Goal: Task Accomplishment & Management: Use online tool/utility

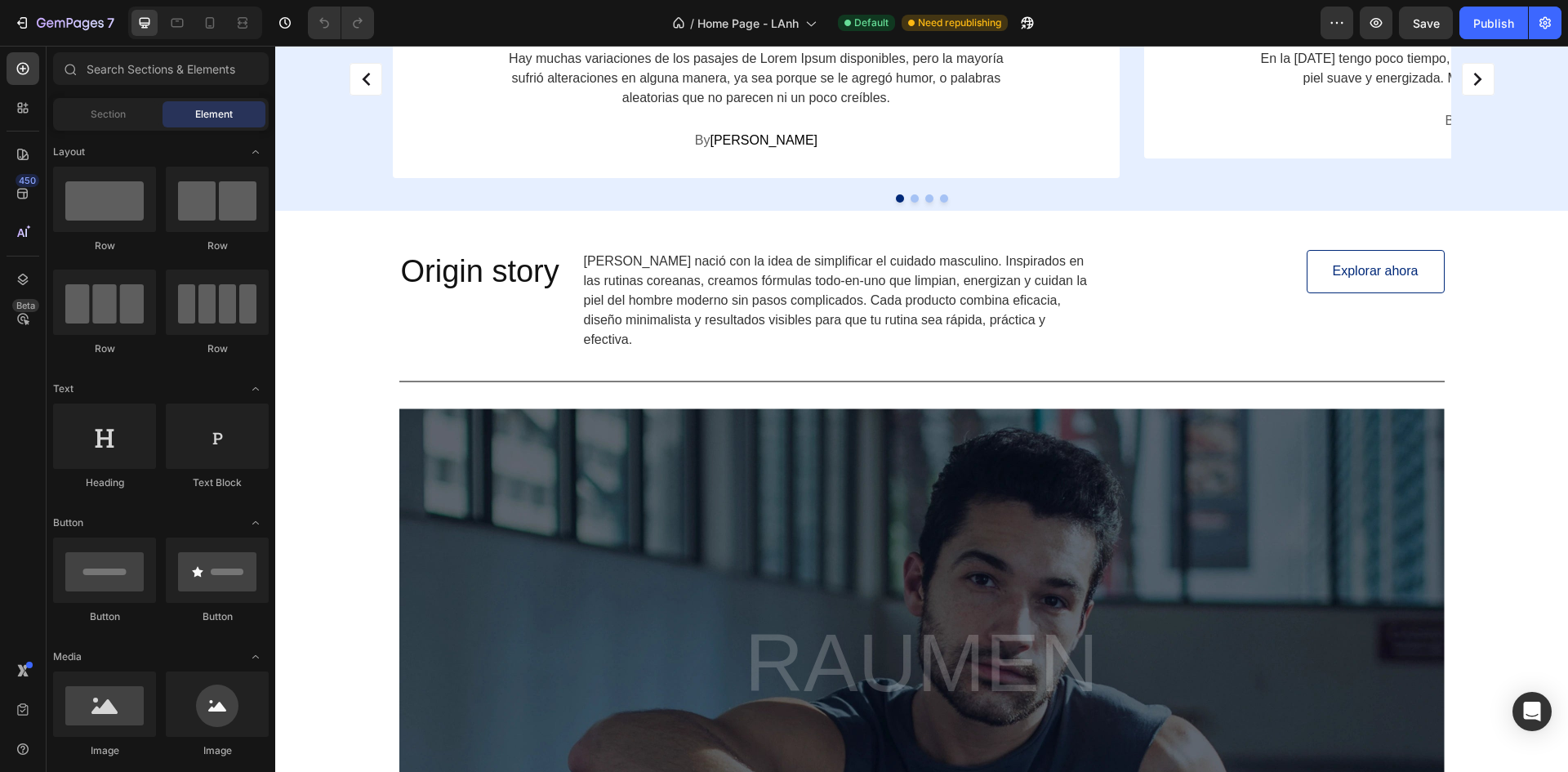
scroll to position [3453, 0]
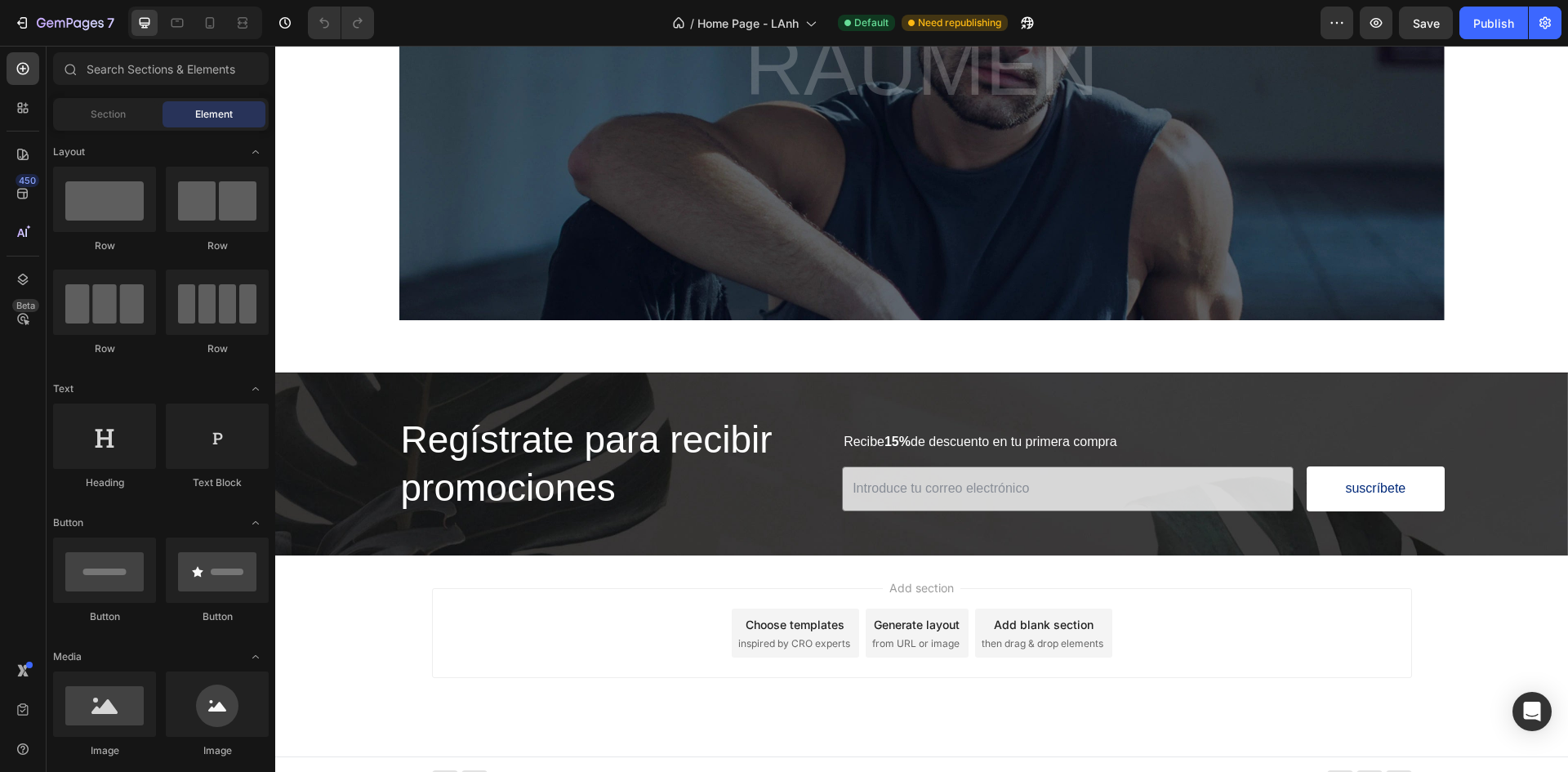
click at [1230, 633] on div "Add section Choose templates inspired by CRO experts Generate layout from URL o…" at bounding box center [922, 632] width 980 height 89
click at [1216, 582] on div "Add section Choose templates inspired by CRO experts Generate layout from URL o…" at bounding box center [922, 656] width 1293 height 201
click at [61, 27] on icon "button" at bounding box center [70, 24] width 67 height 14
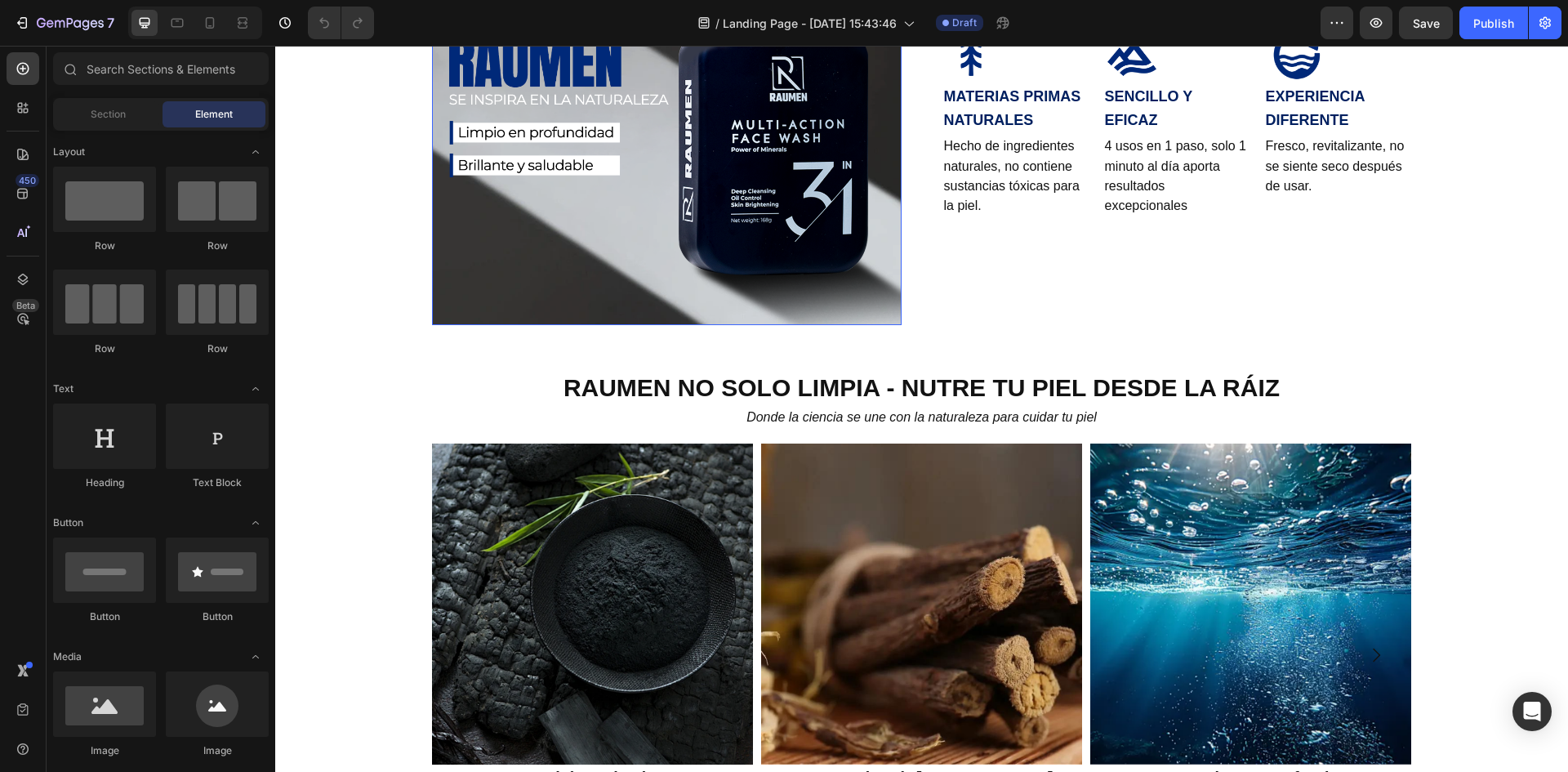
scroll to position [163, 0]
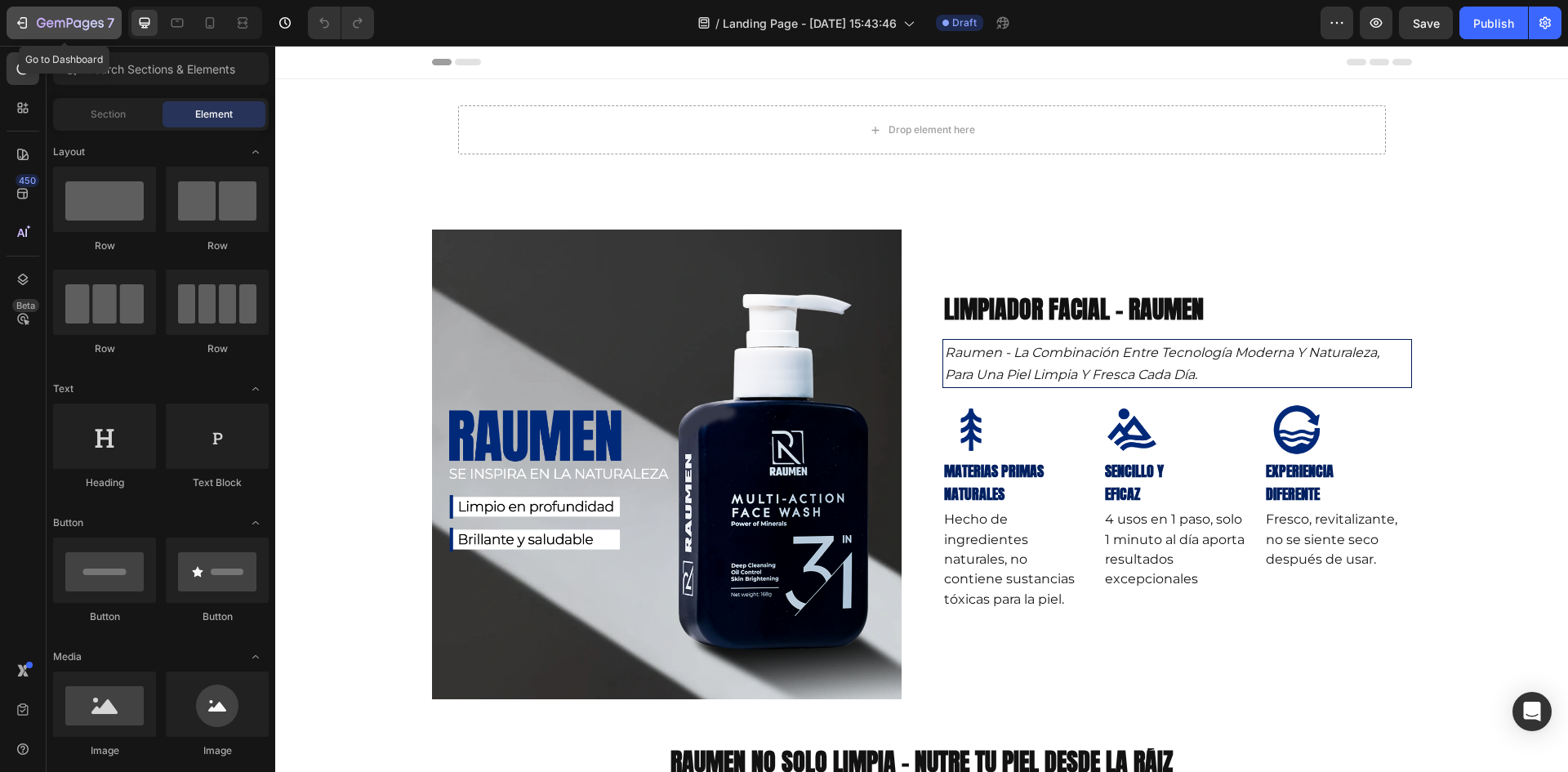
drag, startPoint x: 91, startPoint y: 29, endPoint x: 100, endPoint y: 40, distance: 14.2
click at [91, 29] on icon "button" at bounding box center [70, 24] width 67 height 14
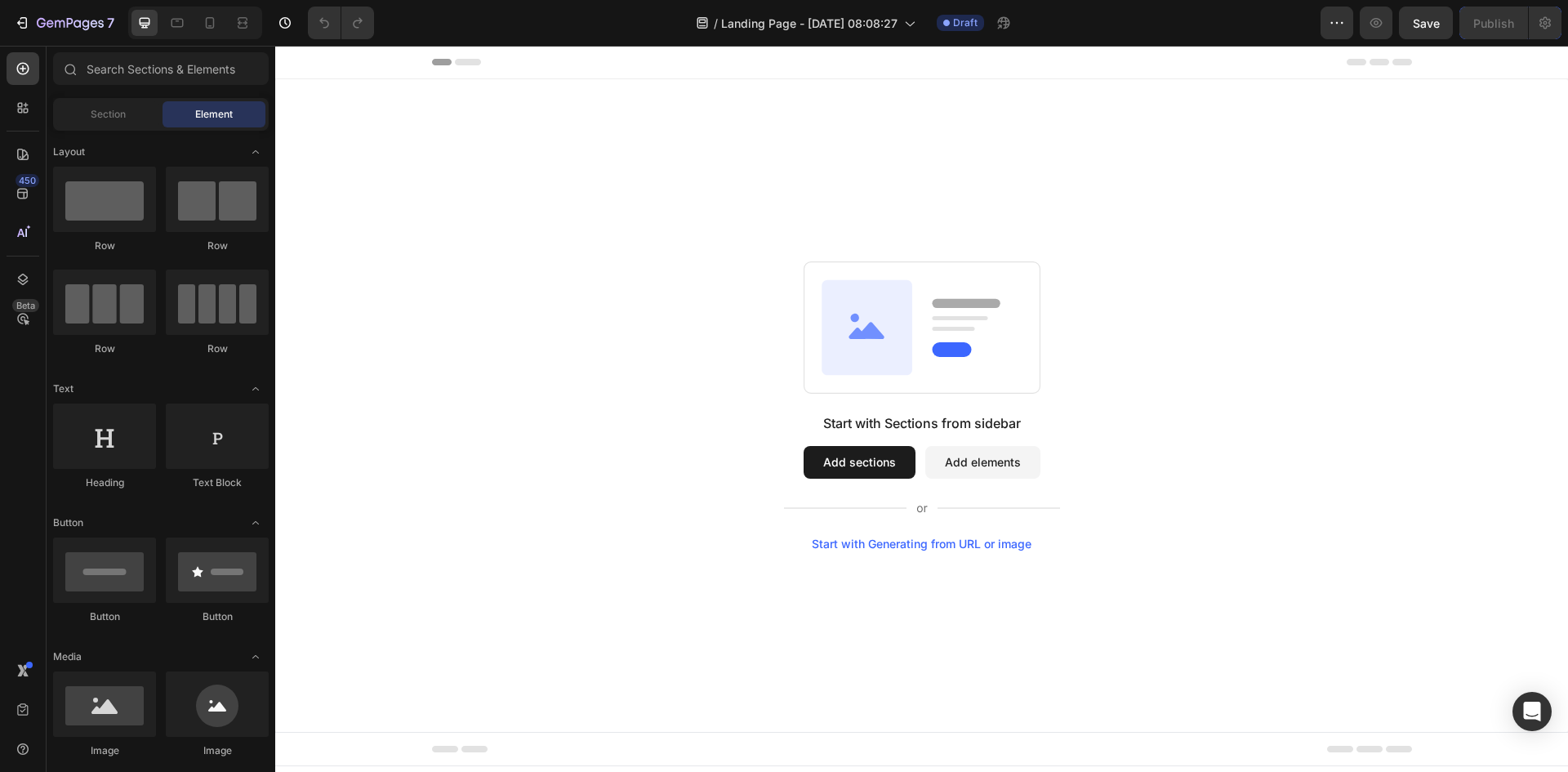
click at [763, 167] on div "Start with Sections from sidebar Add sections Add elements Start with Generatin…" at bounding box center [922, 406] width 1293 height 652
click at [320, 61] on span "Header" at bounding box center [324, 62] width 36 height 17
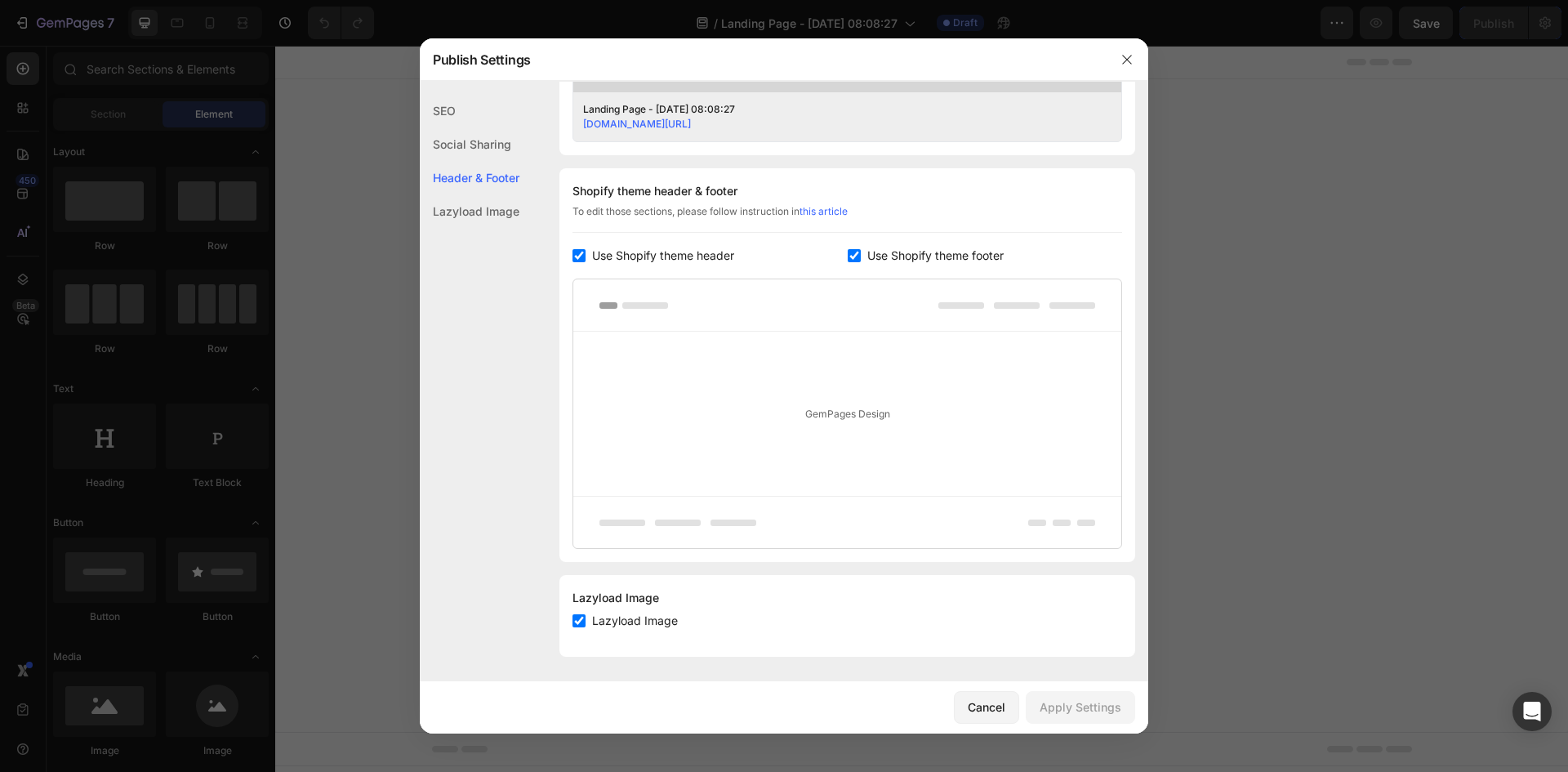
scroll to position [696, 0]
click at [1136, 60] on button "button" at bounding box center [1126, 59] width 26 height 26
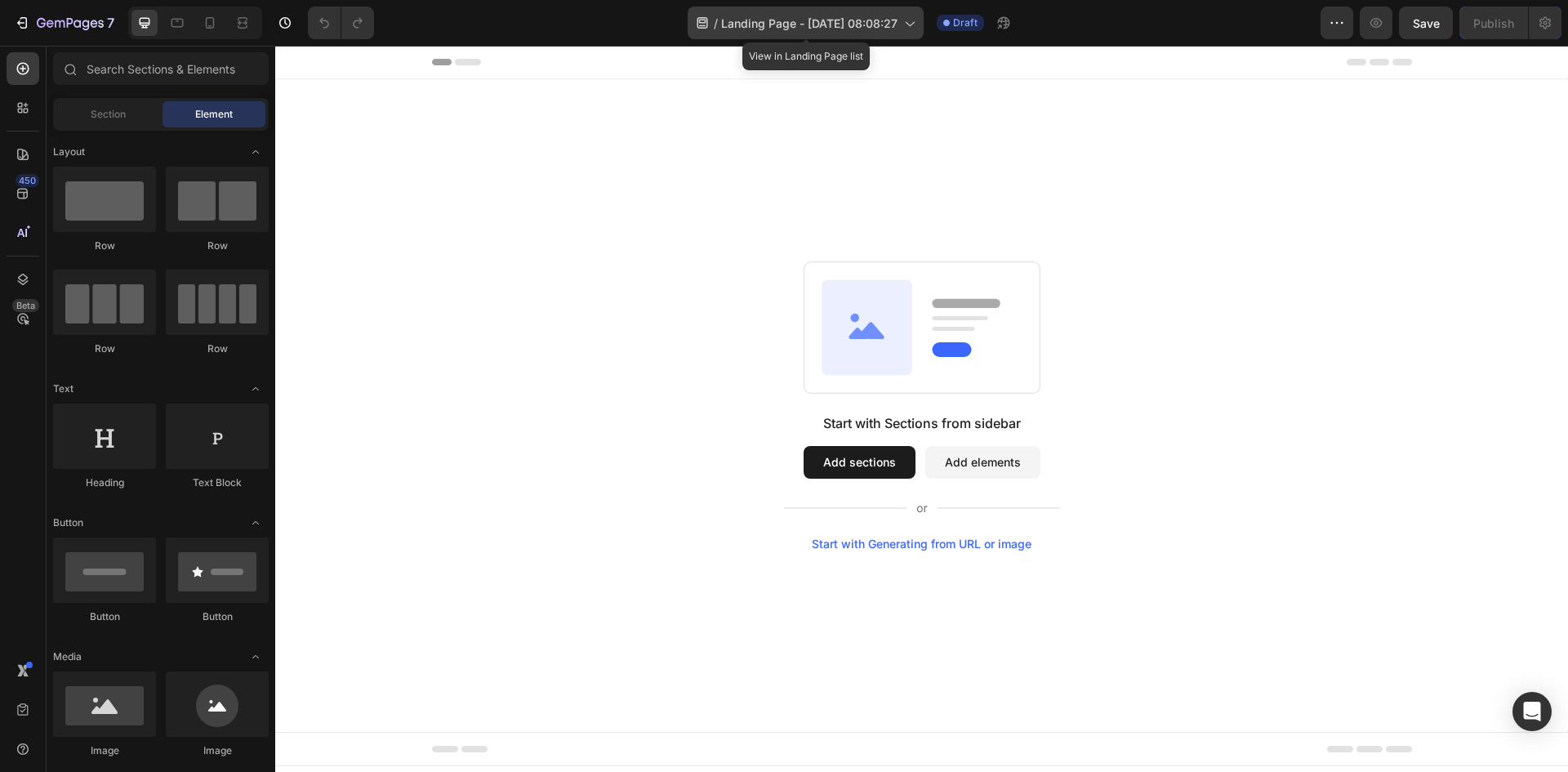
click at [831, 26] on span "Landing Page - Sep 27, 08:08:27" at bounding box center [809, 23] width 176 height 18
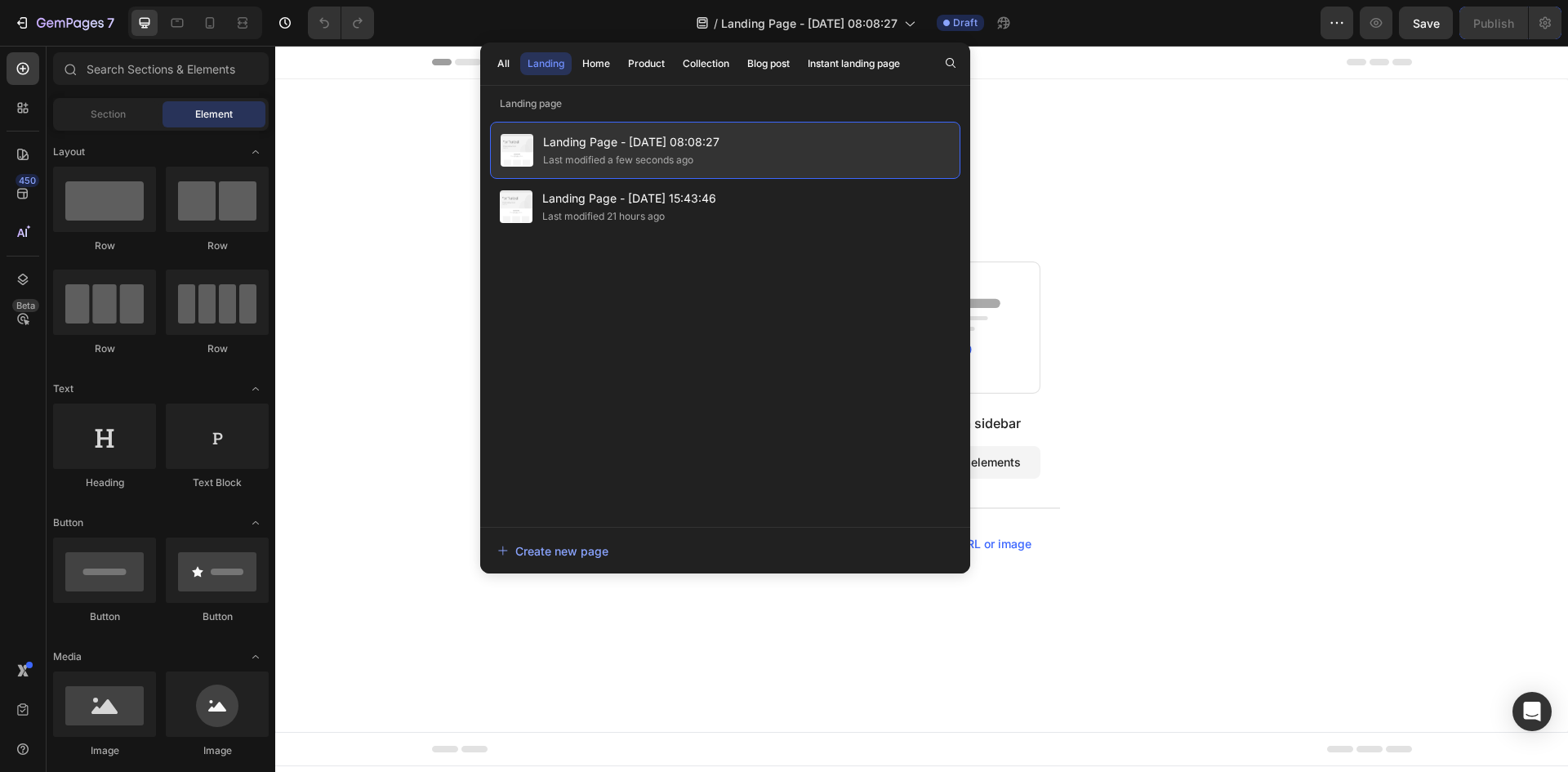
click at [646, 155] on div "Last modified a few seconds ago" at bounding box center [618, 161] width 151 height 17
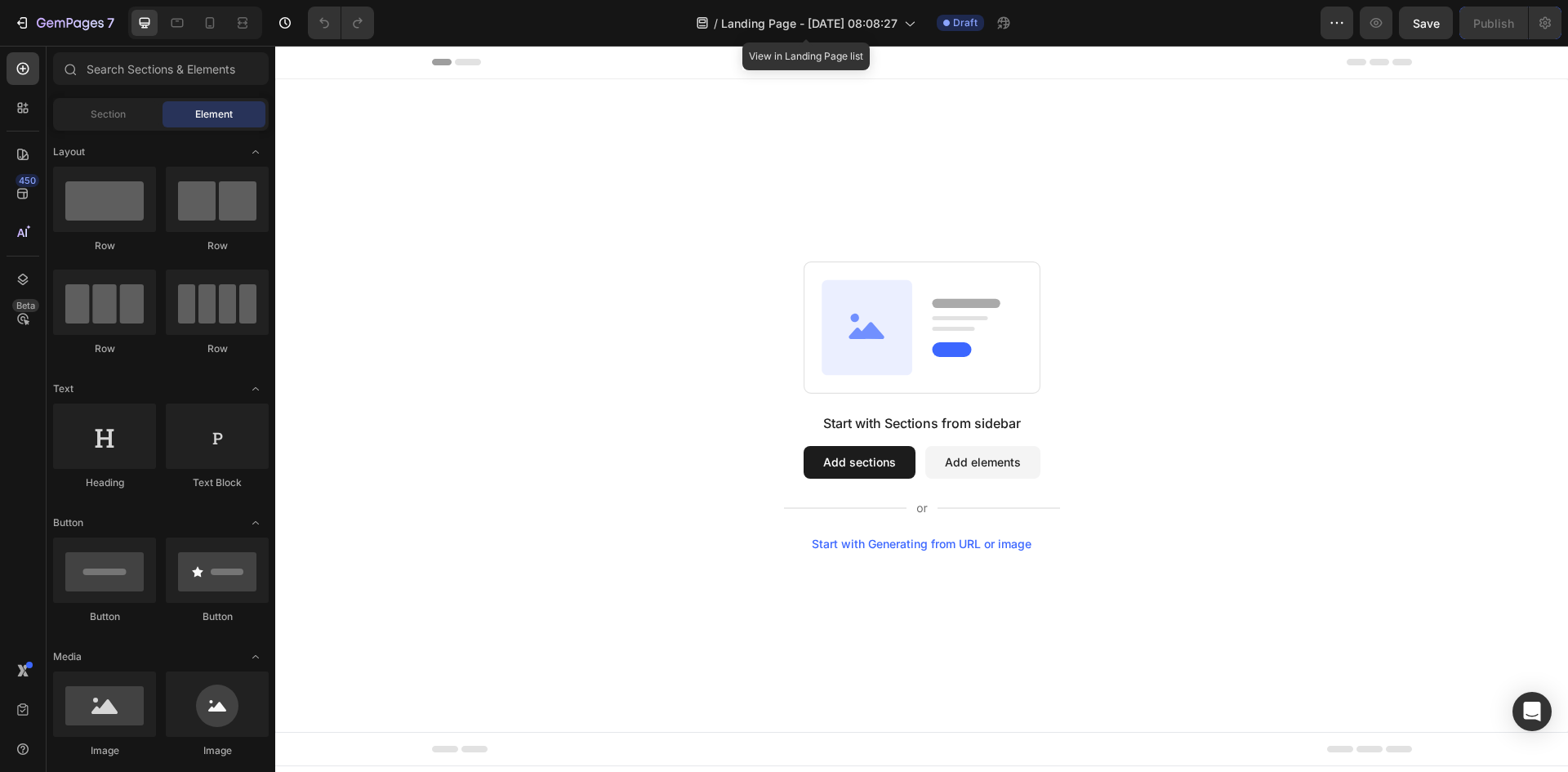
drag, startPoint x: 1070, startPoint y: 78, endPoint x: 685, endPoint y: 227, distance: 412.8
click at [684, 227] on div "Start with Sections from sidebar Add sections Add elements Start with Generatin…" at bounding box center [922, 406] width 1293 height 652
click at [907, 33] on div "/ Landing Page - Sep 27, 08:08:27" at bounding box center [805, 23] width 236 height 33
click at [1110, 136] on div "Start with Sections from sidebar Add sections Add elements Start with Generatin…" at bounding box center [922, 406] width 1293 height 652
click at [1351, 20] on button "button" at bounding box center [1336, 23] width 33 height 33
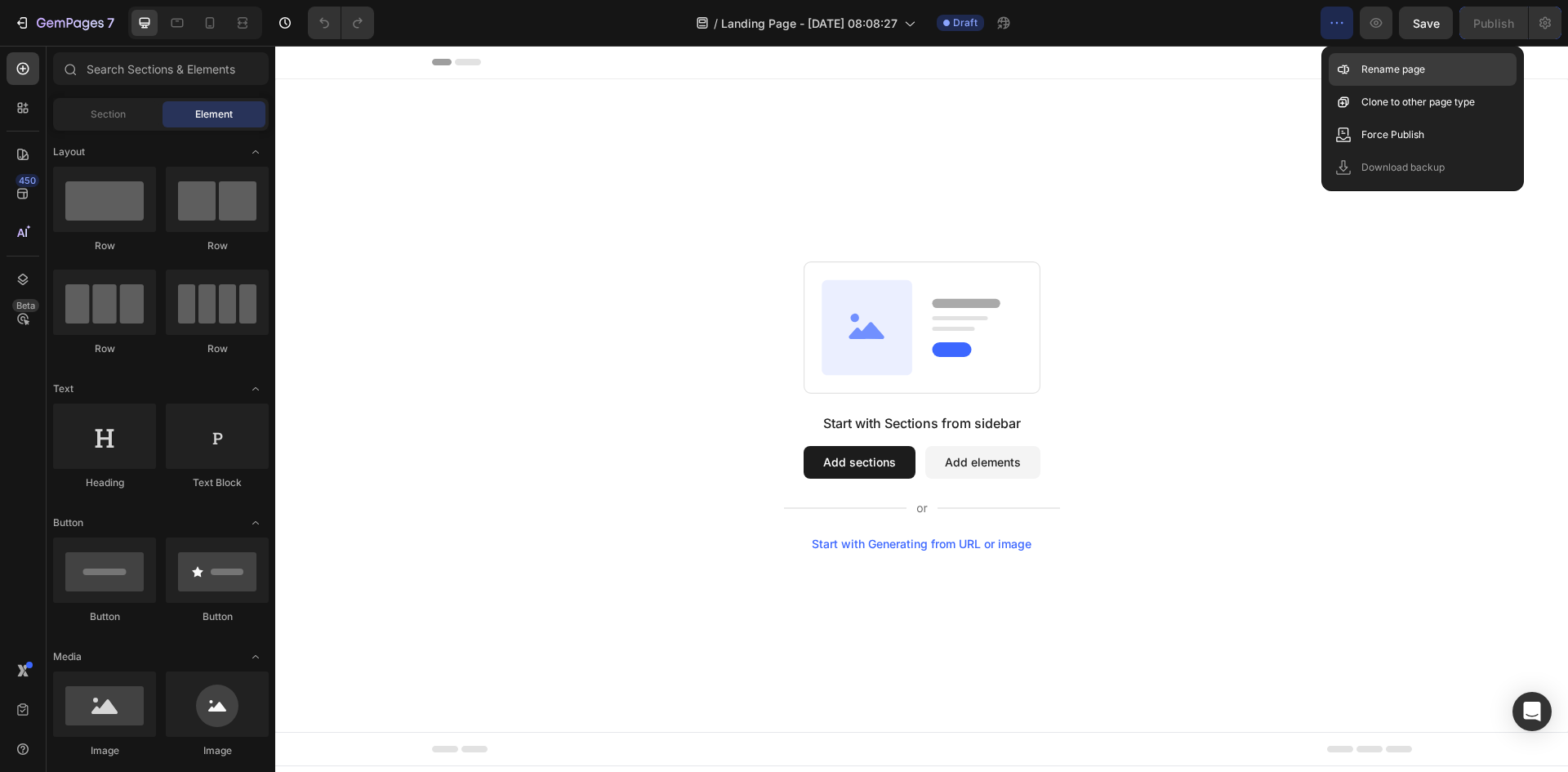
click at [1371, 69] on p "Rename page" at bounding box center [1393, 69] width 64 height 17
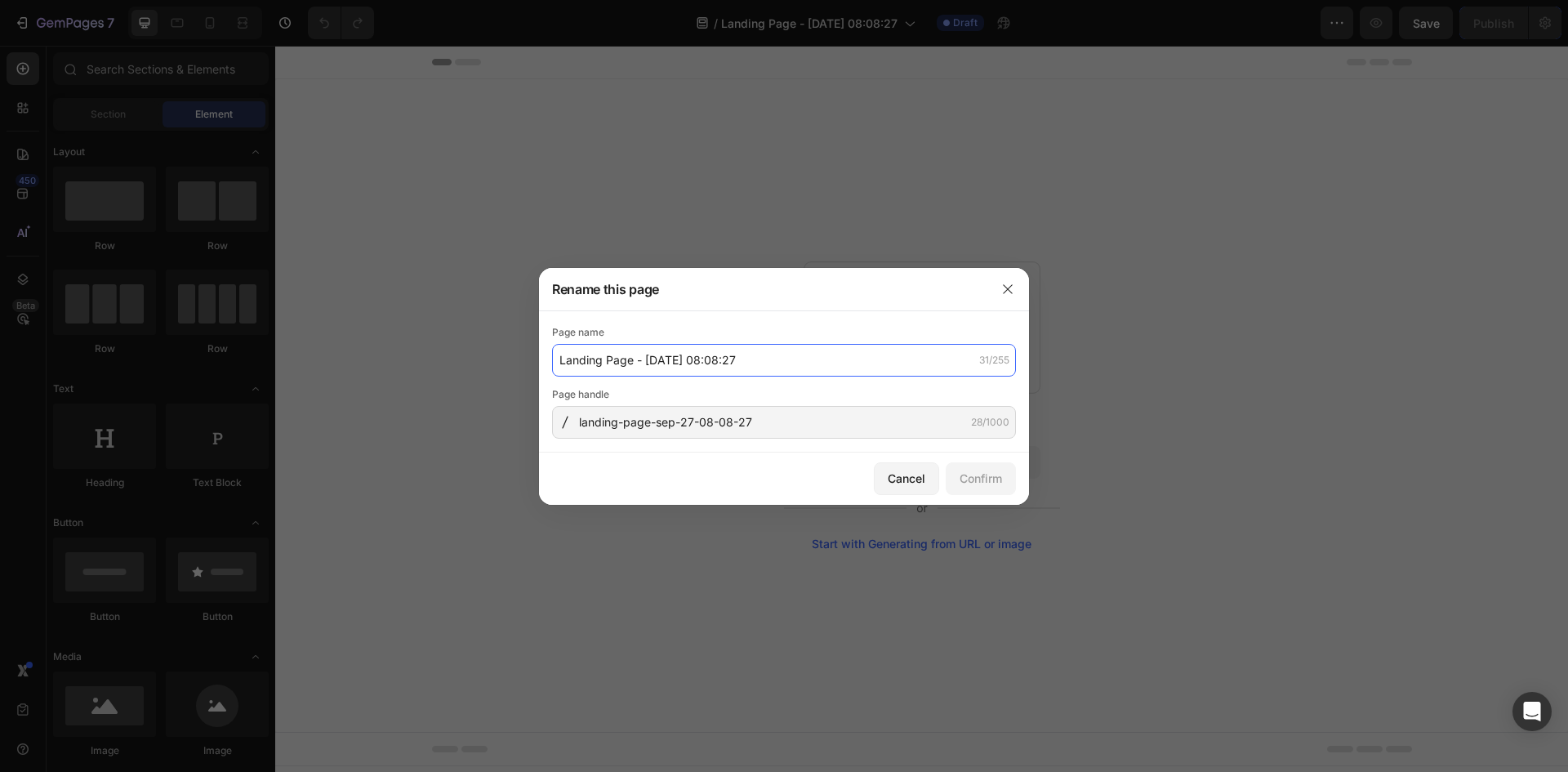
click at [756, 360] on input "Landing Page - Sep 27, 08:08:27" at bounding box center [784, 360] width 464 height 33
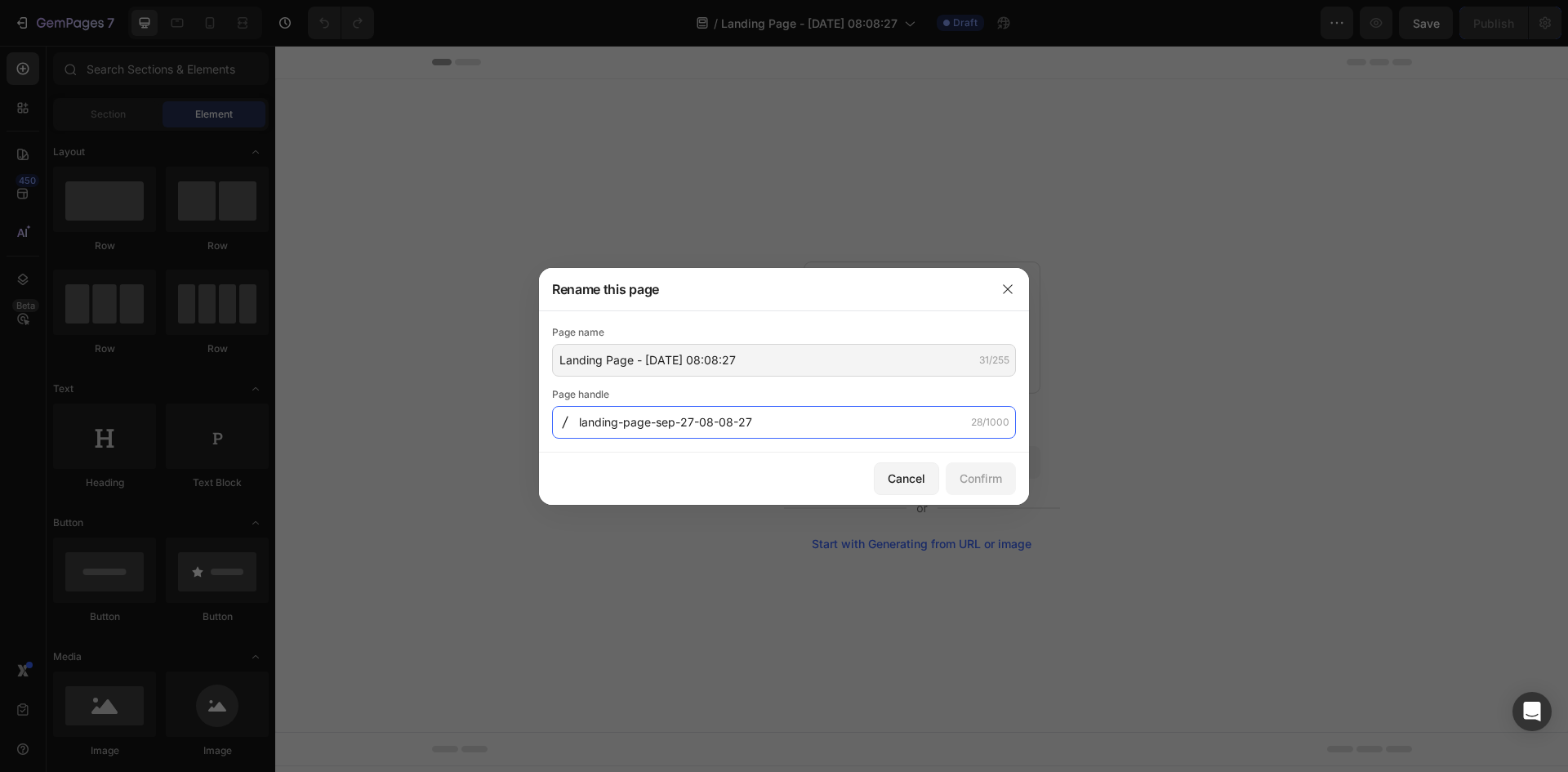
click at [755, 432] on input "landing-page-sep-27-08-08-27" at bounding box center [784, 422] width 464 height 33
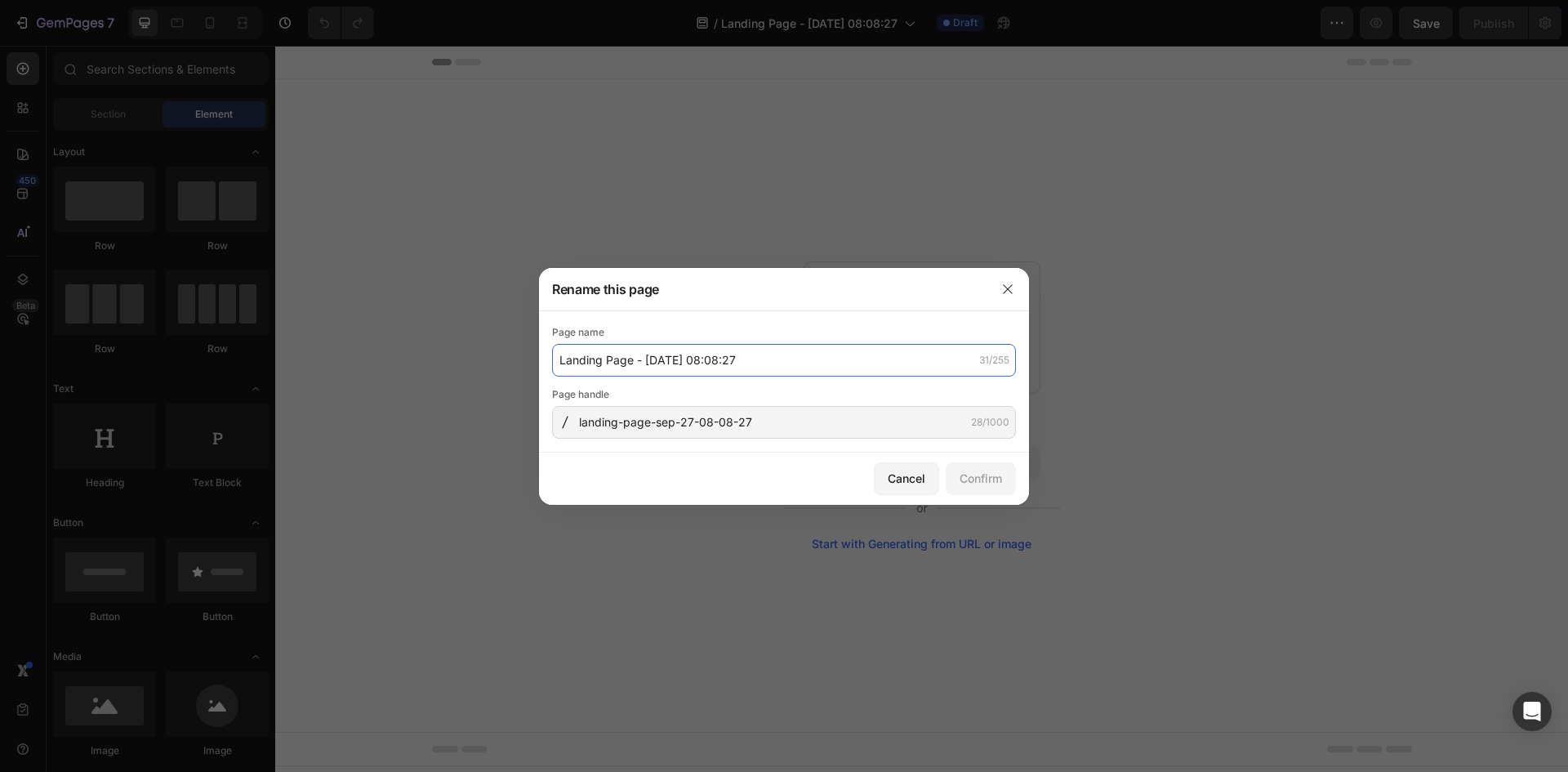
click at [768, 374] on input "Landing Page - Sep 27, 08:08:27" at bounding box center [784, 360] width 464 height 33
type input "Privacy Page [DATE] 8AM"
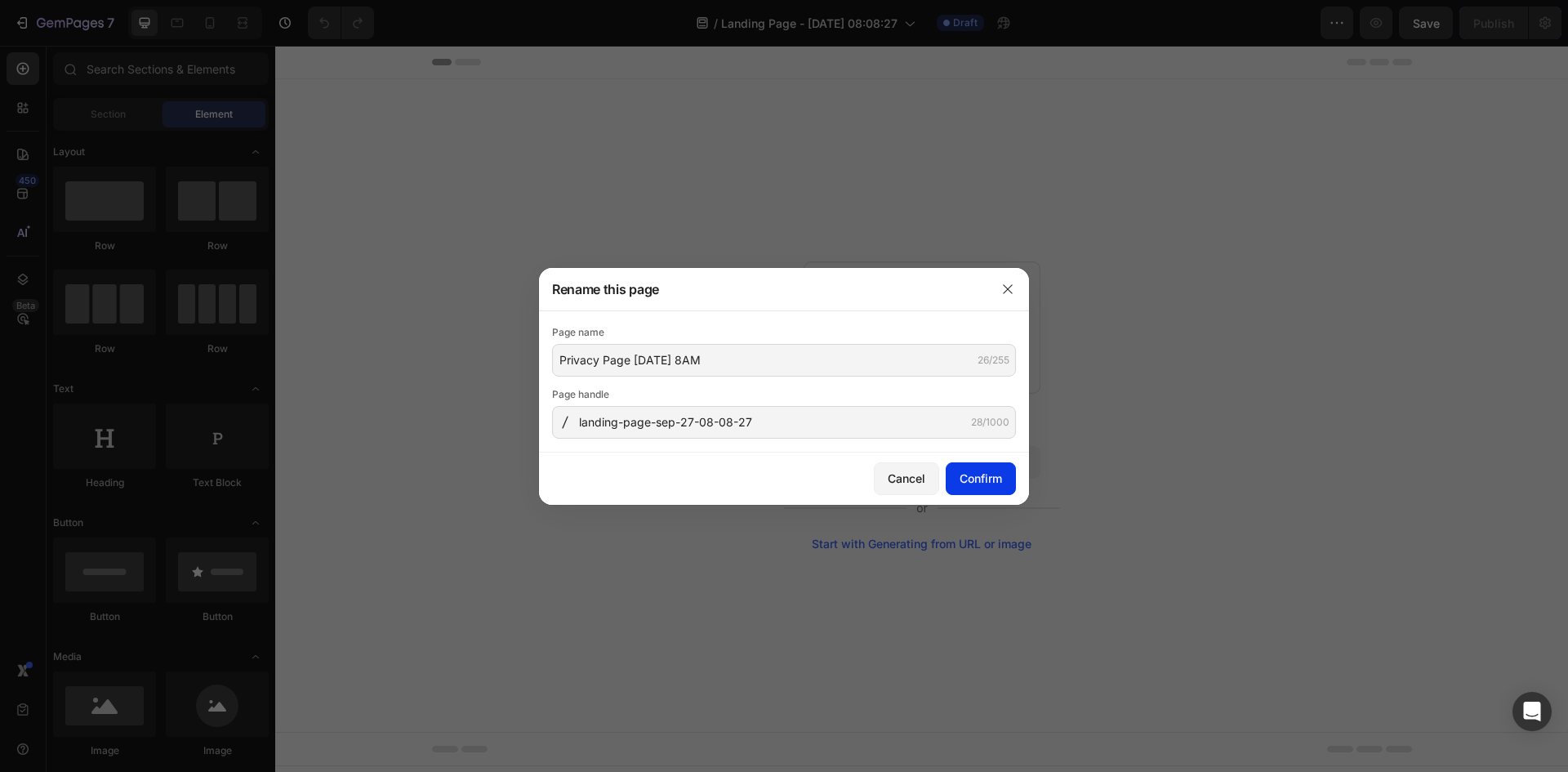
click at [1002, 483] on button "Confirm" at bounding box center [981, 478] width 70 height 33
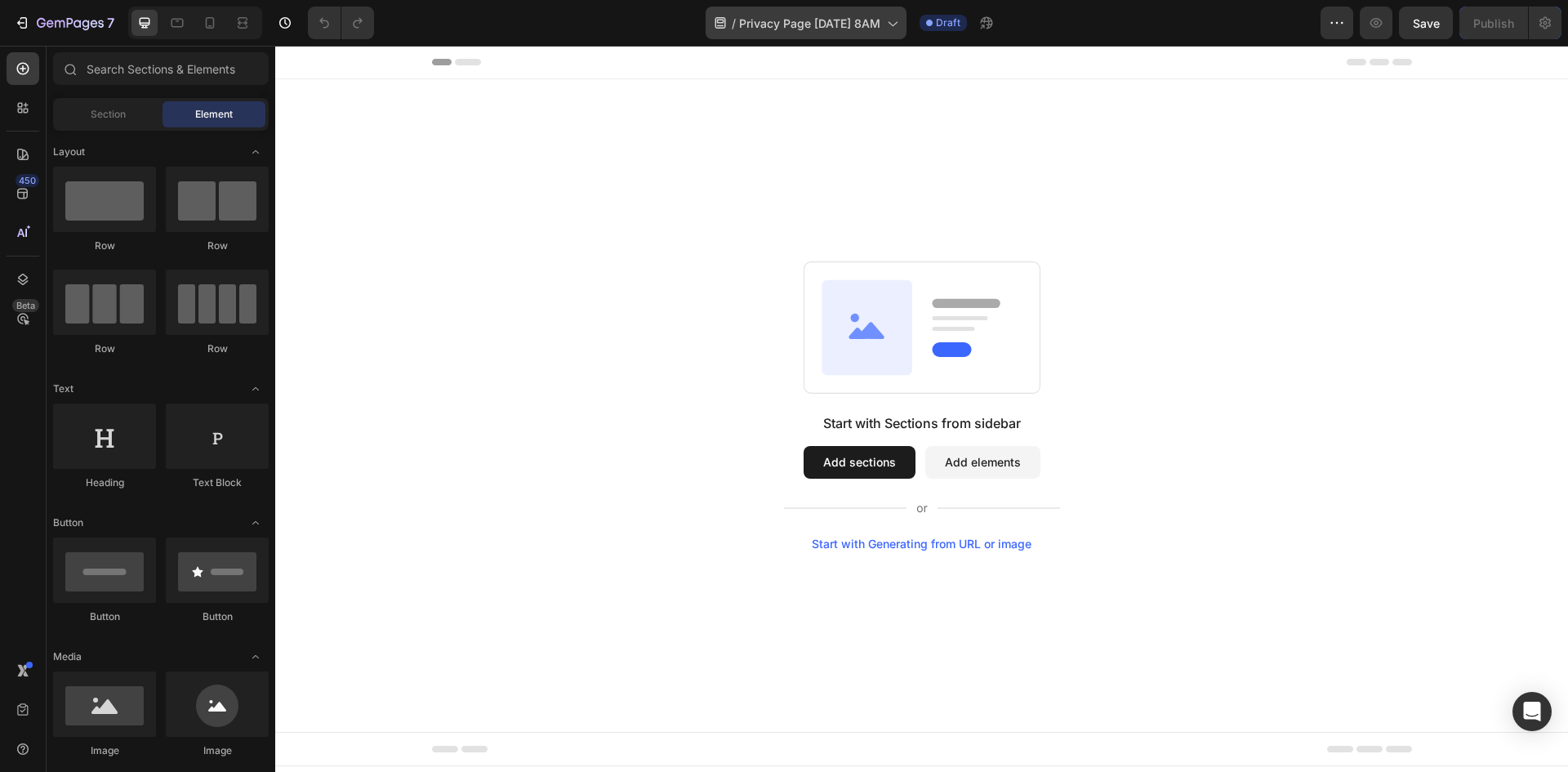
click at [907, 31] on div "/ Privacy Page 27/9/2025 8AM" at bounding box center [806, 23] width 201 height 33
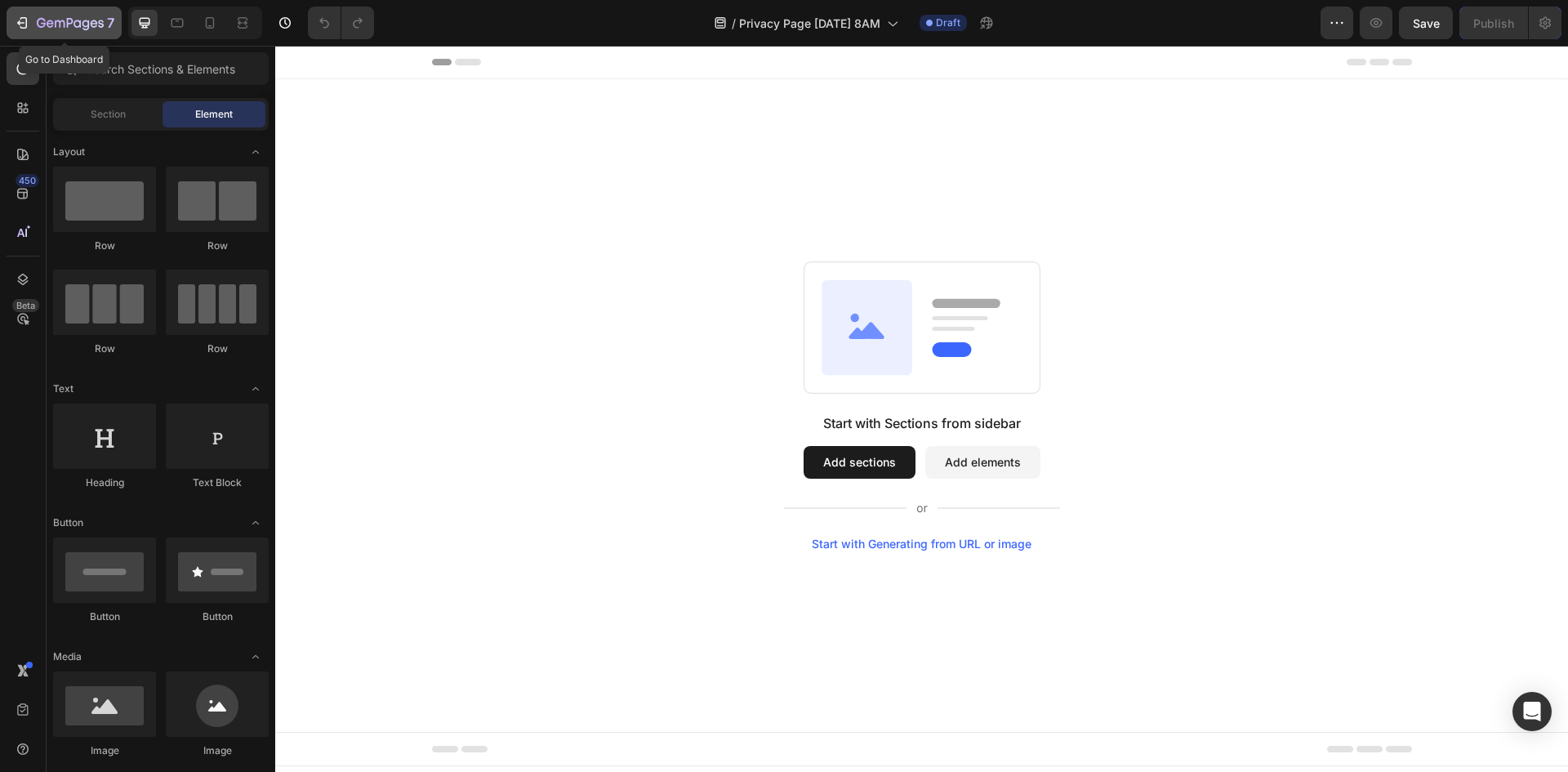
click at [79, 18] on icon "button" at bounding box center [70, 24] width 67 height 14
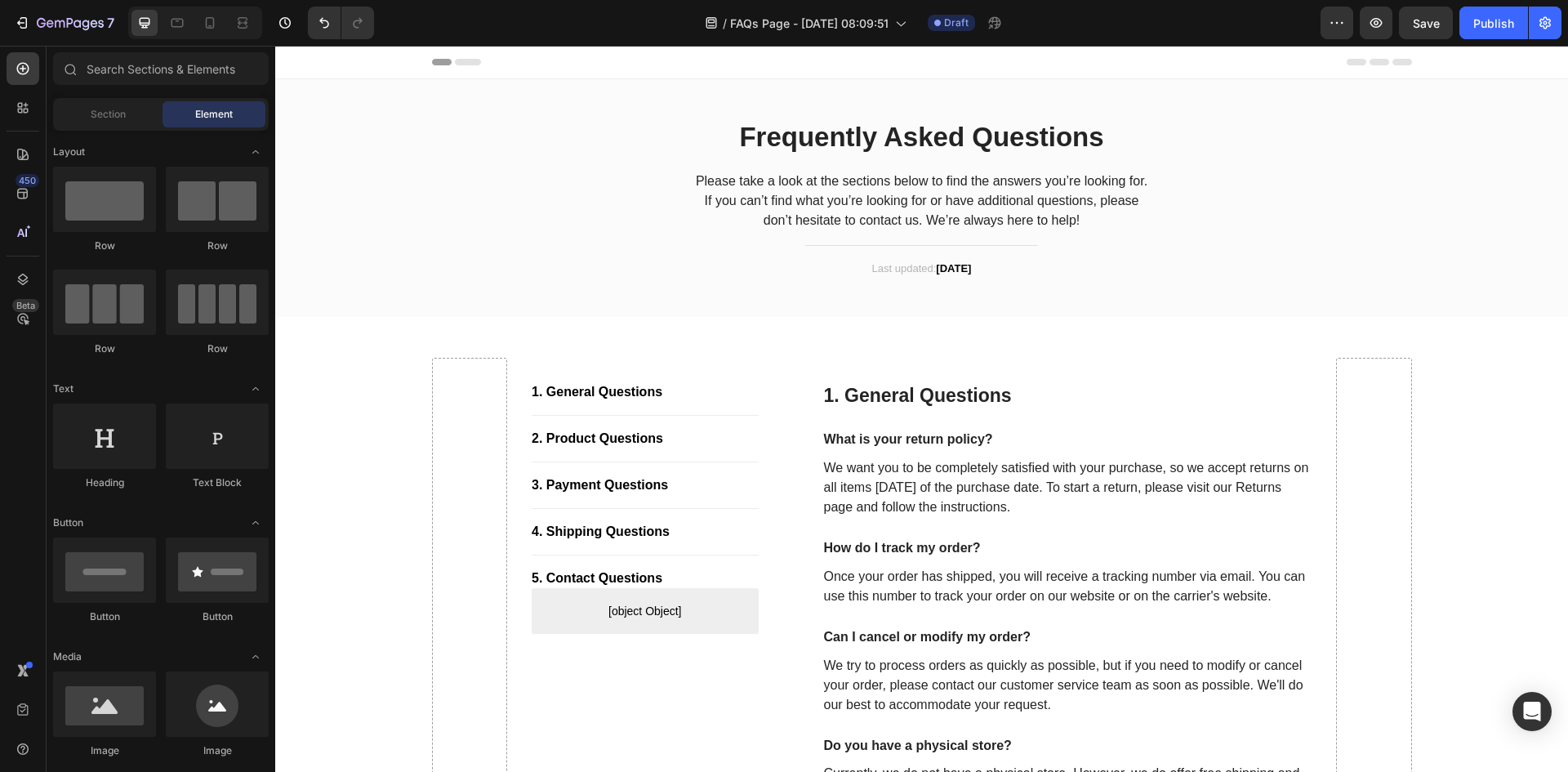
click at [481, 60] on div "Header" at bounding box center [922, 62] width 980 height 33
click at [950, 177] on p "Please take a look at the sections below to find the answers you’re looking for…" at bounding box center [922, 201] width 462 height 59
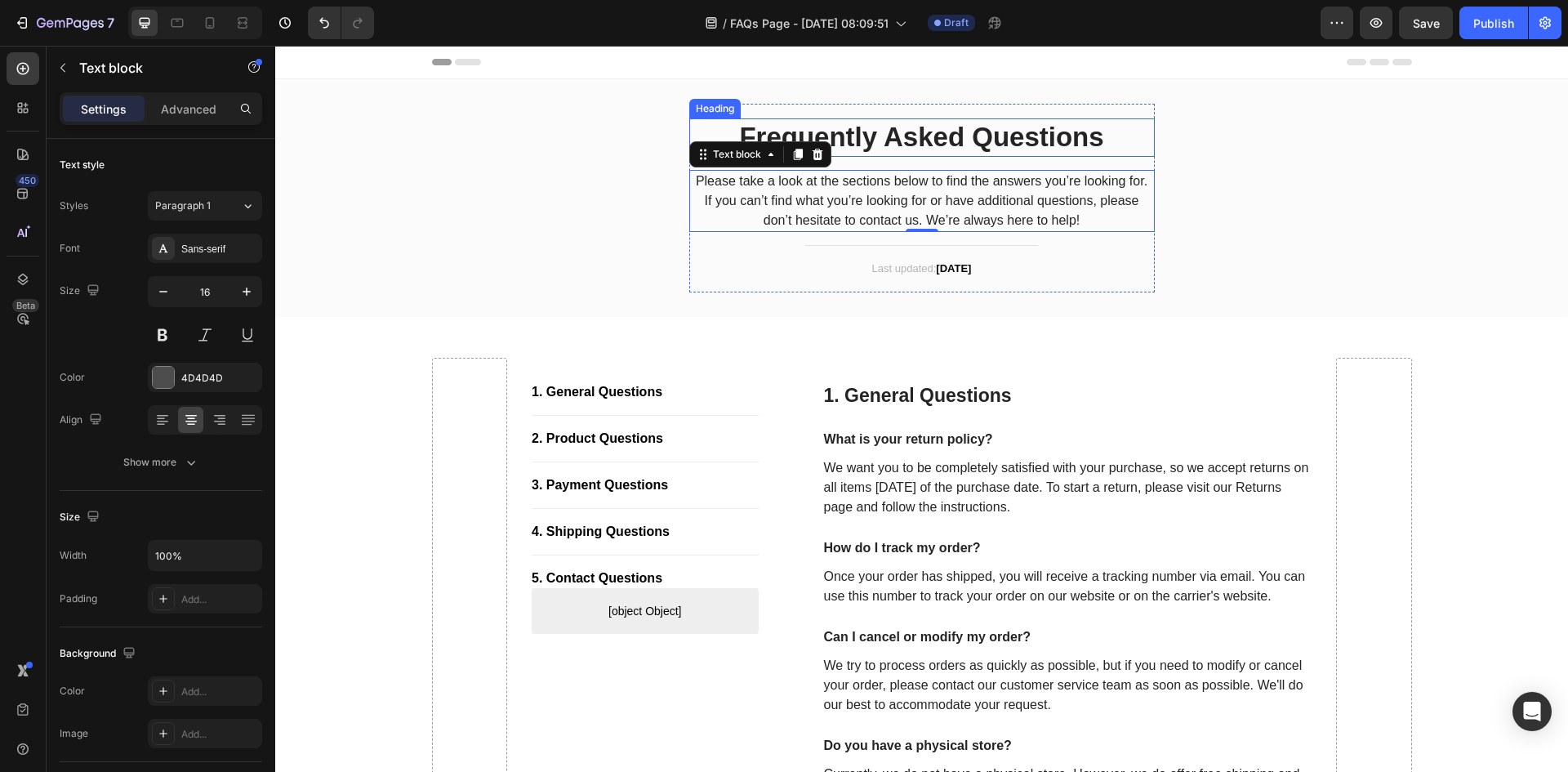
click at [976, 138] on p "Frequently Asked Questions" at bounding box center [922, 138] width 462 height 35
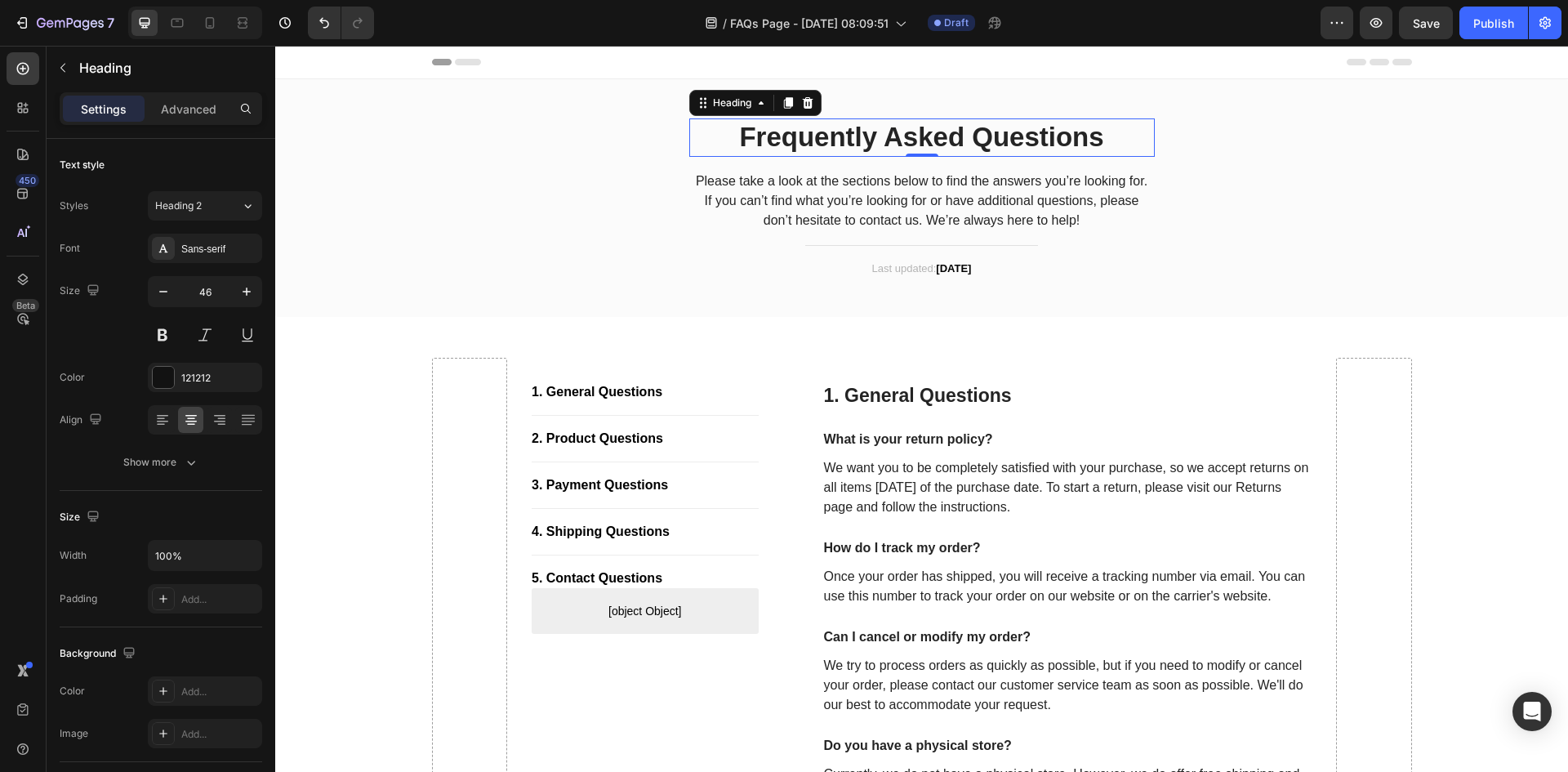
click at [976, 138] on p "Frequently Asked Questions" at bounding box center [922, 138] width 462 height 35
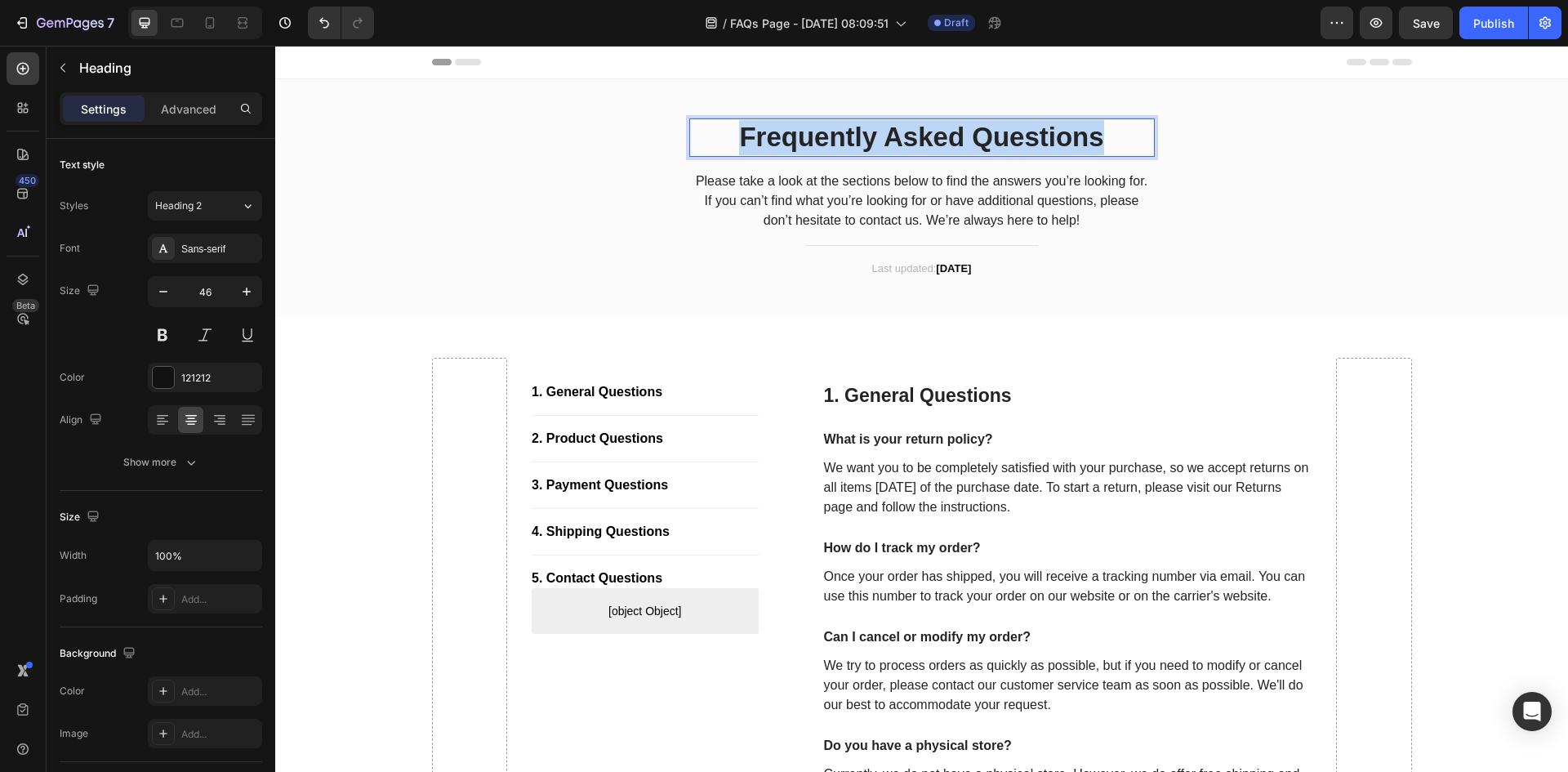
click at [976, 138] on p "Frequently Asked Questions" at bounding box center [922, 138] width 462 height 35
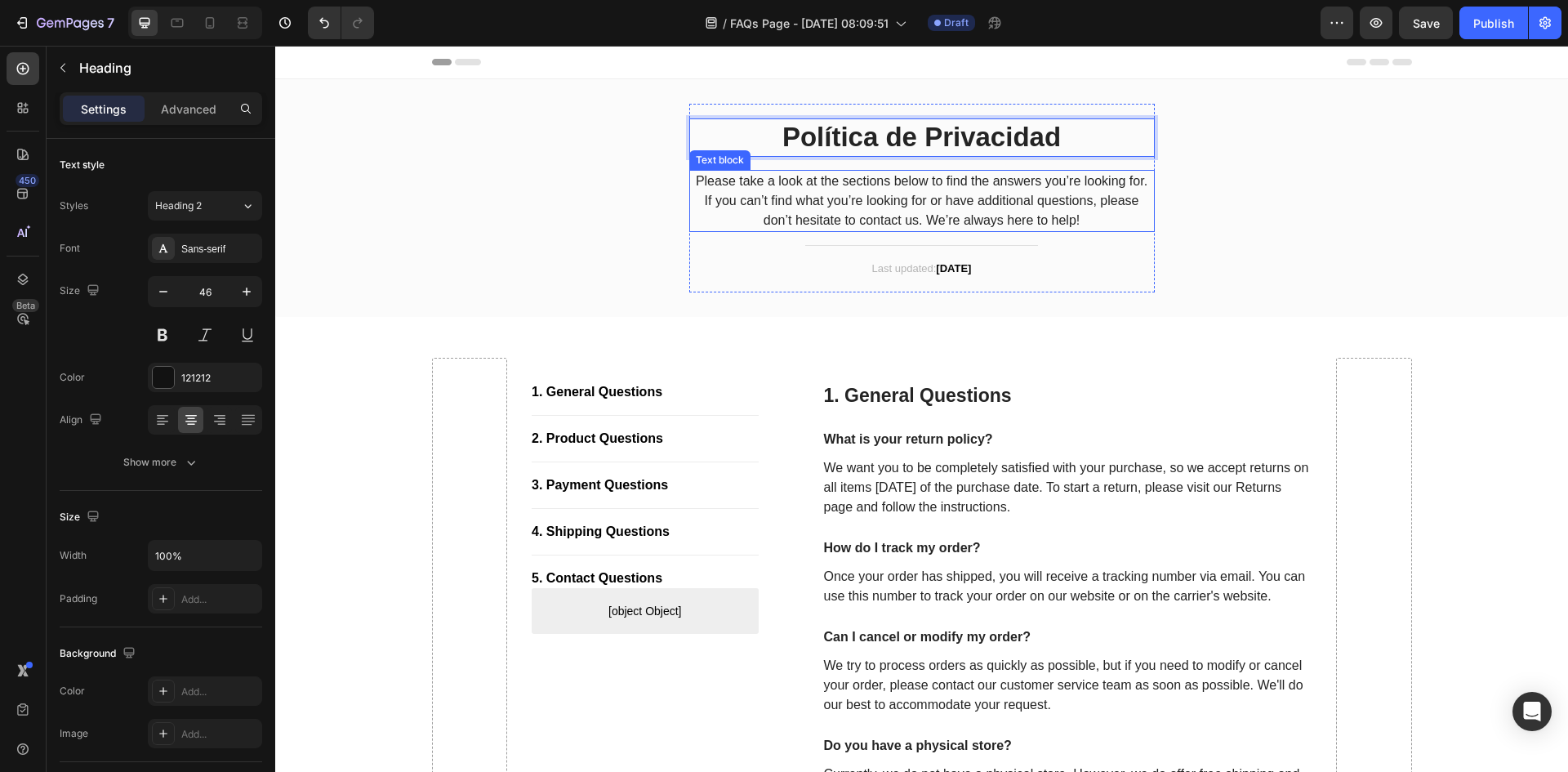
click at [978, 187] on p "Please take a look at the sections below to find the answers you’re looking for…" at bounding box center [922, 201] width 462 height 59
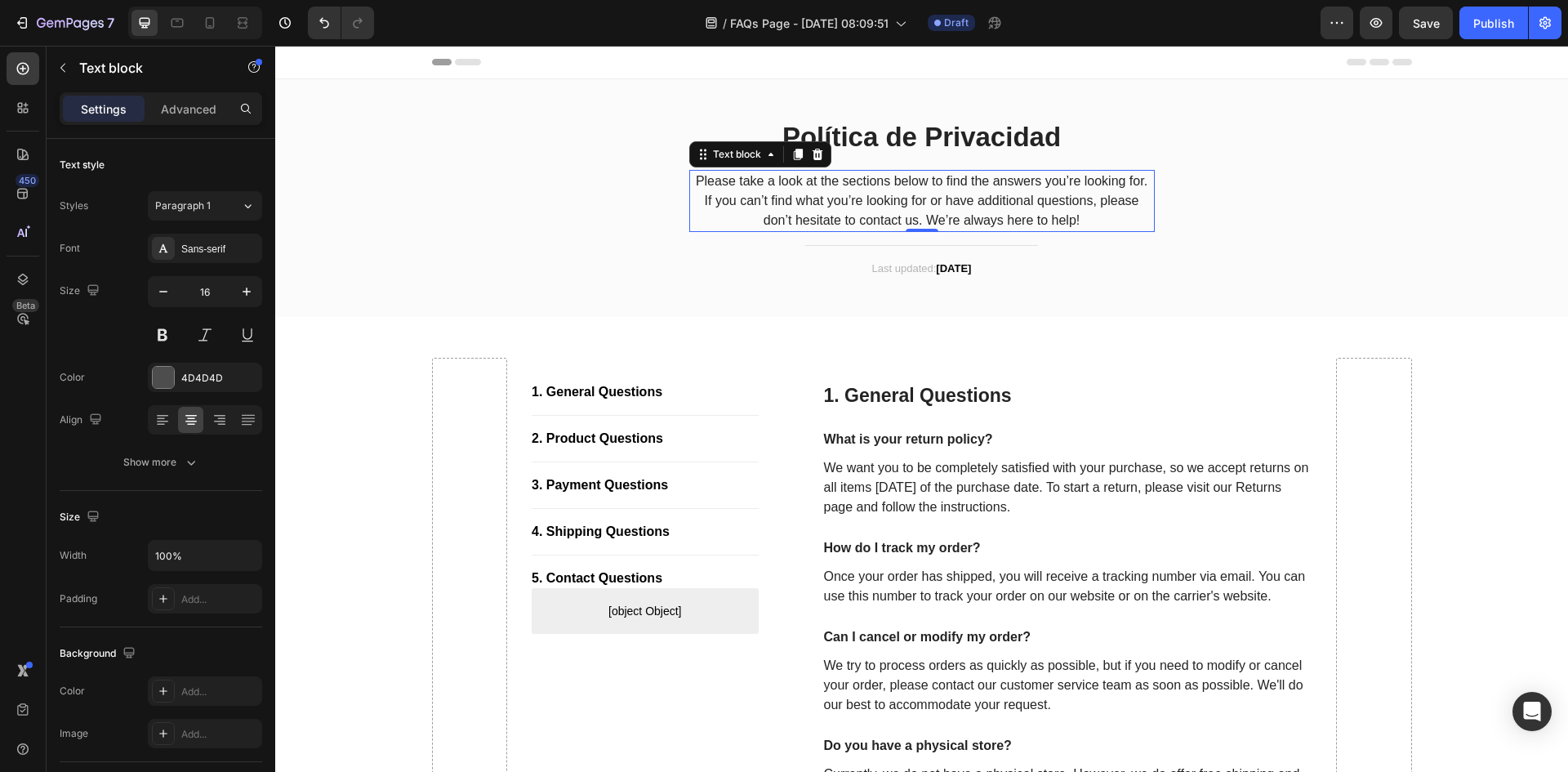
click at [978, 187] on p "Please take a look at the sections below to find the answers you’re looking for…" at bounding box center [922, 201] width 462 height 59
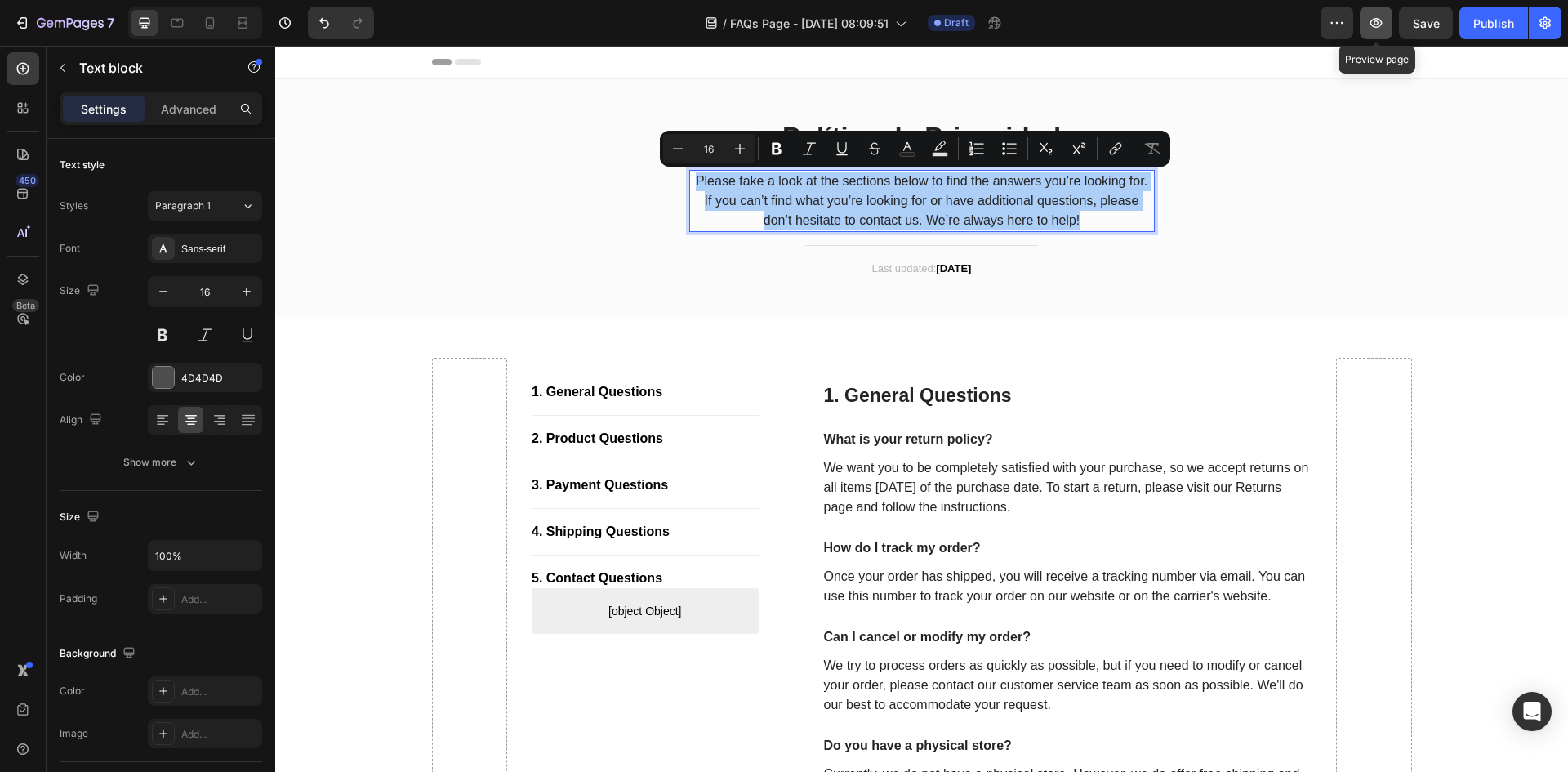
click at [1372, 28] on icon "button" at bounding box center [1376, 23] width 17 height 17
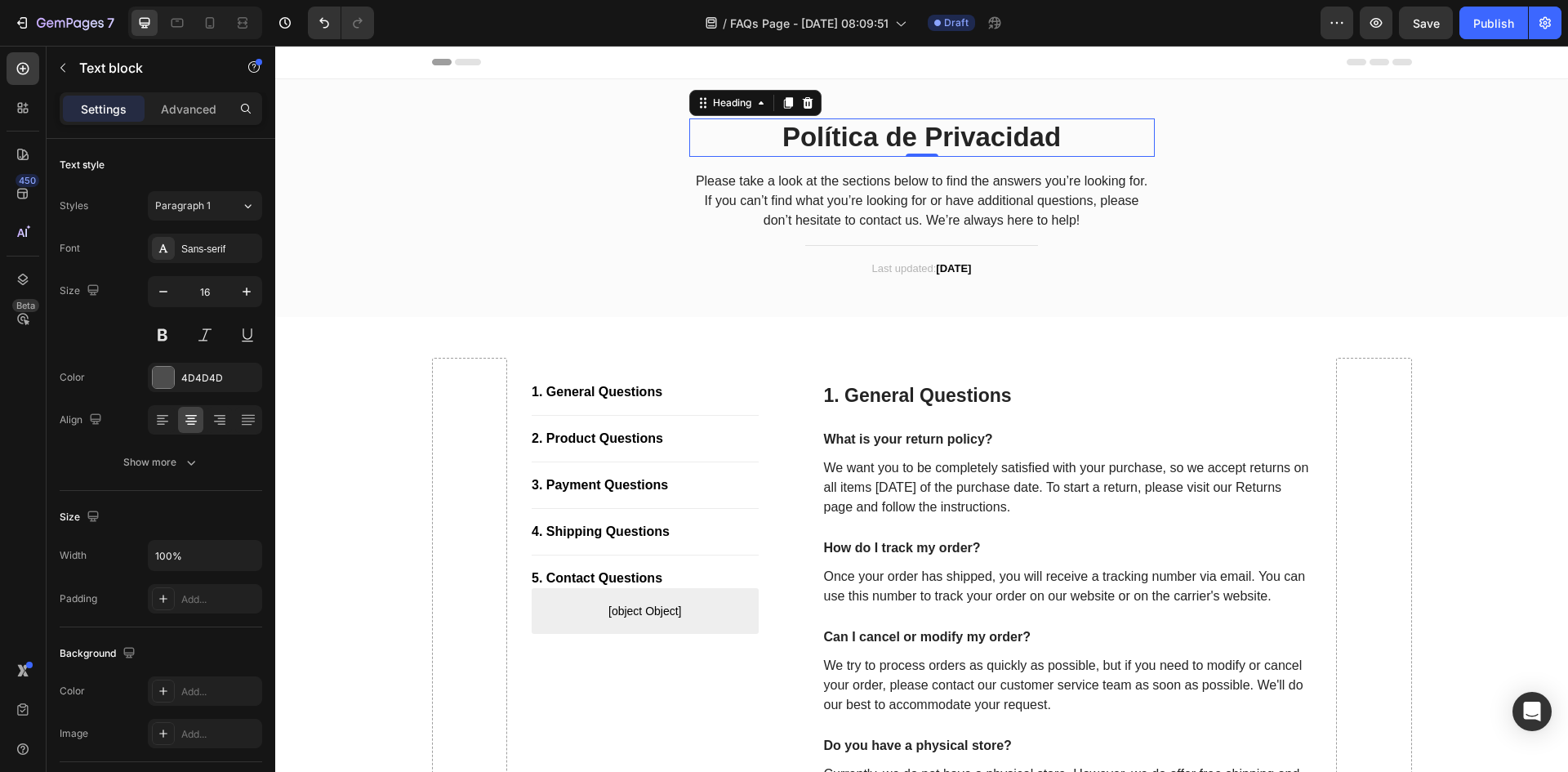
click at [956, 142] on strong "Política de Privacidad" at bounding box center [921, 136] width 278 height 30
click at [194, 259] on div "Sans-serif" at bounding box center [205, 248] width 115 height 29
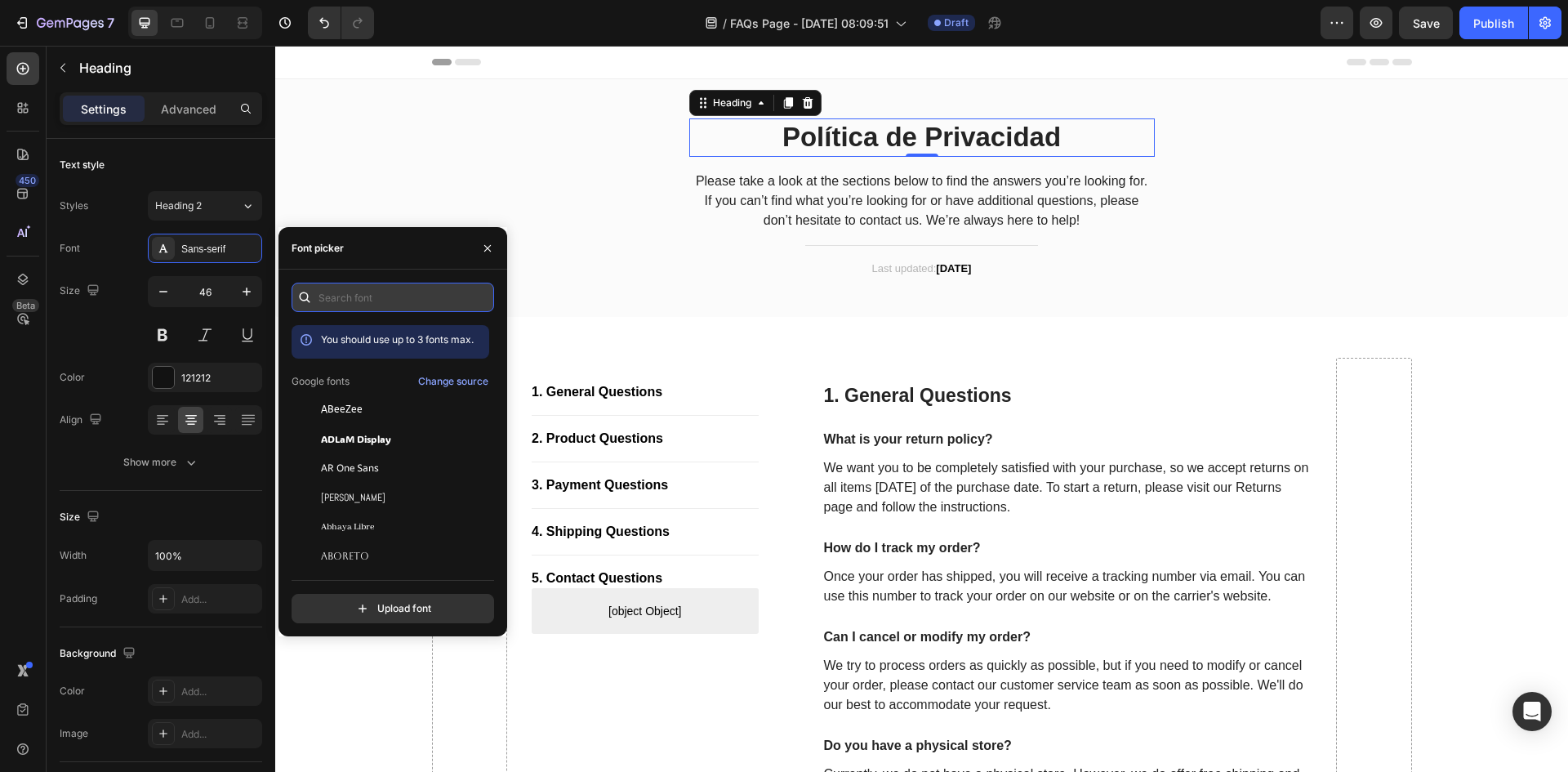
click at [401, 304] on input "text" at bounding box center [393, 297] width 202 height 29
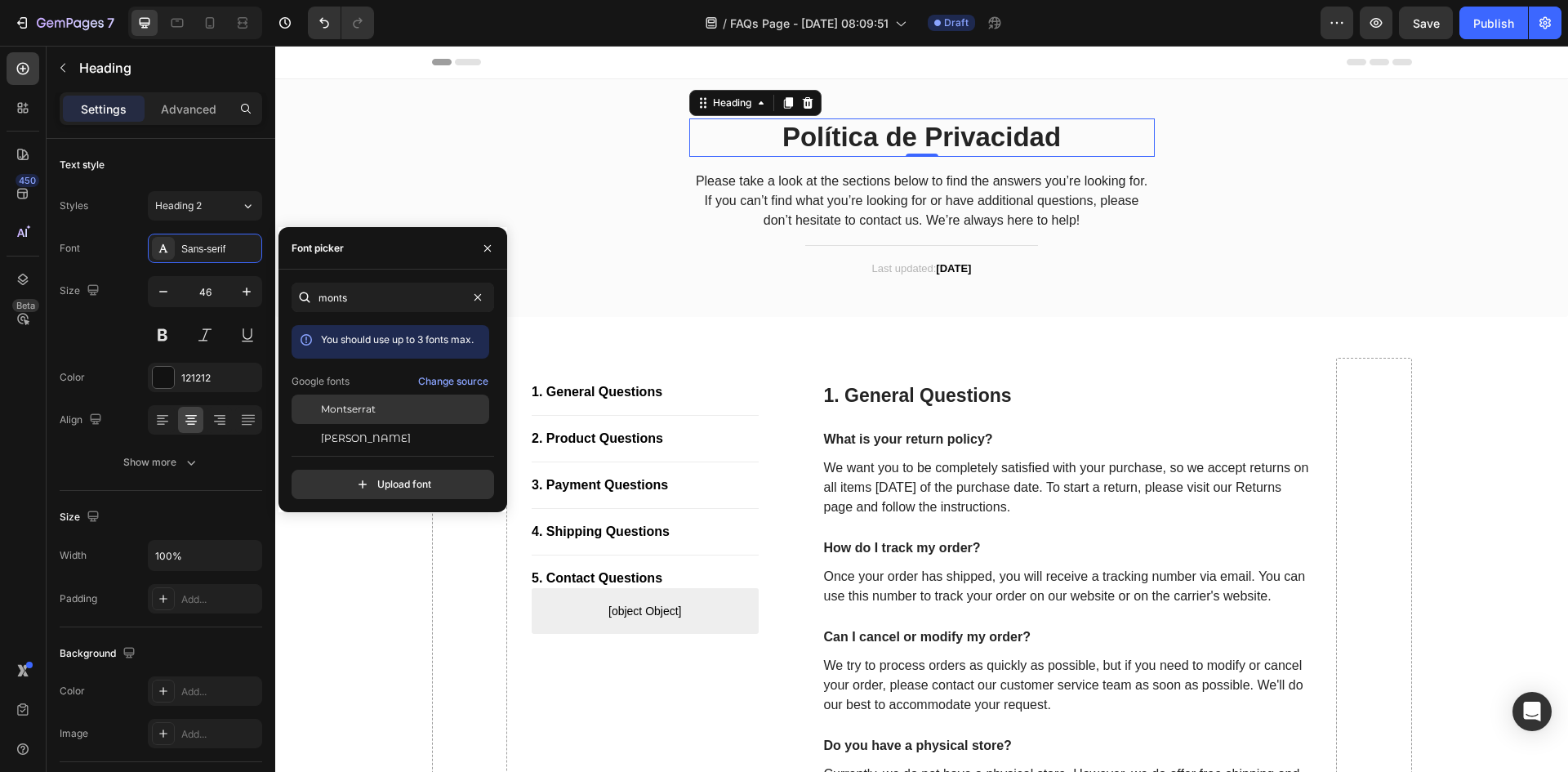
click at [352, 402] on span "Montserrat" at bounding box center [348, 409] width 54 height 15
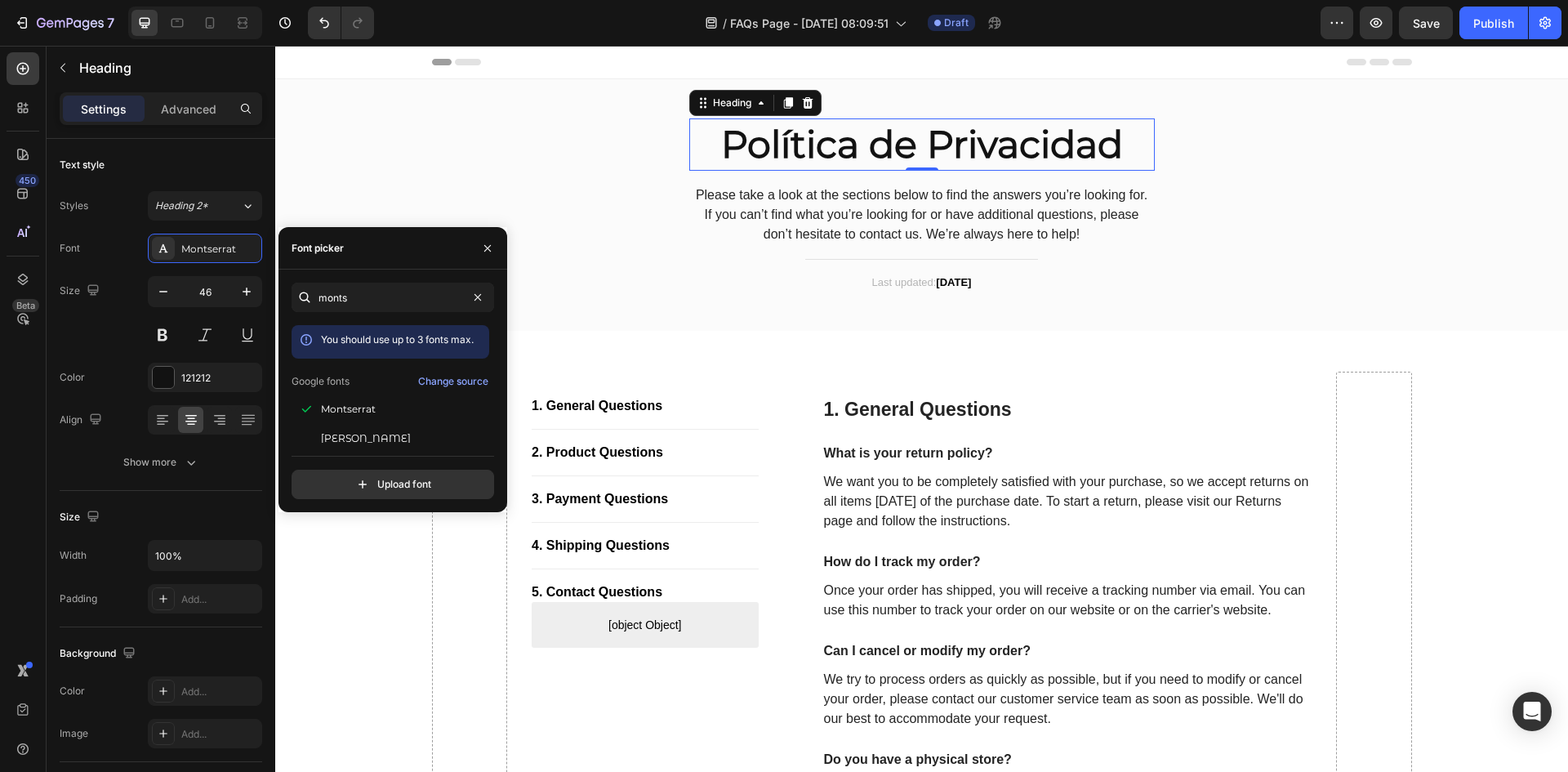
click at [350, 282] on div "monts You should use up to 3 fonts max. Google fonts Change source Montserrat M…" at bounding box center [392, 391] width 228 height 243
click at [355, 289] on input "monts" at bounding box center [393, 297] width 202 height 29
type input "anton"
click at [355, 409] on div "[PERSON_NAME]" at bounding box center [403, 409] width 165 height 15
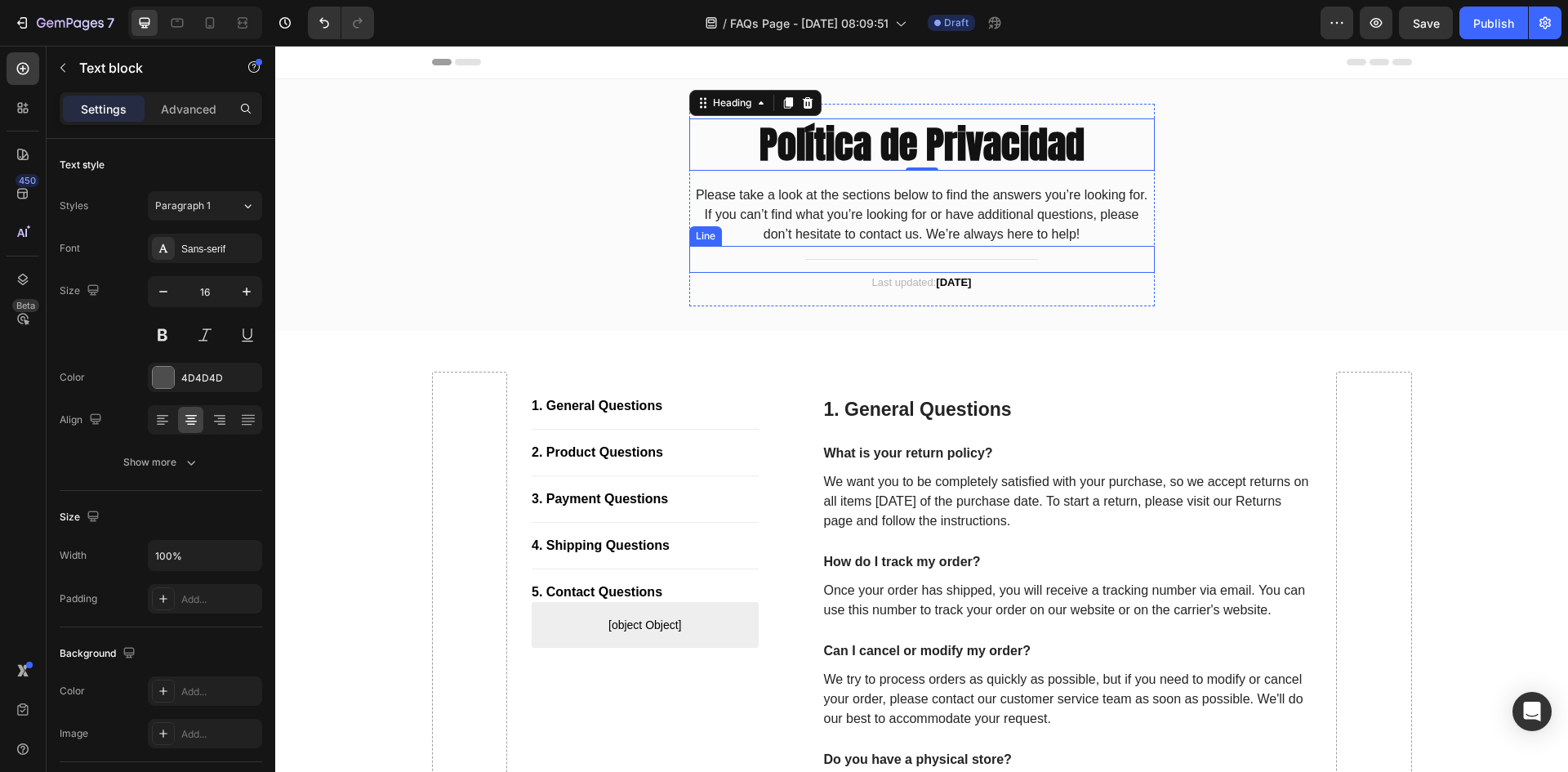
click at [938, 228] on p "Please take a look at the sections below to find the answers you’re looking for…" at bounding box center [922, 215] width 462 height 59
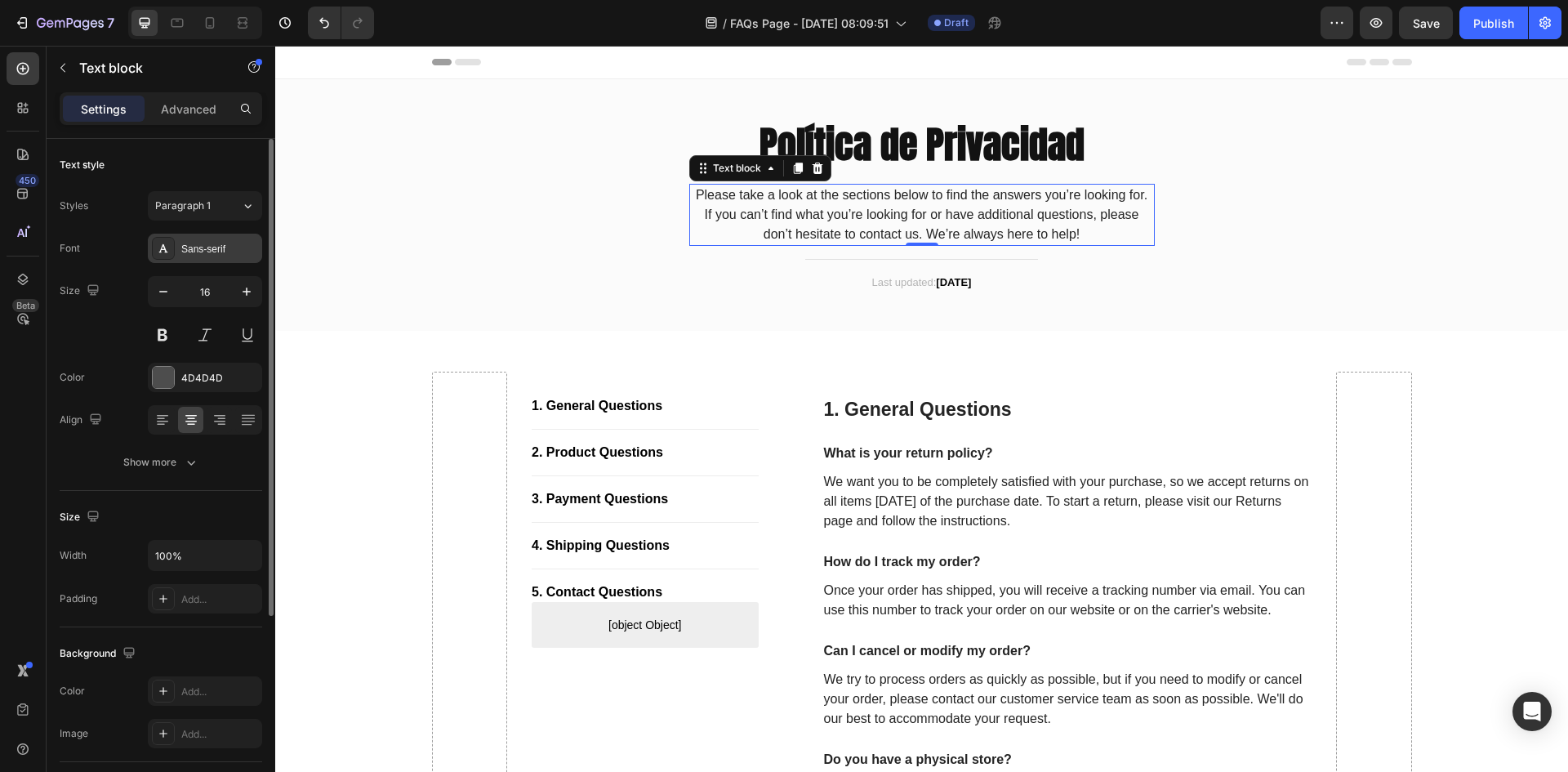
click at [205, 257] on div "Sans-serif" at bounding box center [205, 248] width 115 height 29
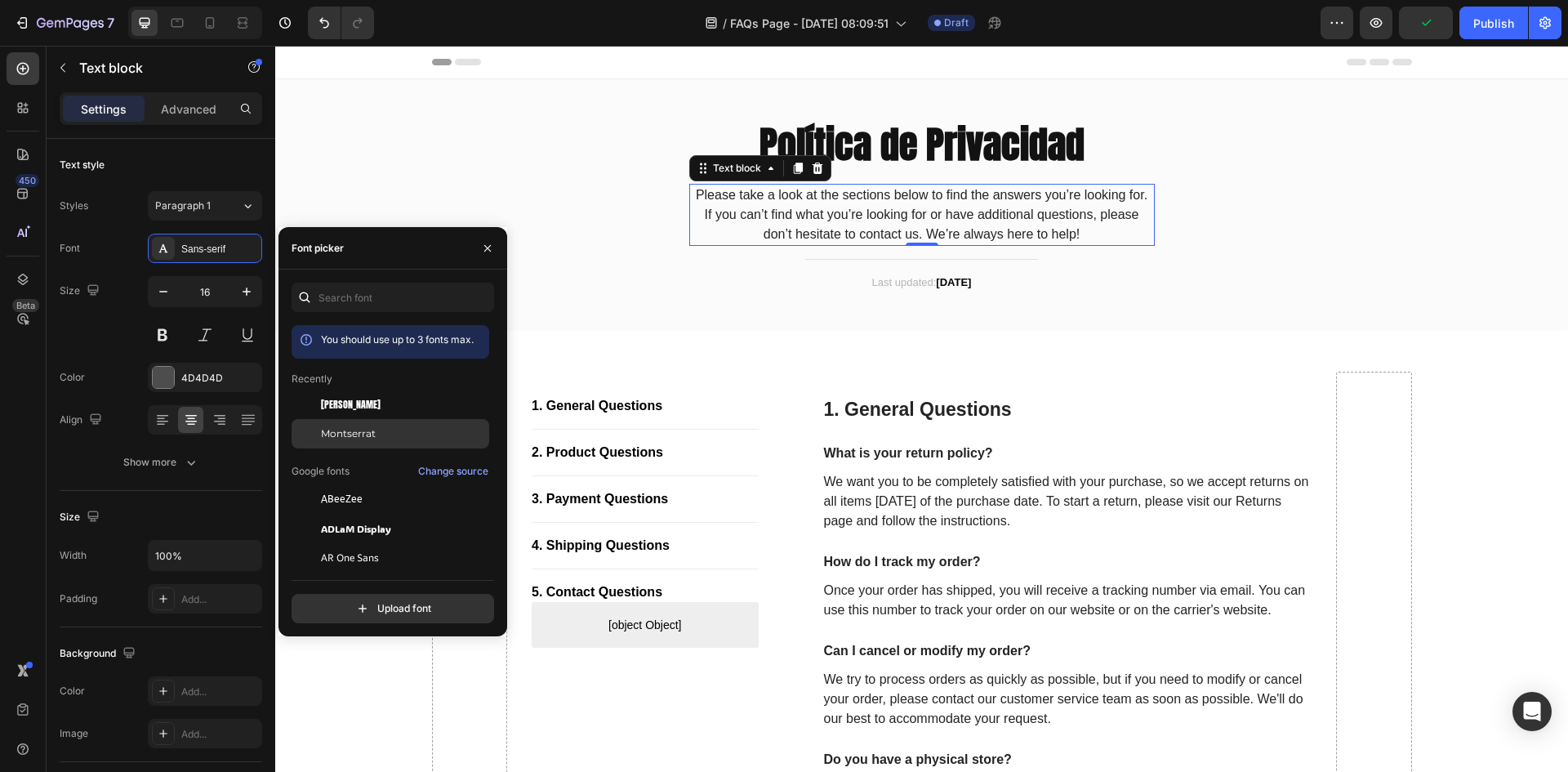
click at [368, 429] on span "Montserrat" at bounding box center [348, 434] width 54 height 15
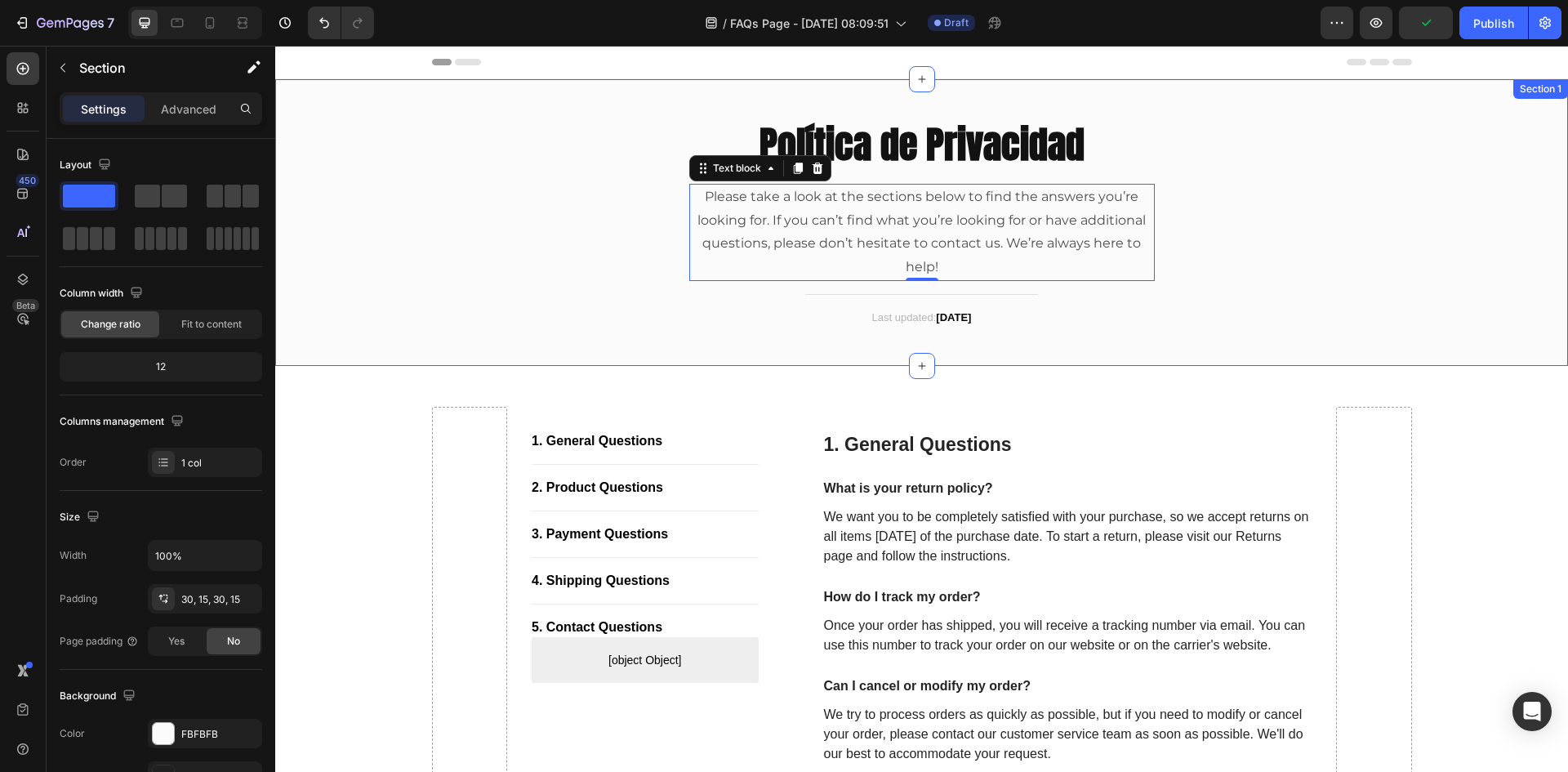
click at [1203, 328] on div "⁠⁠⁠⁠⁠⁠⁠ Política de Privacidad Heading Please take a look at the sections below…" at bounding box center [922, 222] width 1268 height 238
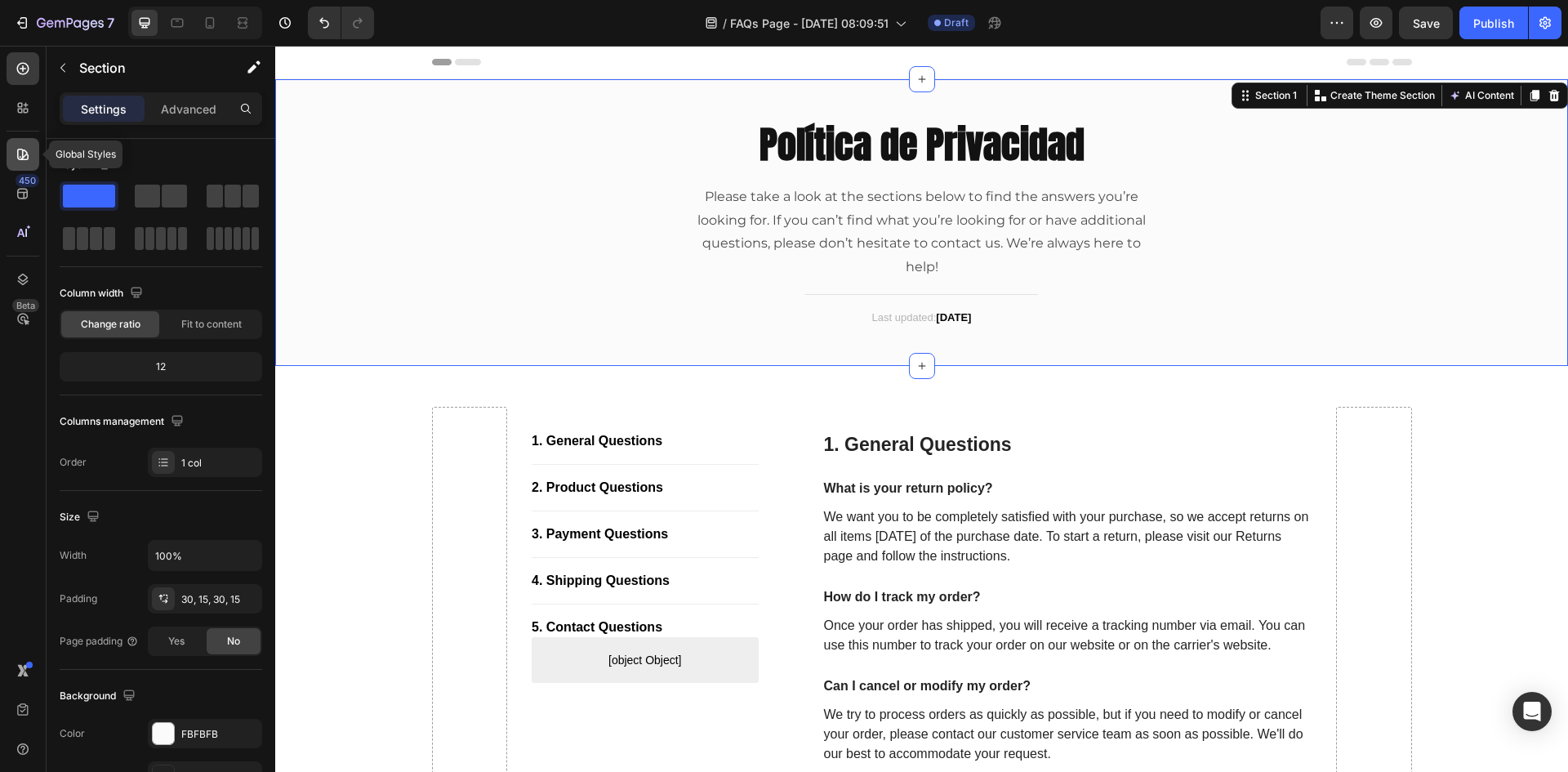
click at [22, 169] on div at bounding box center [23, 154] width 33 height 33
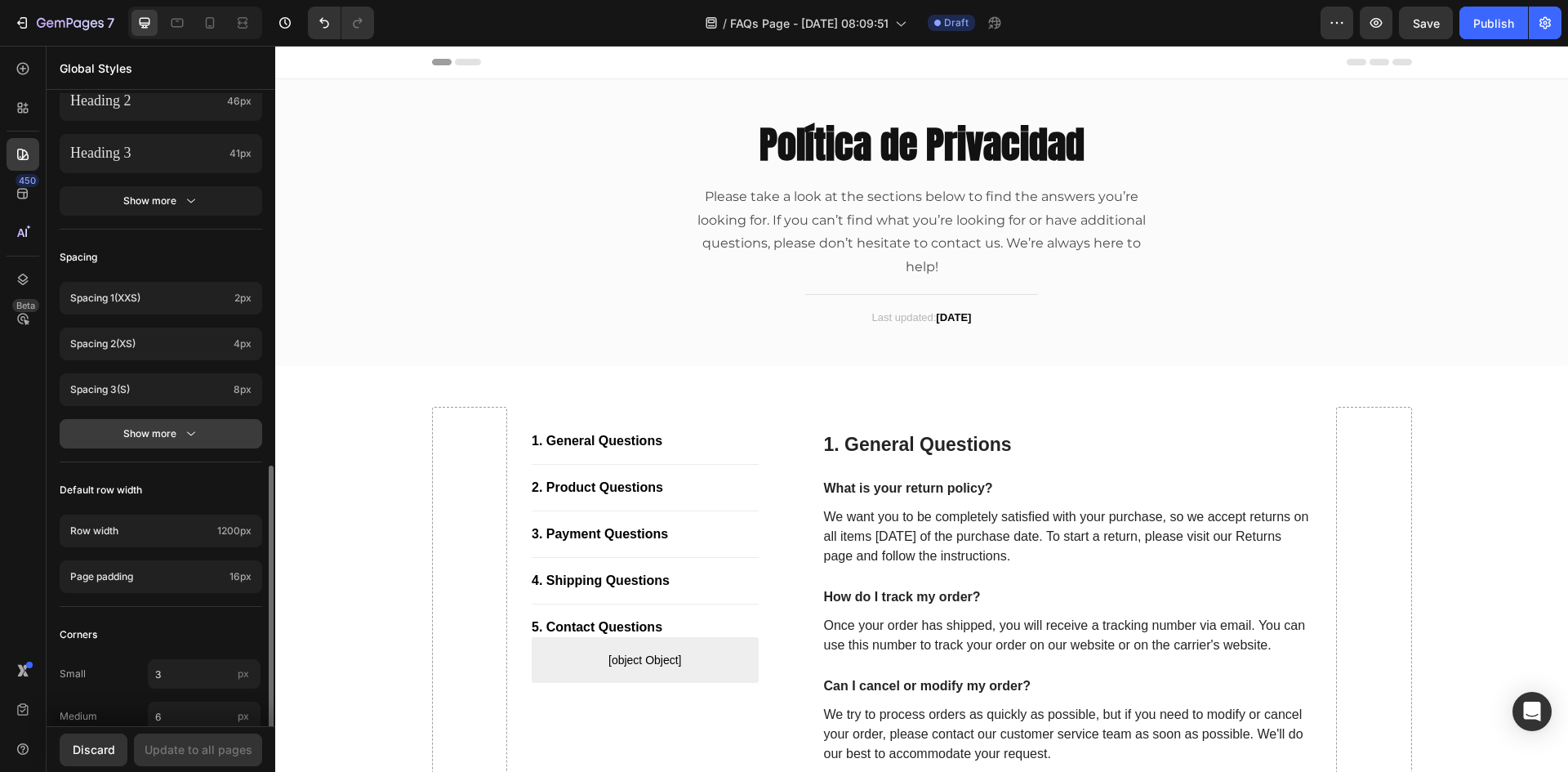
scroll to position [564, 0]
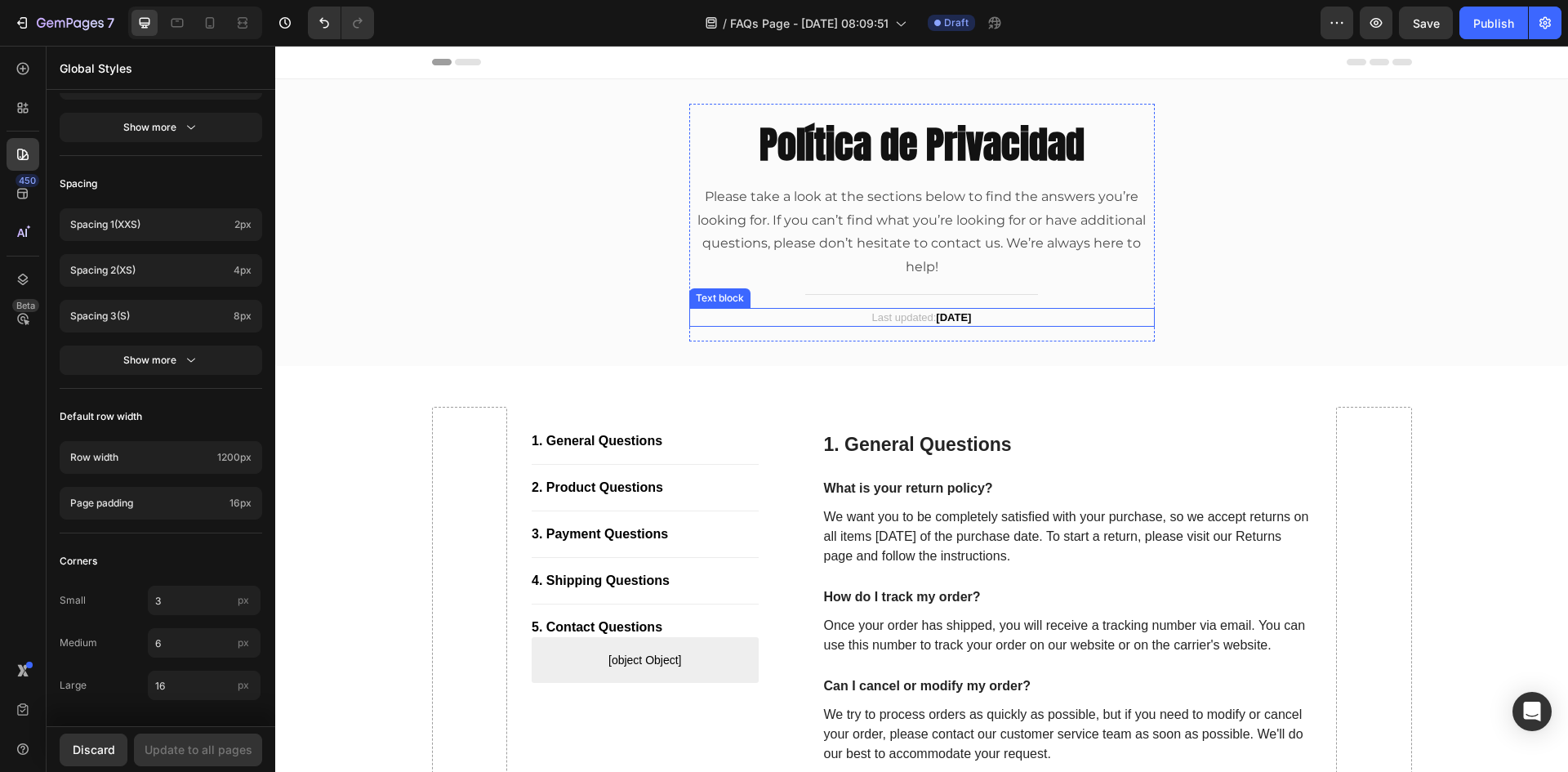
click at [738, 317] on p "Last updated: [DATE]" at bounding box center [922, 318] width 462 height 17
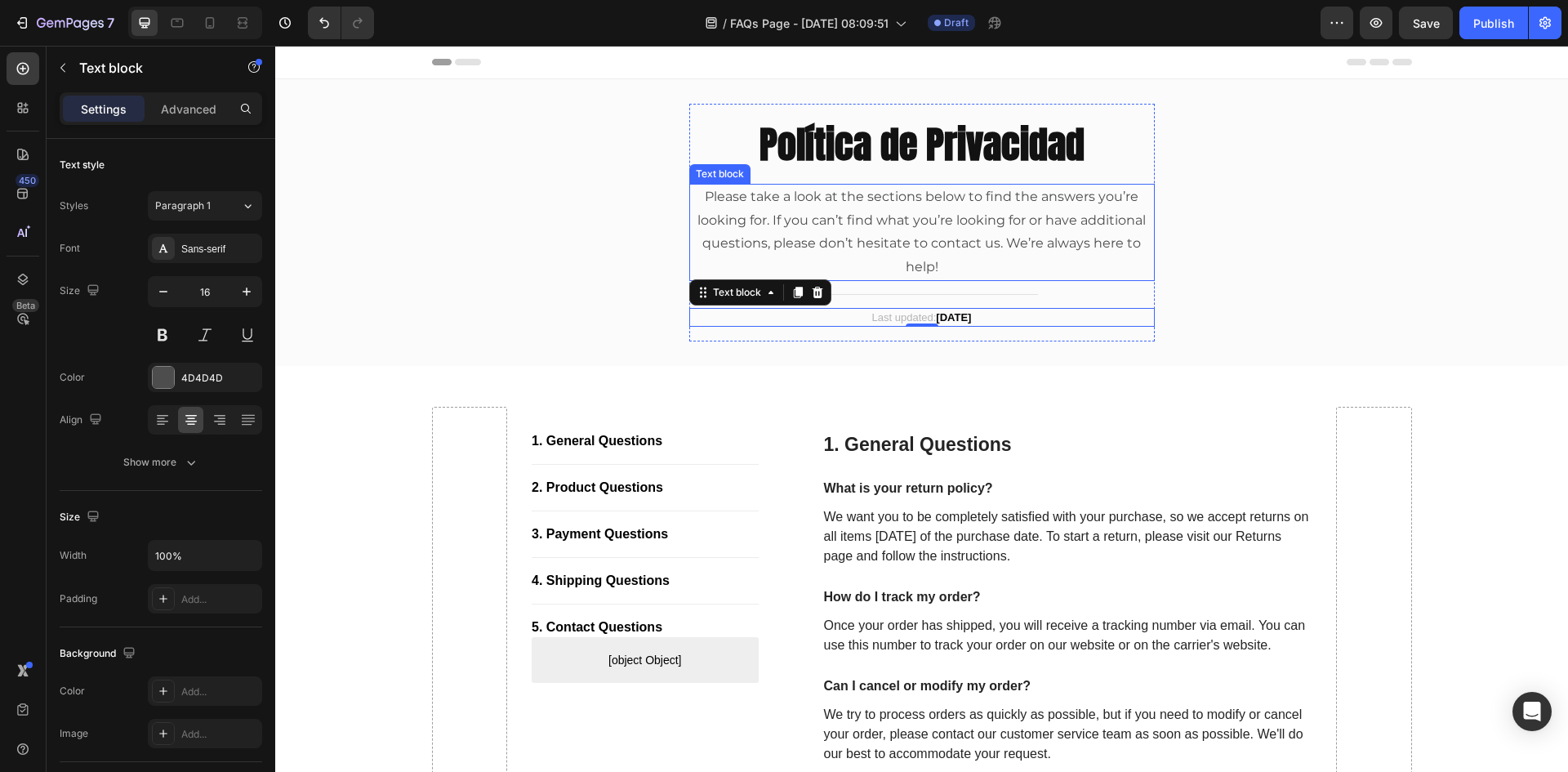
click at [831, 221] on p "Please take a look at the sections below to find the answers you’re looking for…" at bounding box center [922, 233] width 462 height 94
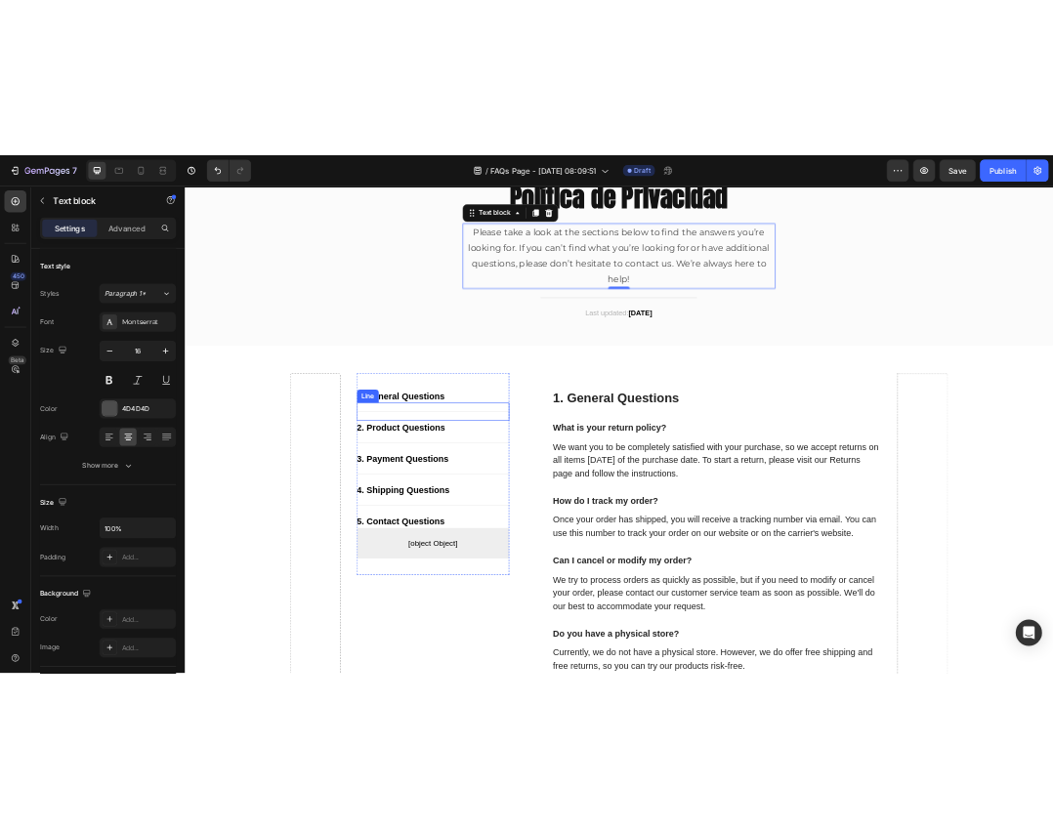
scroll to position [293, 0]
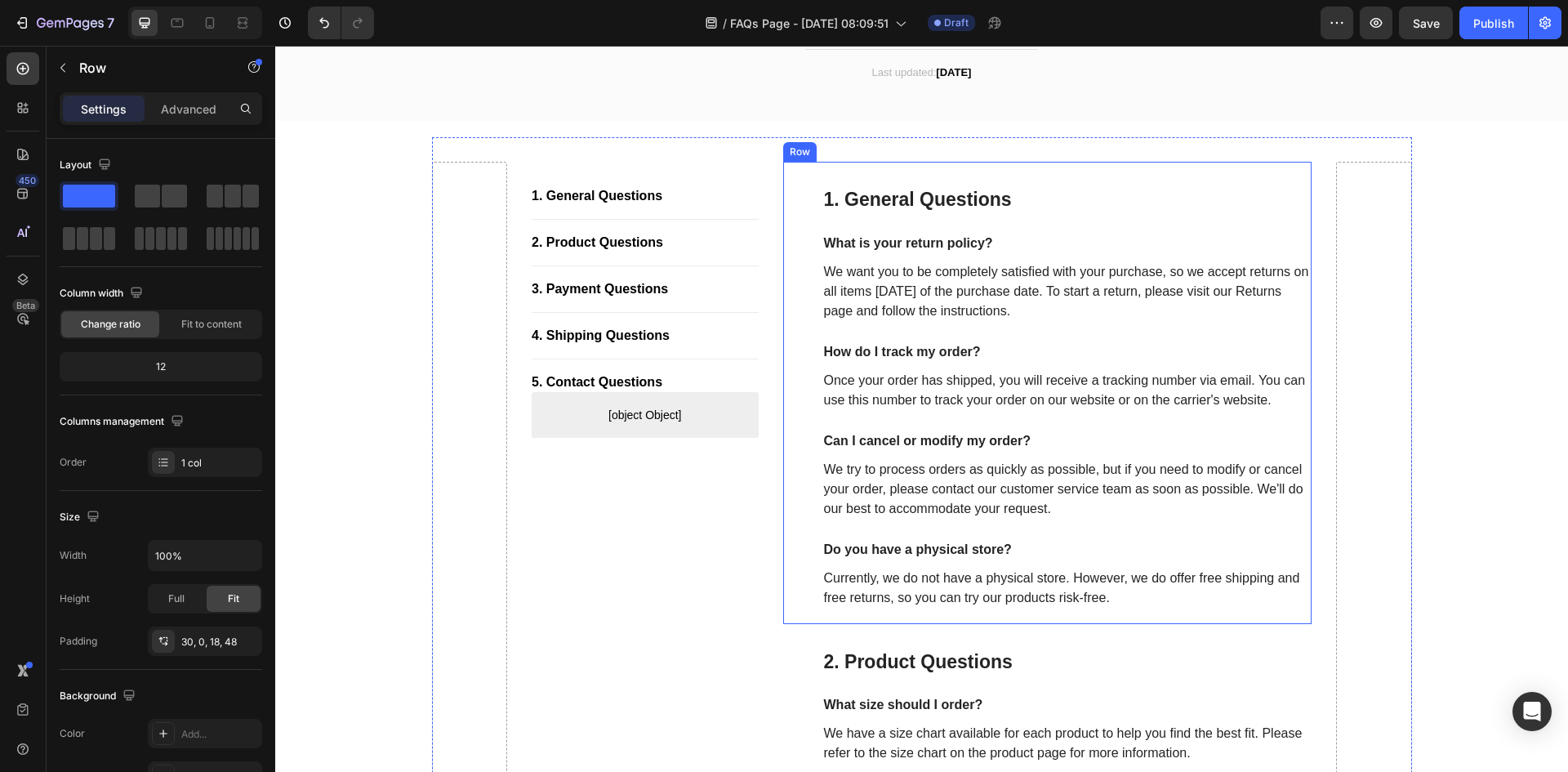
click at [1005, 231] on div "1. General Questions Heading What is your return policy? Text block We want you…" at bounding box center [1067, 397] width 490 height 422
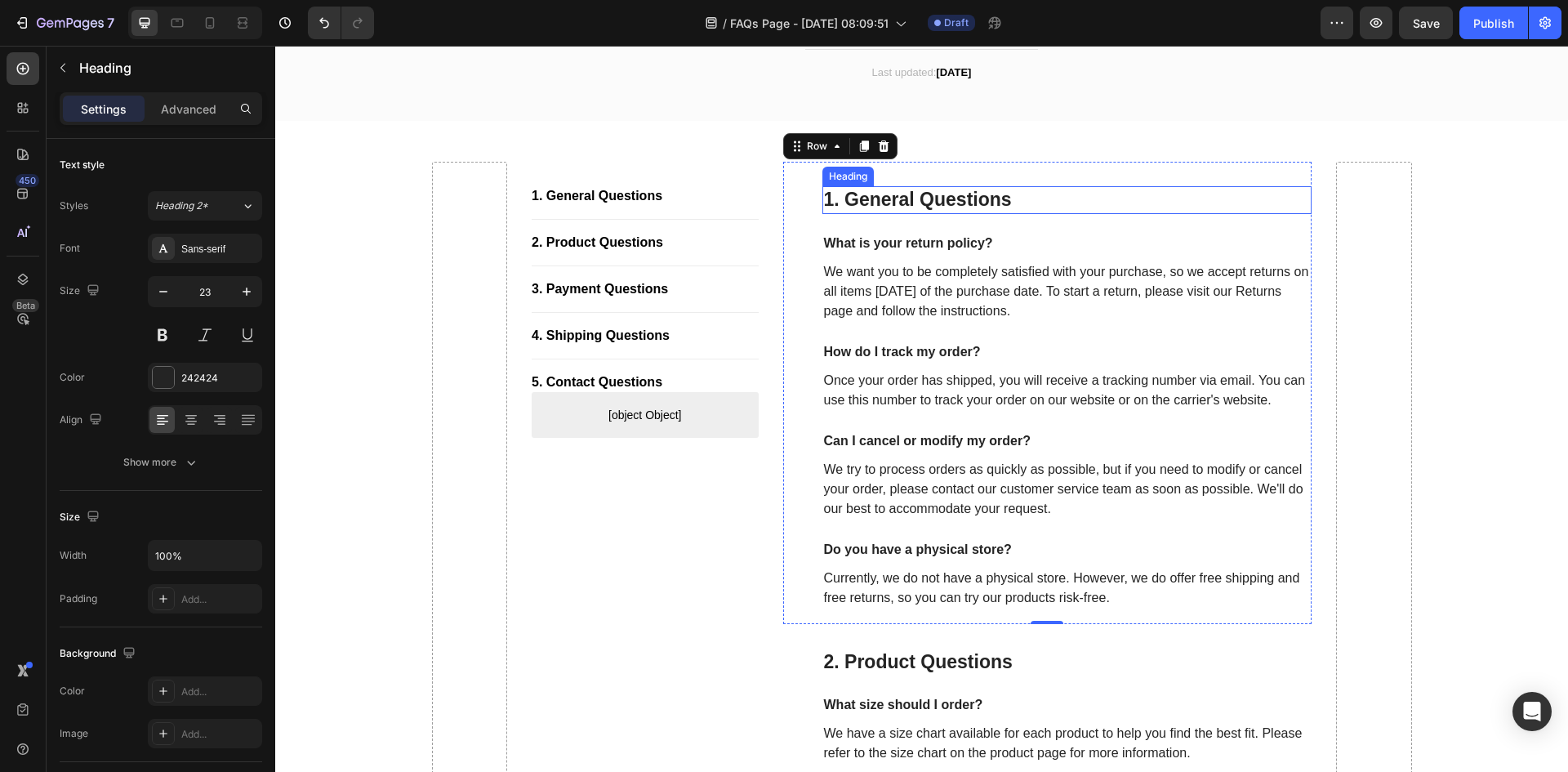
click at [930, 190] on p "1. General Questions" at bounding box center [1067, 200] width 487 height 24
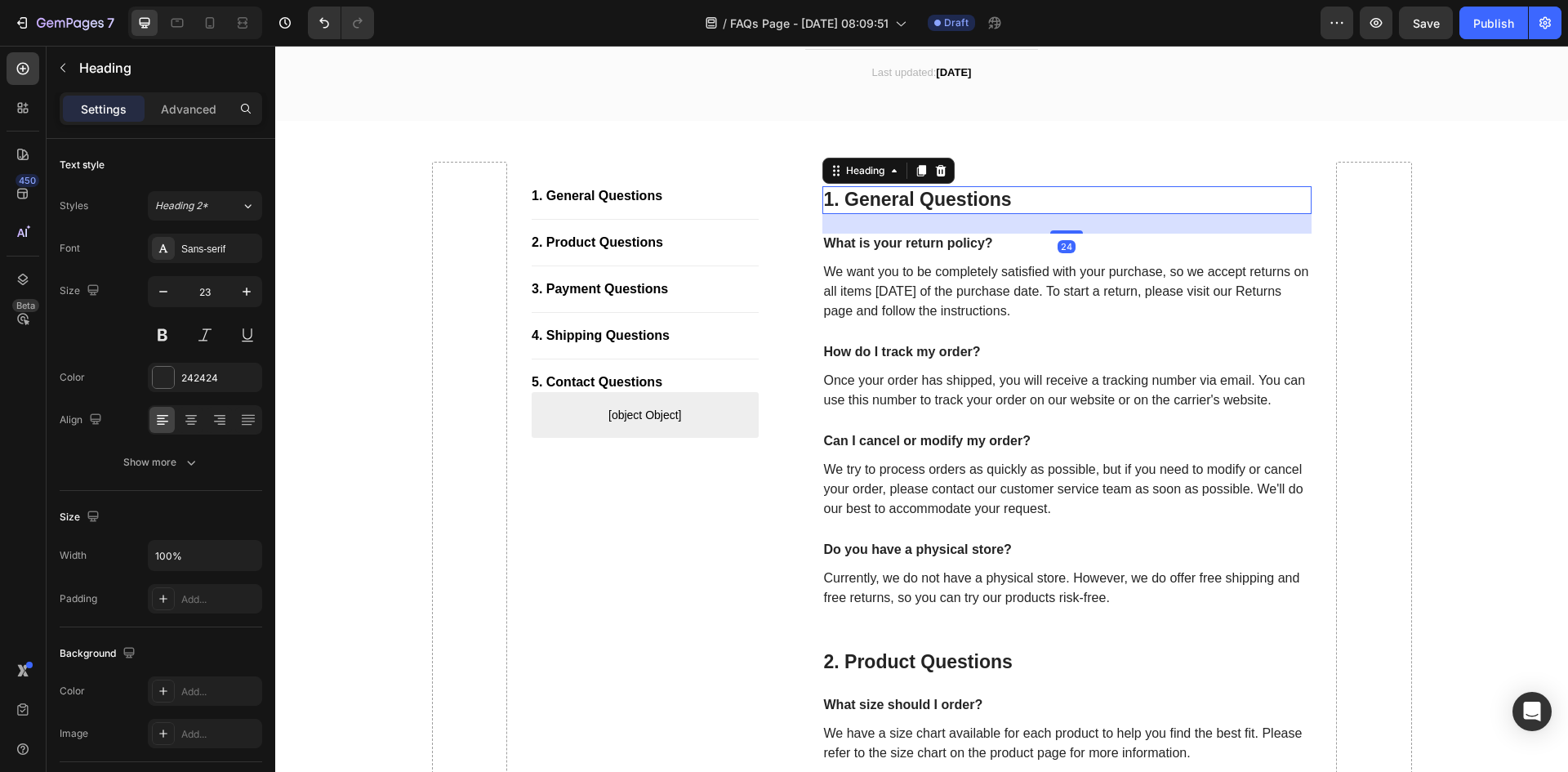
click at [916, 273] on p "We want you to be completely satisfied with your purchase, so we accept returns…" at bounding box center [1067, 291] width 487 height 59
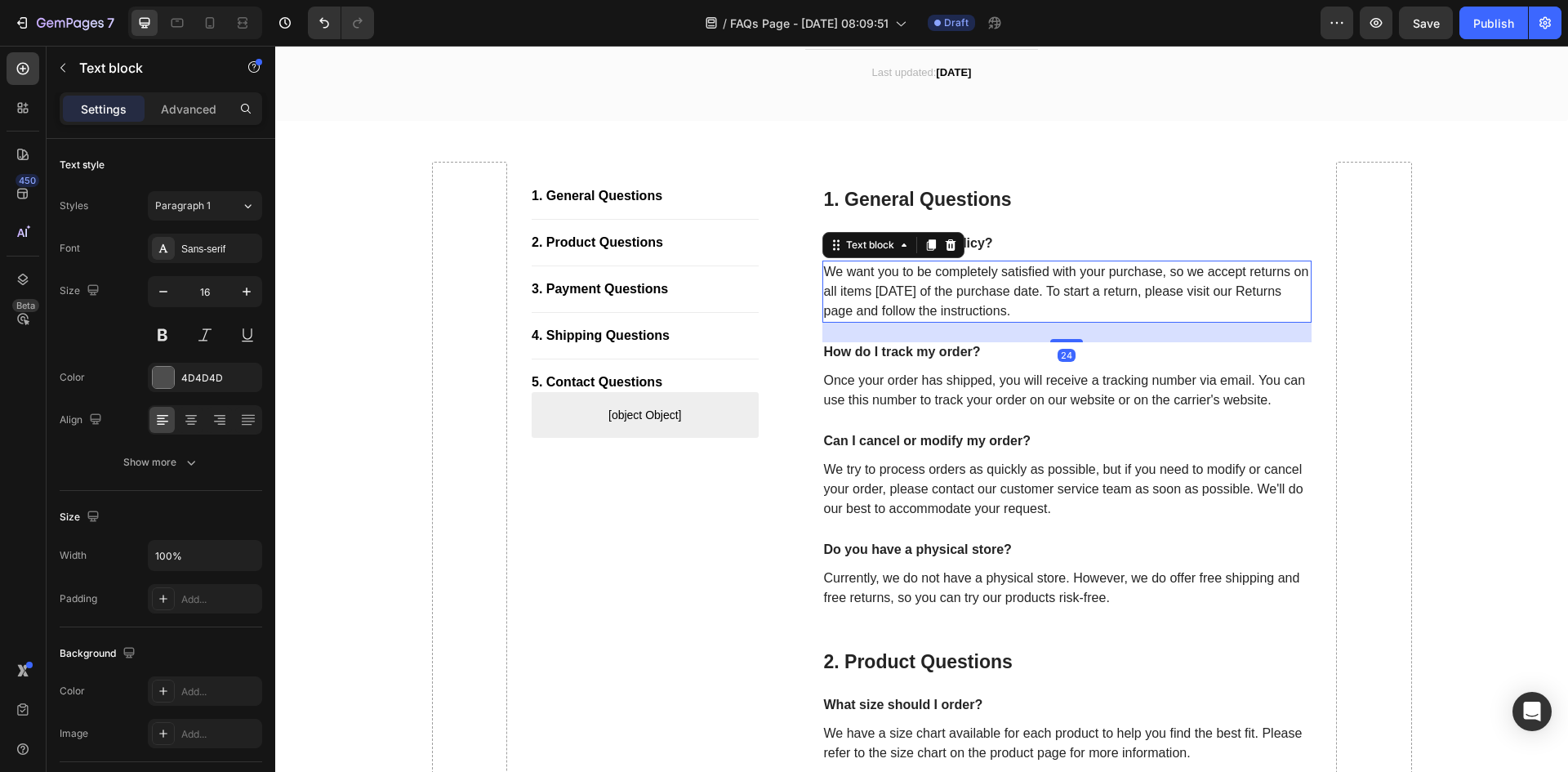
click at [935, 284] on p "We want you to be completely satisfied with your purchase, so we accept returns…" at bounding box center [1067, 291] width 487 height 59
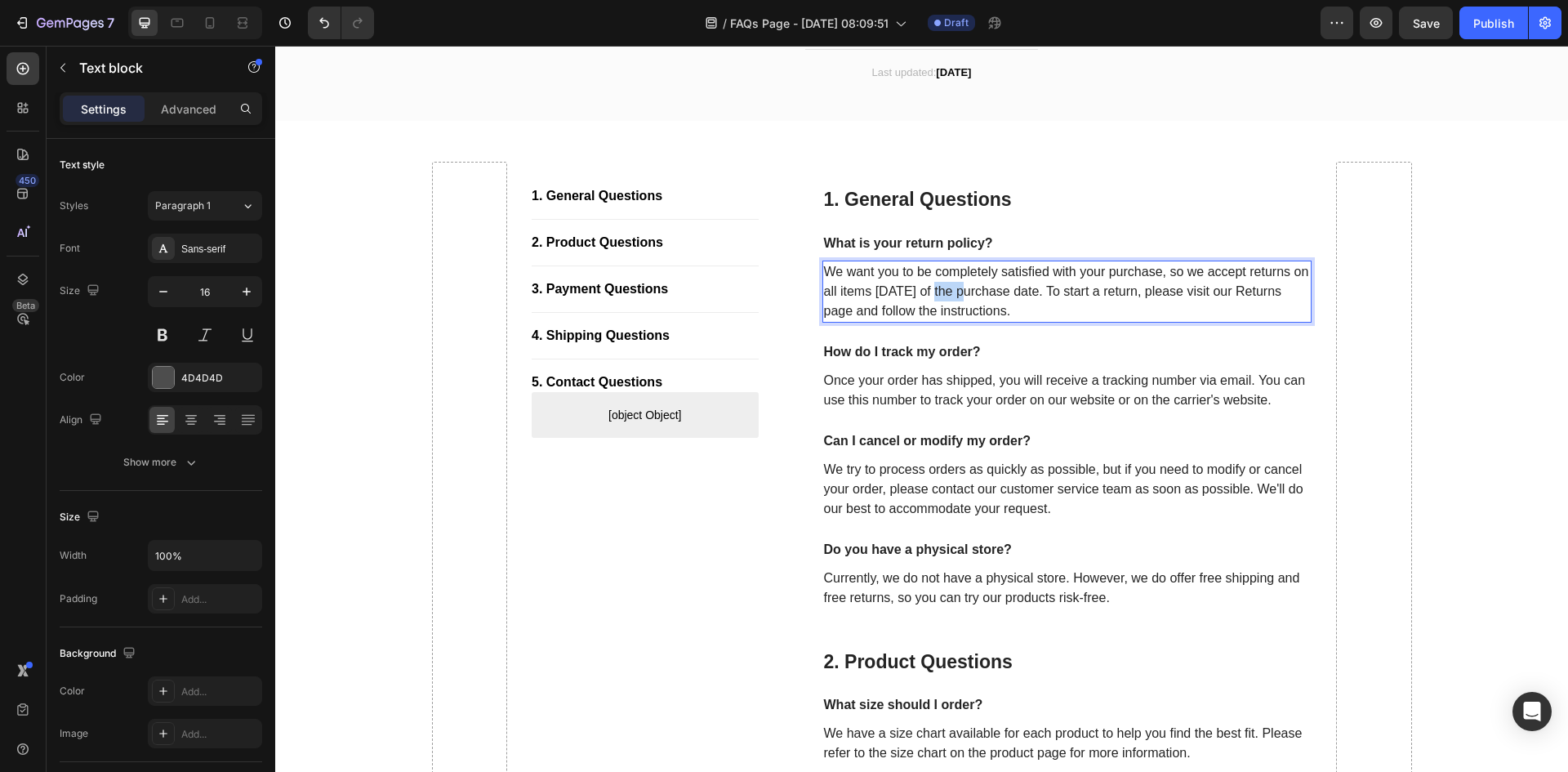
click at [935, 284] on p "We want you to be completely satisfied with your purchase, so we accept returns…" at bounding box center [1067, 291] width 487 height 59
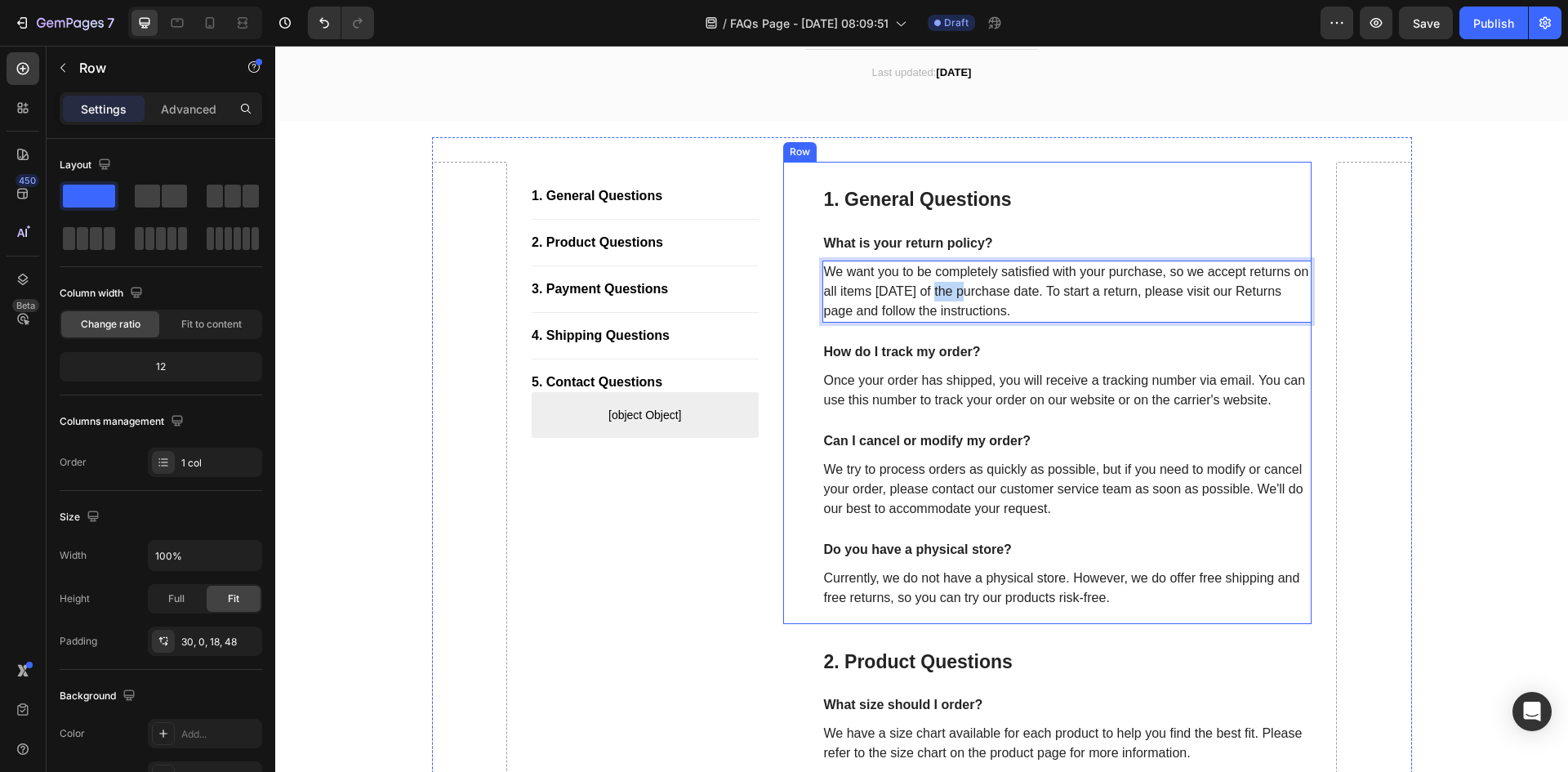
click at [1034, 231] on div "1. General Questions Heading What is your return policy? Text block We want you…" at bounding box center [1067, 397] width 490 height 422
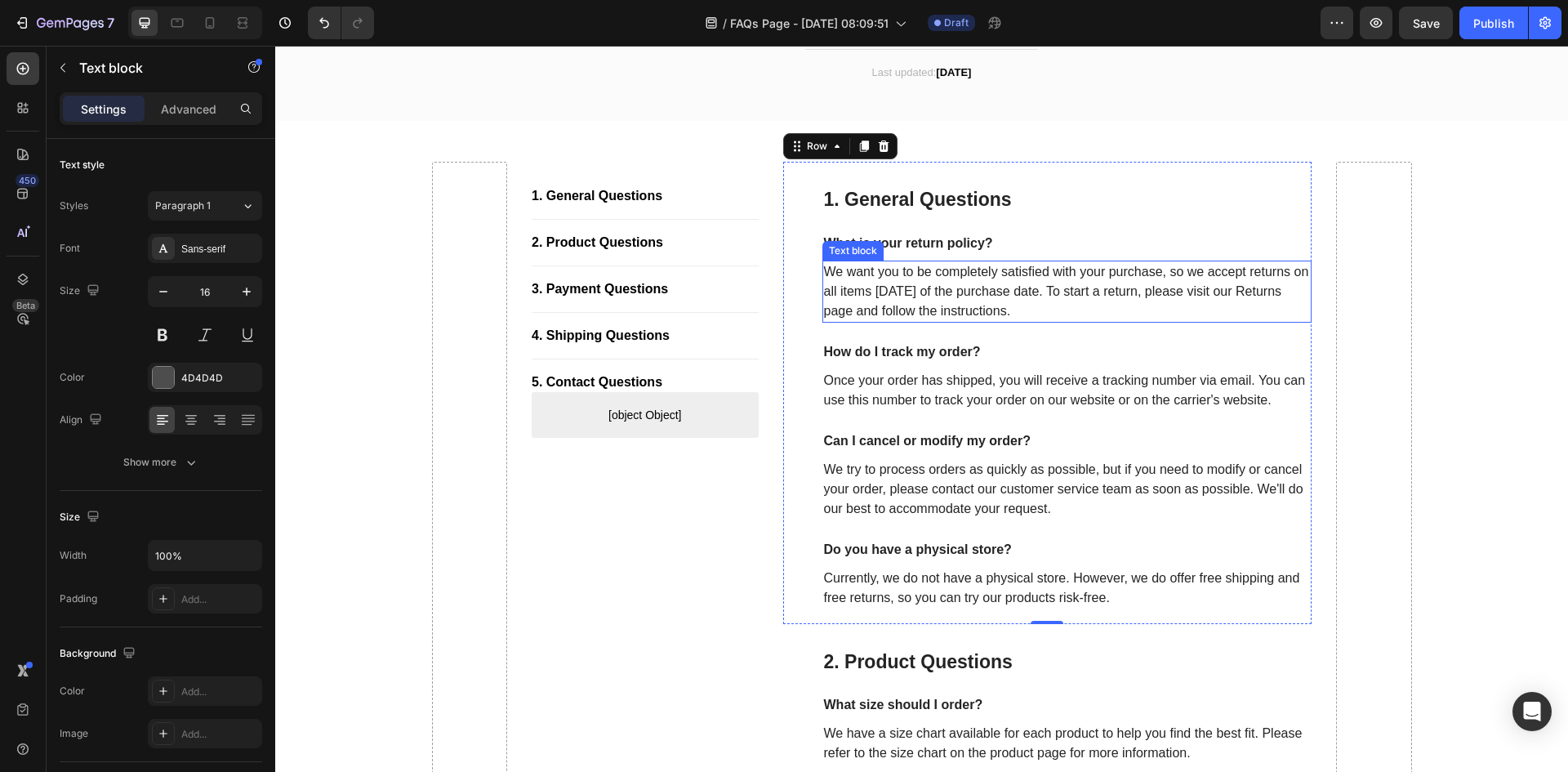
click at [987, 274] on p "We want you to be completely satisfied with your purchase, so we accept returns…" at bounding box center [1067, 291] width 487 height 59
click at [989, 287] on p "We want you to be completely satisfied with your purchase, so we accept returns…" at bounding box center [1067, 291] width 487 height 59
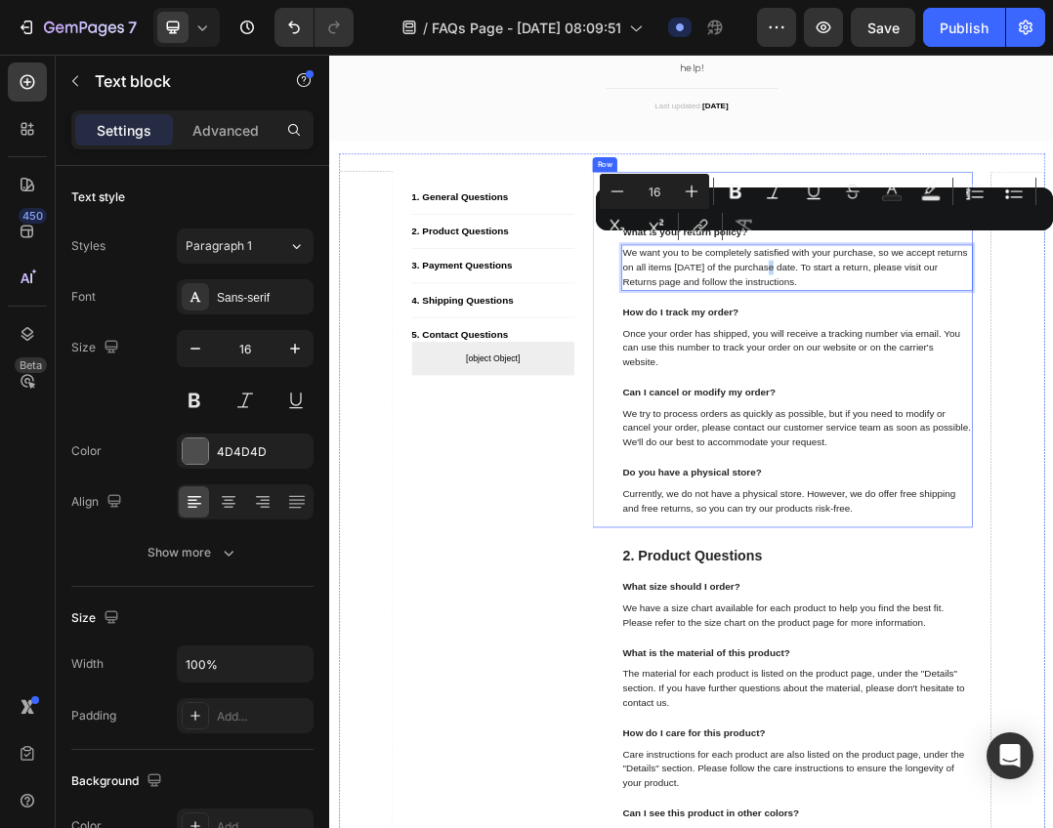
scroll to position [195, 0]
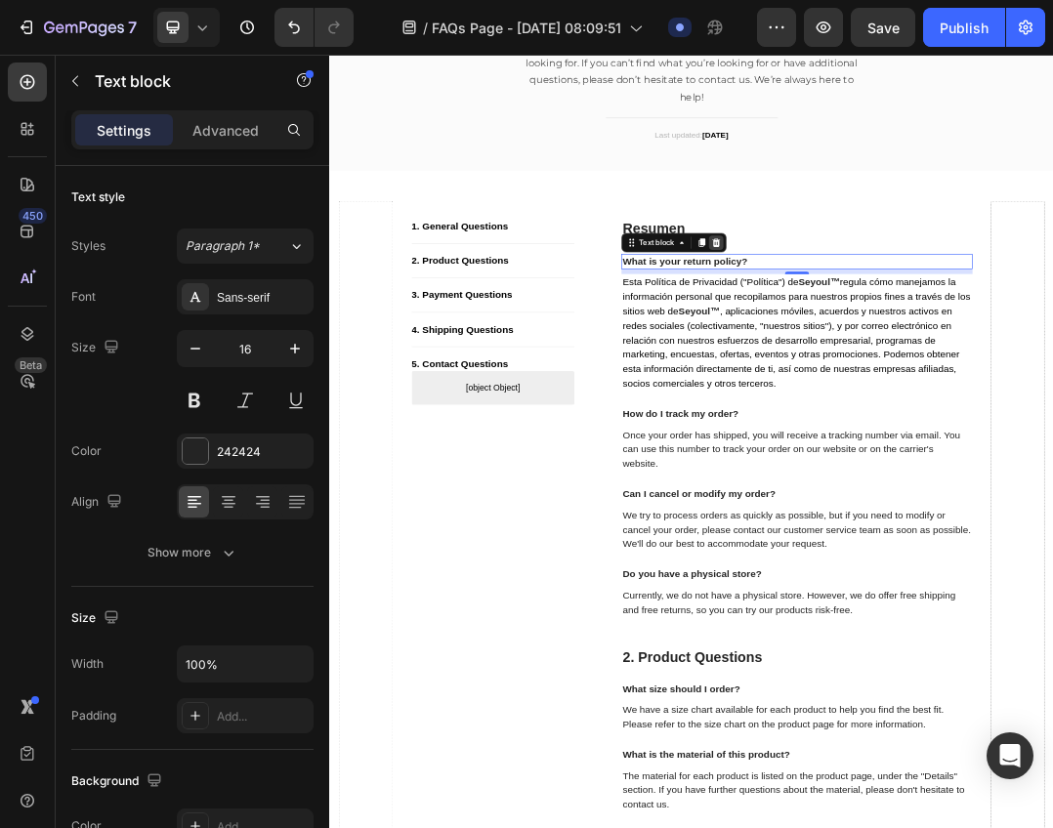
click at [953, 359] on icon at bounding box center [954, 359] width 13 height 14
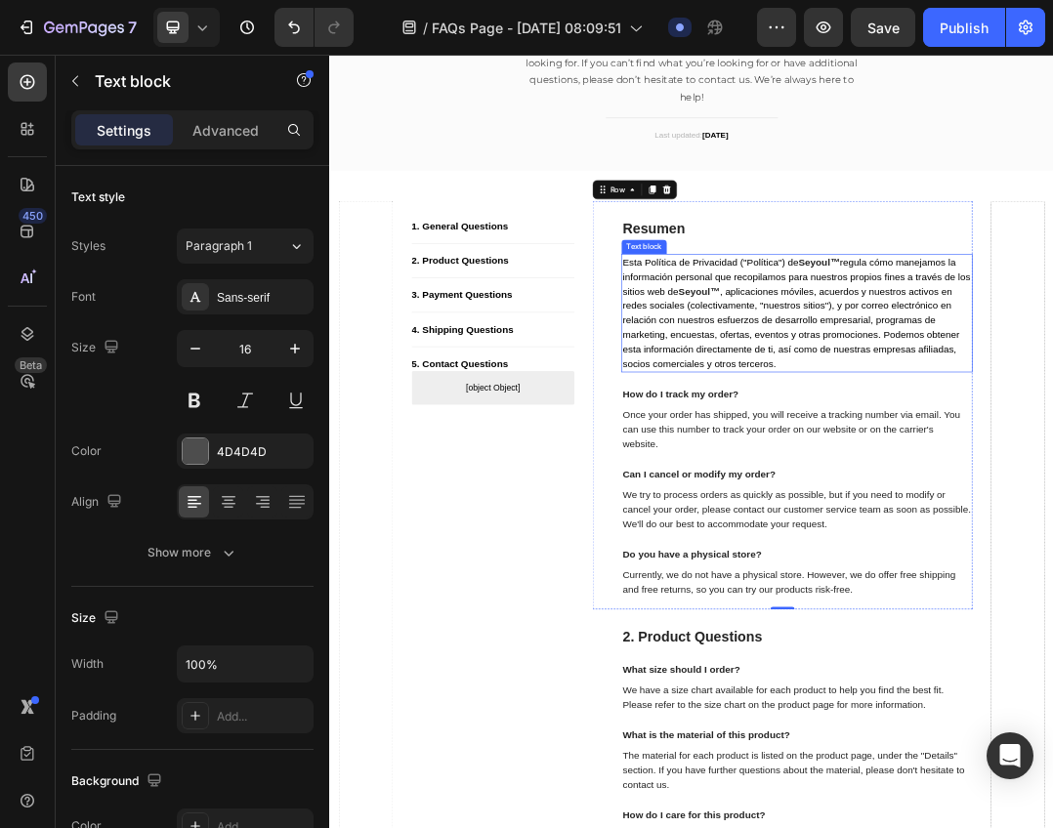
click at [955, 429] on strong "Seyoul™" at bounding box center [926, 437] width 66 height 17
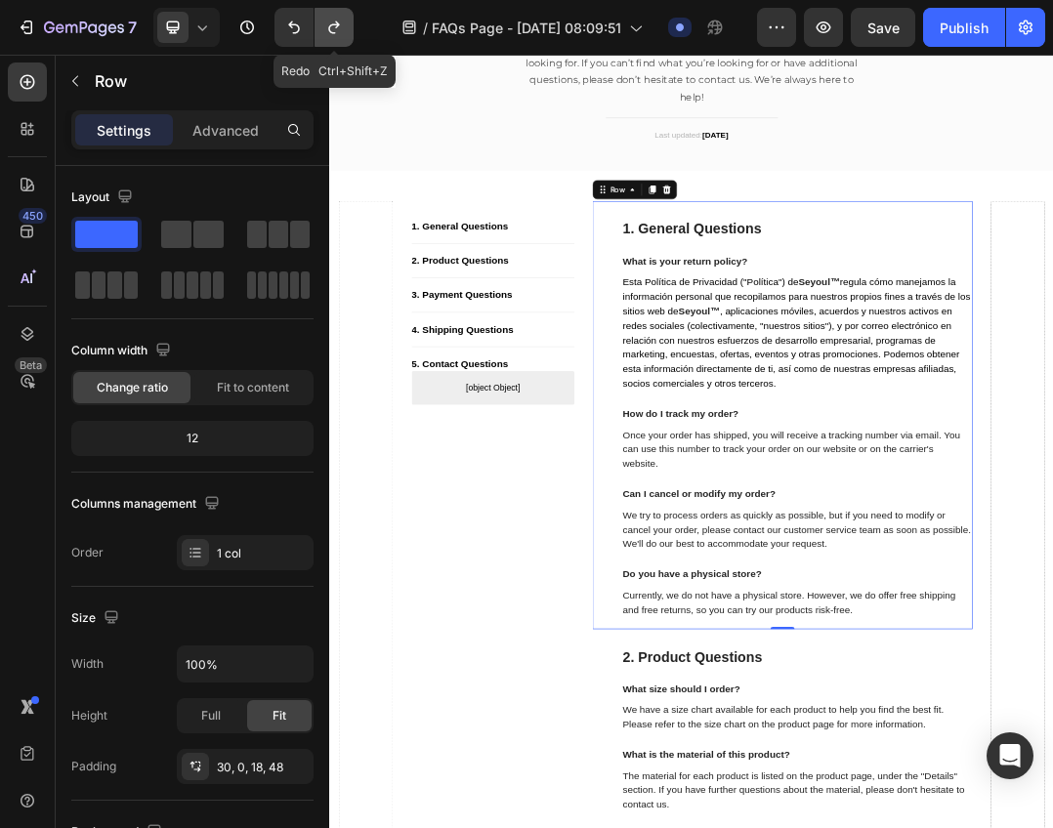
click at [332, 25] on icon "Undo/Redo" at bounding box center [333, 27] width 11 height 13
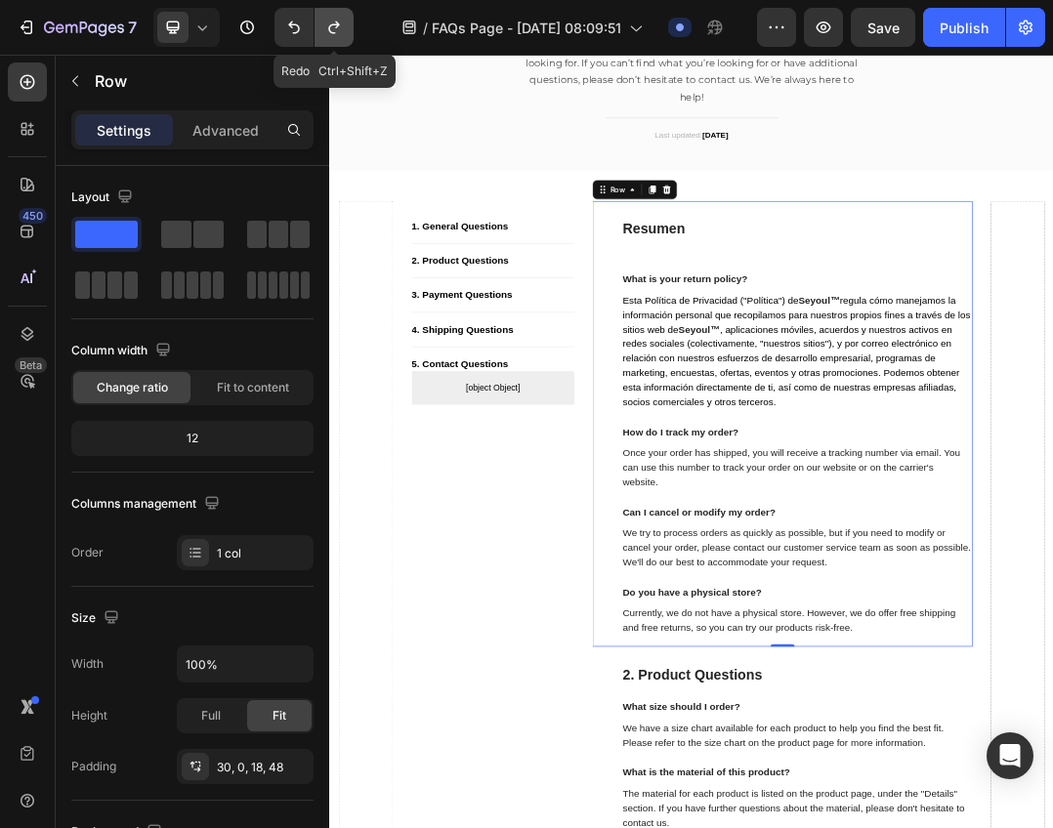
click at [332, 25] on icon "Undo/Redo" at bounding box center [333, 27] width 11 height 13
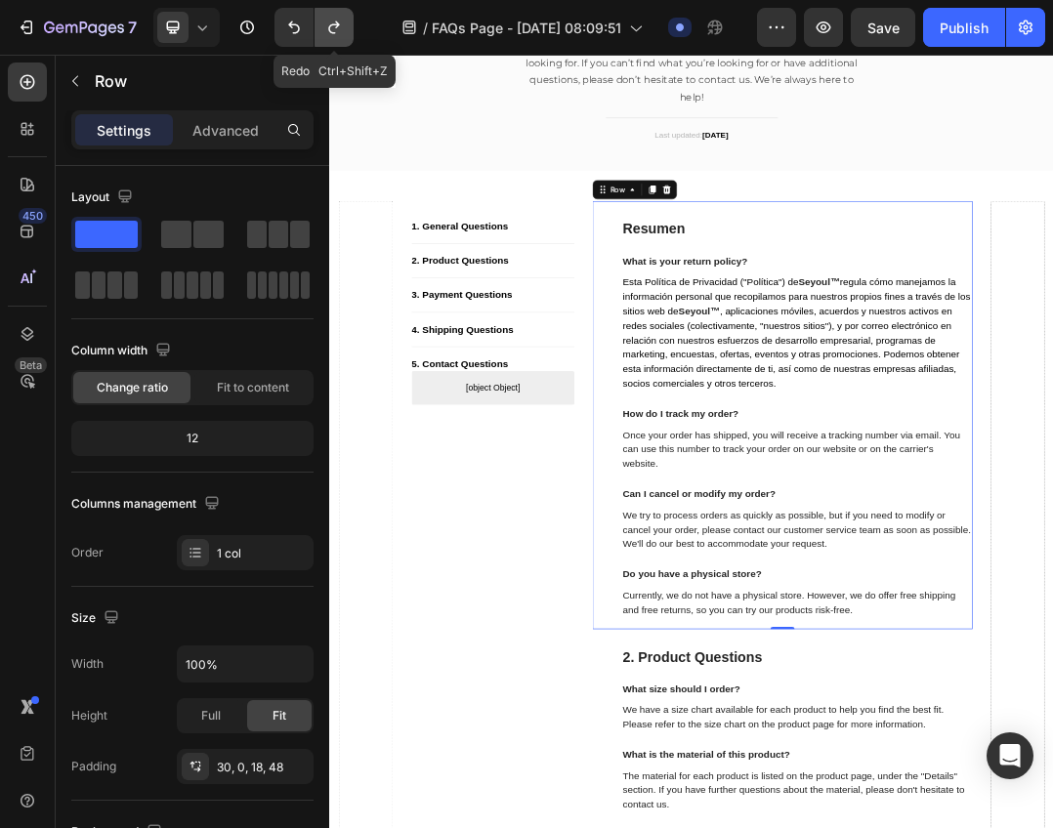
click at [332, 25] on icon "Undo/Redo" at bounding box center [333, 27] width 11 height 13
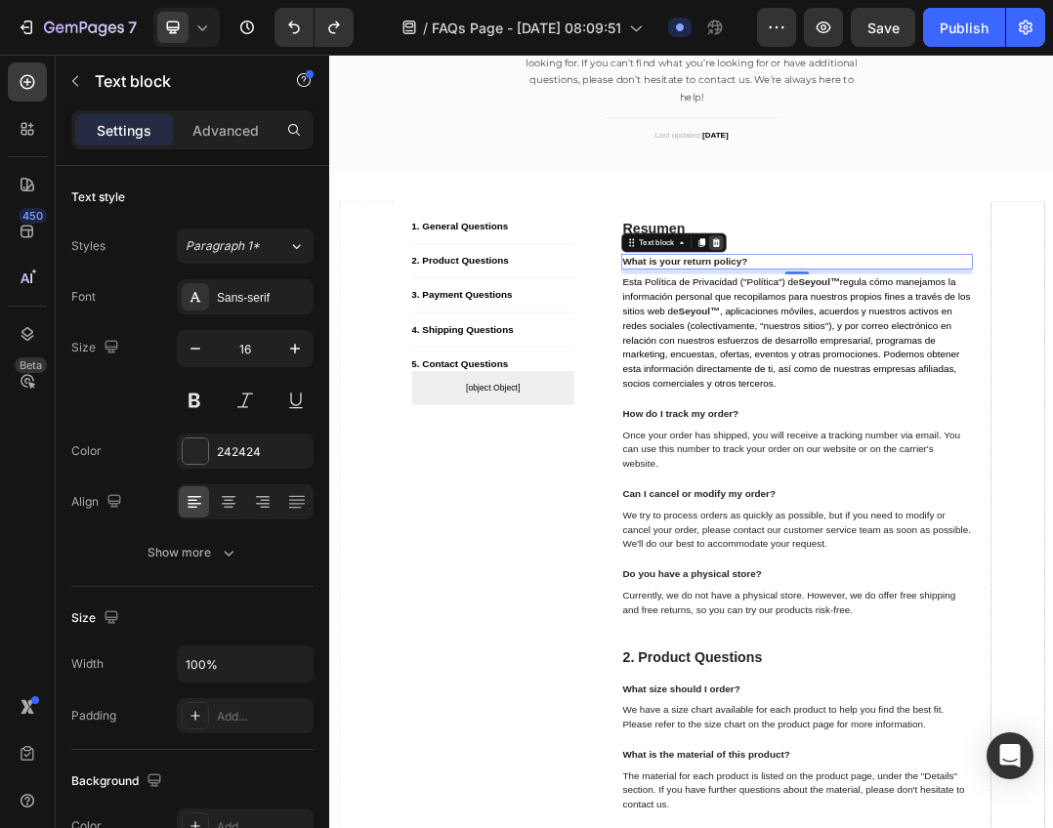
click at [948, 361] on icon at bounding box center [954, 359] width 13 height 14
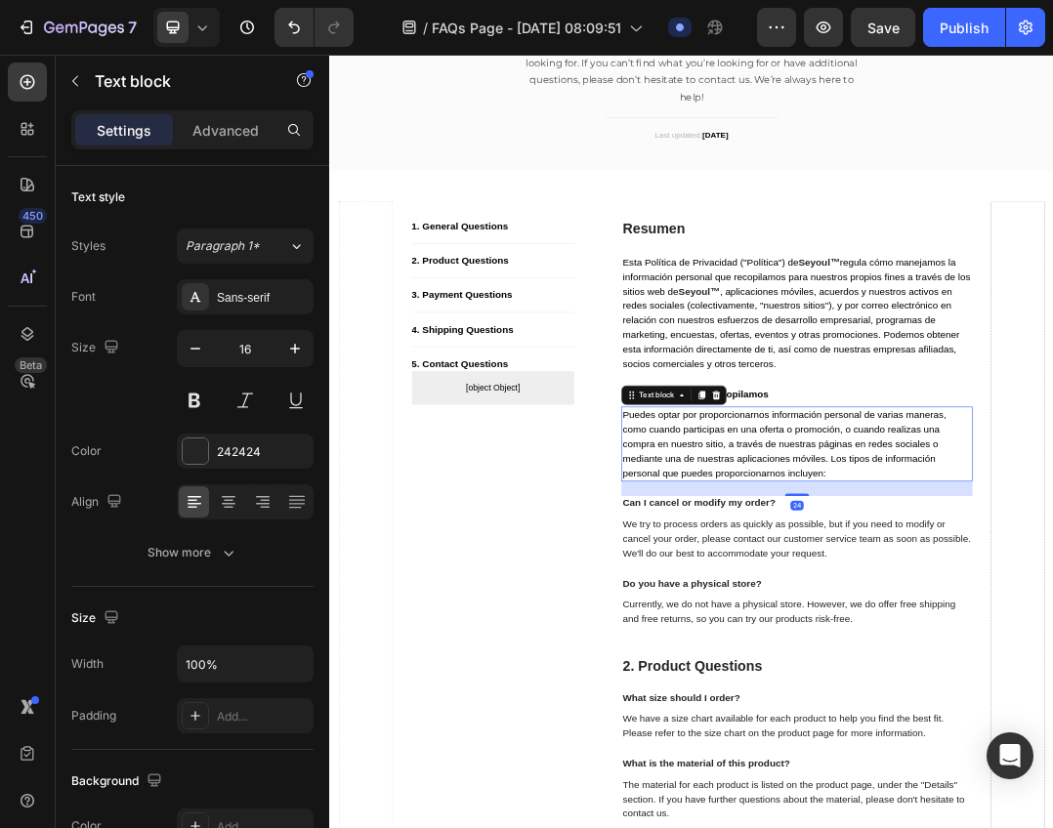
click at [1185, 709] on span "Puedes optar por proporcionarnos información personal de varias maneras, como c…" at bounding box center [1064, 684] width 523 height 110
click at [931, 599] on icon at bounding box center [931, 606] width 16 height 16
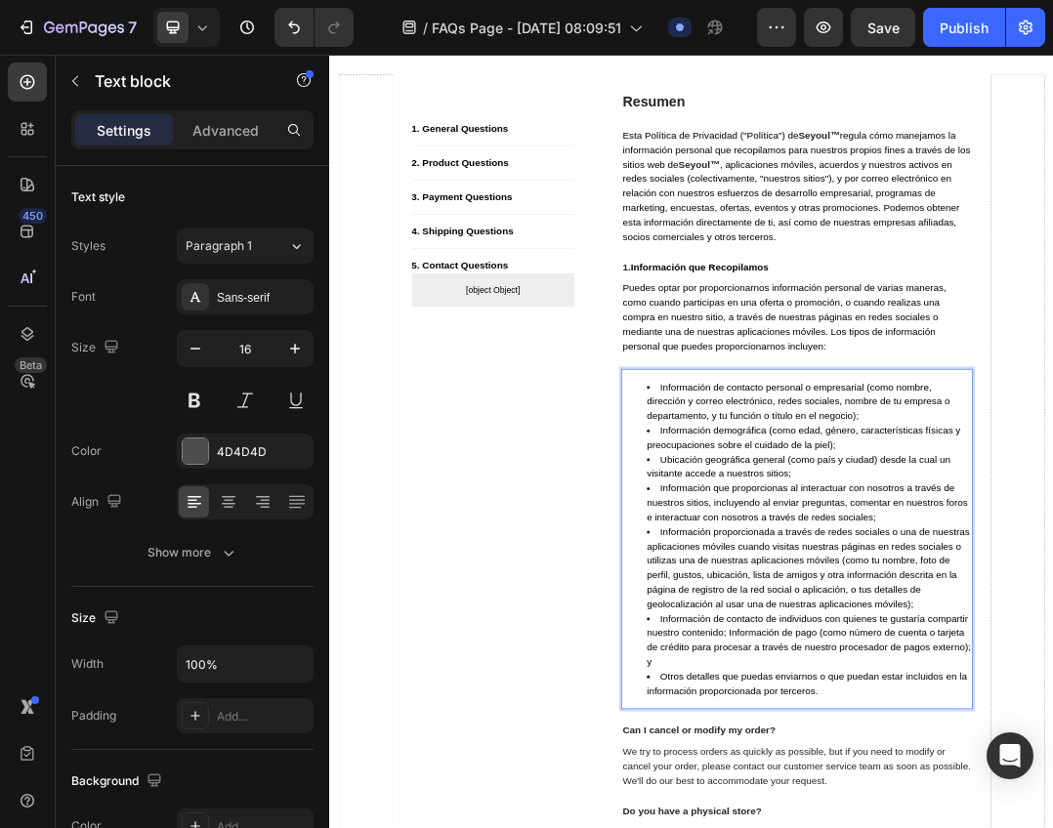
scroll to position [791, 0]
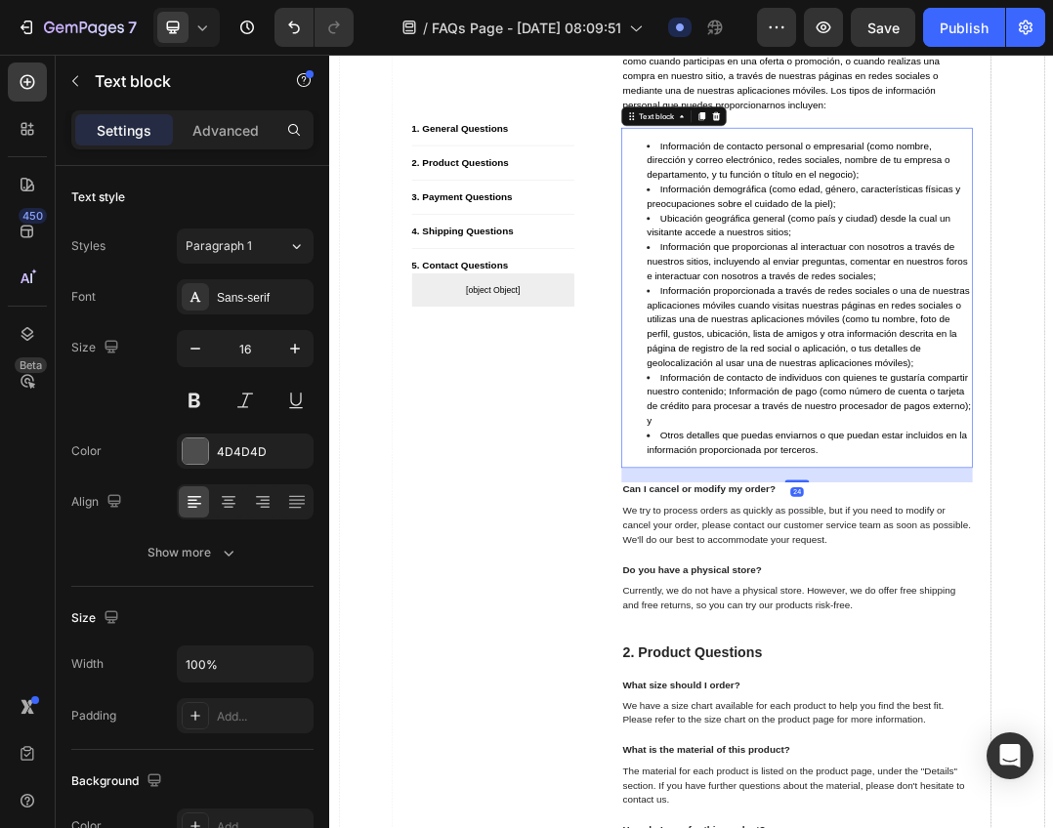
click at [931, 146] on icon at bounding box center [931, 154] width 16 height 16
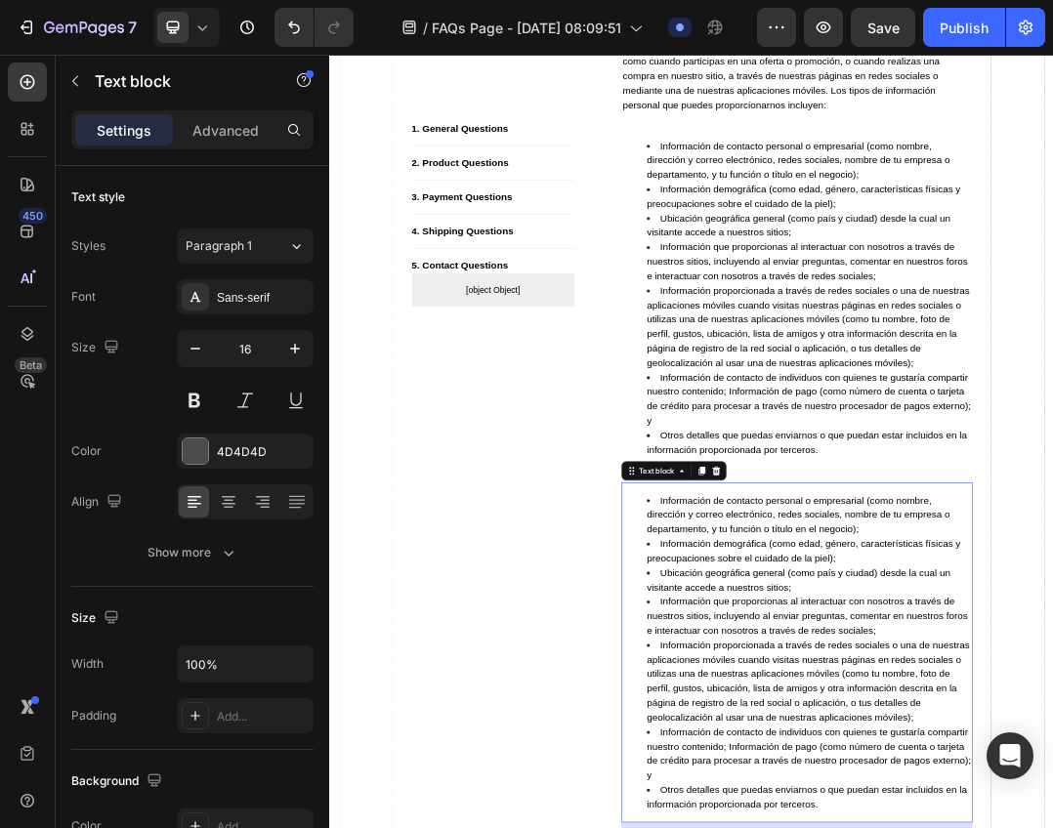
scroll to position [1078, 0]
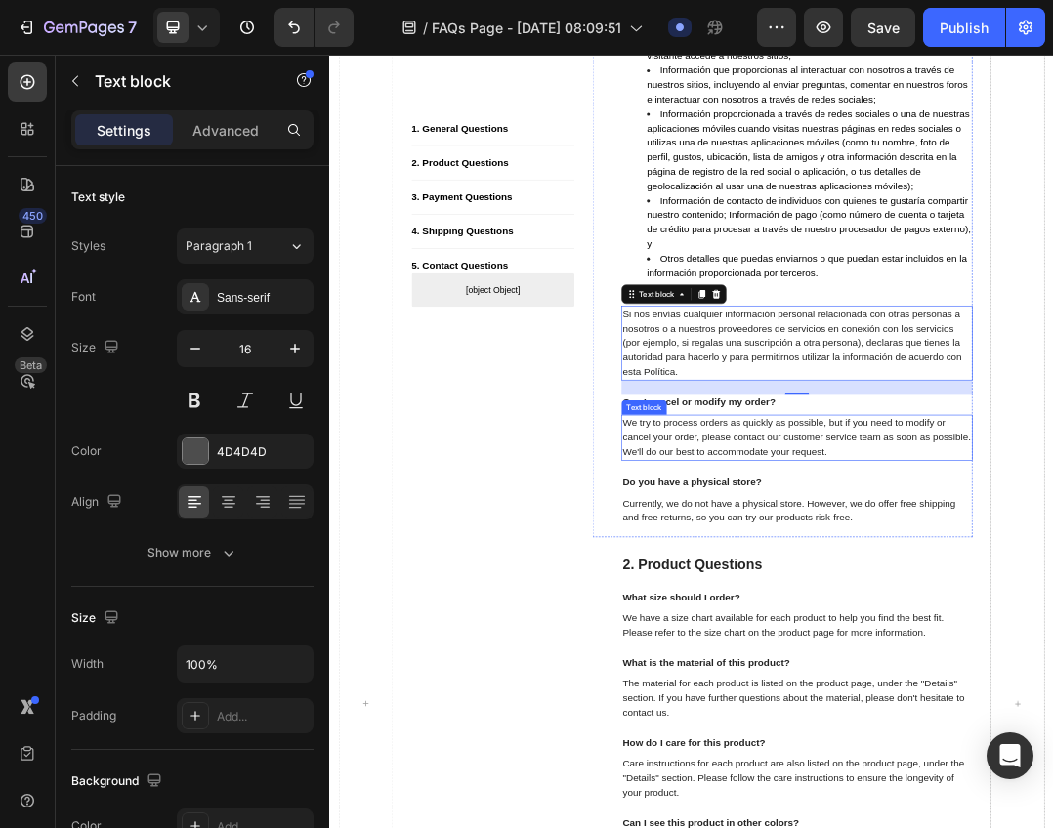
drag, startPoint x: 1114, startPoint y: 669, endPoint x: 1121, endPoint y: 652, distance: 18.0
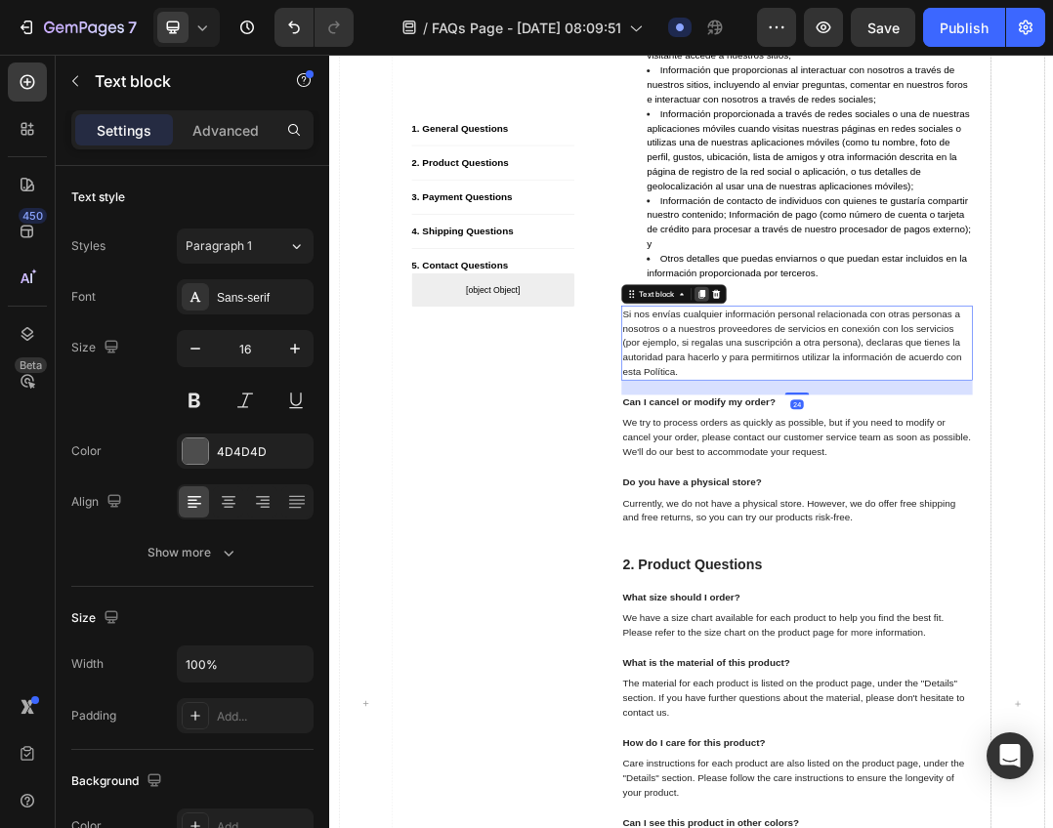
click at [926, 436] on icon at bounding box center [931, 442] width 11 height 14
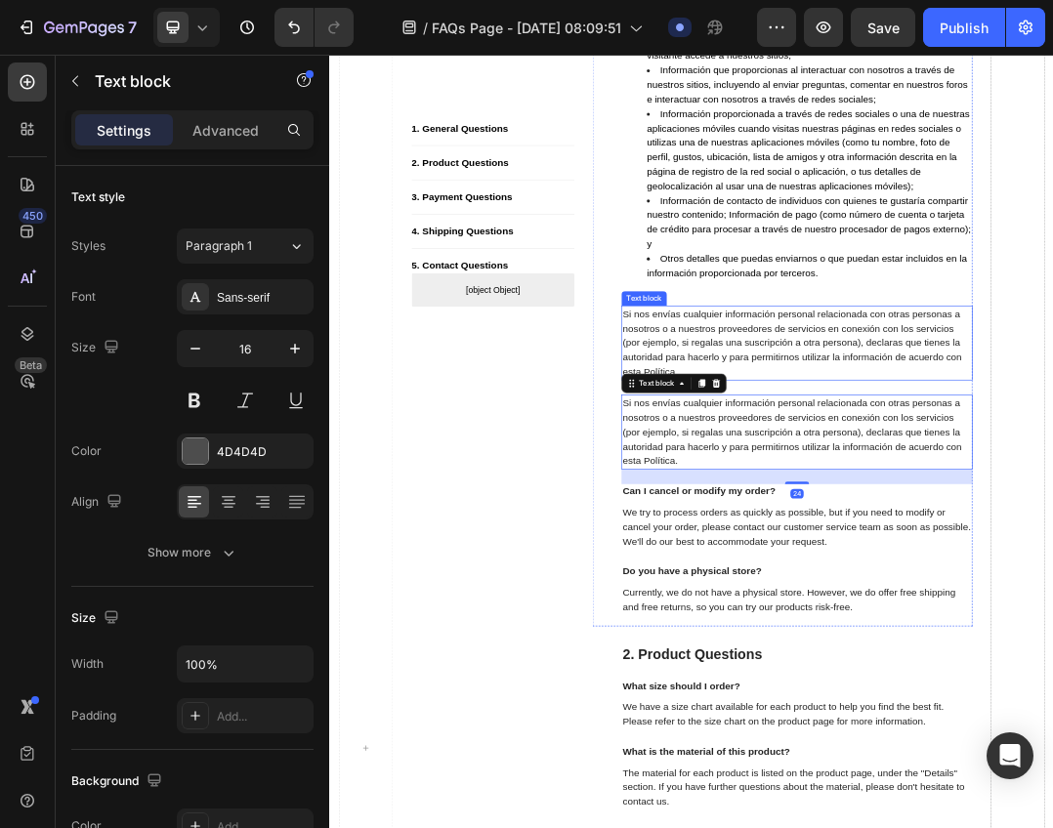
scroll to position [1150, 0]
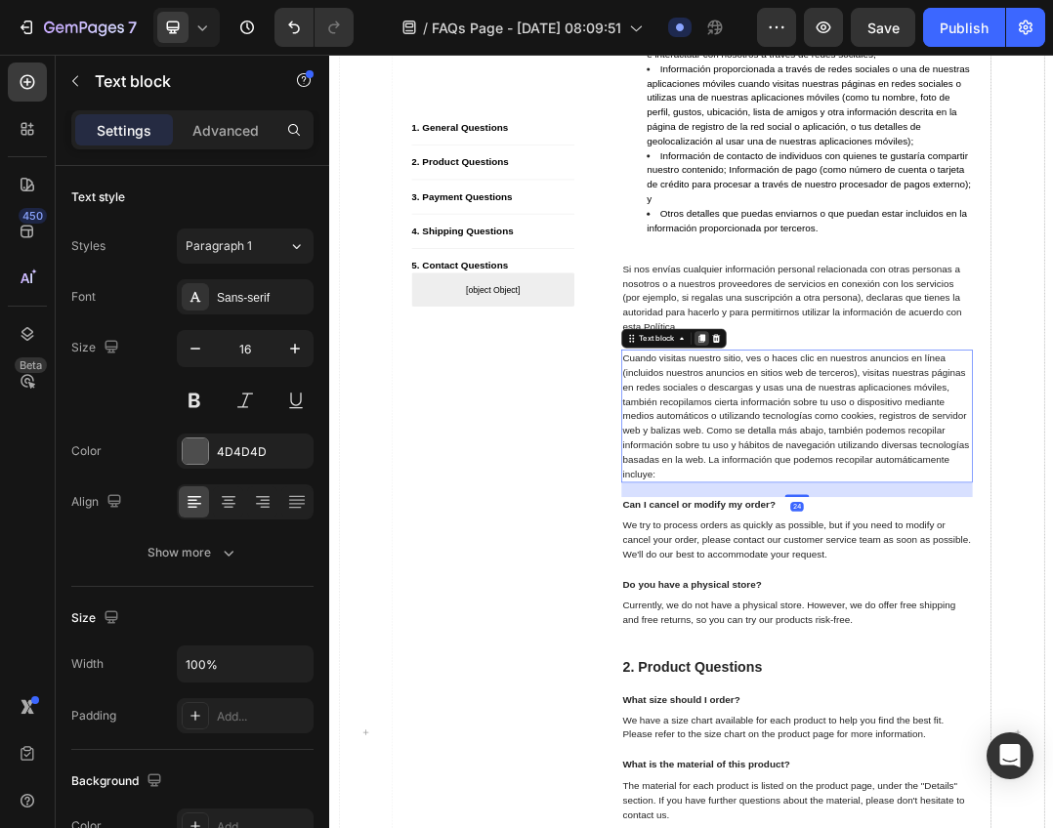
click at [926, 519] on icon at bounding box center [931, 514] width 11 height 14
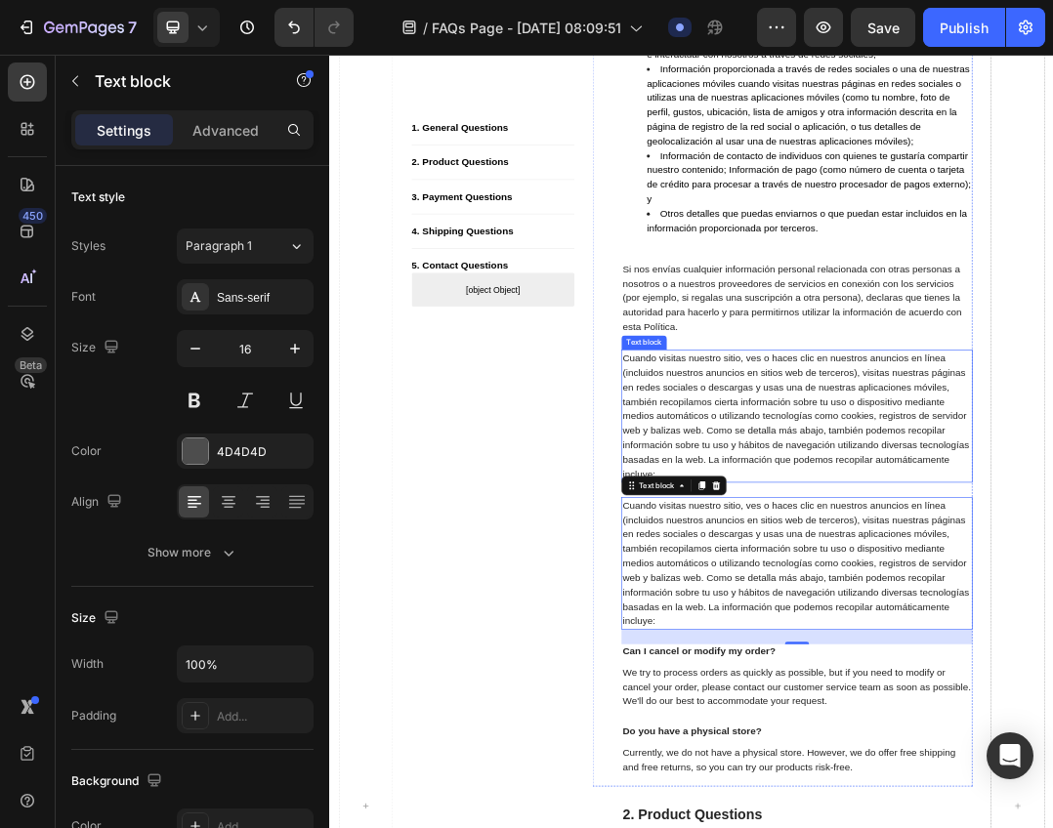
scroll to position [1269, 0]
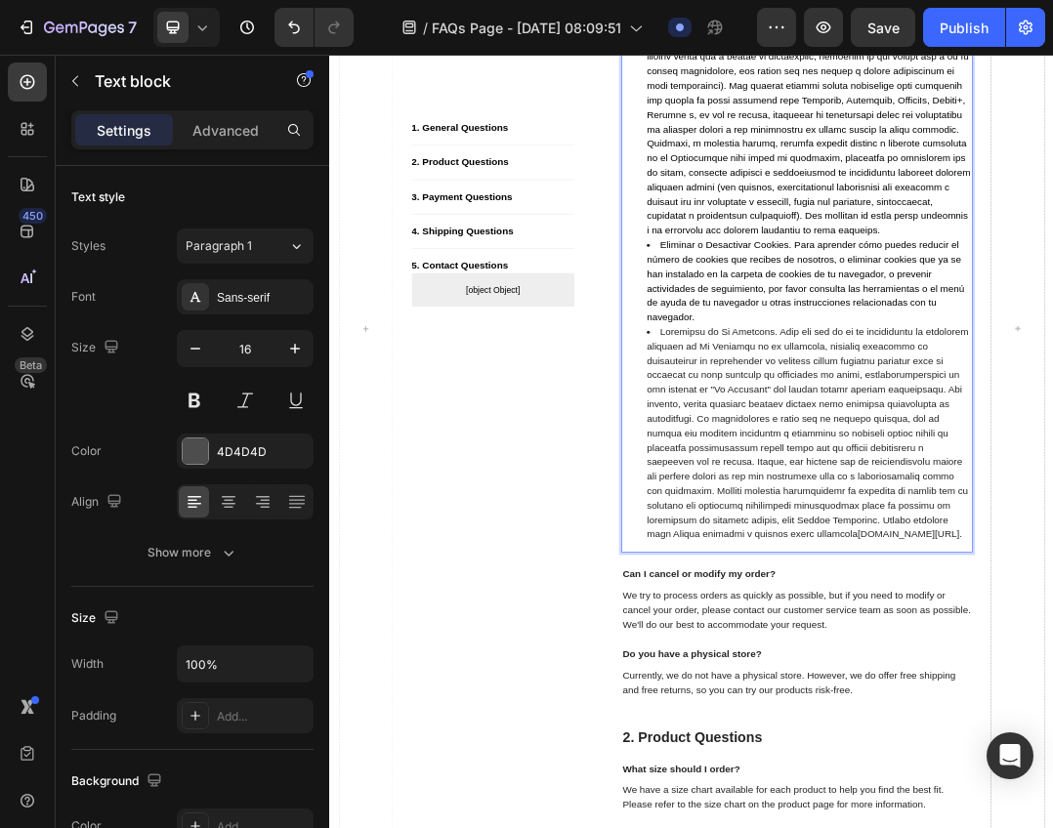
scroll to position [2755, 0]
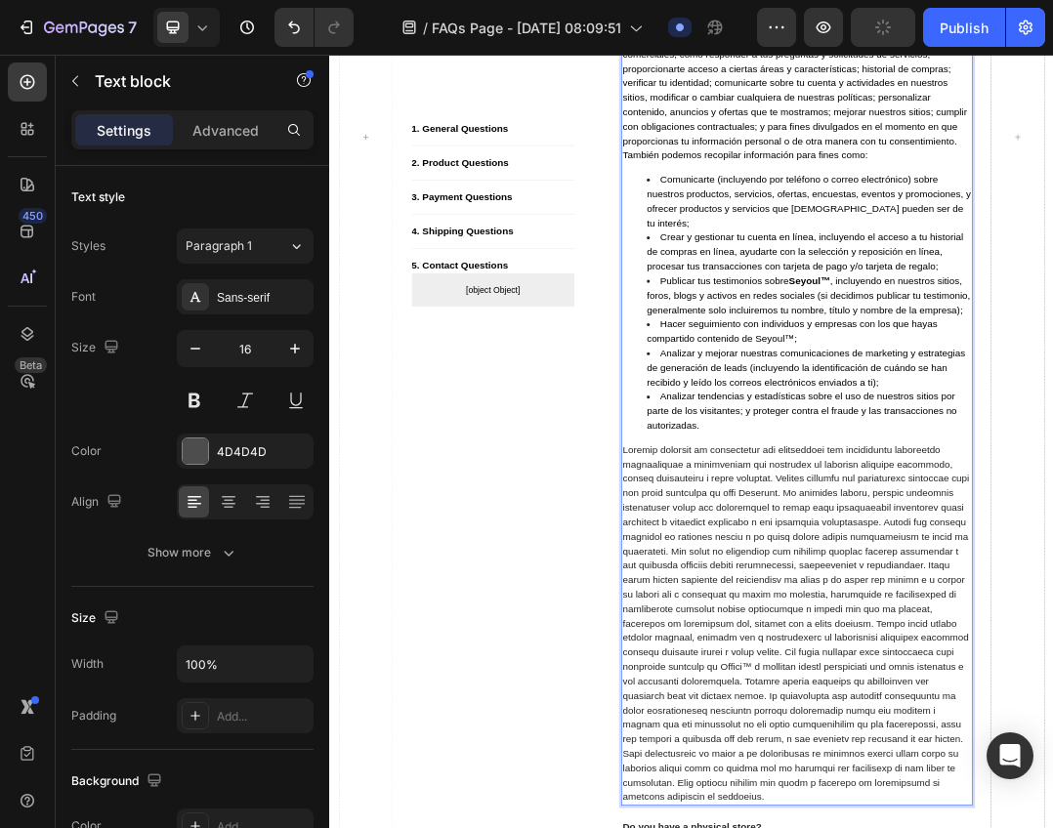
scroll to position [3495, 0]
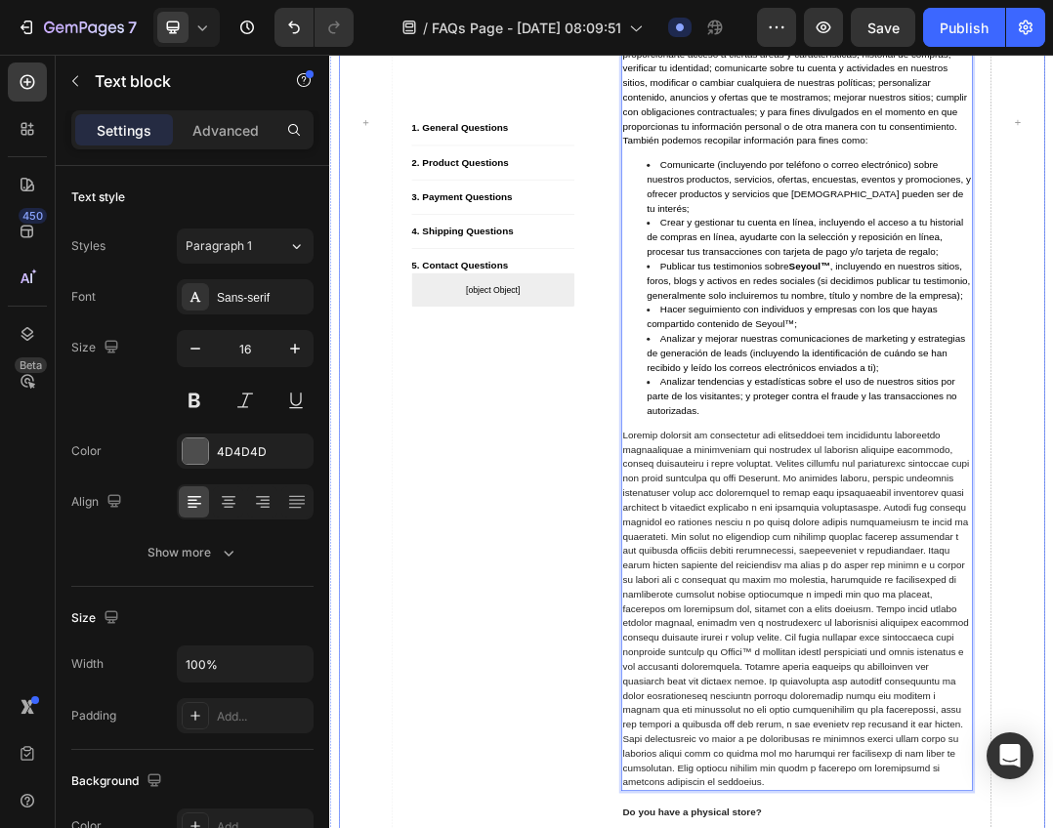
click at [608, 922] on div "1. General Questions Button Title Line 2. Product Questions Button Title Line 3…" at bounding box center [593, 164] width 264 height 6345
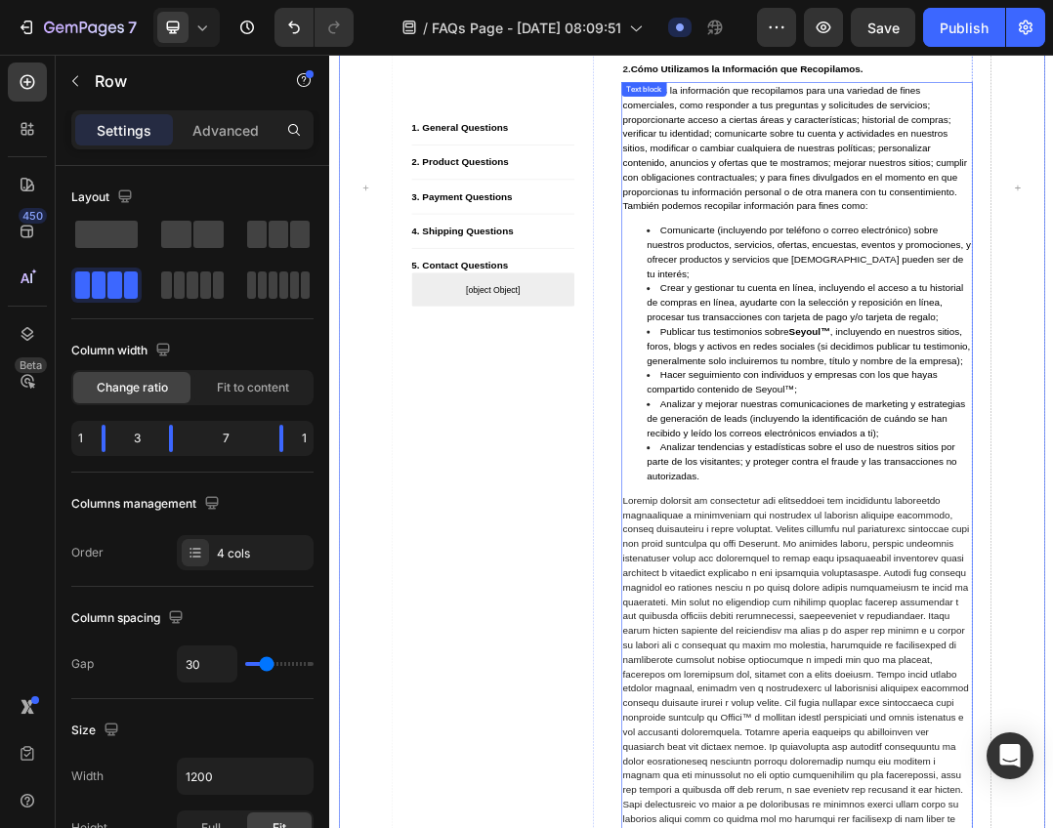
scroll to position [3202, 0]
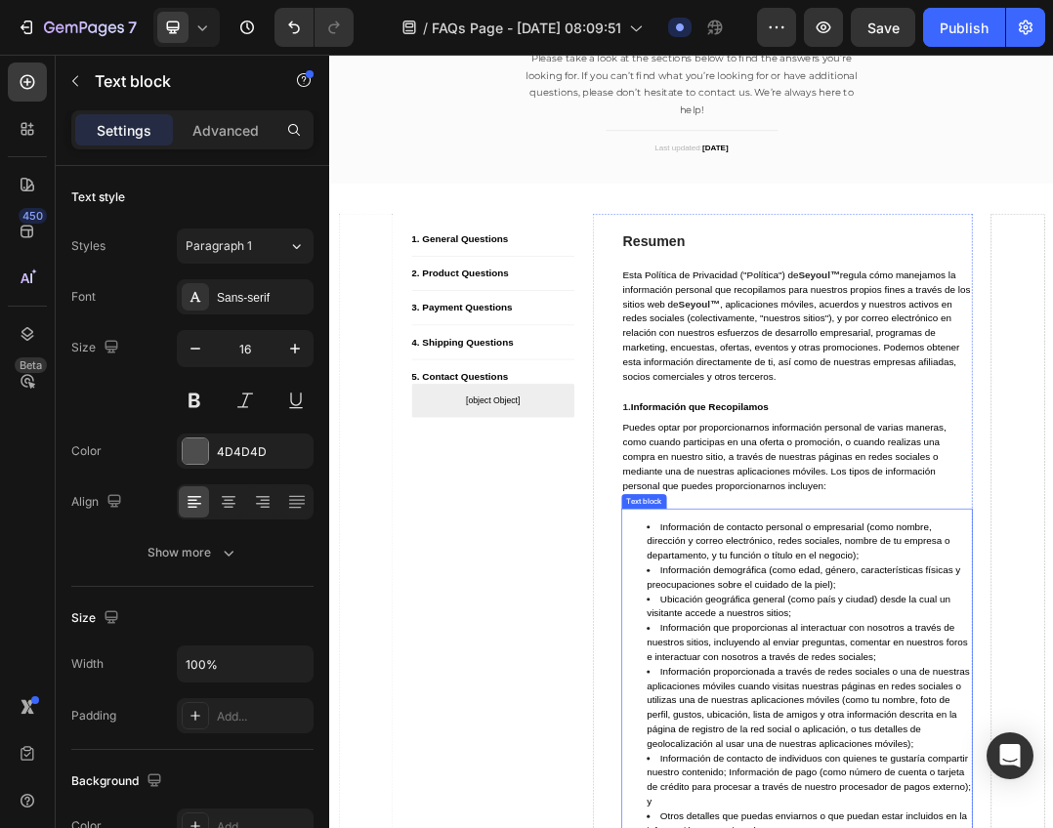
scroll to position [0, 0]
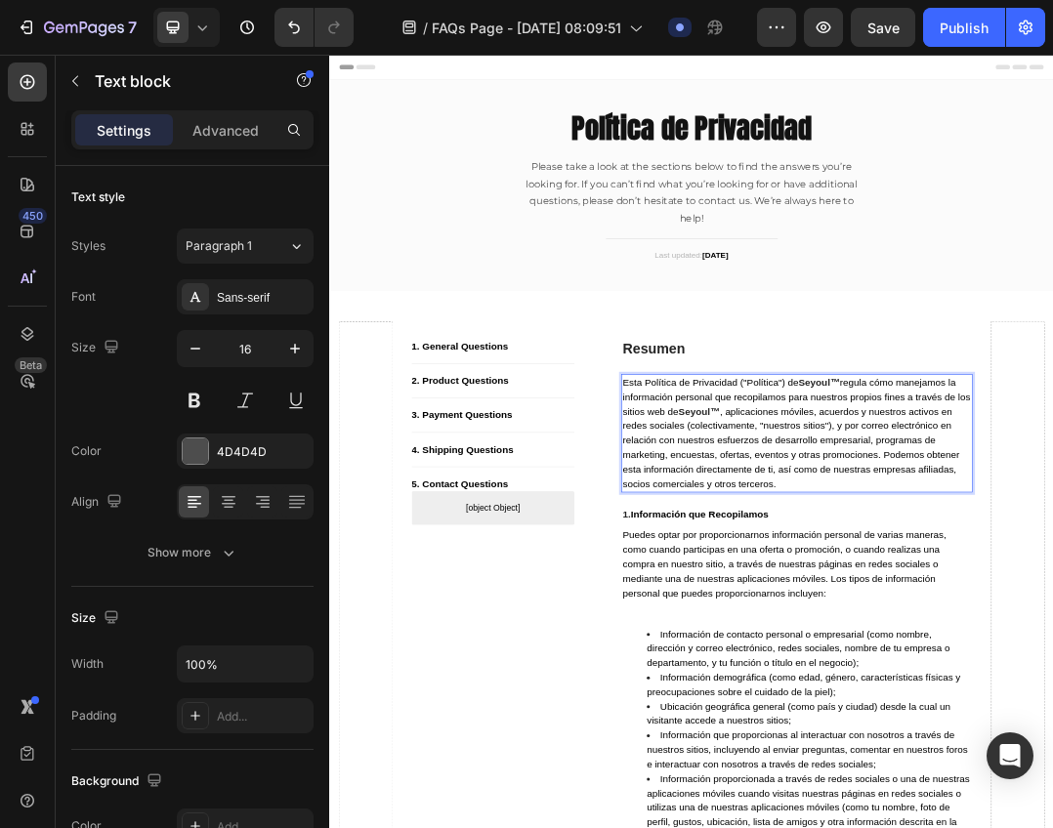
click at [947, 628] on strong "Seyoul™" at bounding box center [926, 632] width 66 height 17
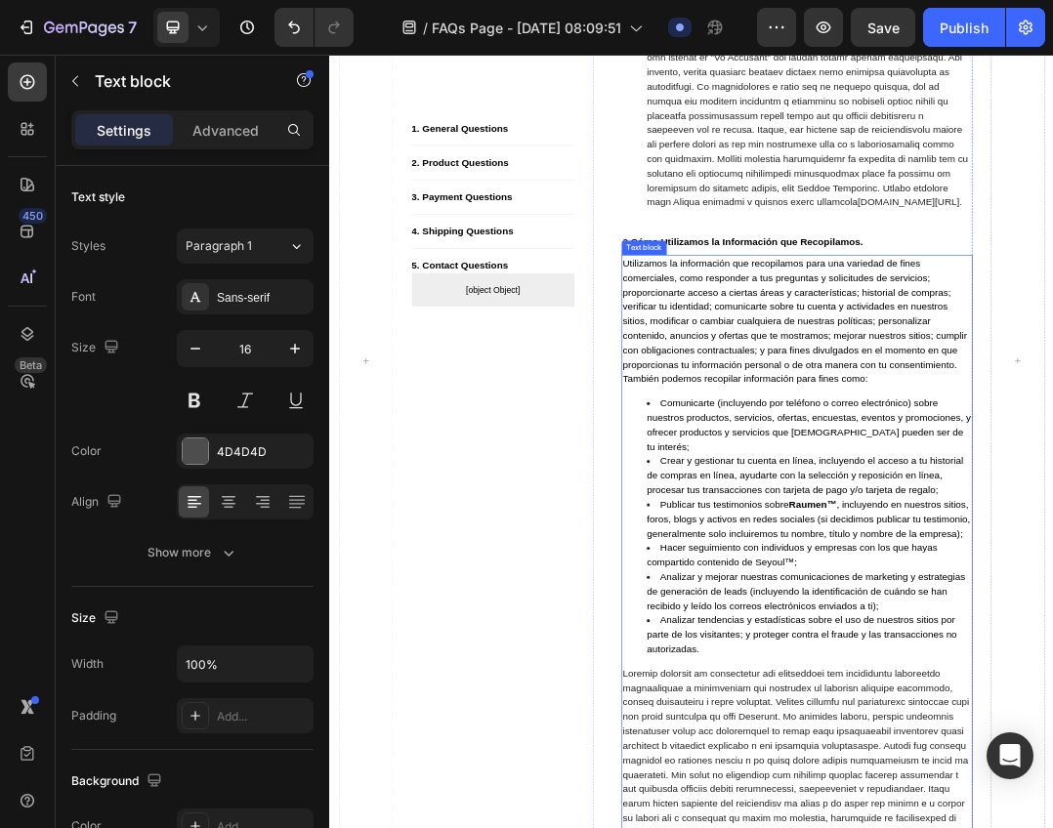
scroll to position [3320, 0]
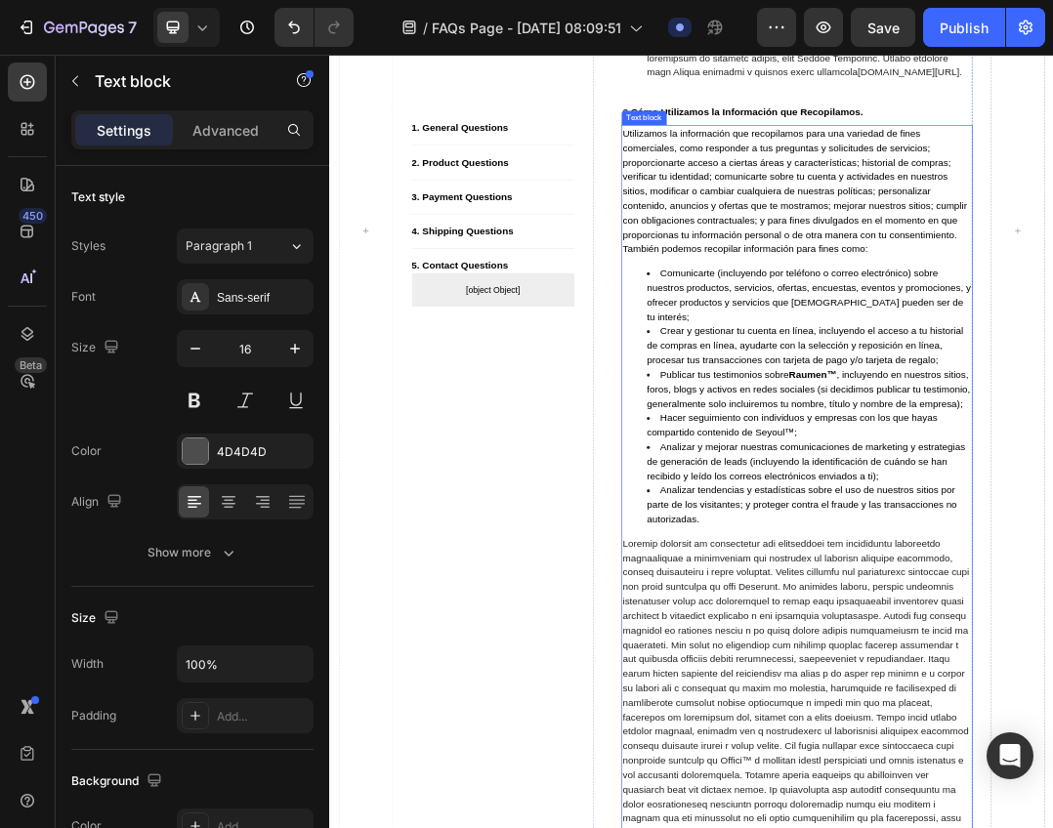
click at [1367, 827] on div "1. General Questions Button Title Line 2. Product Questions Button Title Line 3…" at bounding box center [915, 338] width 1142 height 6403
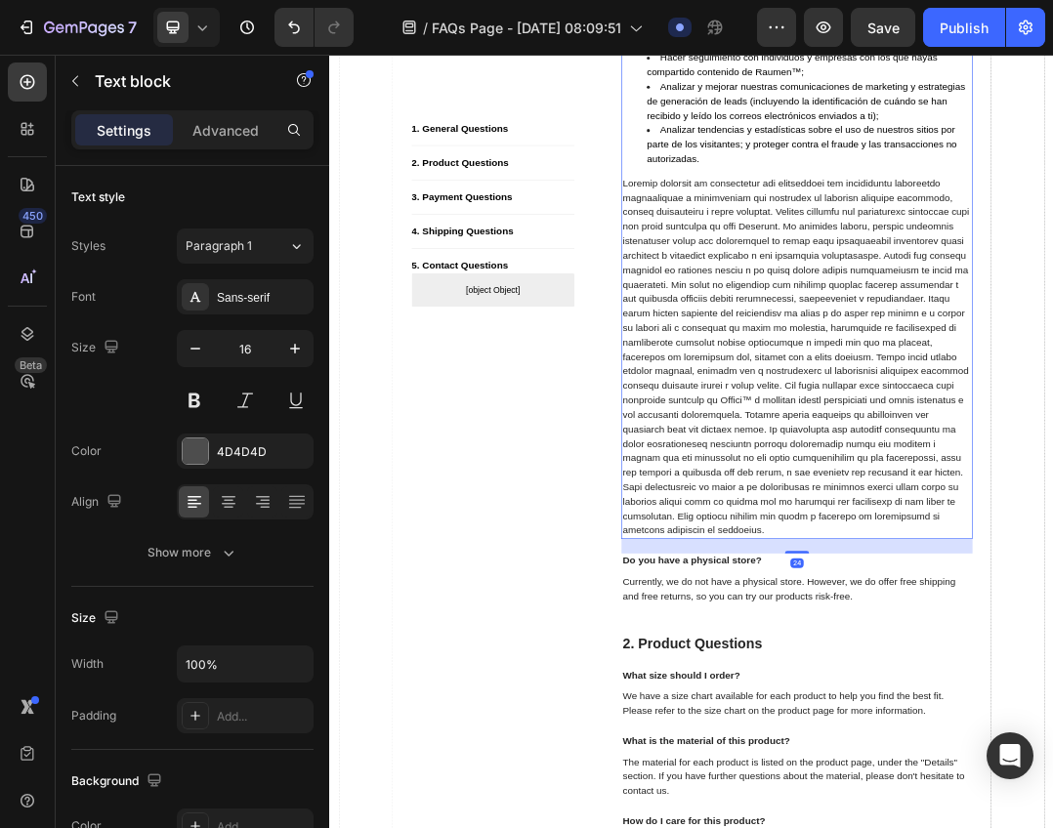
scroll to position [3906, 0]
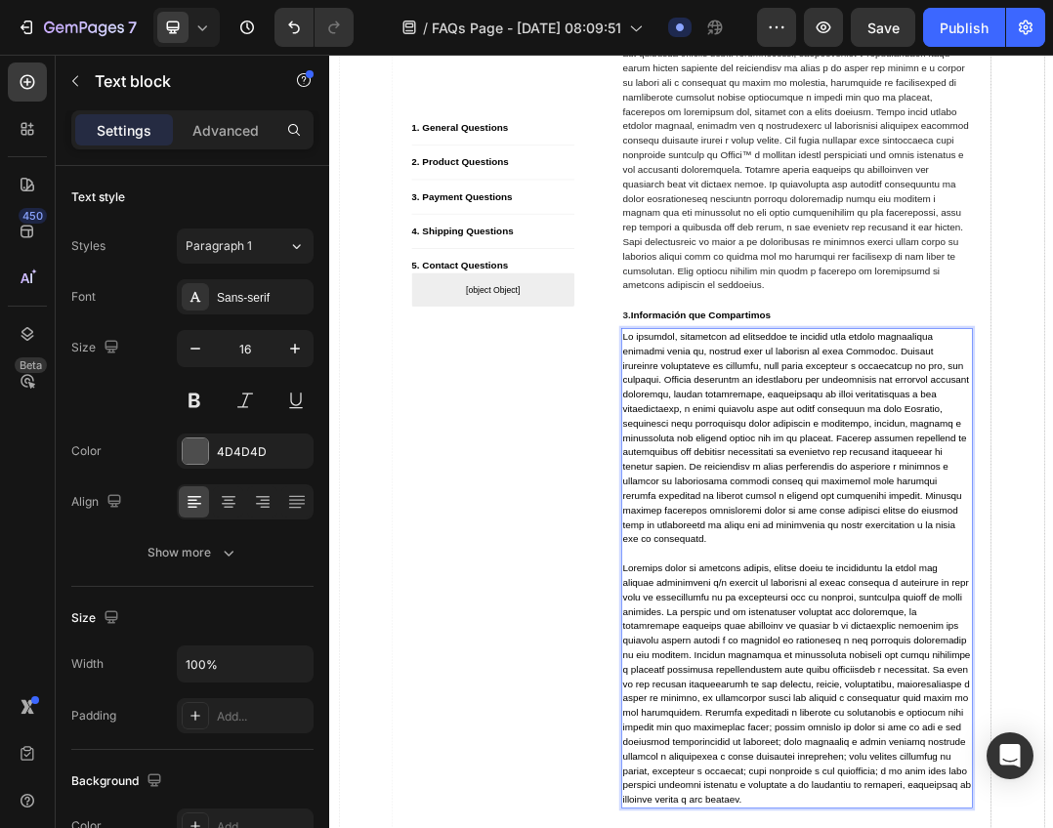
scroll to position [4327, 0]
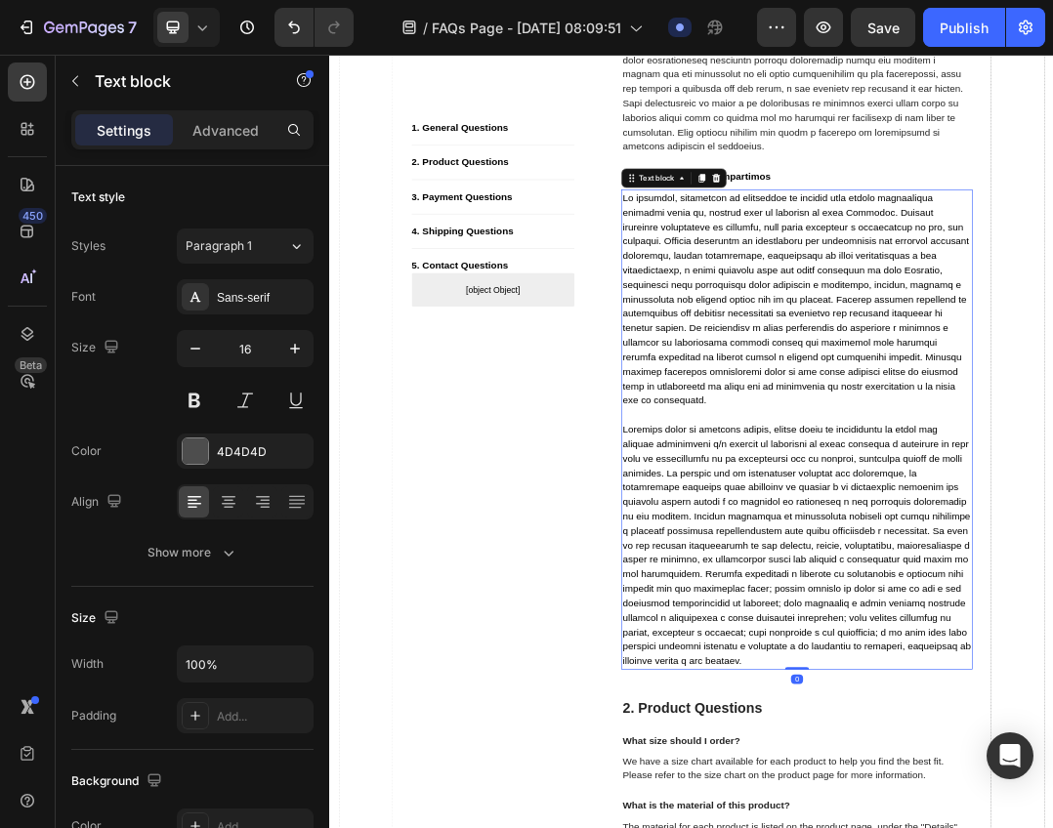
scroll to position [4718, 0]
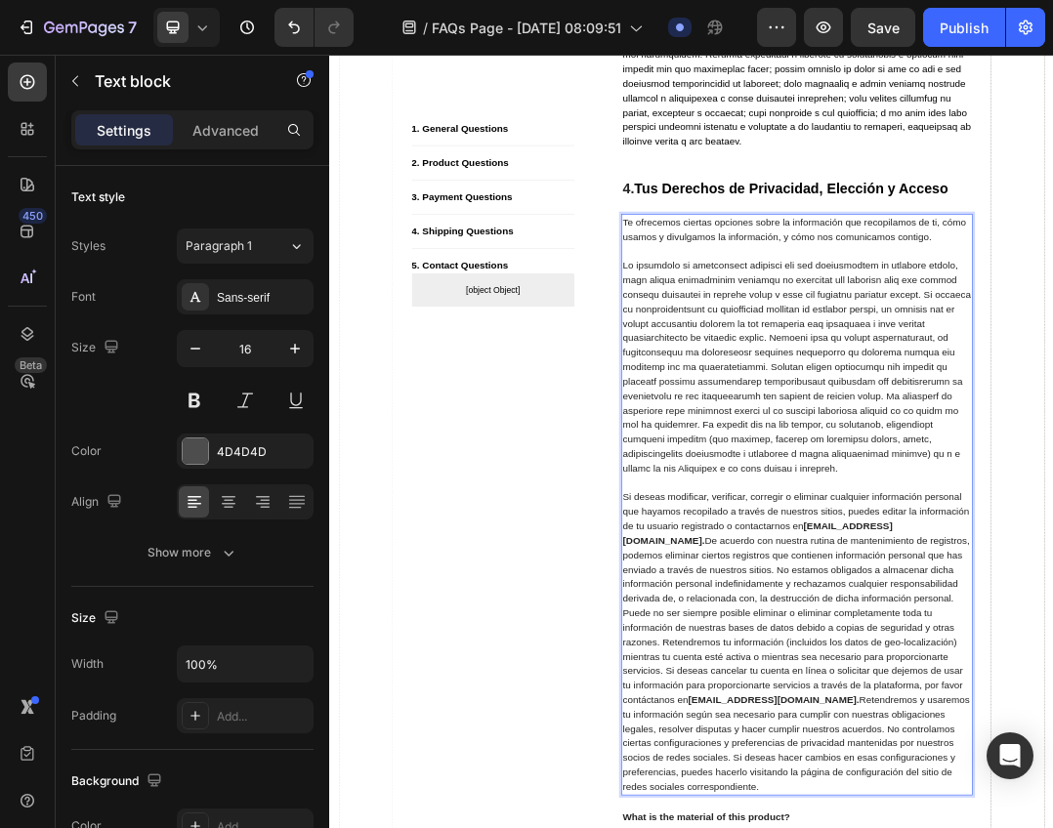
scroll to position [5396, 0]
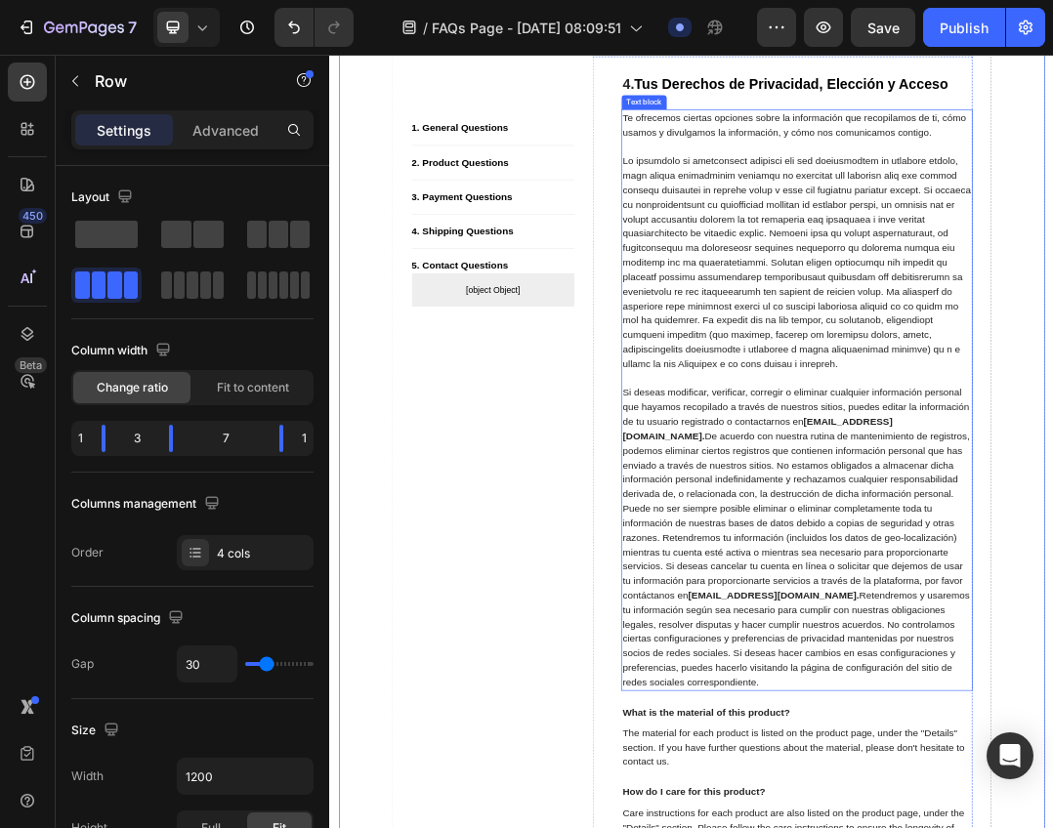
scroll to position [5591, 0]
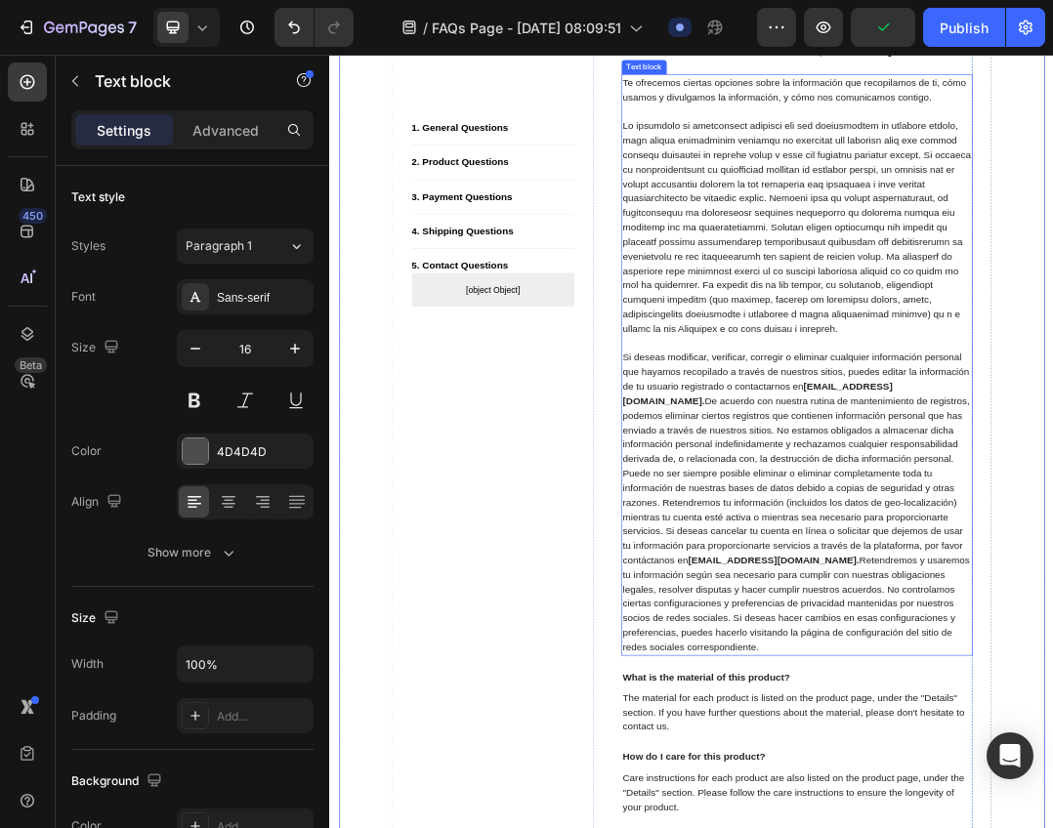
click at [952, 624] on strong "information@seyoulmx.com." at bounding box center [1021, 604] width 436 height 40
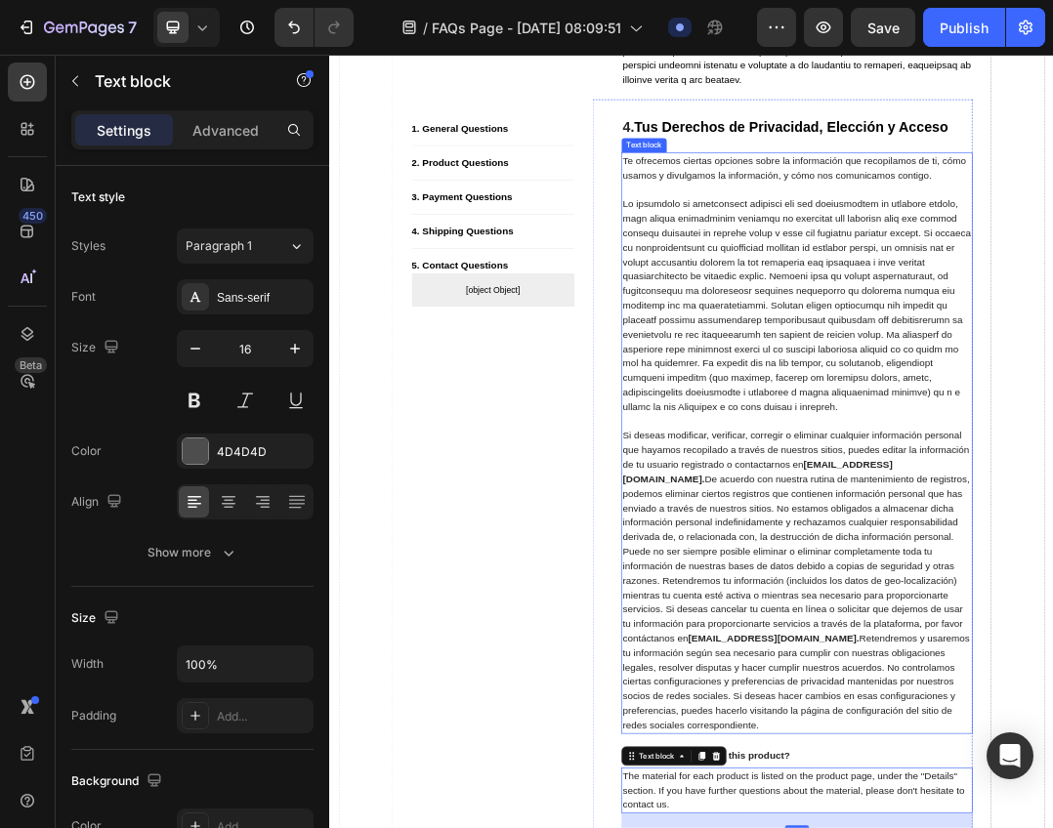
scroll to position [5689, 0]
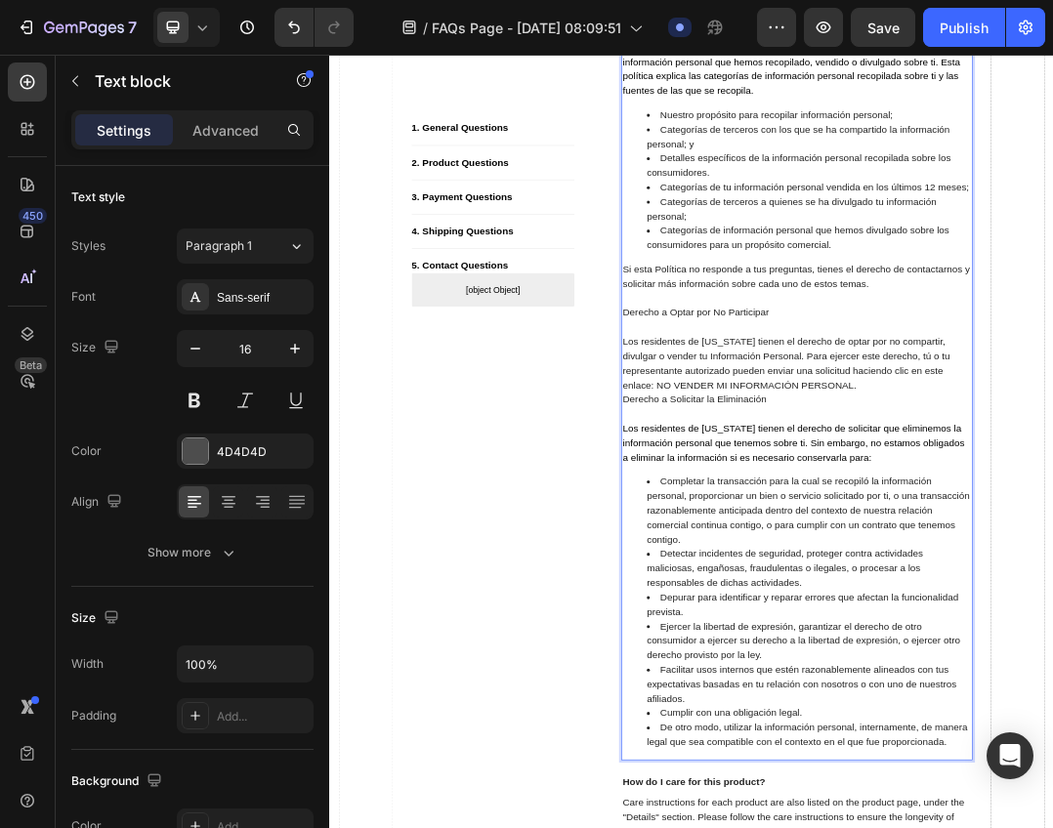
scroll to position [7306, 0]
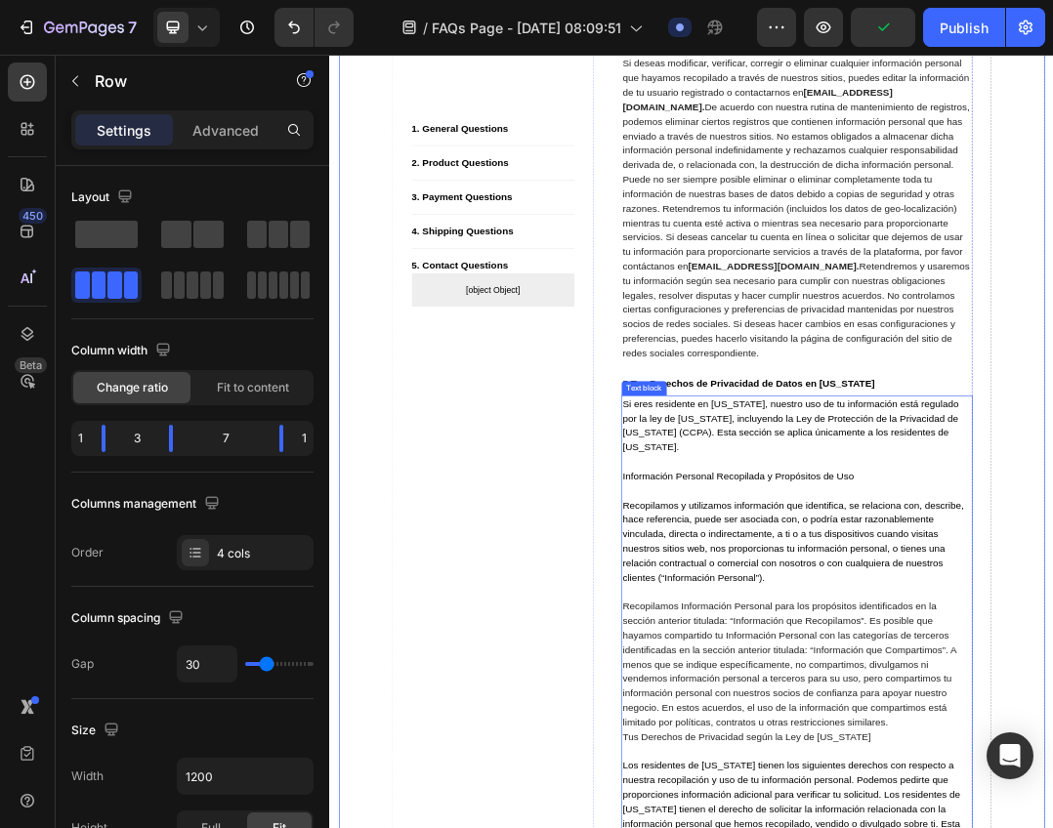
scroll to position [6134, 0]
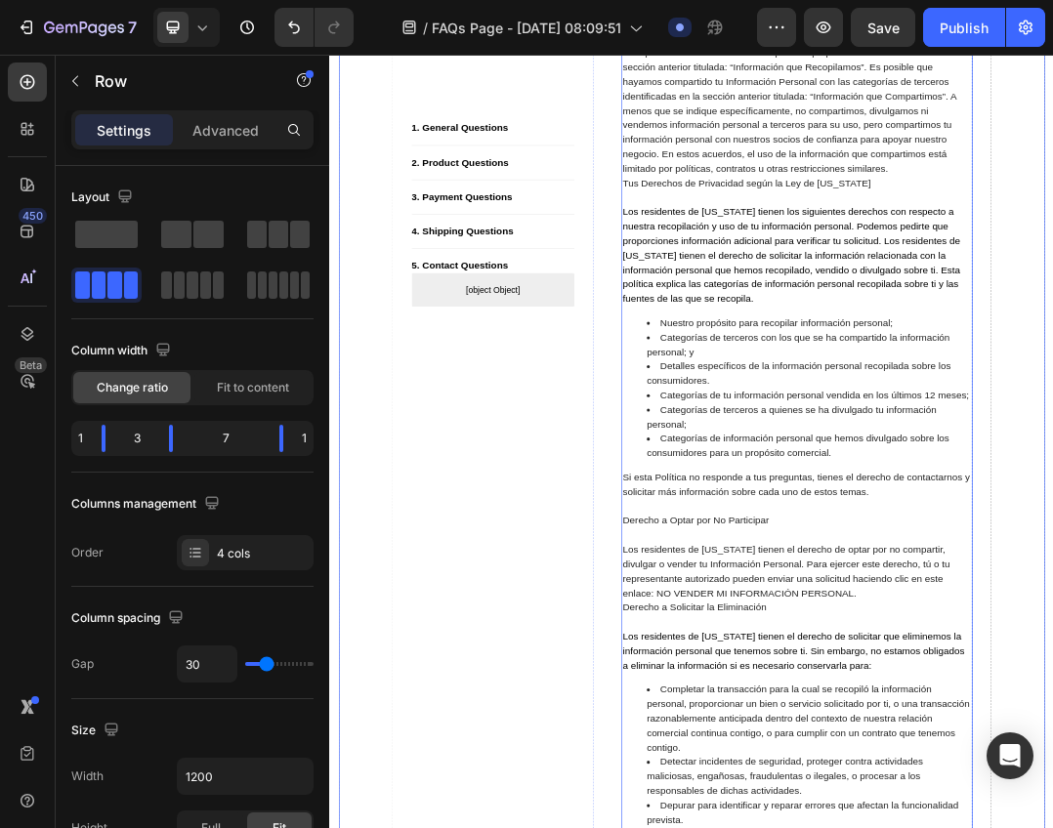
scroll to position [6915, 0]
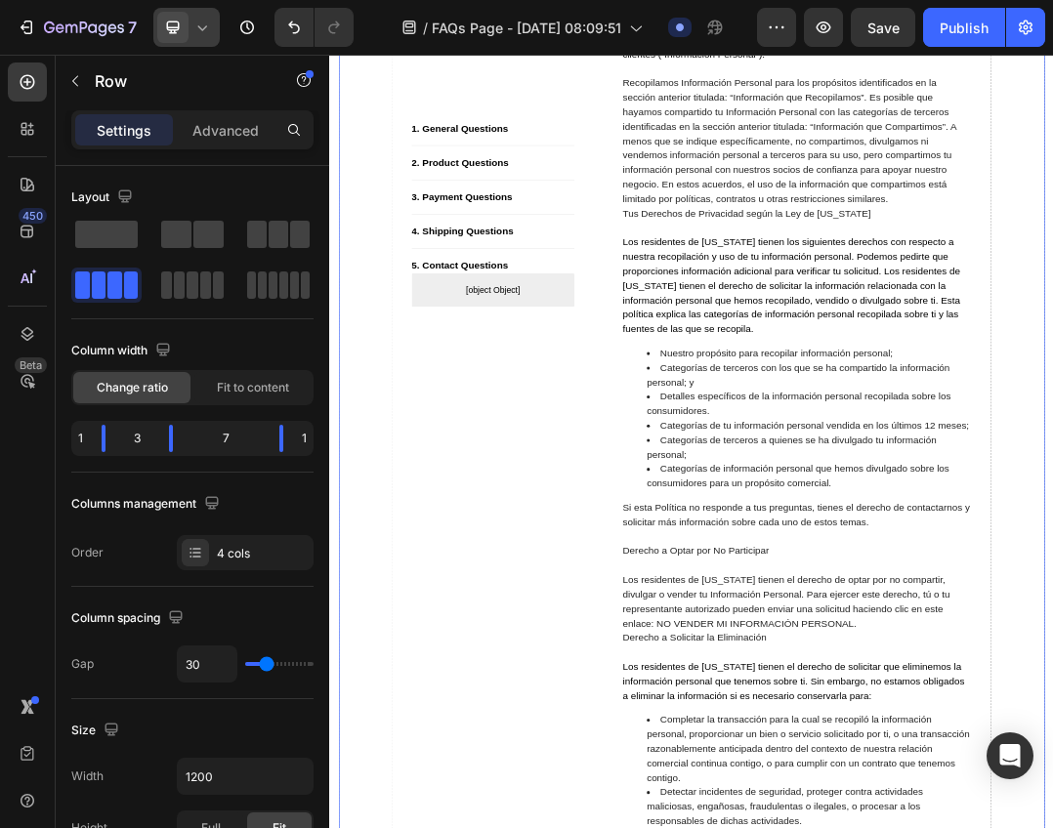
drag, startPoint x: 210, startPoint y: 31, endPoint x: 206, endPoint y: 43, distance: 12.4
click at [209, 31] on icon at bounding box center [202, 28] width 20 height 20
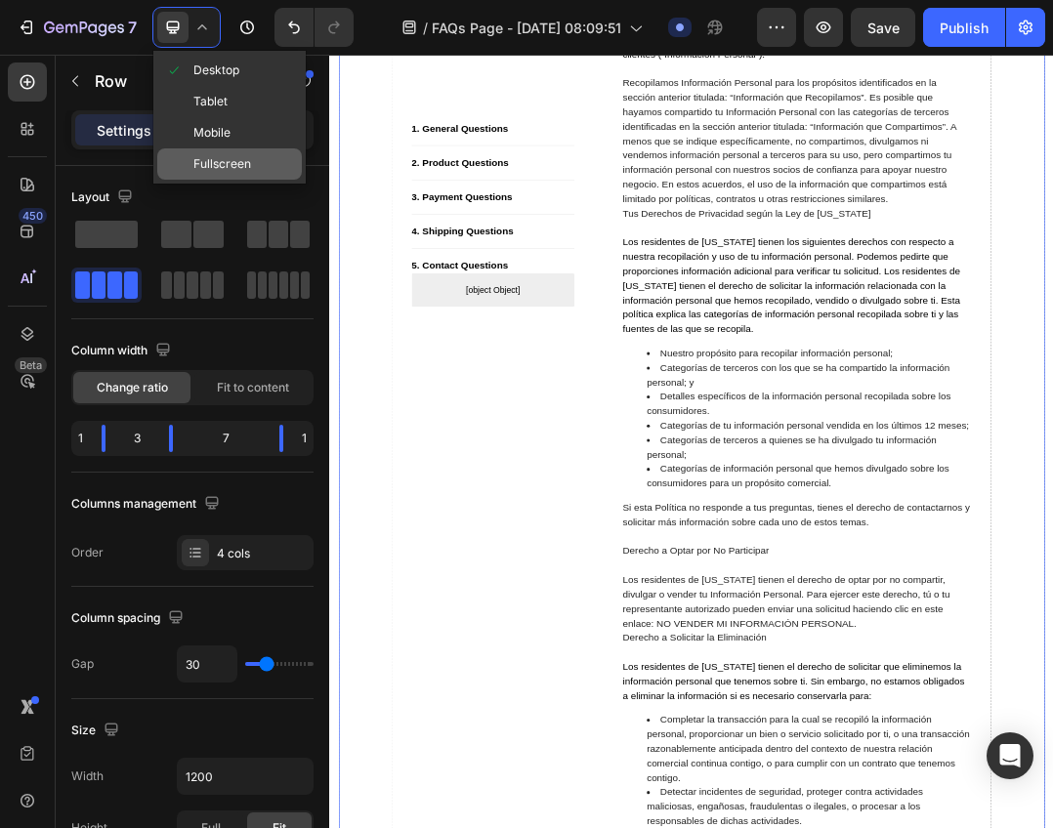
click at [237, 158] on span "Fullscreen" at bounding box center [222, 164] width 58 height 20
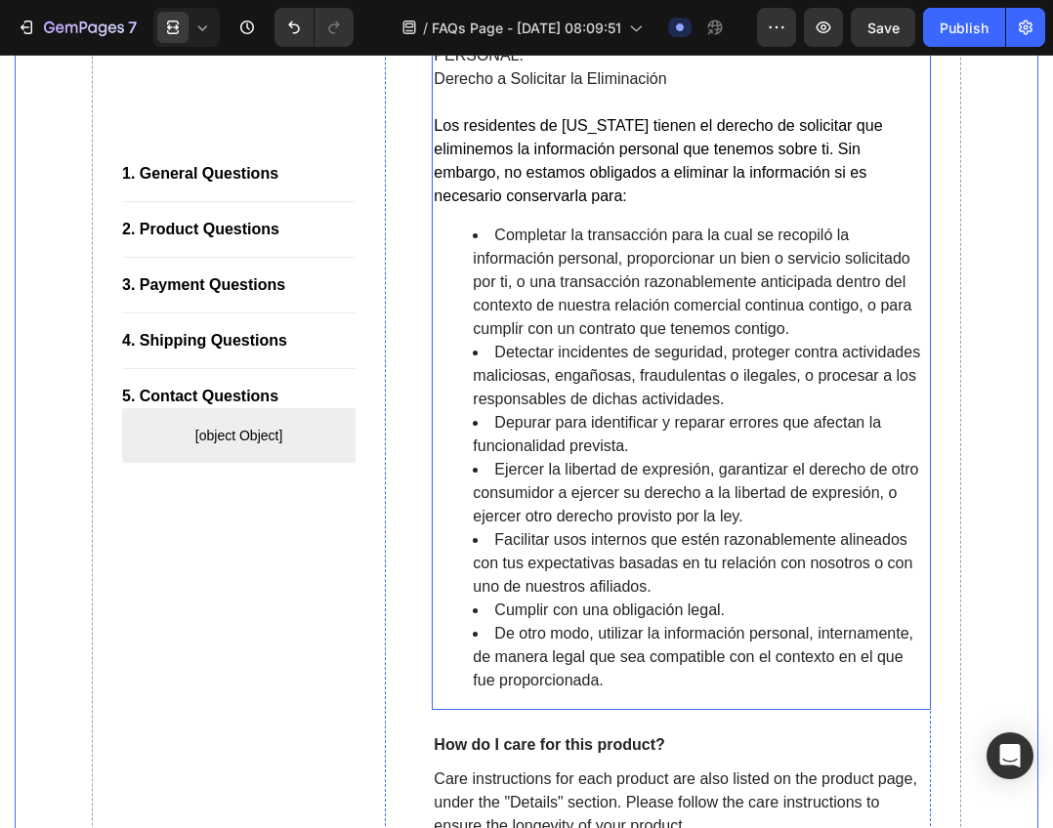
scroll to position [9161, 0]
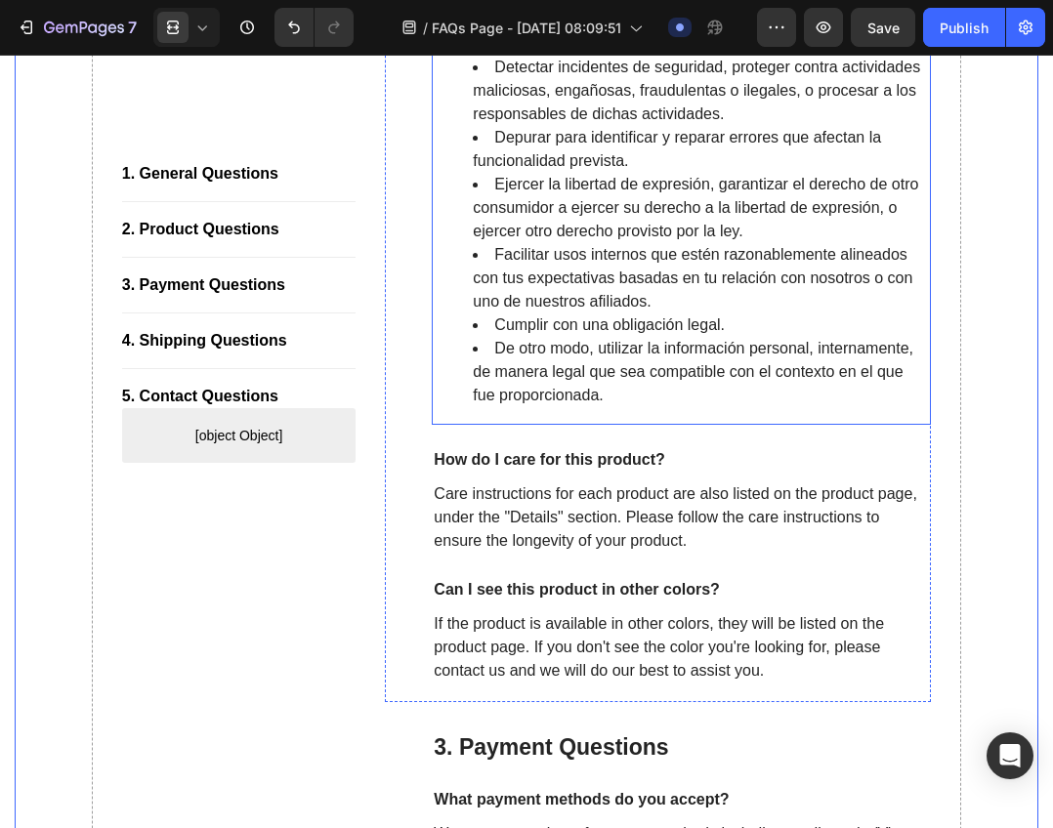
click at [696, 243] on li "Ejercer la libertad de expresión, garantizar el derecho de otro consumidor a ej…" at bounding box center [701, 208] width 456 height 70
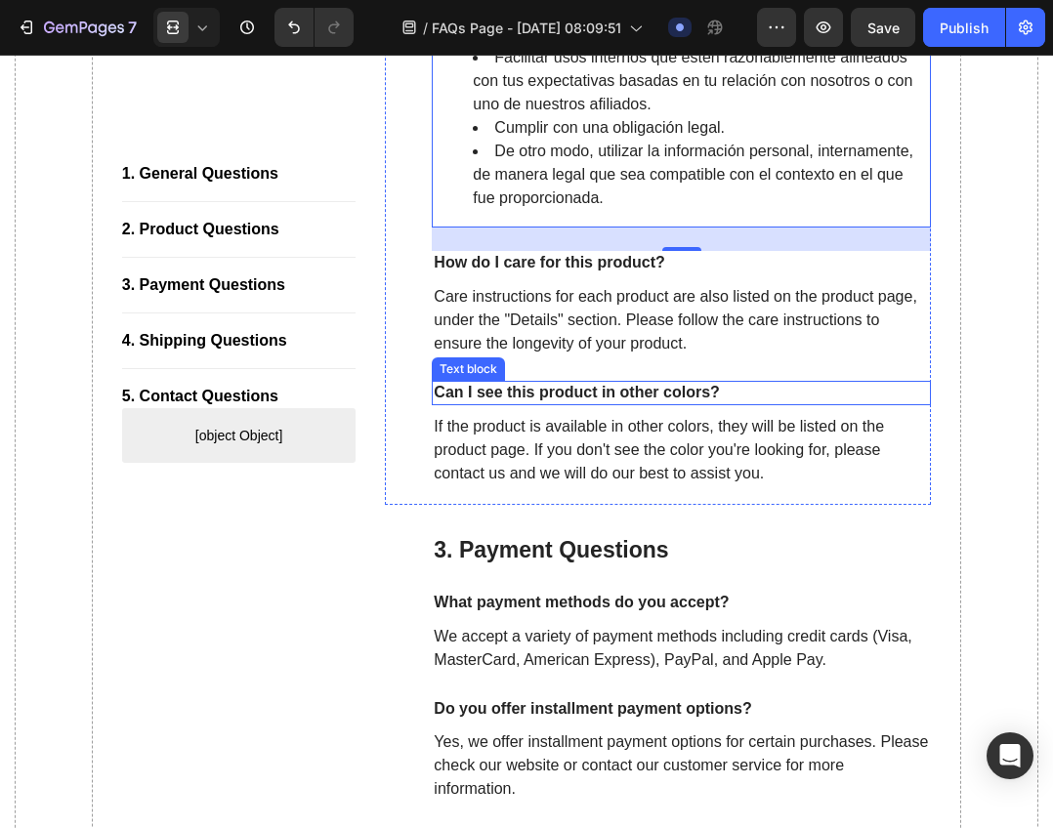
scroll to position [9258, 0]
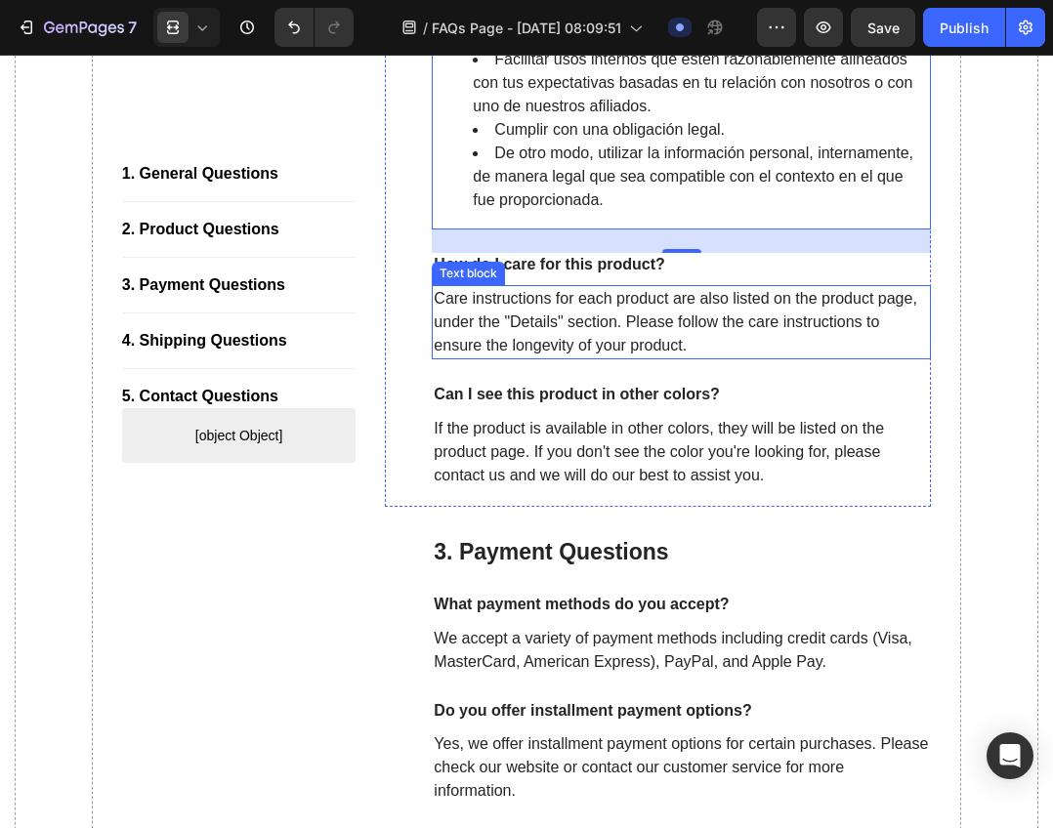
click at [588, 357] on p "Care instructions for each product are also listed on the product page, under t…" at bounding box center [681, 322] width 495 height 70
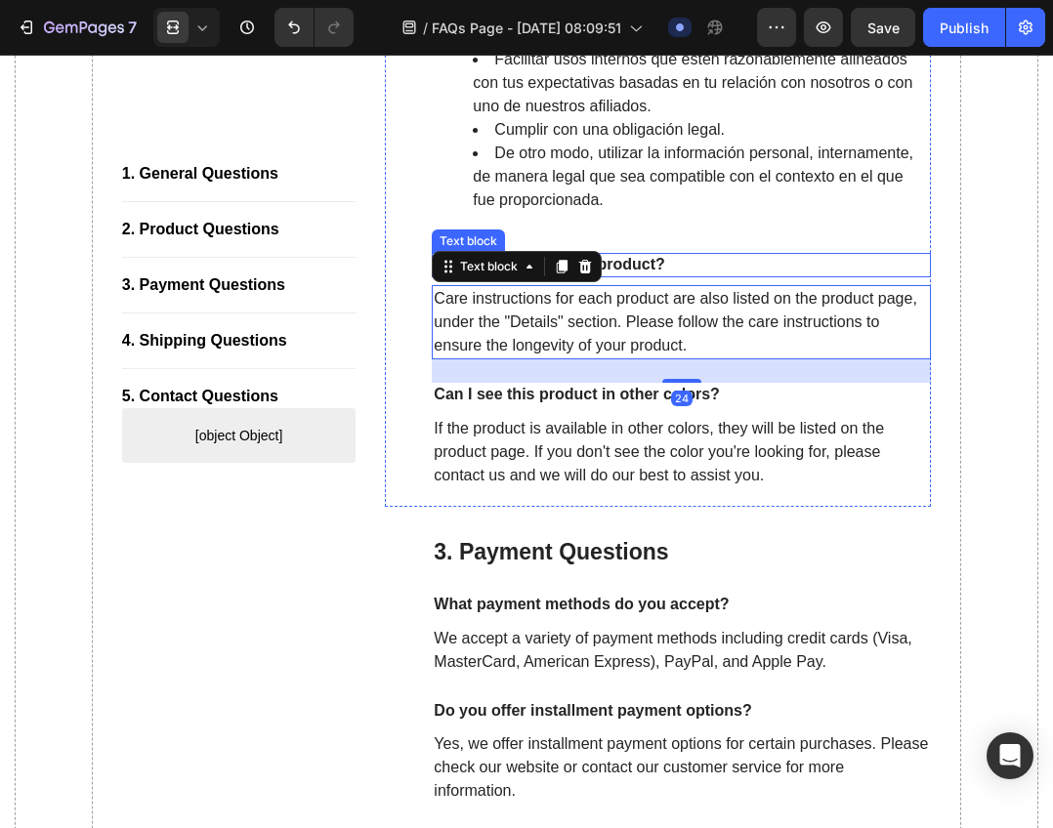
click at [651, 275] on p "How do I care for this product?" at bounding box center [681, 265] width 495 height 21
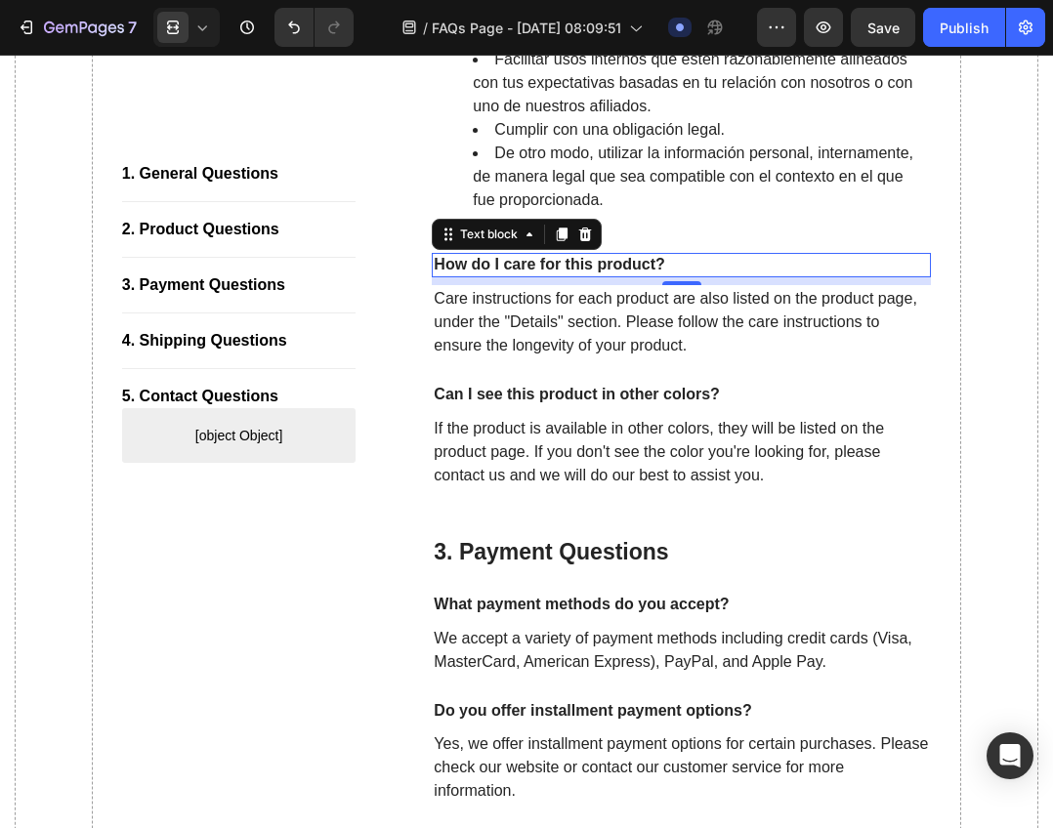
click at [635, 275] on p "How do I care for this product?" at bounding box center [681, 265] width 495 height 21
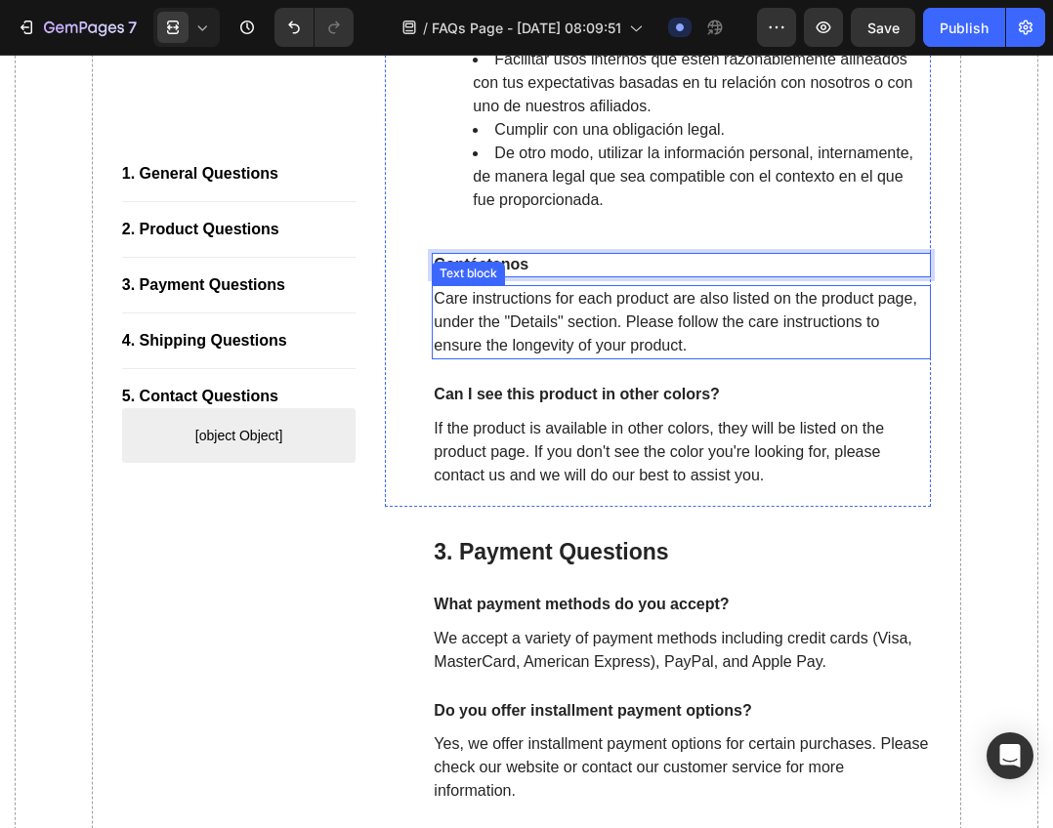
click at [666, 357] on p "Care instructions for each product are also listed on the product page, under t…" at bounding box center [681, 322] width 495 height 70
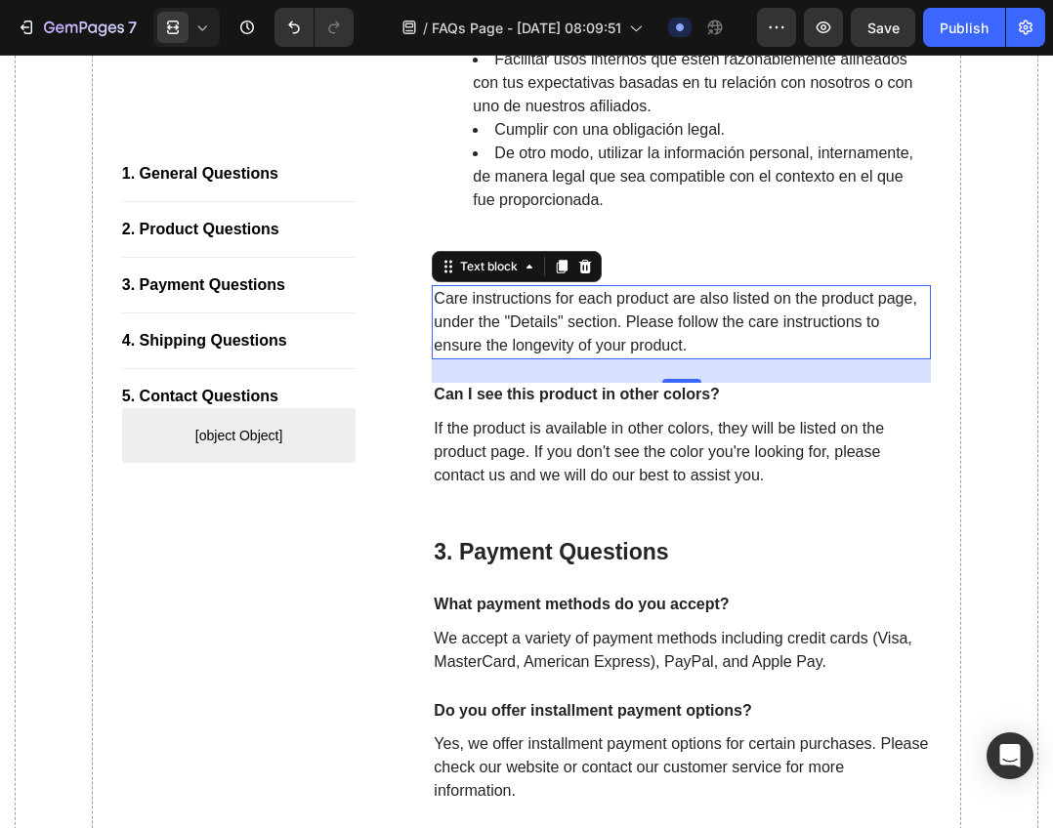
click at [605, 357] on p "Care instructions for each product are also listed on the product page, under t…" at bounding box center [681, 322] width 495 height 70
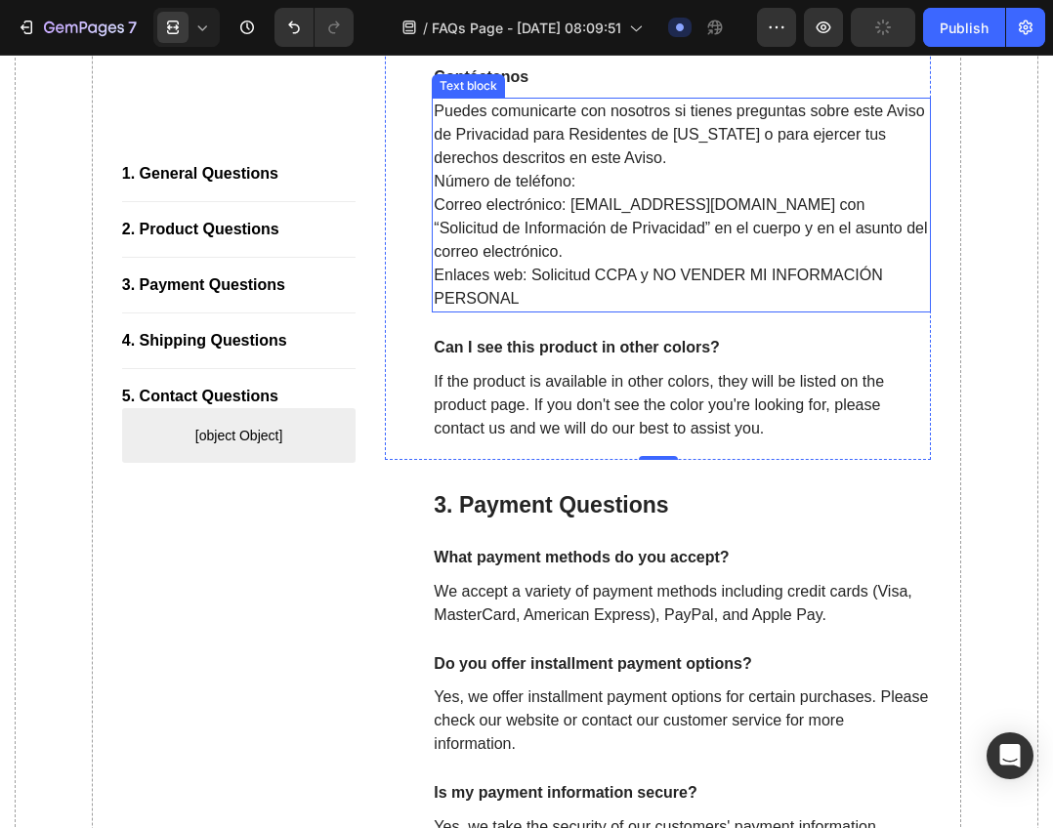
scroll to position [9454, 0]
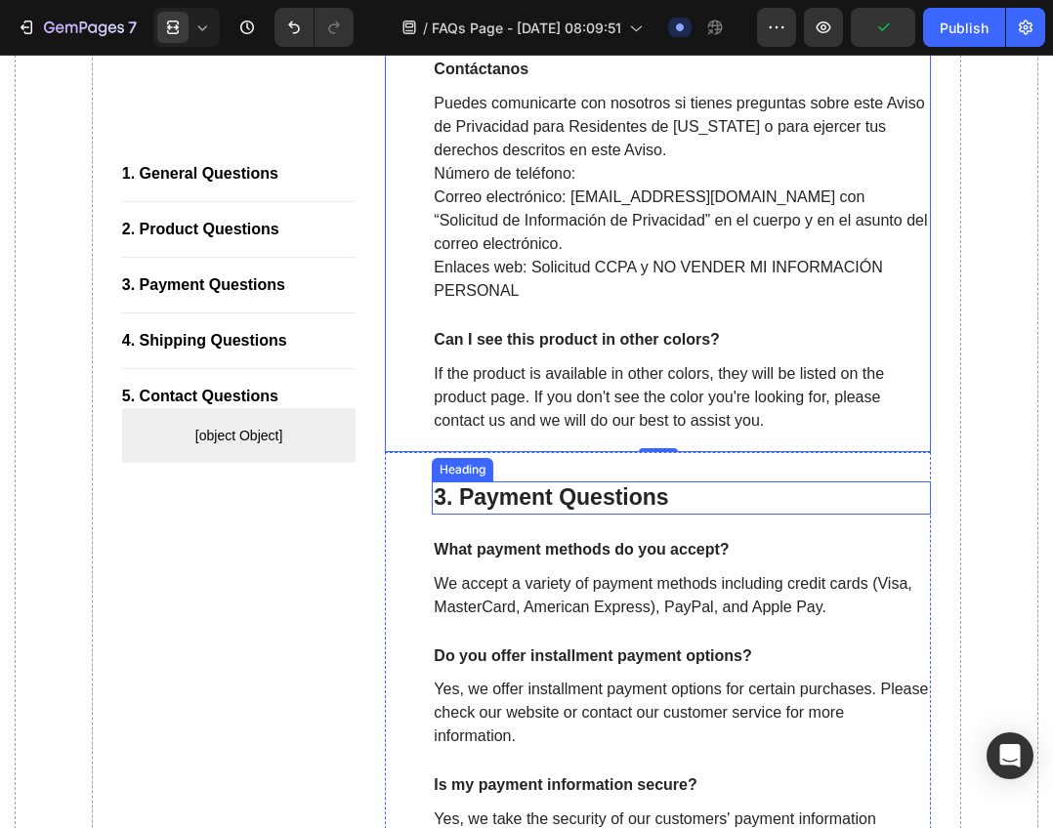
click at [546, 614] on div "3. Payment Questions Heading What payment methods do you accept? Text block We …" at bounding box center [658, 674] width 546 height 445
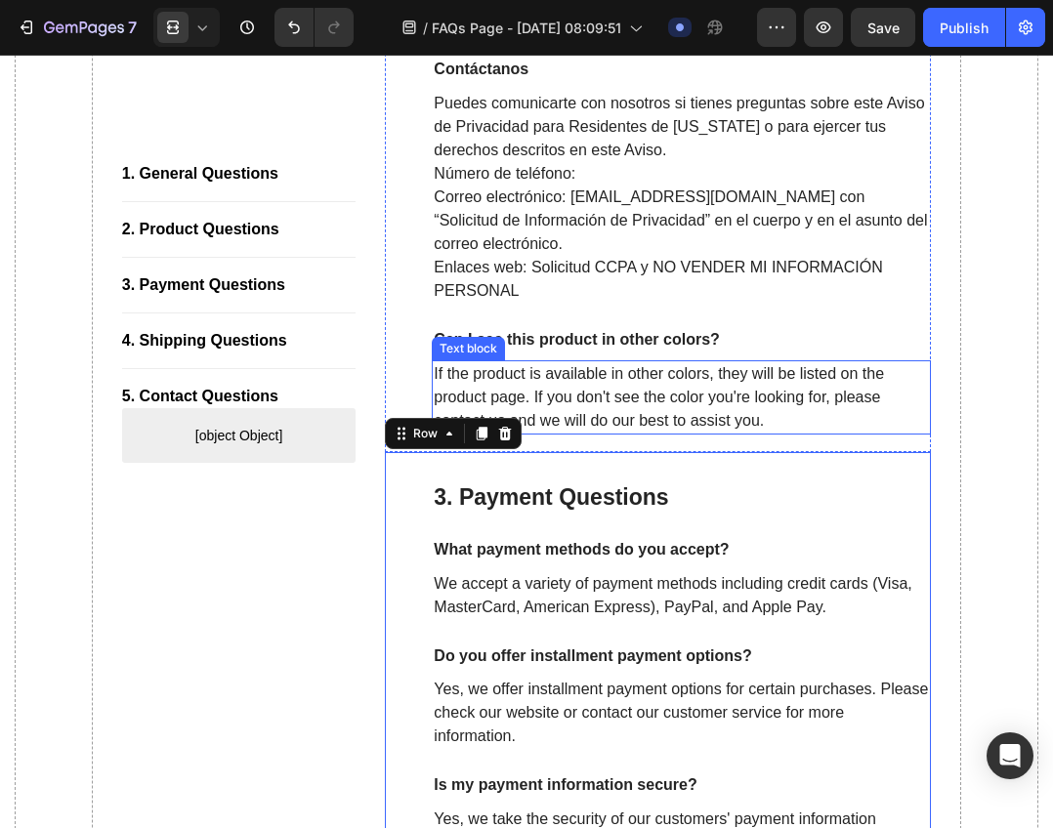
click at [637, 351] on p "Can I see this product in other colors?" at bounding box center [681, 340] width 495 height 21
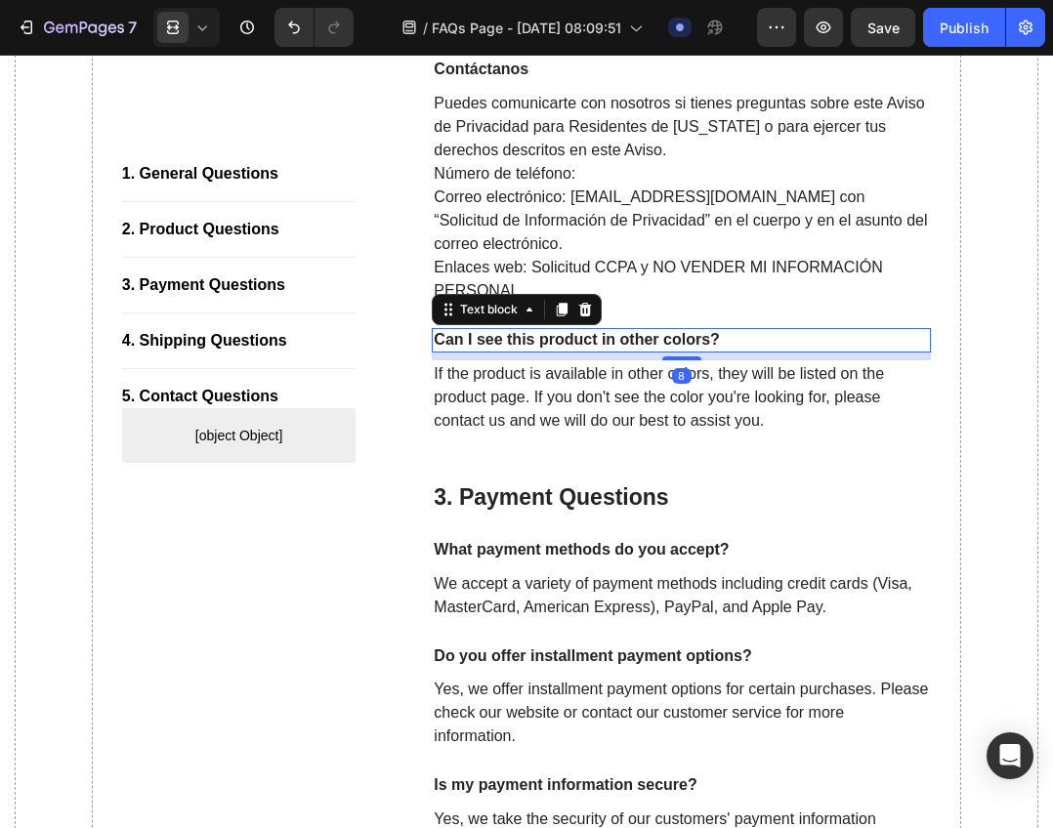
click at [637, 351] on p "Can I see this product in other colors?" at bounding box center [681, 340] width 495 height 21
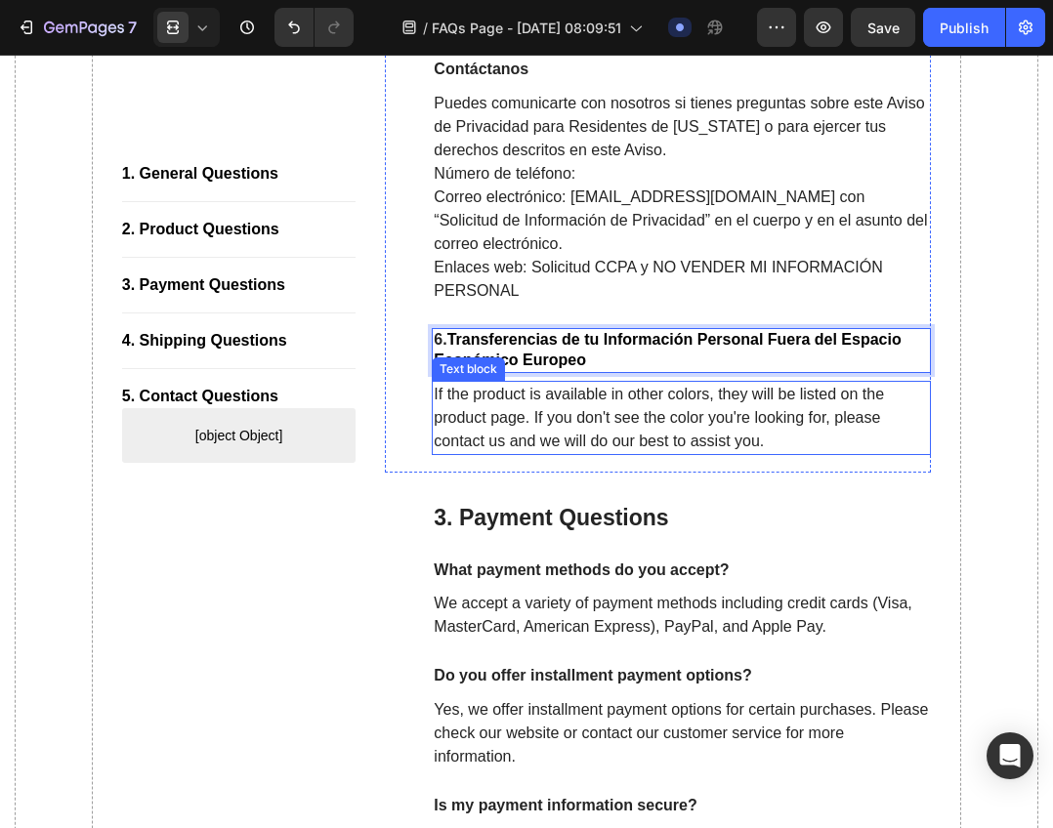
click at [695, 453] on p "If the product is available in other colors, they will be listed on the product…" at bounding box center [681, 418] width 495 height 70
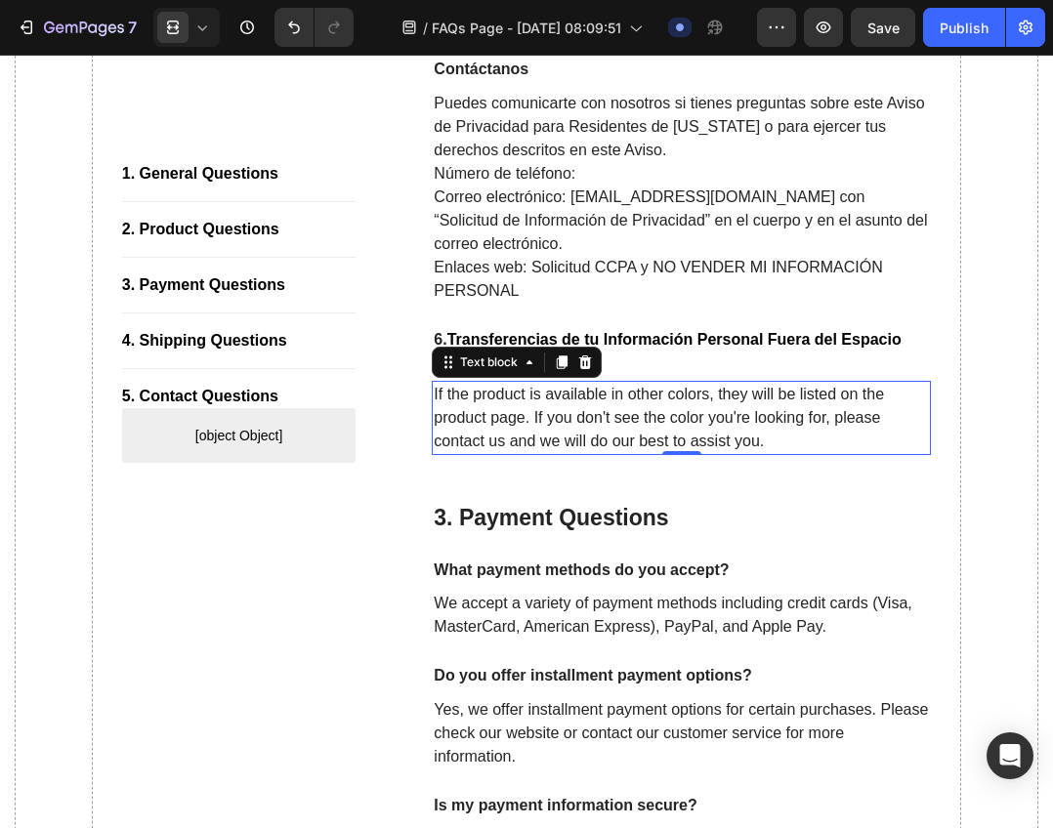
click at [647, 453] on p "If the product is available in other colors, they will be listed on the product…" at bounding box center [681, 418] width 495 height 70
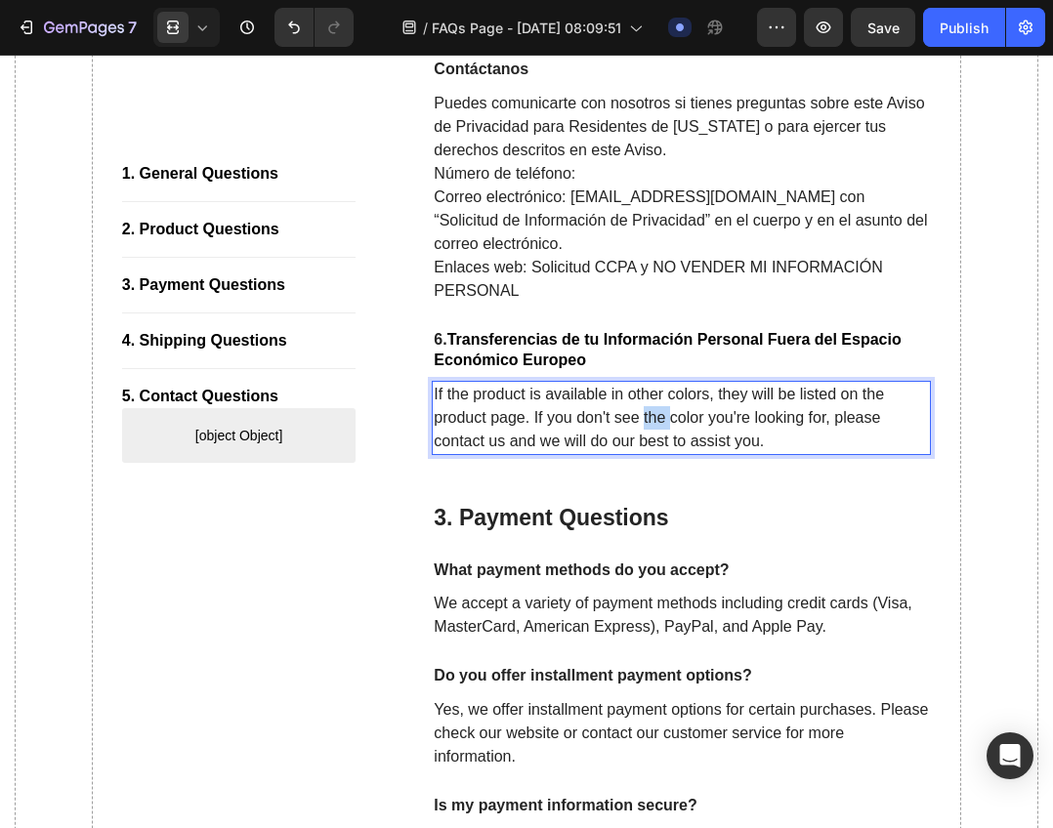
click at [647, 453] on p "If the product is available in other colors, they will be listed on the product…" at bounding box center [681, 418] width 495 height 70
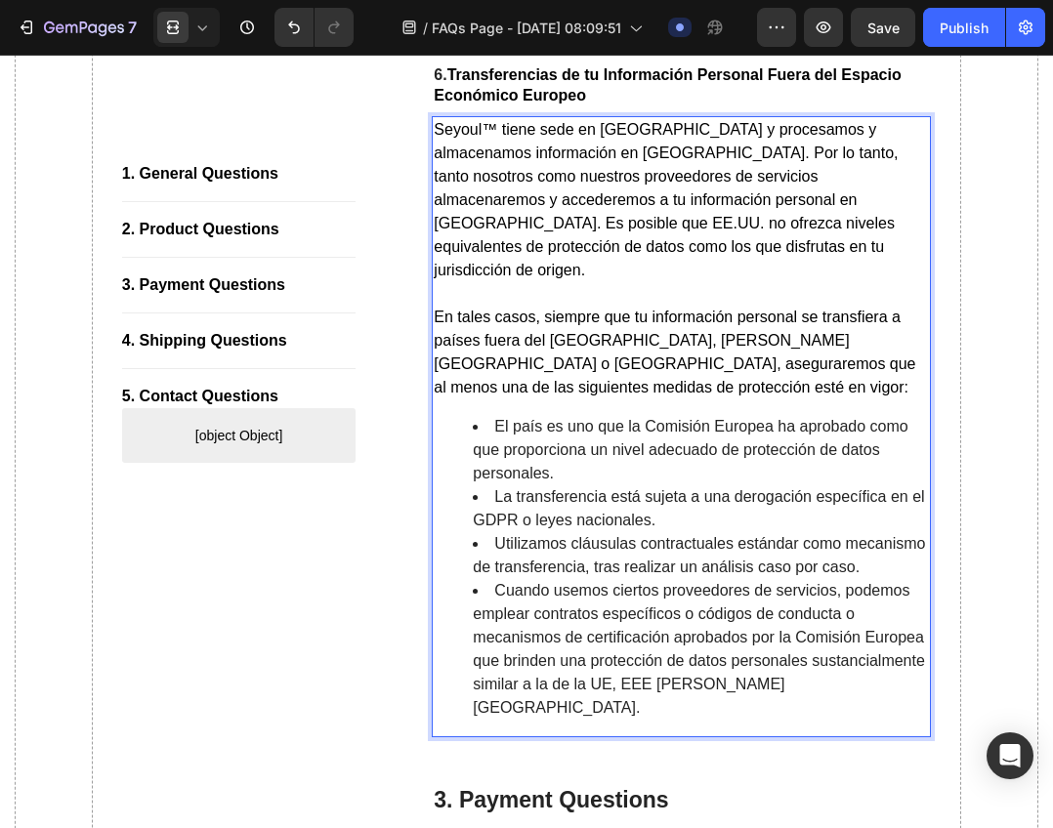
scroll to position [9719, 0]
click at [574, 484] on li "El país es uno que la Comisión Europea ha aprobado como que proporciona un nive…" at bounding box center [701, 449] width 456 height 70
click at [454, 267] on span "Seyoul™ tiene sede en los Estados Unidos y procesamos y almacenamos información…" at bounding box center [666, 198] width 464 height 157
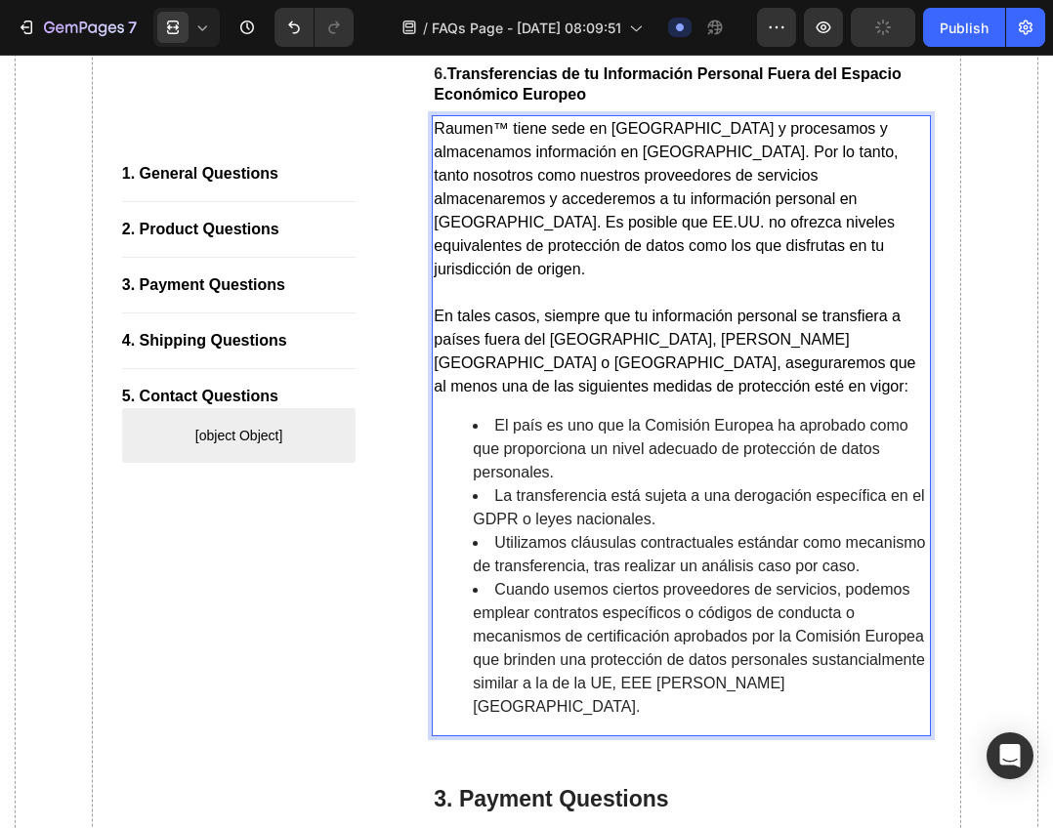
click at [669, 398] on p "En tales casos, siempre que tu información personal se transfiera a países fuer…" at bounding box center [681, 352] width 495 height 94
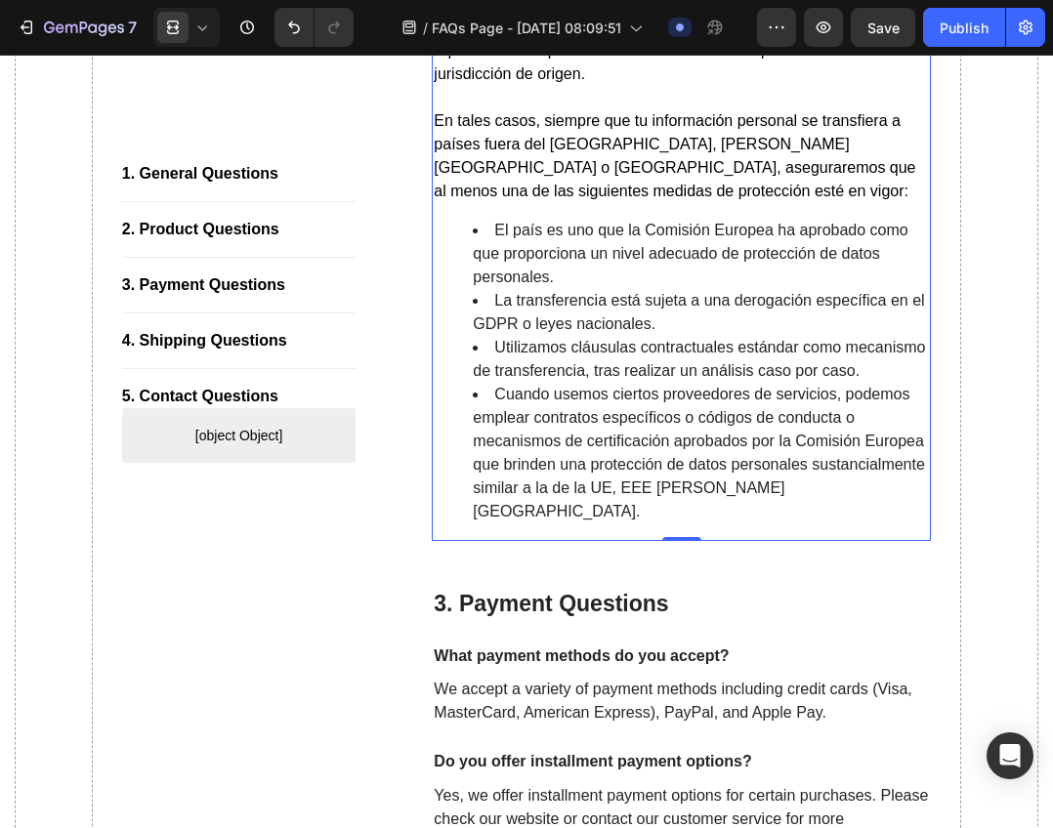
scroll to position [4660, 0]
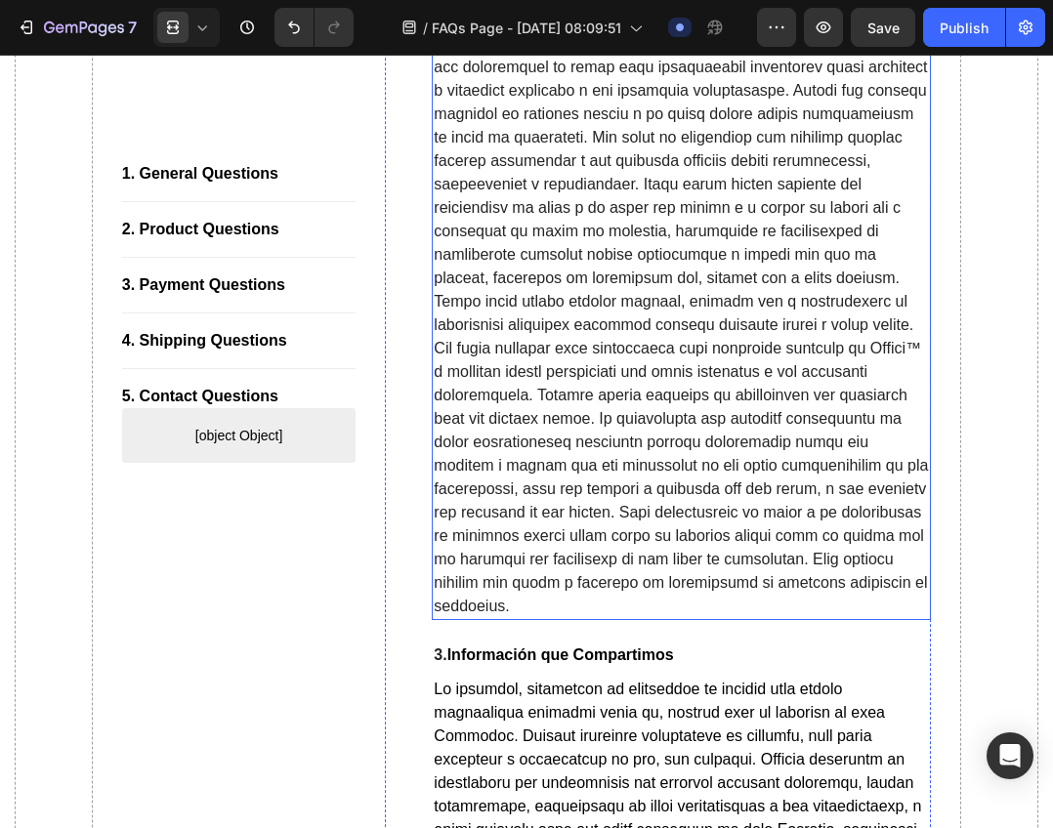
click at [455, 438] on p "Rich Text Editor. Editing area: main" at bounding box center [681, 278] width 495 height 680
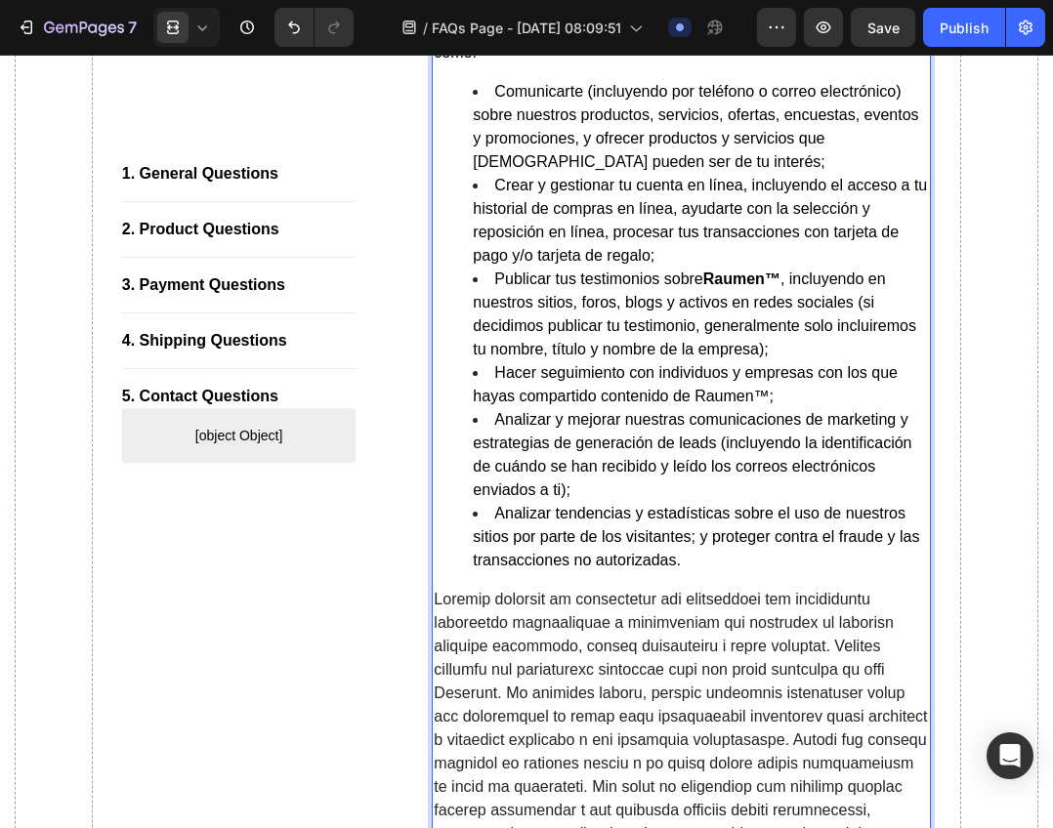
click at [464, 443] on div "Utilizamos la información que recopilamos para una variedad de fines comerciale…" at bounding box center [681, 537] width 499 height 1465
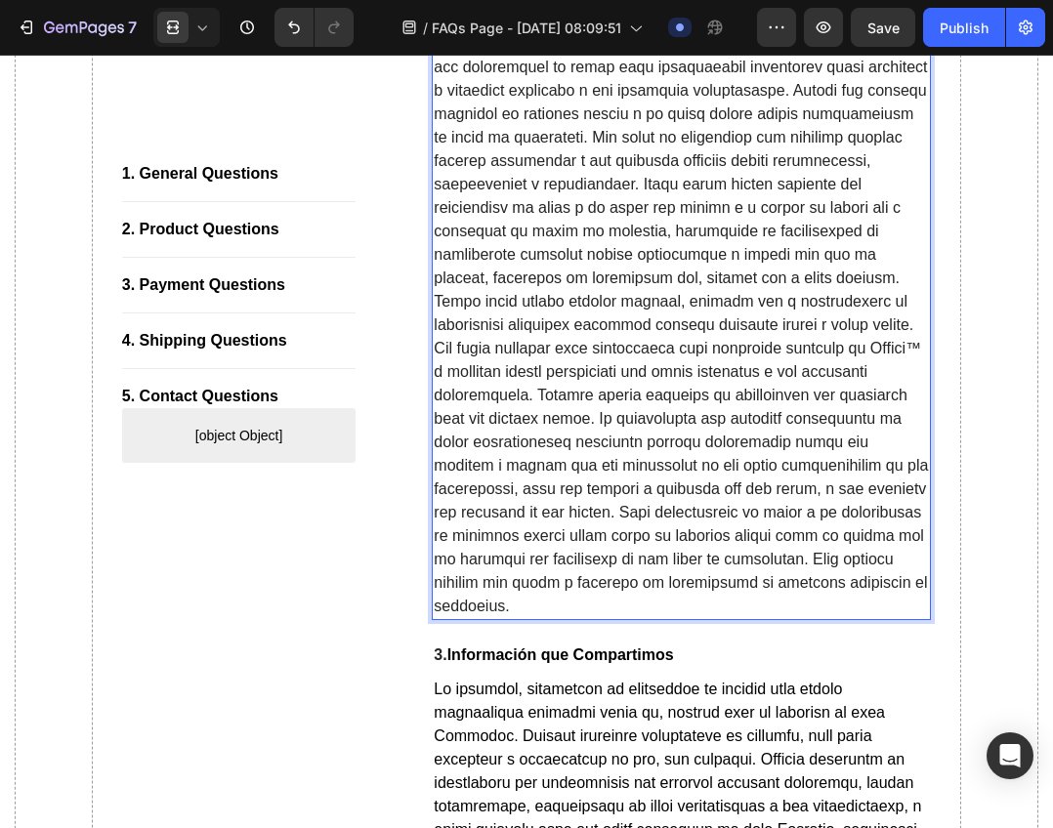
click at [499, 435] on p "Rich Text Editor. Editing area: main" at bounding box center [681, 278] width 495 height 680
click at [472, 445] on p "Rich Text Editor. Editing area: main" at bounding box center [681, 278] width 495 height 680
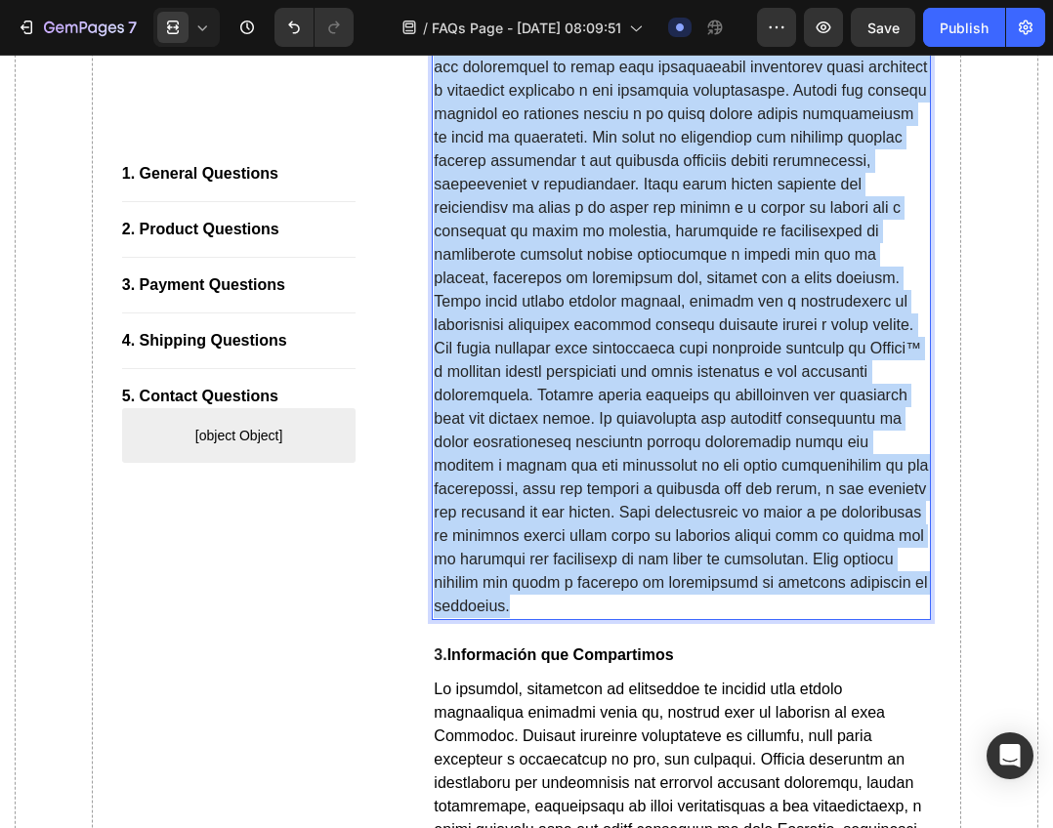
click at [472, 445] on p "Rich Text Editor. Editing area: main" at bounding box center [681, 278] width 495 height 680
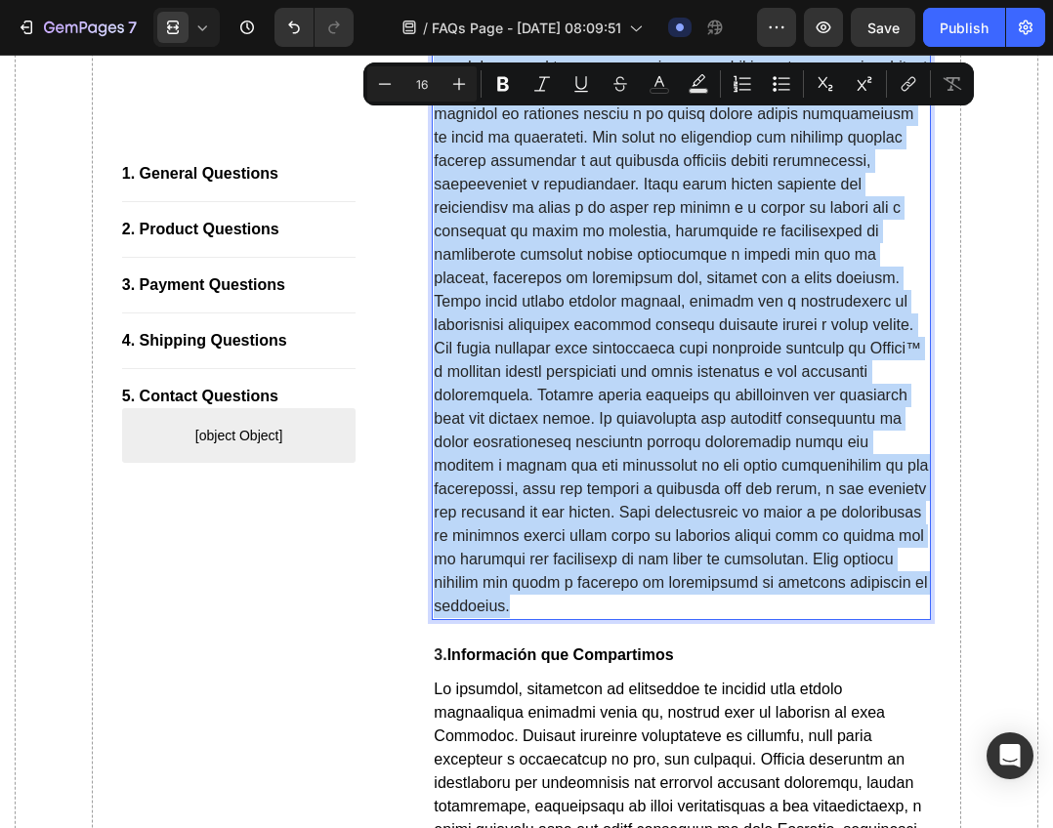
click at [484, 447] on p "Rich Text Editor. Editing area: main" at bounding box center [681, 278] width 495 height 680
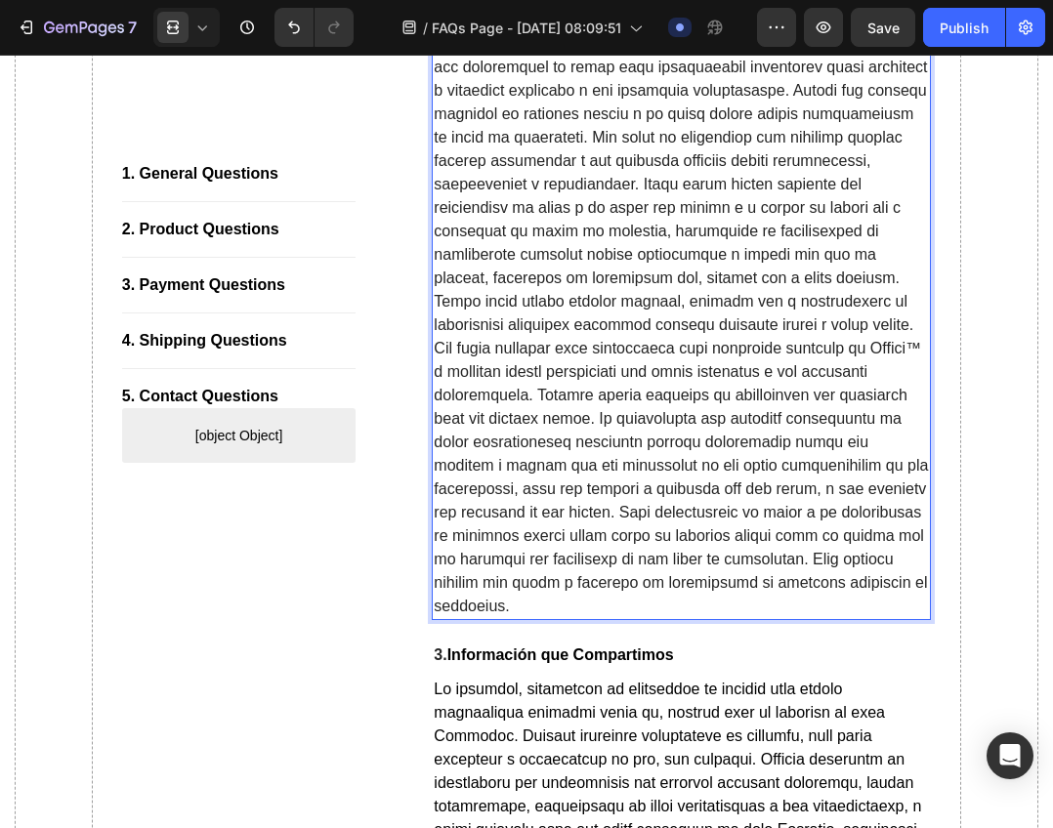
click at [470, 441] on p "Rich Text Editor. Editing area: main" at bounding box center [681, 278] width 495 height 680
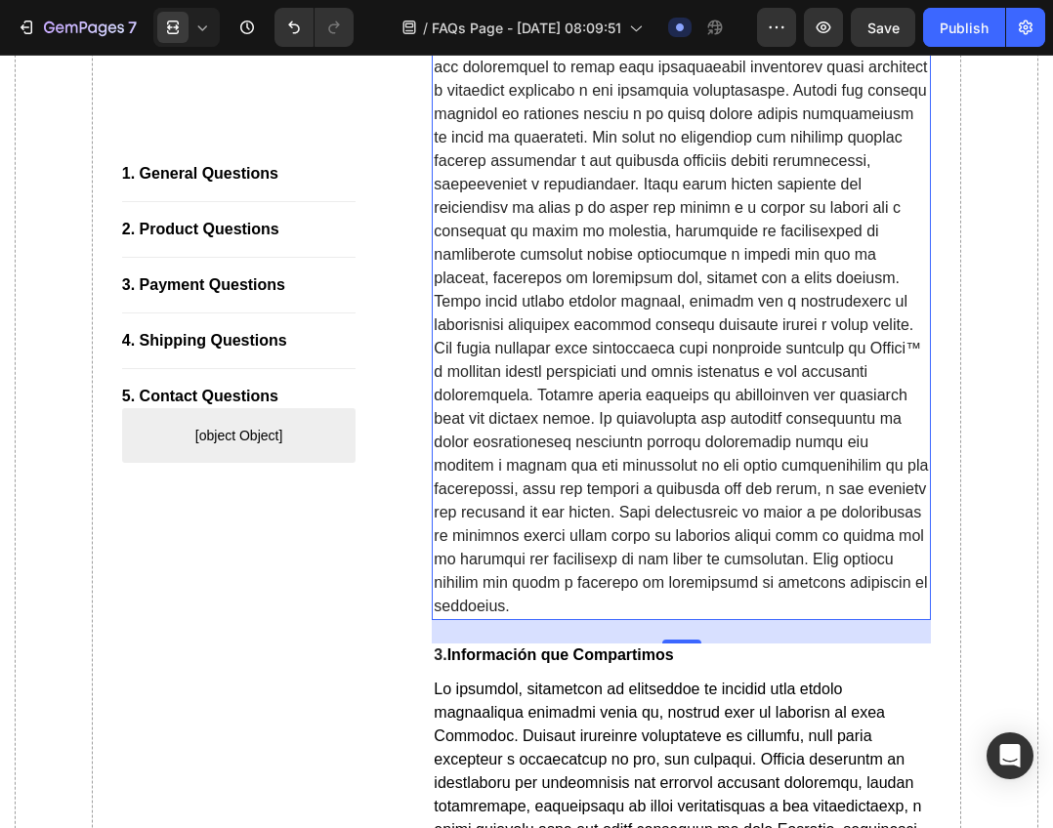
scroll to position [9350, 0]
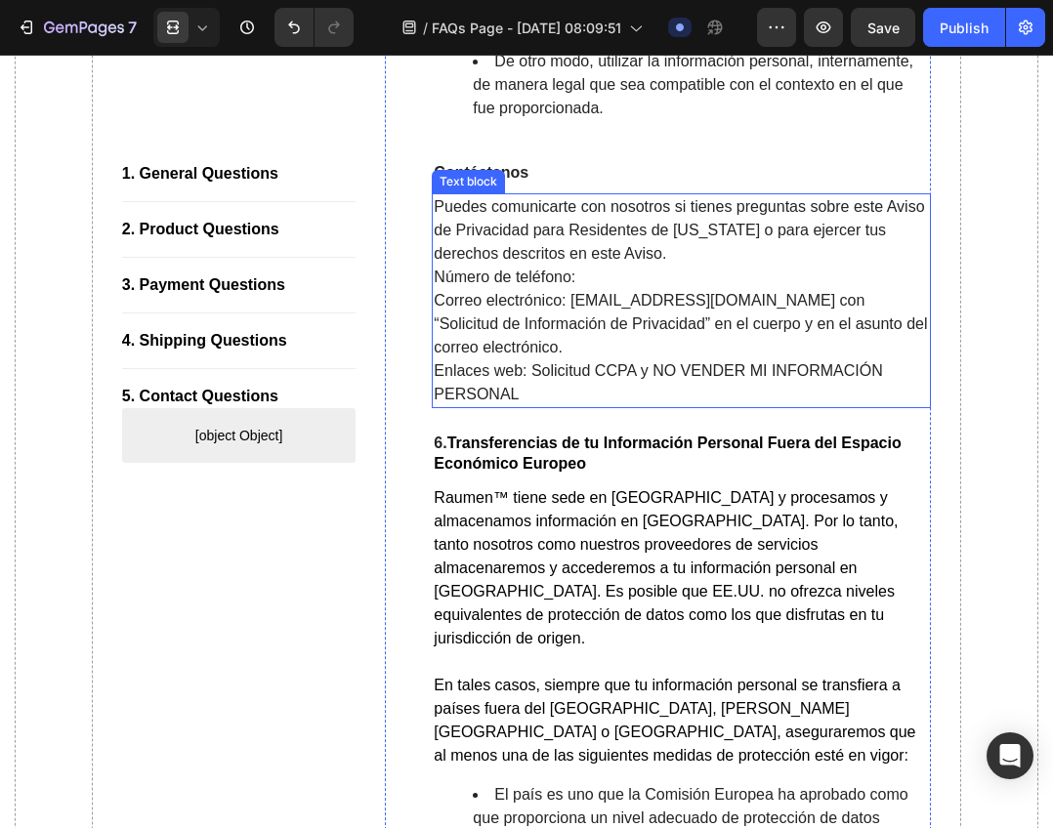
click at [665, 359] on p "Correo electrónico: information@seyoulmx.com con “Solicitud de Información de P…" at bounding box center [681, 324] width 495 height 70
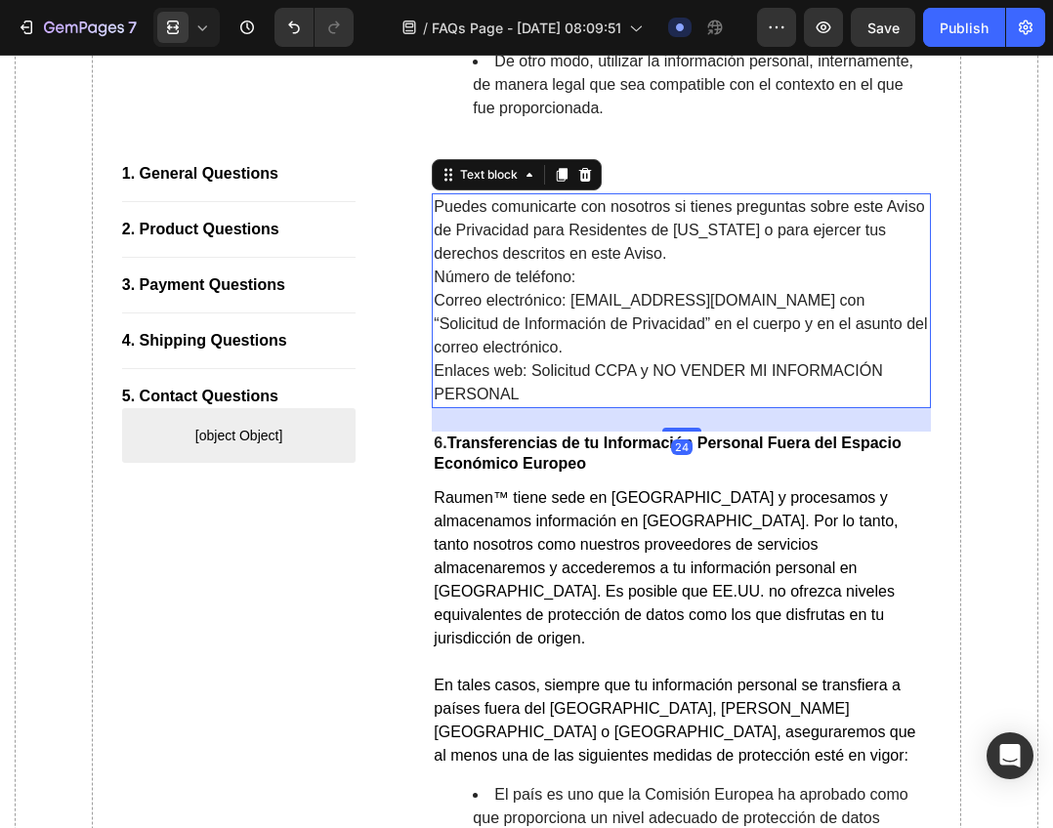
scroll to position [6919, 0]
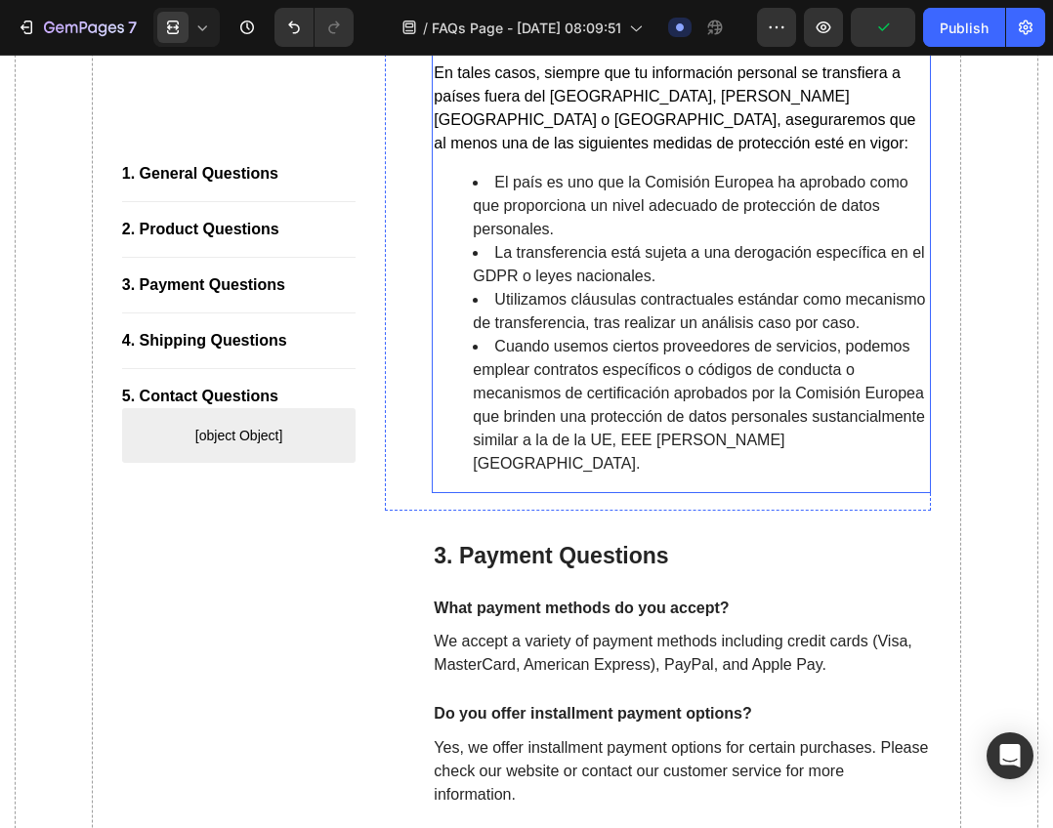
scroll to position [9936, 0]
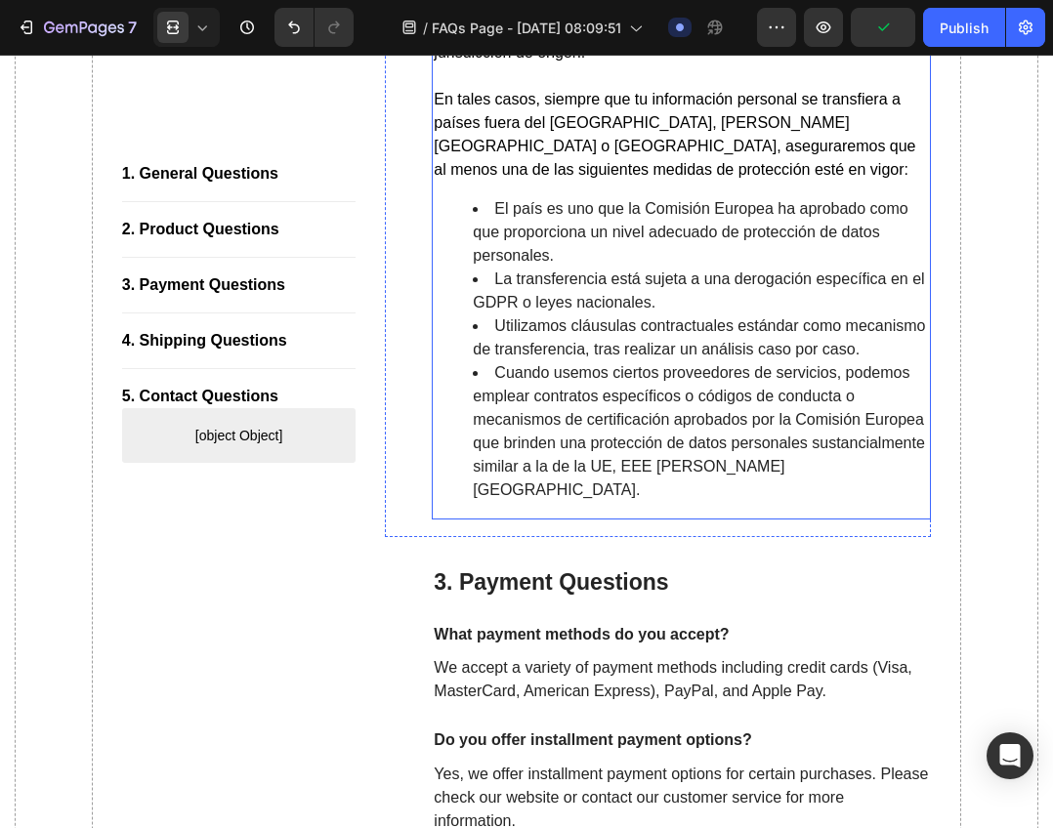
click at [646, 502] on li "Cuando usemos ciertos proveedores de servicios, podemos emplear contratos espec…" at bounding box center [701, 431] width 456 height 141
click at [611, 598] on p "3. Payment Questions" at bounding box center [681, 582] width 495 height 29
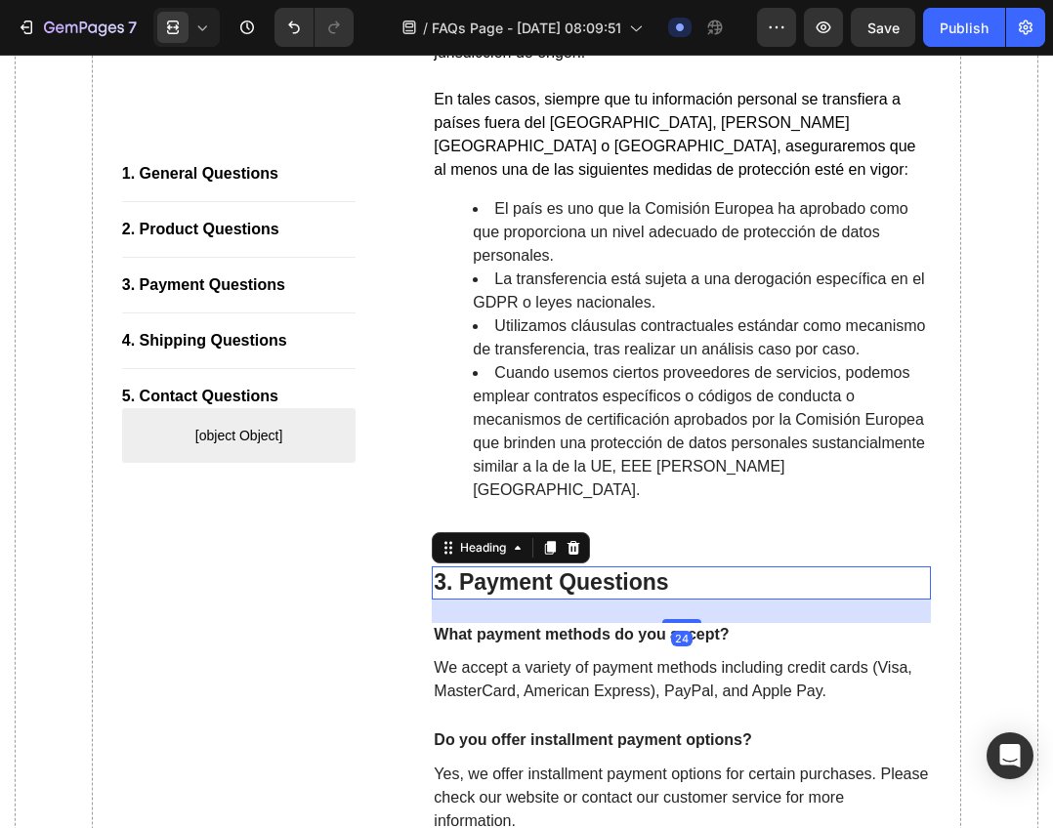
click at [612, 598] on p "3. Payment Questions" at bounding box center [681, 582] width 495 height 29
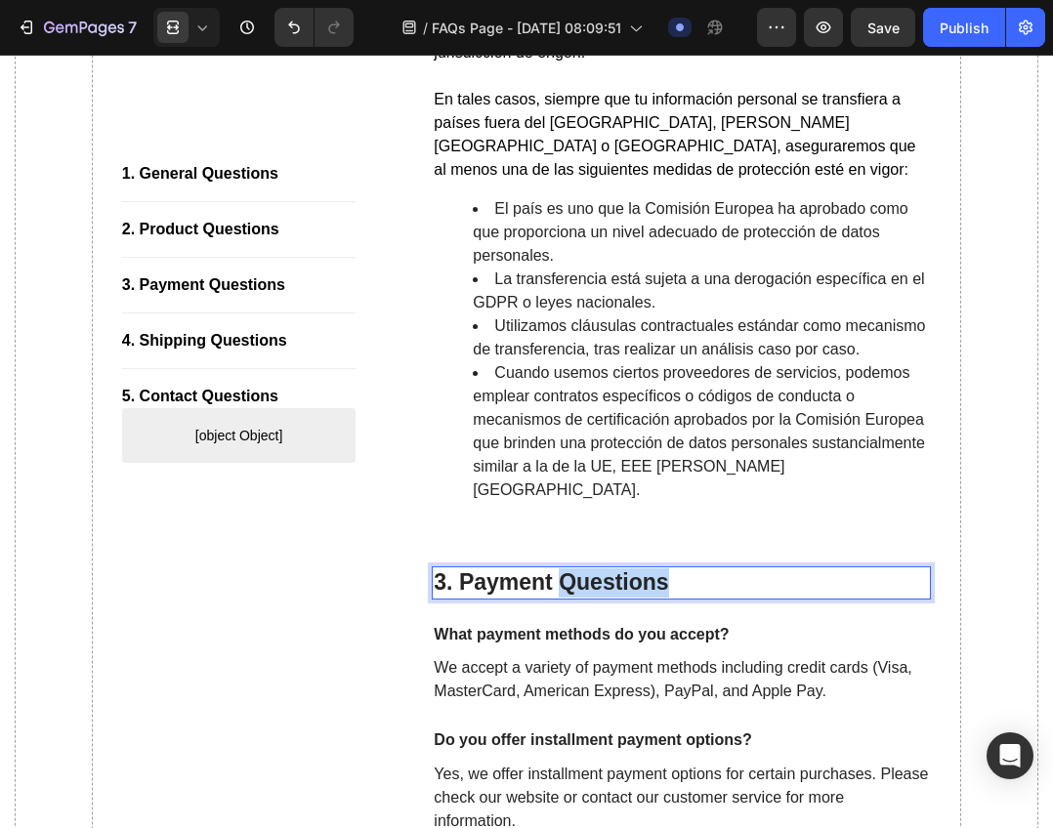
click at [612, 598] on p "3. Payment Questions" at bounding box center [681, 582] width 495 height 29
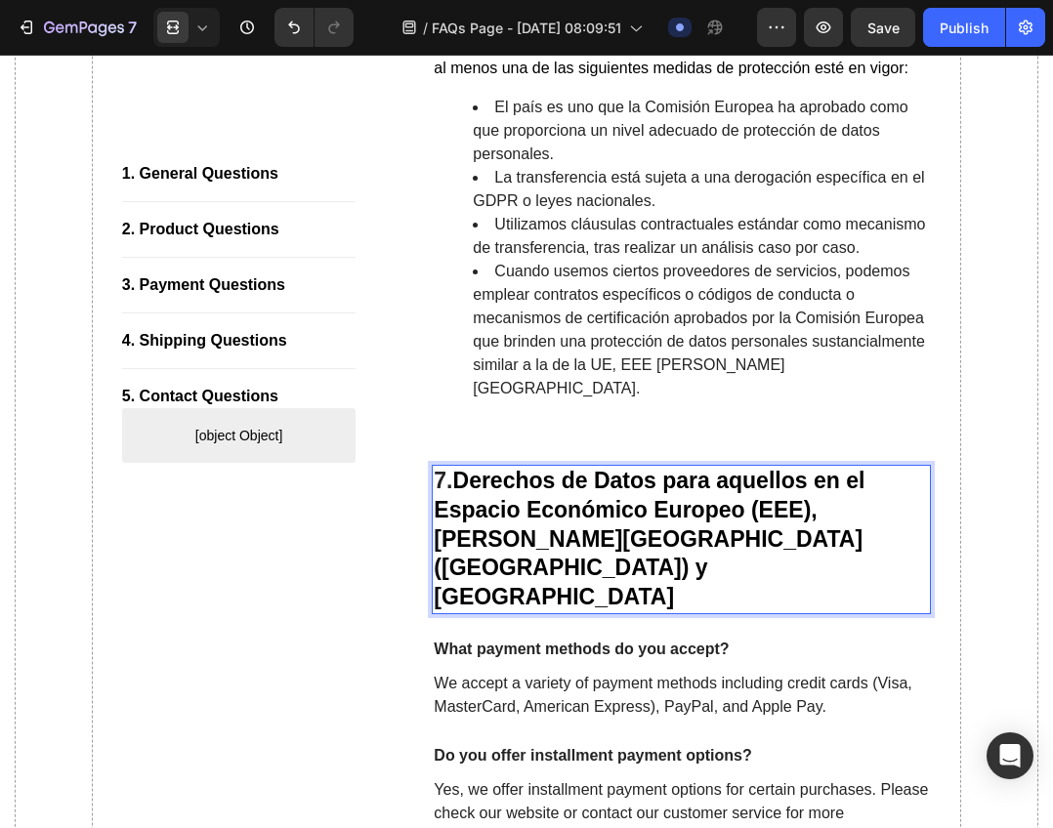
scroll to position [10229, 0]
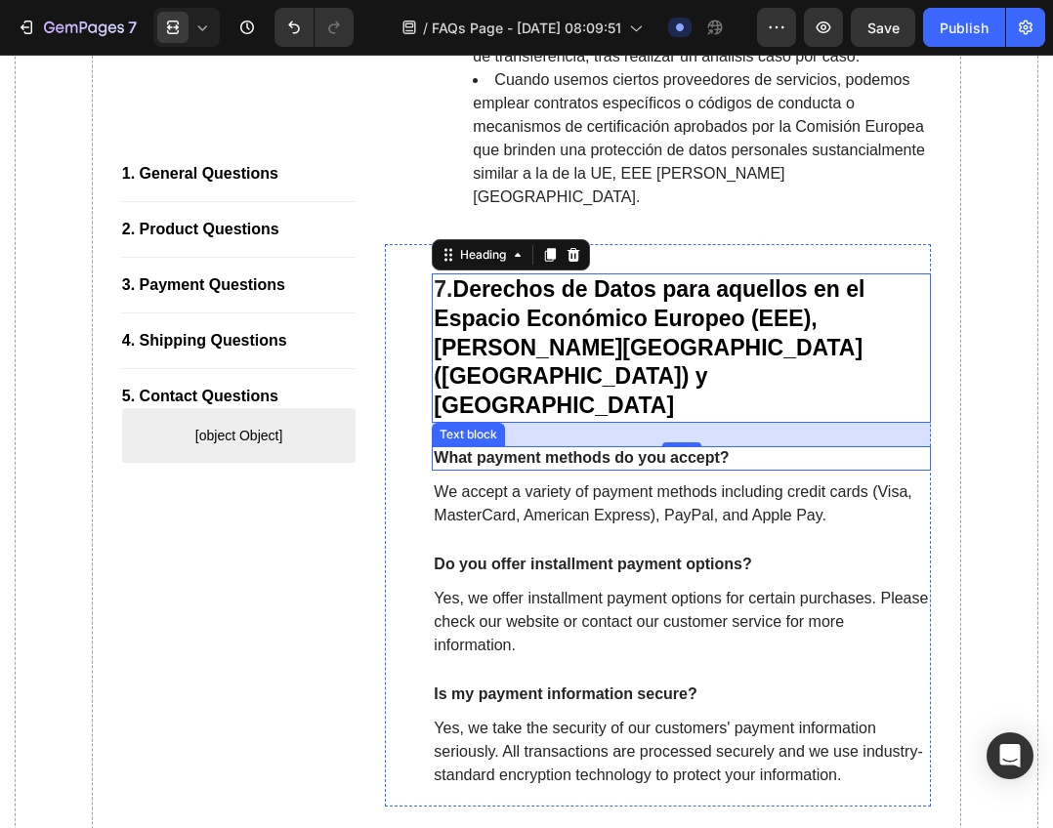
click at [611, 471] on div "What payment methods do you accept?" at bounding box center [681, 458] width 499 height 24
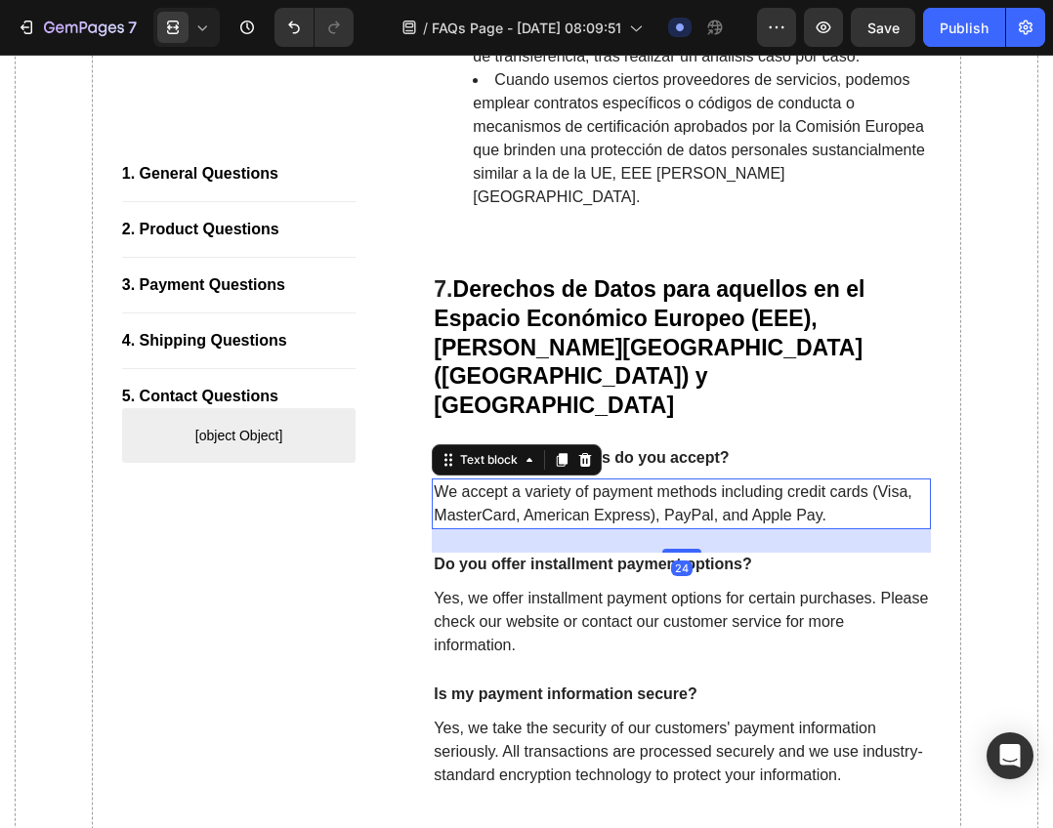
click at [623, 527] on p "We accept a variety of payment methods including credit cards (Visa, MasterCard…" at bounding box center [681, 503] width 495 height 47
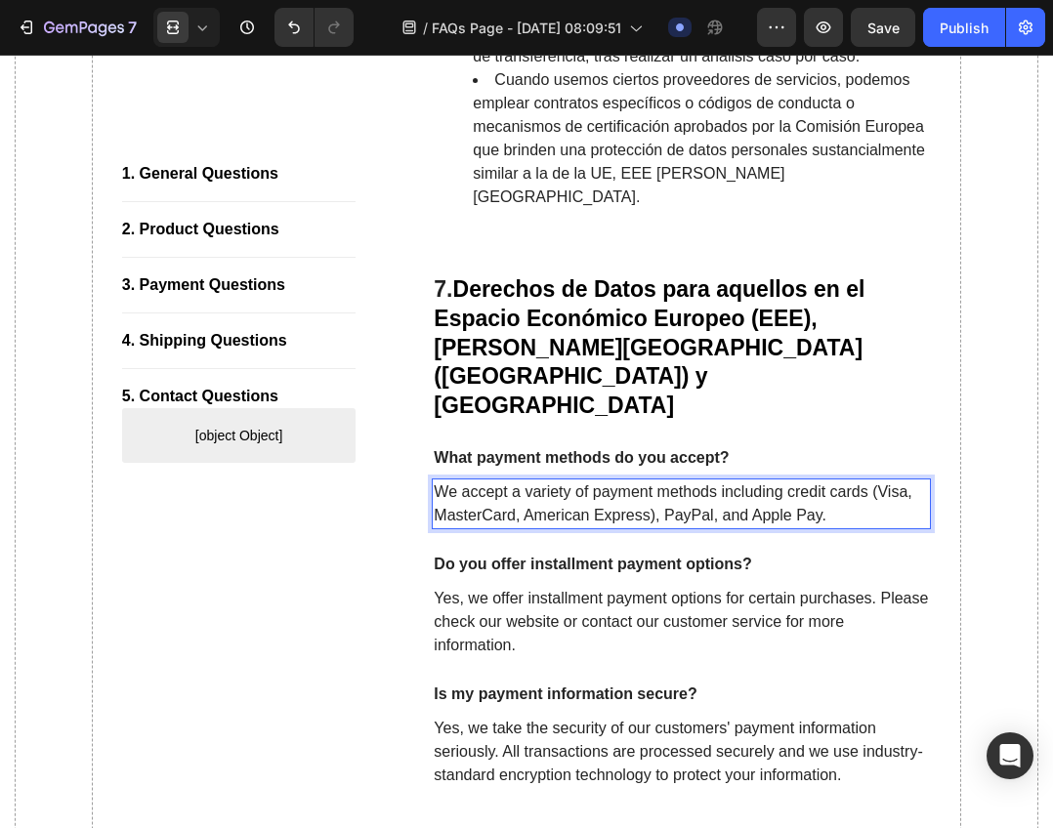
click at [623, 527] on p "We accept a variety of payment methods including credit cards (Visa, MasterCard…" at bounding box center [681, 503] width 495 height 47
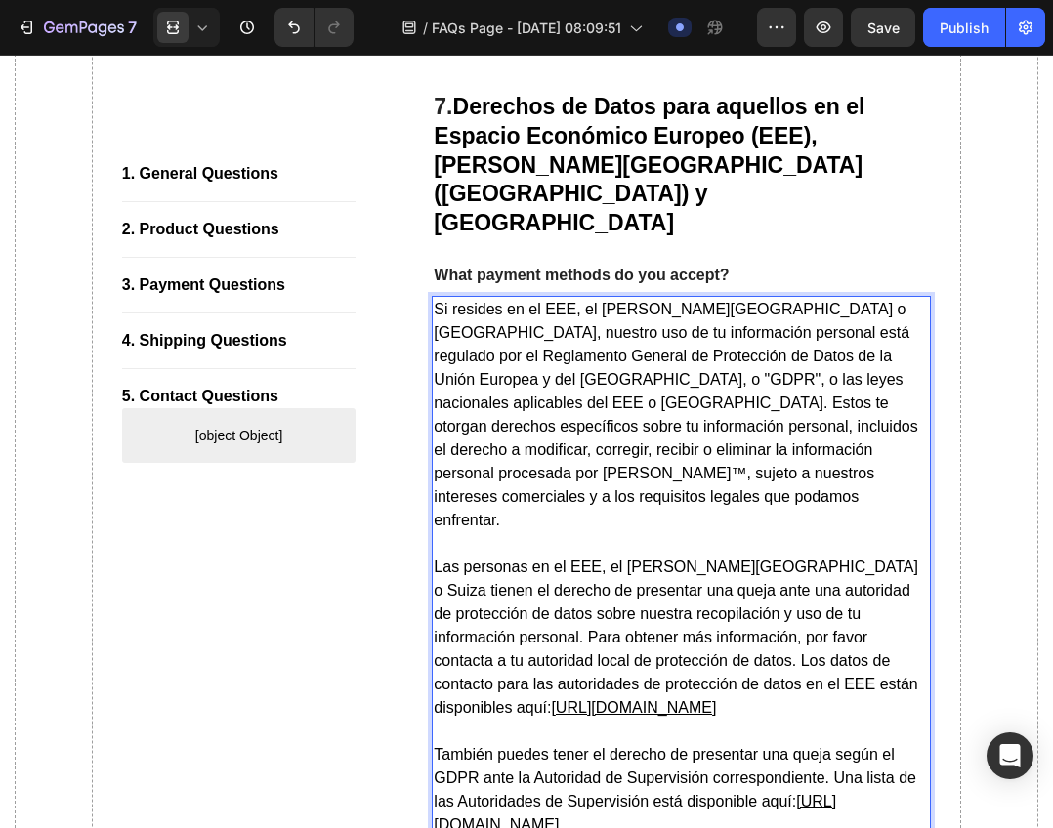
scroll to position [10448, 0]
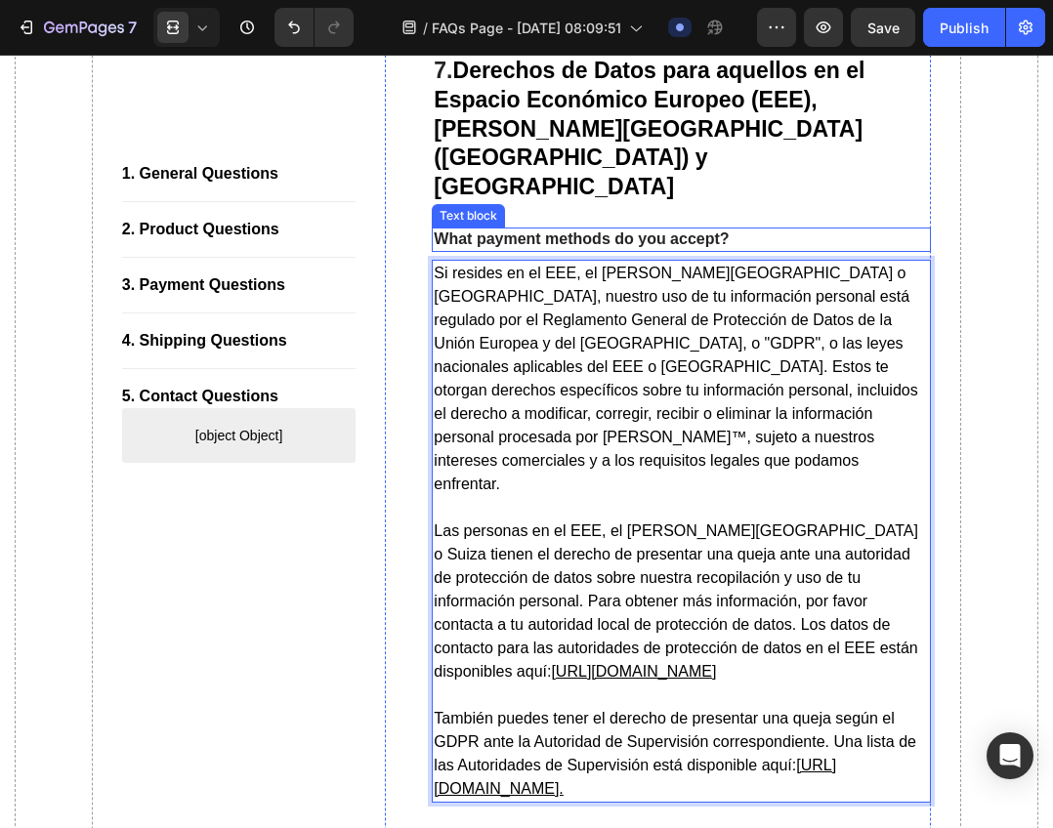
click at [727, 250] on p "What payment methods do you accept?" at bounding box center [681, 239] width 495 height 21
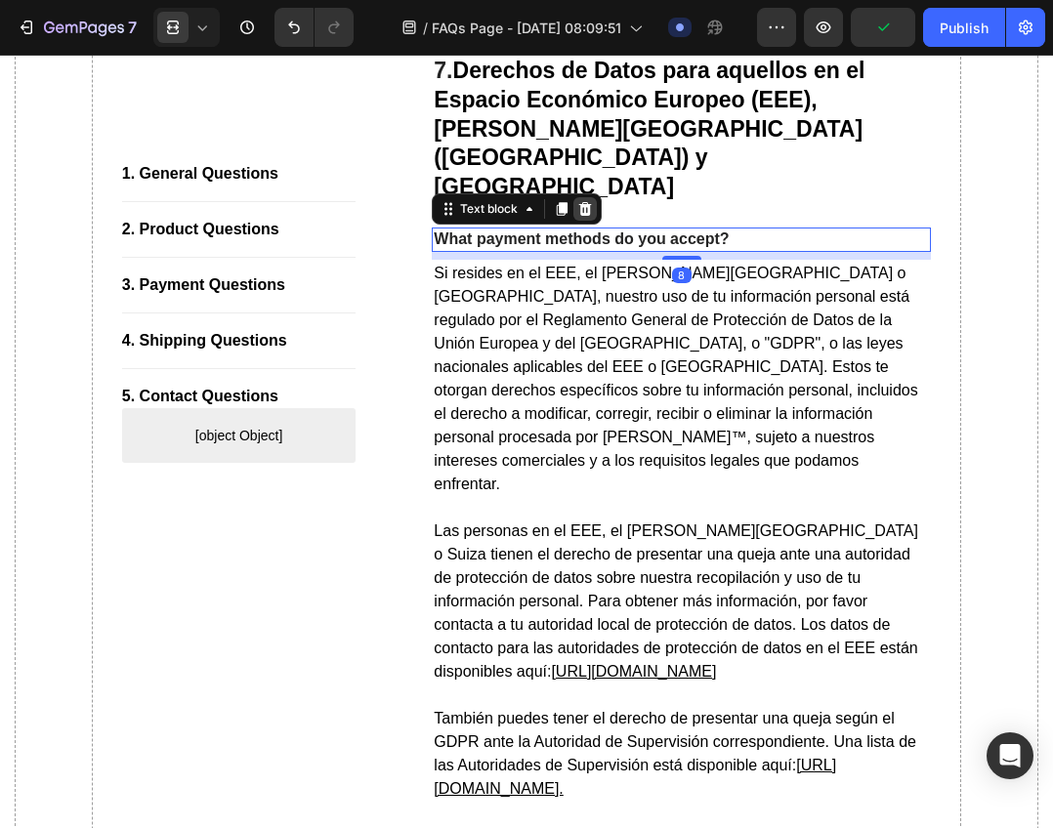
click at [573, 221] on div at bounding box center [584, 208] width 23 height 23
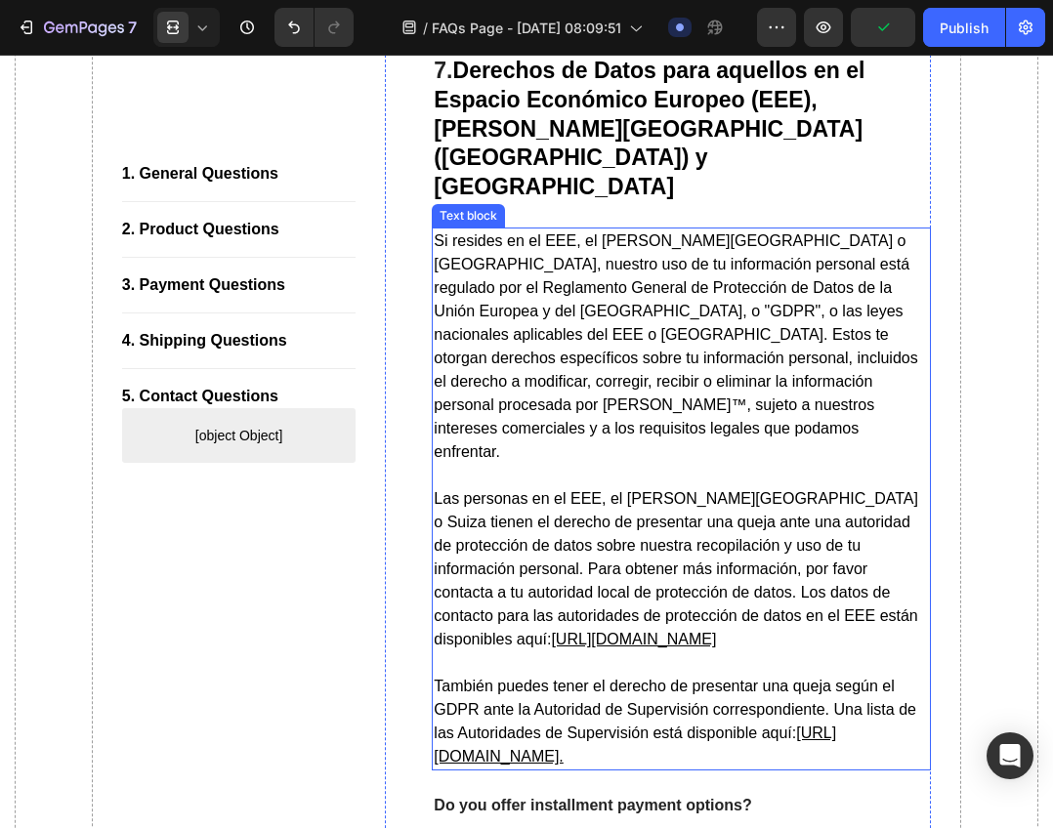
click at [552, 399] on span "Si resides en el EEE, el Reino Unido o Suiza, nuestro uso de tu información per…" at bounding box center [675, 346] width 483 height 228
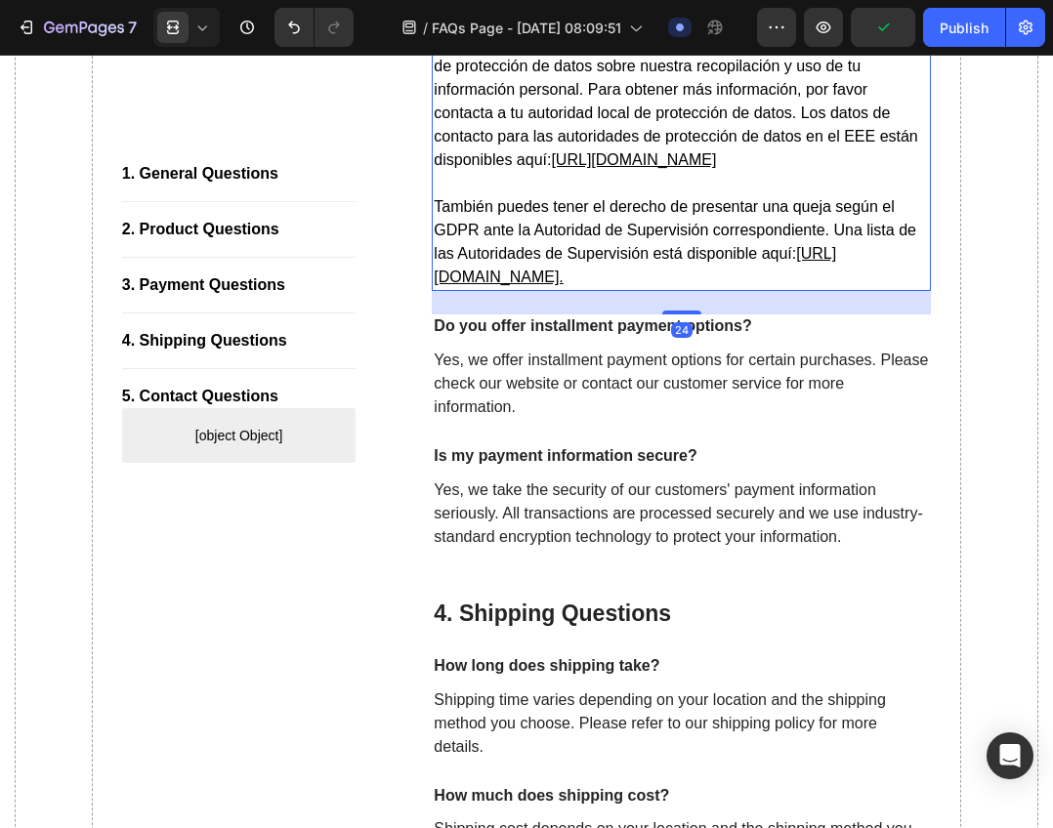
scroll to position [10936, 0]
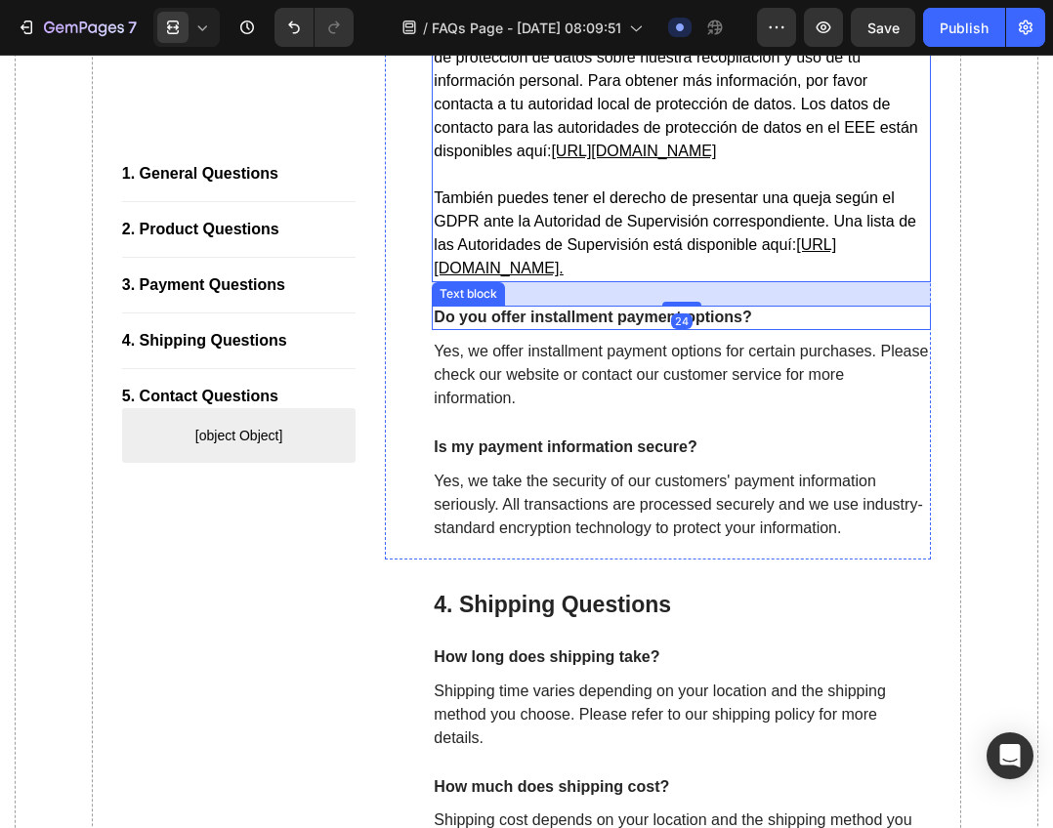
click at [733, 328] on p "Do you offer installment payment options?" at bounding box center [681, 318] width 495 height 21
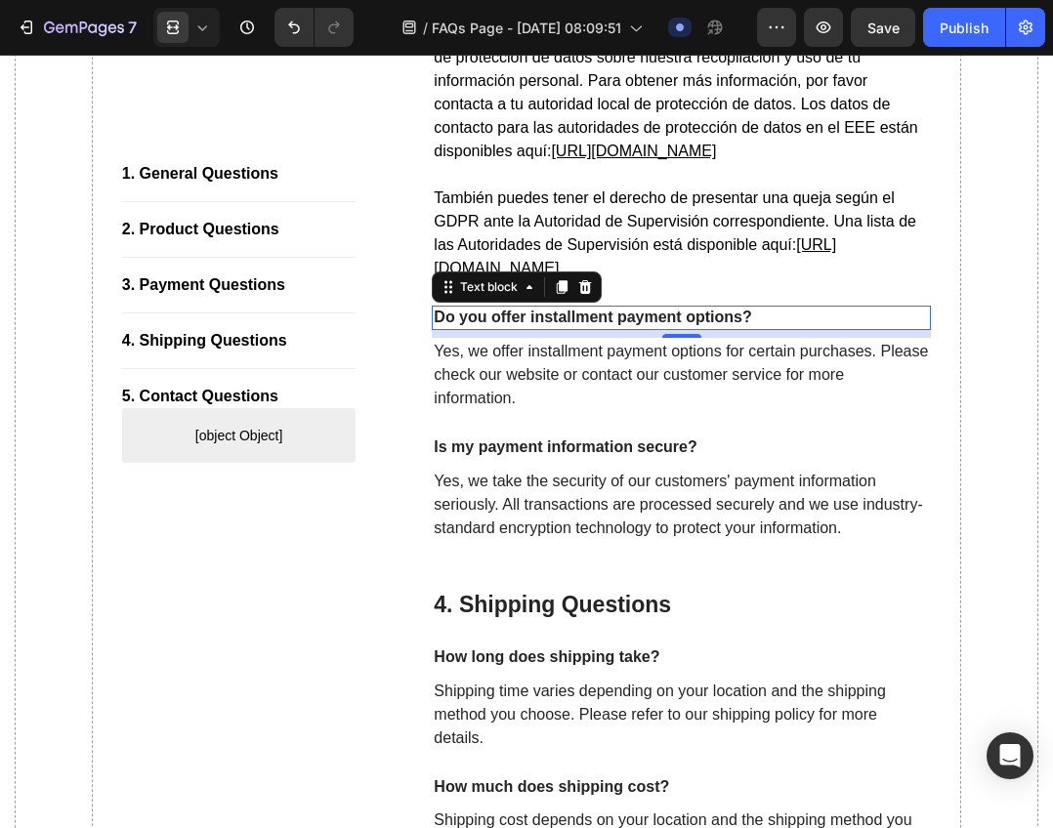
click at [699, 328] on p "Do you offer installment payment options?" at bounding box center [681, 318] width 495 height 21
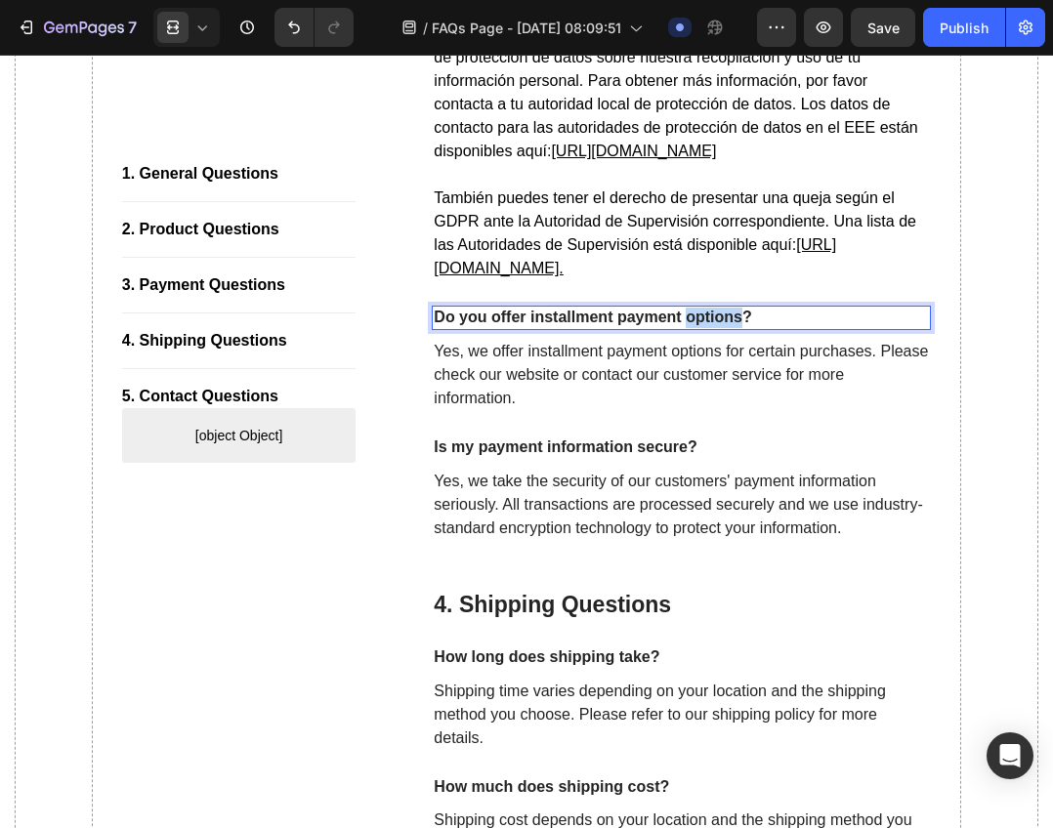
click at [699, 328] on p "Do you offer installment payment options?" at bounding box center [681, 318] width 495 height 21
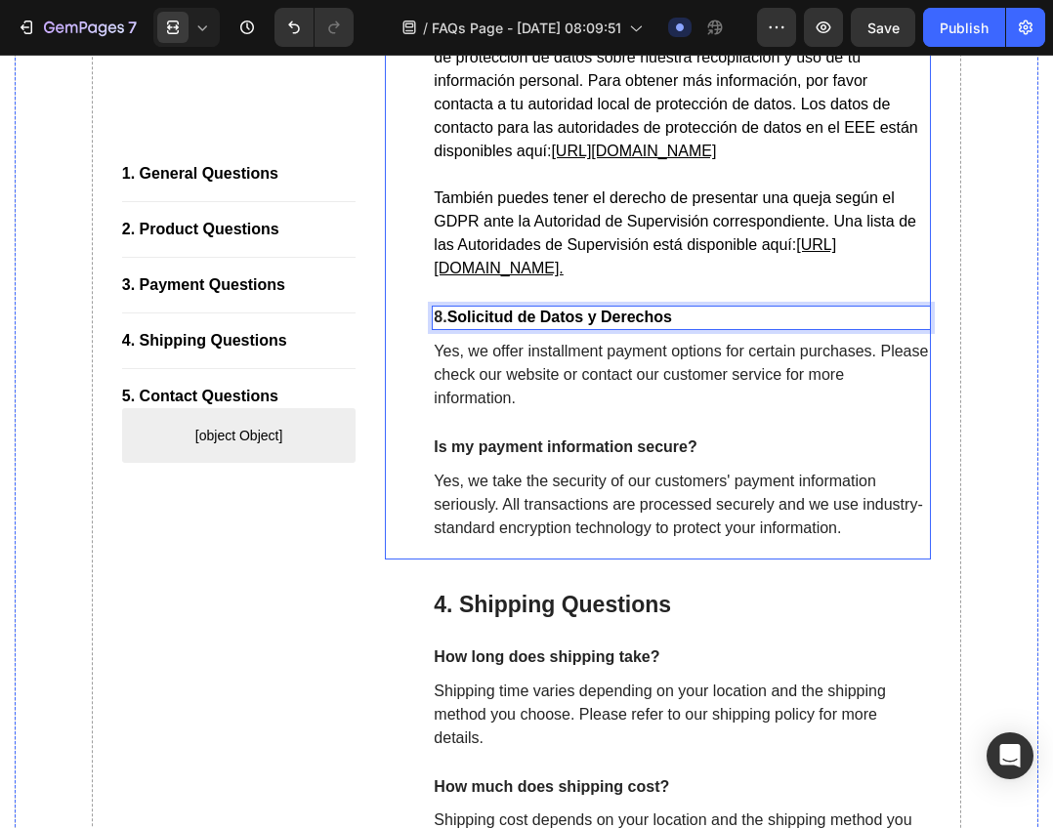
click at [666, 405] on p "Yes, we offer installment payment options for certain purchases. Please check o…" at bounding box center [681, 375] width 495 height 70
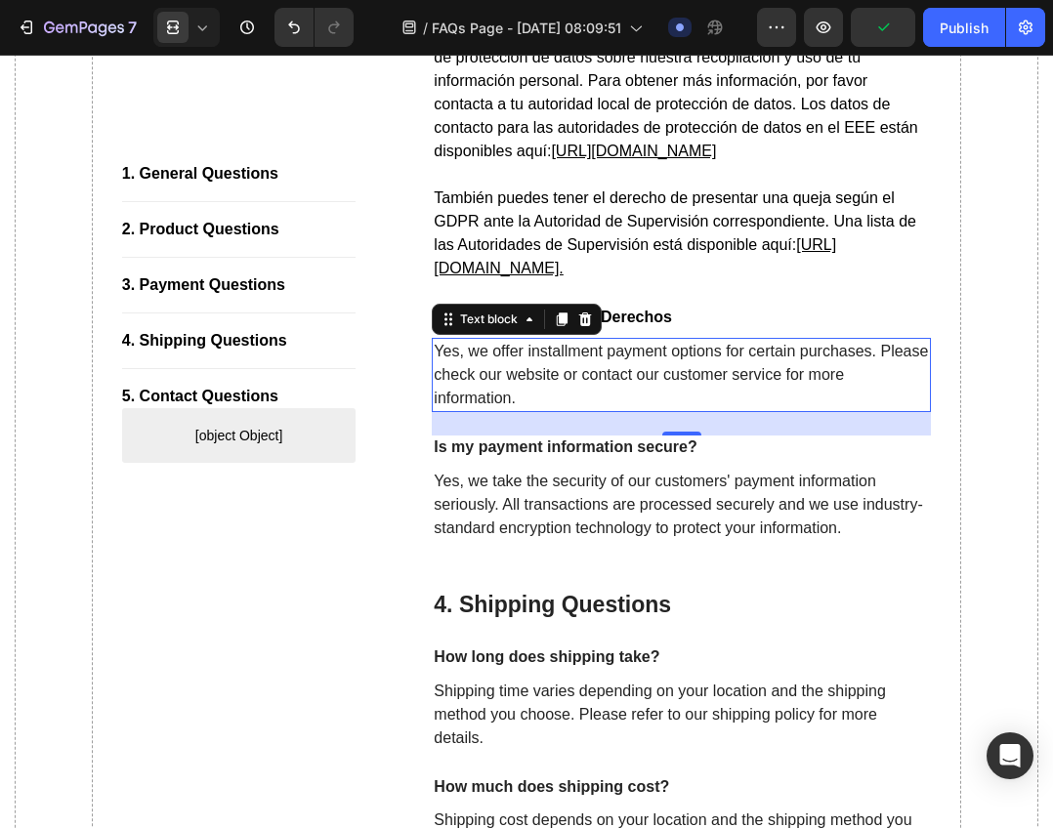
click at [498, 390] on p "Yes, we offer installment payment options for certain purchases. Please check o…" at bounding box center [681, 375] width 495 height 70
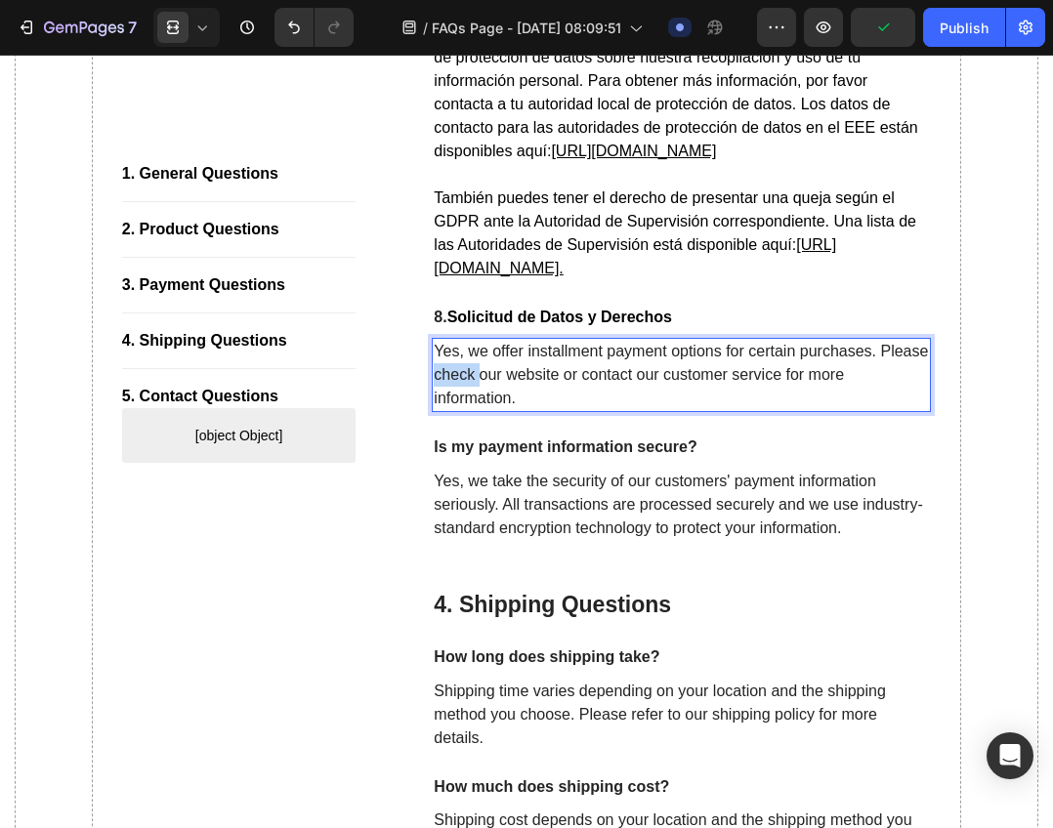
click at [498, 390] on p "Yes, we offer installment payment options for certain purchases. Please check o…" at bounding box center [681, 375] width 495 height 70
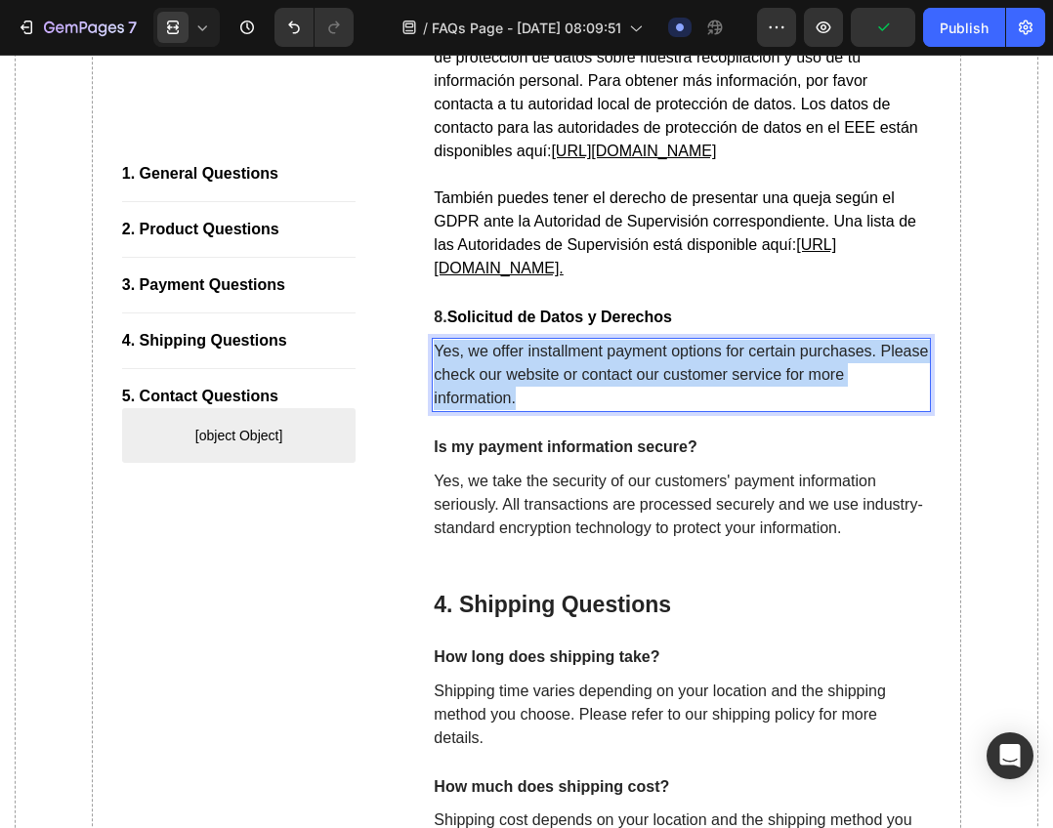
click at [498, 390] on p "Yes, we offer installment payment options for certain purchases. Please check o…" at bounding box center [681, 375] width 495 height 70
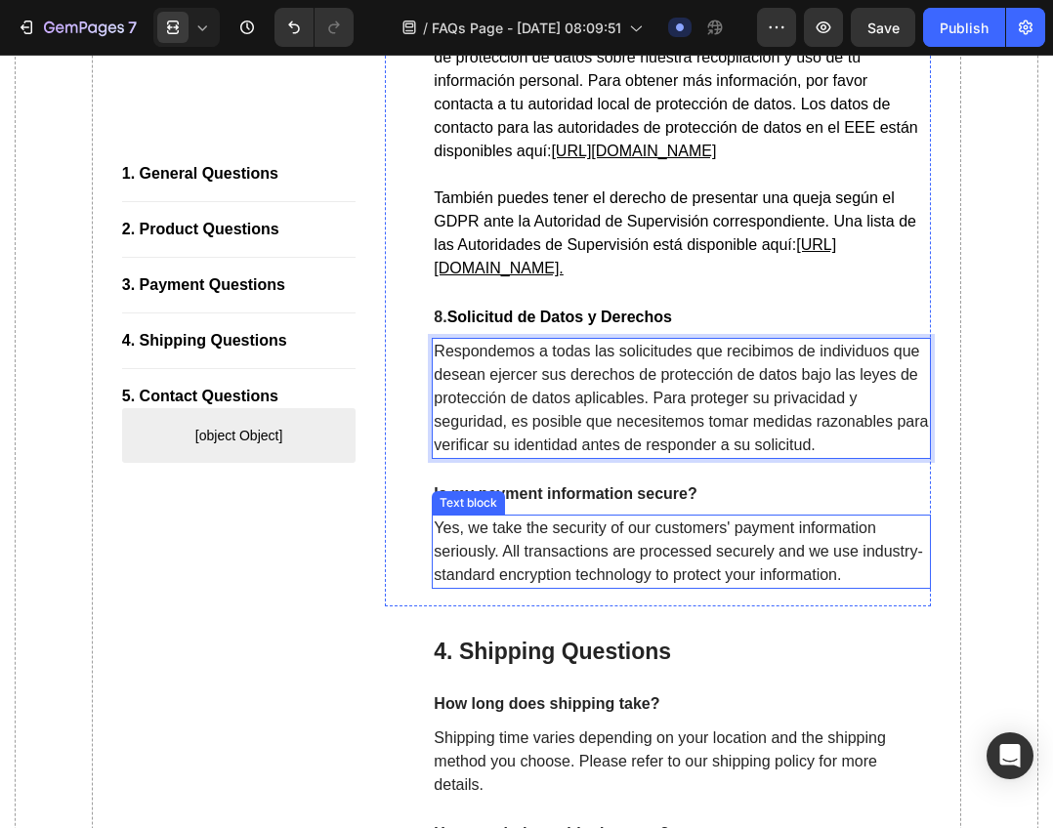
click at [600, 561] on p "Yes, we take the security of our customers' payment information seriously. All …" at bounding box center [681, 552] width 495 height 70
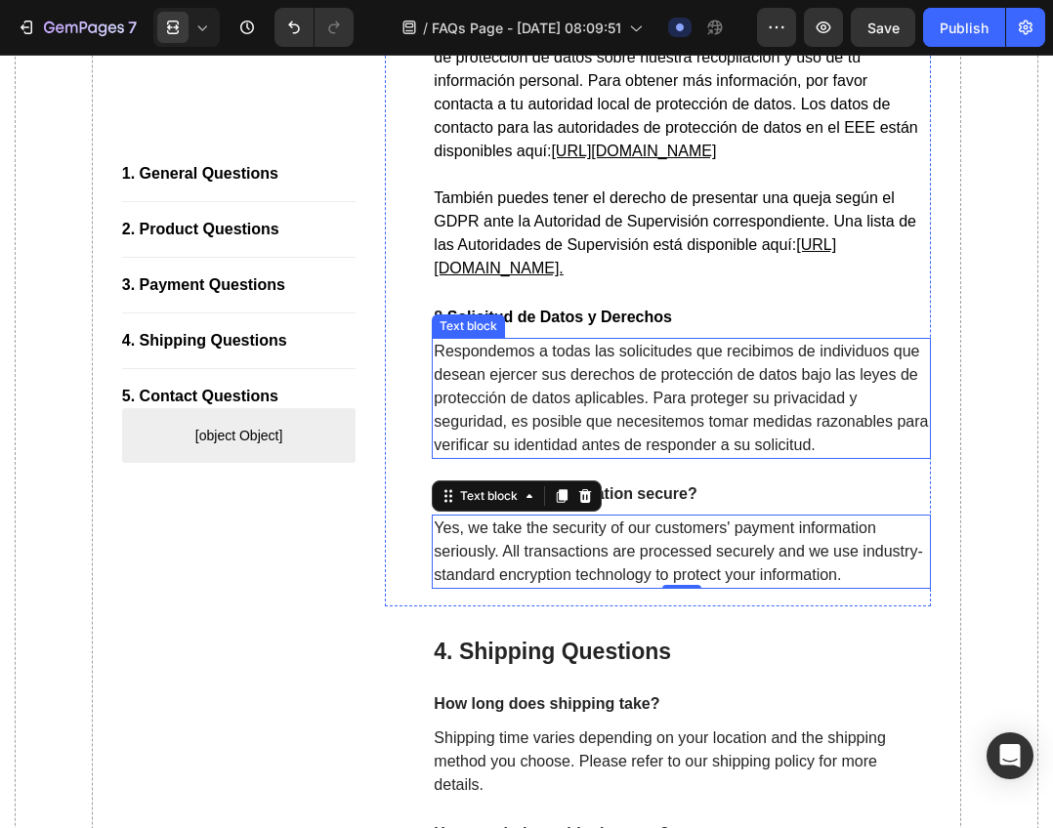
click at [559, 387] on span "Respondemos a todas las solicitudes que recibimos de individuos que desean ejer…" at bounding box center [681, 398] width 494 height 110
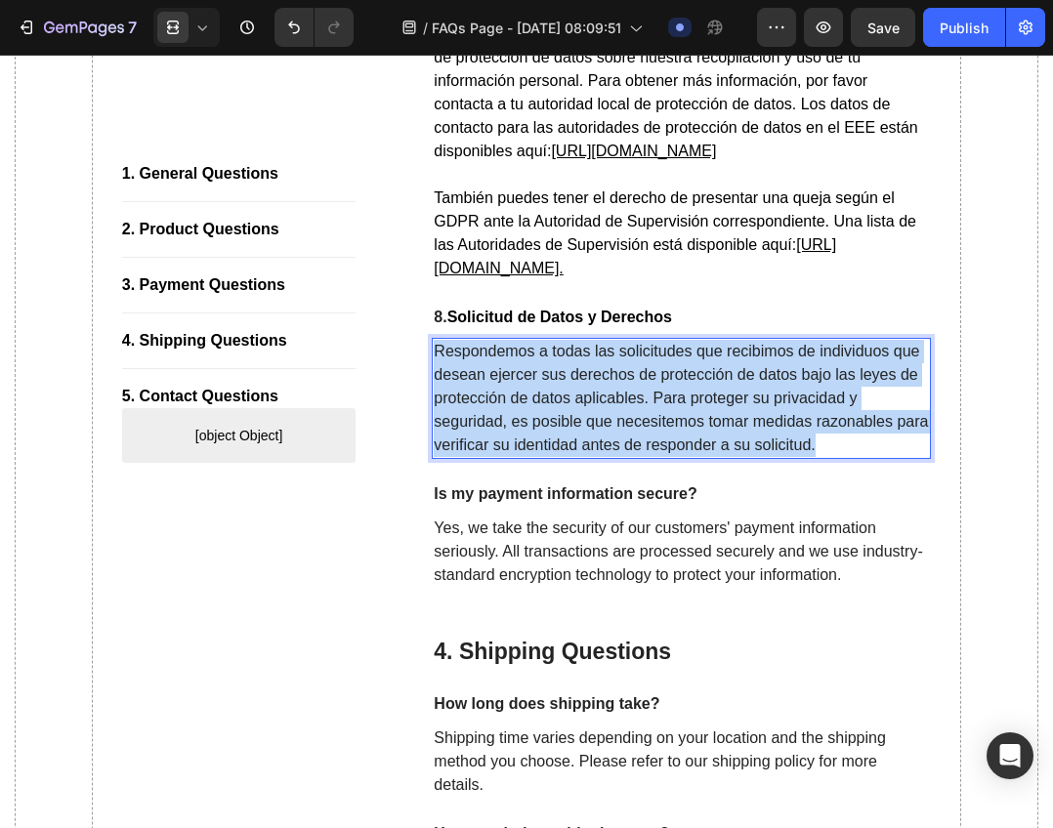
click at [559, 387] on span "Respondemos a todas las solicitudes que recibimos de individuos que desean ejer…" at bounding box center [681, 398] width 494 height 110
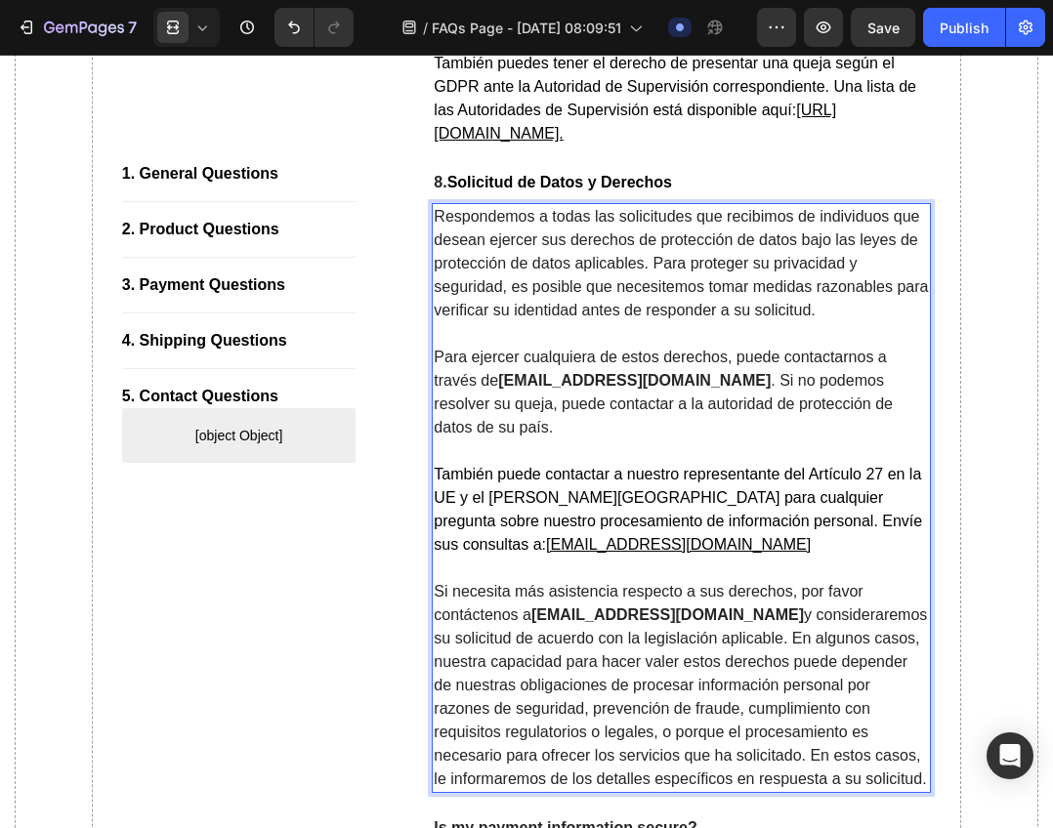
scroll to position [11084, 0]
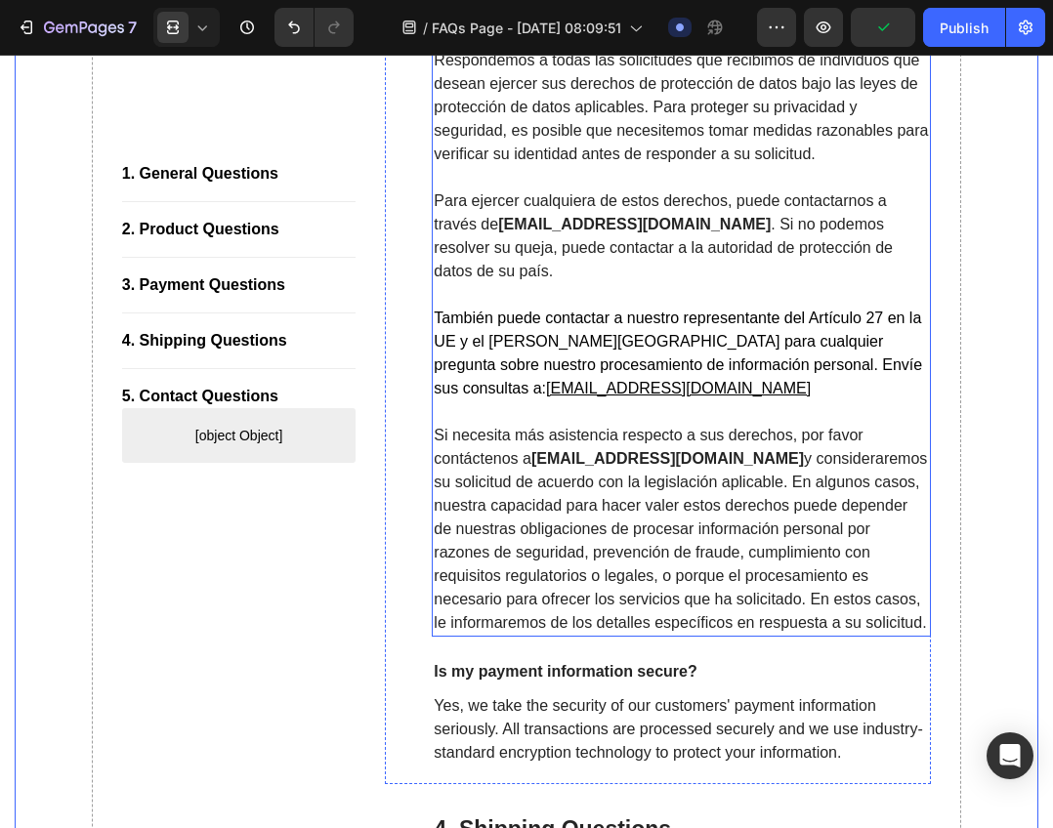
scroll to position [11279, 0]
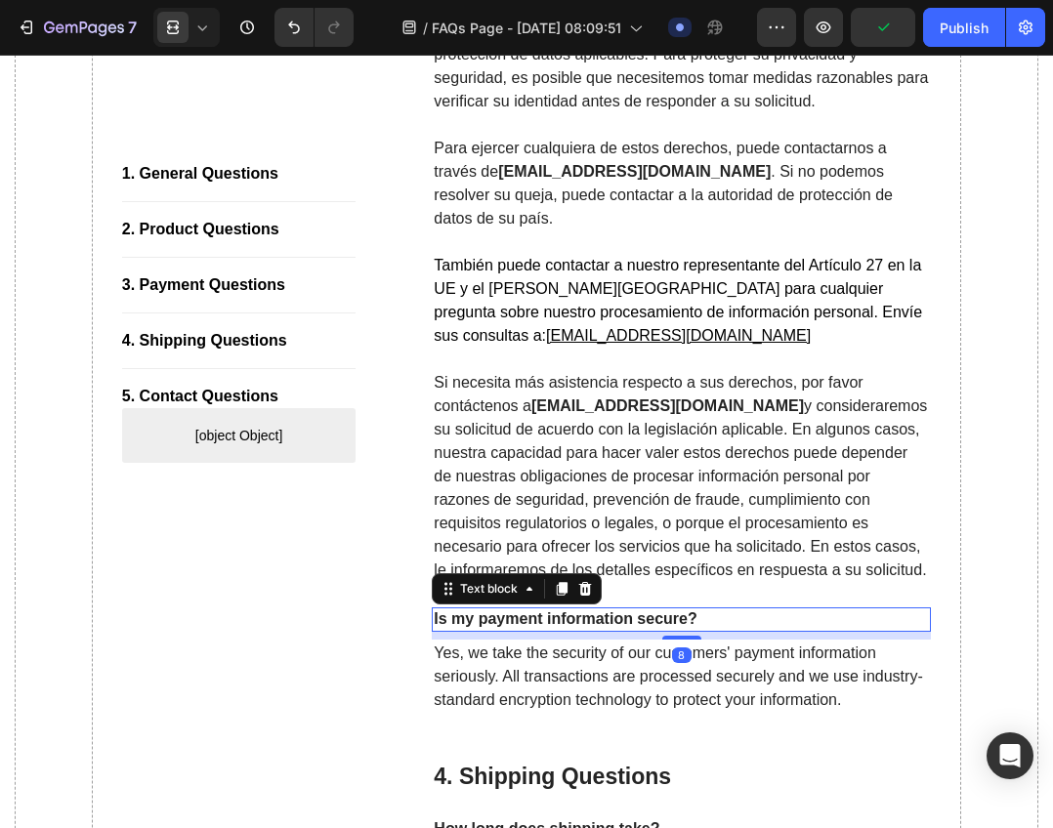
click at [514, 630] on p "Is my payment information secure?" at bounding box center [681, 619] width 495 height 21
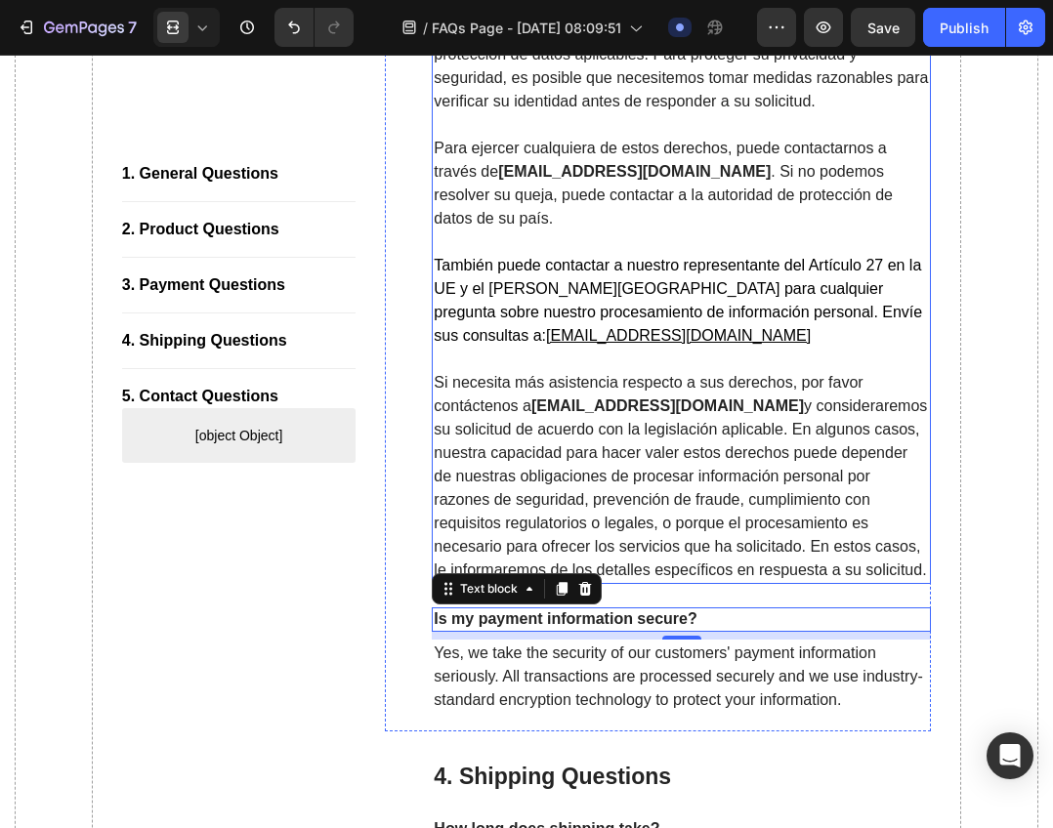
drag, startPoint x: 625, startPoint y: 518, endPoint x: 618, endPoint y: 553, distance: 34.9
click at [625, 518] on p "Si necesita más asistencia respecto a sus derechos, por favor contáctenos a inf…" at bounding box center [681, 476] width 495 height 211
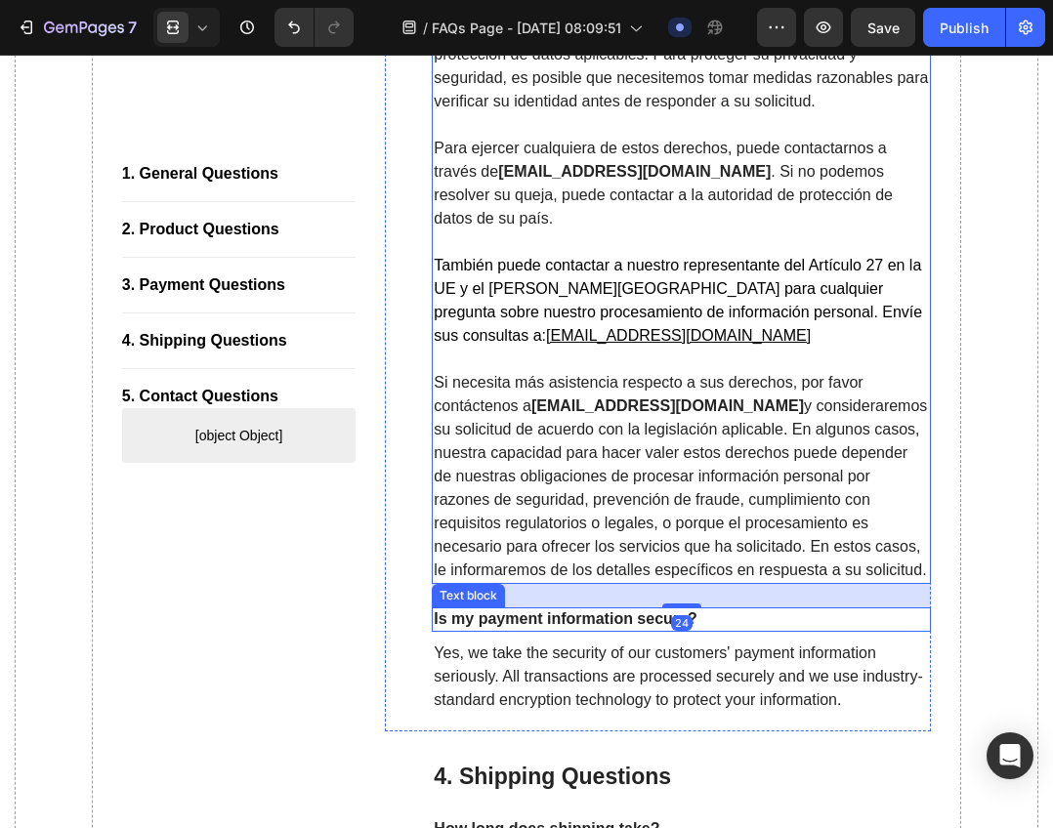
click at [613, 630] on p "Is my payment information secure?" at bounding box center [681, 619] width 495 height 21
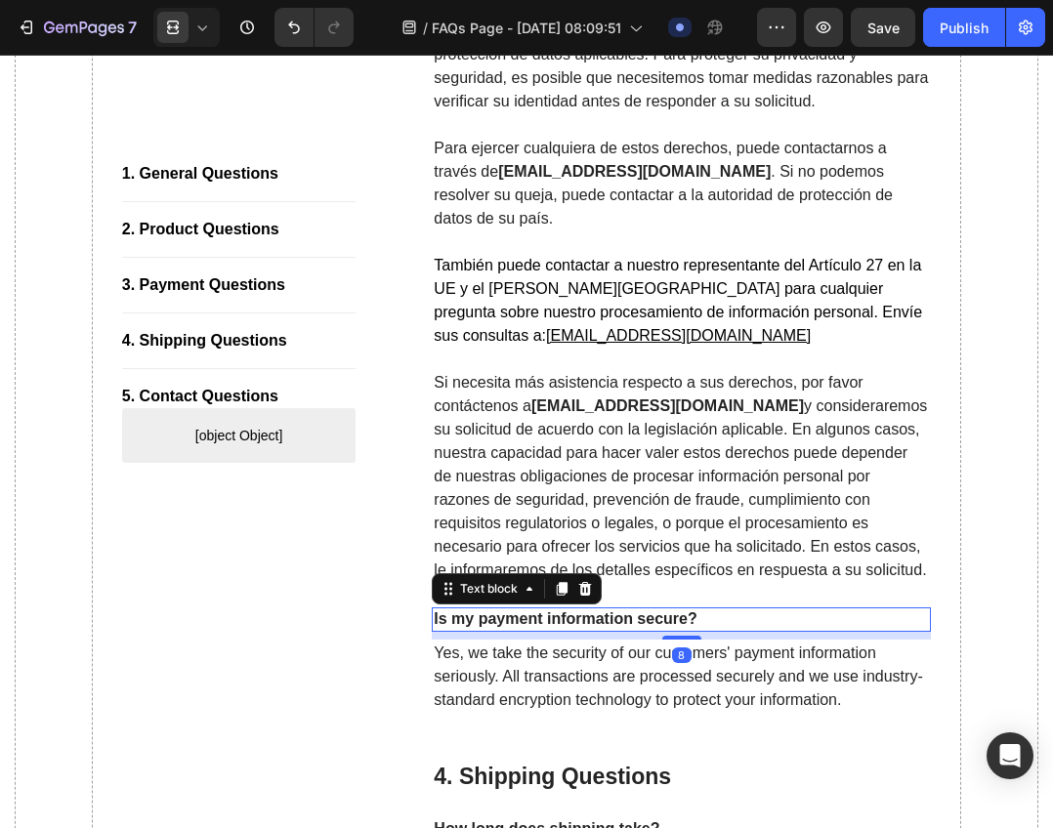
click at [613, 630] on p "Is my payment information secure?" at bounding box center [681, 619] width 495 height 21
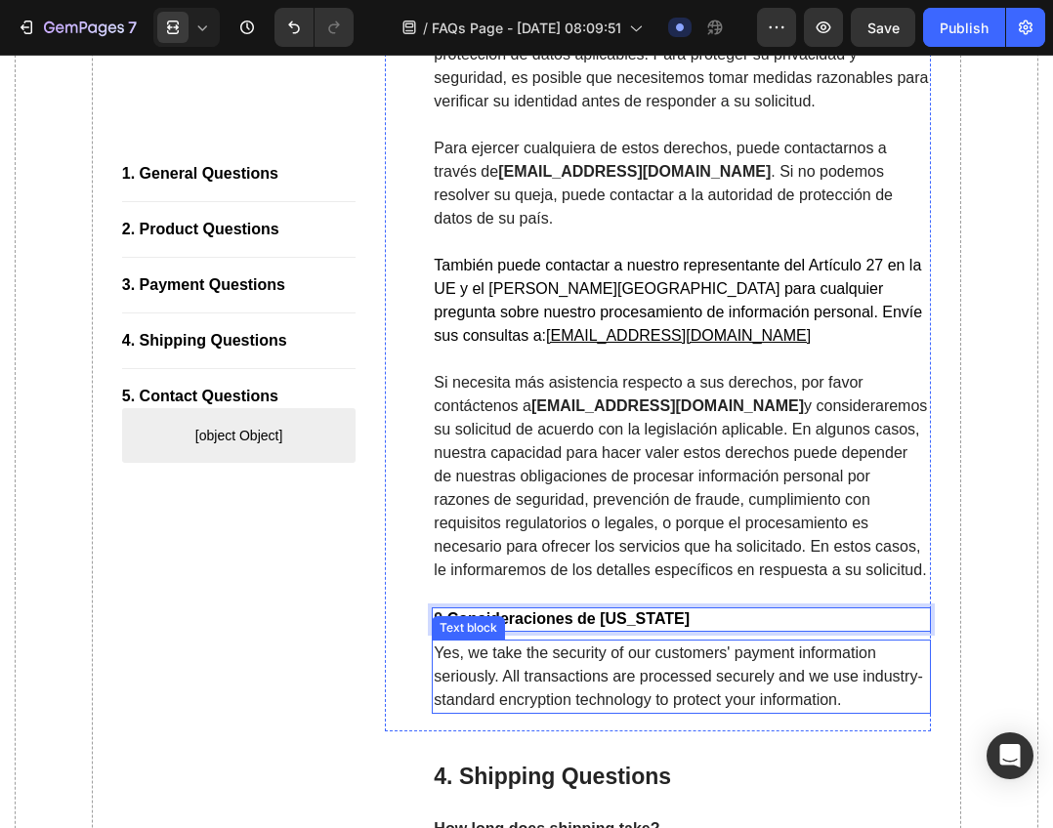
click at [687, 712] on p "Yes, we take the security of our customers' payment information seriously. All …" at bounding box center [681, 677] width 495 height 70
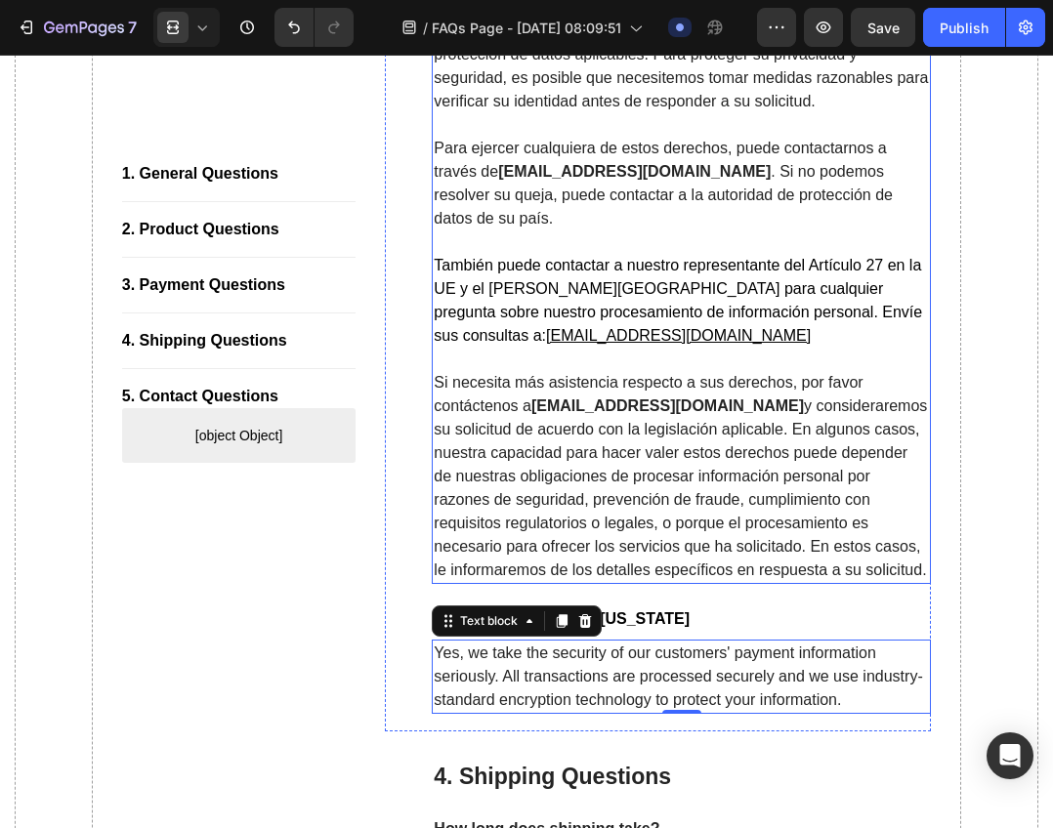
click at [691, 548] on p "Si necesita más asistencia respecto a sus derechos, por favor contáctenos a inf…" at bounding box center [681, 476] width 495 height 211
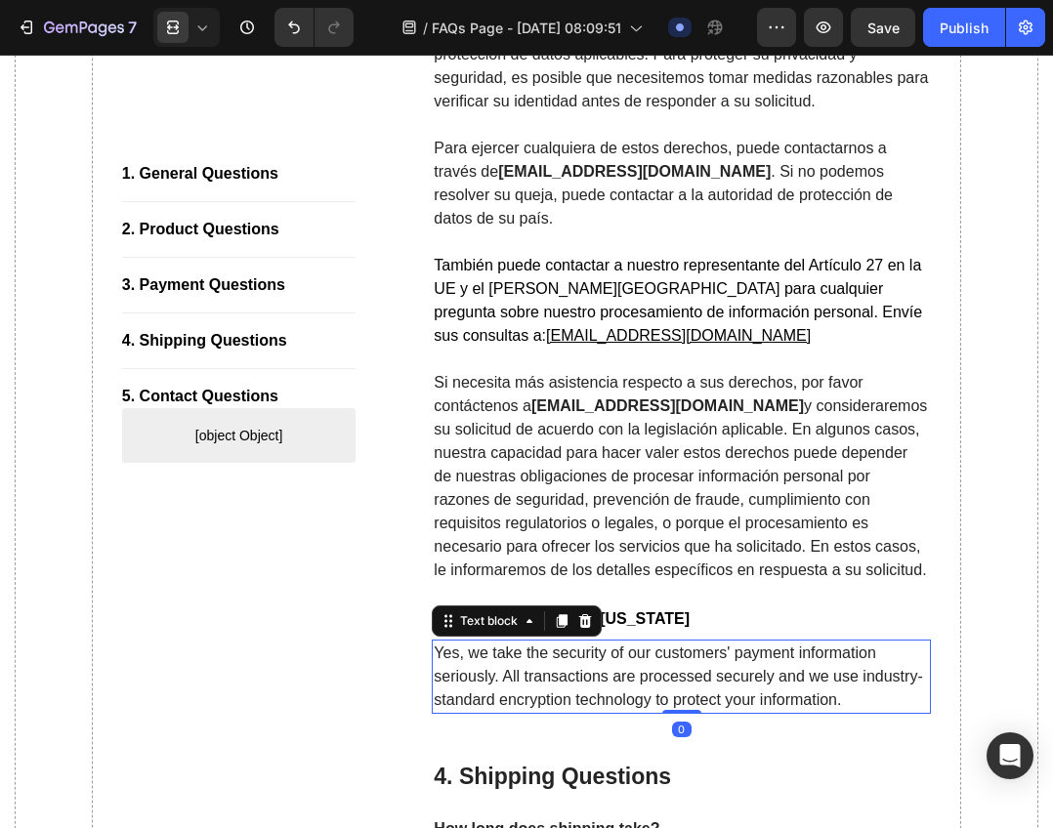
click at [685, 704] on p "Yes, we take the security of our customers' payment information seriously. All …" at bounding box center [681, 677] width 495 height 70
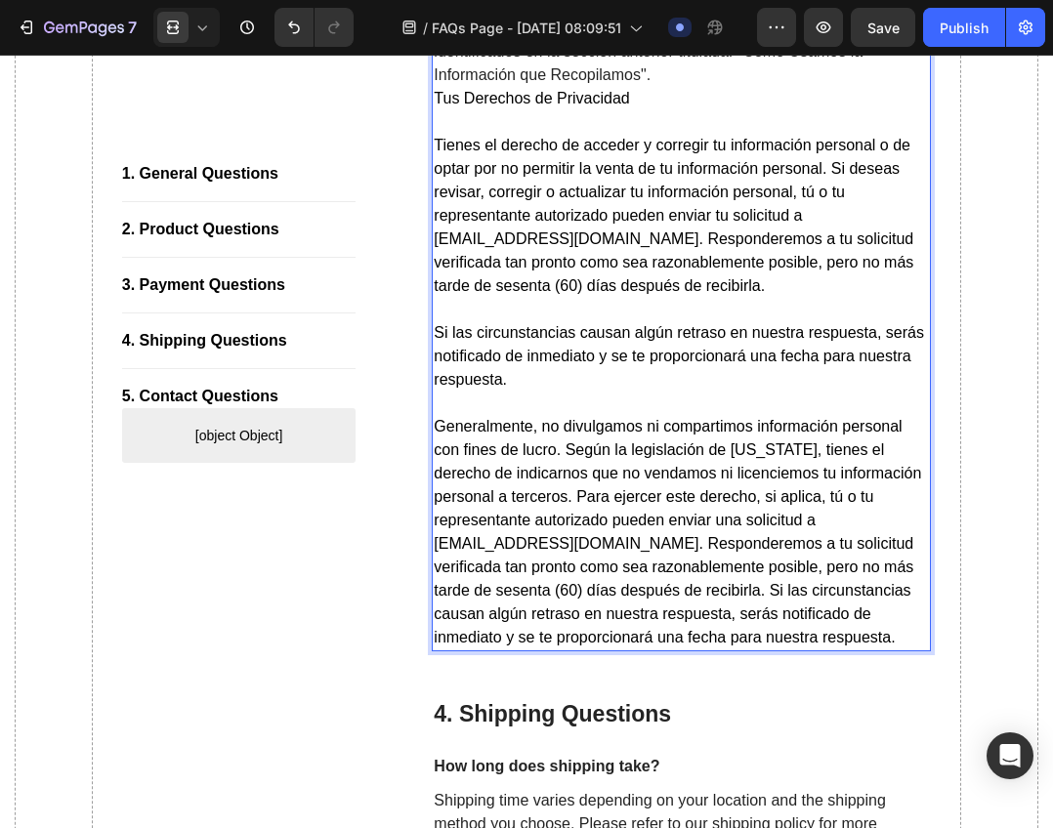
scroll to position [12378, 0]
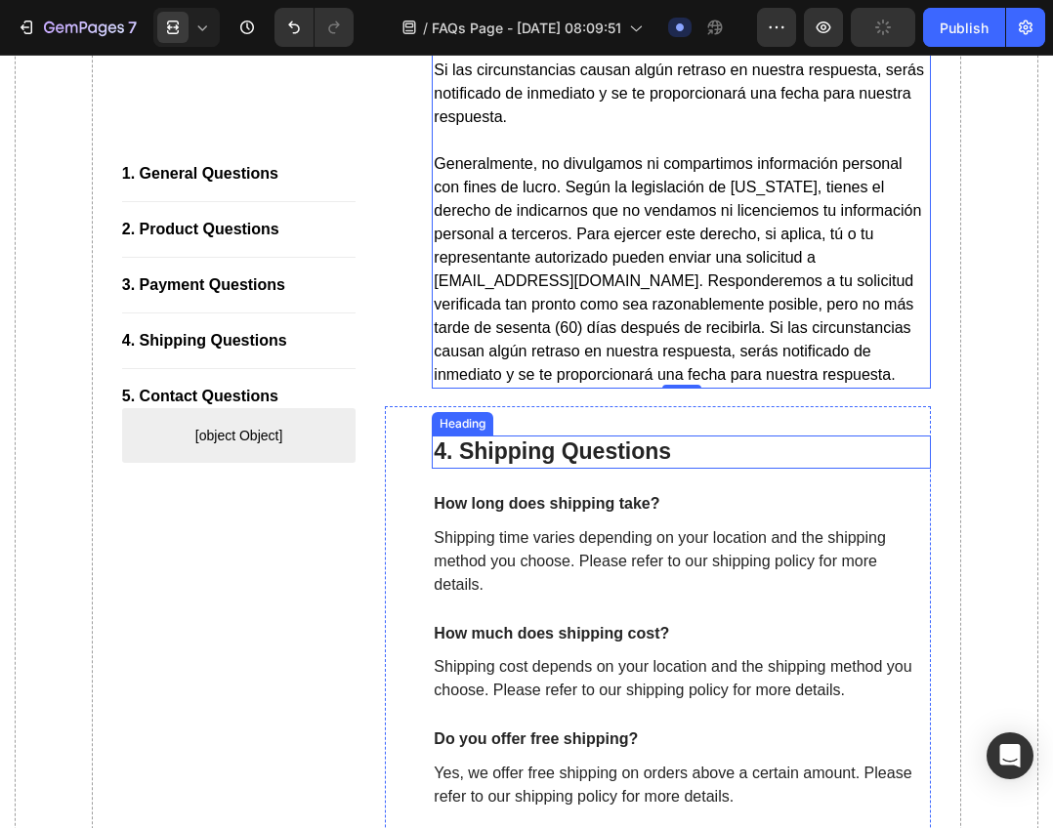
click at [607, 467] on p "4. Shipping Questions" at bounding box center [681, 451] width 495 height 29
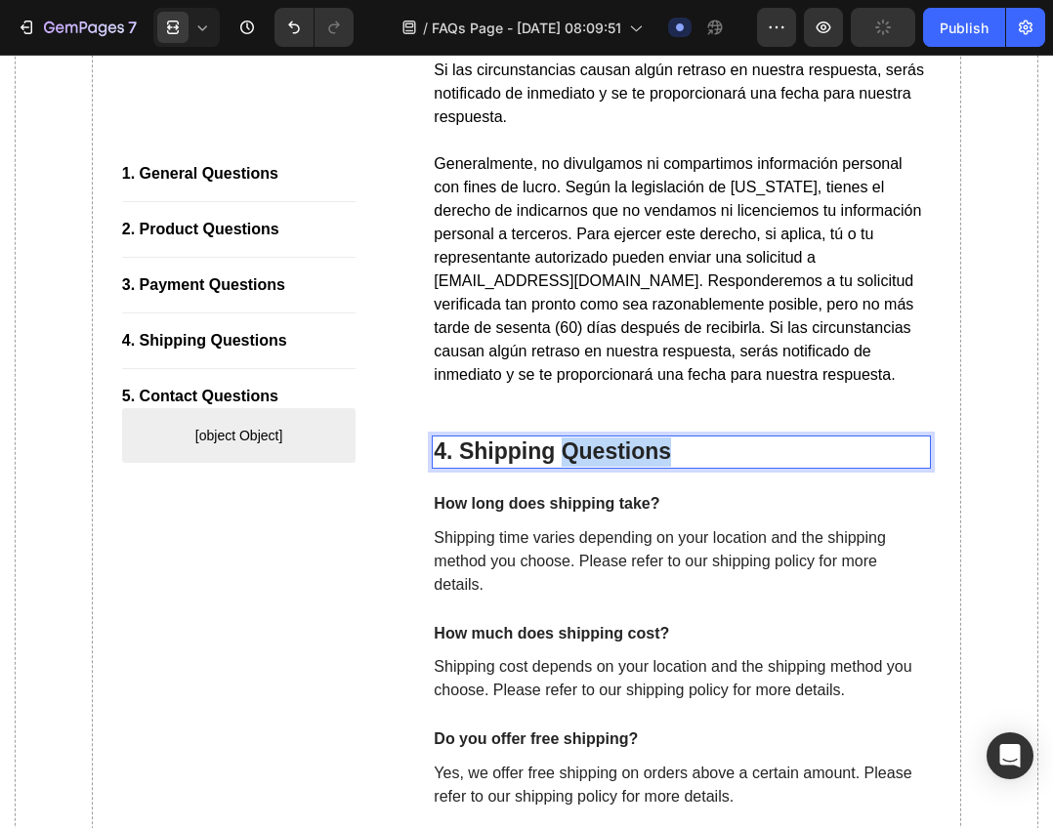
click at [607, 467] on p "4. Shipping Questions" at bounding box center [681, 451] width 495 height 29
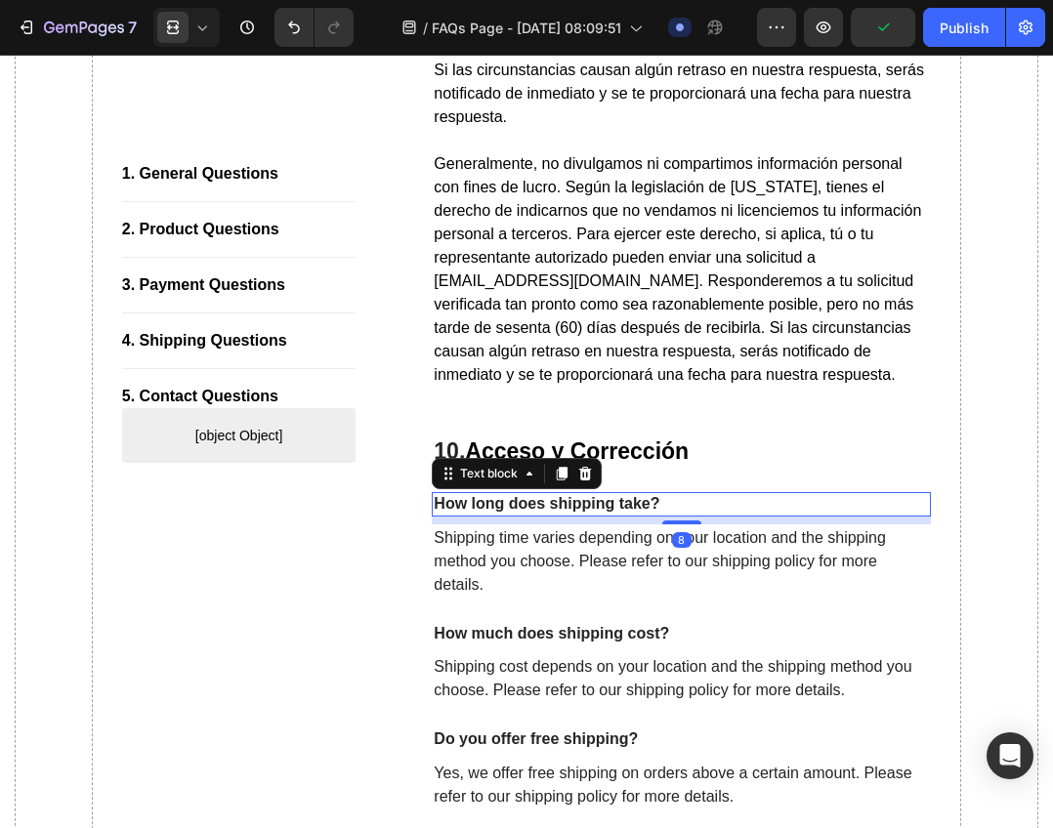
click at [664, 517] on div "How long does shipping take?" at bounding box center [681, 504] width 499 height 24
click at [577, 481] on icon at bounding box center [585, 474] width 16 height 16
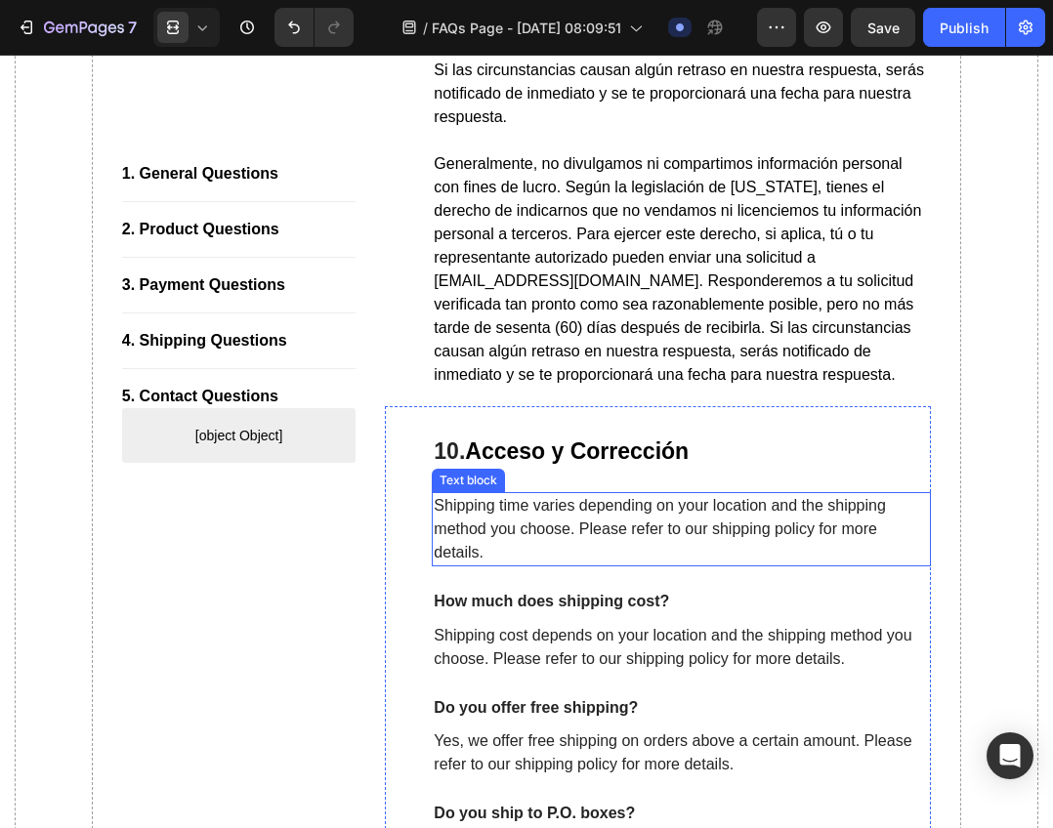
click at [576, 549] on p "Shipping time varies depending on your location and the shipping method you cho…" at bounding box center [681, 529] width 495 height 70
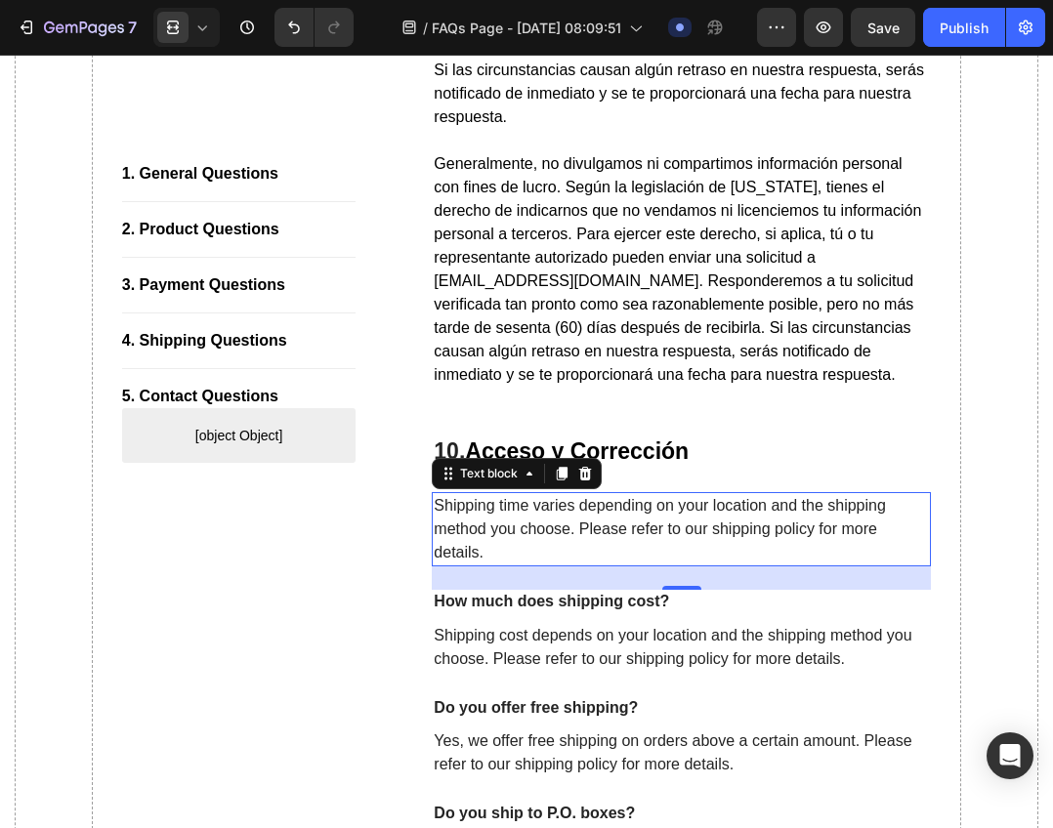
click at [651, 559] on p "Shipping time varies depending on your location and the shipping method you cho…" at bounding box center [681, 529] width 495 height 70
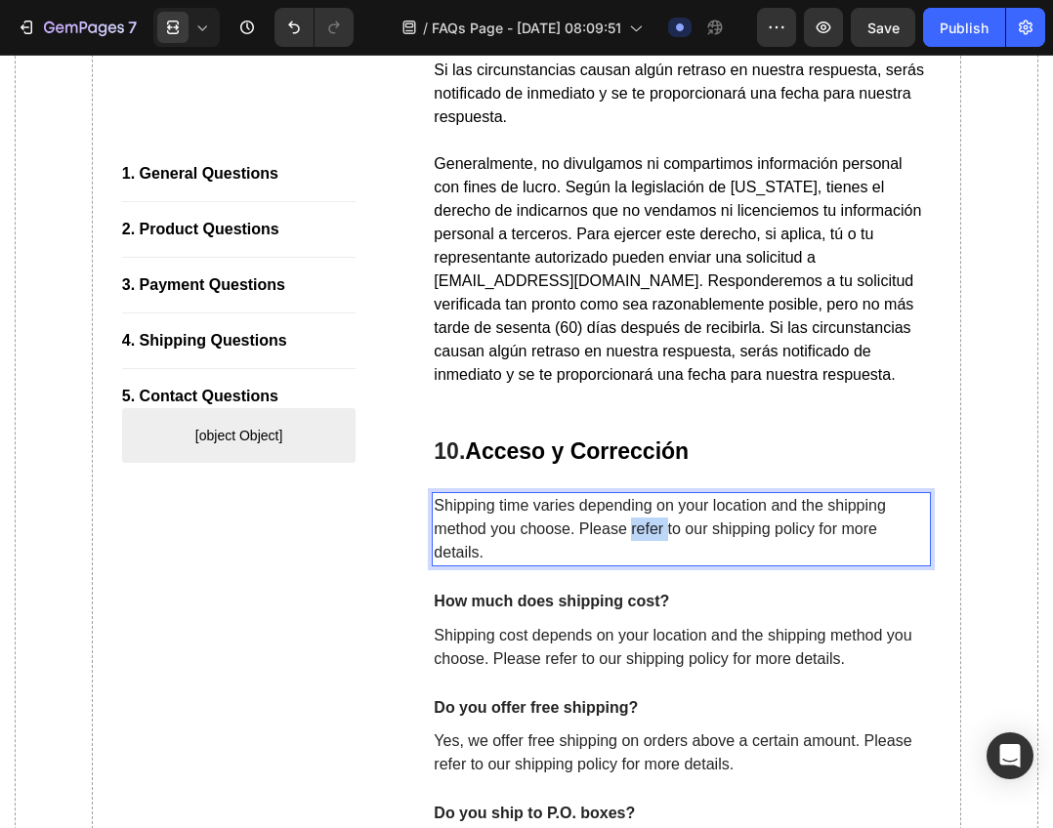
click at [651, 559] on p "Shipping time varies depending on your location and the shipping method you cho…" at bounding box center [681, 529] width 495 height 70
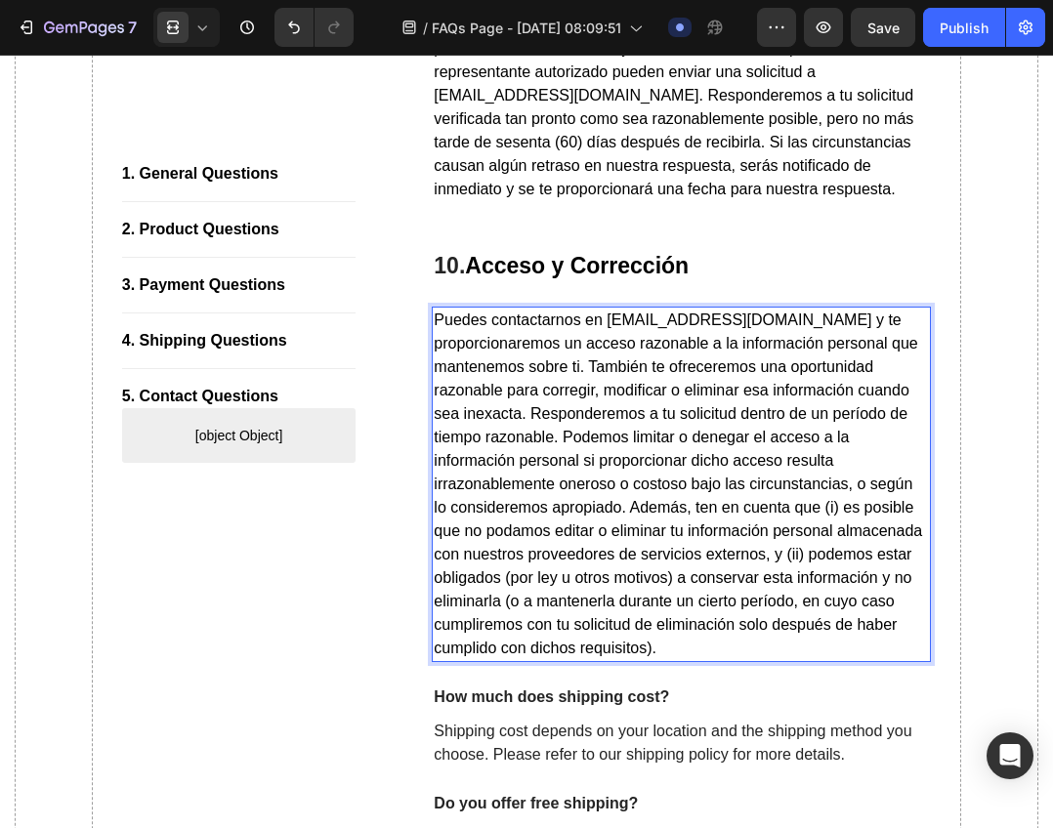
scroll to position [12837, 0]
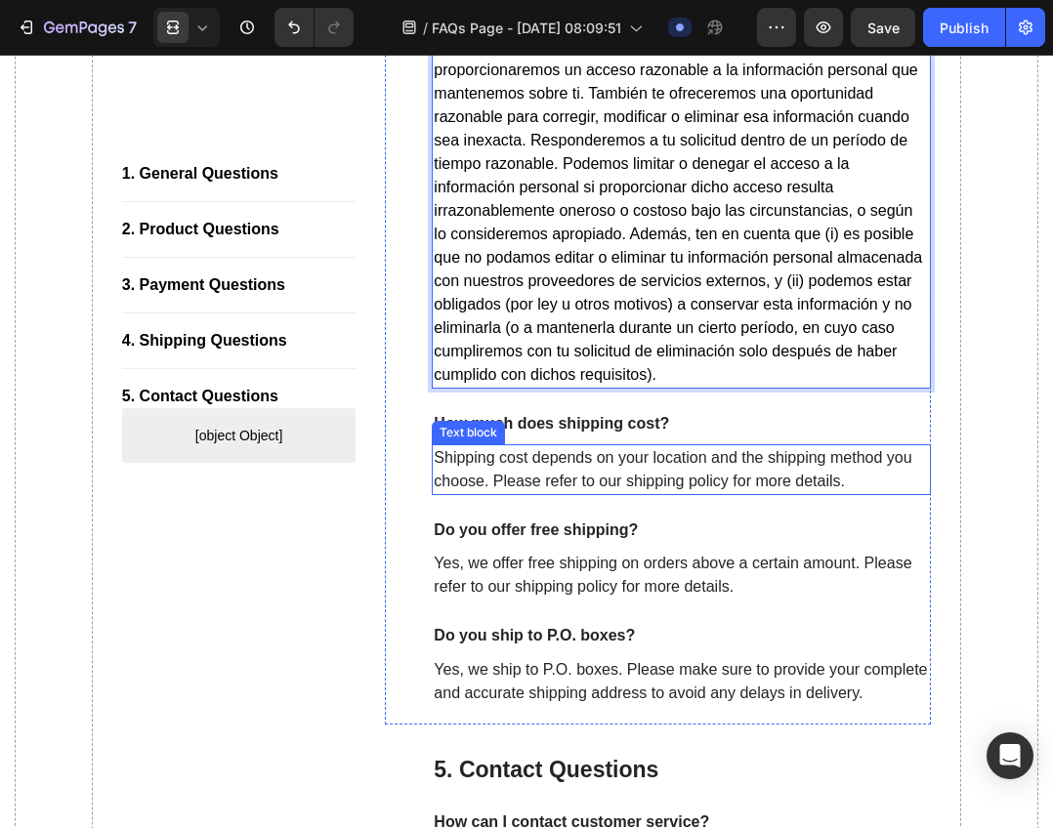
click at [614, 491] on p "Shipping cost depends on your location and the shipping method you choose. Plea…" at bounding box center [681, 469] width 495 height 47
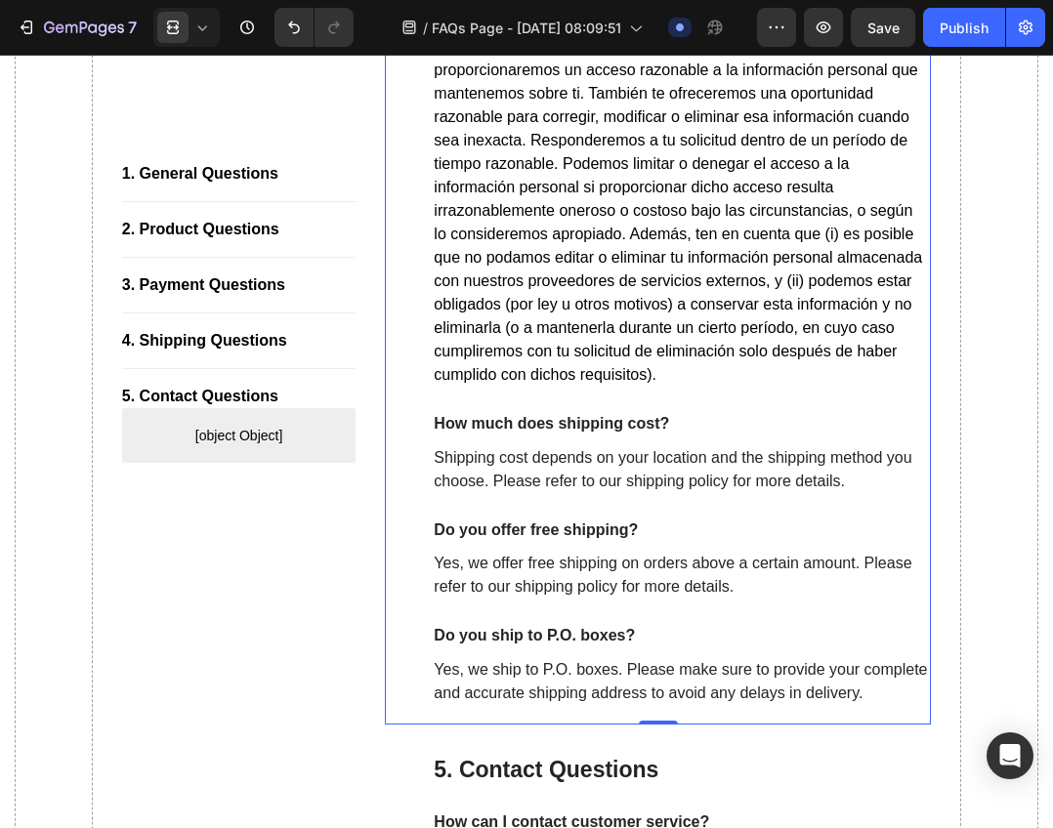
click at [707, 477] on div "⁠⁠⁠⁠⁠⁠⁠ 10. Acceso y Corrección Heading Puedes contactarnos en information@seyo…" at bounding box center [681, 342] width 499 height 730
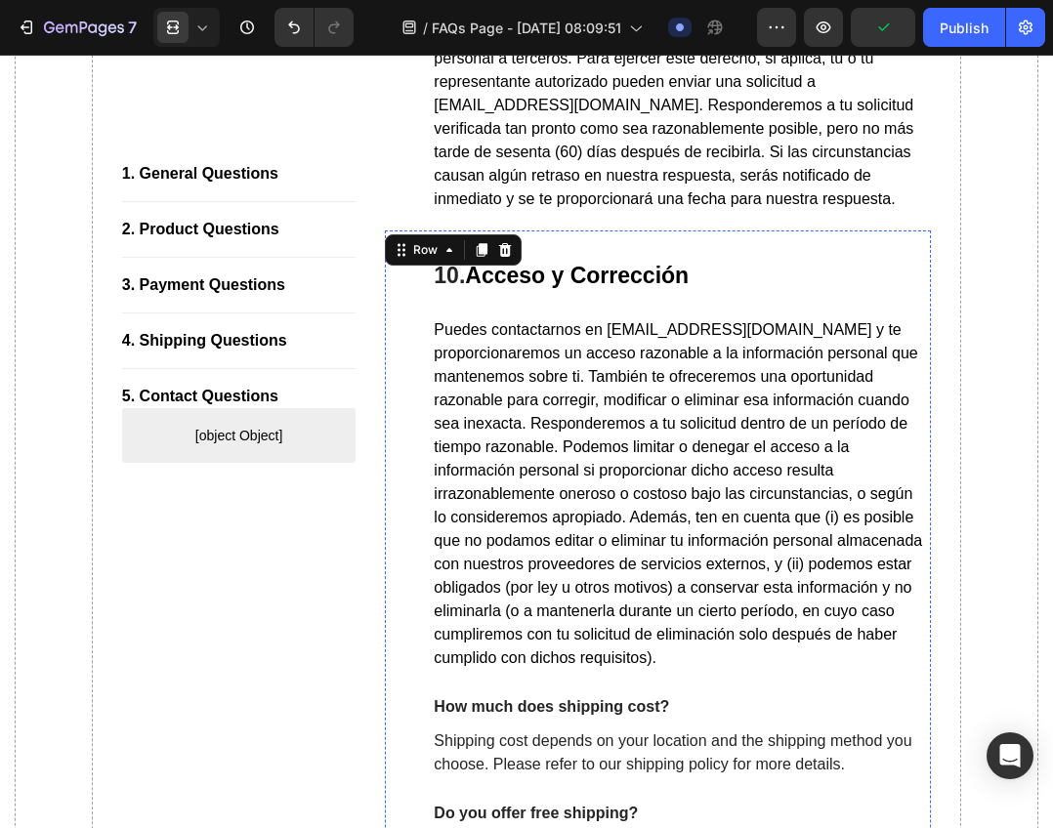
scroll to position [12544, 0]
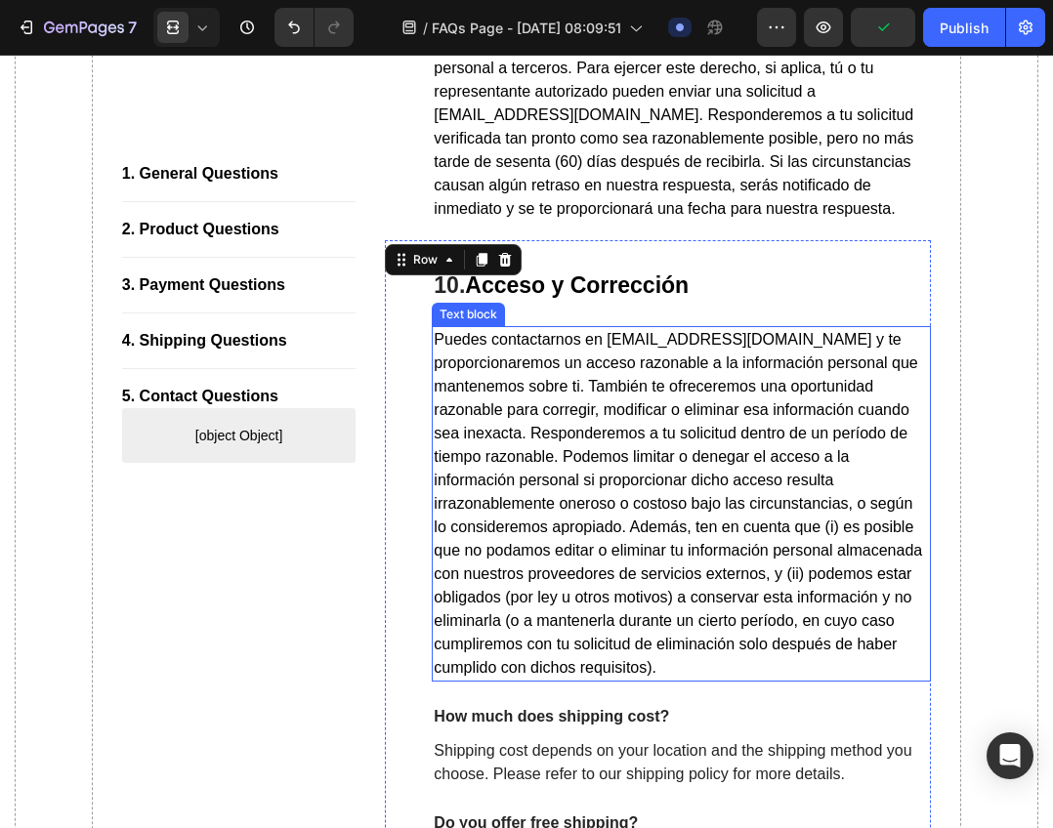
click at [621, 606] on span "Puedes contactarnos en information@seyoulmx.com y te proporcionaremos un acceso…" at bounding box center [678, 503] width 488 height 345
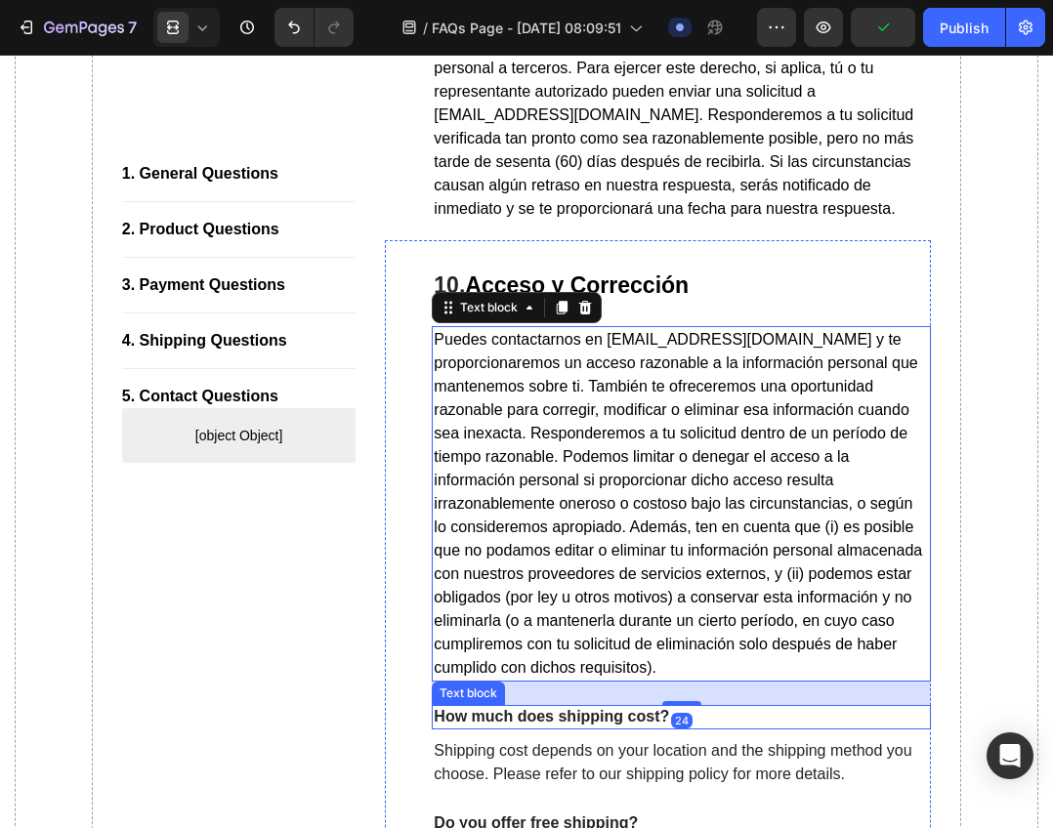
click at [593, 729] on div "How much does shipping cost?" at bounding box center [681, 717] width 499 height 24
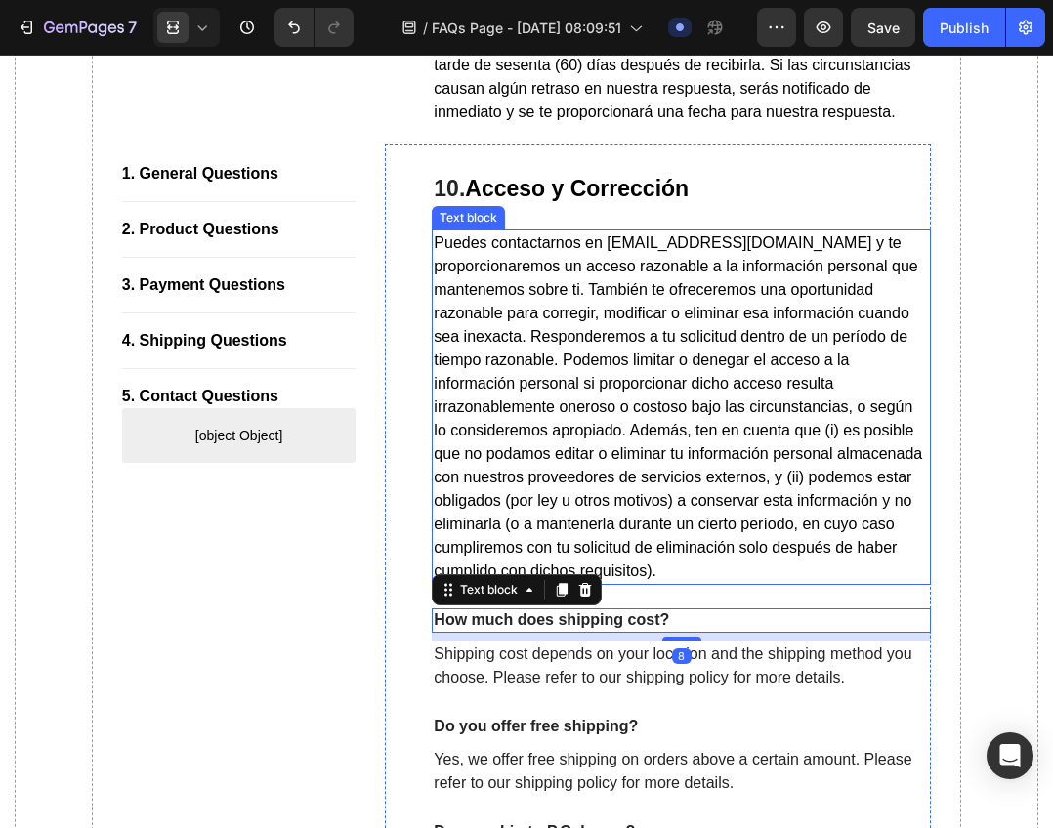
scroll to position [12642, 0]
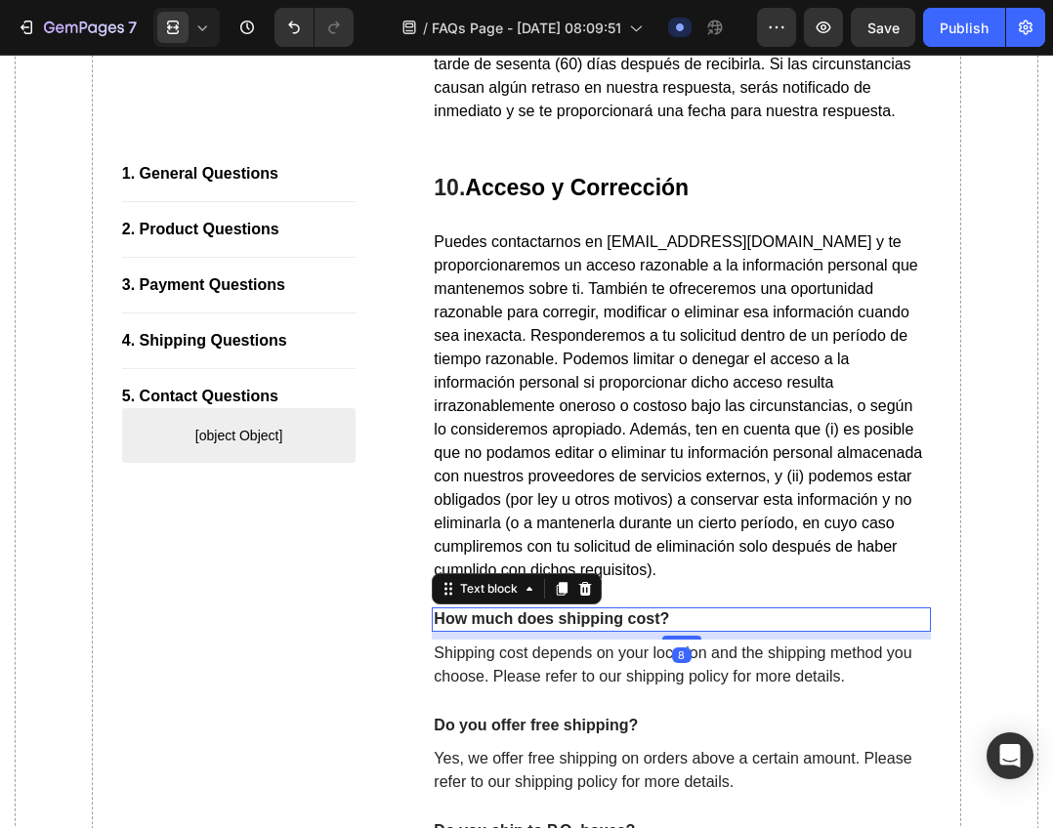
click at [646, 630] on p "How much does shipping cost?" at bounding box center [681, 619] width 495 height 21
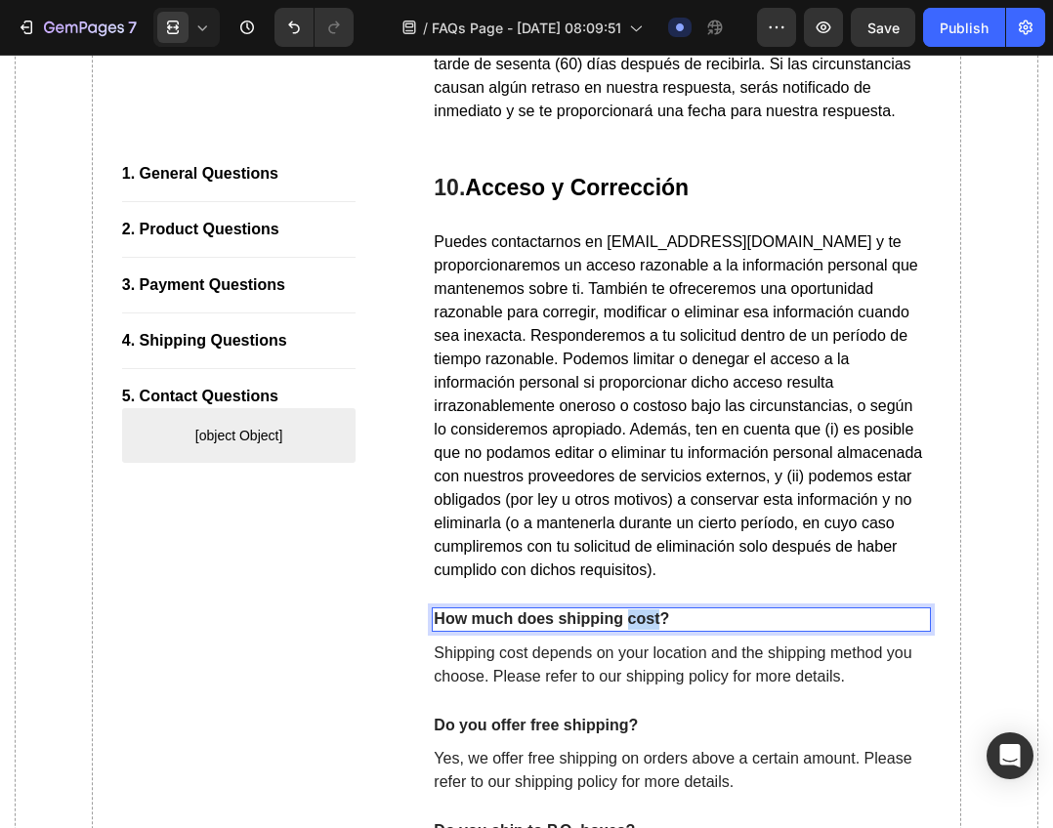
click at [646, 630] on p "How much does shipping cost?" at bounding box center [681, 619] width 495 height 21
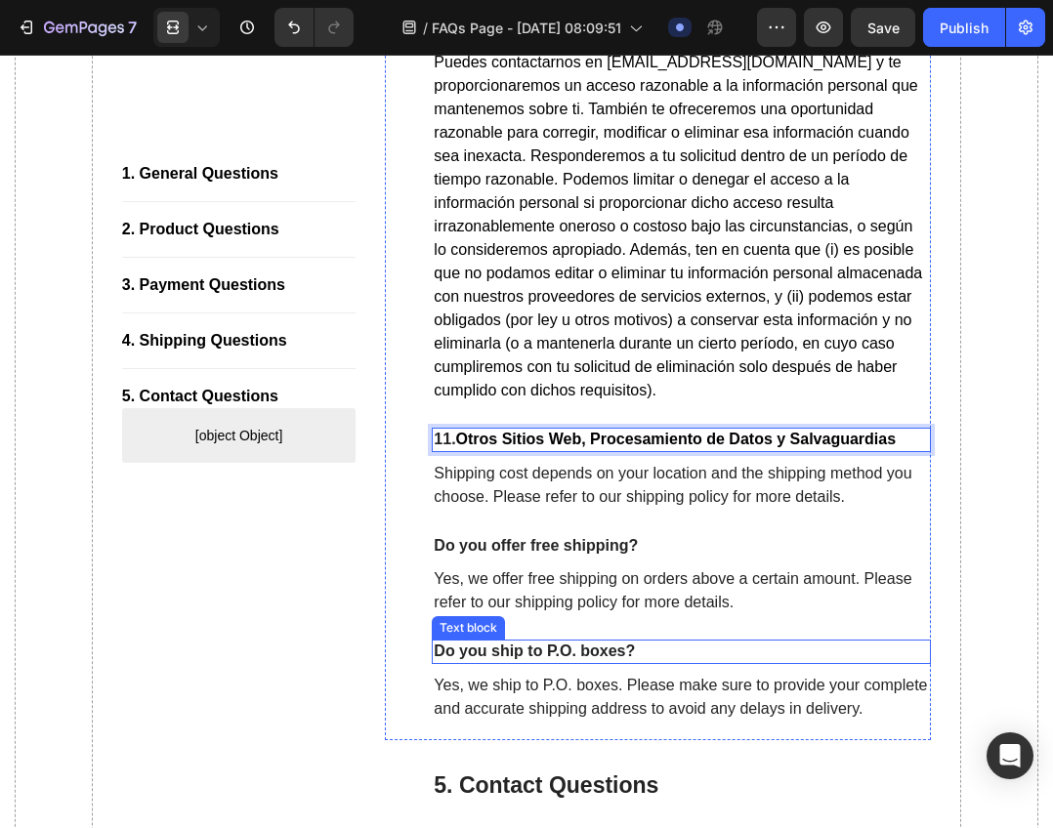
scroll to position [12837, 0]
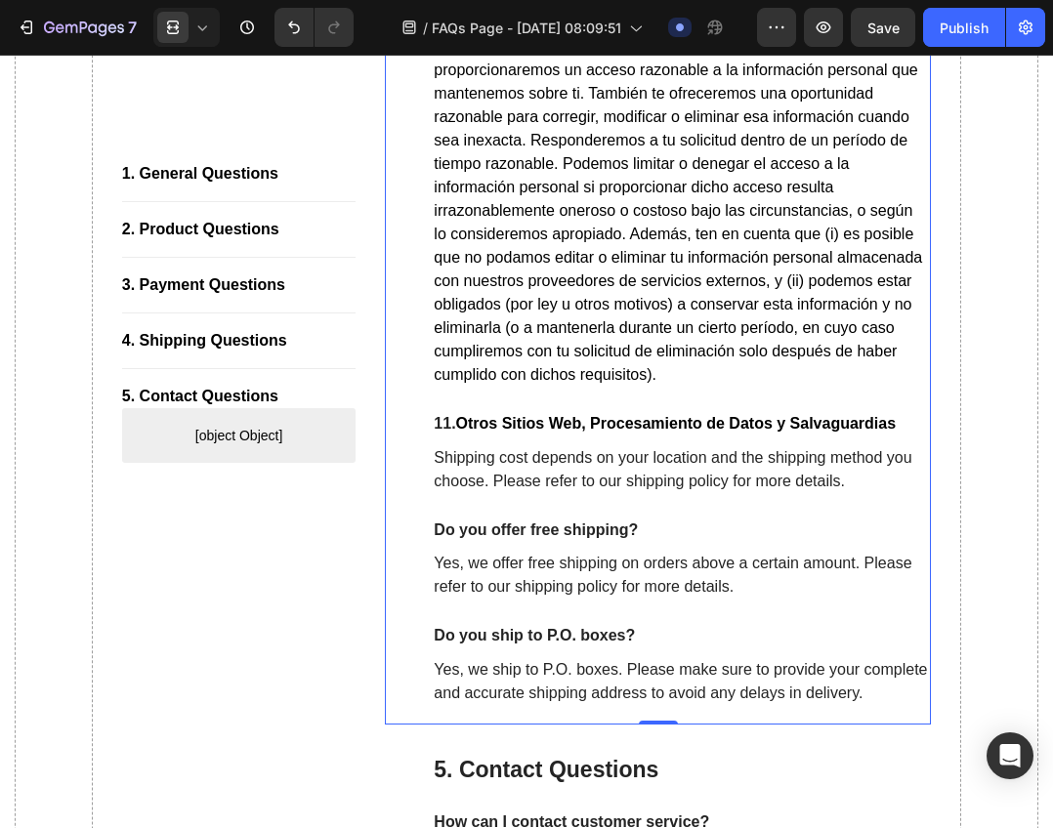
click at [640, 540] on div "⁠⁠⁠⁠⁠⁠⁠ 10. Acceso y Corrección Heading Puedes contactarnos en information@seyo…" at bounding box center [681, 342] width 499 height 730
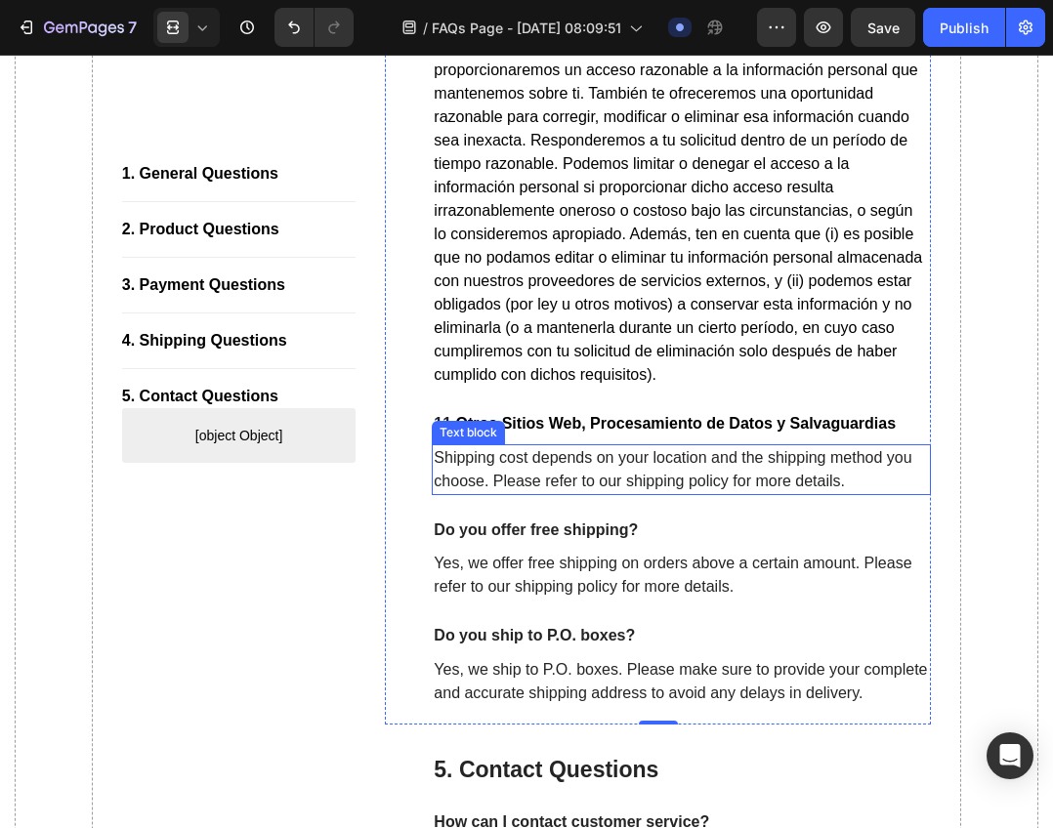
click at [618, 493] on p "Shipping cost depends on your location and the shipping method you choose. Plea…" at bounding box center [681, 469] width 495 height 47
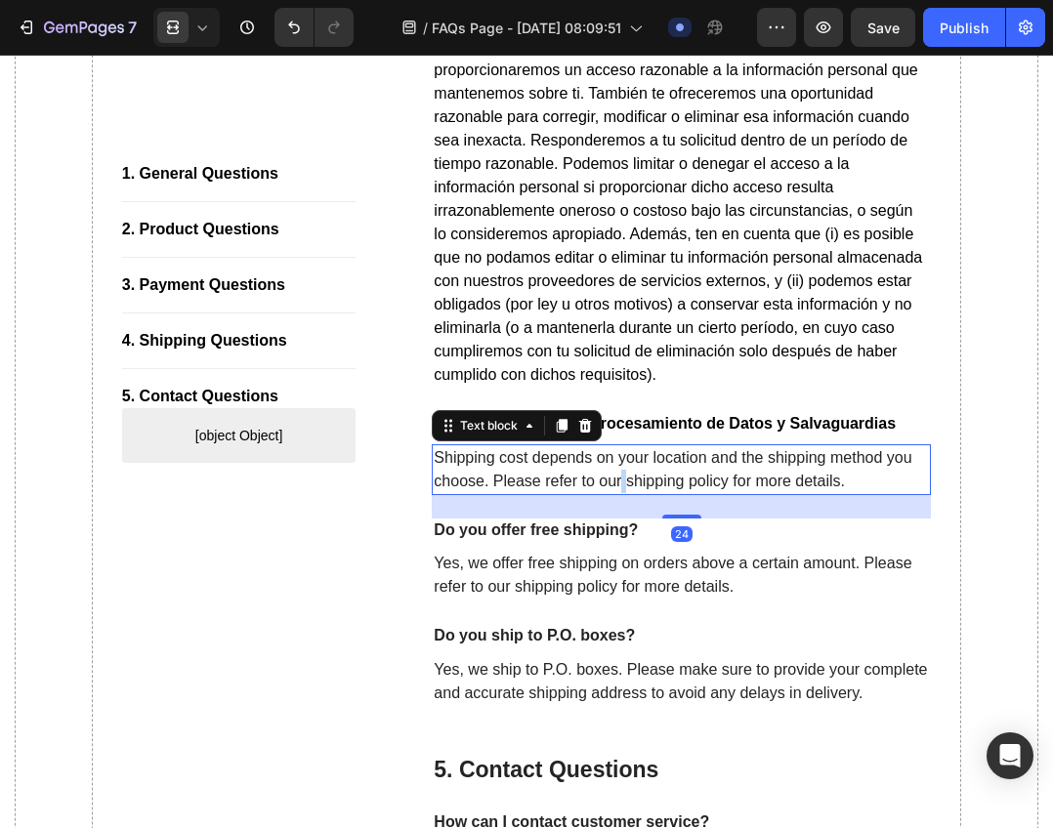
click at [618, 493] on p "Shipping cost depends on your location and the shipping method you choose. Plea…" at bounding box center [681, 469] width 495 height 47
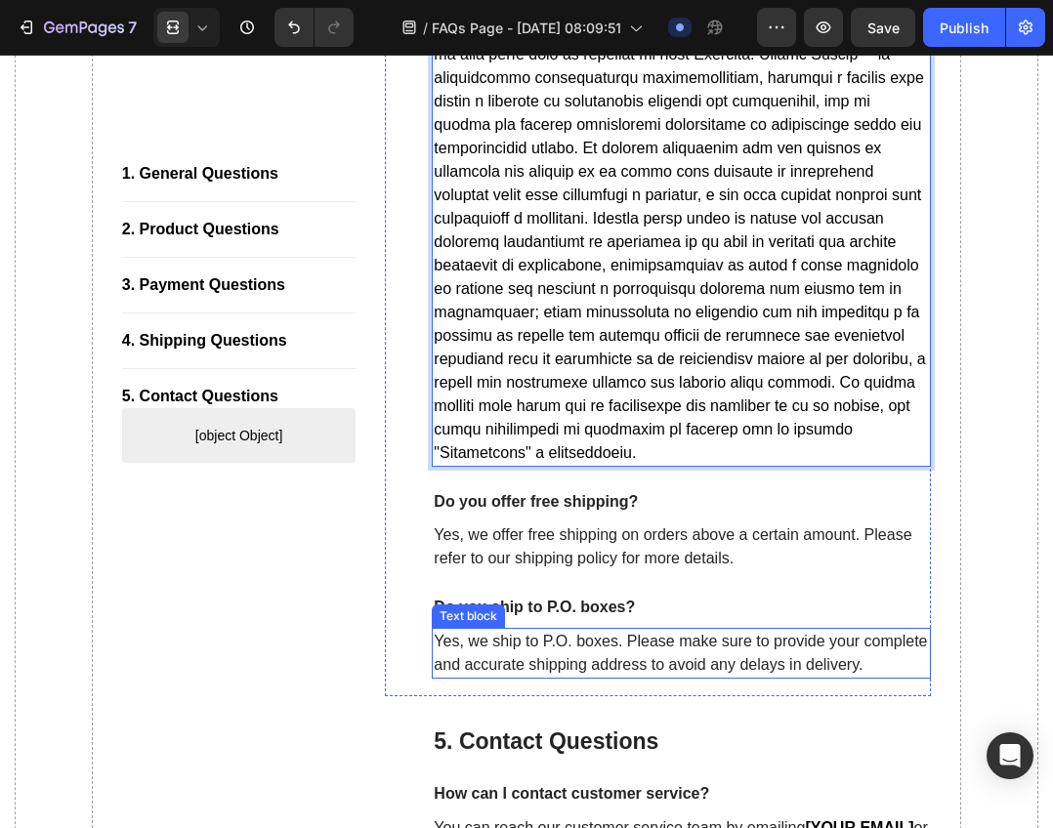
scroll to position [13783, 0]
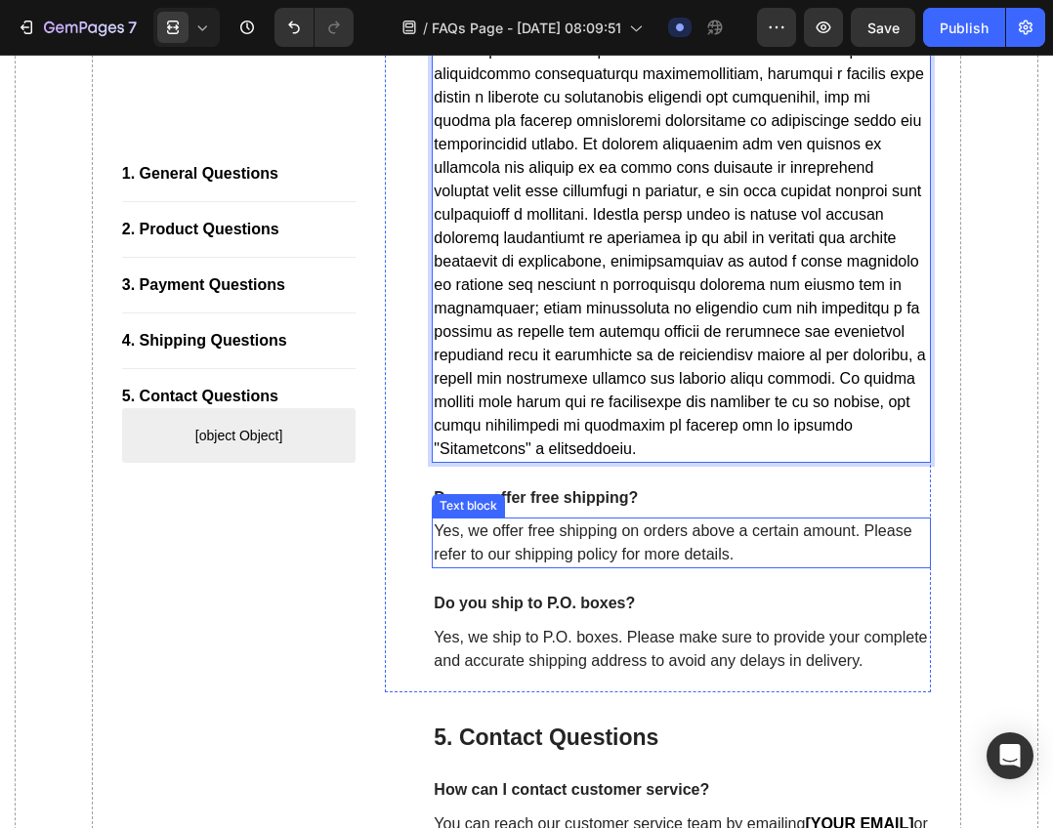
click at [548, 566] on p "Yes, we offer free shipping on orders above a certain amount. Please refer to o…" at bounding box center [681, 542] width 495 height 47
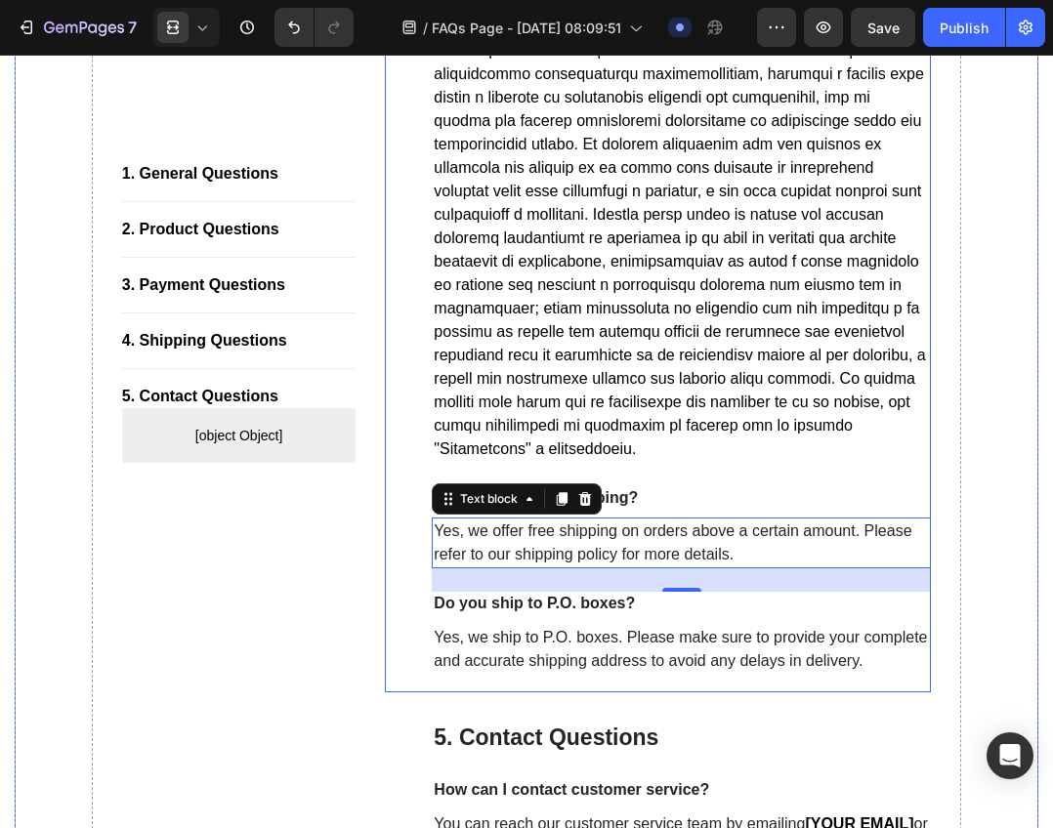
click at [678, 509] on p "Do you offer free shipping?" at bounding box center [681, 498] width 495 height 21
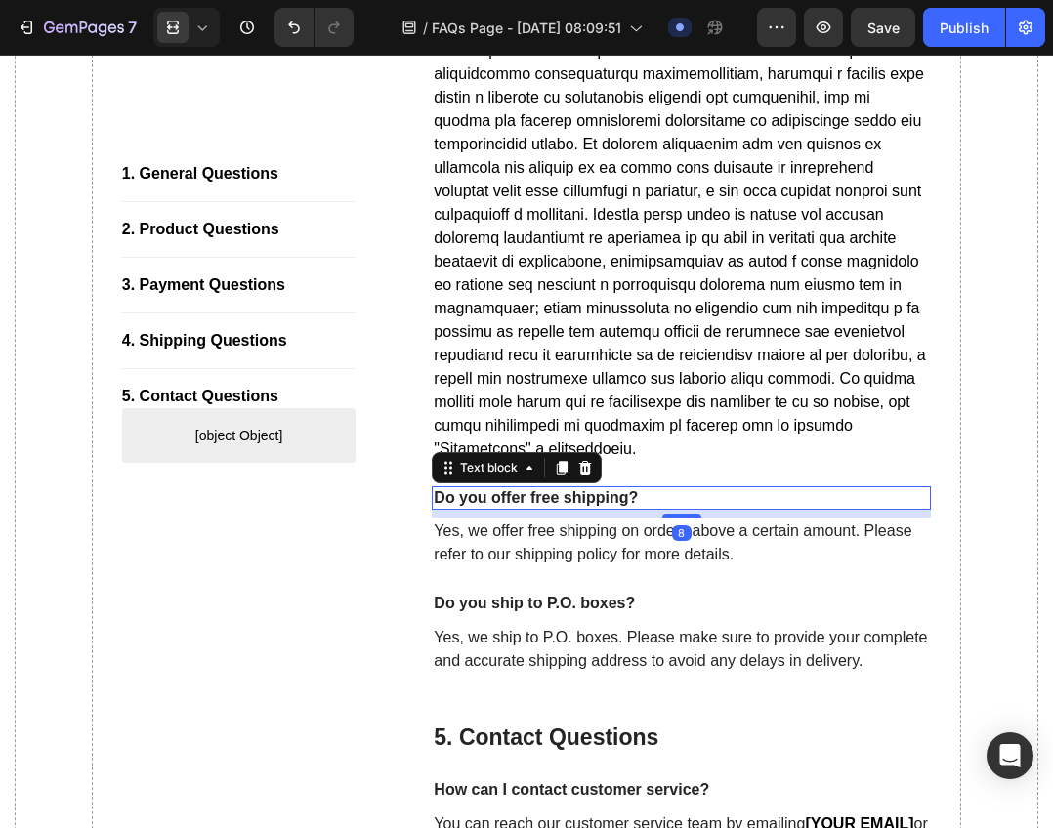
click at [607, 509] on p "Do you offer free shipping?" at bounding box center [681, 498] width 495 height 21
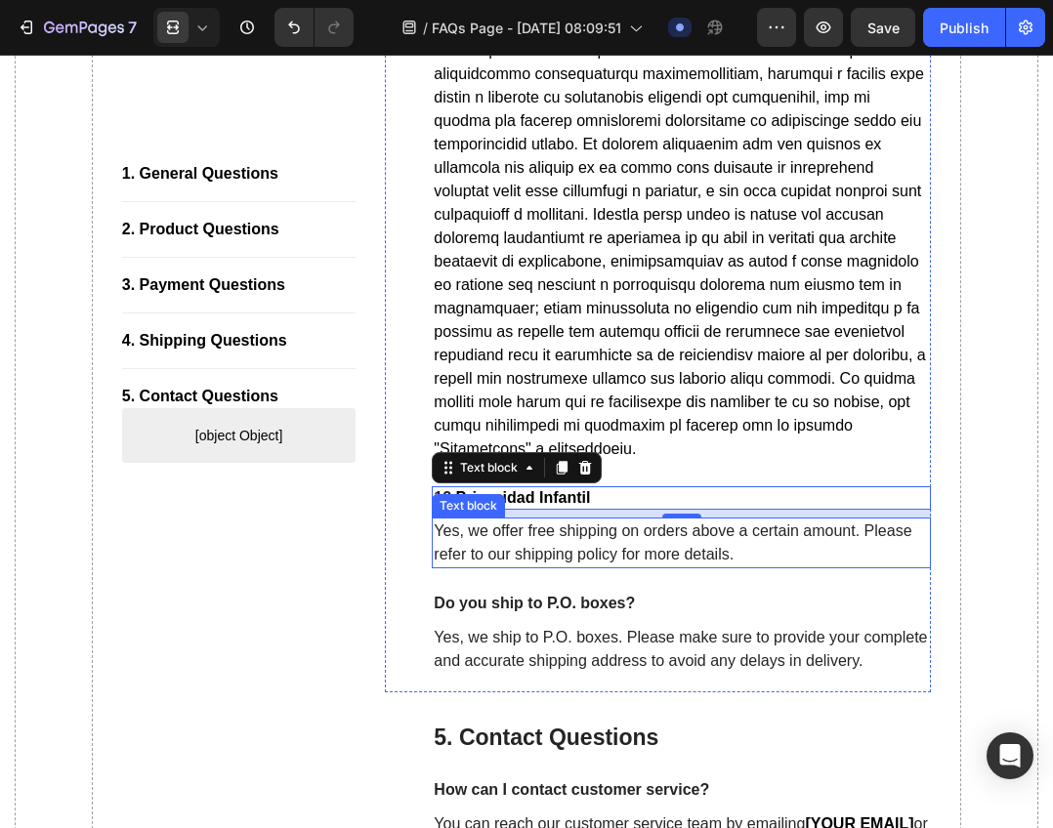
click at [587, 566] on p "Yes, we offer free shipping on orders above a certain amount. Please refer to o…" at bounding box center [681, 542] width 495 height 47
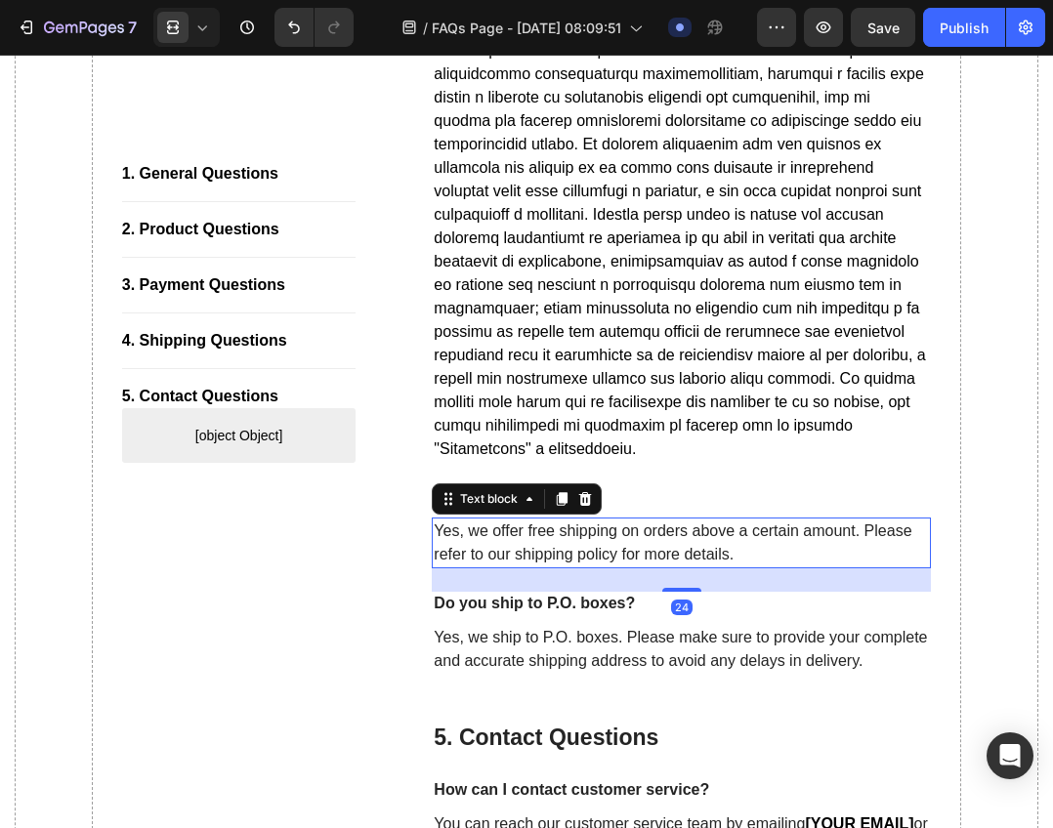
click at [587, 566] on p "Yes, we offer free shipping on orders above a certain amount. Please refer to o…" at bounding box center [681, 542] width 495 height 47
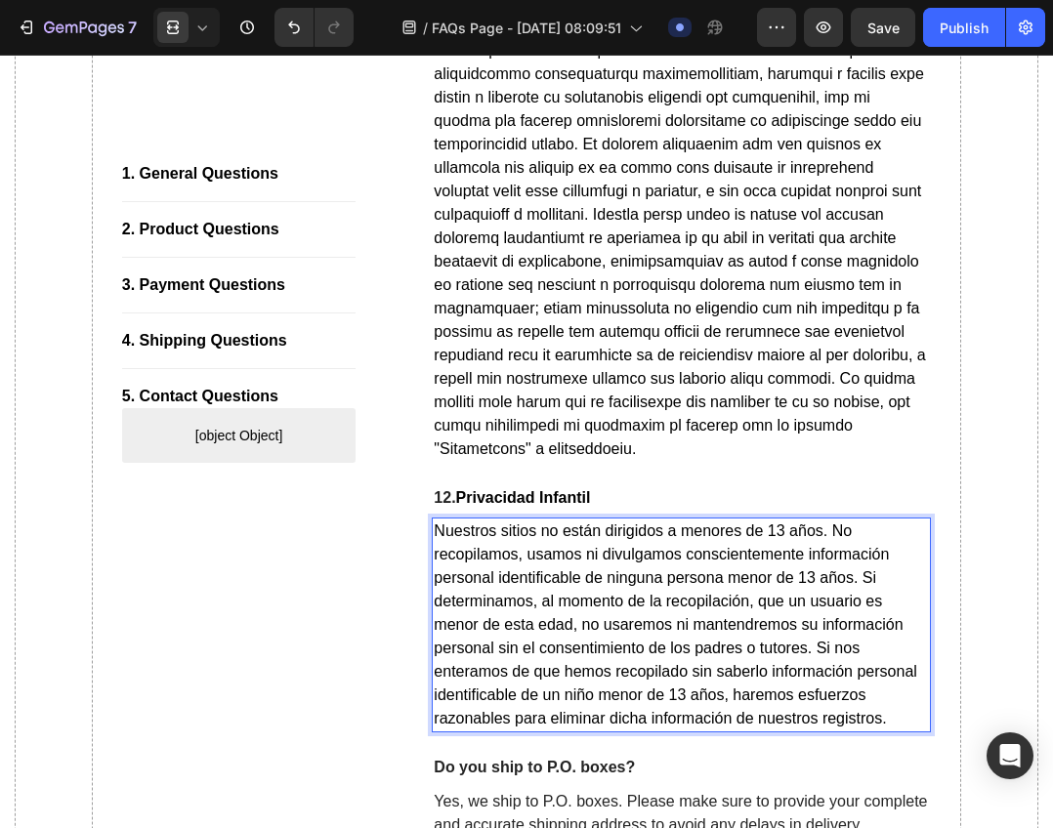
scroll to position [14076, 0]
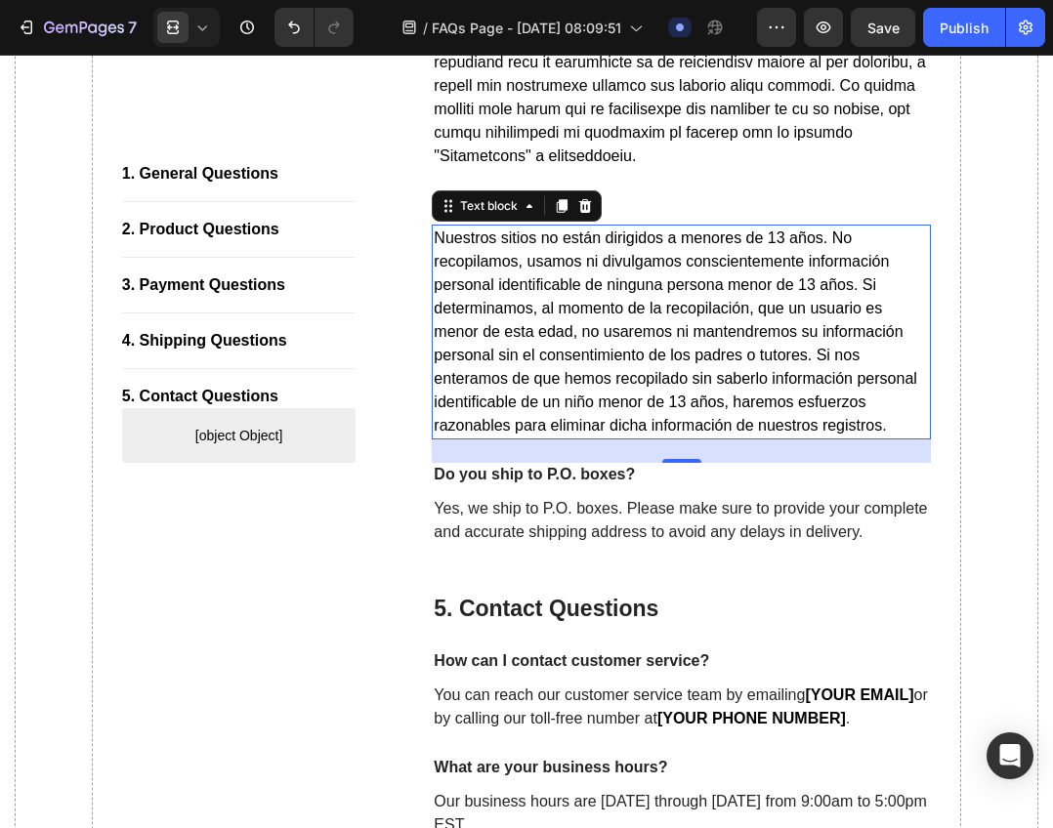
click at [600, 485] on p "Do you ship to P.O. boxes?" at bounding box center [681, 475] width 495 height 21
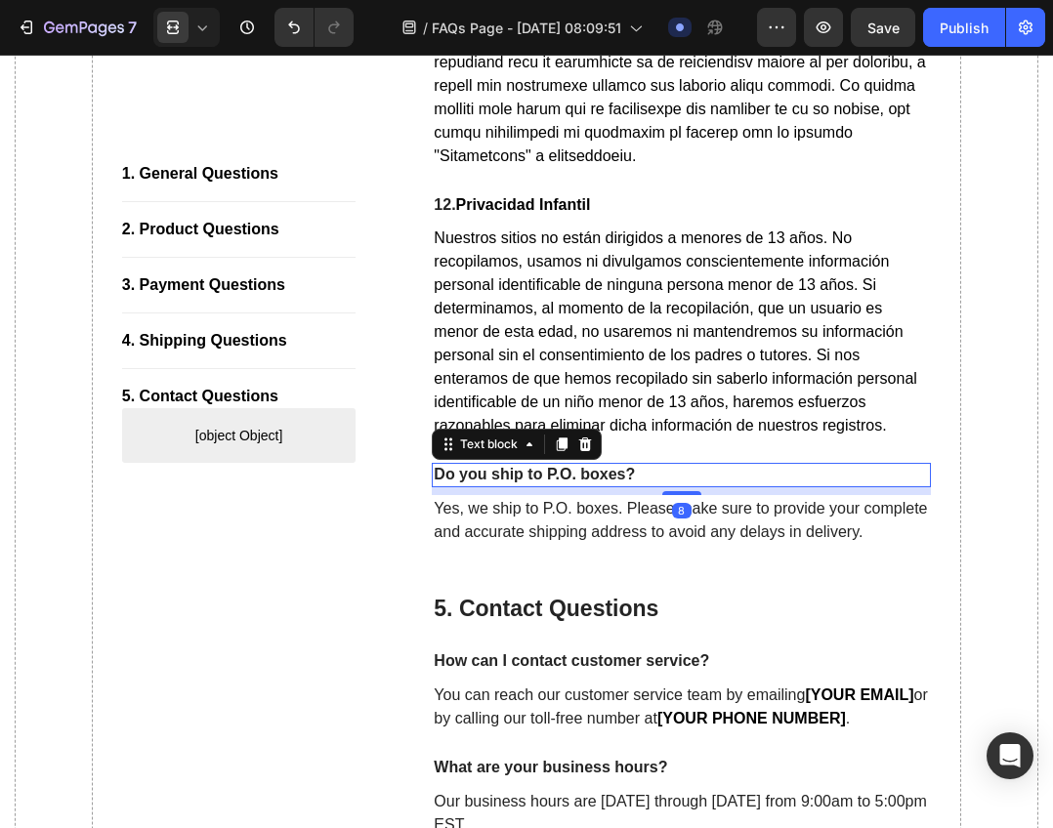
click at [597, 485] on p "Do you ship to P.O. boxes?" at bounding box center [681, 475] width 495 height 21
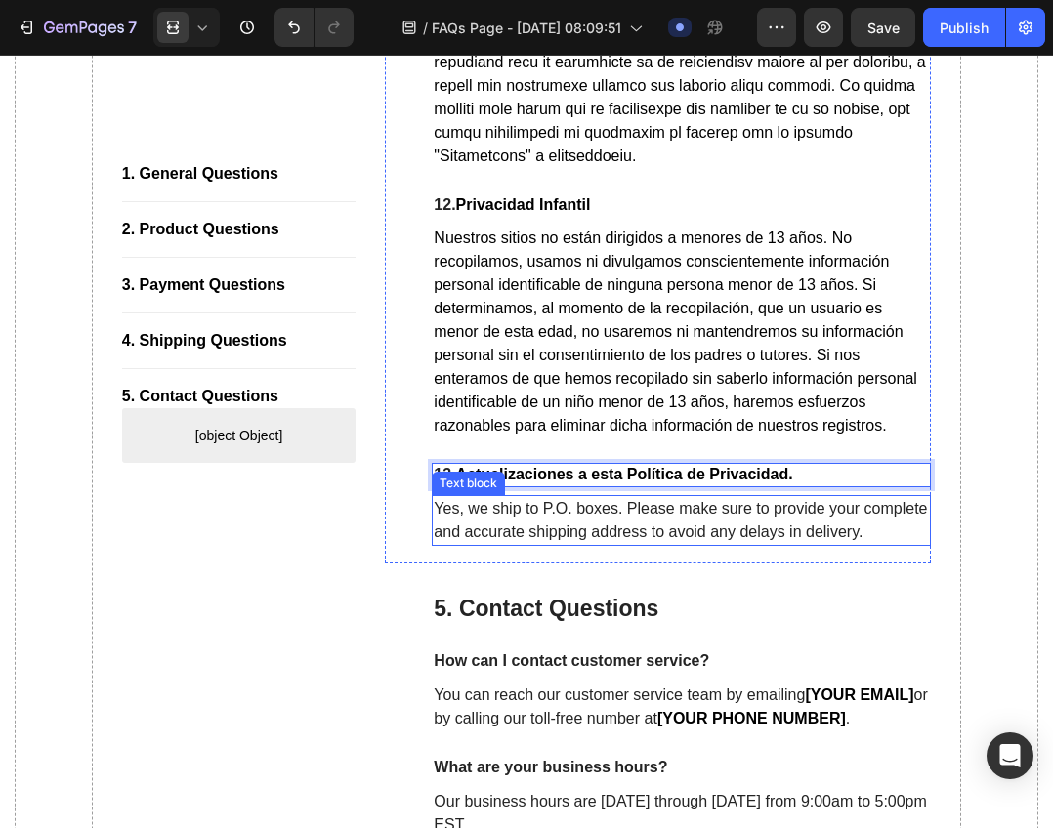
click at [630, 544] on p "Yes, we ship to P.O. boxes. Please make sure to provide your complete and accur…" at bounding box center [681, 520] width 495 height 47
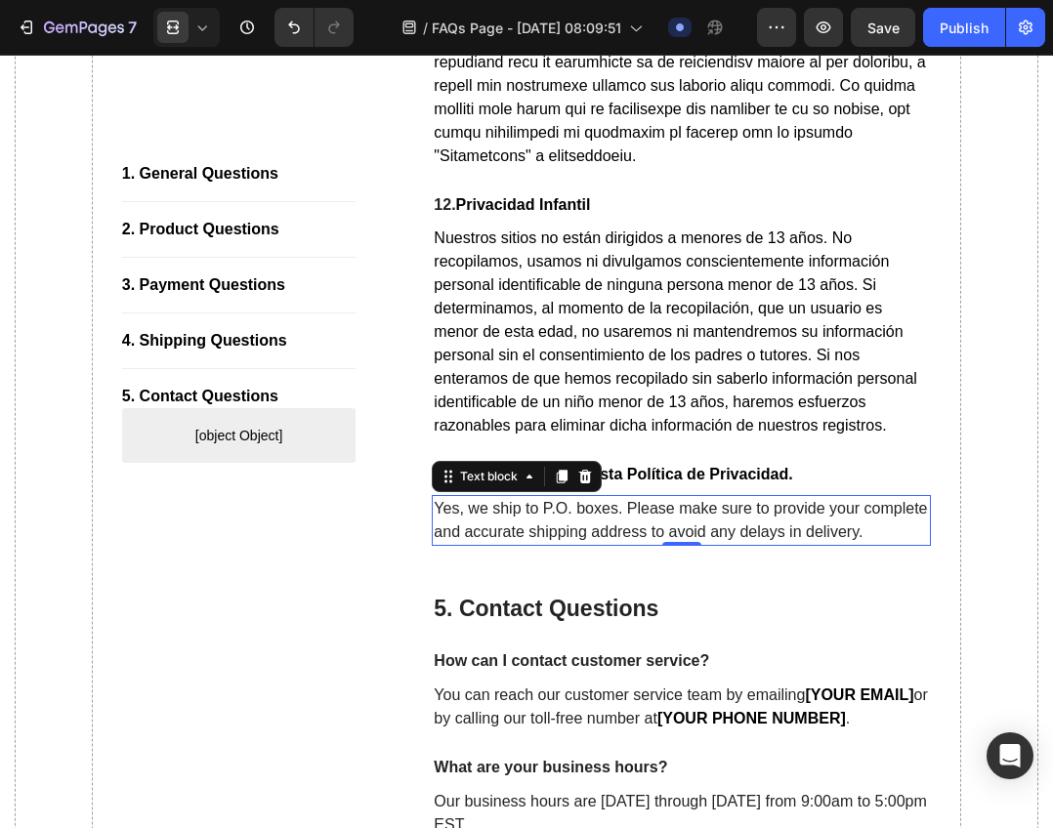
click at [726, 544] on p "Yes, we ship to P.O. boxes. Please make sure to provide your complete and accur…" at bounding box center [681, 520] width 495 height 47
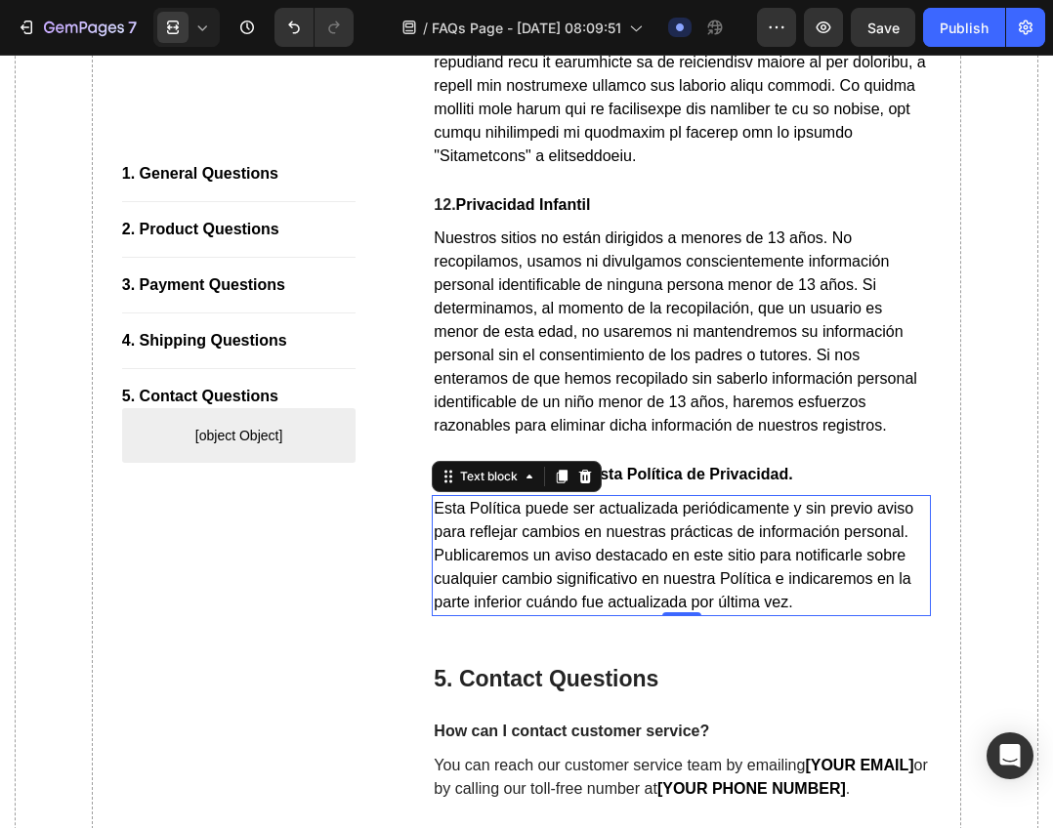
click at [668, 592] on span "Esta Política puede ser actualizada periódicamente y sin previo aviso para refl…" at bounding box center [673, 555] width 479 height 110
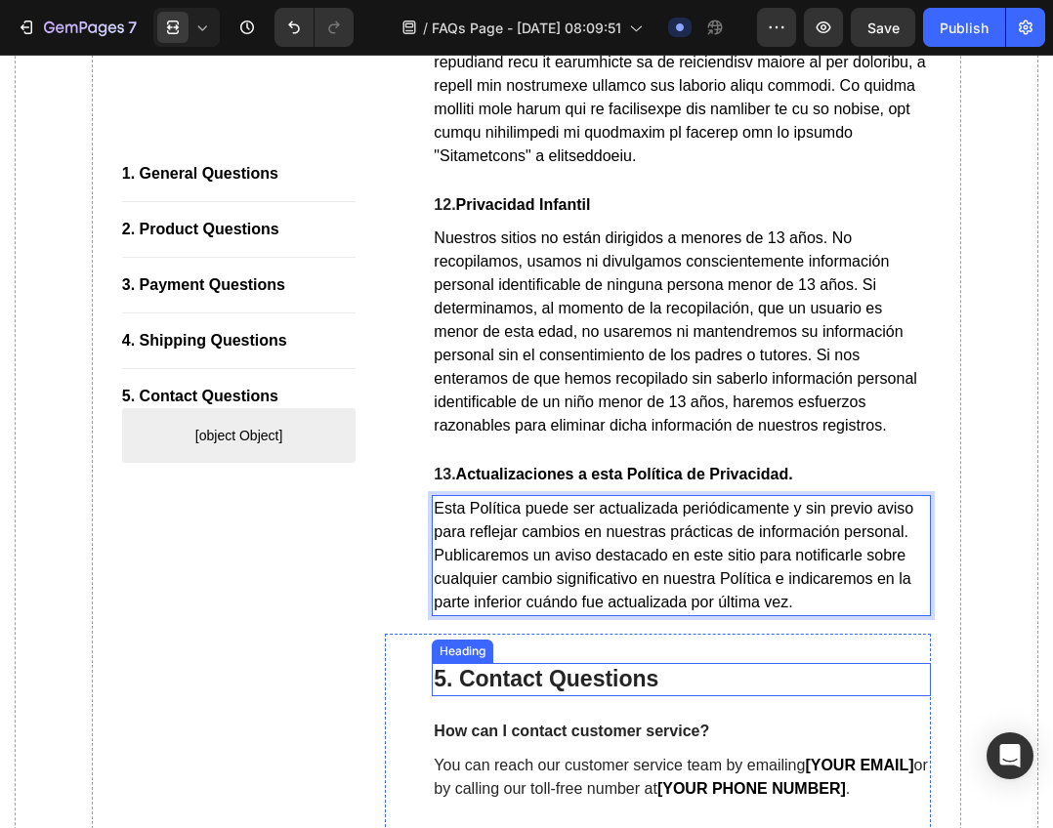
click at [601, 694] on p "5. Contact Questions" at bounding box center [681, 679] width 495 height 29
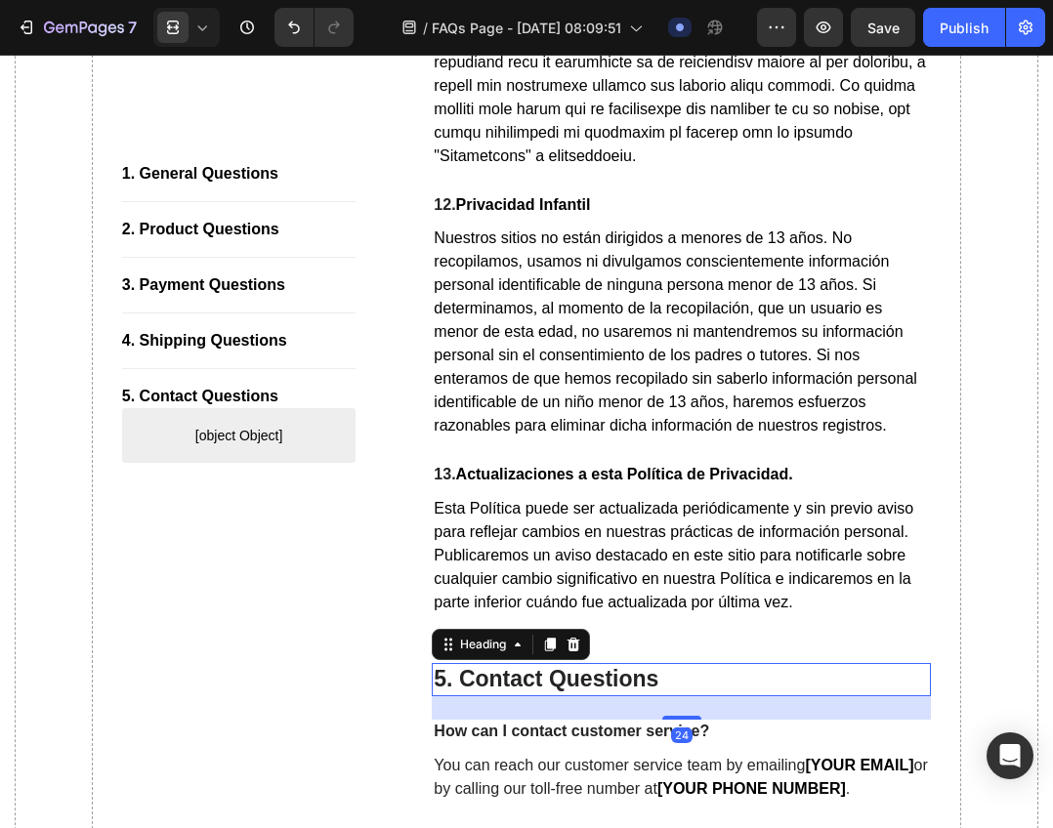
click at [601, 694] on p "5. Contact Questions" at bounding box center [681, 679] width 495 height 29
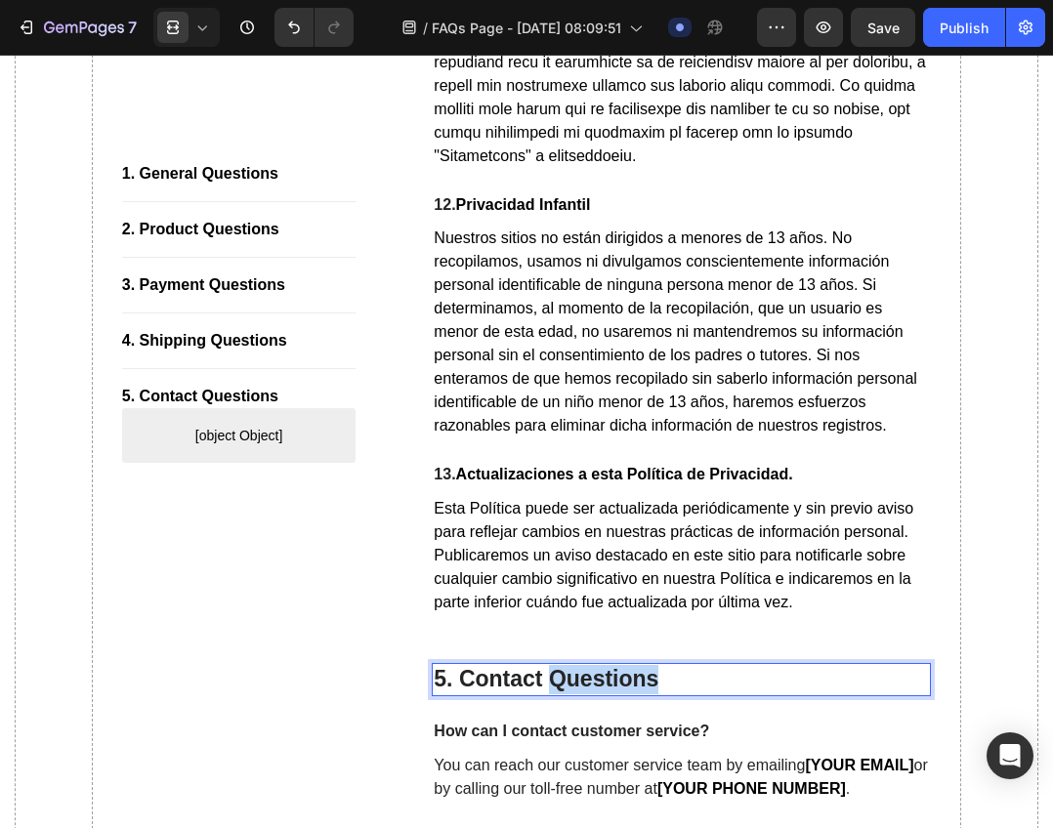
click at [601, 694] on p "5. Contact Questions" at bounding box center [681, 679] width 495 height 29
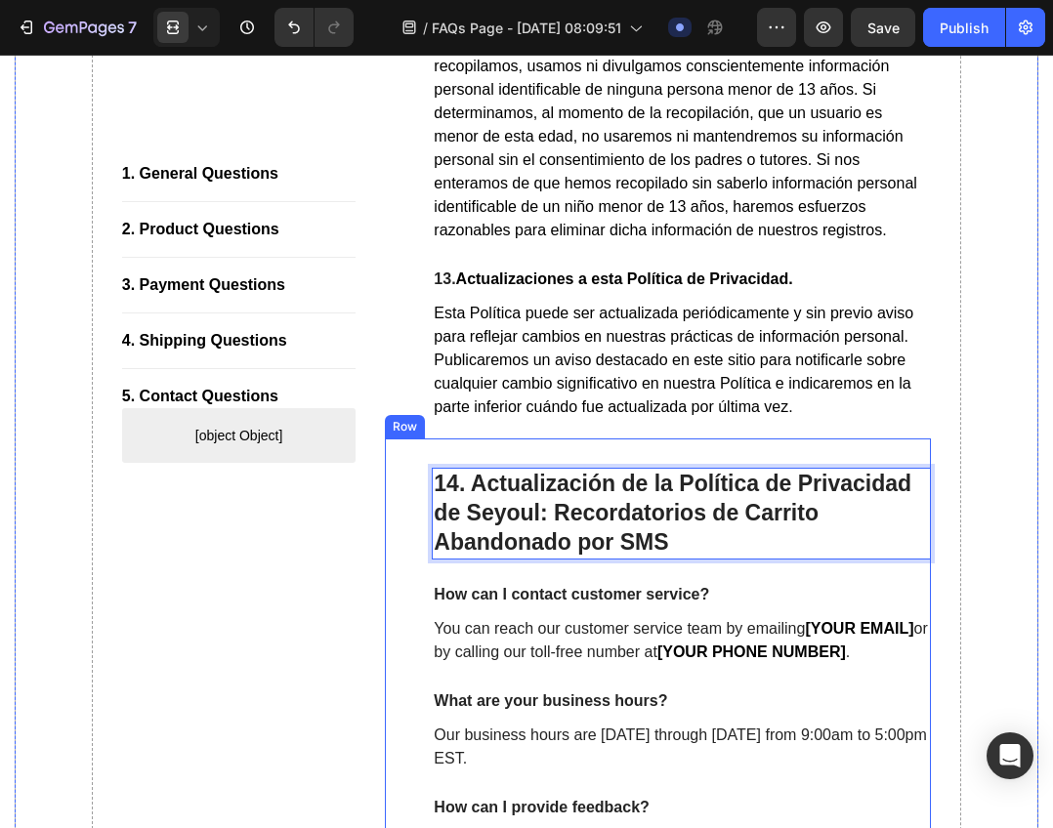
scroll to position [14662, 0]
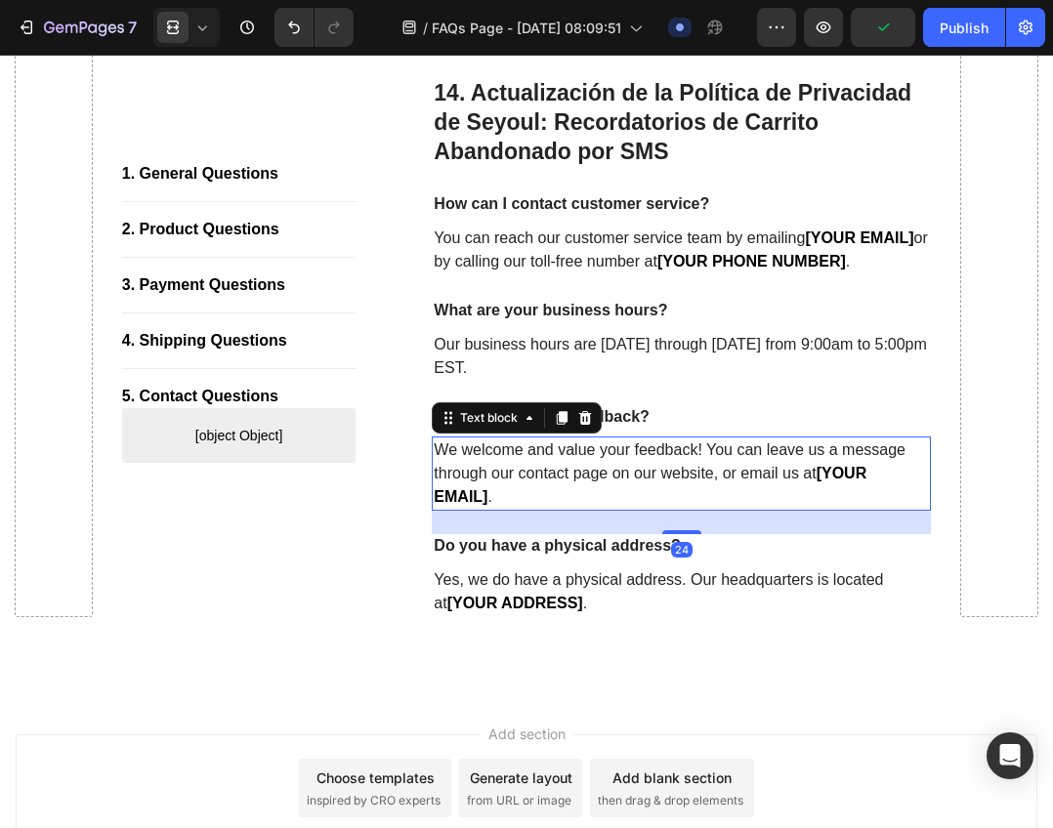
click at [677, 498] on p "We welcome and value your feedback! You can leave us a message through our cont…" at bounding box center [681, 473] width 495 height 70
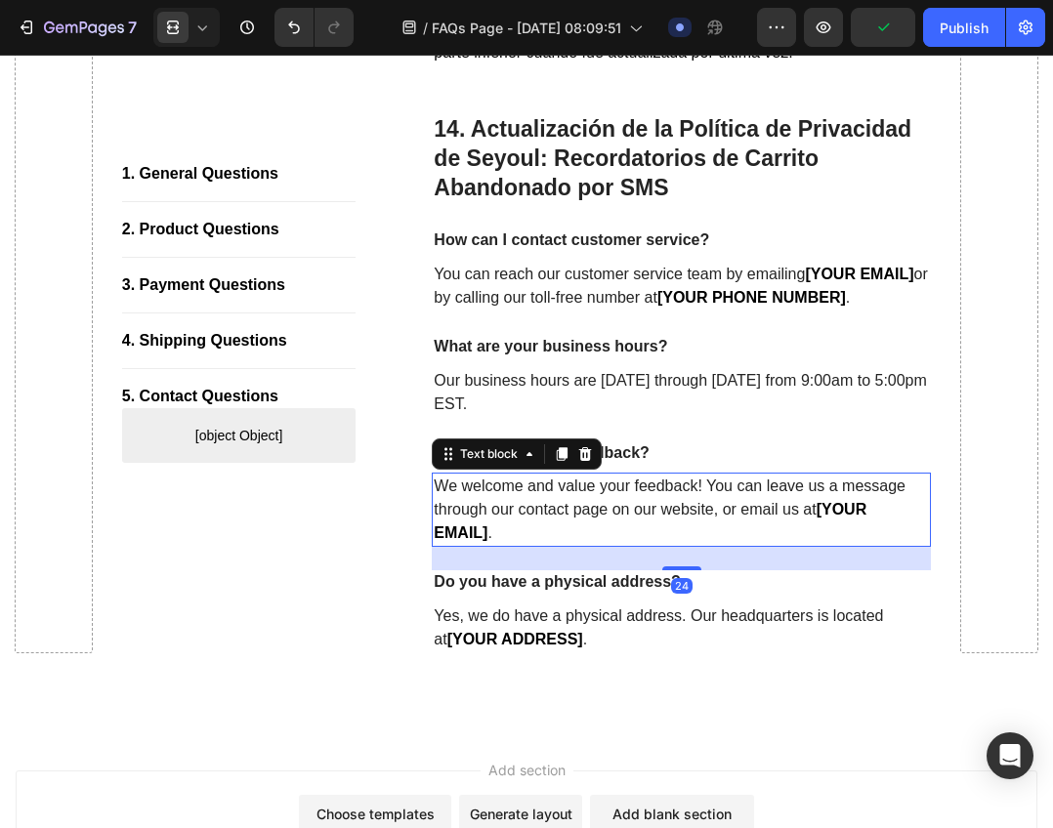
scroll to position [14564, 0]
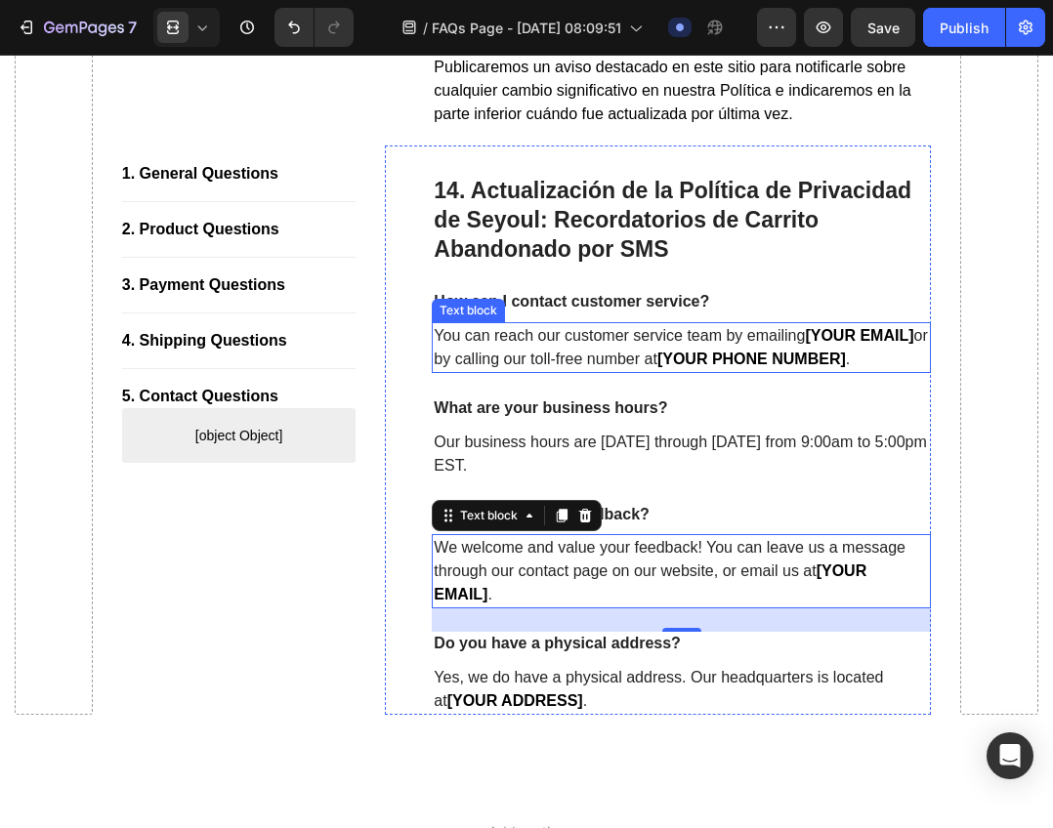
click at [643, 312] on p "How can I contact customer service?" at bounding box center [681, 302] width 495 height 21
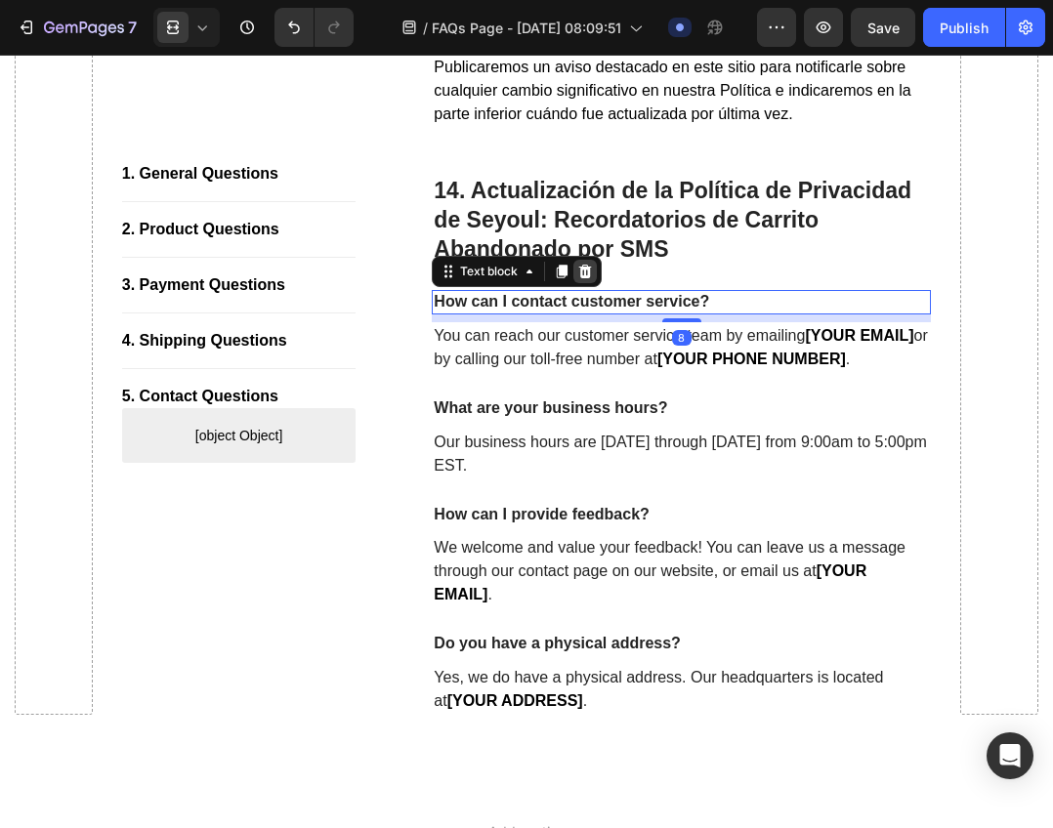
click at [580, 278] on icon at bounding box center [585, 272] width 13 height 14
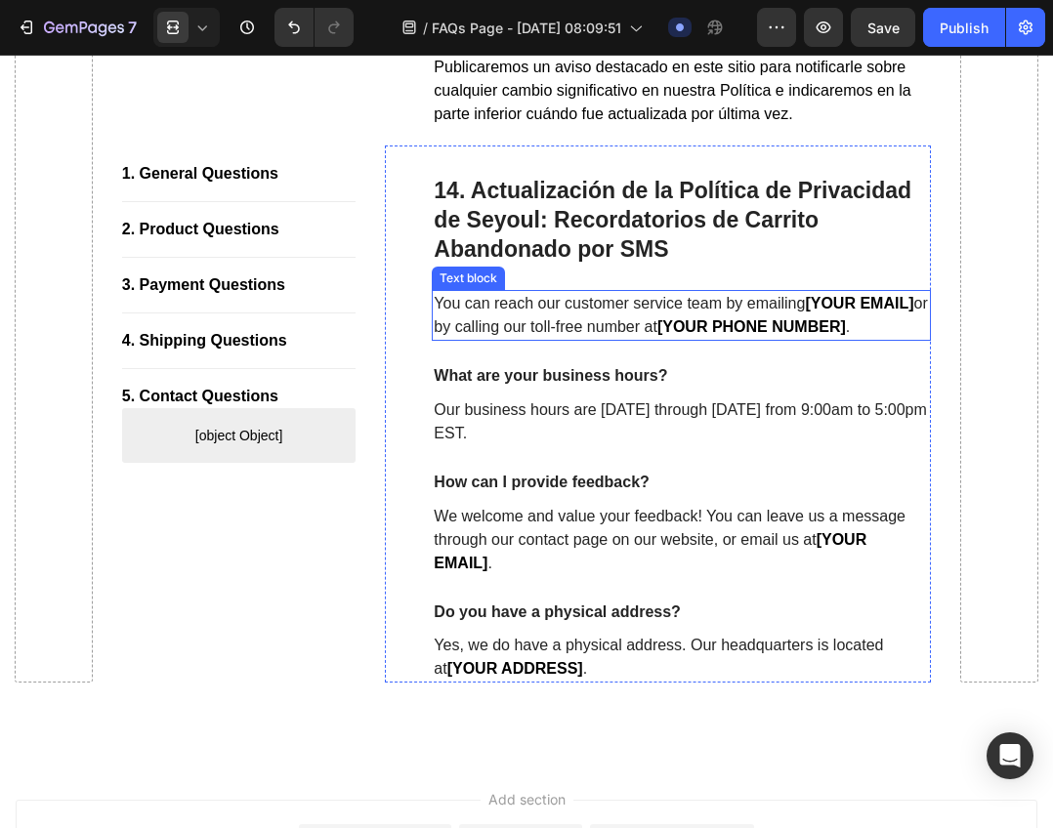
click at [617, 339] on p "You can reach our customer service team by emailing [YOUR EMAIL] or by calling …" at bounding box center [681, 315] width 495 height 47
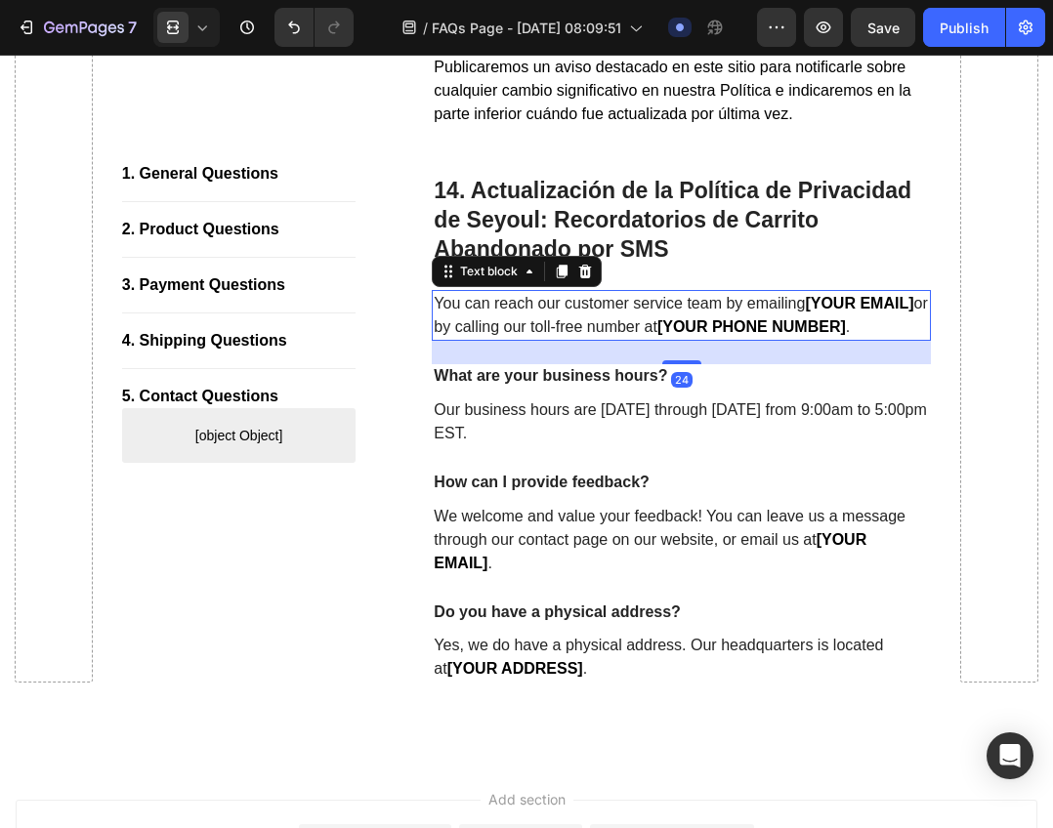
click at [617, 339] on p "You can reach our customer service team by emailing [YOUR EMAIL] or by calling …" at bounding box center [681, 315] width 495 height 47
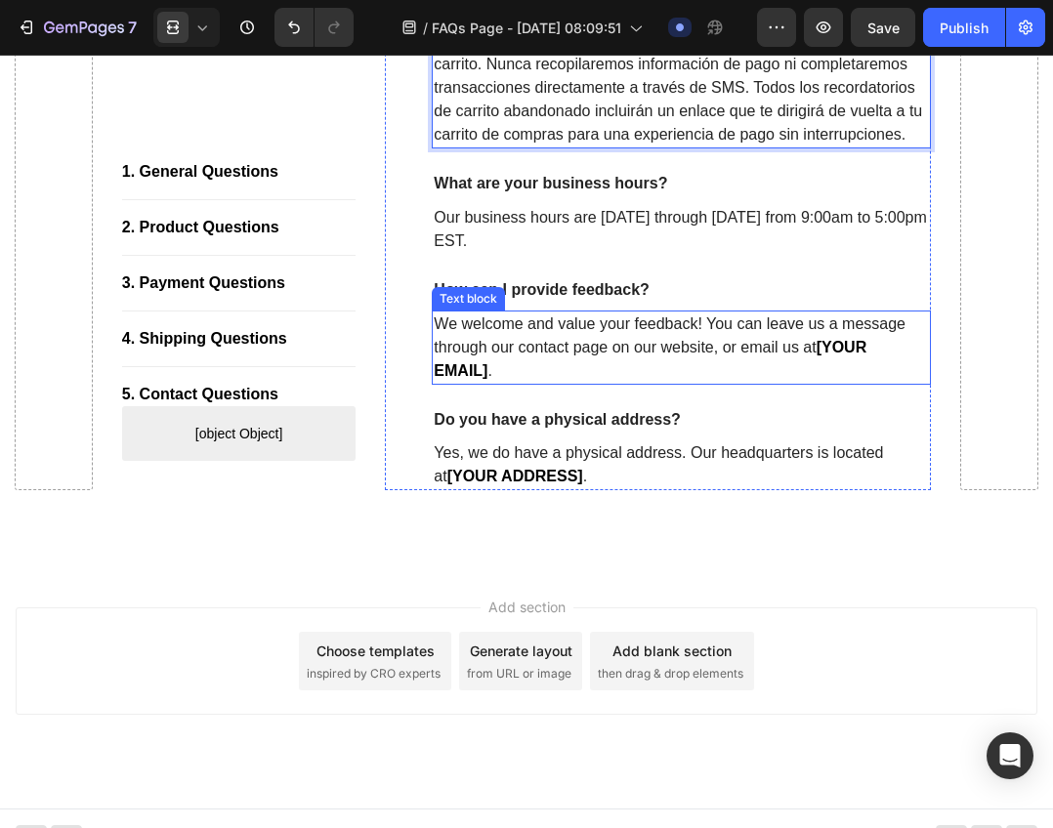
scroll to position [15321, 0]
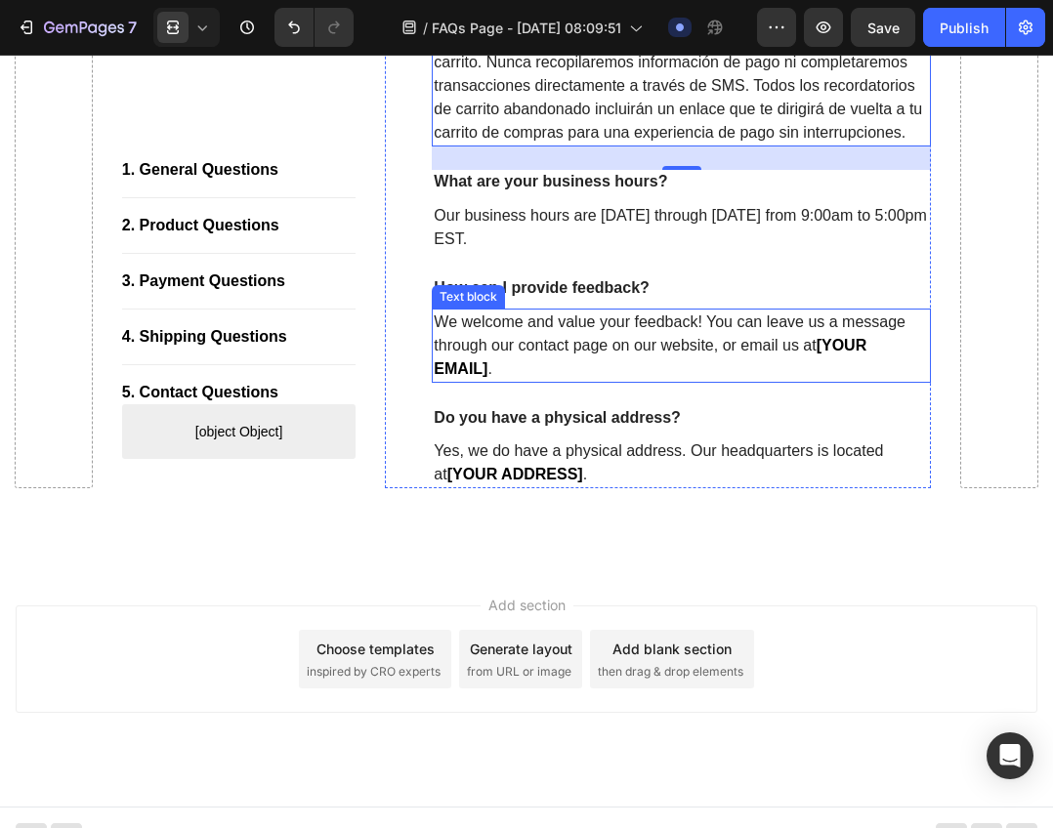
click at [591, 299] on p "How can I provide feedback?" at bounding box center [681, 288] width 495 height 21
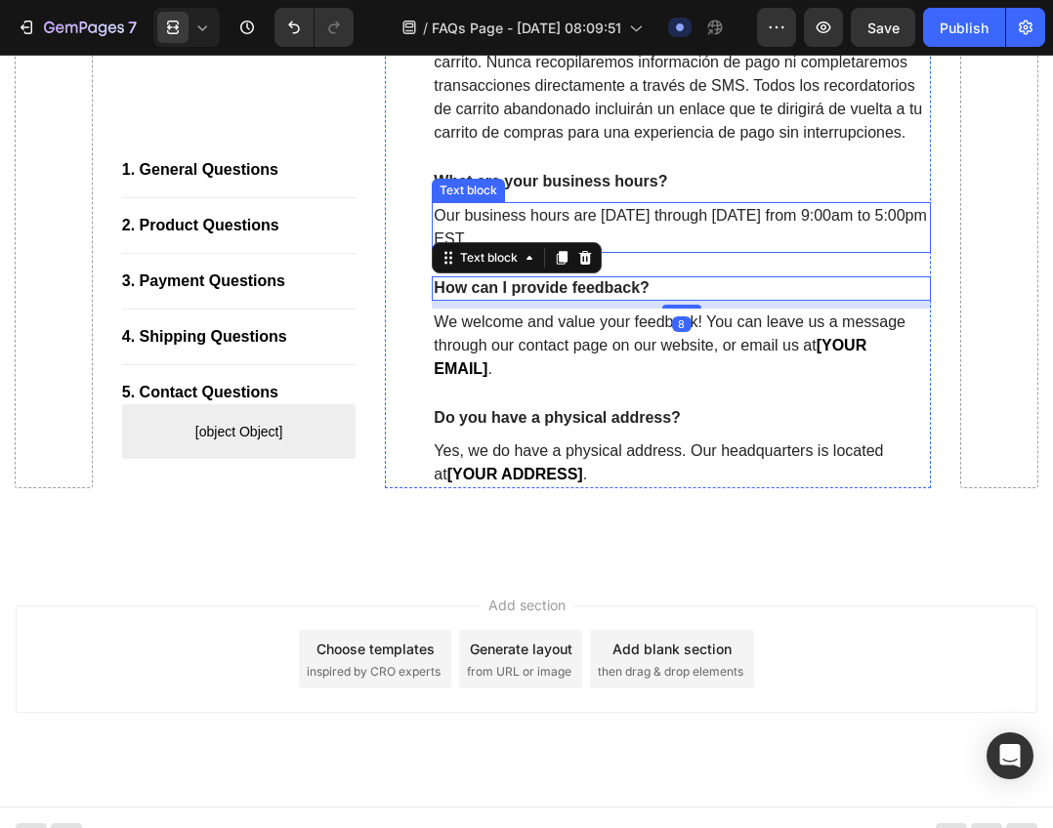
click at [599, 192] on p "What are your business hours?" at bounding box center [681, 182] width 495 height 21
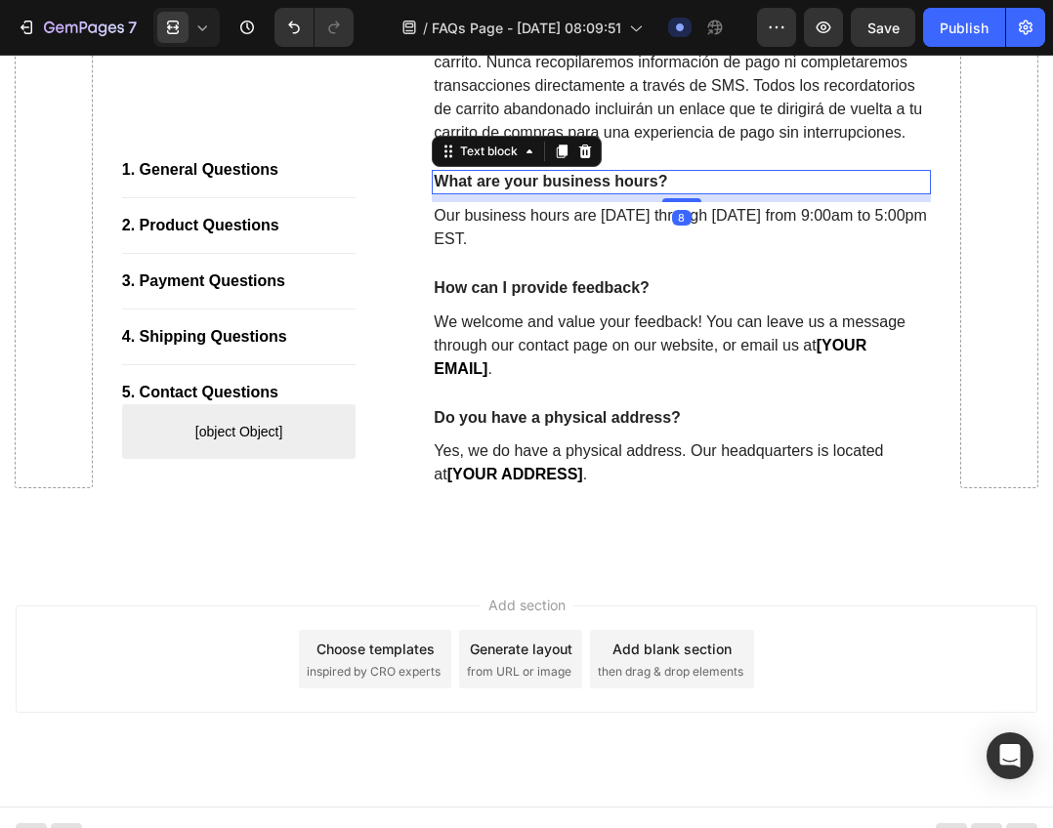
click at [599, 192] on p "What are your business hours?" at bounding box center [681, 182] width 495 height 21
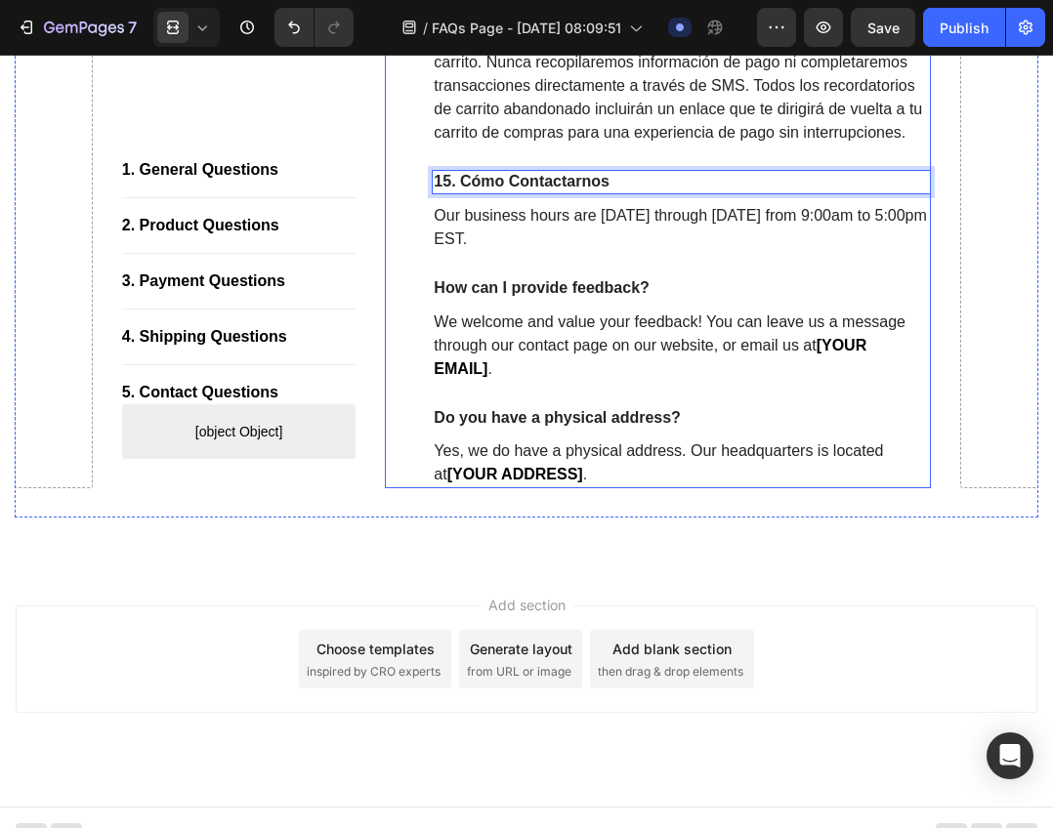
click at [591, 251] on p "Our business hours are Monday through Friday from 9:00am to 5:00pm EST." at bounding box center [681, 227] width 495 height 47
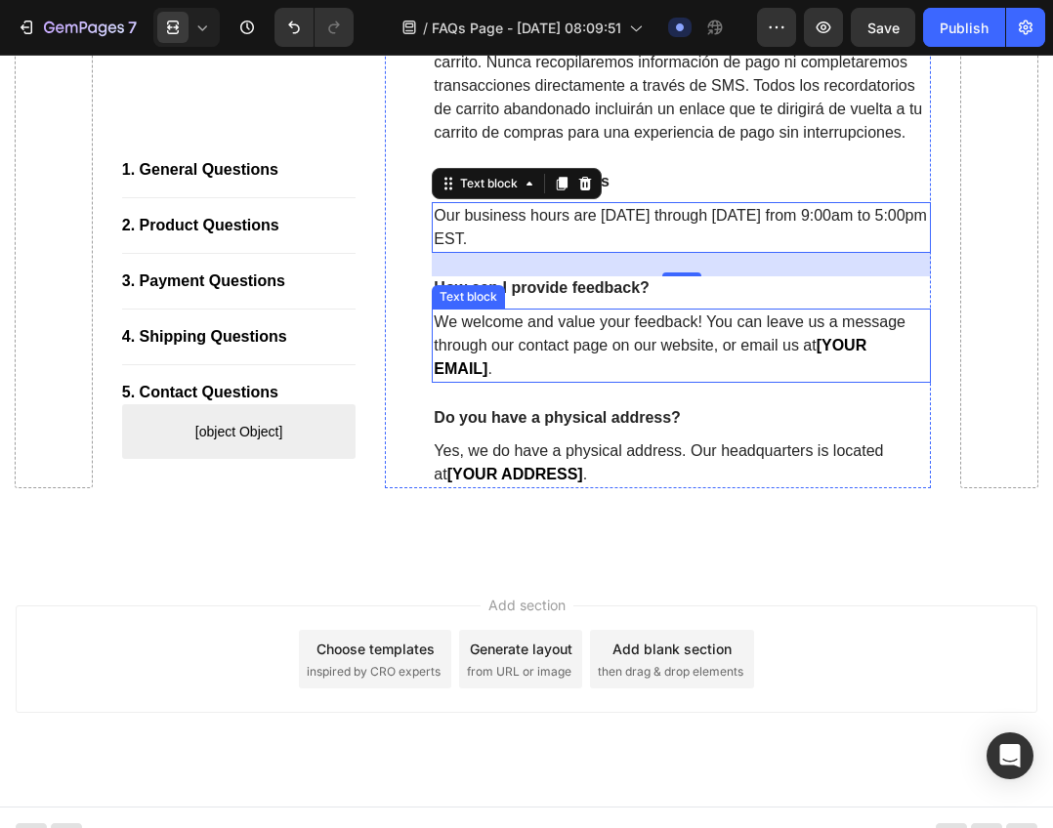
click at [600, 381] on p "We welcome and value your feedback! You can leave us a message through our cont…" at bounding box center [681, 345] width 495 height 70
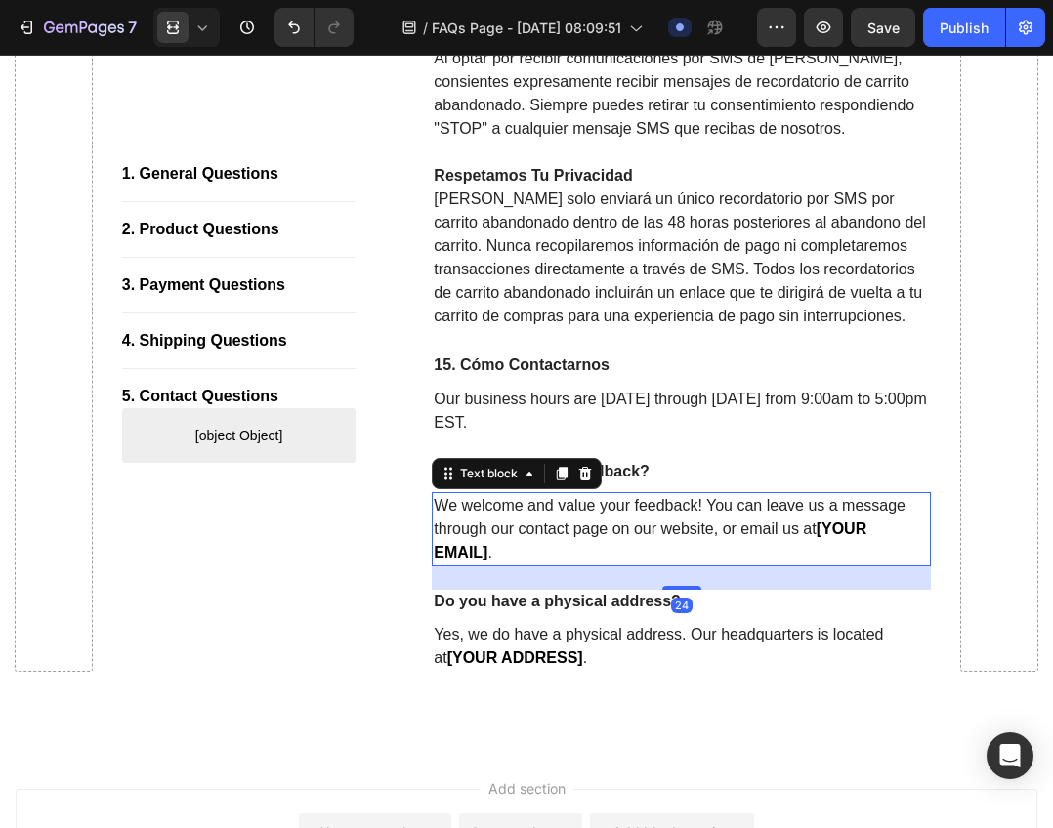
scroll to position [15126, 0]
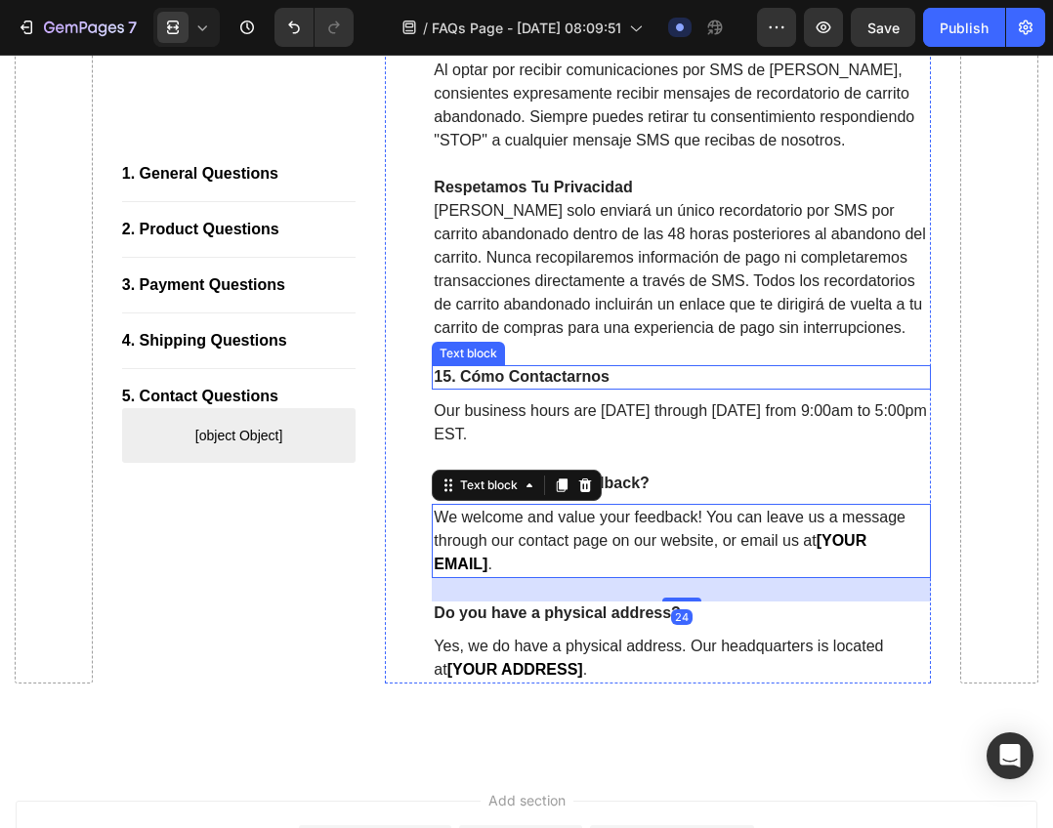
click at [662, 446] on p "Our business hours are Monday through Friday from 9:00am to 5:00pm EST." at bounding box center [681, 422] width 495 height 47
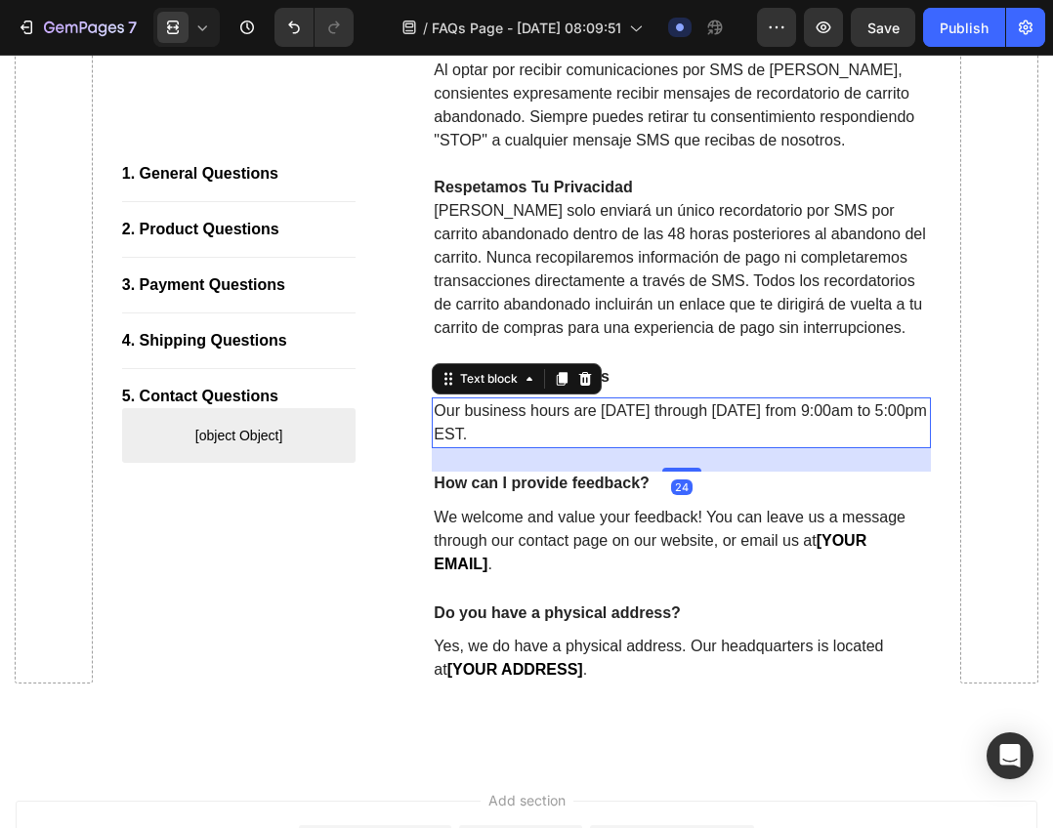
click at [655, 446] on p "Our business hours are Monday through Friday from 9:00am to 5:00pm EST." at bounding box center [681, 422] width 495 height 47
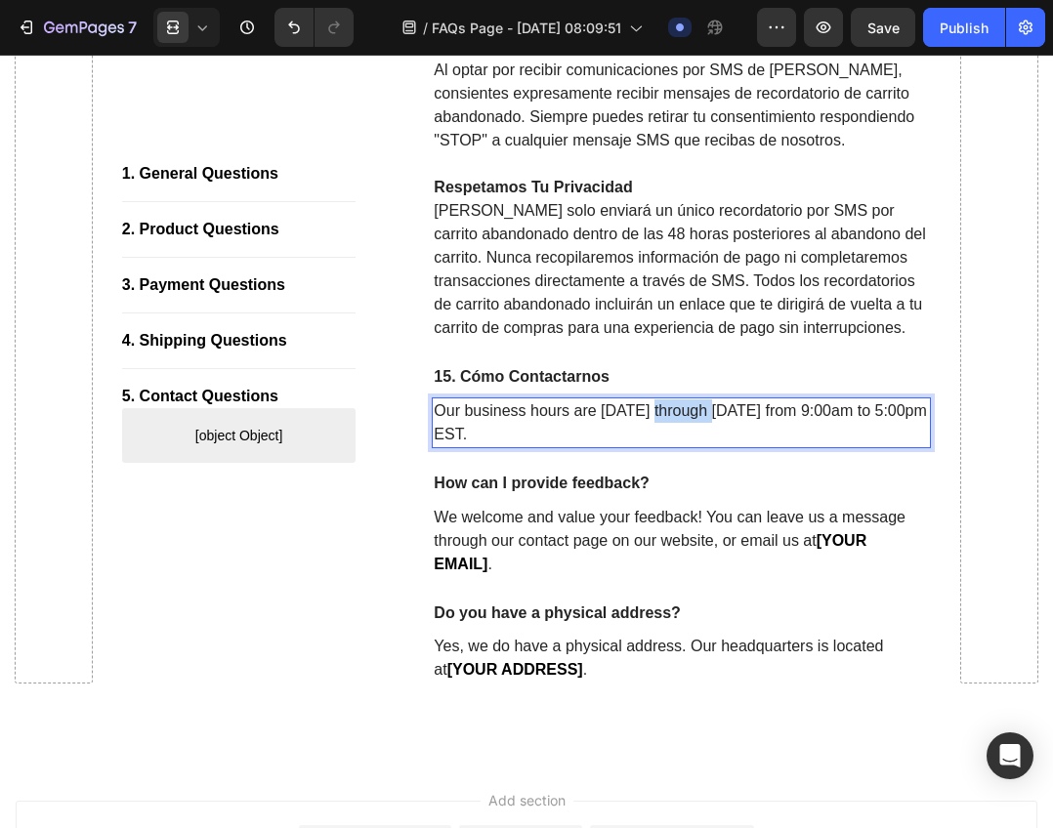
click at [655, 446] on p "Our business hours are Monday through Friday from 9:00am to 5:00pm EST." at bounding box center [681, 422] width 495 height 47
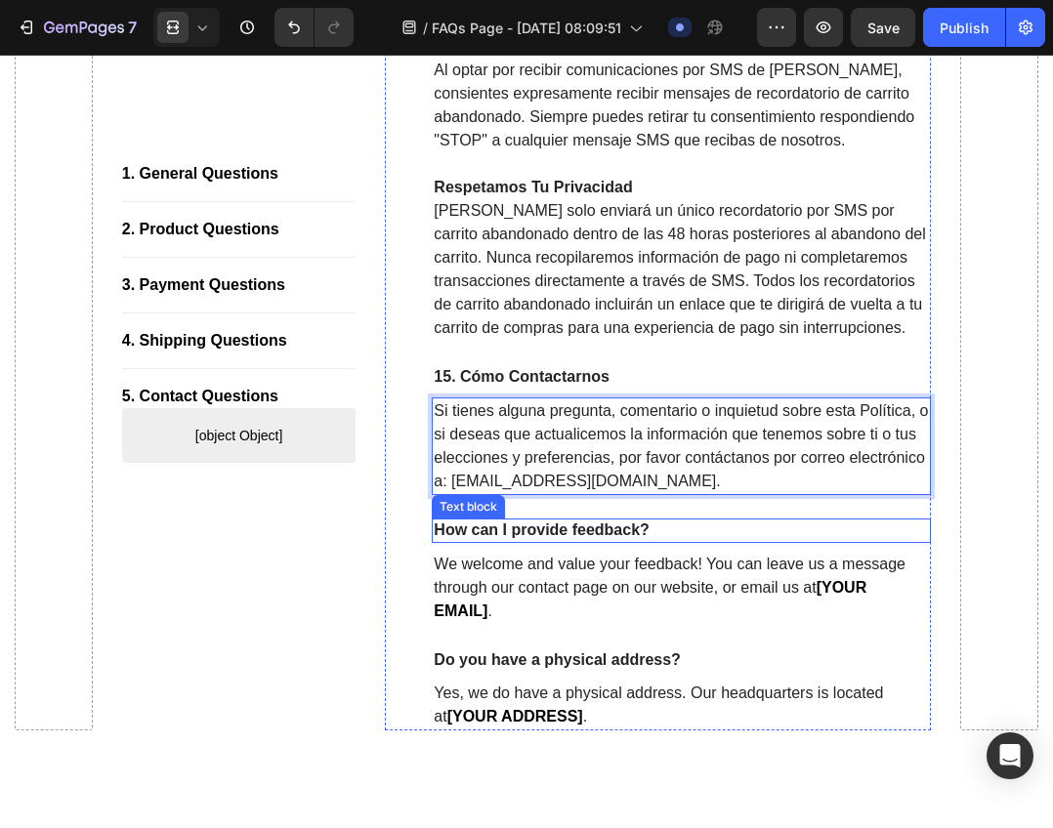
click at [657, 623] on p "We welcome and value your feedback! You can leave us a message through our cont…" at bounding box center [681, 588] width 495 height 70
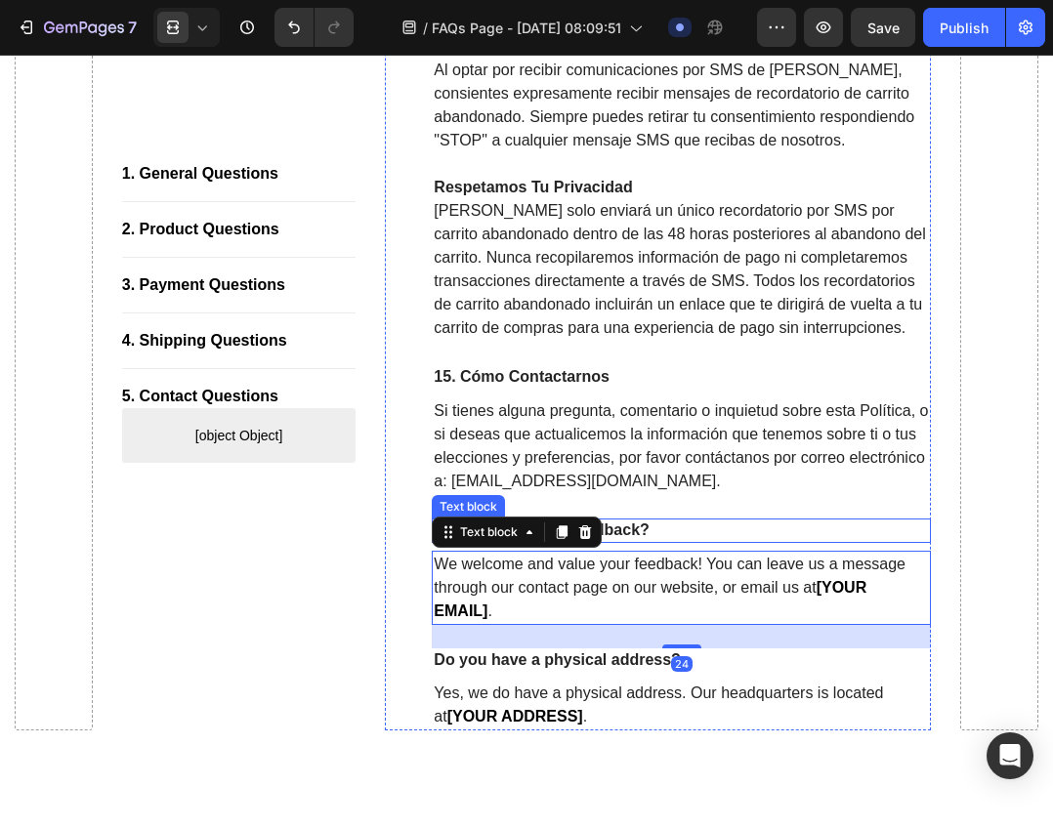
click at [682, 541] on p "How can I provide feedback?" at bounding box center [681, 530] width 495 height 21
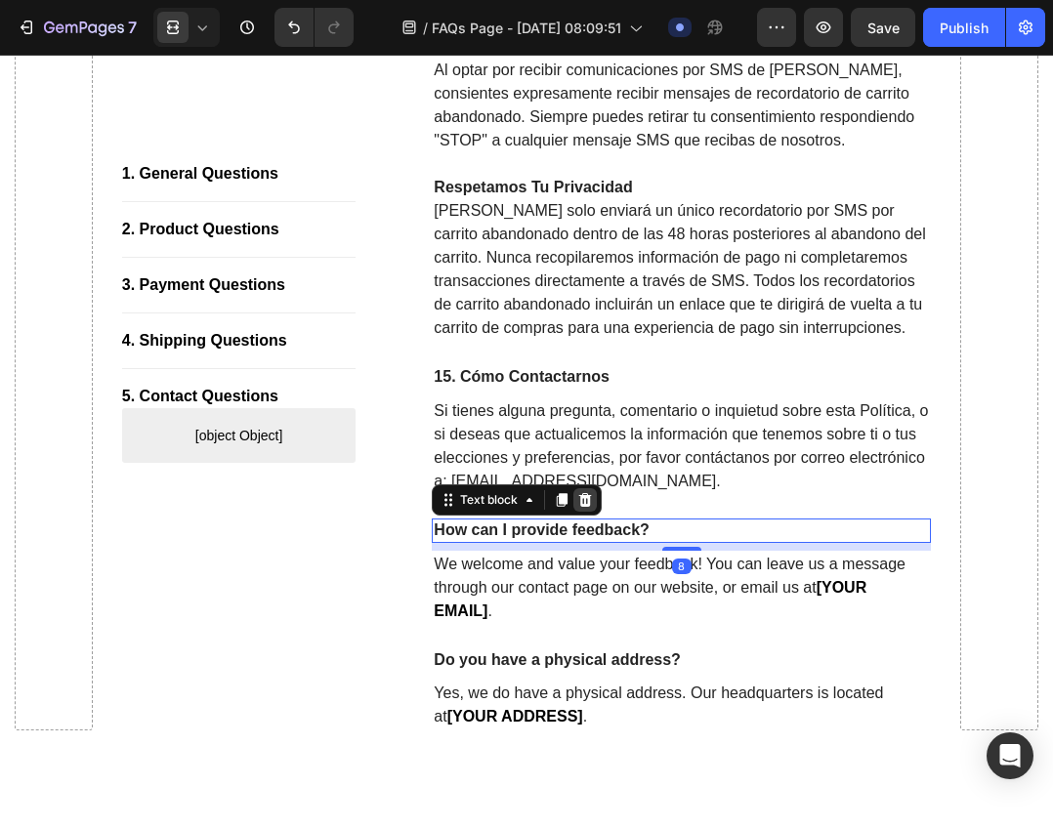
click at [580, 507] on icon at bounding box center [585, 500] width 13 height 14
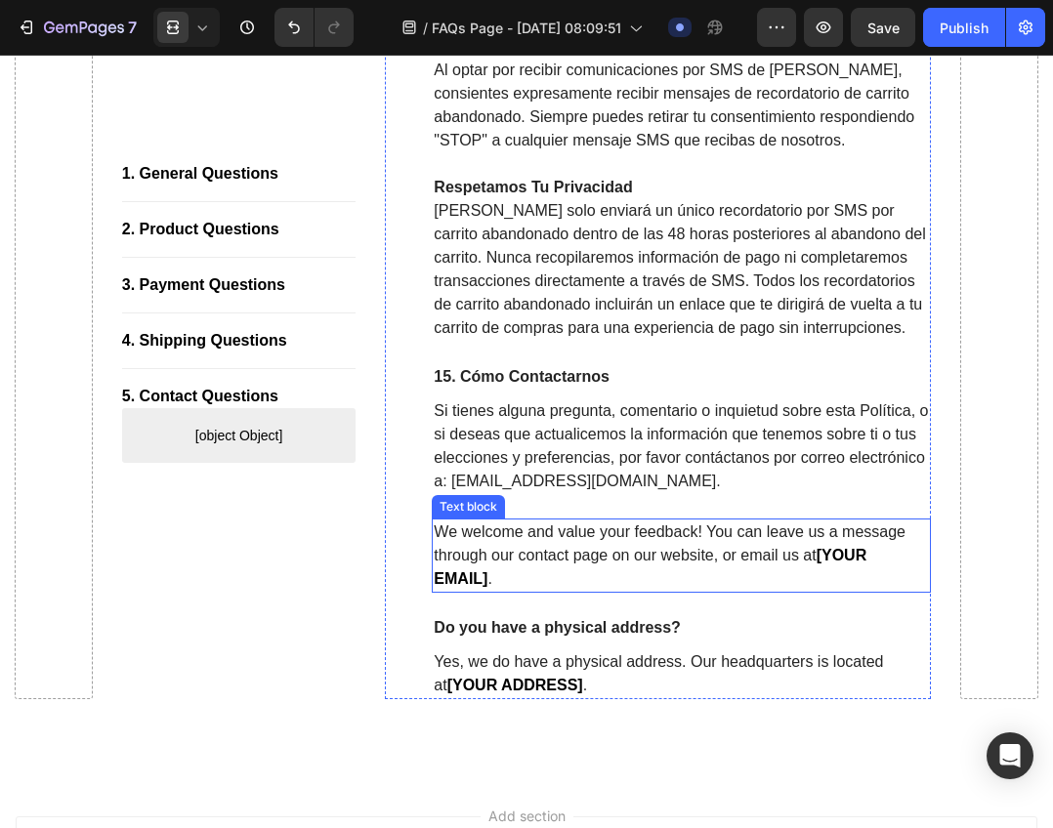
click at [579, 591] on p "We welcome and value your feedback! You can leave us a message through our cont…" at bounding box center [681, 555] width 495 height 70
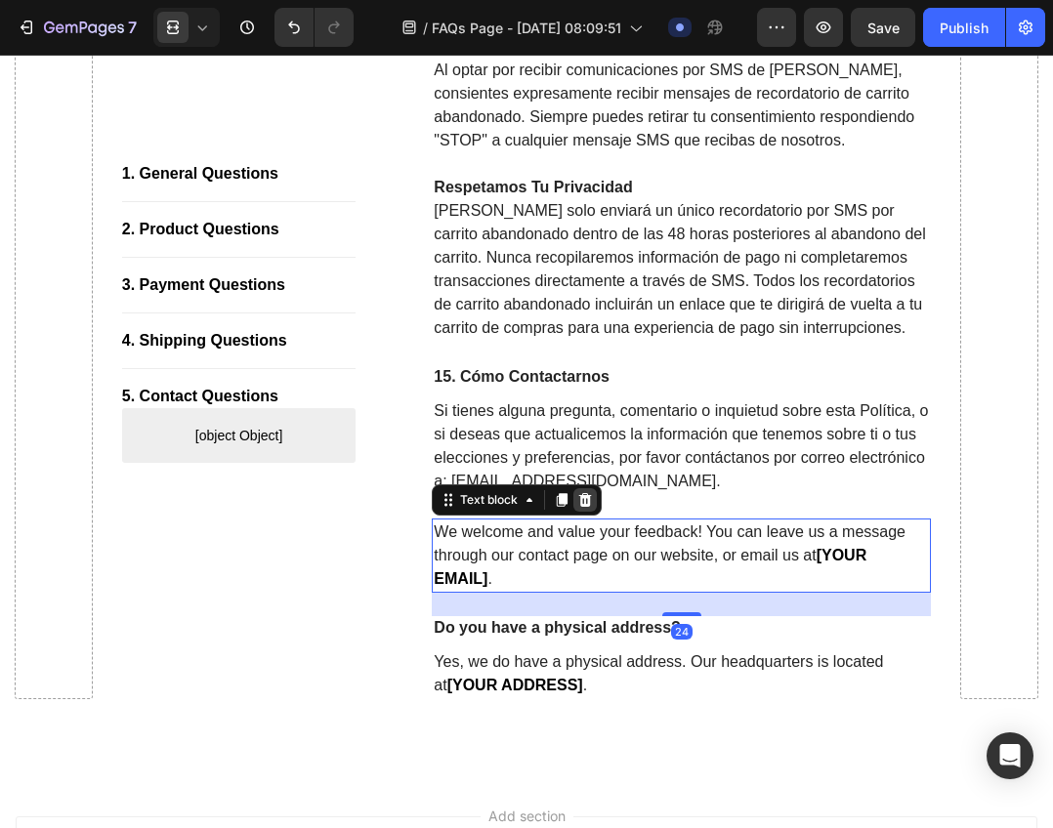
click at [585, 507] on icon at bounding box center [585, 500] width 13 height 14
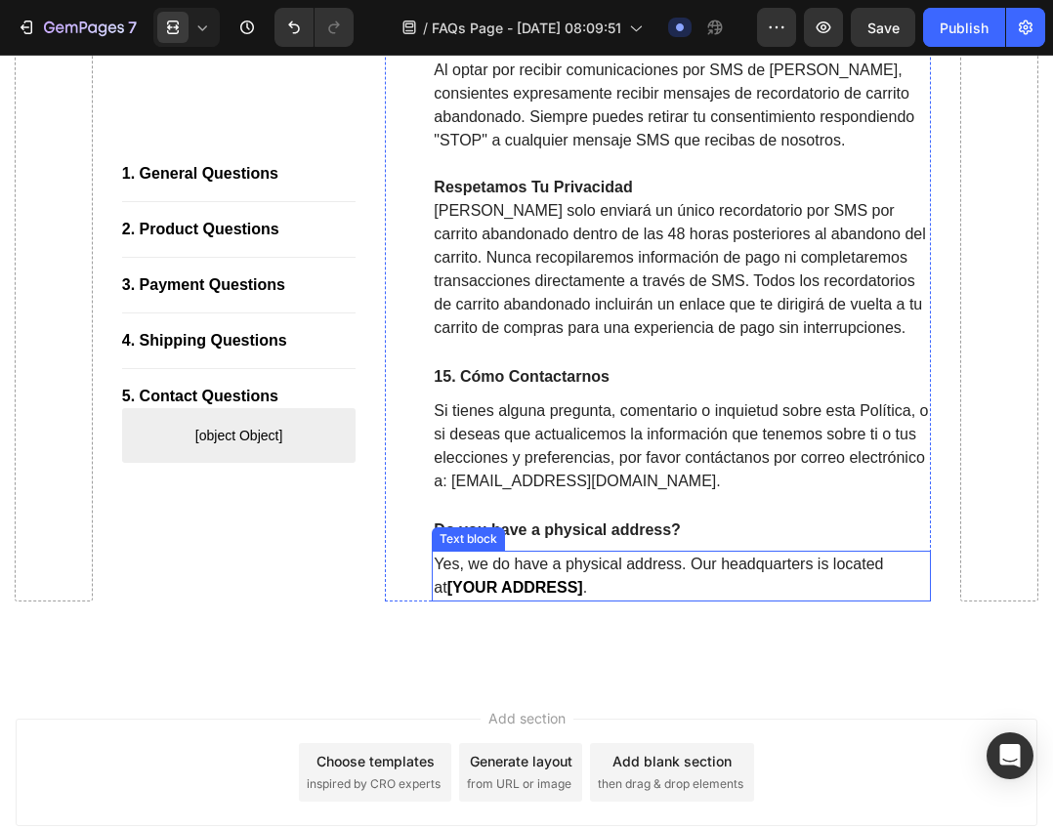
click at [560, 600] on p "Yes, we do have a physical address. Our headquarters is located at [YOUR ADDRES…" at bounding box center [681, 576] width 495 height 47
click at [579, 540] on icon at bounding box center [585, 532] width 16 height 16
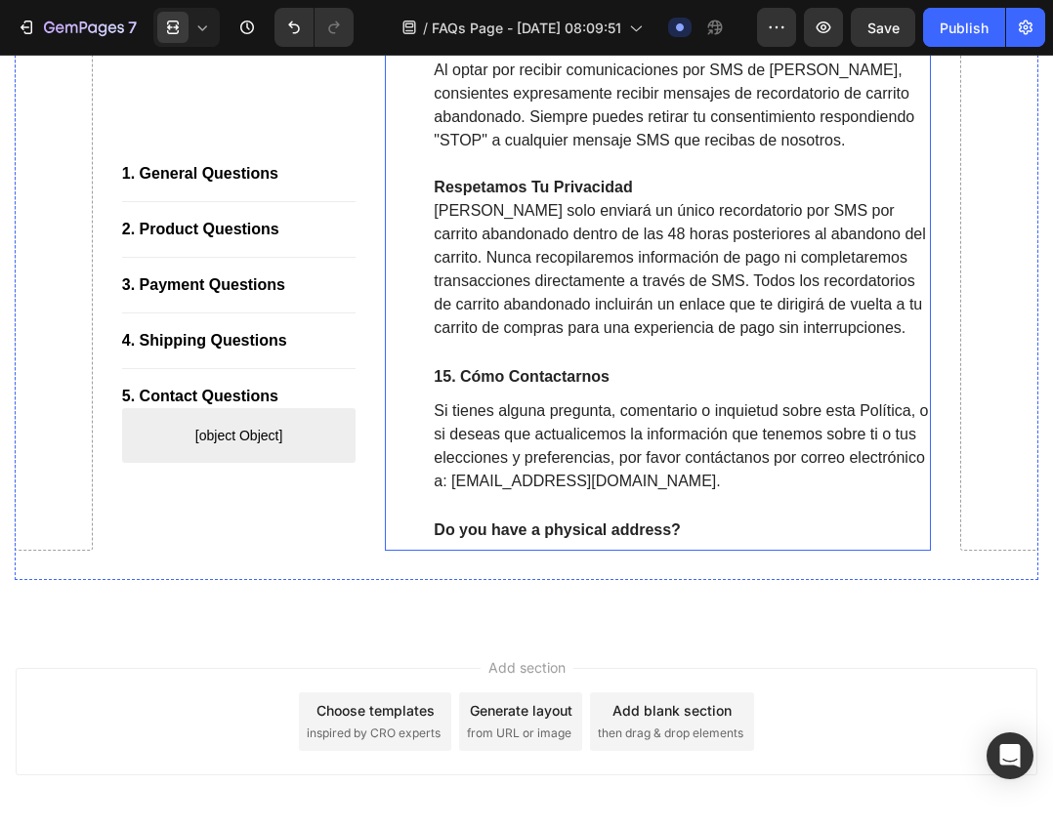
click at [558, 541] on p "Do you have a physical address?" at bounding box center [681, 530] width 495 height 21
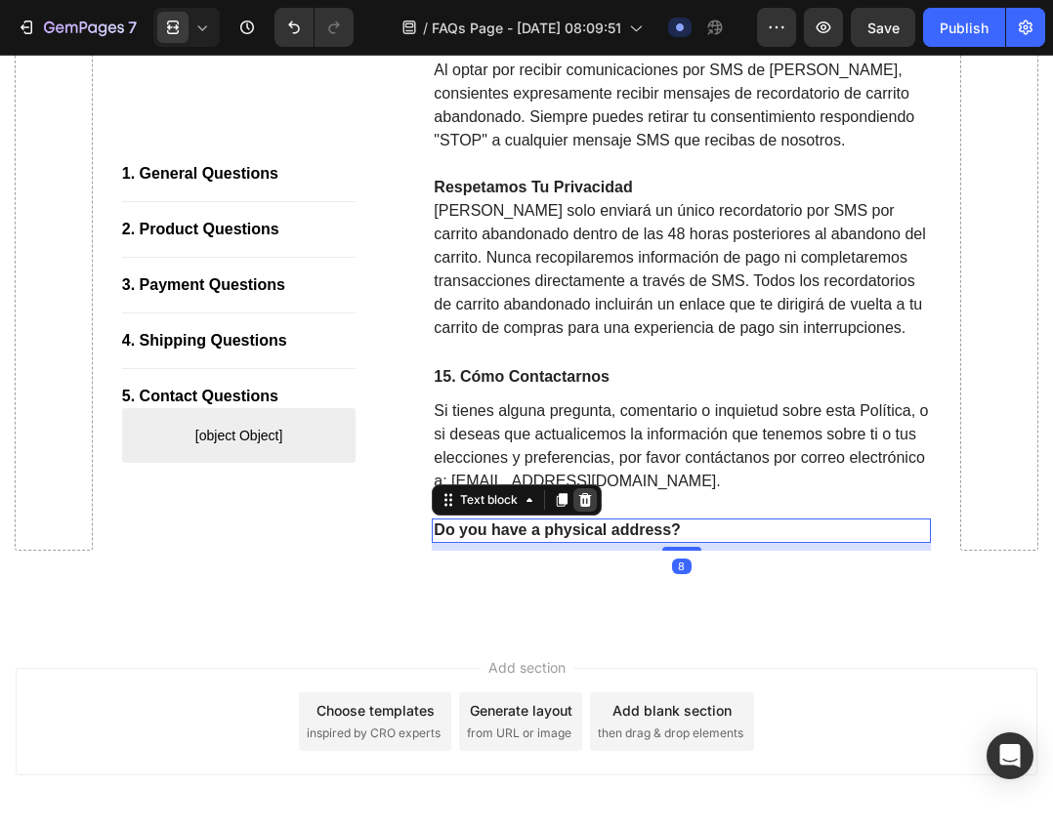
click at [587, 508] on icon at bounding box center [585, 500] width 16 height 16
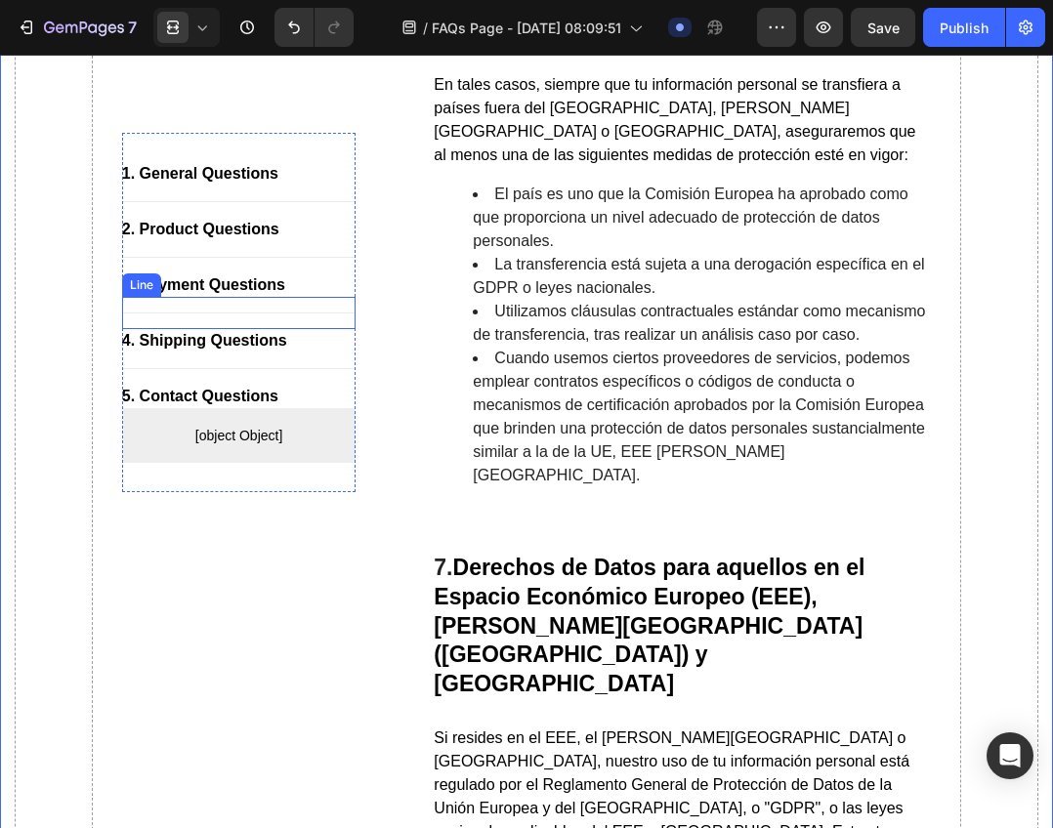
click at [153, 278] on div "Line" at bounding box center [141, 285] width 31 height 18
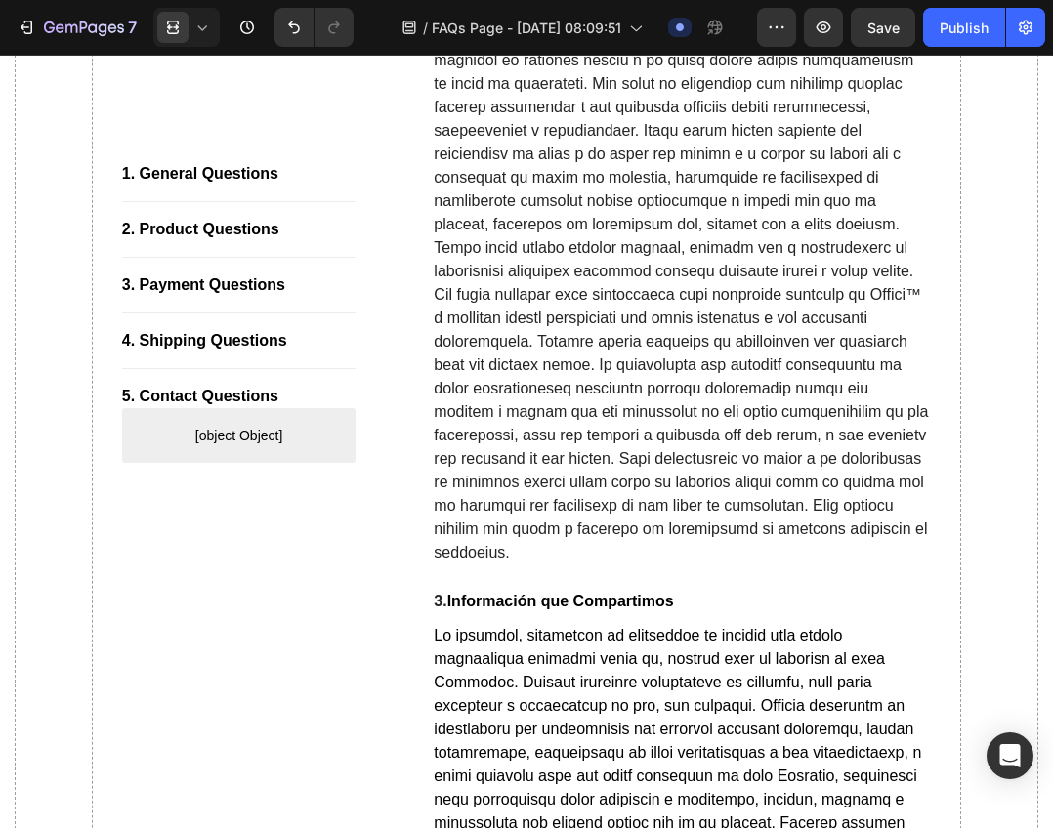
scroll to position [0, 0]
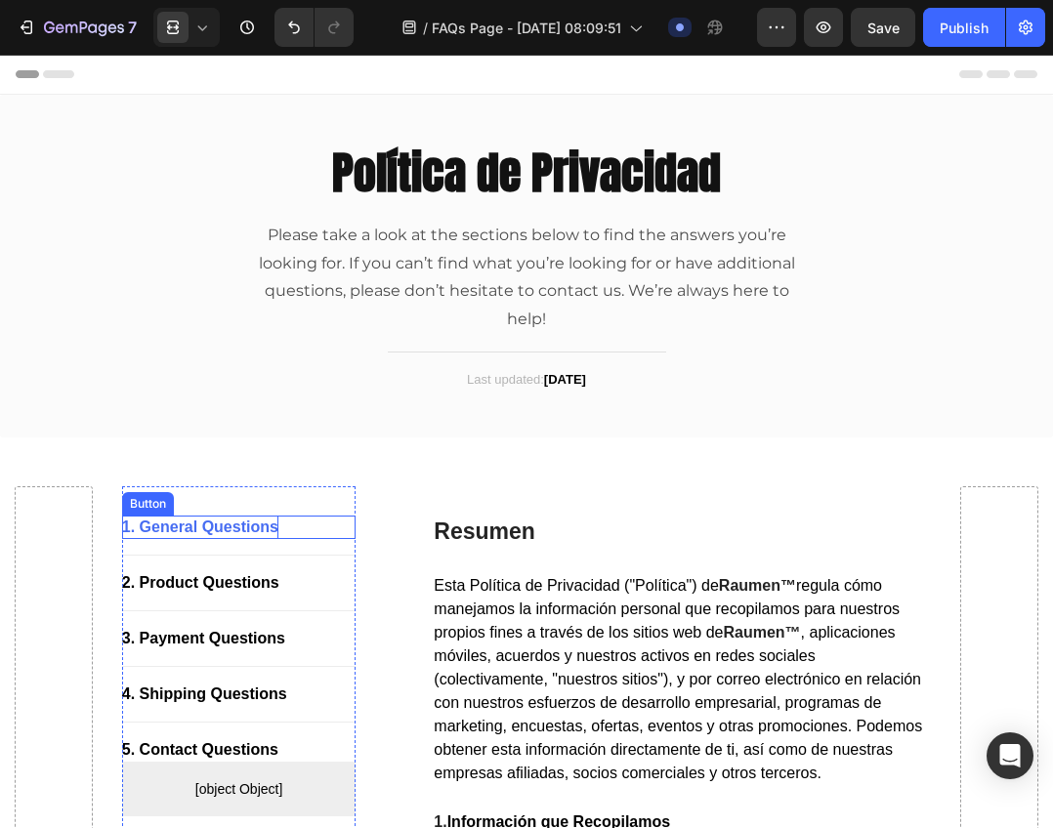
click at [230, 527] on div "1. General Questions" at bounding box center [200, 527] width 156 height 23
click at [203, 528] on div "1. General Questions" at bounding box center [200, 527] width 156 height 23
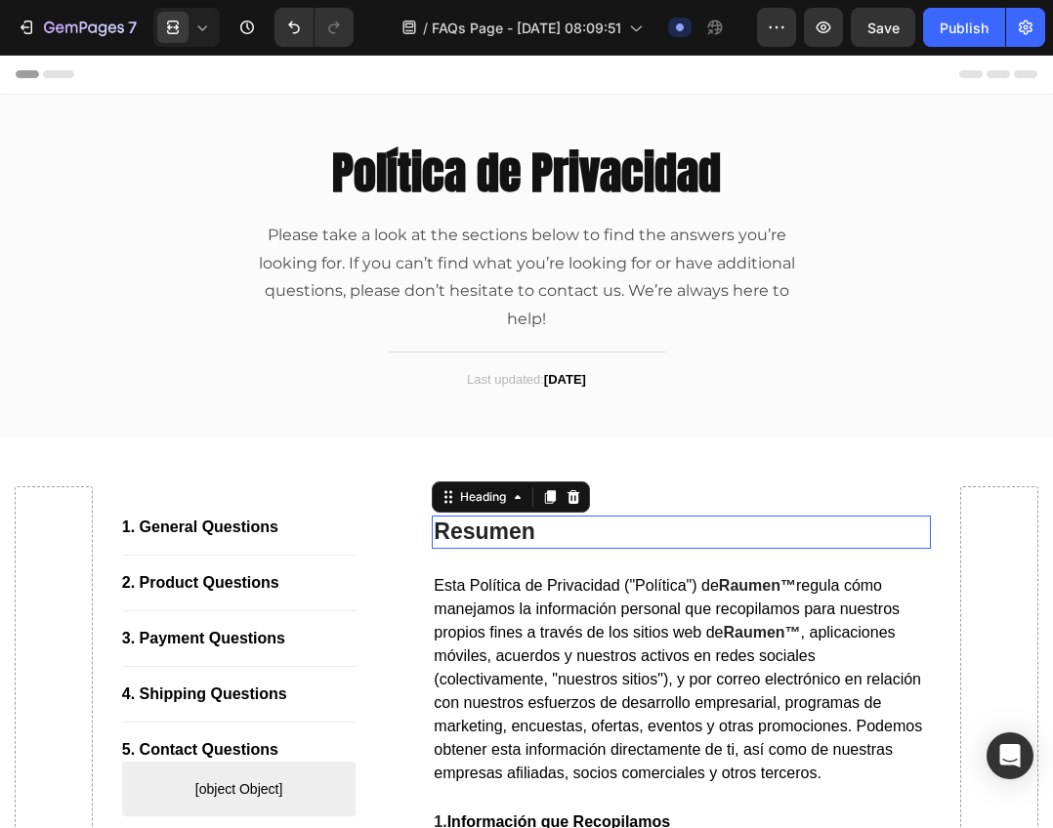
click at [475, 519] on strong "Resumen" at bounding box center [485, 530] width 102 height 25
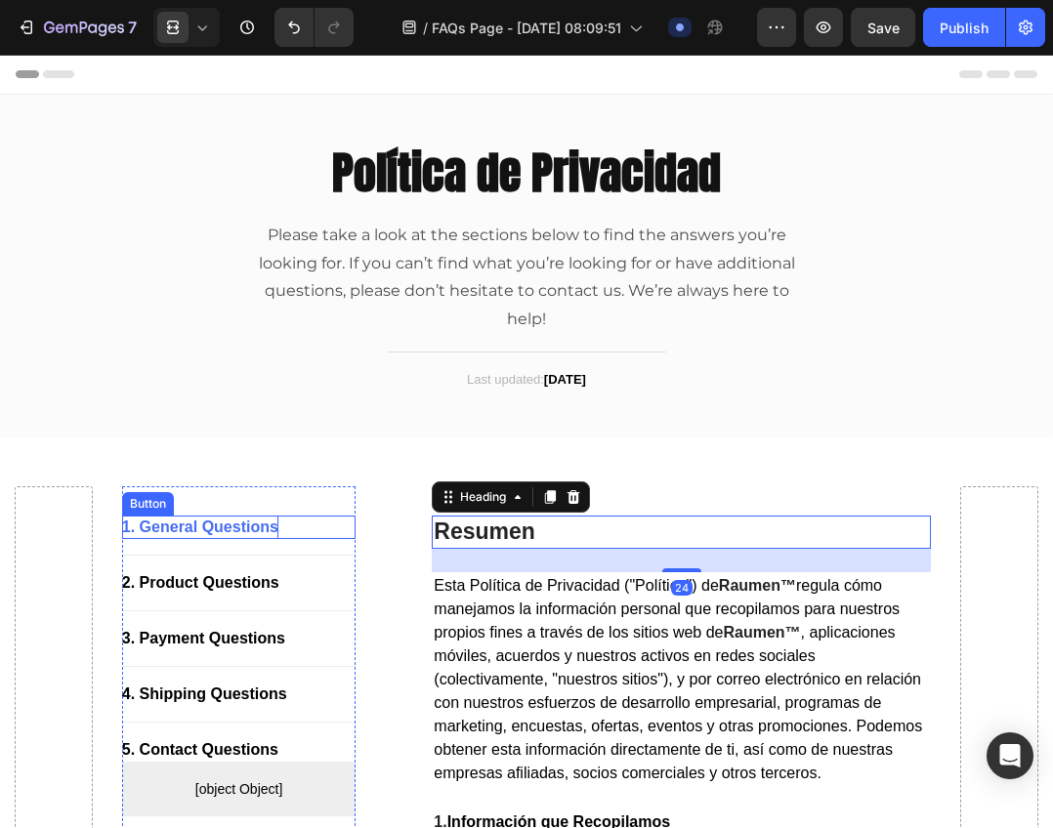
click at [251, 531] on p "1. General Questions" at bounding box center [200, 527] width 156 height 23
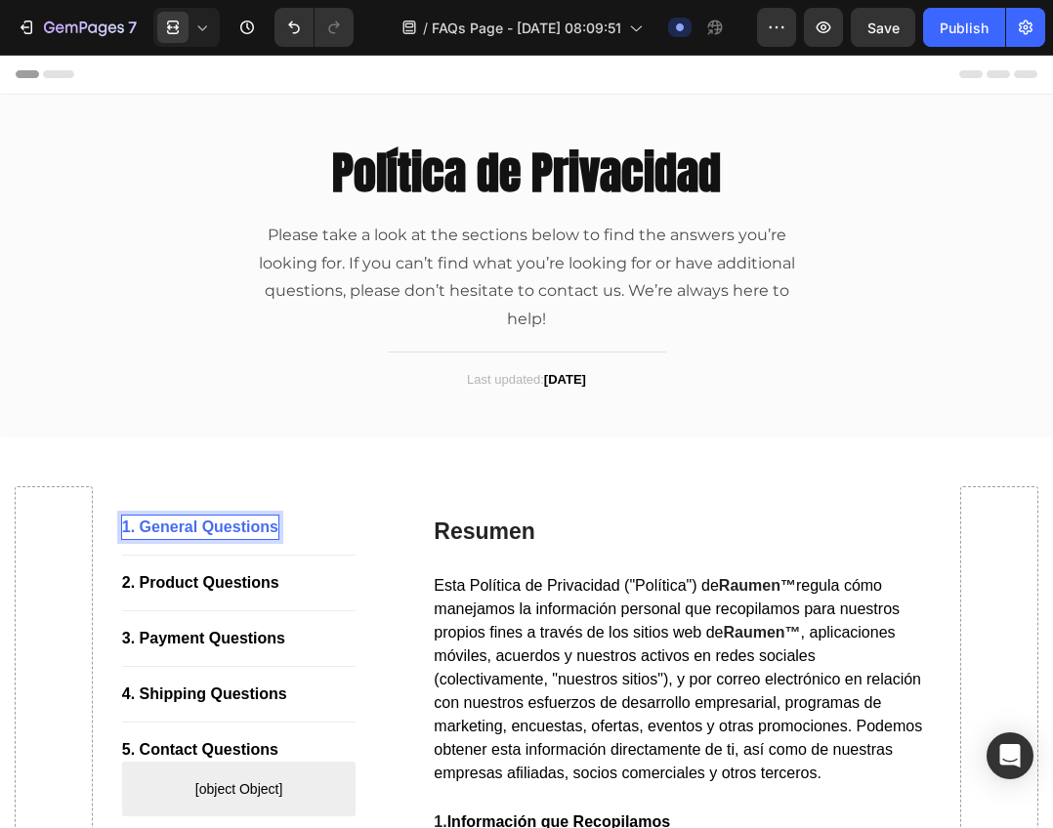
click at [206, 530] on p "1. General Questions" at bounding box center [200, 527] width 156 height 23
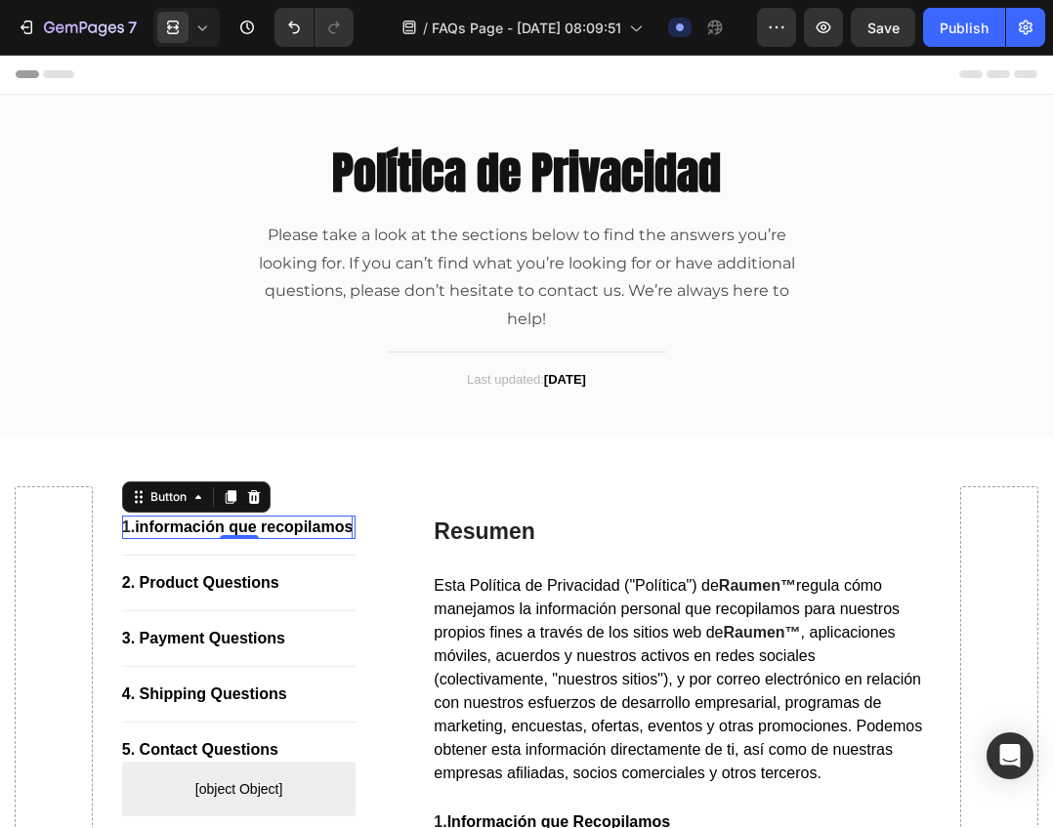
click at [308, 539] on p "1. información que recopilamos" at bounding box center [237, 527] width 231 height 23
click at [256, 527] on div "1. General Questions" at bounding box center [200, 527] width 156 height 23
click at [201, 24] on icon at bounding box center [202, 28] width 20 height 20
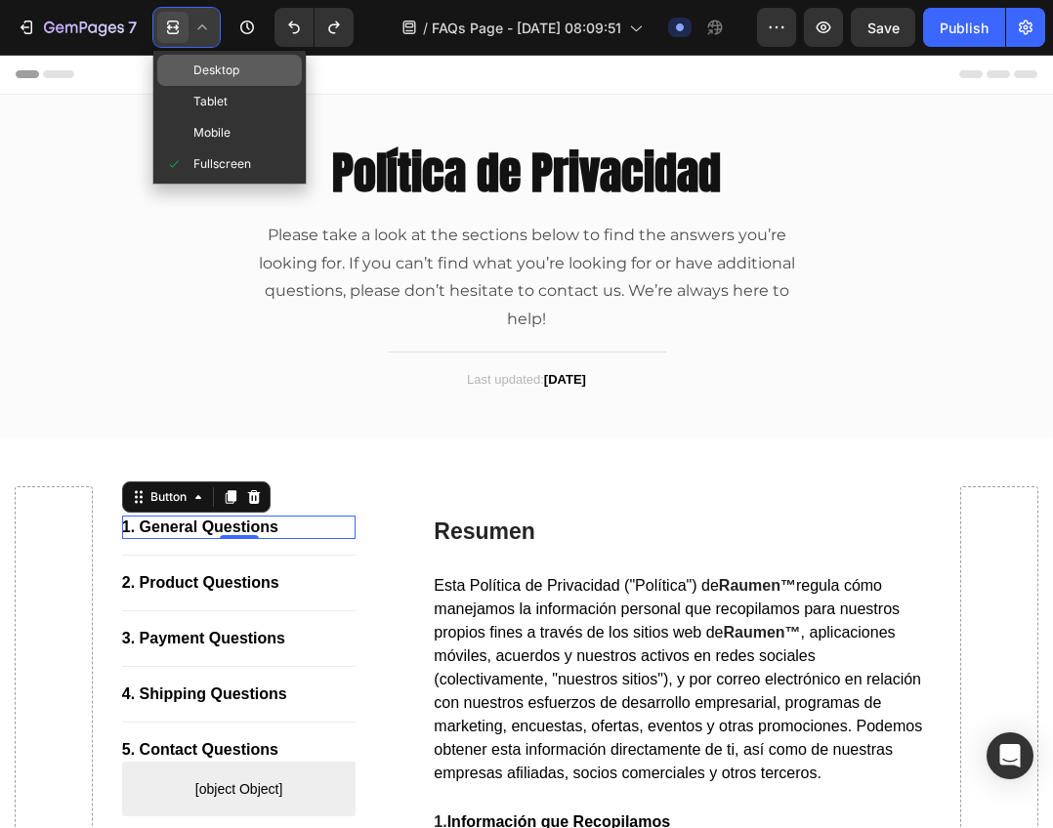
click at [226, 73] on span "Desktop" at bounding box center [216, 71] width 46 height 20
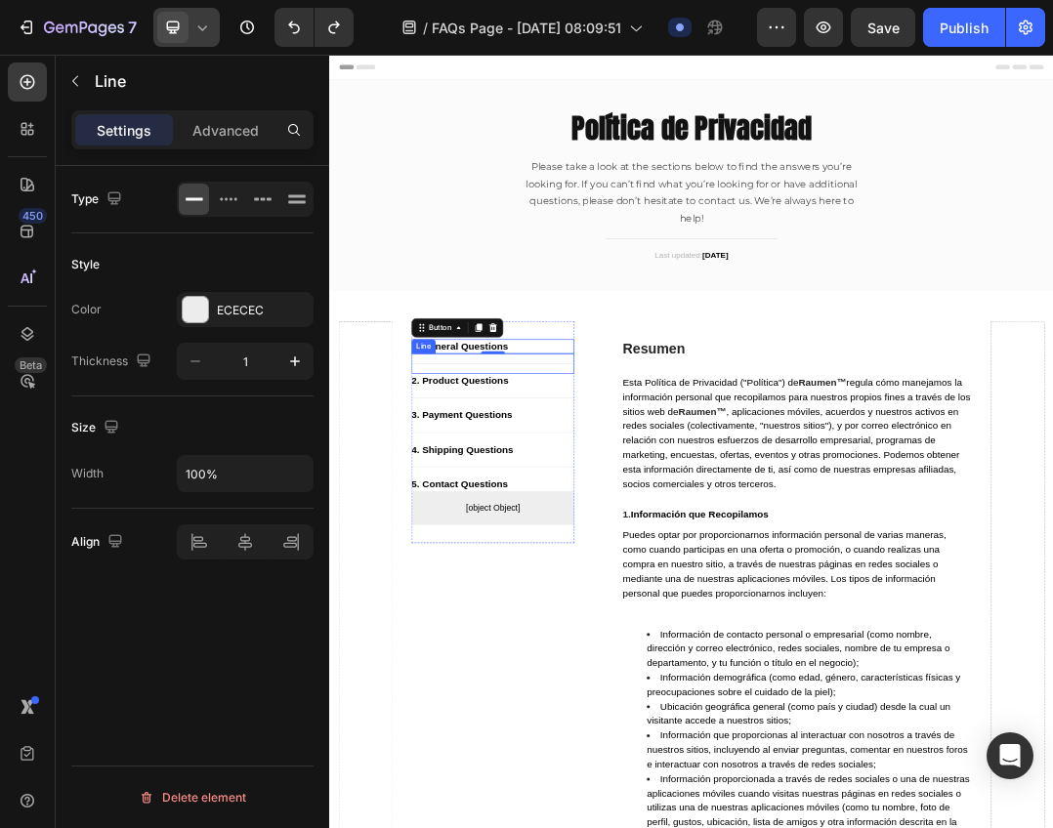
click at [514, 561] on div "Title Line" at bounding box center [593, 555] width 264 height 32
click at [524, 576] on div "2. Product Questions" at bounding box center [539, 582] width 157 height 23
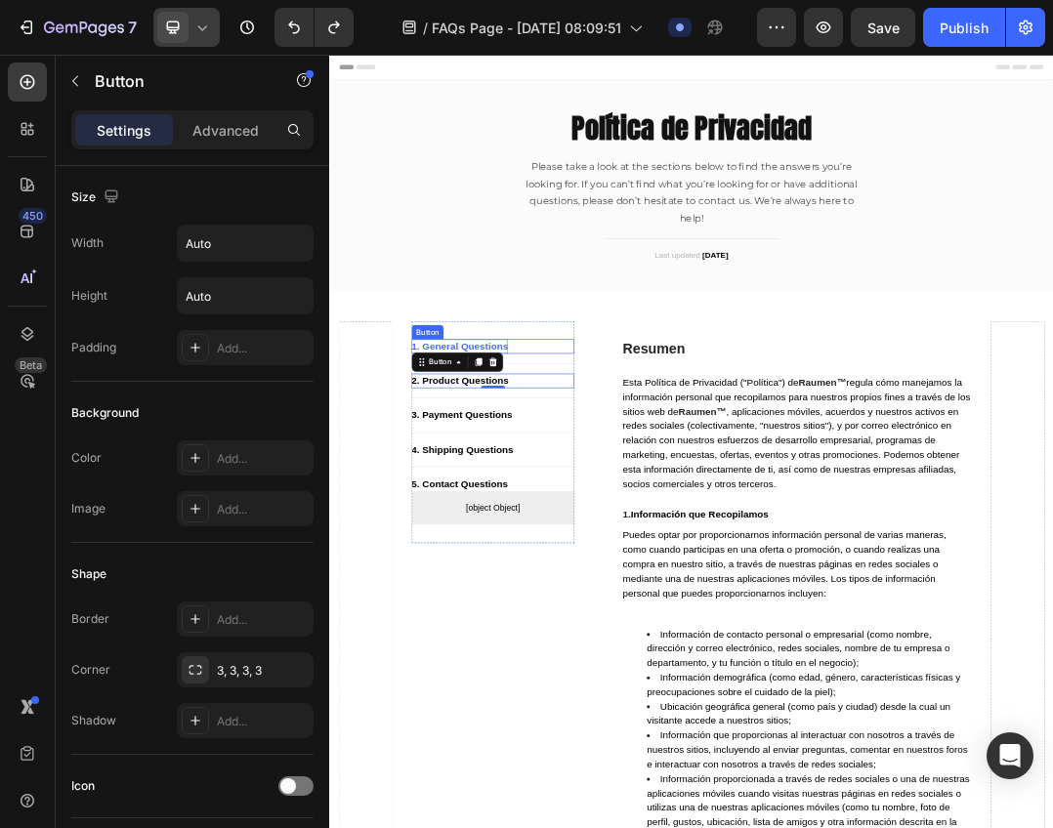
click at [598, 527] on p "1. General Questions" at bounding box center [539, 527] width 156 height 23
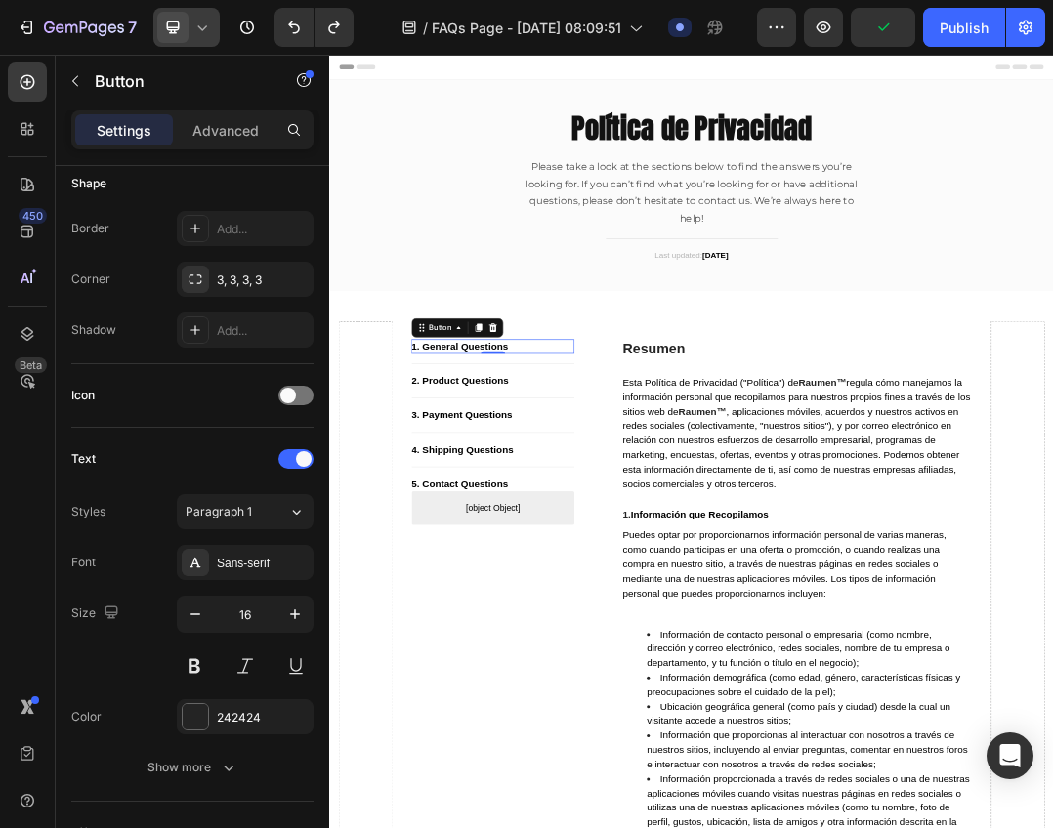
scroll to position [784, 0]
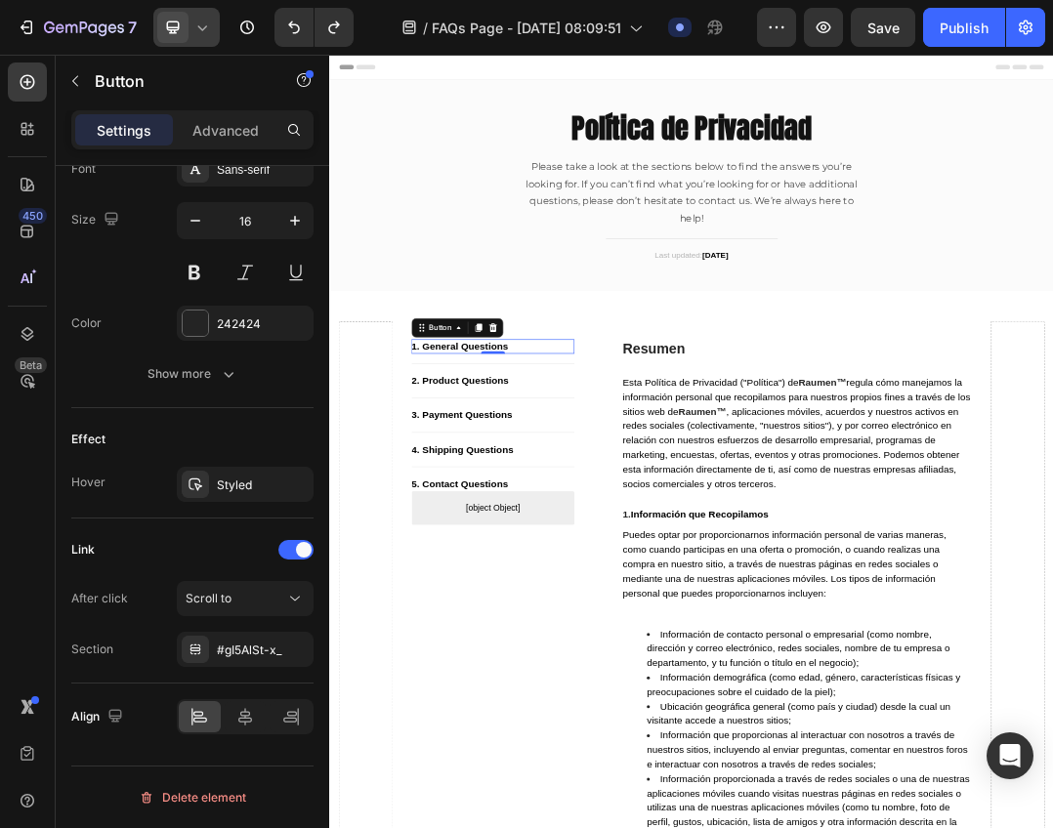
click at [204, 29] on icon at bounding box center [202, 27] width 9 height 5
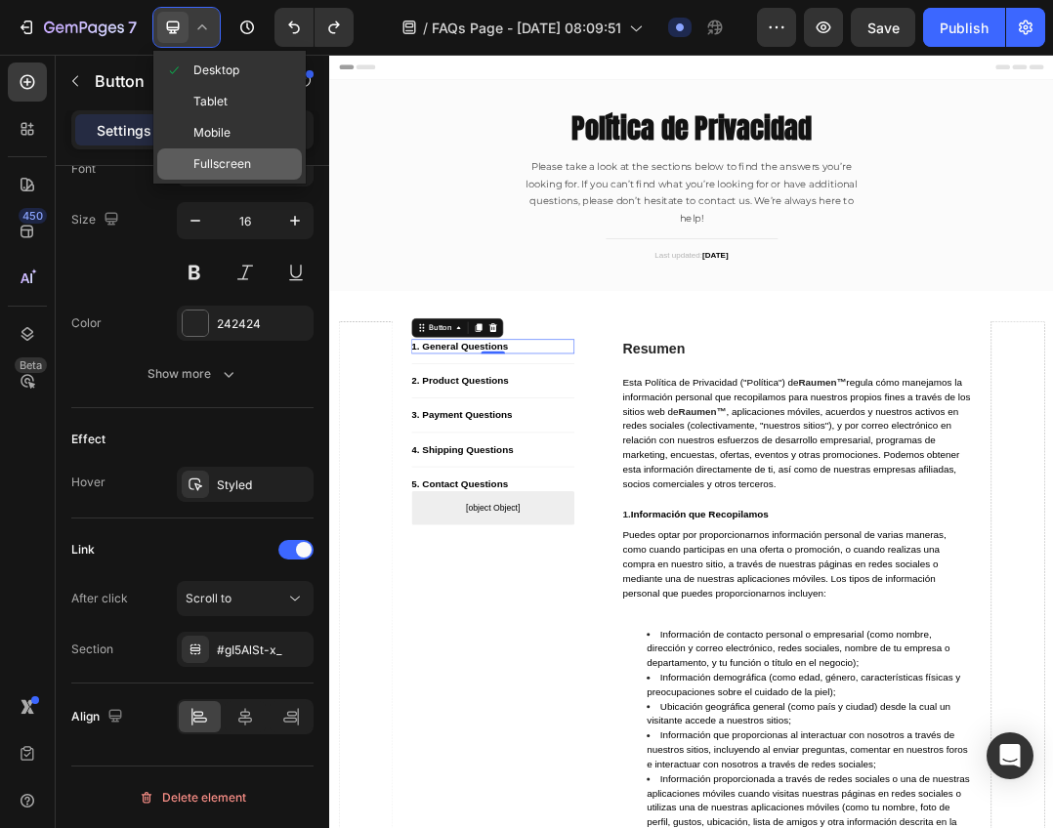
click at [229, 175] on div "Fullscreen" at bounding box center [229, 163] width 145 height 31
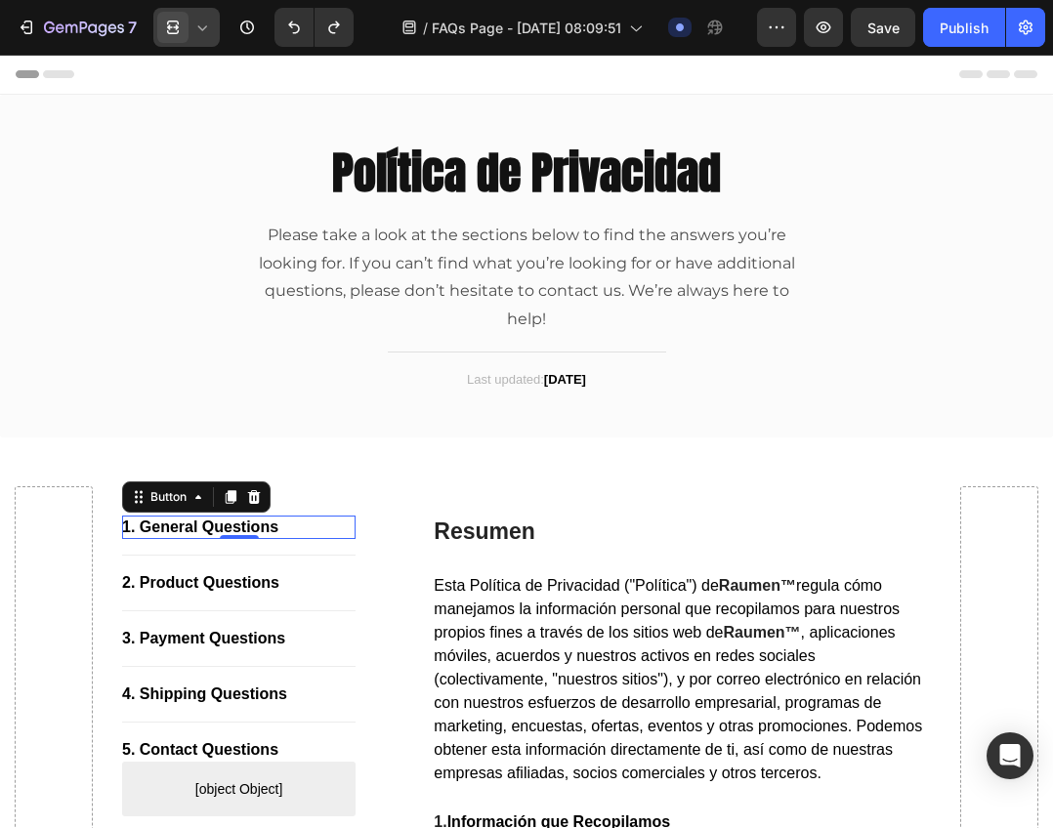
scroll to position [749, 0]
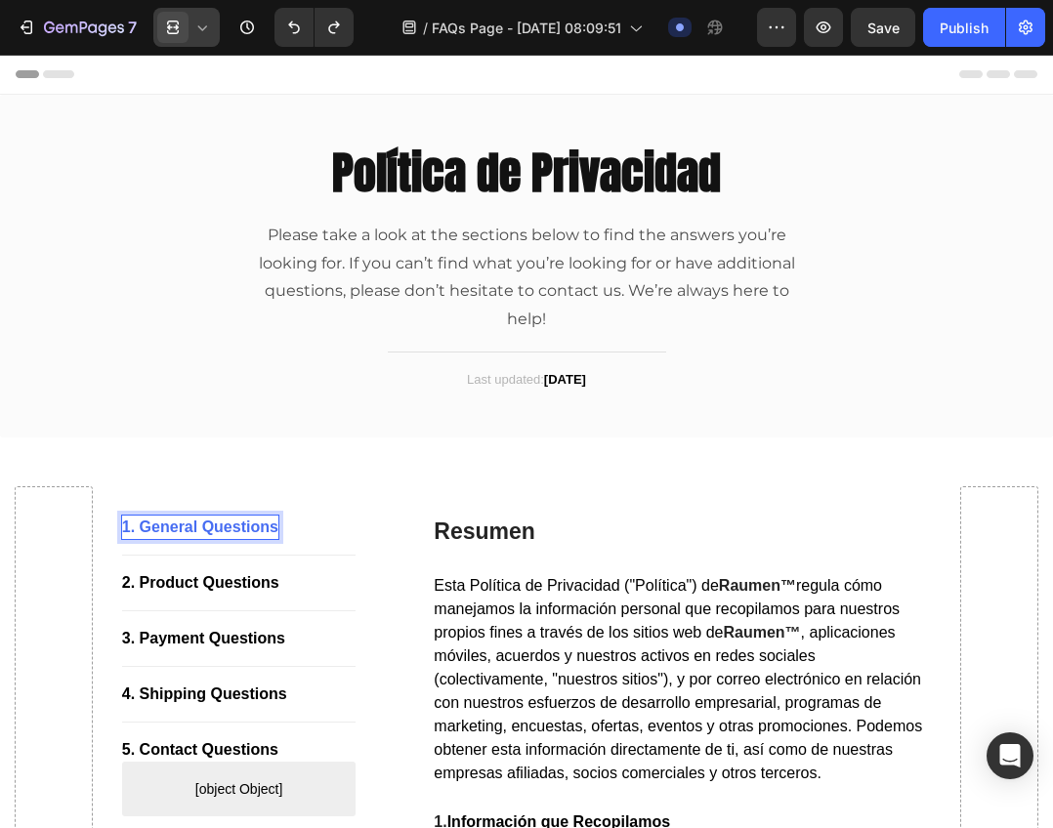
click at [228, 524] on p "1. General Questions" at bounding box center [200, 527] width 156 height 23
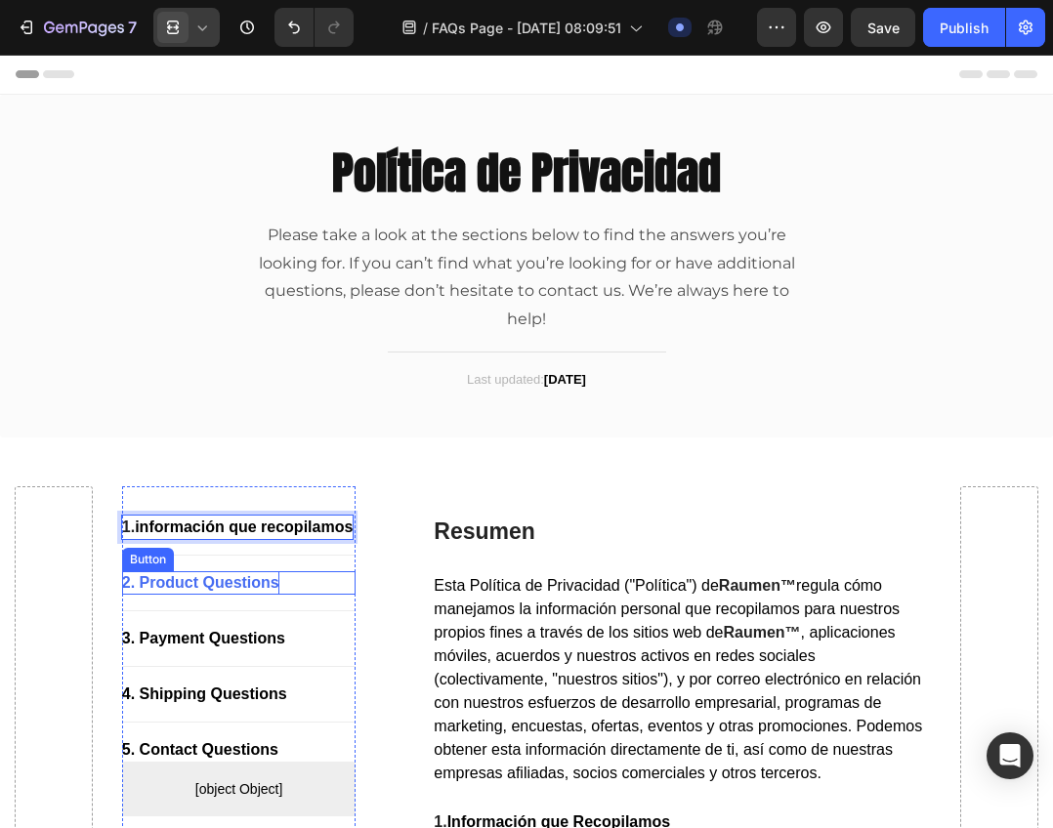
click at [202, 595] on div "2. Product Questions" at bounding box center [200, 582] width 157 height 23
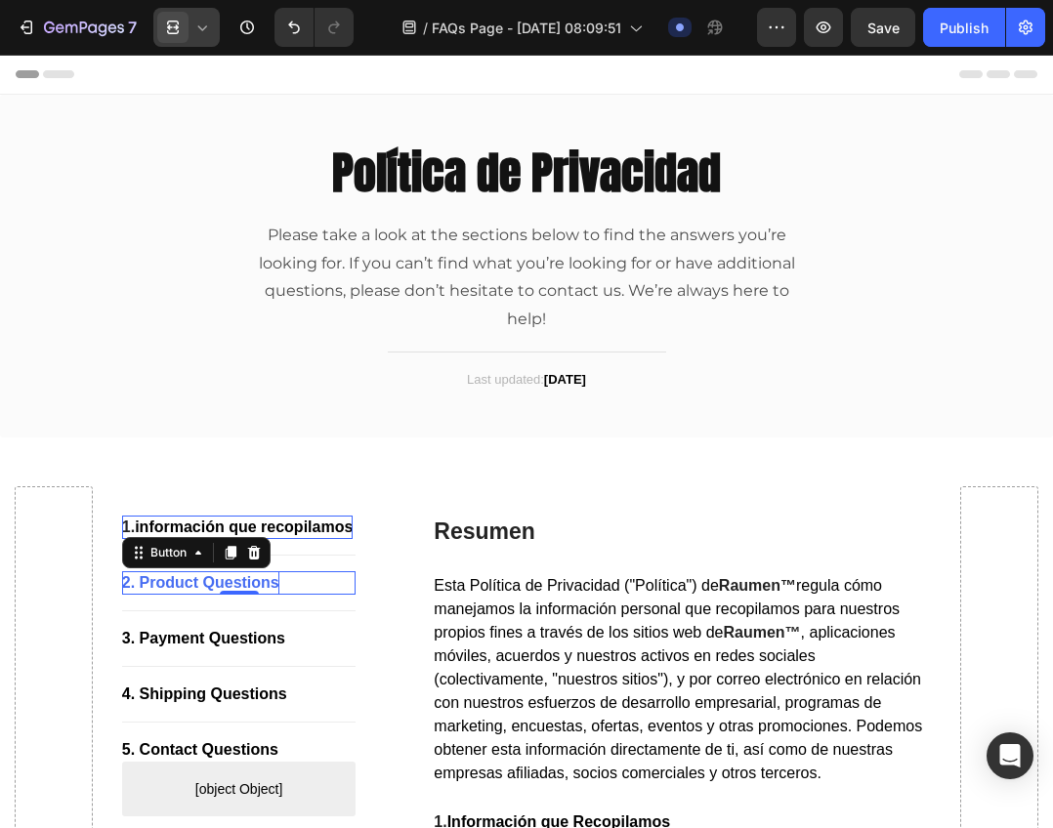
drag, startPoint x: 288, startPoint y: 614, endPoint x: 274, endPoint y: 614, distance: 13.7
click at [288, 595] on div "2. Product Questions Button 0" at bounding box center [239, 582] width 234 height 23
click at [261, 595] on div "2. Product Questions" at bounding box center [200, 582] width 157 height 23
click at [261, 595] on p "2. Product Questions" at bounding box center [200, 582] width 157 height 23
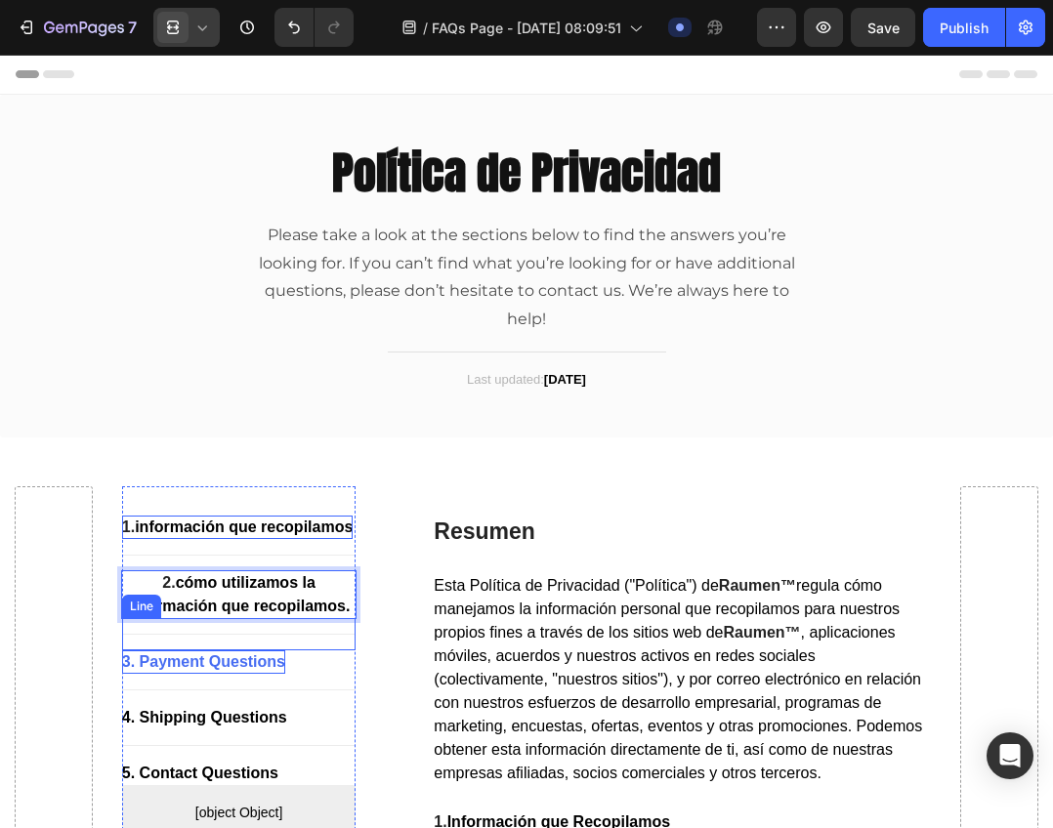
click at [260, 674] on div "3. Payment Questions" at bounding box center [203, 661] width 163 height 23
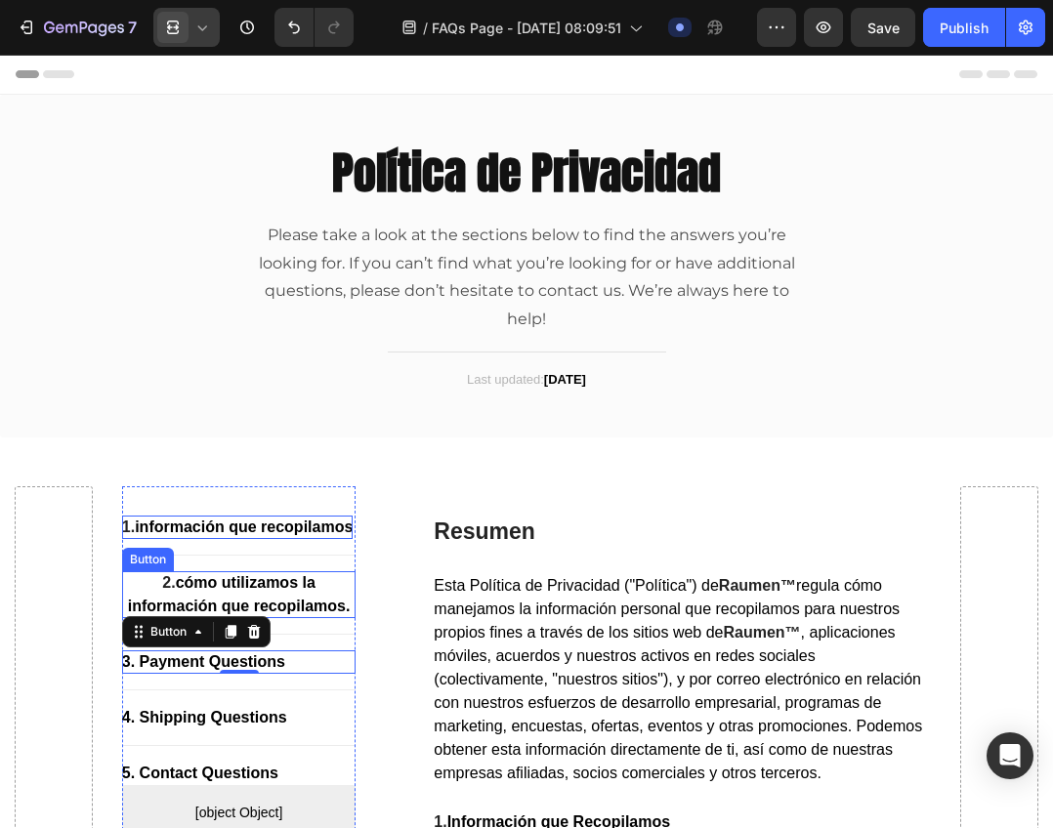
click at [324, 604] on p "2. cómo utilizamos la información que recopilamos." at bounding box center [239, 594] width 234 height 47
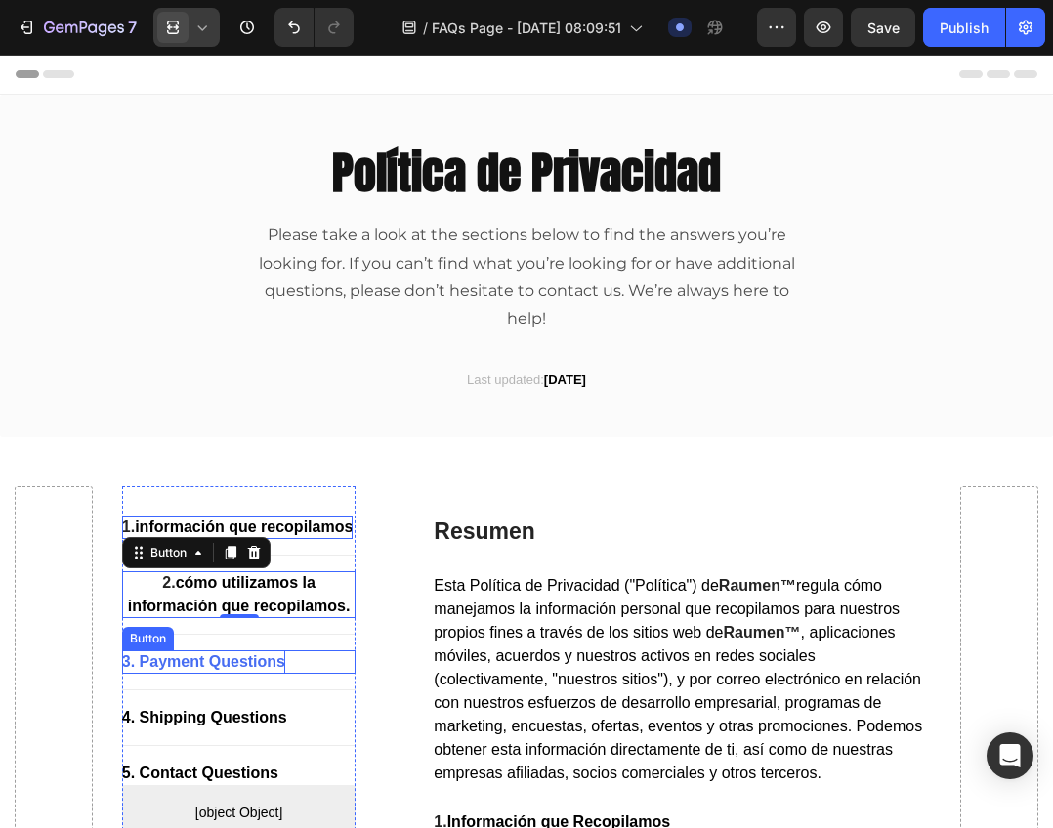
click at [186, 674] on div "3. Payment Questions" at bounding box center [203, 661] width 163 height 23
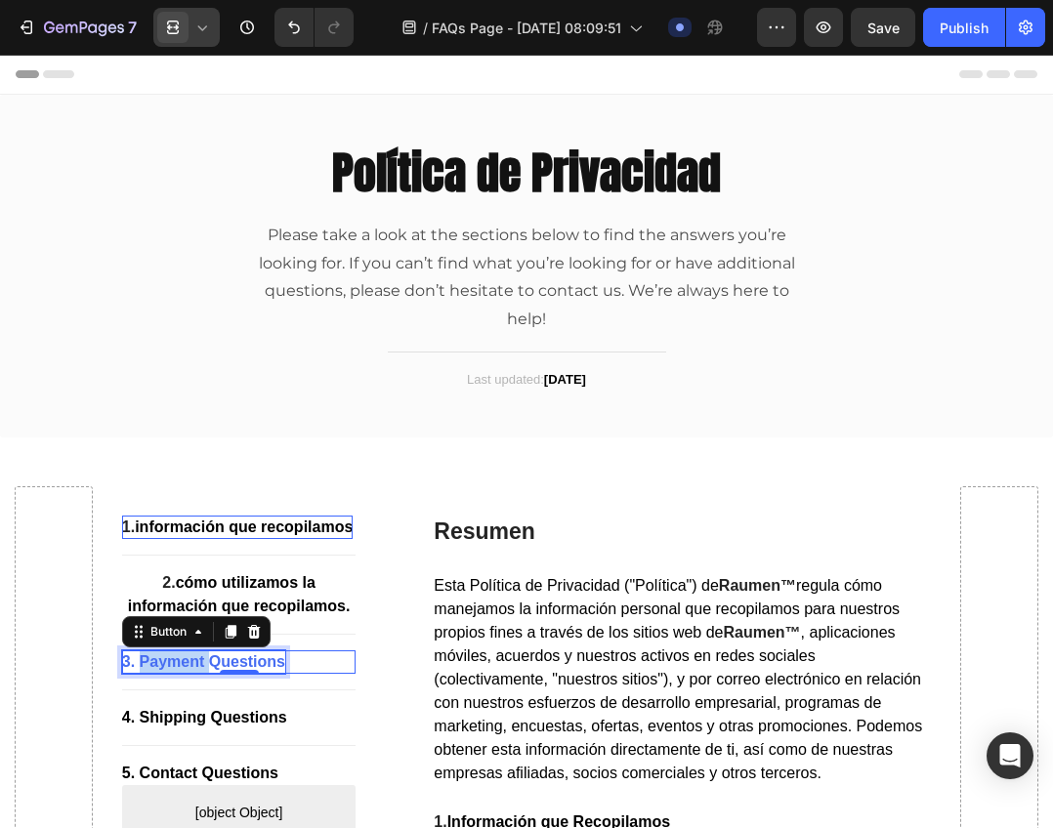
click at [186, 674] on div "3. Payment Questions" at bounding box center [203, 661] width 163 height 23
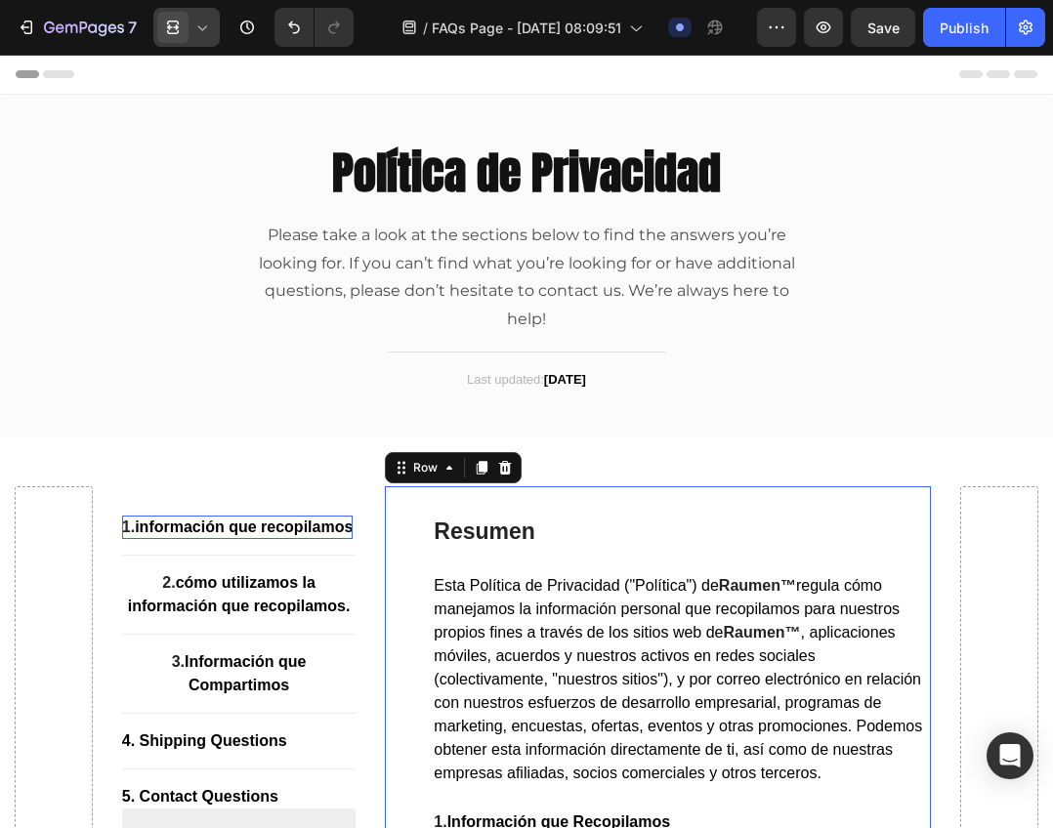
scroll to position [293, 0]
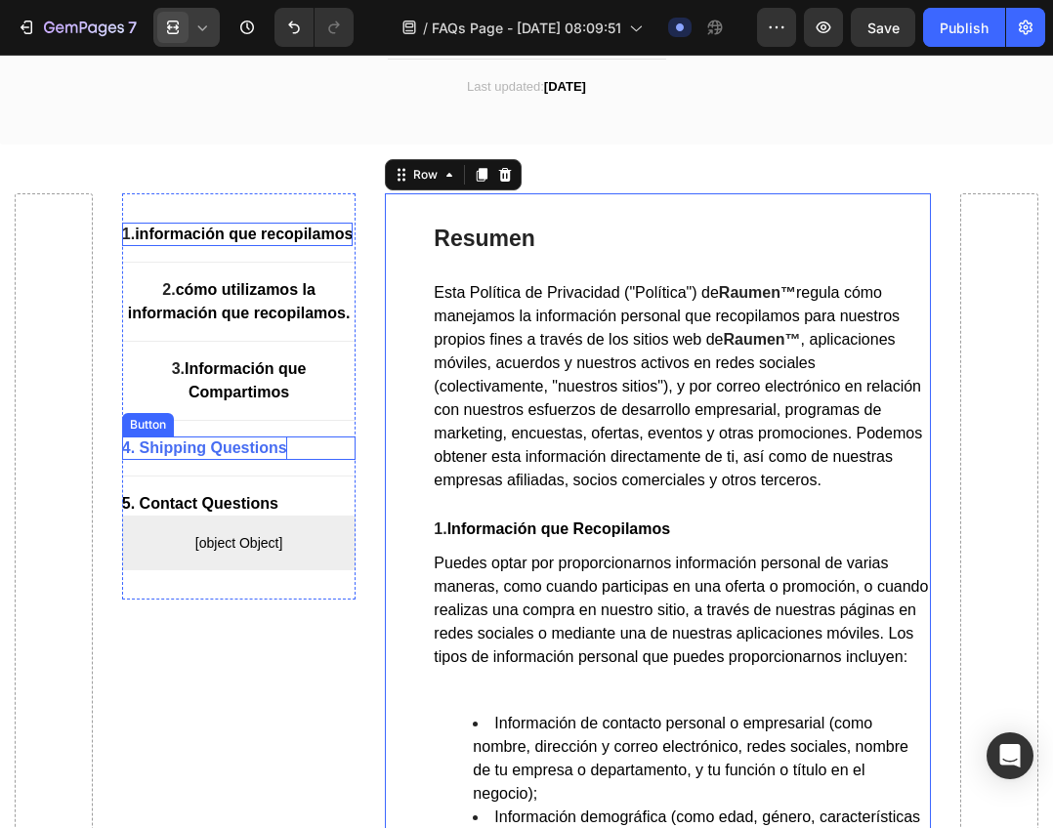
click at [211, 460] on div "4. Shipping Questions" at bounding box center [204, 447] width 165 height 23
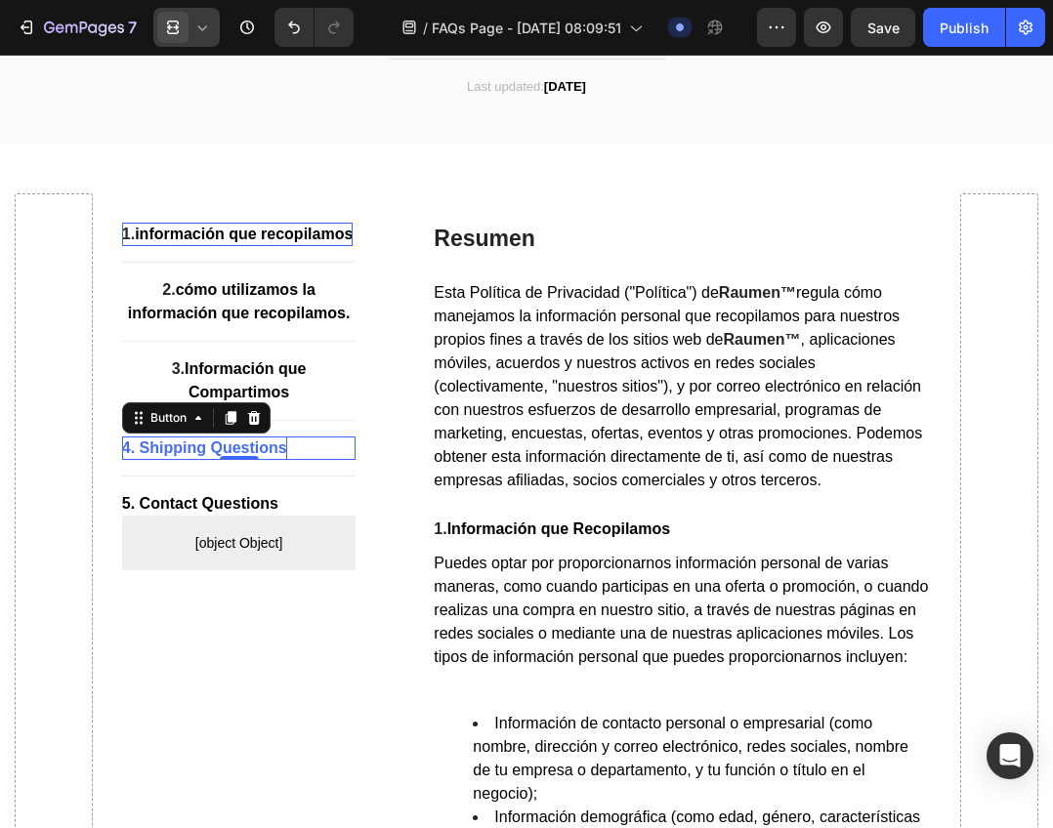
click at [211, 460] on div "4. Shipping Questions" at bounding box center [204, 447] width 165 height 23
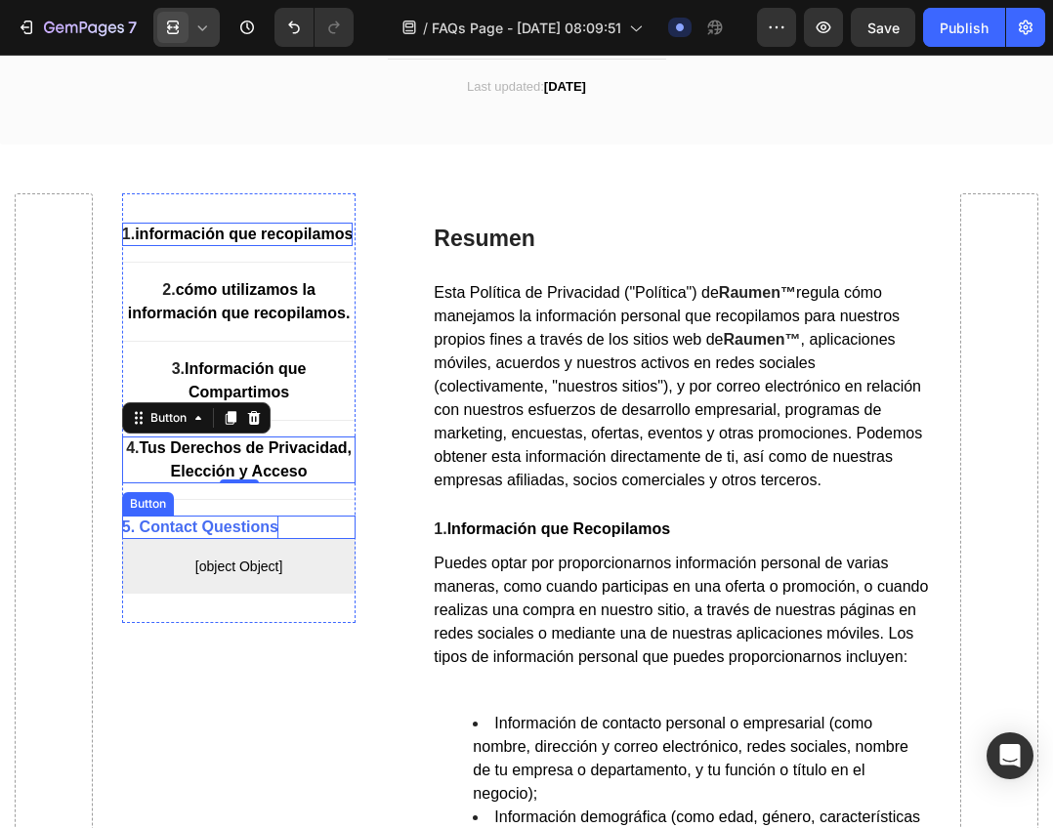
click at [233, 539] on div "5. Contact Questions" at bounding box center [200, 527] width 156 height 23
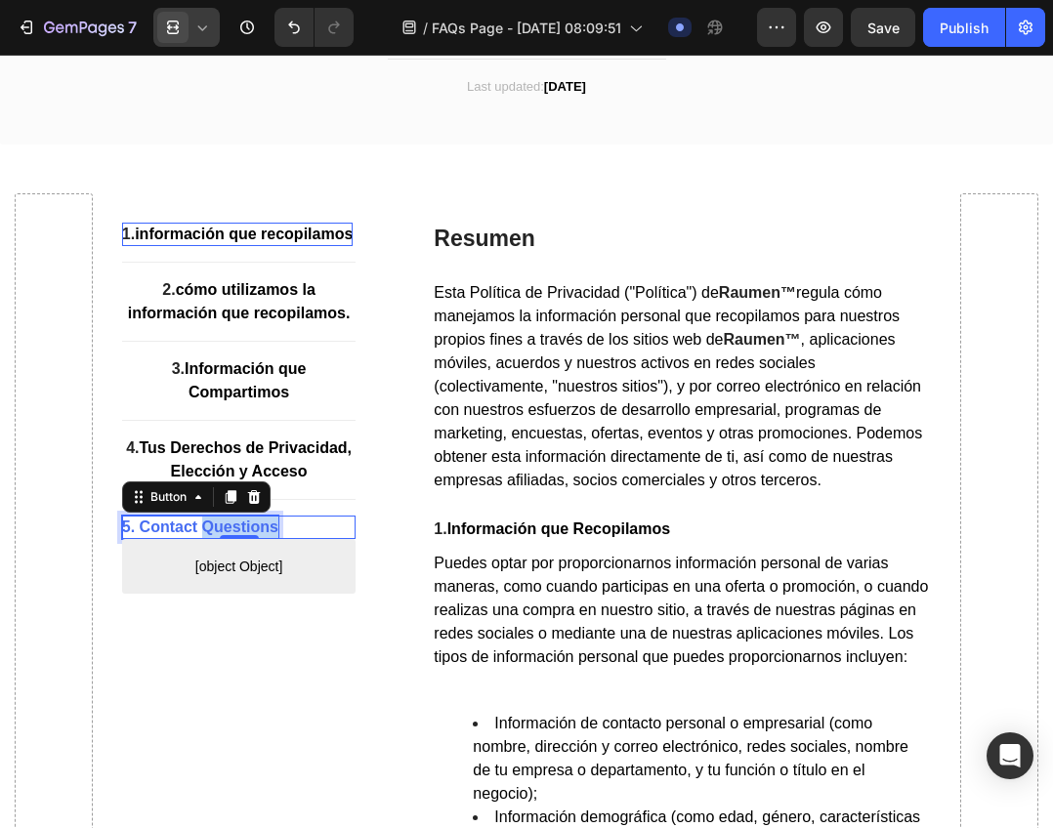
click at [233, 539] on div "5. Contact Questions" at bounding box center [200, 527] width 156 height 23
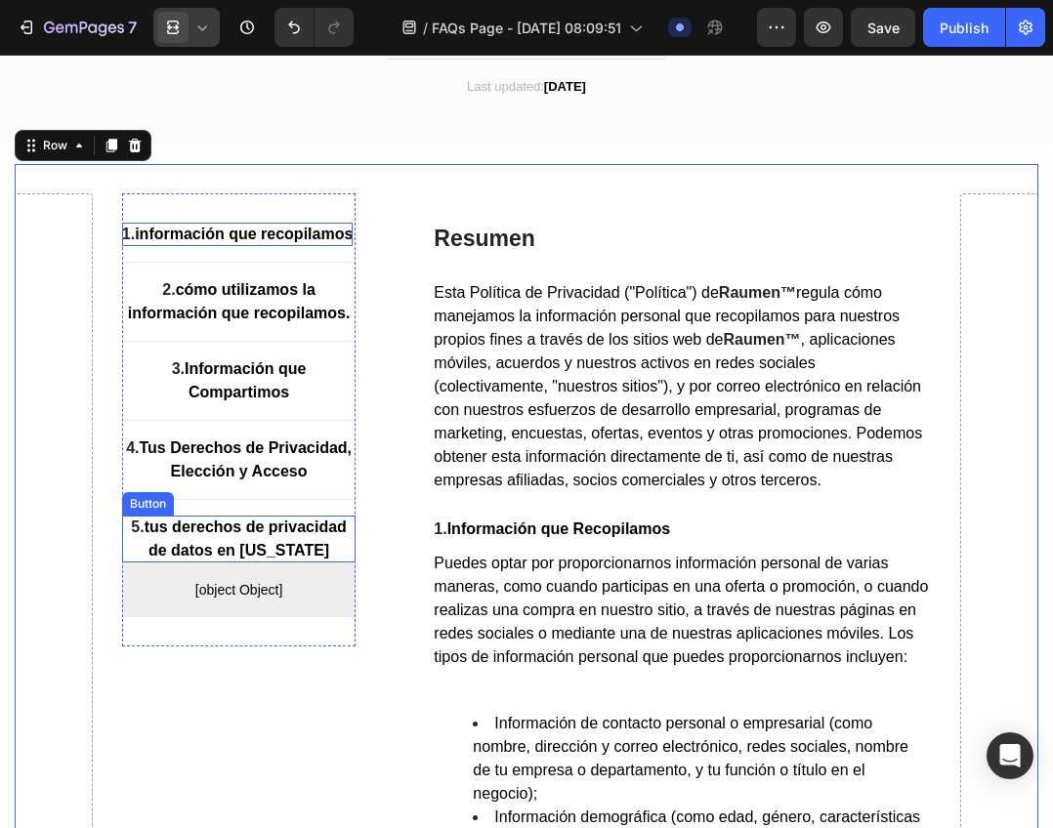
click at [320, 562] on p "5. tus derechos de privacidad de datos en california" at bounding box center [239, 539] width 234 height 47
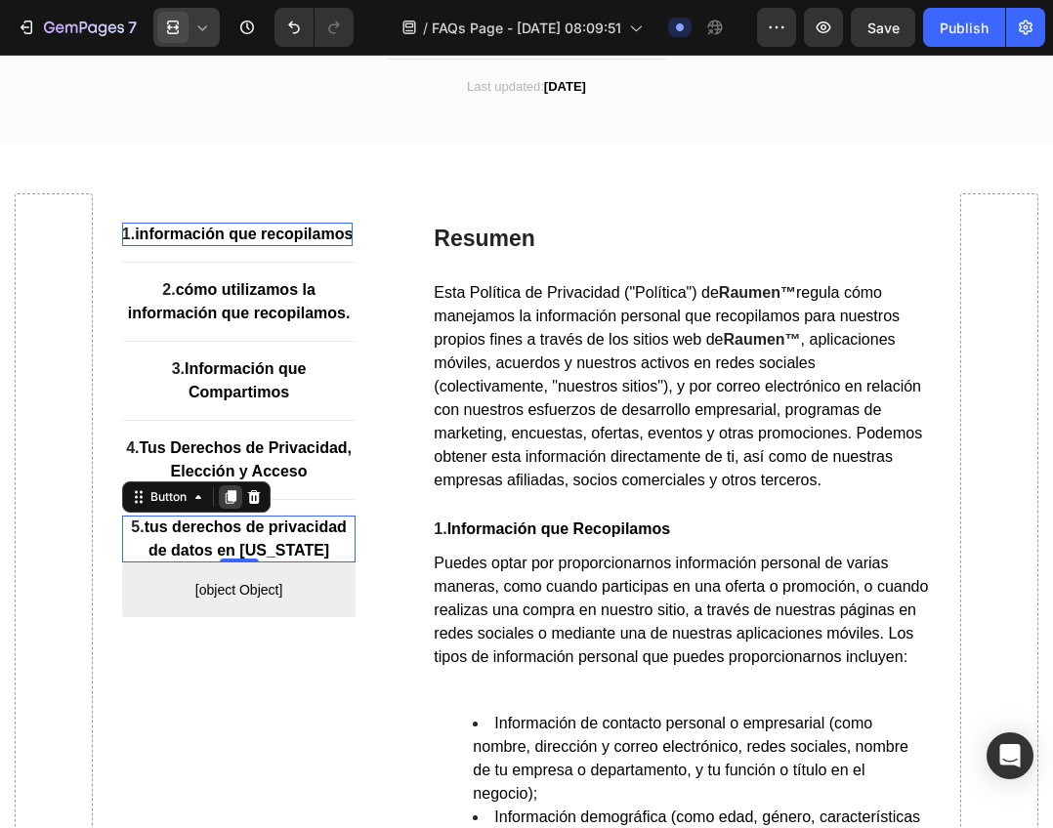
click at [232, 505] on icon at bounding box center [231, 498] width 11 height 14
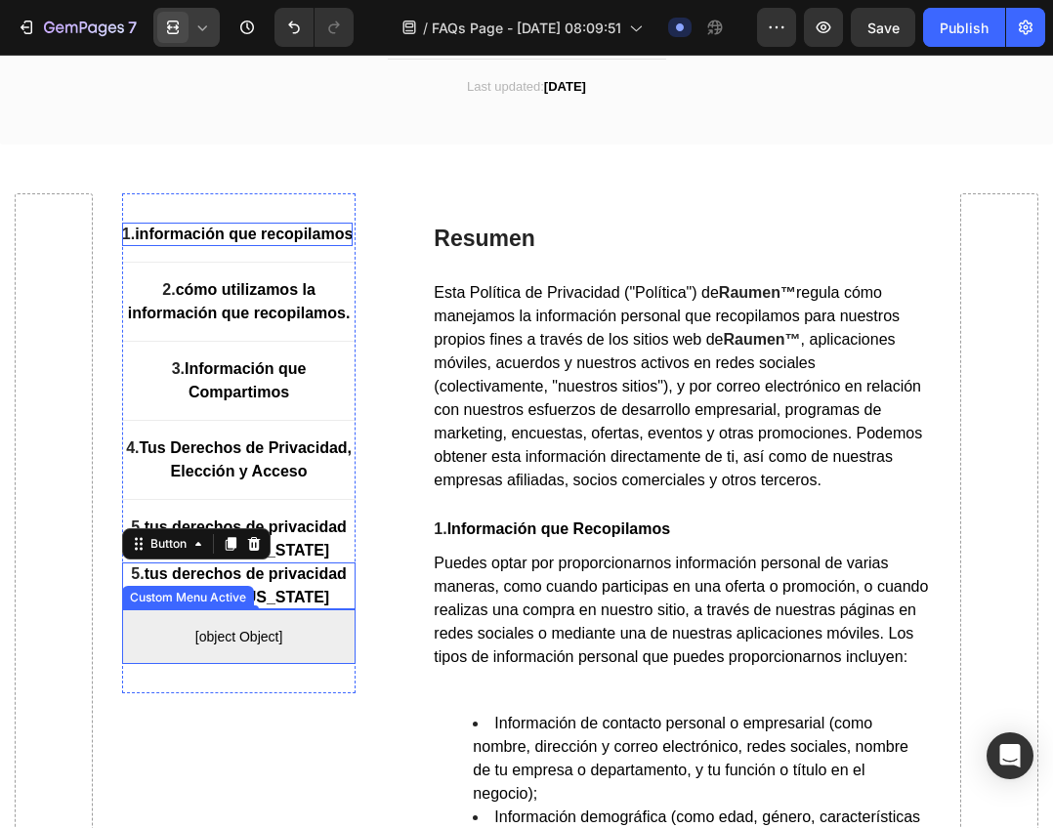
click at [269, 648] on span "[object Object]" at bounding box center [239, 636] width 234 height 23
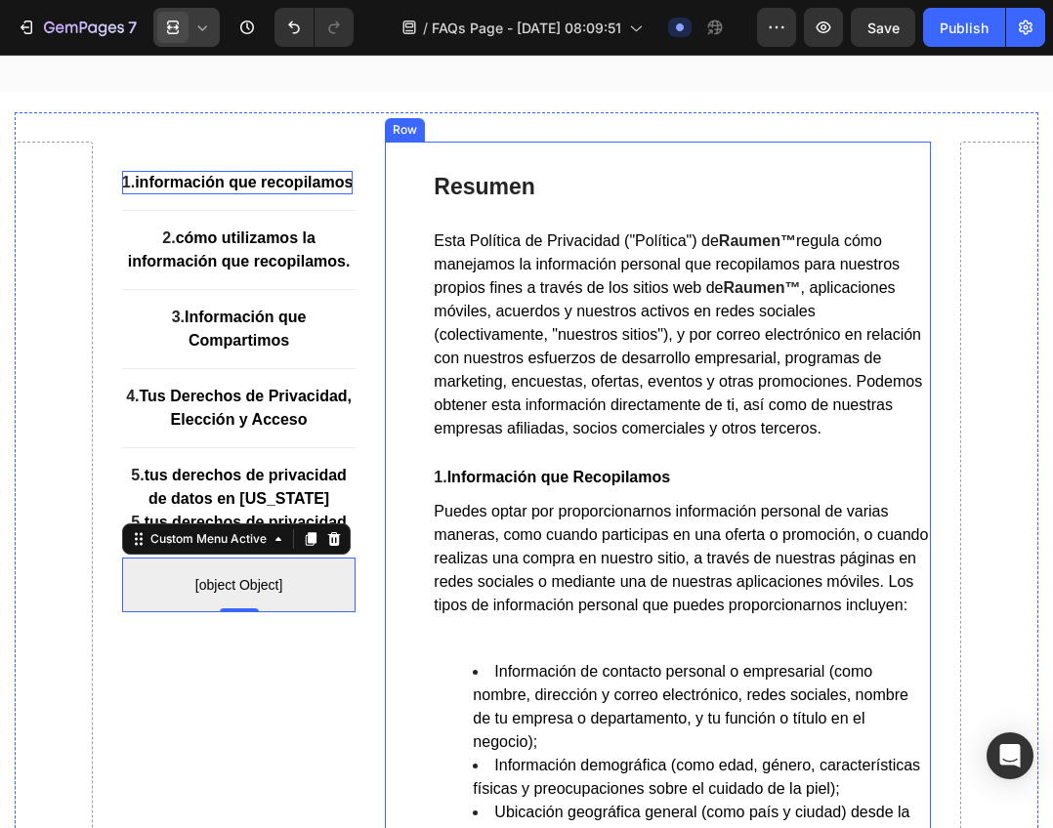
scroll to position [391, 0]
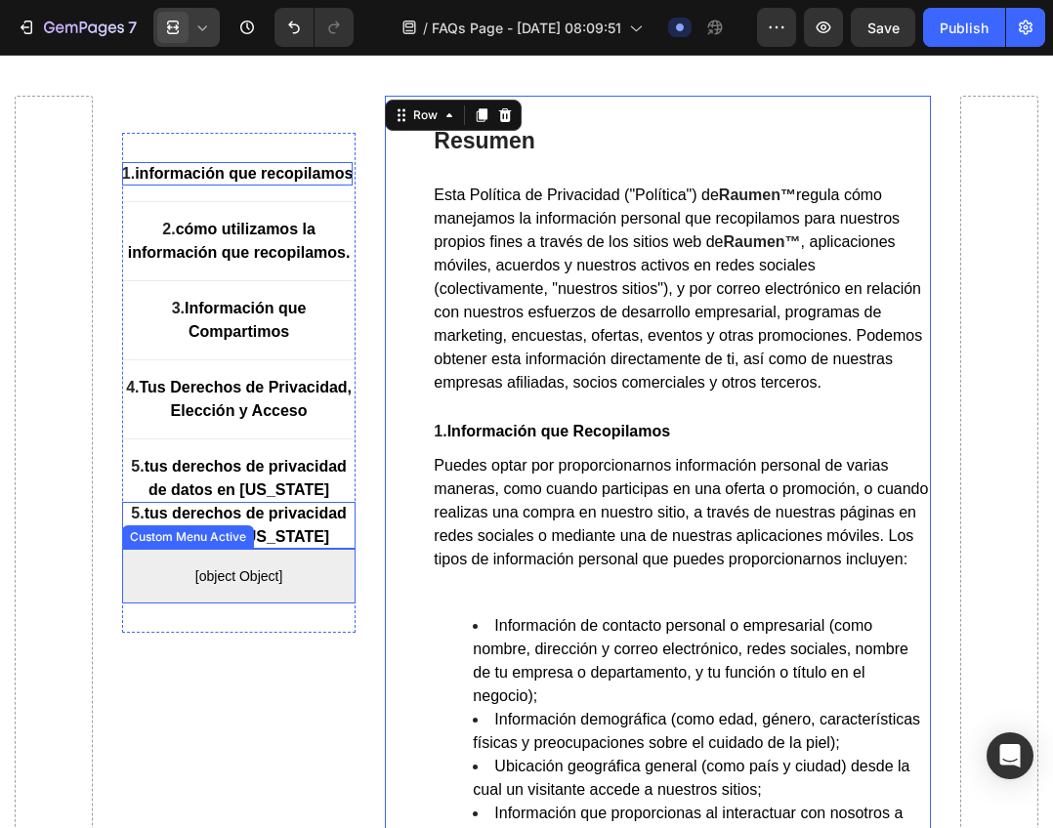
click at [228, 547] on p "5. tus derechos de privacidad de datos en california" at bounding box center [239, 525] width 234 height 47
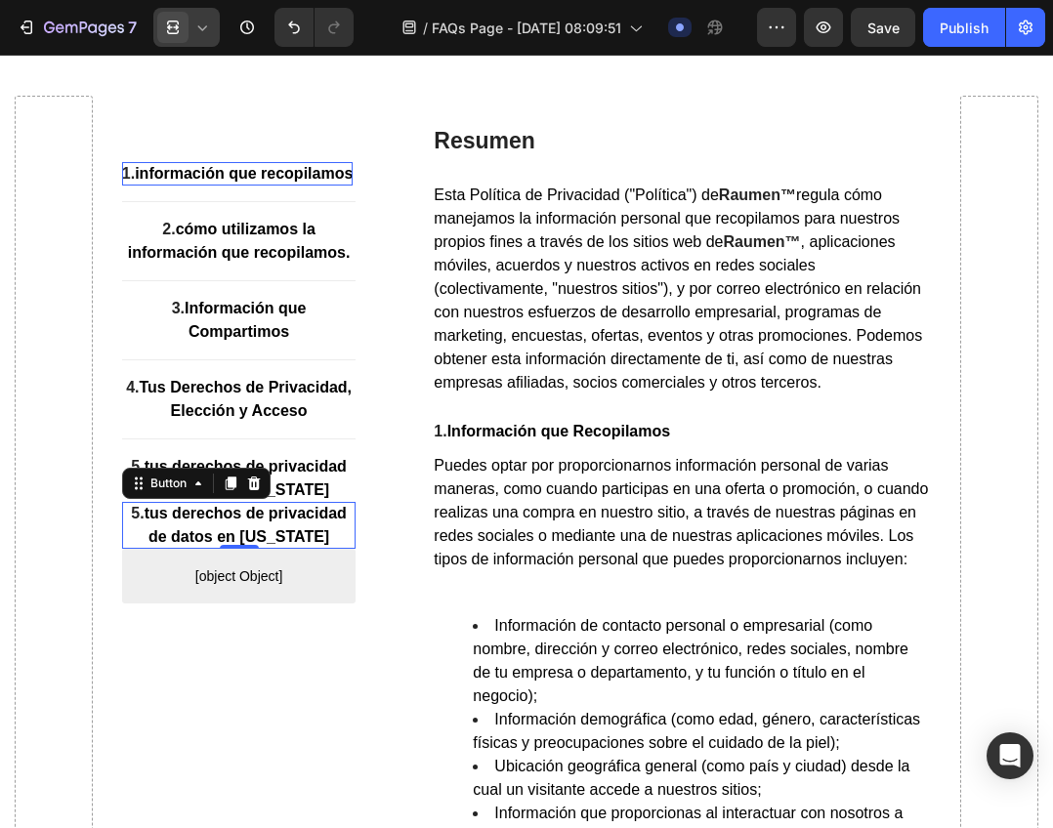
click at [228, 547] on p "5. tus derechos de privacidad de datos en california" at bounding box center [239, 525] width 234 height 47
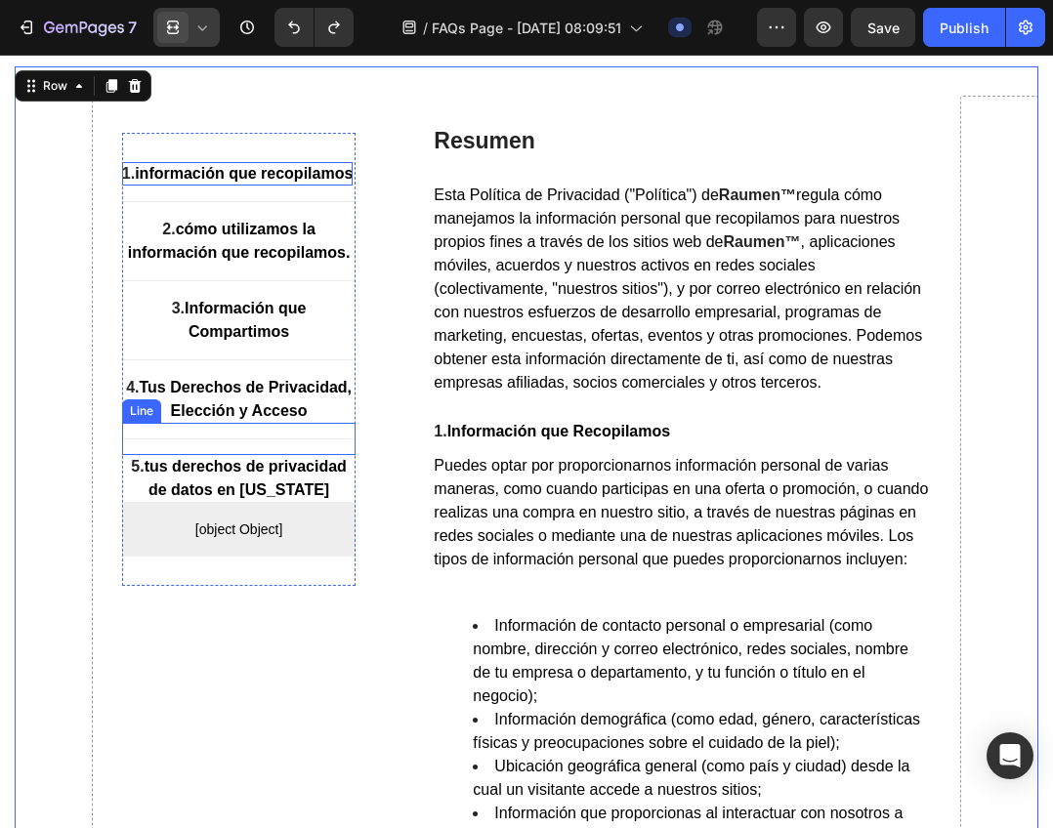
click at [295, 455] on div "Title Line" at bounding box center [239, 439] width 234 height 32
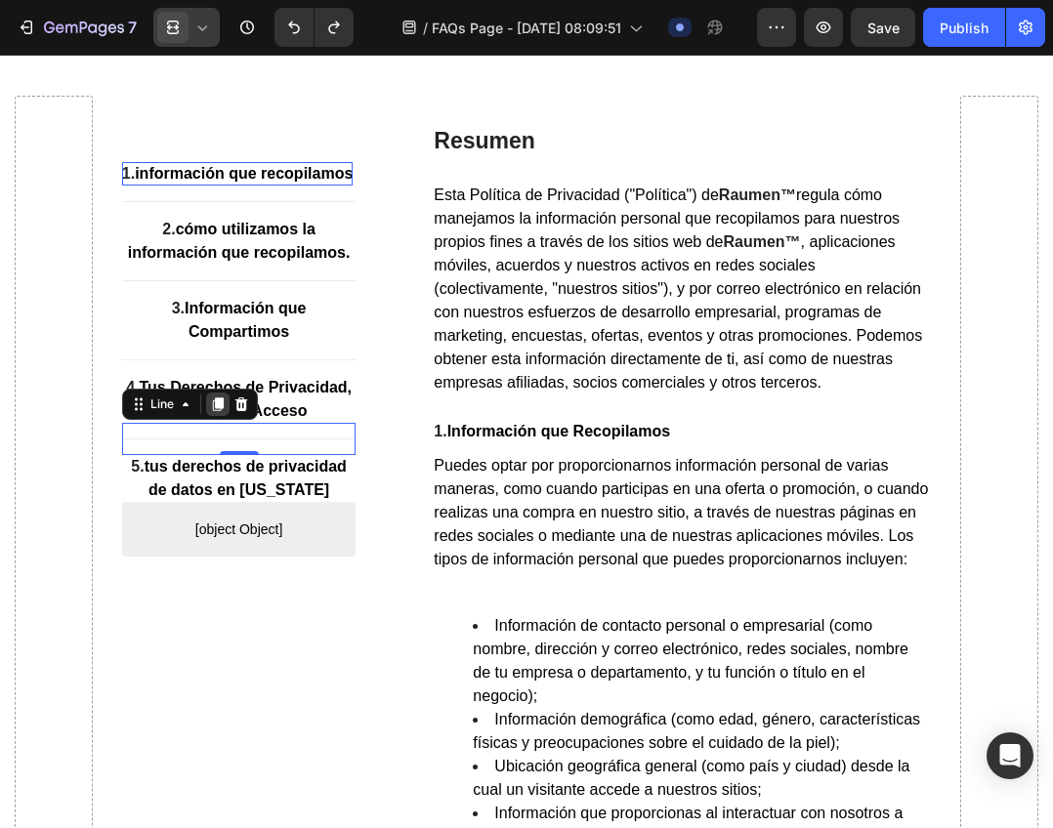
click at [216, 411] on icon at bounding box center [218, 404] width 11 height 14
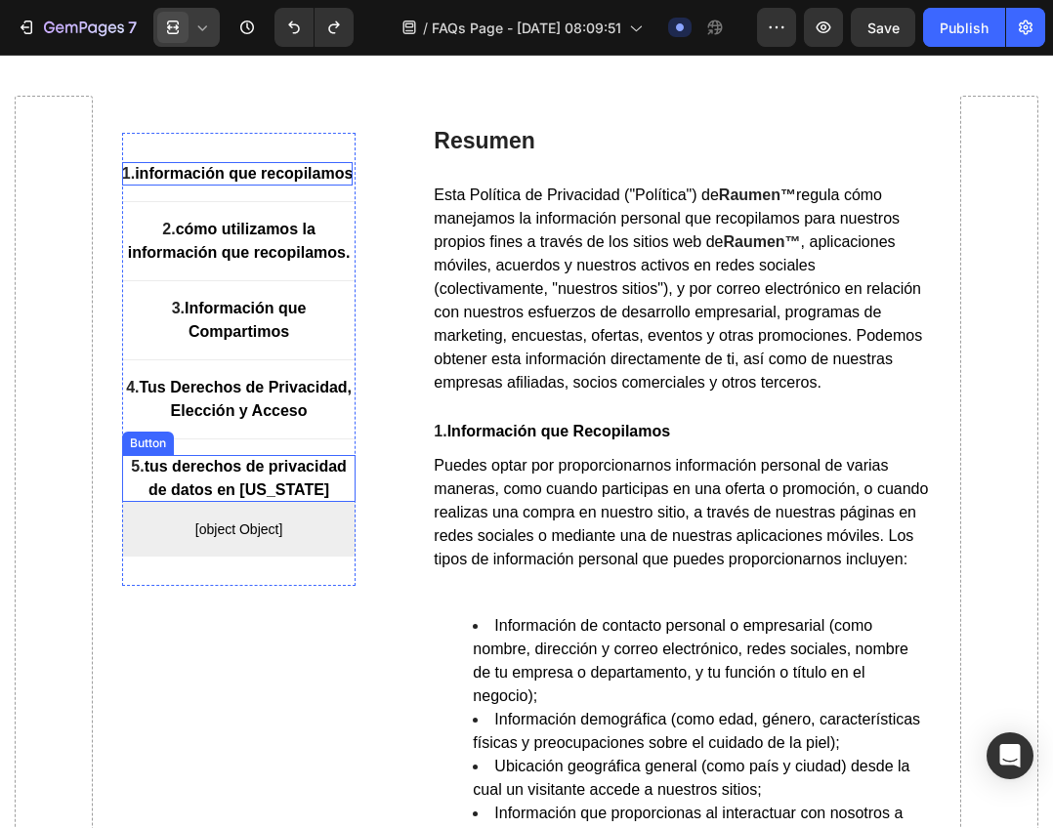
click at [254, 502] on p "5. tus derechos de privacidad de datos en california" at bounding box center [239, 478] width 234 height 47
click at [305, 455] on div "Title Line" at bounding box center [239, 439] width 234 height 32
click at [301, 498] on p "5. tus derechos de privacidad de datos en california" at bounding box center [239, 478] width 234 height 47
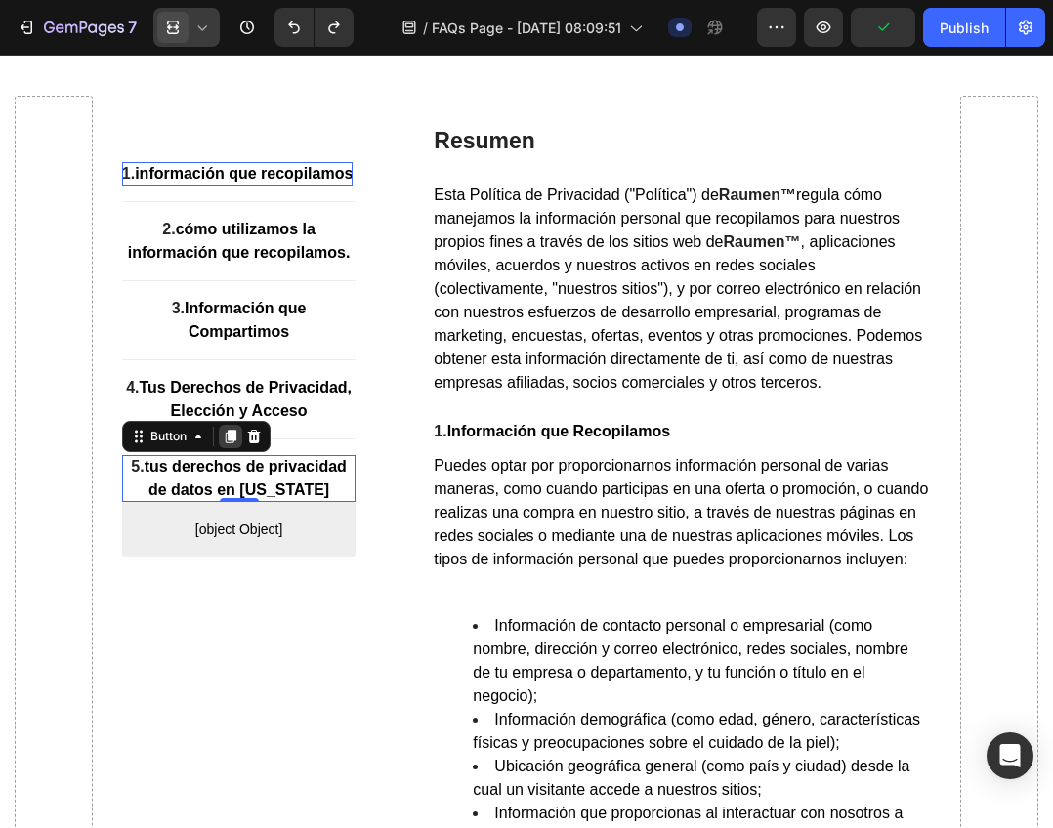
click at [228, 443] on icon at bounding box center [231, 437] width 11 height 14
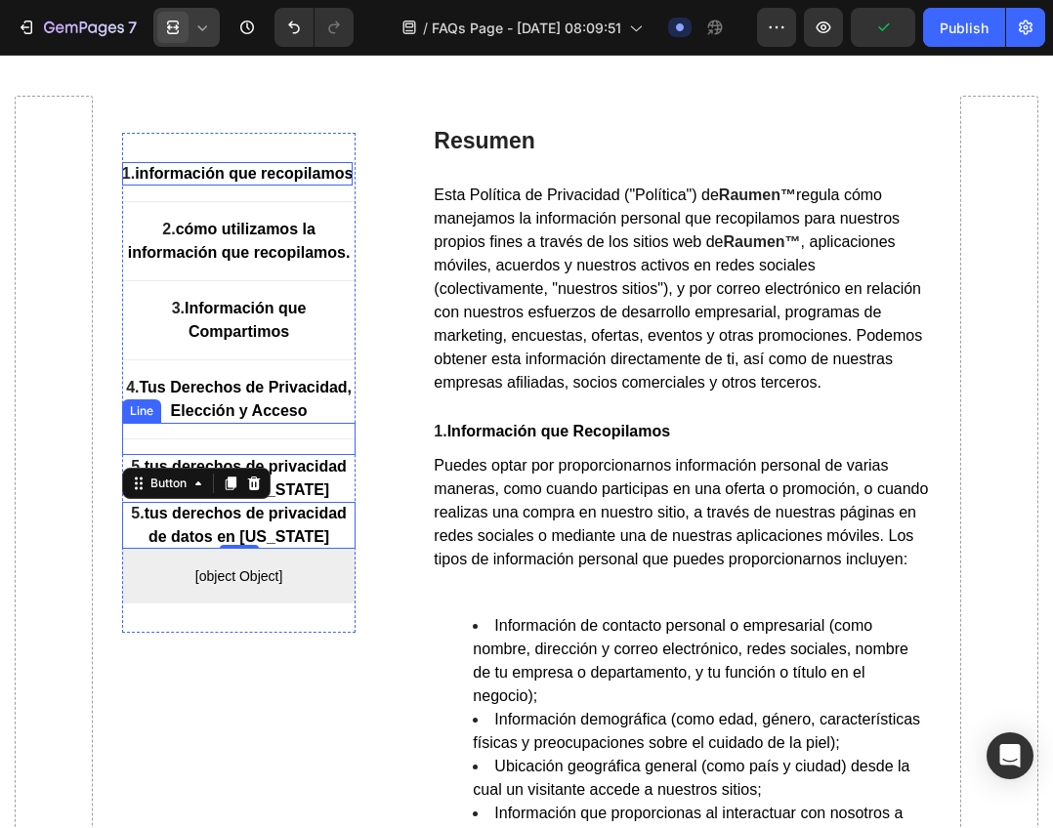
click at [242, 452] on div "Title Line" at bounding box center [239, 439] width 234 height 32
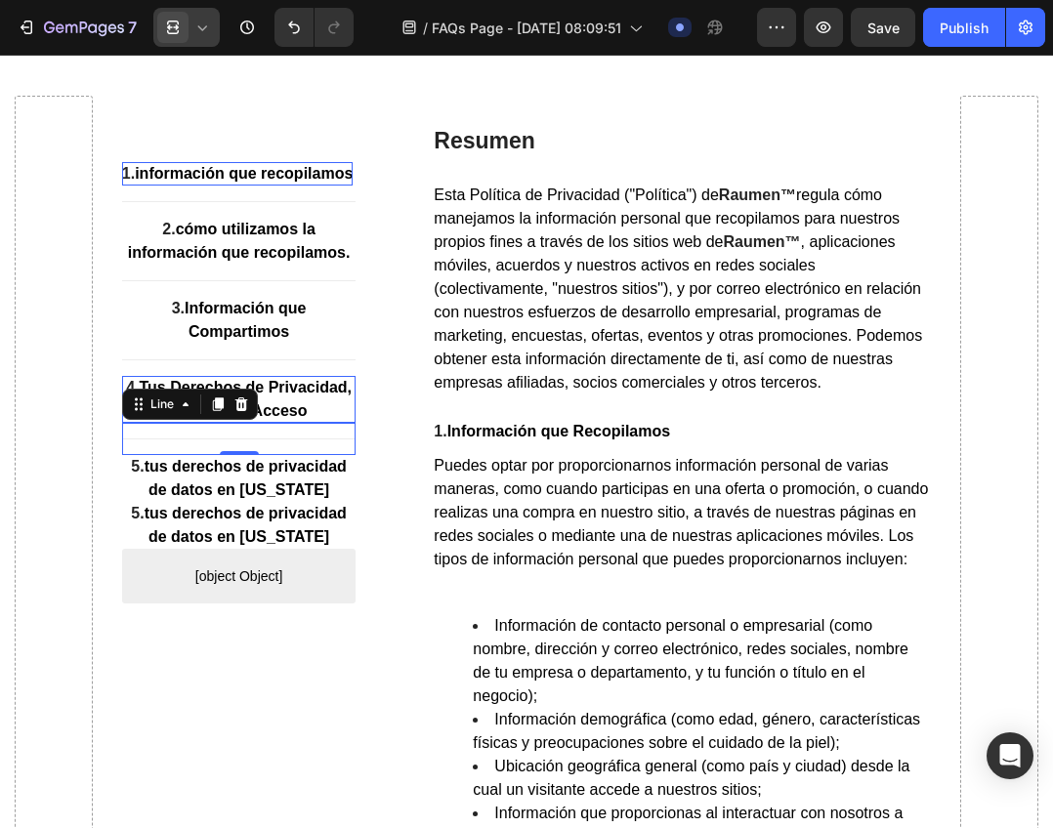
click at [224, 412] on icon at bounding box center [218, 404] width 16 height 16
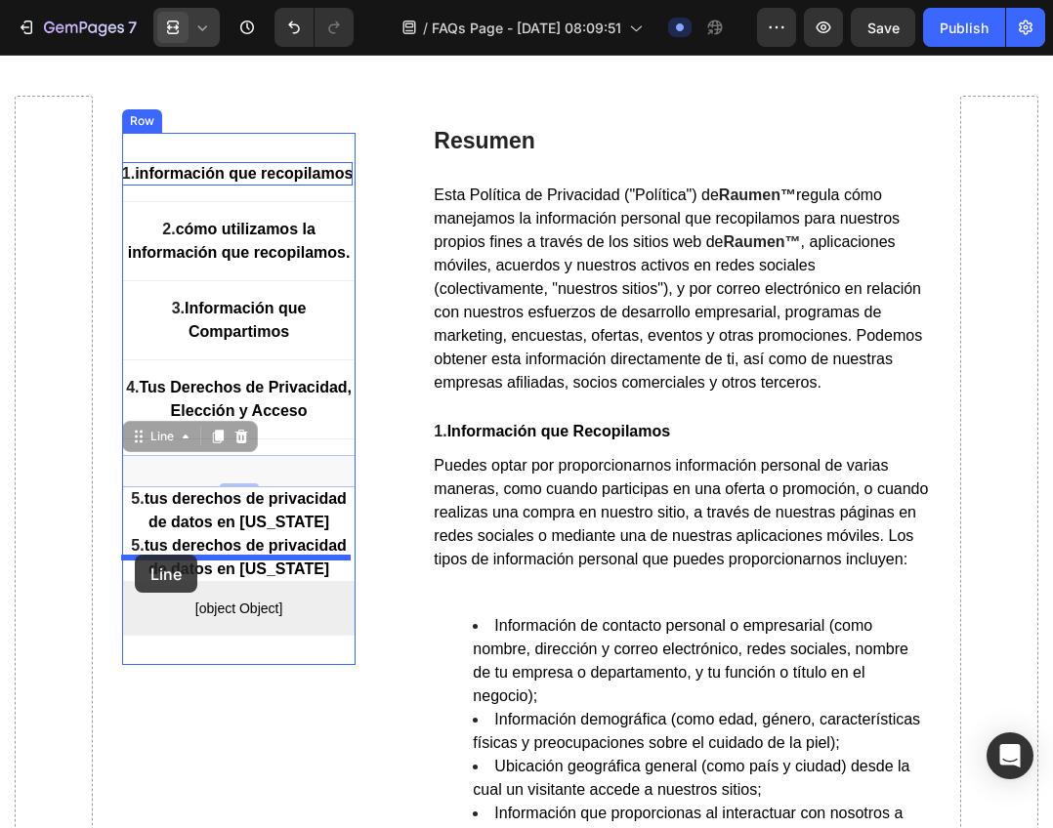
drag, startPoint x: 132, startPoint y: 464, endPoint x: 135, endPoint y: 555, distance: 90.9
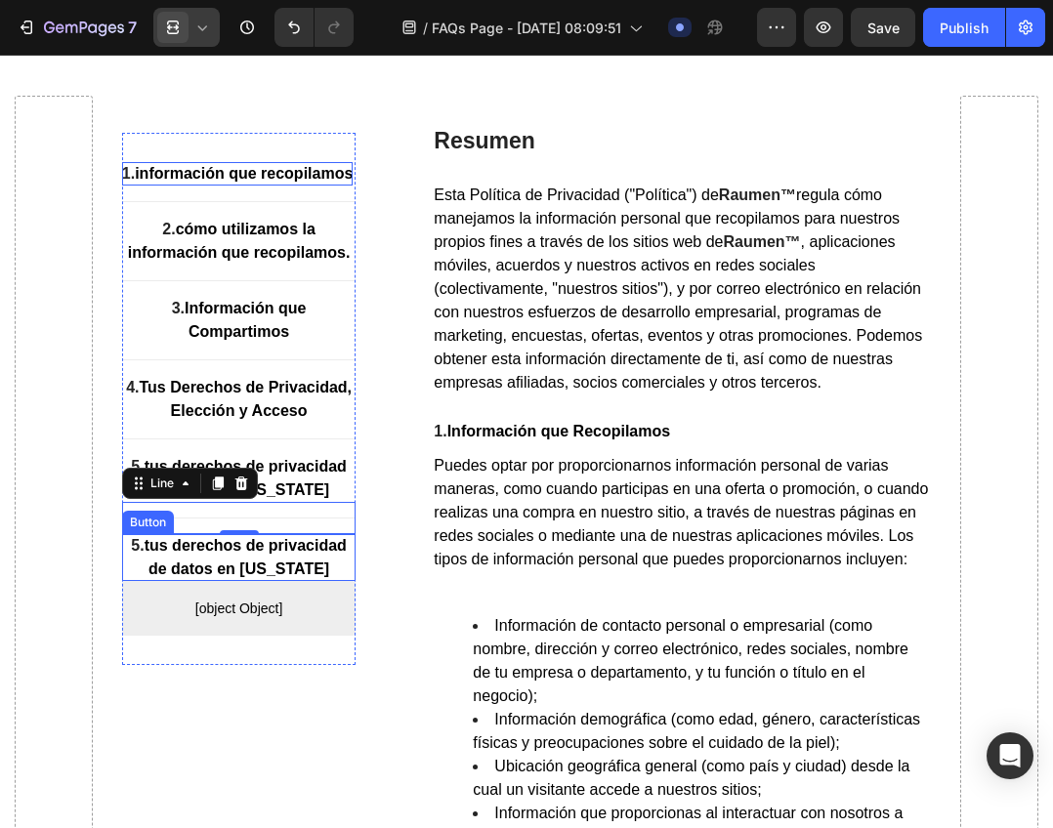
click at [231, 572] on strong "tus derechos de privacidad de datos en [US_STATE]" at bounding box center [246, 557] width 202 height 40
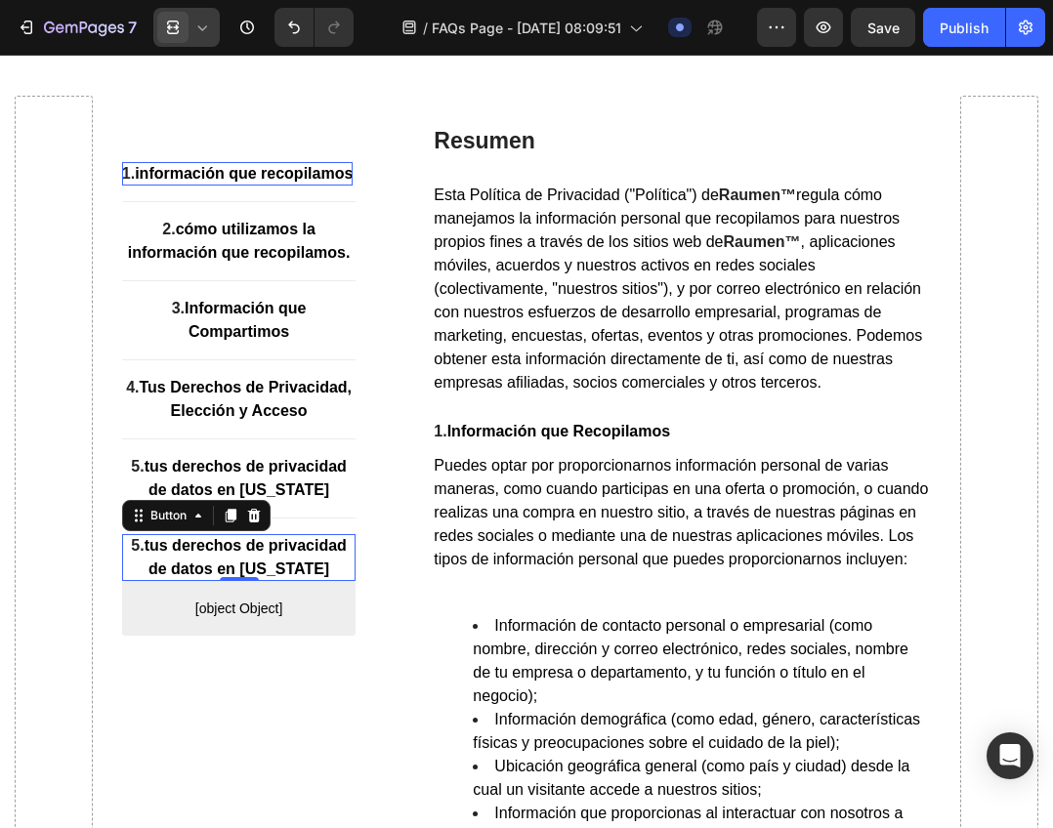
click at [231, 572] on strong "tus derechos de privacidad de datos en [US_STATE]" at bounding box center [246, 557] width 202 height 40
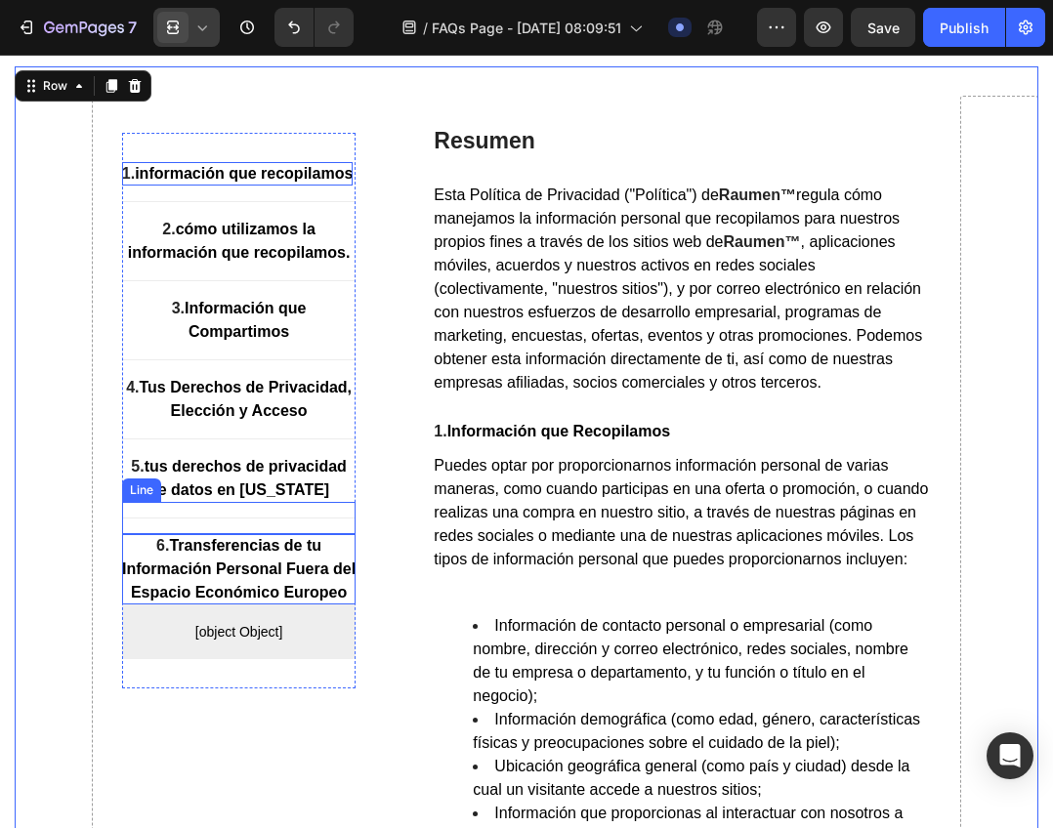
click at [291, 534] on div "Title Line" at bounding box center [239, 518] width 234 height 32
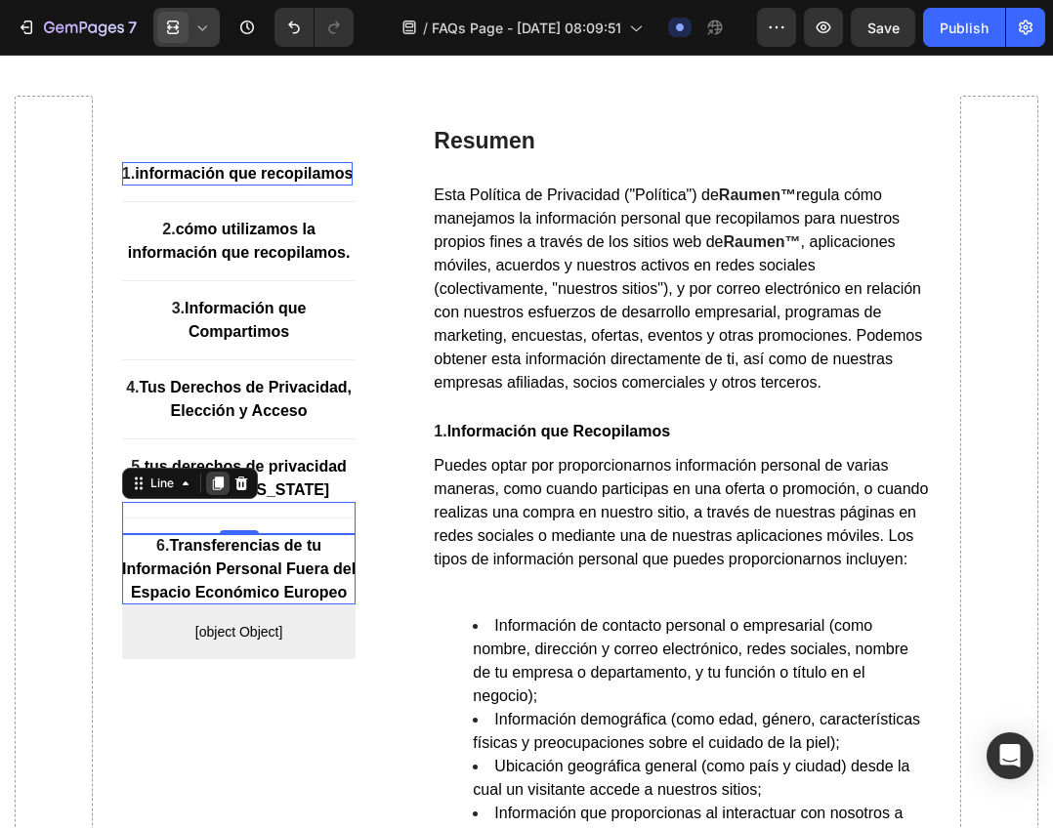
click at [219, 490] on icon at bounding box center [218, 483] width 11 height 14
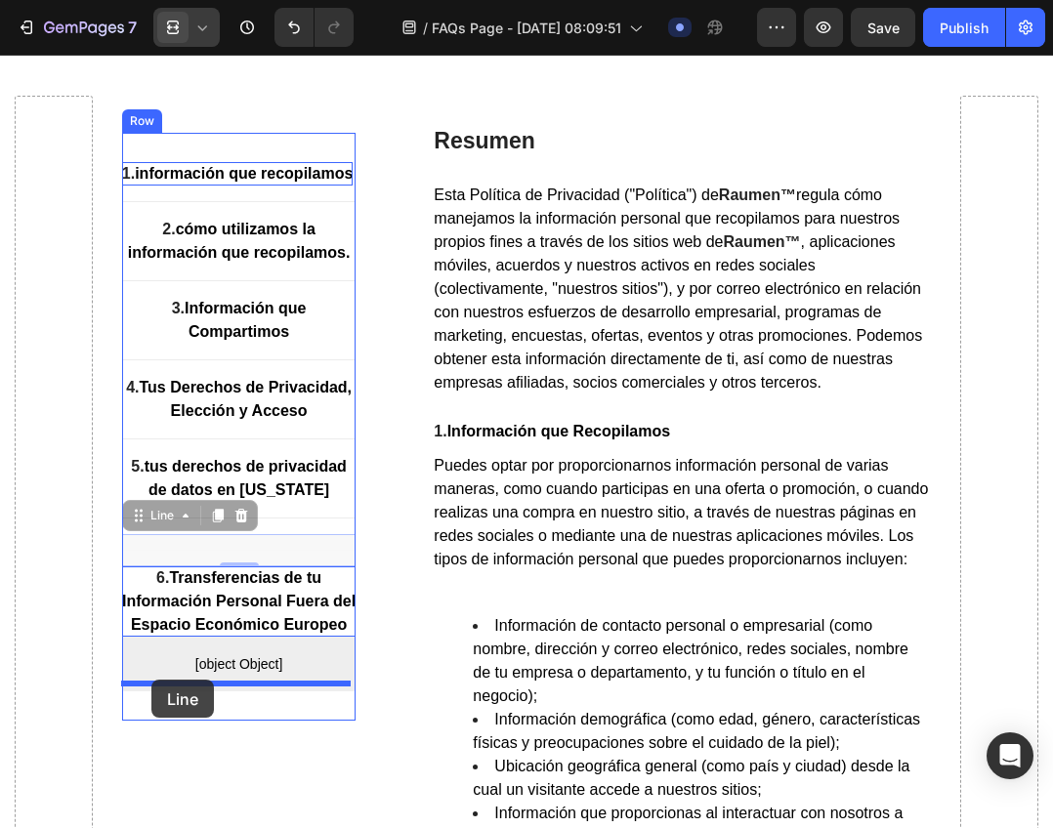
drag, startPoint x: 137, startPoint y: 545, endPoint x: 151, endPoint y: 680, distance: 135.5
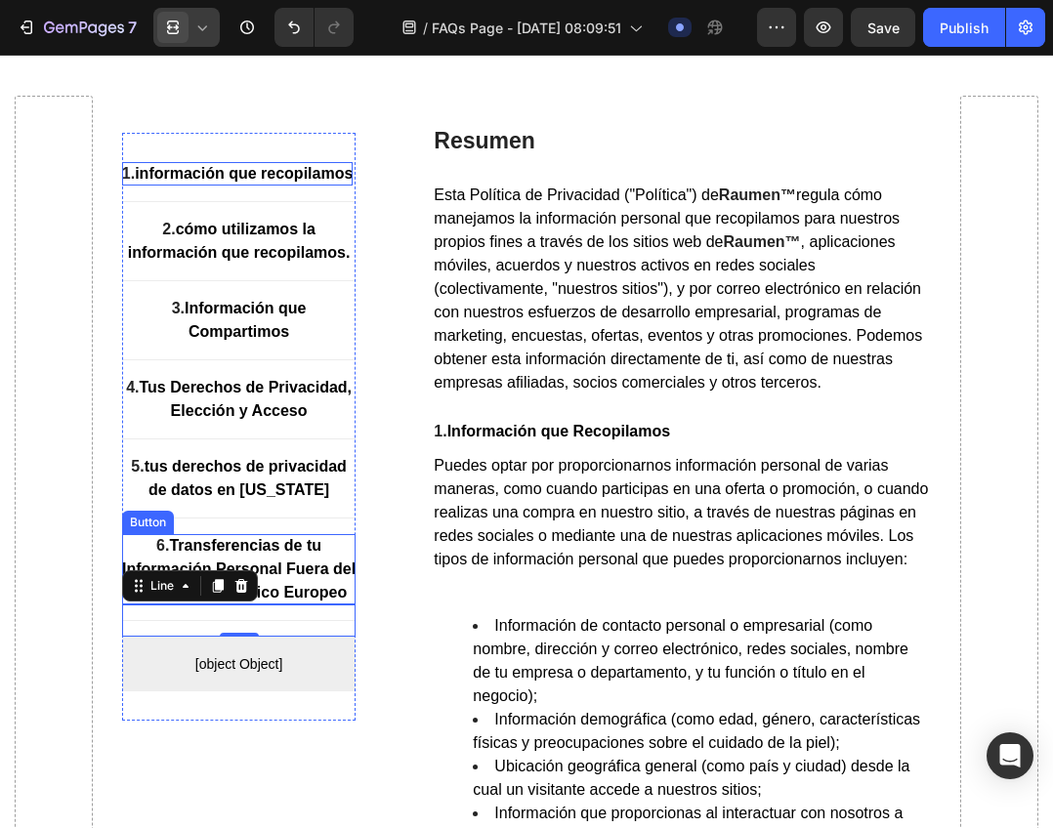
click at [263, 599] on strong "Transferencias de tu Información Personal Fuera del Espacio Económico Europeo" at bounding box center [238, 568] width 233 height 63
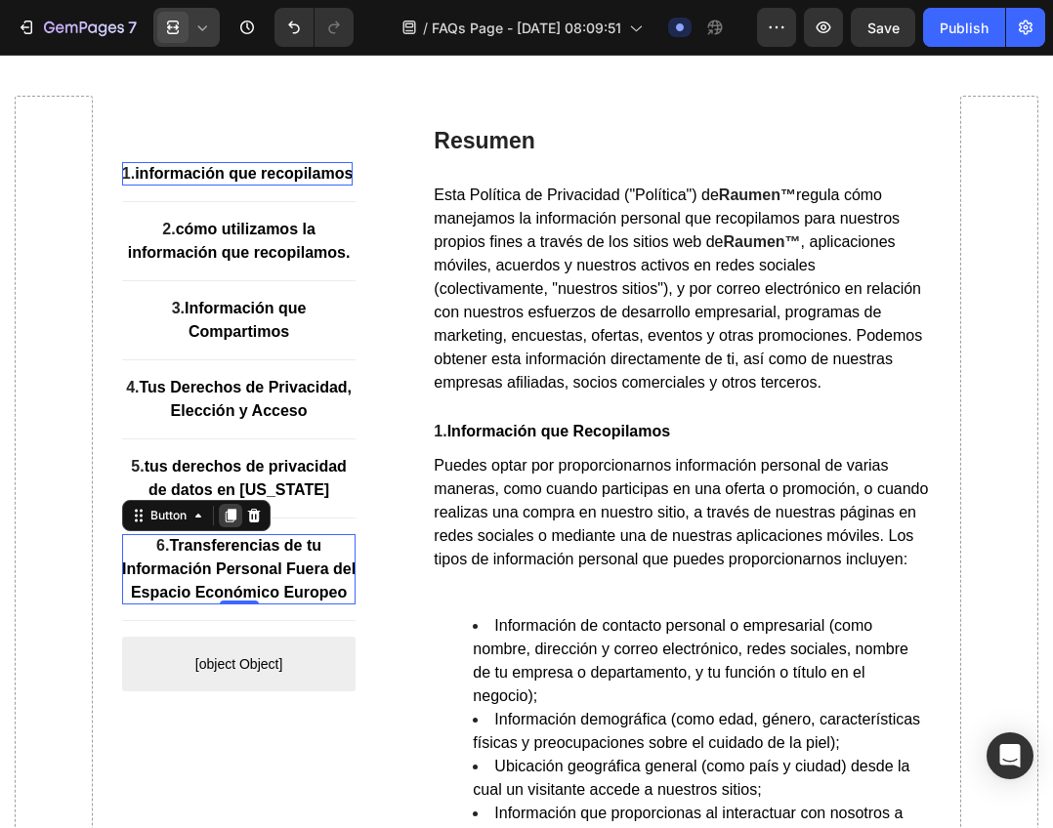
click at [230, 522] on icon at bounding box center [231, 516] width 11 height 14
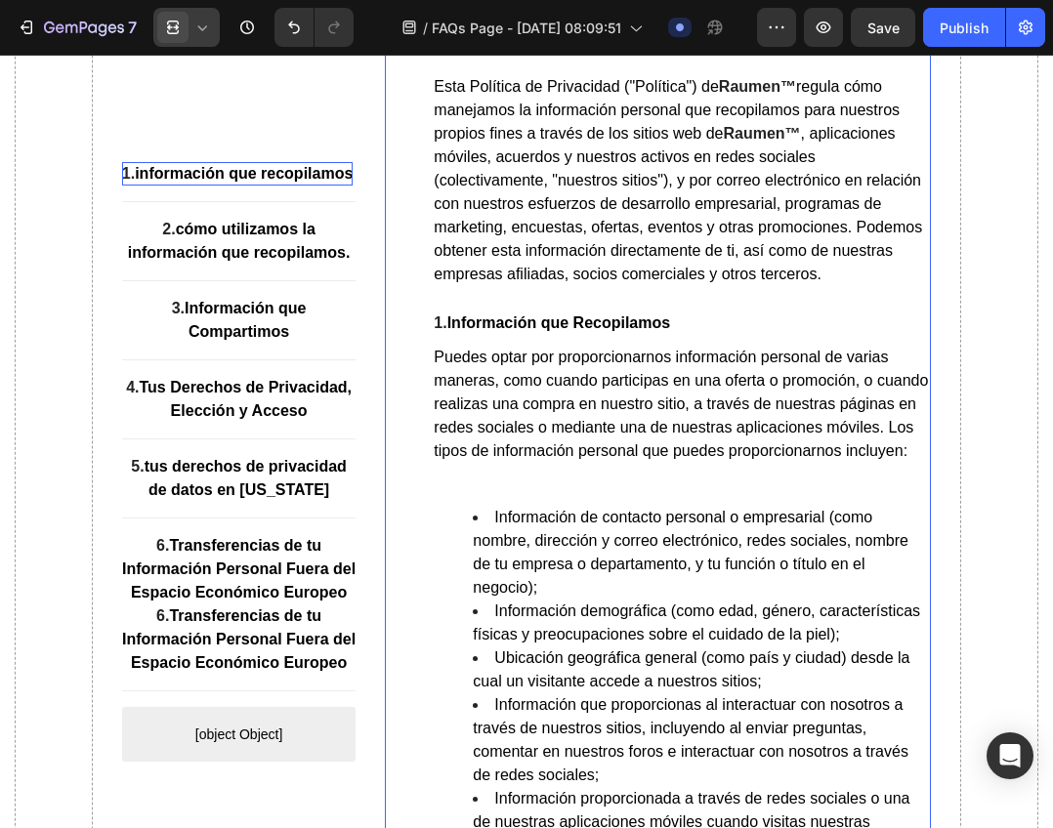
scroll to position [586, 0]
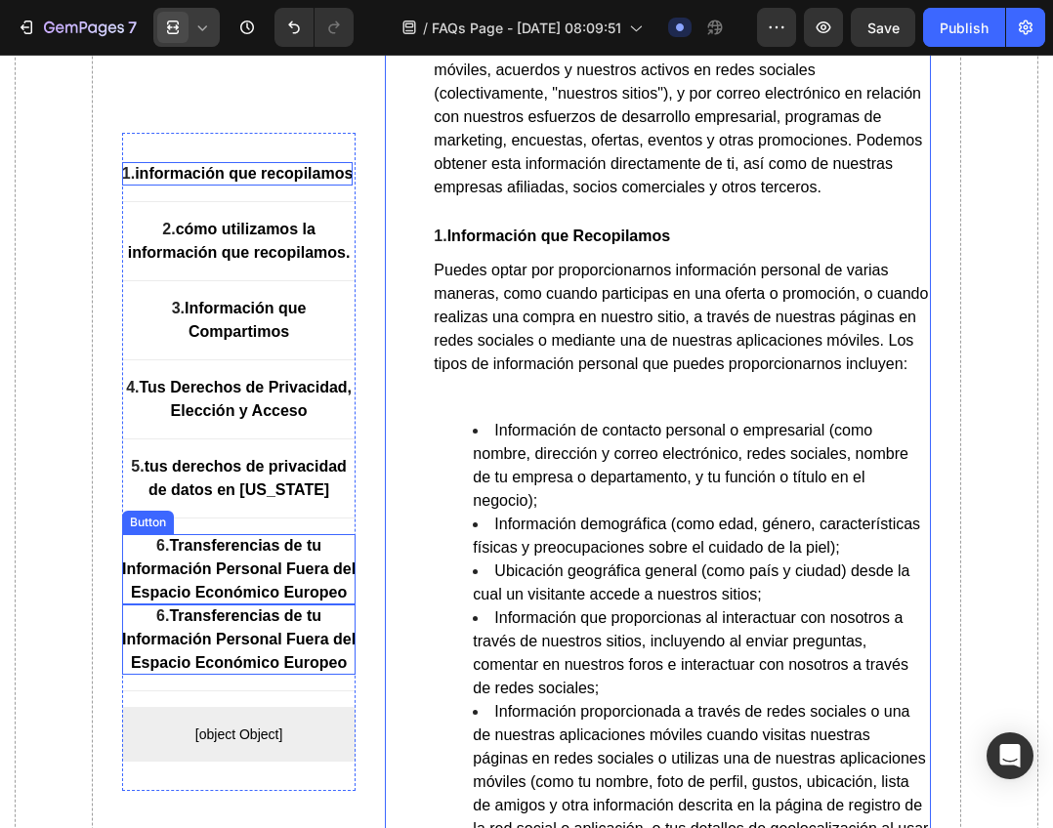
click at [269, 671] on strong "Transferencias de tu Información Personal Fuera del Espacio Económico Europeo" at bounding box center [238, 638] width 233 height 63
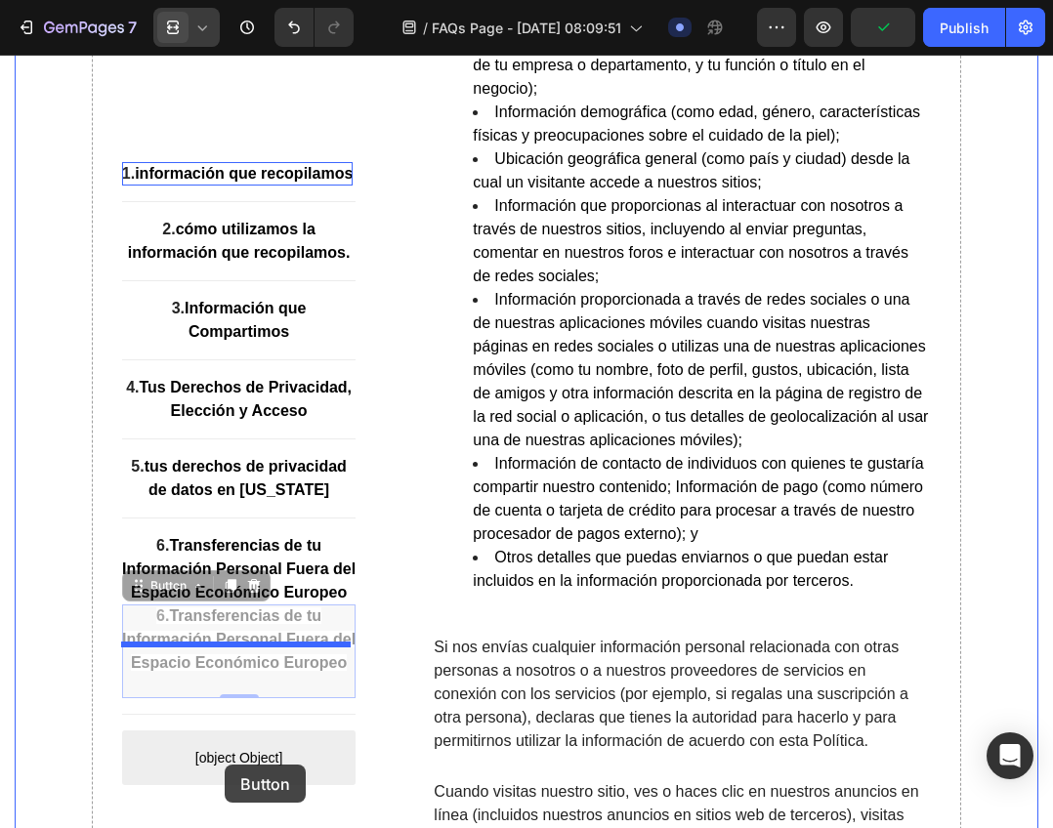
scroll to position [1065, 0]
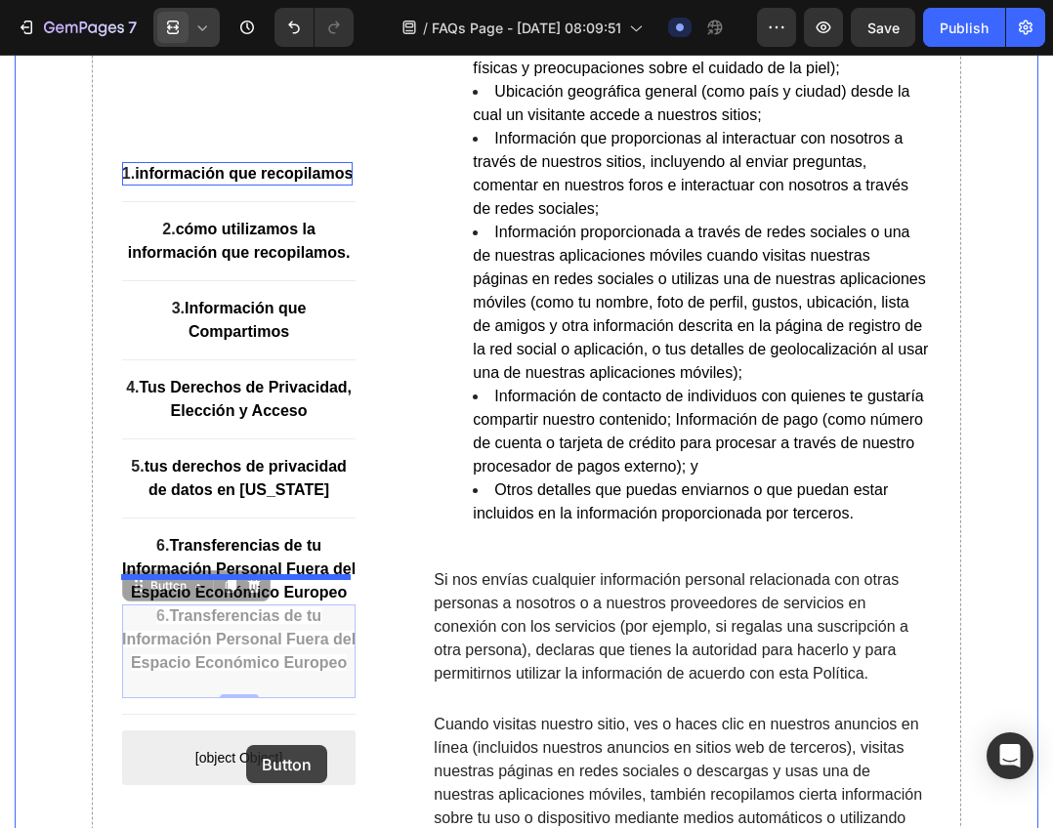
drag, startPoint x: 139, startPoint y: 637, endPoint x: 251, endPoint y: 733, distance: 148.2
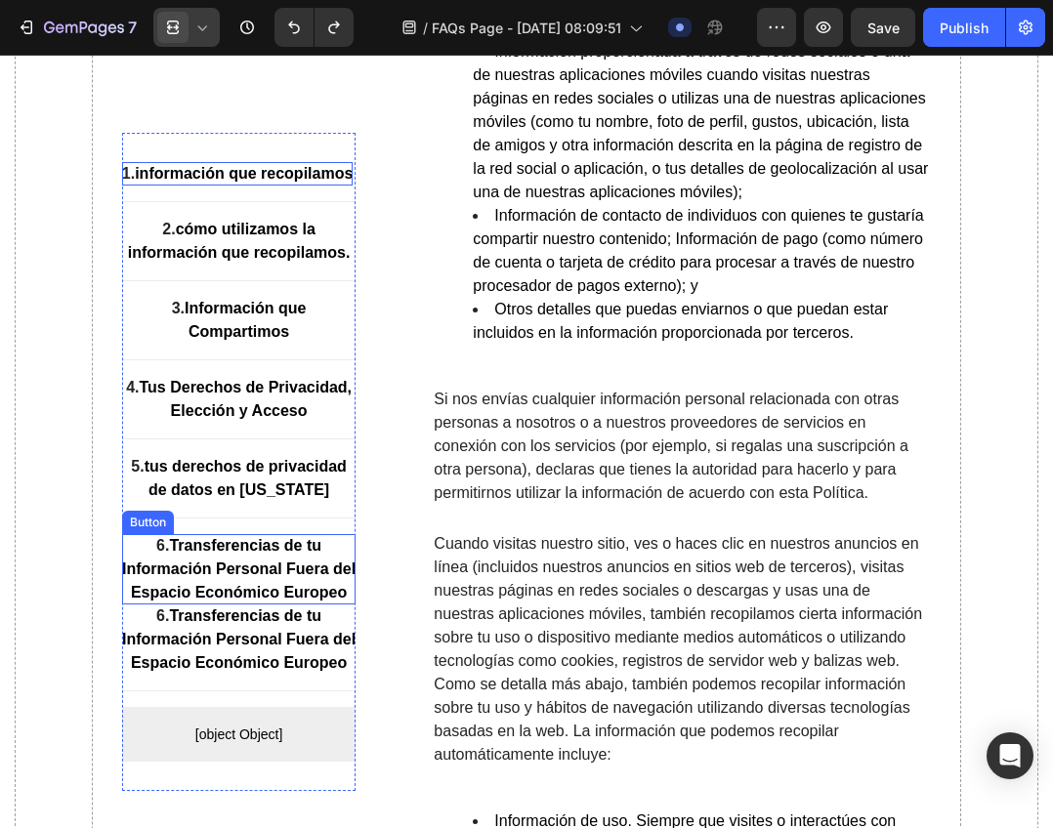
scroll to position [1261, 0]
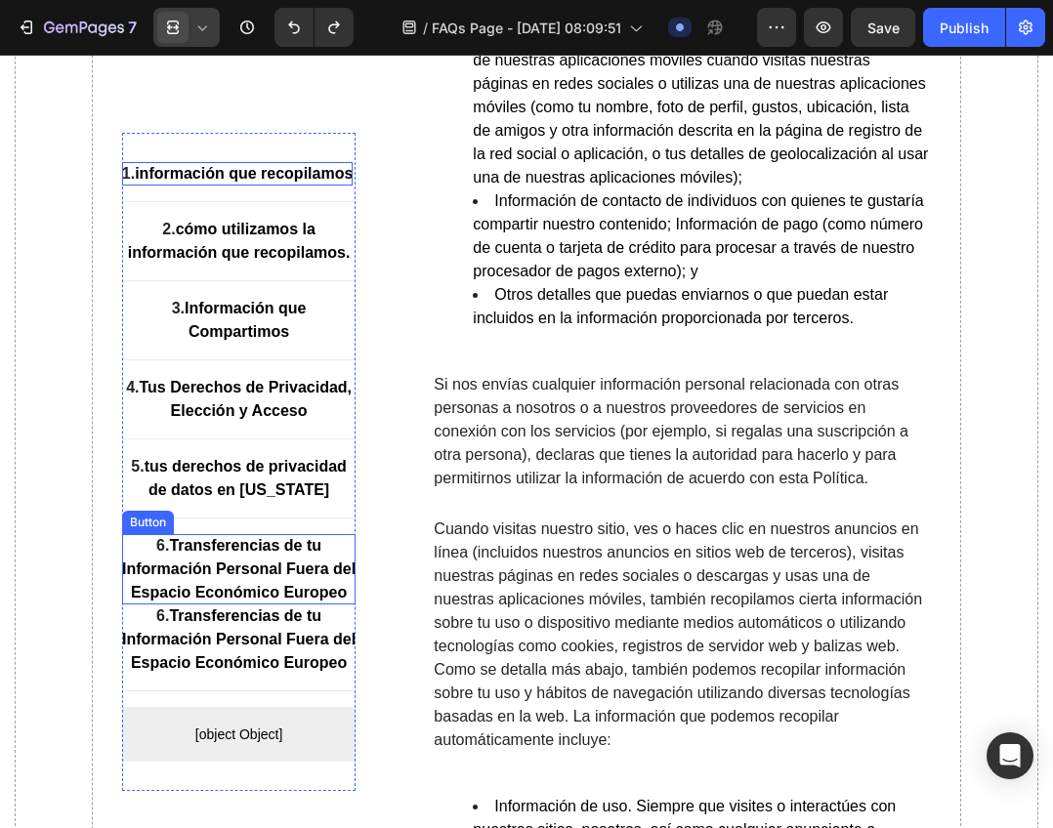
click at [269, 600] on strong "Transferencias de tu Información Personal Fuera del Espacio Económico Europeo" at bounding box center [238, 568] width 233 height 63
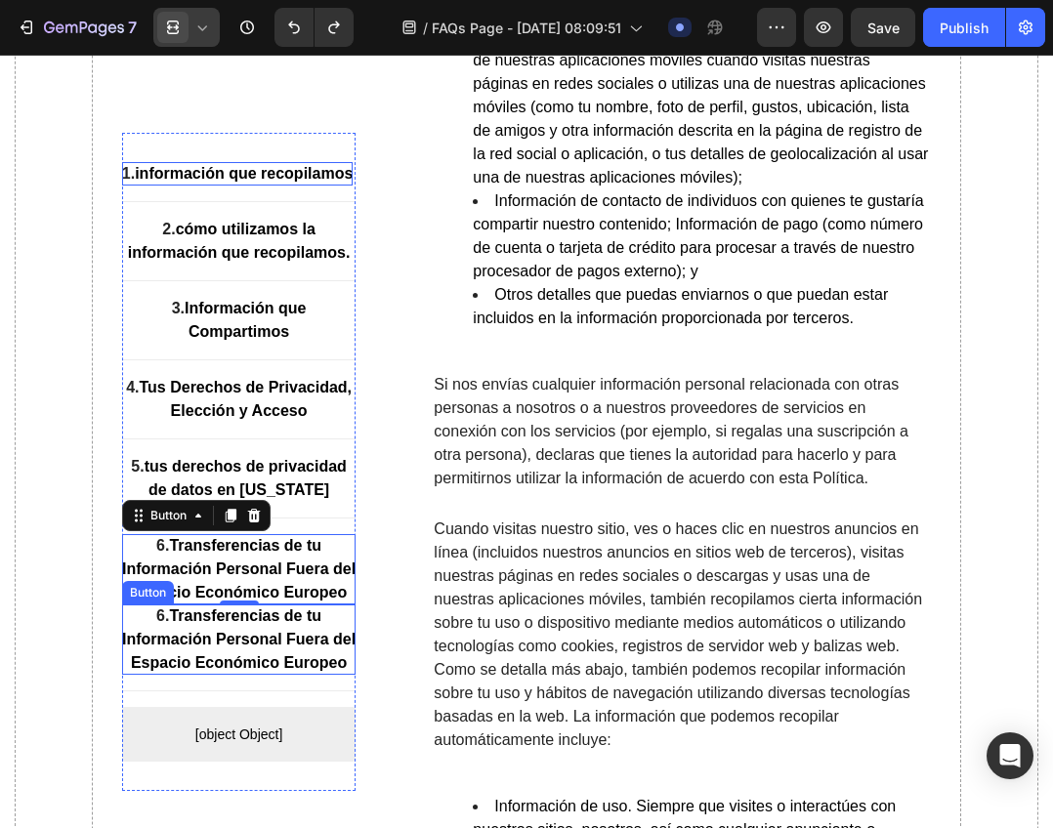
click at [242, 675] on p "6. Transferencias de tu Información Personal Fuera del Espacio Económico Europeo" at bounding box center [239, 639] width 234 height 70
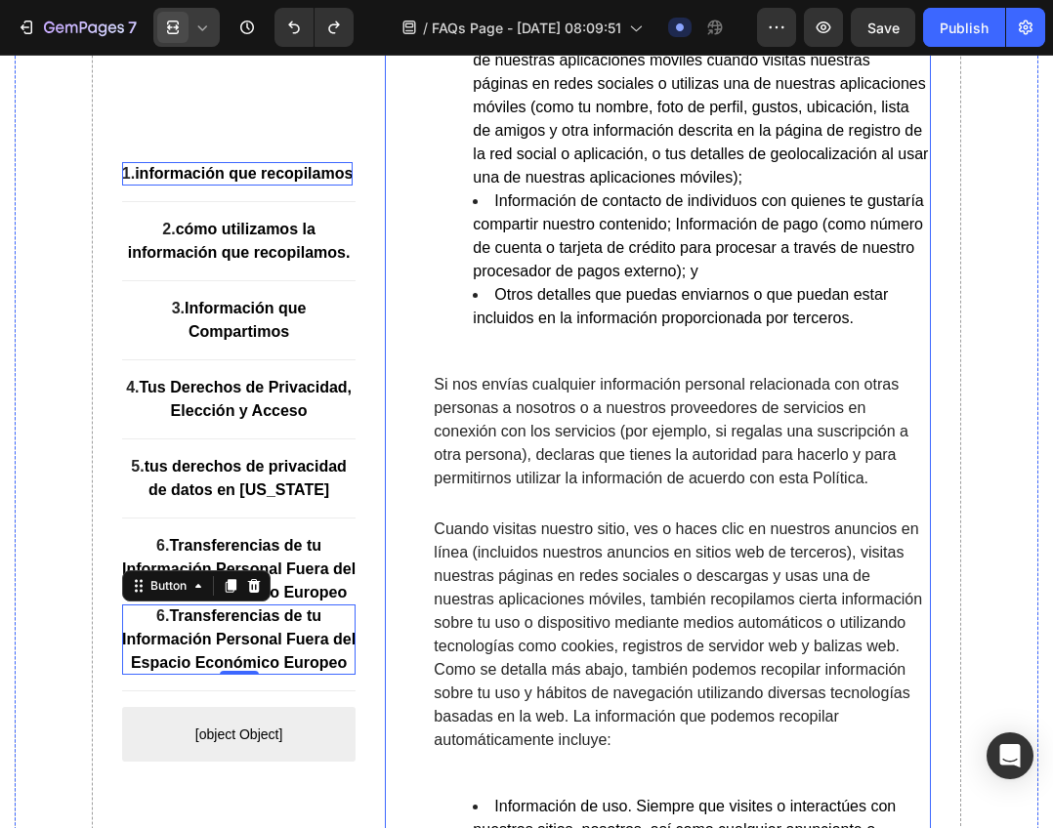
scroll to position [968, 0]
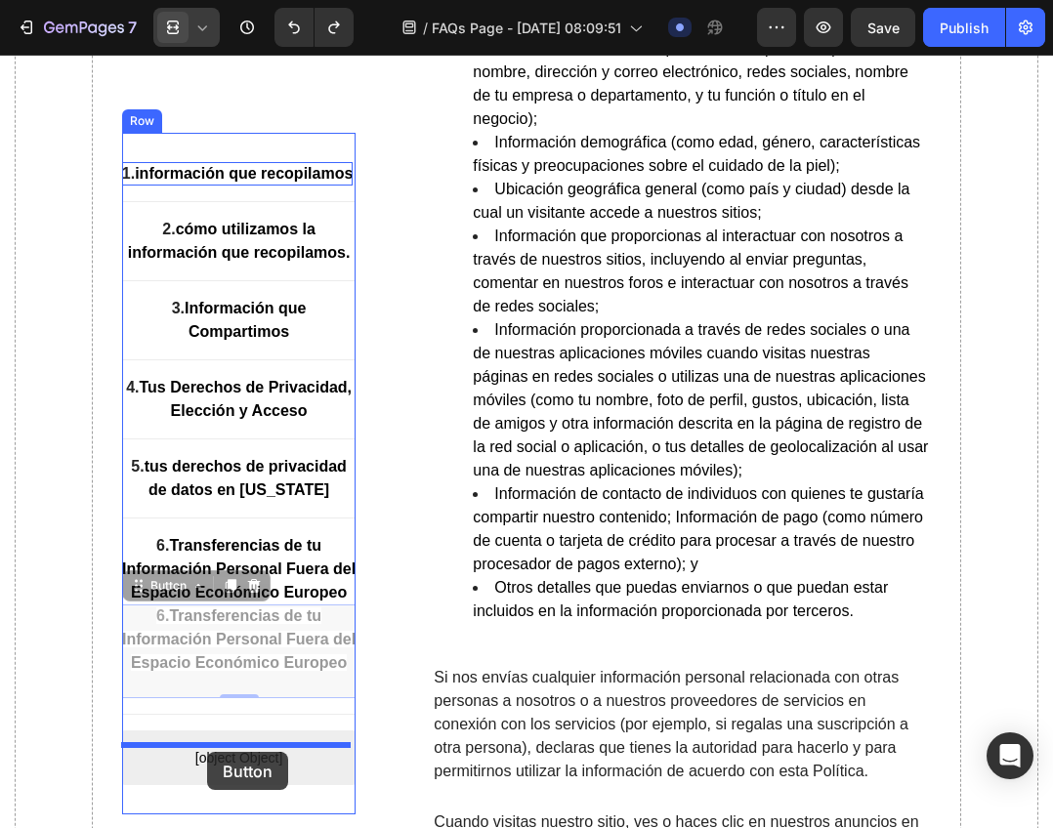
drag, startPoint x: 134, startPoint y: 636, endPoint x: 207, endPoint y: 752, distance: 137.3
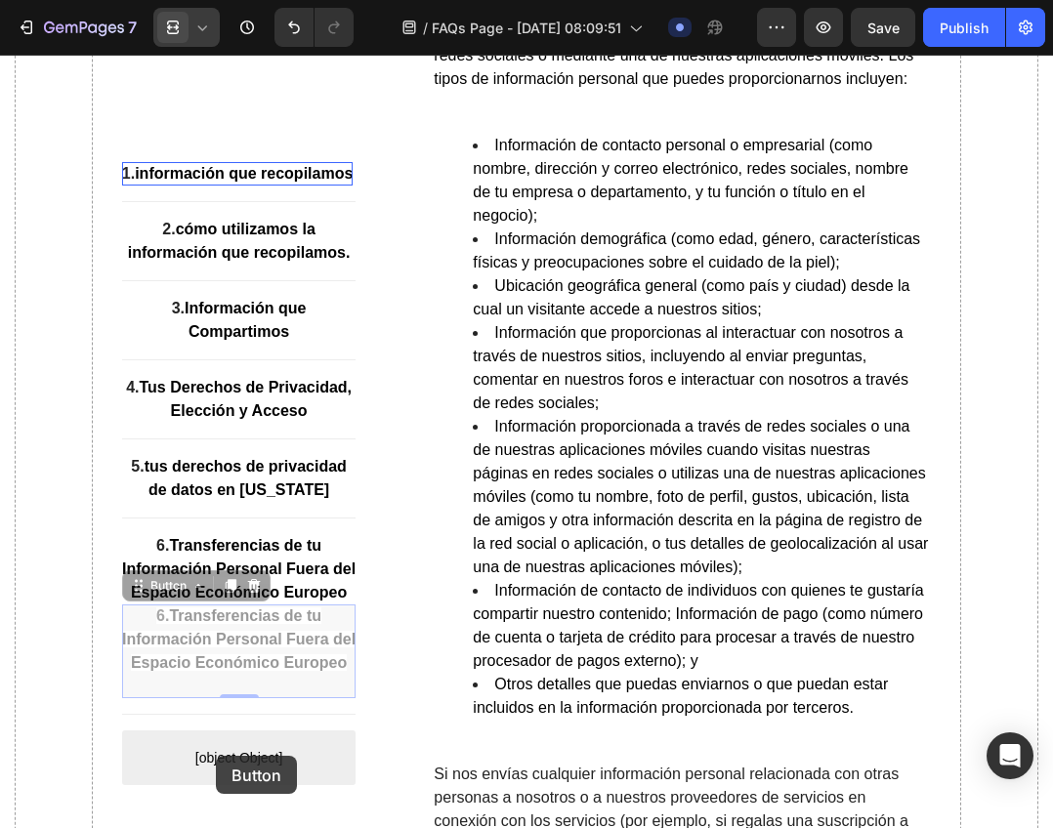
scroll to position [870, 0]
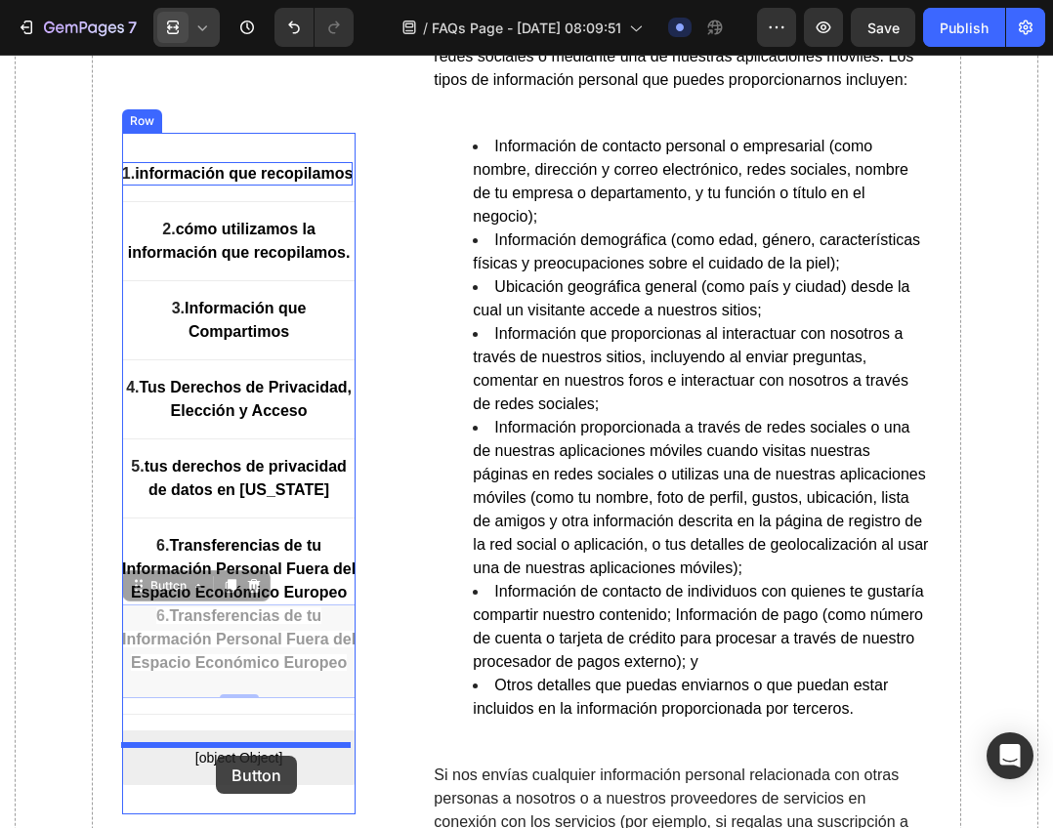
drag, startPoint x: 133, startPoint y: 629, endPoint x: 216, endPoint y: 750, distance: 146.8
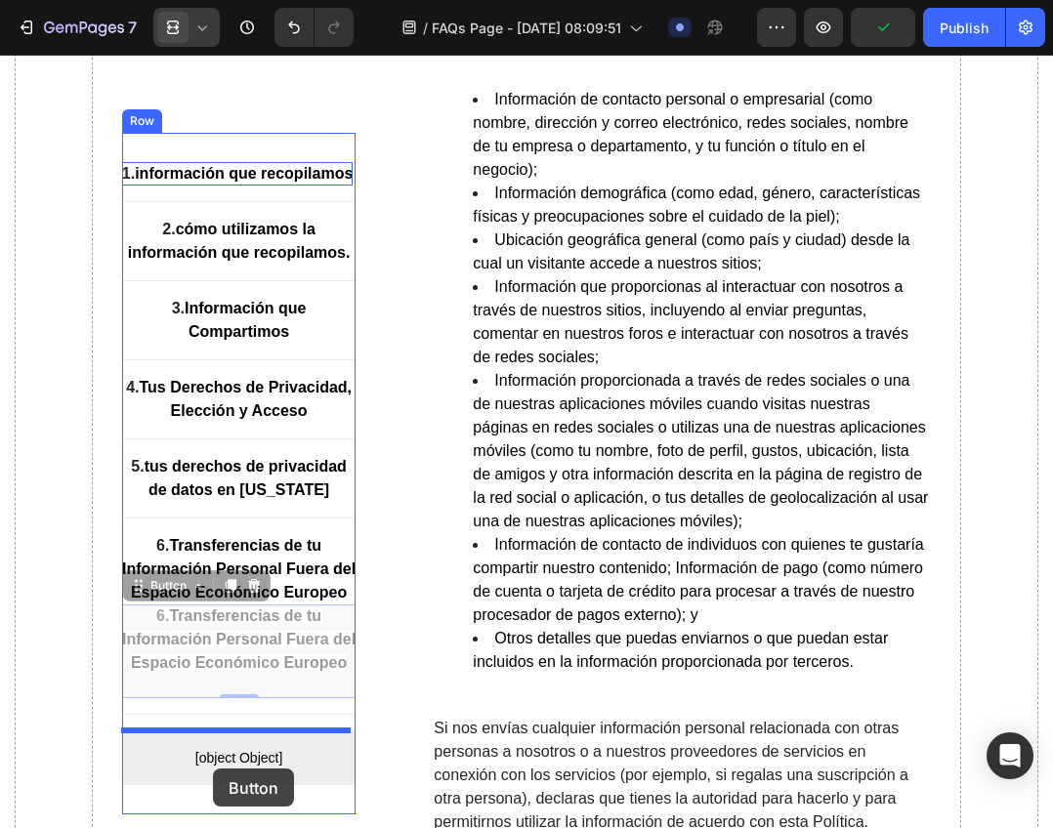
scroll to position [958, 0]
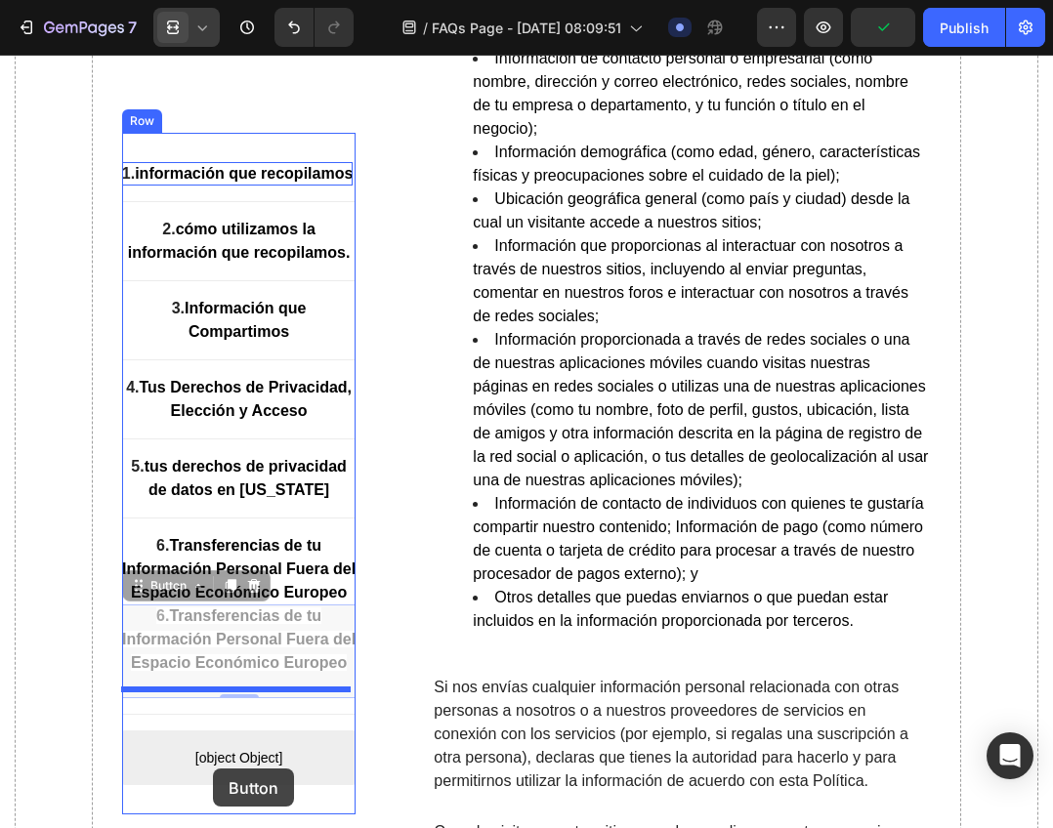
drag, startPoint x: 137, startPoint y: 640, endPoint x: 213, endPoint y: 768, distance: 149.7
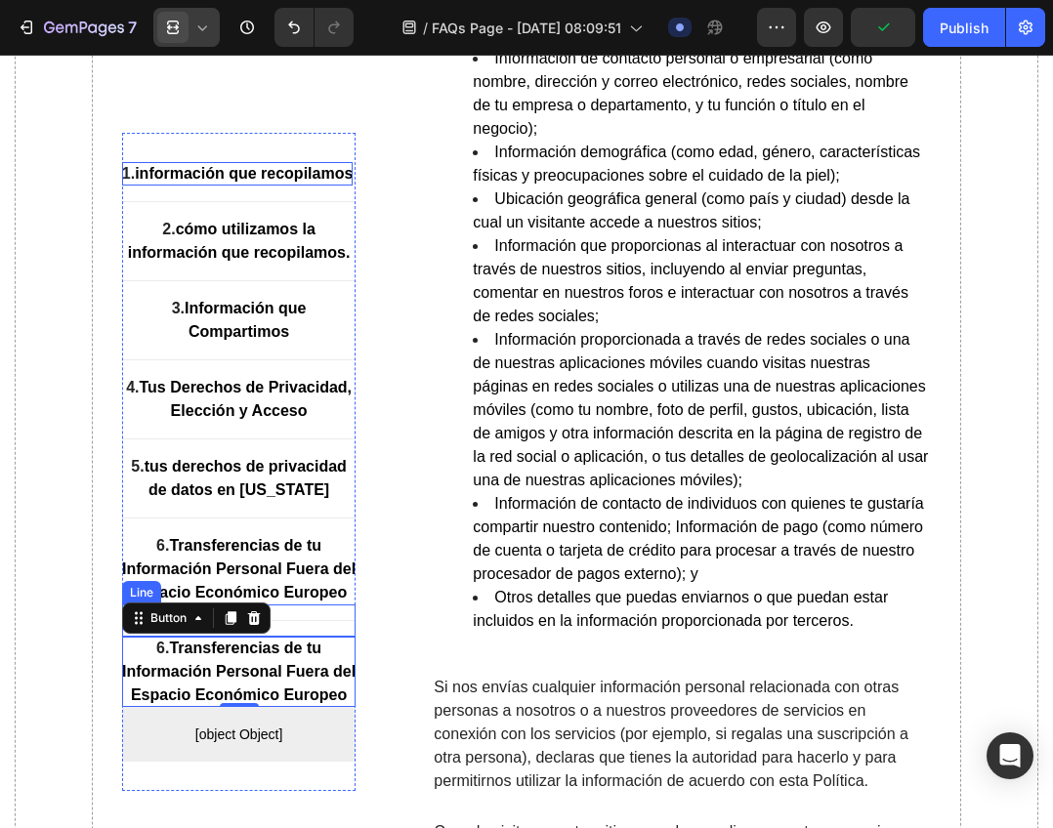
click at [436, 633] on ul "Información de contacto personal o empresarial (como nombre, dirección y correo…" at bounding box center [681, 340] width 495 height 586
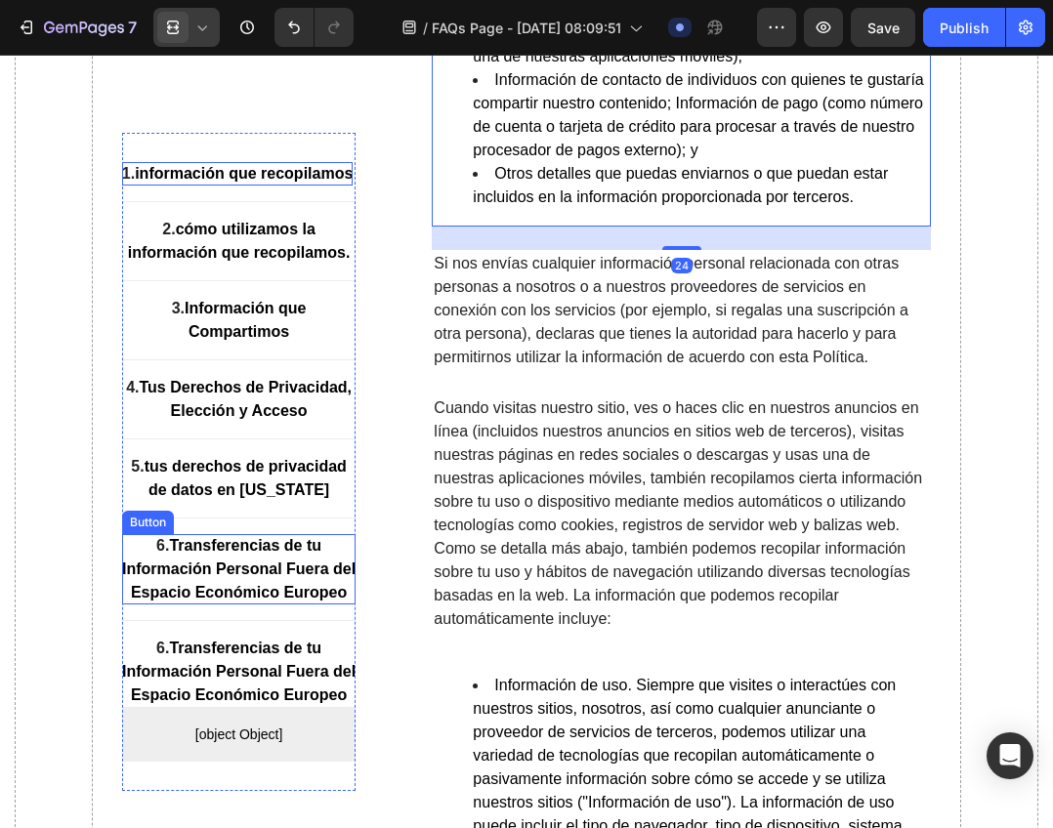
scroll to position [1739, 0]
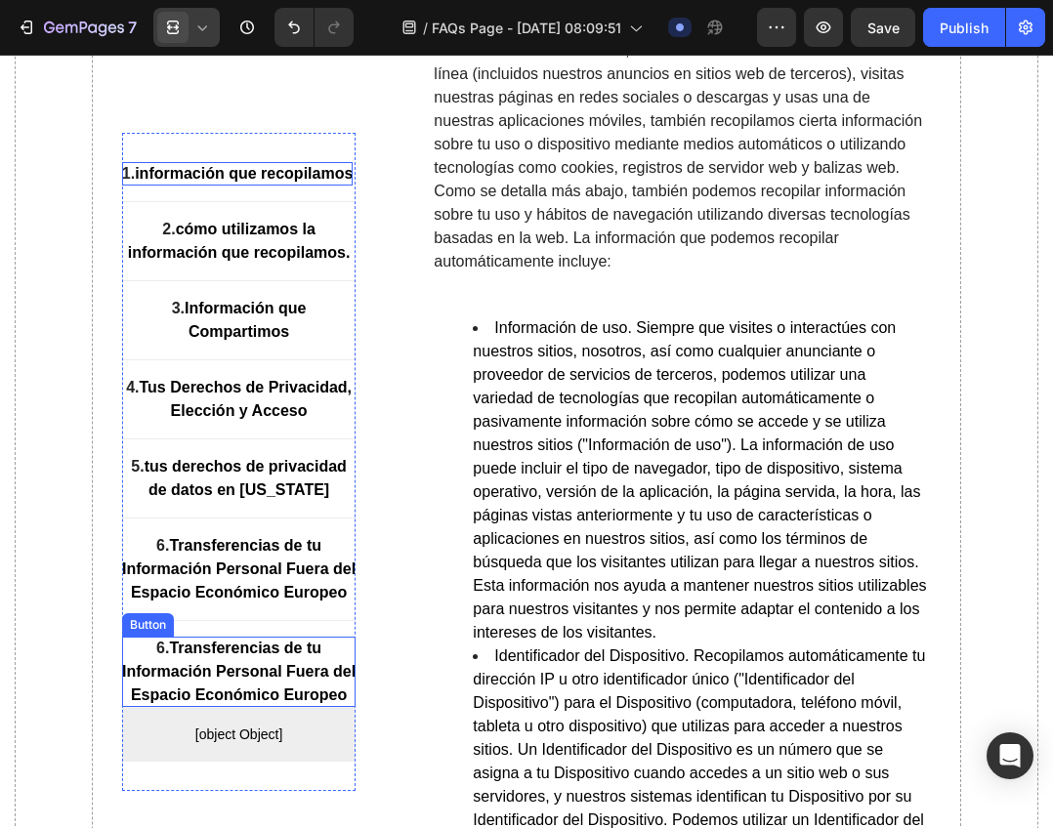
click at [198, 707] on p "6. Transferencias de tu Información Personal Fuera del Espacio Económico Europeo" at bounding box center [239, 672] width 234 height 70
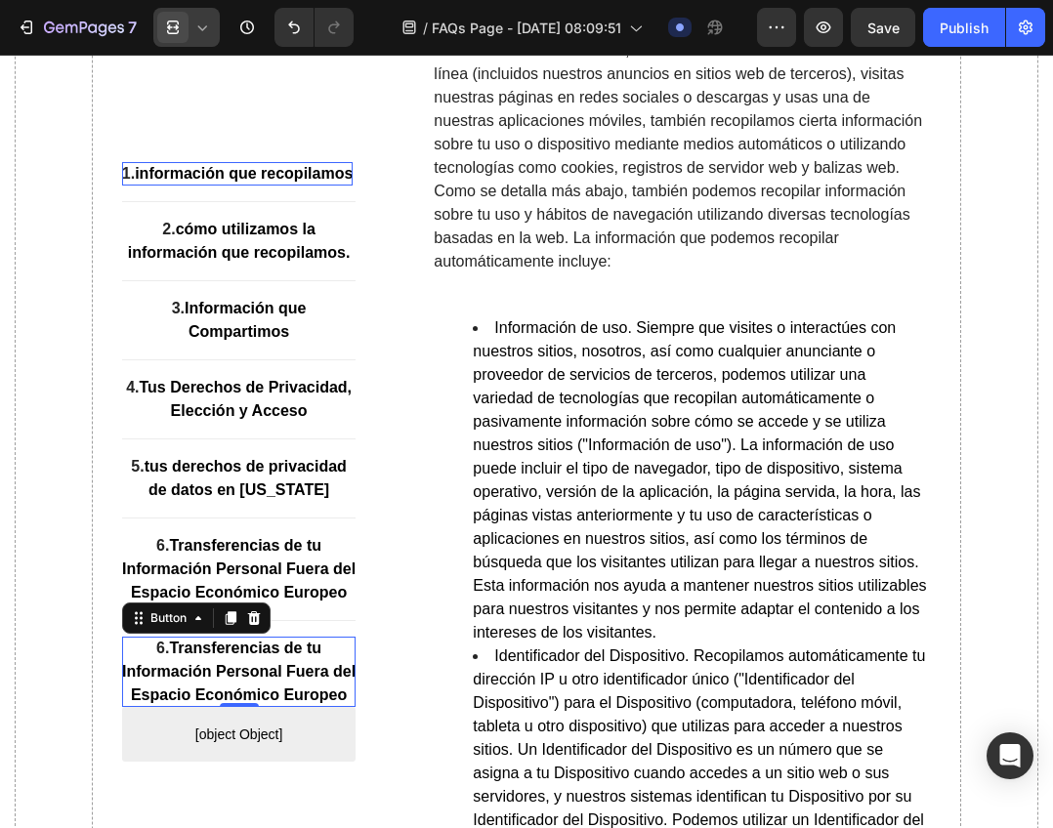
click at [226, 626] on icon at bounding box center [231, 618] width 16 height 16
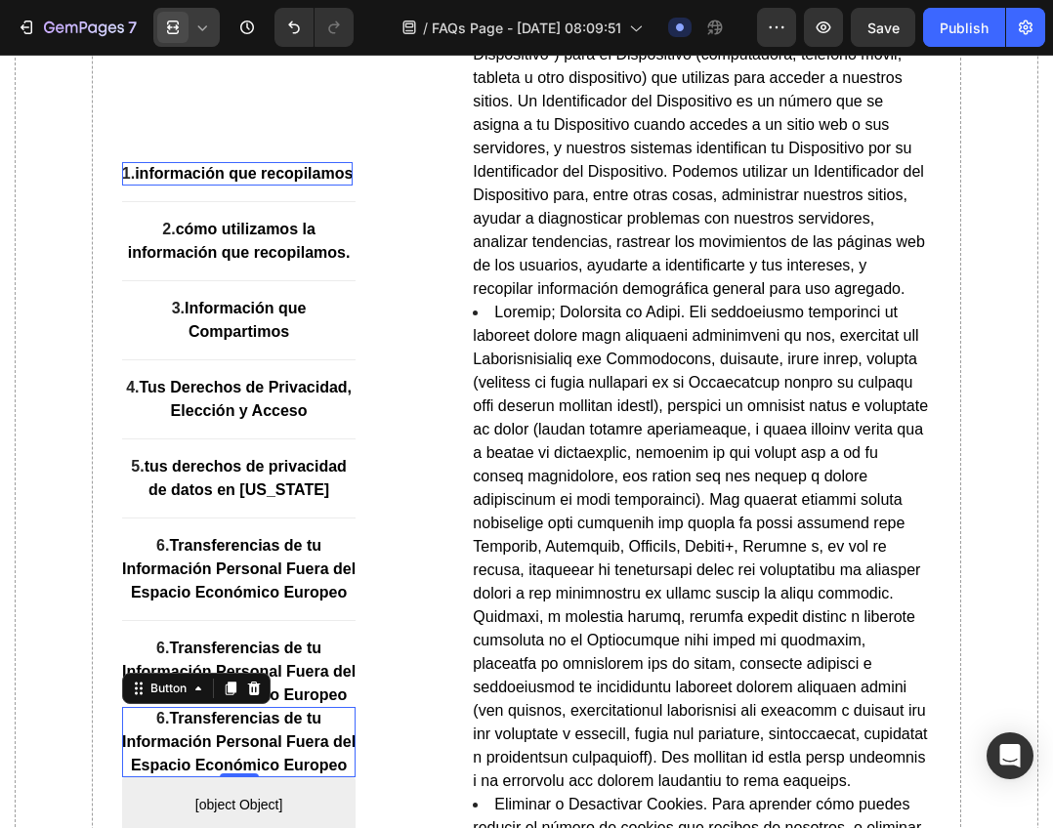
scroll to position [2393, 0]
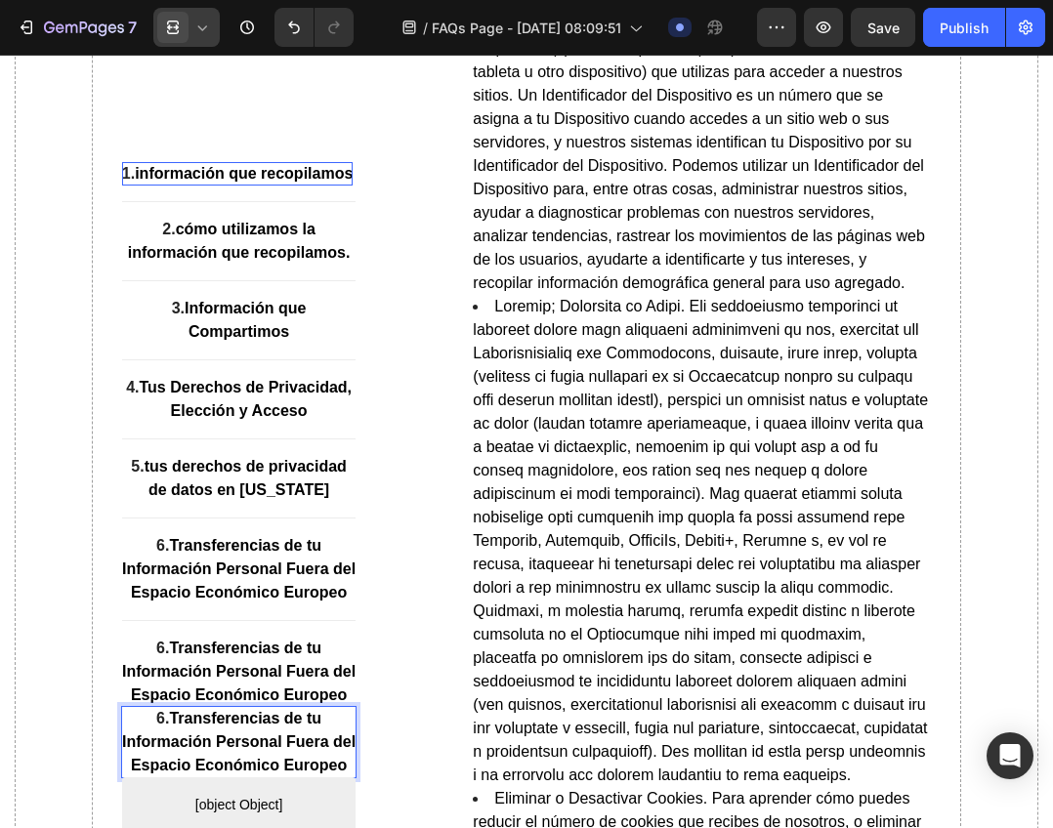
click at [259, 773] on strong "Transferencias de tu Información Personal Fuera del Espacio Económico Europeo" at bounding box center [238, 741] width 233 height 63
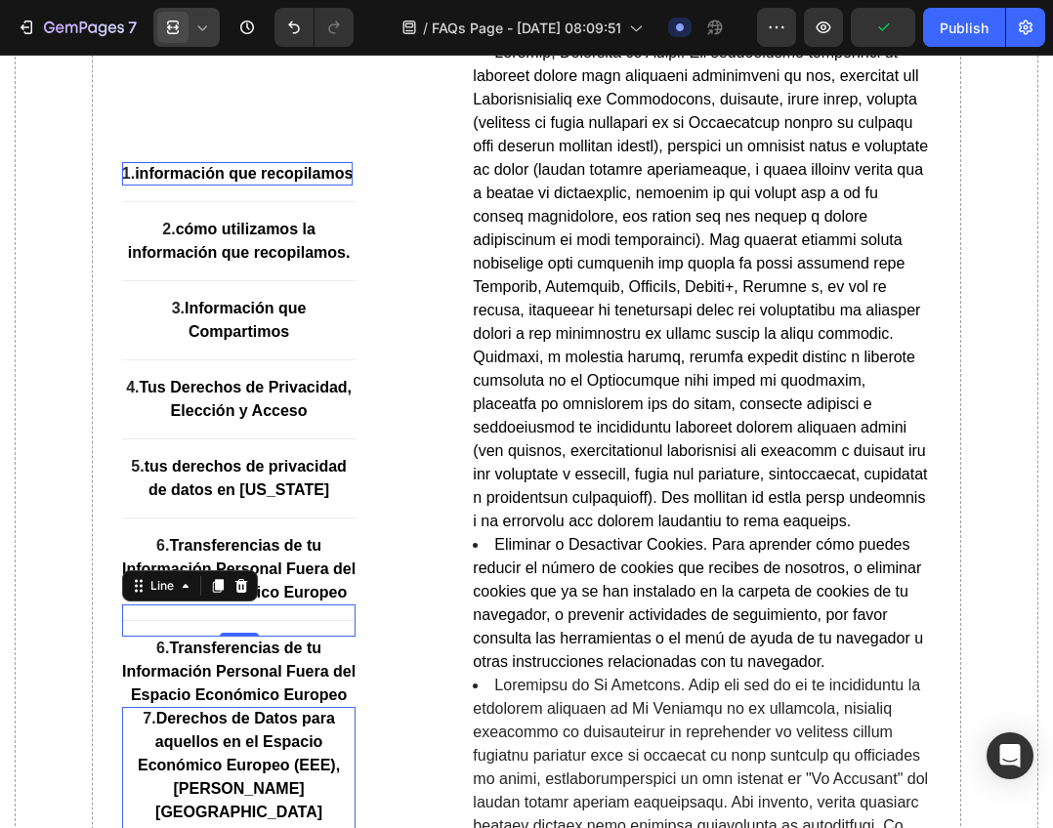
click at [265, 637] on div "Title Line 0" at bounding box center [239, 620] width 234 height 32
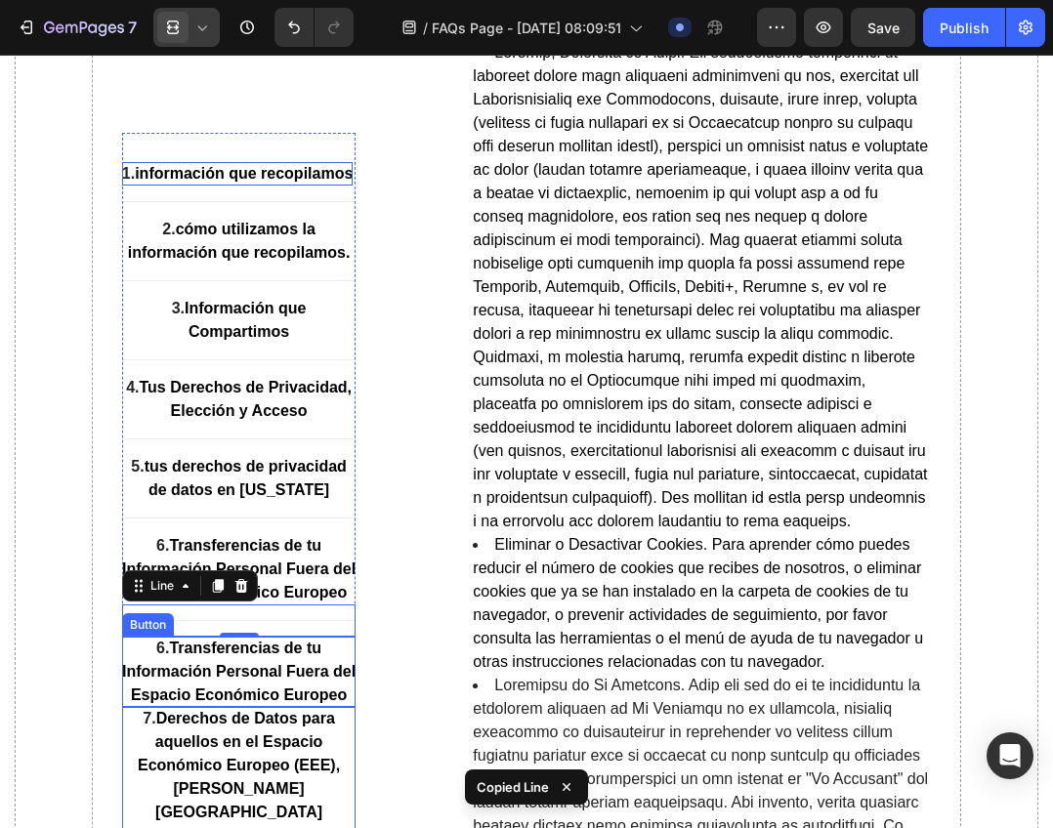
click at [297, 707] on p "6. Transferencias de tu Información Personal Fuera del Espacio Económico Europeo" at bounding box center [239, 672] width 234 height 70
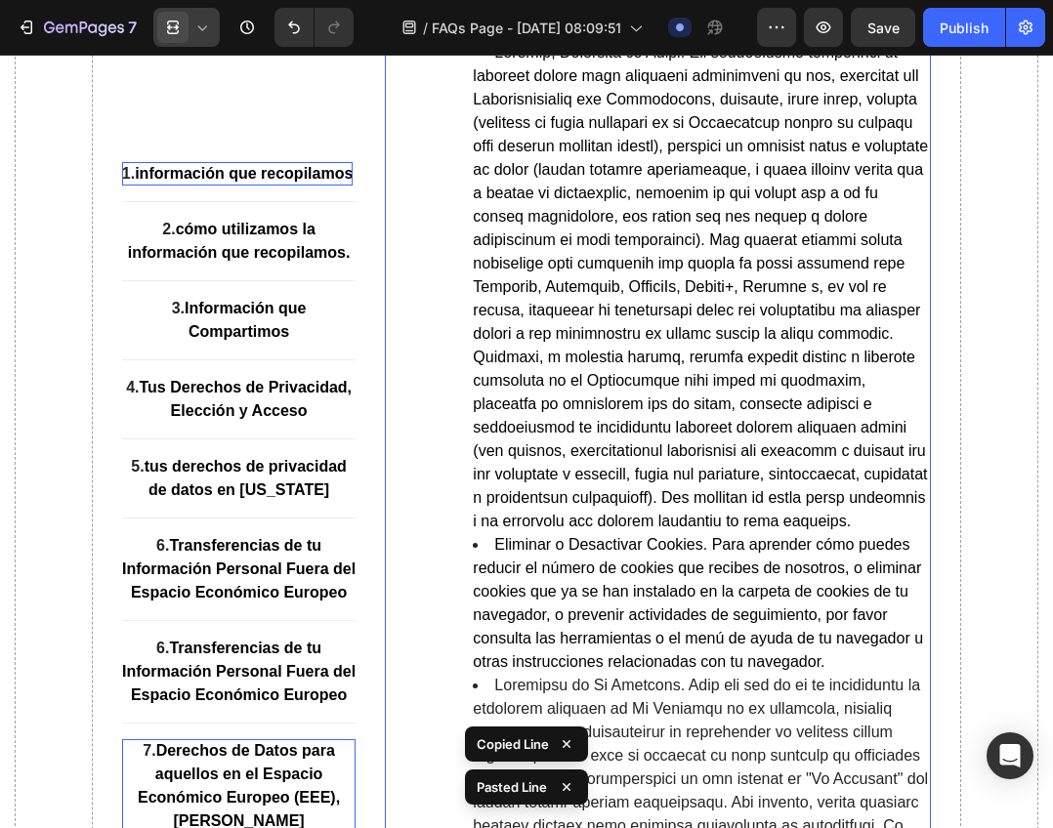
click at [385, 656] on div "Resumen Heading Esta Política de Privacidad ("Política") de Raumen™ regula cómo…" at bounding box center [658, 707] width 546 height 5737
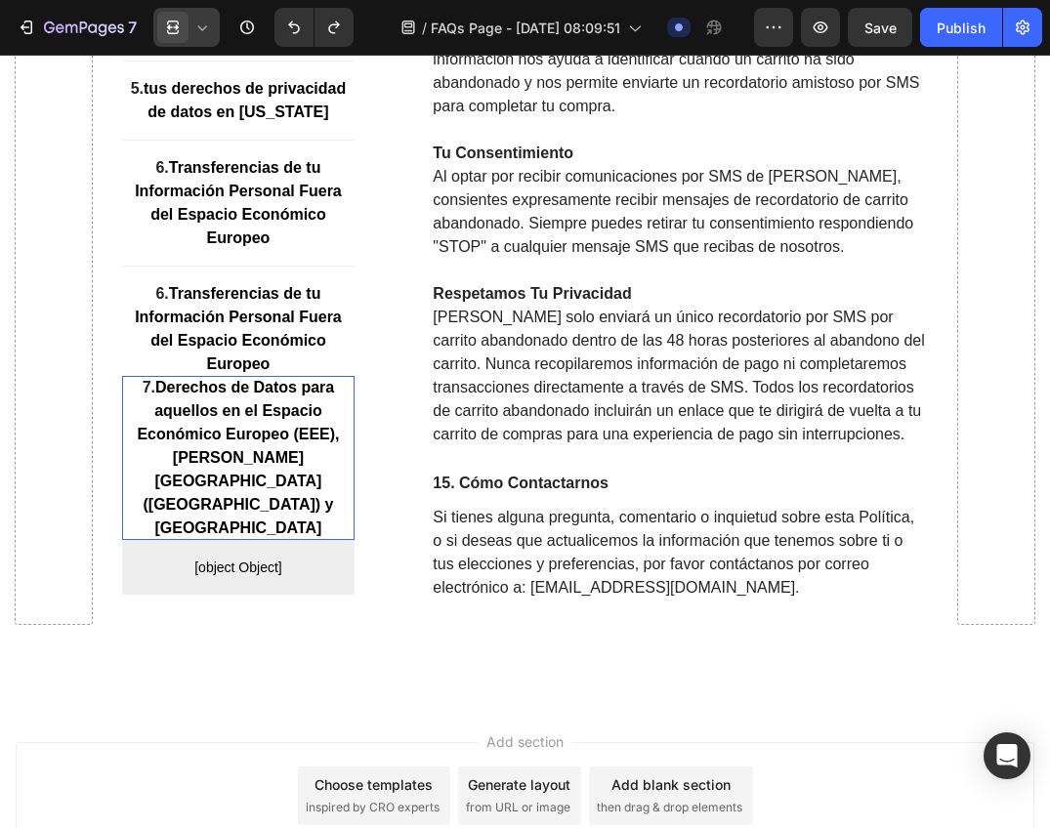
scroll to position [15281, 0]
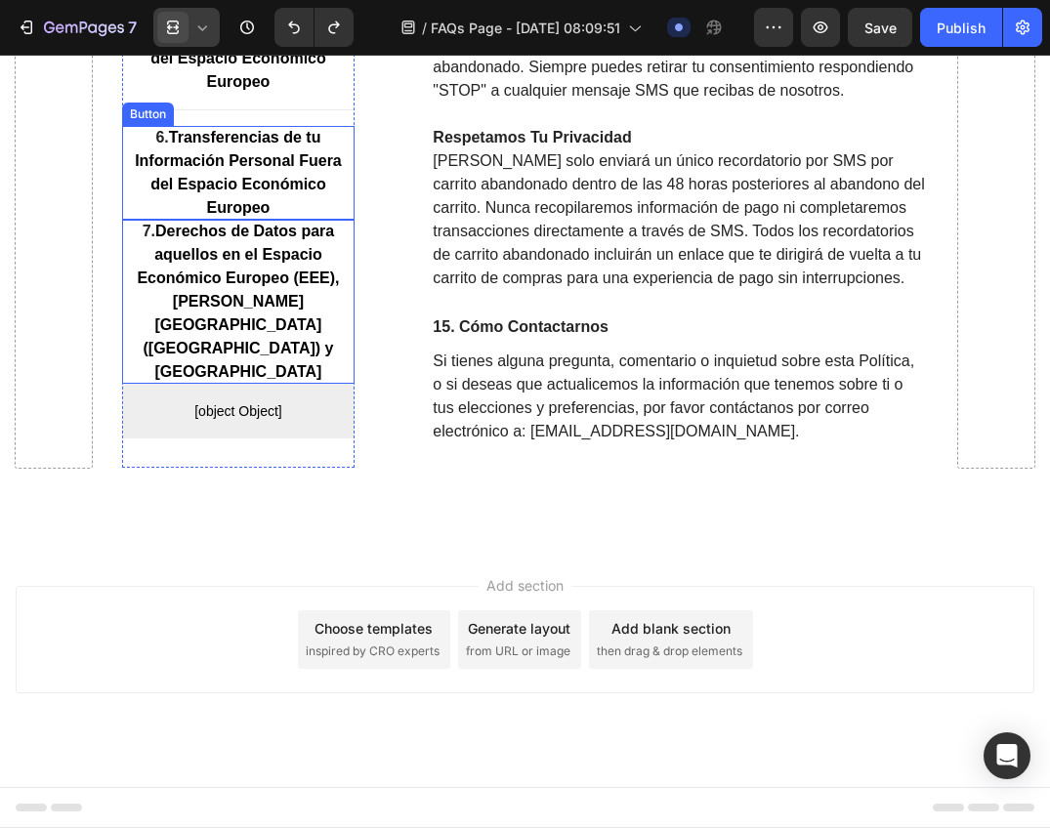
click at [240, 217] on strong "Transferencias de tu Información Personal Fuera del Espacio Económico Europeo" at bounding box center [238, 173] width 207 height 87
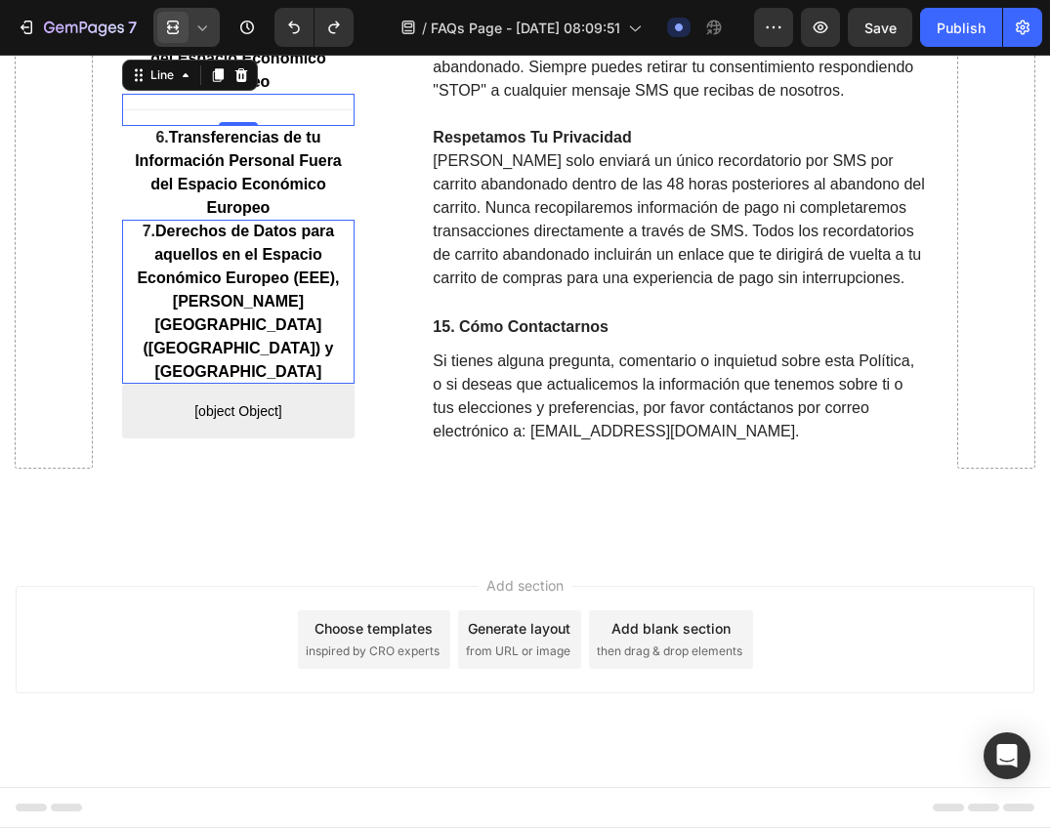
click at [310, 127] on div "Title Line 0" at bounding box center [238, 111] width 233 height 32
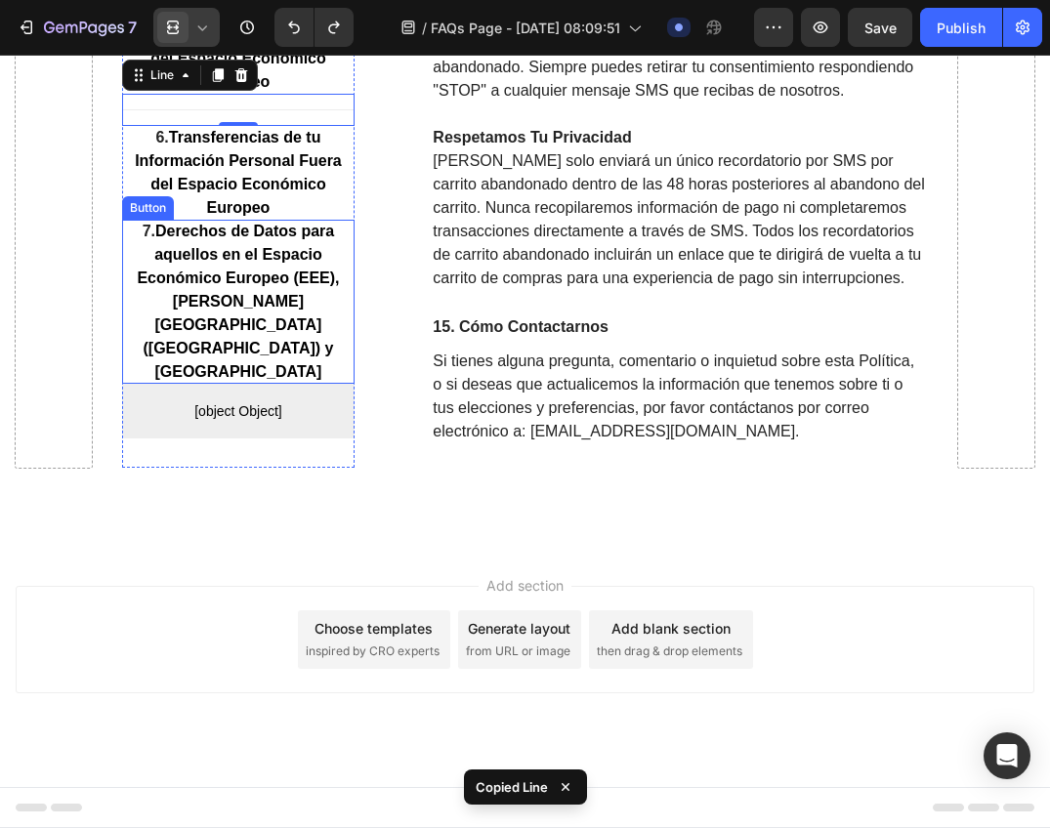
click at [283, 331] on strong "Derechos de Datos para aquellos en el Espacio Económico Europeo (EEE), [PERSON_…" at bounding box center [238, 302] width 202 height 157
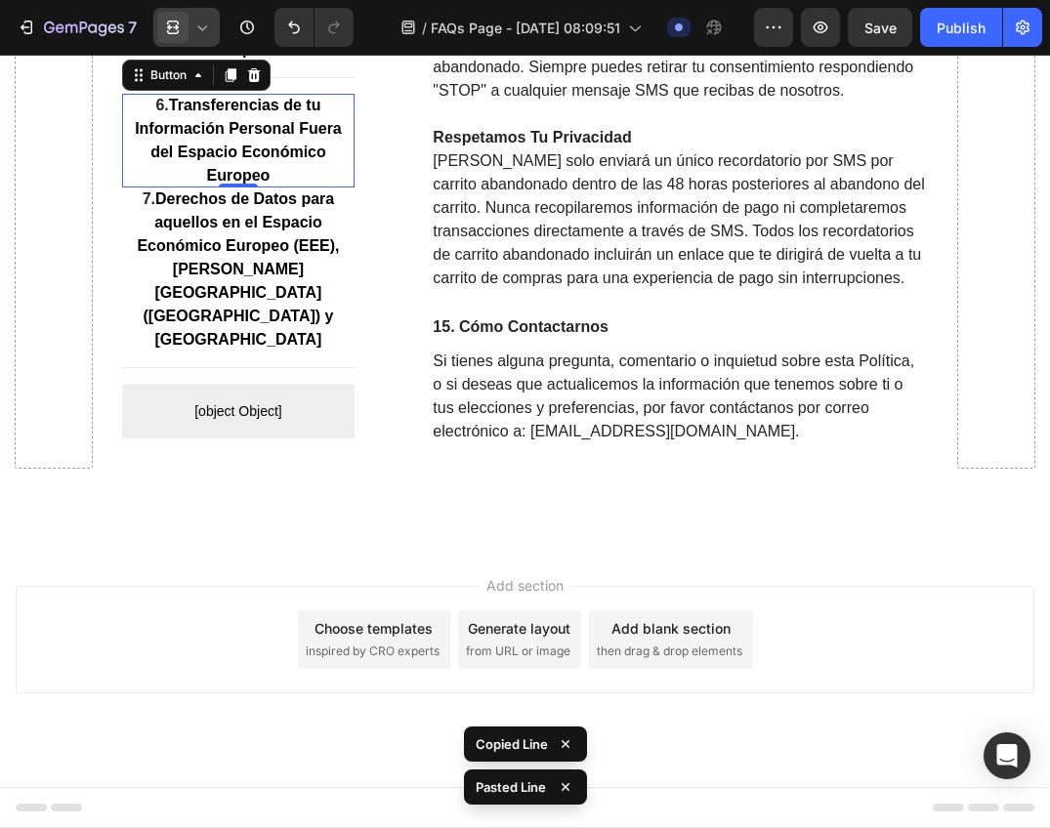
click at [285, 188] on p "6. Transferencias de tu Información Personal Fuera del Espacio Económico Europeo" at bounding box center [238, 142] width 233 height 94
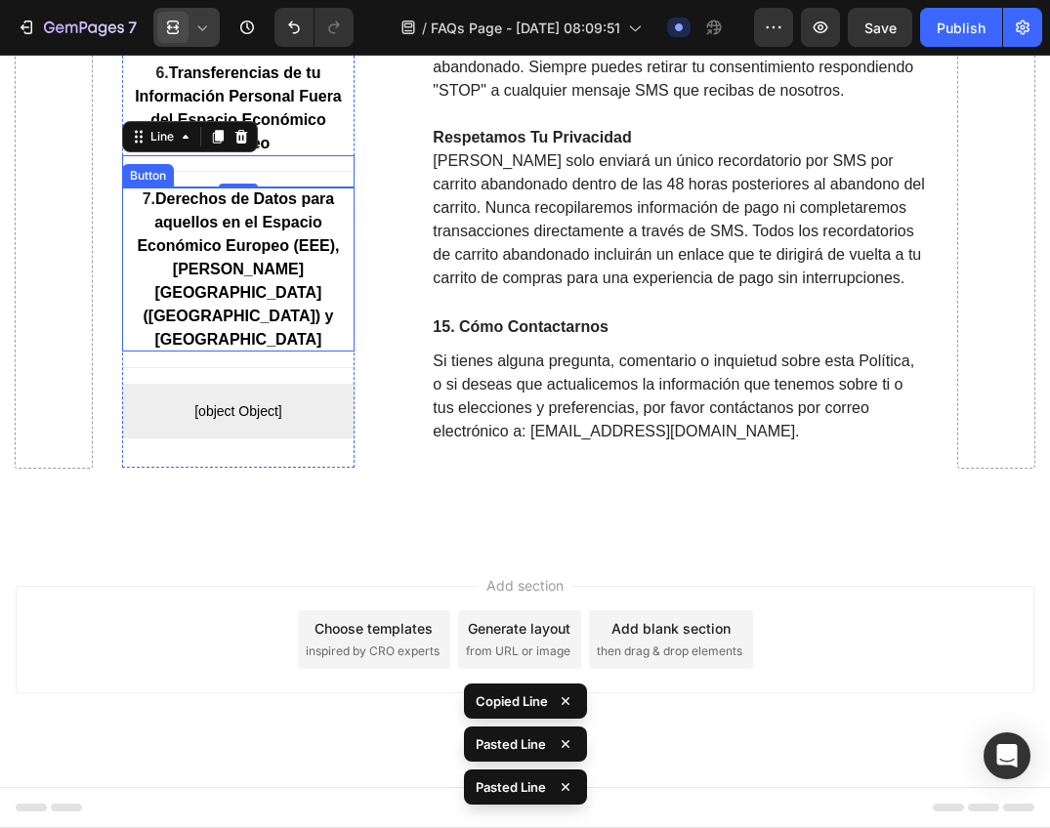
click at [252, 305] on p "7. Derechos de Datos para aquellos en el Espacio Económico Europeo (EEE), [PERS…" at bounding box center [238, 270] width 233 height 164
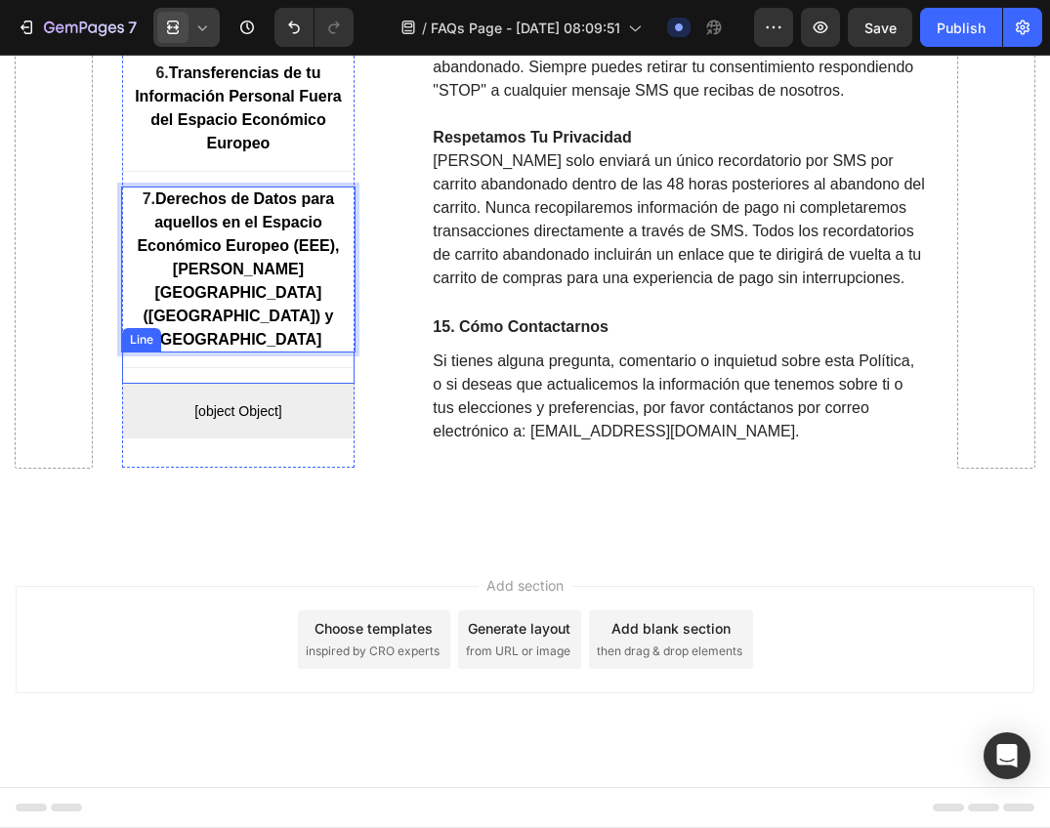
click at [280, 376] on div "Title Line" at bounding box center [238, 368] width 233 height 32
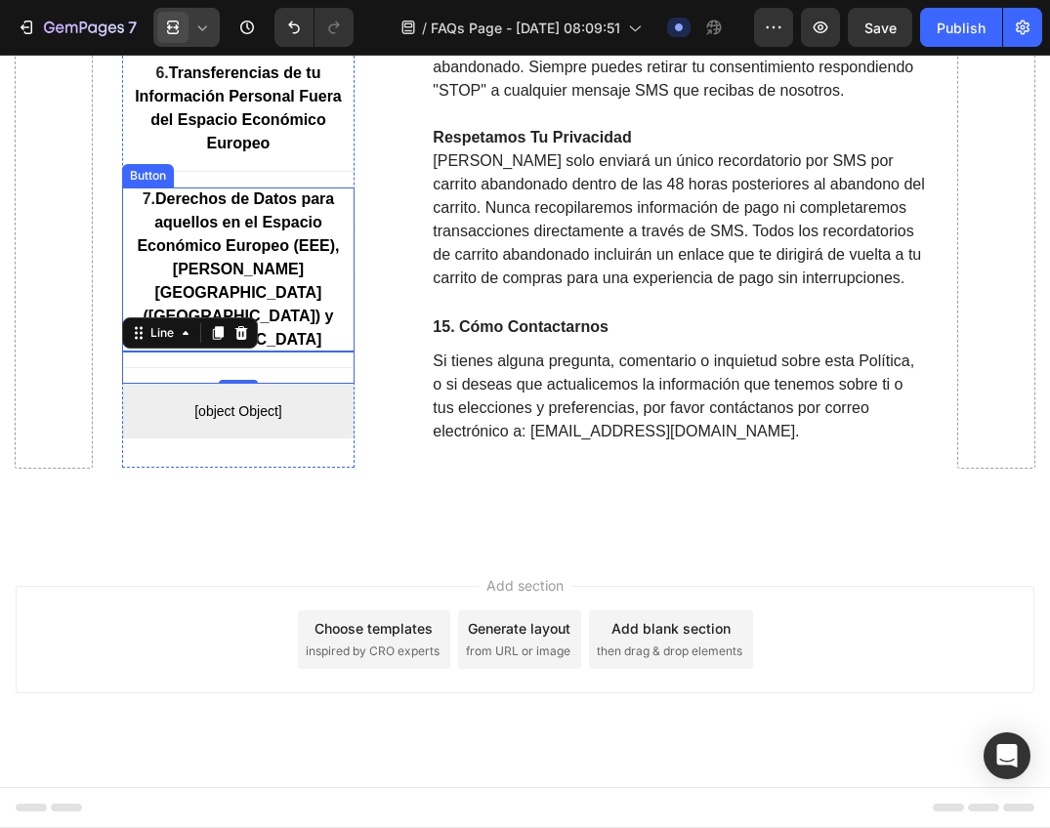
click at [252, 300] on strong "Derechos de Datos para aquellos en el Espacio Económico Europeo (EEE), [PERSON_…" at bounding box center [238, 269] width 202 height 157
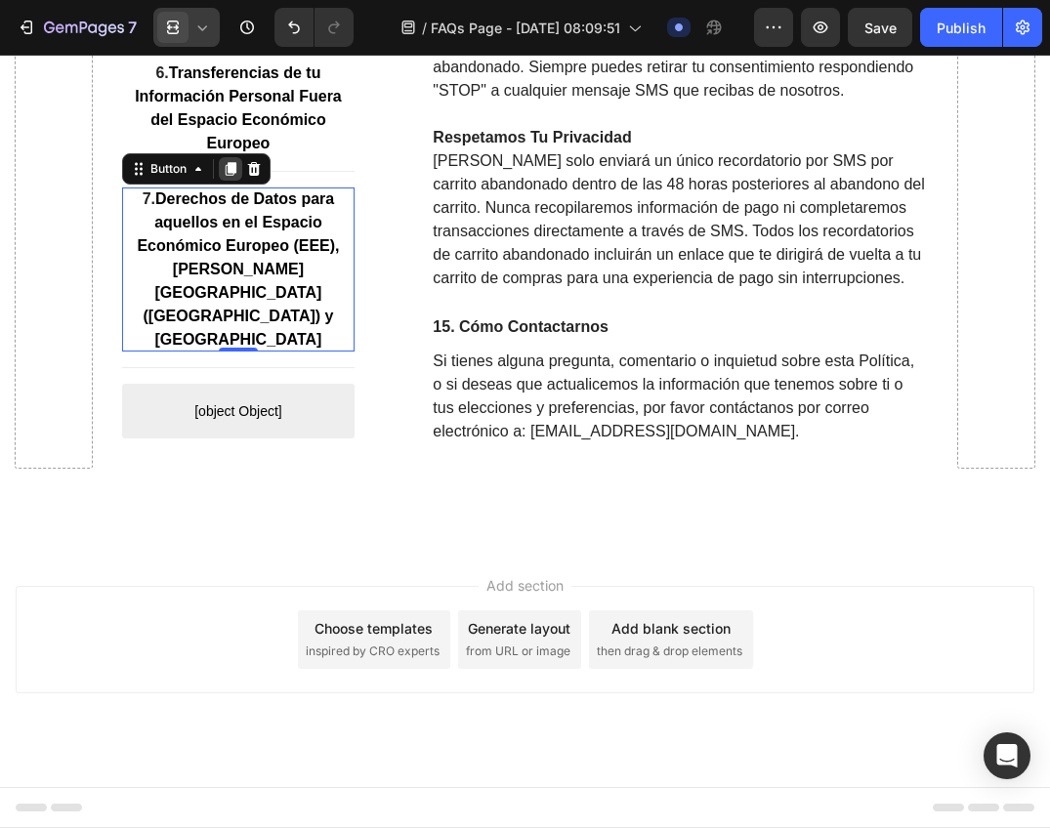
click at [229, 182] on div at bounding box center [230, 169] width 23 height 23
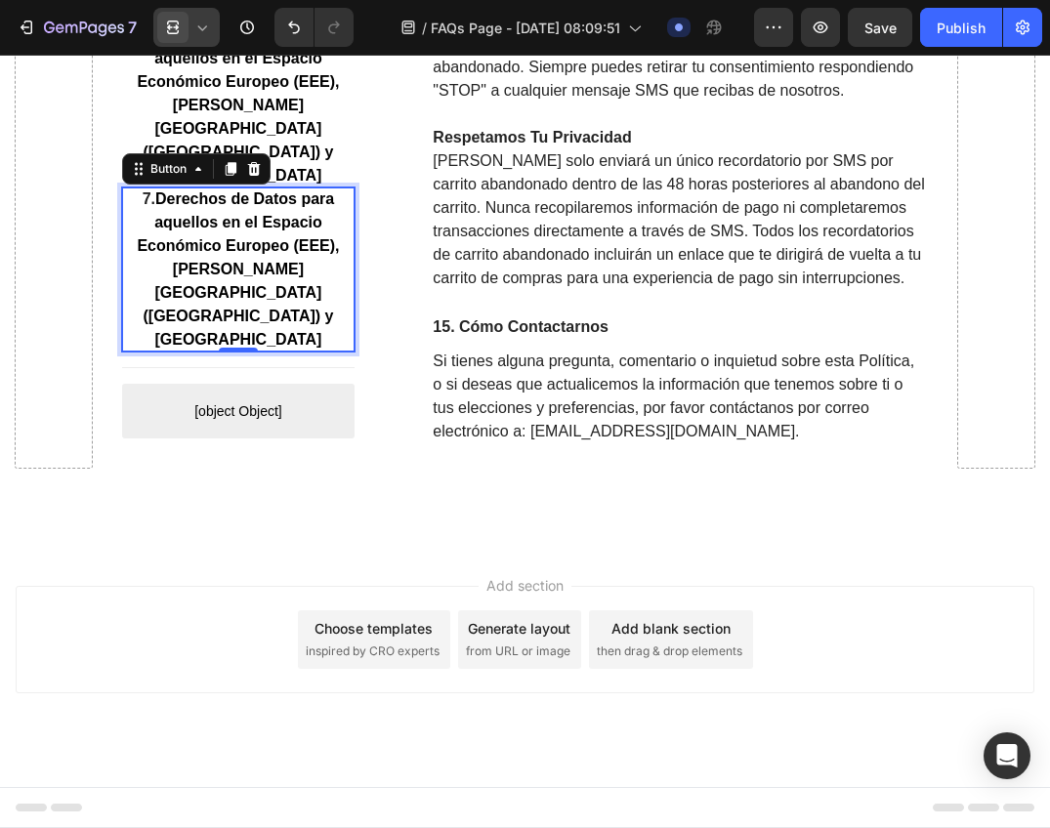
click at [246, 319] on strong "Derechos de Datos para aquellos en el Espacio Económico Europeo (EEE), [PERSON_…" at bounding box center [238, 269] width 202 height 157
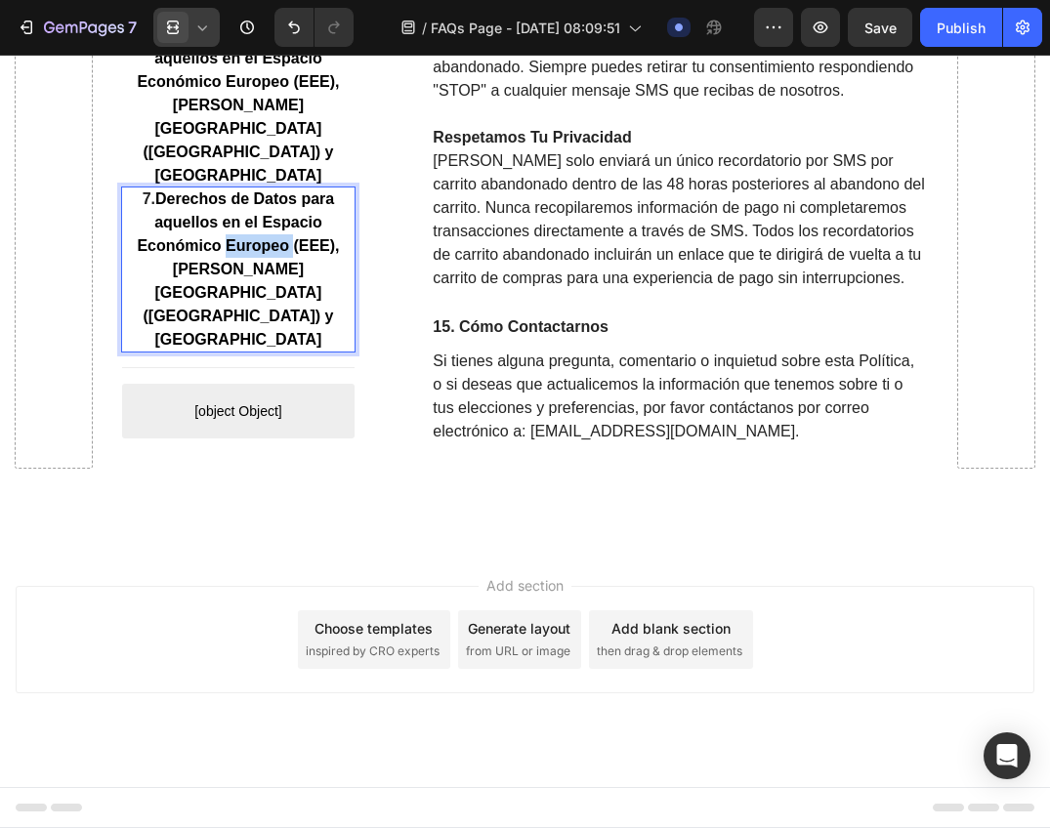
click at [246, 319] on strong "Derechos de Datos para aquellos en el Espacio Económico Europeo (EEE), [PERSON_…" at bounding box center [238, 269] width 202 height 157
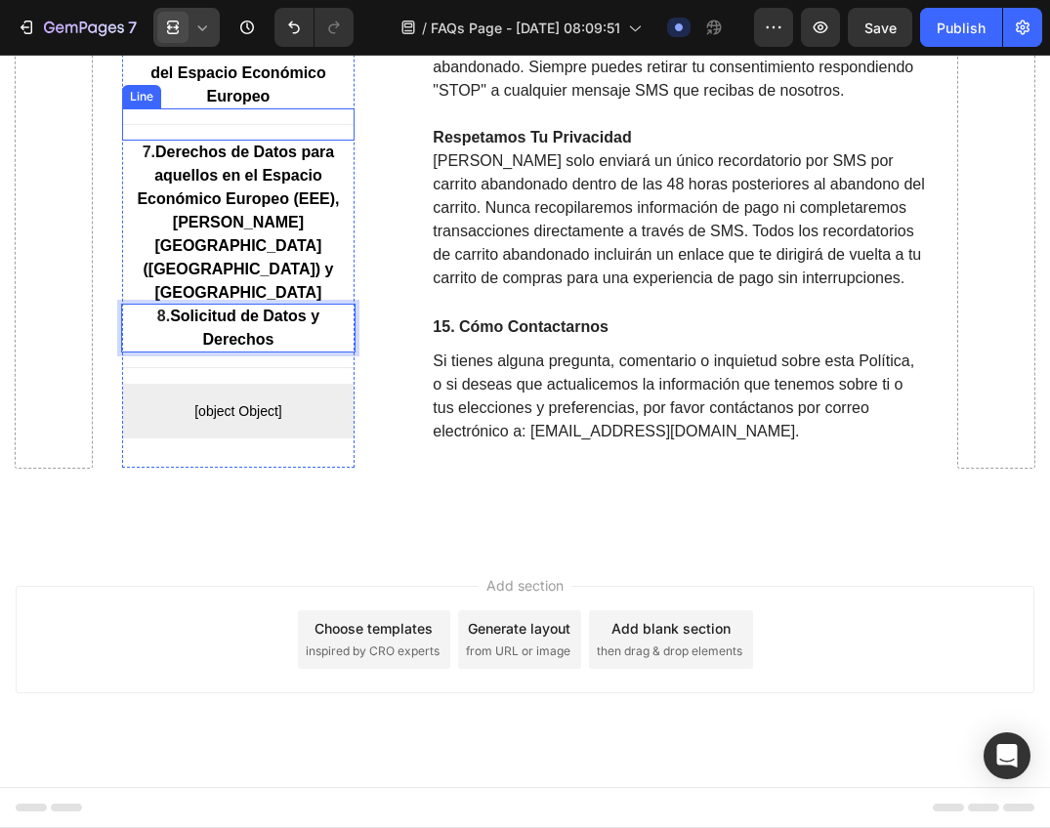
click at [280, 142] on div "Title Line" at bounding box center [238, 125] width 233 height 32
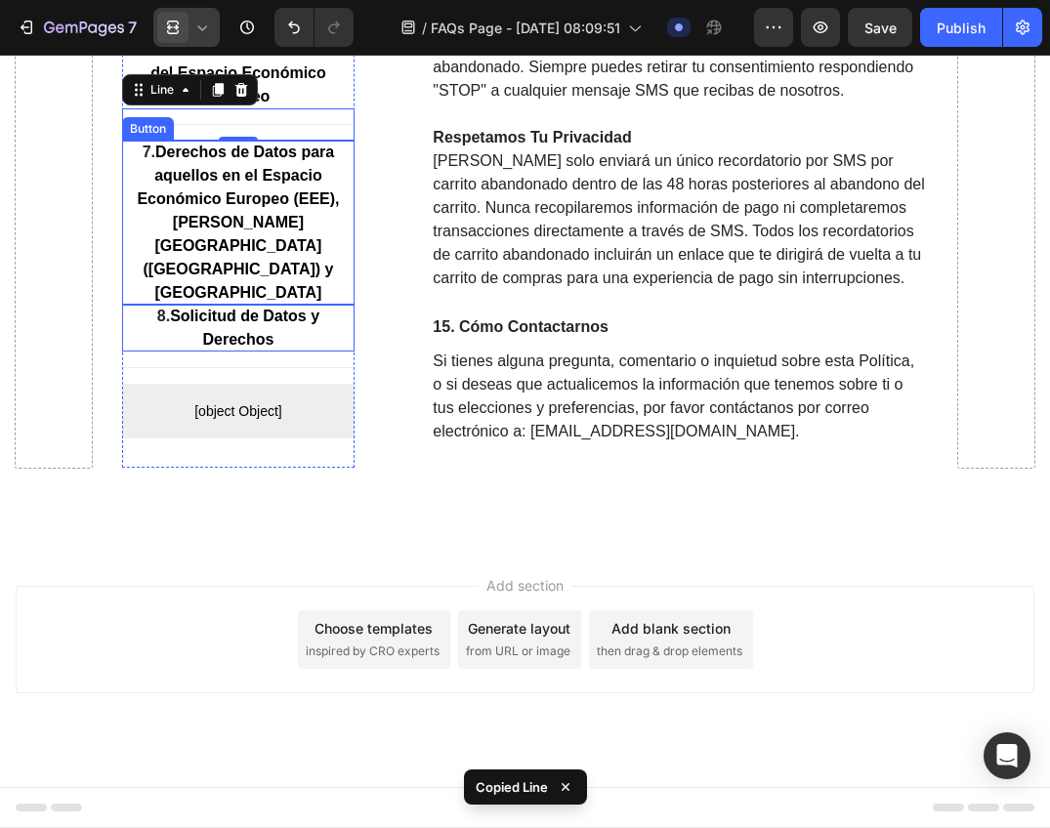
click at [268, 302] on p "7. Derechos de Datos para aquellos en el Espacio Económico Europeo (EEE), [PERS…" at bounding box center [238, 224] width 233 height 164
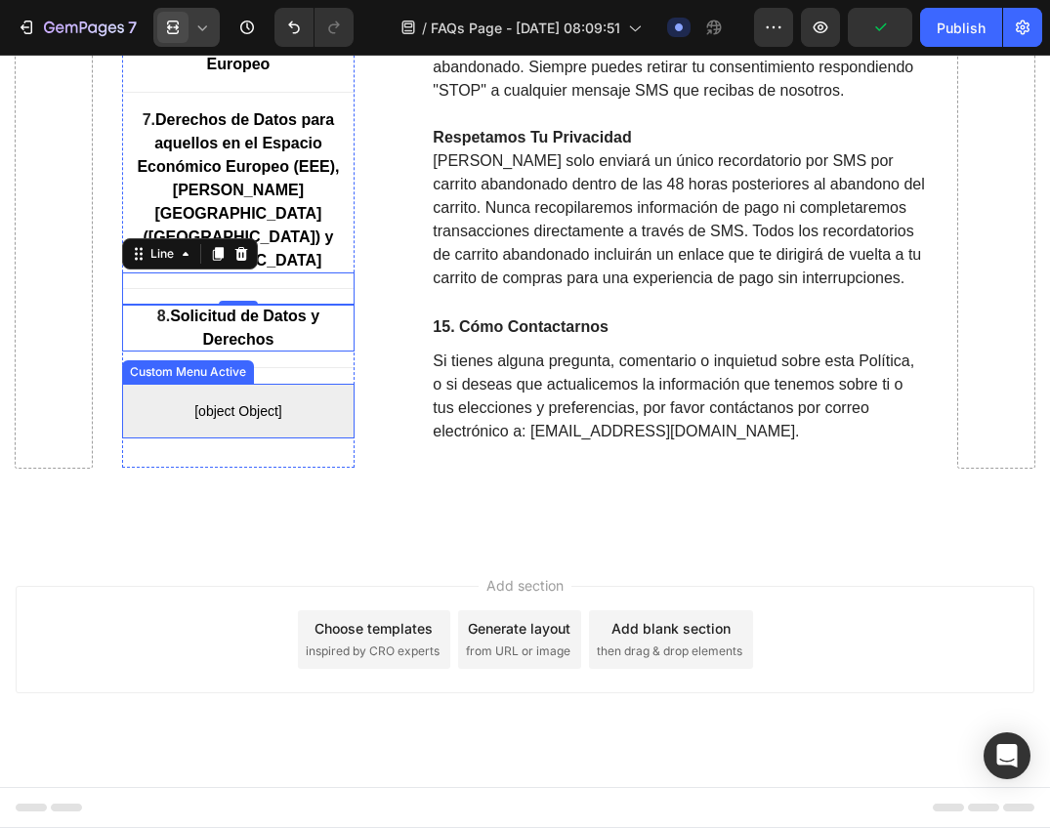
click at [251, 324] on strong "Solicitud de Datos y Derechos" at bounding box center [244, 329] width 149 height 40
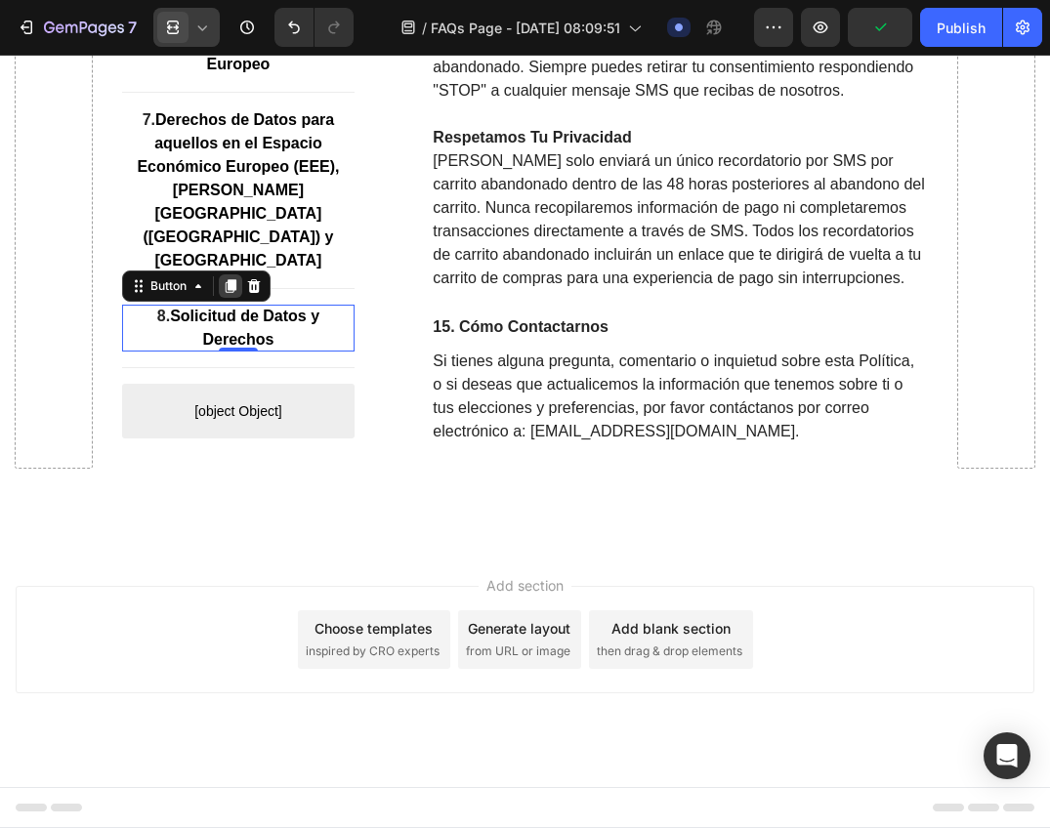
click at [233, 282] on icon at bounding box center [230, 287] width 11 height 14
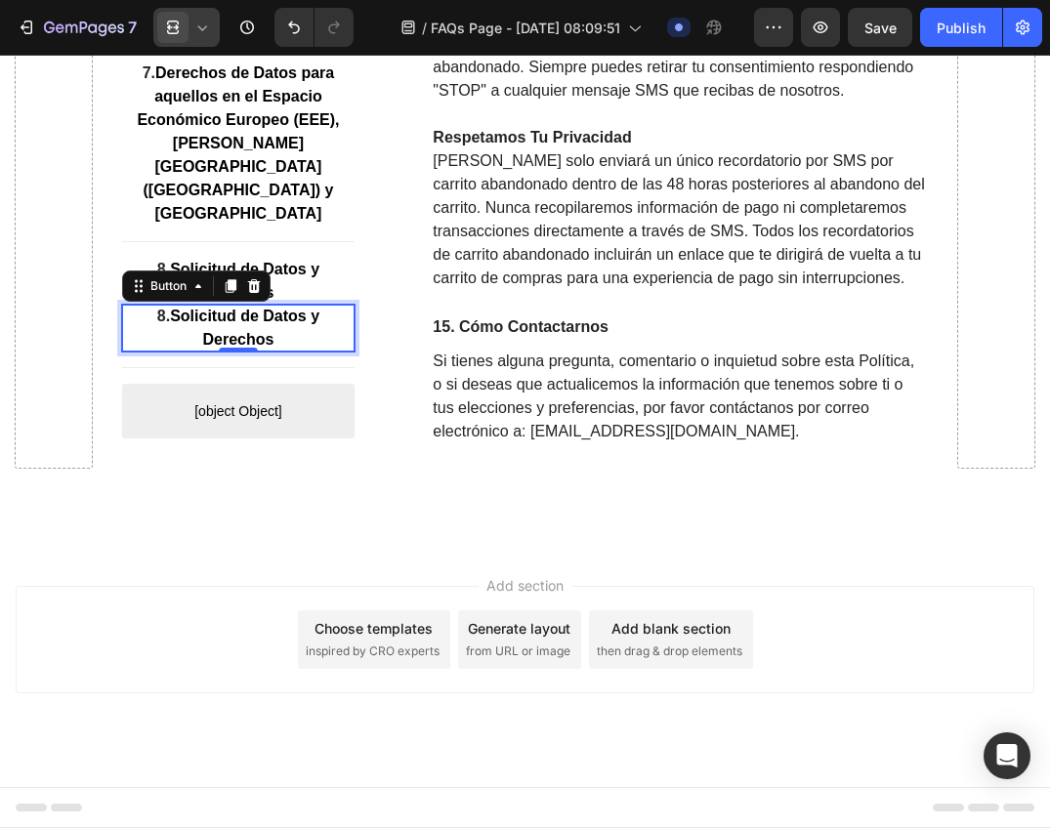
click at [248, 334] on strong "Solicitud de Datos y Derechos" at bounding box center [244, 329] width 149 height 40
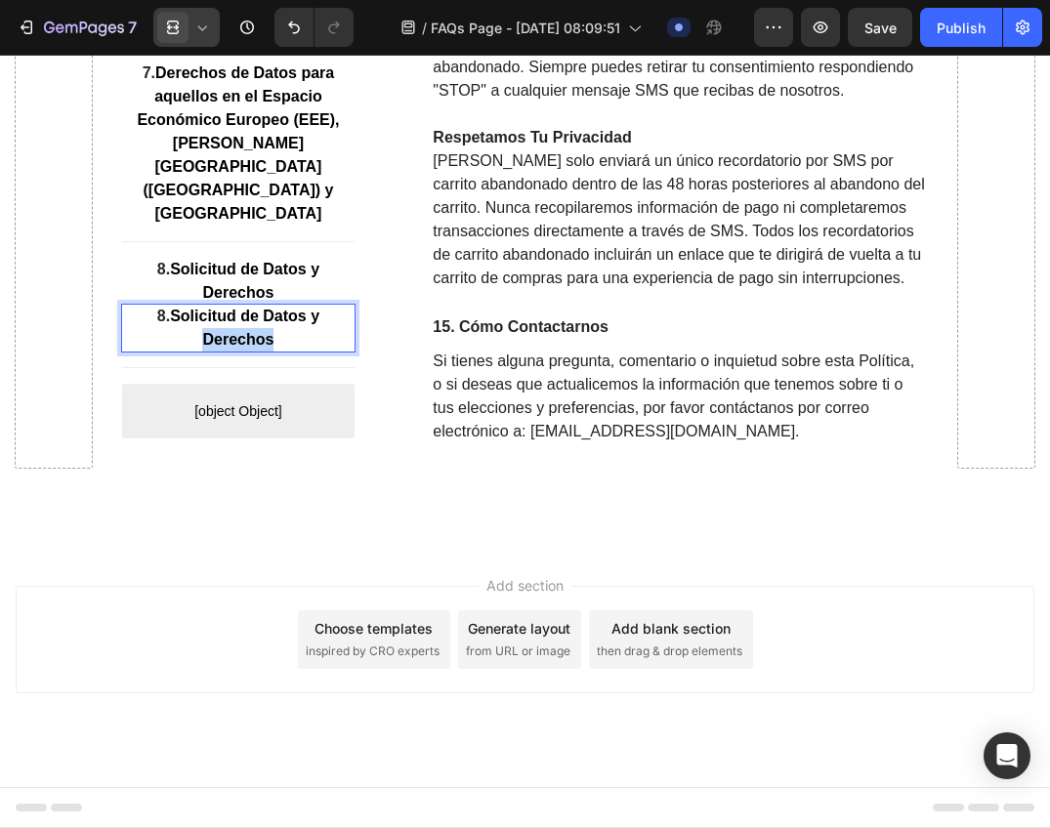
click at [249, 335] on strong "Solicitud de Datos y Derechos" at bounding box center [244, 329] width 149 height 40
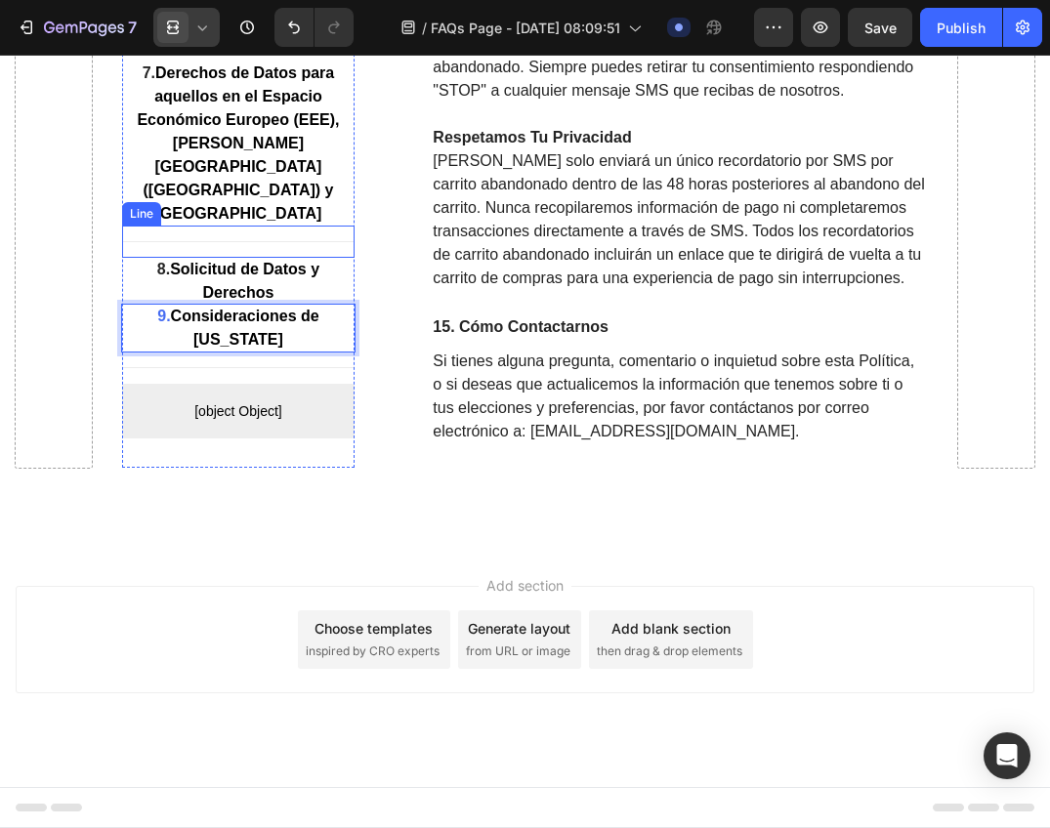
click at [261, 238] on div "Title Line" at bounding box center [238, 243] width 233 height 32
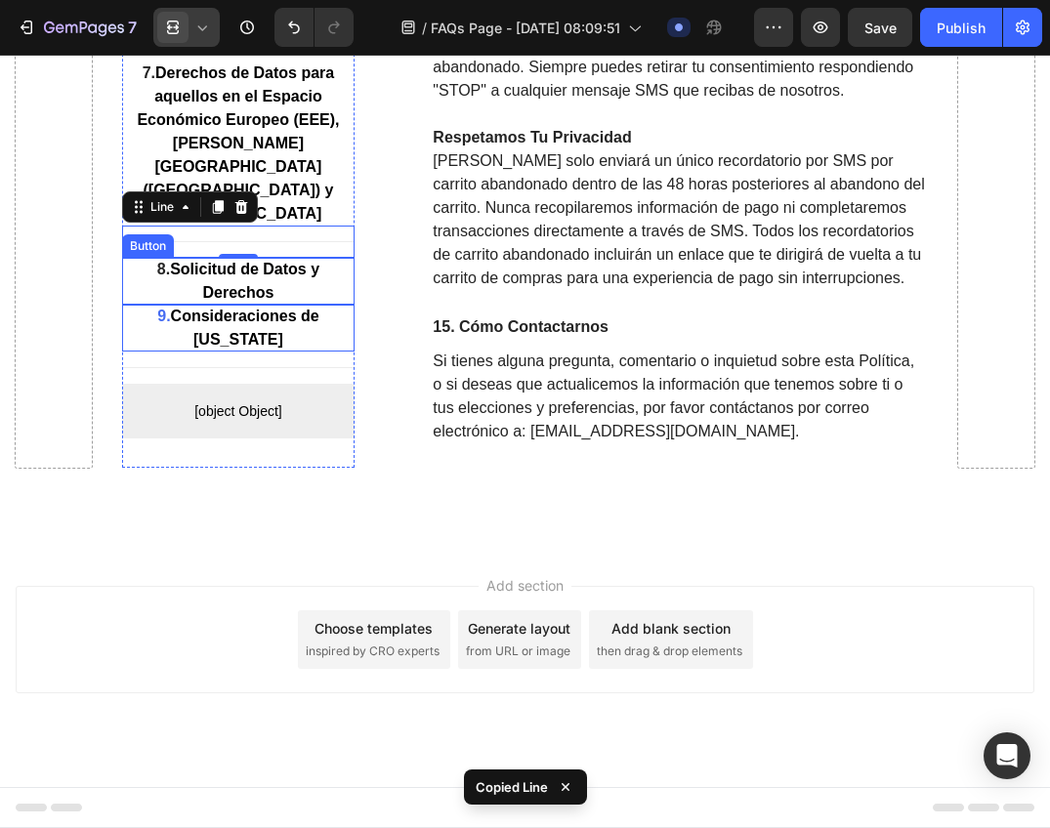
click at [264, 274] on strong "Solicitud de Datos y Derechos" at bounding box center [244, 282] width 149 height 40
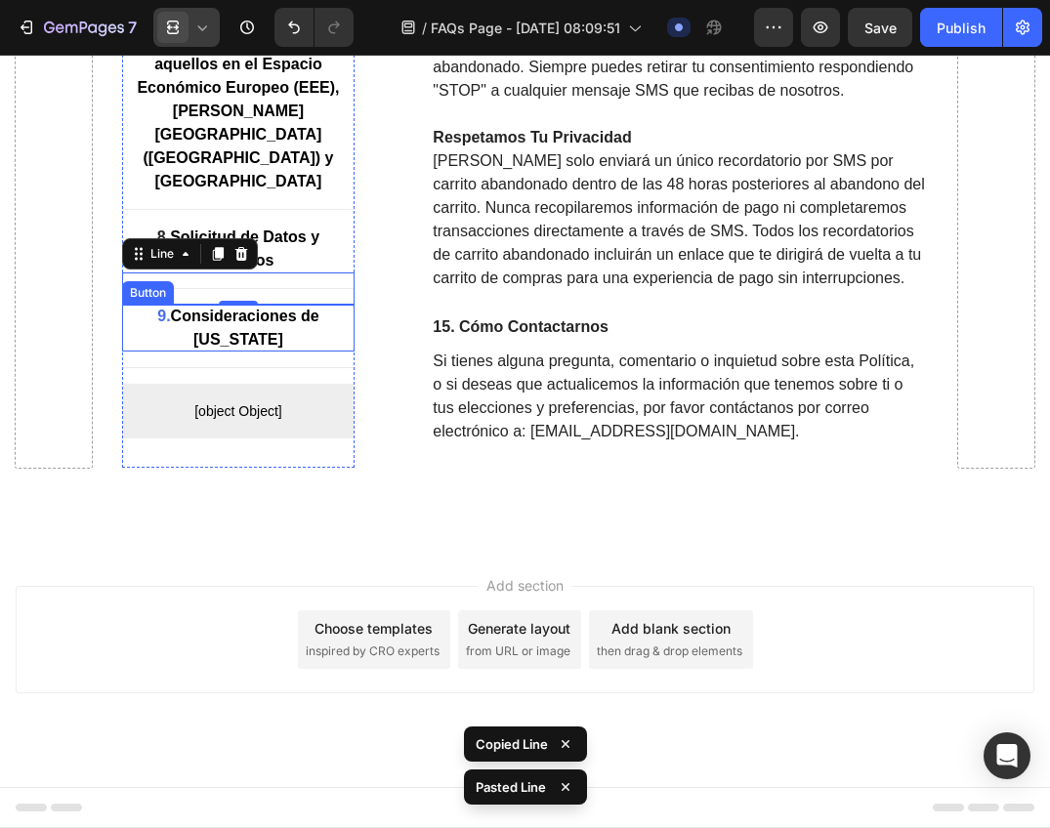
click at [220, 333] on strong "Consideraciones de [US_STATE]" at bounding box center [245, 329] width 148 height 40
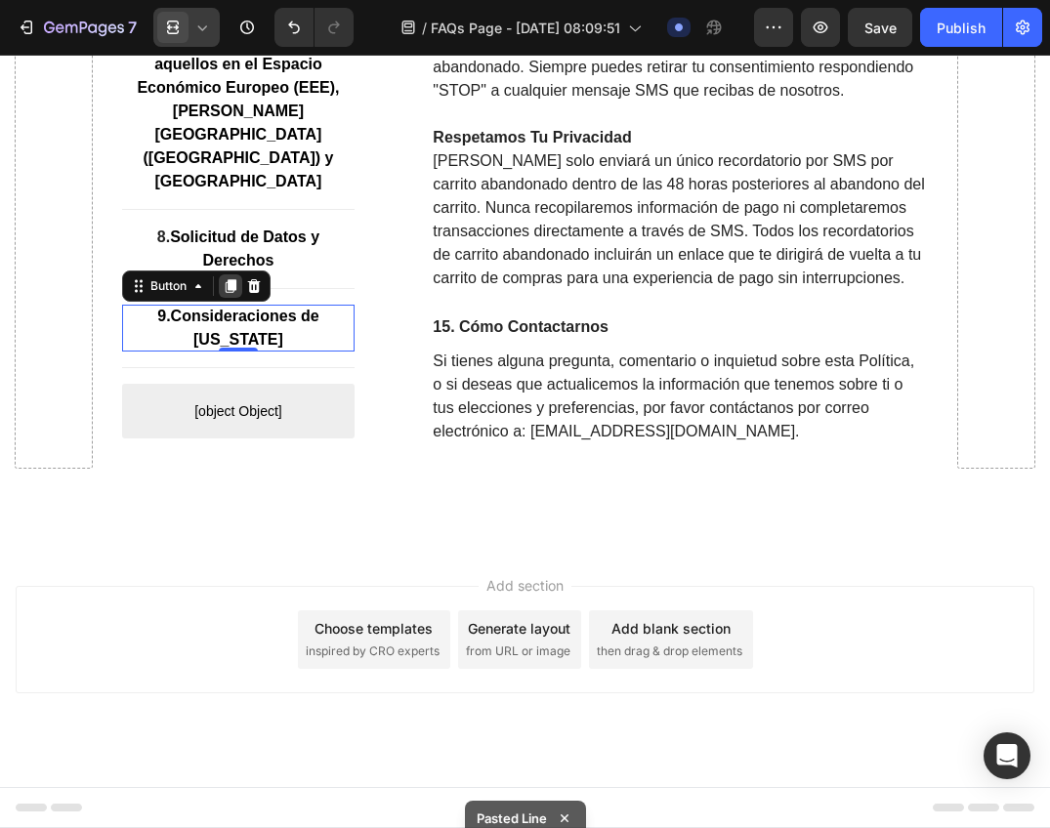
click at [233, 285] on icon at bounding box center [230, 287] width 11 height 14
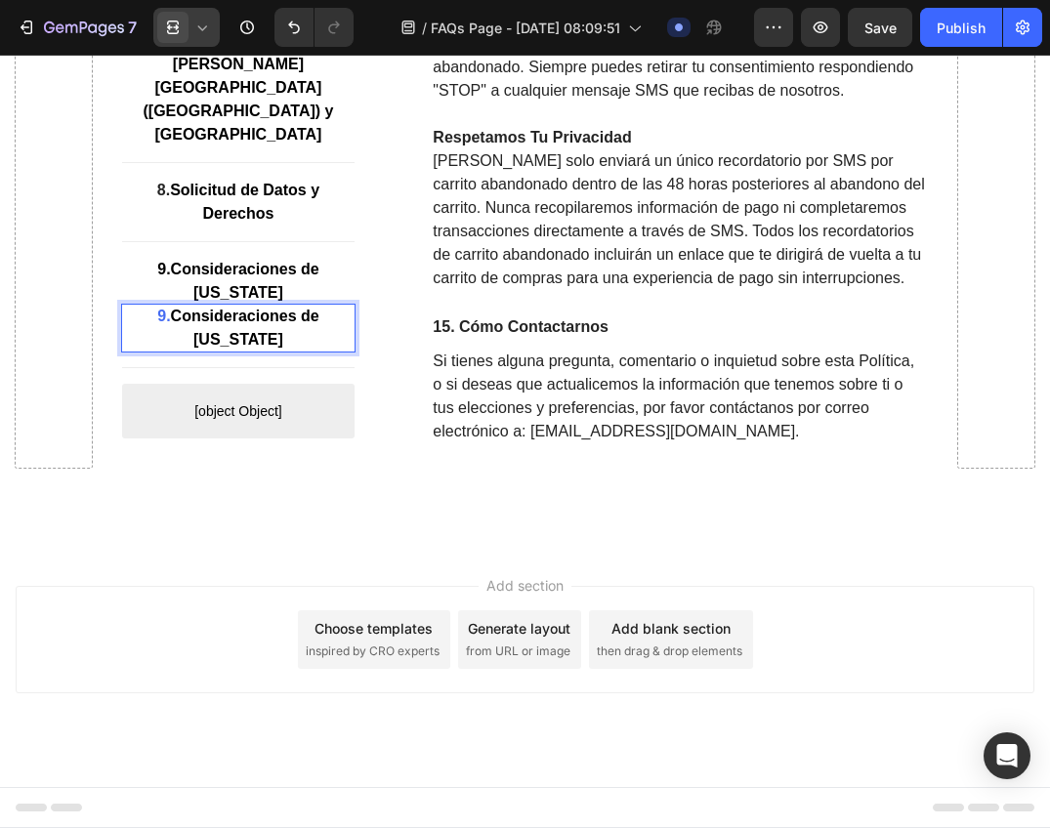
click at [234, 343] on div "9. Consideraciones de [US_STATE]" at bounding box center [238, 329] width 233 height 47
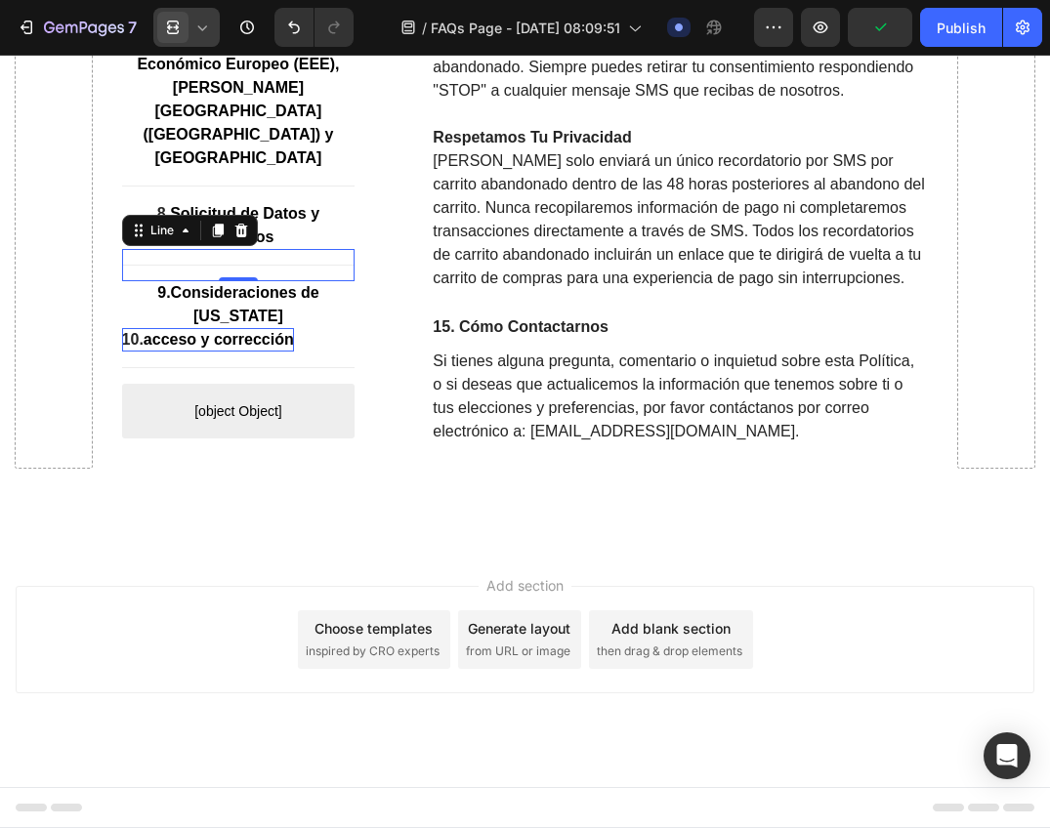
click at [272, 269] on div "Title Line 0" at bounding box center [238, 266] width 233 height 32
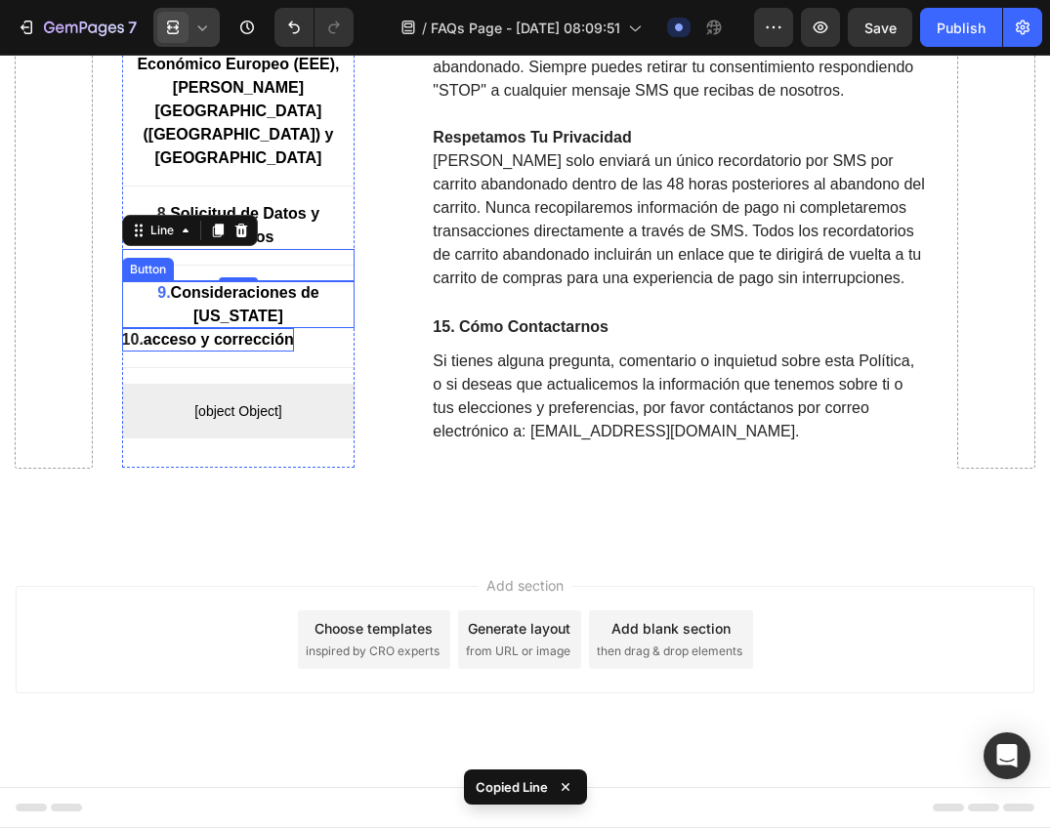
click at [279, 321] on div "9. Consideraciones de [US_STATE]" at bounding box center [238, 305] width 233 height 47
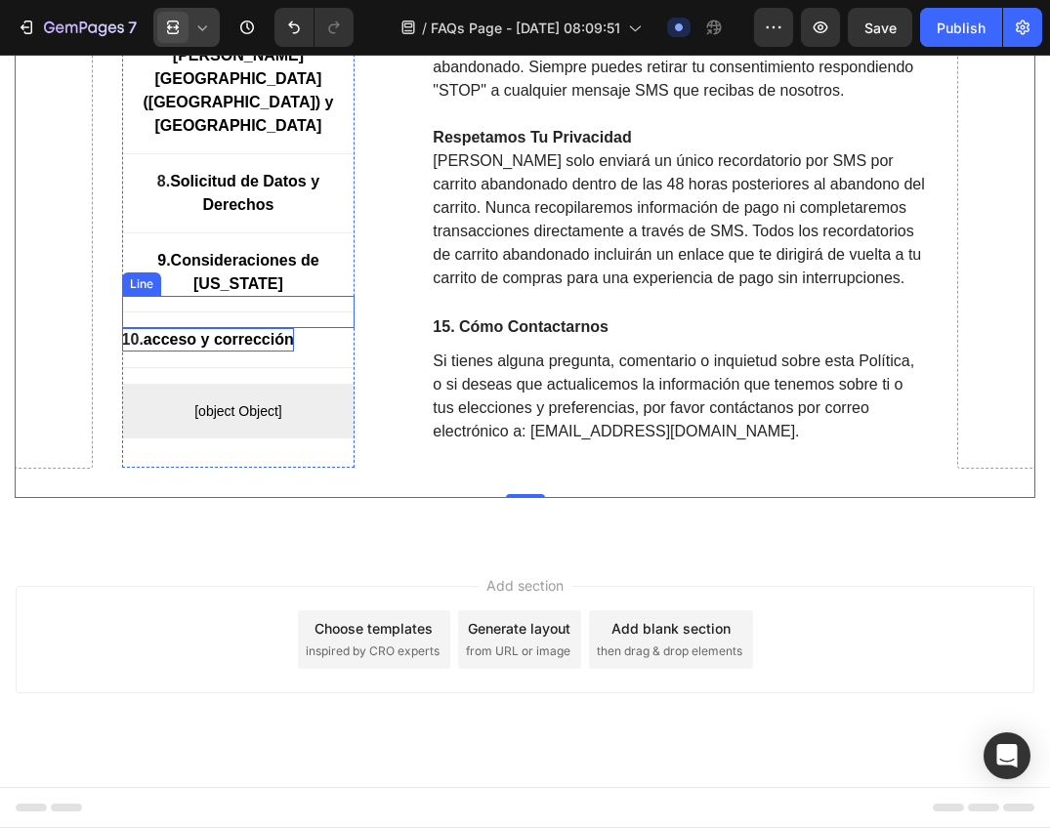
click at [279, 312] on div at bounding box center [238, 312] width 233 height 1
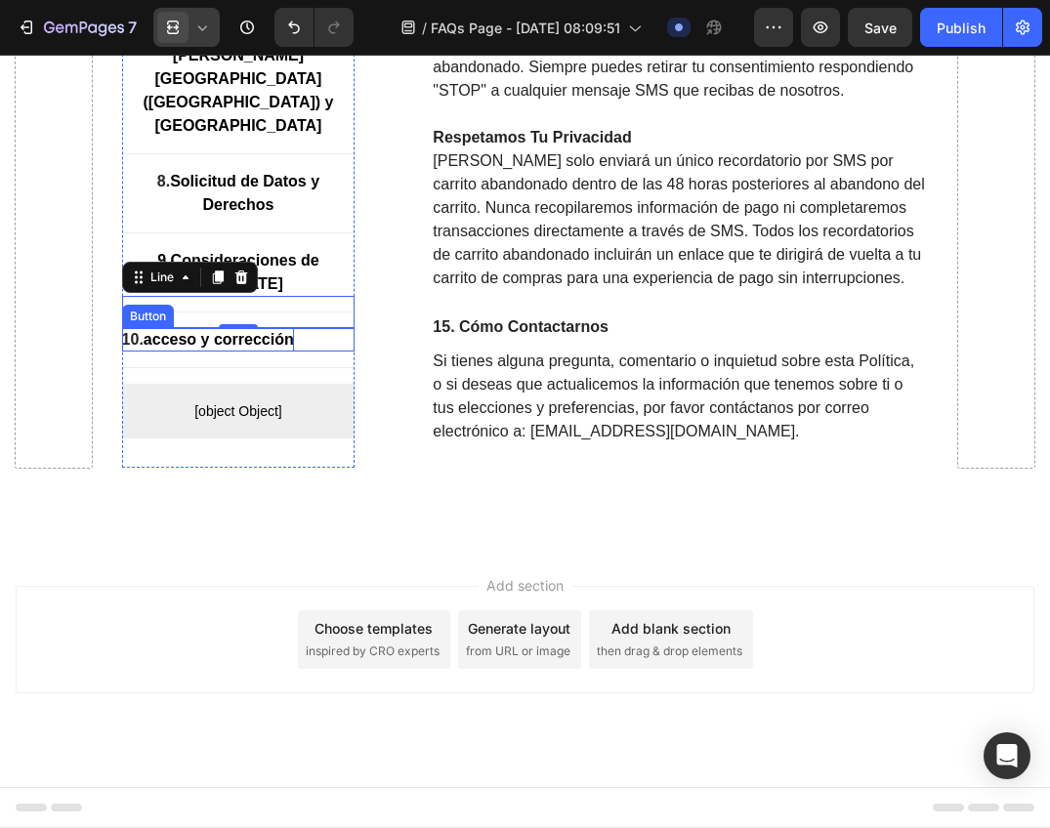
click at [268, 341] on strong "acceso y corrección" at bounding box center [219, 340] width 150 height 17
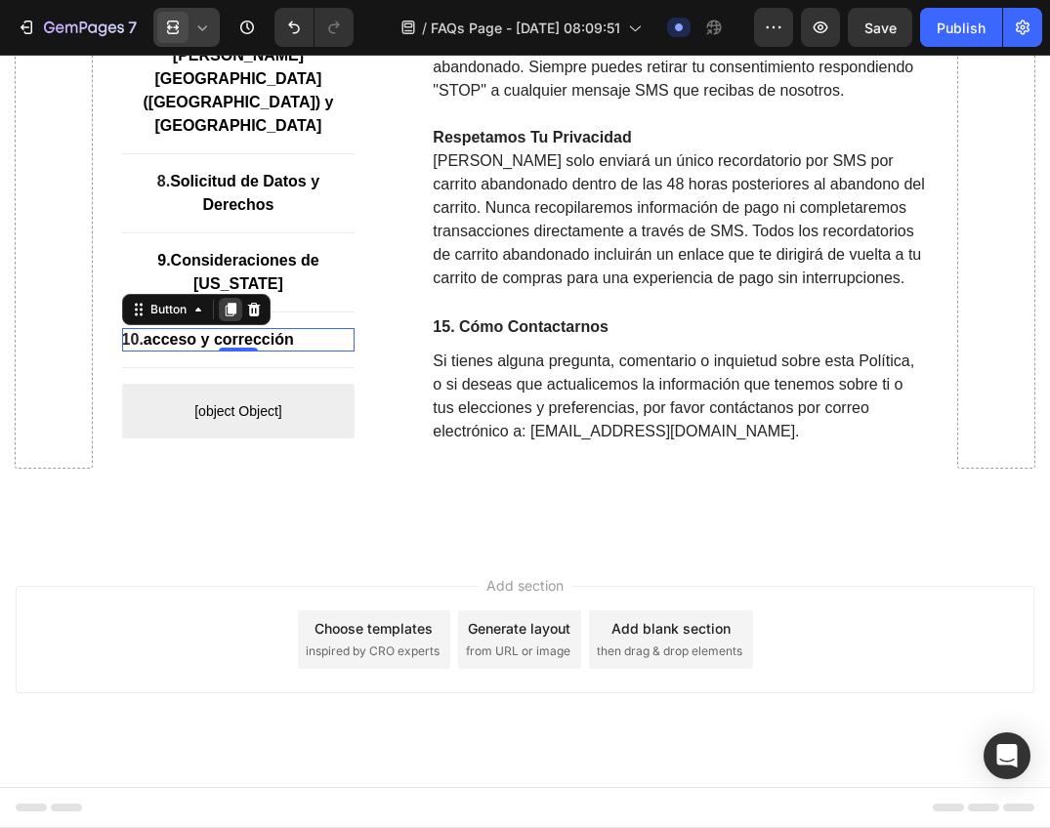
click at [233, 308] on icon at bounding box center [230, 311] width 11 height 14
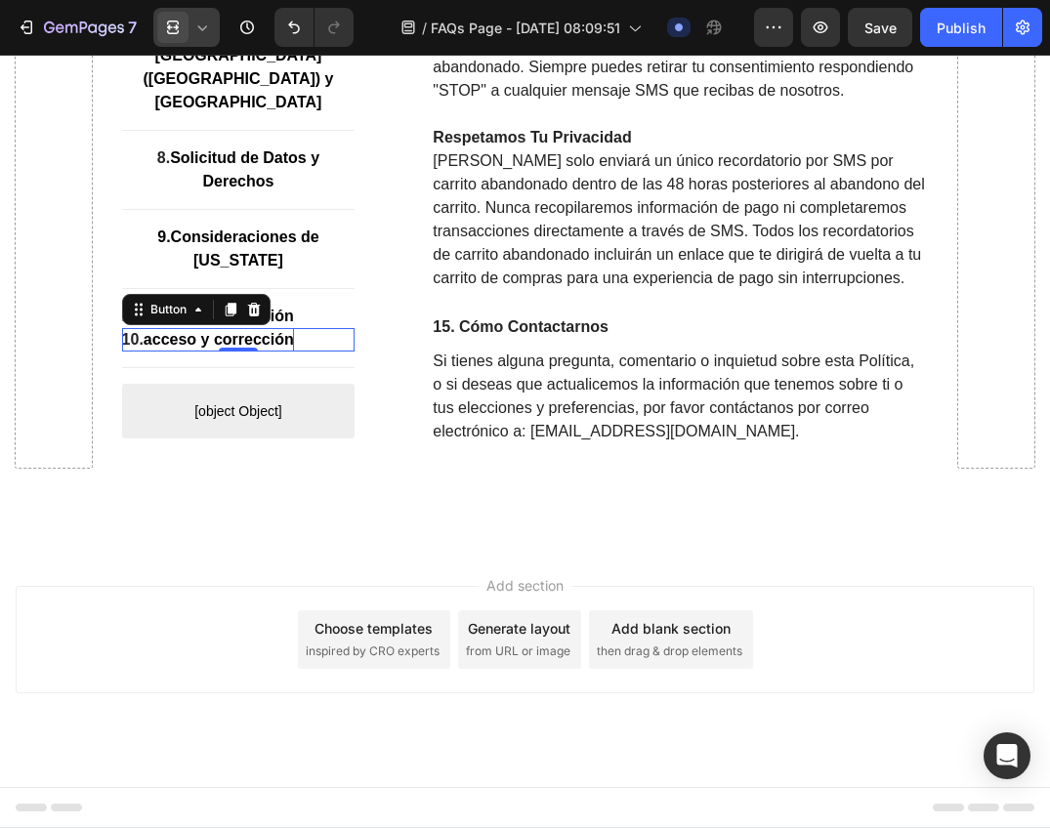
click at [224, 341] on strong "acceso y corrección" at bounding box center [219, 340] width 150 height 17
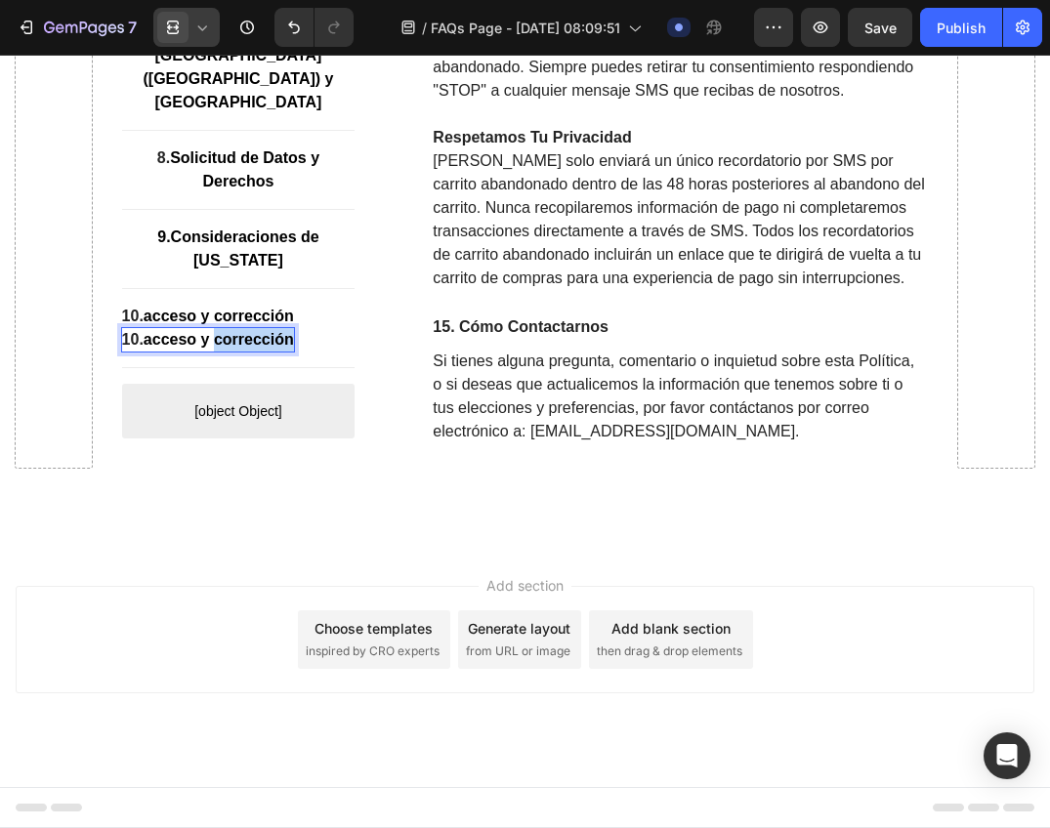
click at [224, 341] on strong "acceso y corrección" at bounding box center [219, 340] width 150 height 17
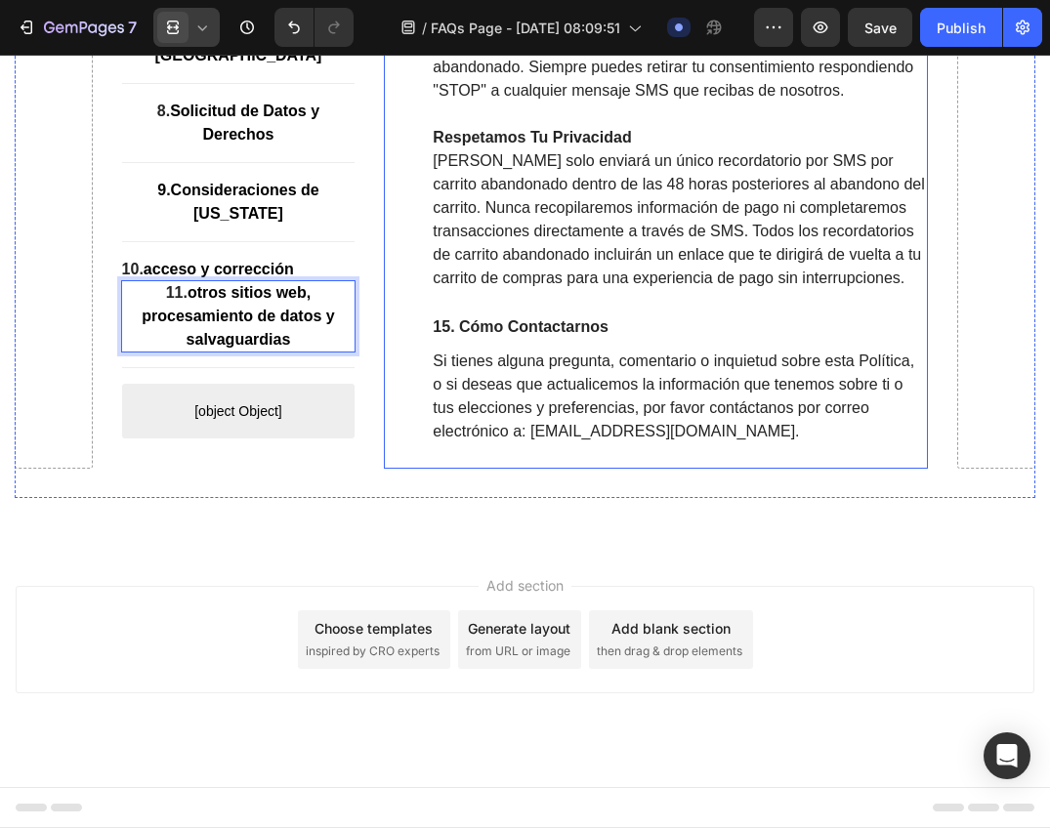
click at [384, 245] on div "⁠⁠⁠⁠⁠⁠⁠ 14. Actualización de la Política de Privacidad de Seyoul: Recordatorios…" at bounding box center [656, 1] width 544 height 934
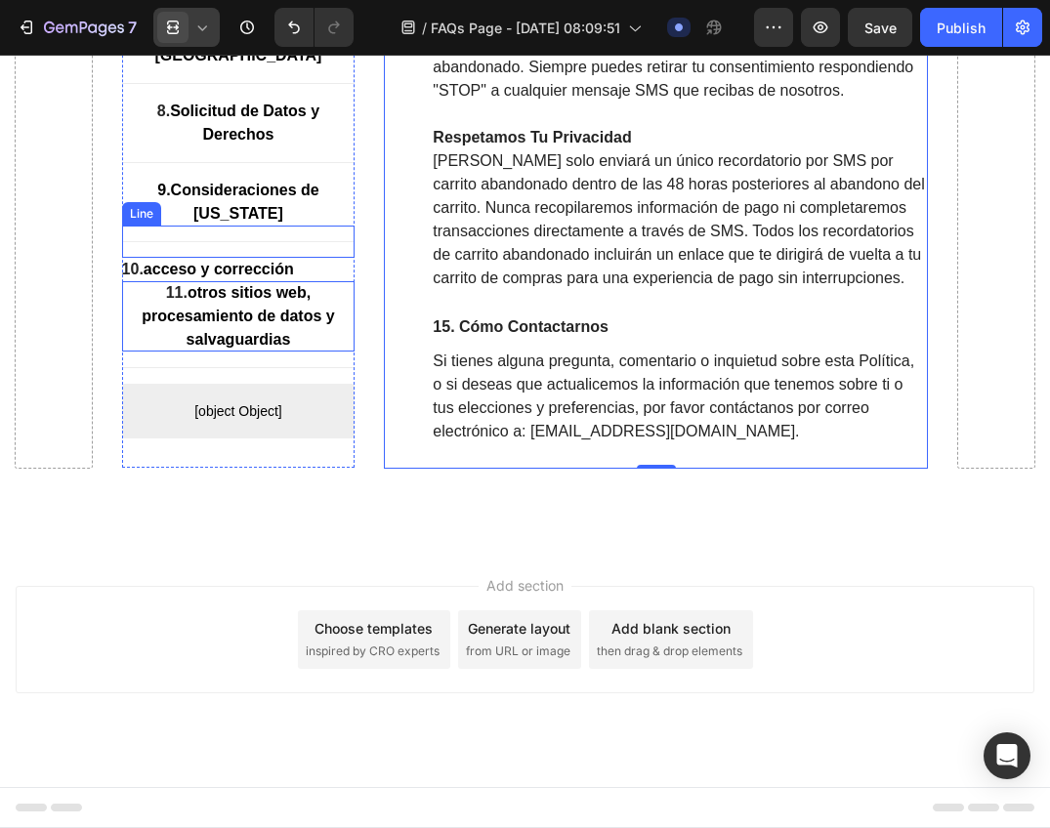
click at [318, 246] on div "Title Line" at bounding box center [238, 243] width 233 height 32
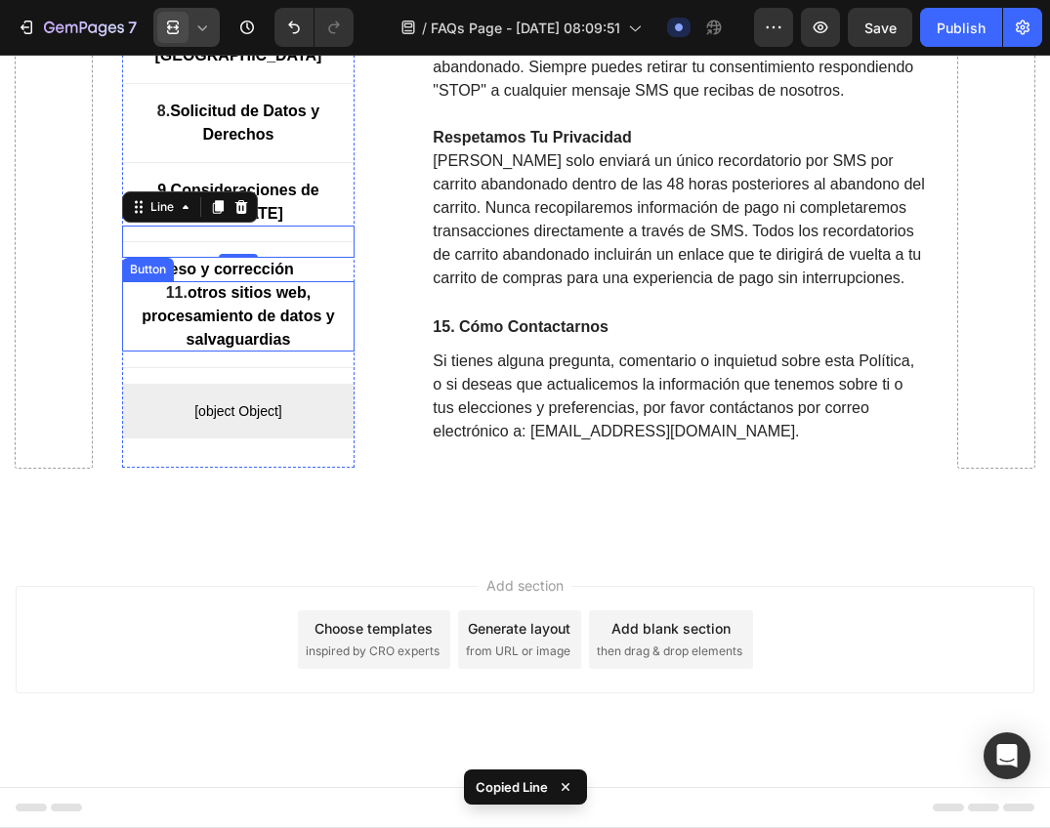
click at [301, 271] on div "10. acceso y corrección Button" at bounding box center [238, 270] width 233 height 23
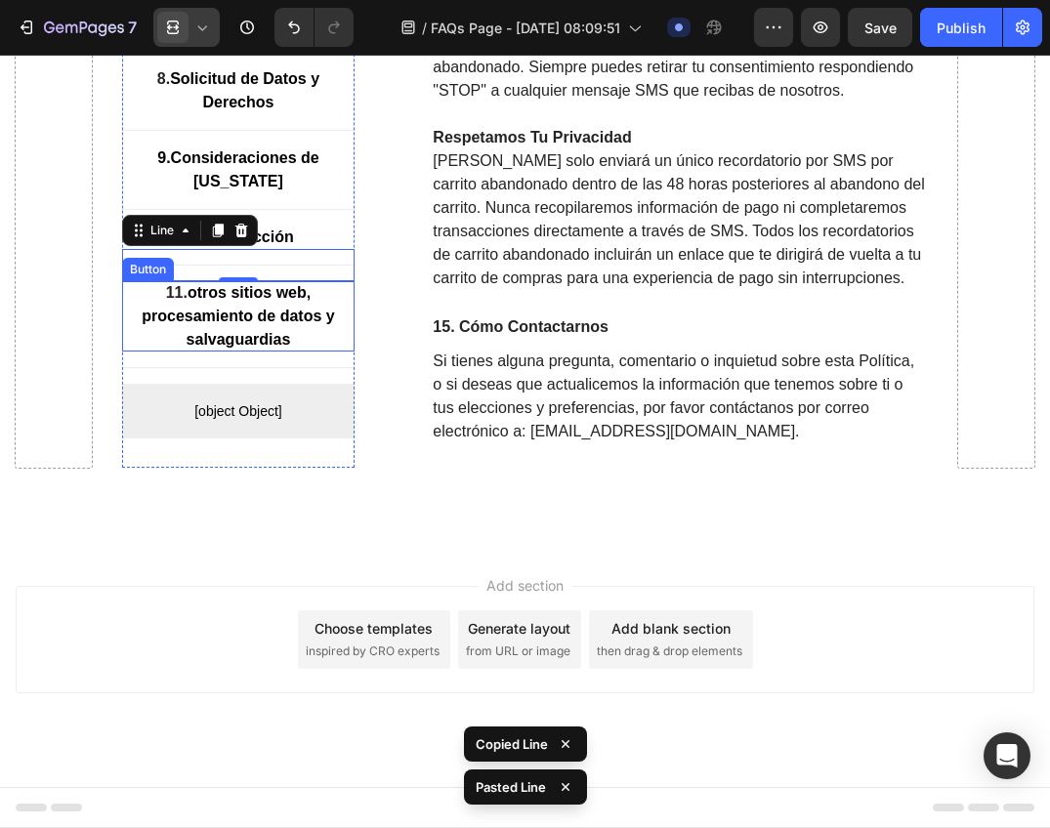
click at [300, 325] on p "11. otros sitios web, procesamiento de datos y salvaguardias" at bounding box center [238, 317] width 233 height 70
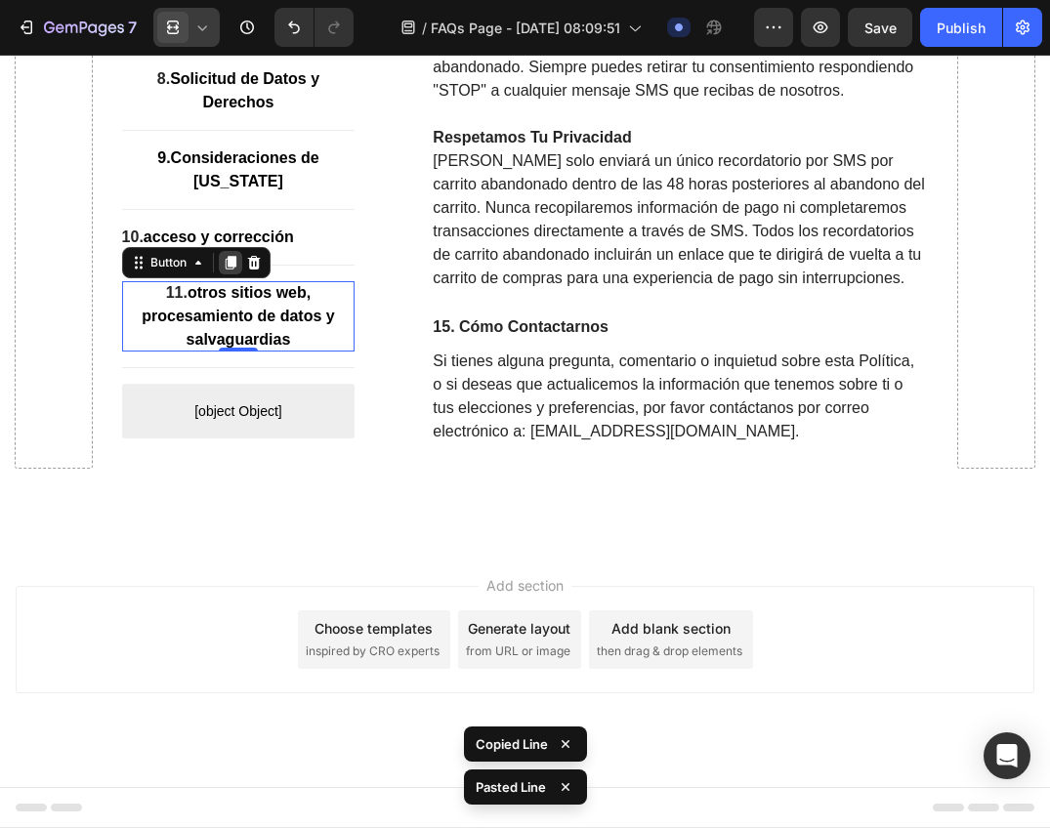
click at [229, 263] on icon at bounding box center [230, 264] width 11 height 14
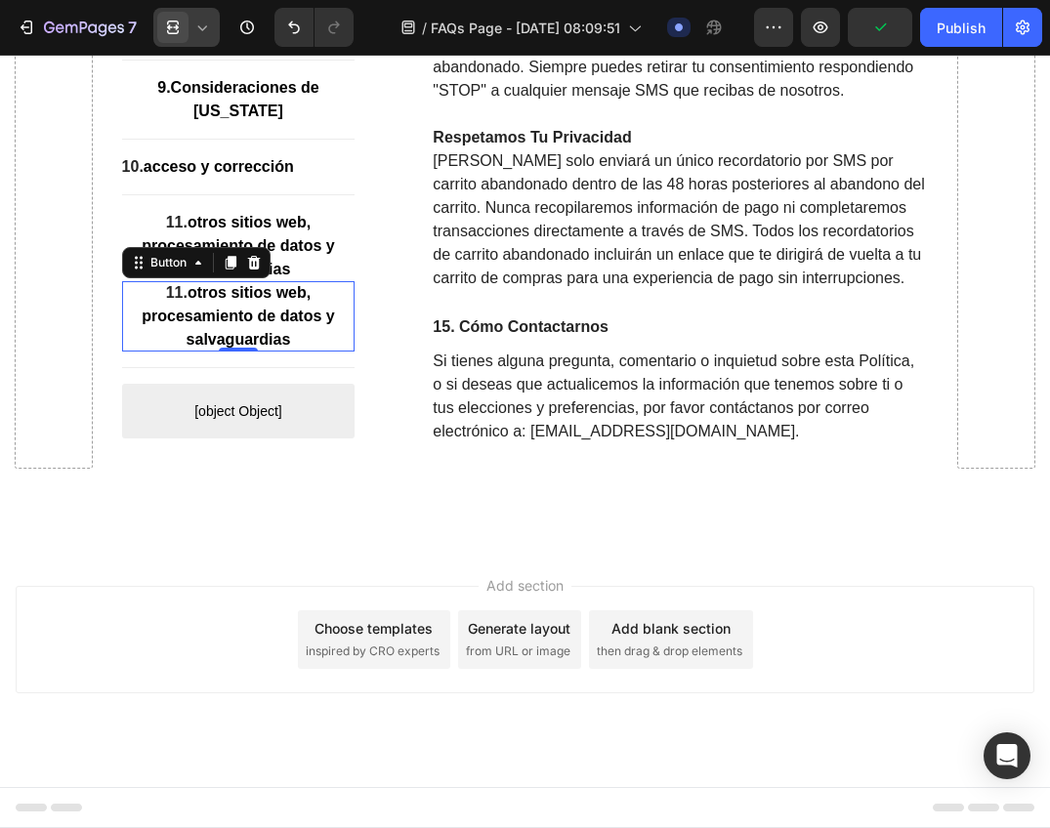
click at [284, 300] on strong "otros sitios web, procesamiento de datos y salvaguardias" at bounding box center [238, 316] width 192 height 63
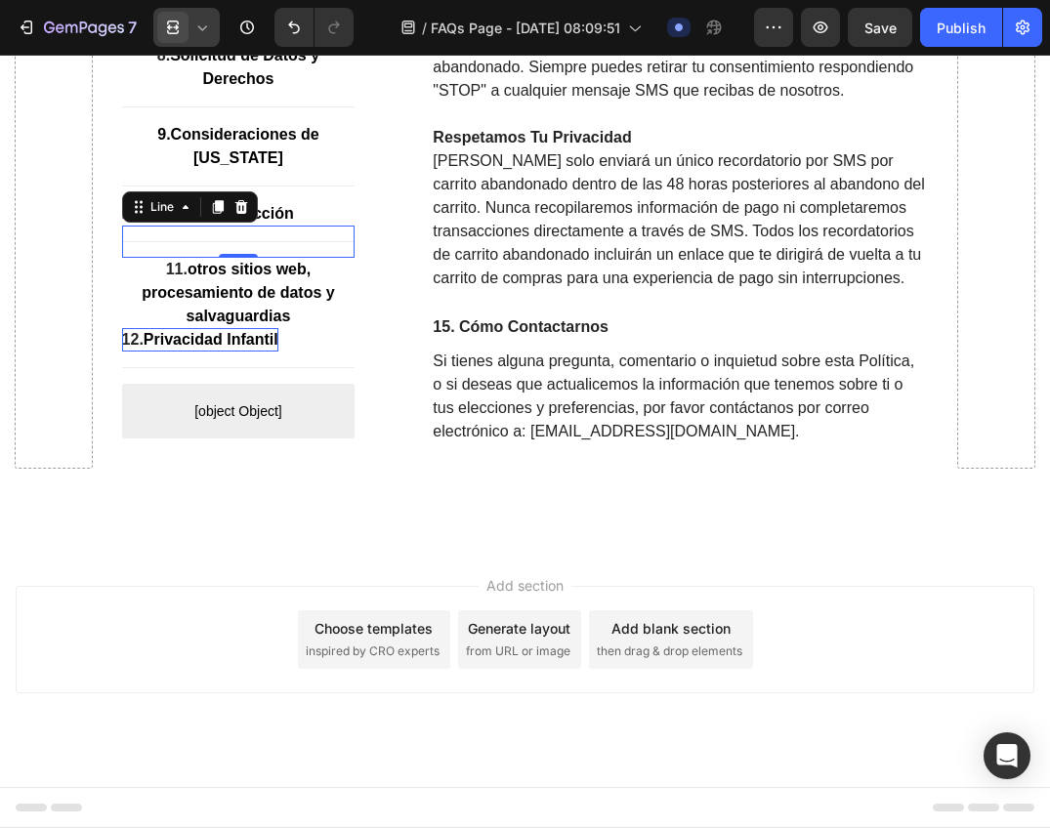
click at [277, 242] on div at bounding box center [238, 242] width 233 height 1
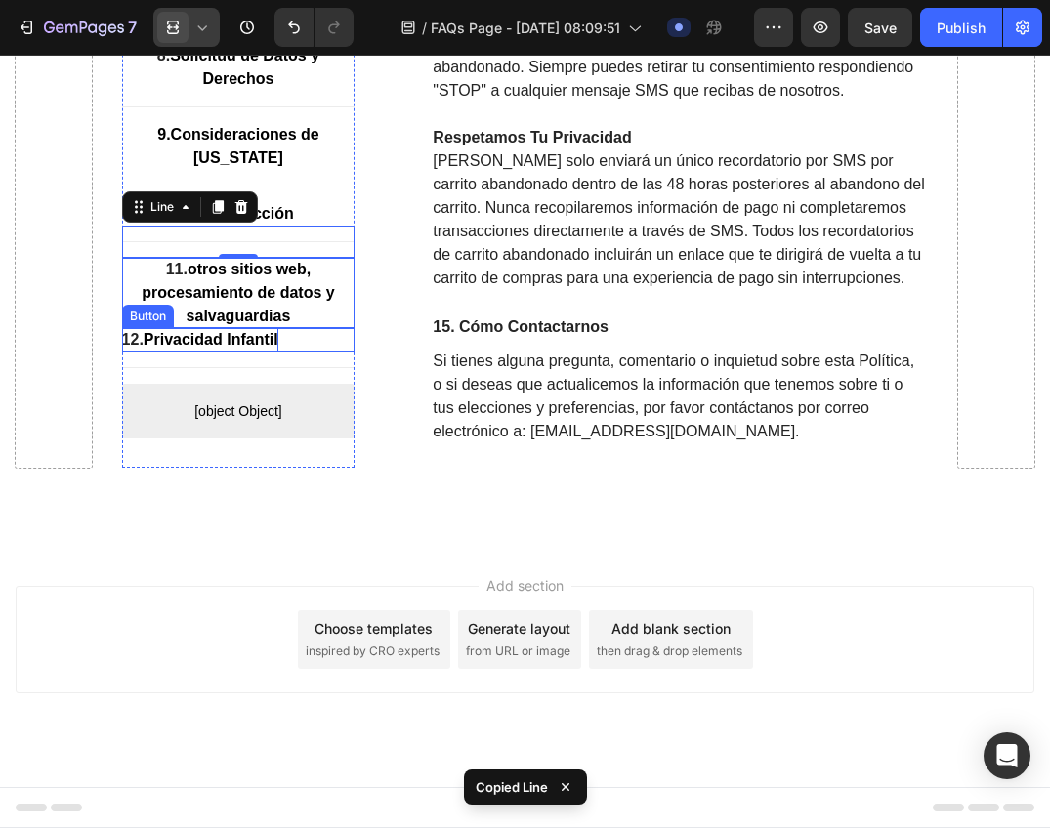
click at [294, 298] on strong "otros sitios web, procesamiento de datos y salvaguardias" at bounding box center [238, 293] width 192 height 63
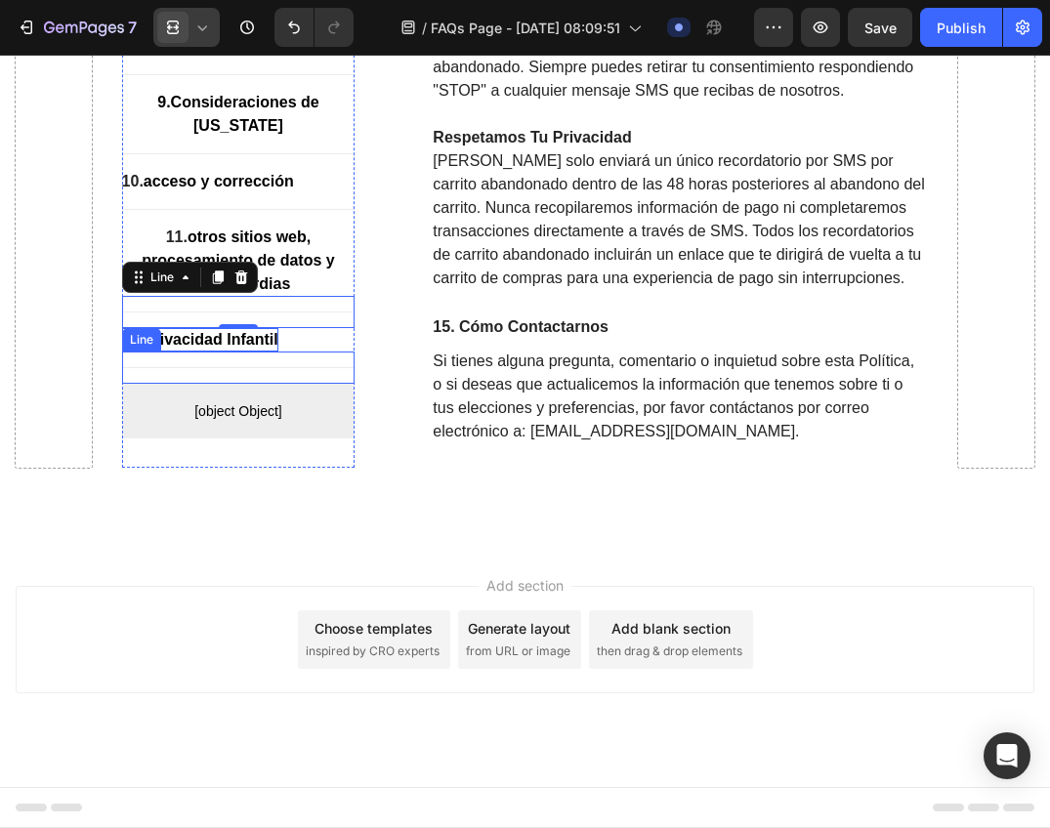
click at [264, 343] on strong "Privacidad Infantil" at bounding box center [211, 340] width 135 height 17
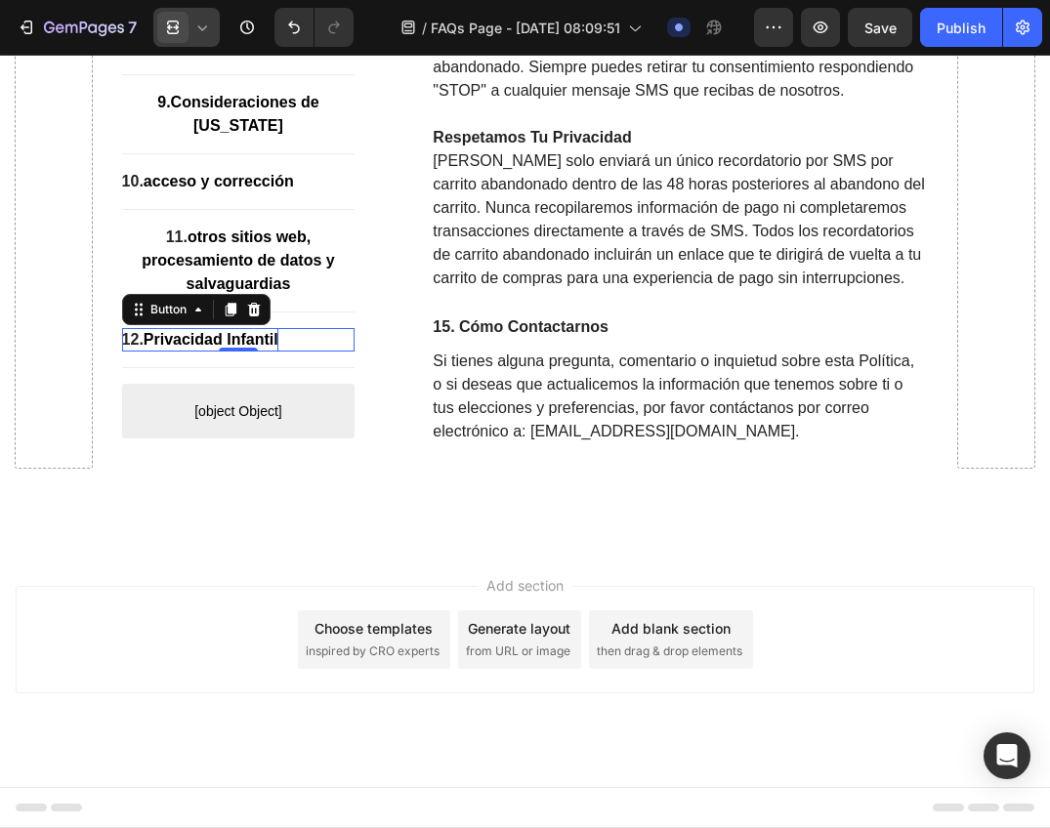
click at [232, 306] on icon at bounding box center [230, 311] width 11 height 14
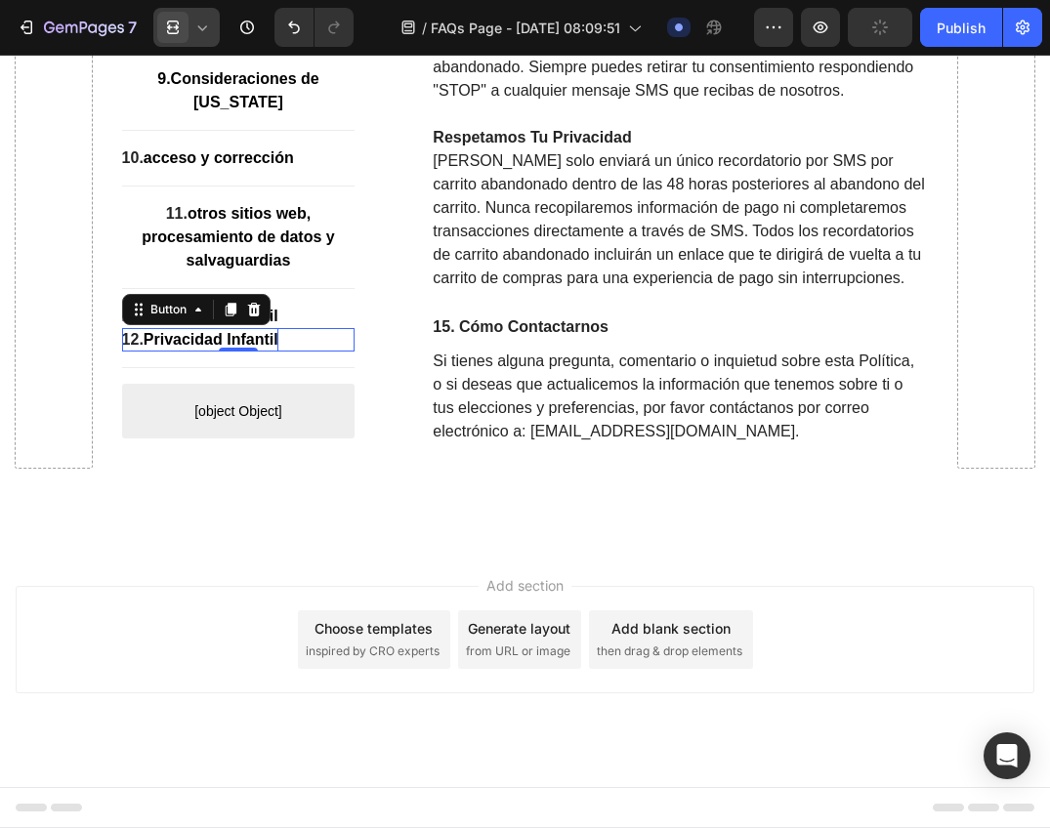
click at [234, 332] on strong "Privacidad Infantil" at bounding box center [211, 340] width 135 height 17
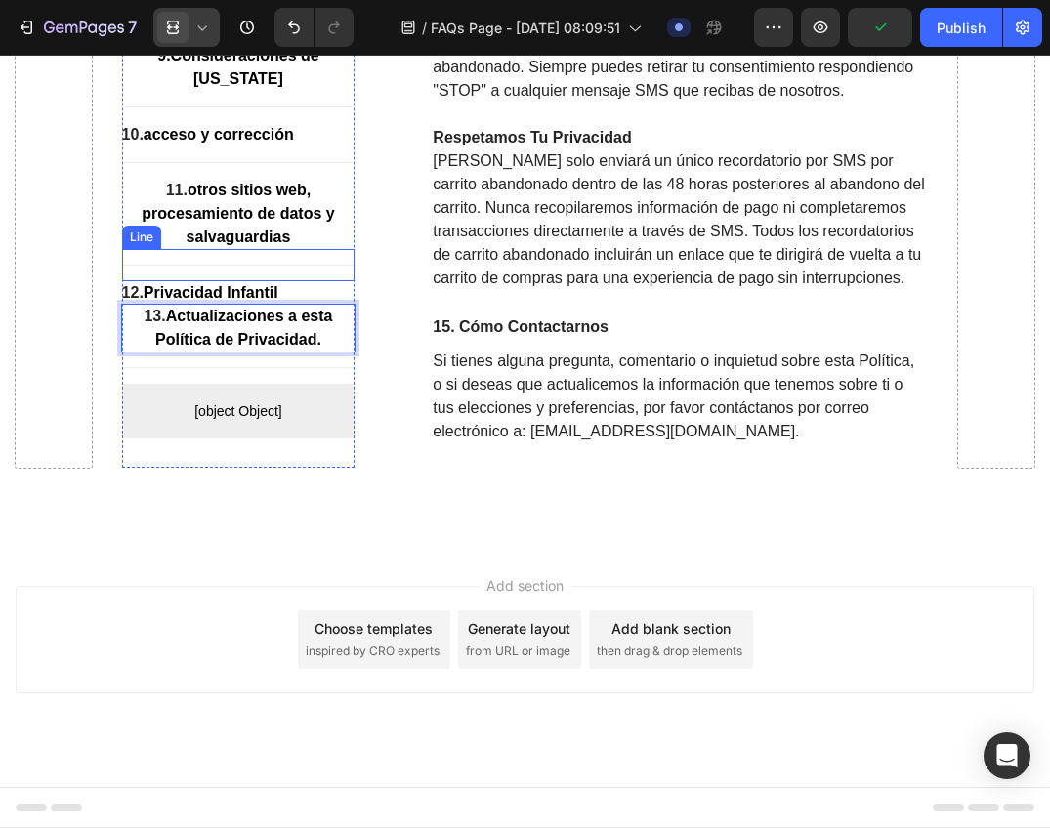
click at [307, 268] on div "Title Line" at bounding box center [238, 266] width 233 height 32
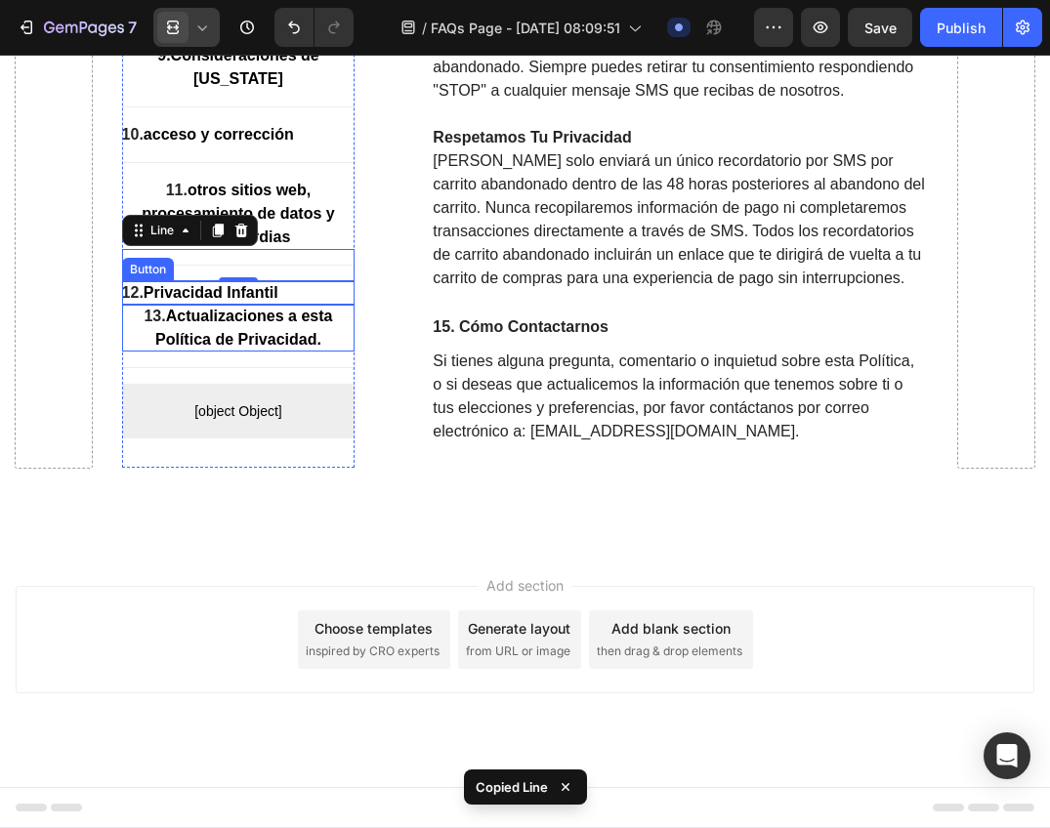
click at [287, 285] on div "12. Privacidad Infantil Button" at bounding box center [238, 293] width 233 height 23
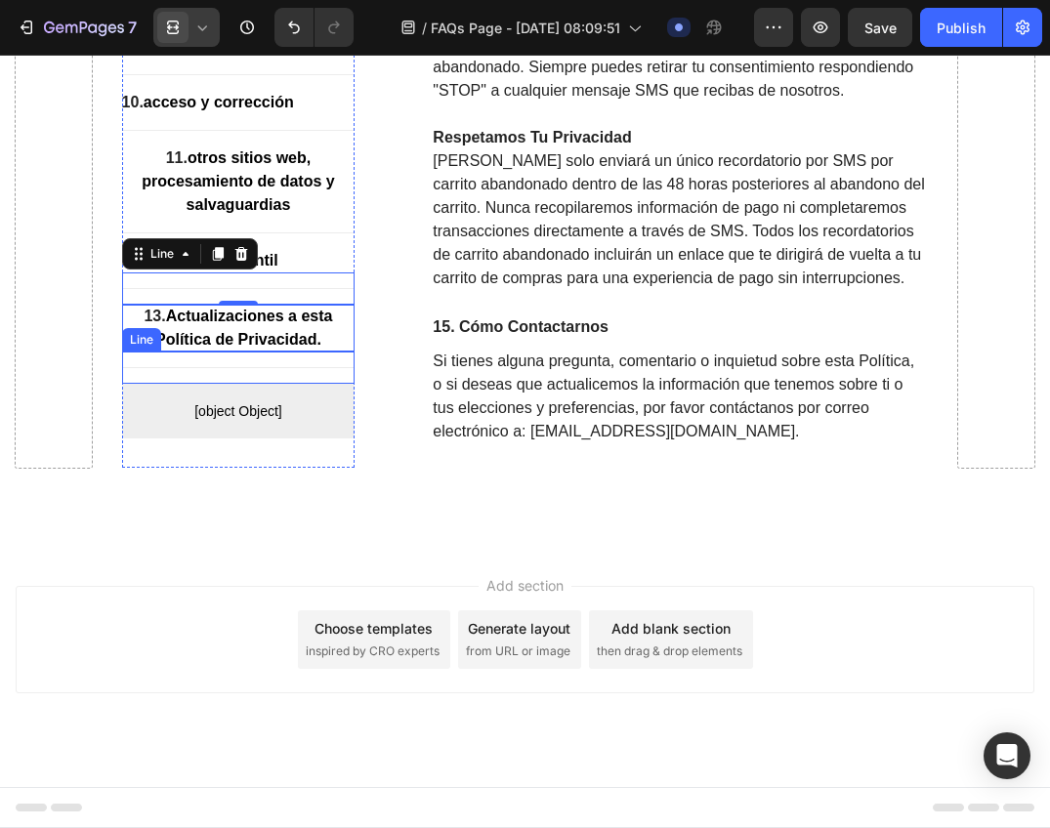
click at [165, 329] on p "13. Actualizaciones a esta Política de Privacidad." at bounding box center [238, 329] width 233 height 47
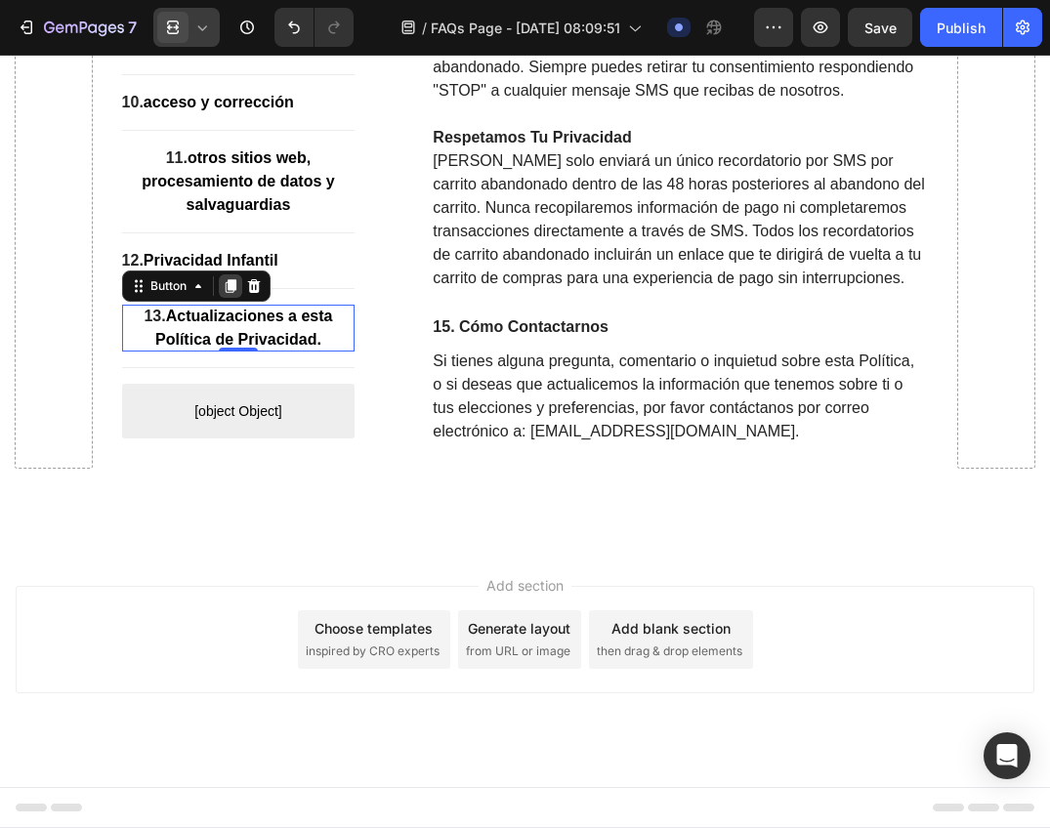
click at [228, 289] on icon at bounding box center [230, 287] width 11 height 14
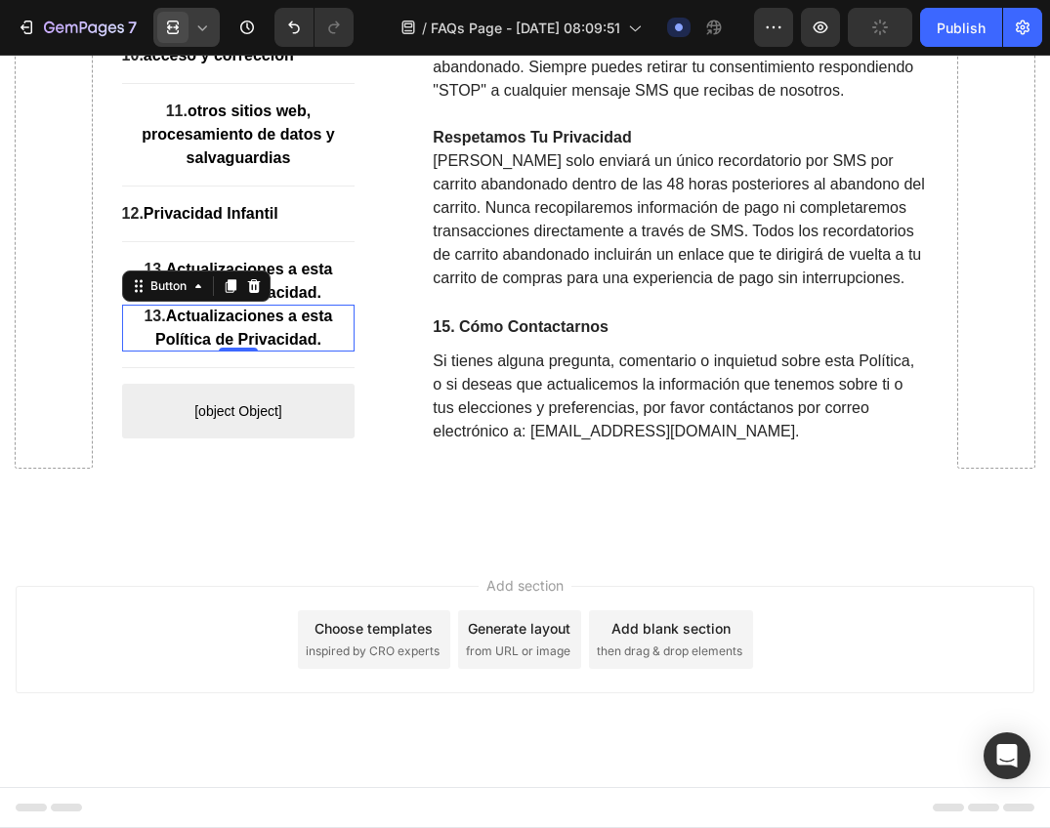
click at [216, 332] on strong "Actualizaciones a esta Política de Privacidad." at bounding box center [243, 329] width 177 height 40
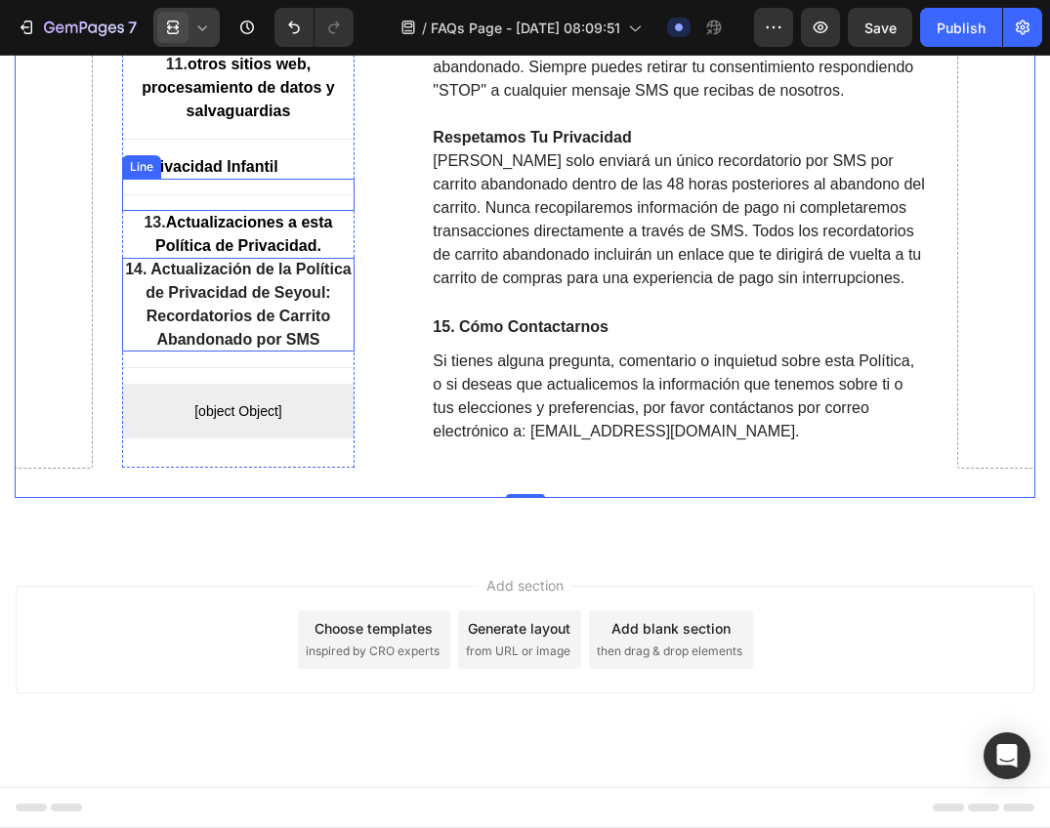
click at [257, 195] on div at bounding box center [238, 195] width 233 height 1
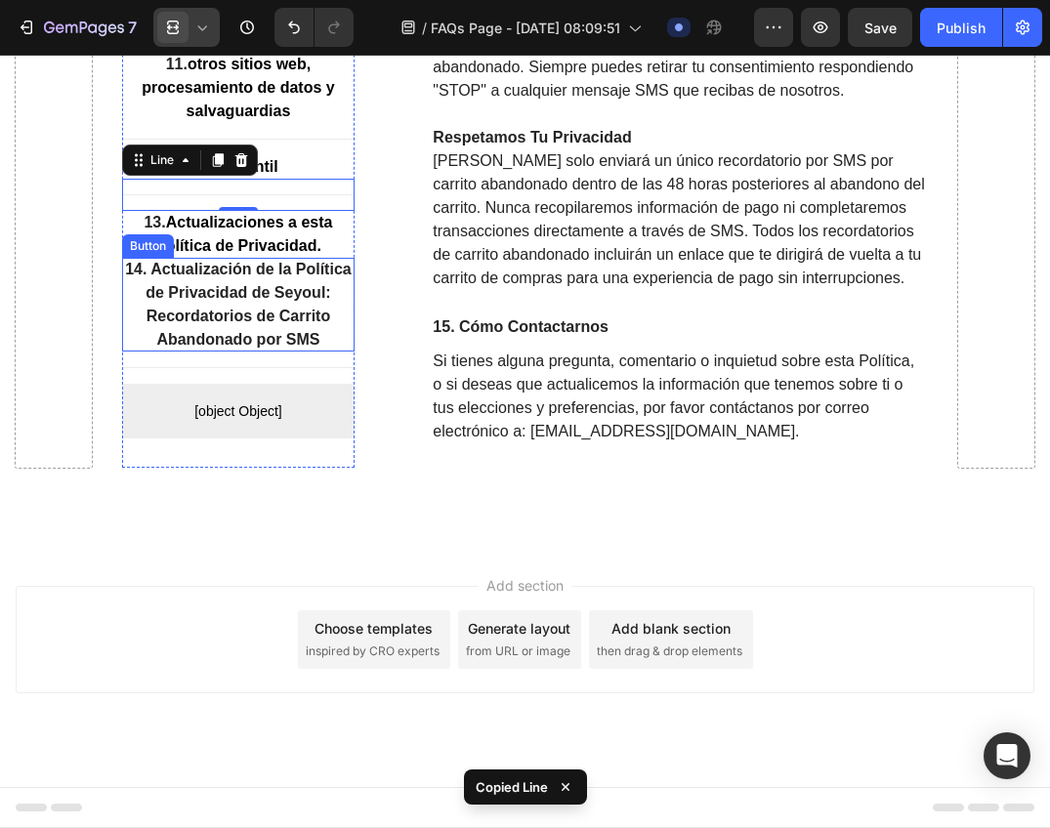
drag, startPoint x: 264, startPoint y: 301, endPoint x: 280, endPoint y: 268, distance: 37.1
click at [264, 300] on strong "14. Actualización de la Política de Privacidad de Seyoul: Recordatorios de Carr…" at bounding box center [238, 305] width 226 height 87
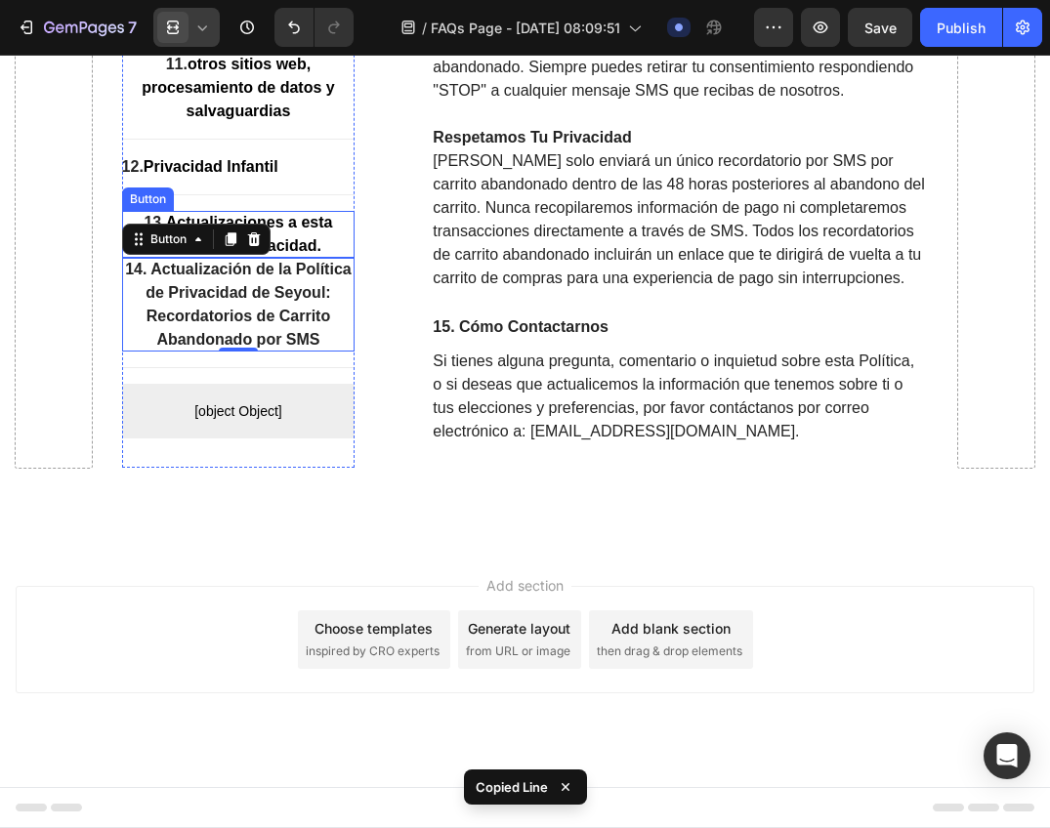
click at [297, 241] on strong "Actualizaciones a esta Política de Privacidad." at bounding box center [243, 235] width 177 height 40
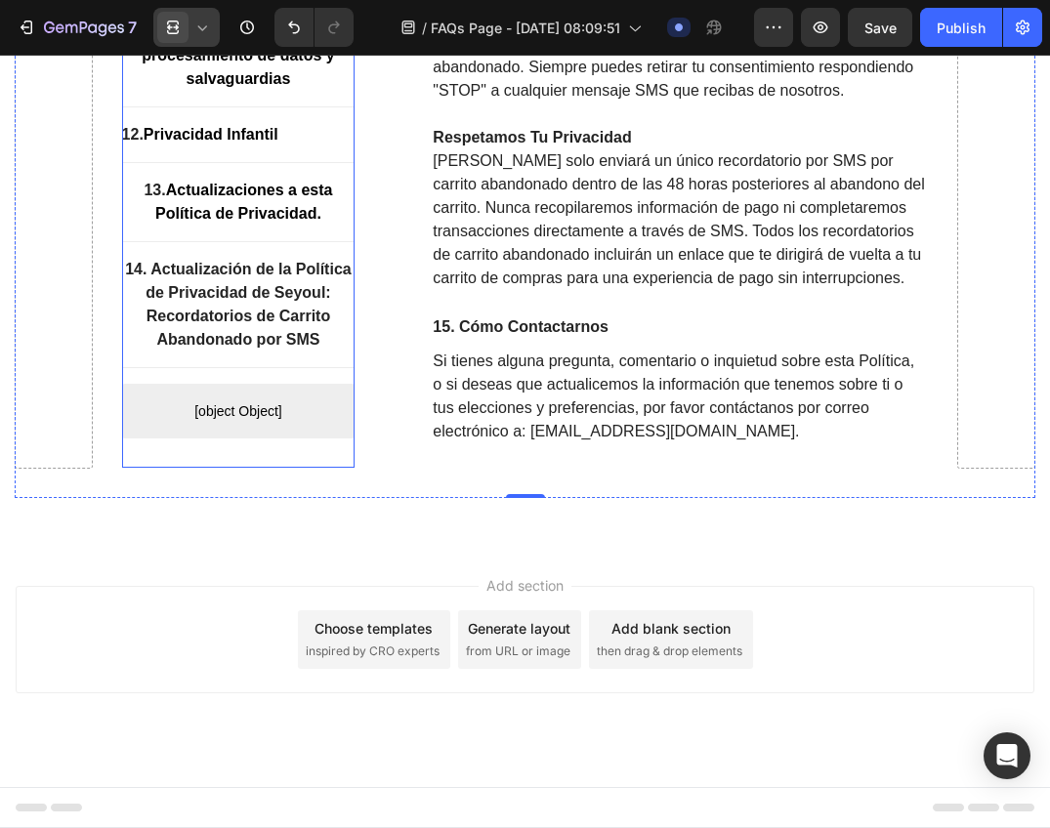
click at [271, 253] on div "Title Line" at bounding box center [238, 243] width 233 height 32
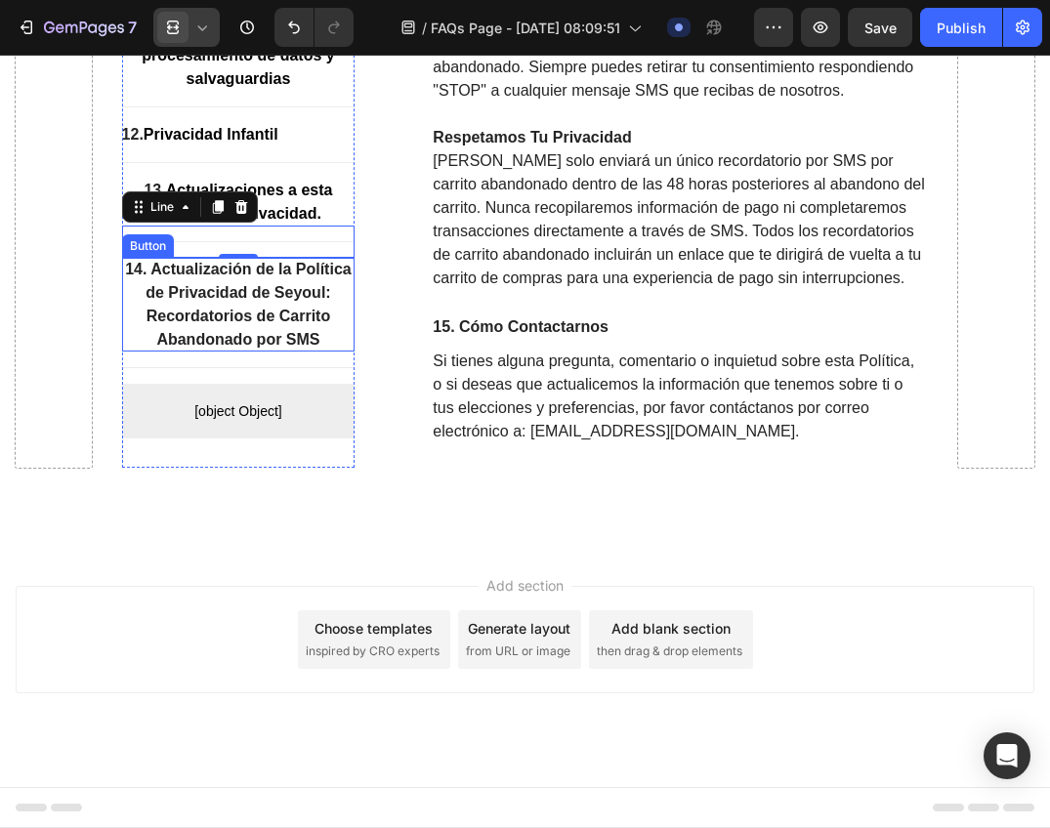
click at [279, 315] on strong "14. Actualización de la Política de Privacidad de Seyoul: Recordatorios de Carr…" at bounding box center [238, 305] width 226 height 87
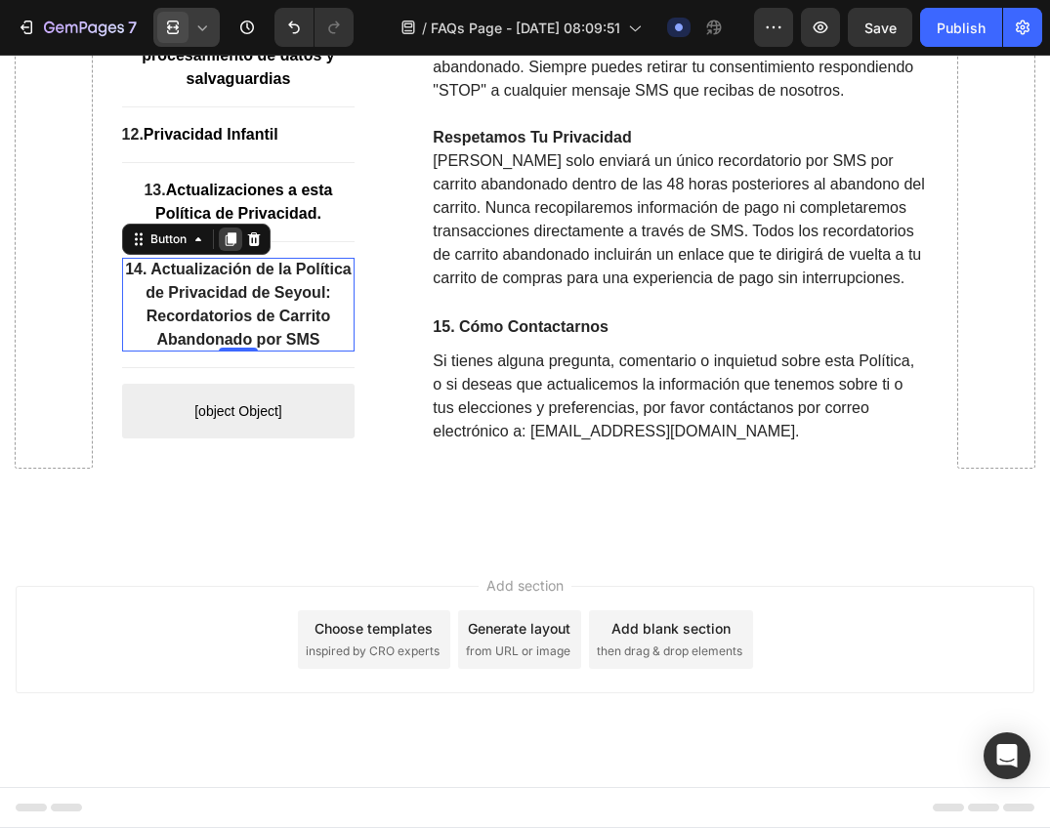
click at [234, 244] on icon at bounding box center [230, 240] width 11 height 14
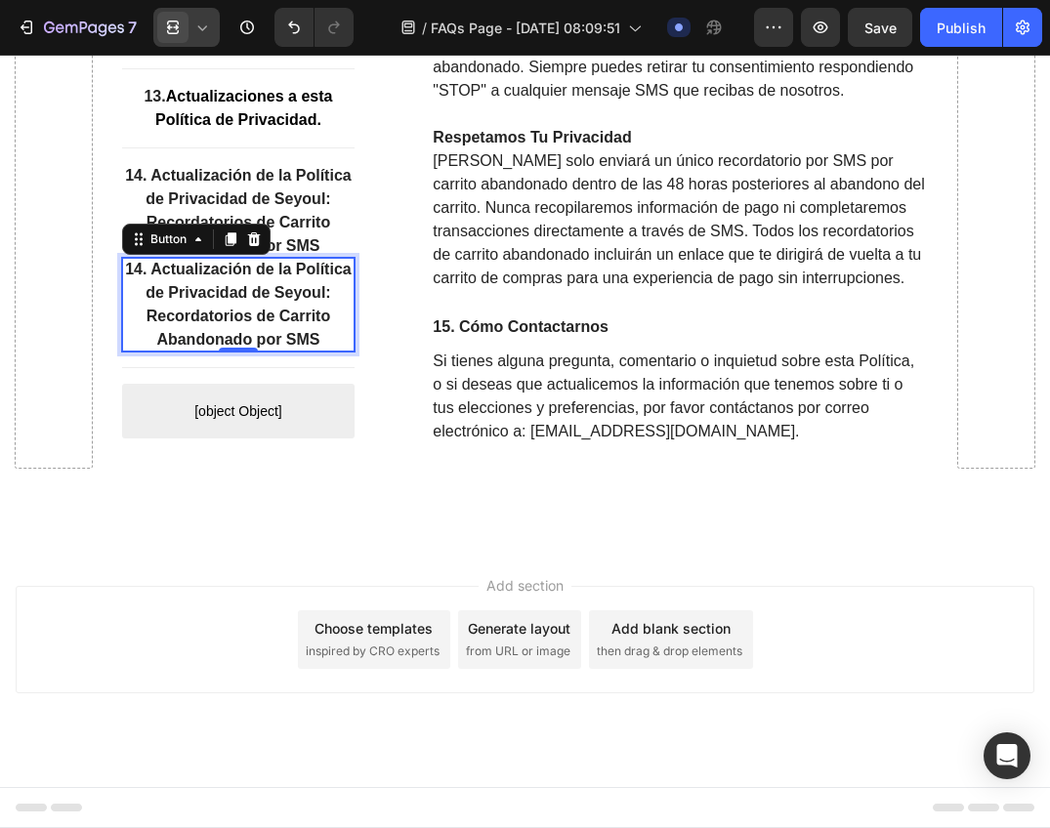
click at [243, 302] on p "14. Actualización de la Política de Privacidad de Seyoul: Recordatorios de Carr…" at bounding box center [238, 306] width 233 height 94
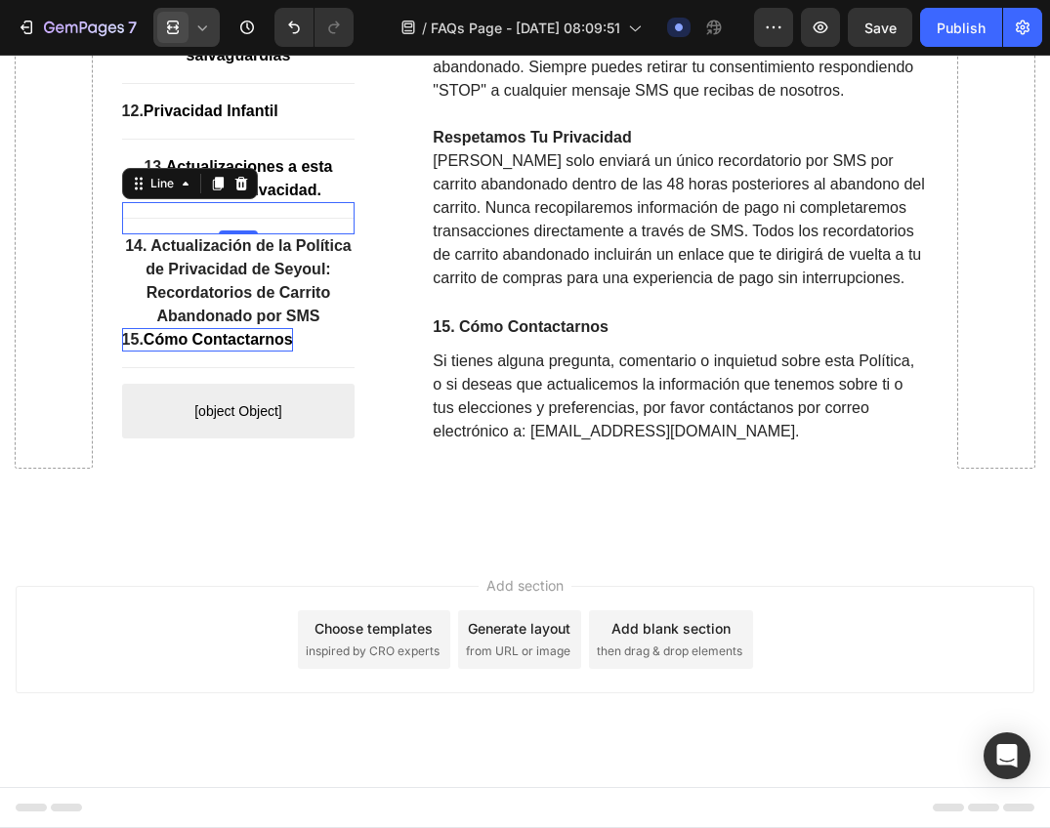
click at [306, 209] on div "Title Line 0" at bounding box center [238, 219] width 233 height 32
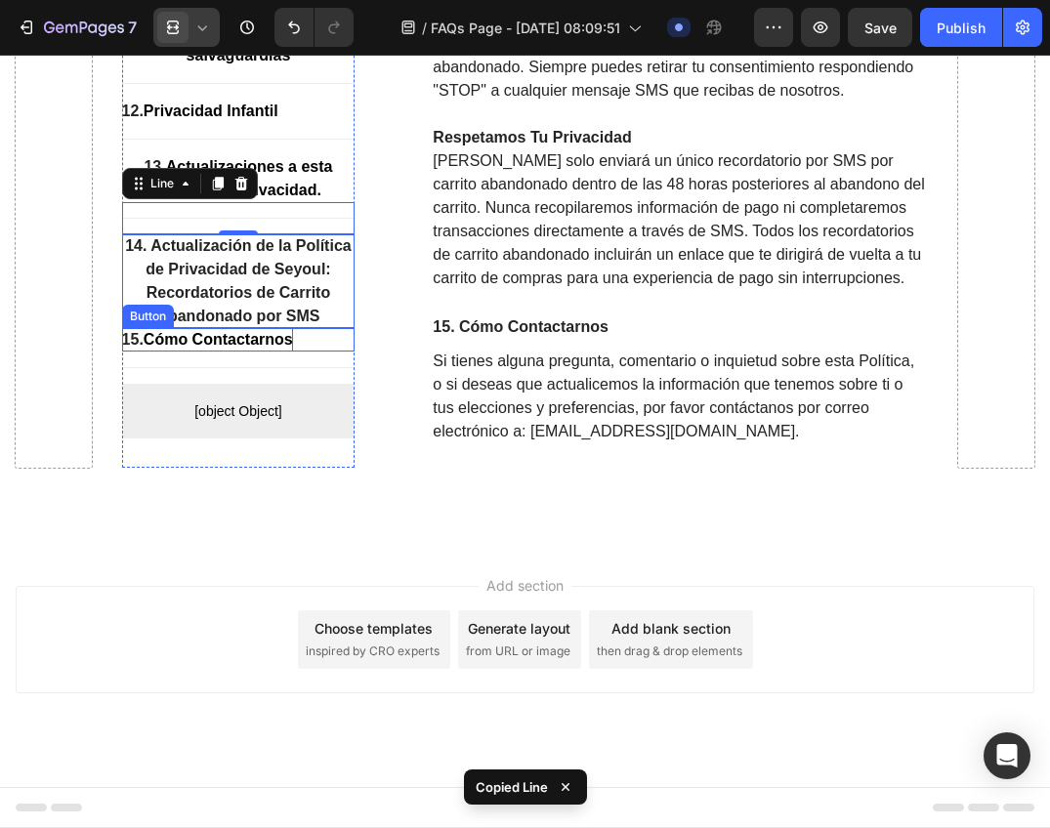
click at [296, 279] on p "14. Actualización de la Política de Privacidad de Seyoul: Recordatorios de Carr…" at bounding box center [238, 282] width 233 height 94
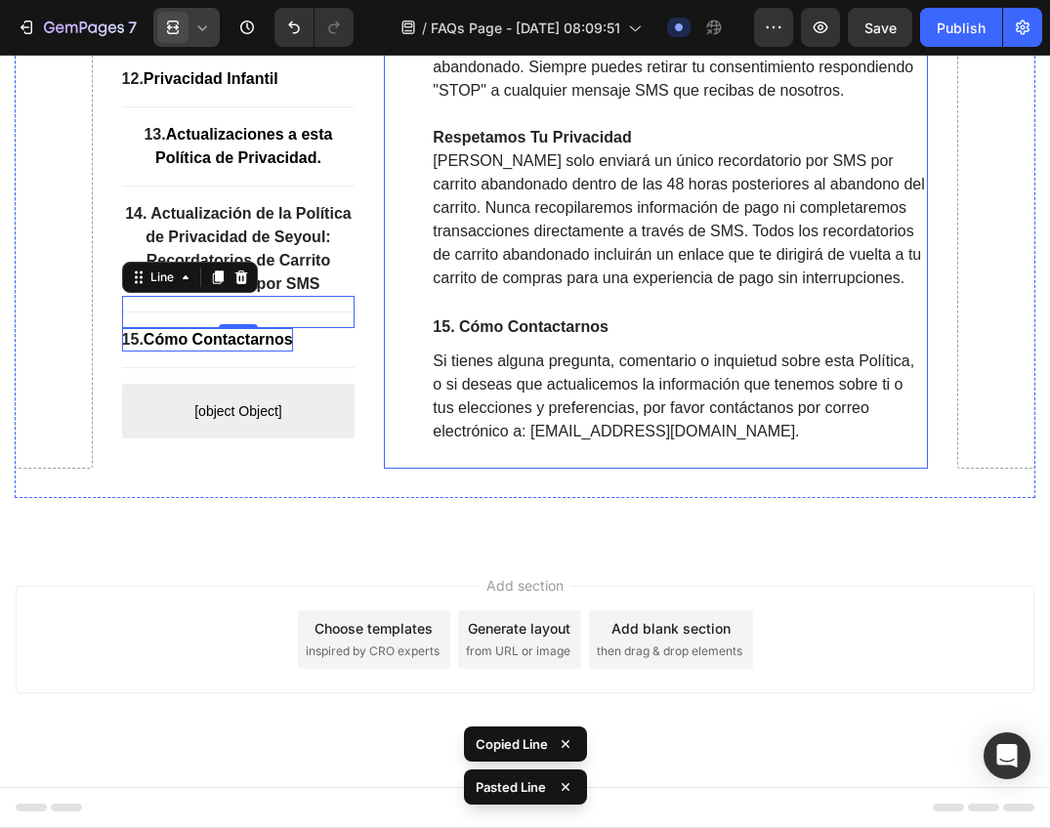
click at [404, 310] on div "⁠⁠⁠⁠⁠⁠⁠ 14. Actualización de la Política de Privacidad de Seyoul: Recordatorios…" at bounding box center [656, 1] width 544 height 934
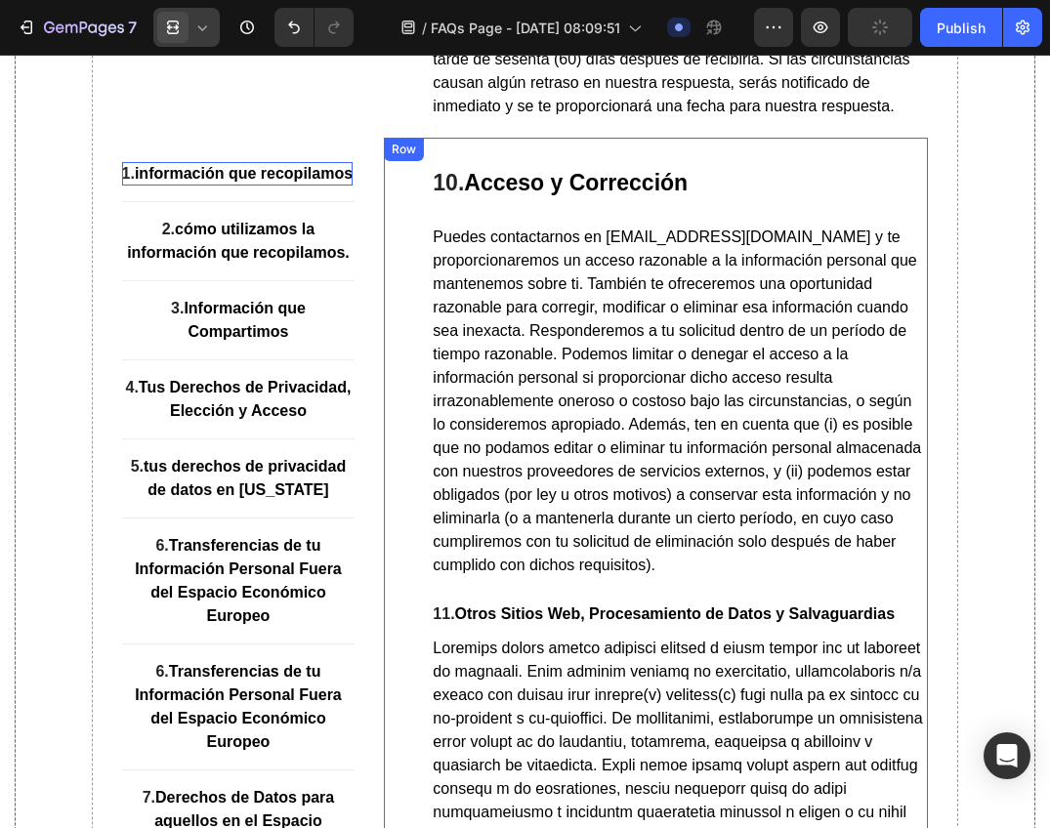
scroll to position [12547, 0]
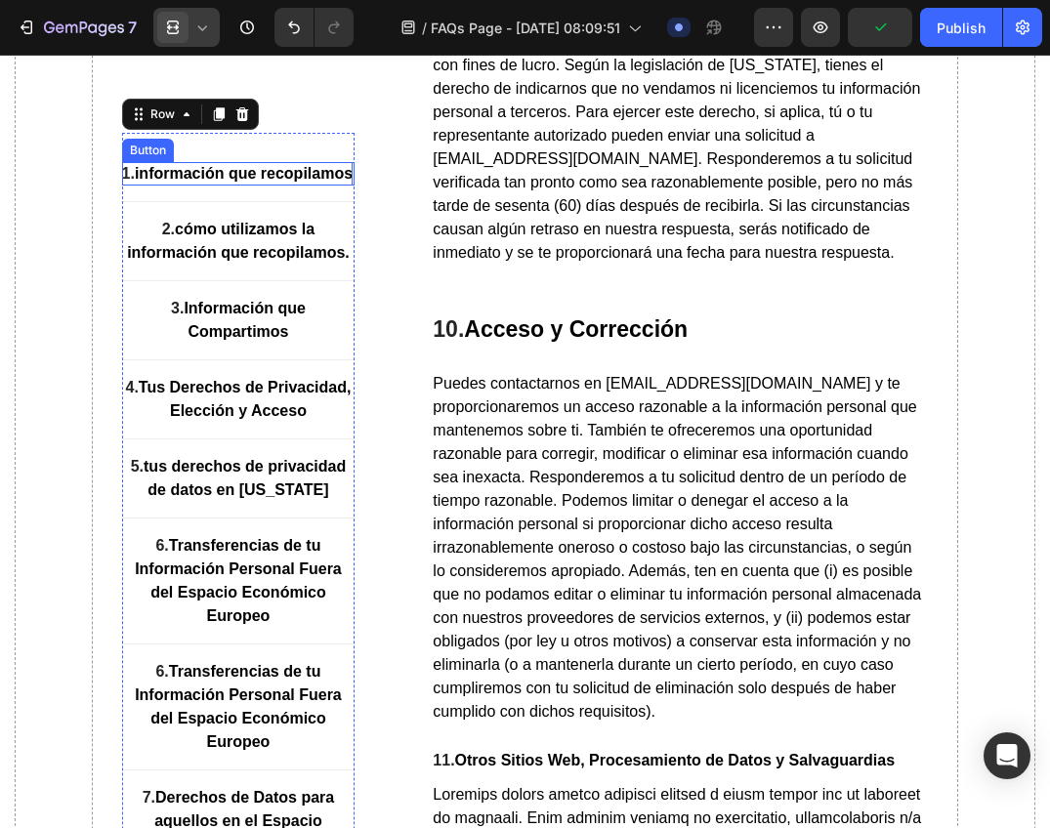
click at [210, 169] on strong "información que recopilamos" at bounding box center [244, 173] width 218 height 17
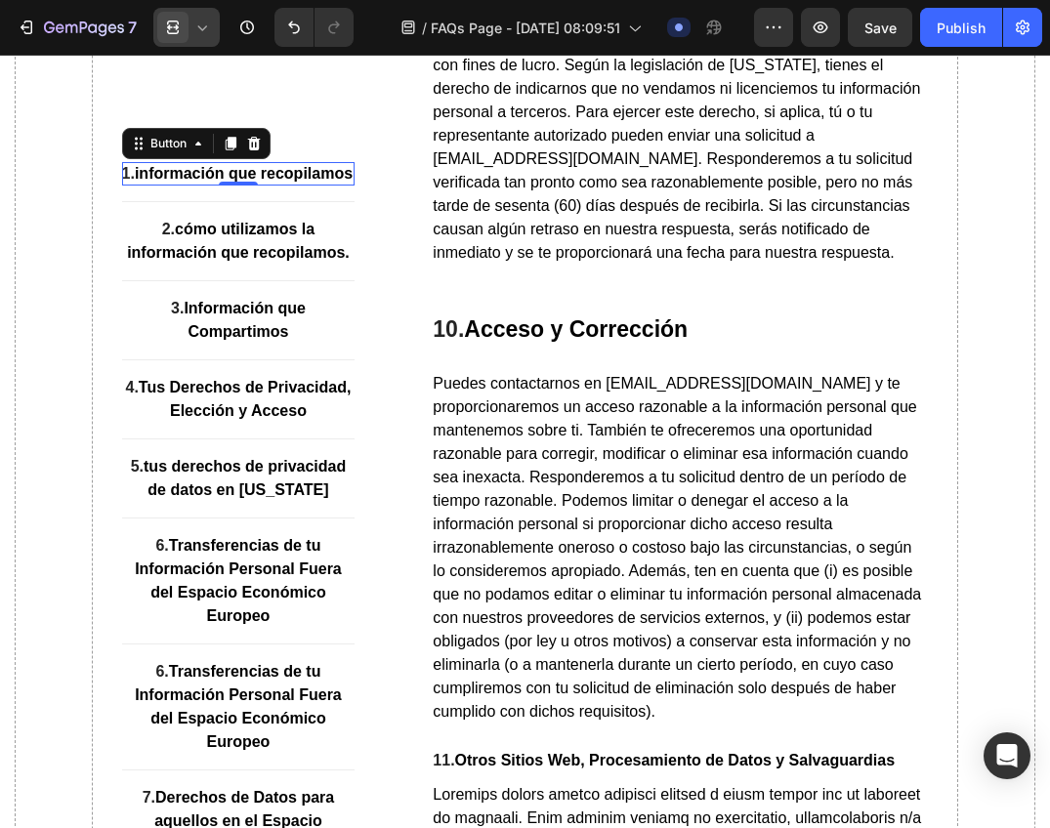
click at [205, 40] on div at bounding box center [186, 27] width 66 height 39
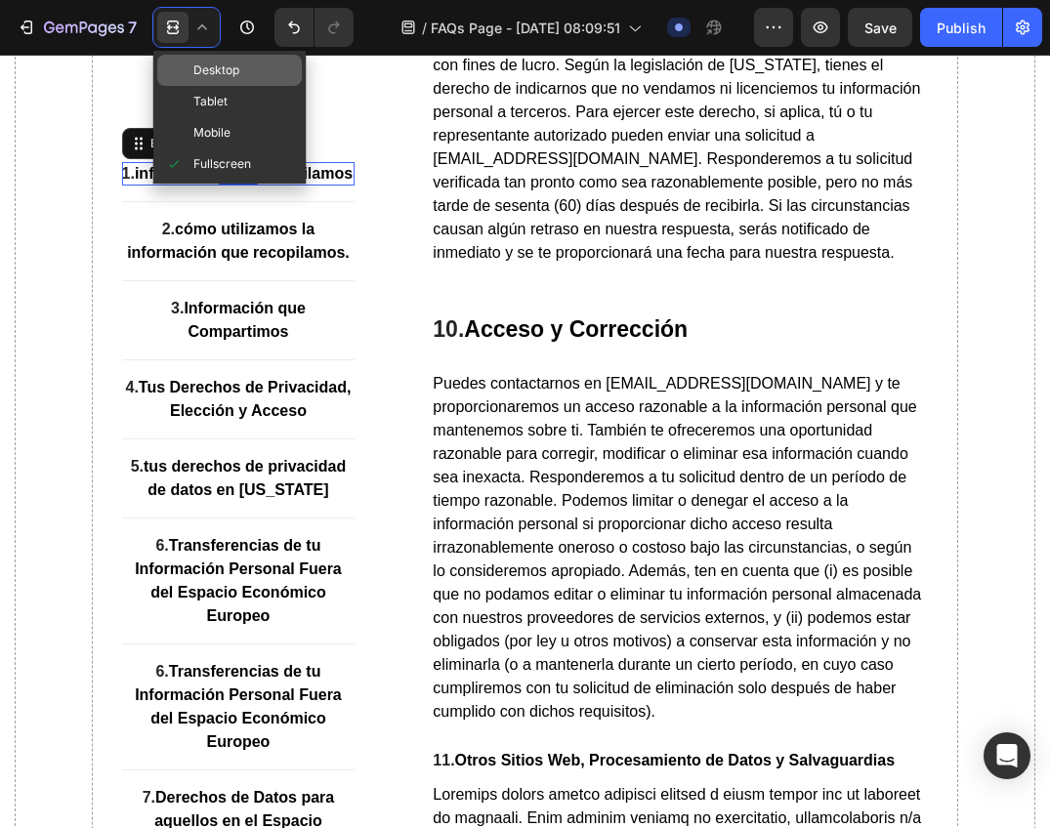
click at [208, 63] on span "Desktop" at bounding box center [216, 71] width 46 height 20
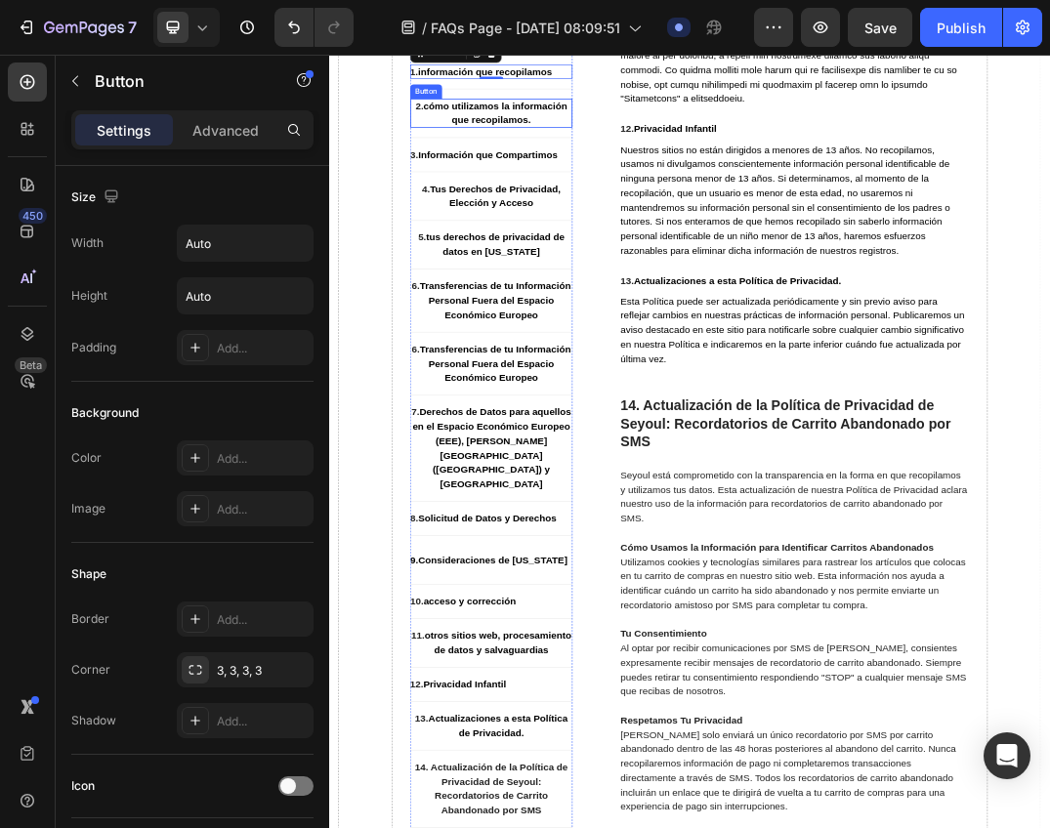
click at [559, 171] on strong "cómo utilizamos la información que recopilamos." at bounding box center [598, 151] width 233 height 40
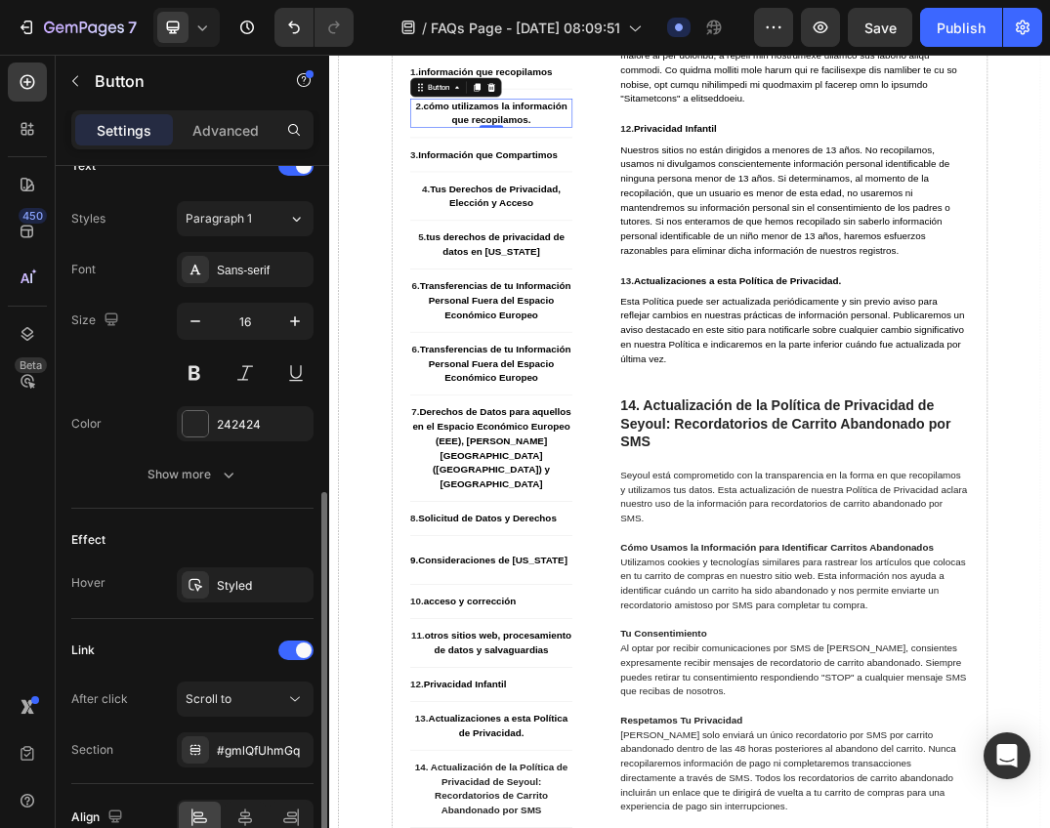
scroll to position [784, 0]
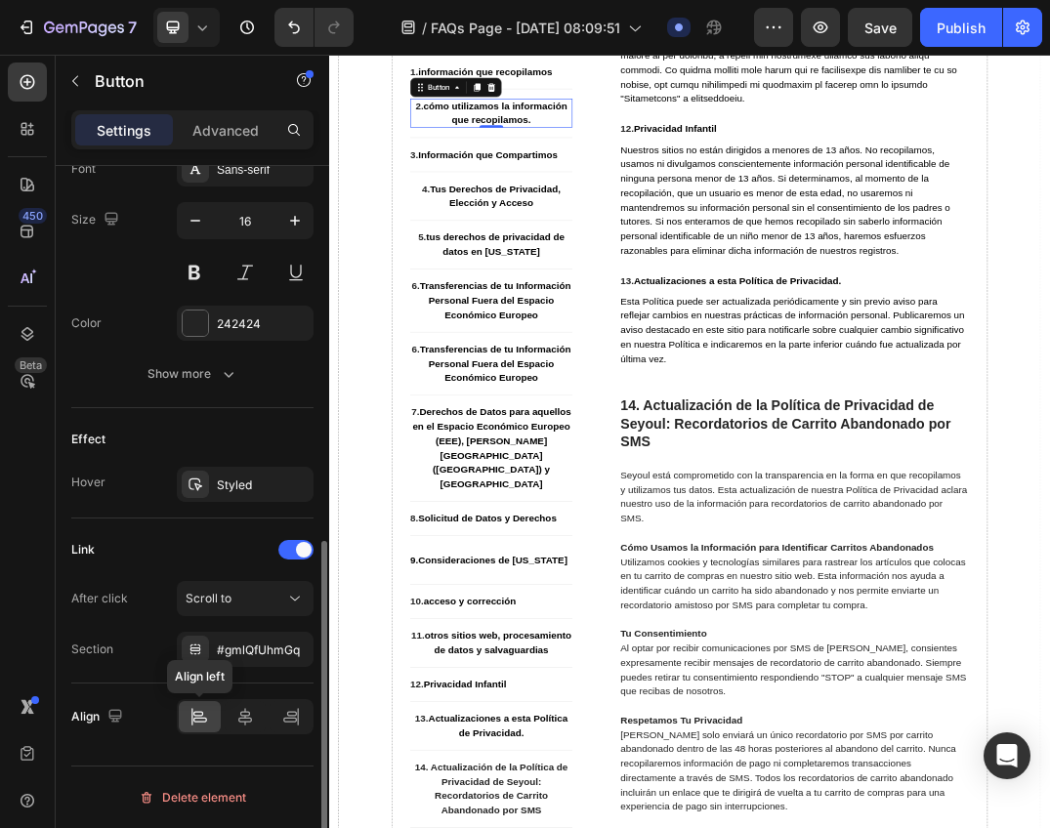
click at [189, 729] on div at bounding box center [200, 716] width 42 height 31
click at [627, 171] on strong "cómo utilizamos la información que recopilamos." at bounding box center [598, 151] width 233 height 40
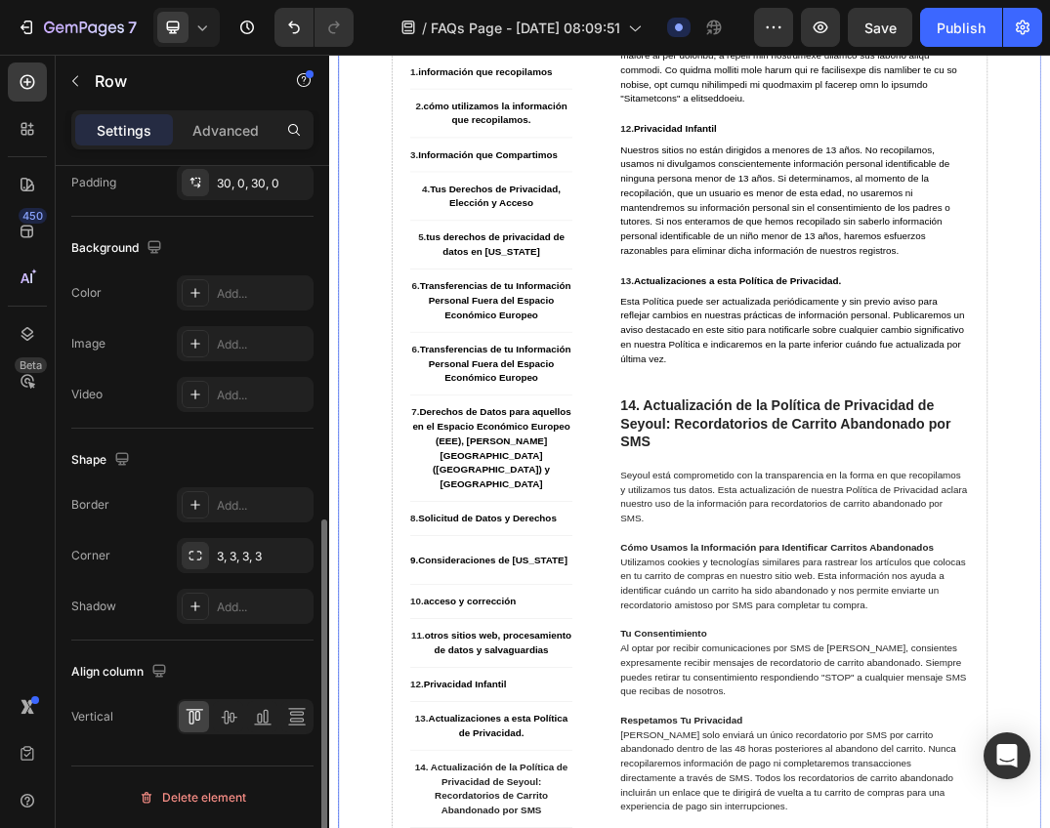
scroll to position [0, 0]
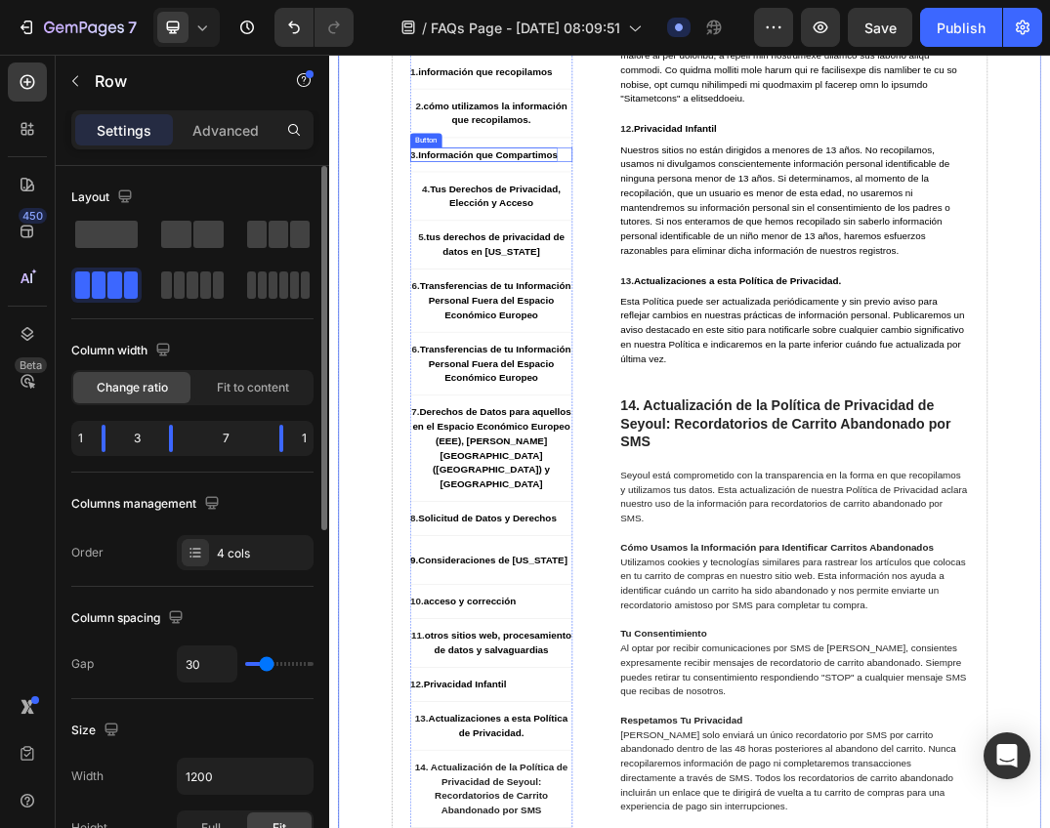
click at [655, 227] on strong "Información que Compartimos" at bounding box center [587, 218] width 227 height 17
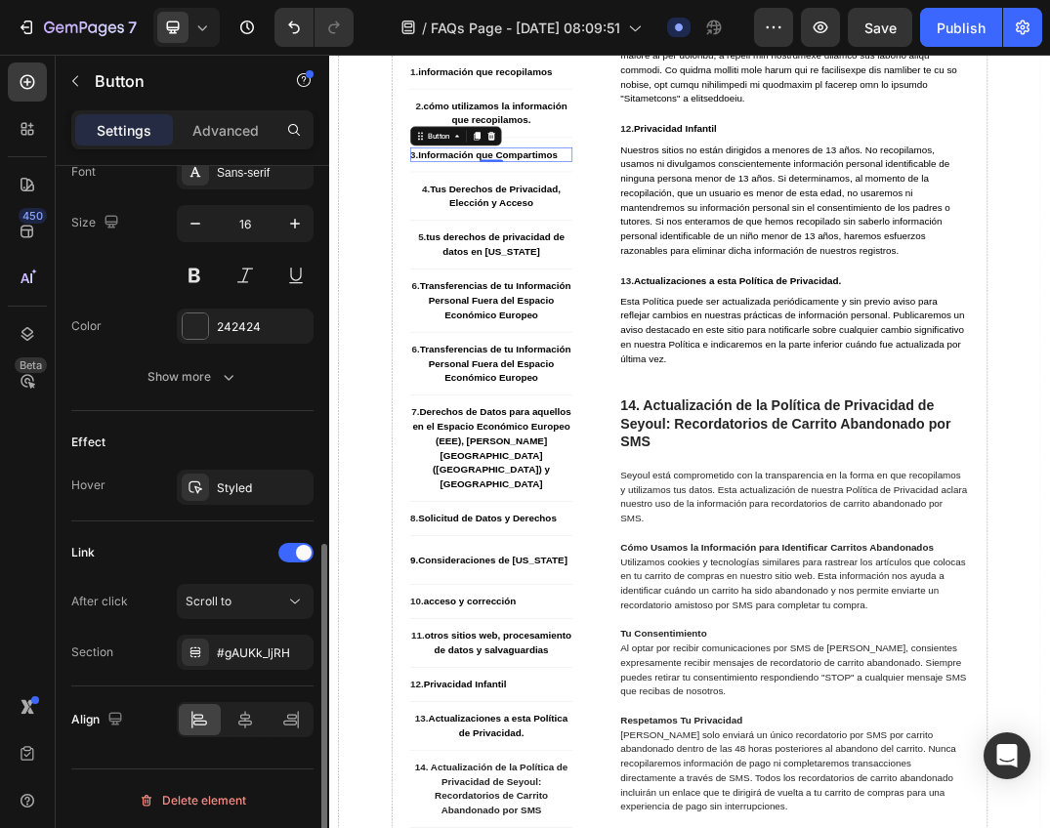
scroll to position [784, 0]
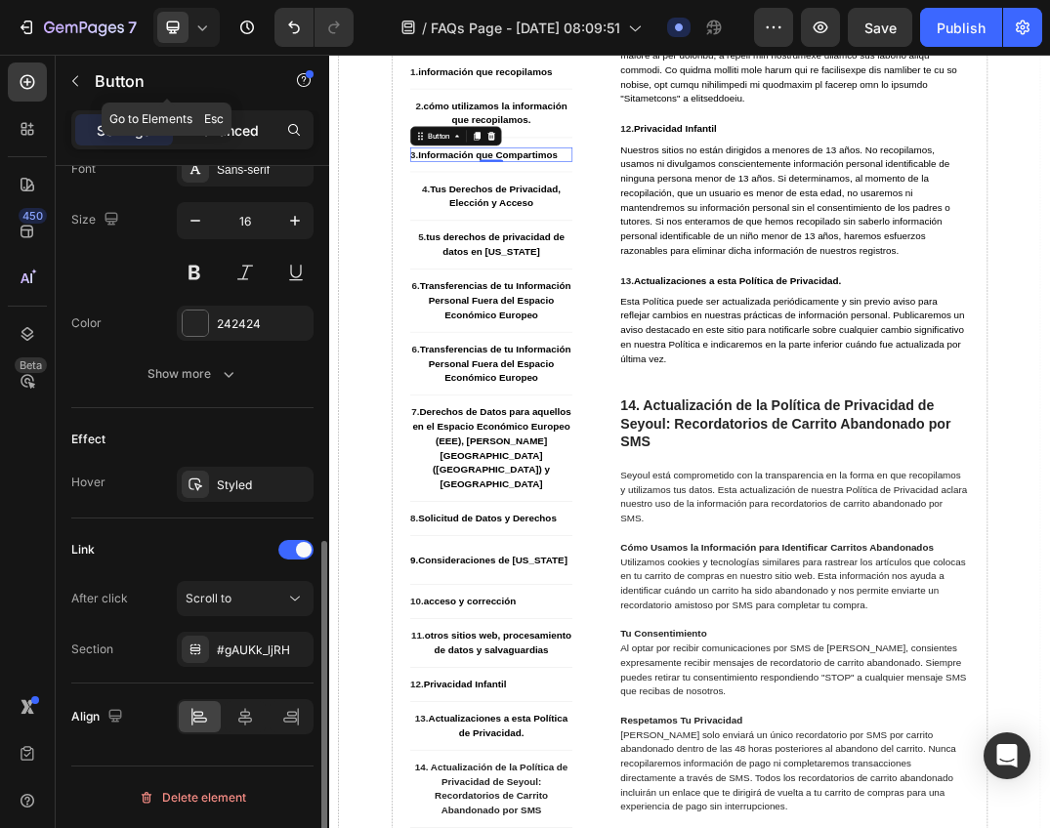
click at [216, 134] on p "Advanced" at bounding box center [225, 130] width 66 height 21
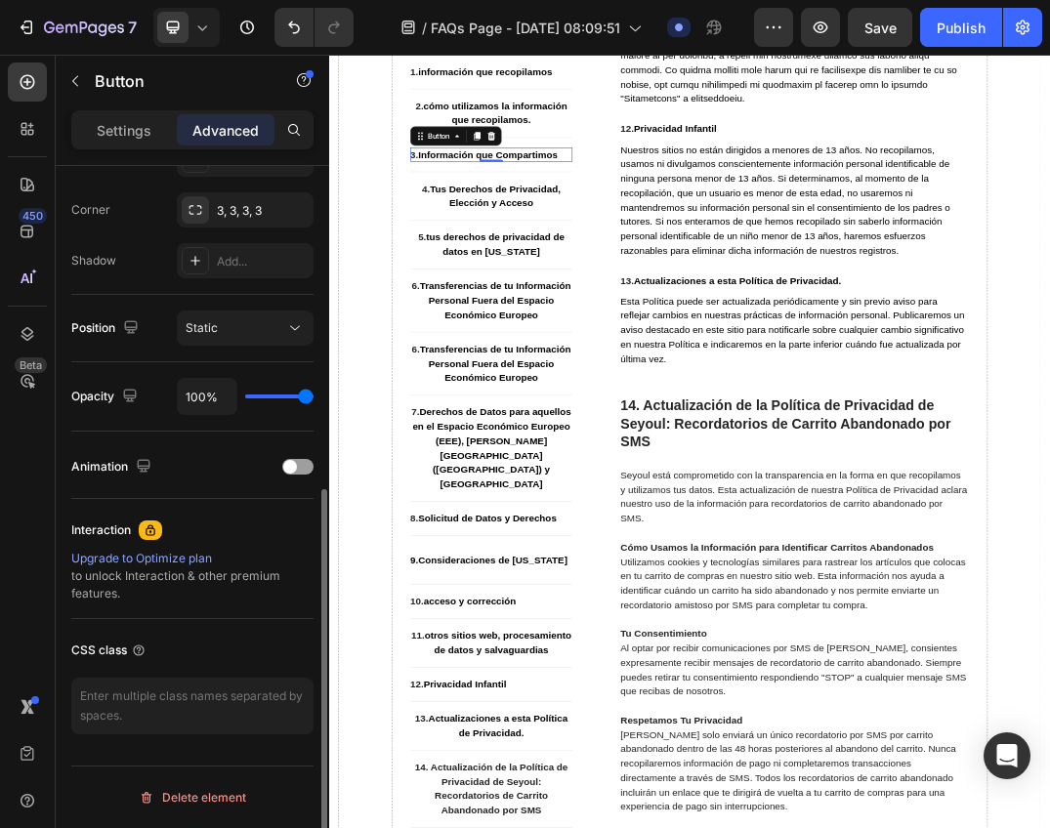
scroll to position [585, 0]
click at [586, 306] on strong "Tus Derechos de Privacidad, Elección y Acceso" at bounding box center [599, 286] width 213 height 40
click at [524, 306] on strong "Tus Derechos de Privacidad, Elección y Acceso" at bounding box center [599, 286] width 213 height 40
click at [500, 306] on strong "Tus Derechos de Privacidad, Elección y Acceso" at bounding box center [599, 286] width 213 height 40
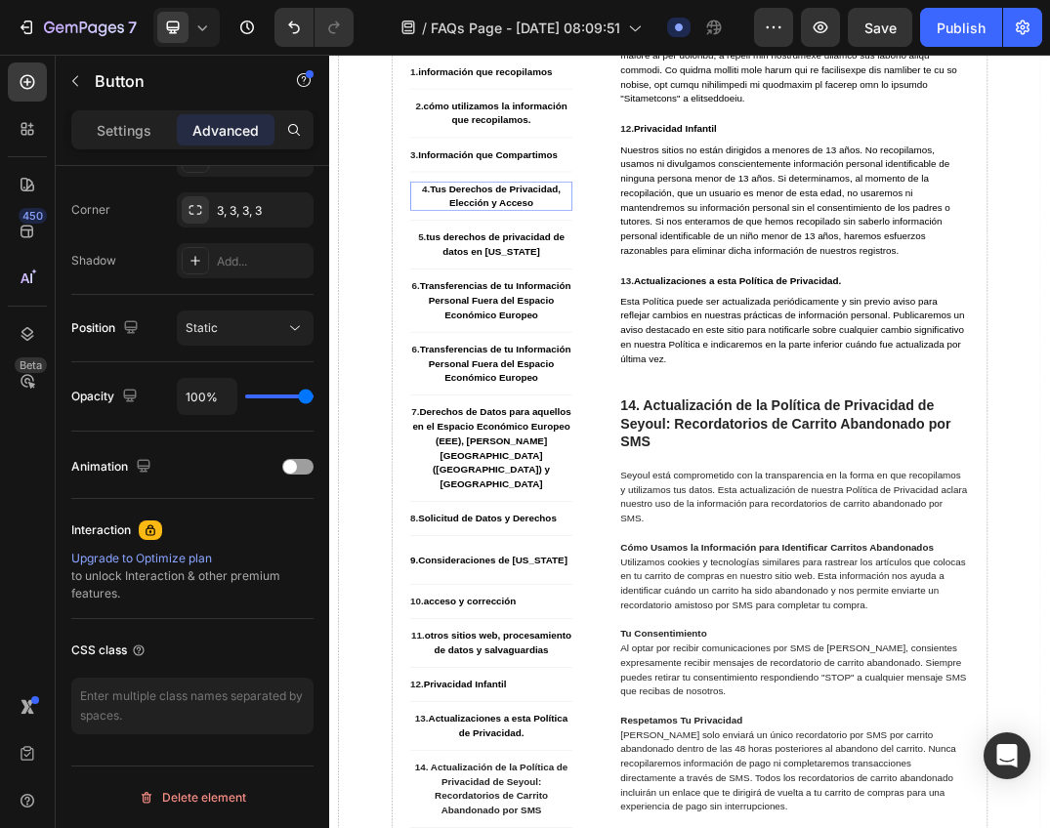
click at [642, 310] on p "4. Tus Derechos de Privacidad, Elección y Acceso" at bounding box center [593, 286] width 264 height 47
click at [145, 129] on p "Settings" at bounding box center [124, 130] width 55 height 21
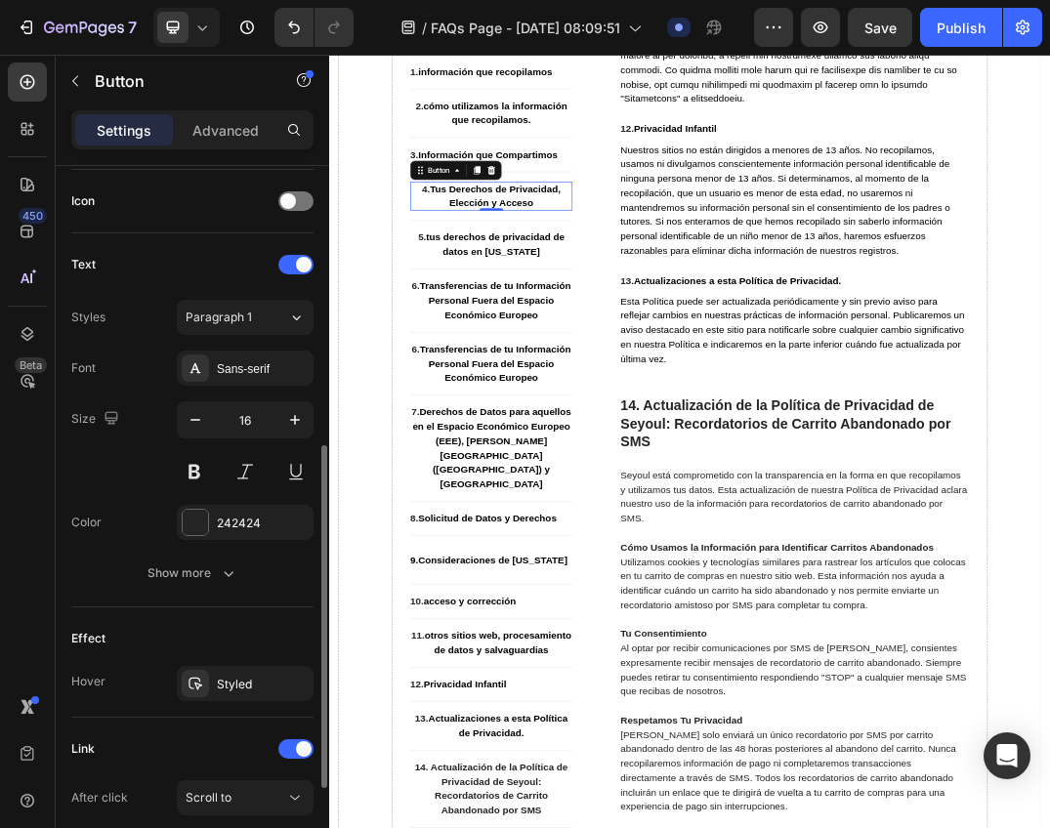
scroll to position [784, 0]
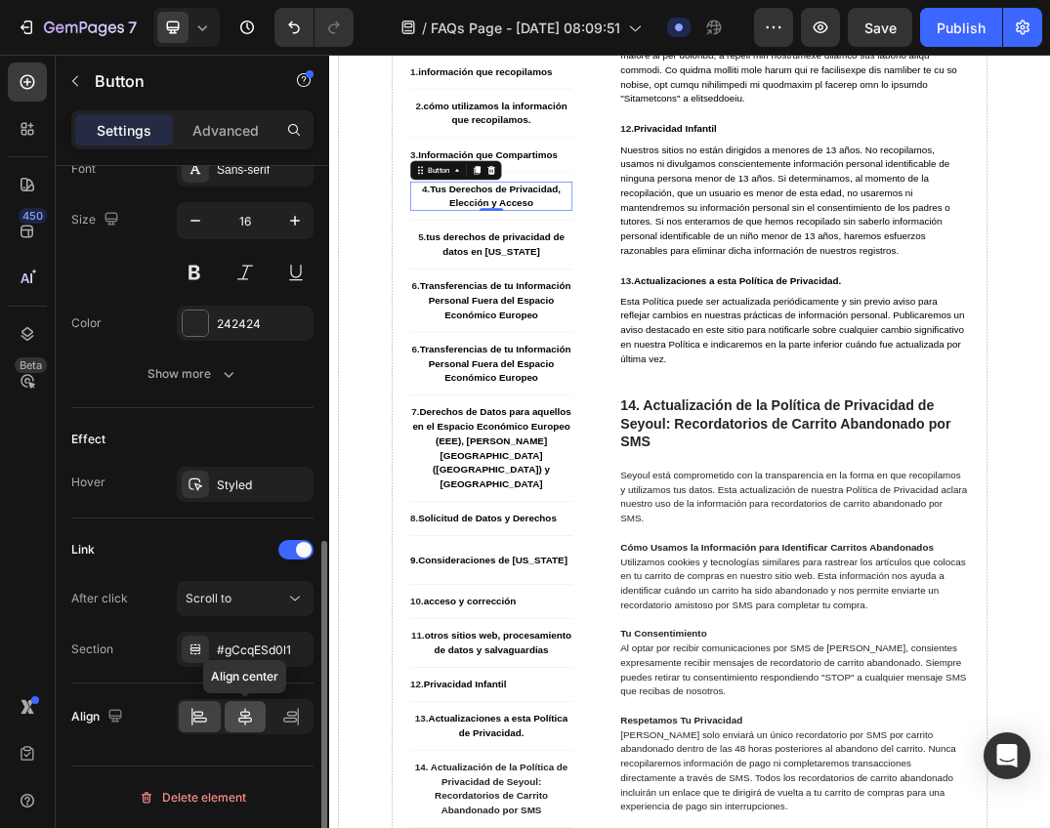
click at [254, 720] on icon at bounding box center [245, 717] width 20 height 20
click at [284, 717] on icon at bounding box center [291, 717] width 20 height 20
click at [206, 716] on icon at bounding box center [199, 717] width 20 height 20
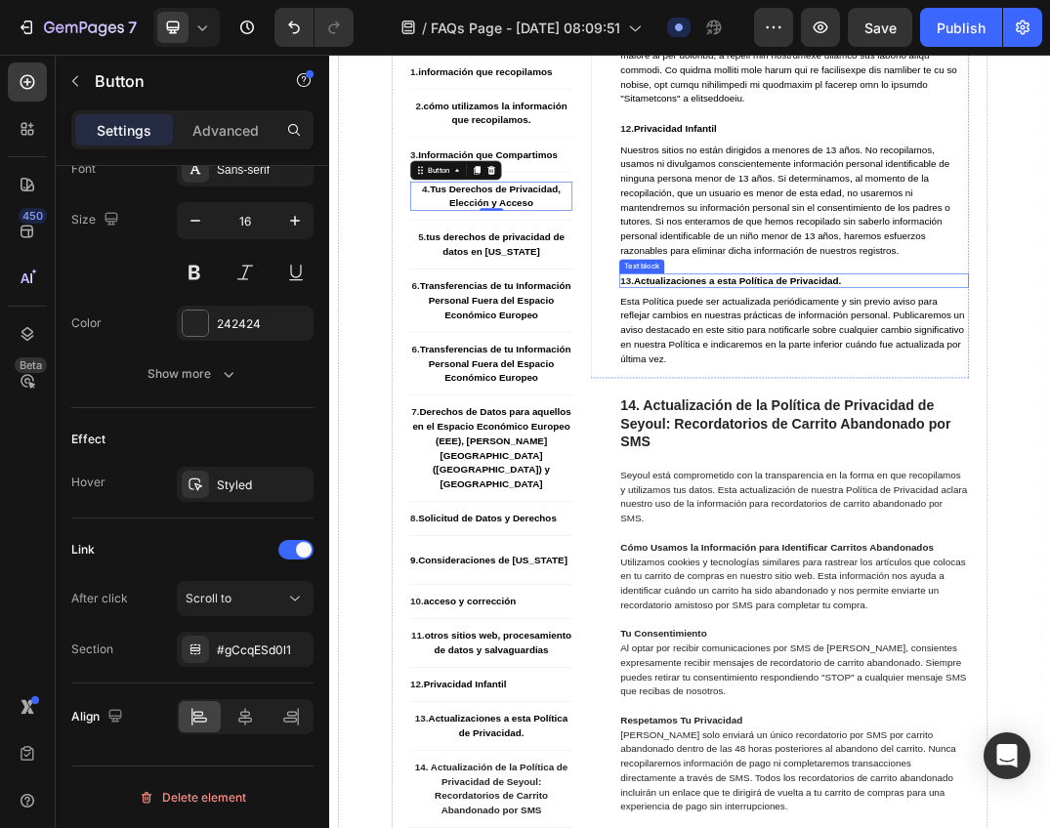
click at [911, 431] on strong "Actualizaciones a esta Política de Privacidad." at bounding box center [992, 422] width 337 height 17
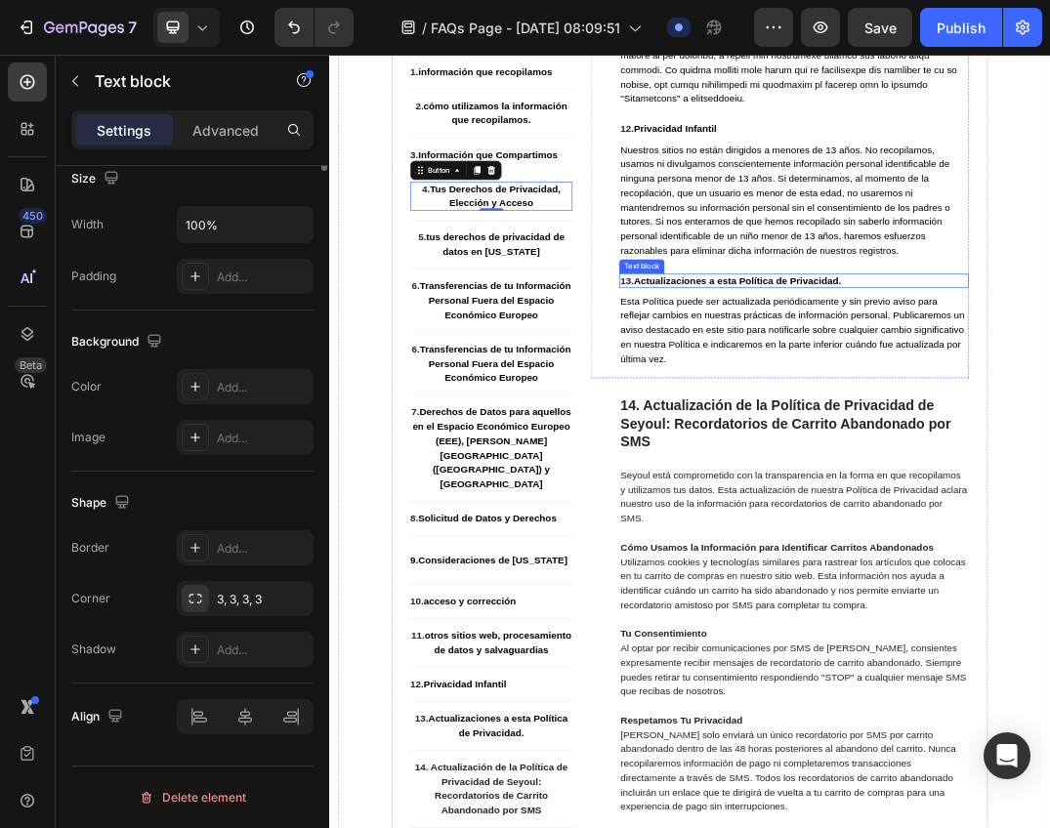
scroll to position [0, 0]
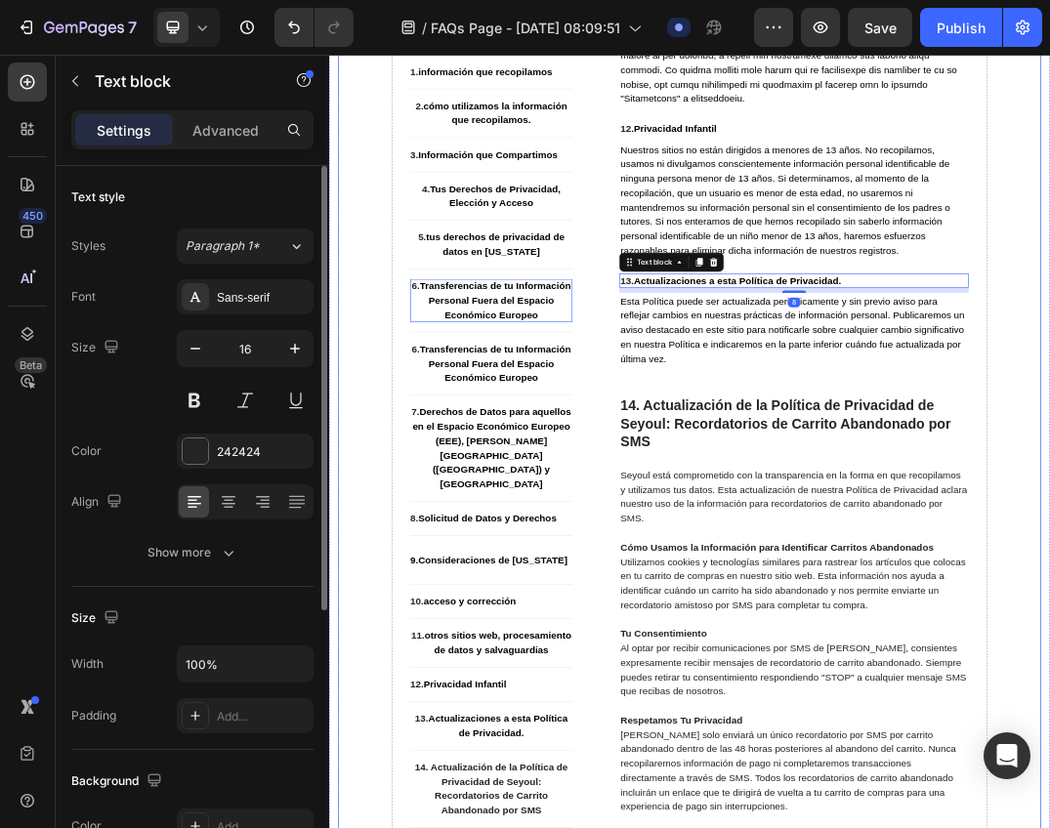
click at [630, 487] on strong "Transferencias de tu Información Personal Fuera del Espacio Económico Europeo" at bounding box center [599, 455] width 246 height 63
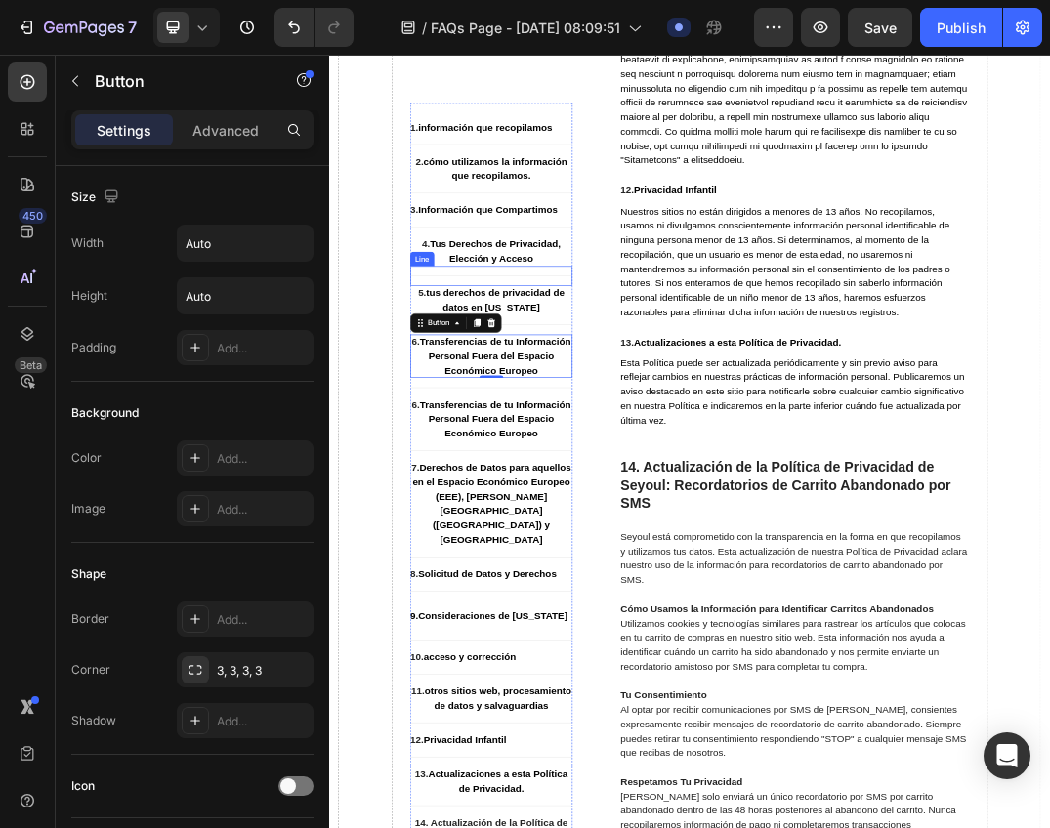
scroll to position [12322, 0]
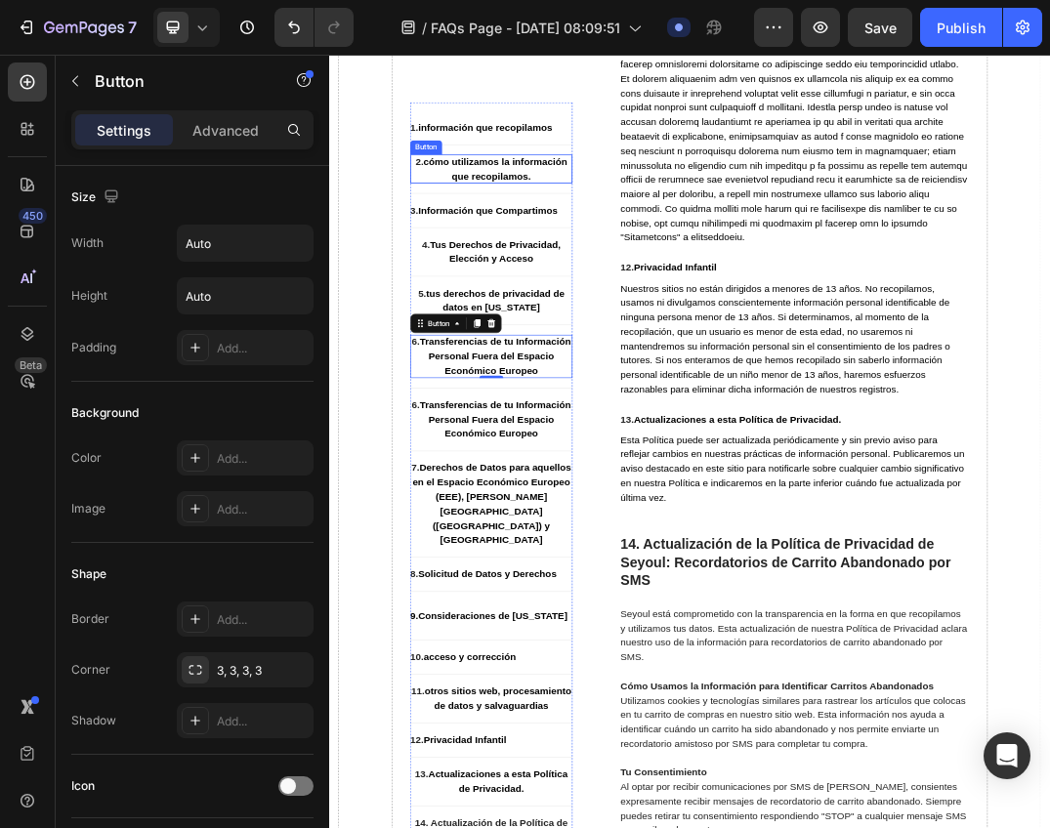
click at [559, 248] on strong "cómo utilizamos la información que recopilamos." at bounding box center [598, 241] width 233 height 40
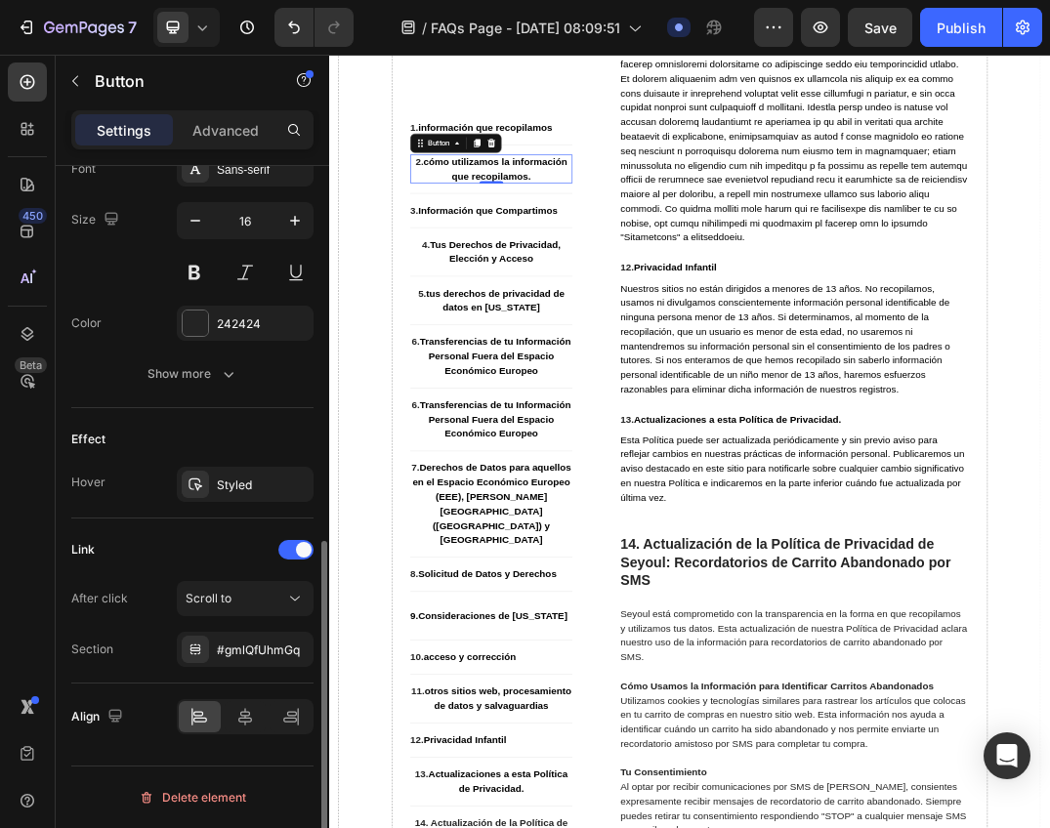
scroll to position [686, 0]
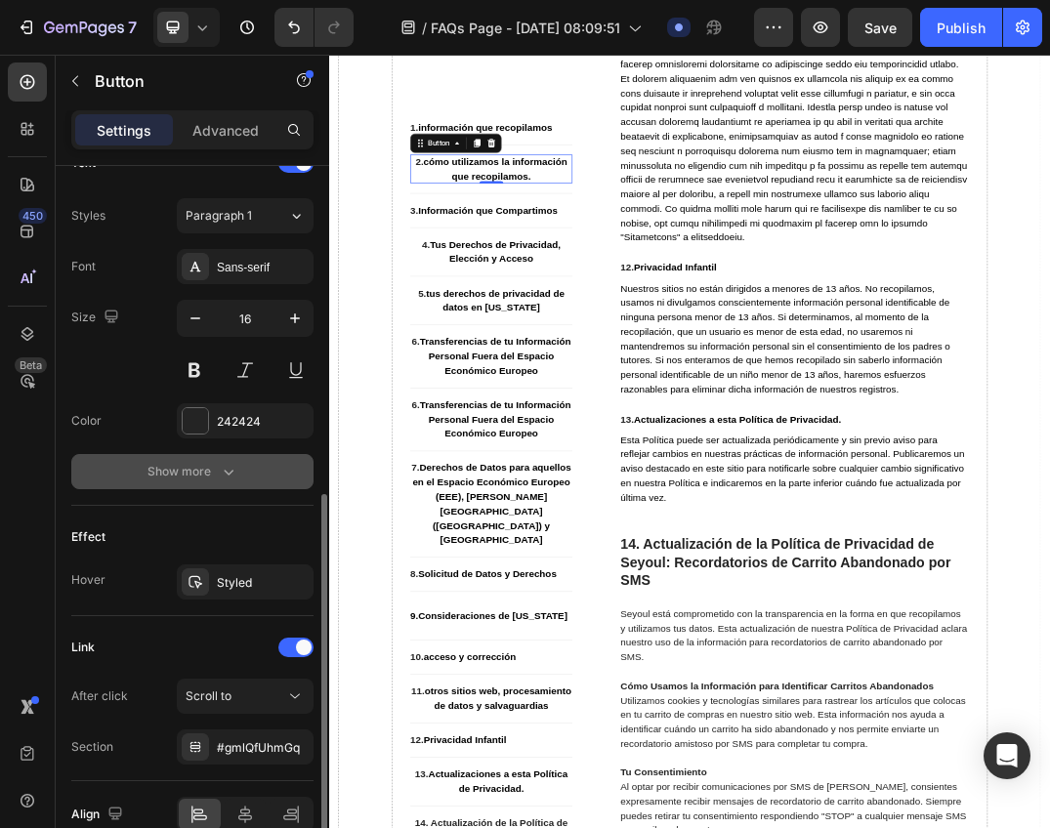
click at [207, 470] on div "Show more" at bounding box center [192, 472] width 91 height 20
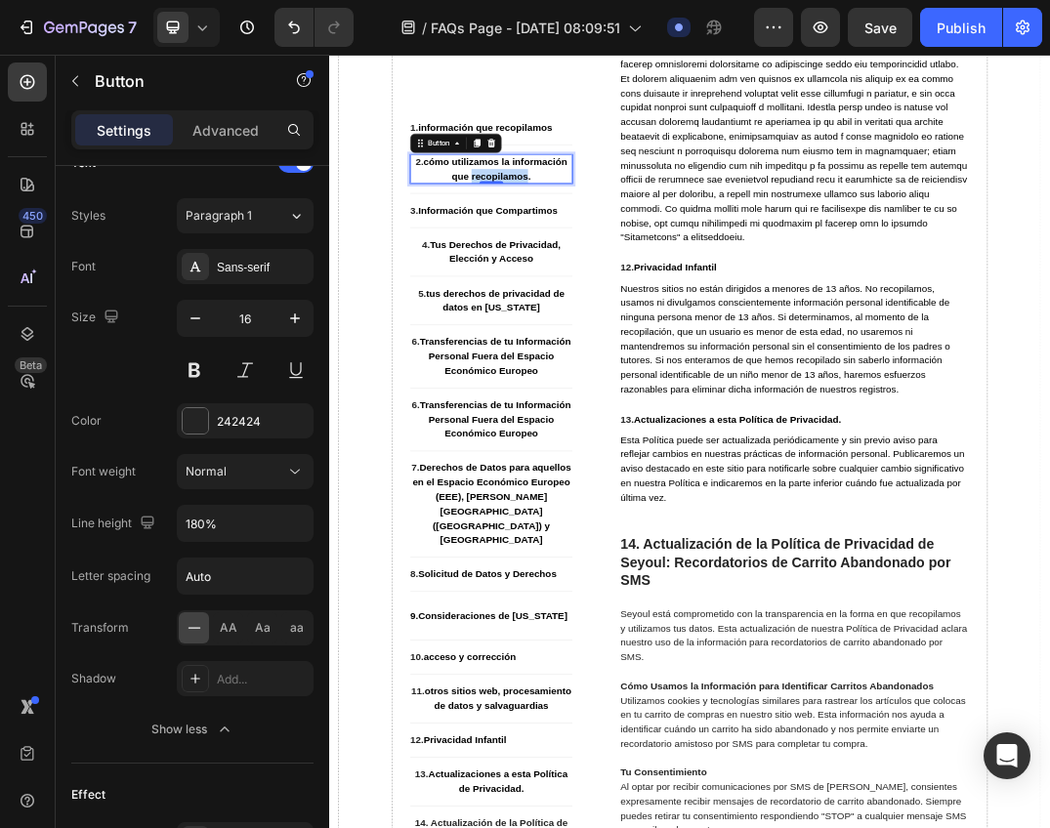
click at [616, 245] on strong "cómo utilizamos la información que recopilamos." at bounding box center [598, 241] width 233 height 40
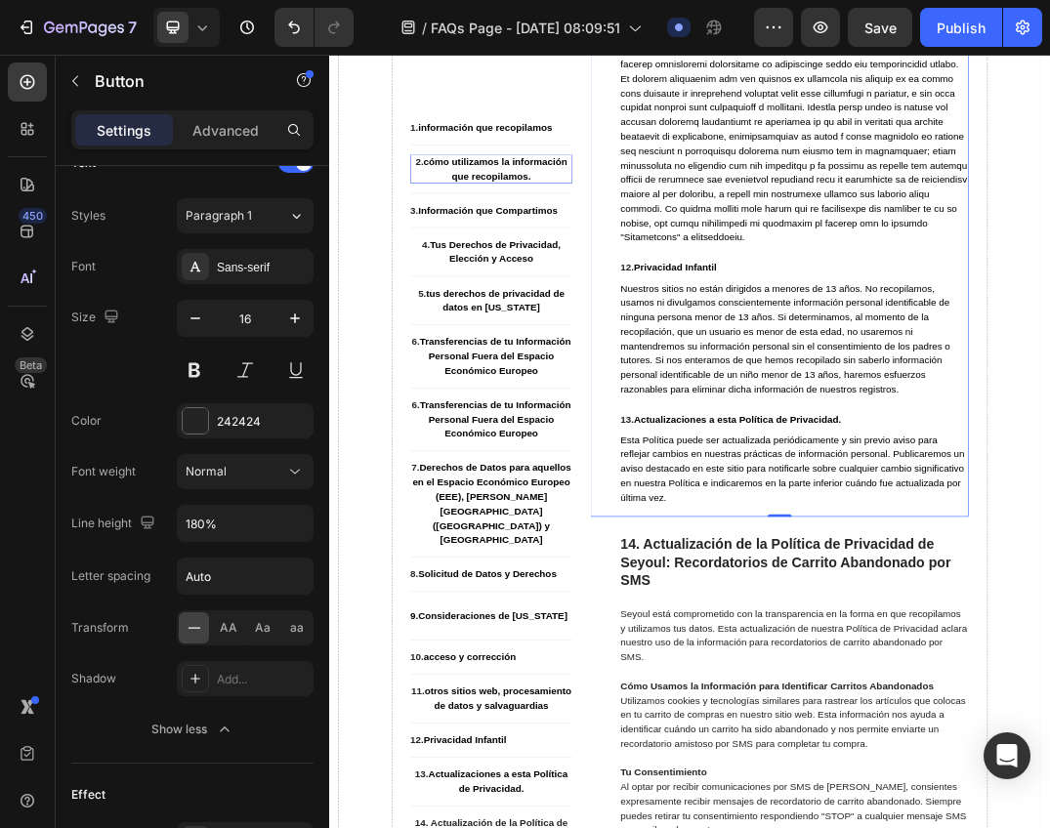
scroll to position [0, 0]
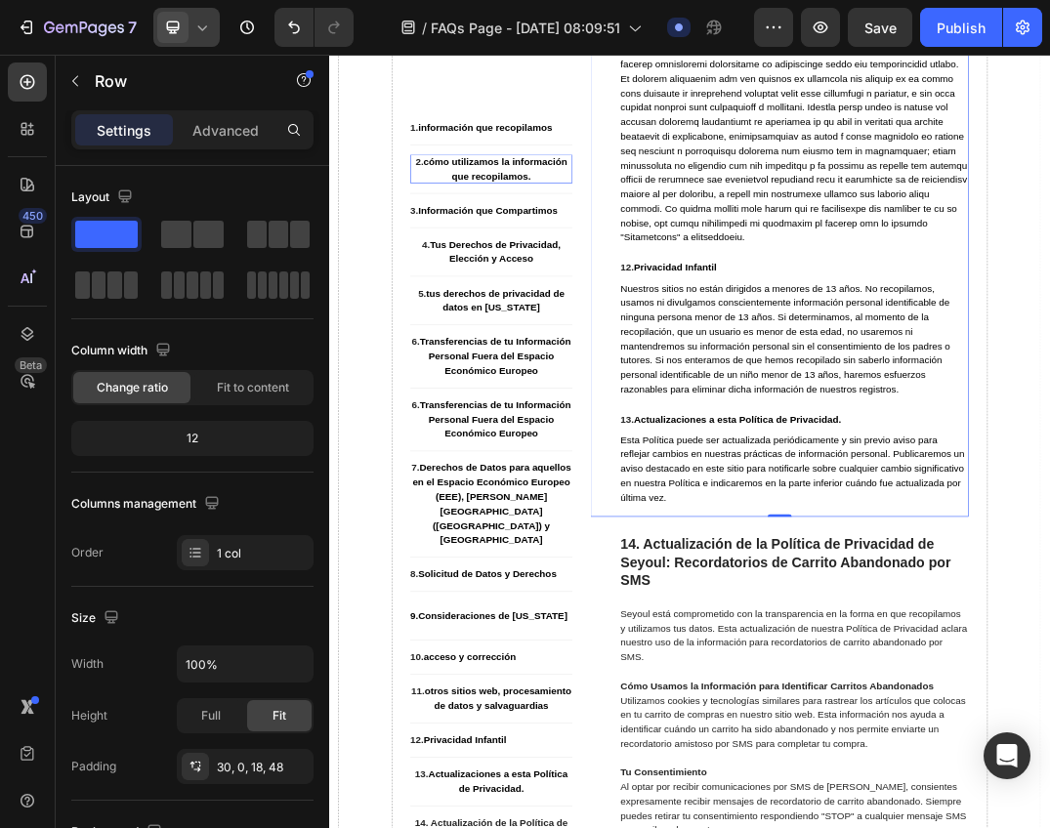
click at [193, 37] on div at bounding box center [186, 27] width 66 height 39
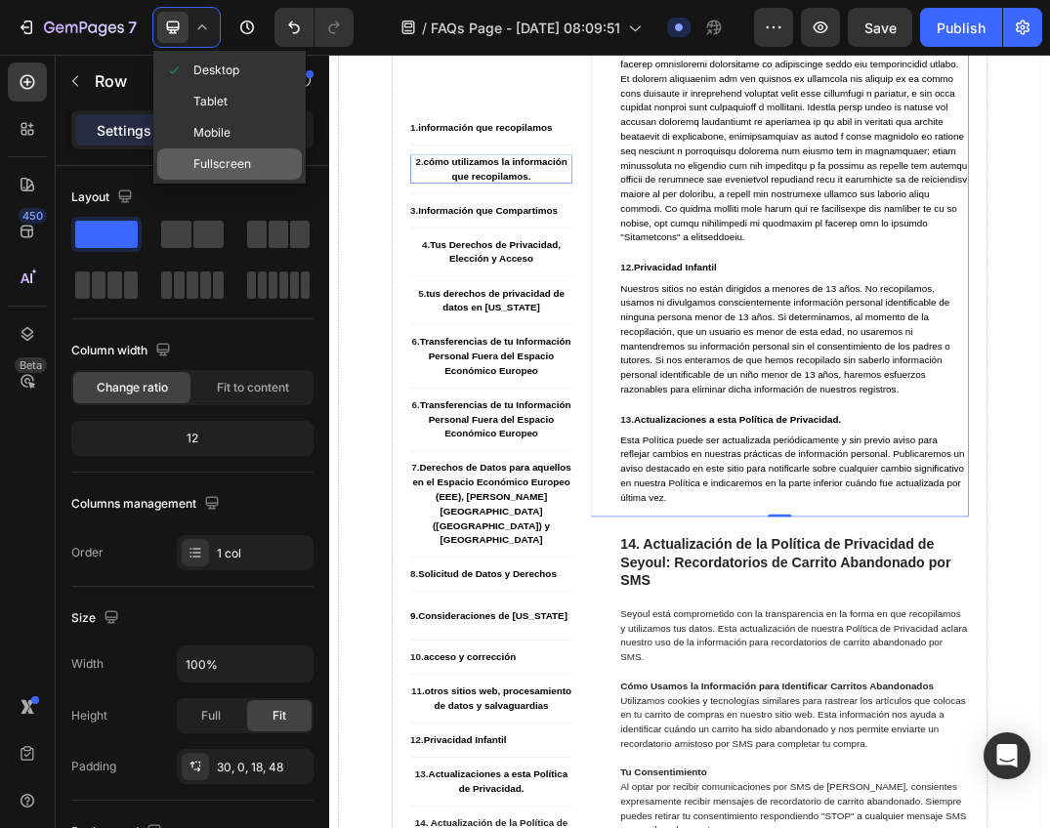
click at [215, 155] on span "Fullscreen" at bounding box center [222, 164] width 58 height 20
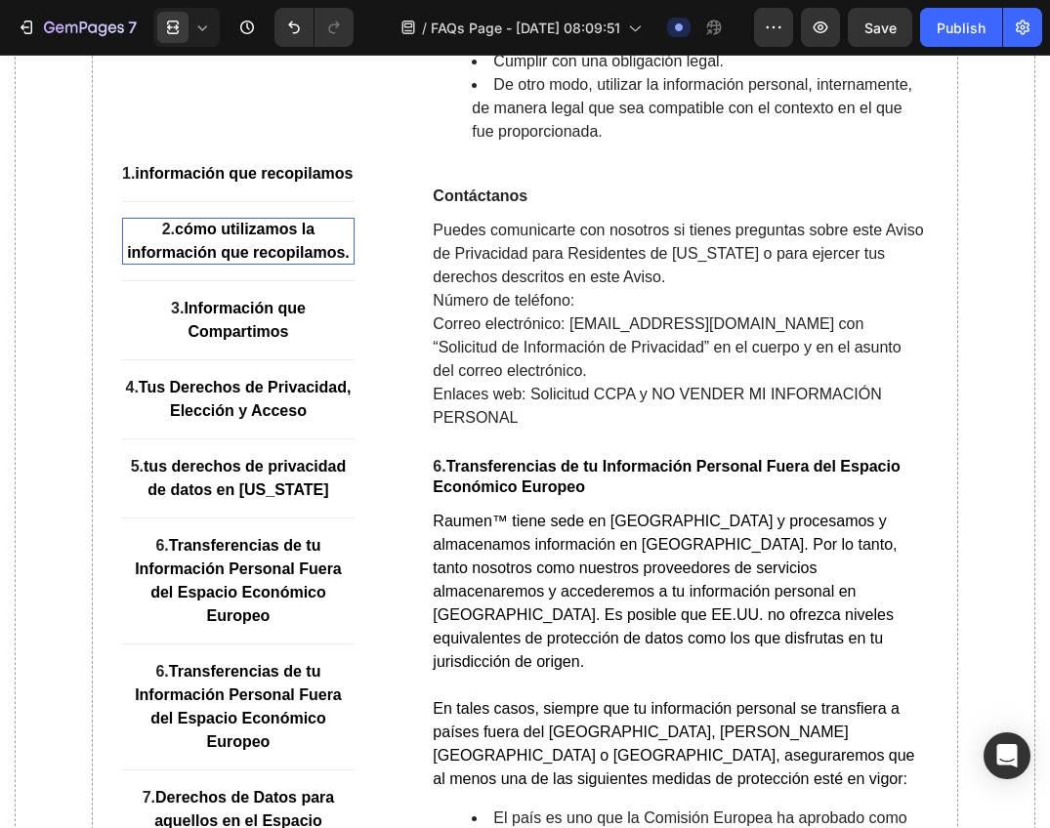
scroll to position [10447, 0]
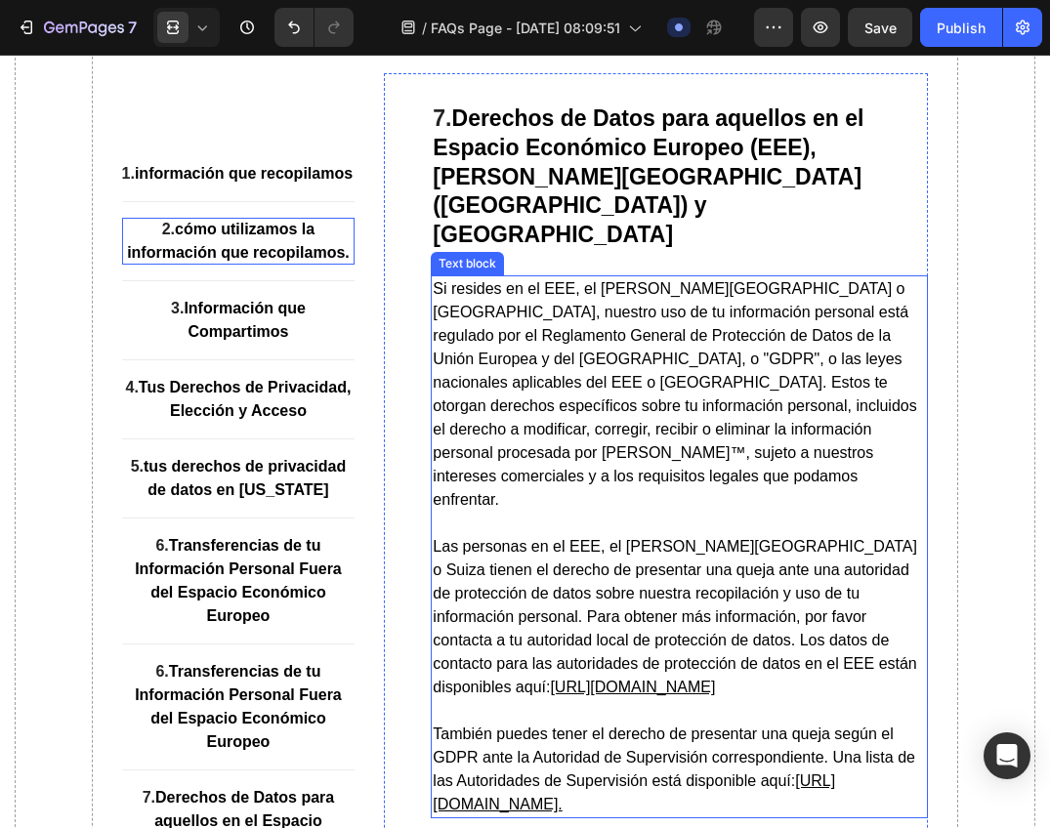
click at [632, 451] on p "Si resides en el EEE, el Reino Unido o Suiza, nuestro uso de tu información per…" at bounding box center [679, 394] width 493 height 234
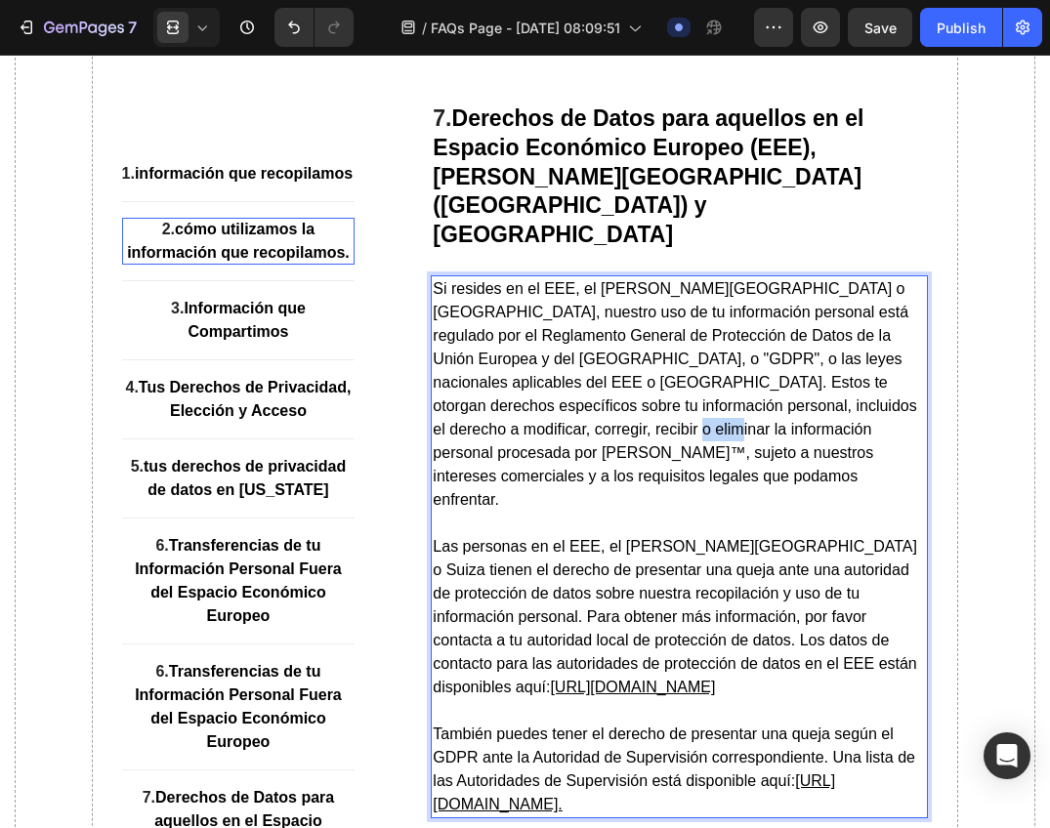
click at [623, 447] on span "Si resides en el EEE, el Reino Unido o Suiza, nuestro uso de tu información per…" at bounding box center [674, 394] width 483 height 228
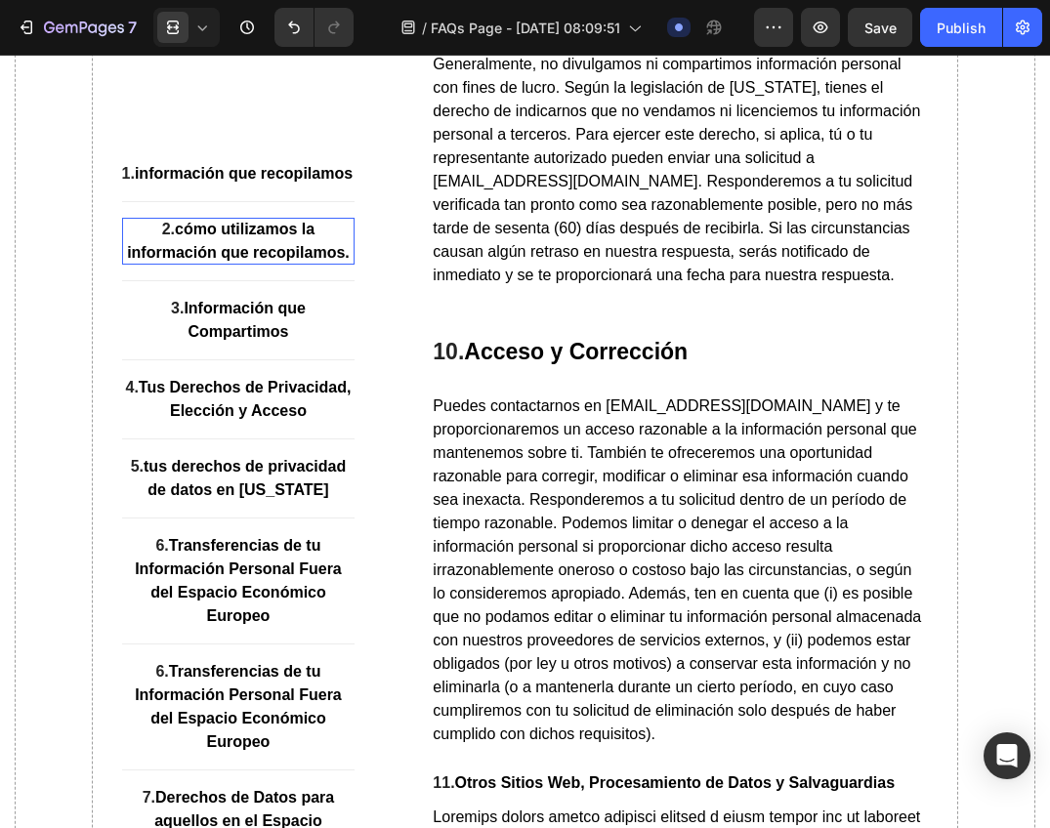
scroll to position [13473, 0]
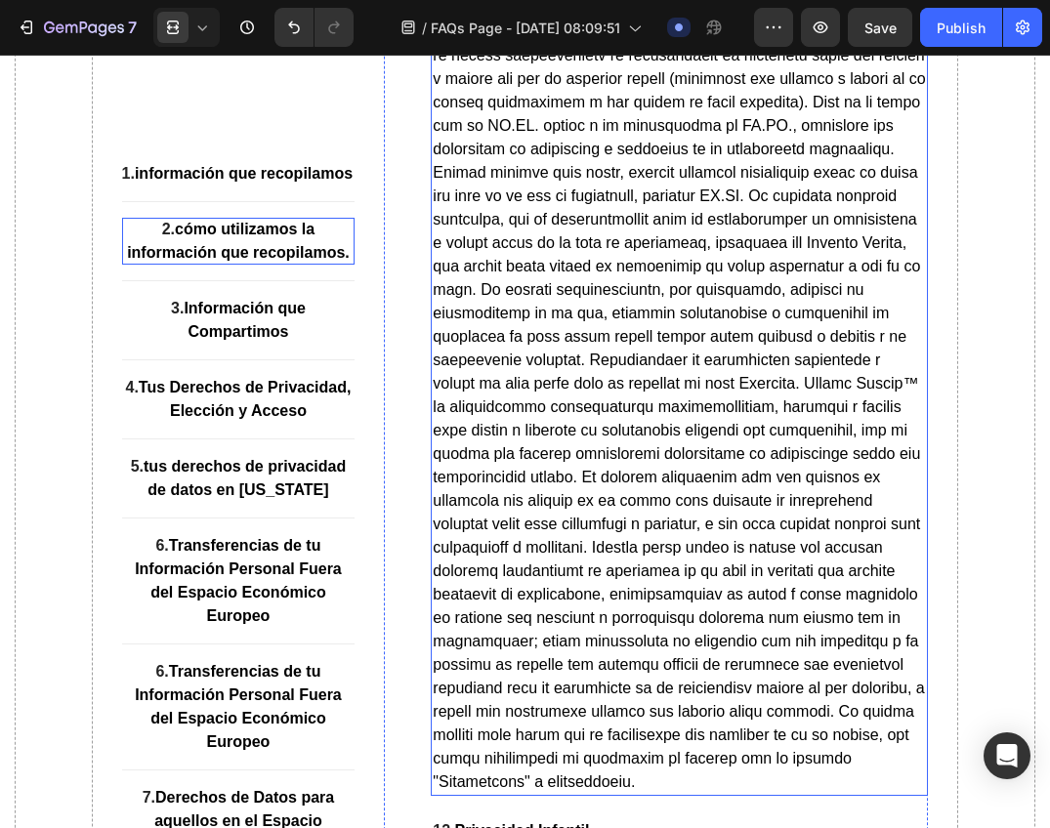
click at [720, 448] on span "Rich Text Editor. Editing area: main" at bounding box center [679, 313] width 492 height 954
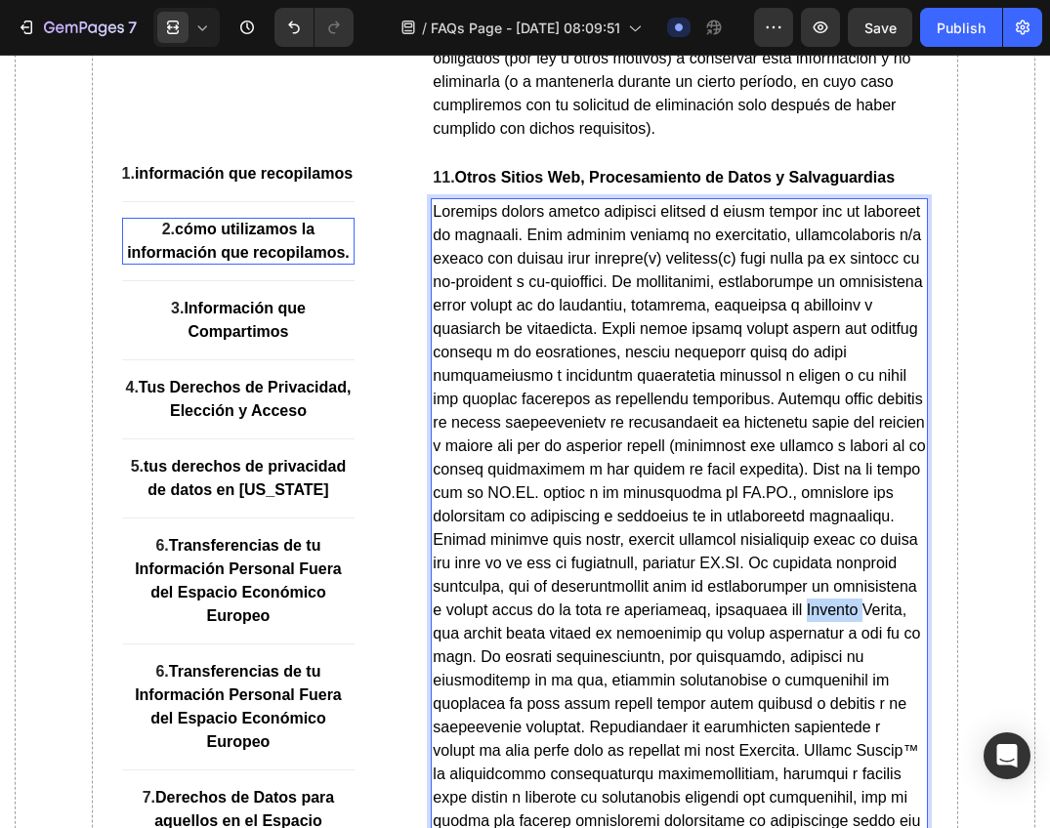
click at [717, 443] on p "Rich Text Editor. Editing area: main" at bounding box center [679, 680] width 493 height 961
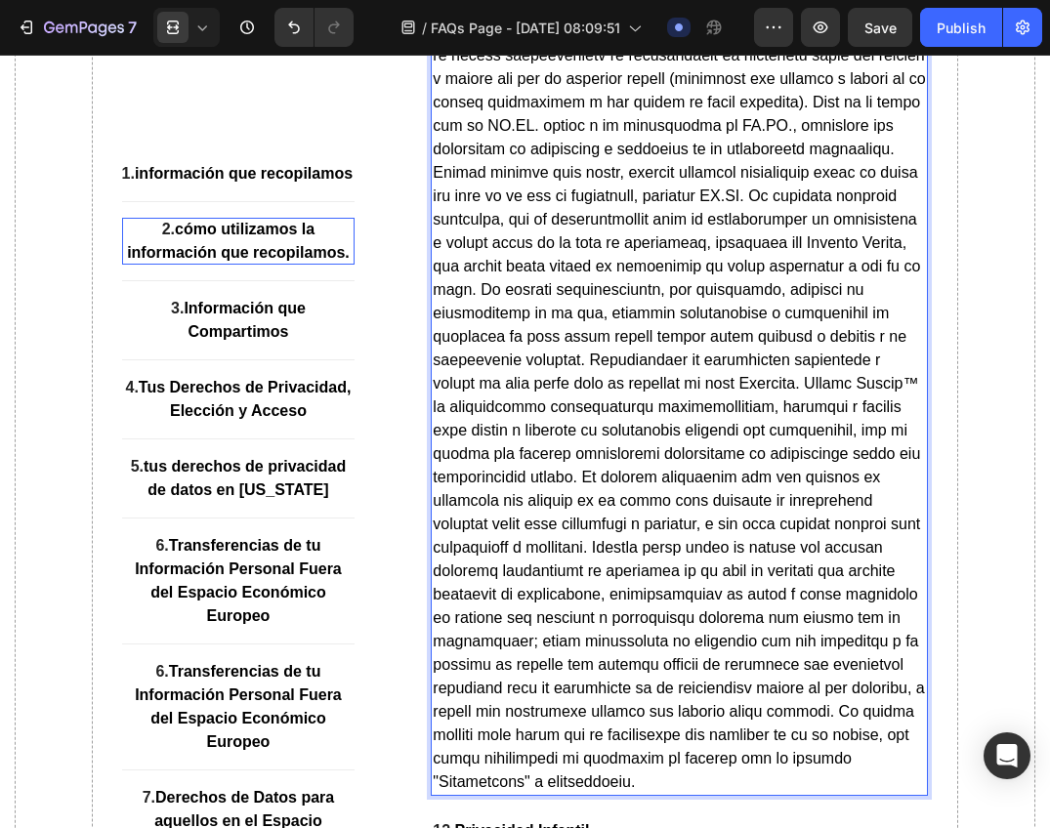
click at [713, 449] on span "Rich Text Editor. Editing area: main" at bounding box center [679, 313] width 492 height 954
click at [709, 446] on span "Rich Text Editor. Editing area: main" at bounding box center [679, 313] width 492 height 954
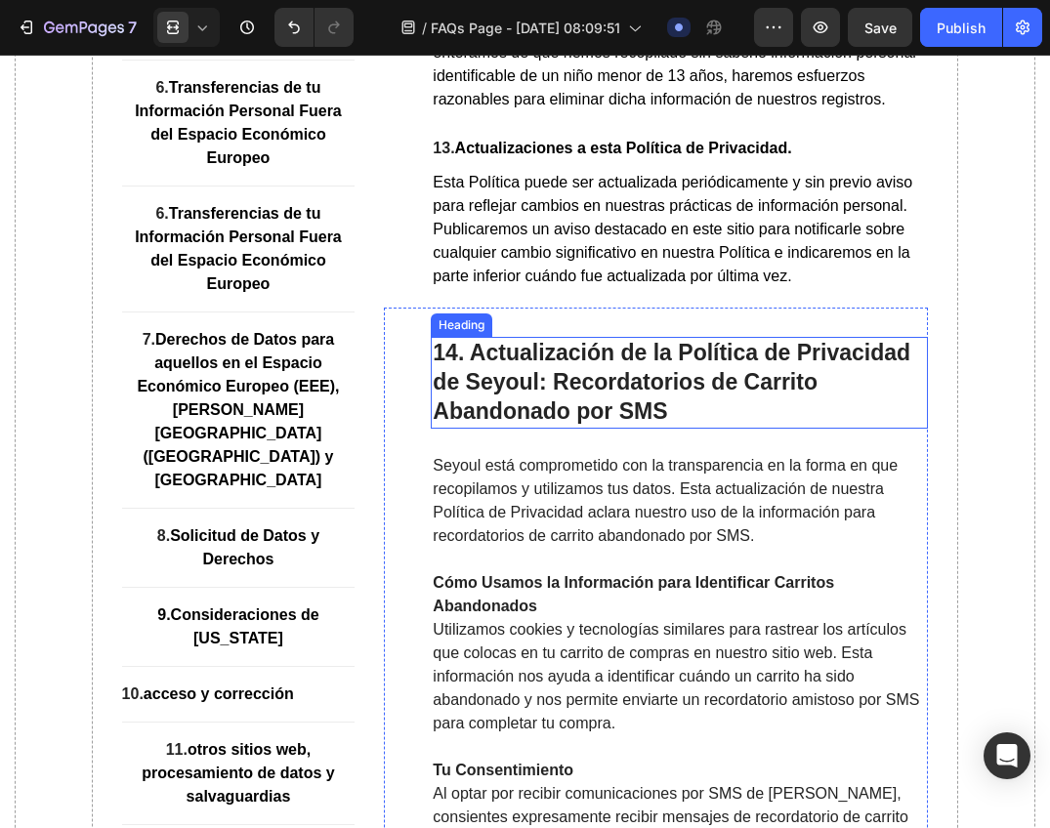
click at [507, 424] on strong "14. Actualización de la Política de Privacidad de Seyoul: Recordatorios de Carr…" at bounding box center [671, 382] width 477 height 84
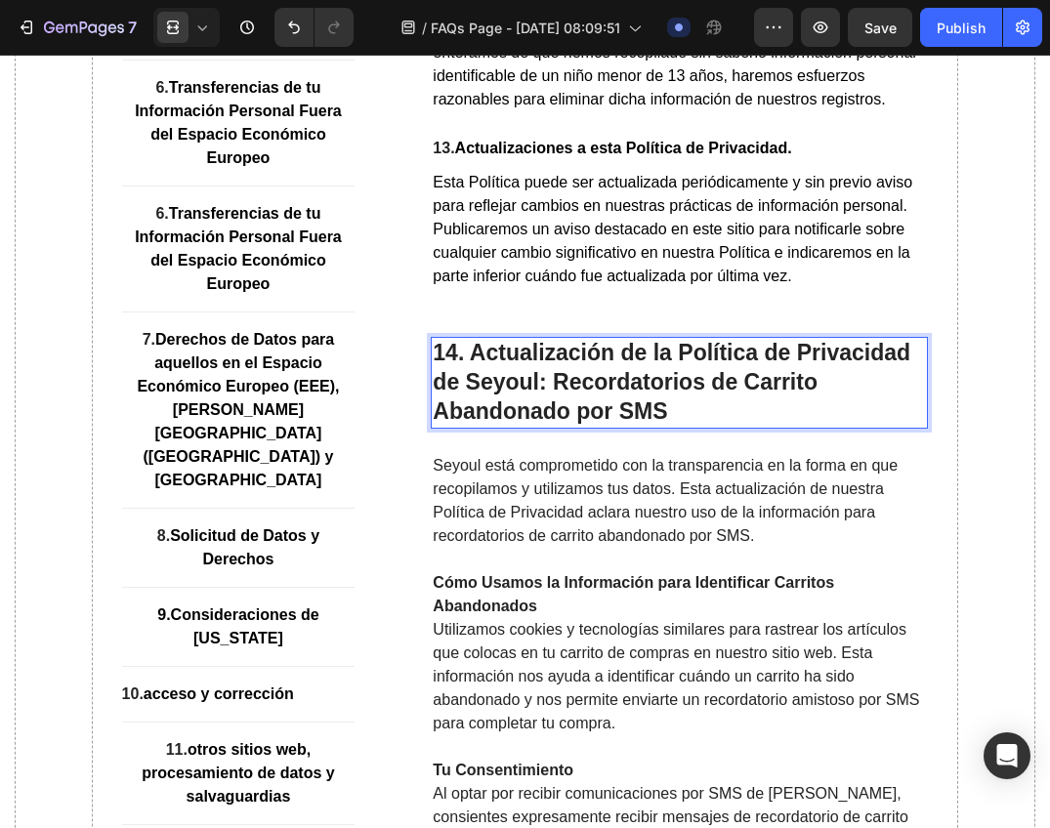
click at [506, 424] on strong "14. Actualización de la Política de Privacidad de Seyoul: Recordatorios de Carr…" at bounding box center [671, 382] width 477 height 84
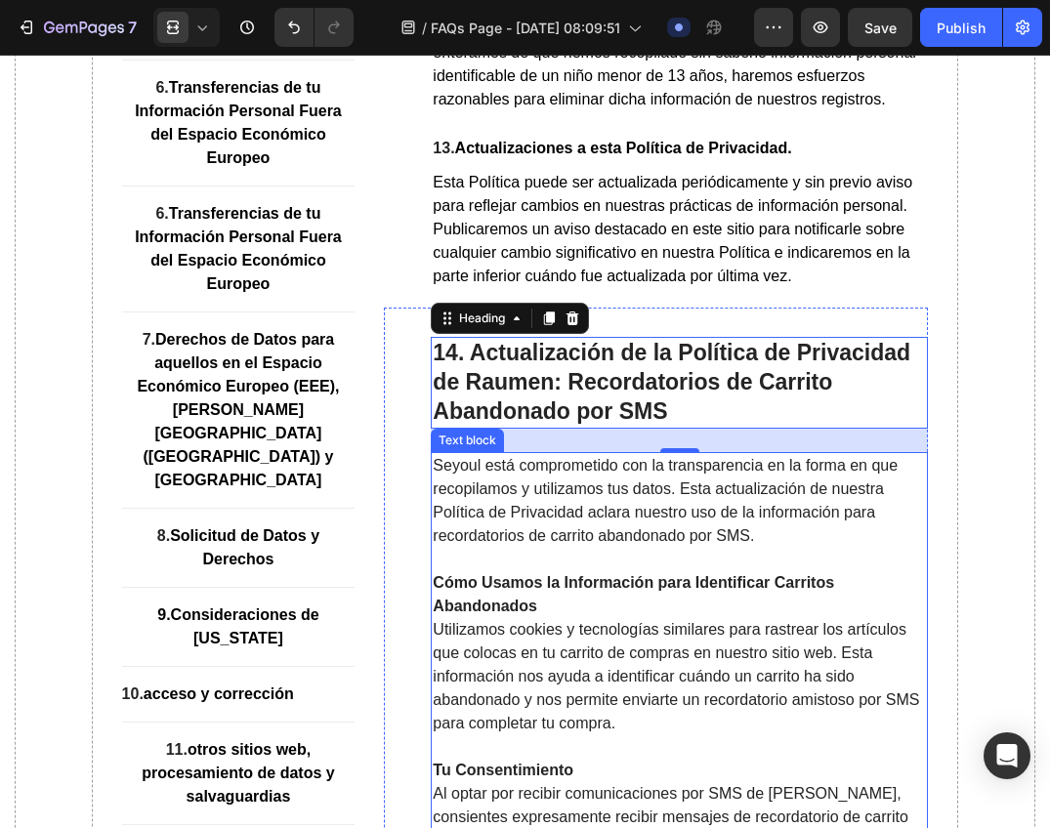
click at [465, 528] on p "Seyoul está comprometido con la transparencia en la forma en que recopilamos y …" at bounding box center [679, 501] width 493 height 94
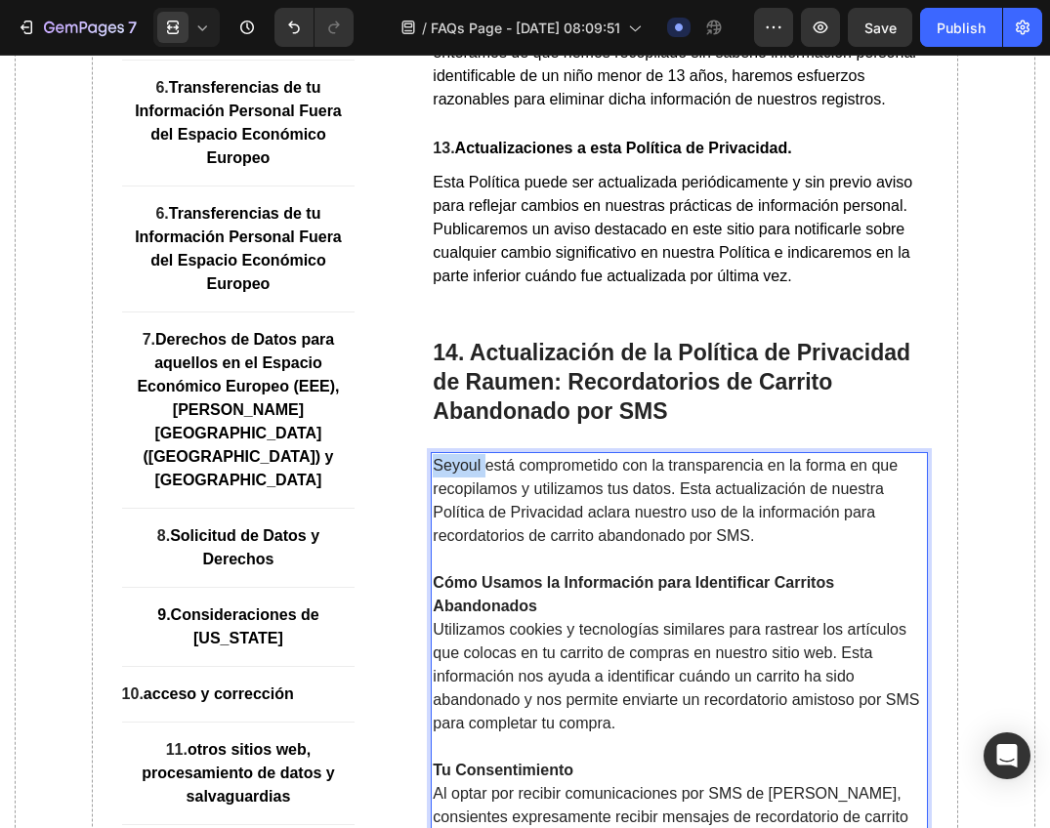
click at [462, 527] on p "Seyoul está comprometido con la transparencia en la forma en que recopilamos y …" at bounding box center [679, 501] width 493 height 94
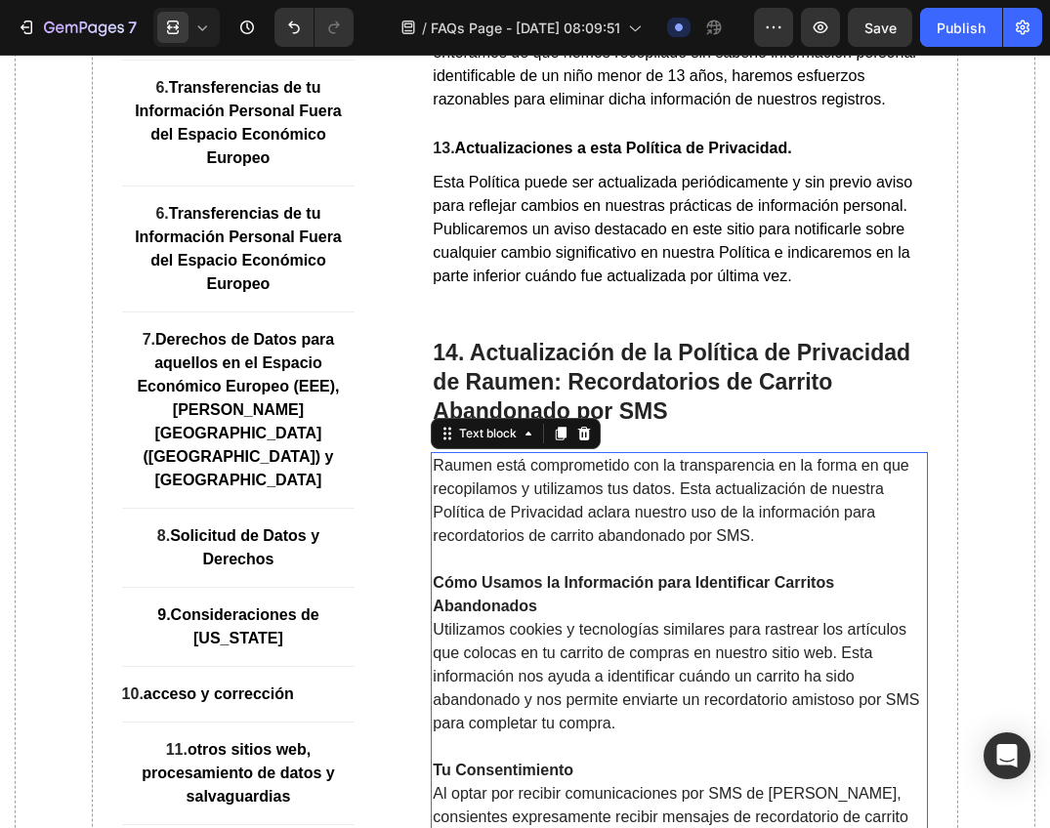
scroll to position [14837, 0]
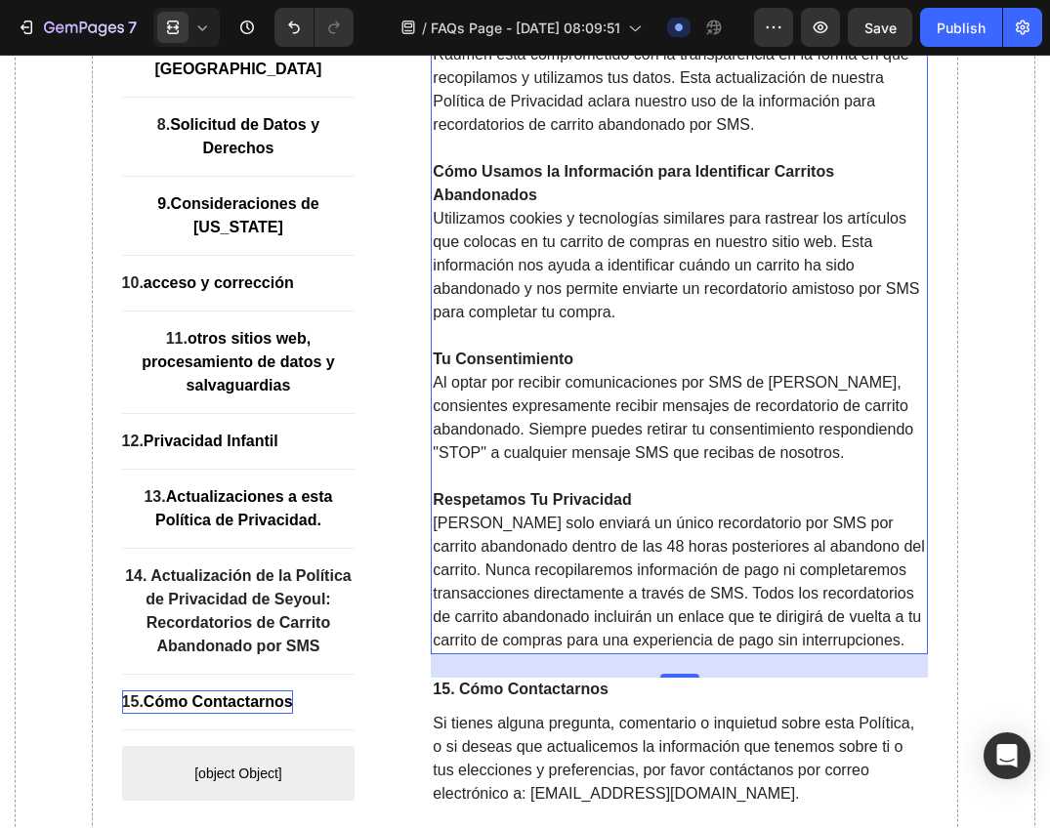
click at [787, 449] on p "Al optar por recibir comunicaciones por SMS de Seyoul, consientes expresamente …" at bounding box center [679, 418] width 493 height 94
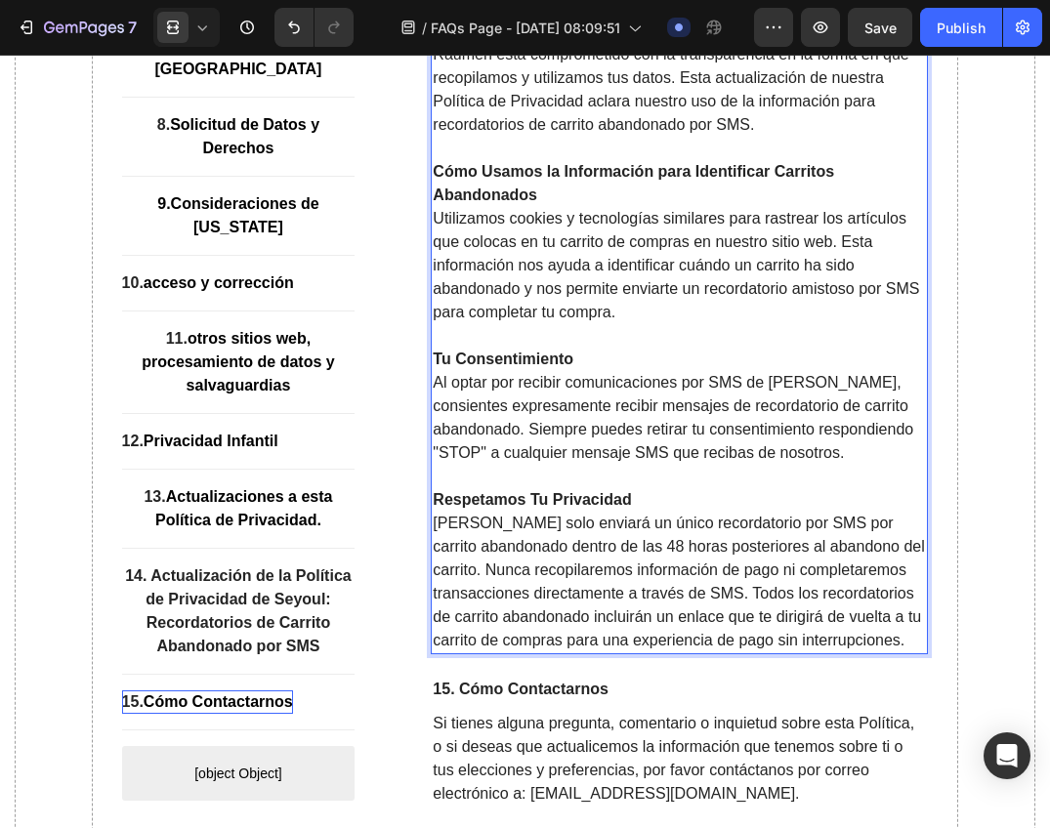
click at [789, 443] on p "Al optar por recibir comunicaciones por SMS de Seyoul, consientes expresamente …" at bounding box center [679, 418] width 493 height 94
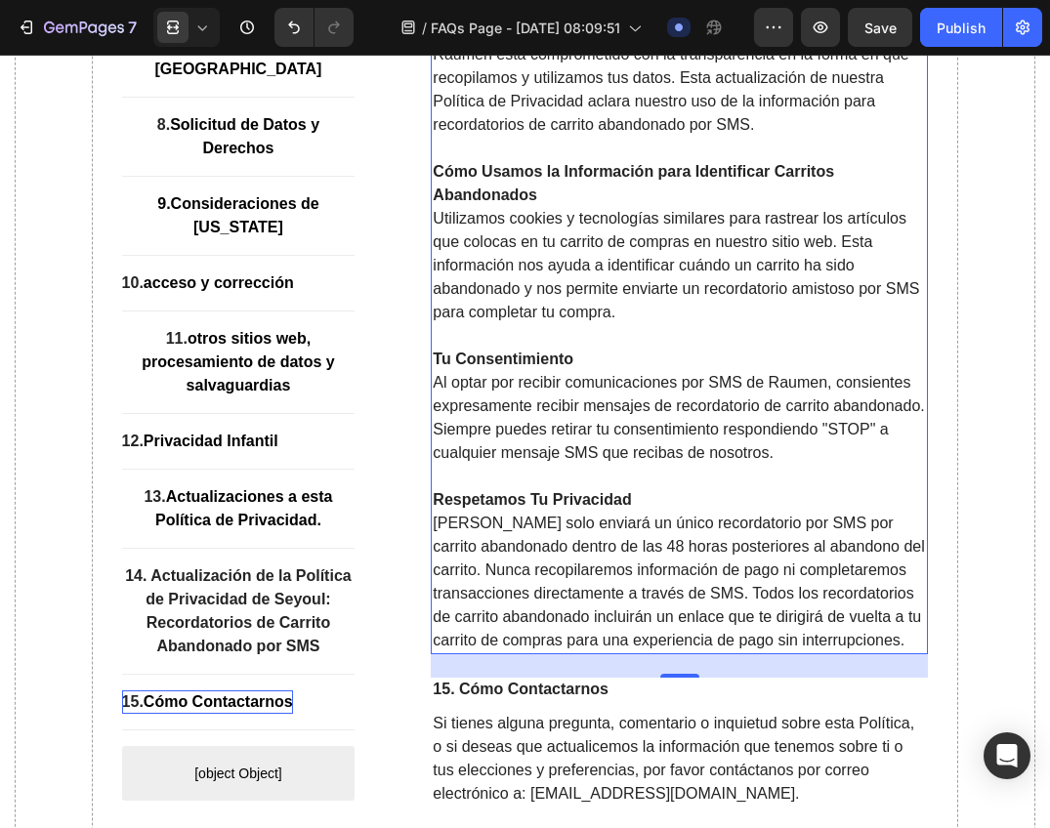
click at [456, 584] on p "Seyoul solo enviará un único recordatorio por SMS por carrito abandonado dentro…" at bounding box center [679, 582] width 493 height 141
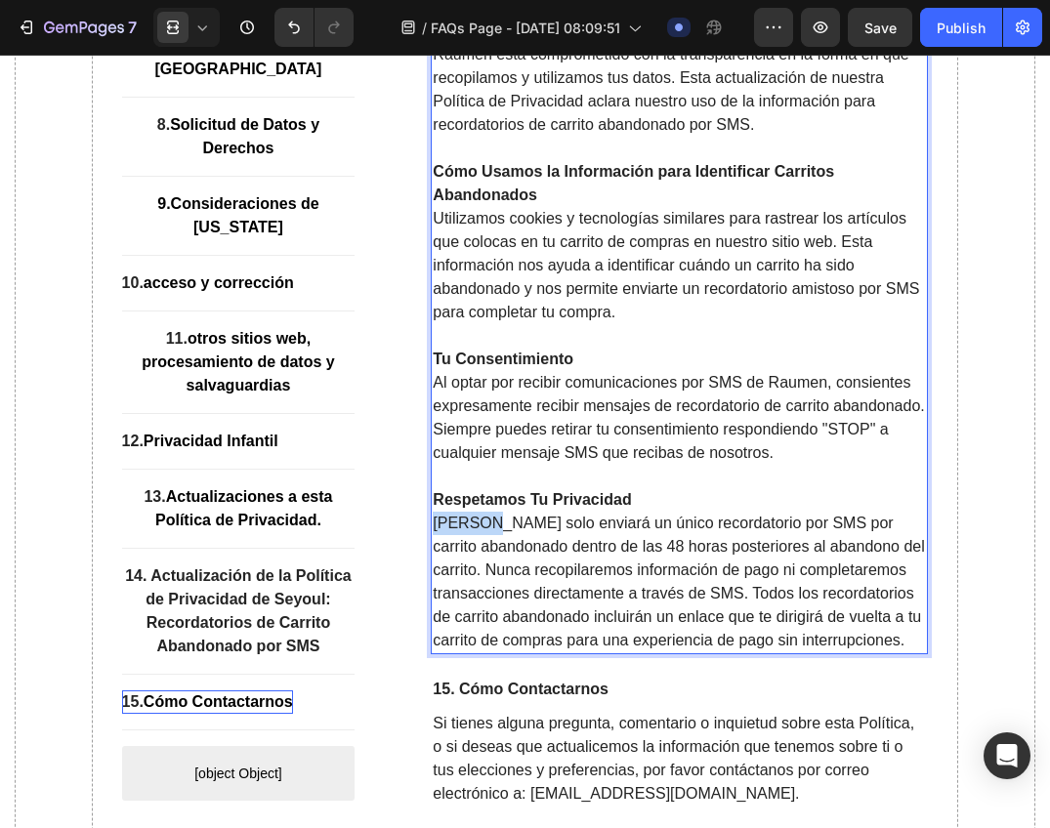
click at [456, 584] on p "Seyoul solo enviará un único recordatorio por SMS por carrito abandonado dentro…" at bounding box center [679, 582] width 493 height 141
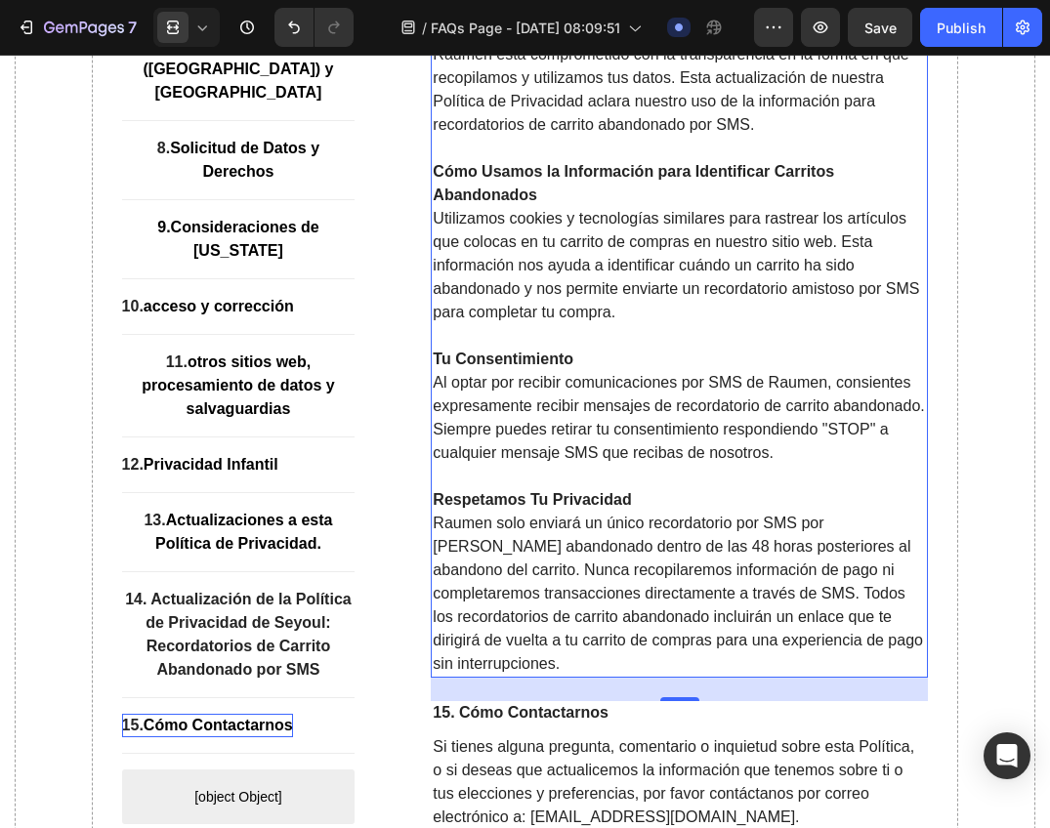
scroll to position [15270, 0]
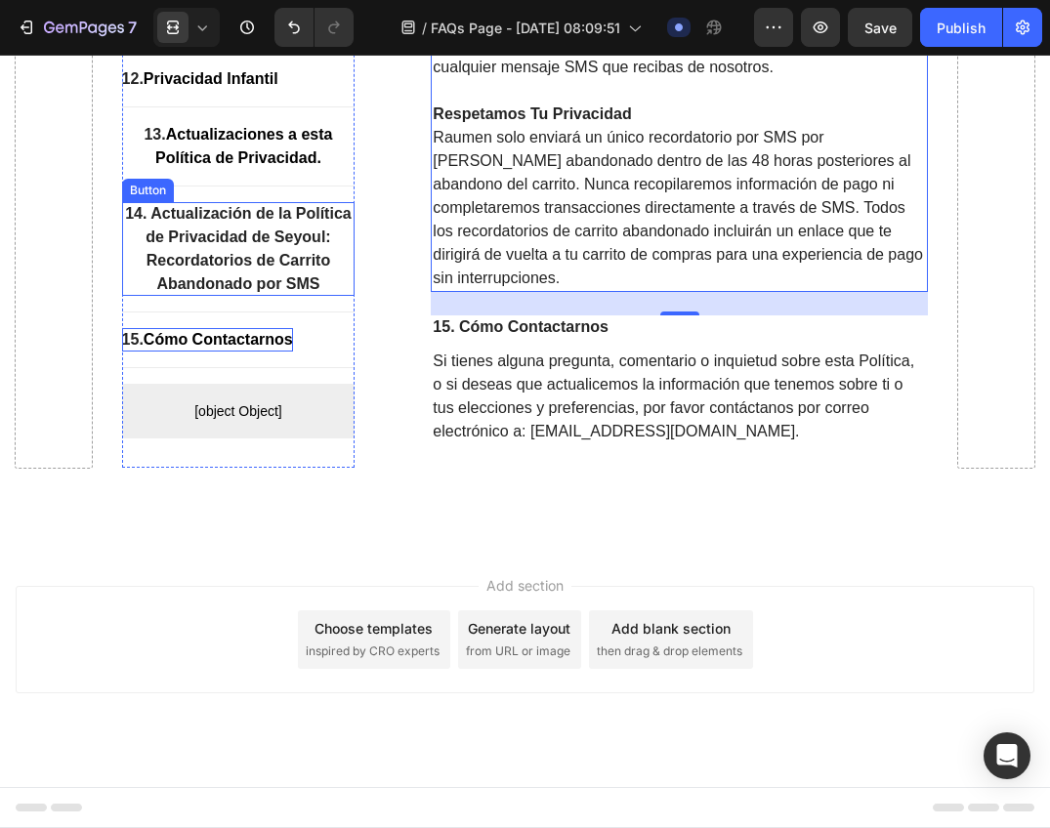
click at [301, 249] on strong "14. Actualización de la Política de Privacidad de Seyoul: Recordatorios de Carr…" at bounding box center [238, 249] width 226 height 87
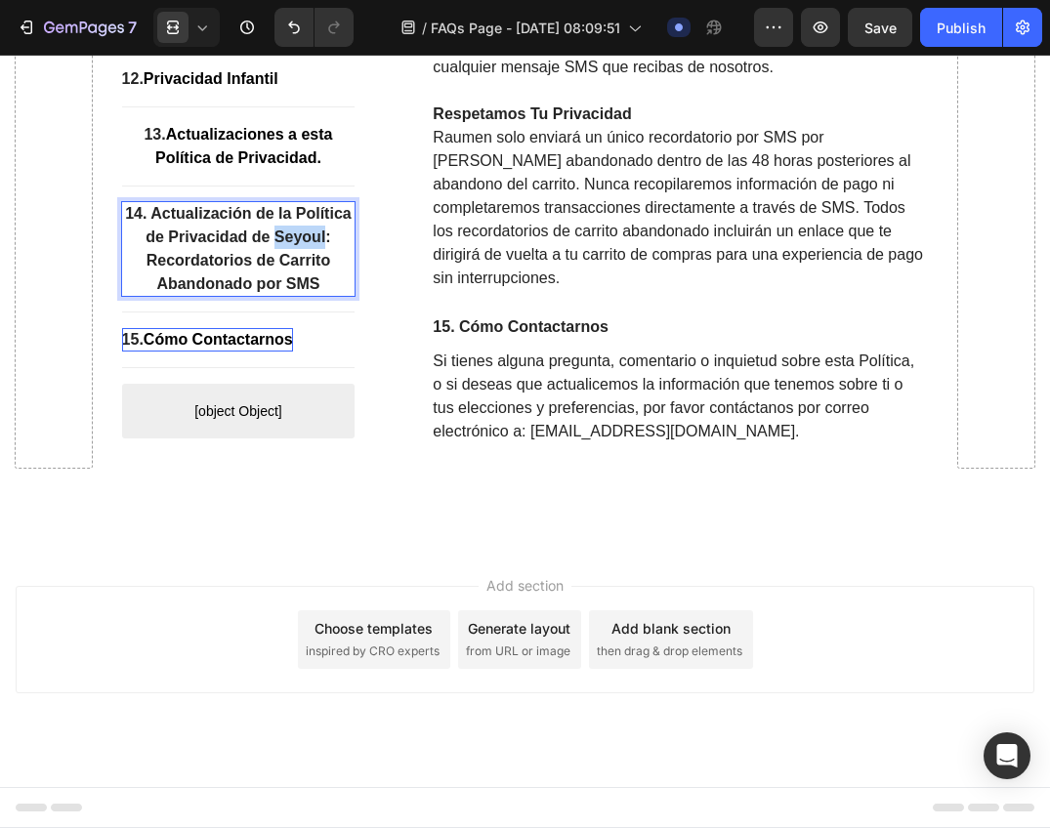
click at [294, 249] on strong "14. Actualización de la Política de Privacidad de Seyoul: Recordatorios de Carr…" at bounding box center [238, 249] width 226 height 87
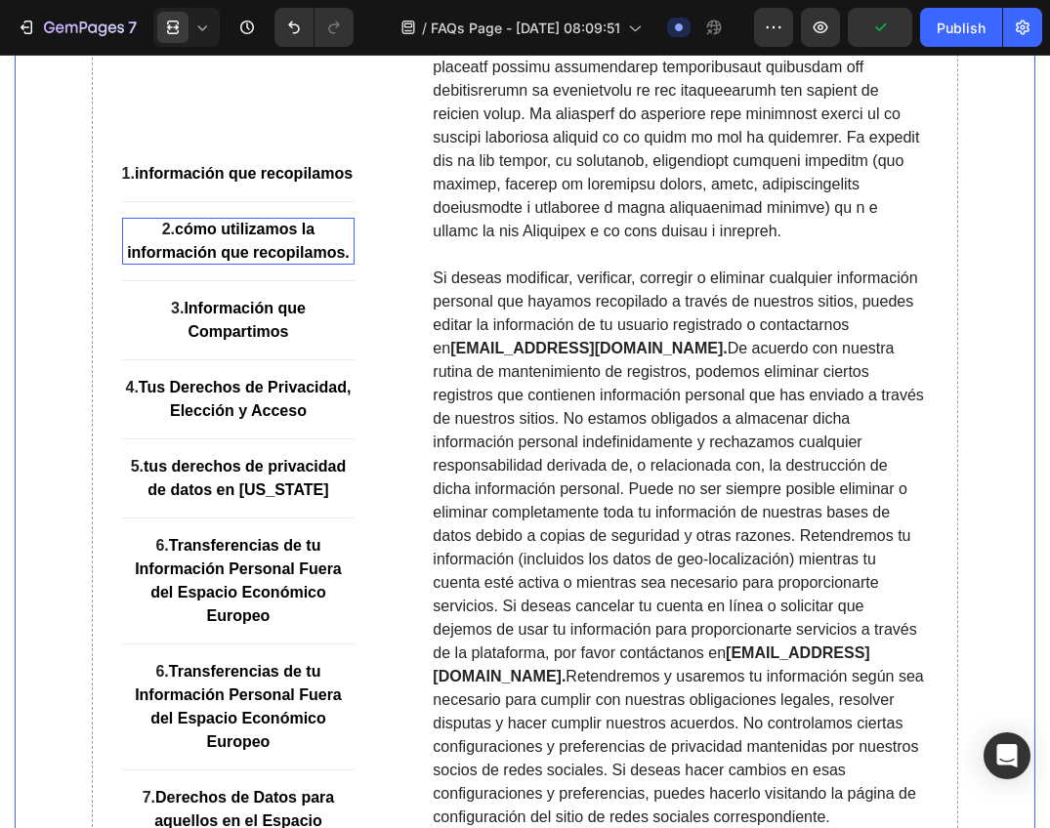
scroll to position [9374, 0]
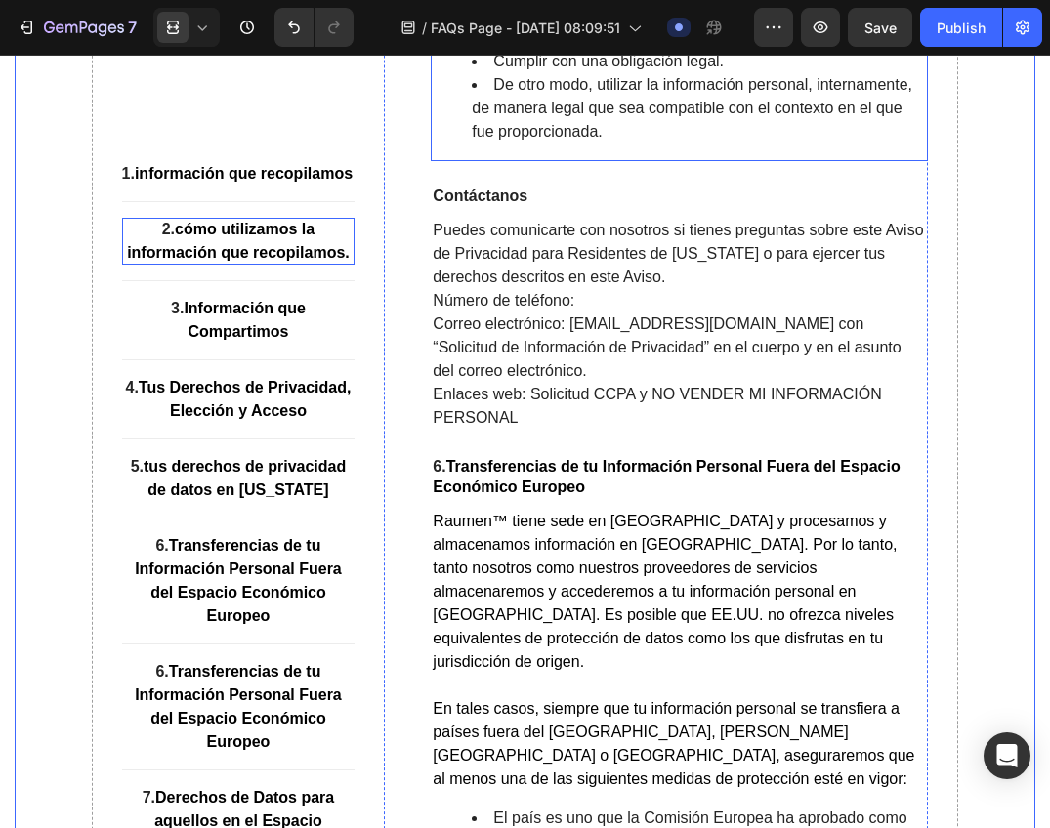
click at [724, 144] on li "De otro modo, utilizar la información personal, internamente, de manera legal q…" at bounding box center [699, 108] width 454 height 70
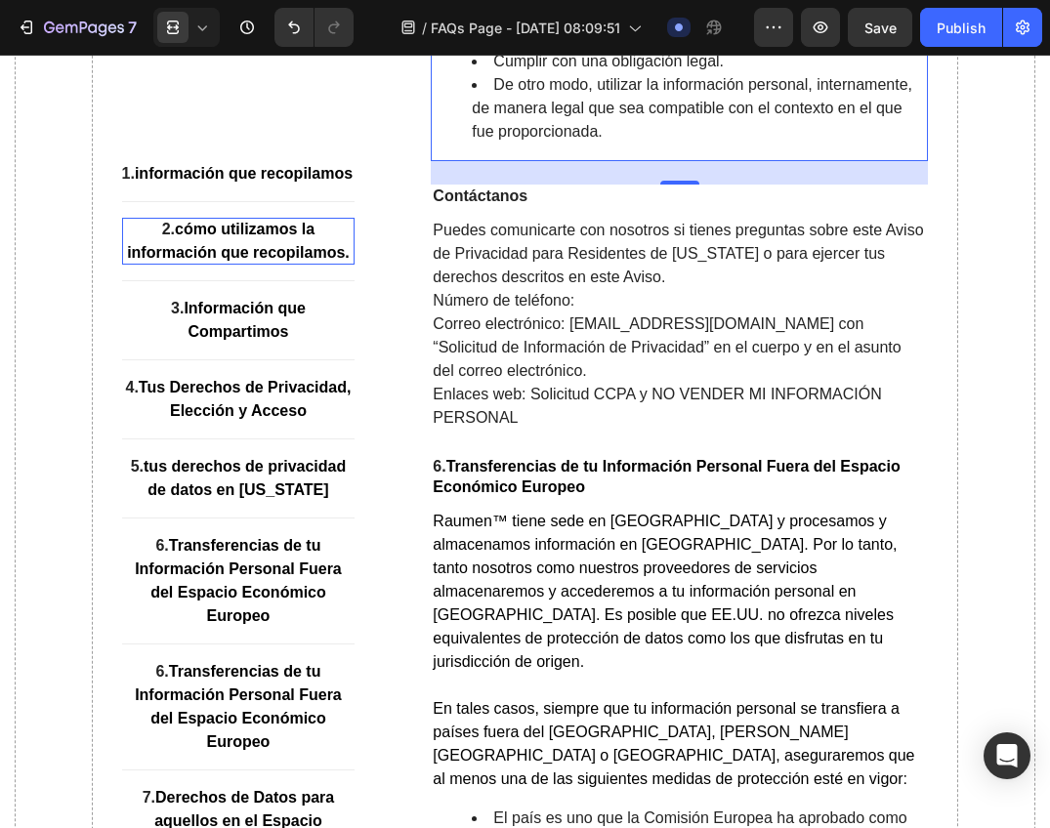
scroll to position [6942, 0]
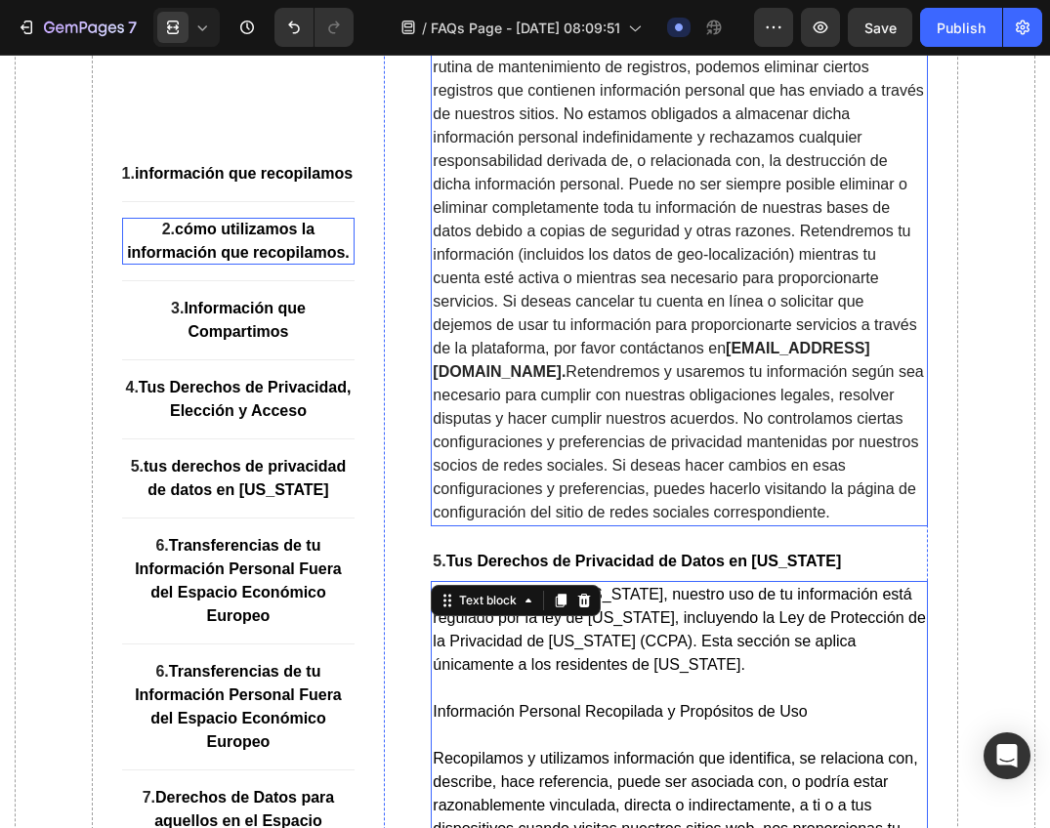
click at [556, 52] on strong "information@seyoulmx.com." at bounding box center [588, 43] width 277 height 17
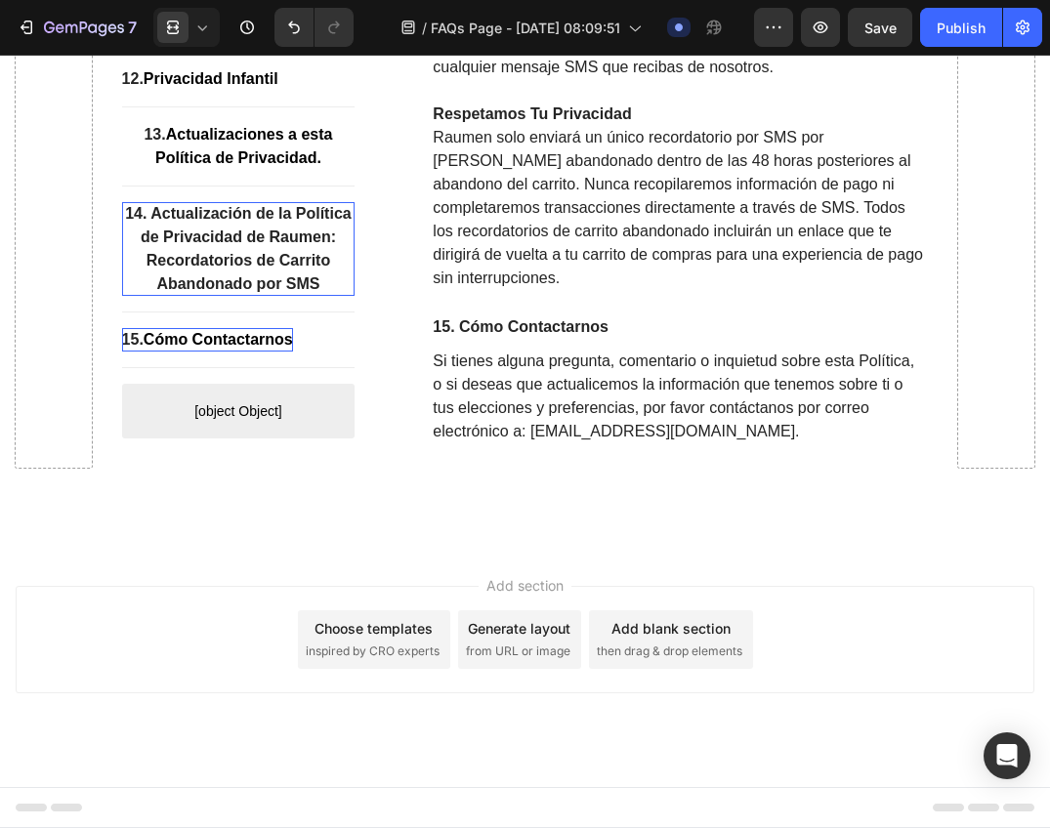
scroll to position [6638, 0]
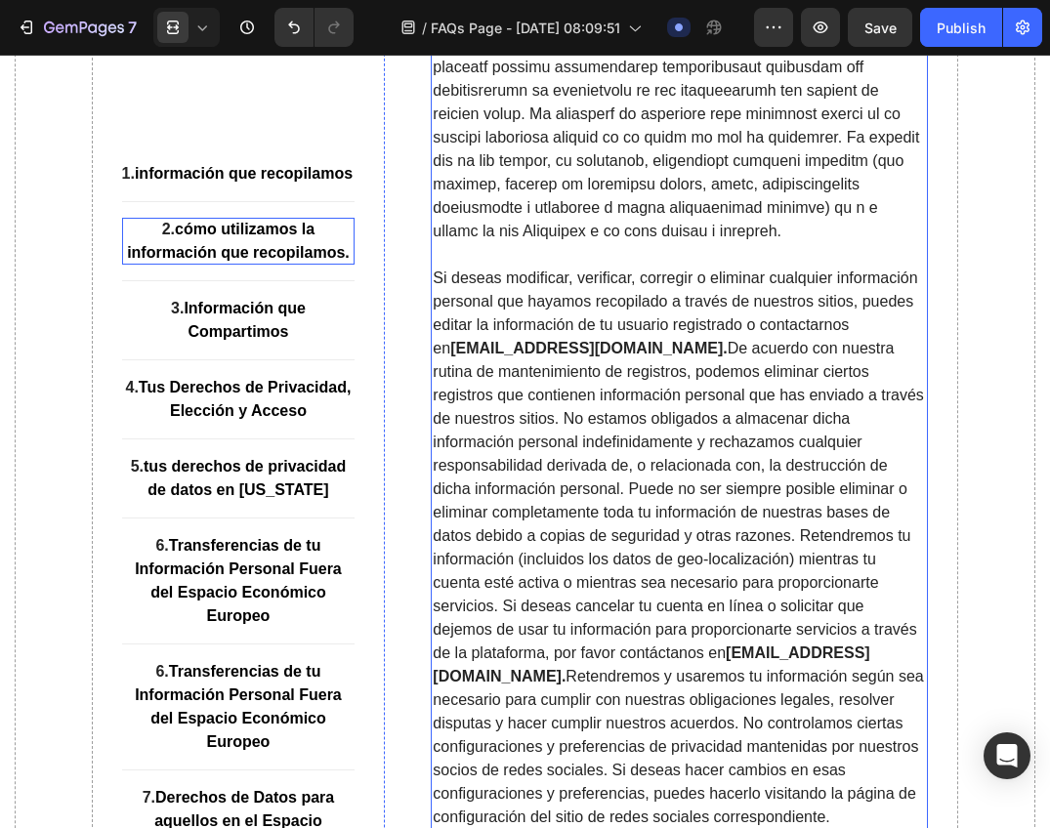
click at [564, 356] on strong "information@seyoulmx.com." at bounding box center [588, 348] width 277 height 17
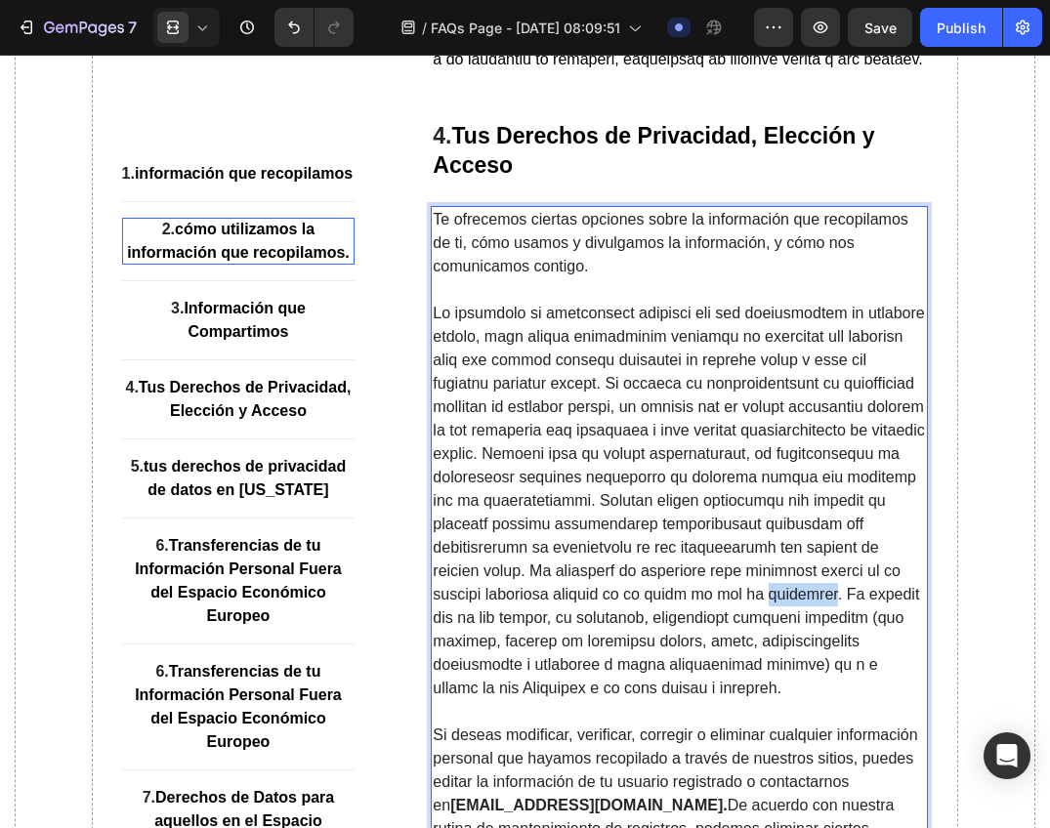
click at [552, 446] on p "Rich Text Editor. Editing area: main" at bounding box center [679, 501] width 493 height 398
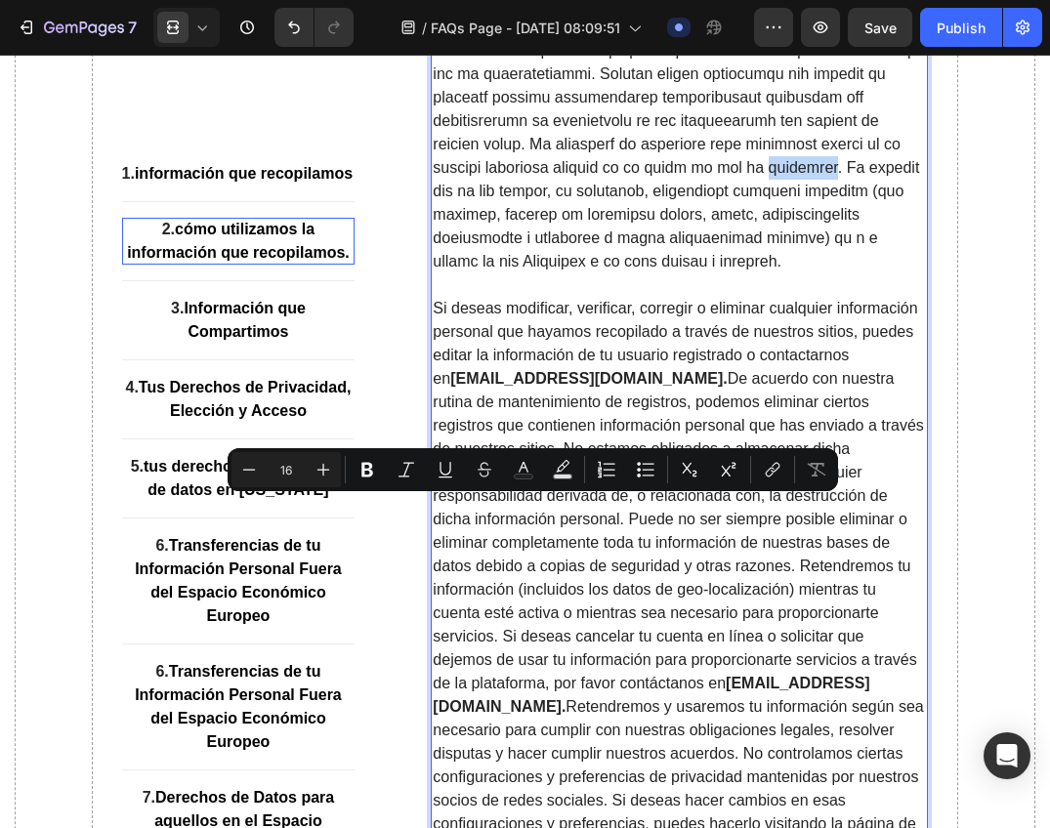
scroll to position [6614, 0]
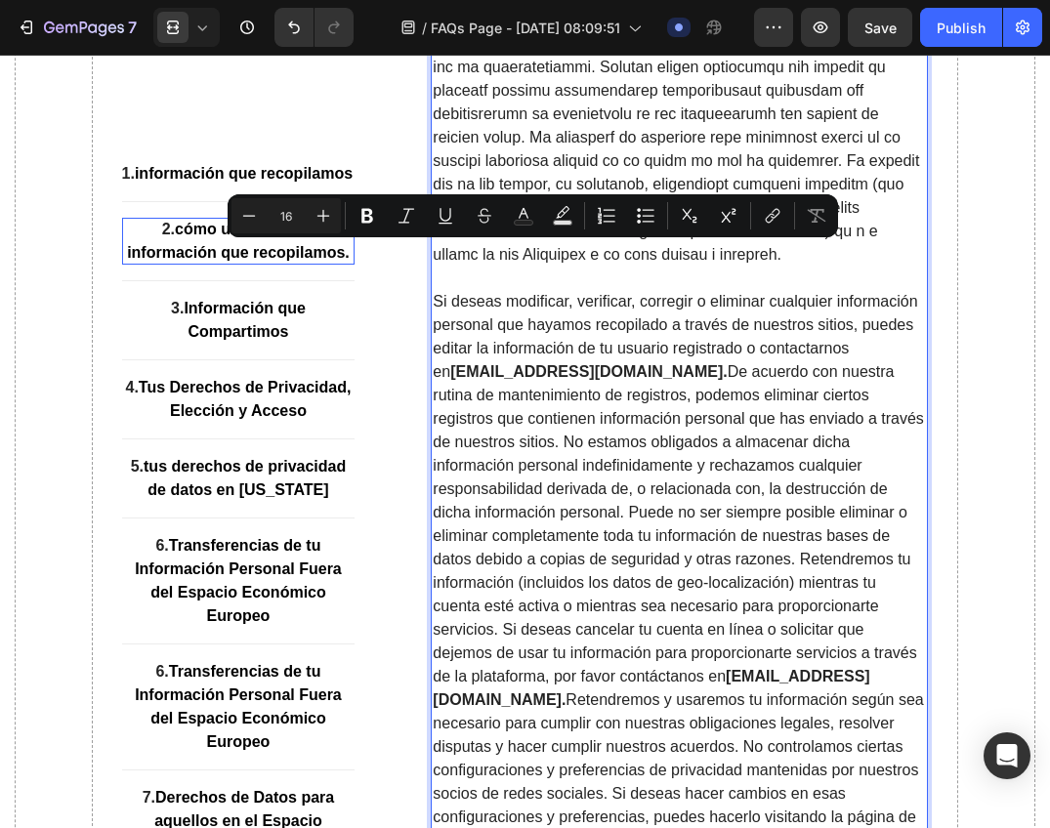
click at [580, 380] on strong "information@seyoulmx.com." at bounding box center [588, 371] width 277 height 17
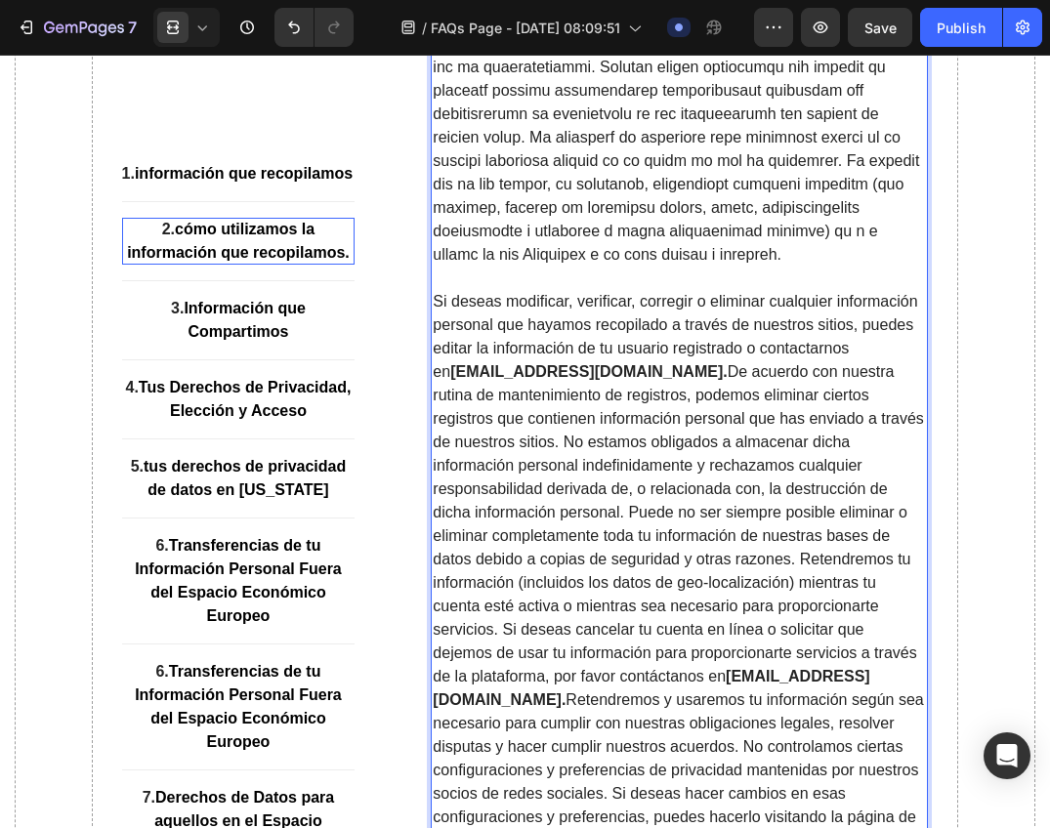
click at [560, 380] on strong "information@seyoulmx.com." at bounding box center [588, 371] width 277 height 17
click at [576, 380] on strong "information@seyoulmx.com." at bounding box center [588, 371] width 277 height 17
click at [565, 380] on strong "information@seyoulmx.com." at bounding box center [588, 371] width 277 height 17
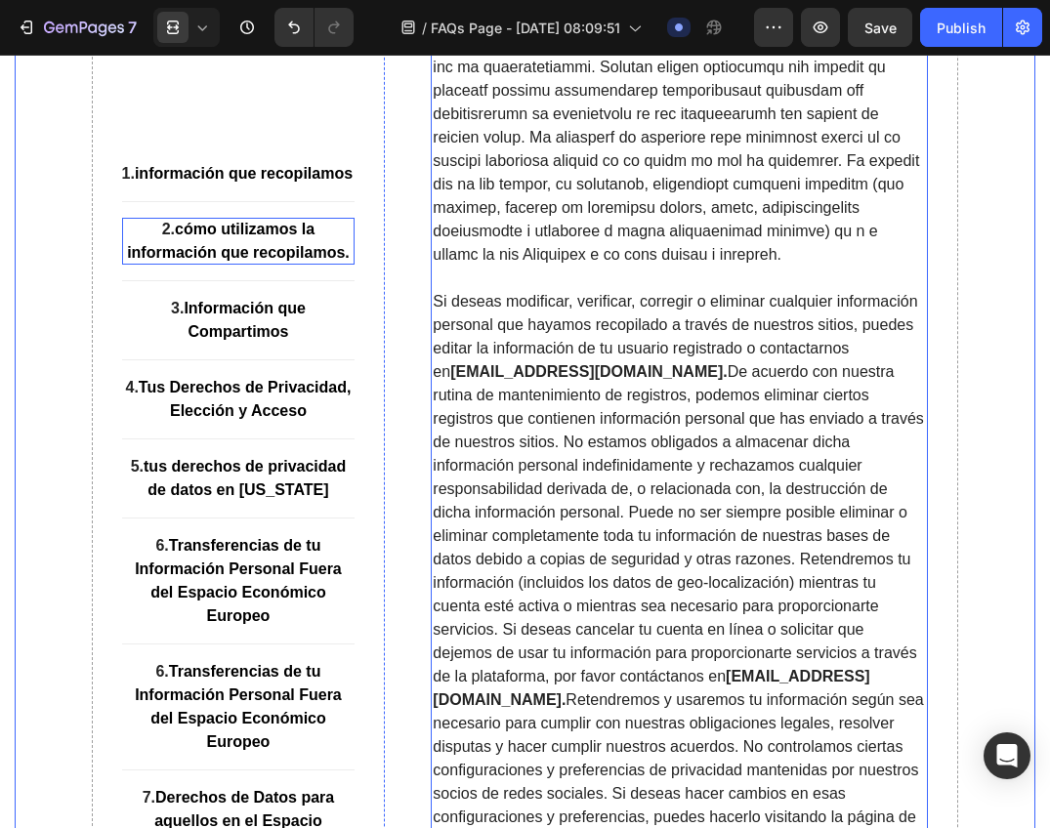
click at [743, 228] on p "Rich Text Editor. Editing area: main" at bounding box center [679, 67] width 493 height 398
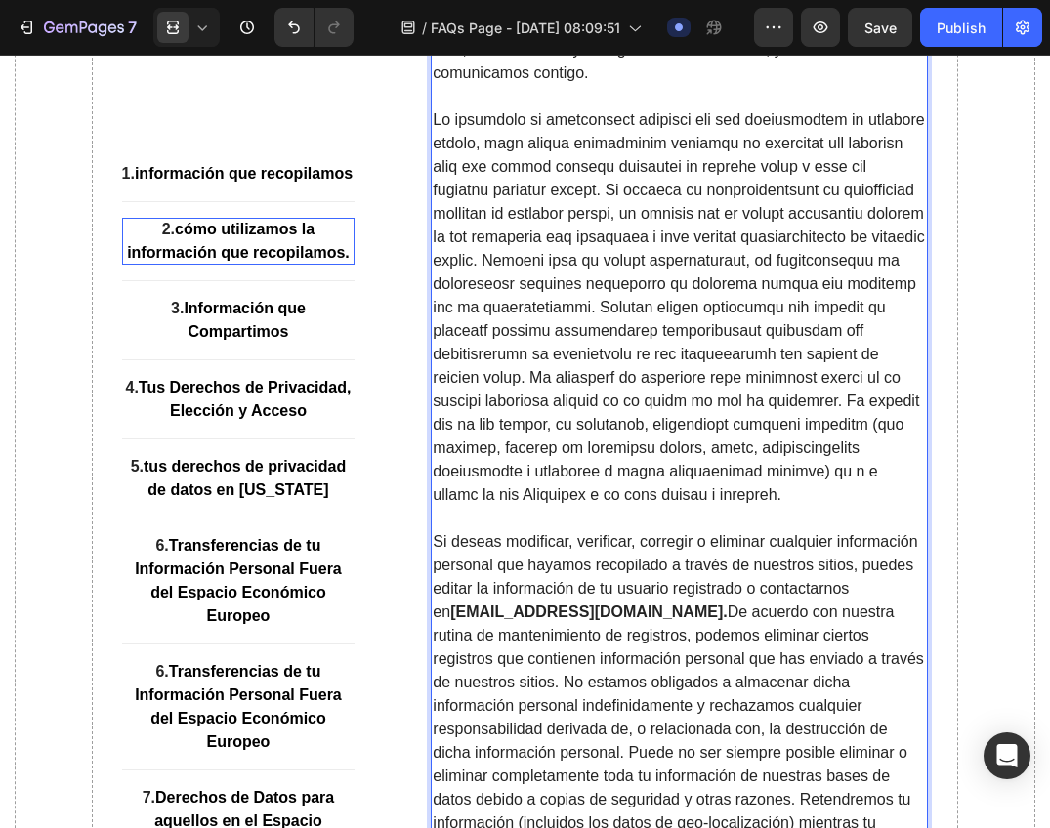
scroll to position [6419, 0]
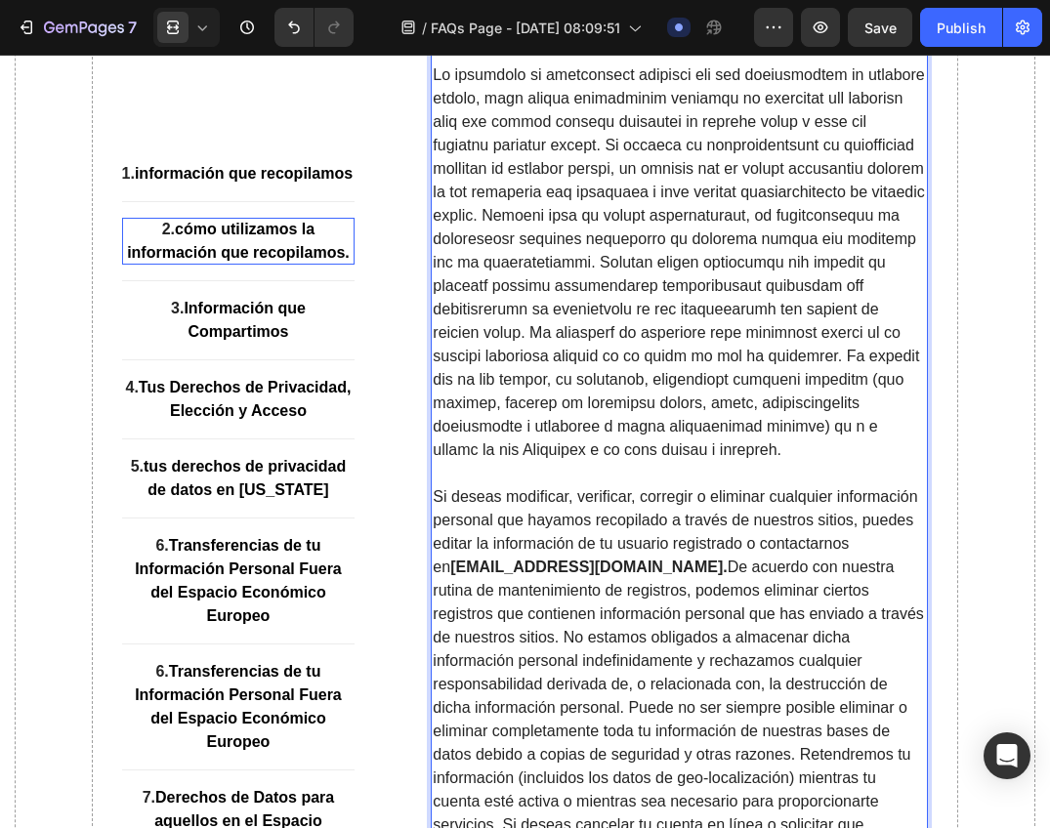
click at [557, 575] on strong "information@seyoulmx.com." at bounding box center [588, 567] width 277 height 17
click at [555, 575] on strong "information@seyoulmx.com." at bounding box center [588, 567] width 277 height 17
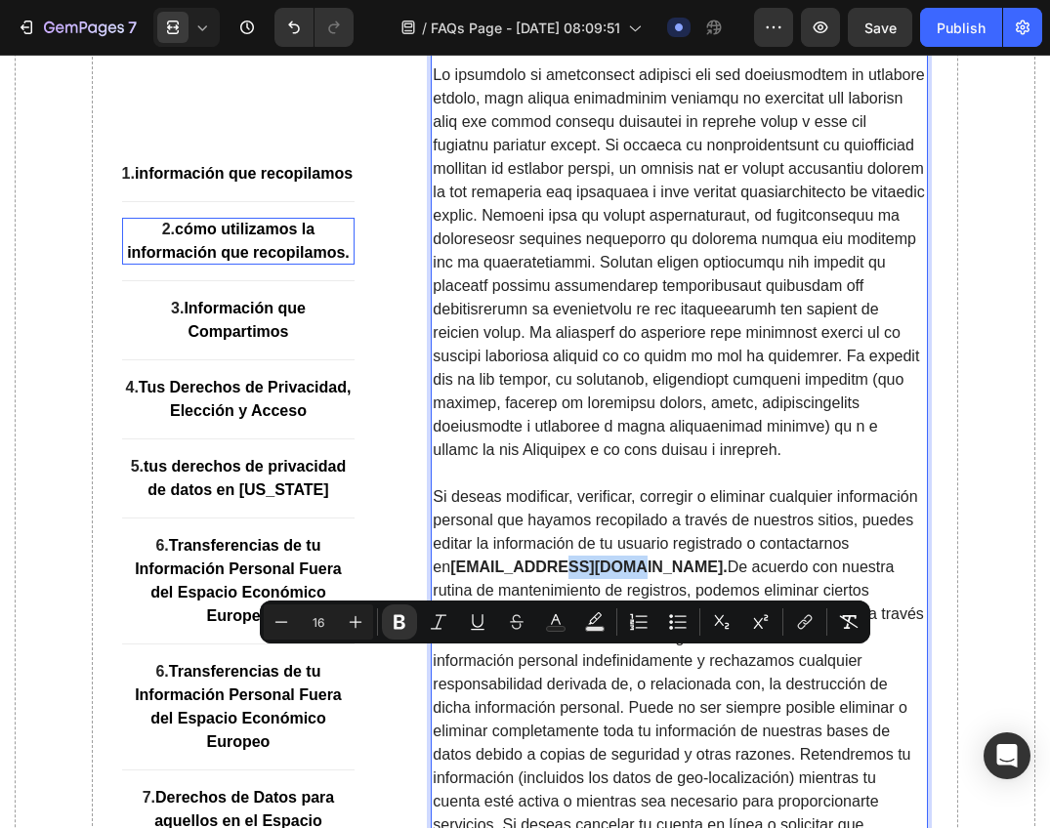
click at [586, 575] on strong "information@seyoulmx.com." at bounding box center [588, 567] width 277 height 17
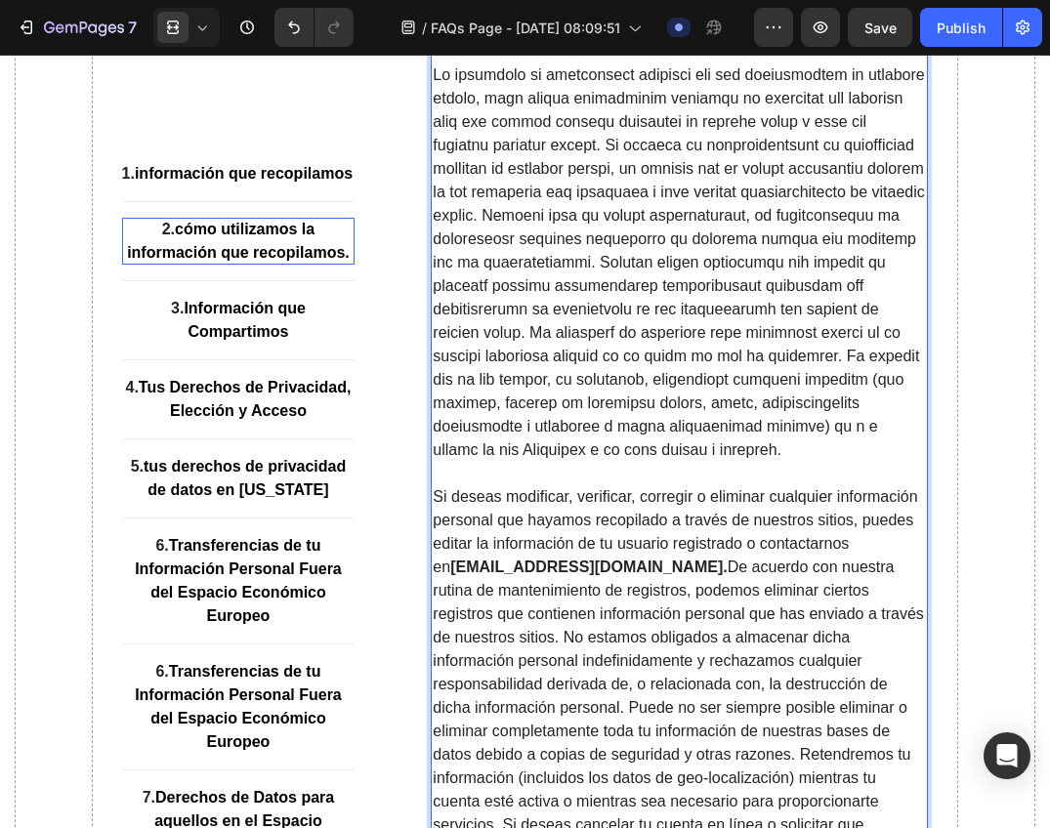
click at [575, 575] on strong "information@seyoulmx.com." at bounding box center [588, 567] width 277 height 17
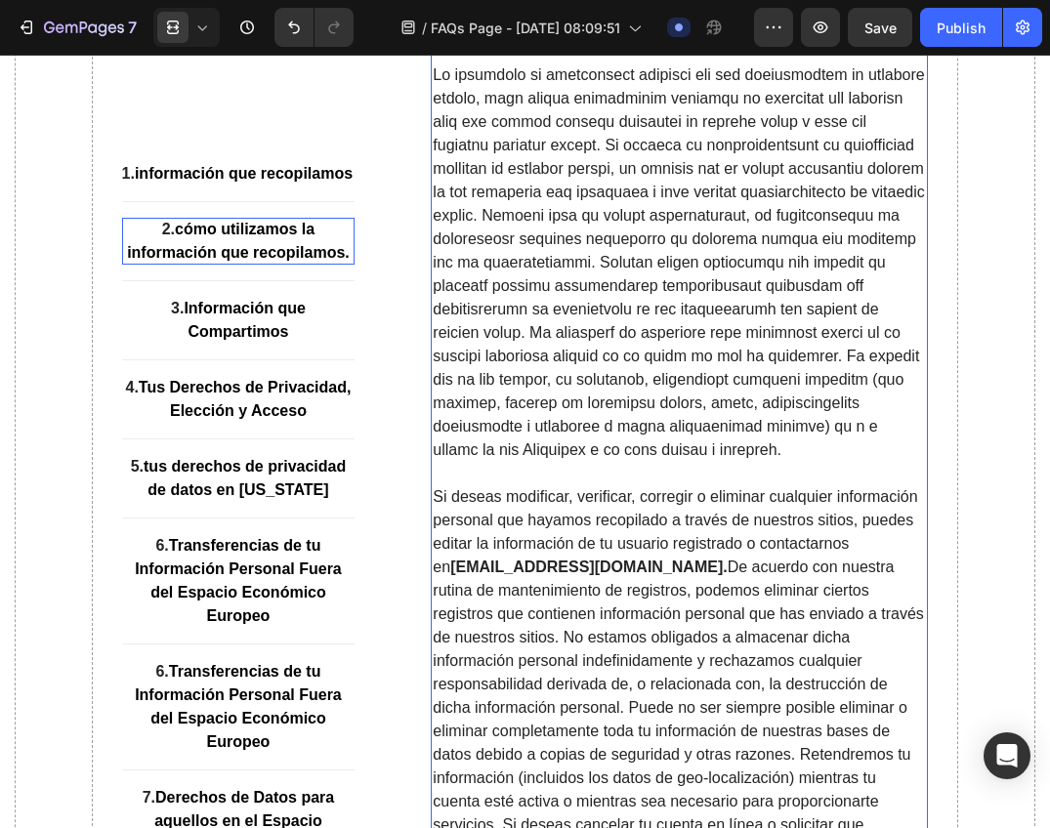
scroll to position [6942, 0]
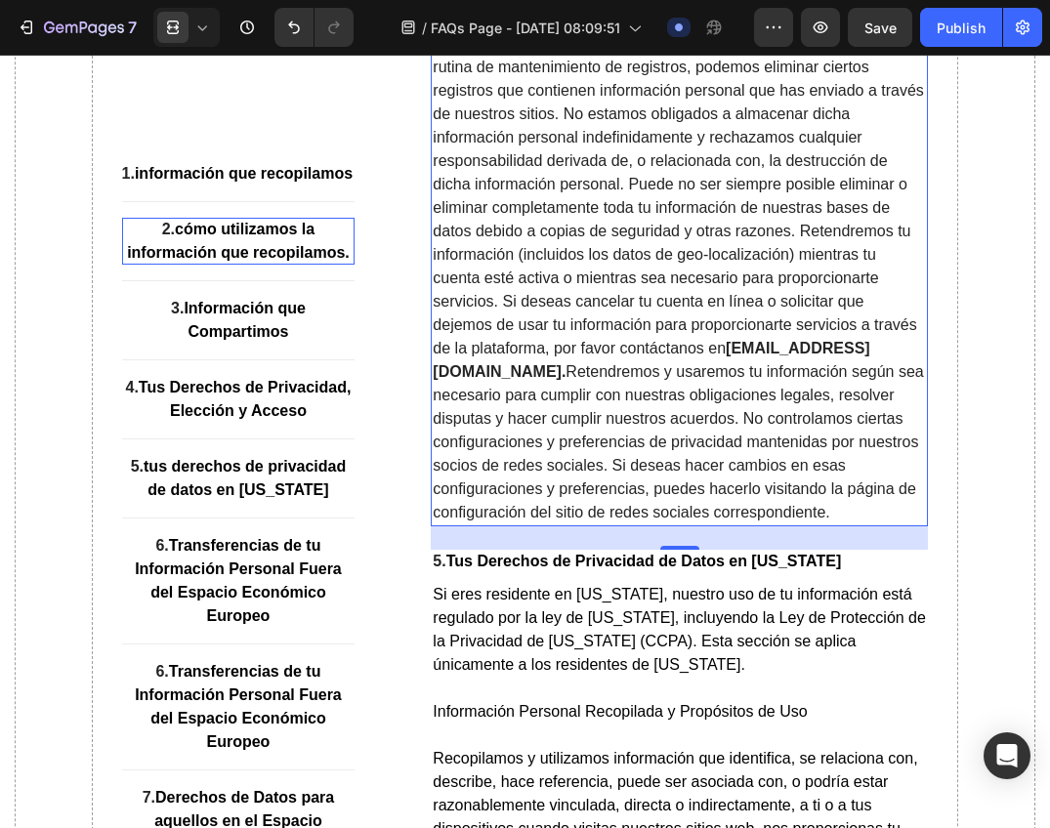
click at [668, 380] on strong "information@seyoulmx.com." at bounding box center [651, 360] width 436 height 40
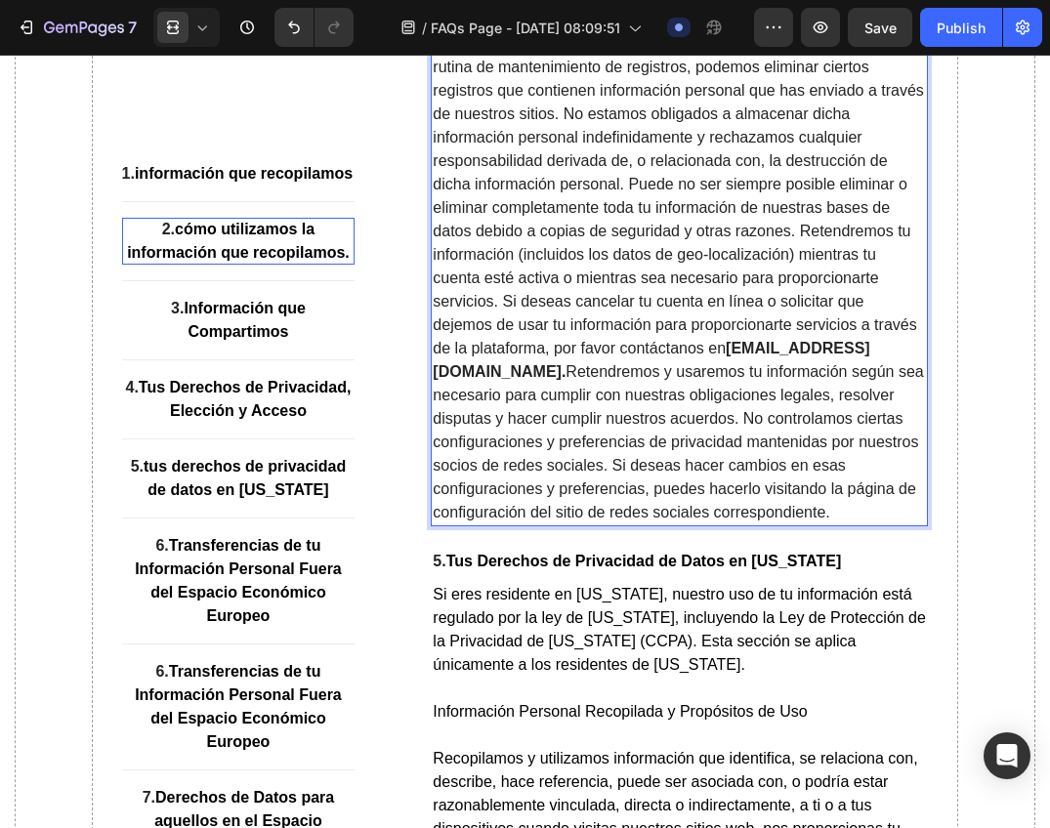
click at [666, 380] on strong "information@seyoulmx.com." at bounding box center [651, 360] width 436 height 40
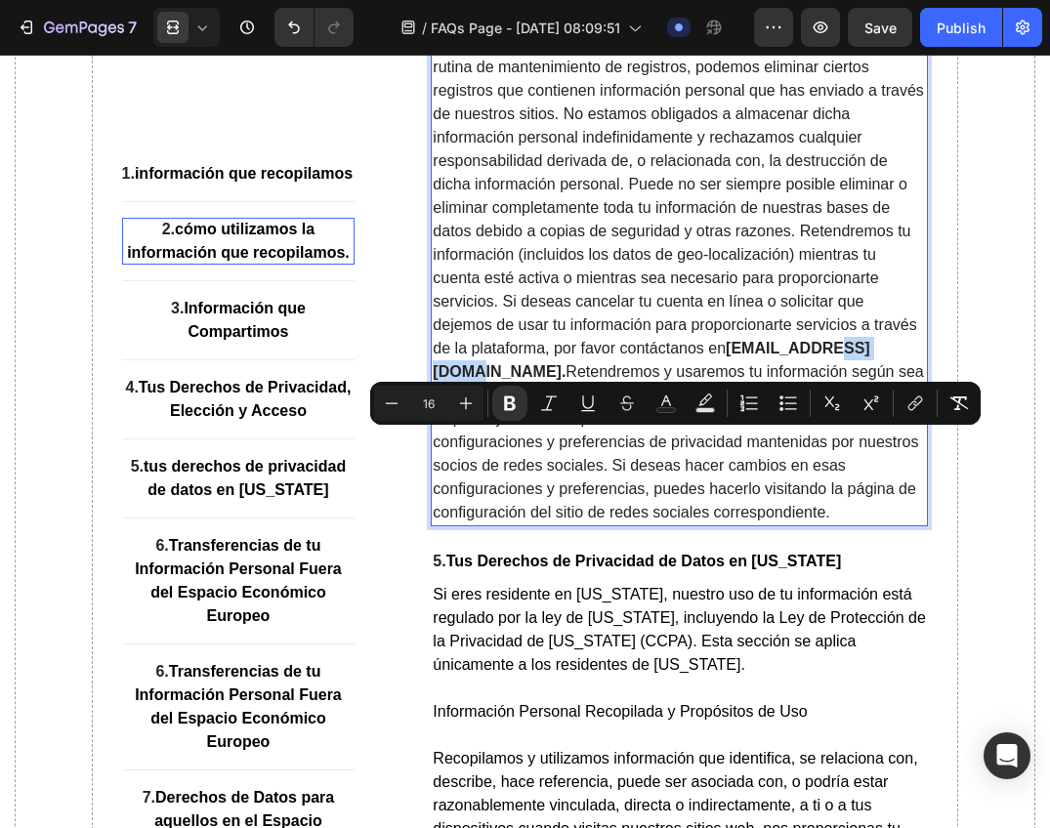
click at [678, 380] on strong "information@seyoulmx.com." at bounding box center [651, 360] width 436 height 40
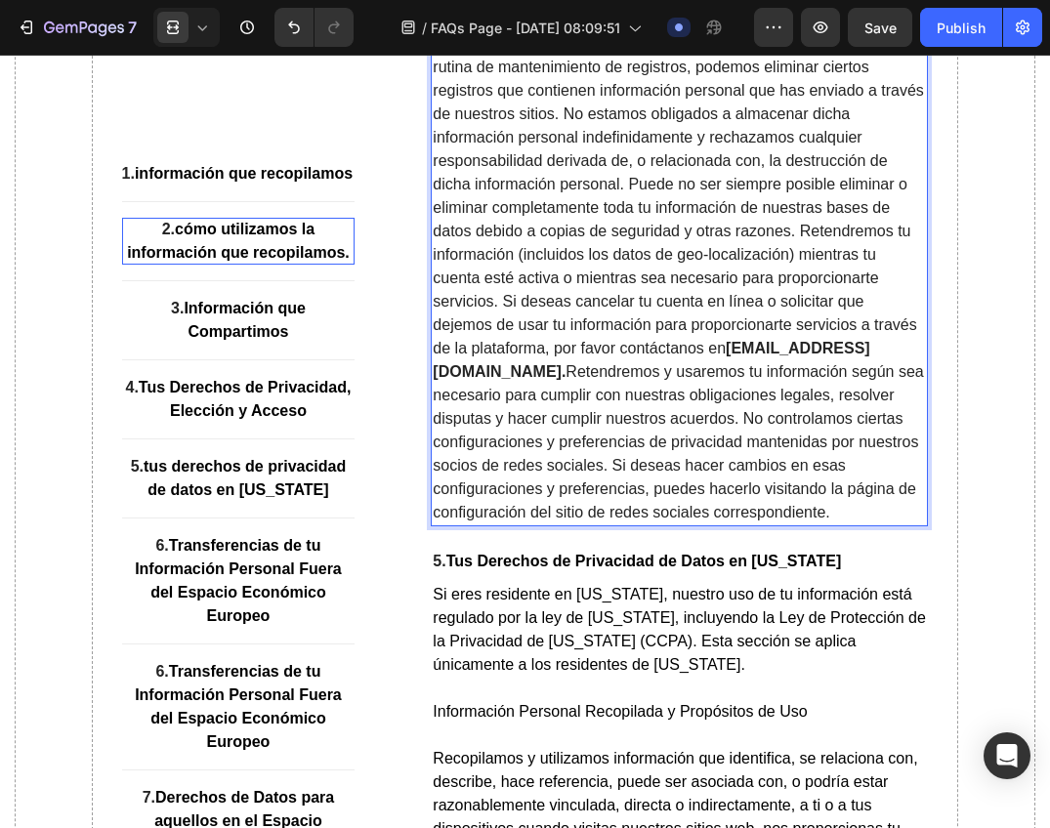
click at [683, 380] on strong "information@seyoulmx.com." at bounding box center [651, 360] width 436 height 40
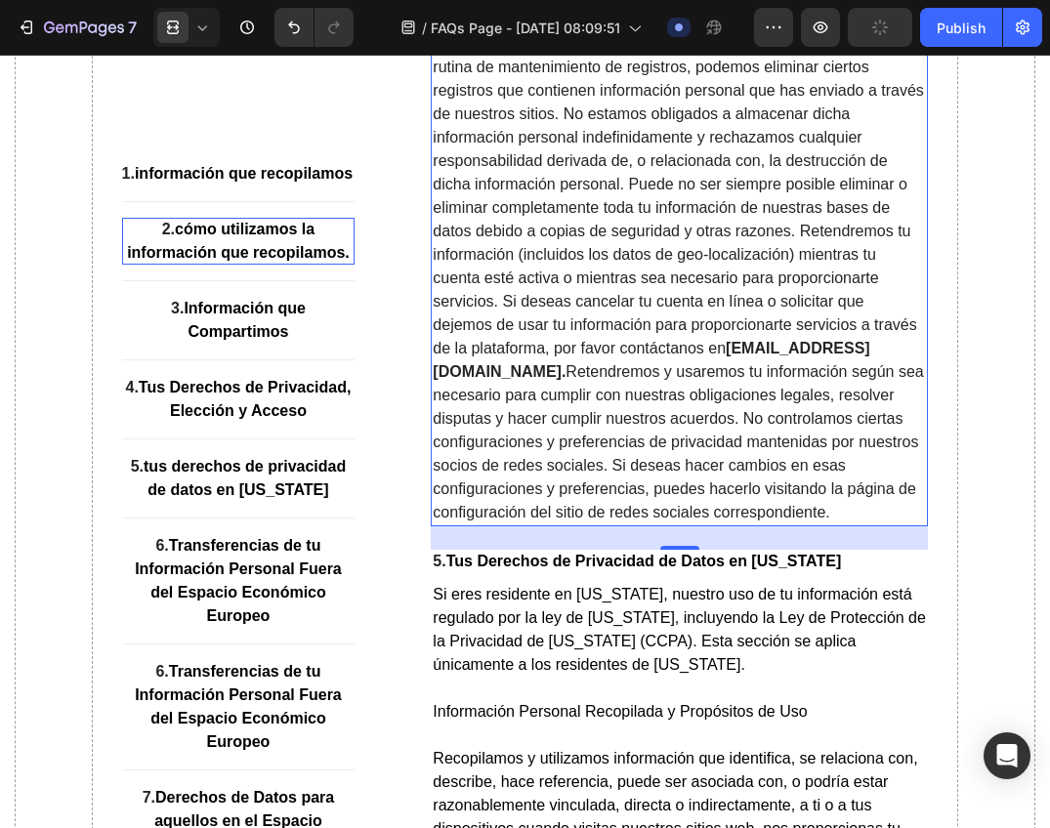
scroll to position [9374, 0]
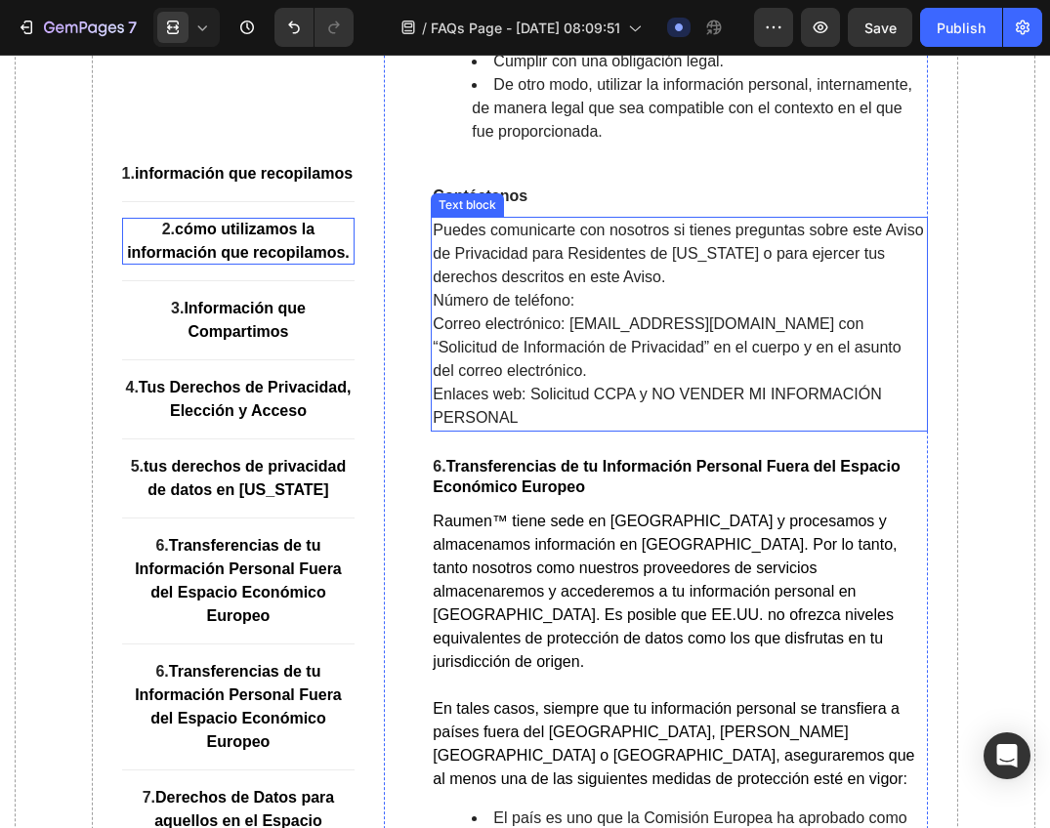
click at [680, 383] on p "Correo electrónico: information@seyoulmx.com con “Solicitud de Información de P…" at bounding box center [679, 347] width 493 height 70
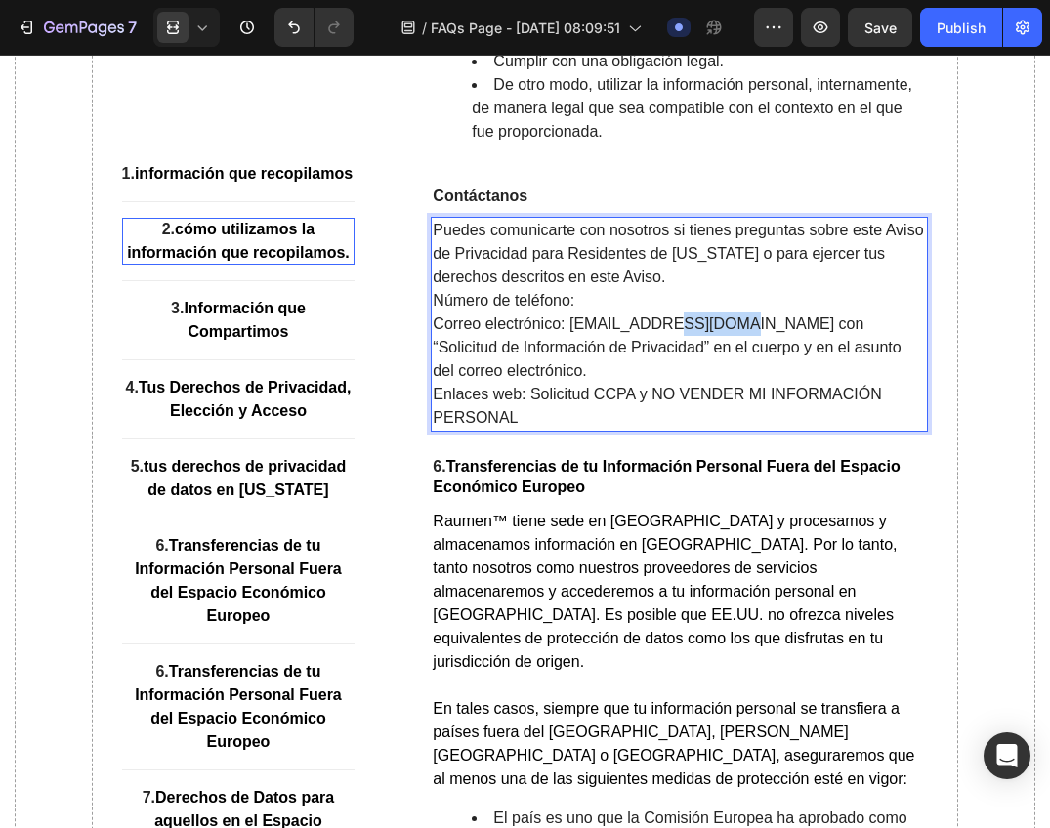
click at [680, 383] on p "Correo electrónico: information@seyoulmx.com con “Solicitud de Información de P…" at bounding box center [679, 347] width 493 height 70
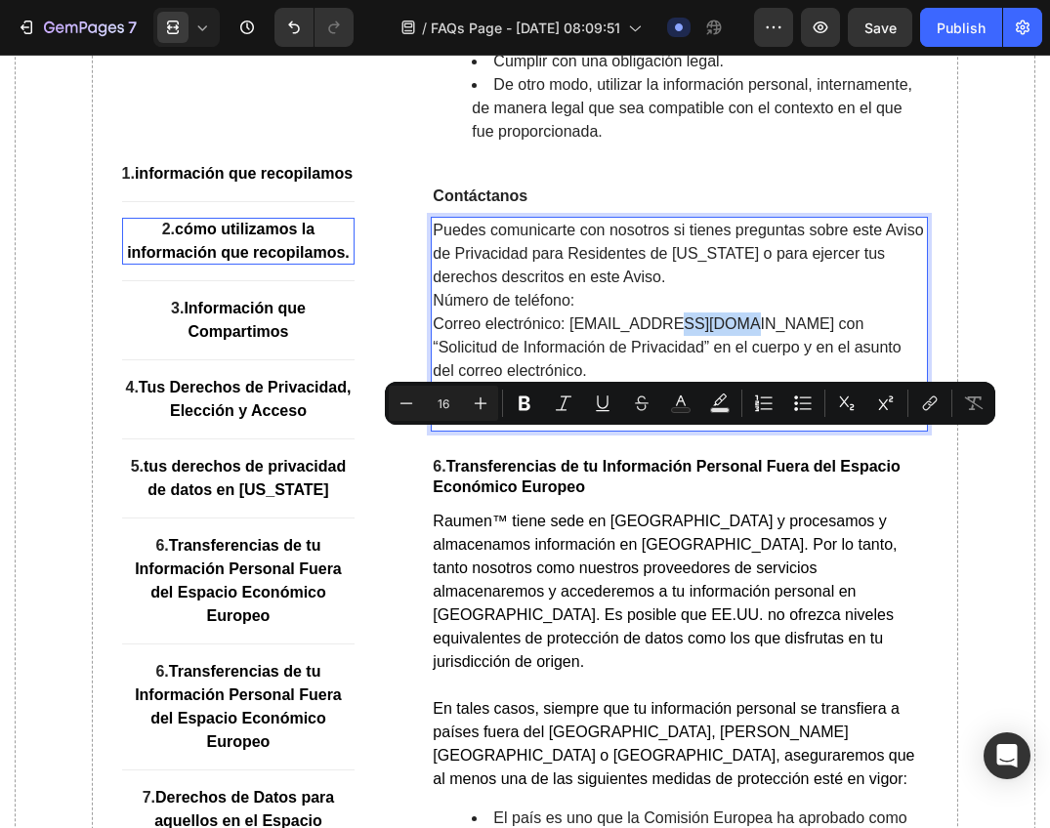
click at [688, 383] on p "Correo electrónico: information@seyoulmx.com con “Solicitud de Información de P…" at bounding box center [679, 347] width 493 height 70
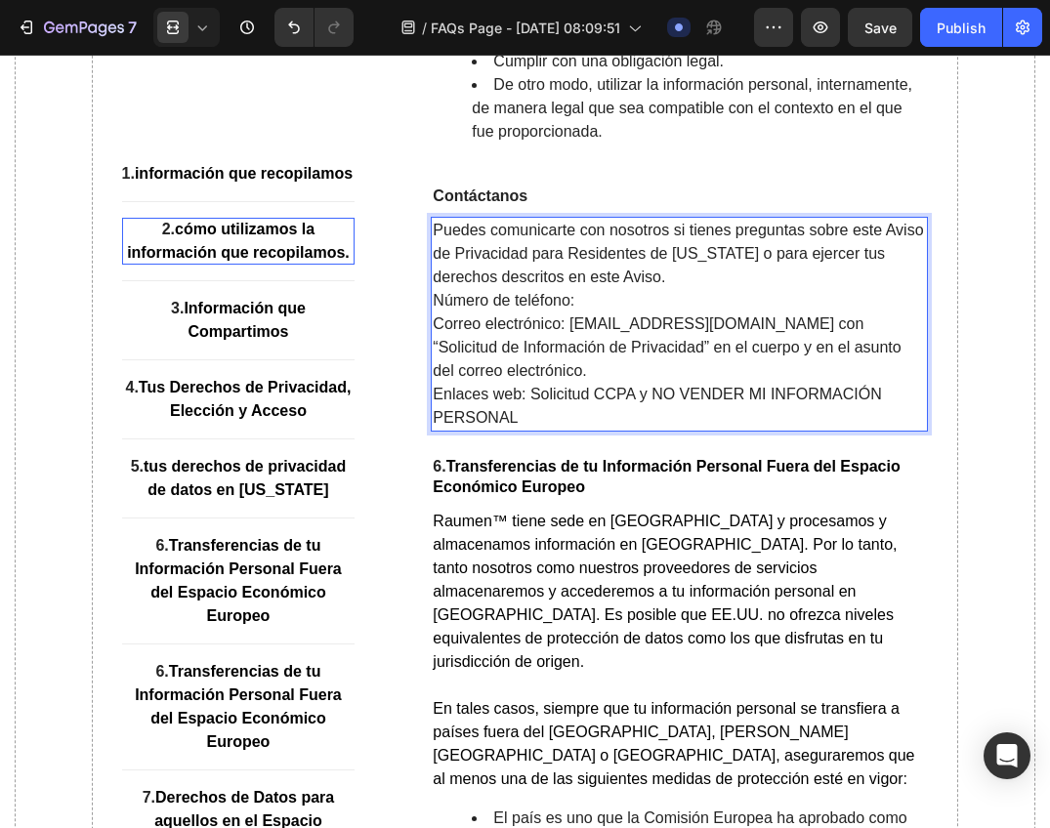
click at [699, 383] on p "Correo electrónico: information@seyoulmx.com con “Solicitud de Información de P…" at bounding box center [679, 347] width 493 height 70
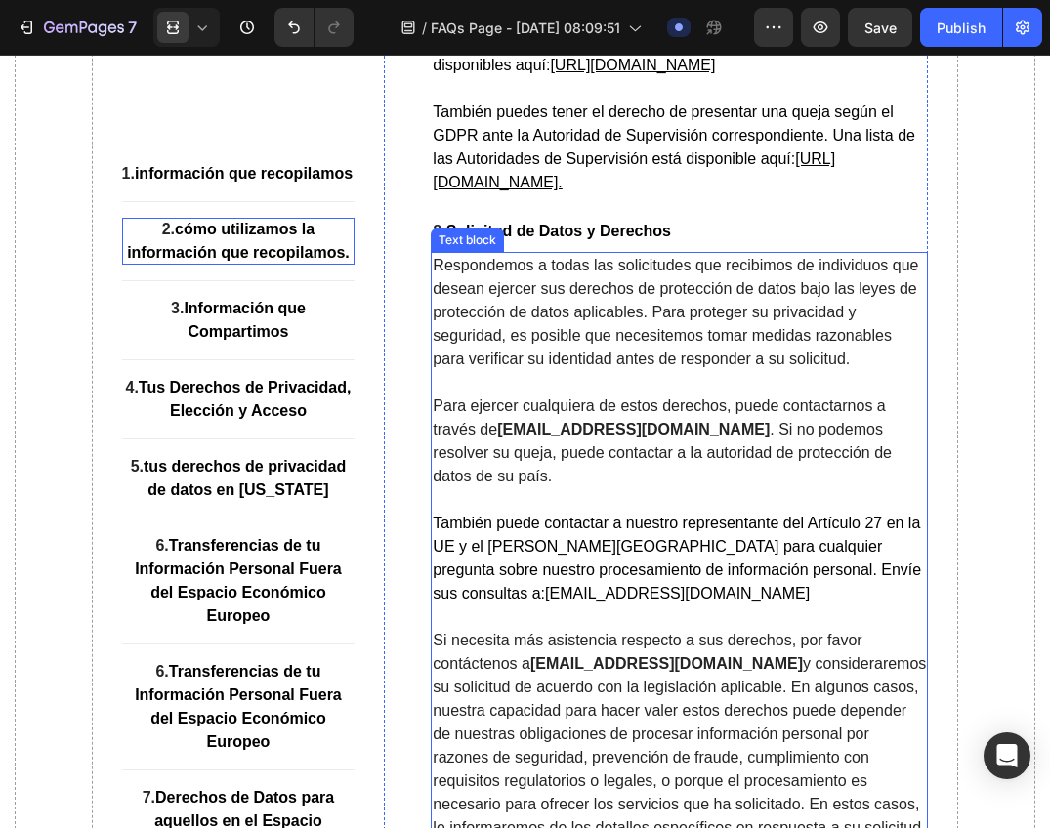
click at [625, 437] on strong "information@seyoulmx.com" at bounding box center [633, 429] width 272 height 17
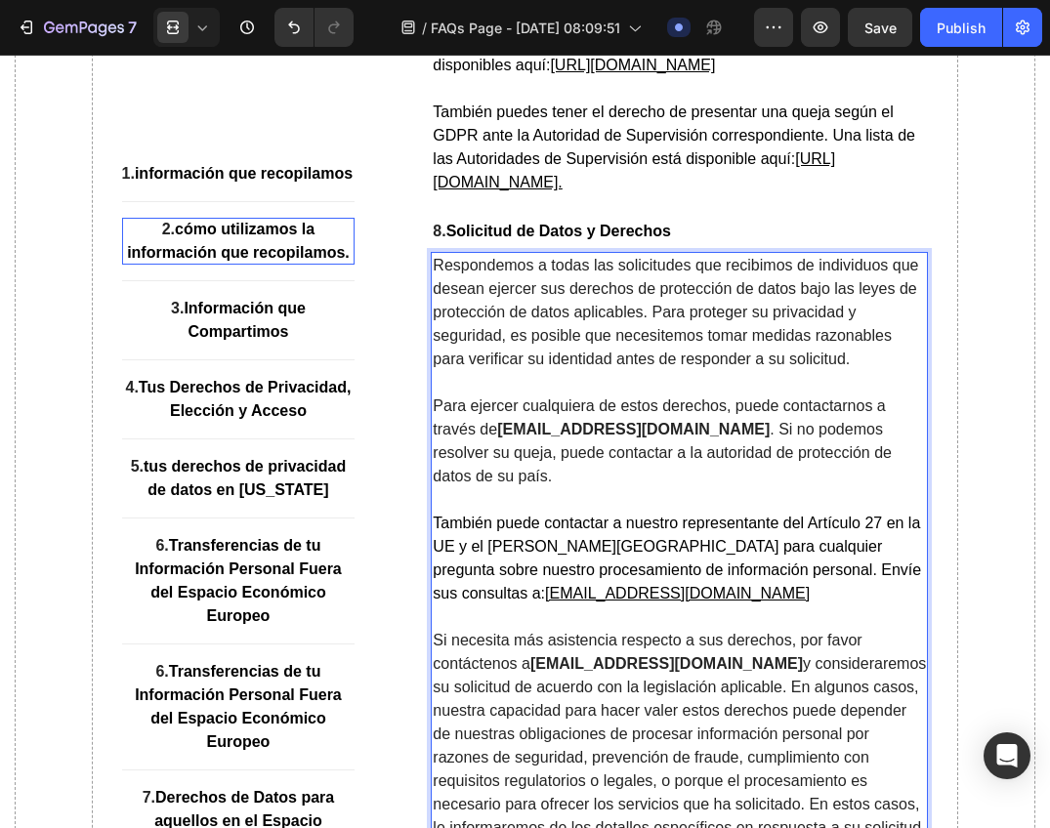
click at [643, 437] on strong "information@seyoulmx.com" at bounding box center [633, 429] width 272 height 17
click at [559, 587] on span "También puede contactar a nuestro representante del Artículo 27 en la UE y el […" at bounding box center [677, 558] width 488 height 87
click at [545, 601] on u "support@seyoulmx.com" at bounding box center [677, 593] width 265 height 17
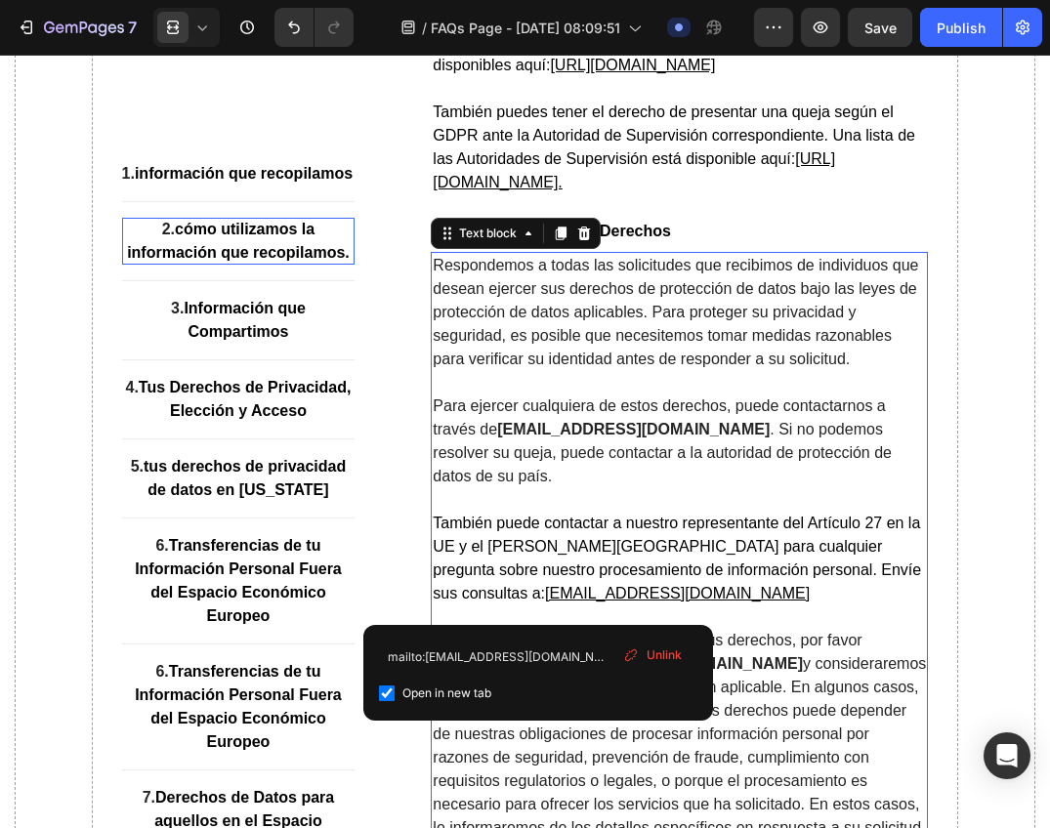
click at [649, 652] on span "Unlink" at bounding box center [663, 655] width 35 height 18
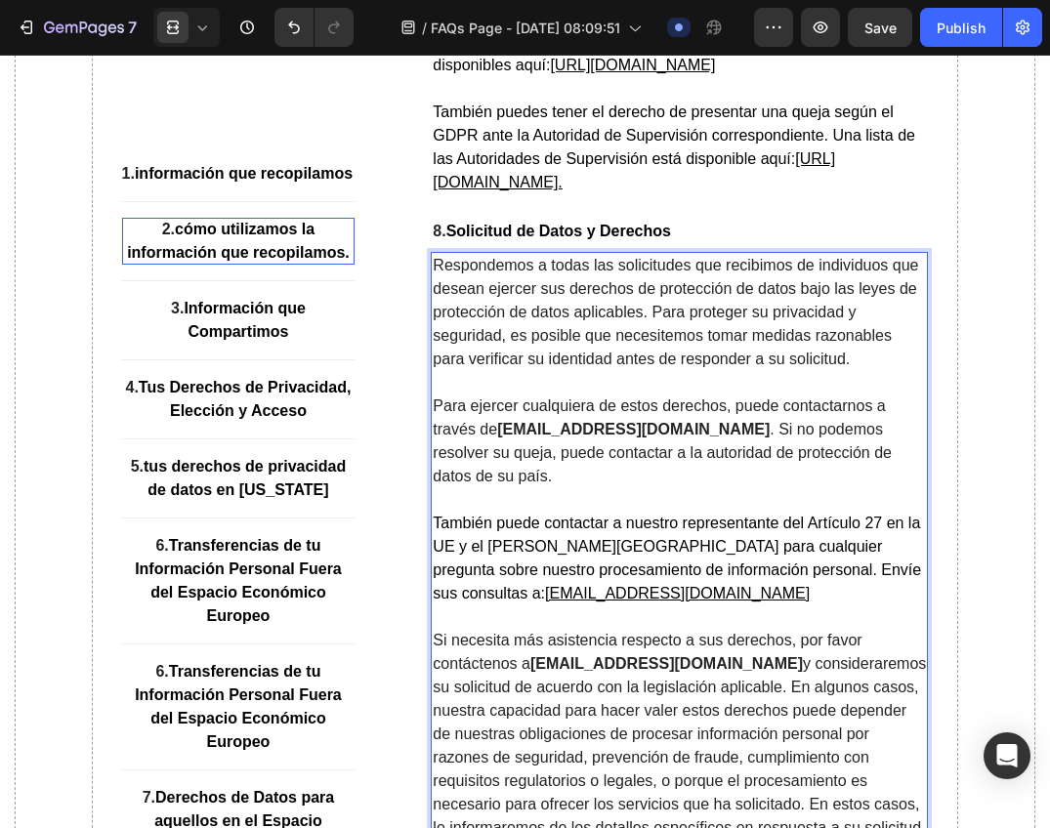
click at [620, 605] on p "También puede contactar a nuestro representante del Artículo 27 en la UE y el R…" at bounding box center [679, 559] width 493 height 94
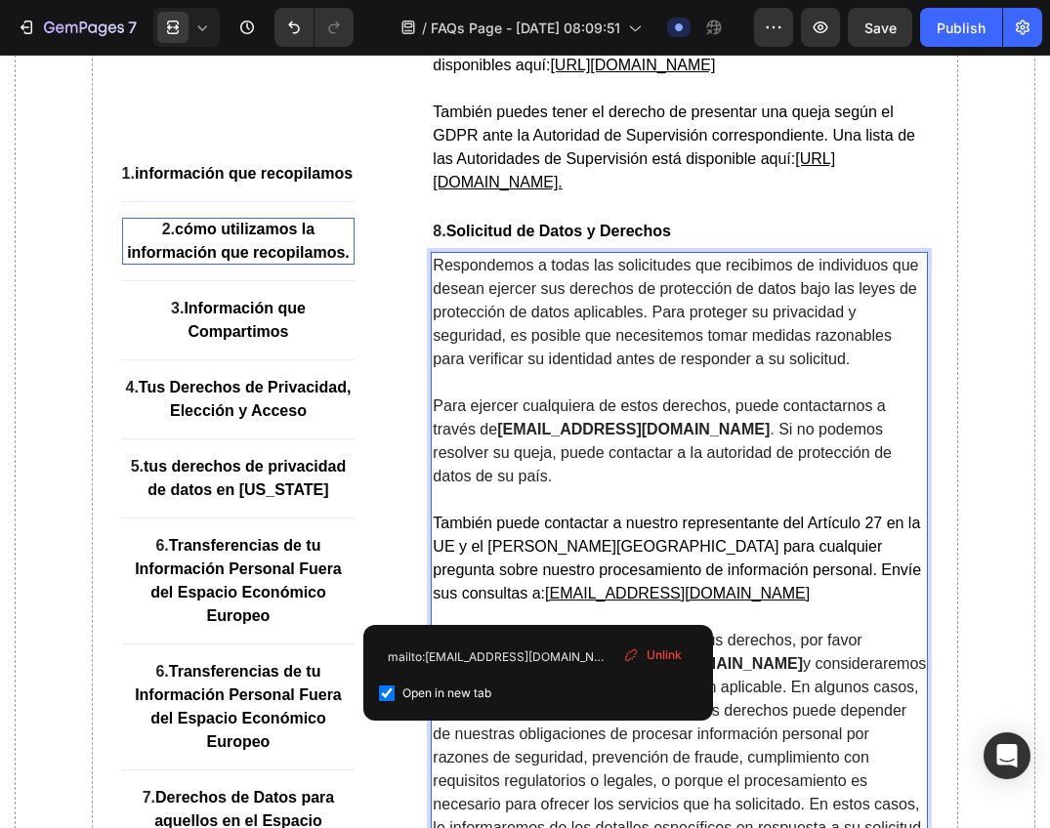
click at [558, 601] on u "support@seyoulmx.com" at bounding box center [677, 593] width 265 height 17
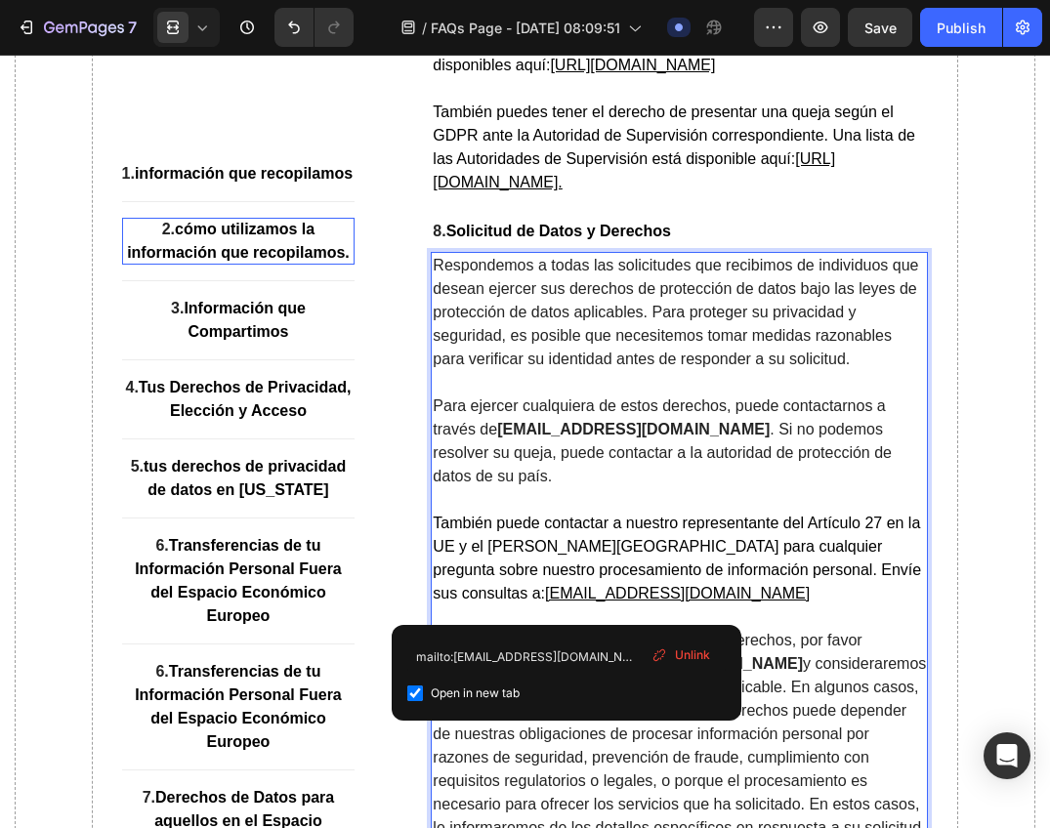
click at [629, 605] on p "También puede contactar a nuestro representante del Artículo 27 en la UE y el R…" at bounding box center [679, 559] width 493 height 94
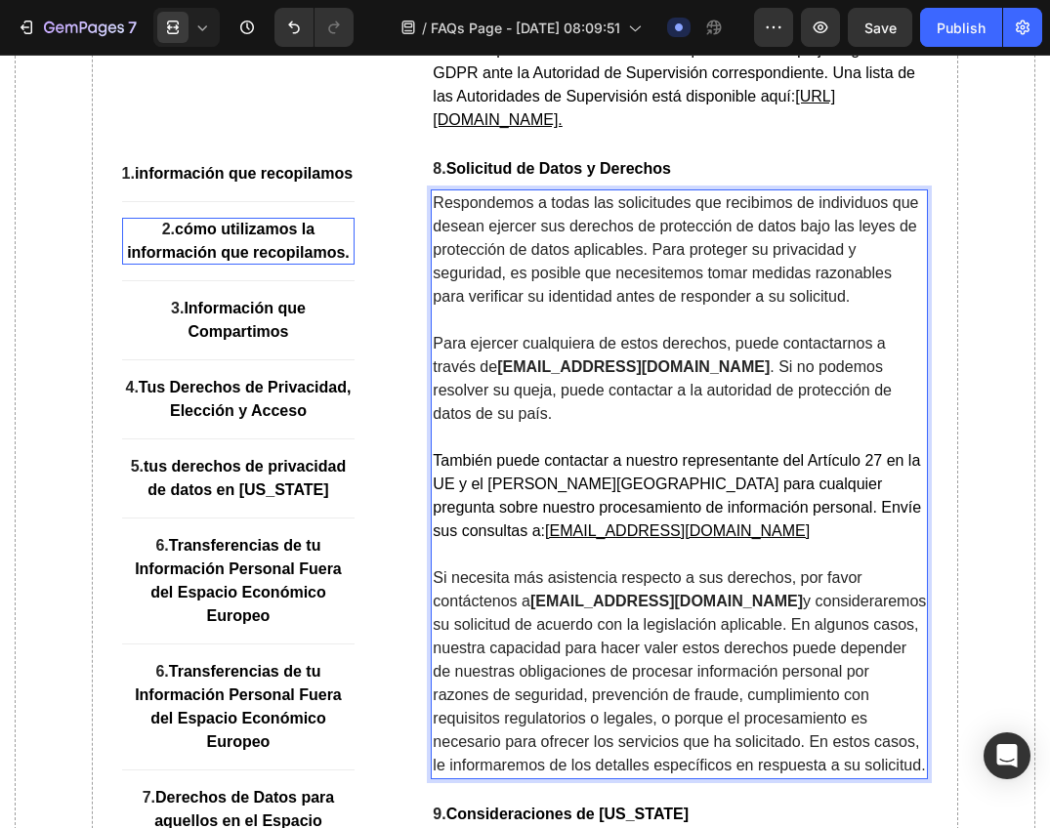
scroll to position [11143, 0]
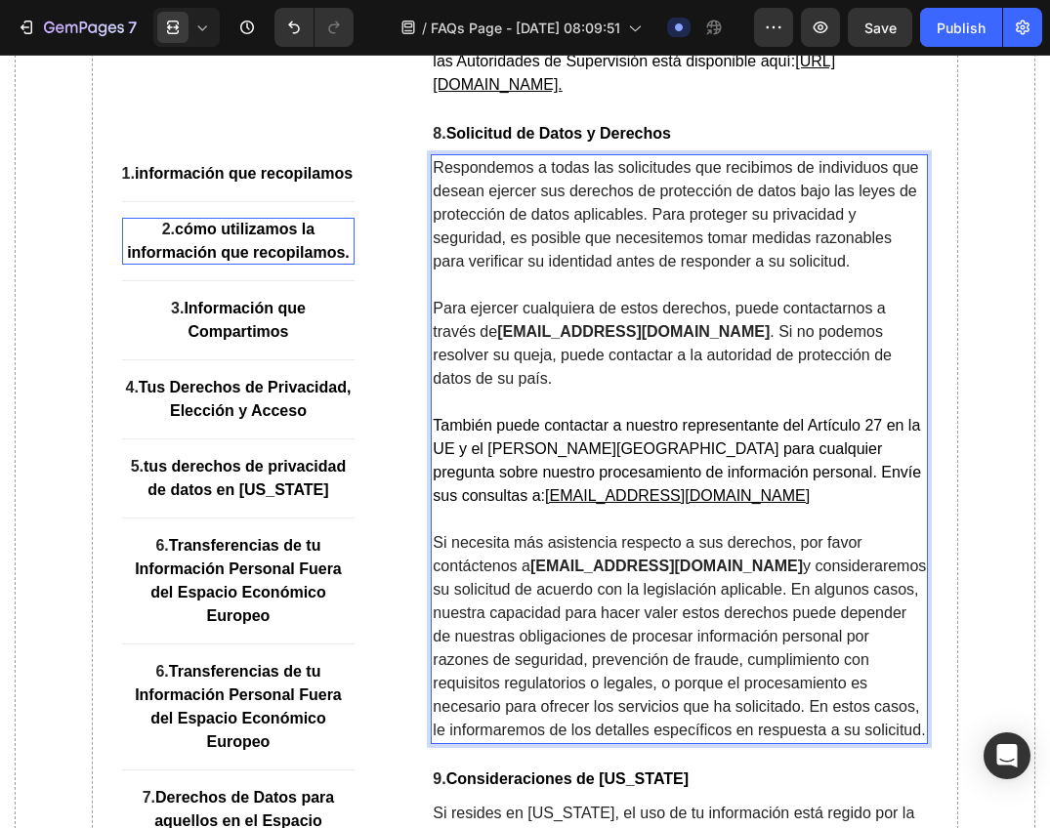
click at [684, 574] on strong "information@seyoulmx.com" at bounding box center [666, 566] width 272 height 17
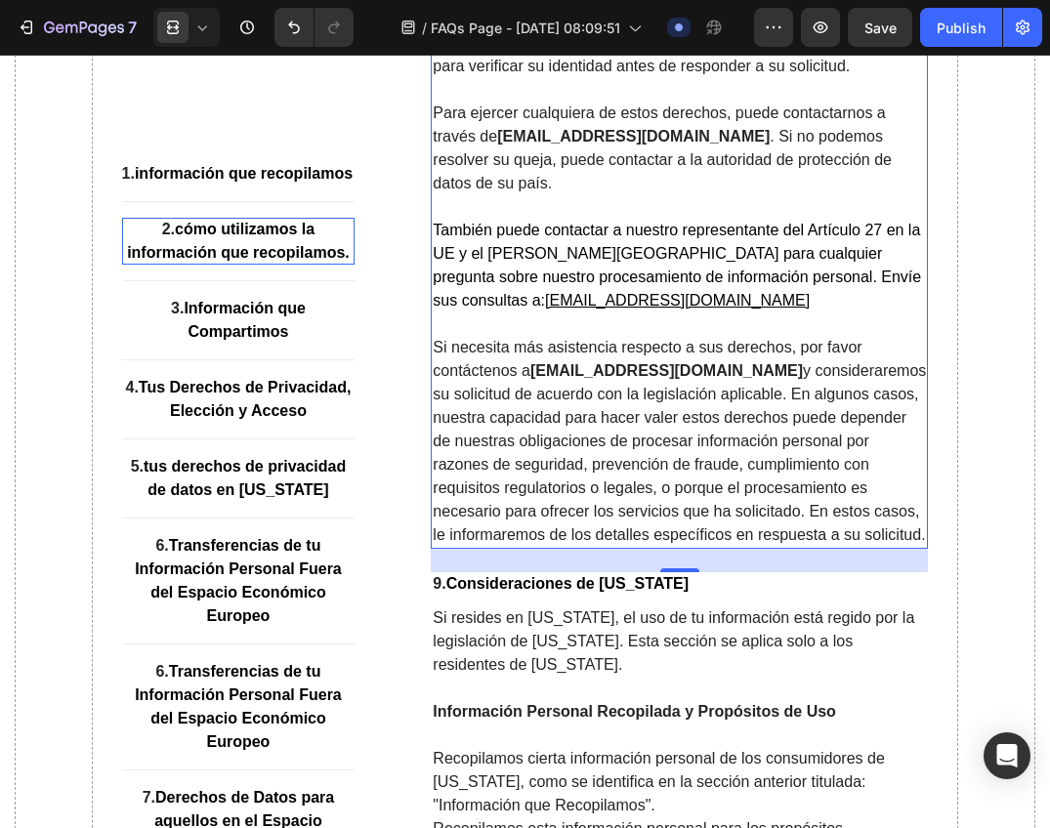
scroll to position [11972, 0]
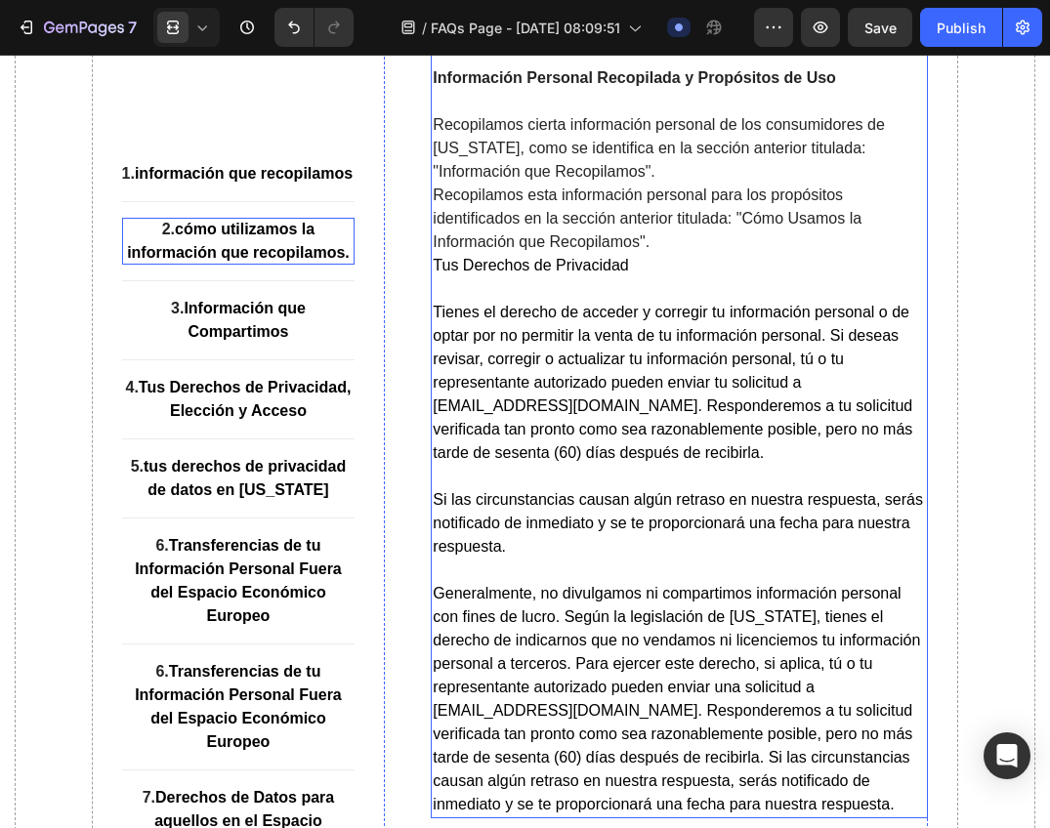
click at [559, 441] on span "Tienes el derecho de acceder y corregir tu información personal o de optar por …" at bounding box center [672, 382] width 479 height 157
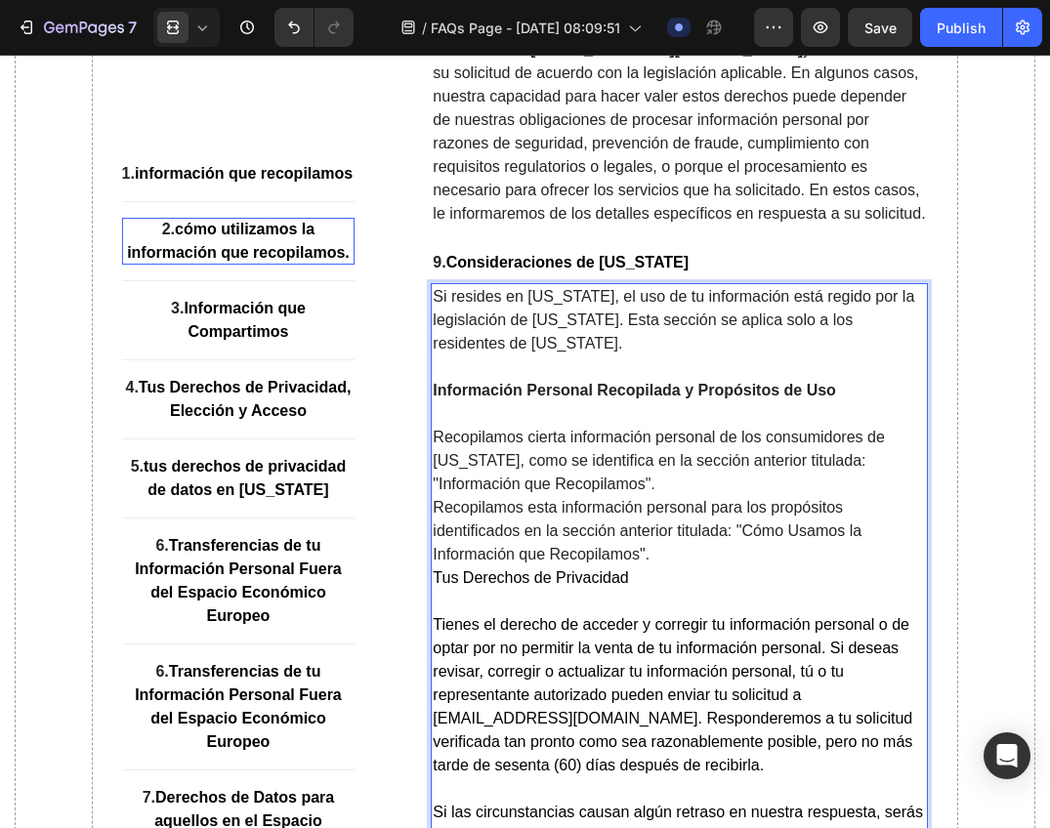
click at [556, 442] on div "Si resides en Nevada, el uso de tu información está regido por la legislación d…" at bounding box center [679, 707] width 497 height 848
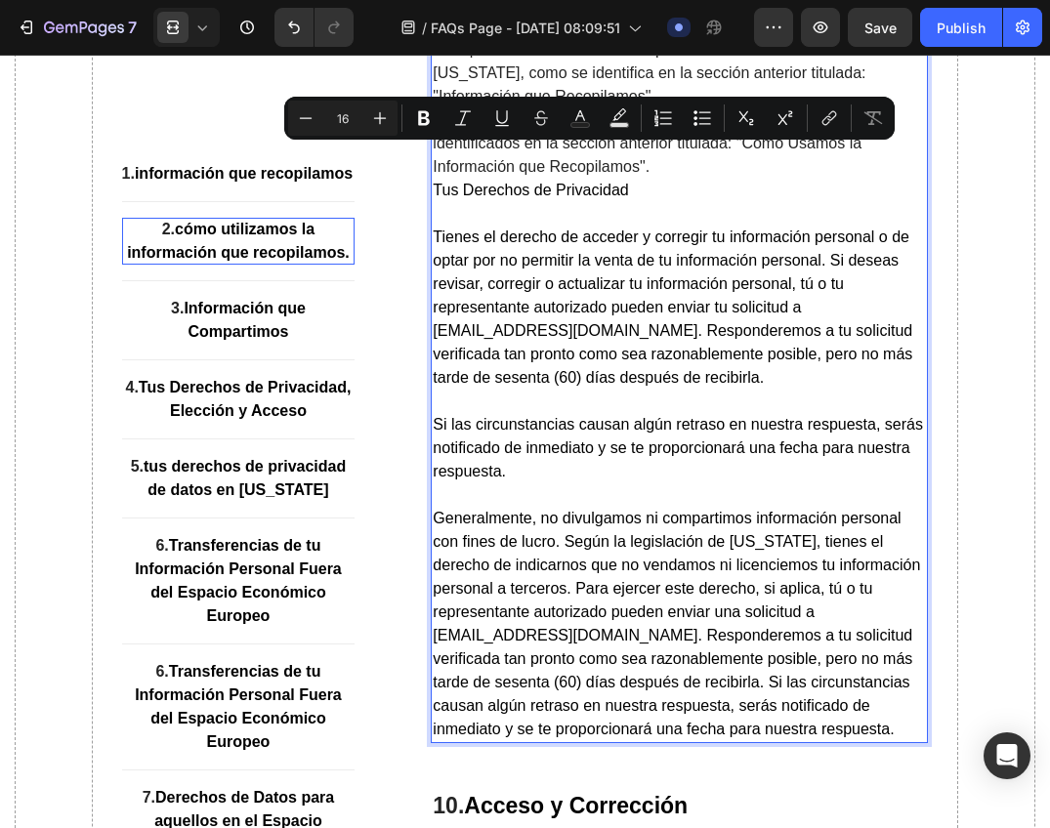
scroll to position [12233, 0]
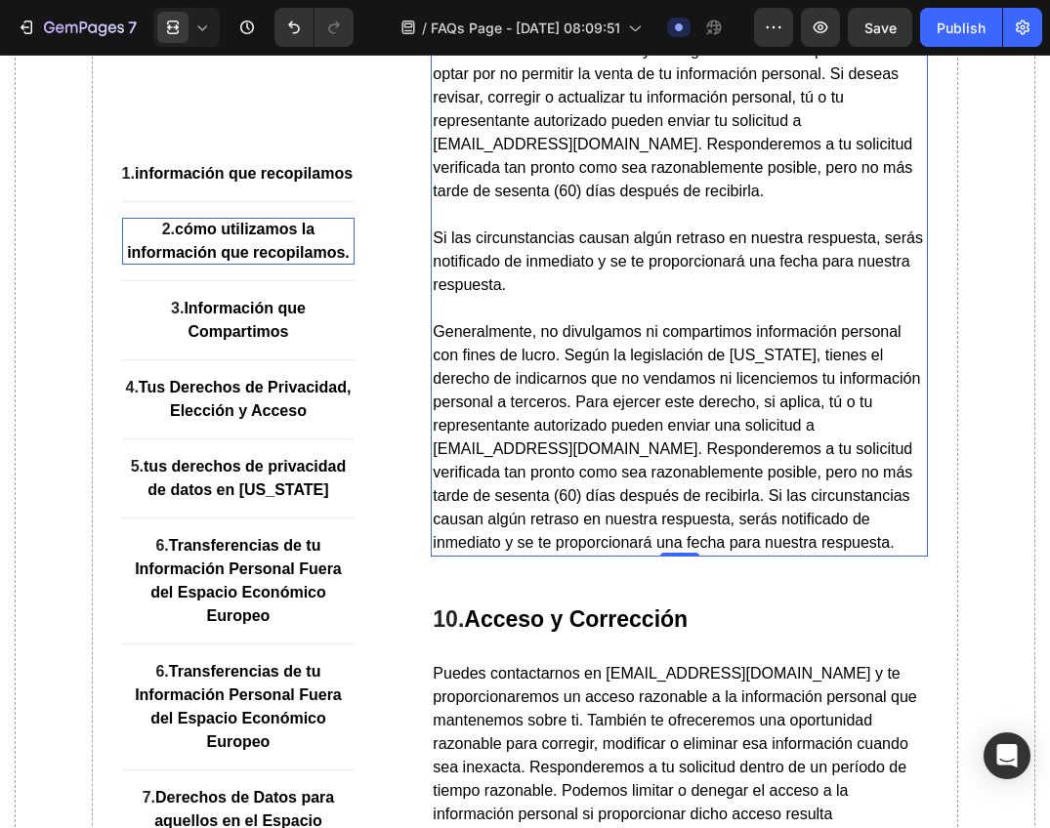
click at [546, 181] on span "Tienes el derecho de acceder y corregir tu información personal o de optar por …" at bounding box center [672, 120] width 479 height 157
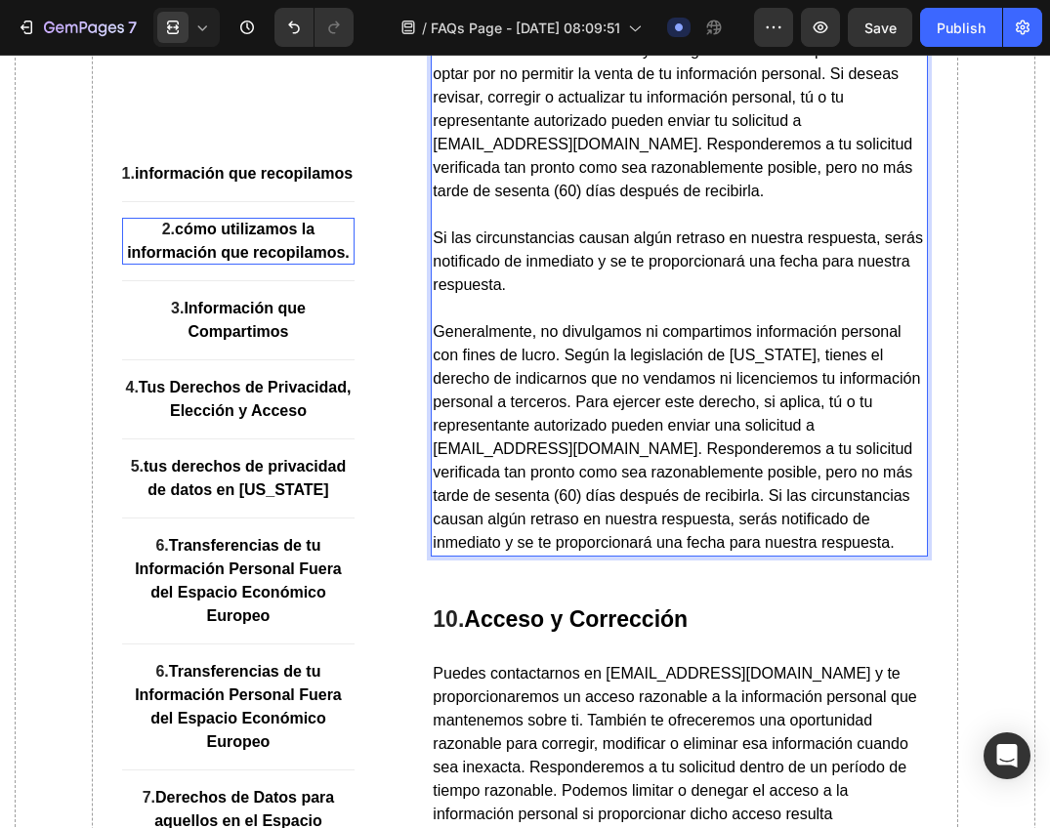
click at [561, 181] on span "Tienes el derecho de acceder y corregir tu información personal o de optar por …" at bounding box center [672, 120] width 479 height 157
click at [571, 493] on p "Generalmente, no divulgamos ni compartimos información personal con fines de lu…" at bounding box center [679, 437] width 493 height 234
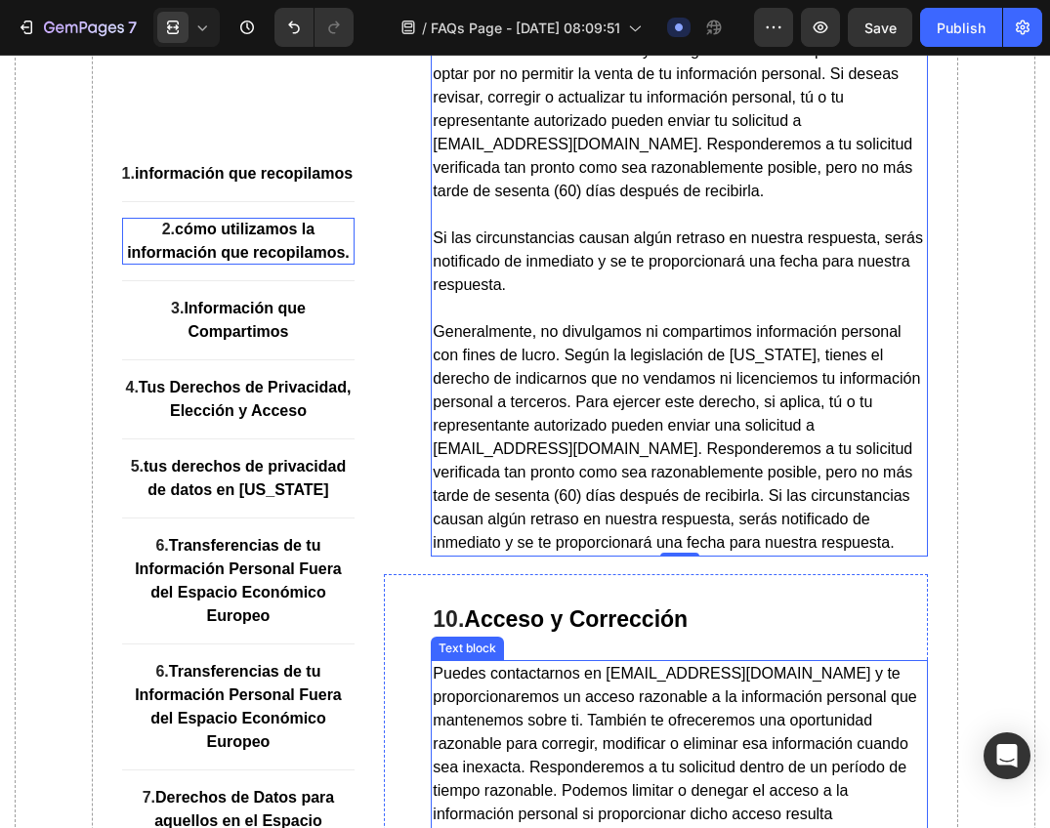
click at [725, 711] on span "Puedes contactarnos en information@seyoulmx.com y te proporcionaremos un acceso…" at bounding box center [677, 837] width 488 height 345
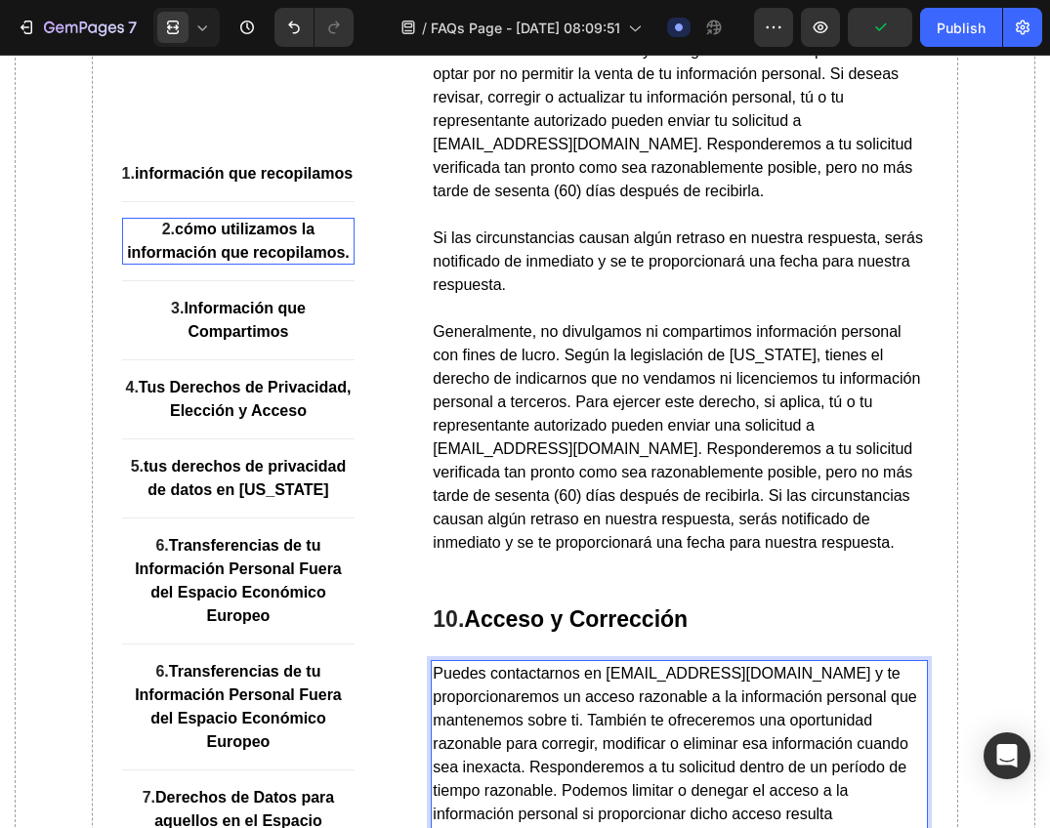
click at [729, 711] on span "Puedes contactarnos en information@seyoulmx.com y te proporcionaremos un acceso…" at bounding box center [677, 837] width 488 height 345
click at [735, 711] on span "Puedes contactarnos en information@seyoulmx.com y te proporcionaremos un acceso…" at bounding box center [677, 837] width 488 height 345
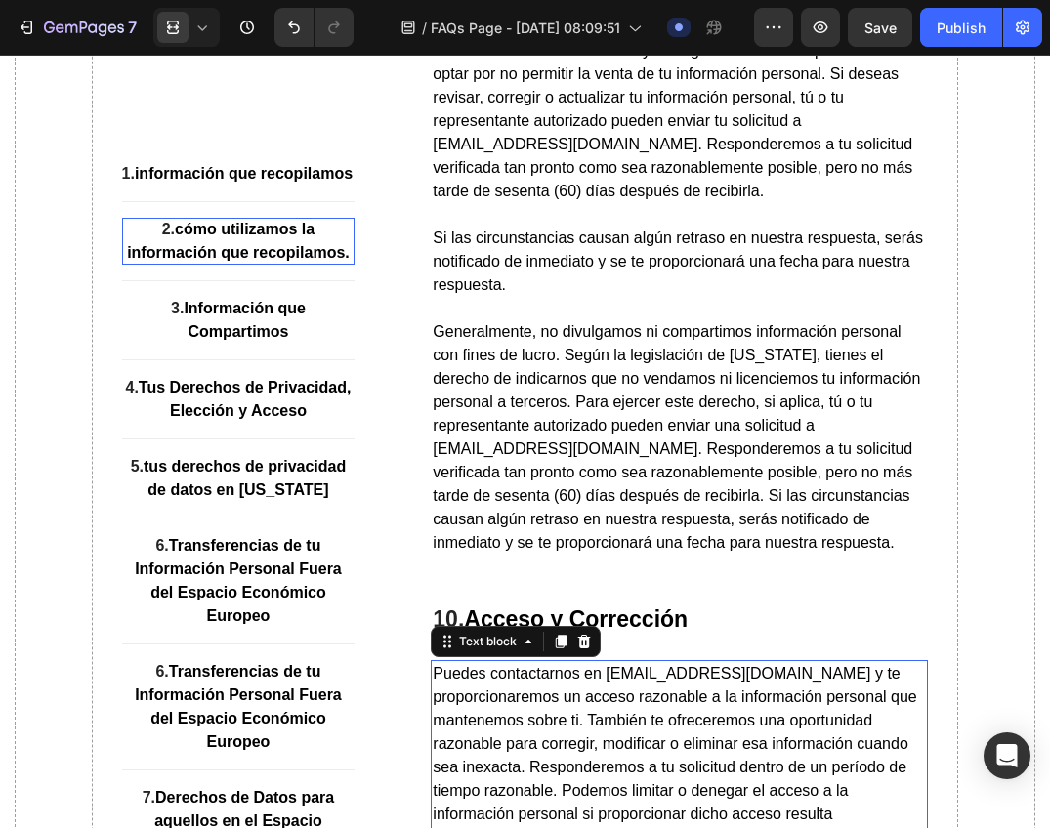
scroll to position [15270, 0]
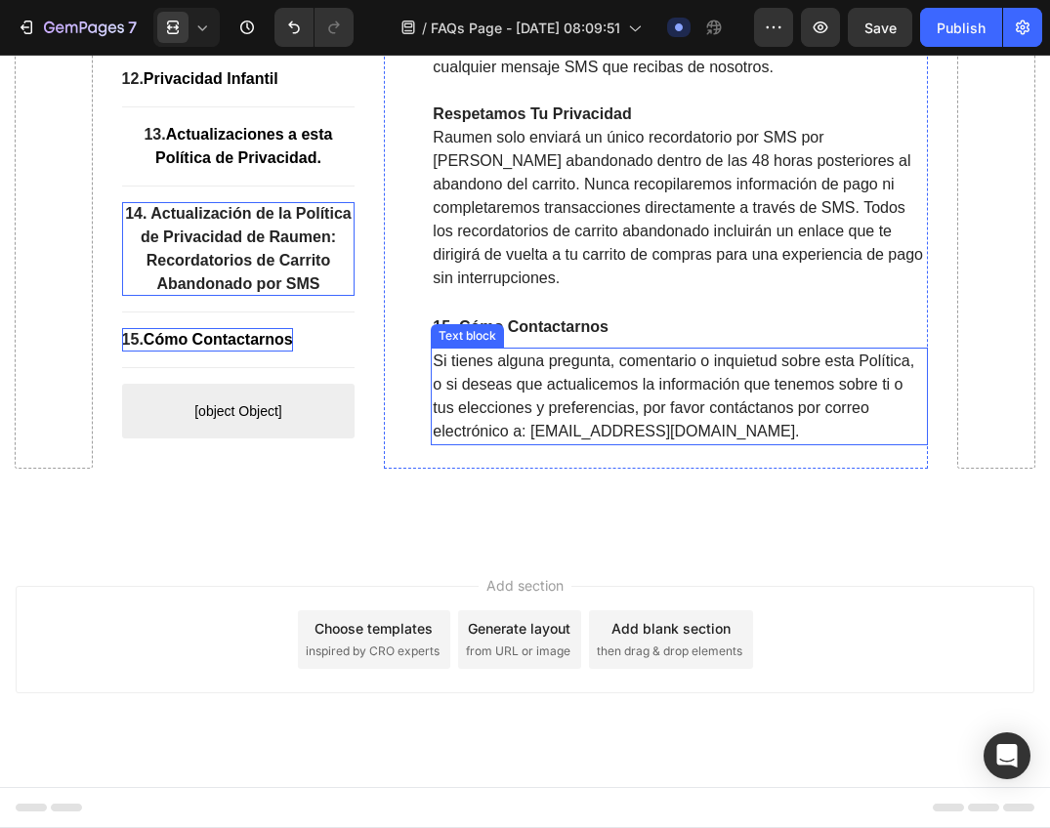
click at [616, 439] on span "Si tienes alguna pregunta, comentario o inquietud sobre esta Política, o si des…" at bounding box center [673, 395] width 481 height 87
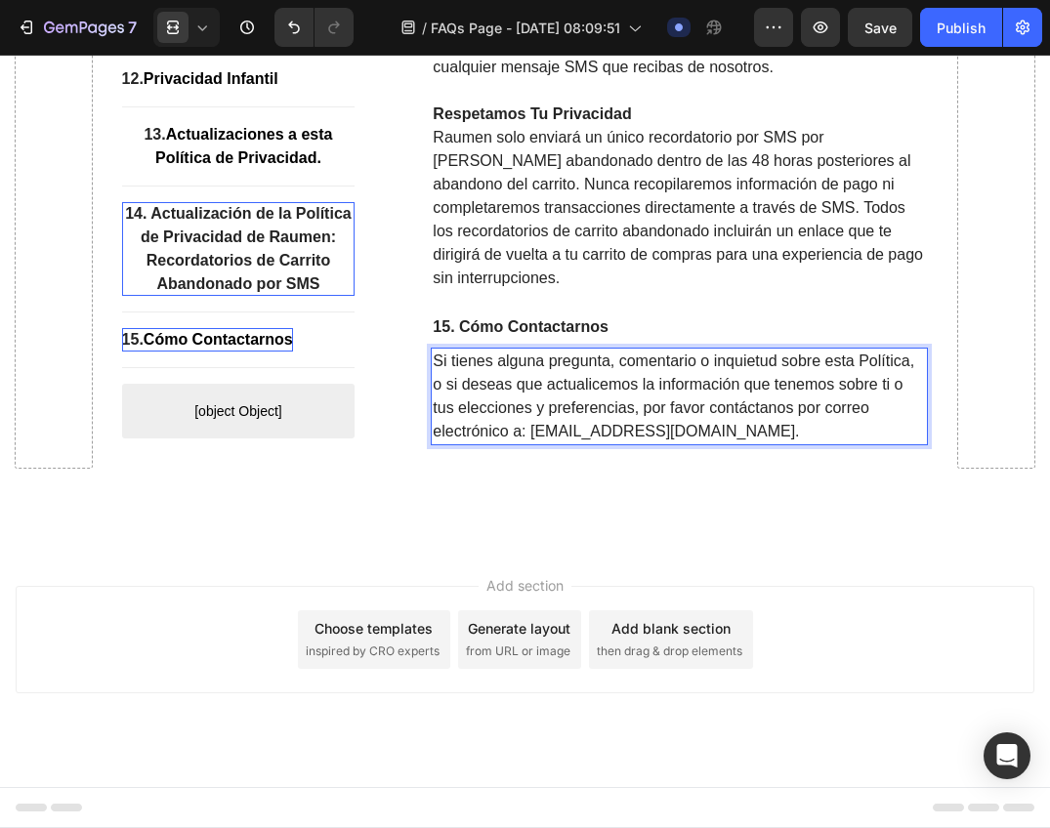
click at [630, 439] on span "Si tienes alguna pregunta, comentario o inquietud sobre esta Política, o si des…" at bounding box center [673, 395] width 481 height 87
click at [640, 439] on span "Si tienes alguna pregunta, comentario o inquietud sobre esta Política, o si des…" at bounding box center [673, 395] width 481 height 87
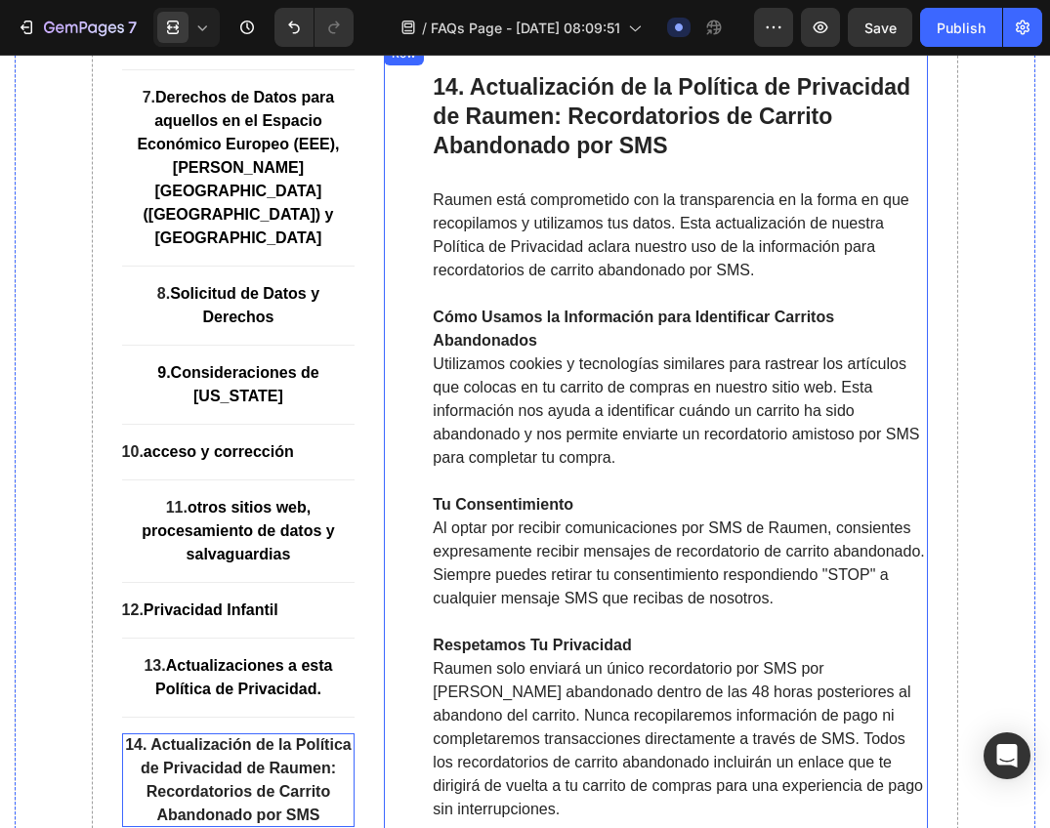
scroll to position [14684, 0]
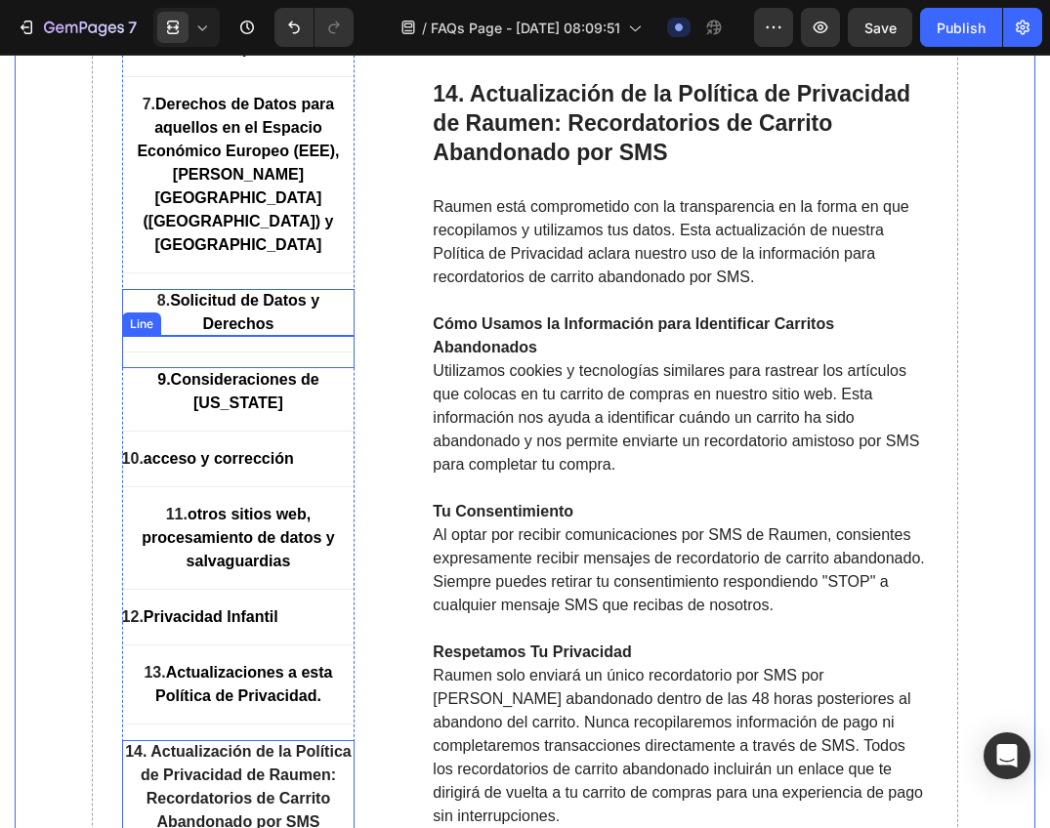
click at [268, 333] on strong "Solicitud de Datos y Derechos" at bounding box center [244, 313] width 149 height 40
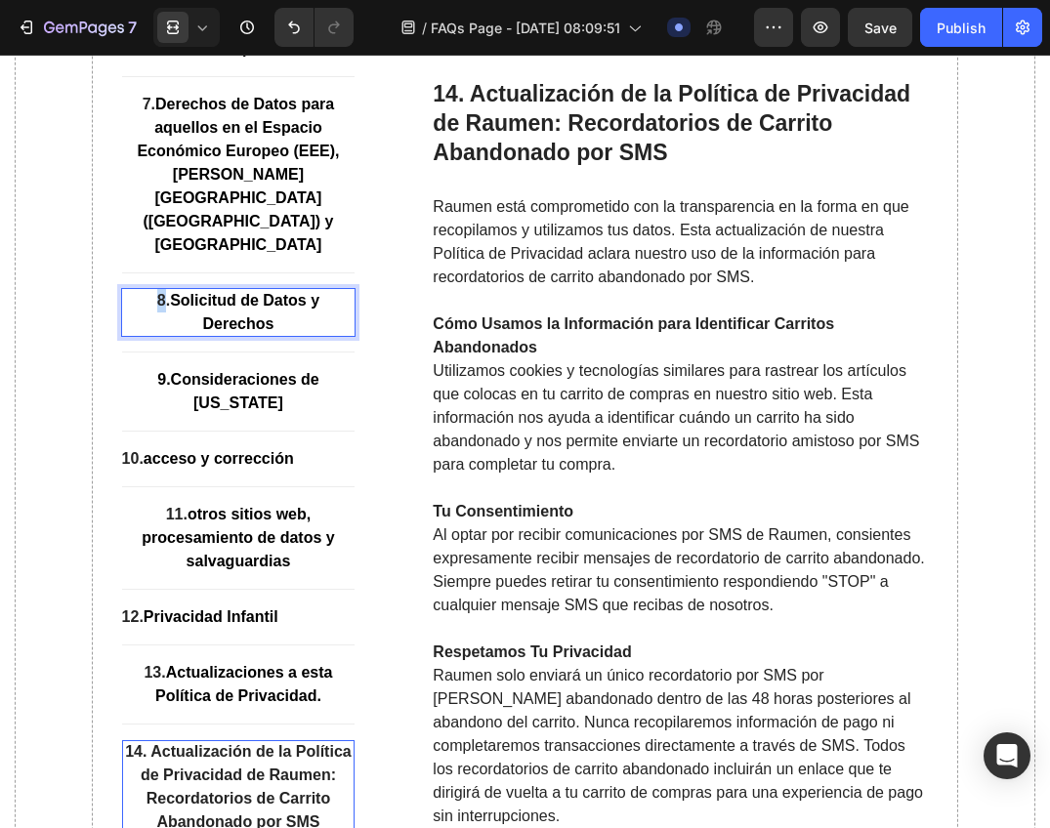
click at [157, 310] on strong "8." at bounding box center [163, 301] width 13 height 17
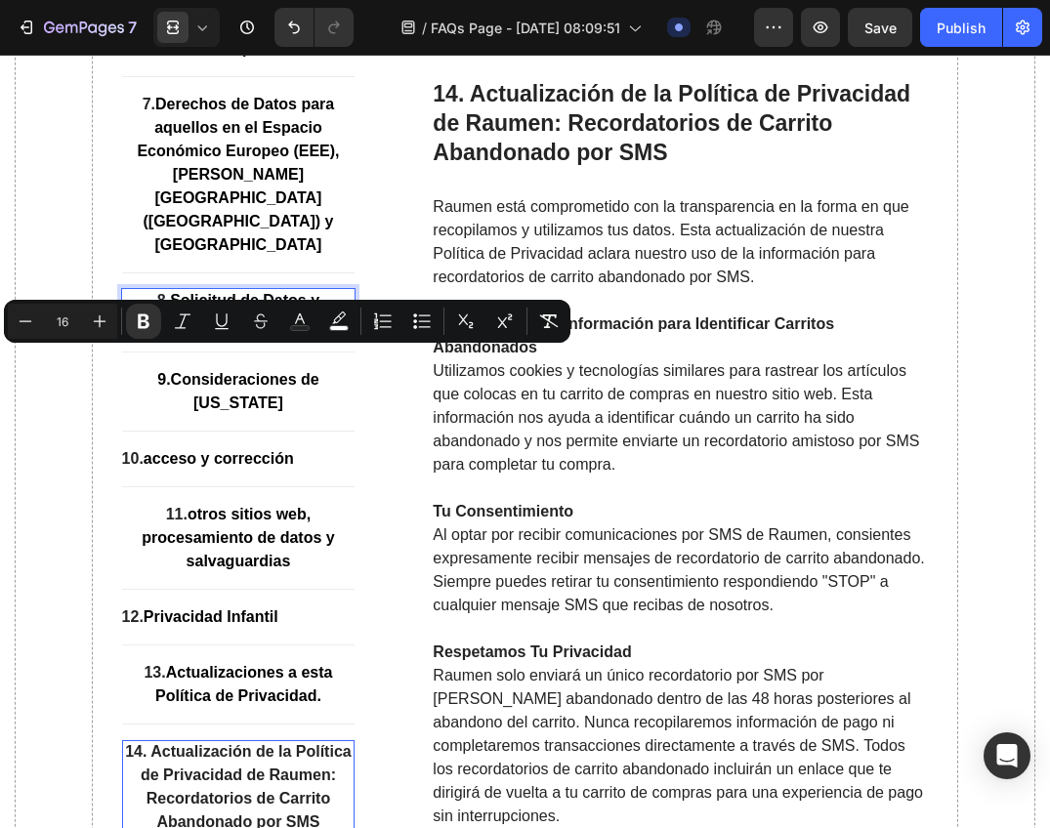
click at [170, 333] on strong "Solicitud de Datos y Derechos" at bounding box center [244, 313] width 149 height 40
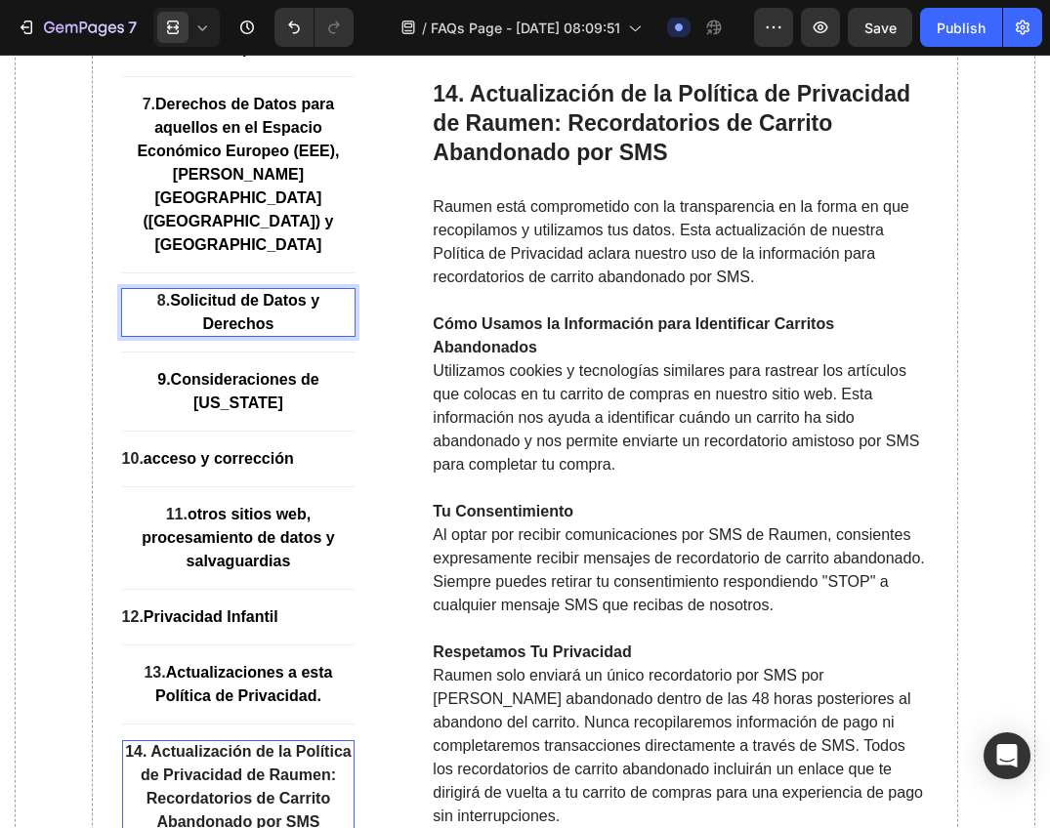
click at [279, 337] on p "8. Solicitud de Datos y Derechos" at bounding box center [238, 313] width 233 height 47
click at [162, 310] on strong "8." at bounding box center [163, 301] width 13 height 17
click at [145, 337] on p "8. Solicitud de Datos y Derechos" at bounding box center [238, 313] width 233 height 47
click at [125, 337] on p "8. Solicitud de Datos y Derechos" at bounding box center [238, 313] width 233 height 47
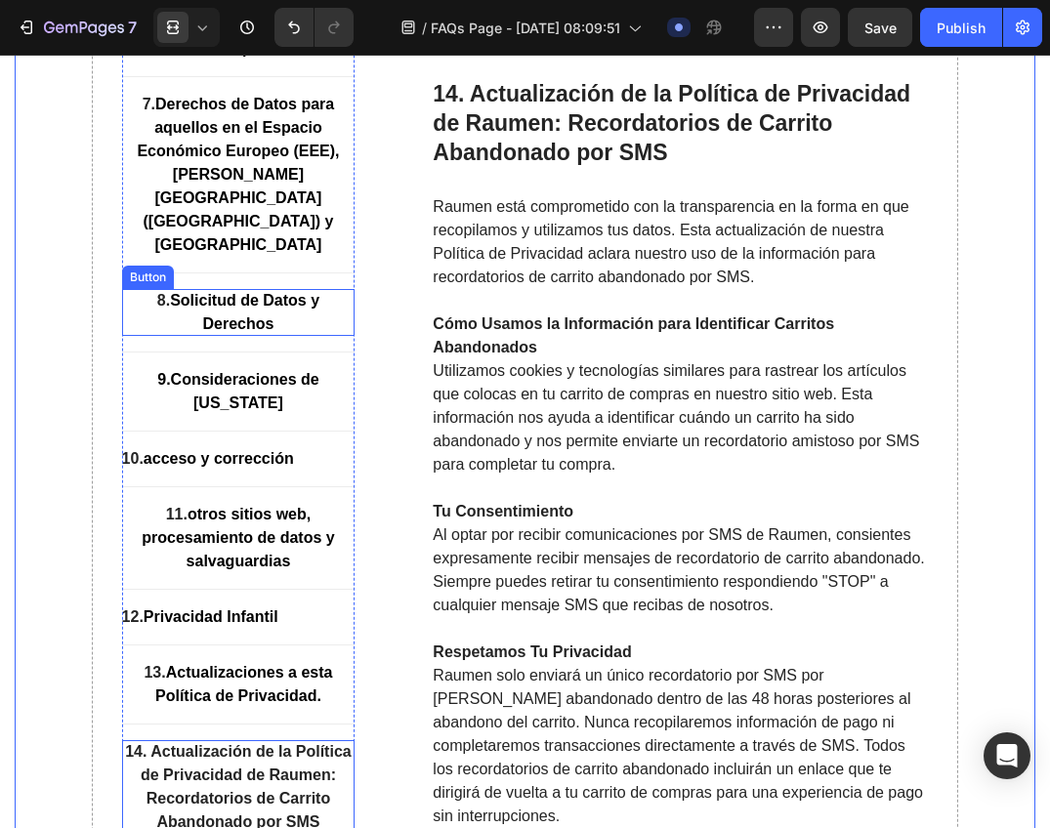
click at [194, 337] on p "8. Solicitud de Datos y Derechos" at bounding box center [238, 313] width 233 height 47
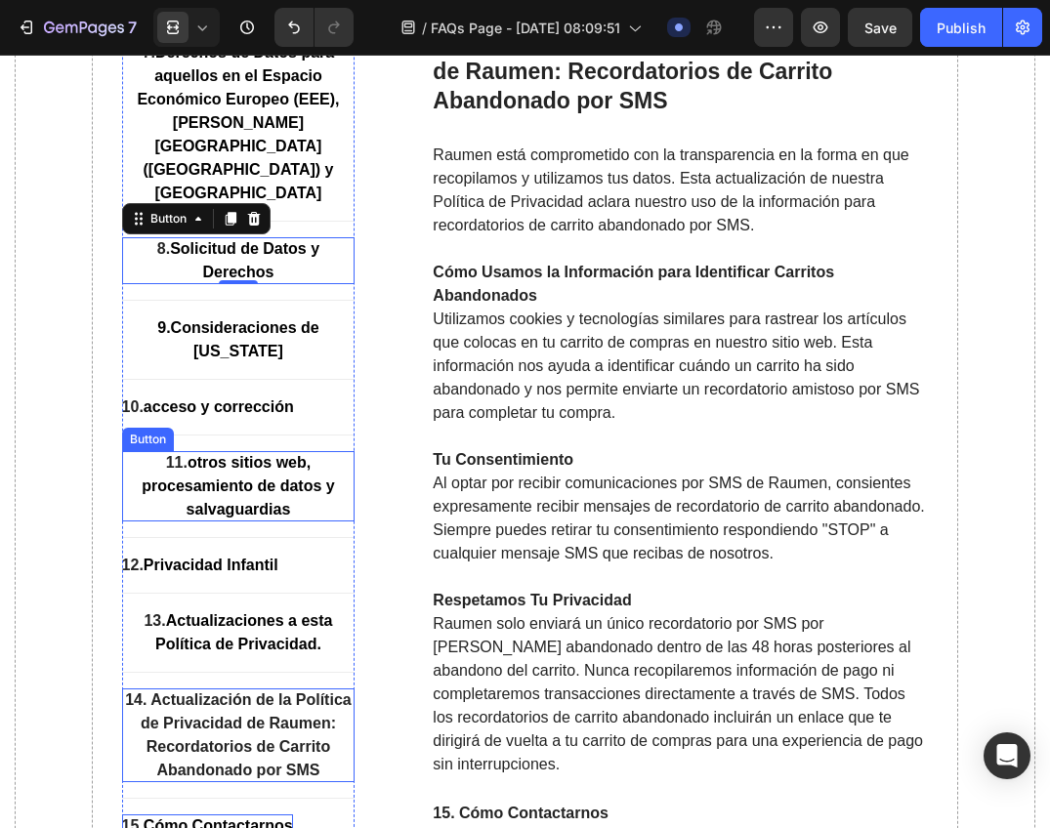
scroll to position [14782, 0]
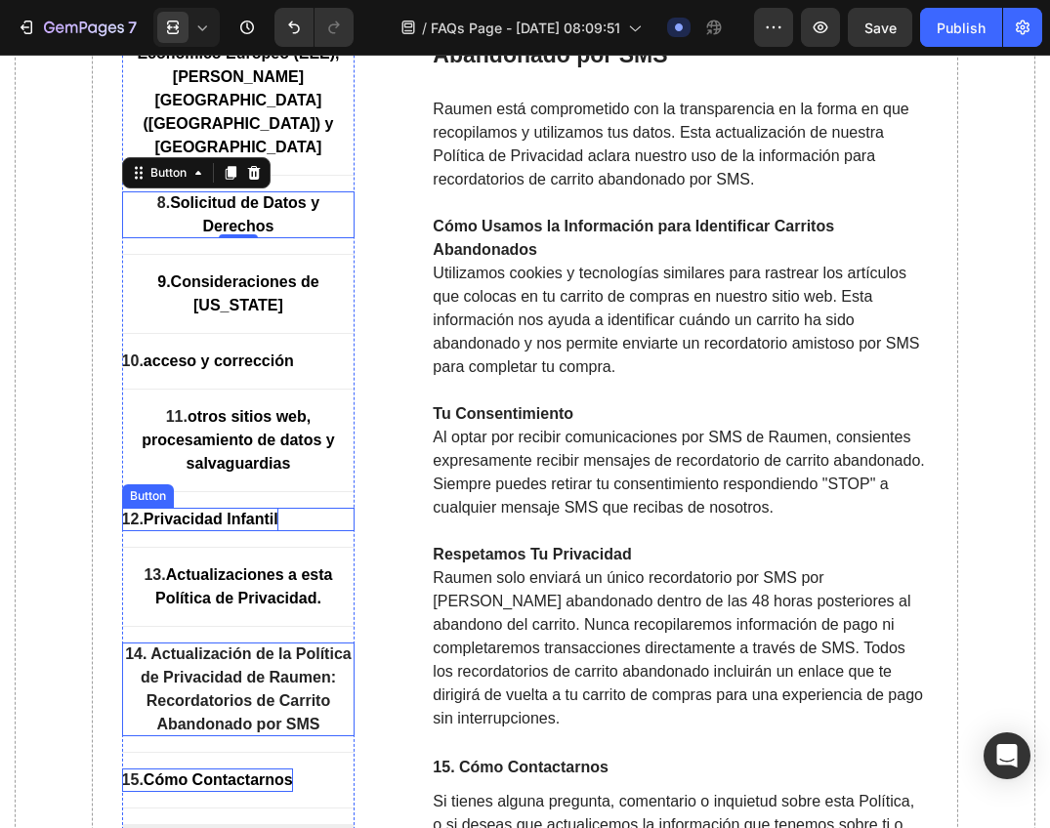
click at [188, 532] on p "12. Privacidad Infantil" at bounding box center [200, 520] width 156 height 23
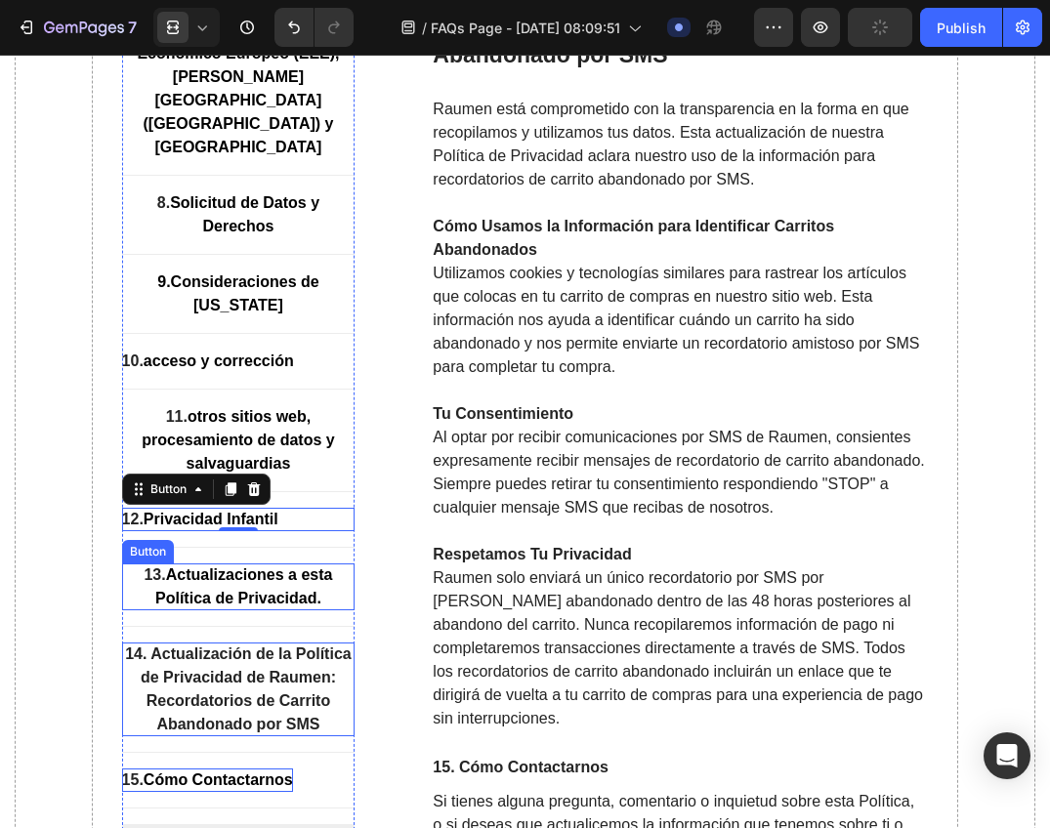
click at [137, 611] on p "13. Actualizaciones a esta Política de Privacidad." at bounding box center [238, 587] width 233 height 47
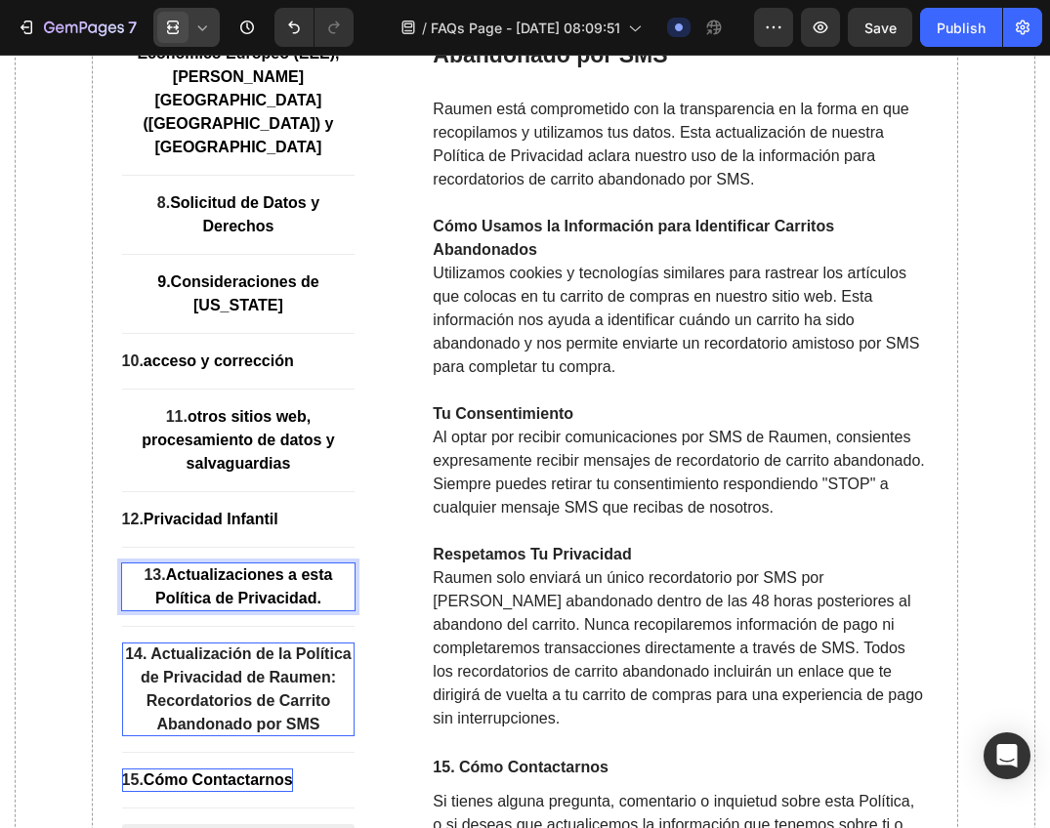
click at [190, 37] on div at bounding box center [186, 27] width 66 height 39
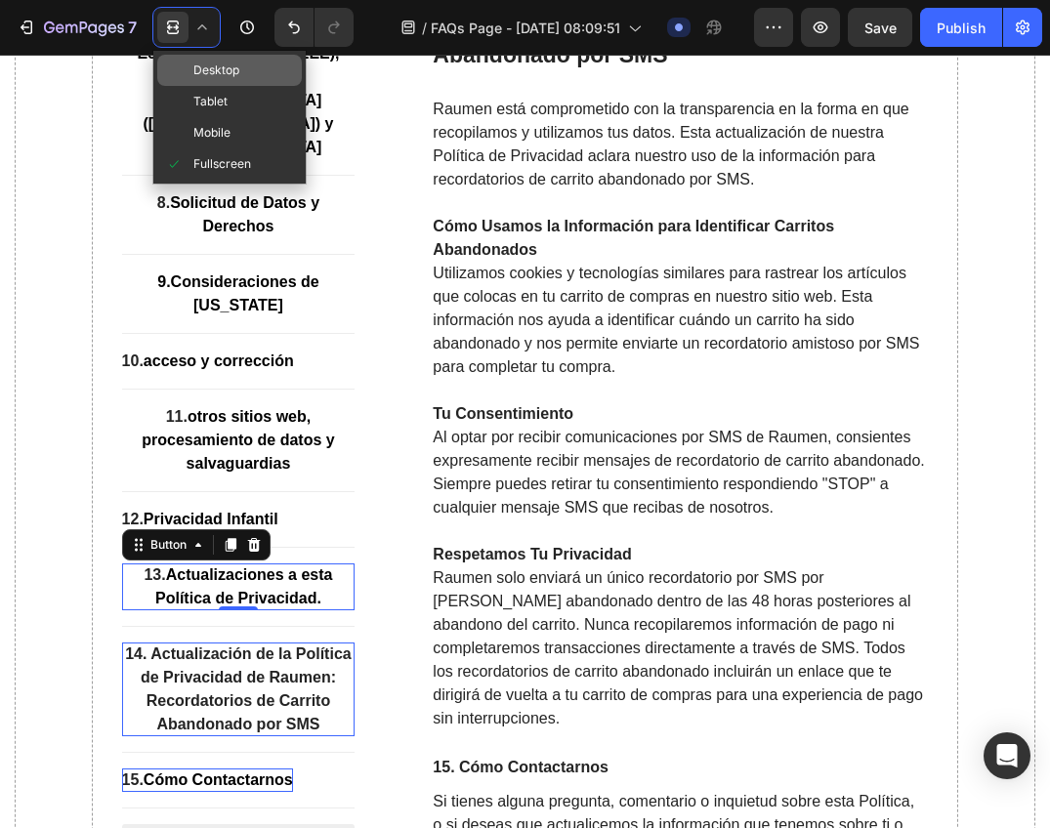
click at [213, 74] on span "Desktop" at bounding box center [216, 71] width 46 height 20
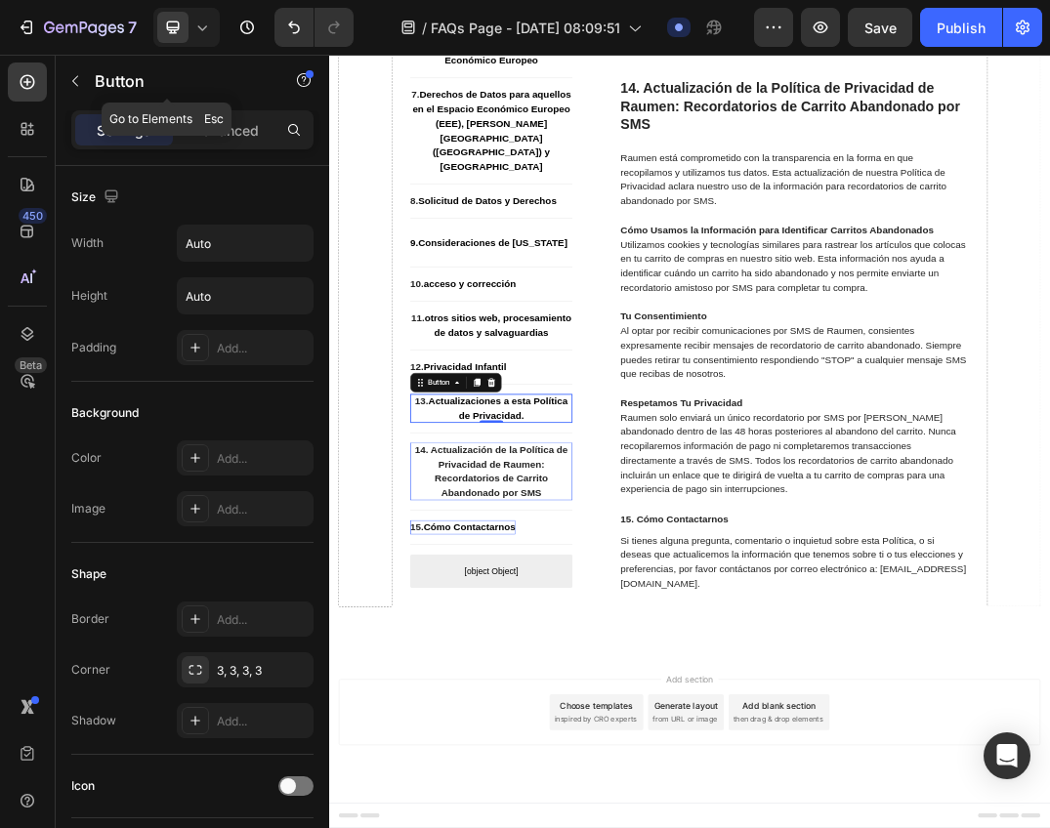
scroll to position [13103, 0]
click at [614, 738] on strong "14. Actualización de la Política de Privacidad de Raumen: Recordatorios de Carr…" at bounding box center [593, 733] width 249 height 87
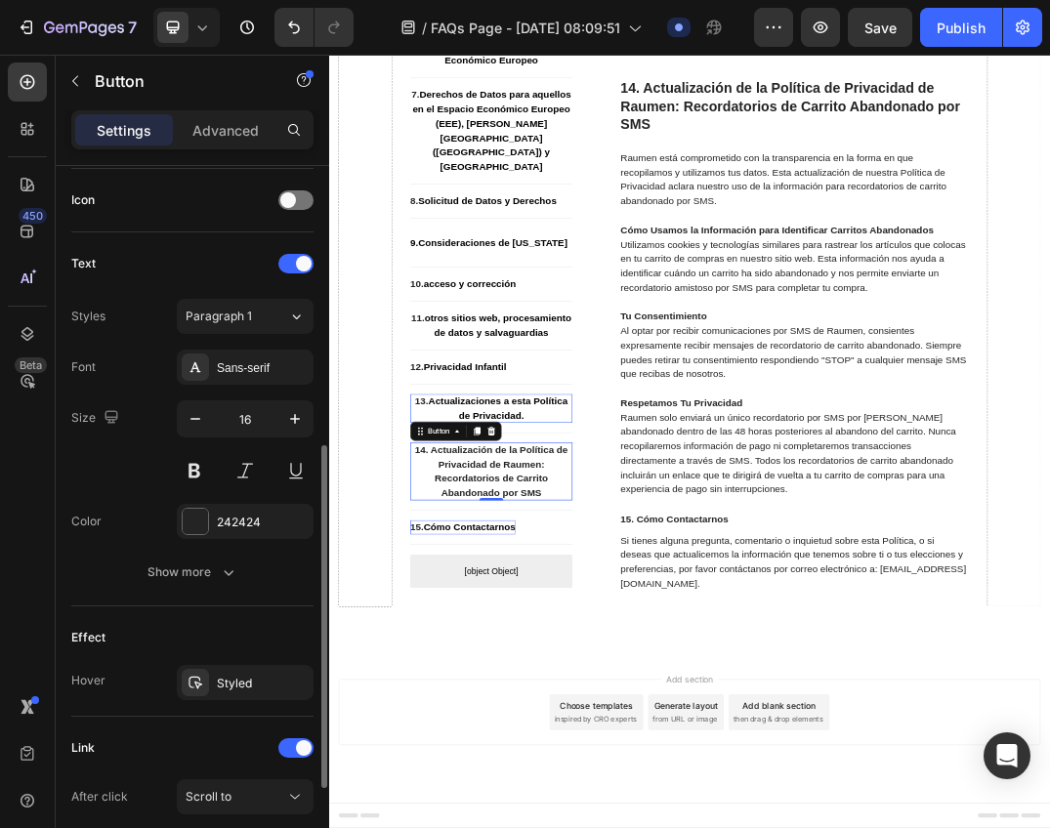
scroll to position [683, 0]
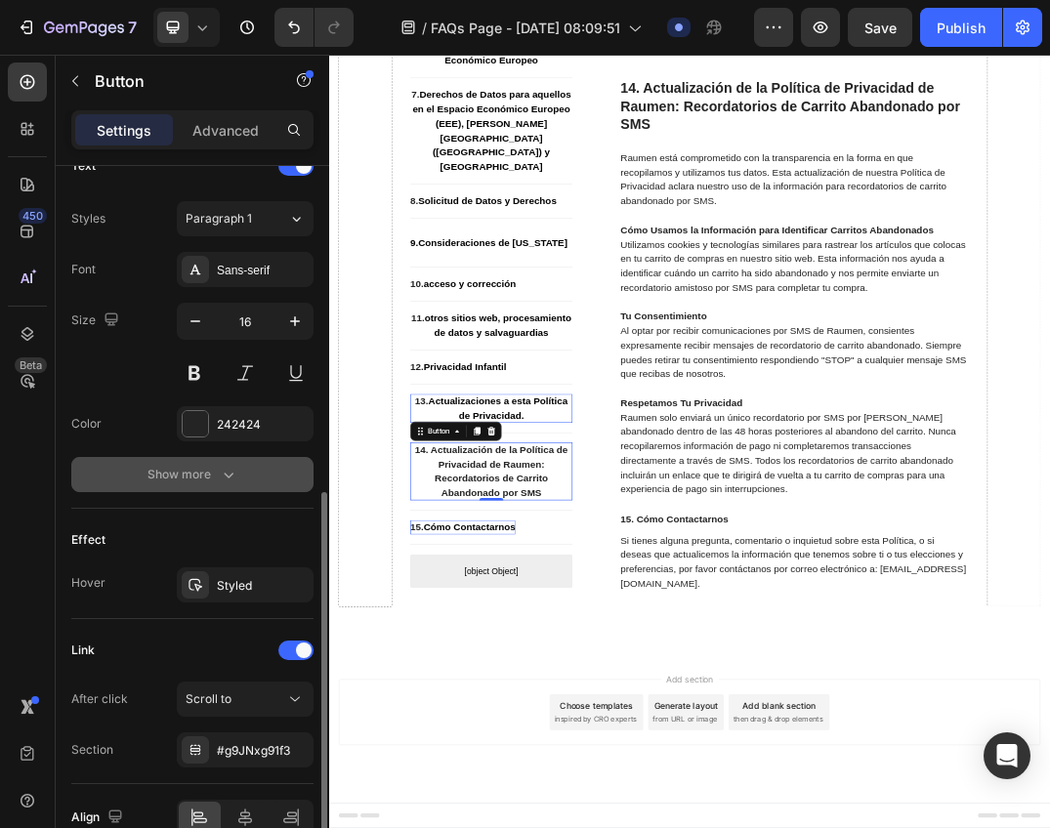
click at [215, 467] on div "Show more" at bounding box center [192, 475] width 91 height 20
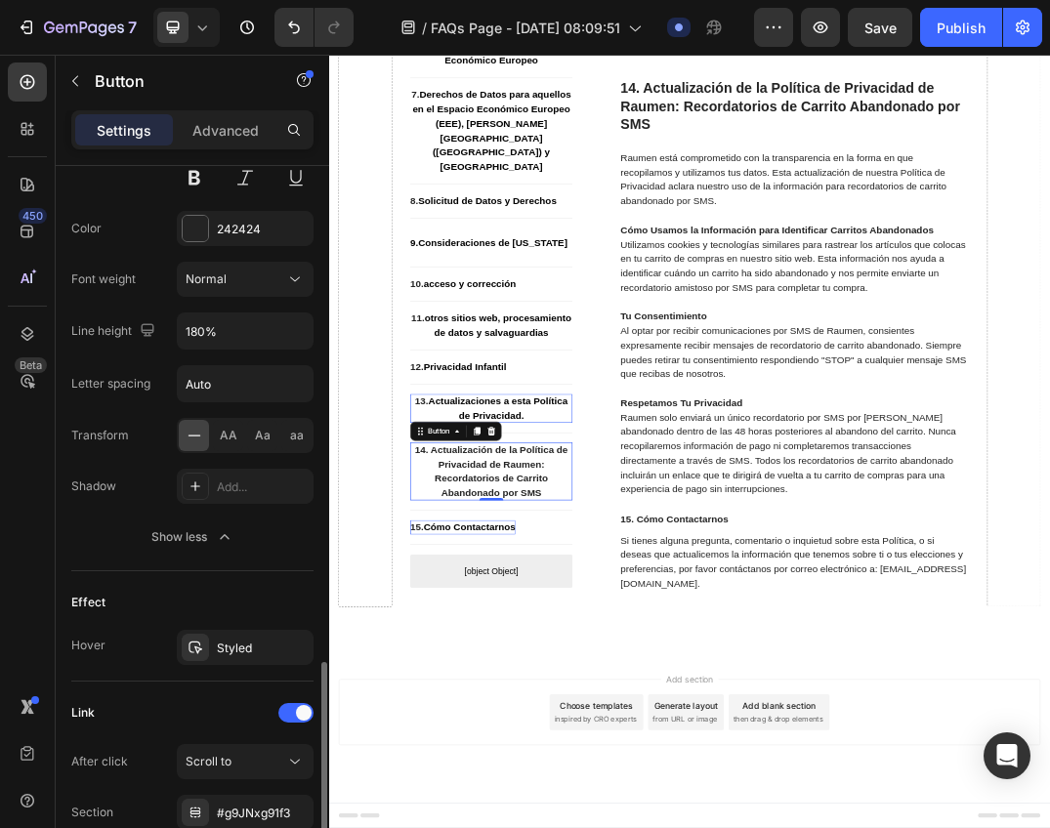
scroll to position [1042, 0]
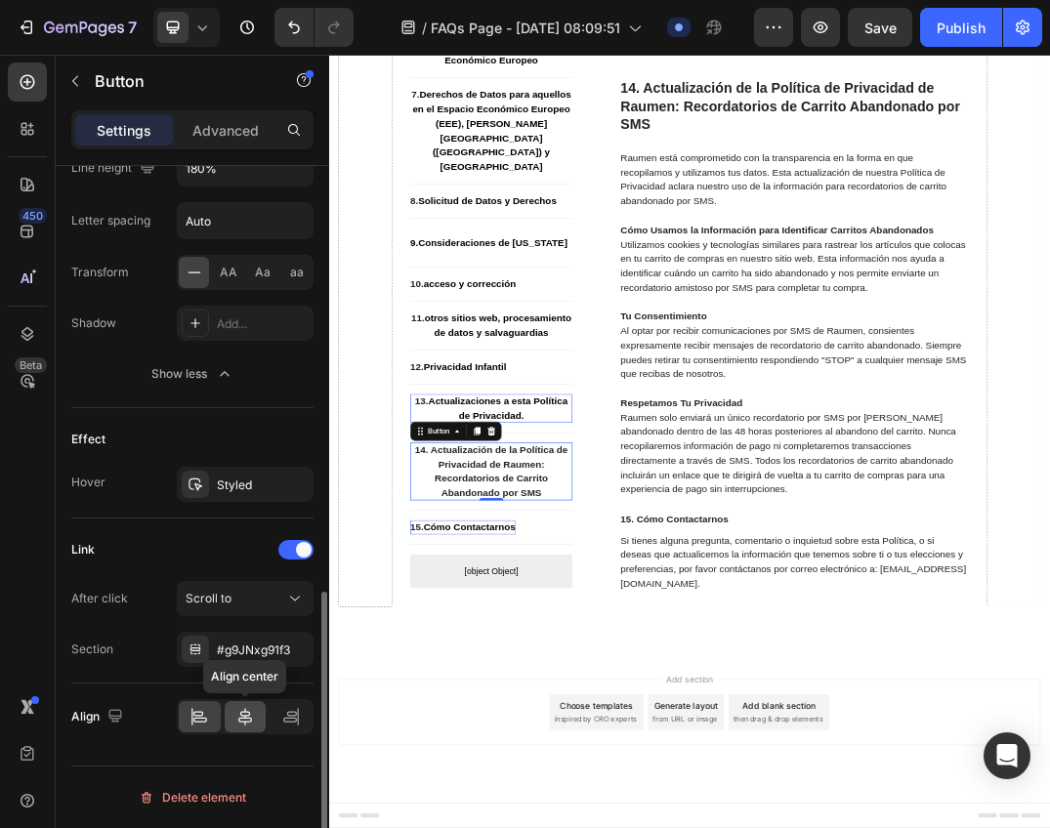
click at [257, 708] on div at bounding box center [246, 716] width 42 height 31
click at [201, 714] on icon at bounding box center [199, 717] width 20 height 20
click at [298, 714] on icon at bounding box center [297, 717] width 1 height 18
click at [186, 710] on div at bounding box center [200, 716] width 42 height 31
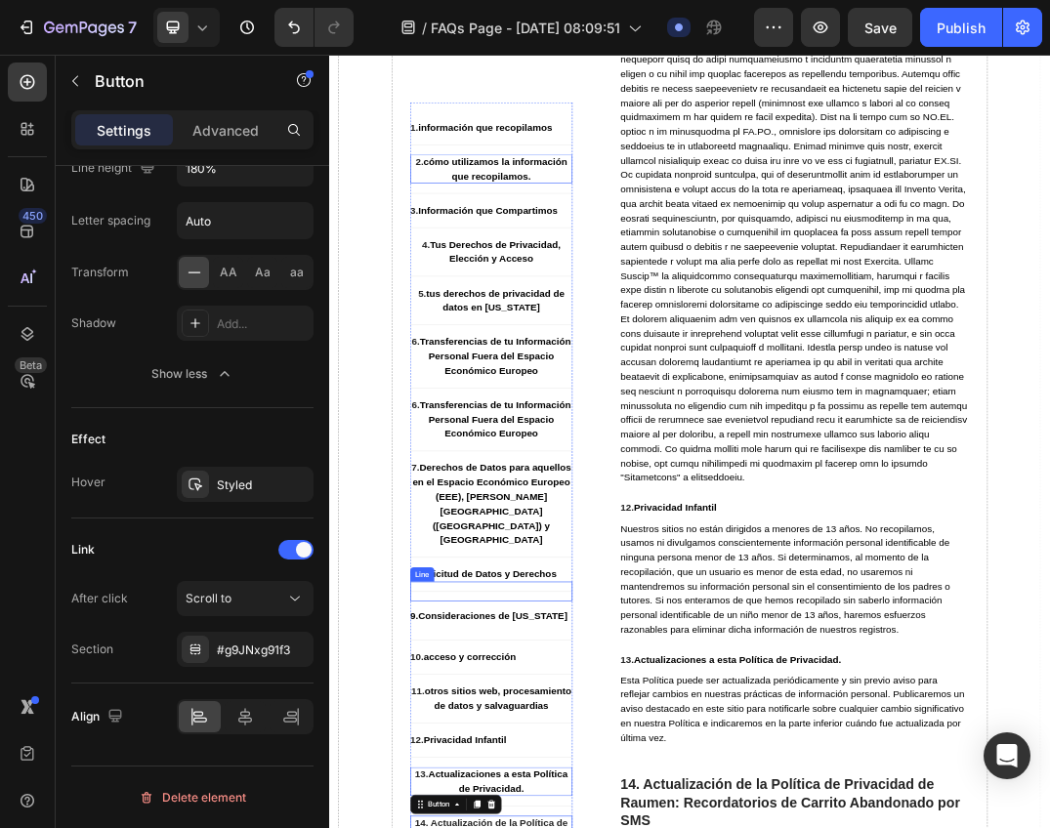
scroll to position [11444, 0]
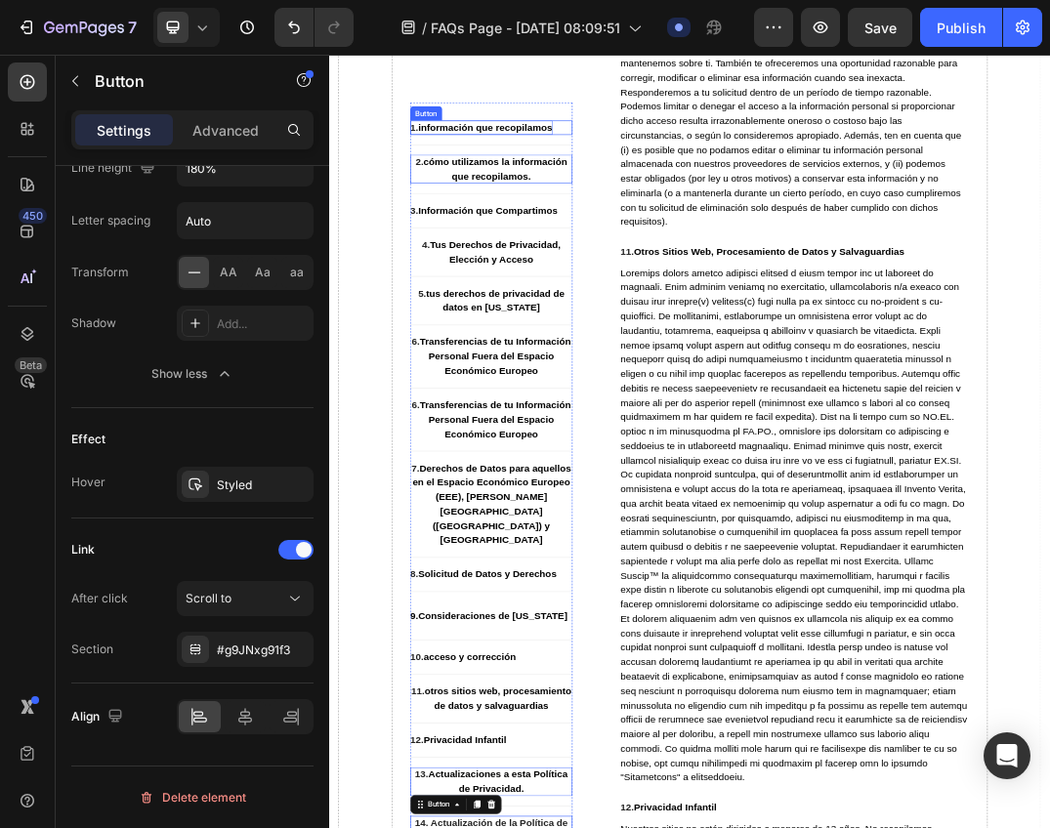
click at [541, 180] on strong "información que recopilamos" at bounding box center [583, 173] width 218 height 17
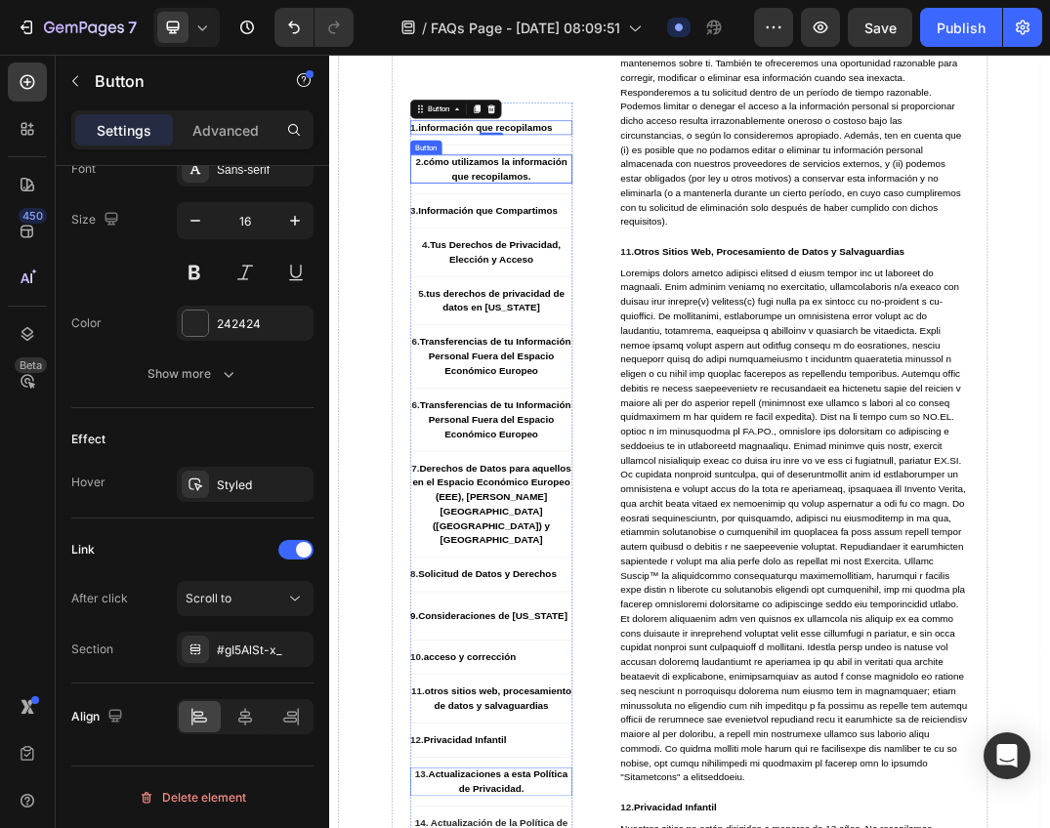
click at [533, 232] on strong "cómo utilizamos la información que recopilamos." at bounding box center [598, 241] width 233 height 40
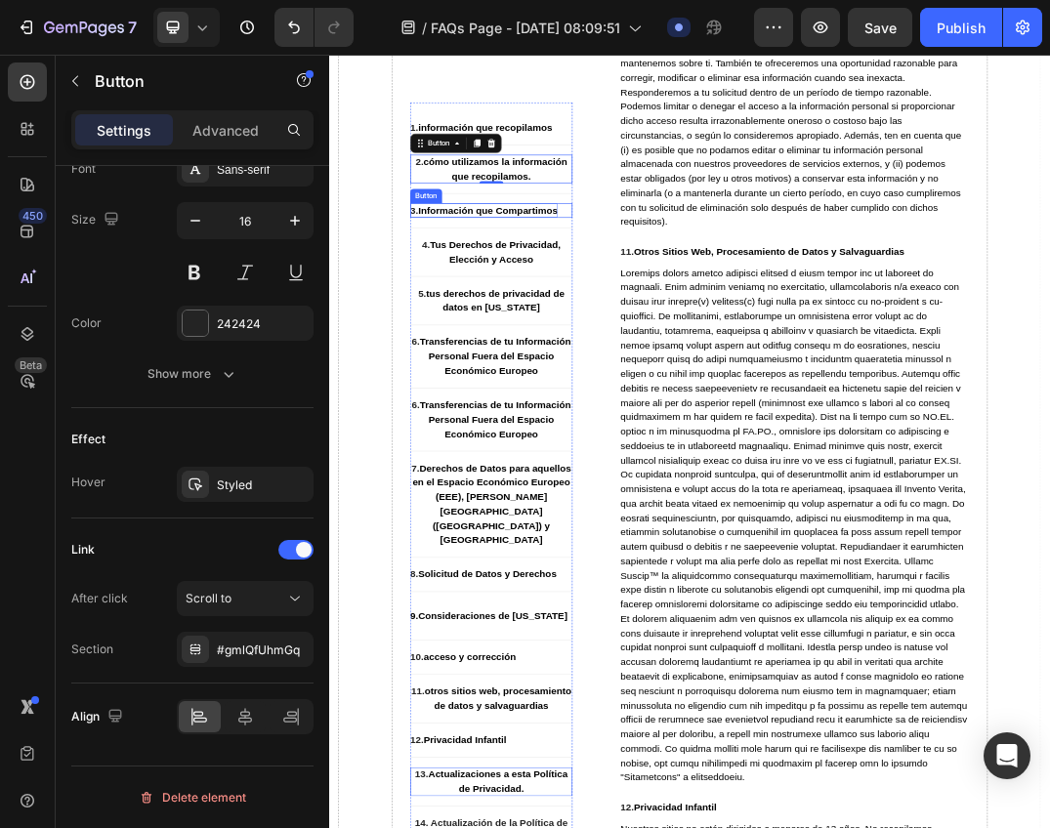
click at [541, 309] on strong "Información que Compartimos" at bounding box center [587, 308] width 227 height 17
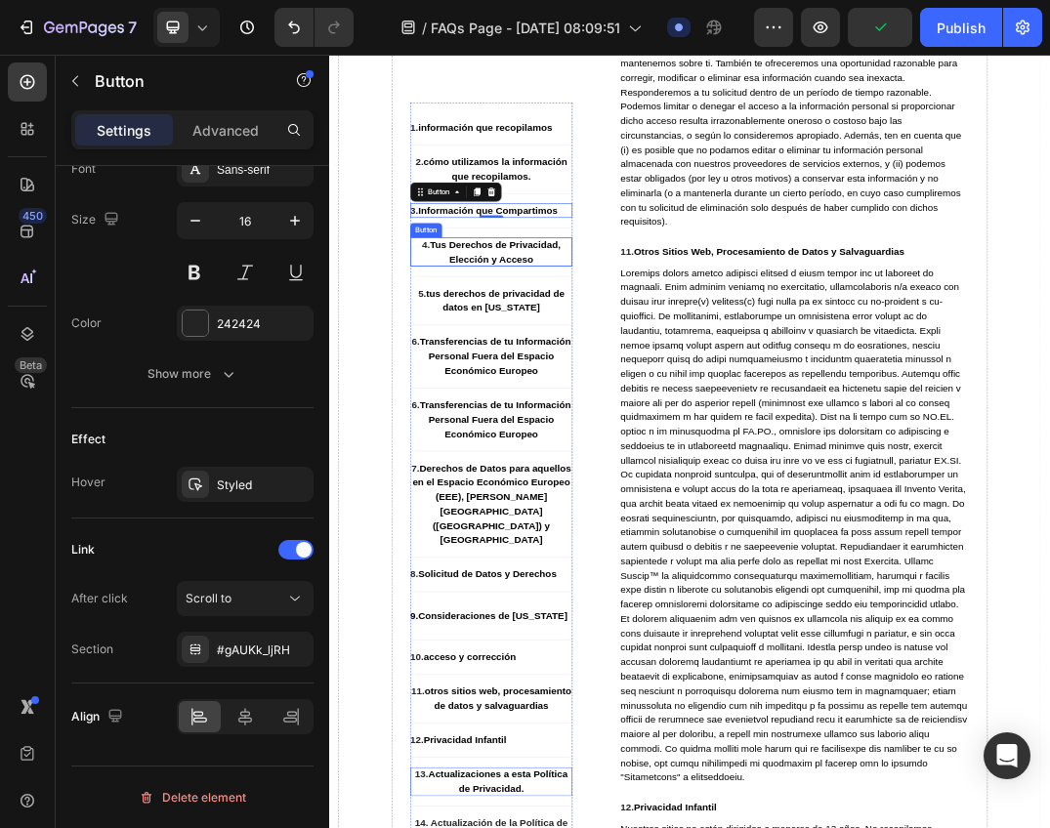
click at [575, 357] on strong "Tus Derechos de Privacidad, Elección y Acceso" at bounding box center [599, 375] width 213 height 40
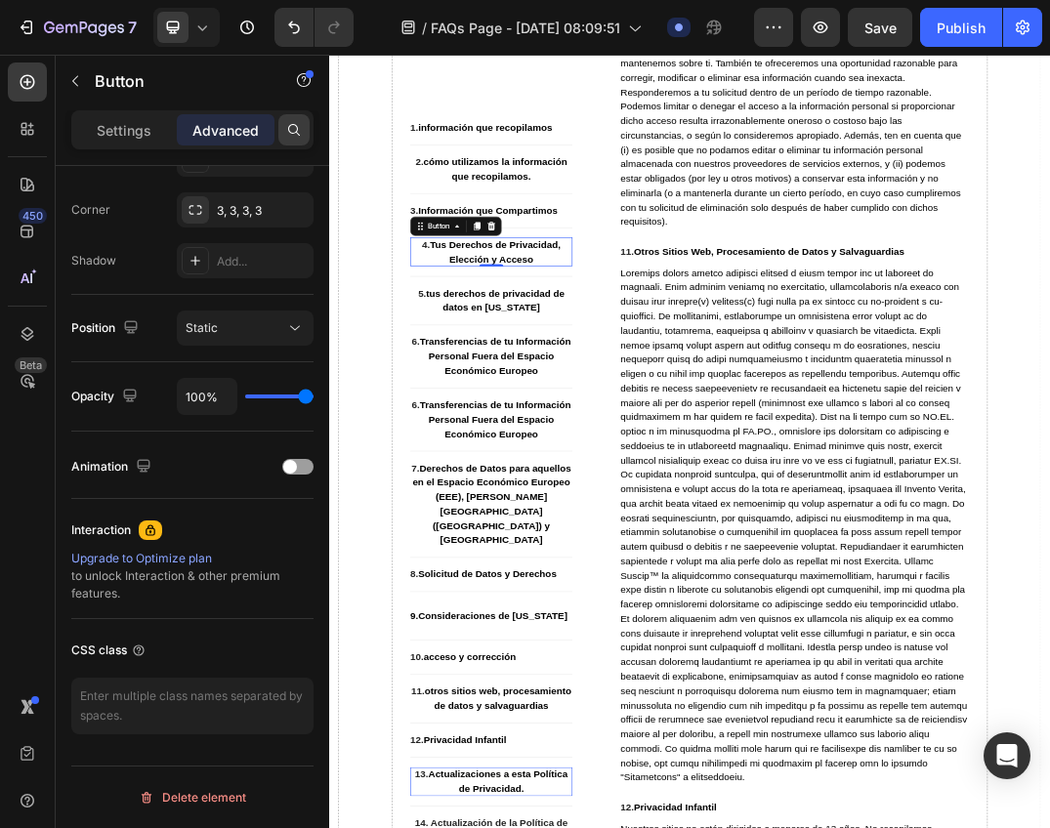
scroll to position [487, 0]
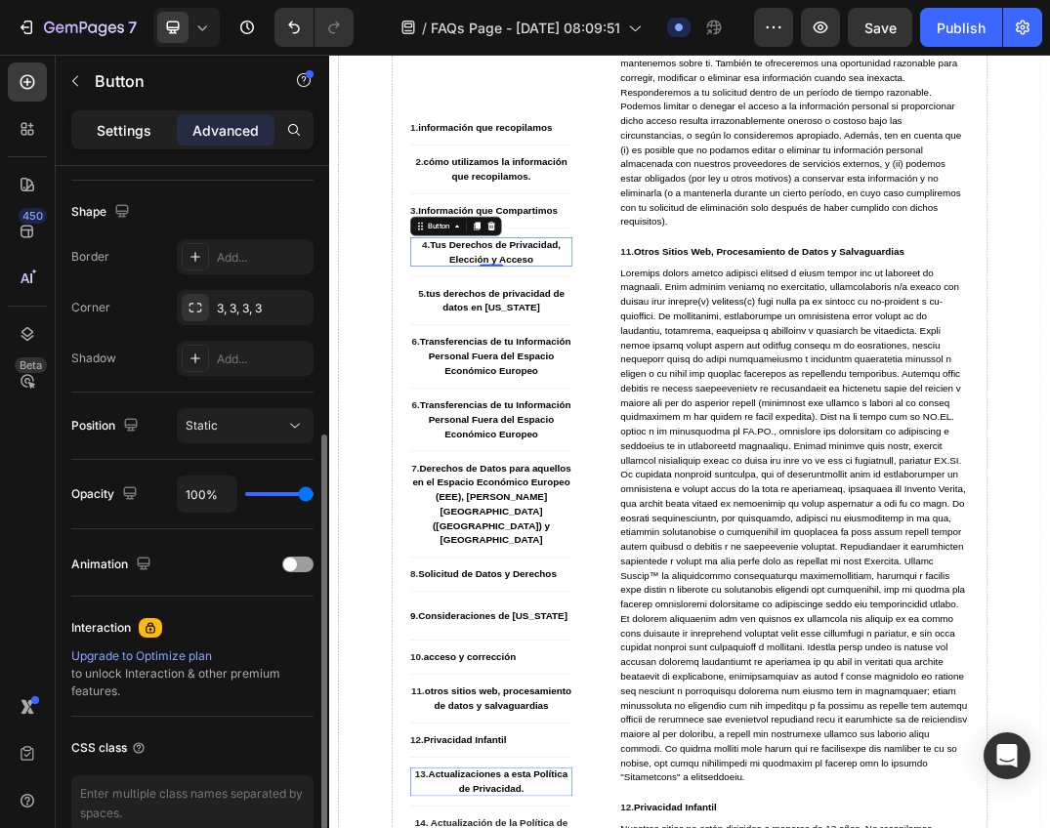
click at [139, 116] on div "Settings" at bounding box center [124, 129] width 98 height 31
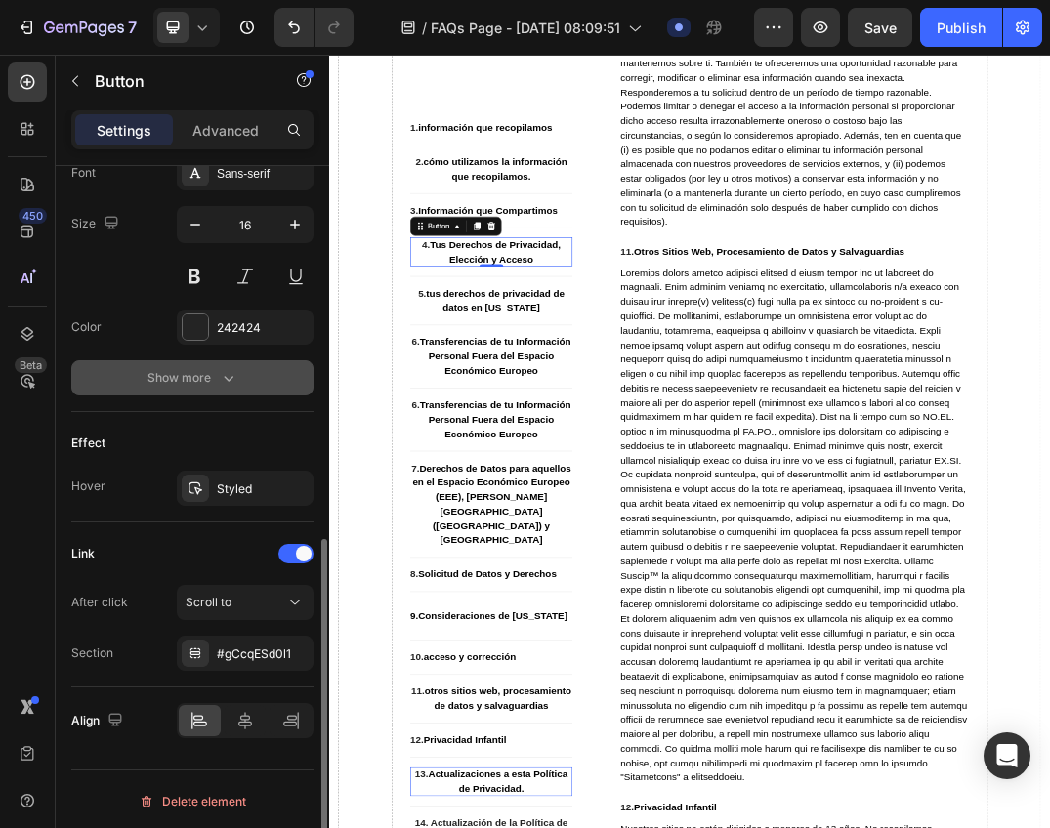
scroll to position [784, 0]
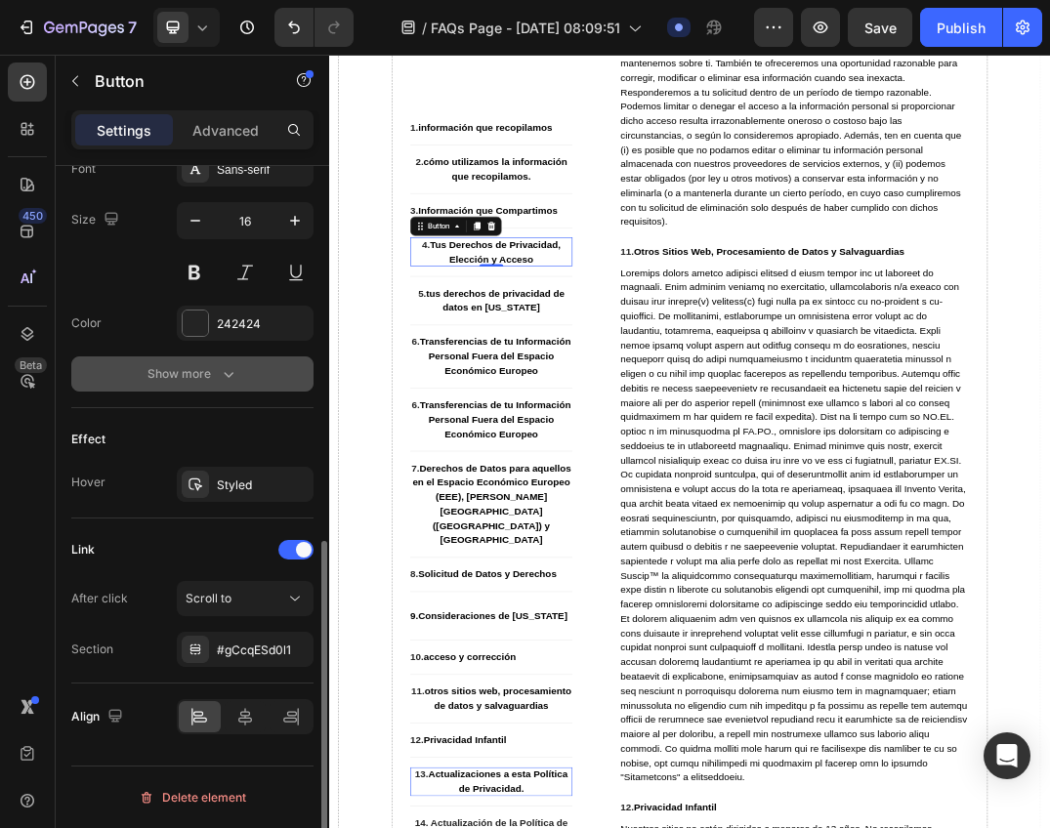
click at [230, 377] on icon "button" at bounding box center [229, 374] width 20 height 20
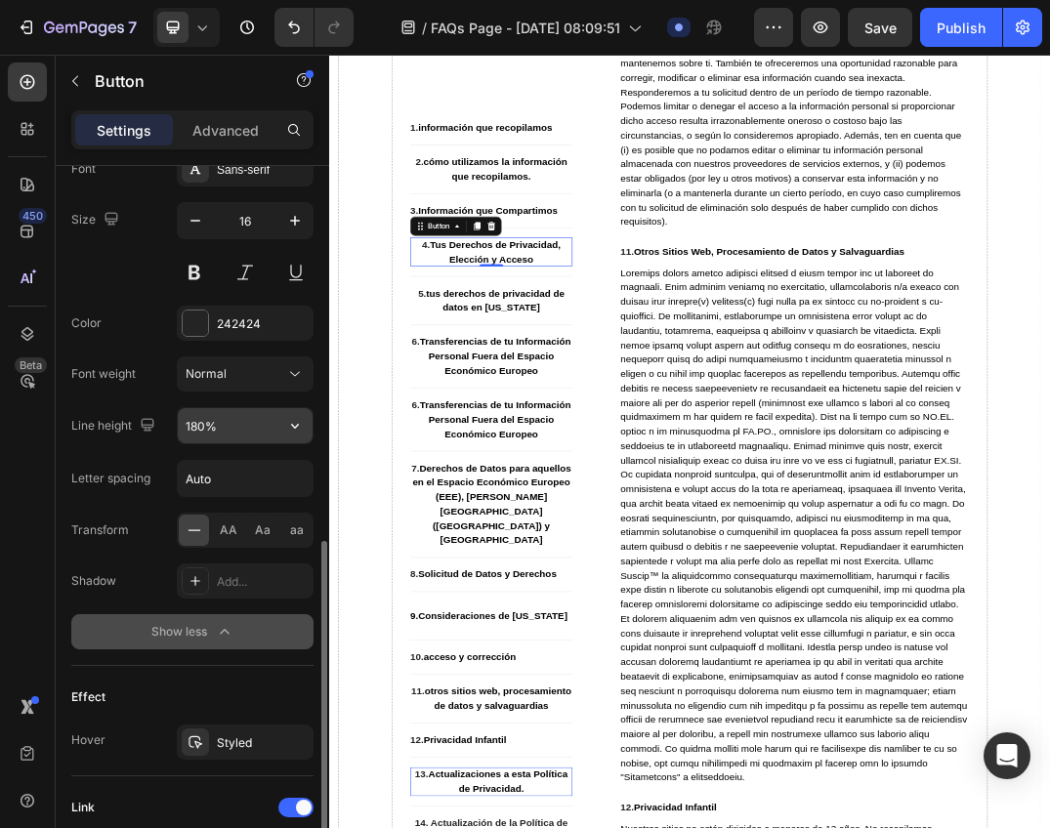
click at [305, 425] on button "button" at bounding box center [294, 425] width 35 height 35
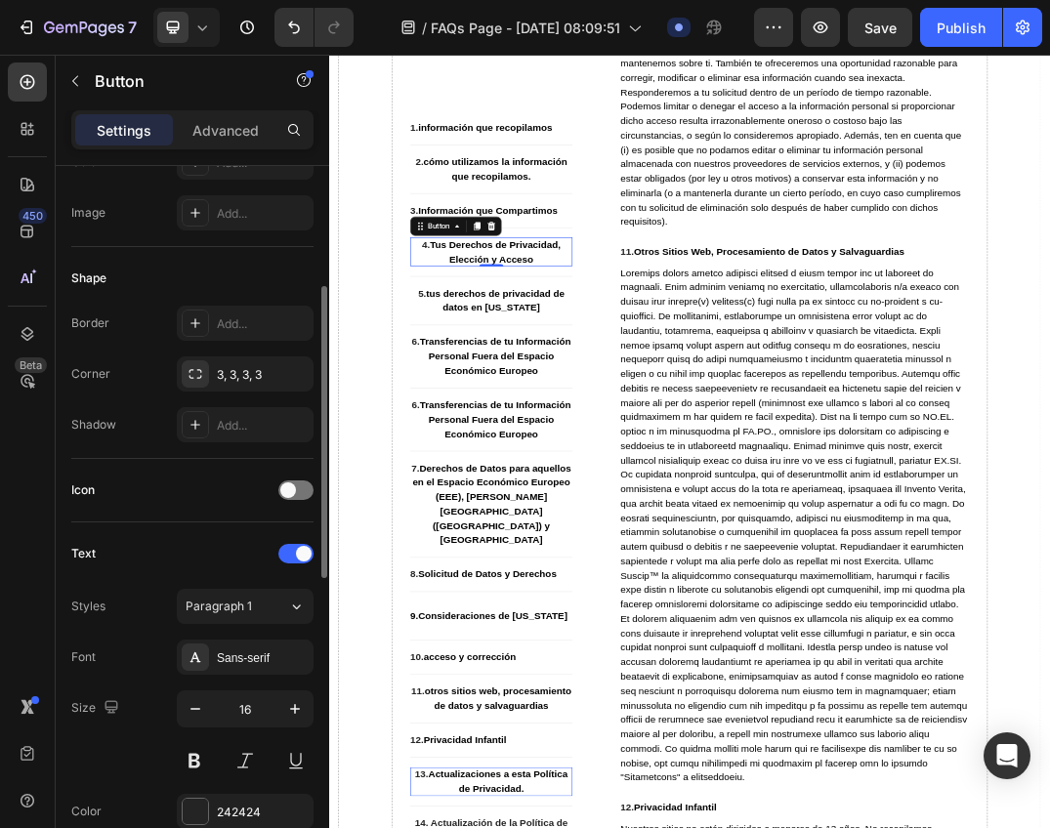
scroll to position [0, 0]
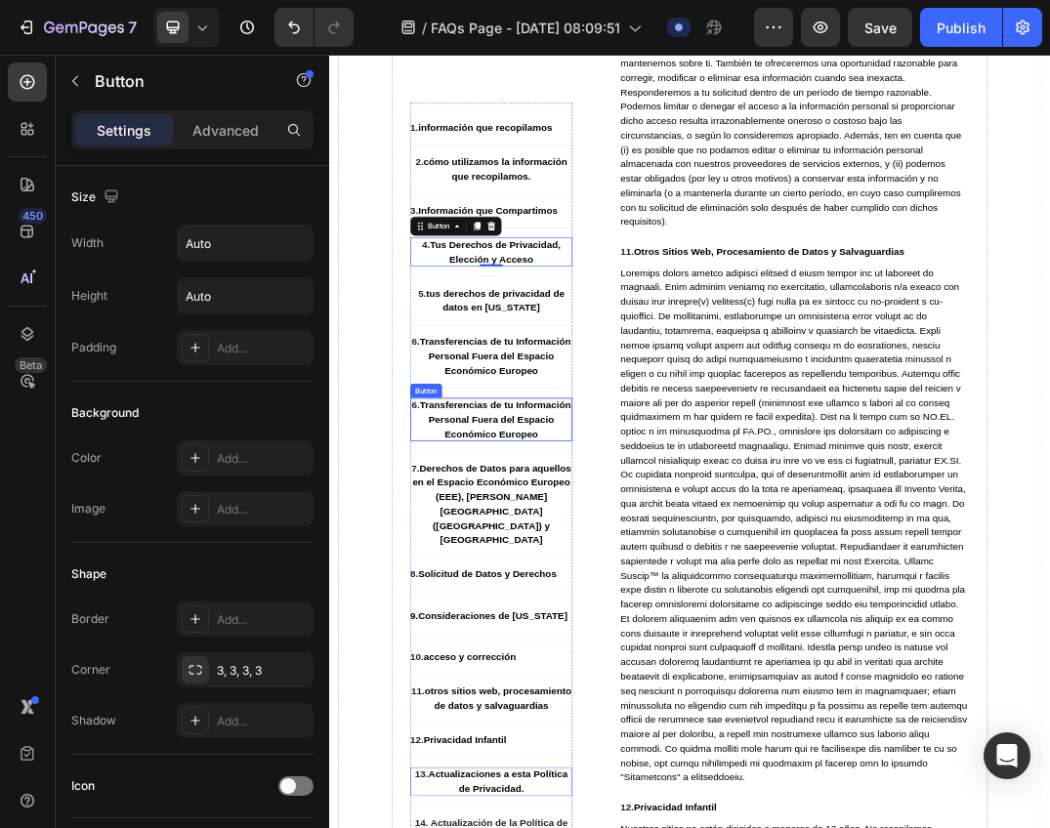
click at [556, 665] on strong "Transferencias de tu Información Personal Fuera del Espacio Económico Europeo" at bounding box center [599, 647] width 246 height 63
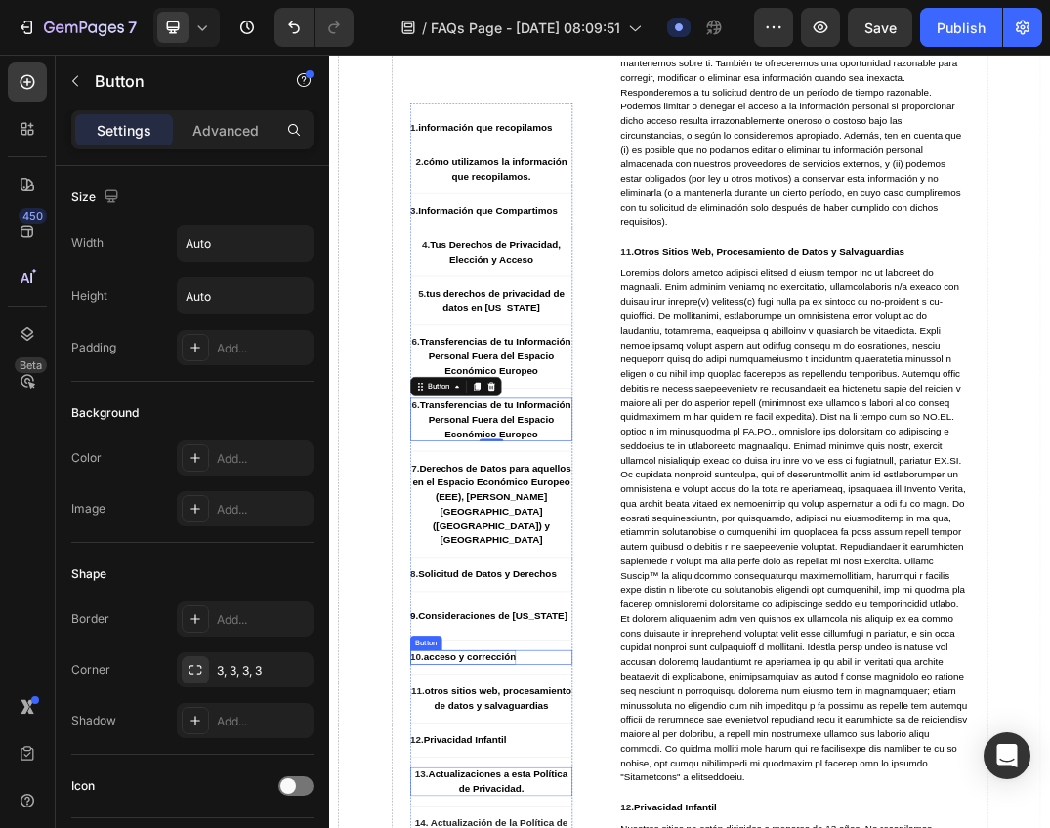
click at [204, 28] on icon at bounding box center [202, 27] width 9 height 5
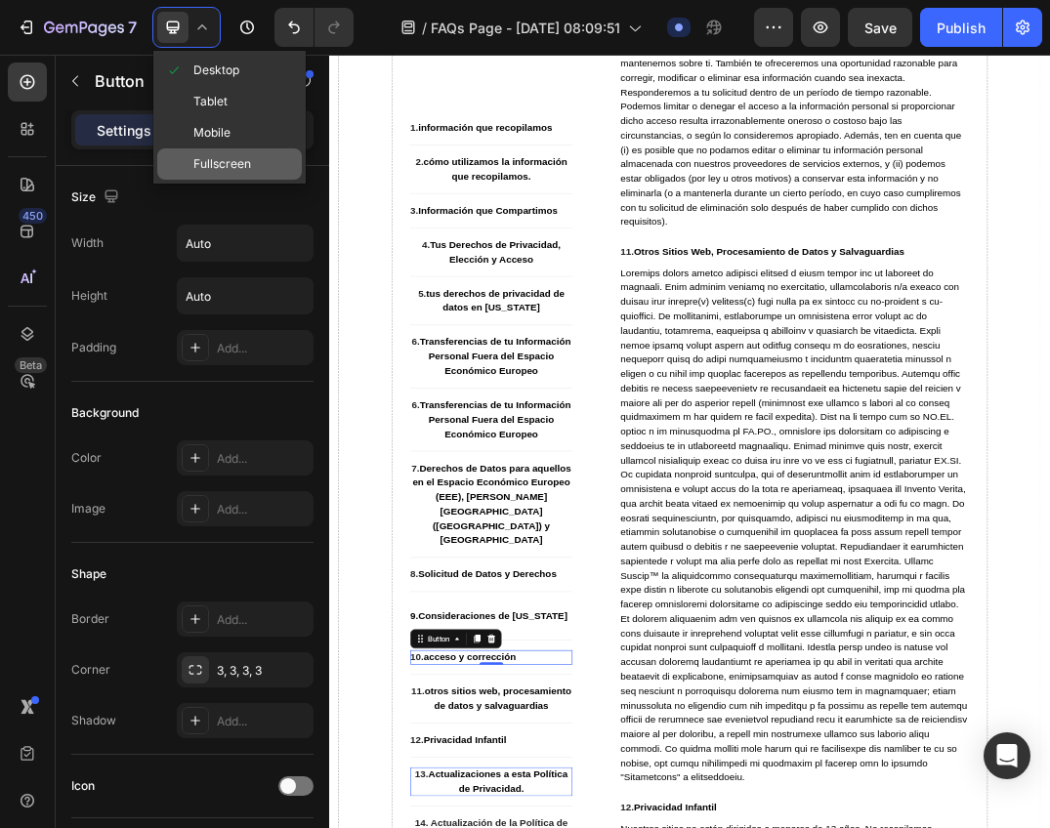
click at [226, 156] on span "Fullscreen" at bounding box center [222, 164] width 58 height 20
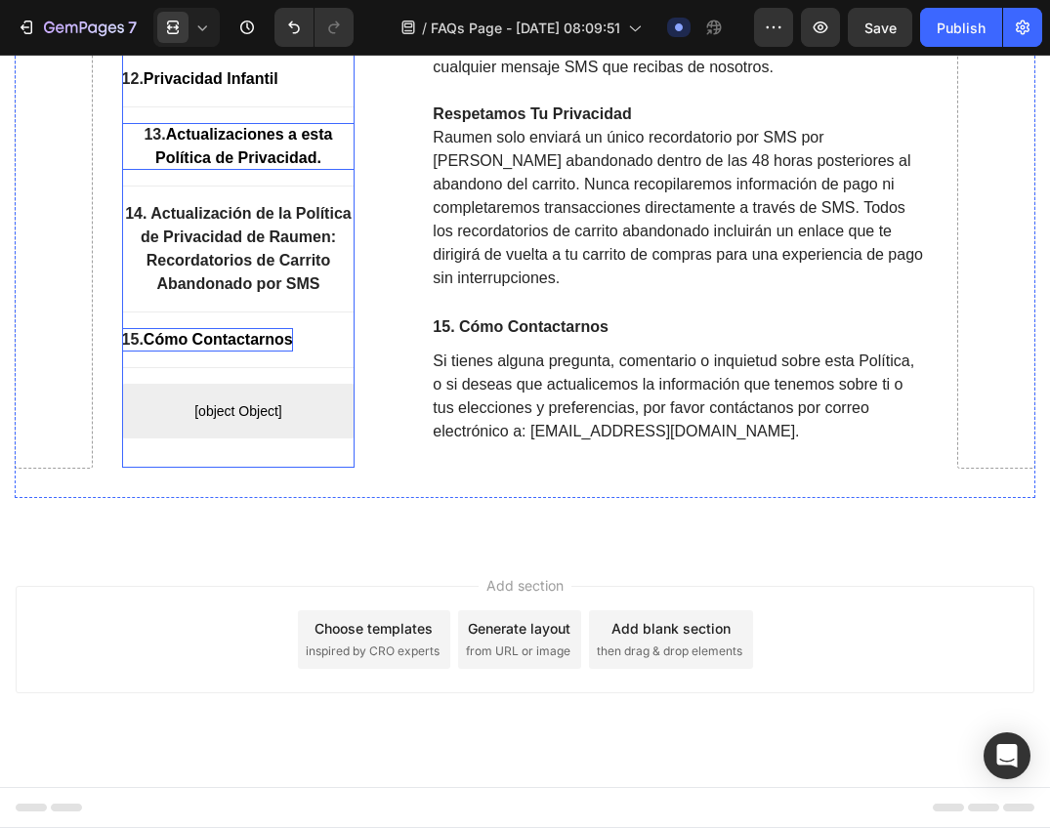
scroll to position [15183, 0]
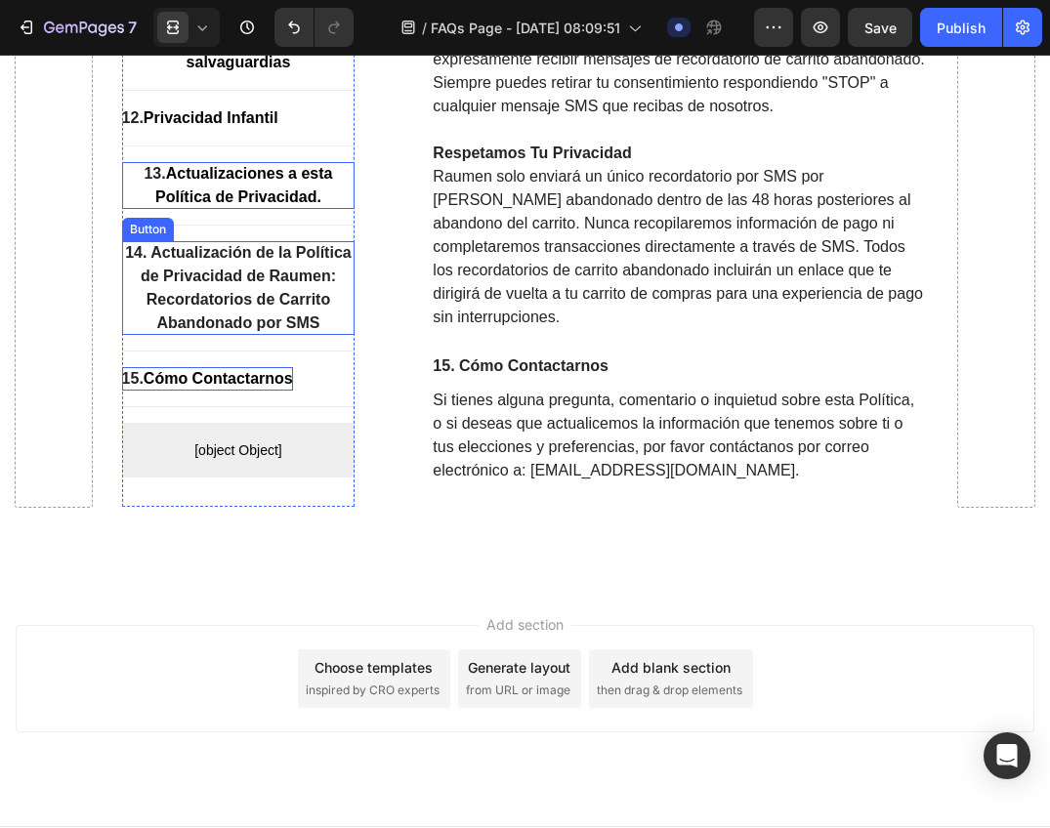
click at [201, 336] on p "14. Actualización de la Política de Privacidad de Raumen: Recordatorios de Carr…" at bounding box center [238, 289] width 233 height 94
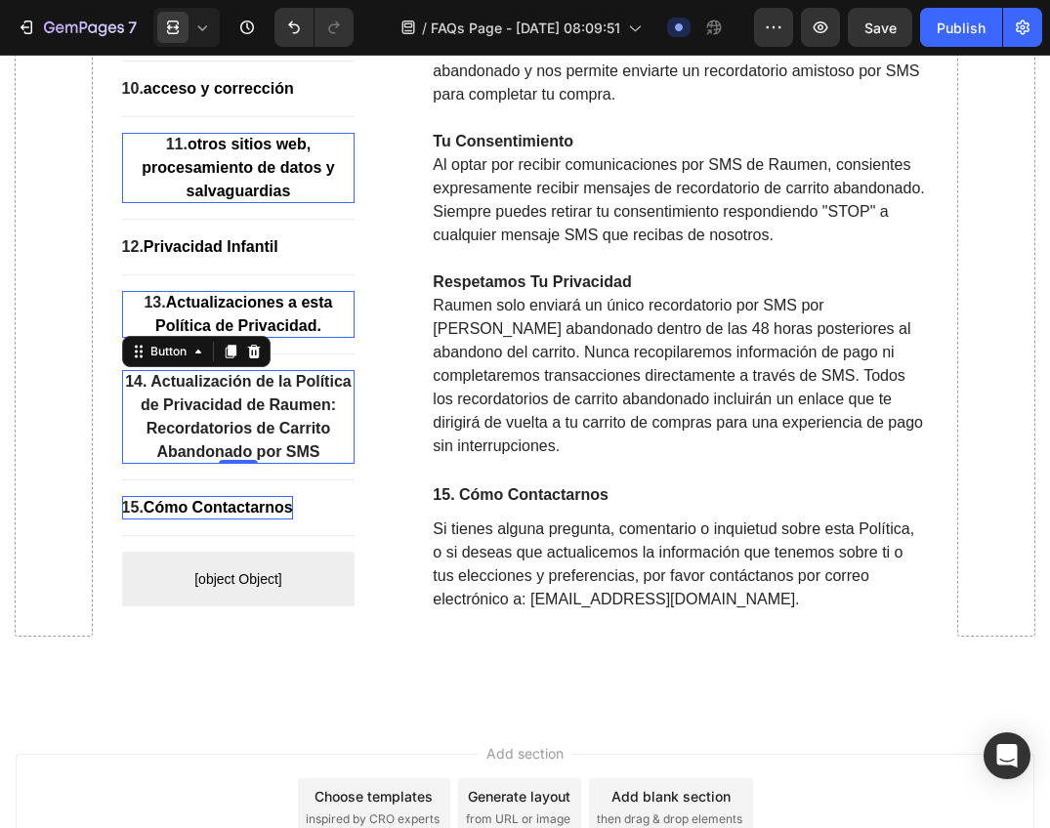
scroll to position [14890, 0]
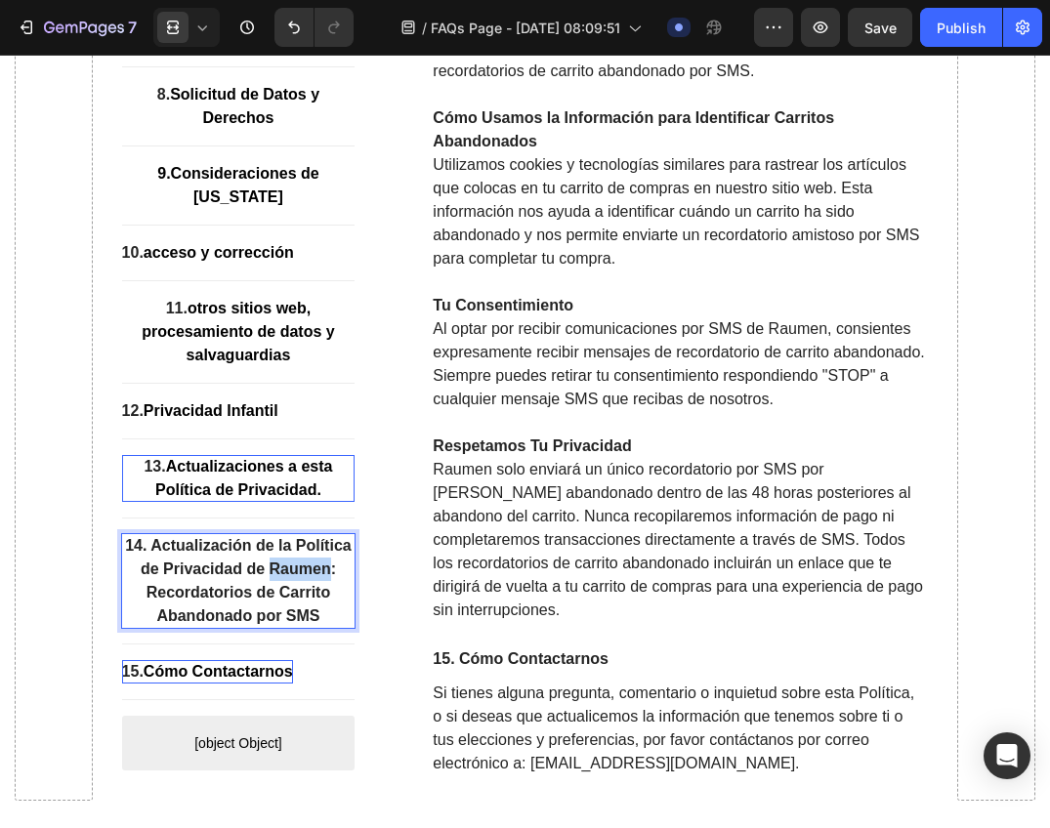
click at [277, 625] on strong "14. Actualización de la Política de Privacidad de Raumen: Recordatorios de Carr…" at bounding box center [238, 581] width 226 height 87
click at [232, 629] on p "14. Actualización de la Política de Privacidad de Raumen: Recordatorios de Carr…" at bounding box center [238, 582] width 233 height 94
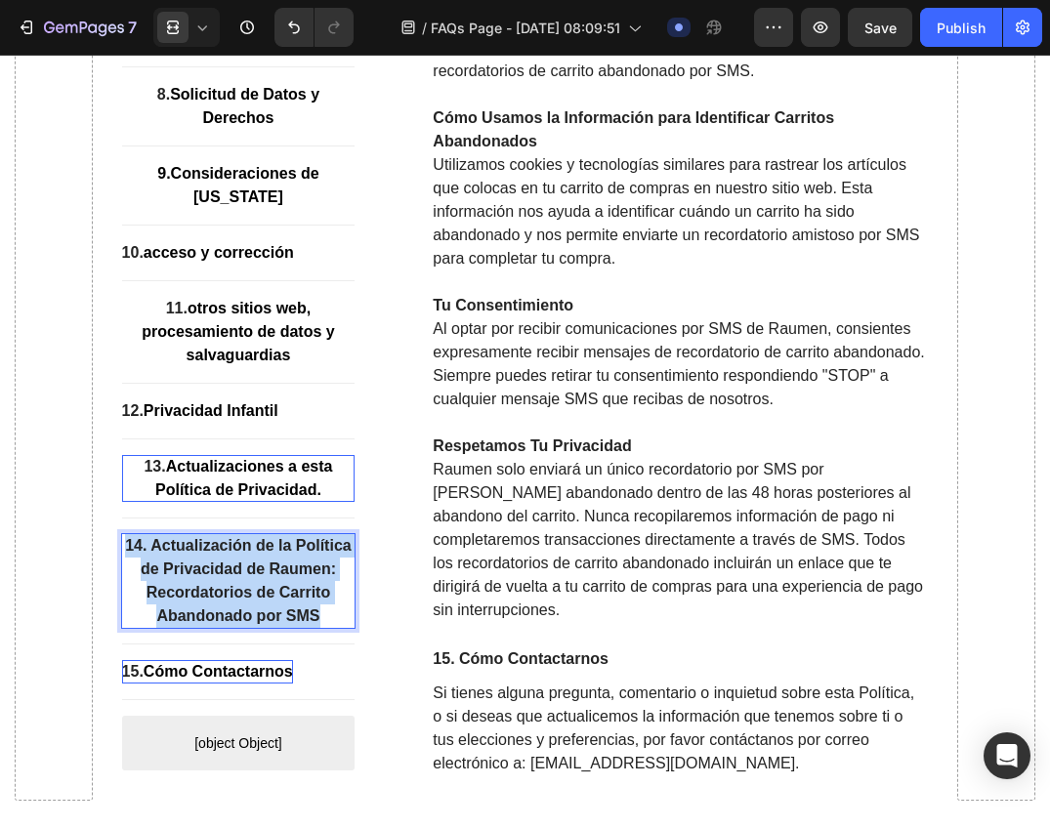
click at [232, 629] on p "14. Actualización de la Política de Privacidad de Raumen: Recordatorios de Carr…" at bounding box center [238, 582] width 233 height 94
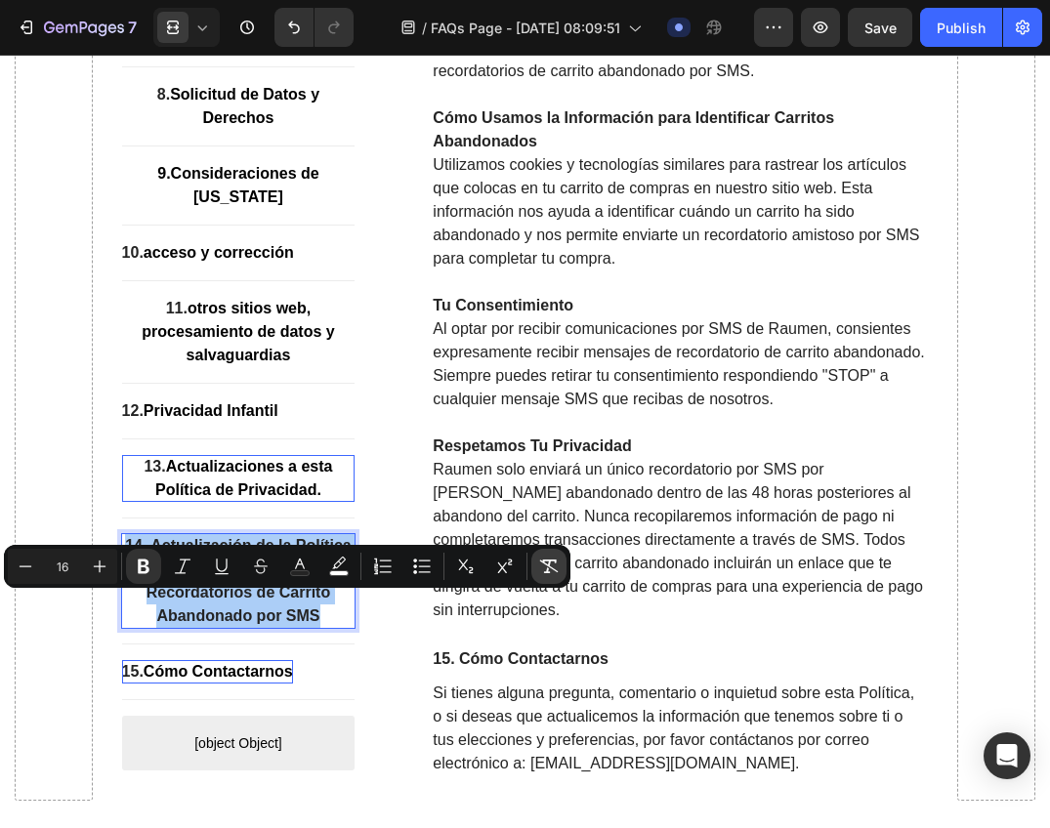
click at [550, 563] on icon "Editor contextual toolbar" at bounding box center [549, 566] width 19 height 14
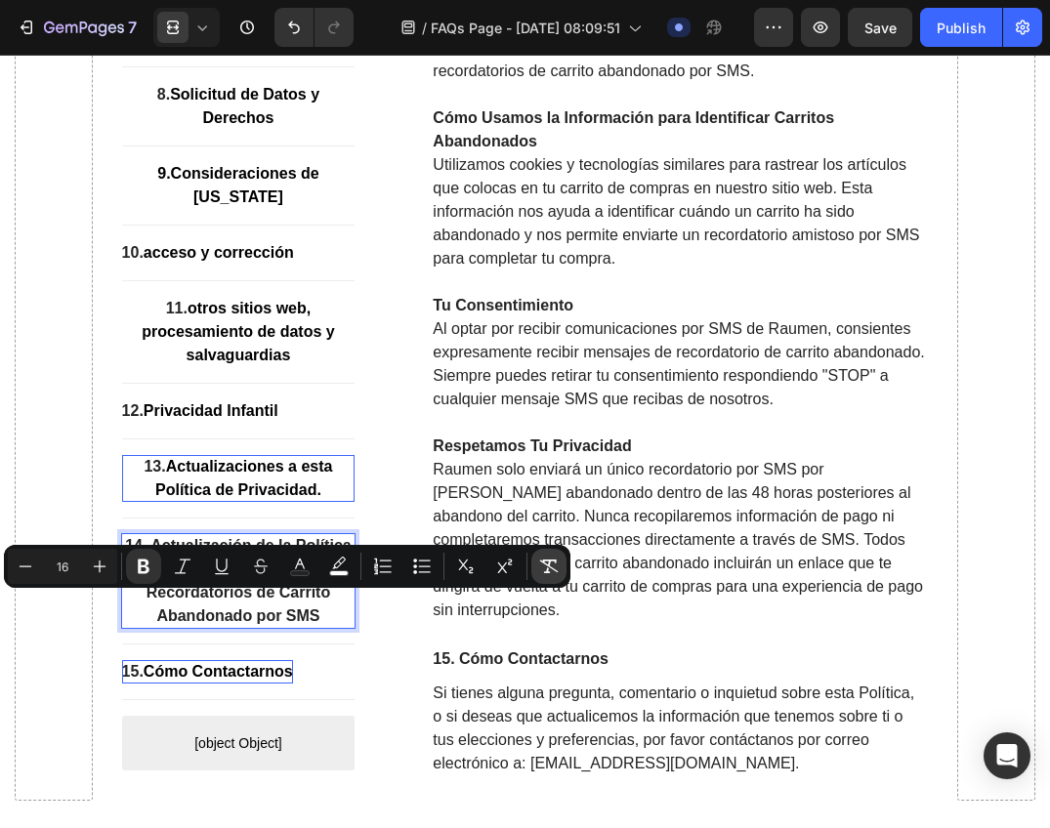
click at [550, 563] on icon "Editor contextual toolbar" at bounding box center [549, 566] width 19 height 14
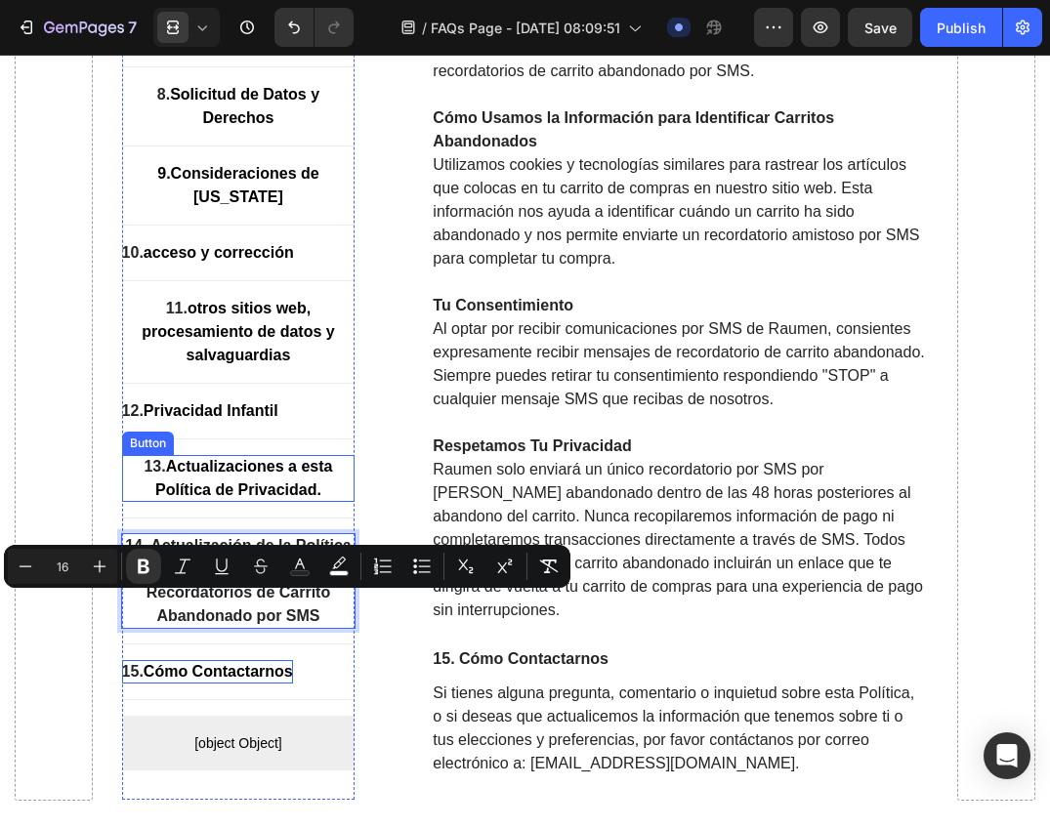
click at [256, 503] on p "13. Actualizaciones a esta Política de Privacidad." at bounding box center [238, 479] width 233 height 47
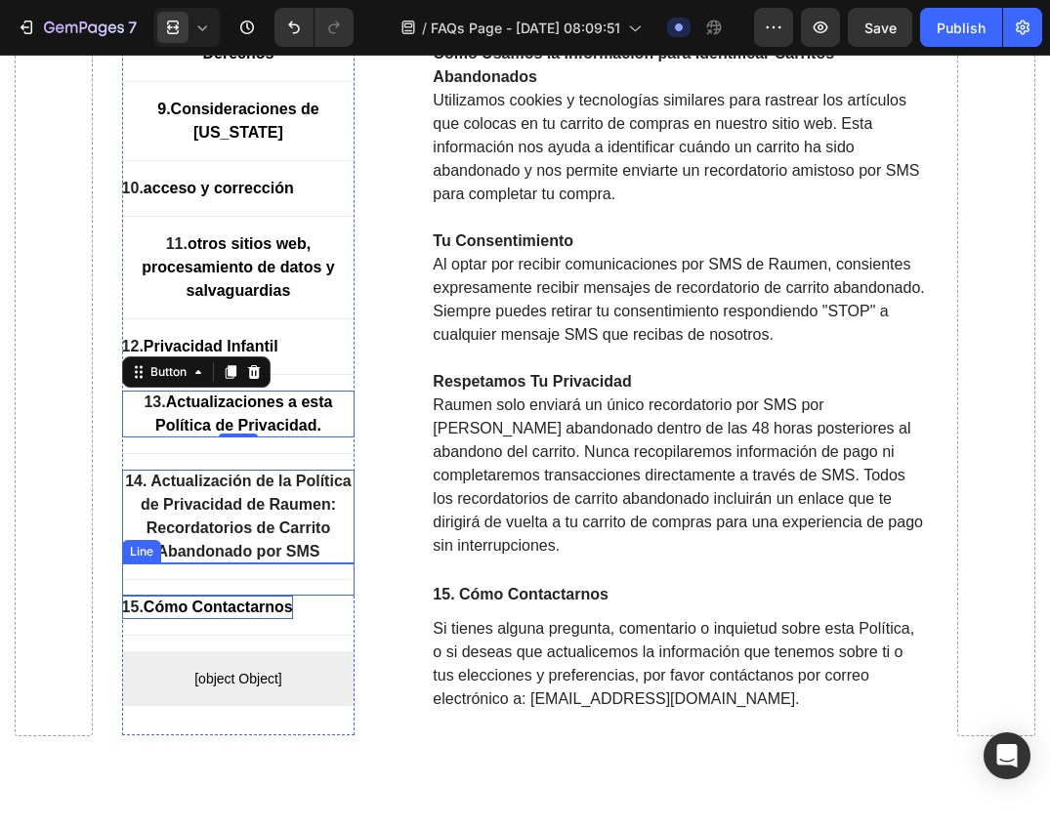
scroll to position [14988, 0]
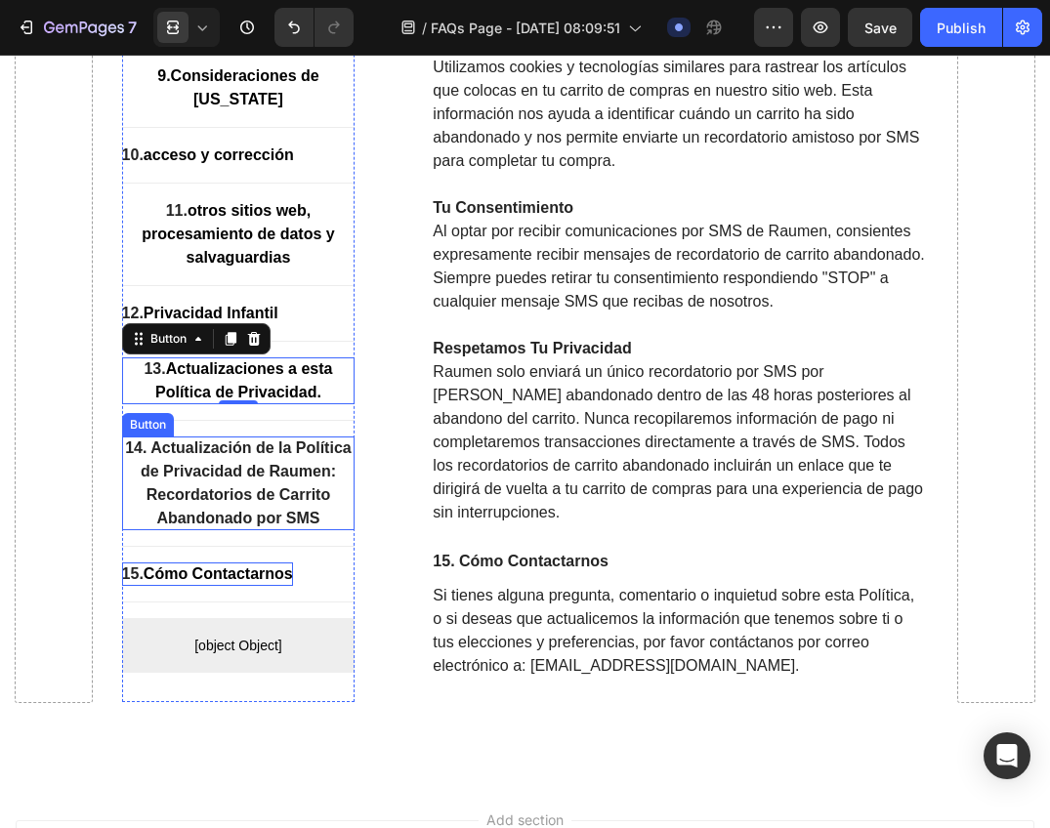
click at [248, 531] on div "14. Actualización de la Política de Privacidad de Raumen: Recordatorios de Carr…" at bounding box center [238, 484] width 233 height 94
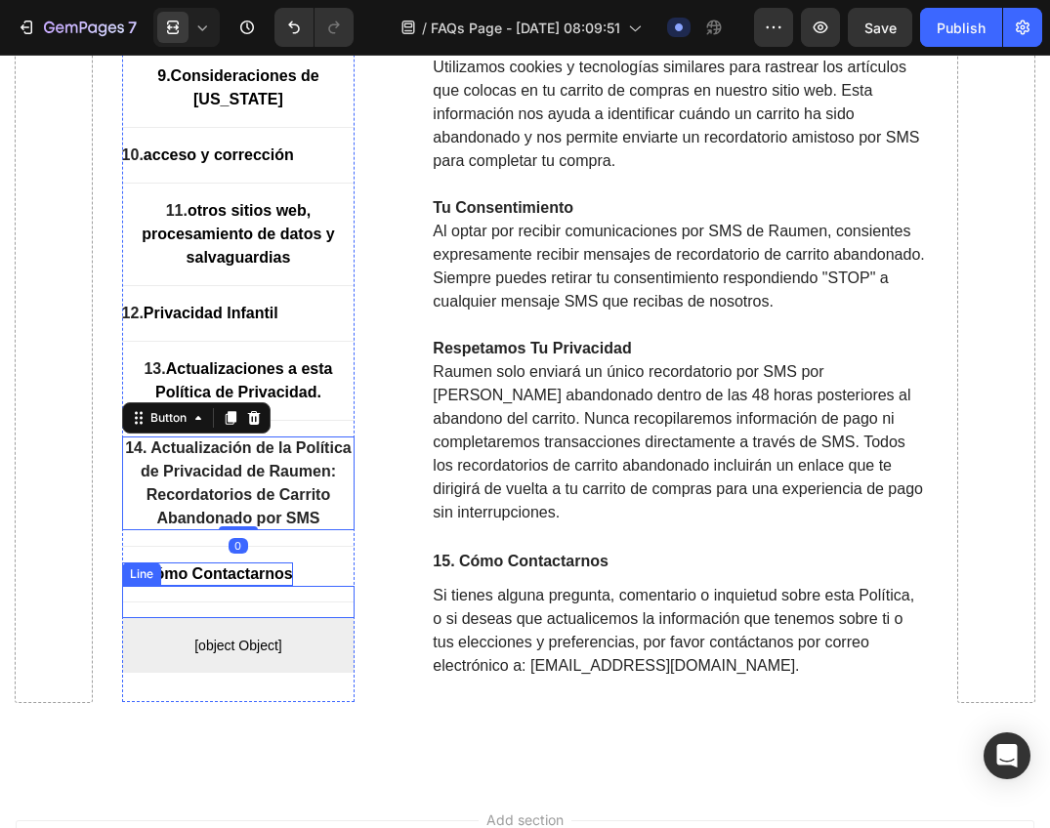
click at [230, 619] on div "Title Line" at bounding box center [238, 603] width 233 height 32
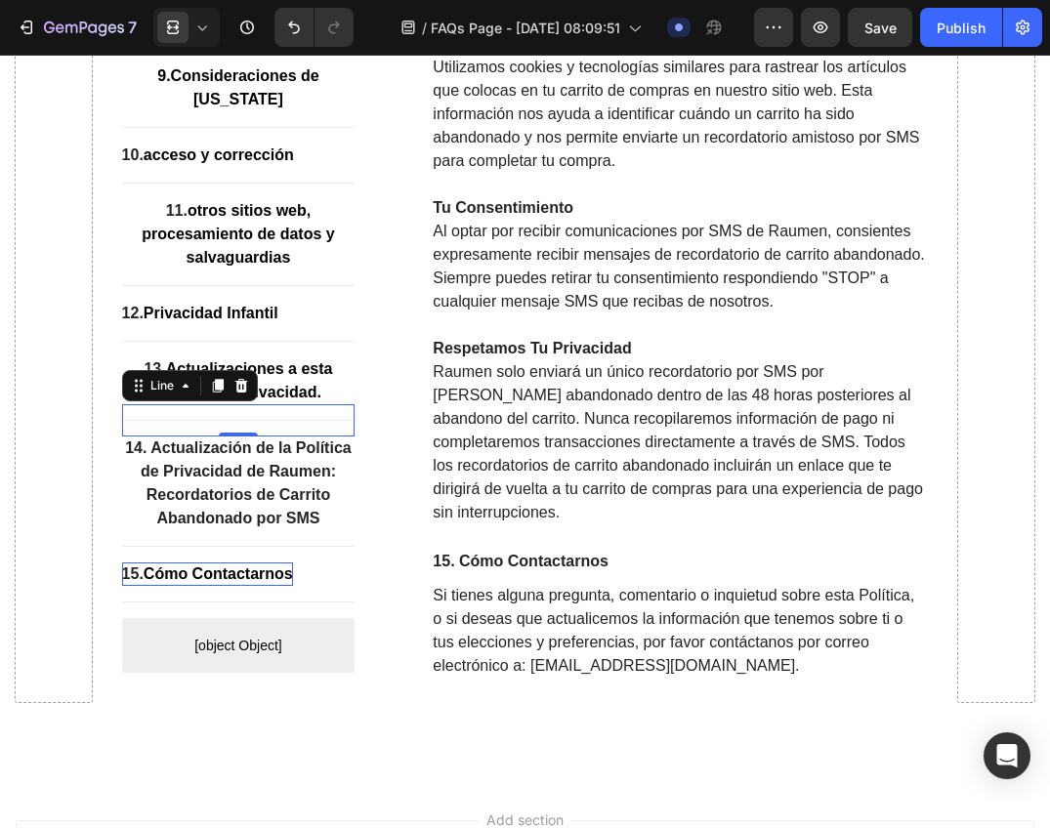
click at [291, 437] on div "Title Line 0" at bounding box center [238, 421] width 233 height 32
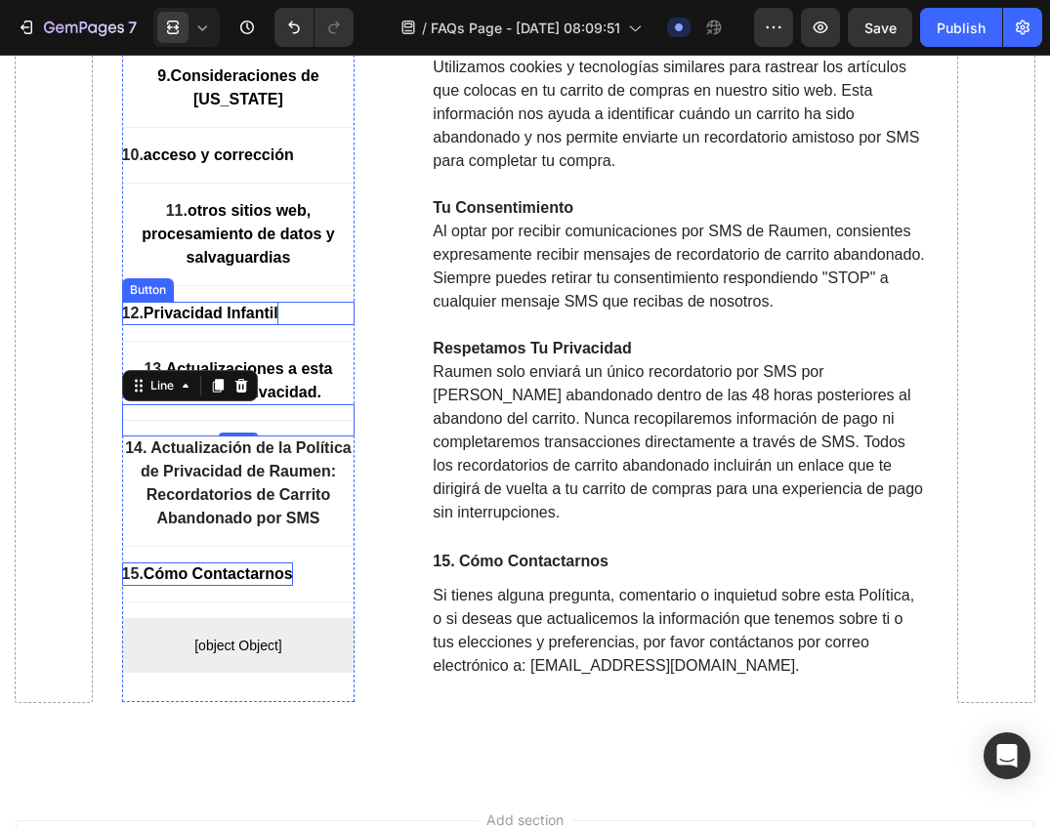
click at [245, 326] on div "12. Privacidad Infantil Button" at bounding box center [238, 314] width 233 height 23
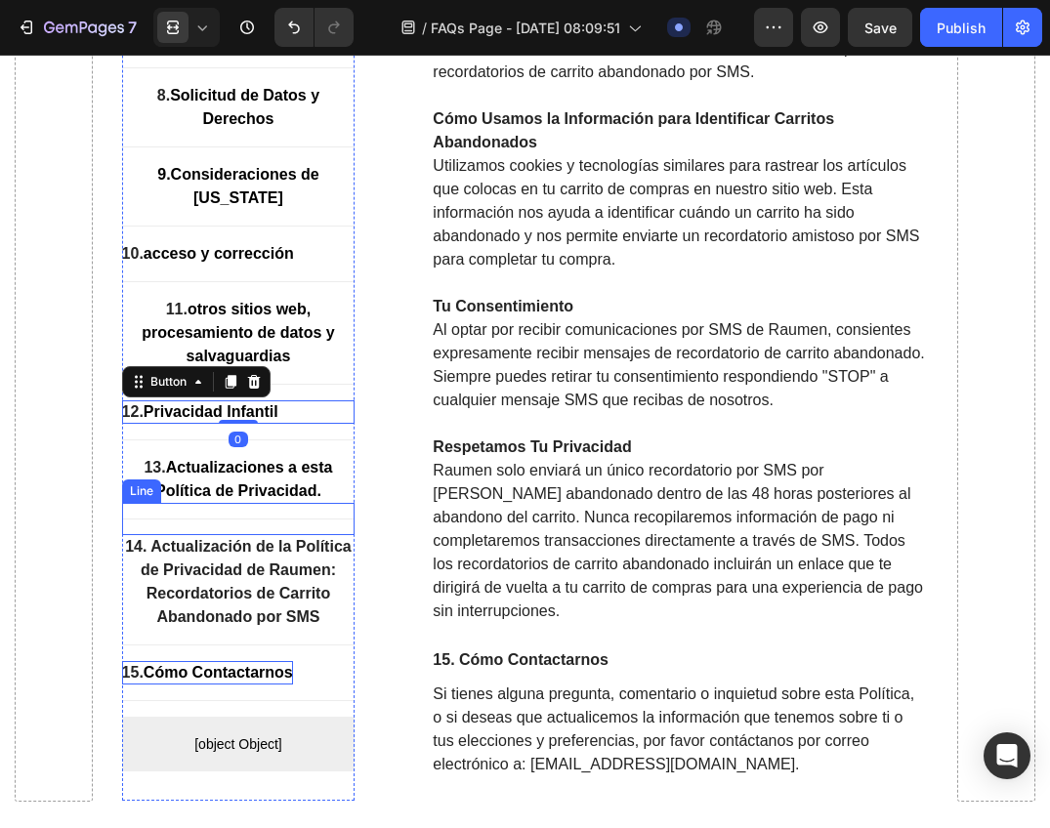
scroll to position [14597, 0]
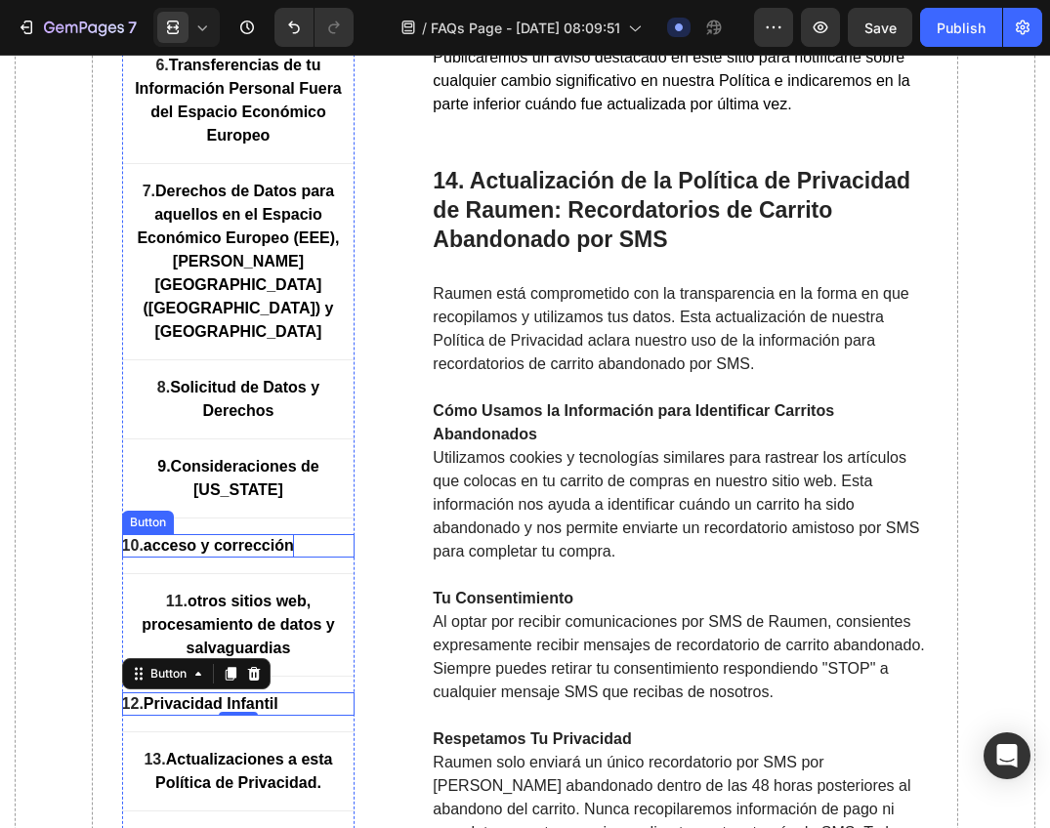
click at [211, 555] on strong "acceso y corrección" at bounding box center [219, 546] width 150 height 17
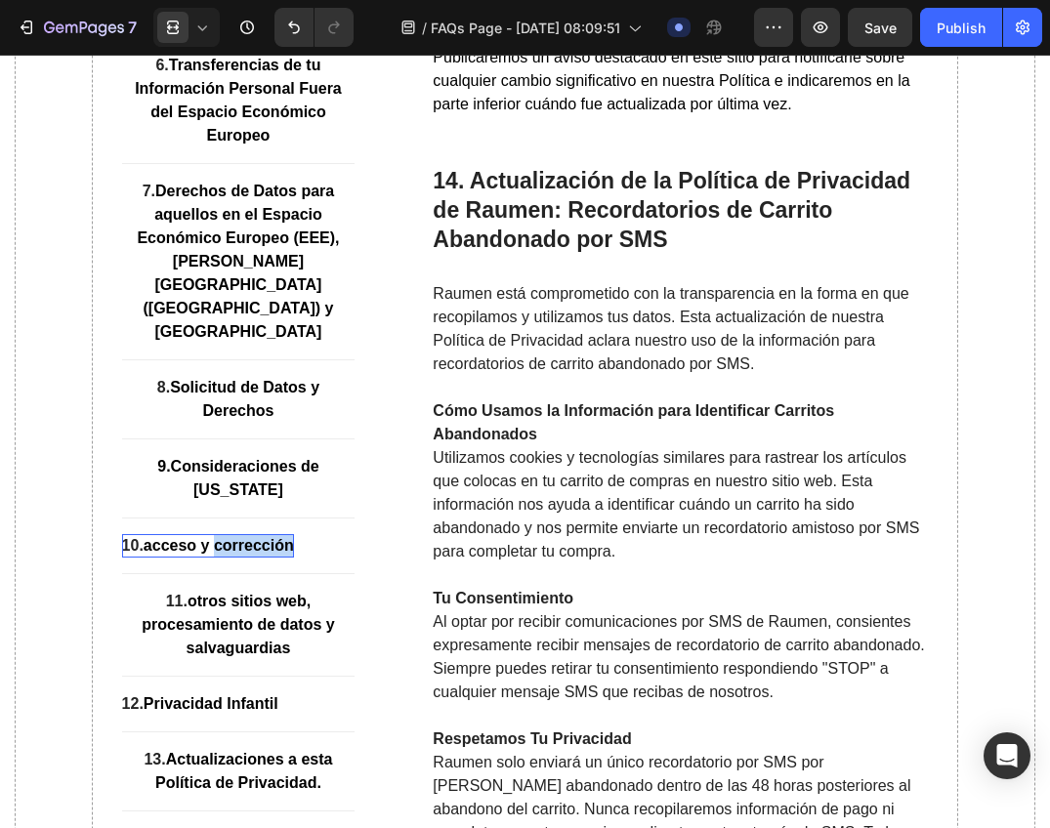
click at [261, 555] on strong "acceso y corrección" at bounding box center [219, 546] width 150 height 17
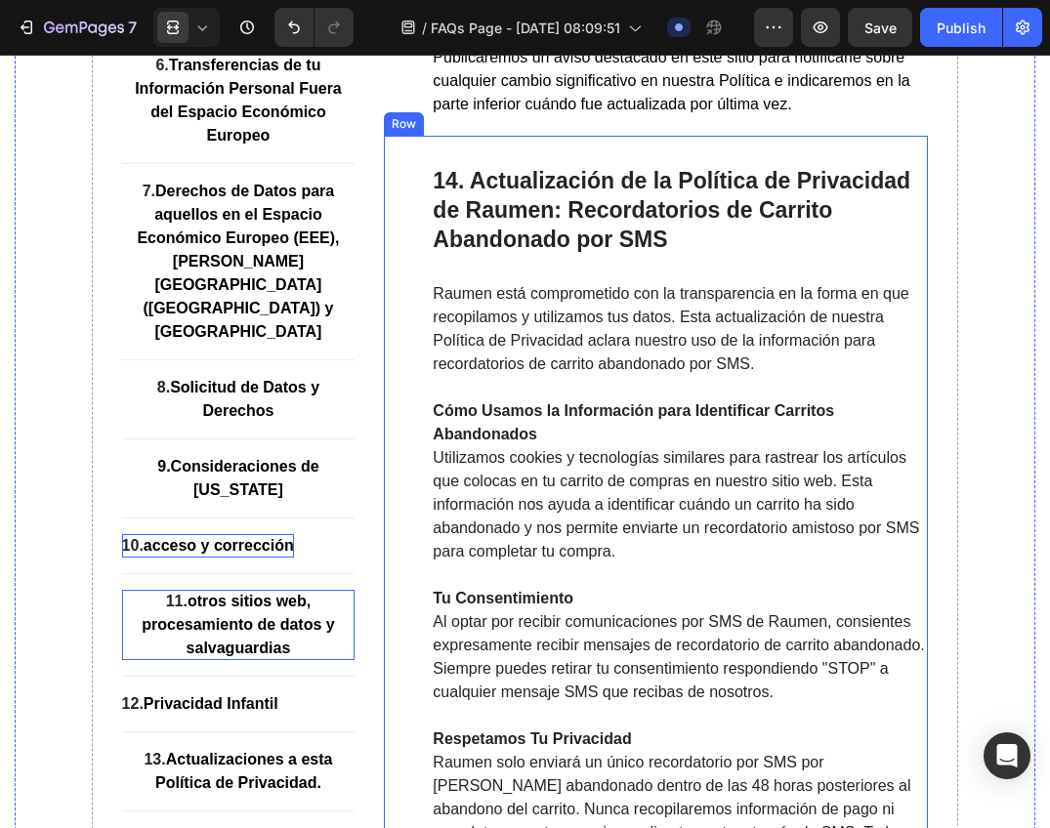
click at [277, 657] on strong "otros sitios web, procesamiento de datos y salvaguardias" at bounding box center [238, 625] width 192 height 63
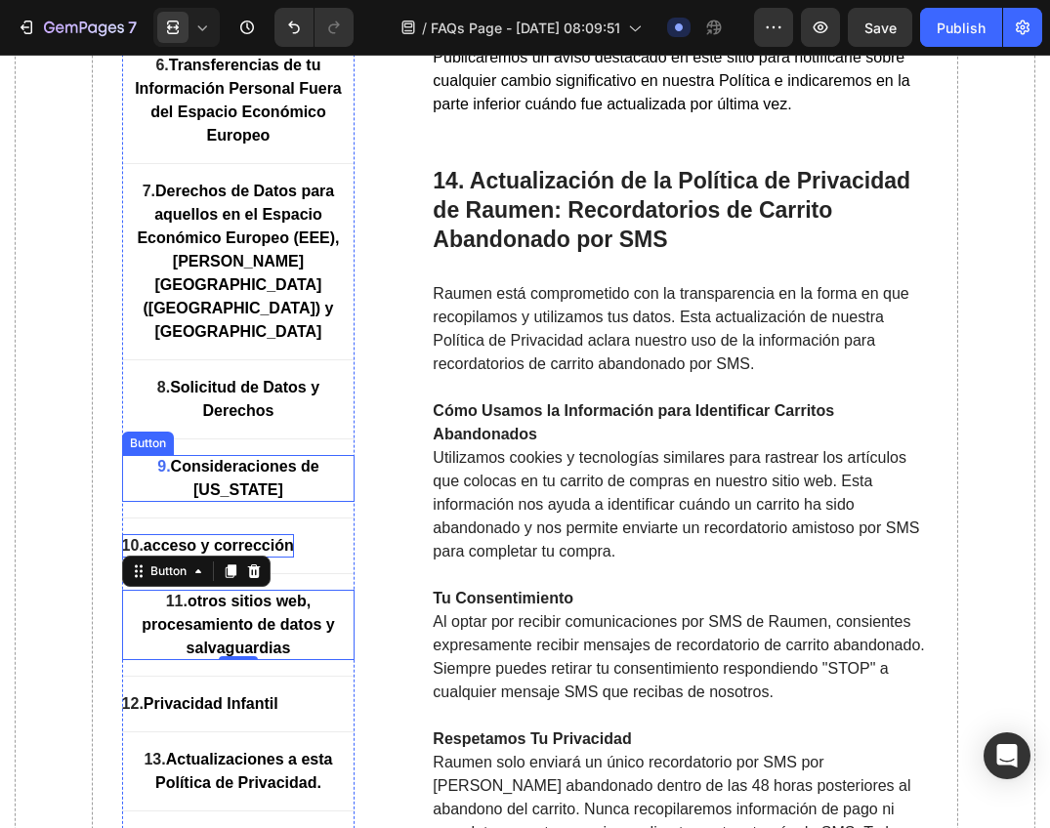
click at [279, 499] on strong "Consideraciones de Nevada" at bounding box center [245, 479] width 148 height 40
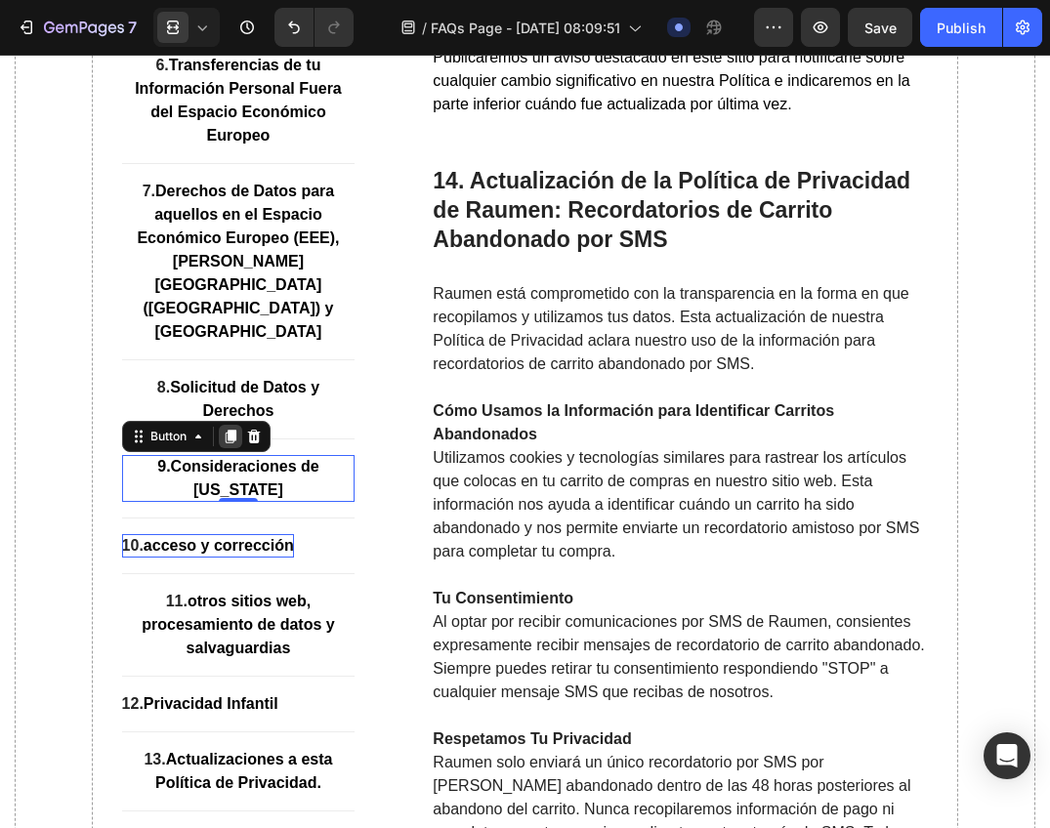
click at [229, 444] on icon at bounding box center [230, 438] width 11 height 14
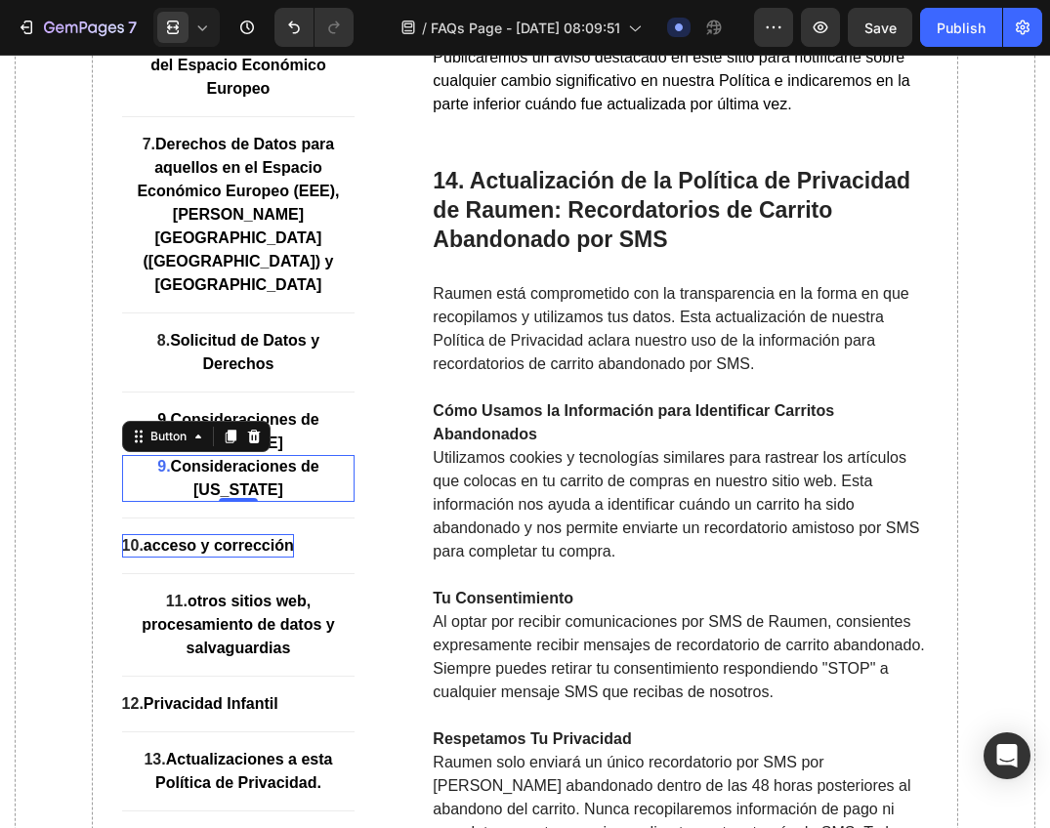
click at [197, 503] on div "9. Consideraciones de Nevada" at bounding box center [238, 479] width 233 height 47
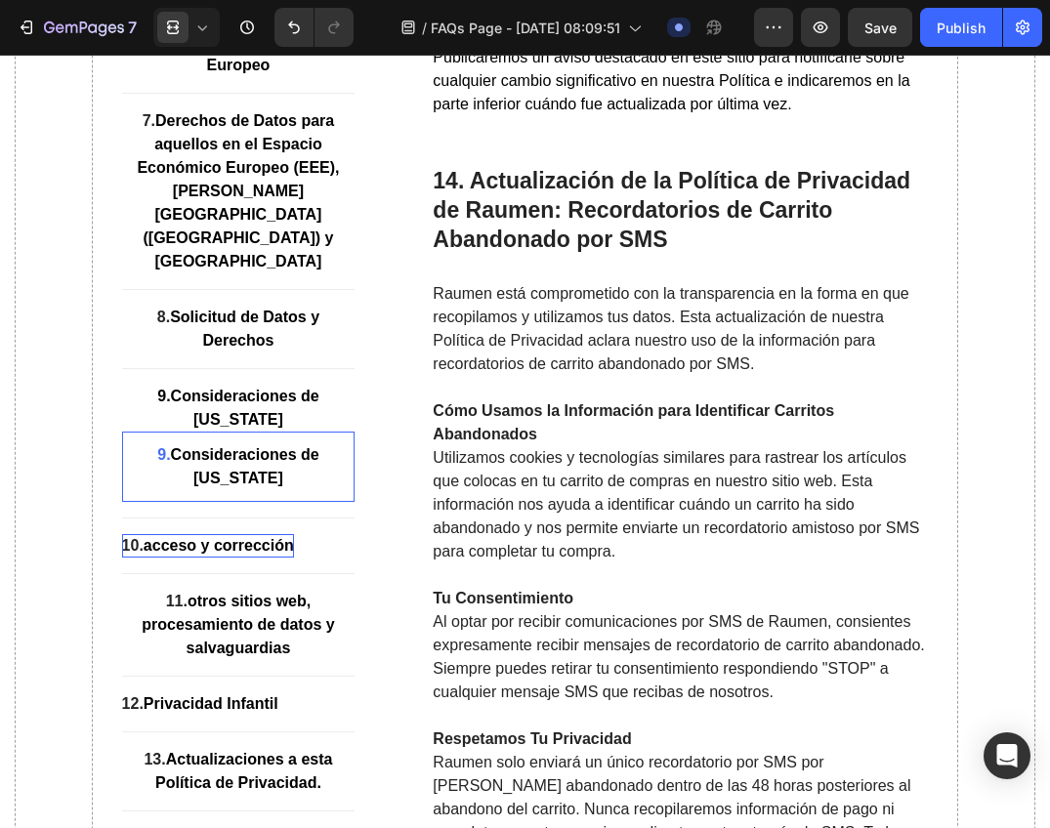
click at [260, 487] on strong "Consideraciones de Nevada" at bounding box center [245, 467] width 148 height 40
click at [295, 487] on strong "Consideraciones de Nevada" at bounding box center [245, 467] width 148 height 40
click at [296, 487] on strong "Consideraciones de Nevada" at bounding box center [245, 467] width 148 height 40
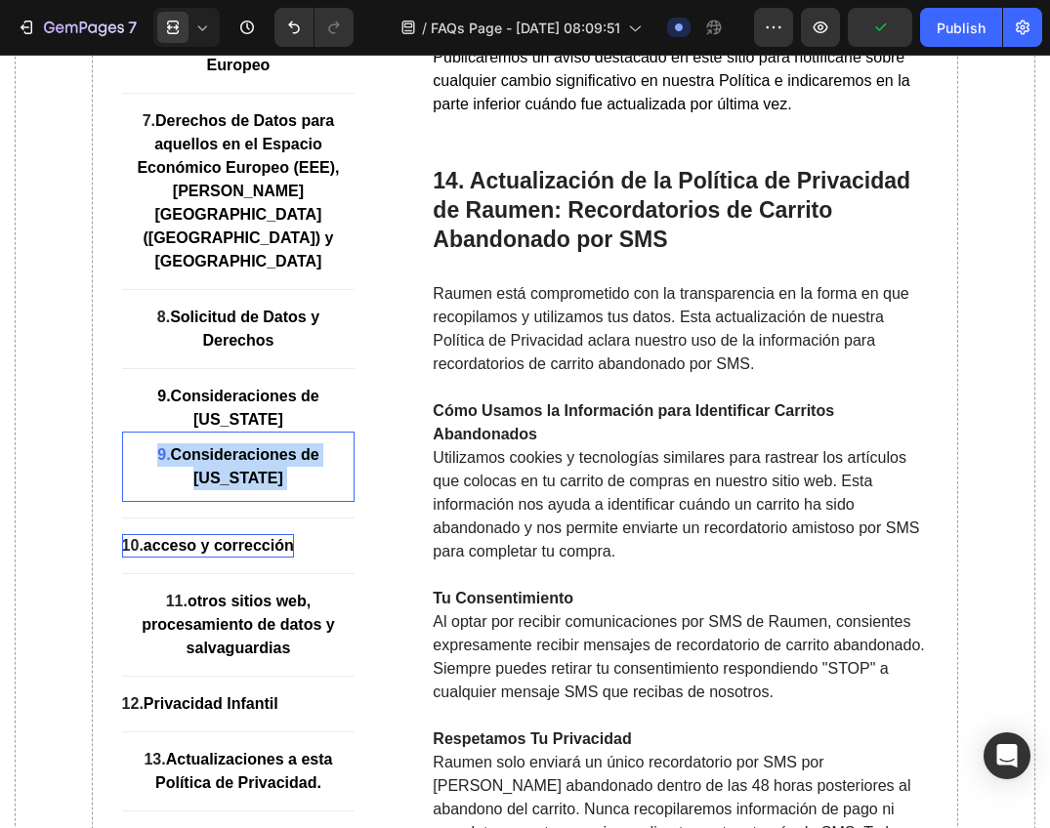
click at [296, 487] on strong "Consideraciones de Nevada" at bounding box center [245, 467] width 148 height 40
click at [261, 487] on strong "Consideraciones de Nevada" at bounding box center [245, 467] width 148 height 40
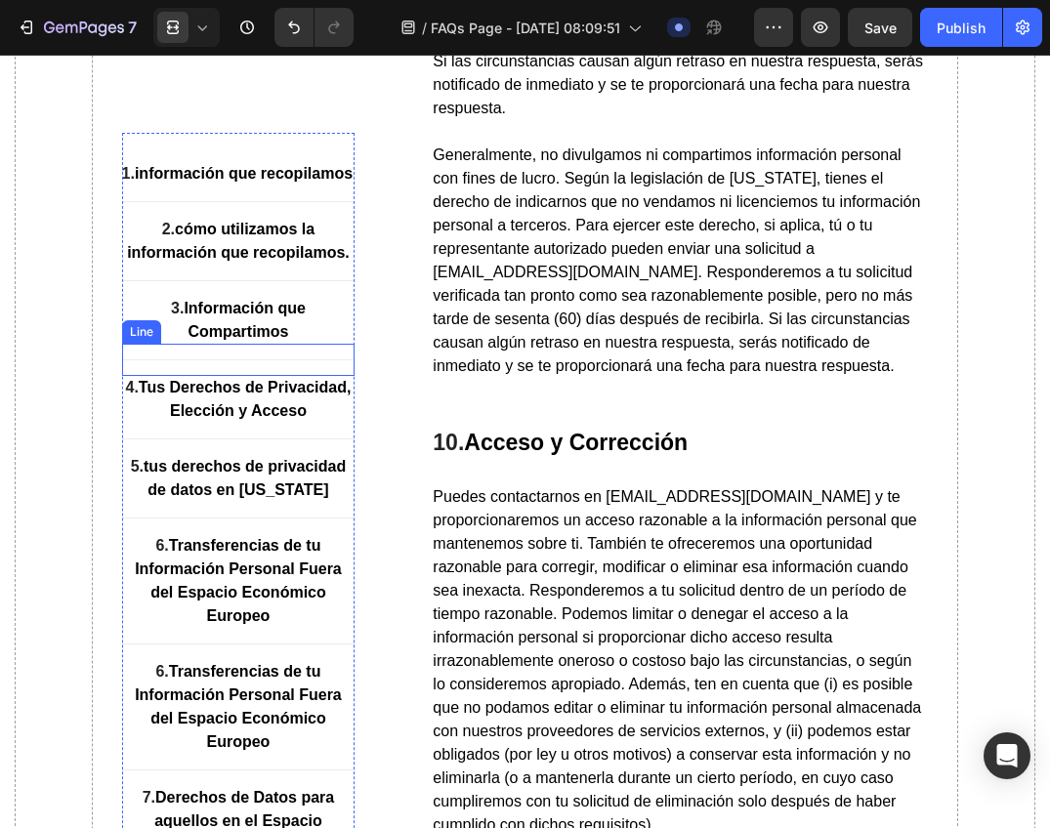
scroll to position [12352, 0]
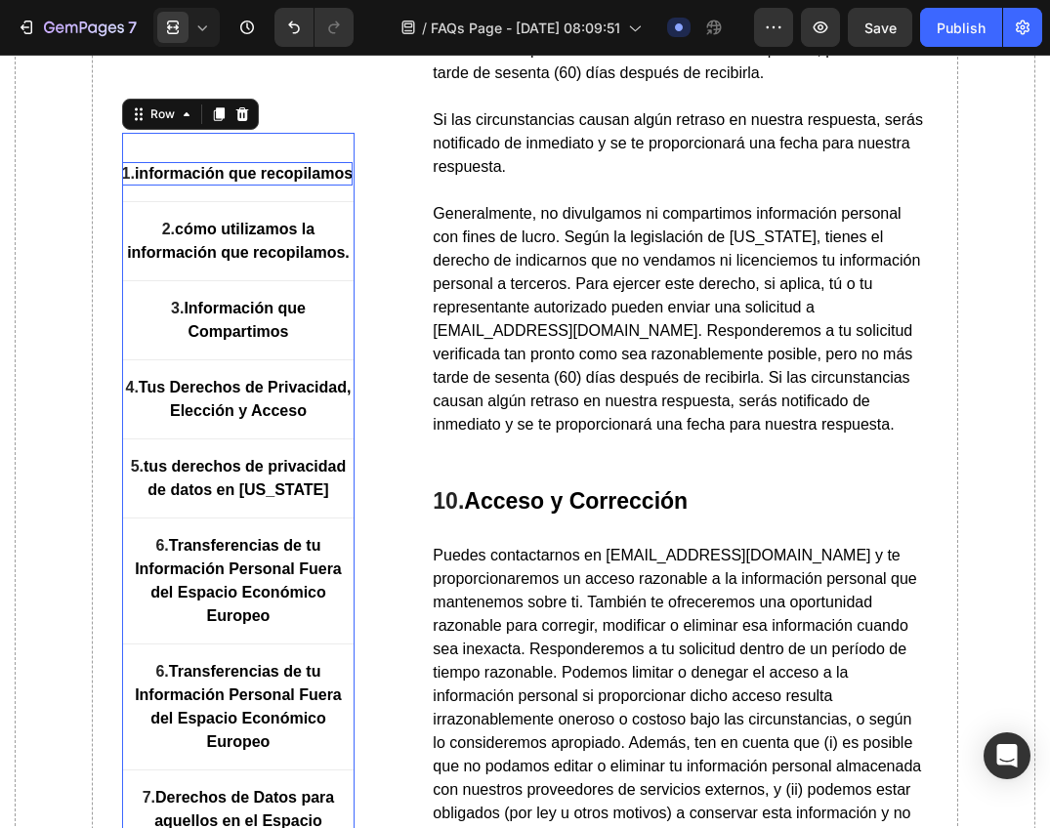
click at [328, 184] on p "1. información que recopilamos" at bounding box center [237, 173] width 231 height 23
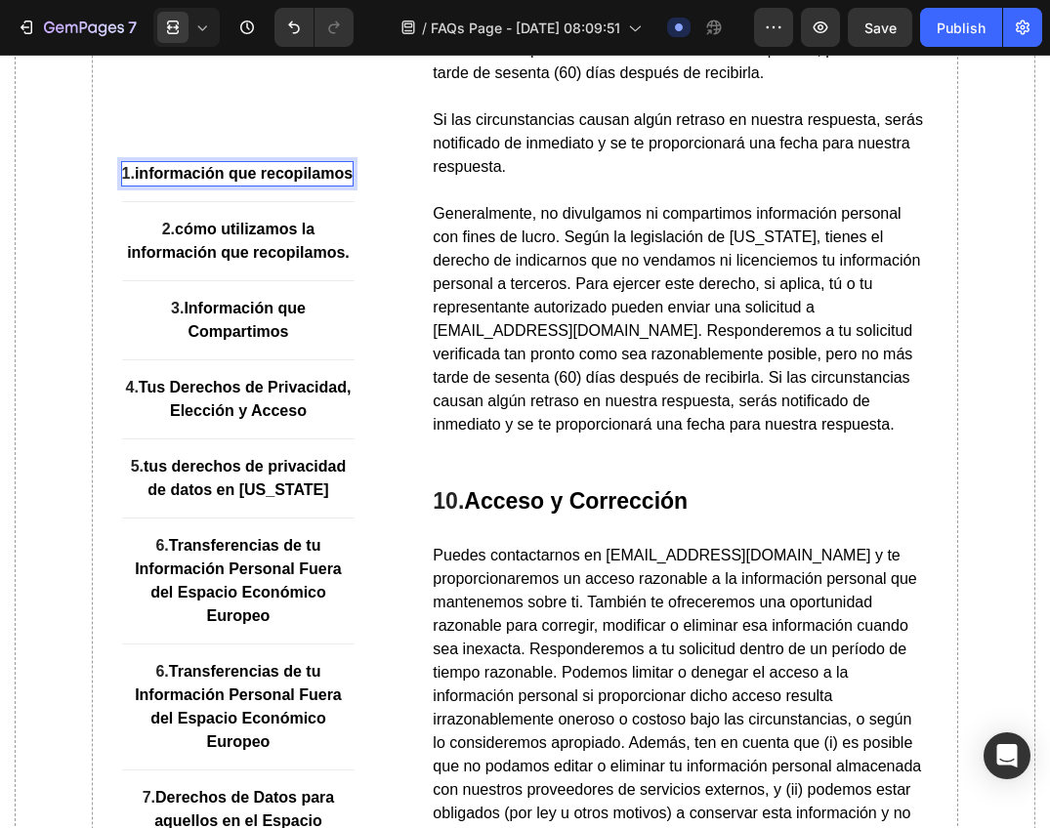
click at [300, 186] on p "1. información que recopilamos" at bounding box center [237, 173] width 231 height 23
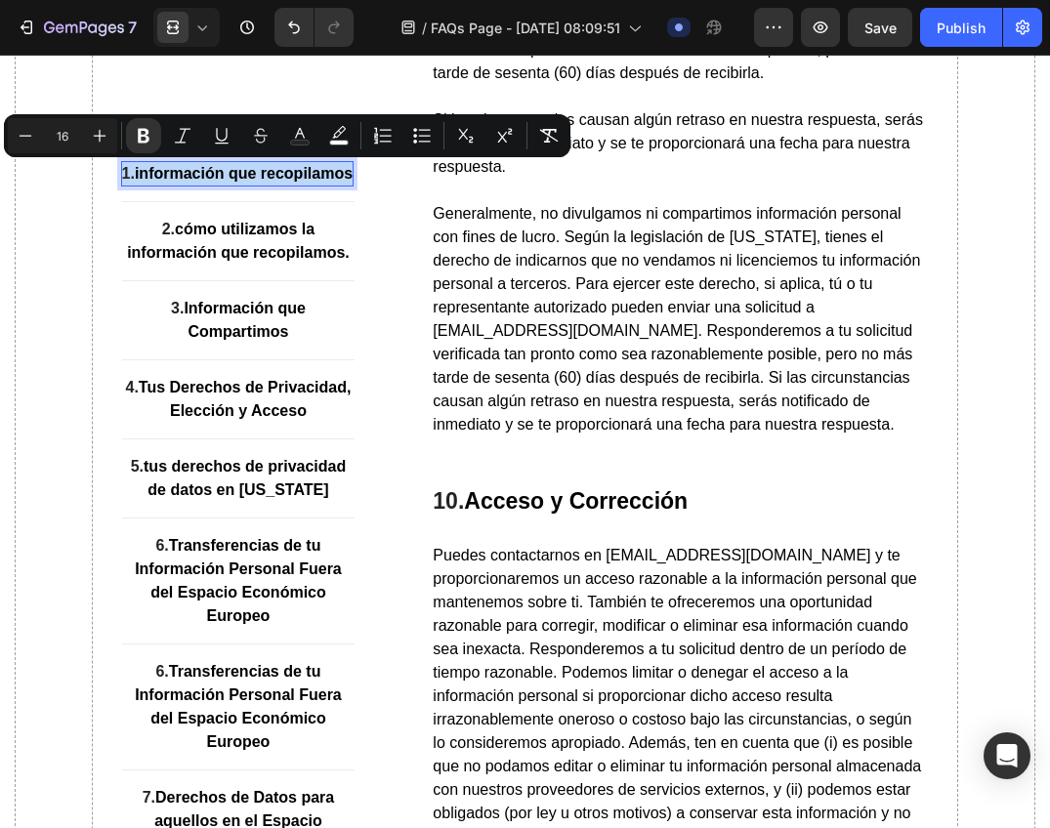
click at [190, 182] on strong "información que recopilamos" at bounding box center [244, 173] width 218 height 17
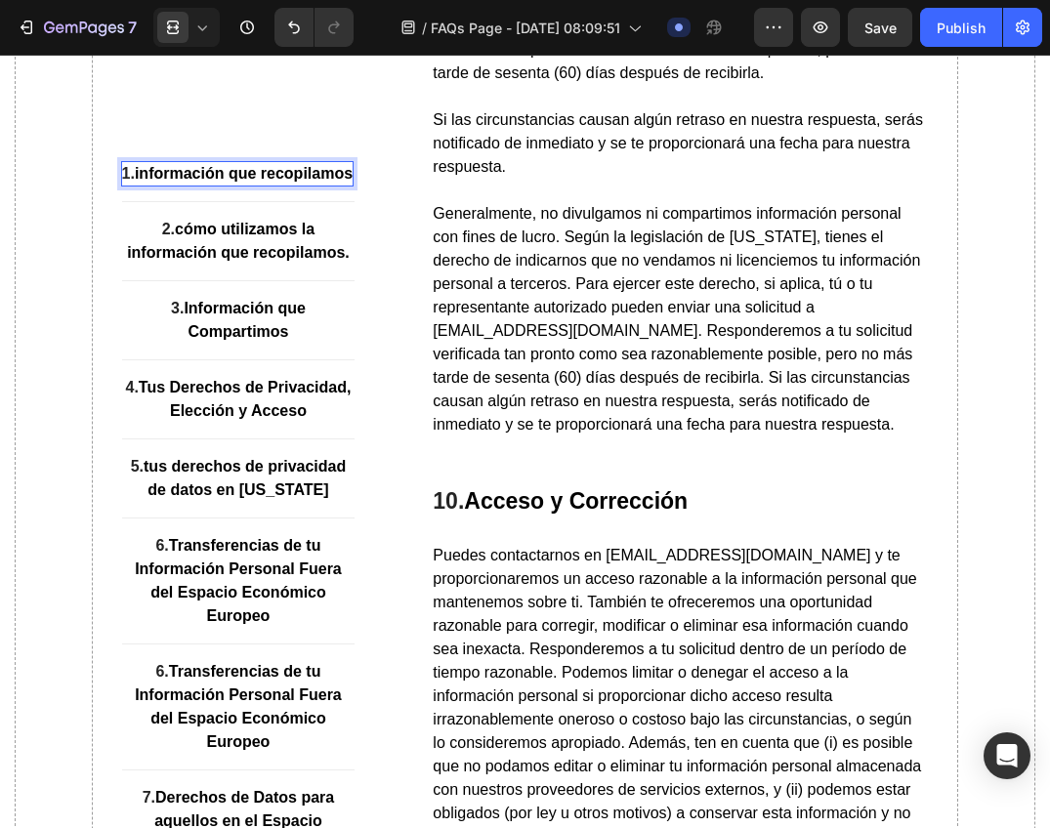
click at [183, 177] on strong "información que recopilamos" at bounding box center [244, 173] width 218 height 17
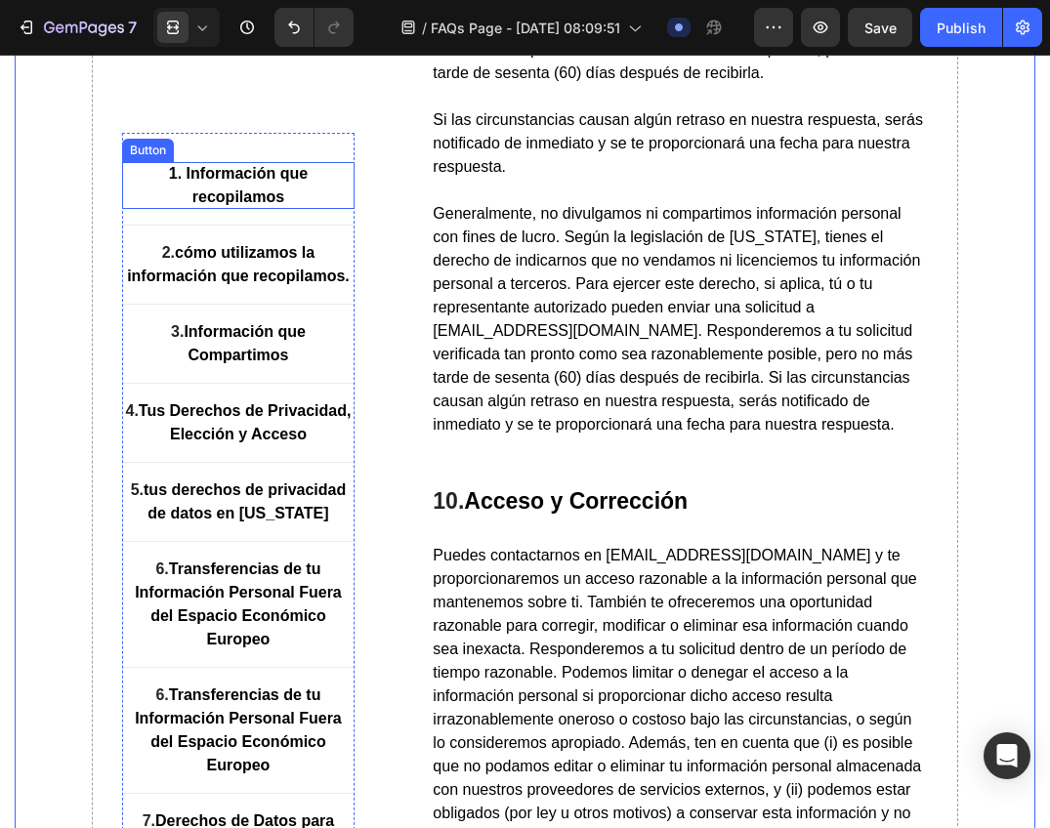
click at [309, 198] on p "1. Información que recopilamos" at bounding box center [238, 185] width 233 height 47
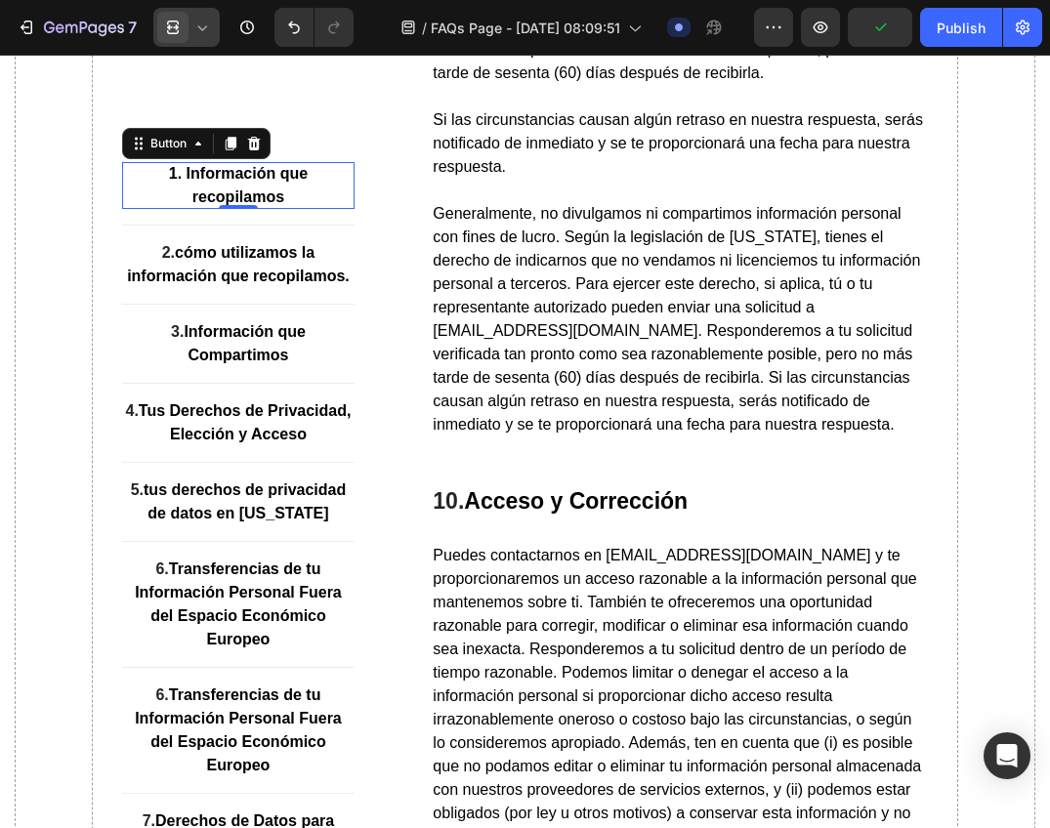
click at [208, 42] on div at bounding box center [186, 27] width 66 height 39
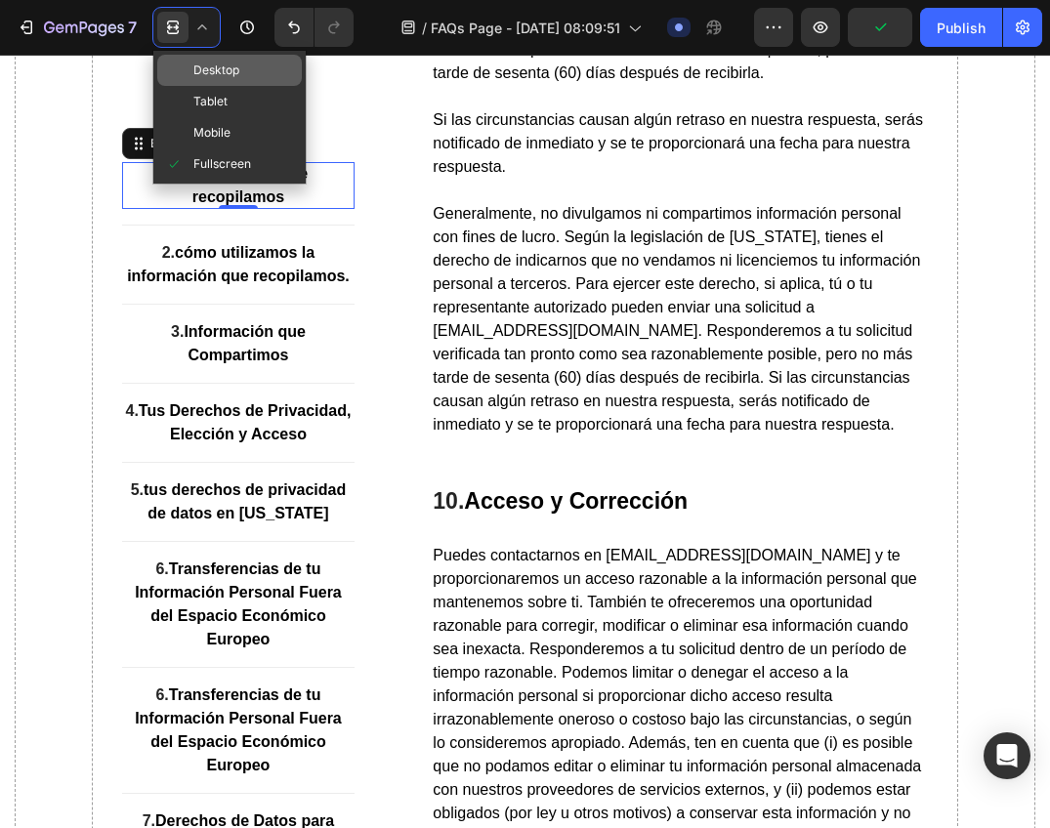
click at [239, 81] on div "Desktop" at bounding box center [229, 70] width 145 height 31
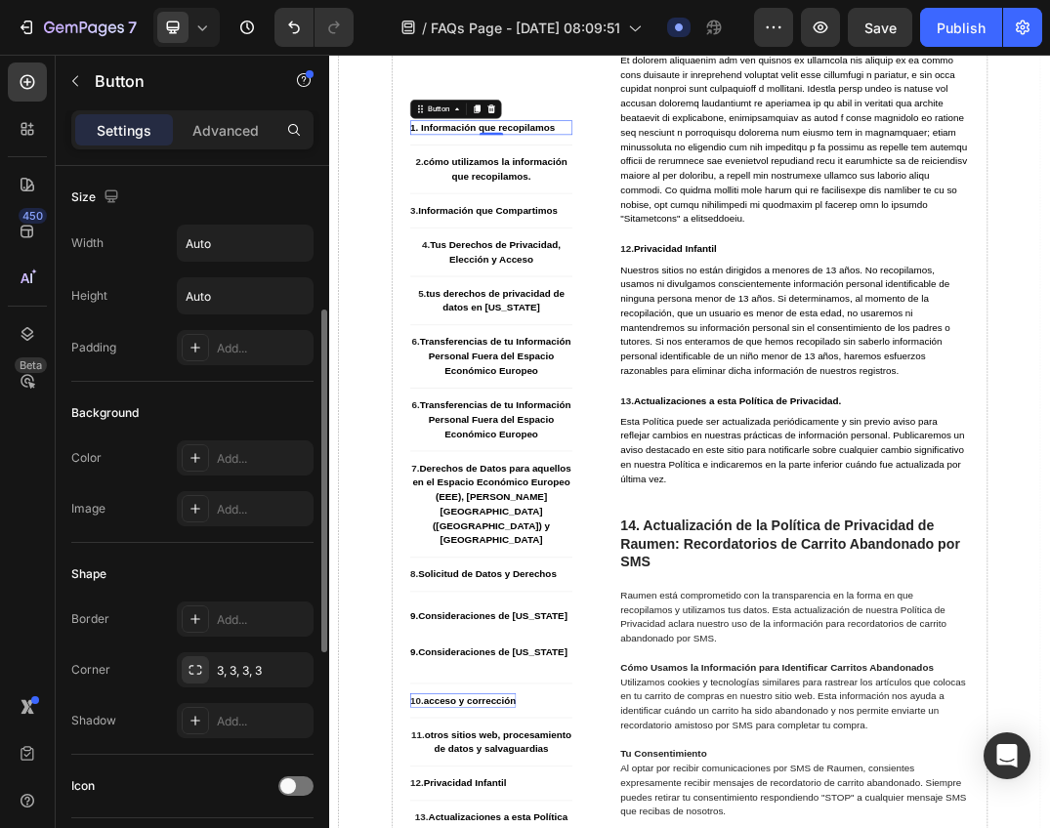
scroll to position [195, 0]
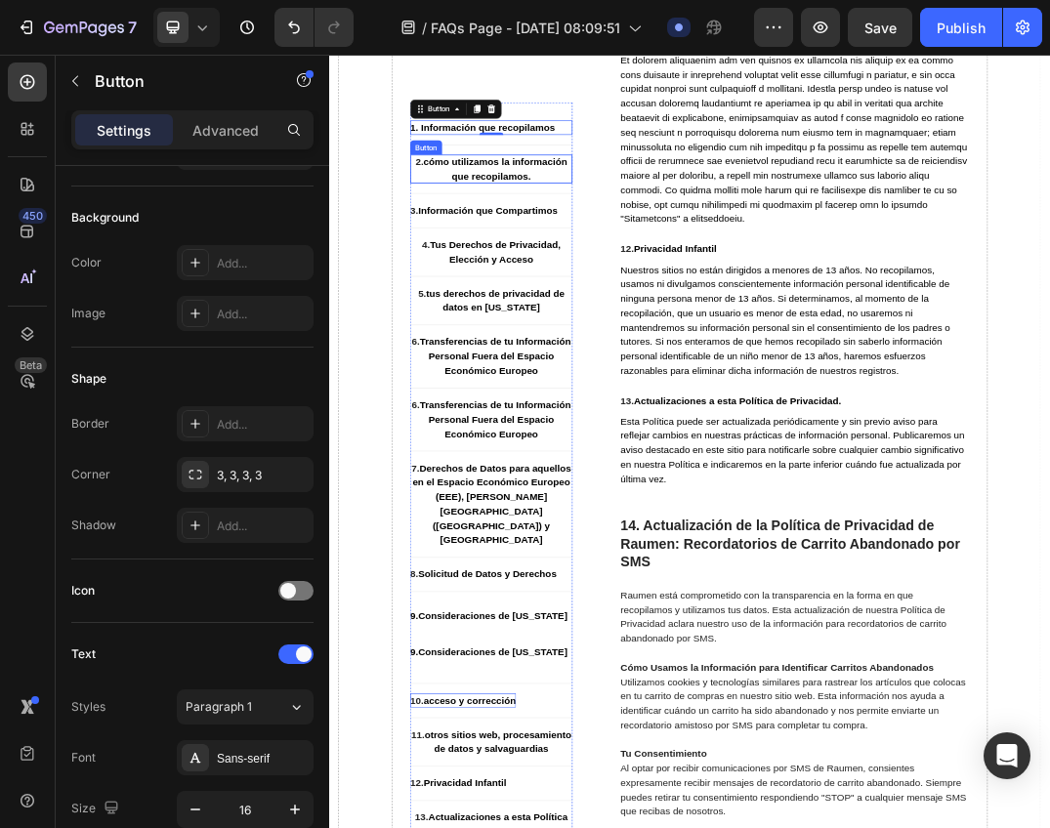
click at [654, 253] on p "2. cómo utilizamos la información que recopilamos." at bounding box center [593, 241] width 264 height 47
click at [690, 170] on strong "1. Información que recopilamos" at bounding box center [578, 173] width 235 height 17
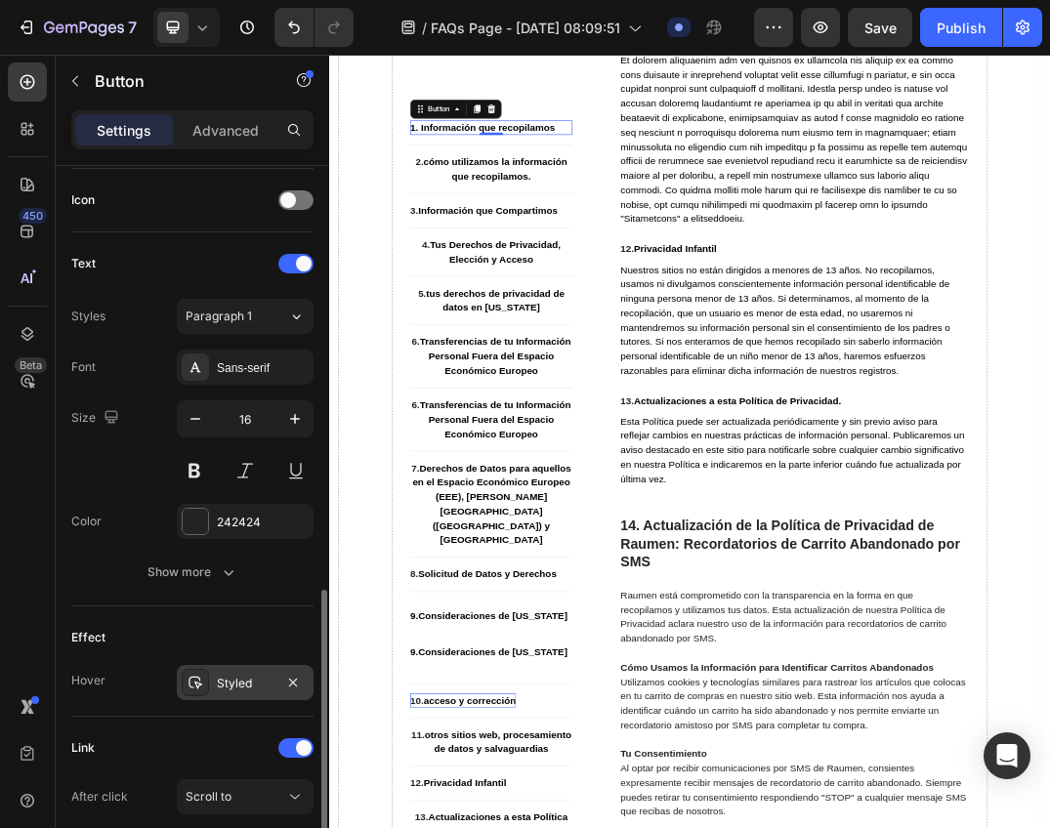
scroll to position [784, 0]
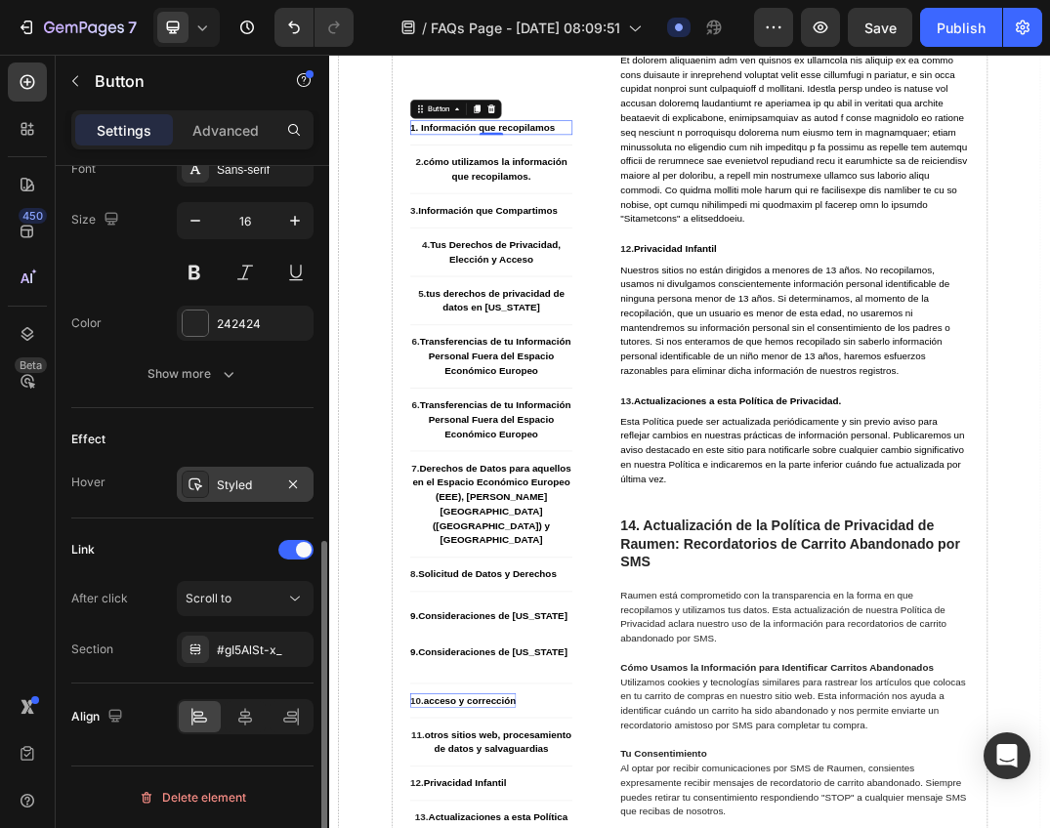
click at [222, 492] on div "Styled" at bounding box center [245, 485] width 57 height 18
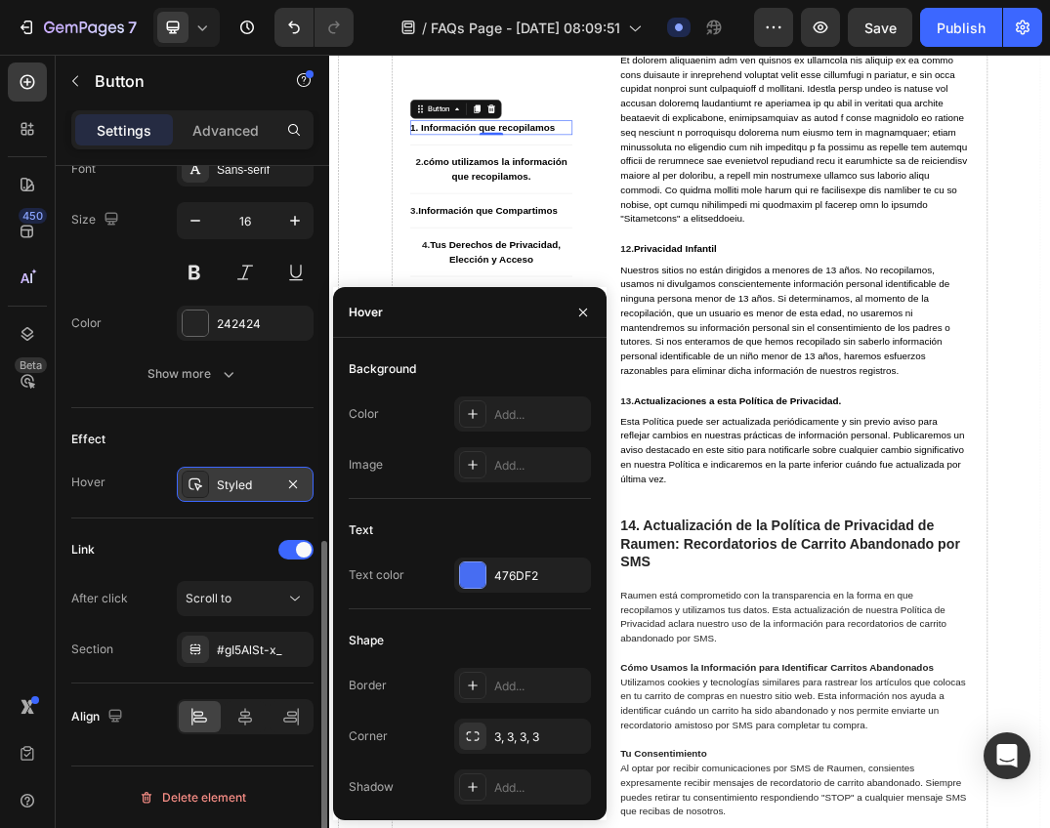
click at [222, 492] on div "Styled" at bounding box center [245, 485] width 57 height 18
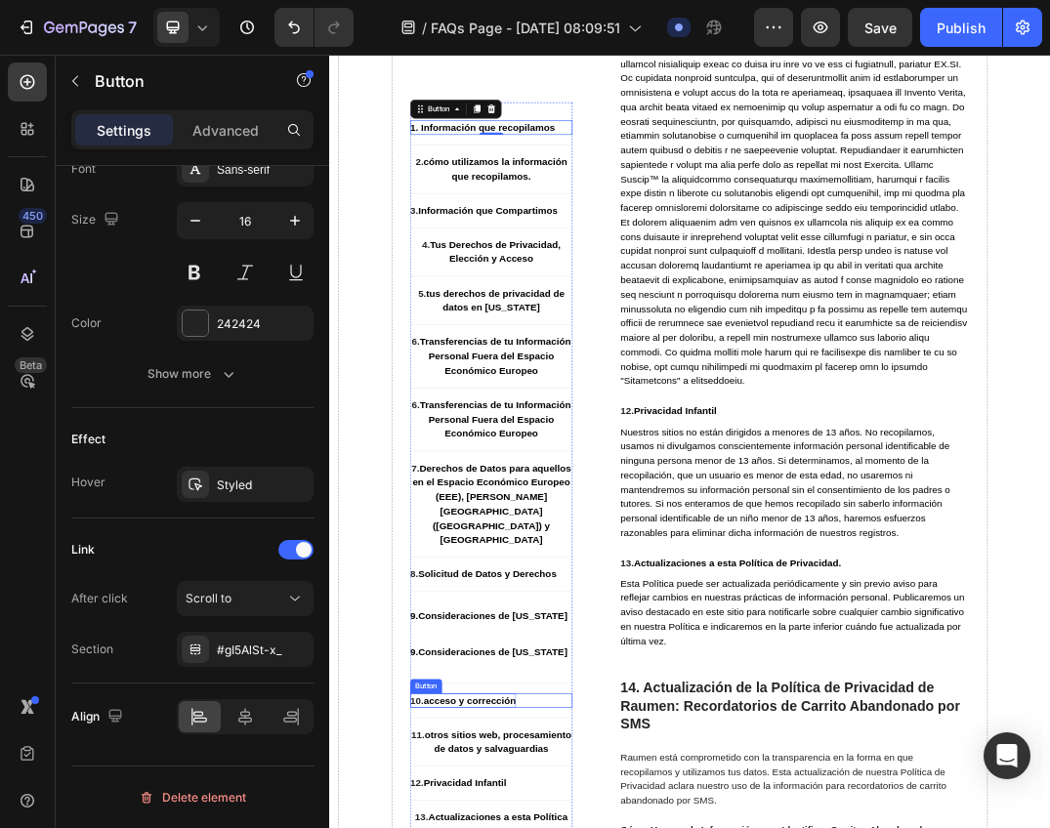
scroll to position [12059, 0]
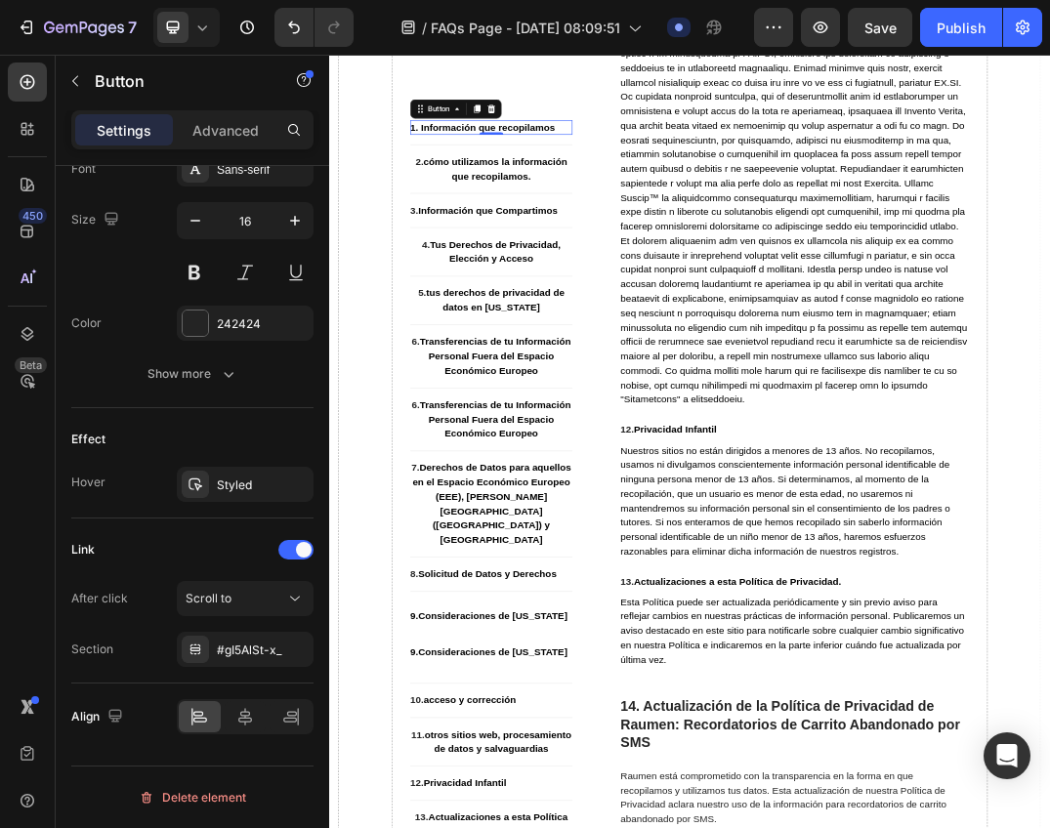
click at [204, 20] on icon at bounding box center [202, 28] width 20 height 20
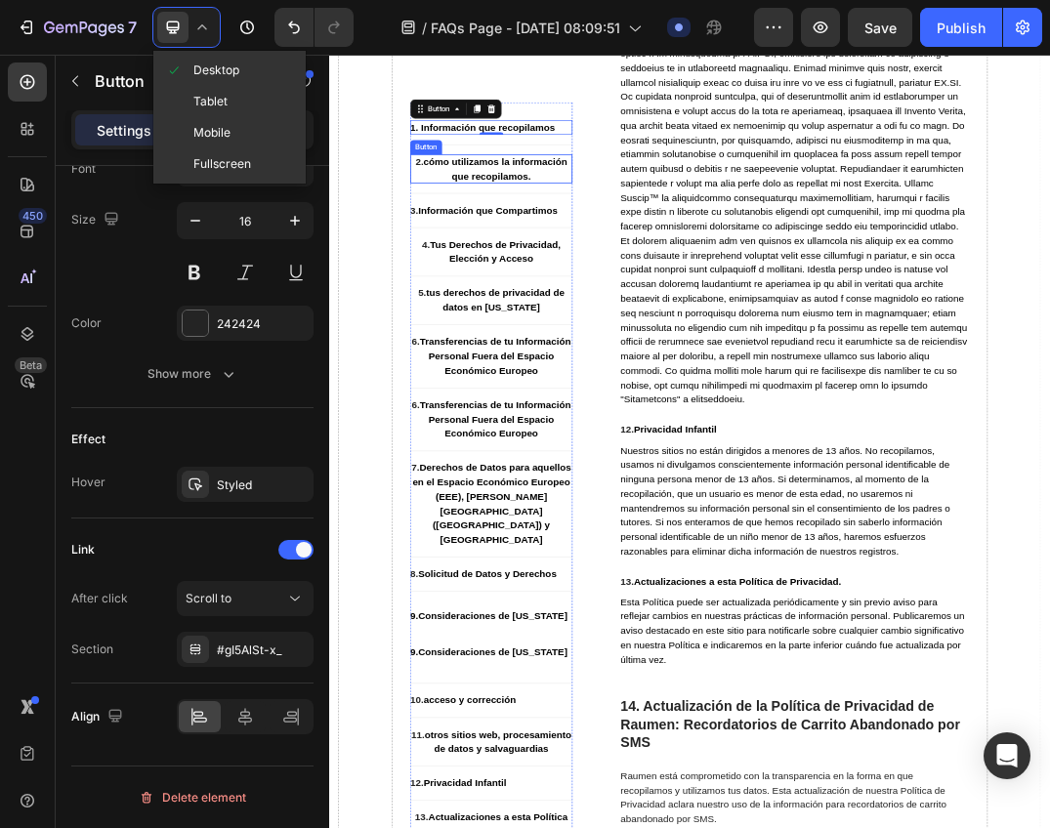
click at [594, 243] on strong "cómo utilizamos la información que recopilamos." at bounding box center [598, 241] width 233 height 40
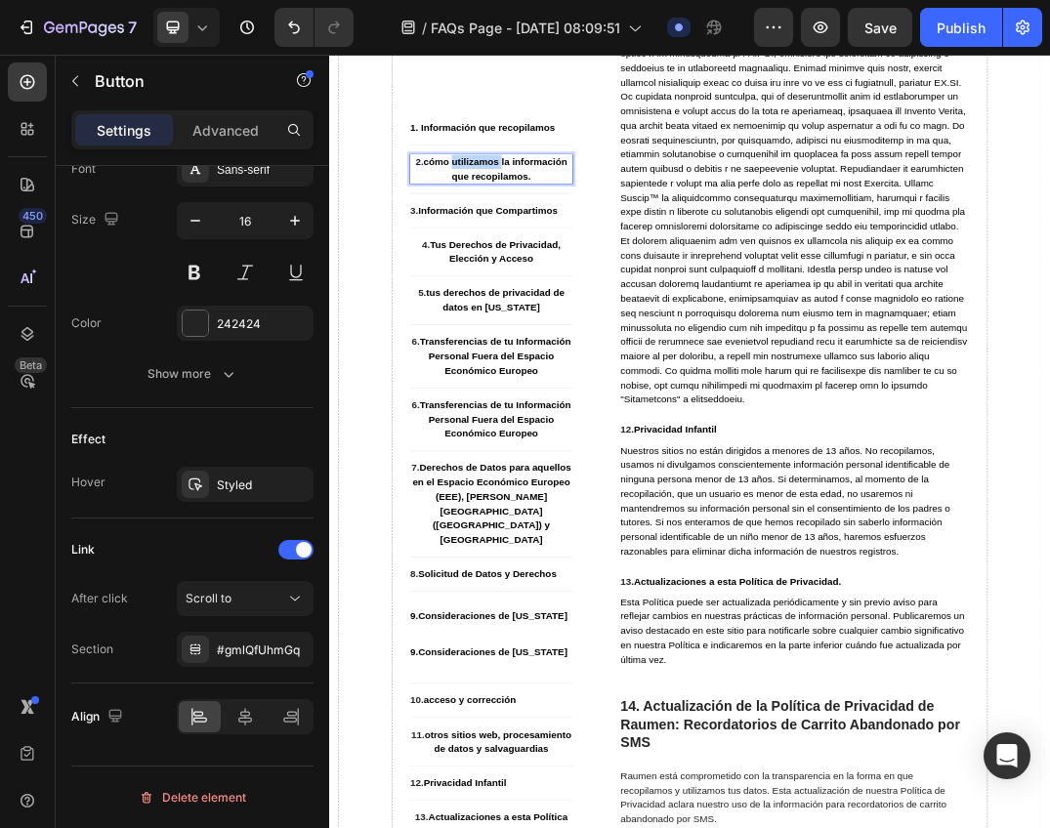
click at [594, 235] on strong "cómo utilizamos la información que recopilamos." at bounding box center [598, 241] width 233 height 40
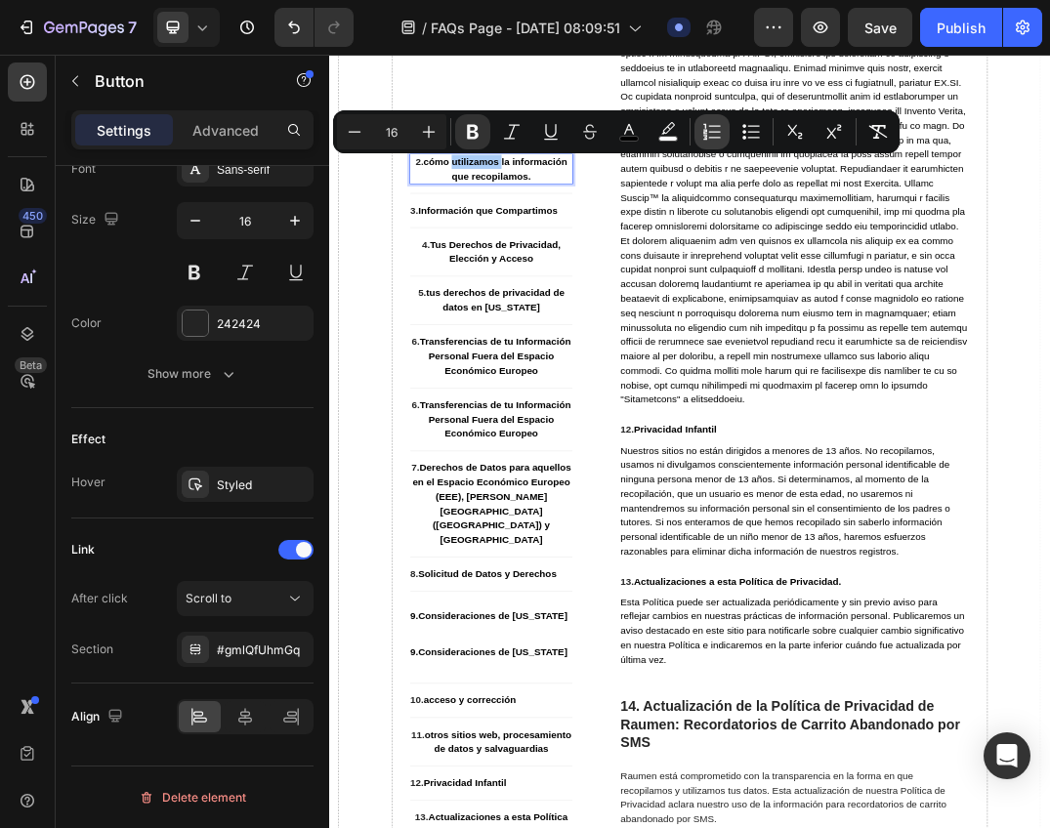
click at [706, 132] on icon "Editor contextual toolbar" at bounding box center [705, 131] width 4 height 5
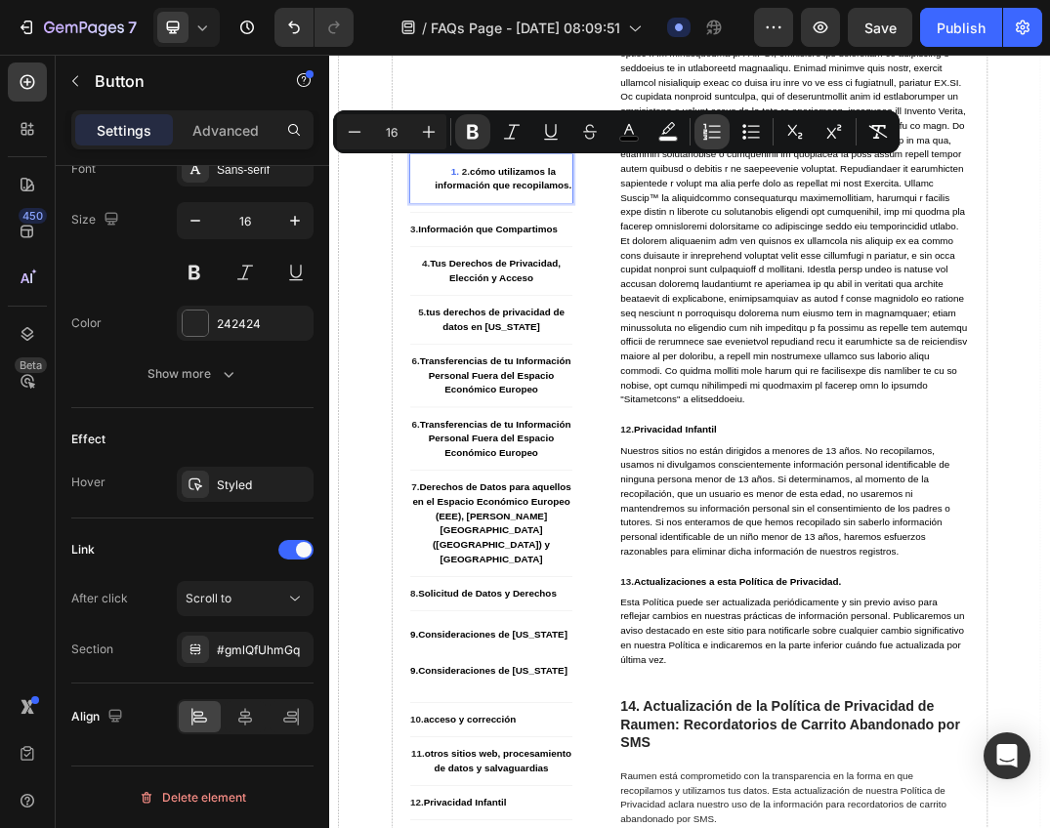
click at [706, 131] on icon "Editor contextual toolbar" at bounding box center [705, 131] width 4 height 5
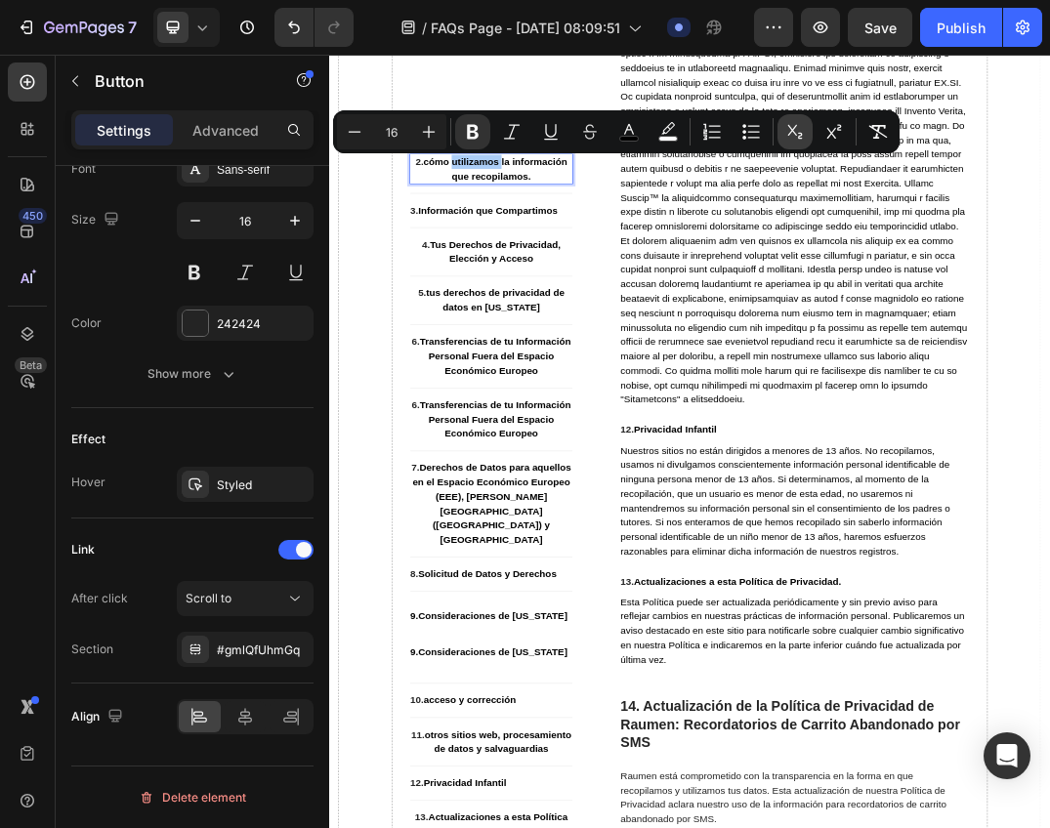
click at [793, 136] on icon "Editor contextual toolbar" at bounding box center [795, 132] width 20 height 20
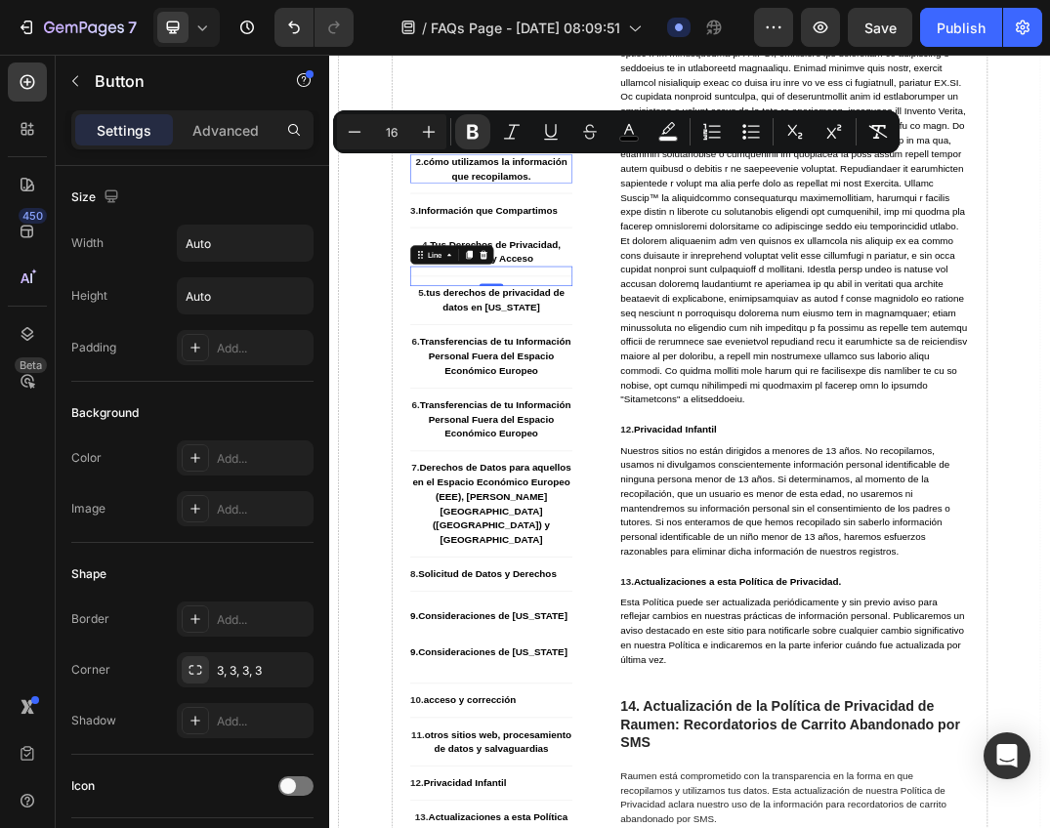
click at [568, 410] on div "Title Line 0" at bounding box center [593, 415] width 264 height 32
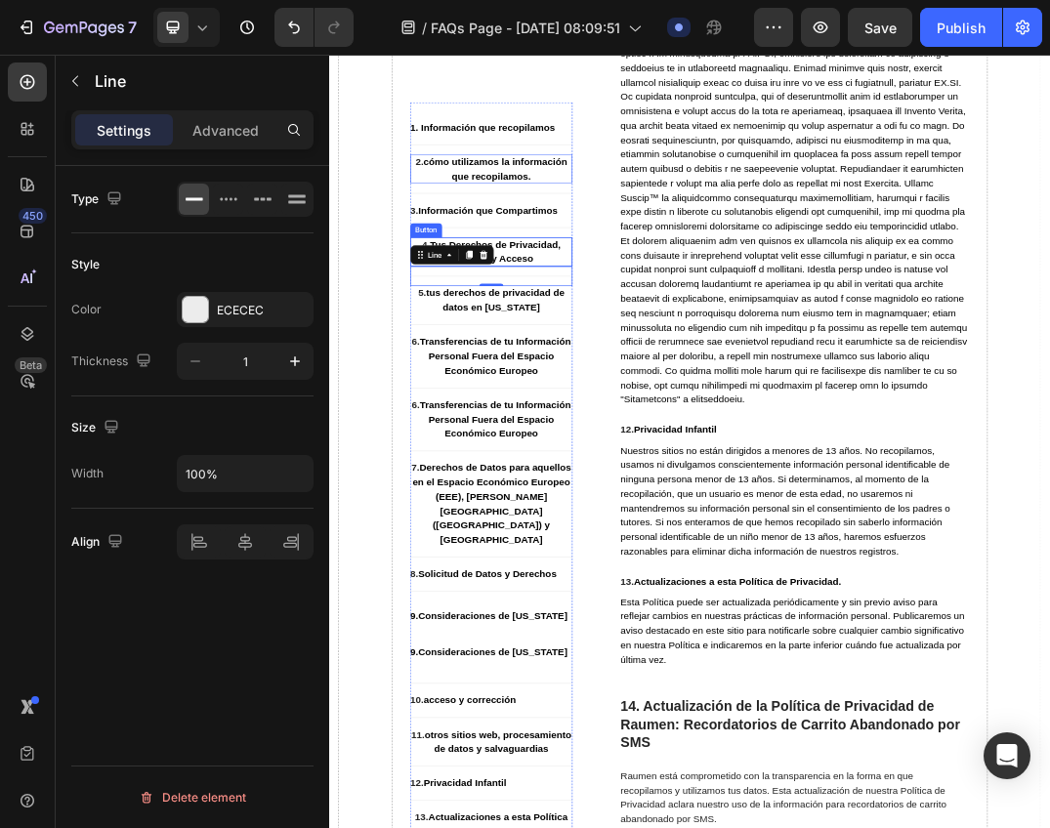
click at [634, 355] on strong "Tus Derechos de Privacidad, Elección y Acceso" at bounding box center [599, 375] width 213 height 40
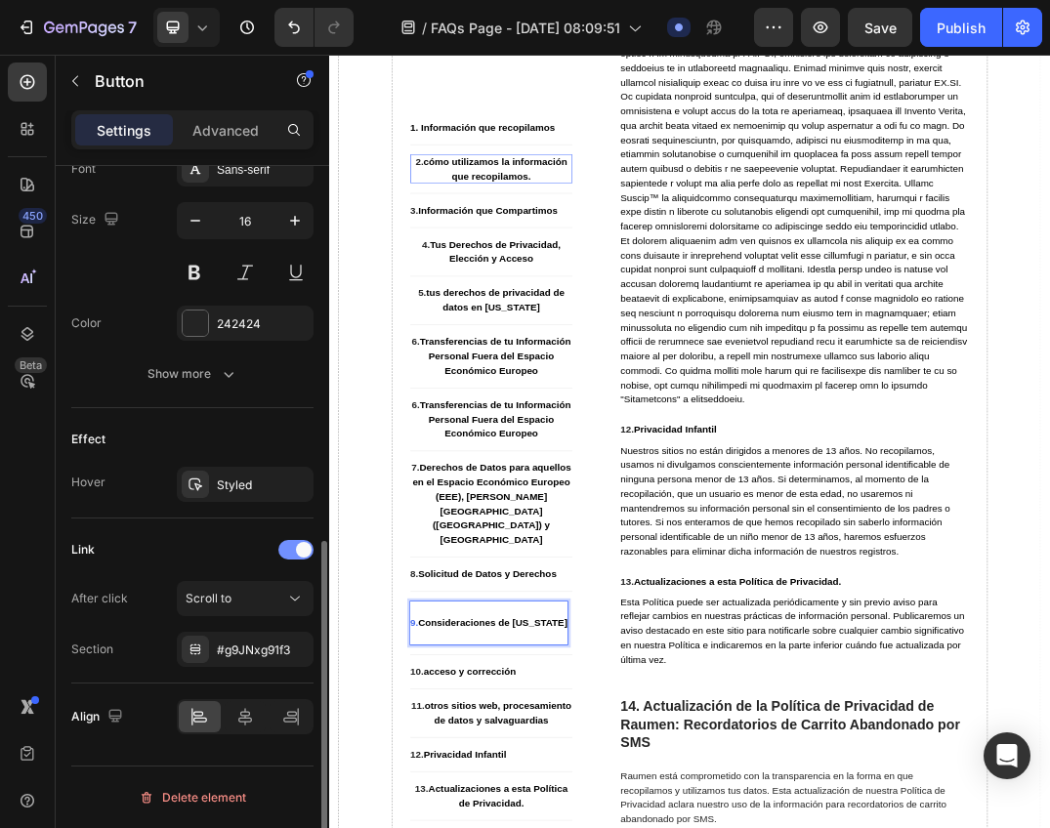
click at [297, 549] on span at bounding box center [304, 550] width 16 height 16
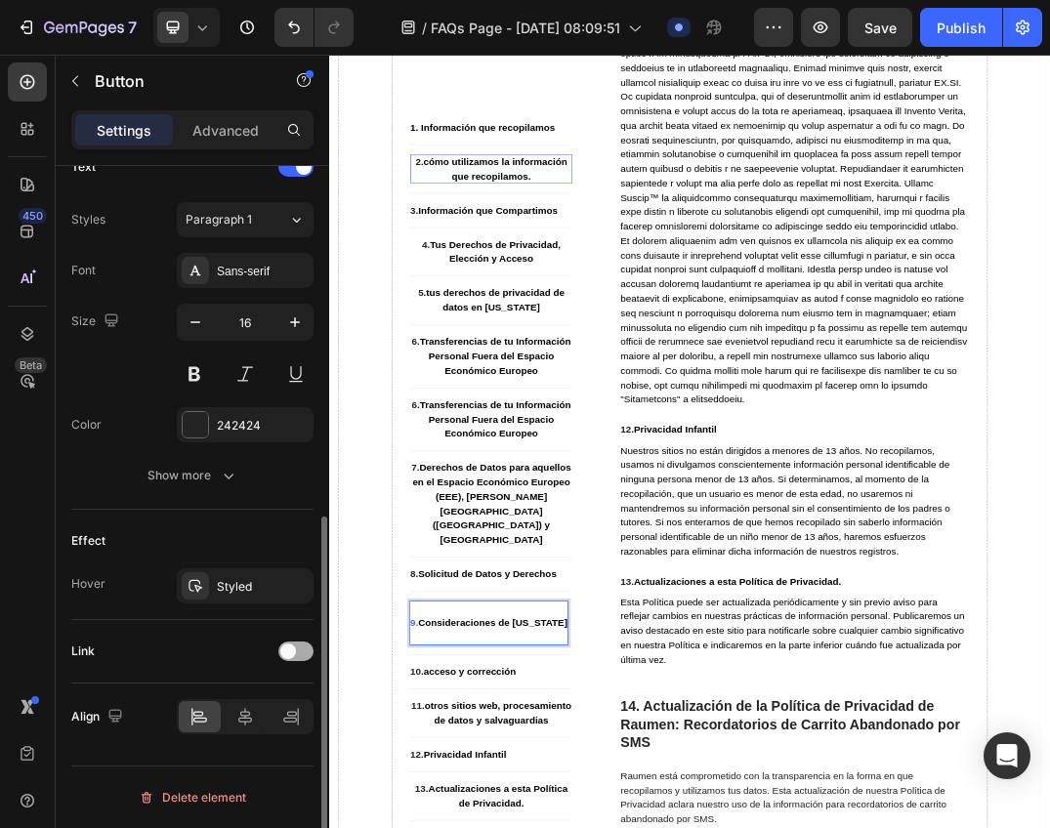
scroll to position [683, 0]
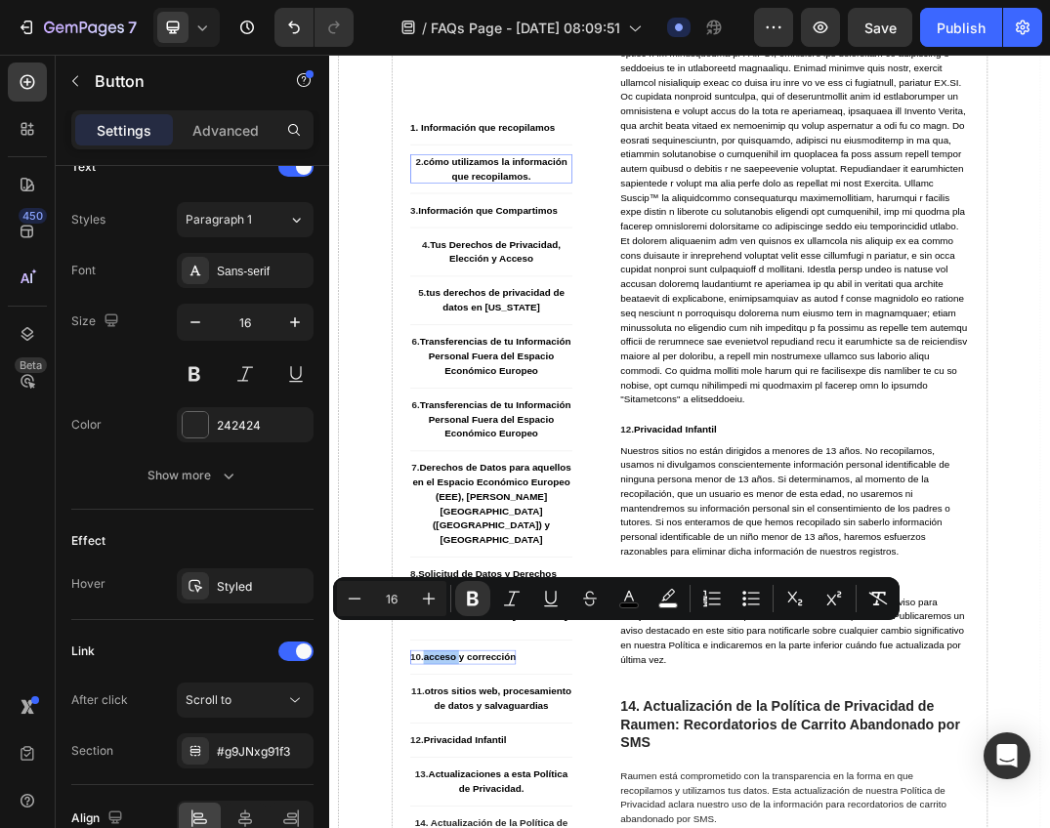
drag, startPoint x: 198, startPoint y: 18, endPoint x: 201, endPoint y: 30, distance: 13.0
click at [201, 30] on icon at bounding box center [202, 28] width 20 height 20
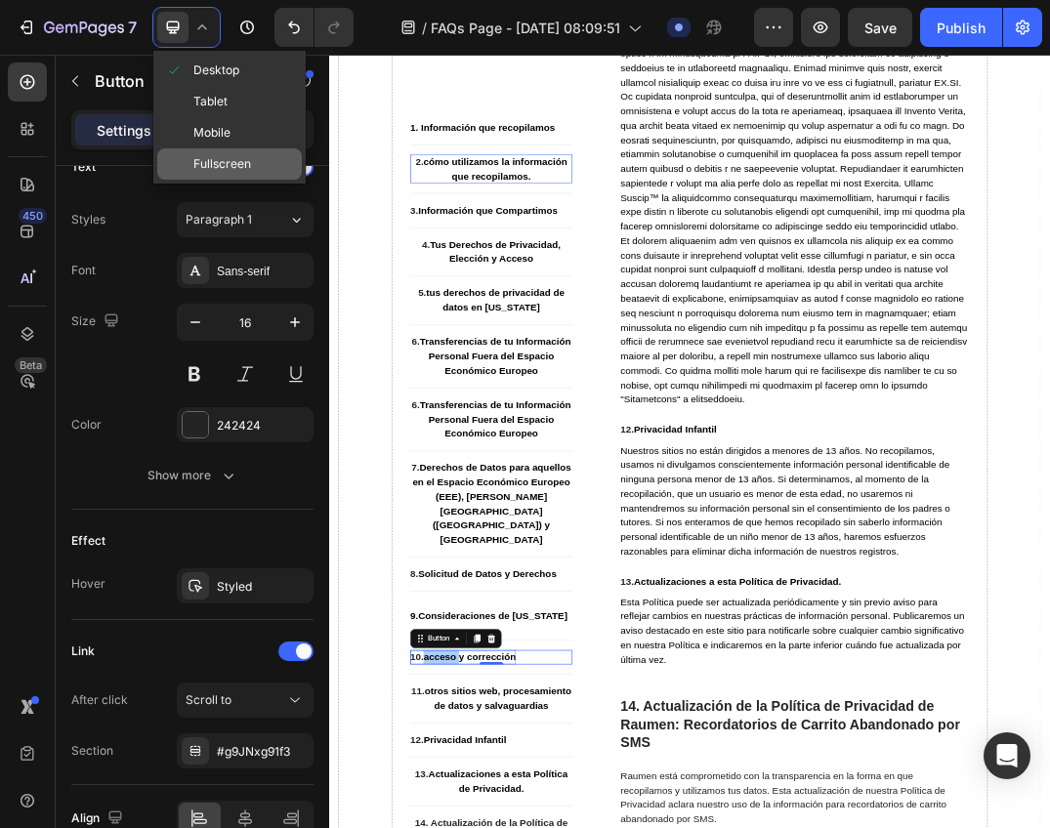
click at [239, 153] on div "Fullscreen" at bounding box center [229, 163] width 145 height 31
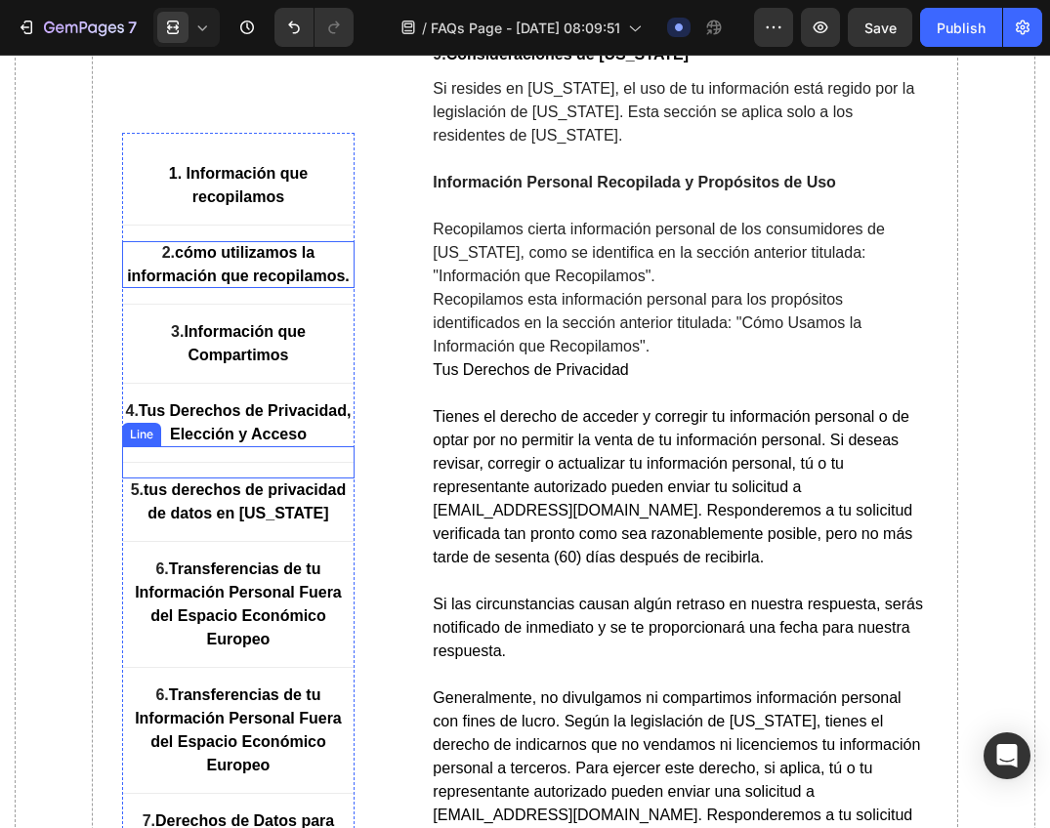
scroll to position [11863, 0]
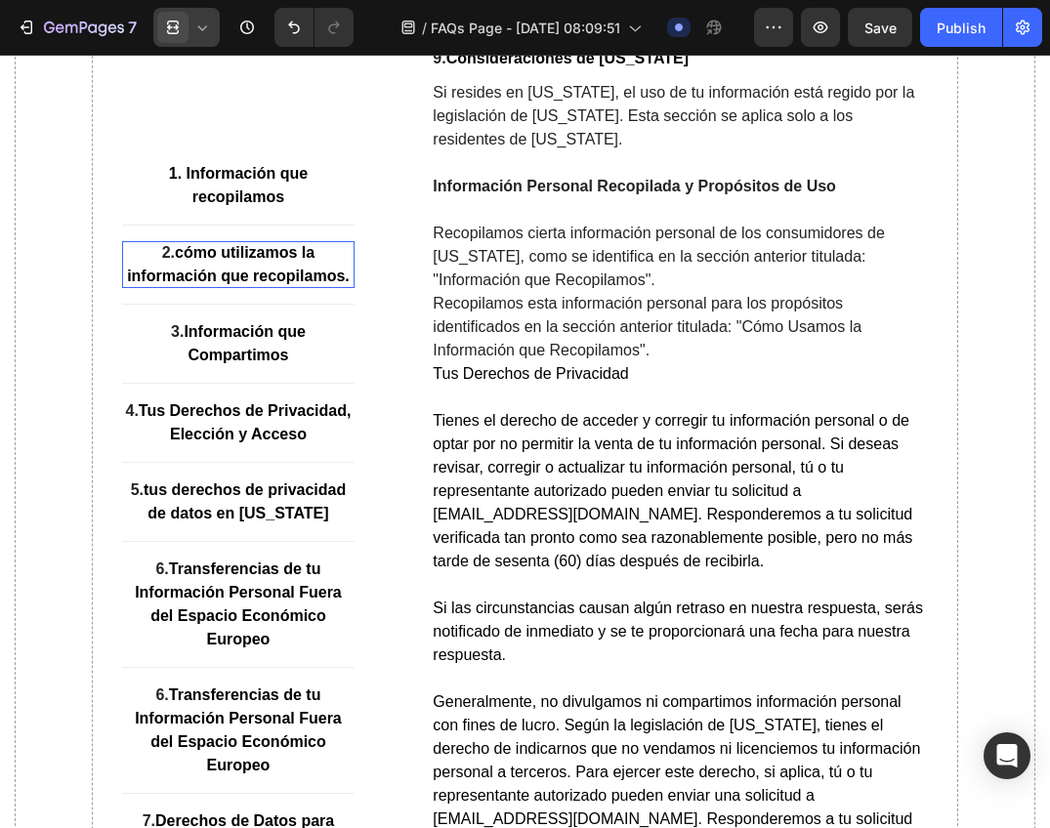
click at [206, 38] on div at bounding box center [186, 27] width 66 height 39
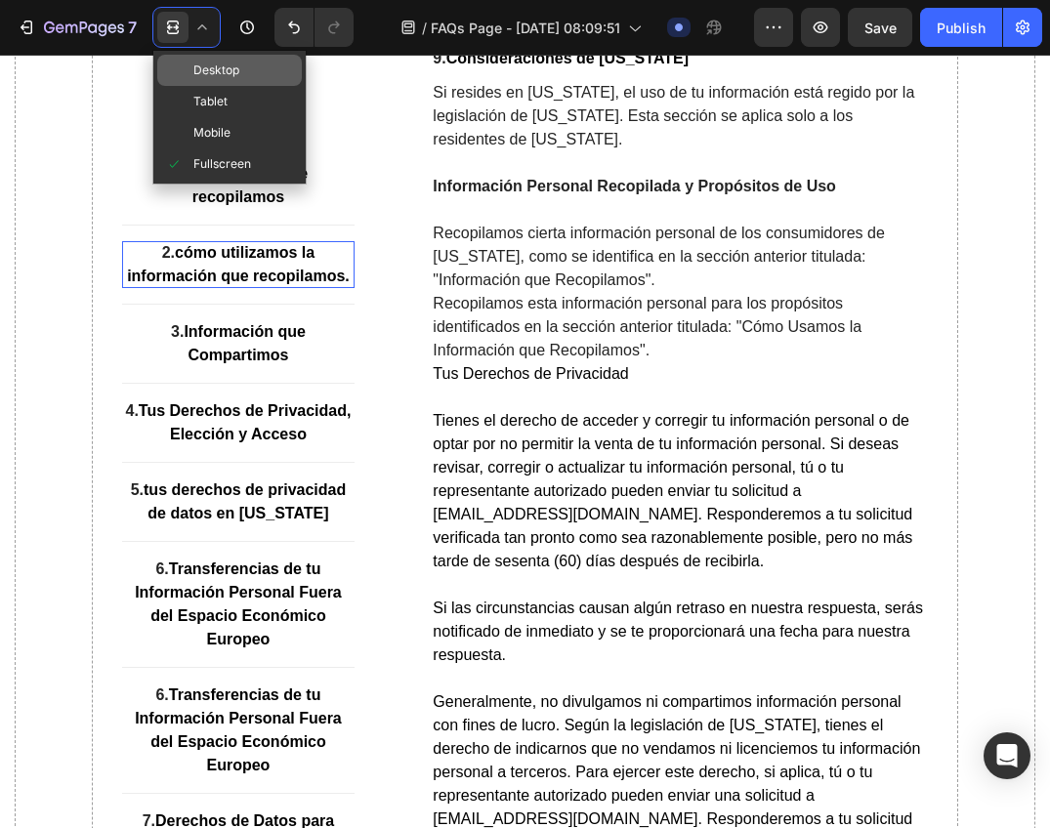
click at [230, 66] on span "Desktop" at bounding box center [216, 71] width 46 height 20
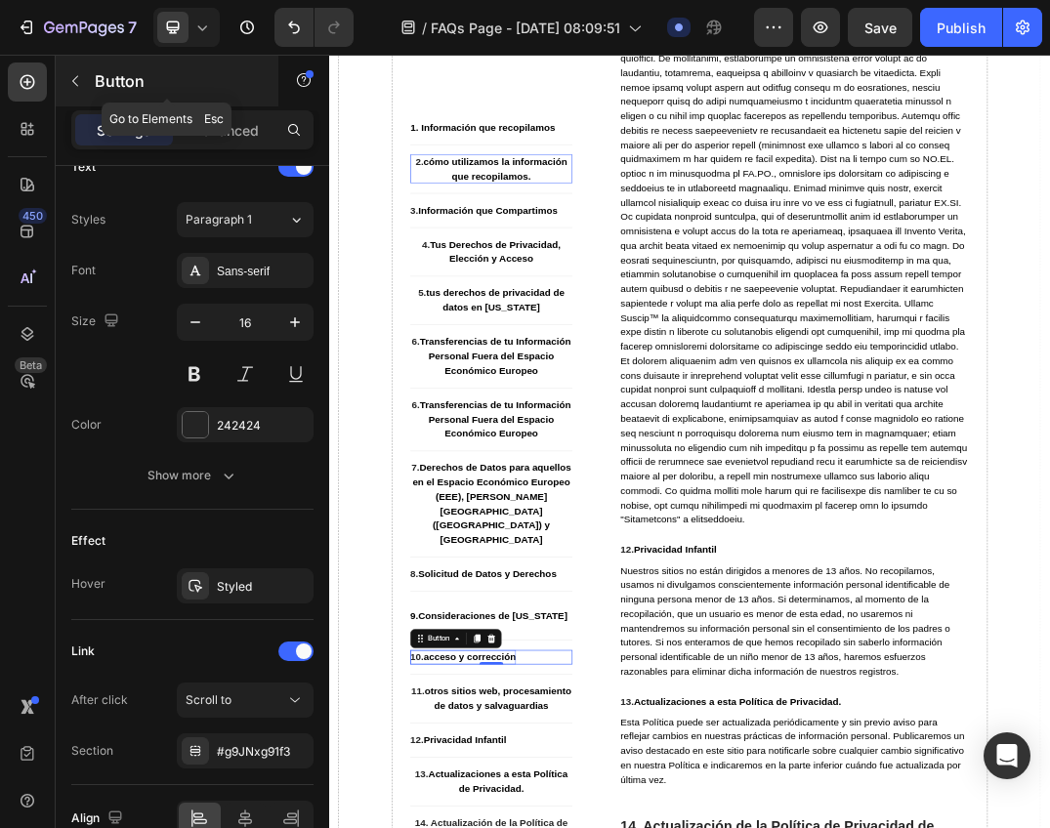
click at [113, 82] on p "Button" at bounding box center [178, 80] width 166 height 23
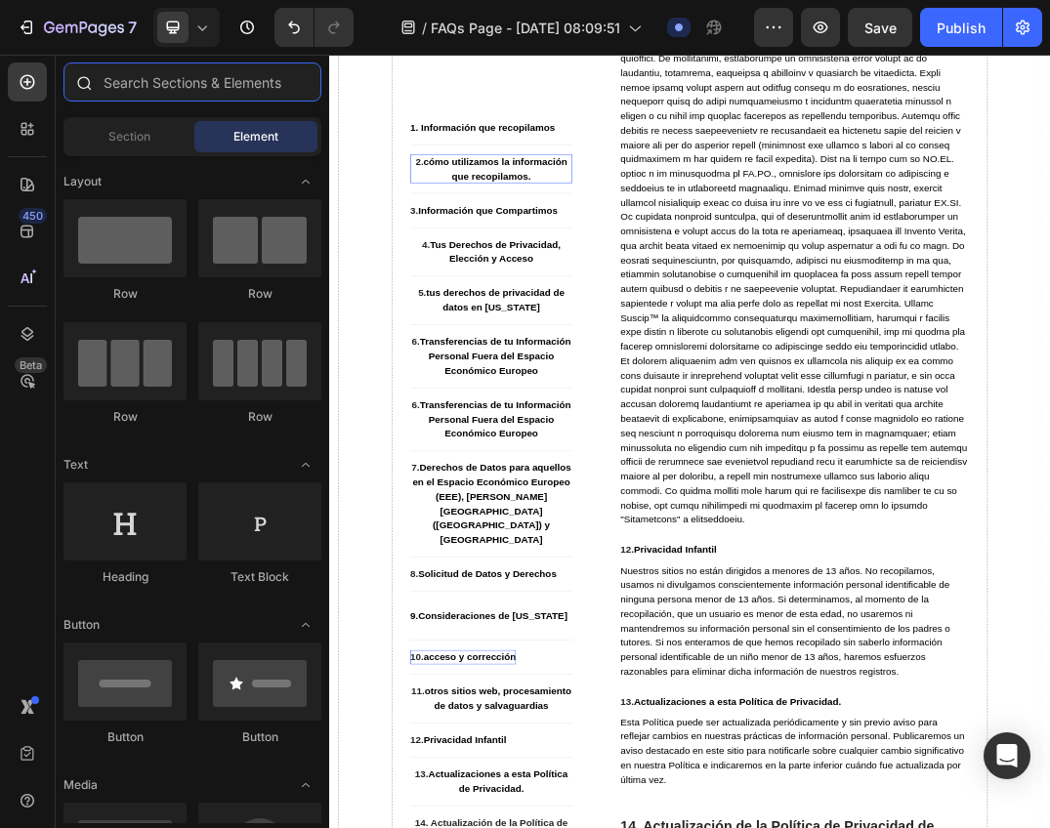
click at [195, 97] on input "text" at bounding box center [192, 81] width 258 height 39
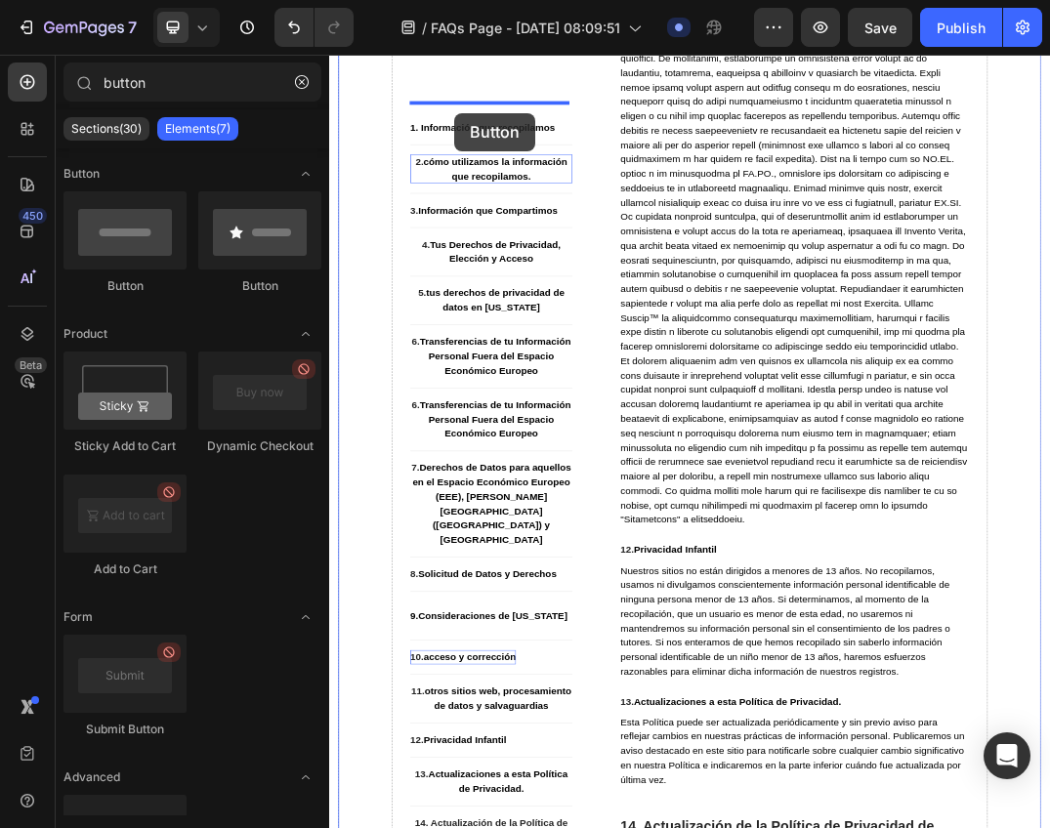
drag, startPoint x: 467, startPoint y: 316, endPoint x: 532, endPoint y: 149, distance: 179.3
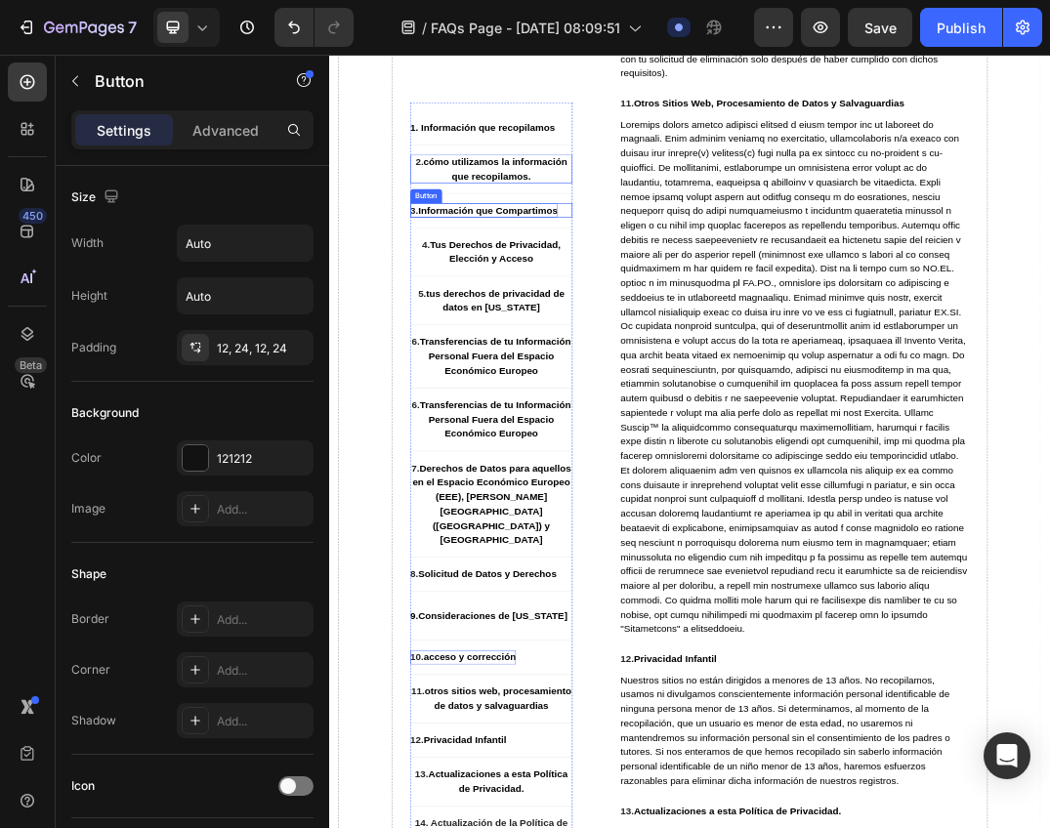
scroll to position [11473, 0]
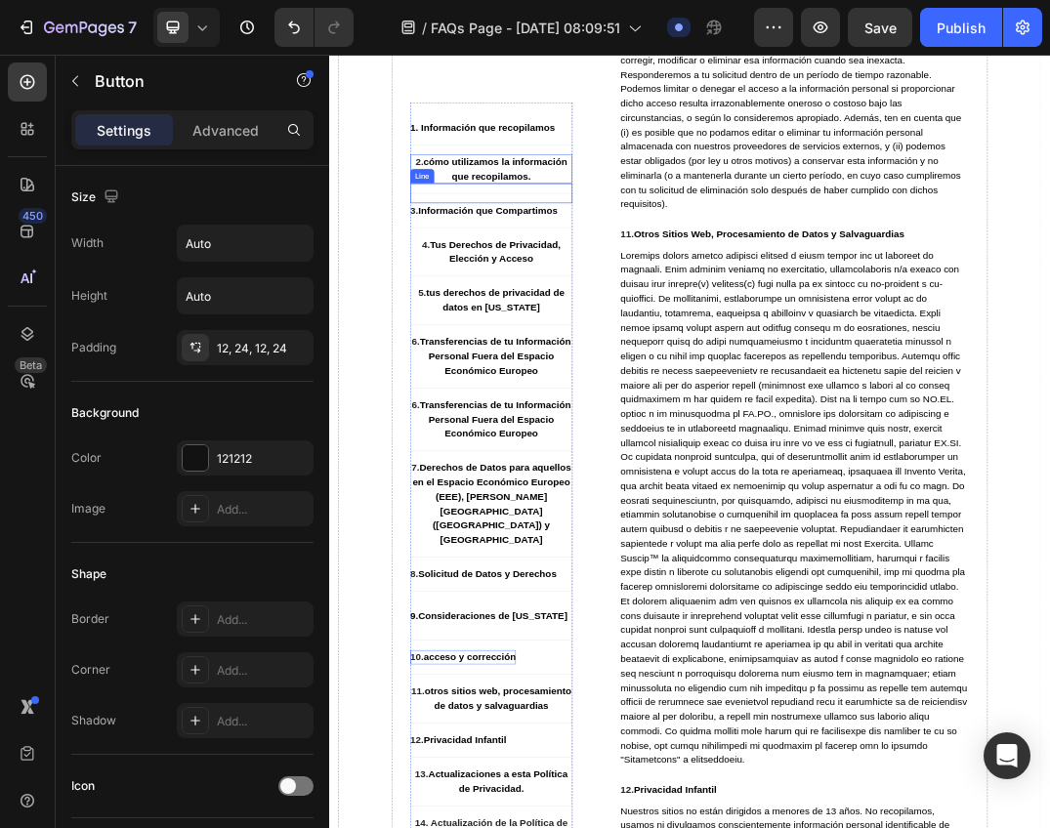
type input "butto"
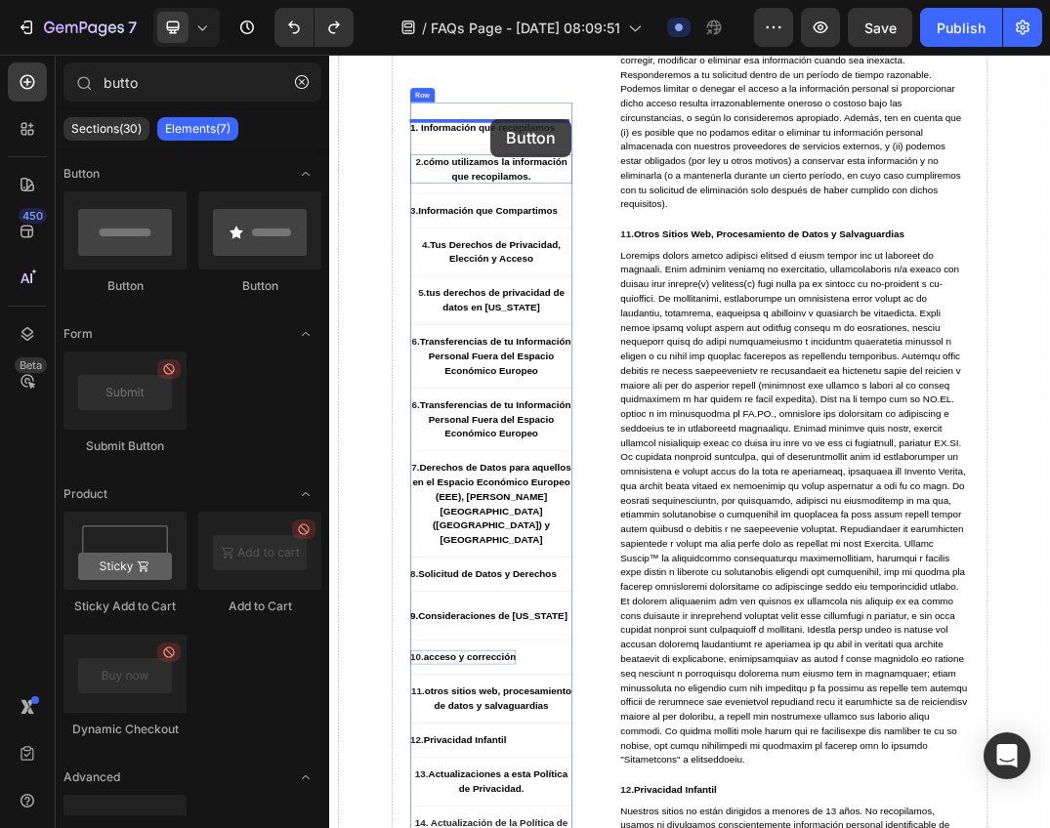
drag, startPoint x: 464, startPoint y: 298, endPoint x: 592, endPoint y: 159, distance: 188.6
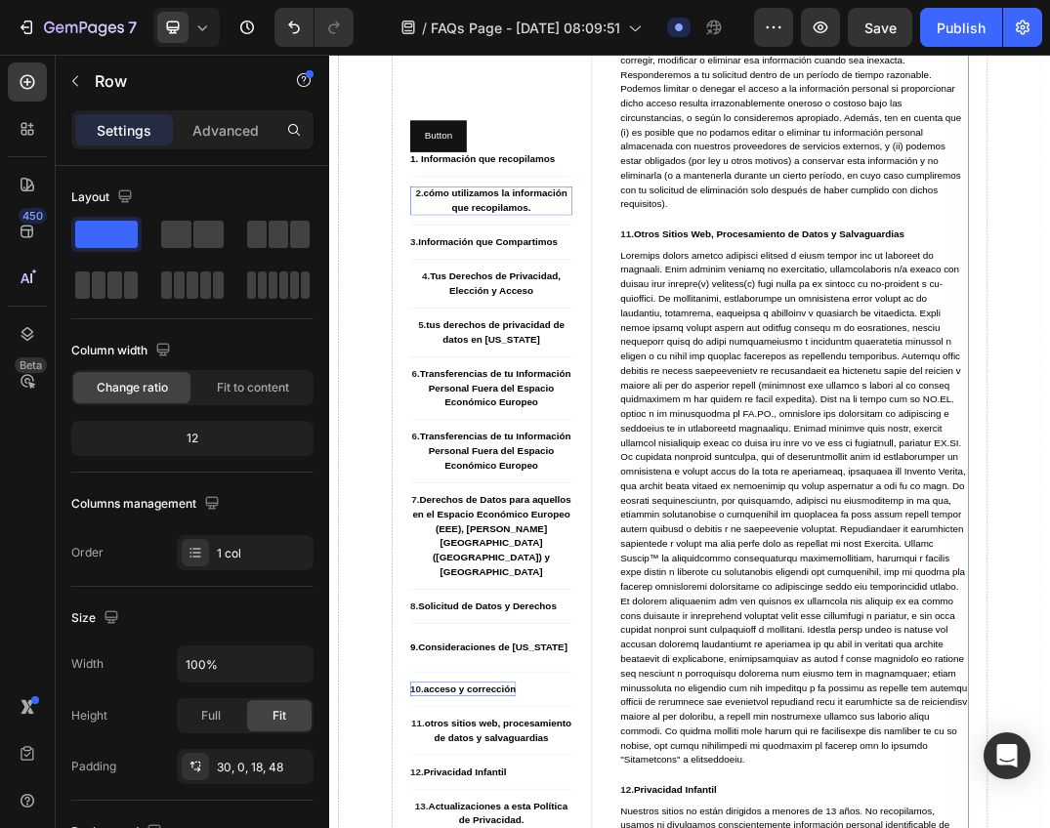
click at [756, 245] on div "⁠⁠⁠⁠⁠⁠⁠ 10. Acceso y Corrección Heading Puedes contactarnos en information@raum…" at bounding box center [1061, 774] width 615 height 1761
click at [520, 186] on p "Button" at bounding box center [506, 188] width 45 height 28
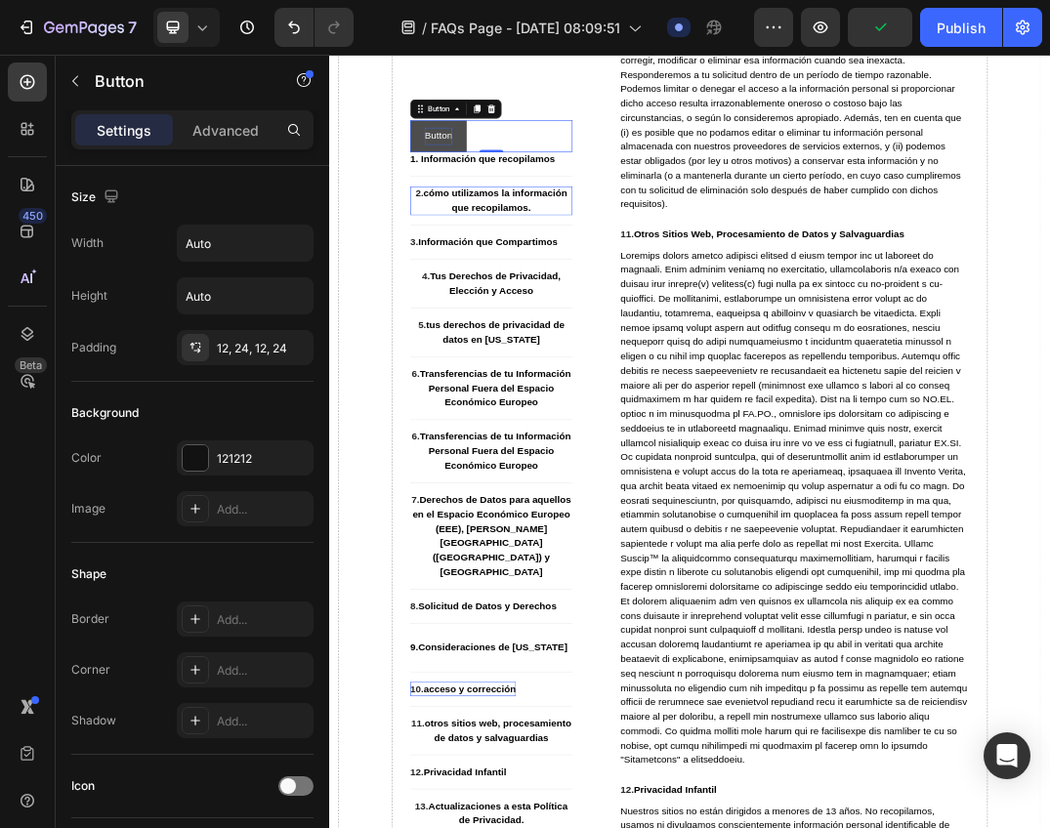
click at [511, 186] on p "Button" at bounding box center [506, 188] width 45 height 28
click at [592, 187] on button "1.Information" at bounding box center [530, 188] width 138 height 52
click at [581, 289] on p "2. cómo utilizamos la información que recopilamos." at bounding box center [593, 292] width 264 height 47
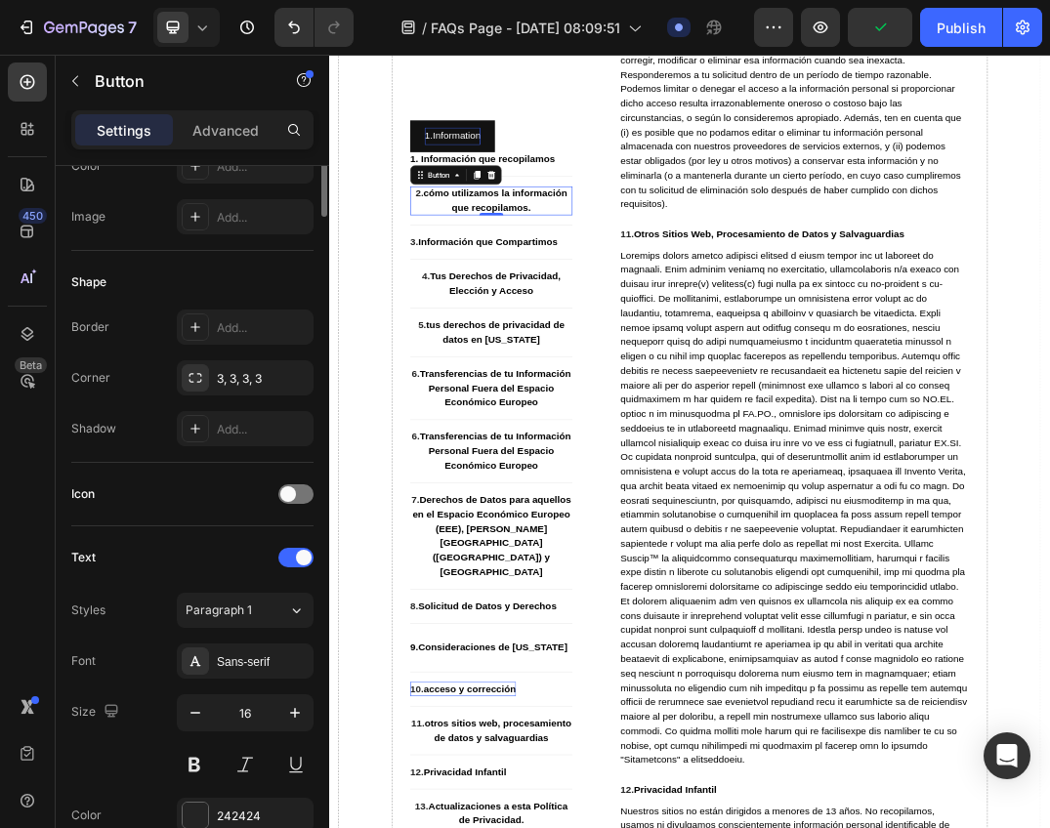
scroll to position [0, 0]
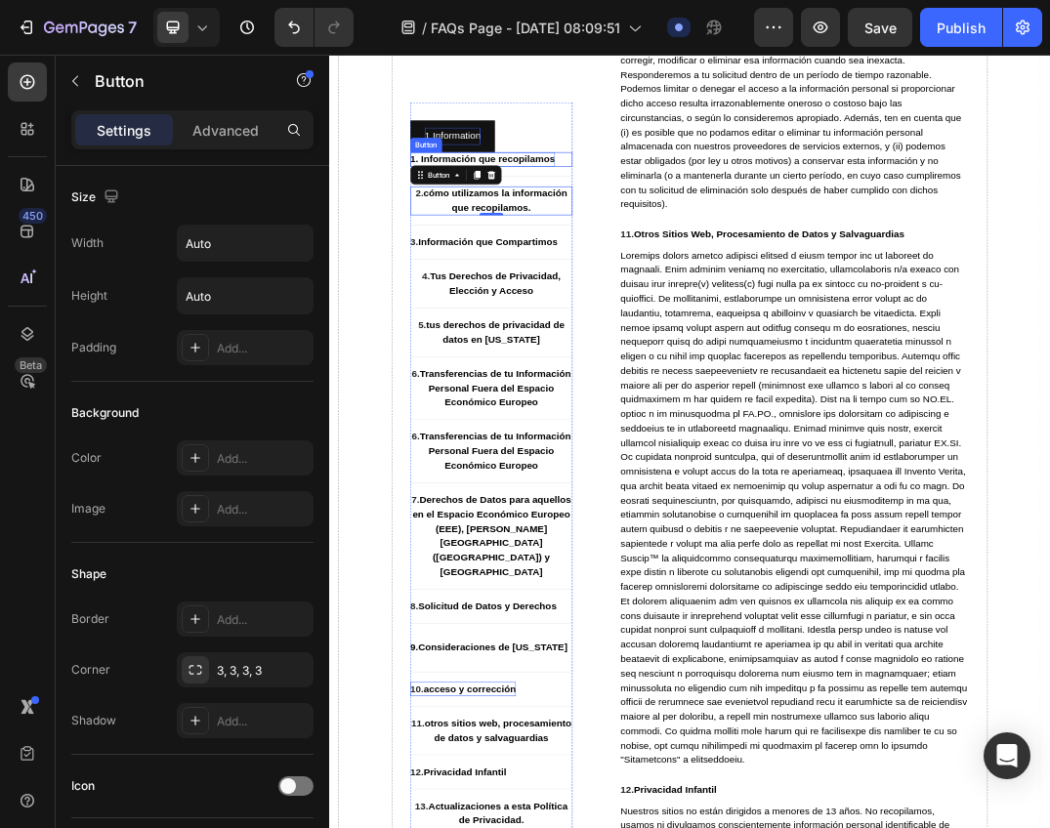
click at [659, 228] on strong "1. Información que recopilamos" at bounding box center [578, 225] width 235 height 17
click at [568, 169] on button "1.Information" at bounding box center [530, 188] width 138 height 52
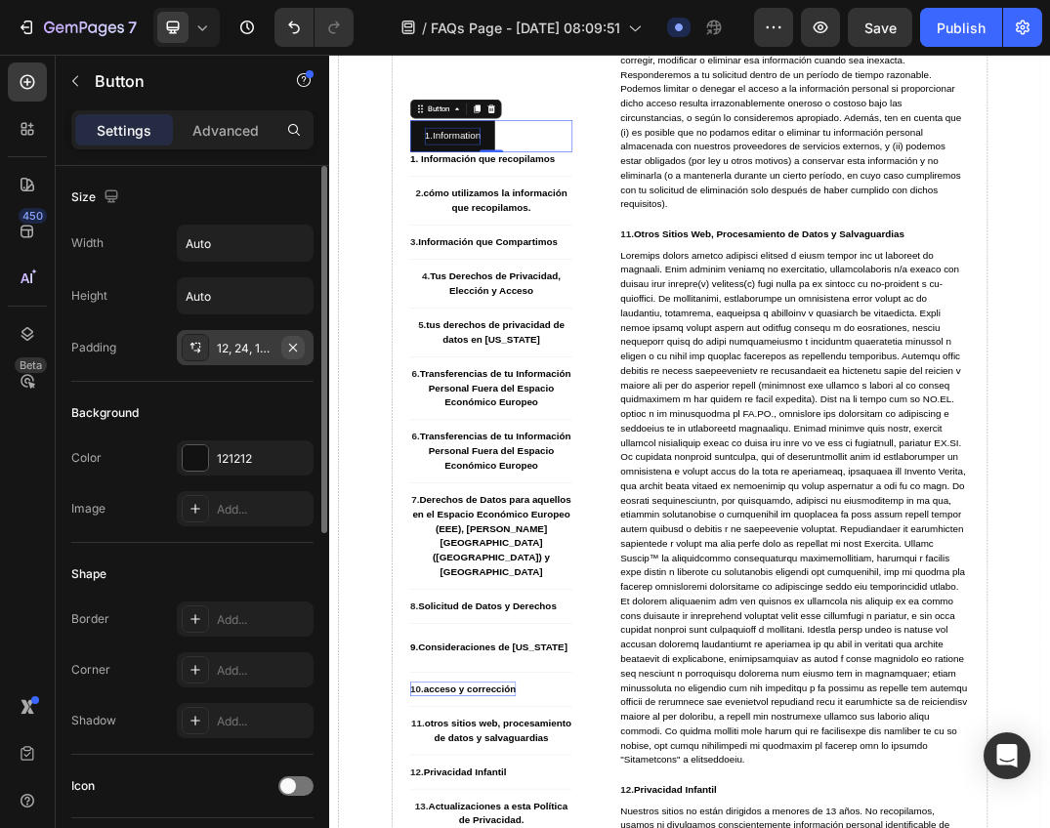
click at [290, 351] on icon "button" at bounding box center [293, 347] width 8 height 8
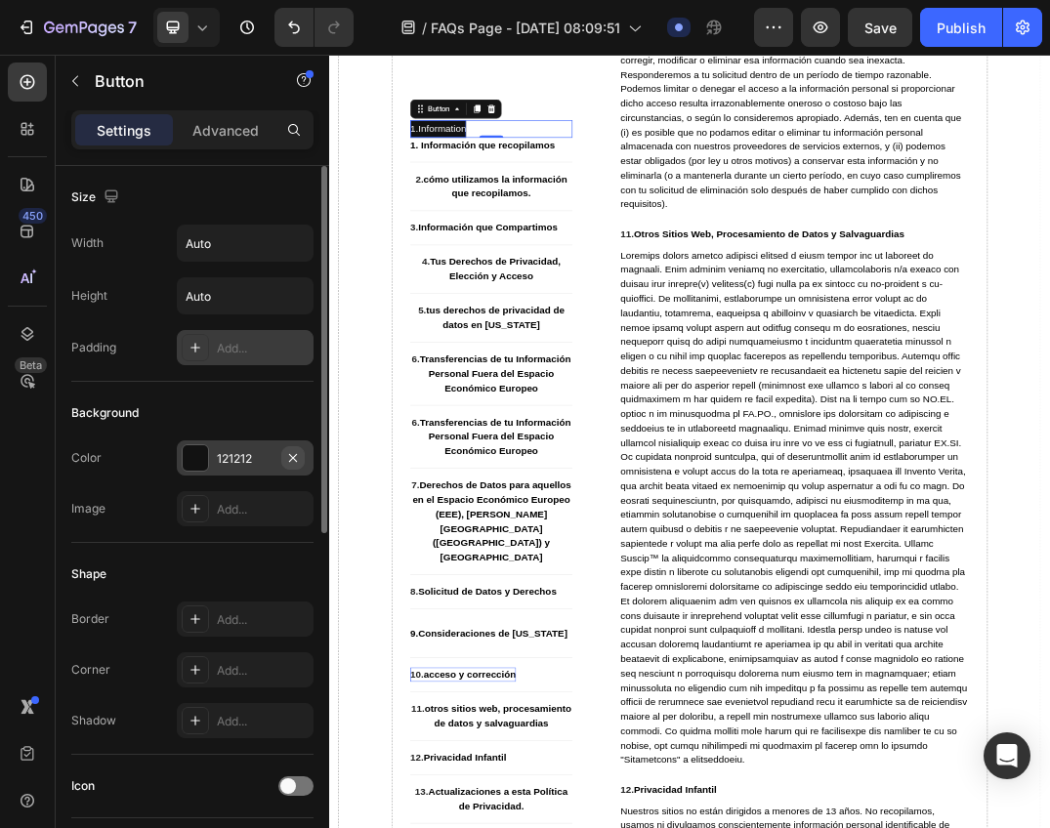
click at [296, 457] on icon "button" at bounding box center [293, 458] width 16 height 16
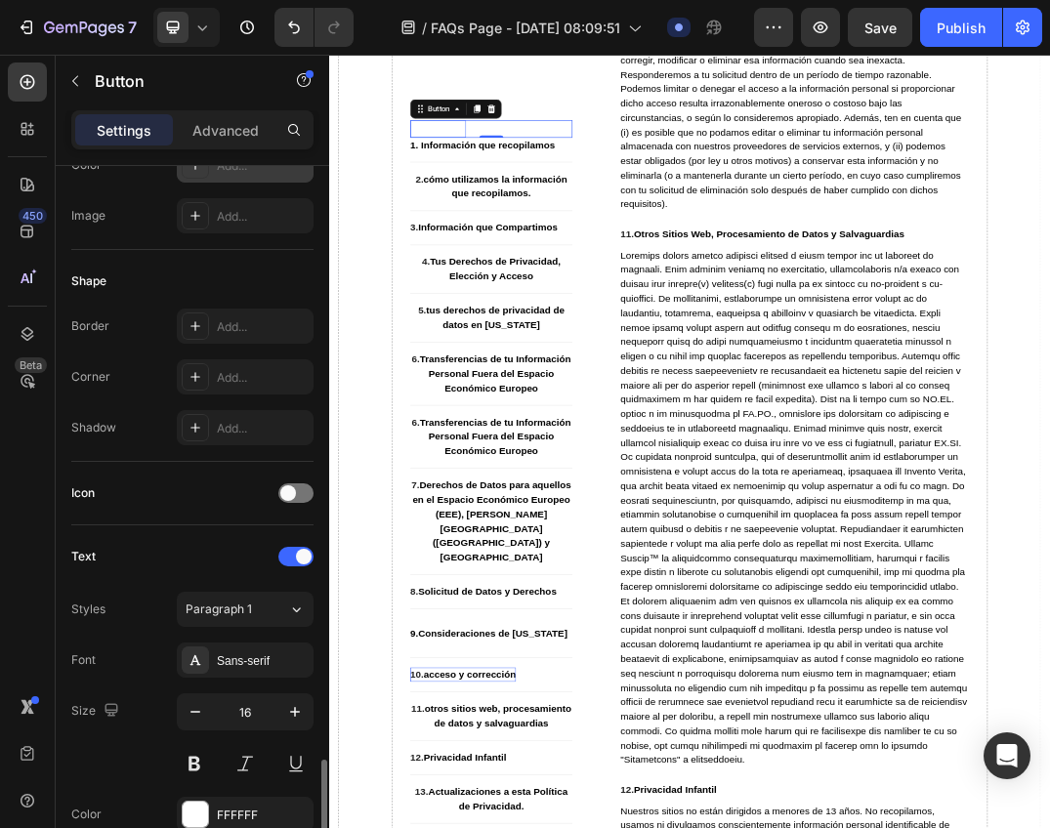
scroll to position [586, 0]
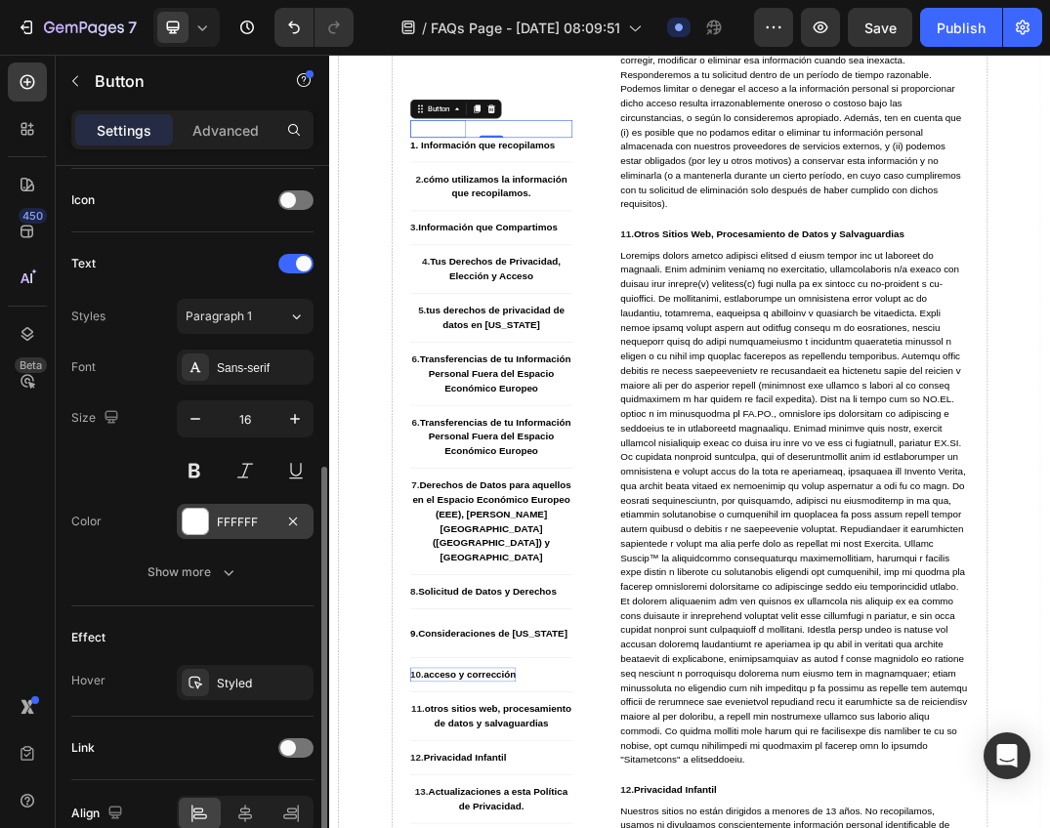
click at [221, 526] on div "FFFFFF" at bounding box center [245, 523] width 57 height 18
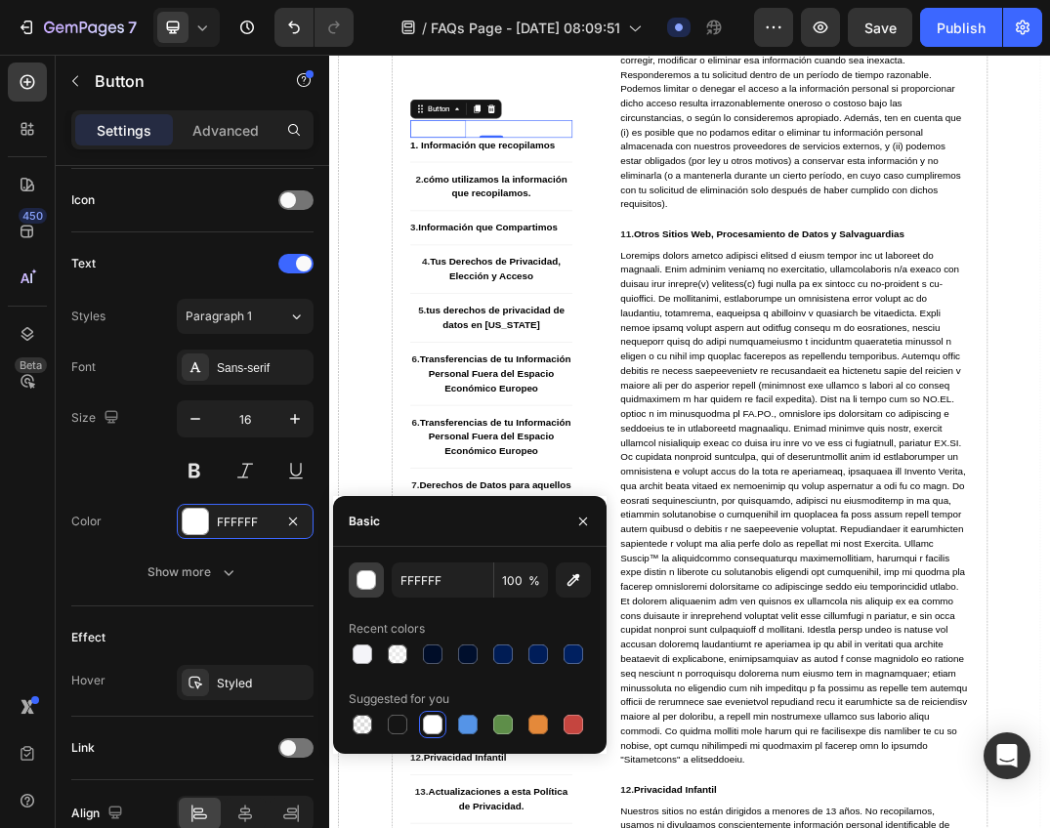
click at [362, 584] on div "button" at bounding box center [367, 581] width 20 height 20
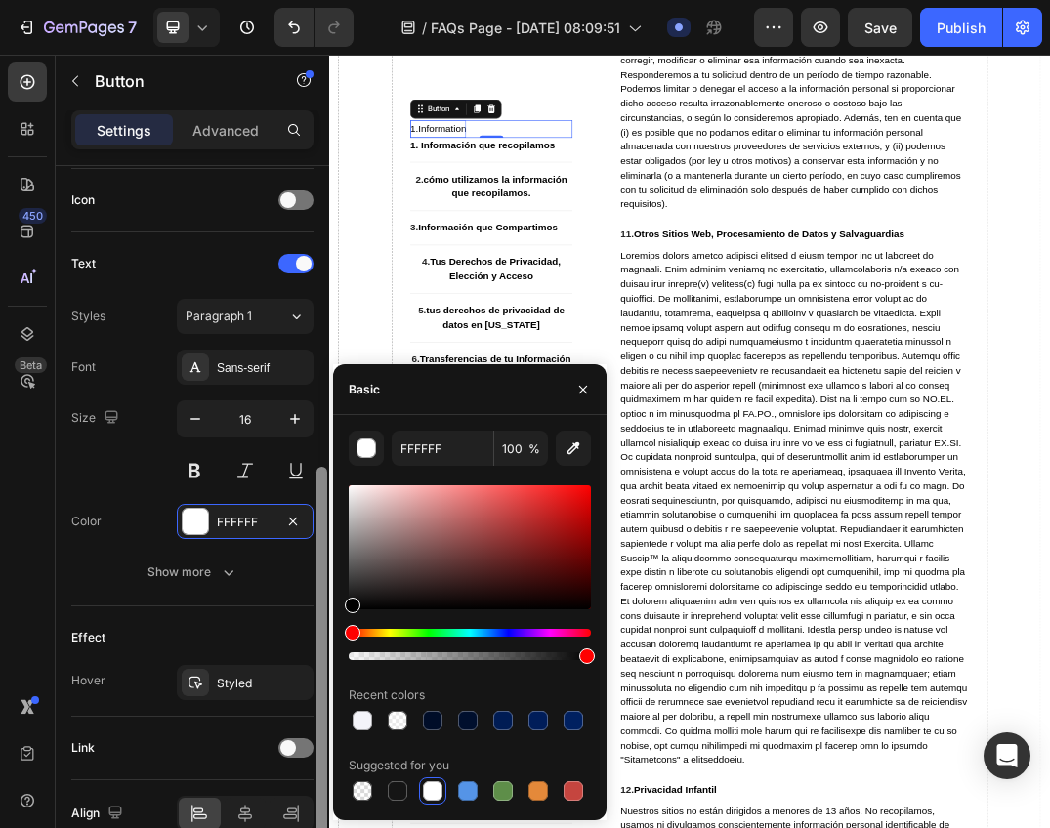
drag, startPoint x: 390, startPoint y: 542, endPoint x: 319, endPoint y: 655, distance: 133.3
click at [319, 655] on div "450 Beta butto Sections(30) Elements(7) Button Button Button Form Submit Button…" at bounding box center [164, 441] width 329 height 773
type input "000000"
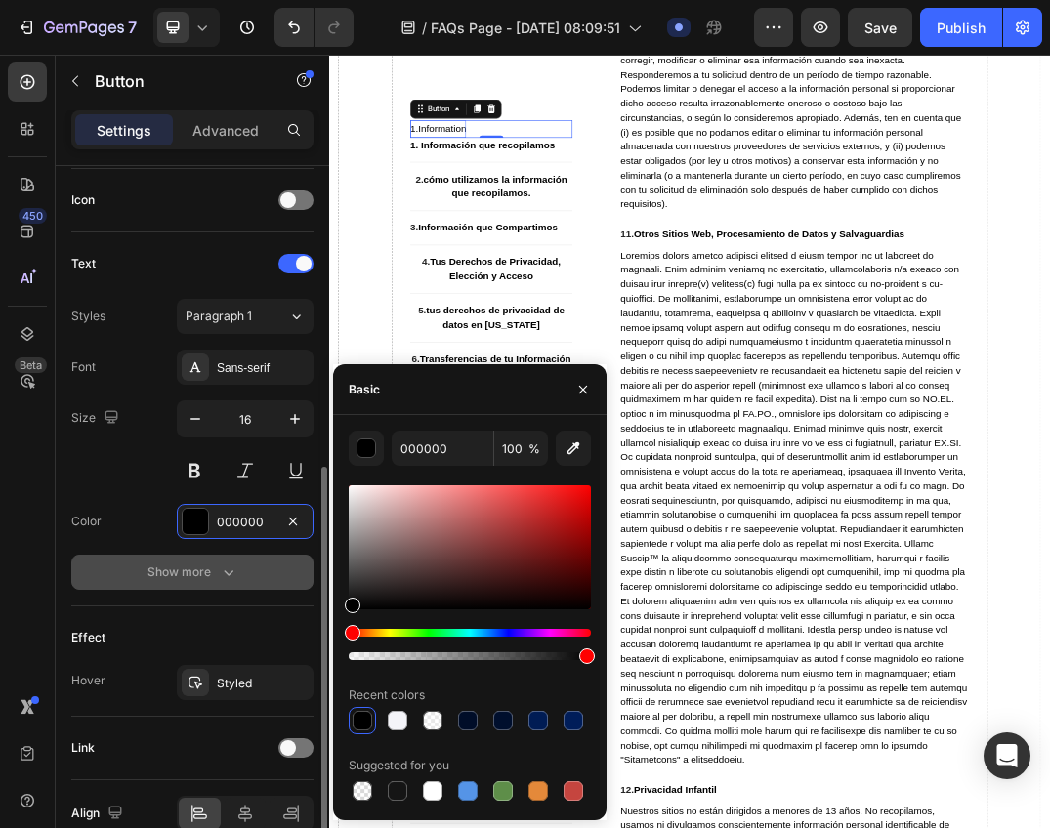
click at [213, 572] on div "Show more" at bounding box center [192, 572] width 91 height 20
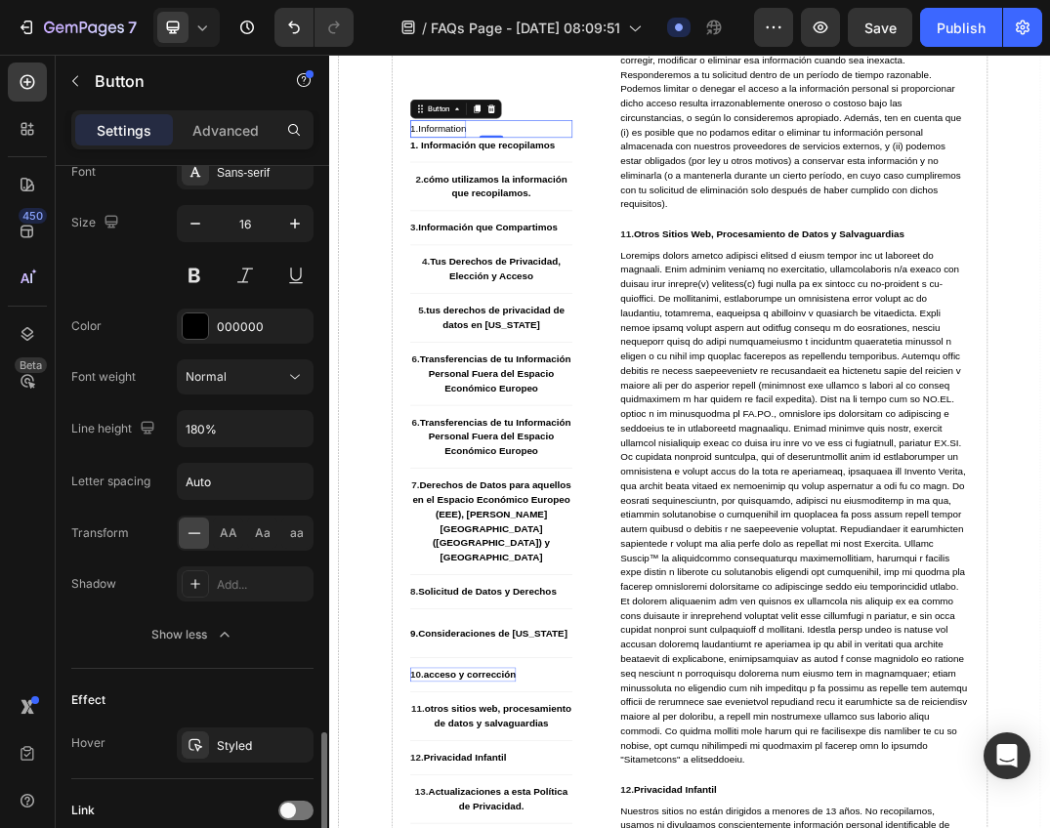
scroll to position [940, 0]
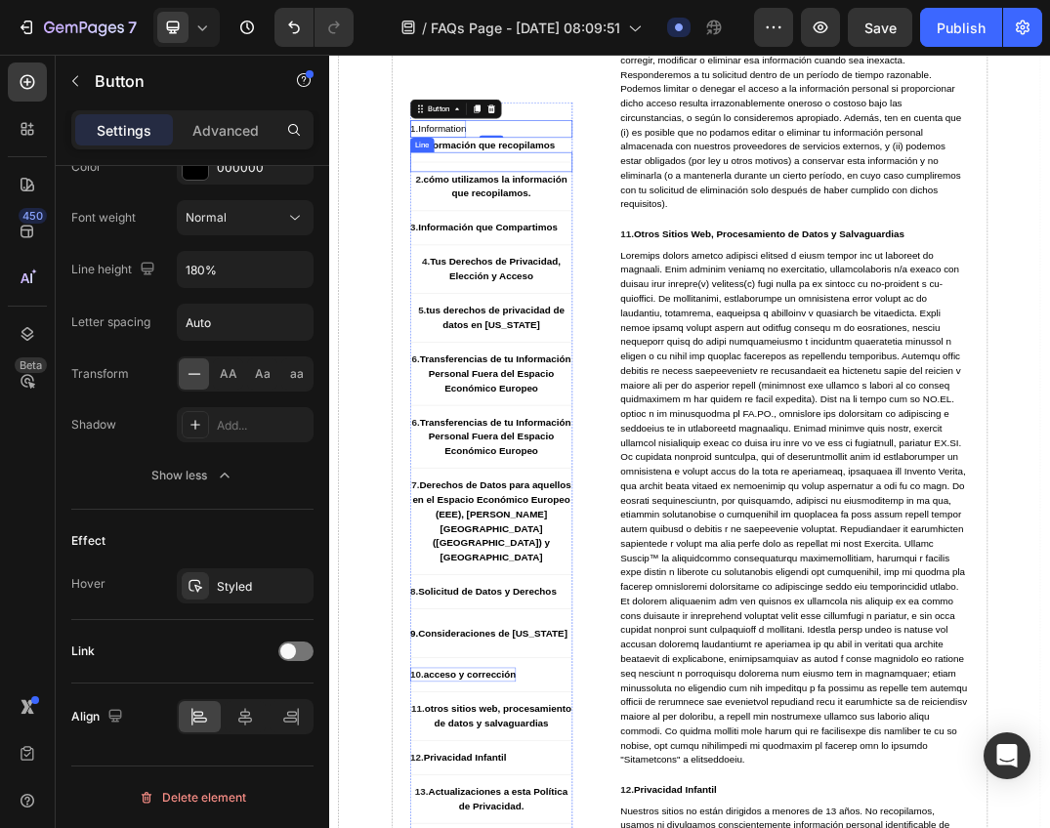
click at [579, 216] on div "Title Line" at bounding box center [593, 230] width 264 height 32
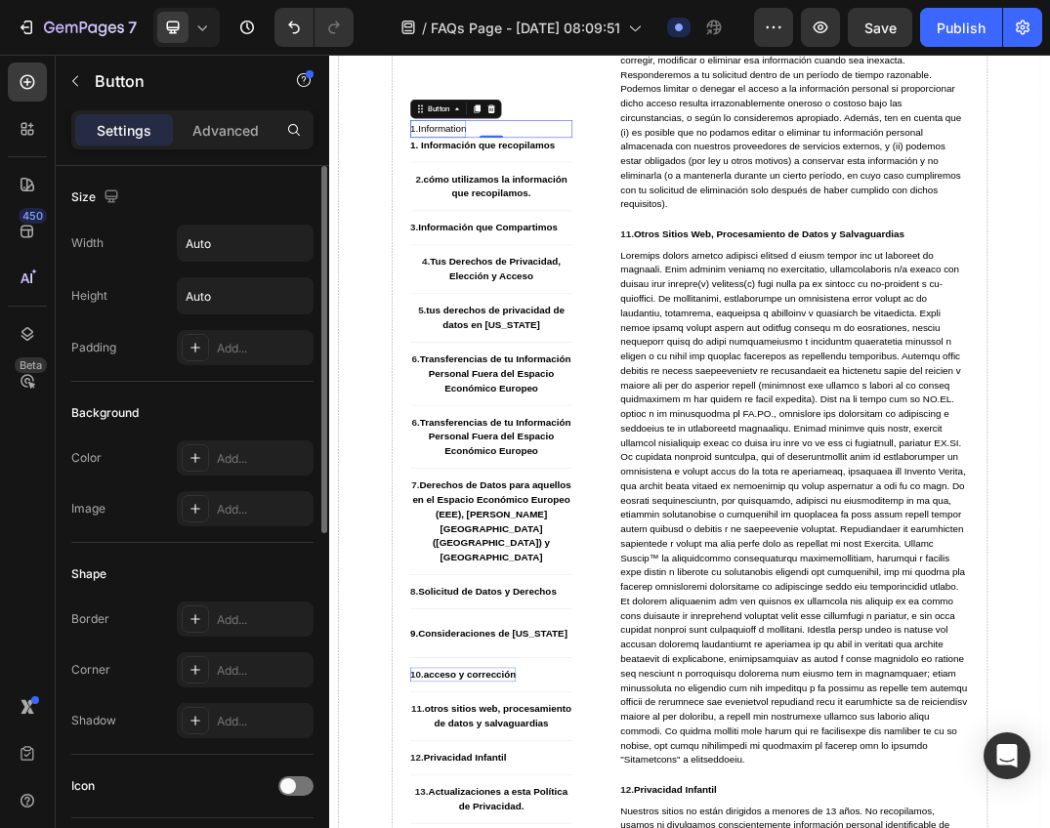
click at [626, 173] on div "1.Information Button 0" at bounding box center [593, 176] width 264 height 28
click at [540, 200] on strong "1. Información que recopilamos" at bounding box center [578, 201] width 235 height 17
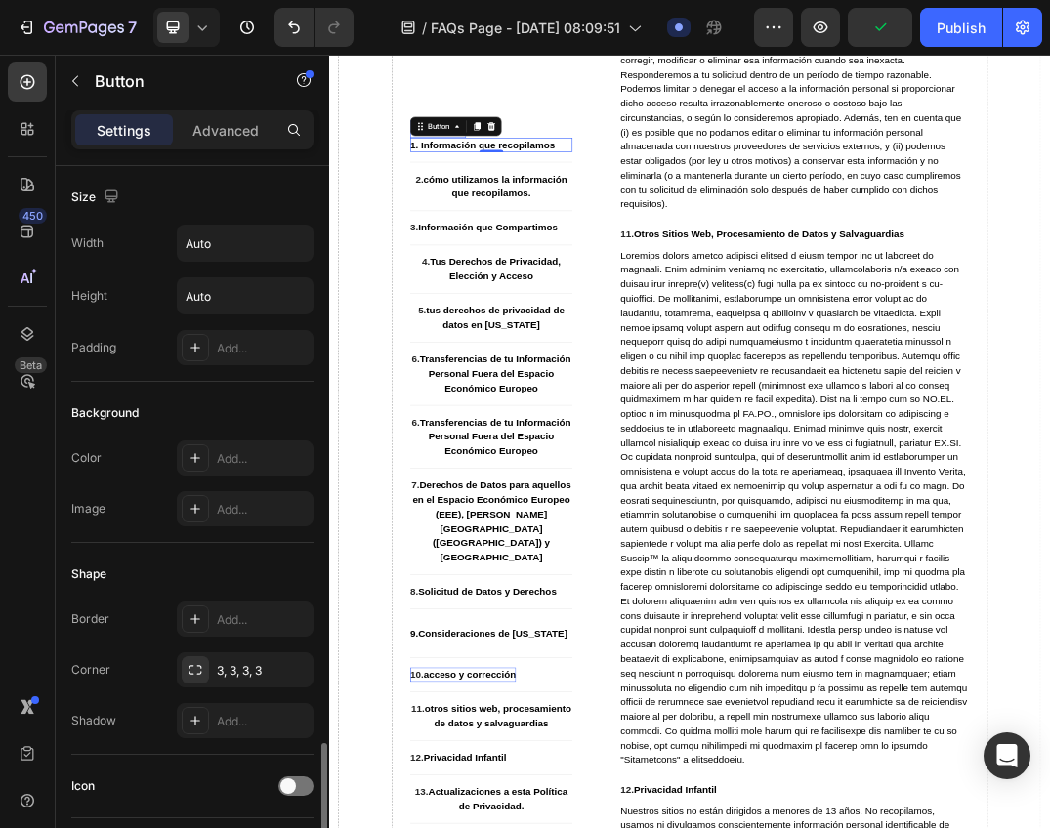
scroll to position [391, 0]
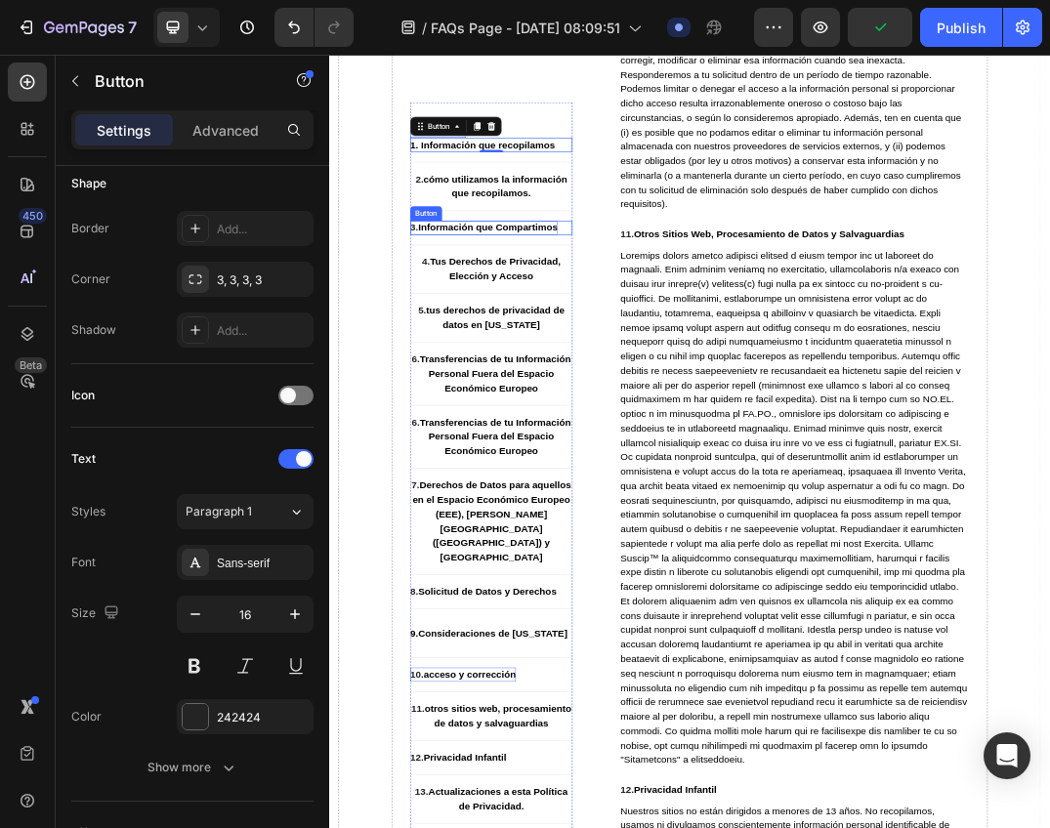
click at [695, 326] on p "3. Información que Compartimos" at bounding box center [580, 336] width 239 height 23
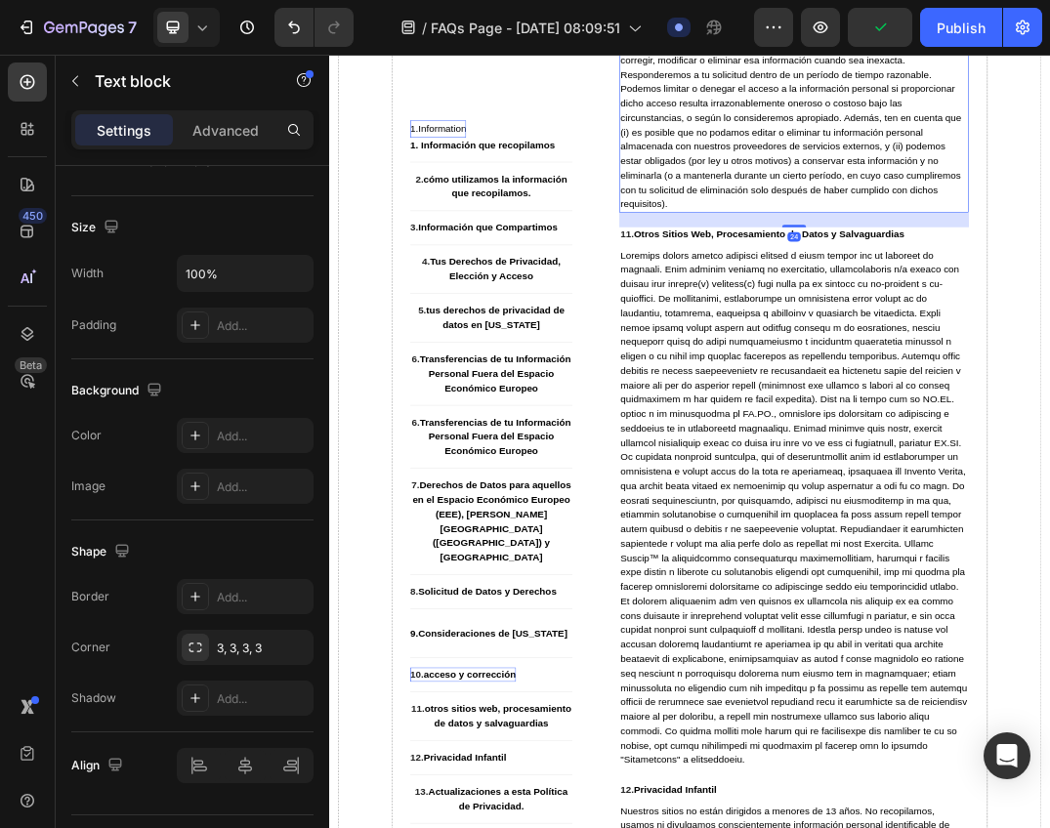
scroll to position [0, 0]
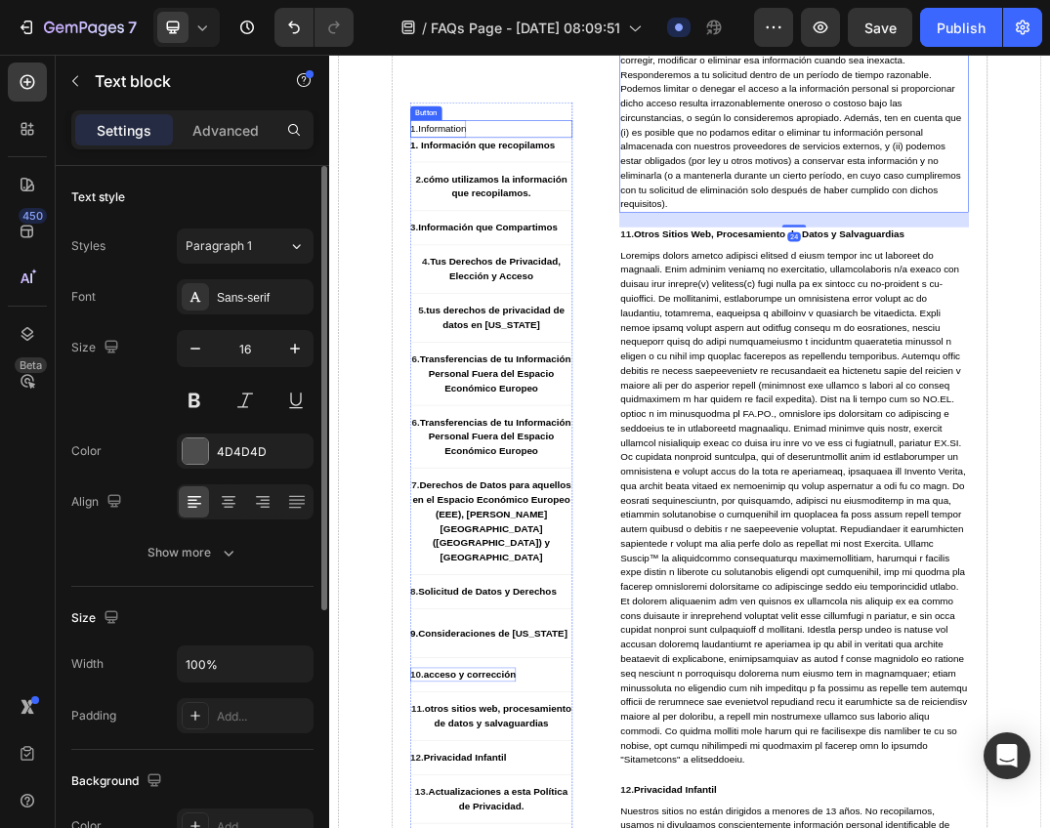
click at [537, 175] on p "1.Information" at bounding box center [506, 176] width 91 height 28
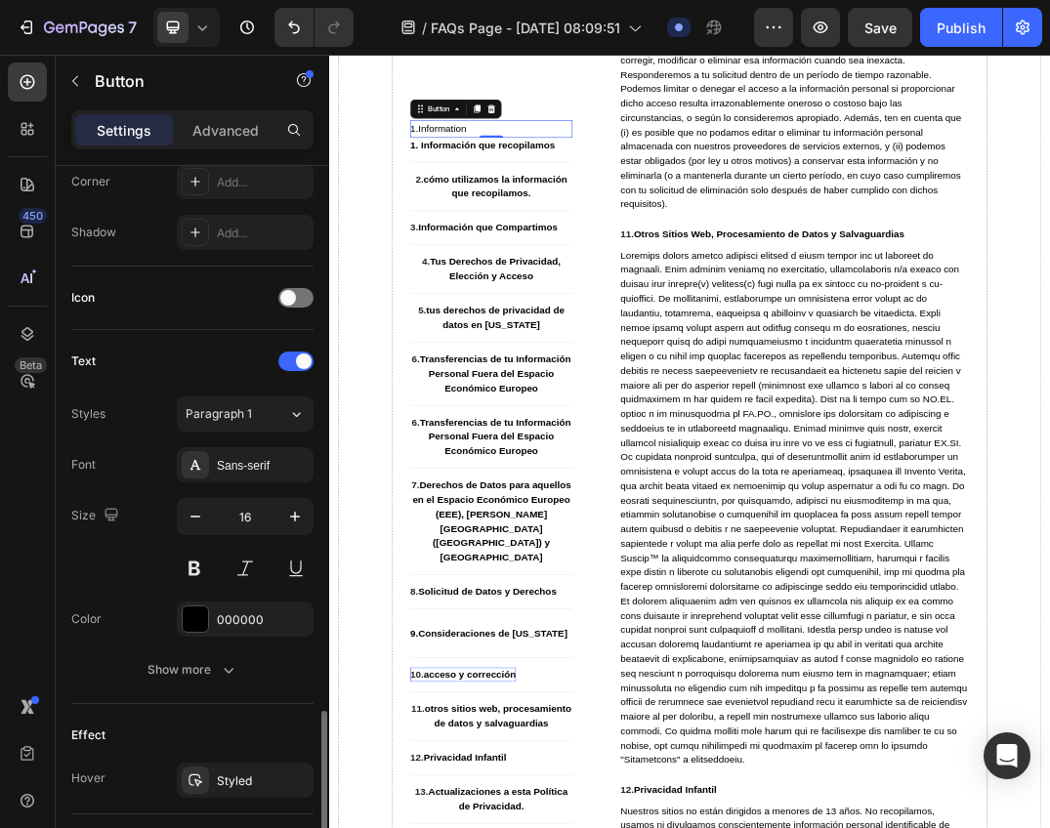
scroll to position [683, 0]
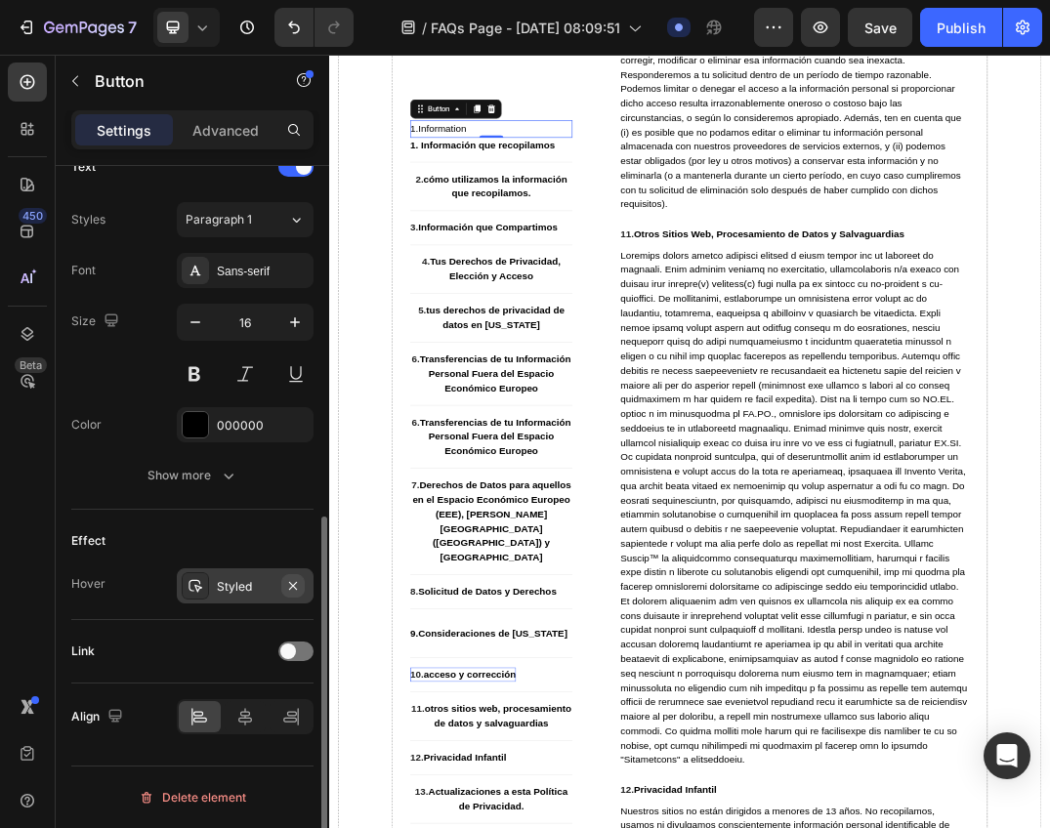
click at [295, 587] on icon "button" at bounding box center [293, 585] width 8 height 8
click at [538, 207] on strong "1. Información que recopilamos" at bounding box center [578, 201] width 235 height 17
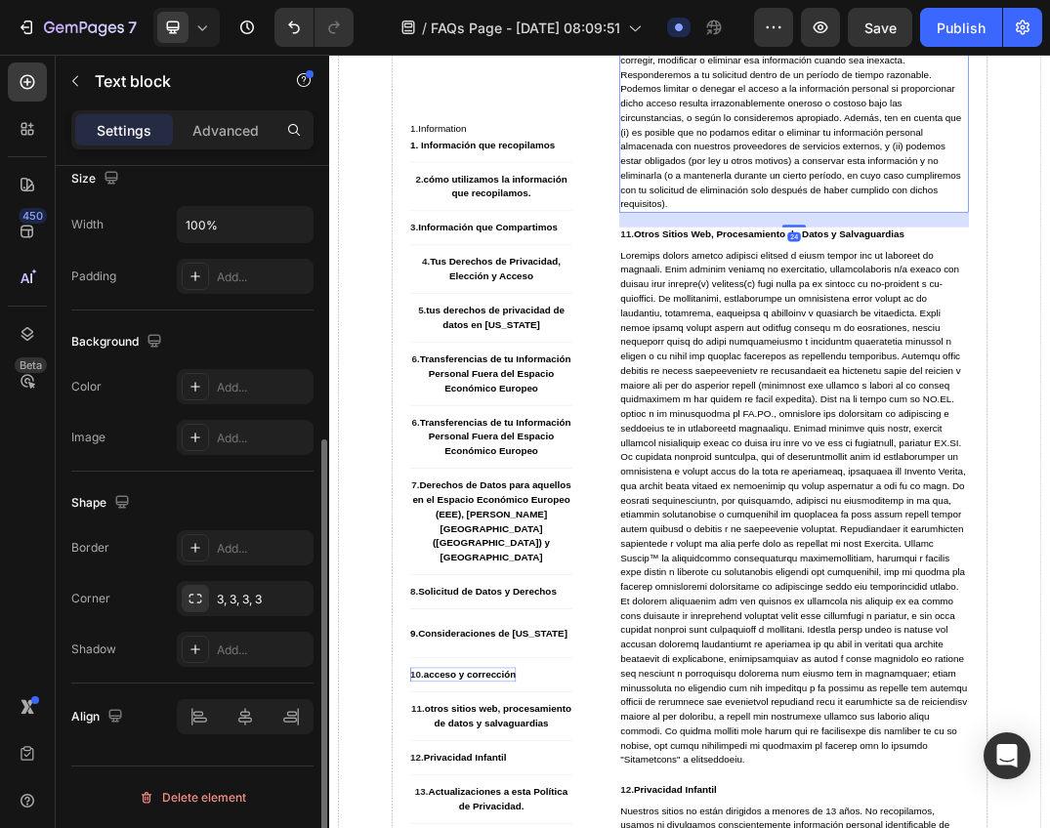
scroll to position [0, 0]
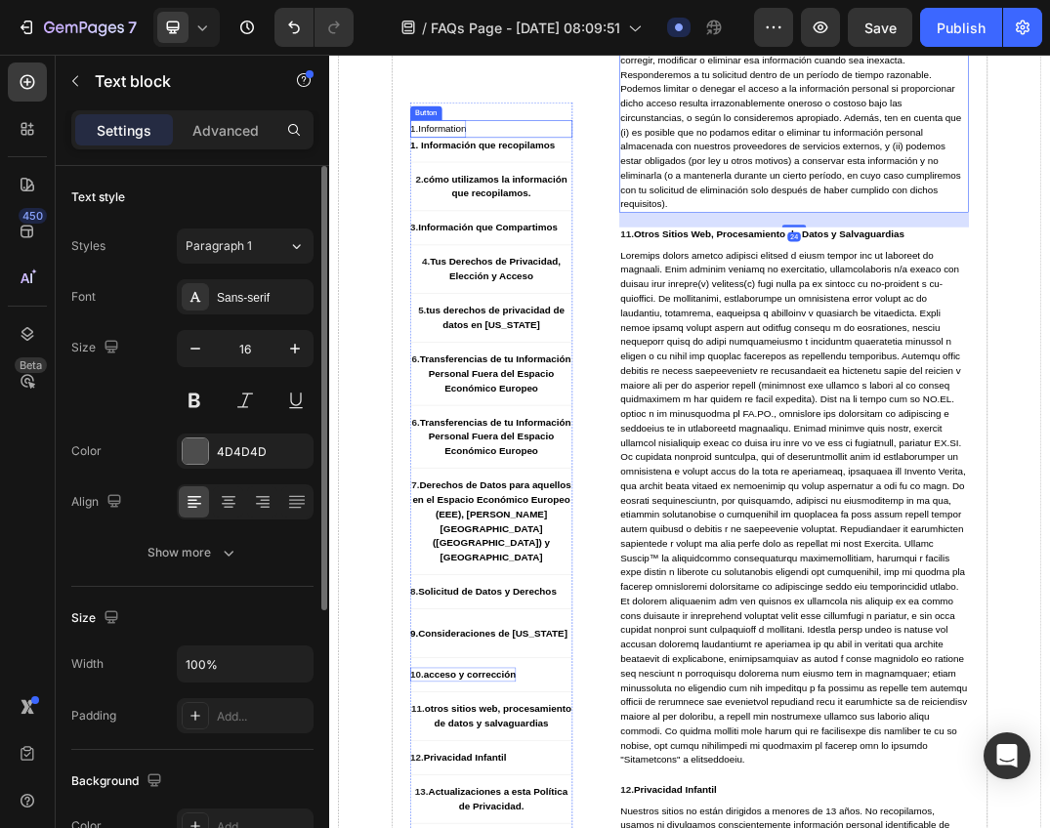
click at [517, 170] on p "1.Information" at bounding box center [506, 176] width 91 height 28
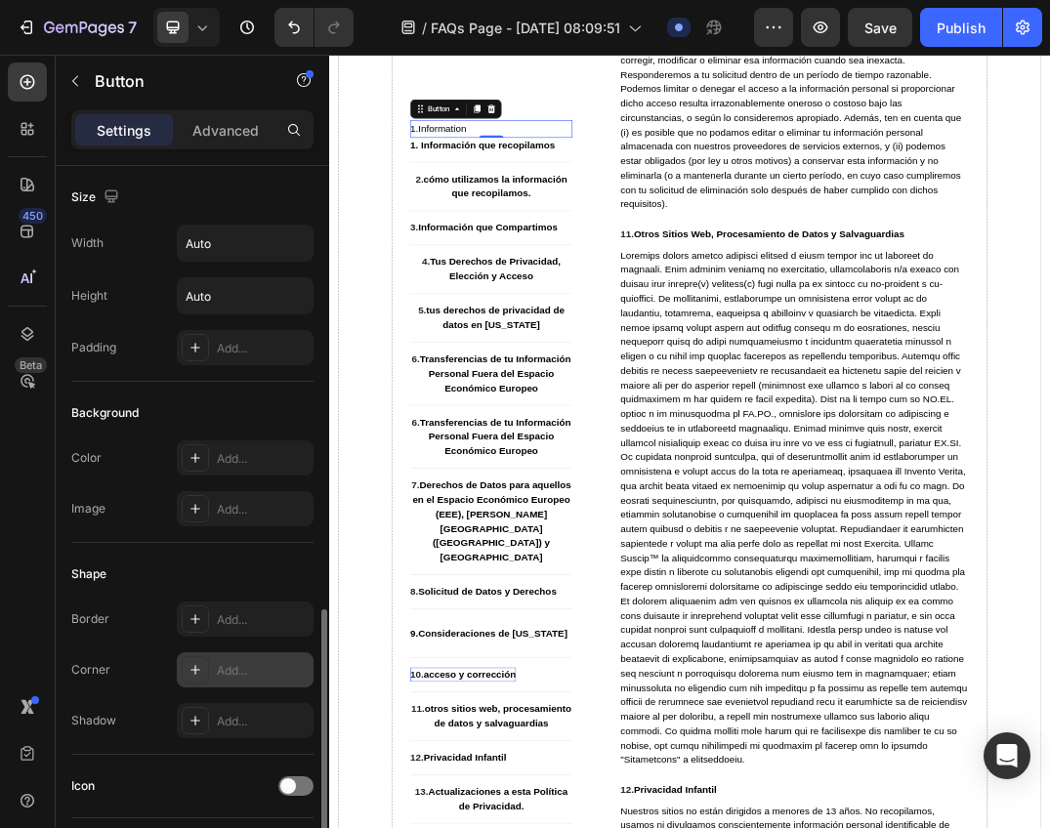
scroll to position [391, 0]
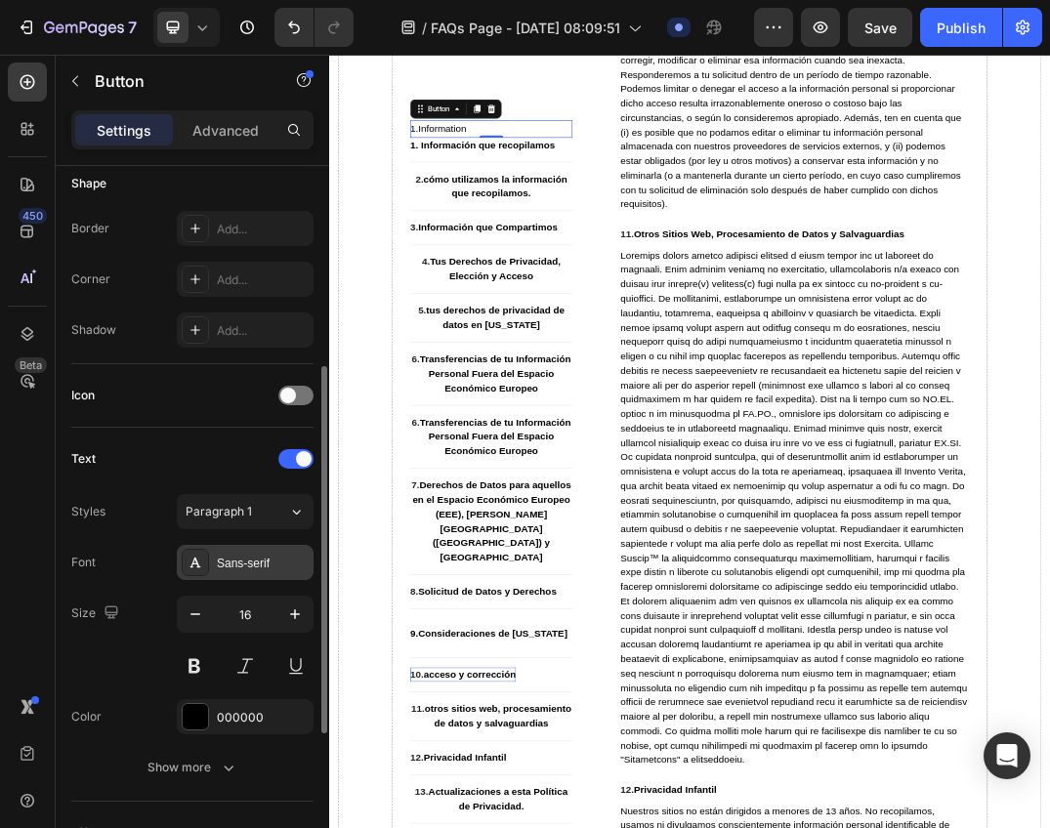
click at [258, 560] on div "Sans-serif" at bounding box center [263, 564] width 92 height 18
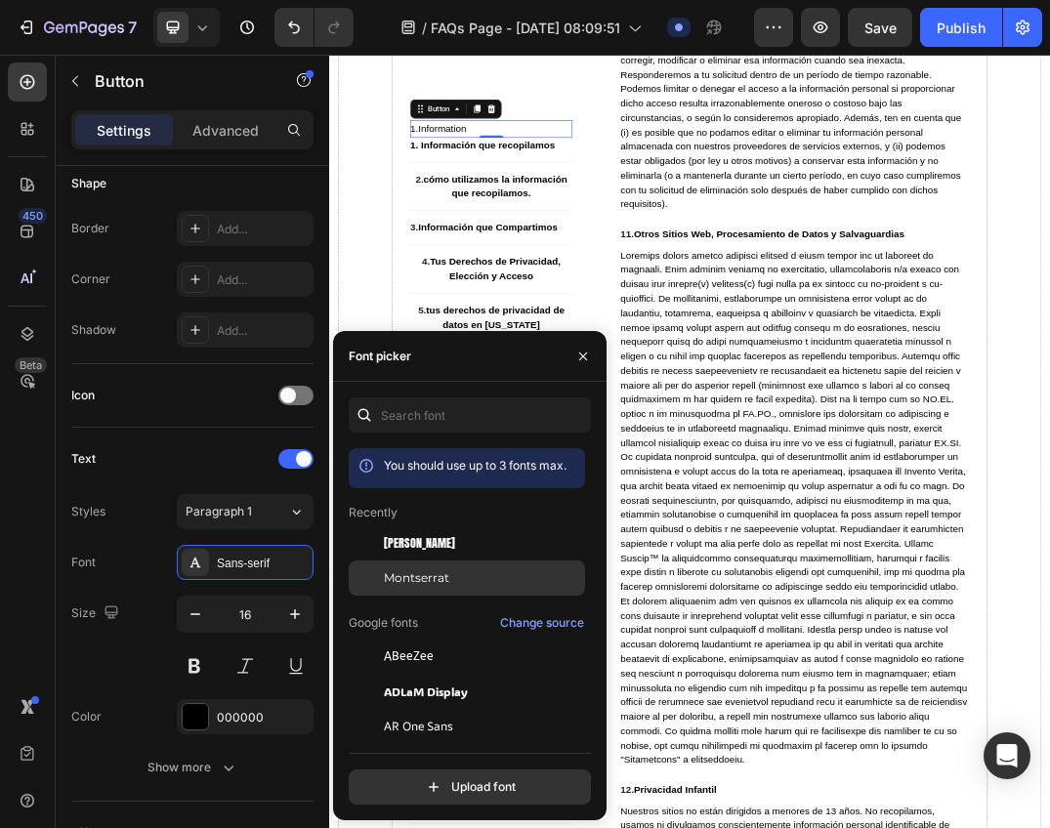
click at [429, 588] on div "Montserrat" at bounding box center [467, 577] width 236 height 35
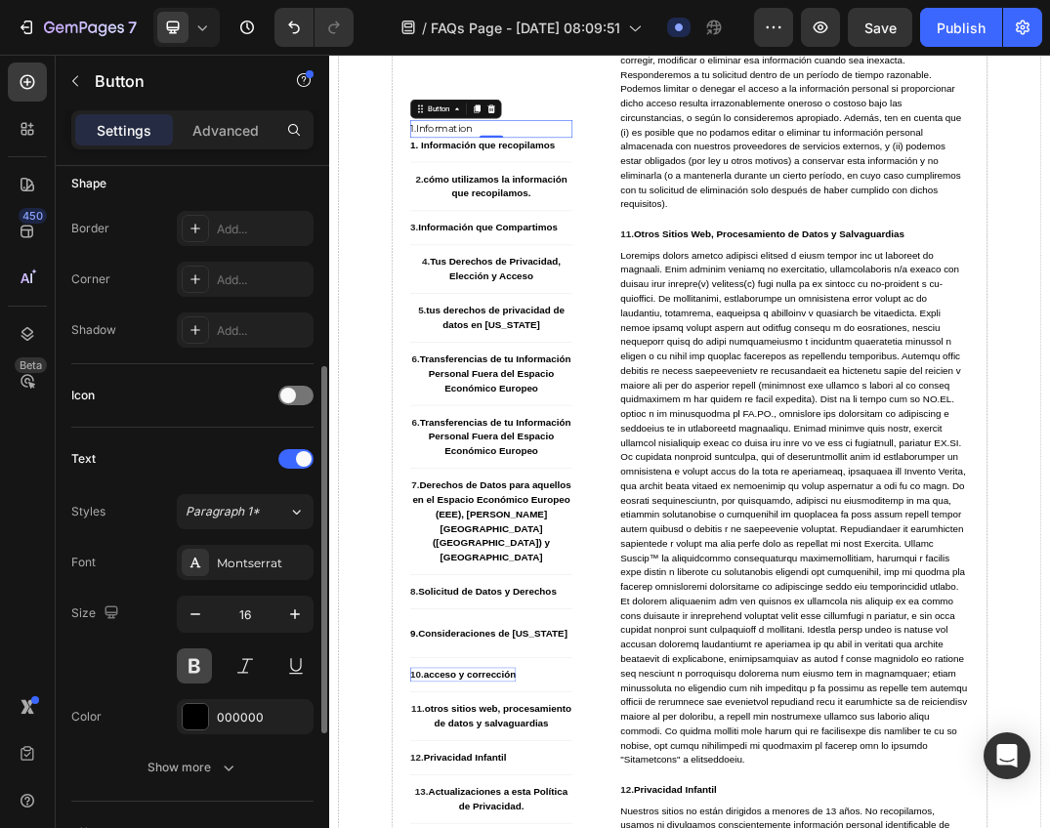
click at [186, 665] on button at bounding box center [194, 665] width 35 height 35
click at [195, 752] on button "Show more" at bounding box center [192, 767] width 242 height 35
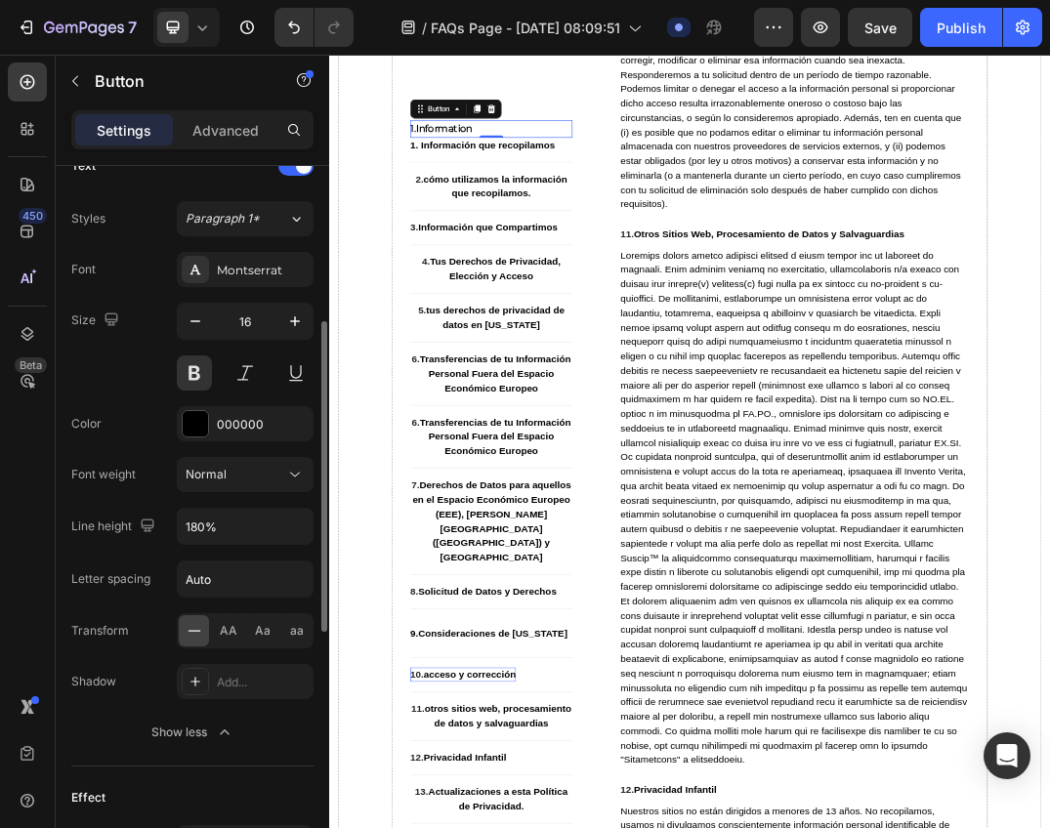
scroll to position [488, 0]
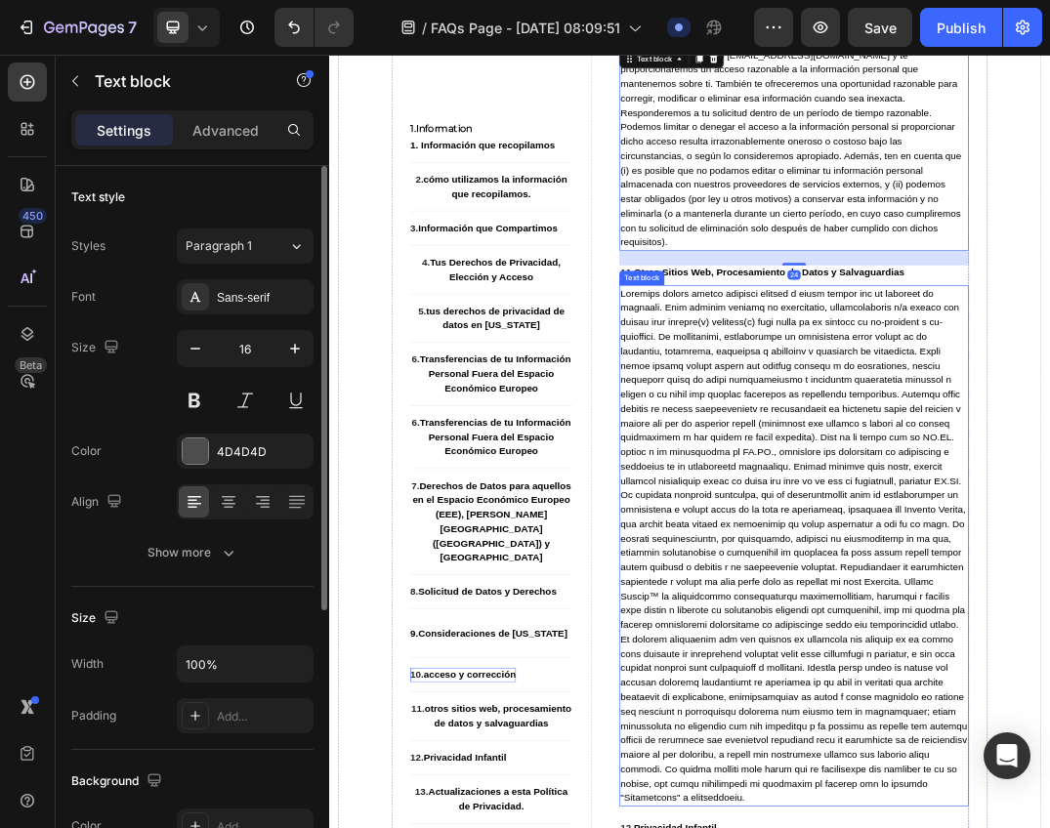
scroll to position [11375, 0]
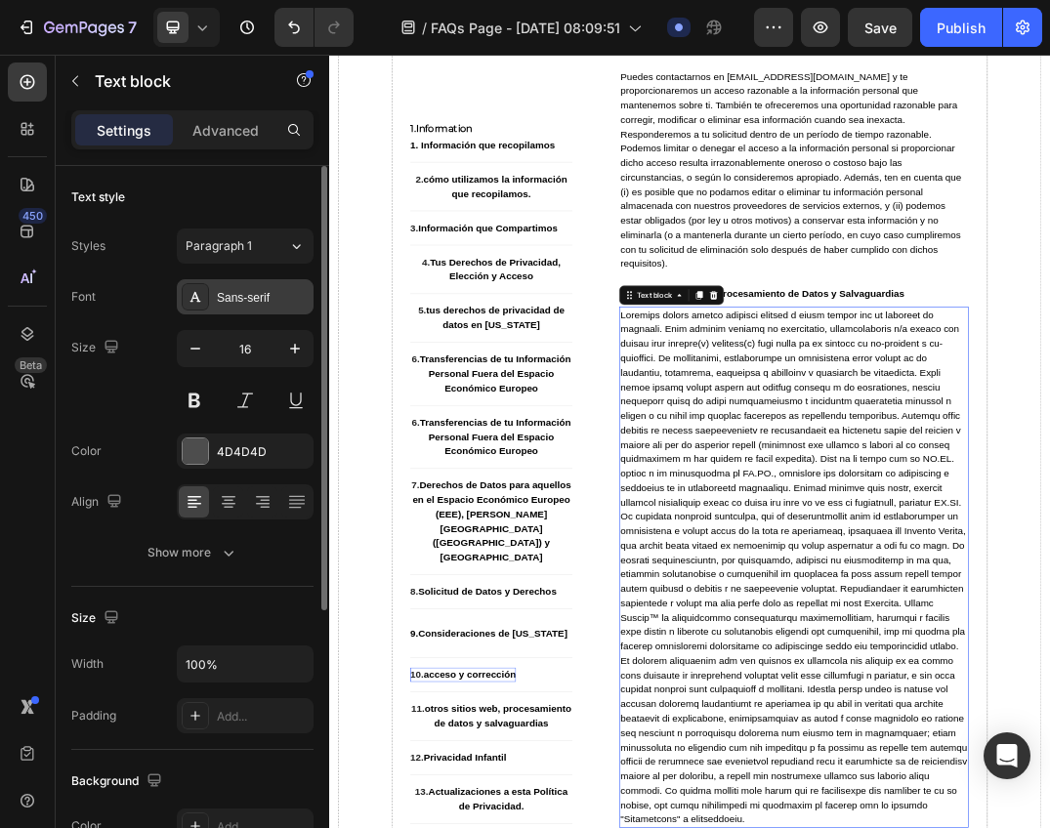
click at [249, 308] on div "Sans-serif" at bounding box center [245, 296] width 137 height 35
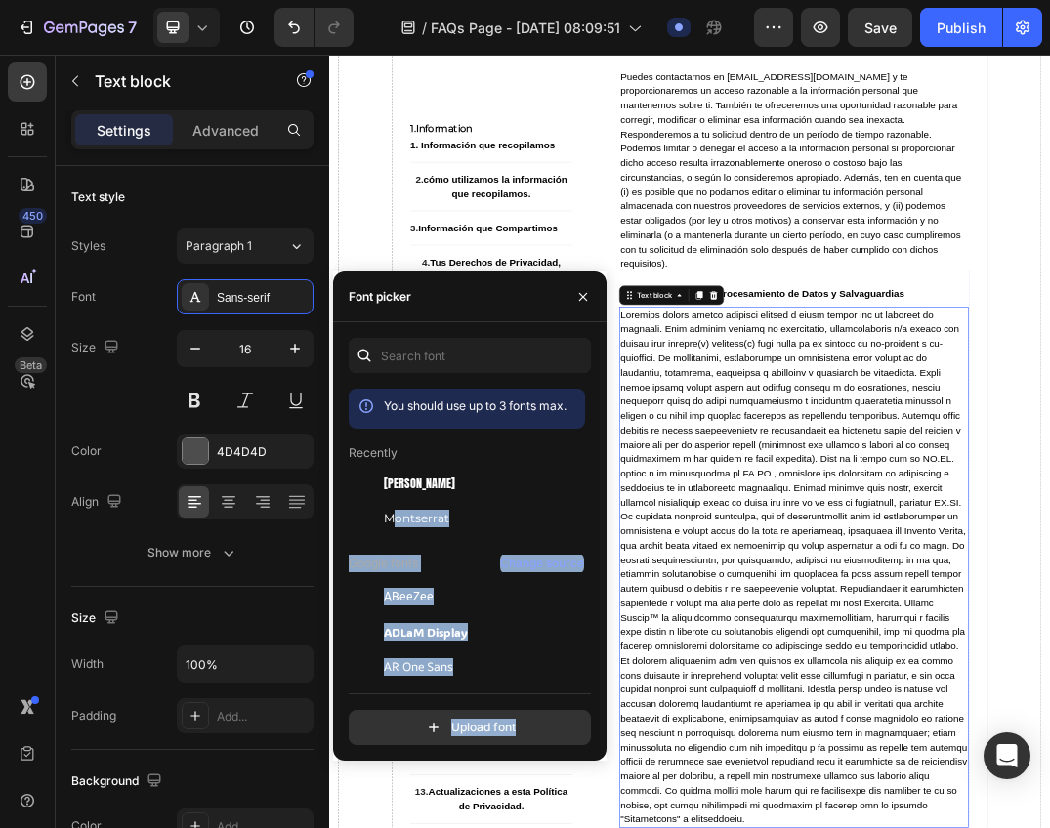
drag, startPoint x: 727, startPoint y: 565, endPoint x: 900, endPoint y: 675, distance: 204.5
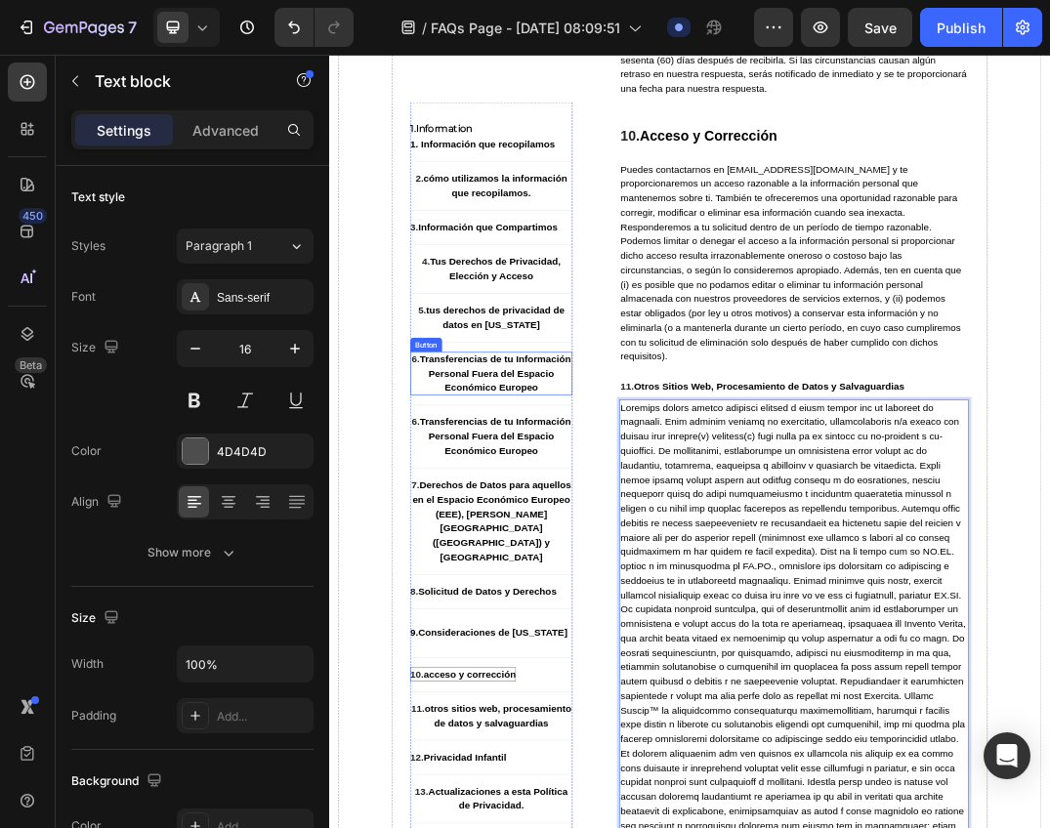
scroll to position [11180, 0]
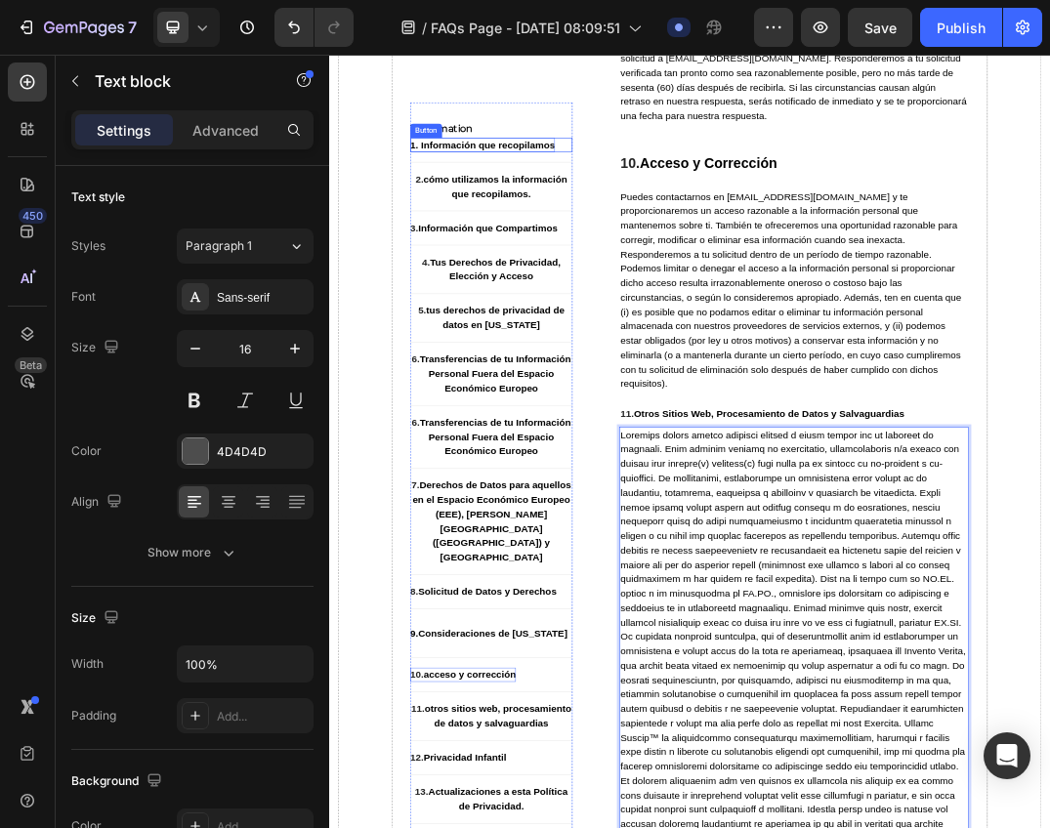
click at [613, 210] on p "1. Información que recopilamos" at bounding box center [578, 201] width 235 height 23
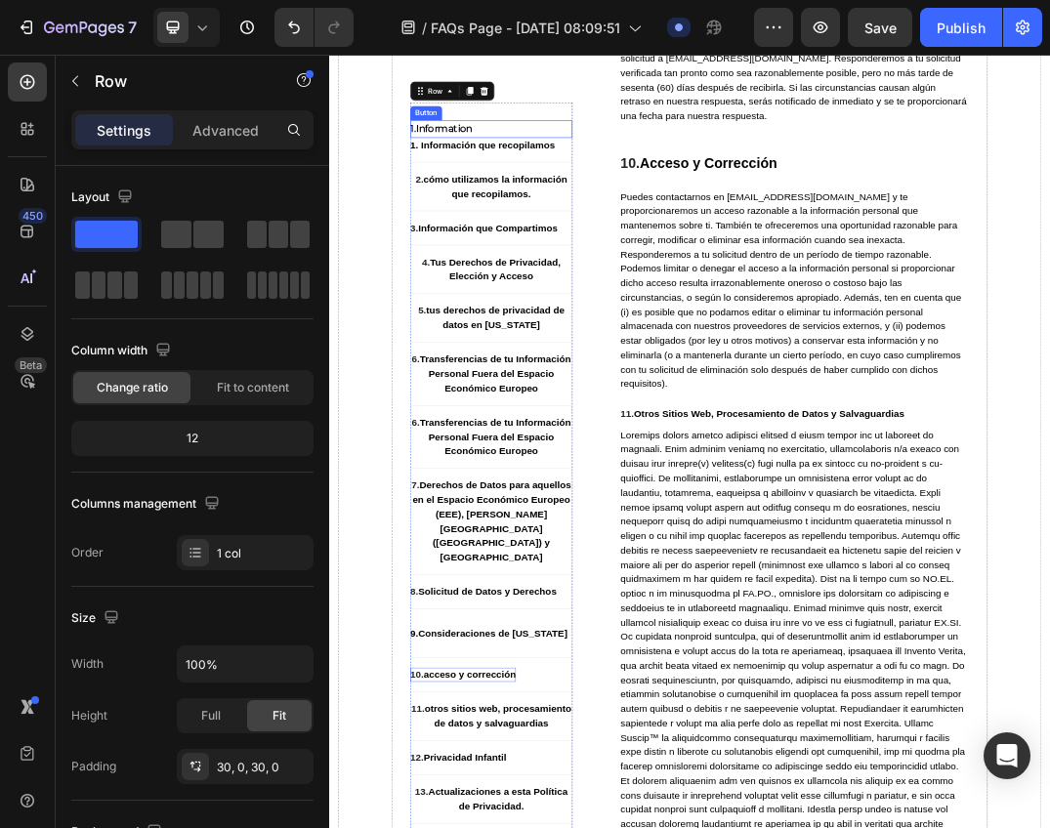
click at [579, 172] on div "1.Information Button" at bounding box center [593, 176] width 264 height 28
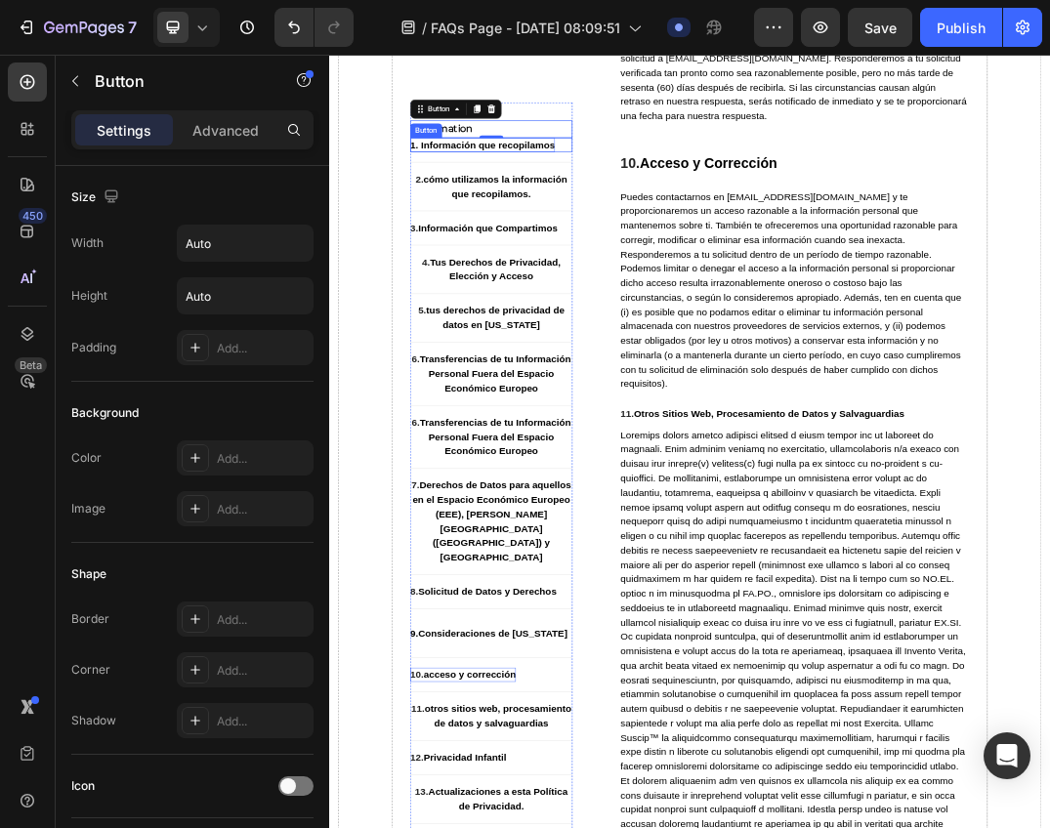
click at [604, 197] on strong "1. Información que recopilamos" at bounding box center [578, 201] width 235 height 17
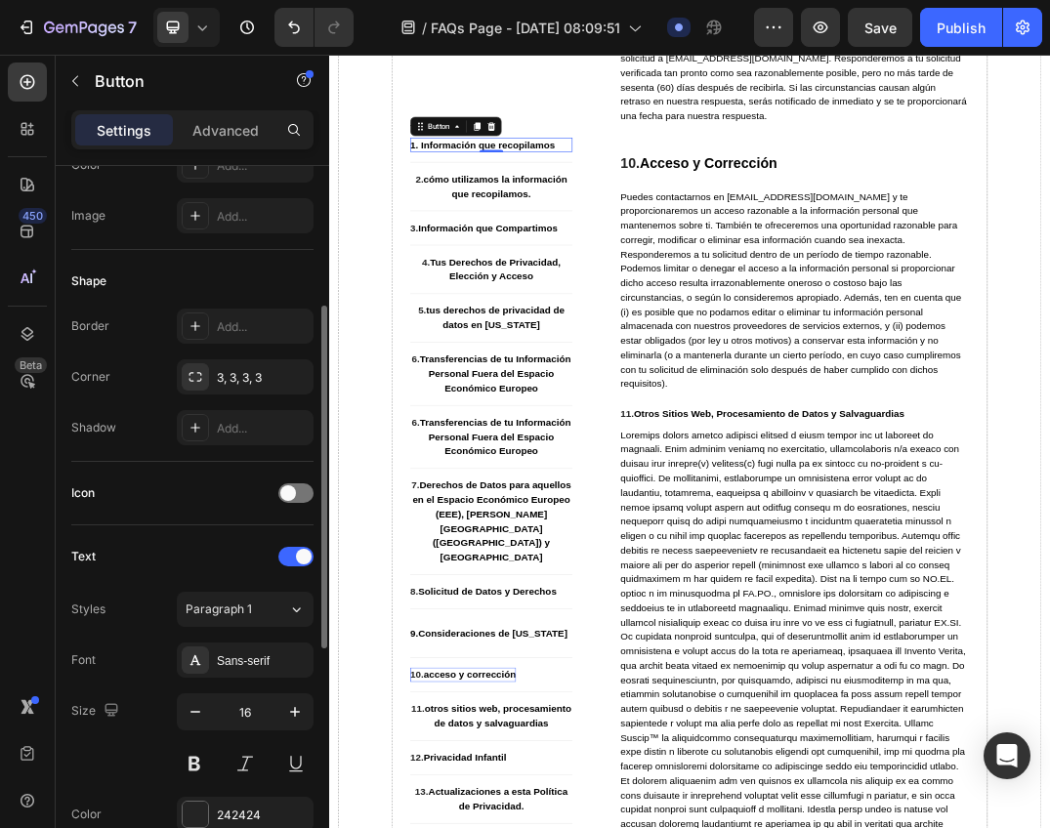
scroll to position [488, 0]
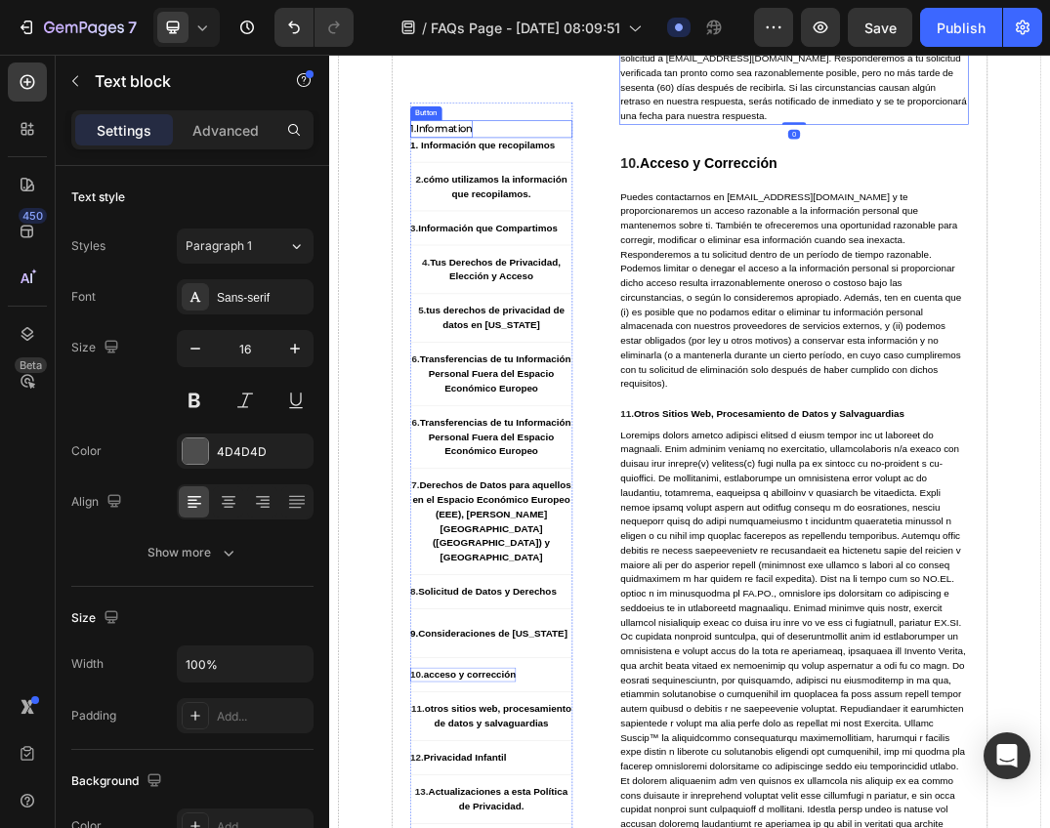
click at [520, 177] on p "1.Information" at bounding box center [512, 176] width 102 height 28
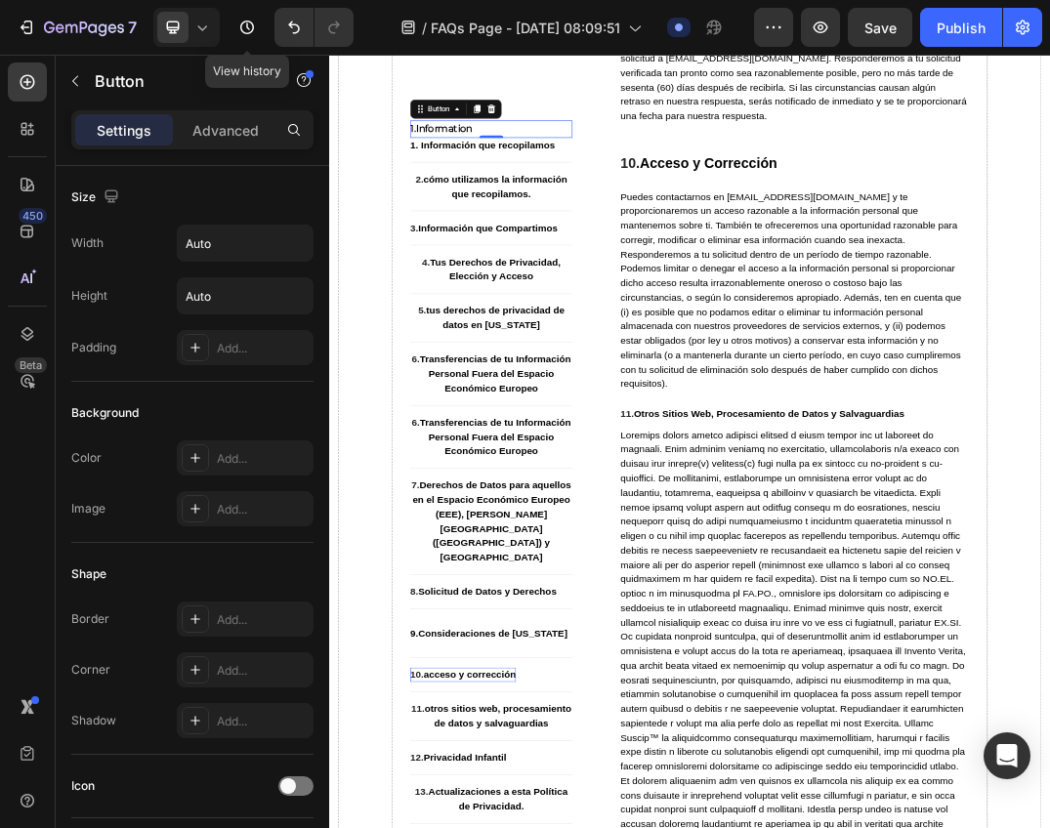
click at [194, 29] on icon at bounding box center [202, 28] width 20 height 20
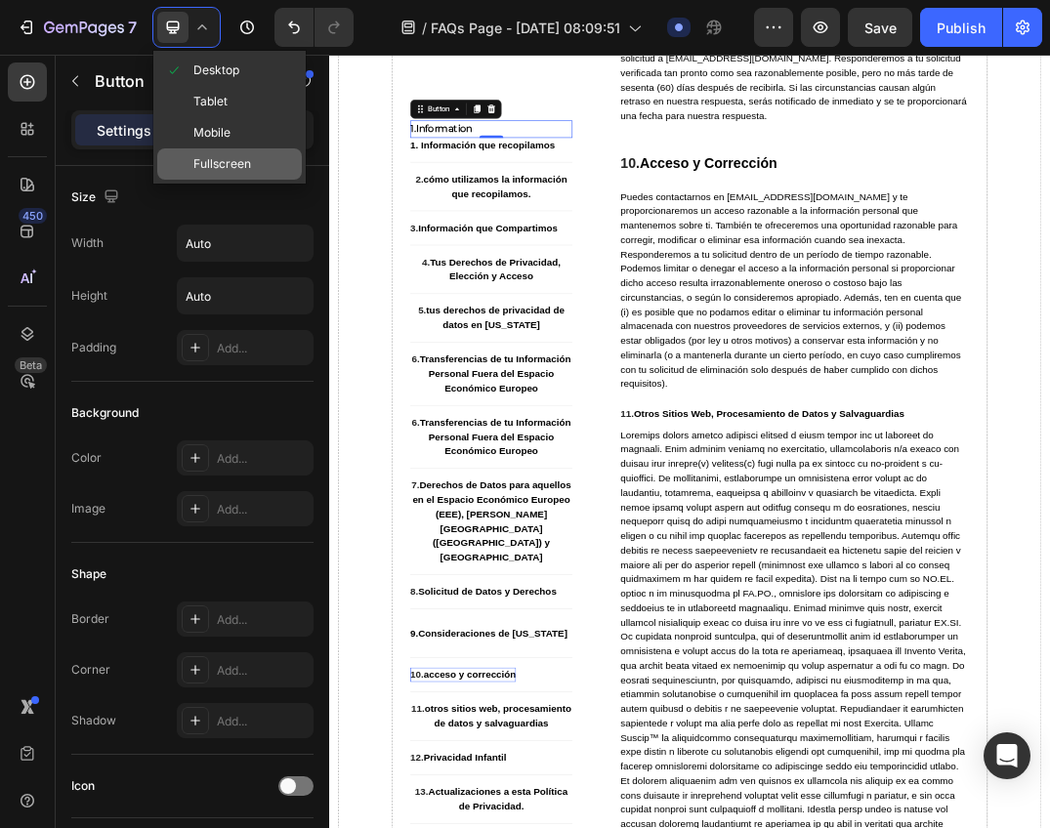
click at [216, 163] on span "Fullscreen" at bounding box center [222, 164] width 58 height 20
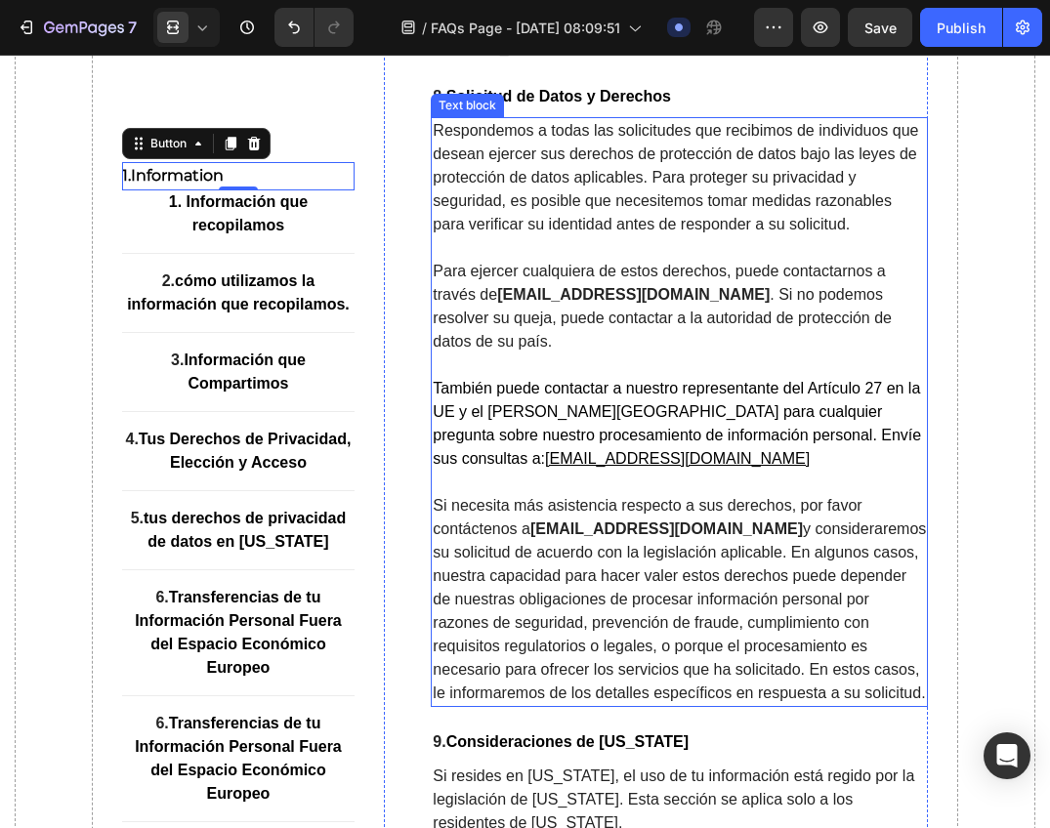
click at [561, 199] on p "Respondemos a todas las solicitudes que recibimos de individuos que desean ejer…" at bounding box center [679, 177] width 493 height 117
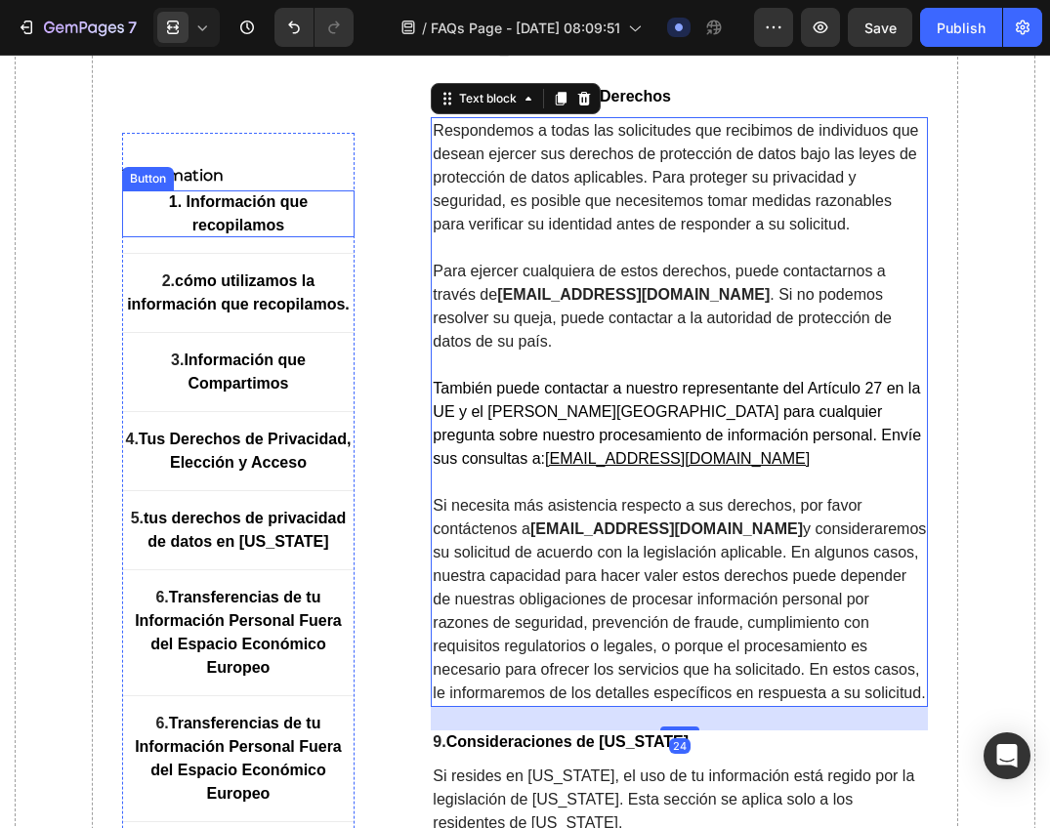
click at [212, 215] on p "1. Información que recopilamos" at bounding box center [238, 213] width 233 height 47
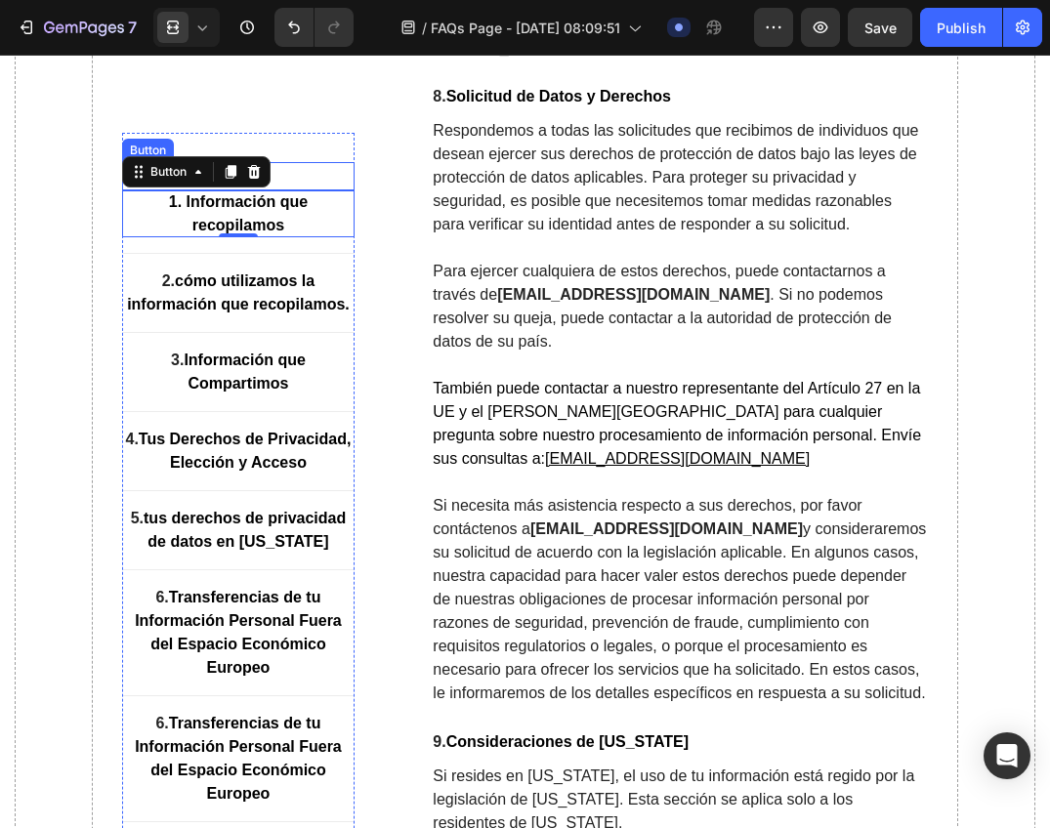
click at [310, 173] on div "1.Information Button" at bounding box center [238, 176] width 233 height 28
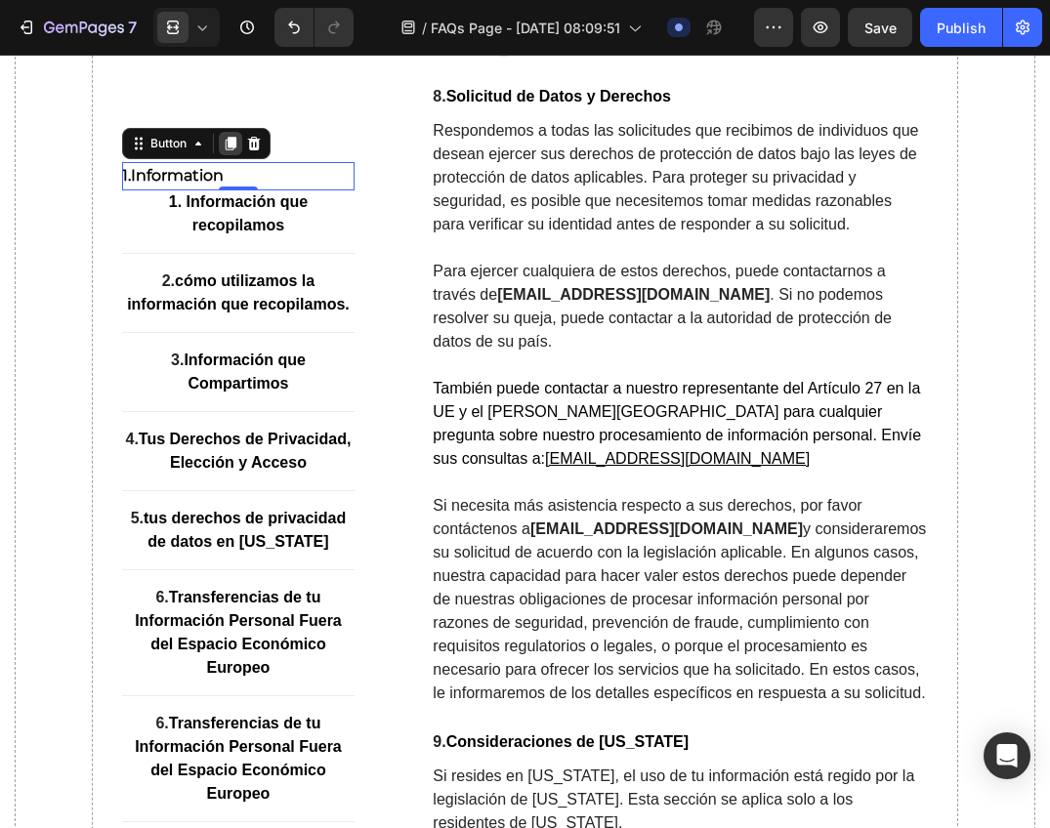
click at [228, 145] on icon at bounding box center [230, 144] width 11 height 14
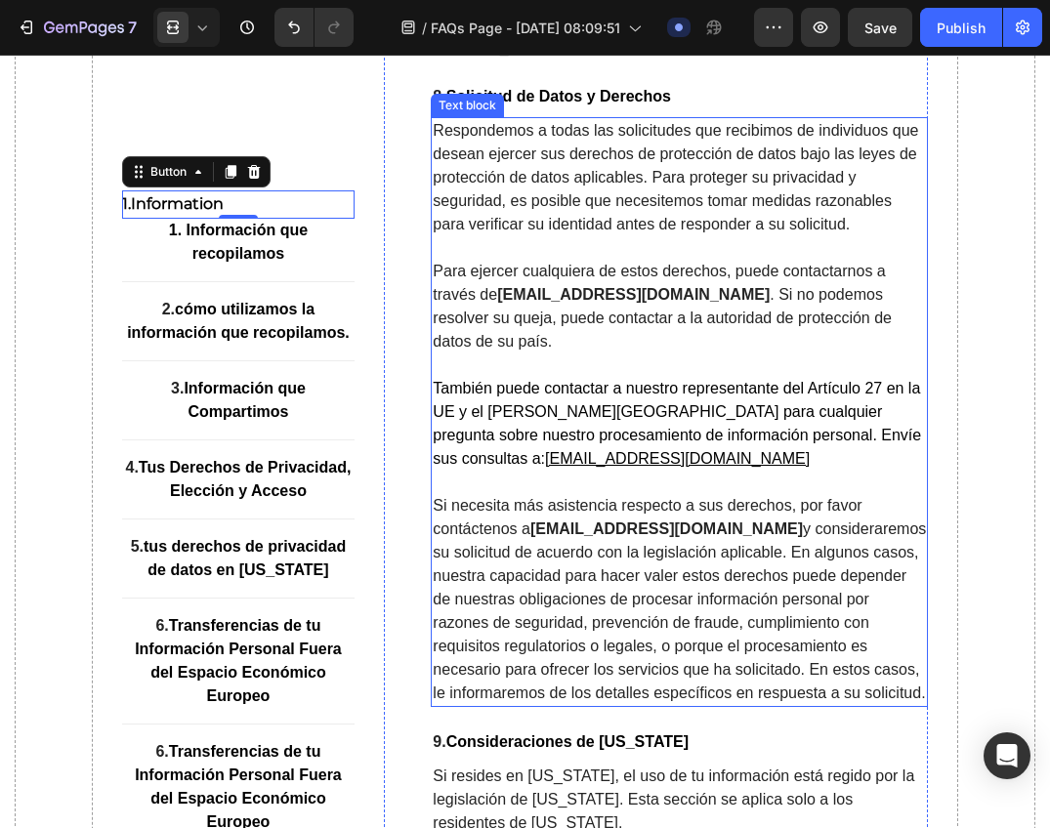
click at [593, 199] on p "Respondemos a todas las solicitudes que recibimos de individuos que desean ejer…" at bounding box center [679, 177] width 493 height 117
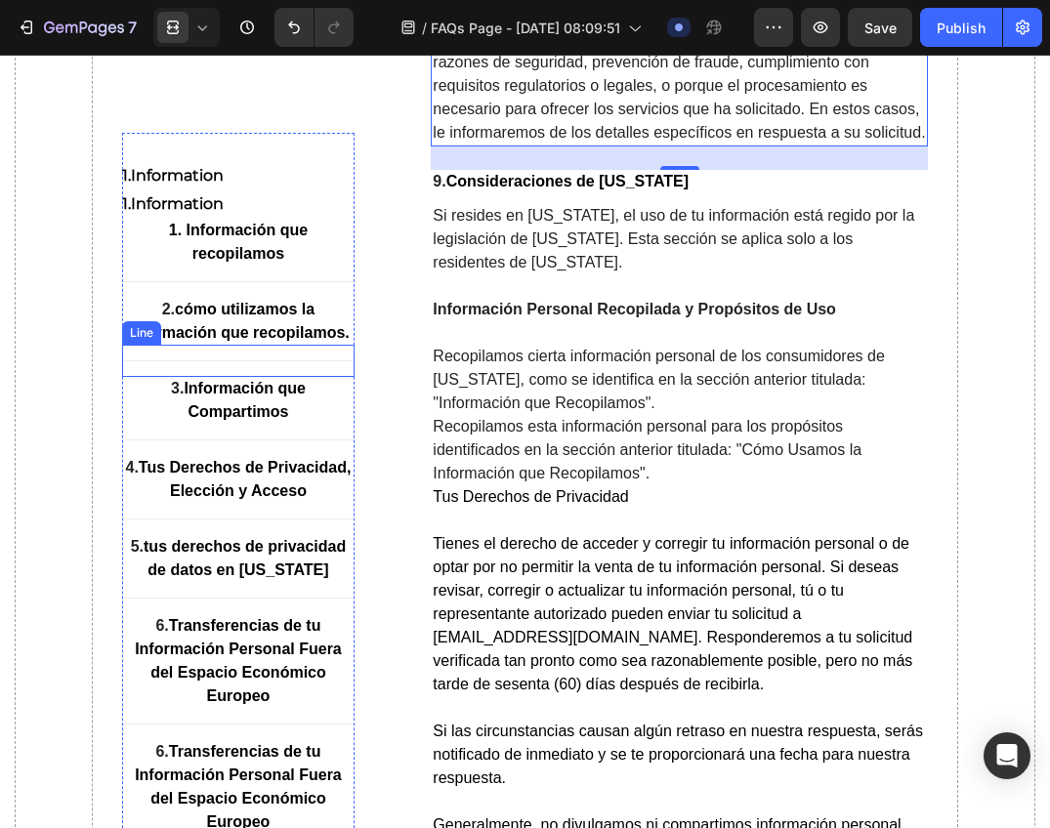
scroll to position [11668, 0]
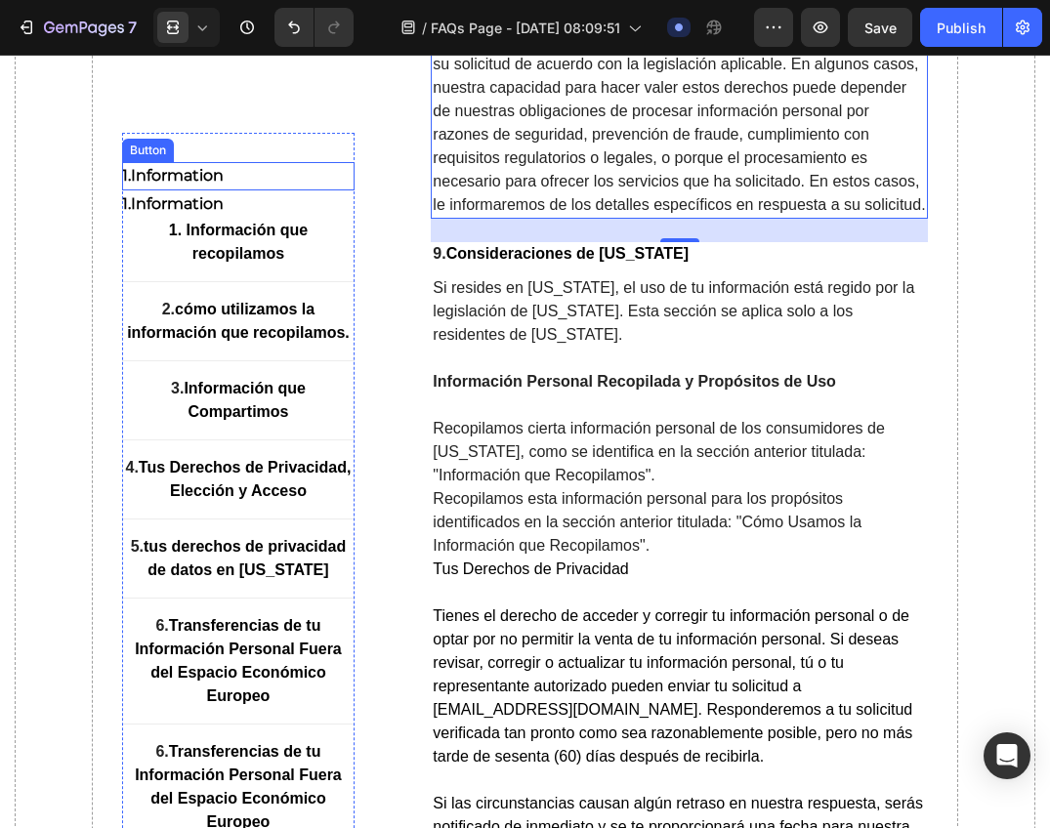
click at [229, 193] on div "1.Information Button" at bounding box center [238, 204] width 233 height 28
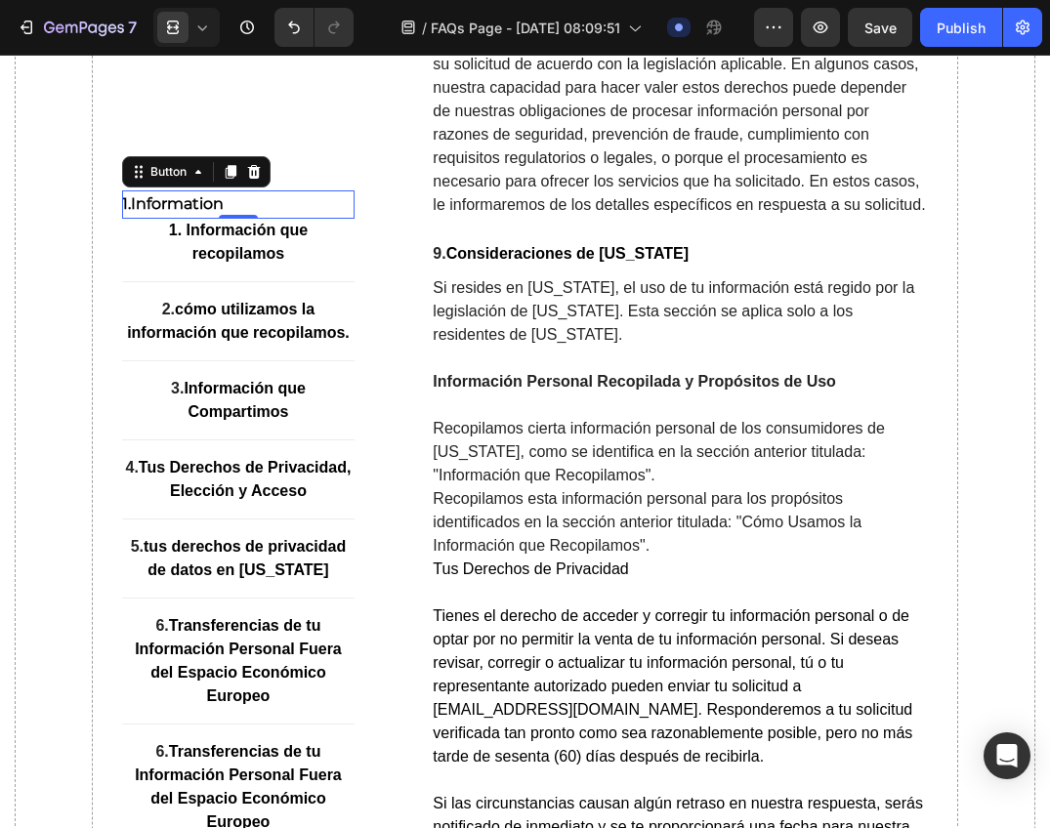
click at [210, 30] on icon at bounding box center [202, 28] width 20 height 20
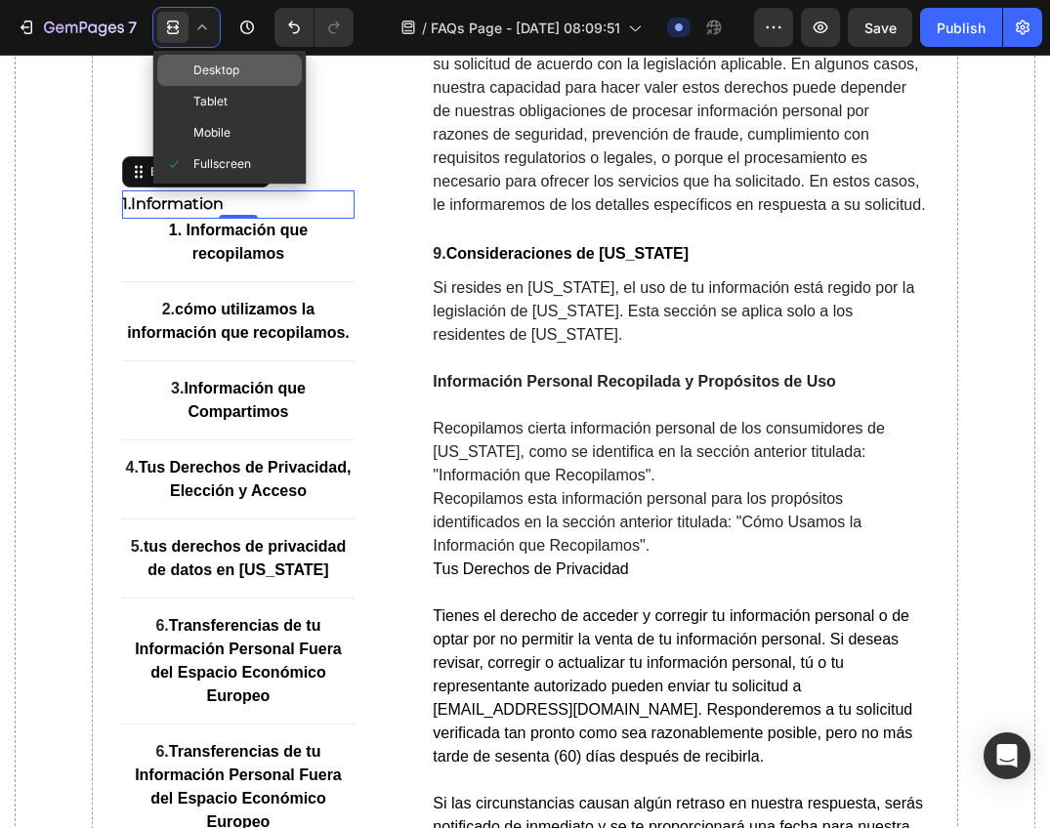
click at [207, 77] on span "Desktop" at bounding box center [216, 71] width 46 height 20
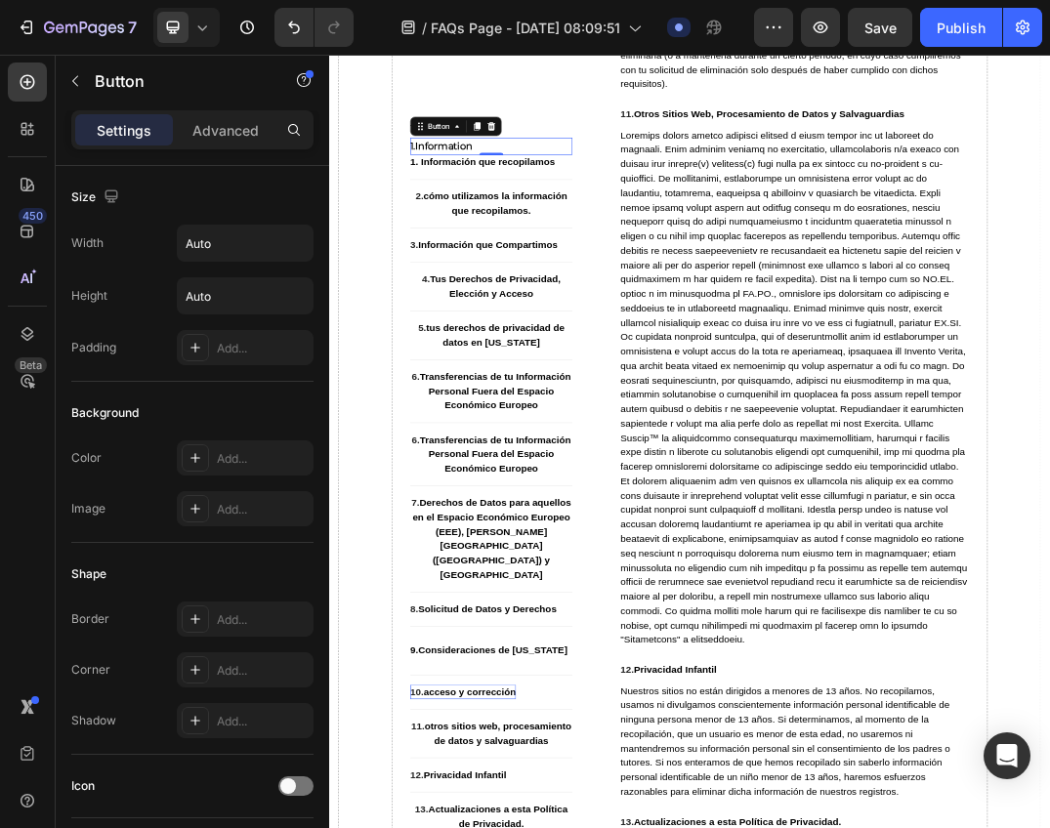
scroll to position [586, 0]
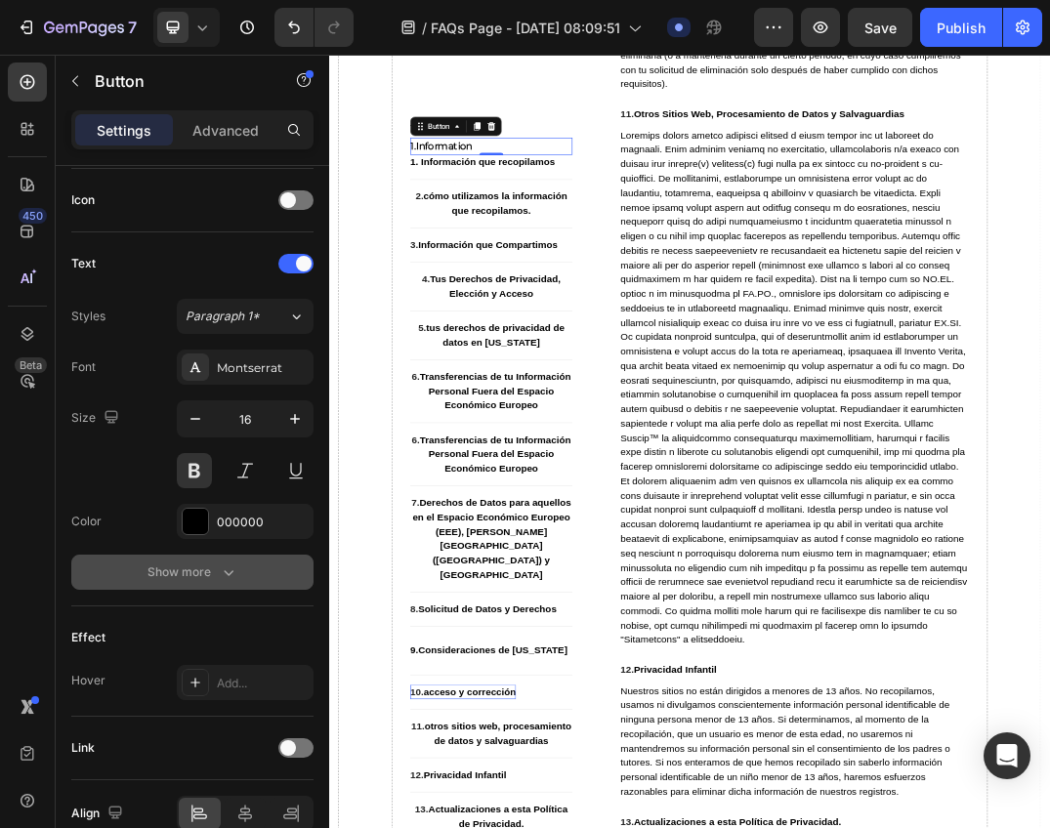
click at [238, 574] on button "Show more" at bounding box center [192, 572] width 242 height 35
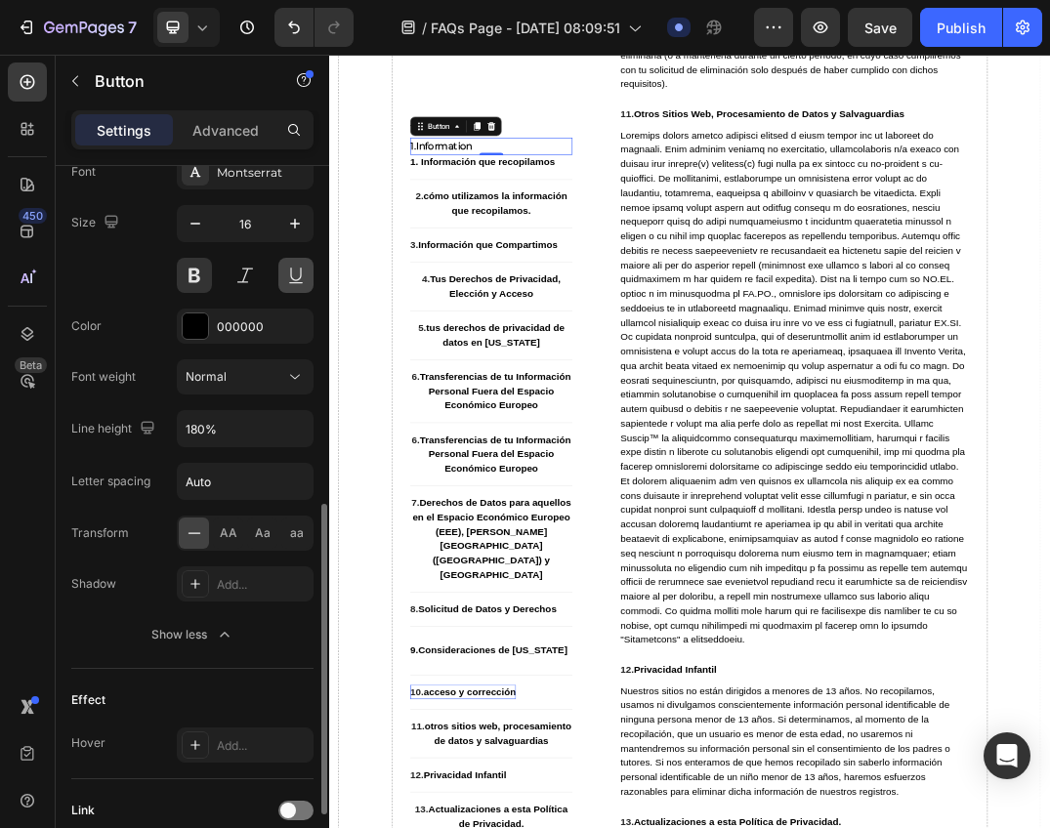
scroll to position [683, 0]
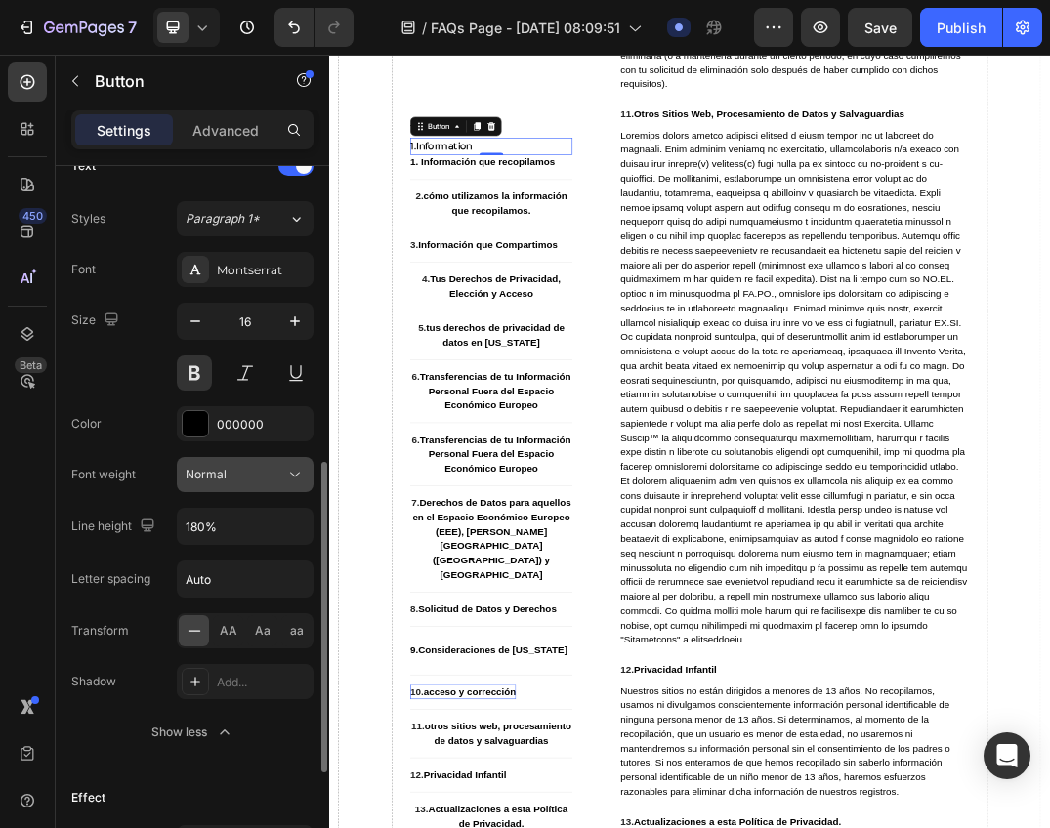
click at [260, 469] on div "Normal" at bounding box center [236, 475] width 100 height 18
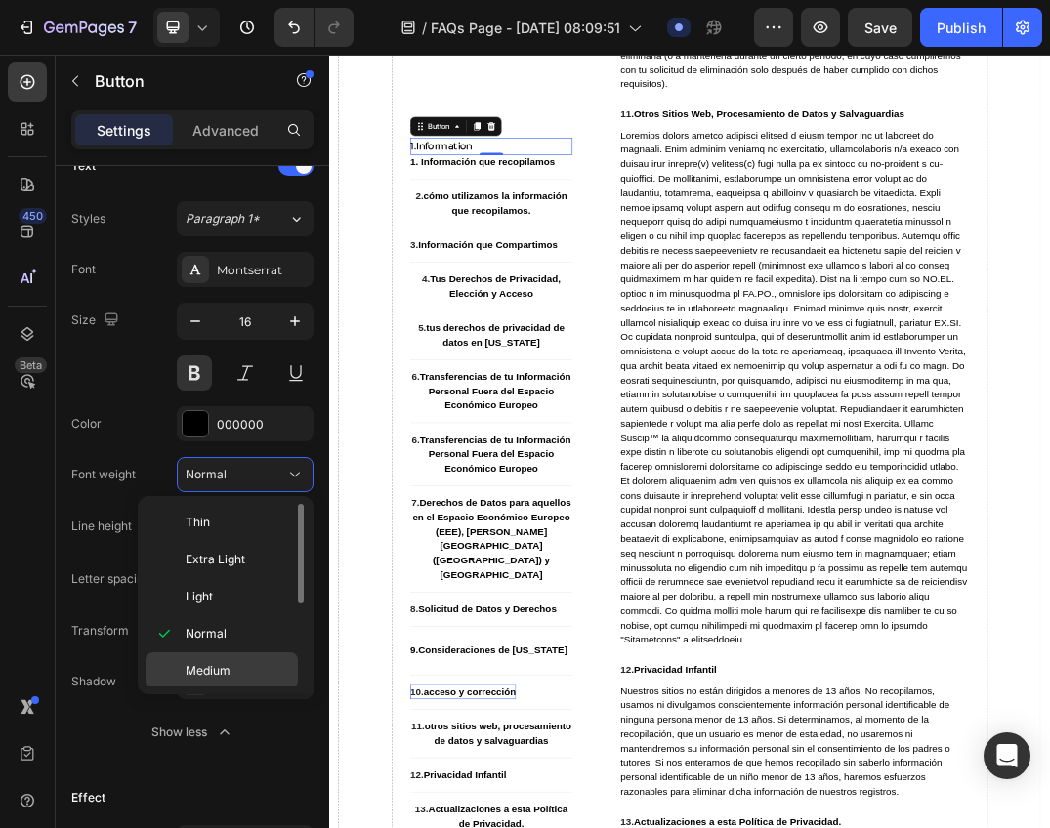
click at [217, 671] on span "Medium" at bounding box center [208, 671] width 45 height 18
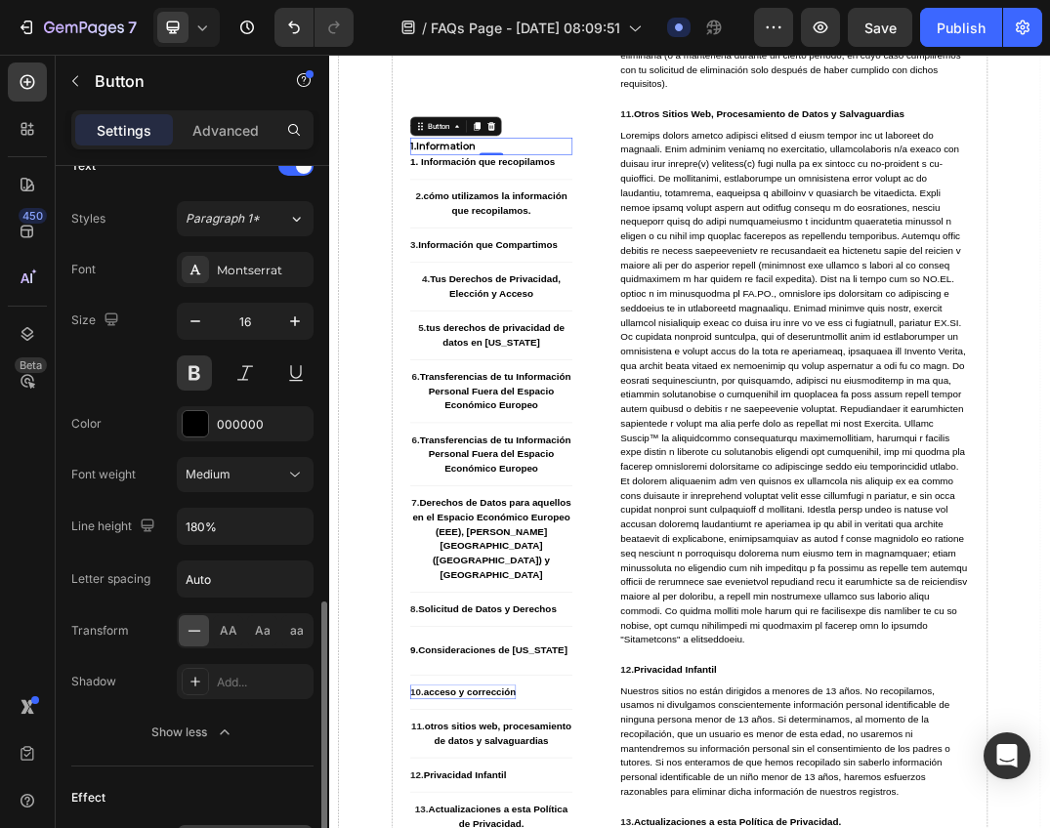
scroll to position [879, 0]
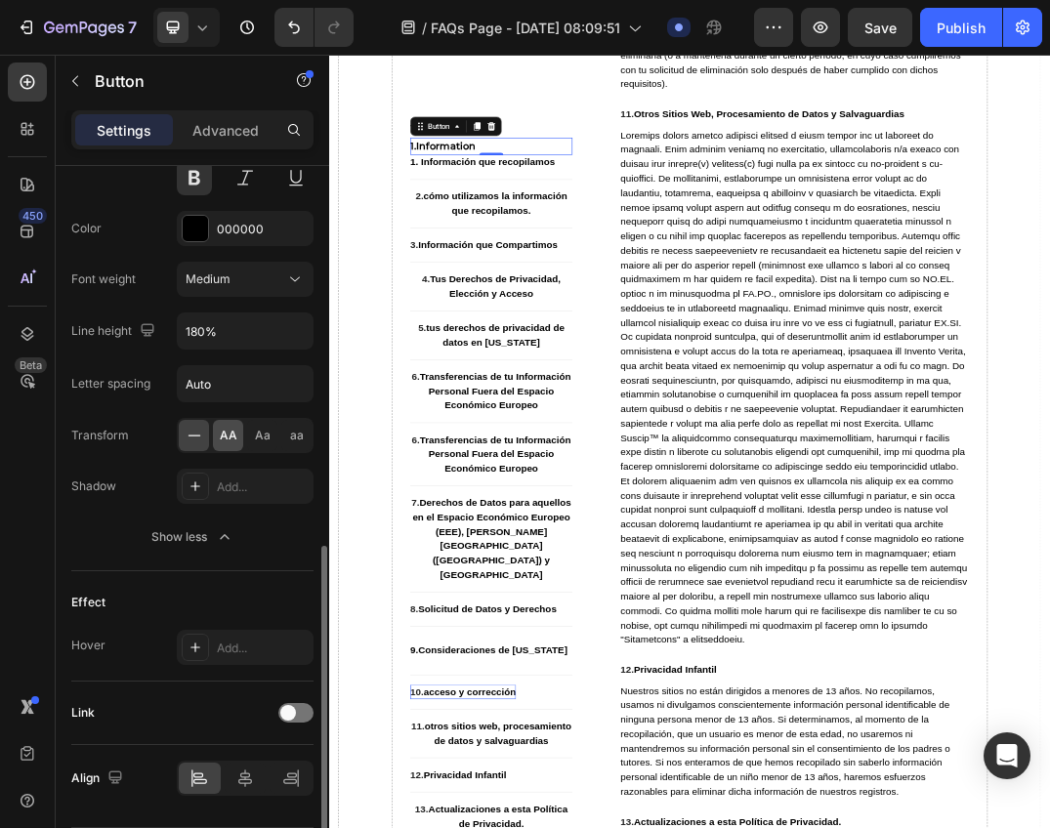
click at [231, 434] on span "AA" at bounding box center [229, 436] width 18 height 18
click at [188, 534] on div "Show less" at bounding box center [192, 537] width 83 height 20
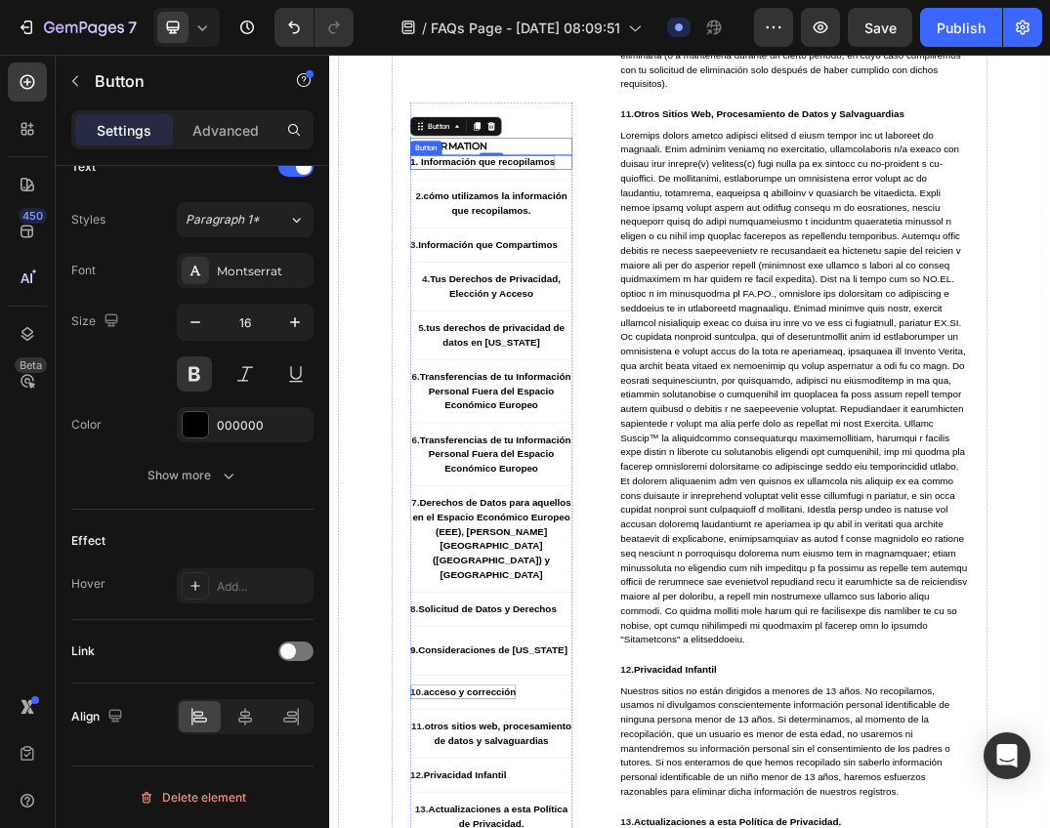
click at [525, 226] on strong "1. Información que recopilamos" at bounding box center [578, 230] width 235 height 17
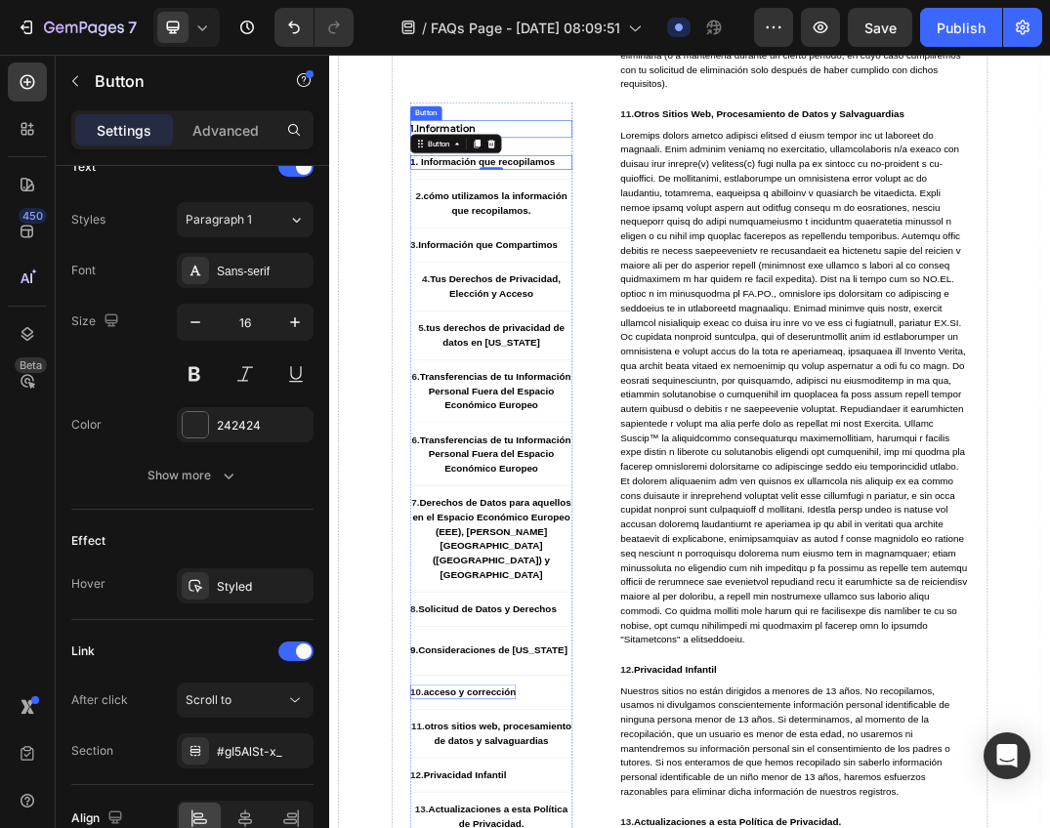
click at [642, 183] on div "1.Information Button" at bounding box center [593, 176] width 264 height 28
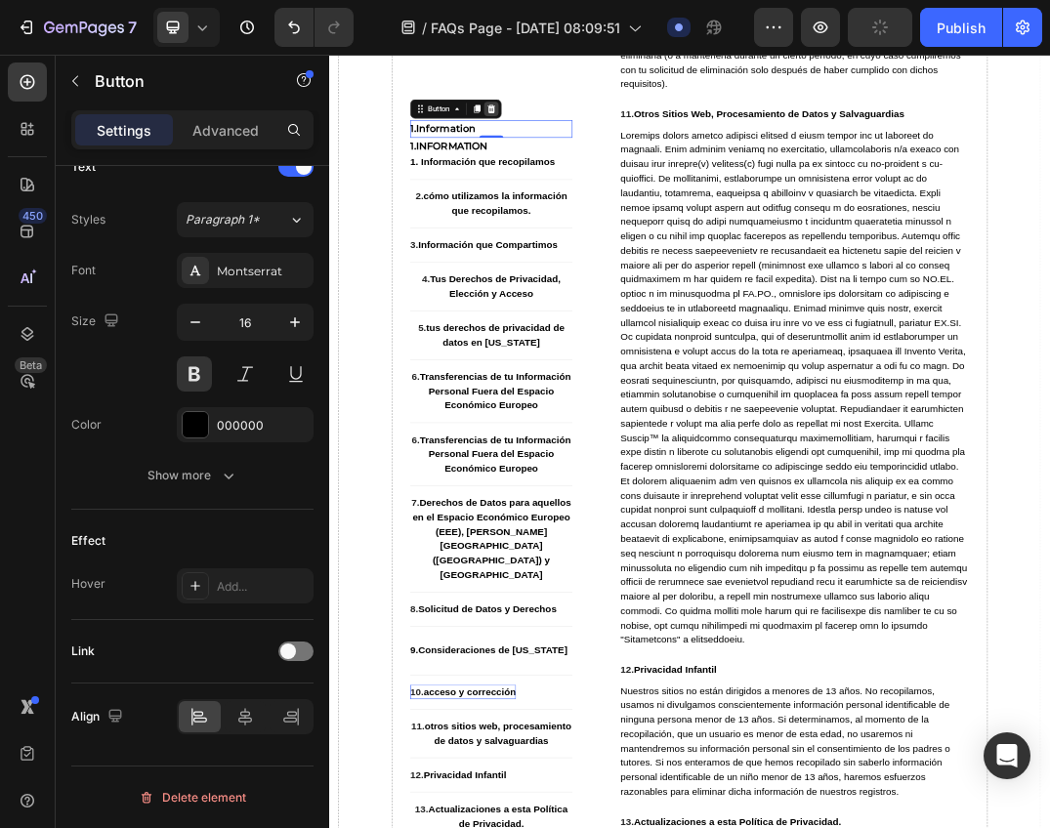
click at [589, 147] on icon at bounding box center [593, 144] width 13 height 14
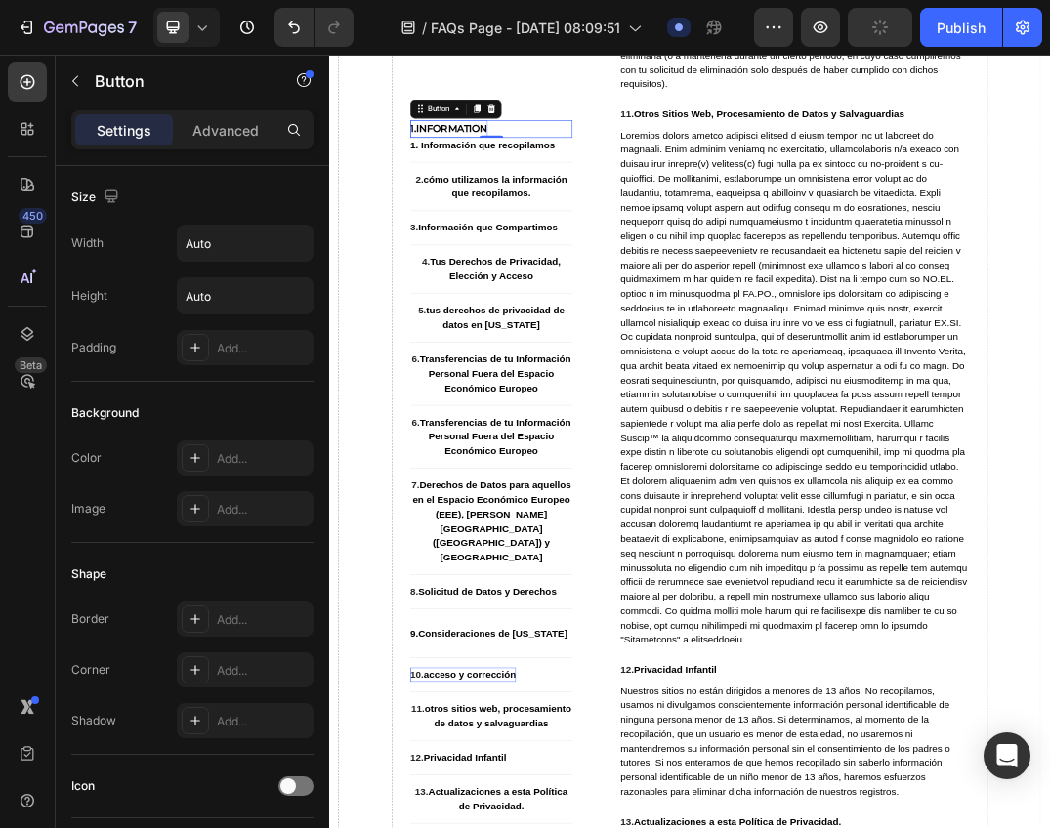
click at [573, 169] on p "1.Information" at bounding box center [524, 176] width 126 height 28
click at [214, 41] on div at bounding box center [186, 27] width 66 height 39
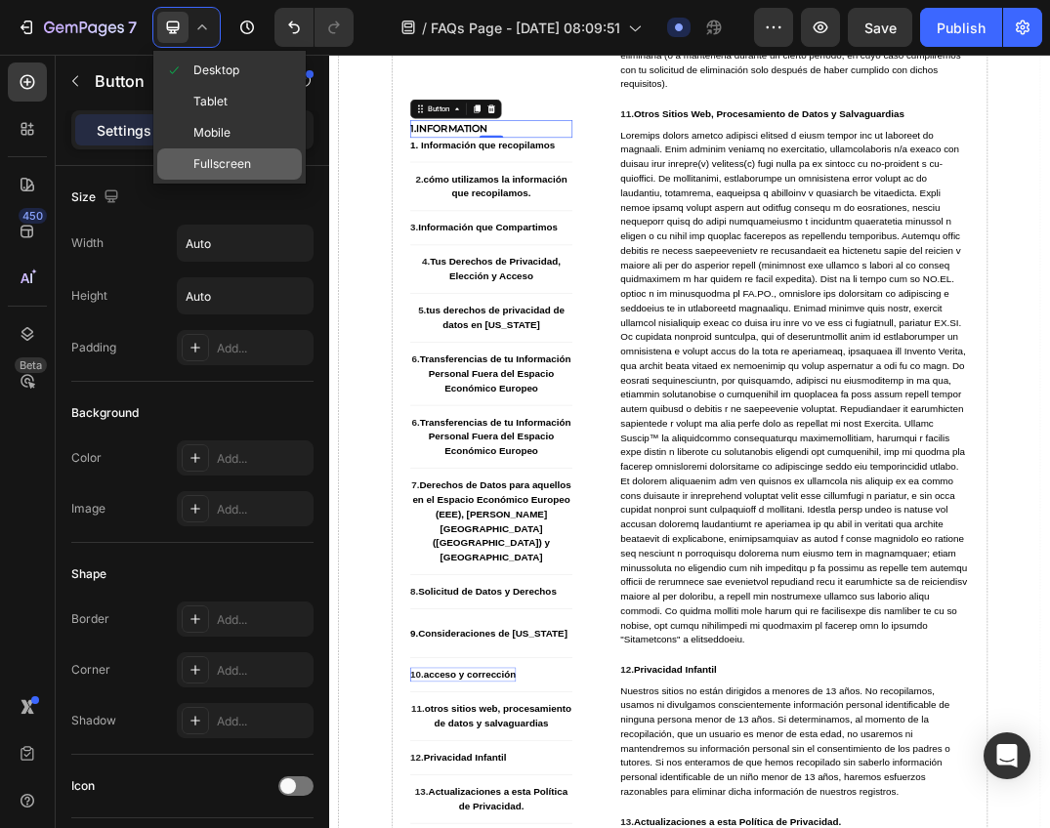
click at [230, 163] on span "Fullscreen" at bounding box center [222, 164] width 58 height 20
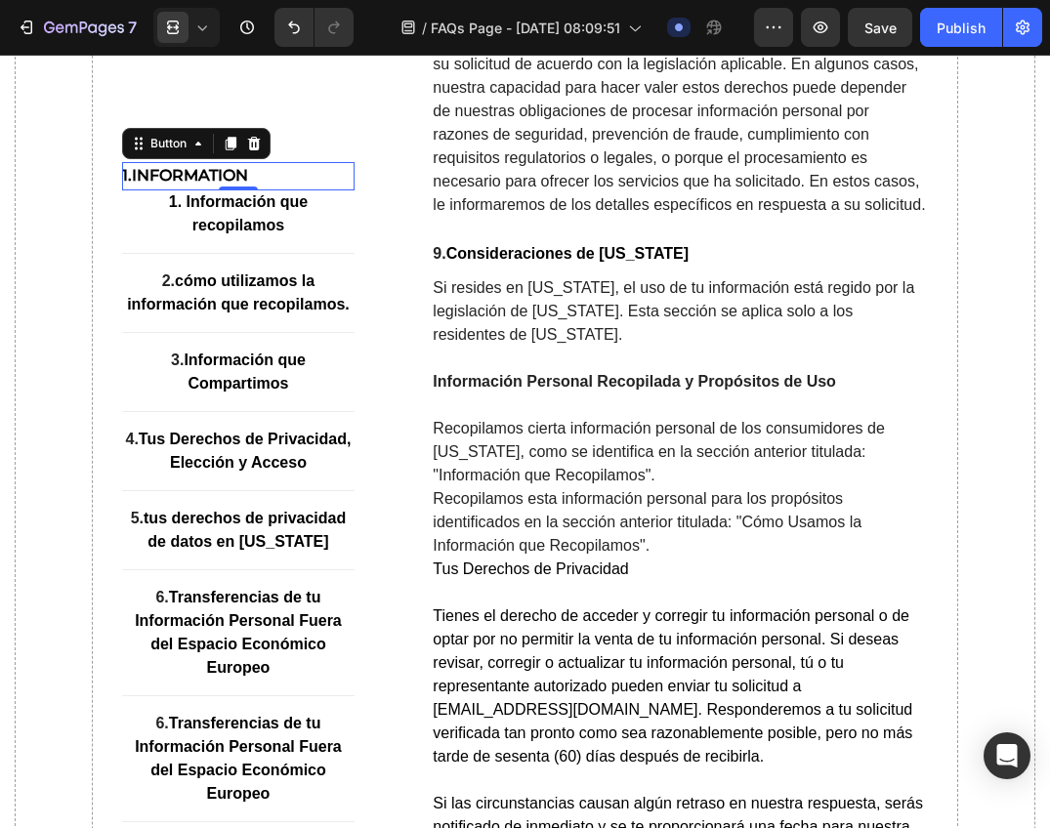
click at [290, 175] on div "1.Information Button 0" at bounding box center [238, 176] width 233 height 28
click at [228, 147] on icon at bounding box center [230, 144] width 11 height 14
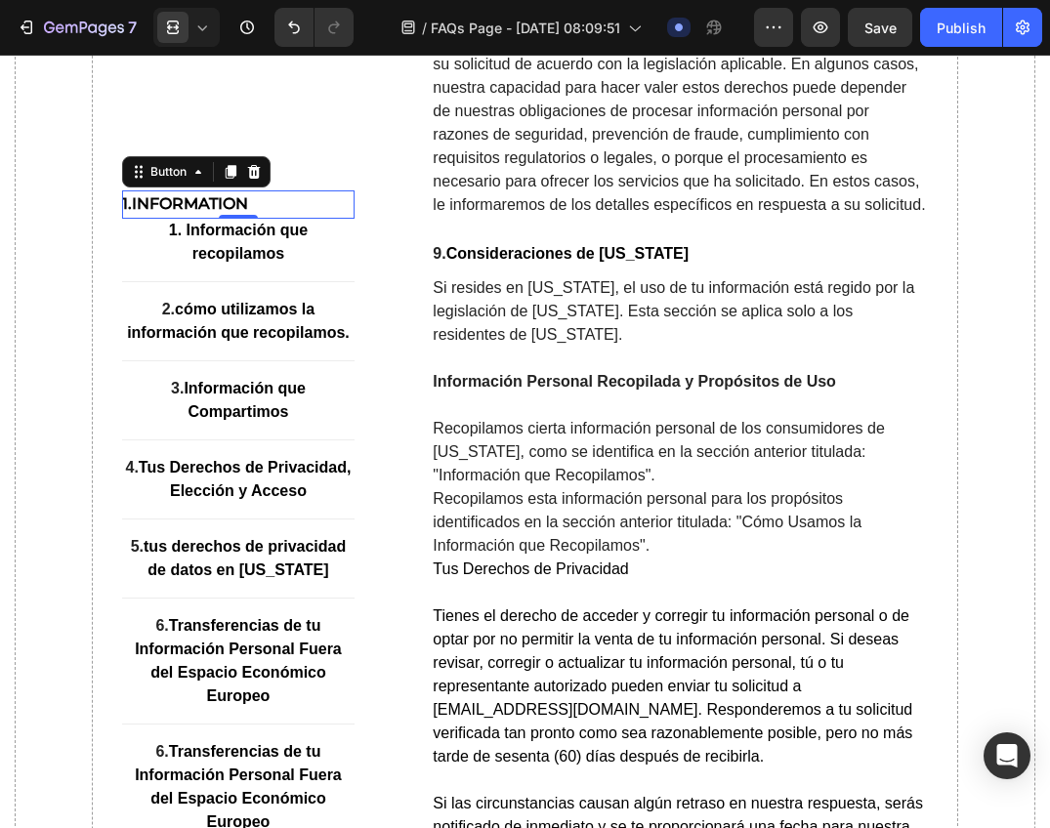
scroll to position [647, 0]
click at [242, 204] on p "1.Information" at bounding box center [185, 204] width 126 height 28
click at [122, 190] on button "1.Information" at bounding box center [185, 204] width 126 height 28
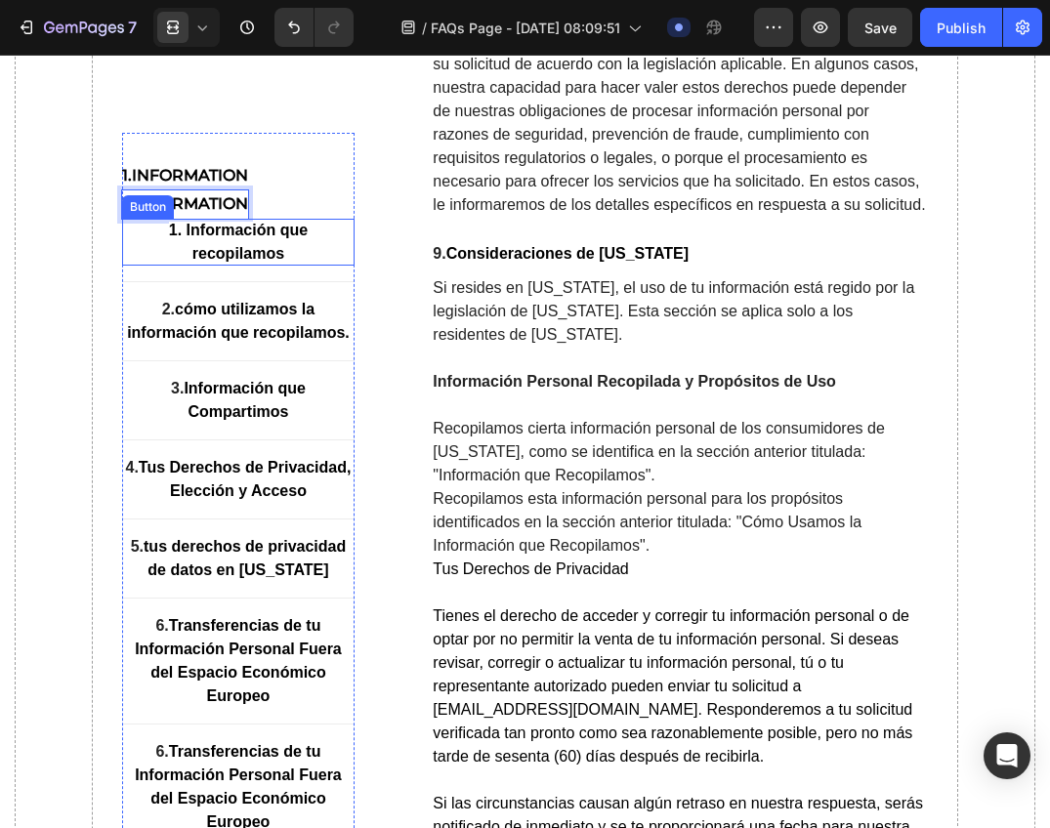
click at [122, 190] on button "1.Information" at bounding box center [185, 204] width 126 height 28
click at [122, 190] on button "1.Information que" at bounding box center [205, 204] width 166 height 28
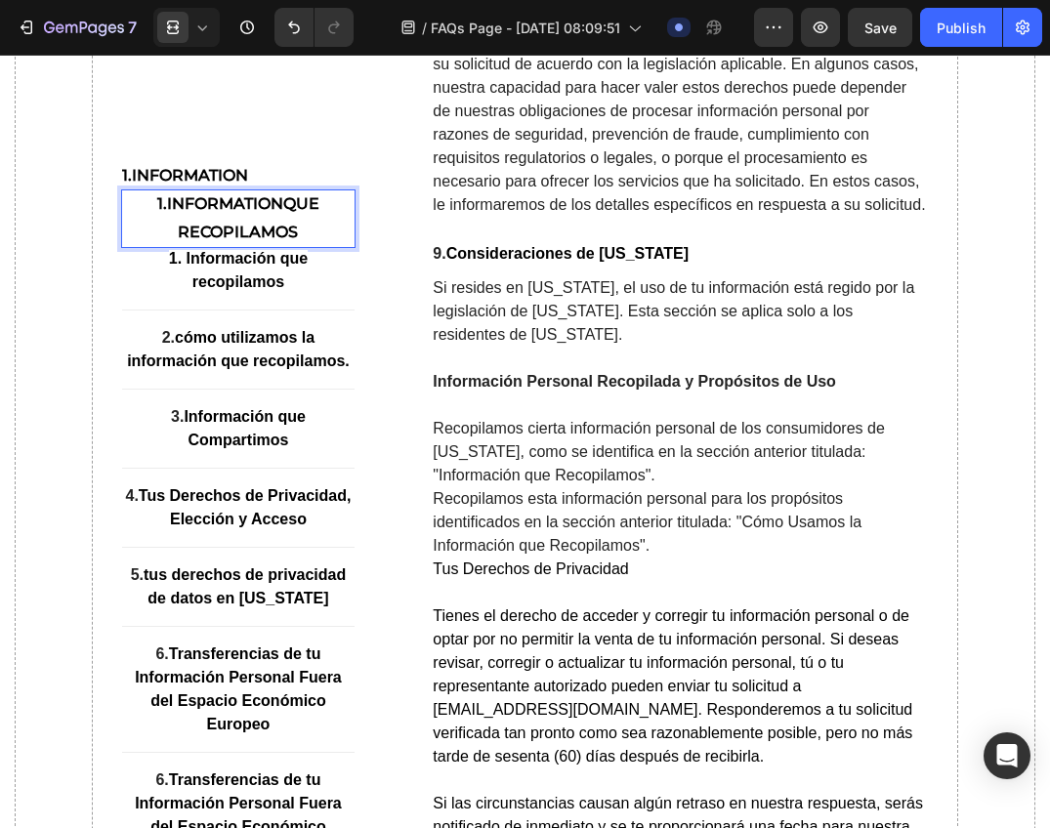
click at [341, 218] on p "1.Information que recopilamos" at bounding box center [238, 218] width 233 height 57
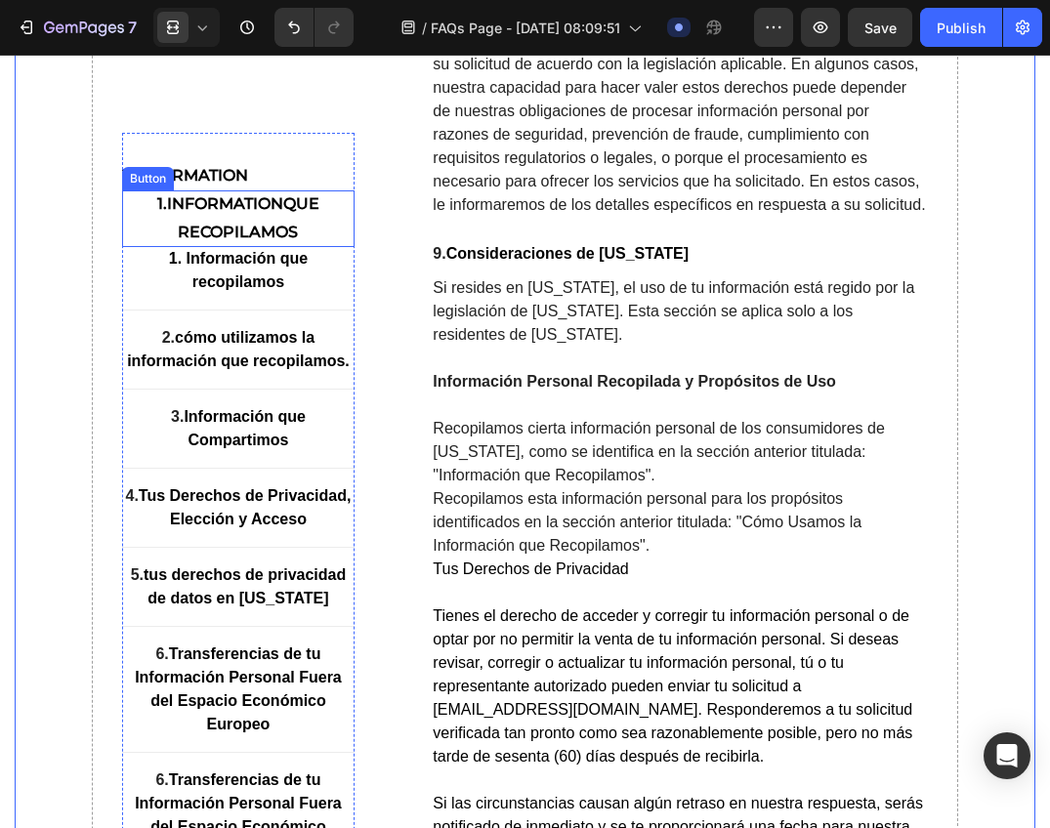
click at [343, 220] on p "1.Information que recopilamos" at bounding box center [238, 218] width 233 height 57
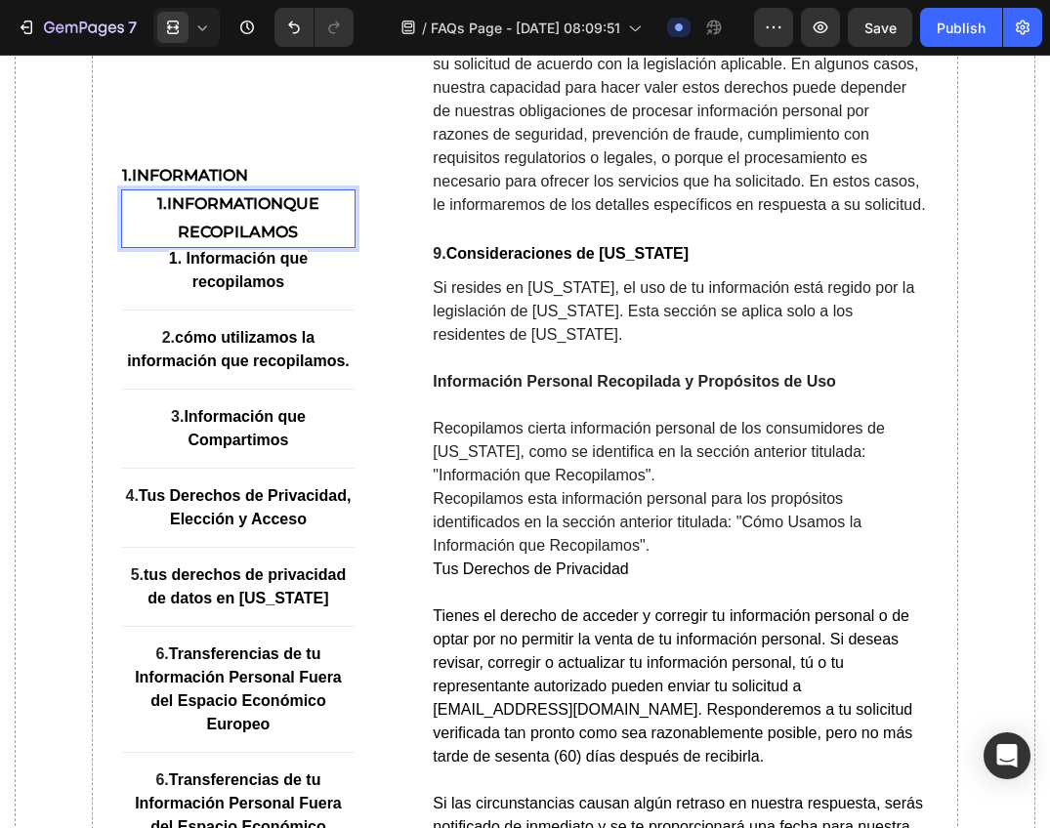
click at [274, 220] on p "1.Information que recopilamos" at bounding box center [238, 218] width 233 height 57
click at [337, 239] on p "1.Information que recopilamos" at bounding box center [238, 218] width 233 height 57
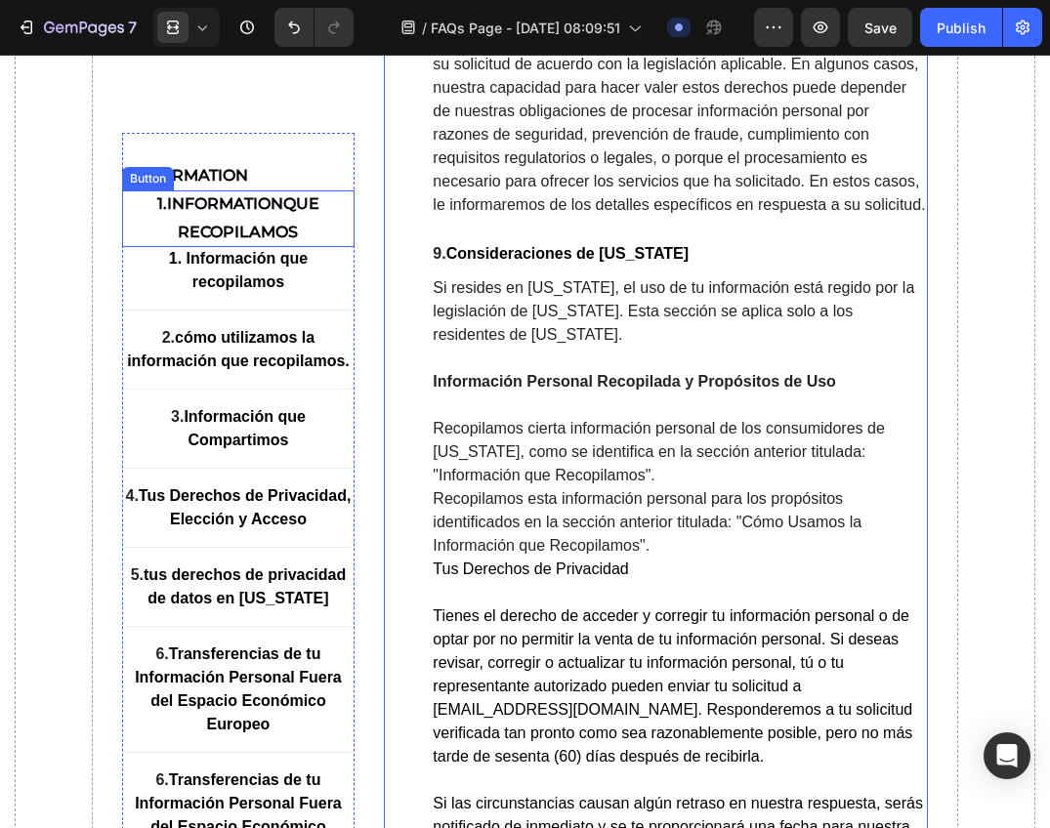
click at [239, 209] on p "1.Information que recopilamos" at bounding box center [238, 218] width 233 height 57
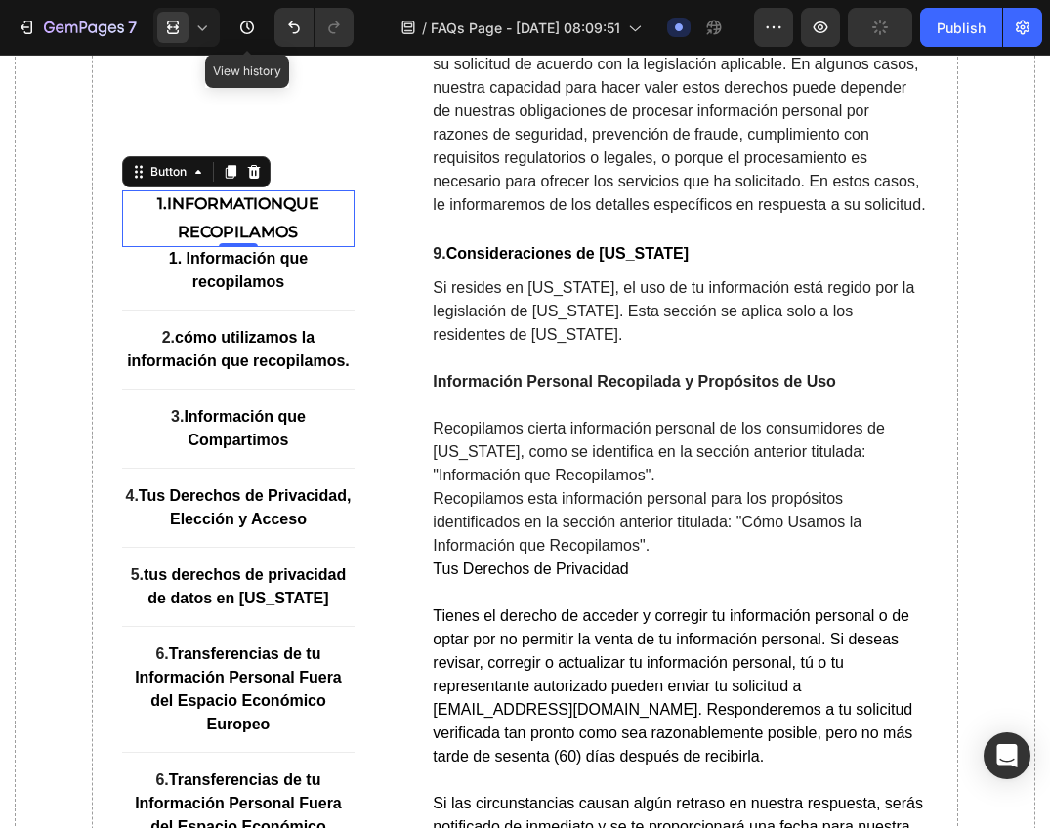
click at [212, 35] on div at bounding box center [186, 27] width 66 height 39
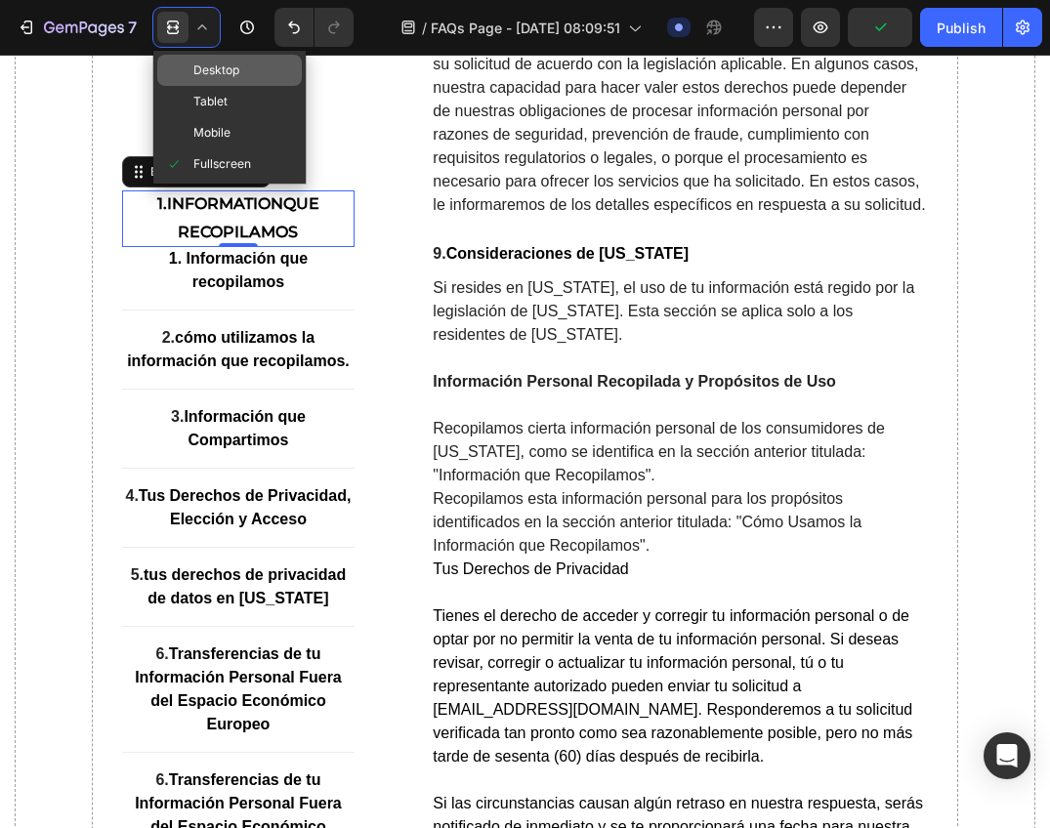
click at [228, 75] on span "Desktop" at bounding box center [216, 71] width 46 height 20
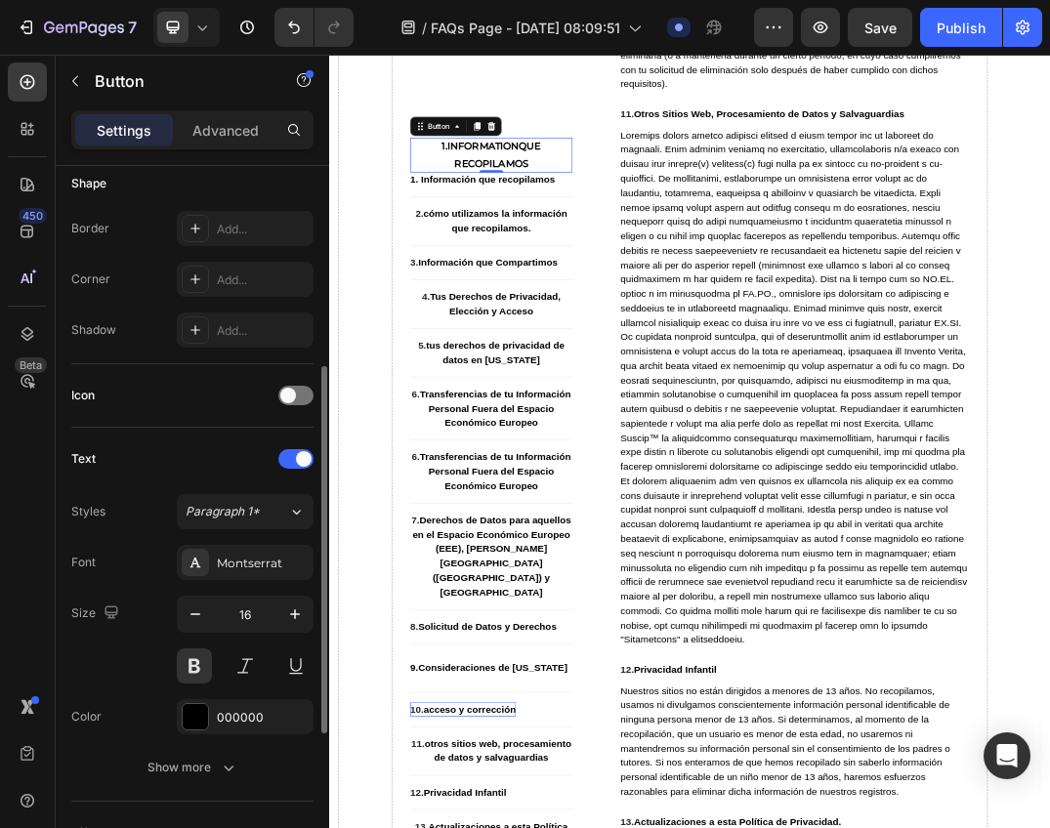
scroll to position [586, 0]
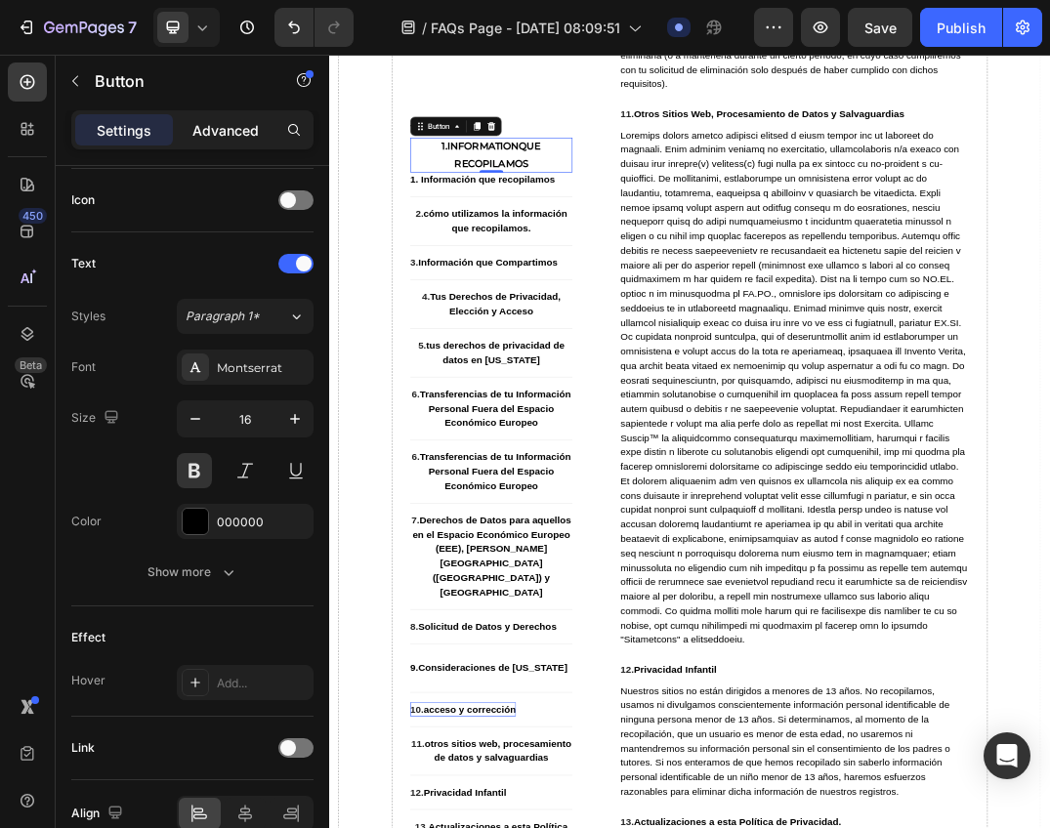
click at [239, 127] on p "Advanced" at bounding box center [225, 130] width 66 height 21
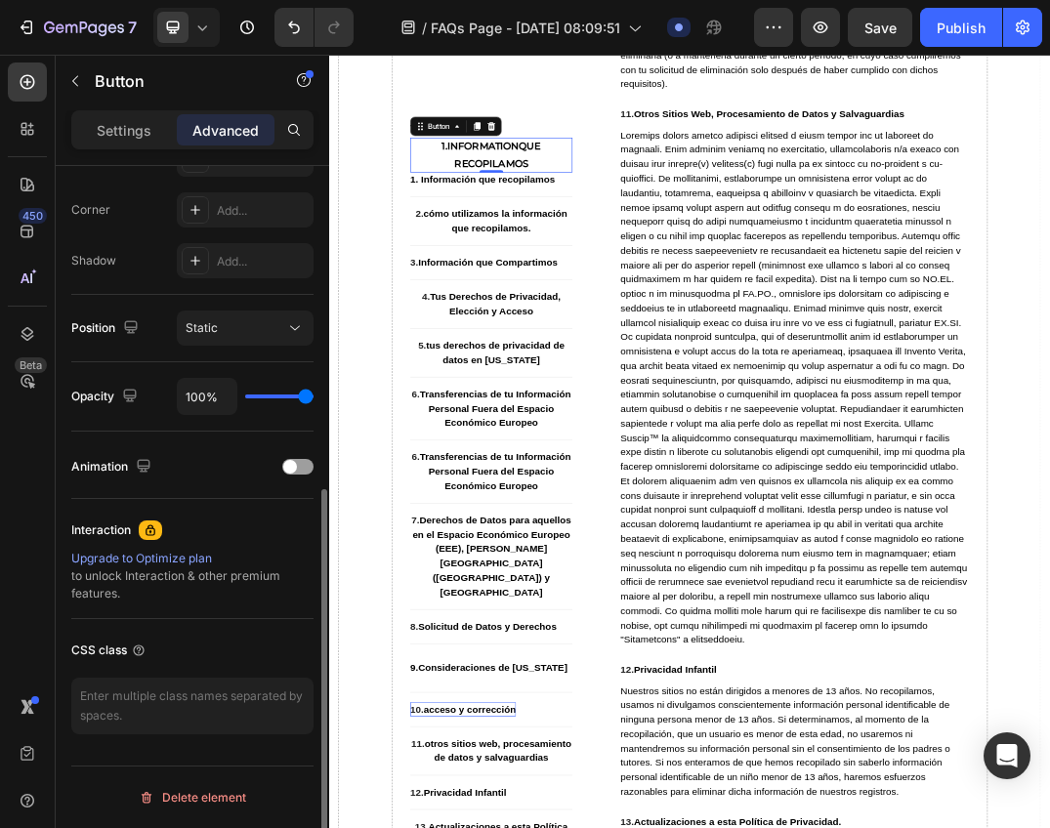
scroll to position [585, 0]
click at [151, 130] on div "Settings" at bounding box center [124, 129] width 98 height 31
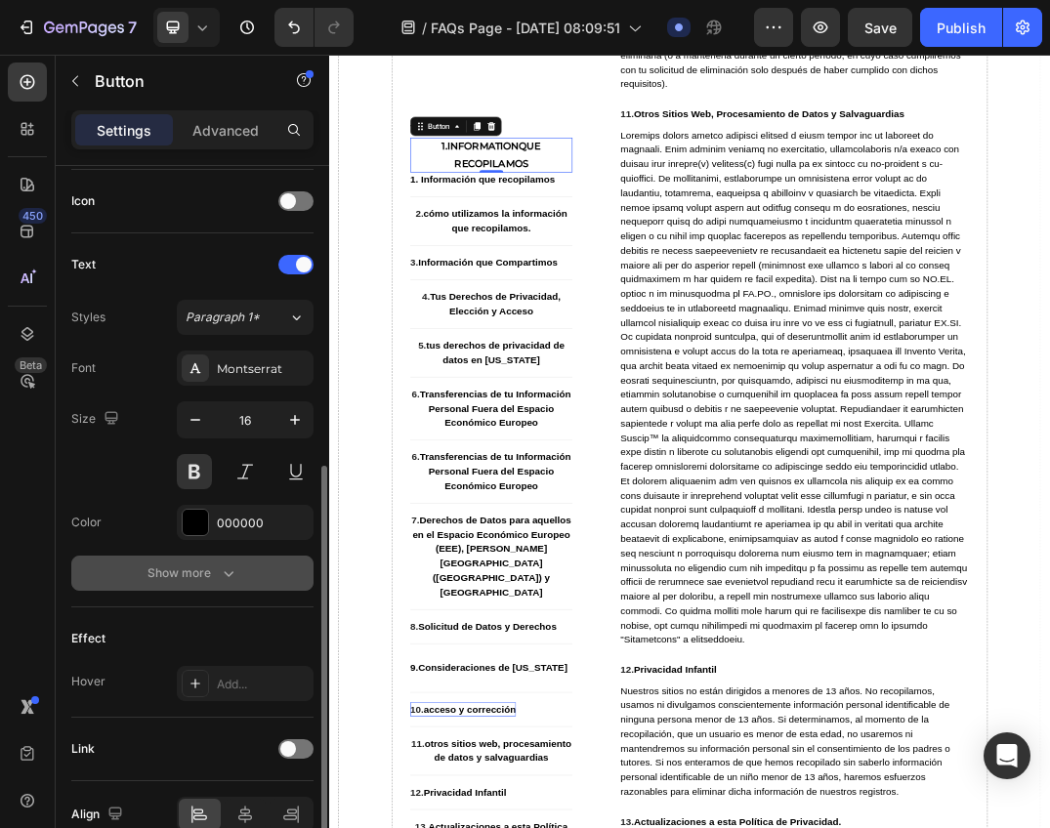
click at [213, 577] on div "Show more" at bounding box center [192, 573] width 91 height 20
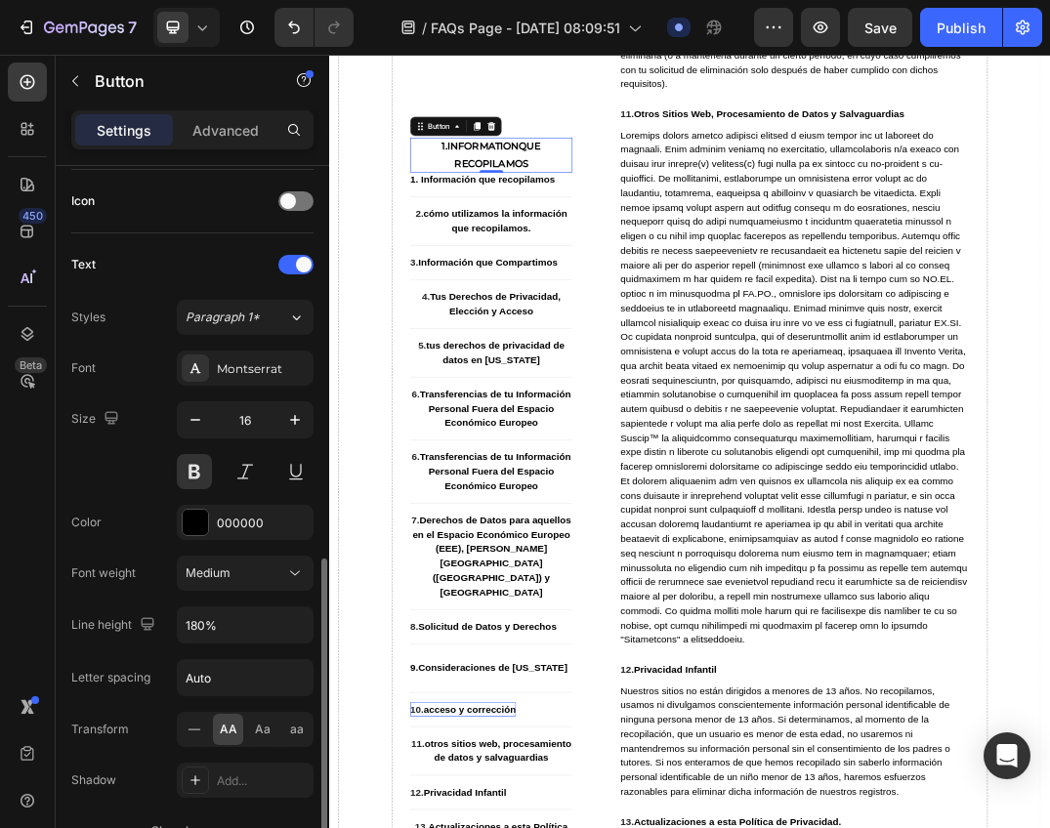
scroll to position [940, 0]
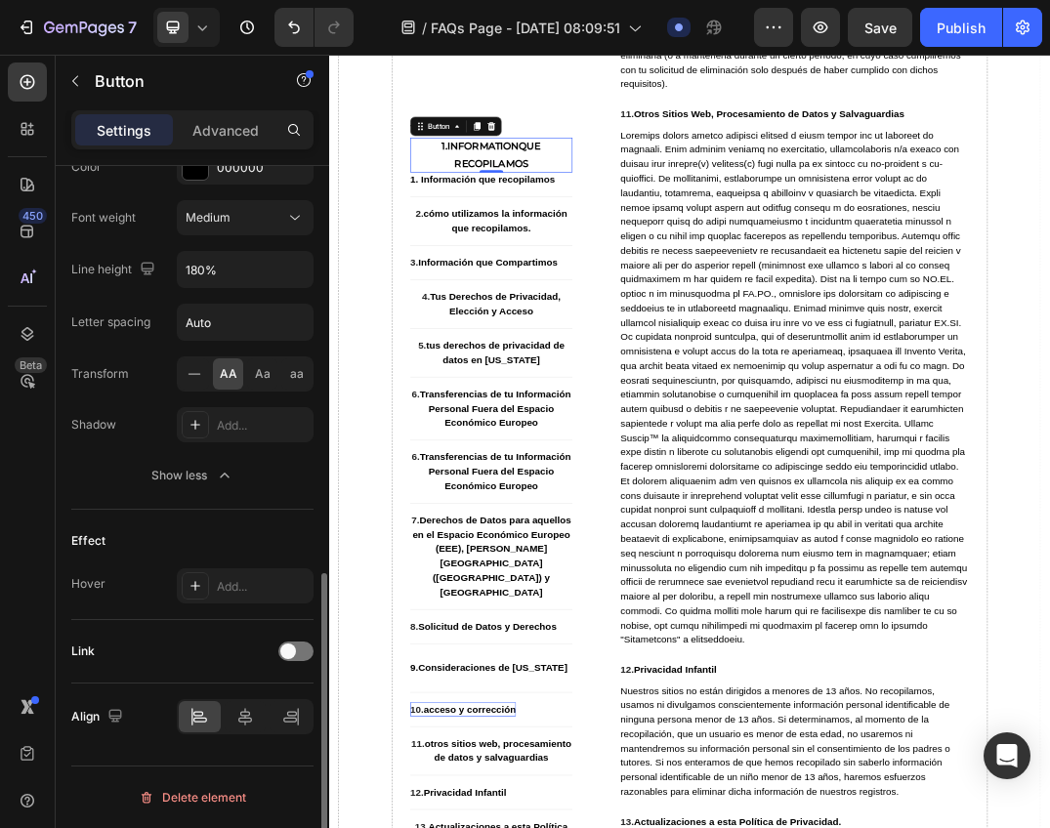
click at [234, 742] on div "Align" at bounding box center [192, 716] width 242 height 66
click at [246, 730] on div at bounding box center [246, 716] width 42 height 31
click at [291, 716] on icon at bounding box center [292, 713] width 10 height 5
click at [211, 720] on div at bounding box center [200, 716] width 42 height 31
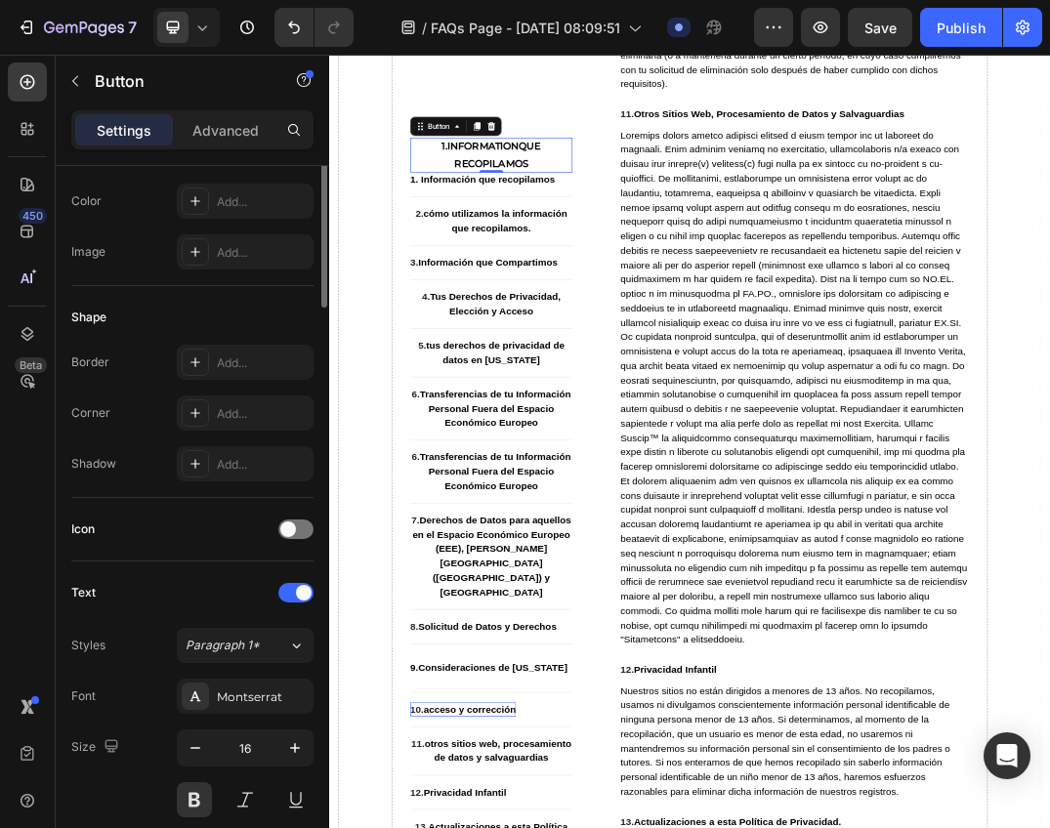
scroll to position [0, 0]
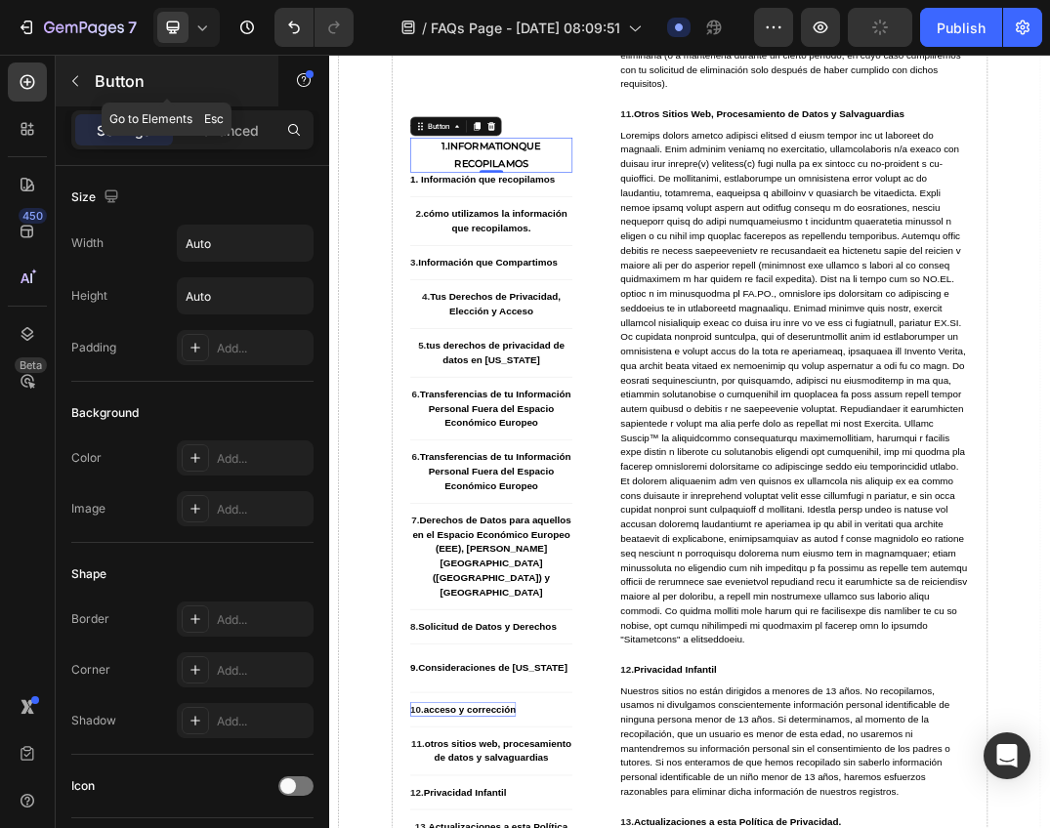
click at [113, 90] on p "Button" at bounding box center [178, 80] width 166 height 23
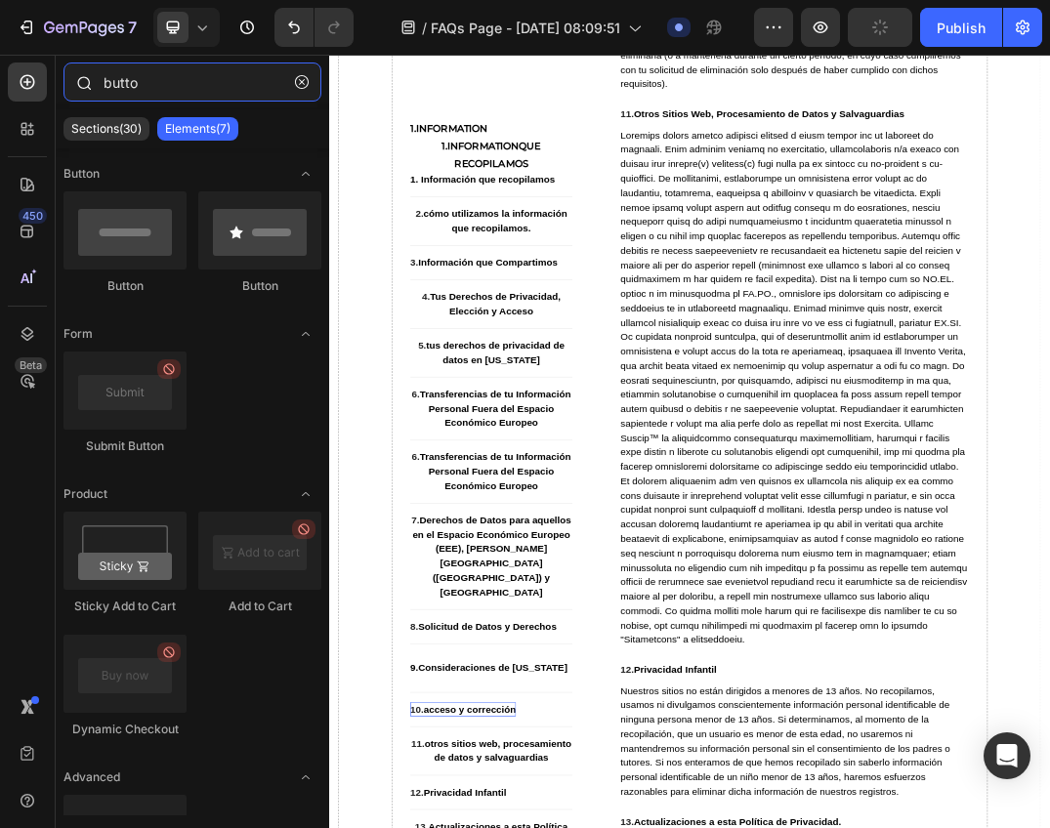
click at [184, 97] on input "butto" at bounding box center [192, 81] width 258 height 39
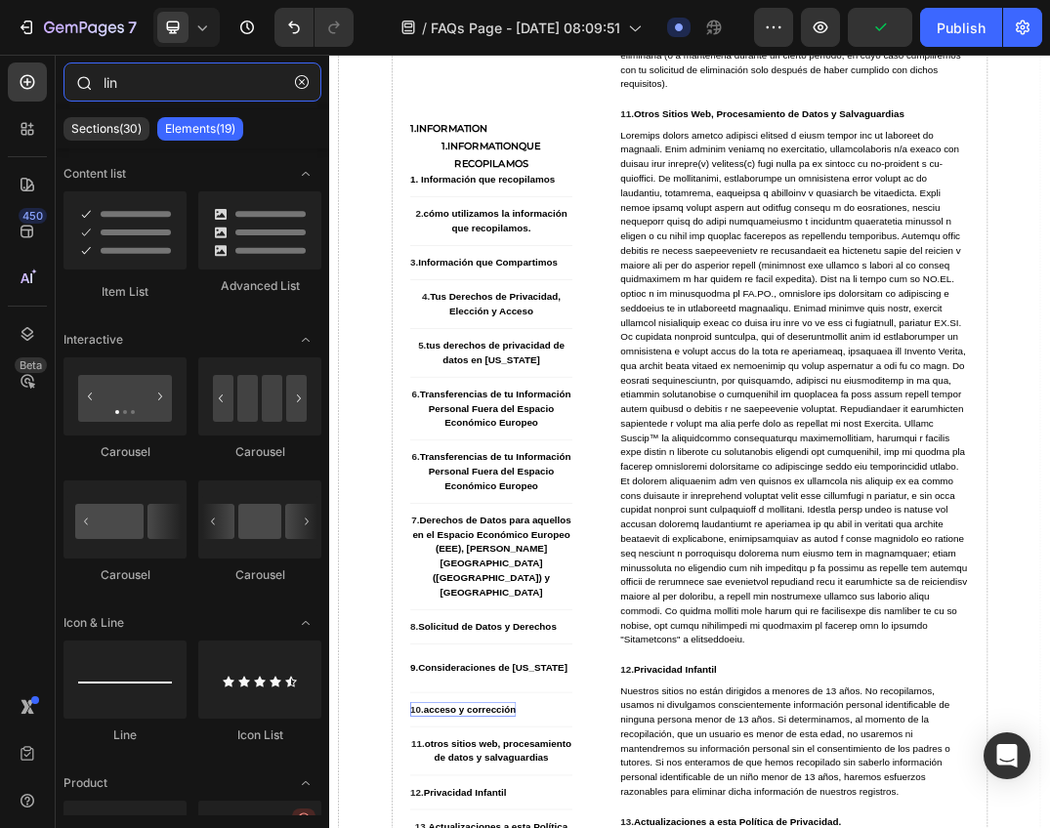
type input "link"
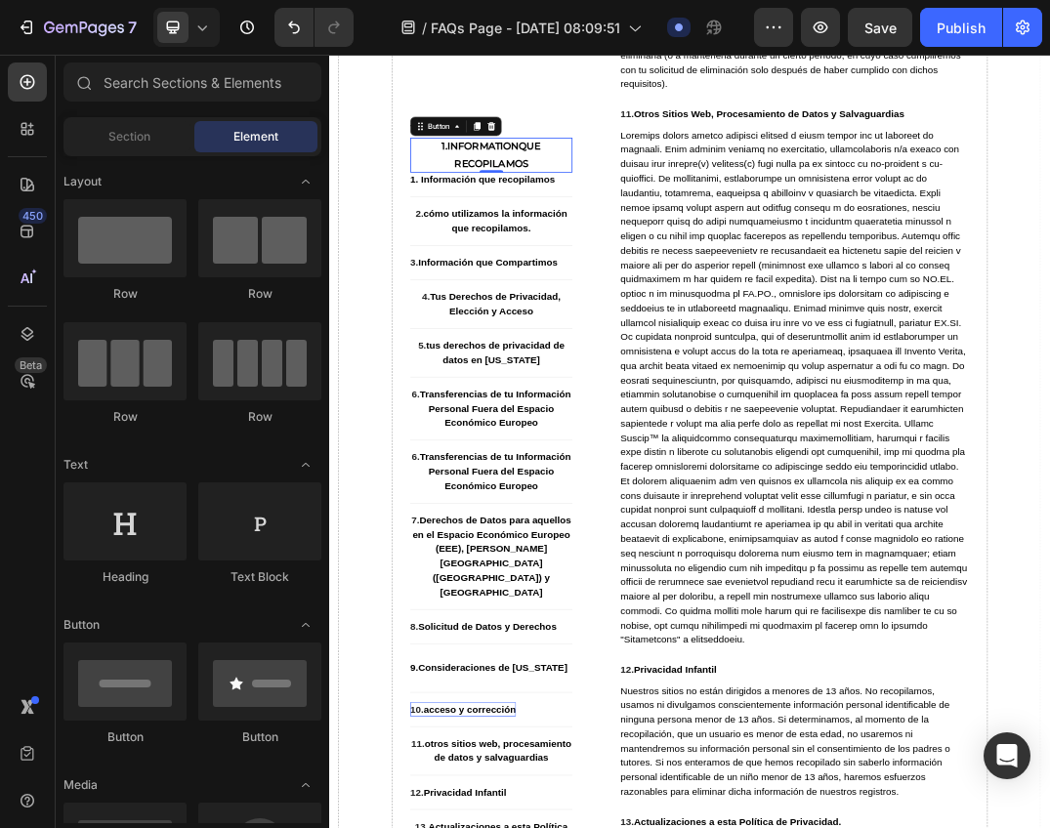
click at [673, 224] on p "1.Information que recopilamos" at bounding box center [593, 218] width 264 height 57
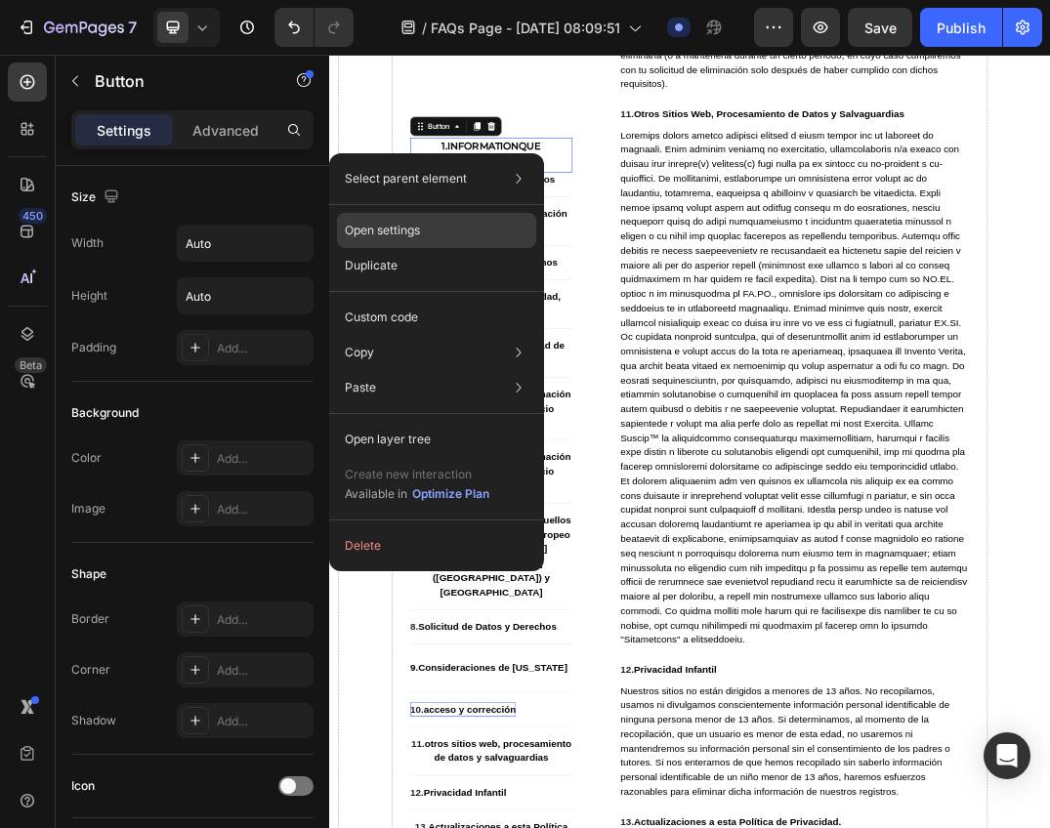
click at [455, 230] on div "Open settings" at bounding box center [436, 230] width 199 height 35
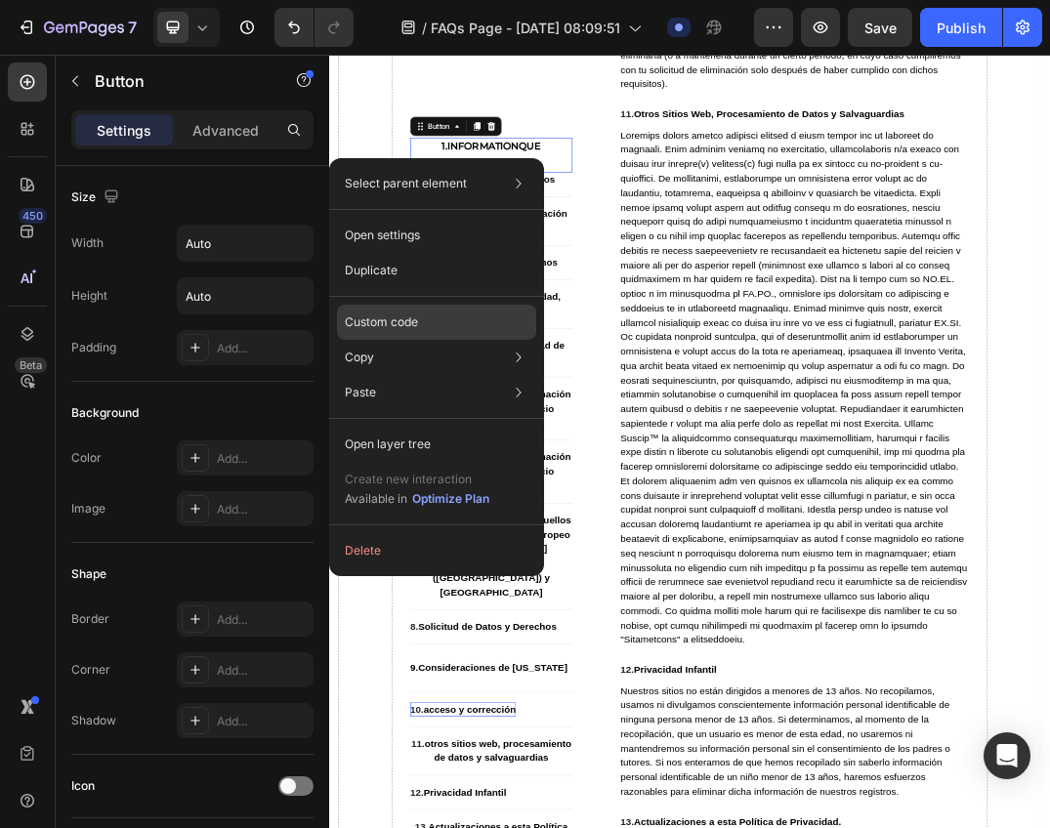
click at [433, 317] on div "Custom code" at bounding box center [436, 322] width 199 height 35
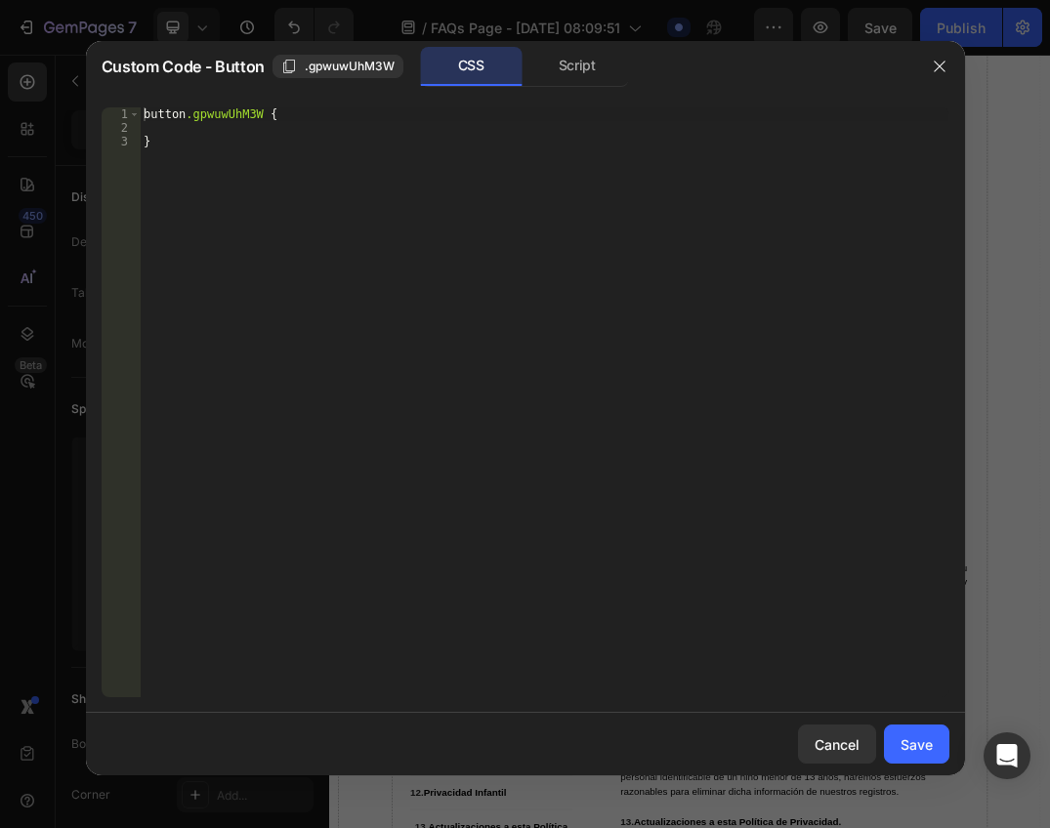
click at [271, 133] on div "button .gpwuwUhM3W { }" at bounding box center [544, 415] width 808 height 617
type textarea "b"
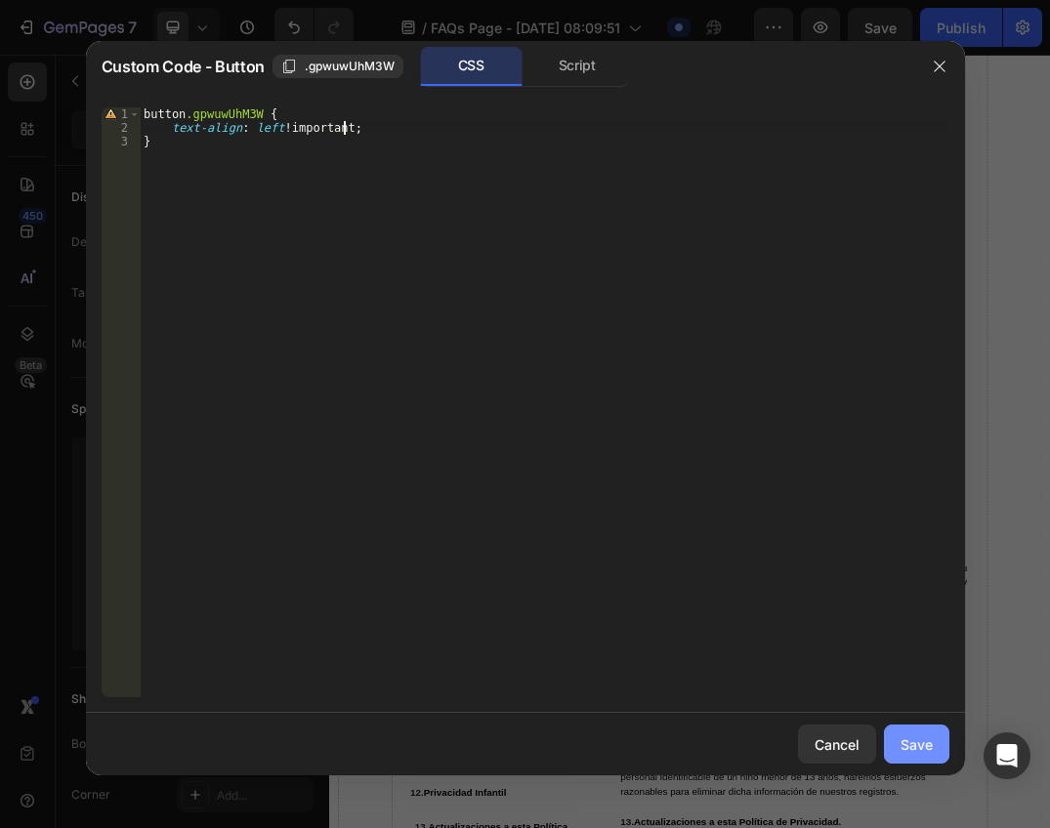
type textarea "text-align: left !;"
click at [917, 734] on div "Save" at bounding box center [916, 744] width 32 height 21
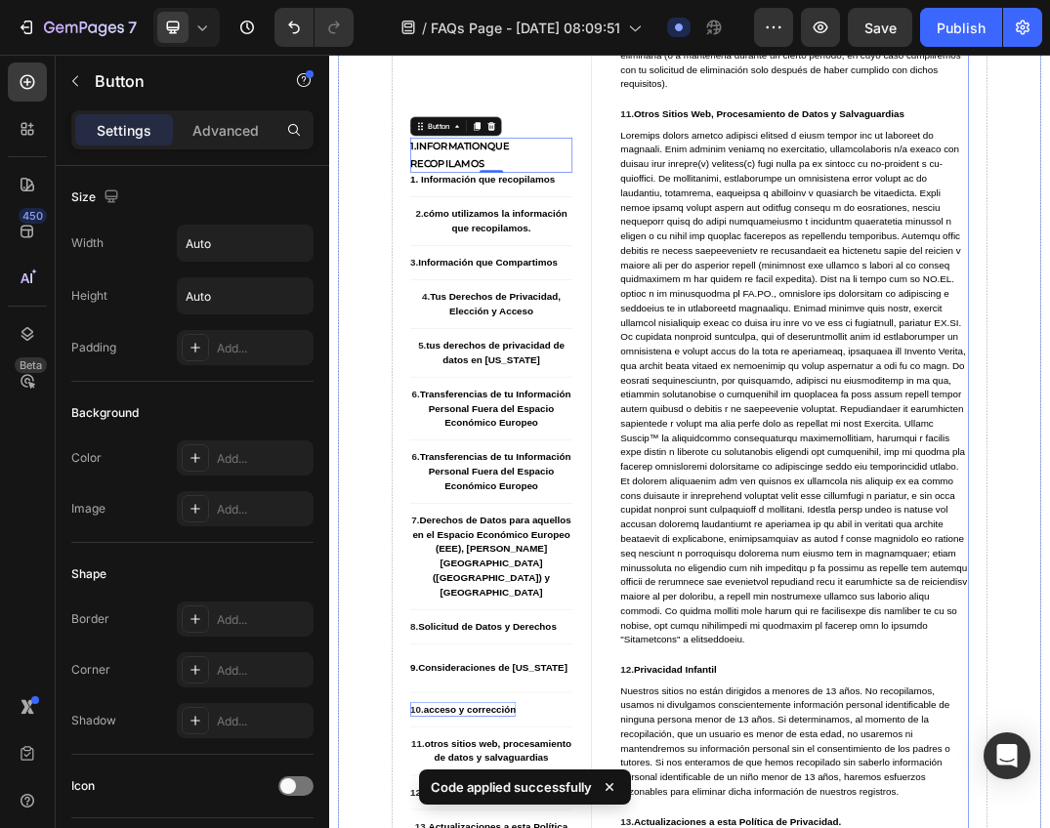
click at [762, 256] on div "⁠⁠⁠⁠⁠⁠⁠ 10. Acceso y Corrección Heading Puedes contactarnos en information@raum…" at bounding box center [1061, 578] width 615 height 1761
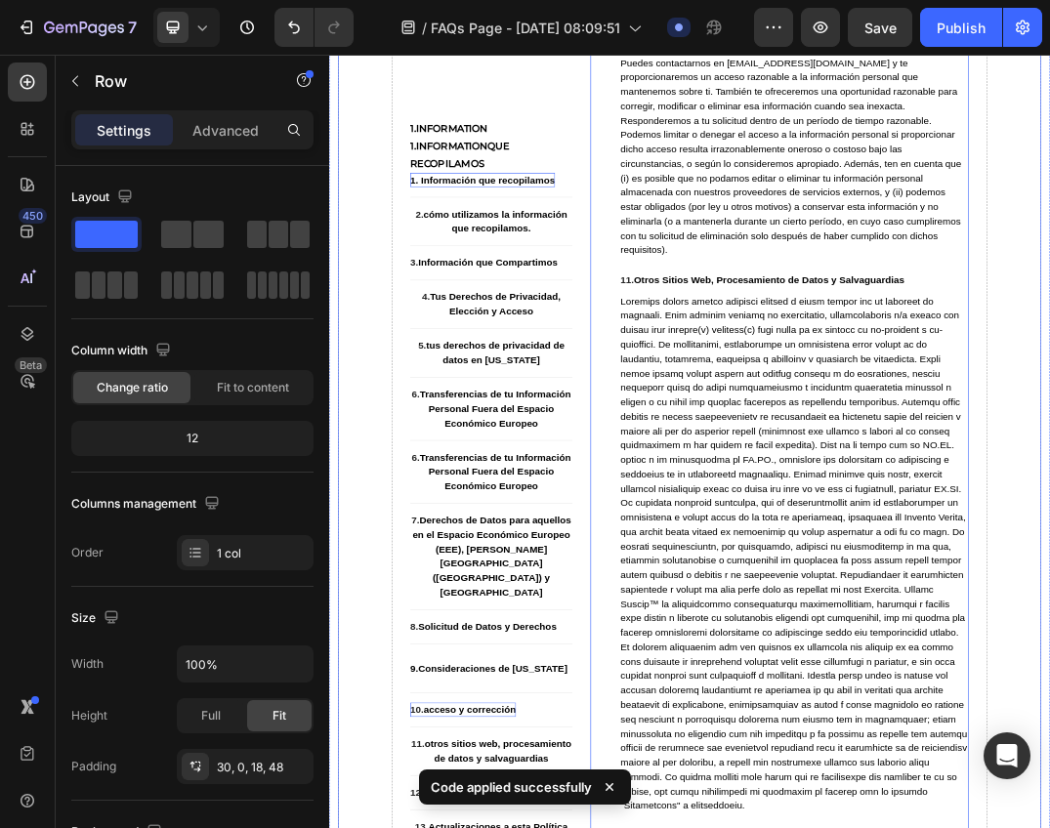
scroll to position [11375, 0]
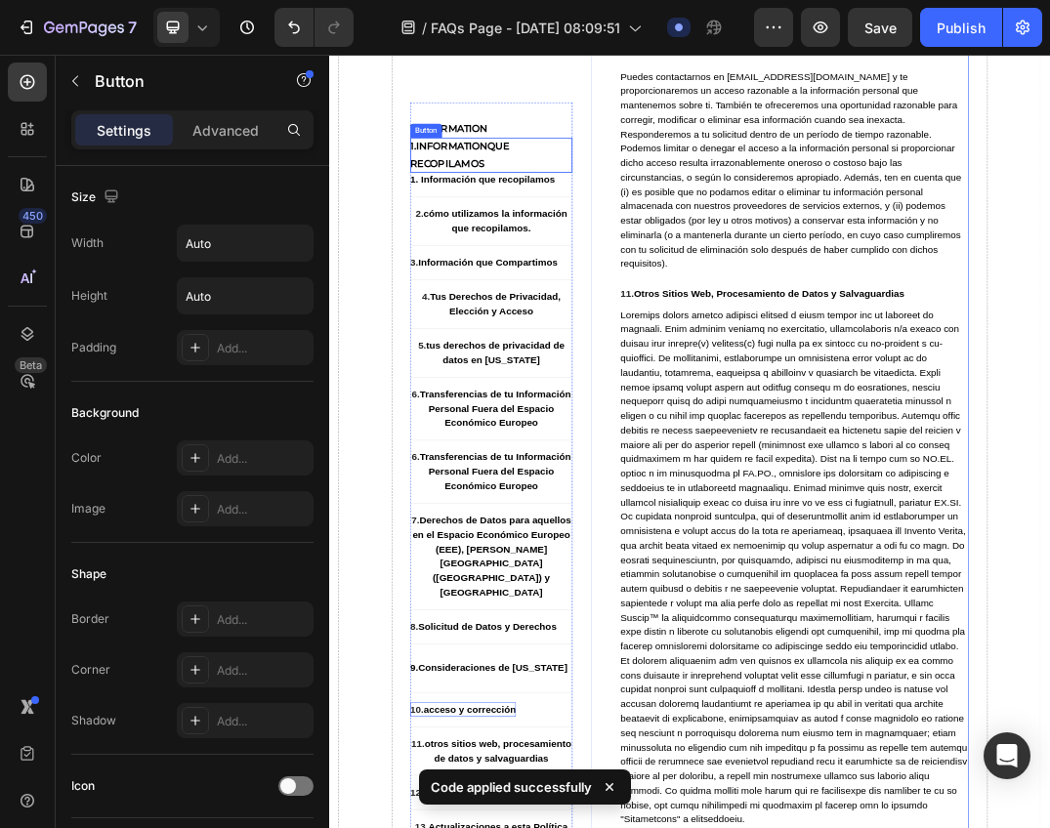
click at [616, 210] on strong "que recopilamos" at bounding box center [542, 217] width 162 height 47
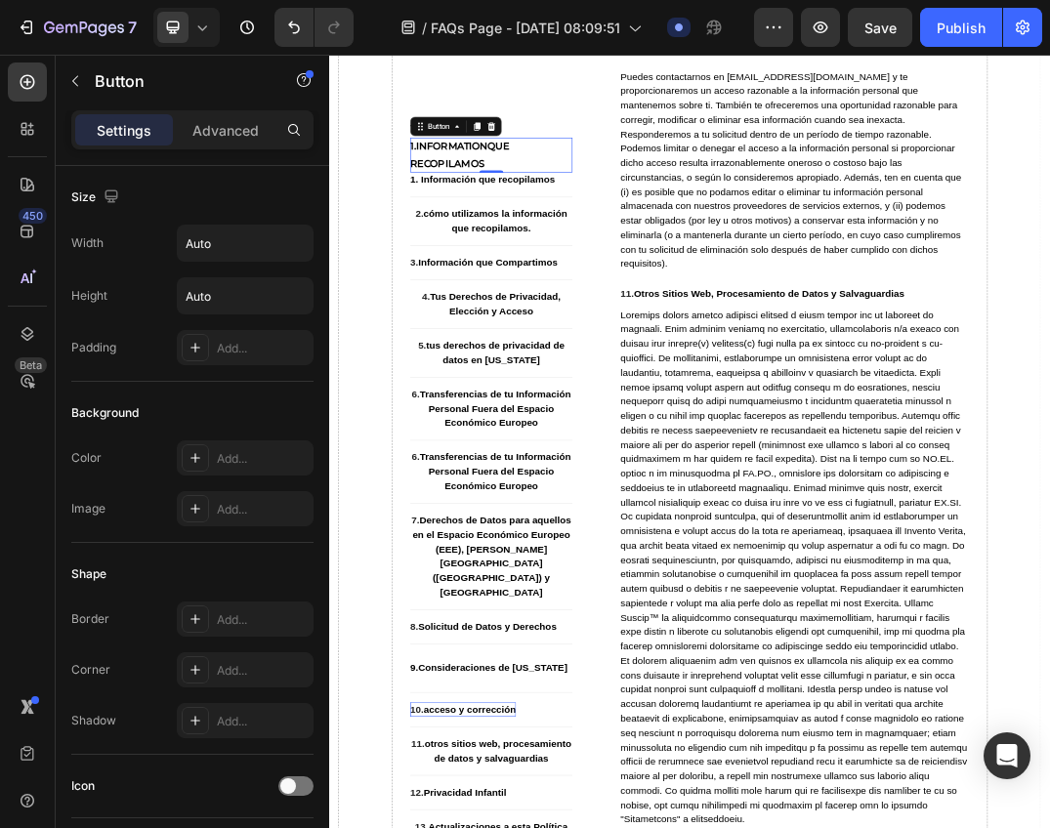
click at [206, 33] on icon at bounding box center [202, 28] width 20 height 20
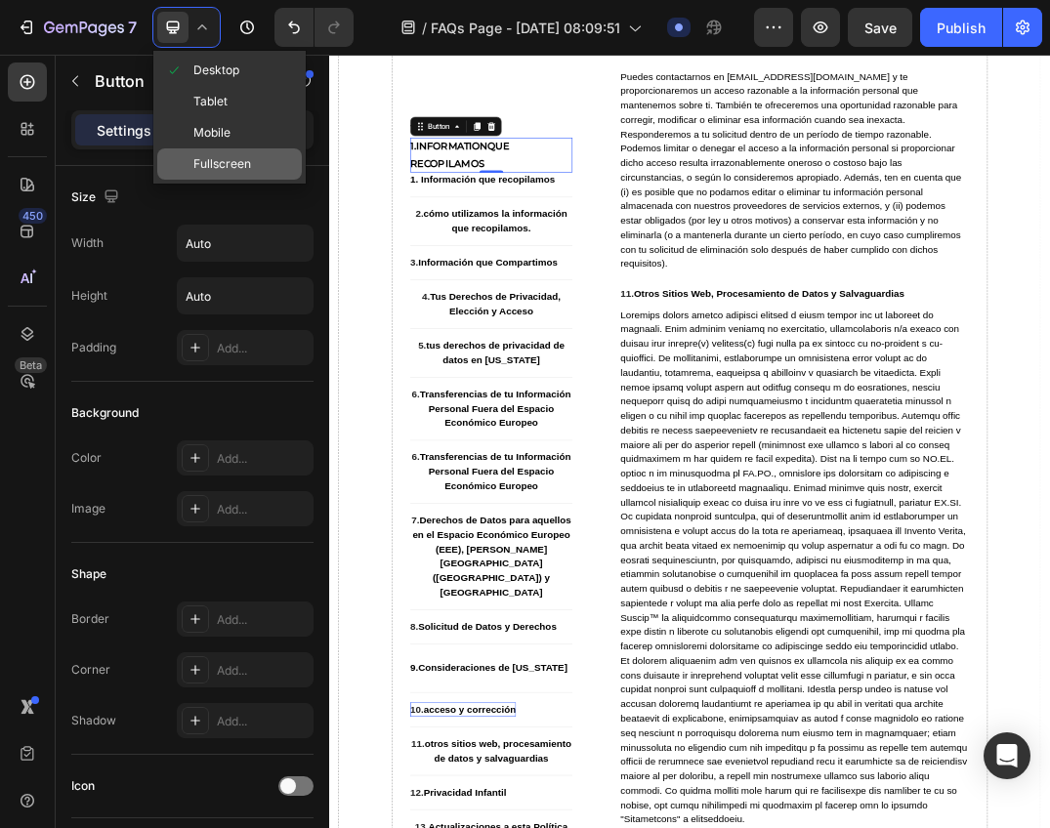
click at [223, 158] on span "Fullscreen" at bounding box center [222, 164] width 58 height 20
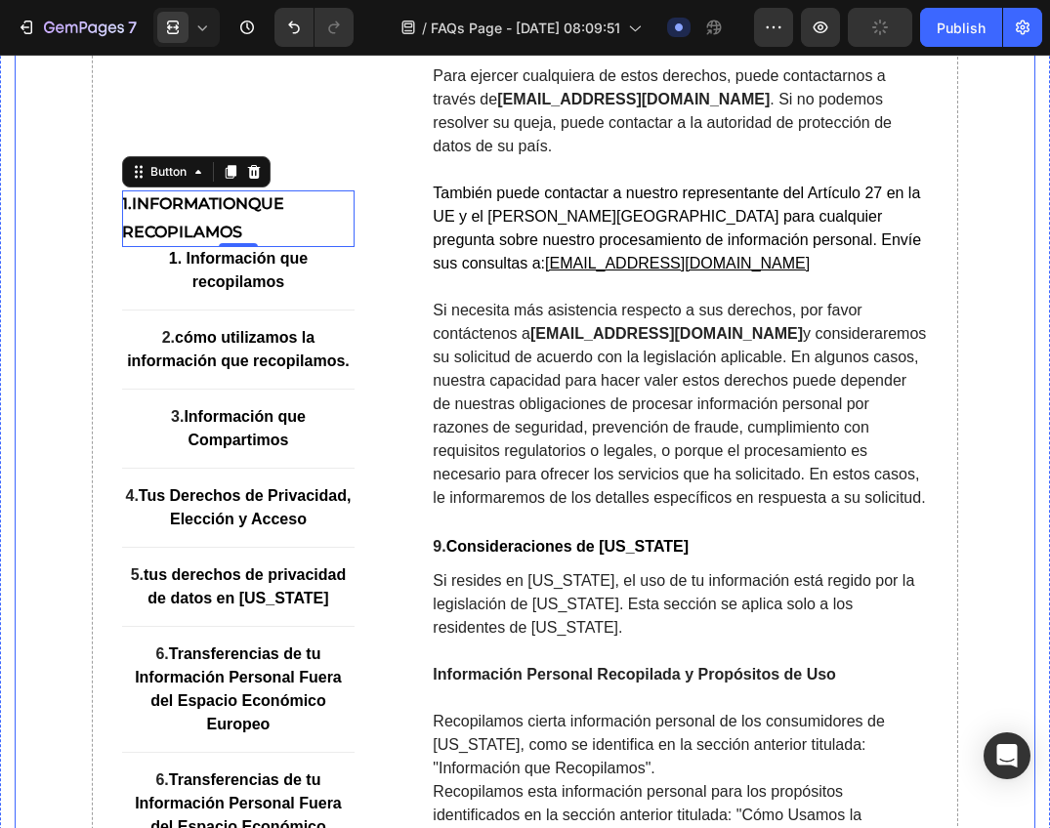
click at [387, 183] on div "⁠⁠⁠⁠⁠⁠⁠ 7. Derechos de Datos para aquellos en el Espacio Económico Europeo (EEE…" at bounding box center [656, 289] width 544 height 2288
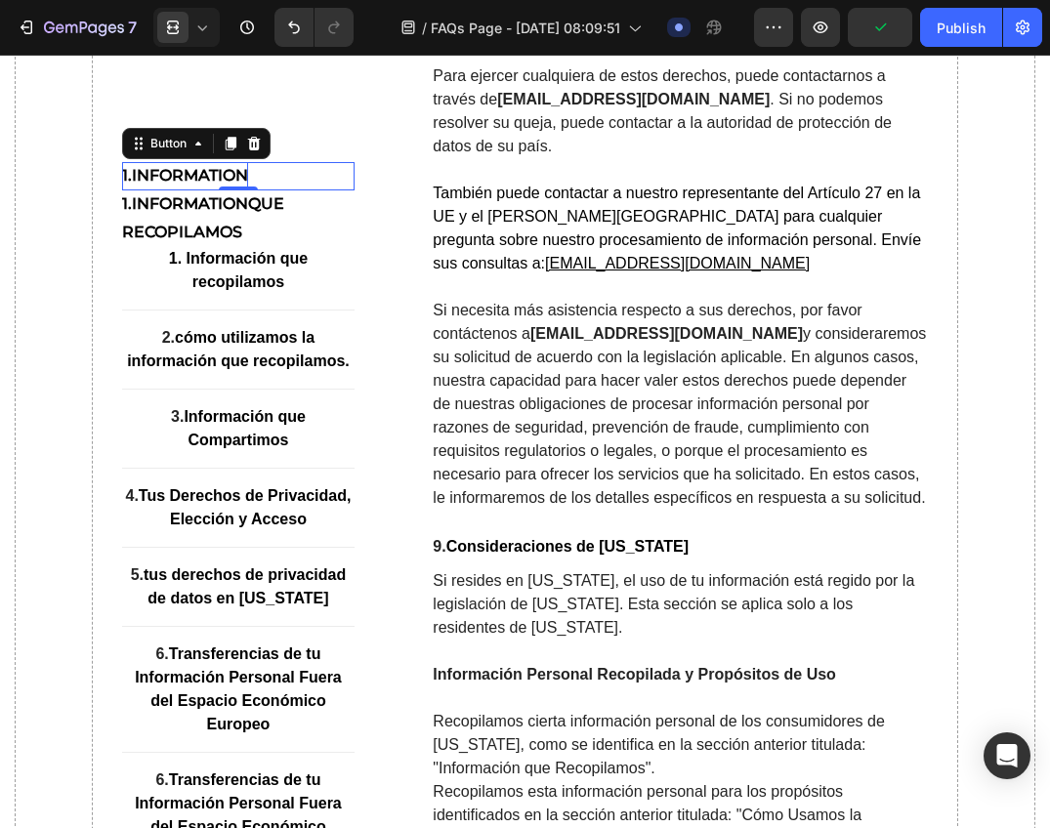
click at [234, 175] on p "1.Information" at bounding box center [185, 176] width 126 height 28
click at [301, 178] on div "1.Information Button 0" at bounding box center [238, 176] width 233 height 28
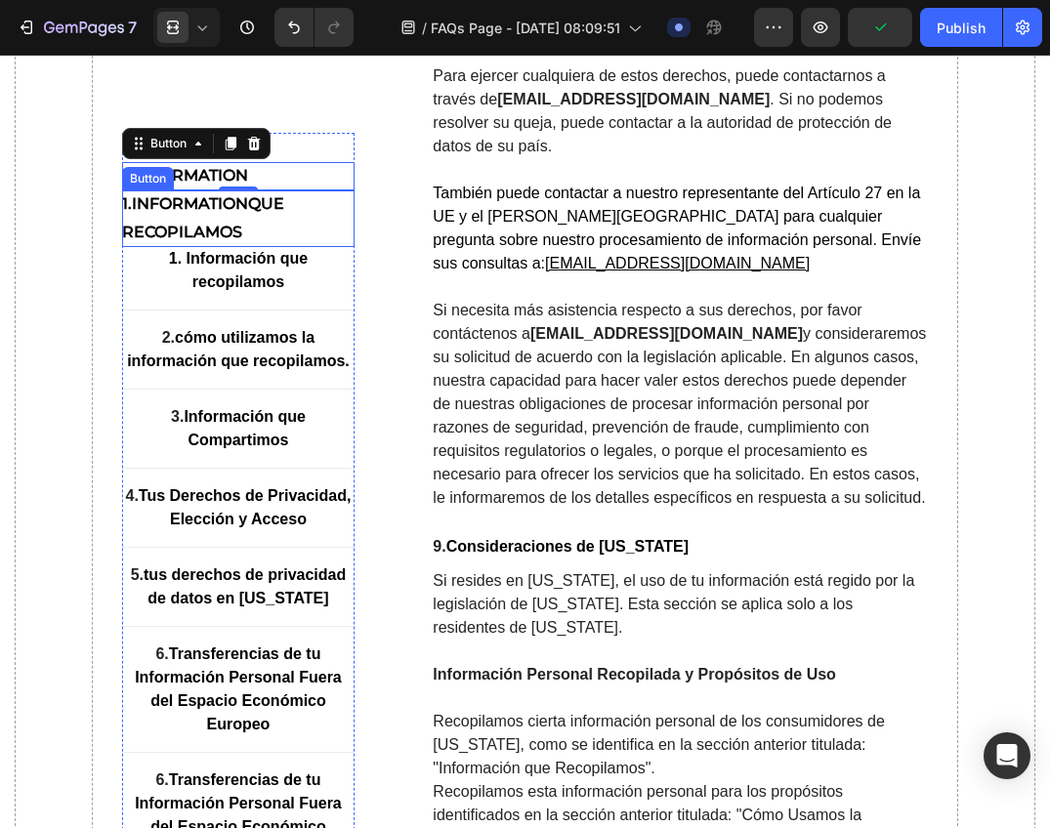
click at [243, 206] on p "1.Information que recopilamos" at bounding box center [238, 218] width 233 height 57
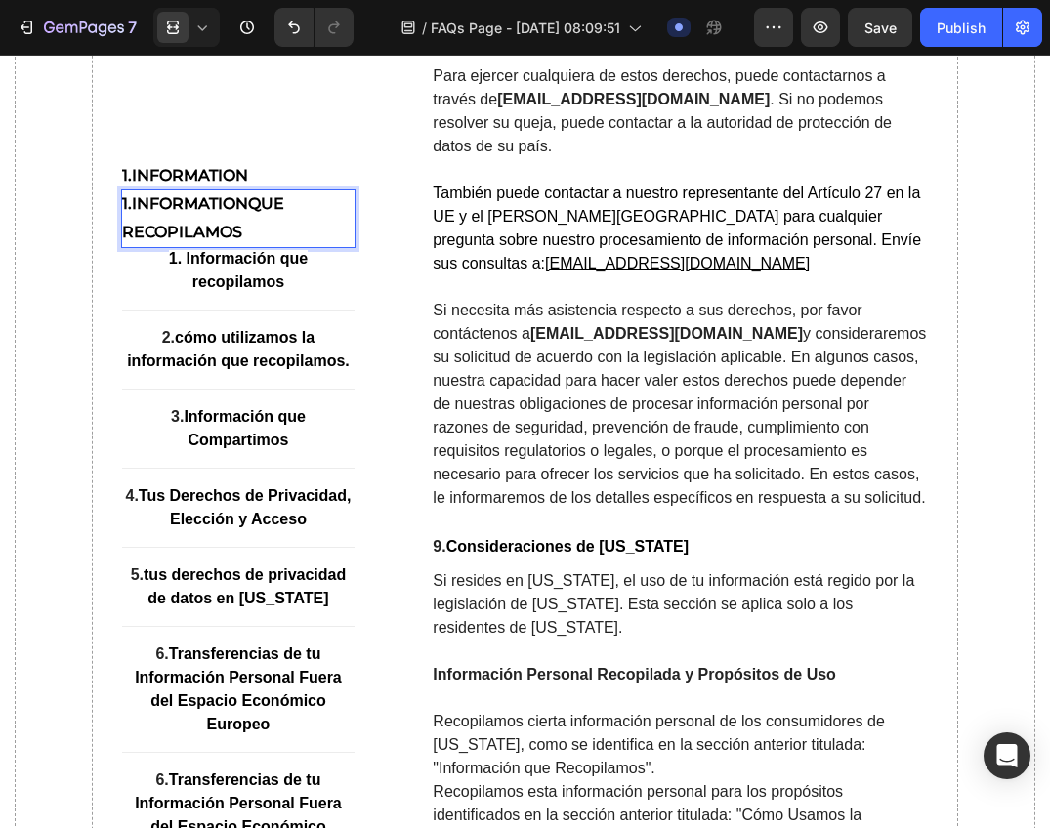
click at [245, 207] on p "1.Information que recopilamos" at bounding box center [238, 218] width 233 height 57
click at [122, 190] on button "1.Informati que recopilamos" at bounding box center [238, 218] width 233 height 57
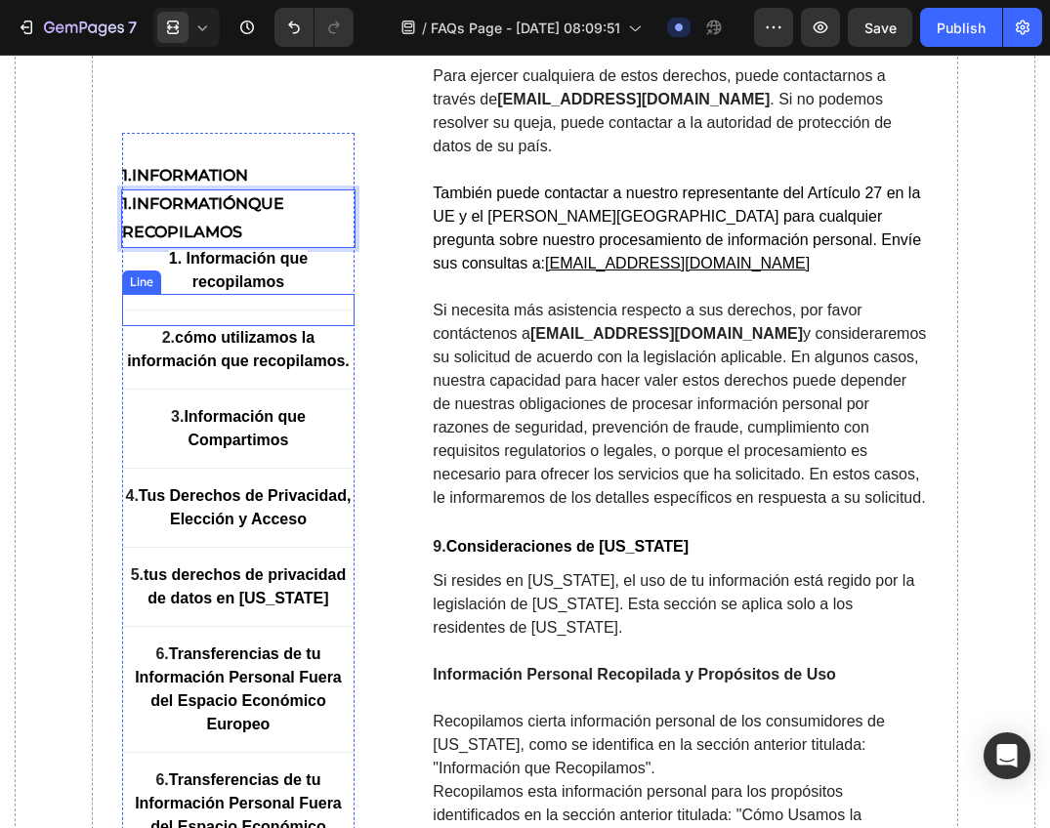
click at [253, 296] on div "Title Line" at bounding box center [238, 309] width 233 height 32
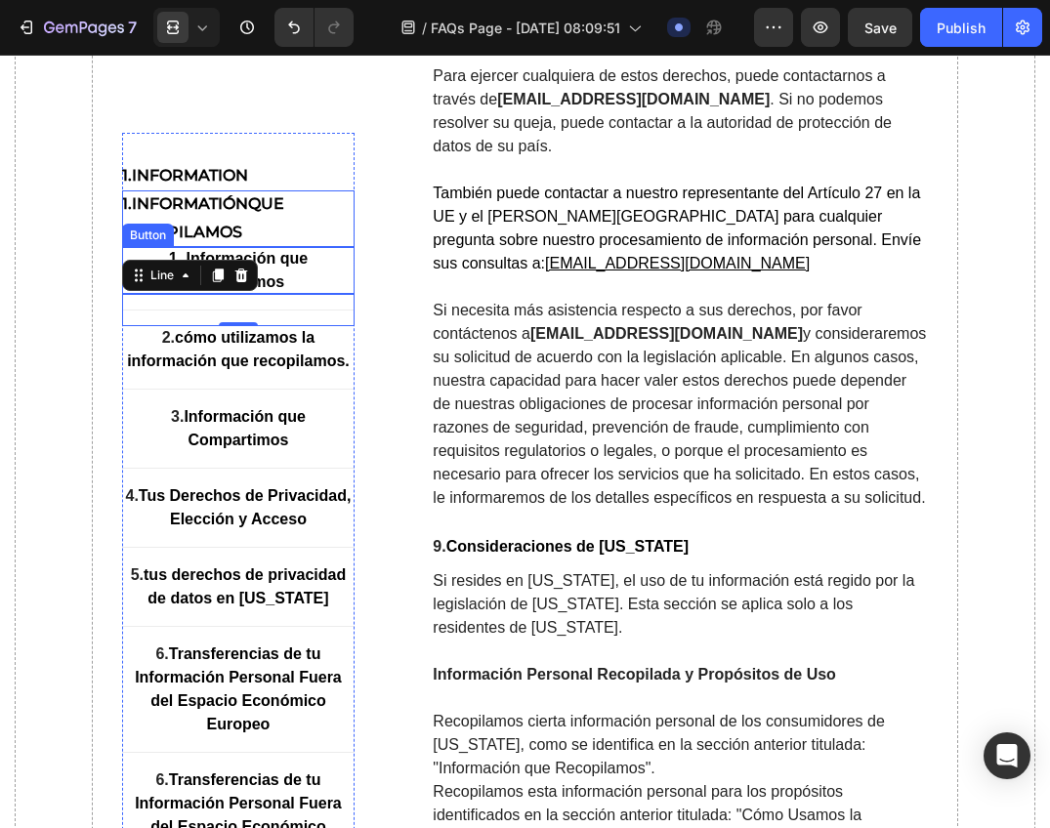
click at [305, 263] on p "1. Información que recopilamos" at bounding box center [238, 269] width 233 height 47
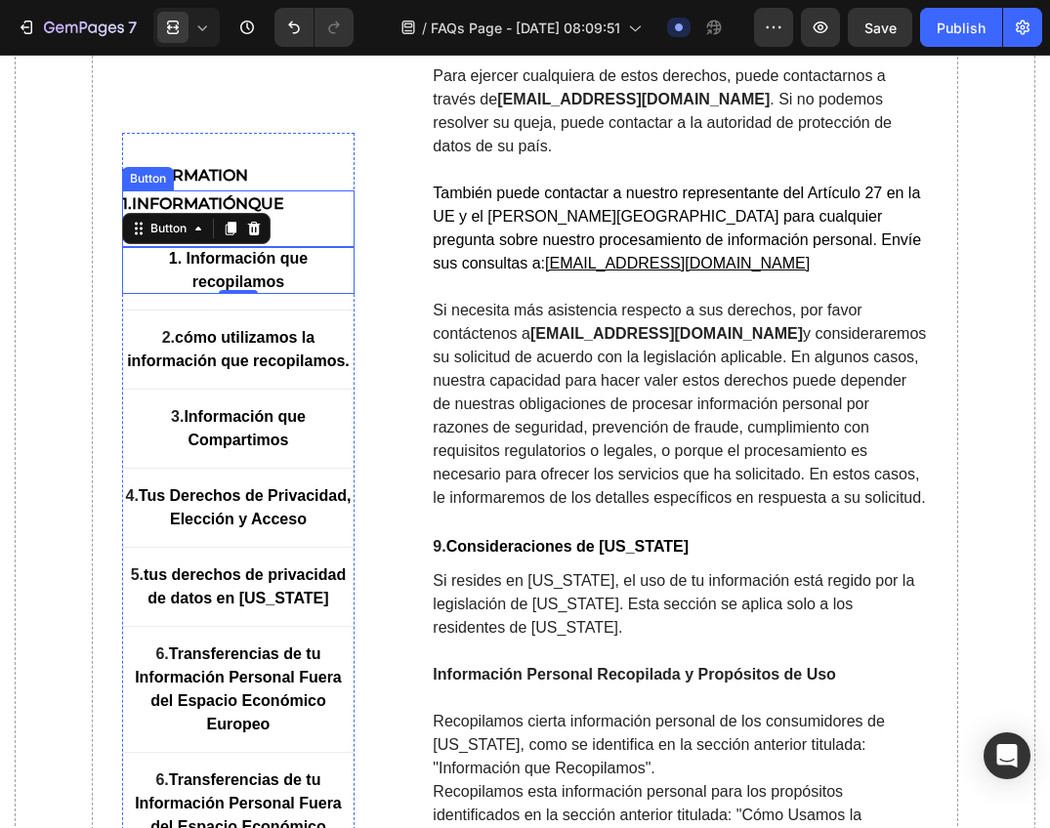
click at [327, 221] on p "1.Informatión que recopilamos" at bounding box center [238, 218] width 233 height 57
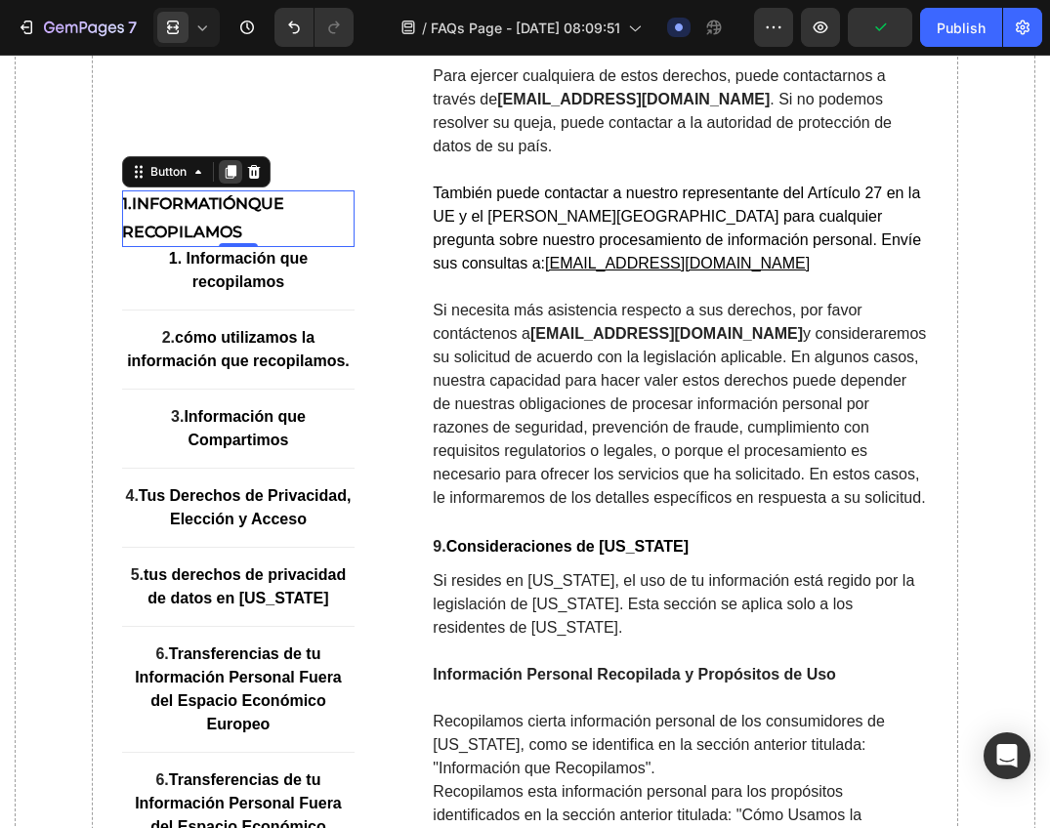
click at [228, 170] on icon at bounding box center [230, 172] width 11 height 14
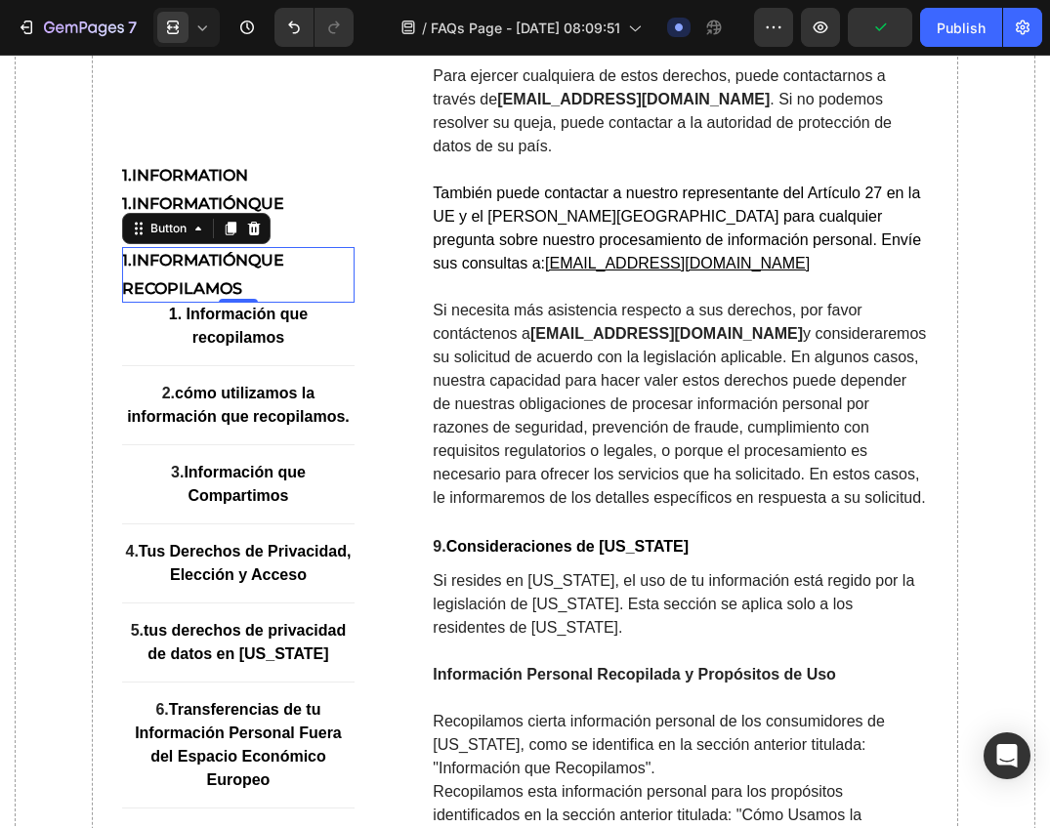
click at [185, 262] on p "1.Informatión que recopilamos" at bounding box center [238, 274] width 233 height 57
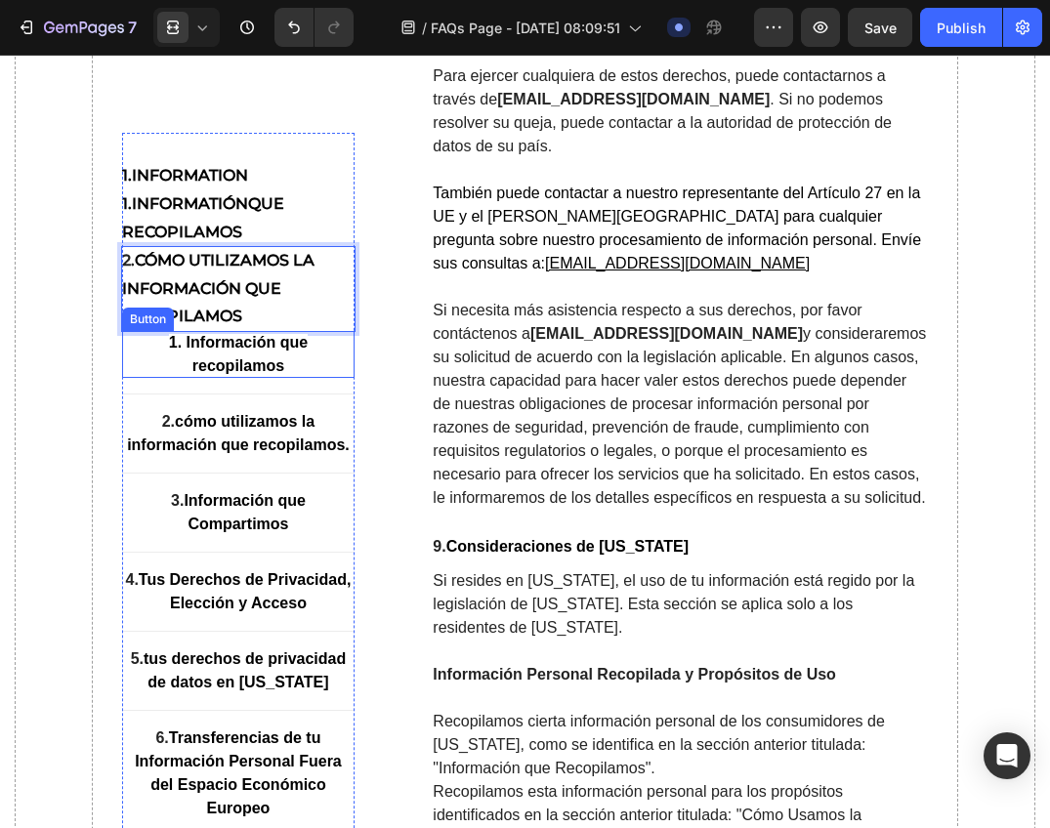
click at [242, 357] on strong "1. Información que recopilamos" at bounding box center [238, 354] width 139 height 40
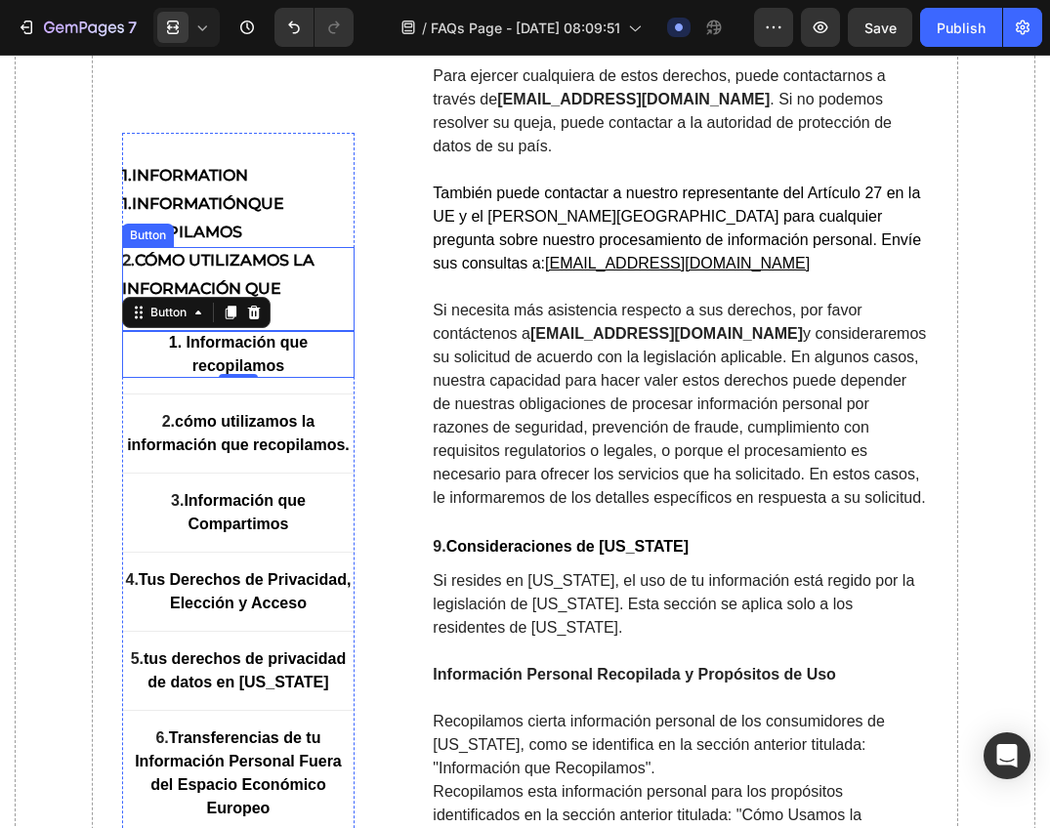
click at [316, 309] on p "2. cómo utilizamos la información que recopilamos" at bounding box center [238, 288] width 233 height 84
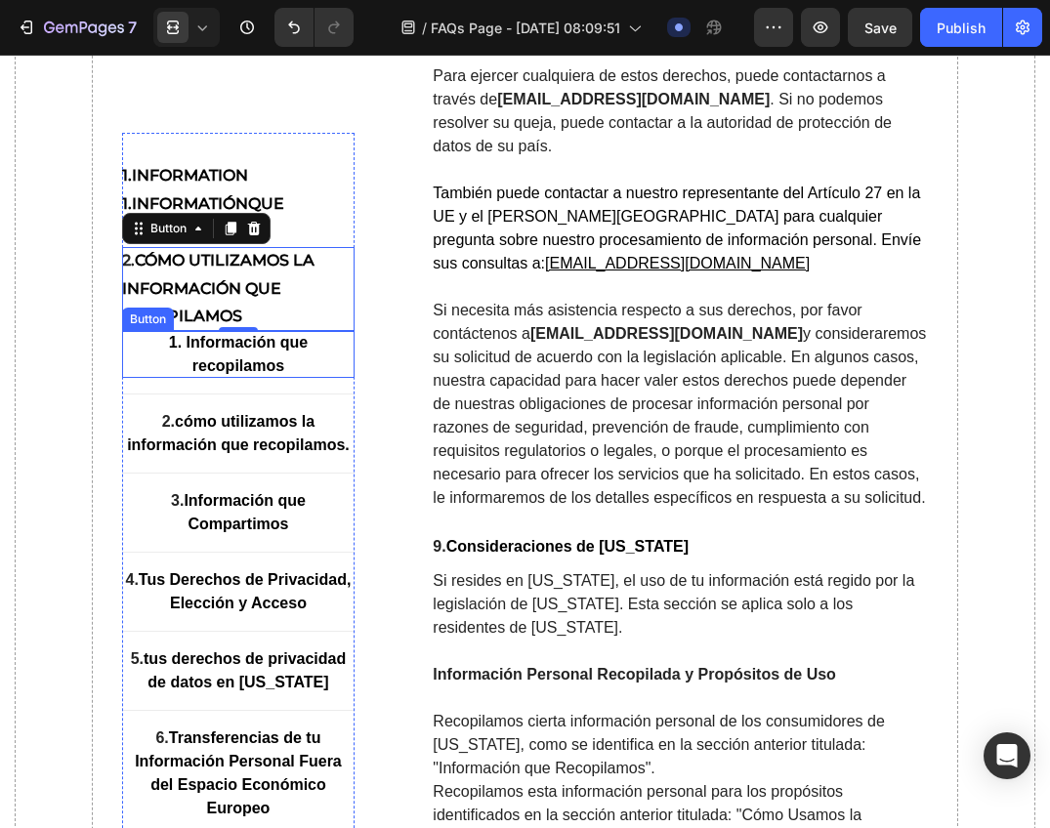
click at [303, 372] on p "1. Información que recopilamos" at bounding box center [238, 354] width 233 height 47
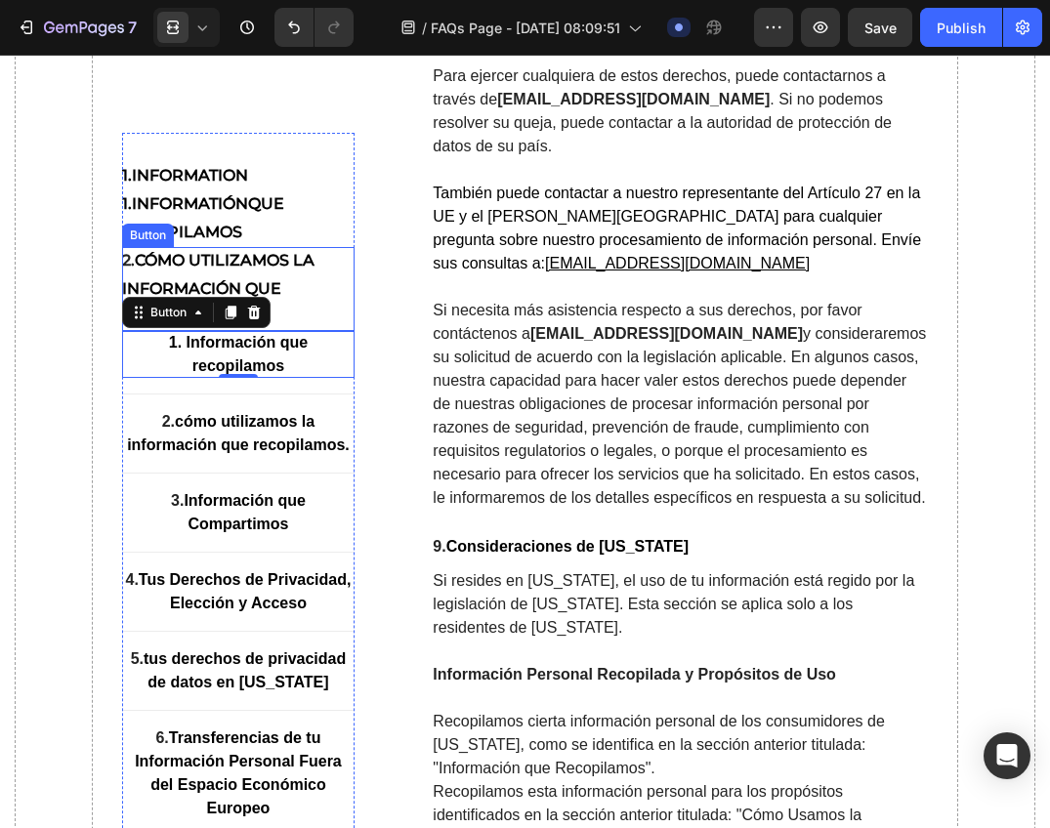
click at [279, 265] on strong "cómo utilizamos la información que recopilamos" at bounding box center [218, 287] width 192 height 75
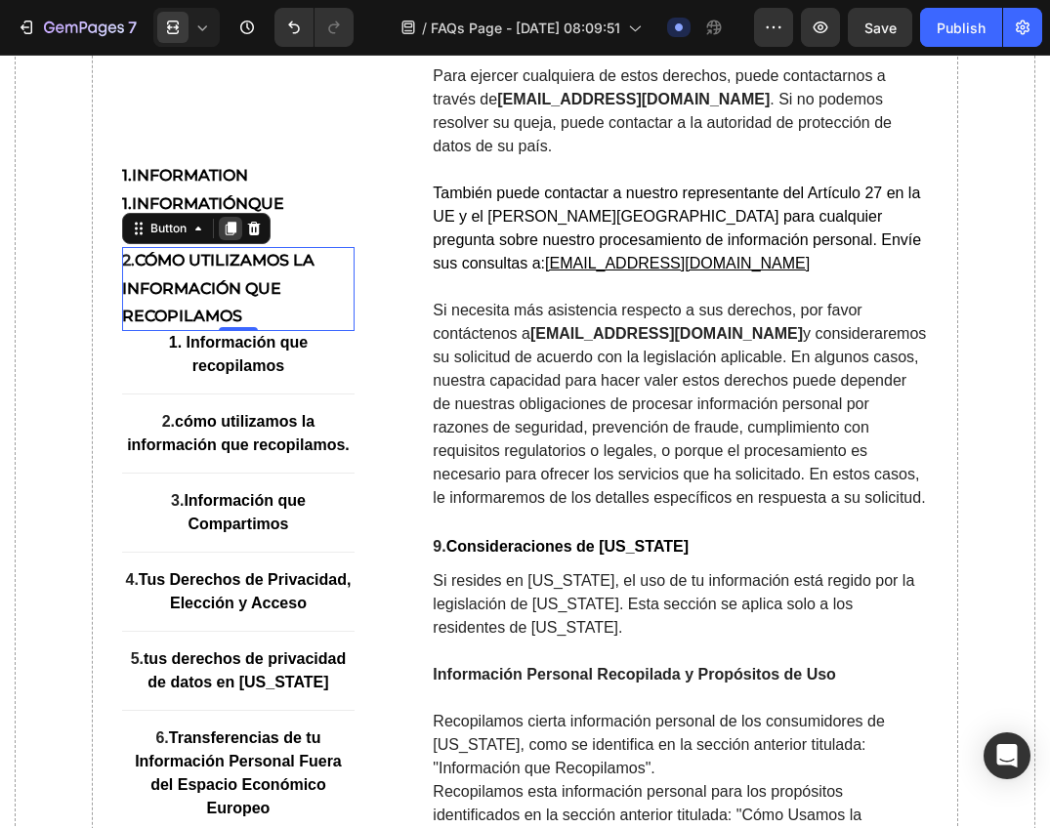
click at [226, 229] on icon at bounding box center [231, 228] width 16 height 16
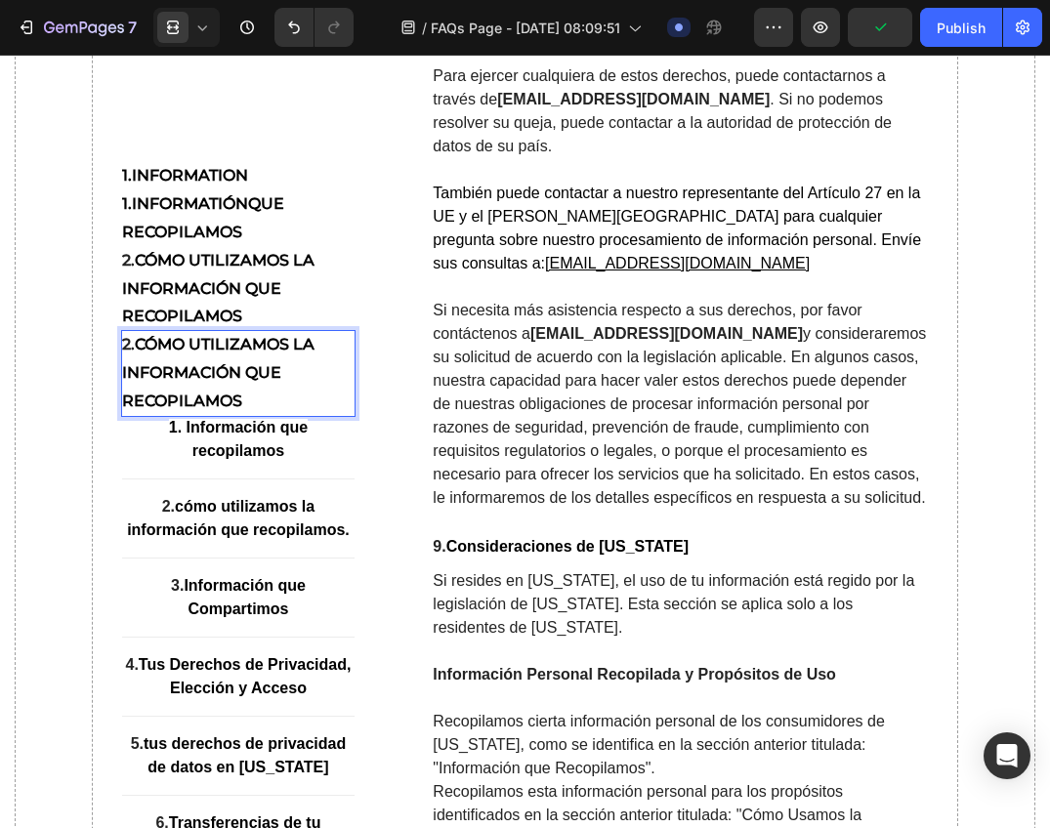
click at [207, 356] on p "2. cómo utilizamos la información que recopilamos" at bounding box center [238, 373] width 233 height 84
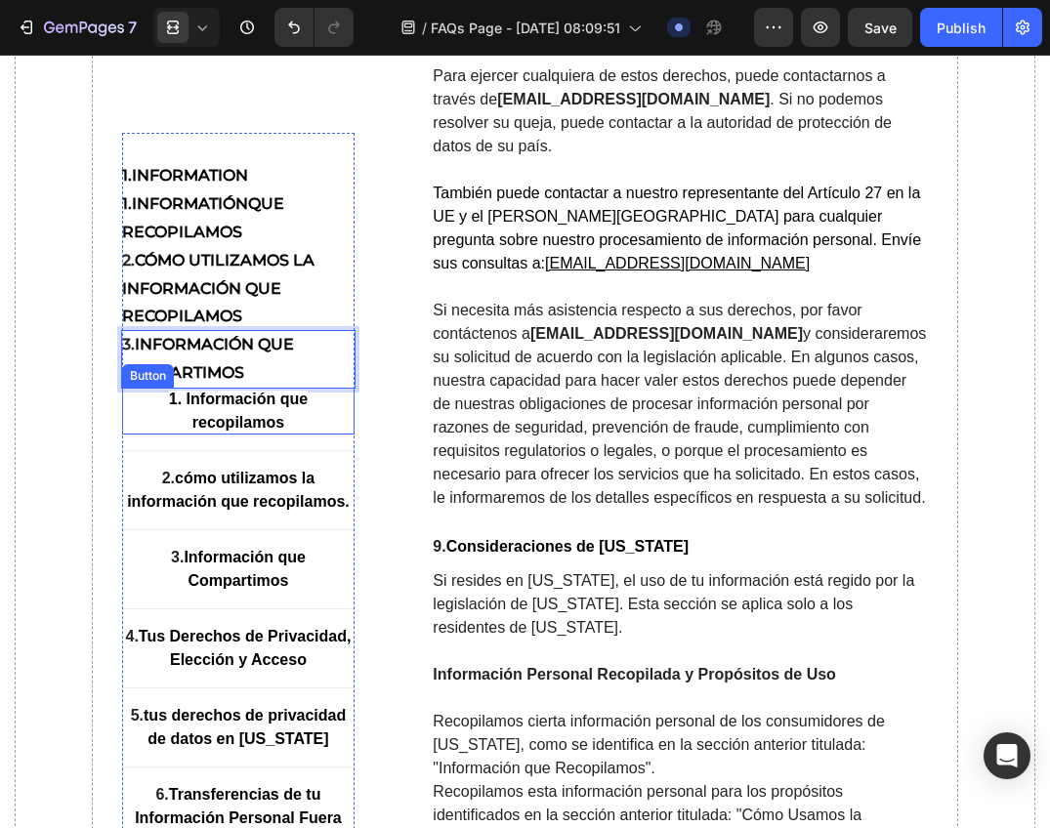
click at [232, 415] on strong "1. Información que recopilamos" at bounding box center [238, 410] width 139 height 40
click at [306, 354] on p "3. Información que Compartimos" at bounding box center [238, 359] width 233 height 57
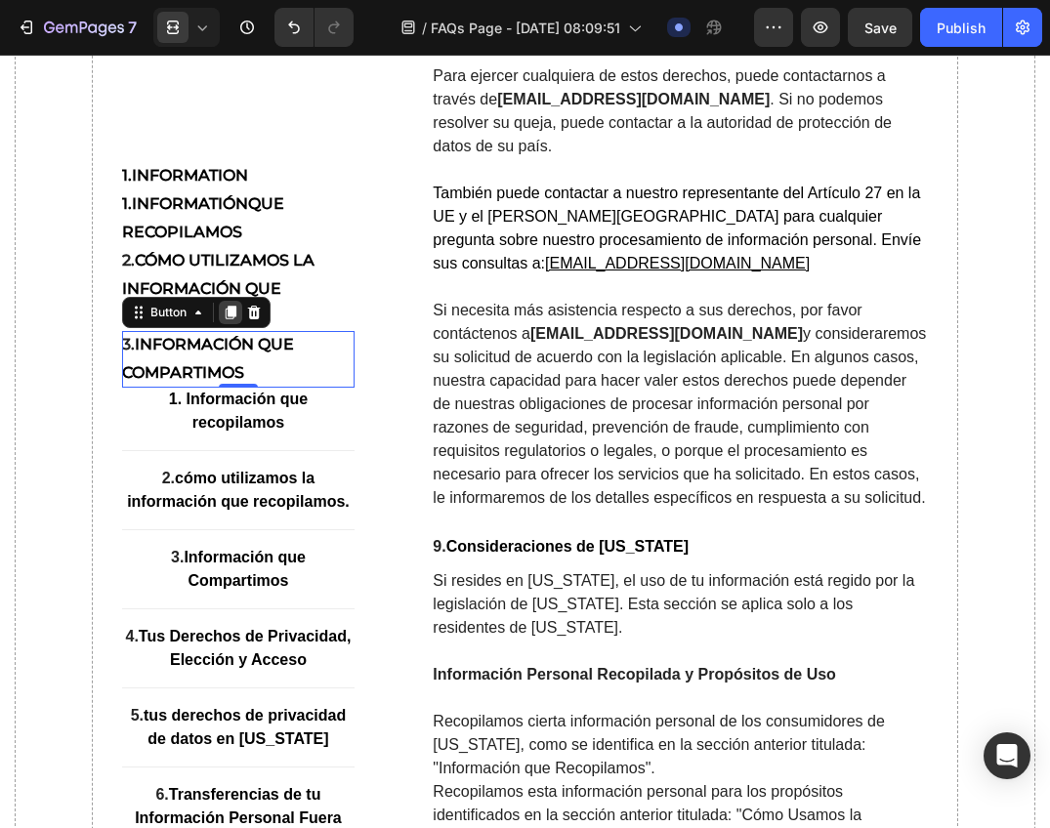
click at [224, 313] on icon at bounding box center [231, 313] width 16 height 16
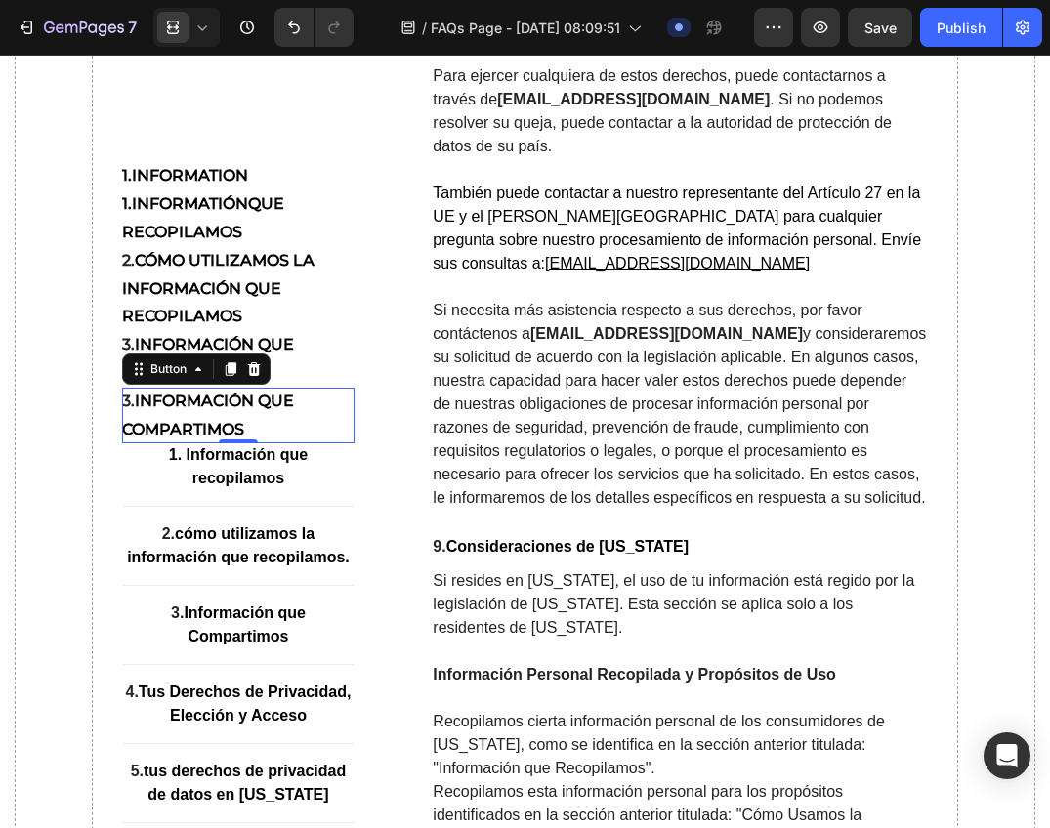
click at [198, 404] on strong "Información que Compartimos" at bounding box center [208, 414] width 172 height 47
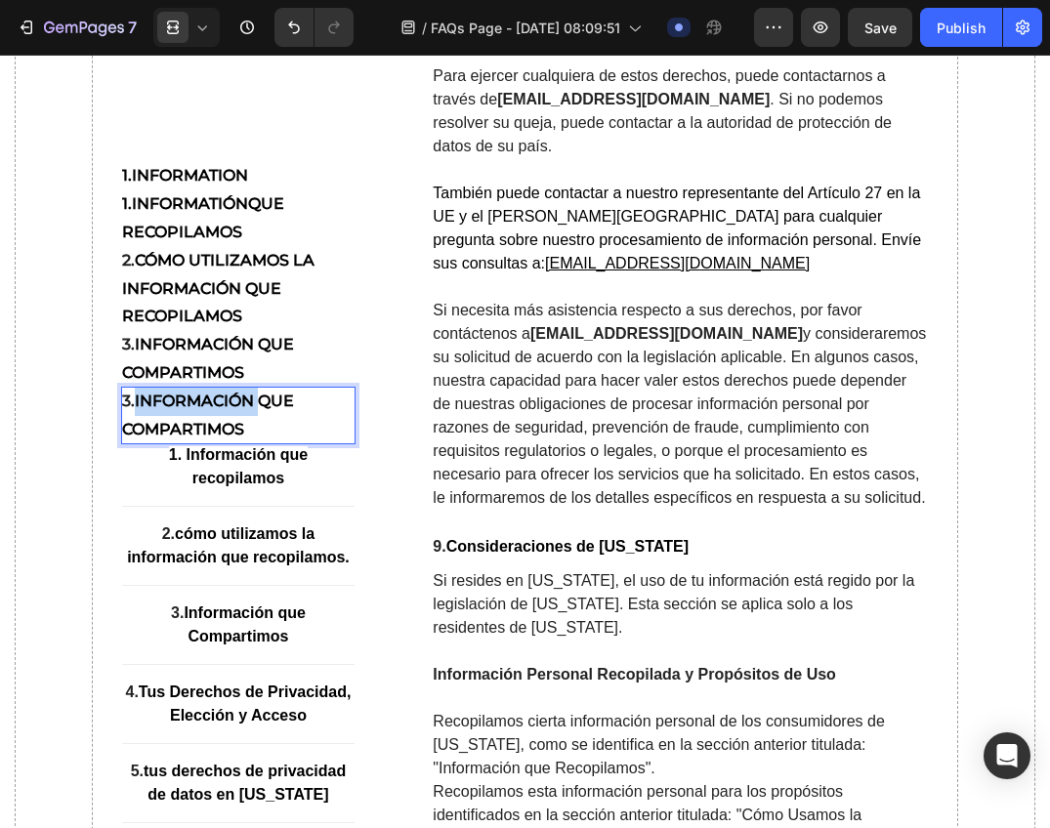
click at [198, 404] on strong "Información que Compartimos" at bounding box center [208, 414] width 172 height 47
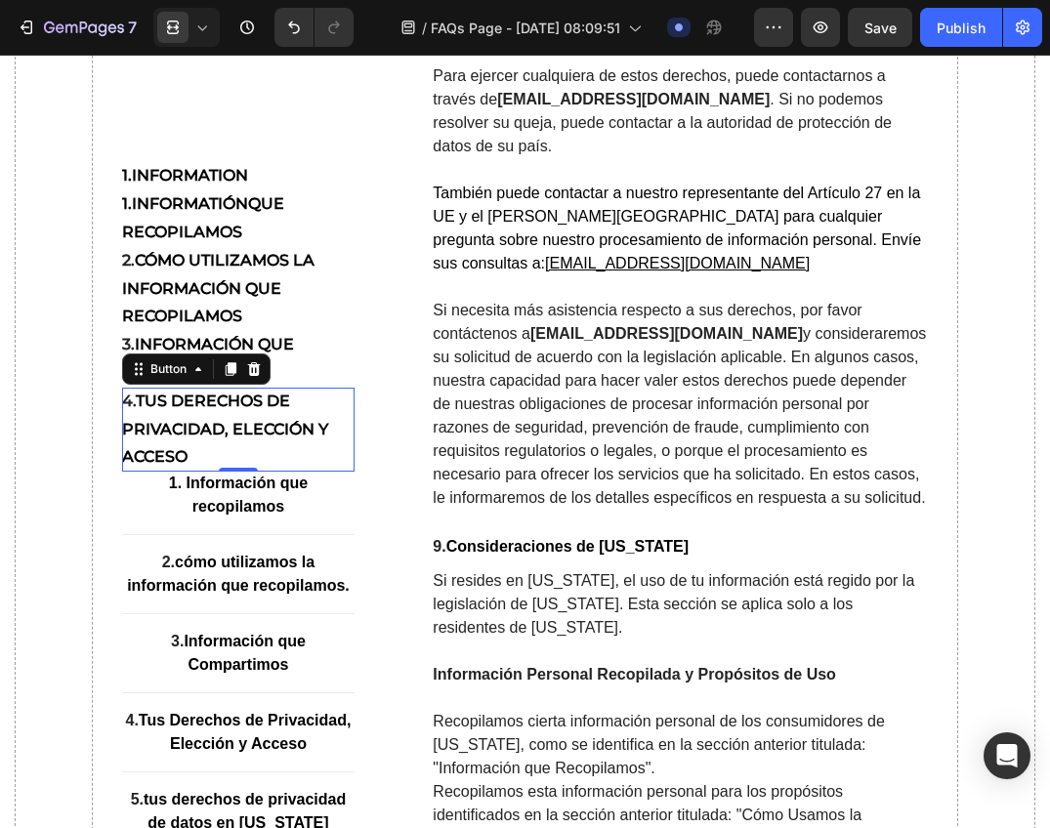
drag, startPoint x: 233, startPoint y: 368, endPoint x: 221, endPoint y: 417, distance: 50.4
click at [233, 368] on icon at bounding box center [230, 369] width 11 height 14
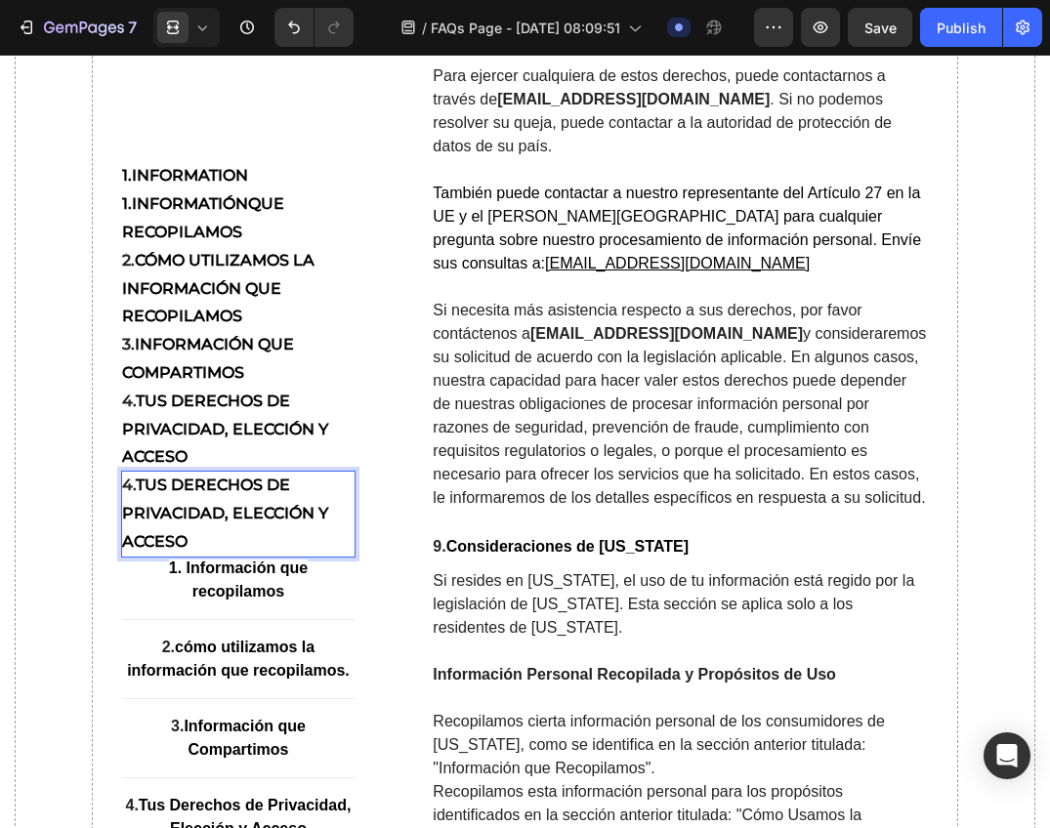
click at [201, 487] on strong "Tus Derechos de Privacidad, Elección y Acceso" at bounding box center [225, 513] width 206 height 75
click at [202, 515] on strong "tus derechos de privacidad de datos en california" at bounding box center [230, 513] width 216 height 75
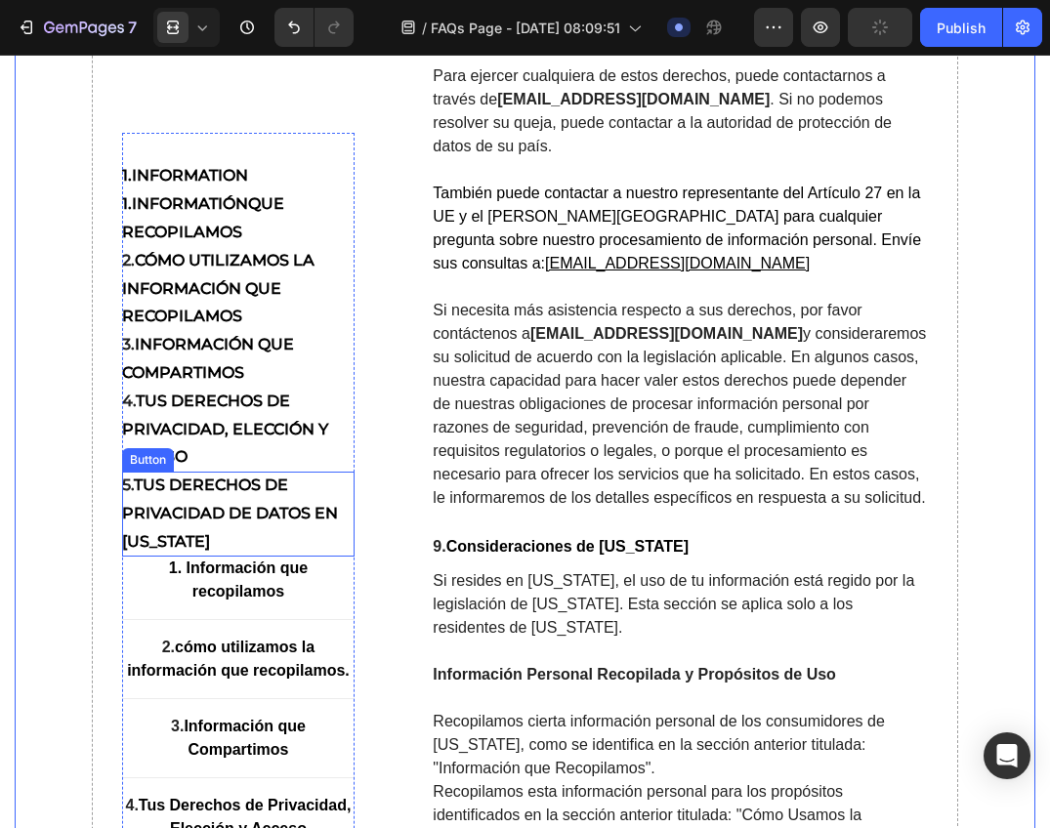
click at [294, 537] on p "5. tus derechos de privacidad de datos en california" at bounding box center [238, 514] width 233 height 84
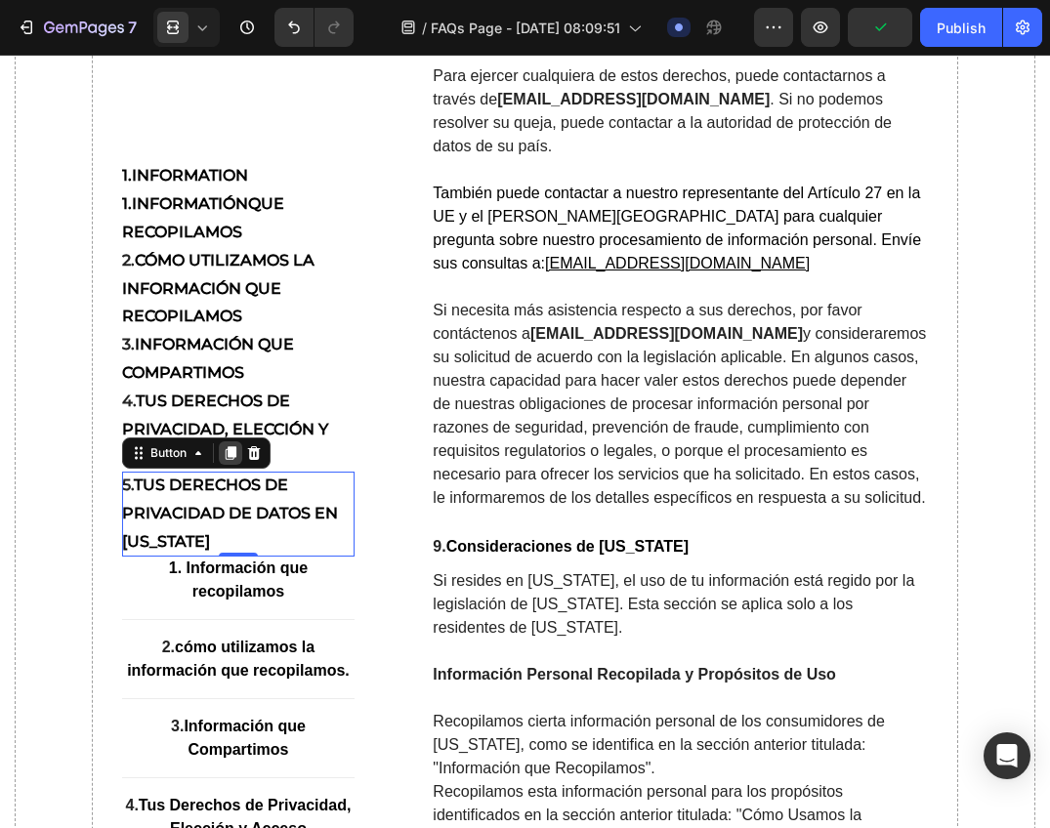
click at [227, 454] on icon at bounding box center [230, 453] width 11 height 14
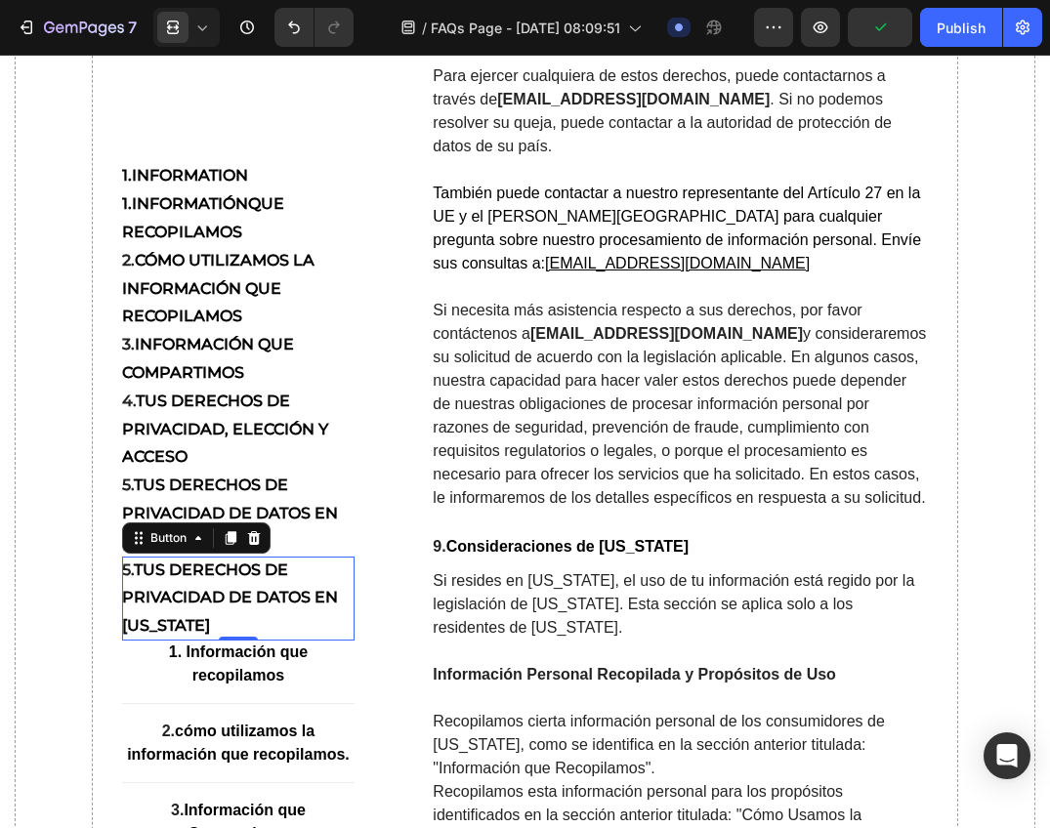
click at [231, 589] on strong "tus derechos de privacidad de datos en california" at bounding box center [230, 596] width 216 height 75
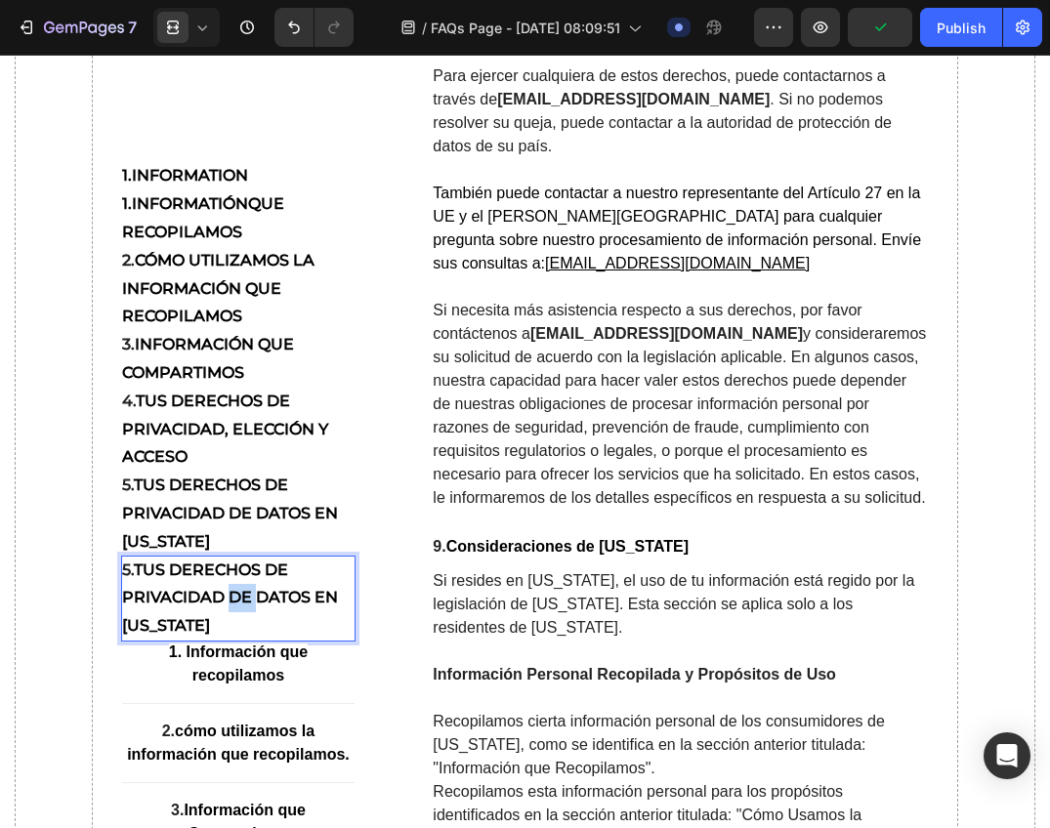
click at [231, 589] on strong "tus derechos de privacidad de datos en california" at bounding box center [230, 596] width 216 height 75
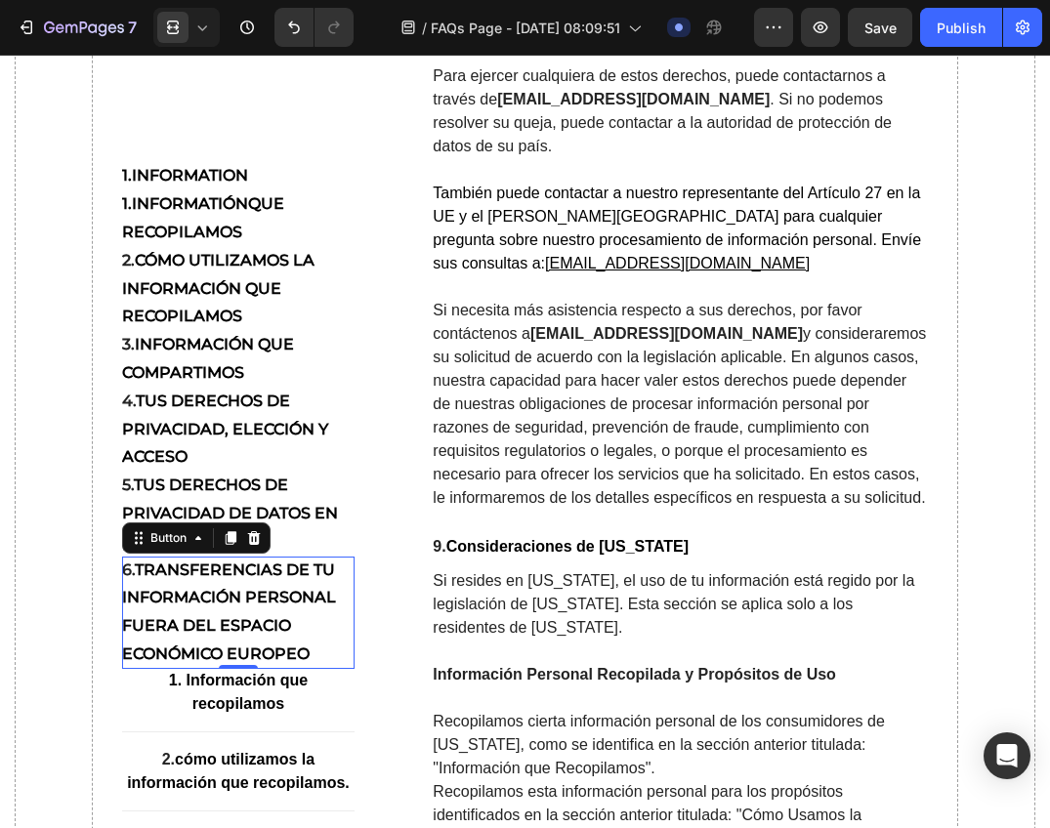
drag, startPoint x: 235, startPoint y: 538, endPoint x: 229, endPoint y: 576, distance: 38.5
click at [235, 538] on icon at bounding box center [231, 537] width 16 height 16
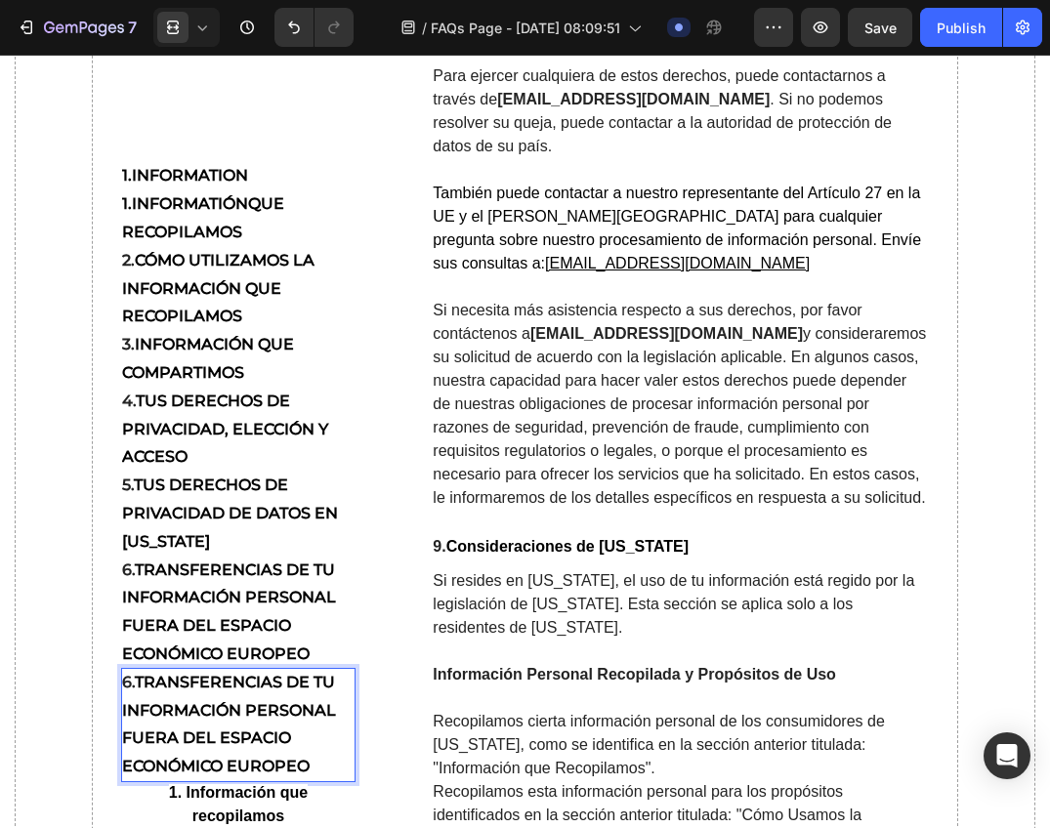
click at [217, 700] on strong "Transferencias de tu Información Personal Fuera del Espacio Económico Europeo" at bounding box center [229, 723] width 214 height 103
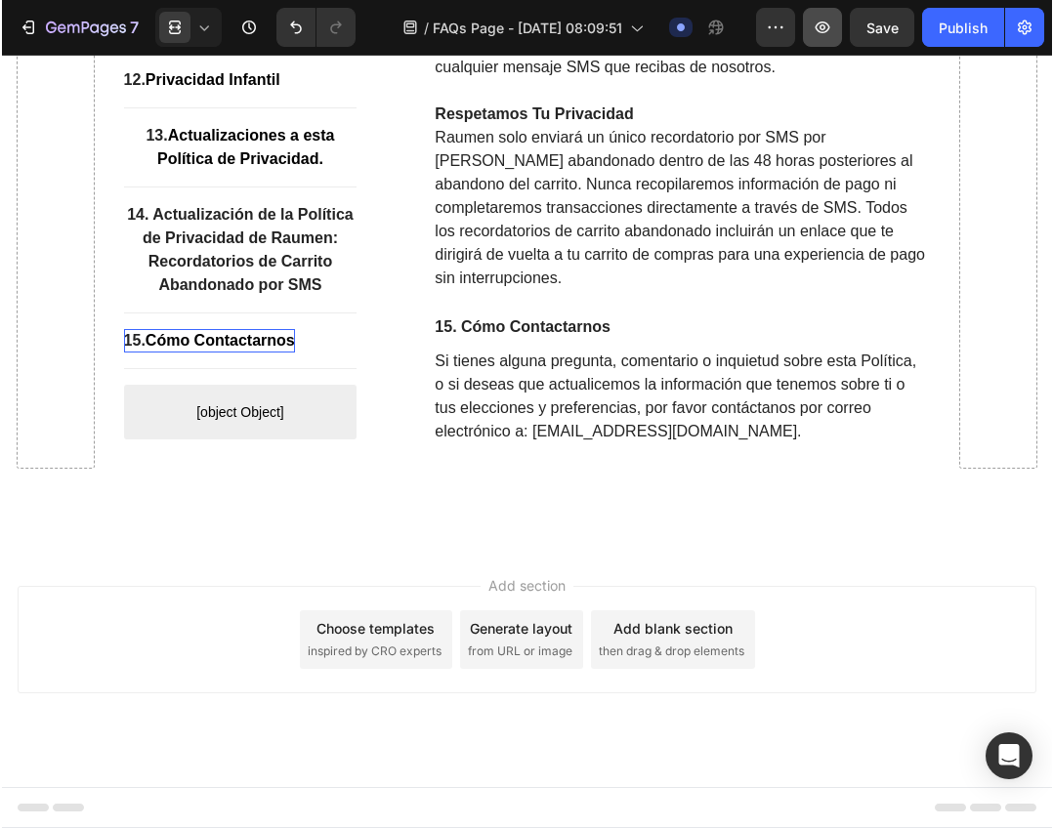
scroll to position [14342, 0]
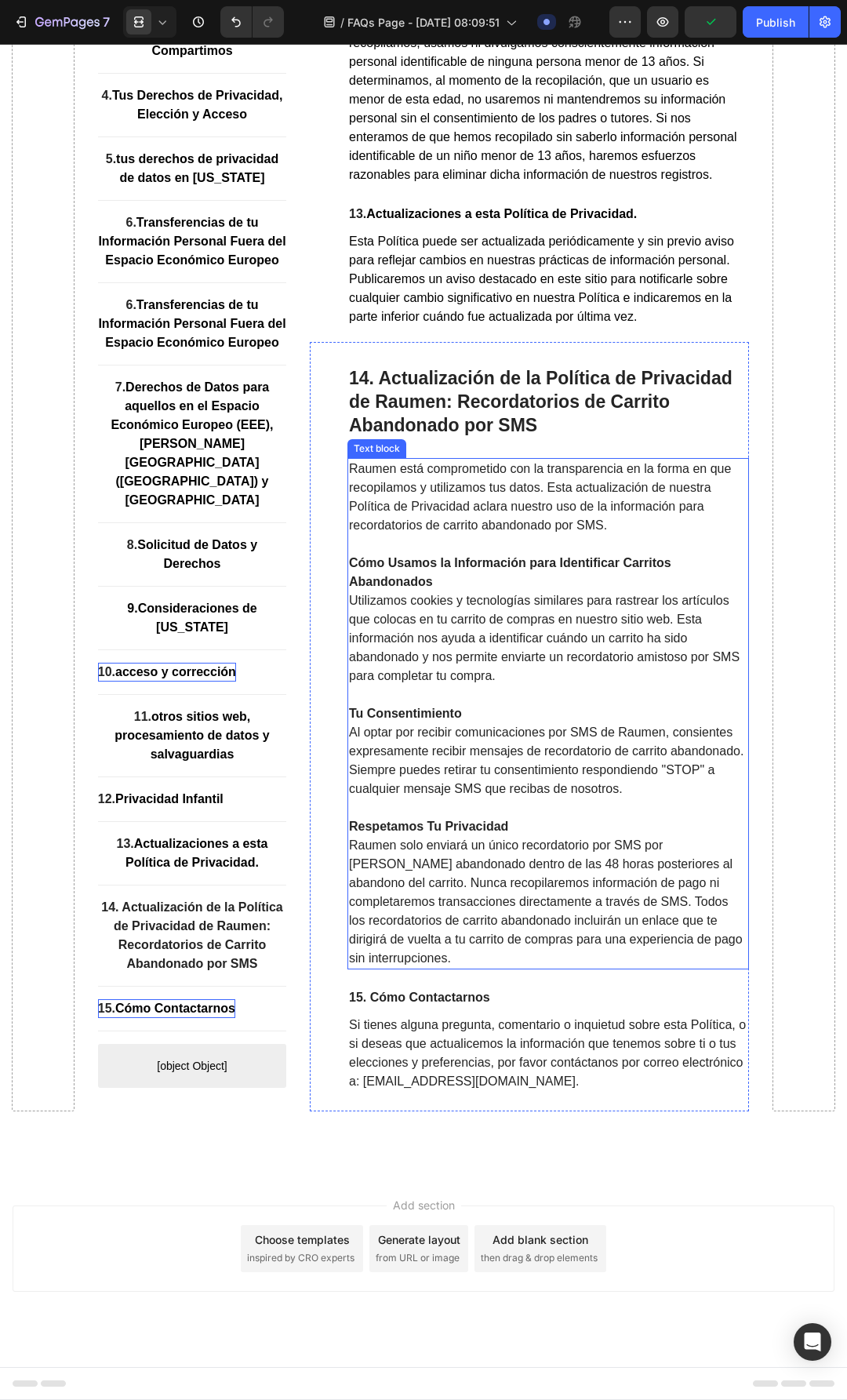
drag, startPoint x: 586, startPoint y: 469, endPoint x: 608, endPoint y: 358, distance: 113.2
click at [586, 469] on p "Raumen está comprometido con la transparencia en la forma en que recopilamos y …" at bounding box center [548, 497] width 398 height 76
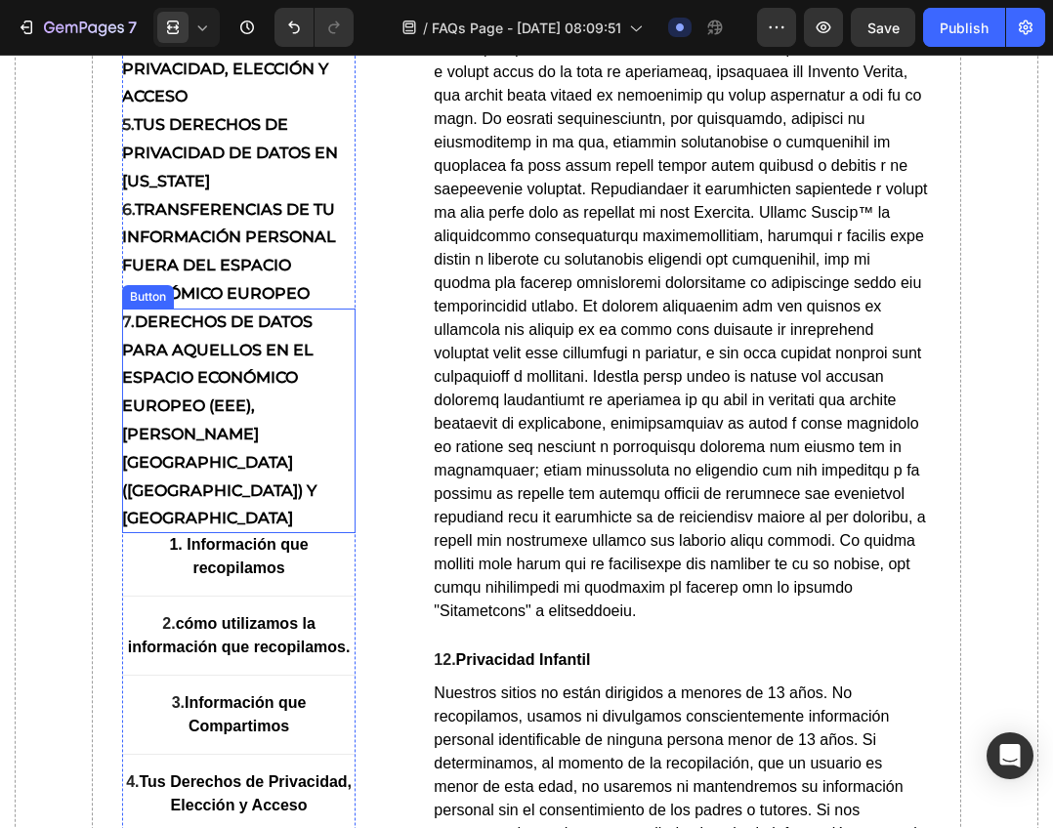
click at [229, 532] on p "7. Derechos de Datos para aquellos en el Espacio Económico Europeo (EEE), Reino…" at bounding box center [239, 420] width 234 height 225
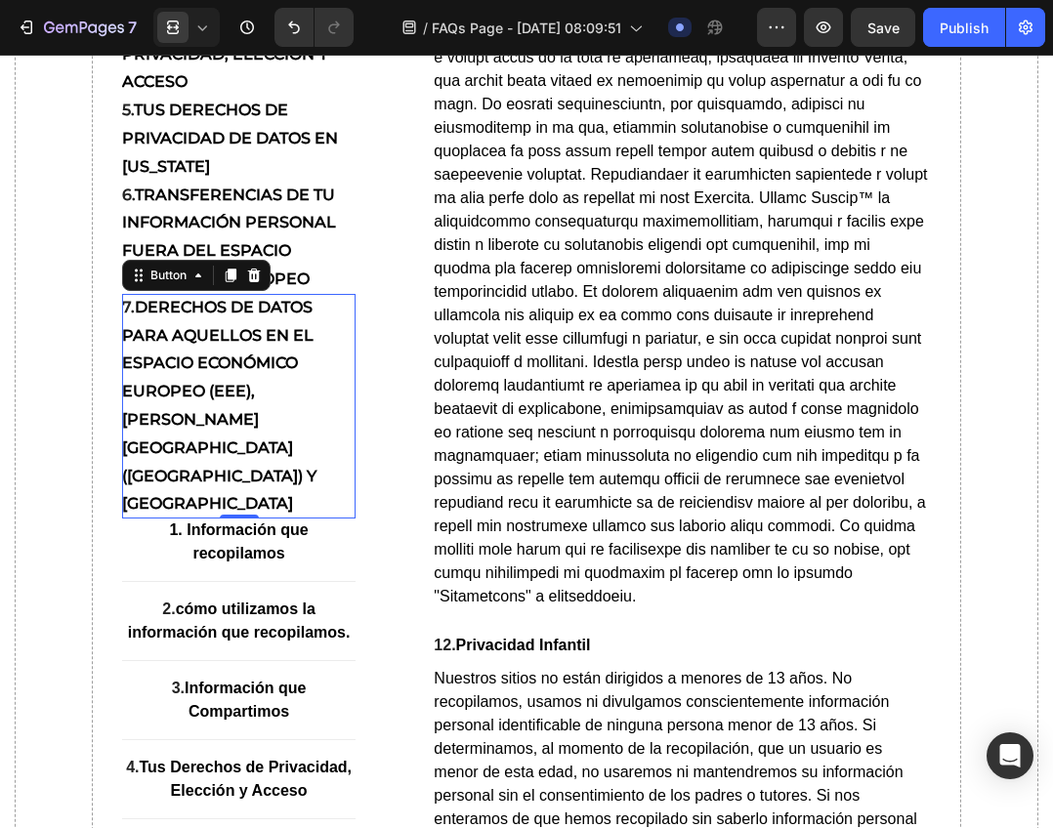
scroll to position [13793, 0]
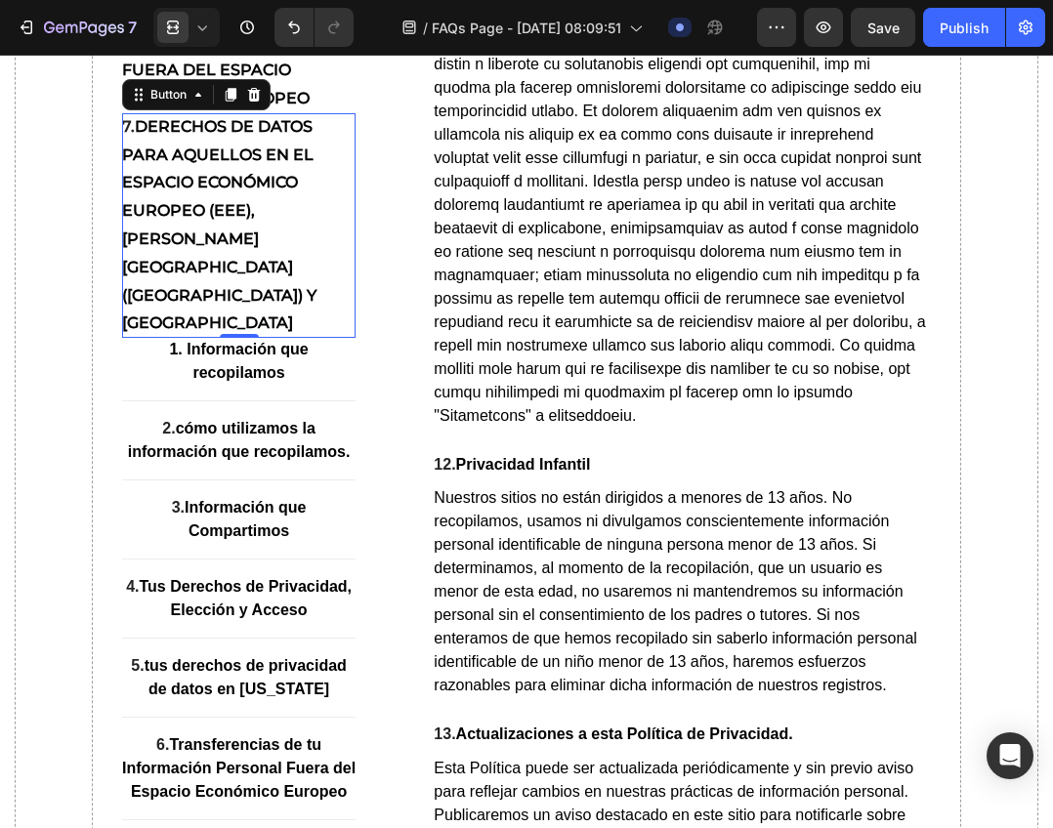
click at [234, 102] on icon at bounding box center [231, 95] width 11 height 14
click at [234, 332] on strong "Derechos de Datos para aquellos en el Espacio Económico Europeo (EEE), Reino Un…" at bounding box center [219, 224] width 194 height 216
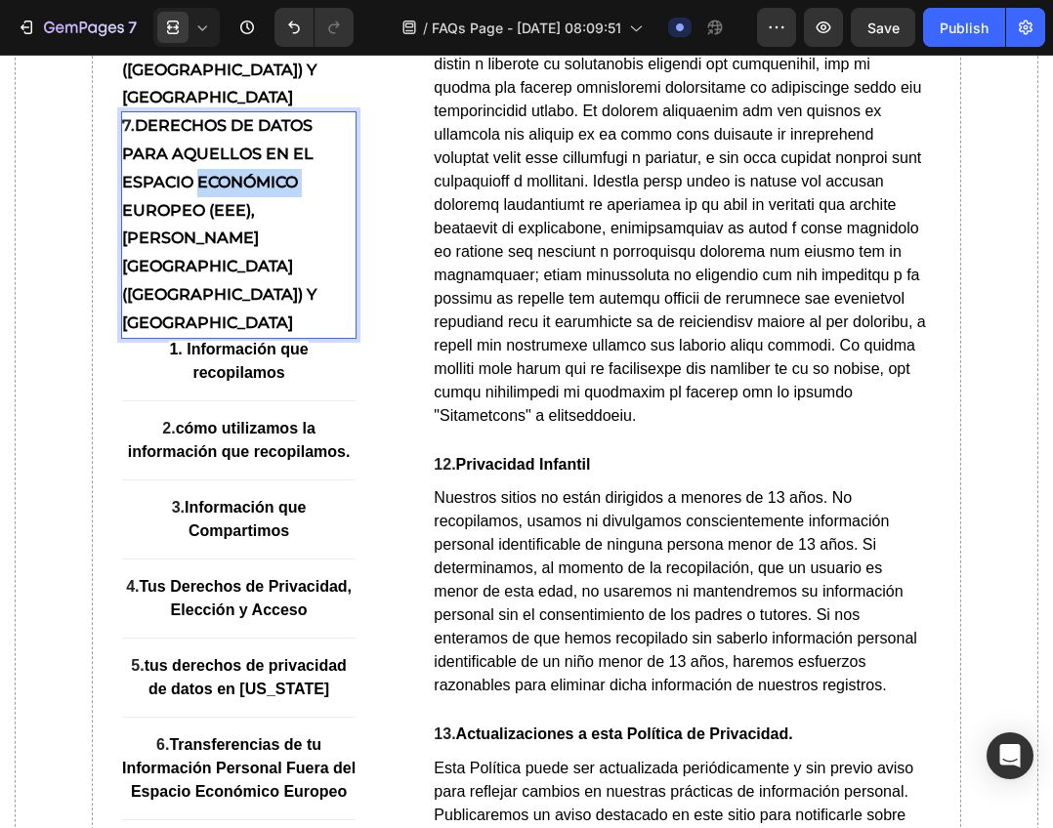
click at [234, 332] on strong "Derechos de Datos para aquellos en el Espacio Económico Europeo (EEE), Reino Un…" at bounding box center [219, 224] width 194 height 216
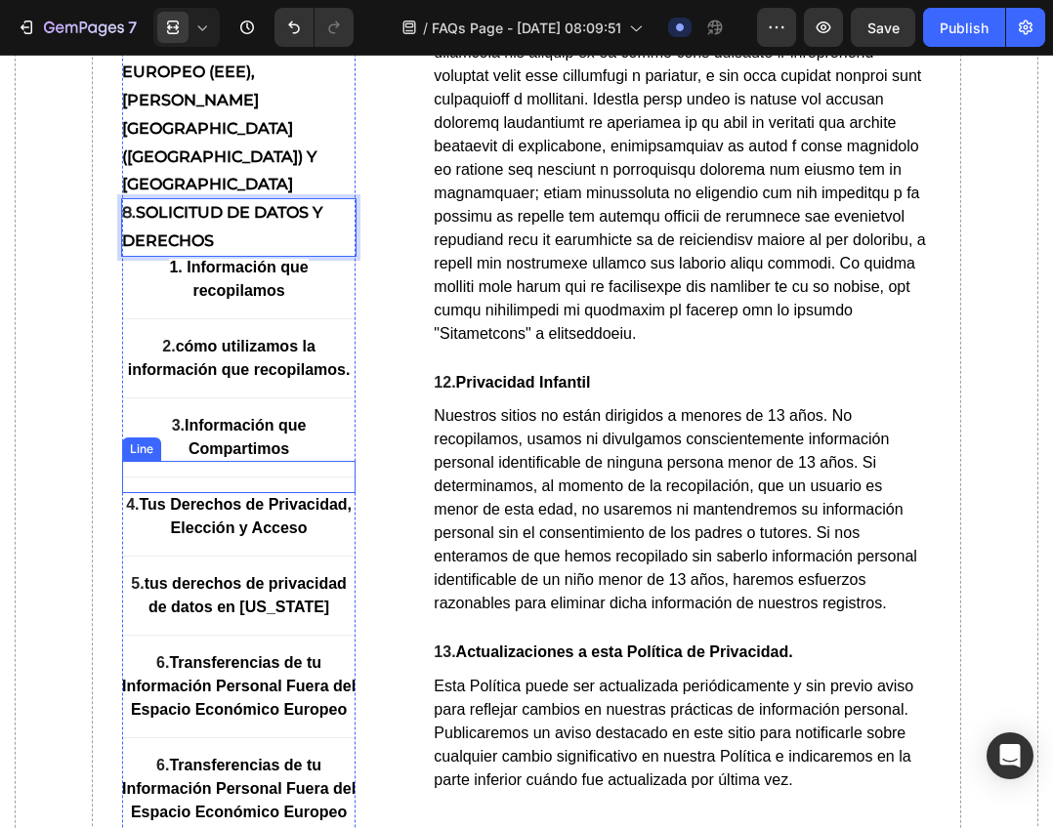
scroll to position [13890, 0]
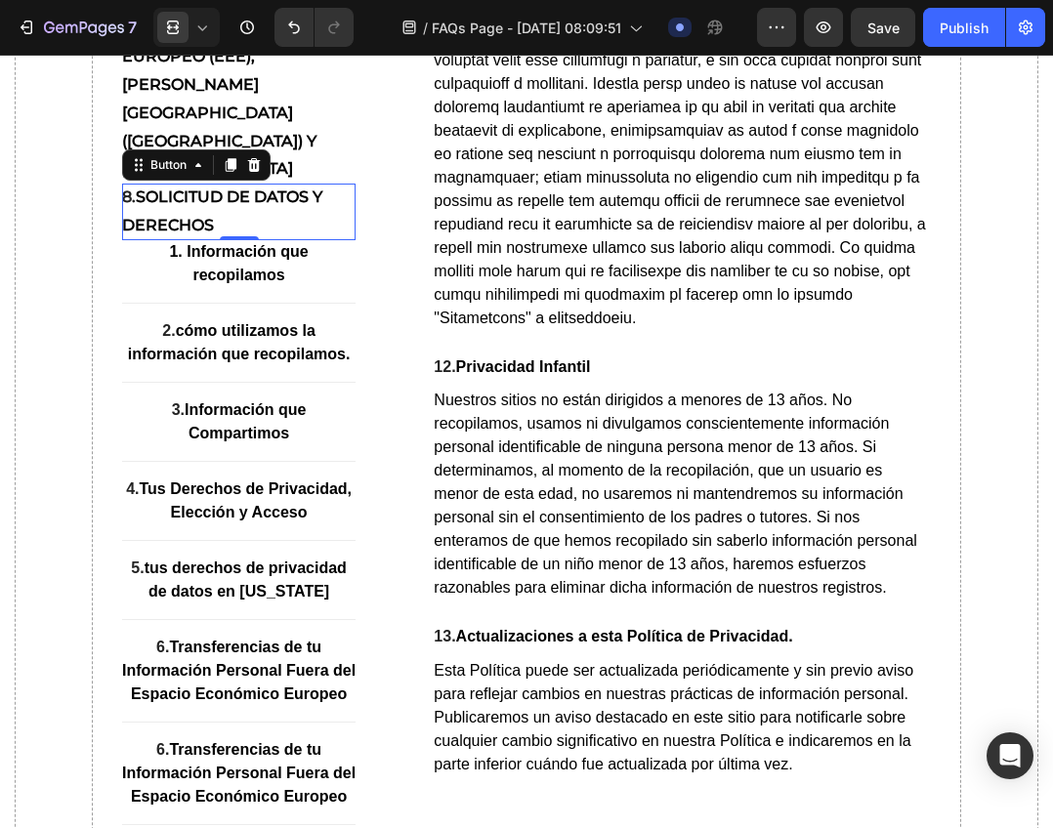
click at [286, 240] on p "8. Solicitud de Datos y Derechos" at bounding box center [239, 212] width 234 height 57
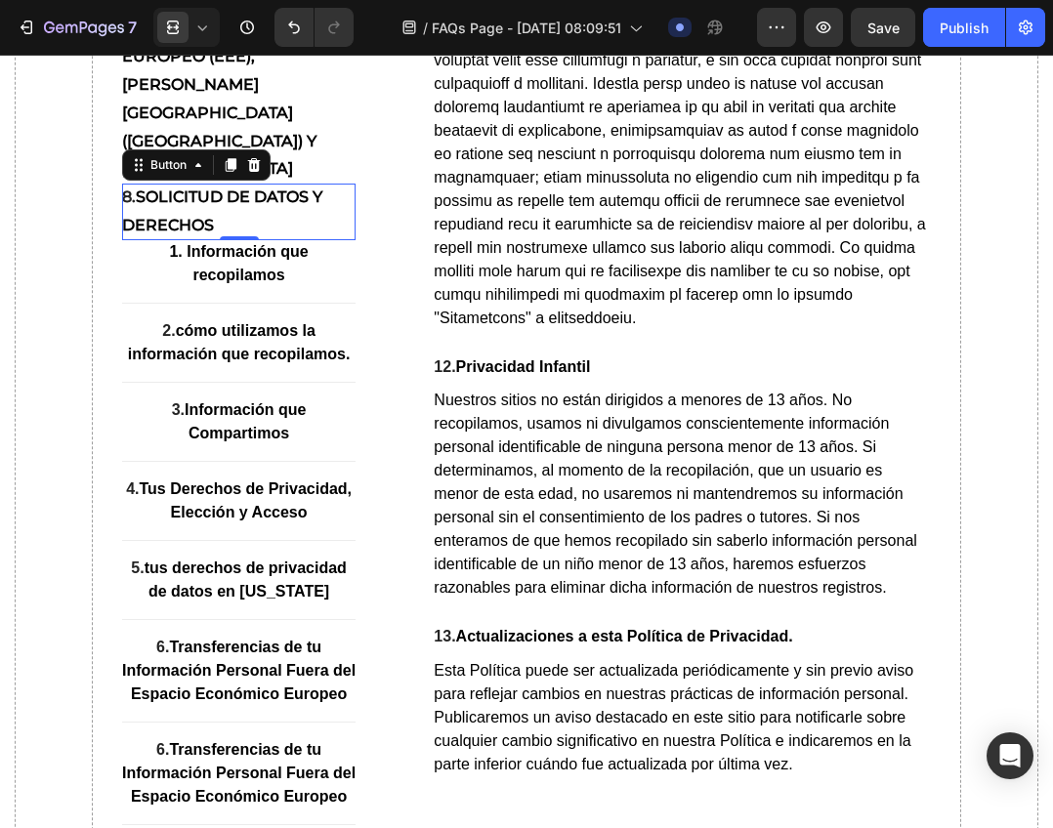
click at [260, 240] on p "8. Solicitud de Datos y Derechos" at bounding box center [239, 212] width 234 height 57
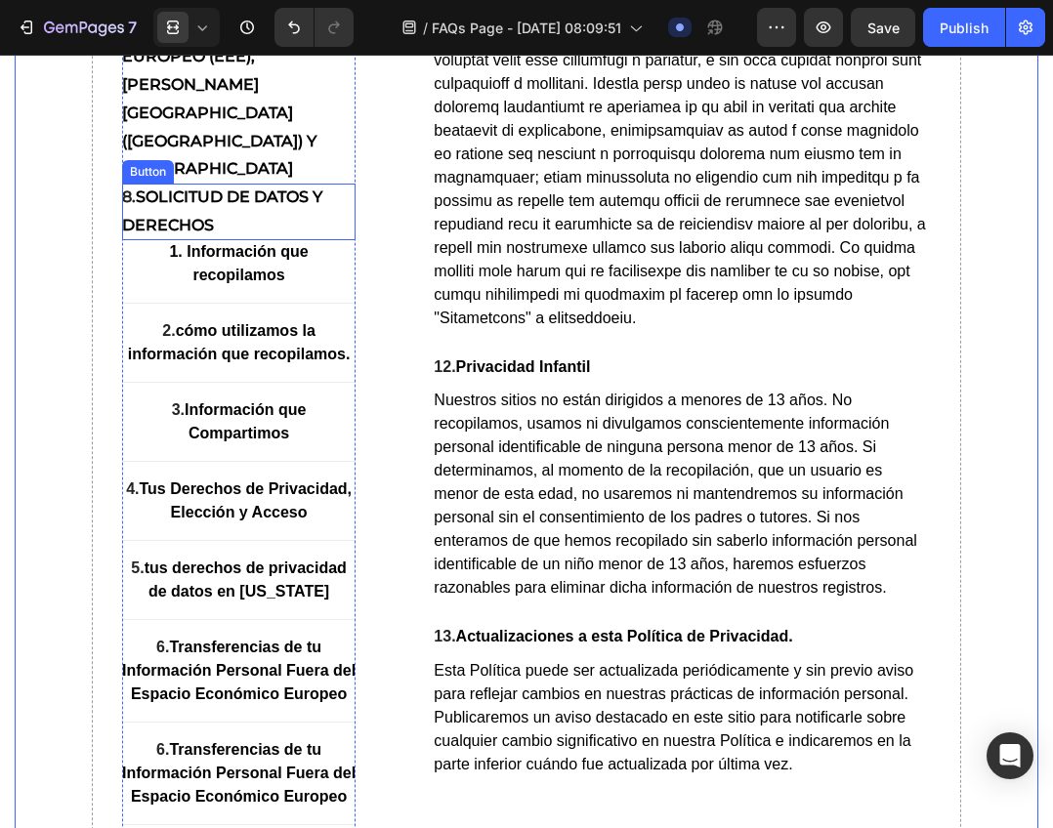
click at [245, 240] on p "8. Solicitud de Datos y Derechos" at bounding box center [239, 212] width 234 height 57
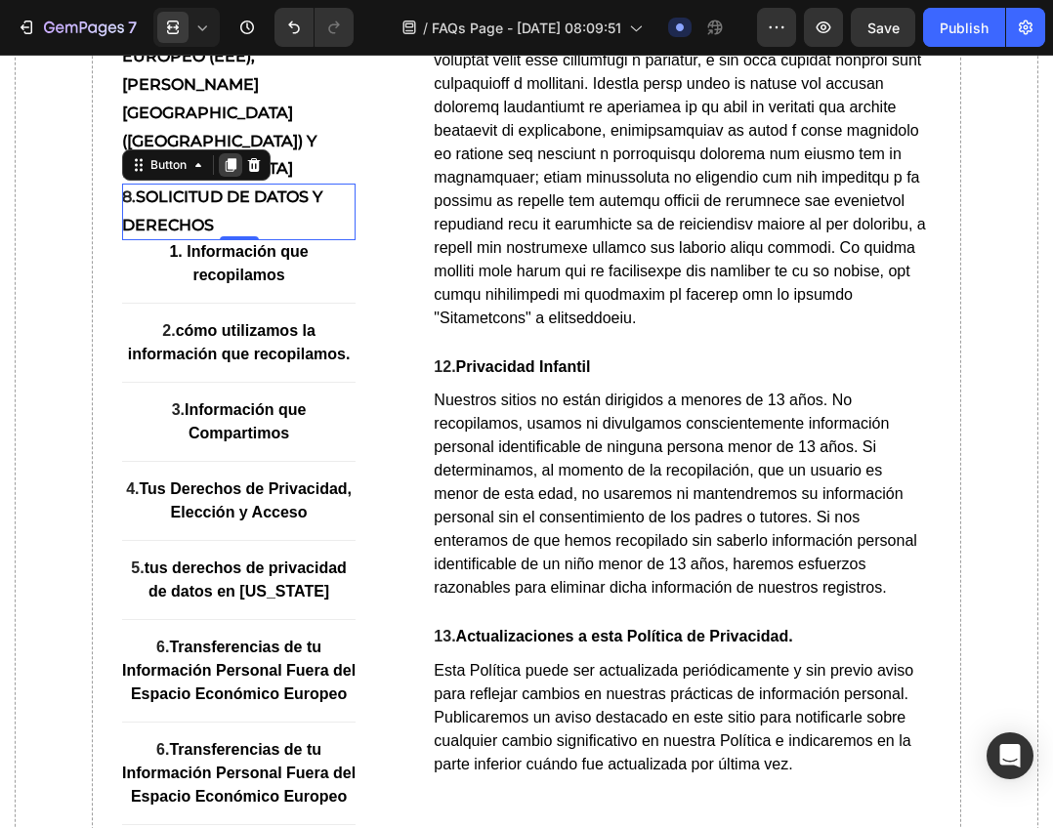
click at [229, 172] on icon at bounding box center [231, 165] width 11 height 14
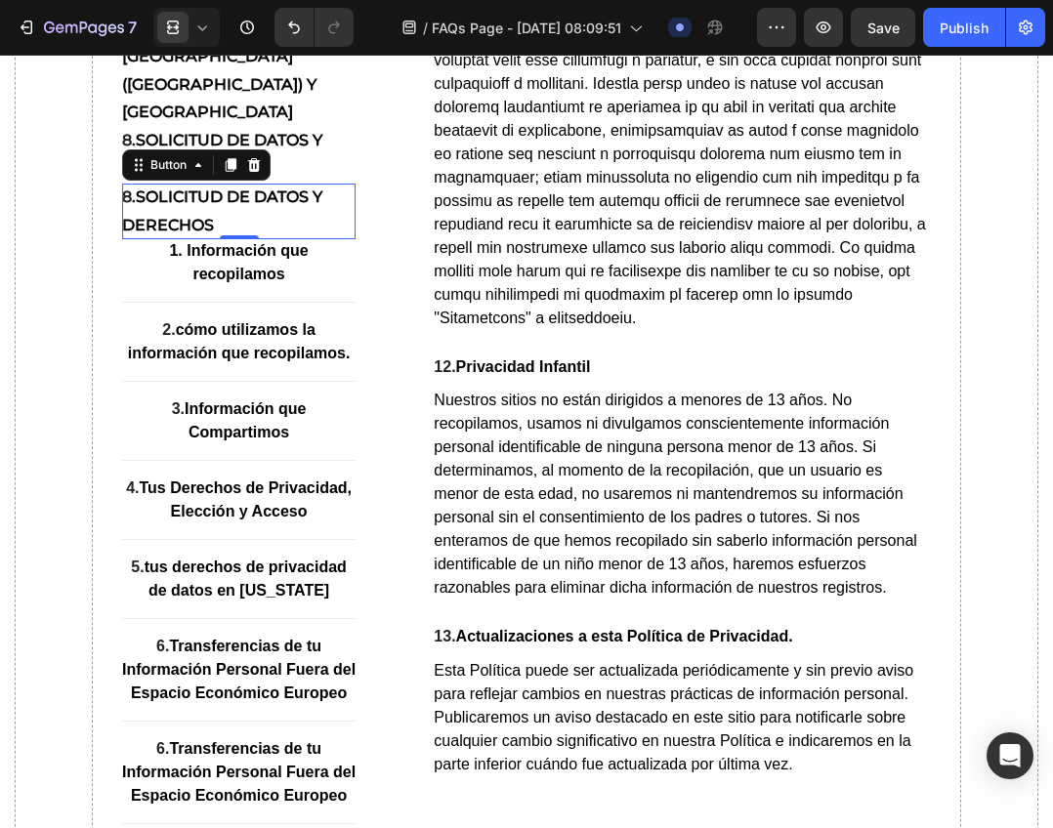
click at [178, 240] on p "8. Solicitud de Datos y Derechos" at bounding box center [239, 212] width 234 height 57
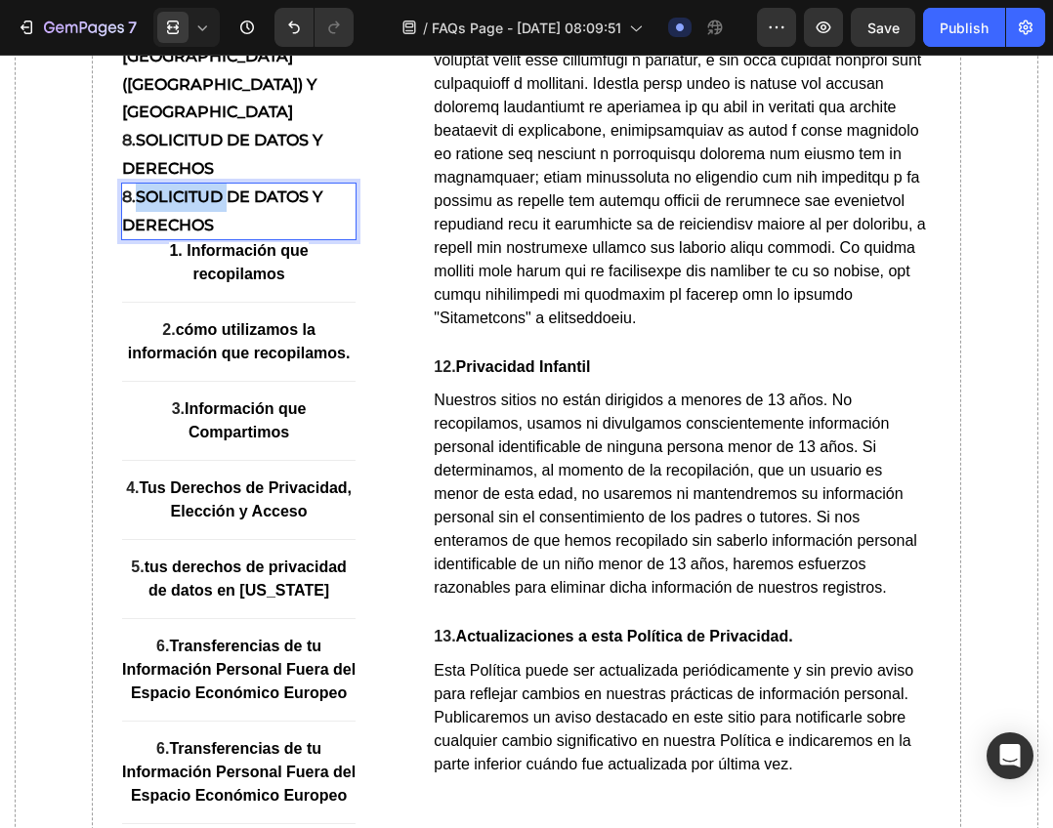
click at [178, 240] on p "8. Solicitud de Datos y Derechos" at bounding box center [239, 212] width 234 height 57
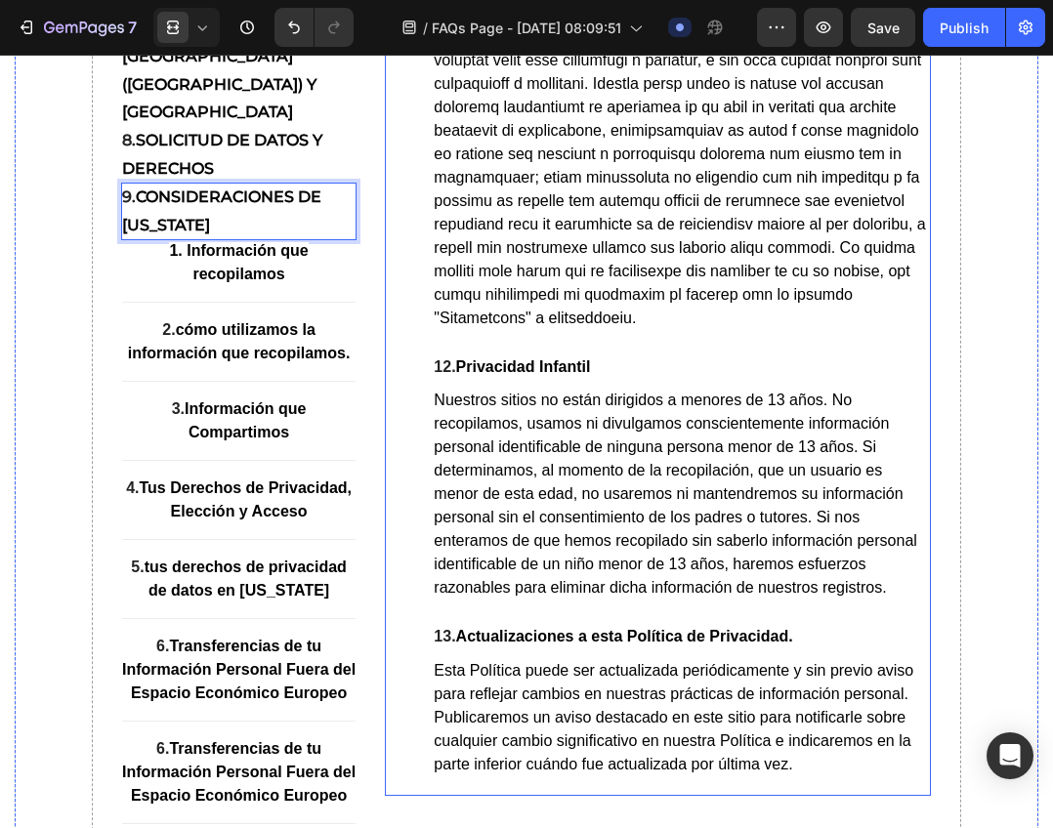
click at [284, 240] on p "9. Consideraciones de Nevada" at bounding box center [239, 212] width 234 height 57
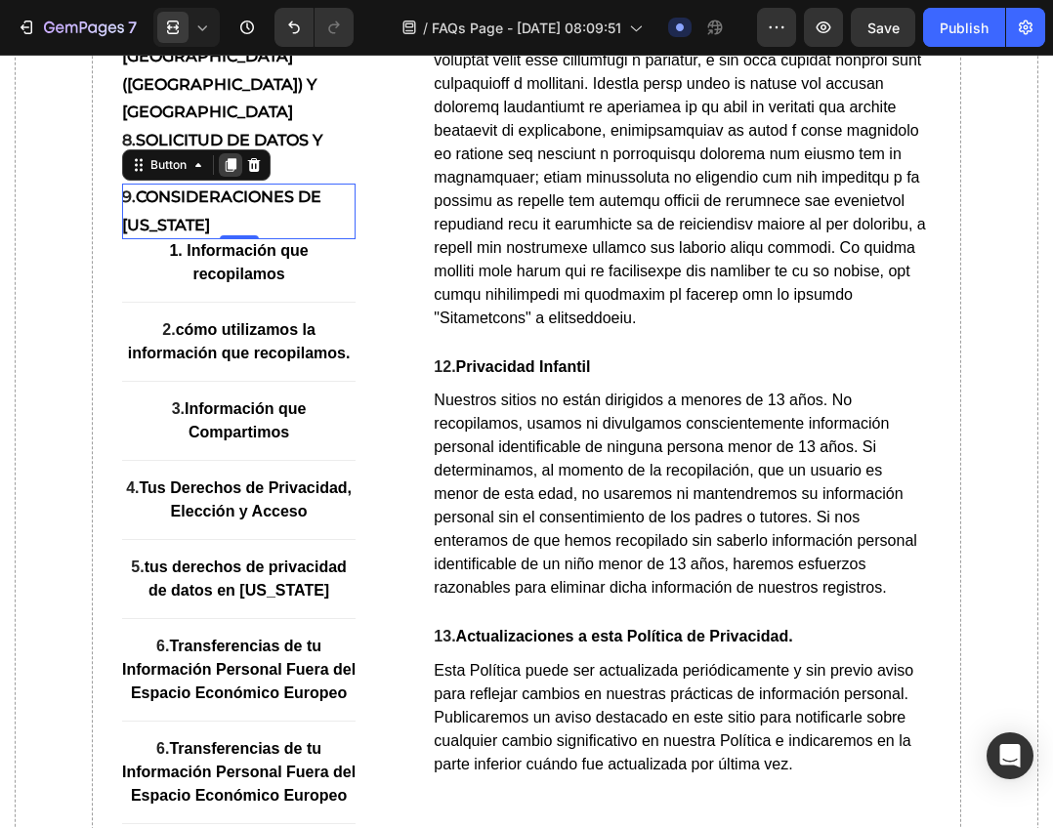
click at [228, 172] on icon at bounding box center [231, 165] width 11 height 14
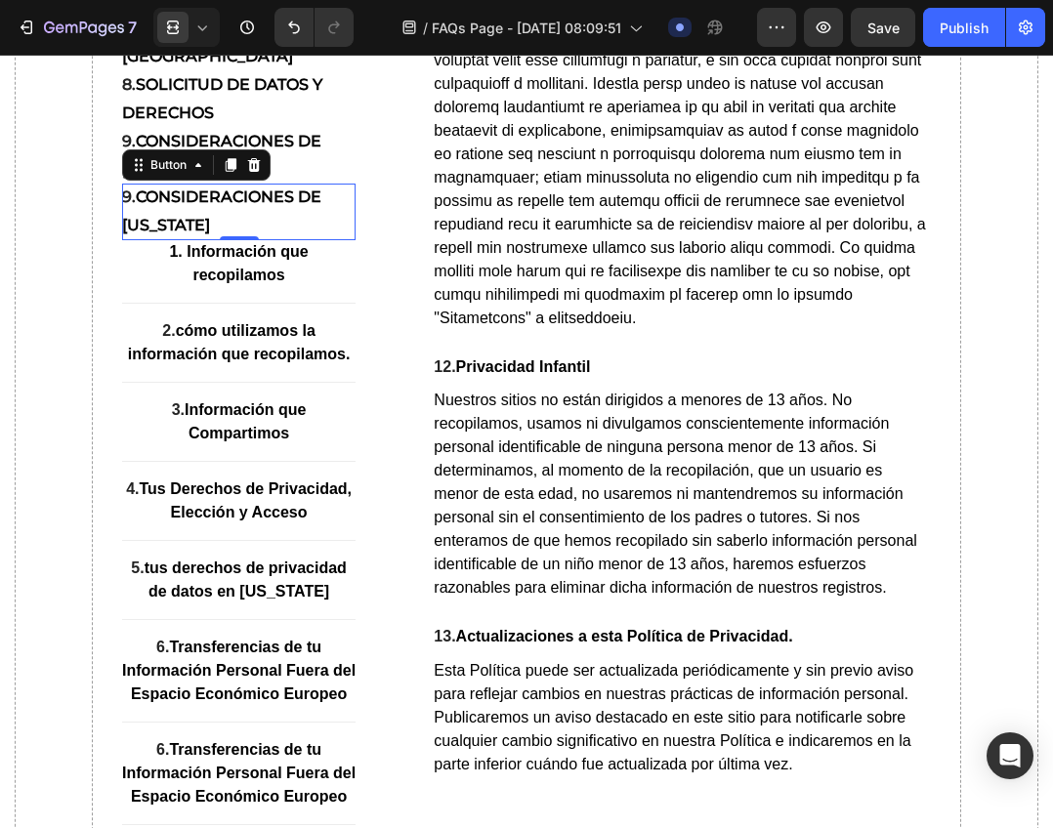
click at [171, 240] on p "9. Consideraciones de Nevada" at bounding box center [239, 212] width 234 height 57
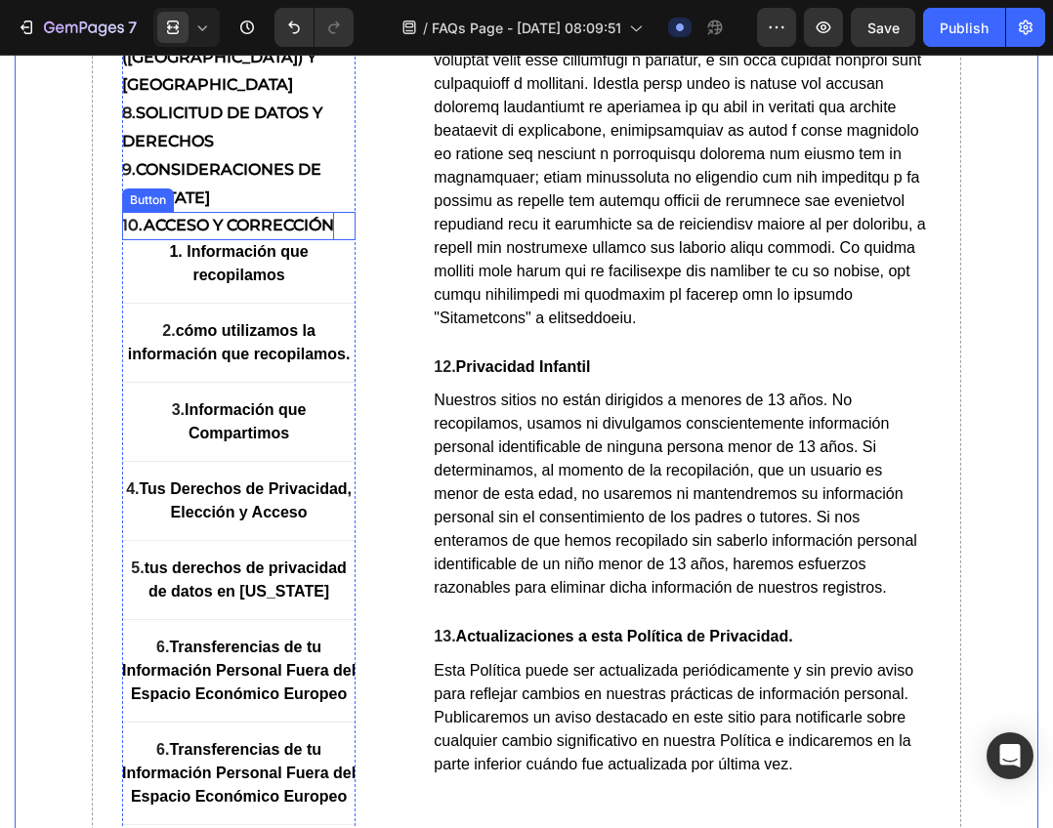
click at [296, 234] on strong "acceso y corrección" at bounding box center [239, 225] width 190 height 19
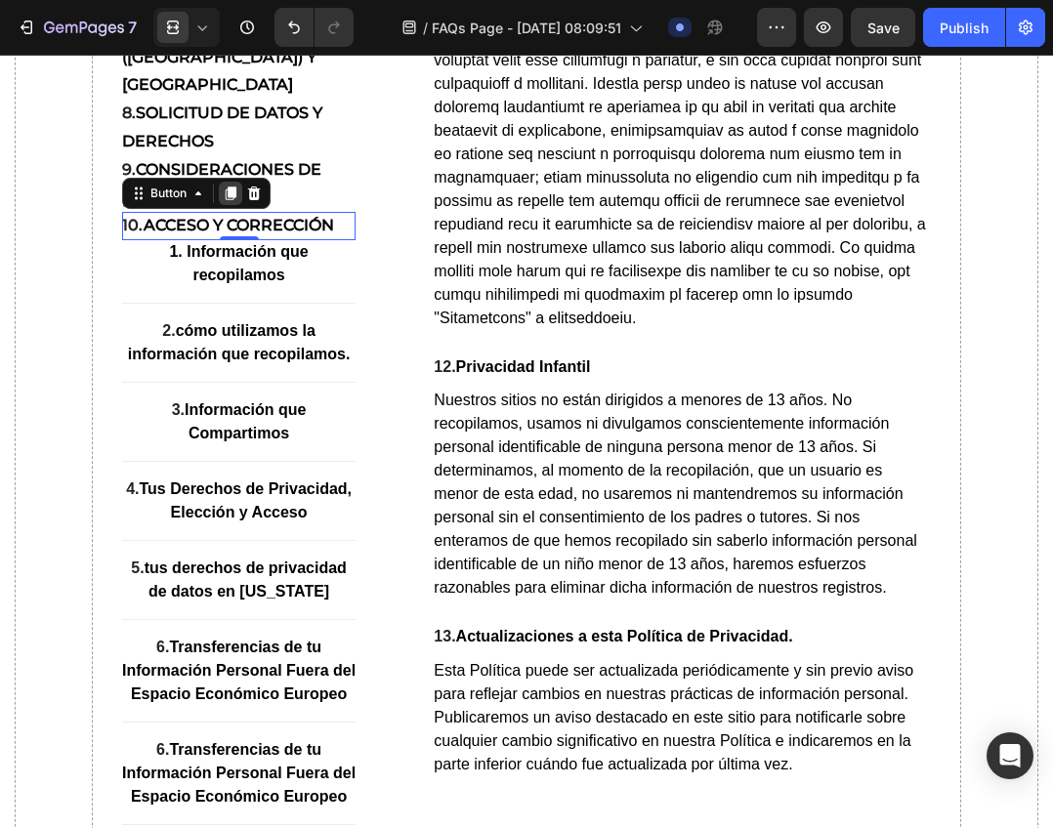
click at [228, 200] on icon at bounding box center [231, 193] width 11 height 14
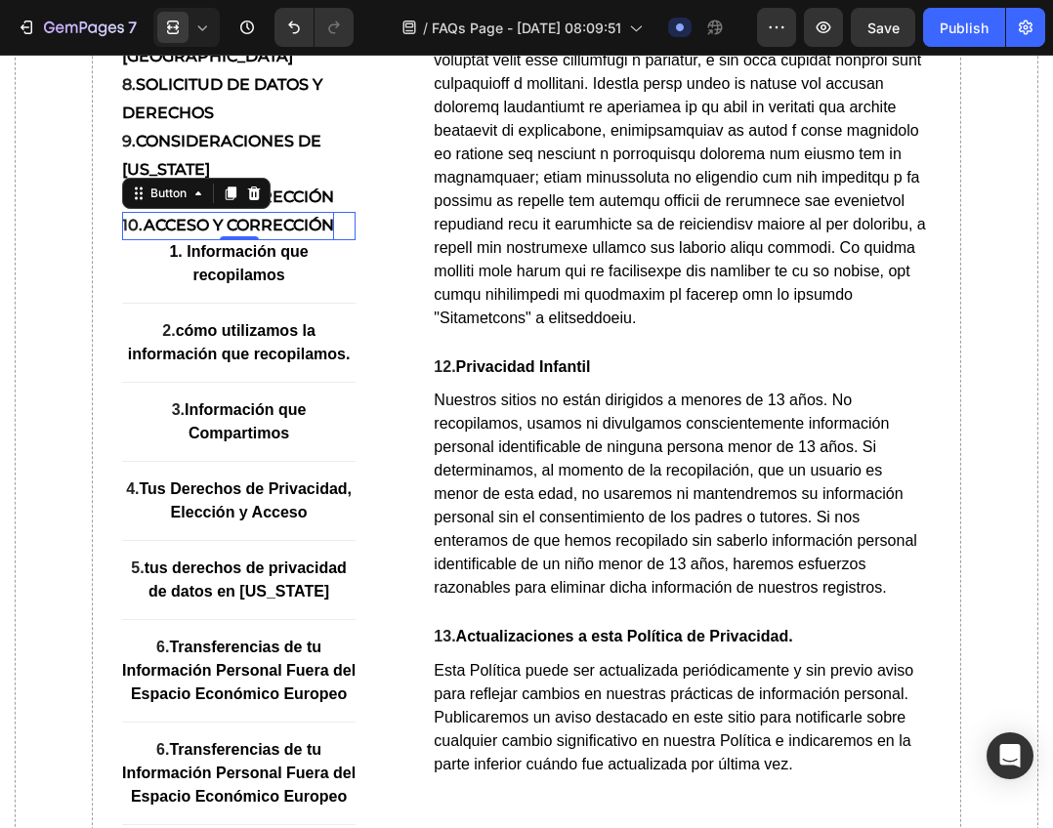
click at [202, 234] on strong "acceso y corrección" at bounding box center [239, 225] width 190 height 19
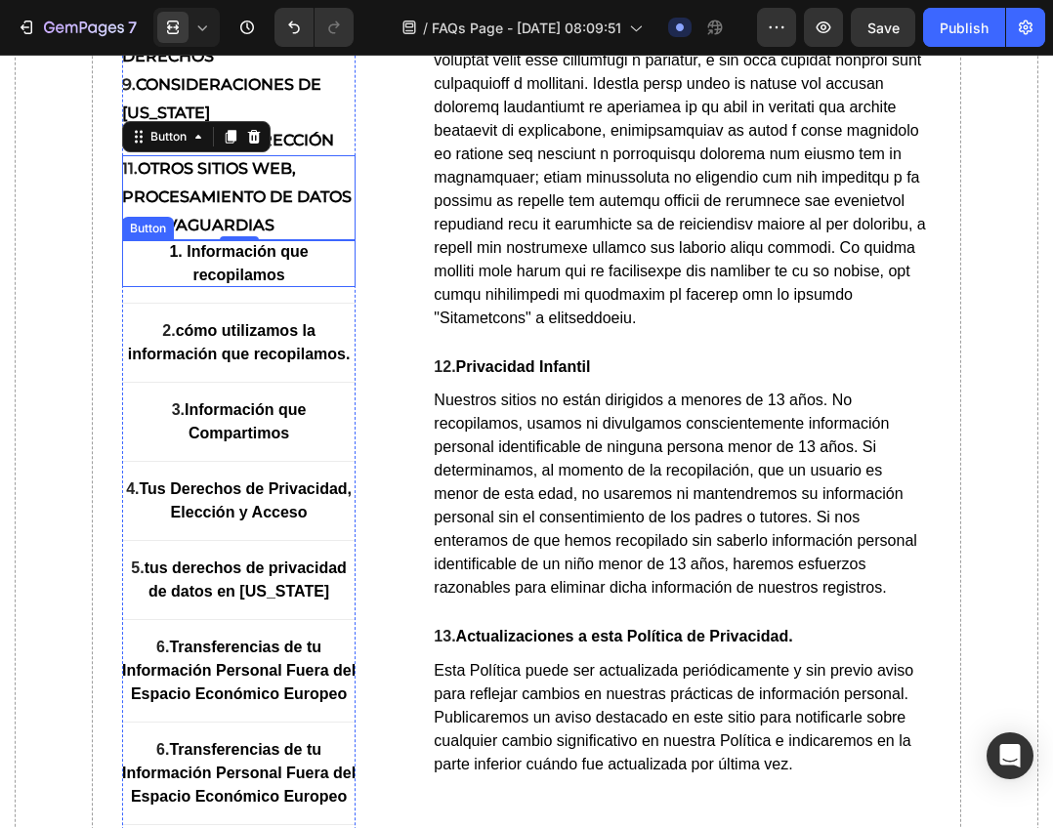
click at [237, 283] on strong "1. Información que recopilamos" at bounding box center [238, 263] width 139 height 40
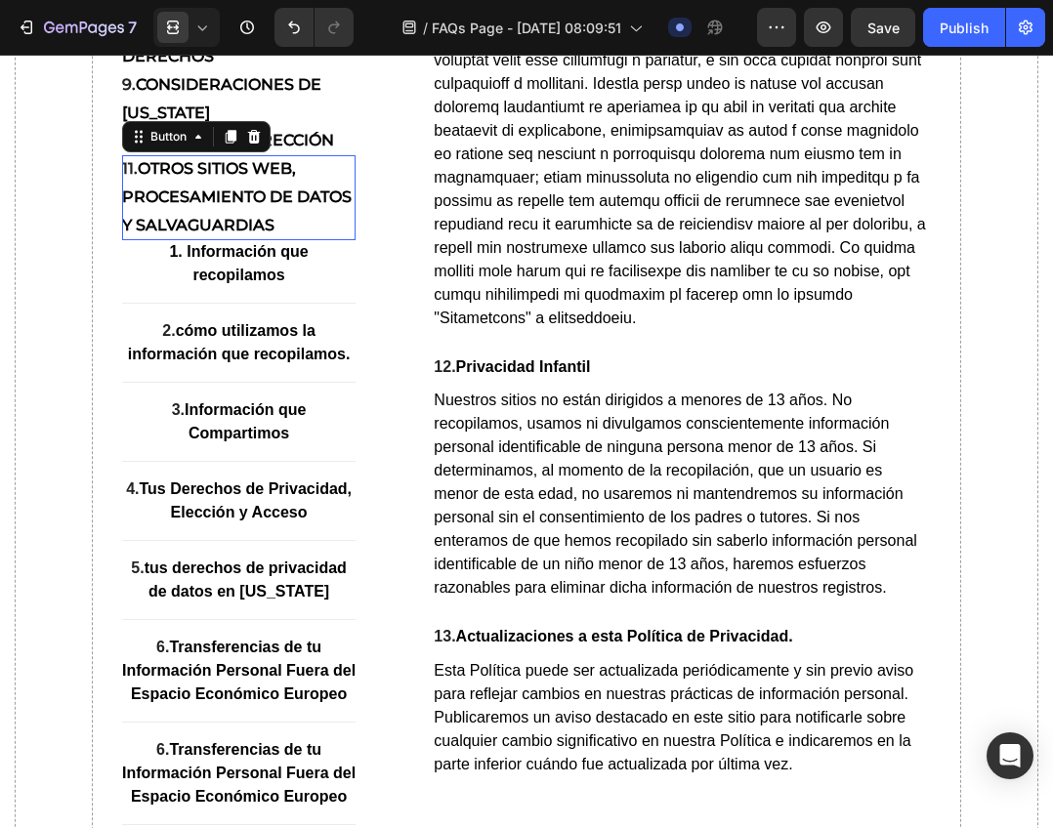
click at [281, 234] on strong "otros sitios web, procesamiento de datos y salvaguardias" at bounding box center [236, 196] width 229 height 75
click at [233, 145] on icon at bounding box center [231, 138] width 11 height 14
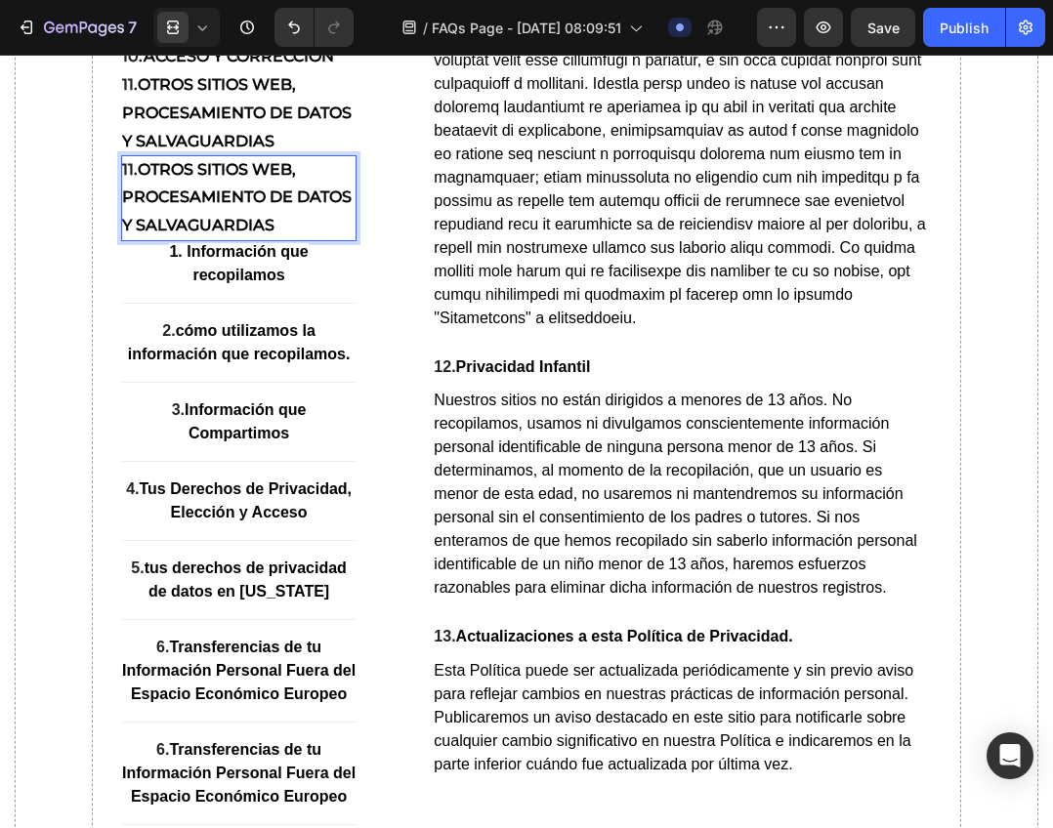
click at [232, 234] on strong "otros sitios web, procesamiento de datos y salvaguardias" at bounding box center [236, 196] width 229 height 75
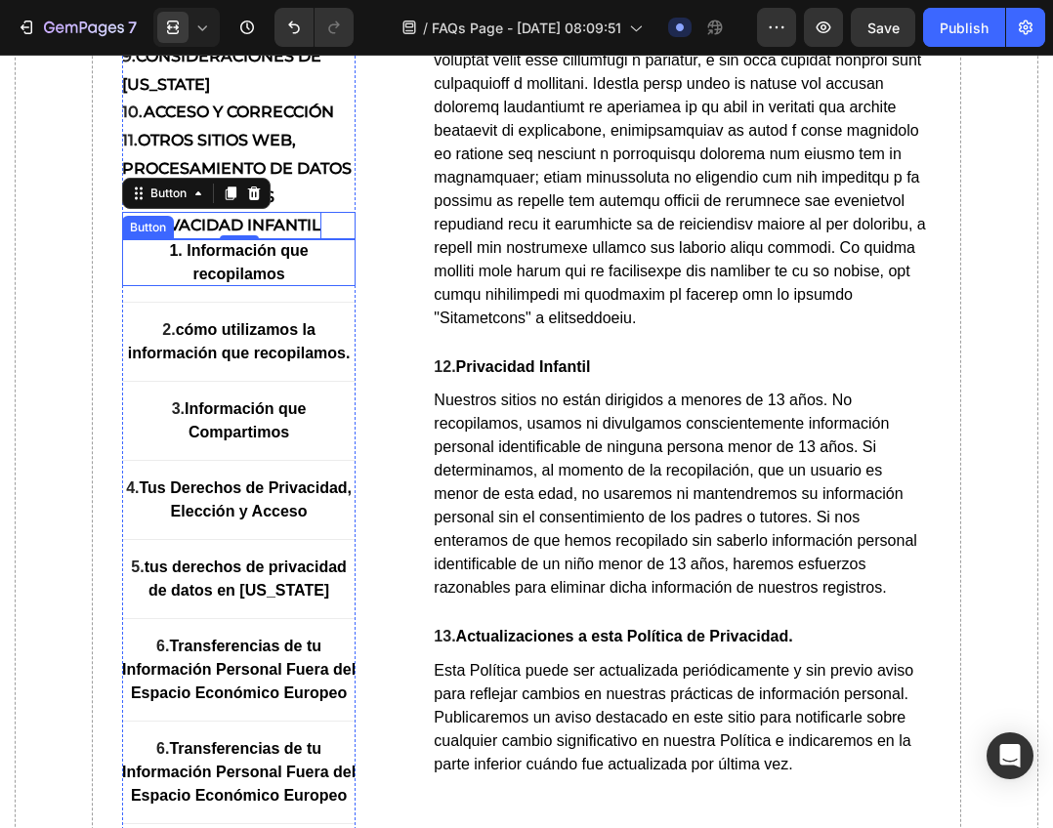
click at [247, 283] on strong "1. Información que recopilamos" at bounding box center [238, 263] width 139 height 40
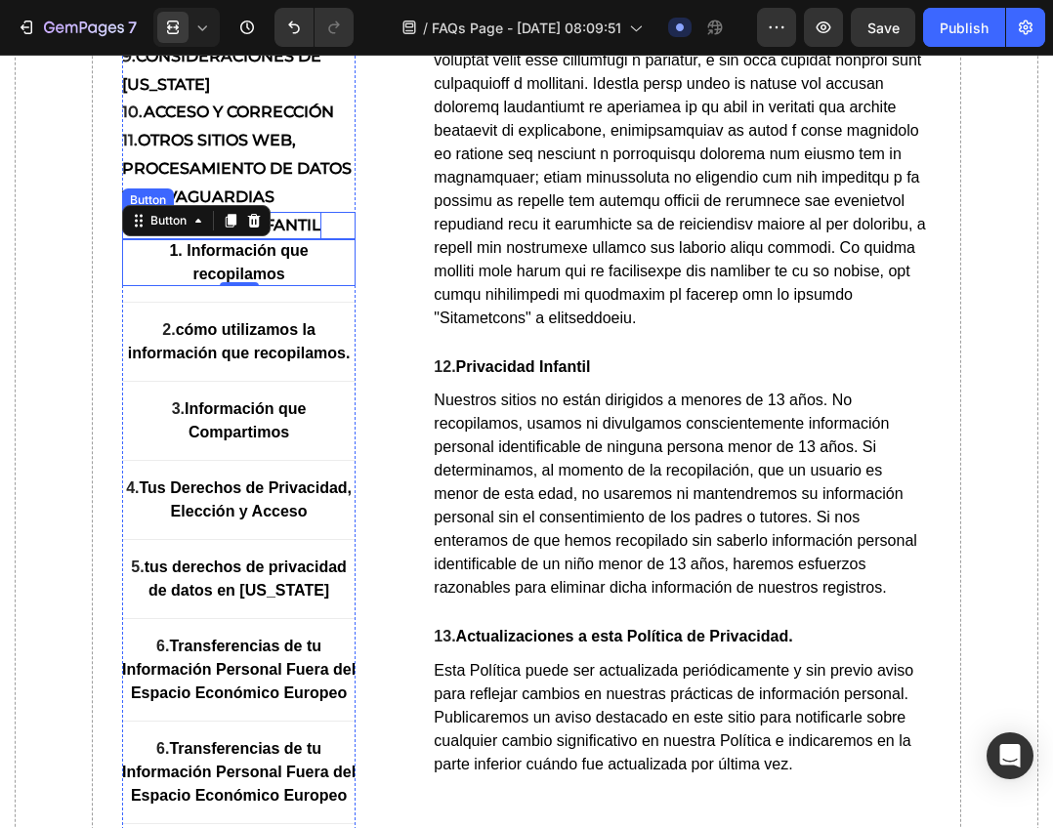
click at [304, 234] on strong "Privacidad Infantil" at bounding box center [231, 225] width 181 height 19
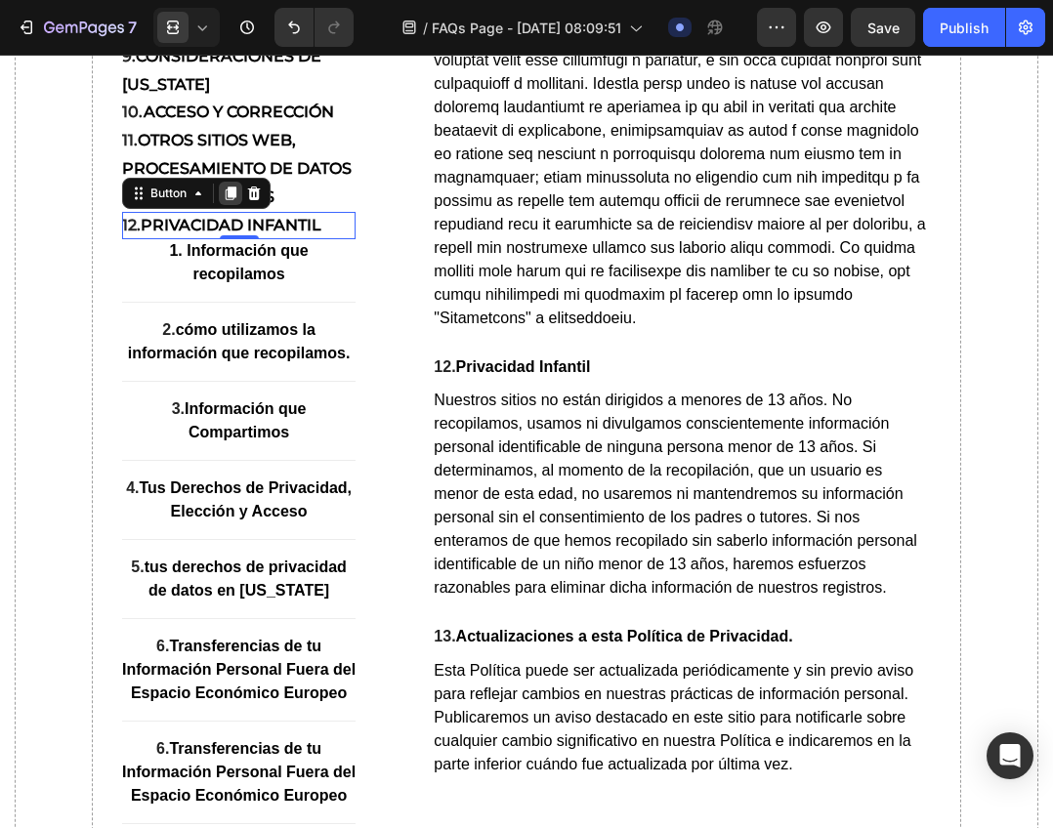
click at [230, 200] on icon at bounding box center [231, 193] width 11 height 14
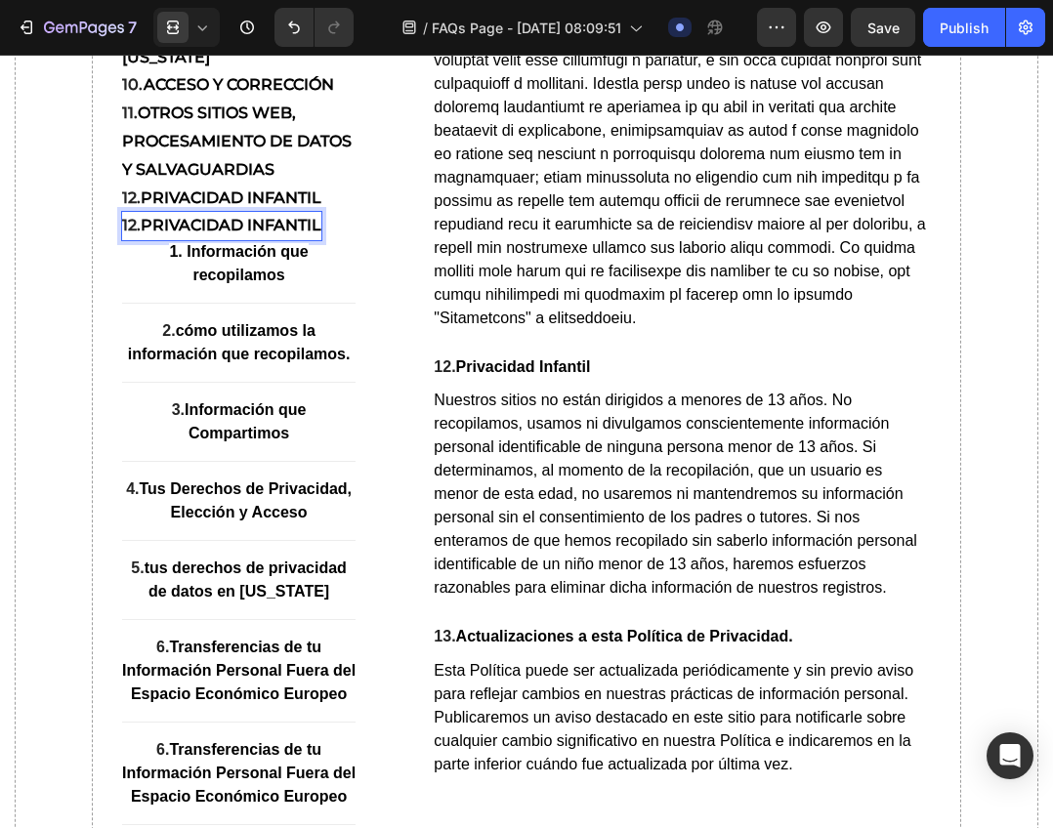
click at [277, 234] on strong "Privacidad Infantil" at bounding box center [231, 225] width 181 height 19
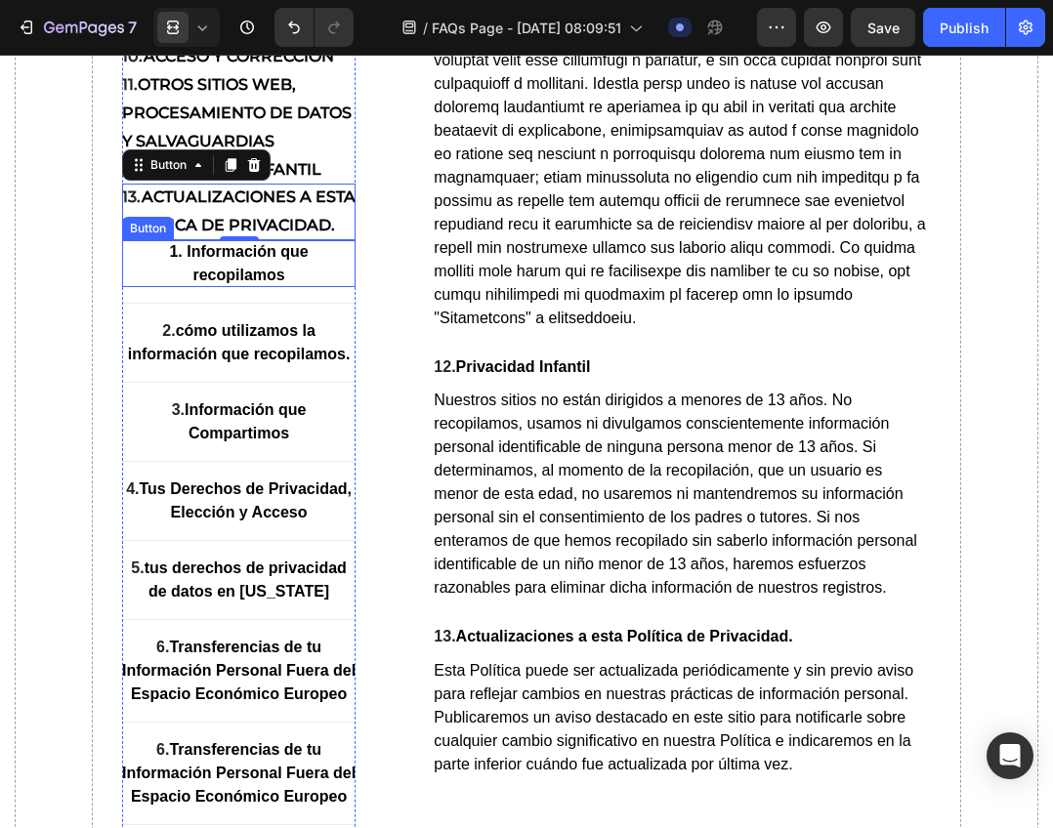
click at [229, 283] on strong "1. Información que recopilamos" at bounding box center [238, 263] width 139 height 40
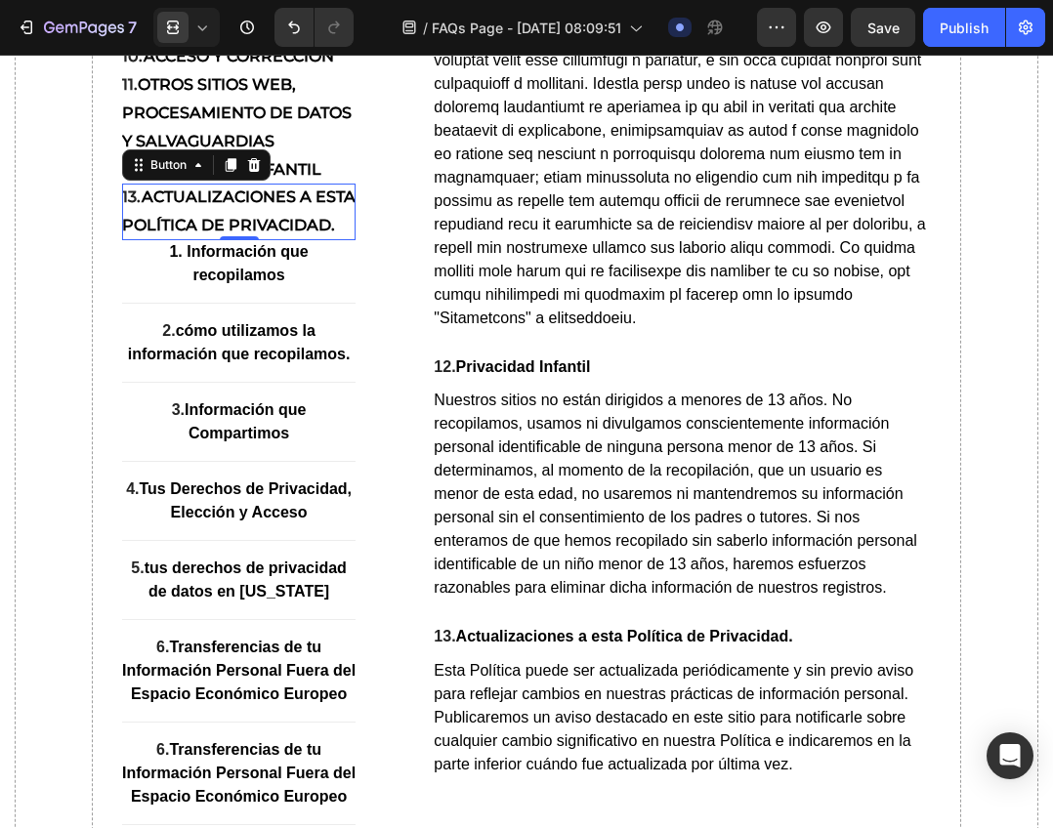
click at [302, 240] on p "13. Actualizaciones a esta Política de Privacidad." at bounding box center [239, 212] width 234 height 57
click at [228, 172] on icon at bounding box center [231, 165] width 11 height 14
click at [205, 240] on p "13. Actualizaciones a esta Política de Privacidad." at bounding box center [239, 212] width 234 height 57
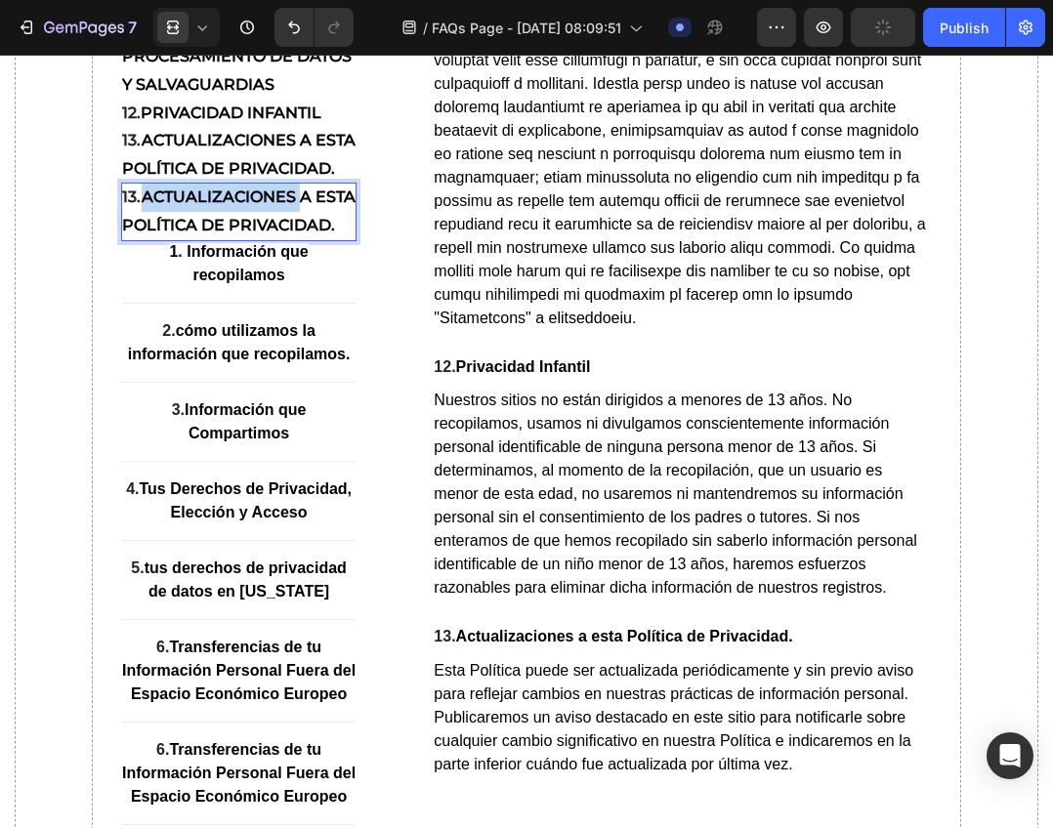
click at [205, 240] on p "13. Actualizaciones a esta Política de Privacidad." at bounding box center [239, 212] width 234 height 57
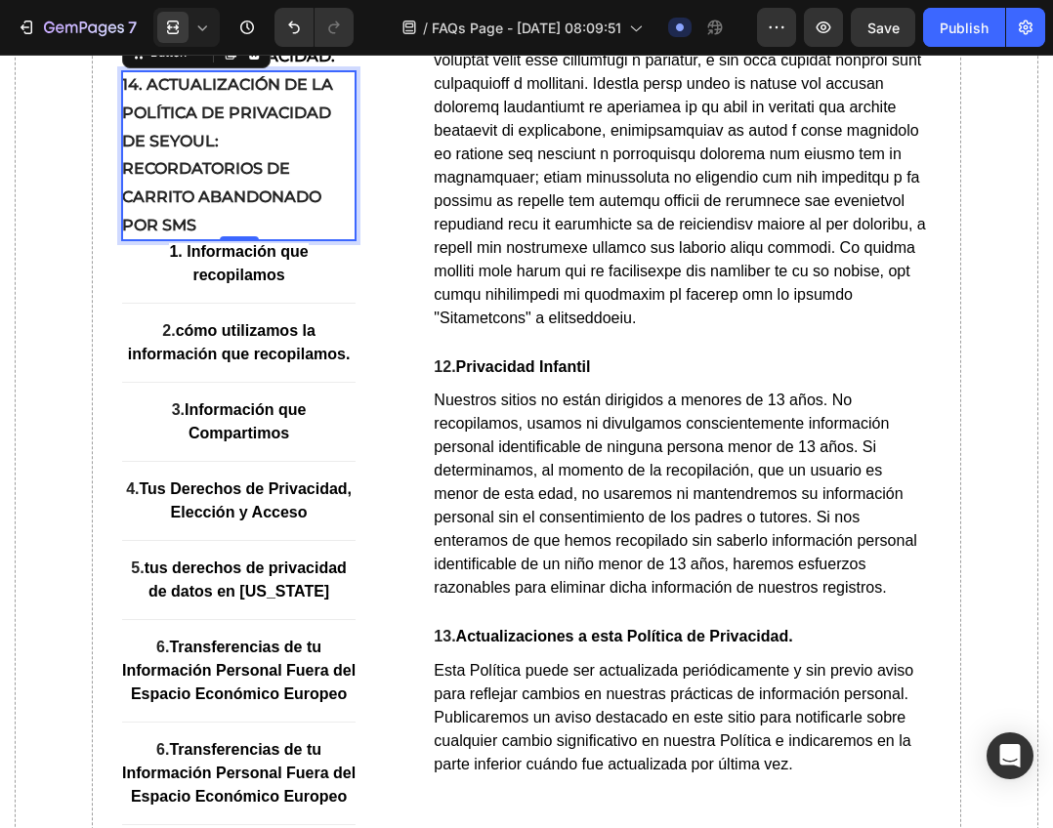
click at [220, 239] on p "14. Actualización de la Política de Privacidad de Seyoul: Recordatorios de Carr…" at bounding box center [239, 155] width 234 height 169
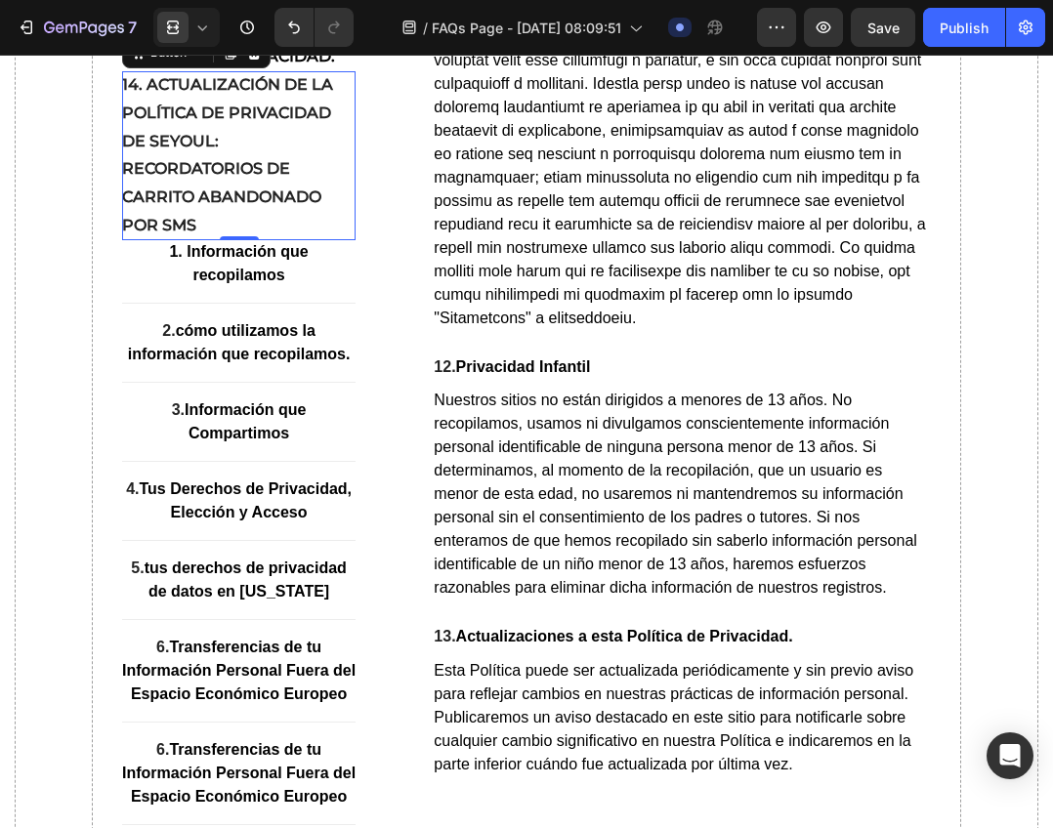
click at [247, 234] on strong "14. Actualización de la Política de Privacidad de Seyoul: Recordatorios de Carr…" at bounding box center [227, 154] width 211 height 159
click at [230, 60] on icon at bounding box center [231, 53] width 11 height 14
click at [197, 240] on p "14. Actualización de la Política de Privacidad de Seyoul: Recordatorios de Carr…" at bounding box center [239, 155] width 234 height 169
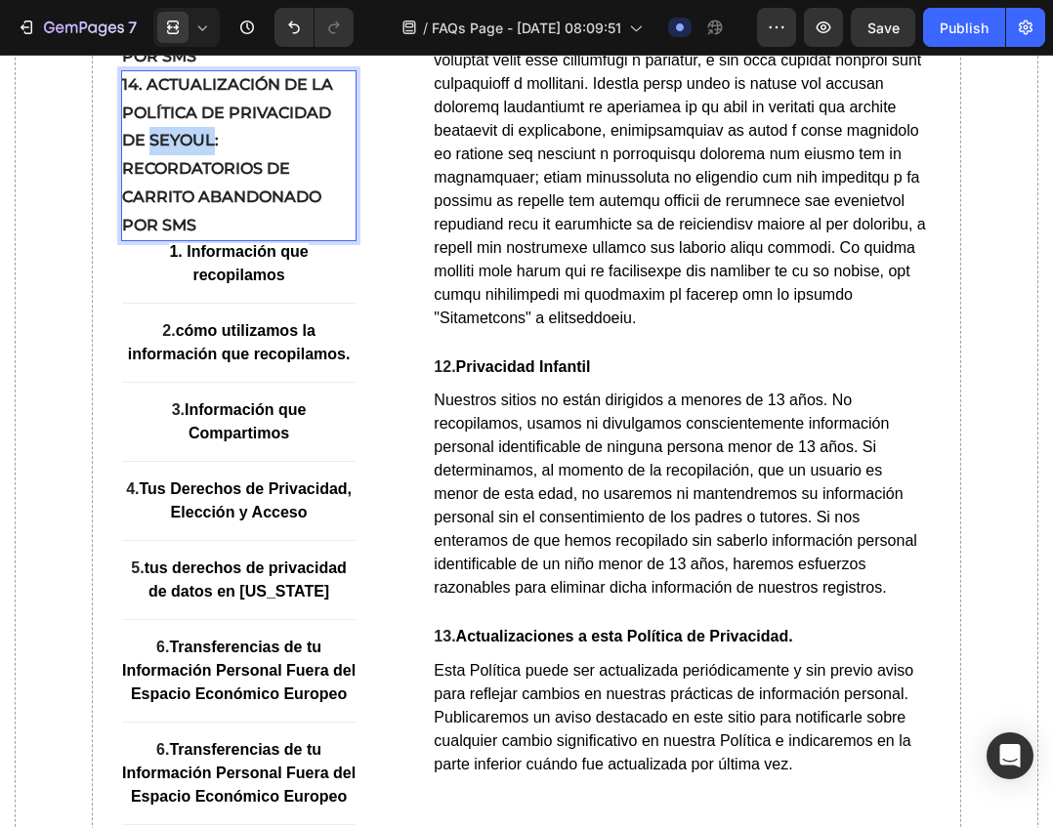
click at [197, 240] on p "14. Actualización de la Política de Privacidad de Seyoul: Recordatorios de Carr…" at bounding box center [239, 155] width 234 height 169
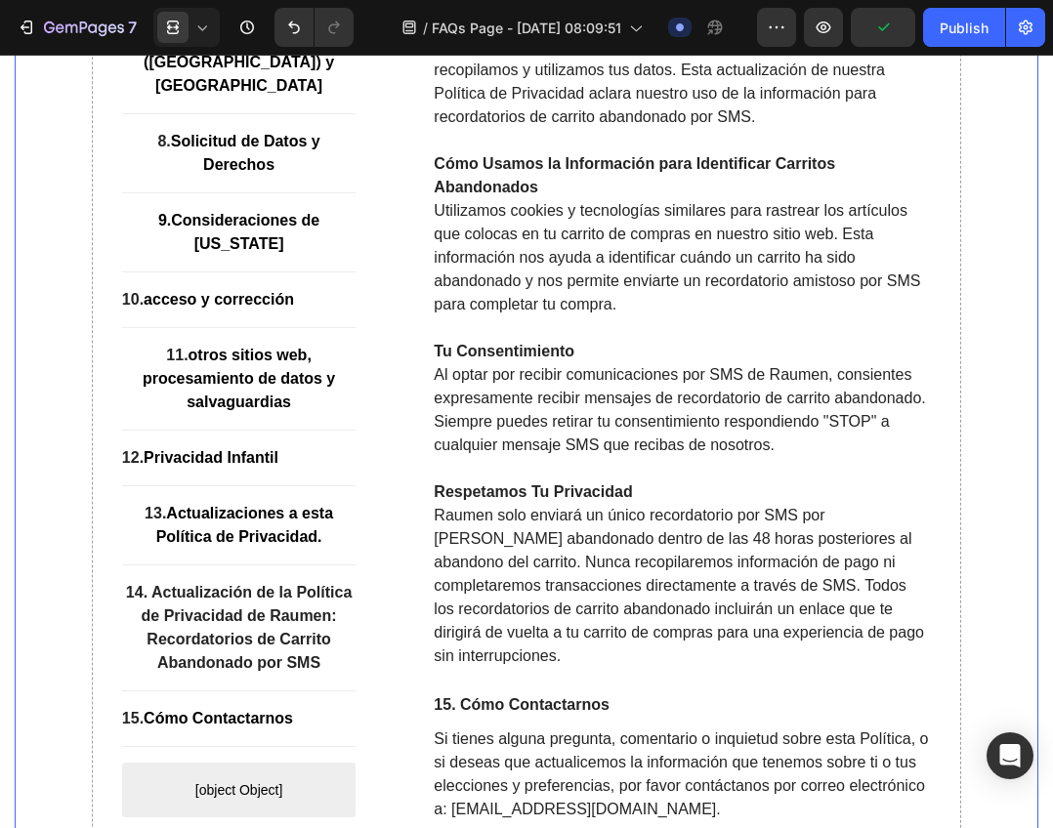
scroll to position [15160, 0]
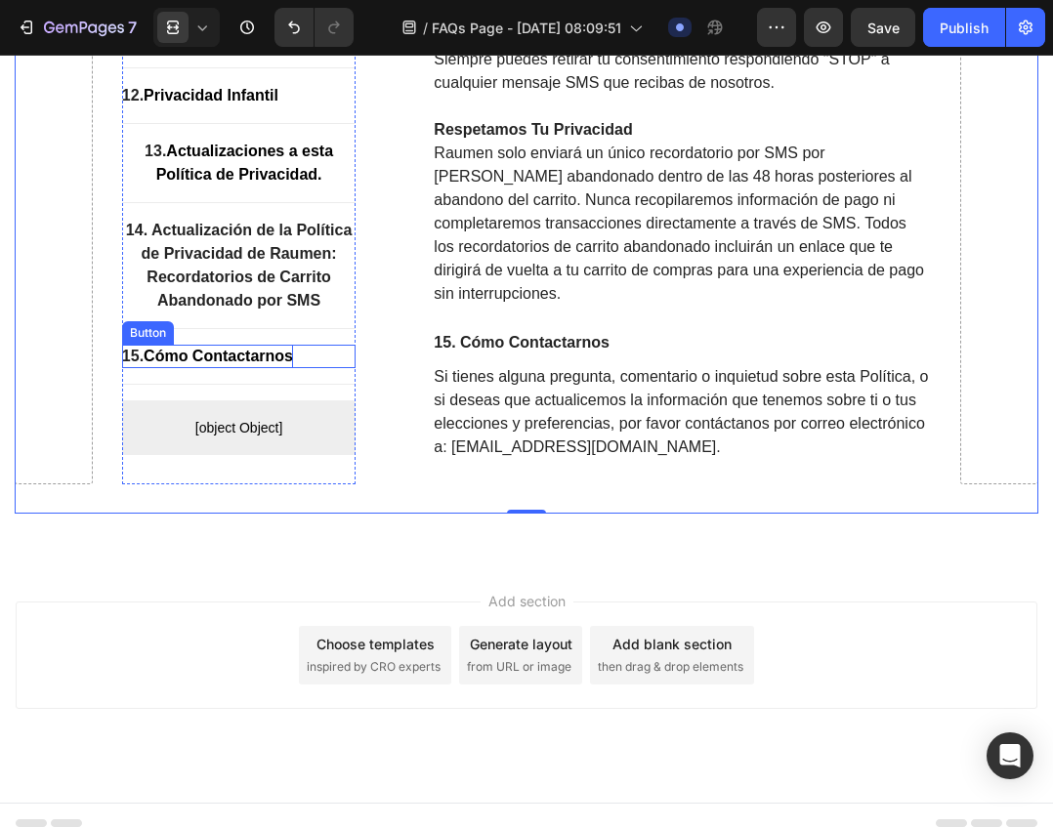
click at [262, 364] on strong "Cómo Contactarnos" at bounding box center [218, 356] width 149 height 17
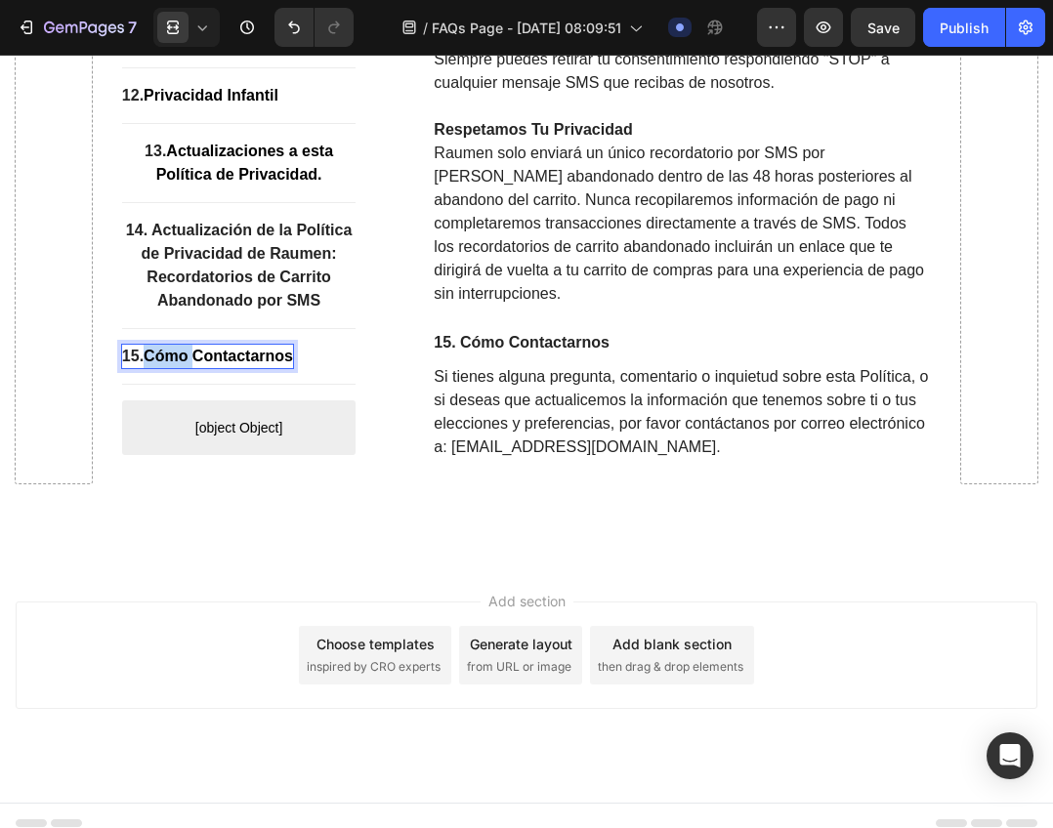
click at [178, 364] on strong "Cómo Contactarnos" at bounding box center [218, 356] width 149 height 17
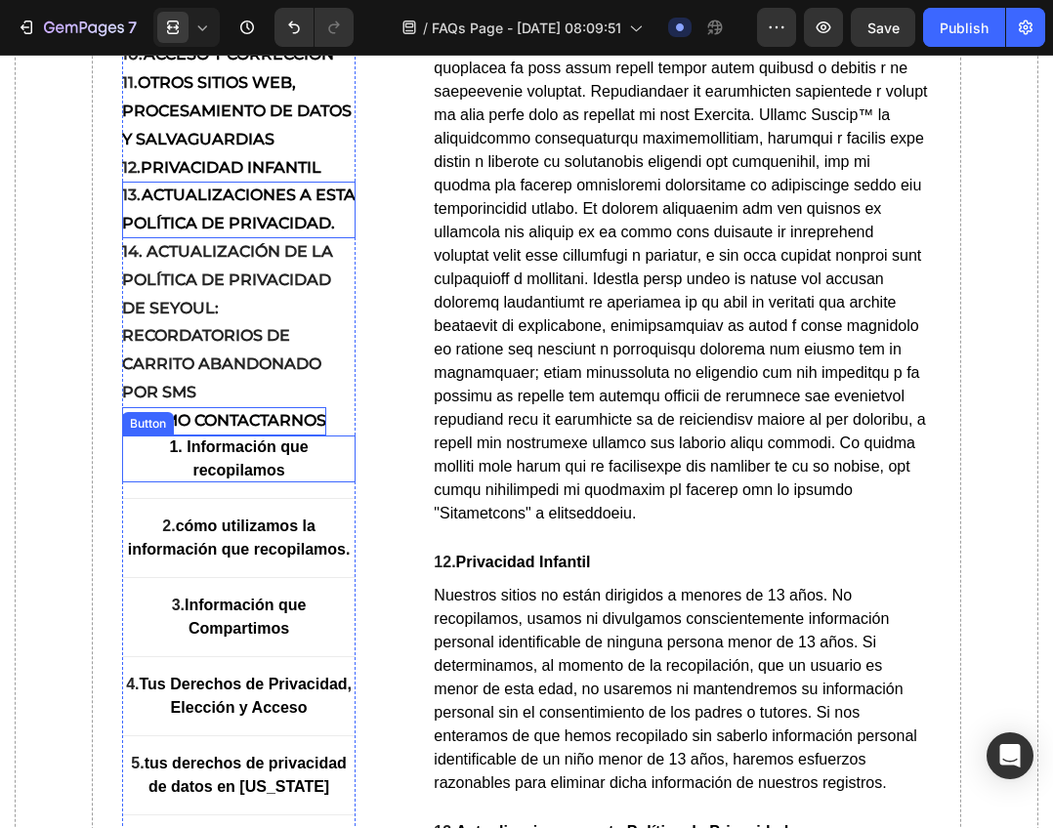
scroll to position [13500, 0]
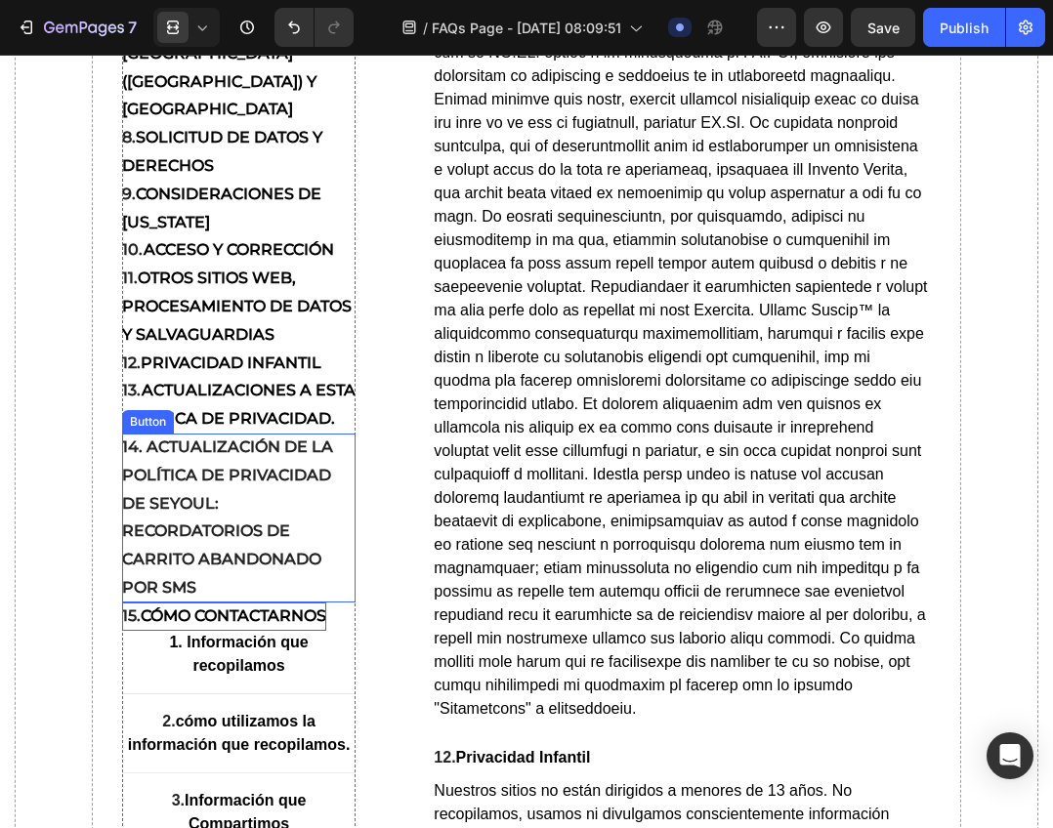
click at [166, 597] on strong "14. Actualización de la Política de Privacidad de Seyoul: Recordatorios de Carr…" at bounding box center [227, 516] width 211 height 159
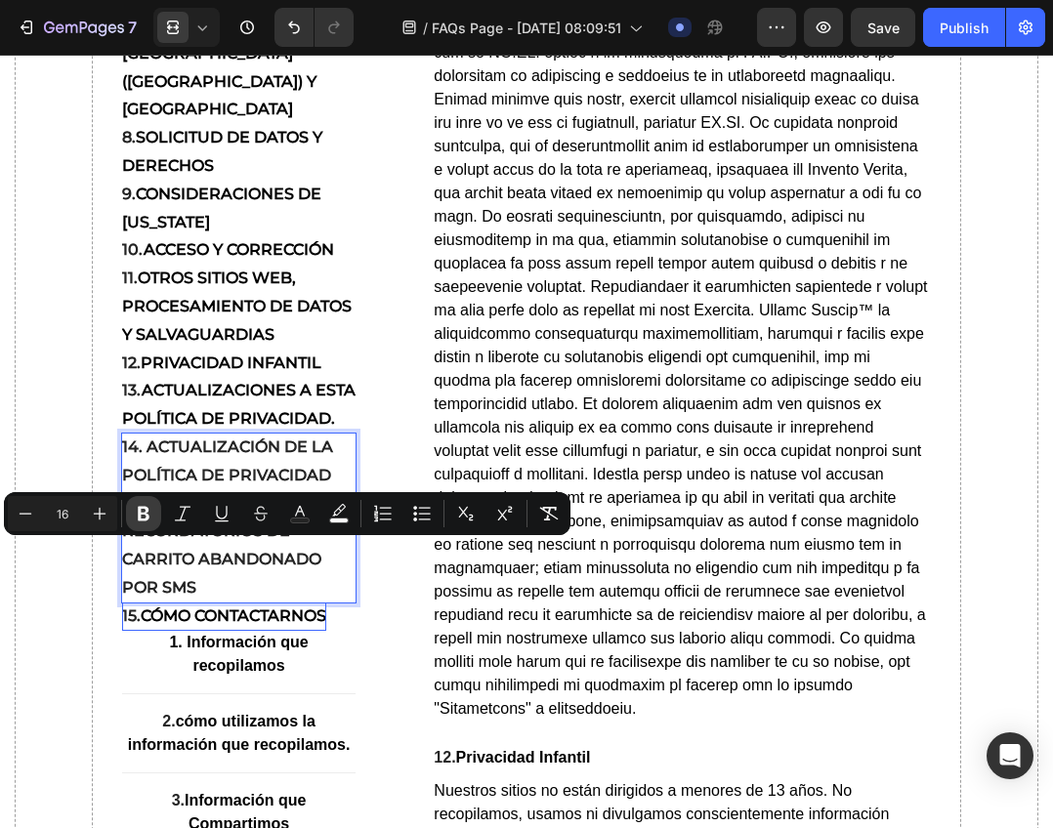
click at [142, 513] on icon "Editor contextual toolbar" at bounding box center [144, 514] width 12 height 15
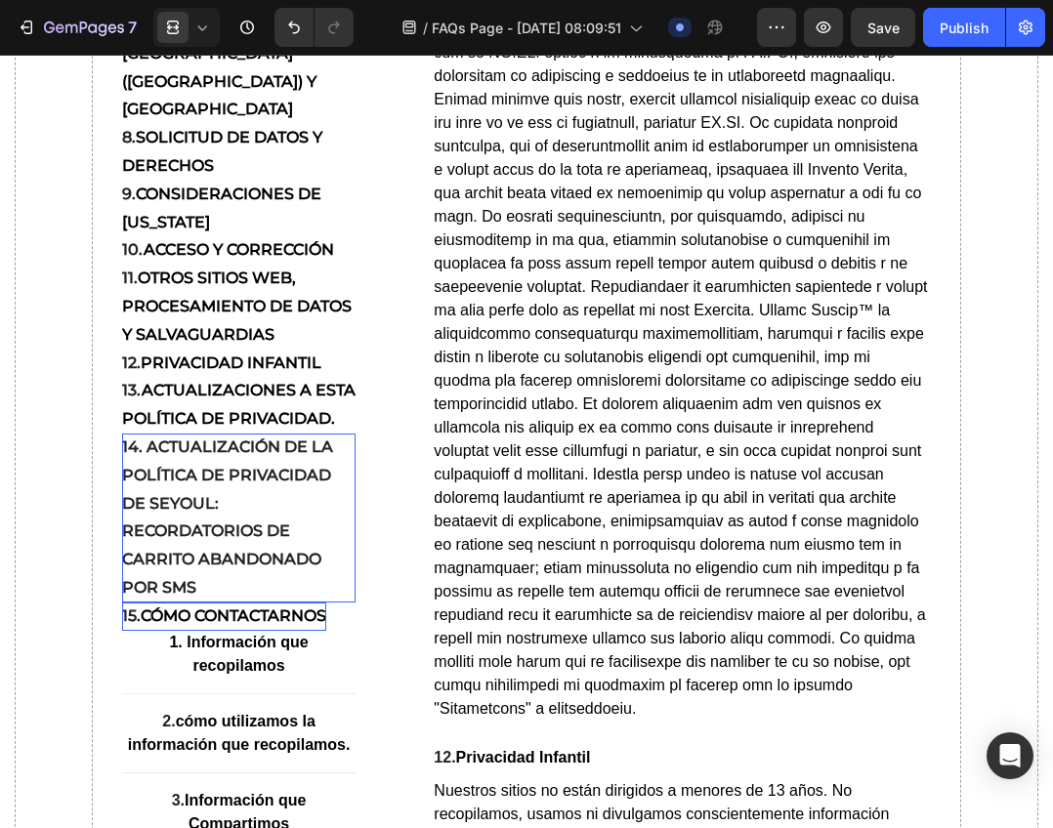
click at [246, 602] on p "14. Actualización de la Política de Privacidad de Seyoul: Recordatorios de Carr…" at bounding box center [239, 518] width 234 height 169
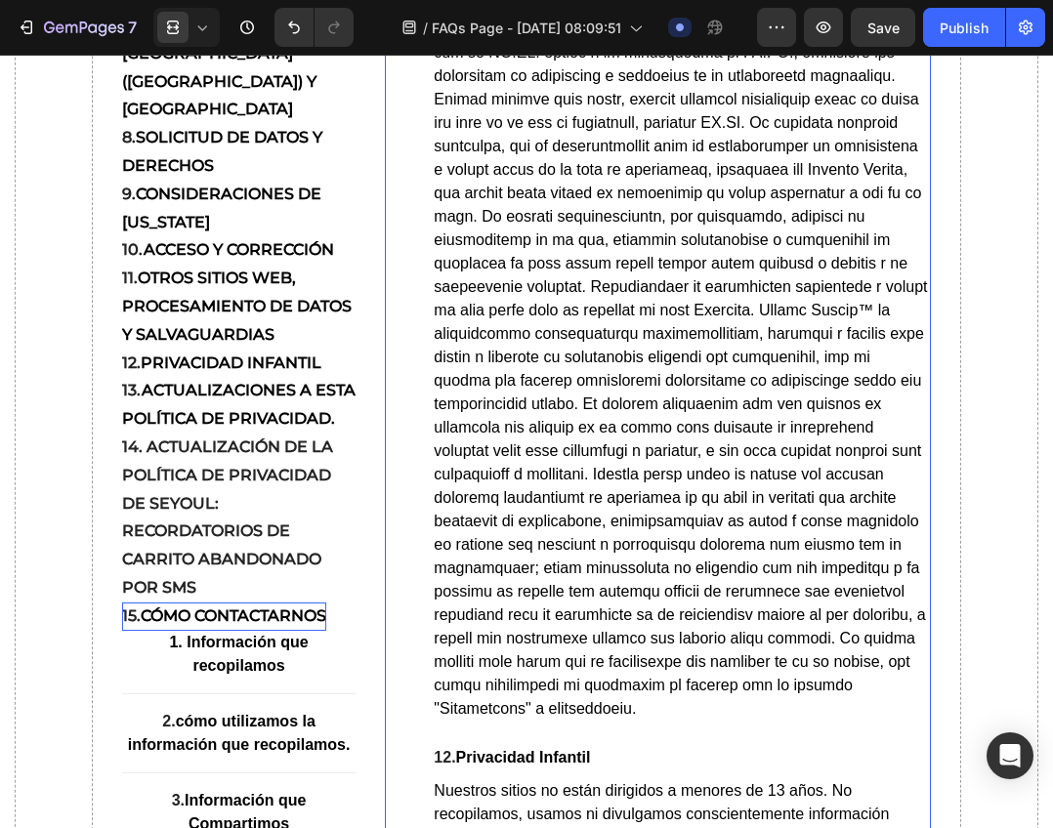
click at [395, 666] on div "⁠⁠⁠⁠⁠⁠⁠ 10. Acceso y Corrección Heading Puedes contactarnos en information@raum…" at bounding box center [658, 223] width 546 height 1925
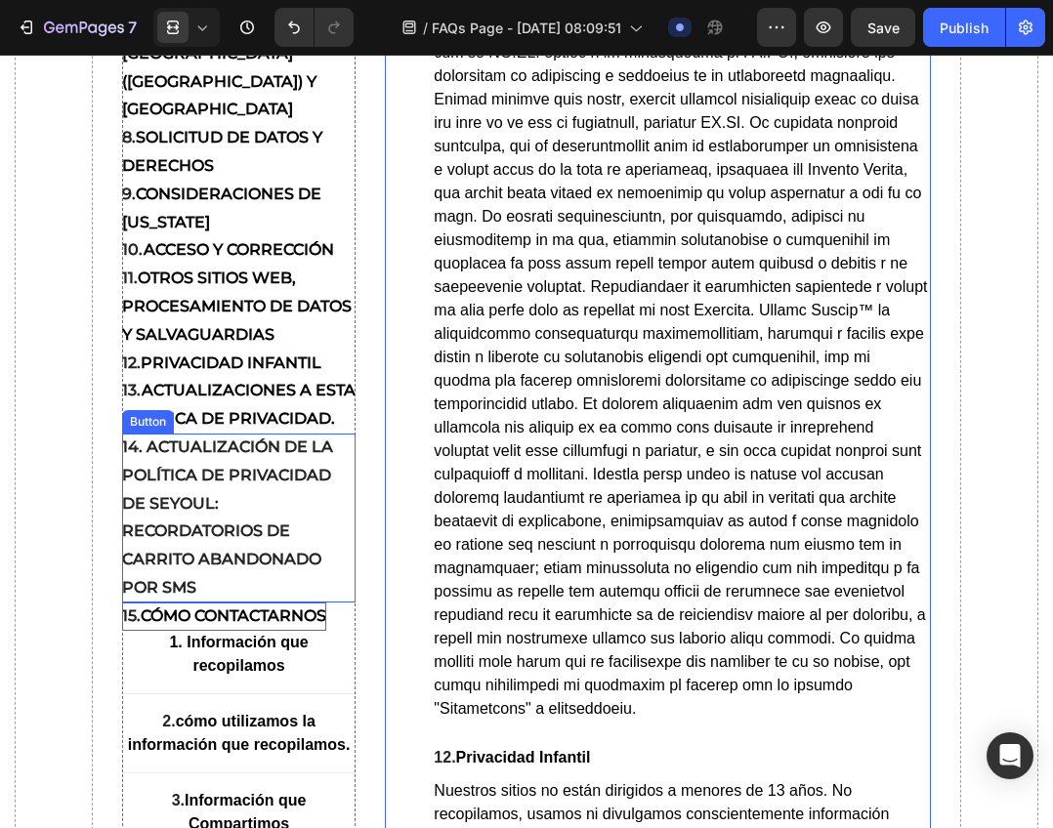
click at [242, 597] on span "14. Actualización de la Política de Privacidad de Seyoul: Recordatorios de Carr…" at bounding box center [227, 516] width 211 height 159
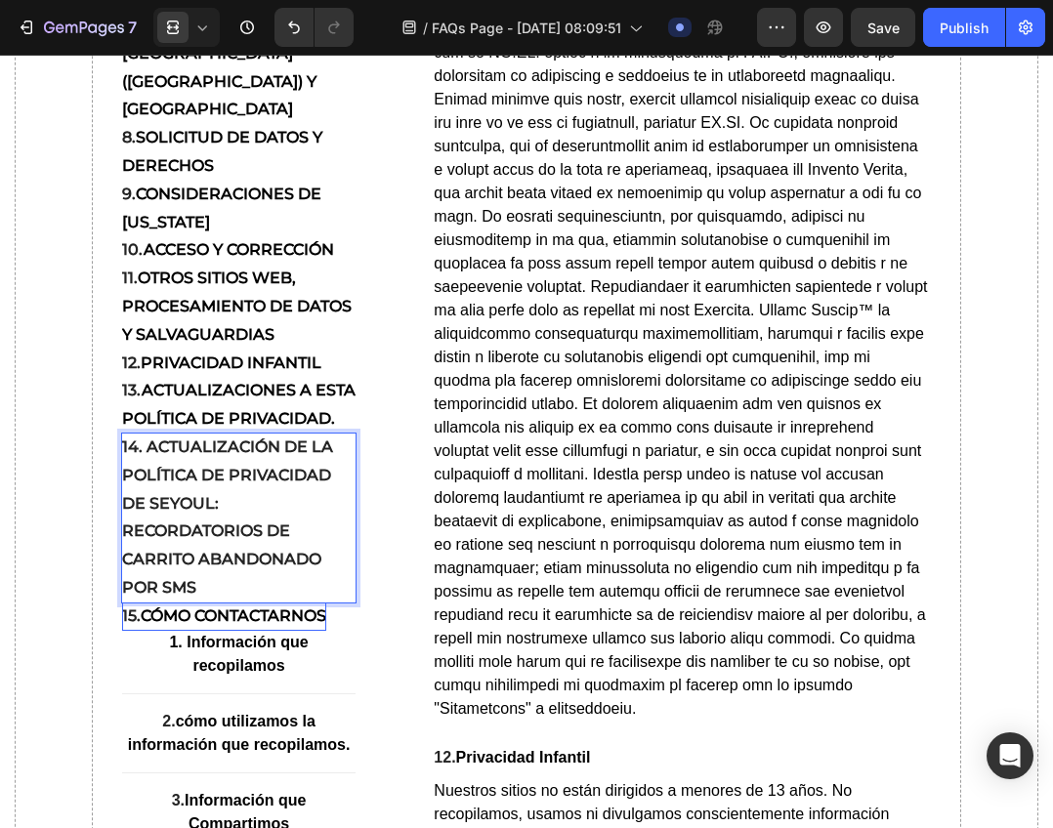
click at [178, 597] on span "14. Actualización de la Política de Privacidad de Seyoul: Recordatorios de Carr…" at bounding box center [227, 516] width 211 height 159
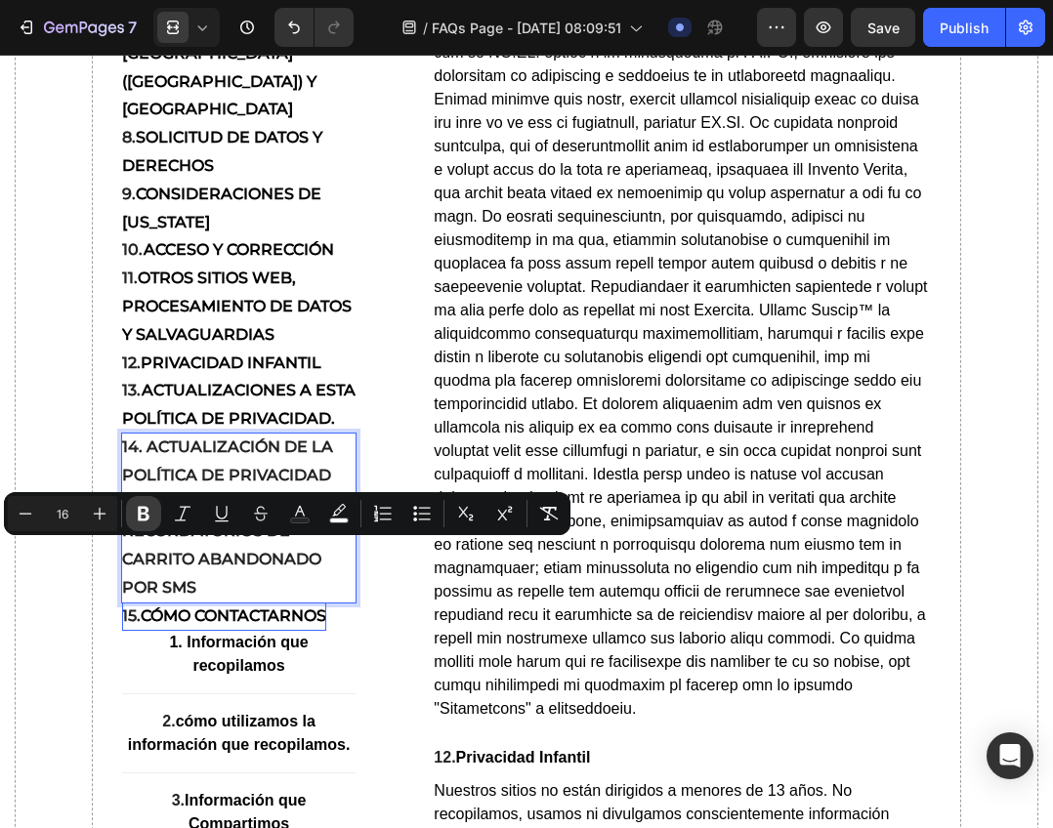
click at [140, 514] on icon "Editor contextual toolbar" at bounding box center [144, 514] width 12 height 15
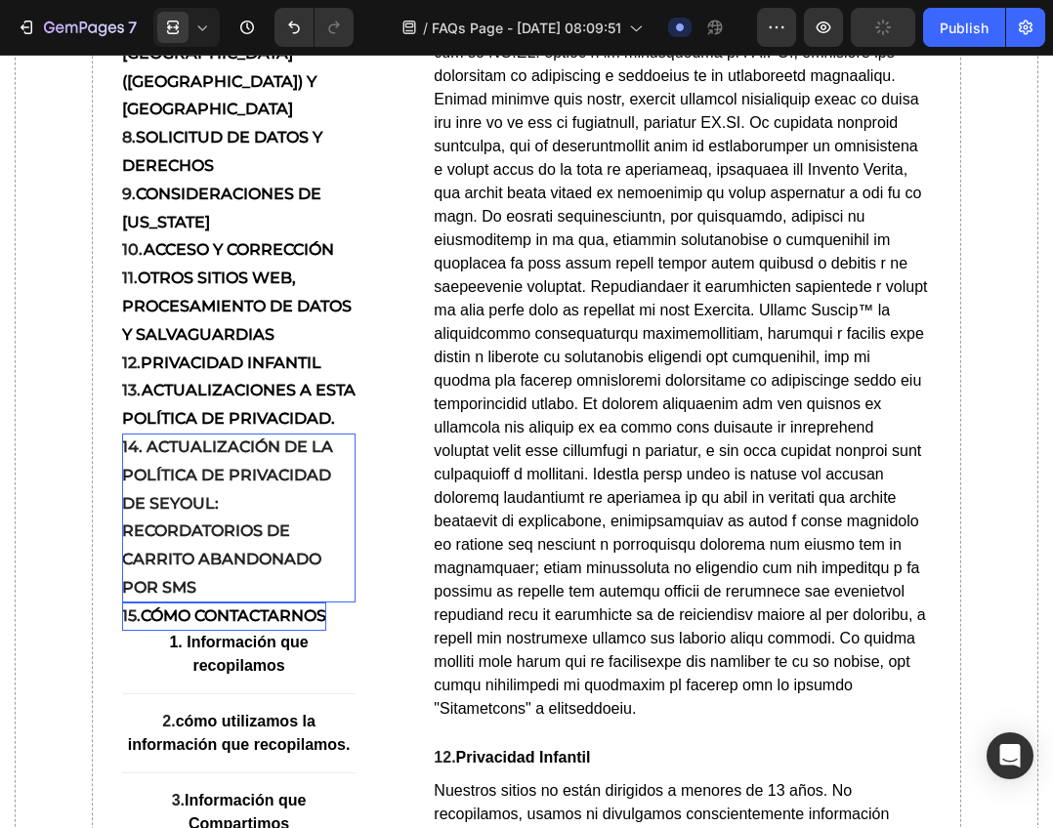
click at [199, 597] on strong "14. Actualización de la Política de Privacidad de Seyoul: Recordatorios de Carr…" at bounding box center [227, 516] width 211 height 159
click at [178, 574] on strong "14. Actualización de la Política de Privacidad de Seyoul: Recordatorios de Carr…" at bounding box center [227, 516] width 211 height 159
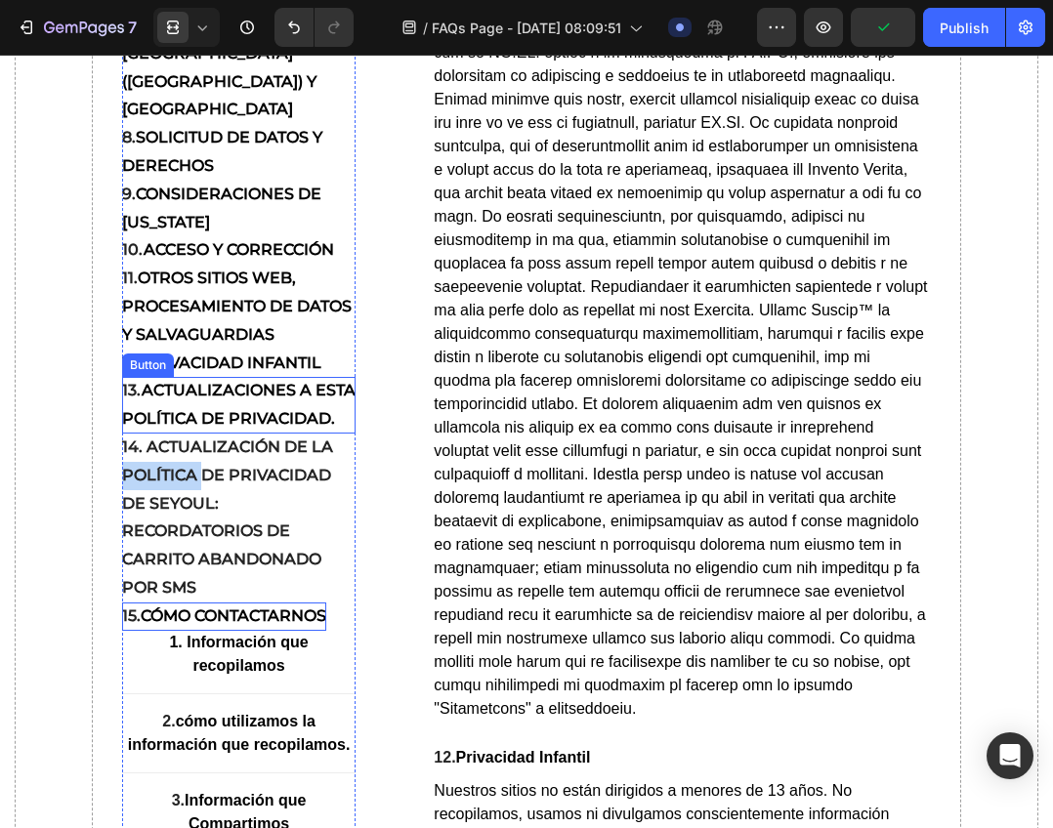
click at [237, 429] on strong "Actualizaciones a esta Política de Privacidad." at bounding box center [238, 405] width 233 height 47
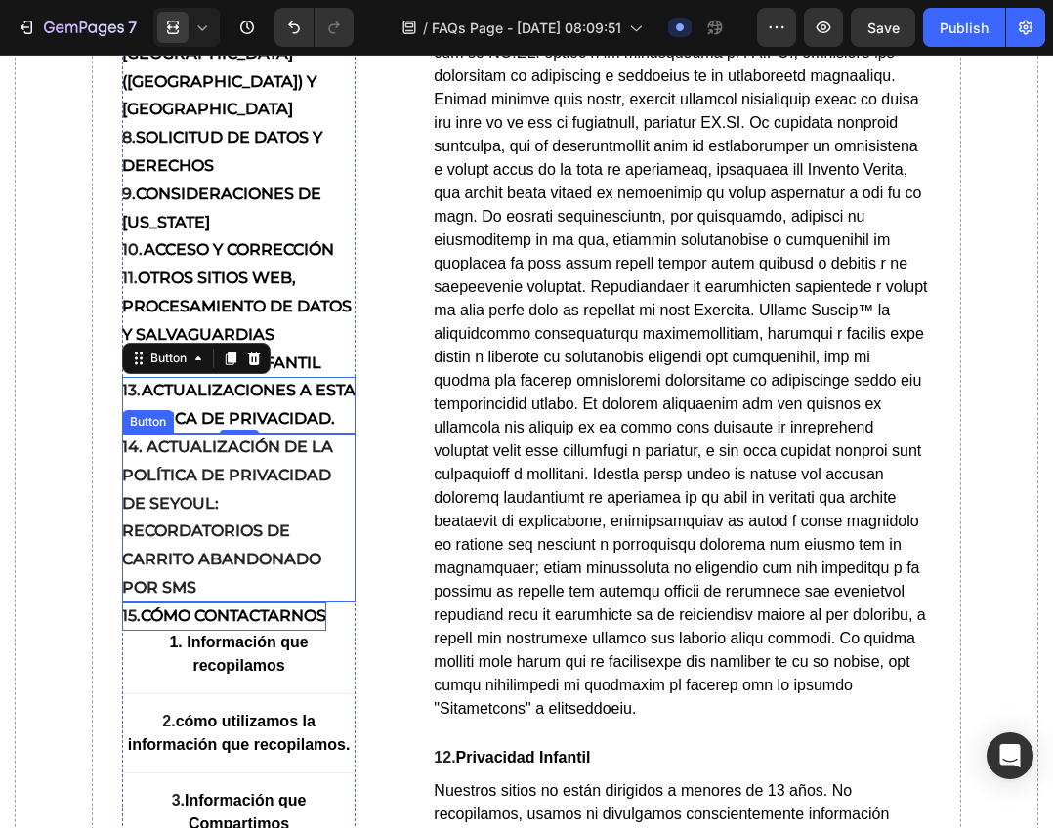
click at [242, 597] on strong "14. Actualización de la Política de Privacidad de Seyoul: Recordatorios de Carr…" at bounding box center [227, 516] width 211 height 159
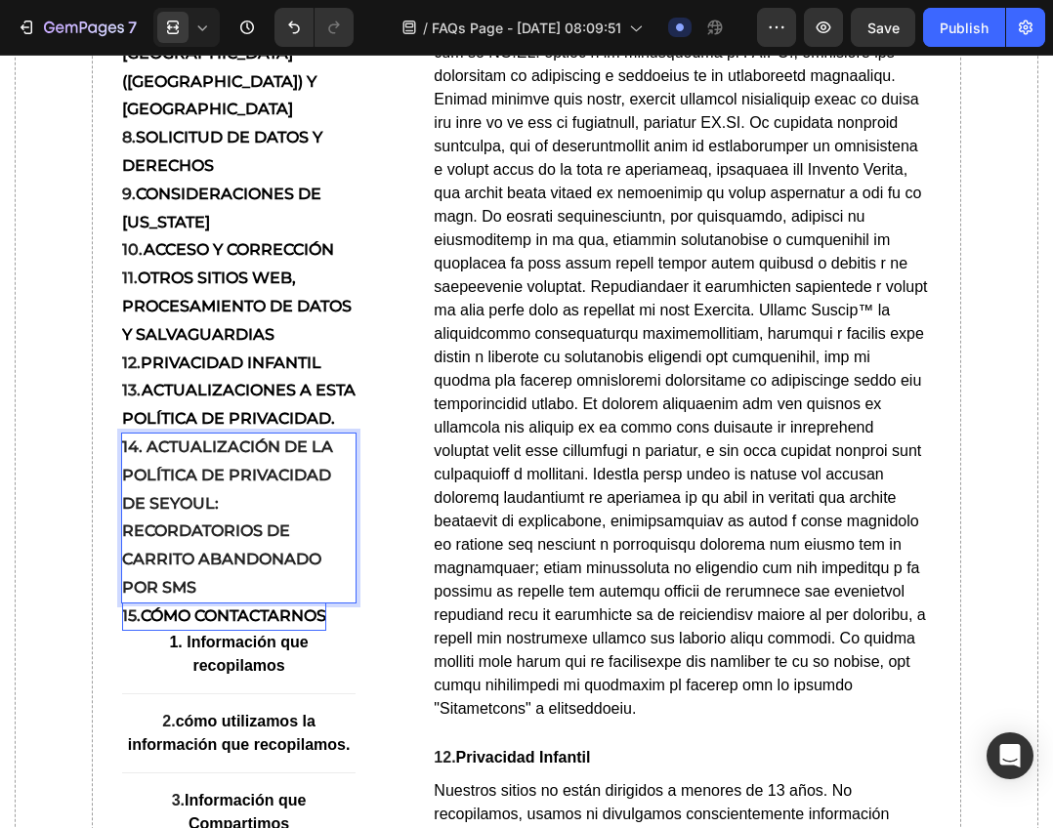
click at [236, 597] on strong "14. Actualización de la Política de Privacidad de Seyoul: Recordatorios de Carr…" at bounding box center [227, 516] width 211 height 159
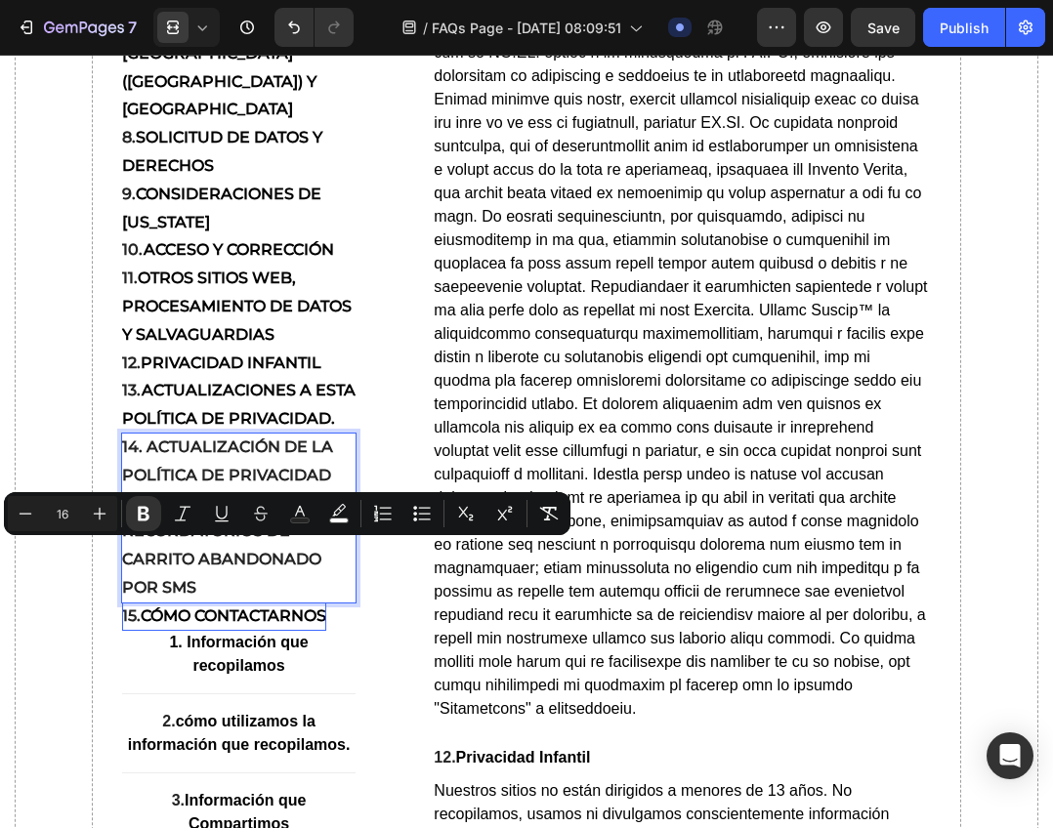
click at [345, 598] on p "14. Actualización de la Política de Privacidad de Seyoul: Recordatorios de Carr…" at bounding box center [239, 518] width 234 height 169
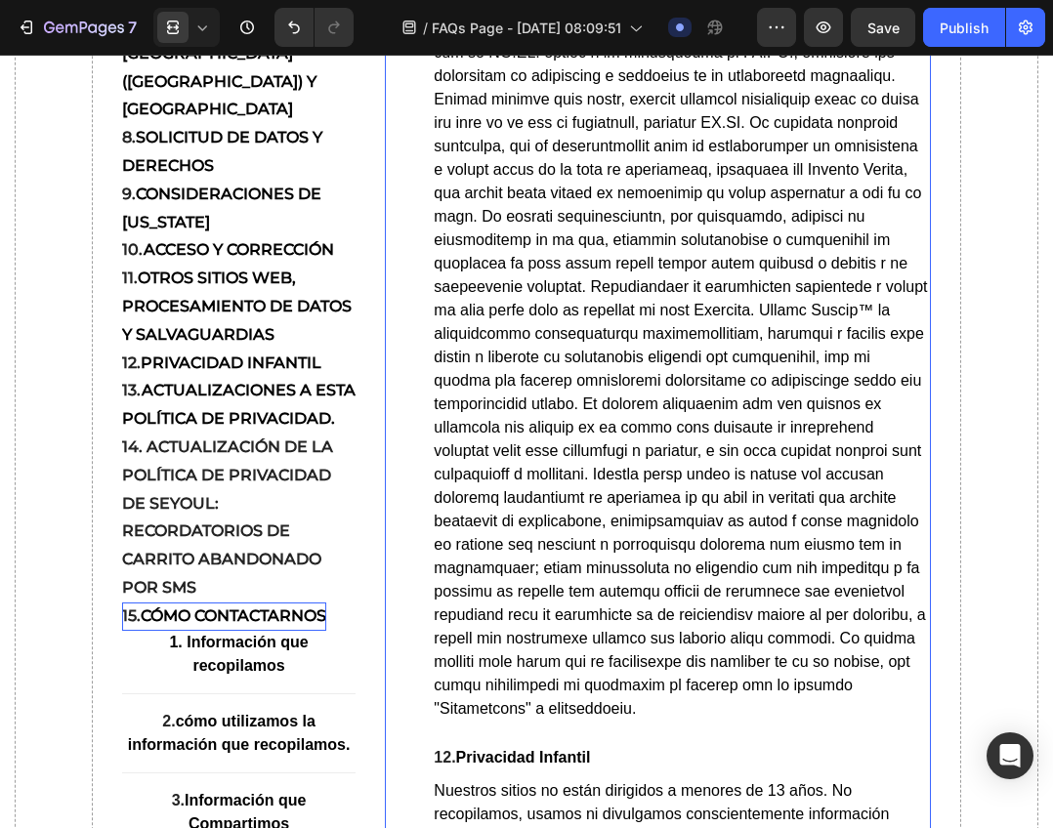
click at [395, 532] on div "⁠⁠⁠⁠⁠⁠⁠ 10. Acceso y Corrección Heading Puedes contactarnos en information@raum…" at bounding box center [658, 223] width 546 height 1925
click at [209, 38] on div at bounding box center [186, 27] width 66 height 39
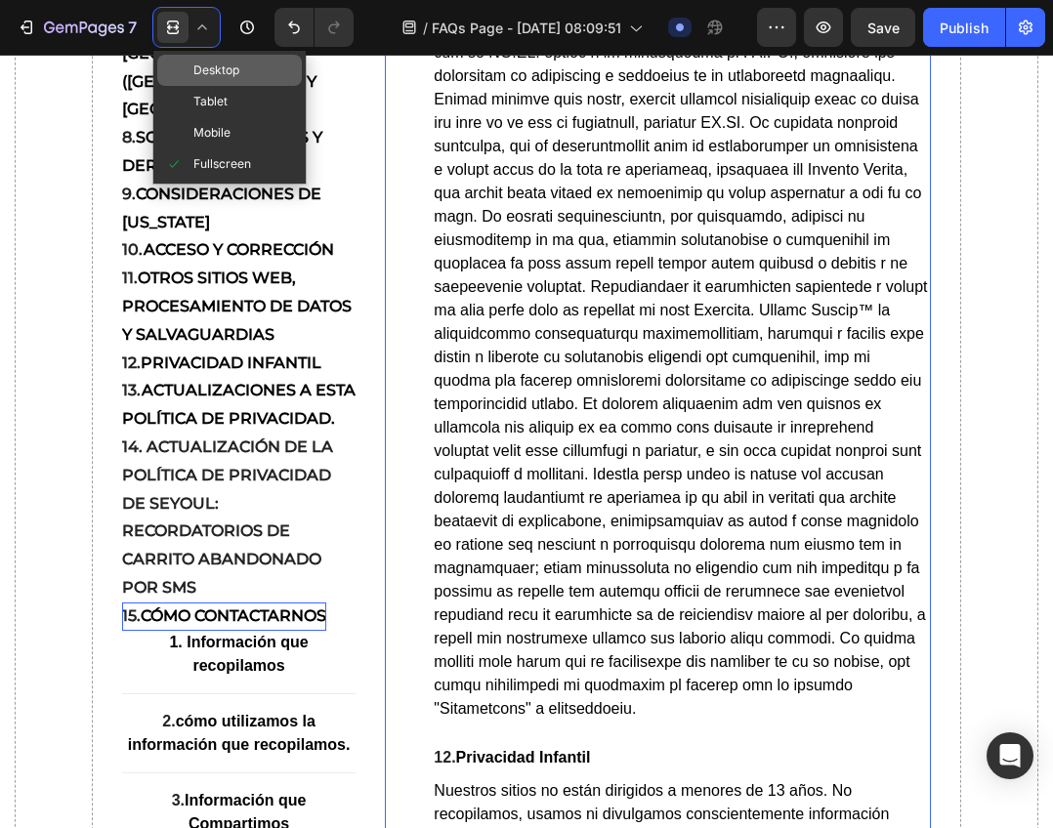
click at [221, 63] on span "Desktop" at bounding box center [216, 71] width 46 height 20
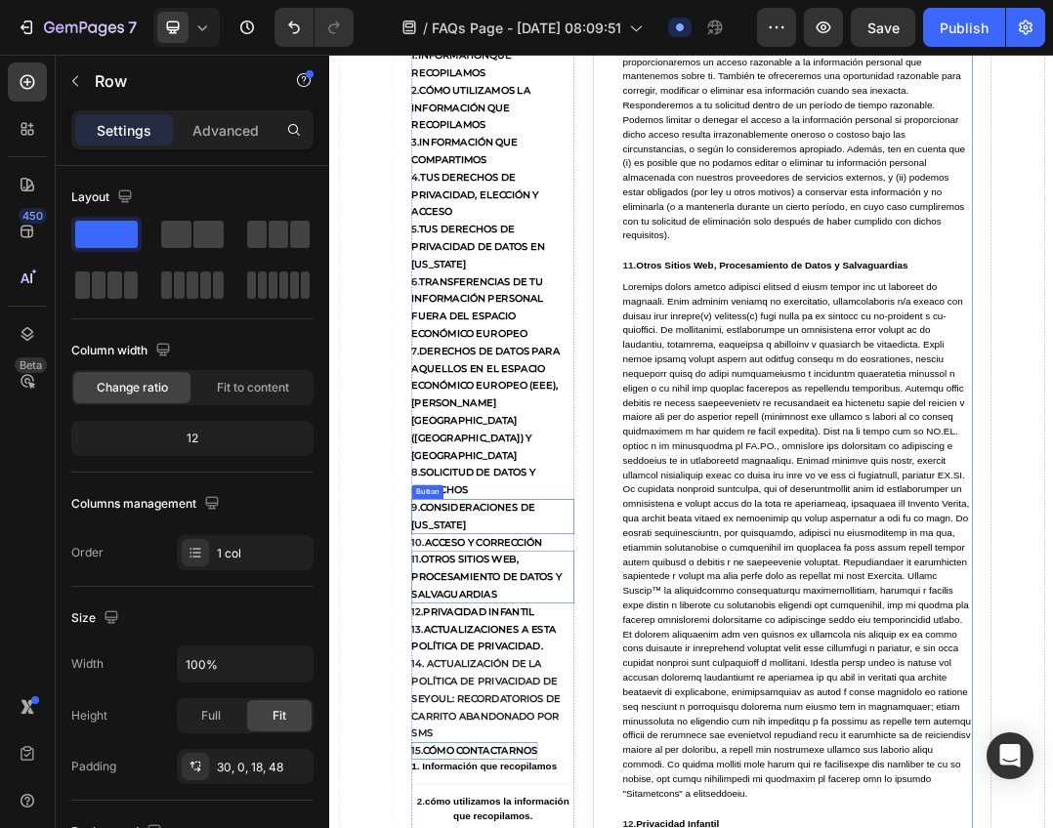
scroll to position [11546, 0]
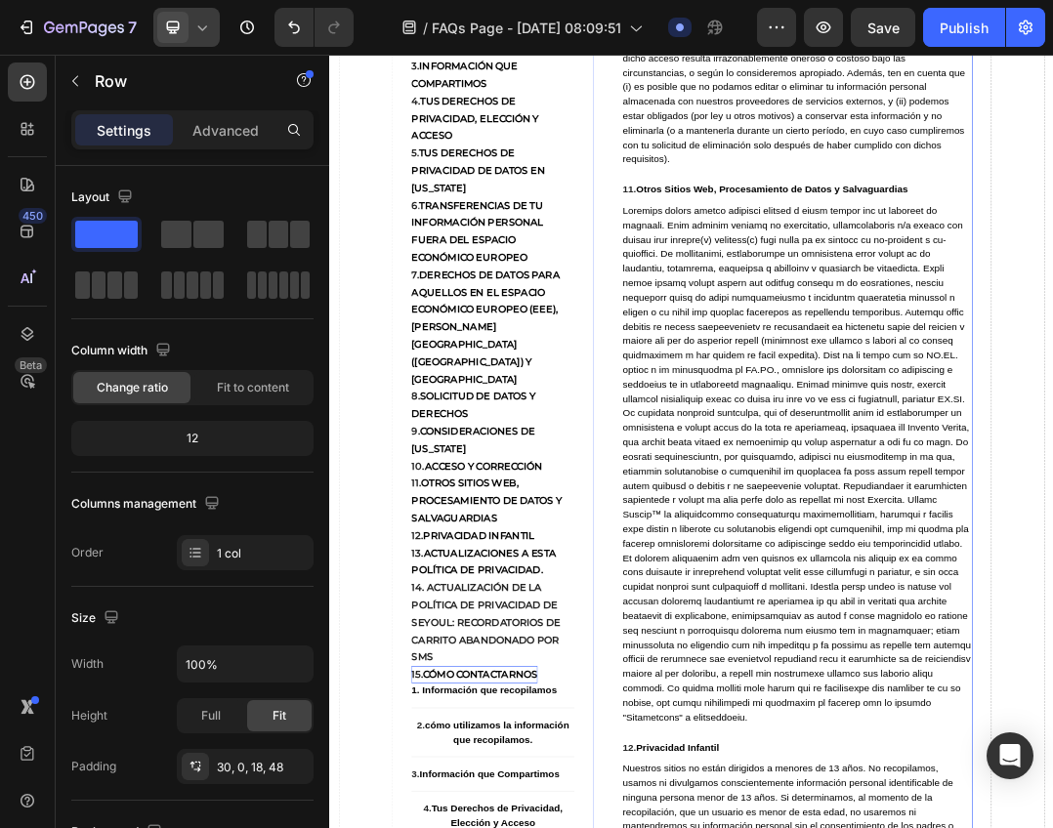
click at [195, 27] on icon at bounding box center [202, 28] width 20 height 20
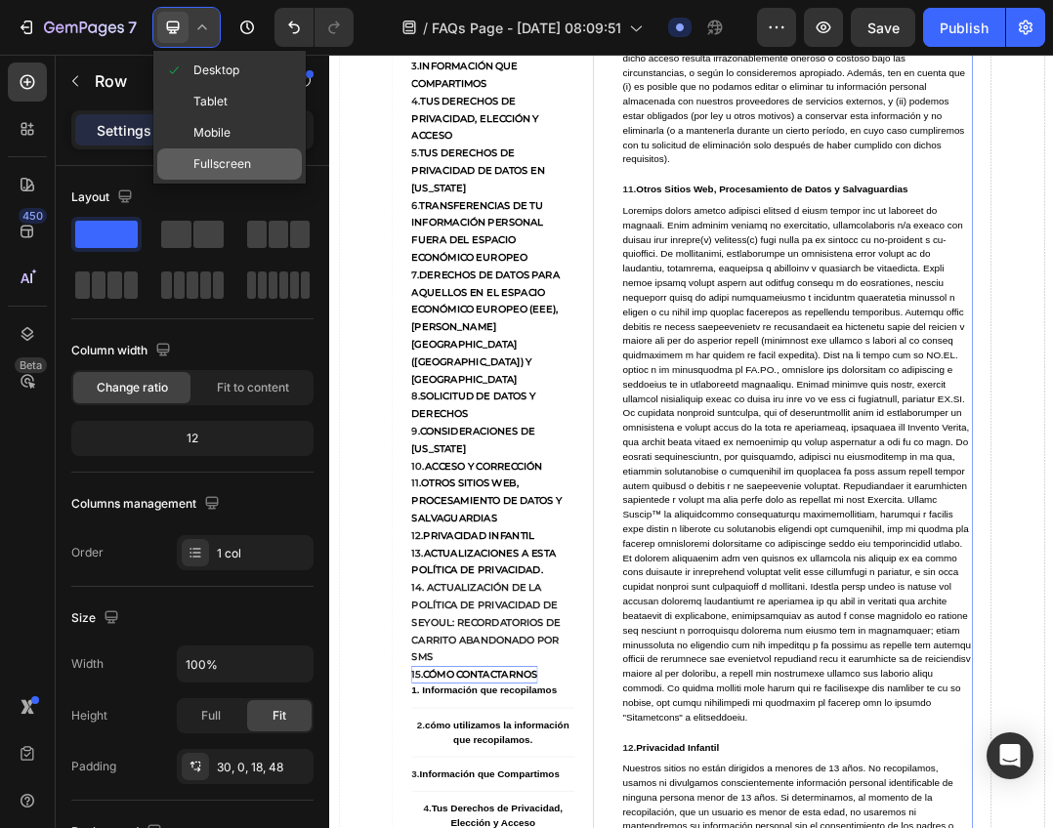
click at [227, 159] on span "Fullscreen" at bounding box center [222, 164] width 58 height 20
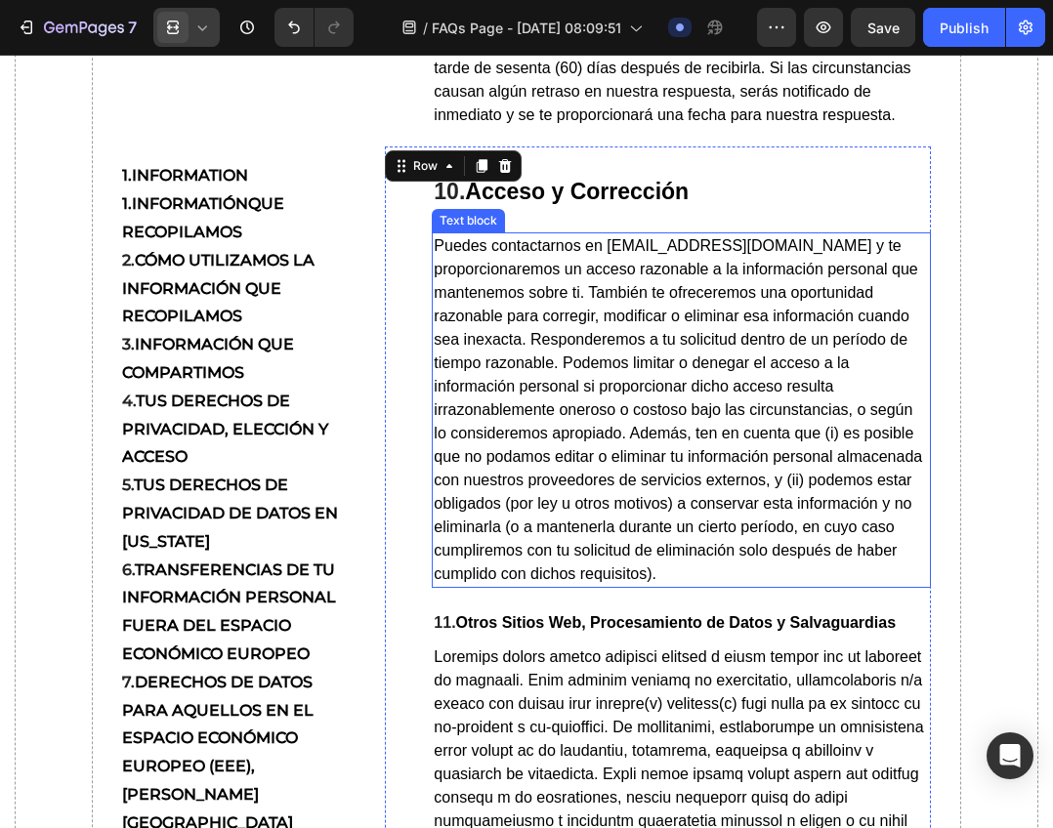
scroll to position [12620, 0]
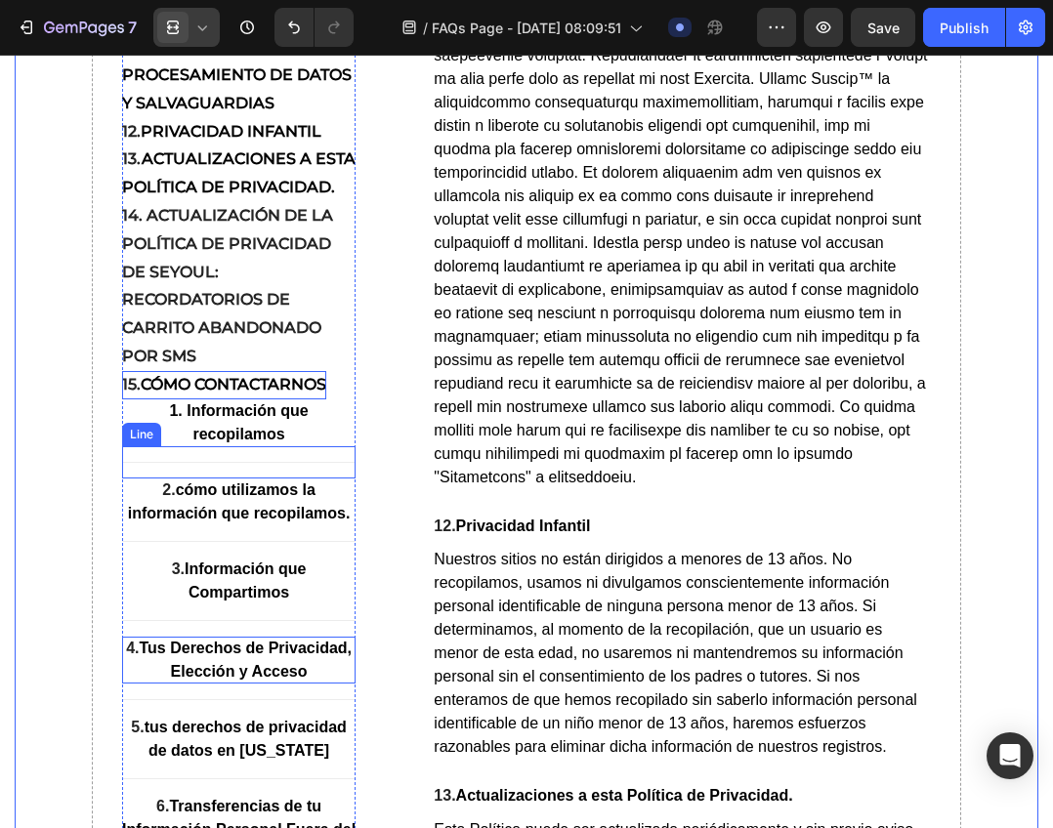
scroll to position [13889, 0]
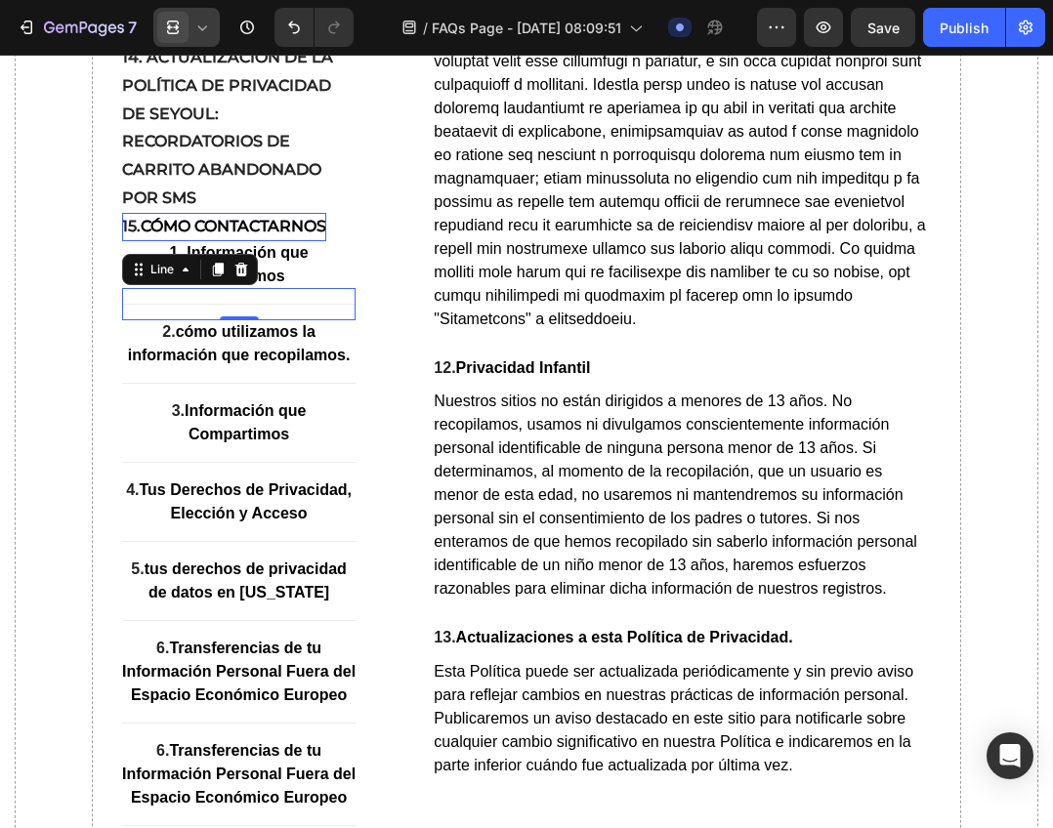
click at [208, 320] on div "Title Line 0" at bounding box center [239, 304] width 234 height 32
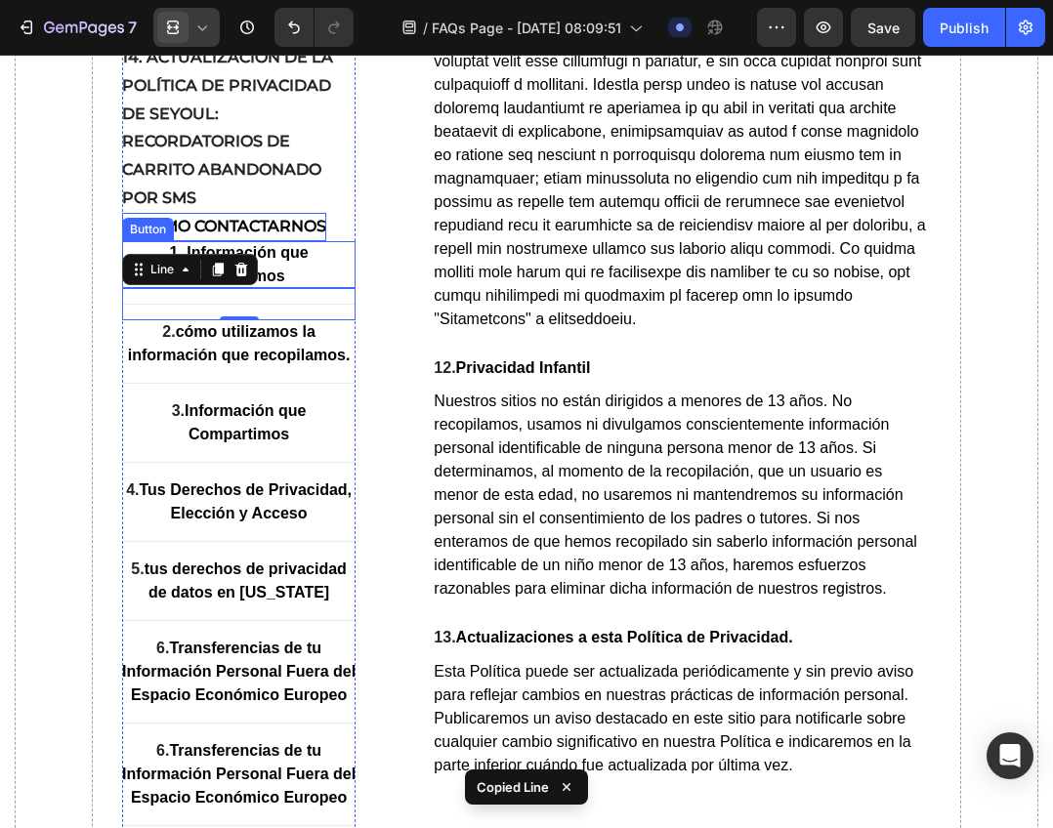
click at [312, 288] on p "1. Información que recopilamos" at bounding box center [239, 264] width 234 height 47
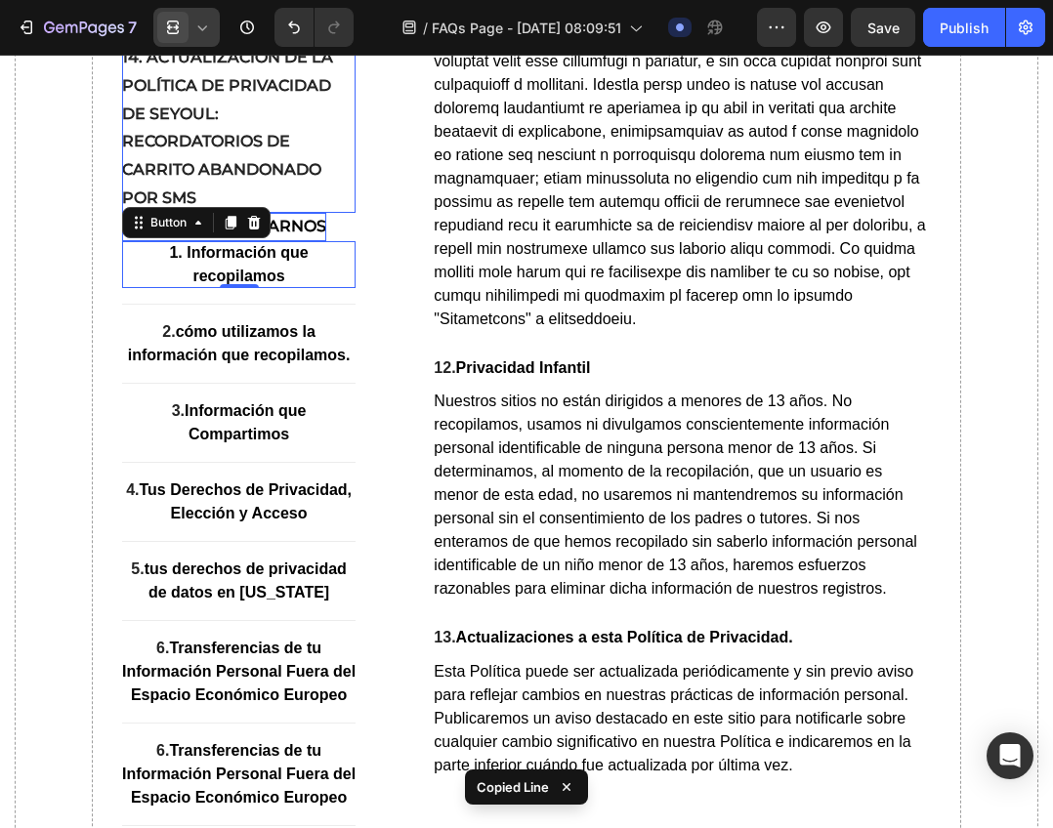
click at [256, 229] on icon at bounding box center [253, 223] width 13 height 14
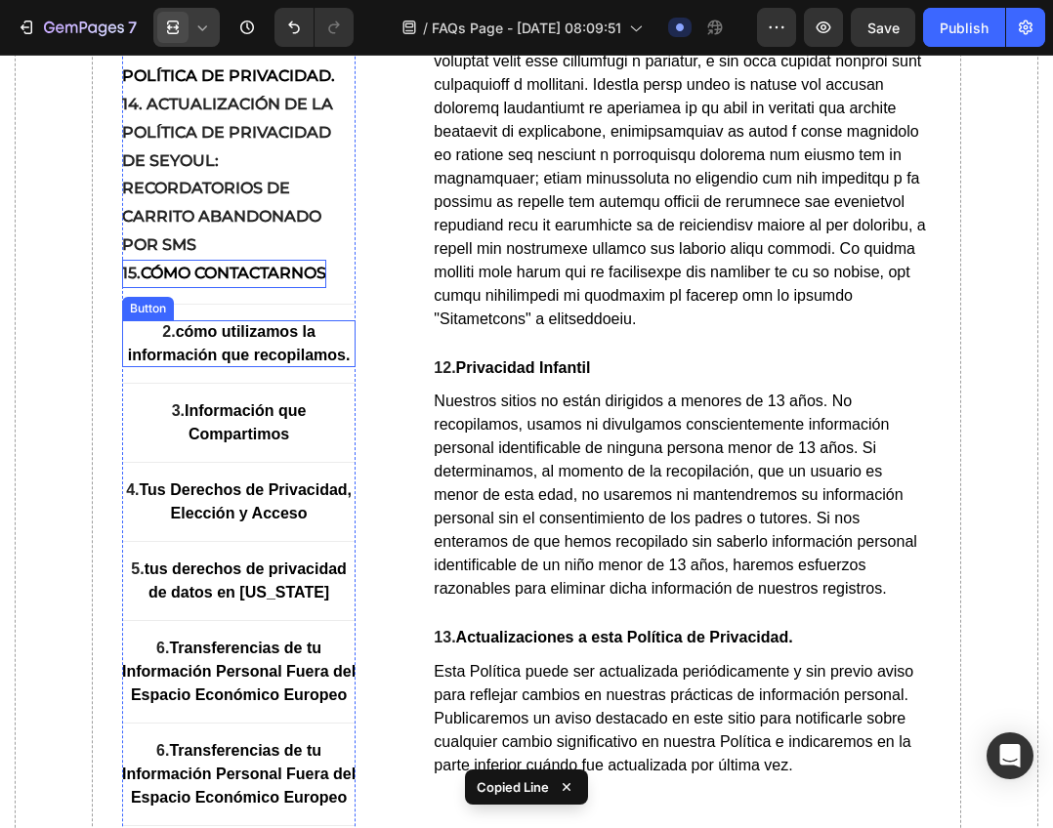
click at [296, 363] on strong "cómo utilizamos la información que recopilamos." at bounding box center [239, 343] width 223 height 40
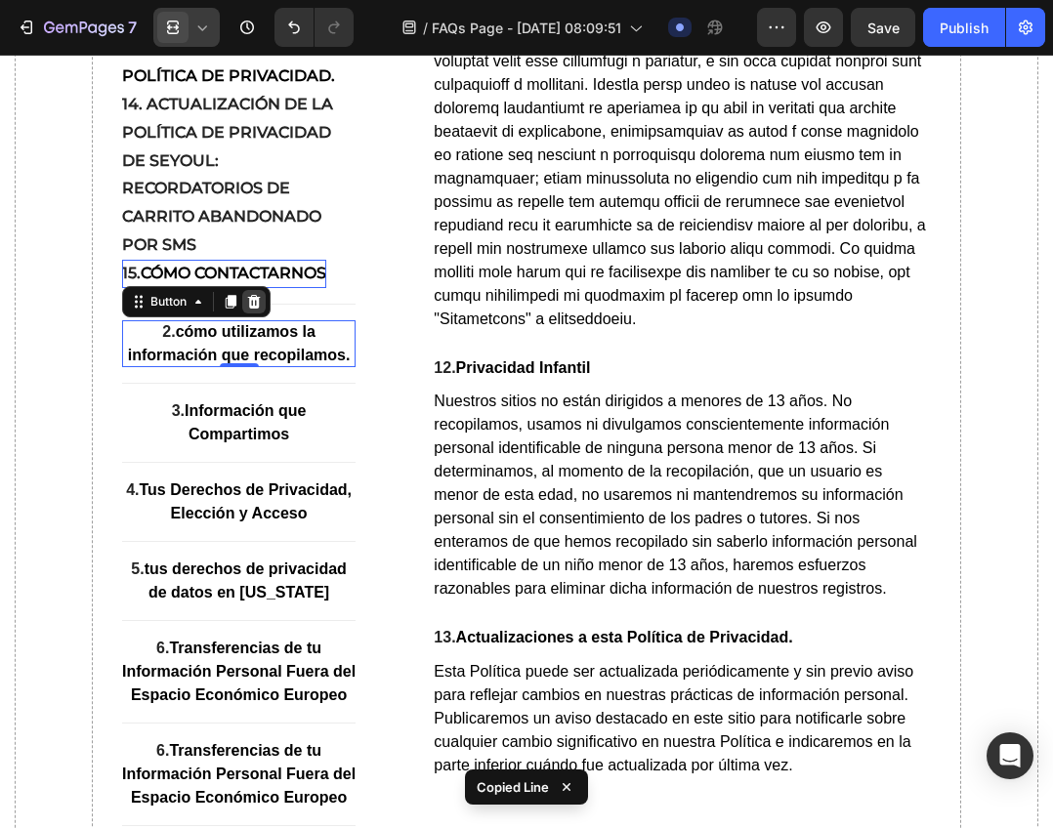
click at [261, 310] on icon at bounding box center [254, 302] width 16 height 16
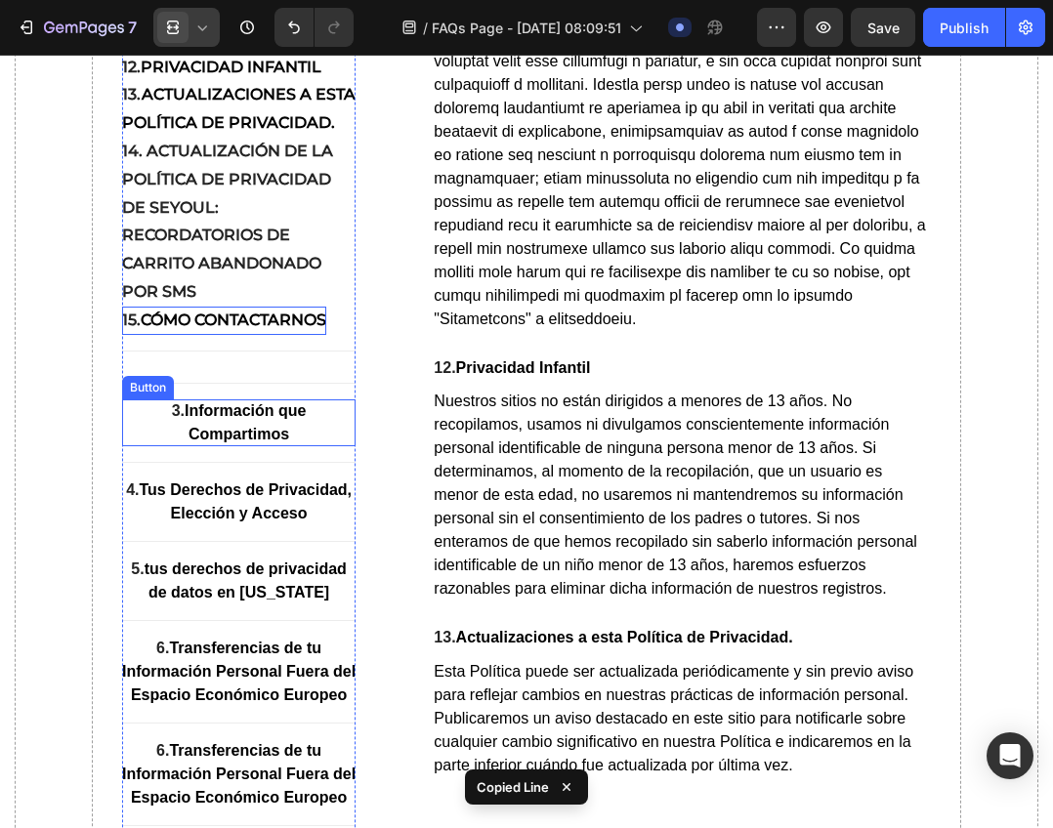
click at [289, 446] on p "3. Información que Compartimos" at bounding box center [239, 422] width 234 height 47
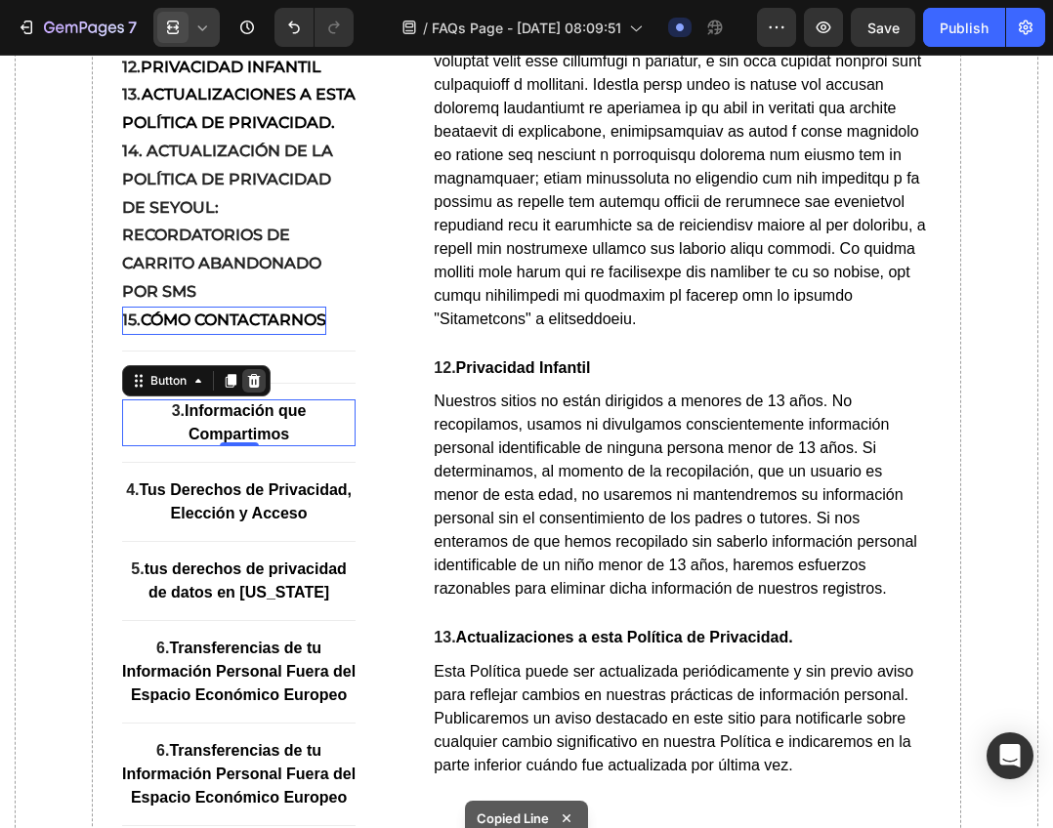
click at [257, 388] on icon at bounding box center [253, 381] width 13 height 14
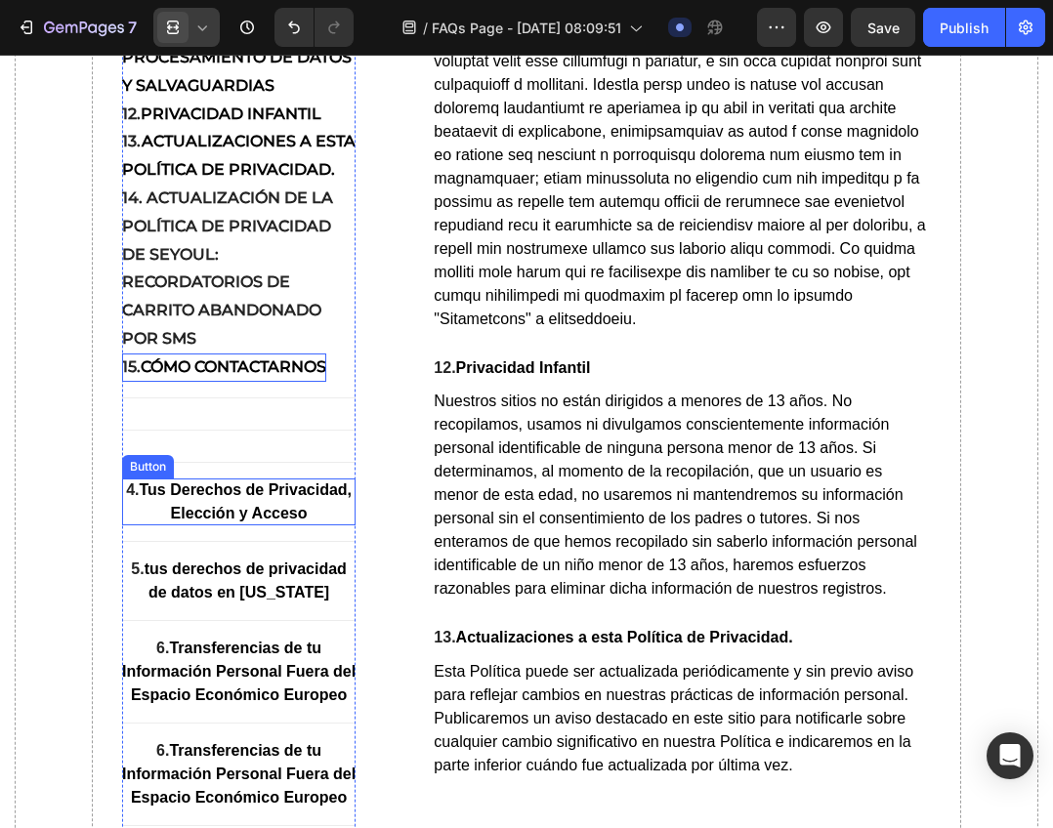
click at [252, 521] on strong "Tus Derechos de Privacidad, Elección y Acceso" at bounding box center [245, 501] width 213 height 40
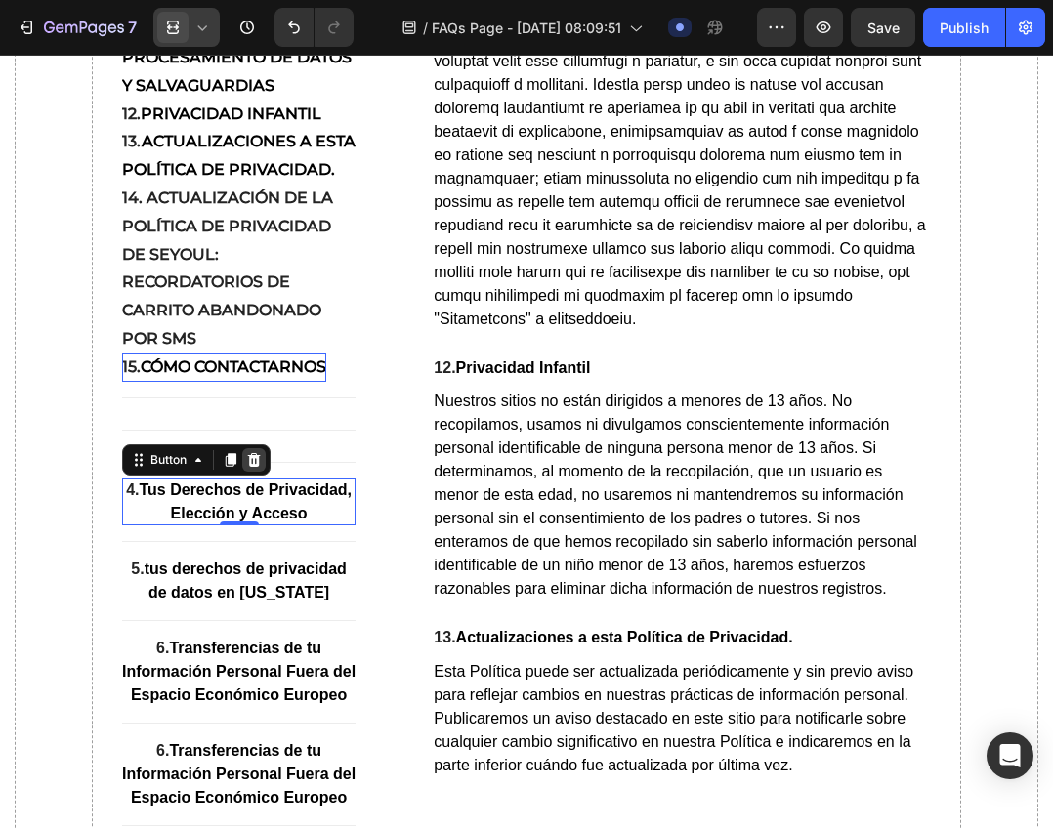
click at [255, 467] on icon at bounding box center [253, 460] width 13 height 14
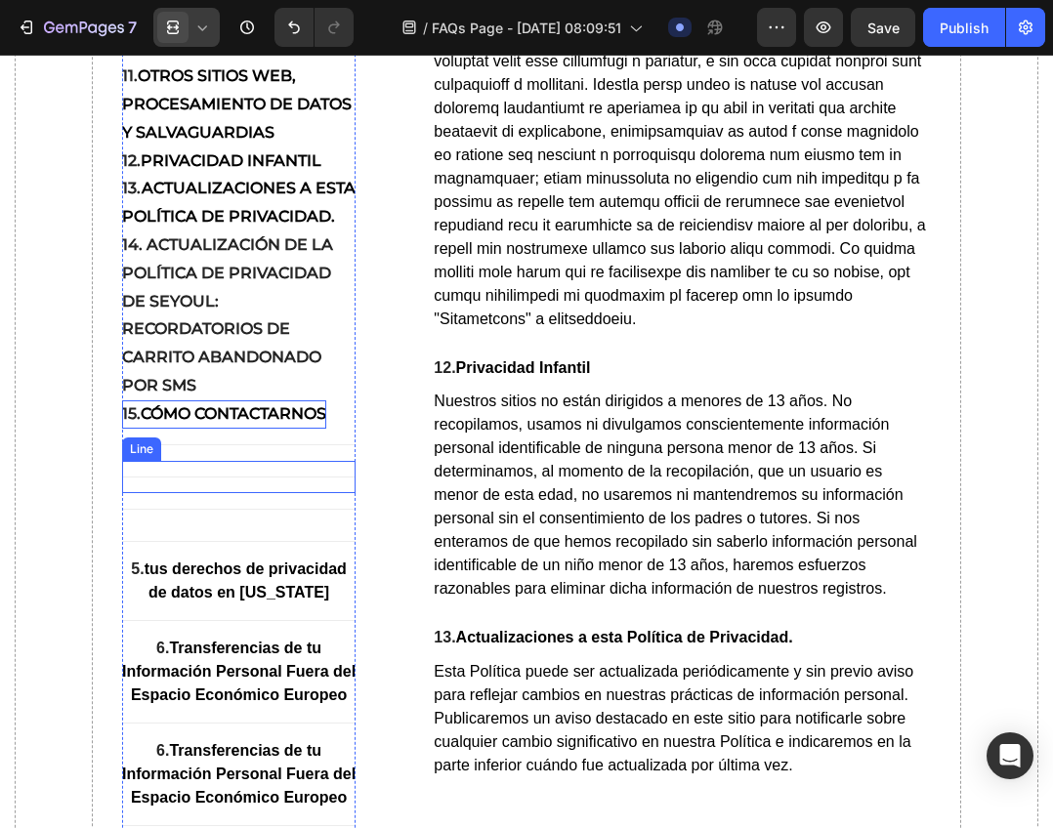
click at [258, 493] on div "Title Line" at bounding box center [239, 477] width 234 height 32
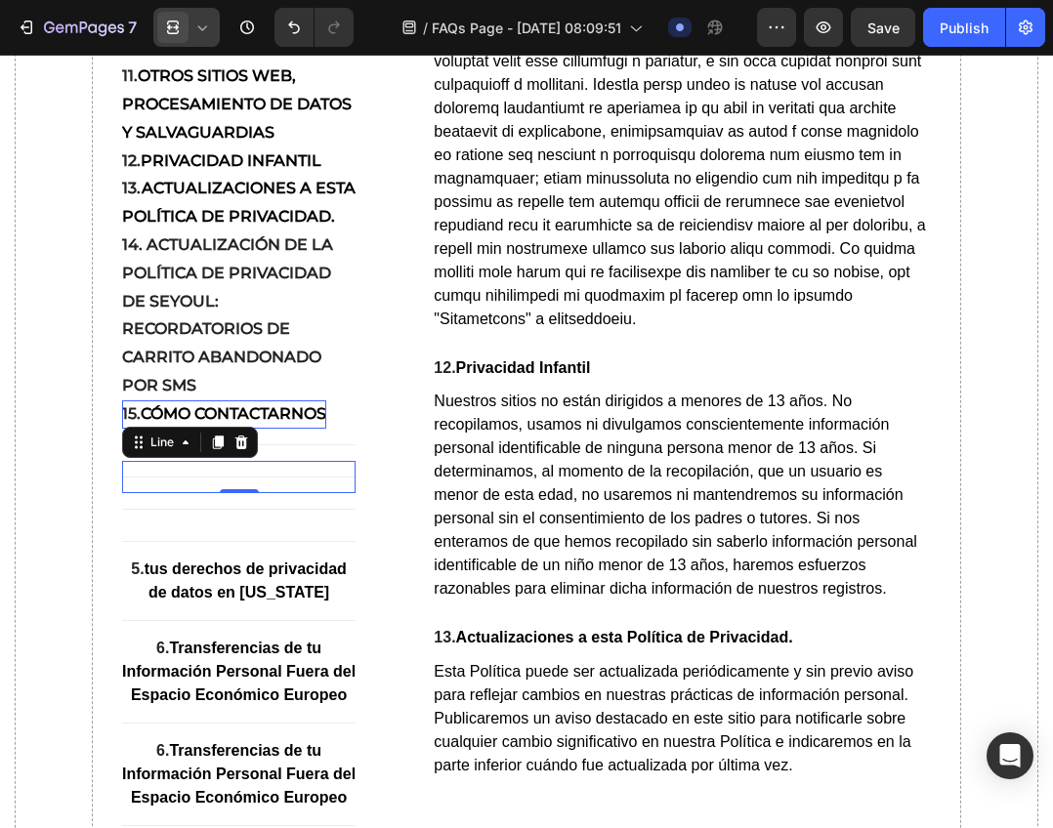
drag, startPoint x: 243, startPoint y: 552, endPoint x: 269, endPoint y: 621, distance: 74.2
click at [242, 449] on icon at bounding box center [240, 442] width 13 height 14
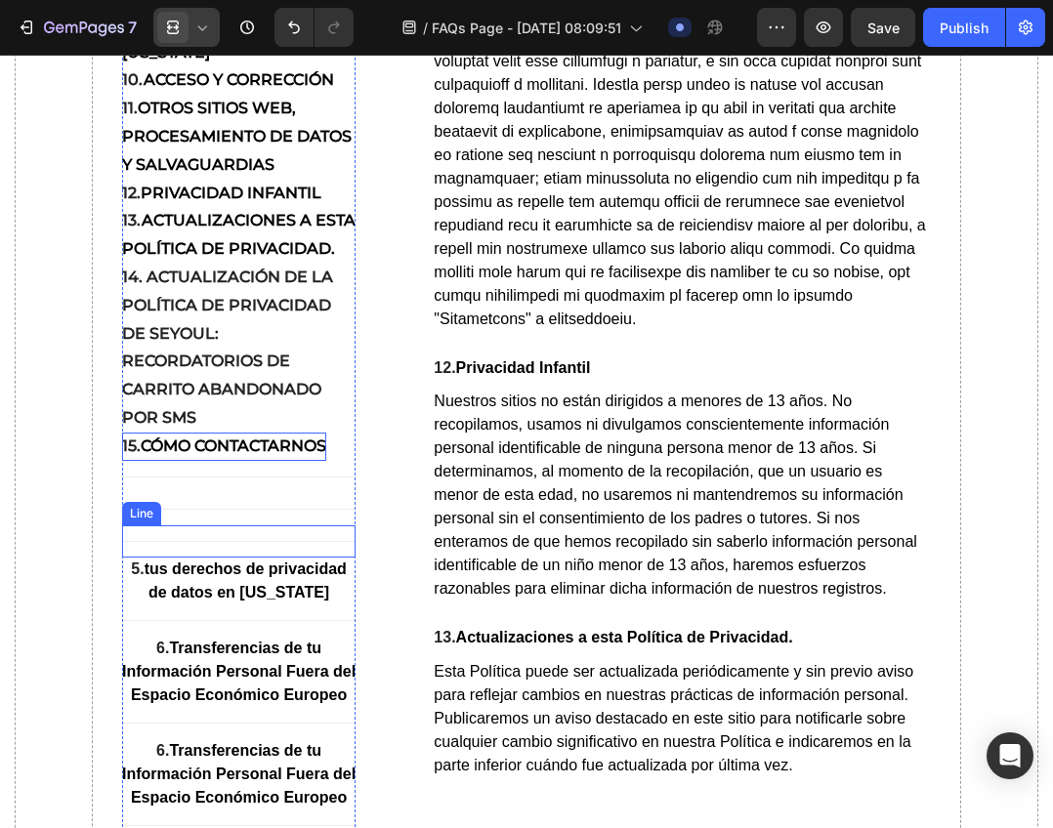
click at [268, 558] on div "Title Line" at bounding box center [239, 541] width 234 height 32
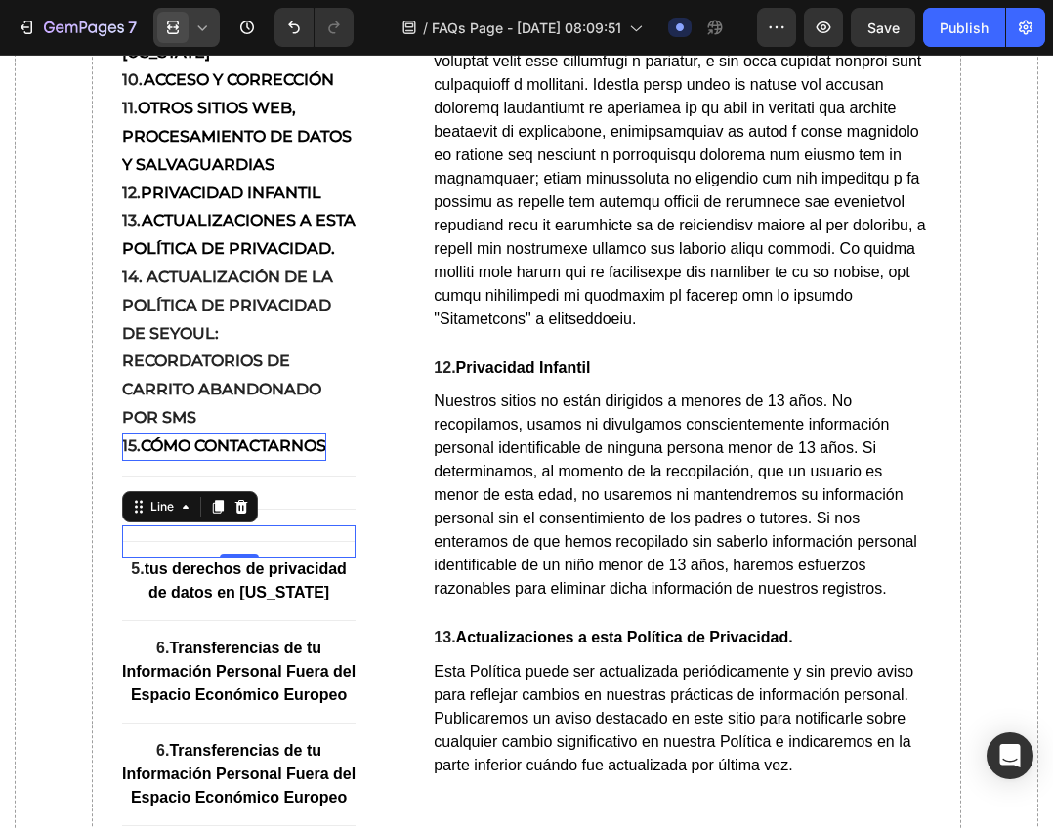
click at [241, 514] on icon at bounding box center [240, 507] width 13 height 14
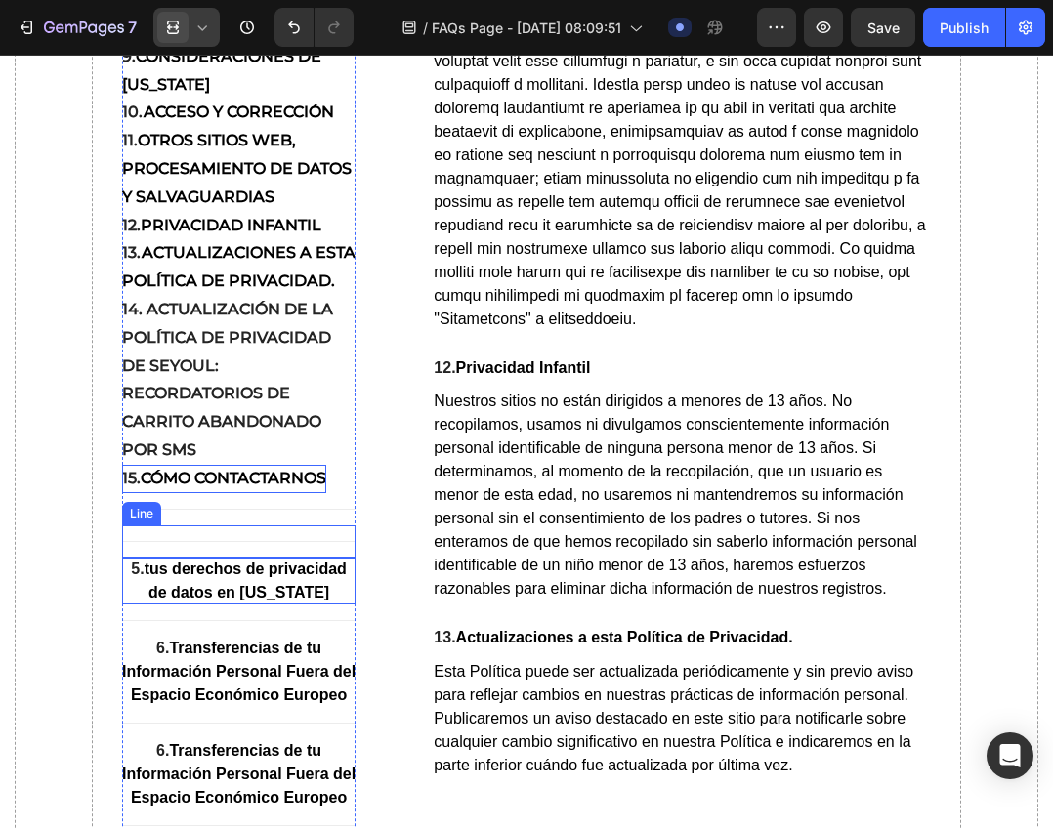
click at [244, 600] on strong "tus derechos de privacidad de datos en [US_STATE]" at bounding box center [246, 580] width 202 height 40
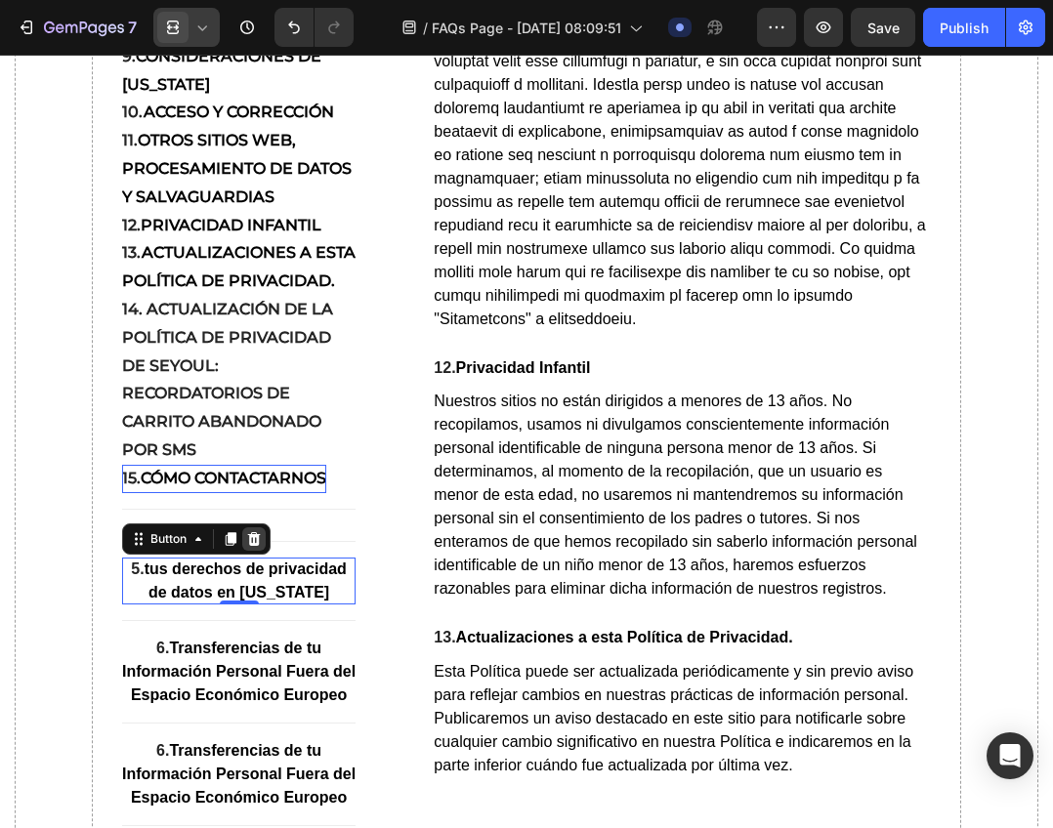
click at [255, 547] on icon at bounding box center [254, 539] width 16 height 16
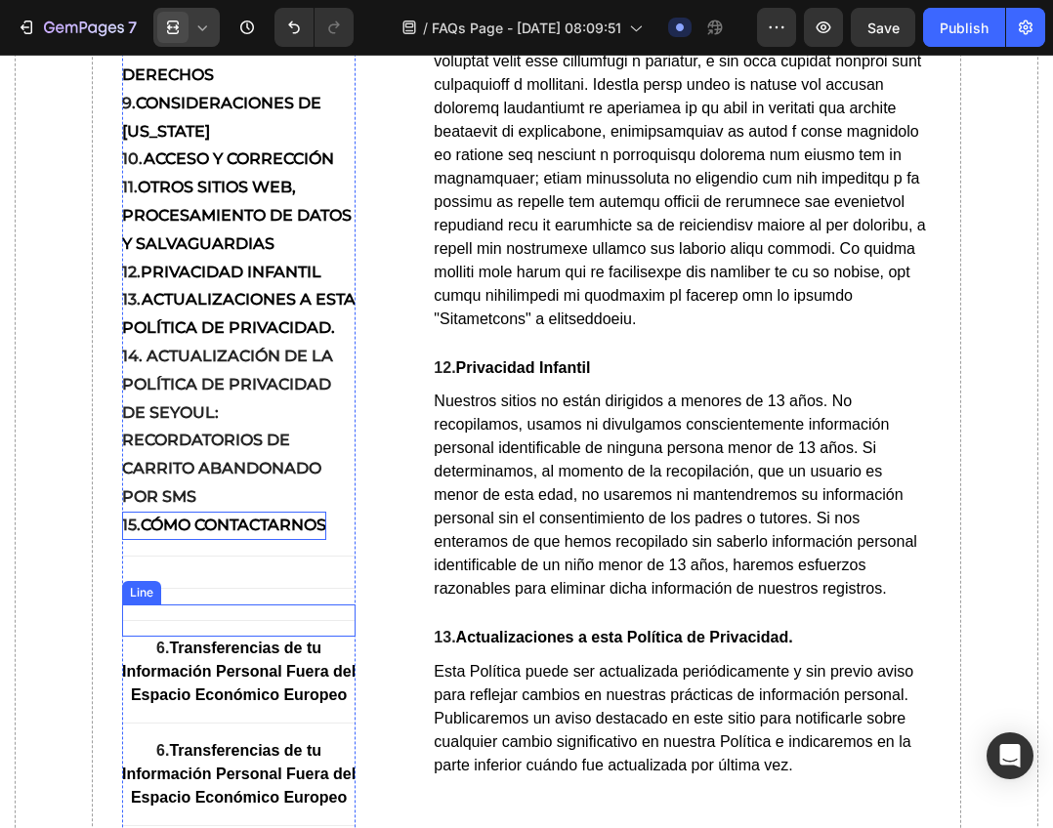
click at [250, 637] on div "Title Line" at bounding box center [239, 620] width 234 height 32
click at [248, 598] on div at bounding box center [240, 585] width 23 height 23
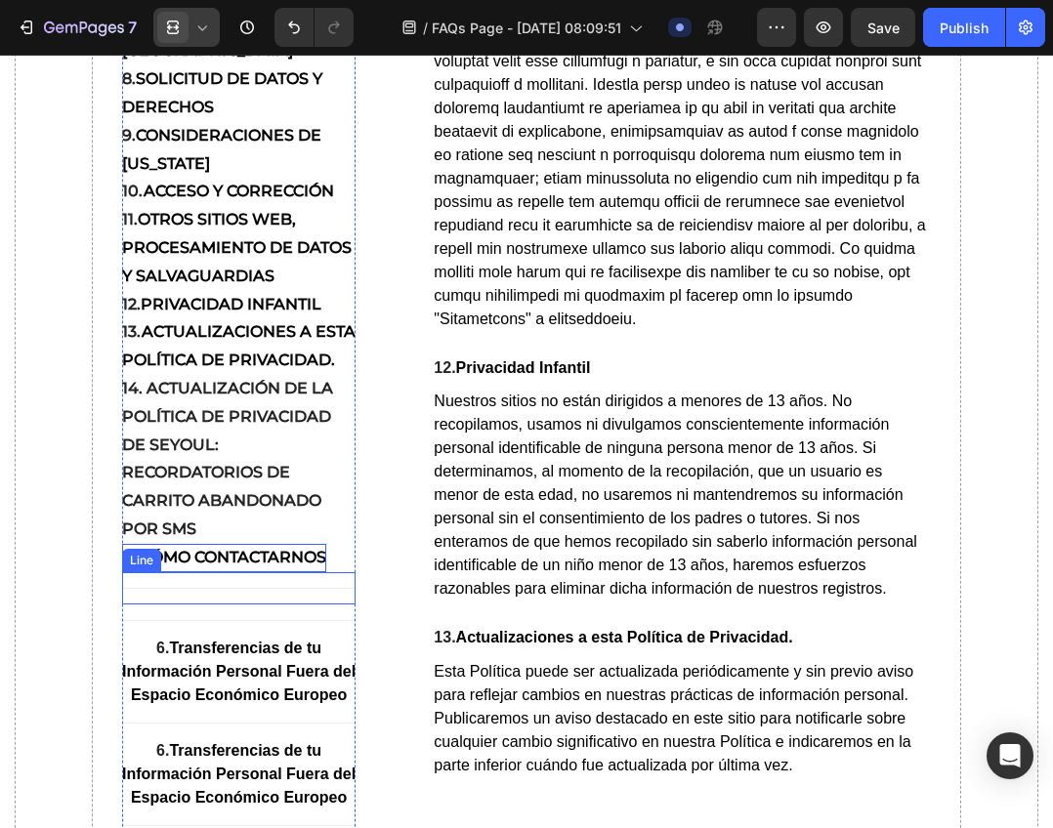
scroll to position [13987, 0]
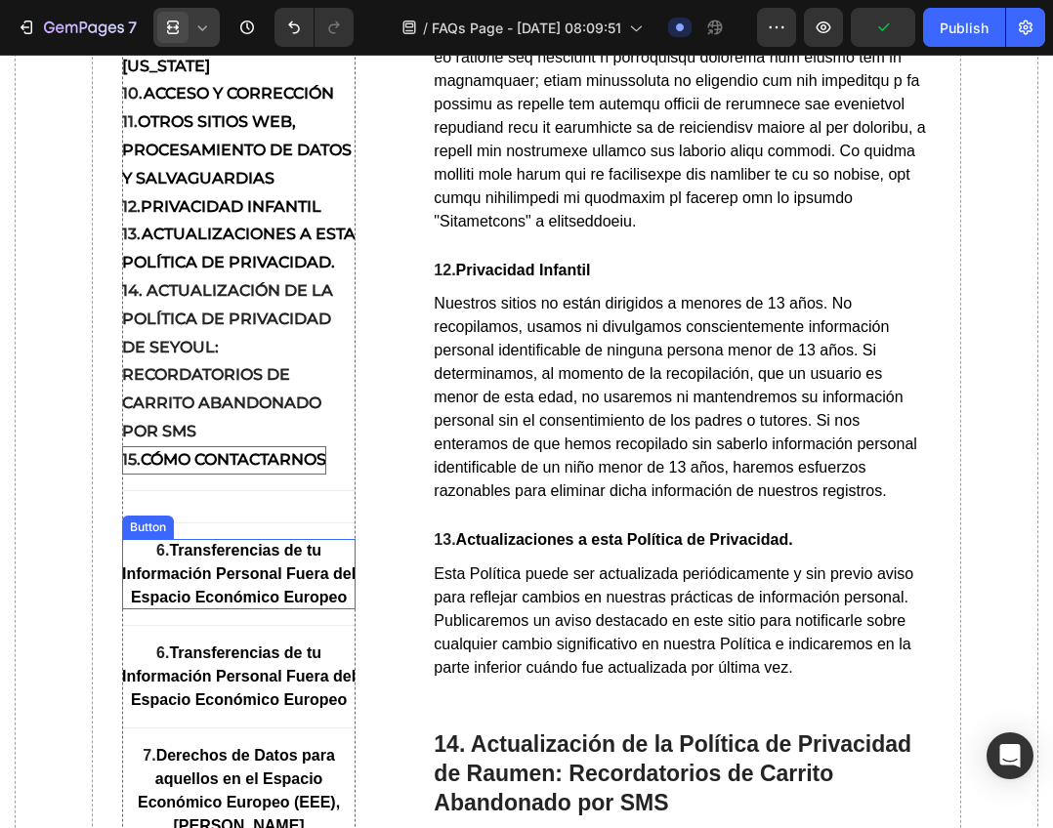
click at [250, 605] on strong "Transferencias de tu Información Personal Fuera del Espacio Económico Europeo" at bounding box center [238, 573] width 233 height 63
click at [258, 527] on icon at bounding box center [253, 521] width 13 height 14
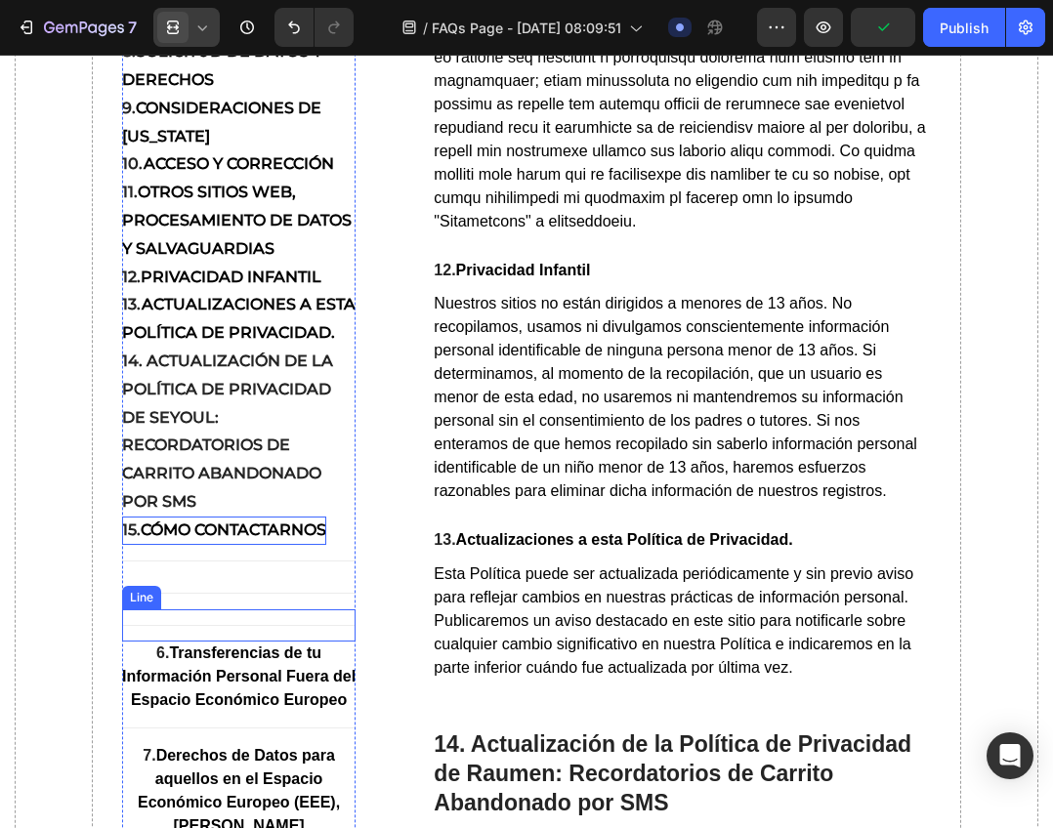
click at [242, 642] on div "Title Line" at bounding box center [239, 625] width 234 height 32
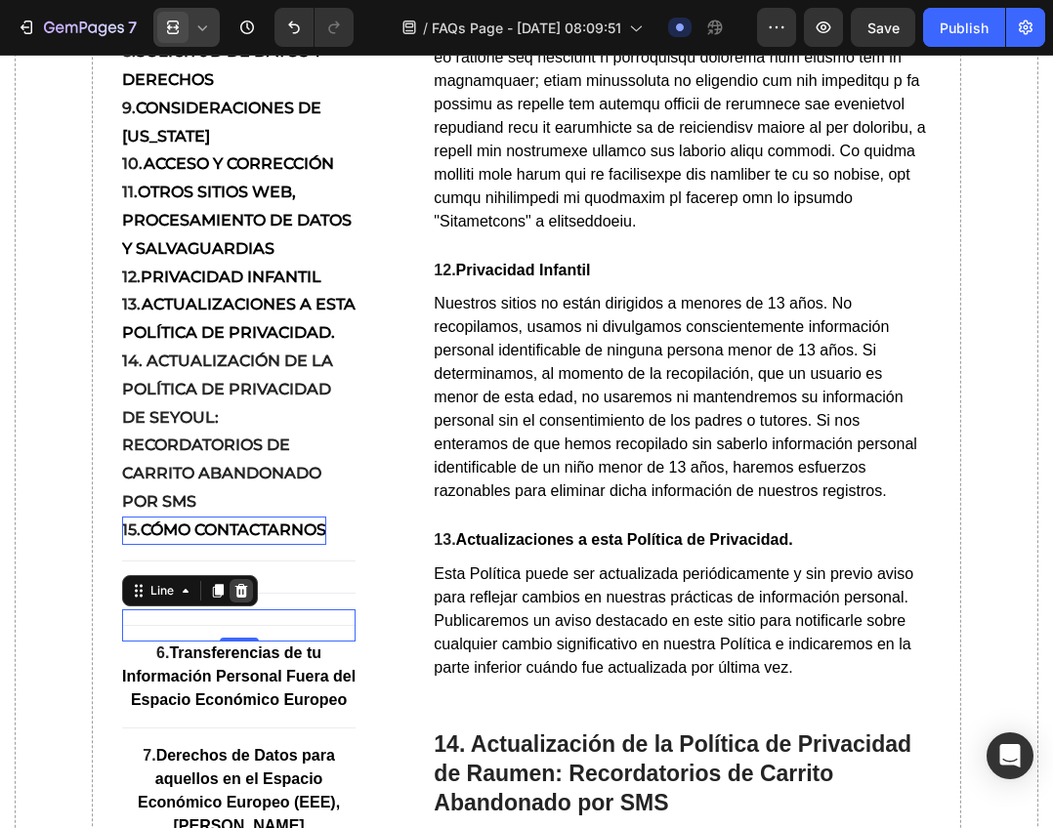
click at [249, 602] on div at bounding box center [240, 590] width 23 height 23
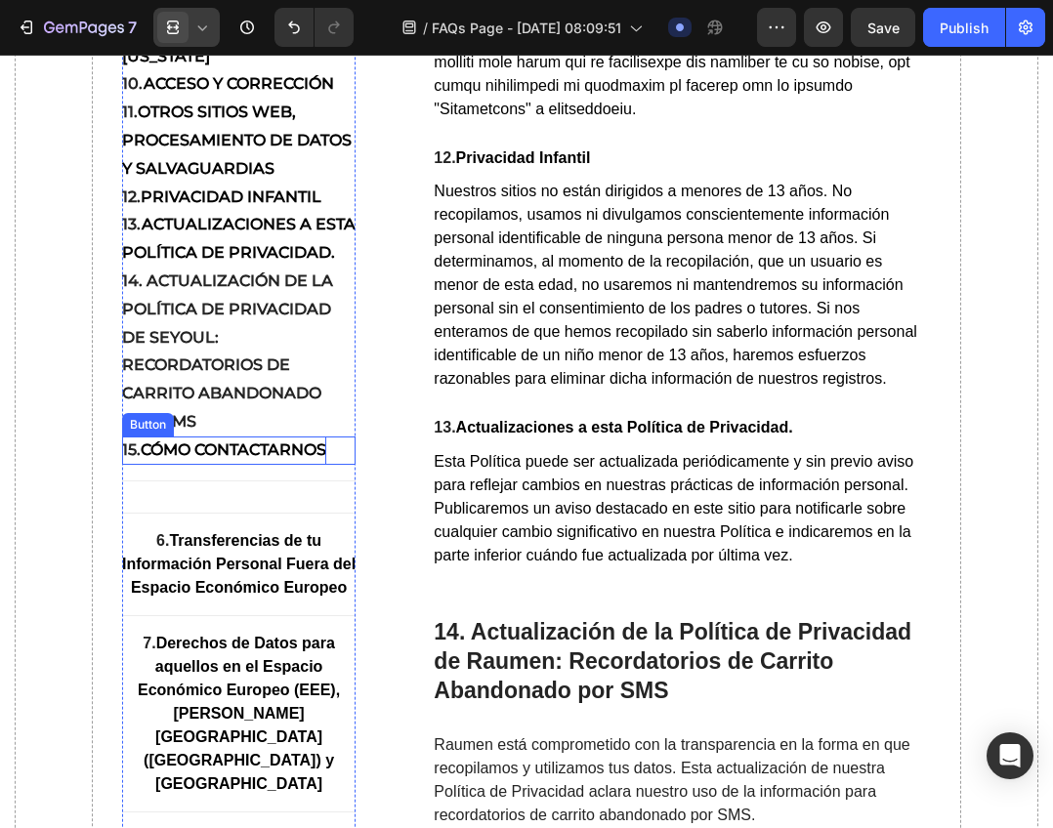
scroll to position [14280, 0]
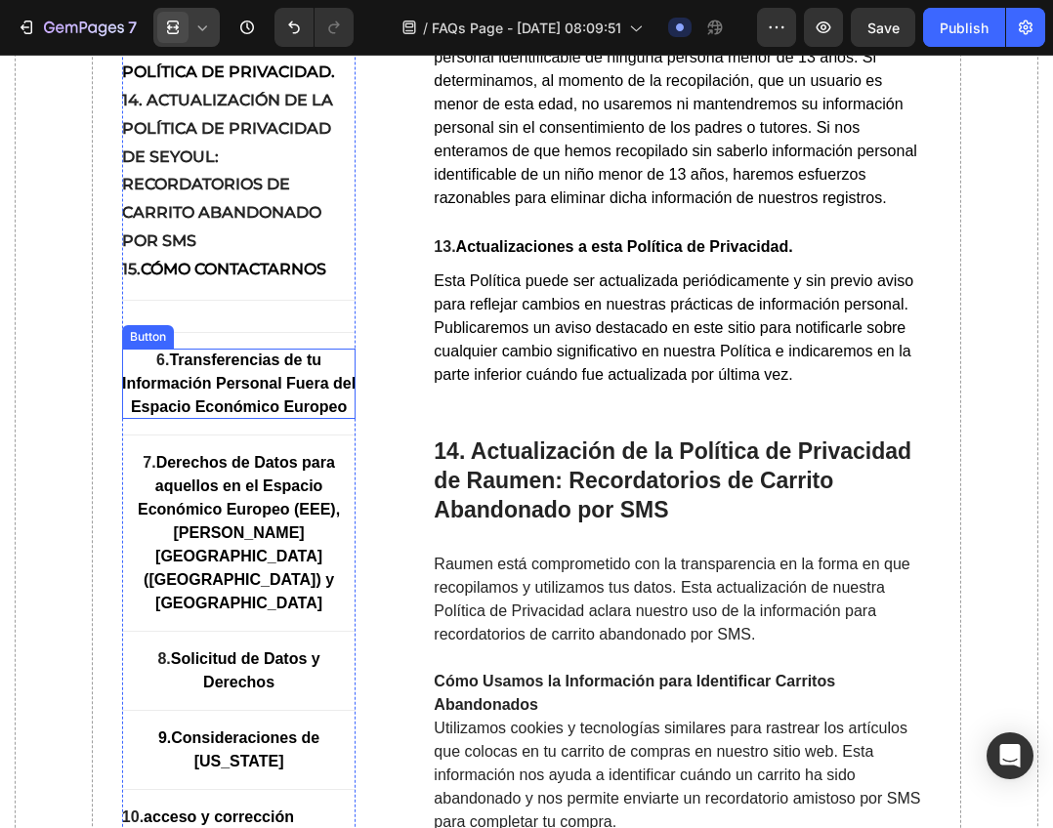
click at [262, 415] on strong "Transferencias de tu Información Personal Fuera del Espacio Económico Europeo" at bounding box center [238, 383] width 233 height 63
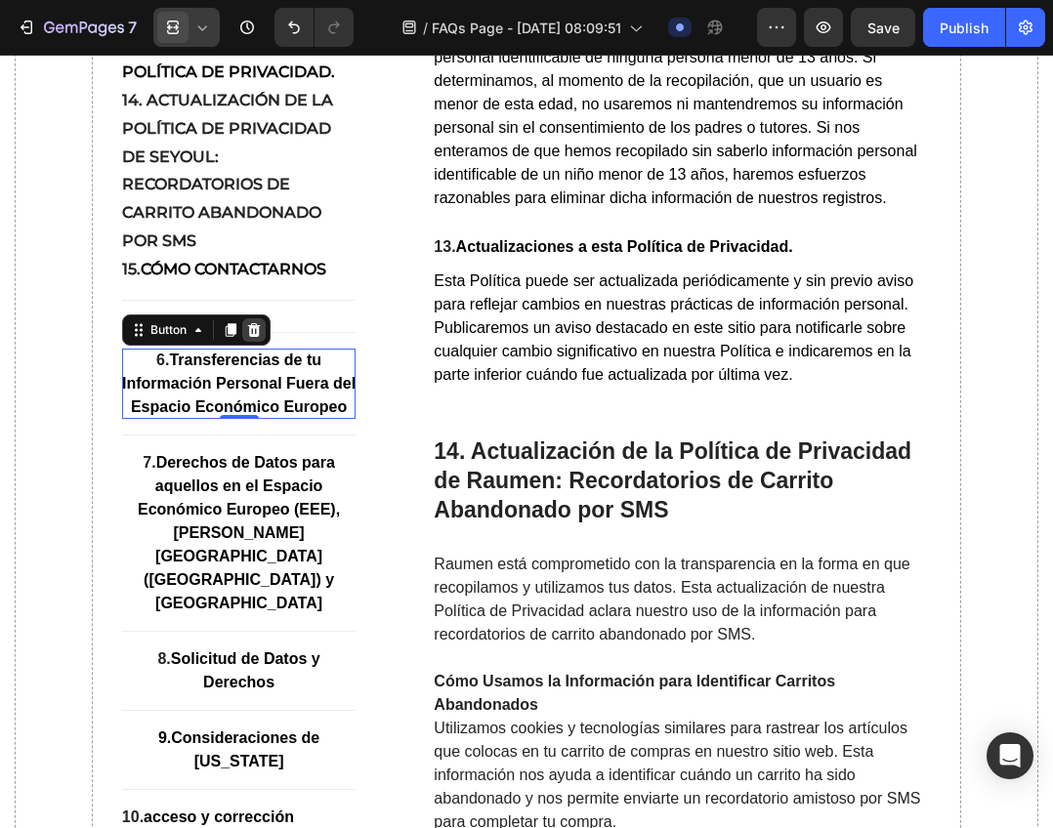
click at [257, 337] on icon at bounding box center [253, 330] width 13 height 14
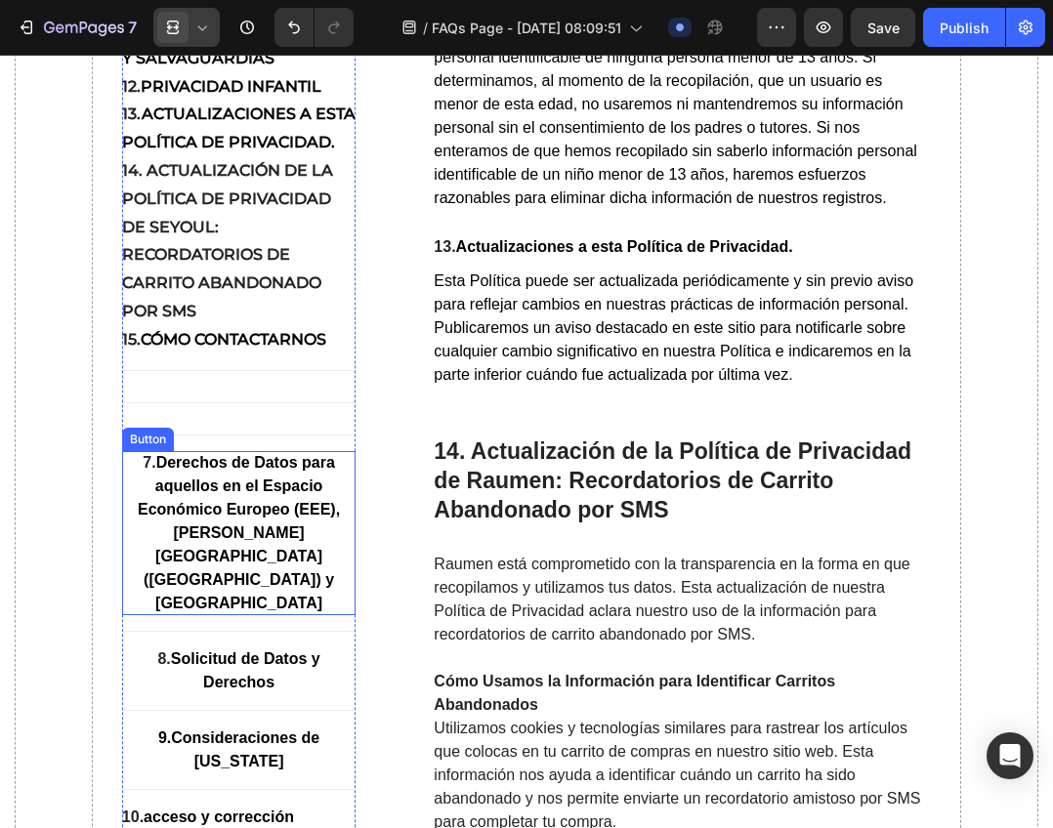
click at [230, 611] on strong "Derechos de Datos para aquellos en el Espacio Económico Europeo (EEE), [PERSON_…" at bounding box center [239, 532] width 202 height 157
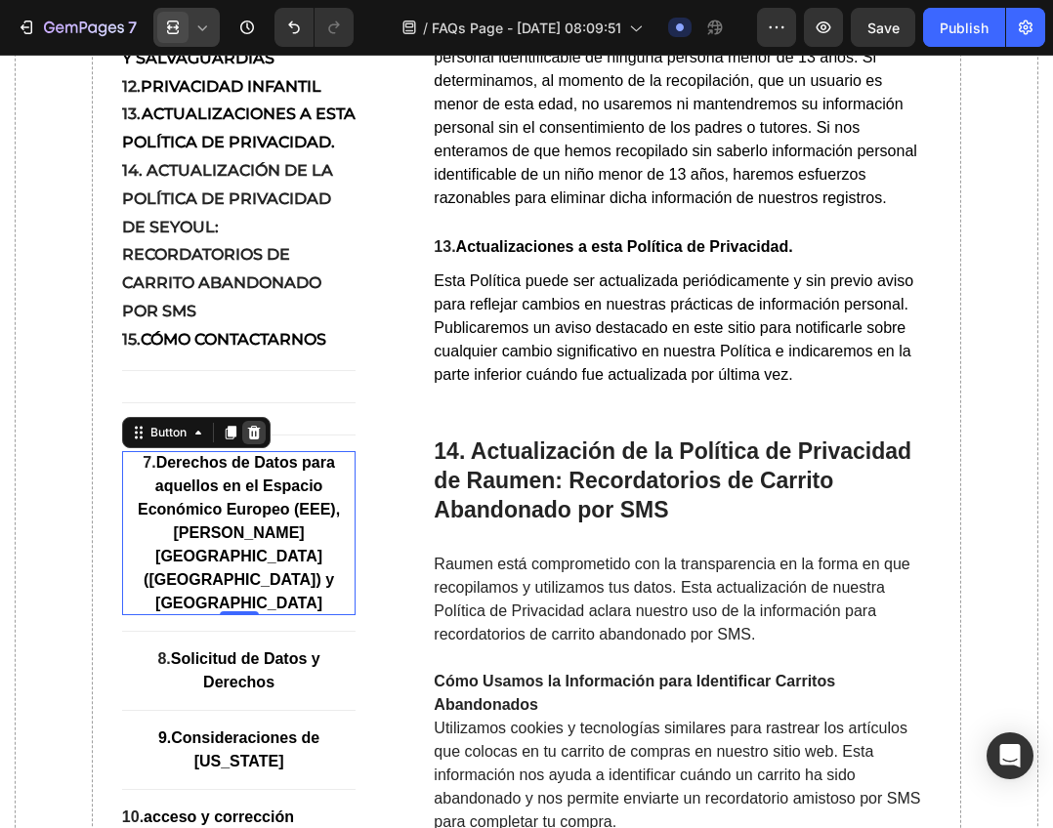
click at [250, 439] on icon at bounding box center [253, 433] width 13 height 14
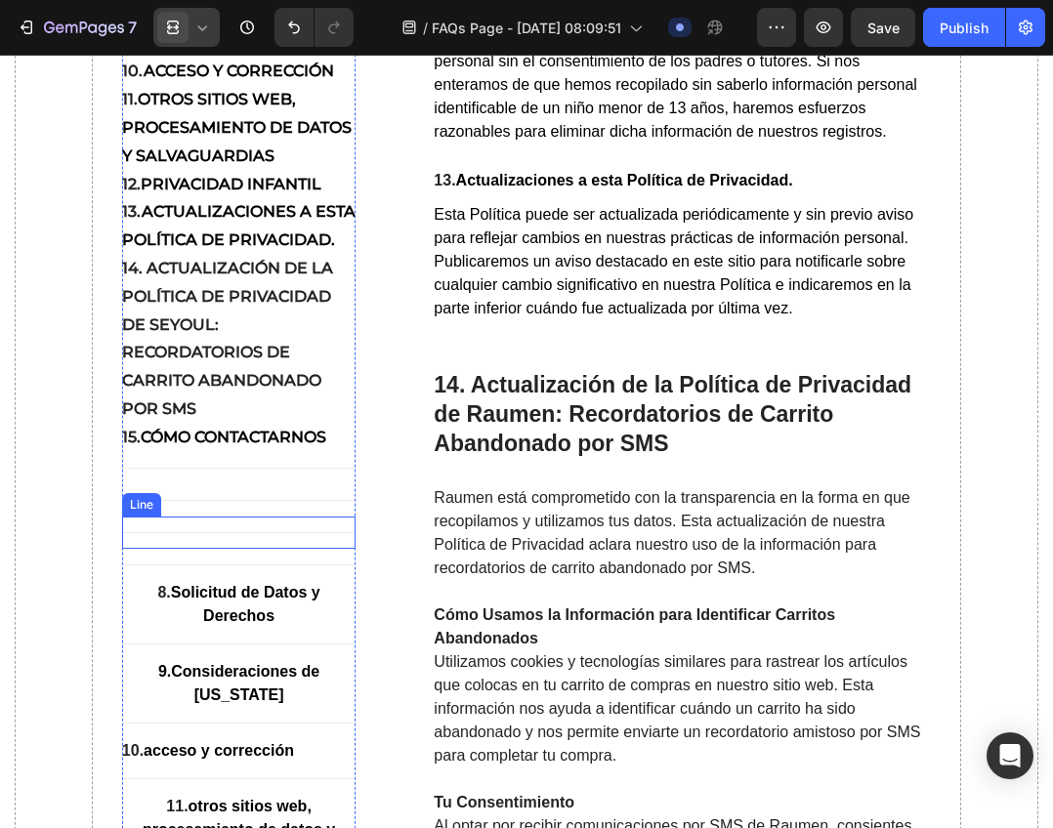
scroll to position [14378, 0]
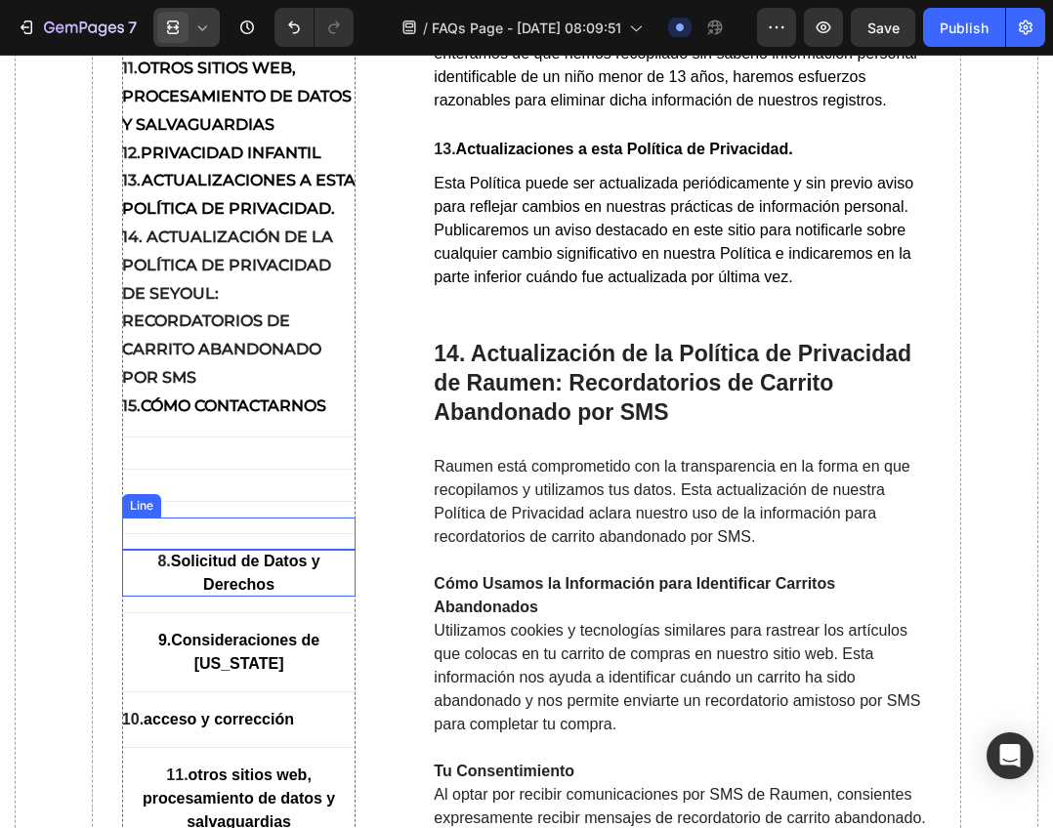
click at [223, 593] on strong "Solicitud de Datos y Derechos" at bounding box center [245, 573] width 149 height 40
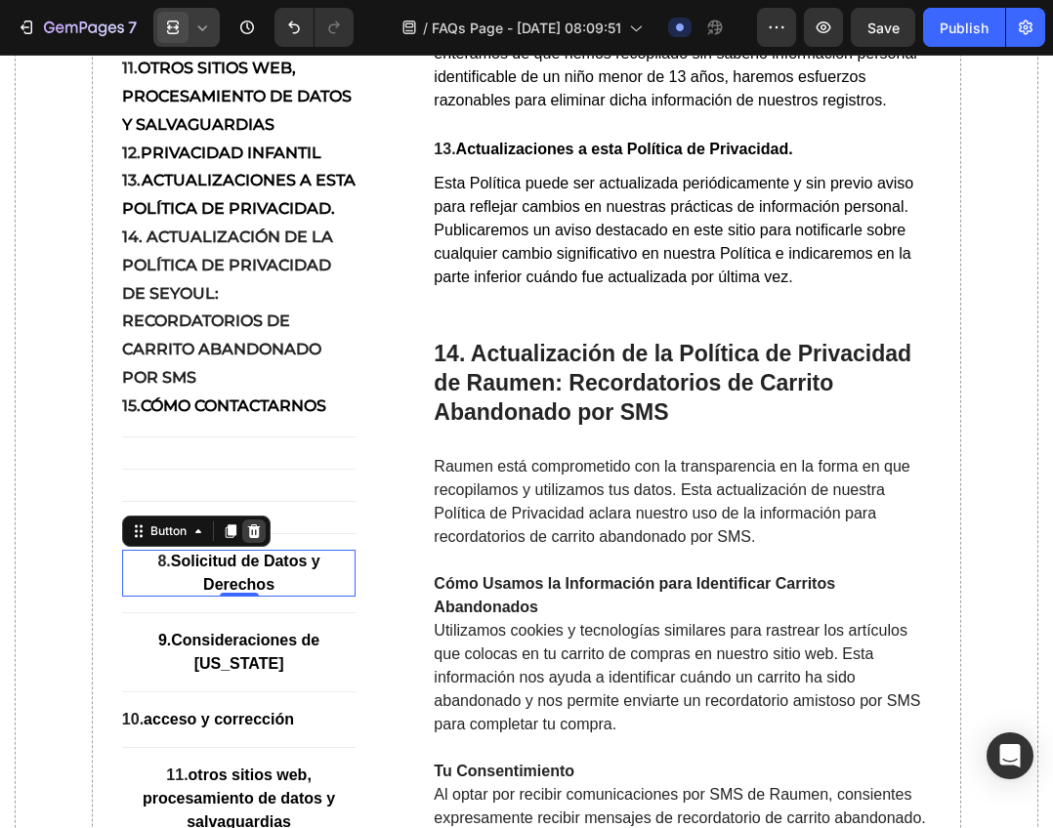
click at [246, 543] on div at bounding box center [253, 530] width 23 height 23
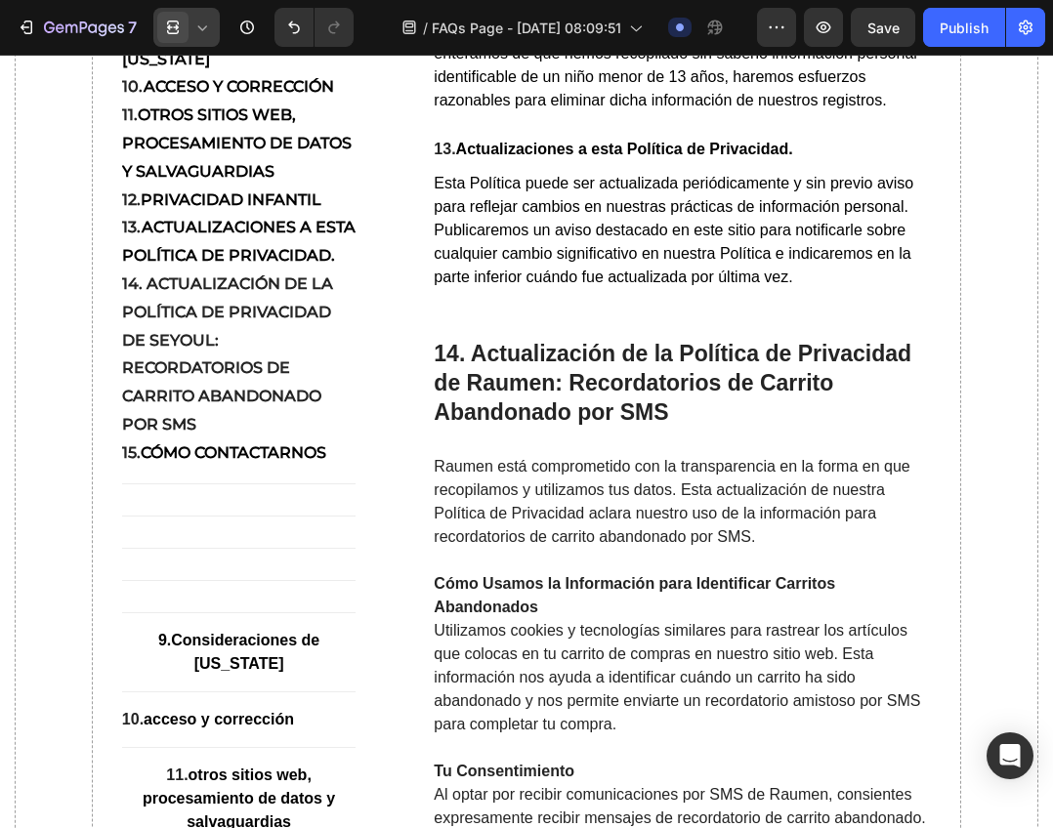
click at [246, 564] on div "Title Line" at bounding box center [239, 548] width 234 height 32
click at [247, 521] on icon at bounding box center [241, 514] width 16 height 16
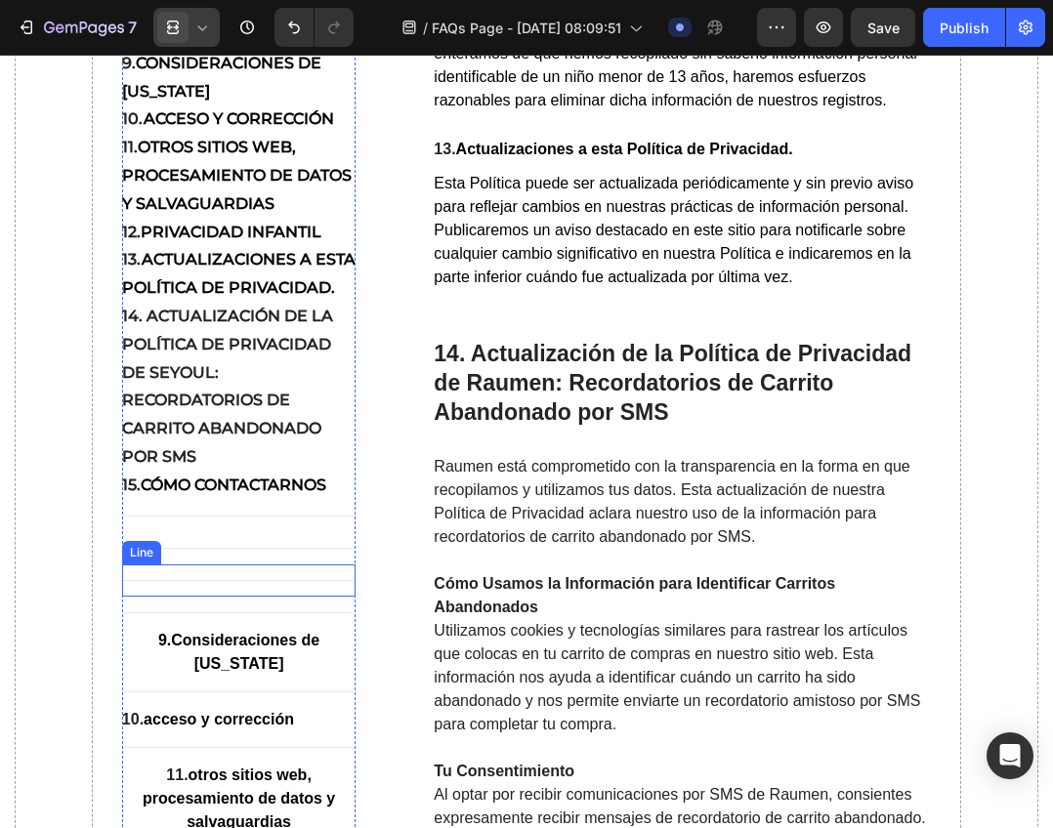
click at [245, 597] on div "Title Line" at bounding box center [239, 580] width 234 height 32
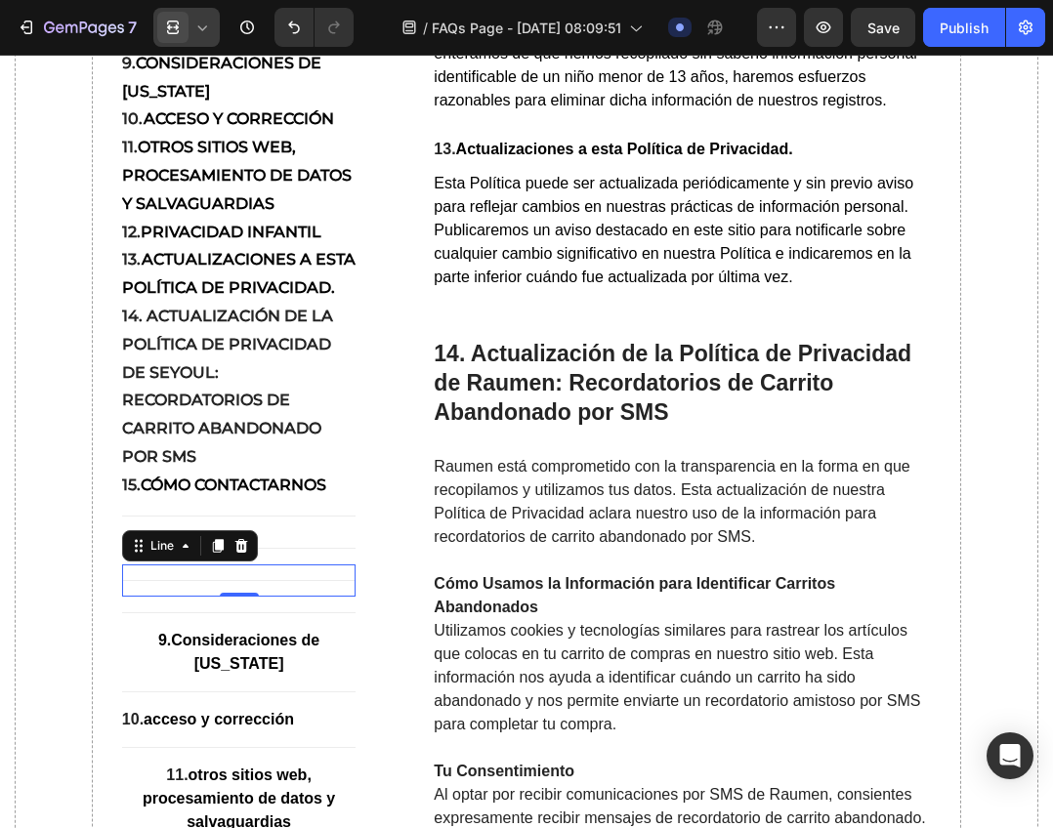
click at [247, 558] on div at bounding box center [240, 545] width 23 height 23
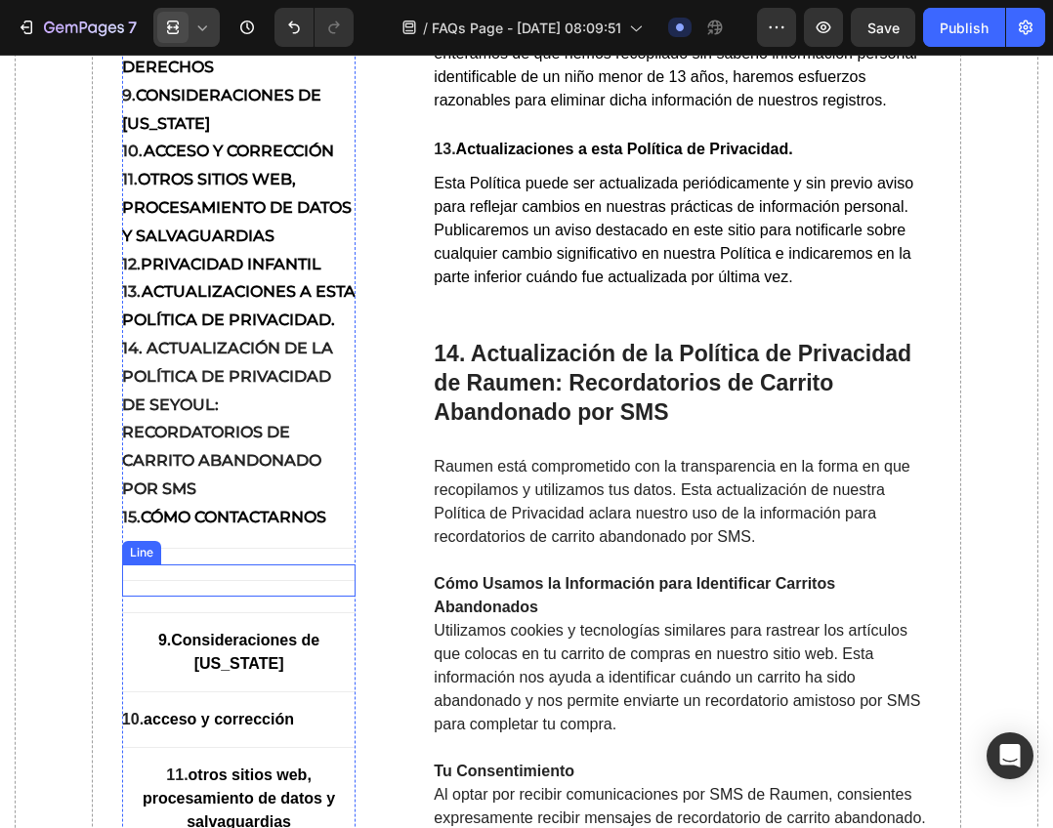
click at [248, 597] on div "Title Line" at bounding box center [239, 580] width 234 height 32
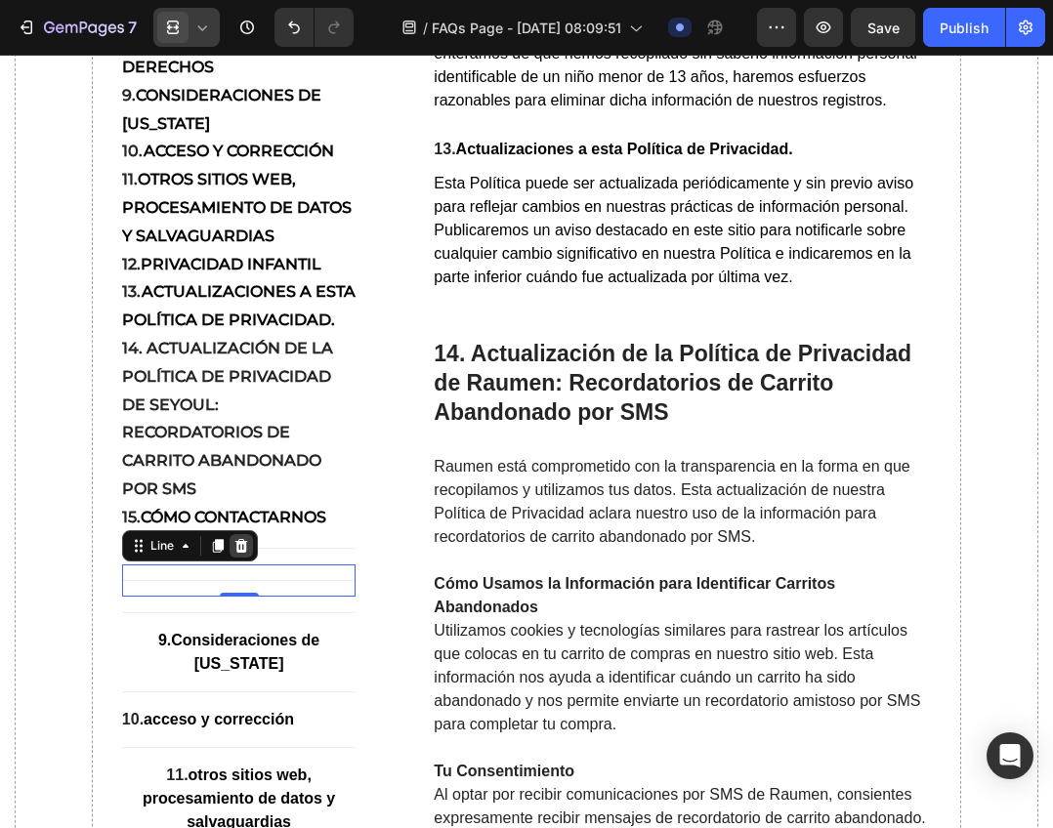
click at [246, 554] on icon at bounding box center [241, 546] width 16 height 16
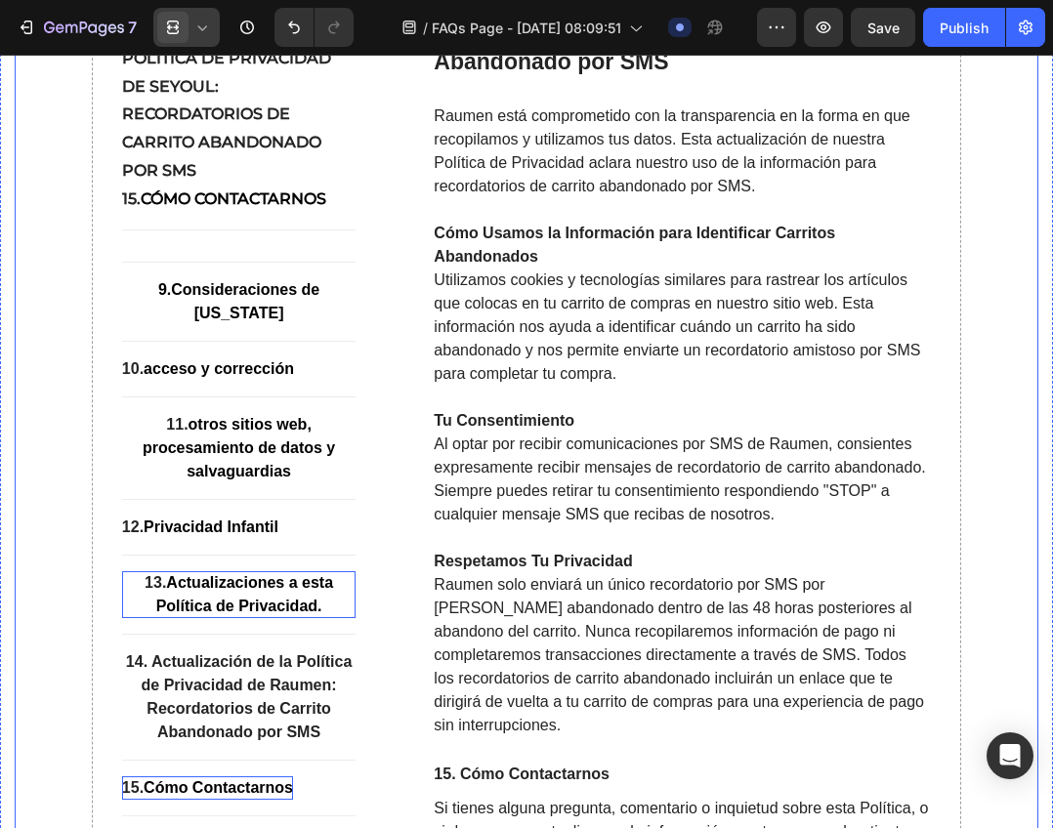
scroll to position [14768, 0]
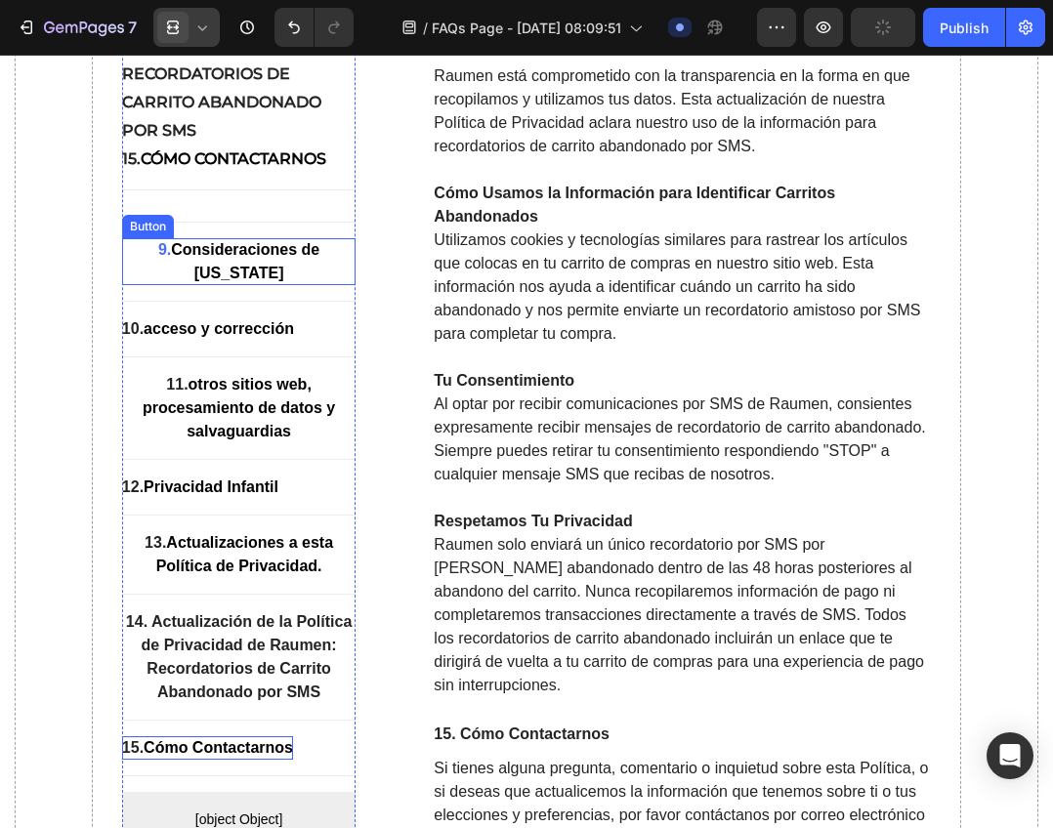
click at [303, 281] on strong "Consideraciones de [US_STATE]" at bounding box center [245, 261] width 148 height 40
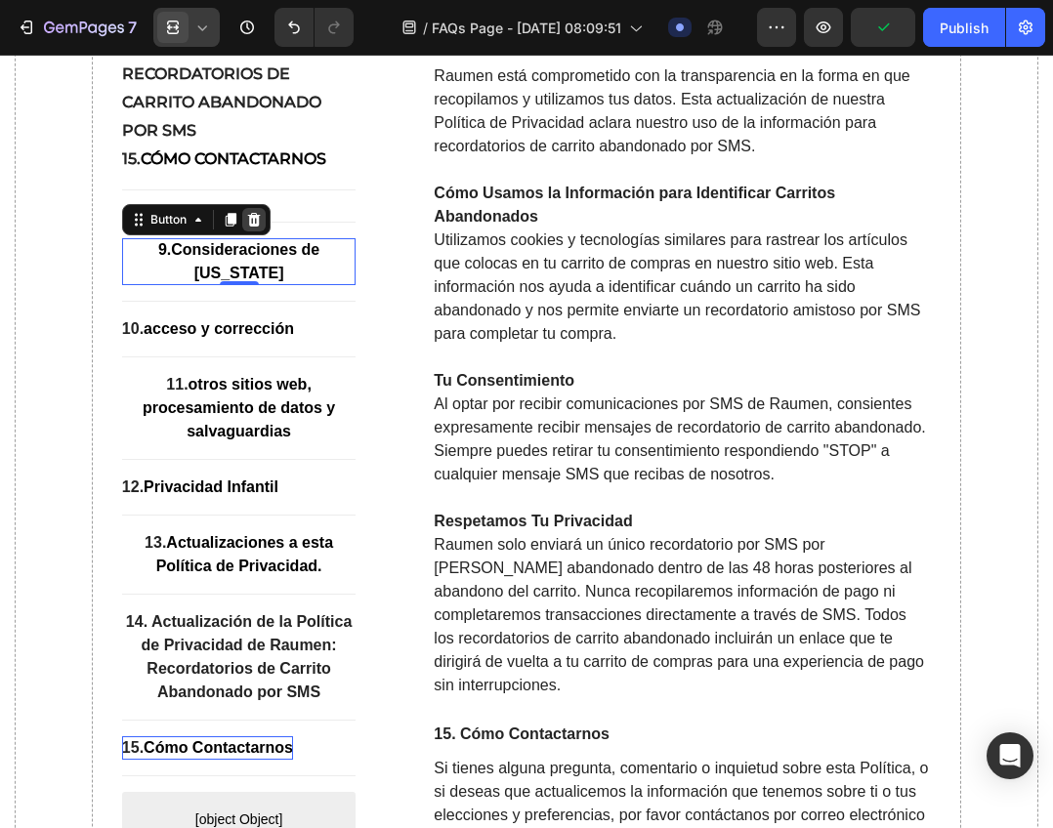
click at [256, 227] on icon at bounding box center [253, 220] width 13 height 14
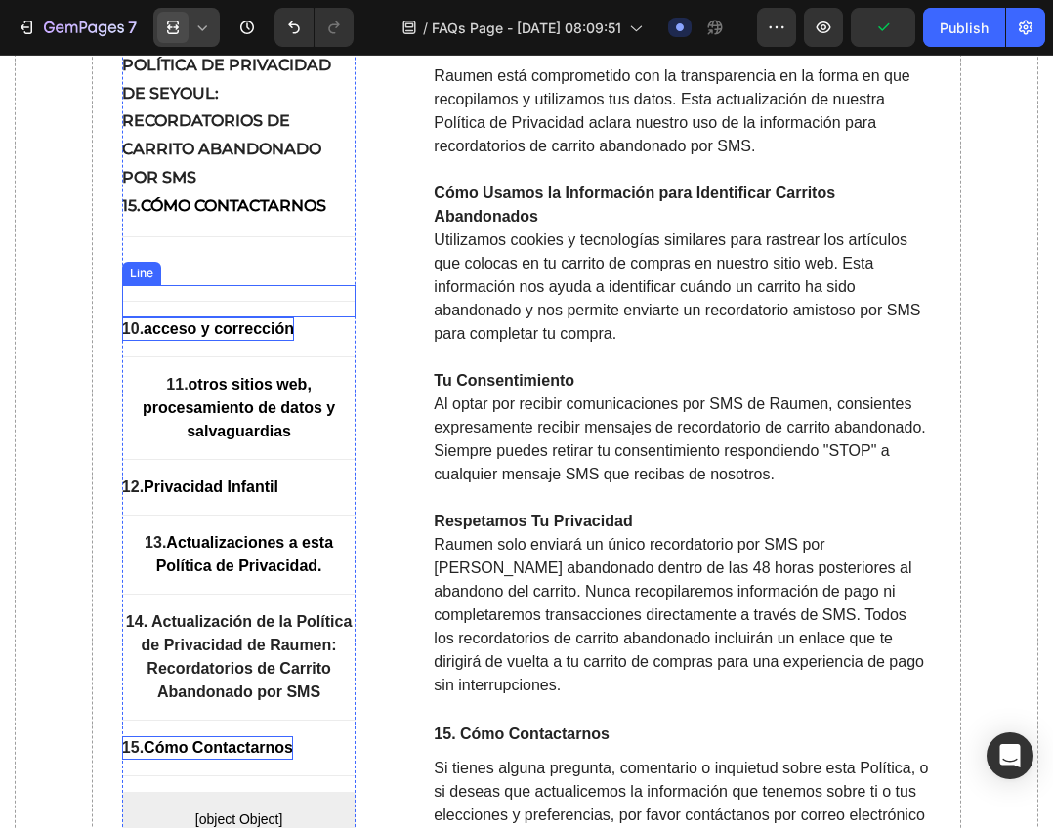
click at [271, 337] on strong "acceso y corrección" at bounding box center [219, 328] width 150 height 17
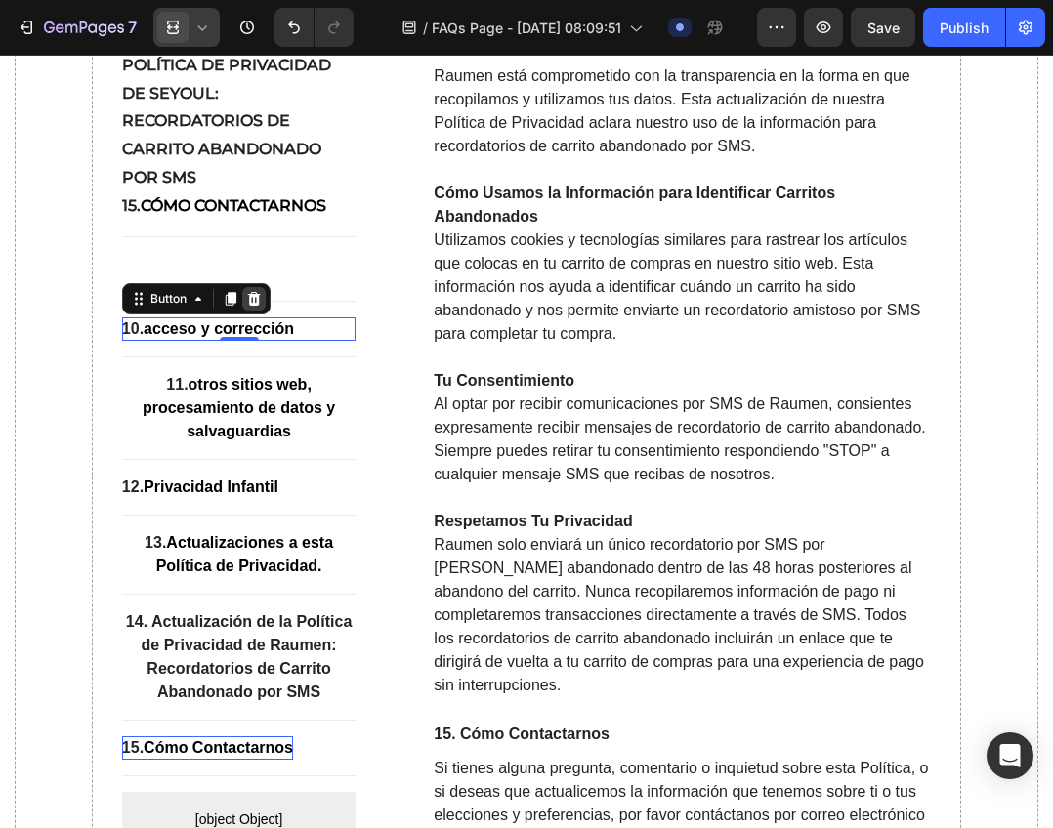
click at [258, 306] on icon at bounding box center [253, 299] width 13 height 14
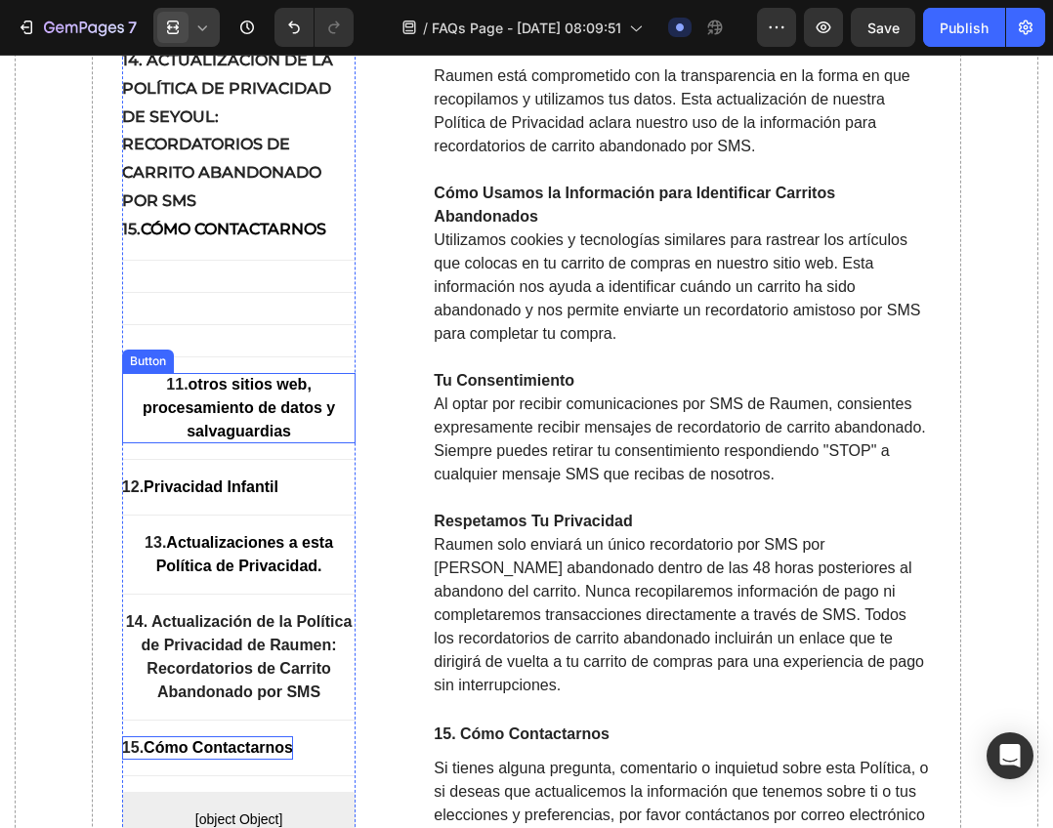
click at [272, 439] on strong "otros sitios web, procesamiento de datos y salvaguardias" at bounding box center [239, 407] width 192 height 63
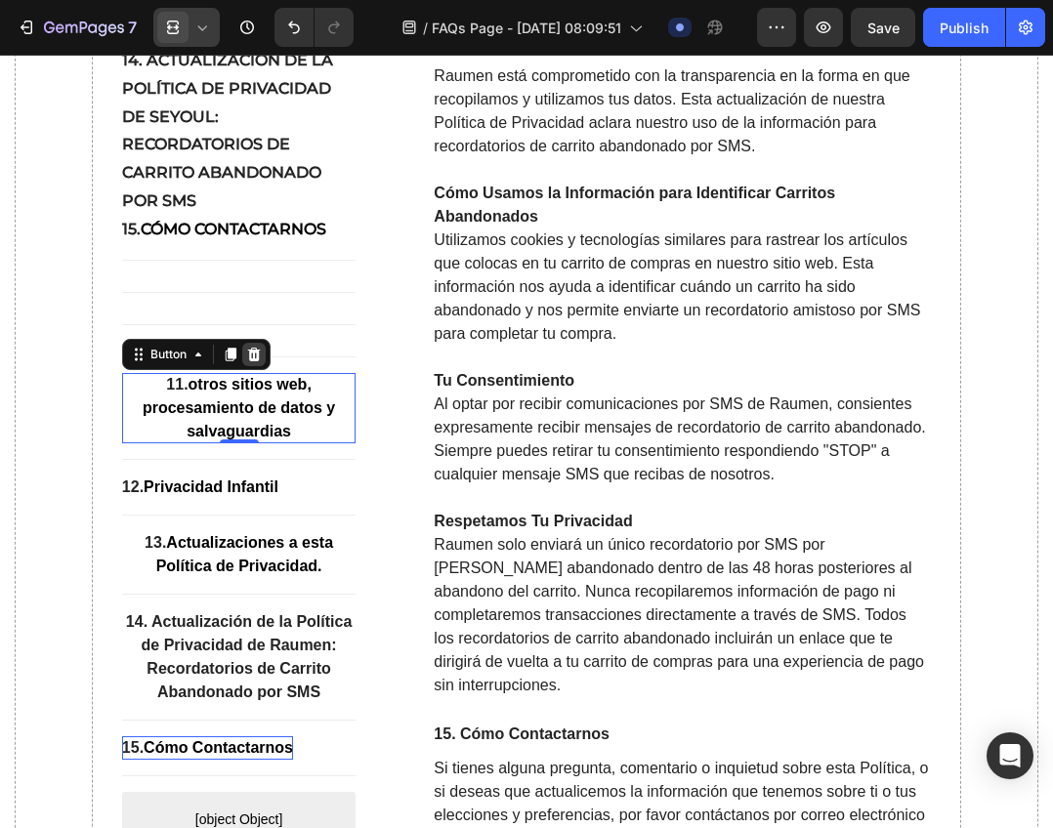
click at [265, 366] on div at bounding box center [253, 354] width 23 height 23
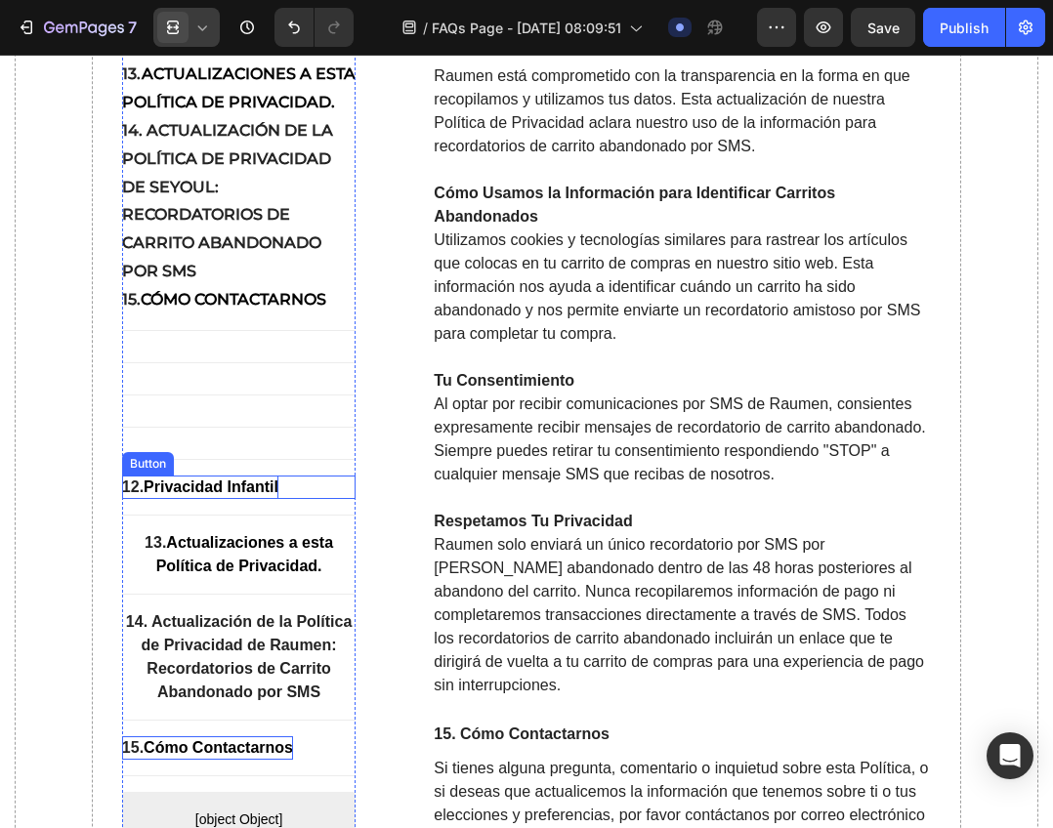
click at [272, 495] on strong "Privacidad Infantil" at bounding box center [211, 486] width 135 height 17
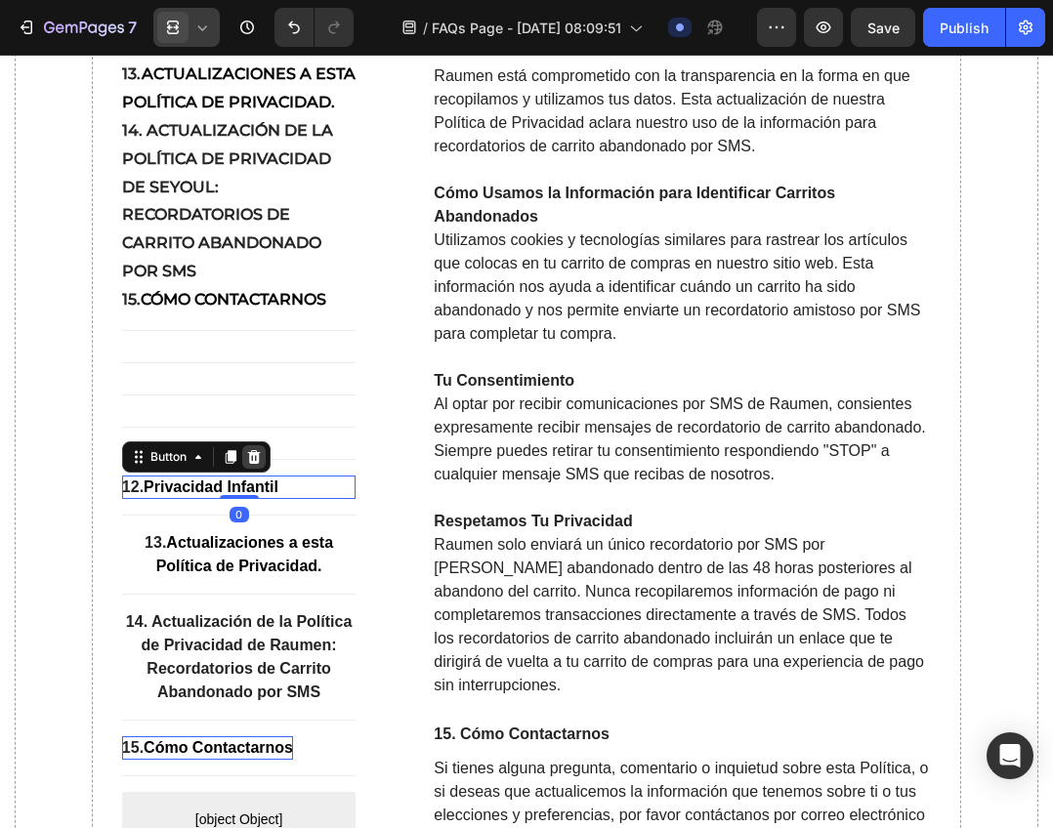
click at [261, 465] on icon at bounding box center [254, 457] width 16 height 16
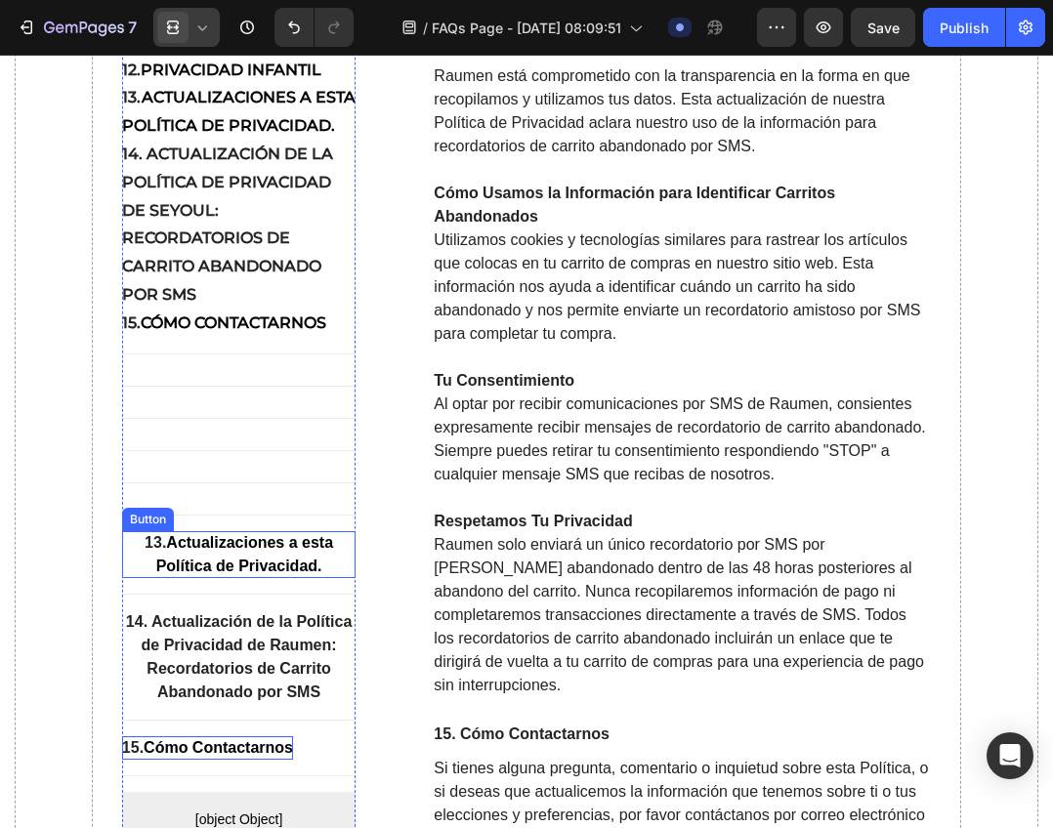
click at [259, 574] on strong "Actualizaciones a esta Política de Privacidad." at bounding box center [244, 554] width 177 height 40
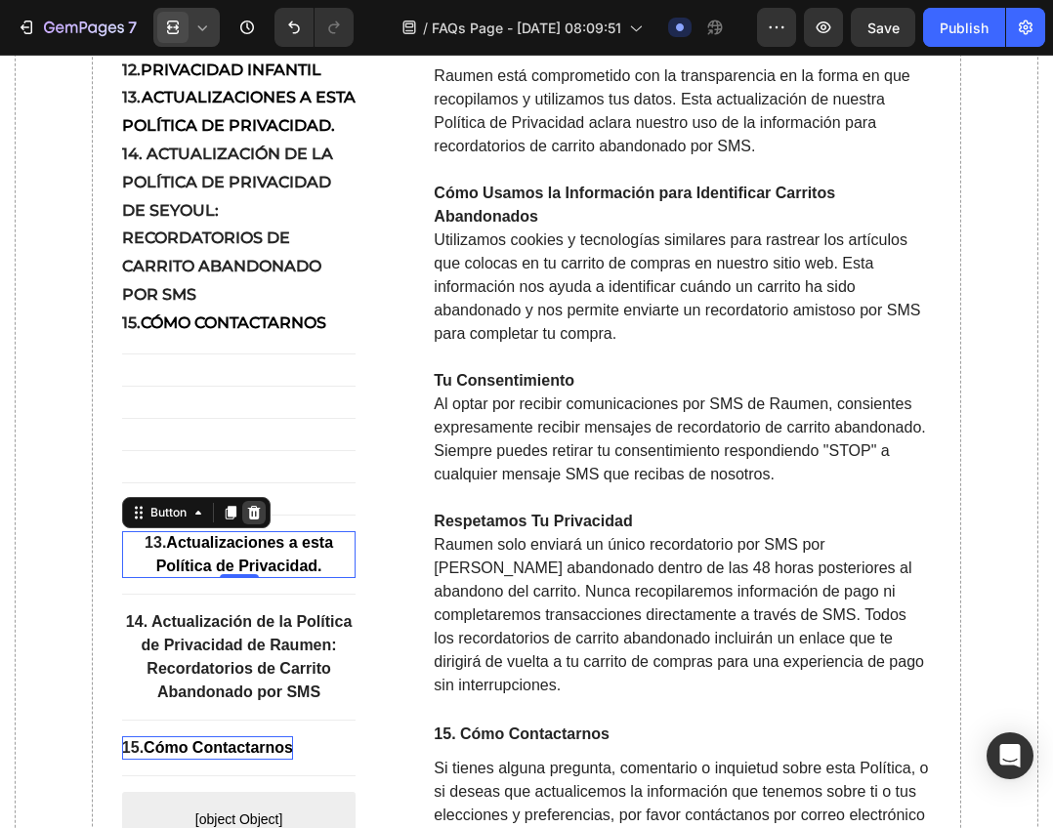
click at [256, 519] on icon at bounding box center [253, 513] width 13 height 14
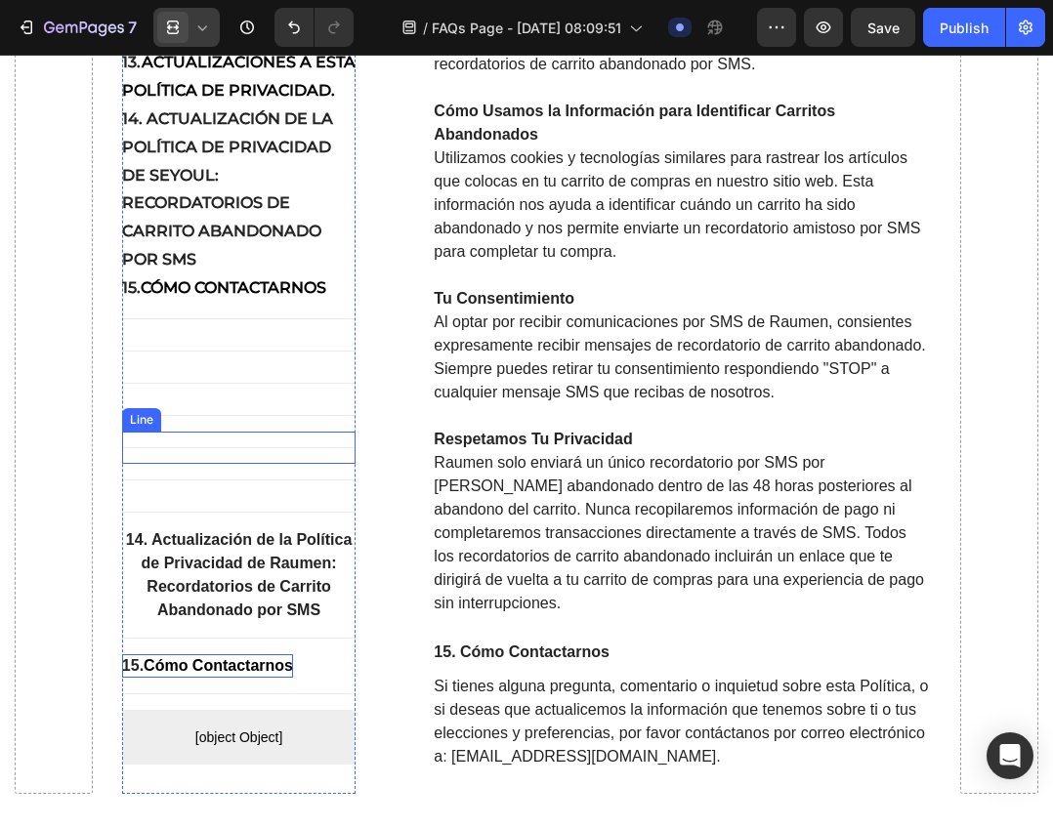
scroll to position [14963, 0]
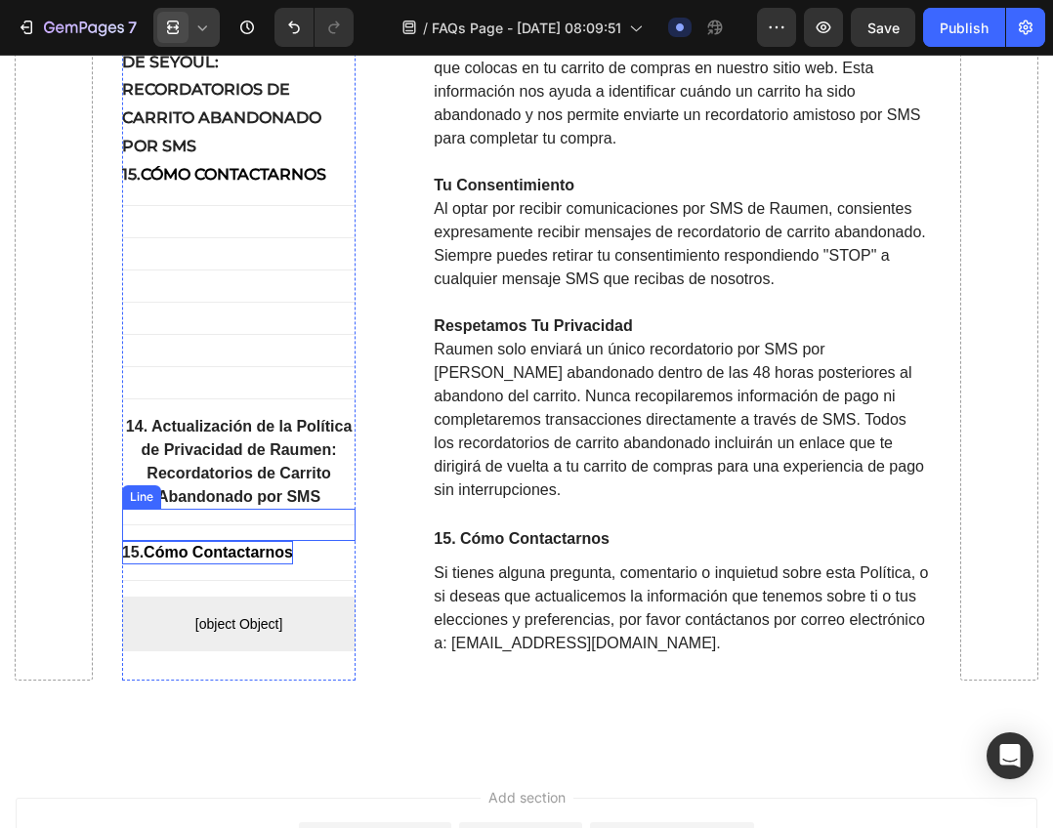
click at [251, 541] on div "Title Line" at bounding box center [239, 525] width 234 height 32
click at [294, 505] on strong "14. Actualización de la Política de Privacidad de Raumen: Recordatorios de Carr…" at bounding box center [239, 461] width 226 height 87
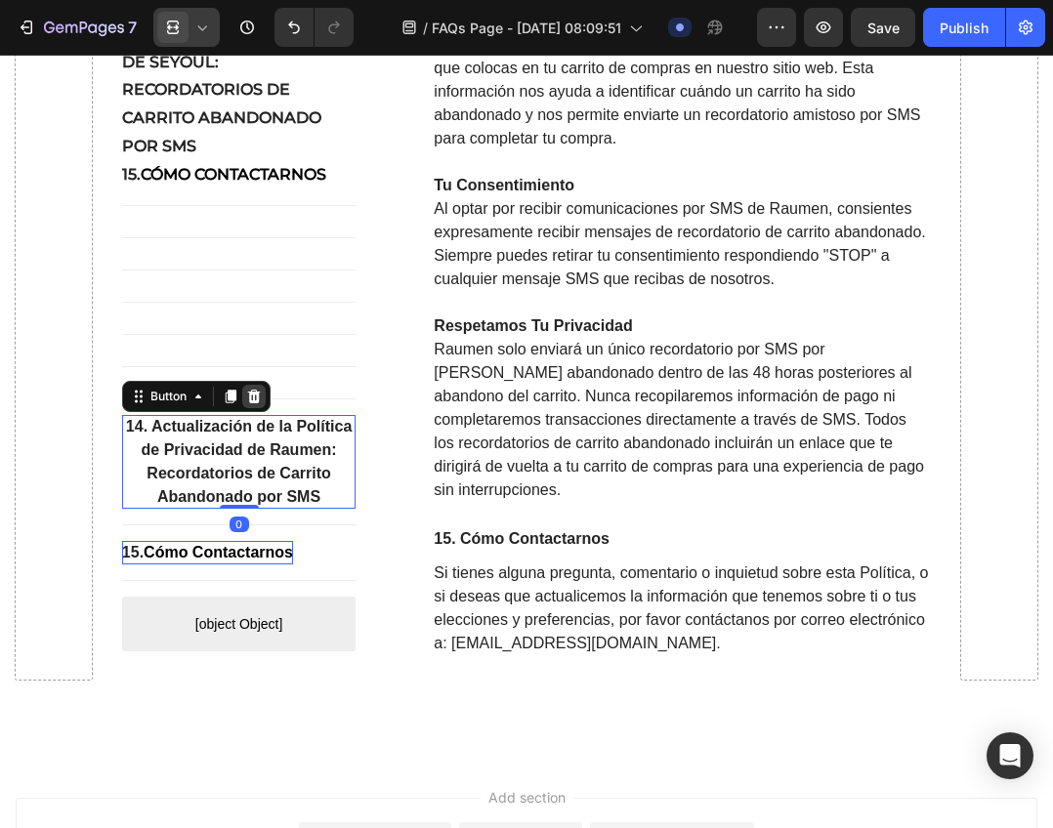
click at [256, 403] on icon at bounding box center [253, 397] width 13 height 14
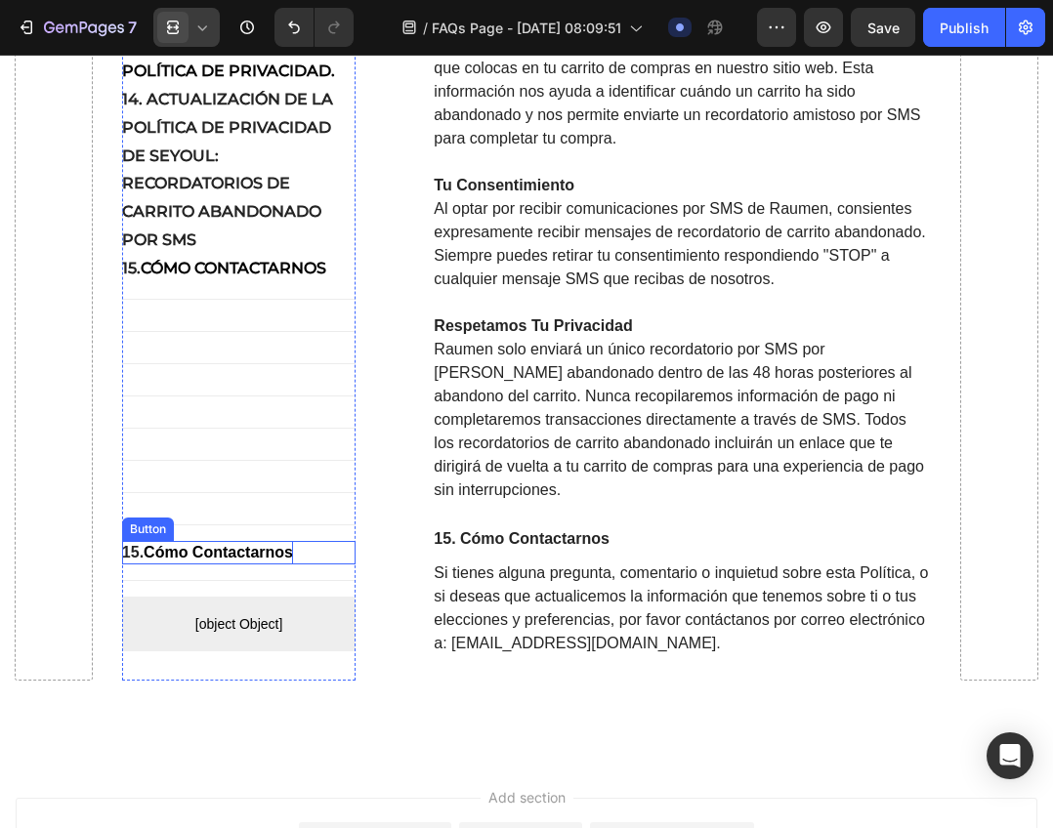
click at [276, 560] on strong "Cómo Contactarnos" at bounding box center [218, 552] width 149 height 17
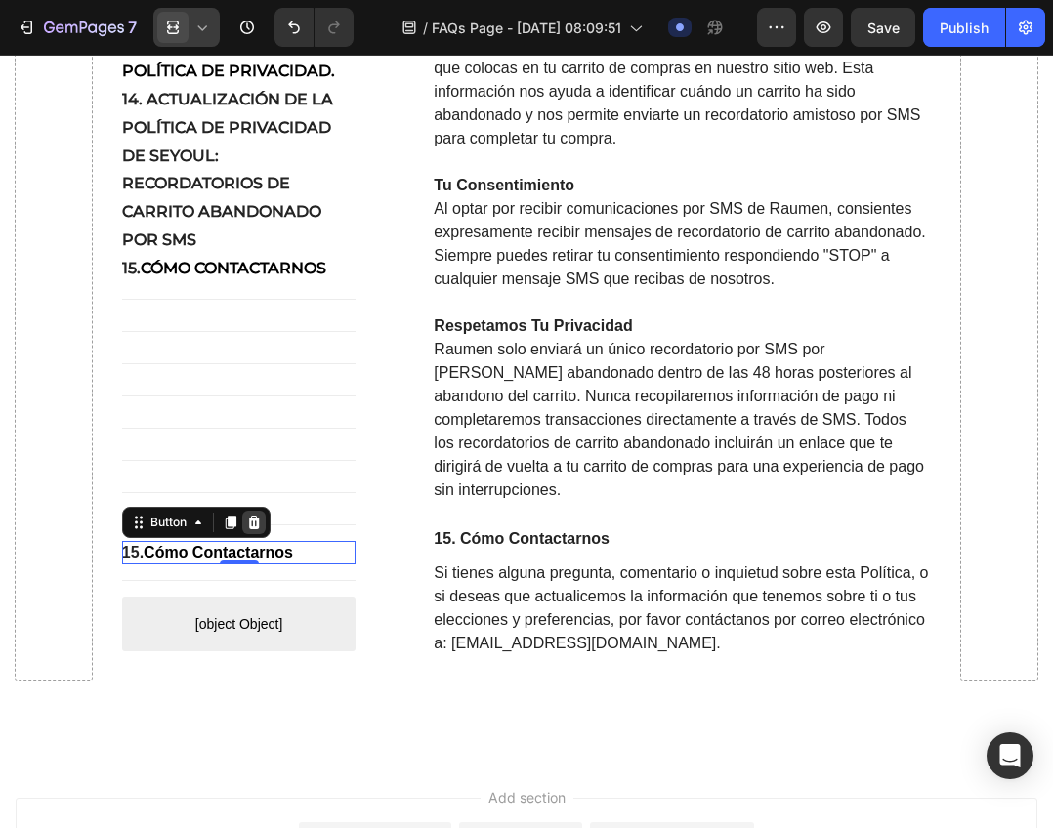
click at [254, 529] on icon at bounding box center [253, 523] width 13 height 14
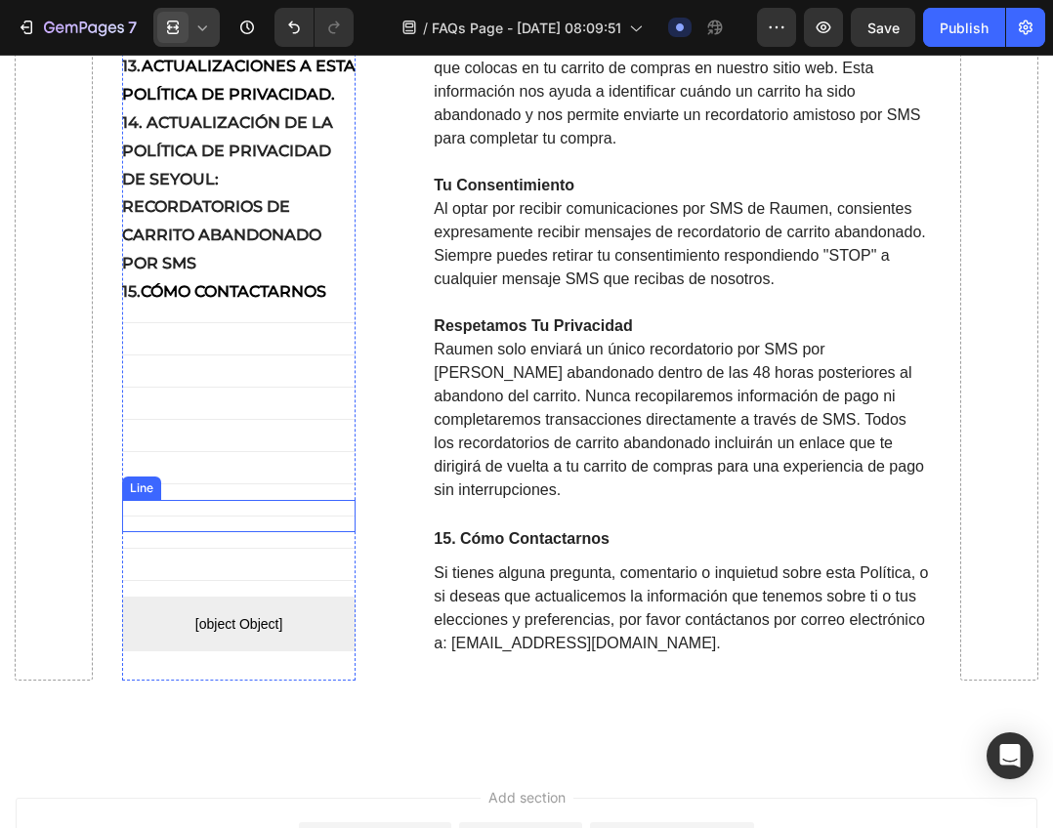
scroll to position [14866, 0]
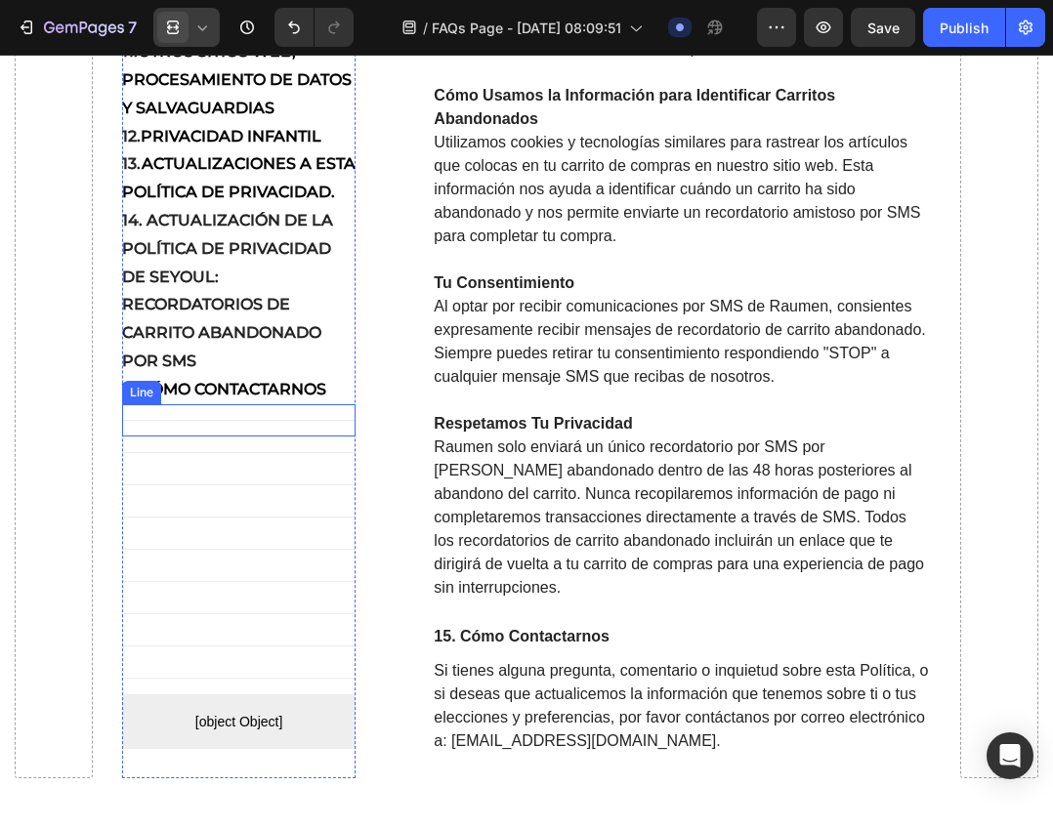
click at [263, 436] on div "Title Line" at bounding box center [239, 420] width 234 height 32
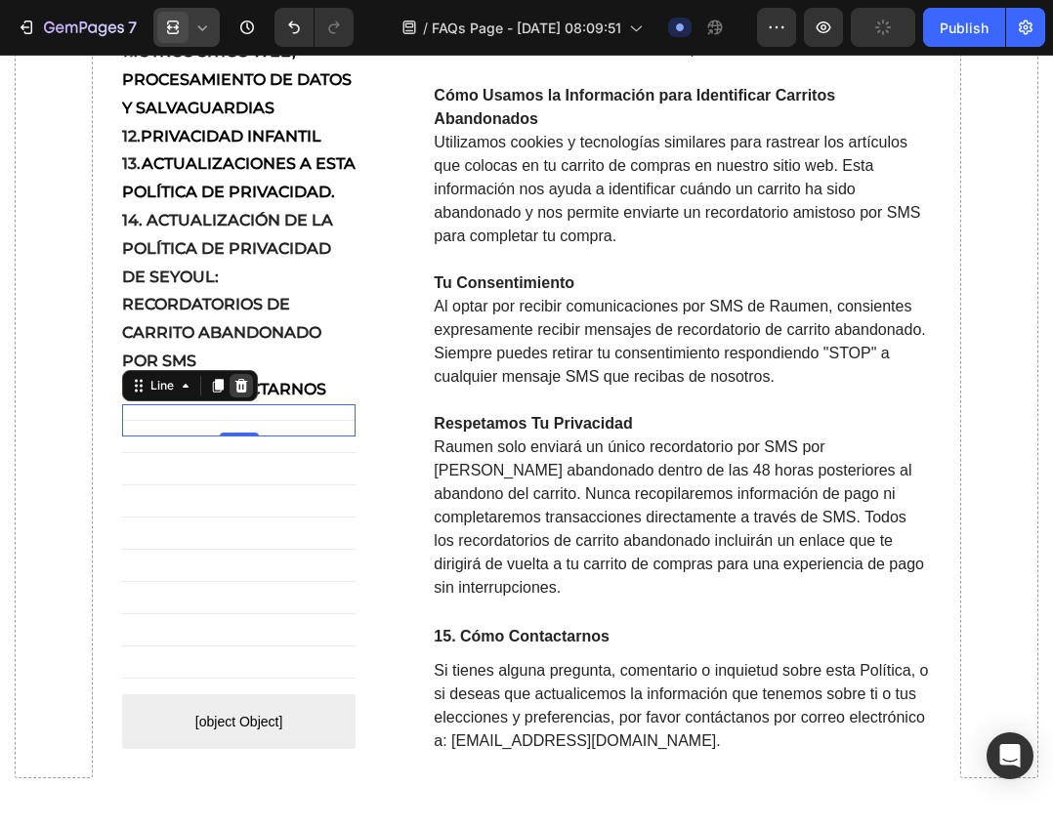
click at [242, 393] on icon at bounding box center [241, 386] width 16 height 16
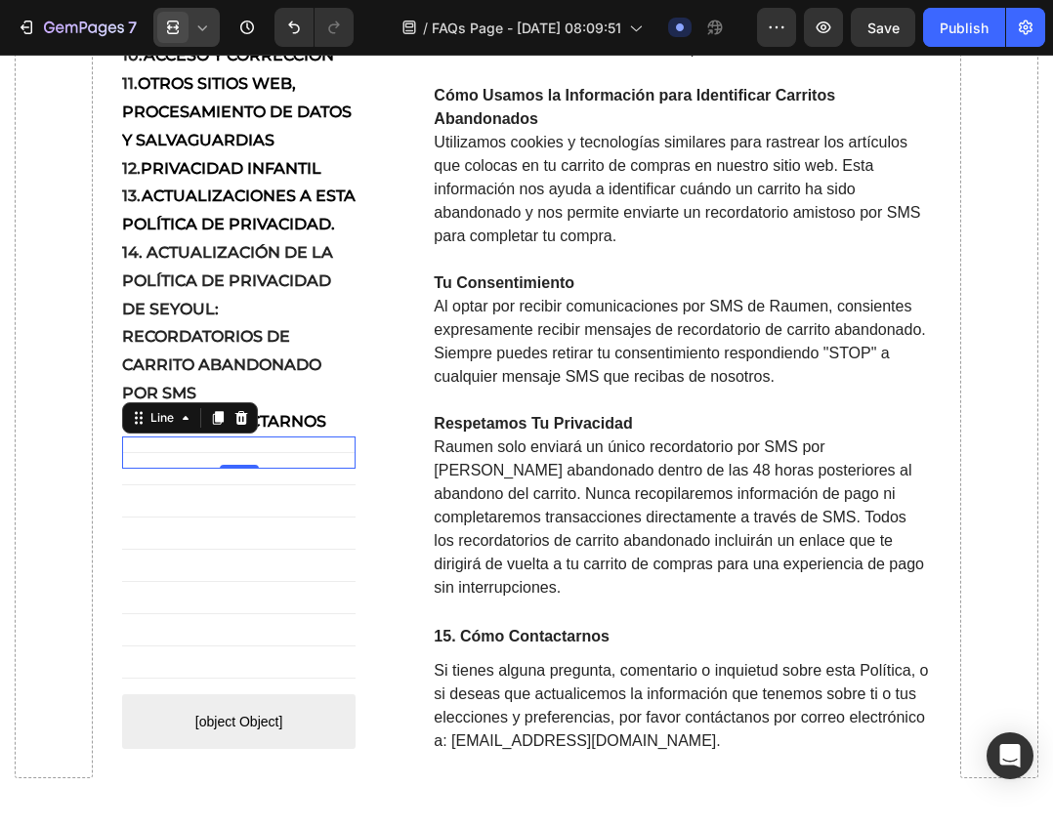
click at [247, 469] on div "Title Line 0" at bounding box center [239, 452] width 234 height 32
click at [241, 426] on icon at bounding box center [241, 418] width 16 height 16
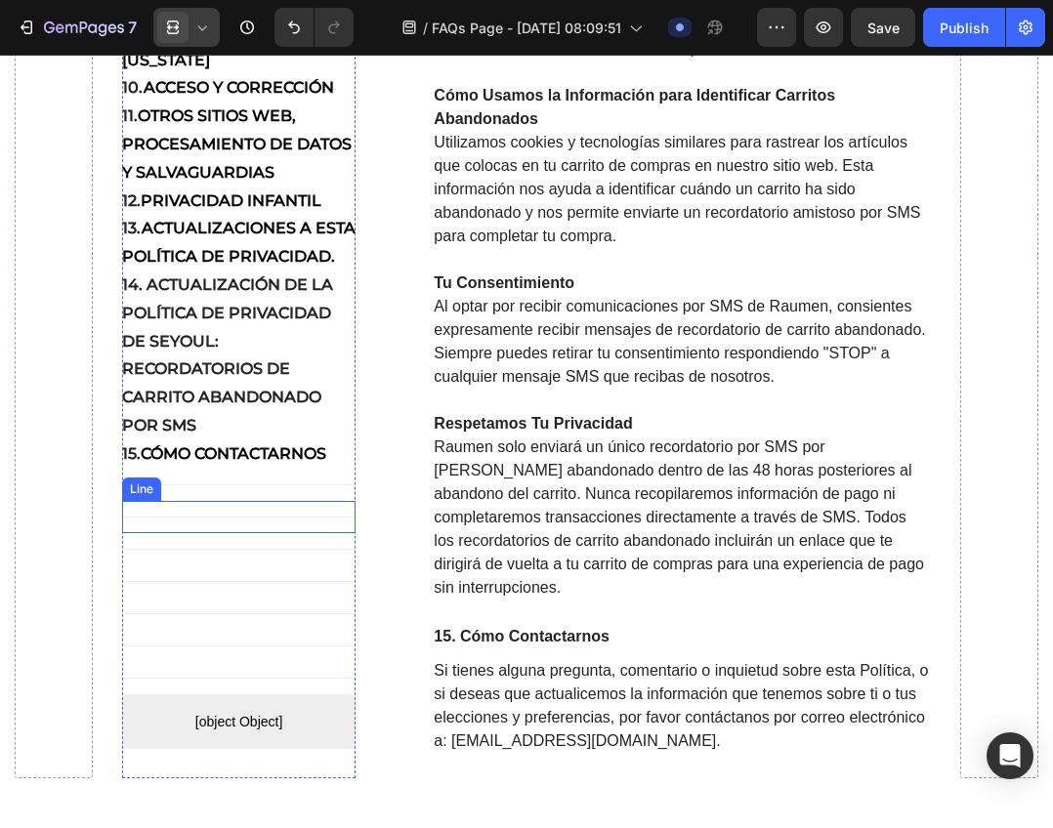
click at [239, 533] on div "Title Line" at bounding box center [239, 517] width 234 height 32
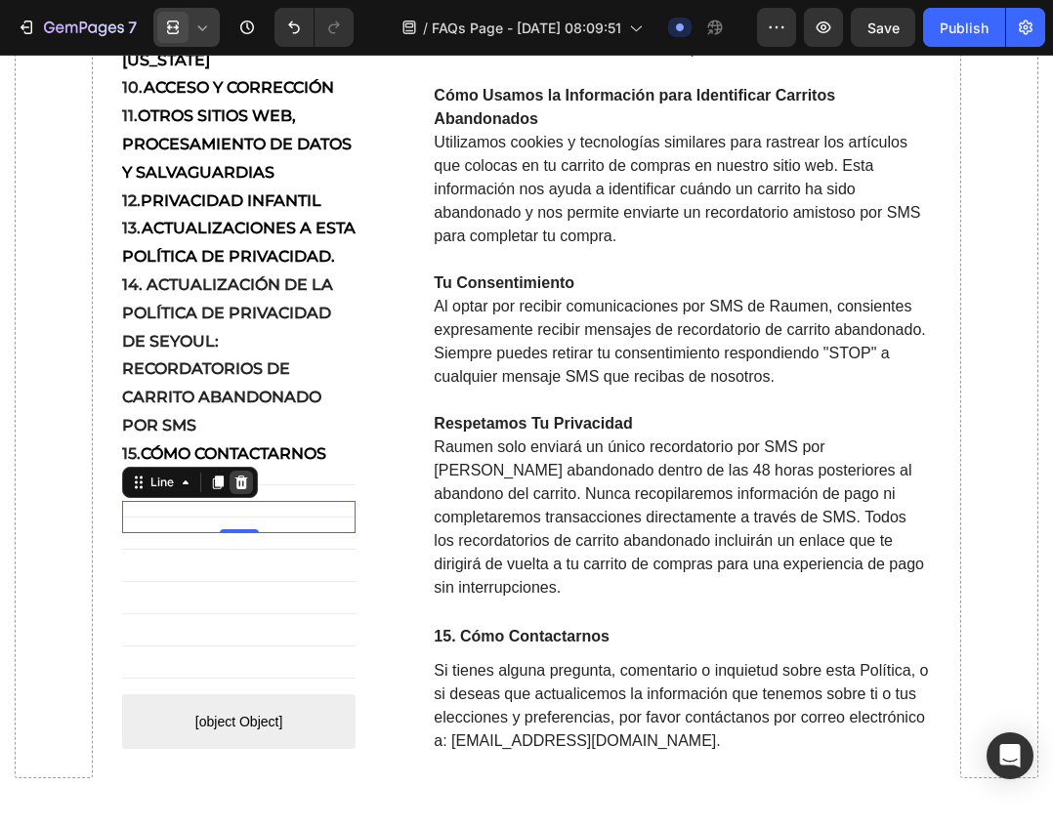
click at [237, 489] on icon at bounding box center [240, 483] width 13 height 14
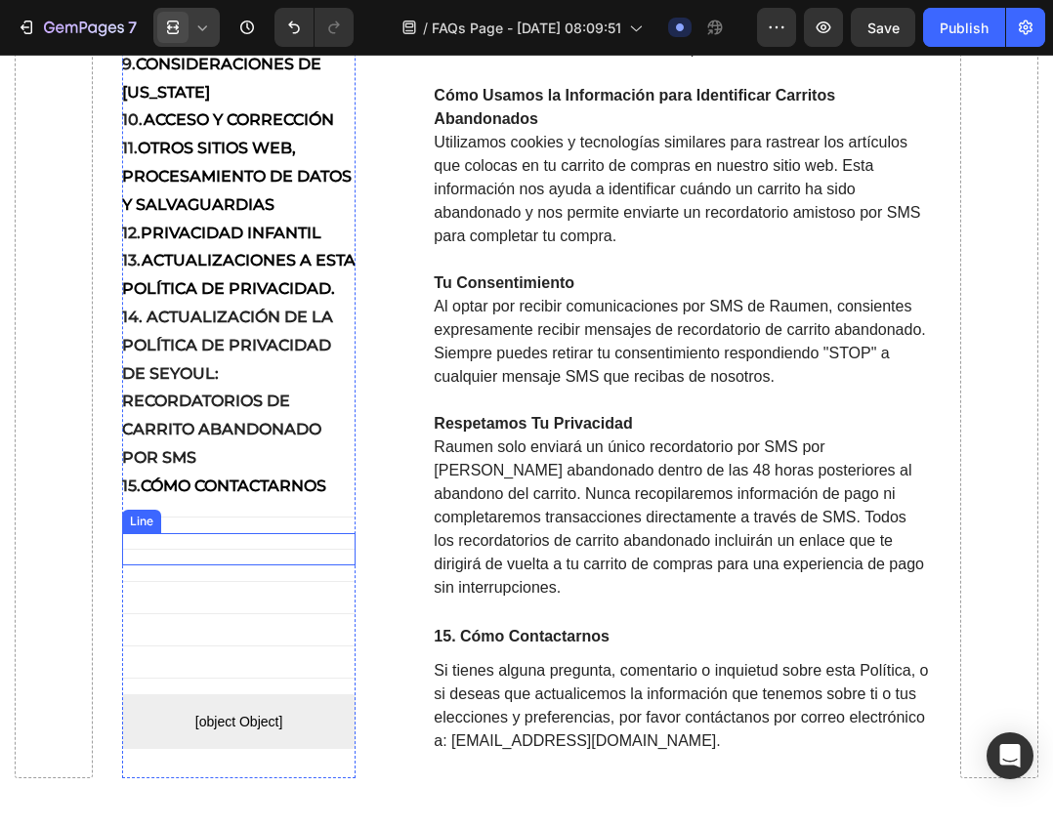
click at [237, 565] on div "Title Line" at bounding box center [239, 549] width 234 height 32
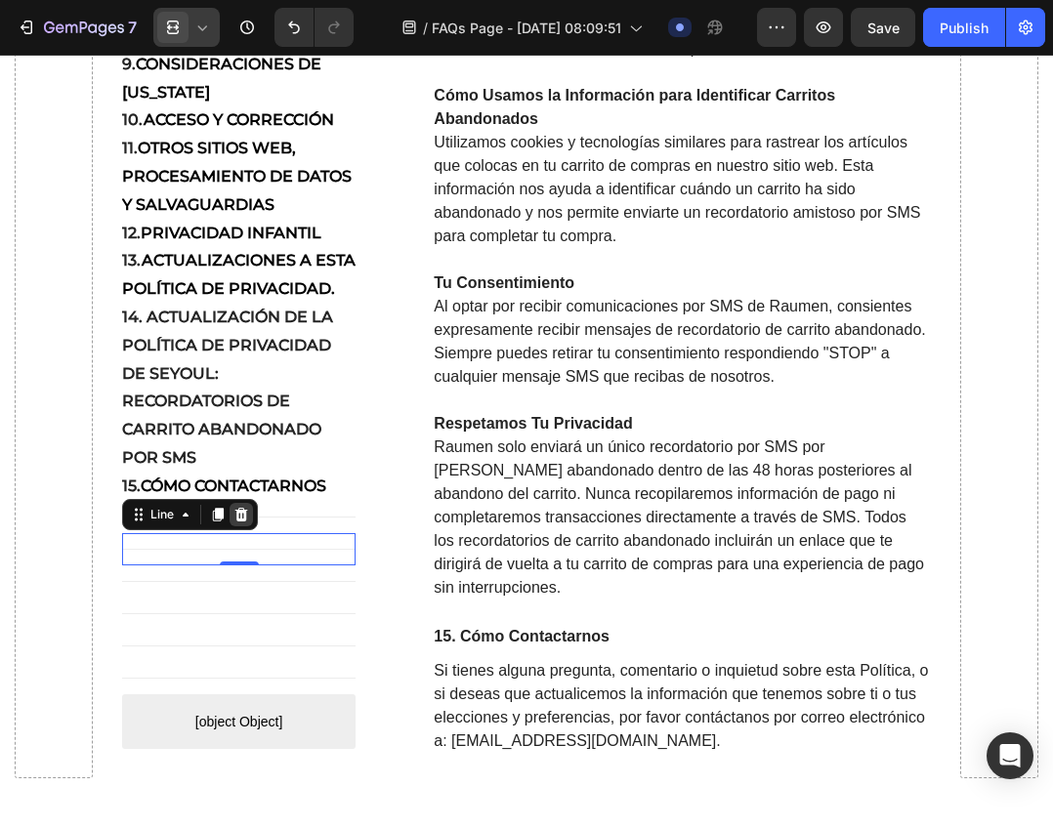
click at [234, 522] on icon at bounding box center [241, 515] width 16 height 16
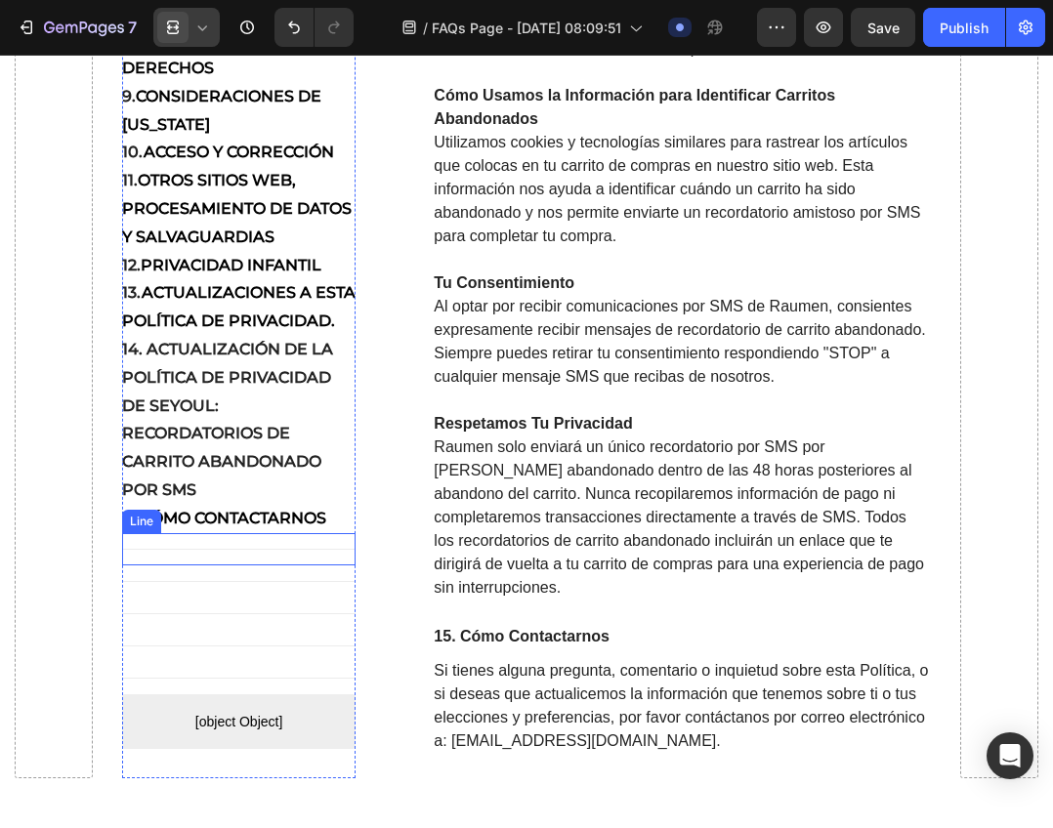
click at [226, 598] on div "Title Line" at bounding box center [239, 581] width 234 height 32
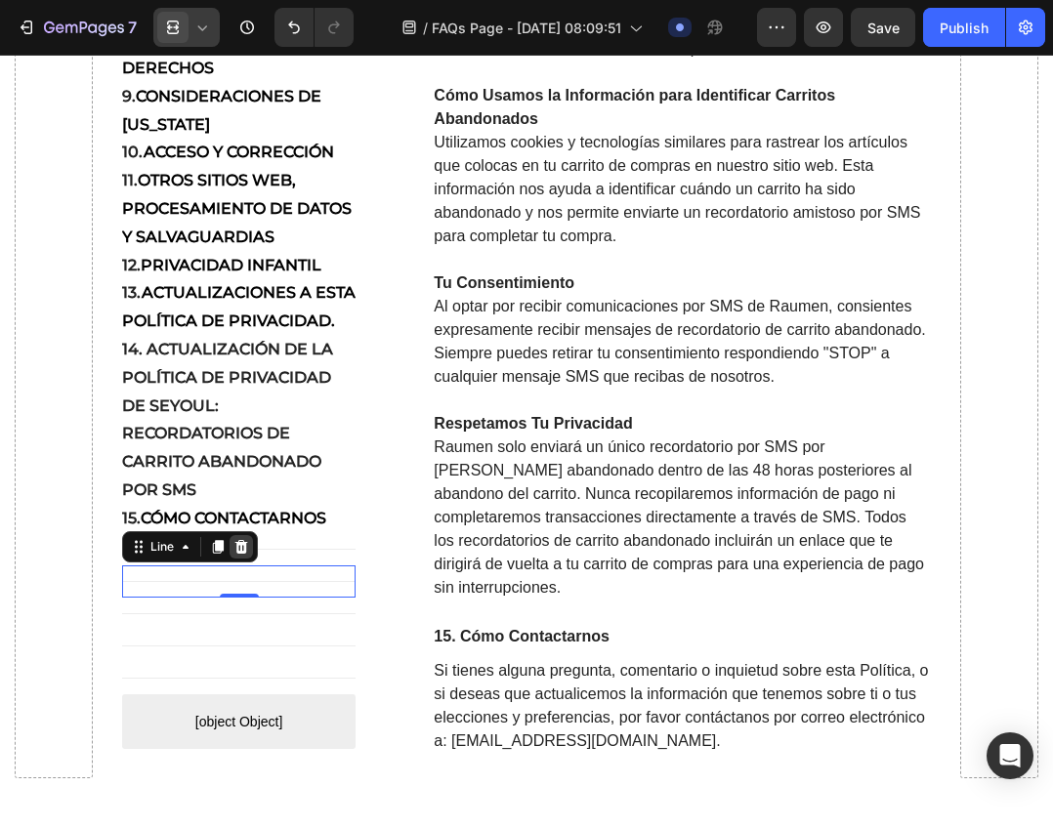
click at [246, 555] on icon at bounding box center [241, 547] width 16 height 16
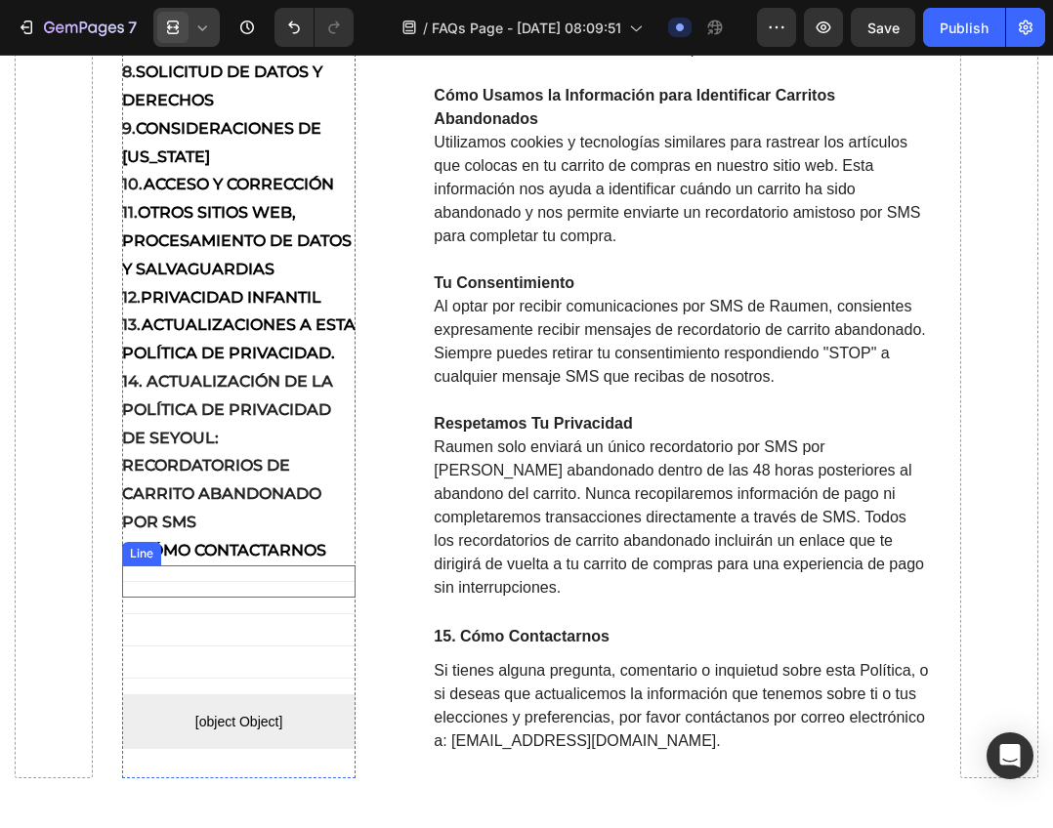
click at [238, 598] on div "Title Line" at bounding box center [239, 581] width 234 height 32
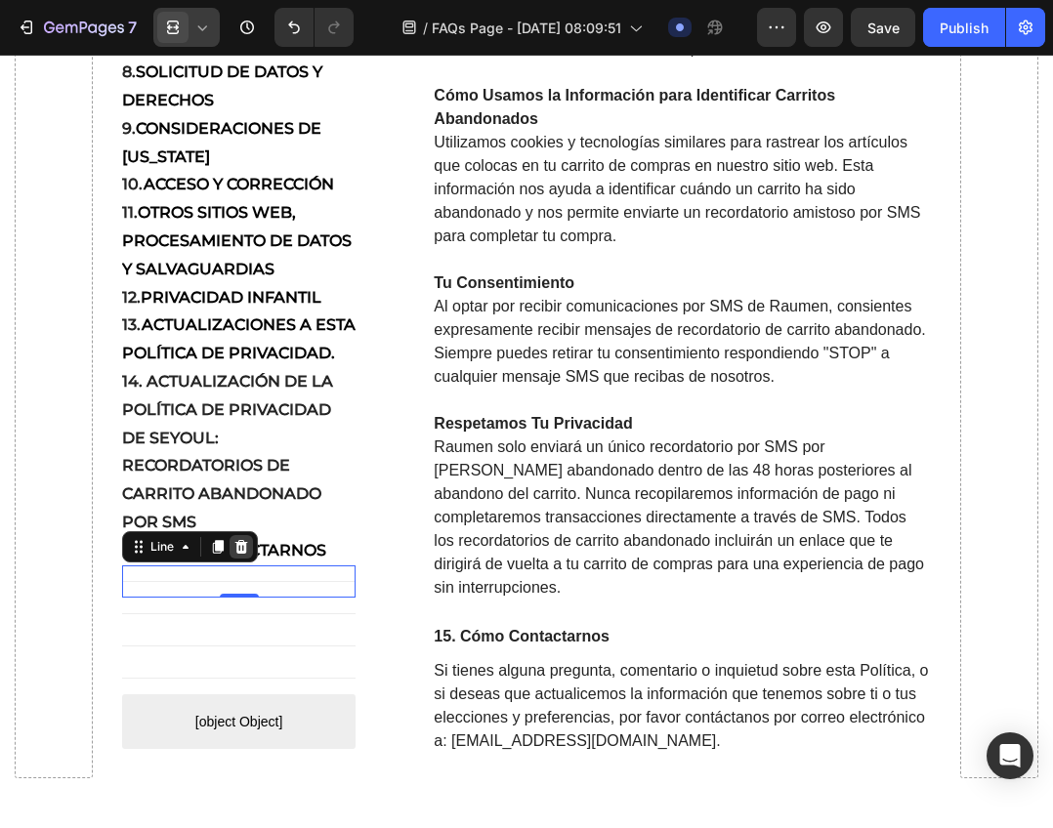
click at [237, 554] on icon at bounding box center [240, 547] width 13 height 14
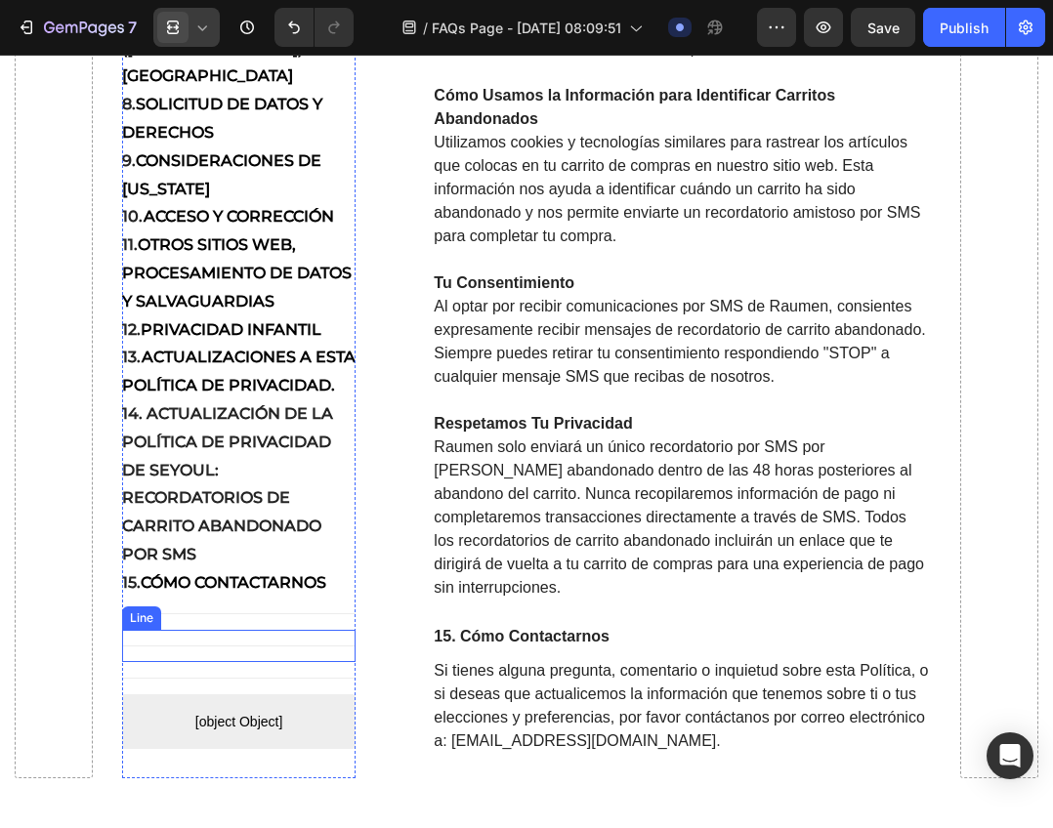
click at [291, 662] on div "Title Line" at bounding box center [239, 646] width 234 height 32
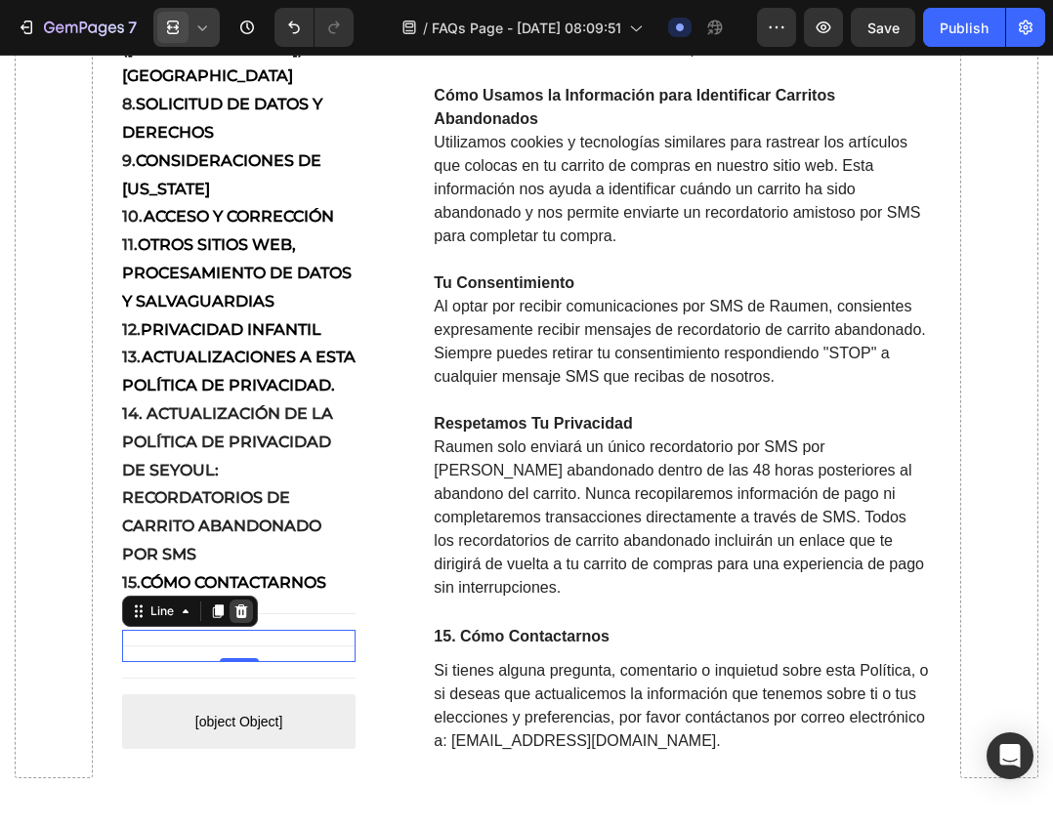
click at [241, 619] on icon at bounding box center [241, 611] width 16 height 16
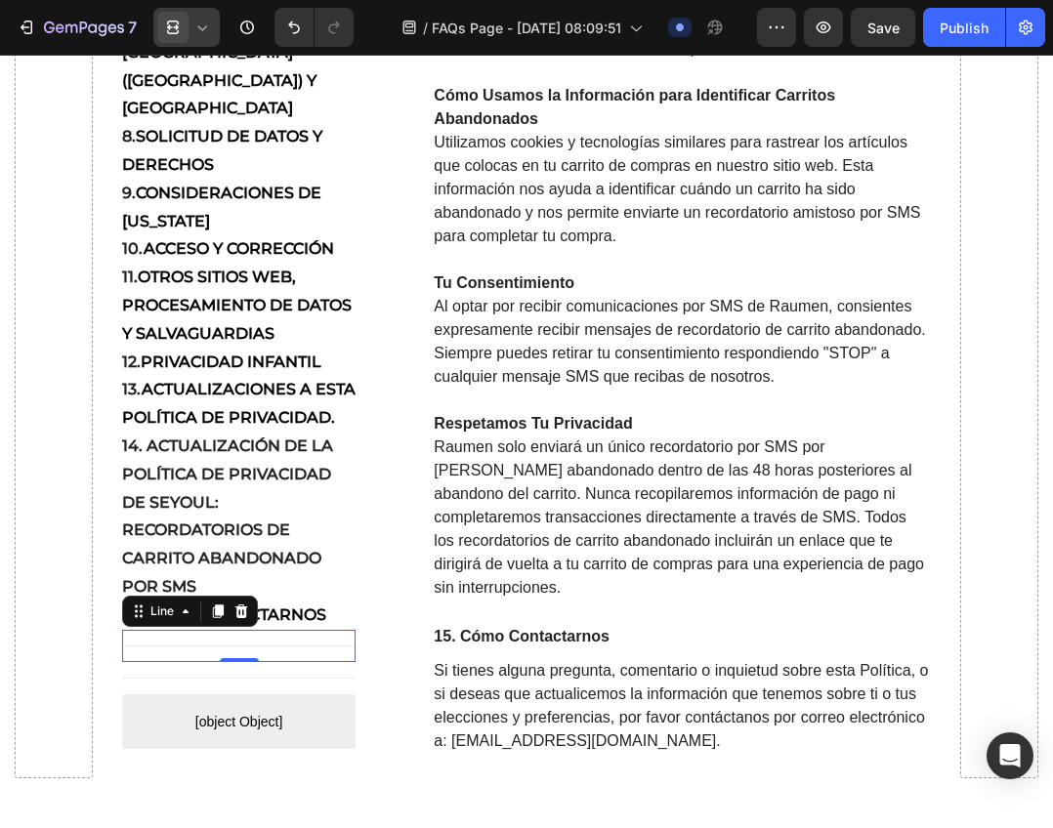
click at [254, 662] on div "Title Line 0" at bounding box center [239, 646] width 234 height 32
click at [242, 623] on div at bounding box center [240, 611] width 23 height 23
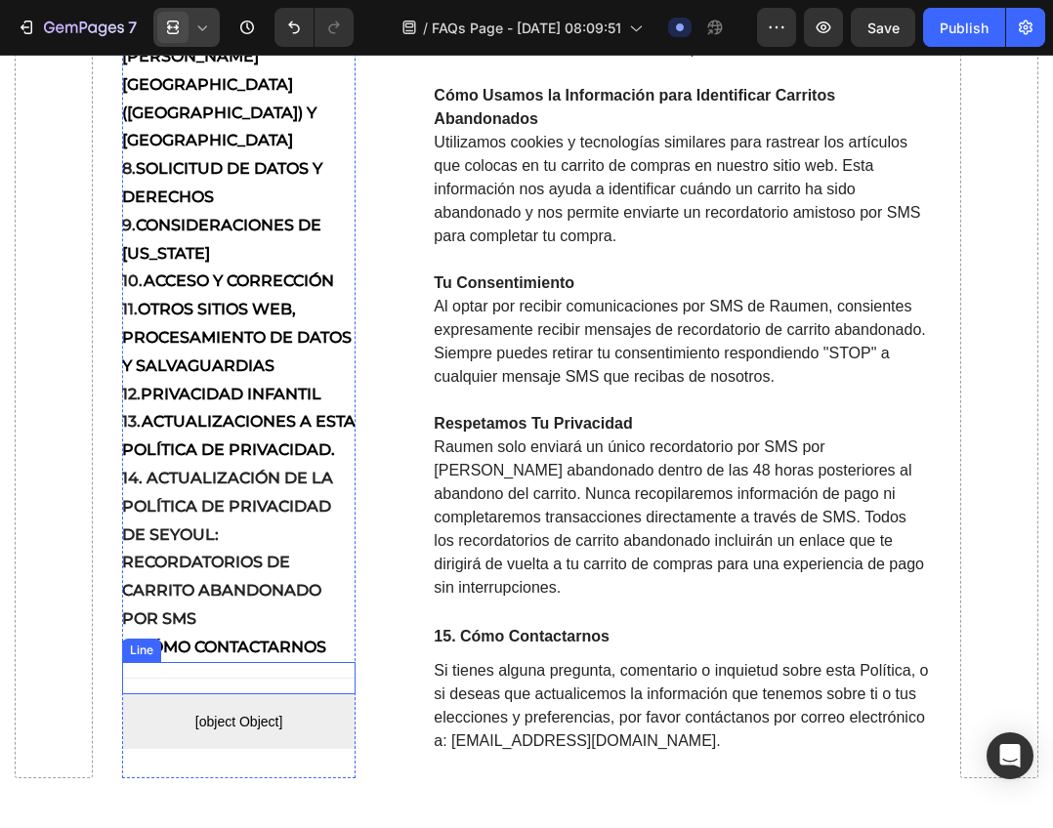
click at [259, 694] on div "Title Line" at bounding box center [239, 678] width 234 height 32
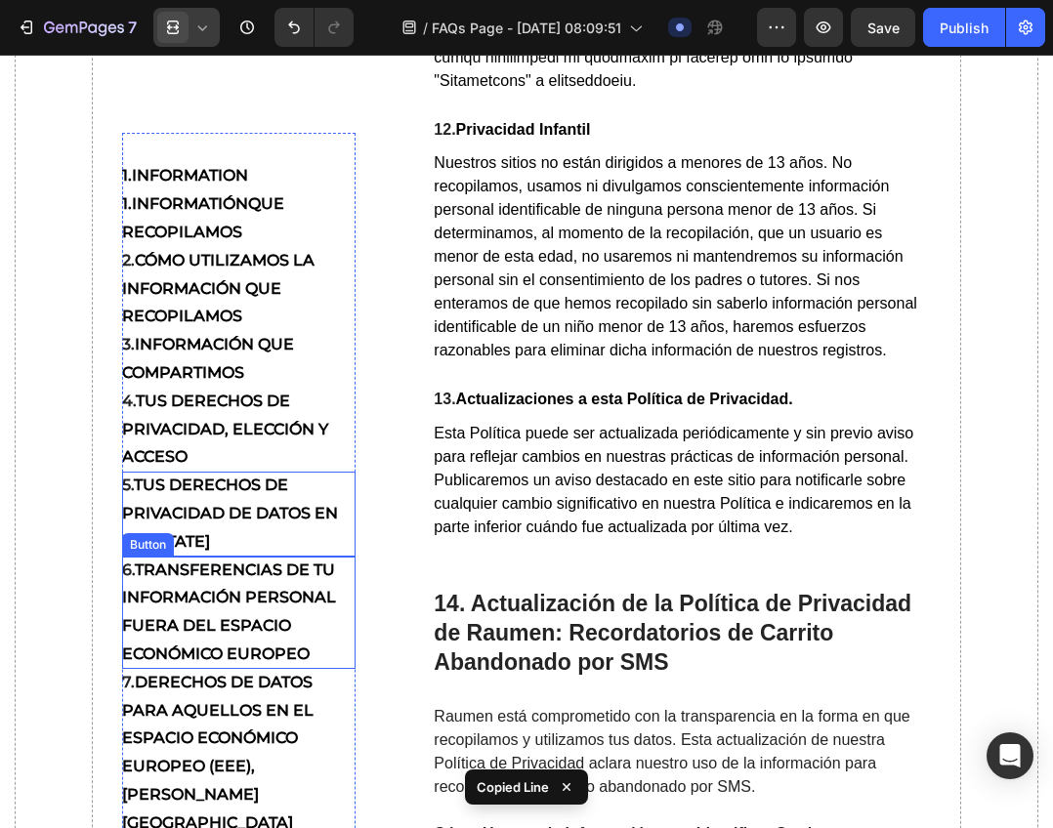
scroll to position [13889, 0]
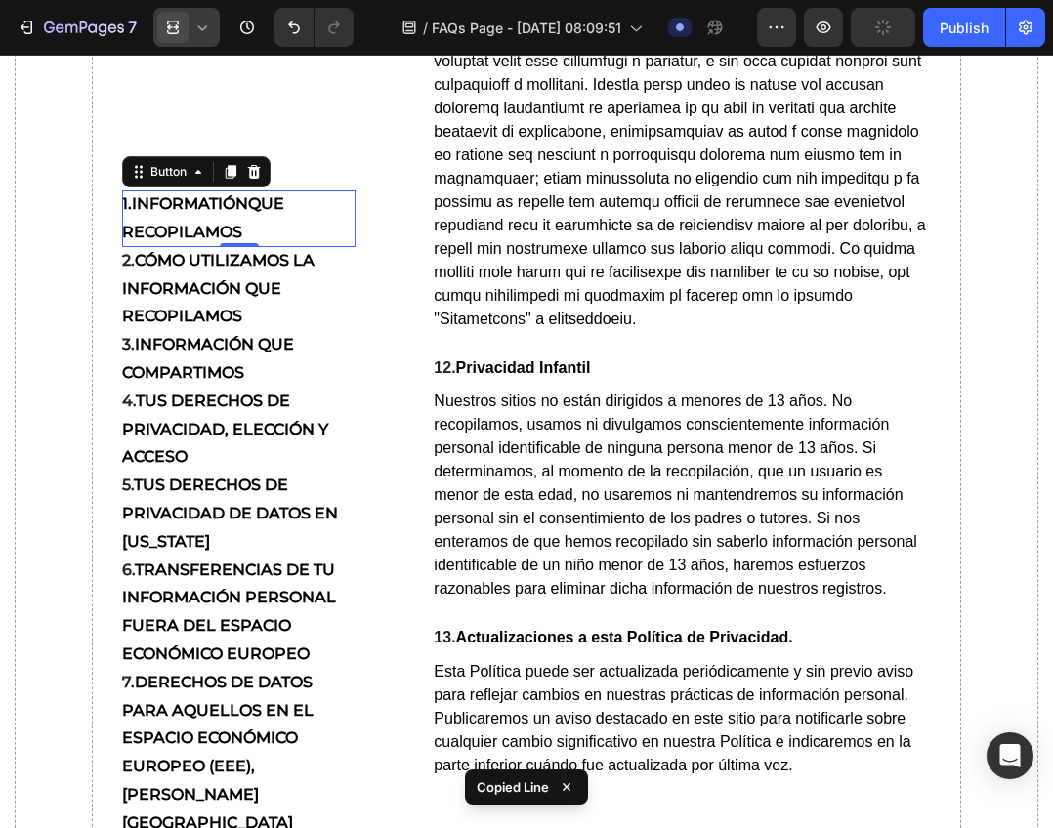
click at [237, 190] on p "1.Informatión que recopilamos" at bounding box center [239, 218] width 234 height 57
click at [296, 179] on div "1.Information Button" at bounding box center [239, 176] width 234 height 28
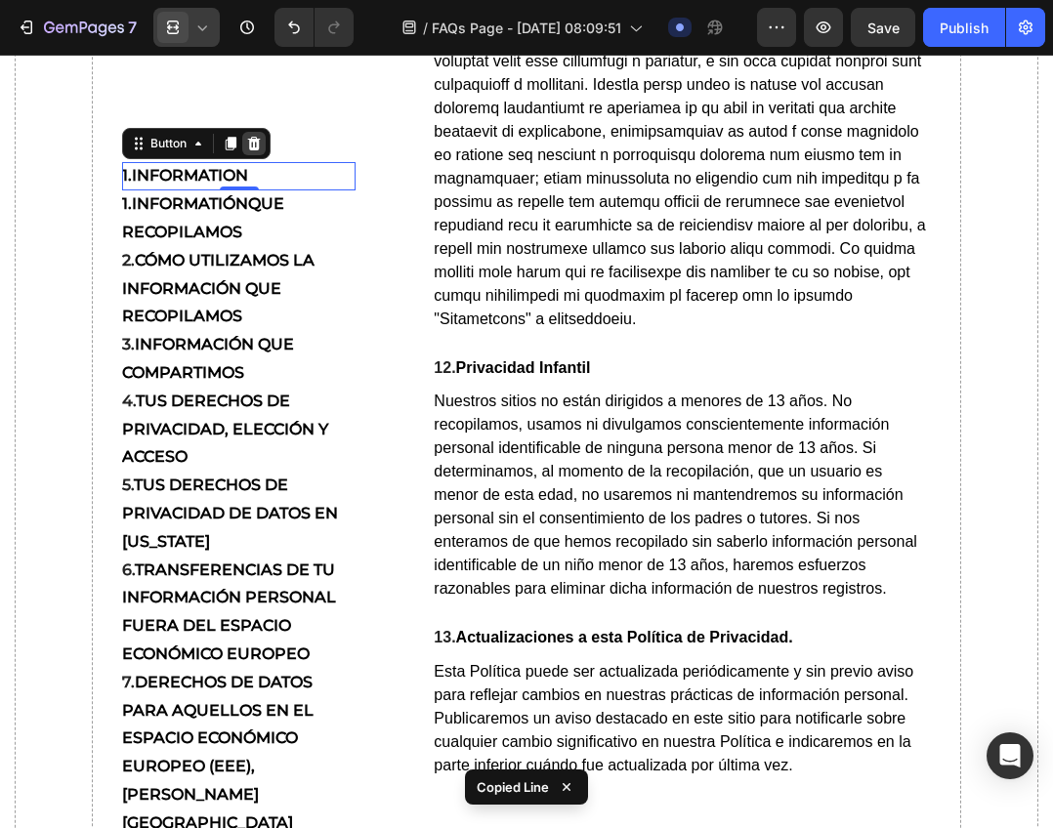
click at [260, 151] on div at bounding box center [253, 143] width 23 height 23
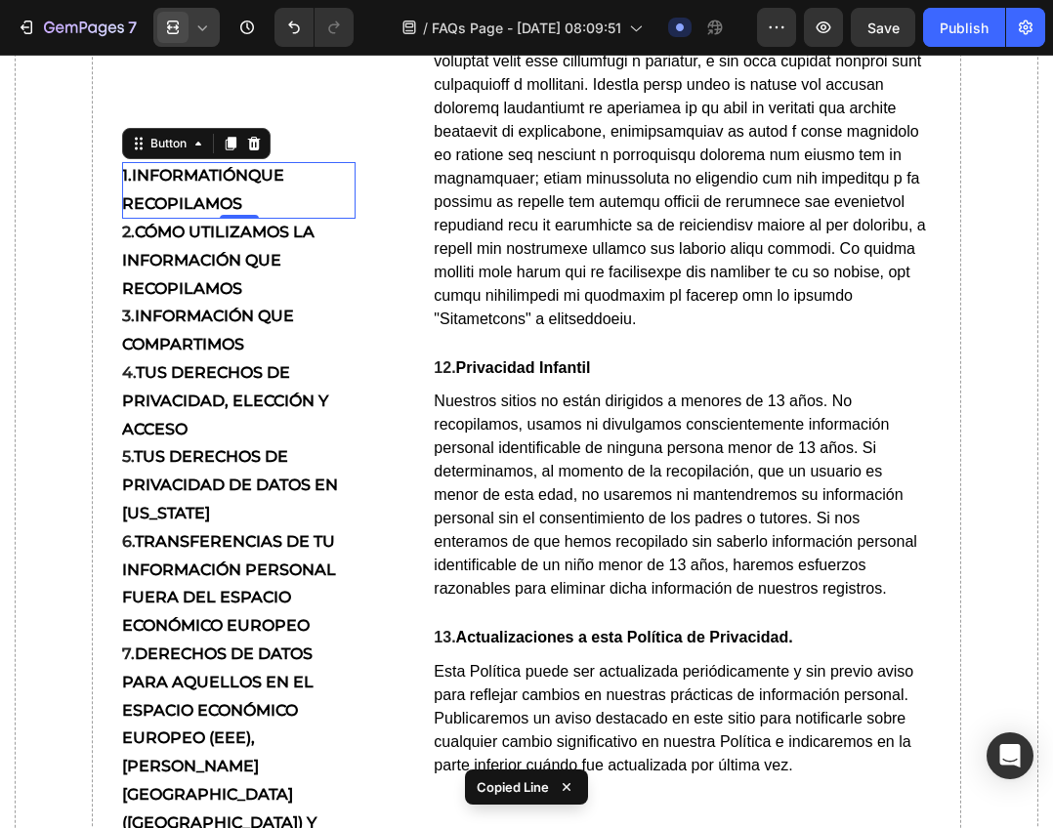
click at [264, 177] on strong "que recopilamos" at bounding box center [203, 189] width 162 height 47
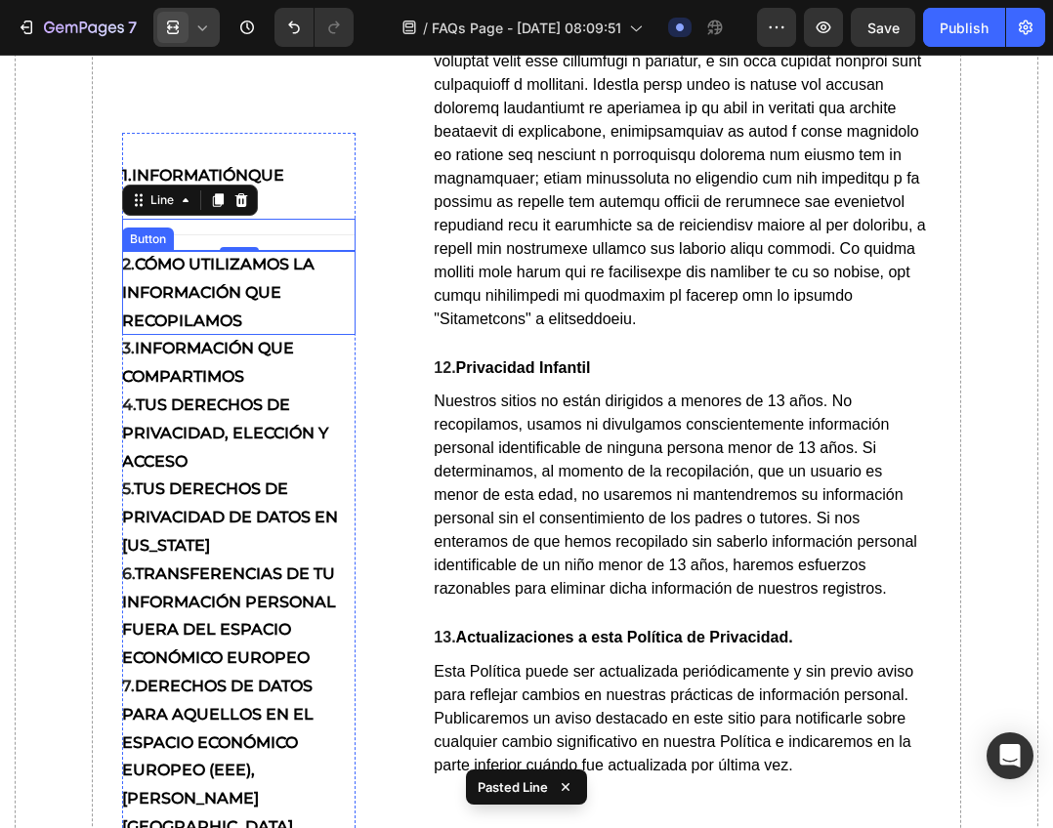
click at [300, 266] on strong "cómo utilizamos la información que recopilamos" at bounding box center [218, 292] width 192 height 75
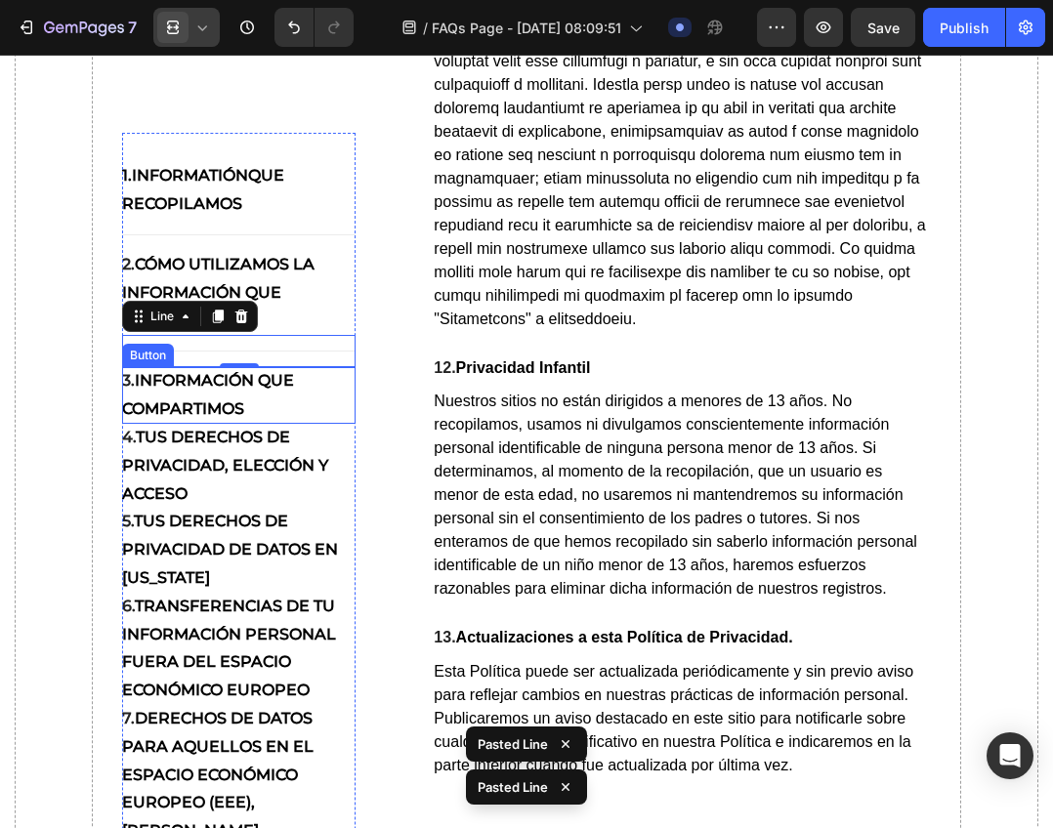
click at [289, 380] on strong "Información que Compartimos" at bounding box center [208, 394] width 172 height 47
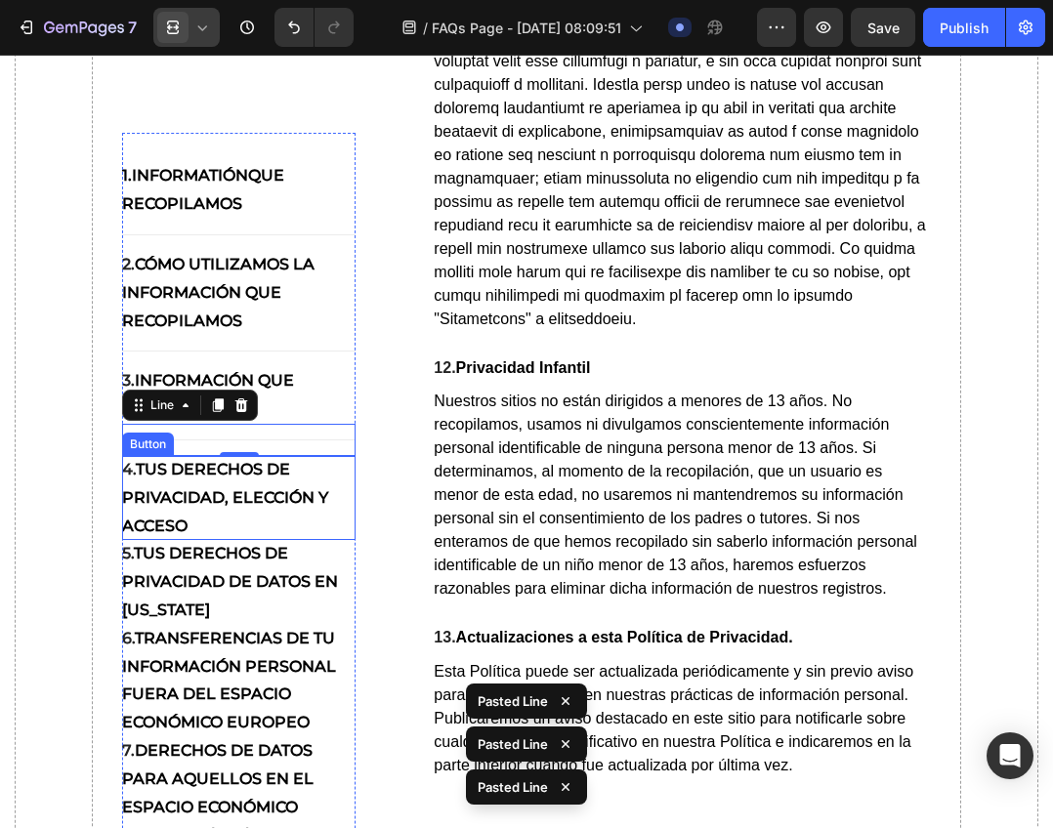
click at [278, 478] on p "4. Tus Derechos de Privacidad, Elección y Acceso" at bounding box center [239, 498] width 234 height 84
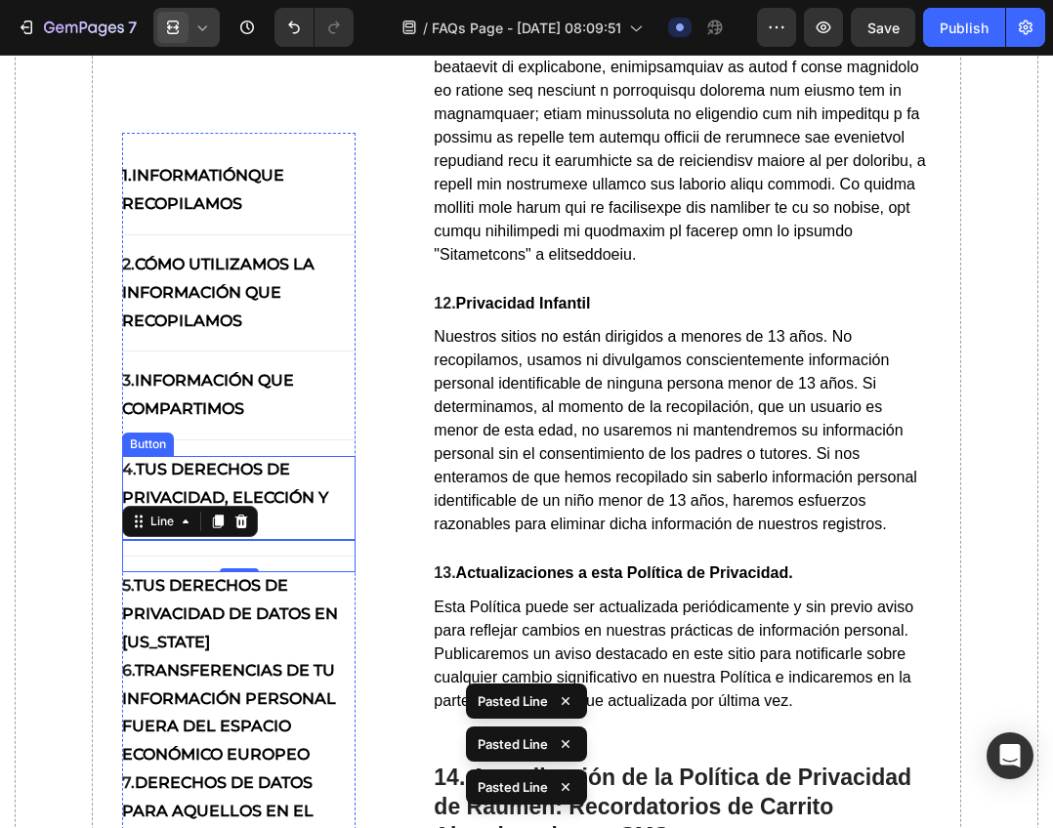
scroll to position [13987, 0]
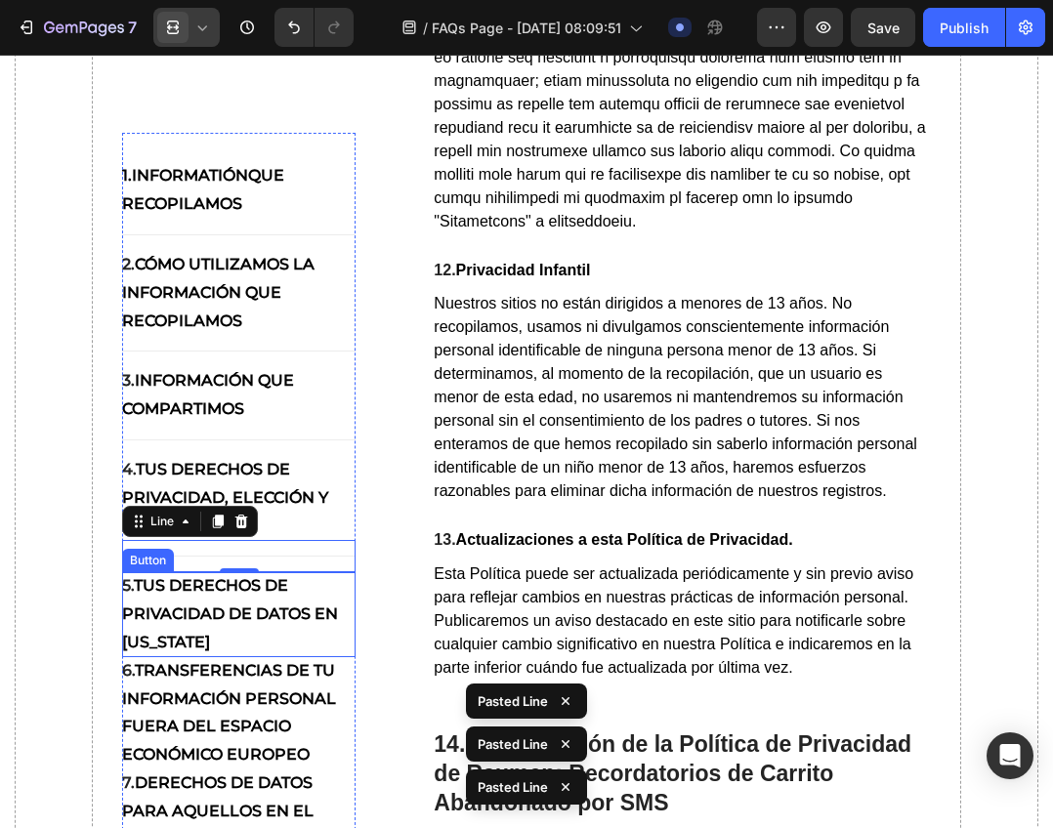
click at [261, 592] on strong "tus derechos de privacidad de datos en [US_STATE]" at bounding box center [230, 613] width 216 height 75
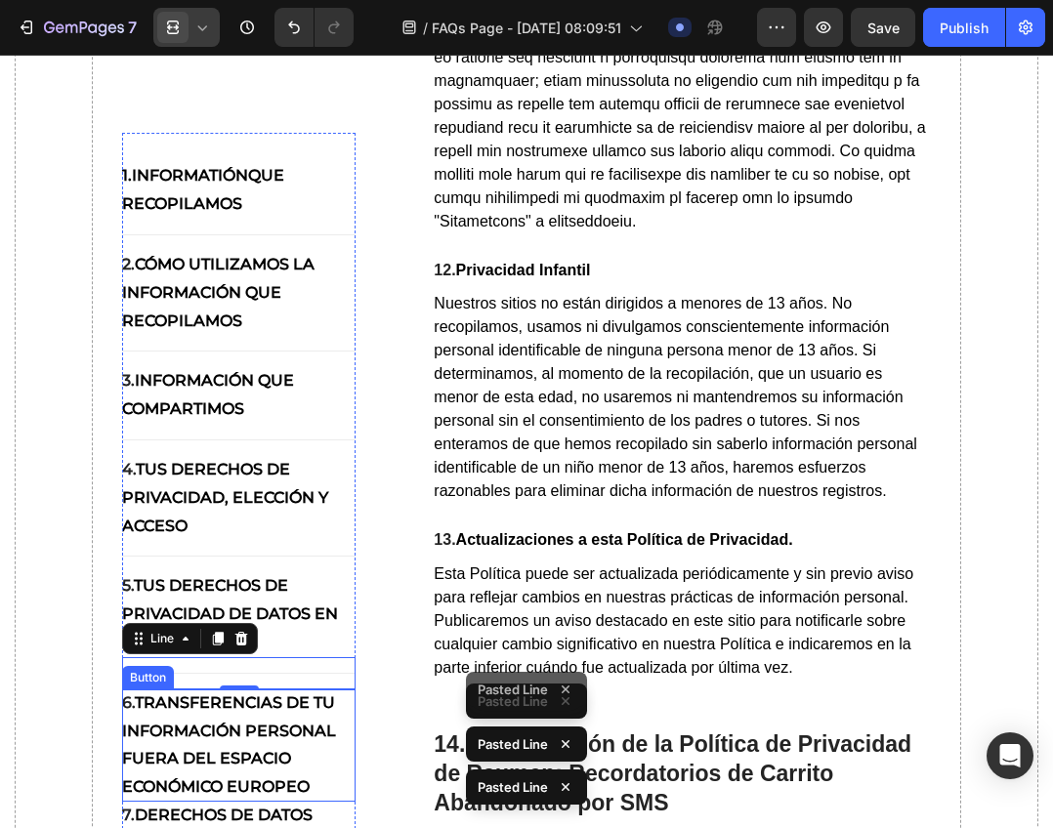
click at [253, 701] on strong "Transferencias de tu Información Personal Fuera del Espacio Económico Europeo" at bounding box center [229, 743] width 214 height 103
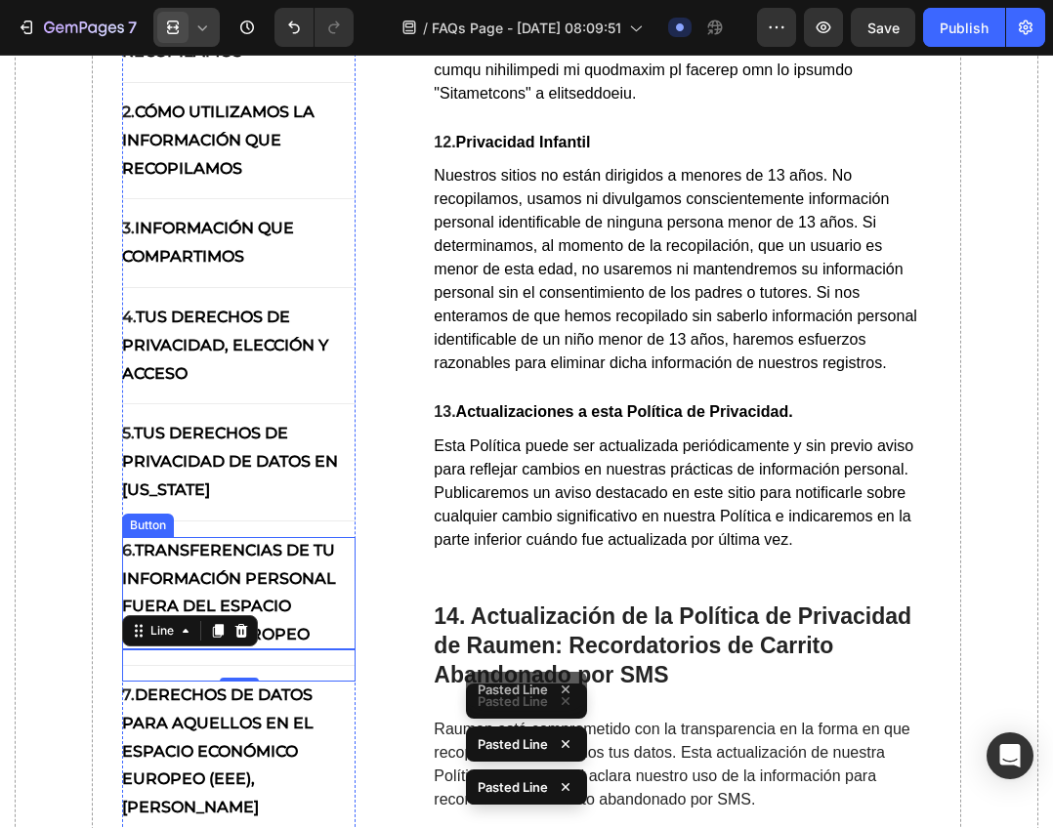
scroll to position [14280, 0]
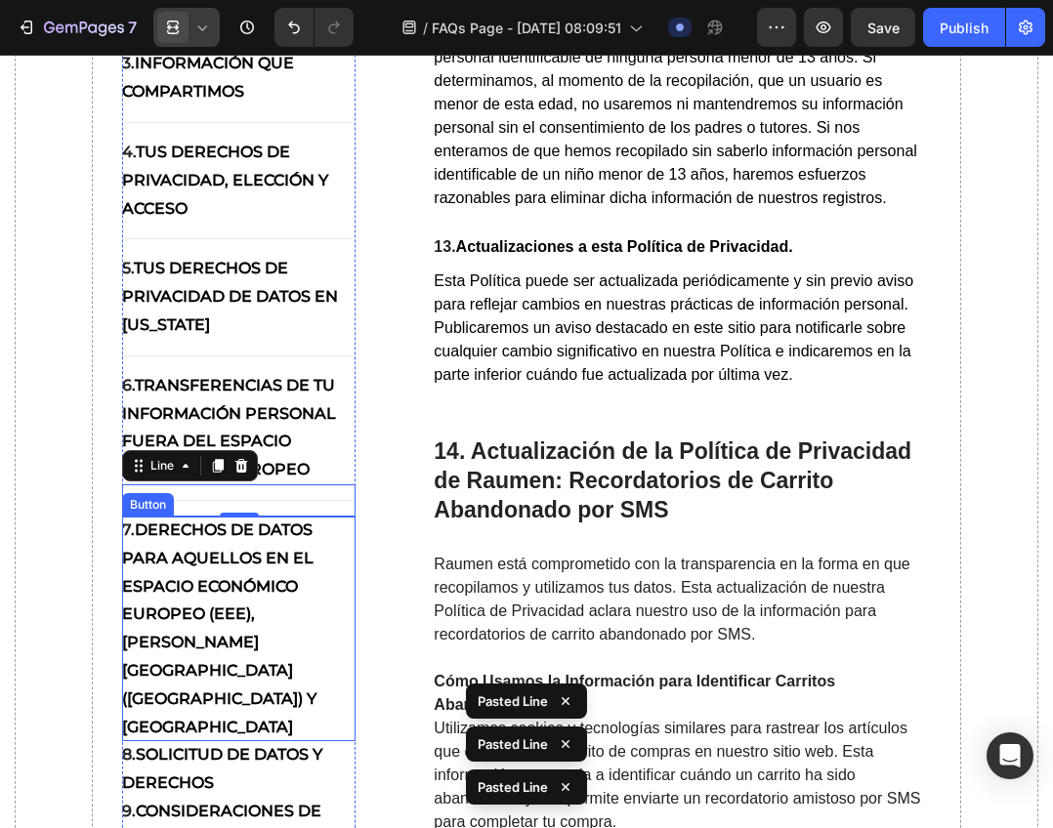
click at [255, 665] on strong "Derechos de Datos para aquellos en el Espacio Económico Europeo (EEE), [PERSON_…" at bounding box center [219, 628] width 194 height 216
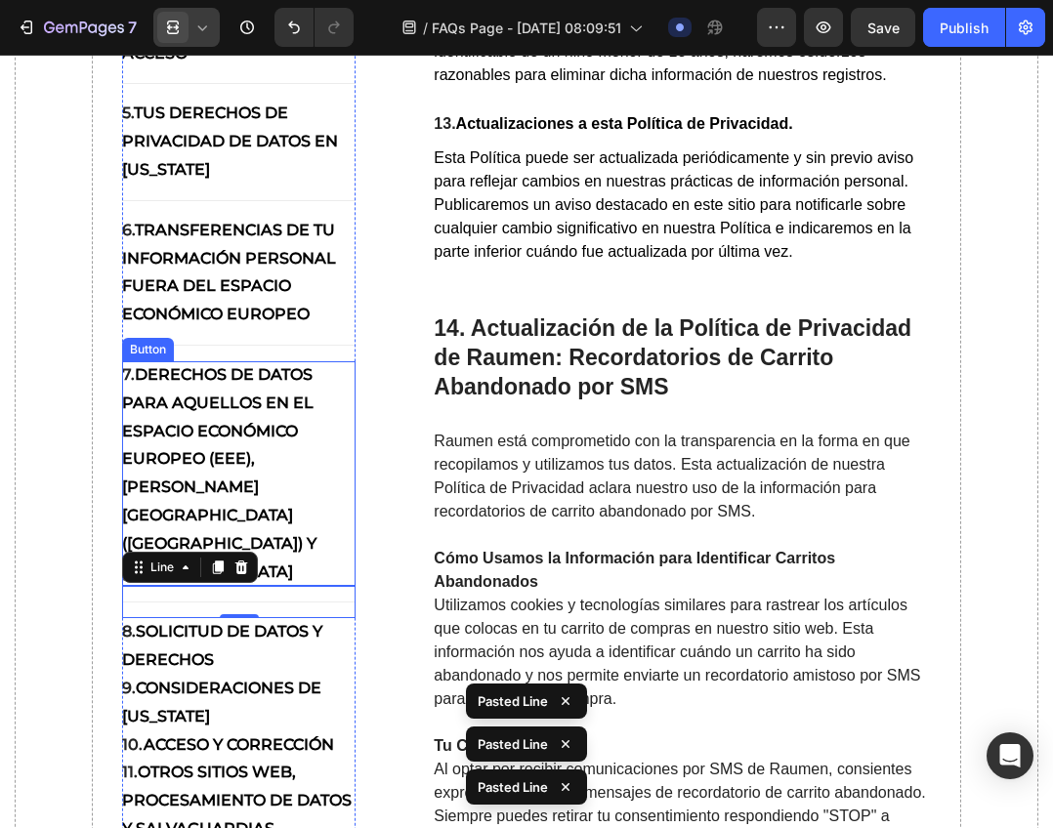
scroll to position [14671, 0]
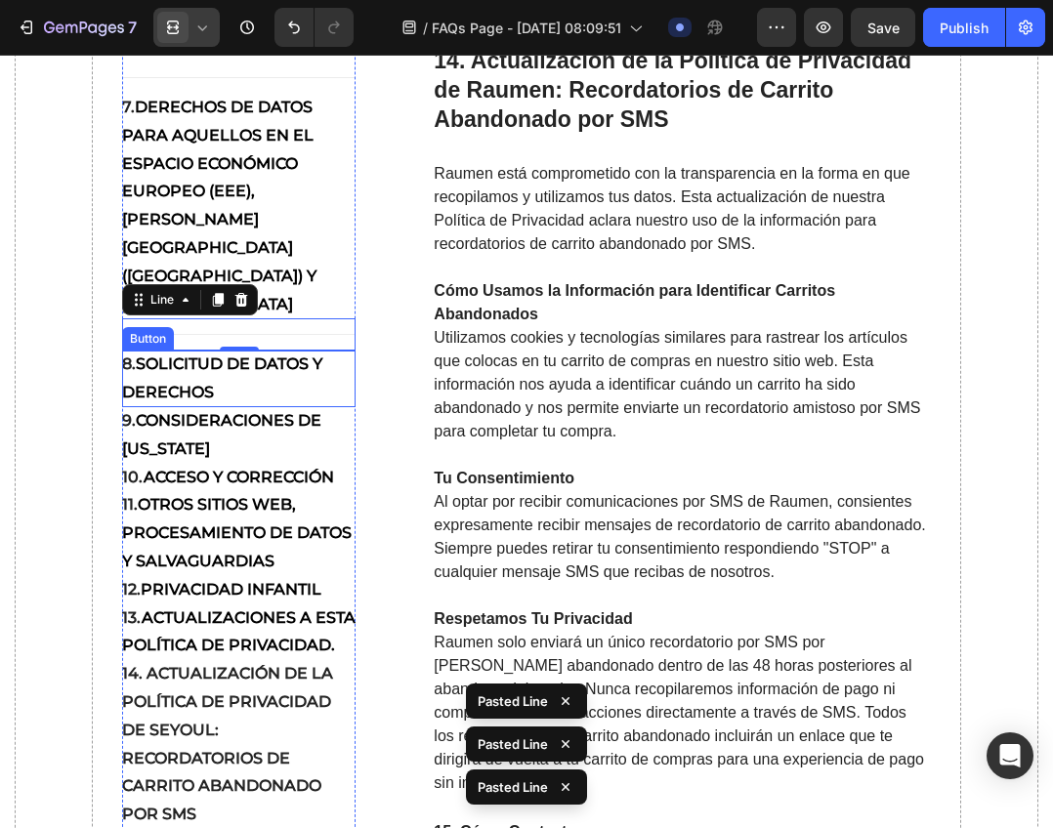
click at [247, 407] on p "8. Solicitud de Datos y Derechos" at bounding box center [239, 379] width 234 height 57
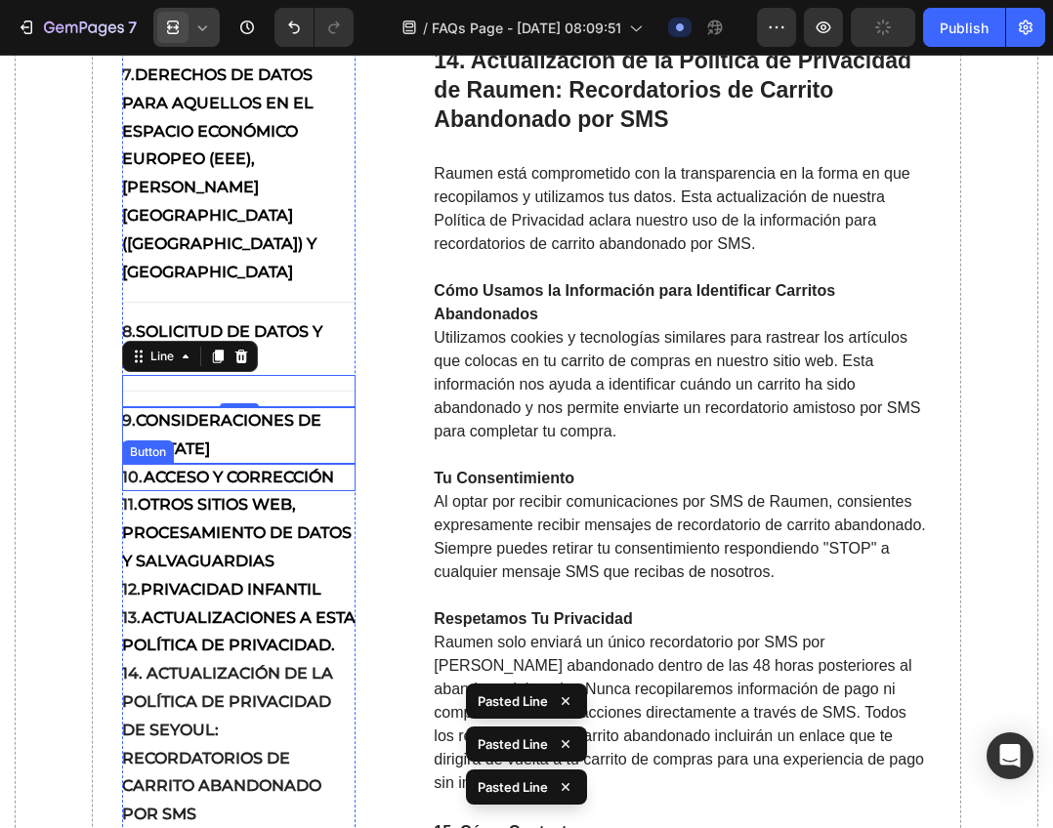
click at [243, 464] on p "9. Consideraciones de [US_STATE]" at bounding box center [239, 435] width 234 height 57
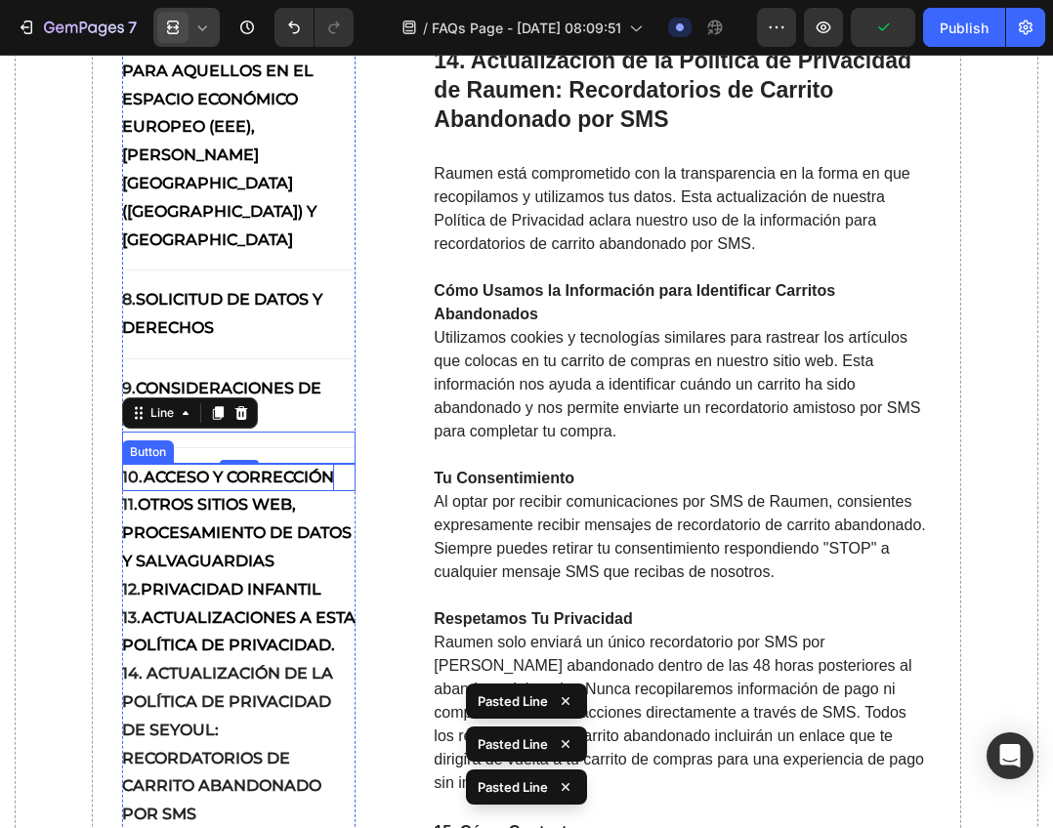
click at [252, 486] on strong "acceso y corrección" at bounding box center [239, 477] width 190 height 19
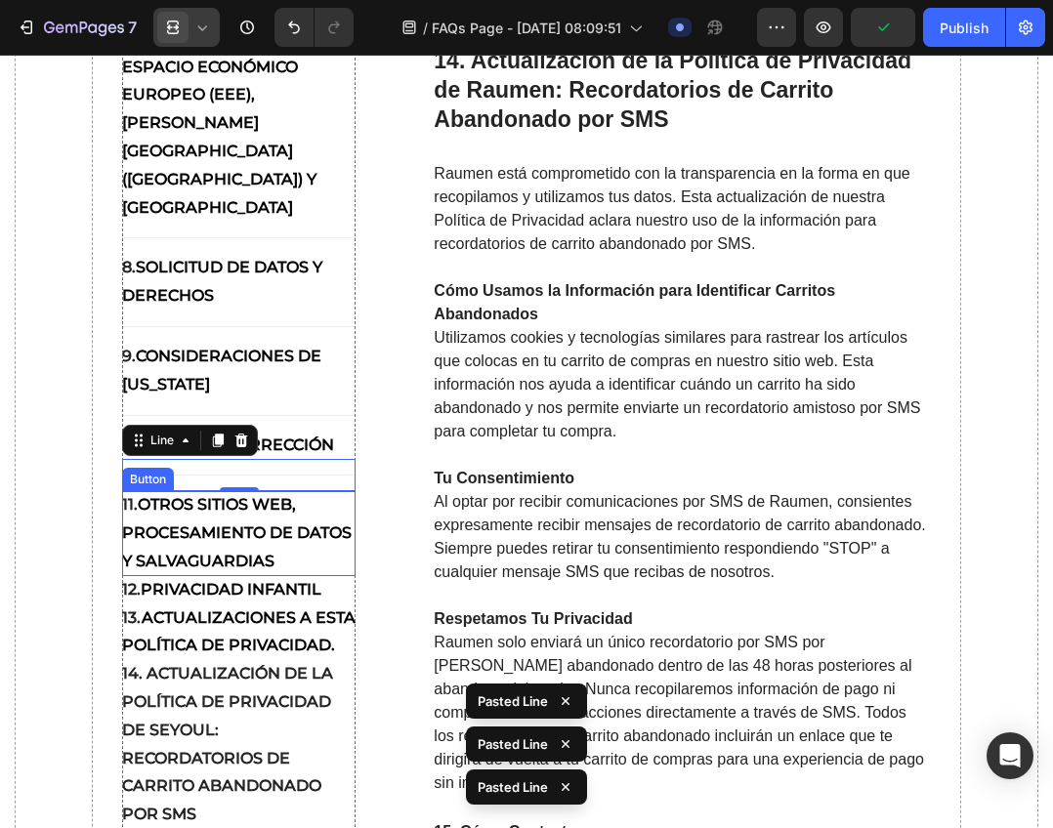
click at [258, 559] on strong "otros sitios web, procesamiento de datos y salvaguardias" at bounding box center [236, 532] width 229 height 75
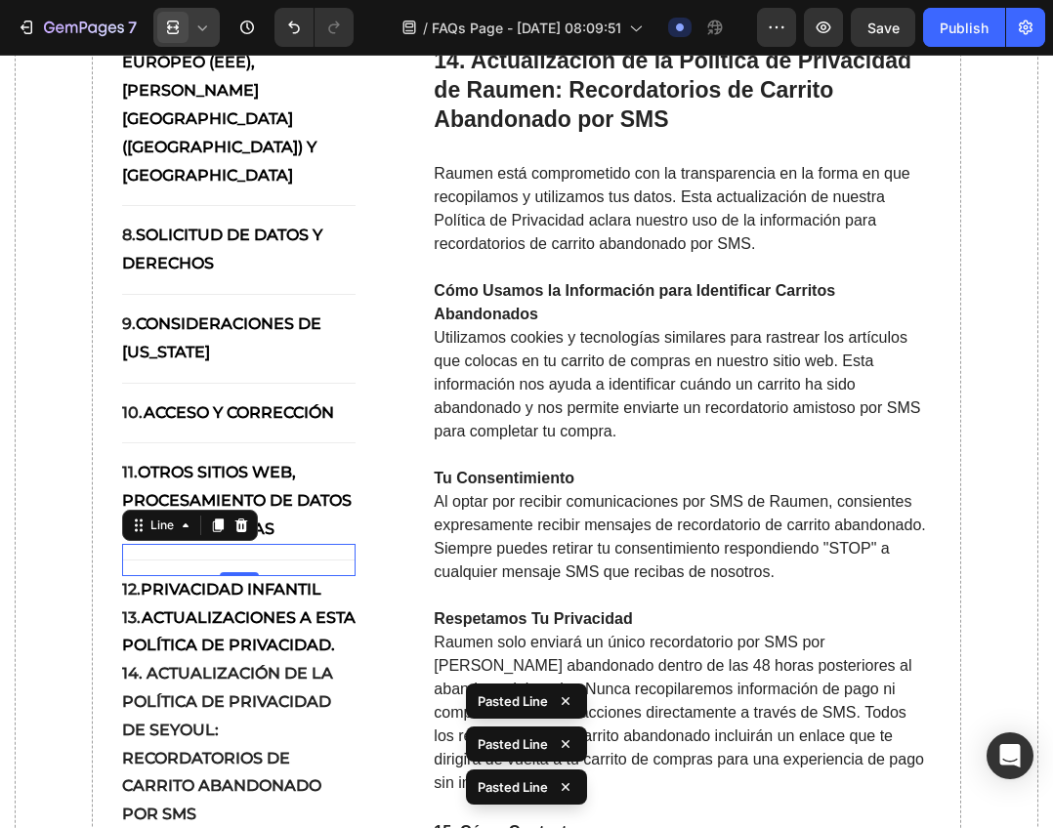
click at [263, 576] on div "Title Line 0" at bounding box center [239, 560] width 234 height 32
click at [265, 599] on strong "Privacidad Infantil" at bounding box center [231, 589] width 181 height 19
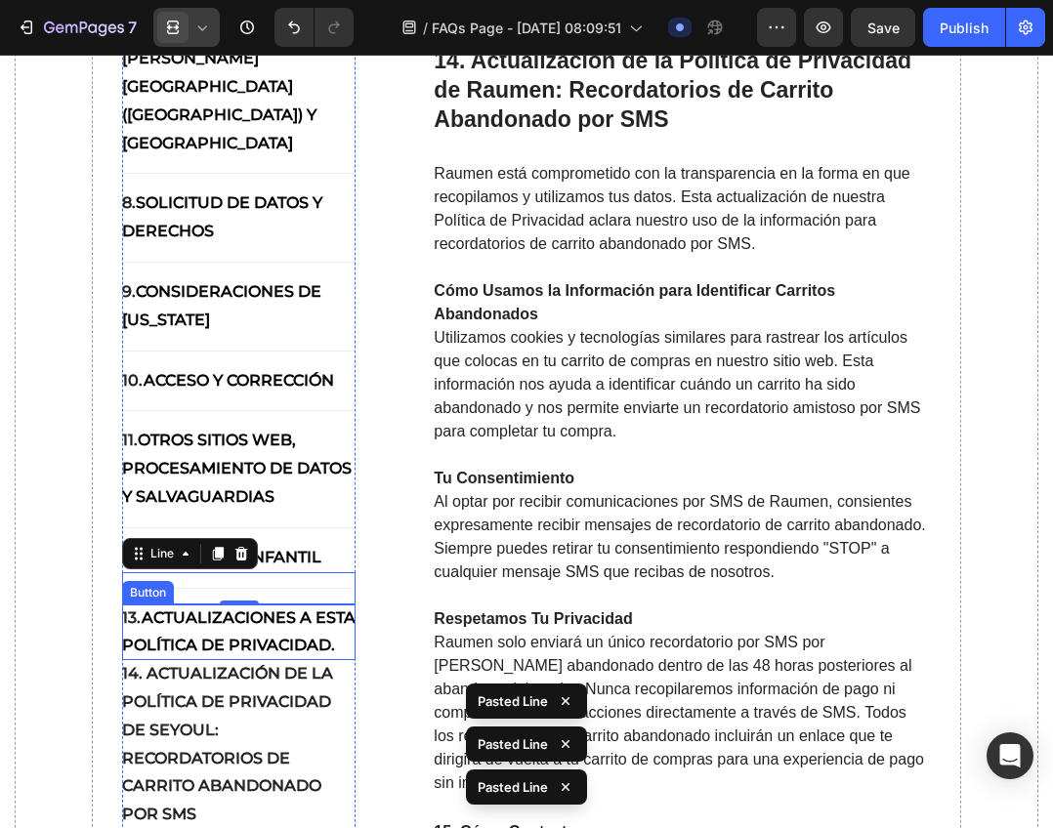
click at [277, 655] on strong "Actualizaciones a esta Política de Privacidad." at bounding box center [238, 631] width 233 height 47
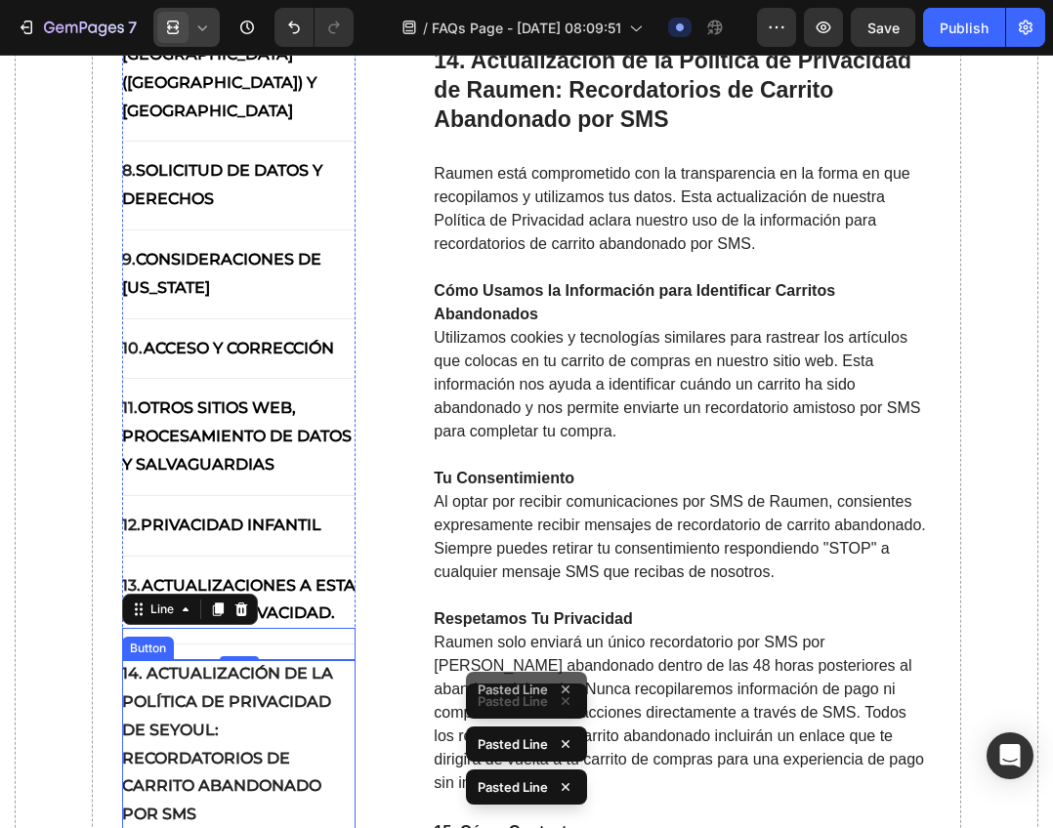
click at [268, 750] on strong "14. Actualización de la Política de Privacidad de Seyoul: Recordatorios de Carr…" at bounding box center [227, 743] width 211 height 159
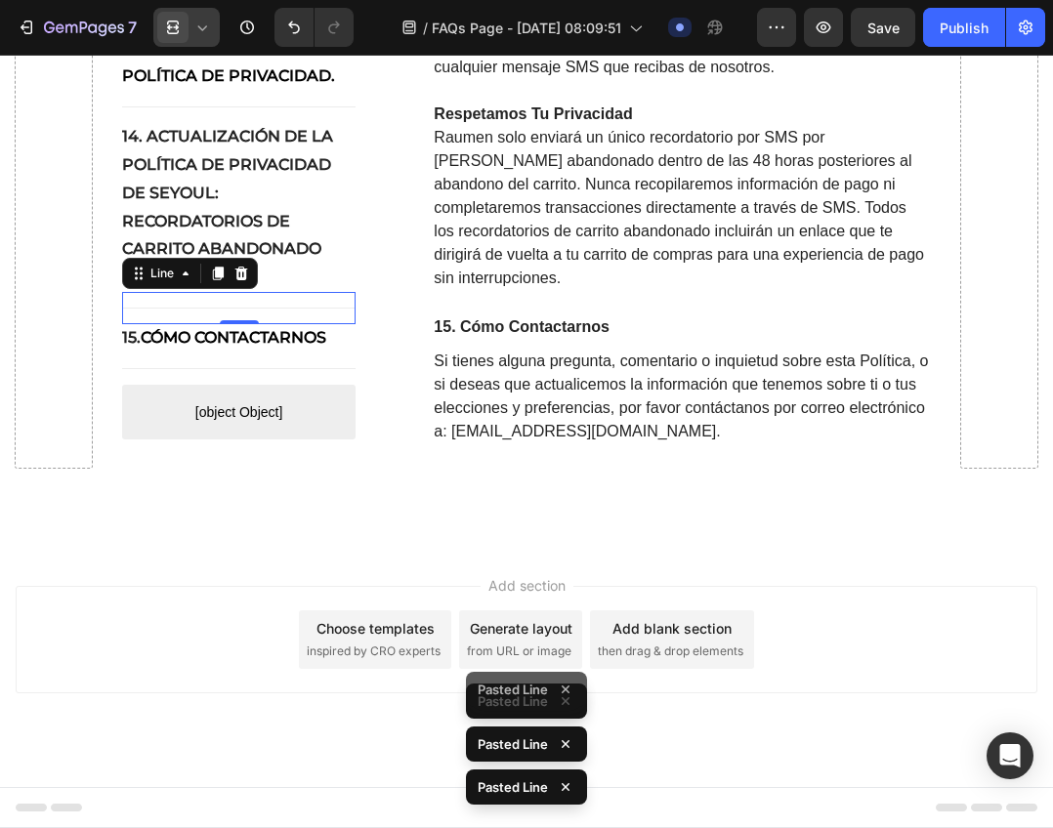
scroll to position [14964, 0]
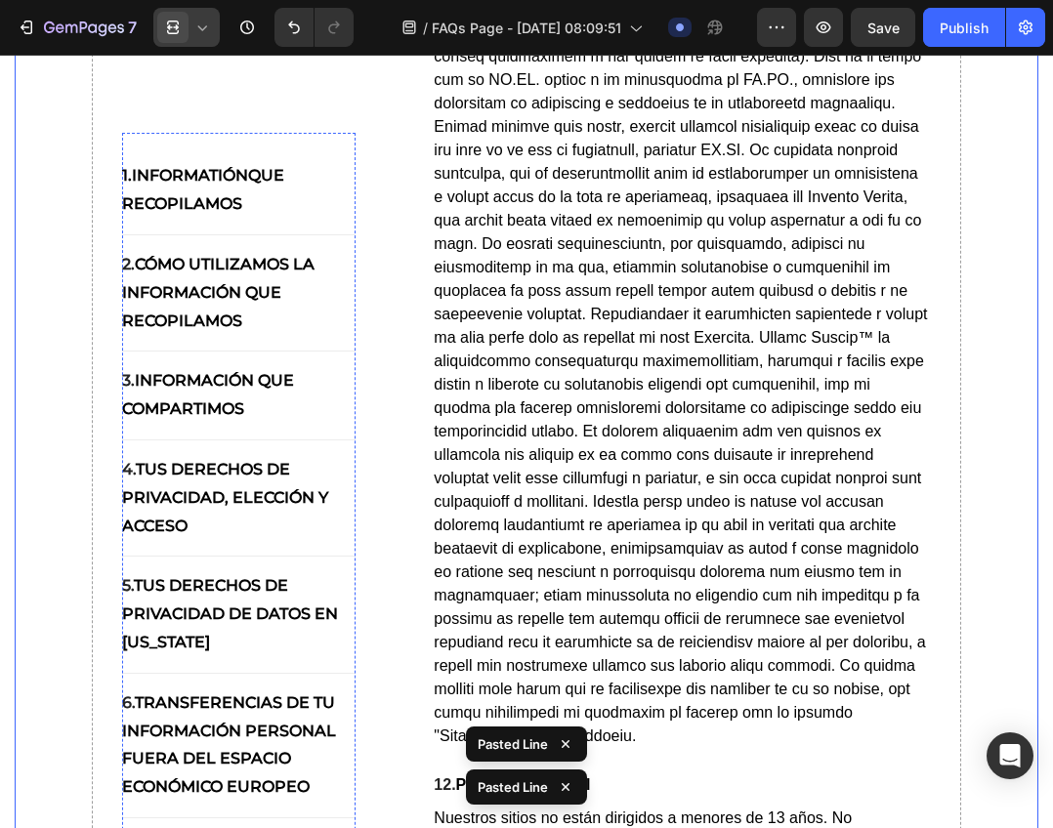
scroll to position [13305, 0]
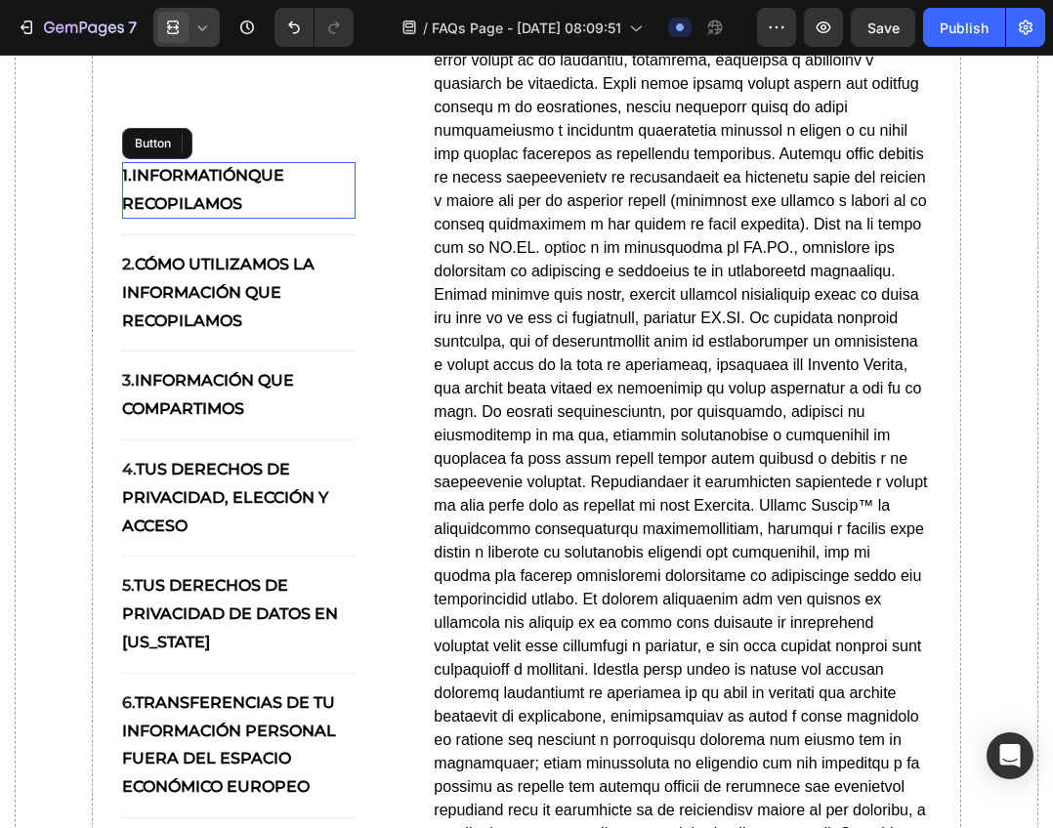
click at [217, 176] on p "1.Informatión que recopilamos" at bounding box center [239, 190] width 234 height 57
click at [205, 28] on icon at bounding box center [202, 27] width 9 height 5
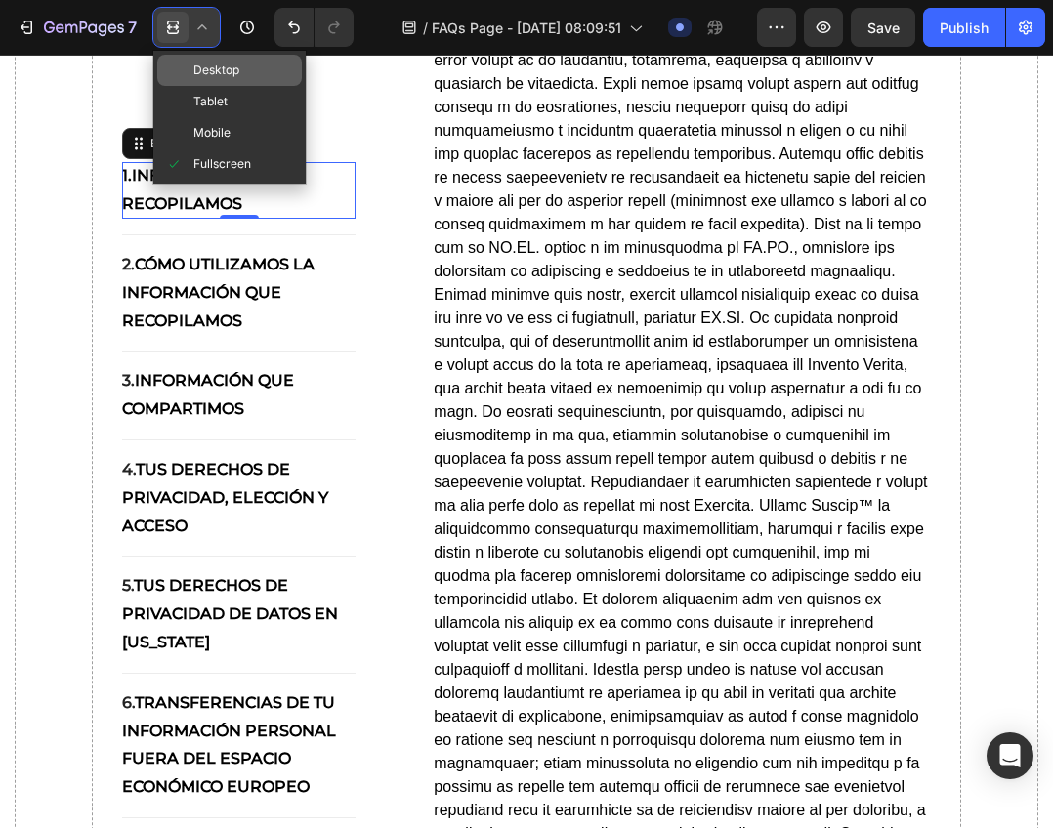
click at [239, 77] on span "Desktop" at bounding box center [216, 71] width 46 height 20
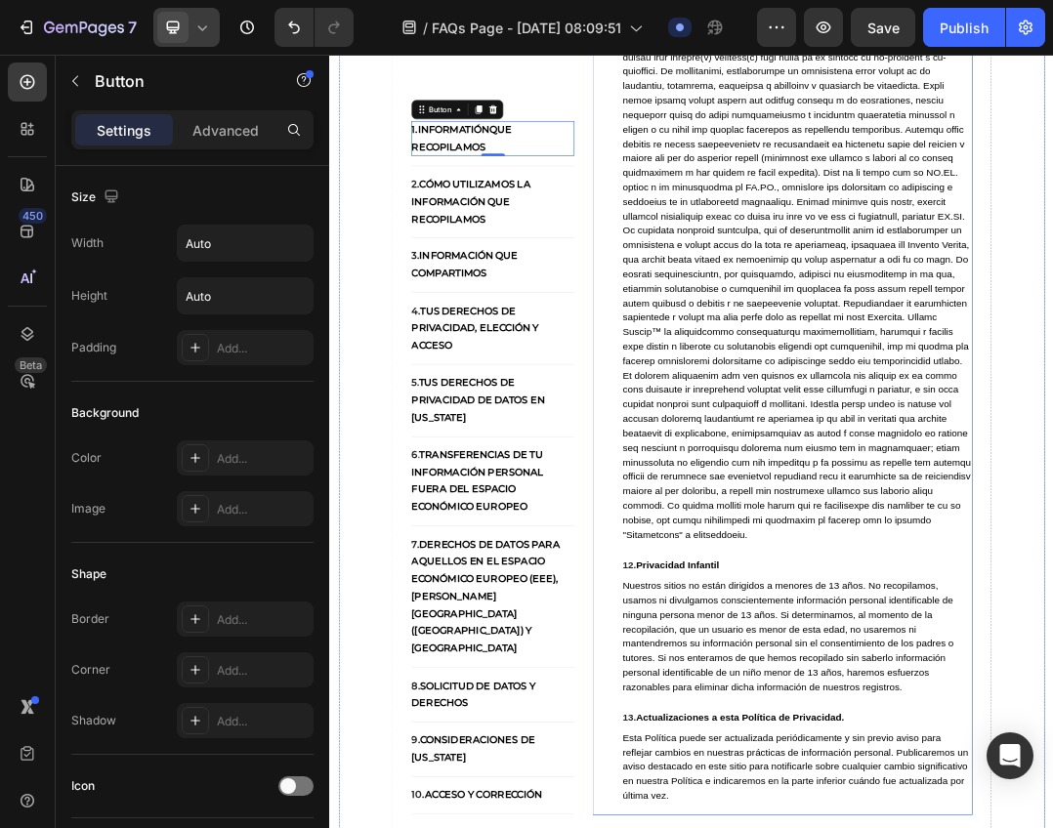
scroll to position [11839, 0]
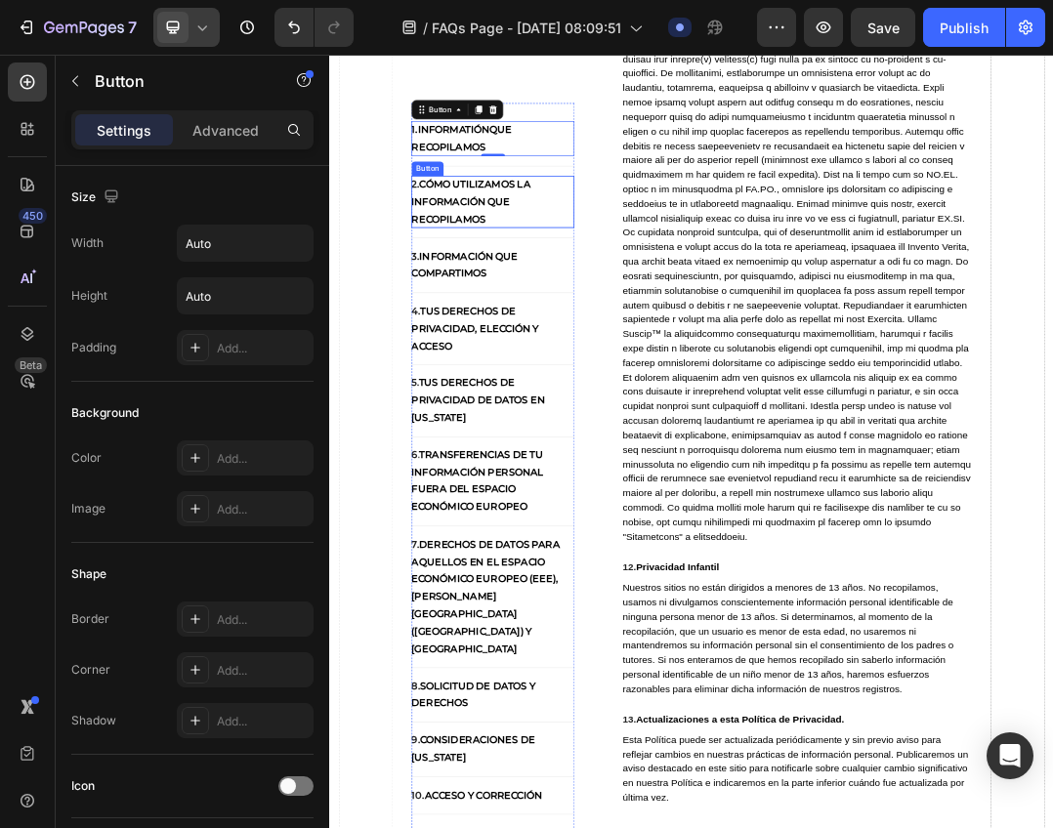
click at [536, 303] on p "2. cómo utilizamos la información que recopilamos" at bounding box center [593, 293] width 264 height 84
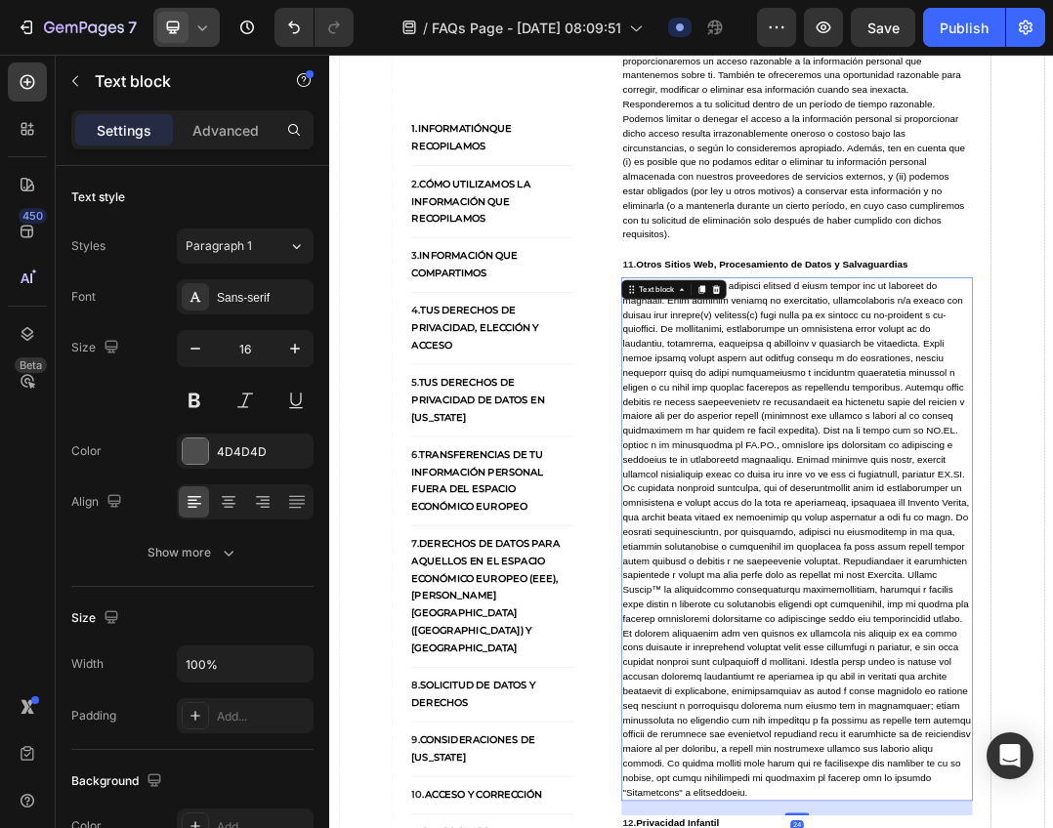
scroll to position [11351, 0]
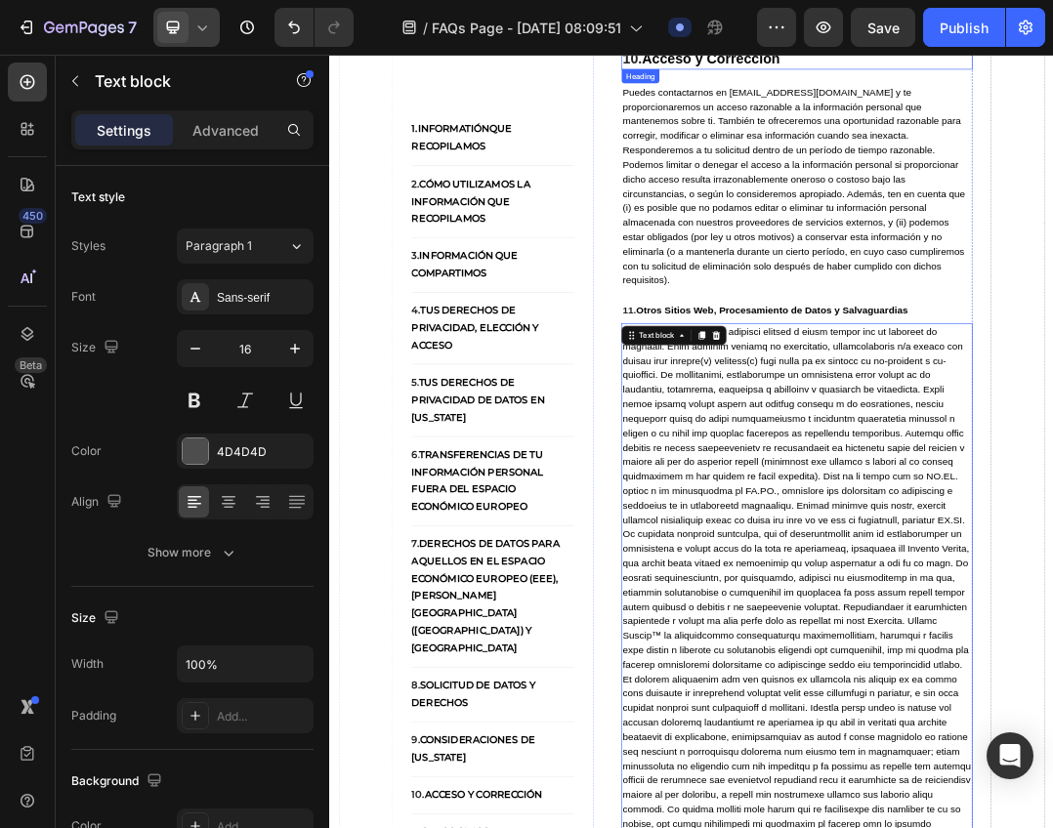
click at [985, 73] on strong "Acceso y Corrección" at bounding box center [946, 60] width 224 height 25
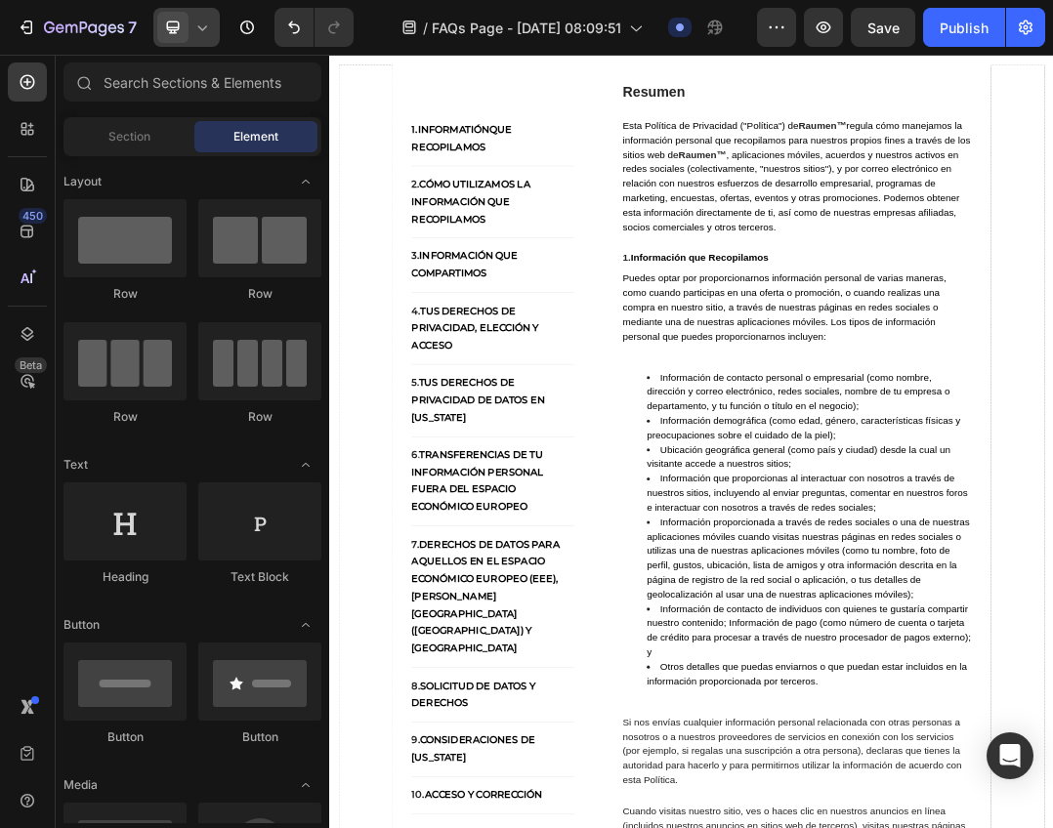
scroll to position [0, 0]
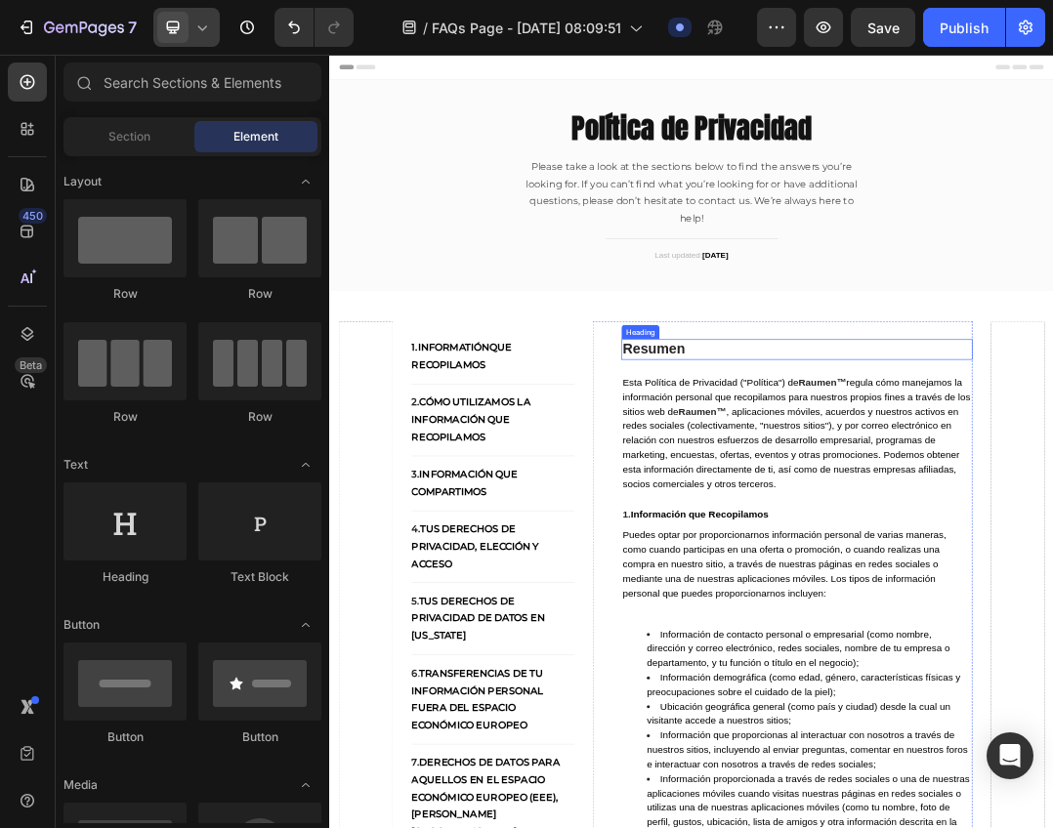
click at [836, 527] on strong "Resumen" at bounding box center [854, 530] width 102 height 25
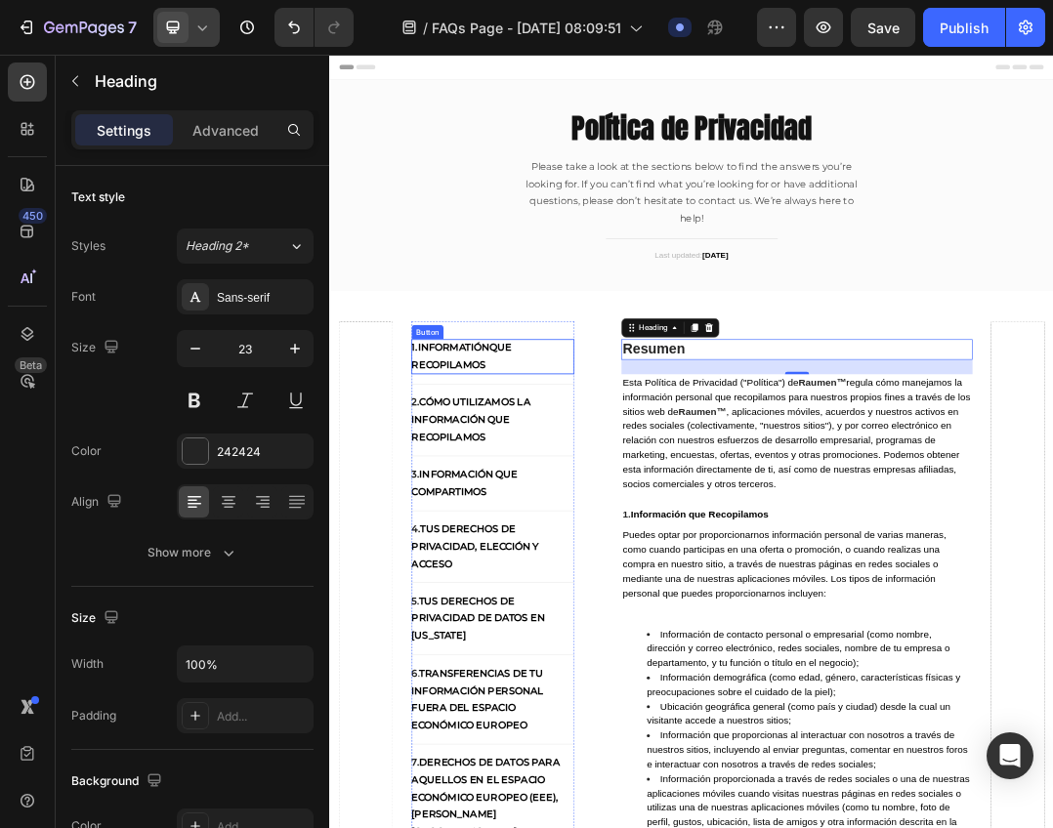
click at [544, 522] on p "1.Informatión que recopilamos" at bounding box center [593, 544] width 264 height 57
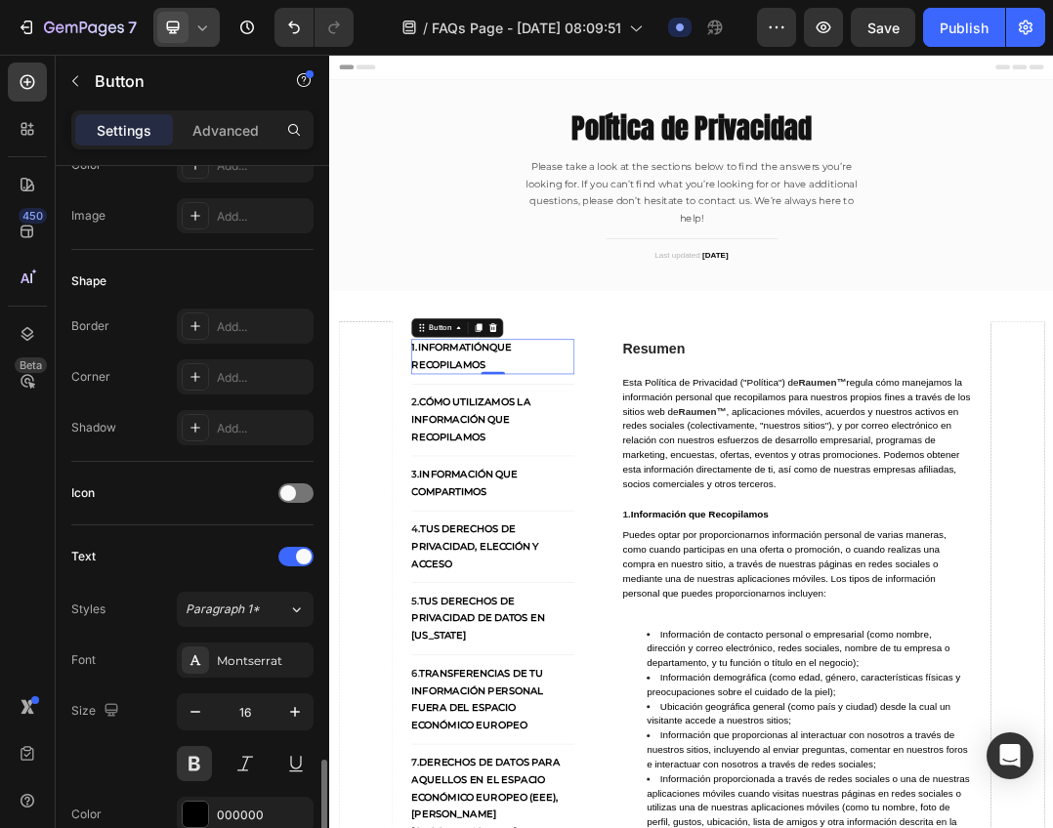
scroll to position [586, 0]
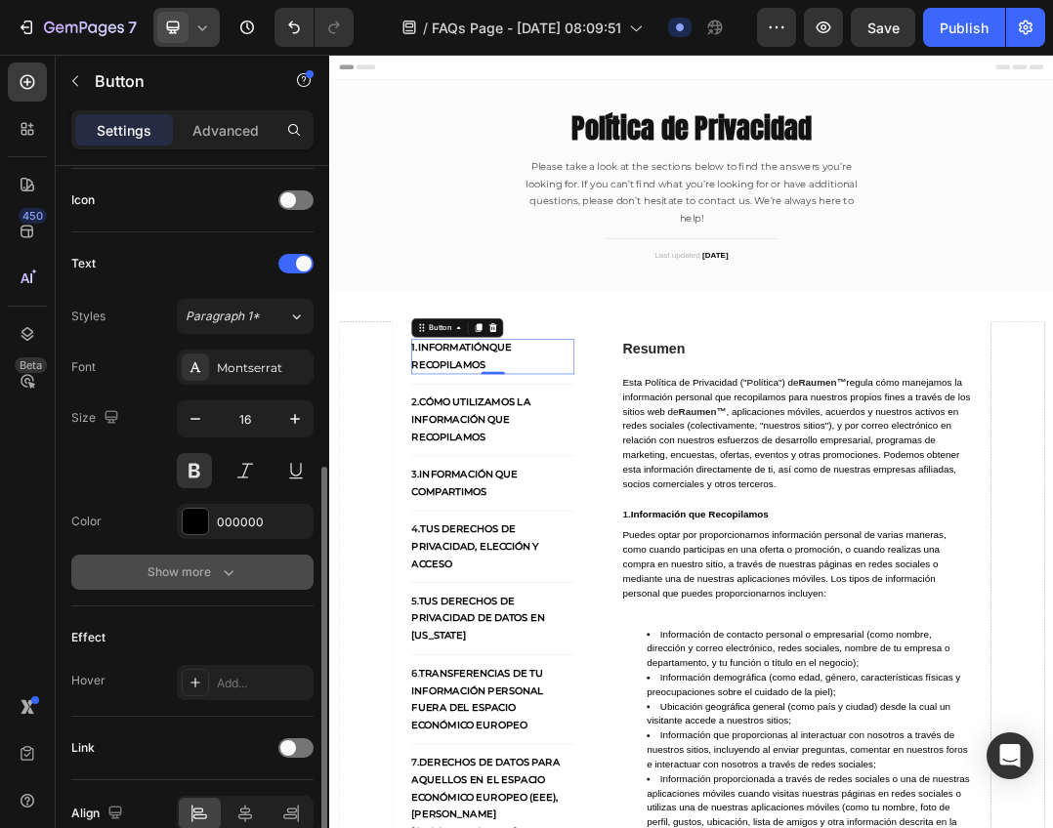
click at [228, 569] on icon "button" at bounding box center [229, 572] width 20 height 20
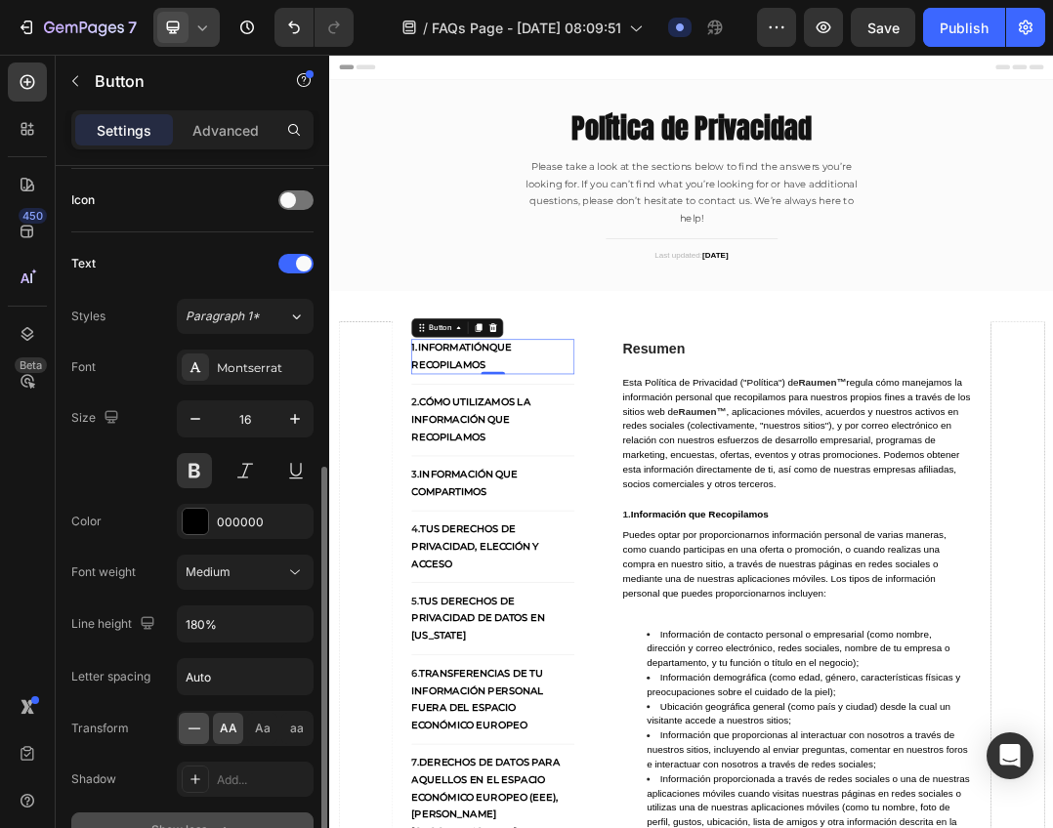
click at [188, 731] on icon at bounding box center [195, 729] width 20 height 20
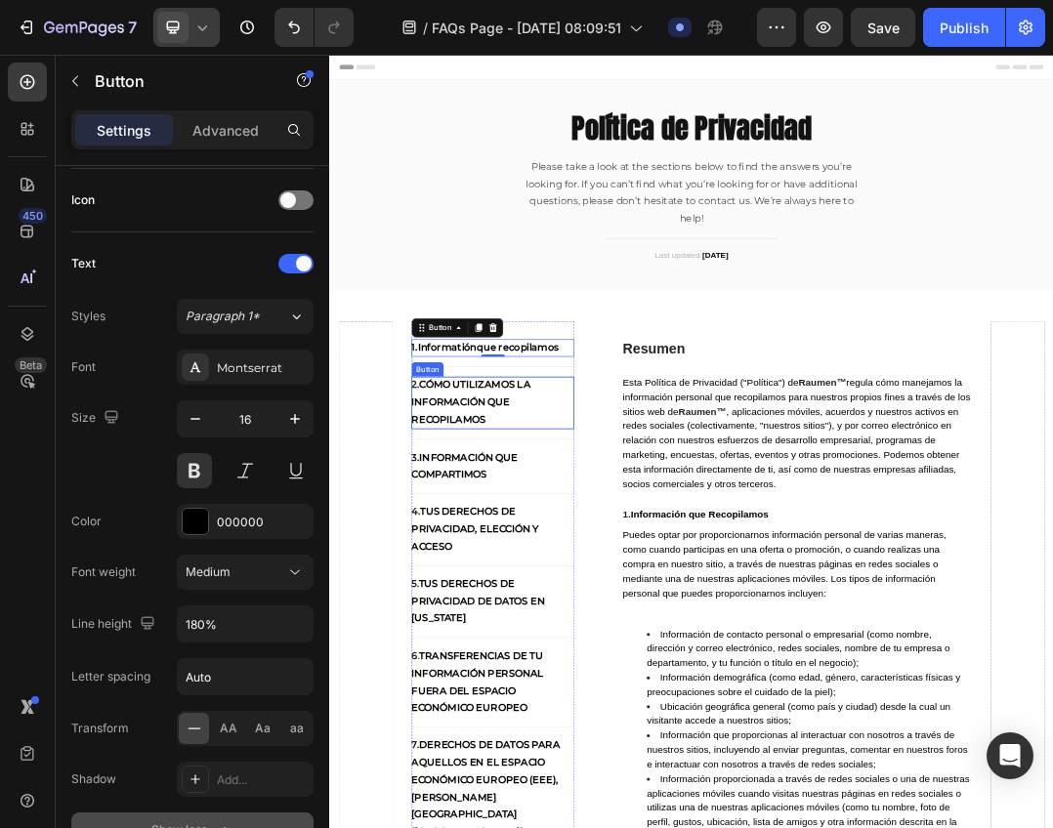
click at [558, 602] on p "2. cómo utilizamos la información que recopilamos" at bounding box center [593, 618] width 264 height 84
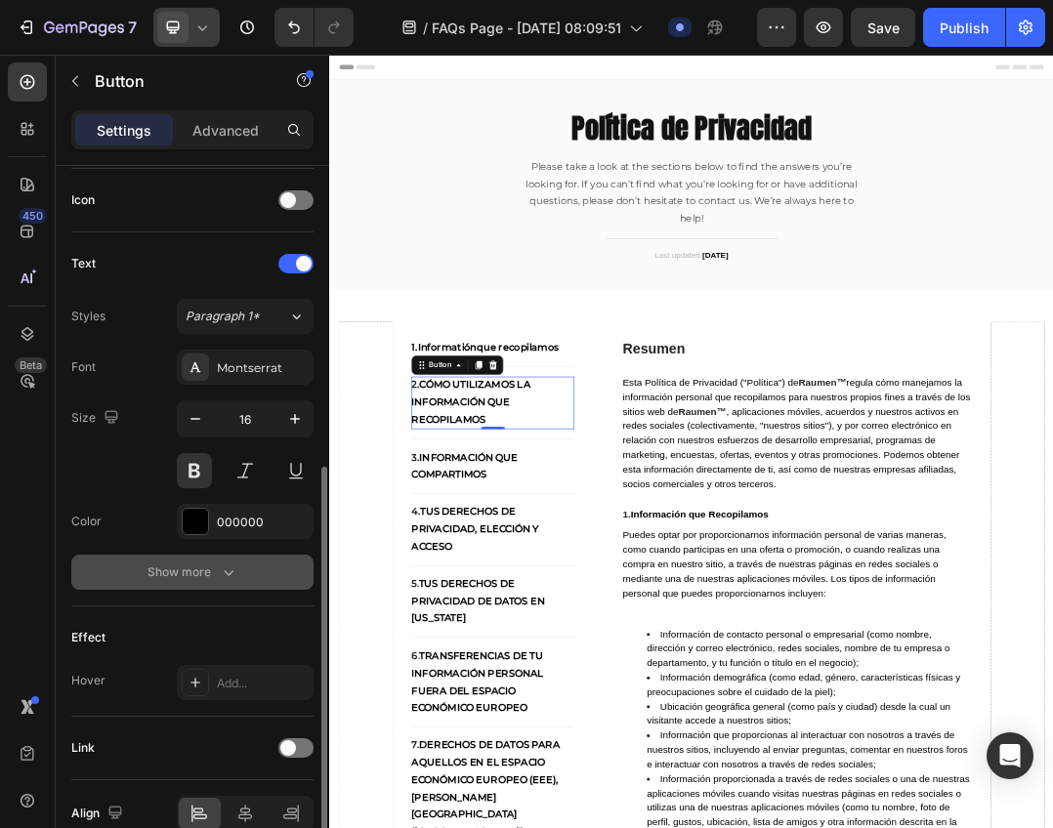
click at [231, 589] on button "Show more" at bounding box center [192, 572] width 242 height 35
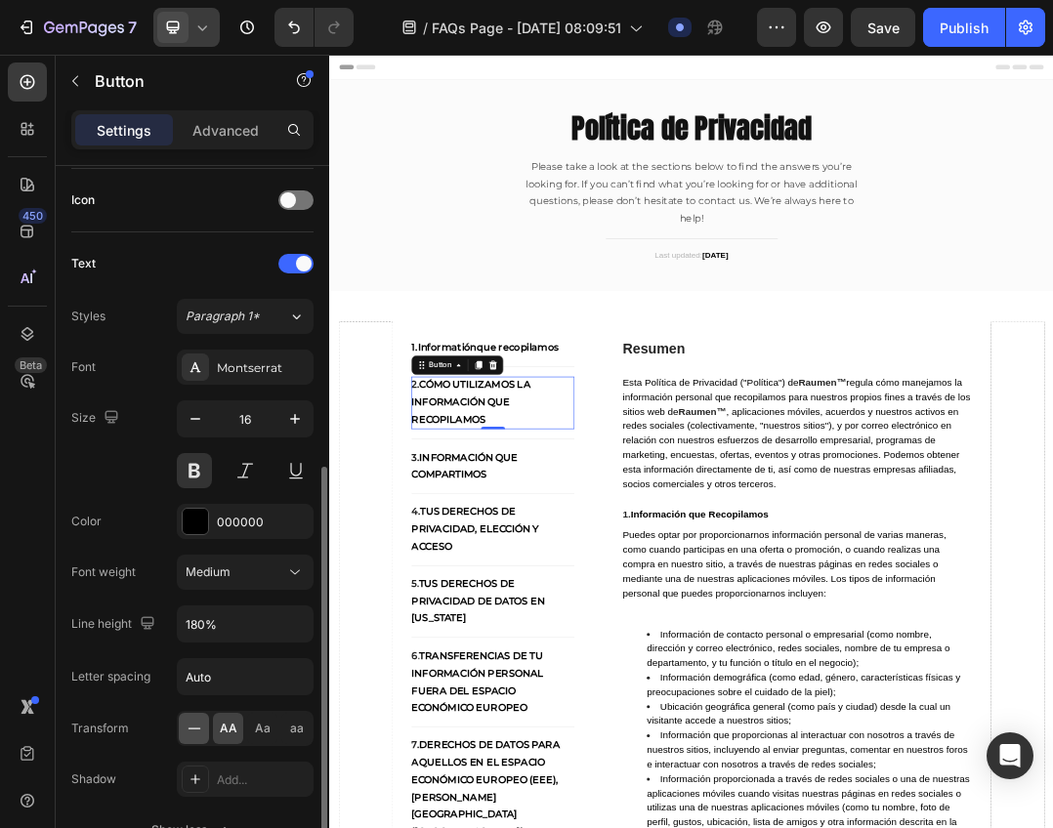
click at [186, 736] on icon at bounding box center [195, 729] width 20 height 20
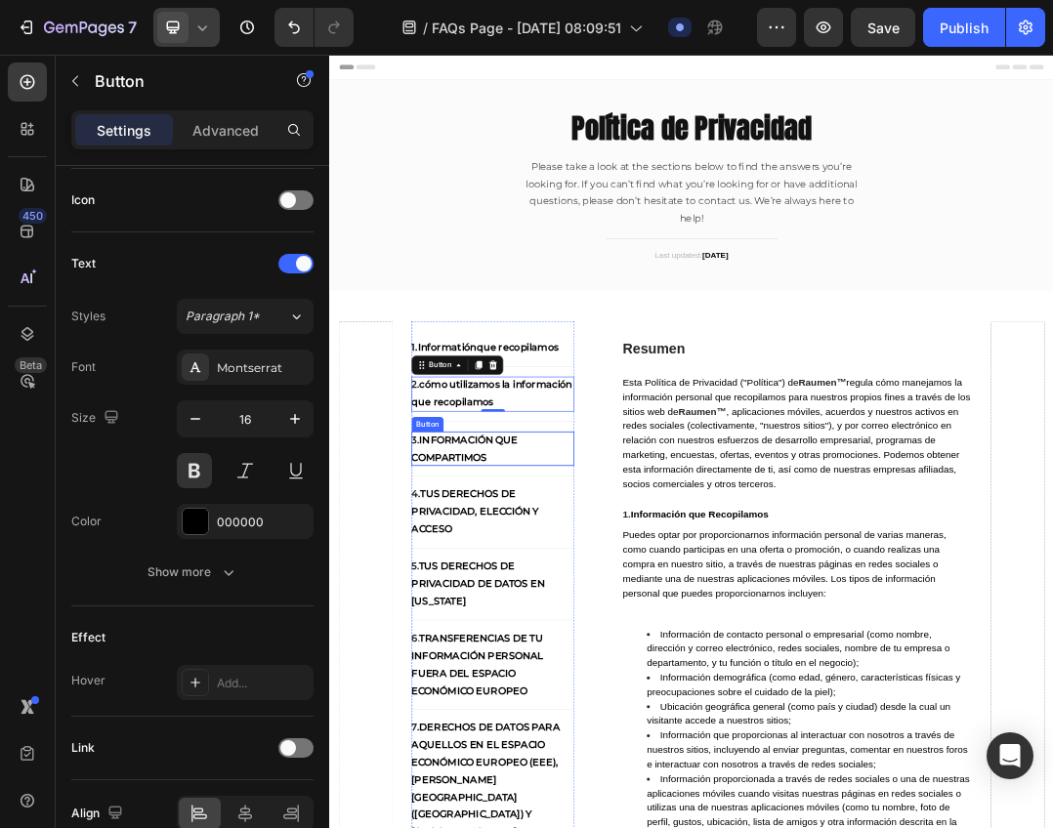
click at [565, 688] on p "3. Información que Compartimos" at bounding box center [593, 693] width 264 height 57
click at [634, 600] on p "2. cómo utilizamos la información que recopilamos" at bounding box center [593, 604] width 264 height 57
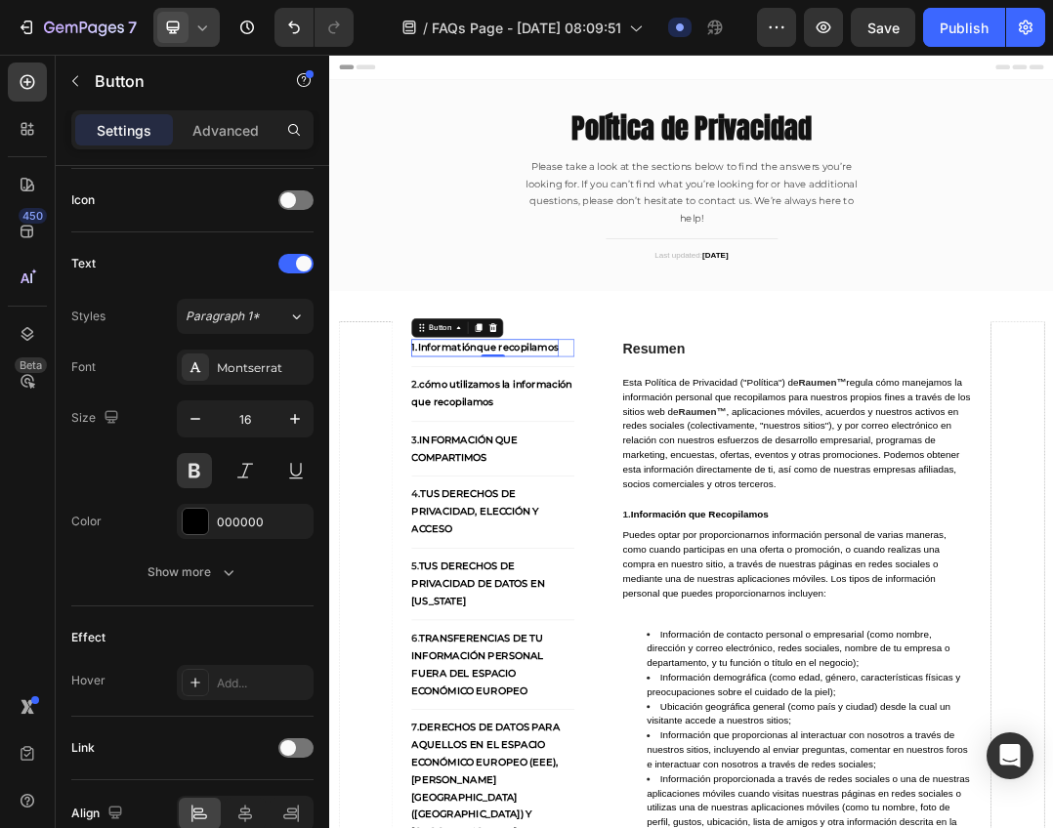
click at [656, 523] on strong "que recopilamos" at bounding box center [632, 528] width 133 height 19
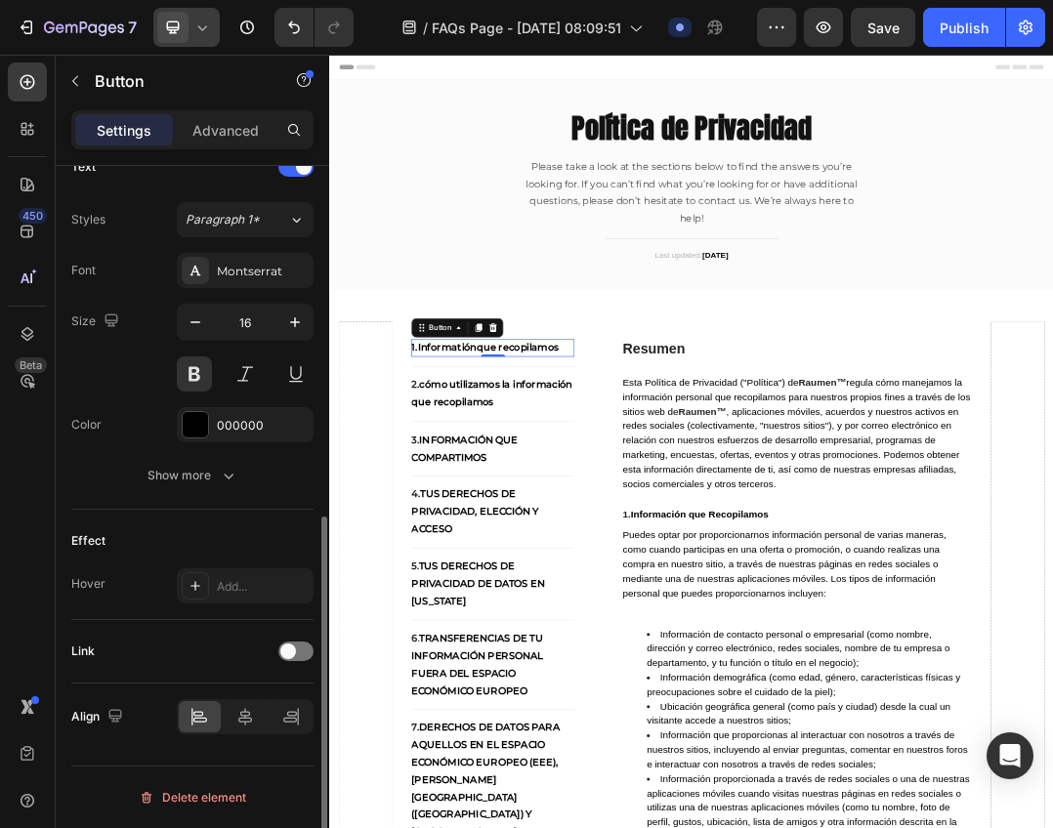
click at [227, 452] on div "Font Montserrat Size 16 Color 000000 Show more" at bounding box center [192, 373] width 242 height 240
click at [224, 476] on icon "button" at bounding box center [229, 476] width 20 height 20
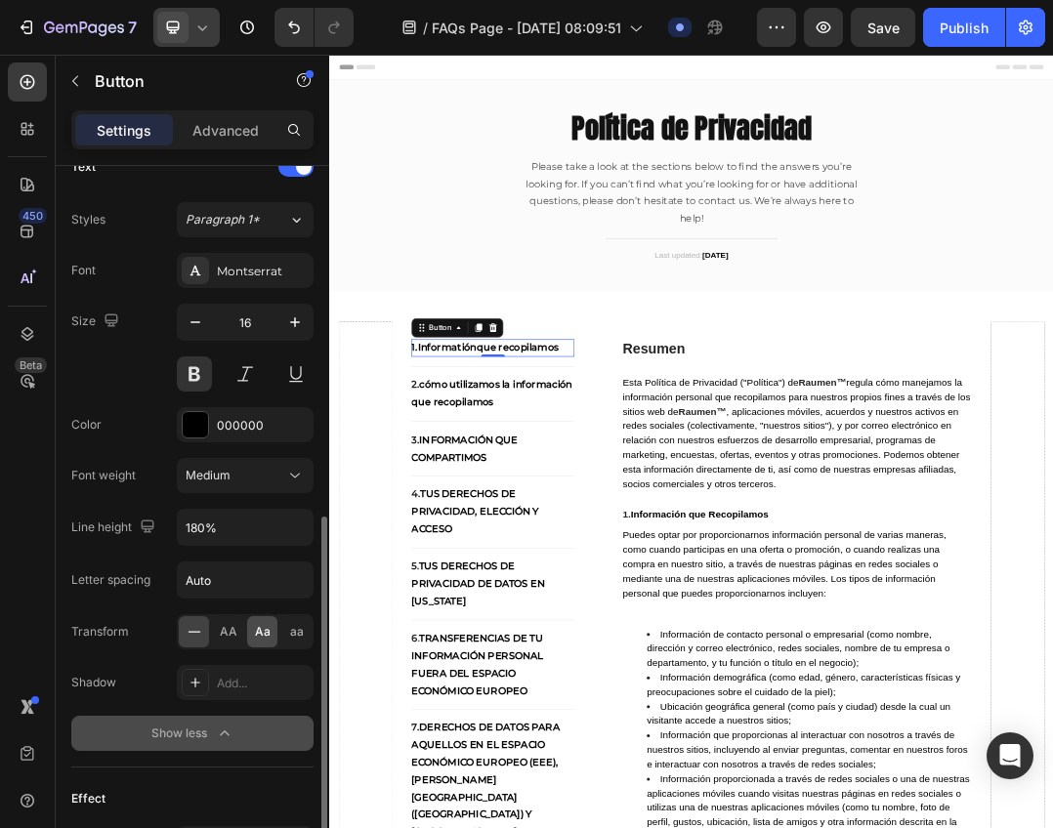
click at [261, 634] on span "Aa" at bounding box center [263, 632] width 16 height 18
click at [652, 590] on p "2. cómo utilizamos la información que recopilamos" at bounding box center [593, 604] width 264 height 57
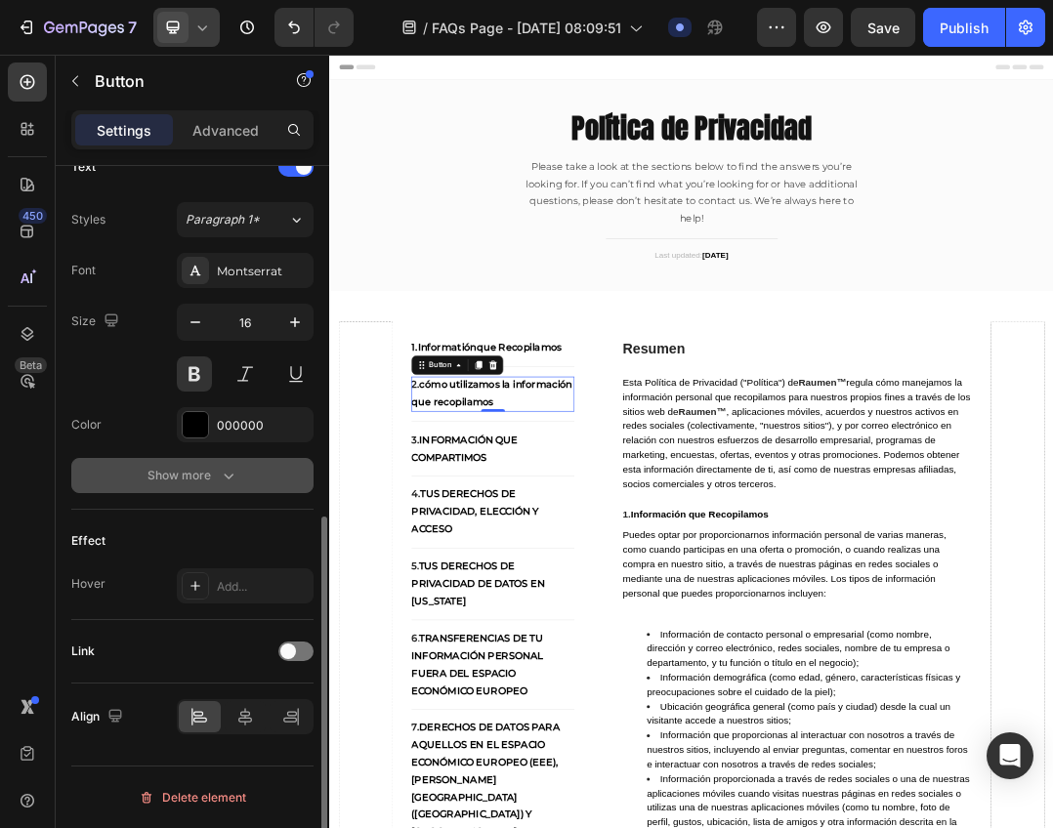
click at [209, 468] on div "Show more" at bounding box center [192, 476] width 91 height 20
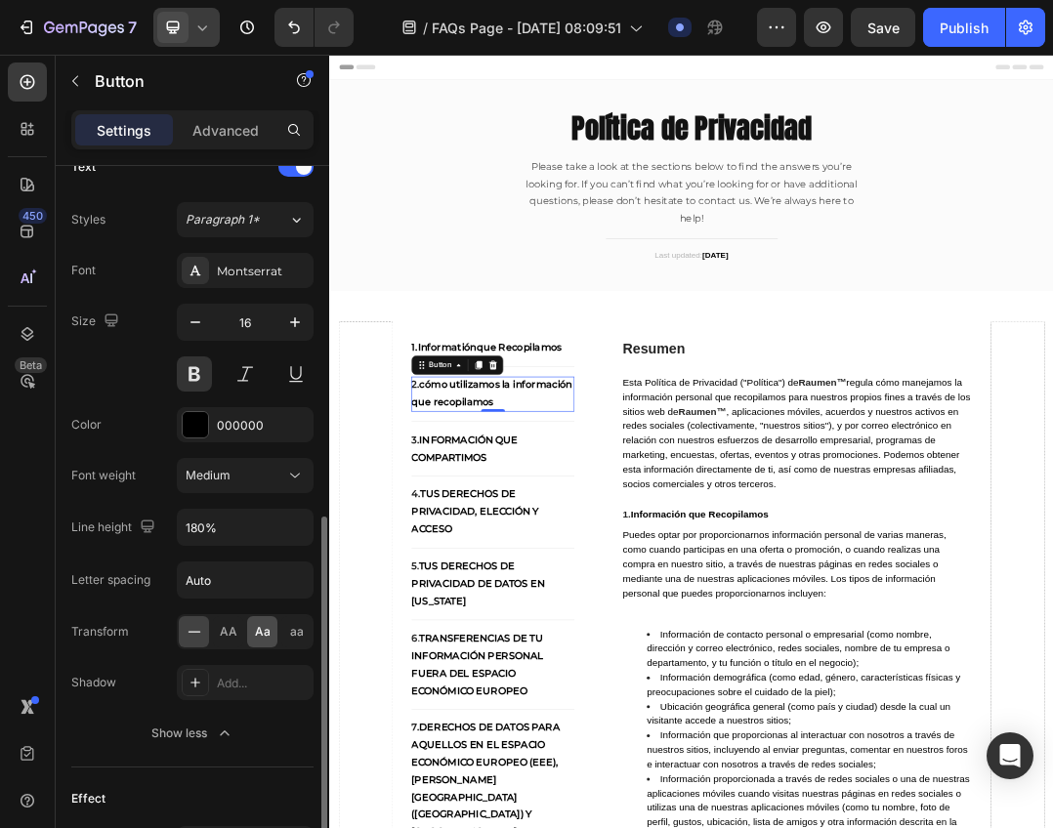
click at [262, 626] on span "Aa" at bounding box center [263, 632] width 16 height 18
click at [631, 689] on p "3. Información que Compartimos" at bounding box center [593, 693] width 264 height 57
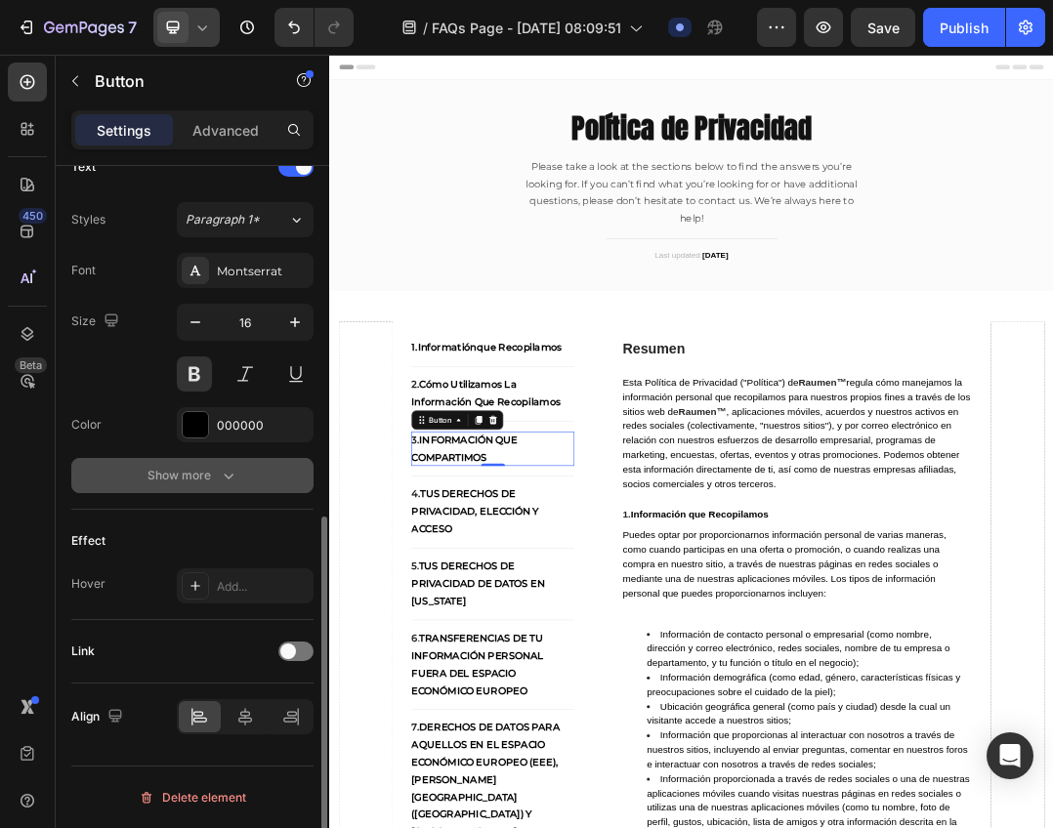
click at [228, 476] on icon "button" at bounding box center [229, 476] width 20 height 20
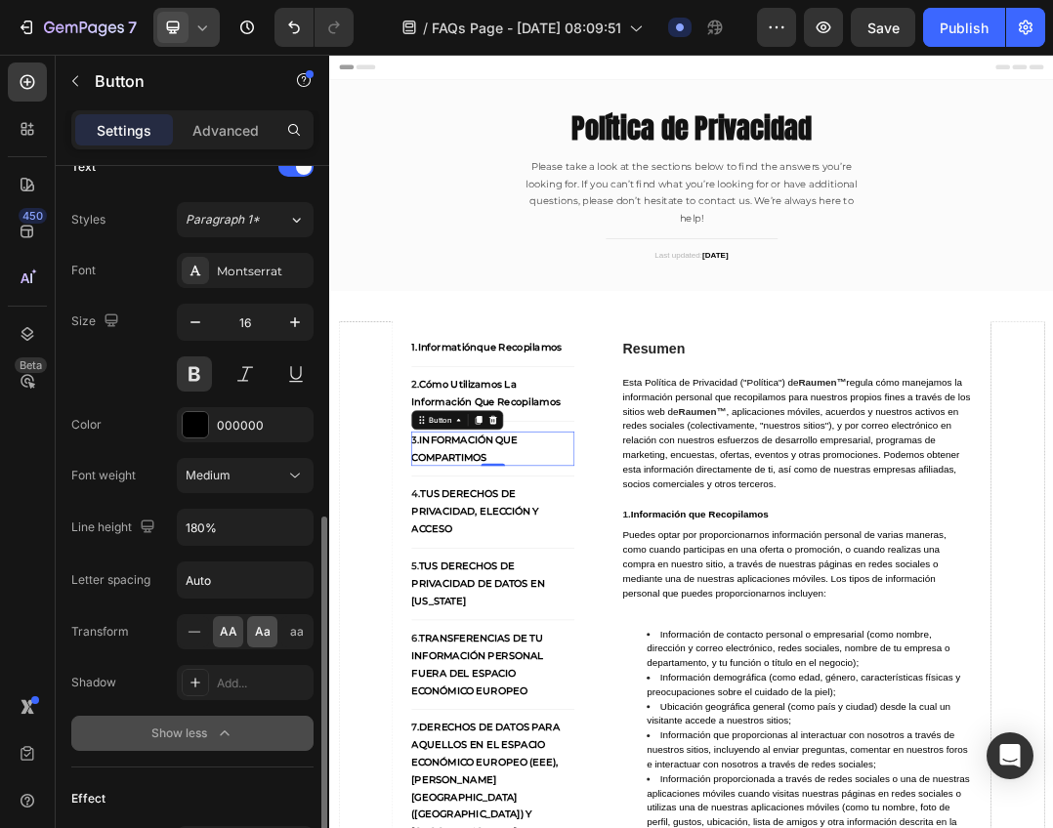
click at [254, 642] on div "Aa" at bounding box center [262, 631] width 30 height 31
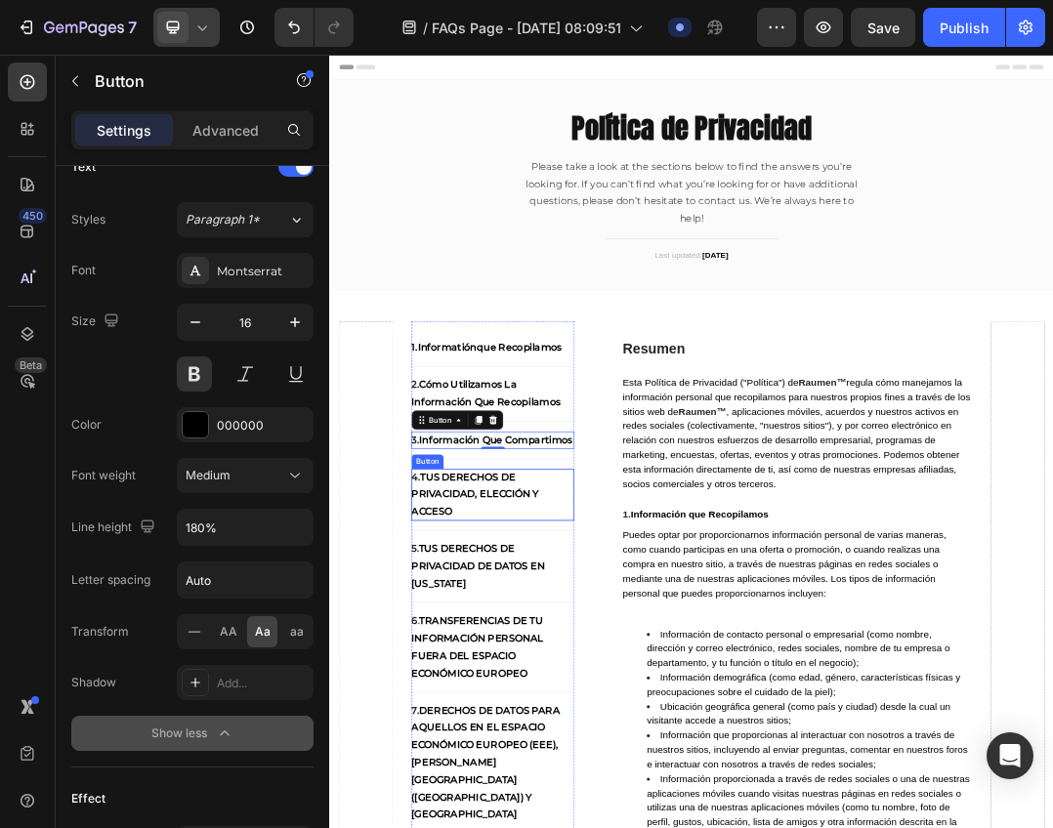
click at [555, 786] on strong "Tus Derechos de Privacidad, Elección y Acceso" at bounding box center [564, 766] width 206 height 75
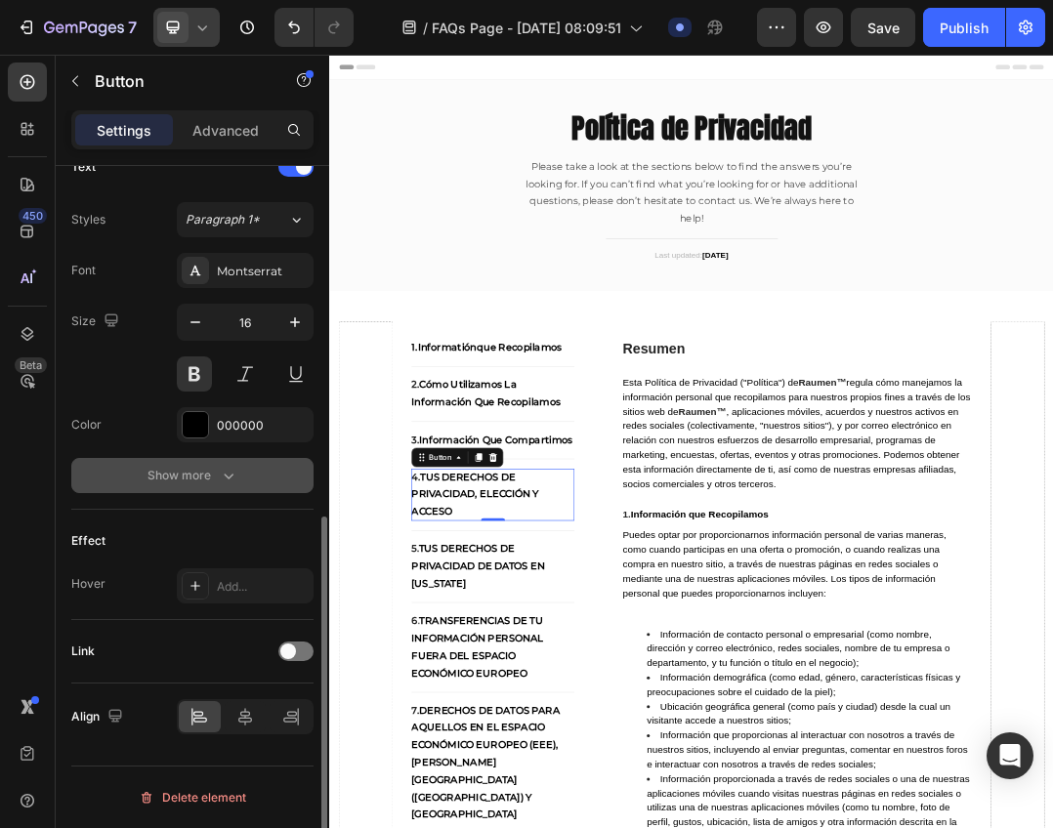
click at [245, 475] on button "Show more" at bounding box center [192, 475] width 242 height 35
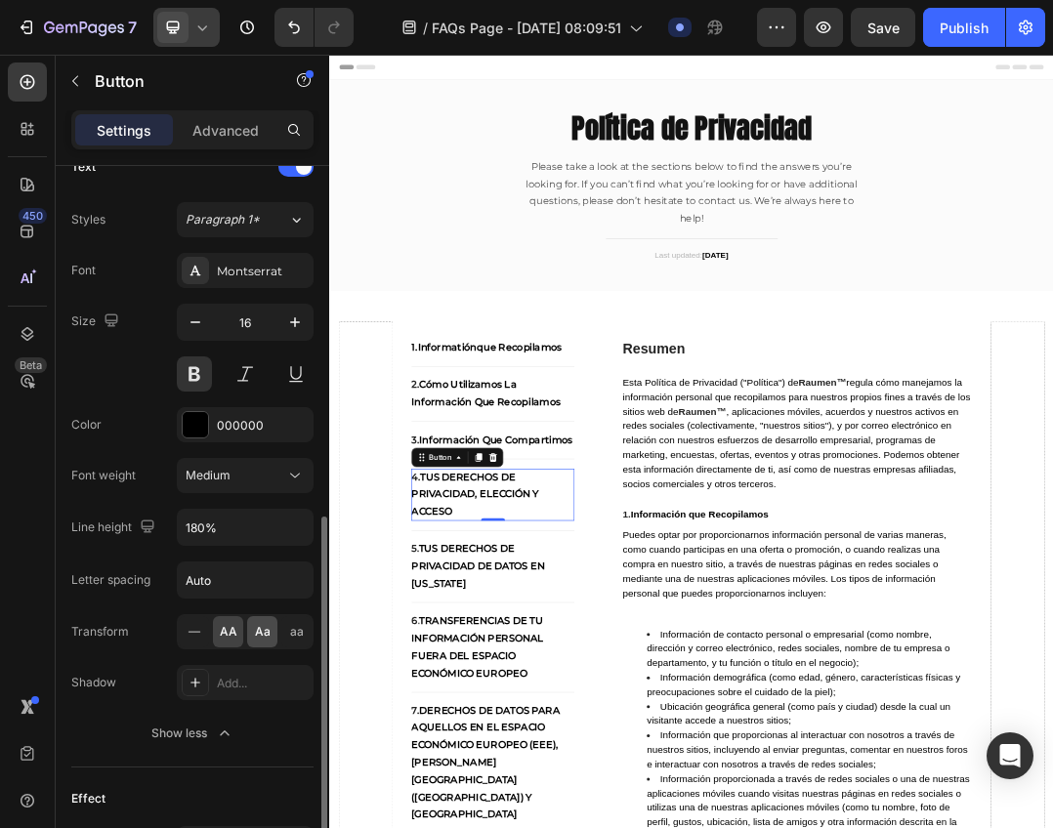
click at [258, 630] on span "Aa" at bounding box center [263, 632] width 16 height 18
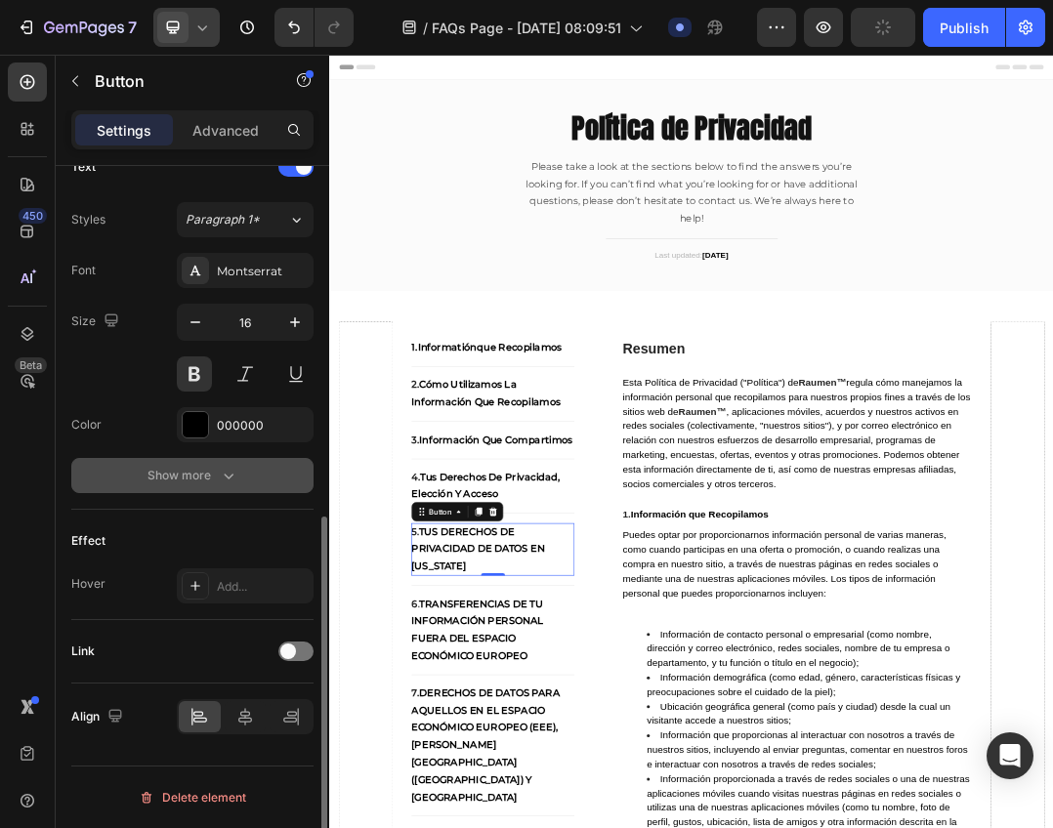
click at [224, 474] on icon "button" at bounding box center [229, 476] width 20 height 20
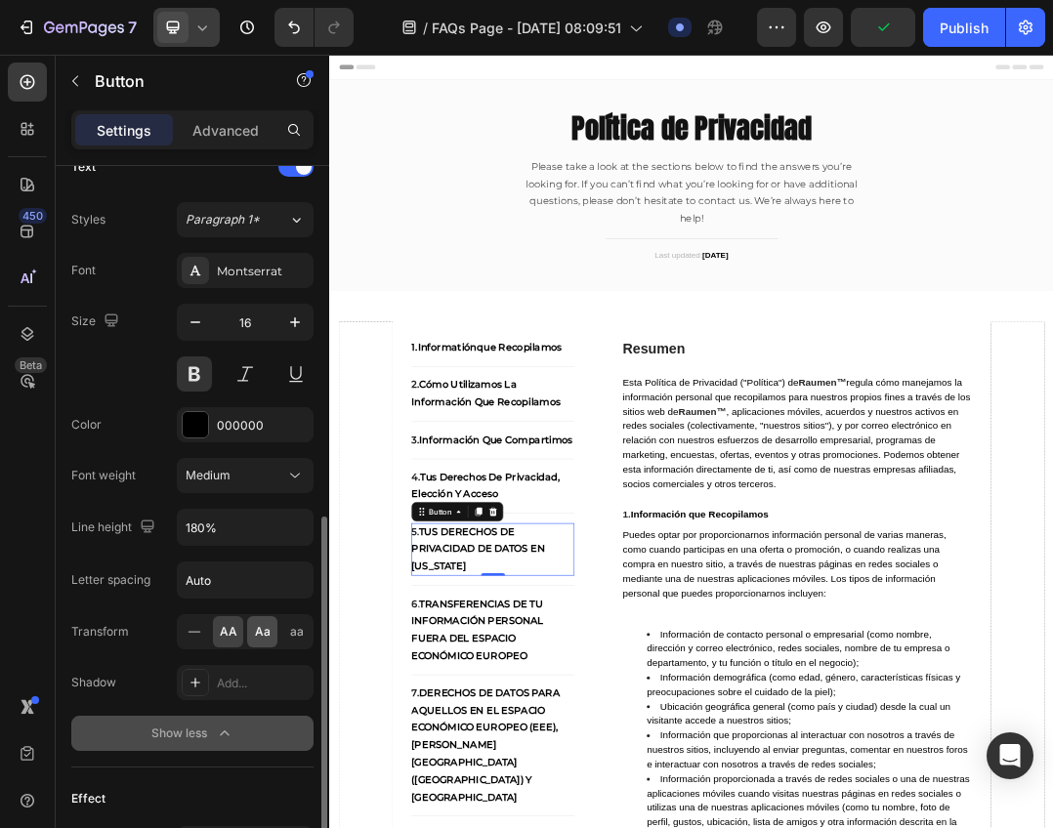
click at [254, 634] on div "Aa" at bounding box center [262, 631] width 30 height 31
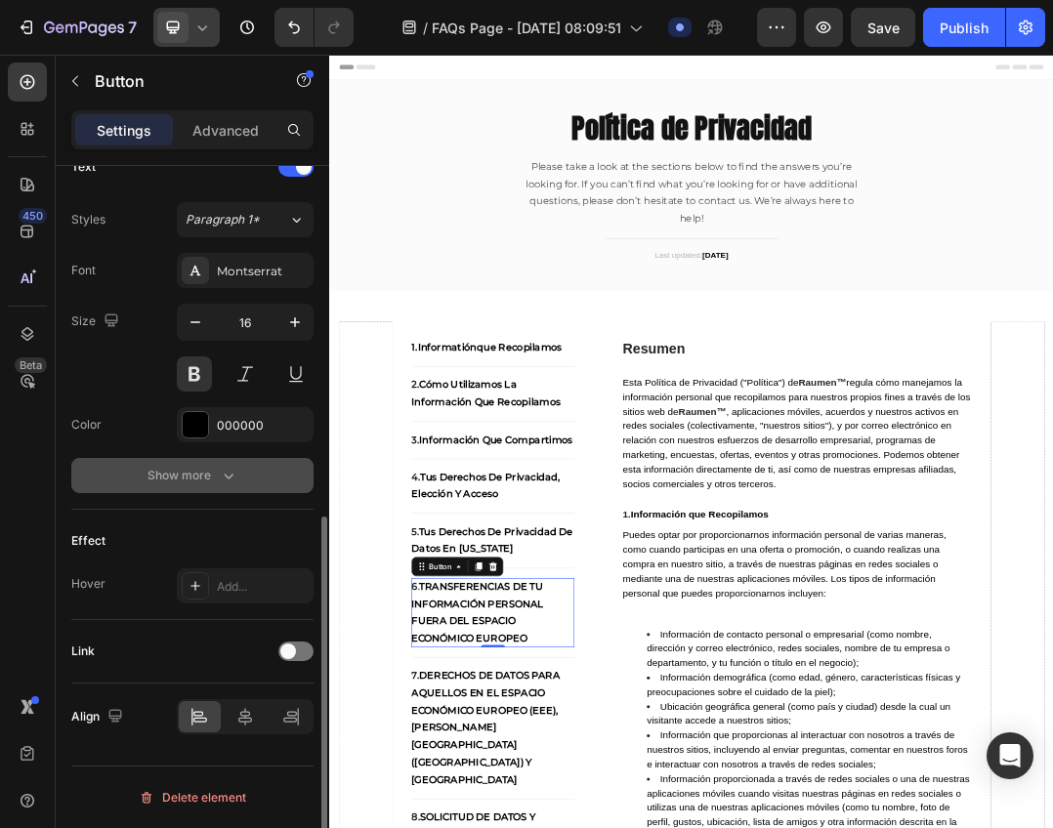
click at [227, 480] on icon "button" at bounding box center [229, 476] width 20 height 20
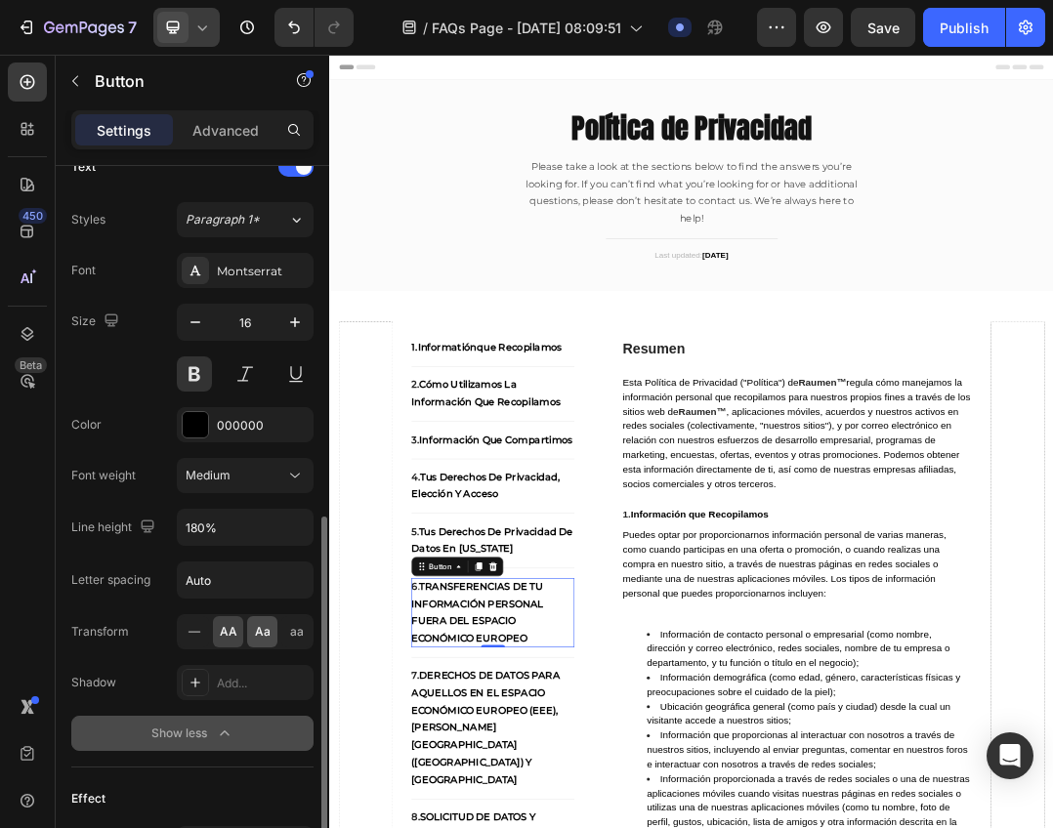
click at [256, 636] on span "Aa" at bounding box center [263, 632] width 16 height 18
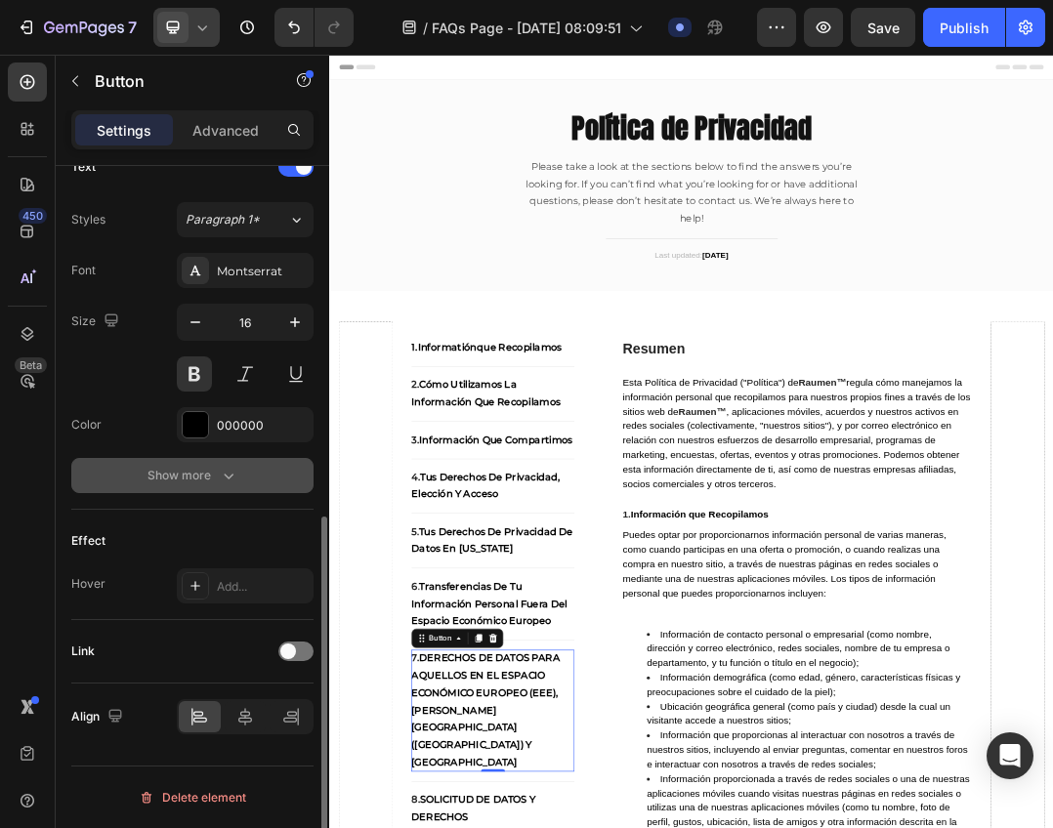
click at [216, 479] on div "Show more" at bounding box center [192, 476] width 91 height 20
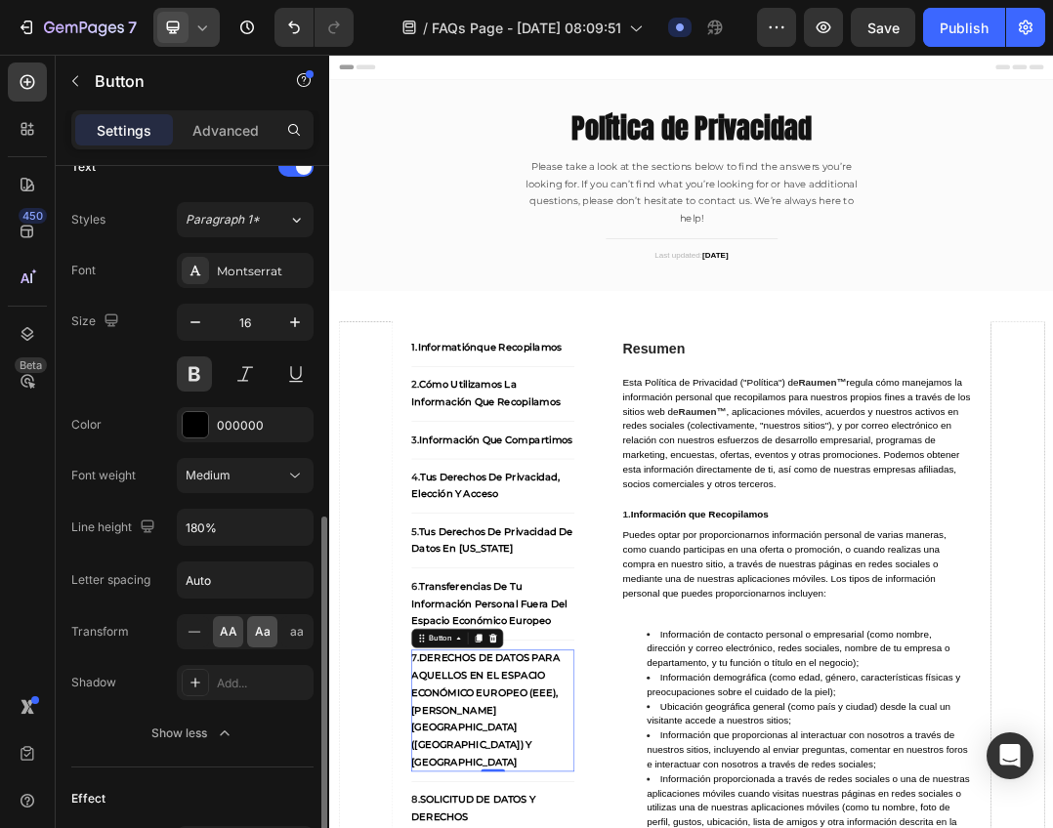
click at [261, 630] on span "Aa" at bounding box center [263, 632] width 16 height 18
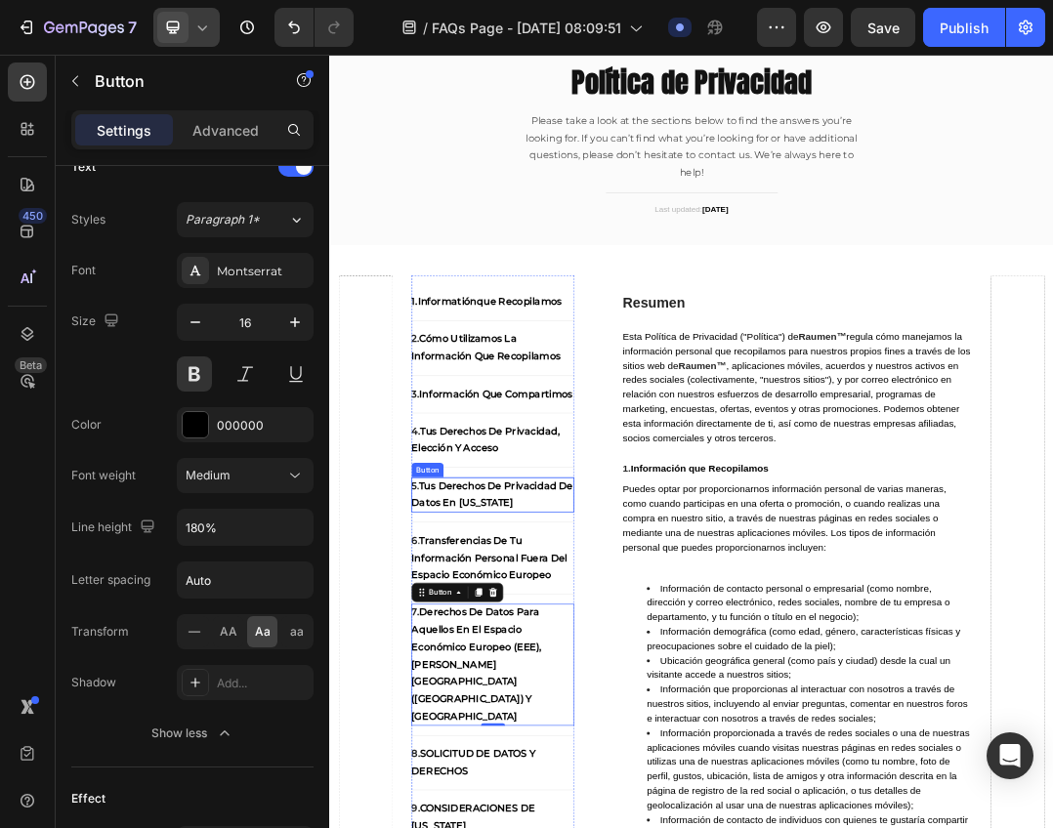
scroll to position [195, 0]
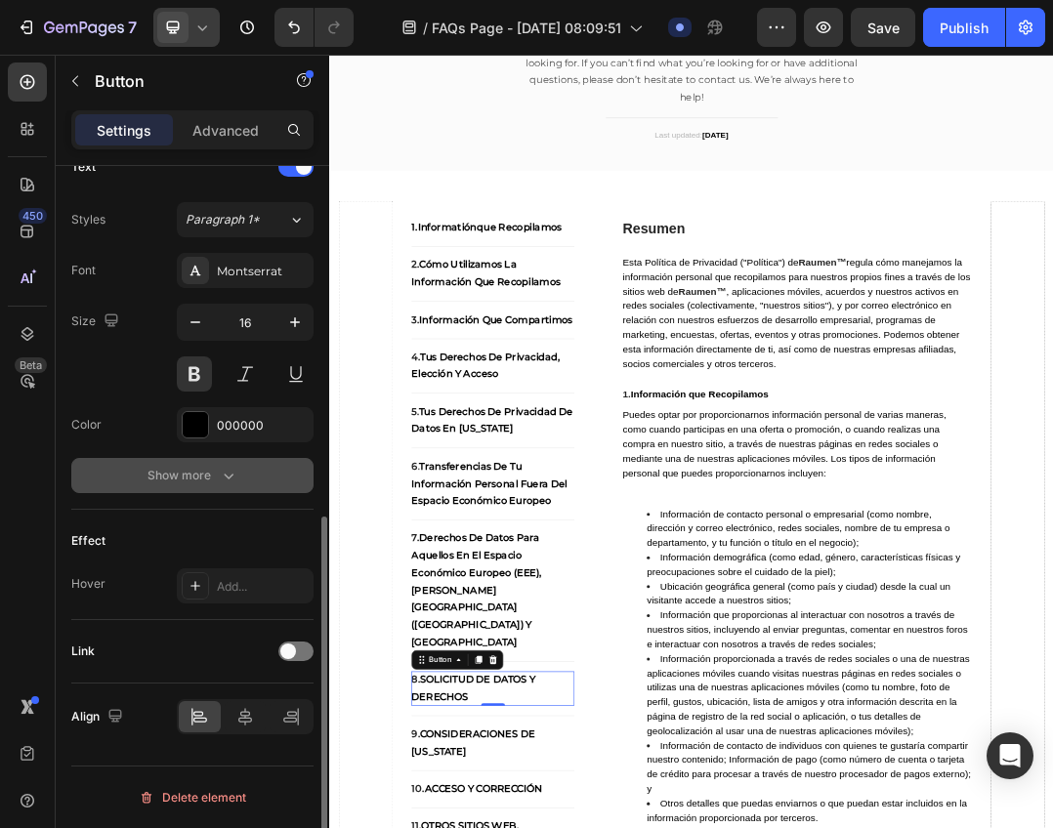
click at [228, 481] on icon "button" at bounding box center [229, 476] width 20 height 20
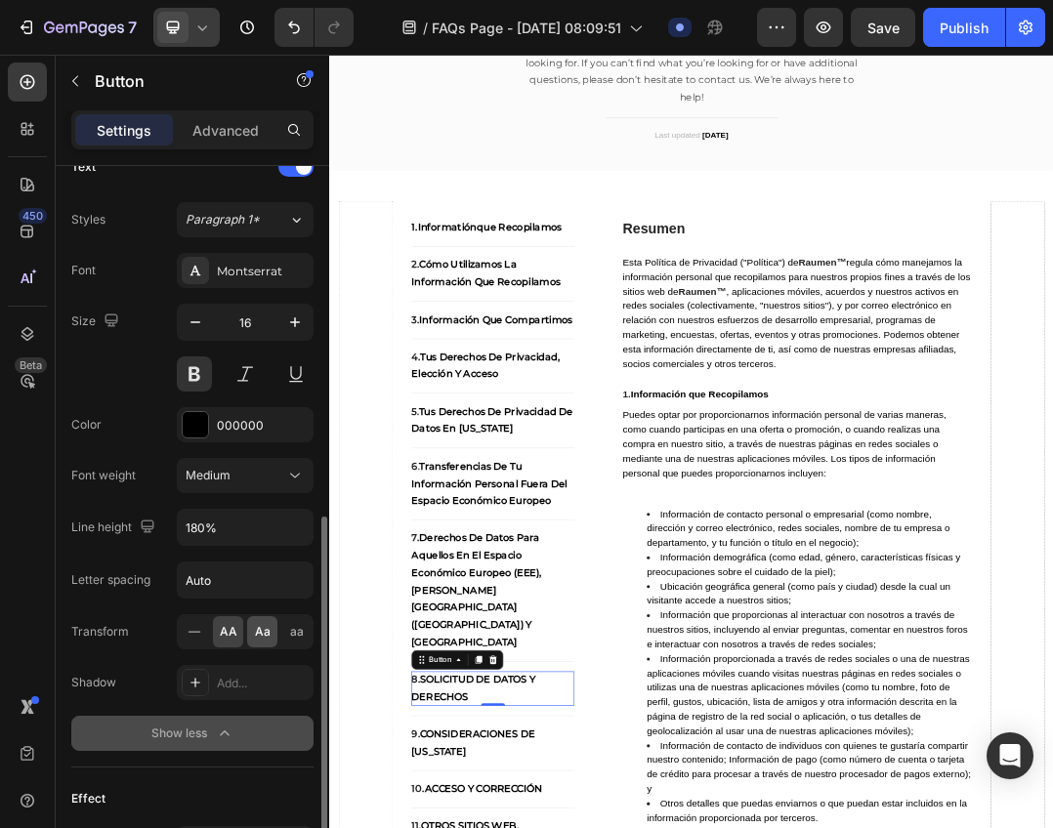
click at [259, 630] on span "Aa" at bounding box center [263, 632] width 16 height 18
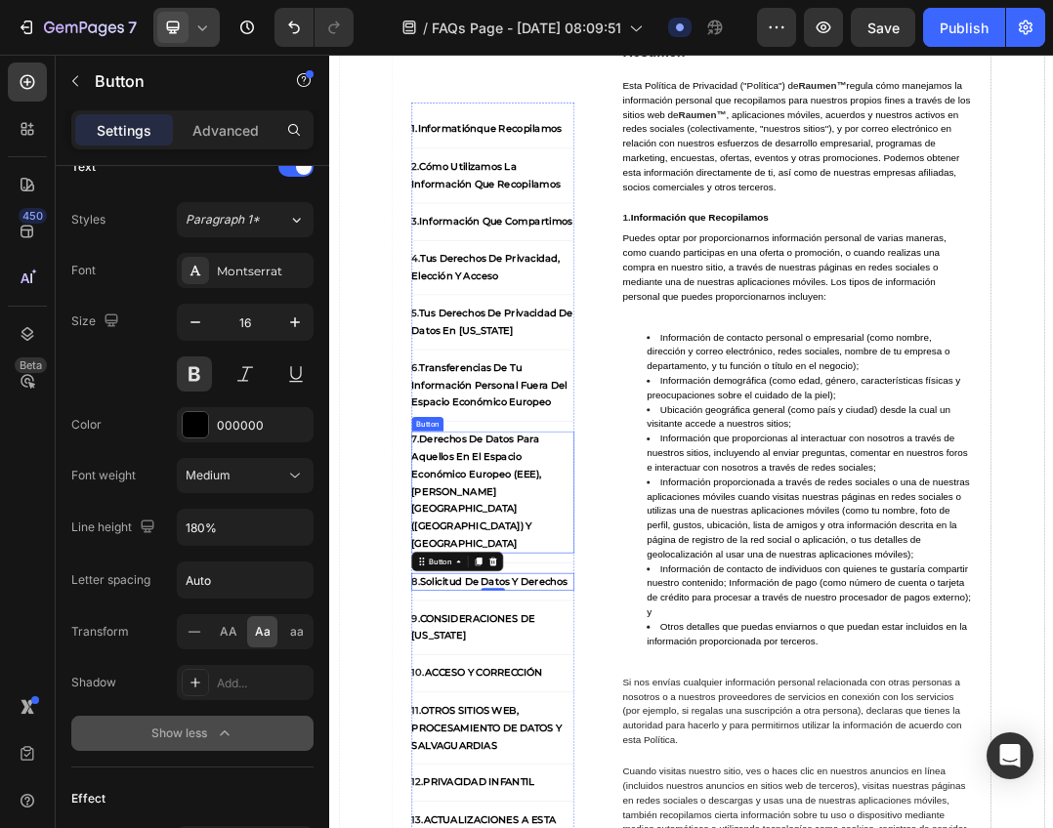
scroll to position [488, 0]
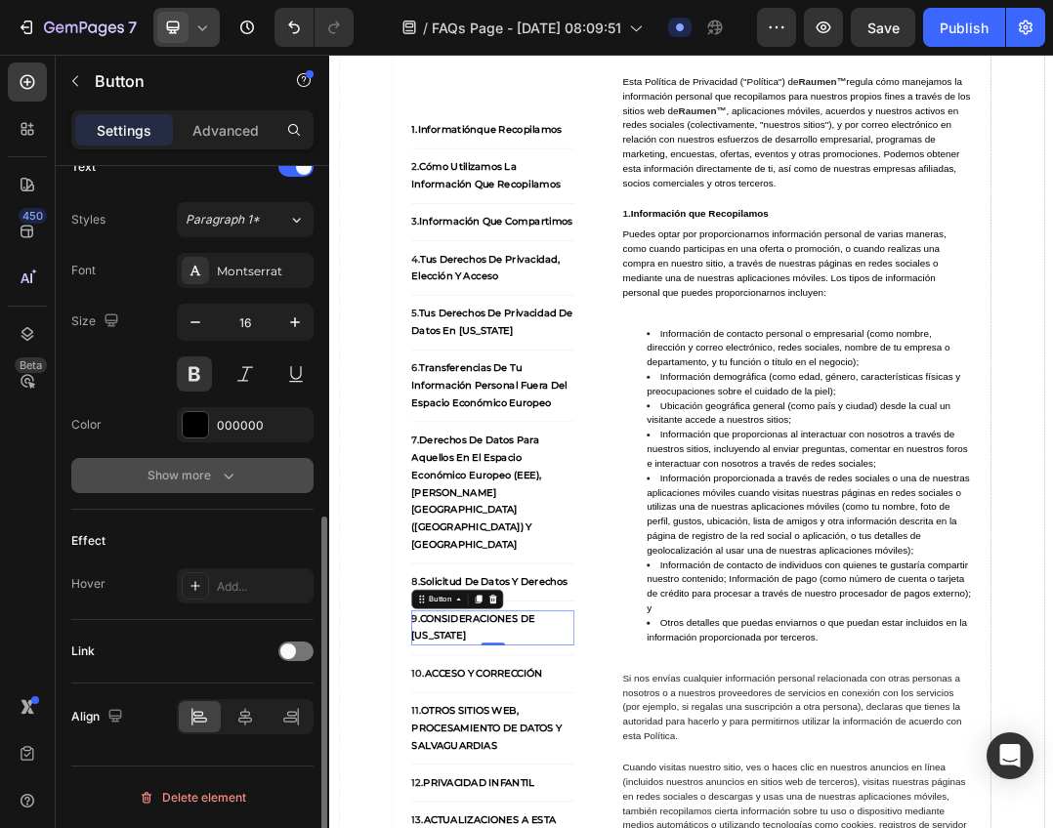
click at [212, 475] on div "Show more" at bounding box center [192, 476] width 91 height 20
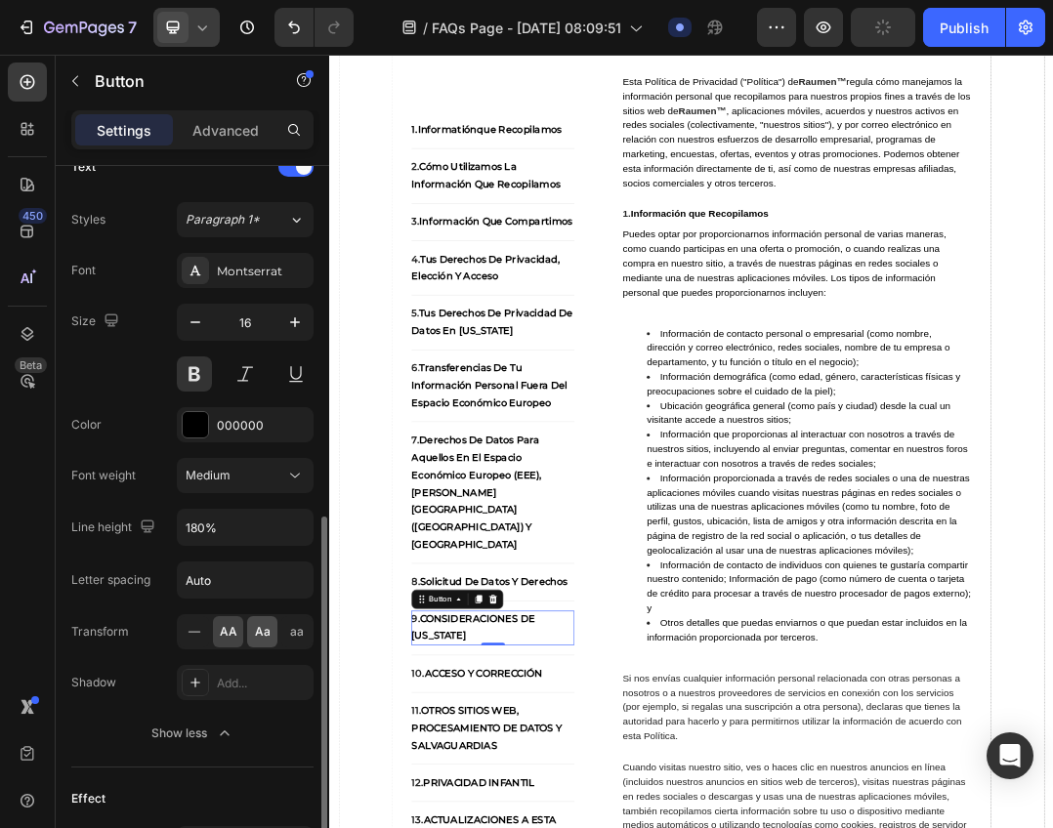
click at [257, 638] on span "Aa" at bounding box center [263, 632] width 16 height 18
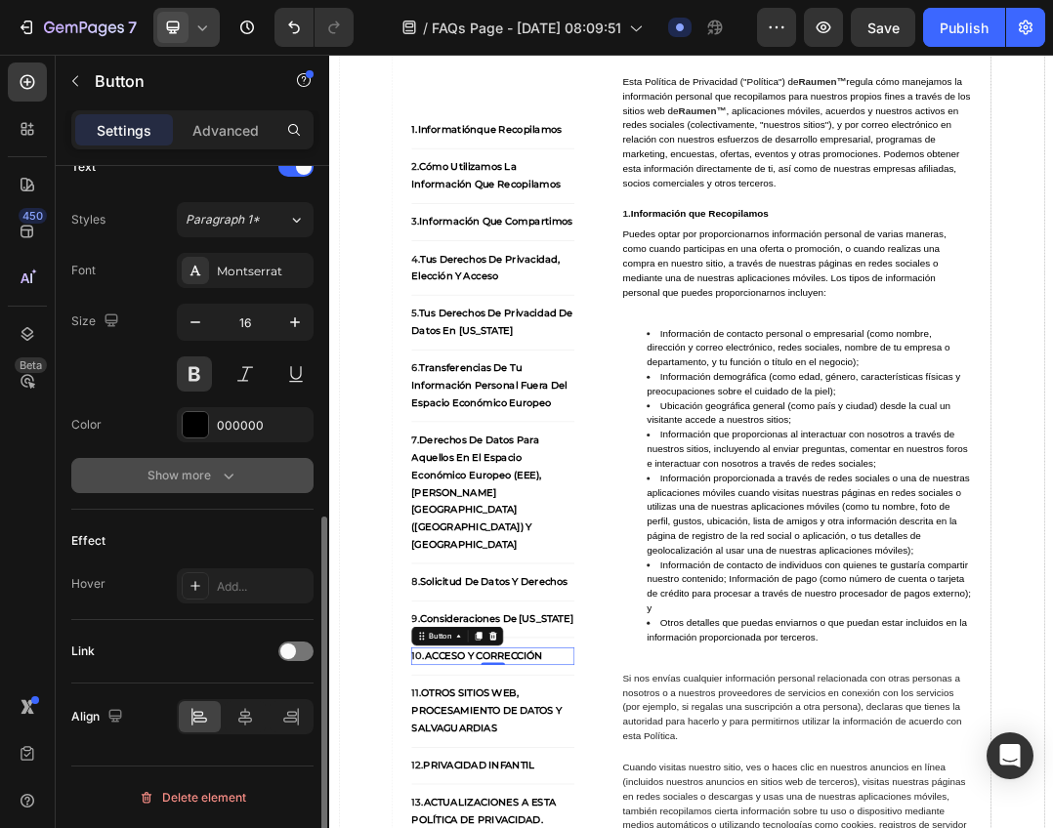
click at [228, 476] on icon "button" at bounding box center [229, 476] width 20 height 20
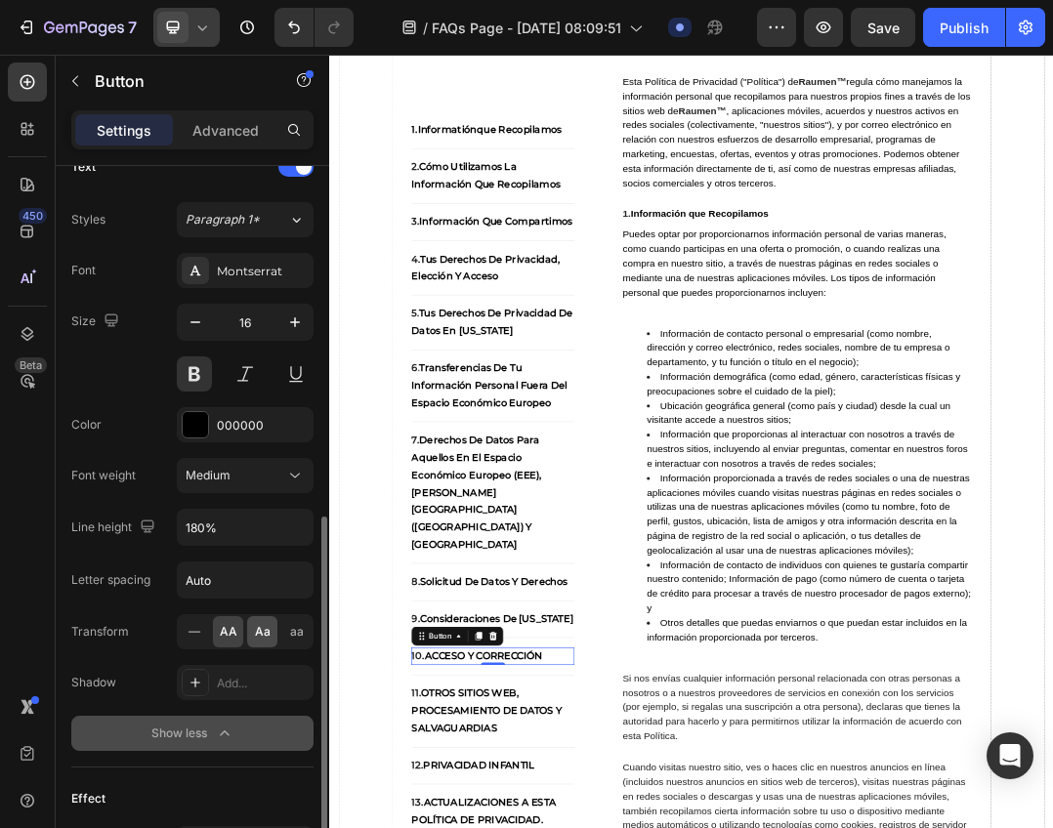
click at [253, 641] on div "Aa" at bounding box center [262, 631] width 30 height 31
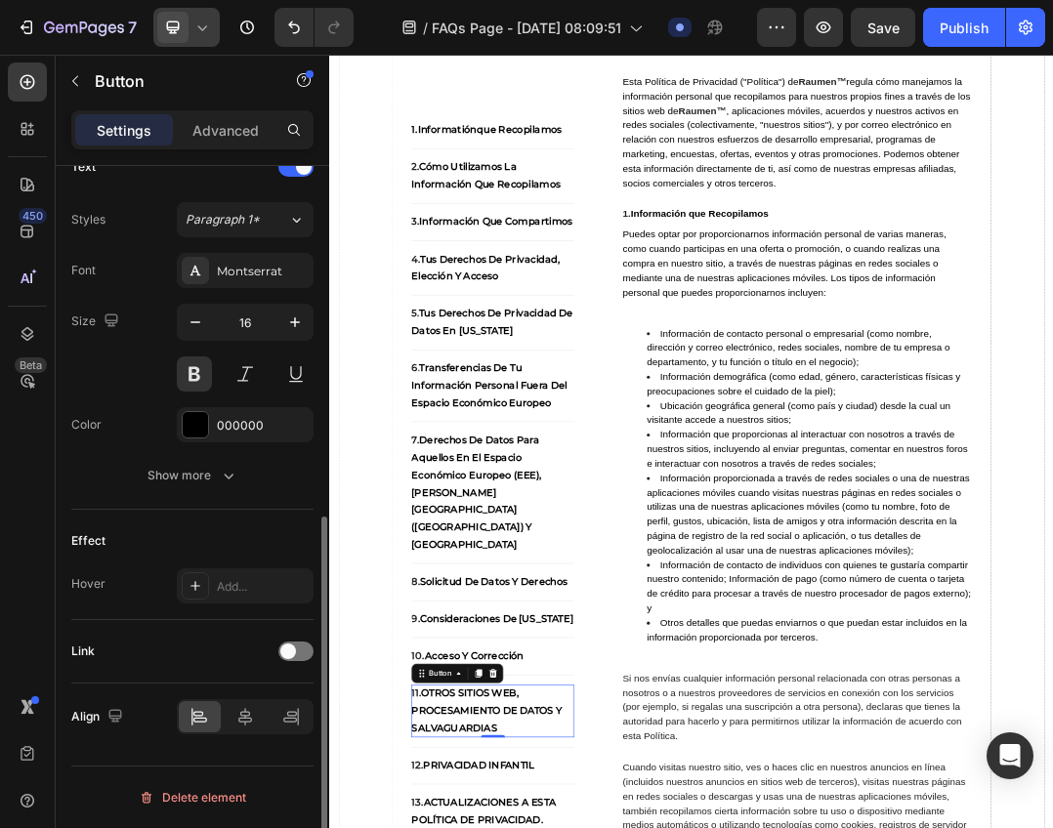
drag, startPoint x: 228, startPoint y: 478, endPoint x: 242, endPoint y: 497, distance: 23.6
click at [228, 478] on icon "button" at bounding box center [229, 477] width 10 height 6
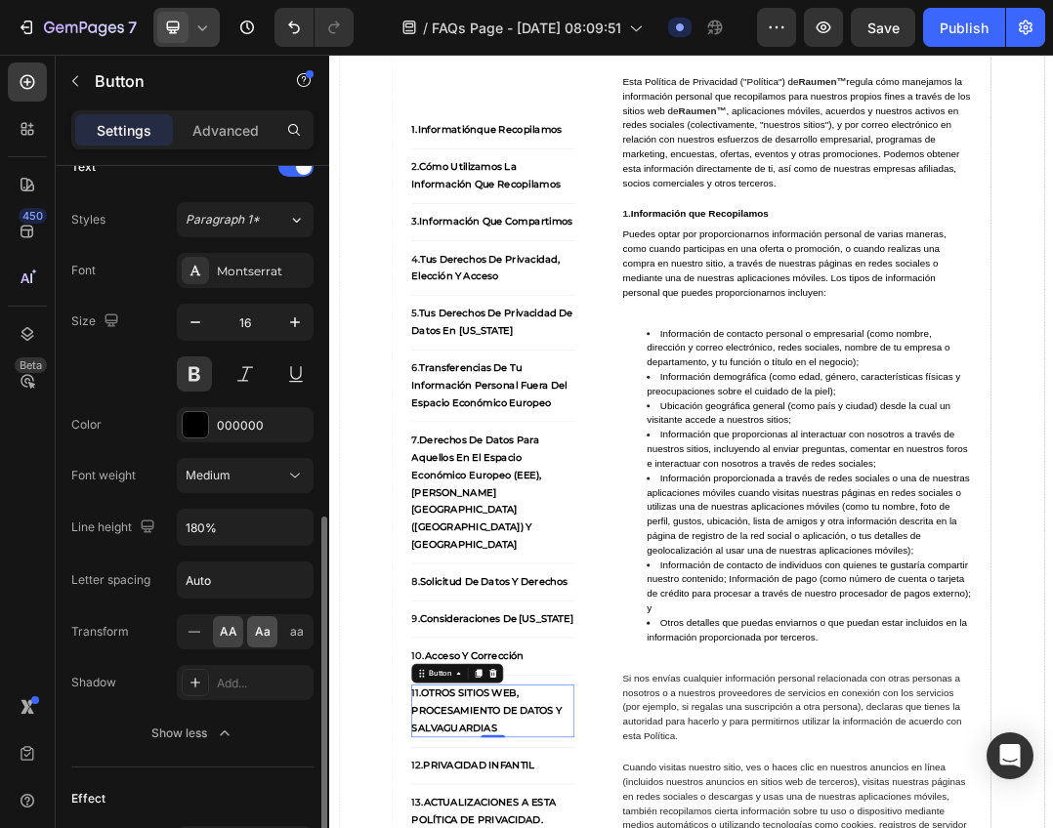
click at [261, 639] on span "Aa" at bounding box center [263, 632] width 16 height 18
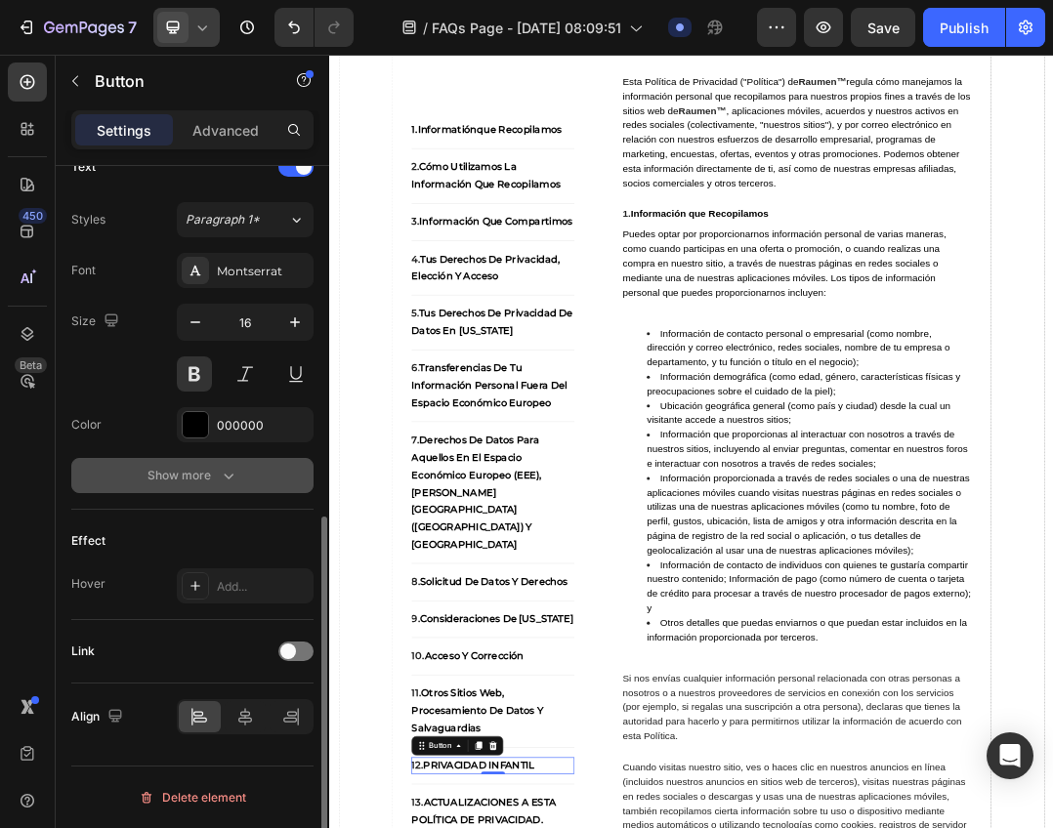
click at [232, 475] on icon "button" at bounding box center [229, 477] width 10 height 6
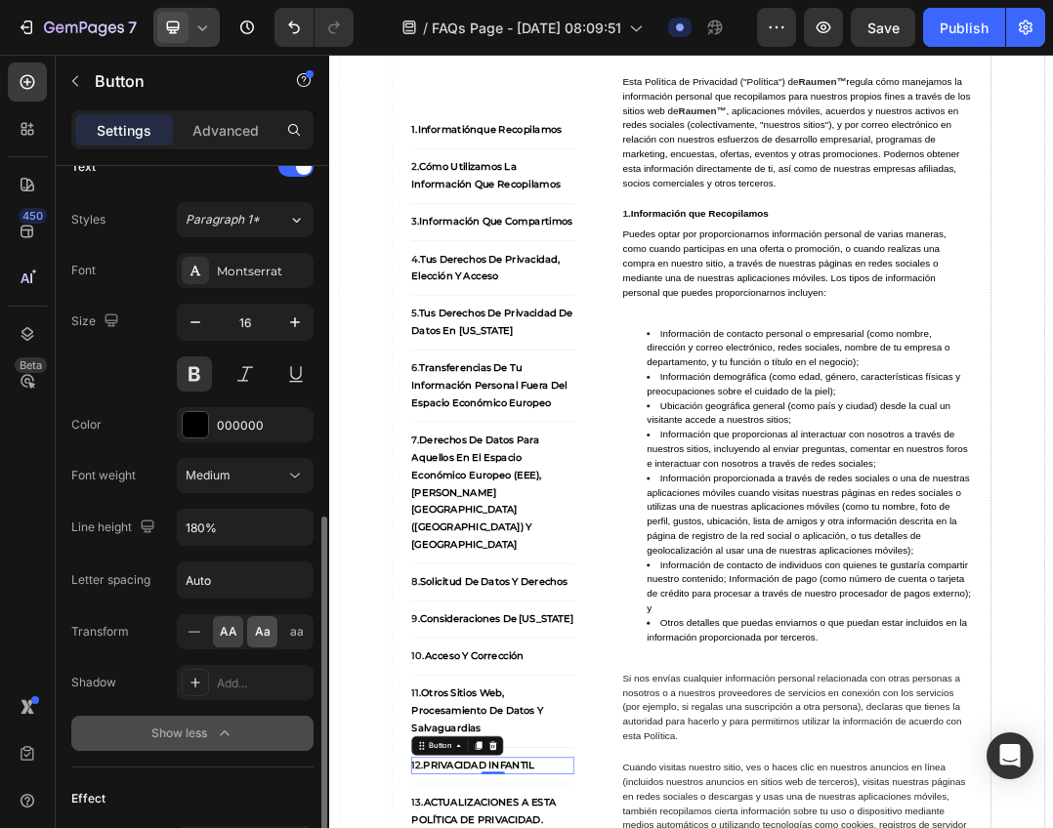
click at [256, 639] on span "Aa" at bounding box center [263, 632] width 16 height 18
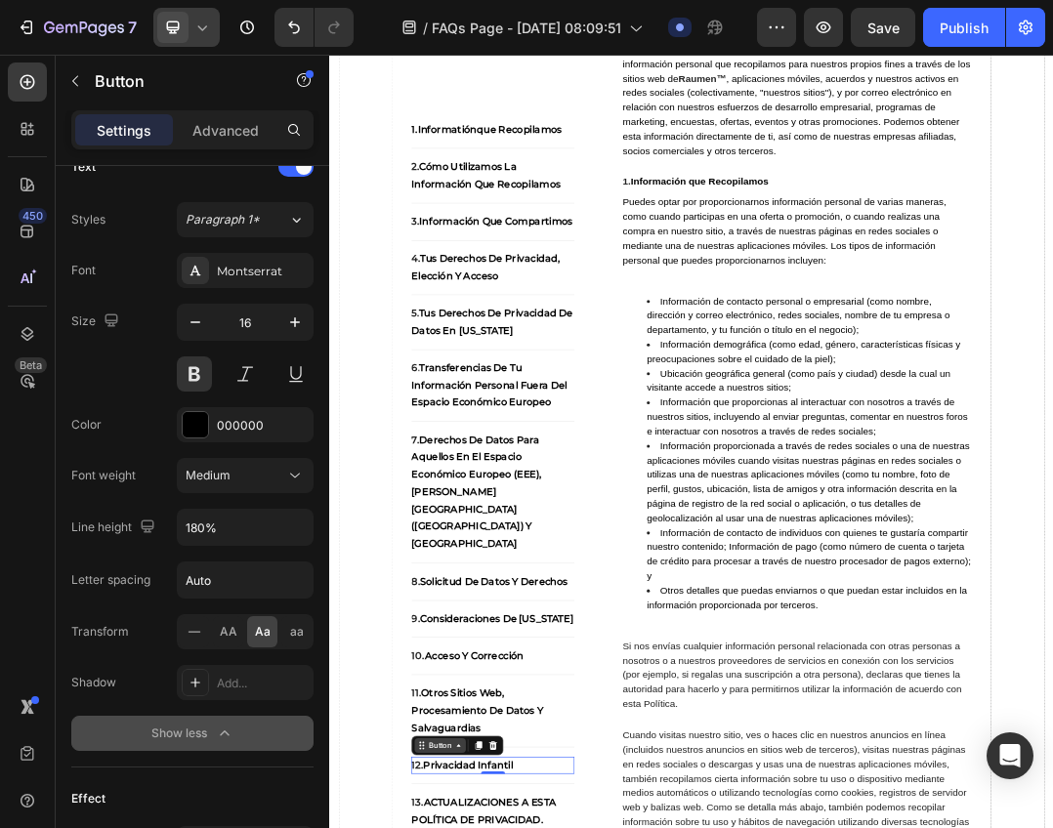
scroll to position [586, 0]
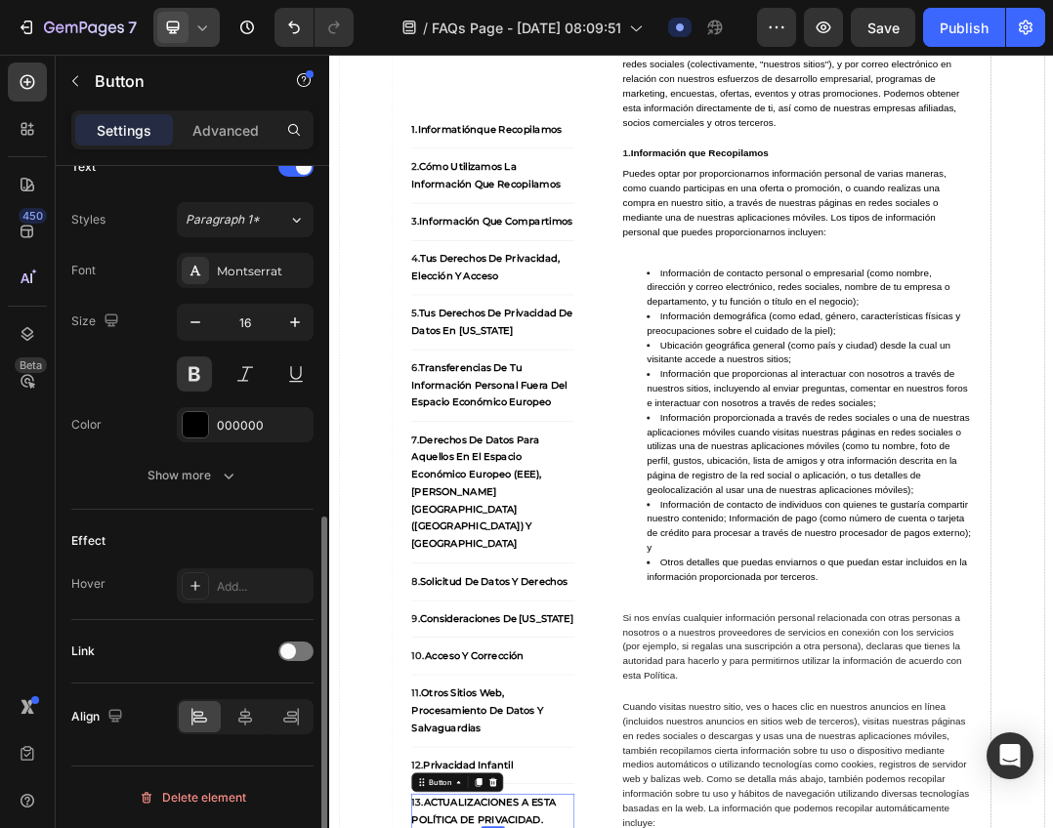
click at [178, 454] on div "Font Montserrat Size 16 Color 000000 Show more" at bounding box center [192, 373] width 242 height 240
click at [186, 472] on div "Show more" at bounding box center [192, 476] width 91 height 20
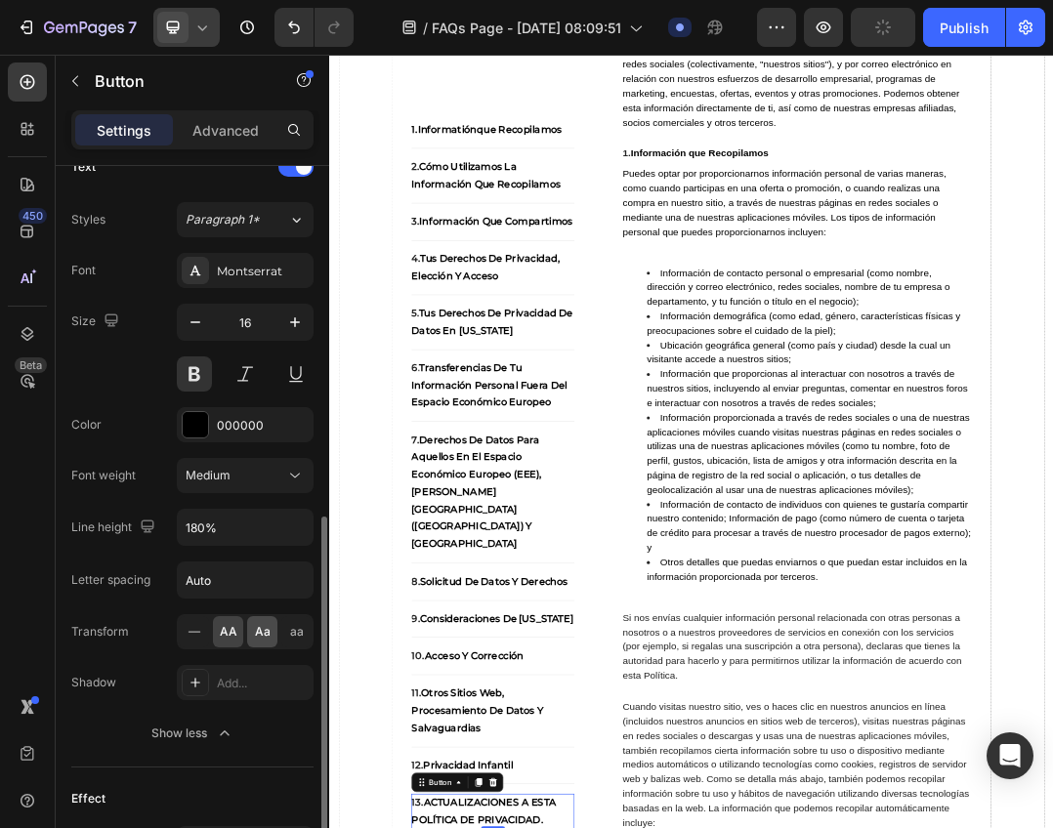
click at [257, 630] on span "Aa" at bounding box center [263, 632] width 16 height 18
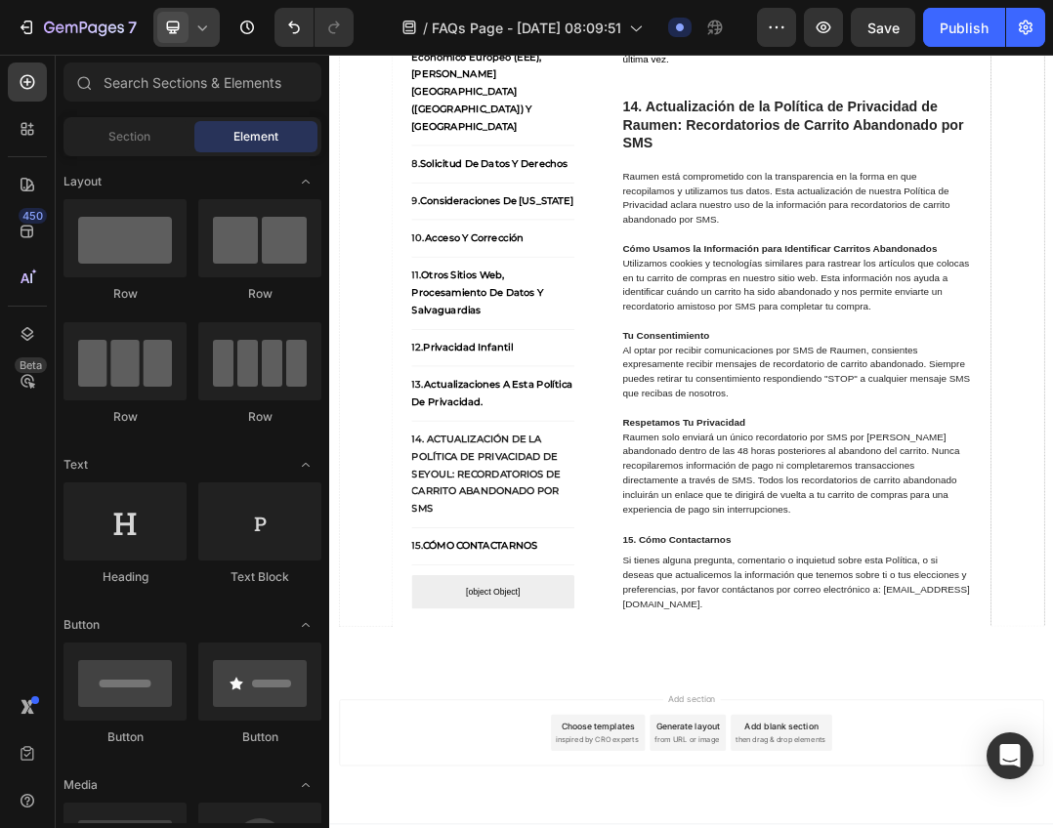
scroll to position [13108, 0]
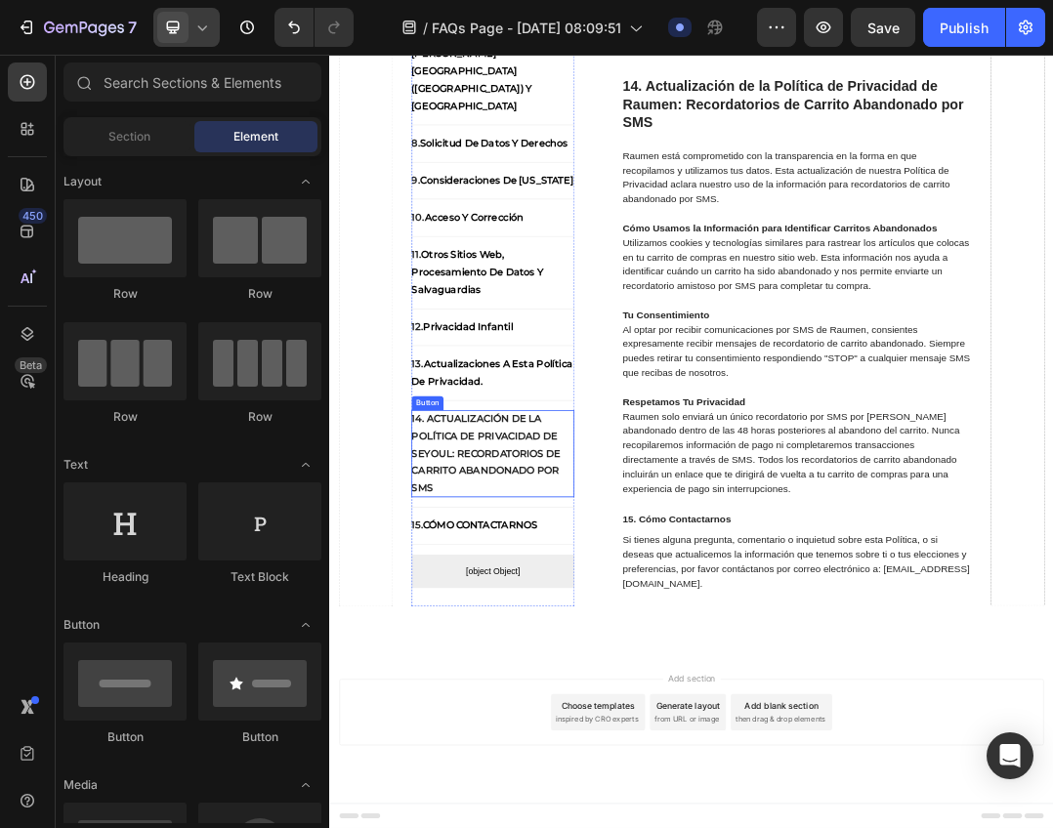
click at [642, 693] on strong "14. Actualización de la Política de Privacidad de Seyoul: Recordatorios de Carr…" at bounding box center [581, 700] width 241 height 131
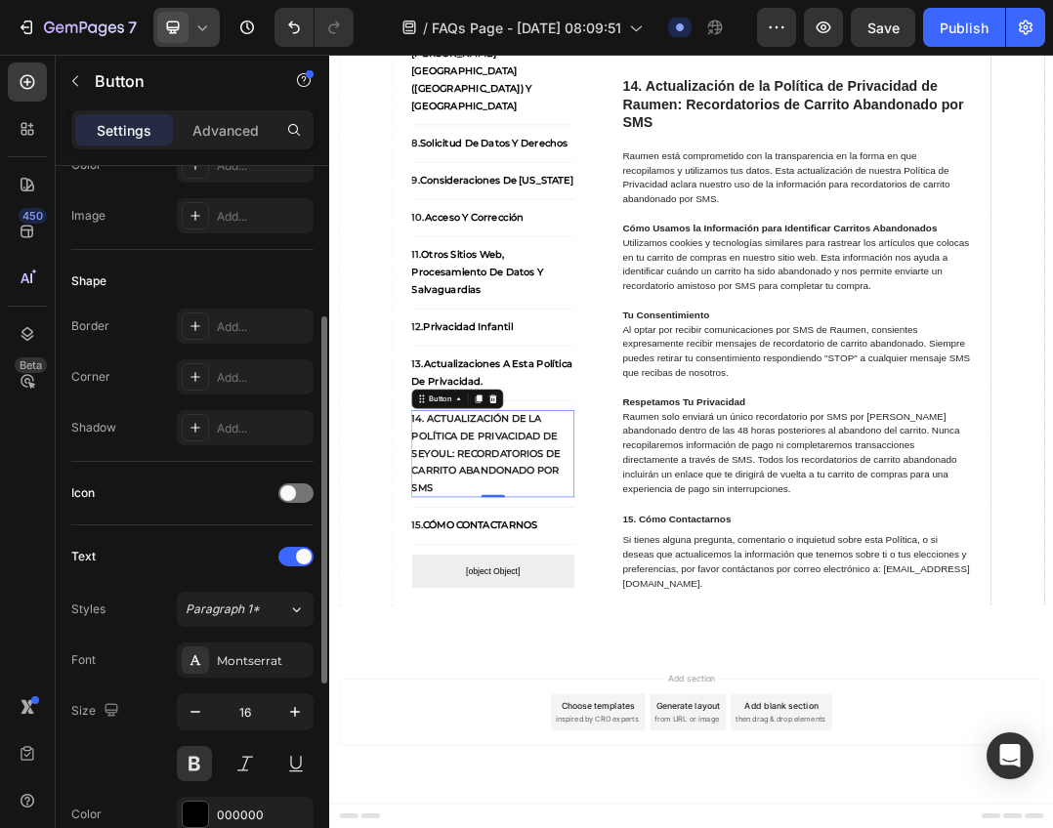
scroll to position [488, 0]
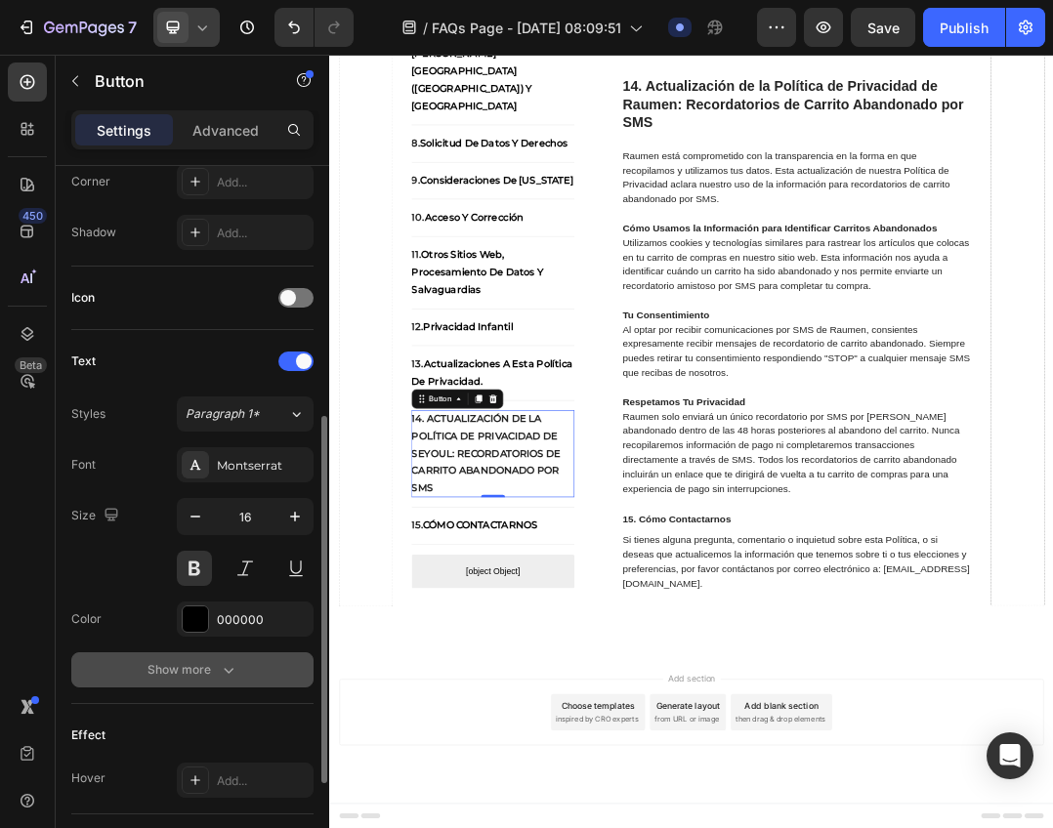
click at [214, 684] on button "Show more" at bounding box center [192, 669] width 242 height 35
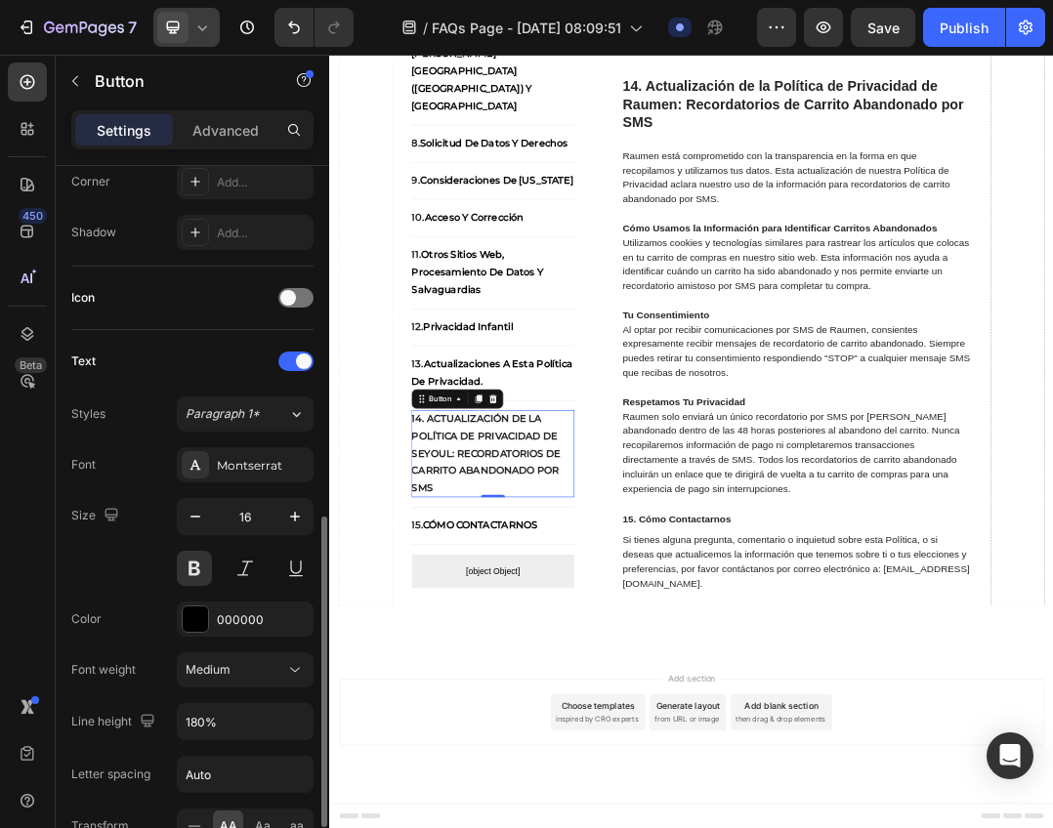
scroll to position [781, 0]
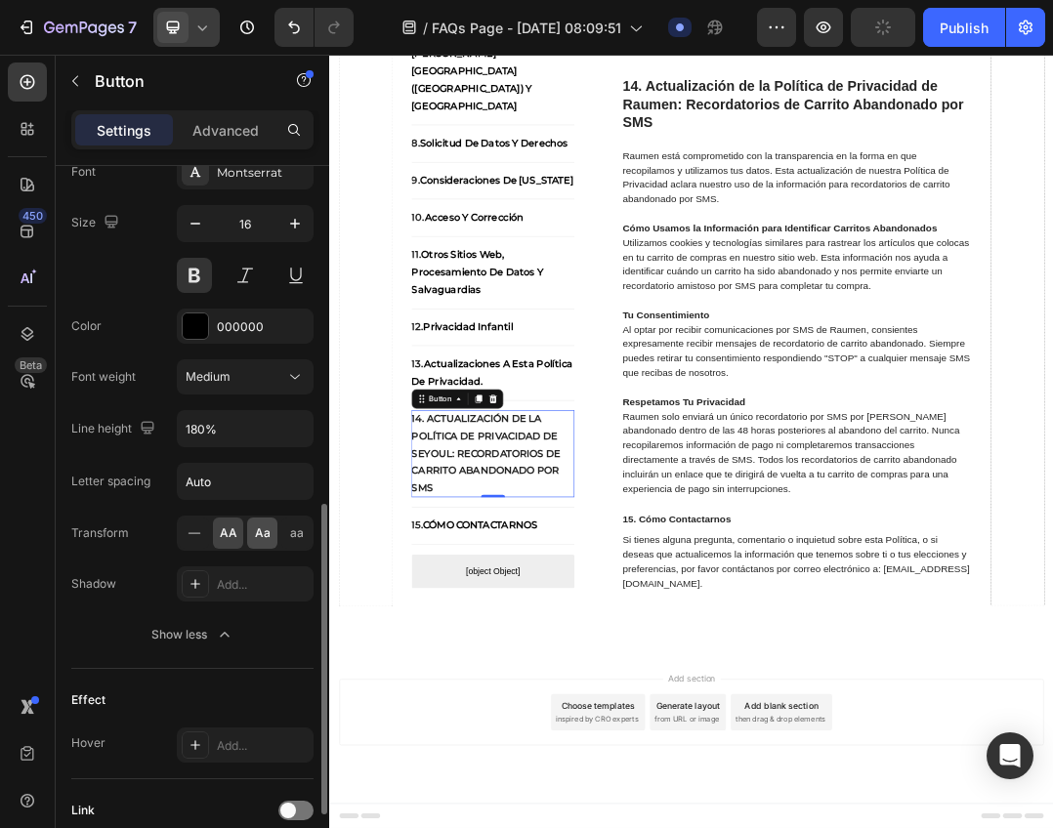
click at [255, 530] on span "Aa" at bounding box center [263, 533] width 16 height 18
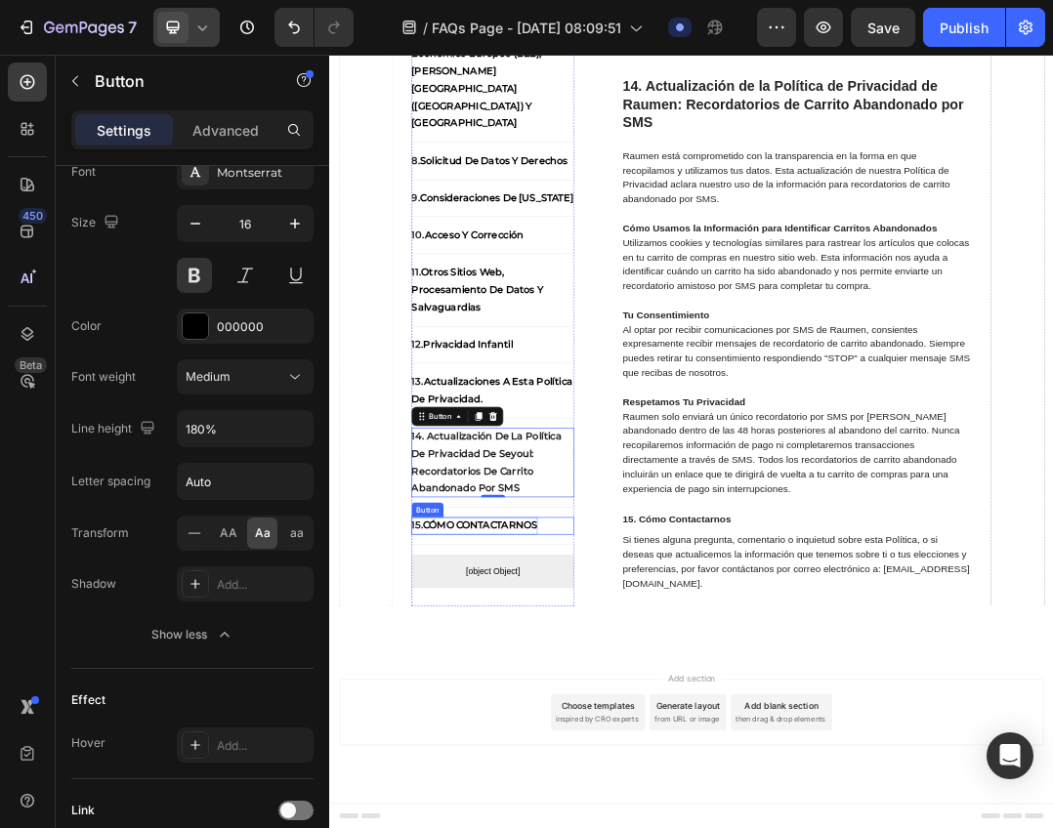
click at [608, 808] on strong "Cómo Contactarnos" at bounding box center [572, 816] width 186 height 19
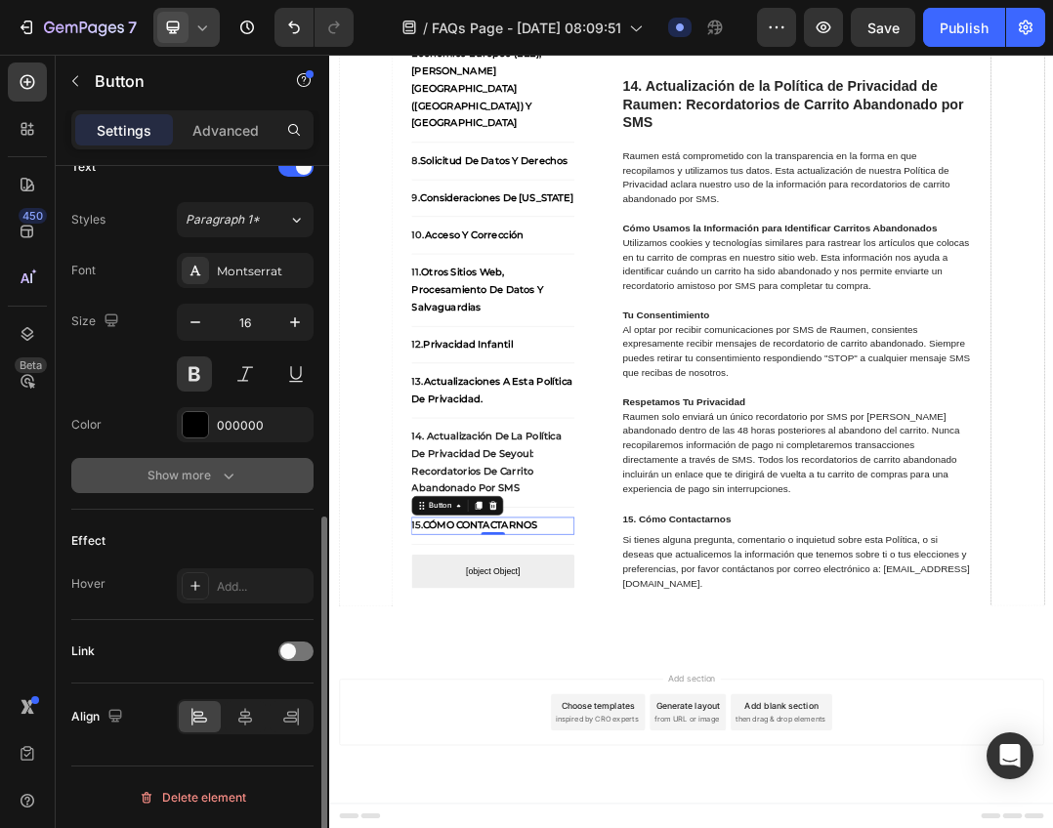
click at [241, 476] on button "Show more" at bounding box center [192, 475] width 242 height 35
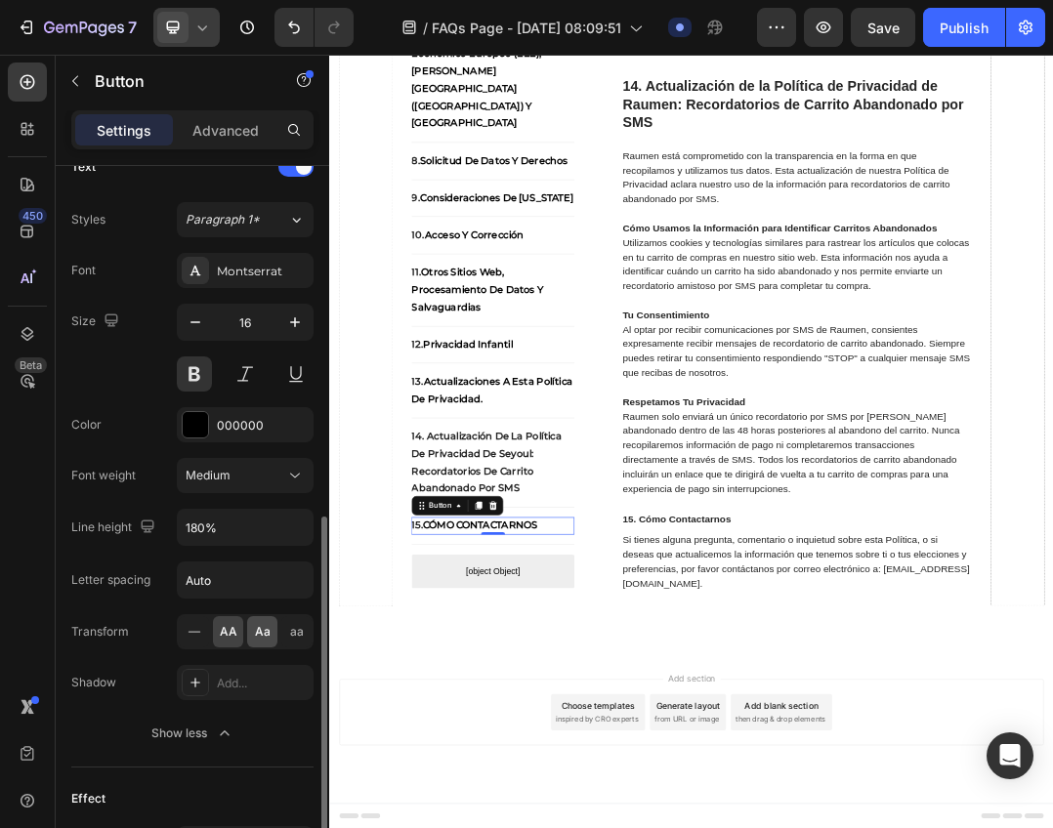
click at [262, 638] on span "Aa" at bounding box center [263, 632] width 16 height 18
click at [678, 679] on strong "14. Actualización de la Política de Privacidad de Seyoul: Recordatorios de Carr…" at bounding box center [582, 714] width 243 height 103
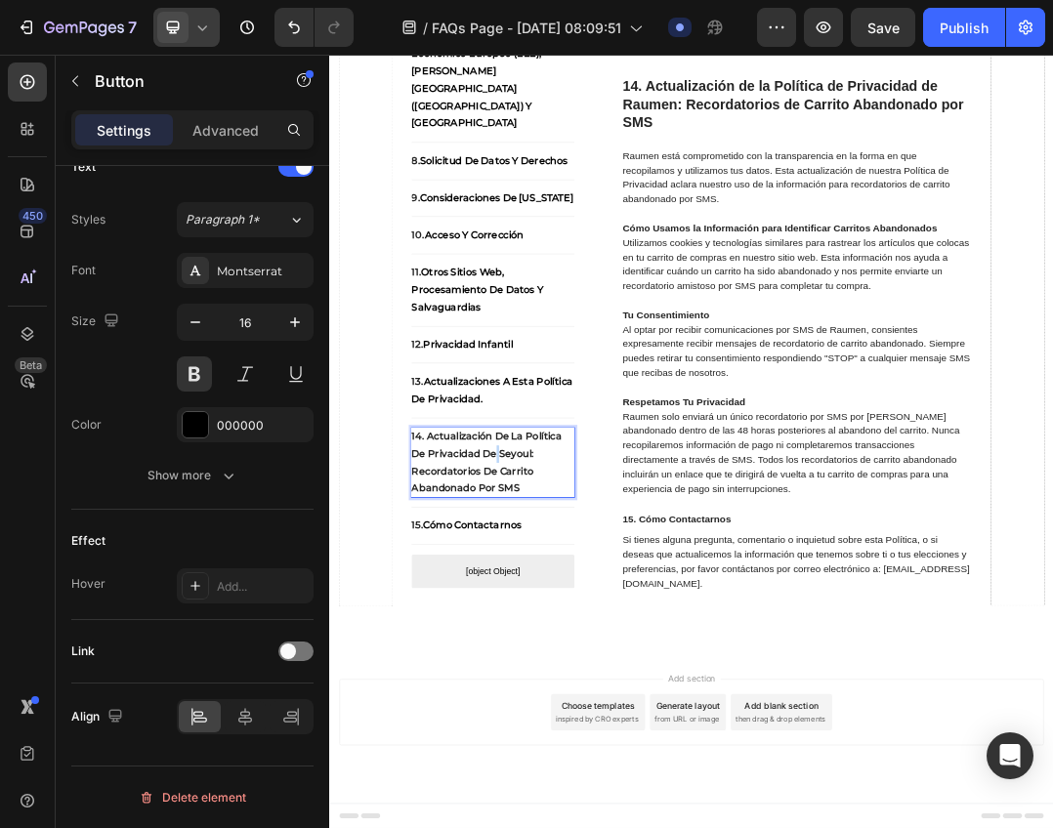
click at [595, 707] on strong "14. Actualización de la Política de Privacidad de Seyoul: Recordatorios de Carr…" at bounding box center [582, 714] width 243 height 103
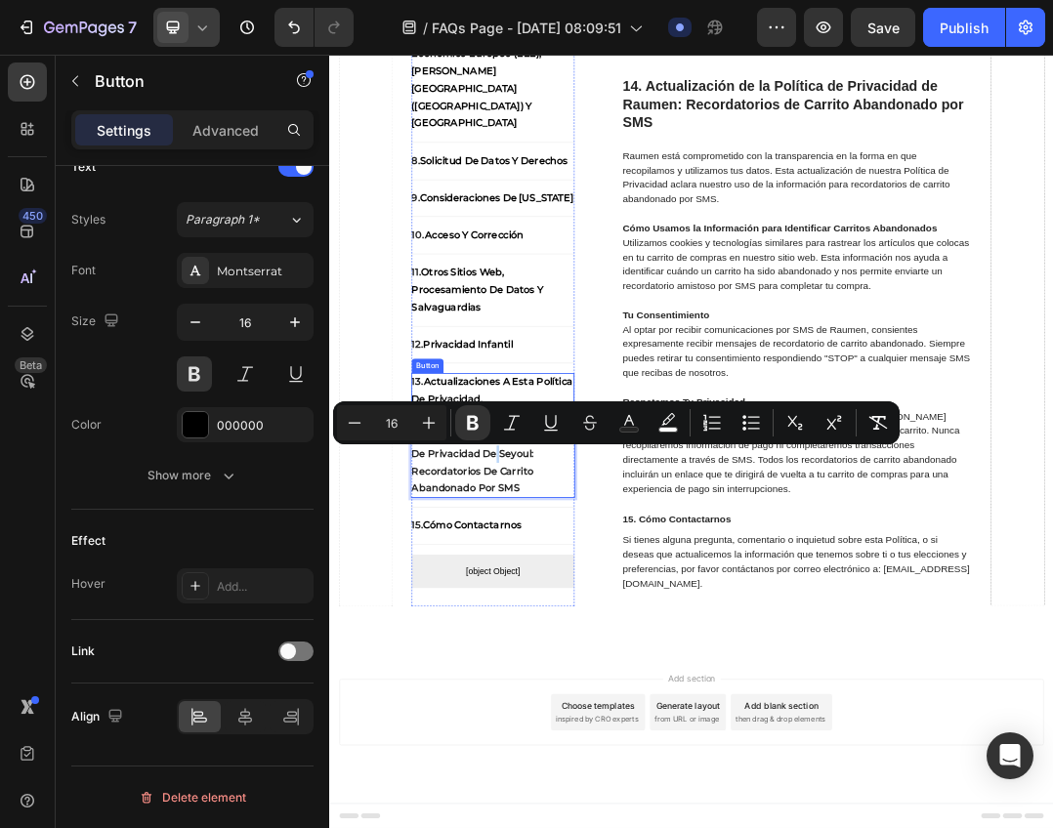
click at [561, 574] on strong "Actualizaciones a esta Política de Privacidad." at bounding box center [591, 597] width 261 height 47
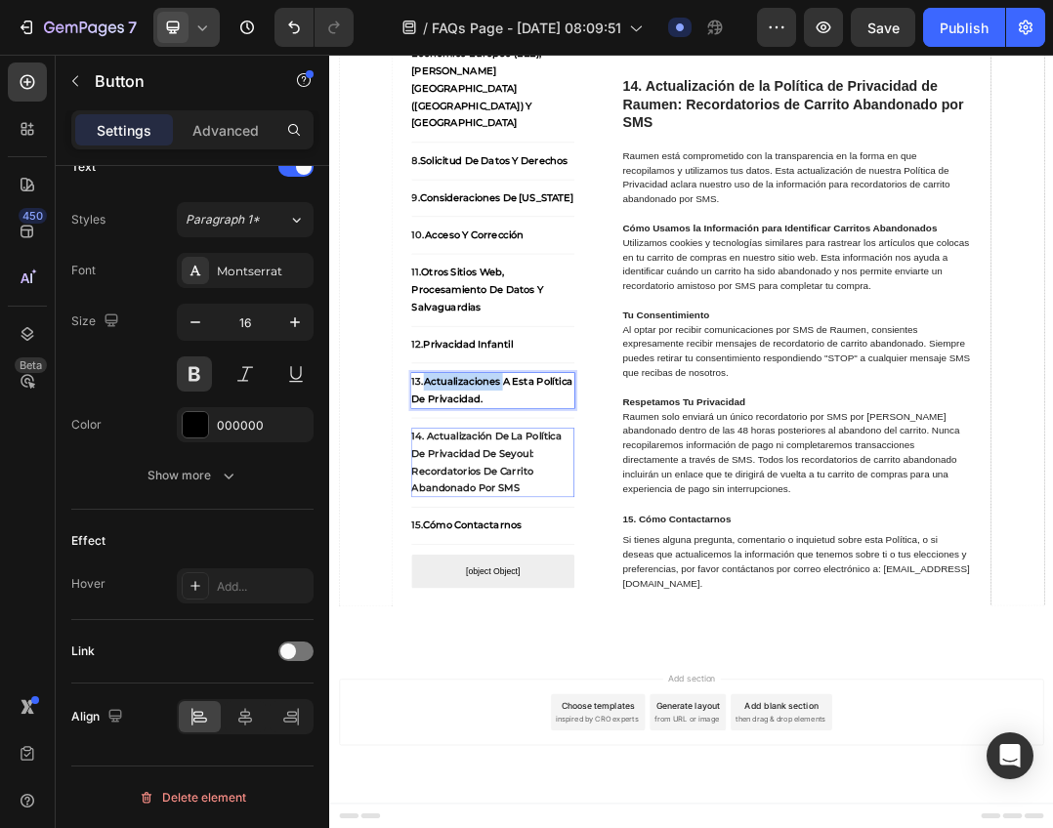
click at [557, 599] on p "13. Actualizaciones a esta Política de Privacidad." at bounding box center [593, 598] width 264 height 57
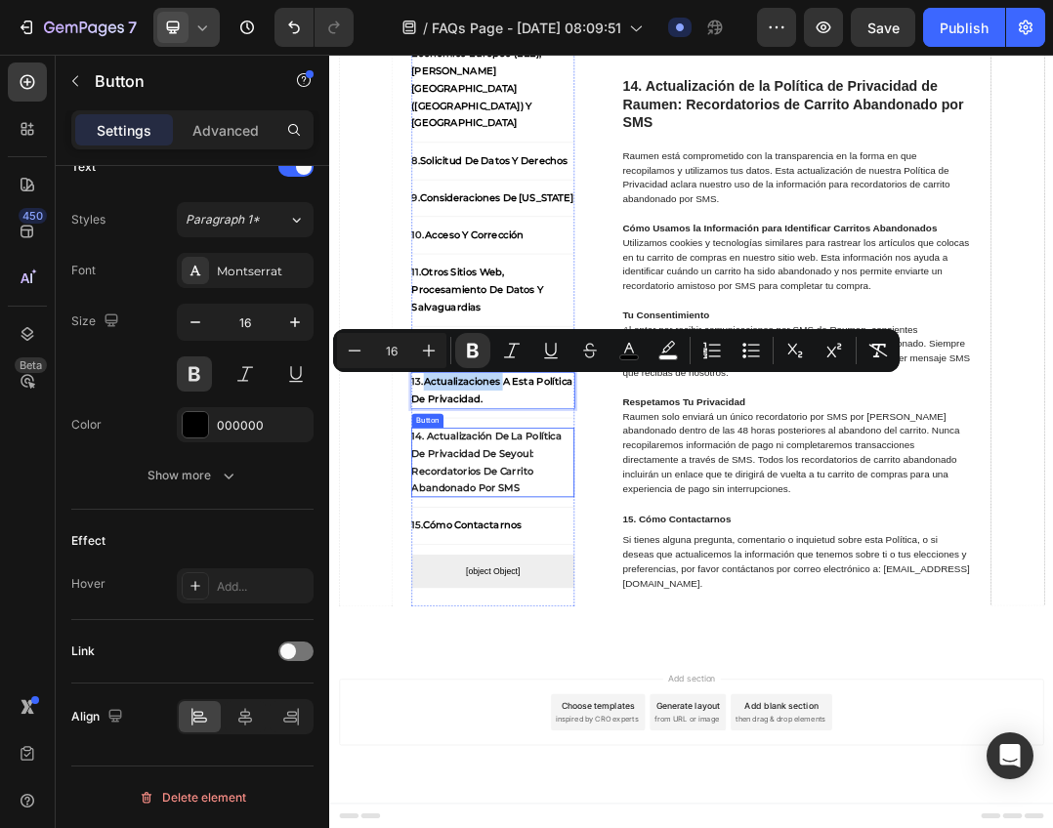
click at [578, 729] on strong "14. Actualización de la Política de Privacidad de Seyoul: Recordatorios de Carr…" at bounding box center [582, 714] width 243 height 103
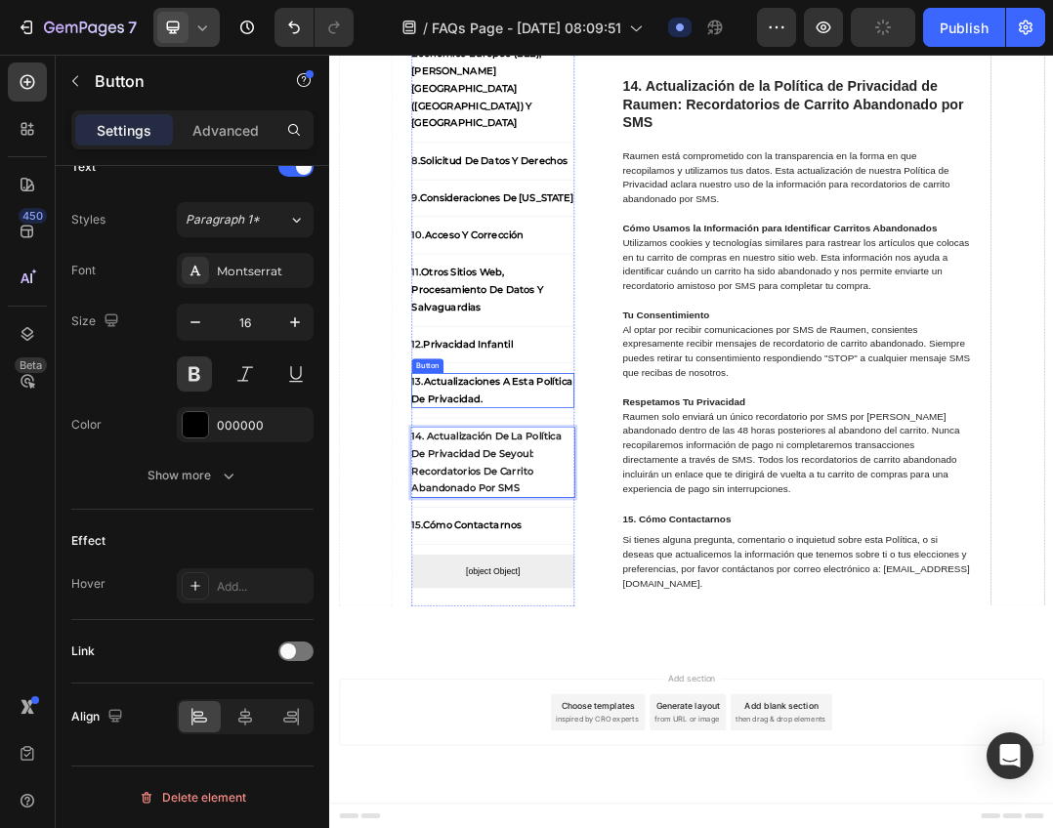
click at [519, 594] on p "13. Actualizaciones a esta Política de Privacidad." at bounding box center [593, 598] width 264 height 57
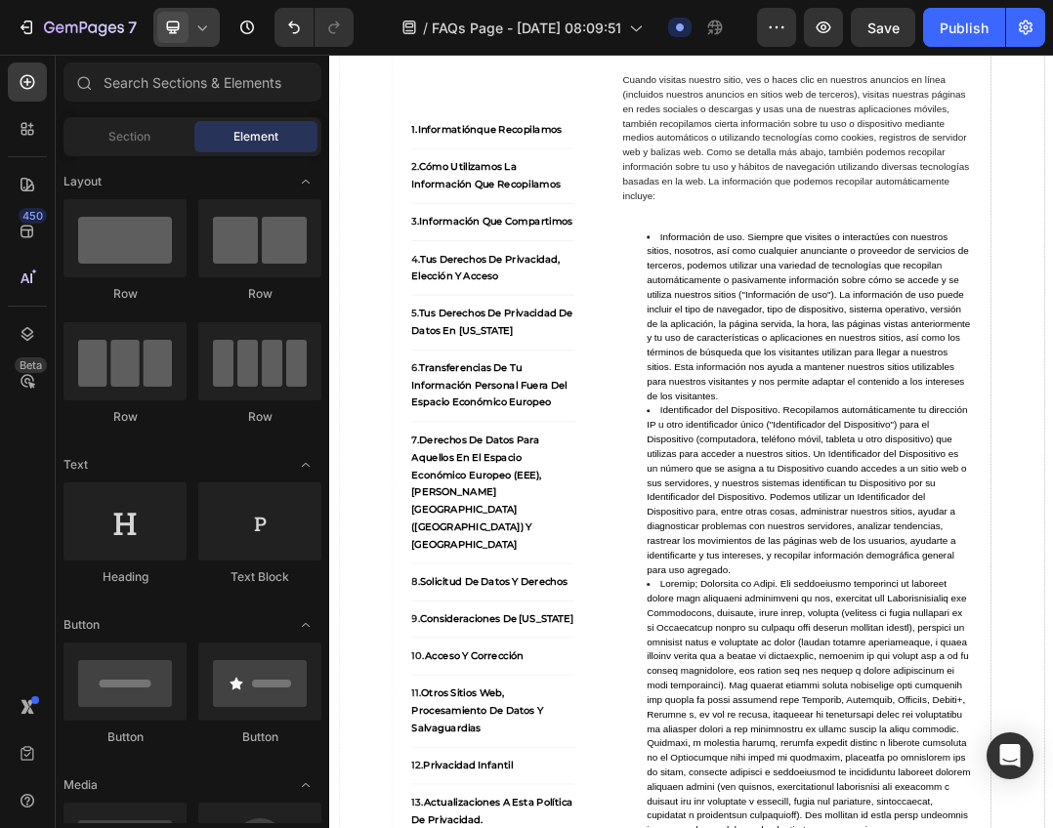
scroll to position [0, 0]
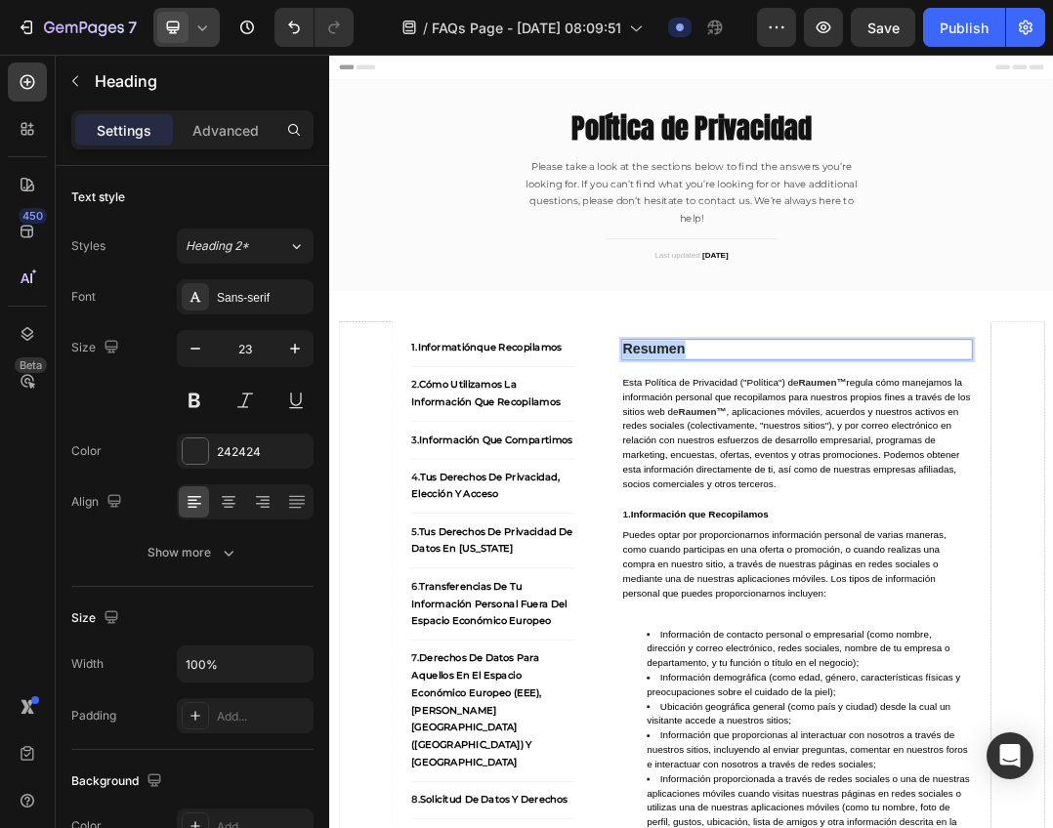
click at [871, 530] on strong "Resumen" at bounding box center [854, 530] width 102 height 25
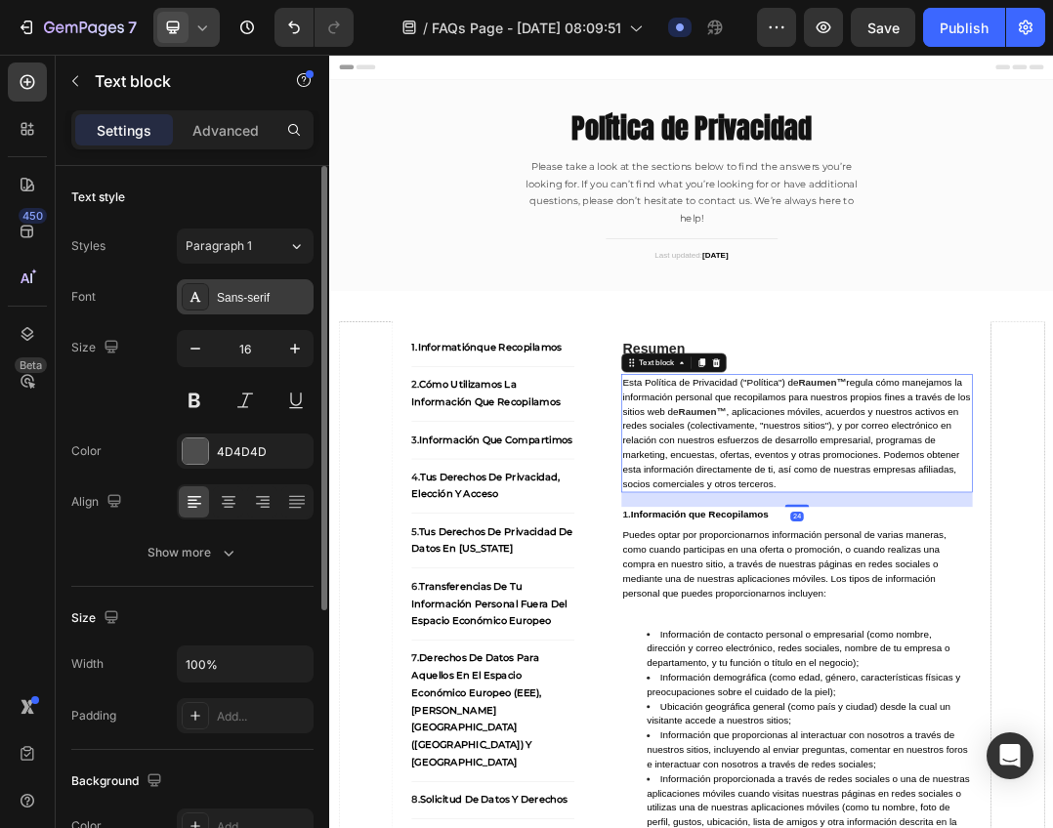
click at [242, 308] on div "Sans-serif" at bounding box center [245, 296] width 137 height 35
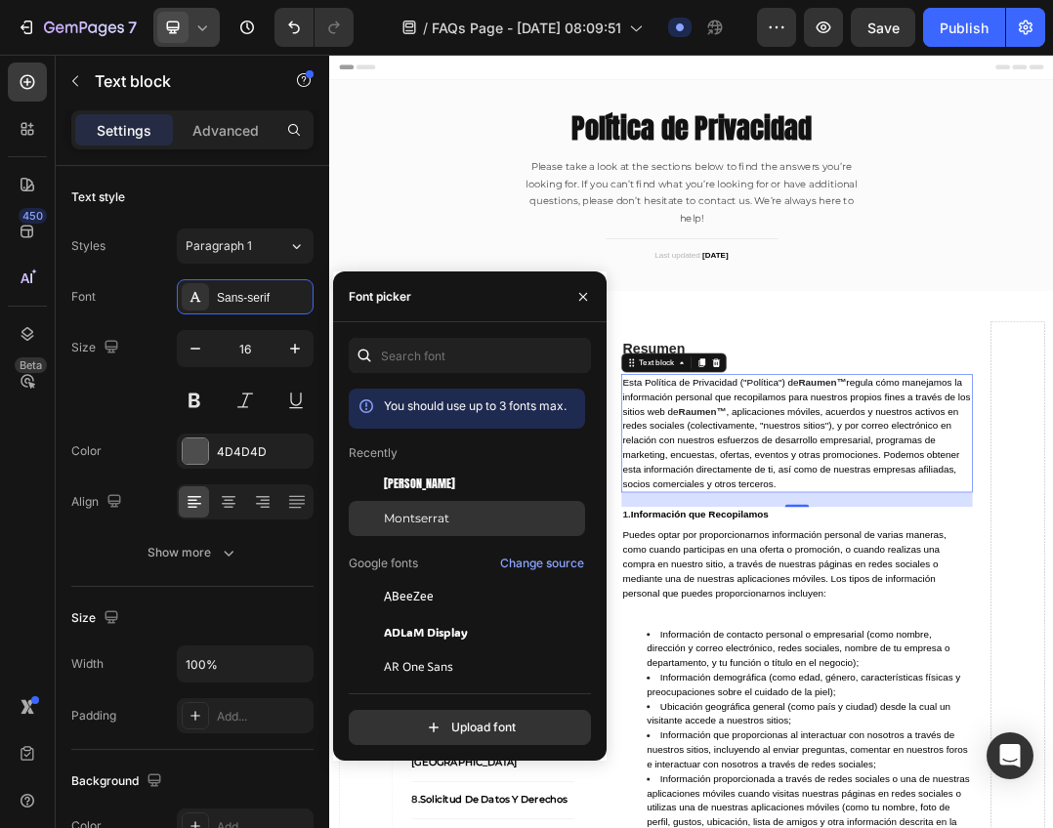
click at [440, 517] on span "Montserrat" at bounding box center [416, 519] width 65 height 18
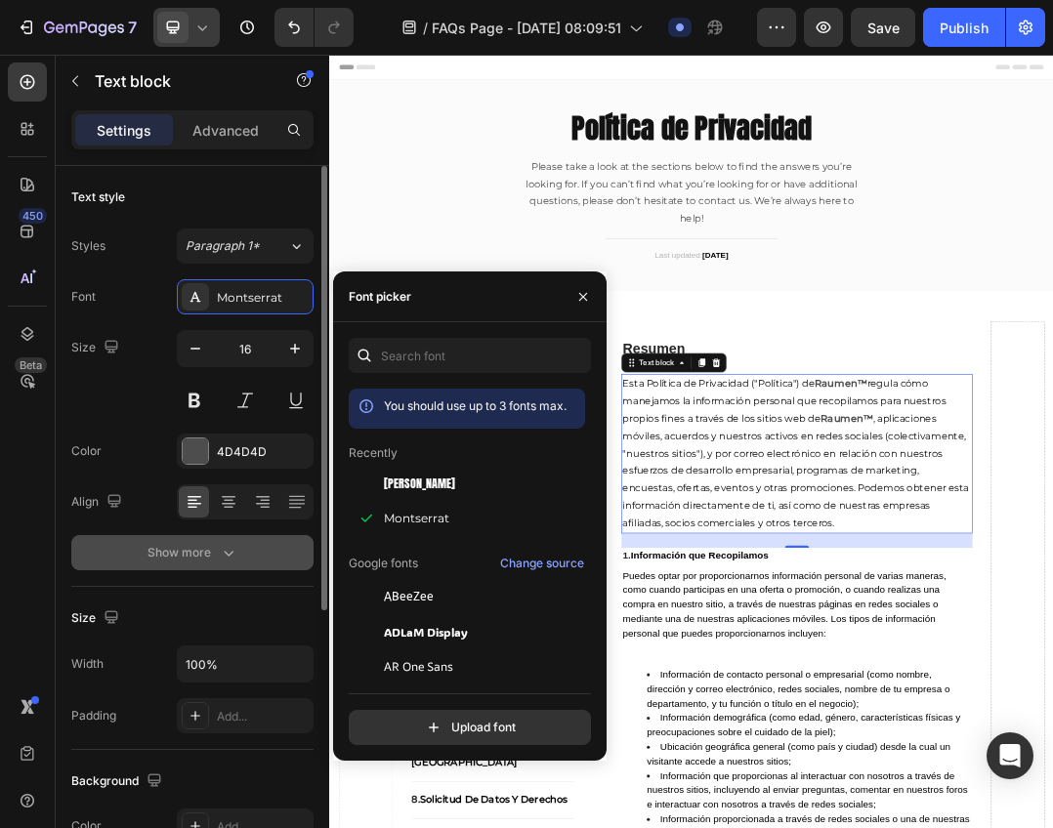
click at [214, 557] on div "Show more" at bounding box center [192, 553] width 91 height 20
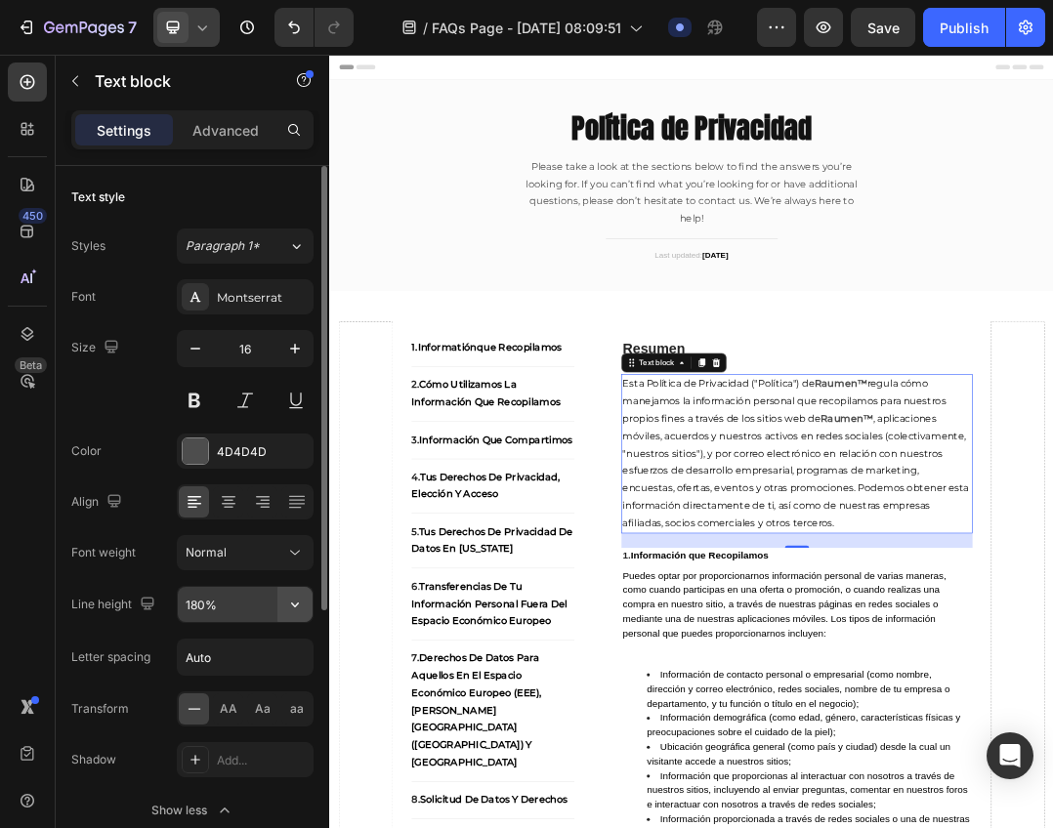
click at [300, 604] on icon "button" at bounding box center [295, 605] width 20 height 20
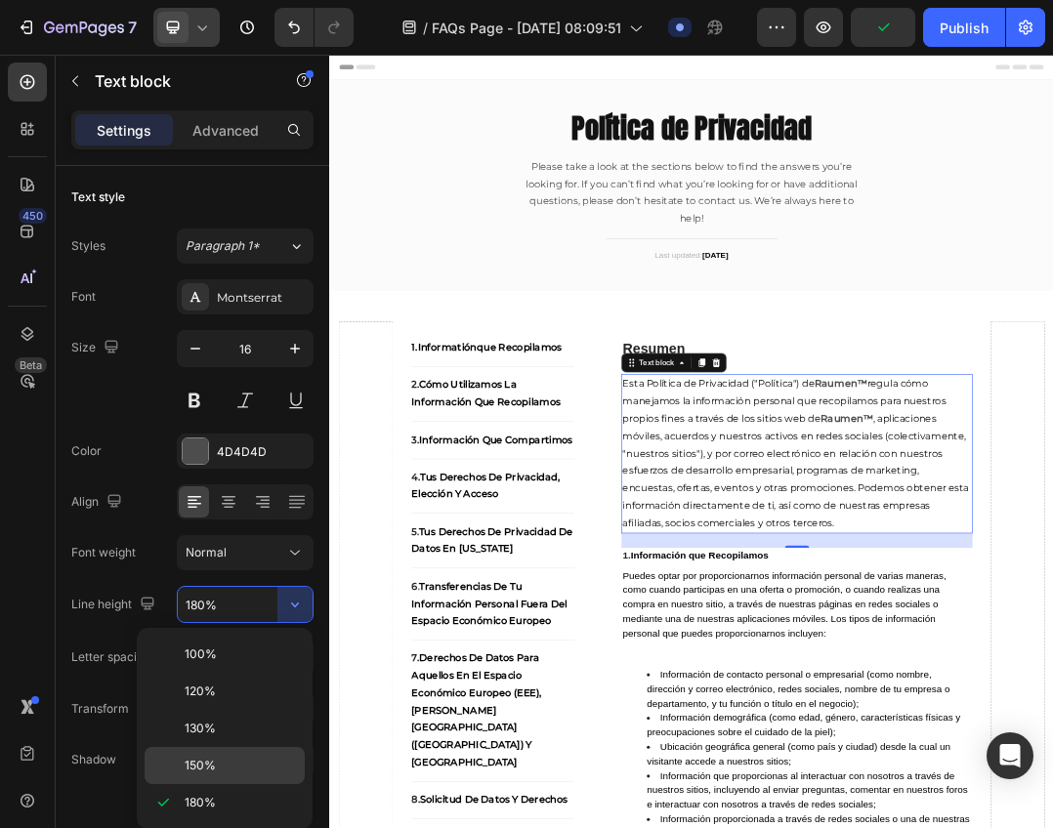
click at [231, 759] on p "150%" at bounding box center [240, 766] width 111 height 18
type input "150%"
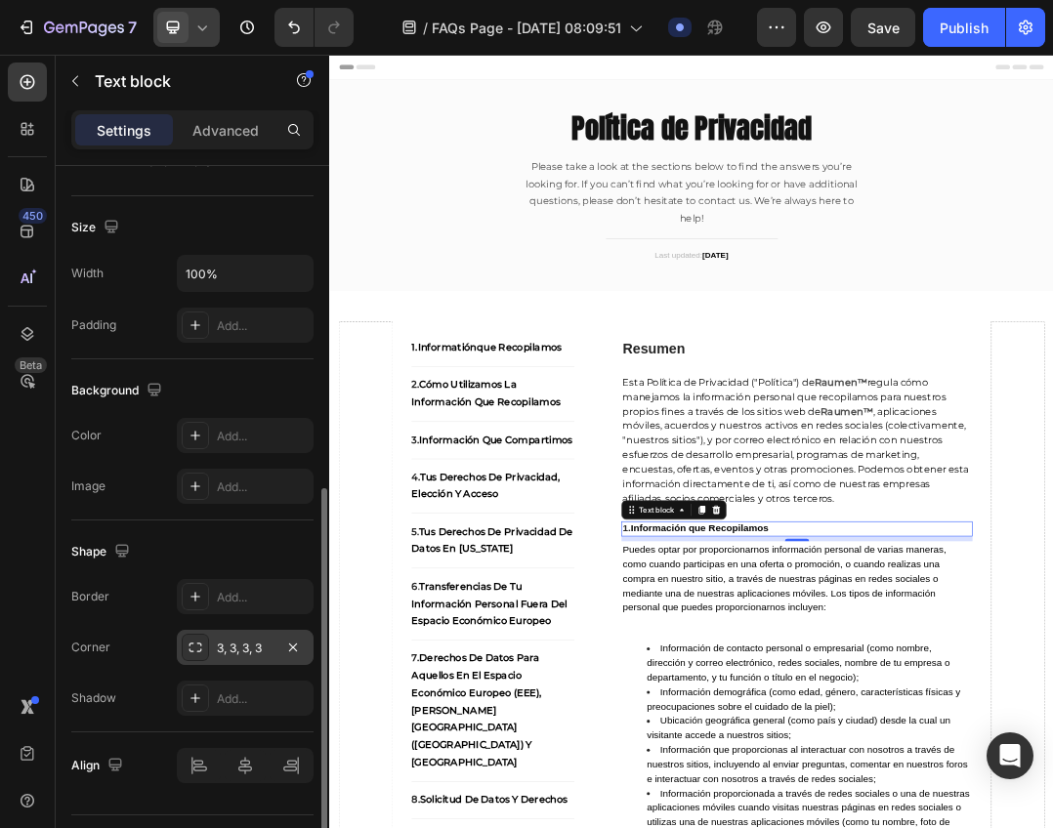
scroll to position [439, 0]
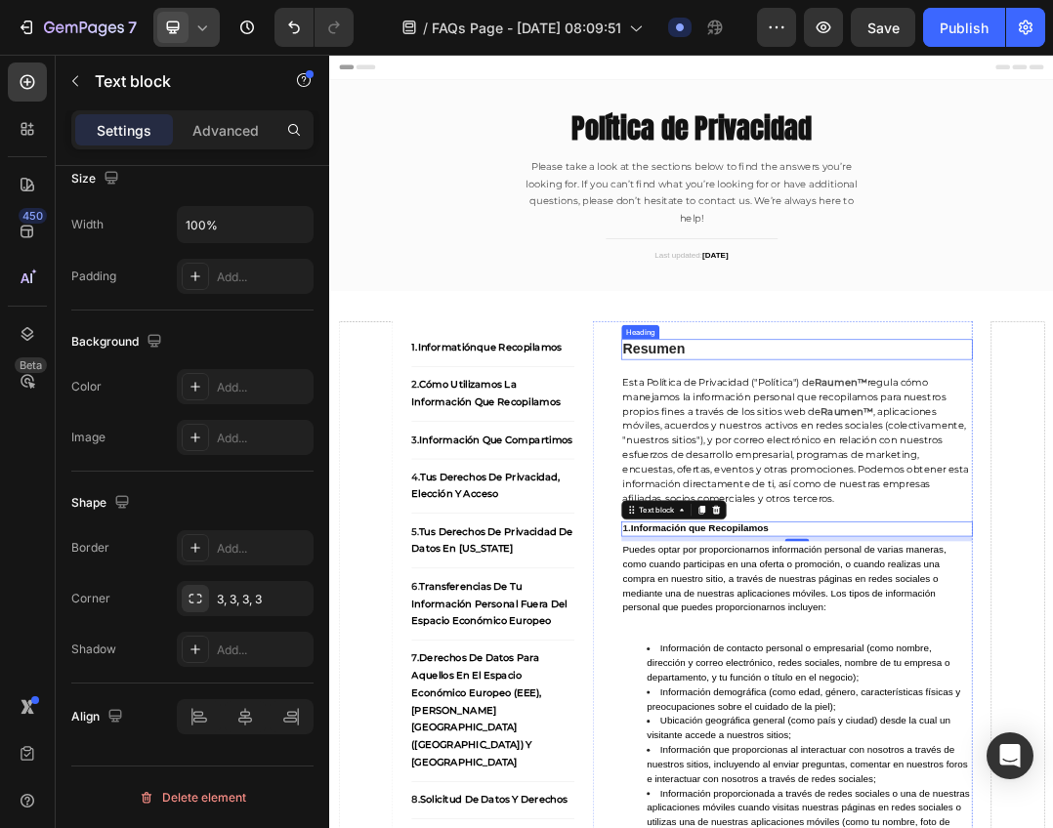
click at [877, 541] on strong "Resumen" at bounding box center [854, 530] width 102 height 25
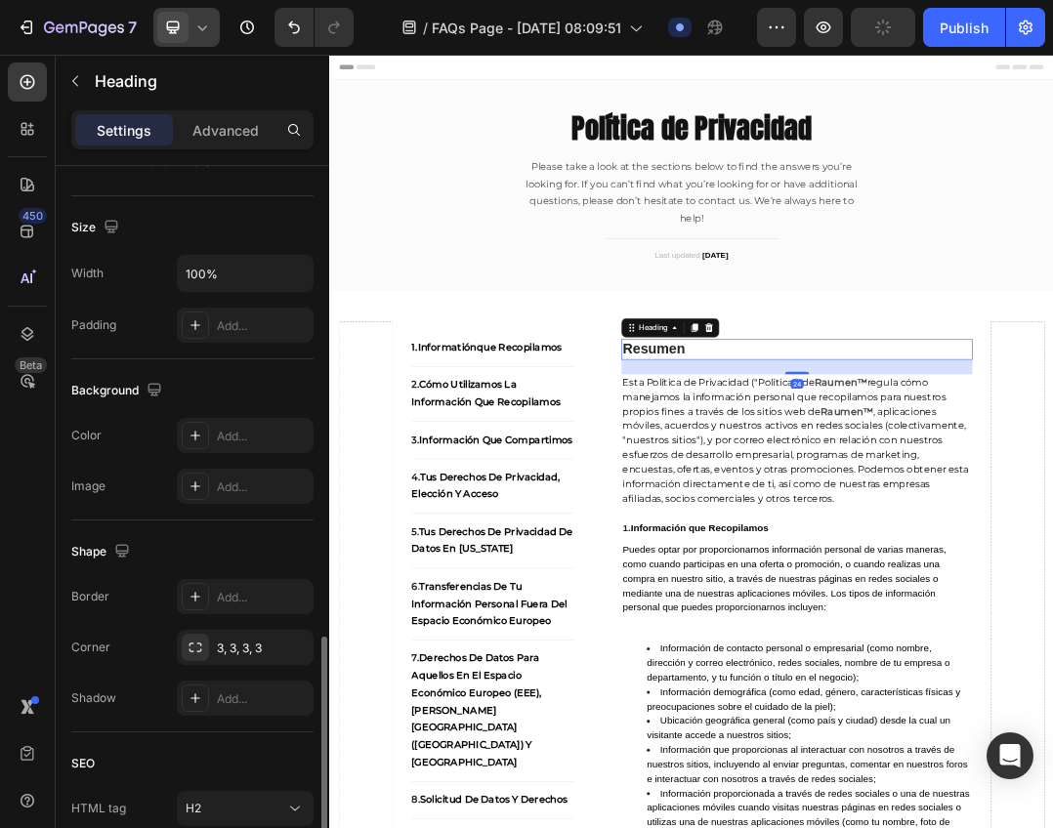
scroll to position [550, 0]
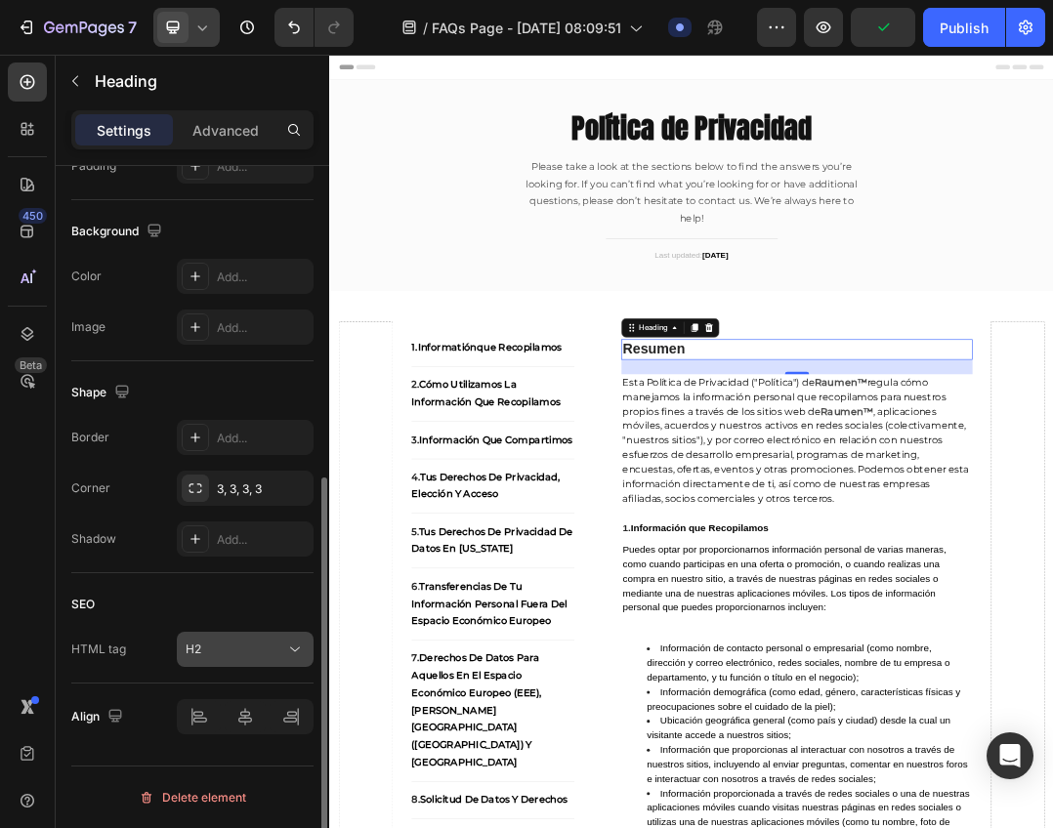
click at [249, 658] on div "H2" at bounding box center [245, 650] width 119 height 20
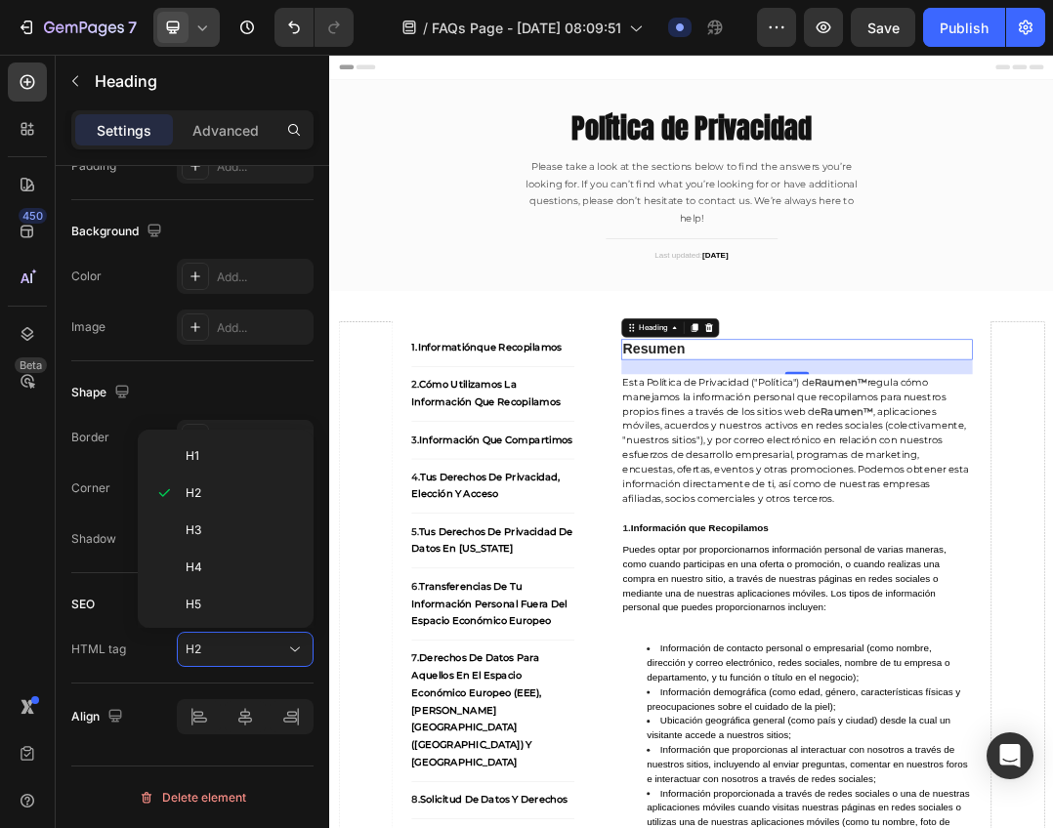
click at [198, 31] on icon at bounding box center [202, 28] width 20 height 20
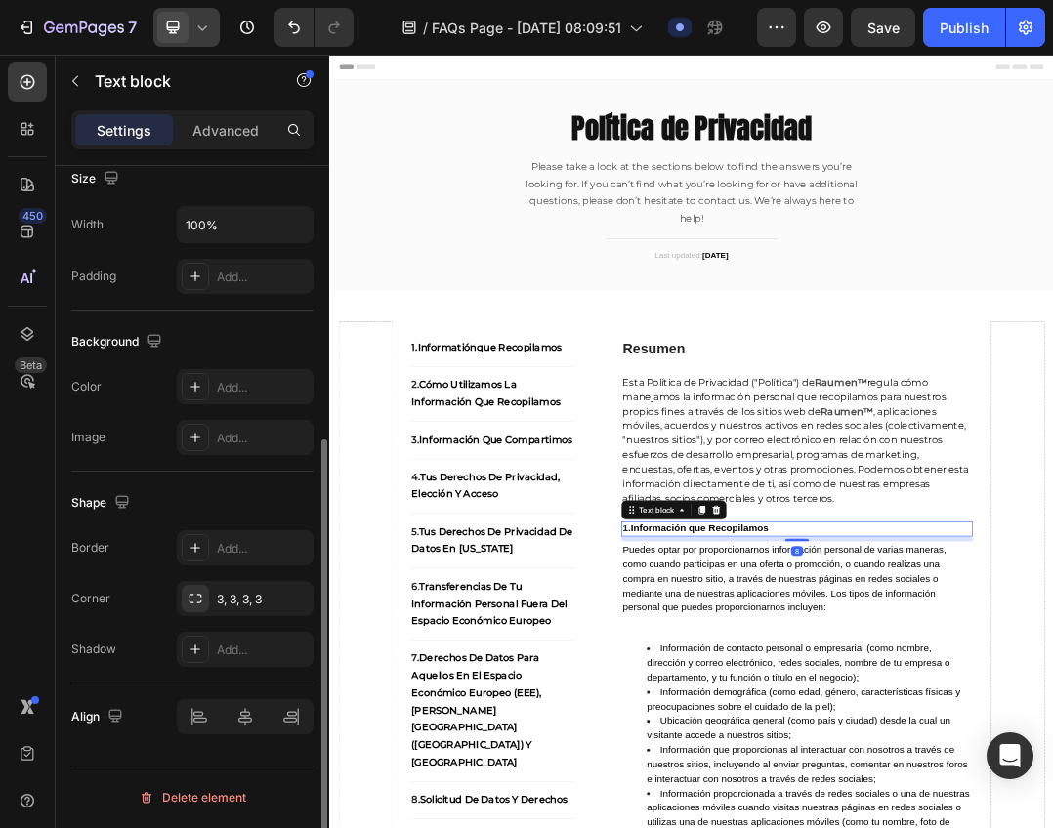
scroll to position [0, 0]
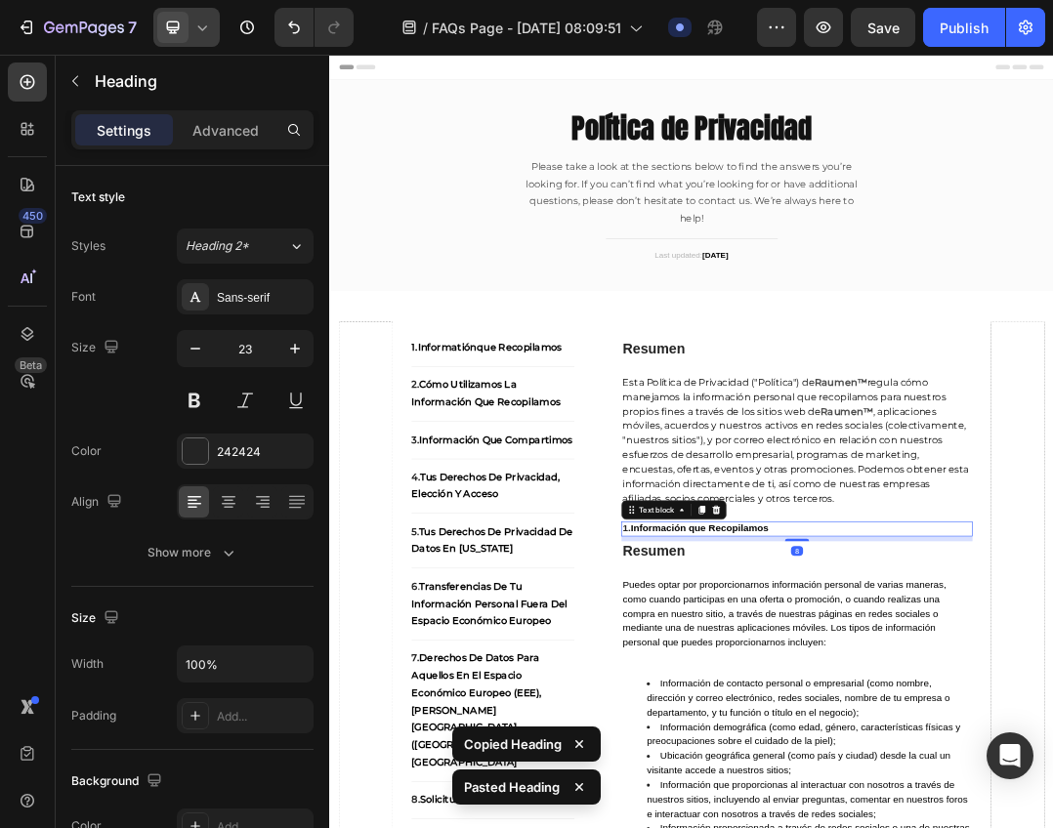
click at [971, 826] on strong "Información que Recopilamos" at bounding box center [926, 821] width 223 height 17
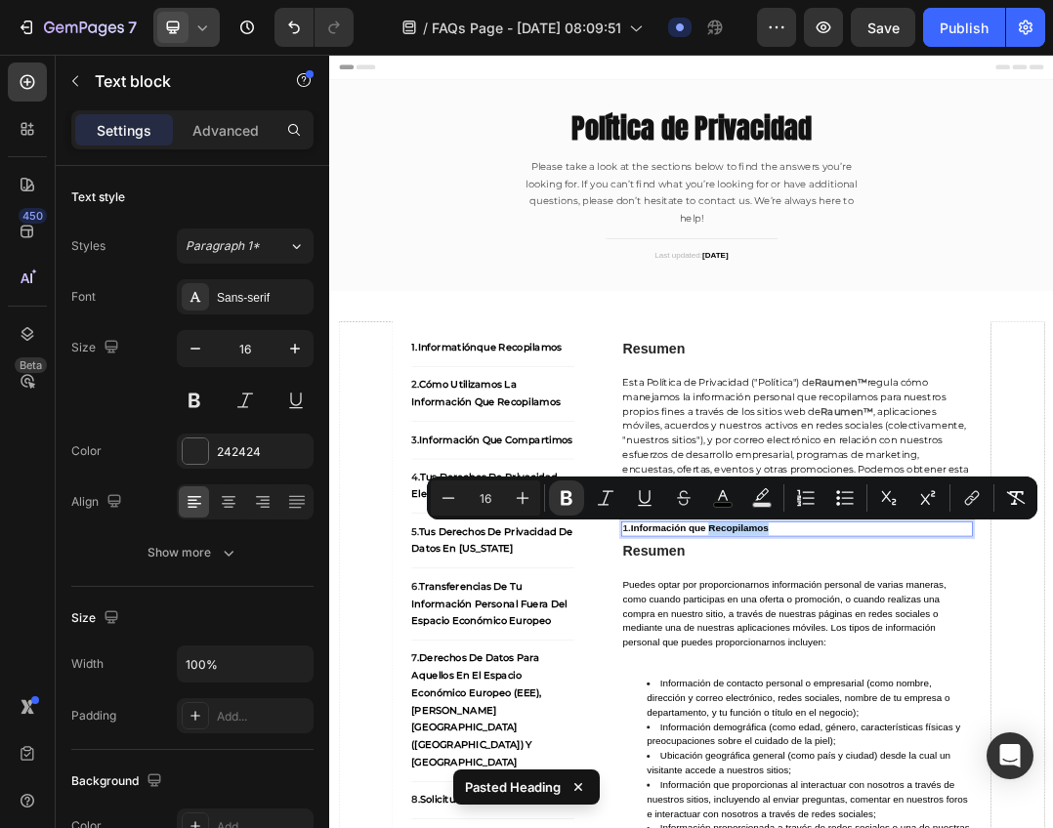
click at [971, 826] on strong "Información que Recopilamos" at bounding box center [926, 821] width 223 height 17
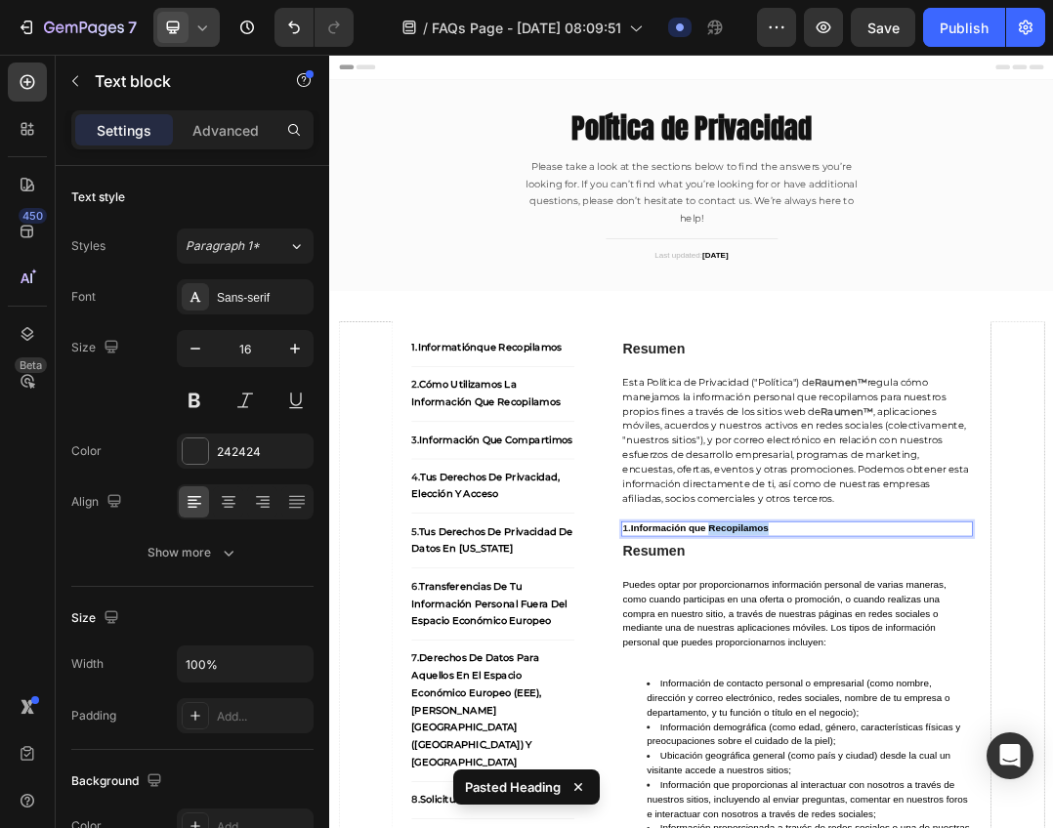
click at [971, 826] on strong "Información que Recopilamos" at bounding box center [926, 821] width 223 height 17
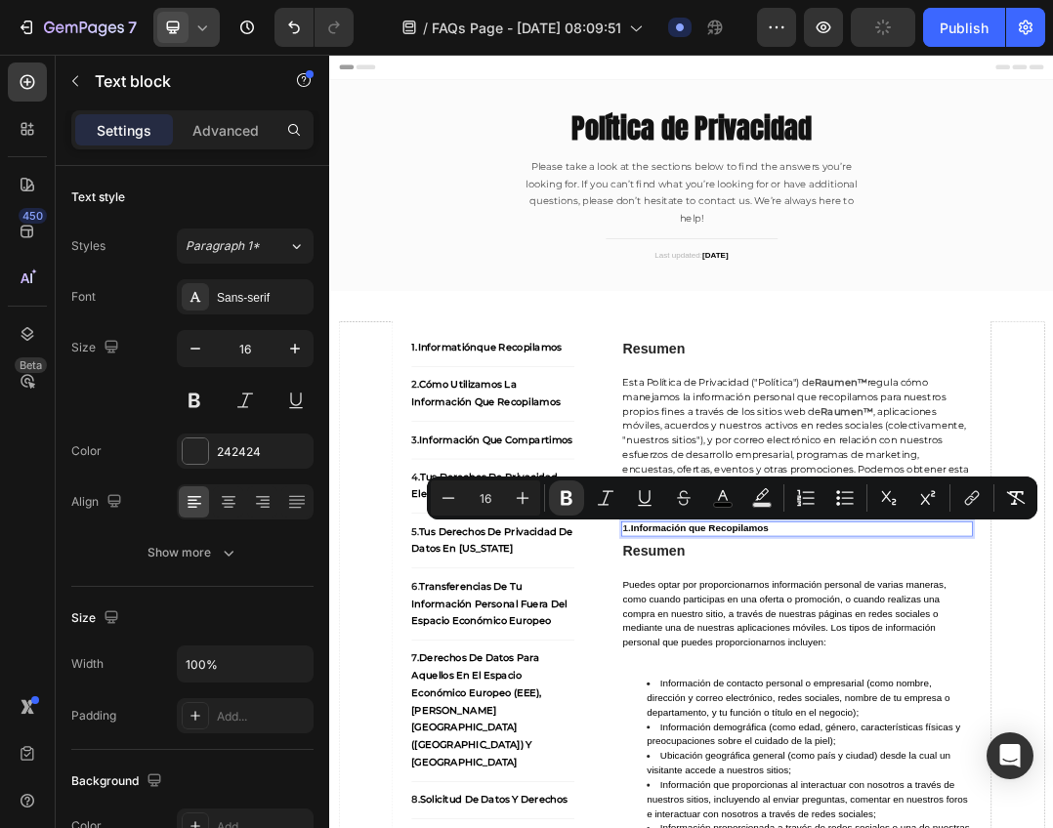
click at [904, 819] on strong "Información que Recopilamos" at bounding box center [926, 821] width 223 height 17
copy strong "1."
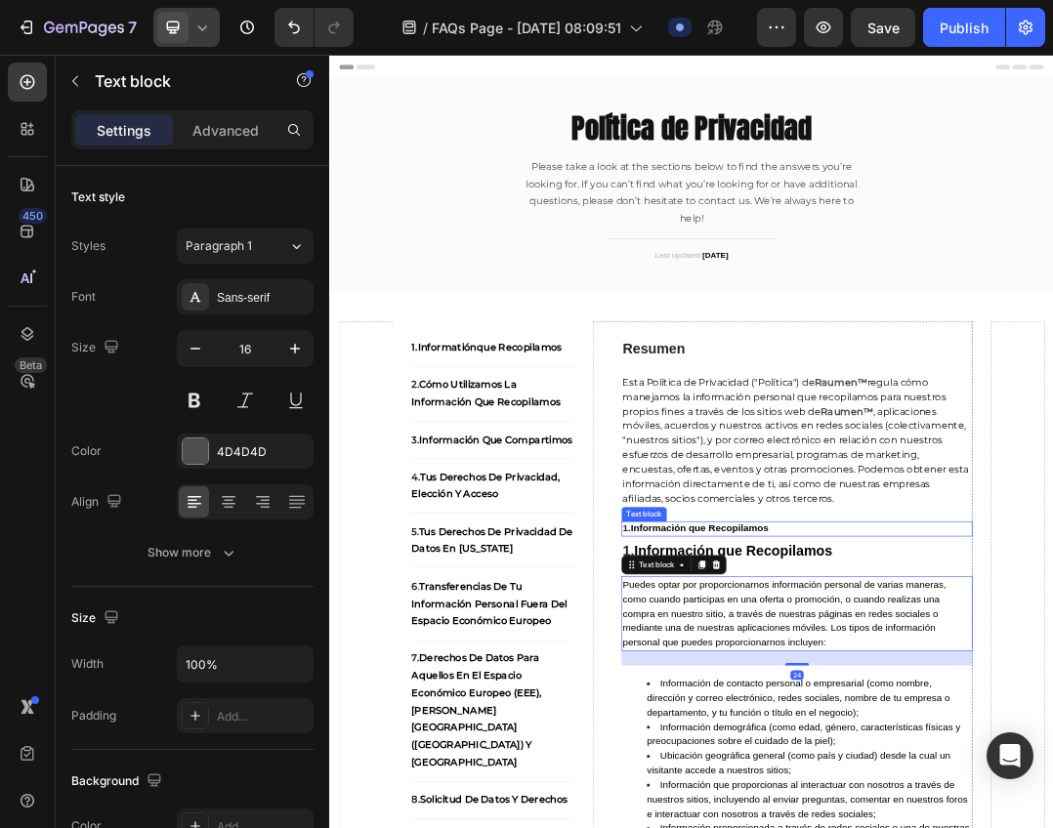
click at [1032, 818] on strong "Información que Recopilamos" at bounding box center [926, 821] width 223 height 17
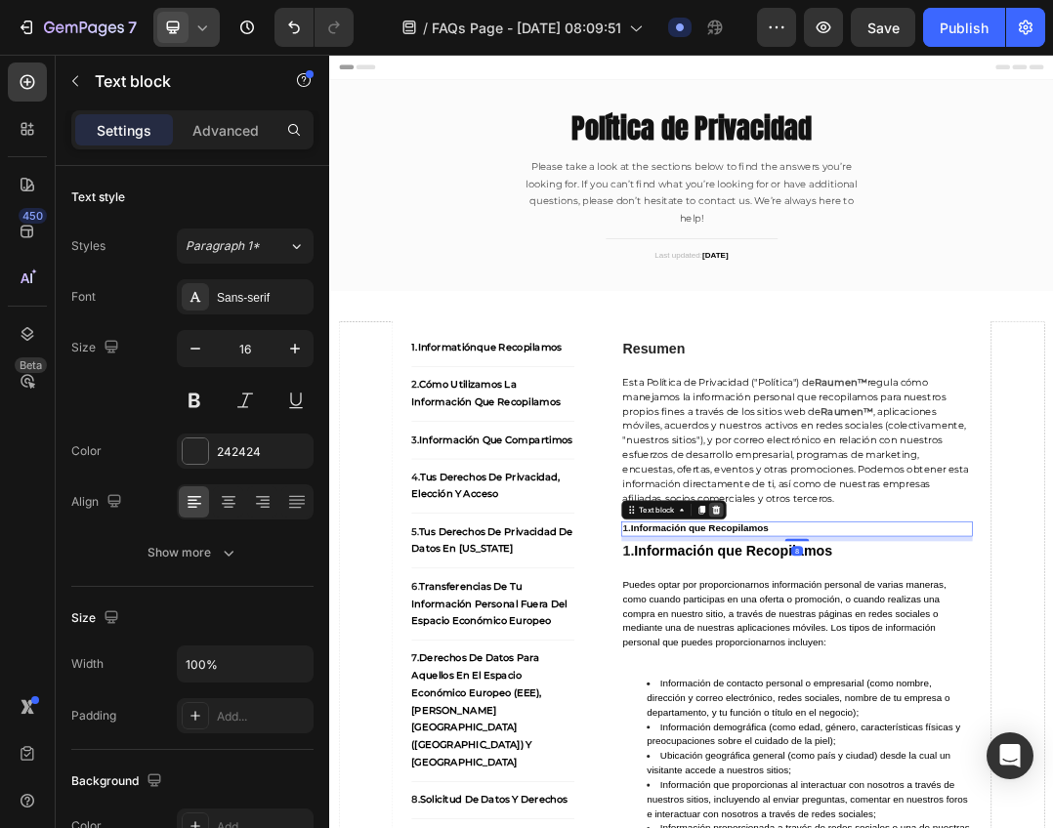
click at [948, 788] on icon at bounding box center [954, 792] width 13 height 14
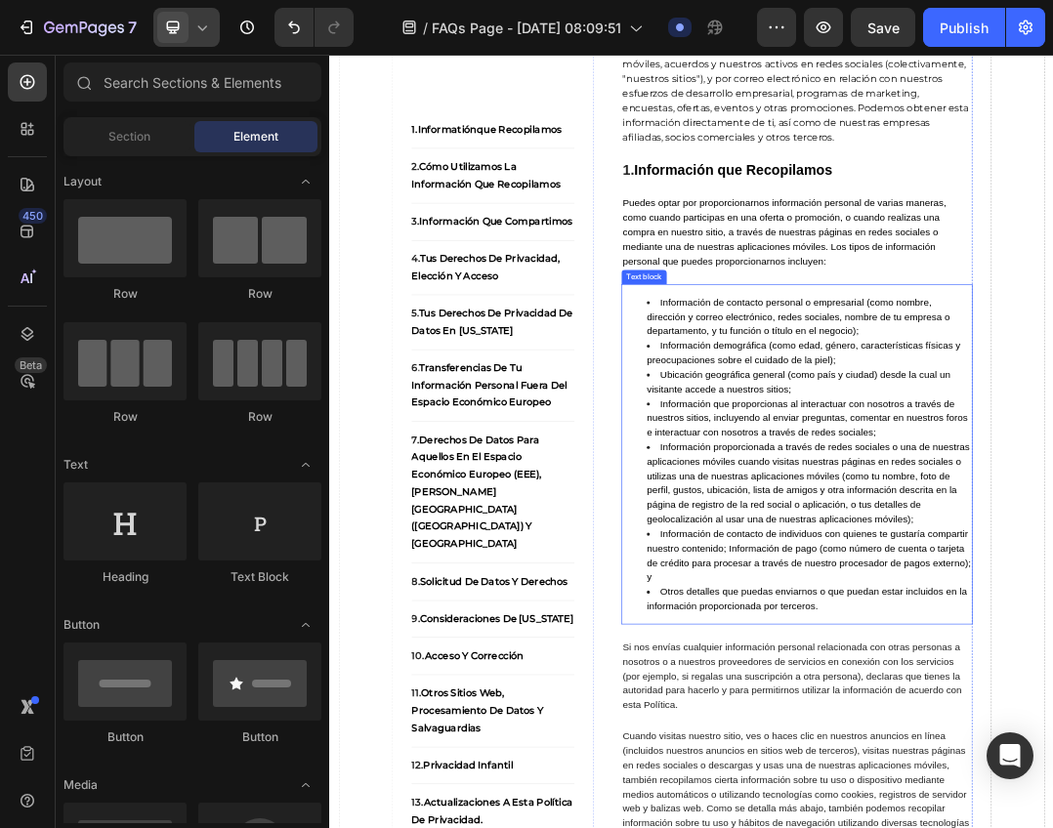
scroll to position [668, 0]
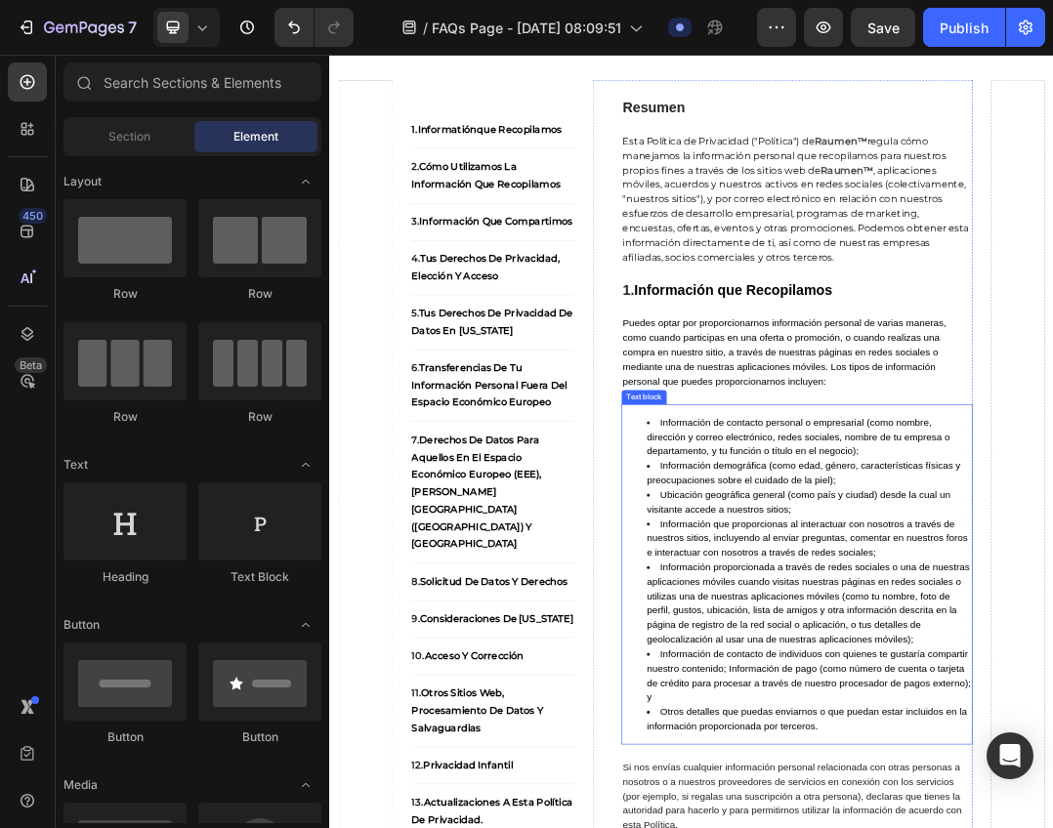
scroll to position [195, 0]
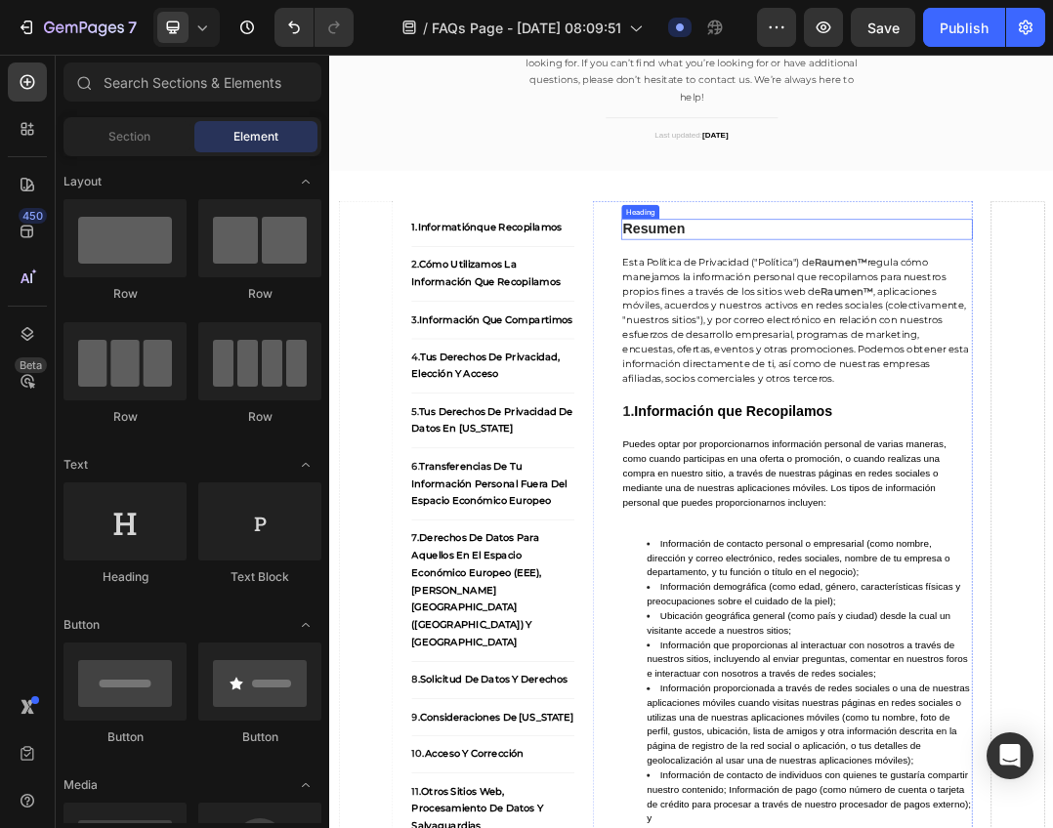
click at [881, 341] on strong "Resumen" at bounding box center [854, 335] width 102 height 25
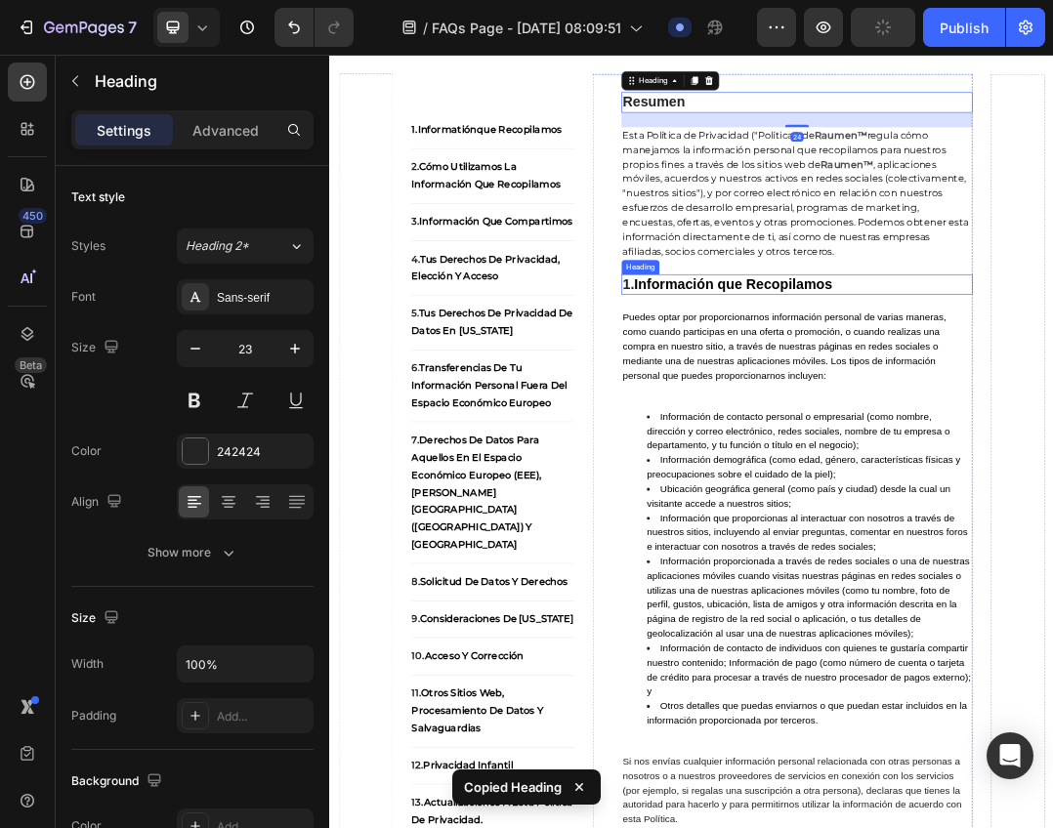
scroll to position [391, 0]
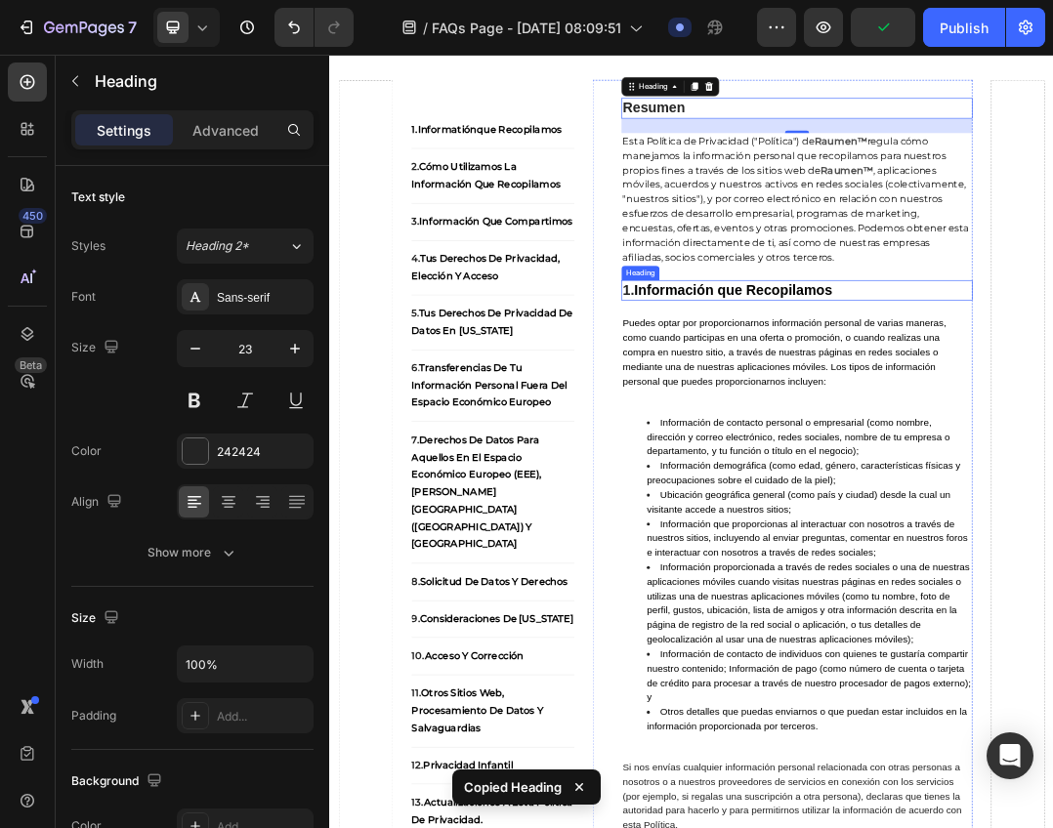
click at [975, 431] on strong "Información que Recopilamos" at bounding box center [981, 435] width 320 height 25
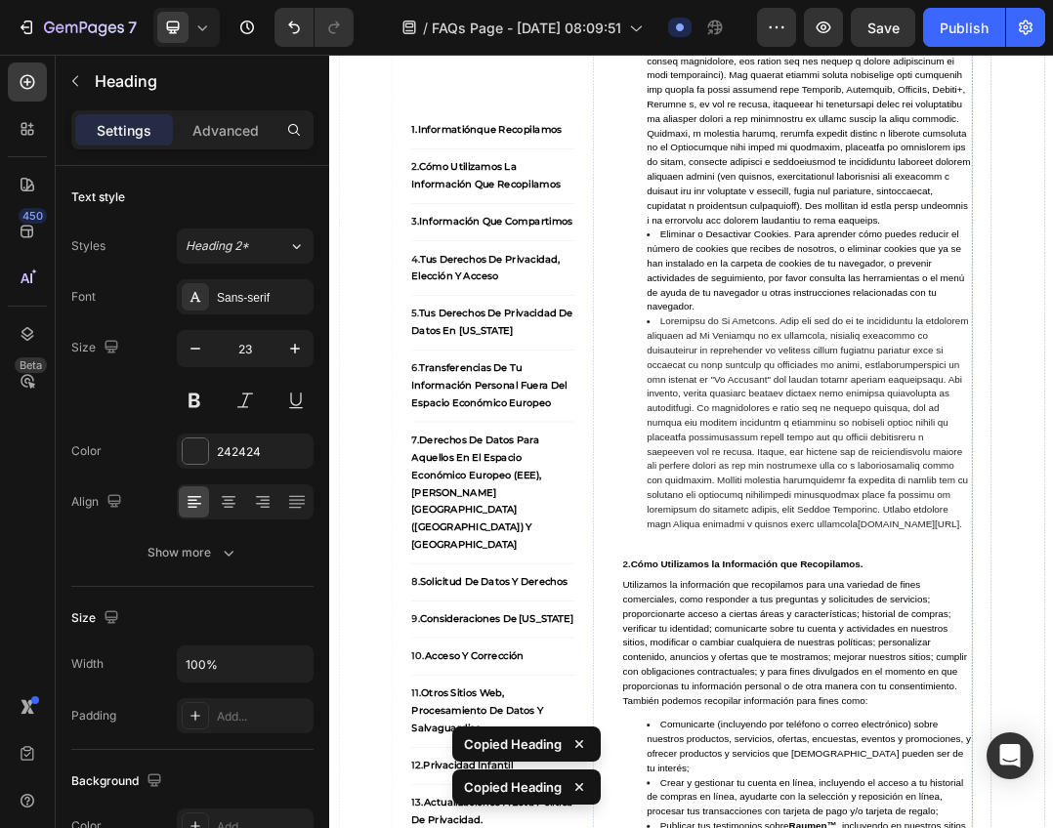
scroll to position [3027, 0]
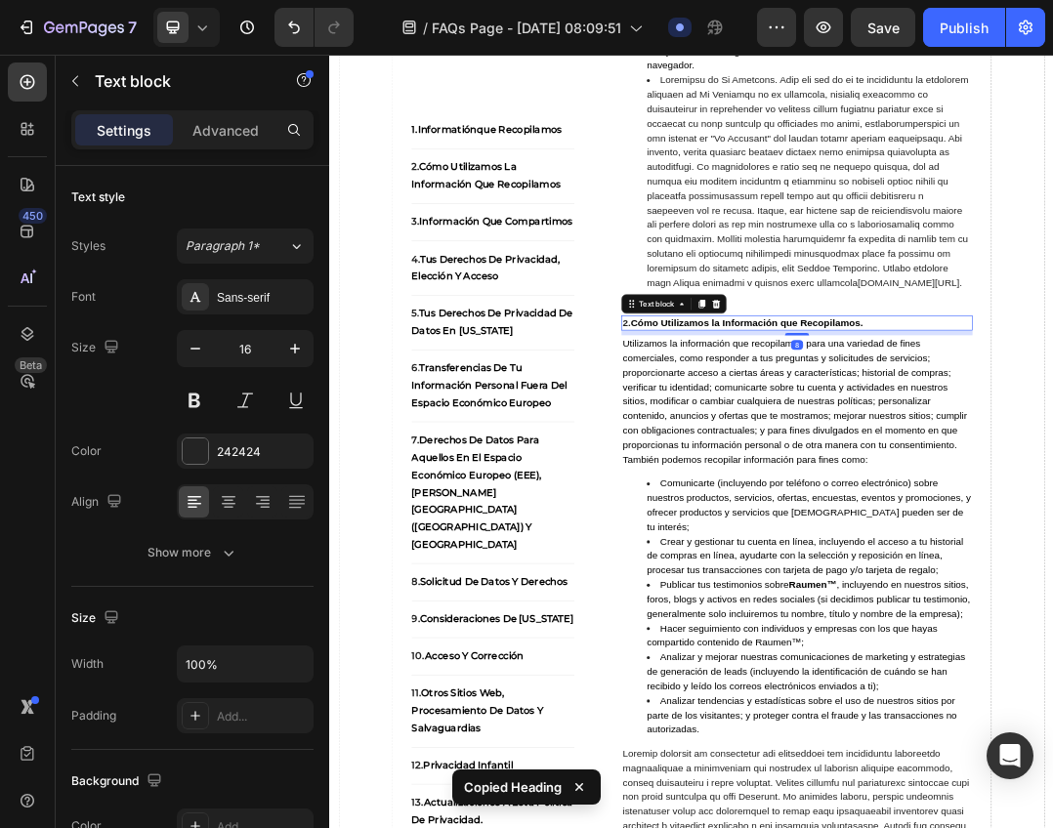
click at [994, 496] on strong "Cómo Utilizamos la Información que Recopilamos." at bounding box center [1003, 487] width 376 height 17
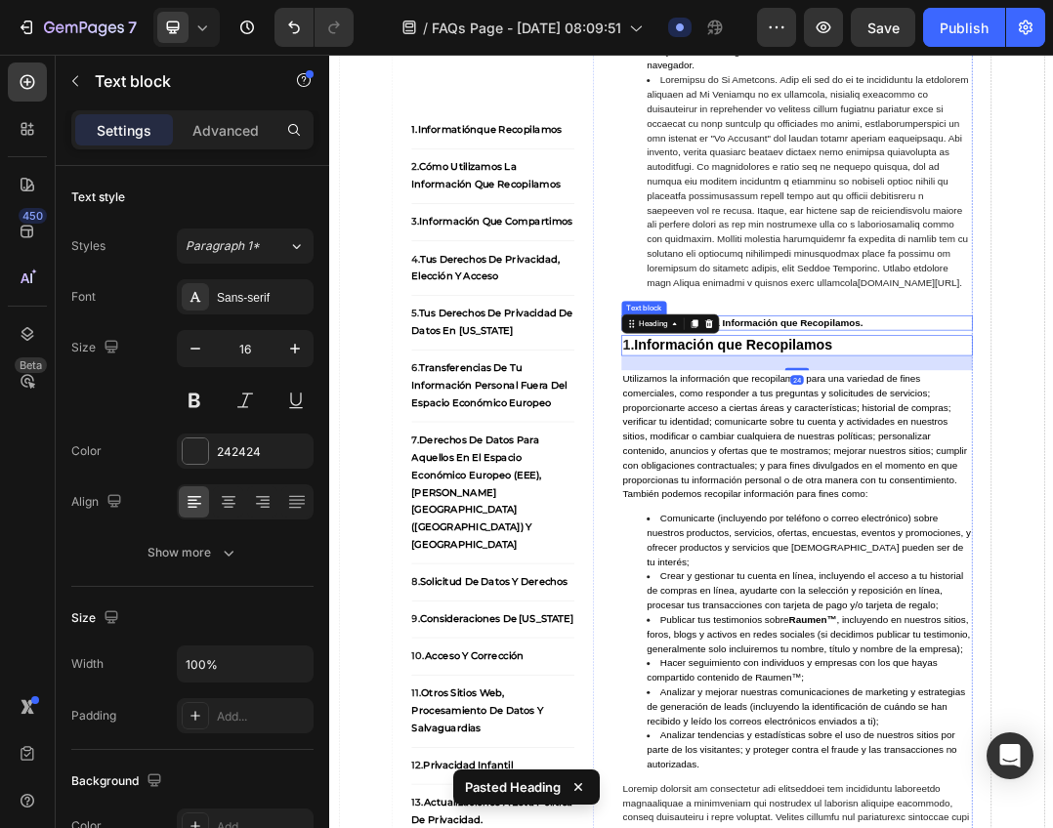
click at [1052, 496] on strong "Cómo Utilizamos la Información que Recopilamos." at bounding box center [1003, 487] width 376 height 17
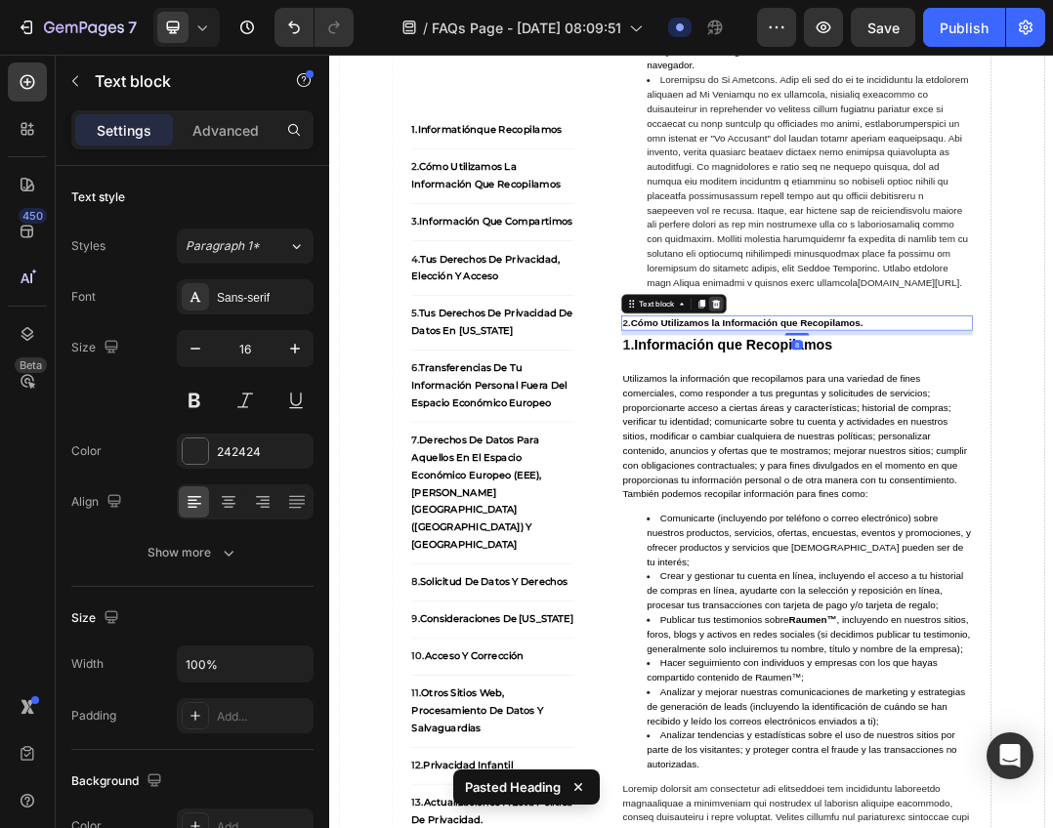
click at [947, 466] on icon at bounding box center [954, 458] width 16 height 16
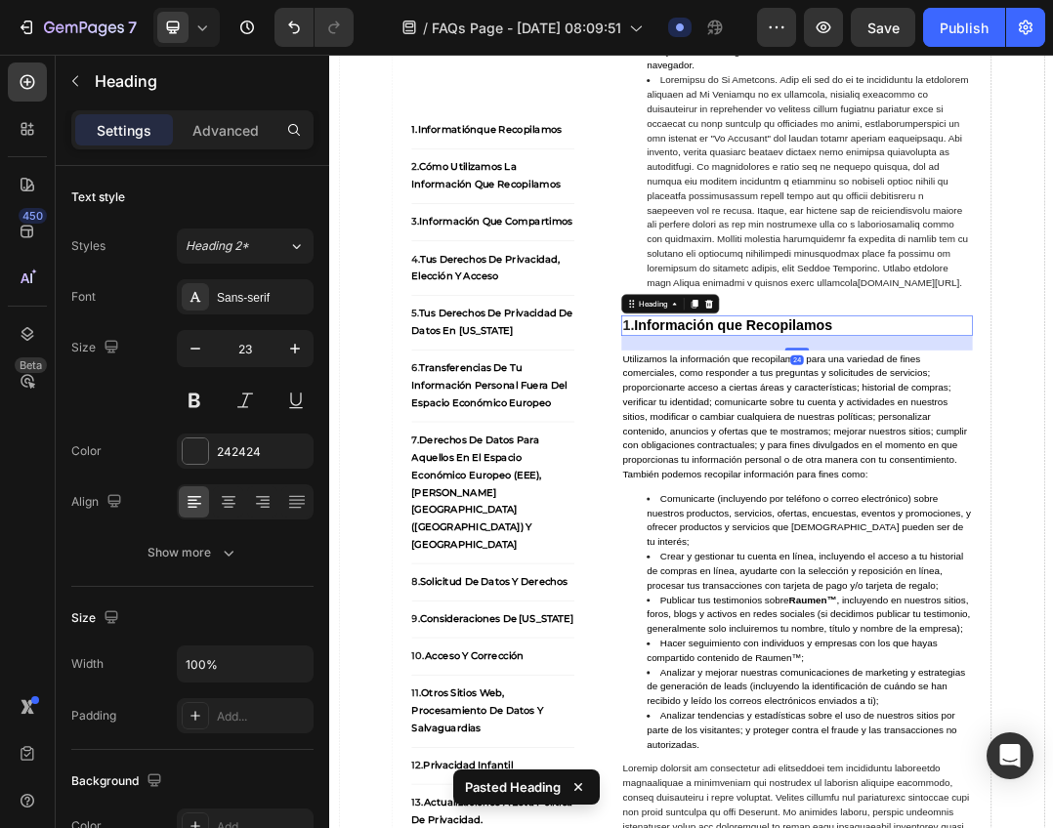
click at [948, 505] on strong "Información que Recopilamos" at bounding box center [981, 491] width 320 height 25
click at [1027, 505] on strong "Información que Recopilamos" at bounding box center [981, 491] width 320 height 25
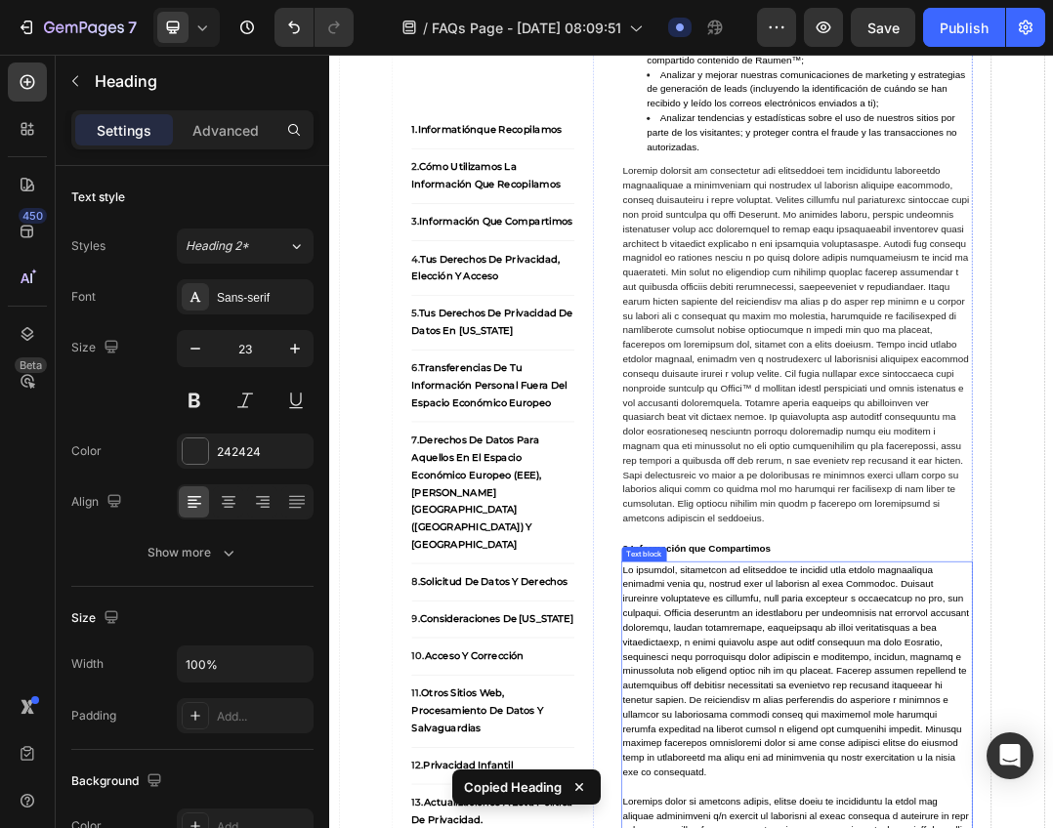
scroll to position [4003, 0]
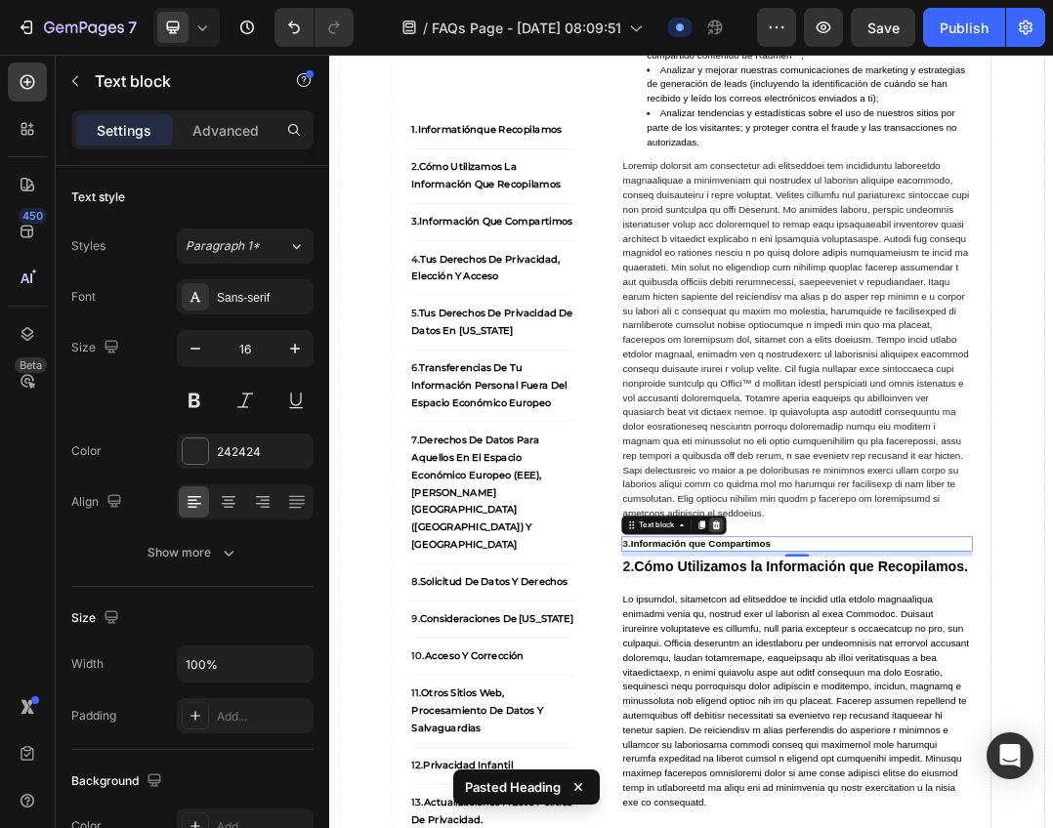
click at [948, 822] on icon at bounding box center [954, 815] width 13 height 14
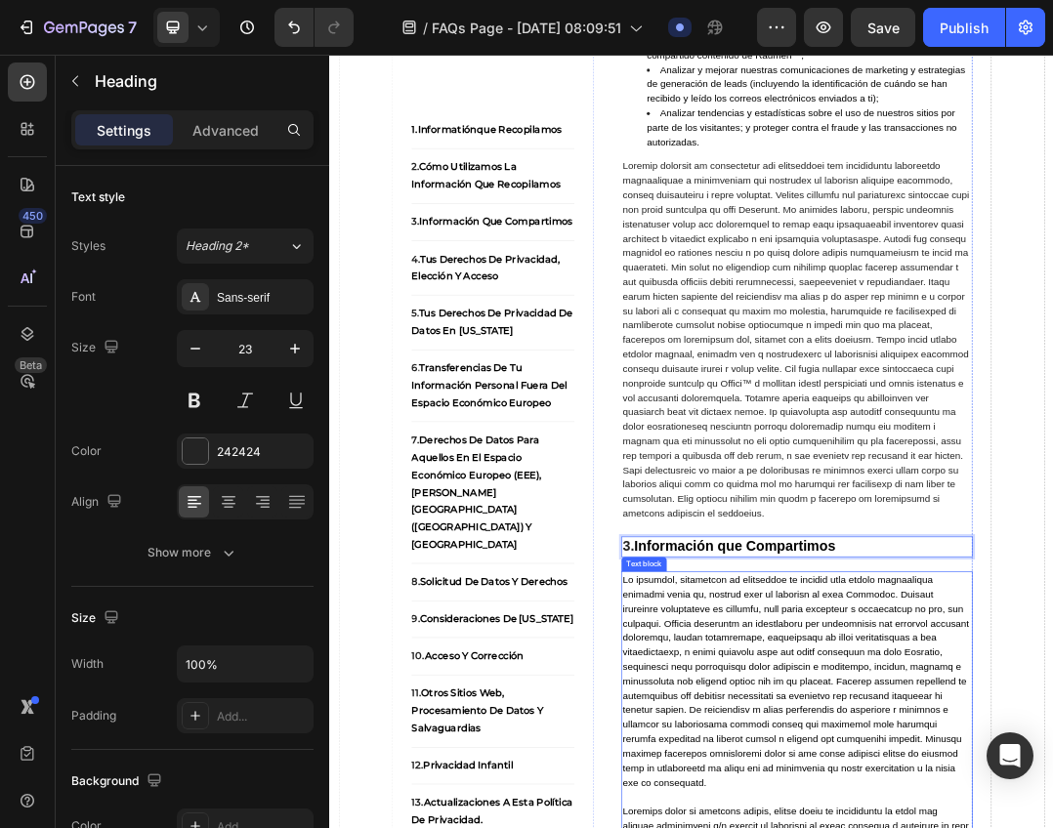
drag, startPoint x: 1065, startPoint y: 1076, endPoint x: 1089, endPoint y: 1058, distance: 29.3
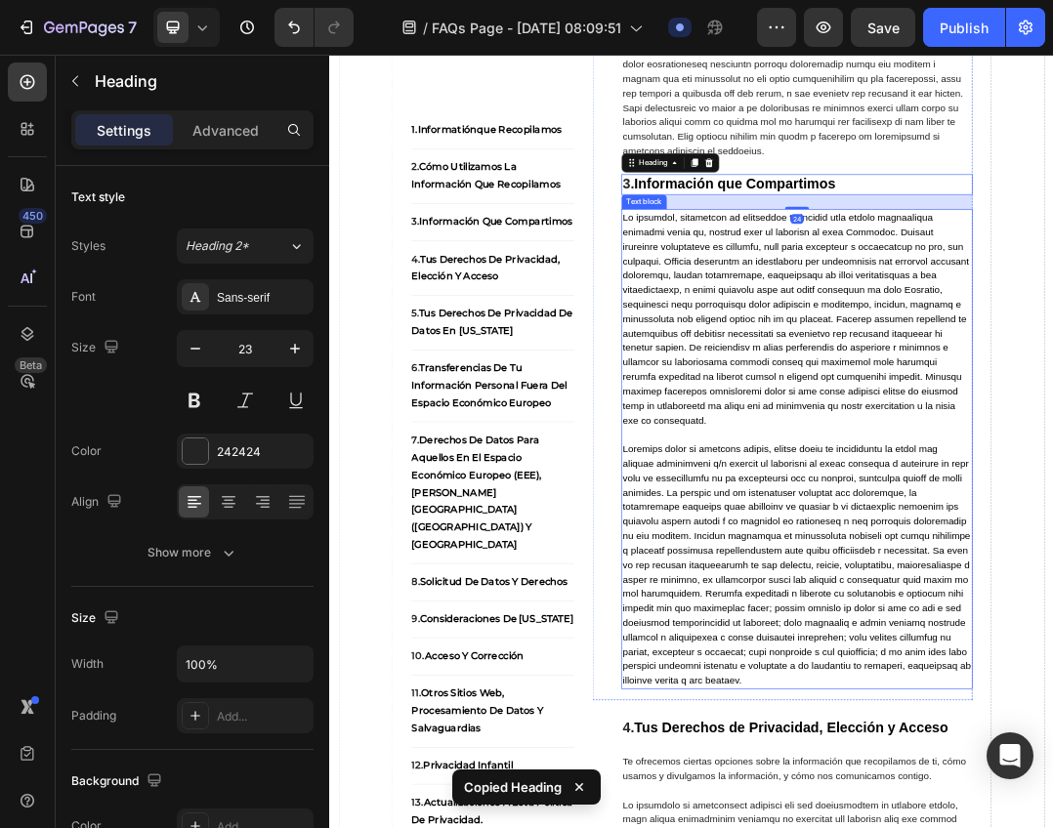
scroll to position [4882, 0]
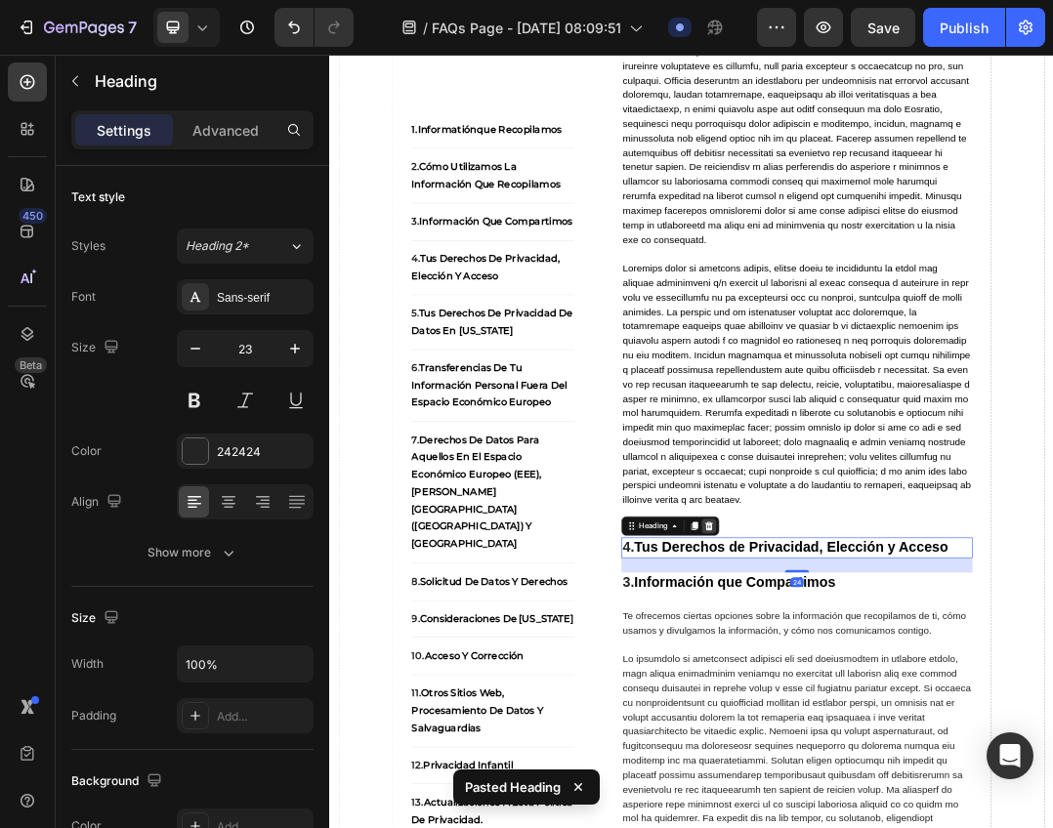
click at [940, 824] on icon at bounding box center [942, 817] width 13 height 14
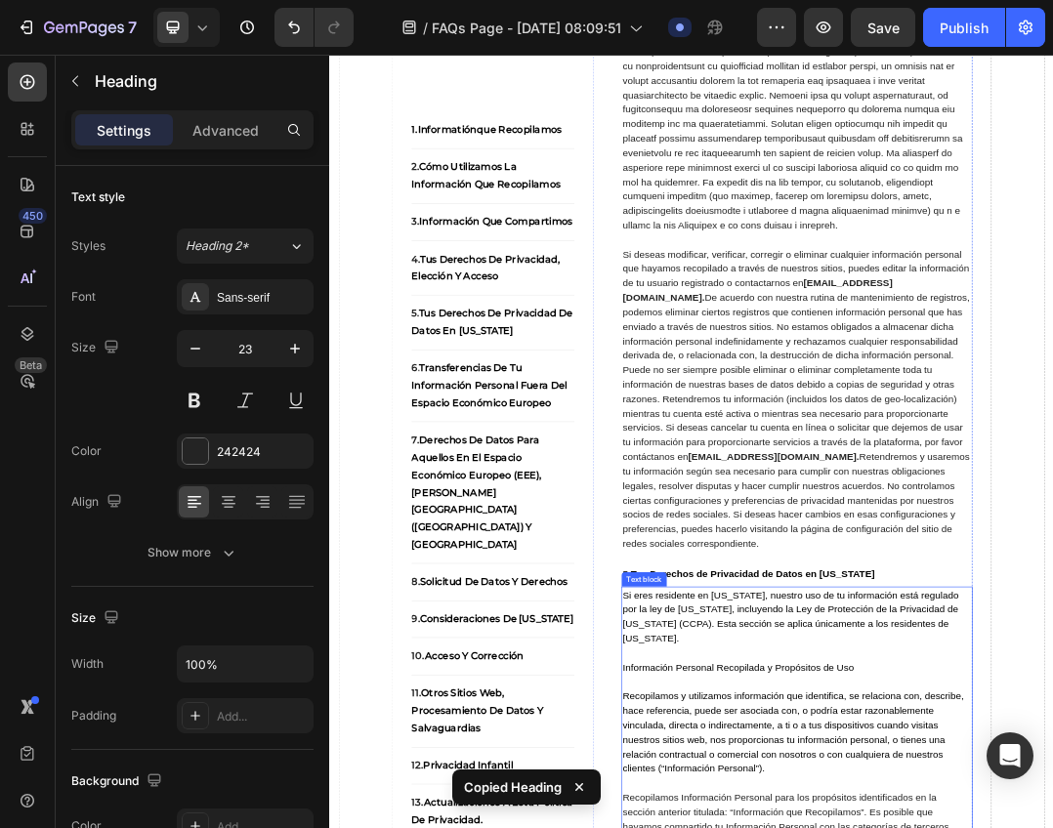
scroll to position [6054, 0]
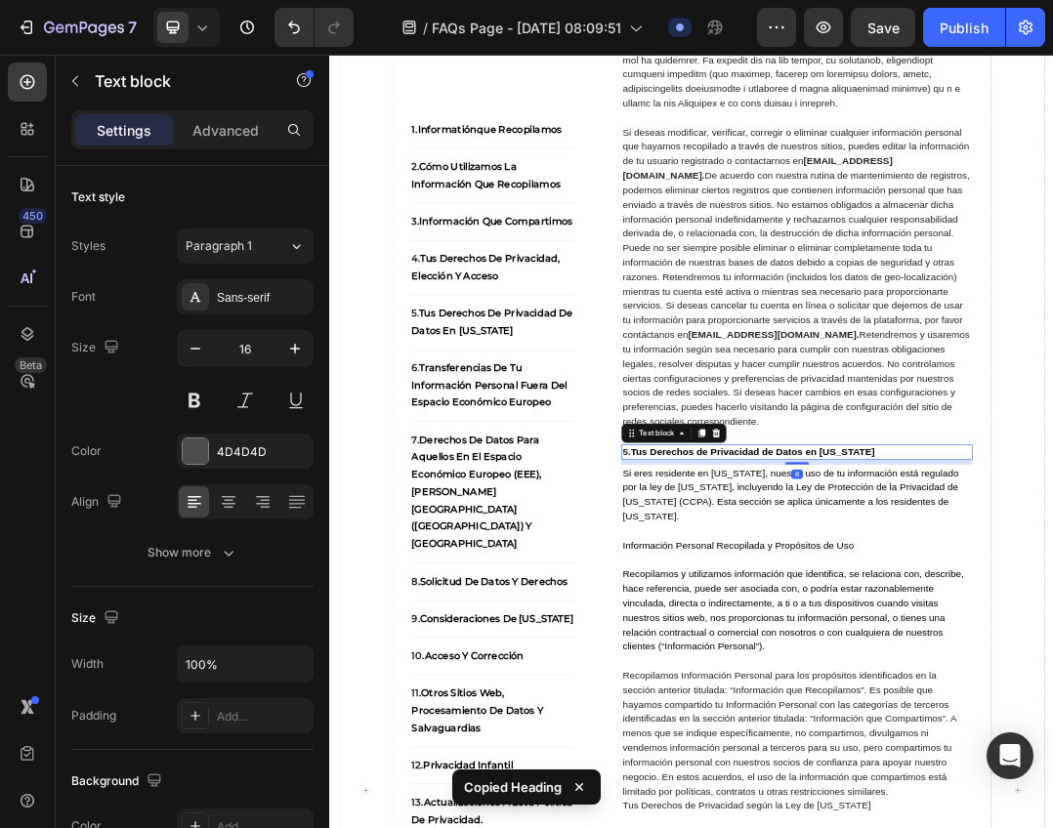
click at [1052, 705] on strong "Tus Derechos de Privacidad de Datos en [US_STATE]" at bounding box center [1012, 696] width 395 height 17
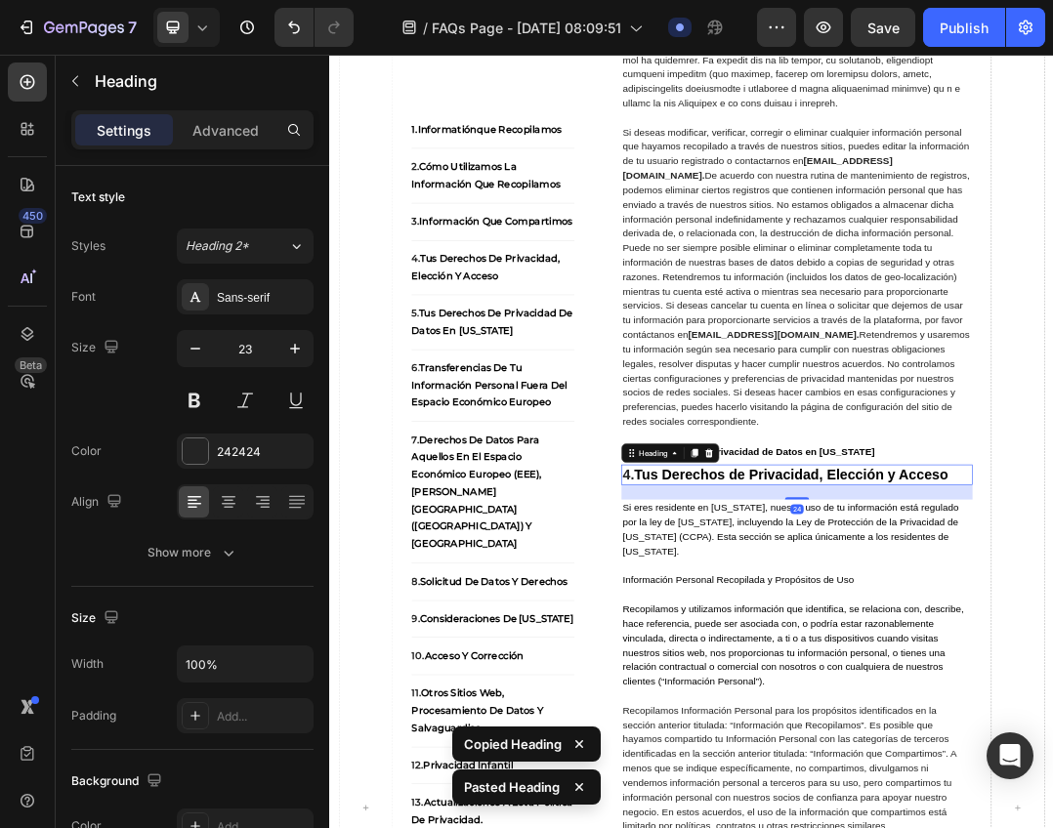
scroll to position [6082, 0]
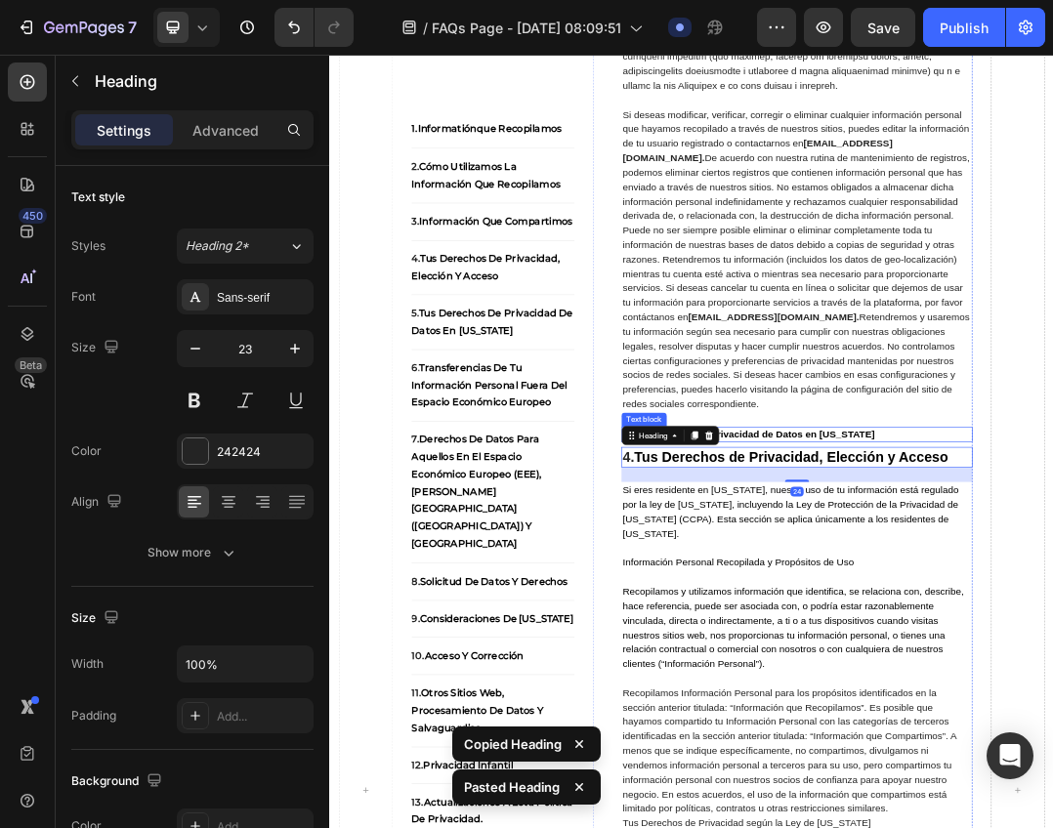
click at [1052, 677] on strong "Tus Derechos de Privacidad de Datos en [US_STATE]" at bounding box center [1012, 668] width 395 height 17
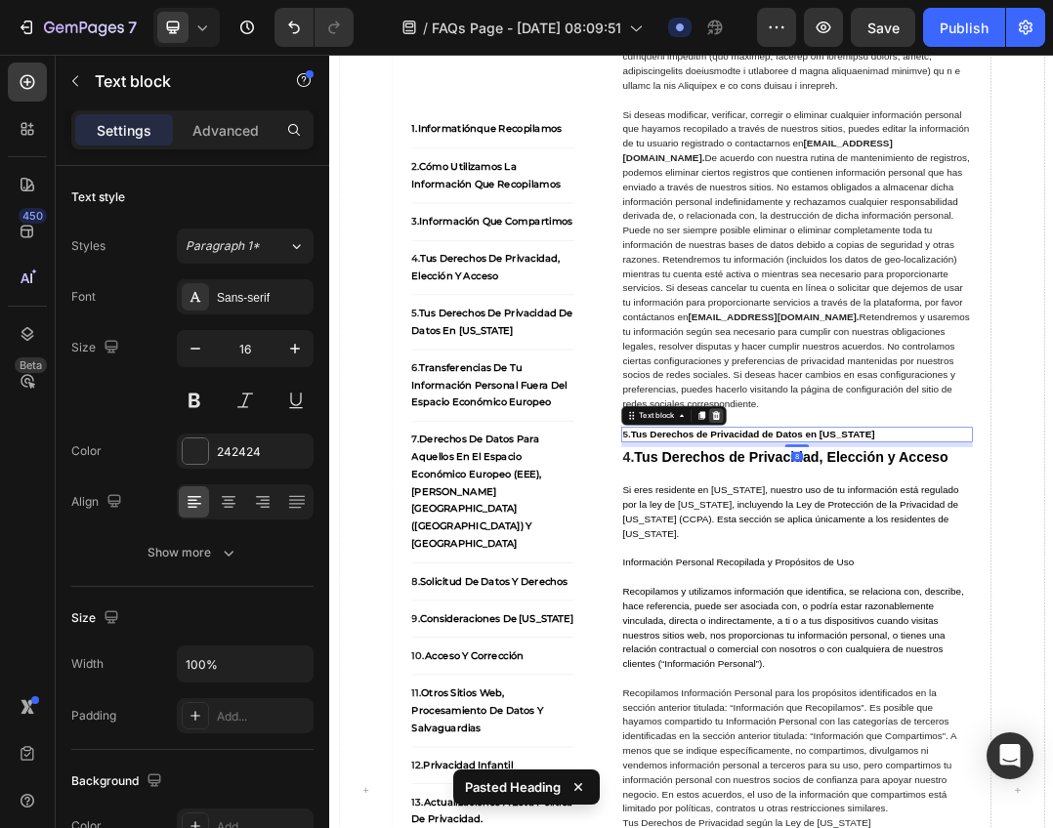
click at [960, 650] on div at bounding box center [953, 638] width 23 height 23
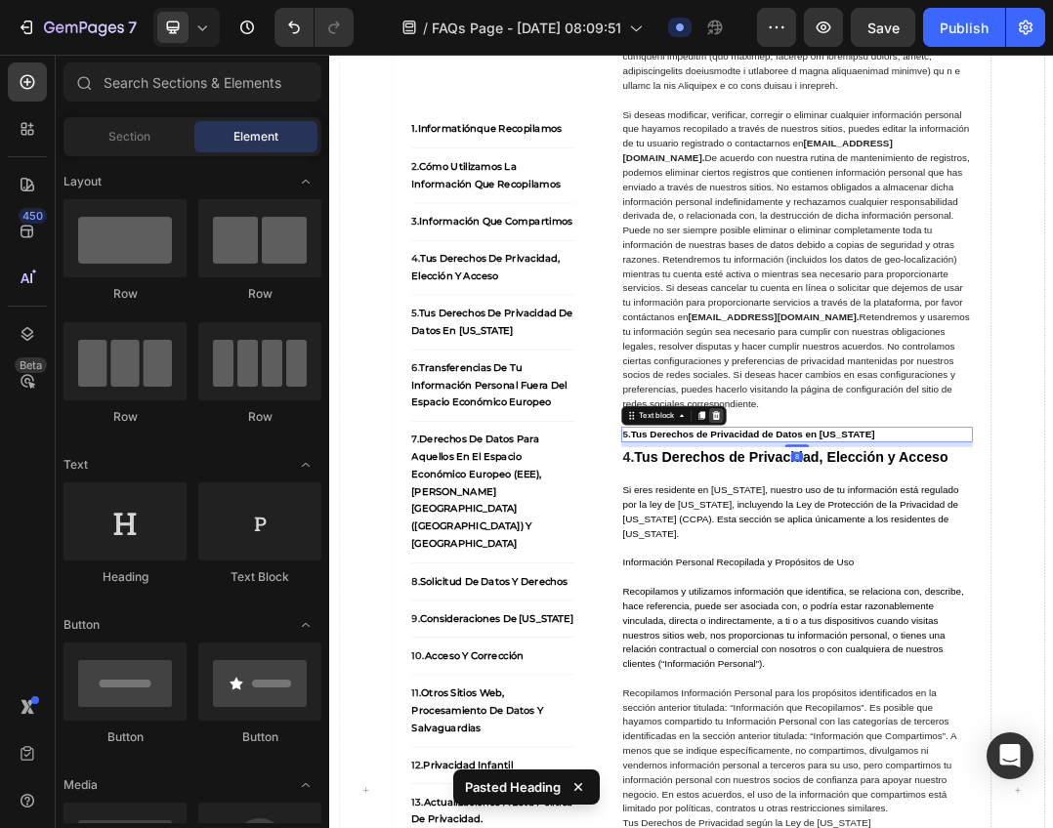
scroll to position [6065, 0]
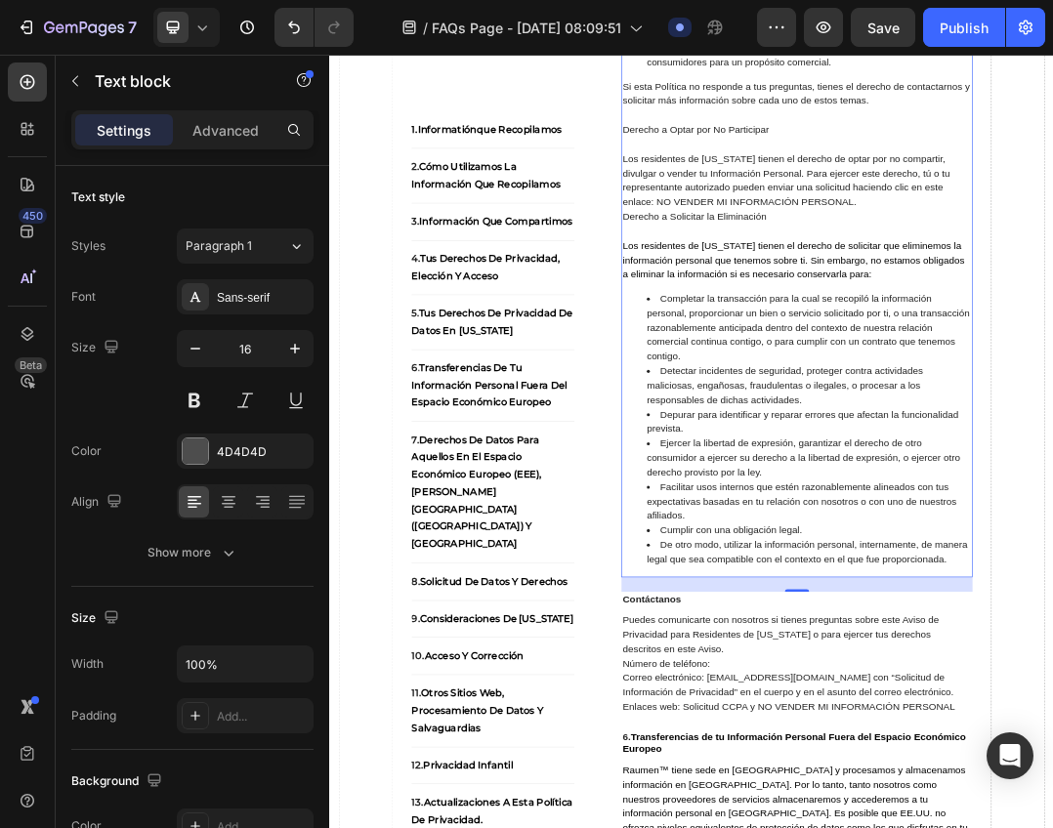
scroll to position [7921, 0]
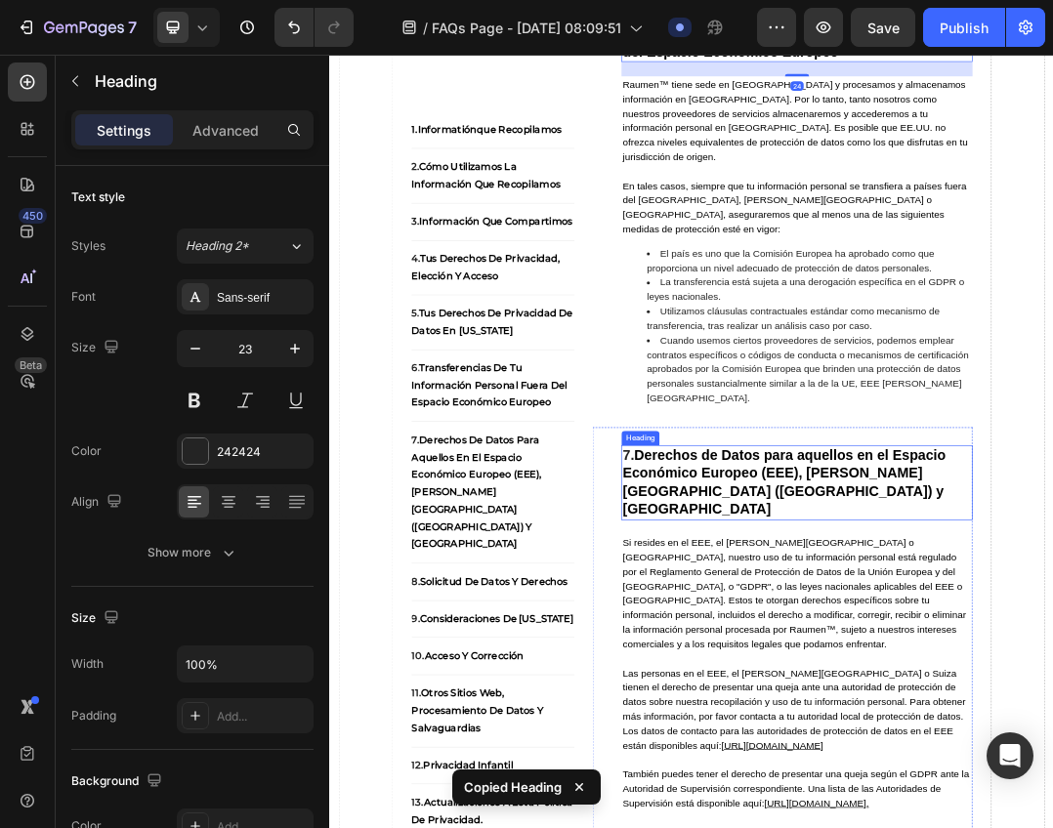
scroll to position [8897, 0]
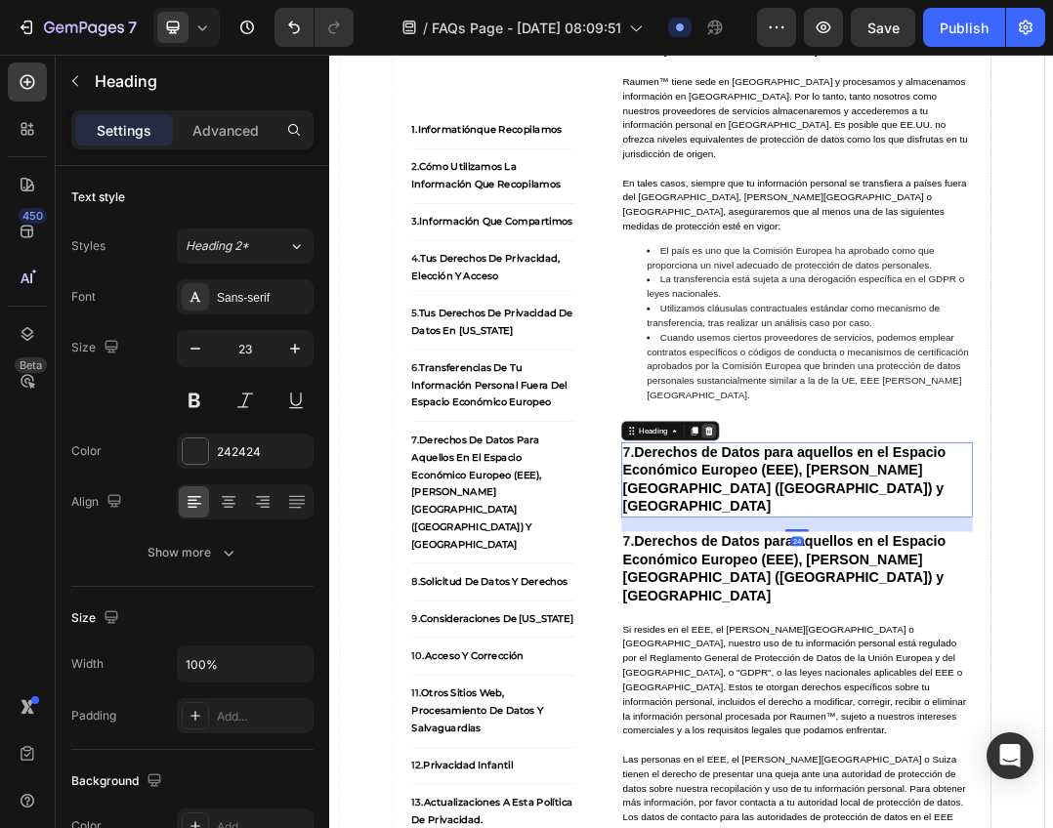
click at [937, 670] on icon at bounding box center [942, 663] width 13 height 14
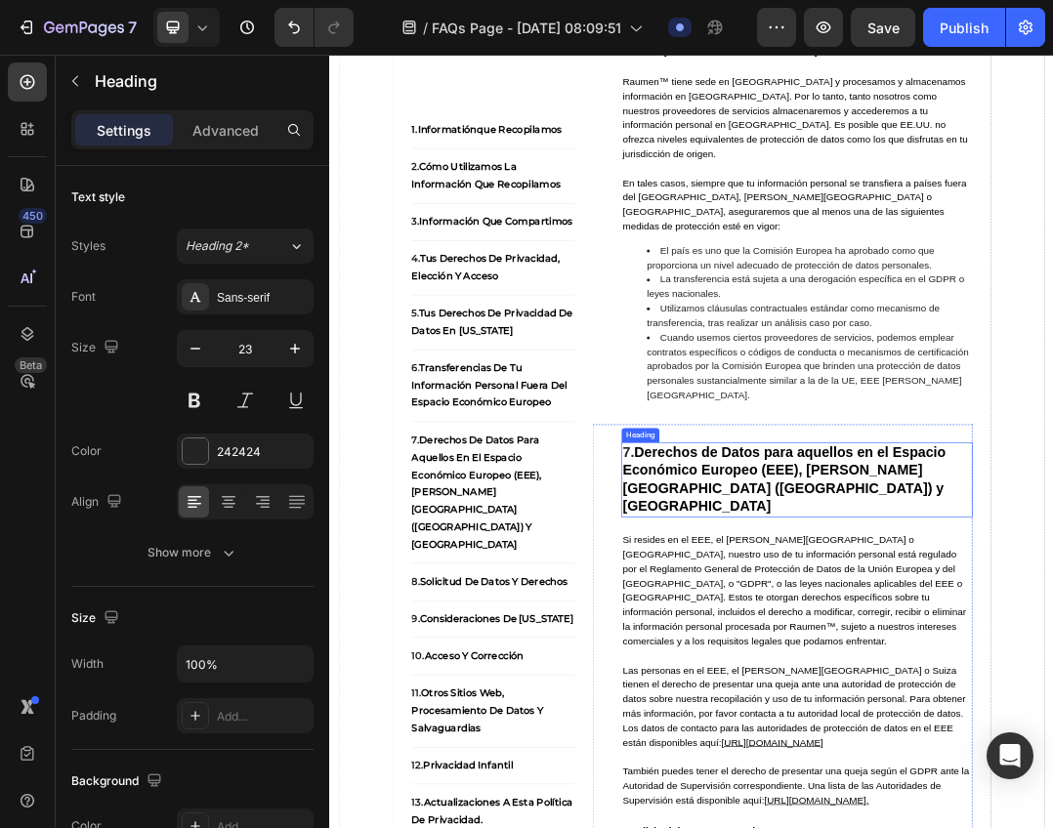
click at [1026, 798] on strong "Derechos de Datos para aquellos en el Espacio Económico Europeo (EEE), [PERSON_…" at bounding box center [1064, 740] width 523 height 113
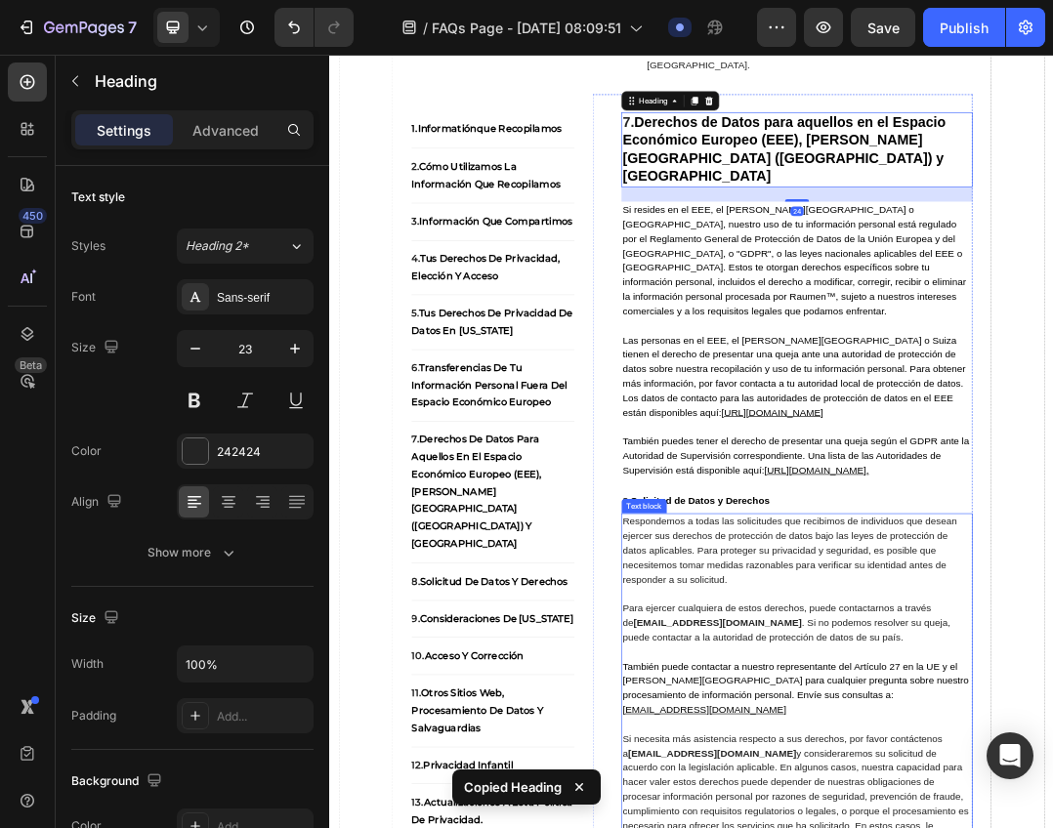
scroll to position [9581, 0]
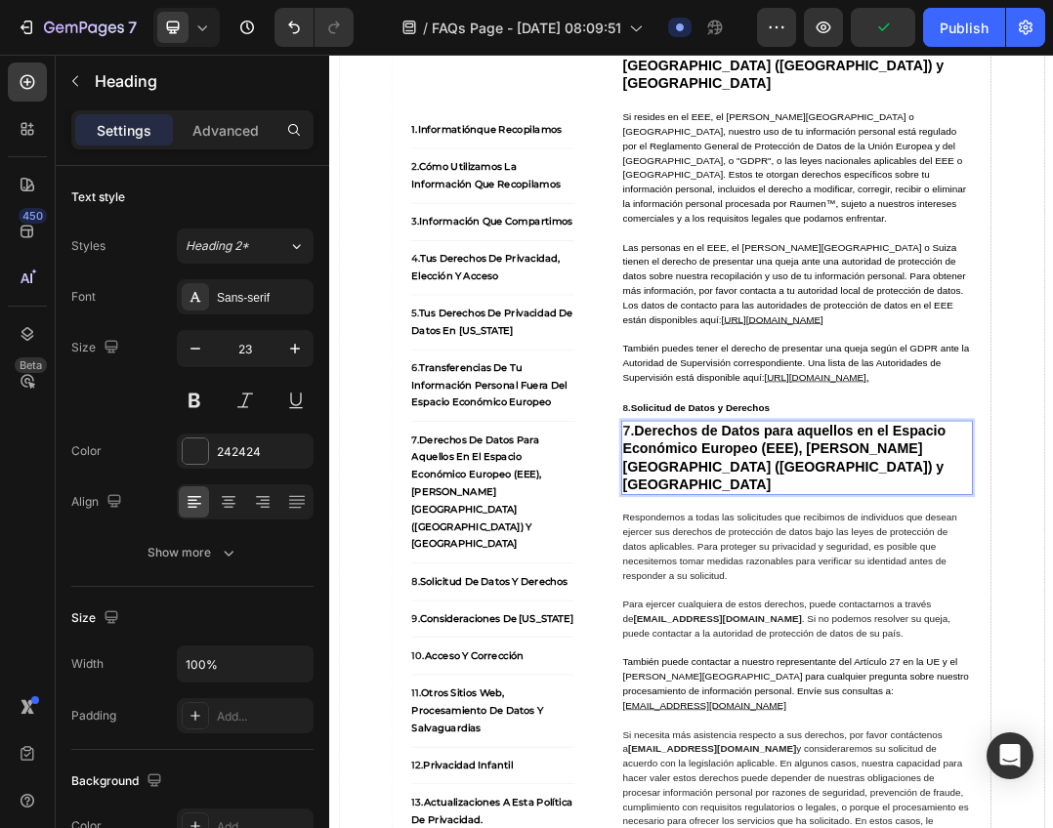
click at [973, 764] on strong "Derechos de Datos para aquellos en el Espacio Económico Europeo (EEE), [PERSON_…" at bounding box center [1064, 706] width 523 height 113
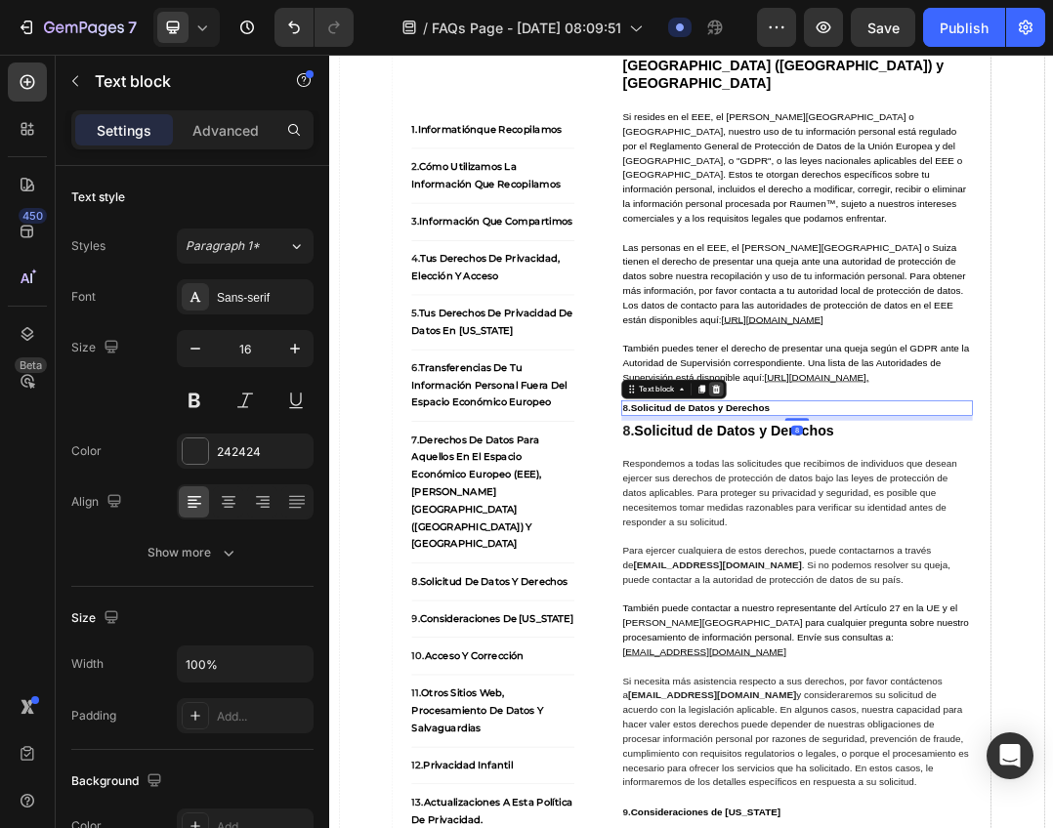
click at [953, 603] on icon at bounding box center [954, 597] width 13 height 14
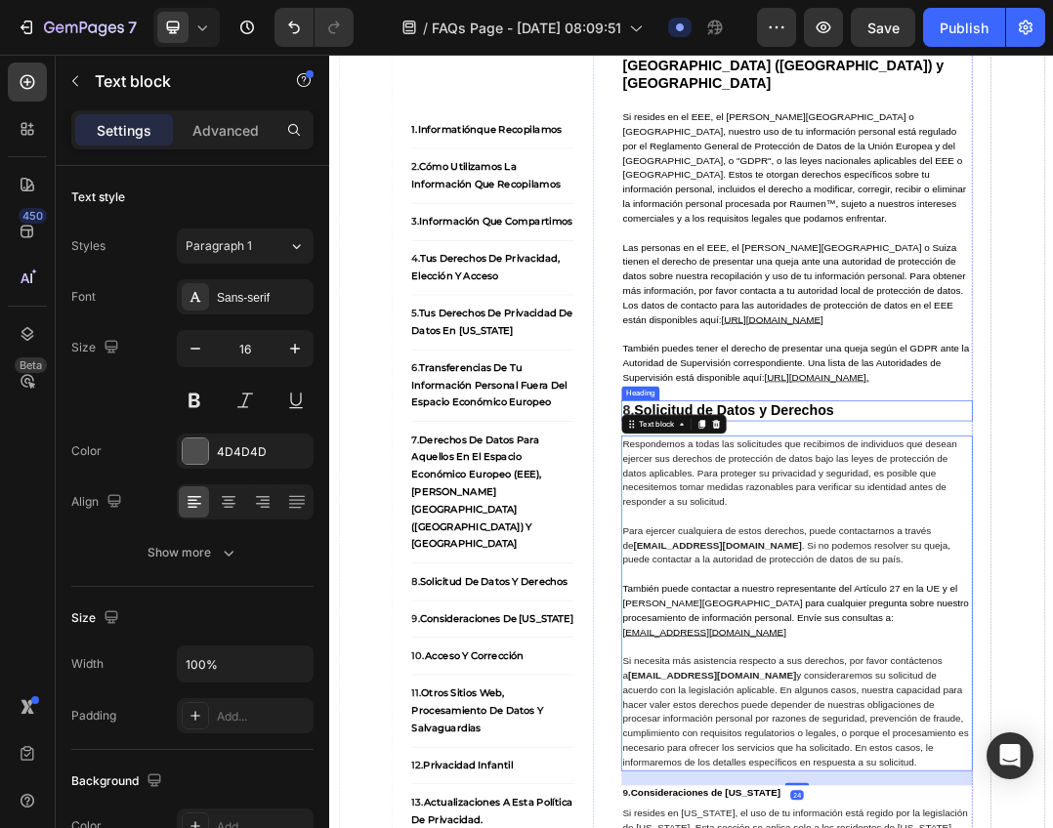
click at [1052, 643] on strong "Solicitud de Datos y Derechos" at bounding box center [982, 630] width 323 height 25
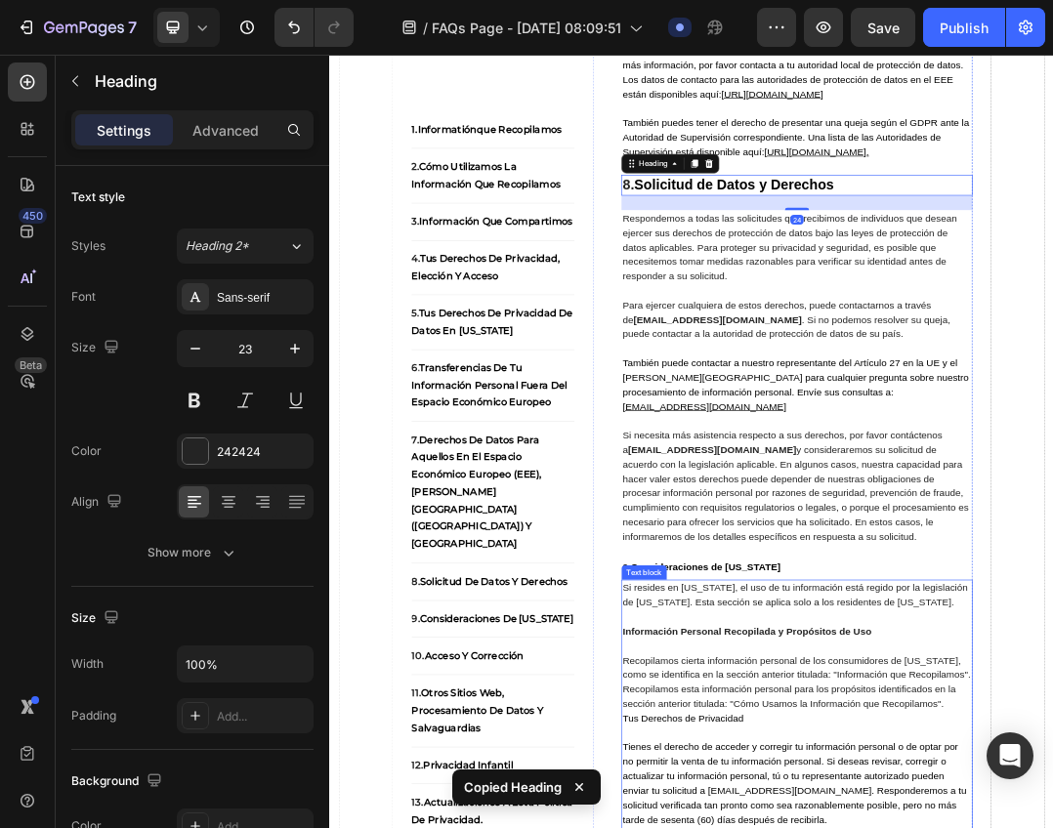
scroll to position [10069, 0]
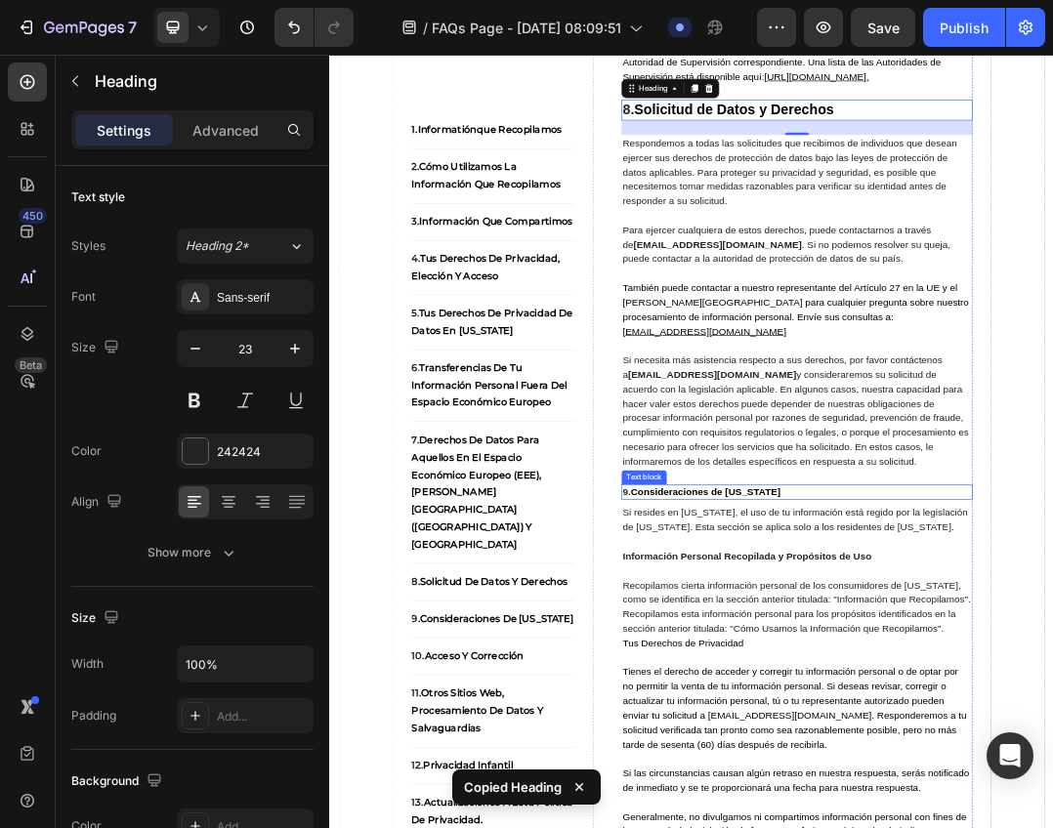
click at [1002, 769] on strong "Consideraciones de [US_STATE]" at bounding box center [936, 761] width 242 height 17
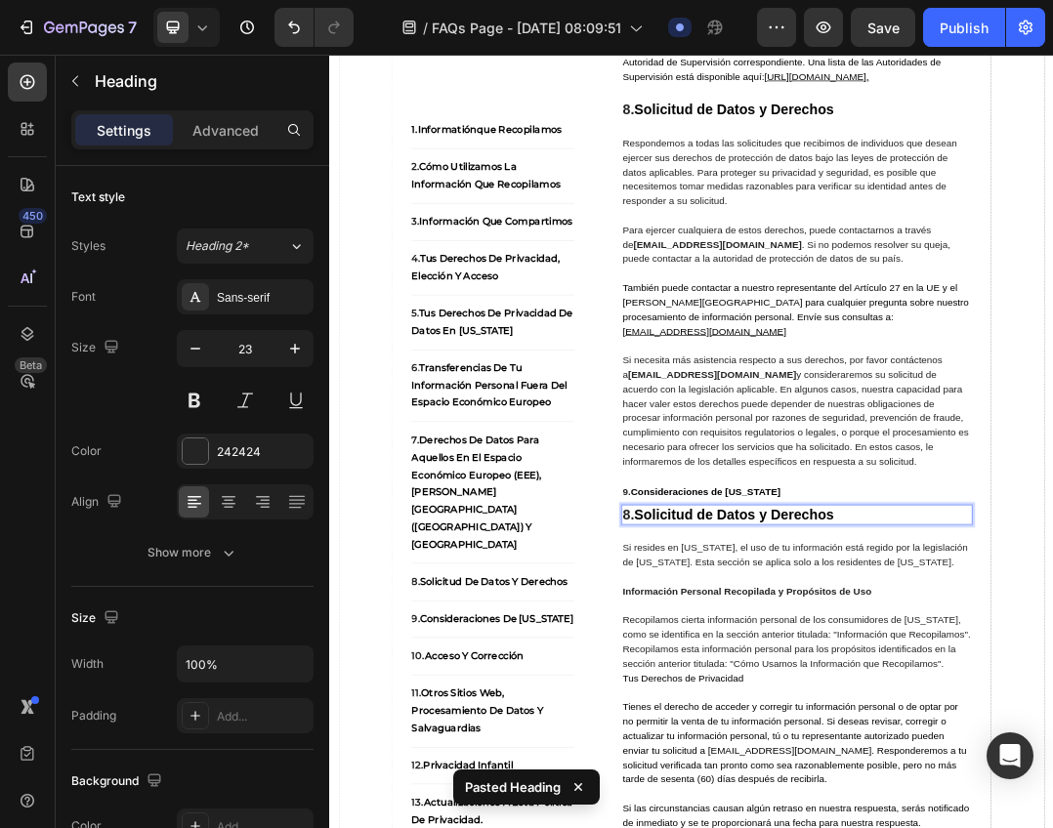
click at [1052, 810] on strong "Solicitud de Datos y Derechos" at bounding box center [982, 797] width 323 height 25
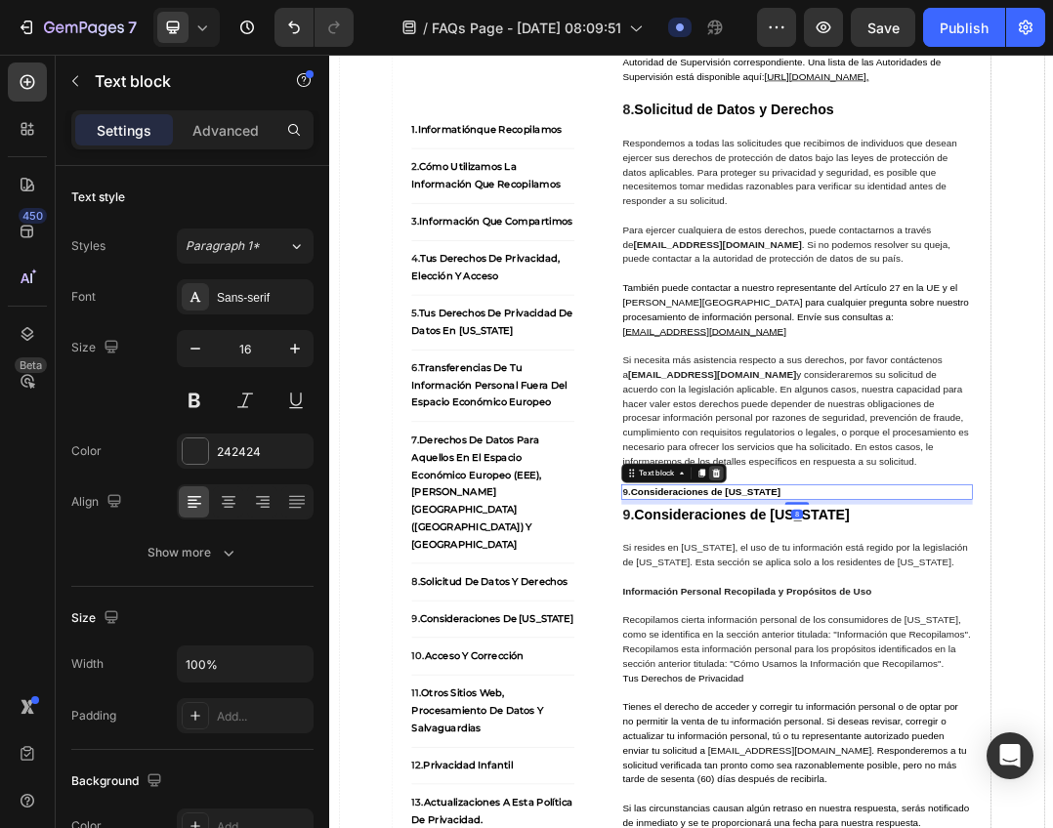
click at [956, 739] on icon at bounding box center [954, 732] width 16 height 16
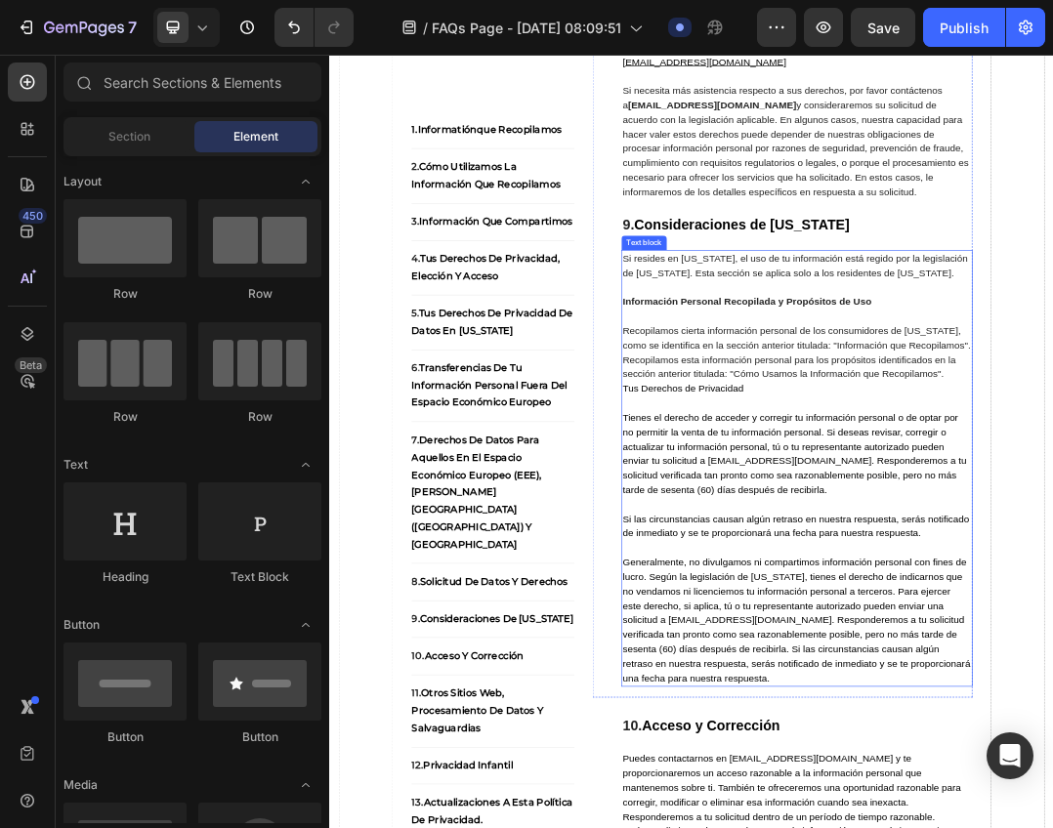
scroll to position [10655, 0]
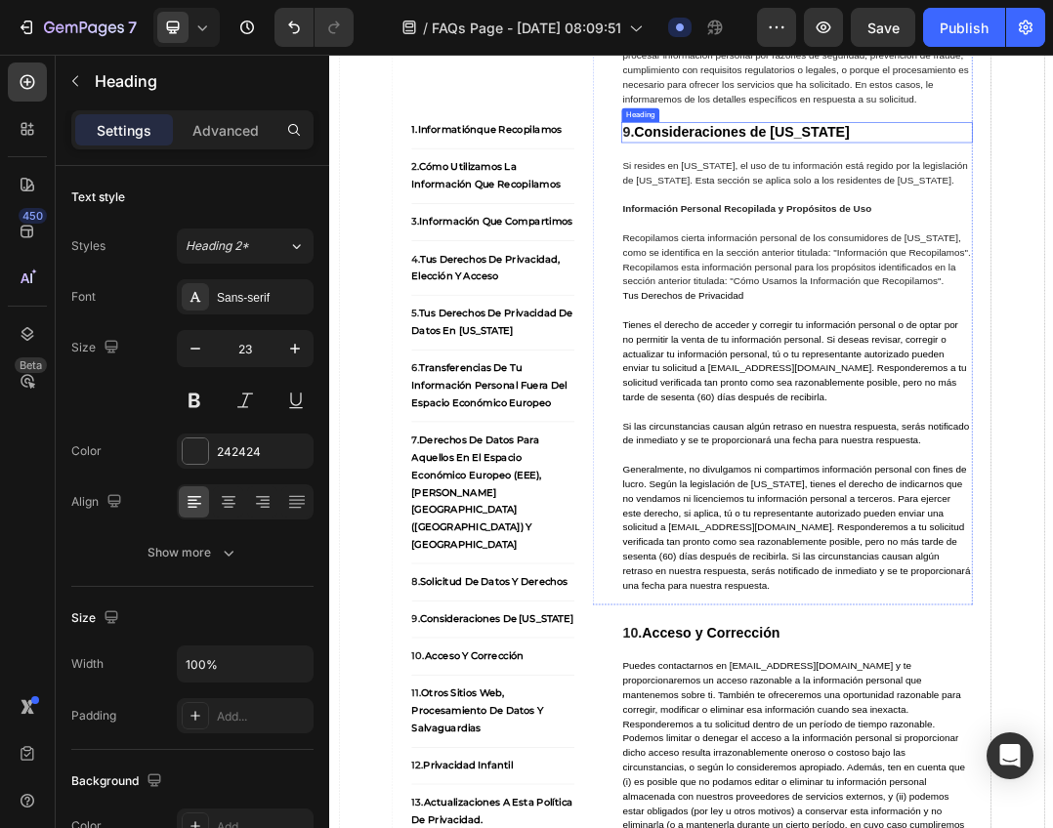
click at [1045, 192] on strong "Consideraciones de [US_STATE]" at bounding box center [995, 179] width 349 height 25
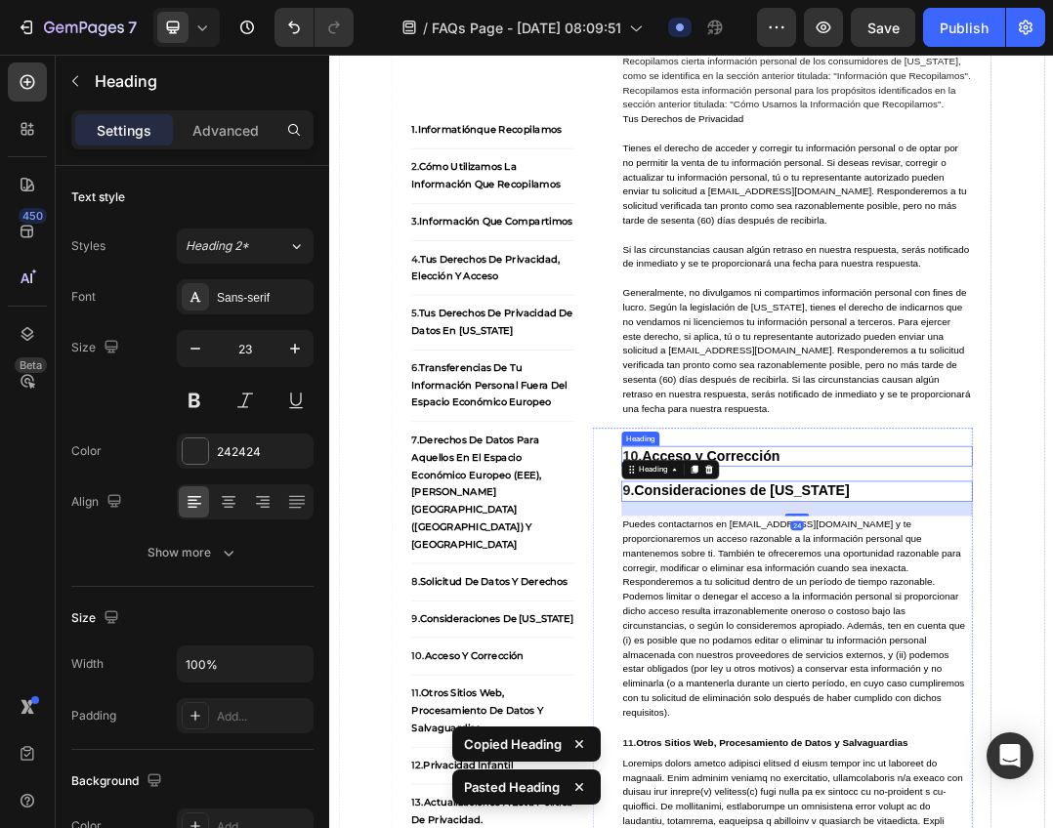
scroll to position [10948, 0]
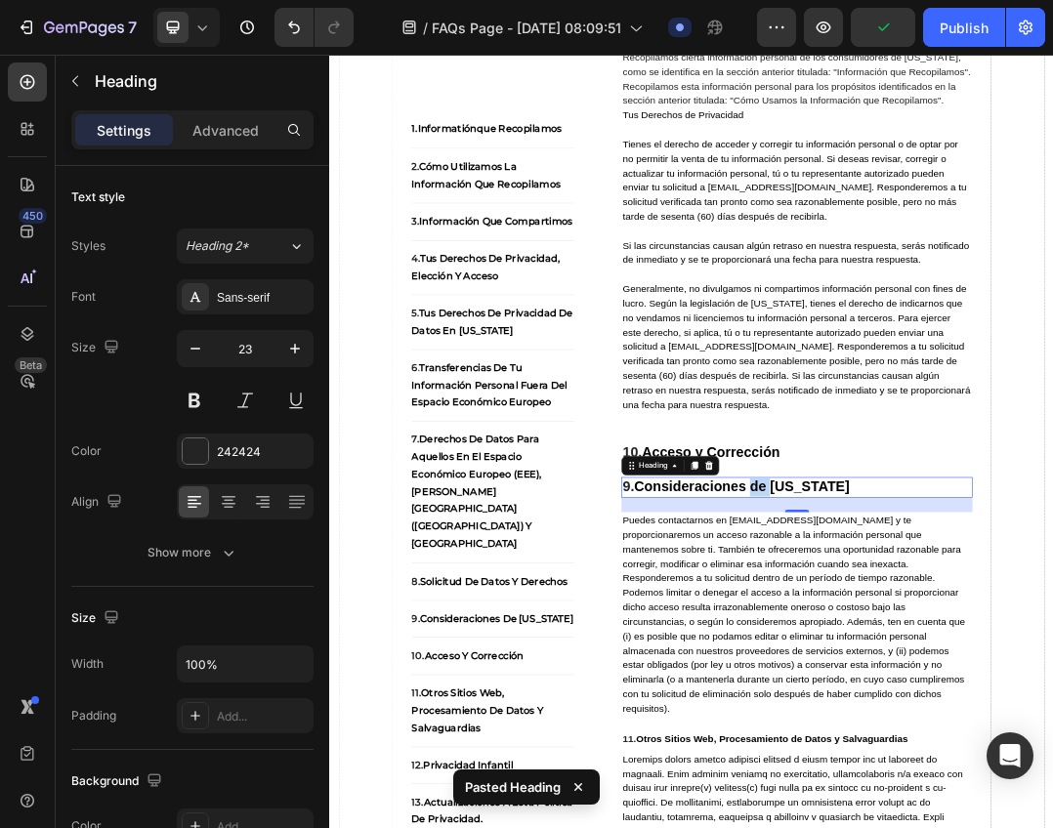
click at [1018, 766] on strong "Consideraciones de [US_STATE]" at bounding box center [995, 753] width 349 height 25
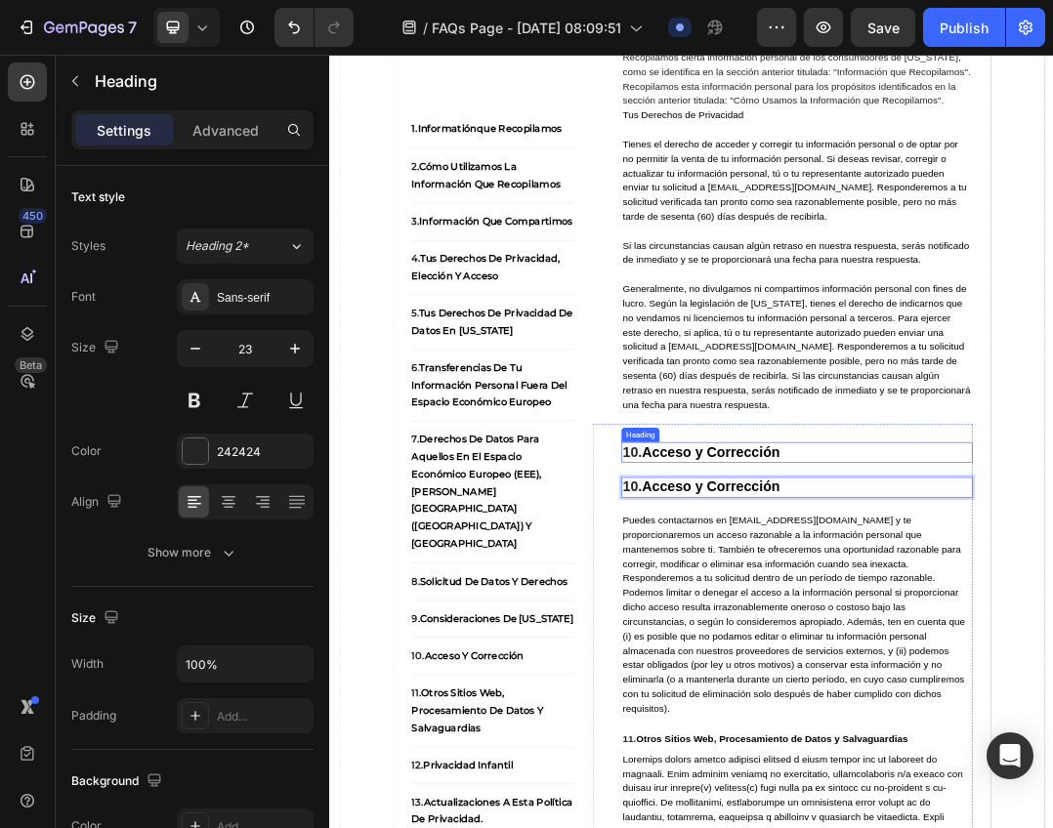
click at [1014, 710] on strong "Acceso y Corrección" at bounding box center [946, 696] width 224 height 25
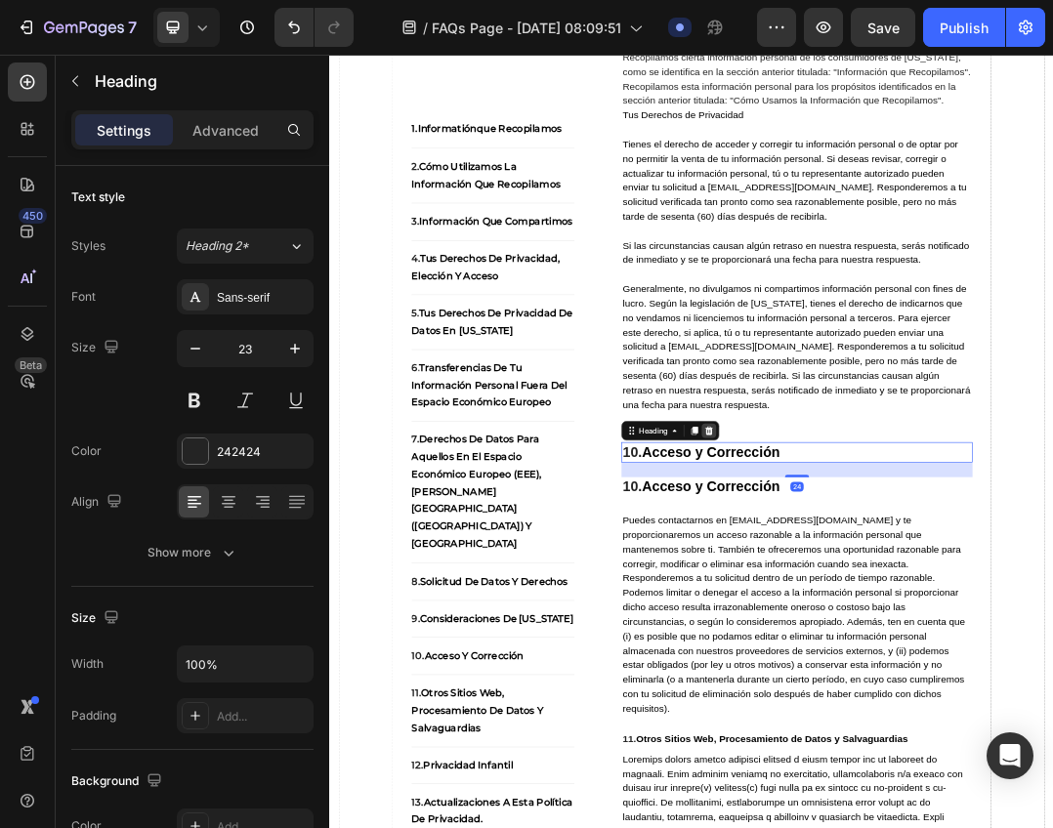
click at [934, 671] on icon at bounding box center [942, 663] width 16 height 16
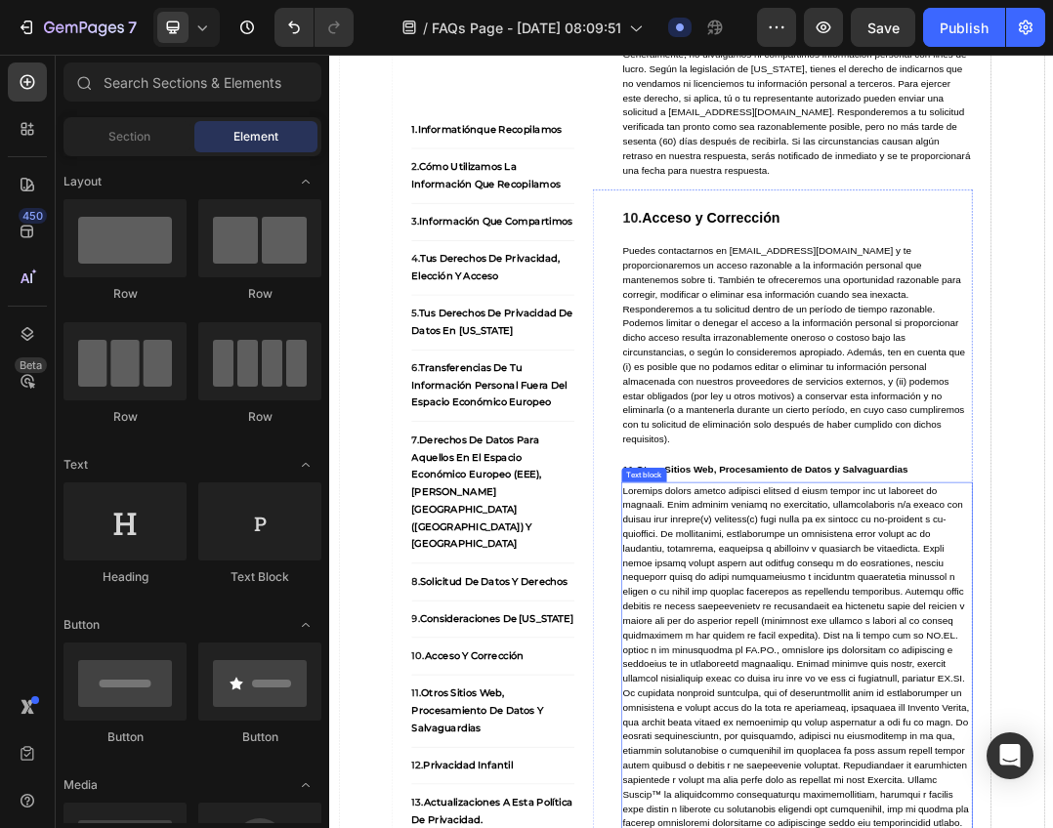
scroll to position [11338, 0]
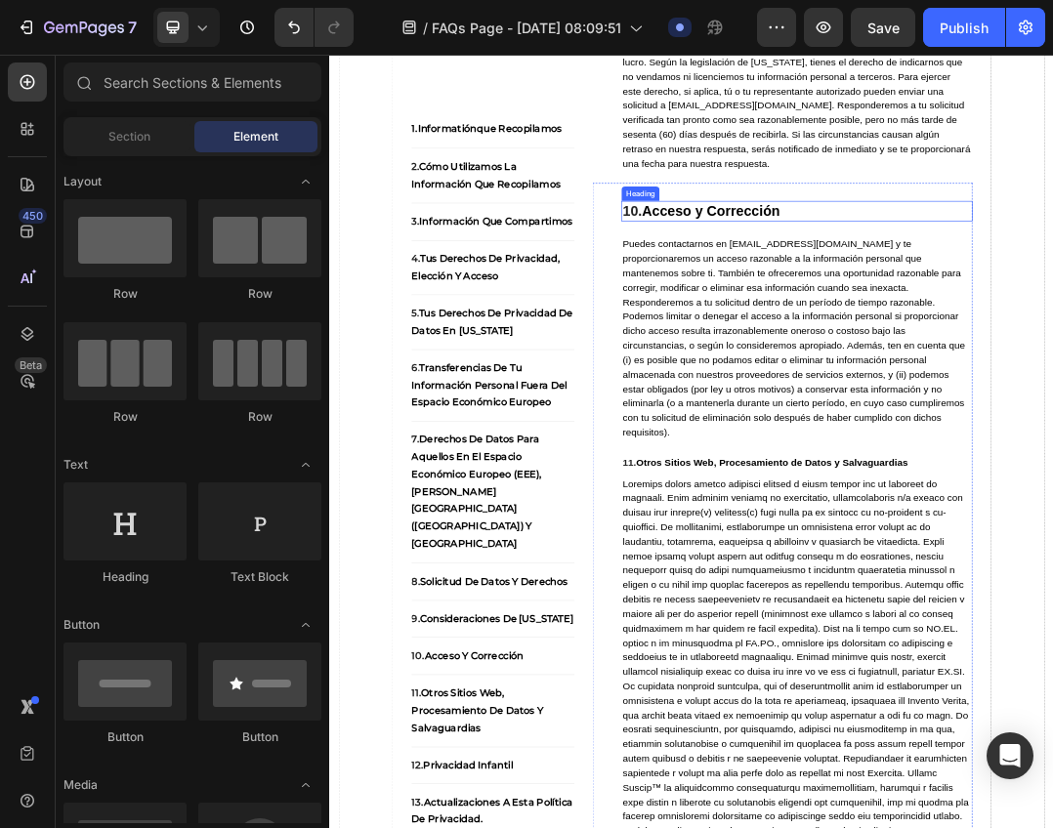
click at [985, 319] on strong "Acceso y Corrección" at bounding box center [946, 306] width 224 height 25
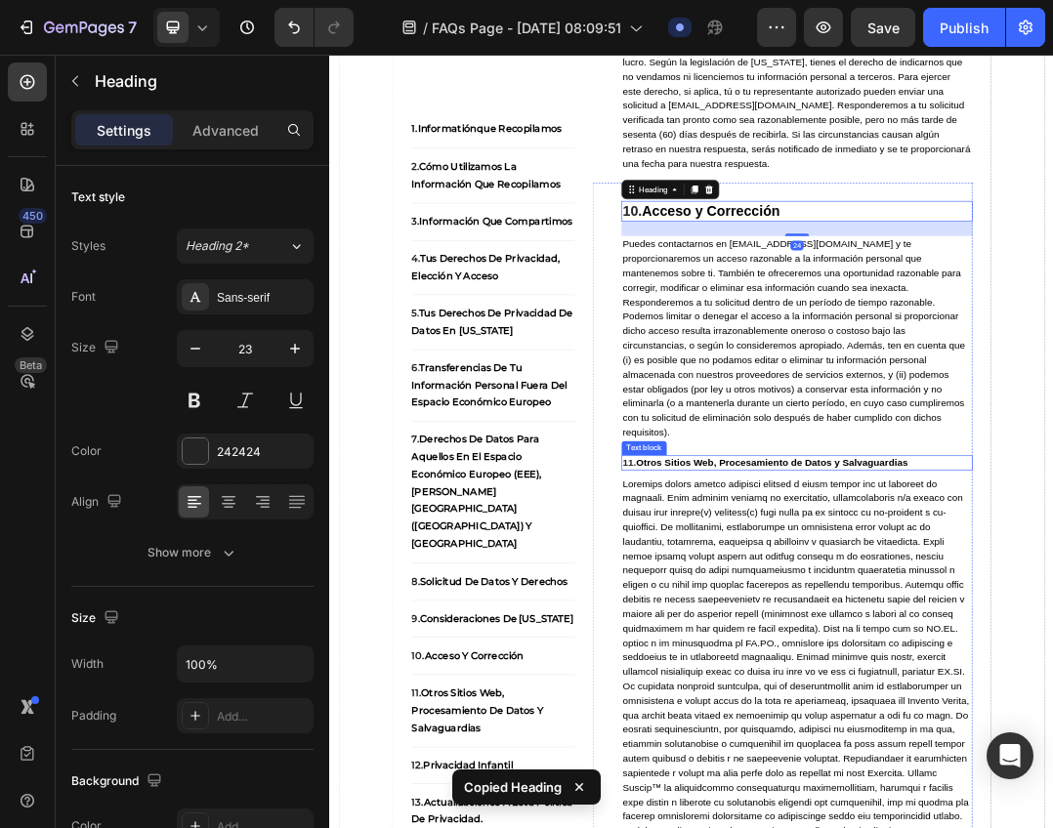
click at [1052, 723] on strong "Otros Sitios Web, Procesamiento de Datos y Salvaguardias" at bounding box center [1044, 714] width 440 height 17
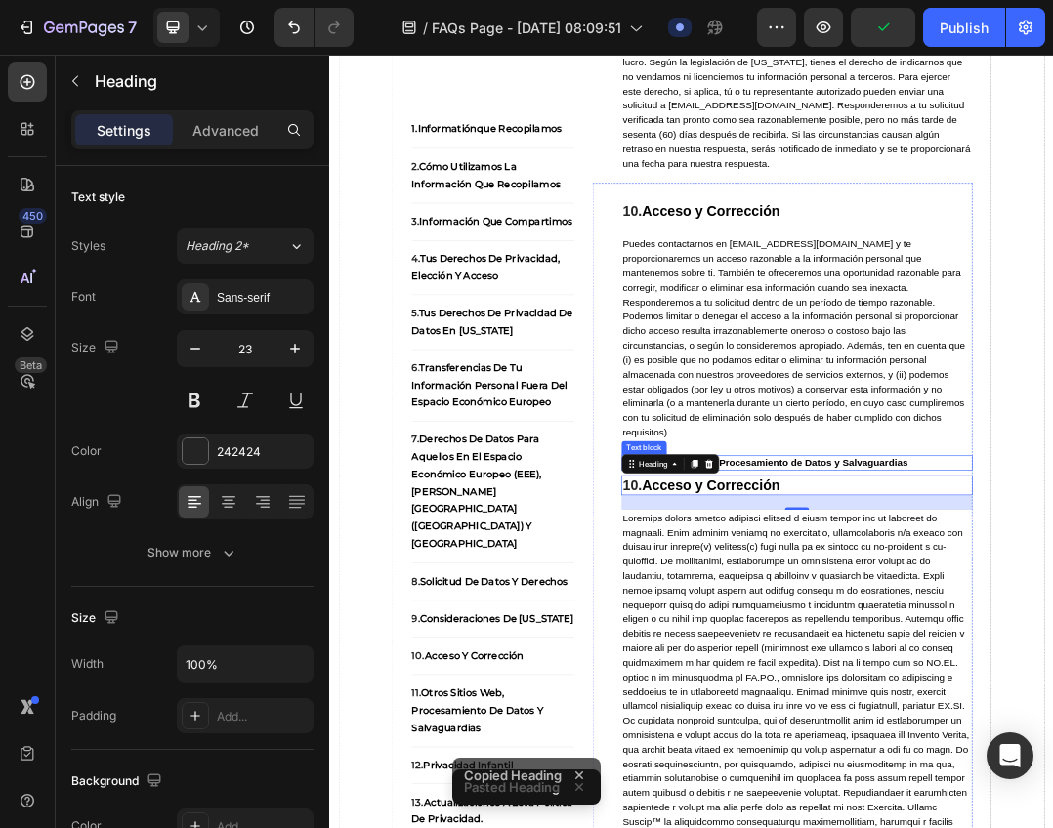
click at [1052, 723] on strong "Otros Sitios Web, Procesamiento de Datos y Salvaguardias" at bounding box center [1044, 714] width 440 height 17
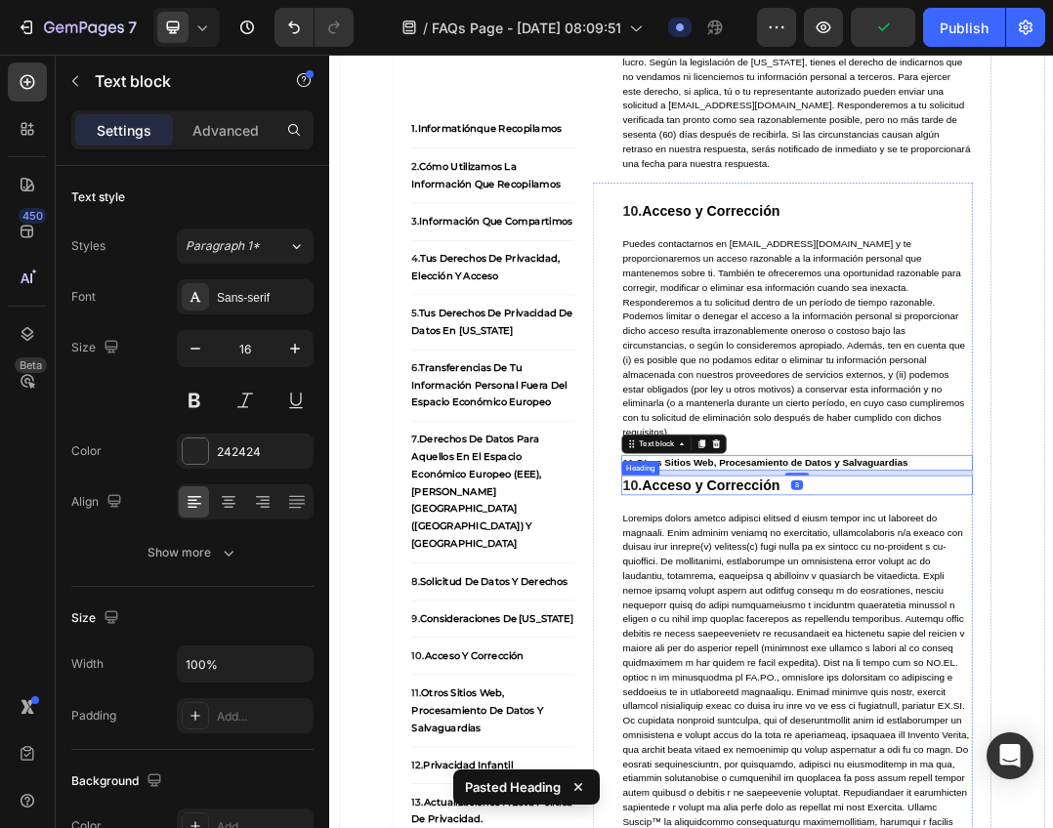
click at [1040, 764] on strong "Acceso y Corrección" at bounding box center [946, 750] width 224 height 25
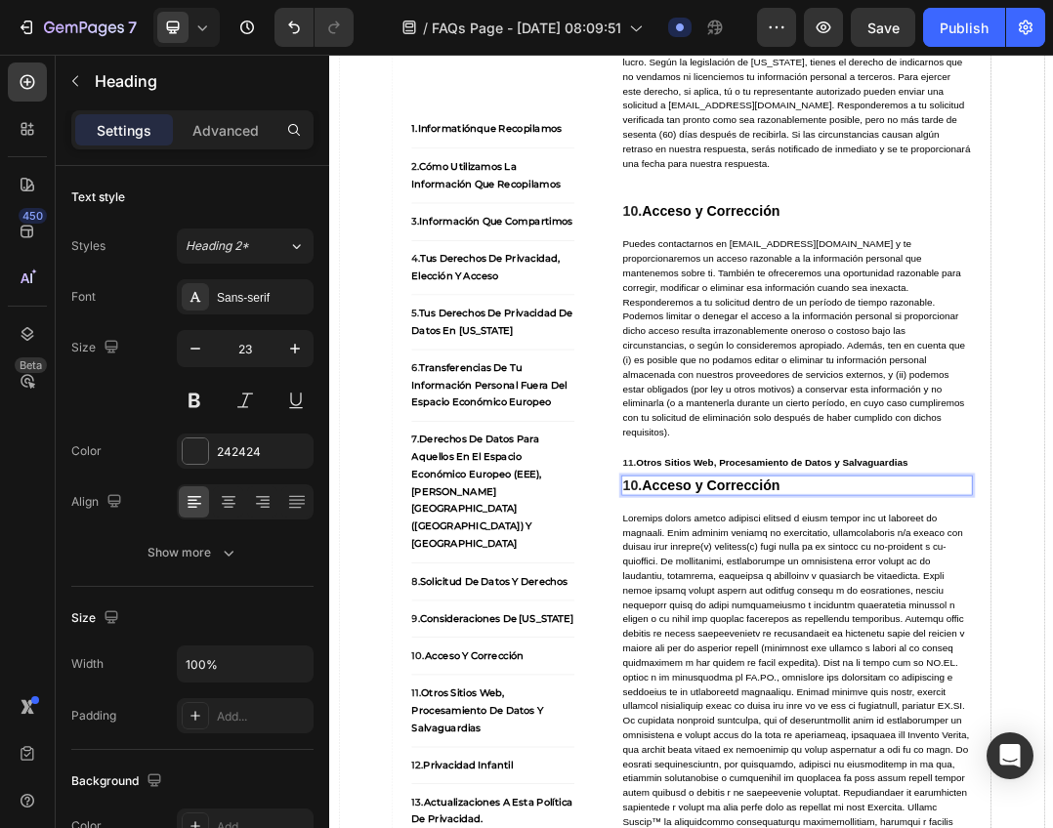
click at [968, 764] on strong "Acceso y Corrección" at bounding box center [946, 750] width 224 height 25
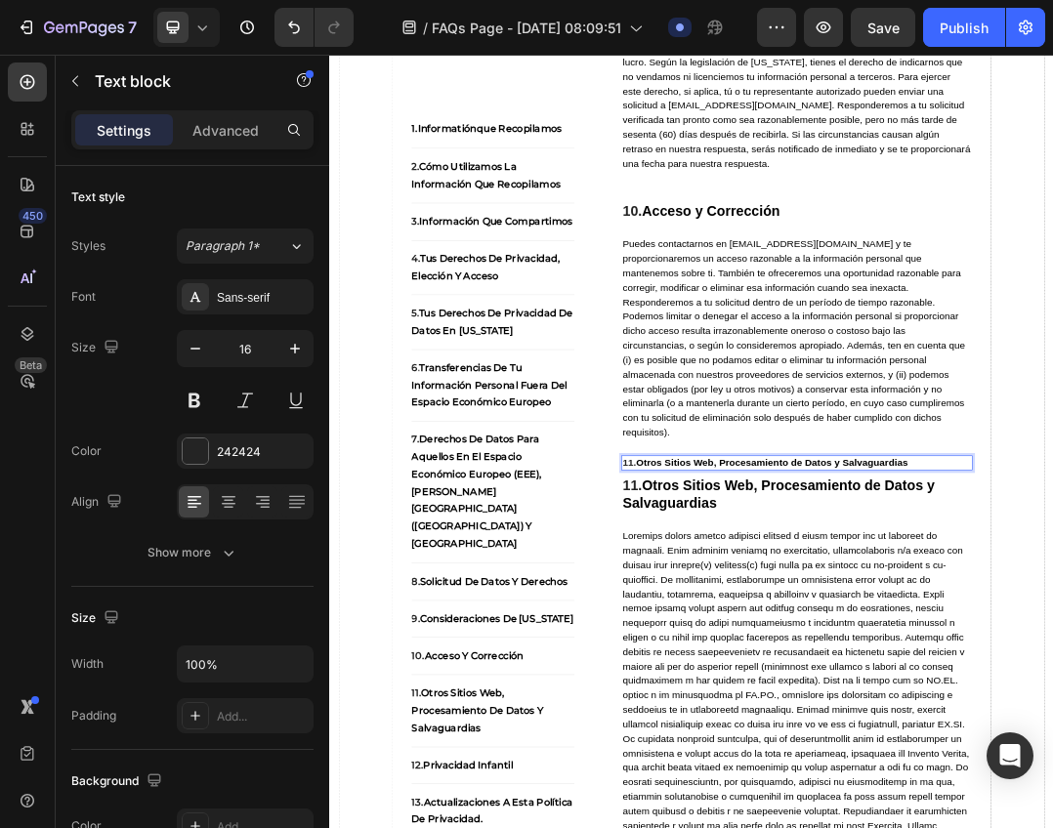
click at [945, 723] on strong "Otros Sitios Web, Procesamiento de Datos y Salvaguardias" at bounding box center [1044, 714] width 440 height 17
click at [940, 793] on strong "Otros Sitios Web, Procesamiento de Datos y Salvaguardias" at bounding box center [1055, 765] width 505 height 55
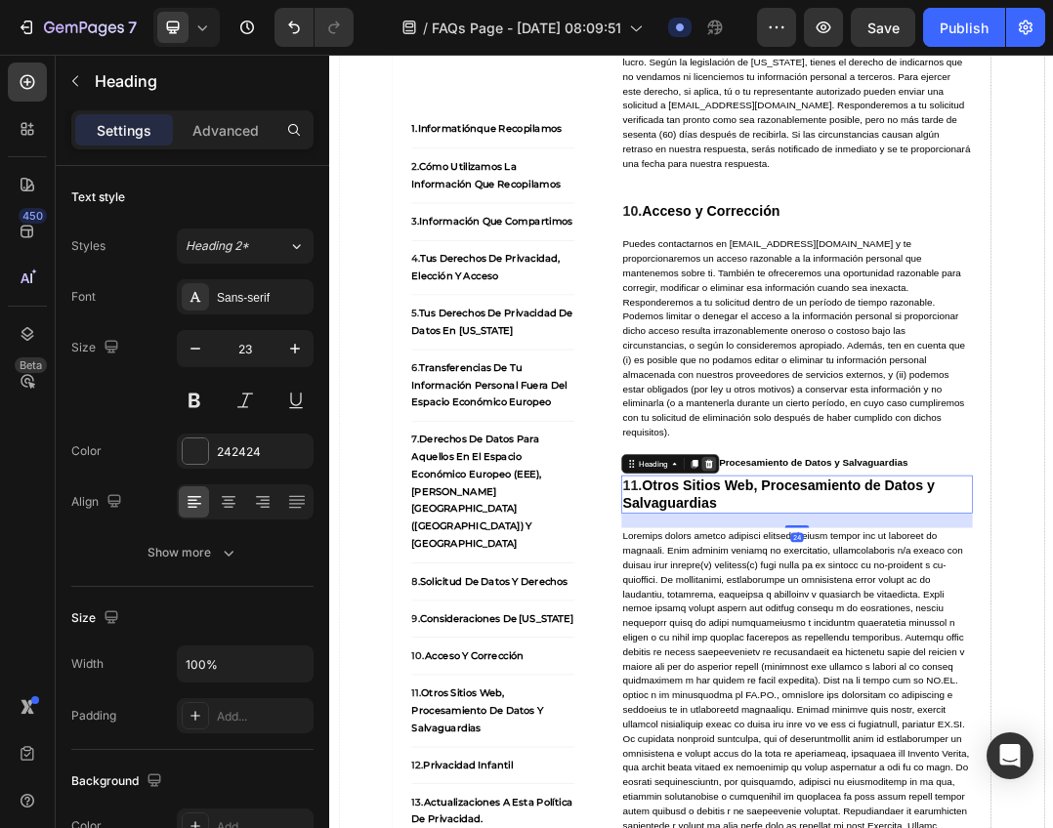
click at [947, 728] on div at bounding box center [942, 716] width 23 height 23
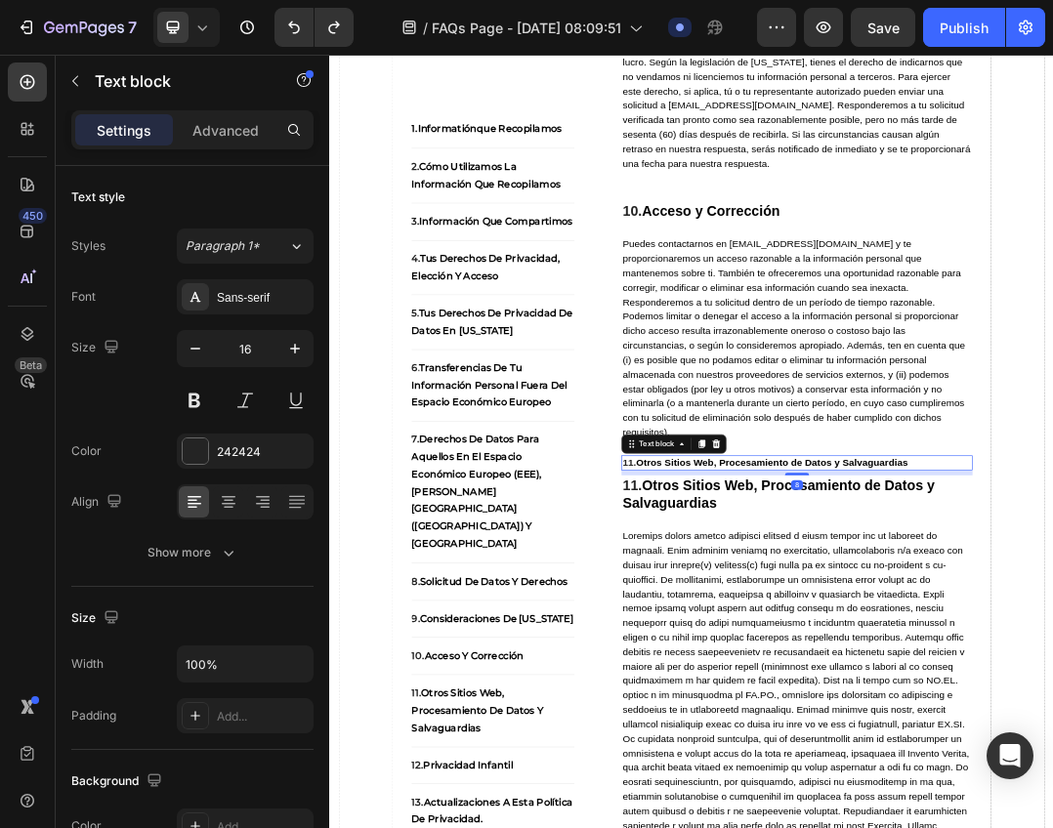
click at [1052, 723] on strong "Otros Sitios Web, Procesamiento de Datos y Salvaguardias" at bounding box center [1044, 714] width 440 height 17
click at [947, 692] on icon at bounding box center [954, 685] width 16 height 16
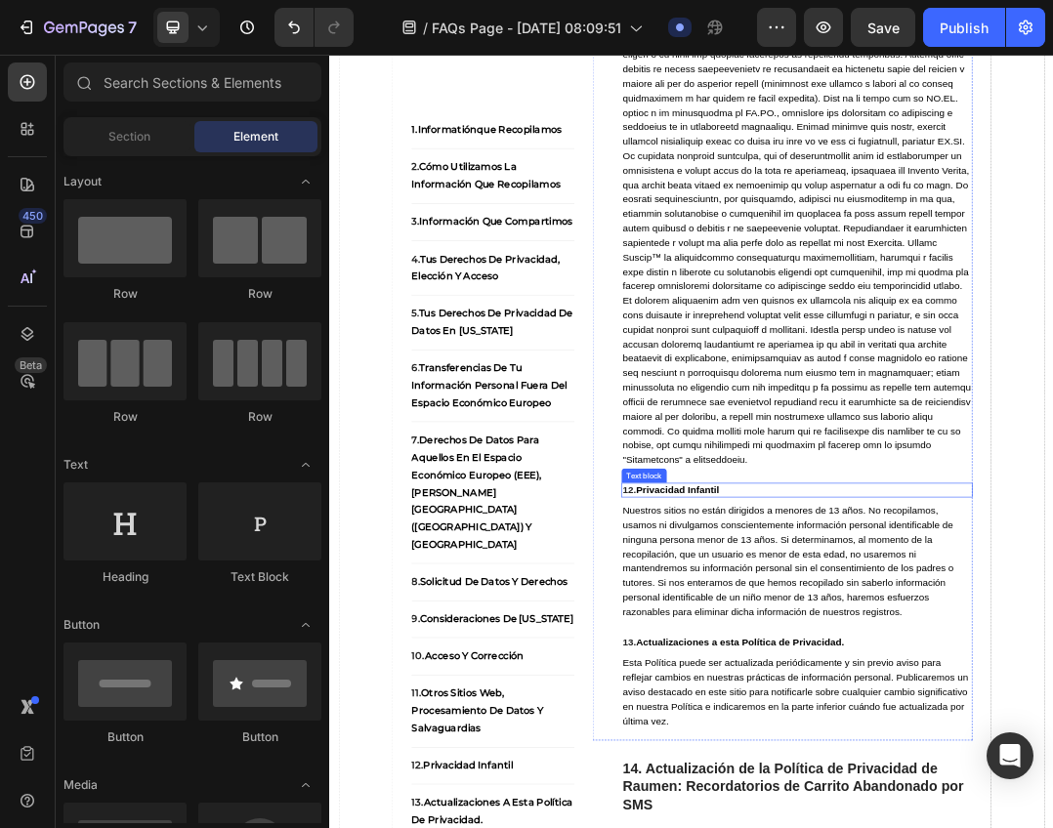
scroll to position [12510, 0]
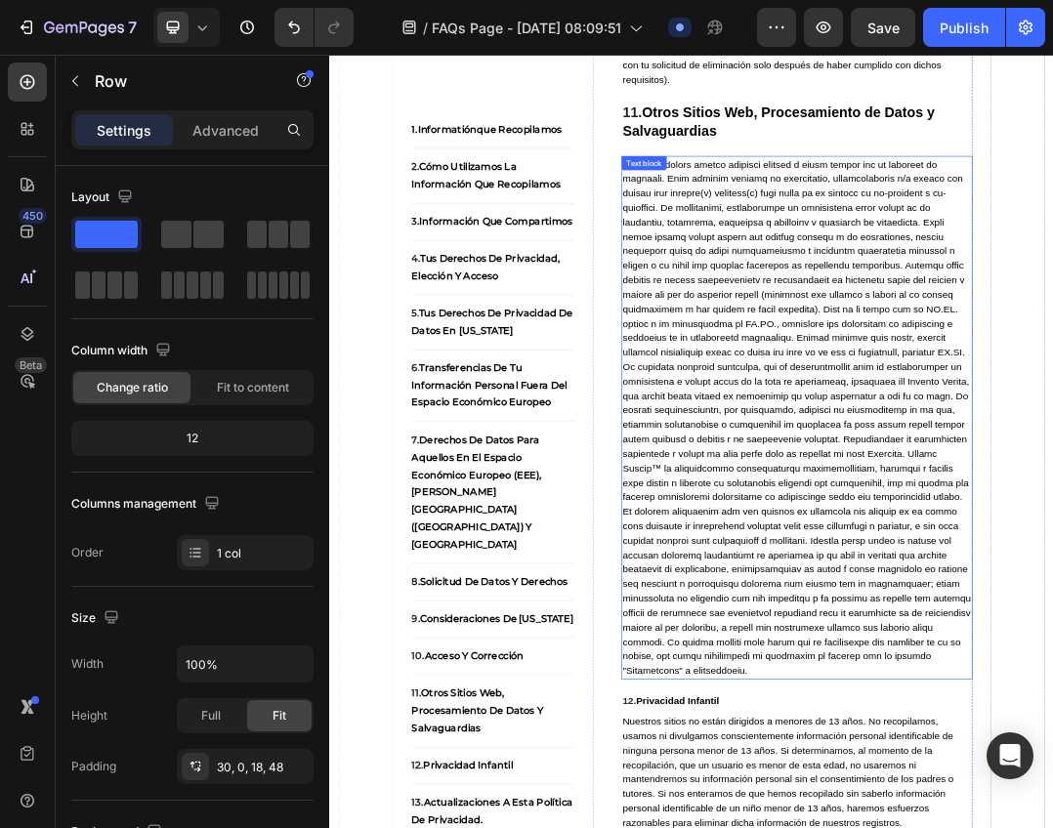
scroll to position [11729, 0]
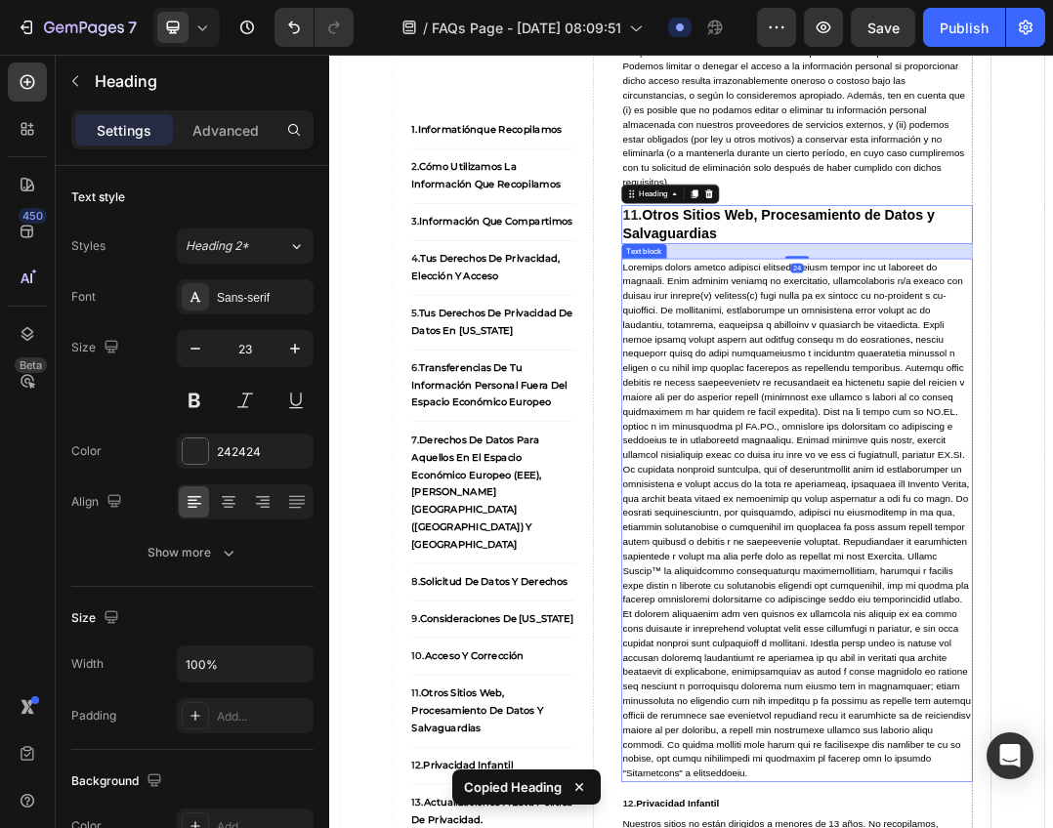
scroll to position [12022, 0]
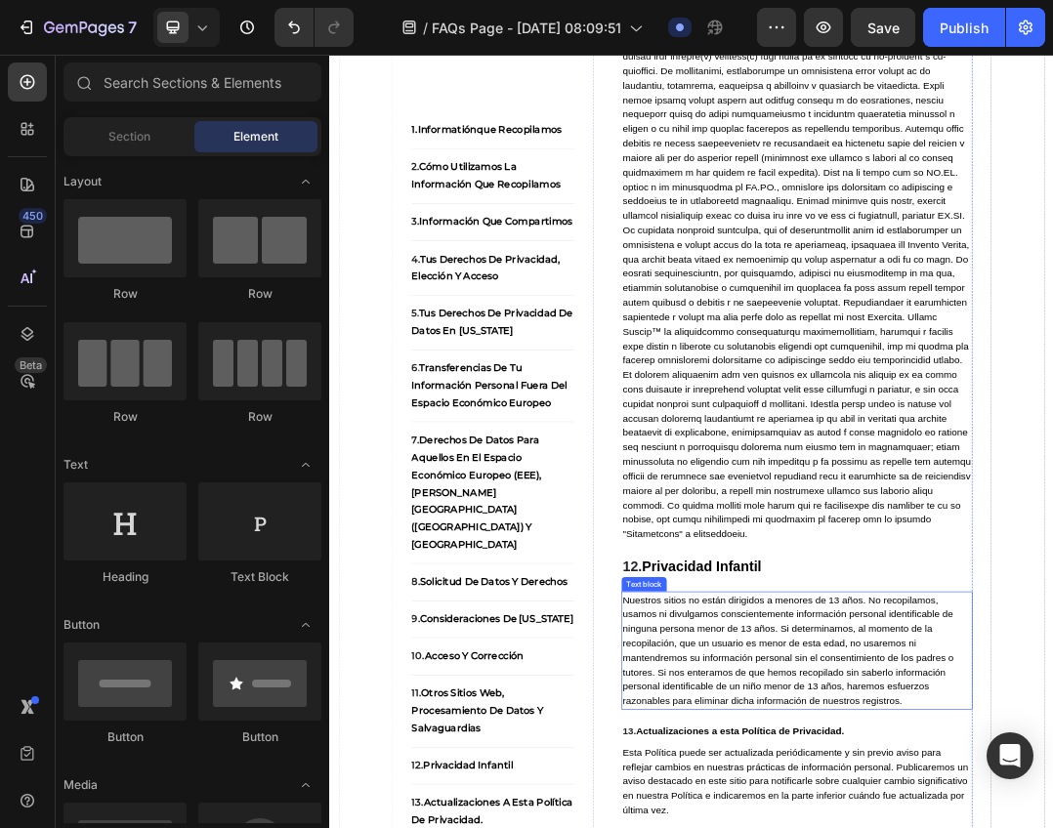
scroll to position [12217, 0]
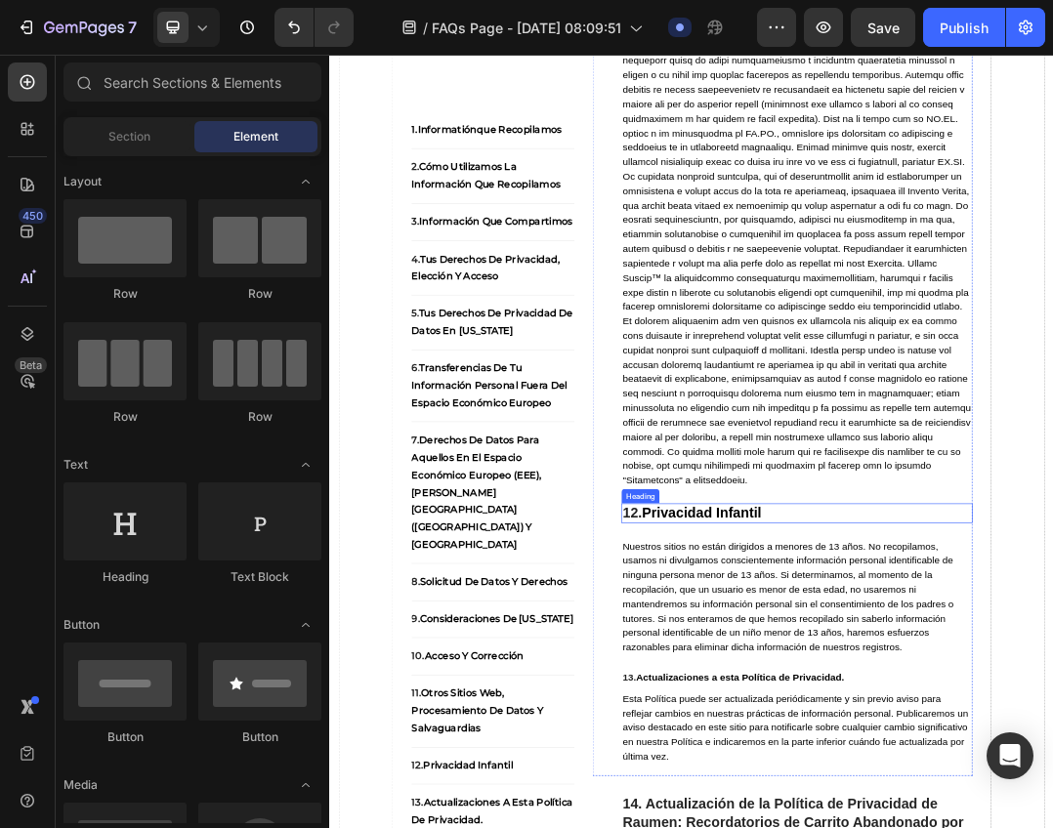
click at [998, 809] on strong "Privacidad Infantil" at bounding box center [930, 796] width 193 height 25
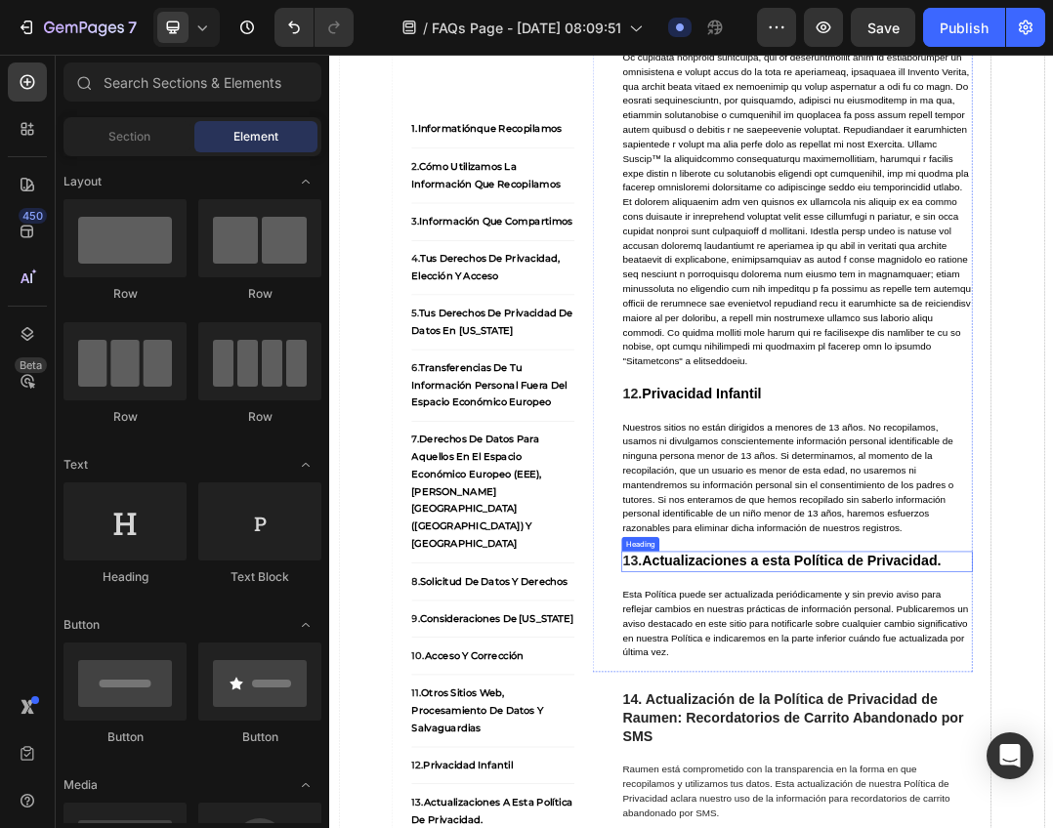
scroll to position [12510, 0]
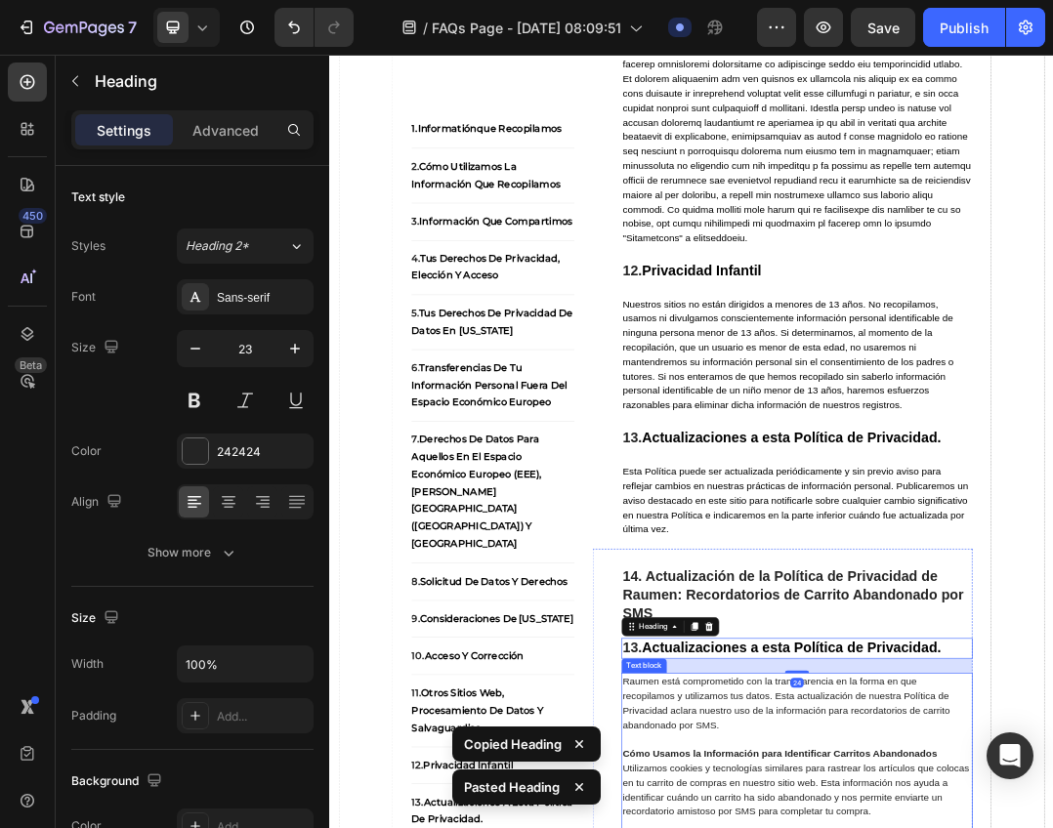
scroll to position [12705, 0]
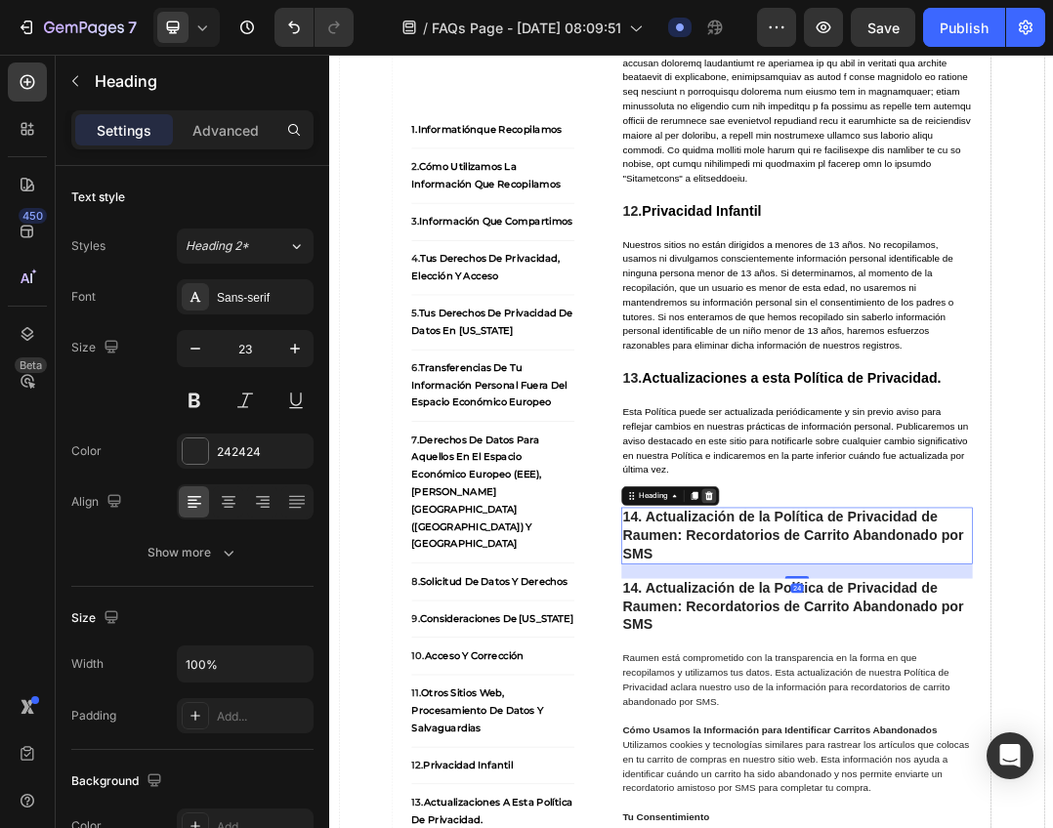
click at [945, 777] on icon at bounding box center [942, 770] width 16 height 16
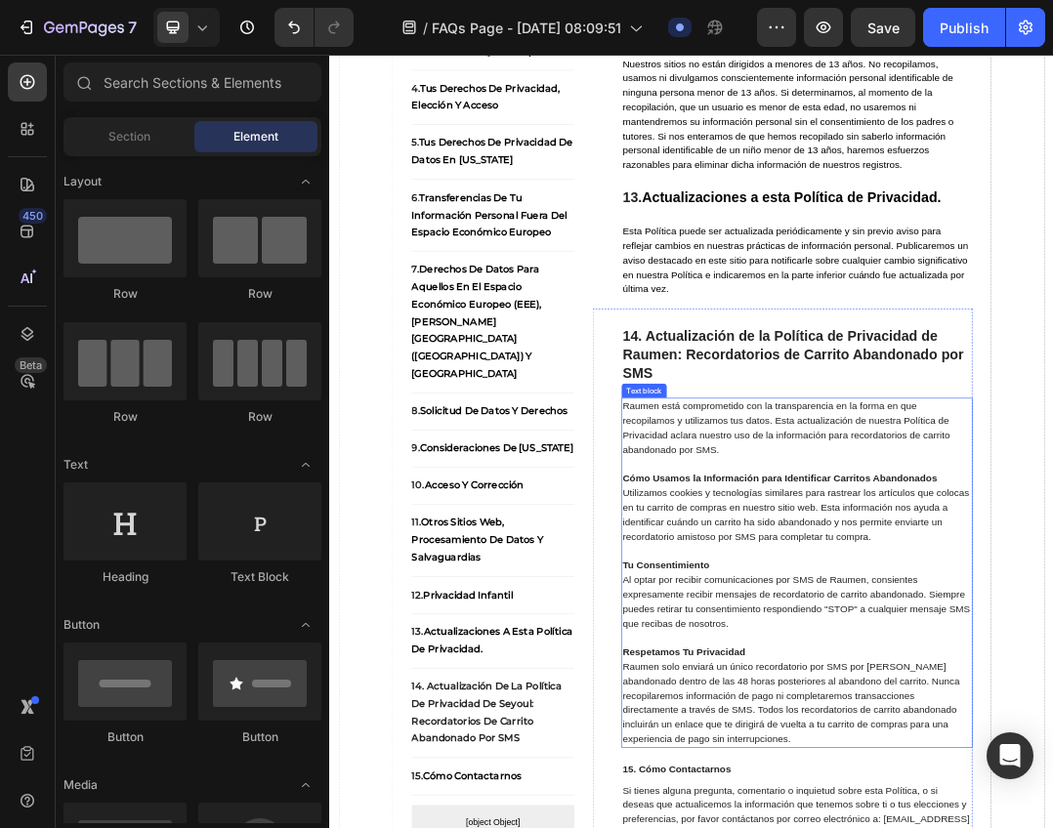
scroll to position [13291, 0]
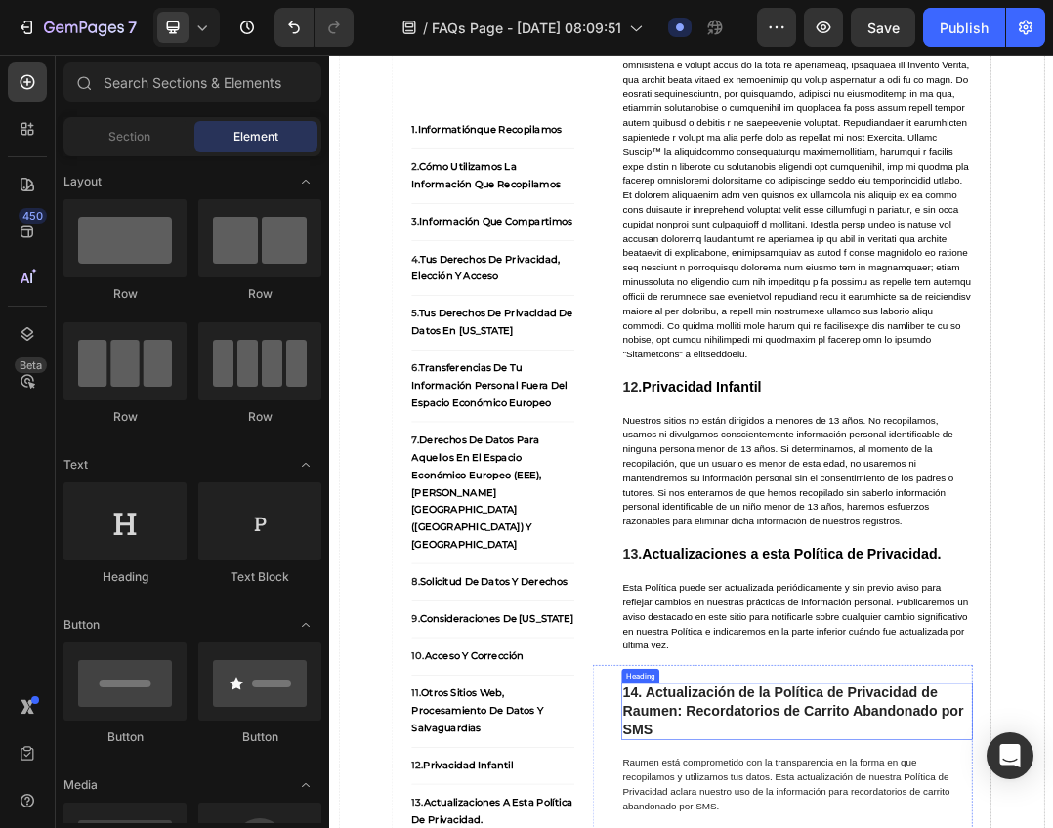
scroll to position [12412, 0]
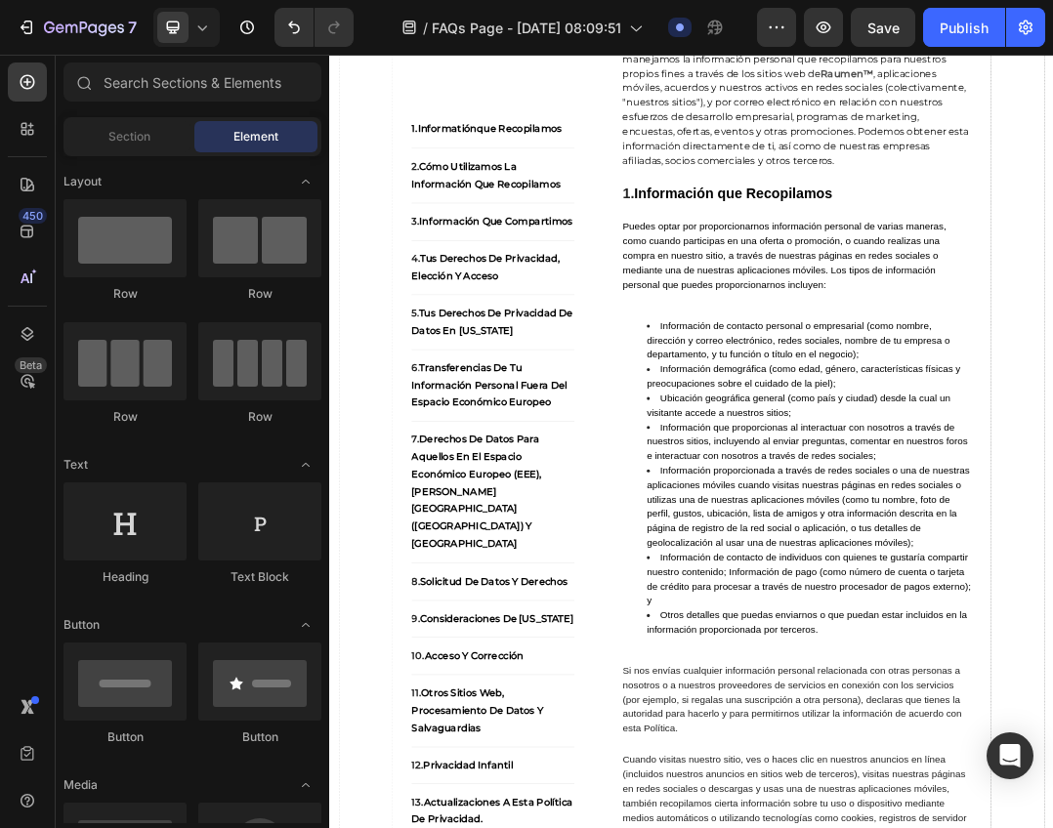
scroll to position [0, 0]
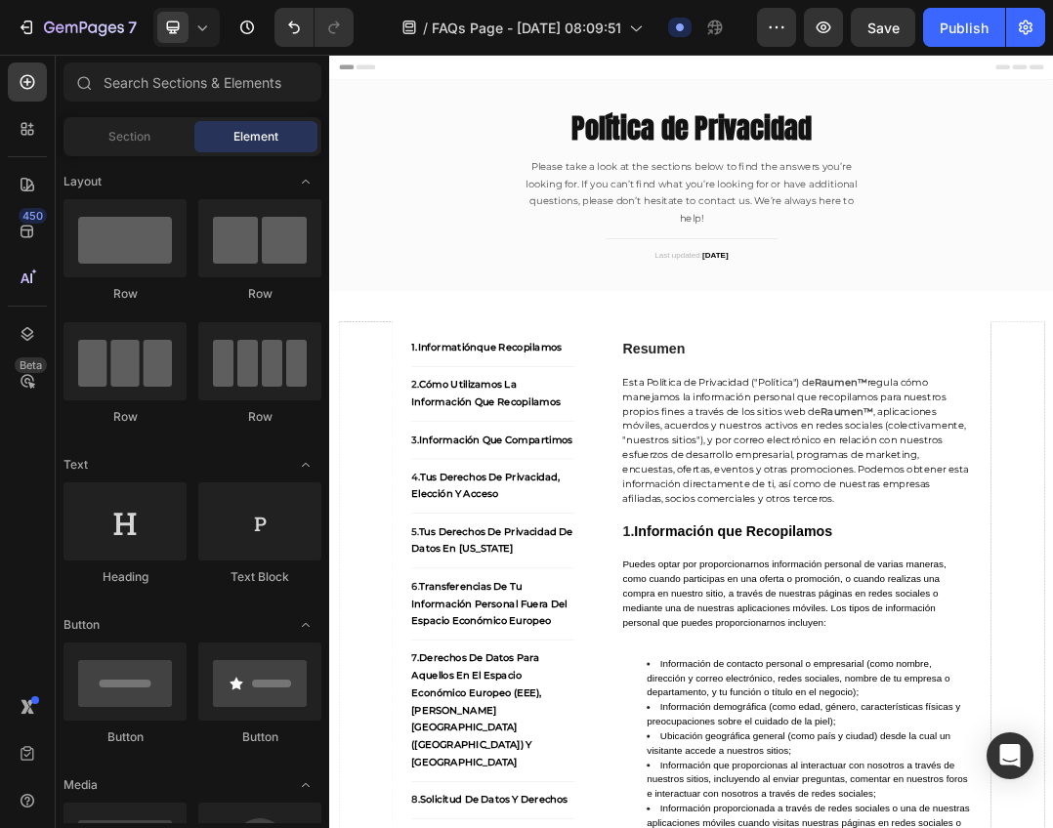
drag, startPoint x: 1492, startPoint y: 615, endPoint x: 1375, endPoint y: 102, distance: 526.8
click at [871, 242] on p "Please take a look at the sections below to find the answers you’re looking for…" at bounding box center [915, 278] width 553 height 112
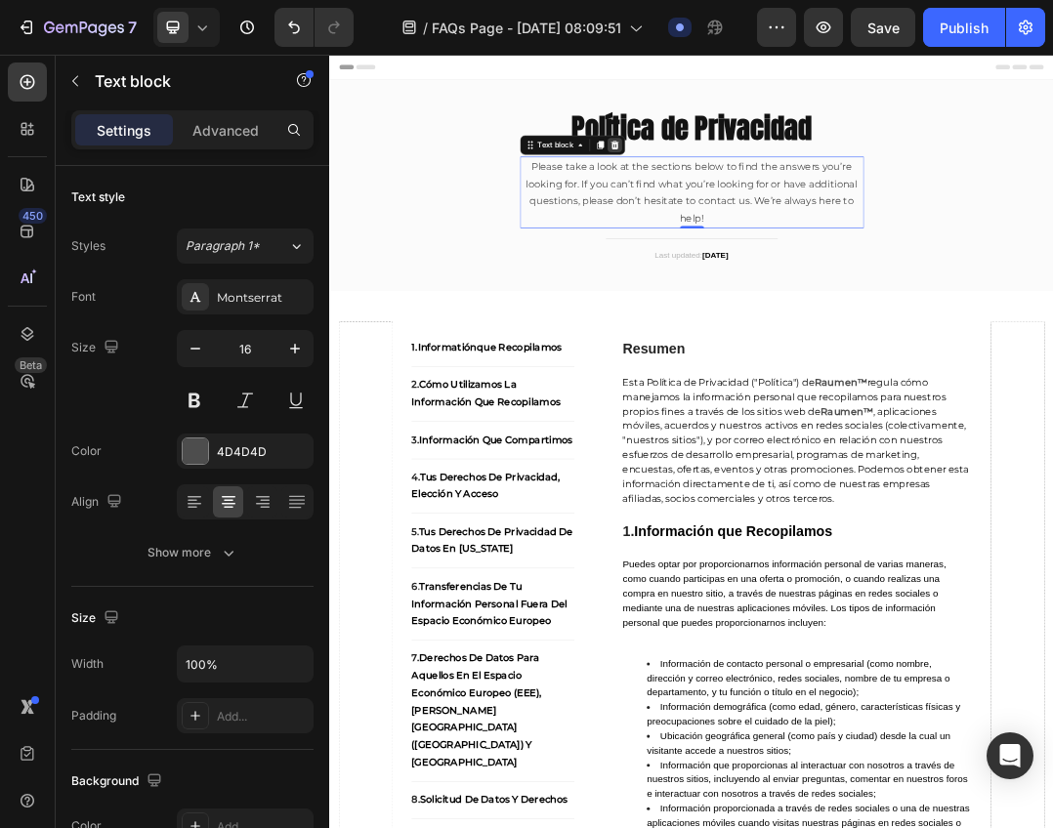
click at [782, 204] on icon at bounding box center [790, 201] width 16 height 16
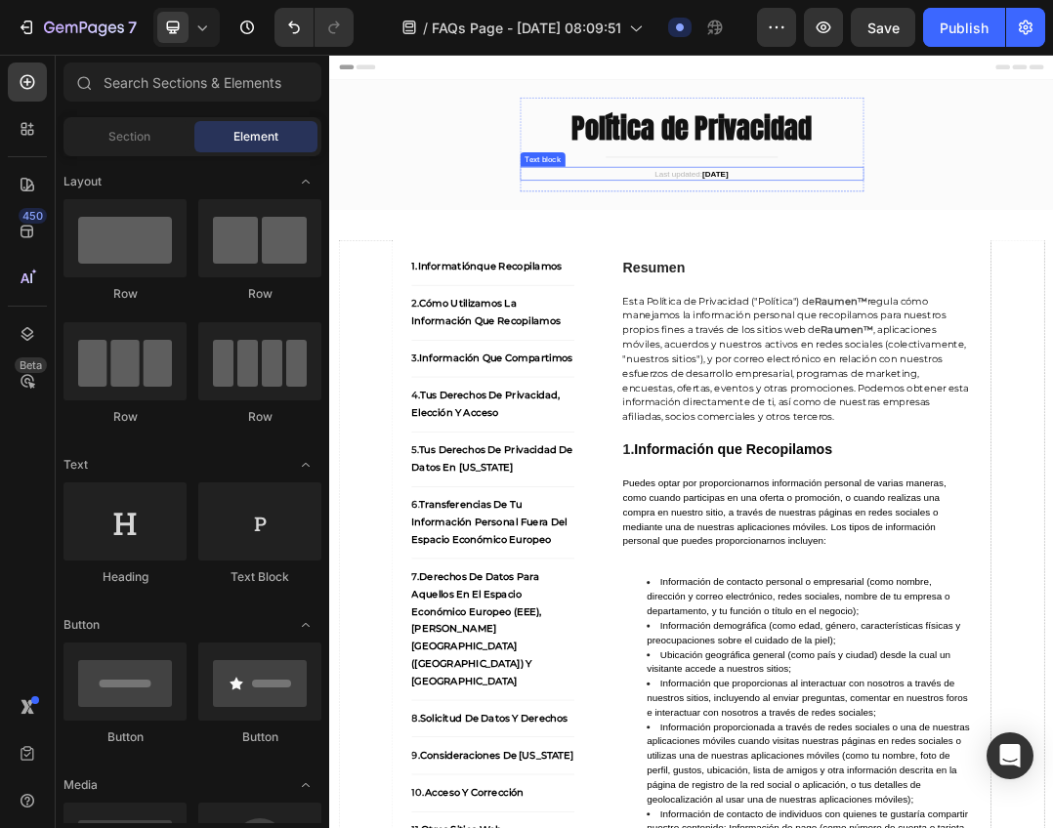
click at [978, 238] on p "Last updated: [DATE]" at bounding box center [915, 248] width 553 height 20
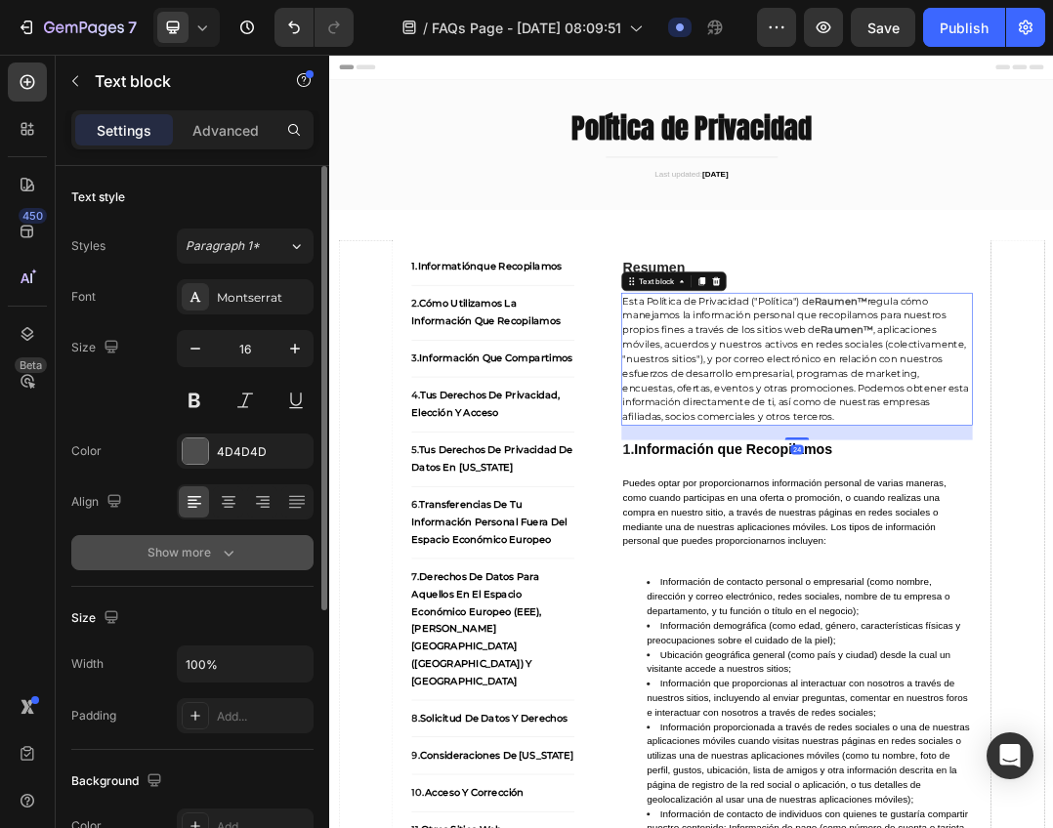
click at [228, 560] on icon "button" at bounding box center [229, 553] width 20 height 20
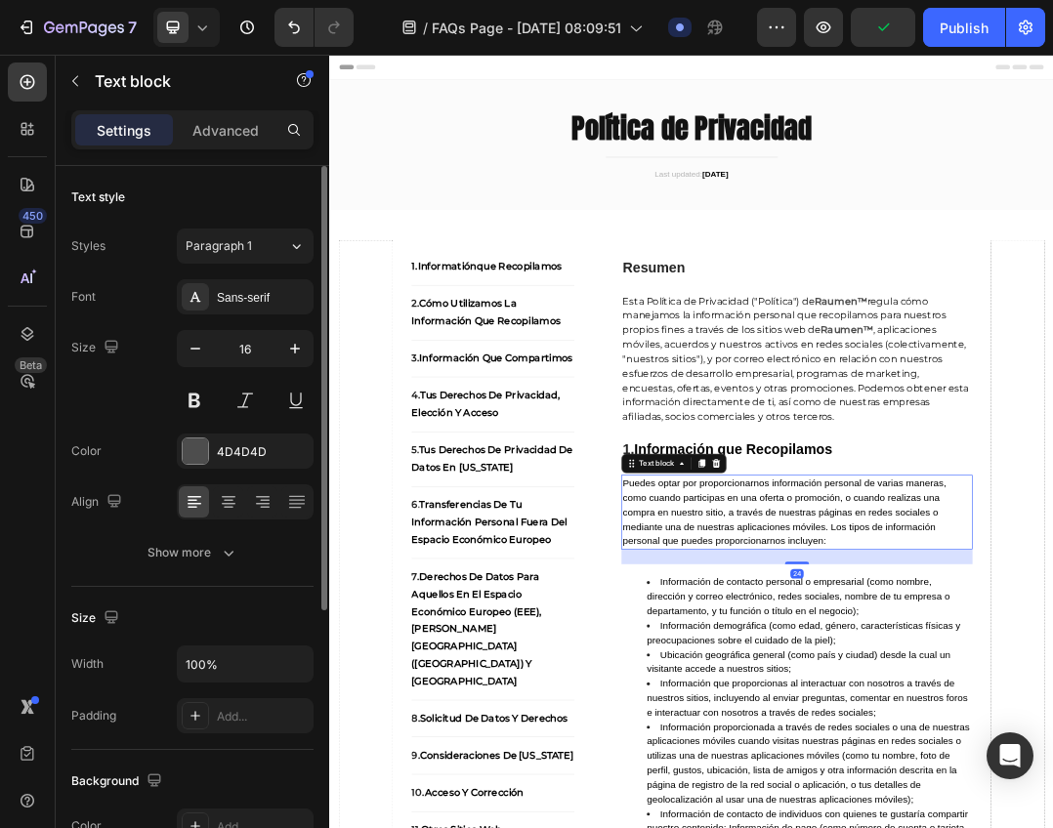
click at [251, 314] on div "Font Sans-serif Size 16 Color 4D4D4D Align Show more" at bounding box center [192, 424] width 242 height 291
click at [252, 302] on div "Sans-serif" at bounding box center [263, 298] width 92 height 18
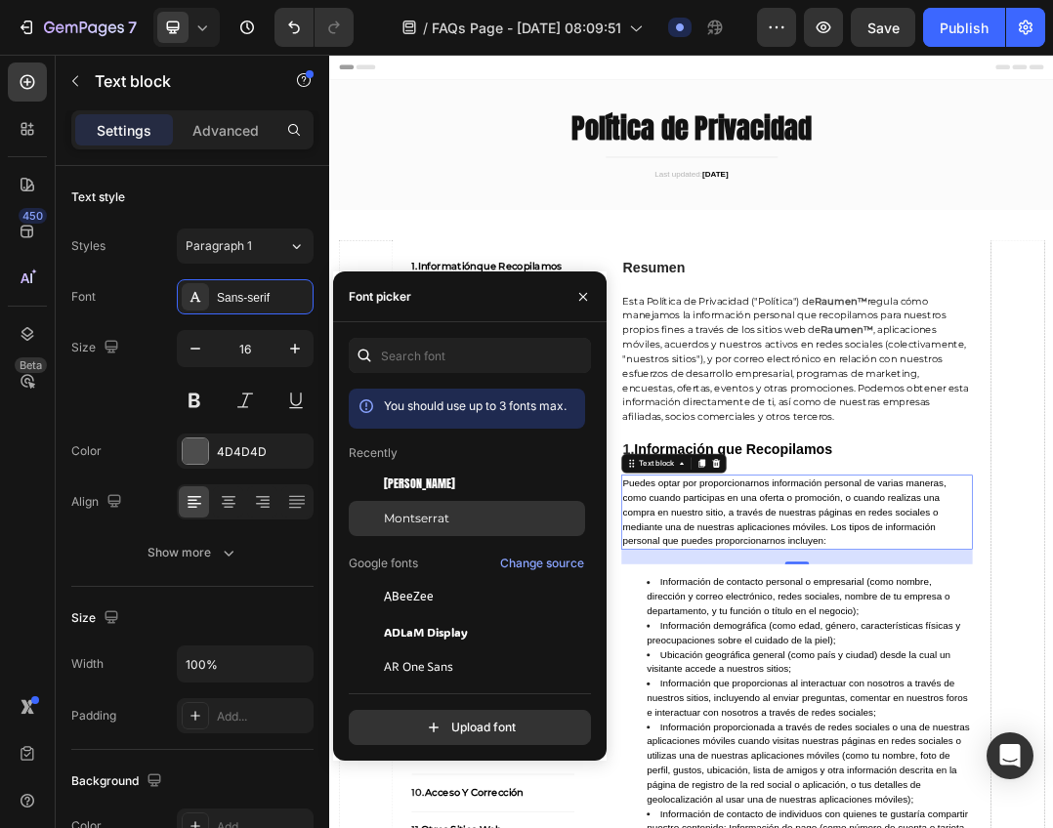
click at [426, 529] on div "Montserrat" at bounding box center [467, 518] width 236 height 35
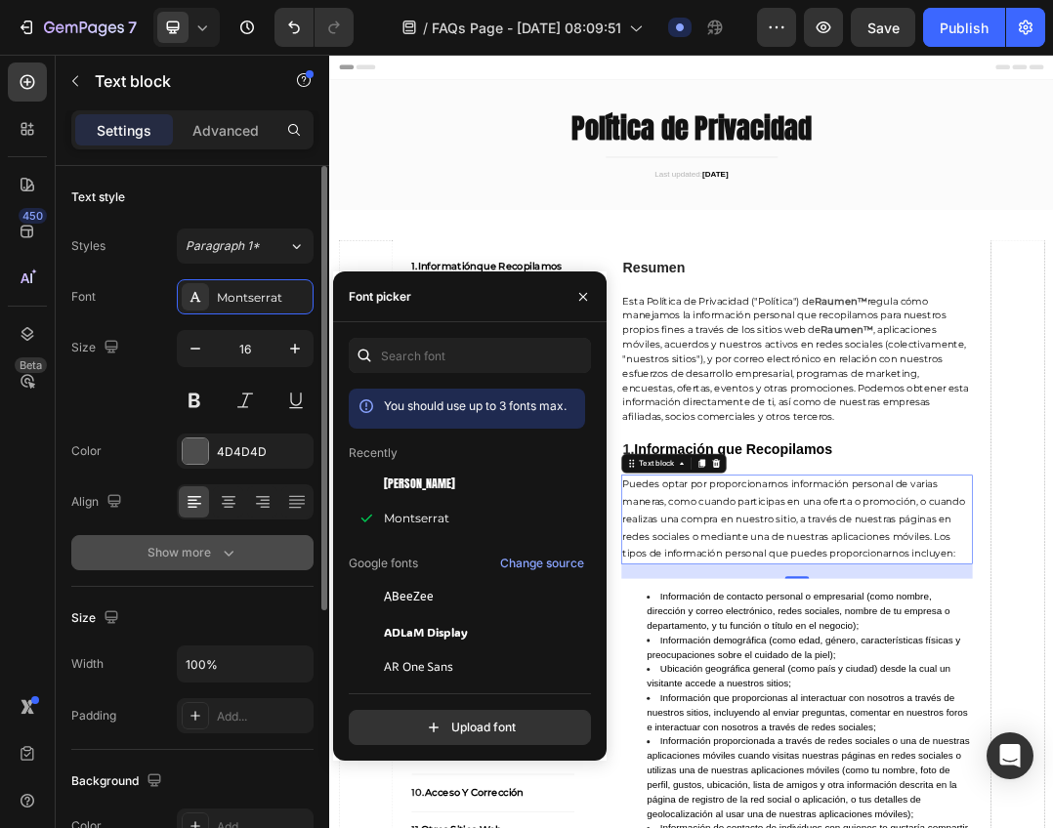
click at [238, 554] on button "Show more" at bounding box center [192, 552] width 242 height 35
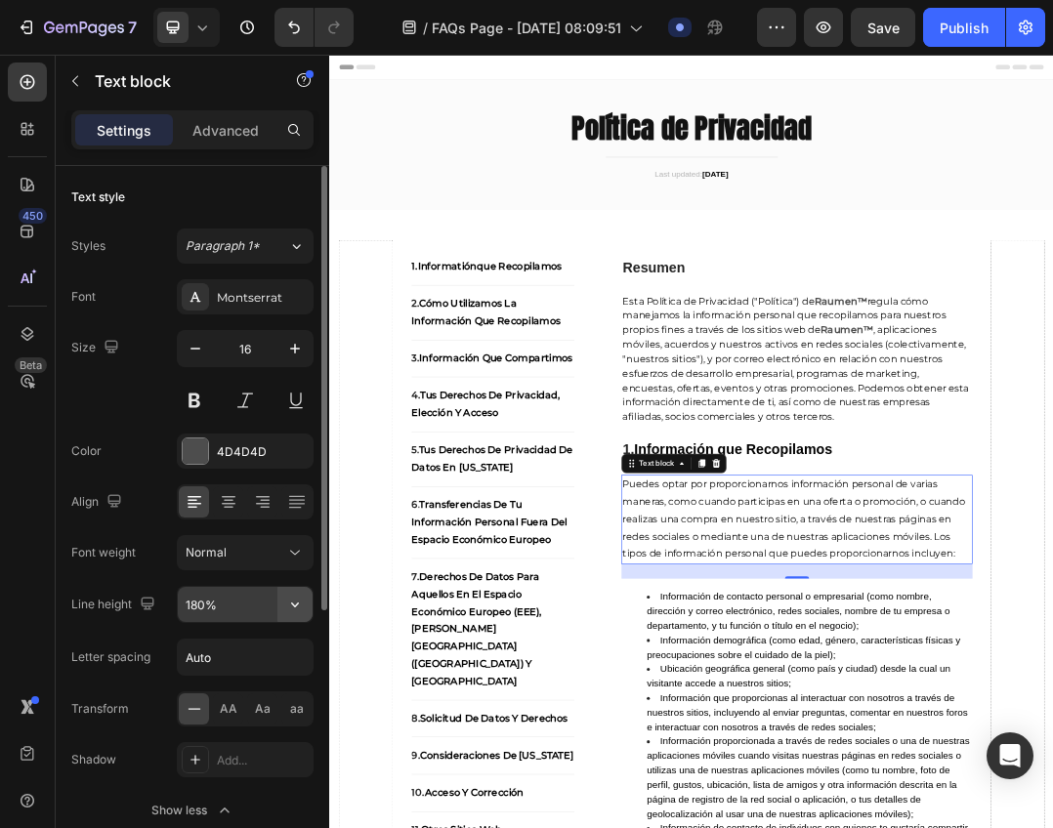
click at [298, 603] on icon "button" at bounding box center [295, 604] width 8 height 5
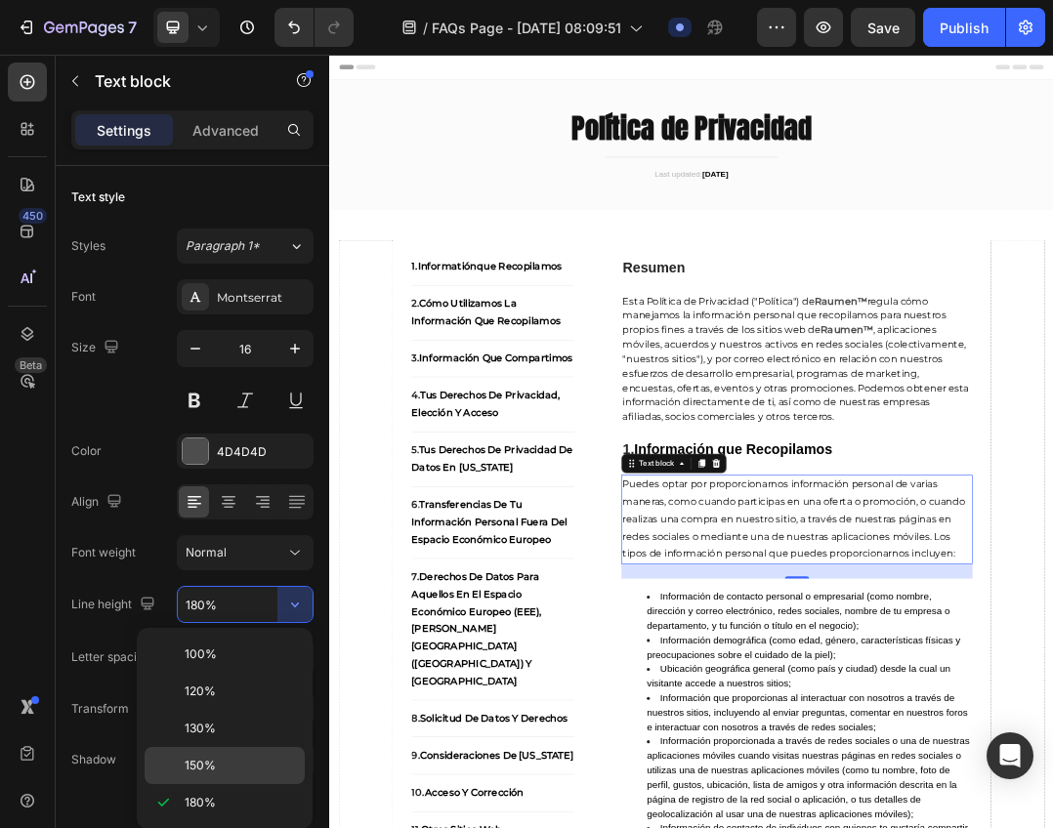
click at [200, 771] on span "150%" at bounding box center [200, 766] width 31 height 18
type input "150%"
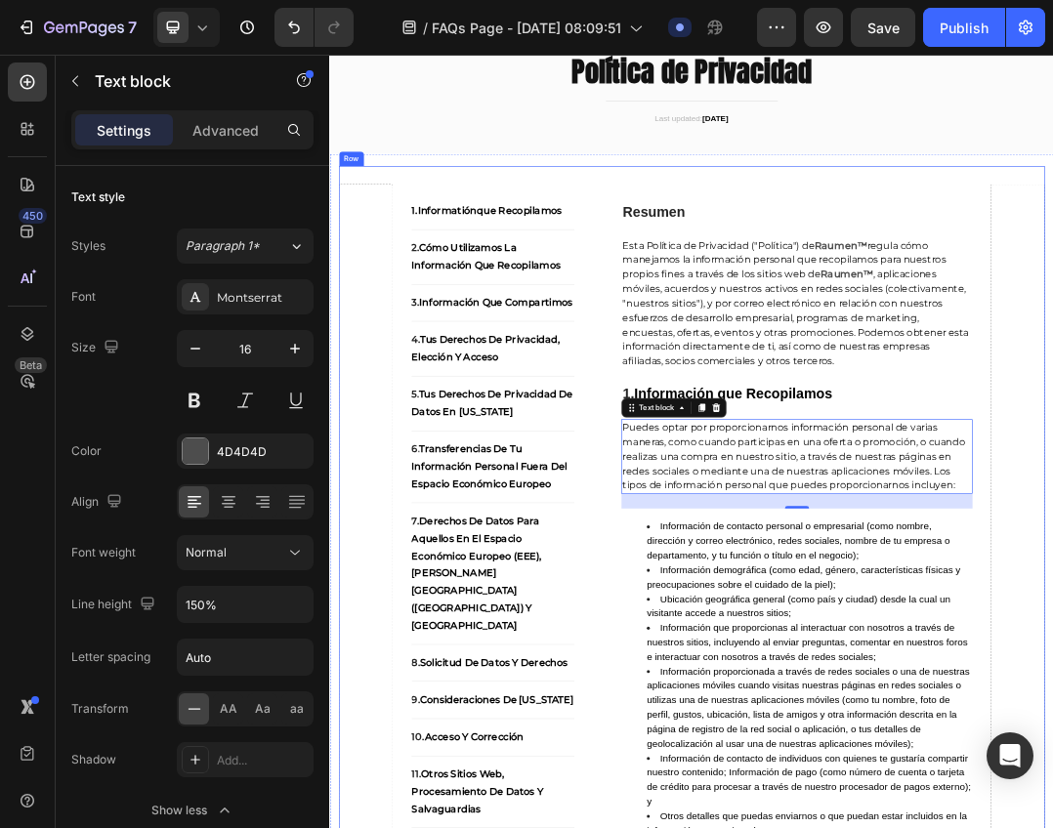
scroll to position [195, 0]
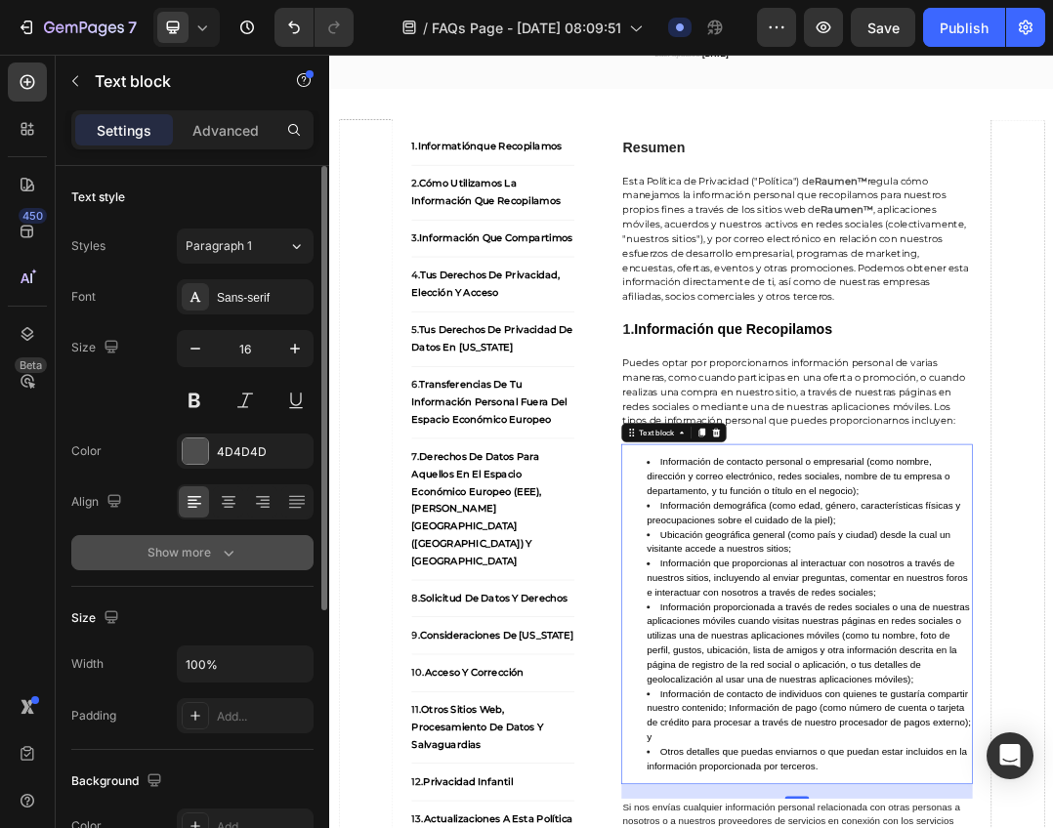
click at [230, 543] on icon "button" at bounding box center [229, 553] width 20 height 20
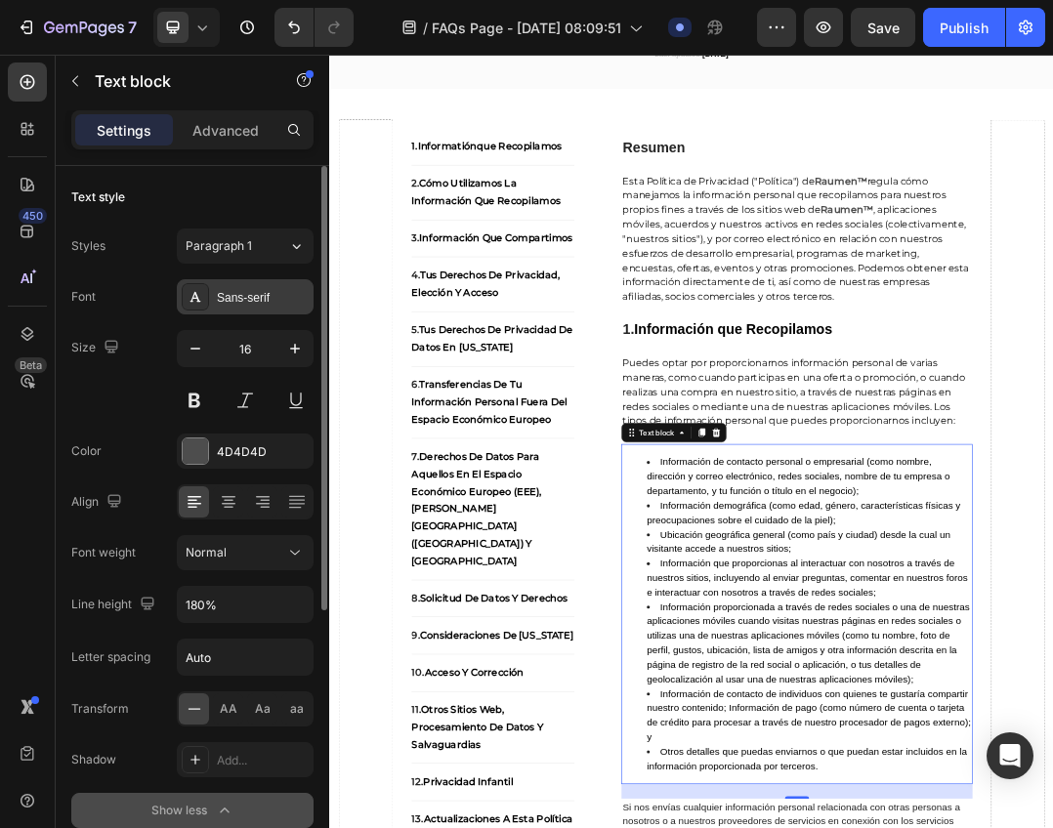
click at [255, 299] on div "Sans-serif" at bounding box center [263, 298] width 92 height 18
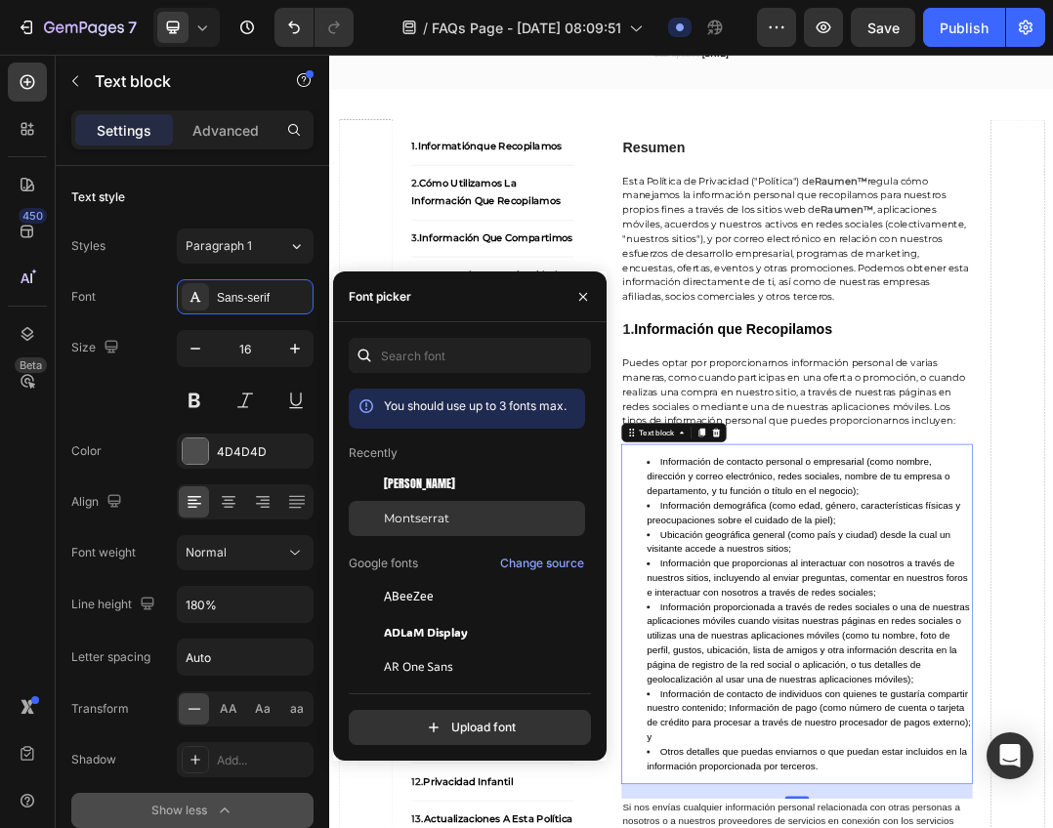
click at [421, 518] on span "Montserrat" at bounding box center [416, 519] width 65 height 18
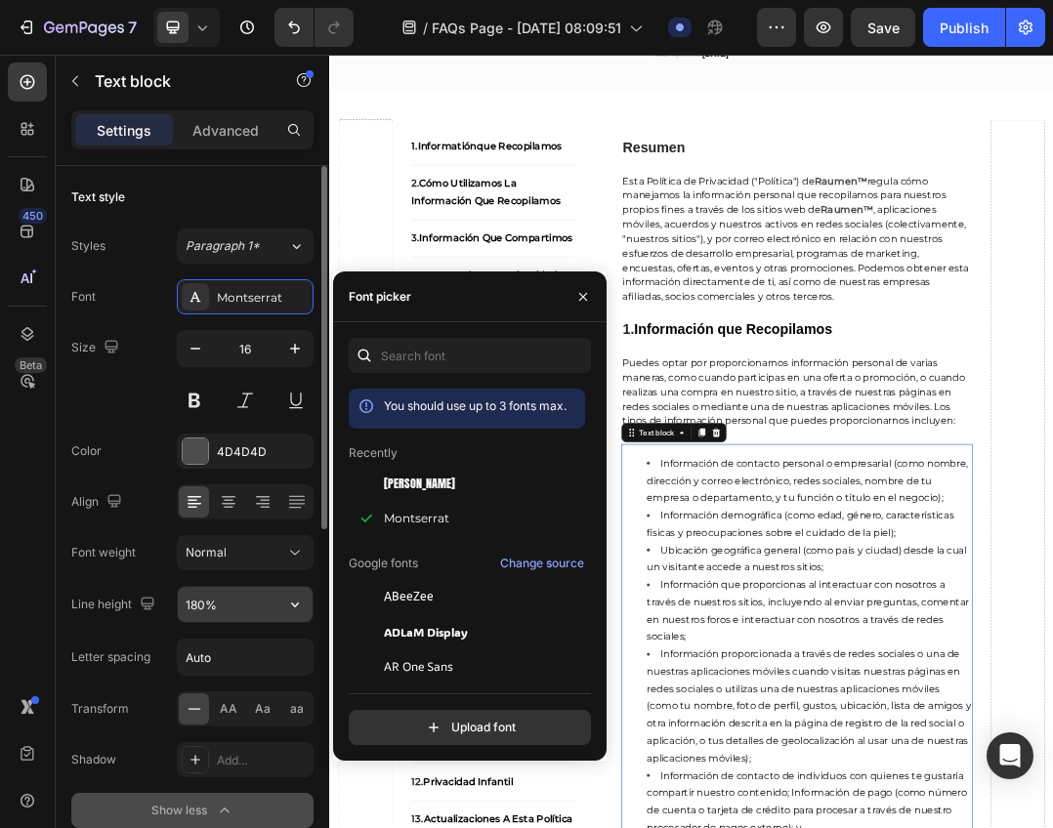
click at [257, 611] on input "180%" at bounding box center [245, 604] width 135 height 35
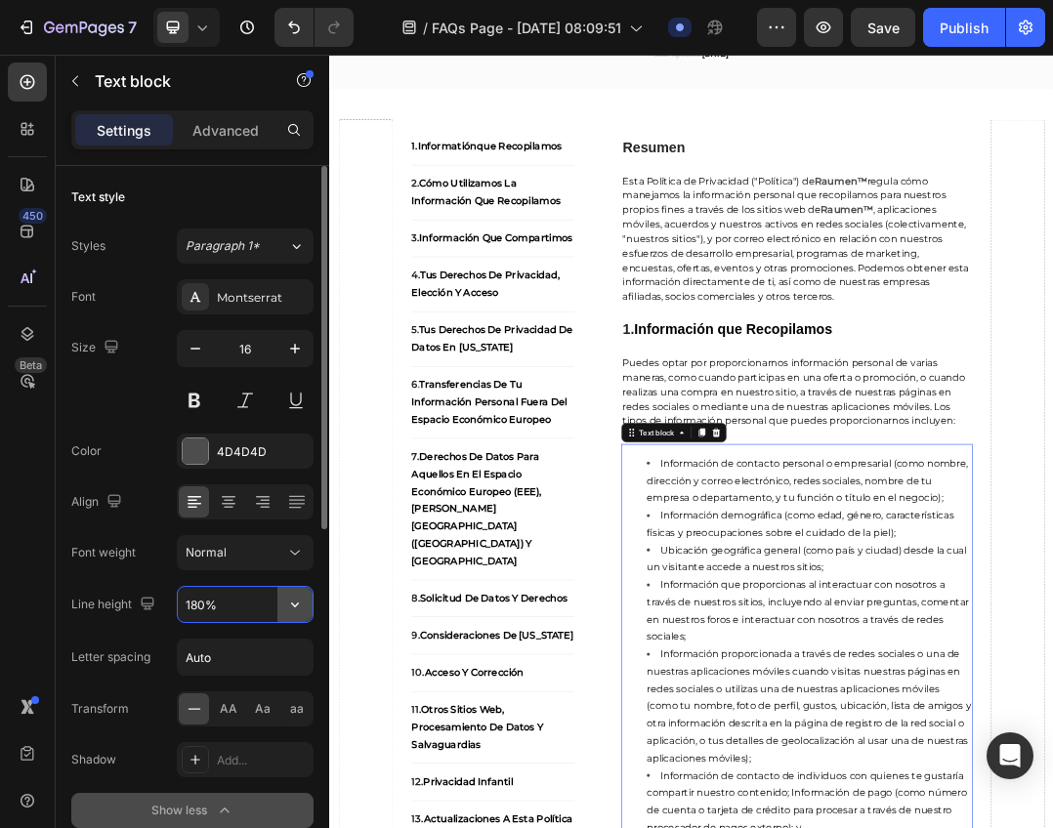
click at [300, 612] on icon "button" at bounding box center [295, 605] width 20 height 20
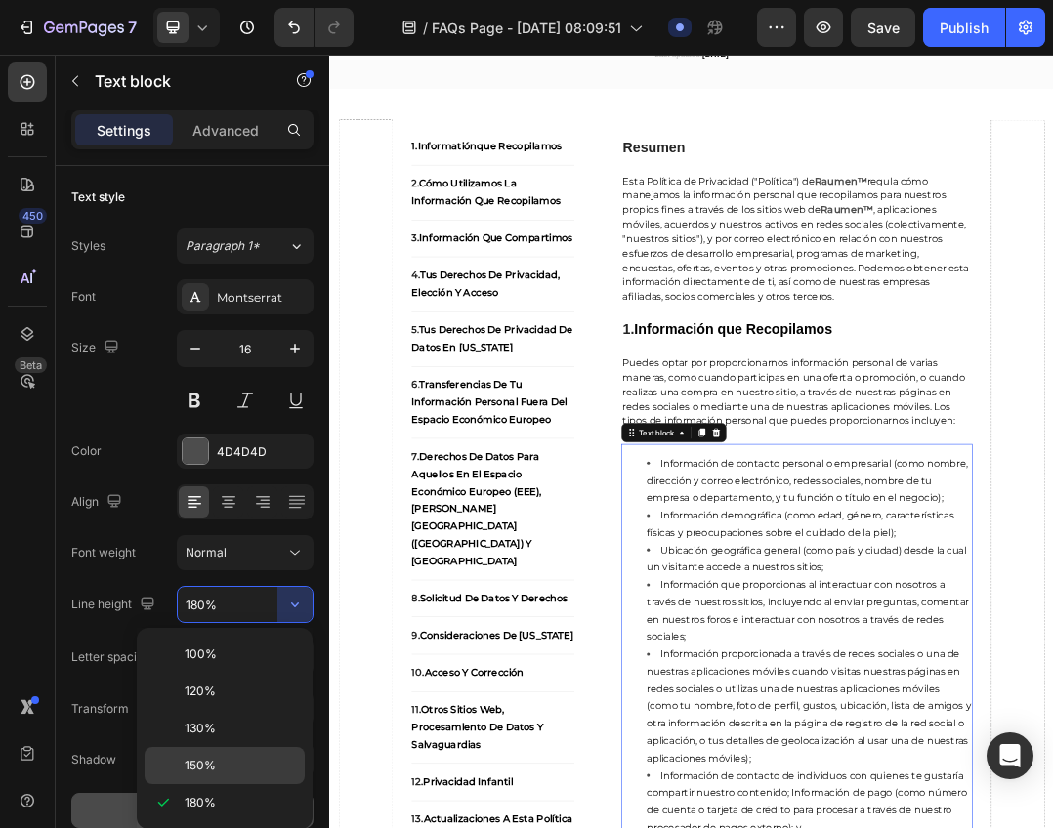
click at [226, 765] on p "150%" at bounding box center [240, 766] width 111 height 18
type input "150%"
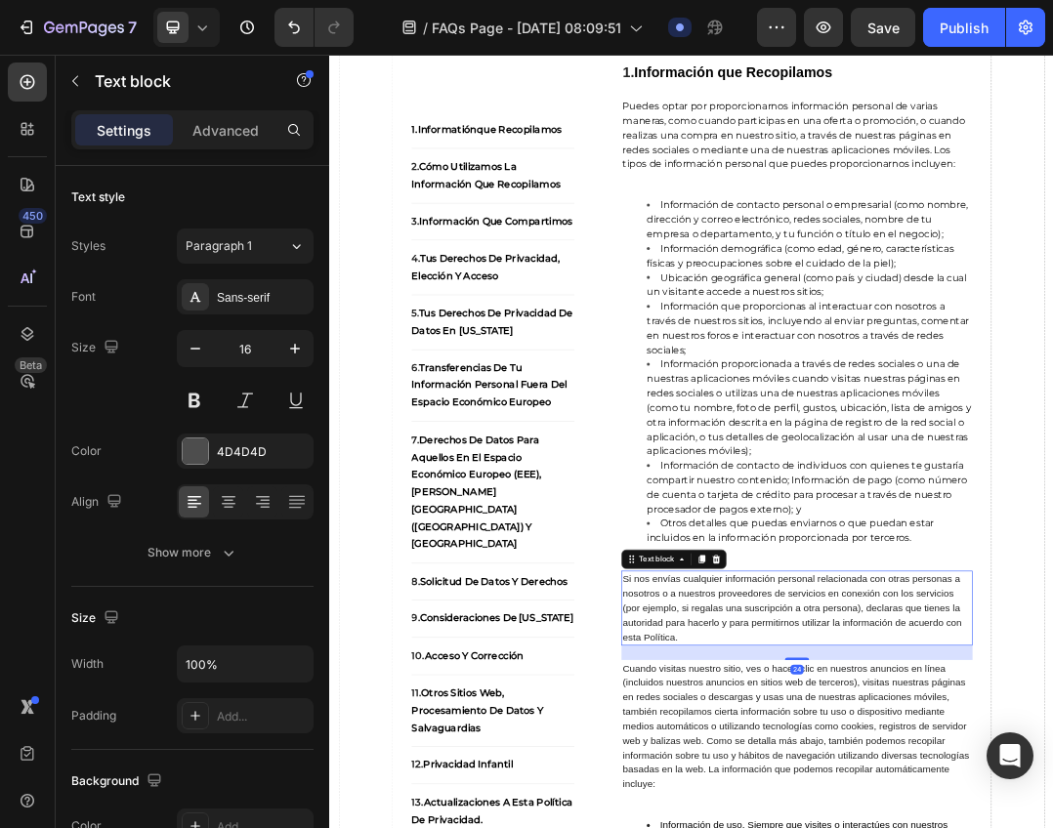
scroll to position [683, 0]
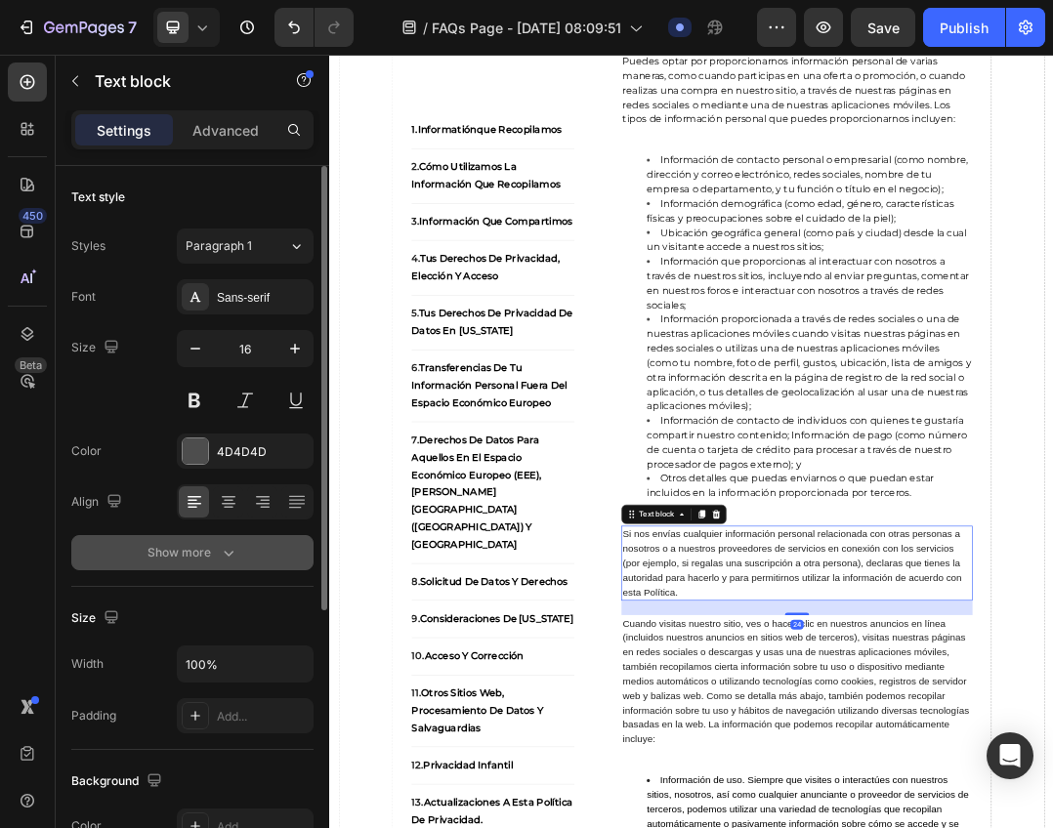
click at [227, 561] on icon "button" at bounding box center [229, 553] width 20 height 20
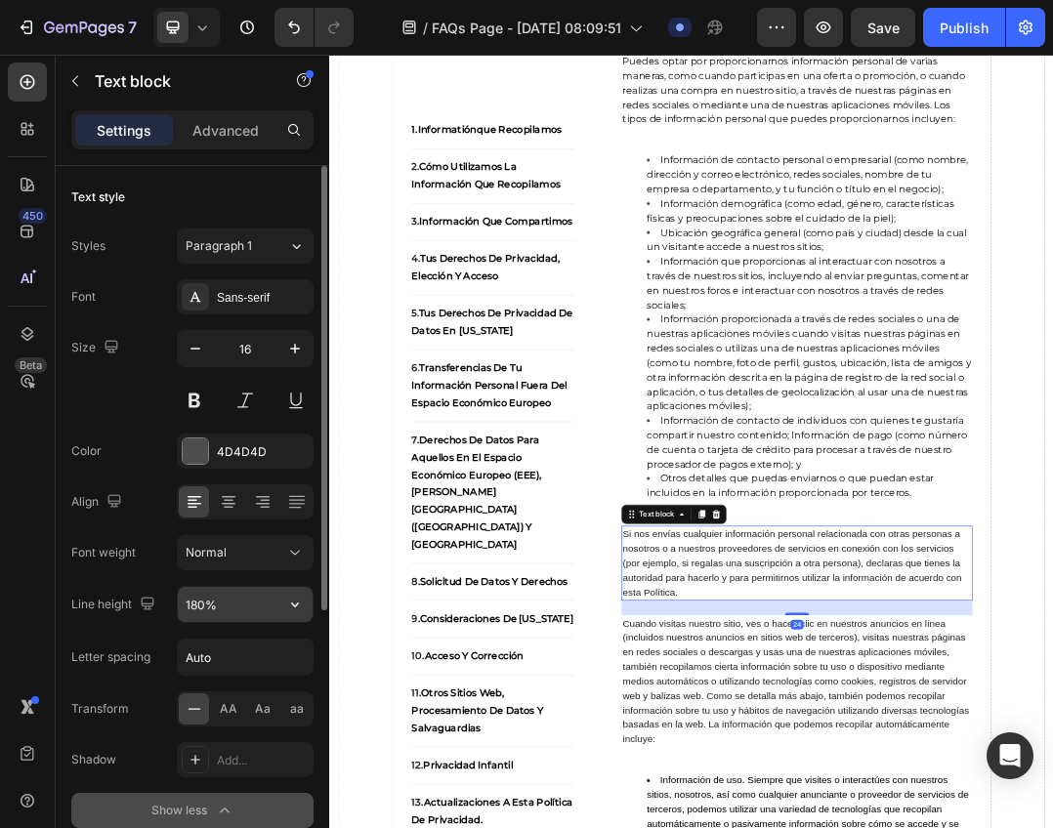
click at [297, 605] on icon "button" at bounding box center [295, 604] width 8 height 5
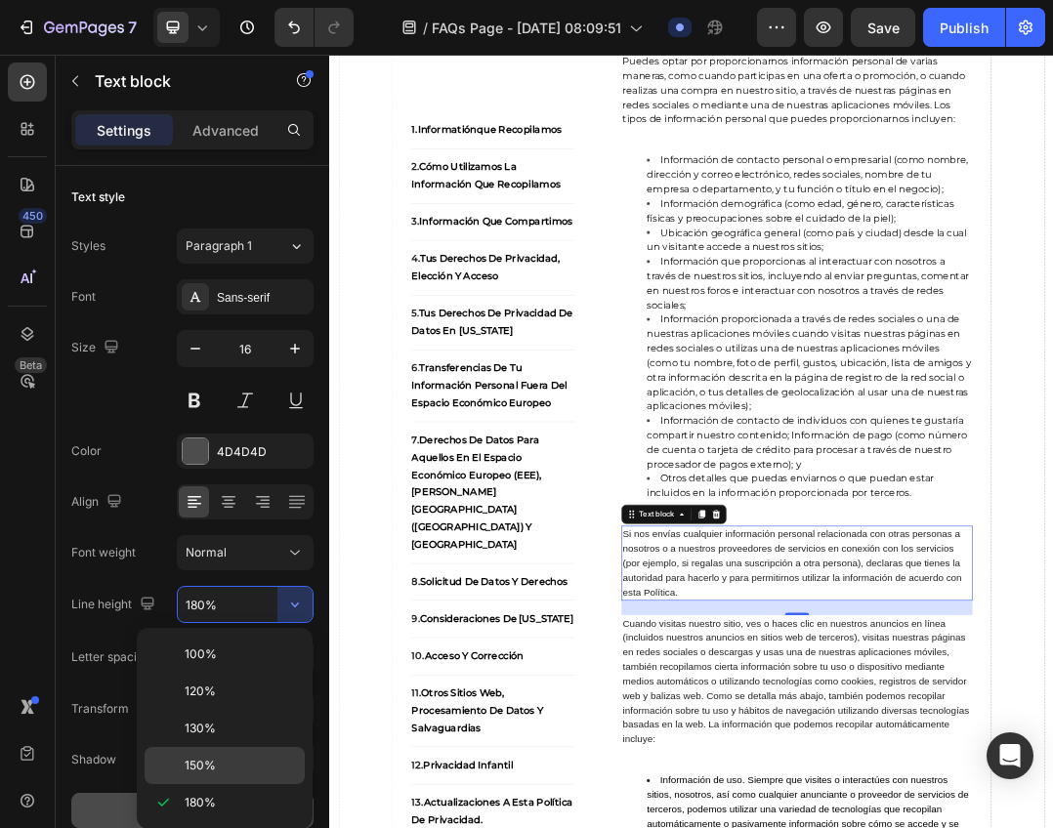
click at [227, 766] on p "150%" at bounding box center [240, 766] width 111 height 18
type input "150%"
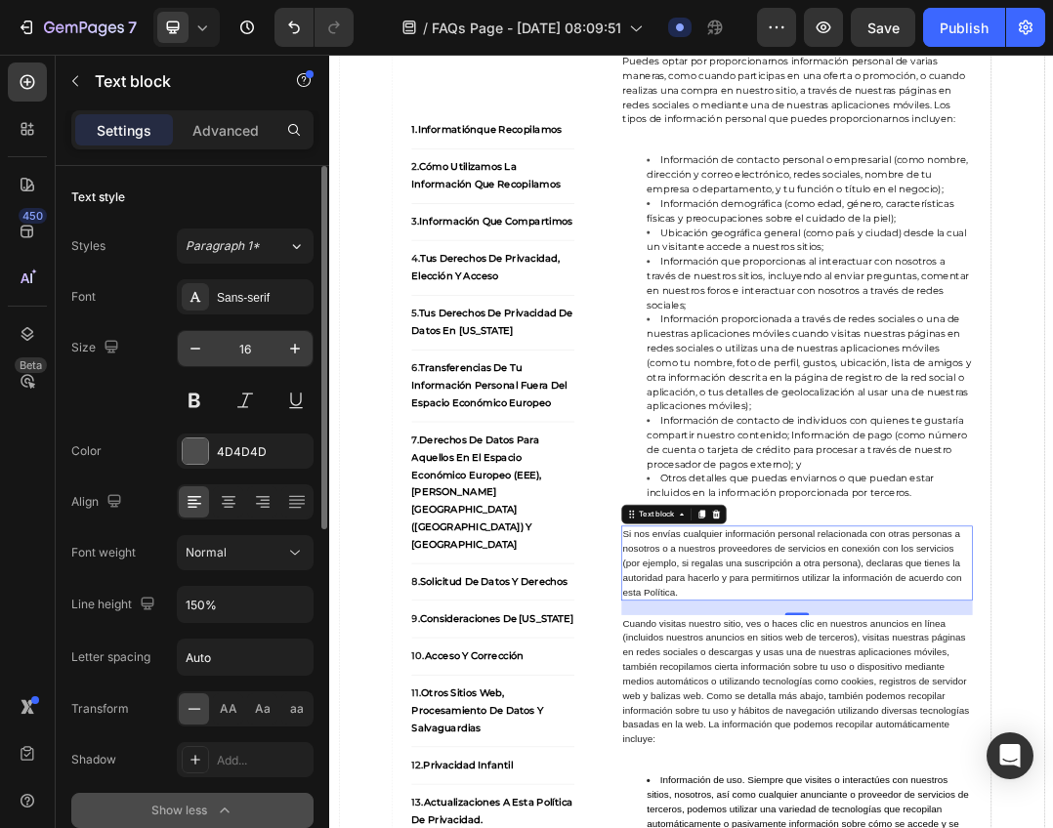
click at [247, 330] on div "16" at bounding box center [245, 348] width 137 height 37
click at [251, 306] on div "Sans-serif" at bounding box center [263, 298] width 92 height 18
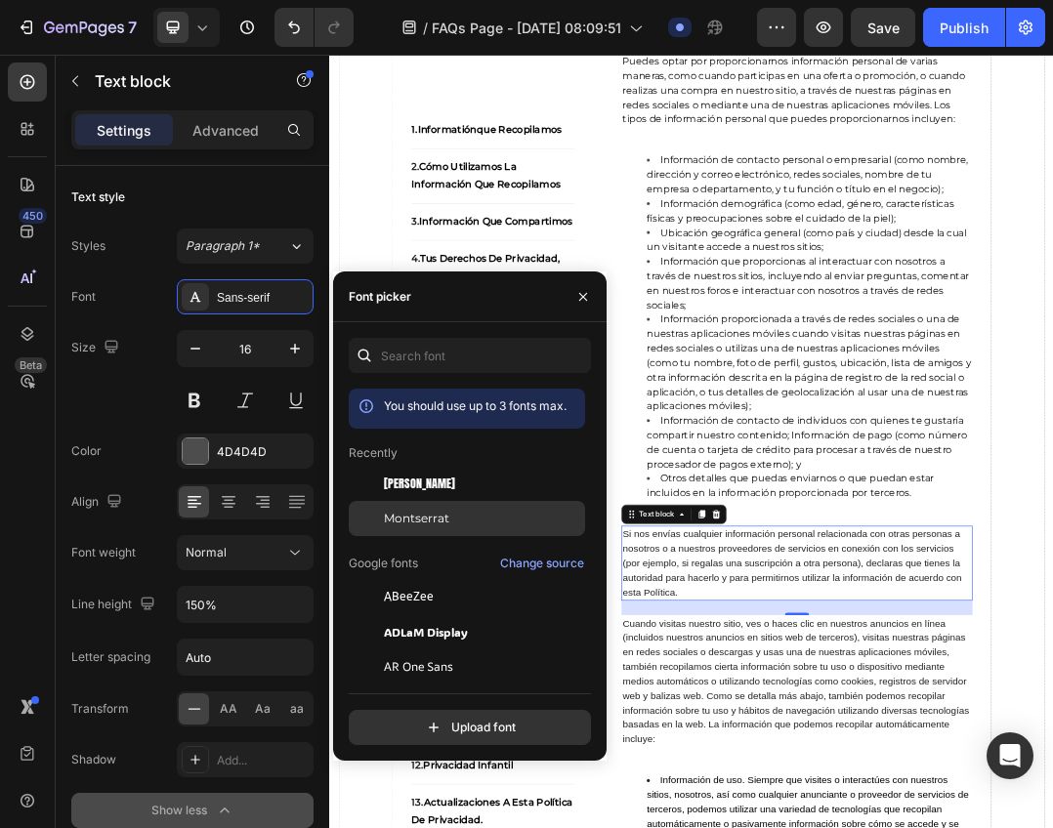
click at [423, 525] on span "Montserrat" at bounding box center [416, 519] width 65 height 18
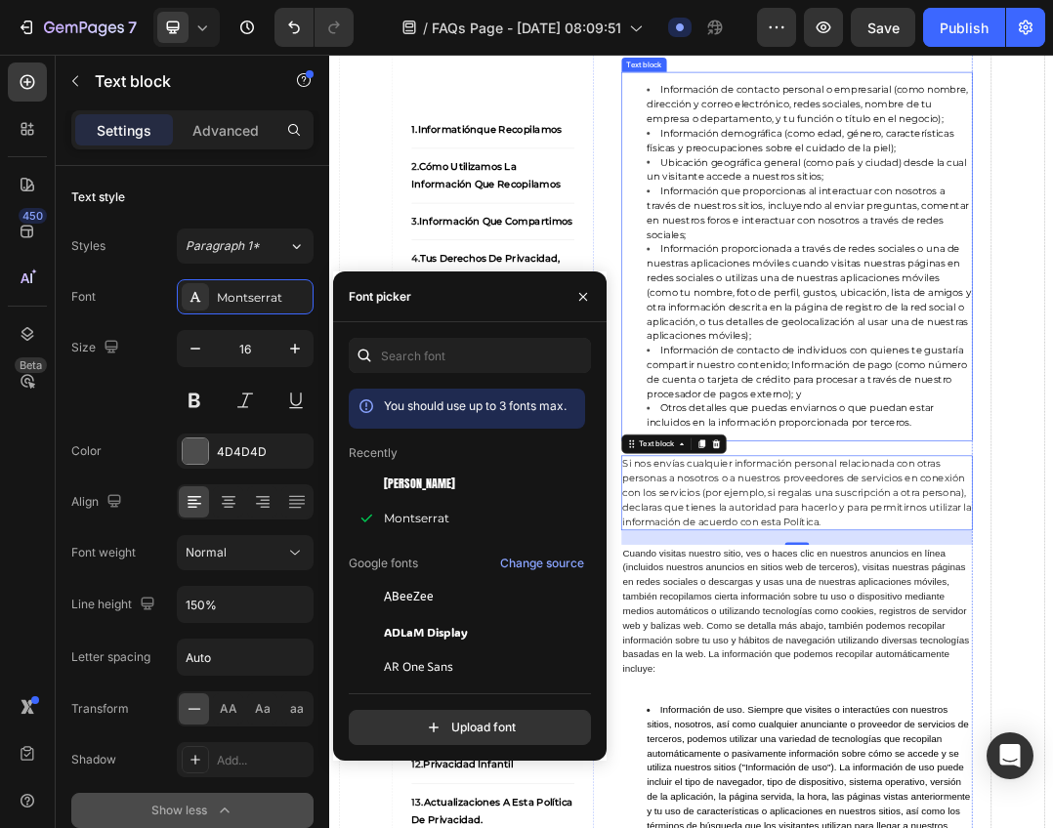
scroll to position [879, 0]
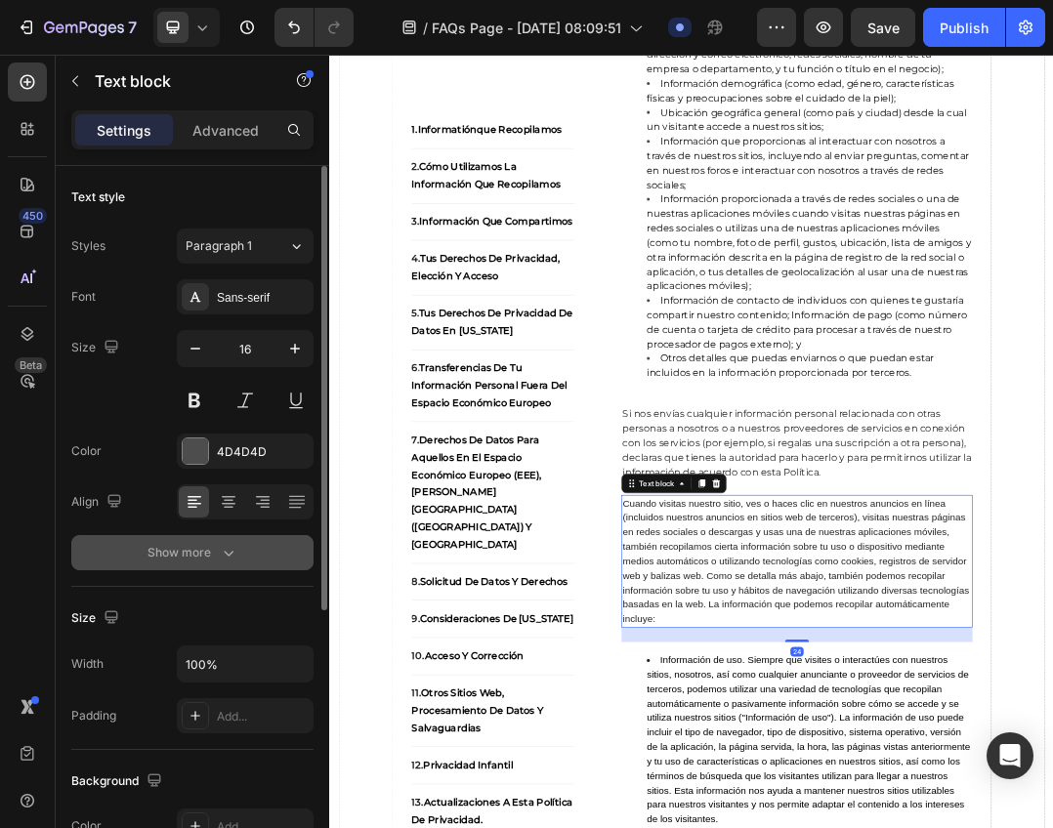
click at [202, 539] on button "Show more" at bounding box center [192, 552] width 242 height 35
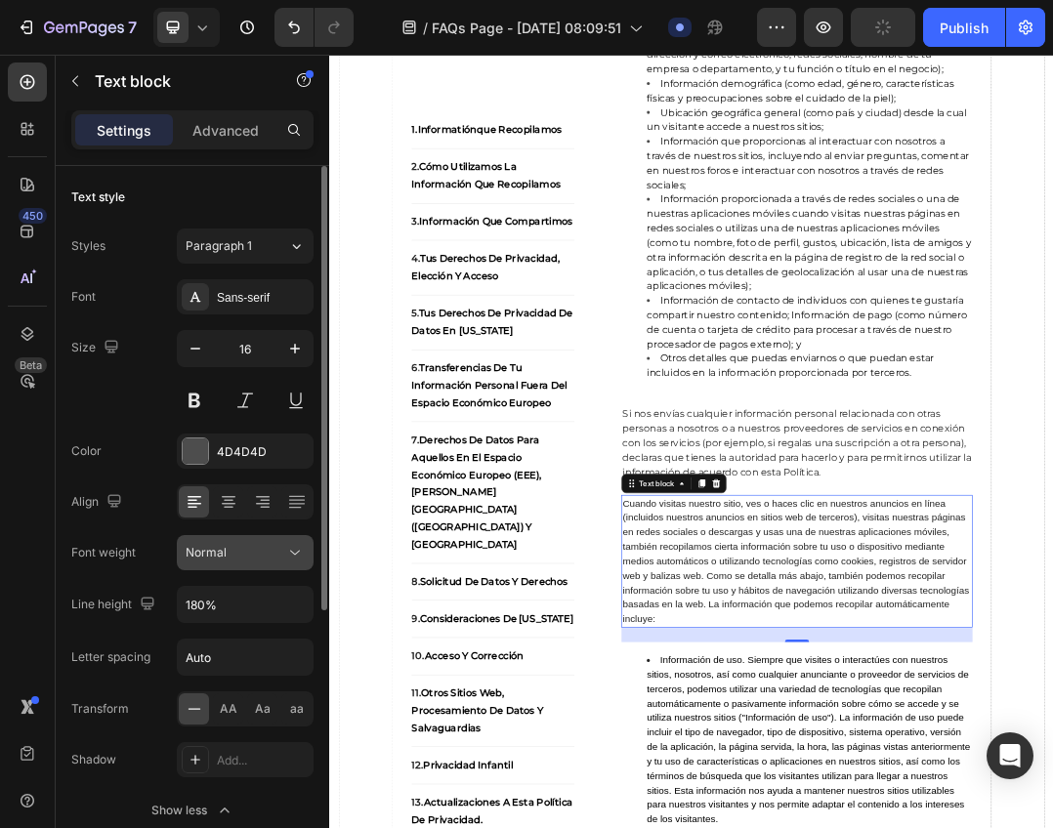
click at [278, 562] on button "Normal" at bounding box center [245, 552] width 137 height 35
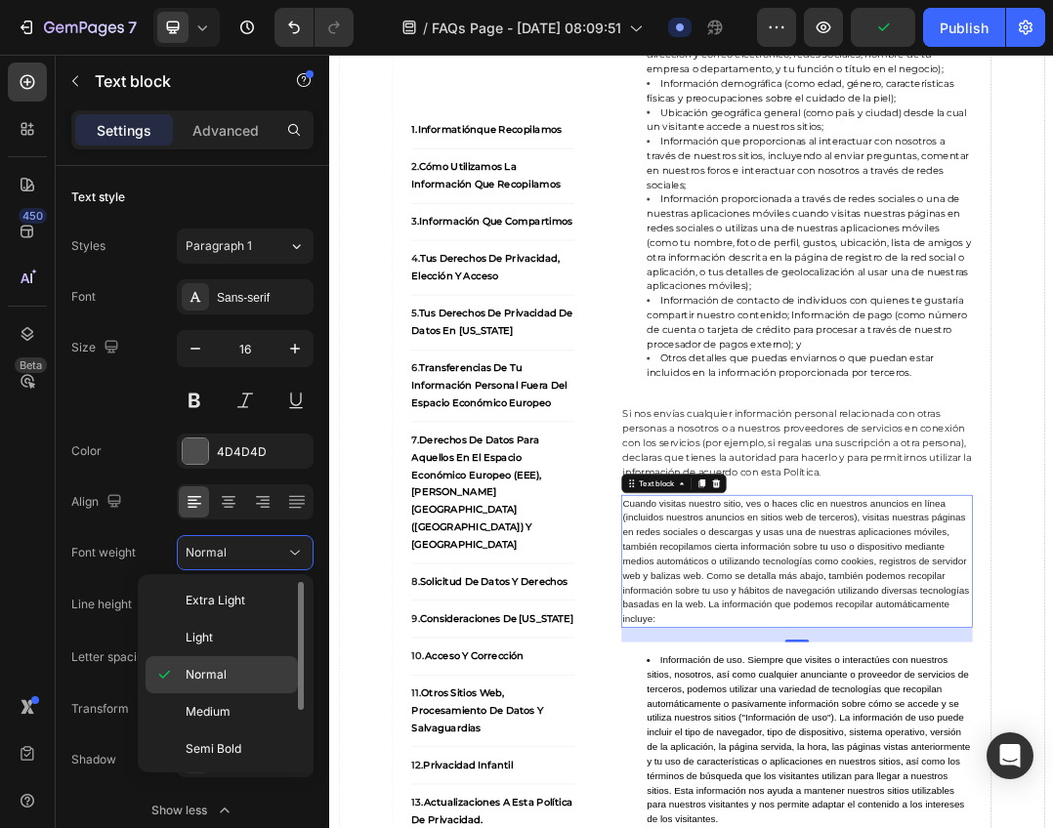
click at [228, 675] on p "Normal" at bounding box center [237, 675] width 103 height 18
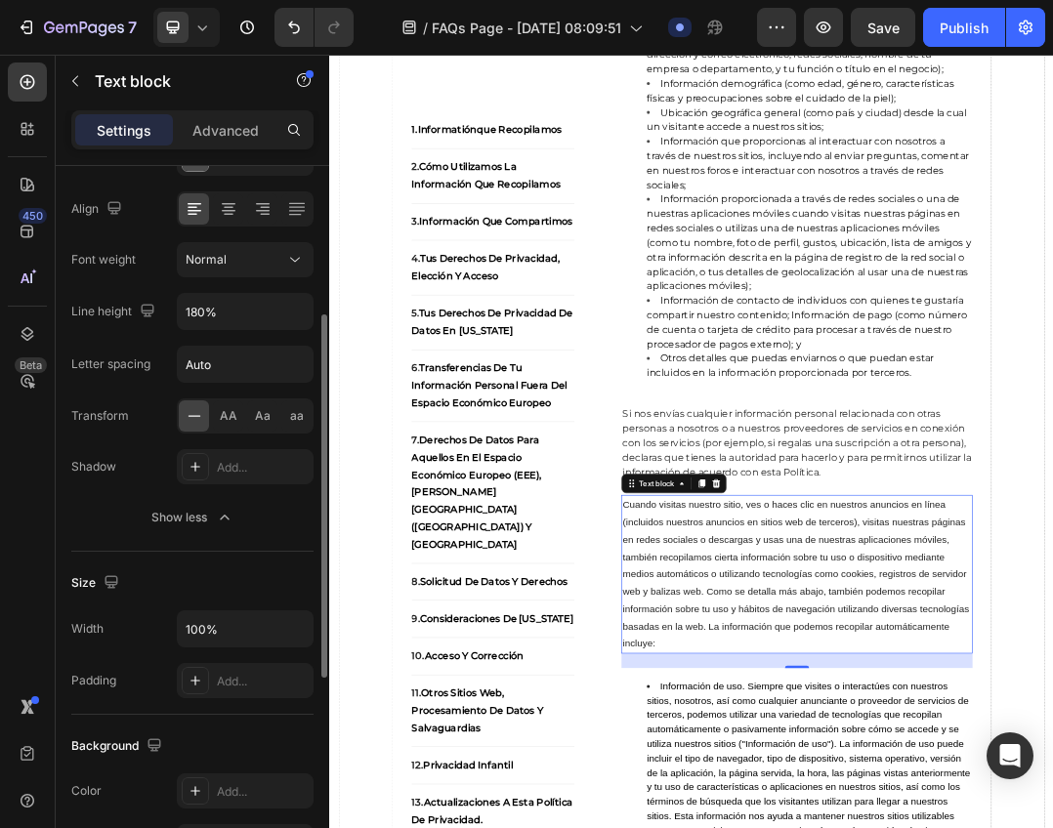
scroll to position [0, 0]
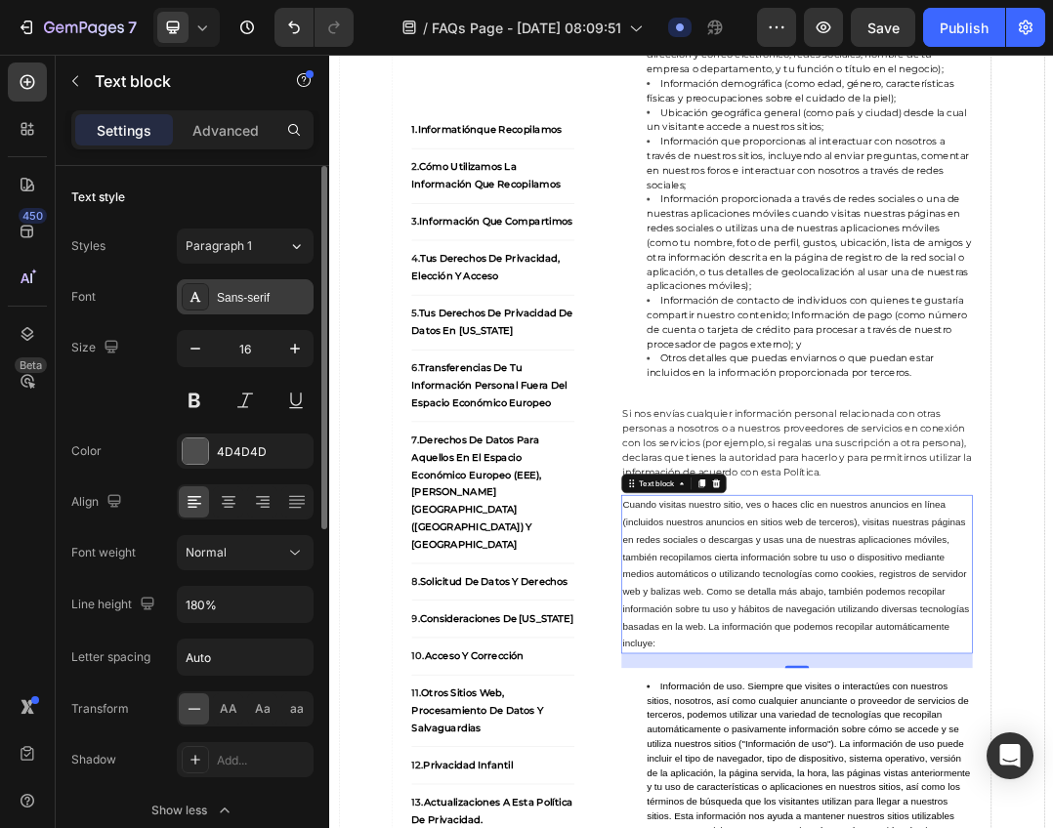
click at [245, 290] on div "Sans-serif" at bounding box center [263, 298] width 92 height 18
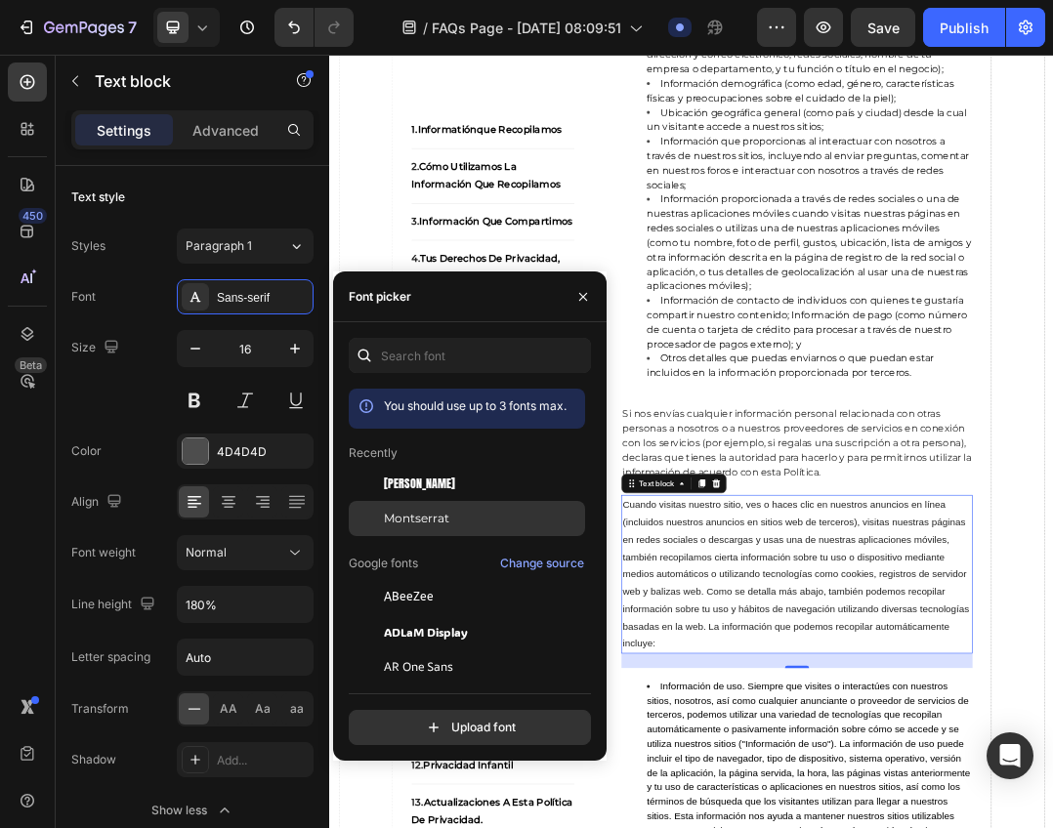
click at [415, 515] on span "Montserrat" at bounding box center [416, 519] width 65 height 18
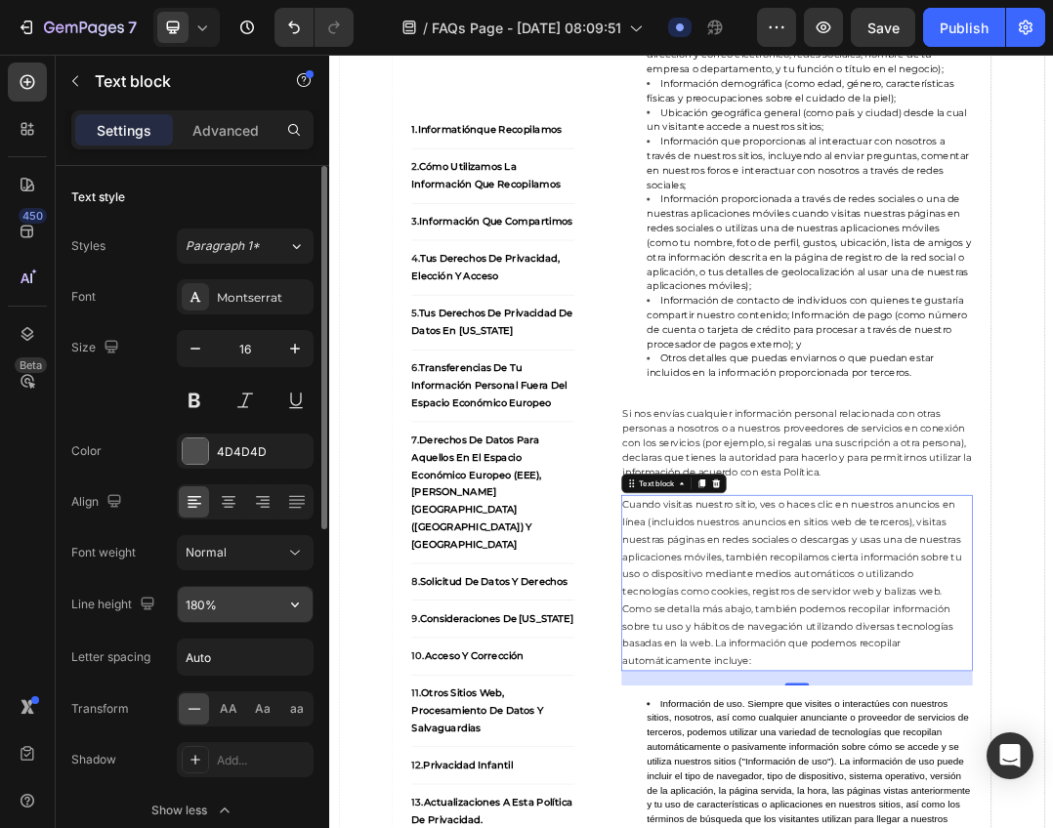
click at [288, 611] on icon "button" at bounding box center [295, 605] width 20 height 20
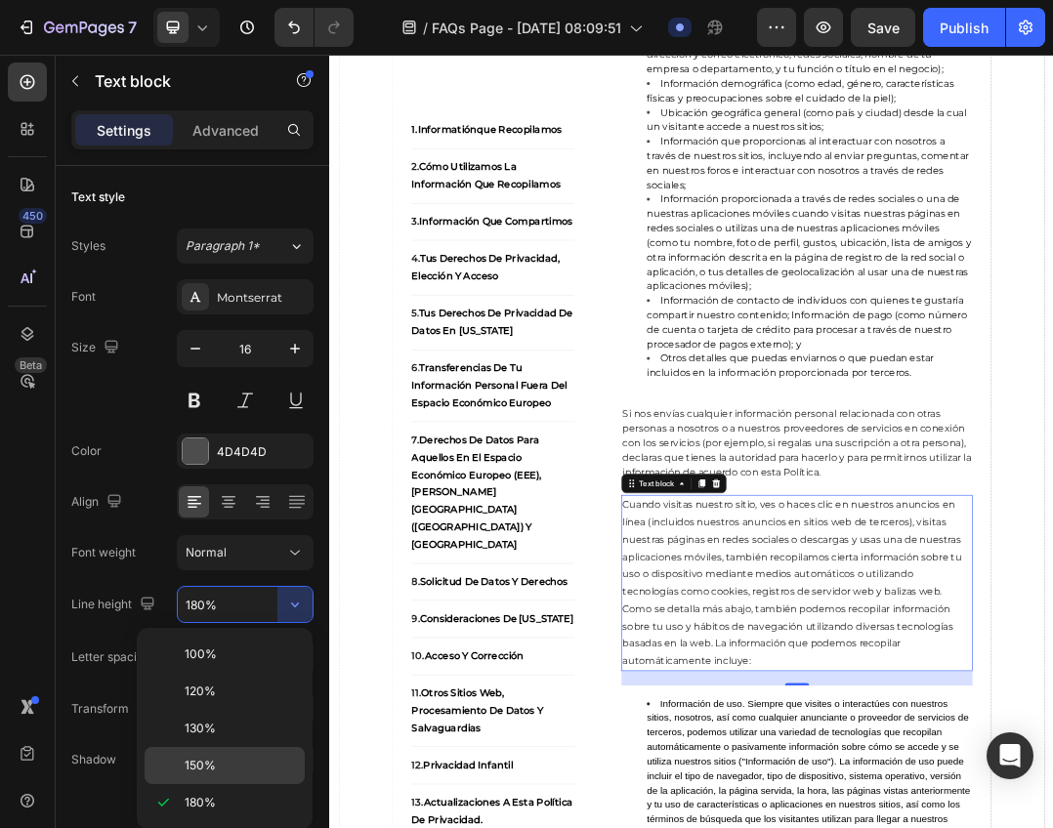
click at [206, 762] on span "150%" at bounding box center [200, 766] width 31 height 18
type input "150%"
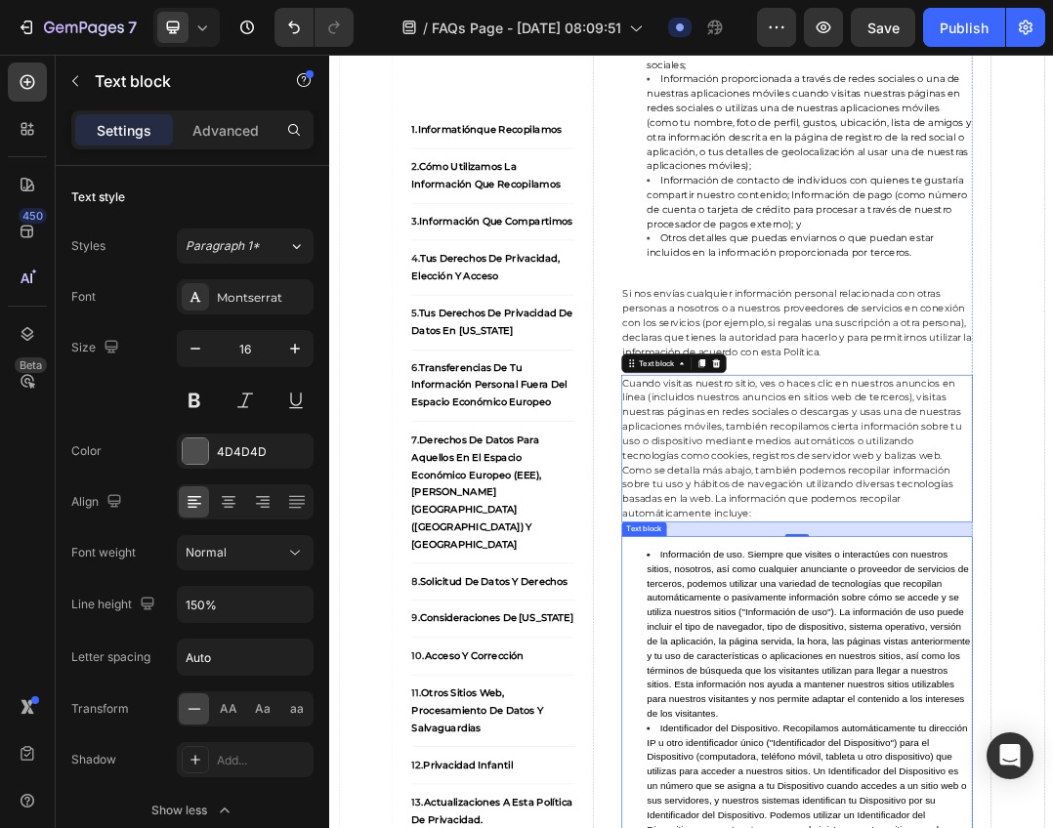
scroll to position [1074, 0]
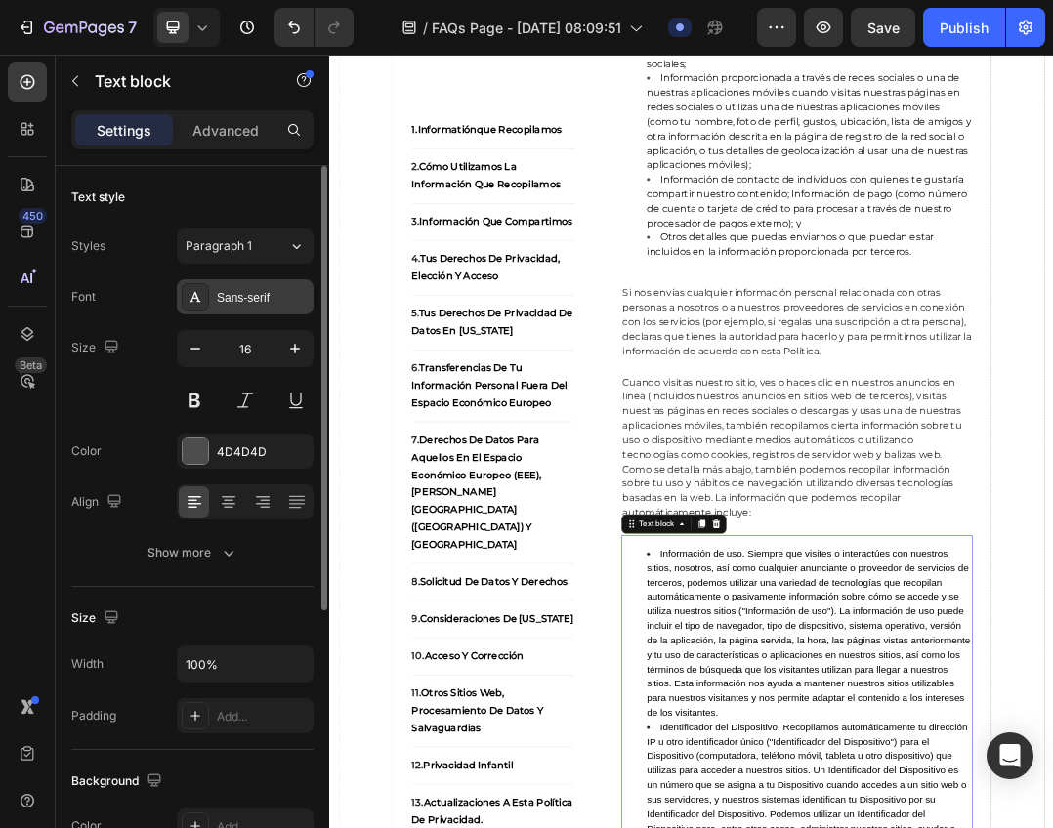
click at [233, 306] on div "Sans-serif" at bounding box center [263, 298] width 92 height 18
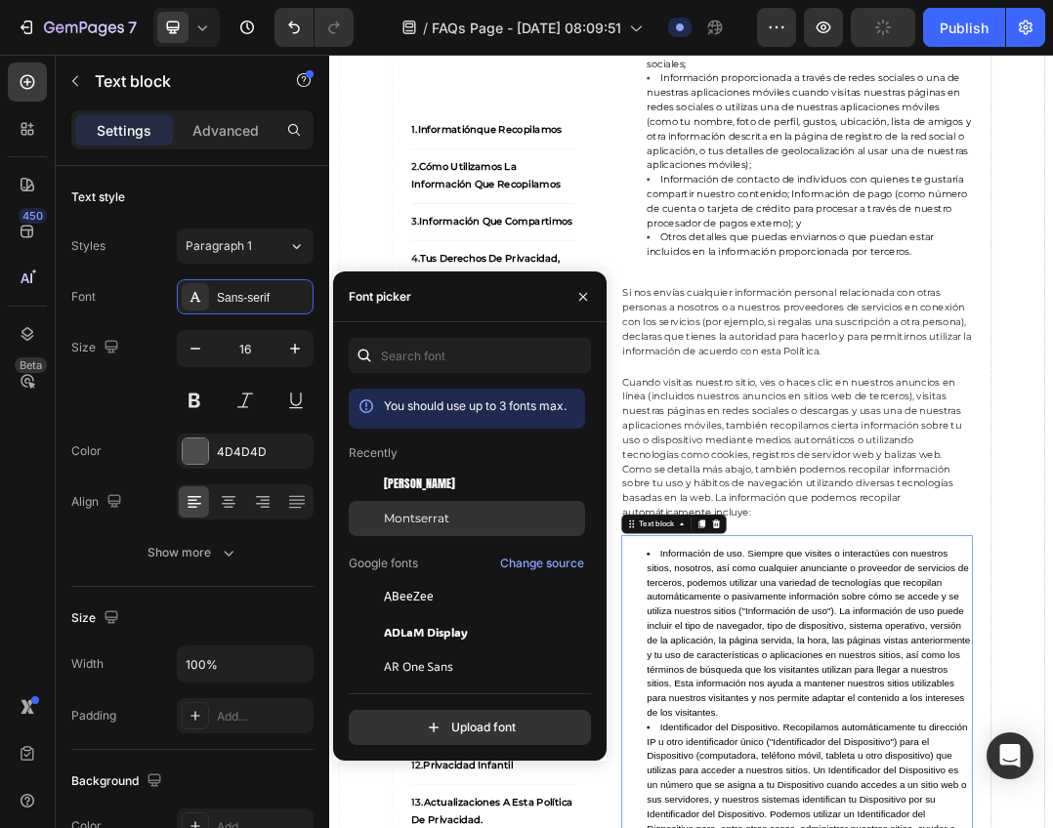
click at [471, 509] on div "Montserrat" at bounding box center [467, 518] width 236 height 35
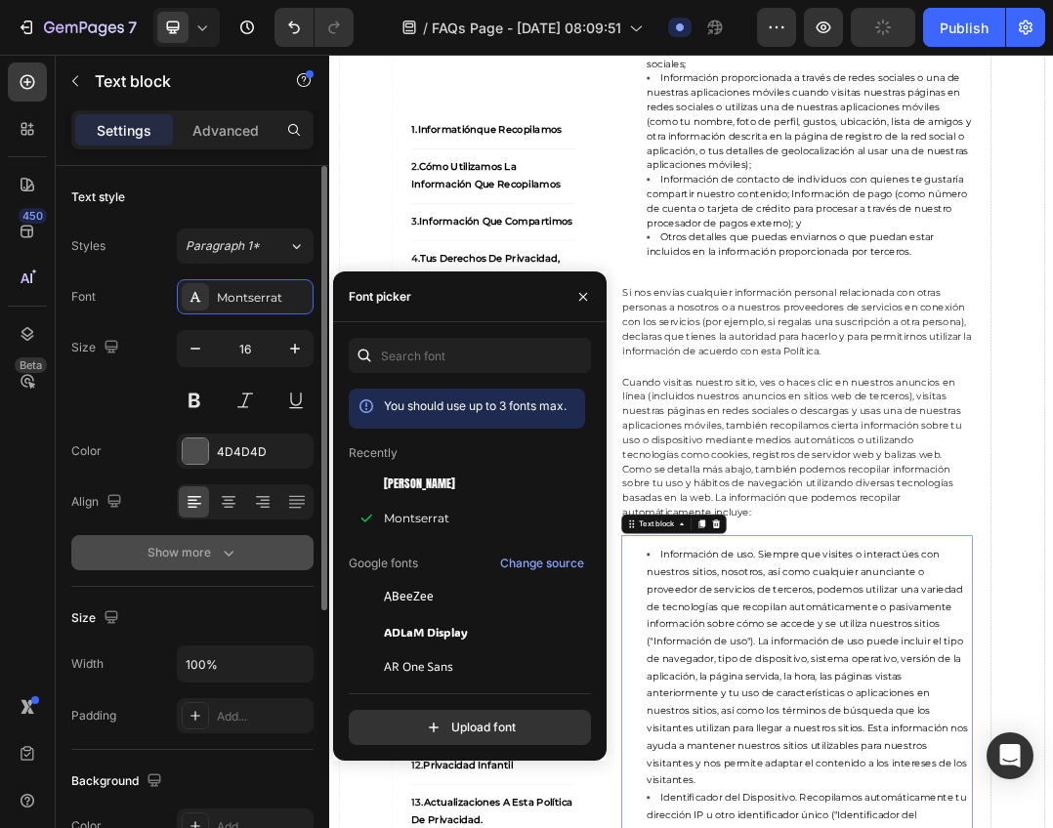
click at [225, 551] on icon "button" at bounding box center [229, 553] width 20 height 20
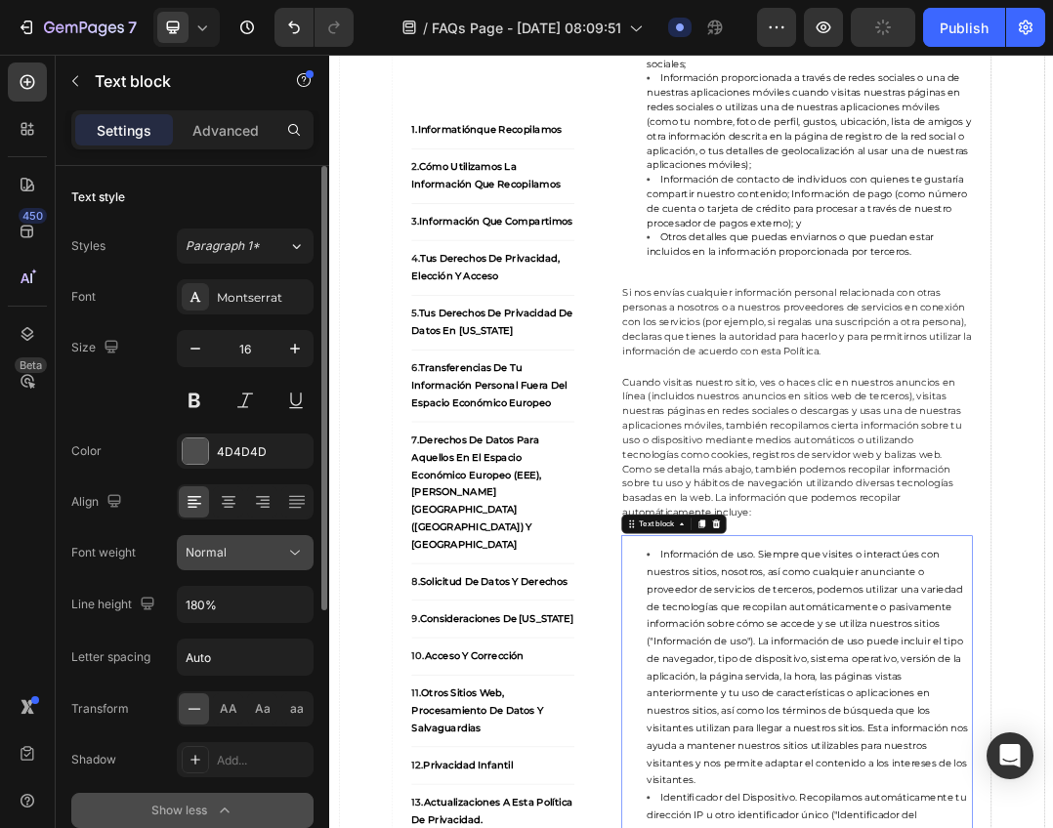
click at [272, 554] on div "Normal" at bounding box center [236, 553] width 100 height 18
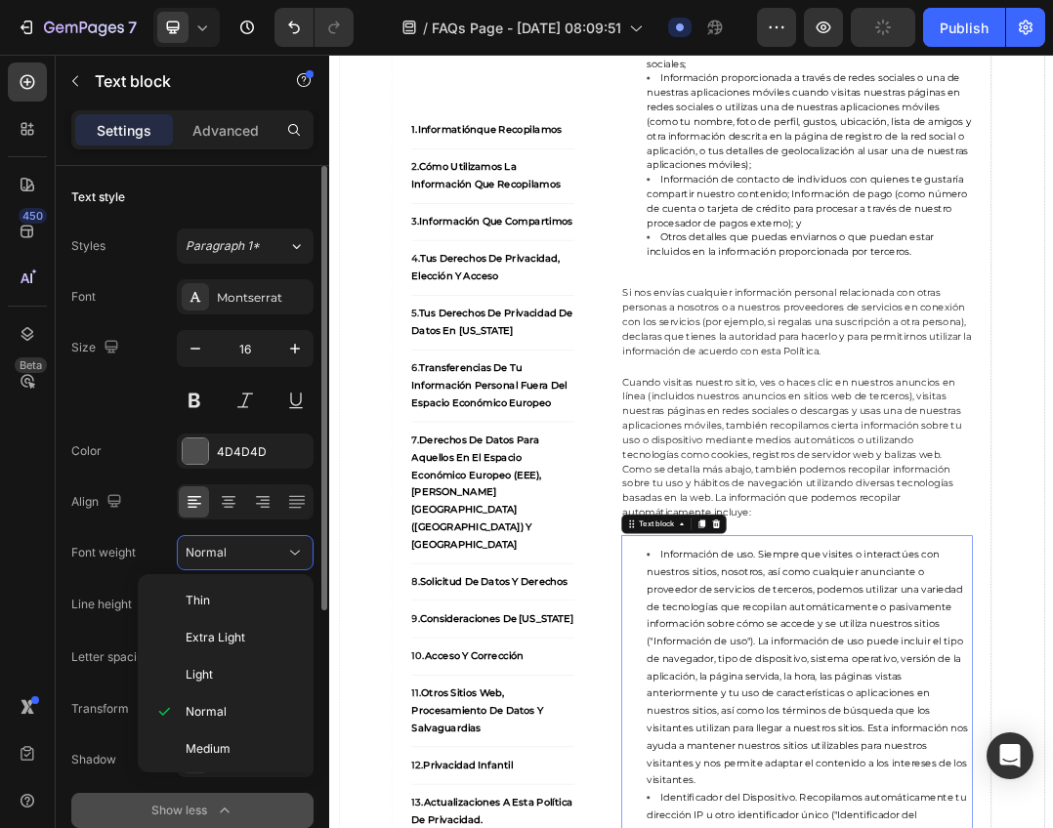
click at [81, 575] on div "Font Montserrat Size 16 Color 4D4D4D Align Font weight Normal Line height 180% …" at bounding box center [192, 553] width 242 height 549
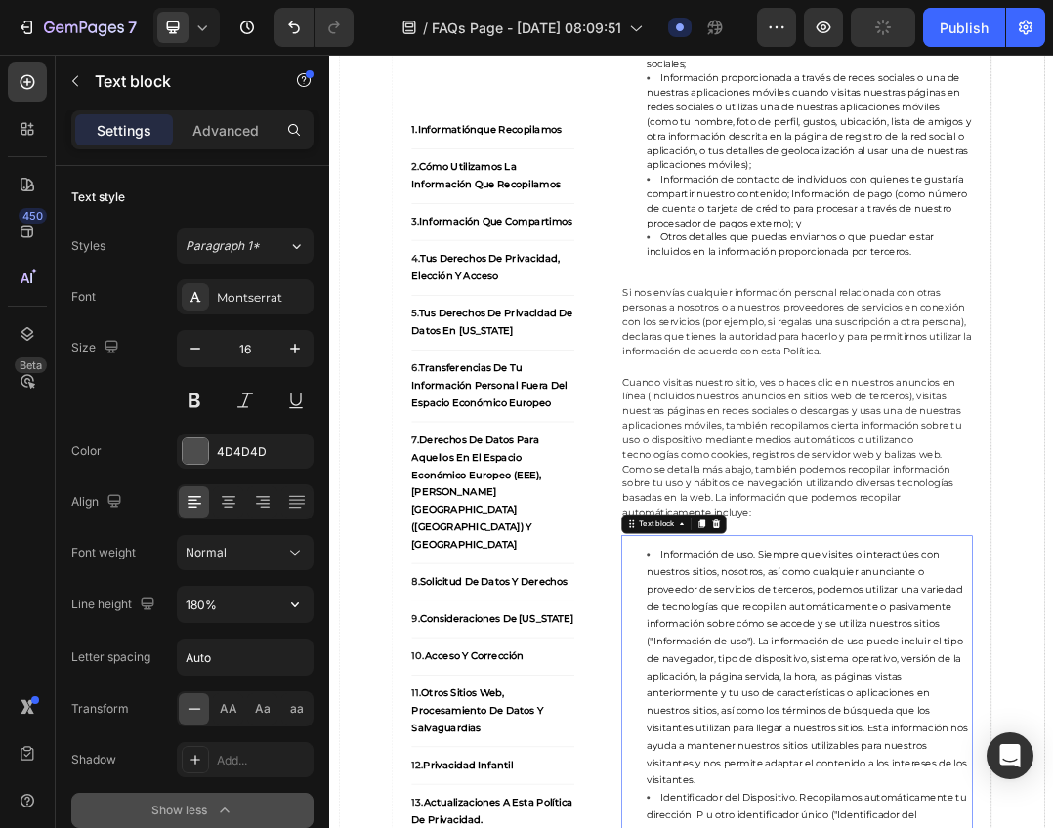
click at [248, 592] on input "180%" at bounding box center [245, 604] width 135 height 35
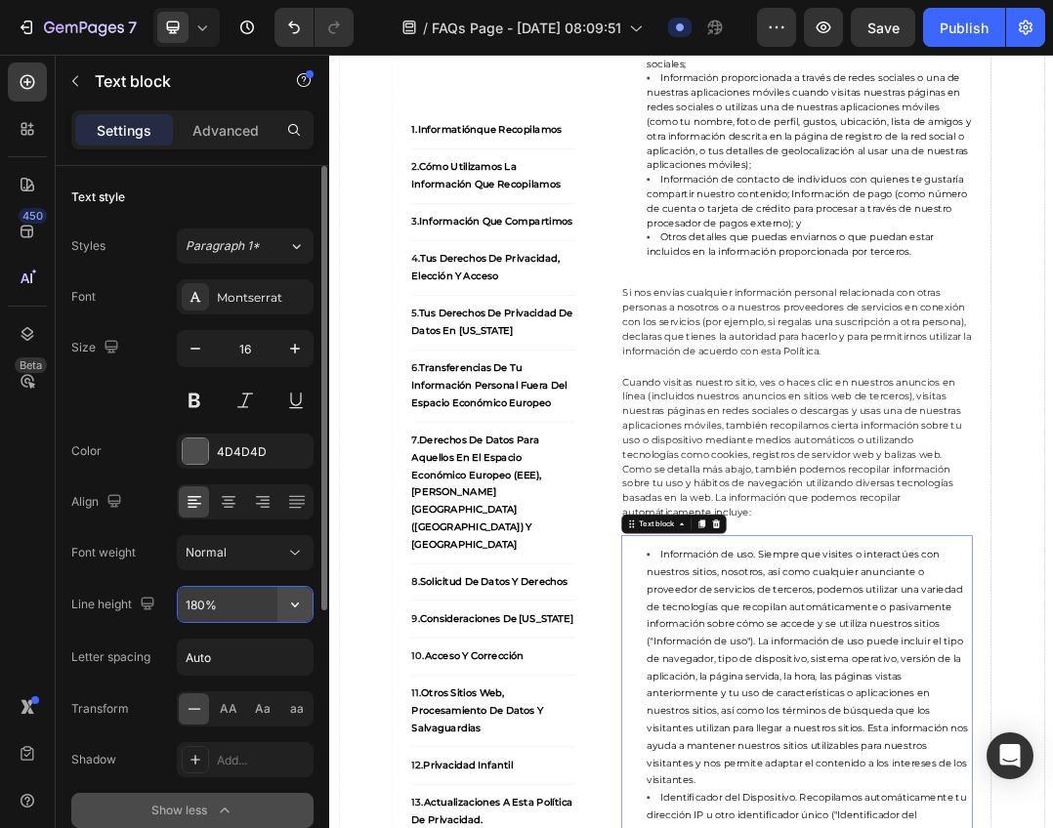
click at [293, 601] on icon "button" at bounding box center [295, 605] width 20 height 20
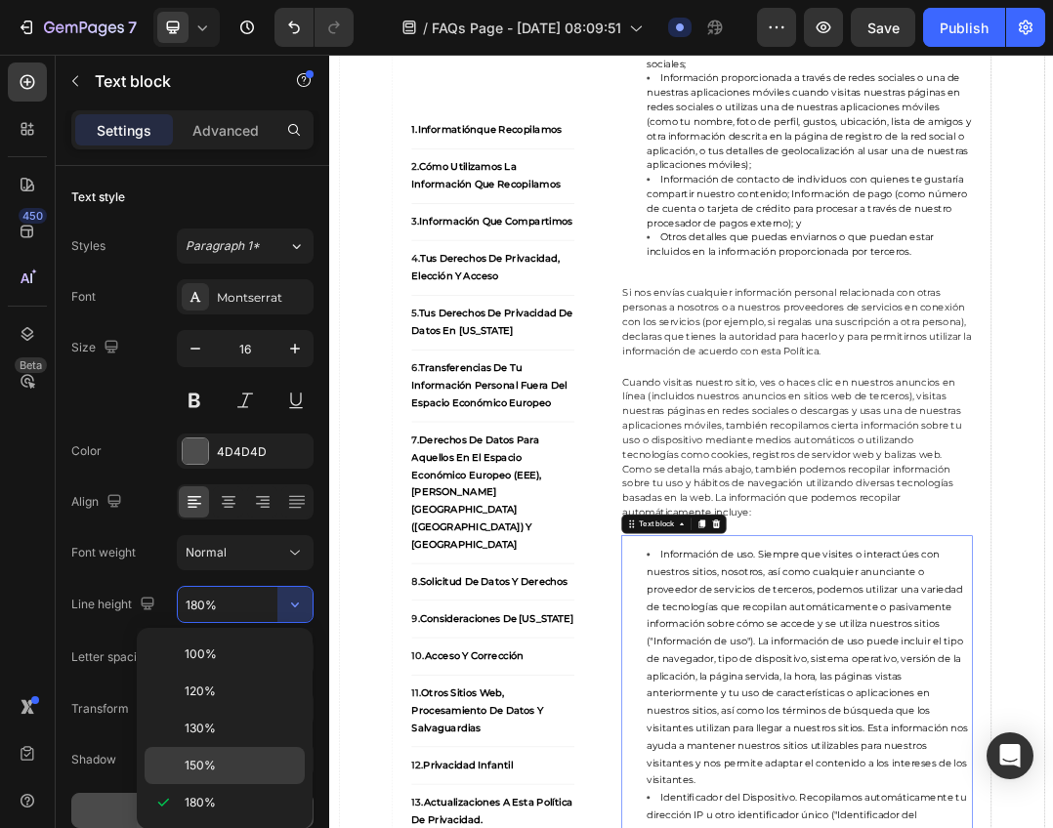
click at [237, 749] on div "150%" at bounding box center [225, 765] width 160 height 37
type input "150%"
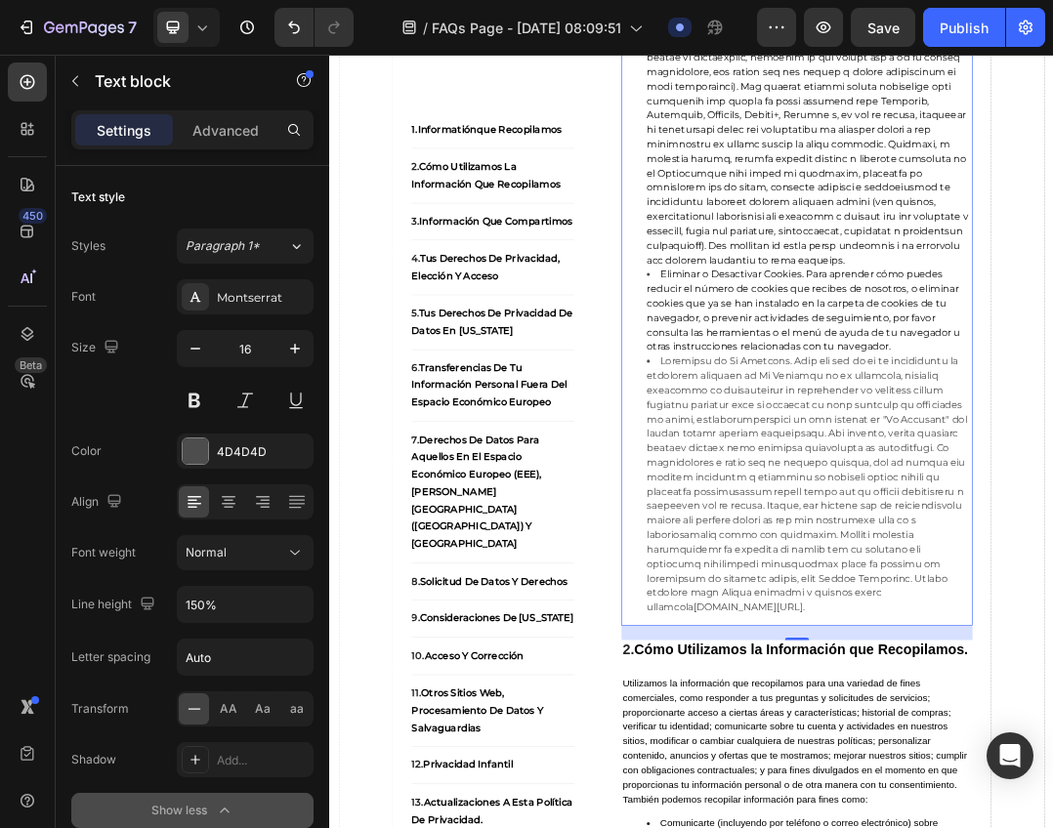
scroll to position [2832, 0]
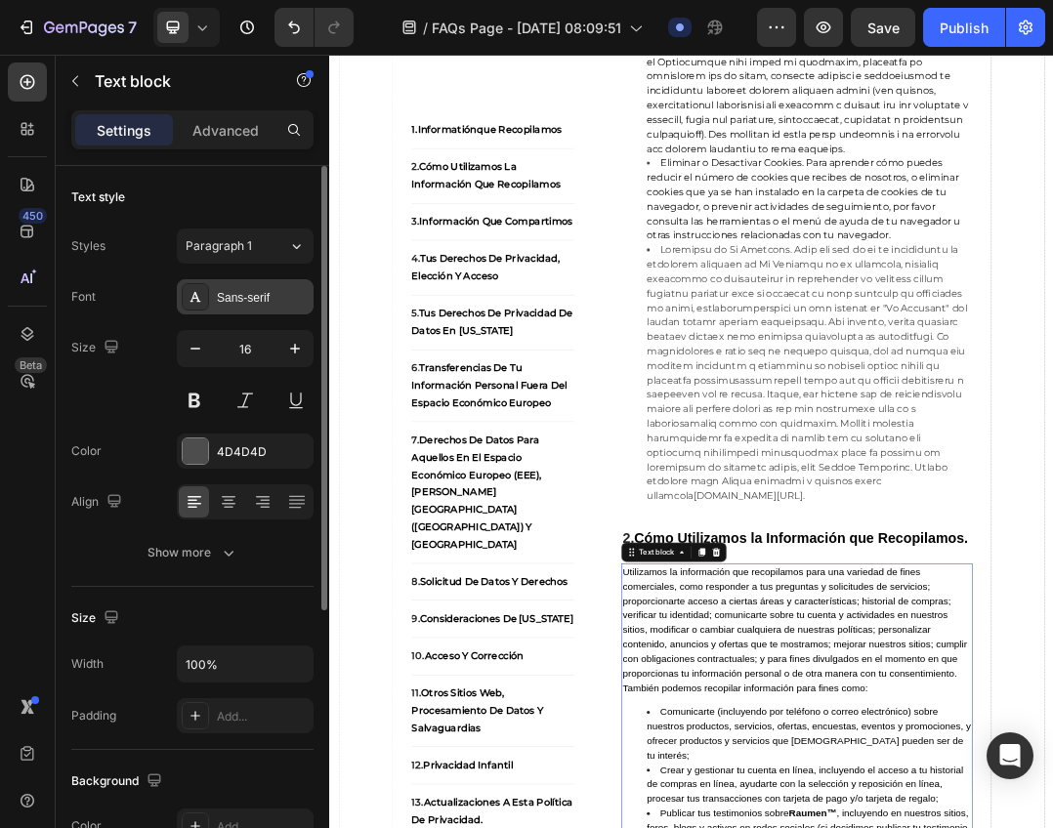
click at [258, 303] on div "Sans-serif" at bounding box center [263, 298] width 92 height 18
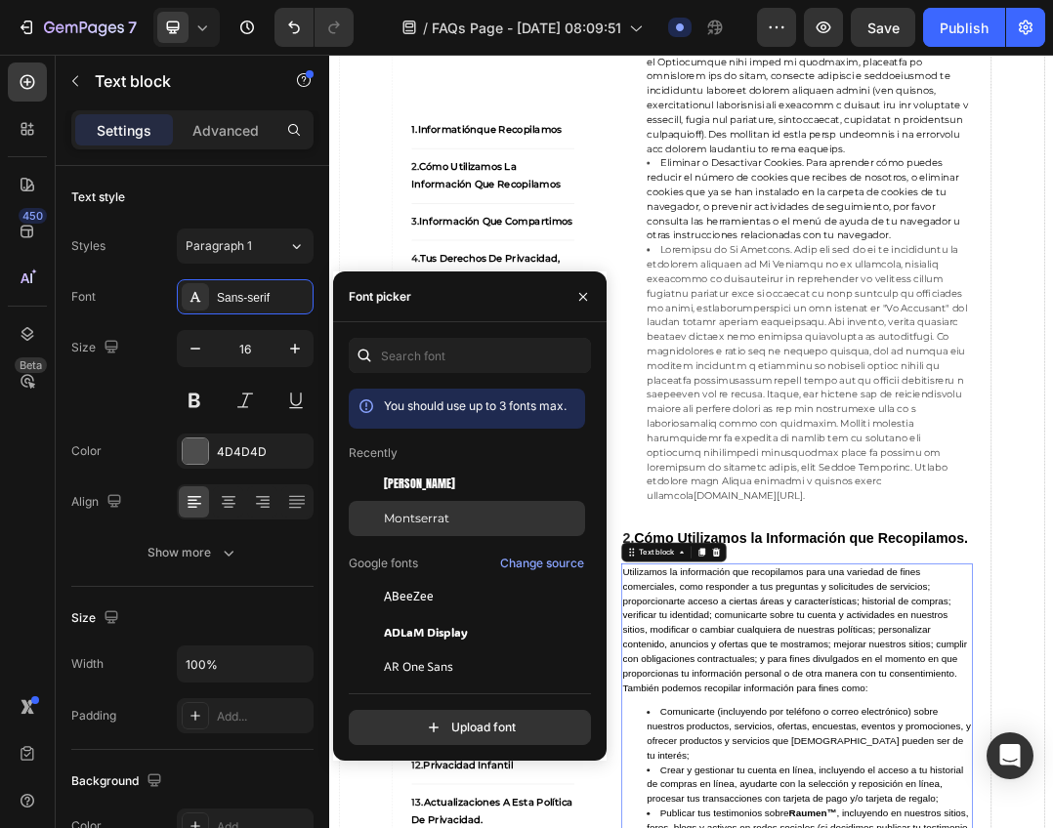
click at [428, 518] on span "Montserrat" at bounding box center [416, 519] width 65 height 18
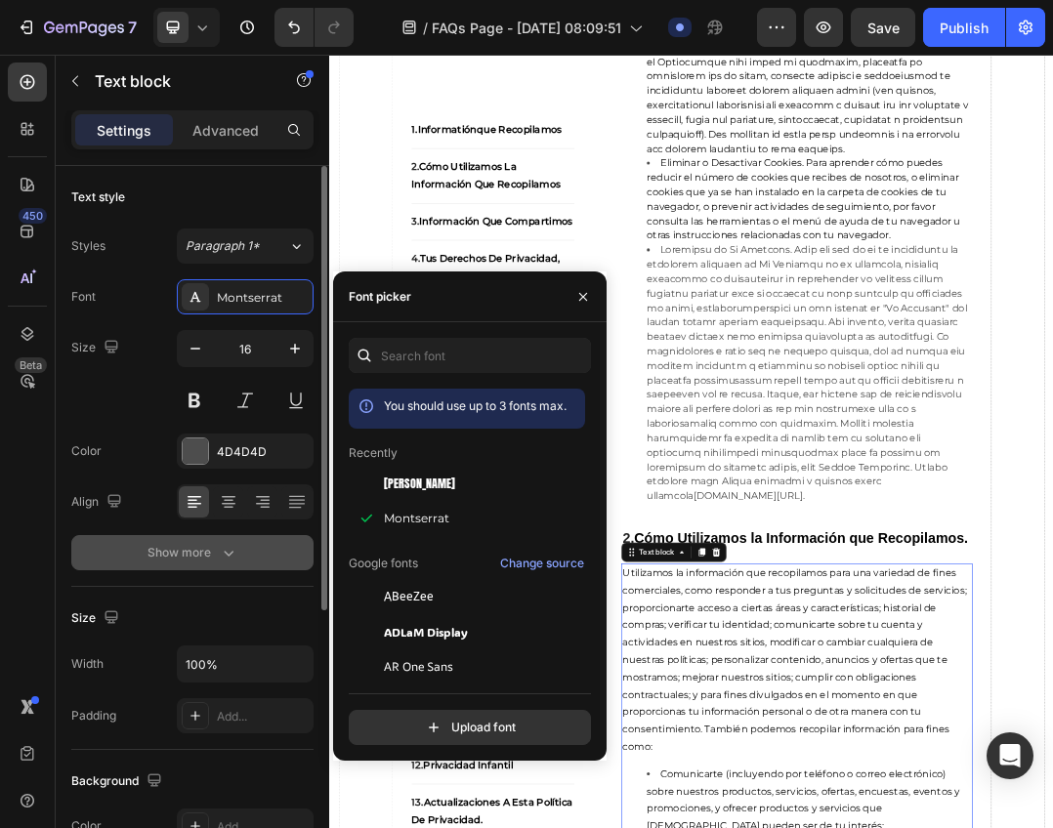
click at [240, 555] on button "Show more" at bounding box center [192, 552] width 242 height 35
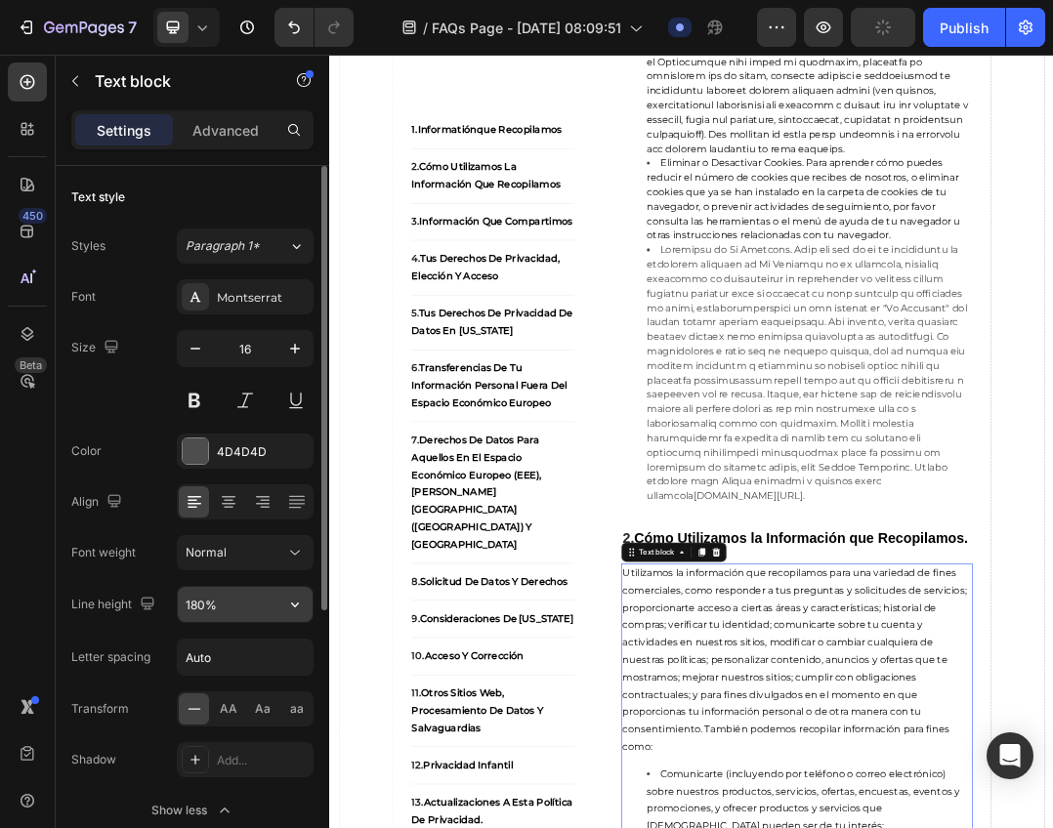
click at [300, 600] on icon "button" at bounding box center [295, 605] width 20 height 20
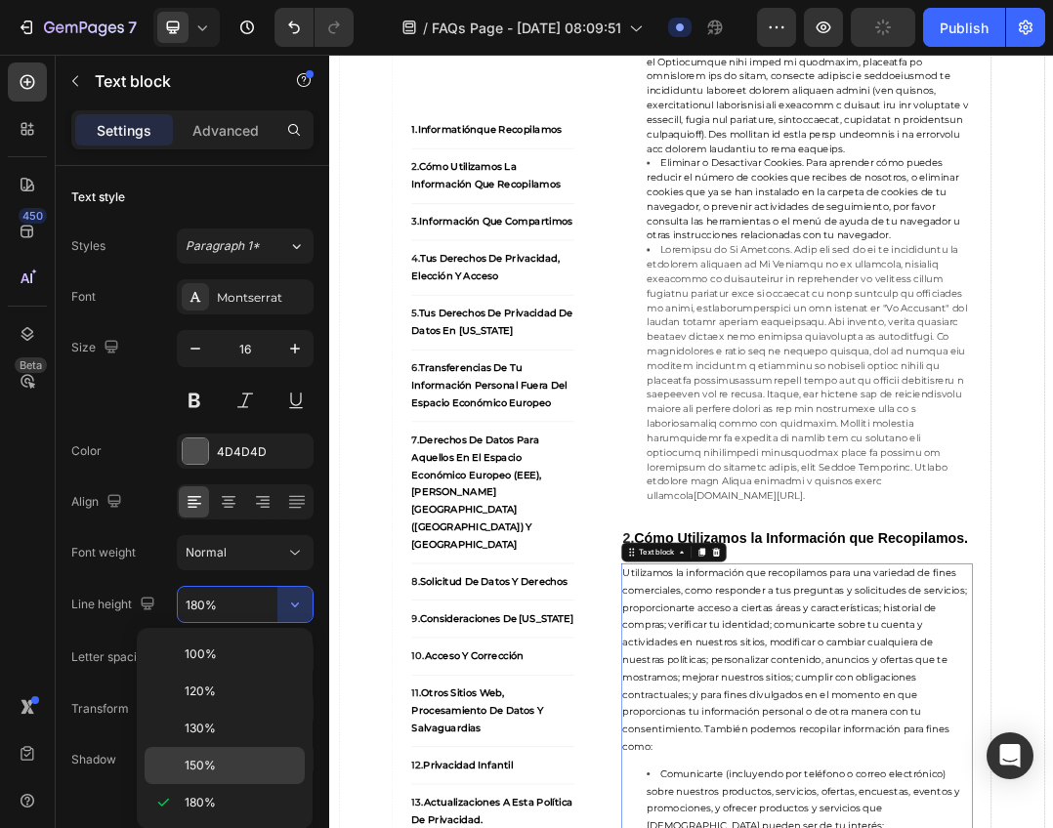
click at [223, 753] on div "150%" at bounding box center [225, 765] width 160 height 37
type input "150%"
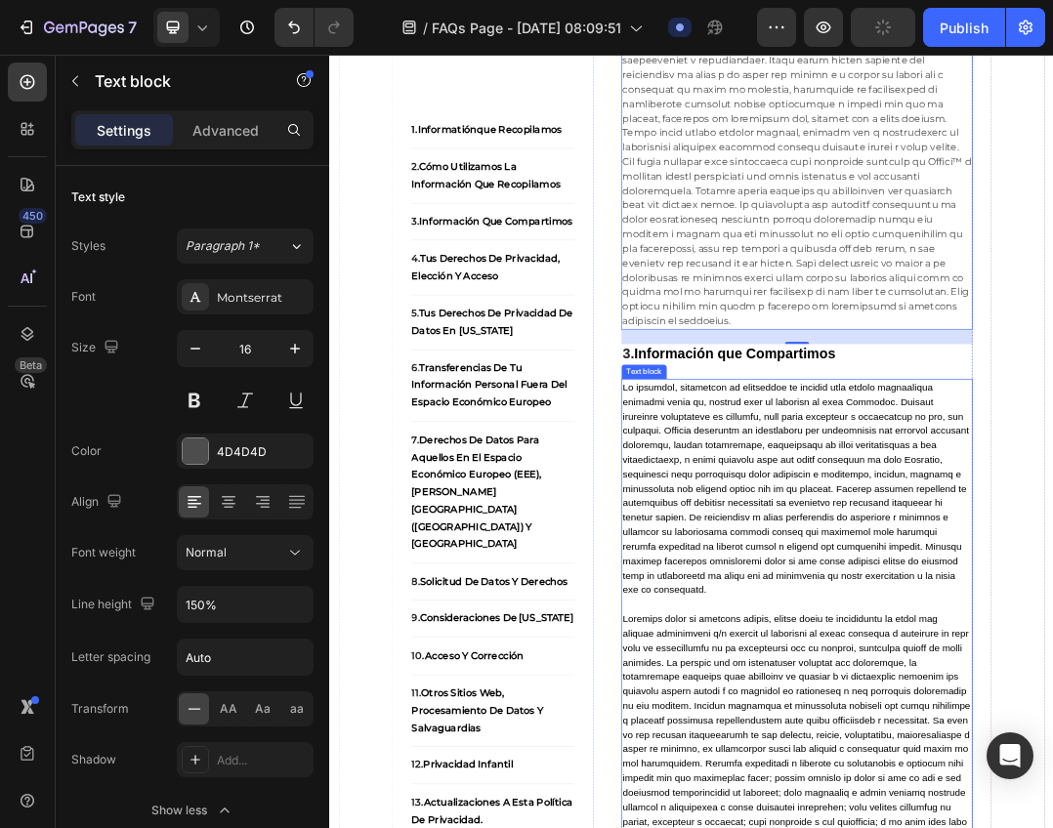
scroll to position [4687, 0]
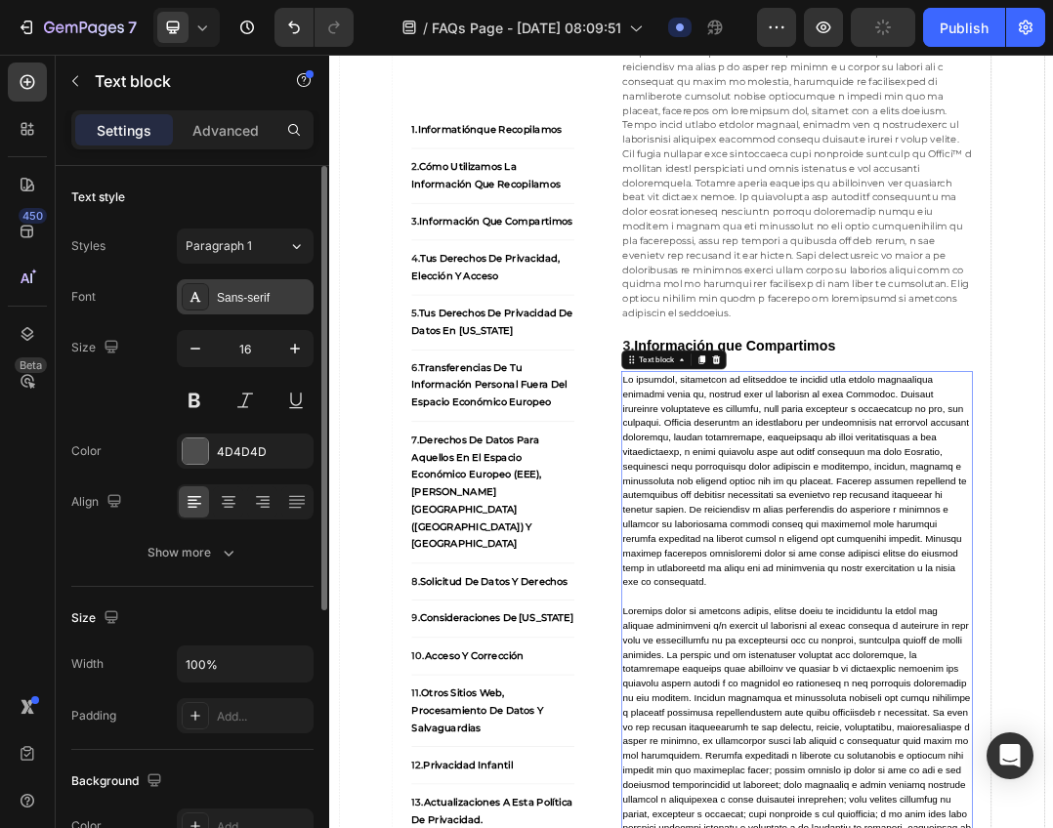
click at [242, 302] on div "Sans-serif" at bounding box center [263, 298] width 92 height 18
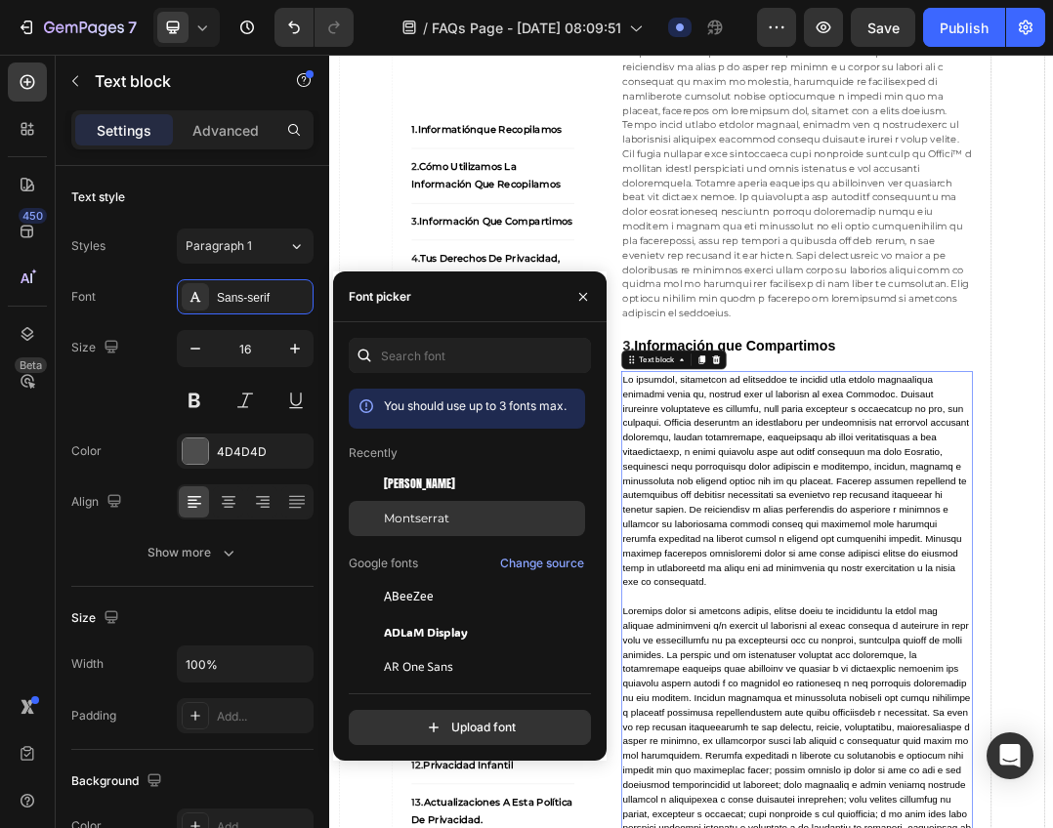
click at [420, 514] on span "Montserrat" at bounding box center [416, 519] width 65 height 18
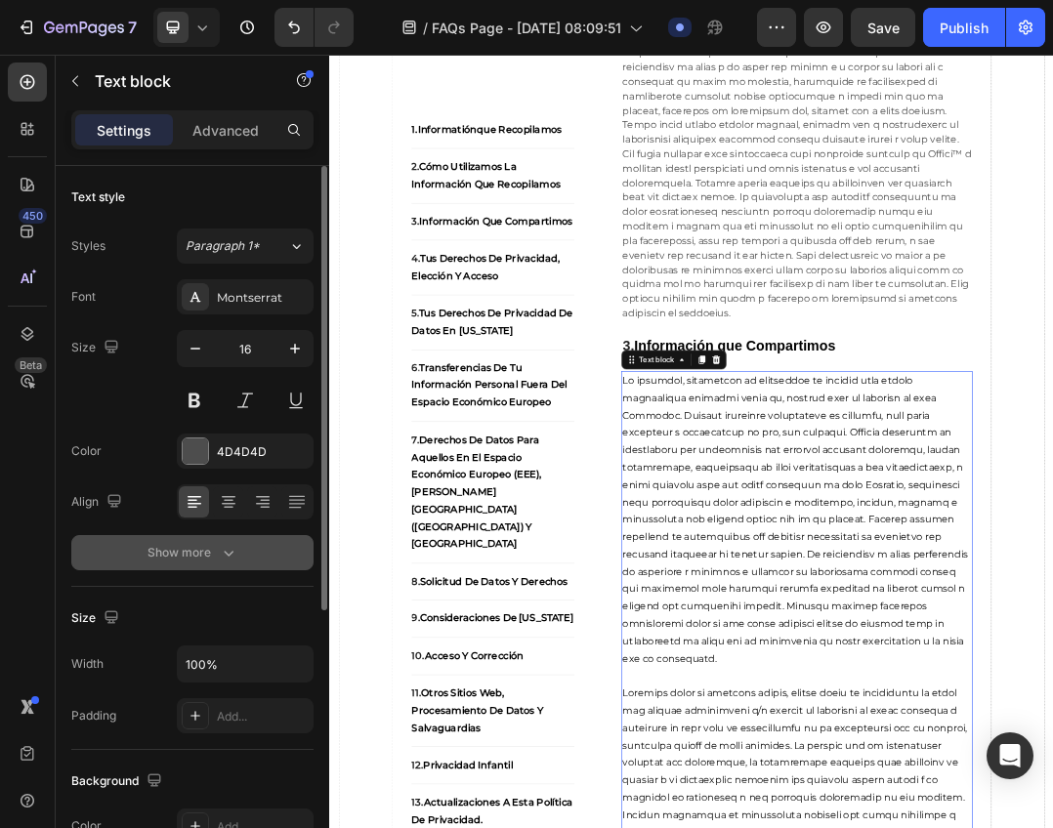
click at [227, 548] on icon "button" at bounding box center [229, 553] width 20 height 20
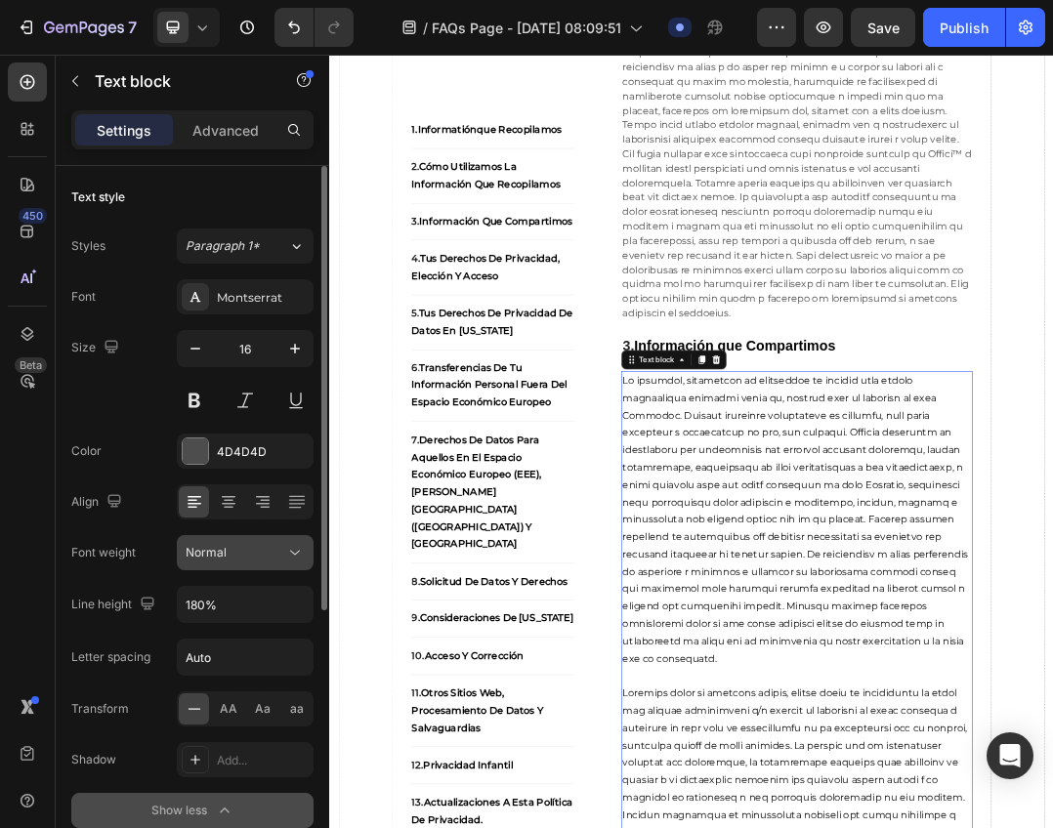
click at [286, 551] on icon at bounding box center [295, 553] width 20 height 20
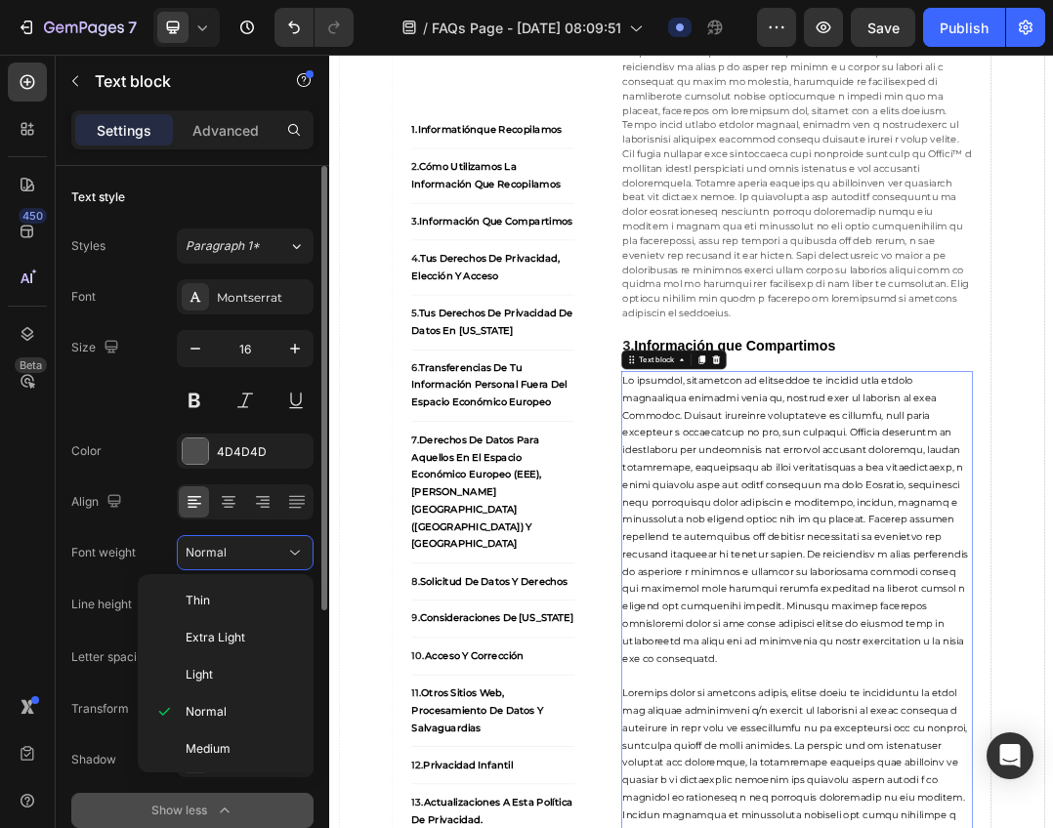
click at [101, 580] on div "Font Montserrat Size 16 Color 4D4D4D Align Font weight Normal Line height 180% …" at bounding box center [192, 553] width 242 height 549
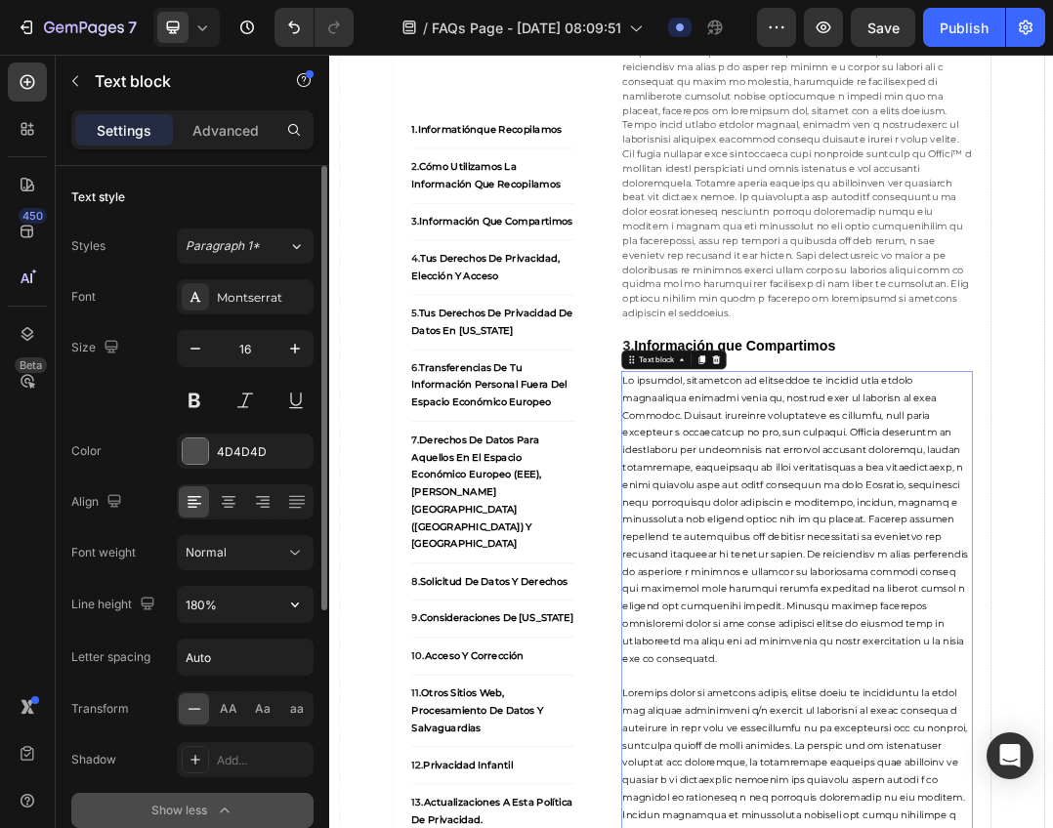
drag, startPoint x: 301, startPoint y: 603, endPoint x: 291, endPoint y: 626, distance: 24.5
click at [302, 604] on icon "button" at bounding box center [295, 605] width 20 height 20
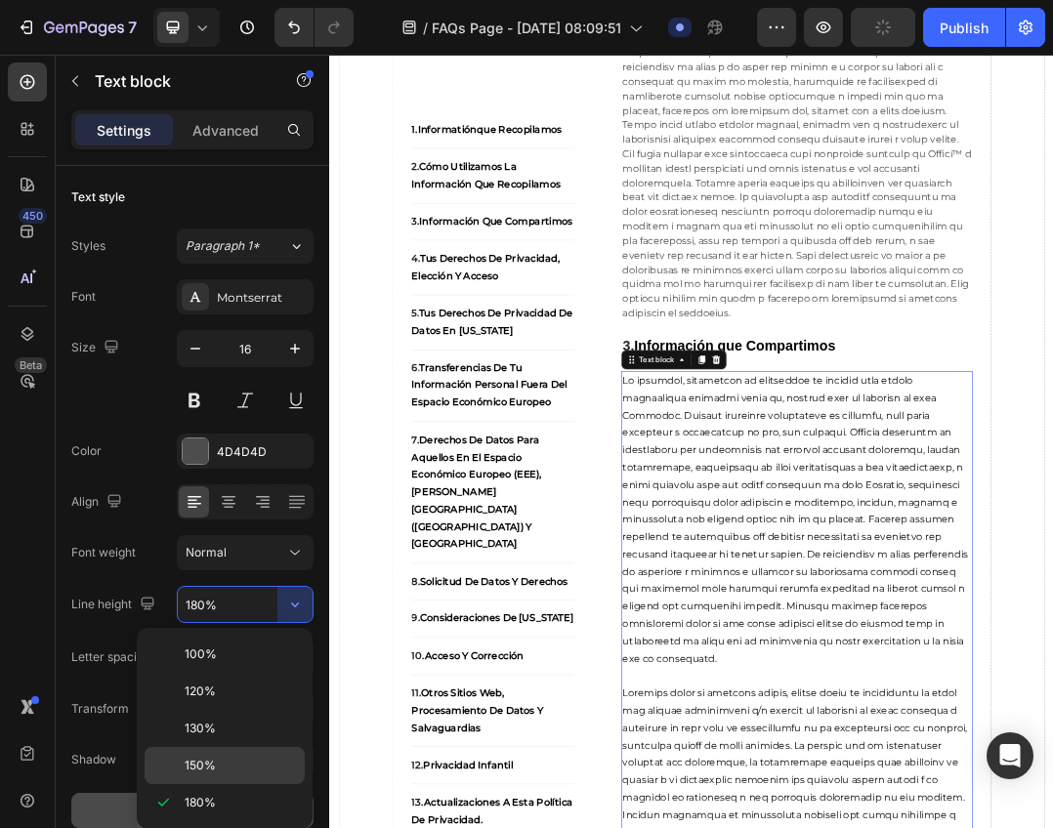
click at [226, 761] on p "150%" at bounding box center [240, 766] width 111 height 18
type input "150%"
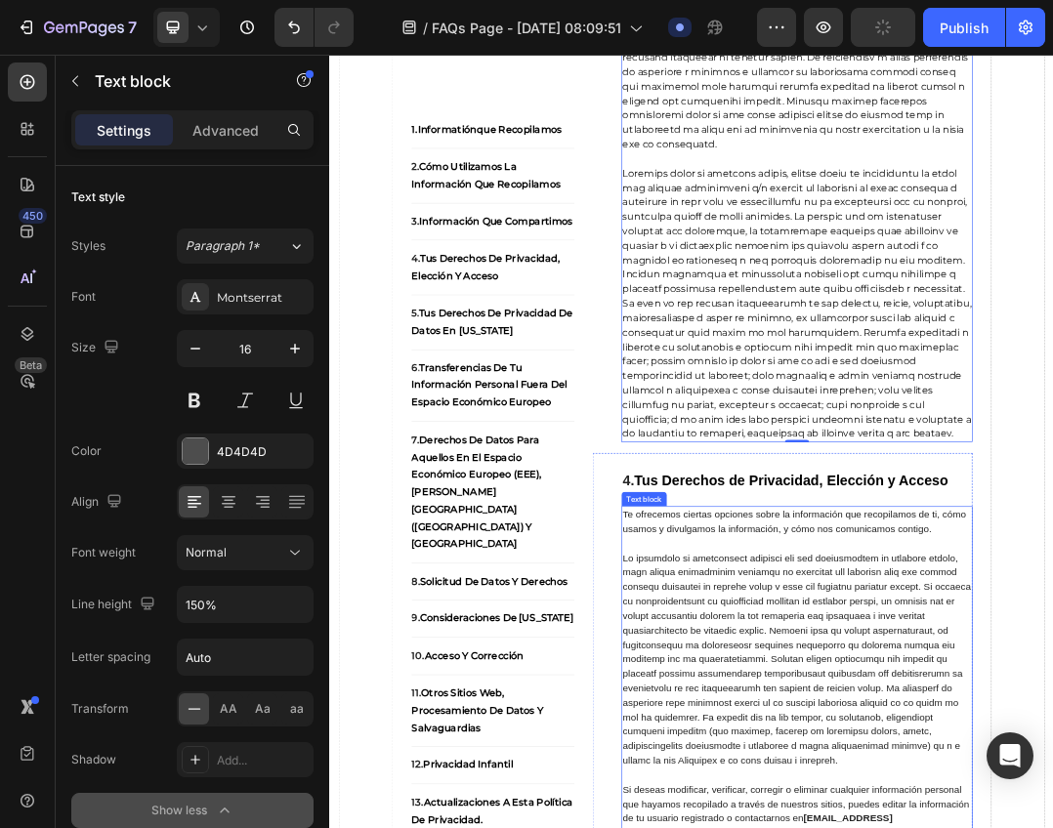
scroll to position [5663, 0]
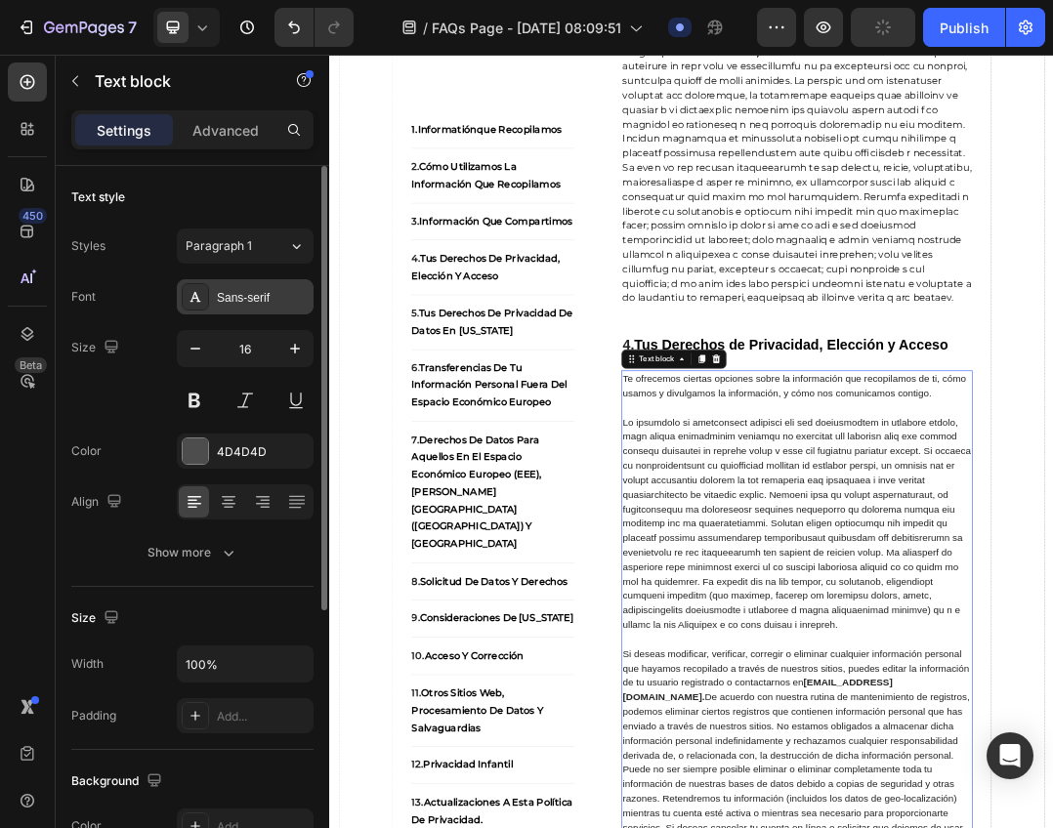
click at [257, 286] on div "Sans-serif" at bounding box center [245, 296] width 137 height 35
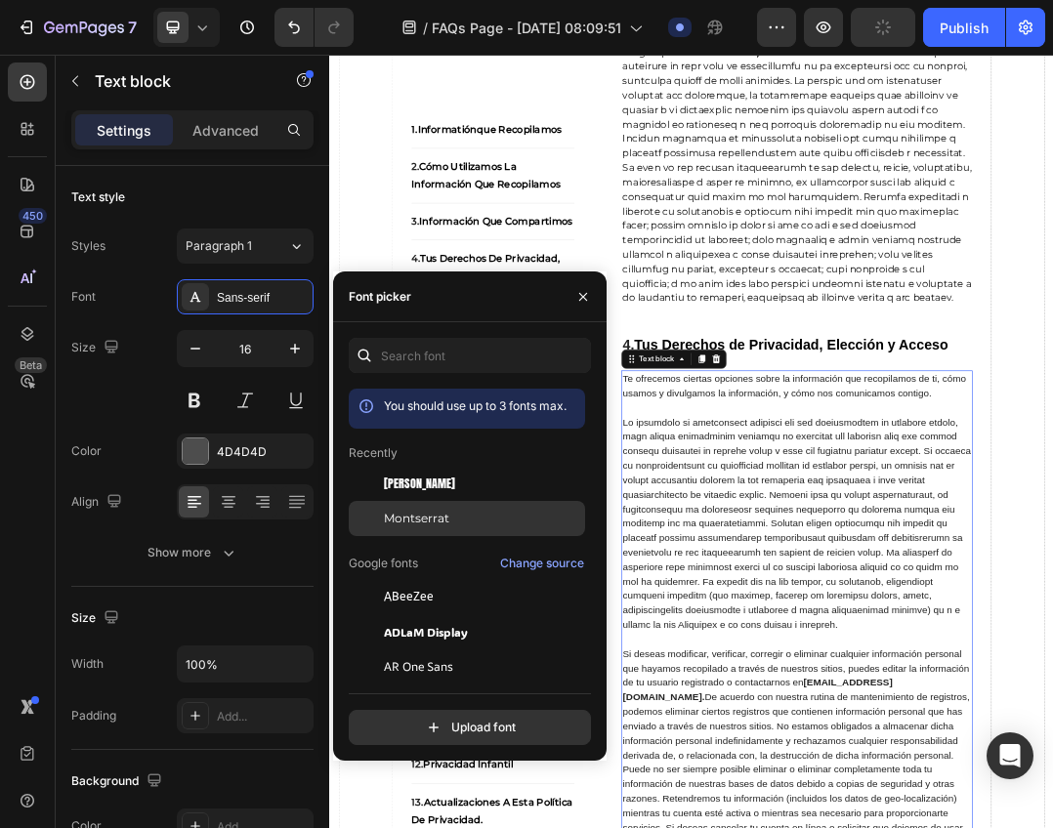
click at [449, 512] on div "Montserrat" at bounding box center [482, 519] width 197 height 18
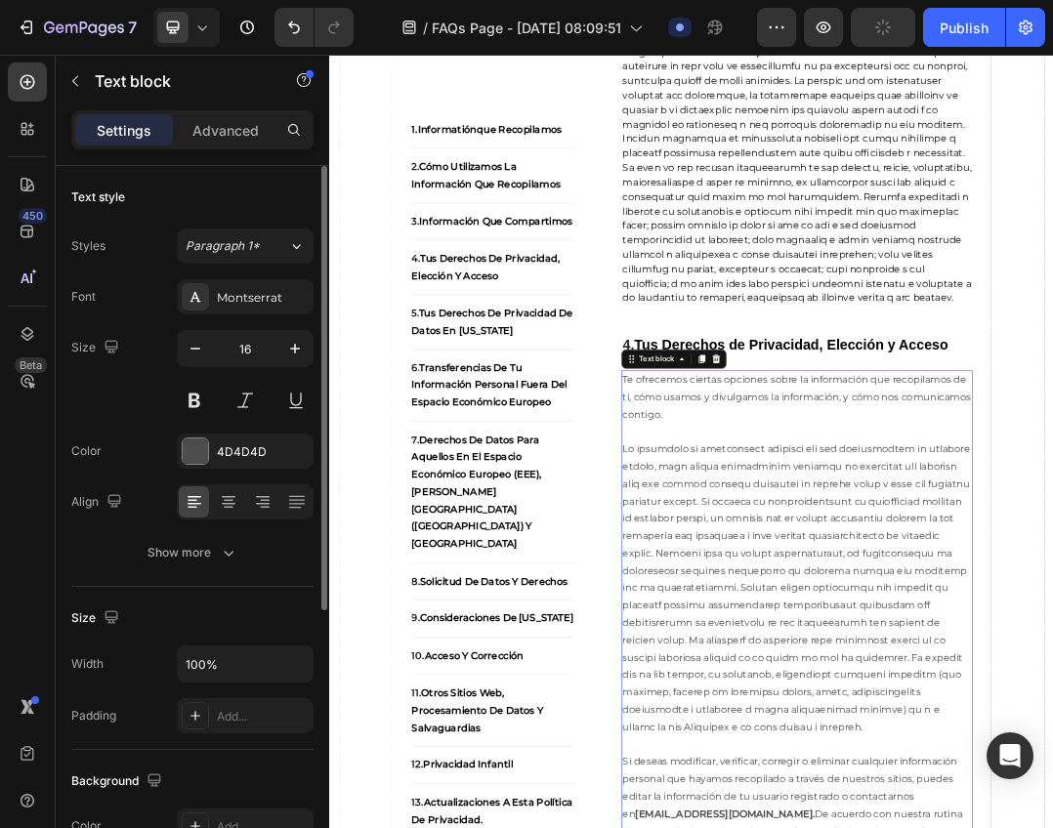
click at [180, 572] on div "Text style Styles Paragraph 1* Font Montserrat Size 16 Color 4D4D4D Align Show …" at bounding box center [192, 376] width 242 height 421
click at [189, 553] on div "Show more" at bounding box center [192, 553] width 91 height 20
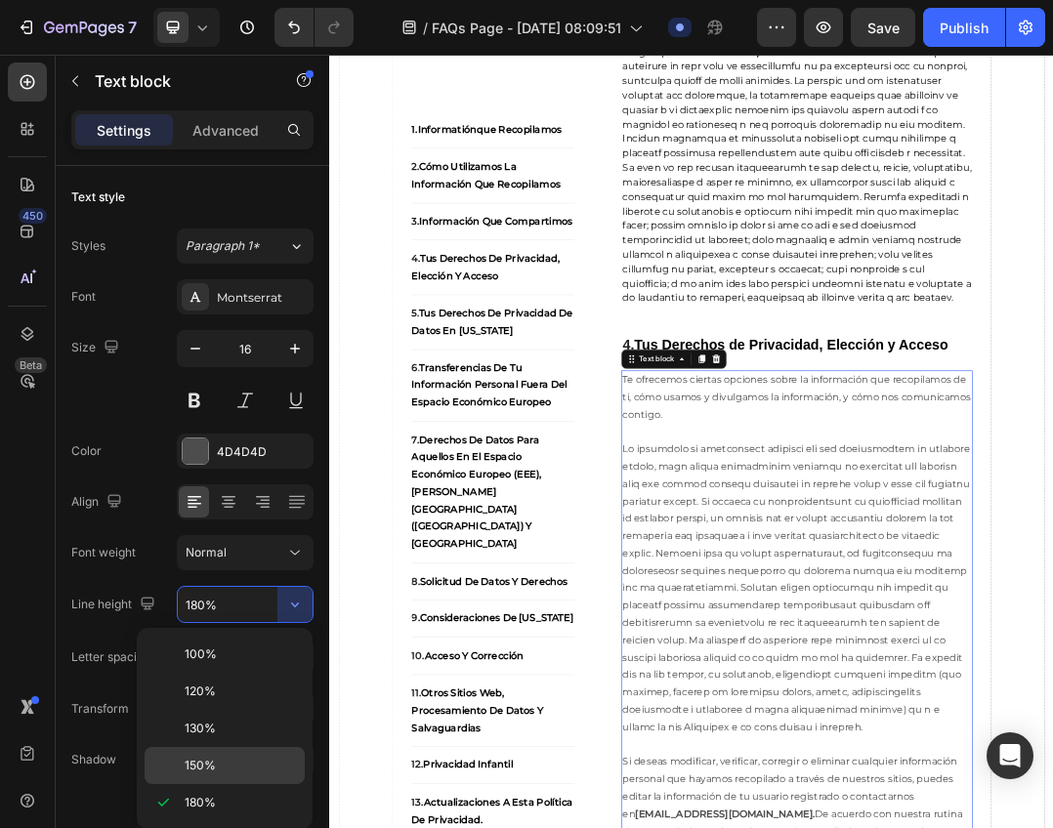
click at [224, 751] on div "150%" at bounding box center [225, 765] width 160 height 37
type input "150%"
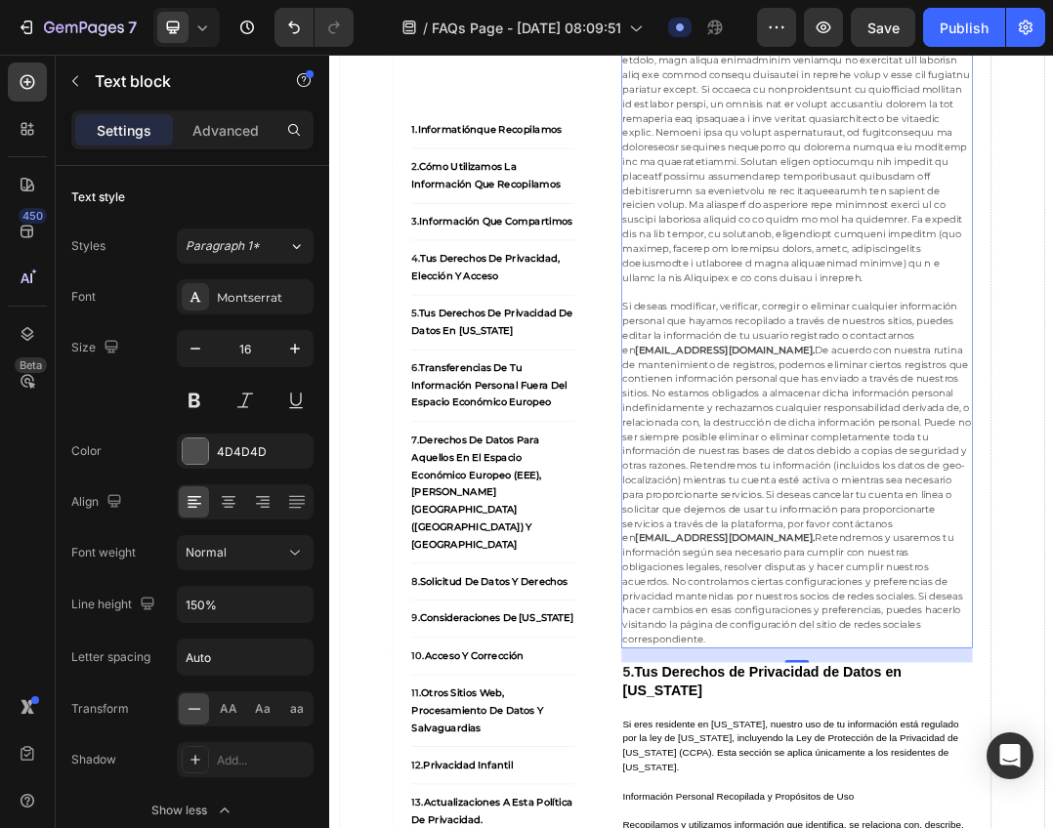
scroll to position [6542, 0]
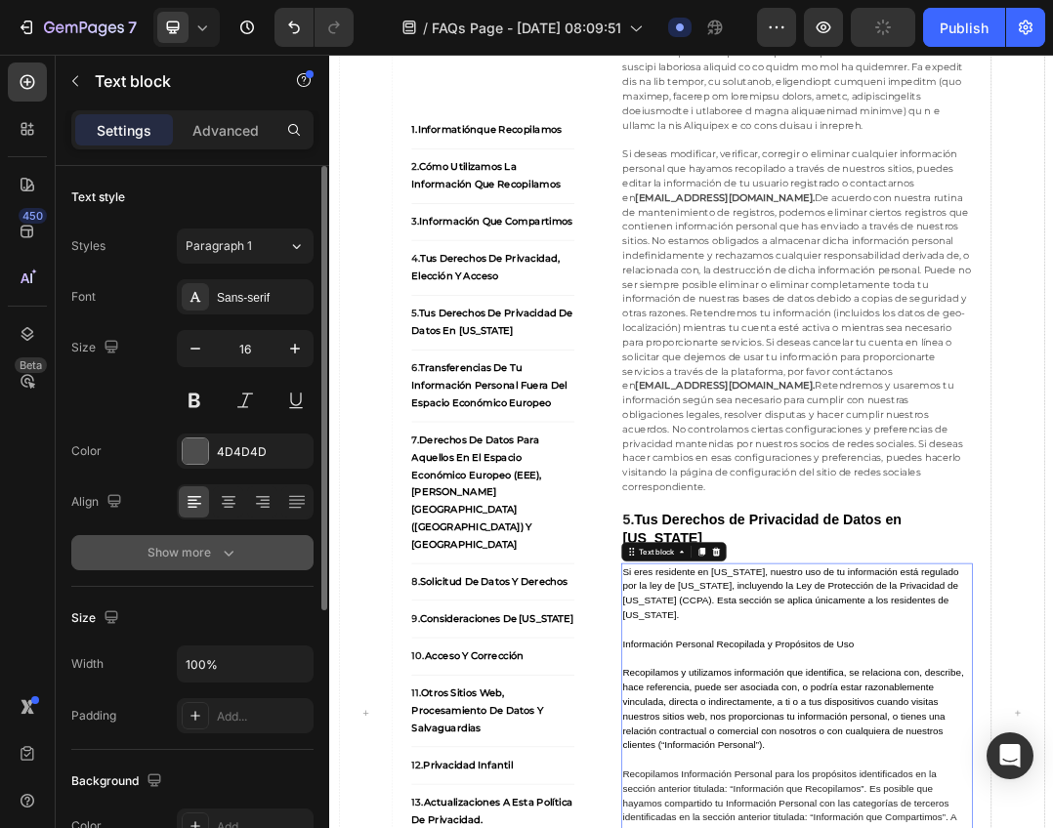
click at [204, 557] on div "Show more" at bounding box center [192, 553] width 91 height 20
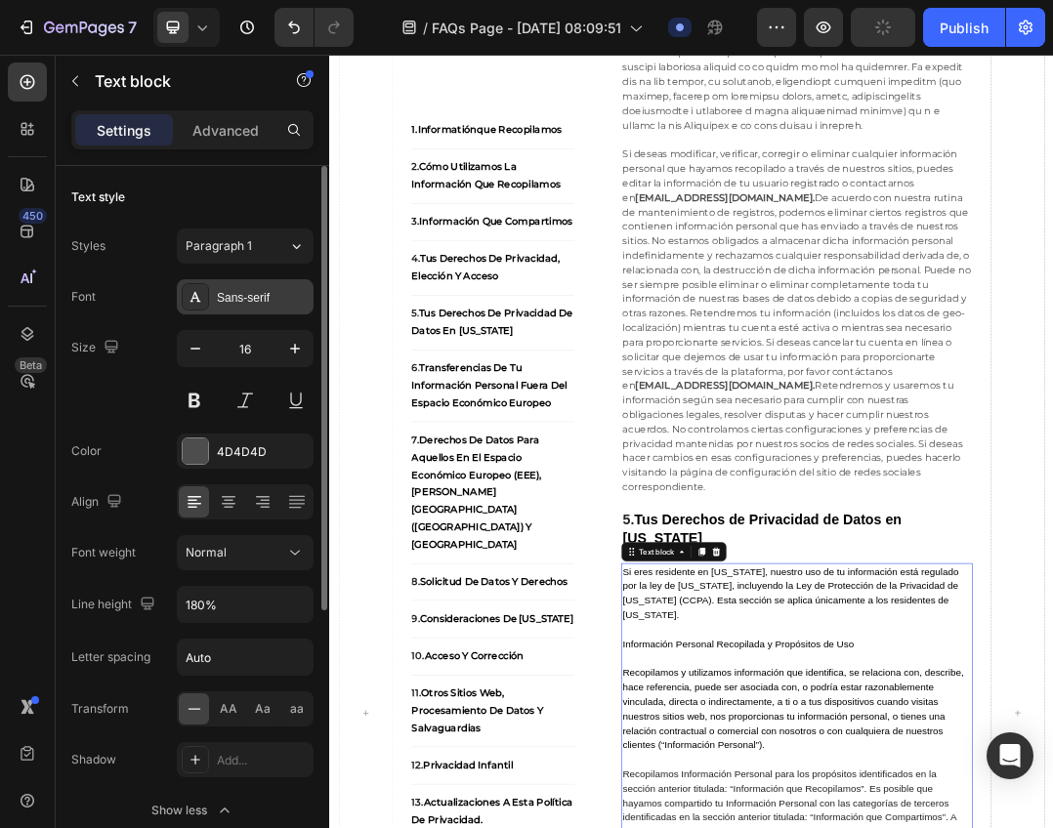
click at [238, 291] on div "Sans-serif" at bounding box center [263, 298] width 92 height 18
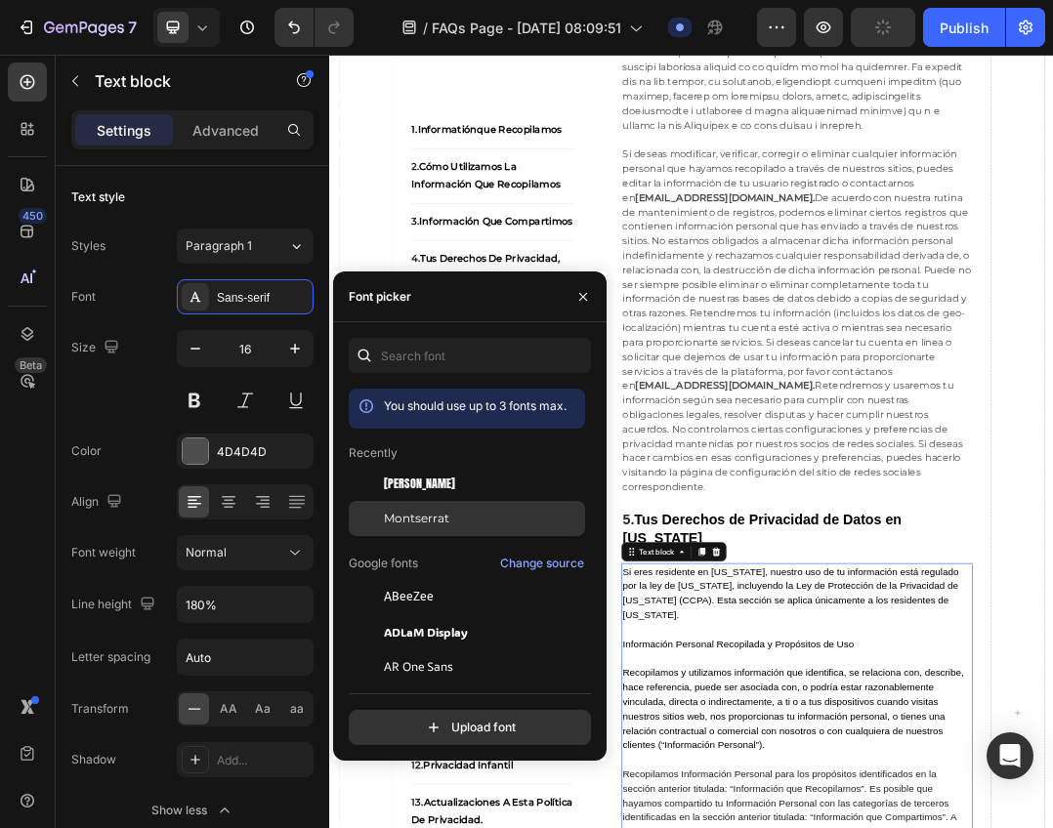
drag, startPoint x: 417, startPoint y: 521, endPoint x: 689, endPoint y: 836, distance: 416.0
click at [417, 521] on span "Montserrat" at bounding box center [416, 519] width 65 height 18
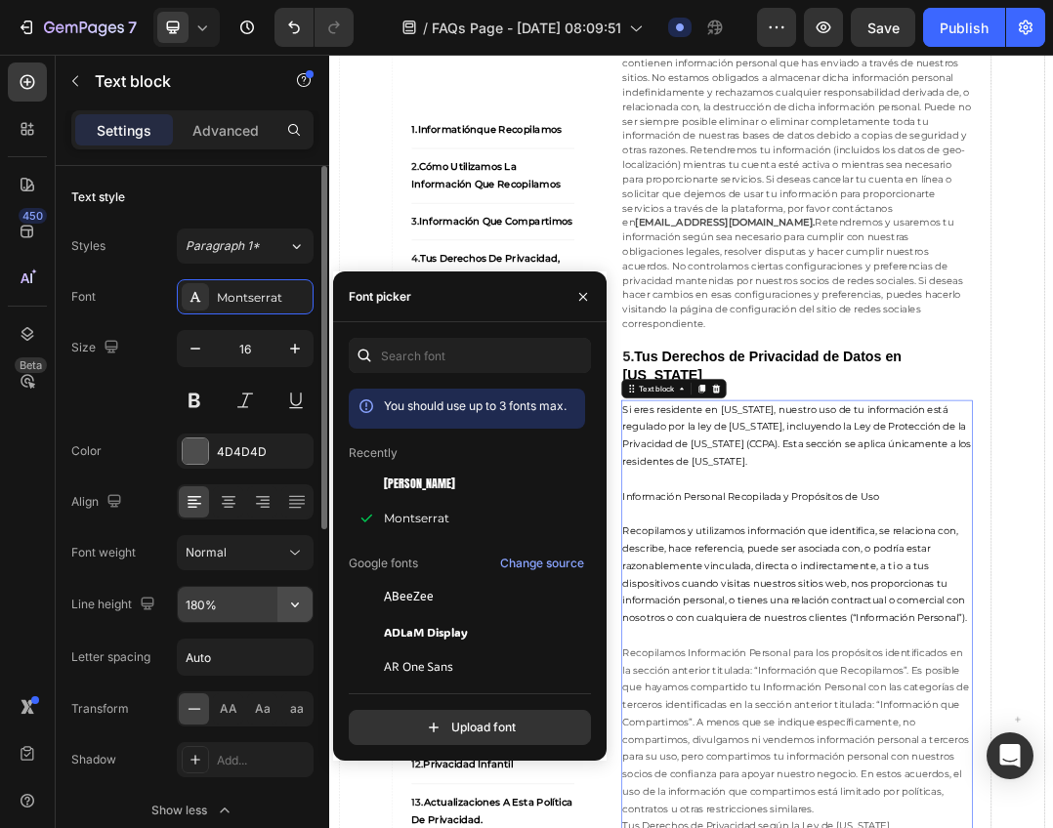
click at [284, 609] on button "button" at bounding box center [294, 604] width 35 height 35
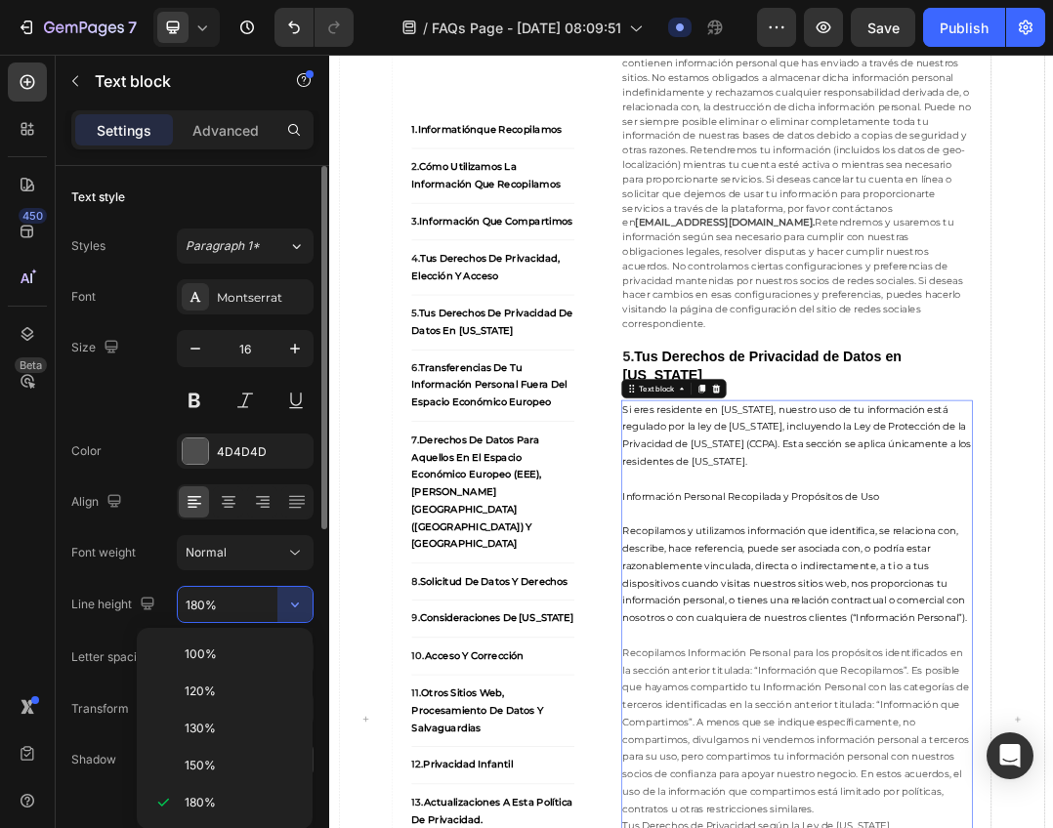
click at [241, 757] on div "150%" at bounding box center [225, 765] width 160 height 37
type input "150%"
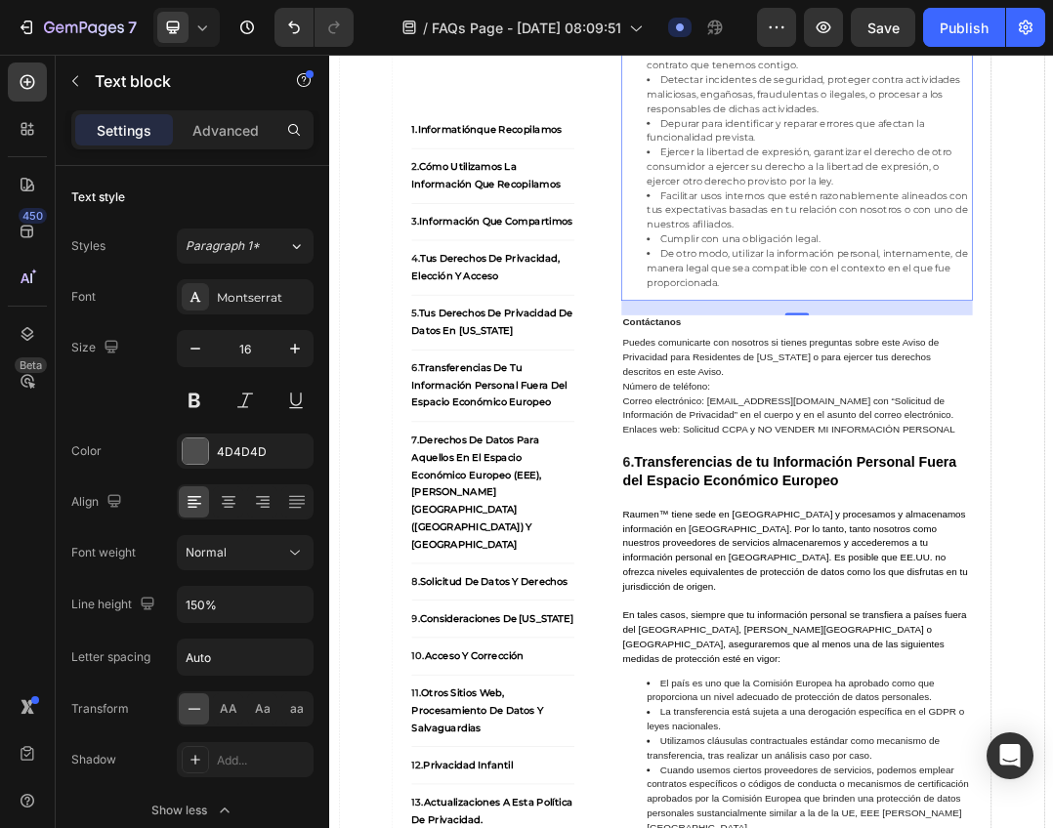
scroll to position [8956, 0]
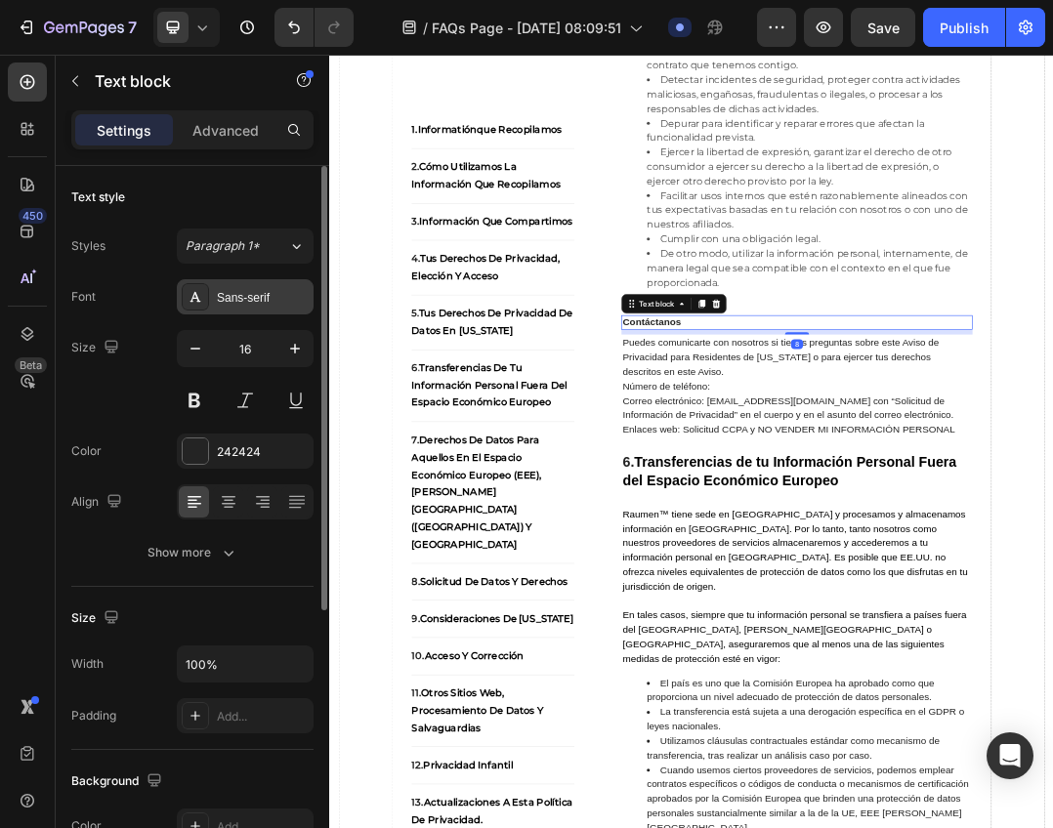
click at [219, 310] on div "Sans-serif" at bounding box center [245, 296] width 137 height 35
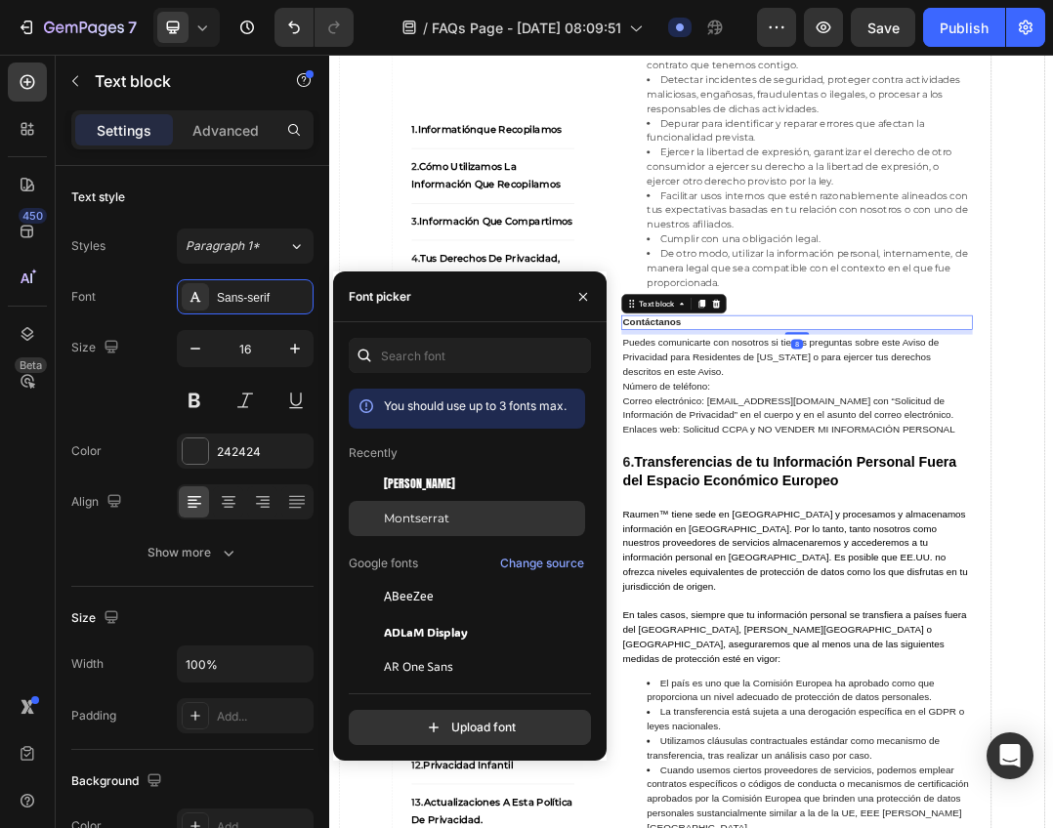
click at [451, 517] on div "Montserrat" at bounding box center [482, 519] width 197 height 18
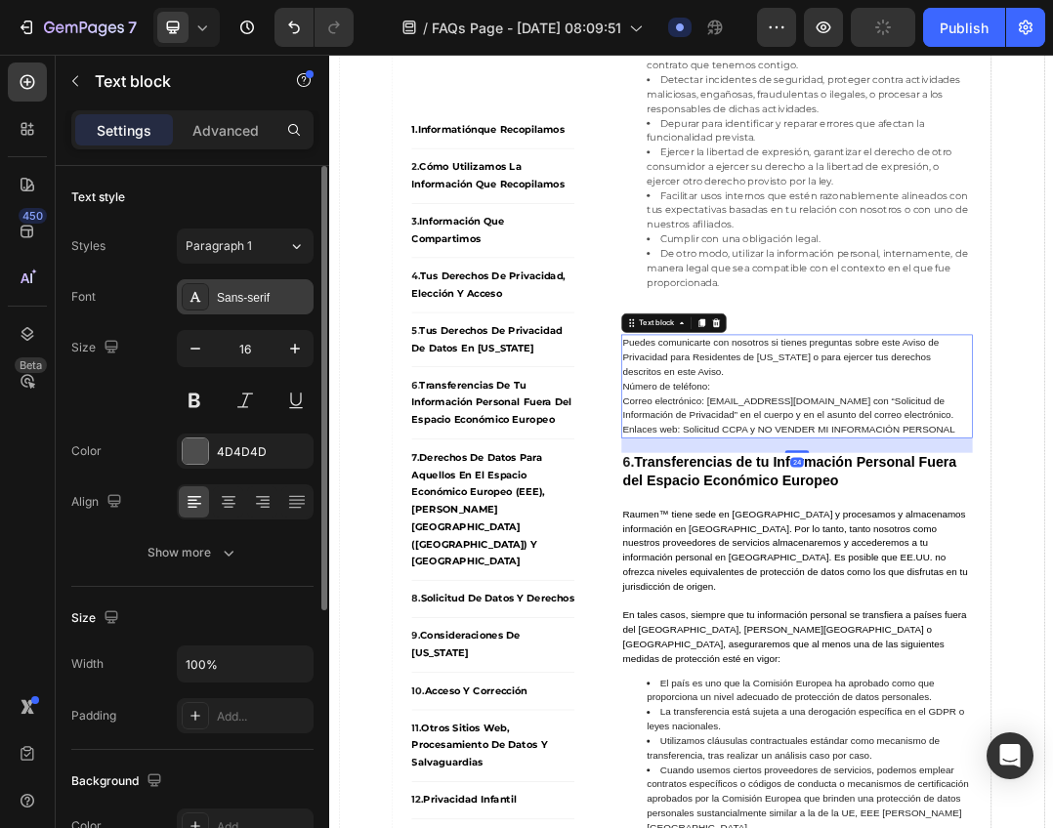
click at [240, 286] on div "Sans-serif" at bounding box center [245, 296] width 137 height 35
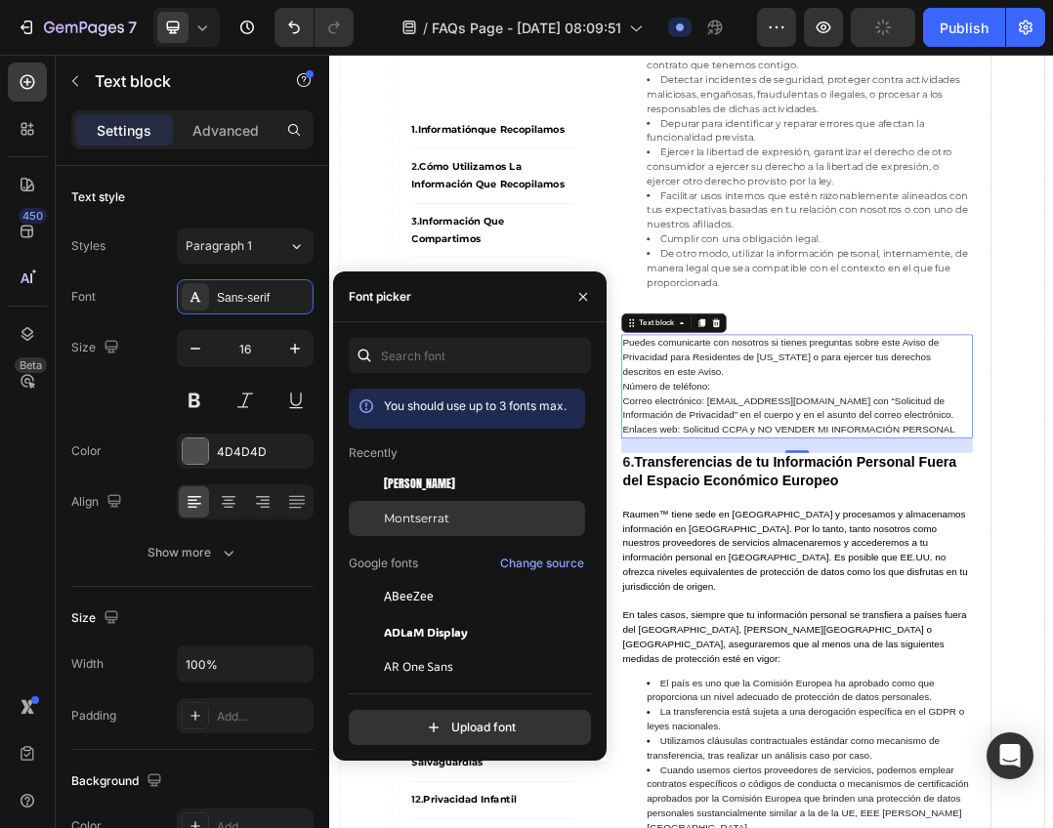
click at [450, 515] on div "Montserrat" at bounding box center [482, 519] width 197 height 18
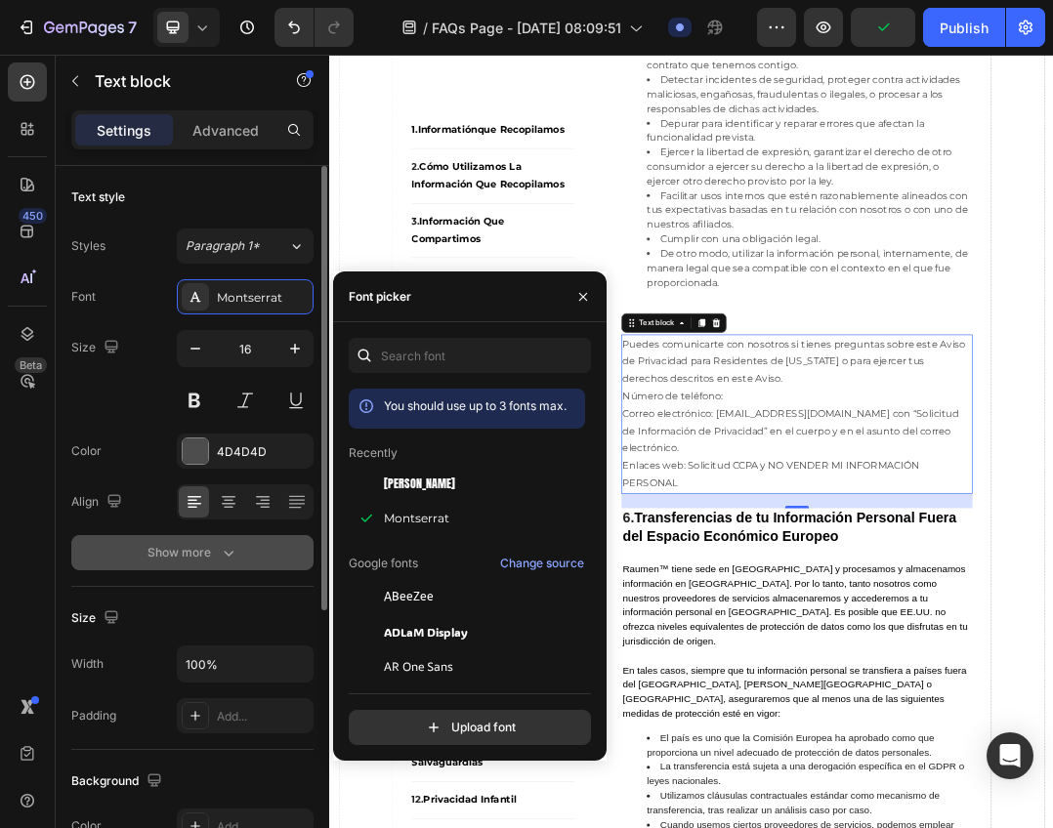
click at [249, 554] on button "Show more" at bounding box center [192, 552] width 242 height 35
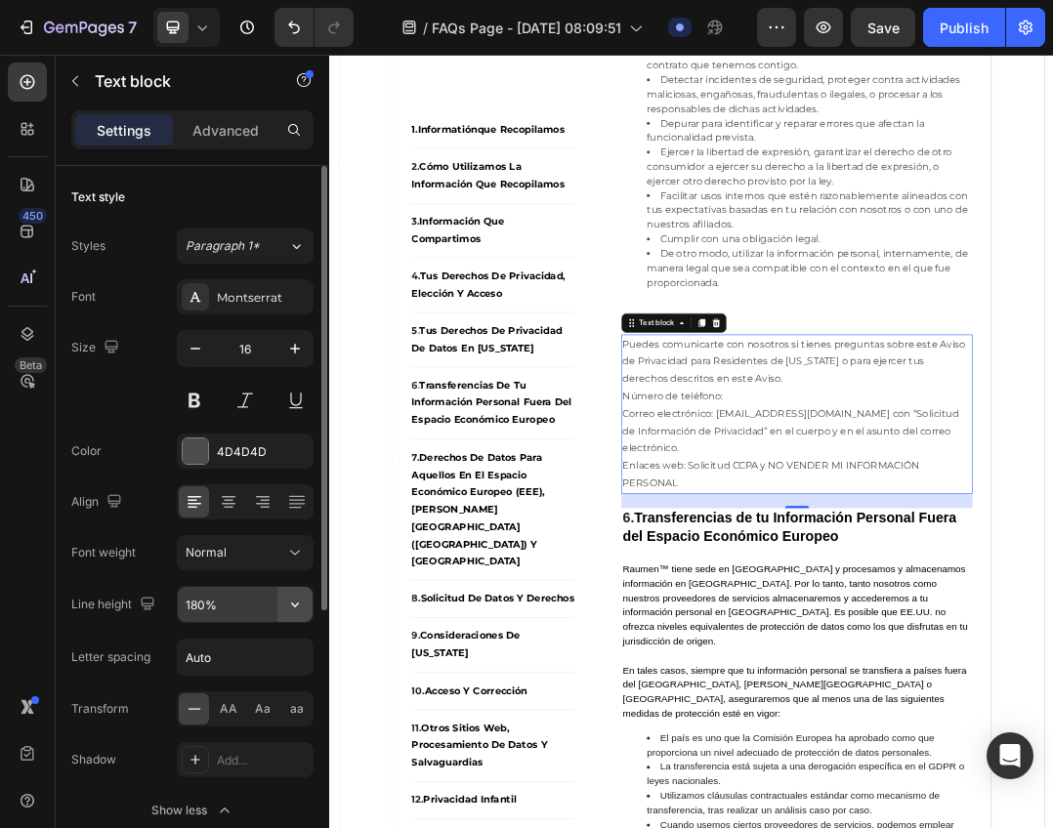
click at [297, 604] on icon "button" at bounding box center [295, 604] width 8 height 5
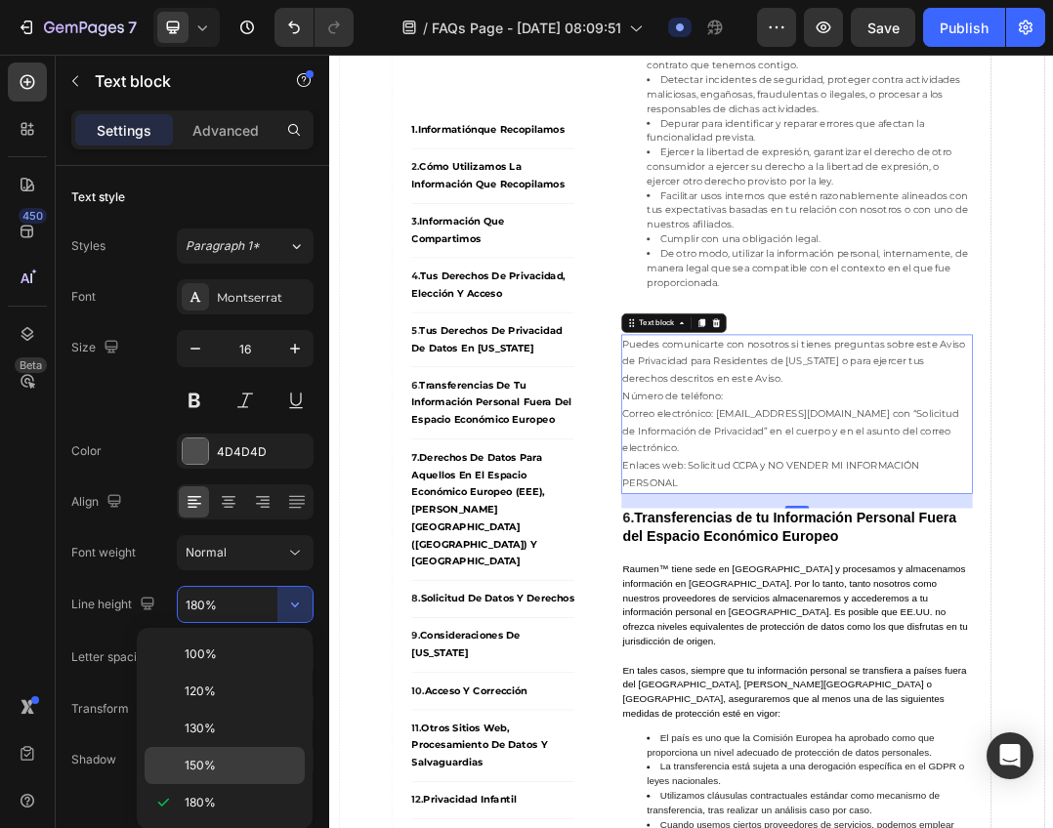
click at [239, 751] on div "150%" at bounding box center [225, 765] width 160 height 37
type input "150%"
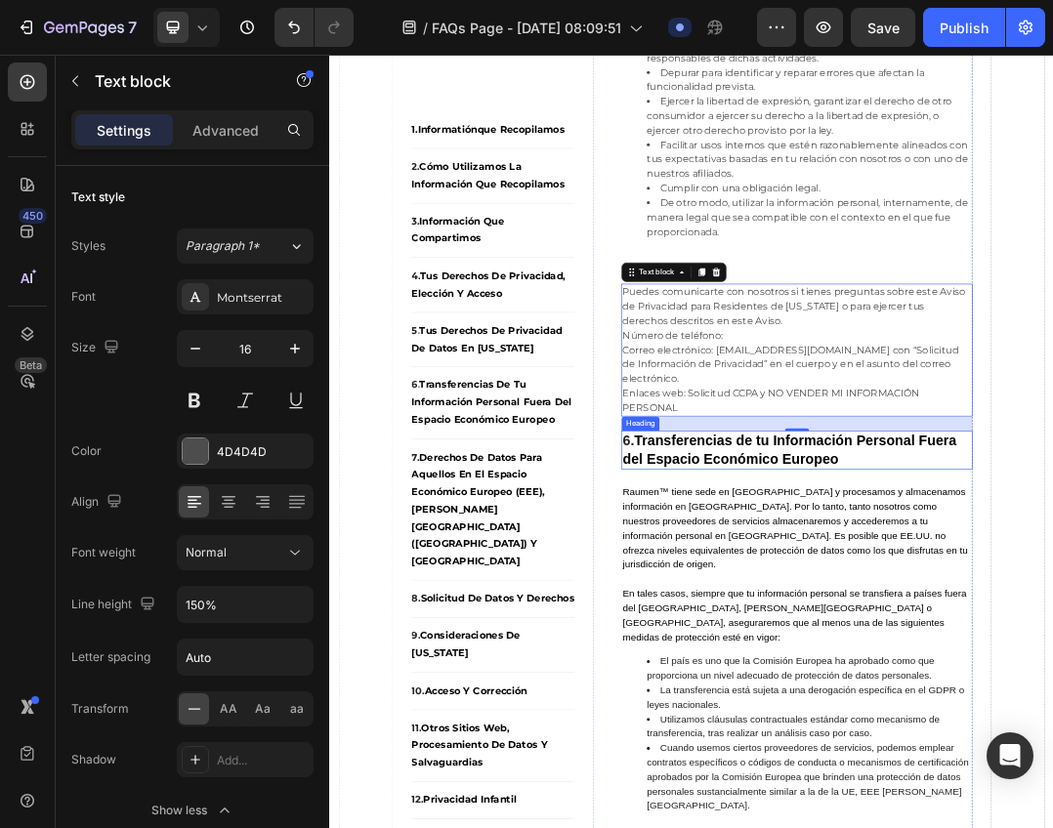
scroll to position [9151, 0]
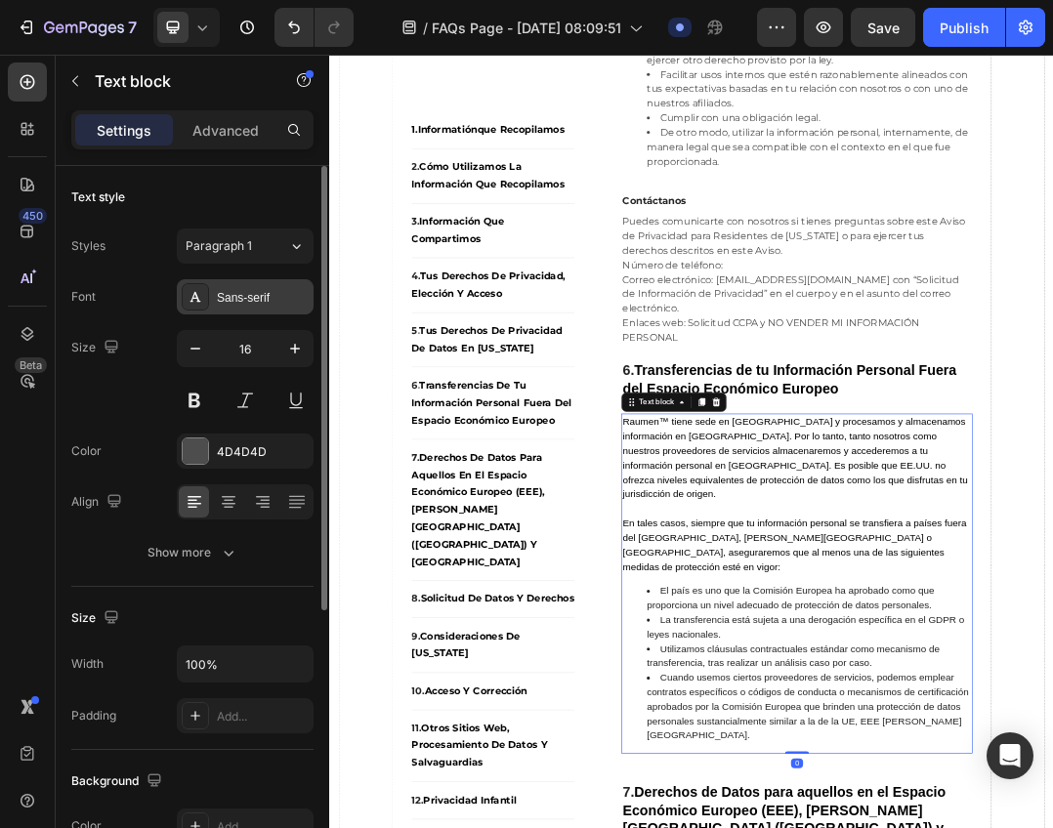
click at [236, 306] on div "Sans-serif" at bounding box center [263, 298] width 92 height 18
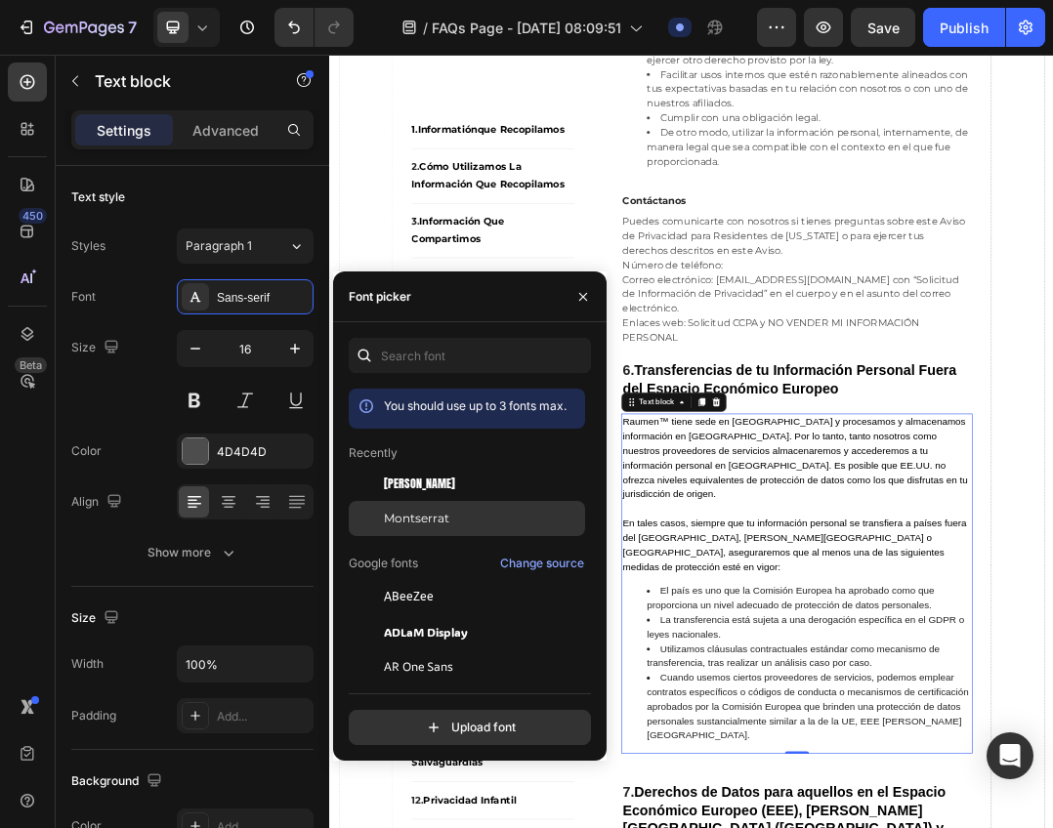
drag, startPoint x: 403, startPoint y: 519, endPoint x: 392, endPoint y: 519, distance: 11.7
click at [403, 520] on span "Montserrat" at bounding box center [416, 519] width 65 height 18
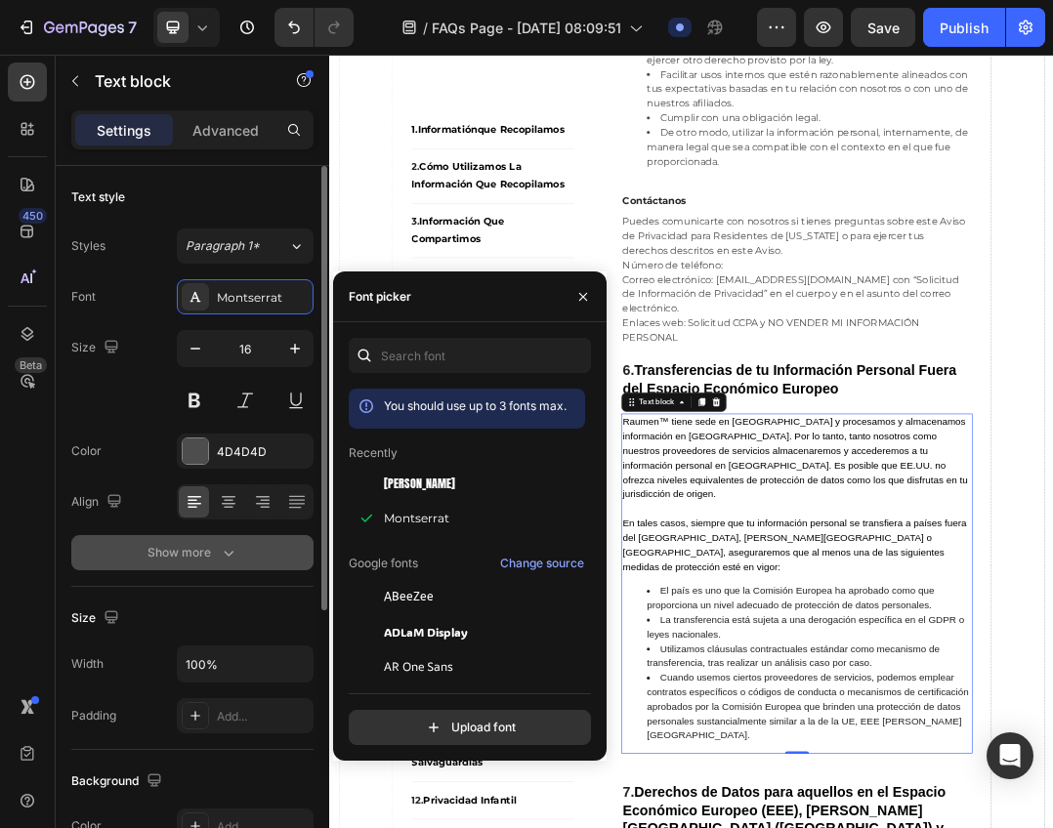
click at [186, 537] on button "Show more" at bounding box center [192, 552] width 242 height 35
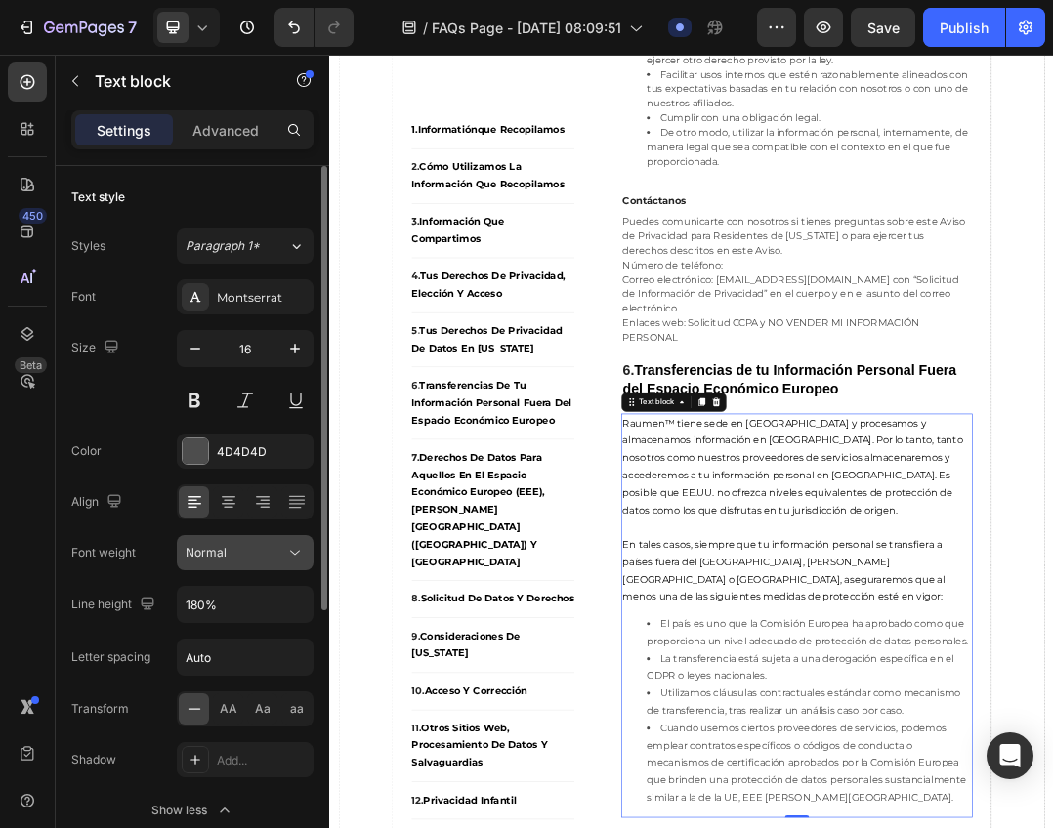
click at [197, 552] on span "Normal" at bounding box center [206, 552] width 41 height 15
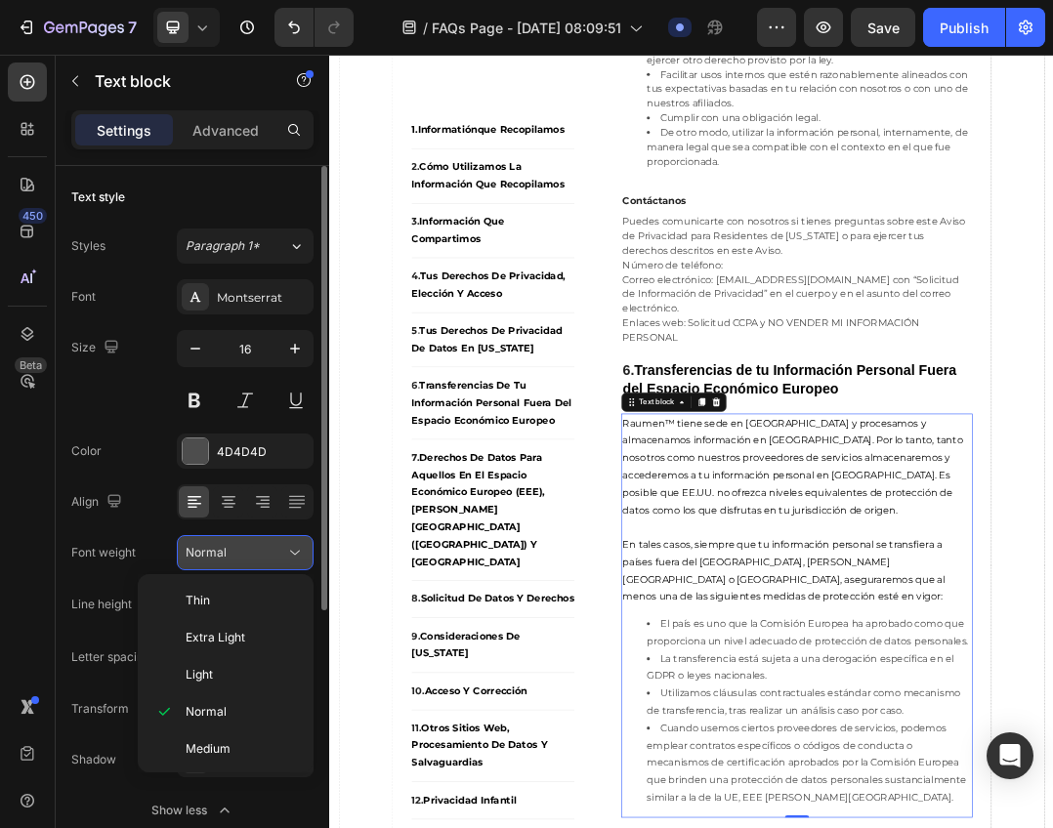
click at [230, 554] on div "Normal" at bounding box center [236, 553] width 100 height 18
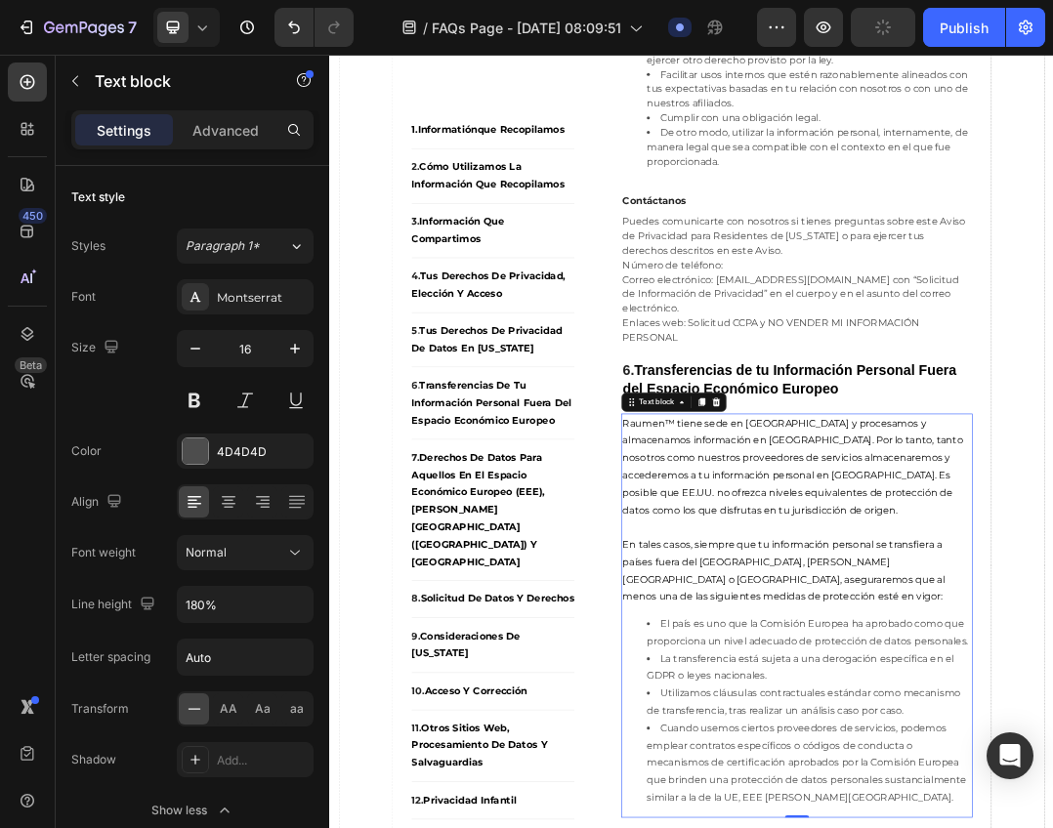
scroll to position [697, 0]
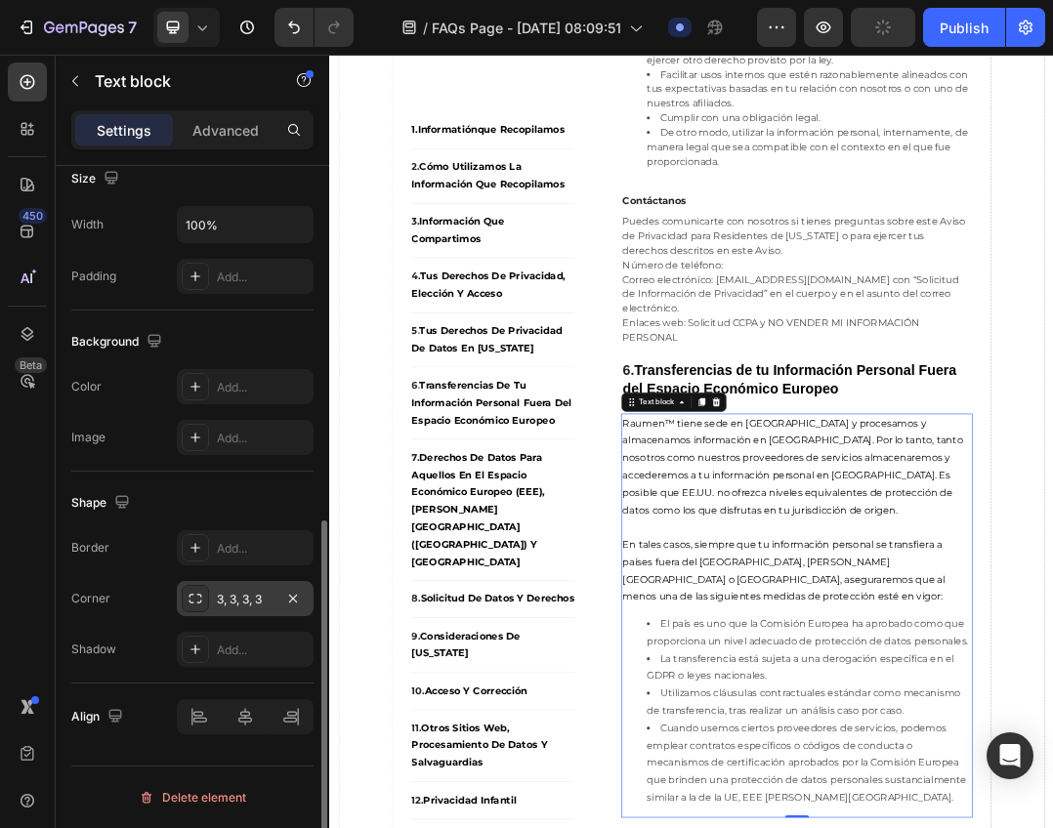
drag, startPoint x: 327, startPoint y: 602, endPoint x: 294, endPoint y: 600, distance: 33.3
click at [324, 602] on div at bounding box center [321, 525] width 15 height 718
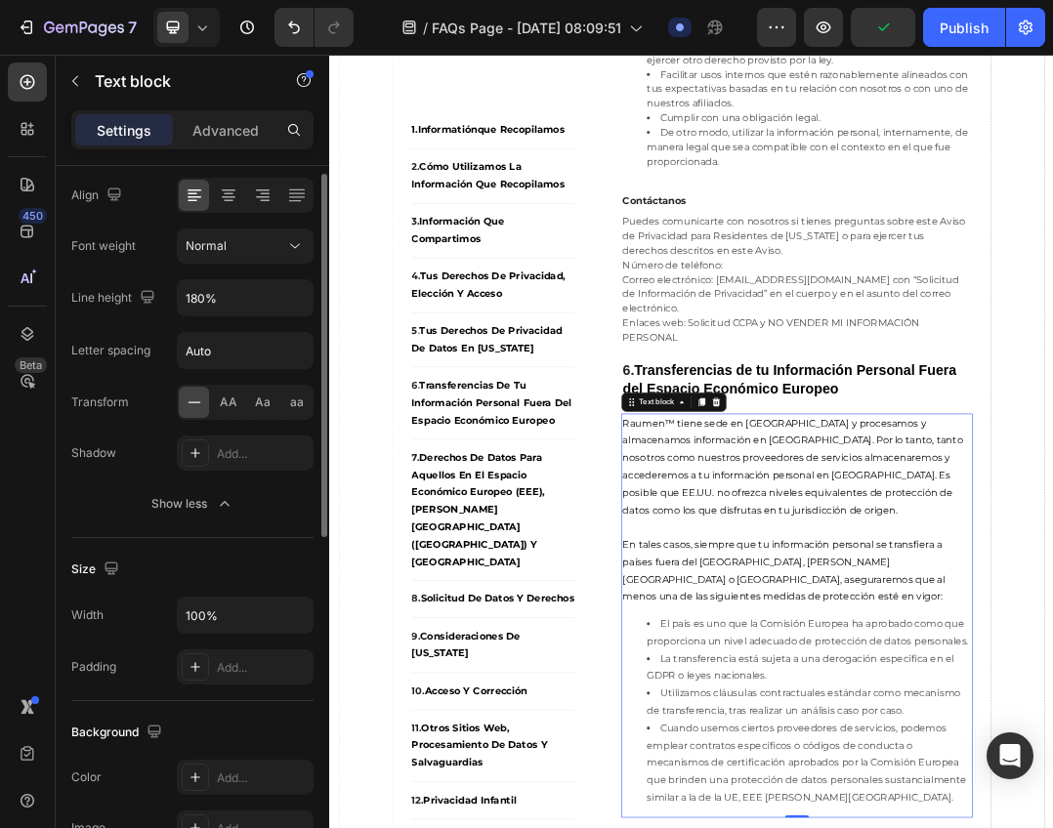
scroll to position [209, 0]
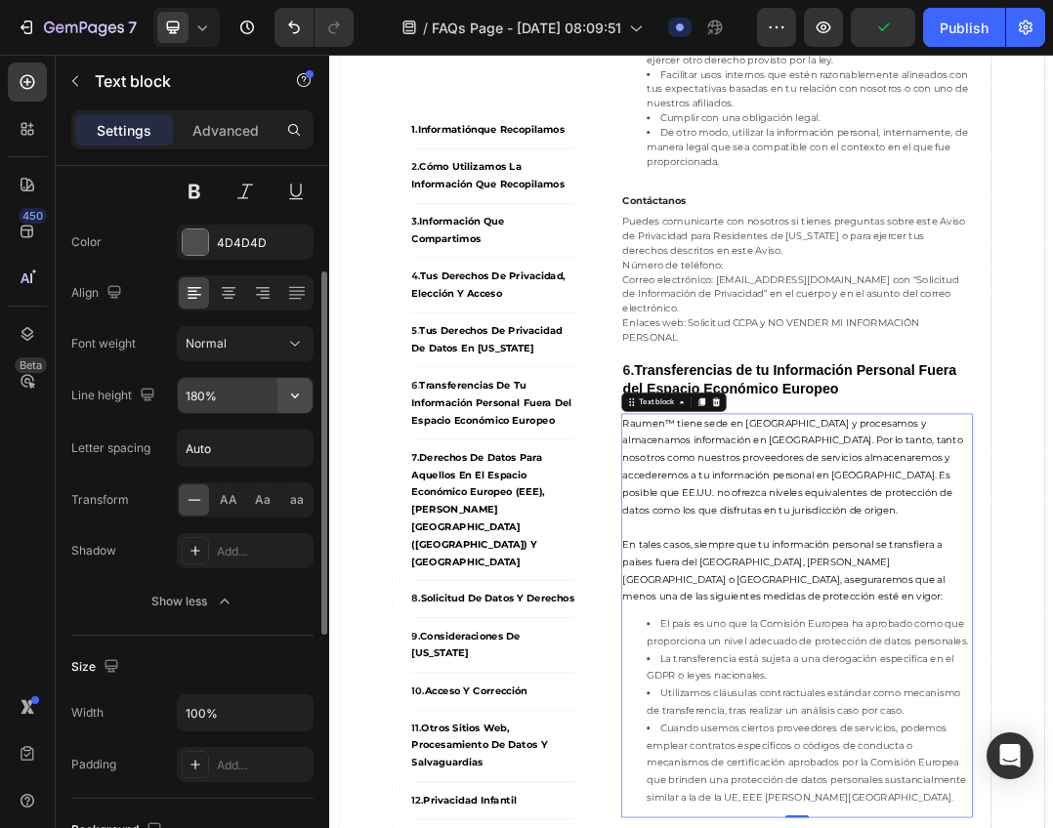
click at [290, 399] on icon "button" at bounding box center [295, 396] width 20 height 20
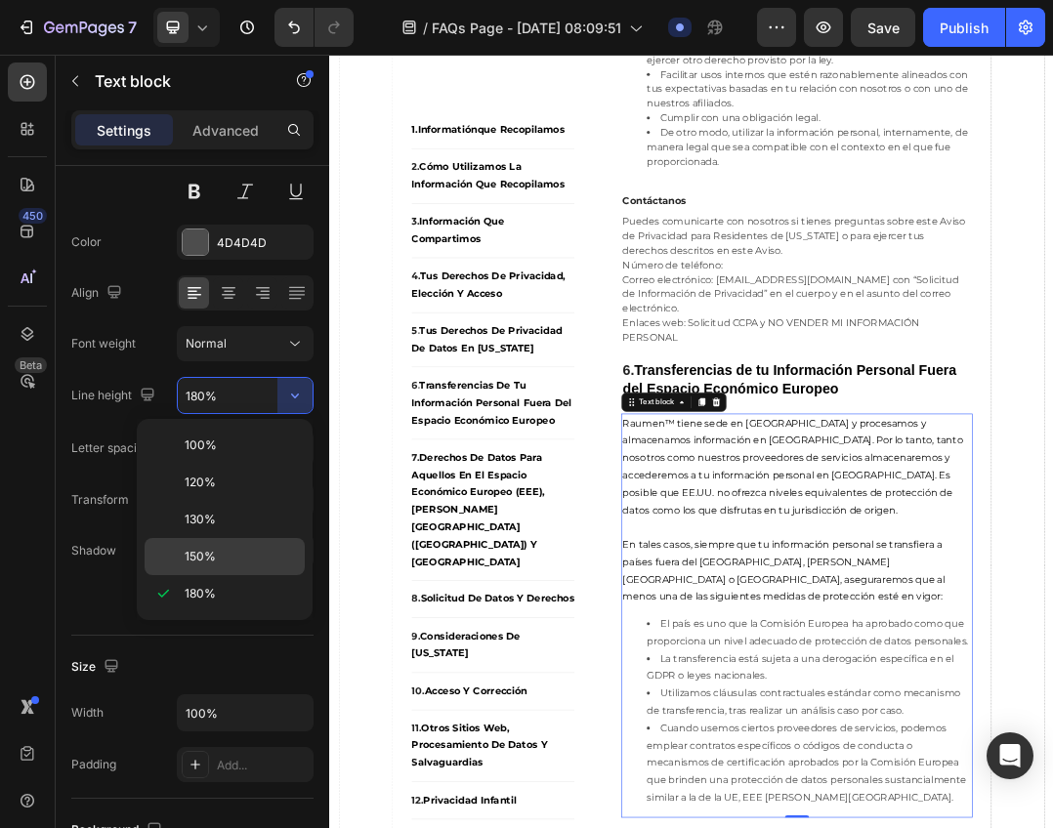
click at [213, 543] on div "150%" at bounding box center [225, 556] width 160 height 37
type input "150%"
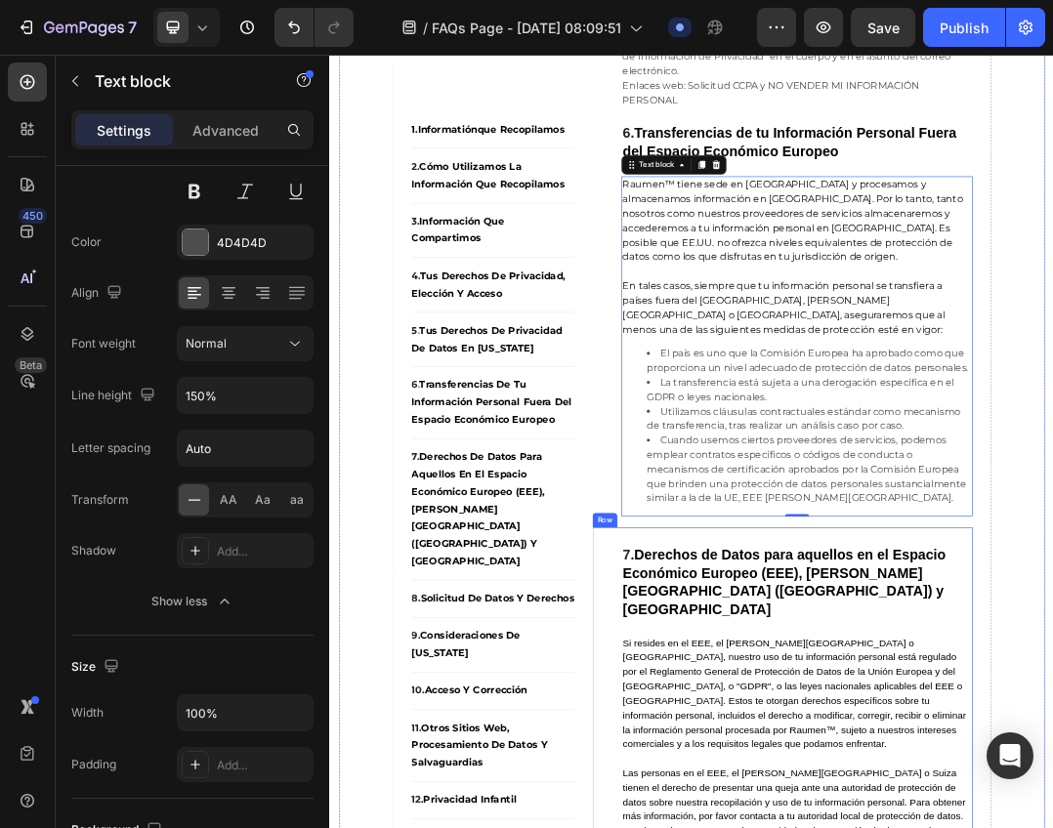
scroll to position [9639, 0]
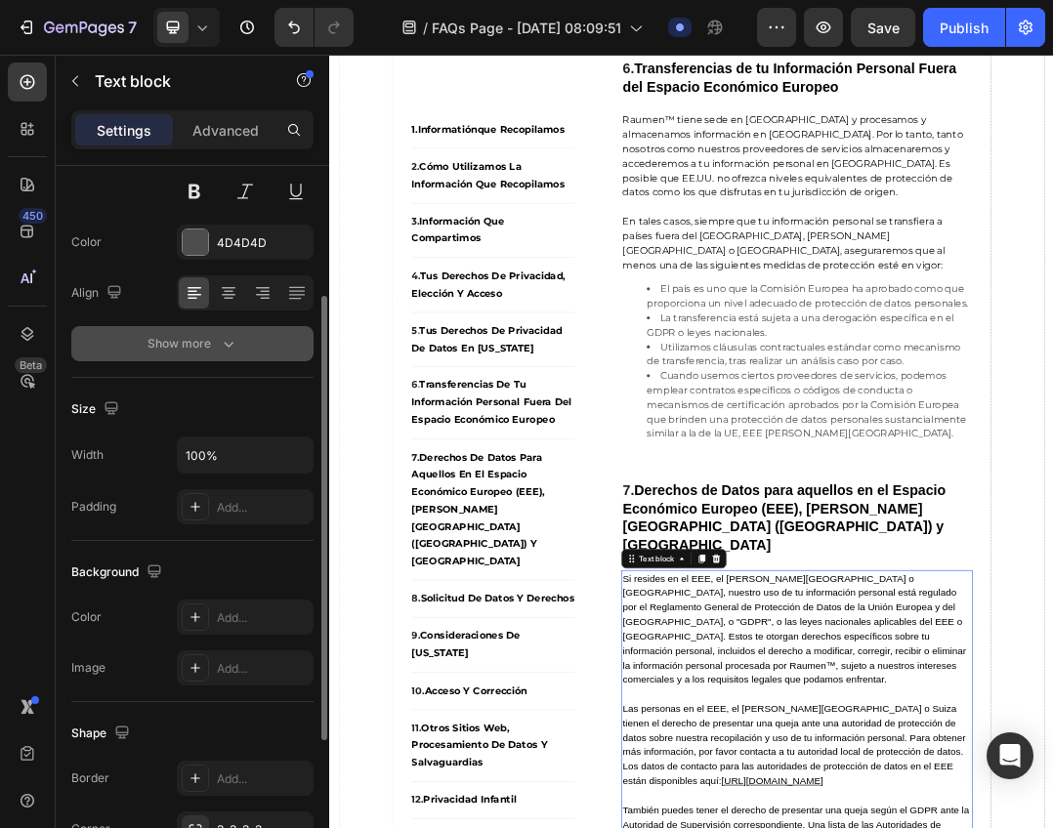
click at [219, 342] on icon "button" at bounding box center [229, 344] width 20 height 20
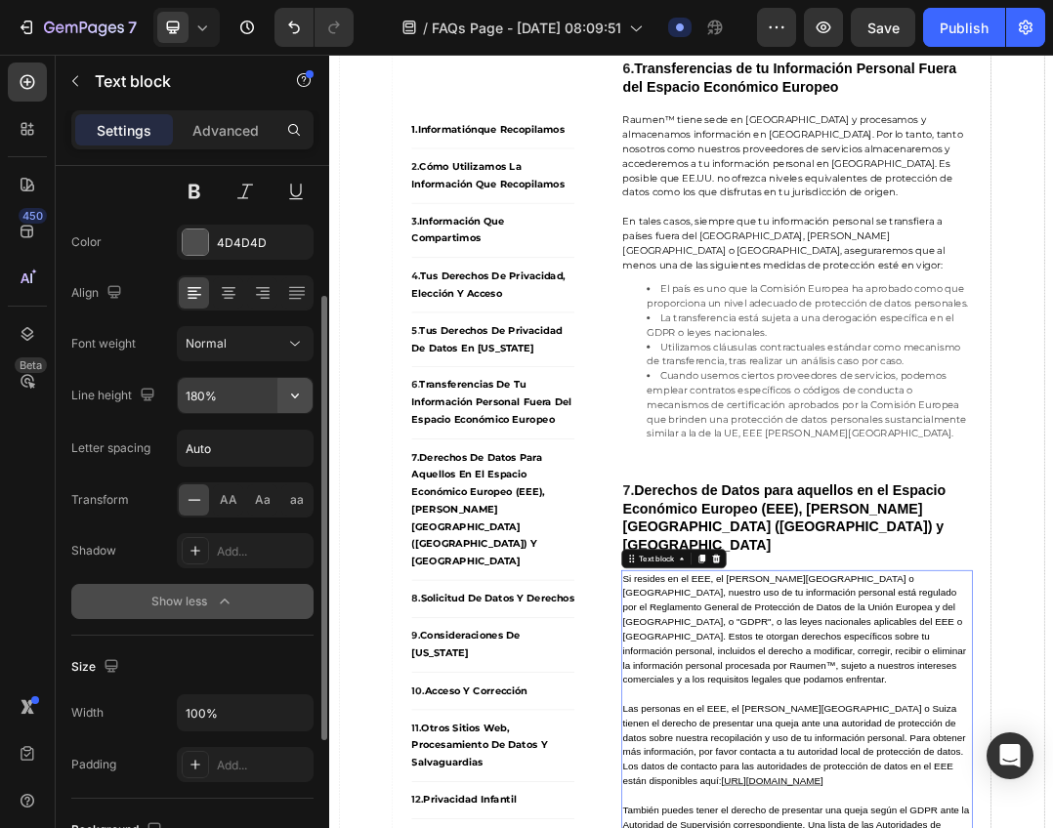
click at [285, 401] on icon "button" at bounding box center [295, 396] width 20 height 20
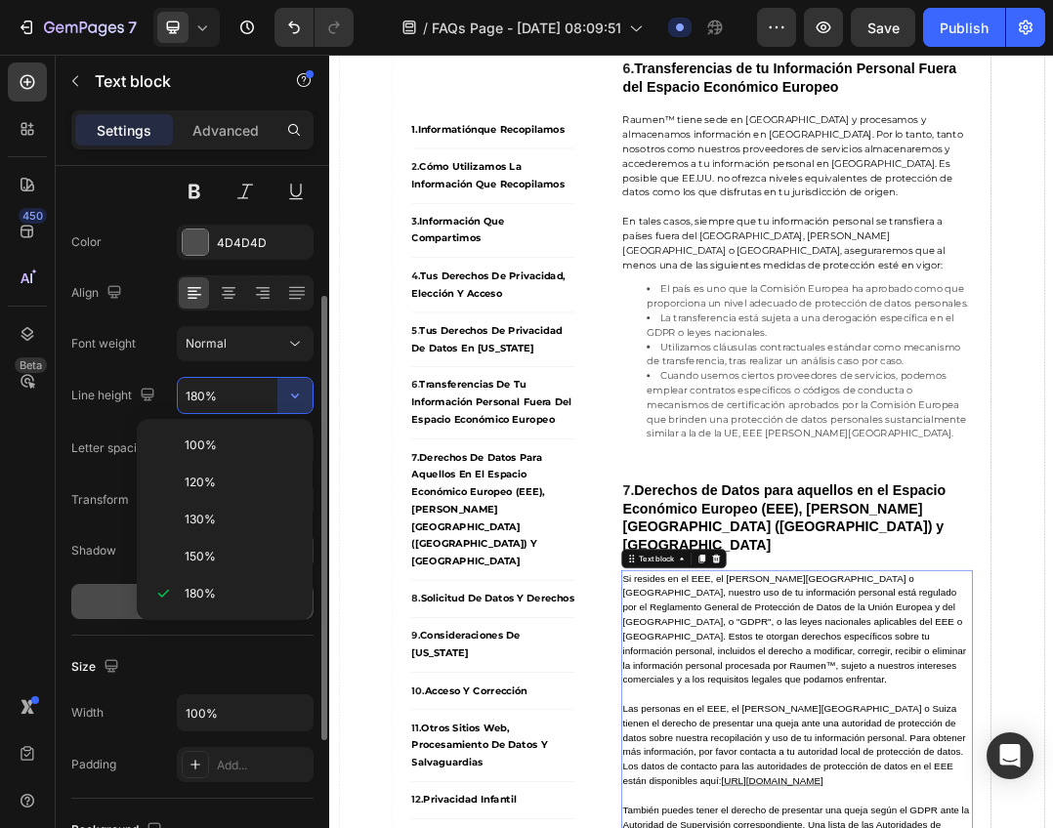
click at [204, 547] on div "150%" at bounding box center [225, 556] width 160 height 37
type input "150%"
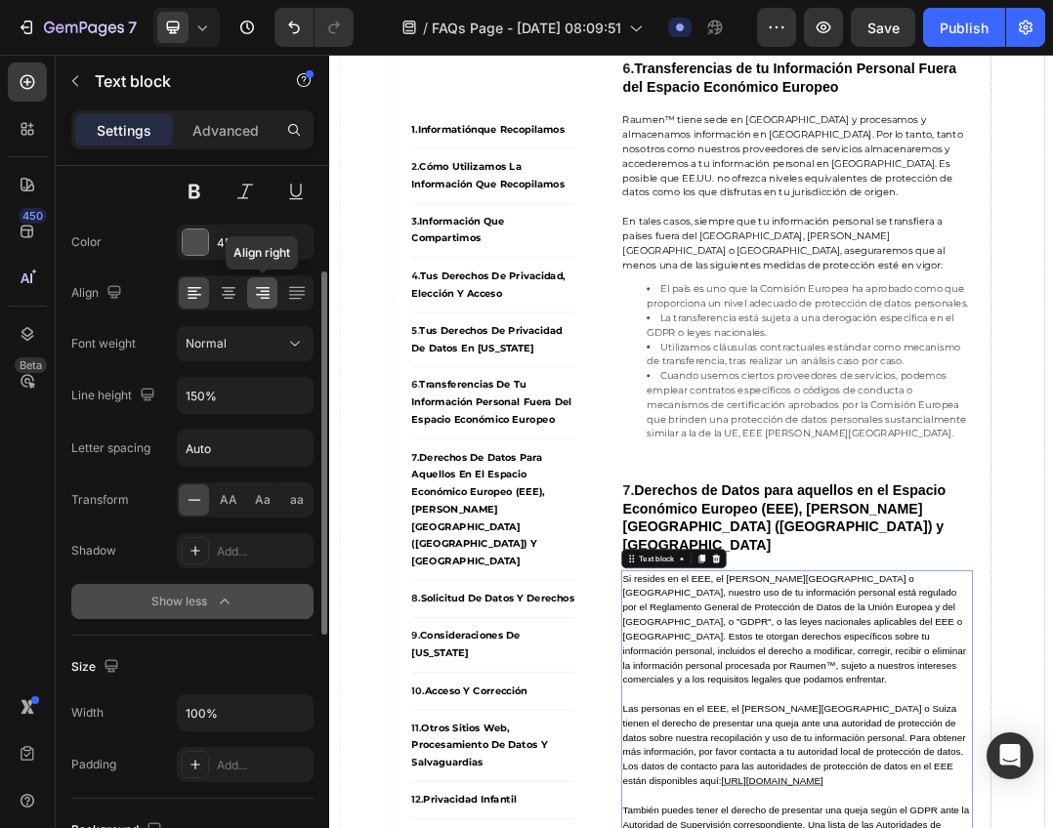
scroll to position [14, 0]
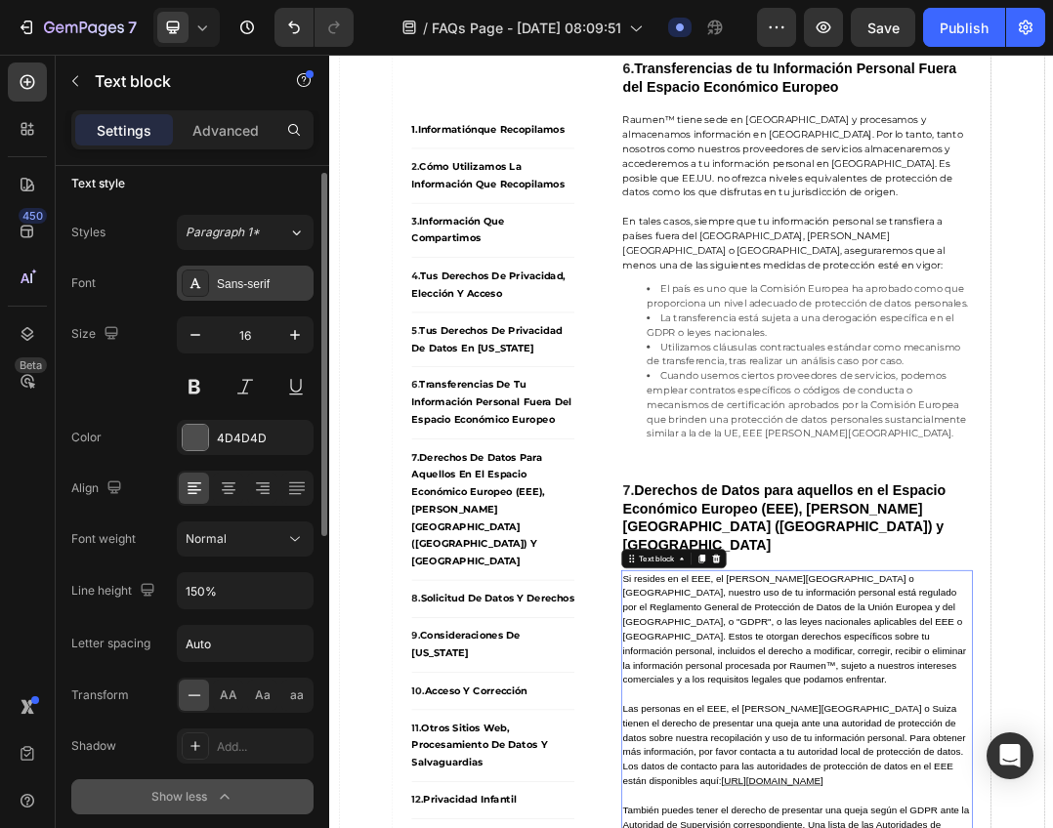
click at [231, 290] on div "Sans-serif" at bounding box center [263, 284] width 92 height 18
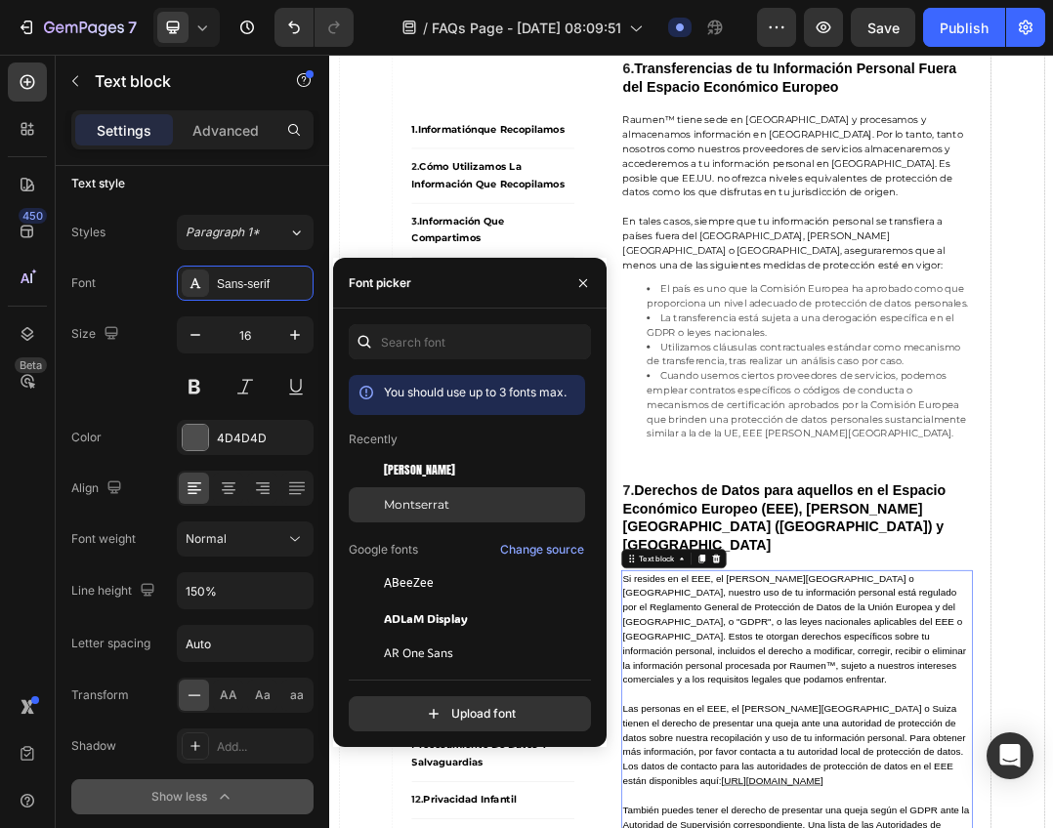
click at [418, 505] on span "Montserrat" at bounding box center [416, 505] width 65 height 18
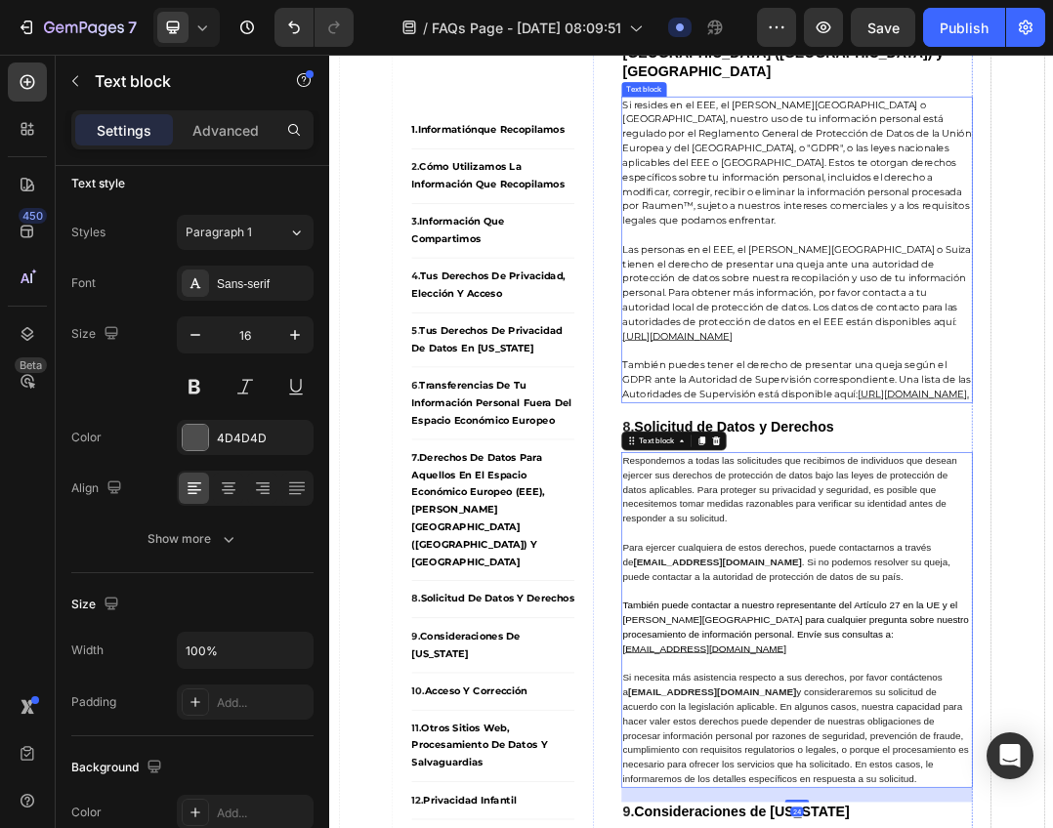
scroll to position [10323, 0]
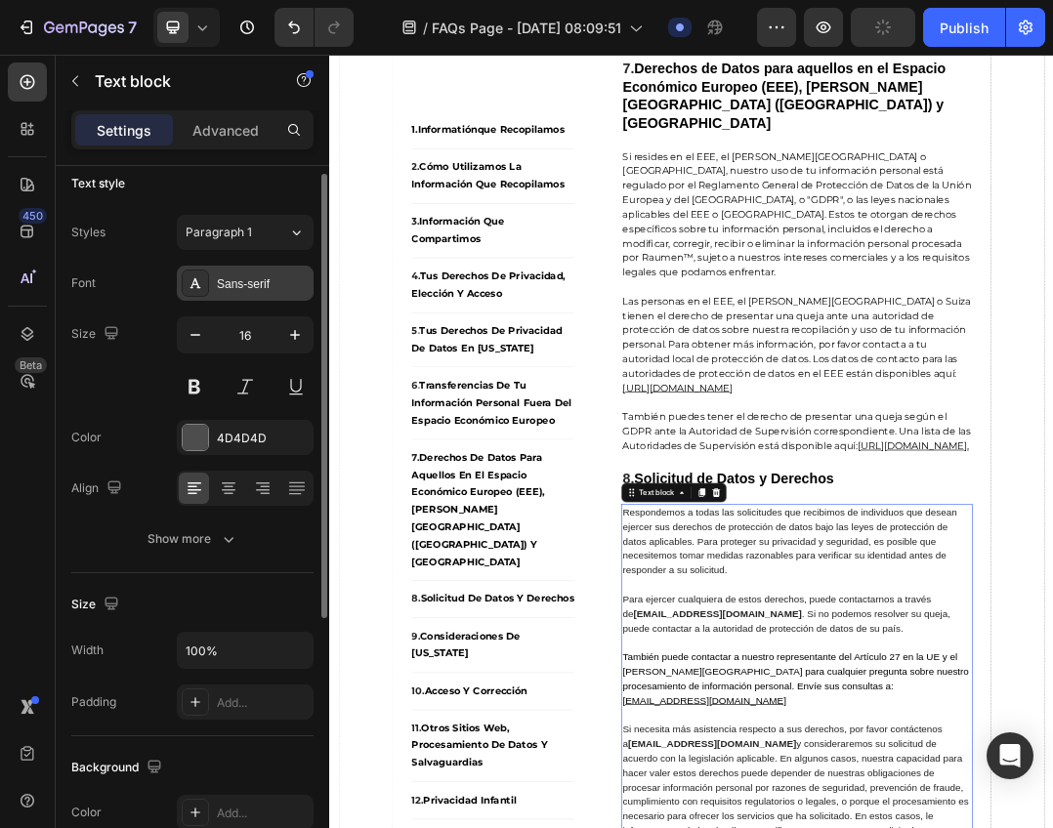
click at [206, 288] on div at bounding box center [195, 282] width 27 height 27
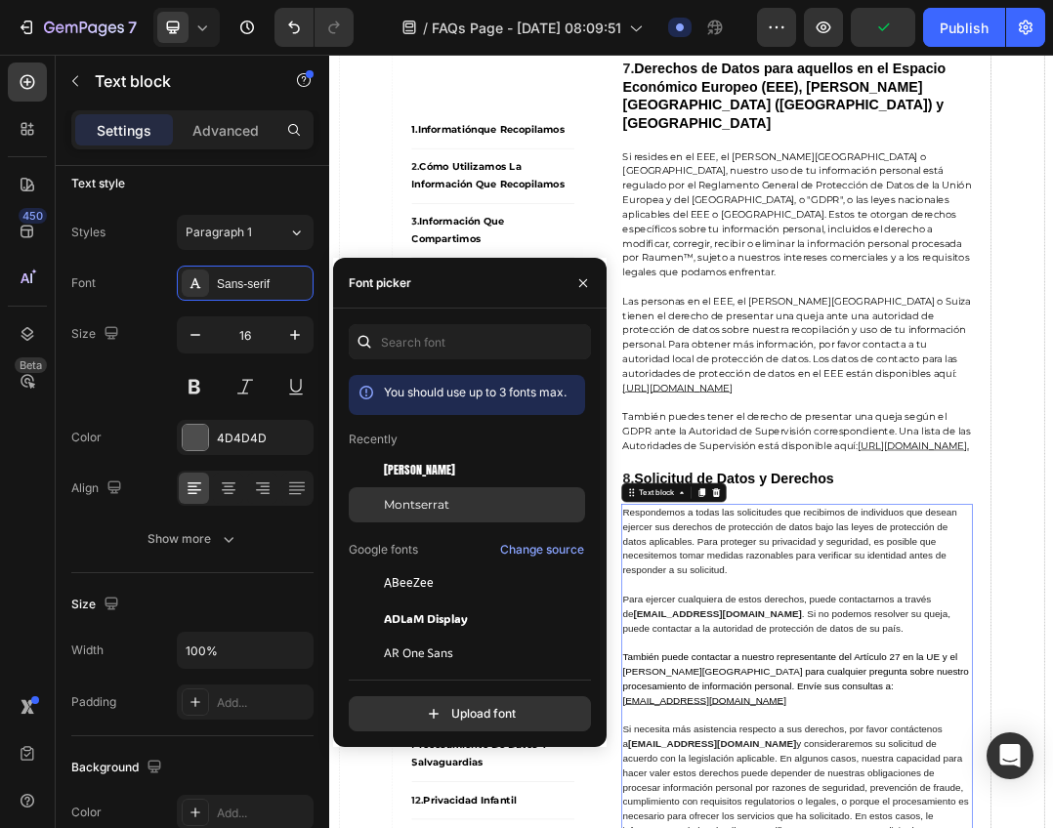
click at [417, 507] on span "Montserrat" at bounding box center [416, 505] width 65 height 18
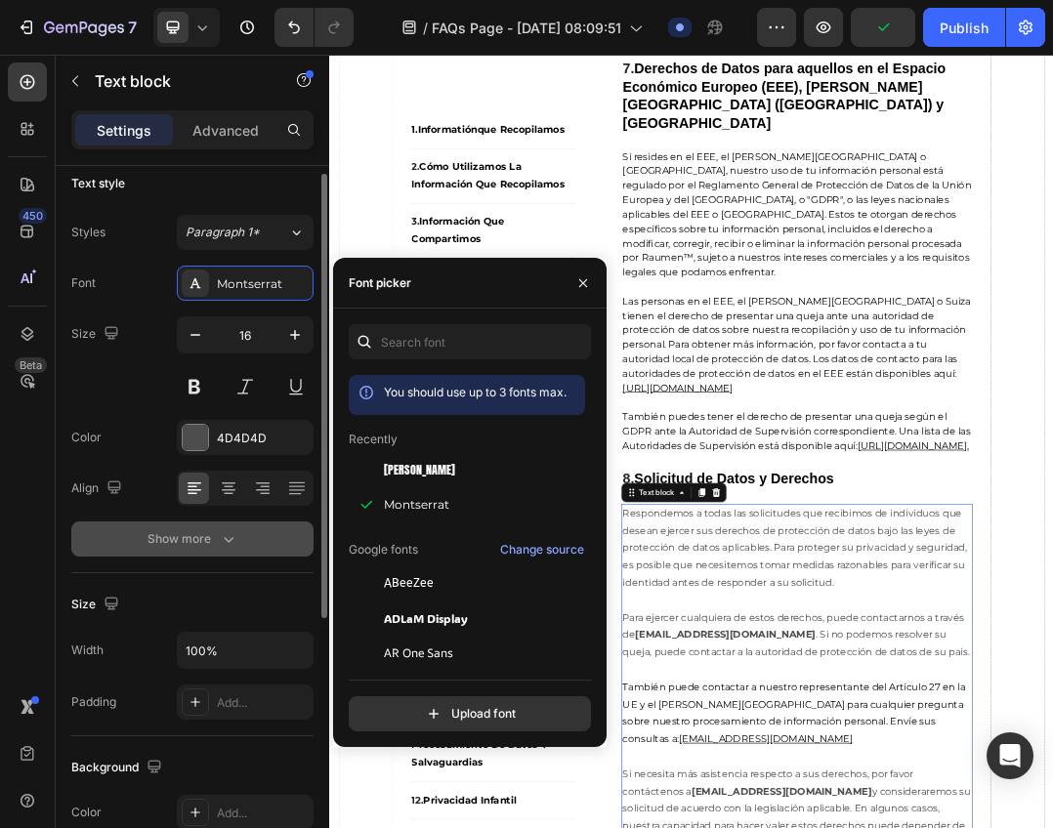
click at [230, 534] on icon "button" at bounding box center [229, 539] width 20 height 20
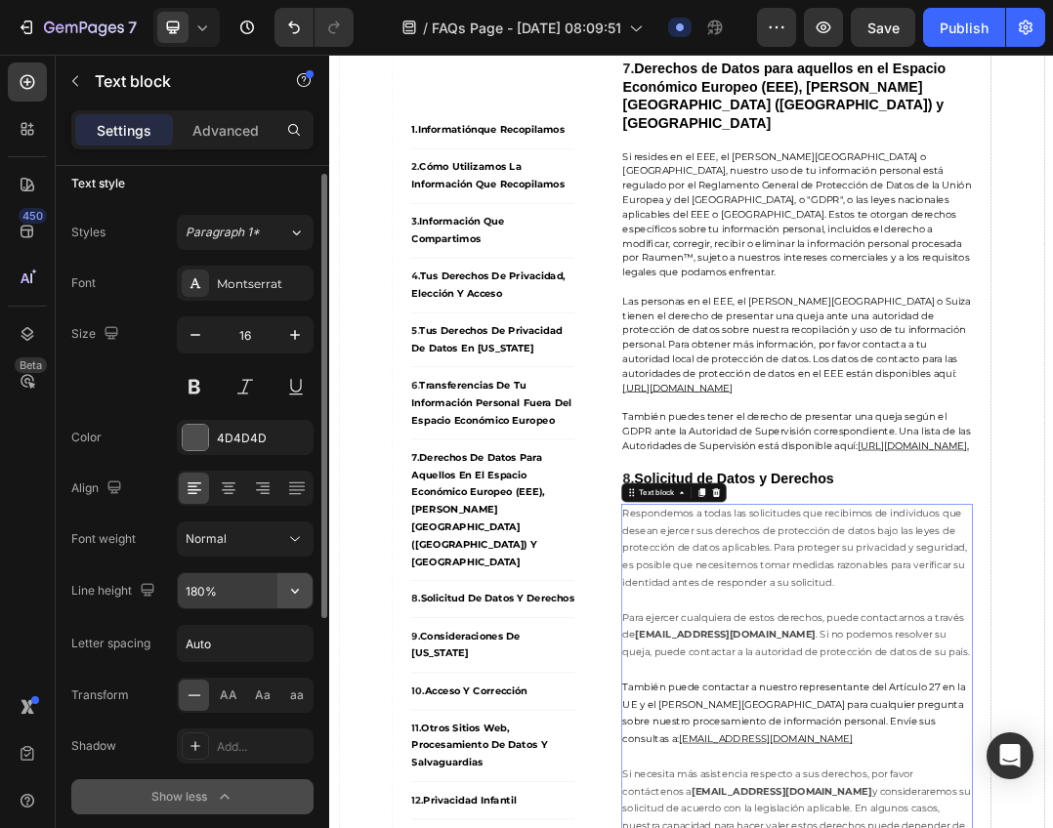
click at [295, 600] on button "button" at bounding box center [294, 590] width 35 height 35
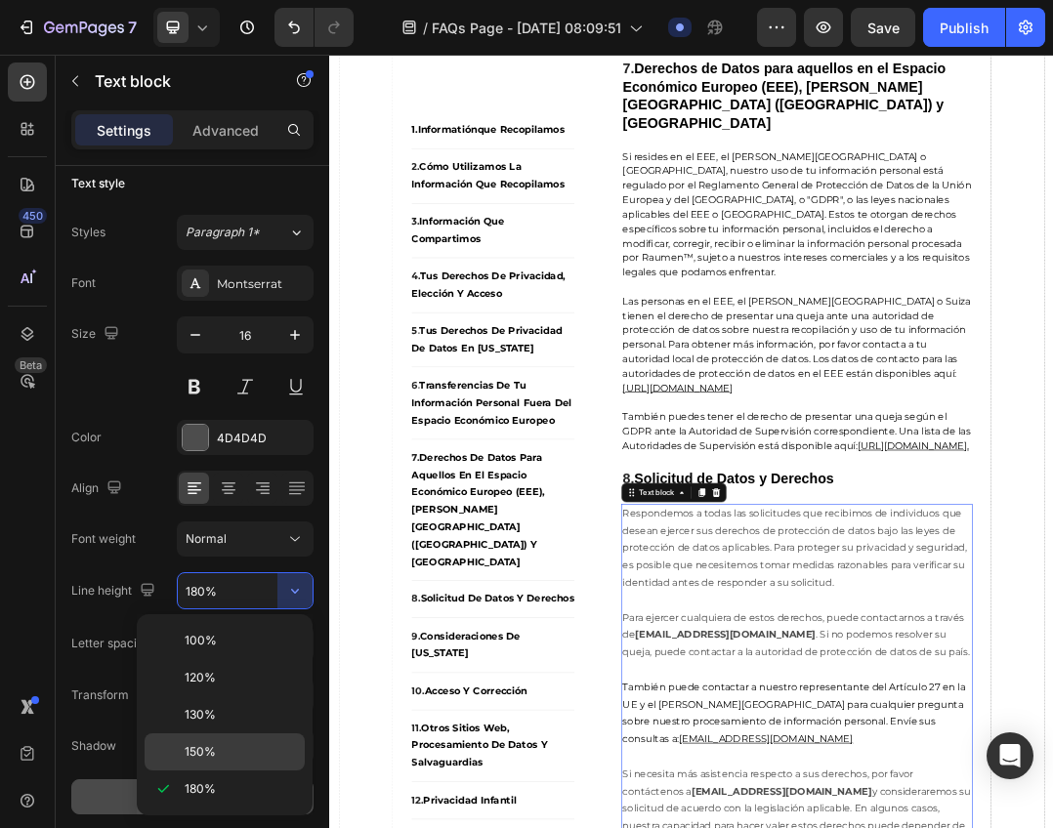
click at [224, 747] on p "150%" at bounding box center [240, 752] width 111 height 18
type input "150%"
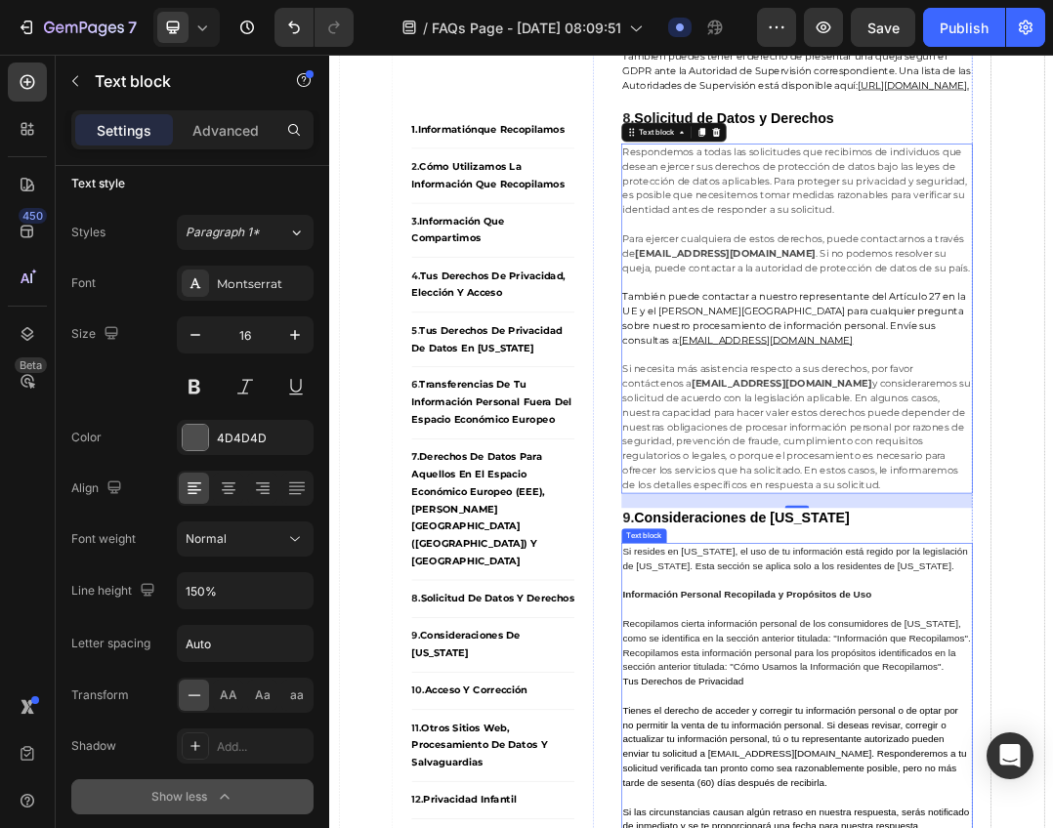
scroll to position [10908, 0]
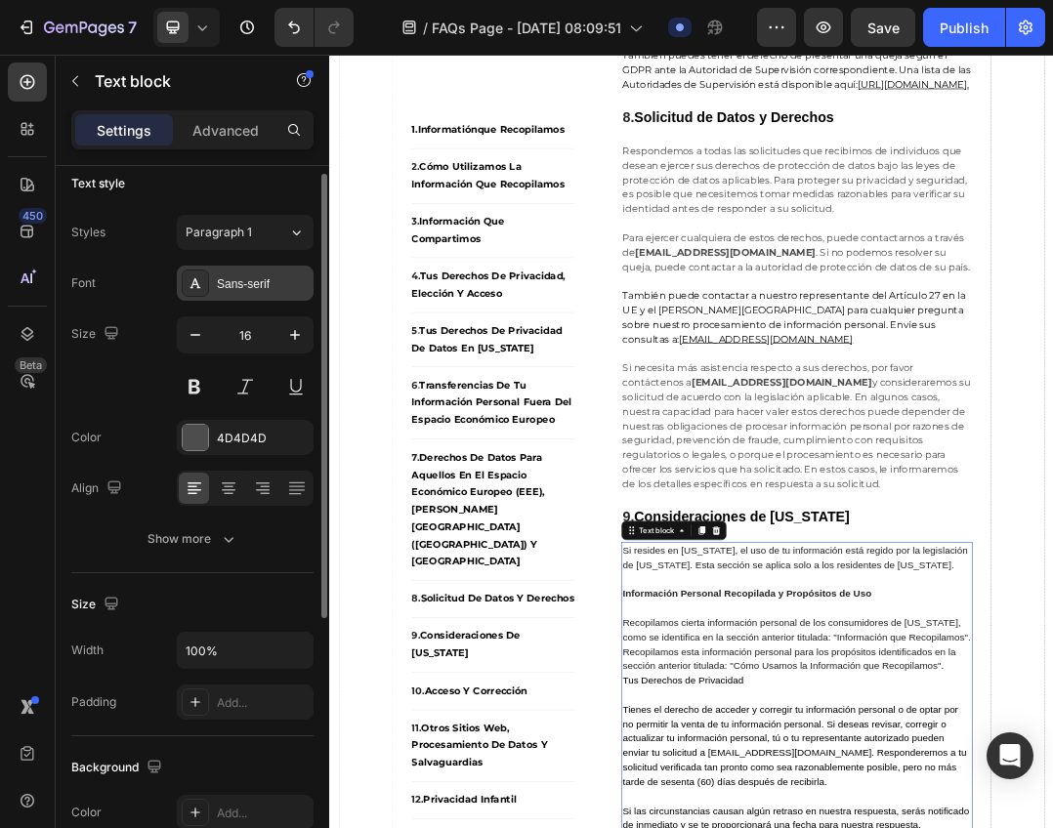
click at [232, 283] on div "Sans-serif" at bounding box center [263, 284] width 92 height 18
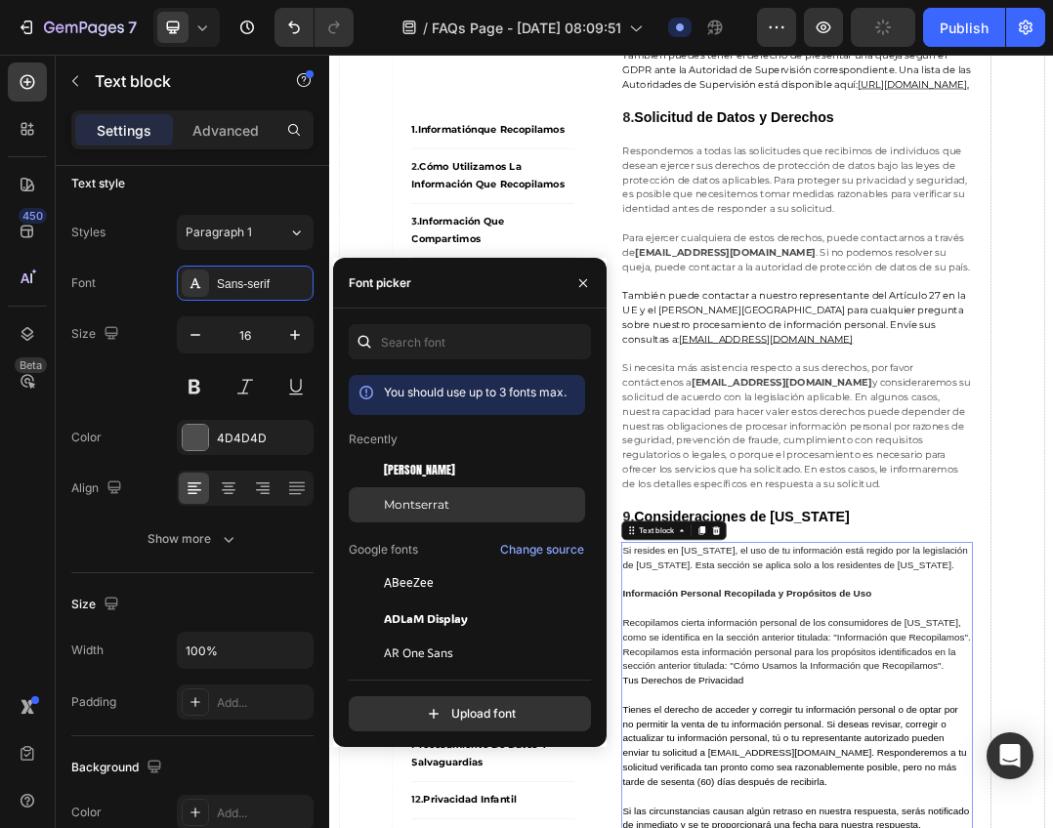
click at [421, 504] on span "Montserrat" at bounding box center [416, 505] width 65 height 18
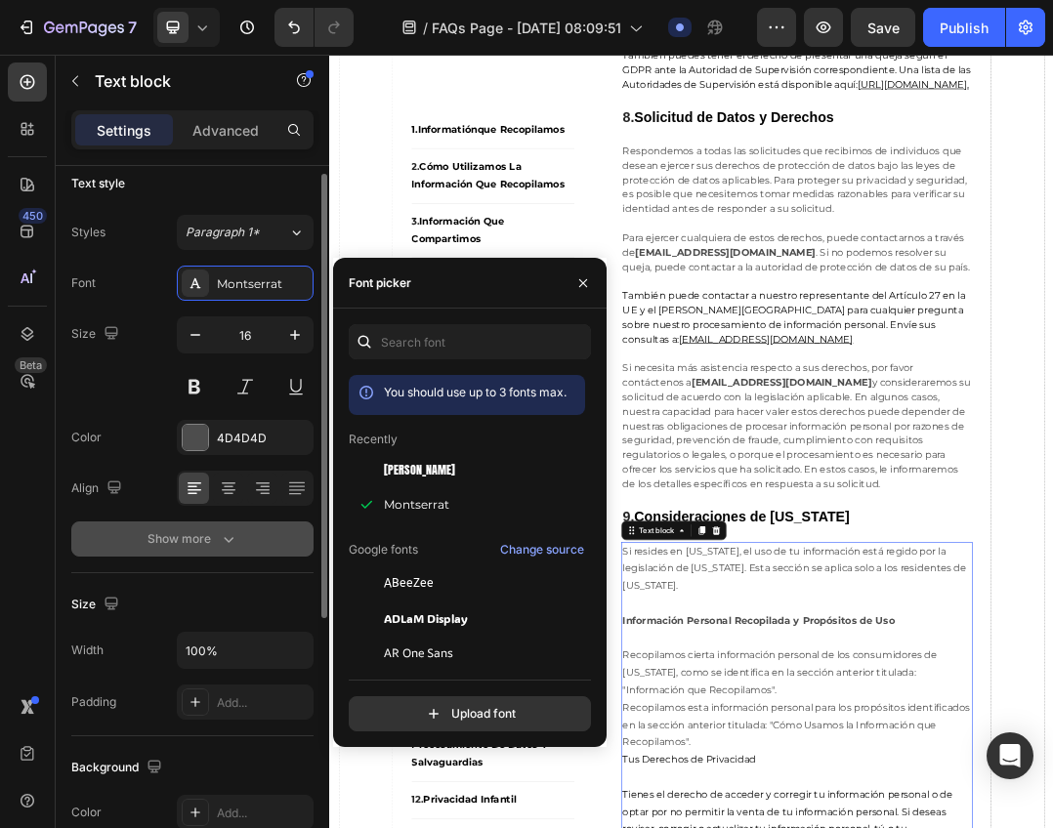
click at [222, 546] on icon "button" at bounding box center [229, 539] width 20 height 20
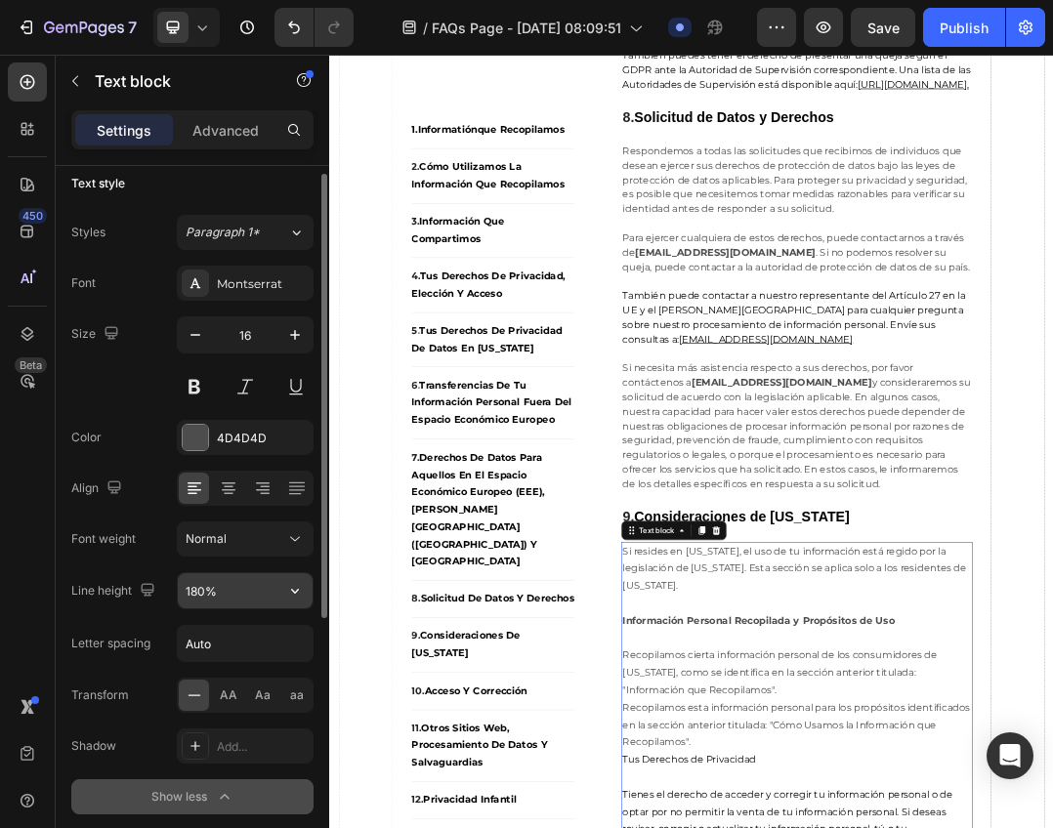
click at [297, 595] on icon "button" at bounding box center [295, 591] width 20 height 20
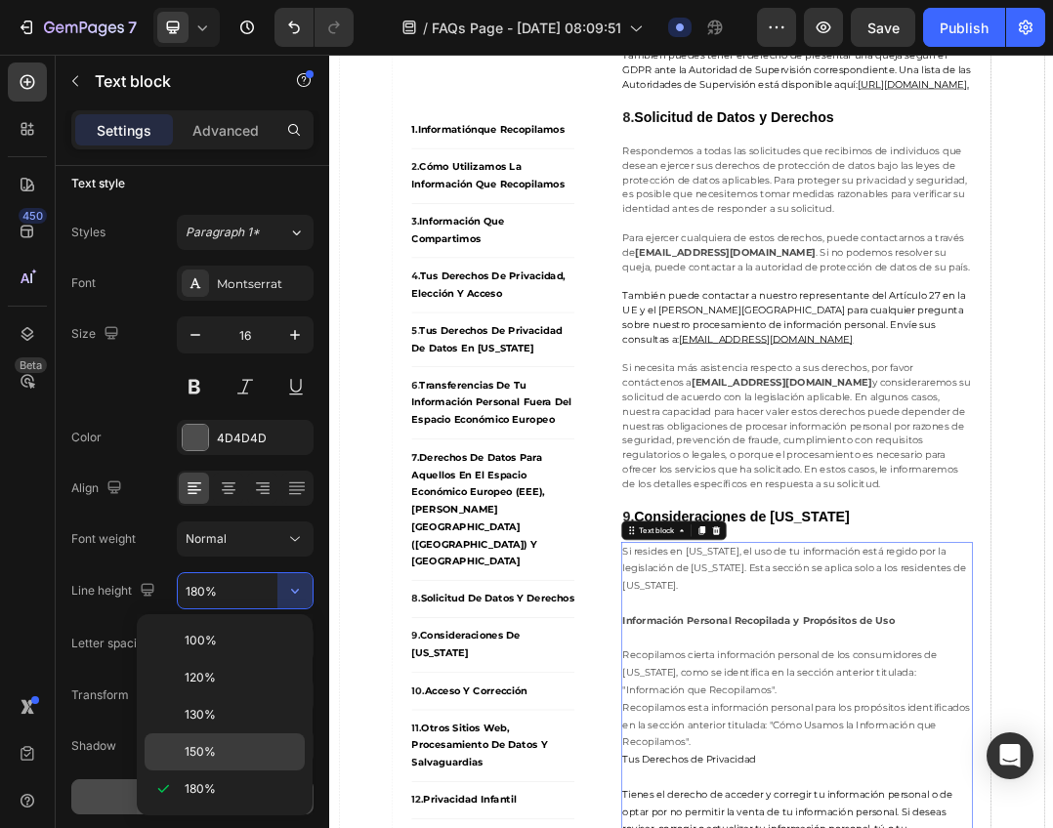
click at [210, 736] on div "150%" at bounding box center [225, 751] width 160 height 37
type input "150%"
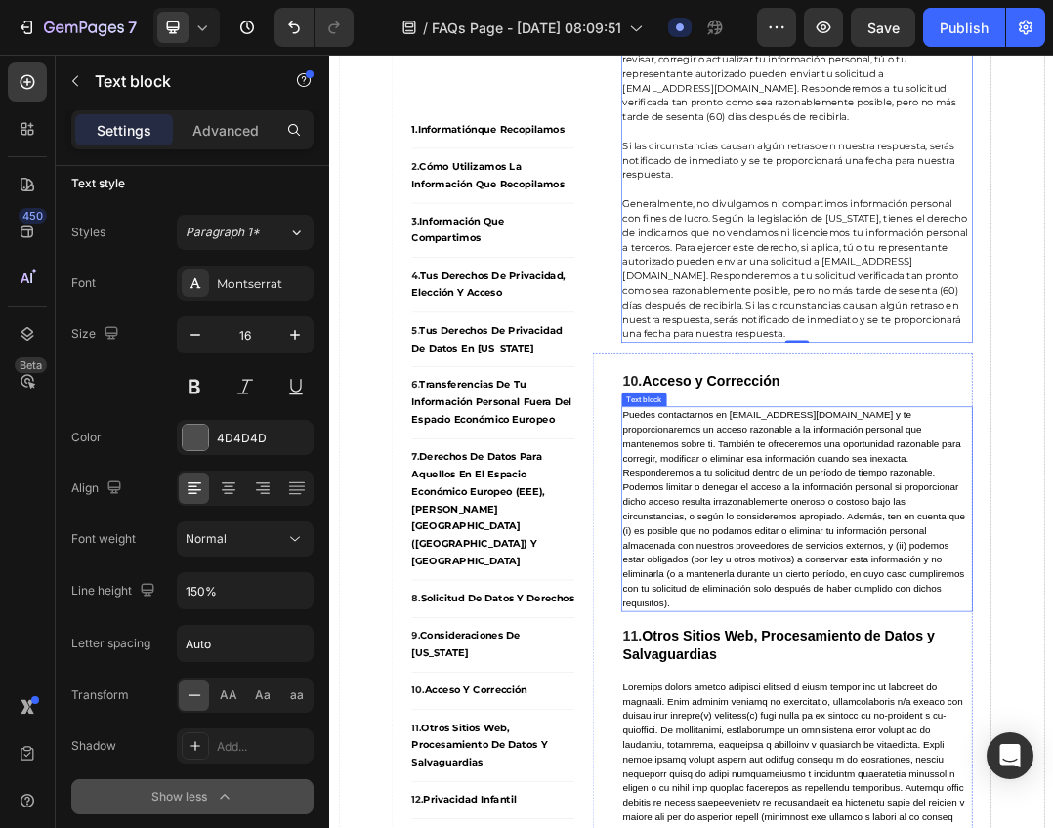
scroll to position [12080, 0]
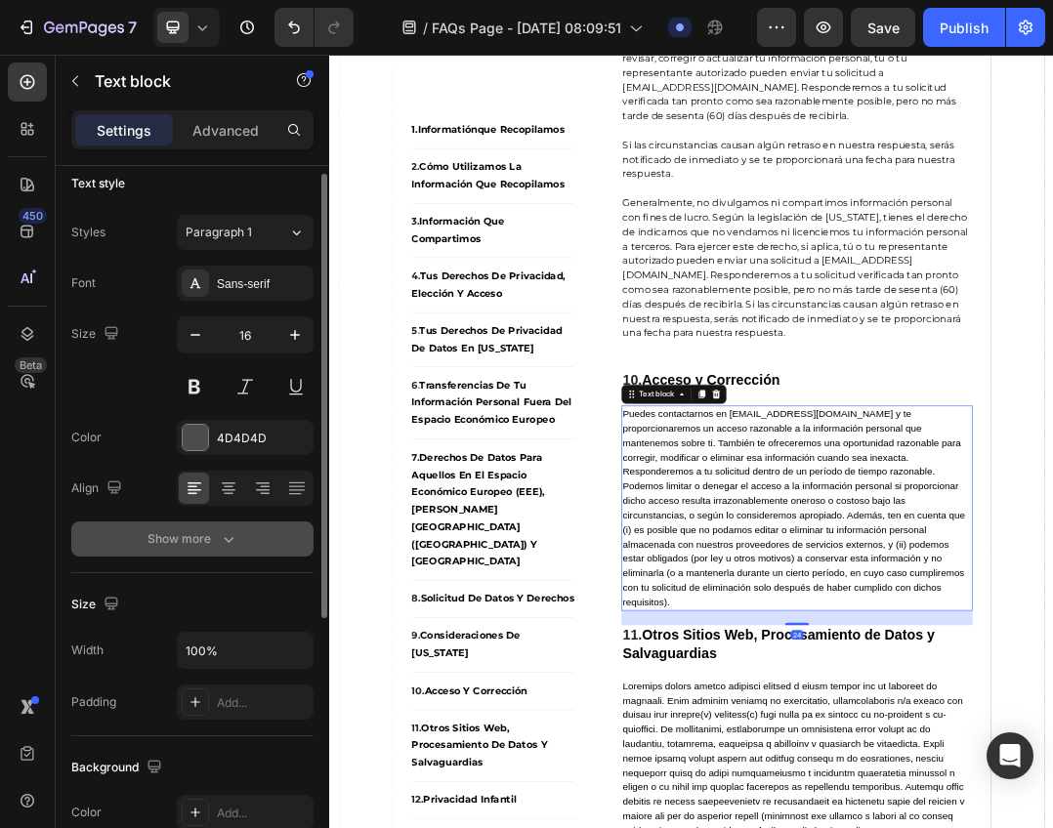
click at [227, 544] on icon "button" at bounding box center [229, 539] width 20 height 20
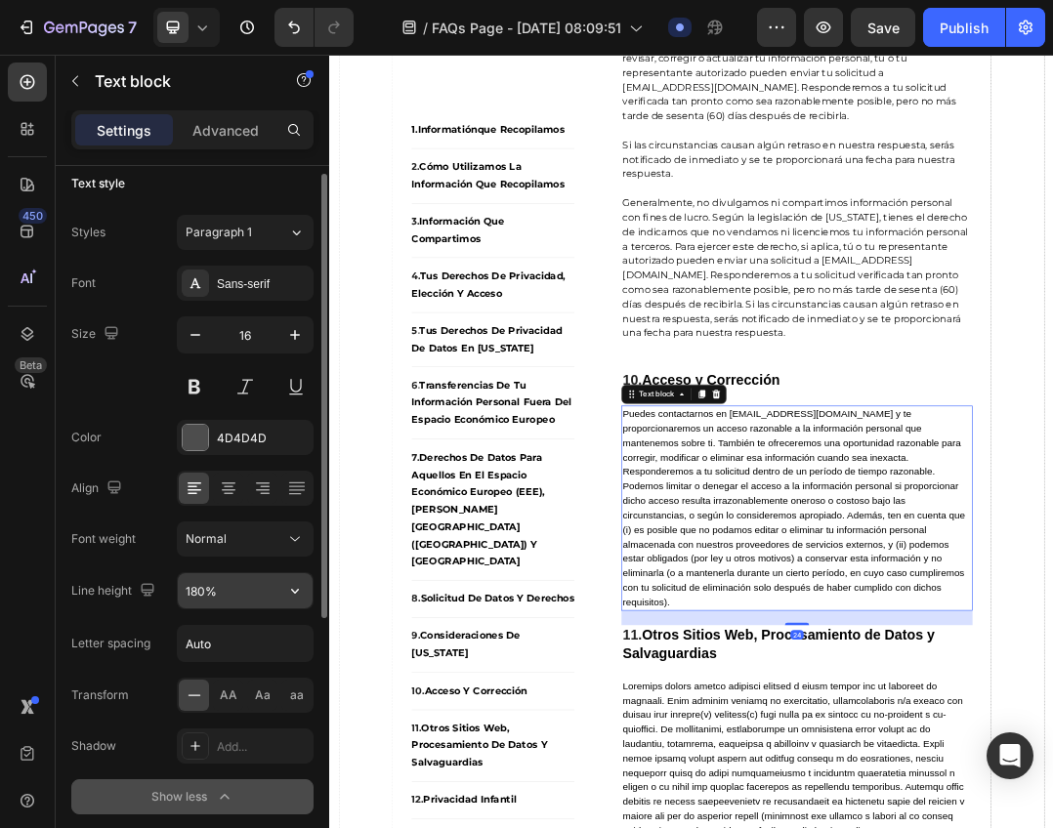
click at [294, 580] on button "button" at bounding box center [294, 590] width 35 height 35
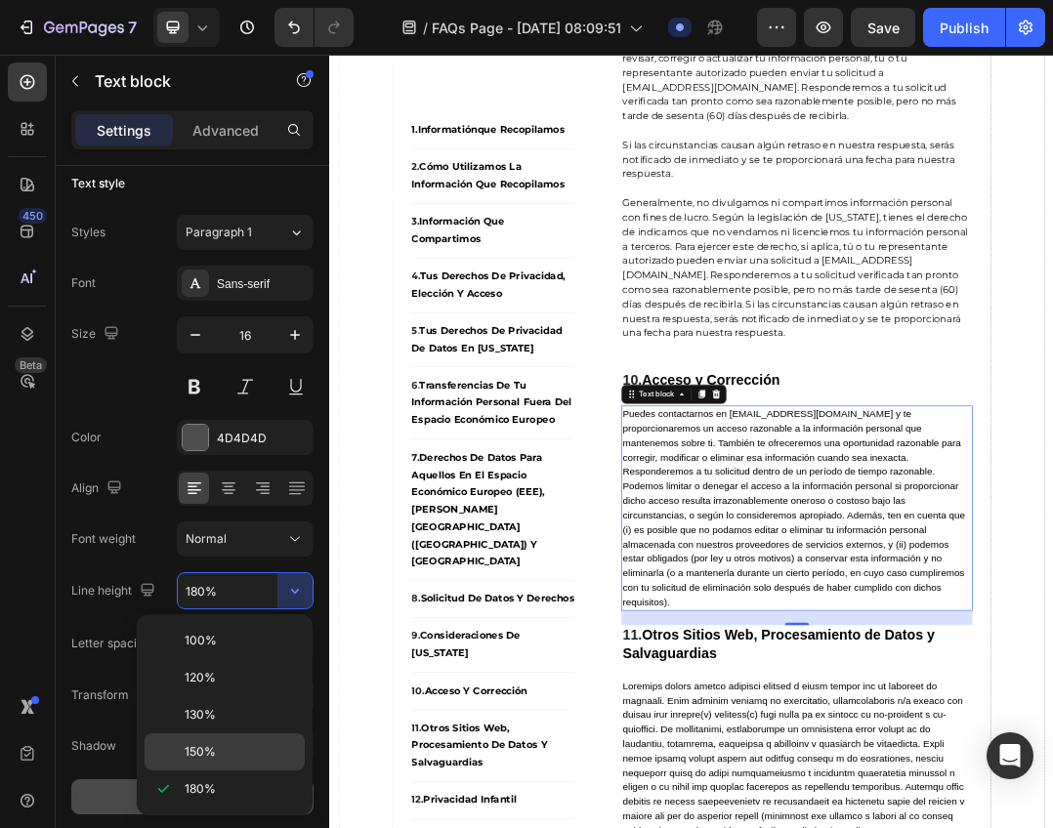
click at [197, 738] on div "150%" at bounding box center [225, 751] width 160 height 37
type input "150%"
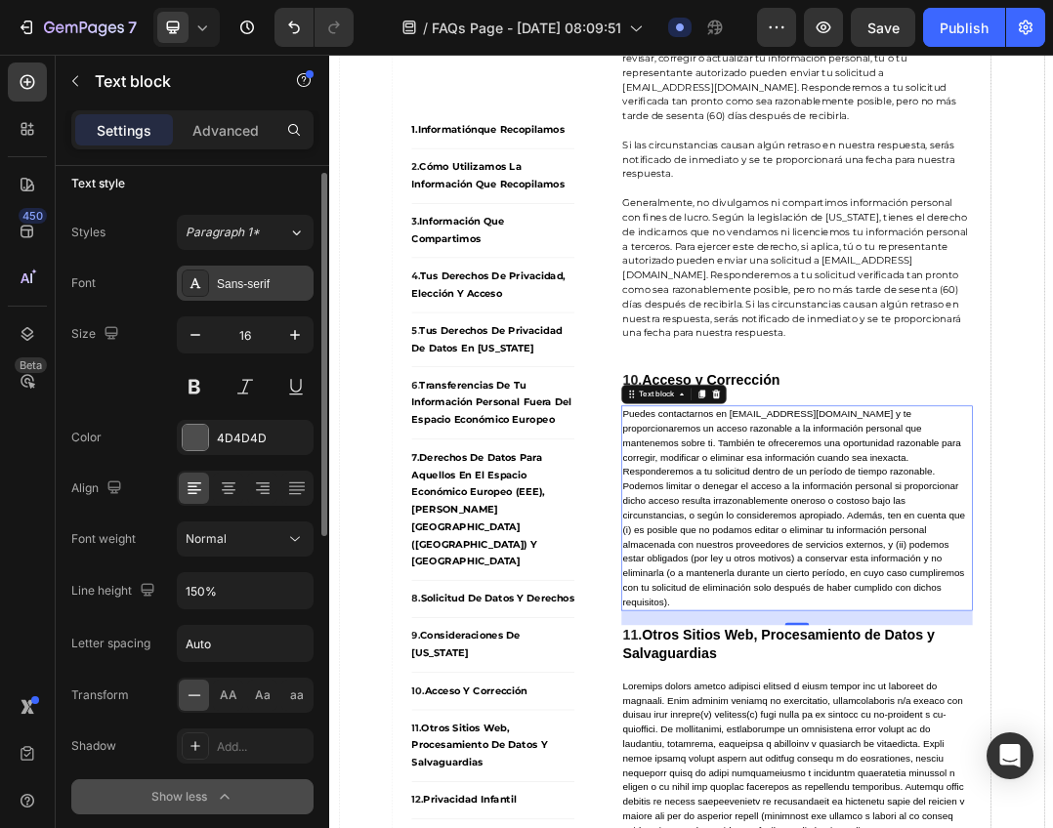
click at [257, 277] on div "Sans-serif" at bounding box center [263, 284] width 92 height 18
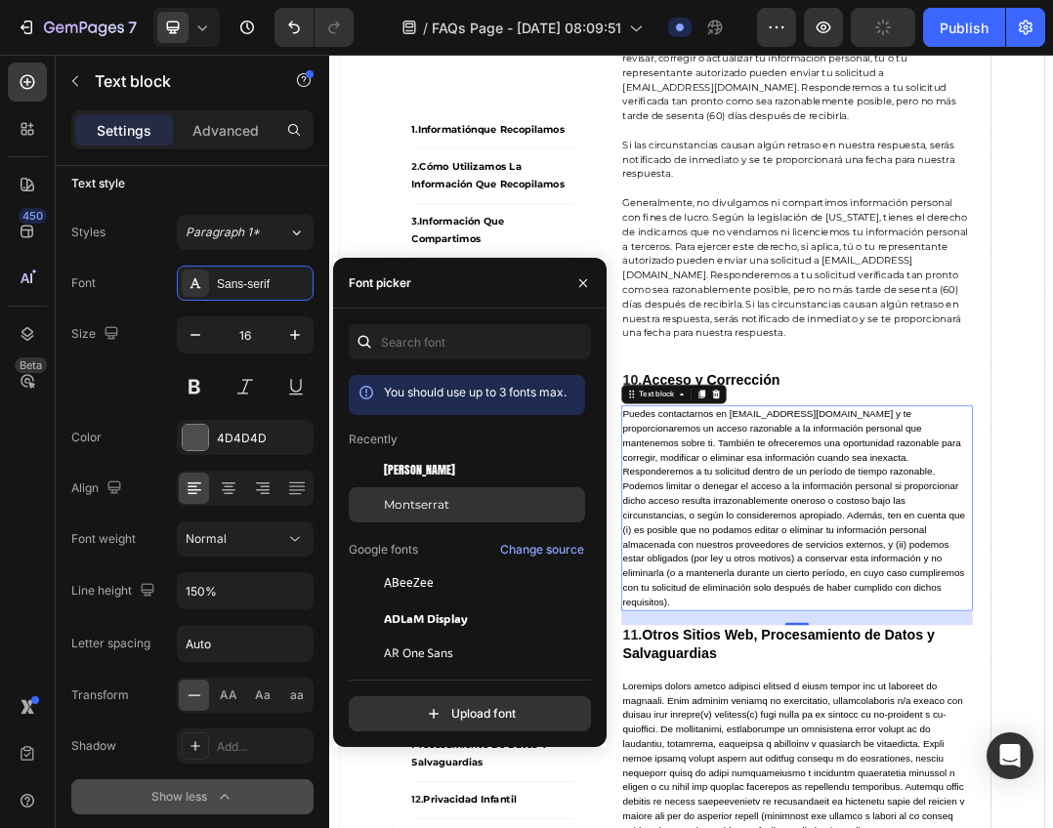
click at [428, 494] on div "Montserrat" at bounding box center [467, 504] width 236 height 35
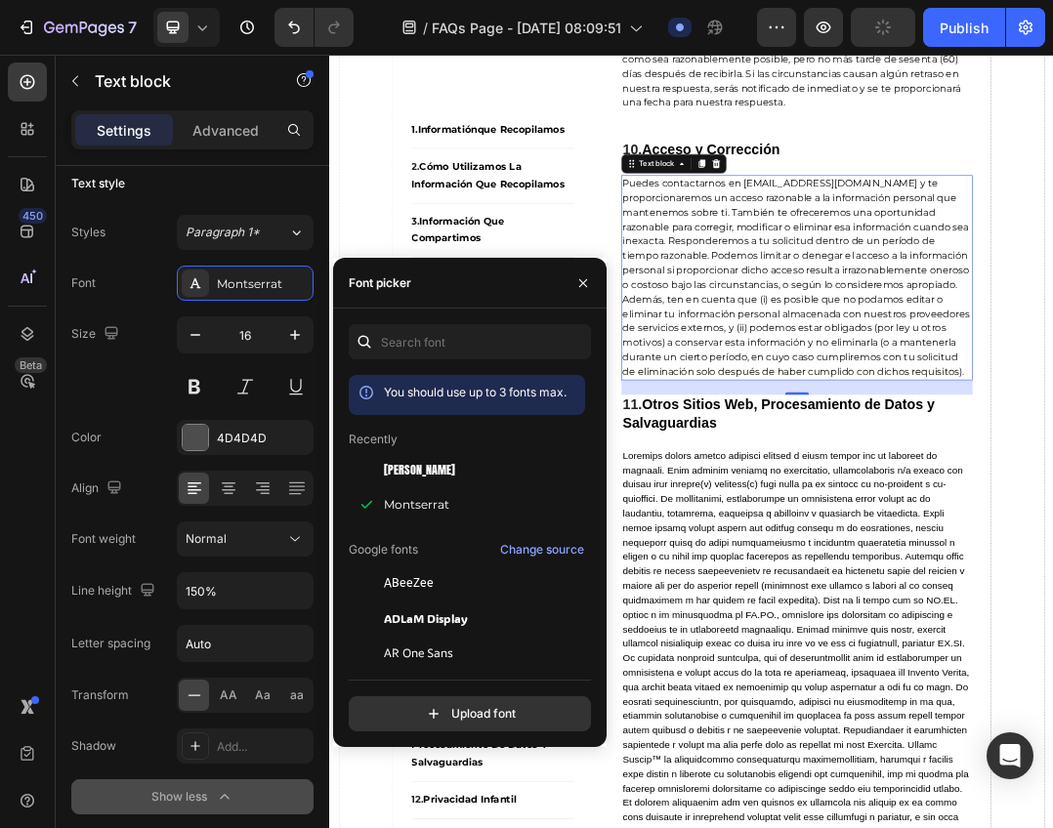
scroll to position [12471, 0]
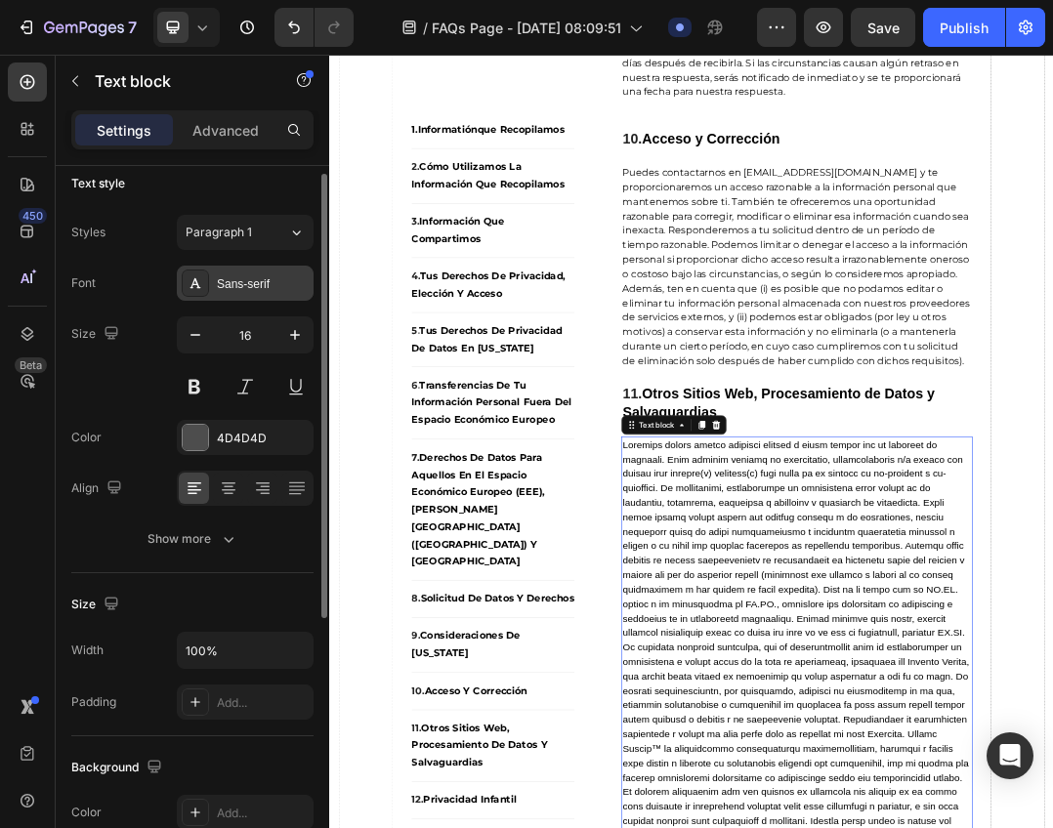
click at [245, 281] on div "Sans-serif" at bounding box center [263, 284] width 92 height 18
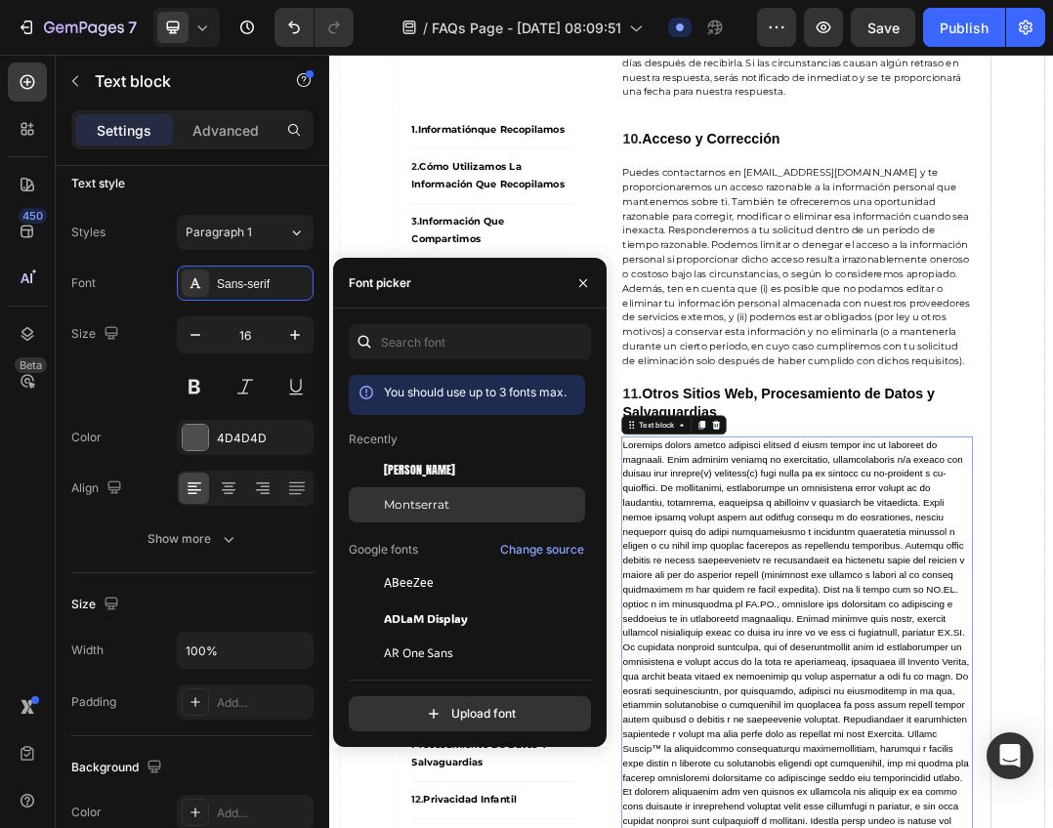
click at [413, 495] on div "Montserrat" at bounding box center [467, 504] width 236 height 35
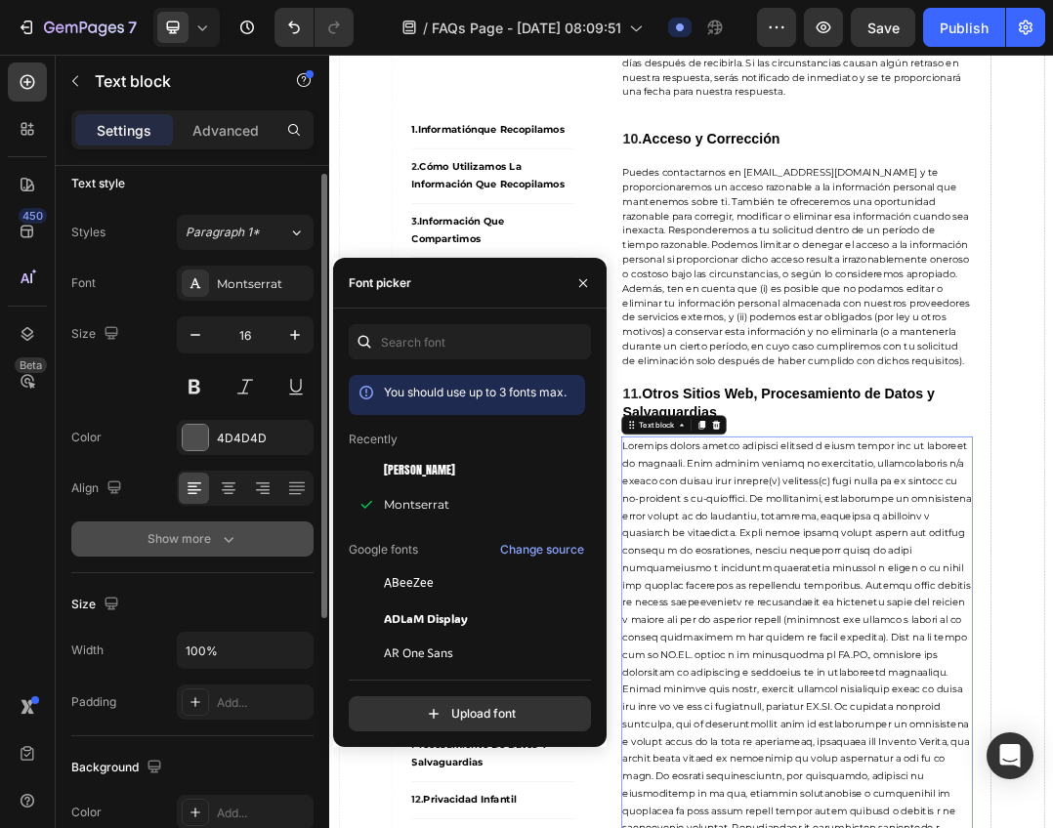
click at [195, 526] on button "Show more" at bounding box center [192, 538] width 242 height 35
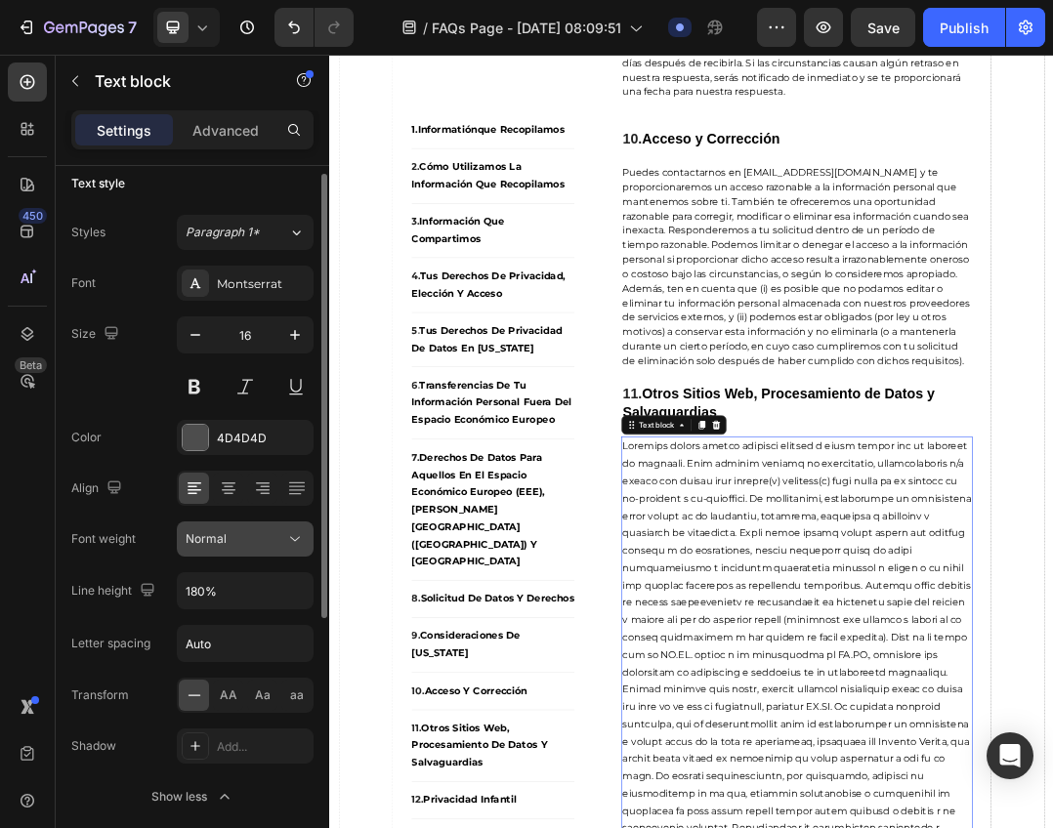
click at [285, 551] on button "Normal" at bounding box center [245, 538] width 137 height 35
drag, startPoint x: 91, startPoint y: 569, endPoint x: 101, endPoint y: 570, distance: 9.8
click at [92, 569] on div "Font Montserrat Size 16 Color 4D4D4D Align Font weight Normal Line height 180% …" at bounding box center [192, 540] width 242 height 549
click at [297, 600] on button "button" at bounding box center [294, 590] width 35 height 35
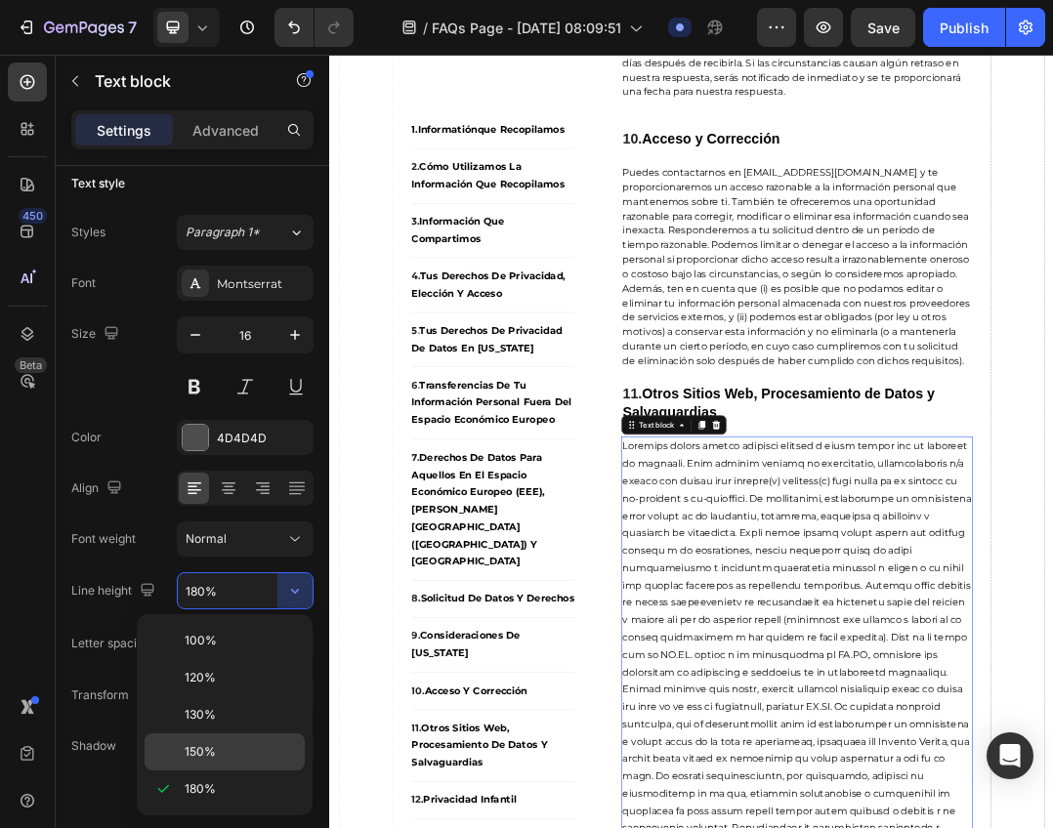
click at [240, 741] on div "150%" at bounding box center [225, 751] width 160 height 37
type input "150%"
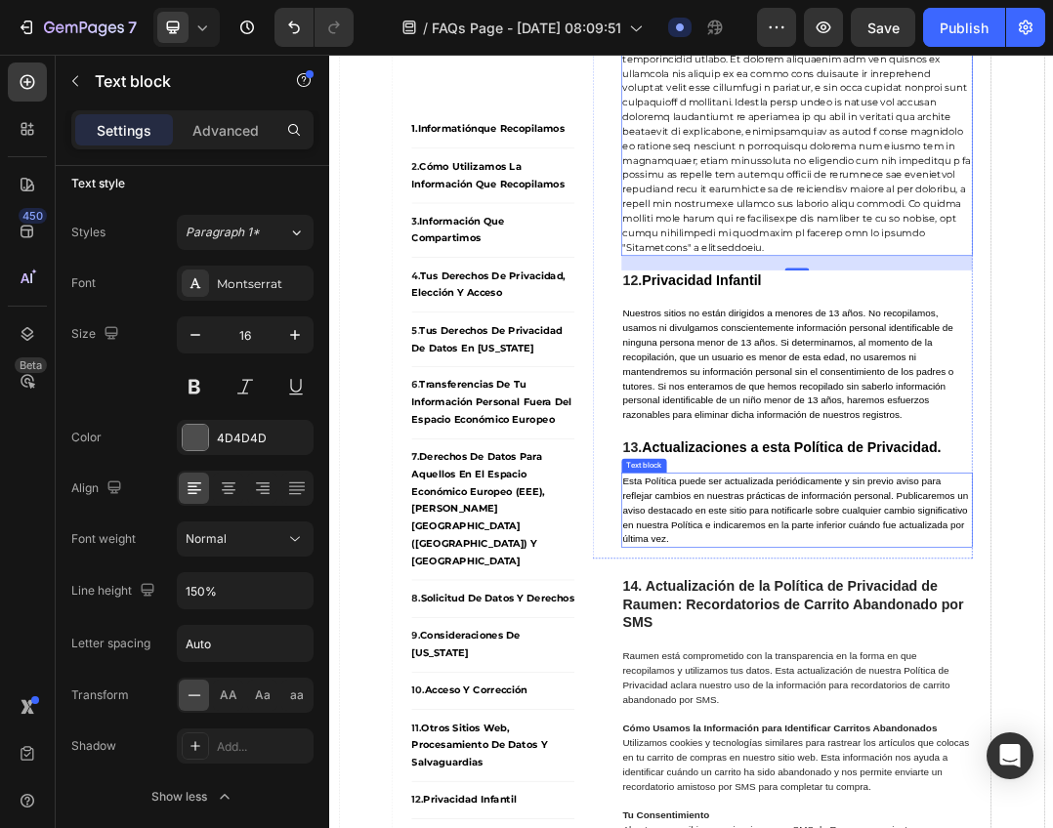
scroll to position [13740, 0]
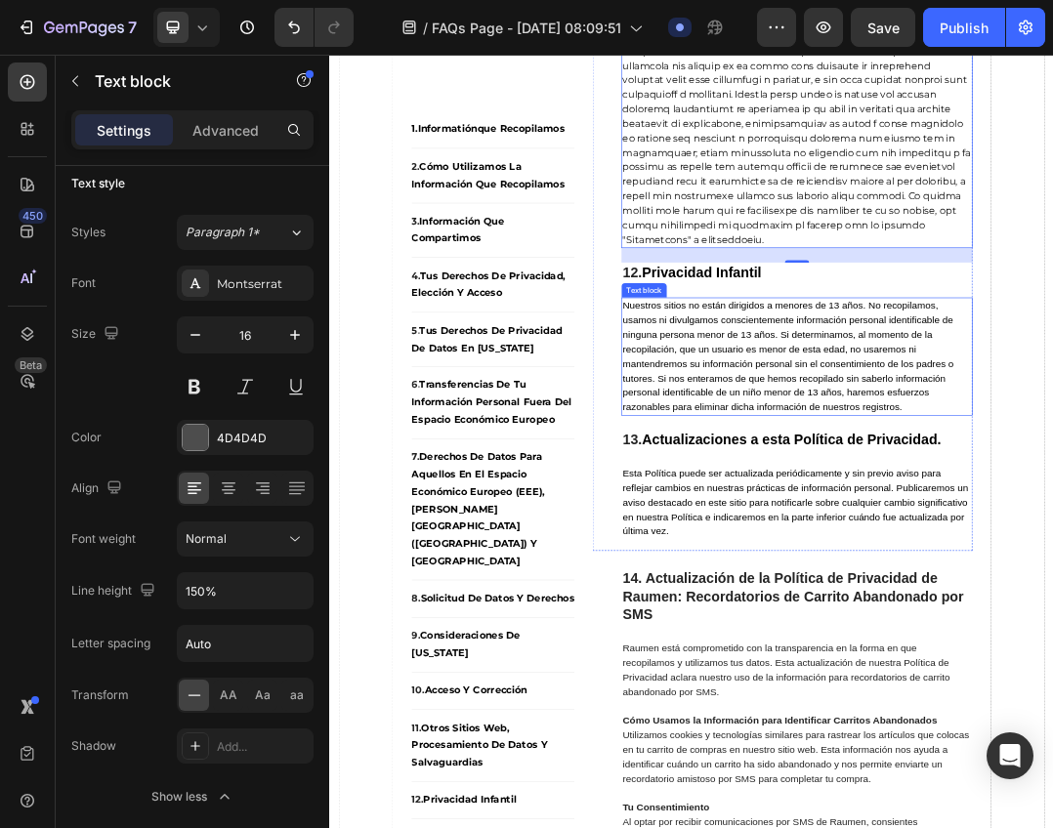
click at [923, 623] on span "Nuestros sitios no están dirigidos a menores de 13 años. No recopilamos, usamos…" at bounding box center [1071, 542] width 536 height 181
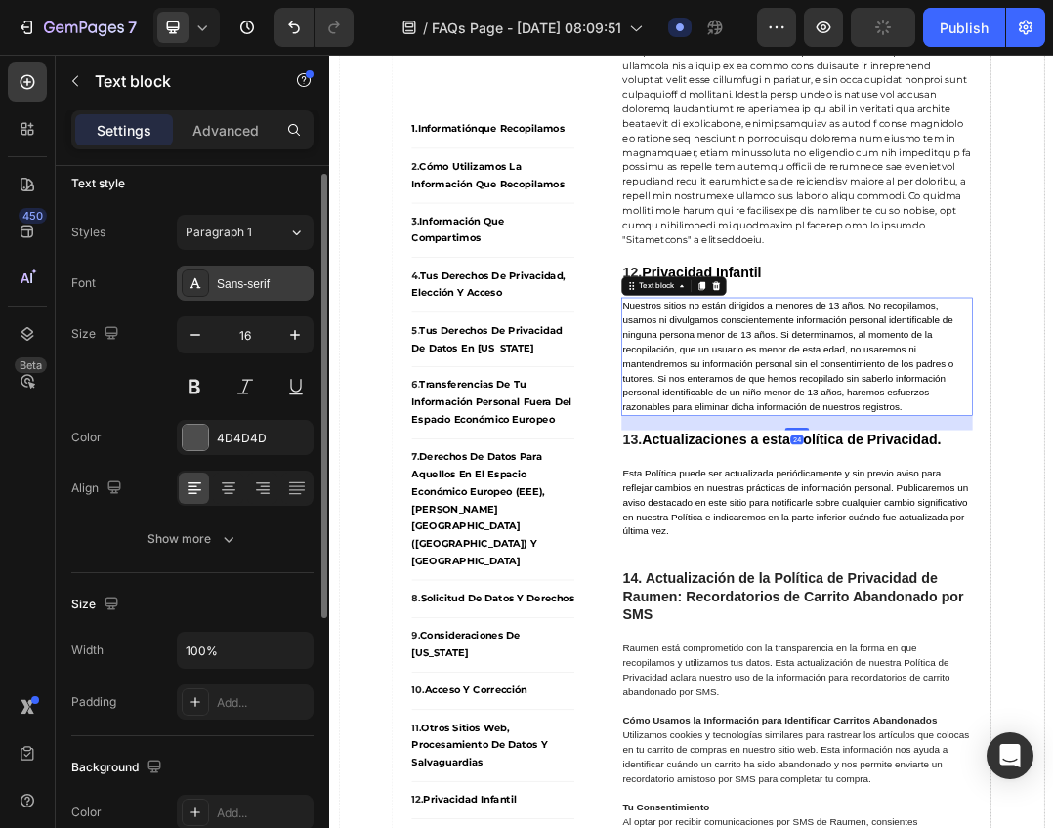
click at [236, 296] on div "Sans-serif" at bounding box center [245, 283] width 137 height 35
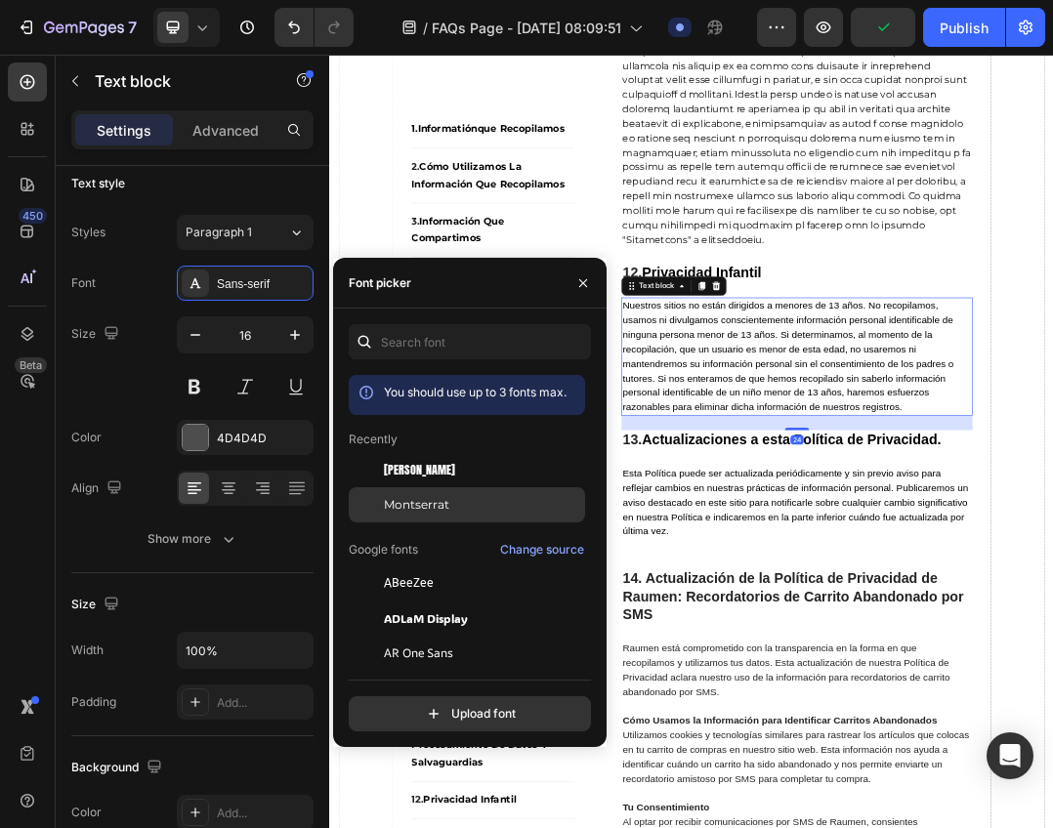
click at [415, 503] on span "Montserrat" at bounding box center [416, 505] width 65 height 18
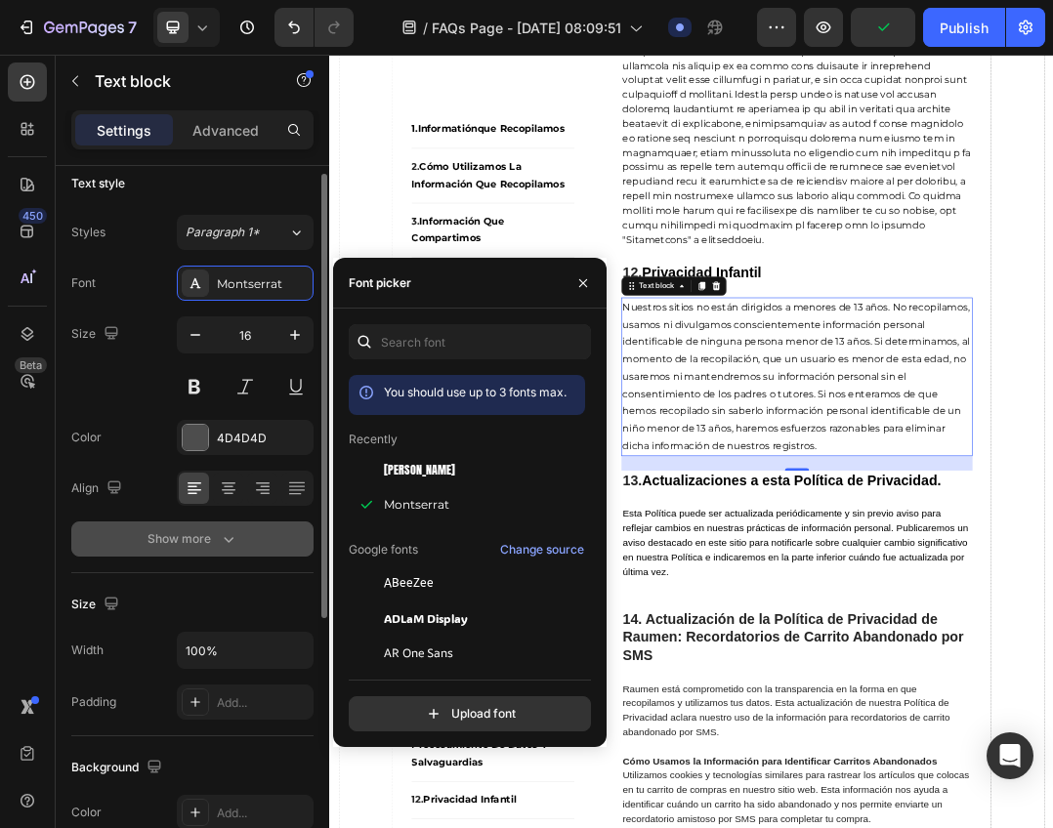
click at [197, 530] on div "Show more" at bounding box center [192, 539] width 91 height 20
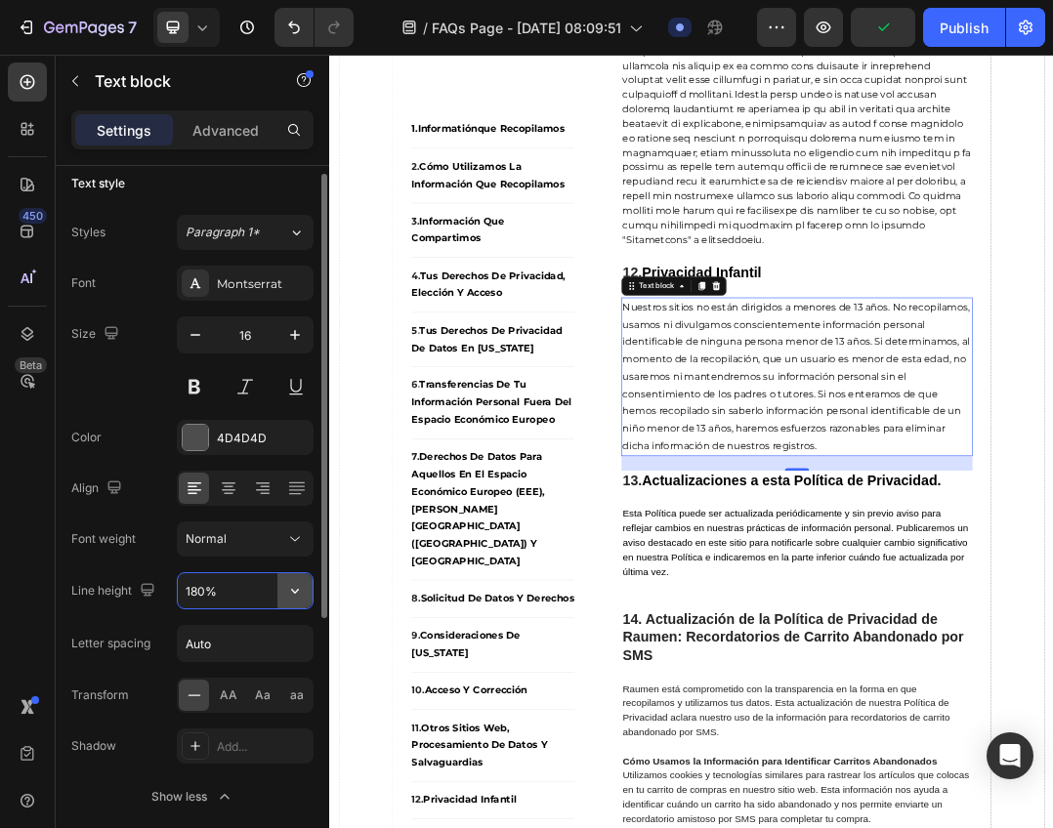
drag, startPoint x: 264, startPoint y: 591, endPoint x: 298, endPoint y: 597, distance: 34.7
click at [266, 591] on input "180%" at bounding box center [245, 590] width 135 height 35
click at [298, 596] on icon "button" at bounding box center [295, 591] width 20 height 20
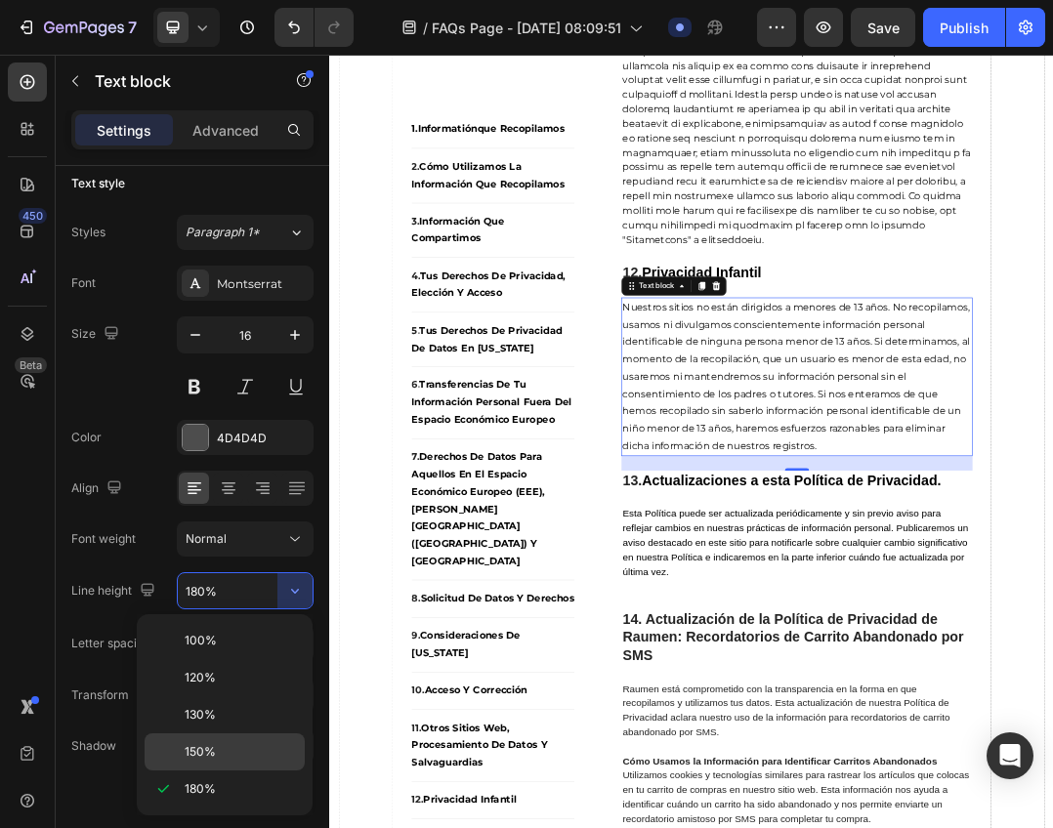
click at [204, 742] on div "150%" at bounding box center [225, 751] width 160 height 37
type input "150%"
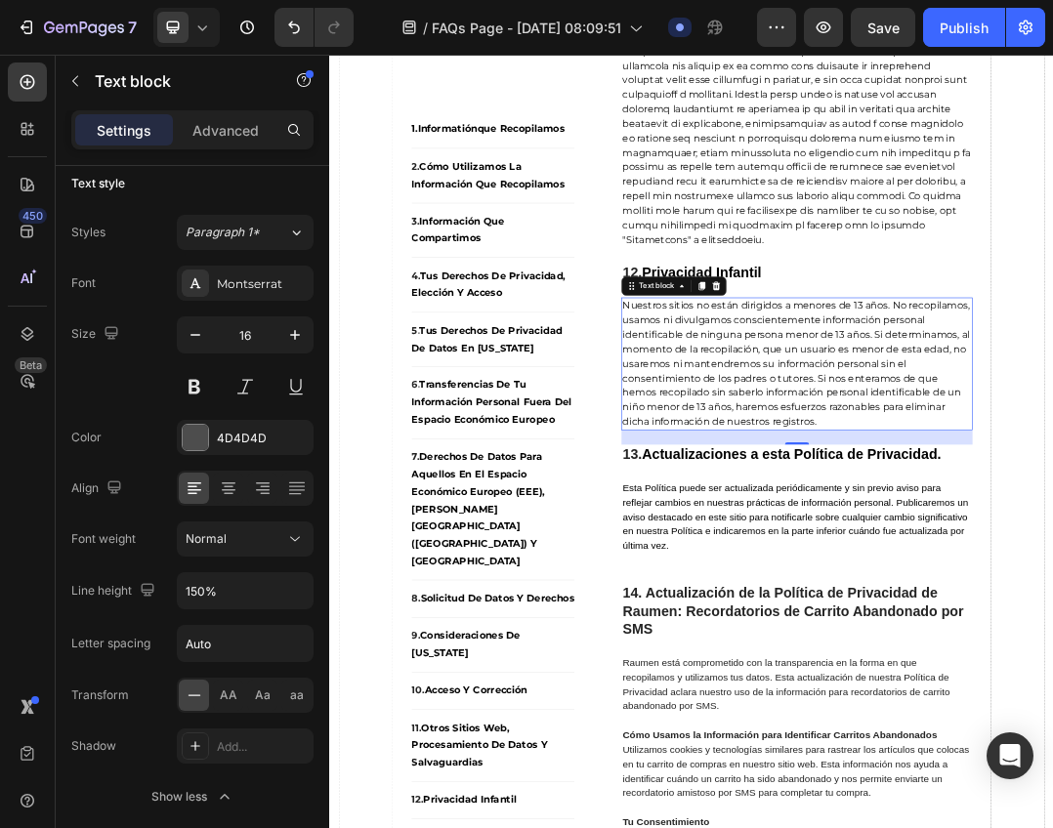
scroll to position [14131, 0]
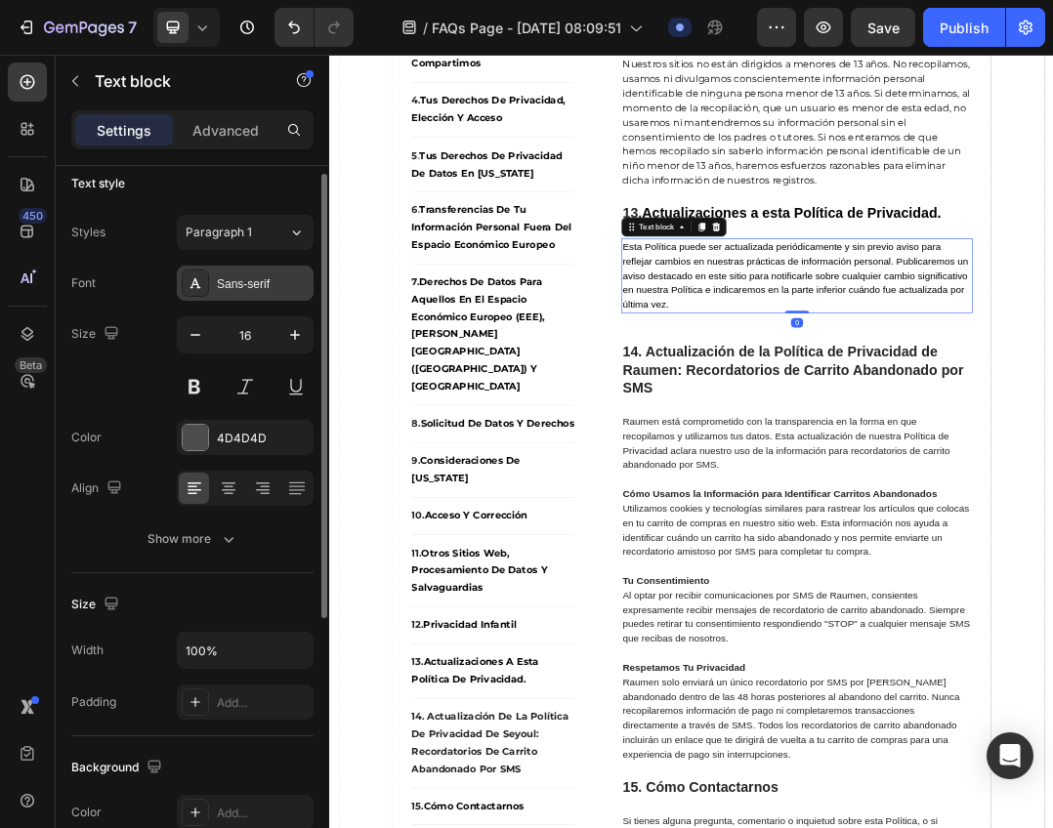
click at [252, 286] on div "Sans-serif" at bounding box center [263, 284] width 92 height 18
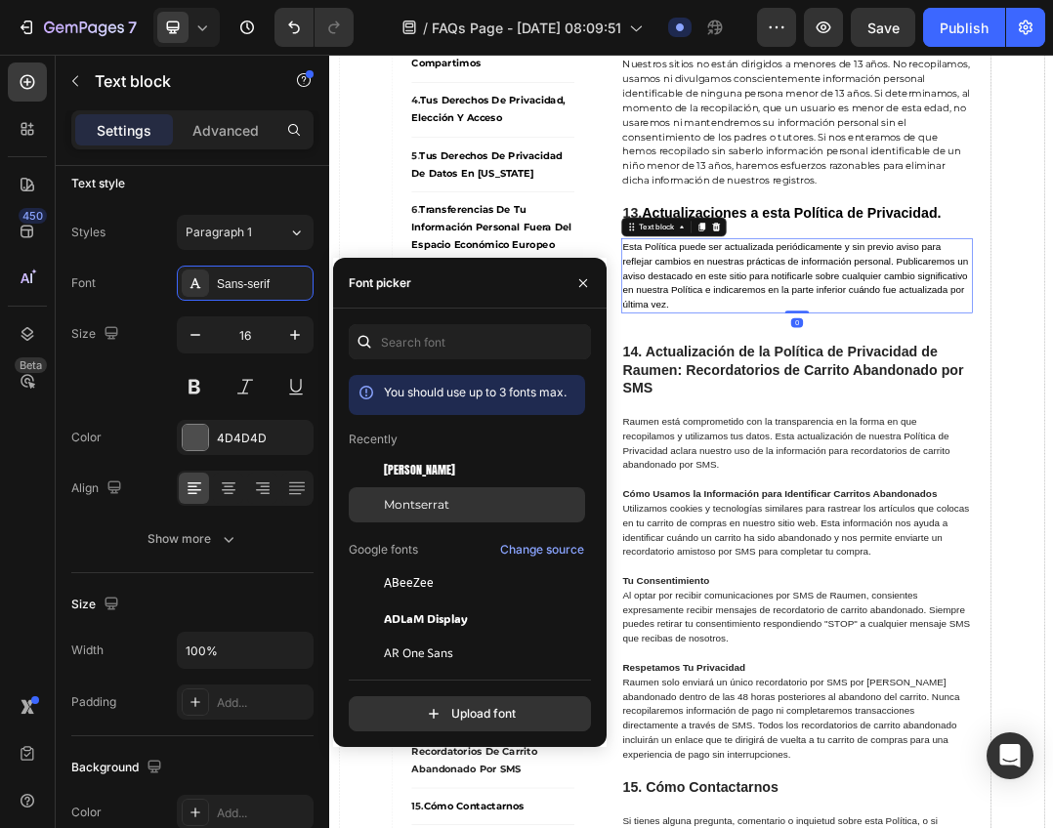
click at [441, 512] on span "Montserrat" at bounding box center [416, 505] width 65 height 18
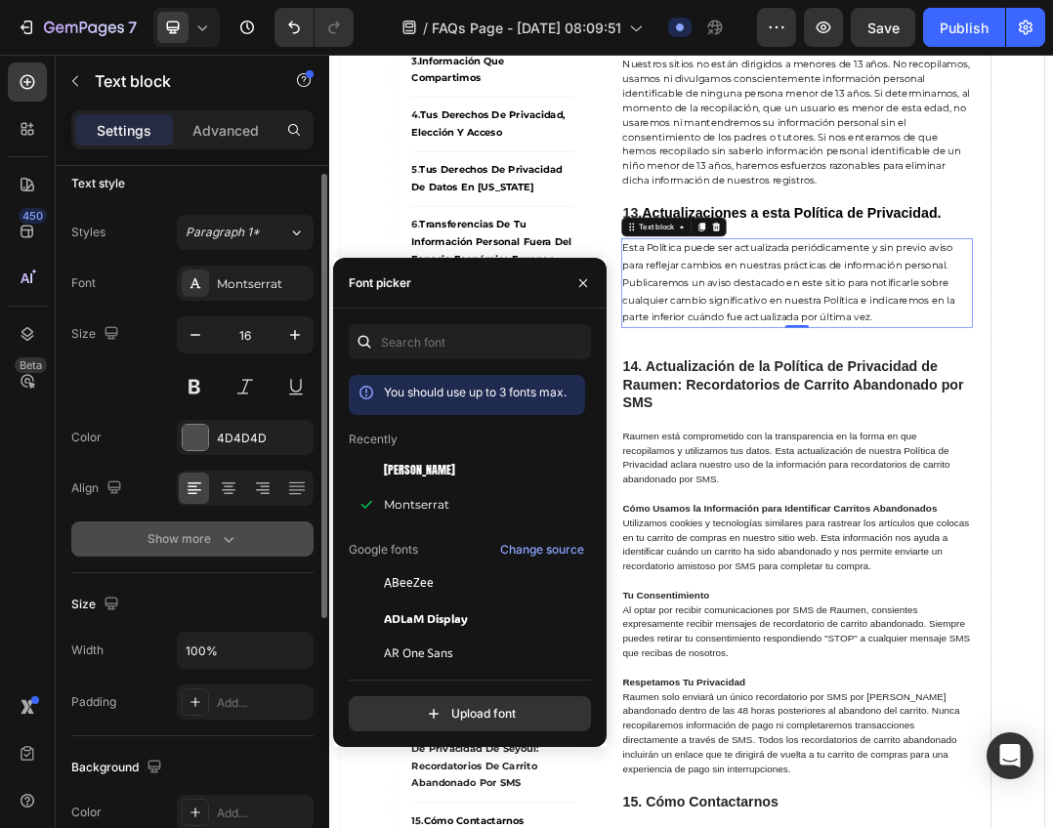
click at [243, 532] on button "Show more" at bounding box center [192, 538] width 242 height 35
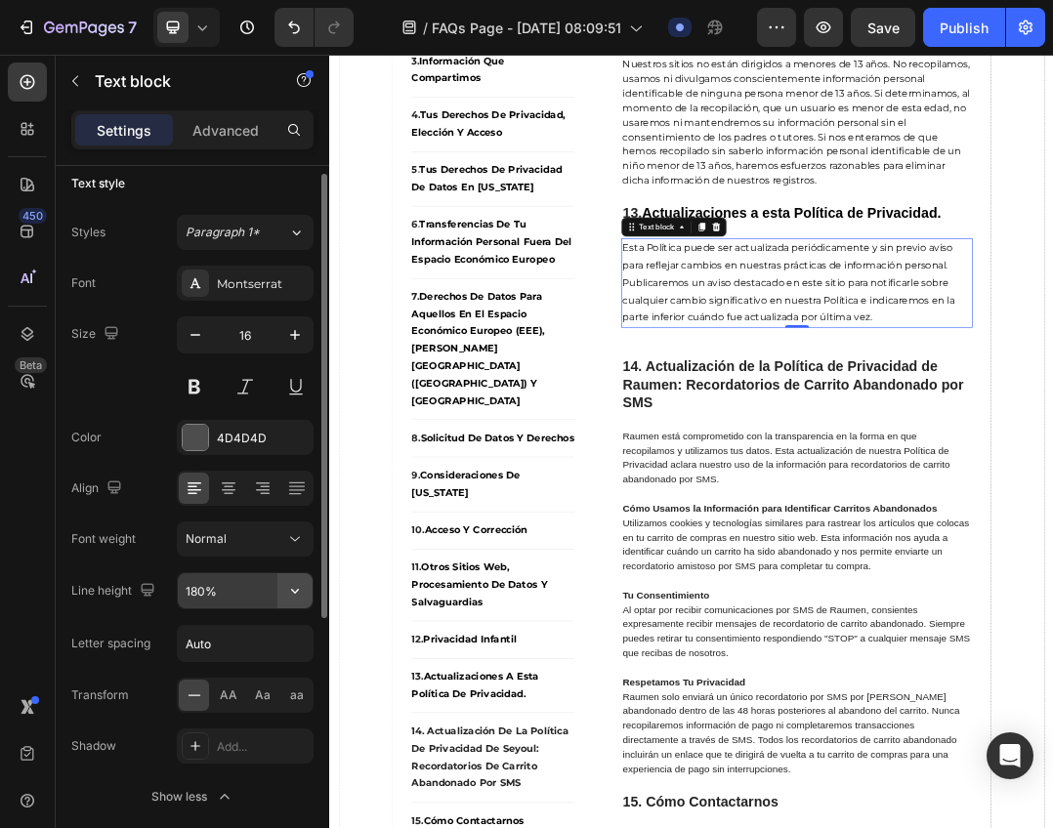
click at [303, 600] on icon "button" at bounding box center [295, 591] width 20 height 20
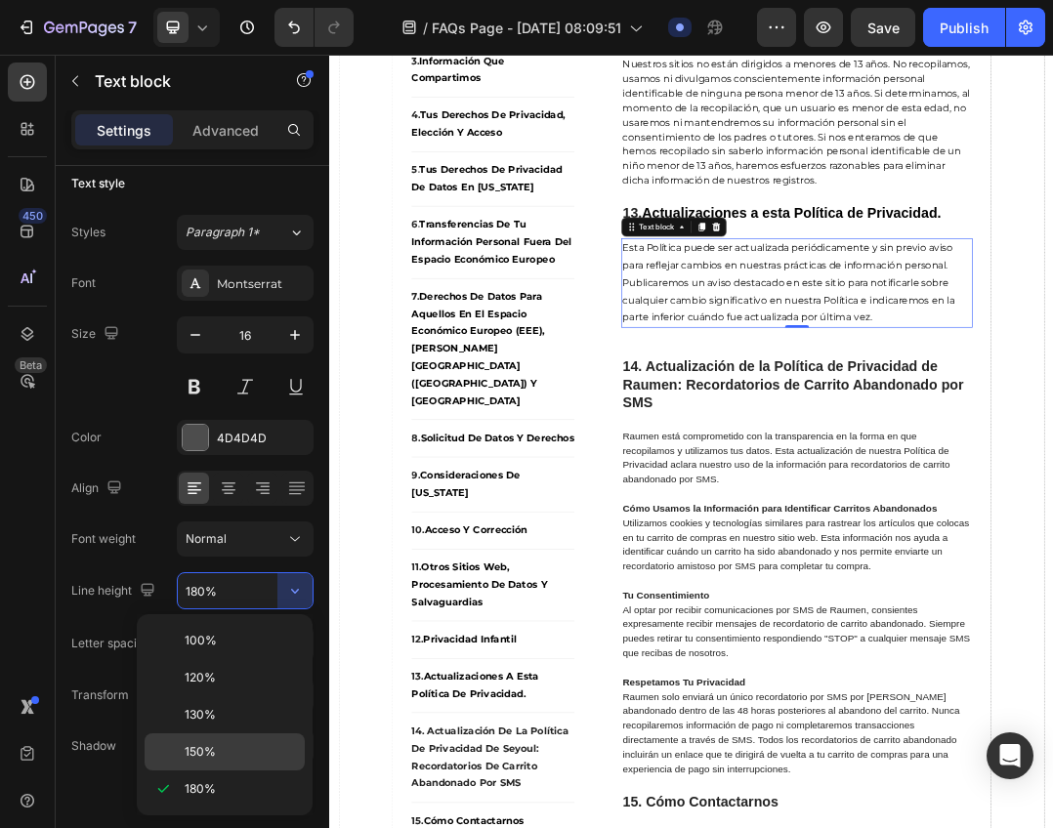
click at [227, 735] on div "150%" at bounding box center [225, 751] width 160 height 37
type input "150%"
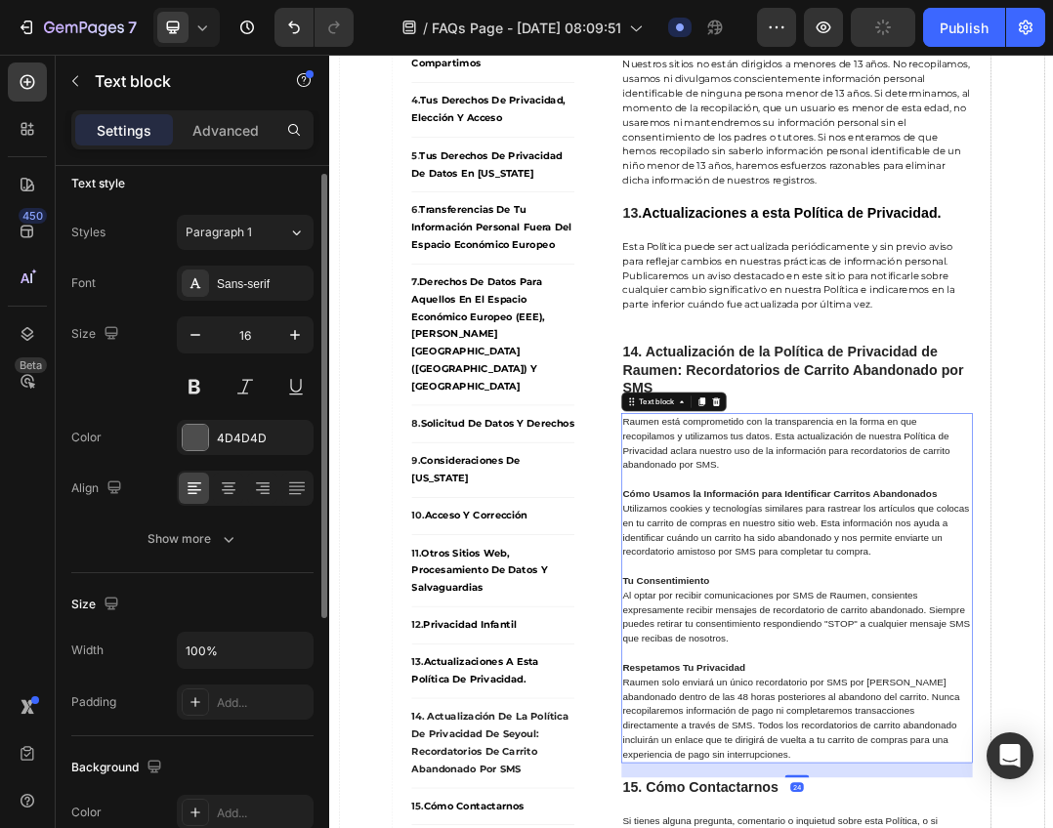
click at [228, 560] on div "Text style Styles Paragraph 1 Font Sans-serif Size 16 Color 4D4D4D Align Show m…" at bounding box center [192, 362] width 242 height 421
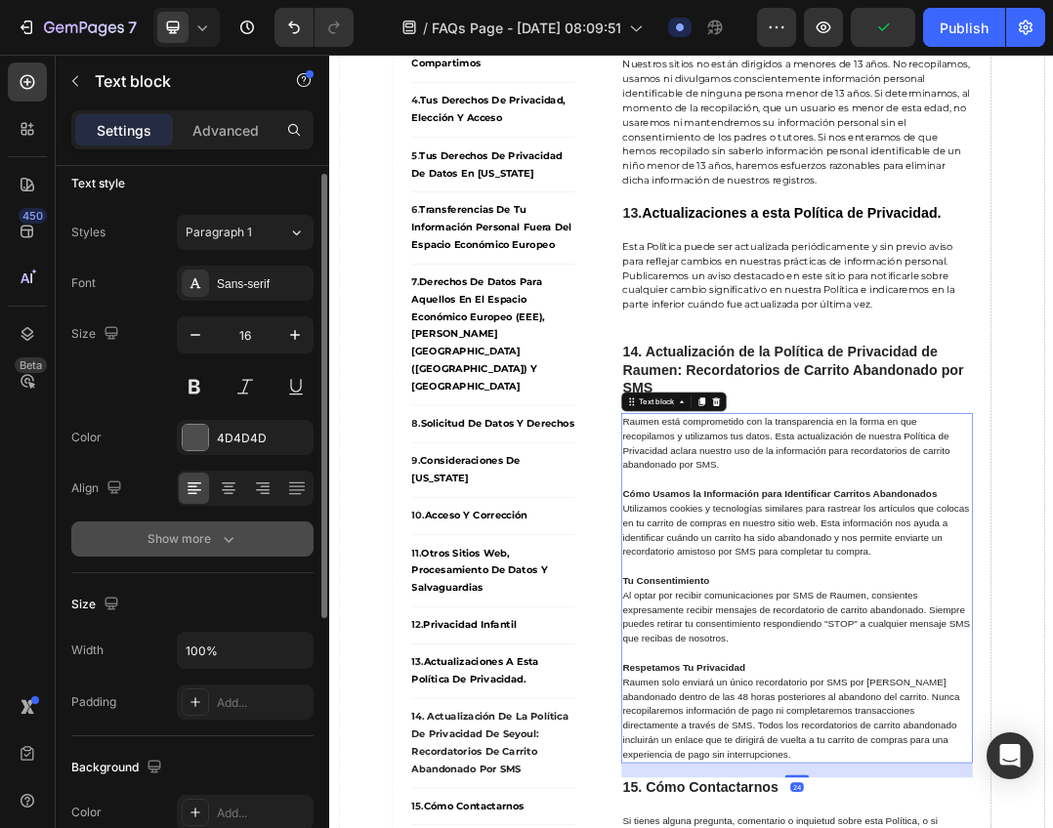
click at [233, 555] on button "Show more" at bounding box center [192, 538] width 242 height 35
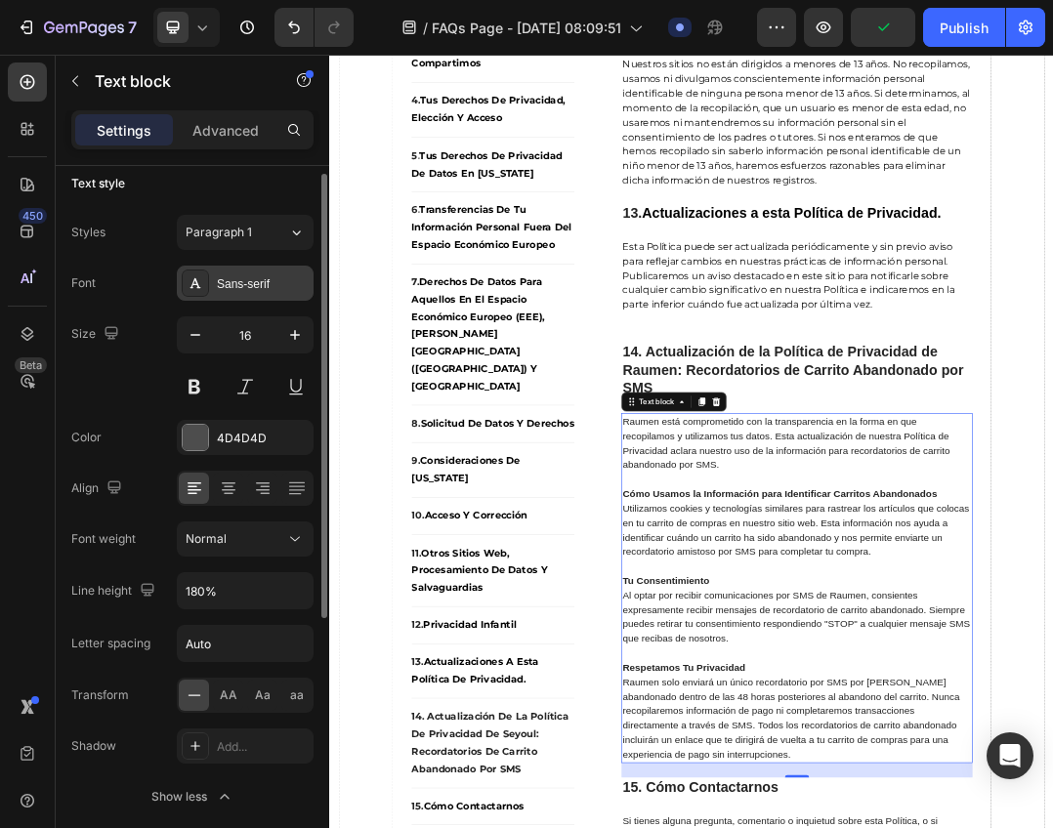
click at [229, 276] on div "Sans-serif" at bounding box center [263, 284] width 92 height 18
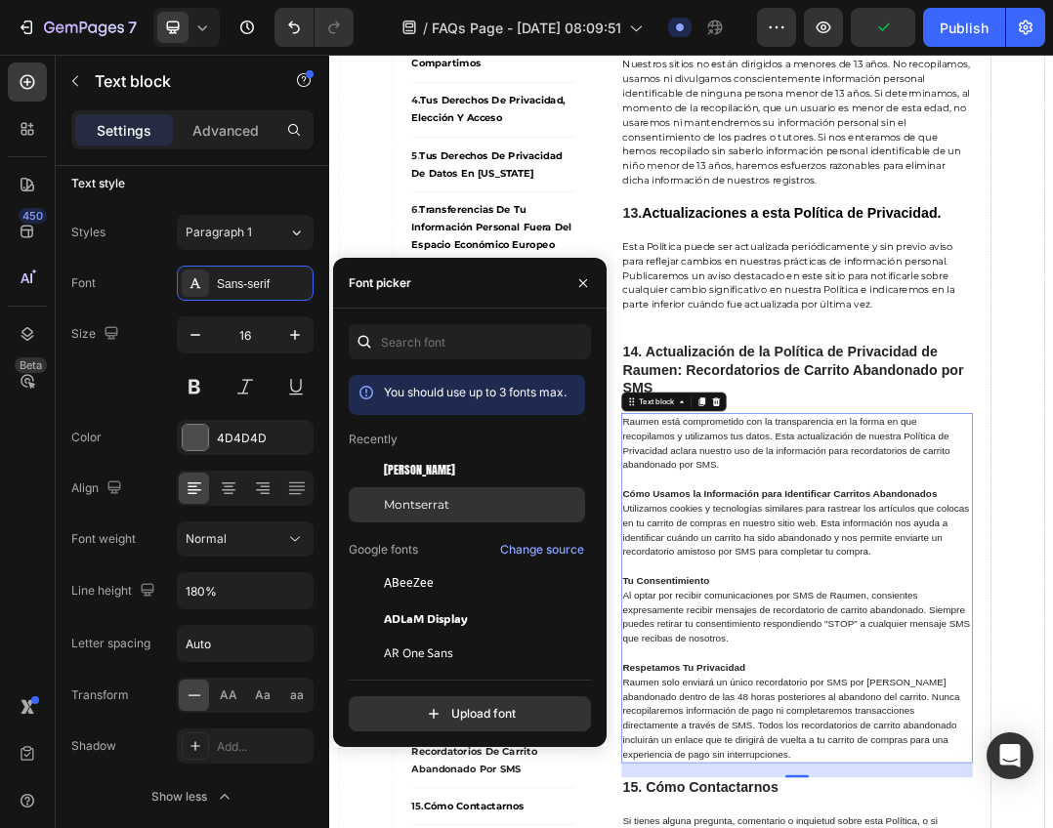
click at [457, 504] on div "Montserrat" at bounding box center [482, 505] width 197 height 18
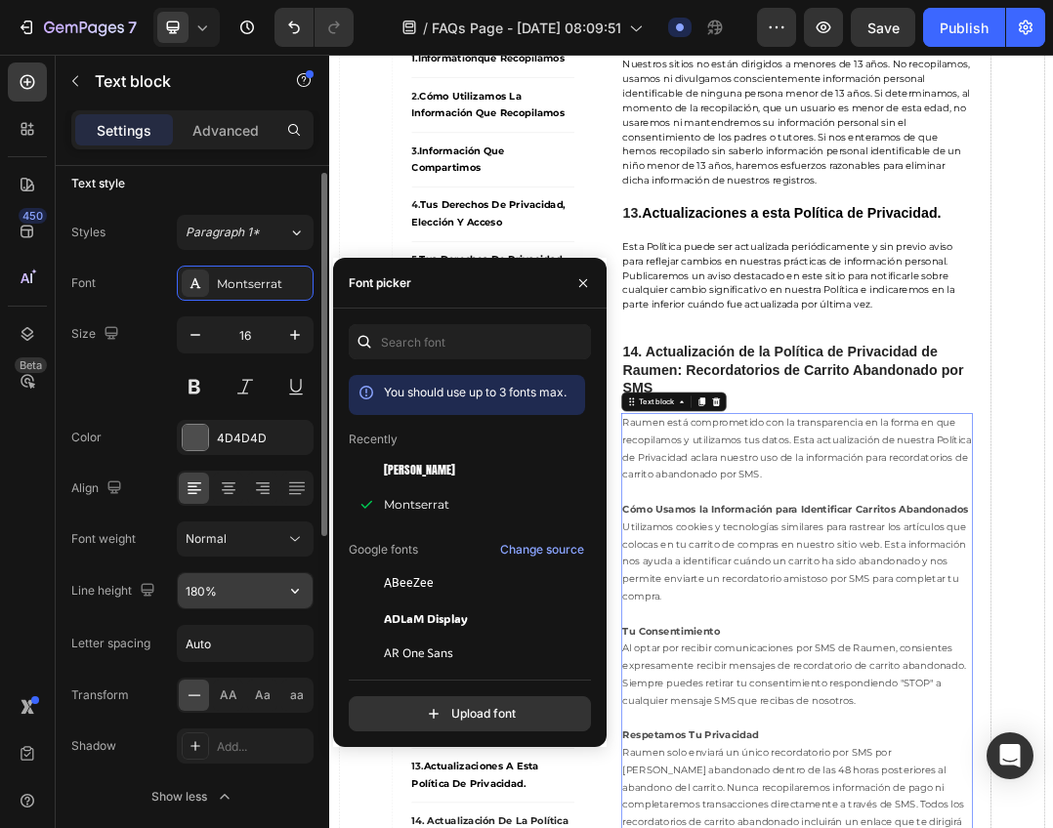
click at [275, 596] on input "180%" at bounding box center [245, 590] width 135 height 35
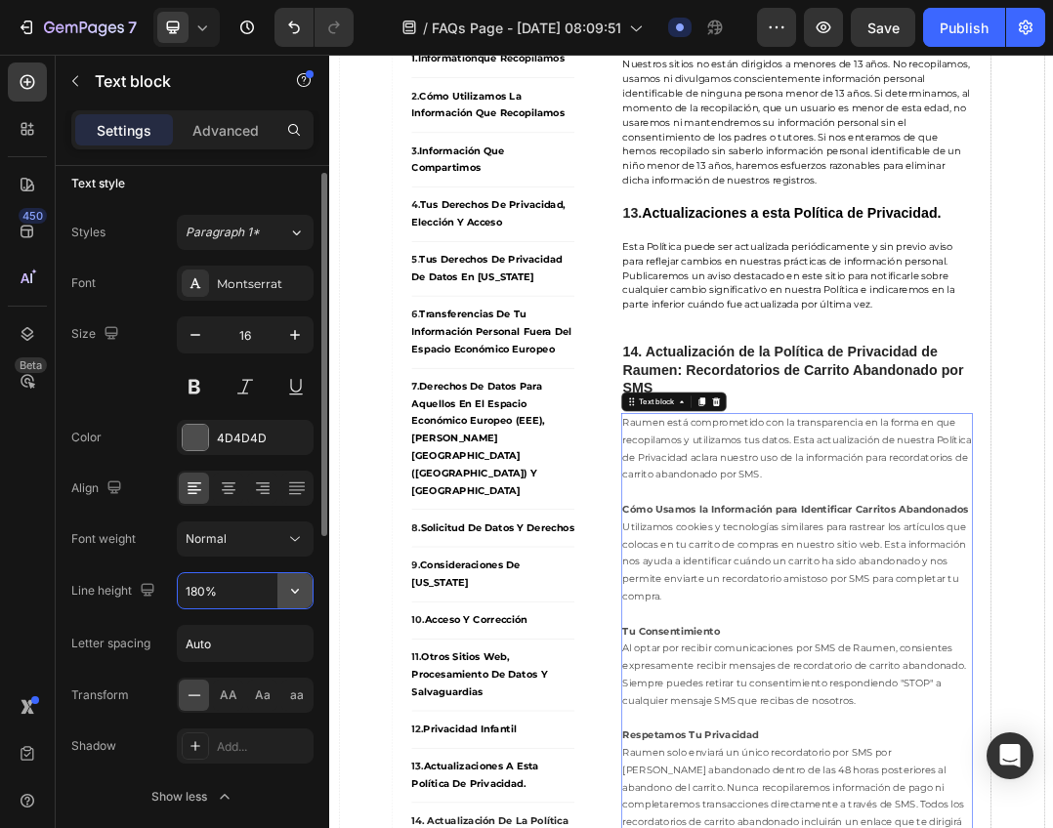
click at [289, 595] on icon "button" at bounding box center [295, 591] width 20 height 20
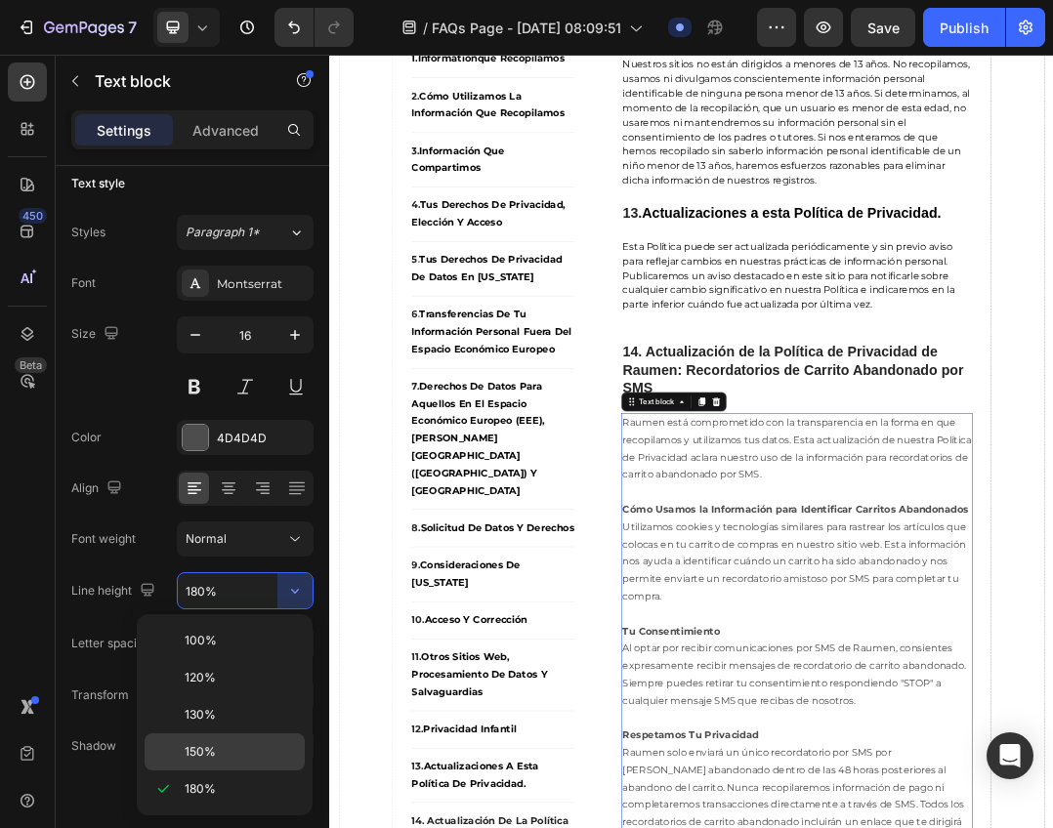
click at [217, 739] on div "150%" at bounding box center [225, 751] width 160 height 37
type input "150%"
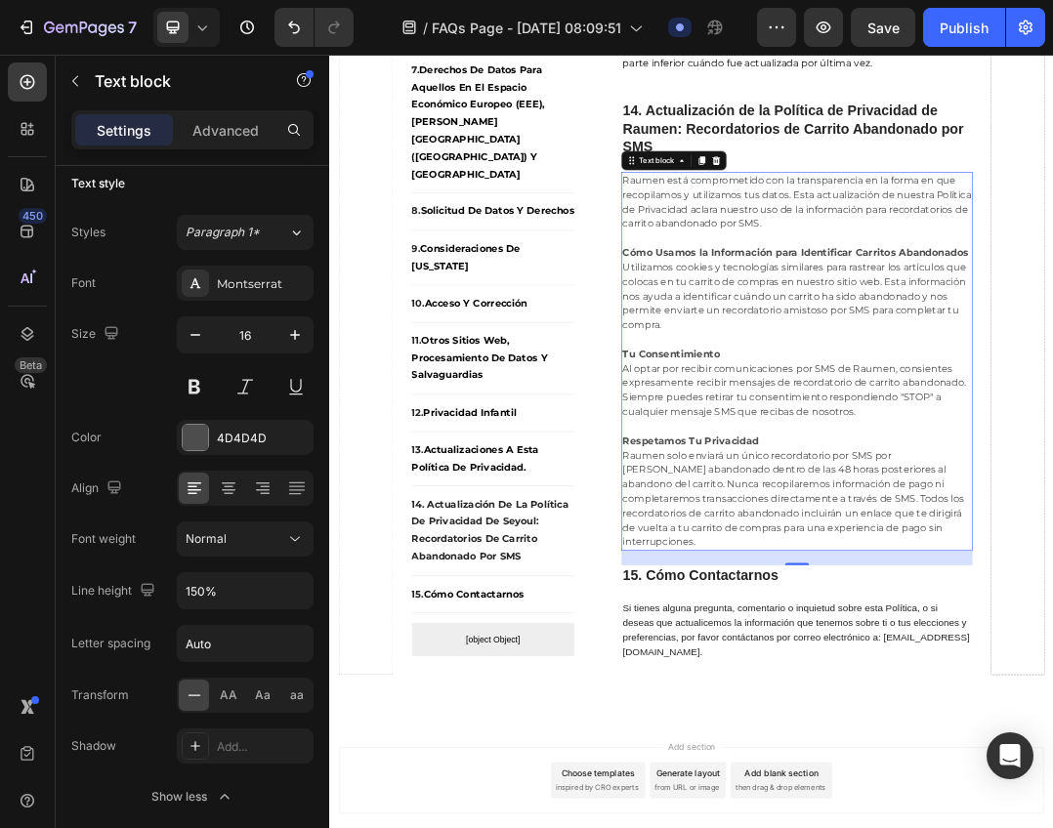
scroll to position [14725, 0]
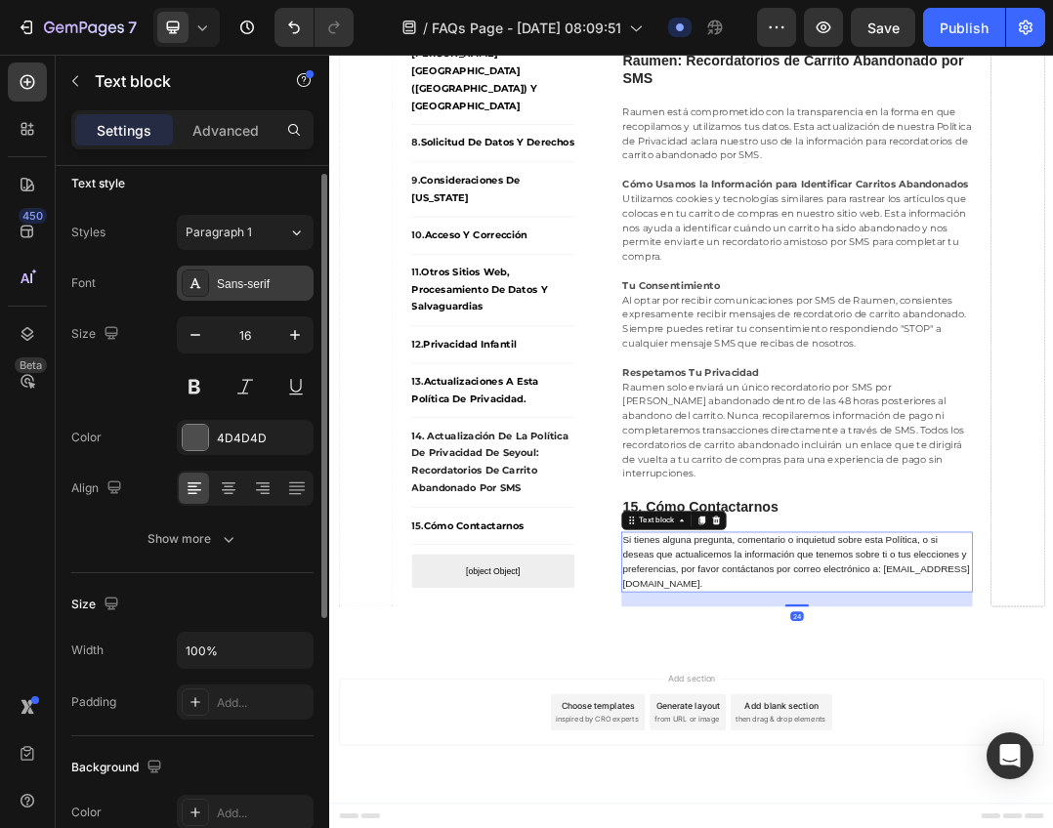
click at [231, 290] on div "Sans-serif" at bounding box center [263, 284] width 92 height 18
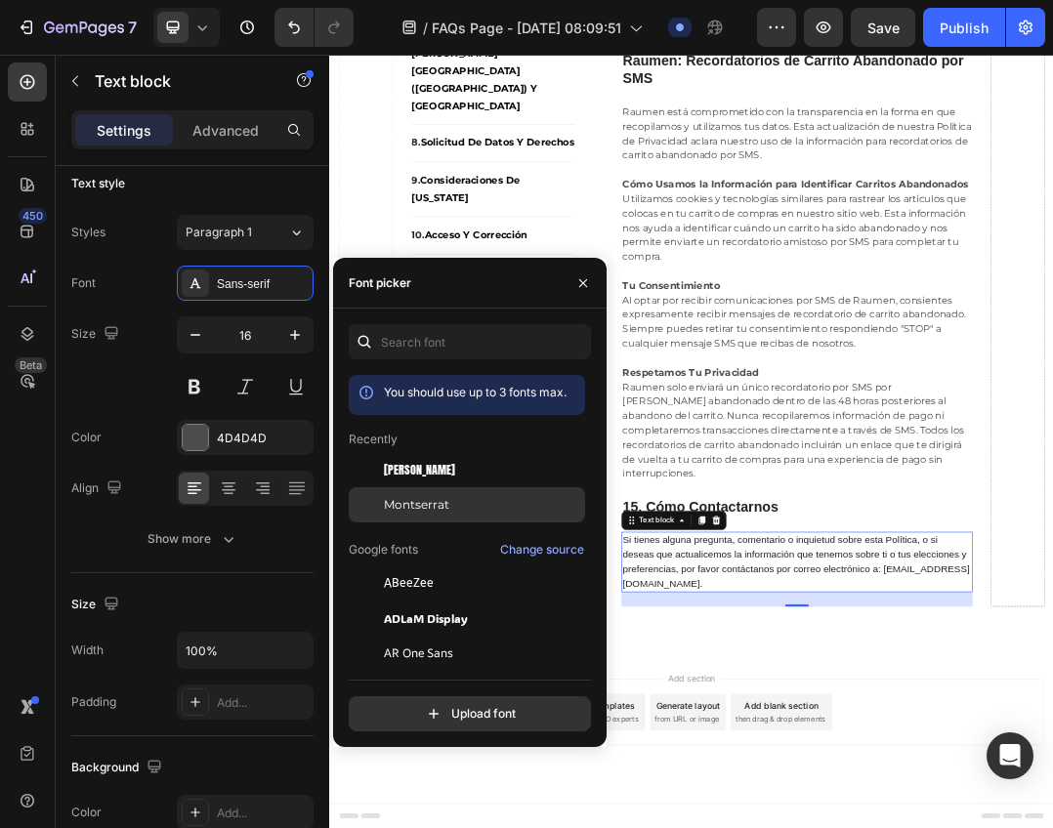
click at [398, 493] on div "Montserrat" at bounding box center [467, 504] width 236 height 35
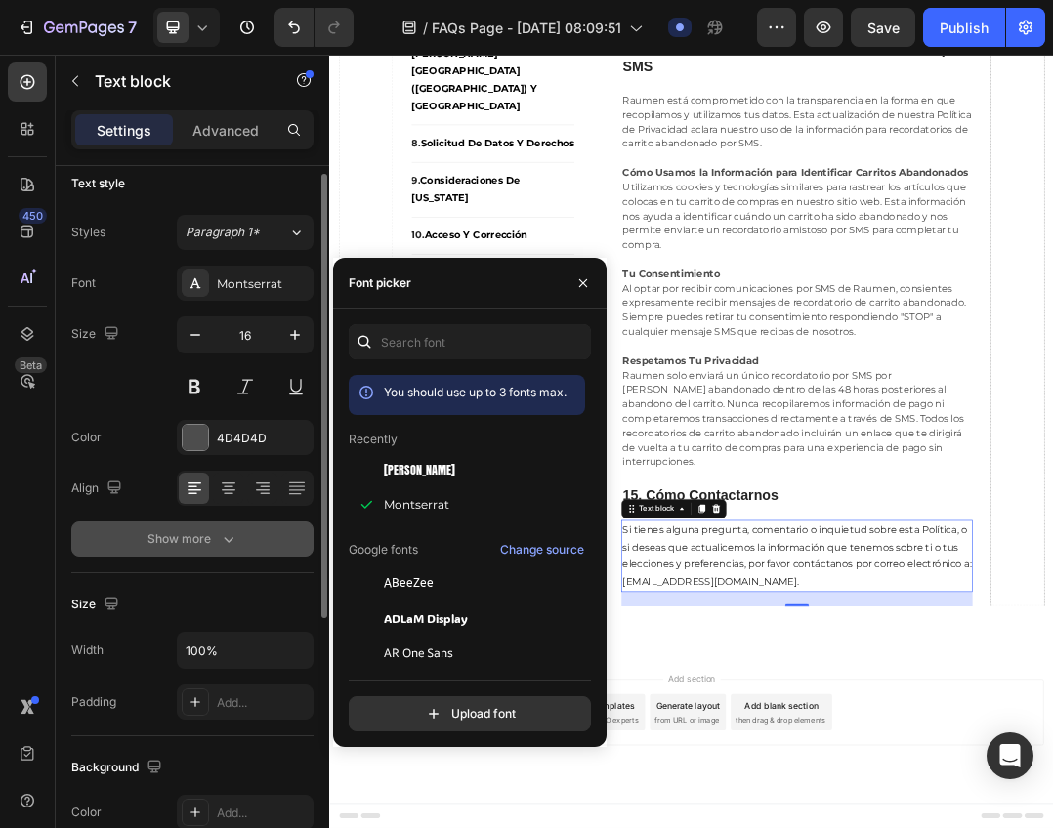
click at [225, 549] on button "Show more" at bounding box center [192, 538] width 242 height 35
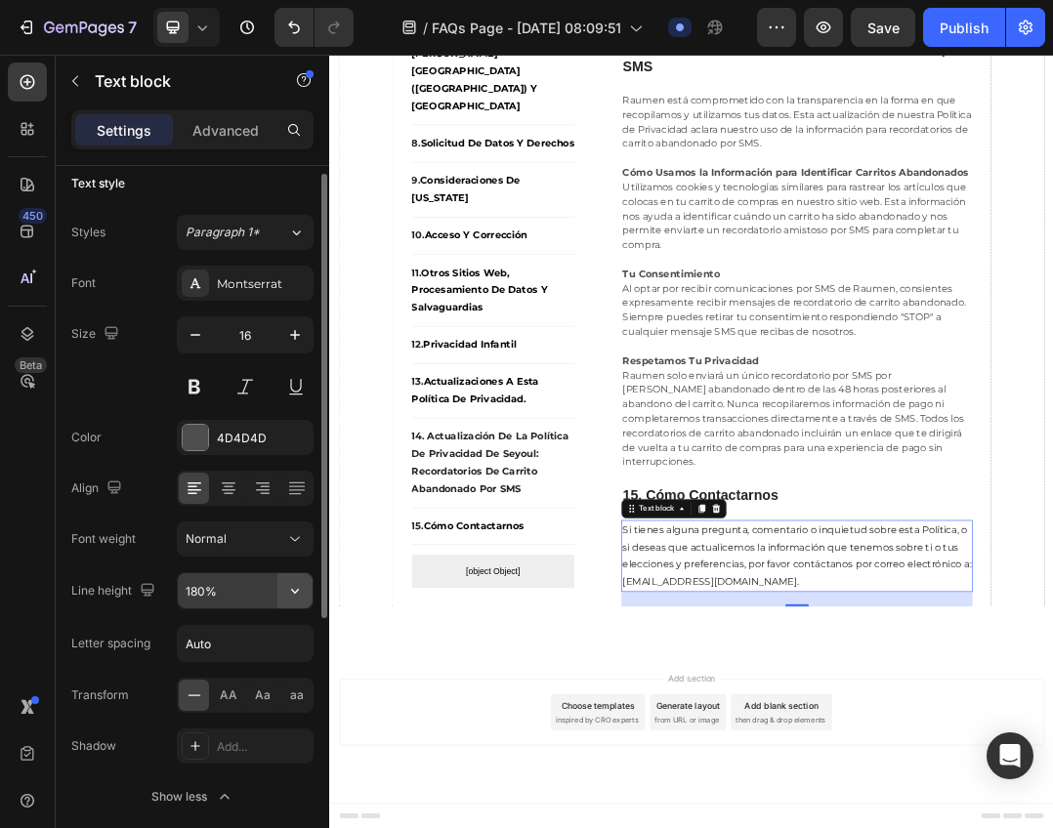
click at [288, 595] on icon "button" at bounding box center [295, 591] width 20 height 20
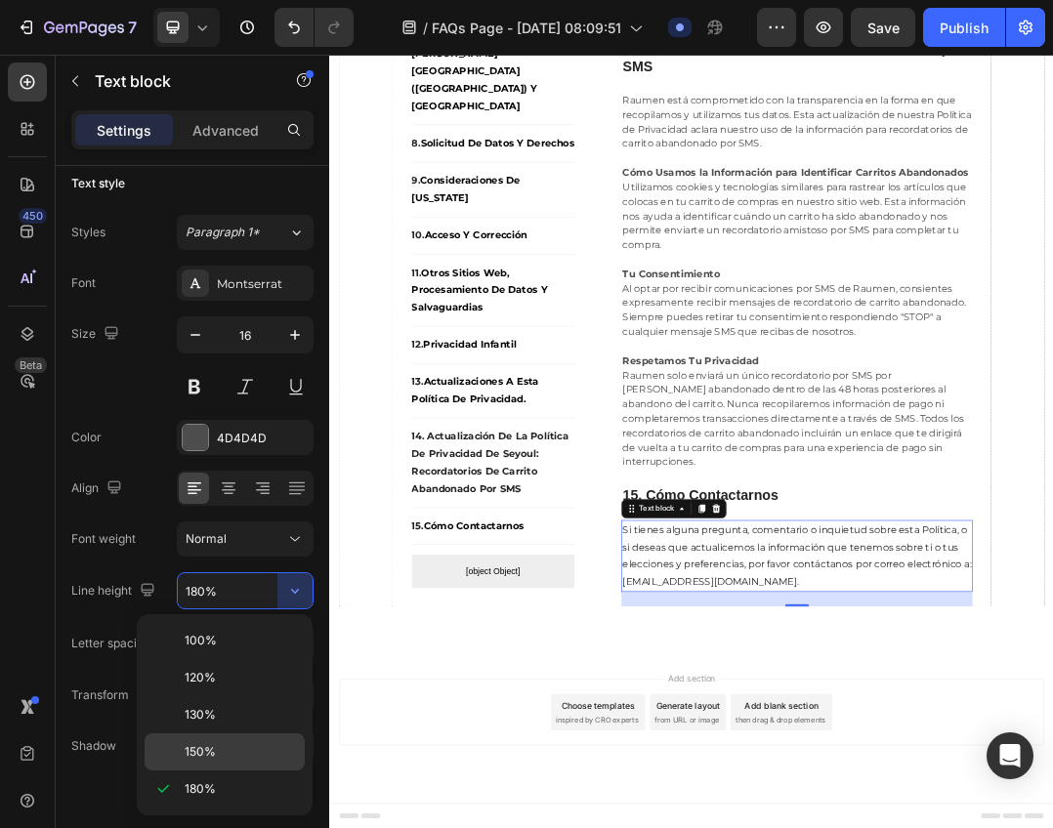
click at [234, 739] on div "150%" at bounding box center [225, 751] width 160 height 37
type input "150%"
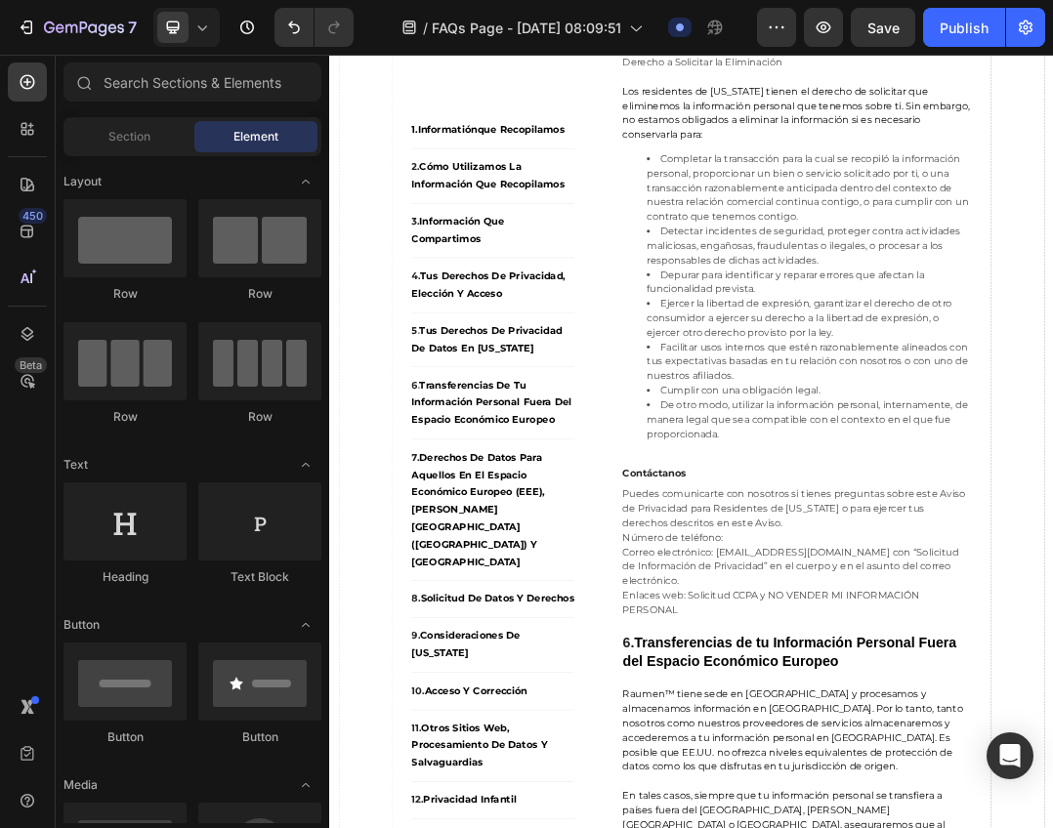
scroll to position [5680, 0]
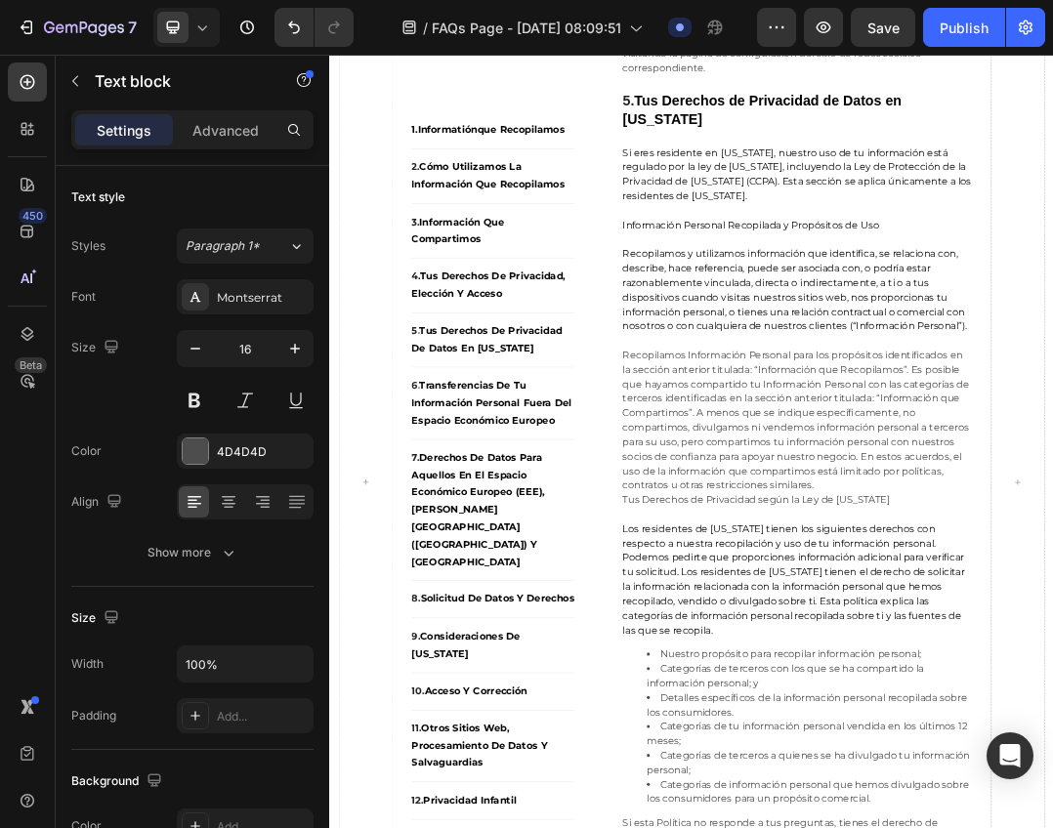
scroll to position [7893, 0]
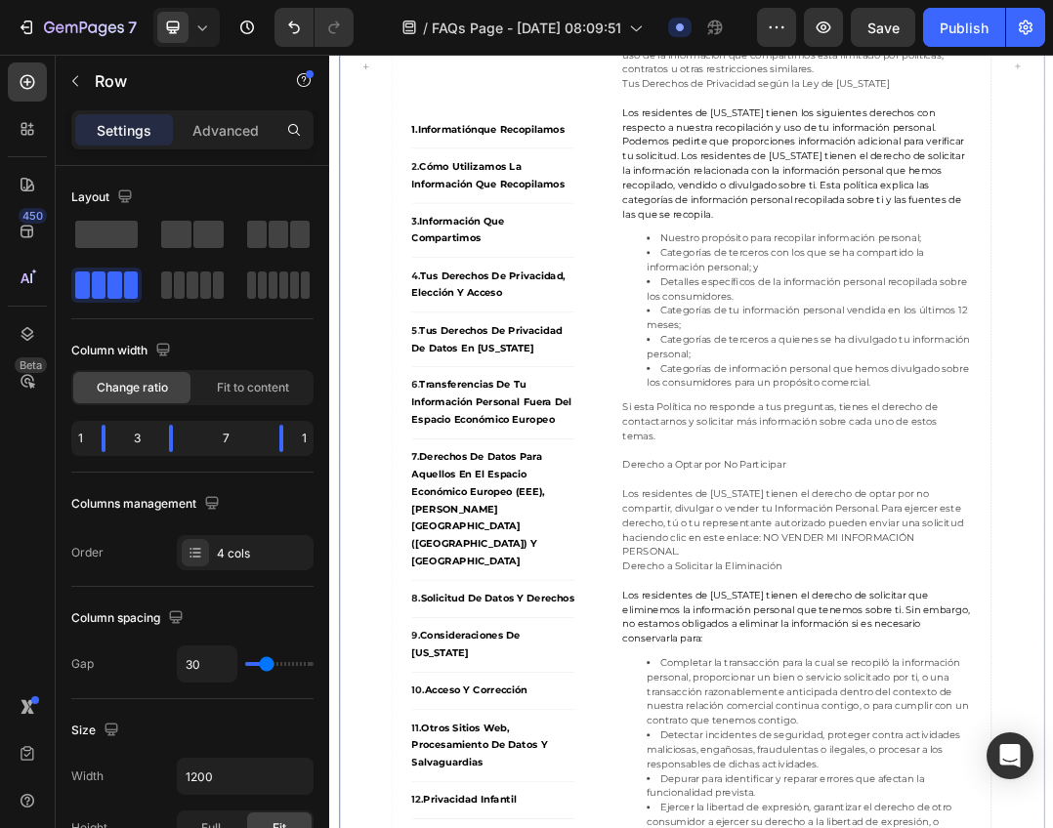
click at [1052, 513] on div "1.Informatión que recopilamos Button Title Line 2. cómo utilizamos la informaci…" at bounding box center [915, 74] width 1142 height 15284
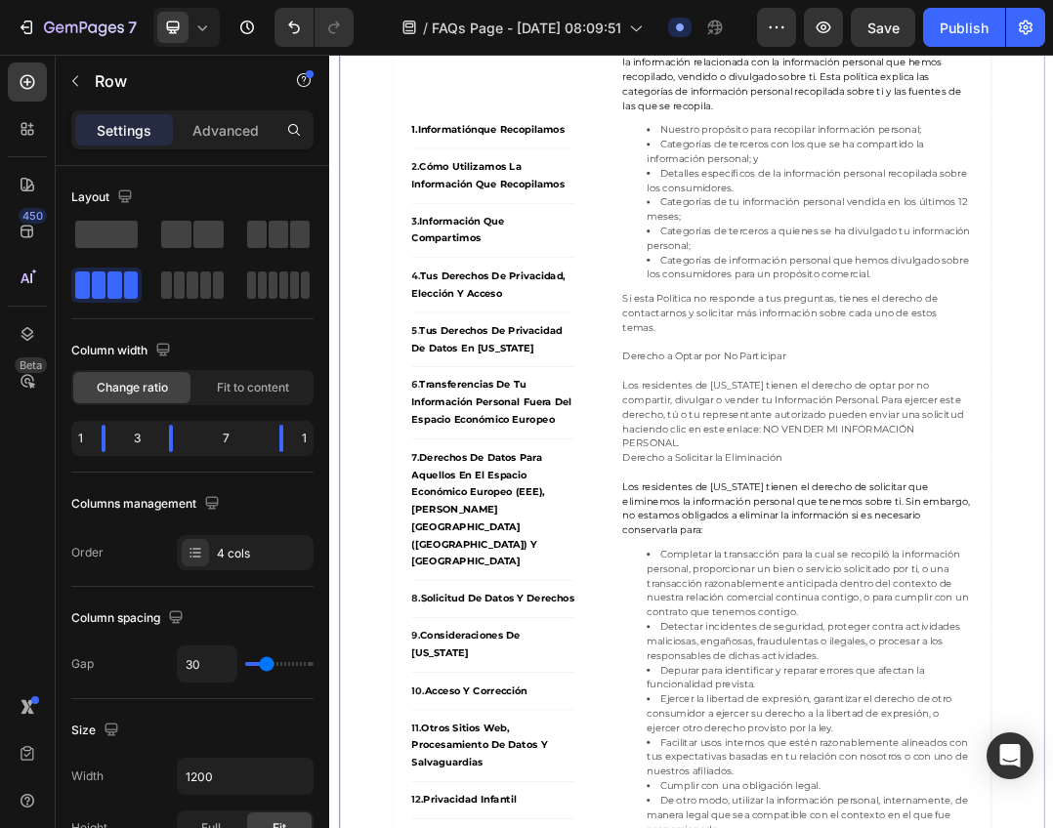
scroll to position [8284, 0]
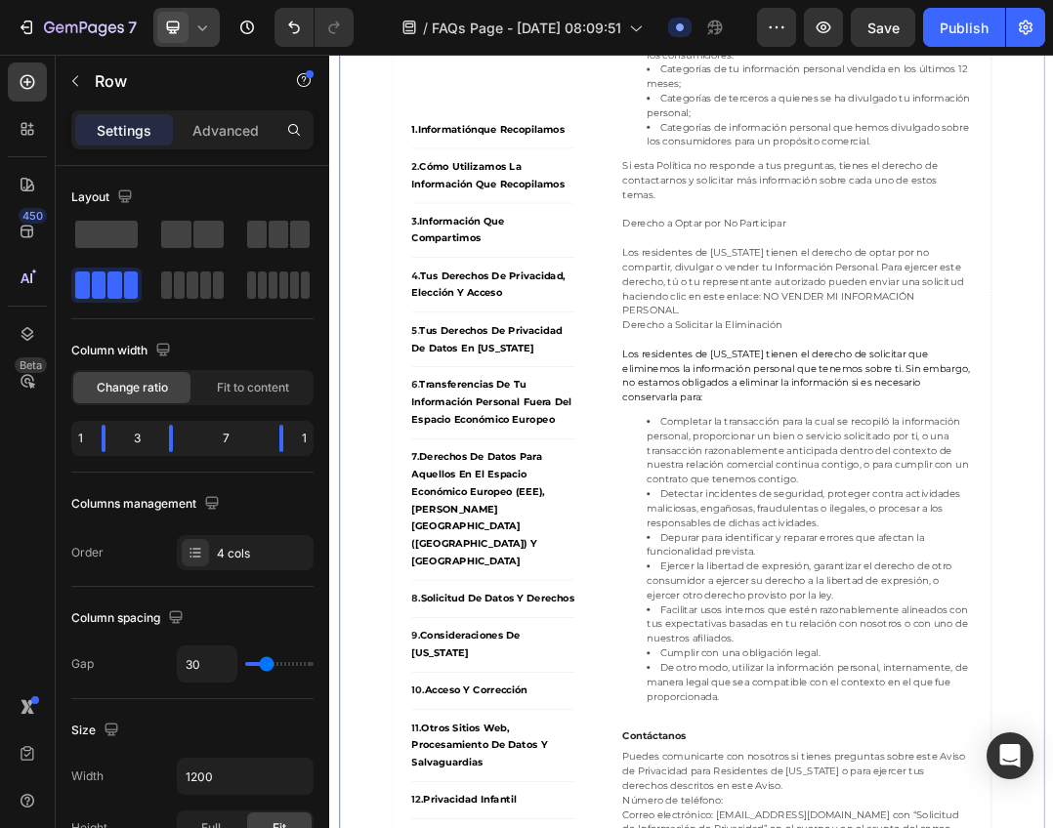
click at [179, 24] on icon at bounding box center [173, 27] width 13 height 13
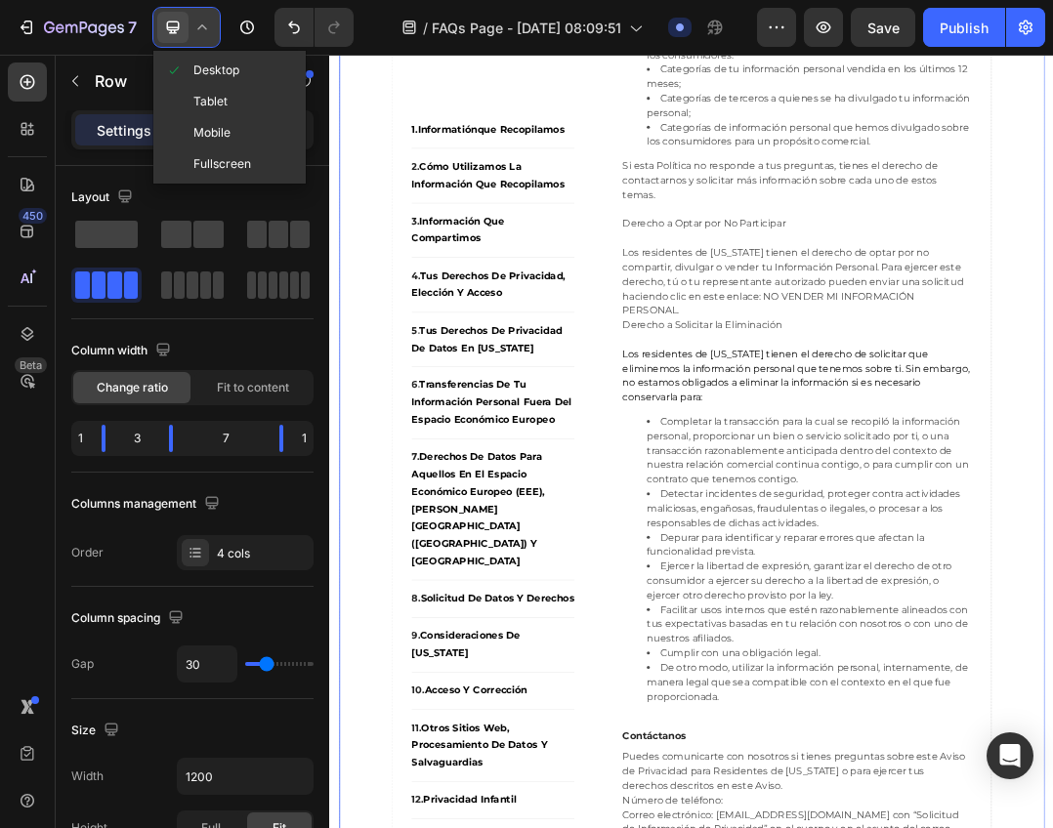
click at [212, 152] on div "Fullscreen" at bounding box center [229, 163] width 145 height 31
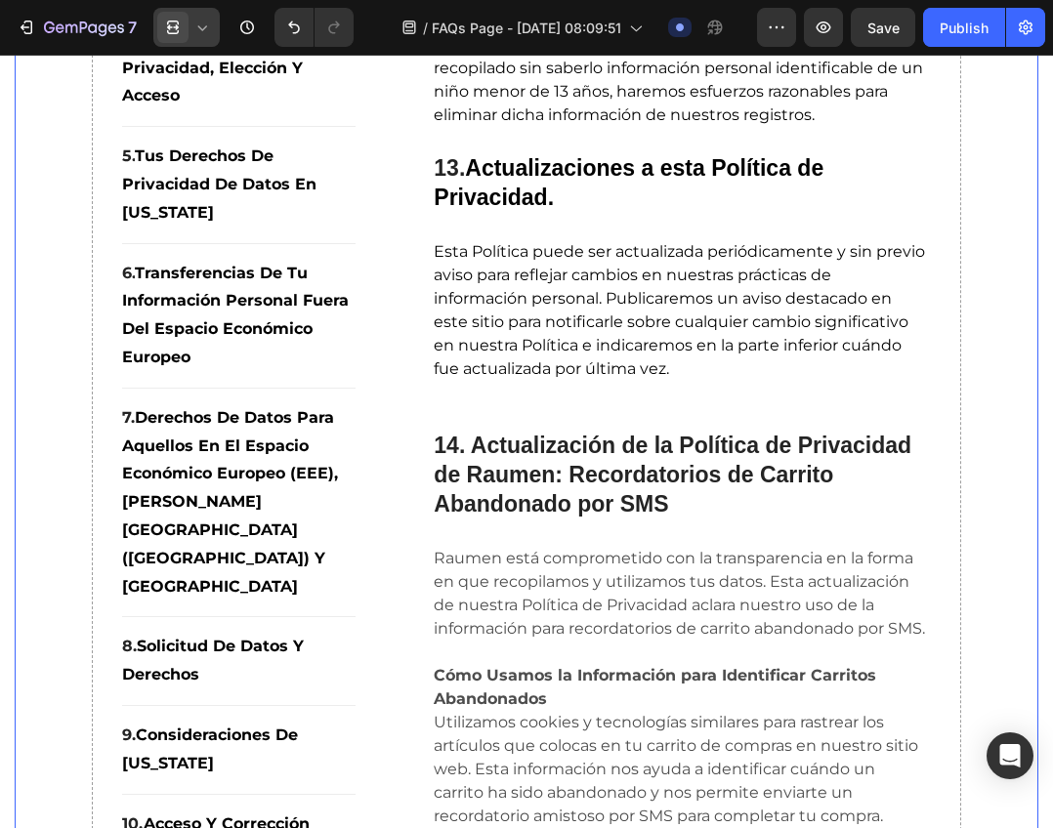
scroll to position [16753, 0]
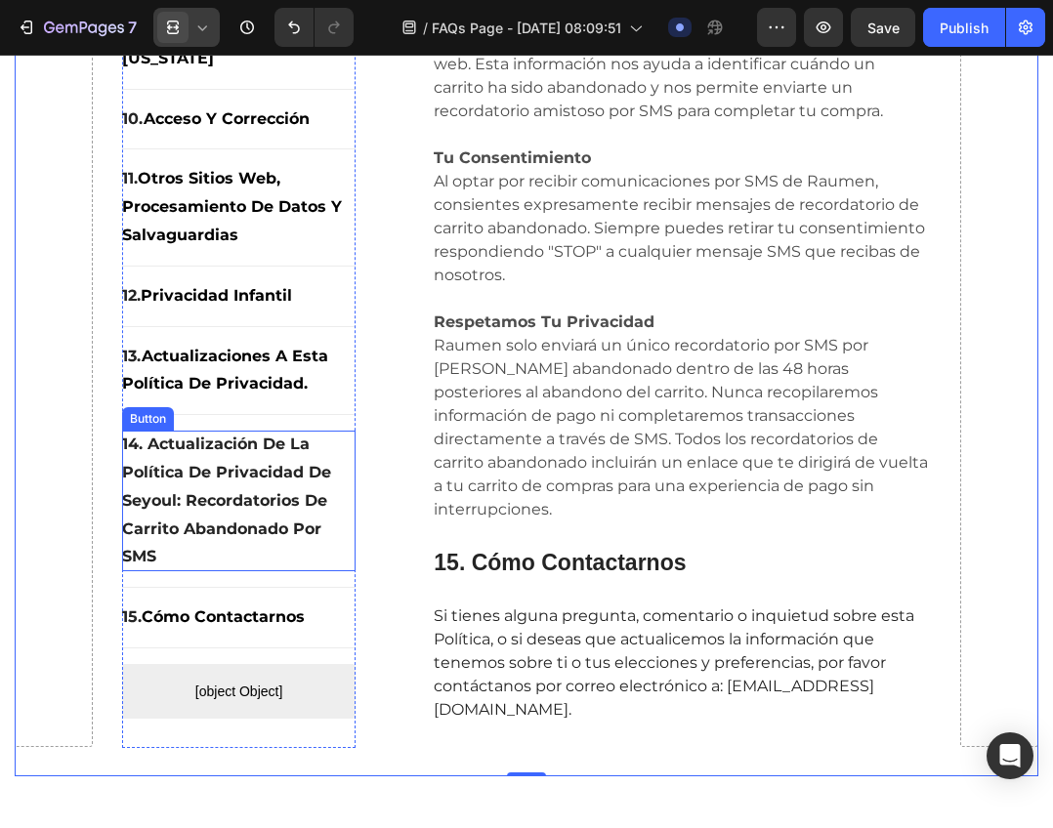
click at [158, 453] on p "14. Actualización de la Política de Privacidad de Seyoul: Recordatorios de Carr…" at bounding box center [239, 501] width 234 height 141
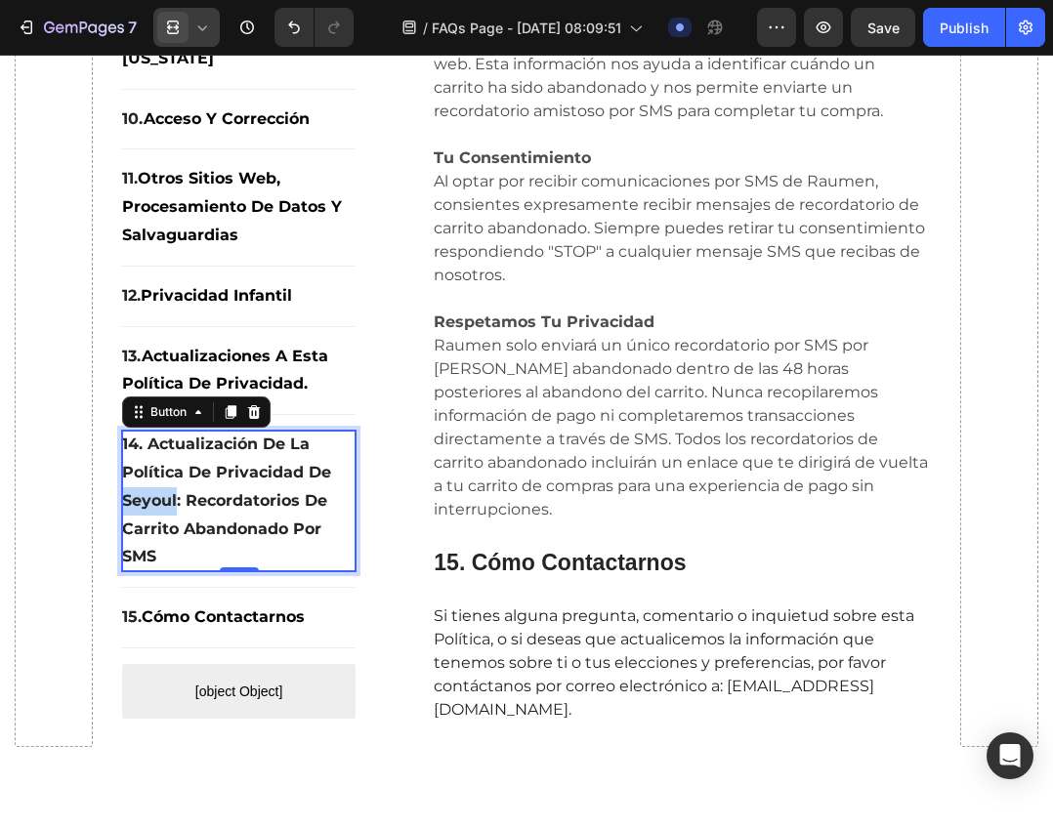
click at [150, 442] on strong "14. Actualización de la Política de Privacidad de Seyoul: Recordatorios de Carr…" at bounding box center [226, 500] width 209 height 131
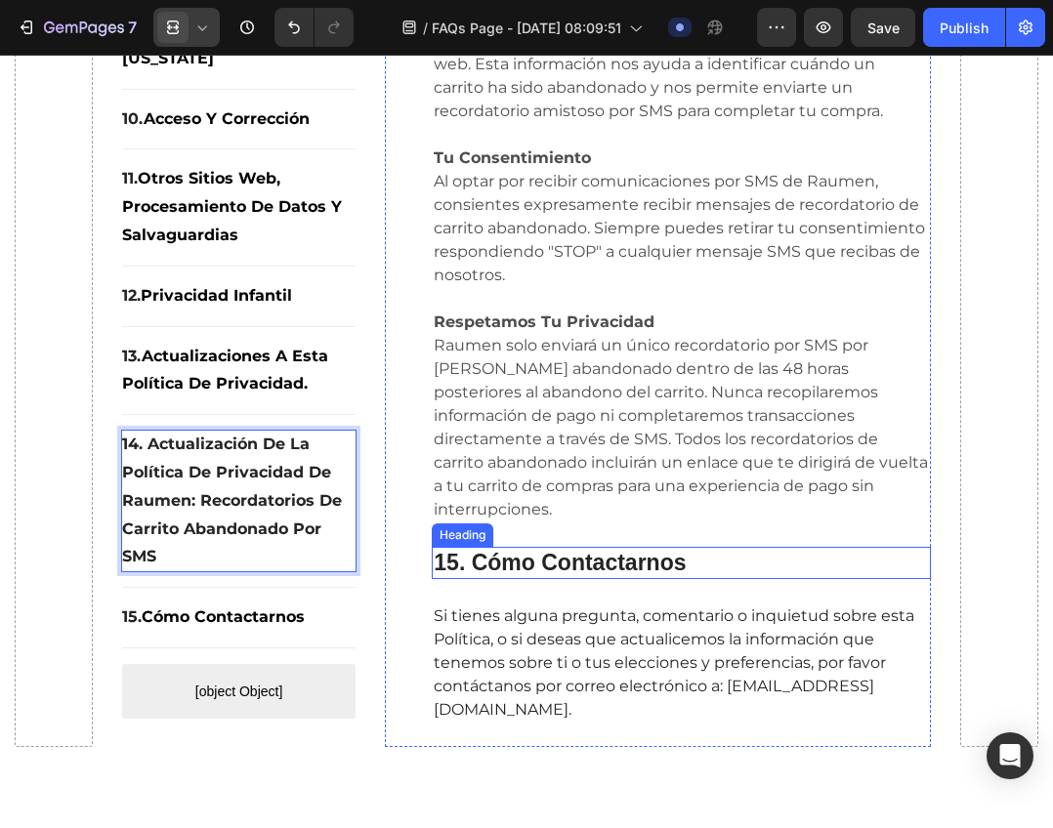
click at [845, 606] on span "Si tienes alguna pregunta, comentario o inquietud sobre esta Política, o si des…" at bounding box center [674, 662] width 480 height 112
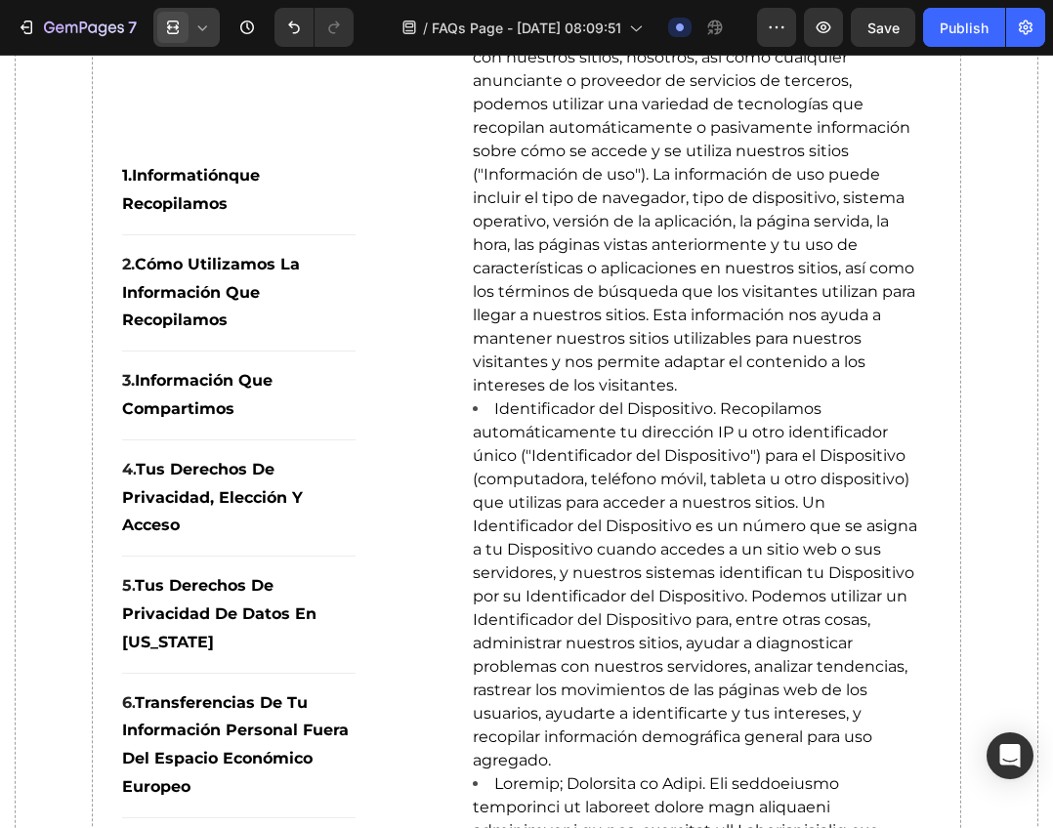
scroll to position [0, 0]
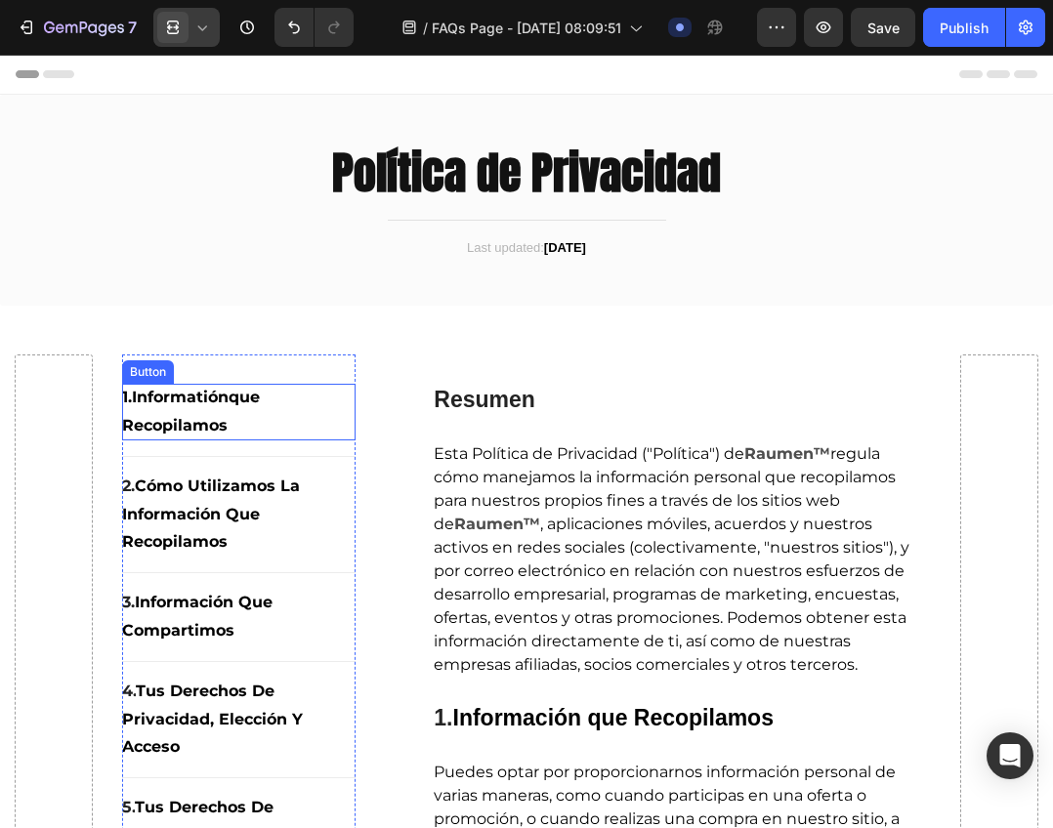
click at [188, 394] on p "1.Informatión que recopilamos" at bounding box center [239, 412] width 234 height 57
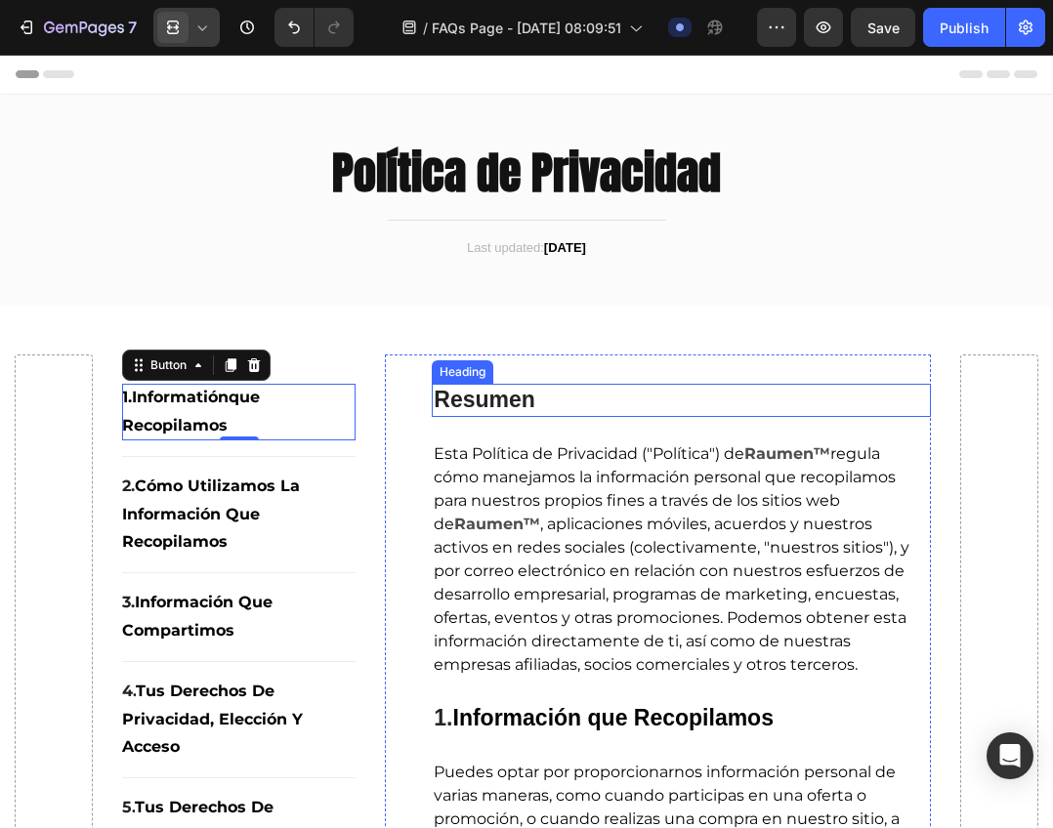
click at [489, 395] on strong "Resumen" at bounding box center [485, 399] width 102 height 25
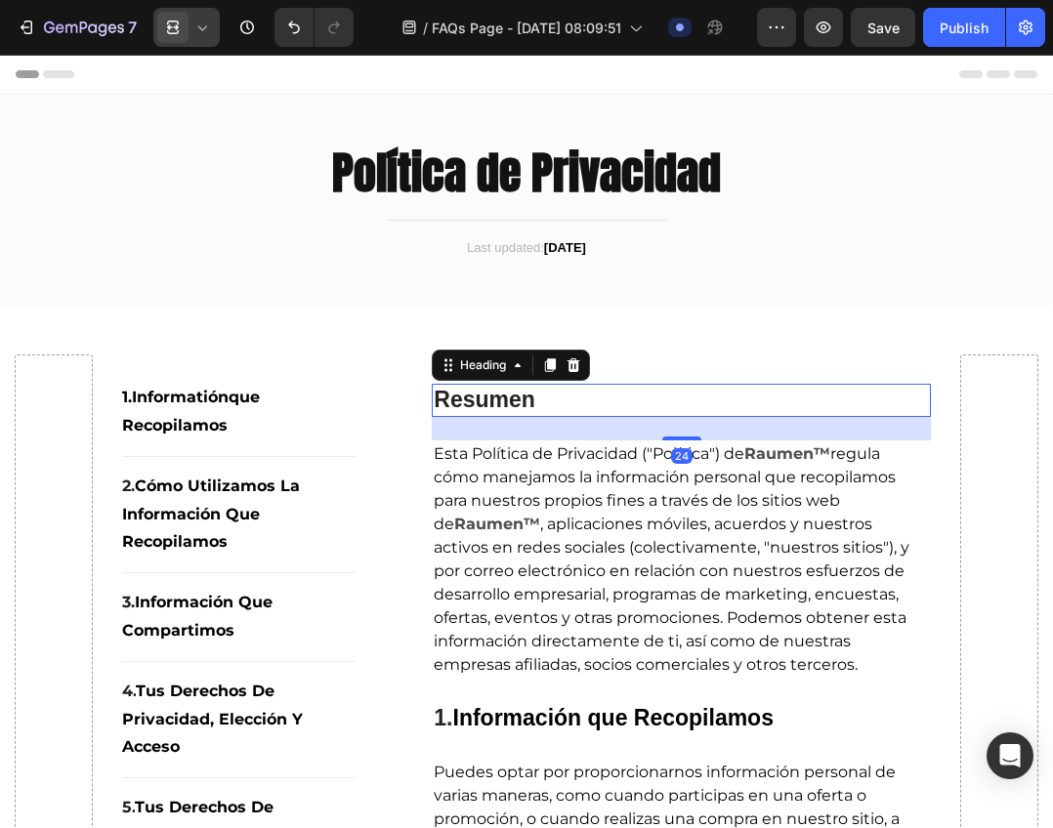
click at [210, 35] on icon at bounding box center [202, 28] width 20 height 20
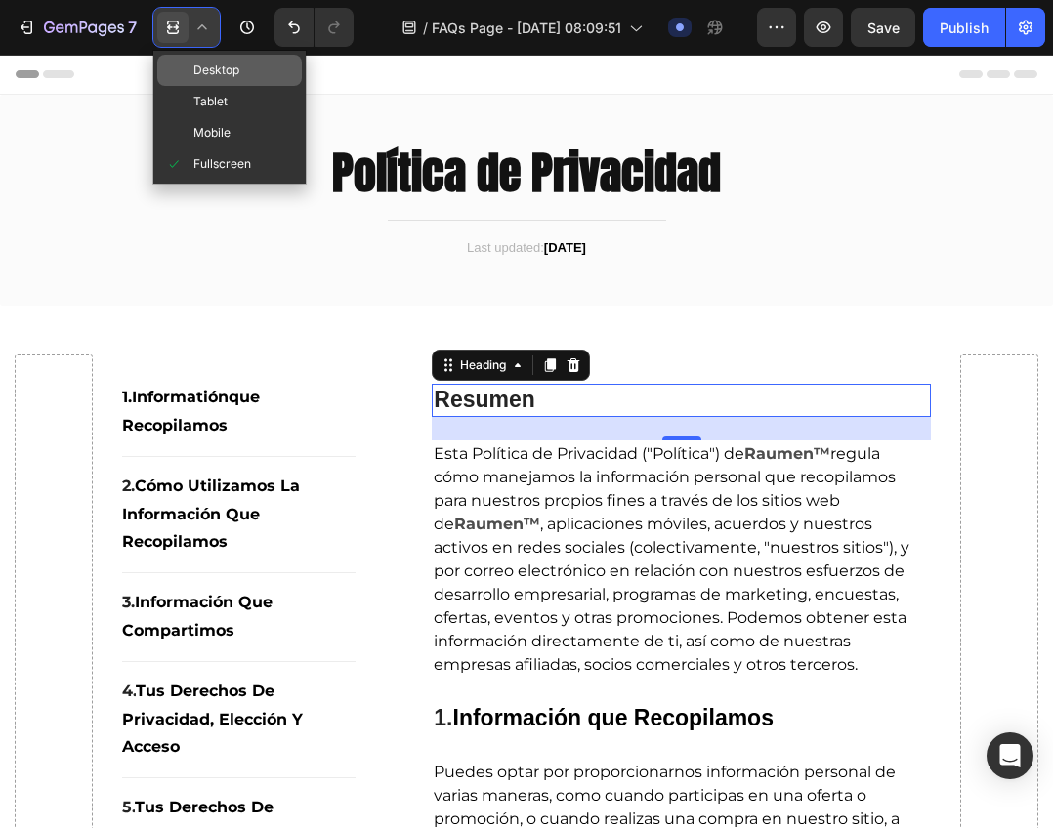
click at [226, 77] on span "Desktop" at bounding box center [216, 71] width 46 height 20
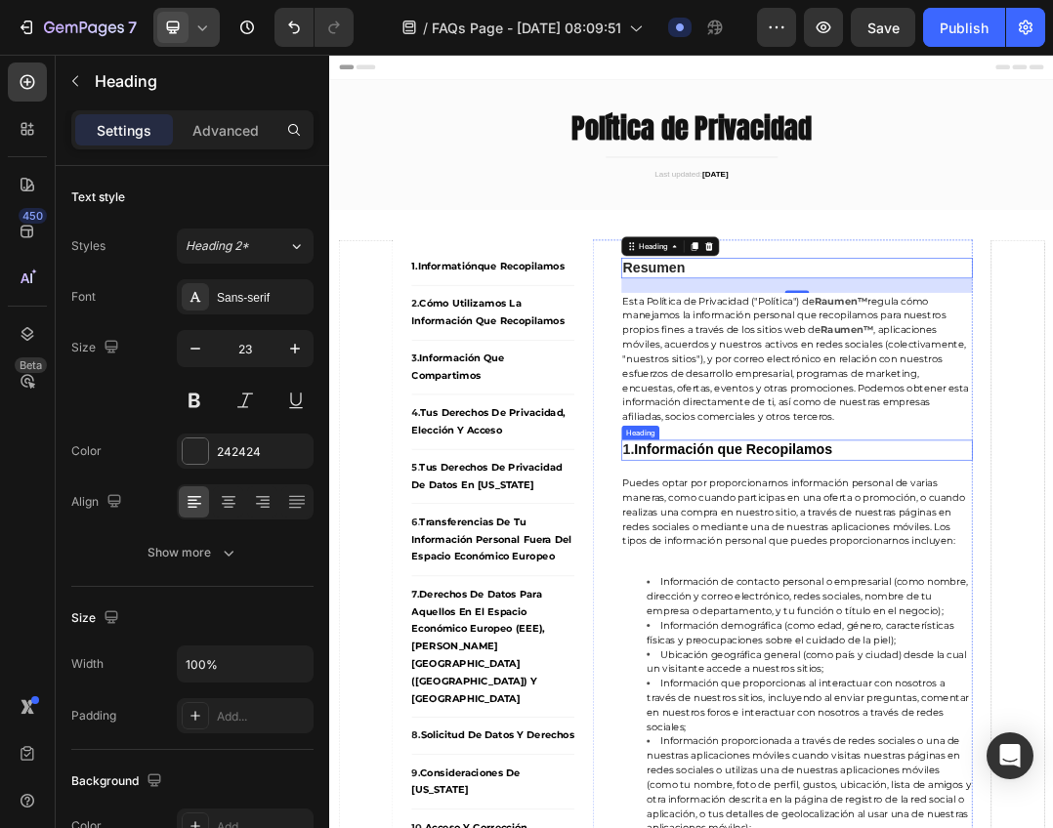
click at [890, 699] on strong "Información que Recopilamos" at bounding box center [981, 694] width 320 height 25
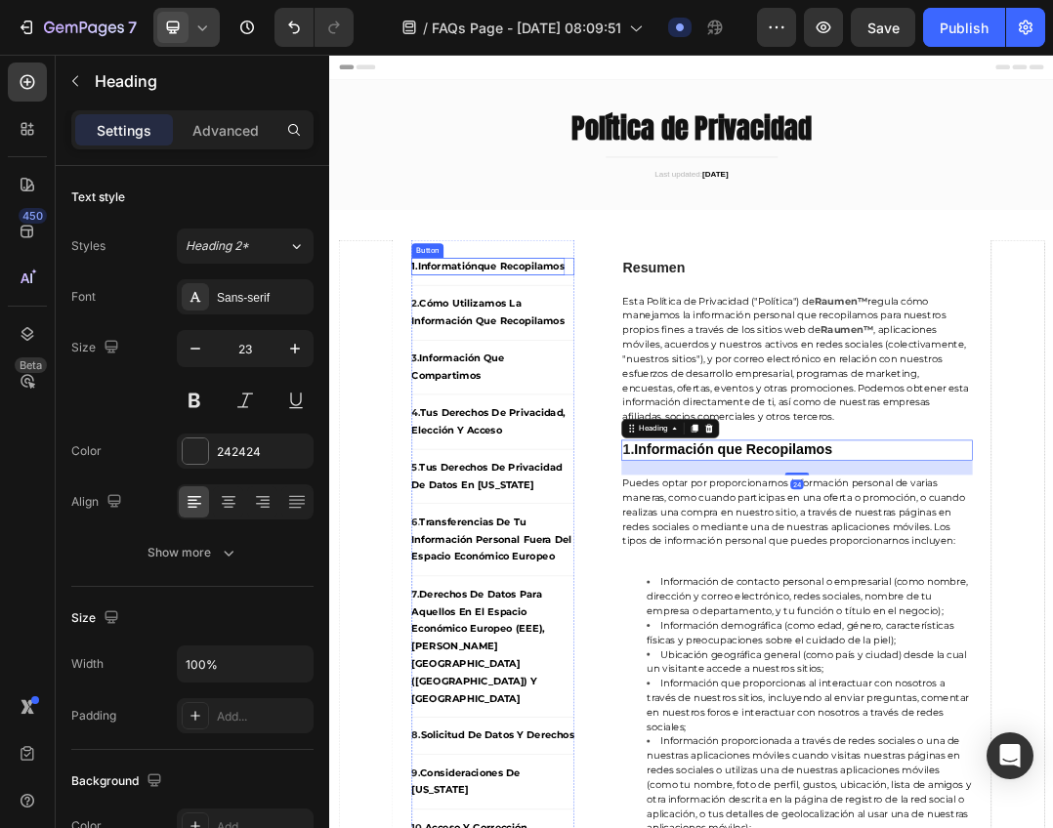
click at [662, 388] on strong "que recopilamos" at bounding box center [638, 397] width 142 height 19
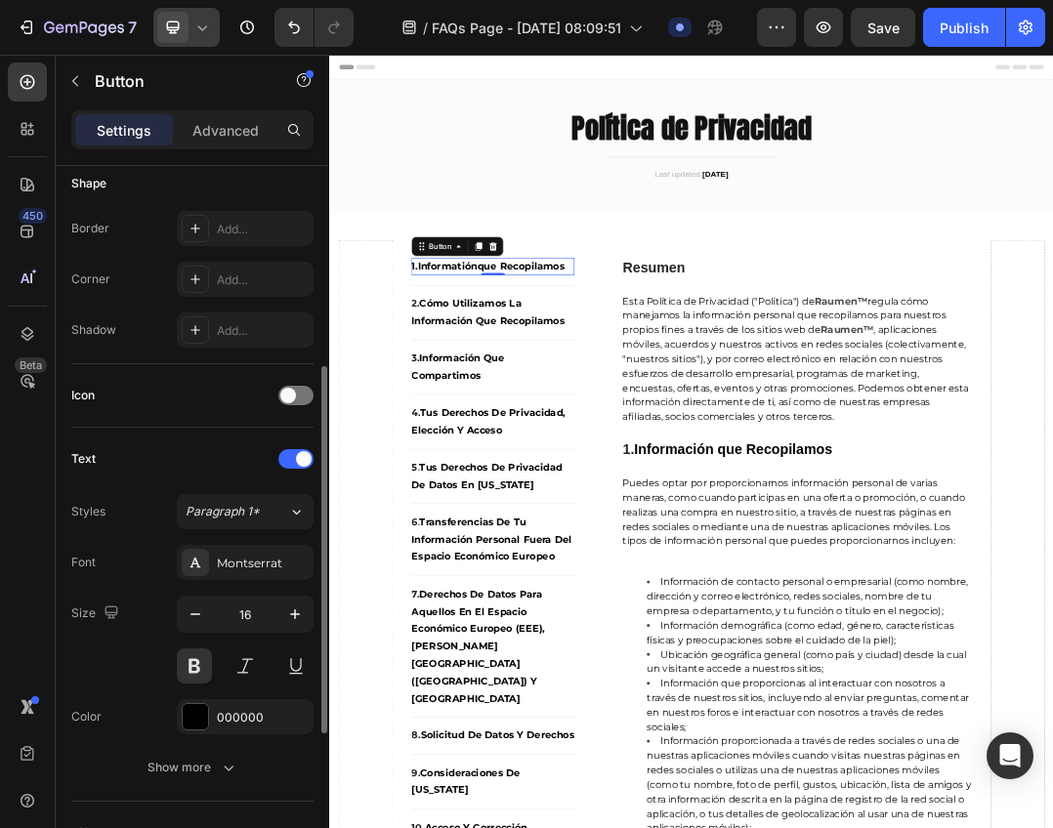
scroll to position [683, 0]
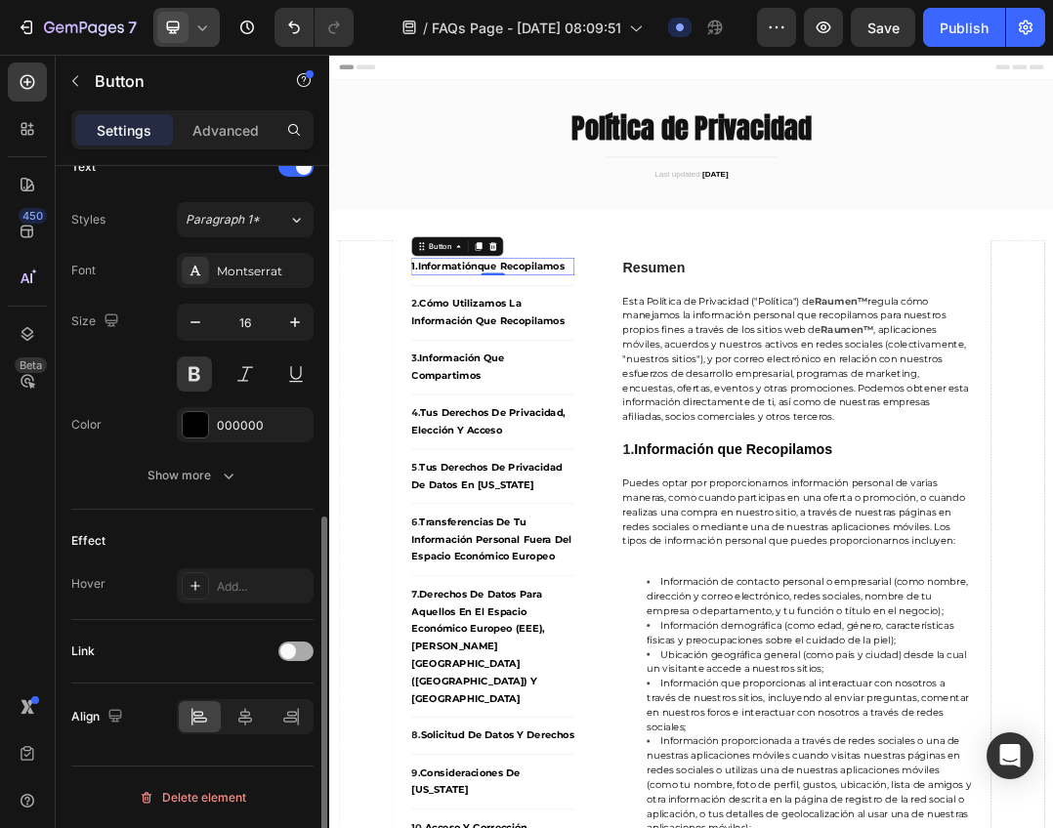
click at [286, 656] on span at bounding box center [288, 651] width 16 height 16
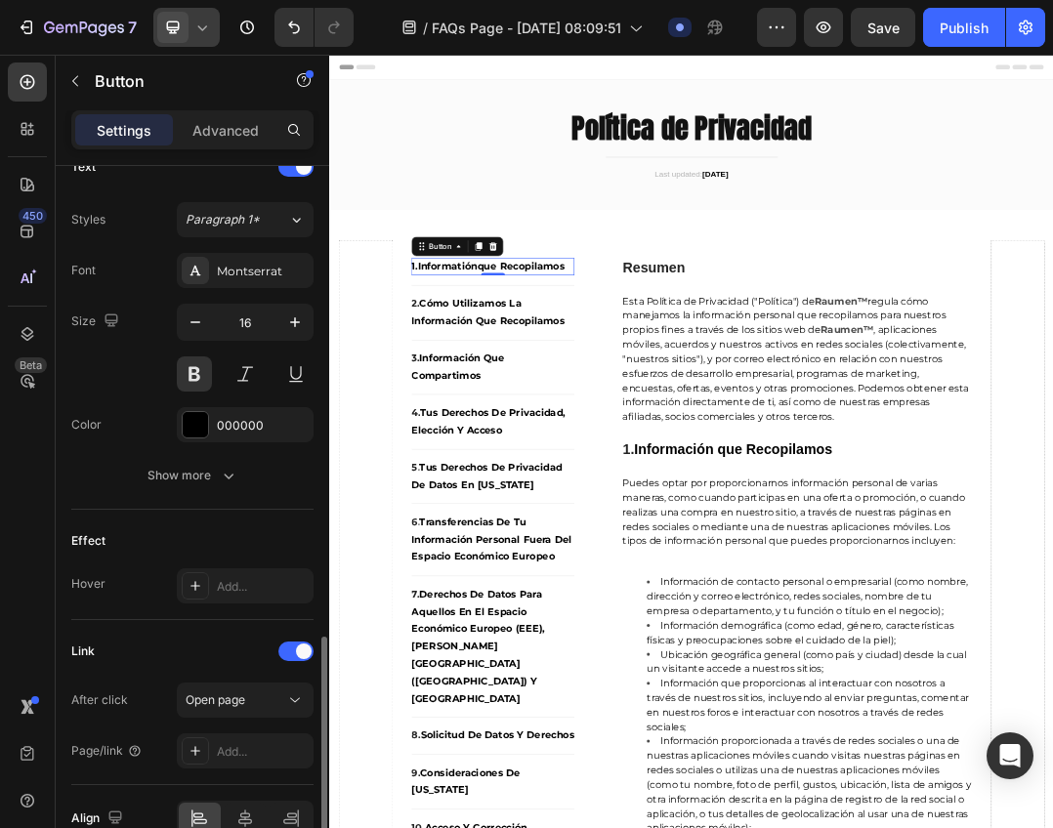
scroll to position [780, 0]
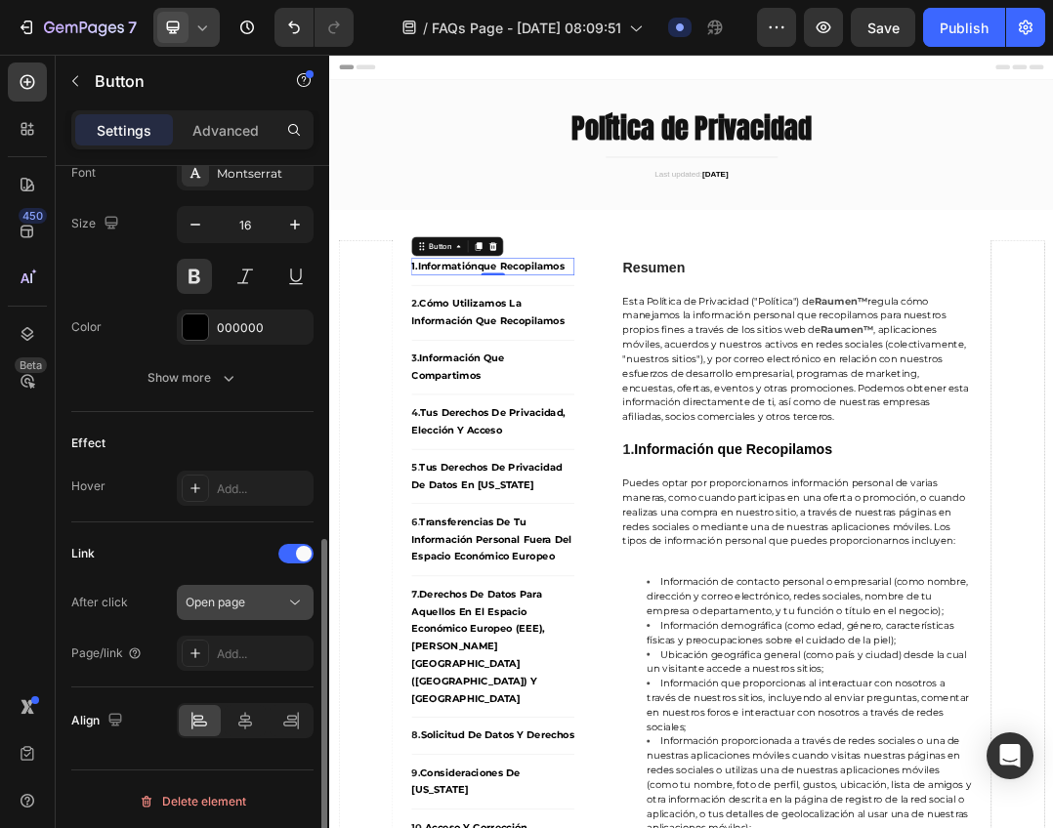
click at [257, 595] on div "Open page" at bounding box center [236, 603] width 100 height 18
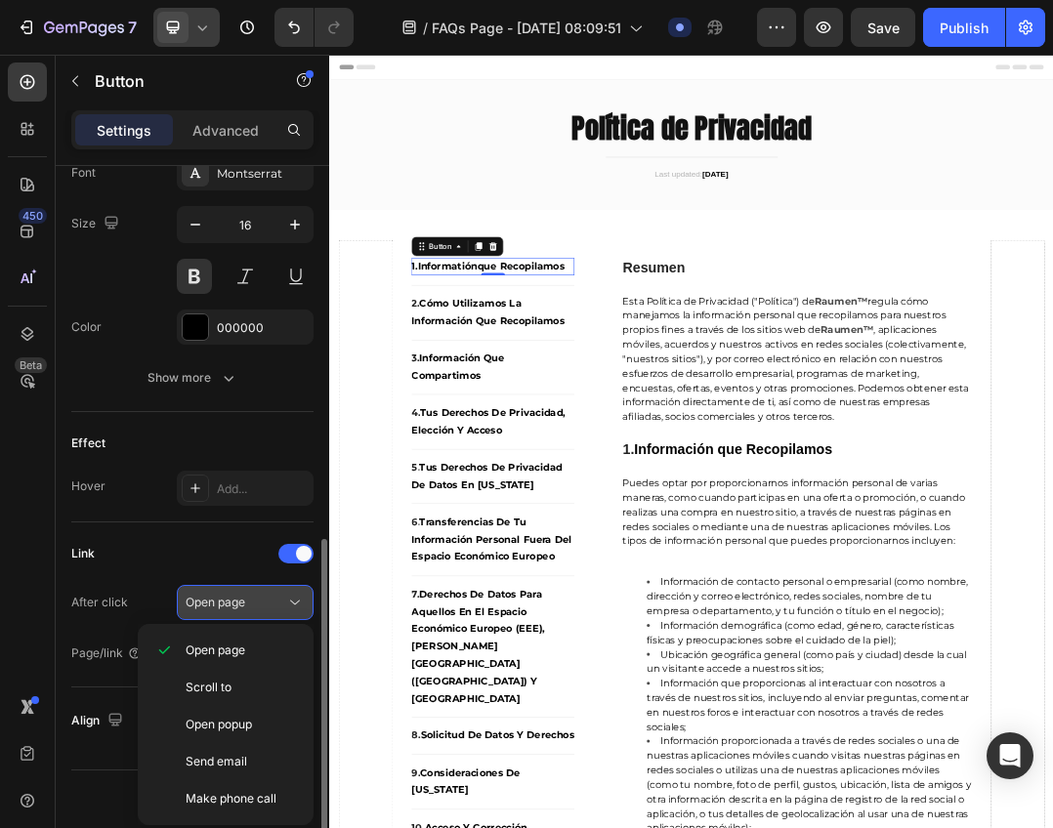
click at [249, 687] on p "Scroll to" at bounding box center [241, 688] width 111 height 18
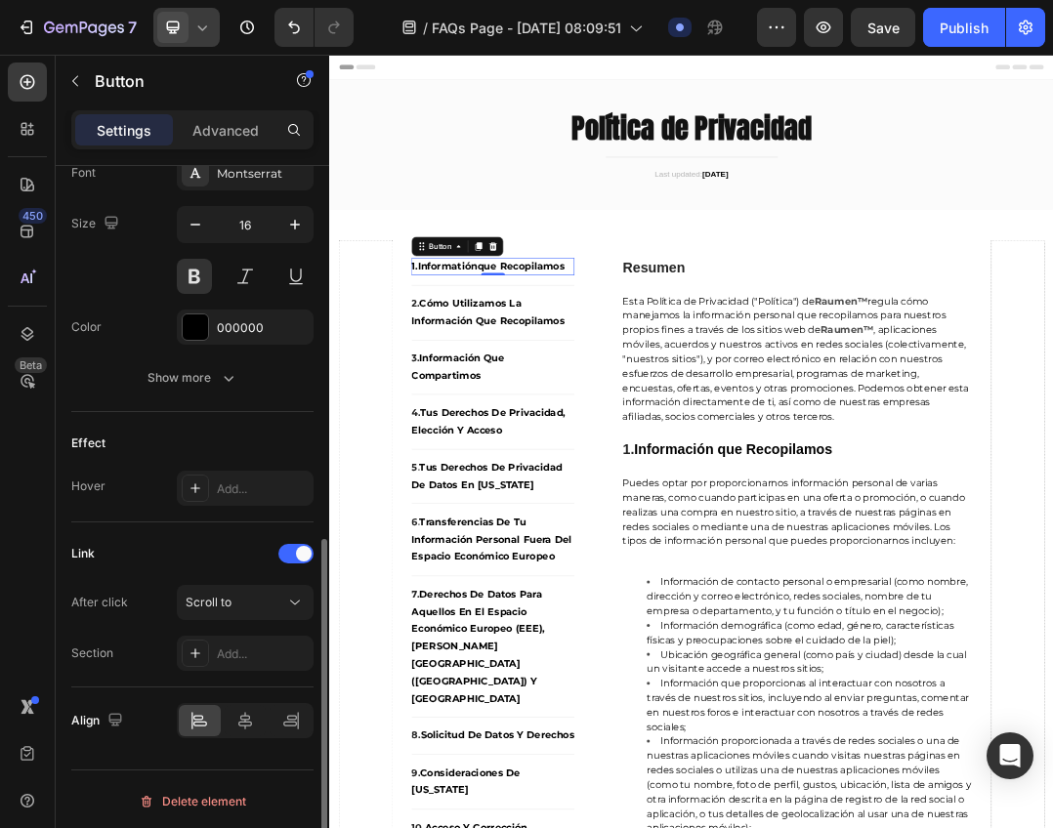
click at [260, 677] on div "Link After click Scroll to Section Add..." at bounding box center [192, 604] width 242 height 165
click at [263, 664] on div "Add..." at bounding box center [245, 653] width 137 height 35
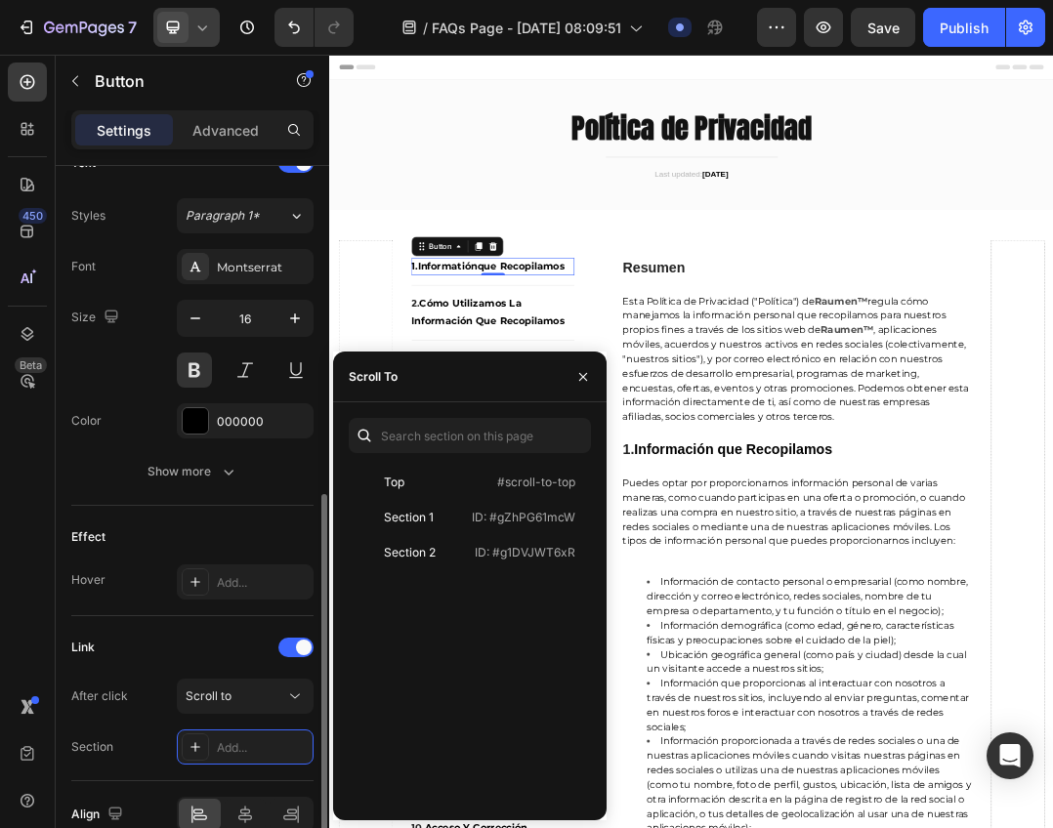
scroll to position [784, 0]
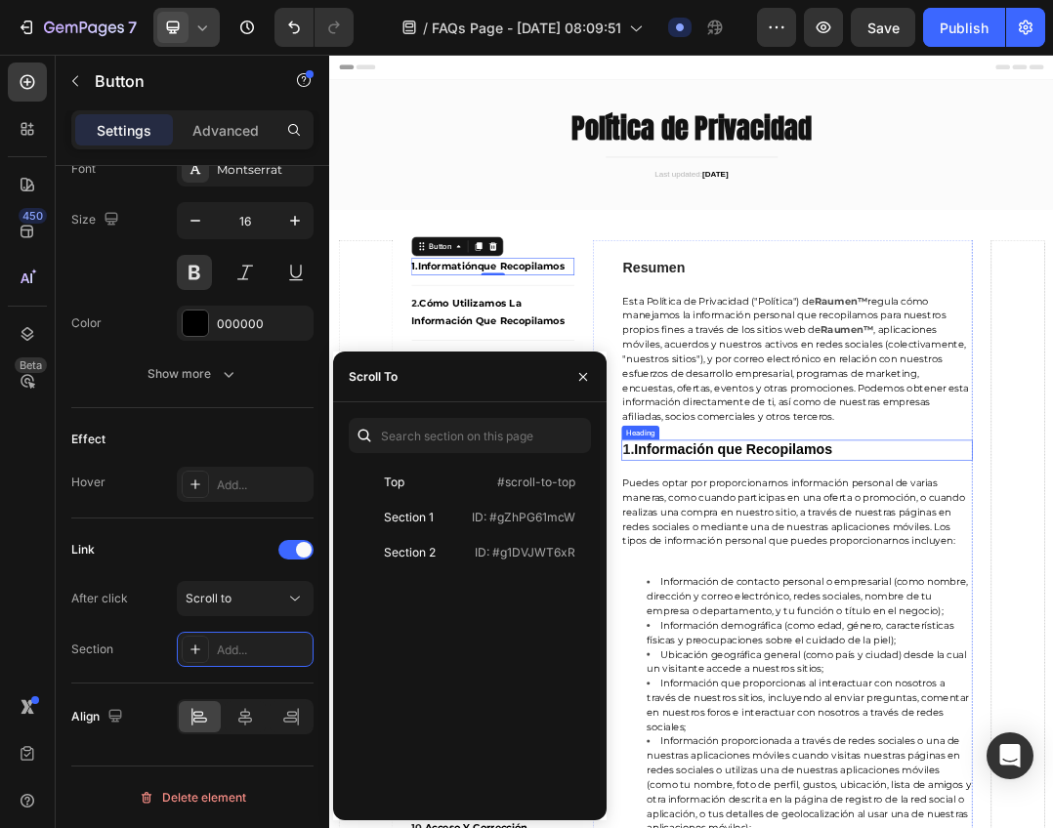
click at [896, 696] on strong "Información que Recopilamos" at bounding box center [981, 694] width 320 height 25
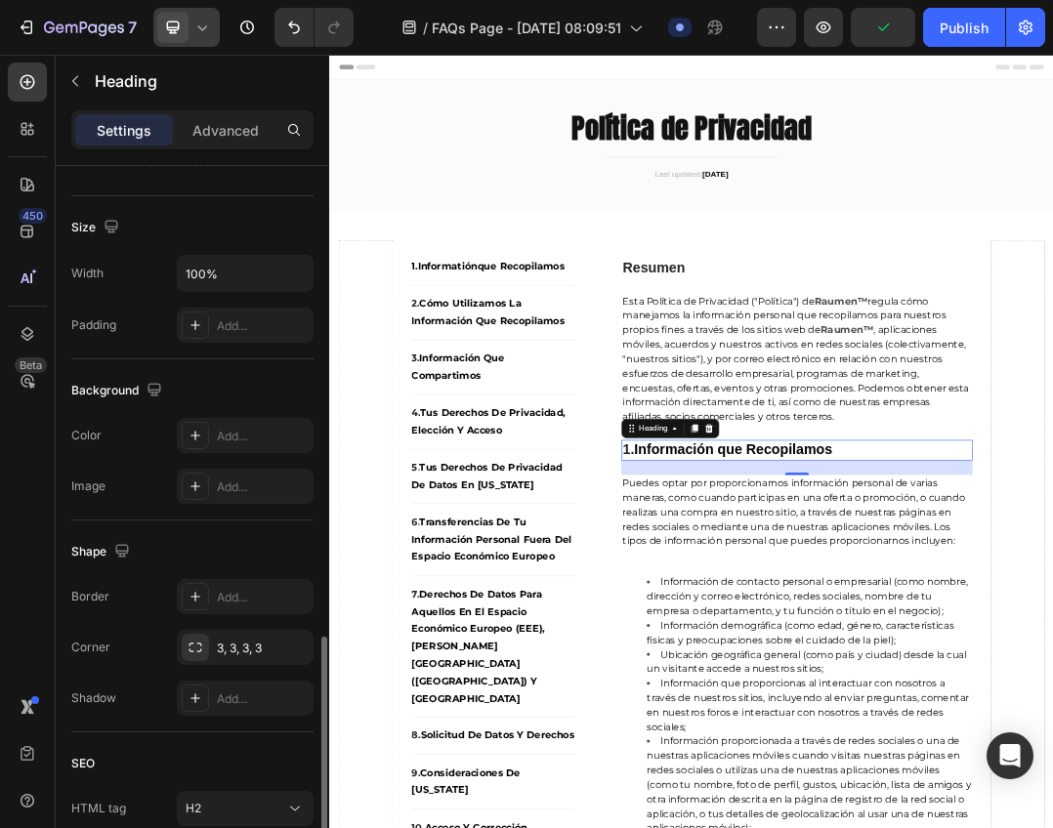
scroll to position [550, 0]
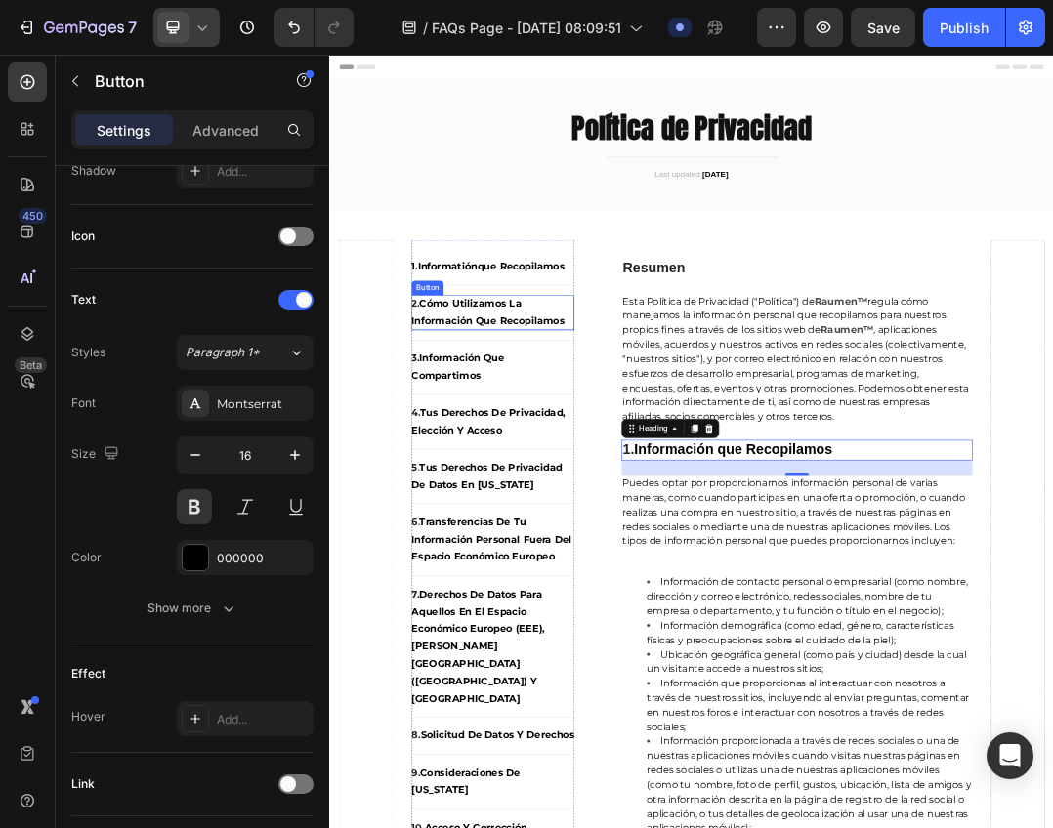
click at [619, 466] on strong "cómo utilizamos la información que recopilamos" at bounding box center [585, 471] width 248 height 47
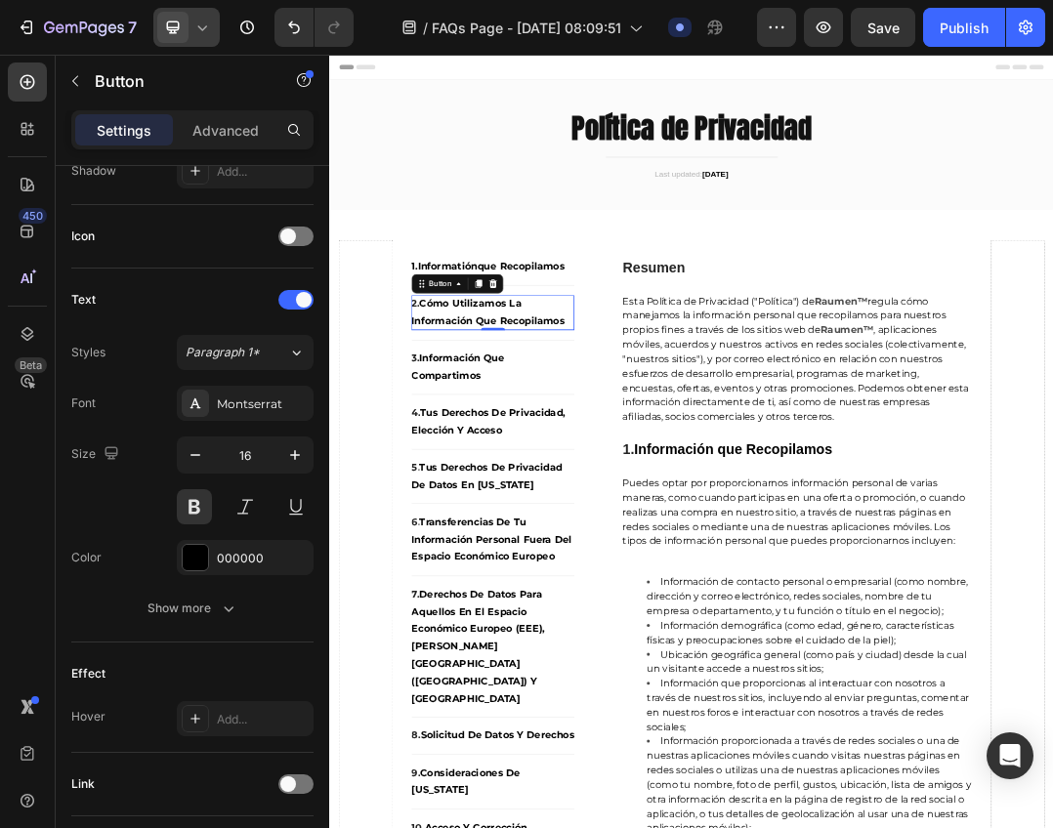
scroll to position [0, 0]
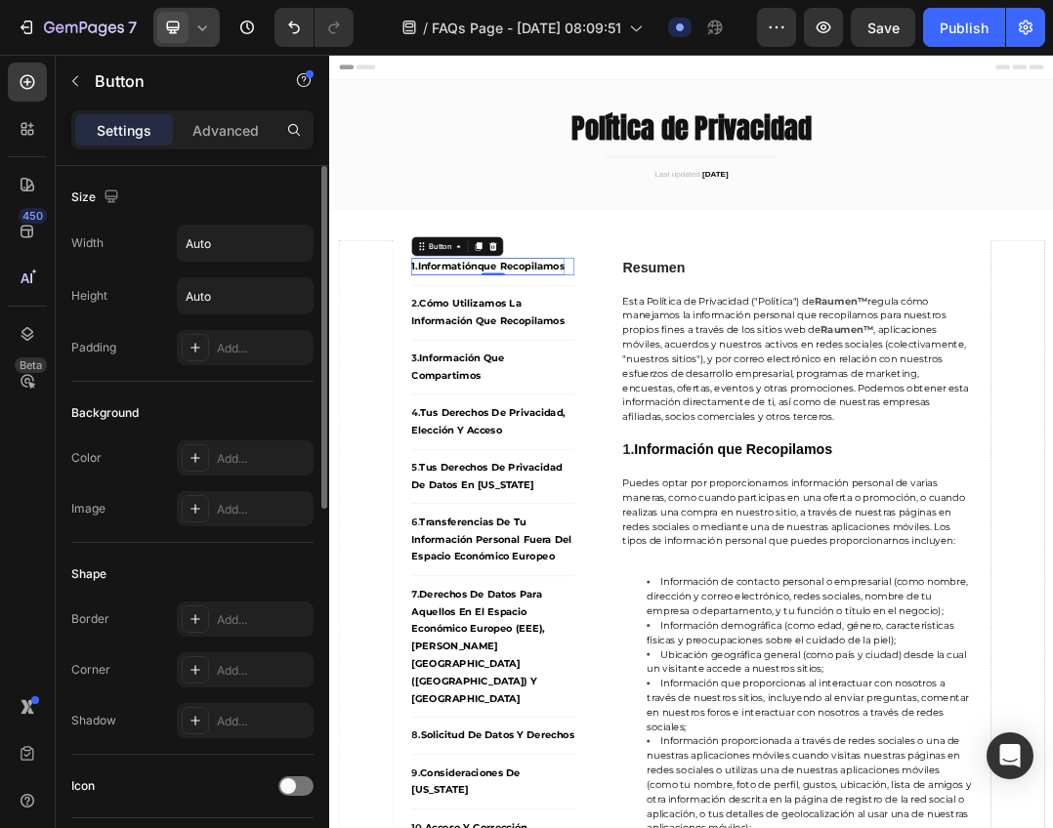
click at [646, 407] on p "1.Informatión que recopilamos" at bounding box center [585, 398] width 248 height 28
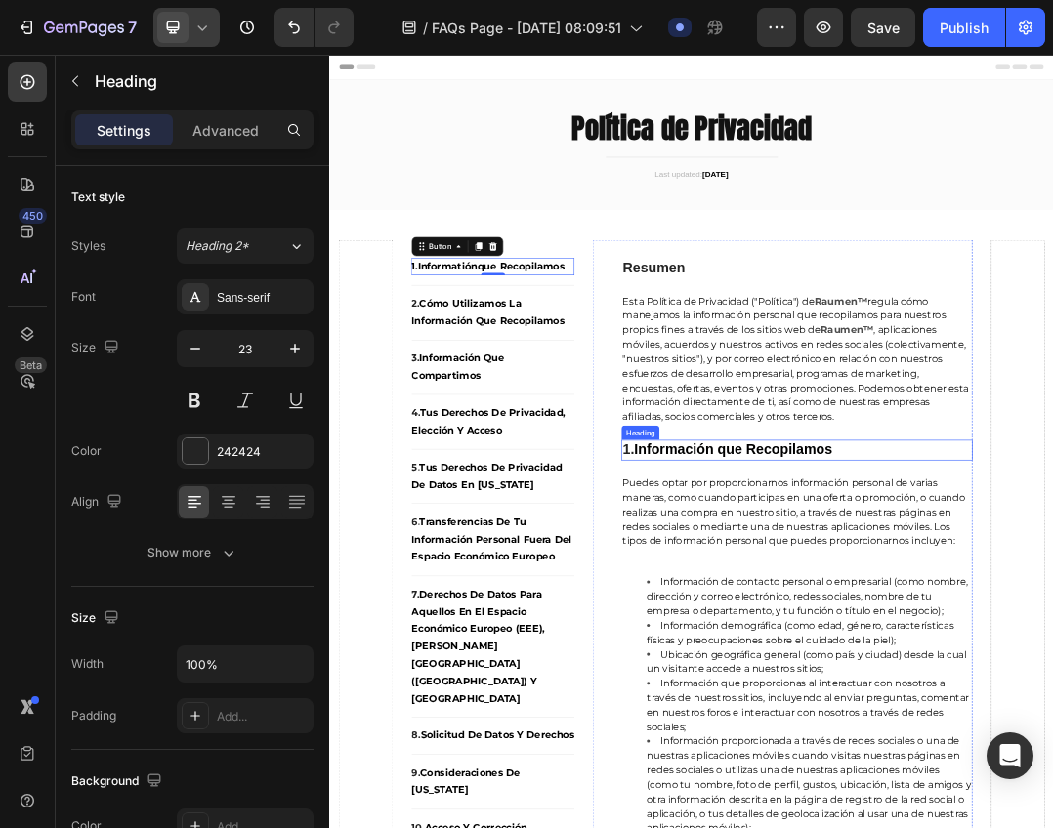
click at [861, 693] on strong "Información que Recopilamos" at bounding box center [981, 694] width 320 height 25
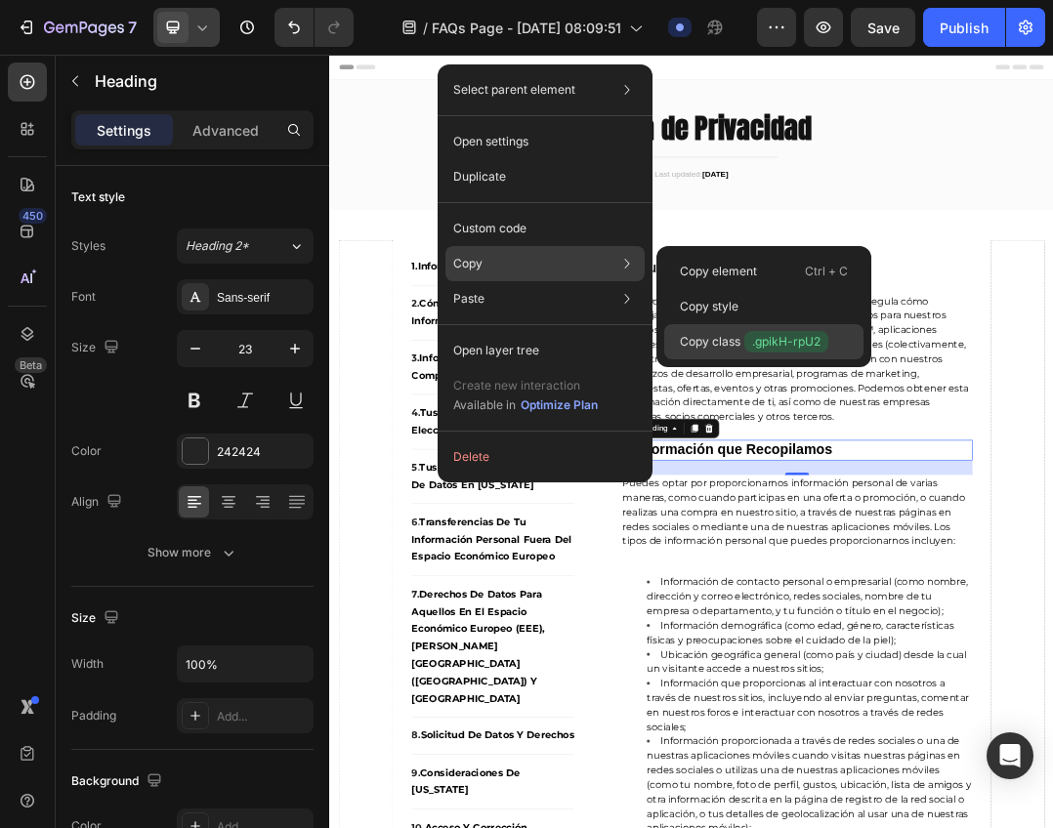
click at [715, 344] on p "Copy class .gpikH-rpU2" at bounding box center [754, 341] width 148 height 21
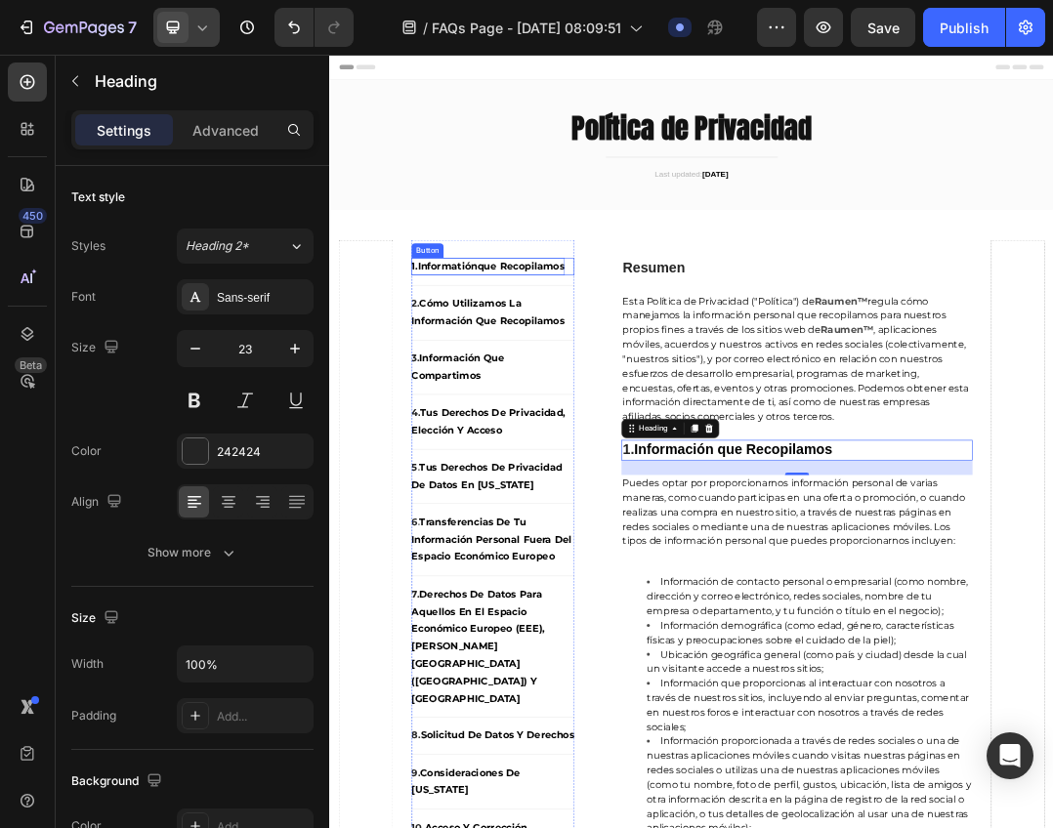
click at [626, 388] on strong "que recopilamos" at bounding box center [638, 397] width 142 height 19
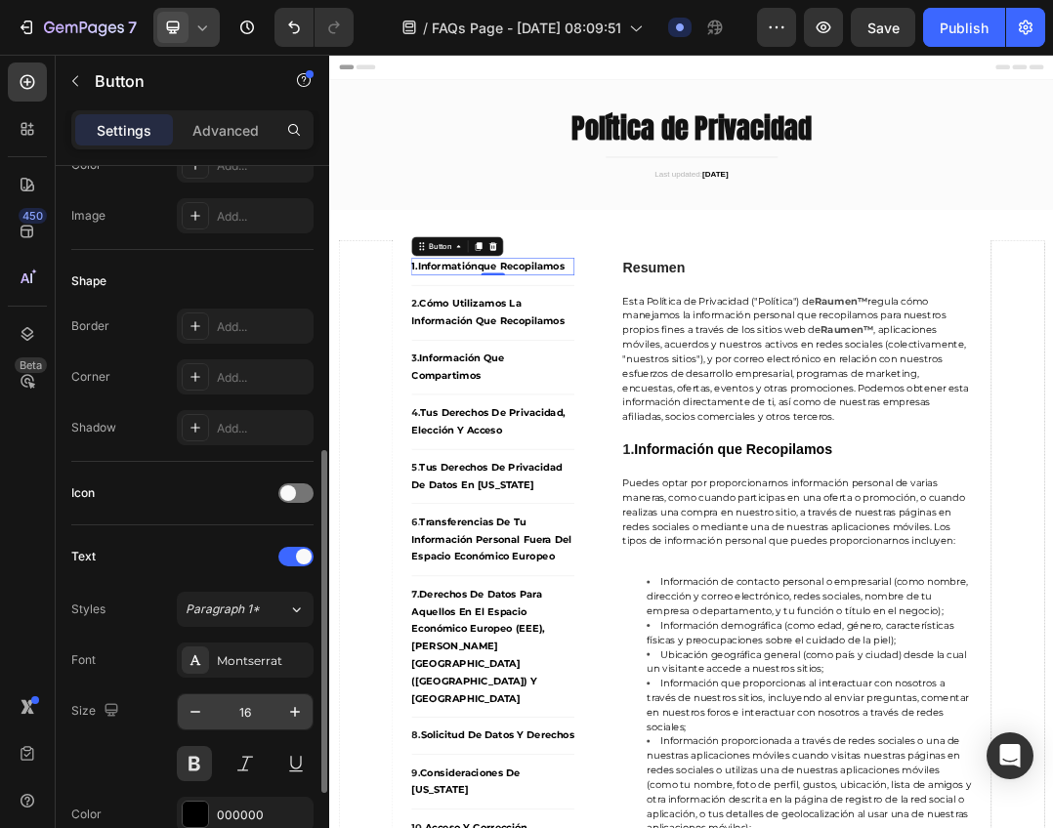
scroll to position [488, 0]
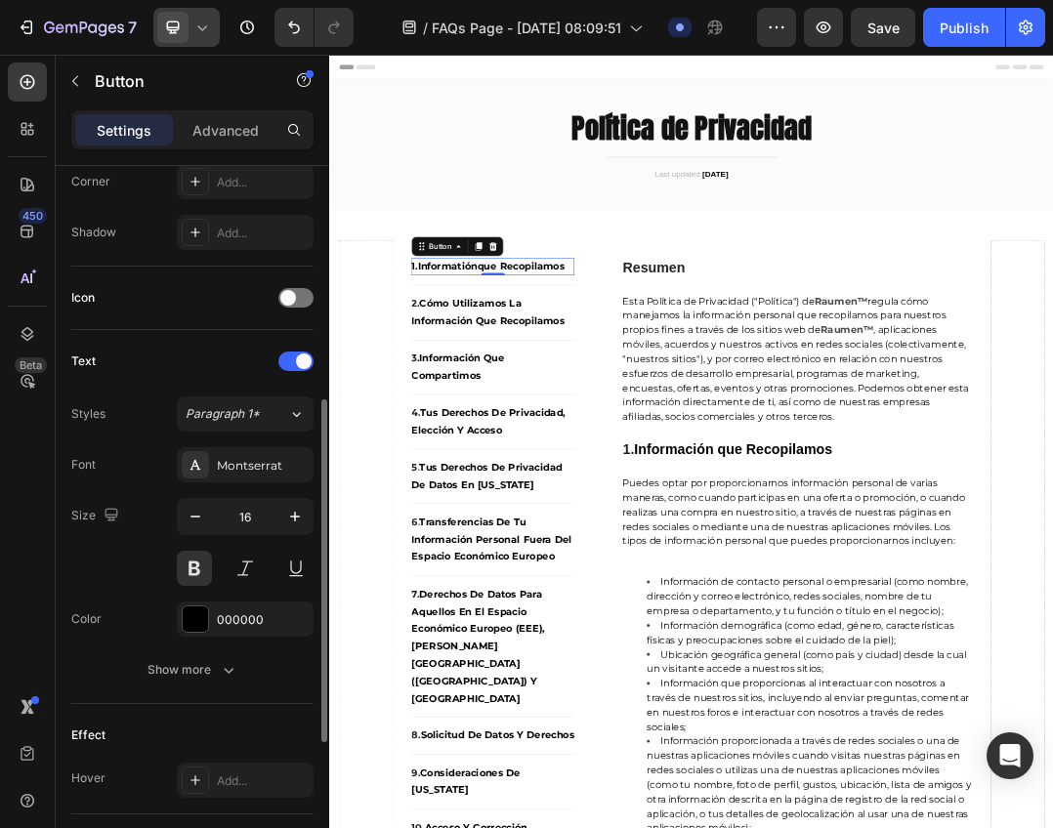
drag, startPoint x: 152, startPoint y: 320, endPoint x: 323, endPoint y: 363, distance: 176.2
click at [152, 320] on div "Icon" at bounding box center [192, 298] width 242 height 63
click at [844, 444] on span "Esta Política de Privacidad ("Política") de" at bounding box center [958, 453] width 310 height 19
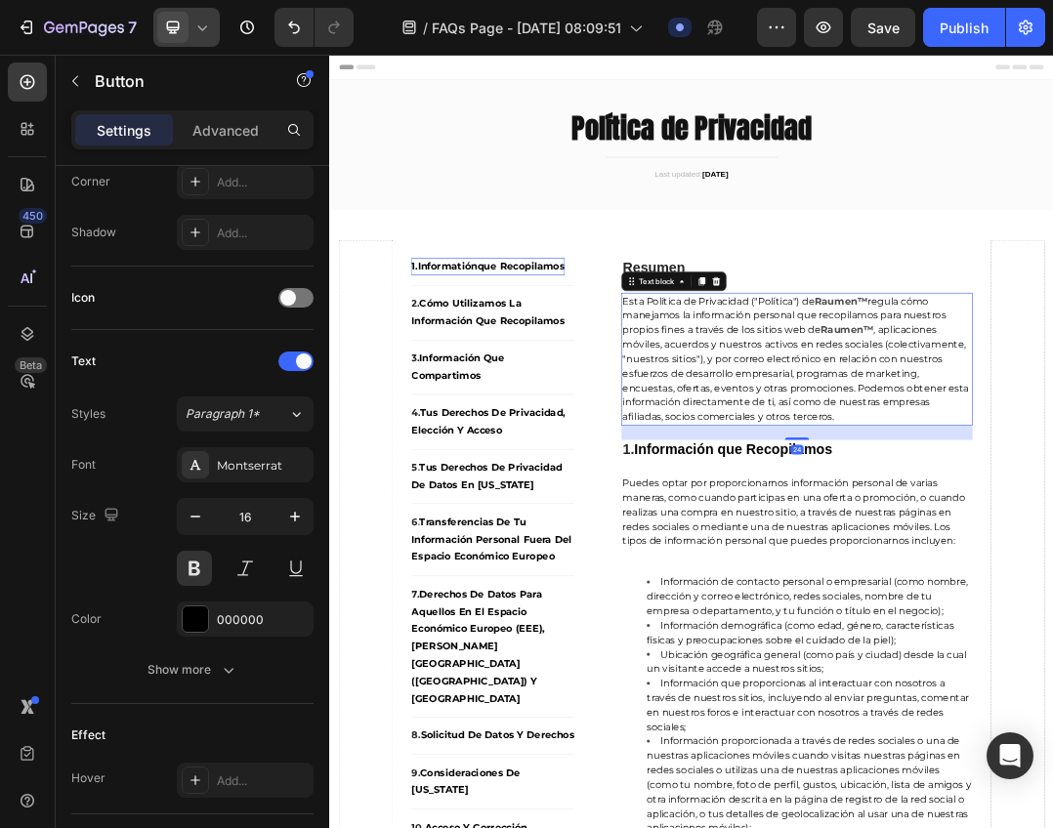
scroll to position [0, 0]
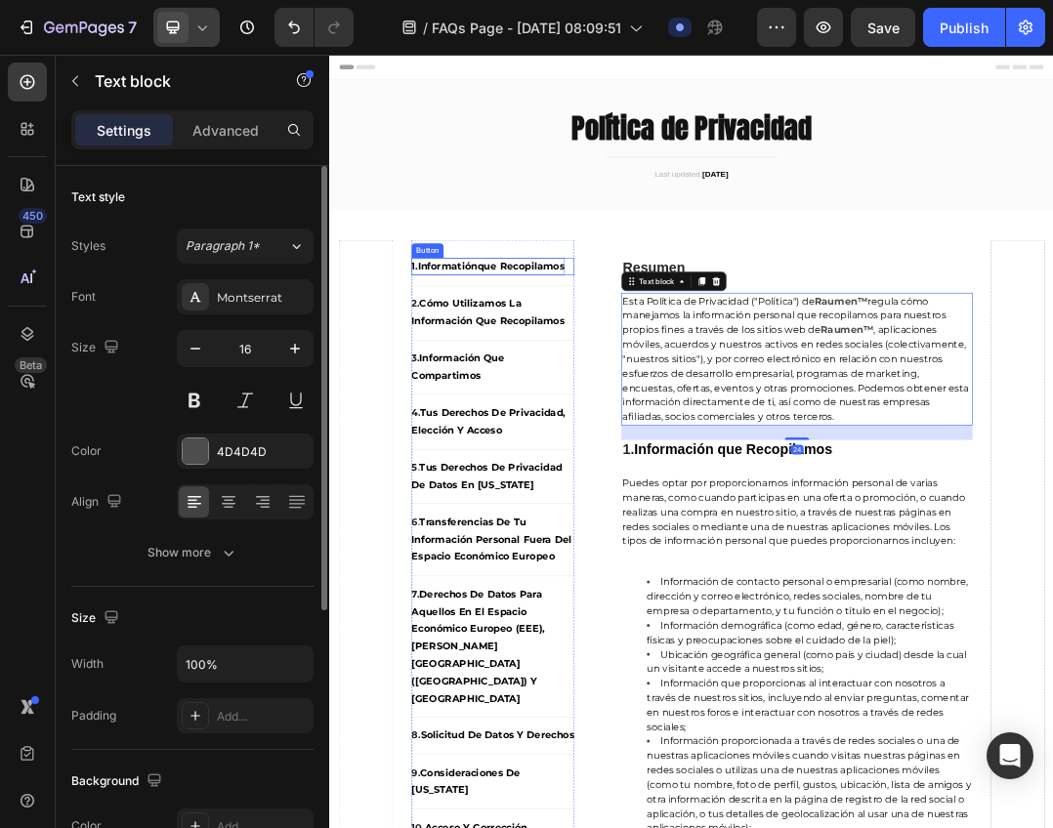
click at [652, 395] on strong "que recopilamos" at bounding box center [638, 397] width 142 height 19
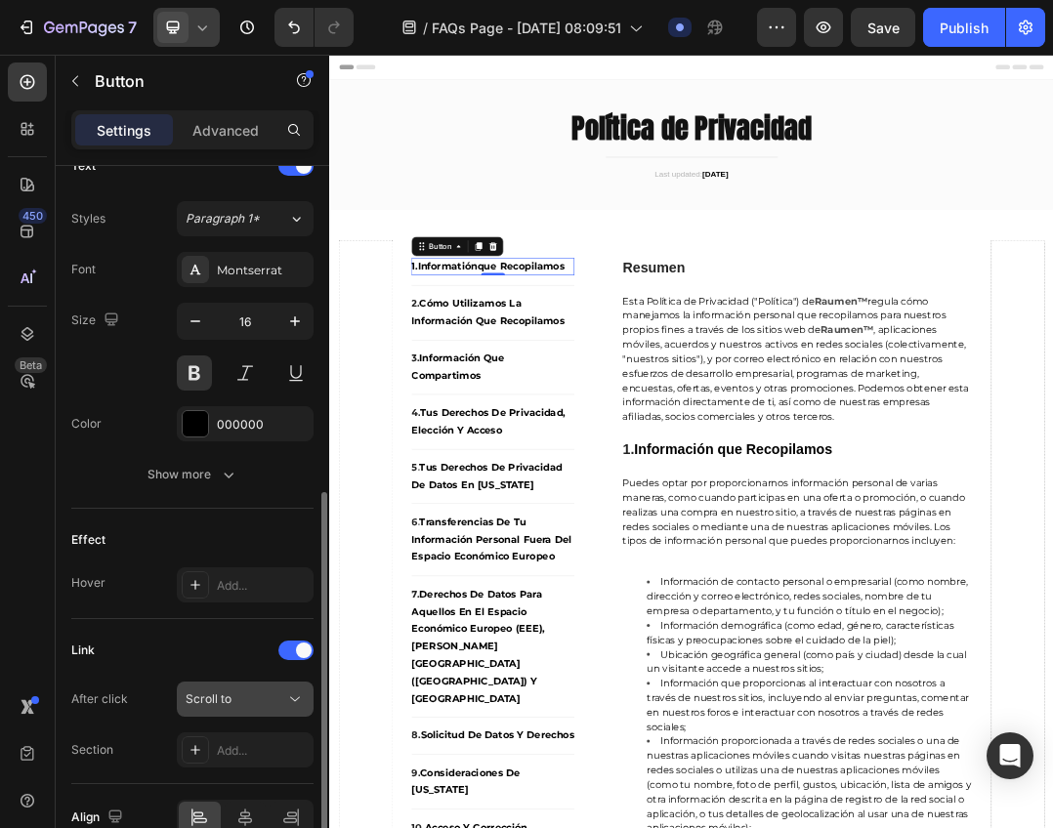
scroll to position [784, 0]
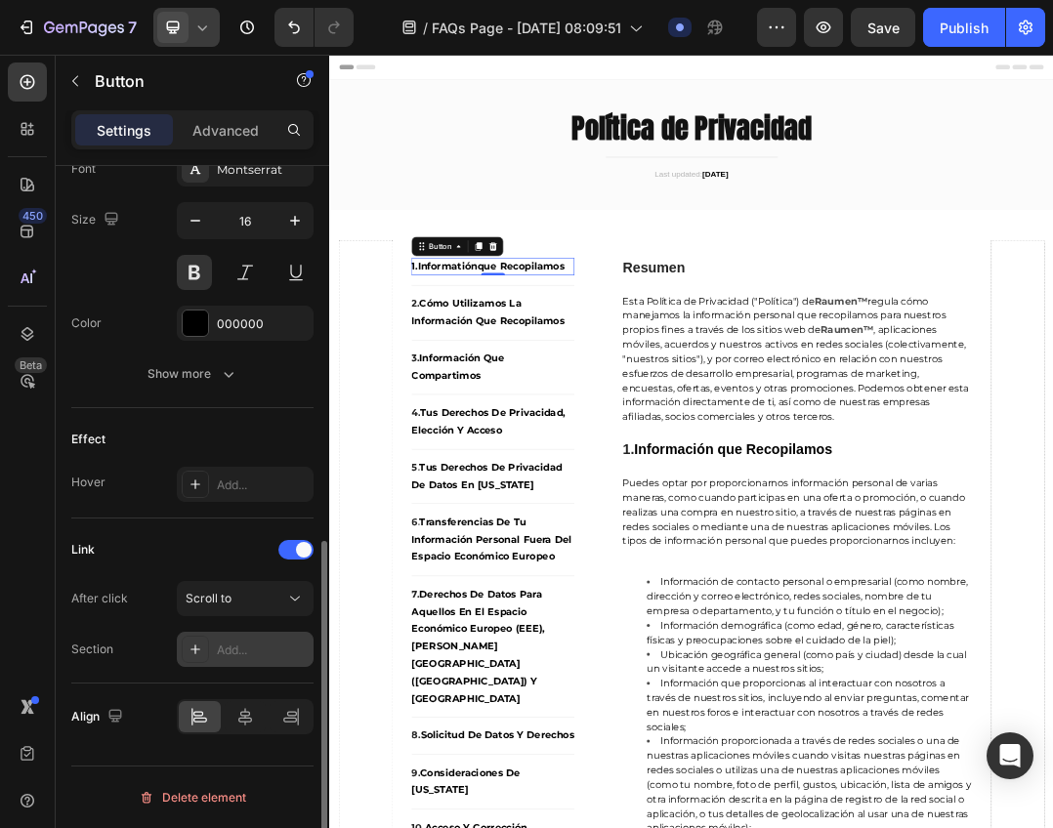
click at [228, 664] on div "Add..." at bounding box center [245, 649] width 137 height 35
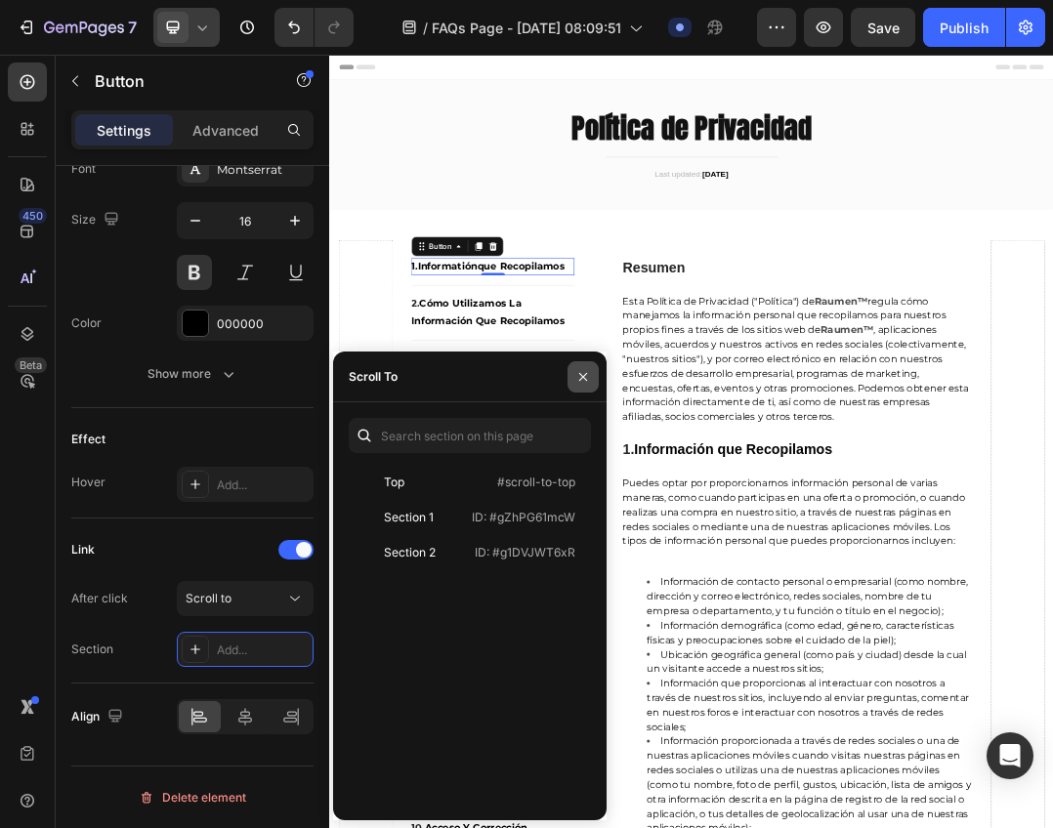
drag, startPoint x: 580, startPoint y: 380, endPoint x: 8, endPoint y: 923, distance: 788.7
click at [580, 380] on icon "button" at bounding box center [583, 376] width 8 height 8
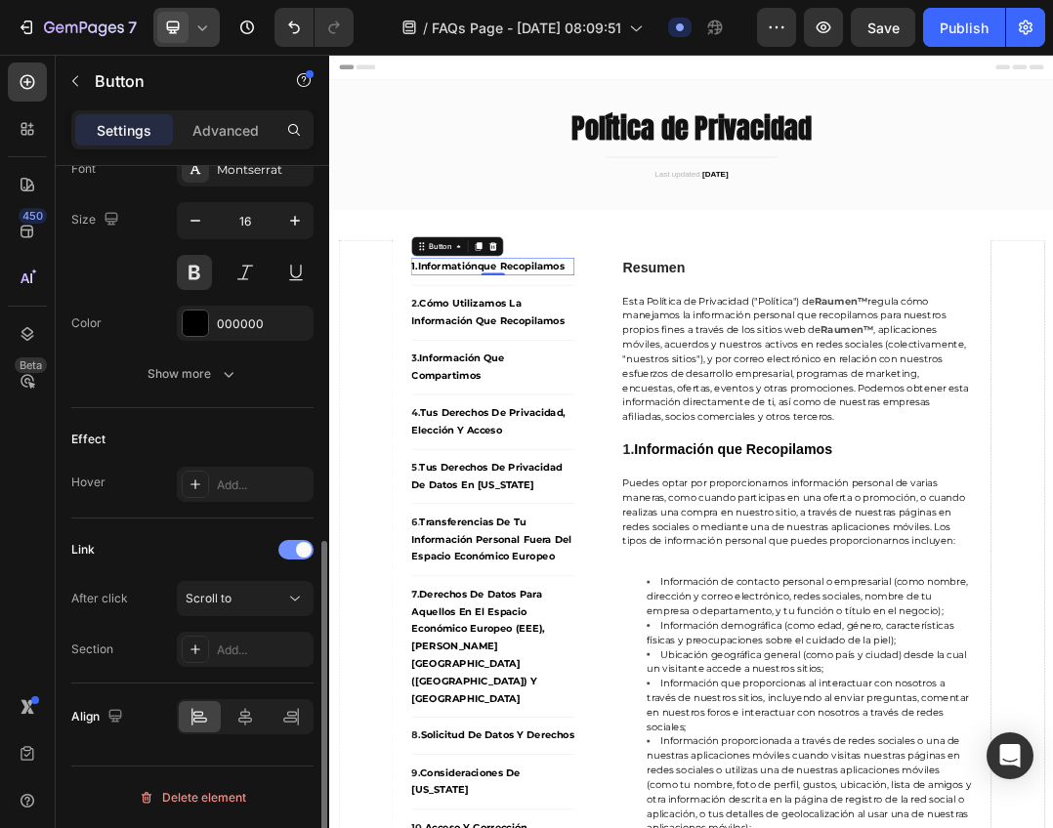
click at [288, 543] on div at bounding box center [295, 550] width 35 height 20
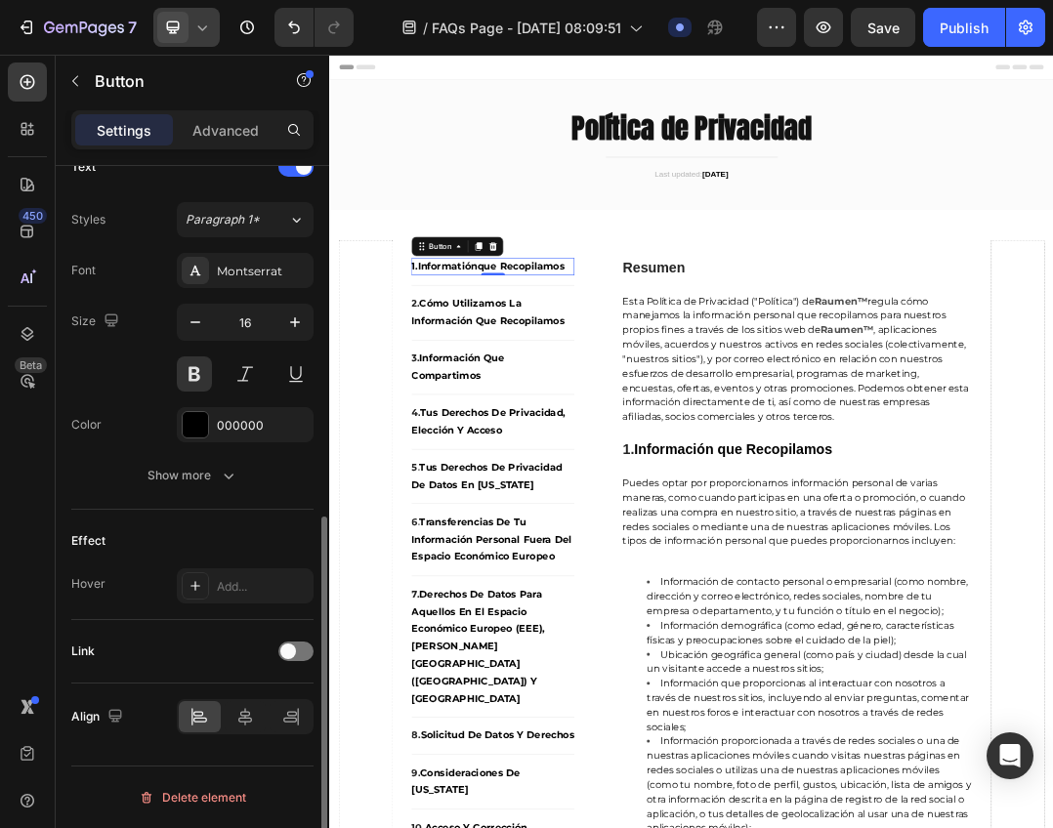
scroll to position [683, 0]
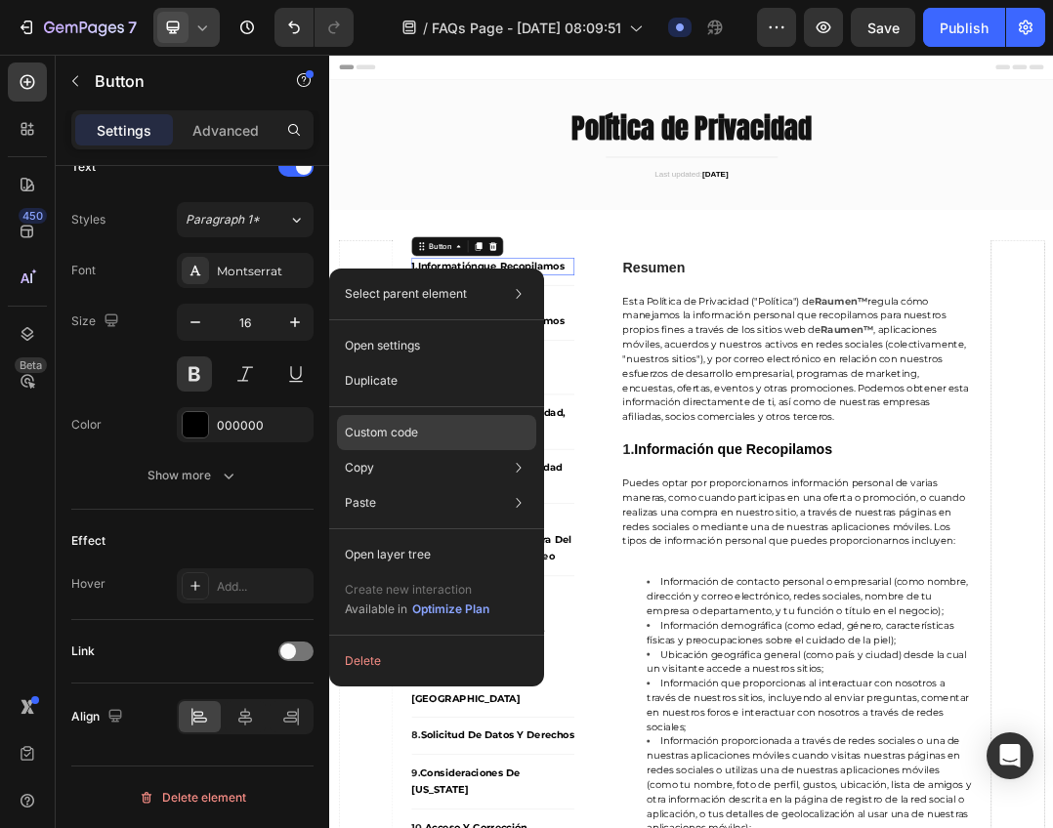
click at [473, 431] on div "Custom code" at bounding box center [436, 432] width 199 height 35
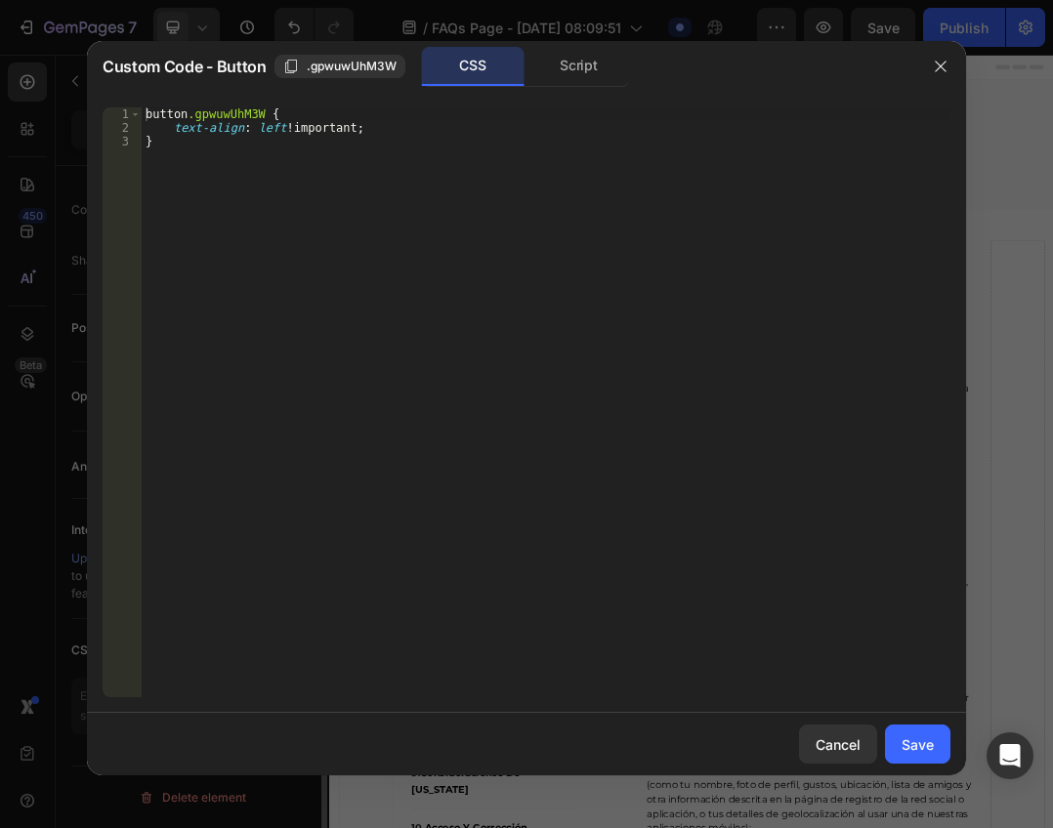
scroll to position [585, 0]
click at [825, 735] on div "Cancel" at bounding box center [837, 744] width 45 height 21
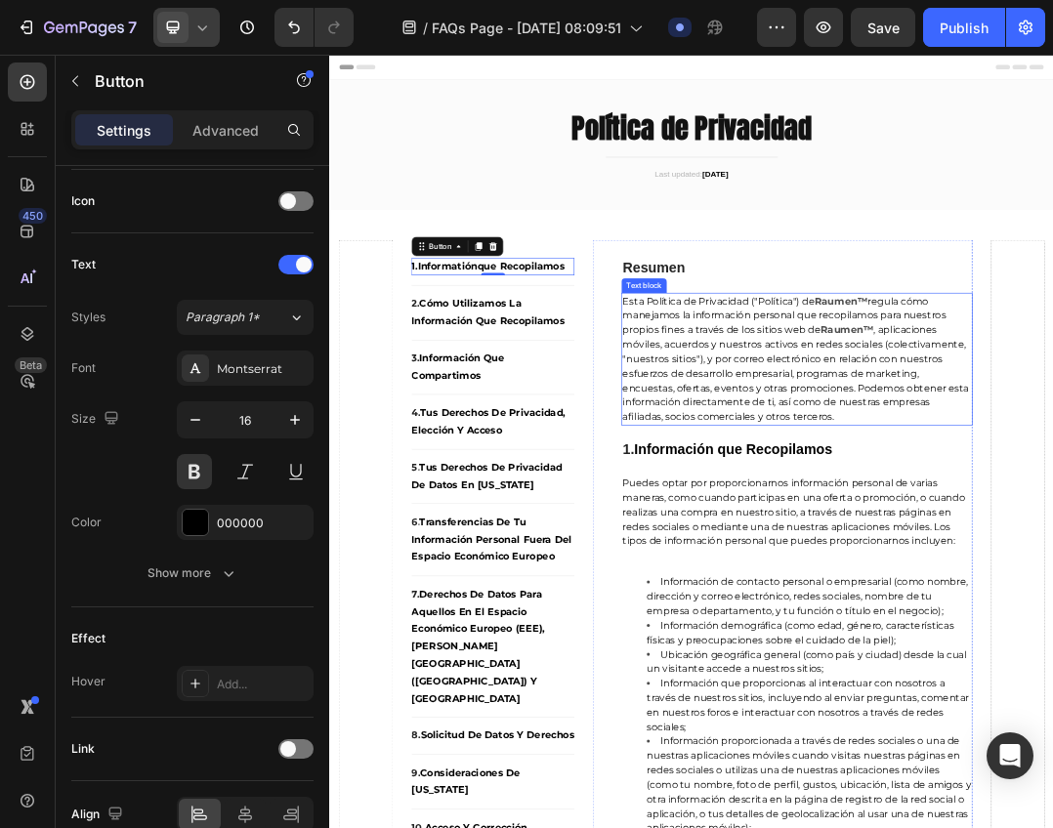
click at [1029, 492] on span "regula cómo manejamos la información personal que recopilamos para nuestros pro…" at bounding box center [1064, 476] width 523 height 65
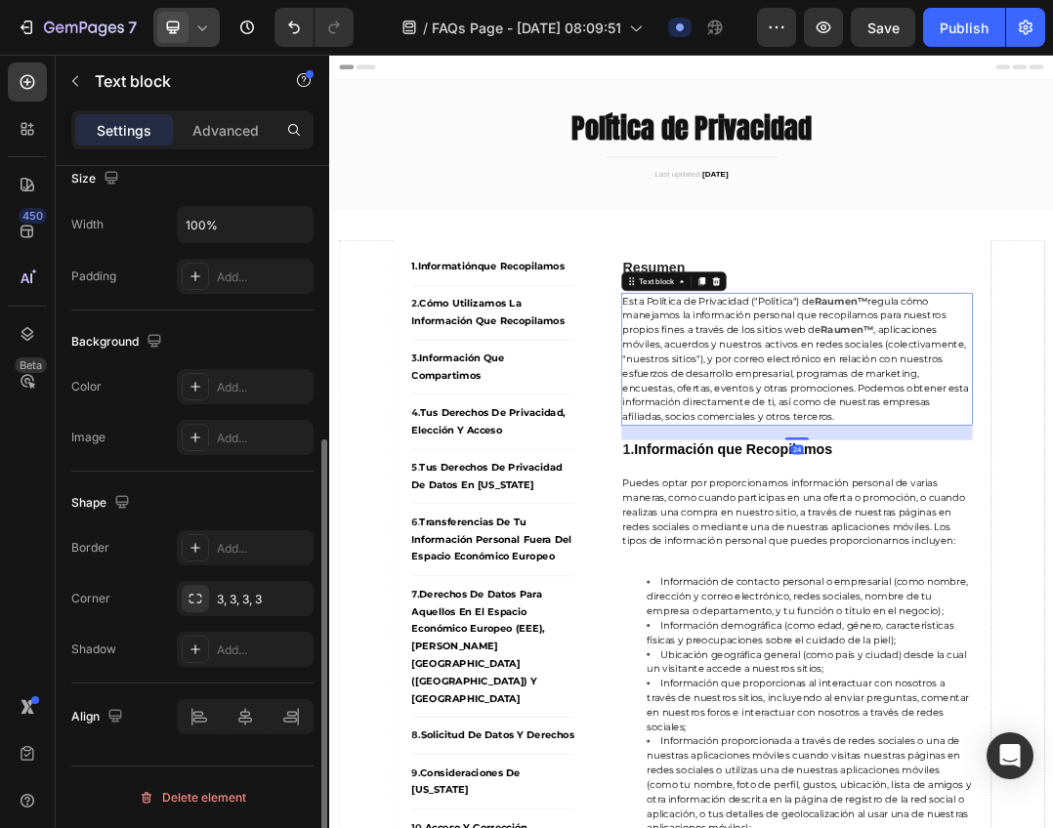
scroll to position [0, 0]
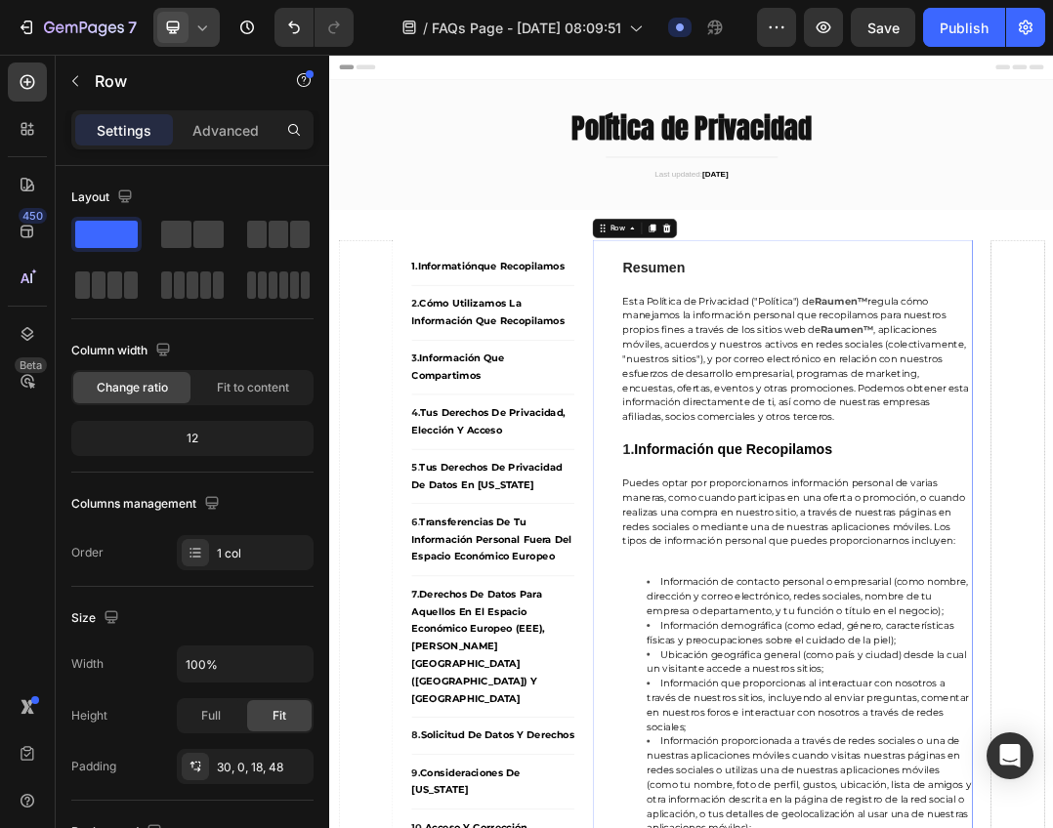
click at [798, 334] on div "Row" at bounding box center [794, 336] width 32 height 18
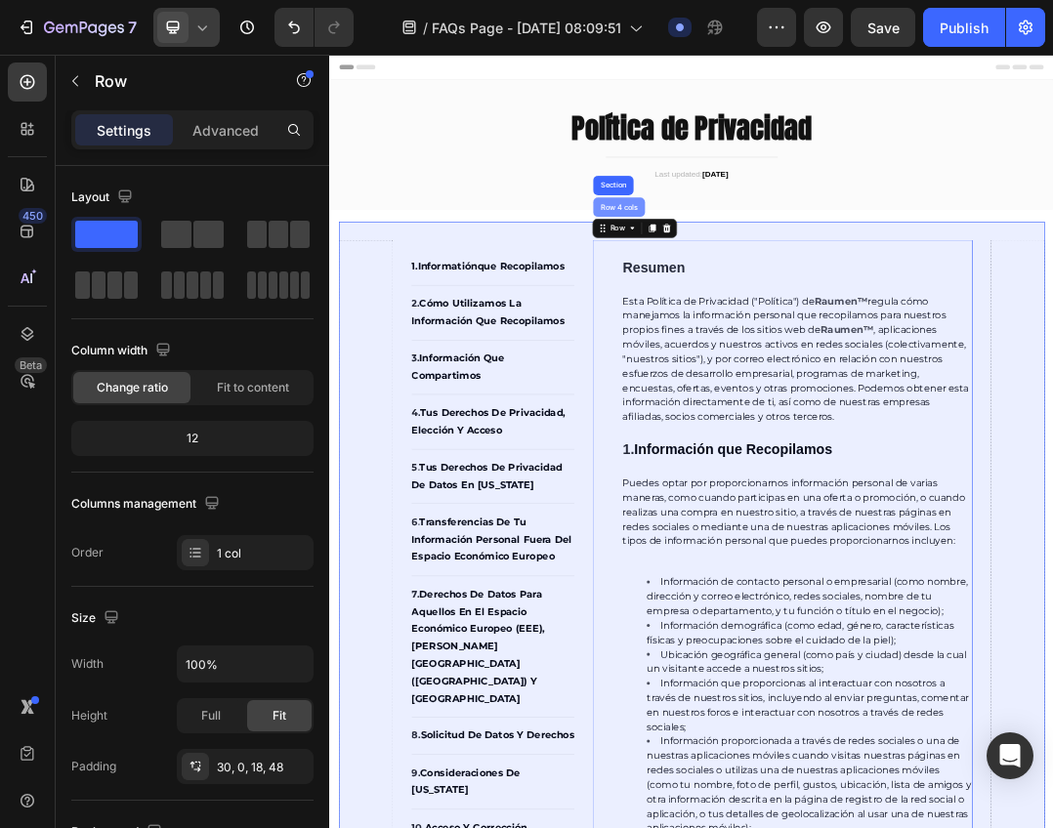
click at [771, 309] on div "Row 4 cols" at bounding box center [797, 301] width 84 height 31
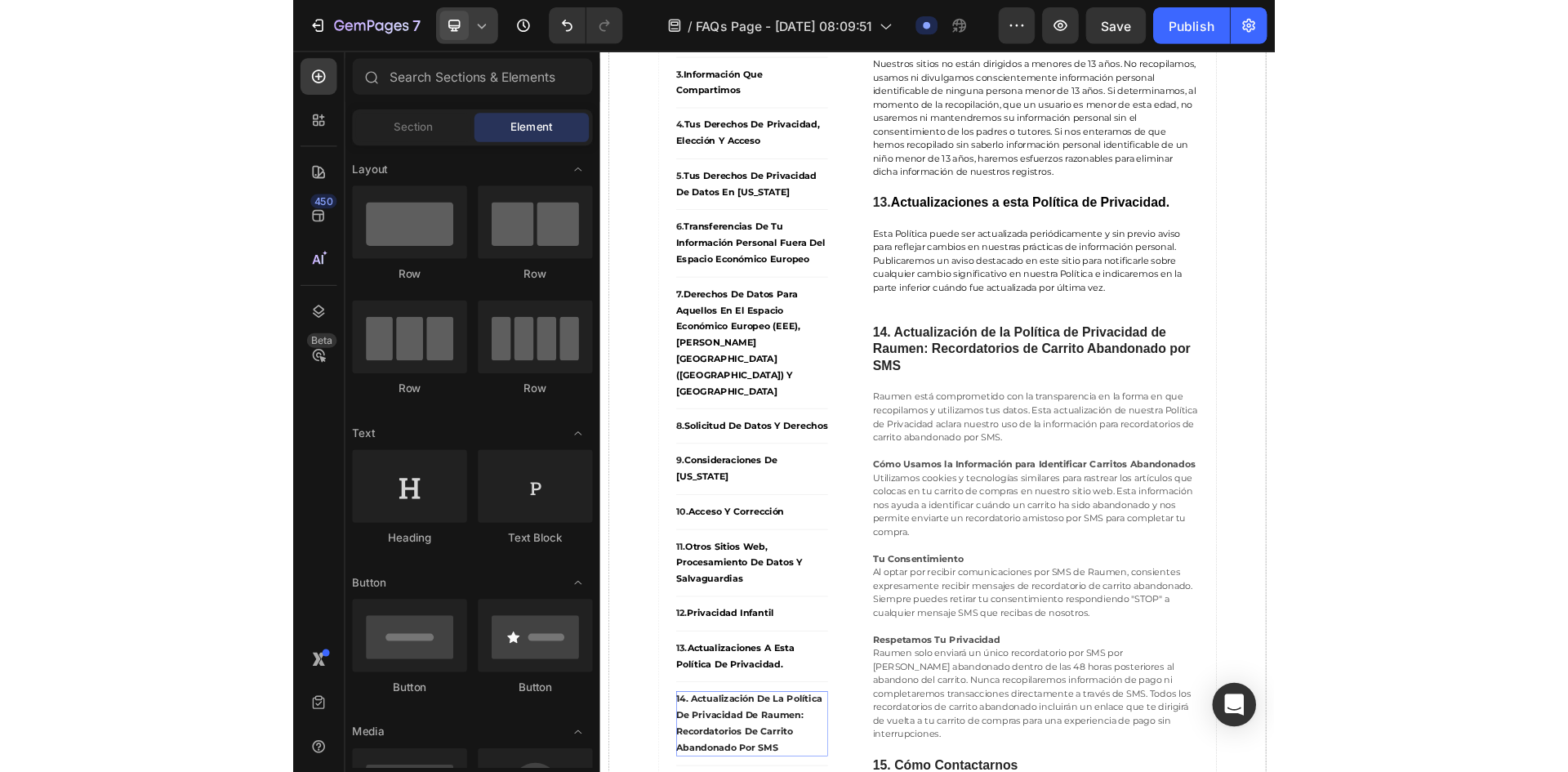
scroll to position [12316, 0]
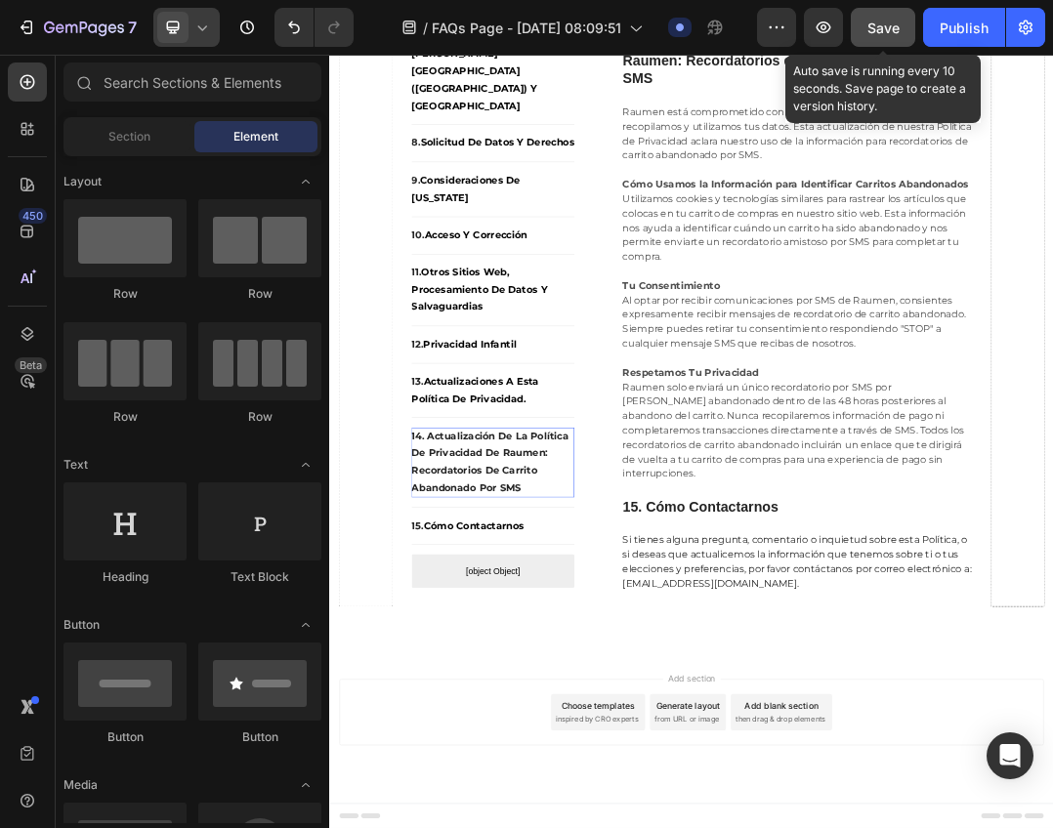
click at [881, 28] on span "Save" at bounding box center [883, 28] width 32 height 17
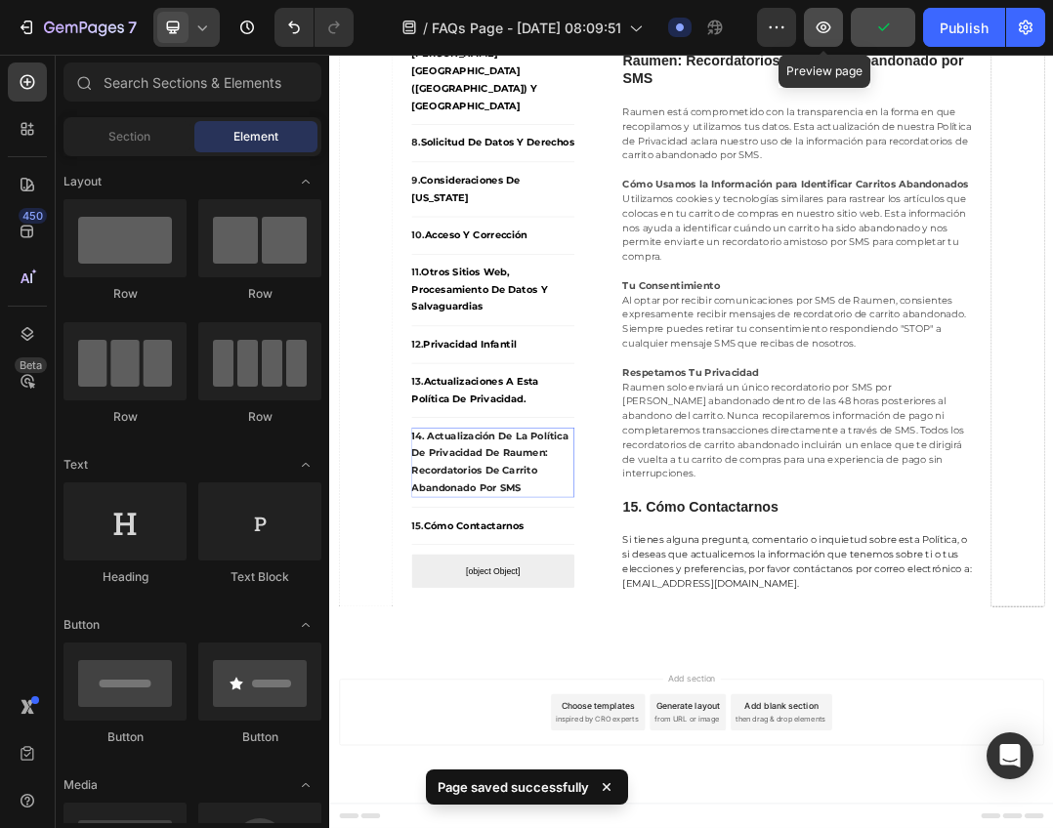
click at [831, 38] on button "button" at bounding box center [823, 27] width 39 height 39
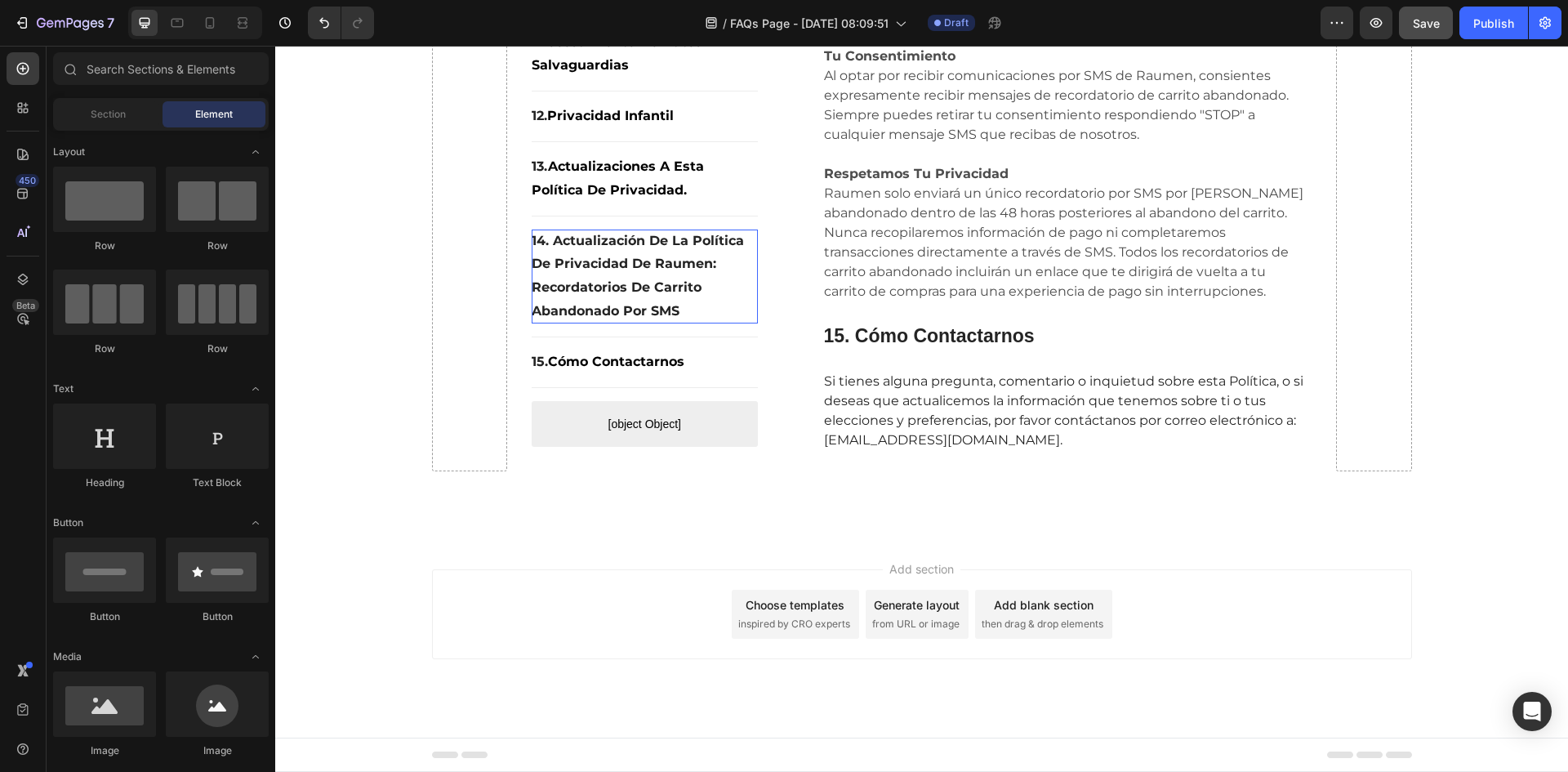
scroll to position [12074, 0]
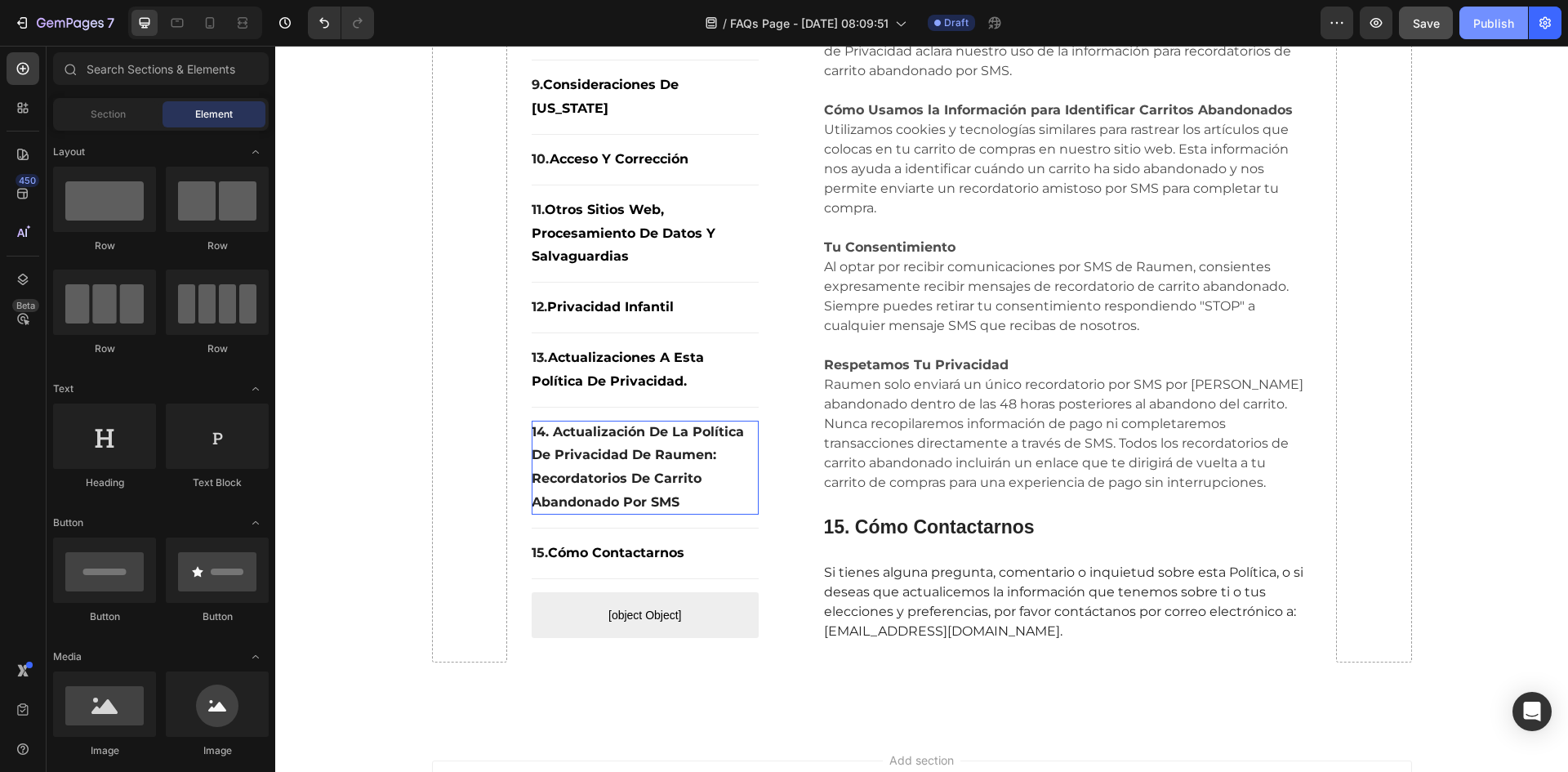
drag, startPoint x: 1507, startPoint y: 31, endPoint x: 1129, endPoint y: 173, distance: 403.8
click at [880, 31] on div "Publish" at bounding box center [1493, 23] width 41 height 18
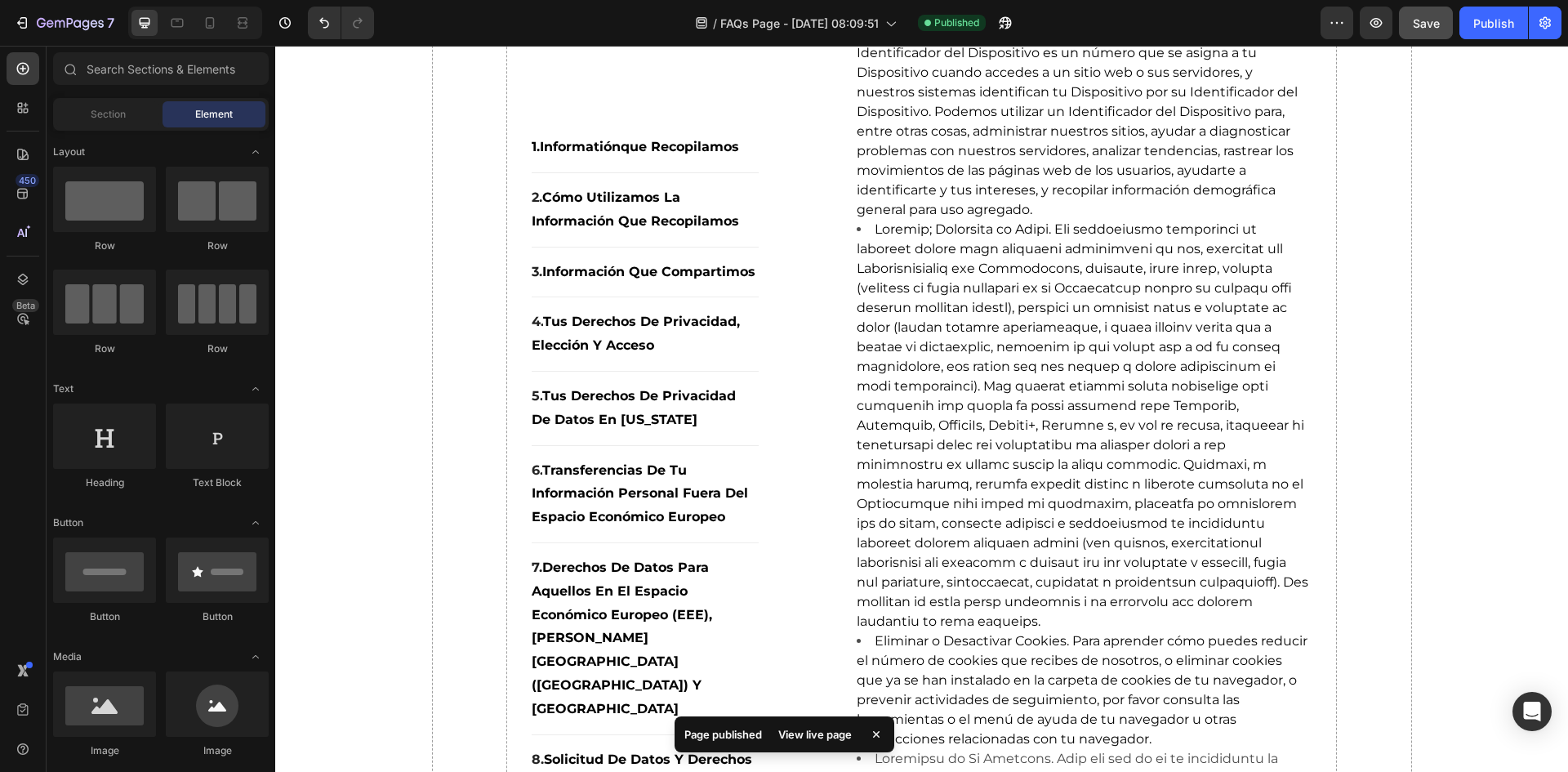
scroll to position [0, 0]
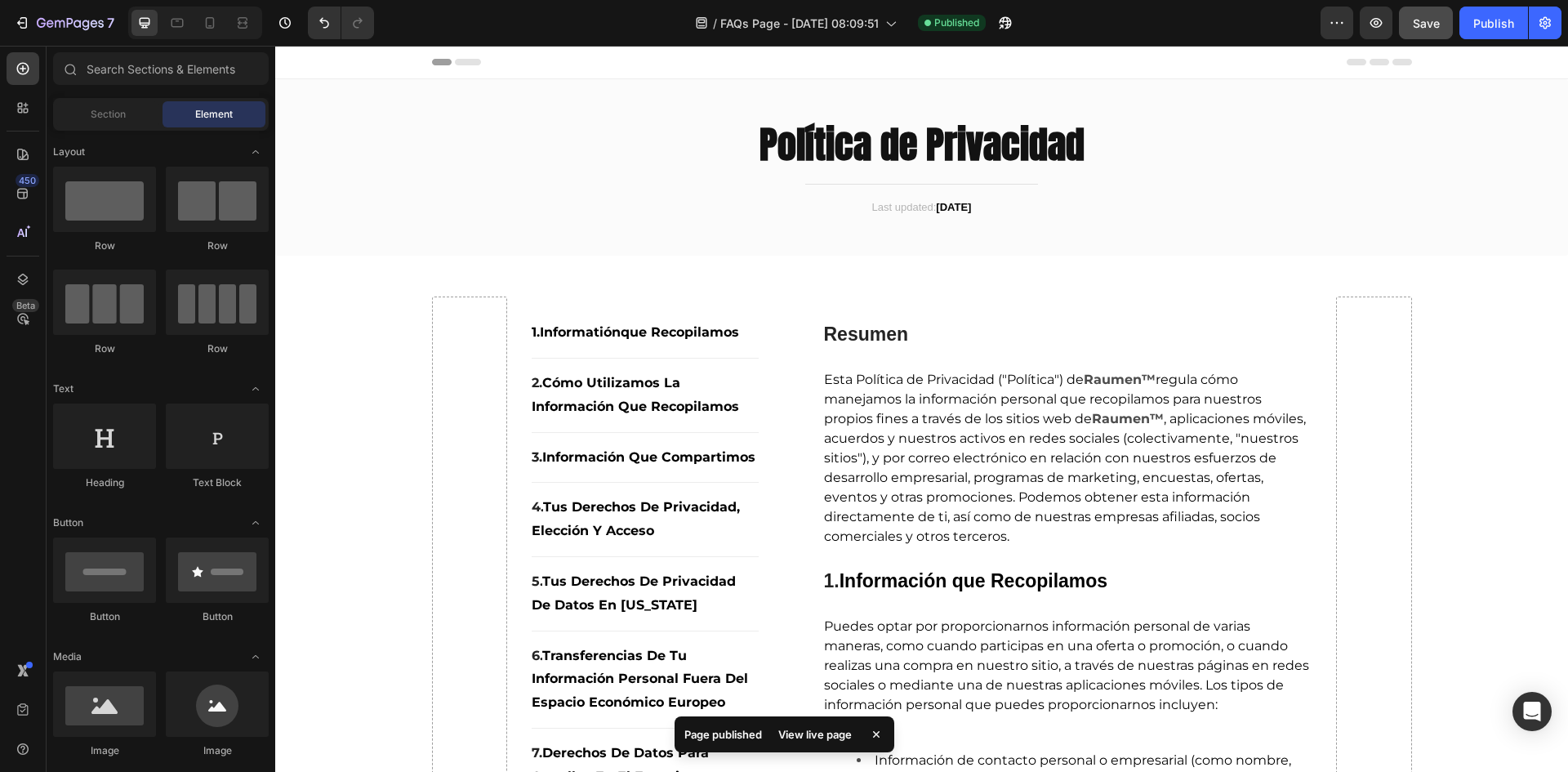
drag, startPoint x: 1561, startPoint y: 683, endPoint x: 1714, endPoint y: 65, distance: 636.7
click at [806, 692] on div "View live page" at bounding box center [815, 734] width 93 height 23
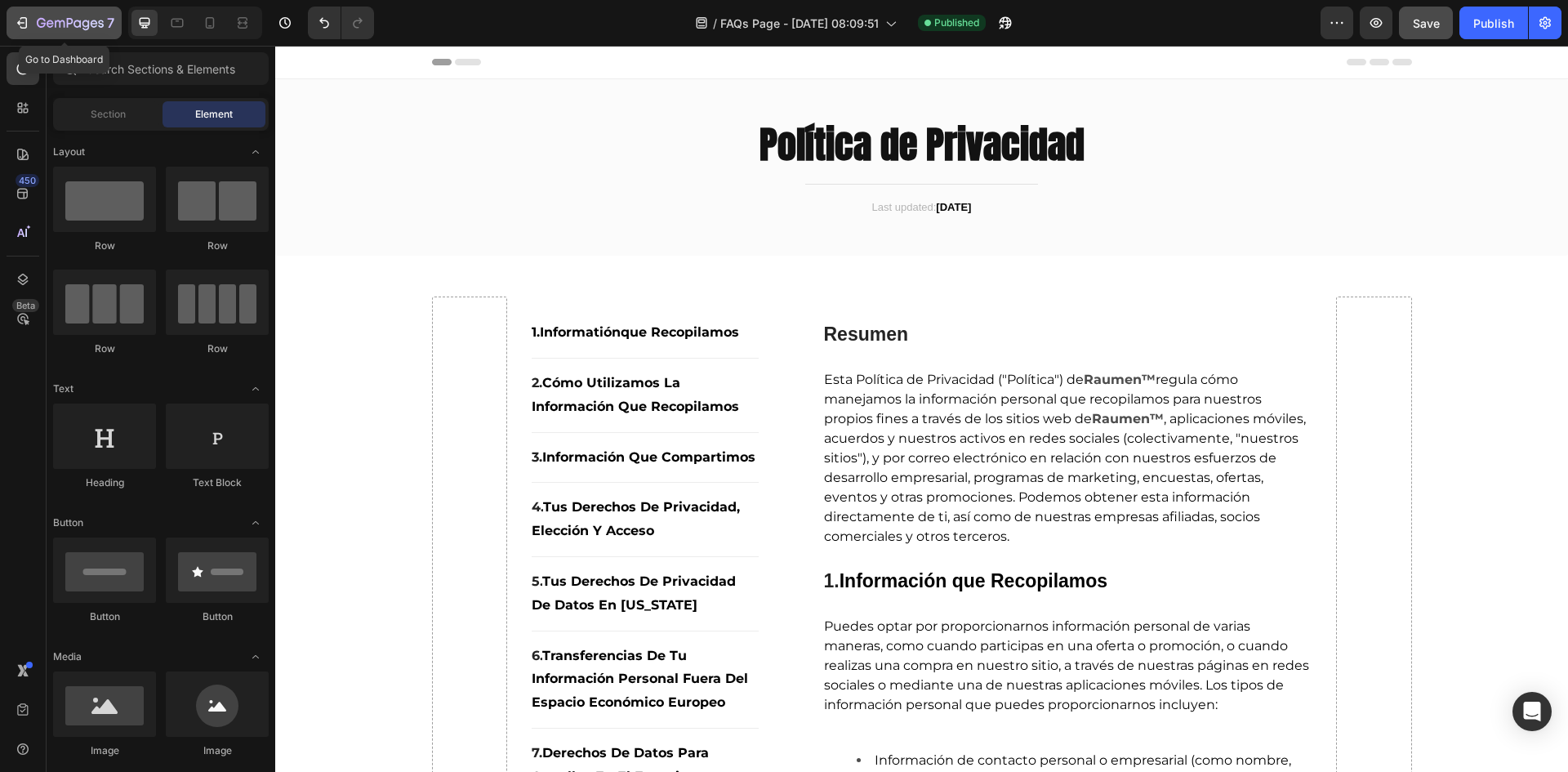
click at [105, 32] on div "7" at bounding box center [75, 23] width 78 height 19
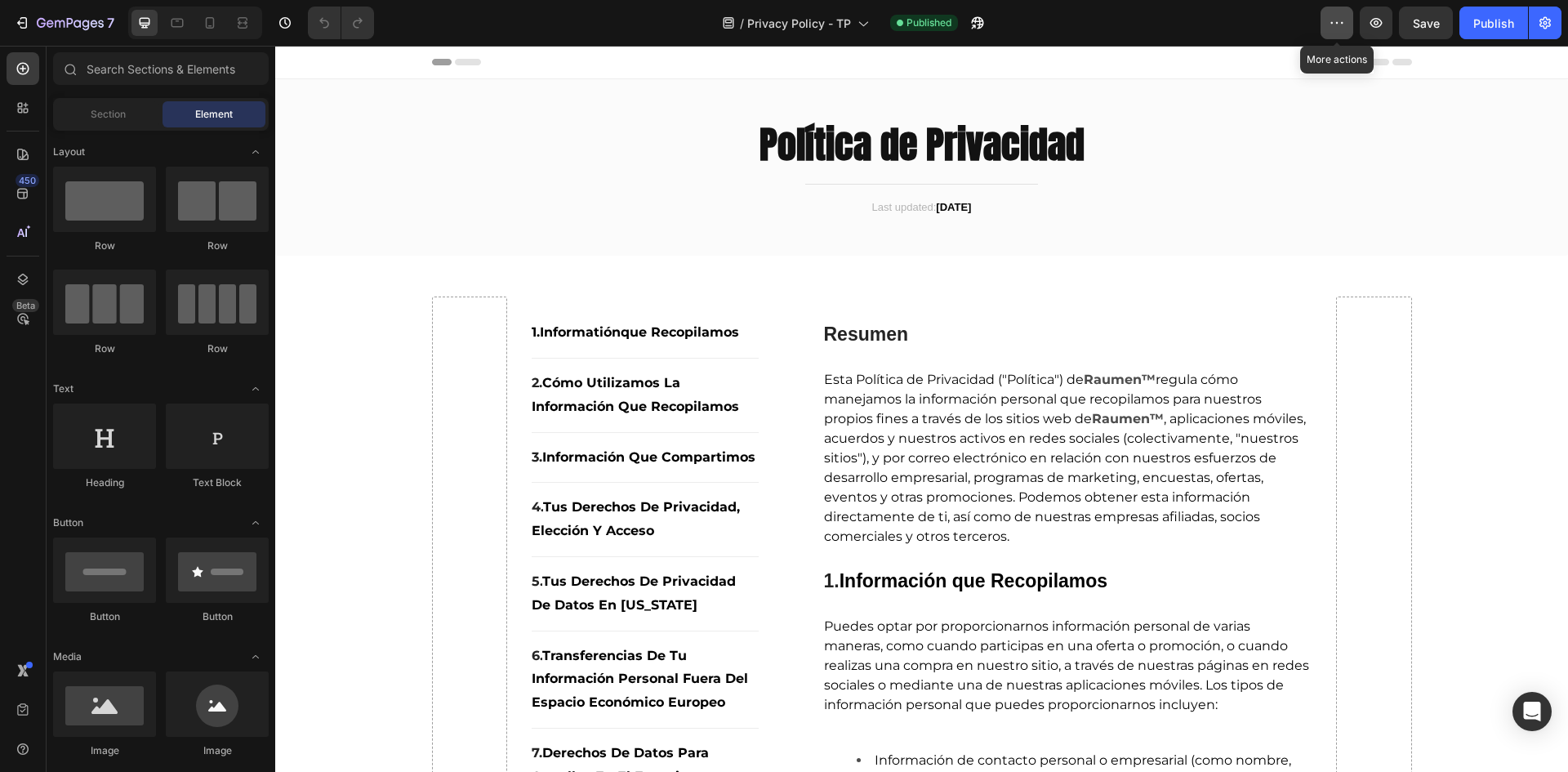
click at [1337, 24] on icon "button" at bounding box center [1337, 23] width 17 height 17
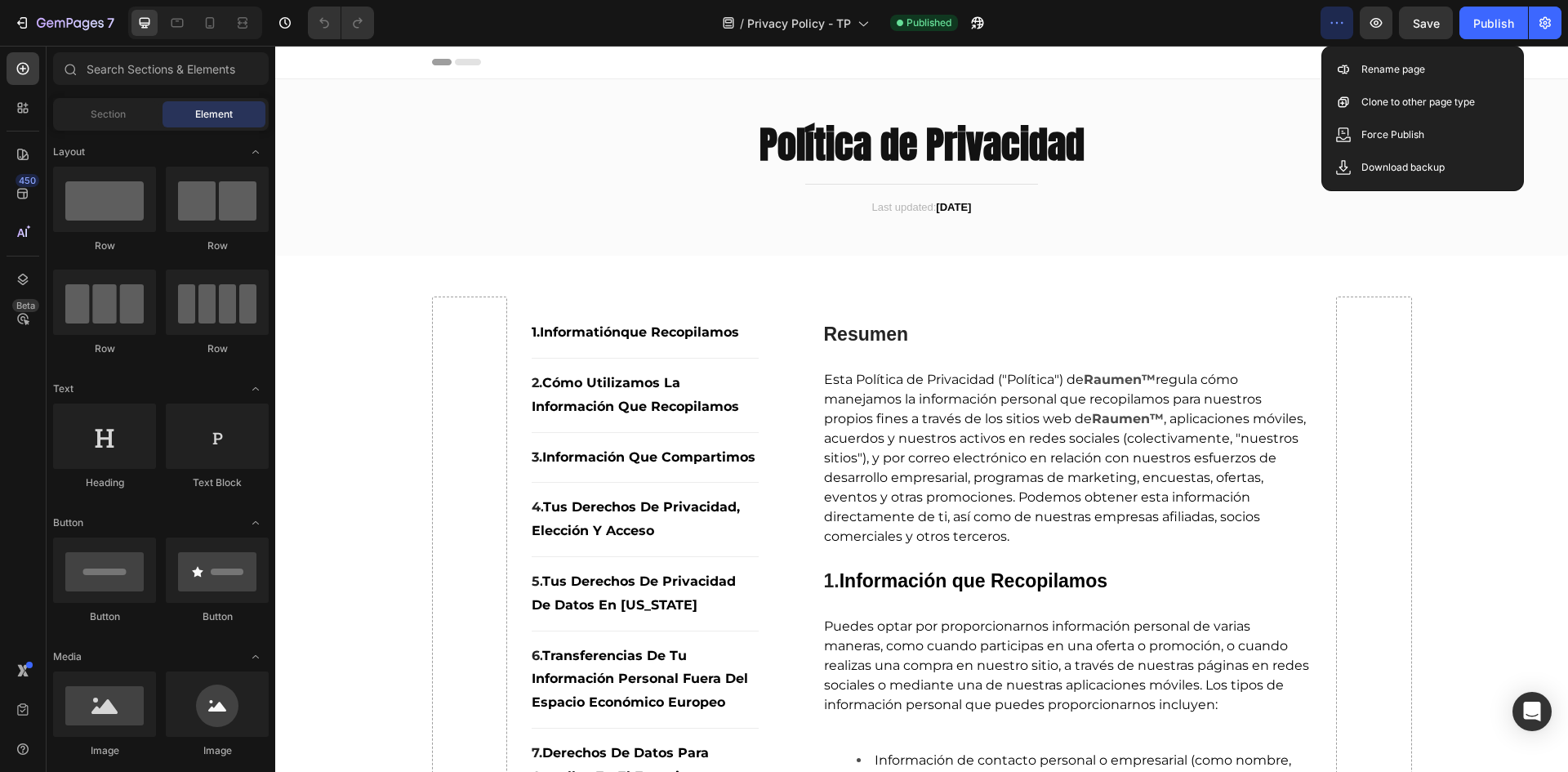
click at [1337, 24] on icon "button" at bounding box center [1337, 23] width 17 height 17
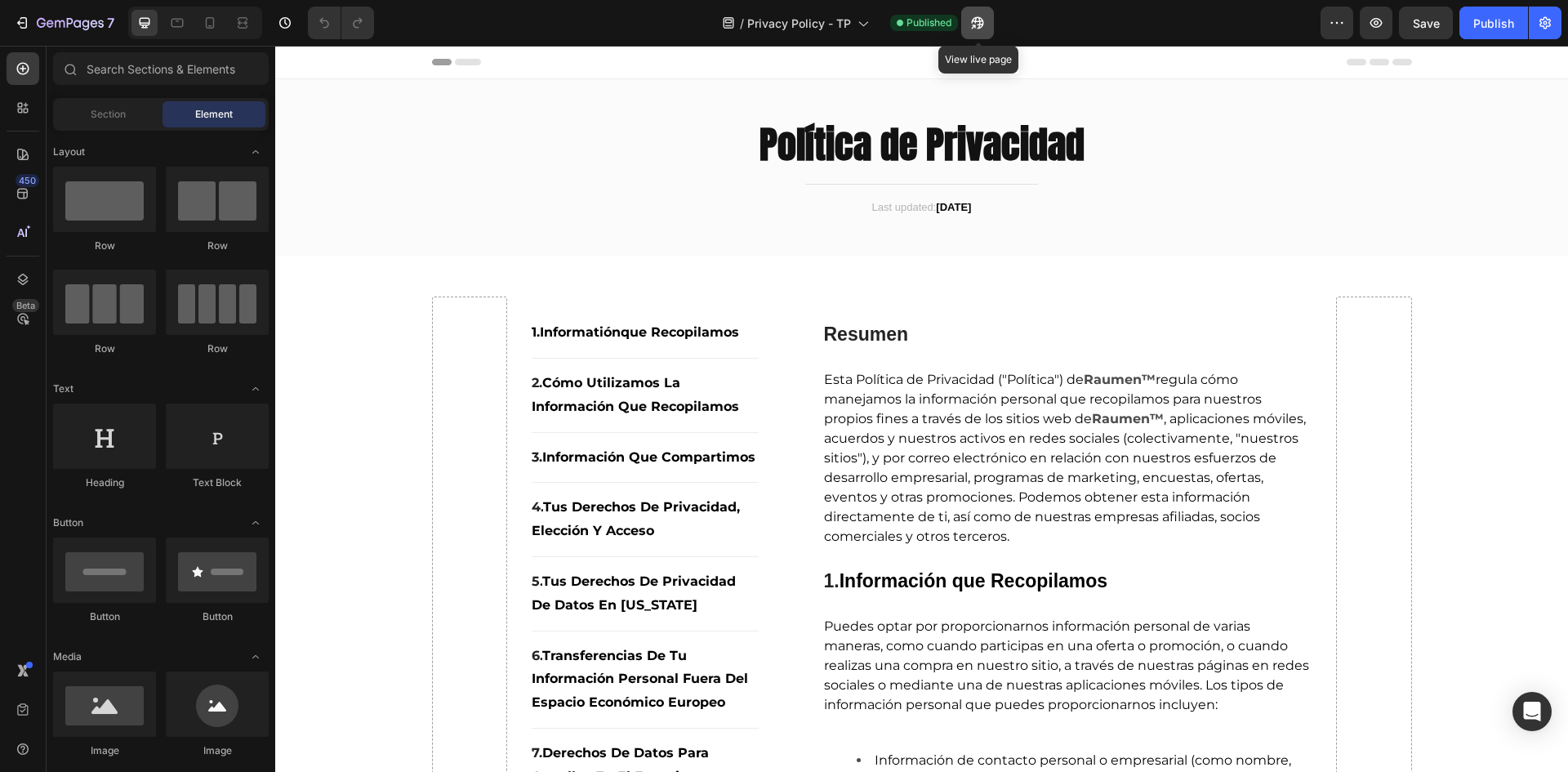
click at [968, 19] on button "button" at bounding box center [977, 23] width 33 height 33
click at [891, 149] on strong "Política de Privacidad" at bounding box center [922, 144] width 325 height 56
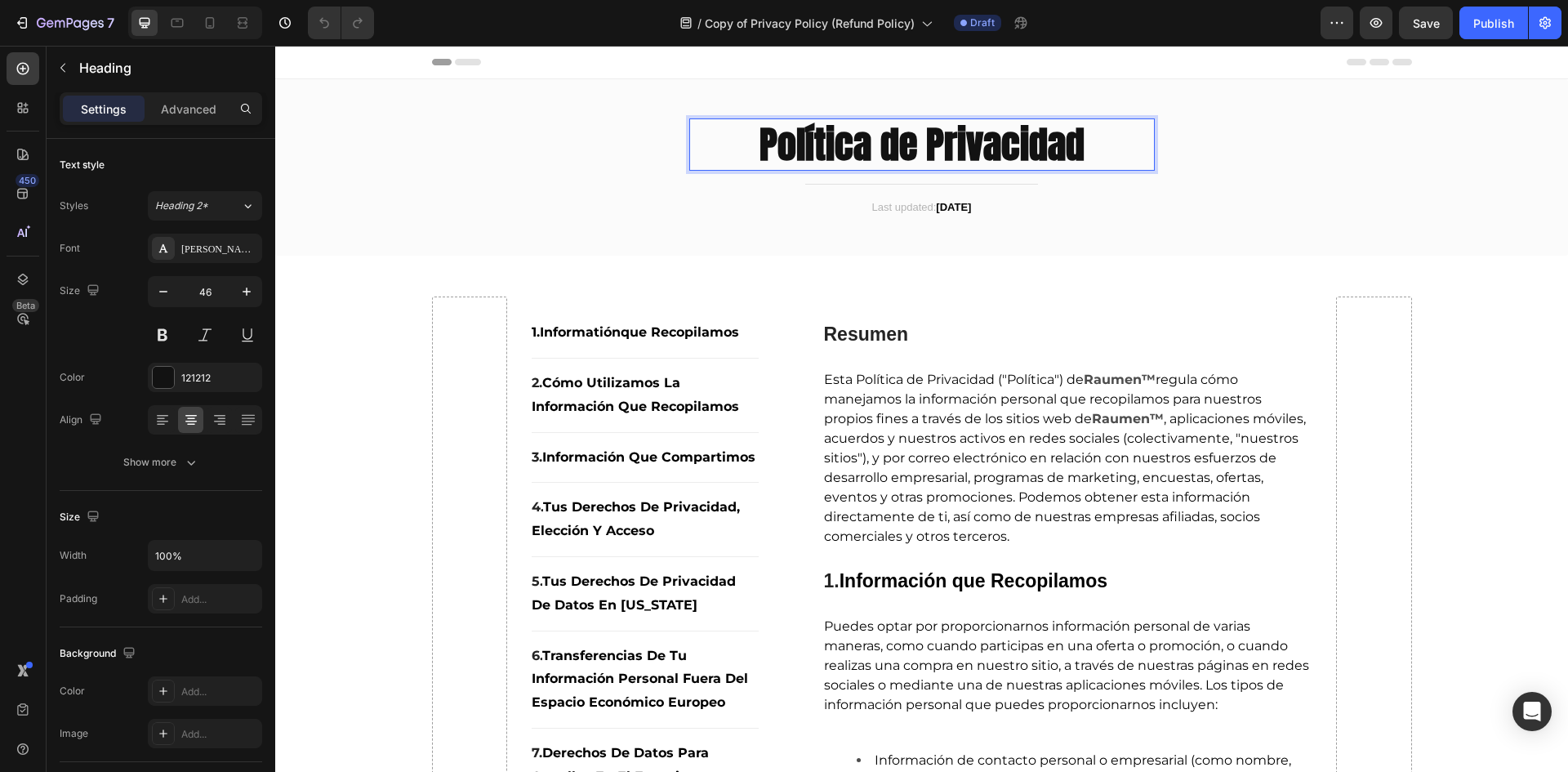
click at [873, 155] on strong "Política de Privacidad" at bounding box center [922, 144] width 325 height 56
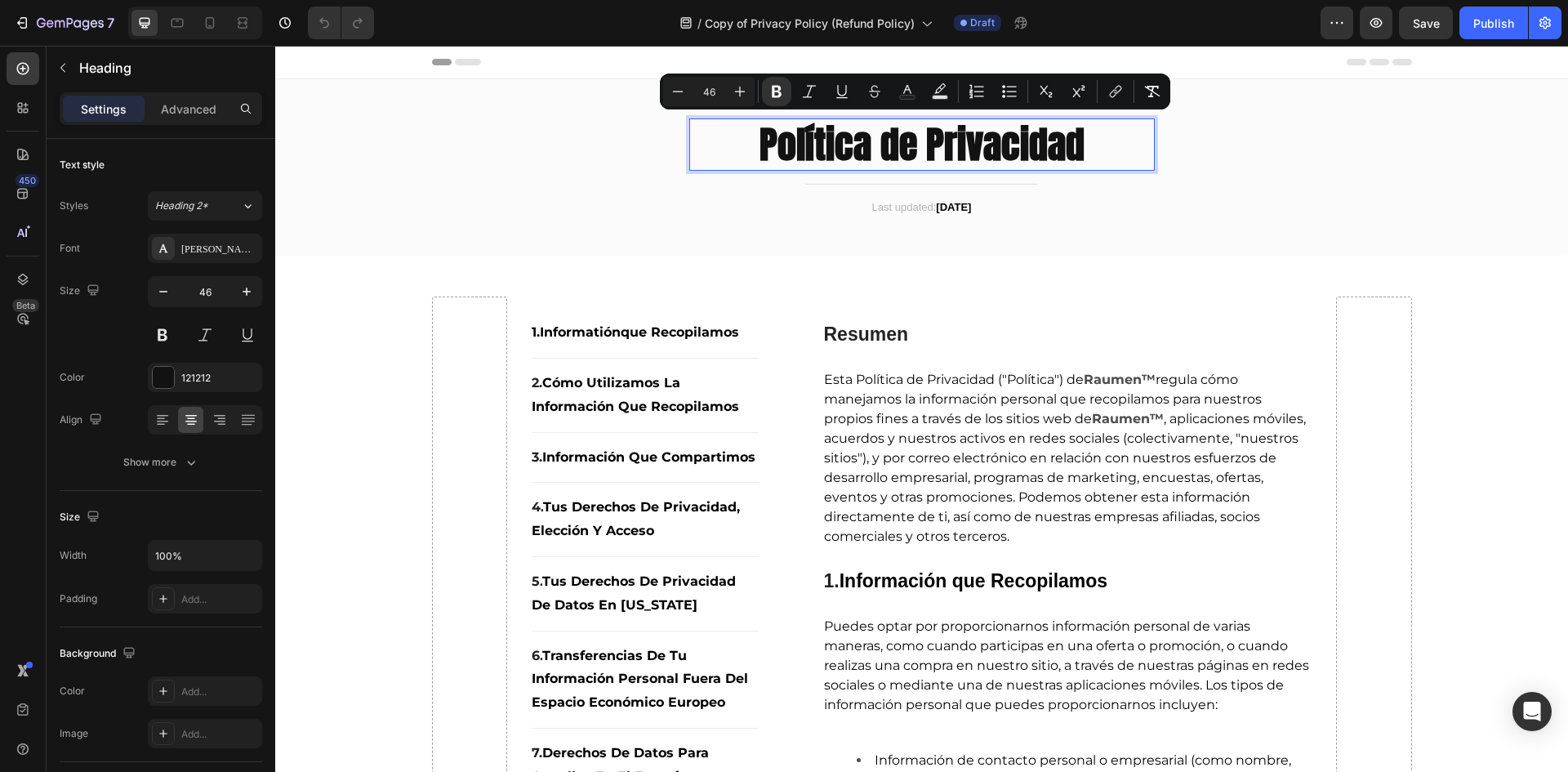
click at [1029, 161] on strong "Política de Privacidad" at bounding box center [922, 144] width 325 height 56
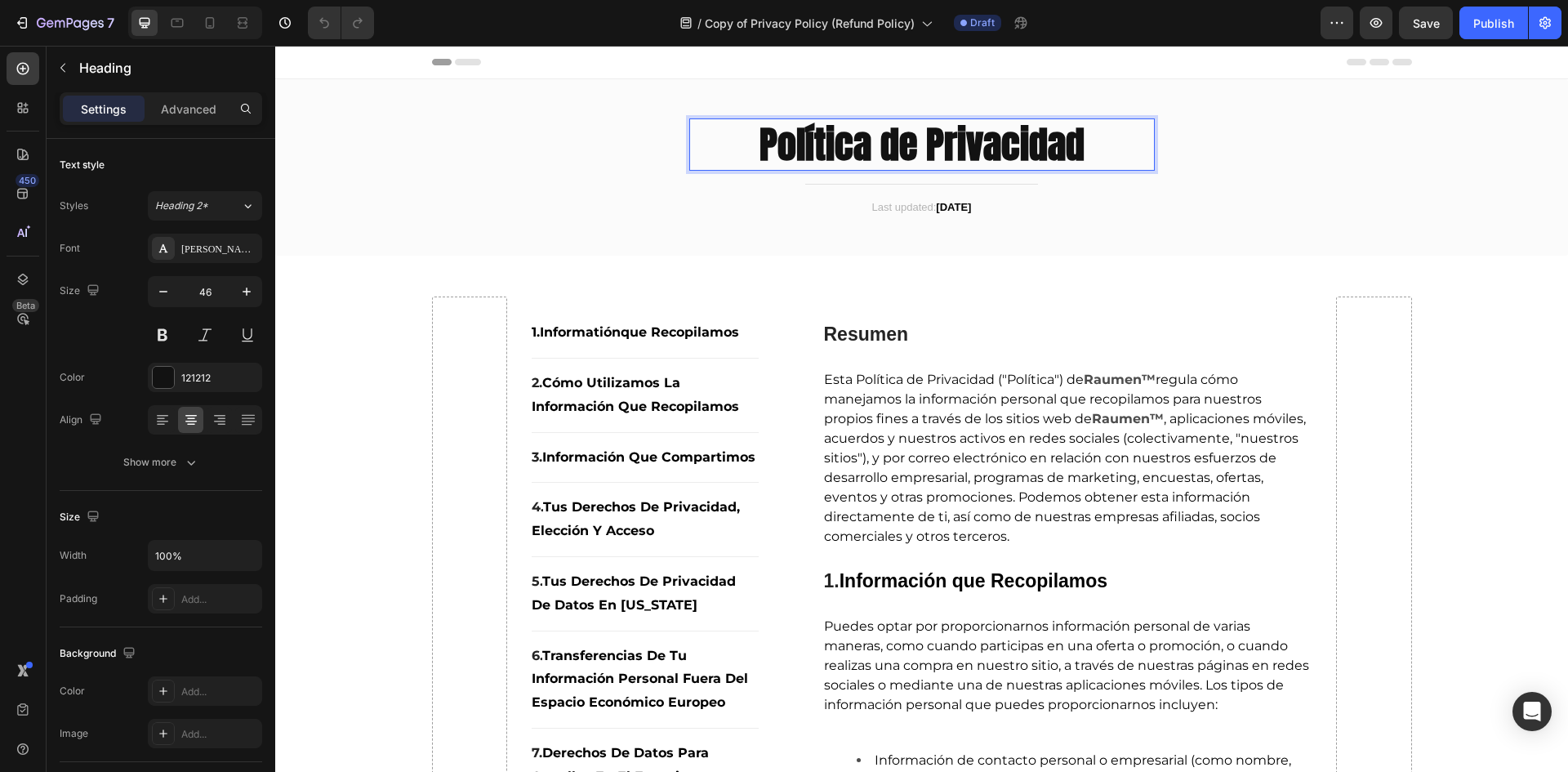
click at [1069, 153] on strong "Política de Privacidad" at bounding box center [922, 144] width 325 height 56
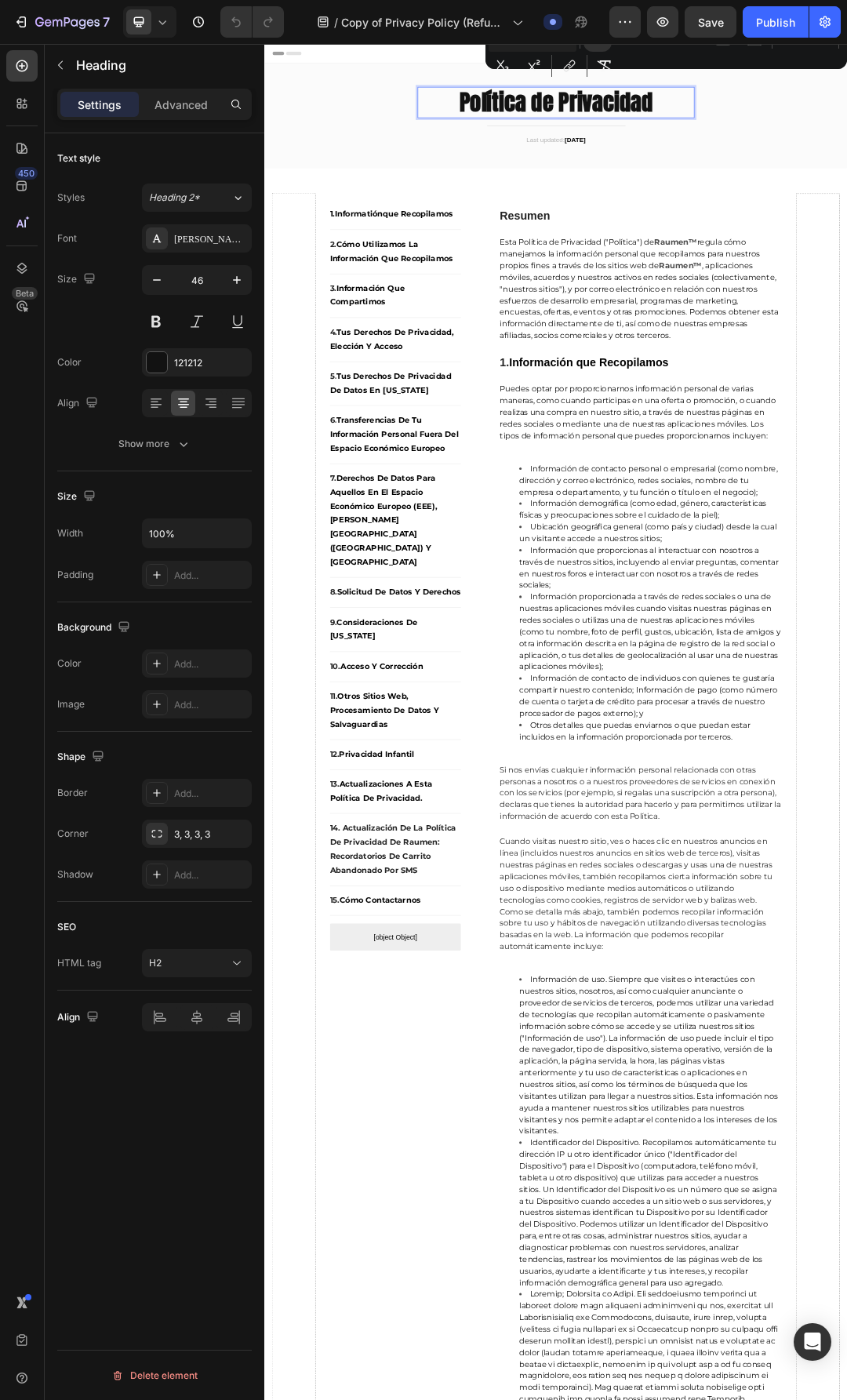
click at [898, 139] on p "Política de Privacidad" at bounding box center [735, 139] width 444 height 47
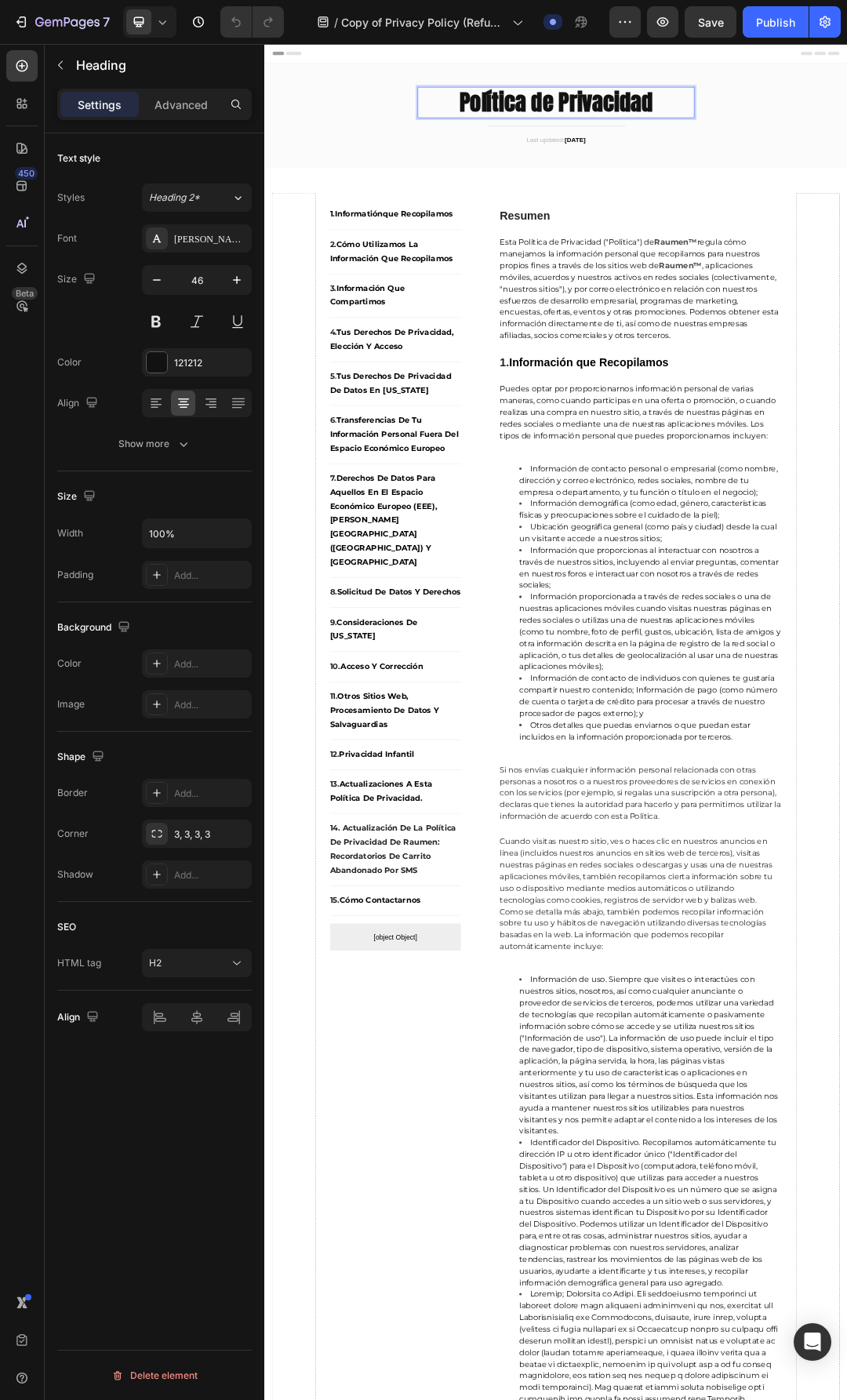
click at [804, 140] on strong "Política de Privacidad" at bounding box center [735, 138] width 312 height 54
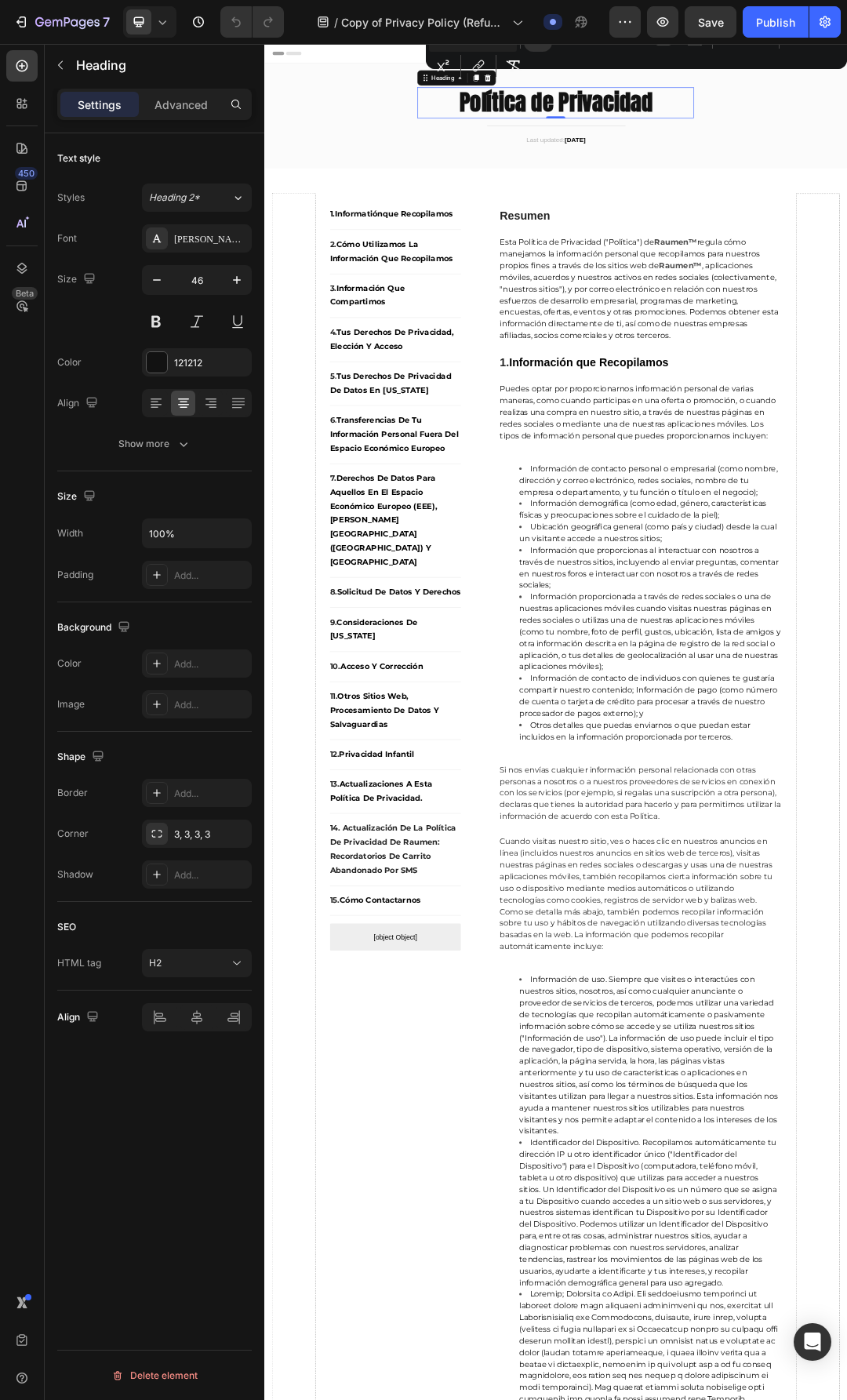
click at [829, 139] on strong "Política de Privacidad" at bounding box center [735, 138] width 312 height 54
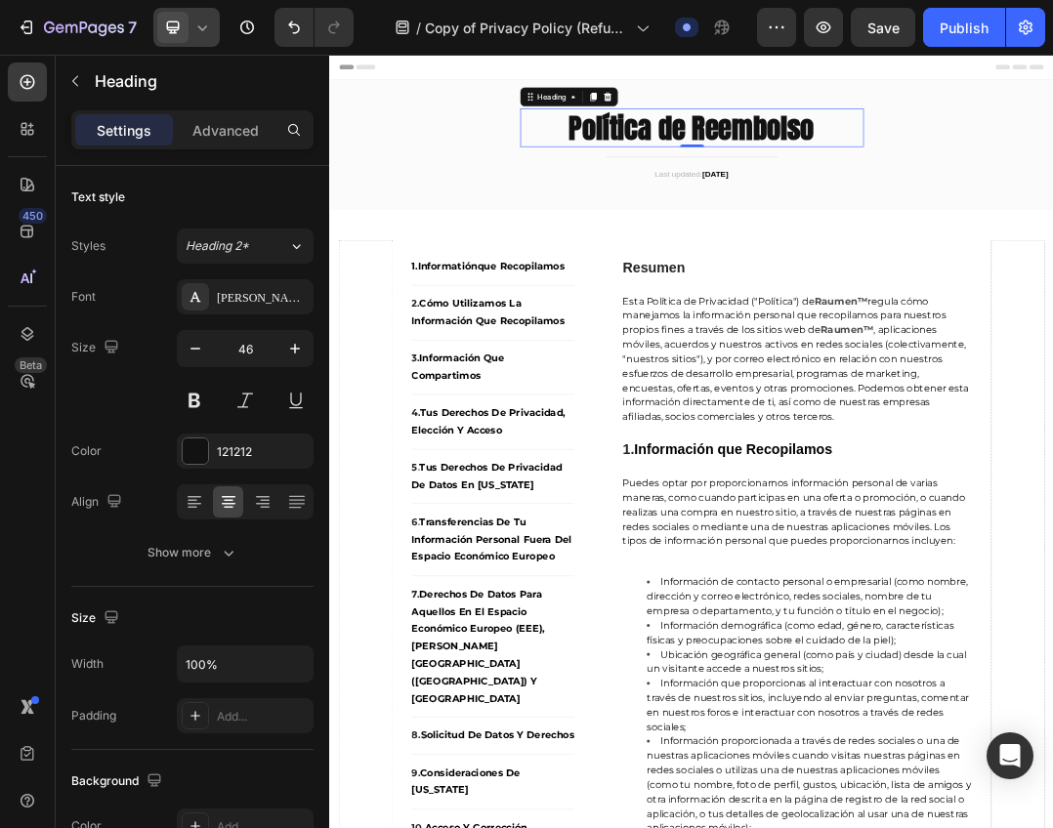
drag, startPoint x: 210, startPoint y: 29, endPoint x: 202, endPoint y: 44, distance: 16.6
click at [210, 29] on icon at bounding box center [202, 28] width 20 height 20
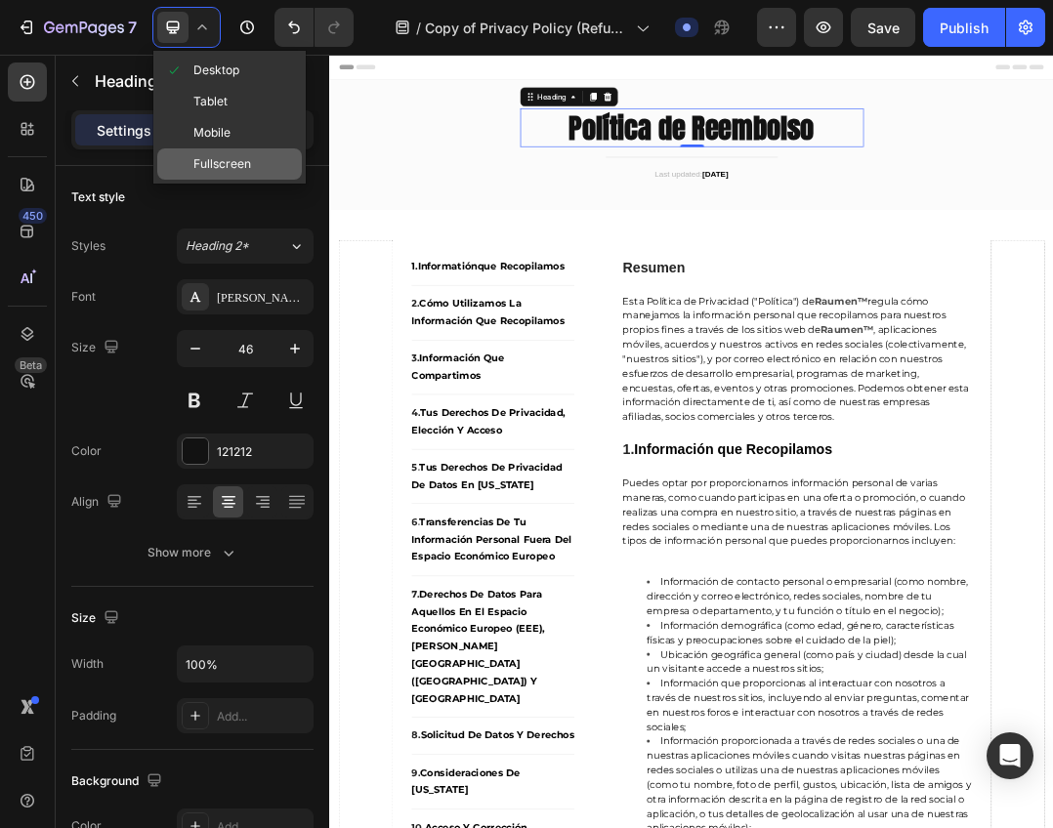
click at [229, 167] on span "Fullscreen" at bounding box center [222, 164] width 58 height 20
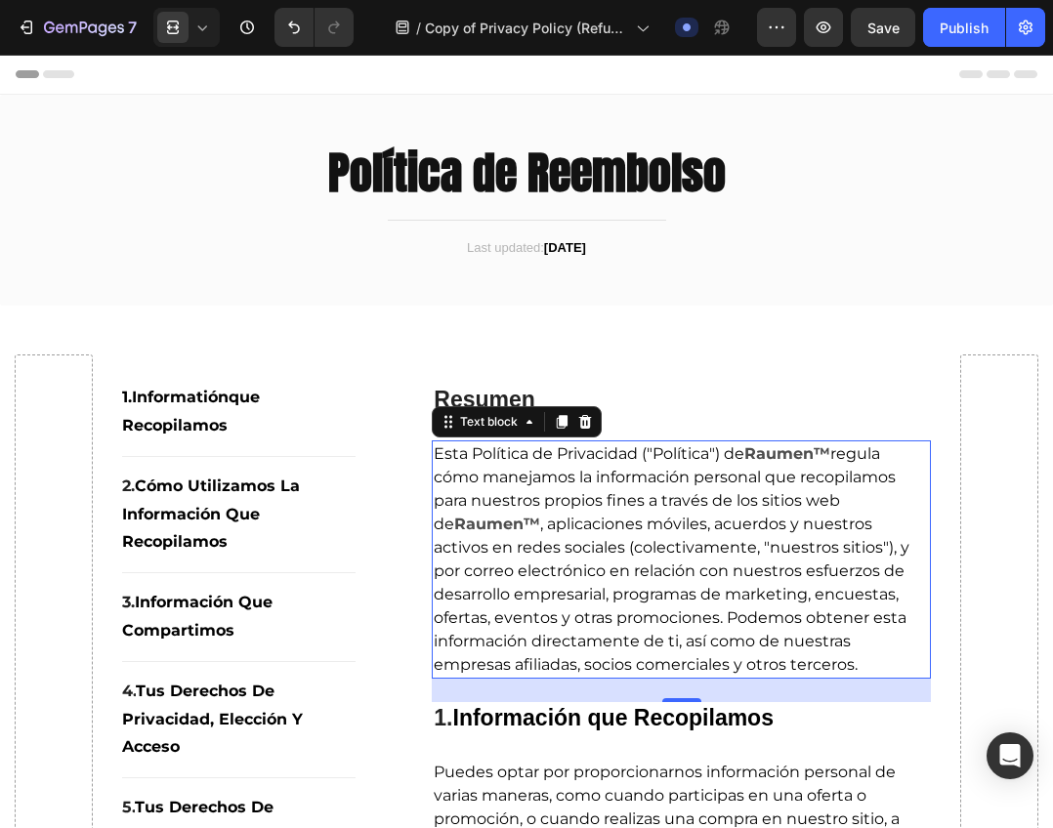
click at [575, 451] on span "Esta Política de Privacidad ("Política") de" at bounding box center [589, 453] width 310 height 19
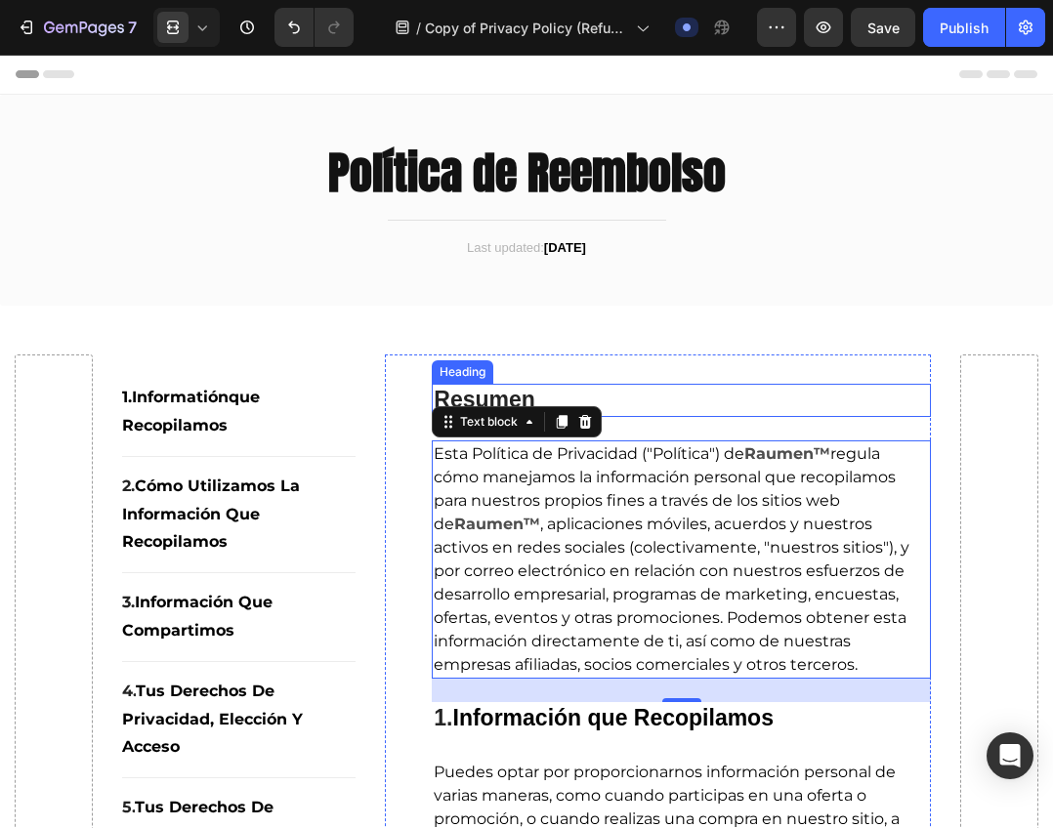
click at [711, 406] on h2 "Resumen" at bounding box center [681, 400] width 499 height 33
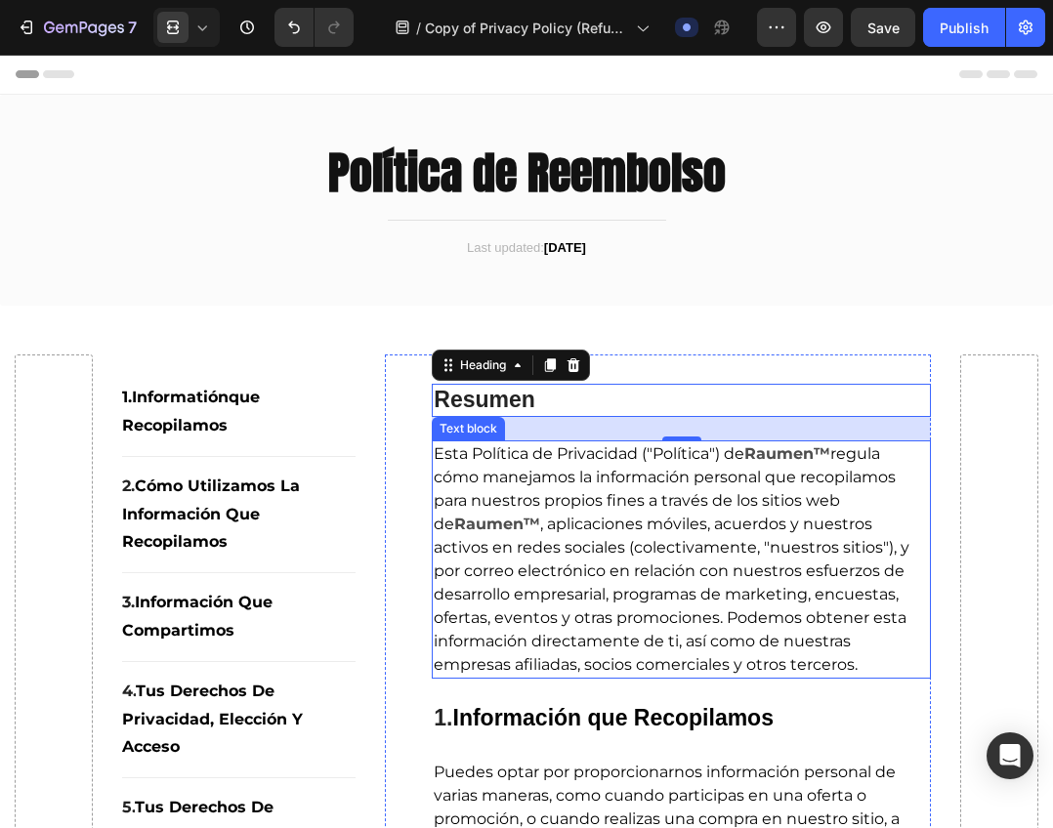
click at [552, 543] on span ", aplicaciones móviles, acuerdos y nuestros activos en redes sociales (colectiv…" at bounding box center [672, 594] width 476 height 159
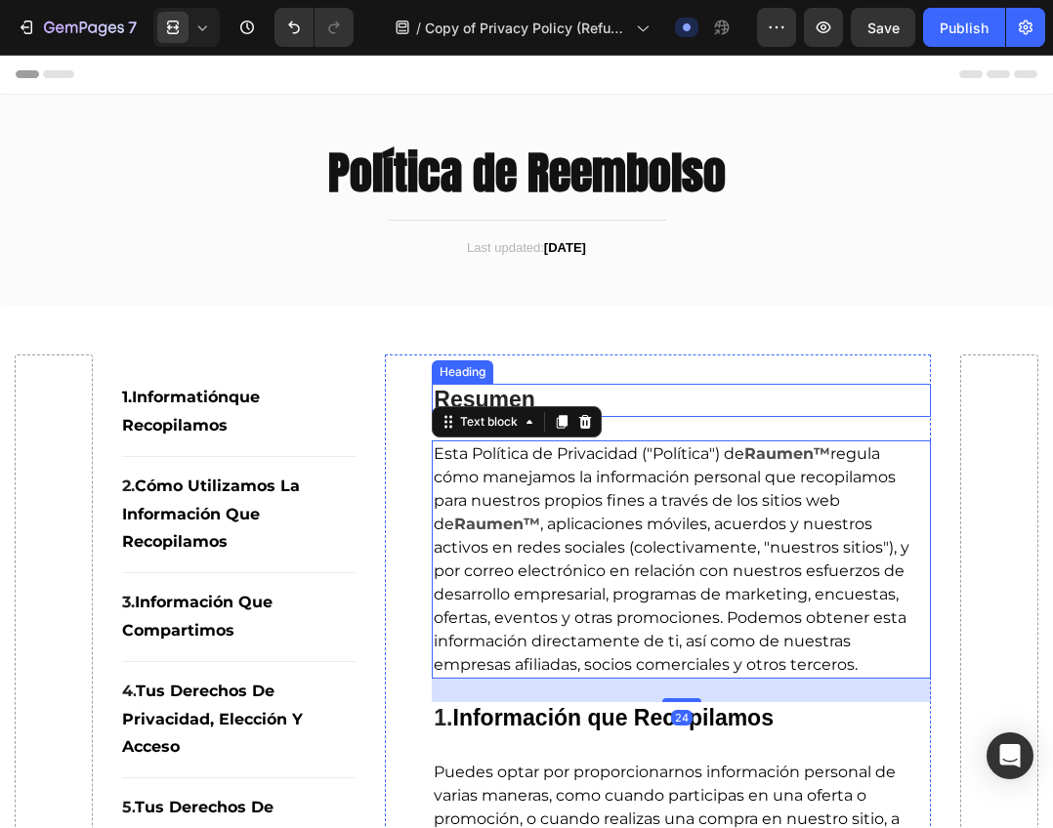
click at [630, 390] on h2 "Resumen" at bounding box center [681, 400] width 499 height 33
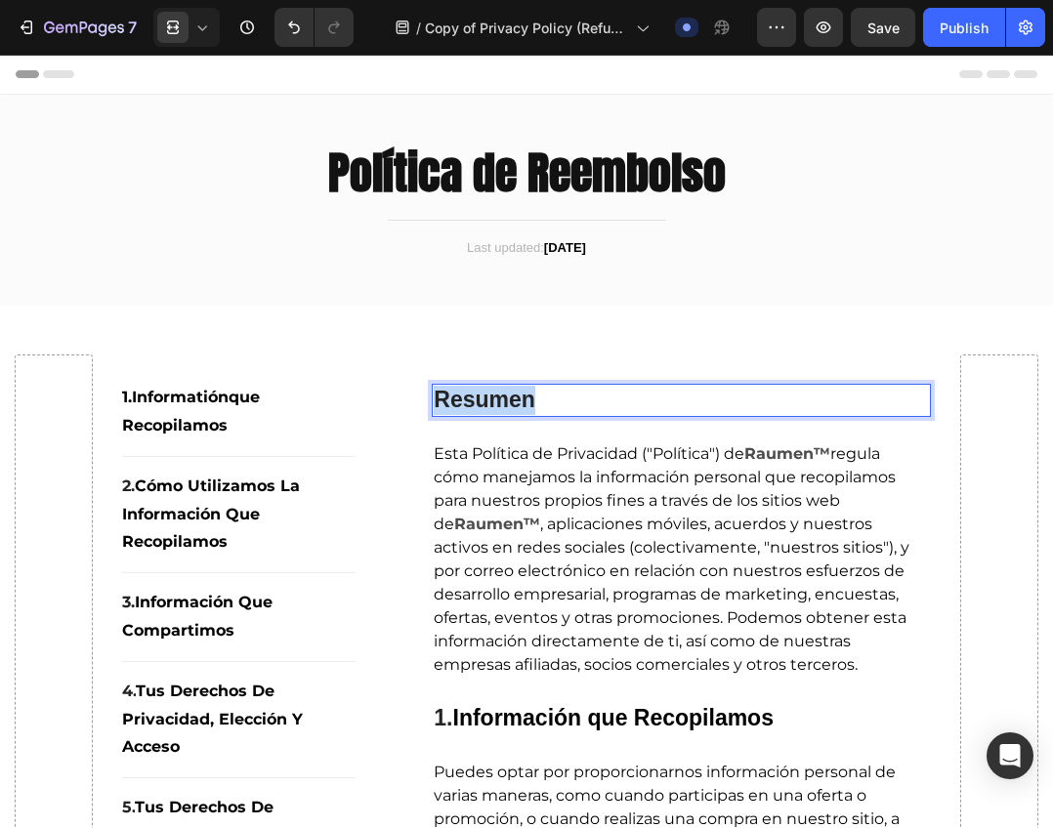
click at [493, 399] on strong "Resumen" at bounding box center [485, 399] width 102 height 25
click at [517, 397] on strong "1. seyoul™ Política de Reembolso" at bounding box center [616, 399] width 364 height 25
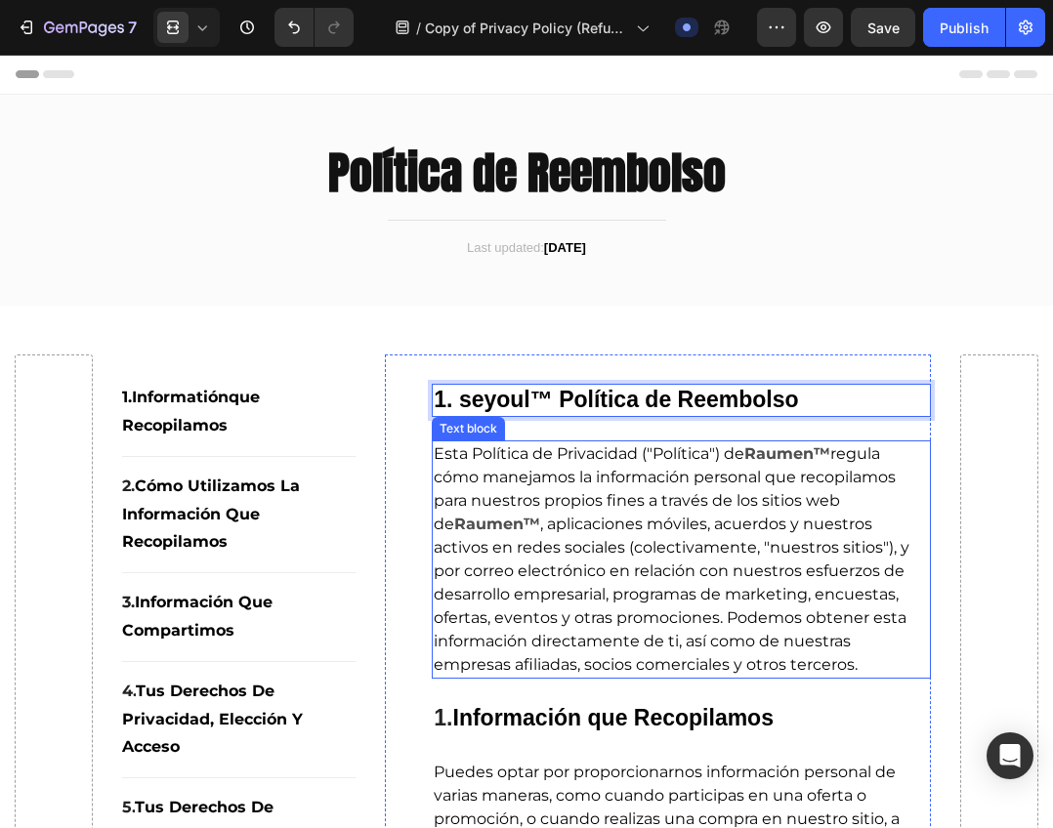
click at [664, 632] on span ", aplicaciones móviles, acuerdos y nuestros activos en redes sociales (colectiv…" at bounding box center [672, 594] width 476 height 159
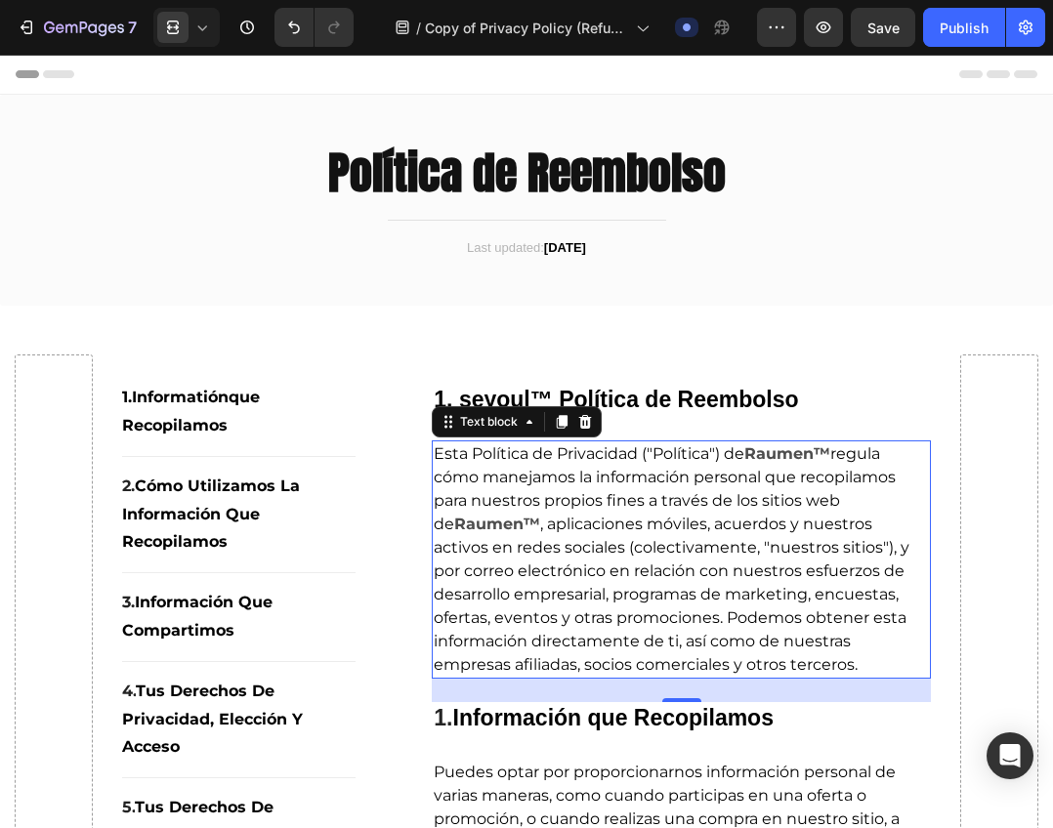
click at [632, 603] on p "Esta Política de Privacidad ("Política") de Raumen™ regula cómo manejamos la in…" at bounding box center [681, 559] width 495 height 234
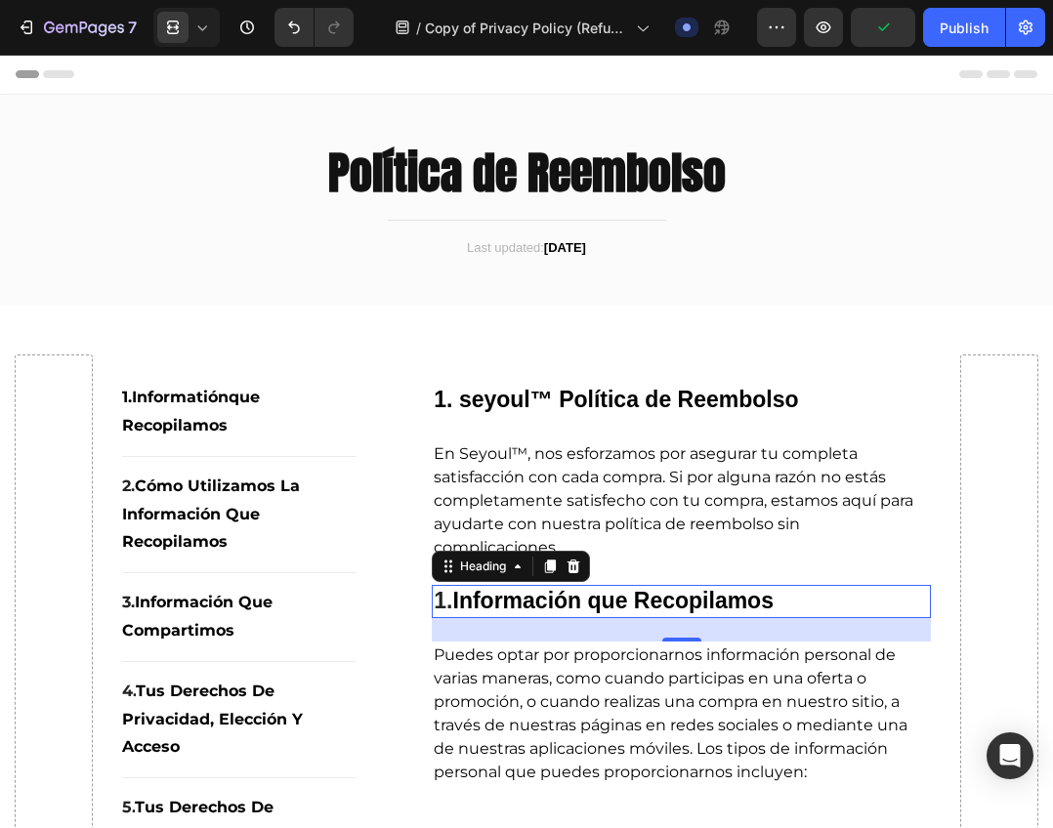
click at [631, 600] on strong "Información que Recopilamos" at bounding box center [613, 600] width 320 height 25
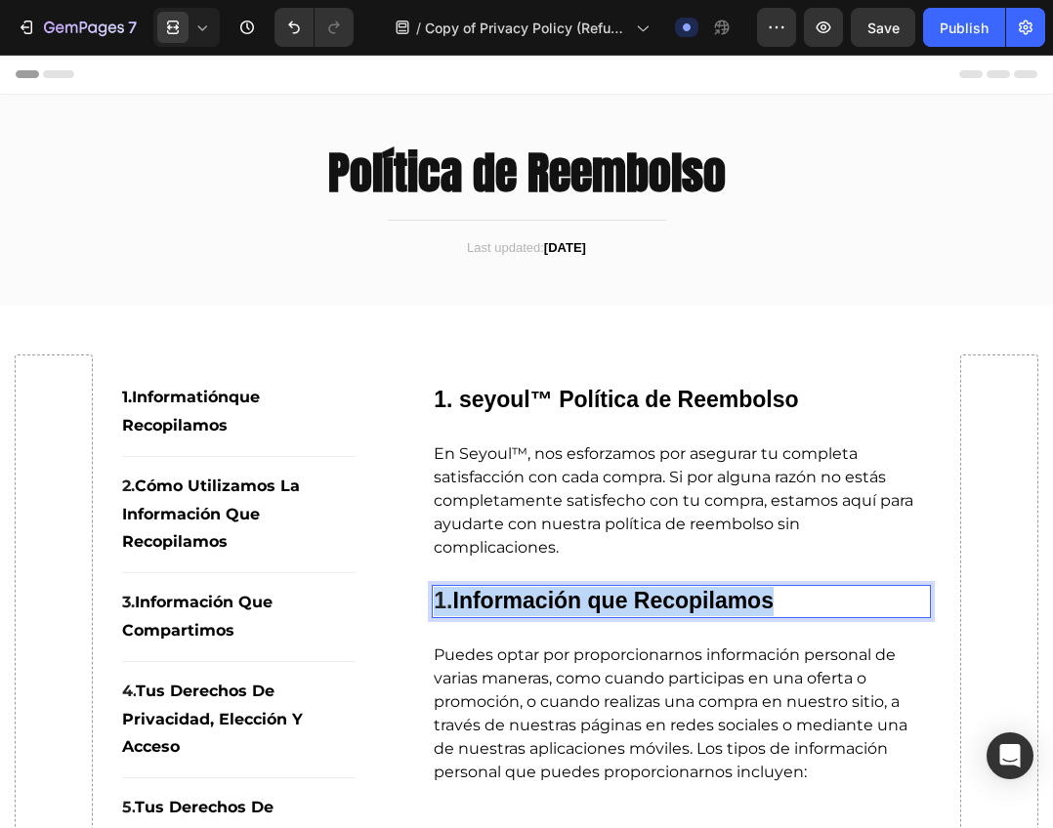
click at [631, 600] on strong "Información que Recopilamos" at bounding box center [613, 600] width 320 height 25
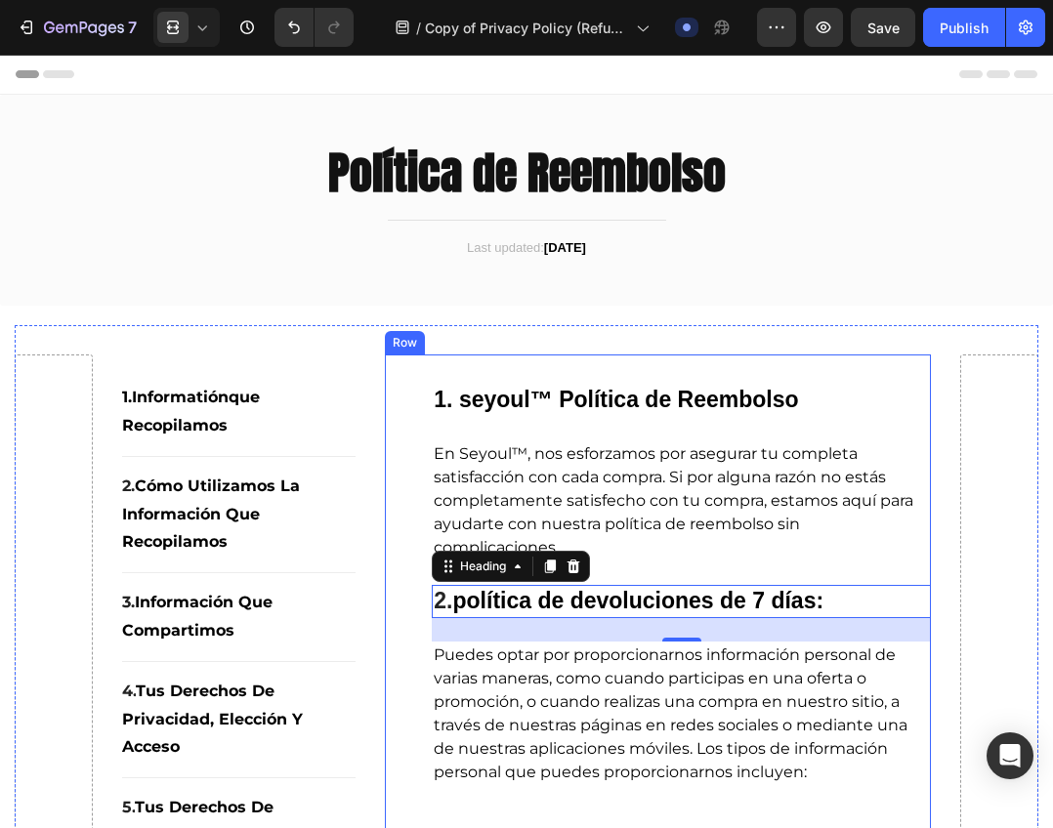
drag, startPoint x: 523, startPoint y: 792, endPoint x: 536, endPoint y: 760, distance: 34.6
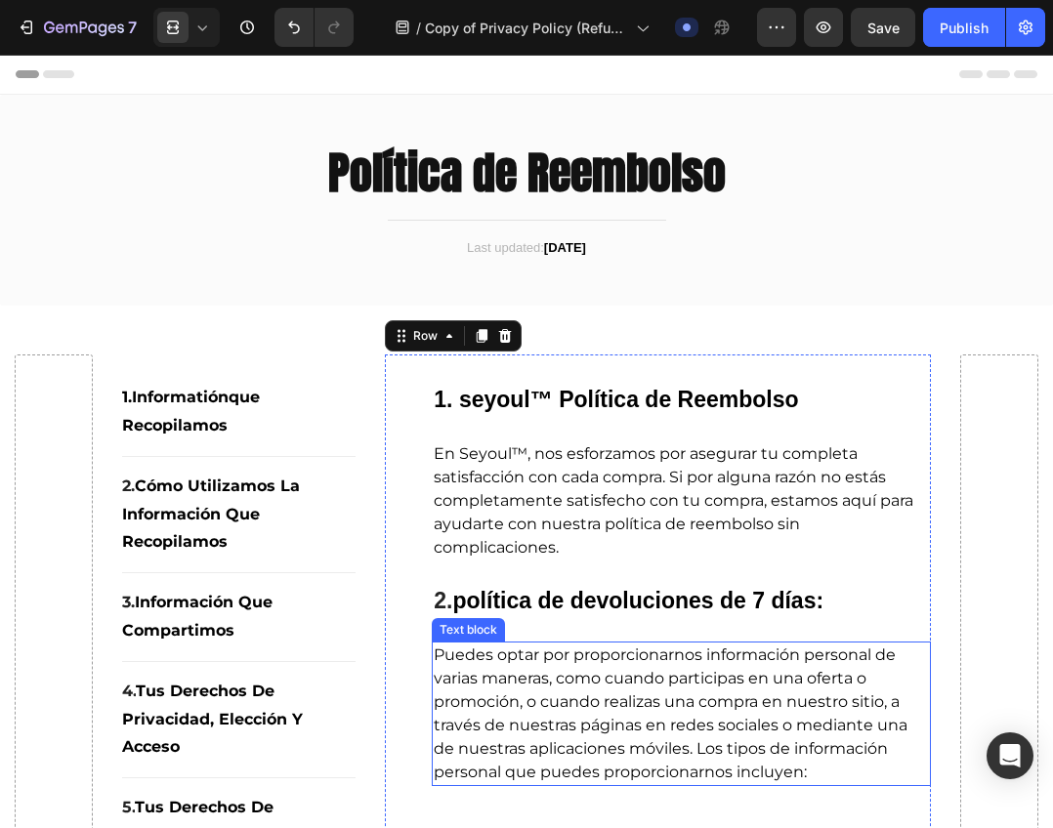
click at [558, 720] on span "Puedes optar por proporcionarnos información personal de varias maneras, como c…" at bounding box center [671, 713] width 474 height 136
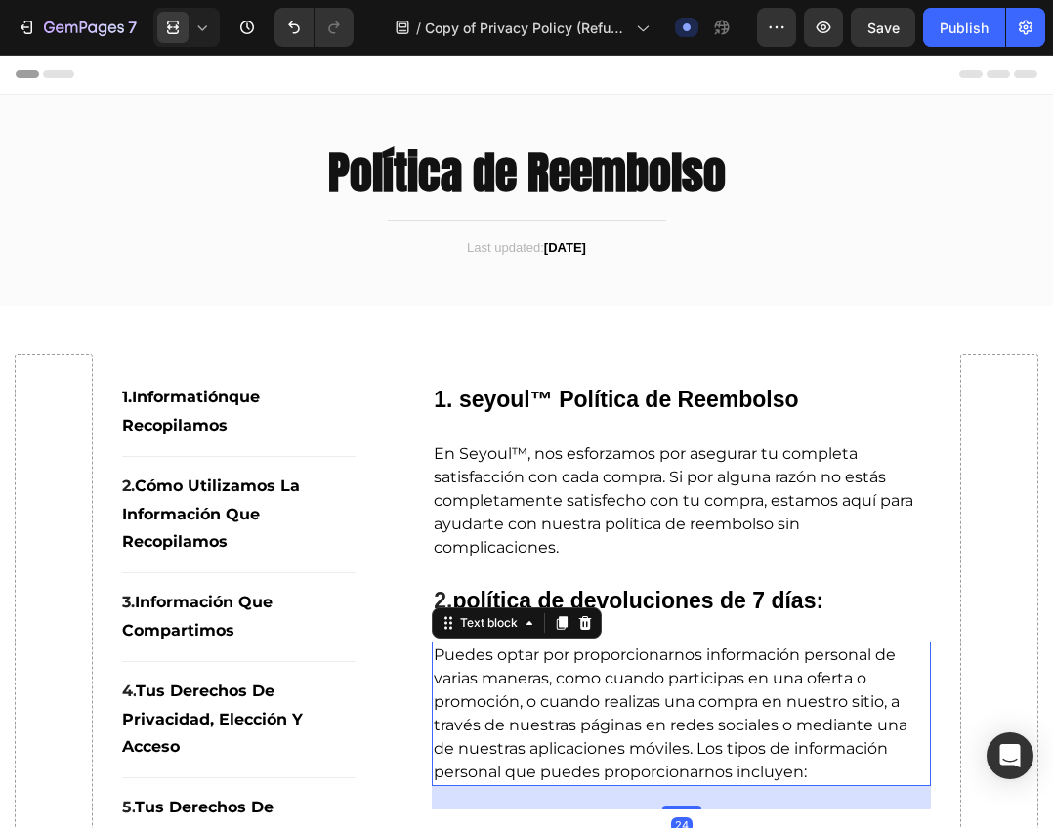
click at [558, 720] on span "Puedes optar por proporcionarnos información personal de varias maneras, como c…" at bounding box center [671, 713] width 474 height 136
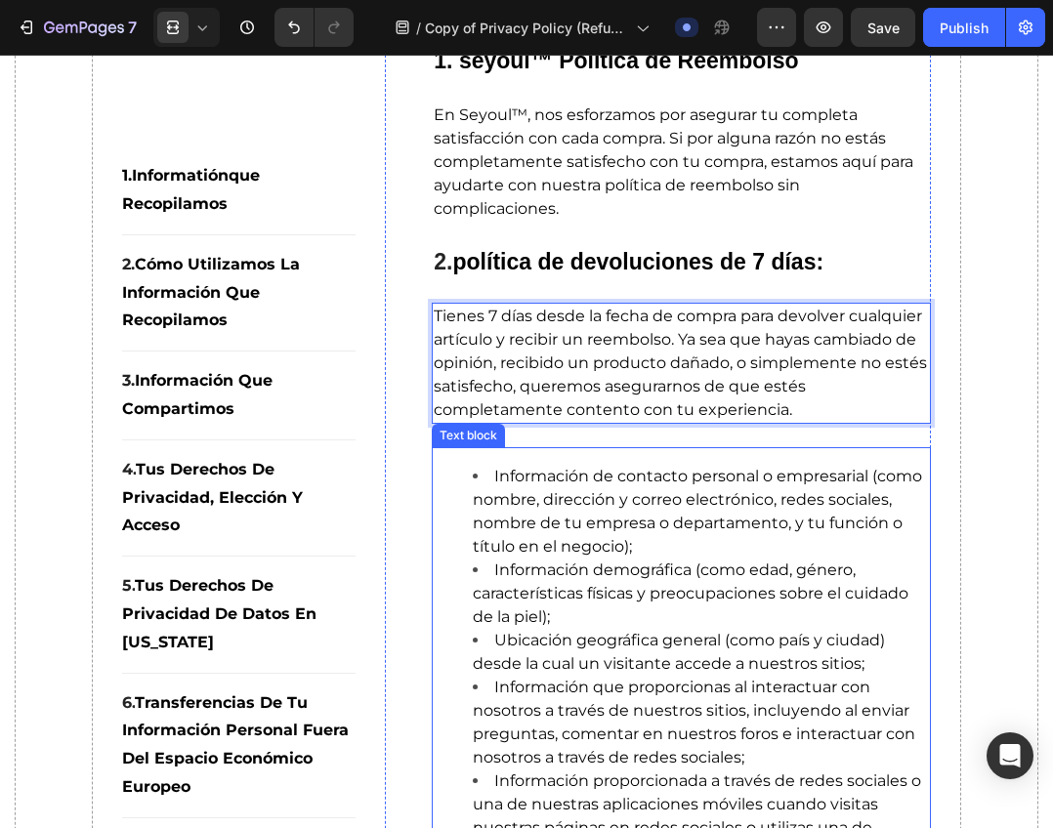
scroll to position [391, 0]
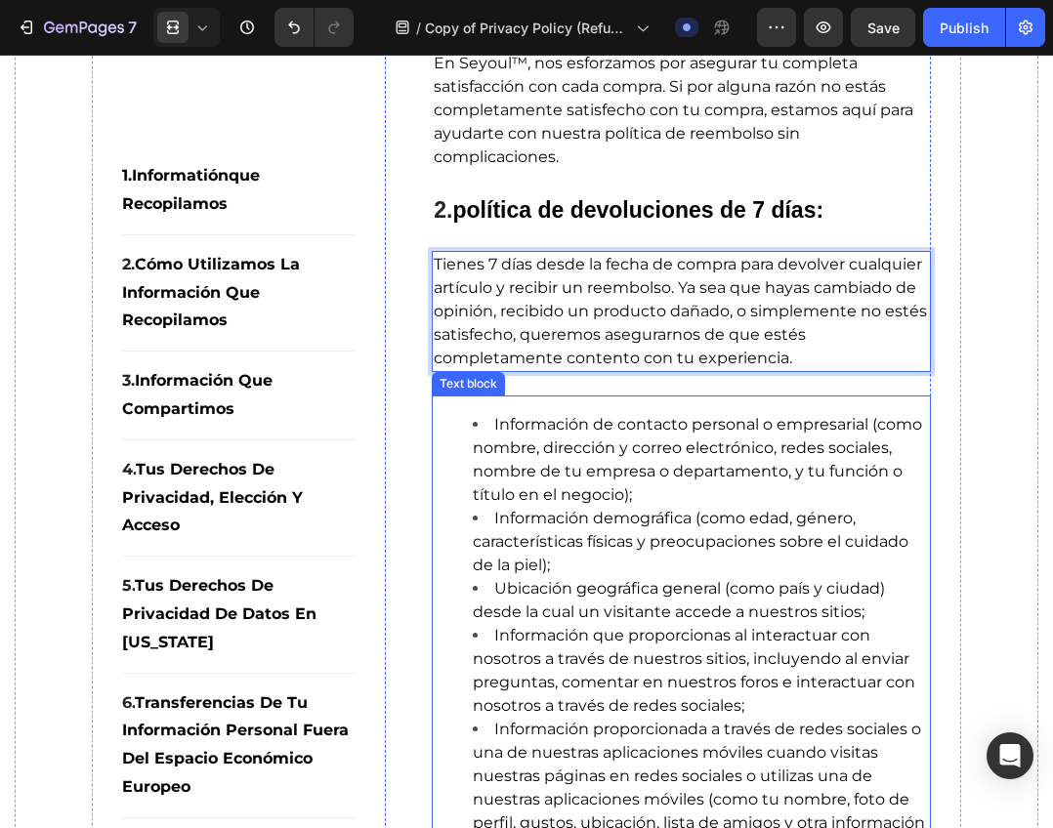
click at [701, 549] on span "Información demográfica (como edad, género, características físicas y preocupac…" at bounding box center [690, 541] width 435 height 65
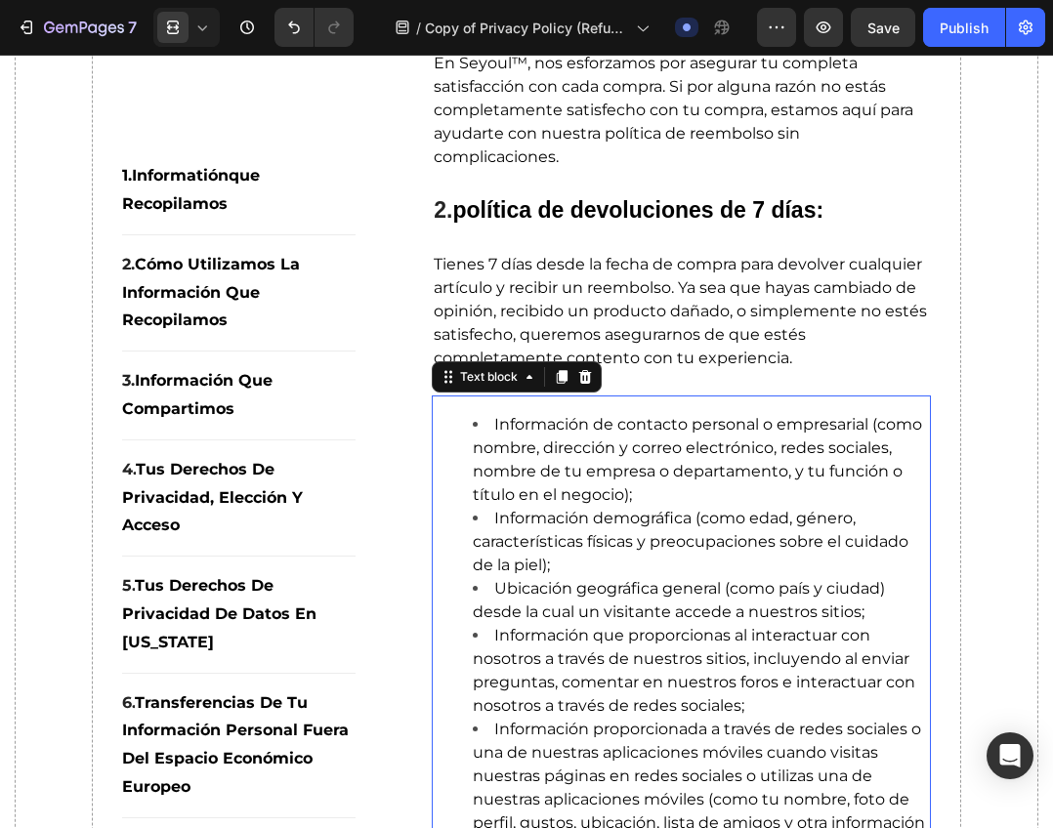
drag, startPoint x: 563, startPoint y: 385, endPoint x: 568, endPoint y: 451, distance: 66.6
click at [568, 451] on div "Información de contacto personal o empresarial (como nombre, dirección y correo…" at bounding box center [681, 752] width 499 height 715
click at [582, 380] on icon at bounding box center [585, 377] width 16 height 16
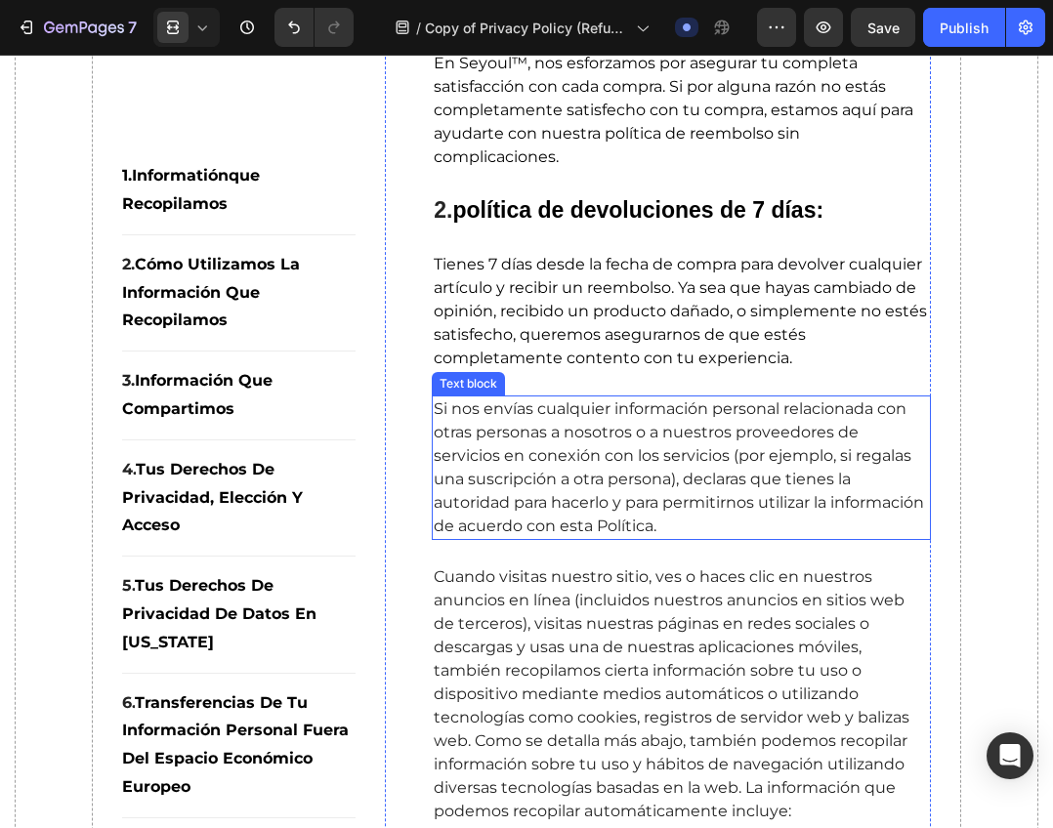
click at [494, 465] on p "Si nos envías cualquier información personal relacionada con otras personas a n…" at bounding box center [681, 467] width 495 height 141
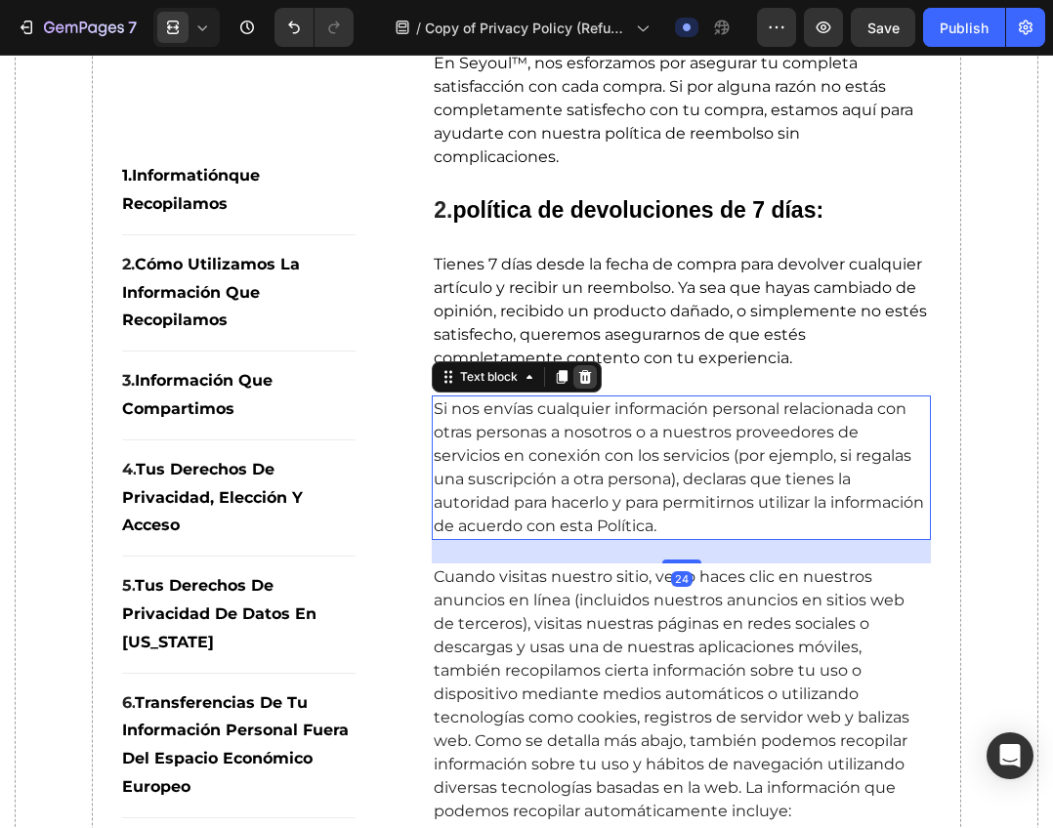
click at [579, 382] on icon at bounding box center [585, 377] width 13 height 14
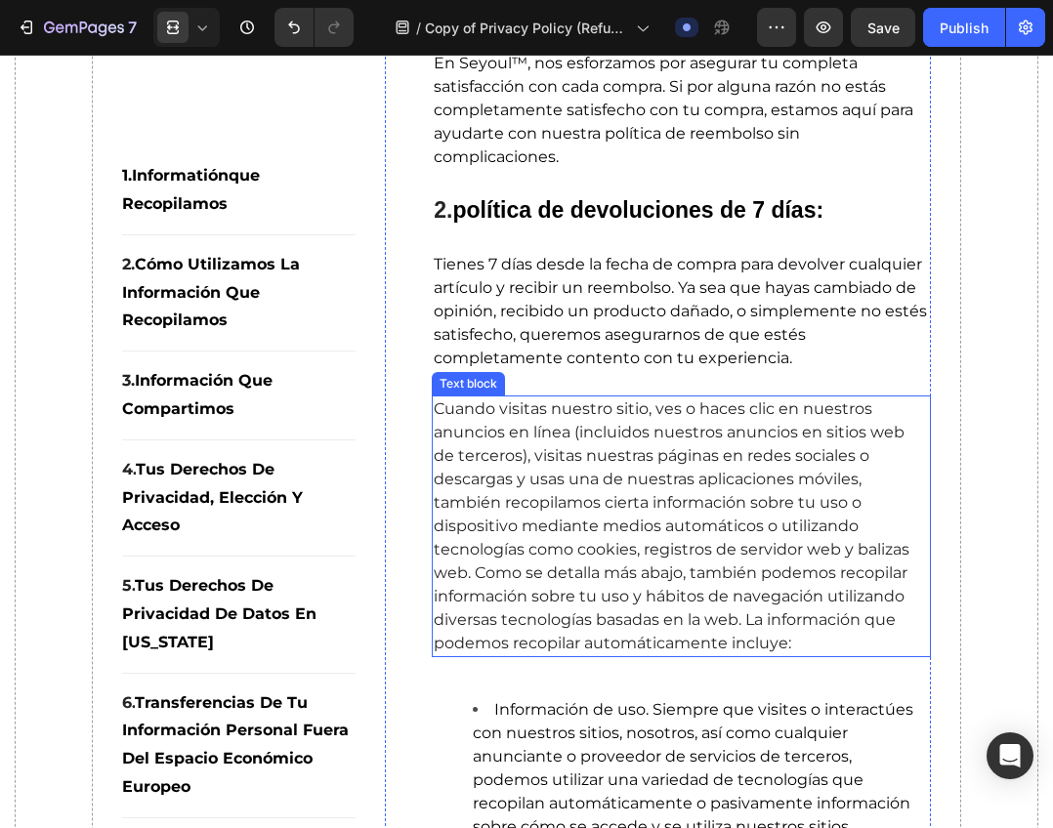
click at [552, 448] on span "Cuando visitas nuestro sitio, ves o haces clic en nuestros anuncios en línea (i…" at bounding box center [672, 525] width 476 height 253
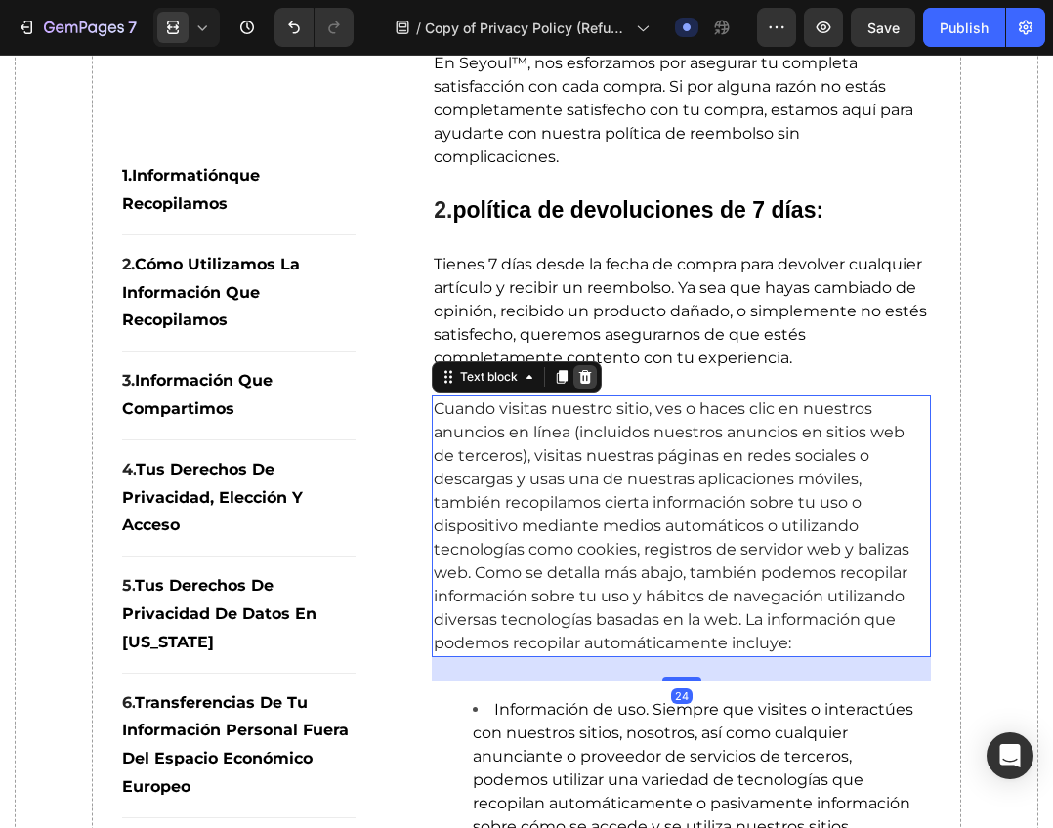
click at [585, 377] on icon at bounding box center [585, 377] width 13 height 14
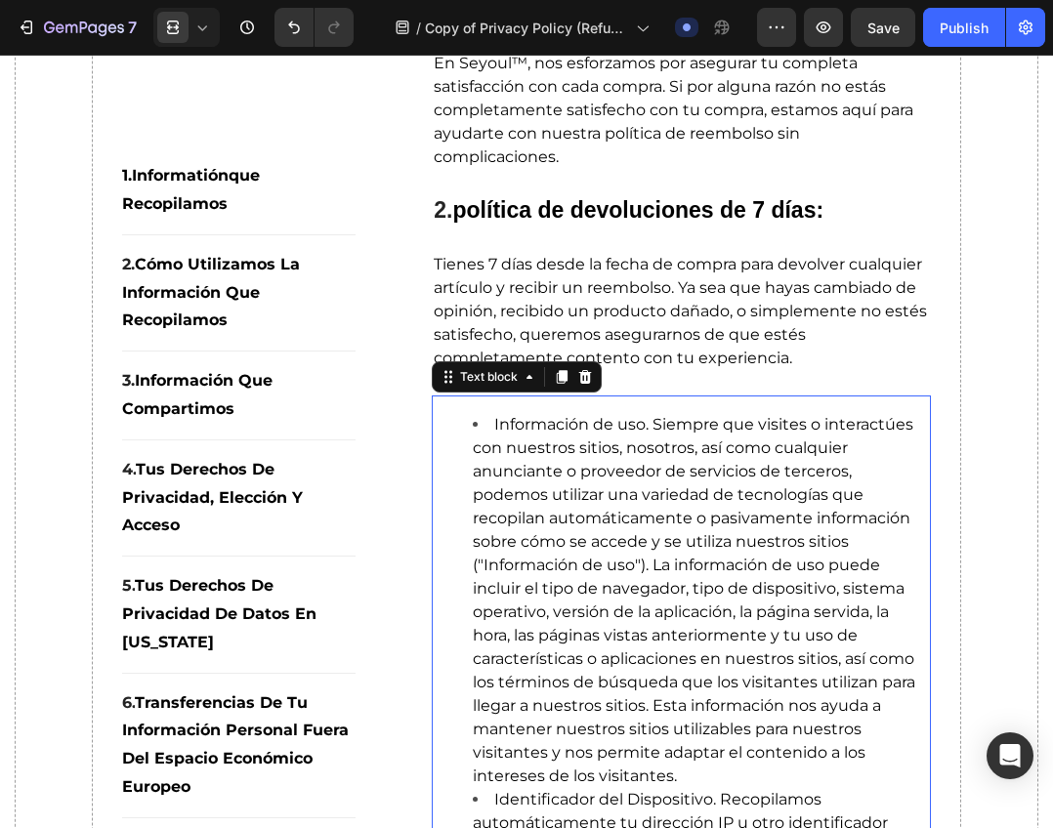
click at [568, 501] on span "Información de uso. Siempre que visites o interactúes con nuestros sitios, noso…" at bounding box center [694, 600] width 442 height 370
click at [580, 377] on icon at bounding box center [585, 377] width 13 height 14
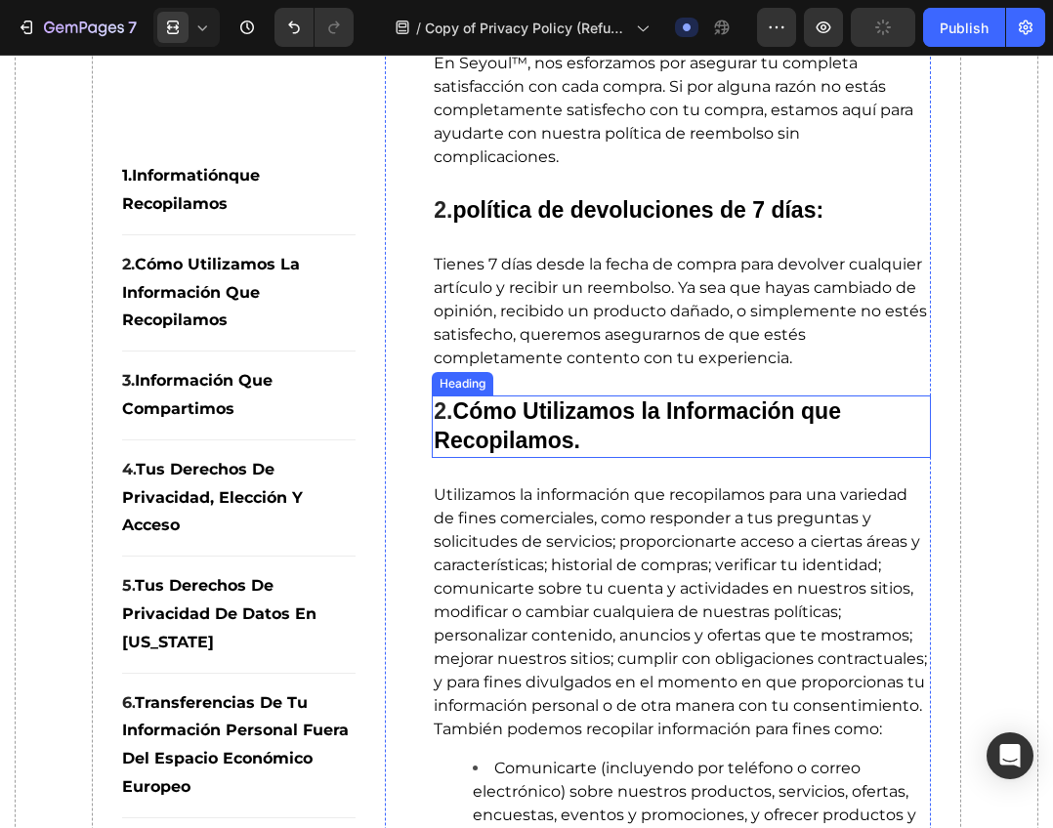
click at [535, 425] on h2 "2. Cómo Utilizamos la Información que Recopilamos." at bounding box center [681, 426] width 499 height 62
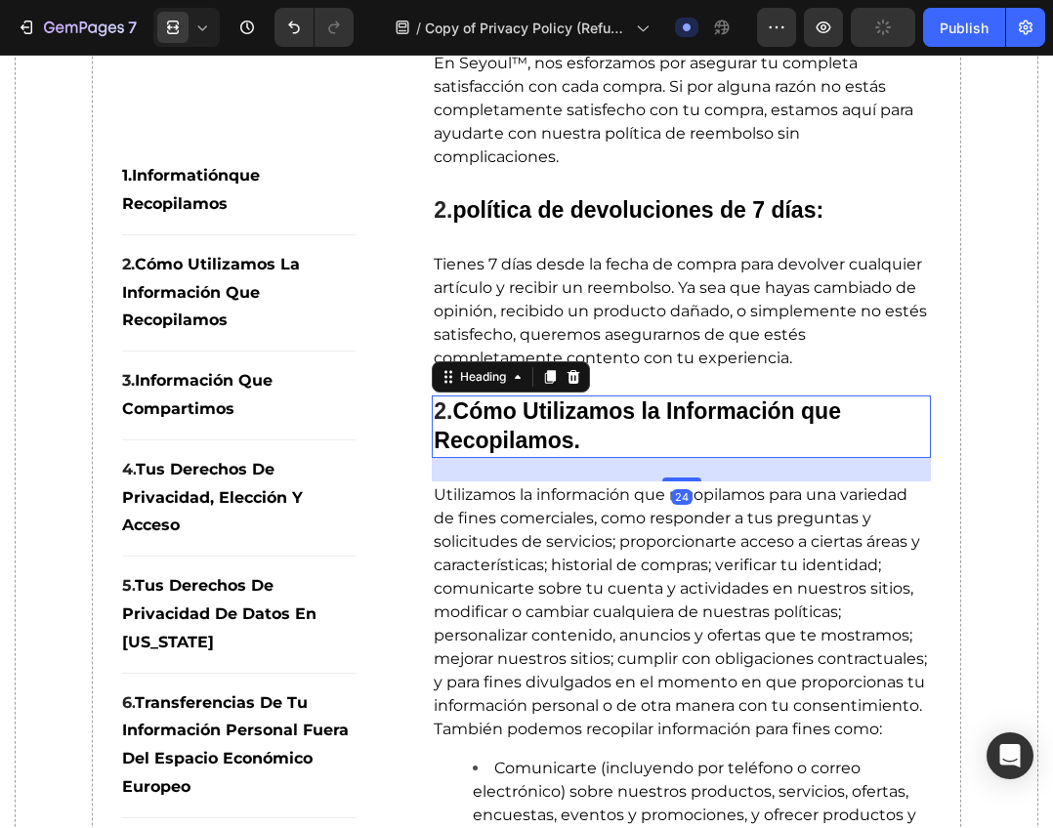
click at [535, 425] on h2 "2. Cómo Utilizamos la Información que Recopilamos." at bounding box center [681, 426] width 499 height 62
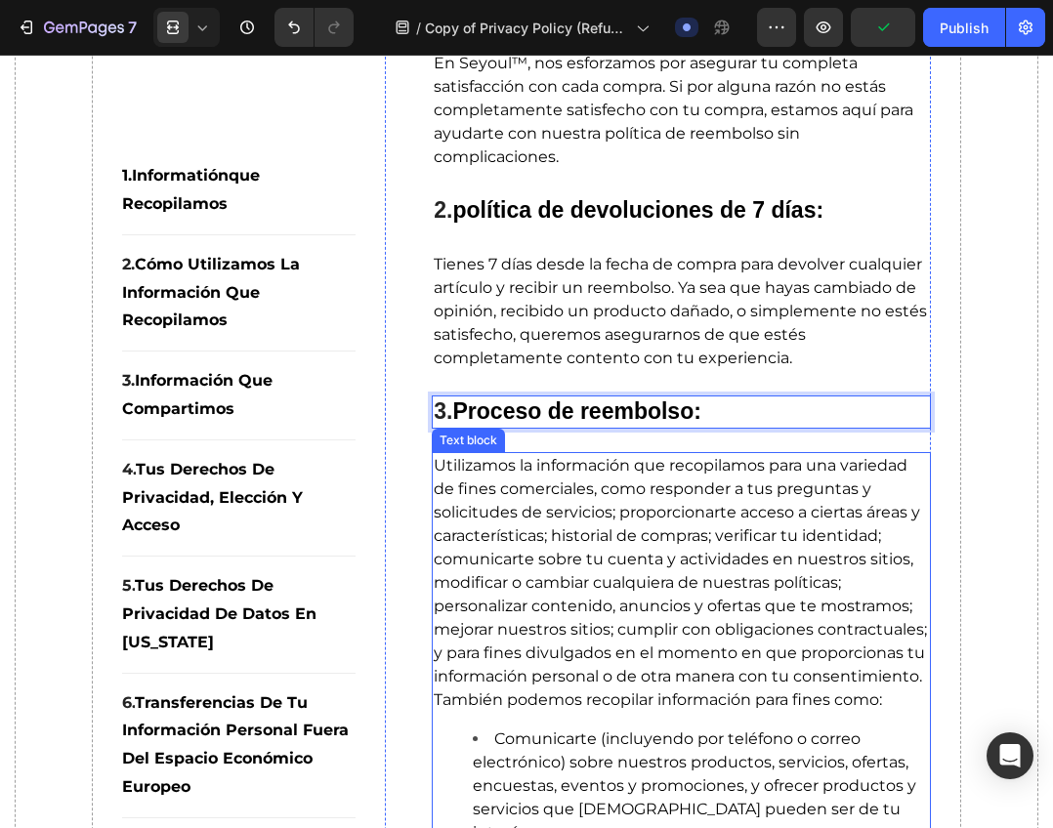
click at [660, 611] on span "Utilizamos la información que recopilamos para una variedad de fines comerciale…" at bounding box center [680, 582] width 493 height 253
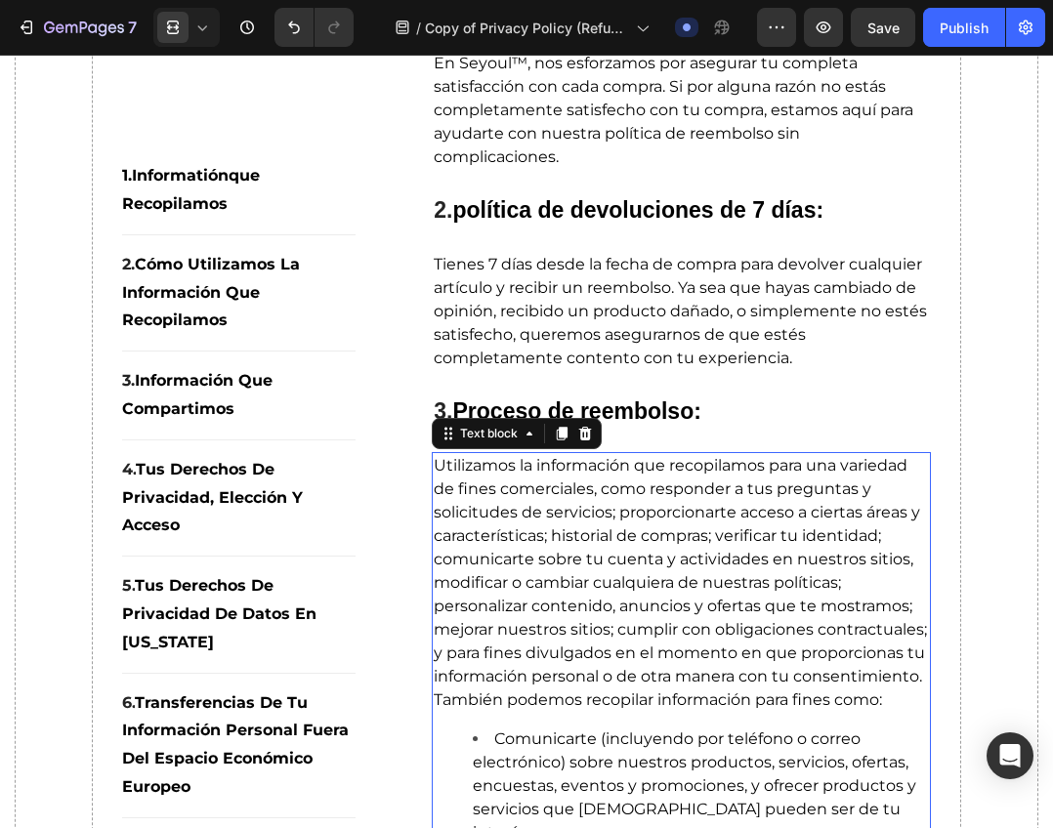
click at [537, 521] on span "Utilizamos la información que recopilamos para una variedad de fines comerciale…" at bounding box center [680, 582] width 493 height 253
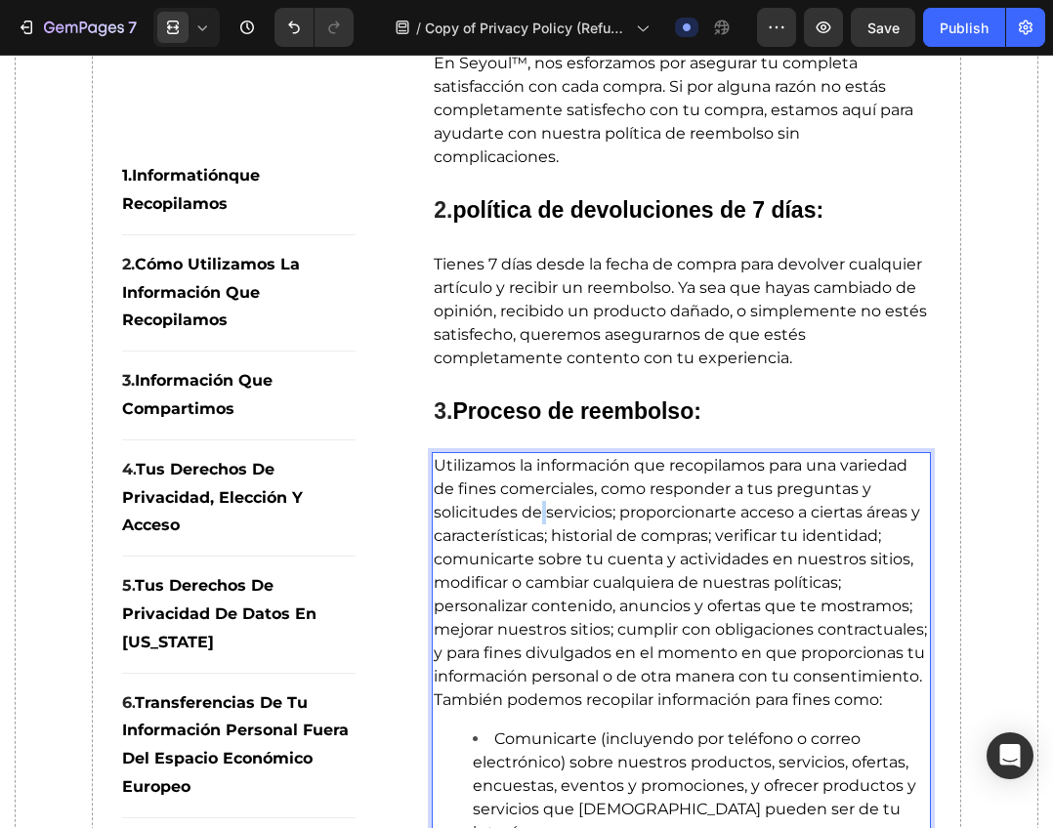
click at [537, 521] on span "Utilizamos la información que recopilamos para una variedad de fines comerciale…" at bounding box center [680, 582] width 493 height 253
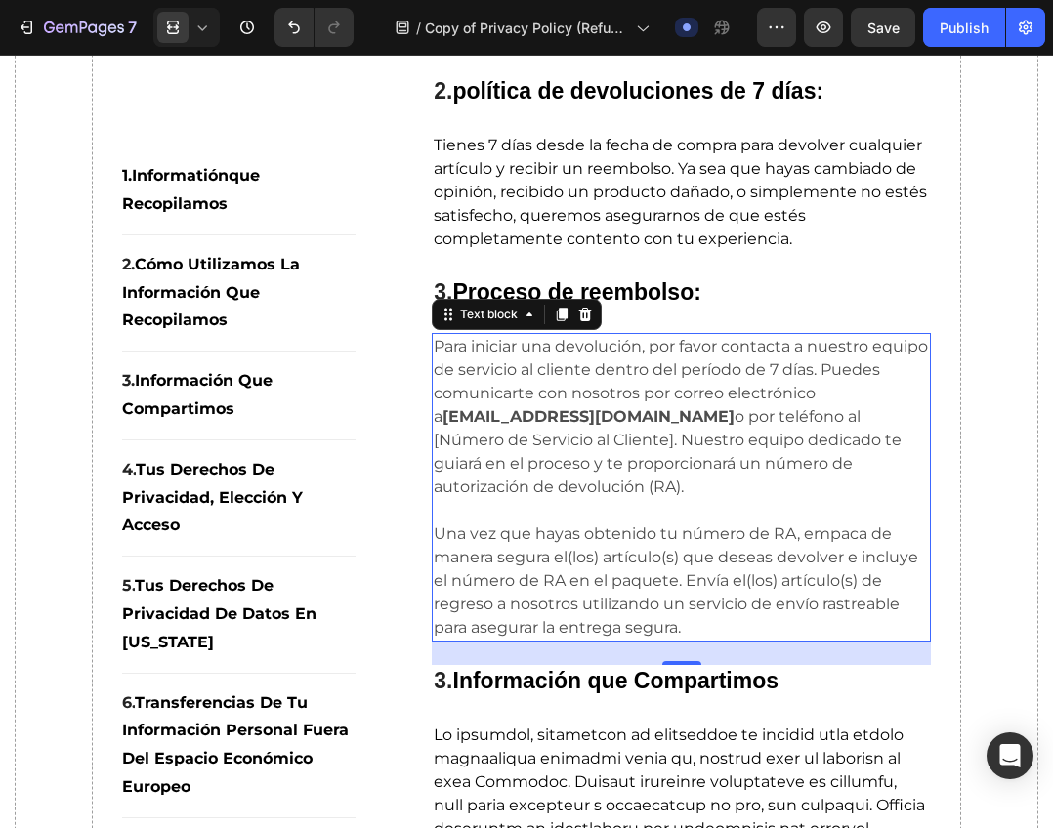
scroll to position [683, 0]
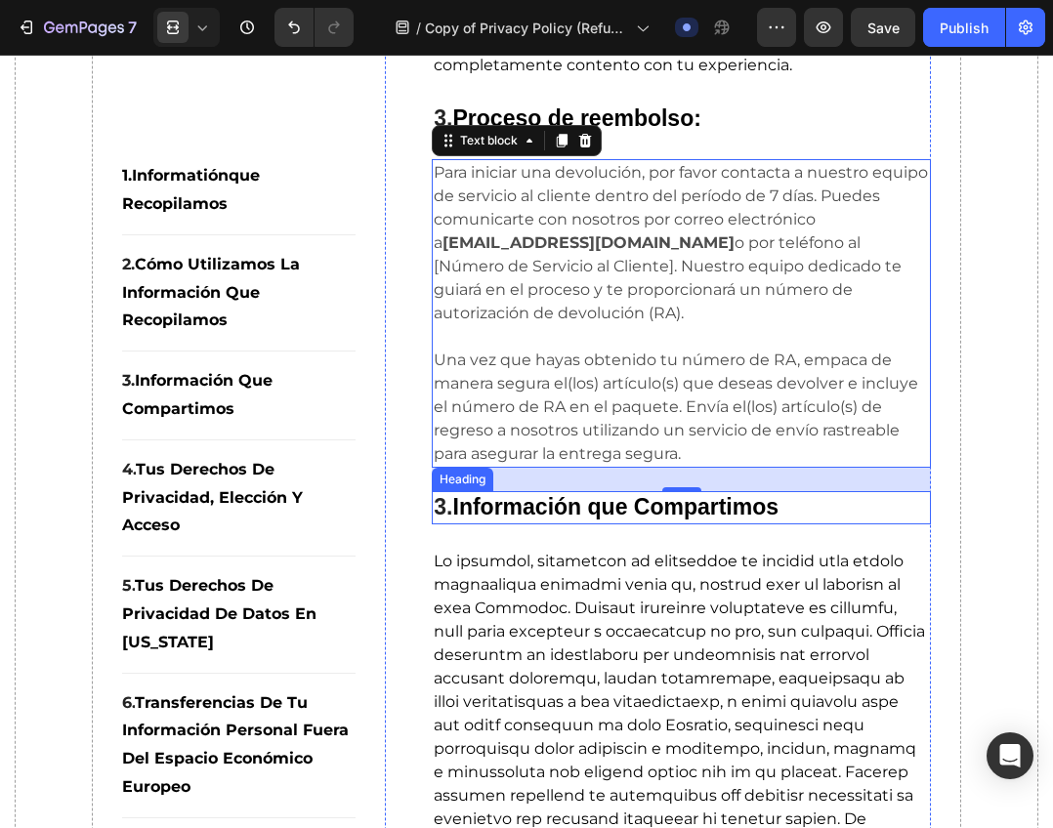
click at [620, 511] on strong "Información que Compartimos" at bounding box center [616, 506] width 326 height 25
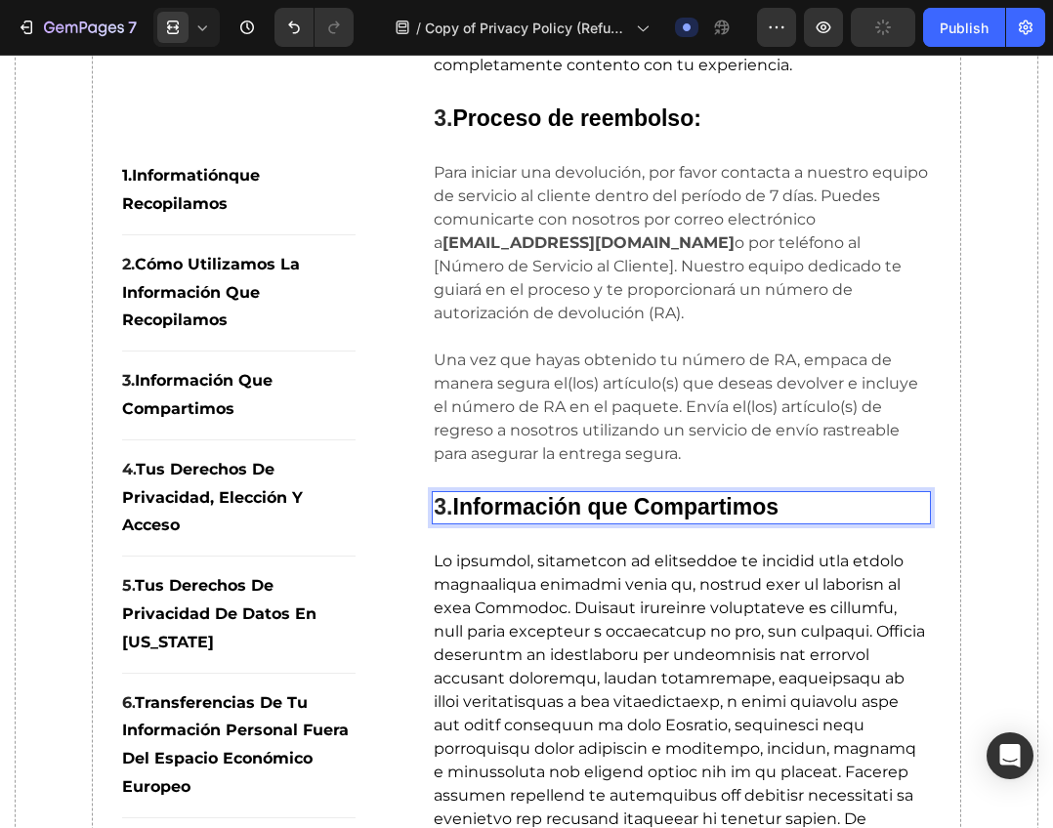
click at [621, 501] on strong "Información que Compartimos" at bounding box center [616, 506] width 326 height 25
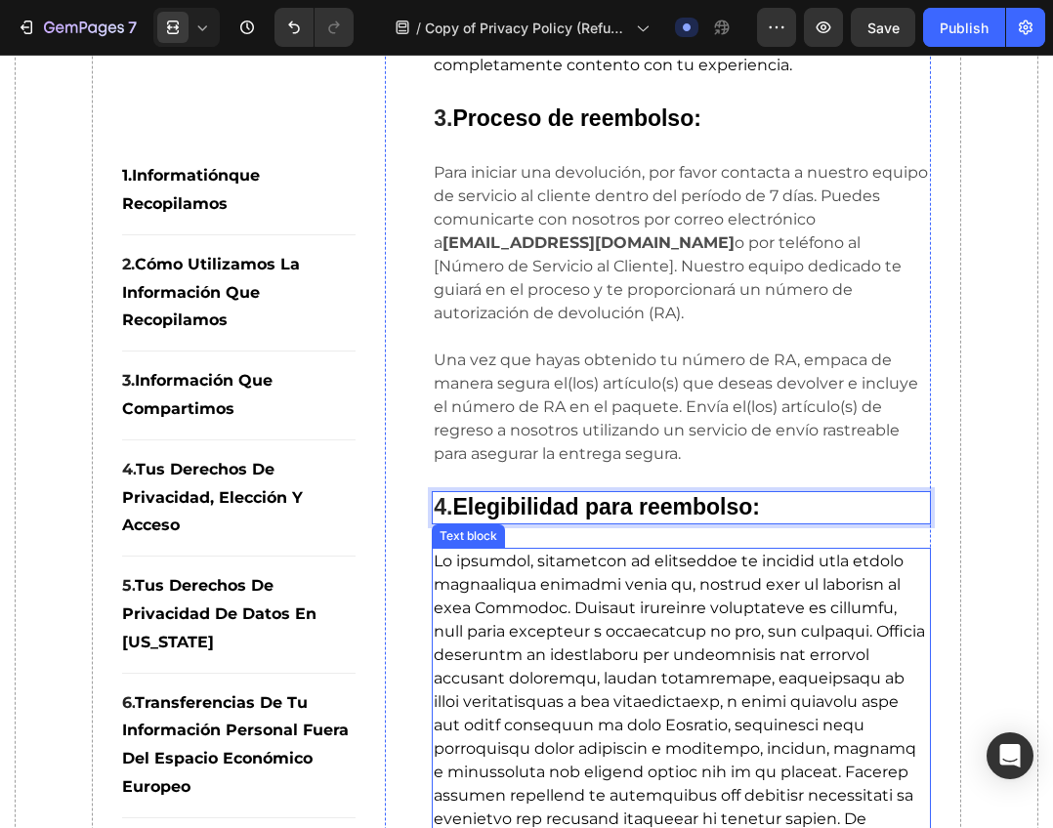
click at [651, 647] on span at bounding box center [679, 772] width 491 height 440
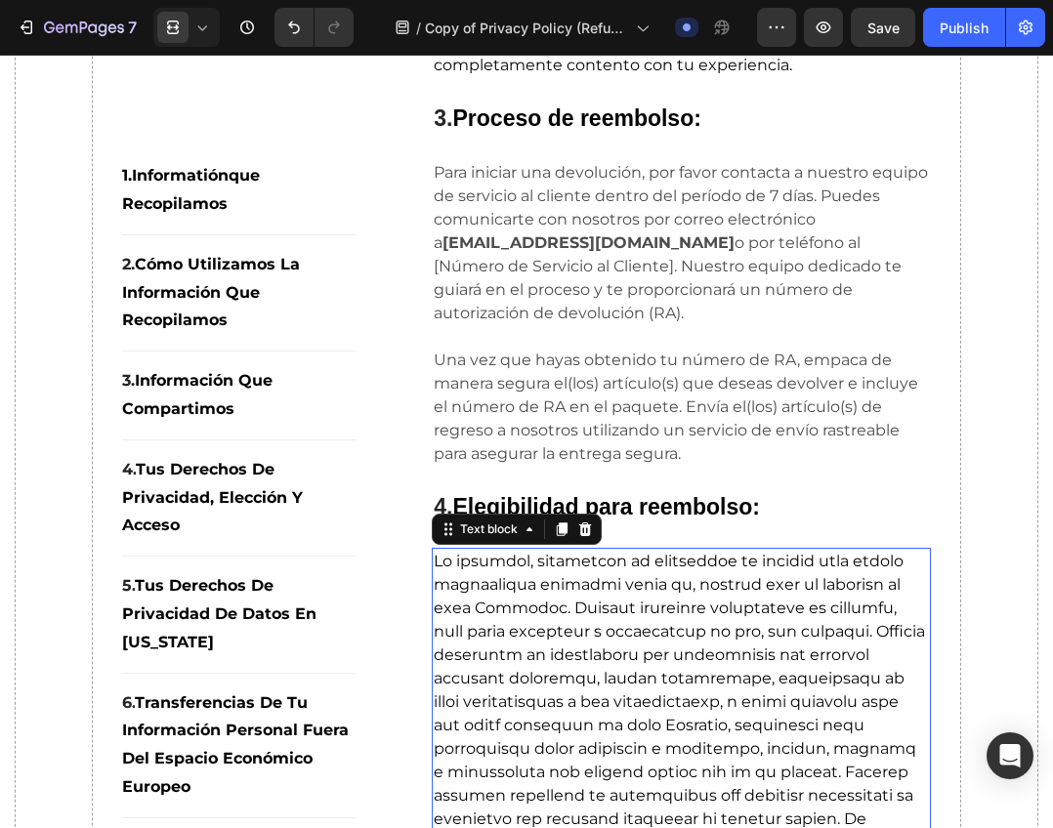
click at [533, 682] on span at bounding box center [679, 772] width 491 height 440
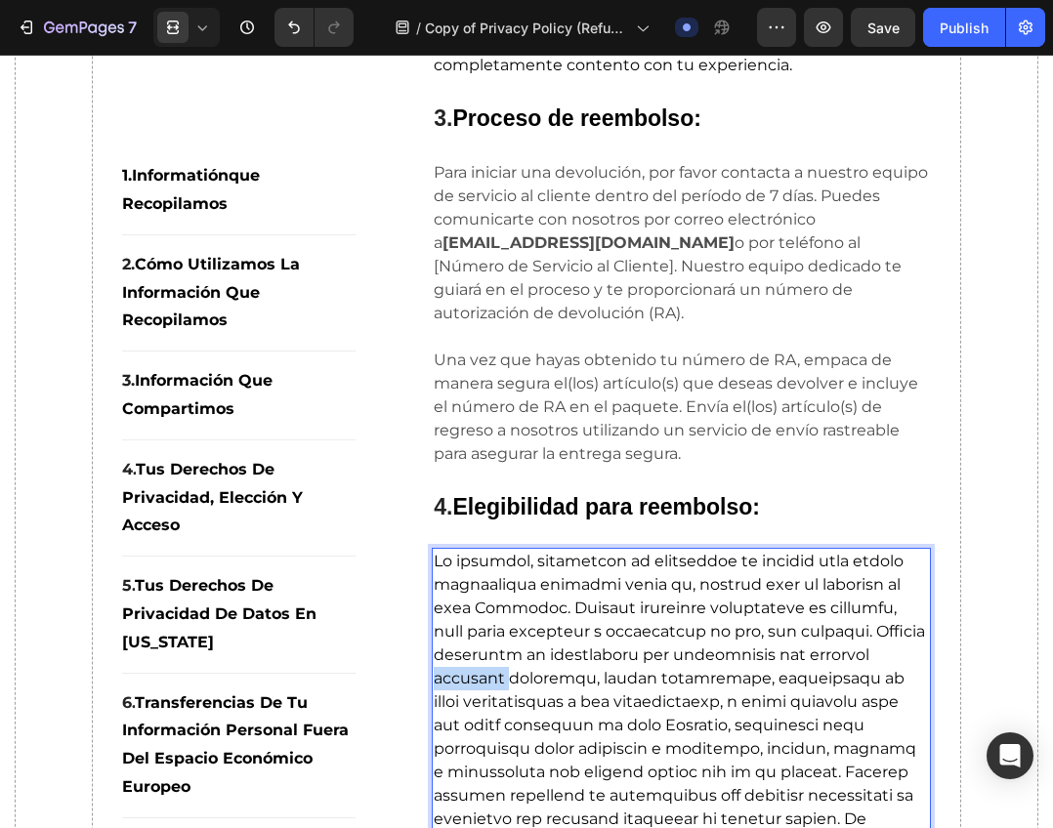
click at [533, 682] on span "Rich Text Editor. Editing area: main" at bounding box center [679, 772] width 491 height 440
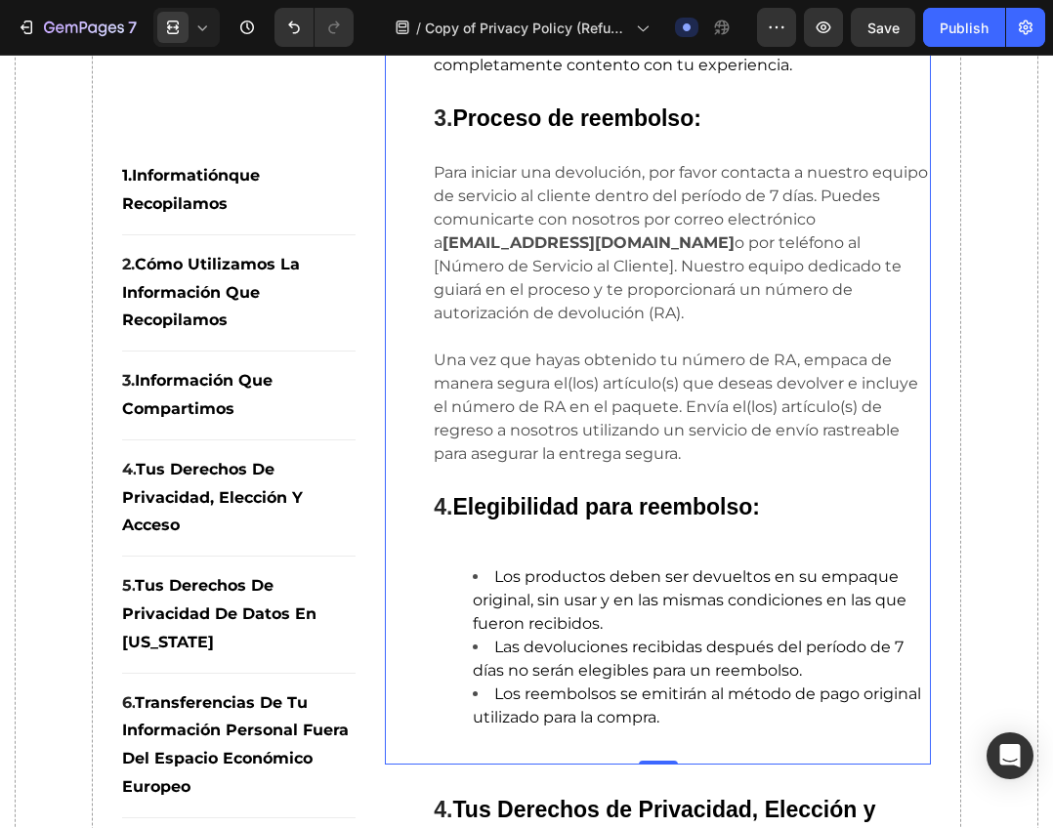
click at [395, 753] on div "⁠⁠⁠⁠⁠⁠⁠ 1. seyoul™ Política de Reembolso Heading En Seyoul™, nos esforzamos por…" at bounding box center [658, 218] width 546 height 1094
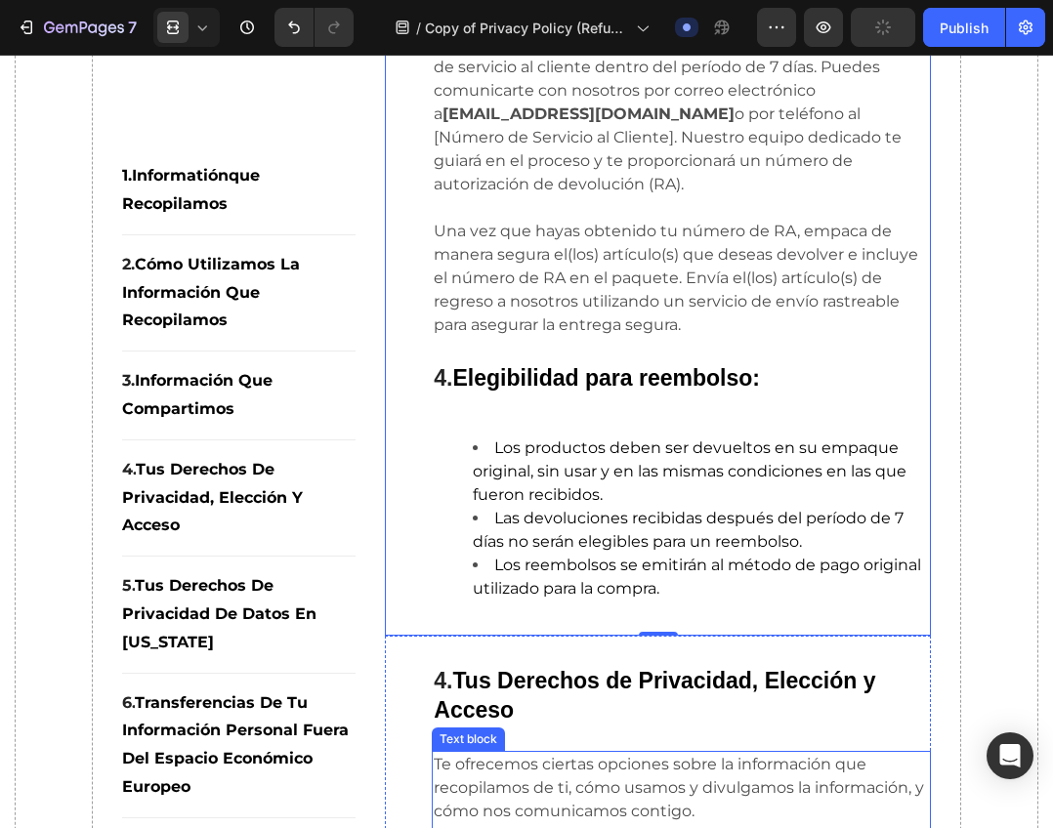
scroll to position [879, 0]
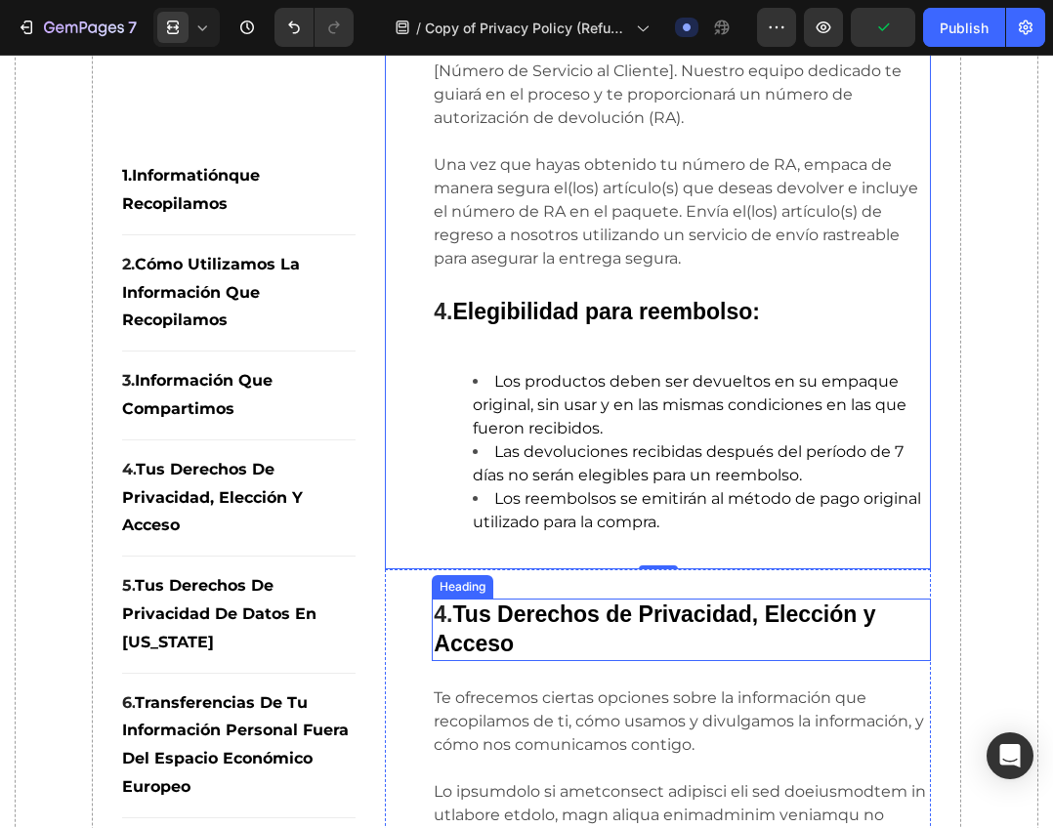
click at [557, 612] on strong "Tus Derechos de Privacidad, Elección y Acceso" at bounding box center [654, 628] width 441 height 55
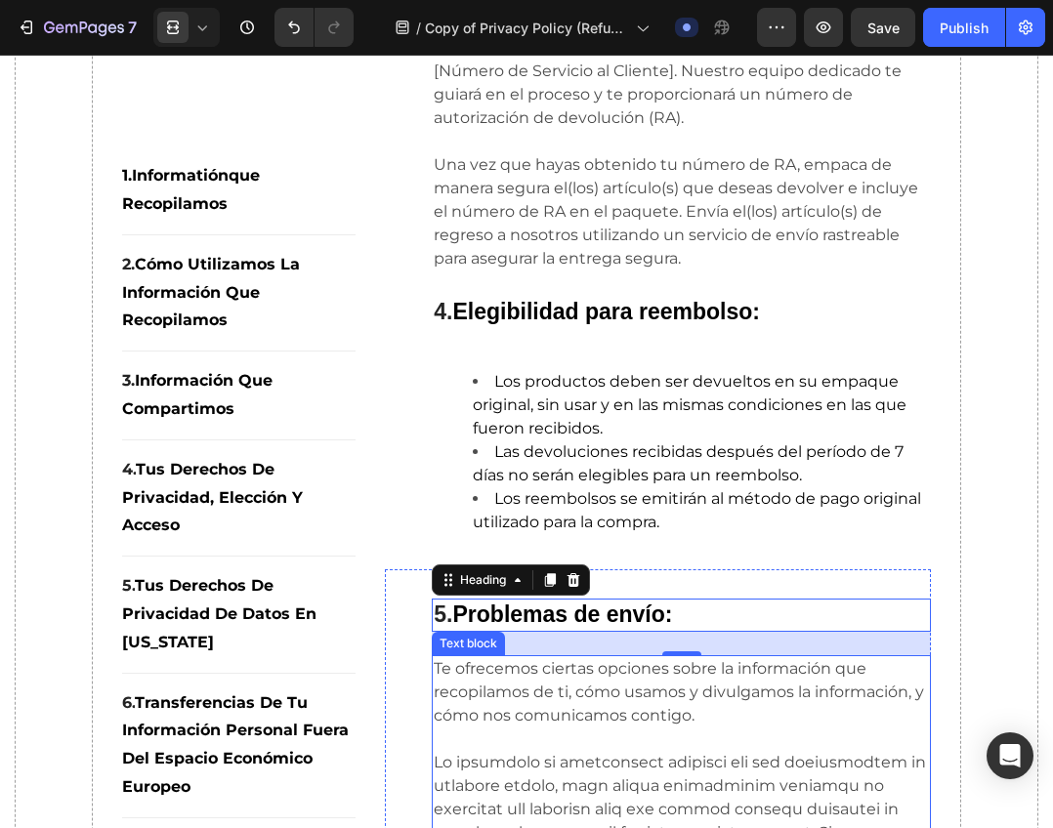
click at [534, 721] on p "Te ofrecemos ciertas opciones sobre la información que recopilamos de ti, cómo …" at bounding box center [681, 692] width 495 height 70
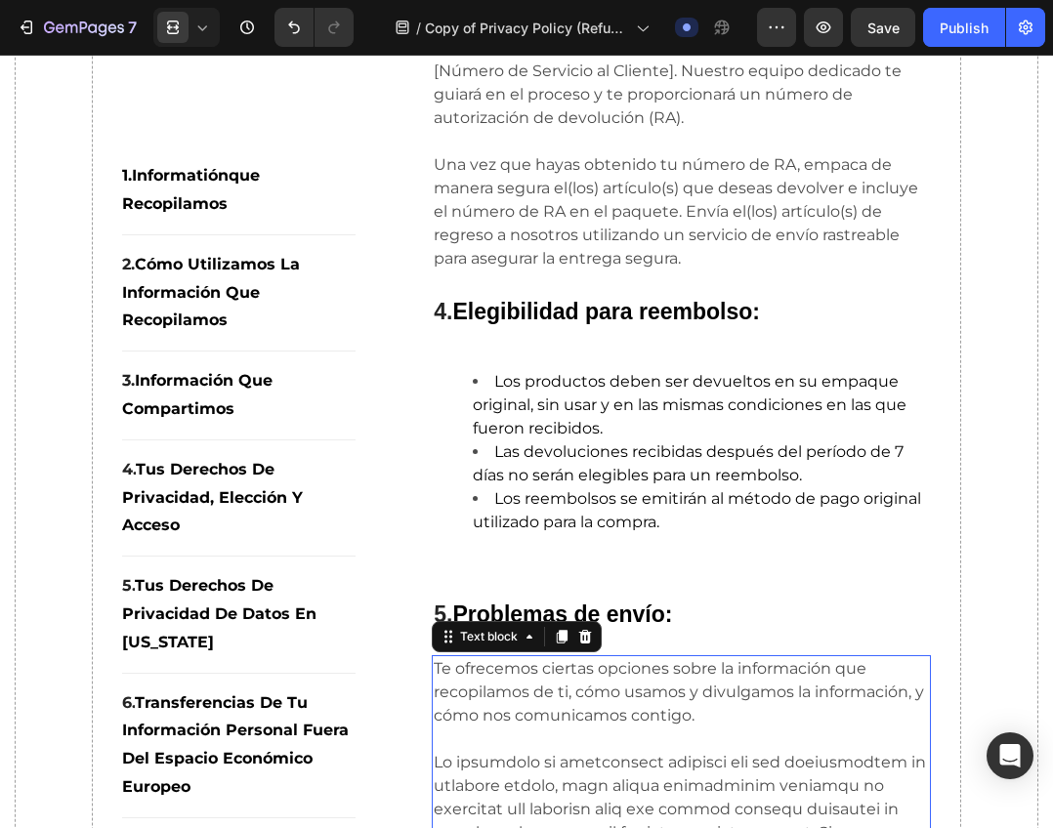
click at [534, 721] on p "Te ofrecemos ciertas opciones sobre la información que recopilamos de ti, cómo …" at bounding box center [681, 692] width 495 height 70
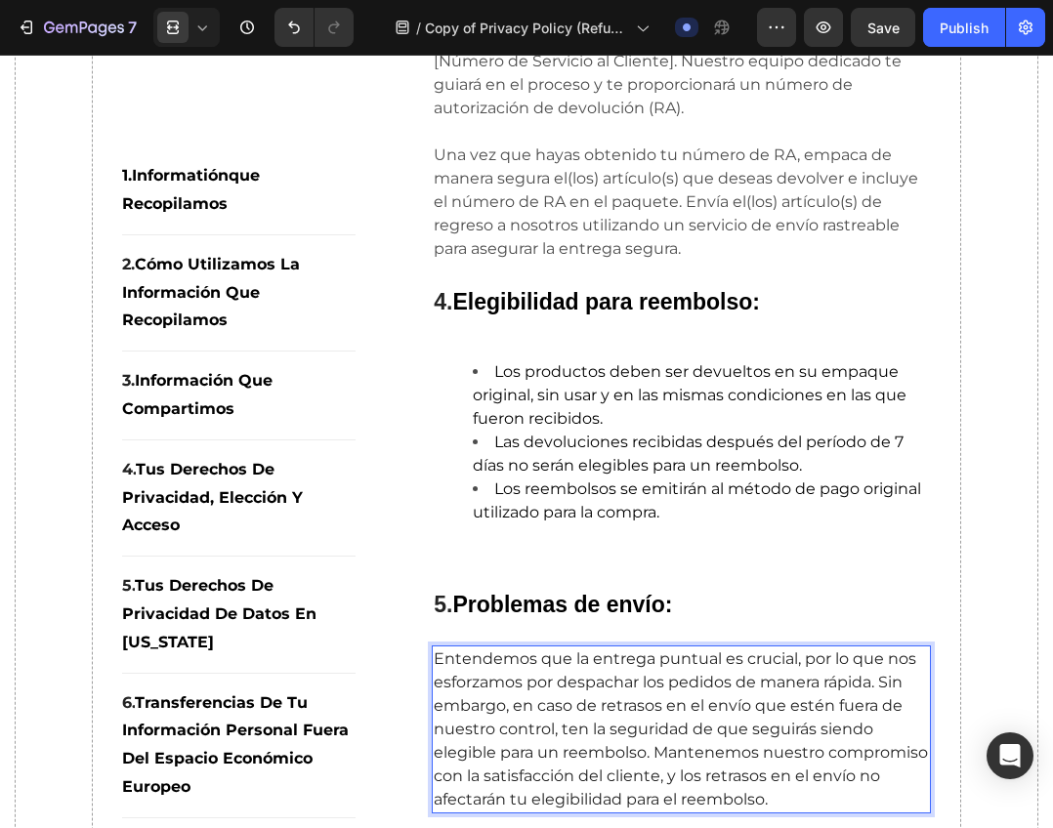
scroll to position [1181, 0]
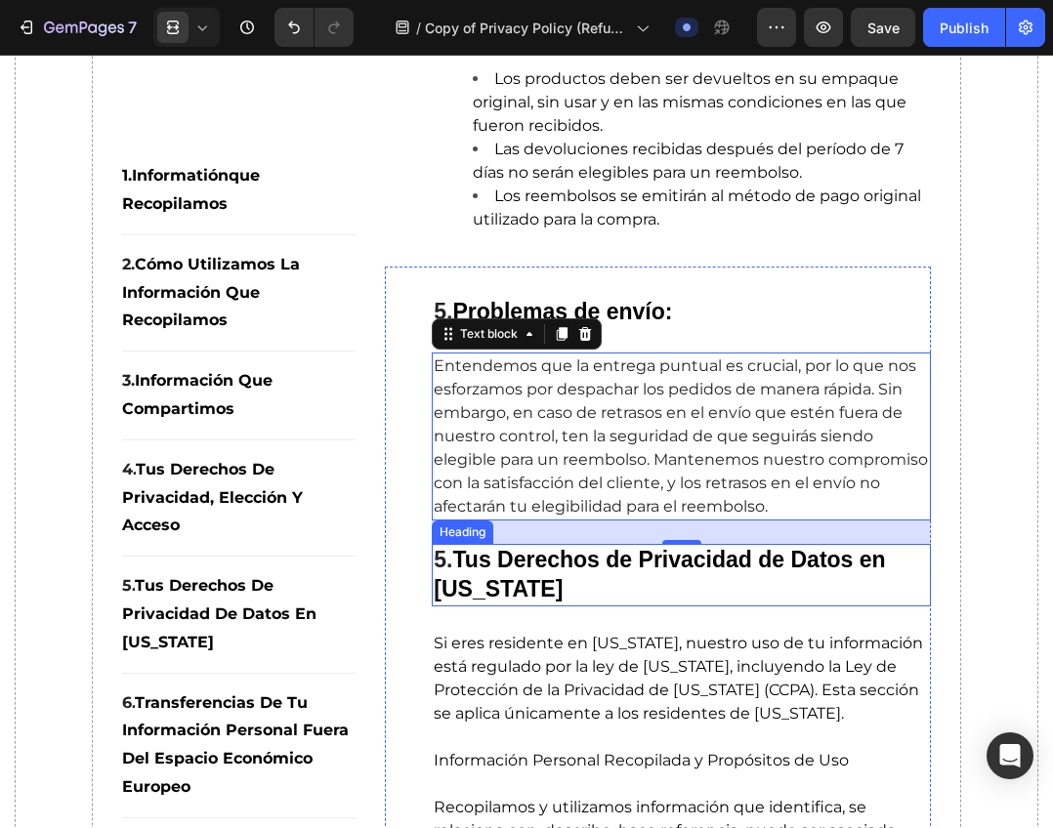
click at [506, 572] on h2 "5. Tus Derechos de Privacidad de Datos en California" at bounding box center [681, 575] width 499 height 62
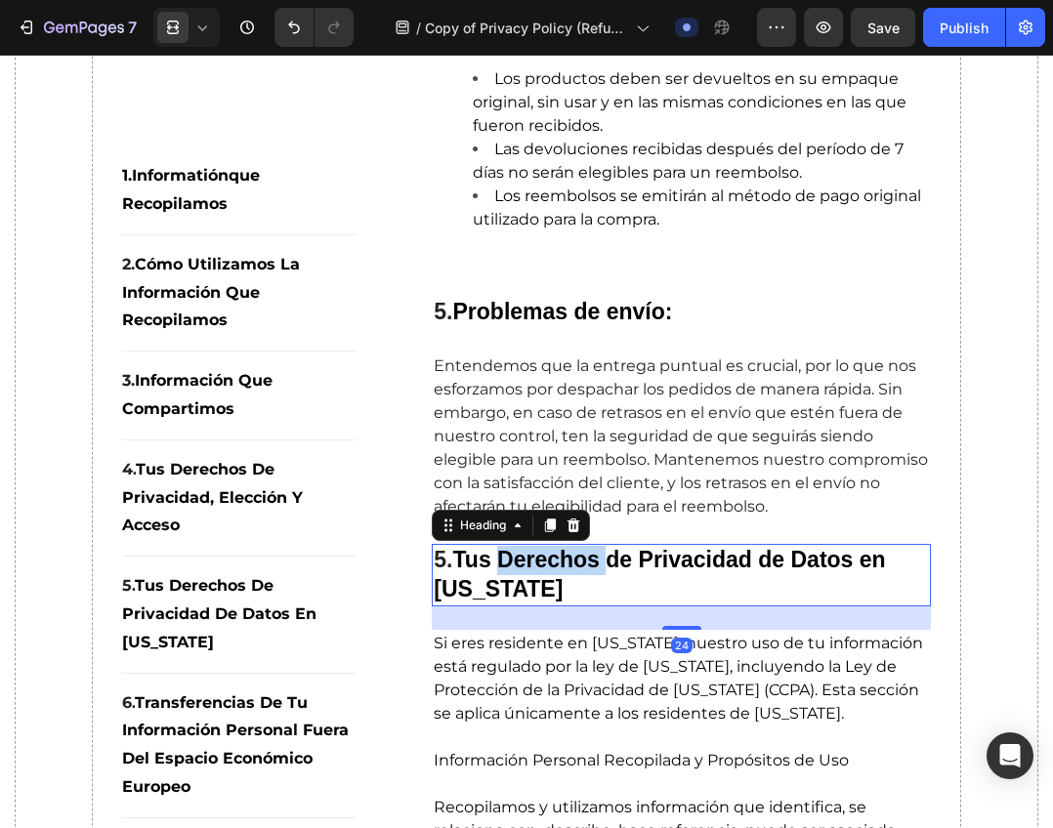
click at [506, 572] on h2 "5. Tus Derechos de Privacidad de Datos en California" at bounding box center [681, 575] width 499 height 62
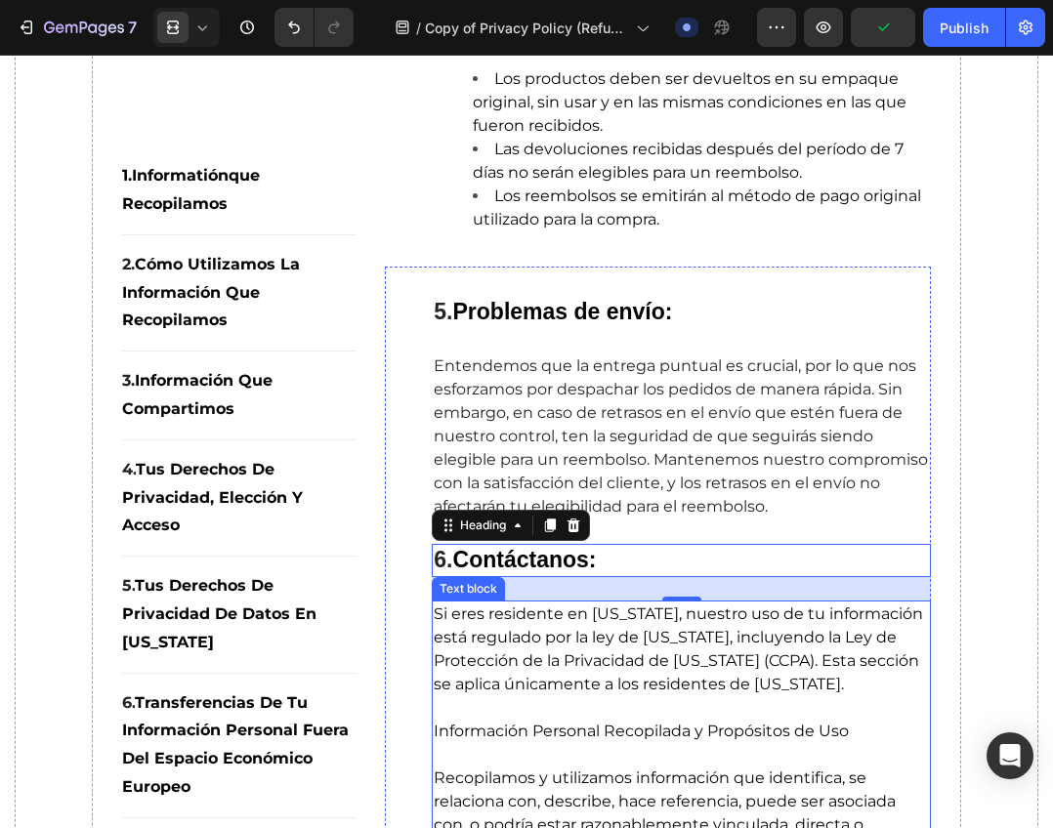
click at [612, 664] on span "Si eres residente en California, nuestro uso de tu información está regulado po…" at bounding box center [678, 648] width 489 height 89
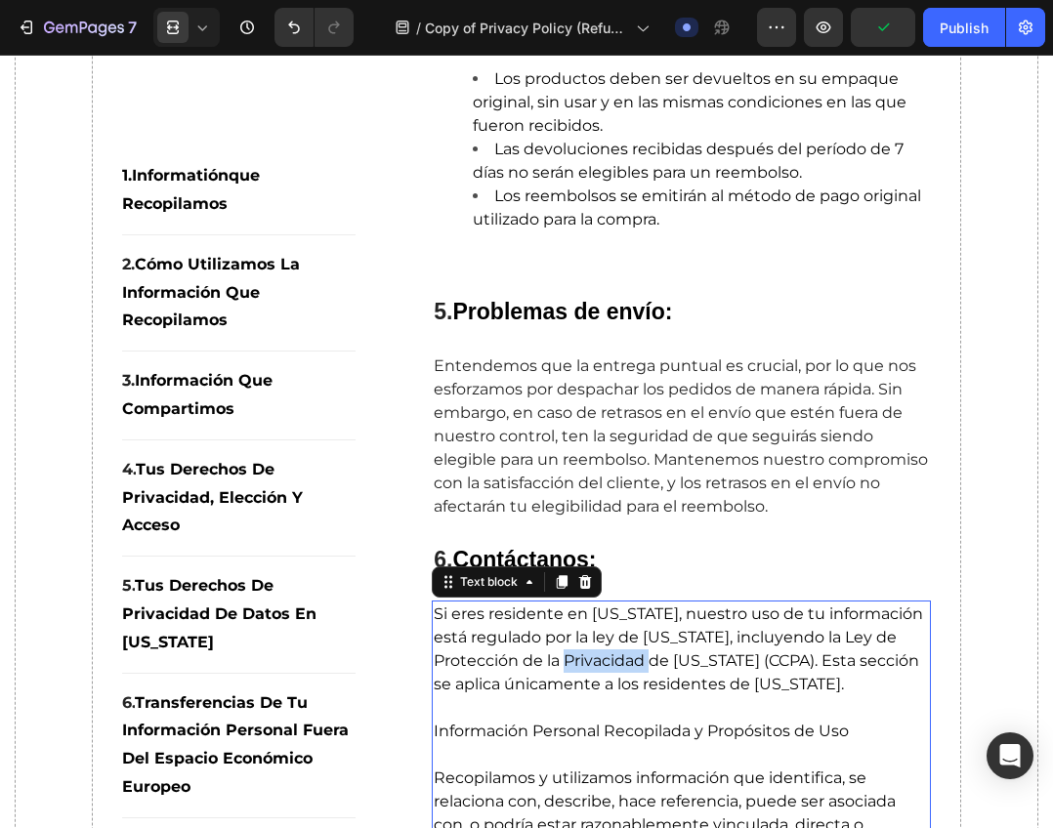
click at [612, 664] on span "Si eres residente en California, nuestro uso de tu información está regulado po…" at bounding box center [678, 648] width 489 height 89
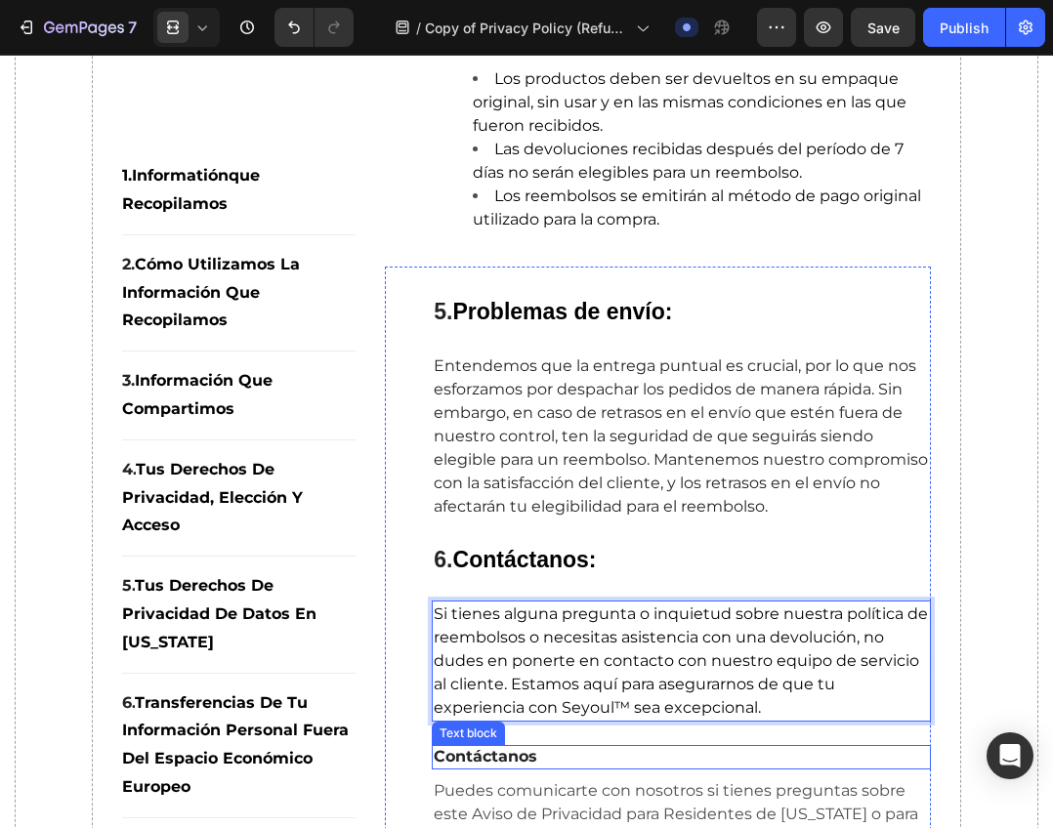
click at [639, 753] on p "Contáctanos" at bounding box center [681, 757] width 495 height 21
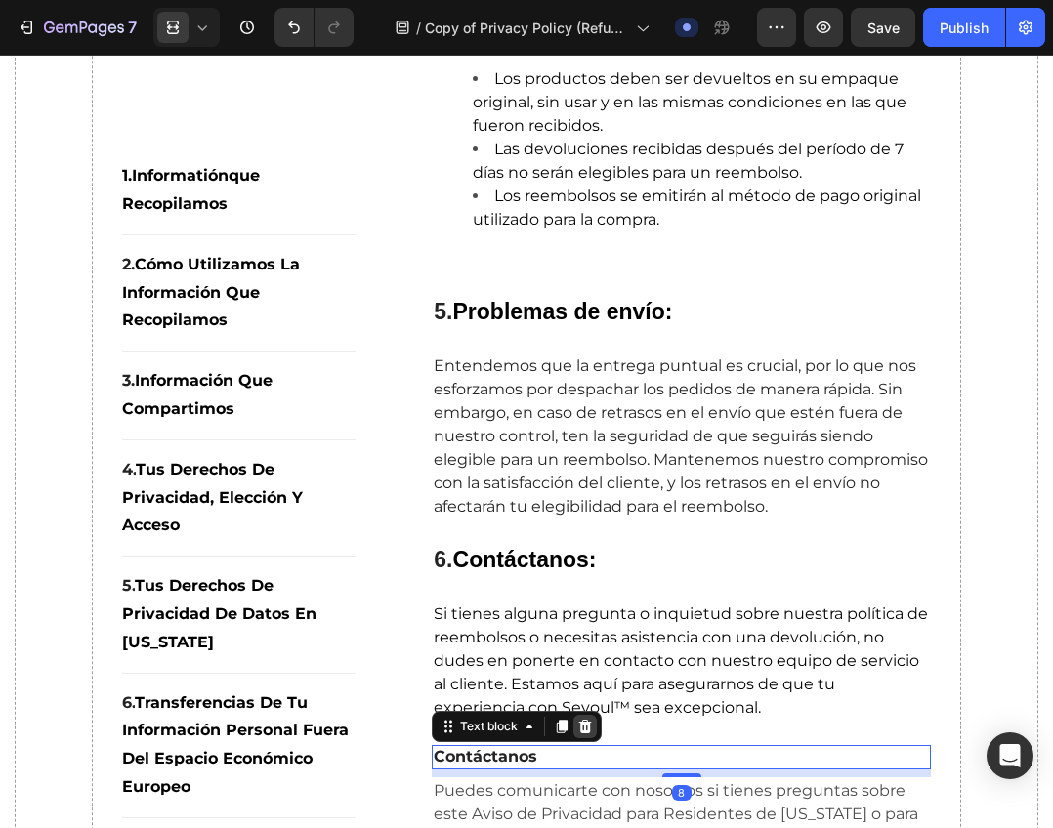
click at [583, 727] on icon at bounding box center [585, 727] width 16 height 16
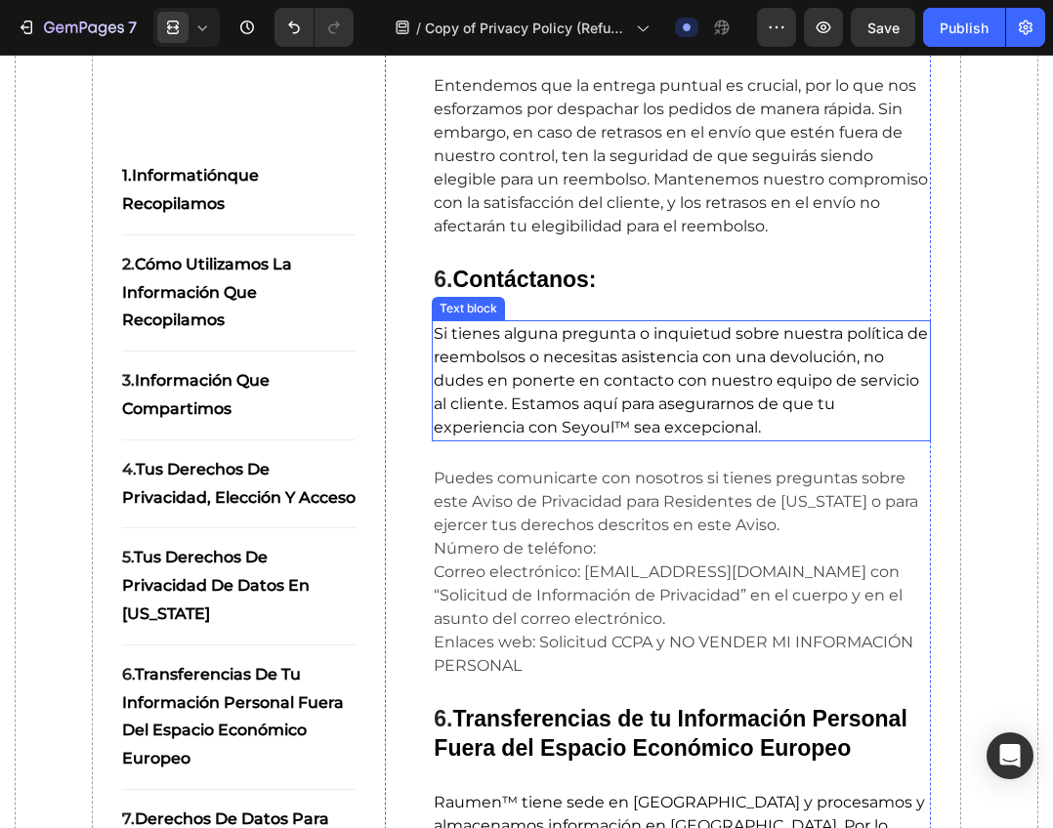
scroll to position [1474, 0]
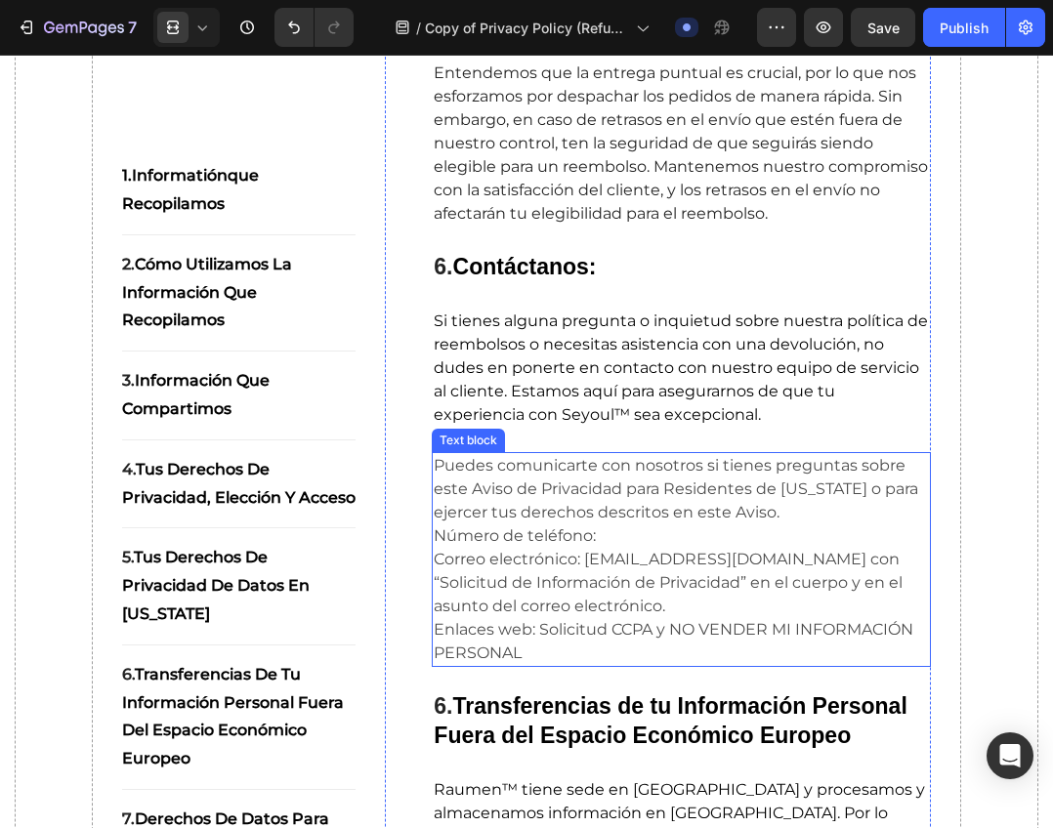
click at [561, 467] on p "Puedes comunicarte con nosotros si tienes preguntas sobre este Aviso de Privaci…" at bounding box center [681, 489] width 495 height 70
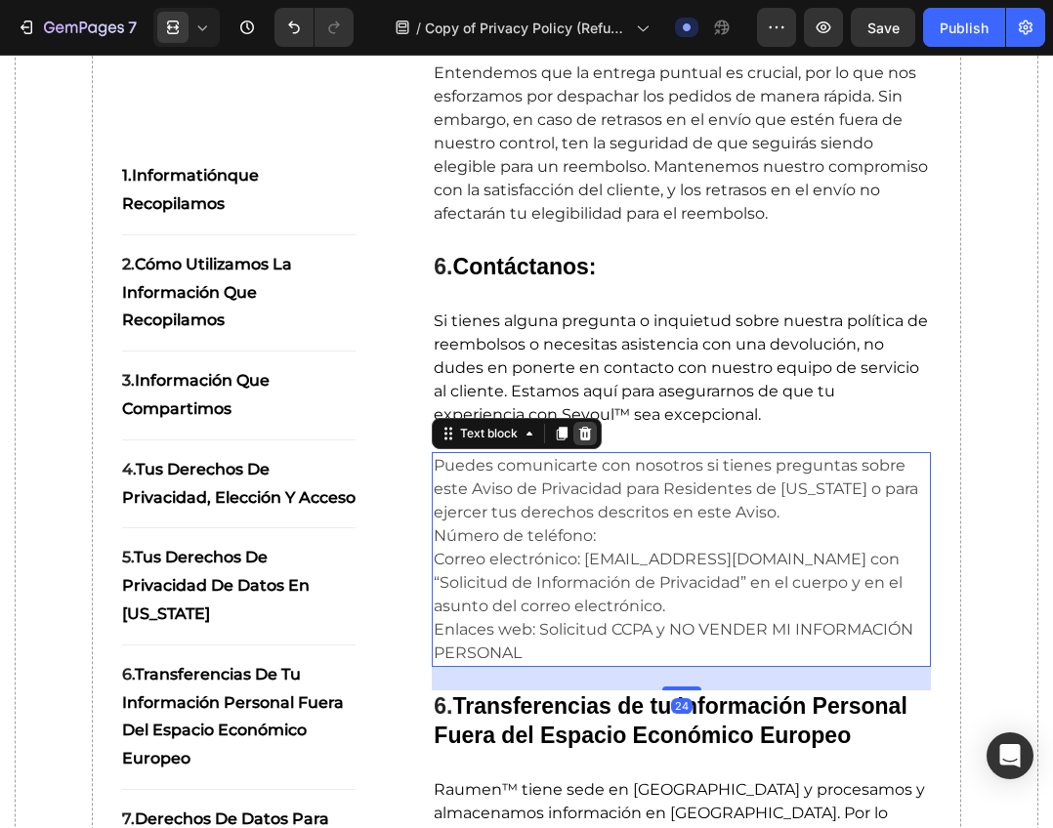
click at [577, 433] on icon at bounding box center [585, 434] width 16 height 16
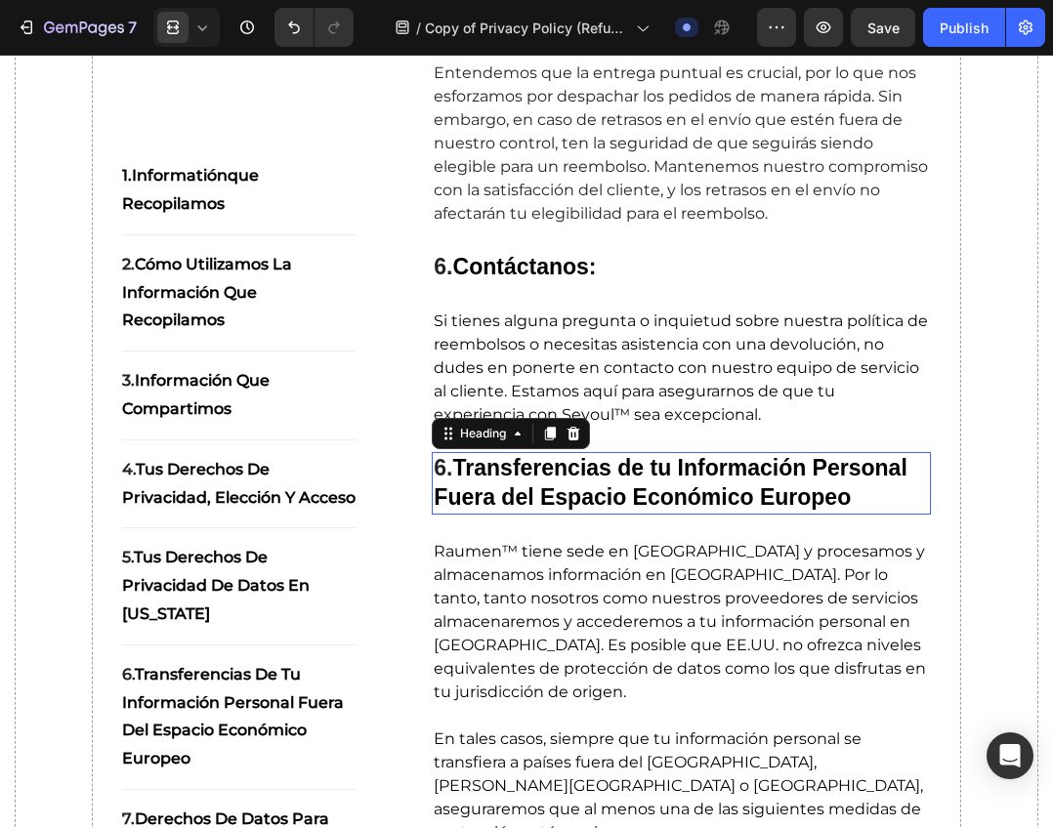
click at [522, 492] on strong "Transferencias de tu Información Personal Fuera del Espacio Económico Europeo" at bounding box center [670, 482] width 473 height 55
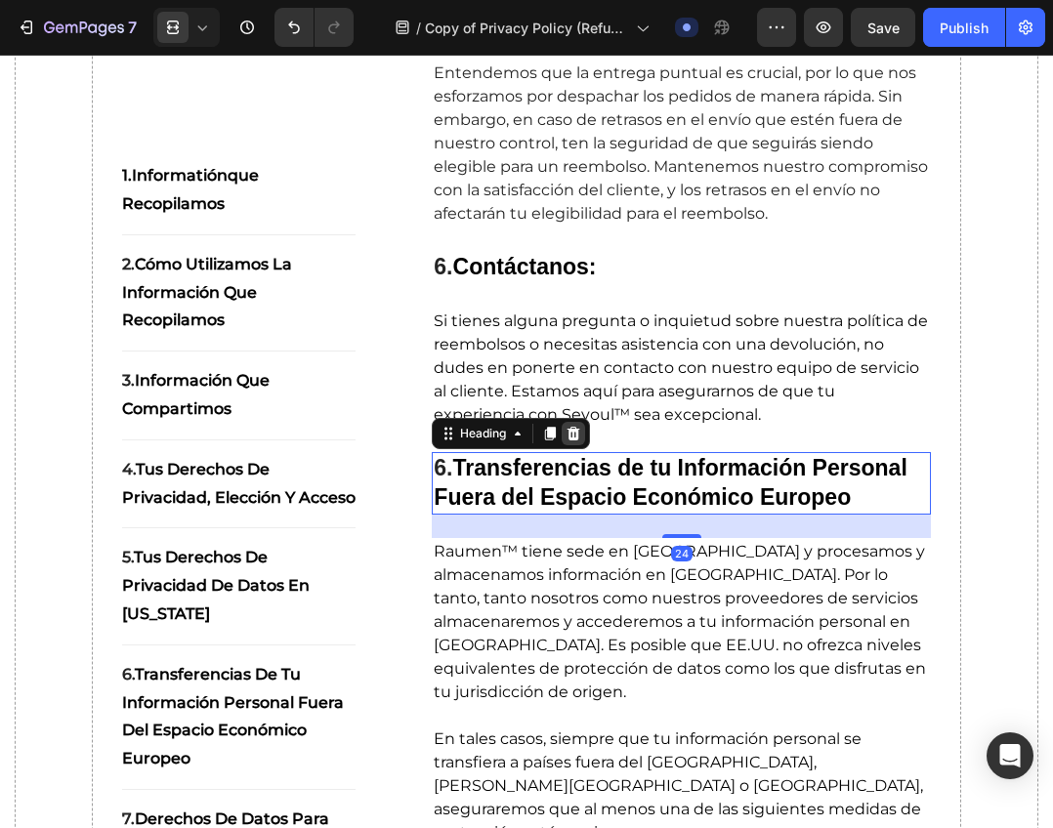
click at [567, 429] on icon at bounding box center [573, 434] width 13 height 14
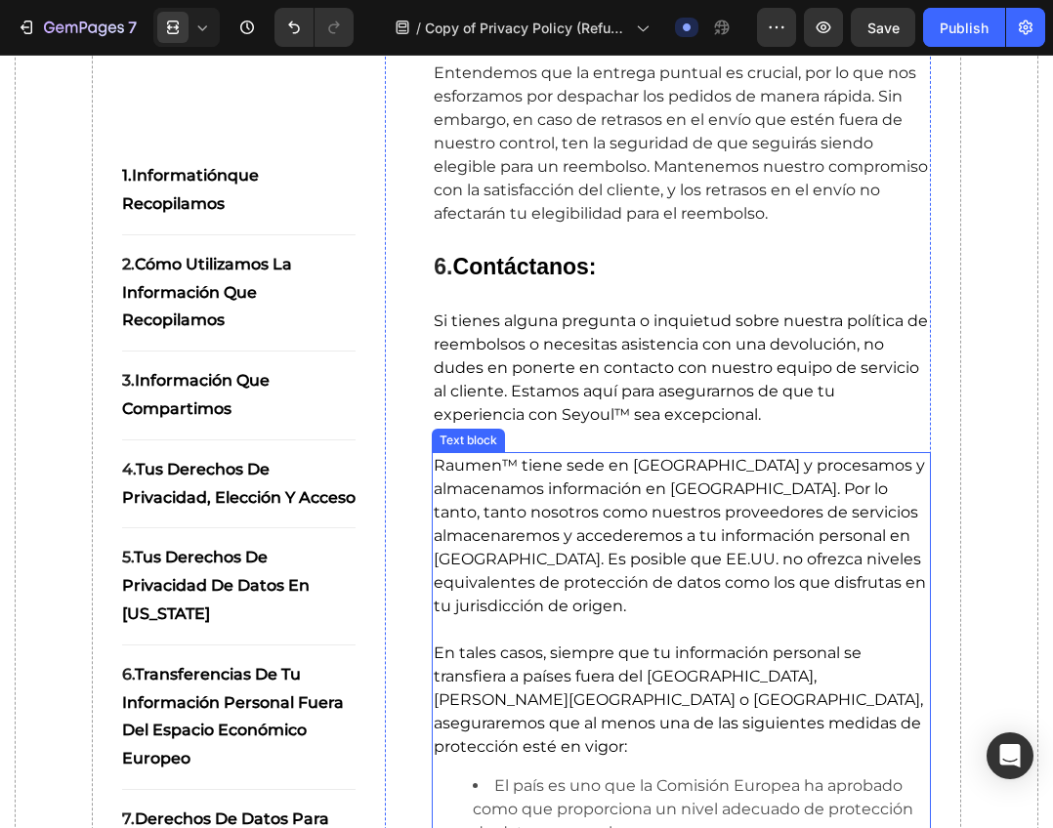
click at [535, 547] on p "Raumen™ tiene sede en los Estados Unidos y procesamos y almacenamos información…" at bounding box center [681, 536] width 495 height 164
click at [586, 437] on icon at bounding box center [585, 434] width 16 height 16
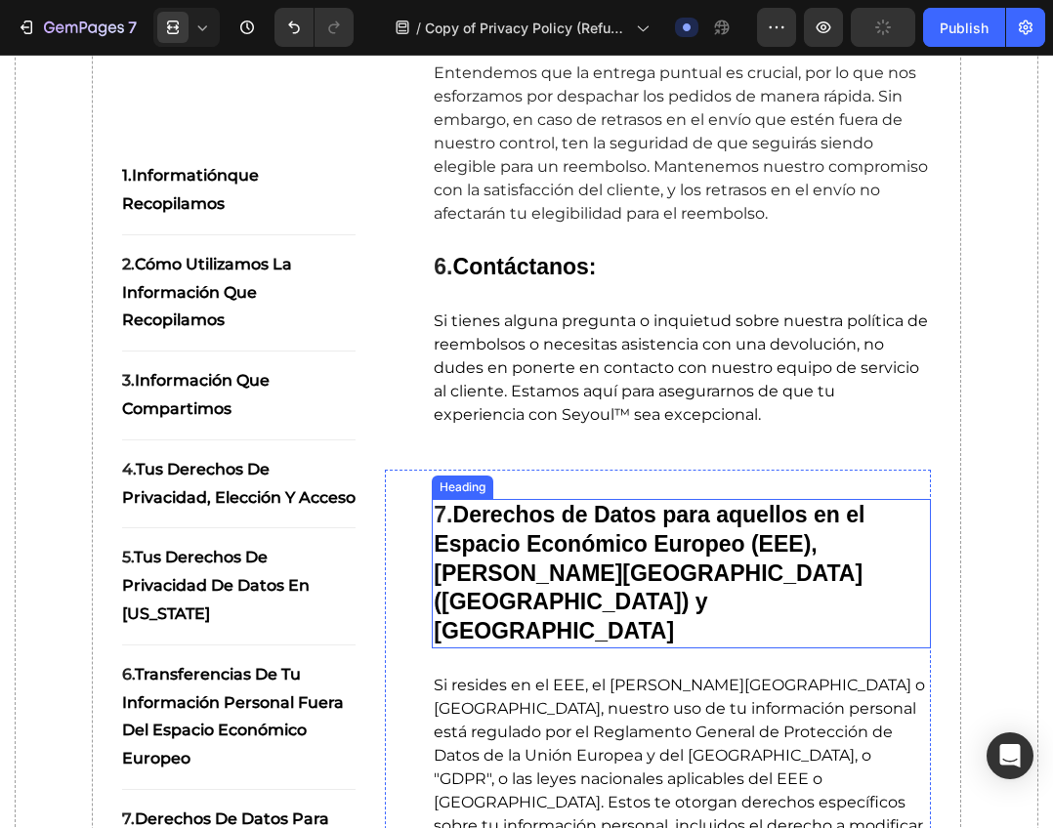
click at [570, 559] on h2 "7. Derechos de Datos para aquellos en el Espacio Económico Europeo (EEE), Reino…" at bounding box center [681, 574] width 499 height 150
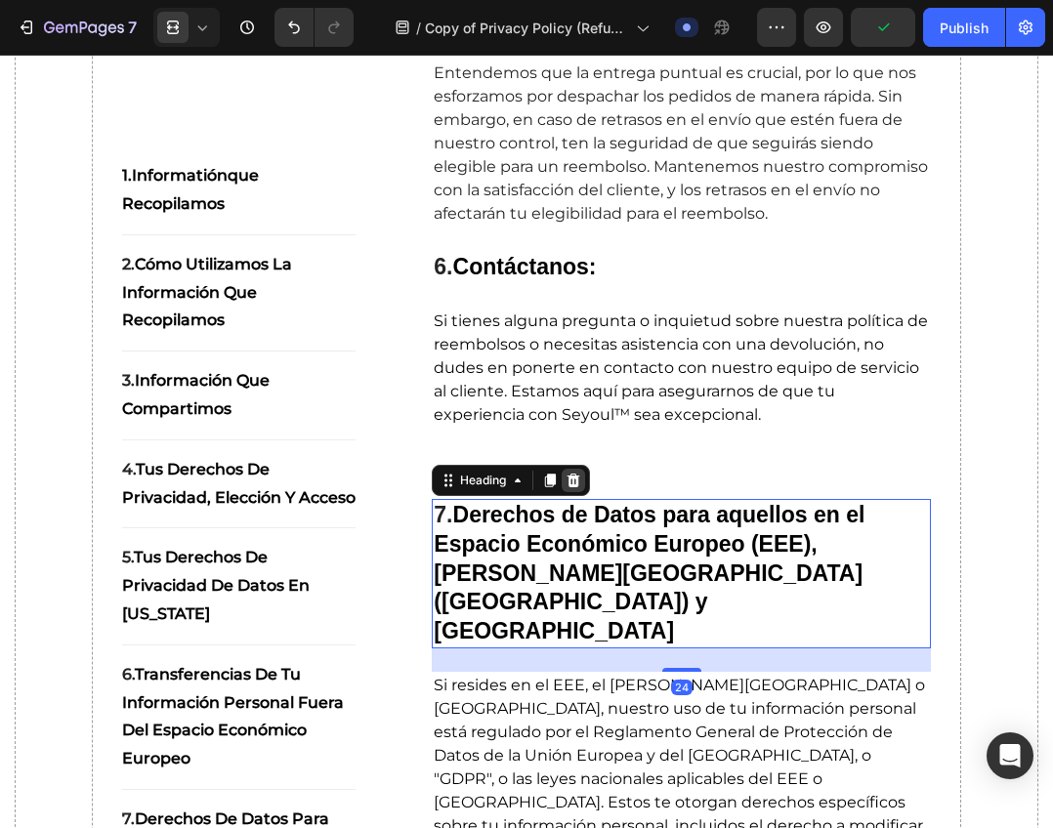
click at [579, 483] on div at bounding box center [572, 480] width 23 height 23
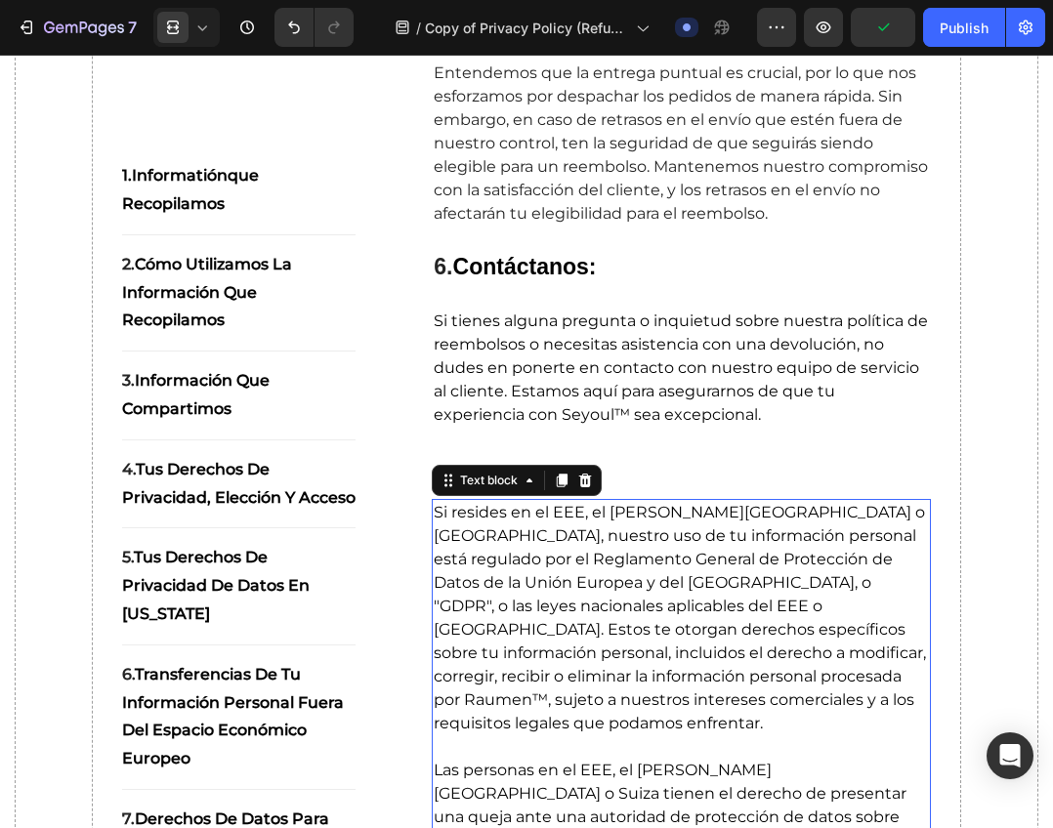
click at [558, 571] on p "Si resides en el EEE, el Reino Unido o Suiza, nuestro uso de tu información per…" at bounding box center [681, 618] width 495 height 234
click at [584, 490] on div at bounding box center [584, 480] width 23 height 23
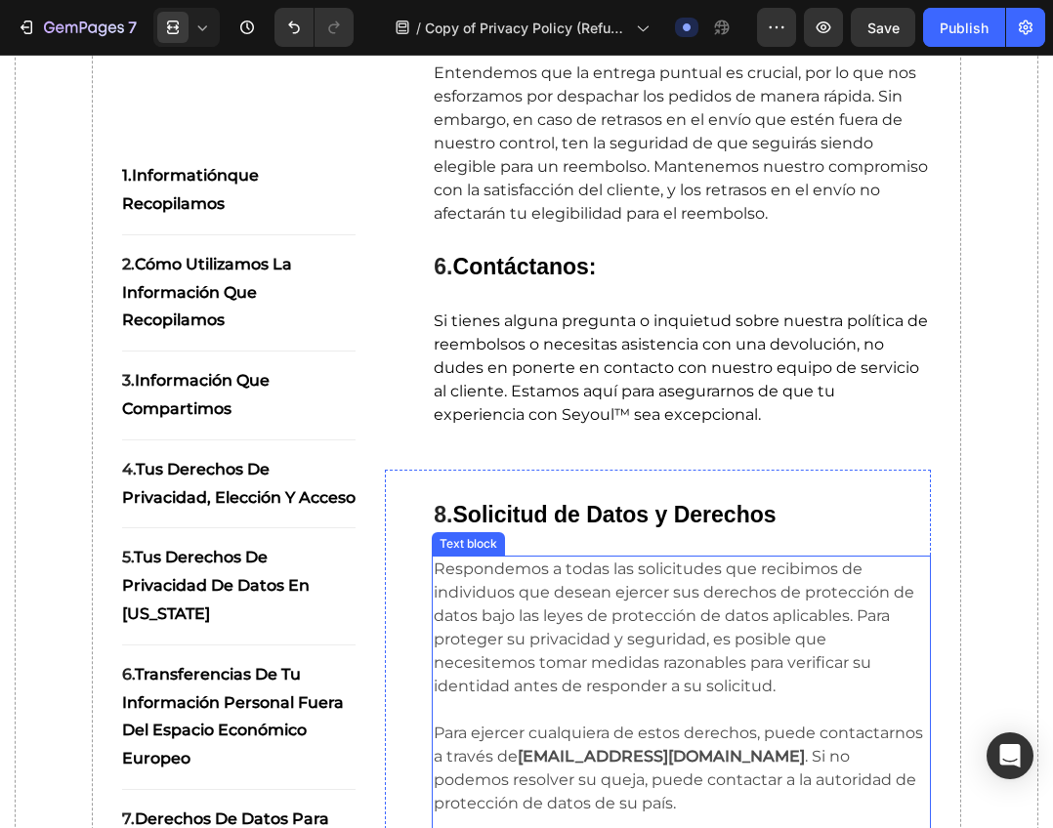
click at [572, 614] on p "Respondemos a todas las solicitudes que recibimos de individuos que desean ejer…" at bounding box center [681, 628] width 495 height 141
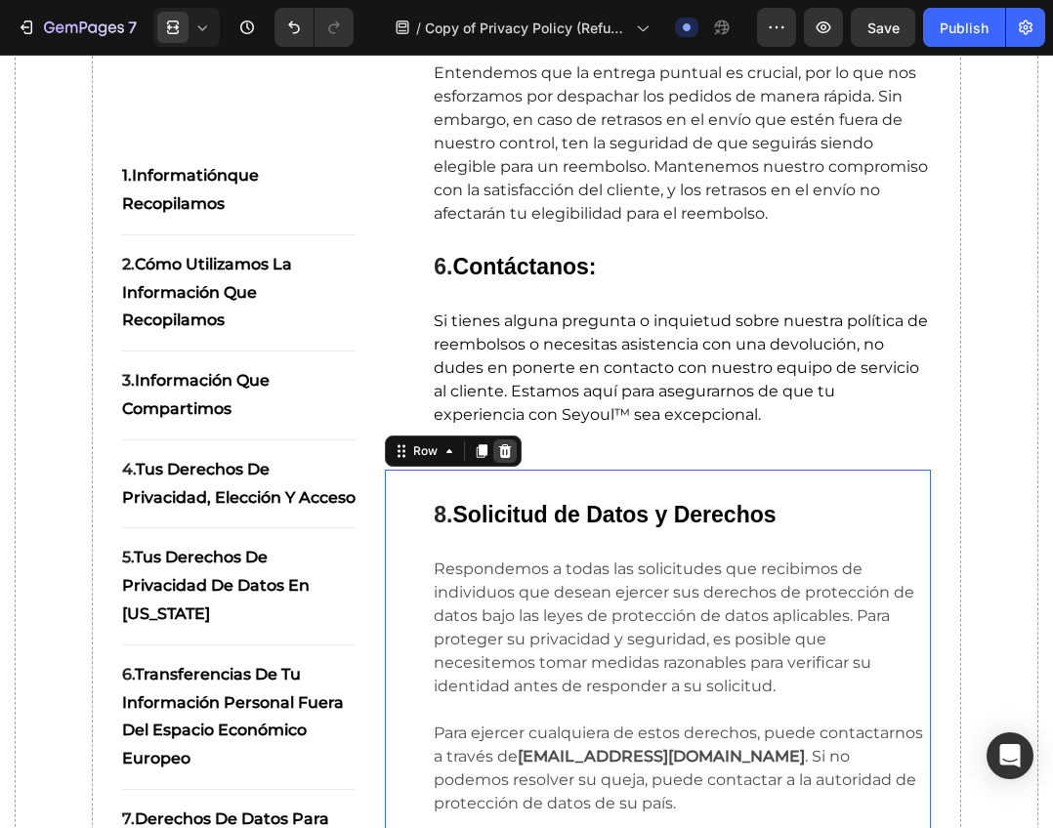
click at [504, 455] on icon at bounding box center [505, 451] width 13 height 14
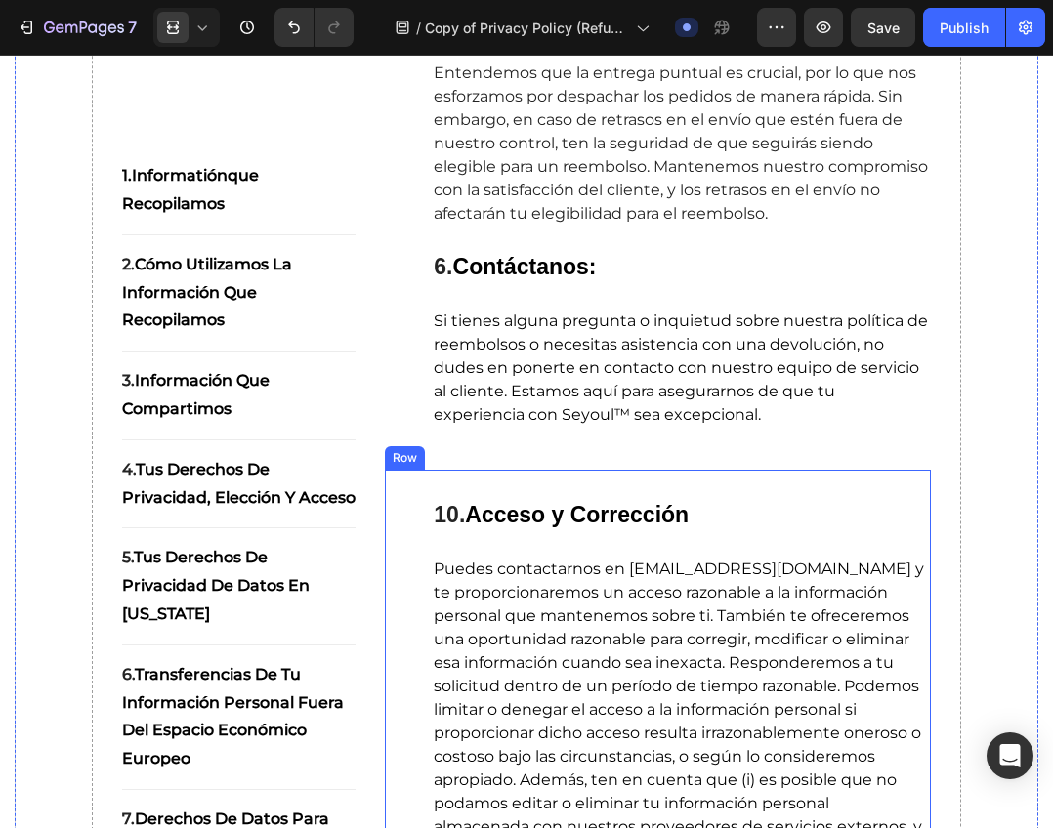
click at [506, 444] on icon at bounding box center [505, 451] width 16 height 16
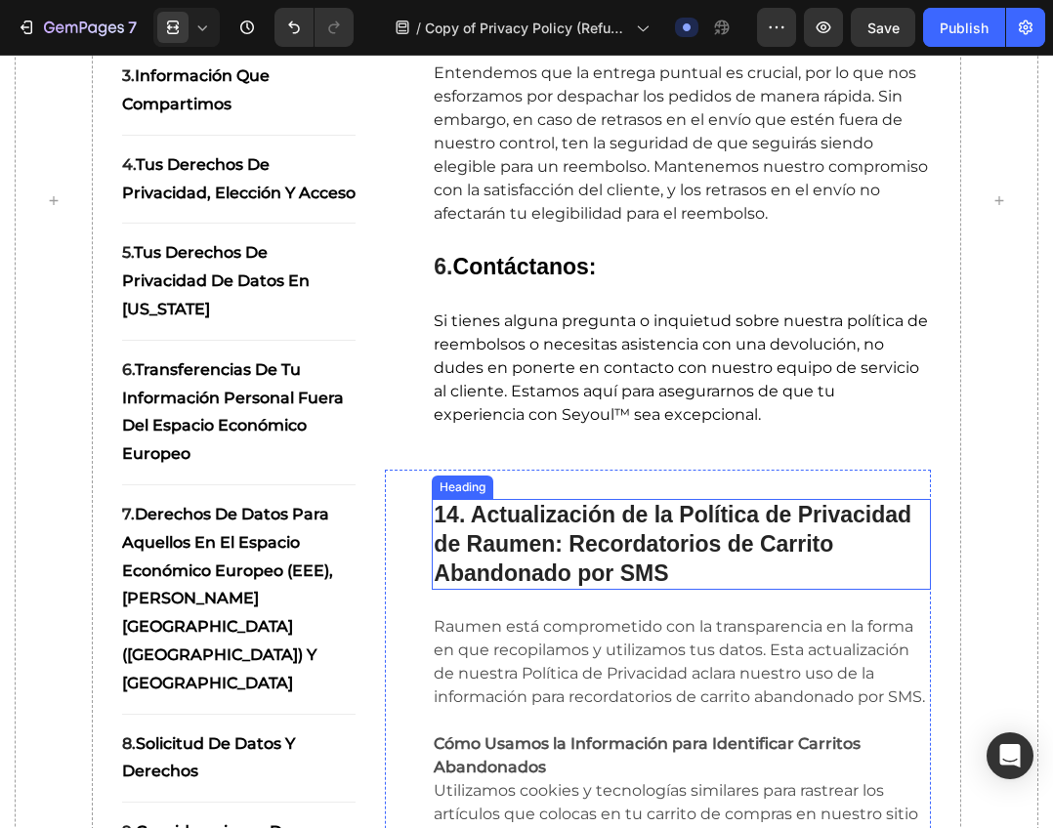
click at [567, 550] on strong "14. Actualización de la Política de Privacidad de Raumen: Recordatorios de Carr…" at bounding box center [672, 544] width 477 height 84
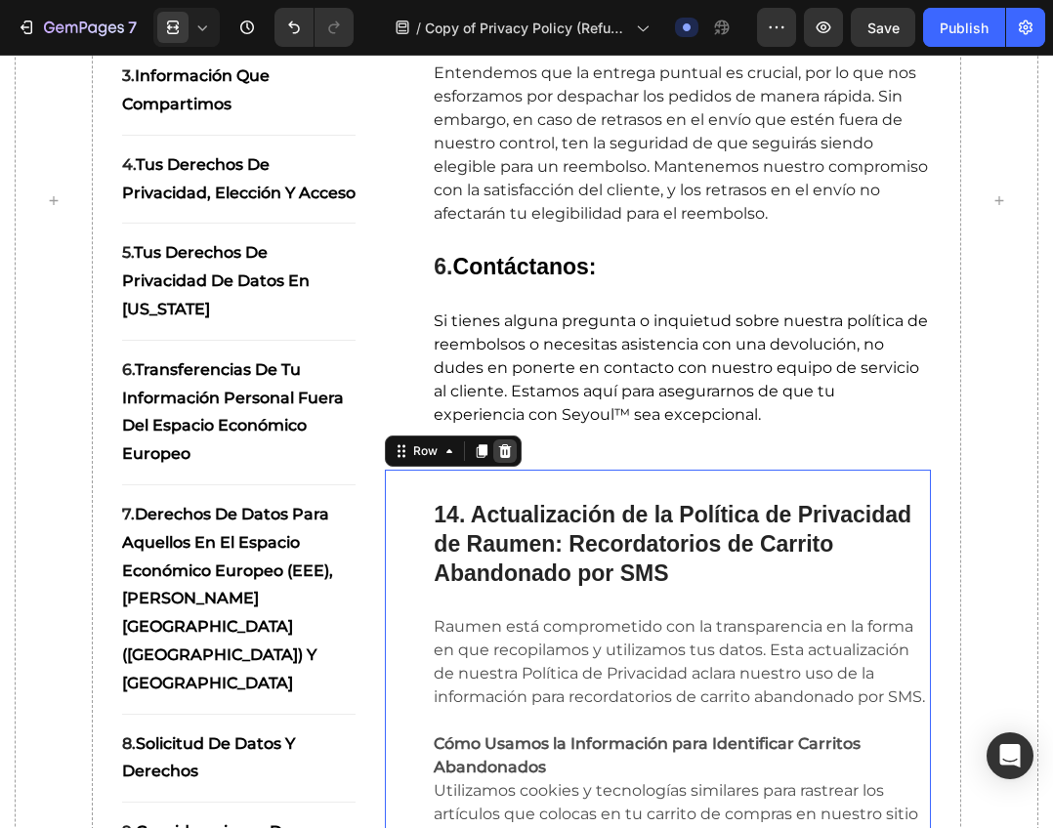
click at [506, 450] on icon at bounding box center [505, 451] width 16 height 16
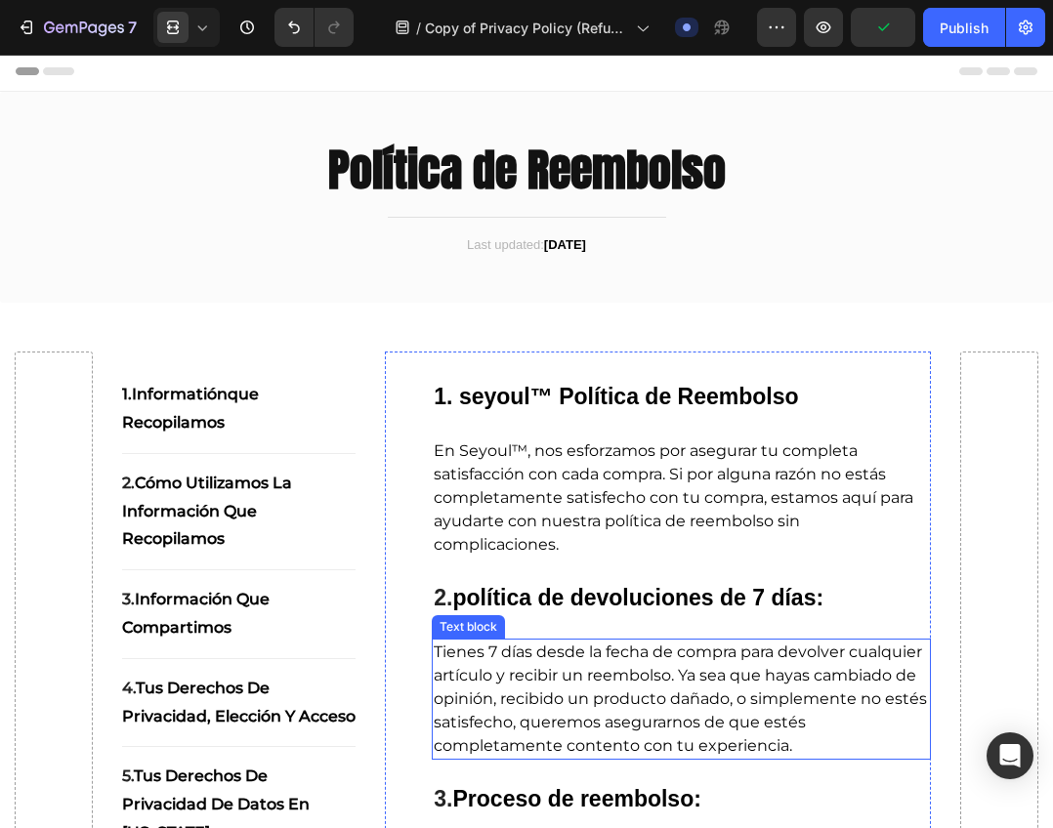
scroll to position [0, 0]
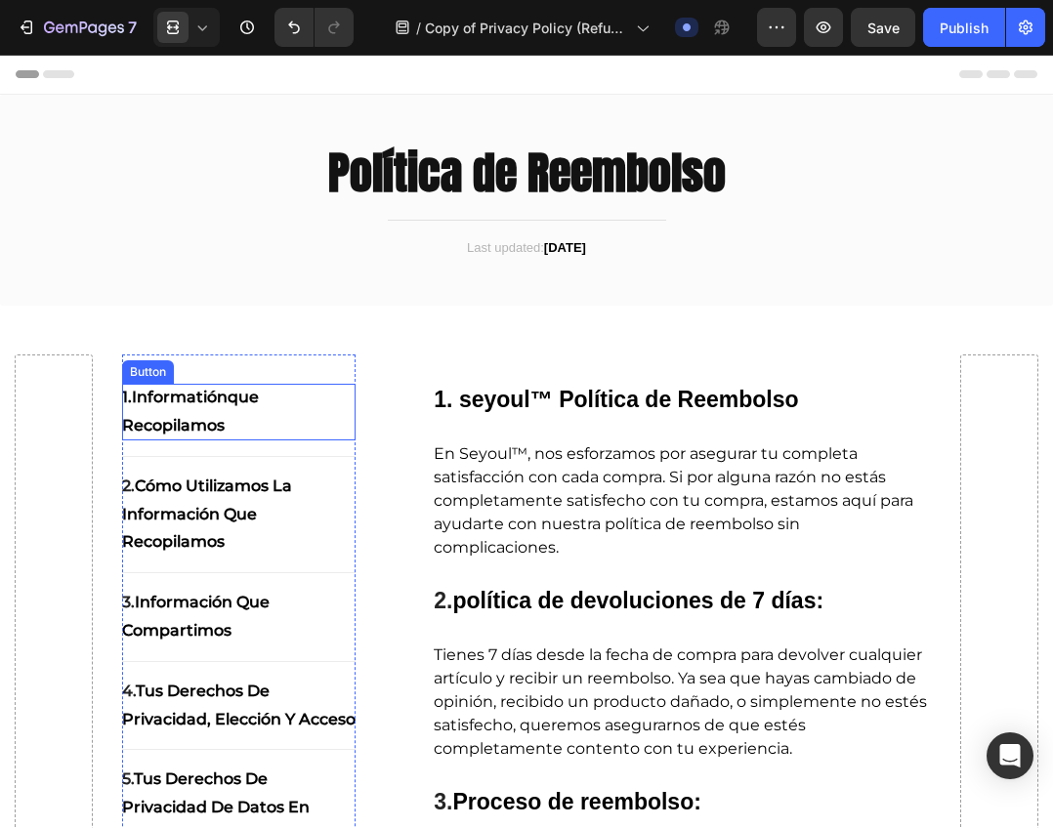
click at [155, 414] on p "1.Informatión que recopilamos" at bounding box center [239, 412] width 234 height 57
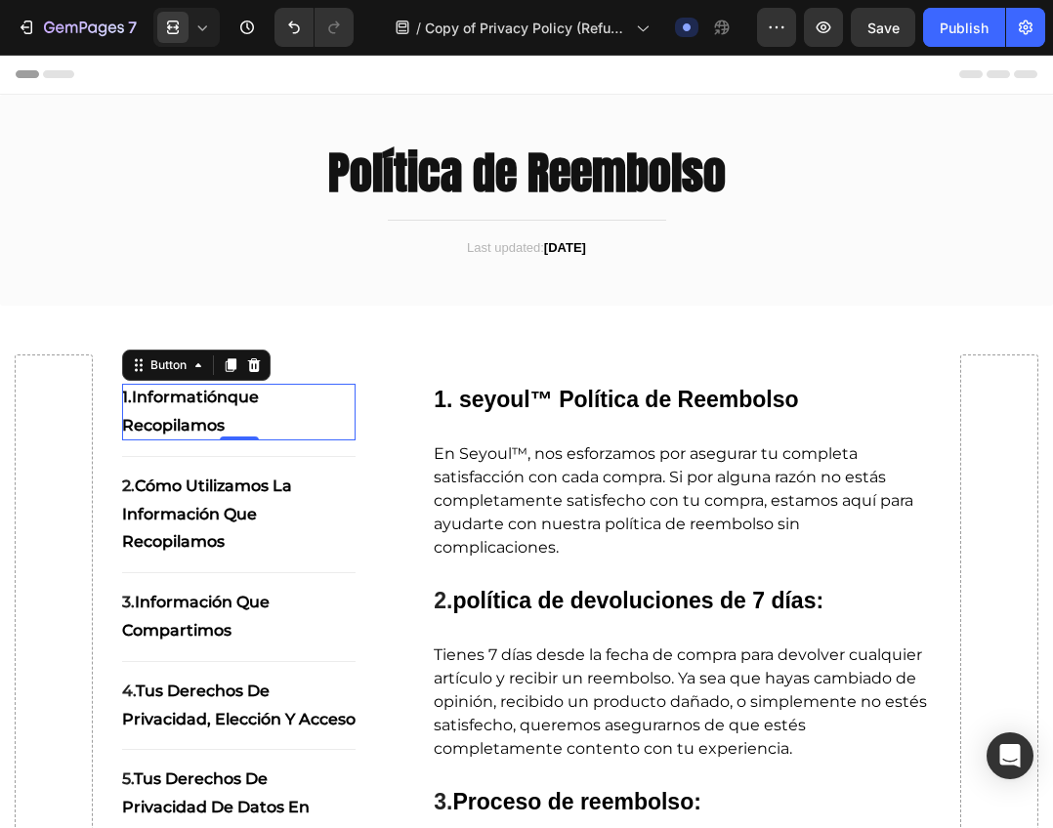
click at [155, 414] on p "1.Informatión que recopilamos" at bounding box center [239, 412] width 234 height 57
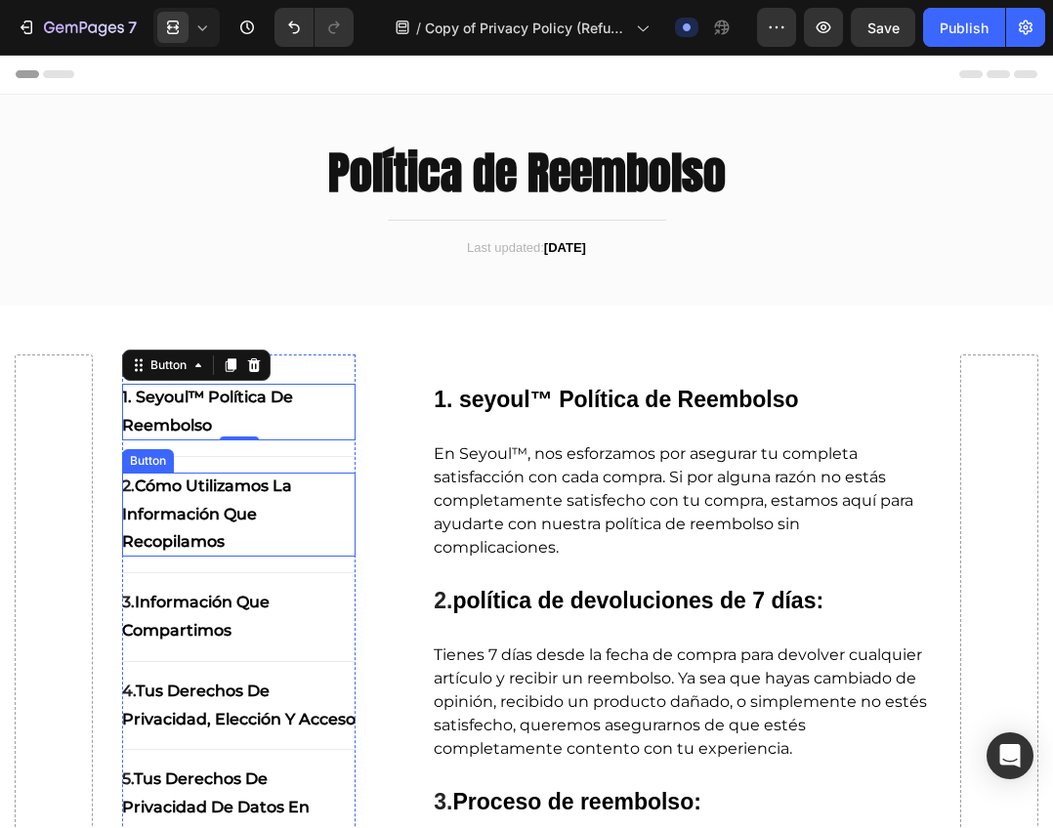
click at [209, 494] on strong "cómo utilizamos la información que recopilamos" at bounding box center [207, 513] width 170 height 75
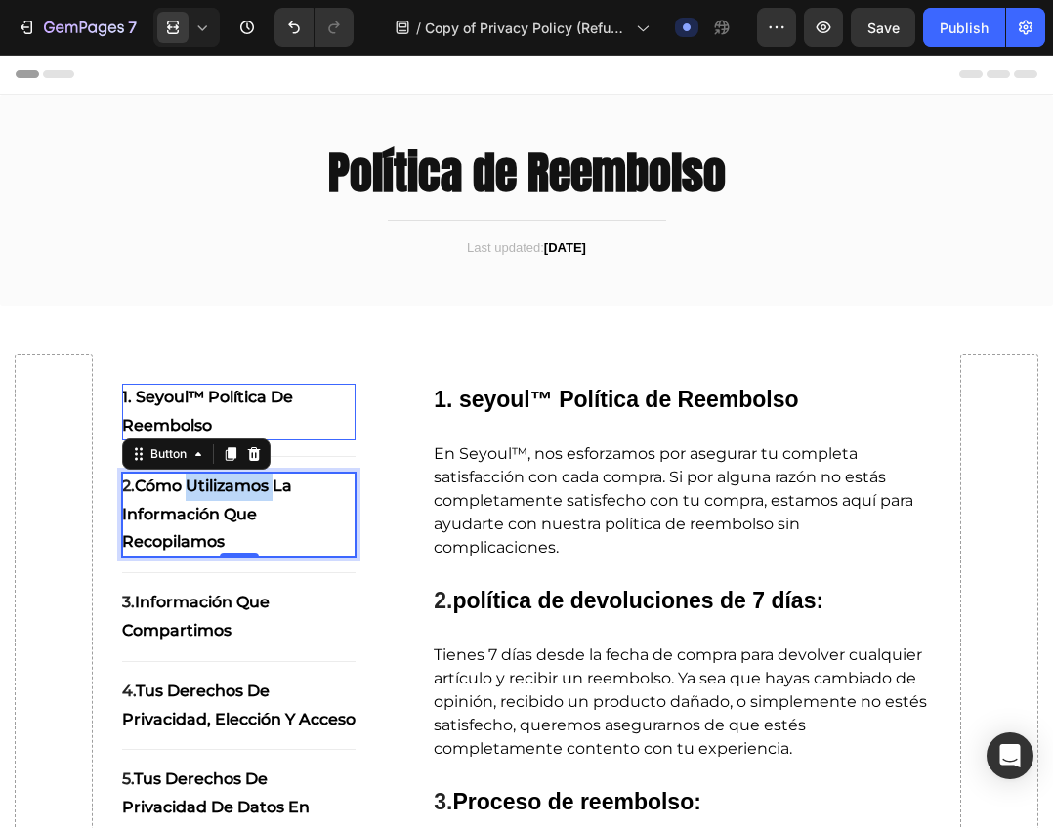
click at [209, 494] on strong "cómo utilizamos la información que recopilamos" at bounding box center [207, 513] width 170 height 75
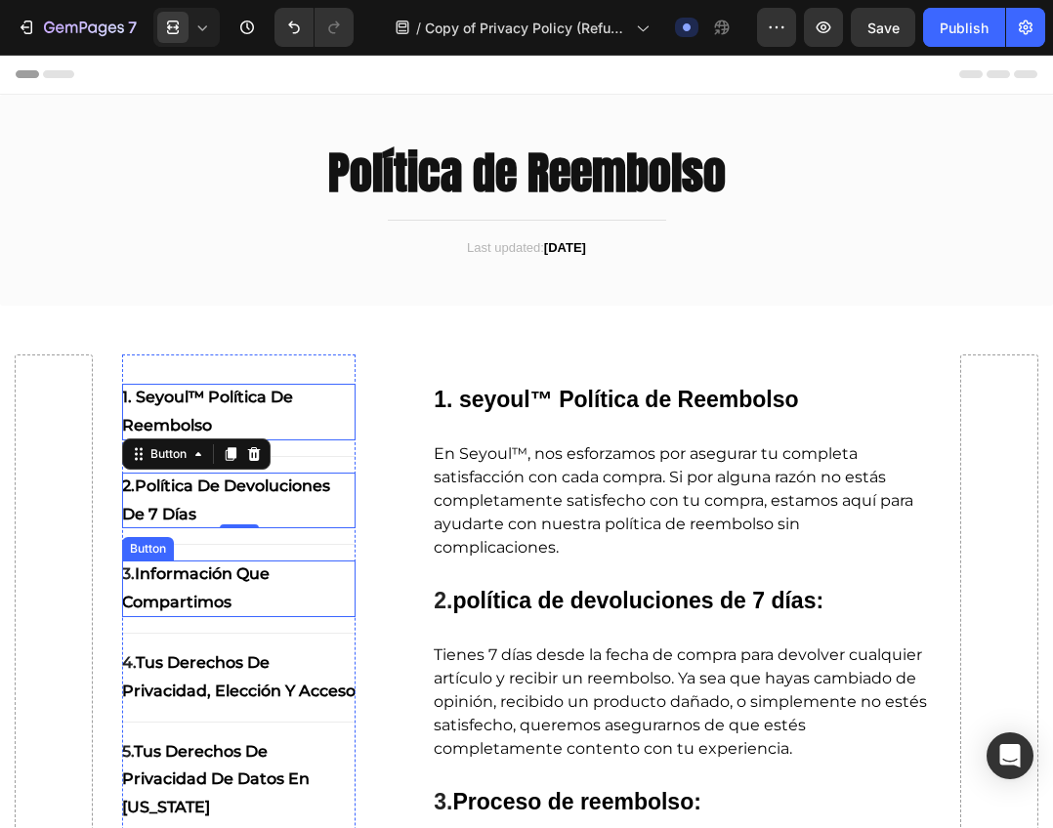
click at [194, 567] on strong "Información que Compartimos" at bounding box center [195, 587] width 147 height 47
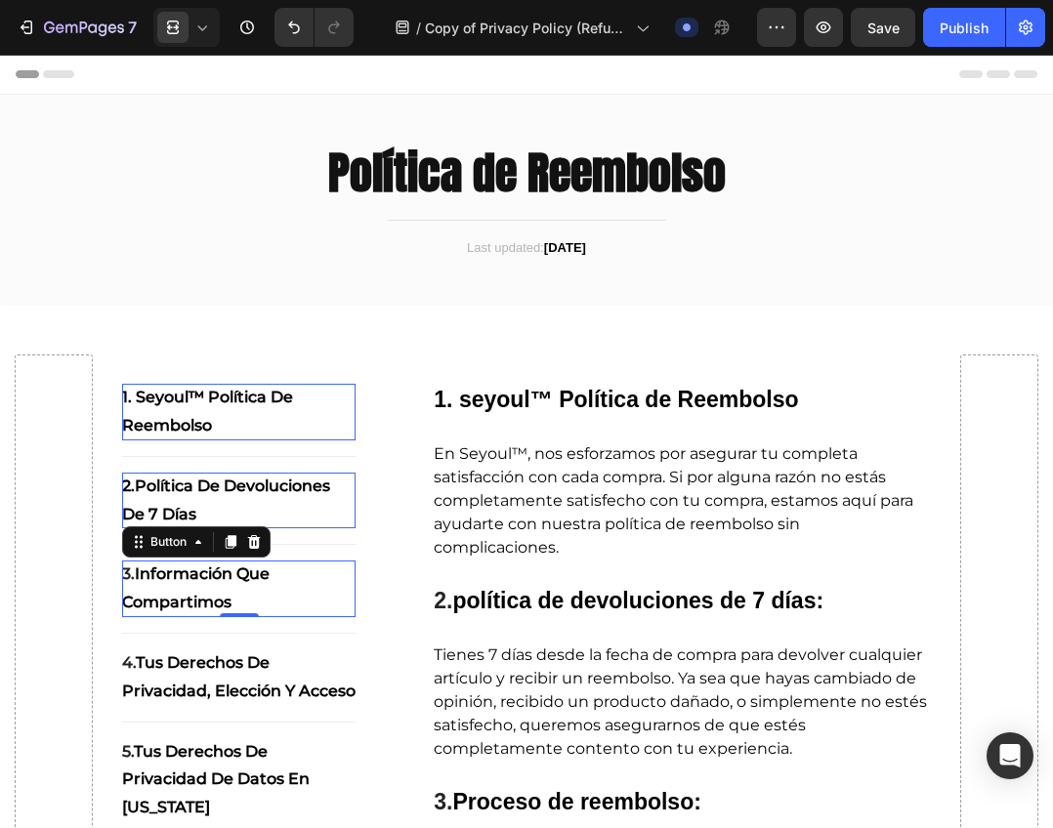
click at [194, 567] on strong "Información que Compartimos" at bounding box center [195, 587] width 147 height 47
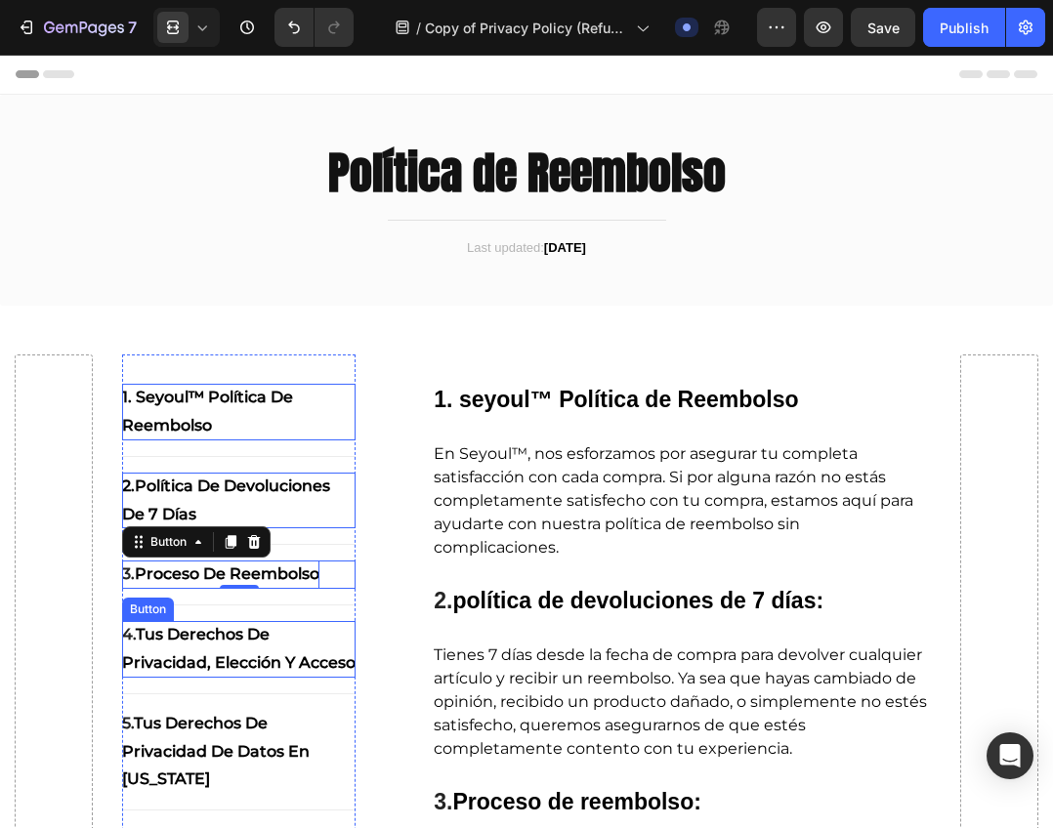
click at [206, 643] on strong "Tus Derechos de Privacidad, Elección y Acceso" at bounding box center [238, 648] width 233 height 47
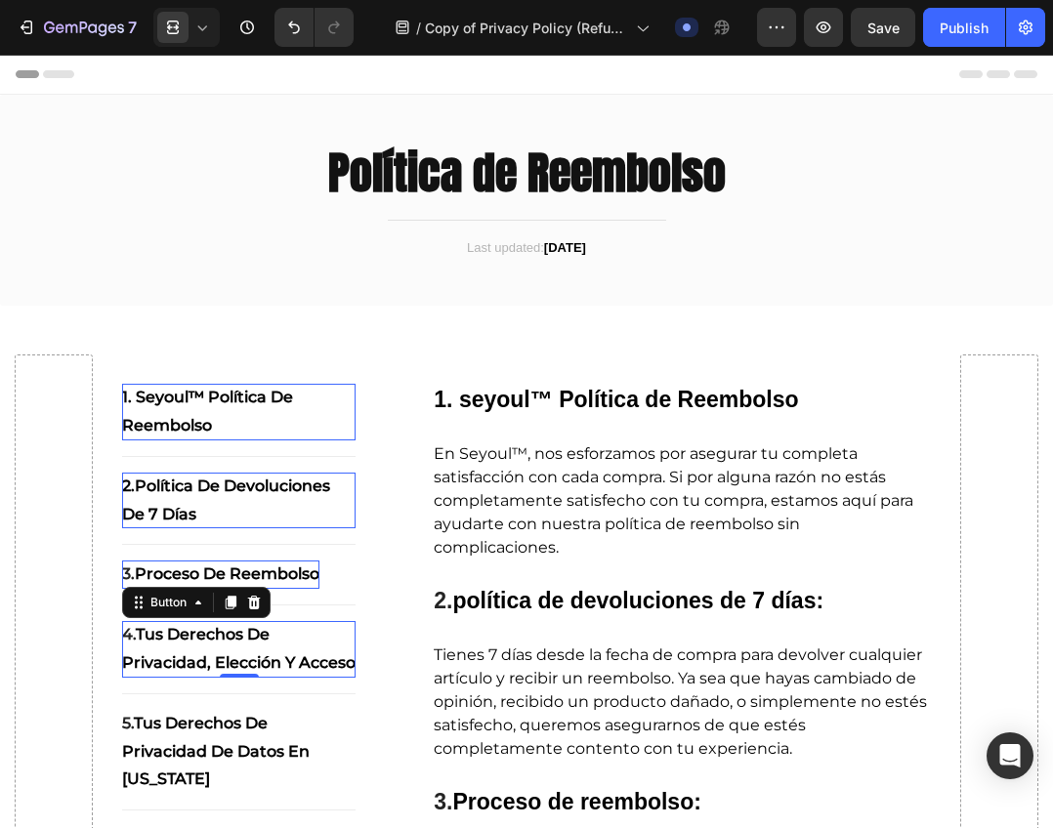
click at [206, 643] on strong "Tus Derechos de Privacidad, Elección y Acceso" at bounding box center [238, 648] width 233 height 47
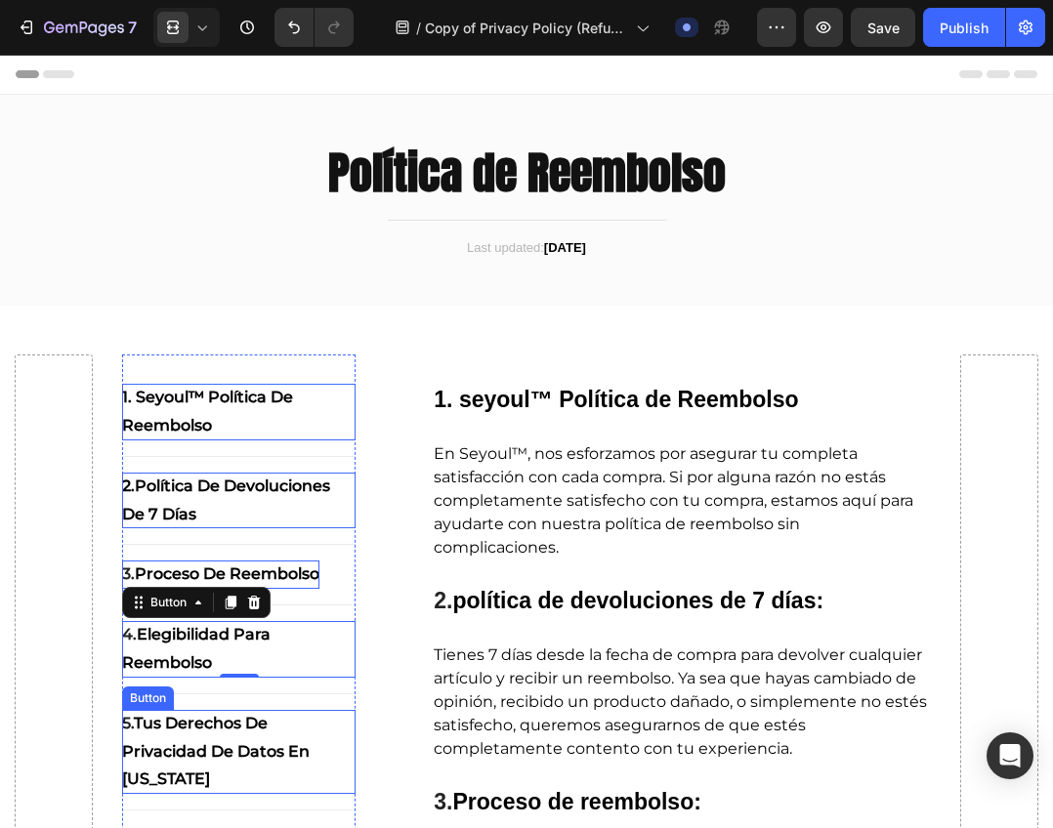
click at [218, 739] on p "5. tus derechos de privacidad de datos en california" at bounding box center [239, 752] width 234 height 84
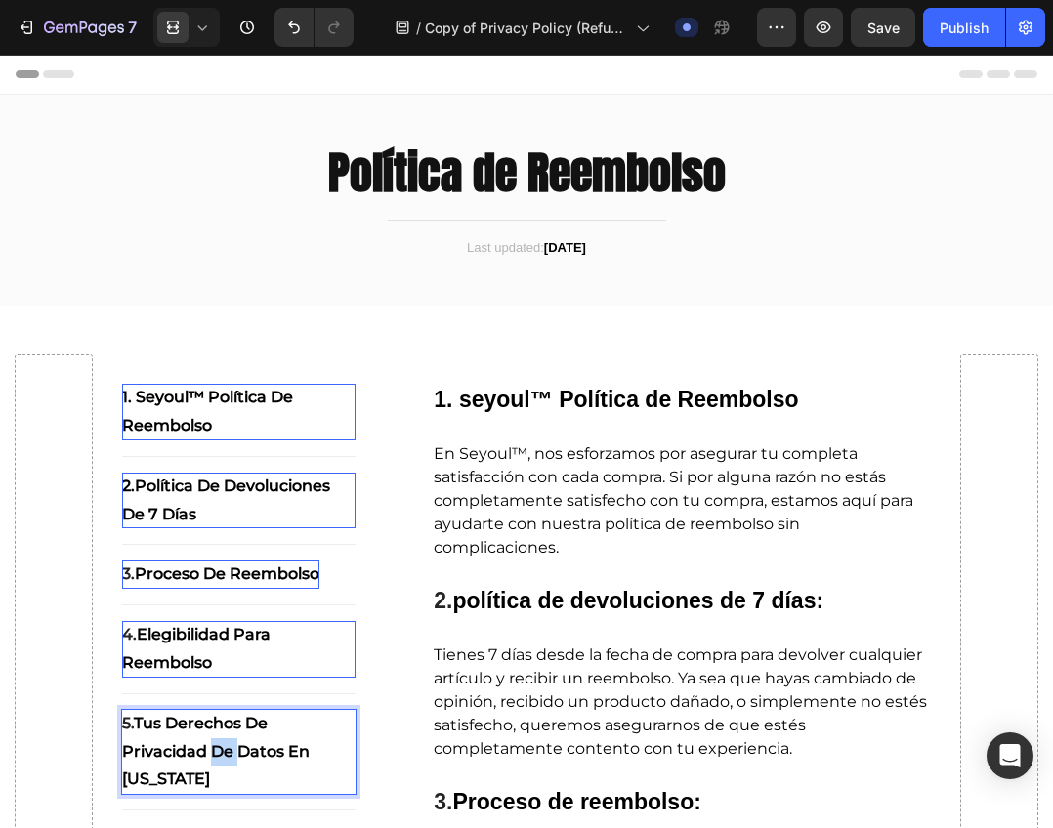
click at [218, 739] on p "5. tus derechos de privacidad de datos en california" at bounding box center [239, 752] width 234 height 84
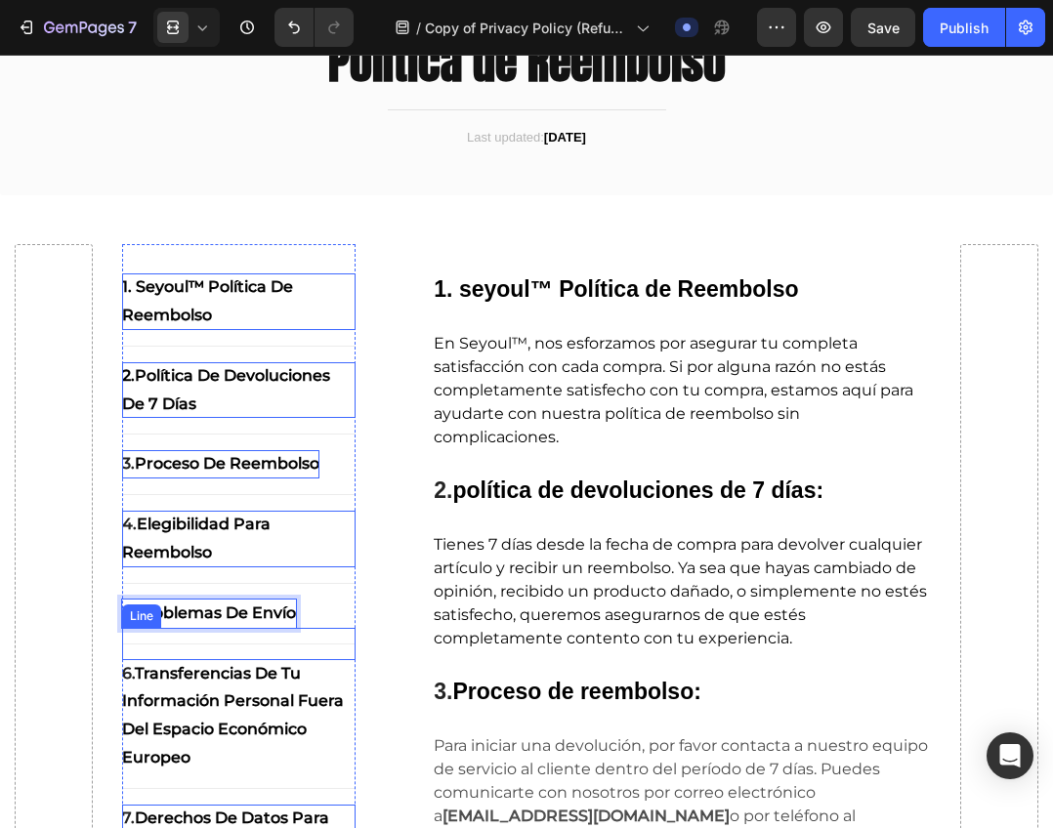
scroll to position [195, 0]
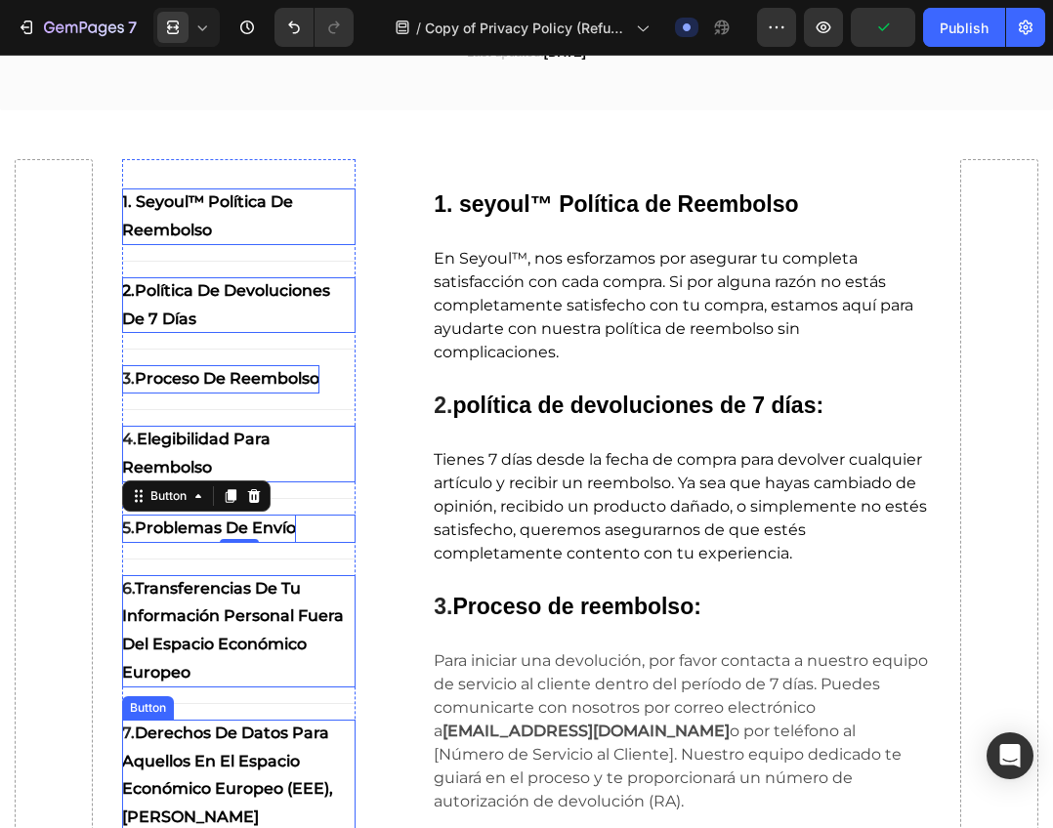
click at [194, 627] on p "6. Transferencias de tu Información Personal Fuera del Espacio Económico Europeo" at bounding box center [239, 631] width 234 height 112
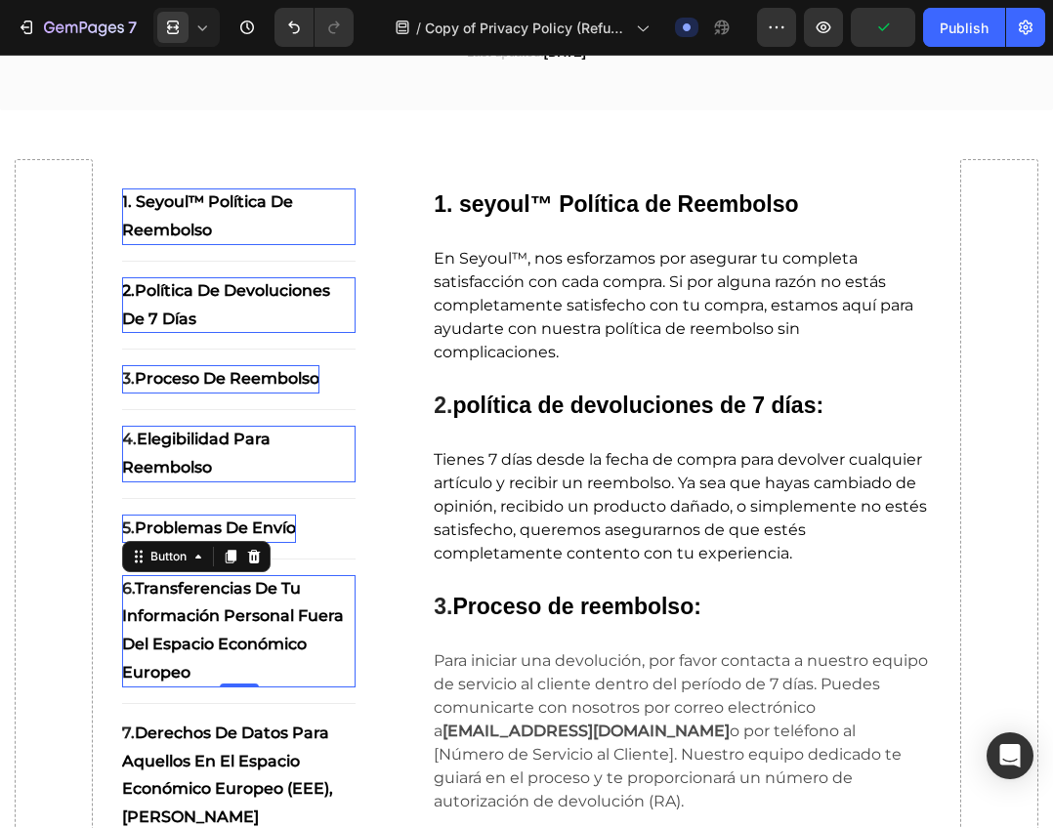
click at [194, 627] on p "6. Transferencias de tu Información Personal Fuera del Espacio Económico Europeo" at bounding box center [239, 631] width 234 height 112
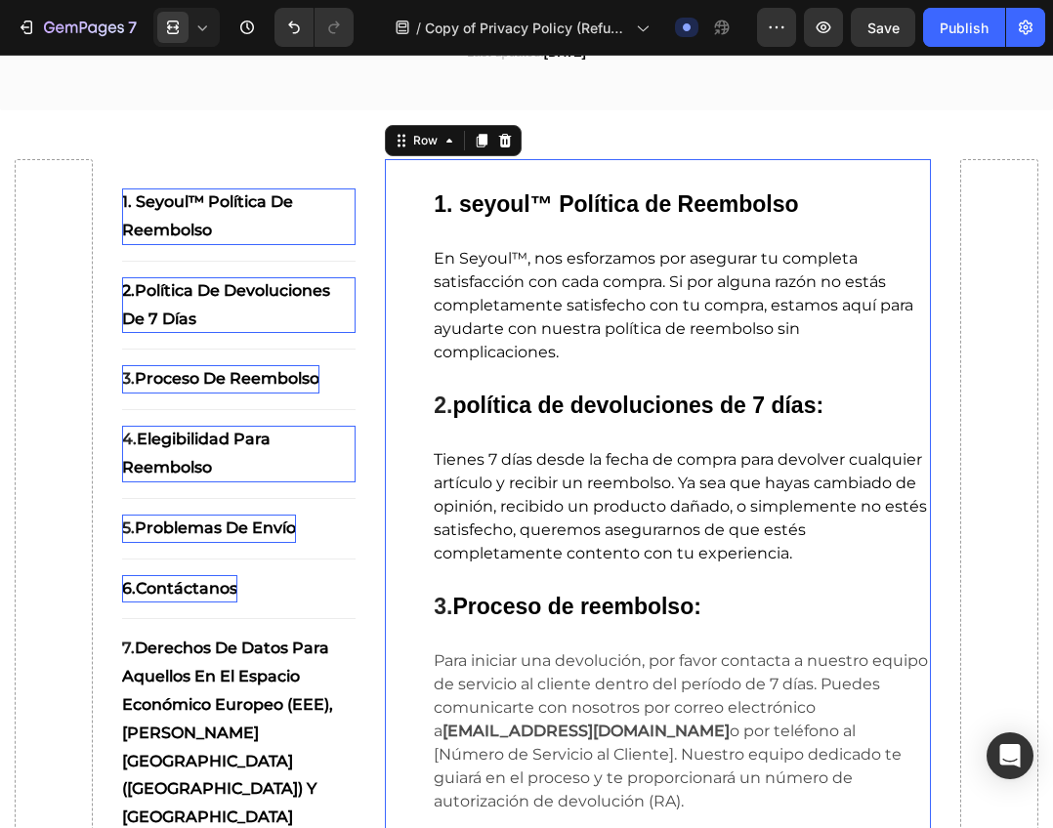
click at [405, 738] on div "⁠⁠⁠⁠⁠⁠⁠ 1. seyoul™ Política de Reembolso Heading En Seyoul™, nos esforzamos por…" at bounding box center [658, 706] width 546 height 1094
click at [296, 682] on strong "Derechos de Datos para aquellos en el Espacio Económico Europeo (EEE), Reino Un…" at bounding box center [227, 732] width 211 height 187
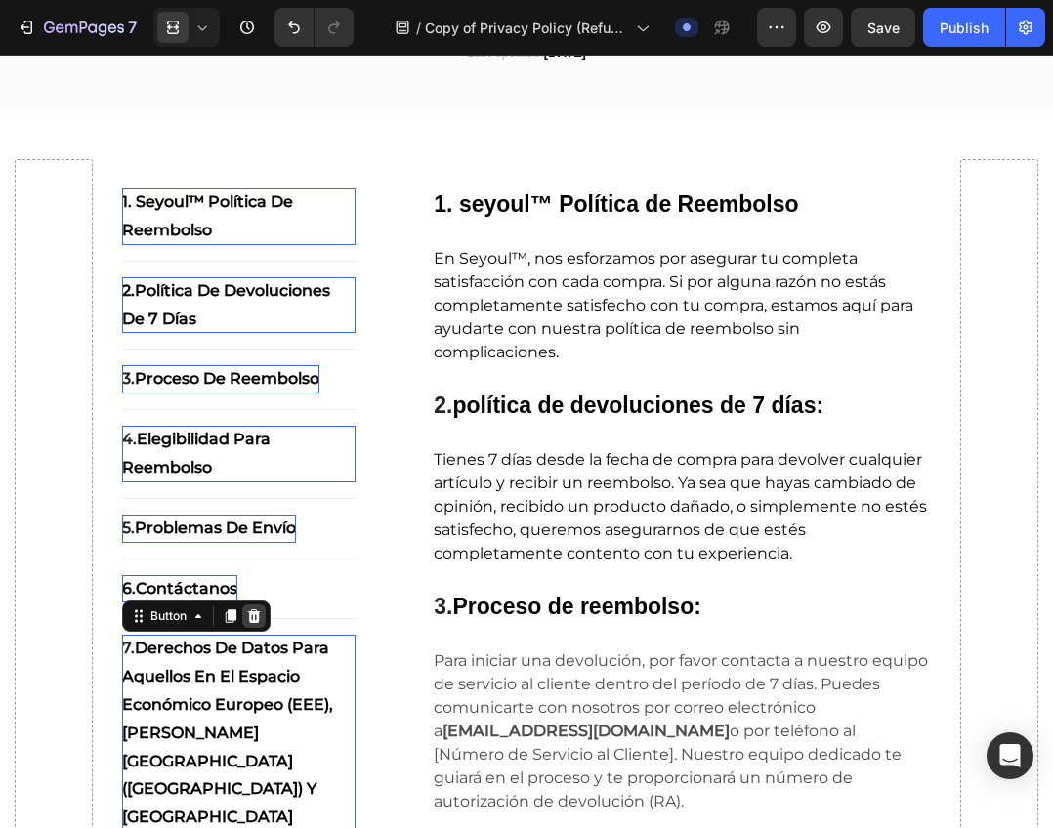
click at [258, 620] on icon at bounding box center [253, 616] width 13 height 14
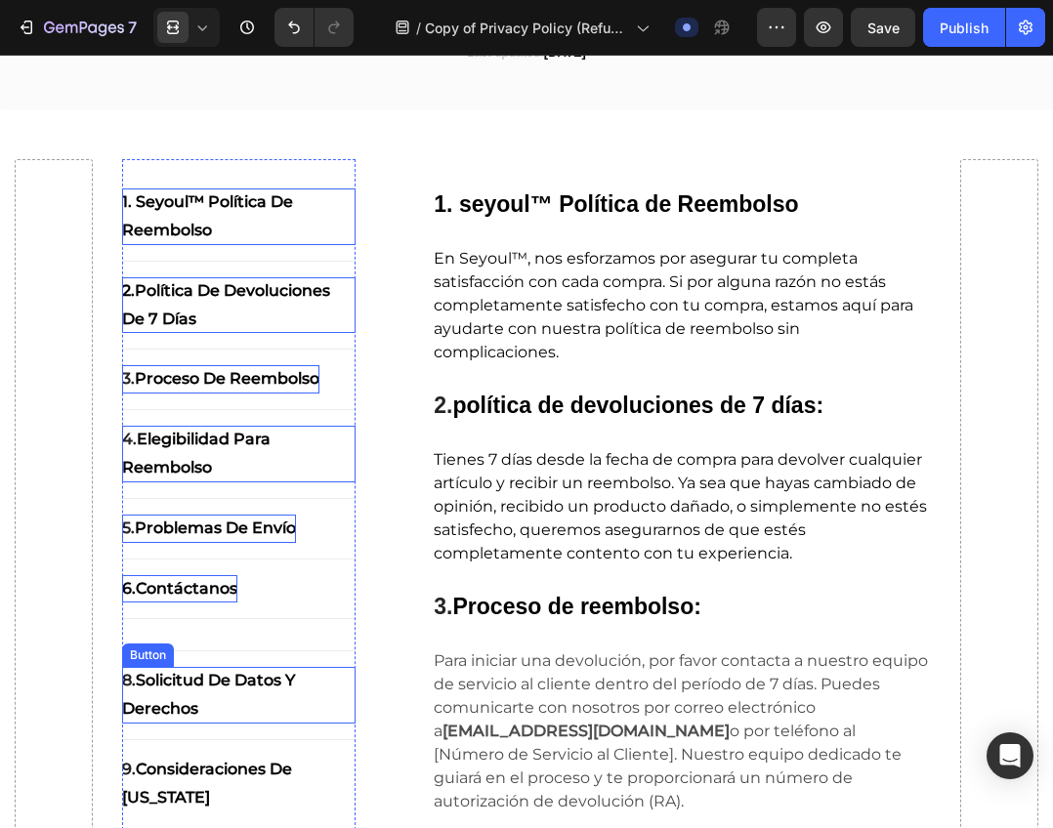
click at [273, 686] on strong "Solicitud de Datos y Derechos" at bounding box center [208, 694] width 173 height 47
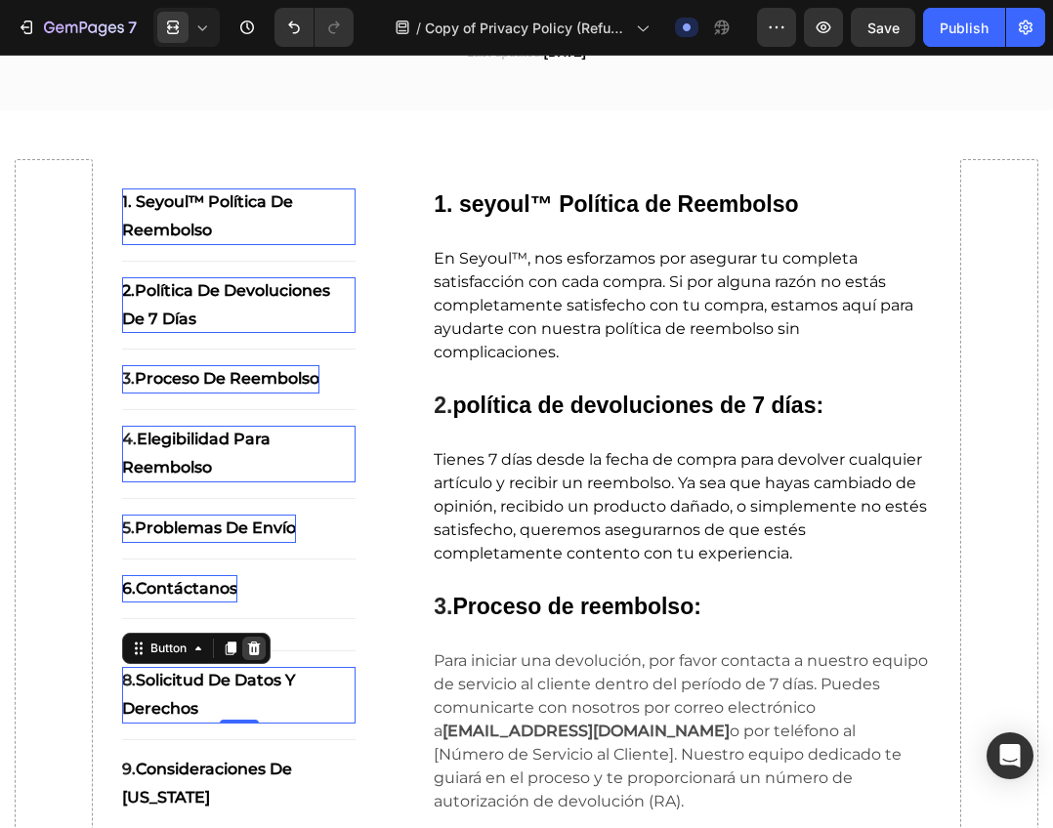
click at [257, 645] on icon at bounding box center [253, 649] width 13 height 14
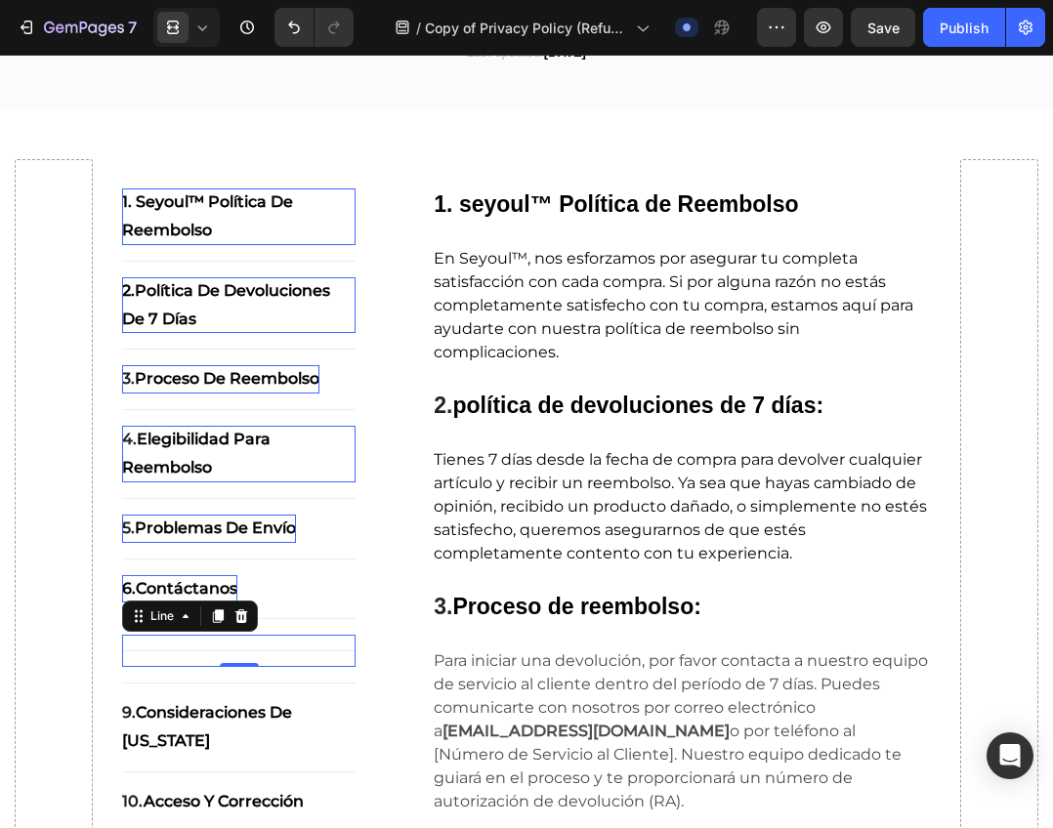
click at [252, 656] on div "Title Line 0" at bounding box center [239, 651] width 234 height 32
click at [242, 621] on icon at bounding box center [240, 616] width 13 height 14
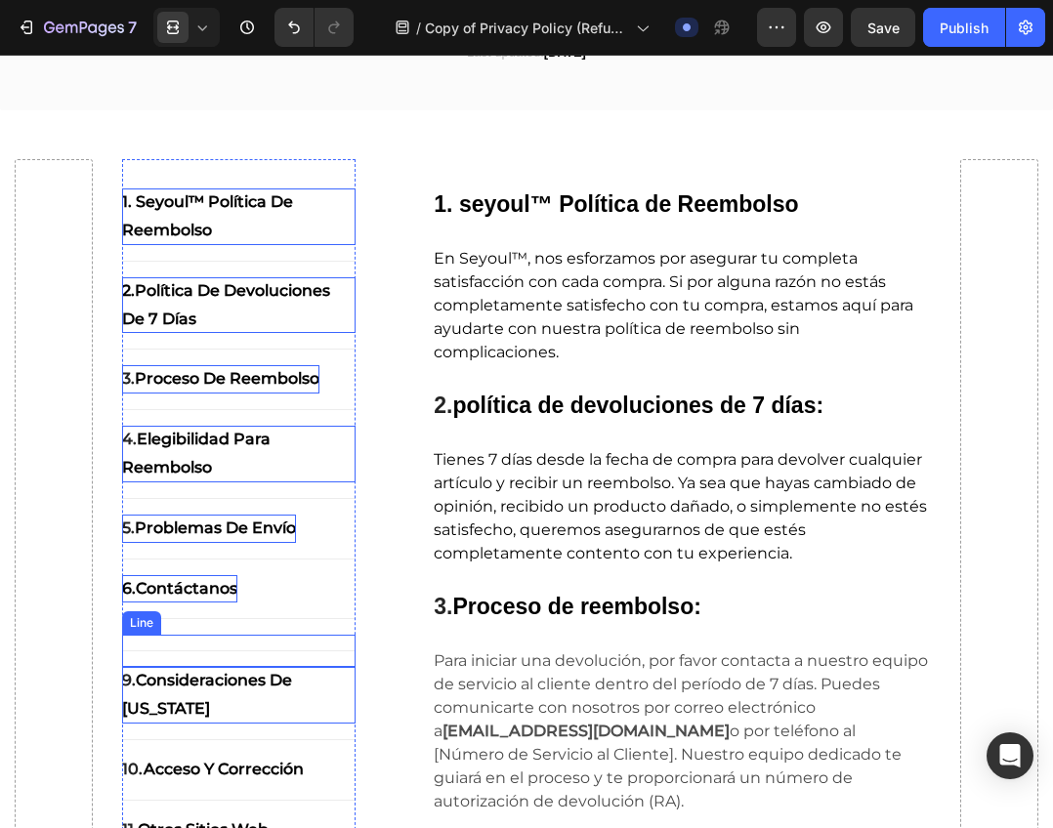
click at [229, 695] on p "9. Consideraciones de Nevada" at bounding box center [239, 695] width 234 height 57
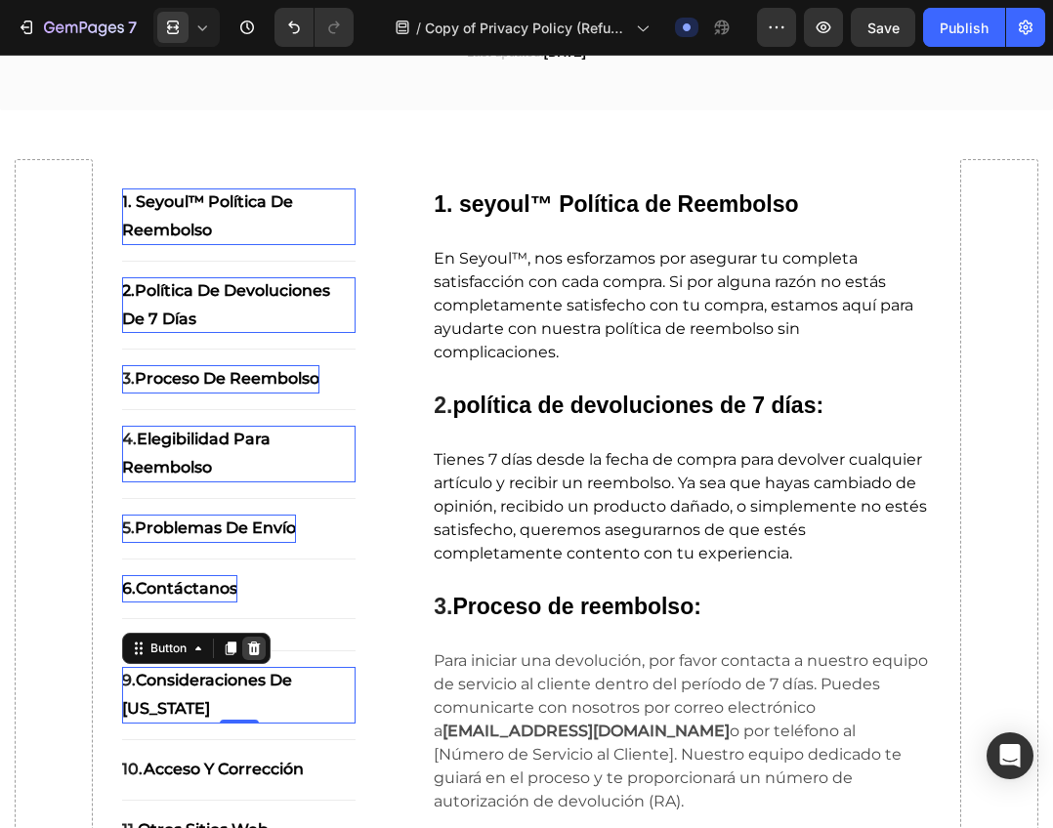
click at [256, 643] on icon at bounding box center [253, 649] width 13 height 14
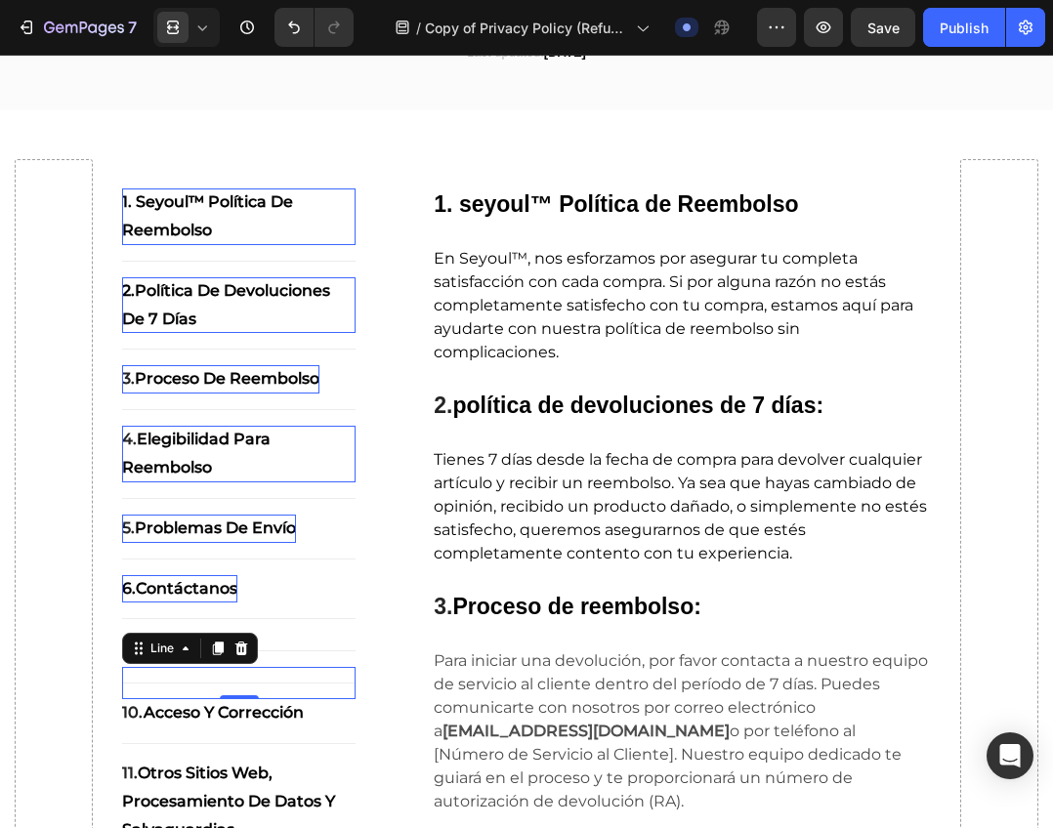
click at [233, 695] on div "Title Line 0" at bounding box center [239, 683] width 234 height 32
click at [244, 656] on icon at bounding box center [241, 649] width 16 height 16
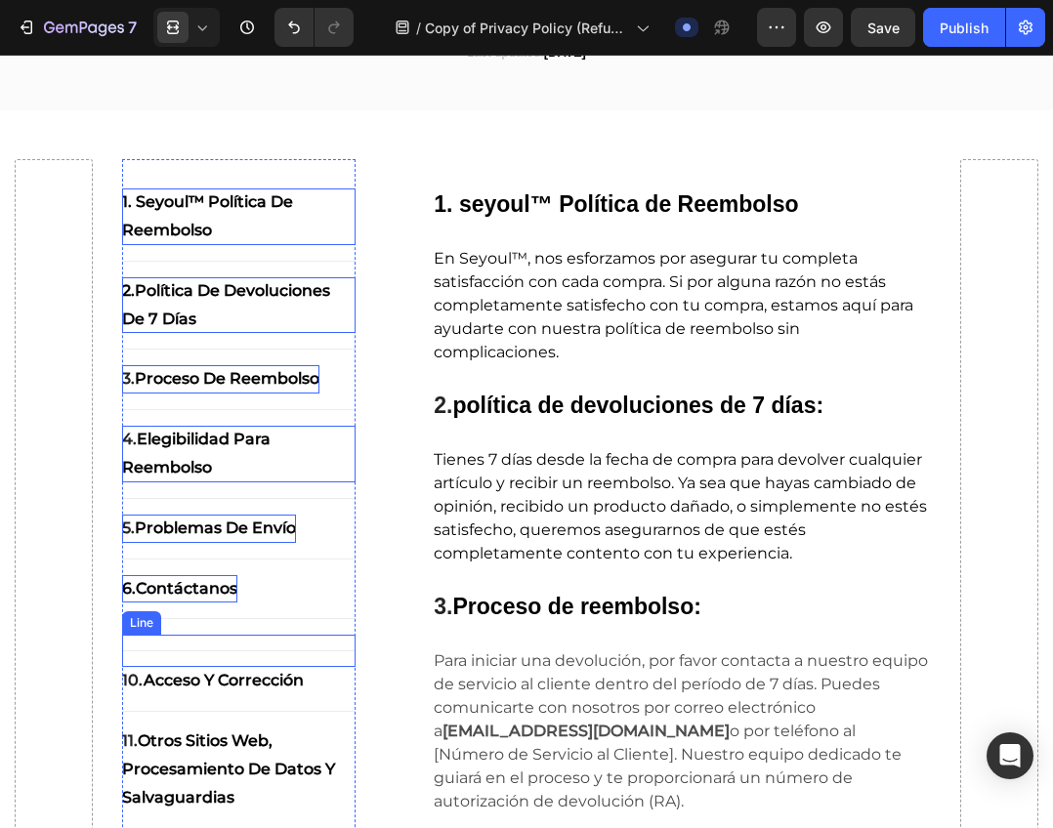
click at [234, 722] on div "Title Line" at bounding box center [239, 711] width 234 height 32
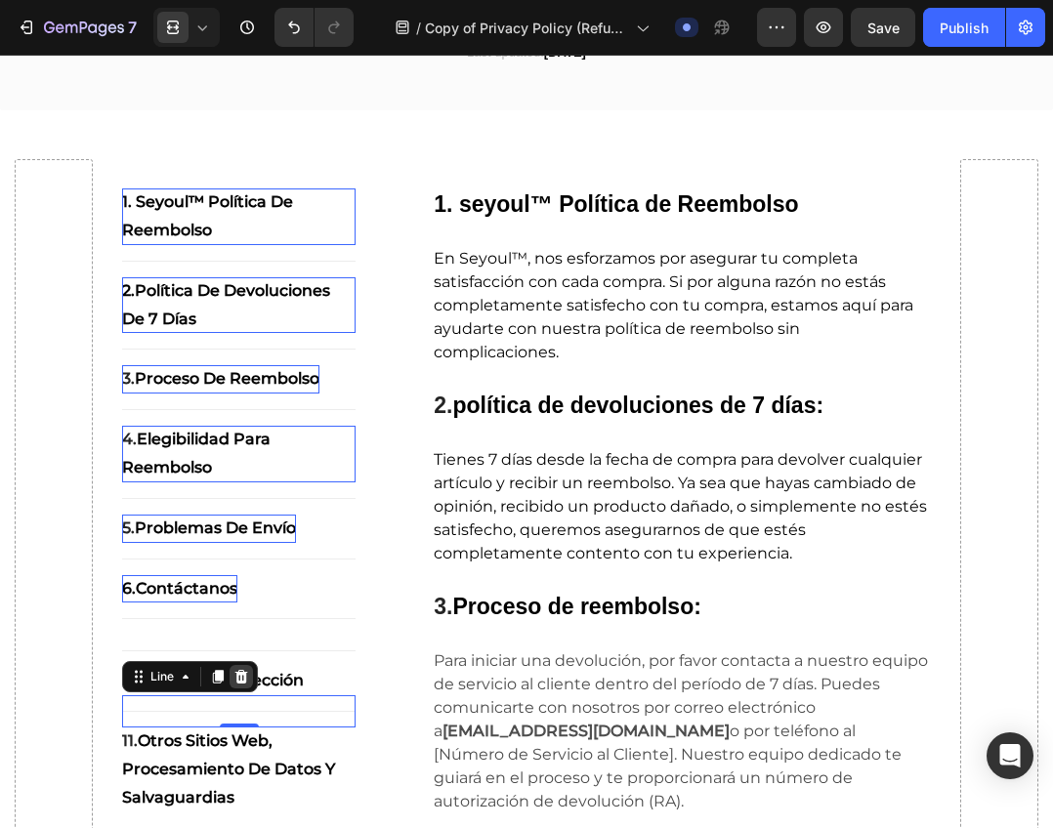
click at [244, 678] on icon at bounding box center [240, 677] width 13 height 14
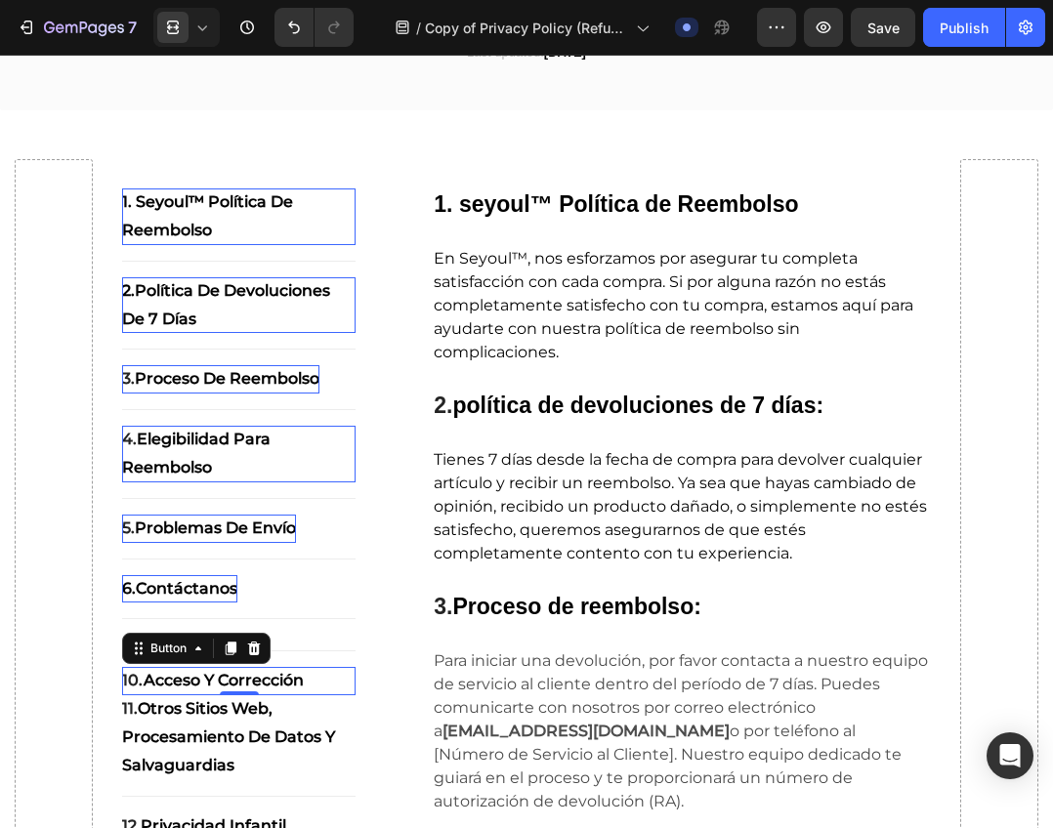
click at [244, 678] on strong "acceso y corrección" at bounding box center [224, 680] width 160 height 19
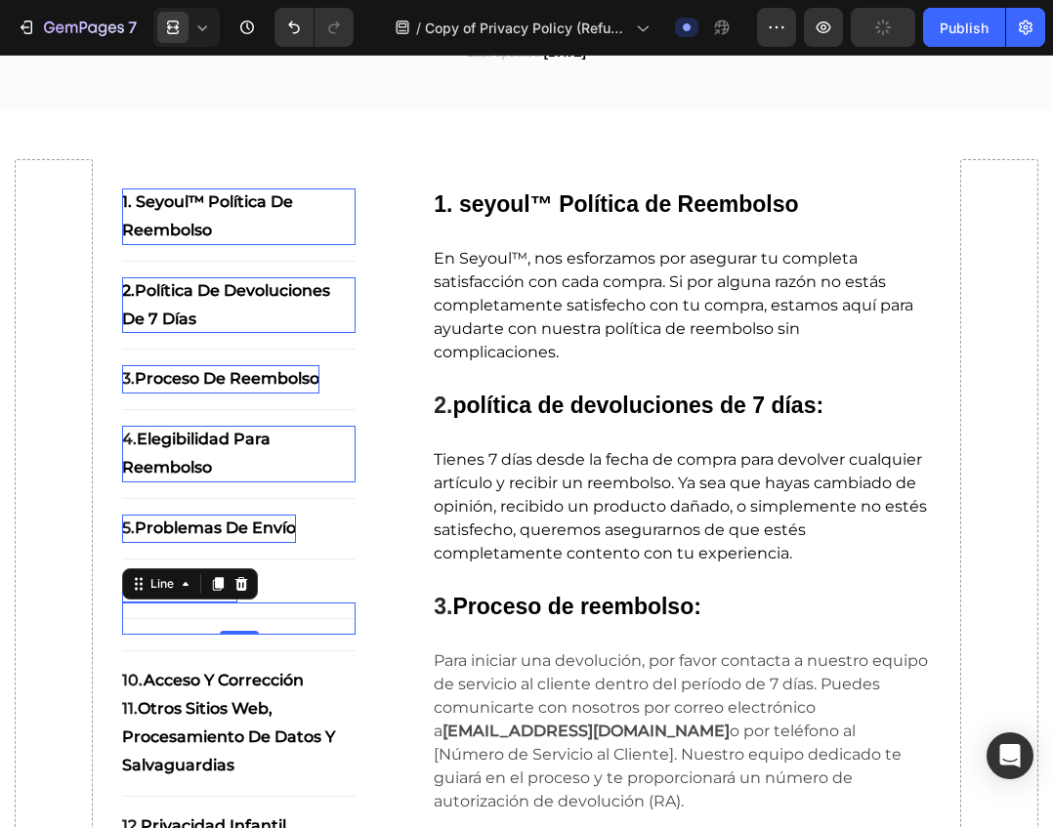
click at [244, 632] on div "Title Line 0" at bounding box center [239, 618] width 234 height 32
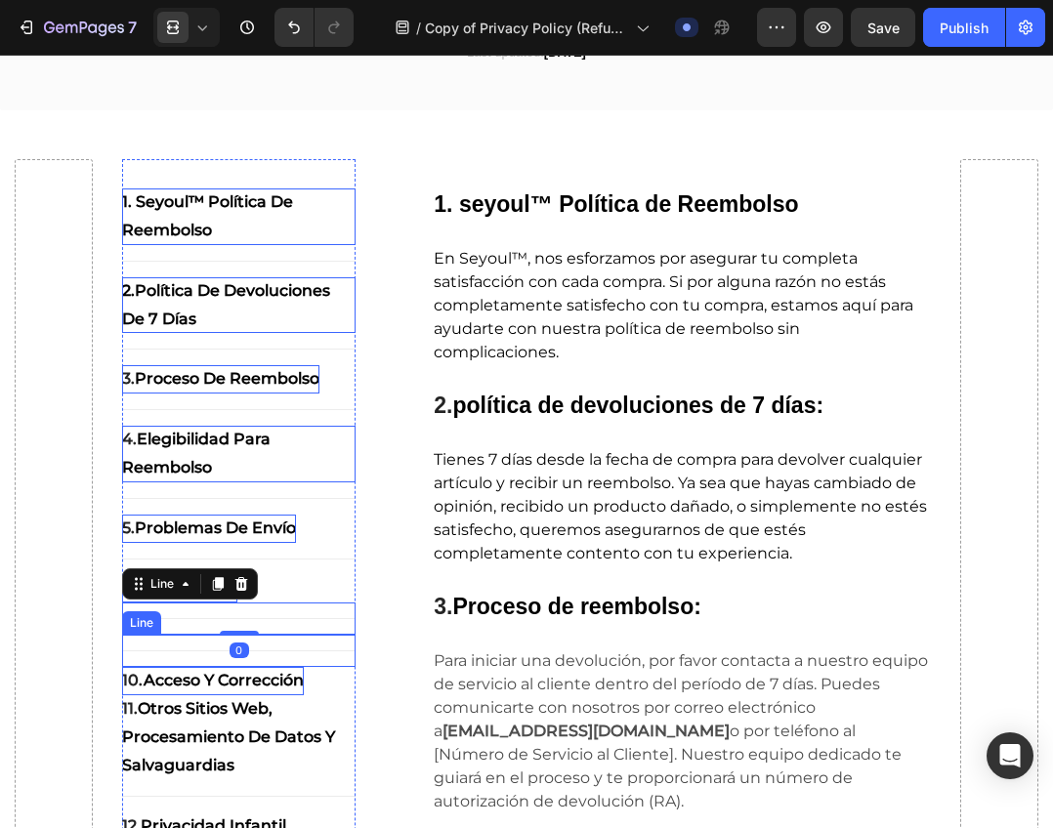
click at [255, 673] on strong "acceso y corrección" at bounding box center [224, 680] width 160 height 19
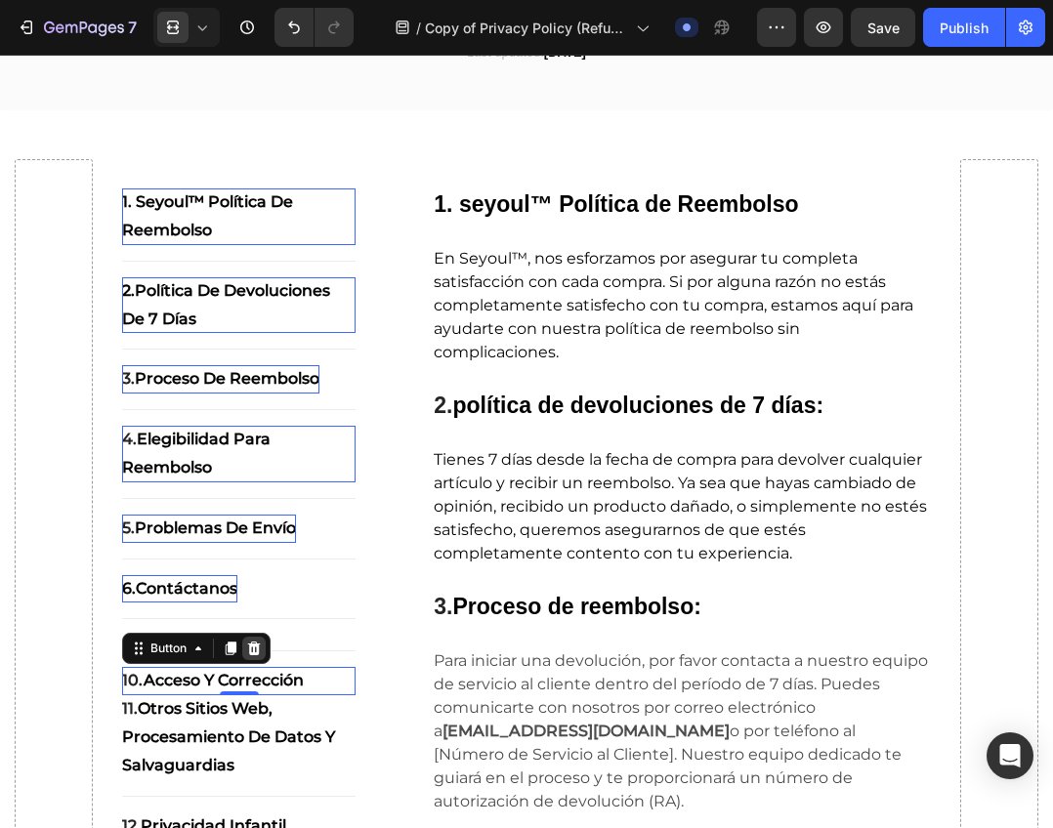
click at [257, 643] on icon at bounding box center [254, 649] width 16 height 16
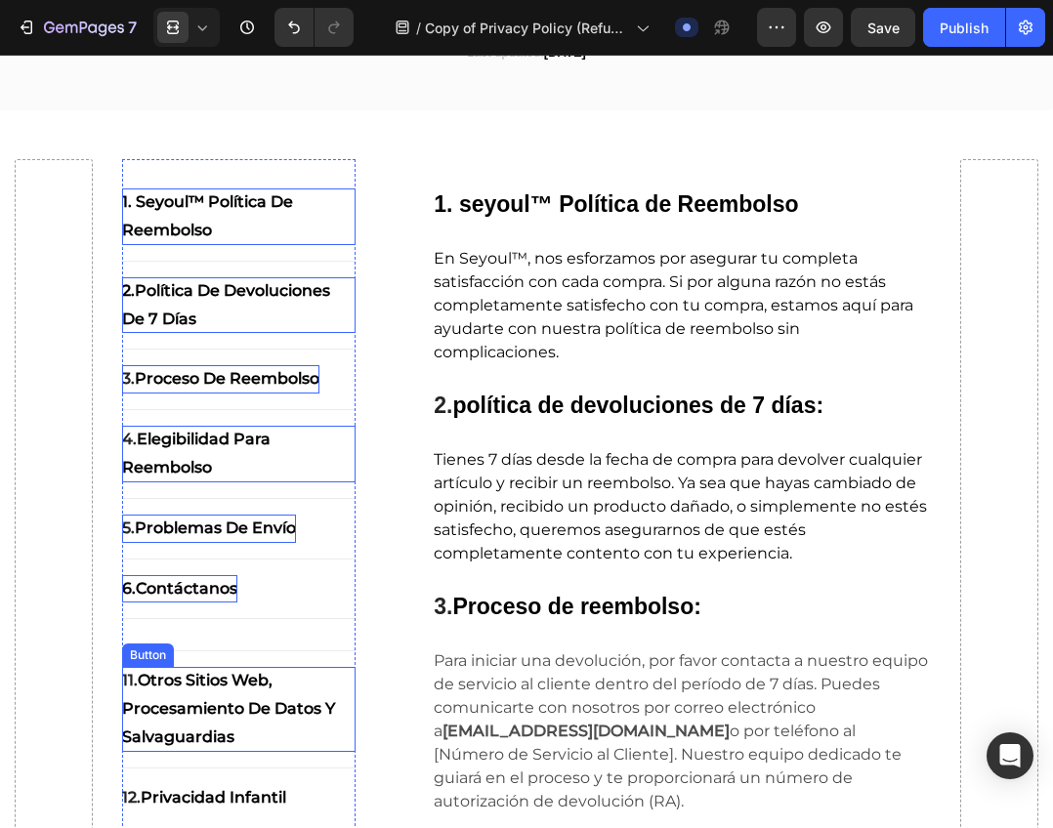
click at [248, 677] on strong "otros sitios web, procesamiento de datos y salvaguardias" at bounding box center [228, 708] width 213 height 75
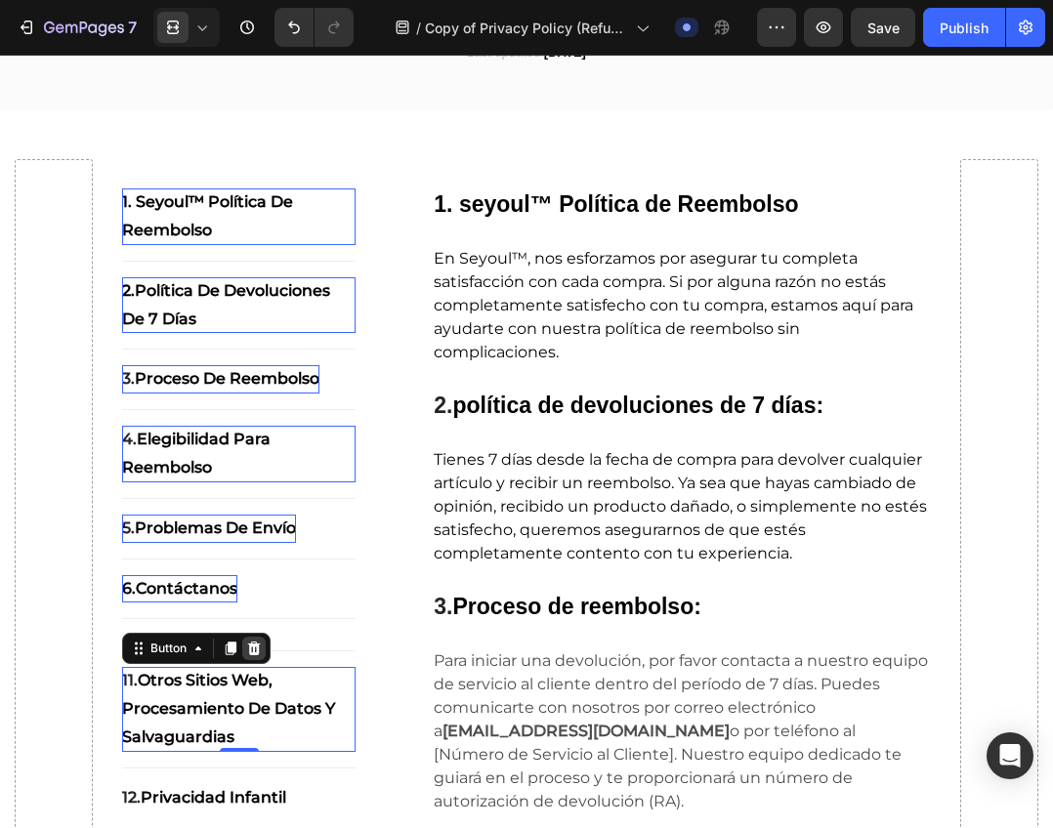
click at [255, 655] on icon at bounding box center [253, 649] width 13 height 14
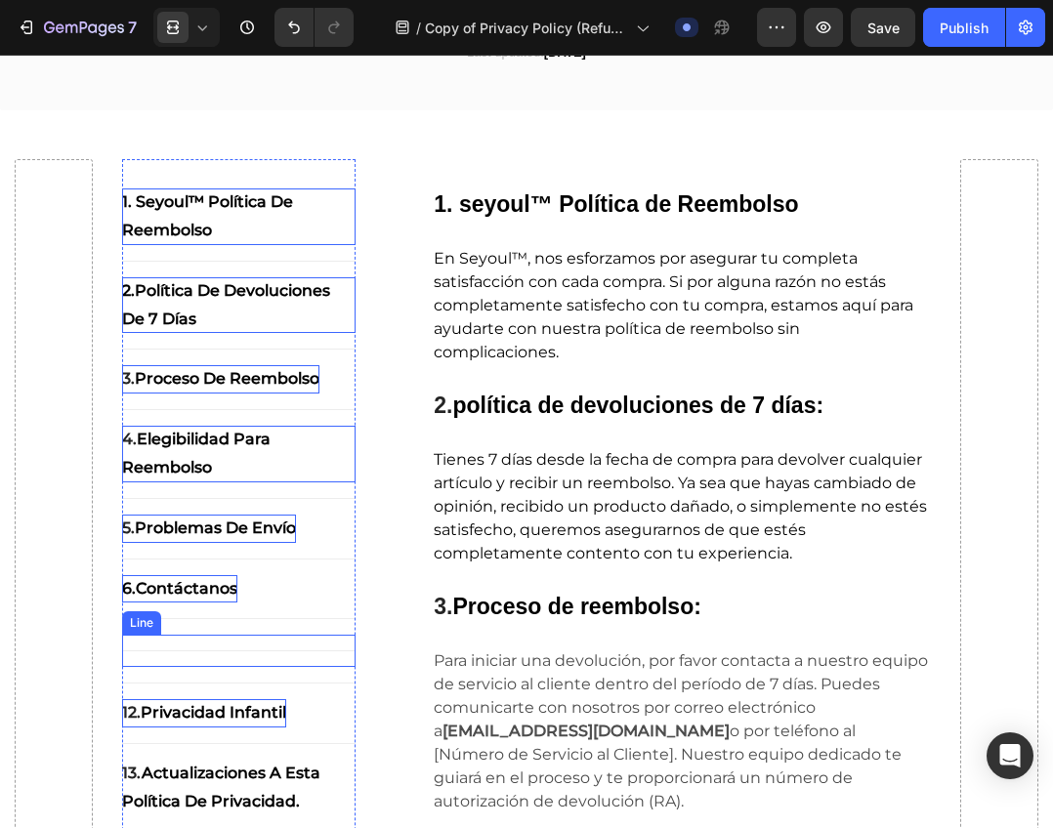
click at [240, 702] on p "12. Privacidad Infantil" at bounding box center [204, 713] width 164 height 28
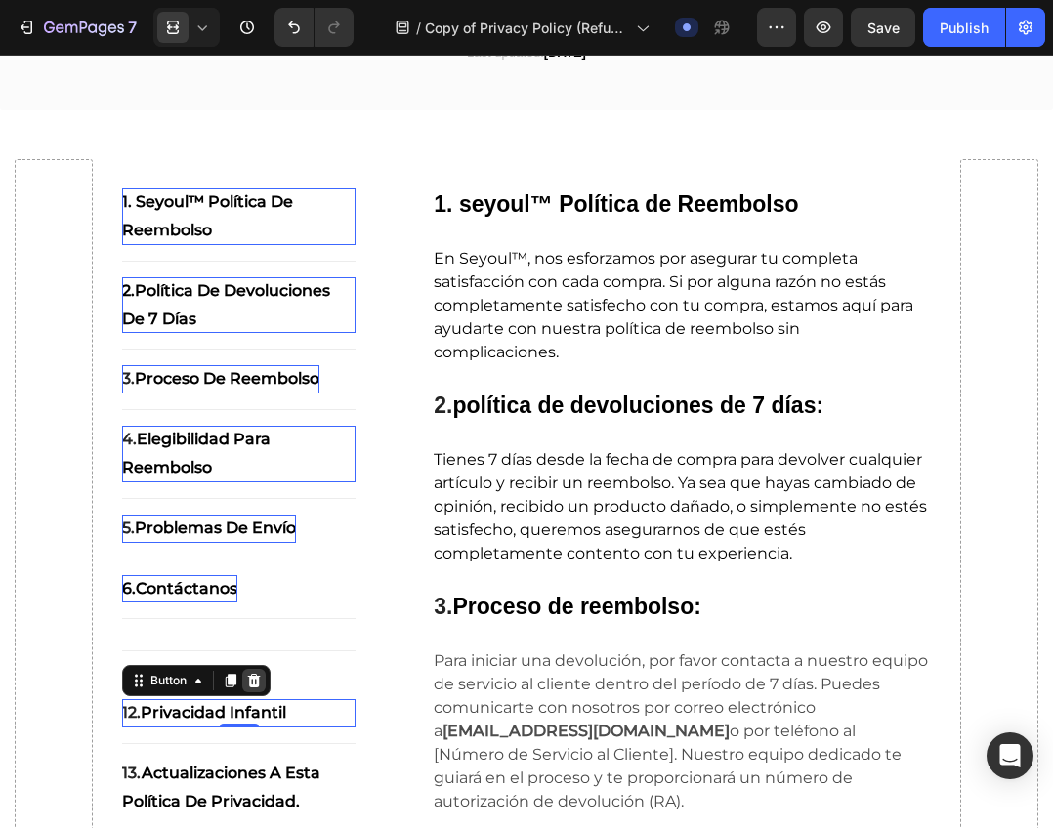
click at [249, 674] on icon at bounding box center [254, 681] width 16 height 16
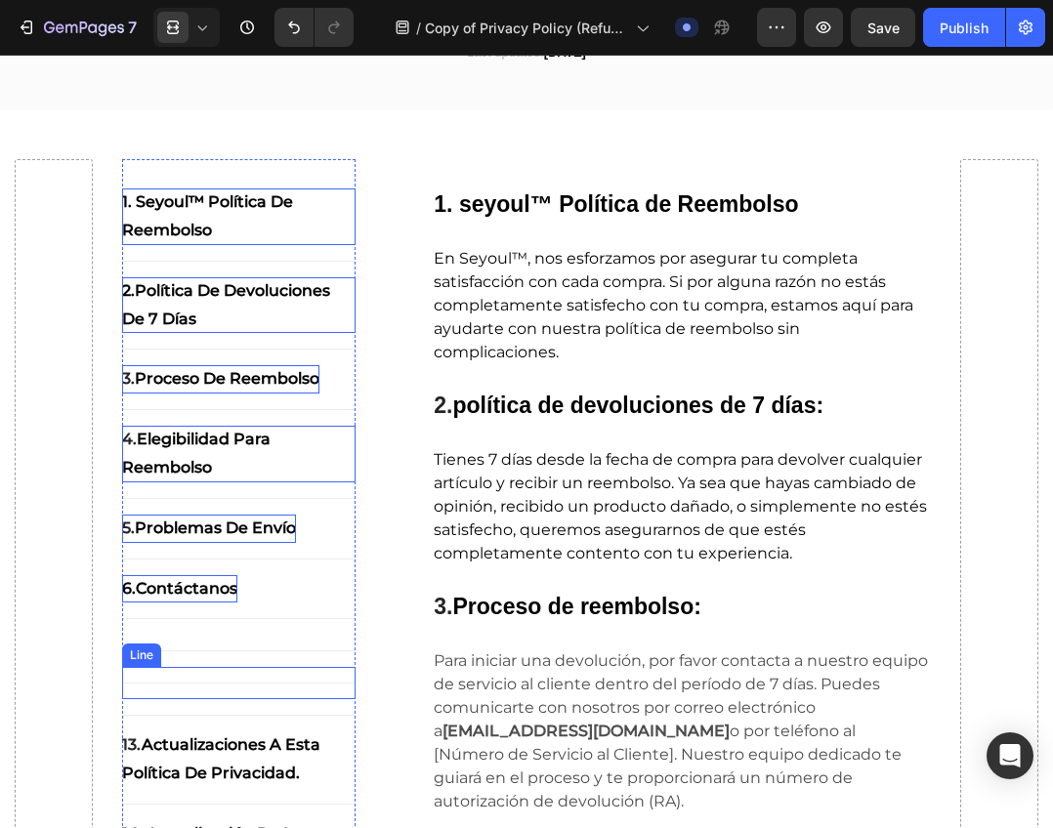
click at [240, 712] on div "Title Line" at bounding box center [239, 715] width 234 height 32
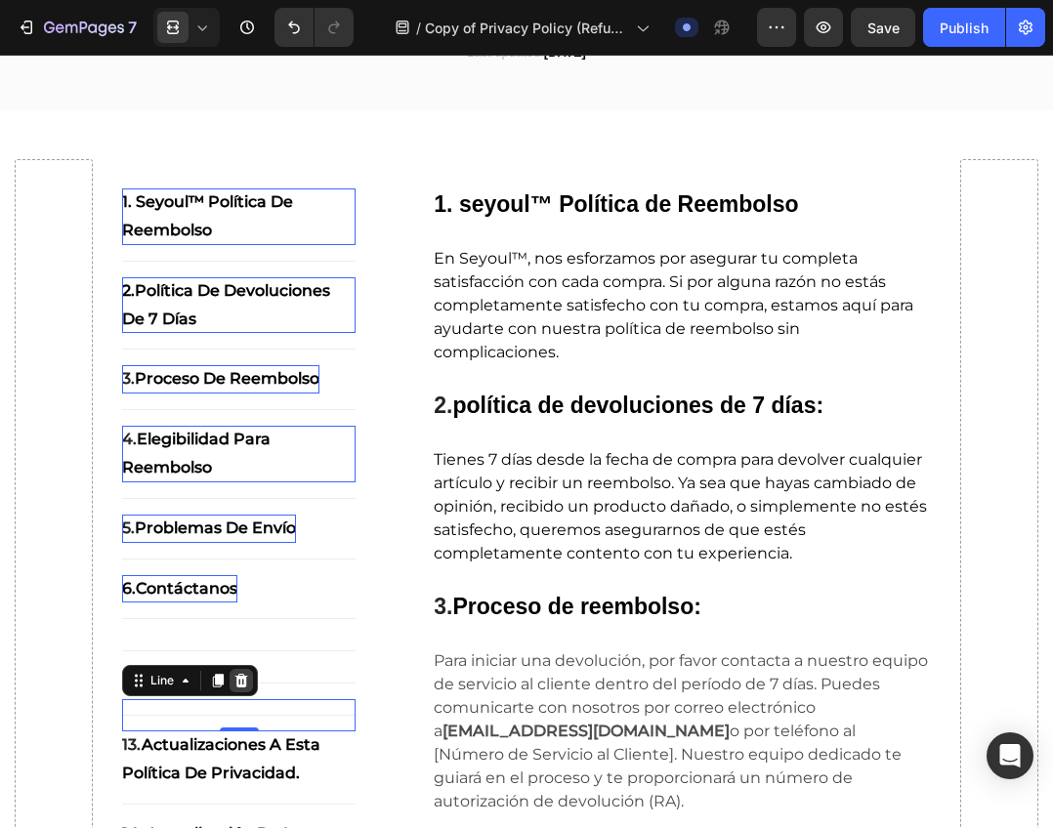
click at [246, 683] on icon at bounding box center [241, 681] width 16 height 16
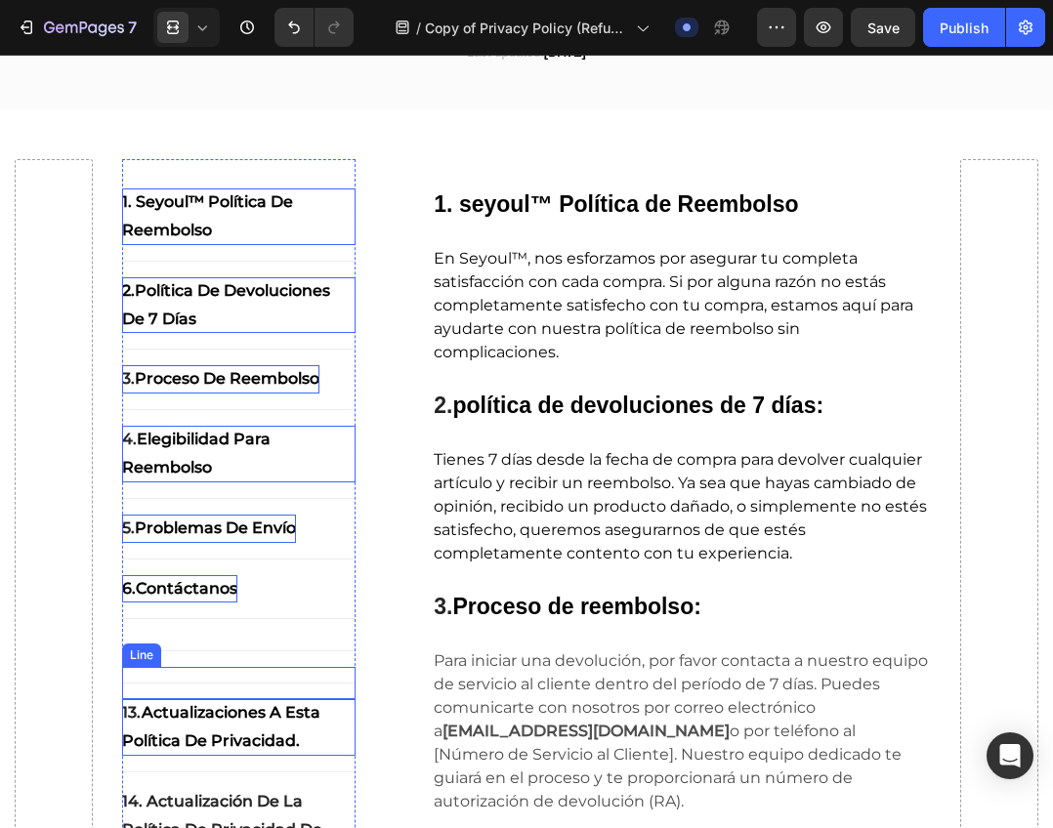
click at [236, 716] on strong "Actualizaciones a esta Política de Privacidad." at bounding box center [221, 726] width 198 height 47
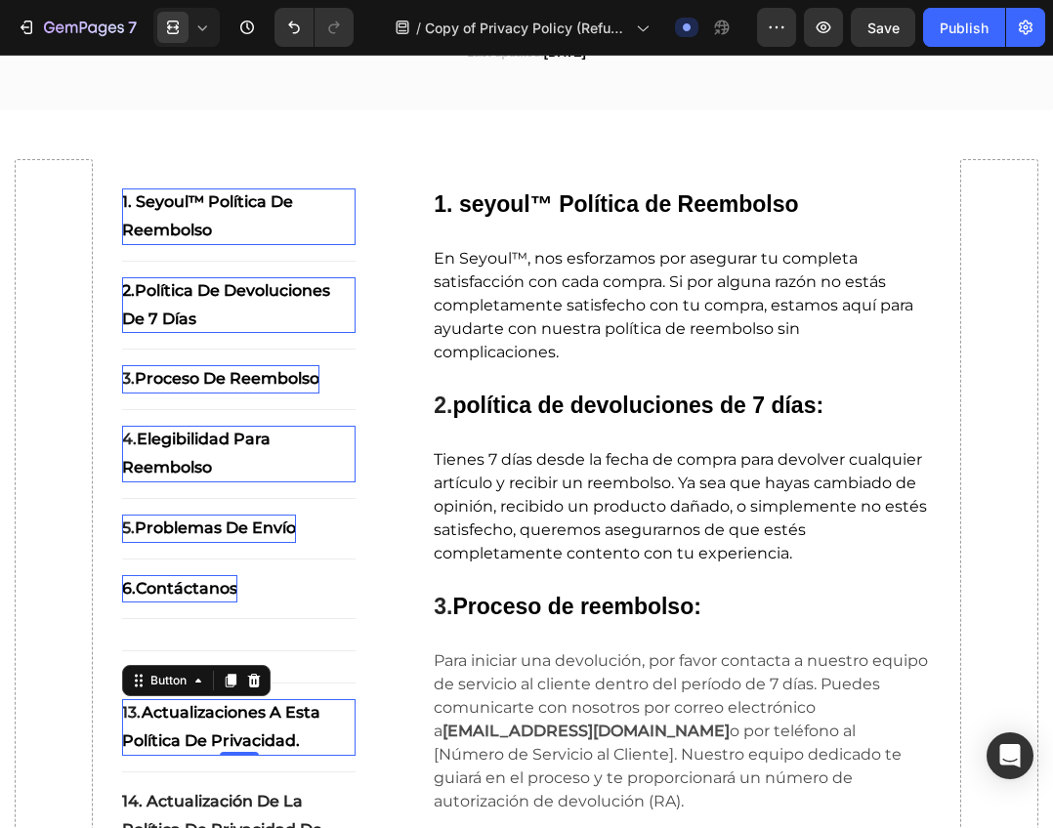
click at [249, 686] on icon at bounding box center [253, 681] width 13 height 14
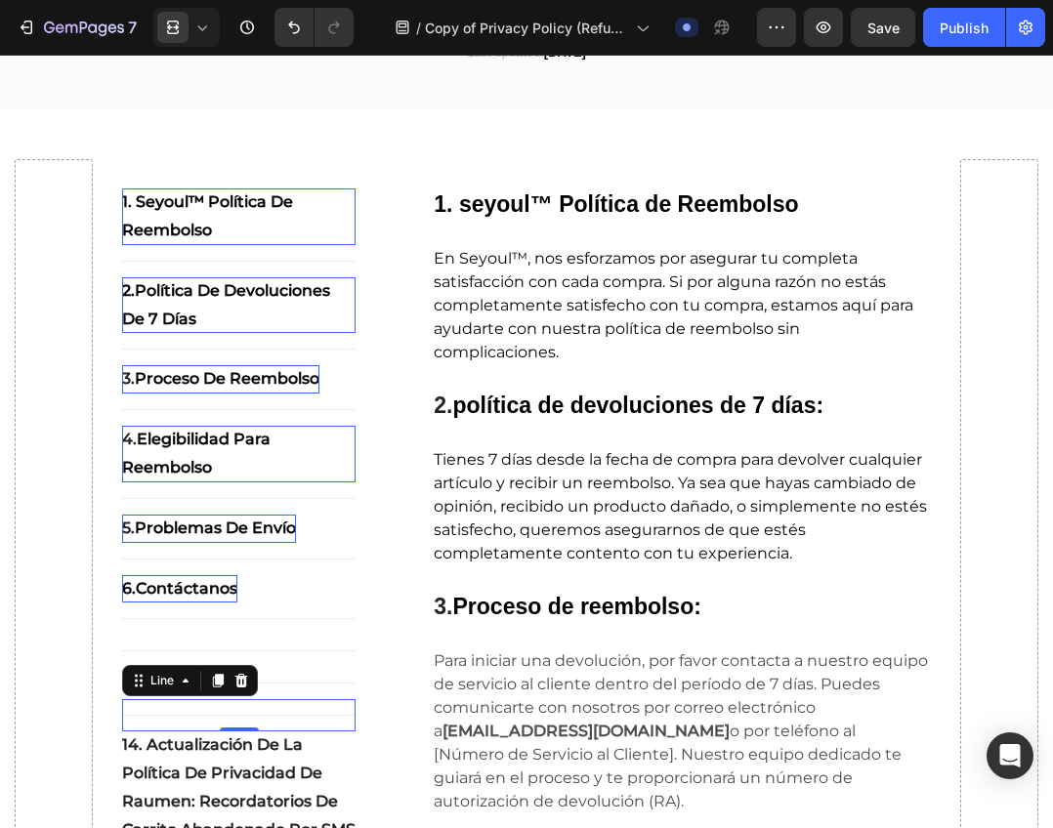
click at [237, 728] on div "Title Line 0" at bounding box center [239, 715] width 234 height 32
click at [247, 689] on div at bounding box center [240, 680] width 23 height 23
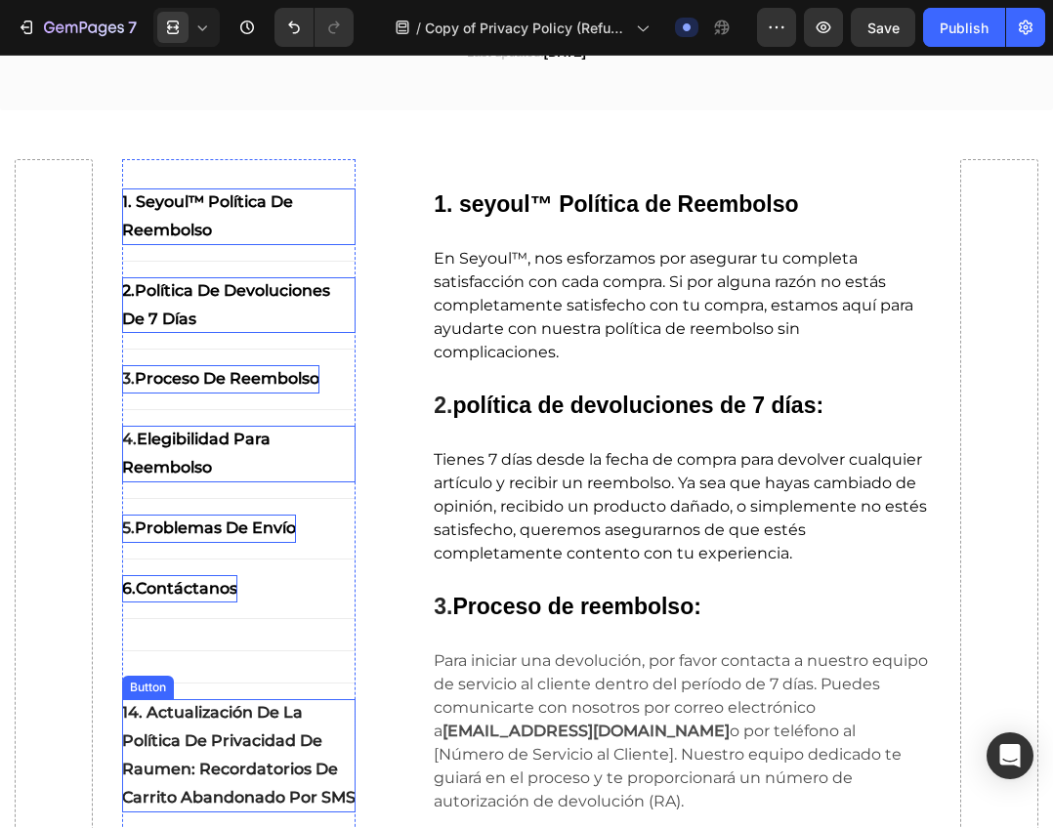
click at [237, 756] on p "14. Actualización de la Política de Privacidad de Raumen: Recordatorios de Carr…" at bounding box center [239, 755] width 234 height 112
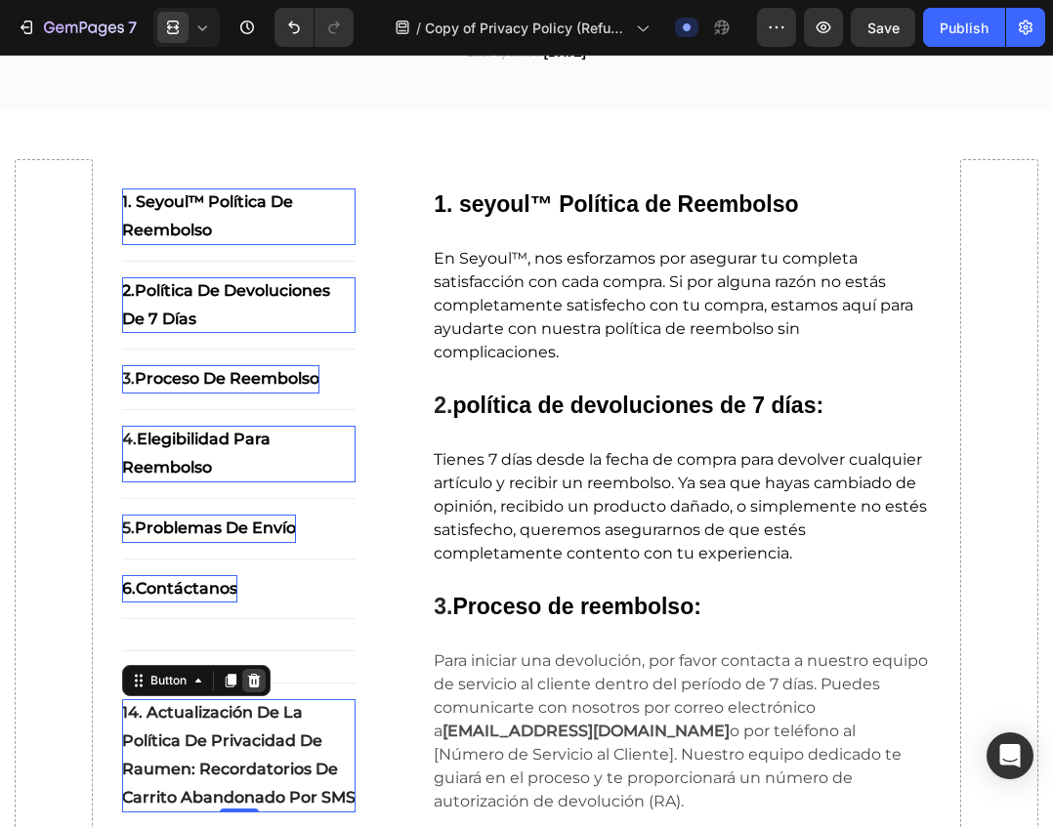
click at [256, 683] on icon at bounding box center [253, 681] width 13 height 14
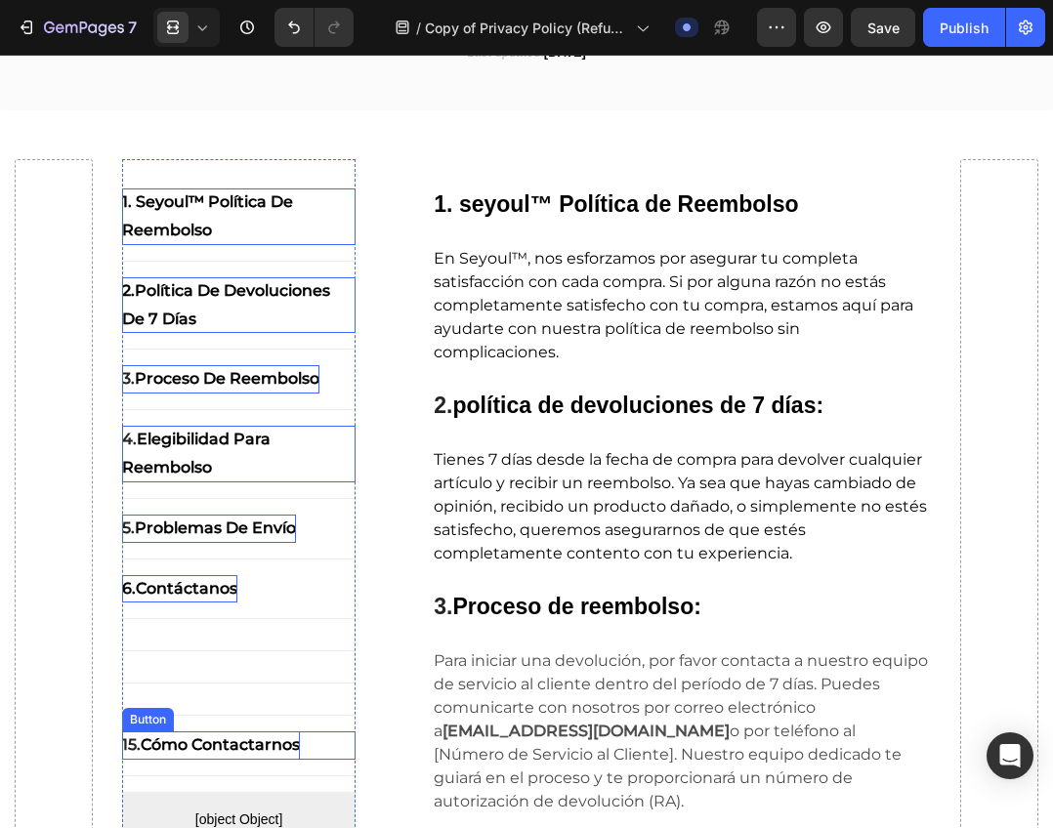
click at [247, 758] on p "15. Cómo Contactarnos" at bounding box center [211, 745] width 178 height 28
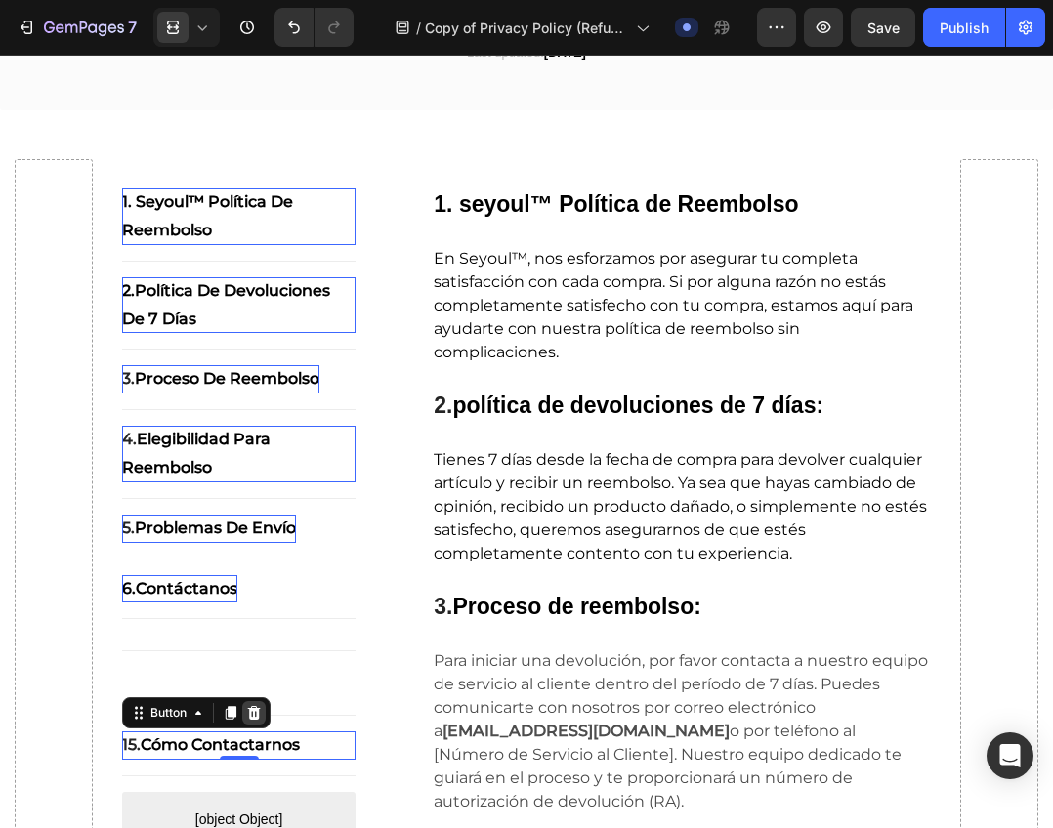
click at [262, 709] on div at bounding box center [253, 712] width 23 height 23
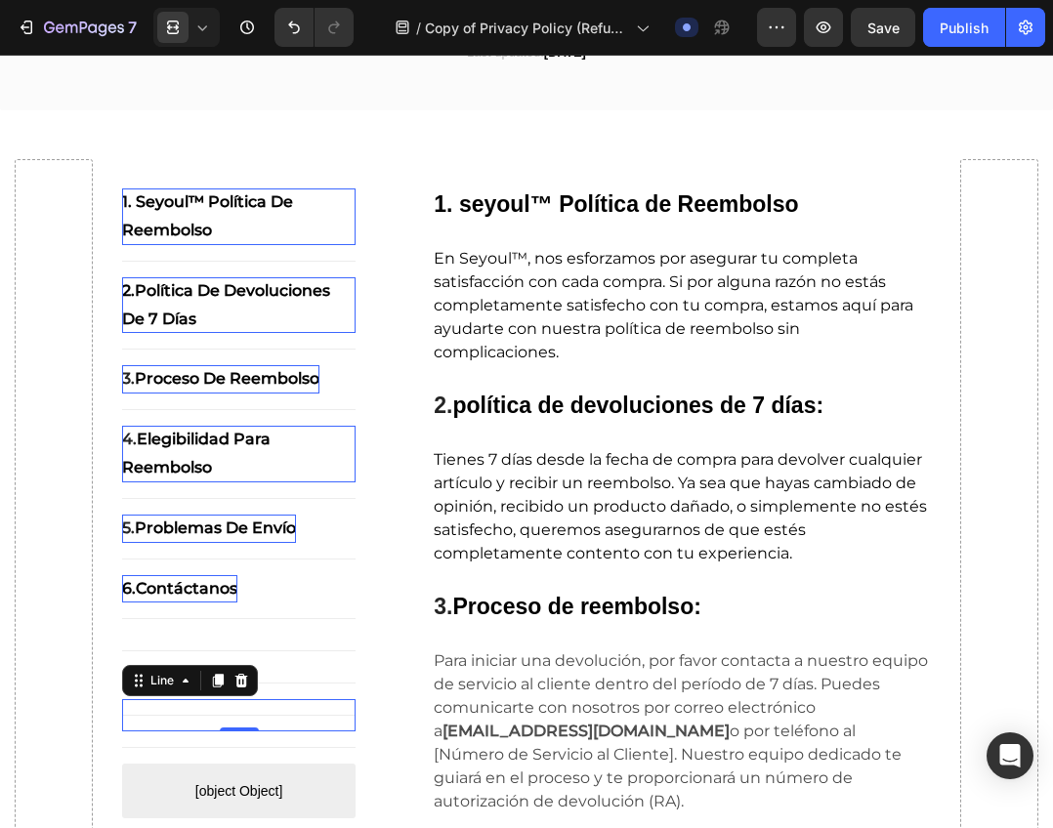
click at [265, 726] on div "Title Line 0" at bounding box center [239, 715] width 234 height 32
click at [246, 683] on icon at bounding box center [241, 681] width 16 height 16
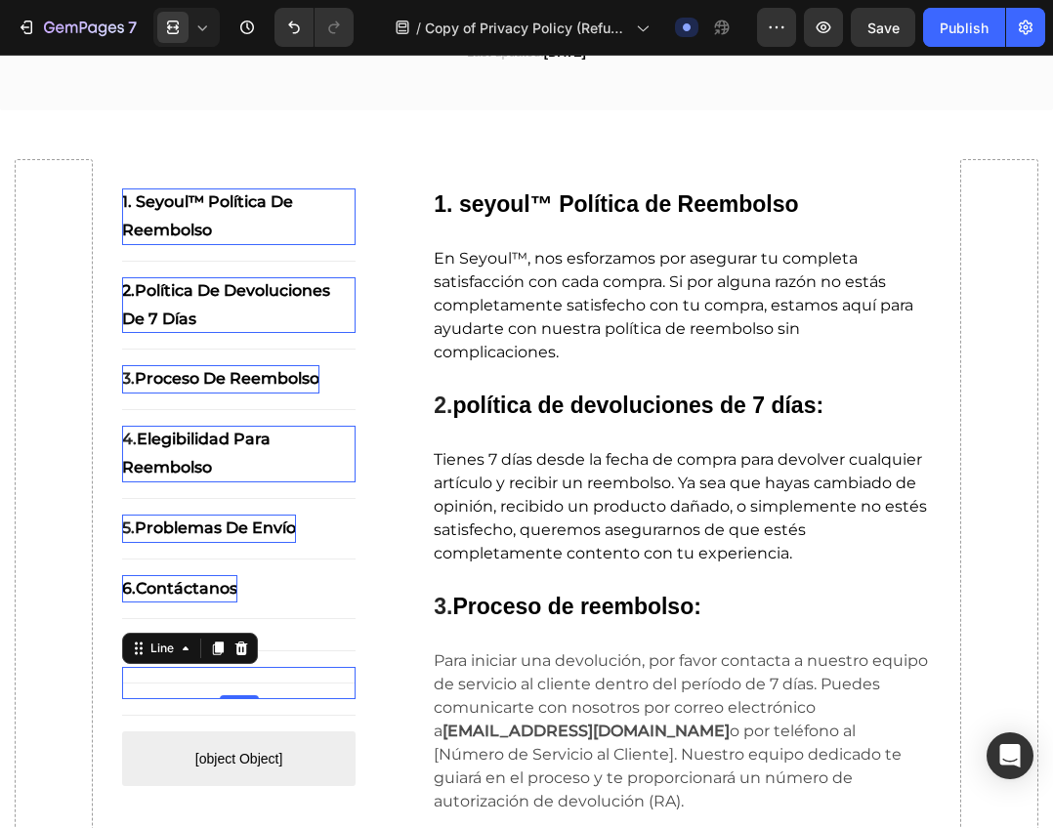
click at [247, 672] on div "Title Line 0" at bounding box center [239, 683] width 234 height 32
click at [244, 655] on icon at bounding box center [240, 649] width 13 height 14
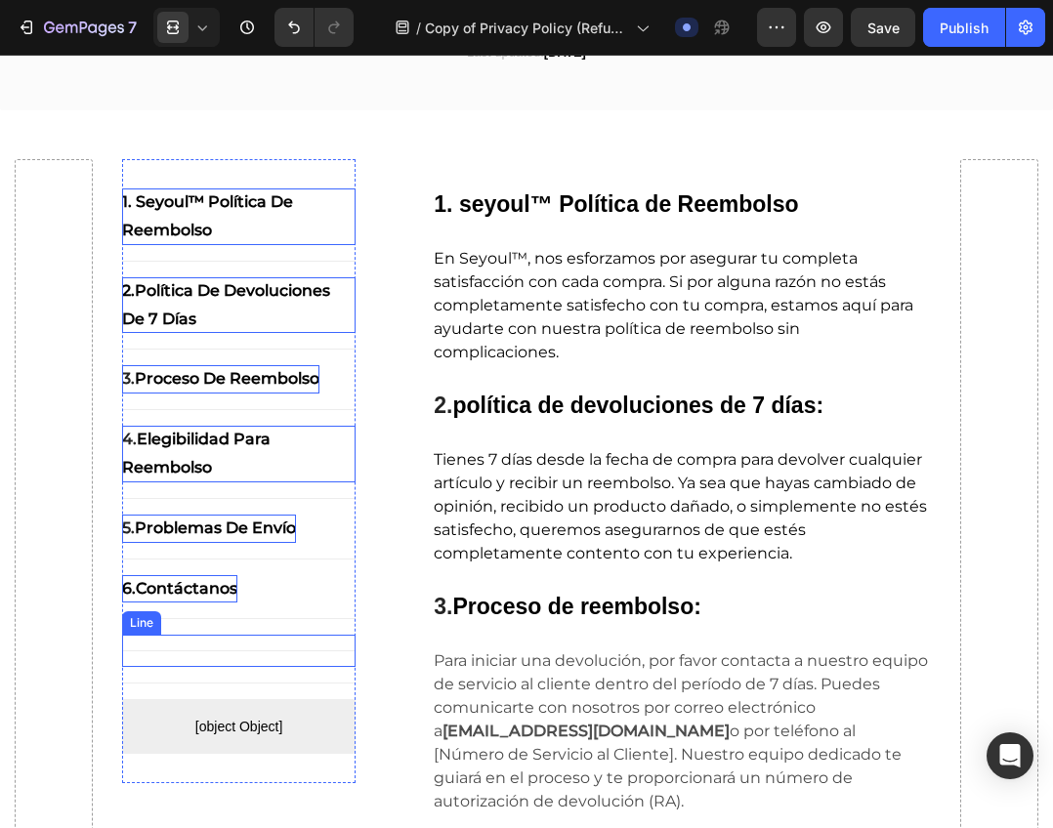
click at [253, 655] on div "Title Line" at bounding box center [239, 651] width 234 height 32
click at [248, 610] on div at bounding box center [240, 615] width 23 height 23
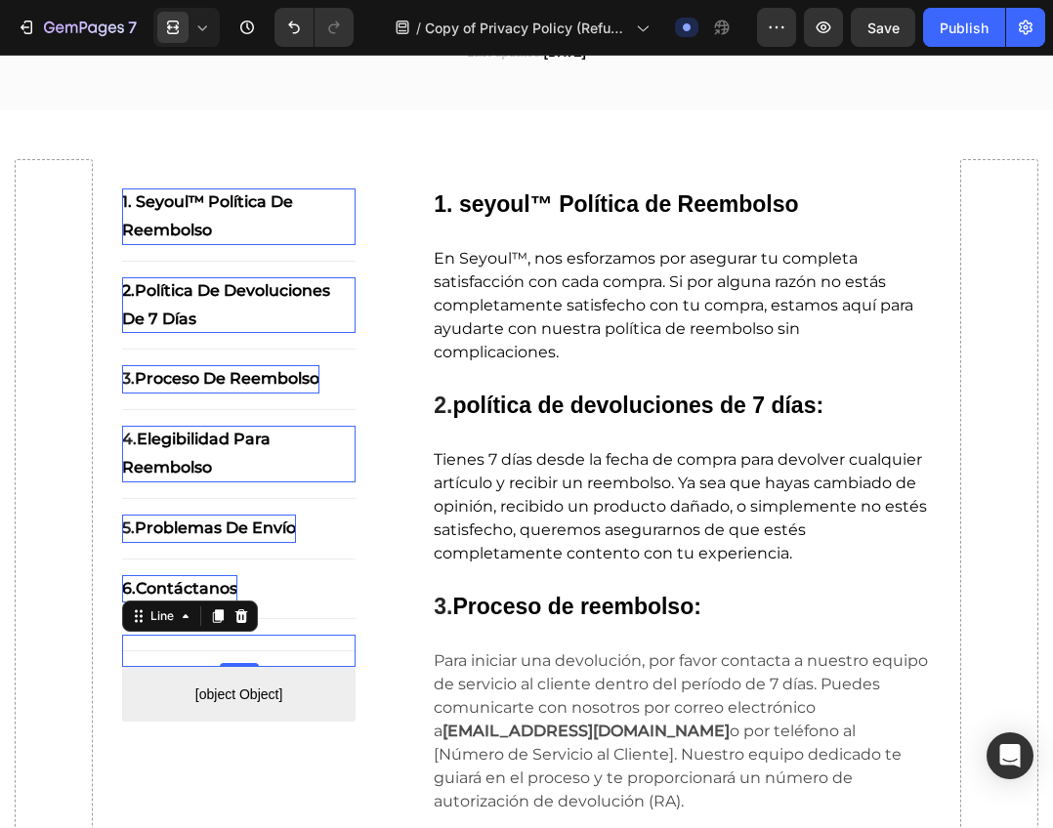
click at [239, 646] on div "Title Line 0" at bounding box center [239, 651] width 234 height 32
click at [243, 611] on icon at bounding box center [241, 616] width 16 height 16
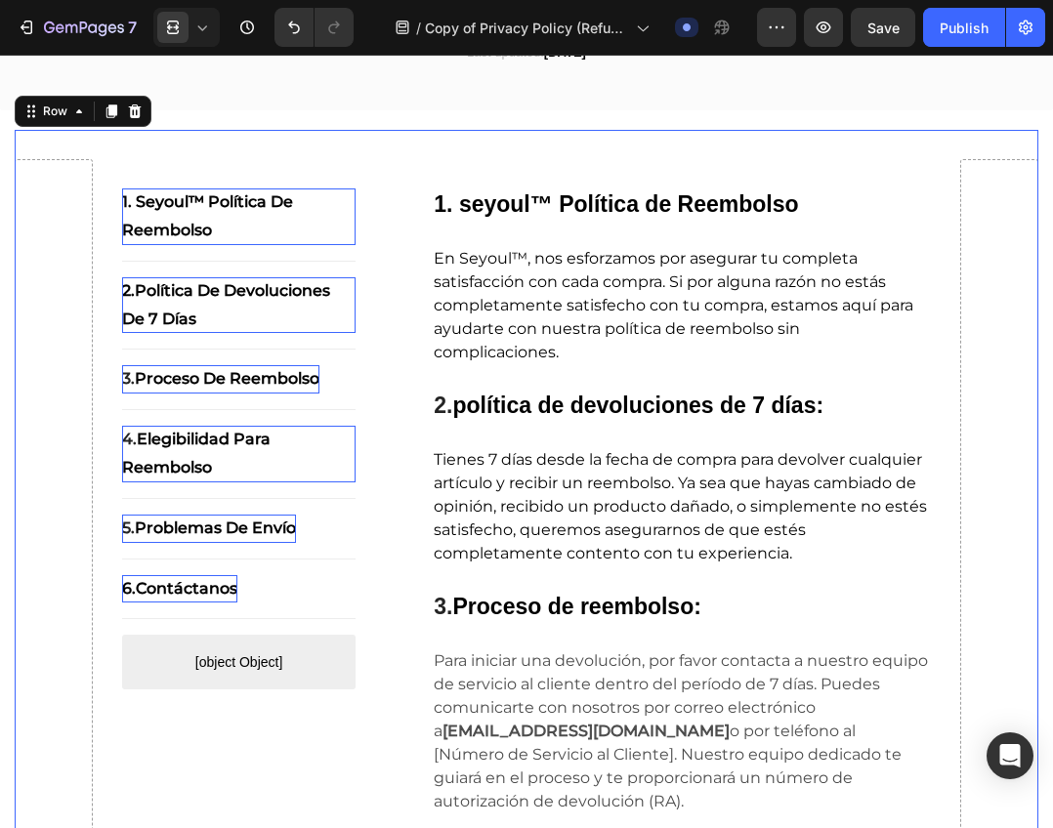
click at [257, 223] on p "1. Seyoul™ Política de Reembolso" at bounding box center [239, 216] width 234 height 57
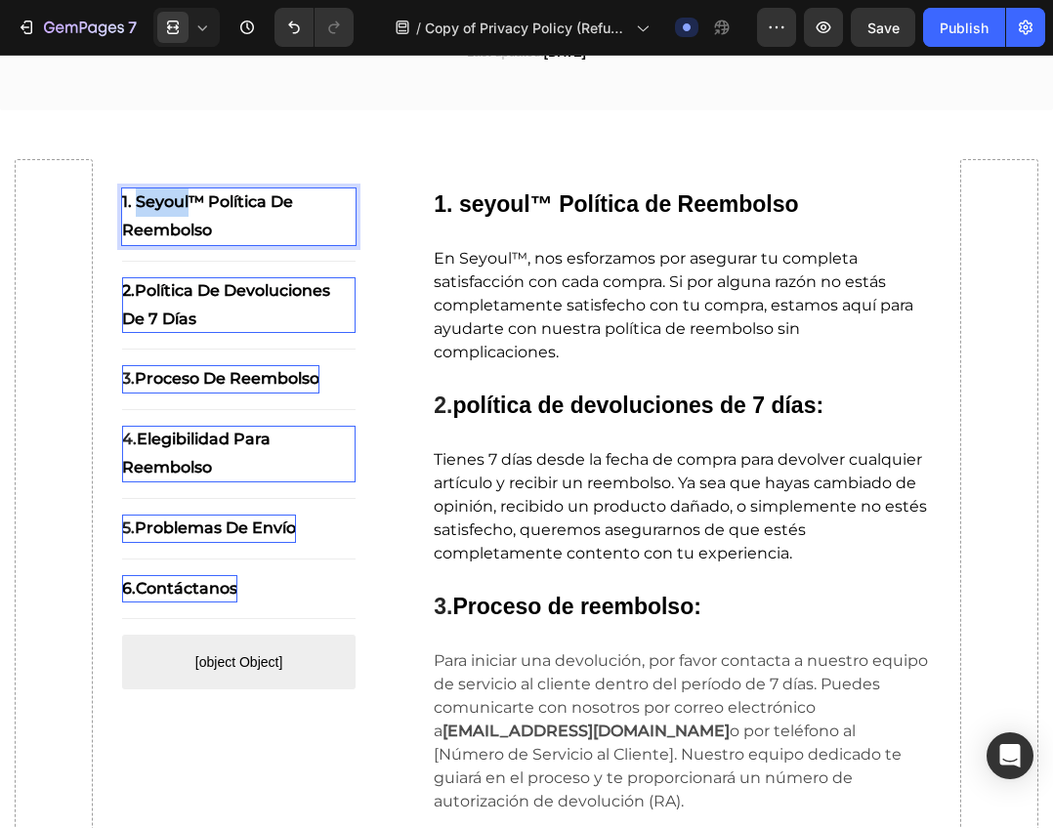
click at [181, 205] on strong "1. Seyoul™ Política de Reembolso" at bounding box center [207, 215] width 171 height 47
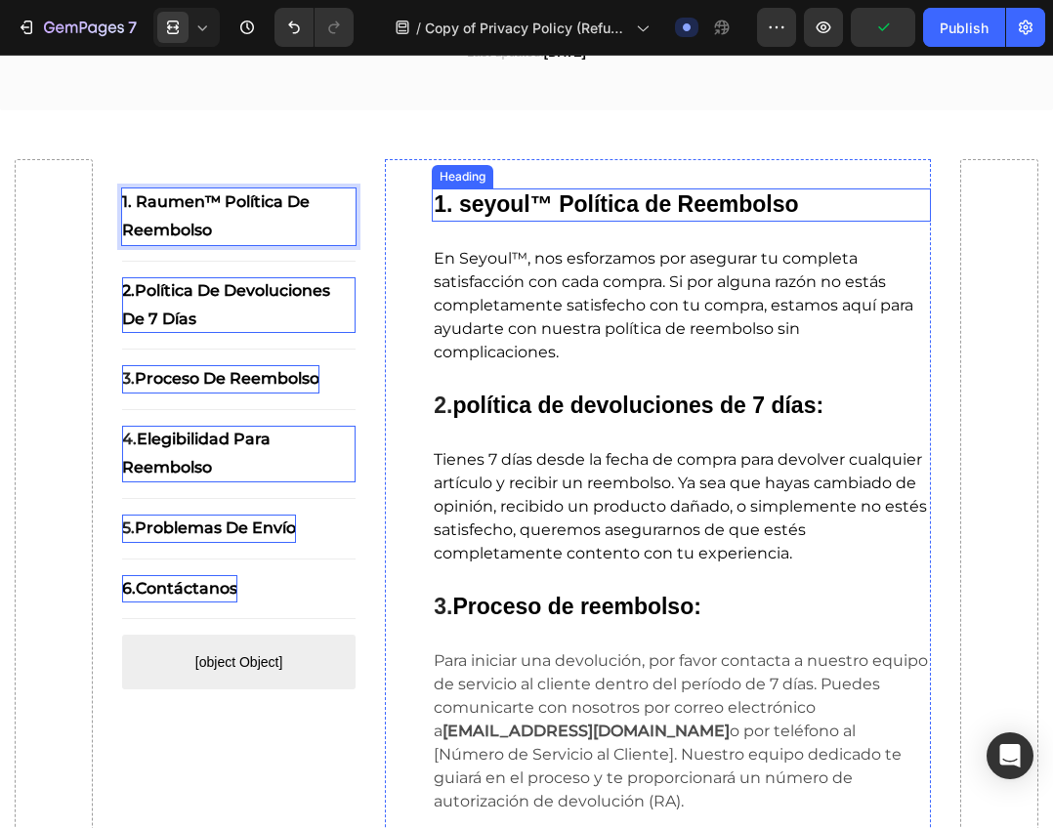
click at [513, 206] on strong "1. seyoul™ Política de Reembolso" at bounding box center [616, 203] width 364 height 25
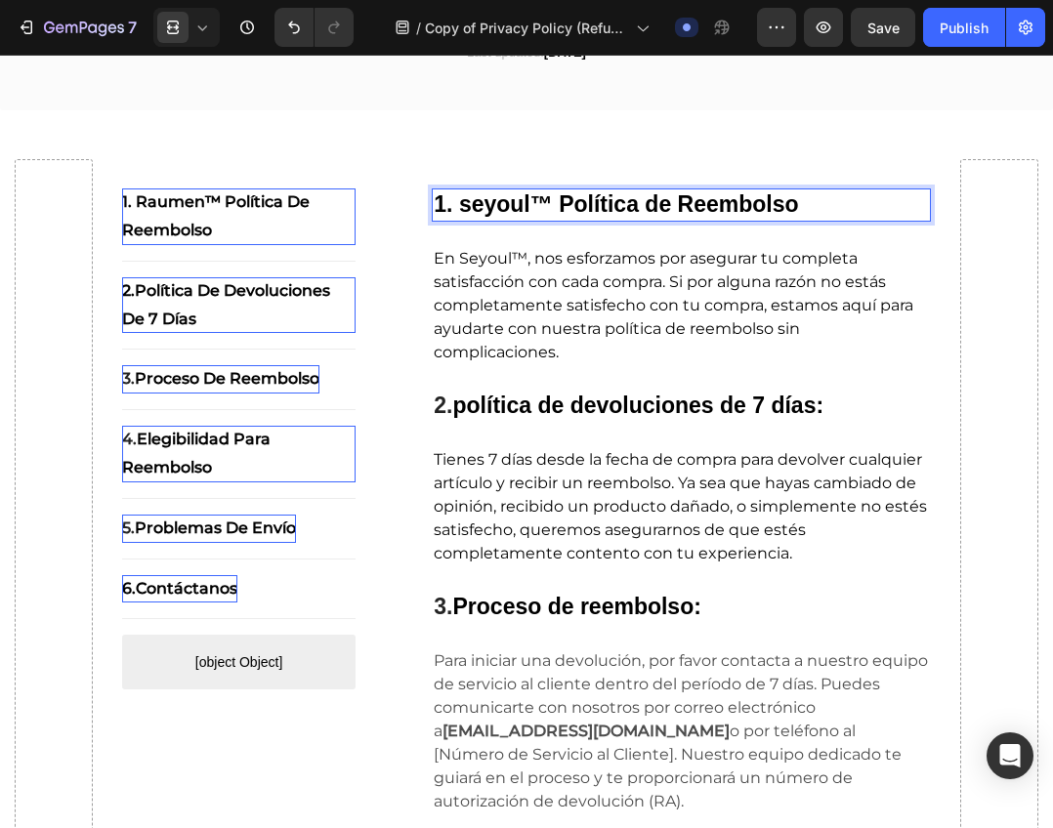
click at [523, 206] on strong "1. seyoul™ Política de Reembolso" at bounding box center [616, 203] width 364 height 25
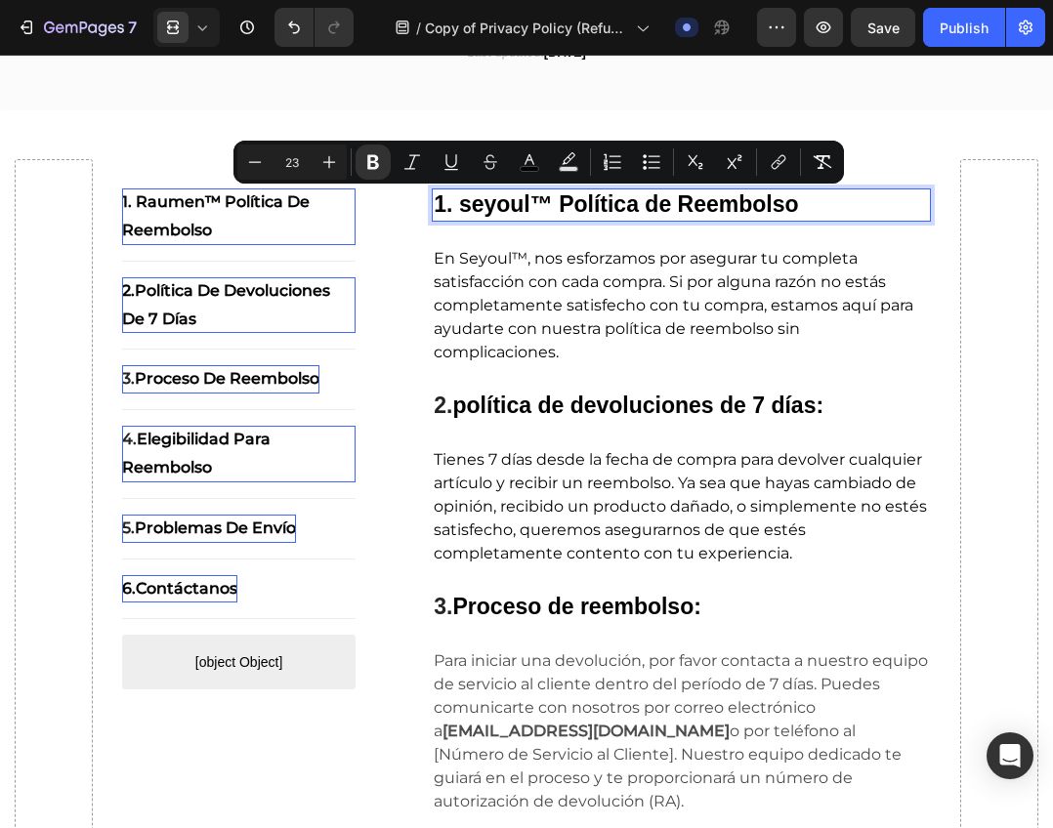
click at [517, 206] on strong "1. seyoul™ Política de Reembolso" at bounding box center [616, 203] width 364 height 25
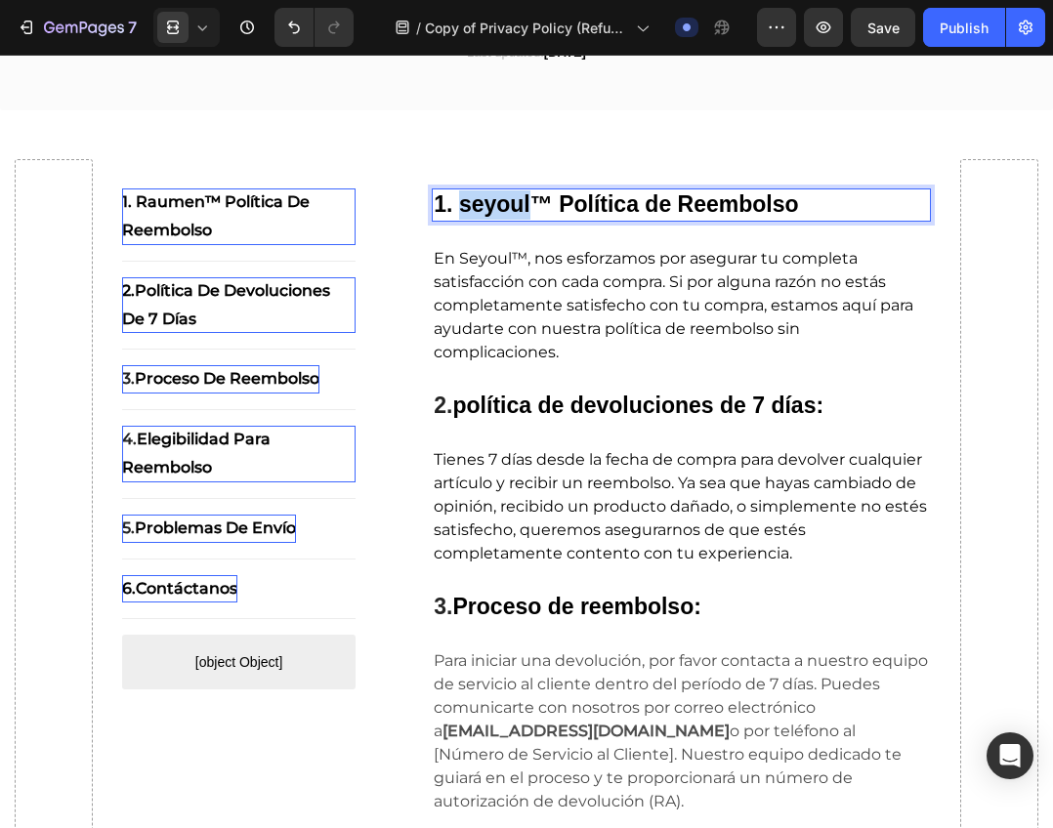
click at [517, 206] on strong "1. seyoul™ Política de Reembolso" at bounding box center [616, 203] width 364 height 25
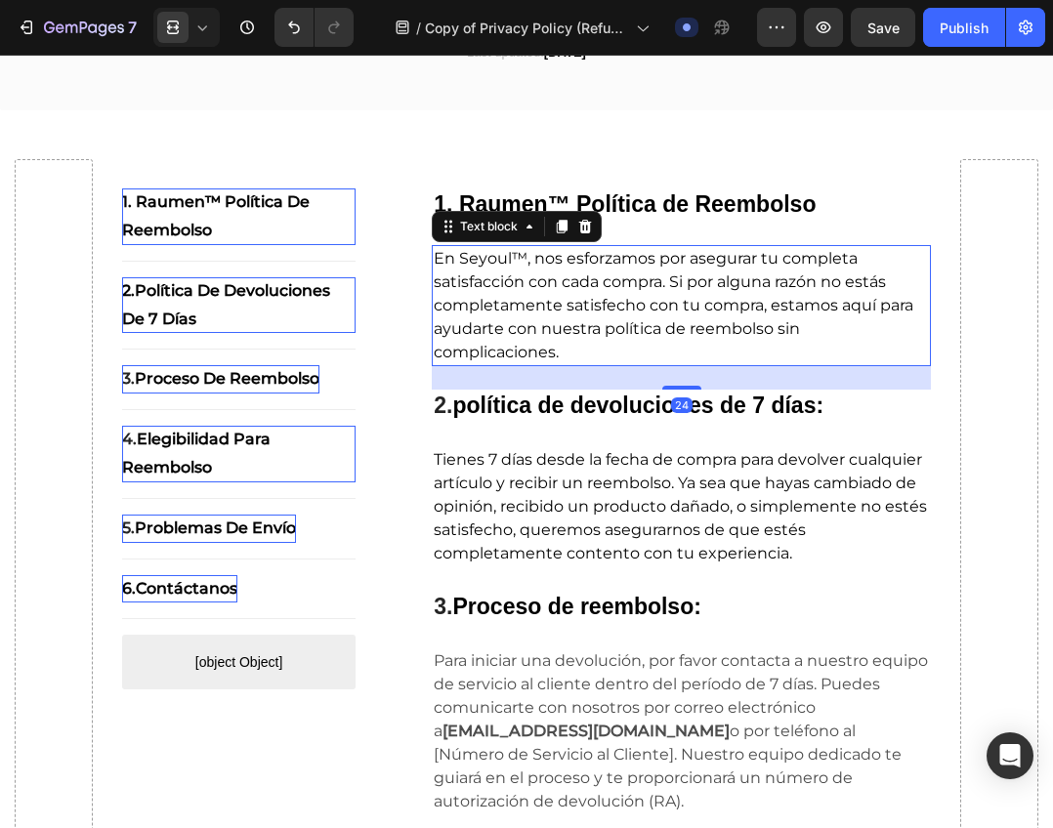
click at [844, 251] on span "En Seyoul™, nos esforzamos por asegurar tu completa satisfacción con cada compr…" at bounding box center [673, 305] width 479 height 112
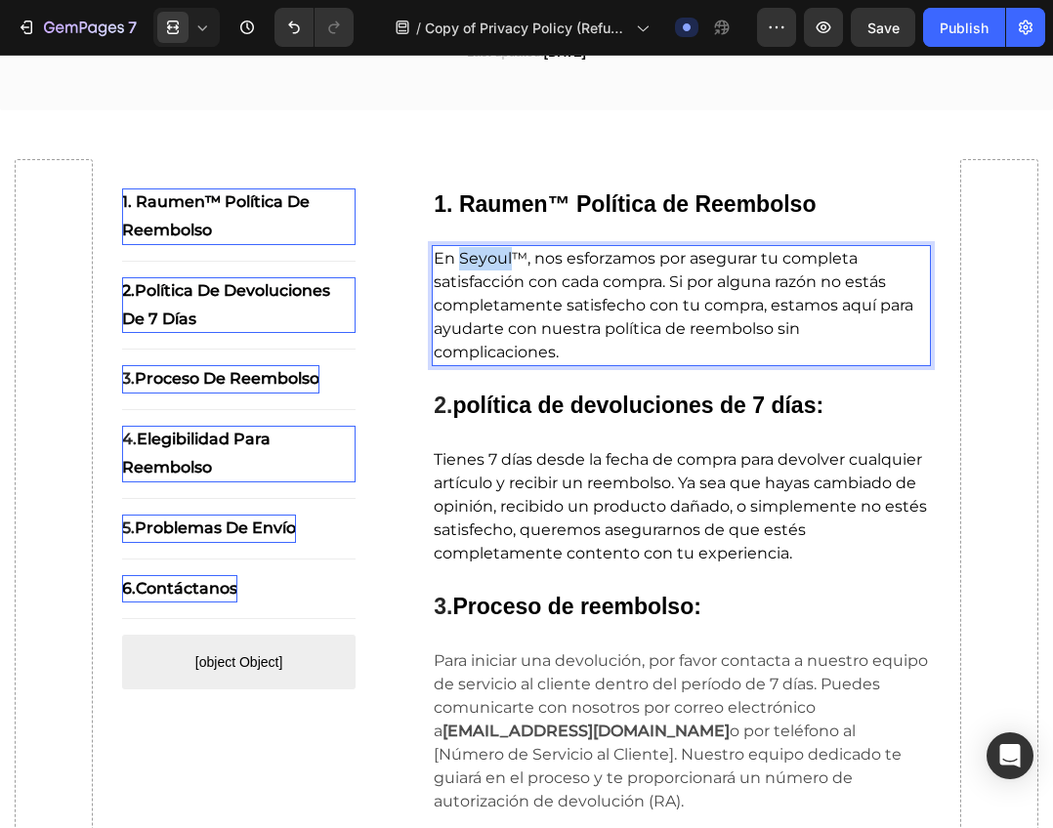
click at [482, 260] on span "En Seyoul™, nos esforzamos por asegurar tu completa satisfacción con cada compr…" at bounding box center [673, 305] width 479 height 112
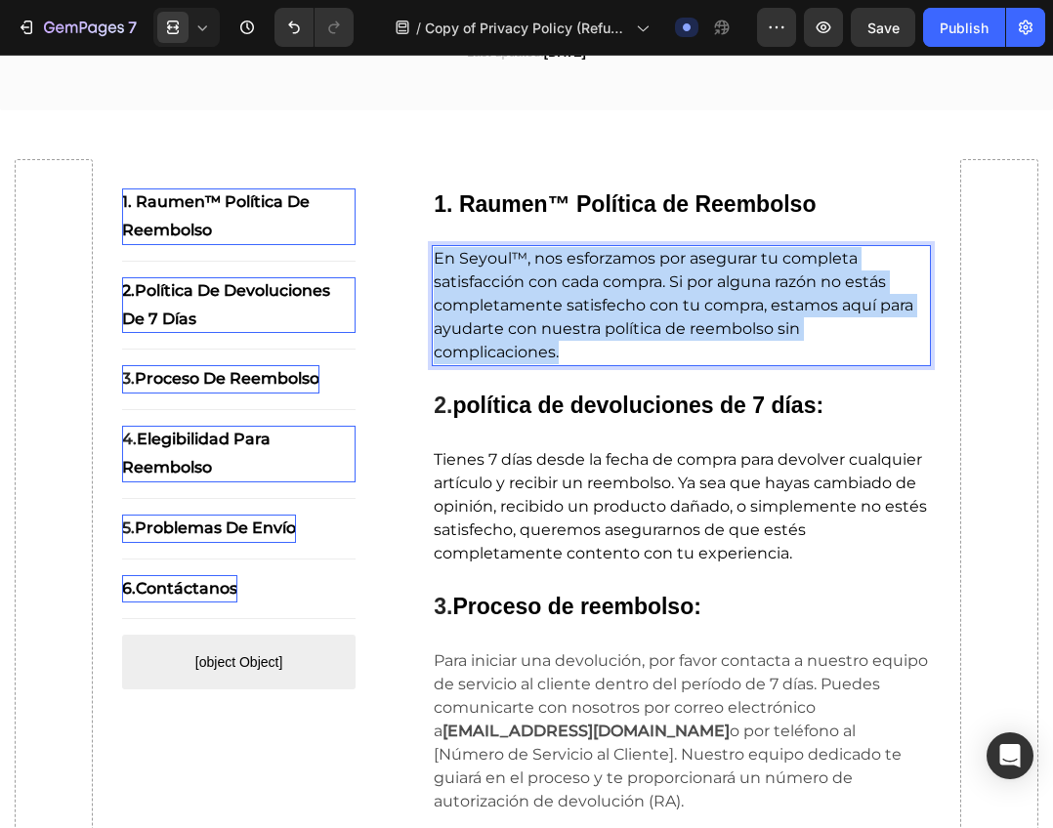
click at [482, 260] on span "En Seyoul™, nos esforzamos por asegurar tu completa satisfacción con cada compr…" at bounding box center [673, 305] width 479 height 112
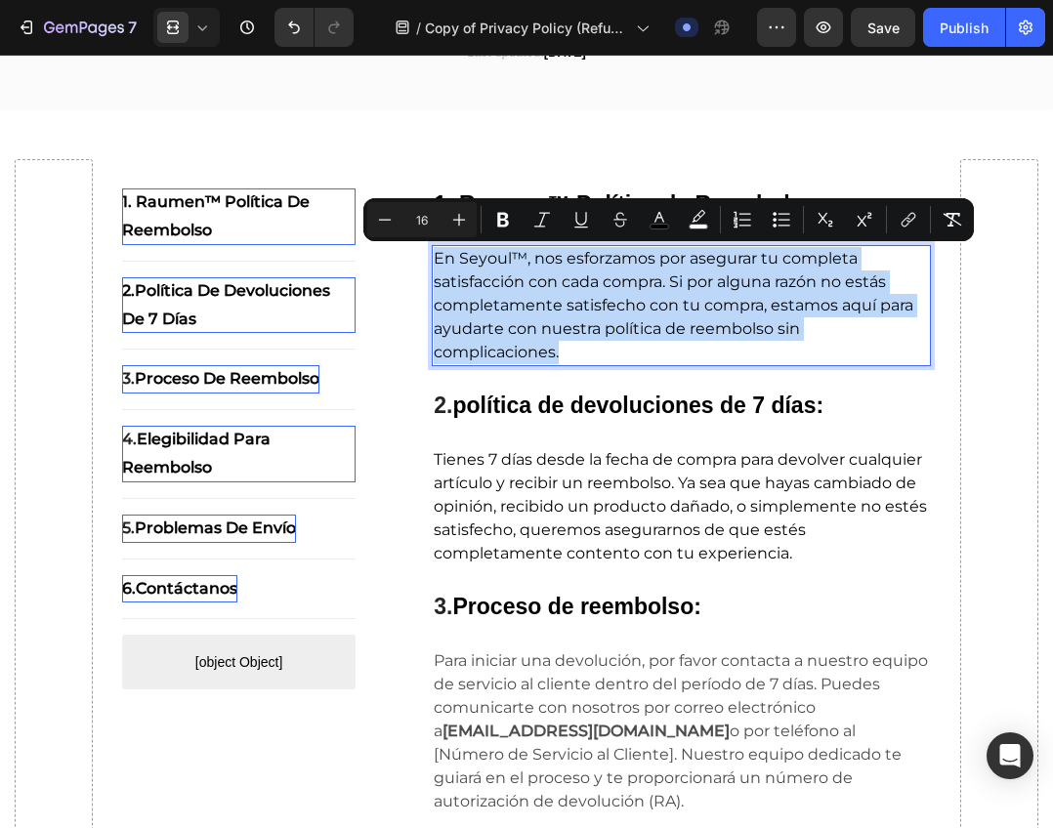
click at [482, 260] on span "En Seyoul™, nos esforzamos por asegurar tu completa satisfacción con cada compr…" at bounding box center [673, 305] width 479 height 112
click at [554, 292] on p "En Seyoul™, nos esforzamos por asegurar tu completa satisfacción con cada compr…" at bounding box center [681, 305] width 495 height 117
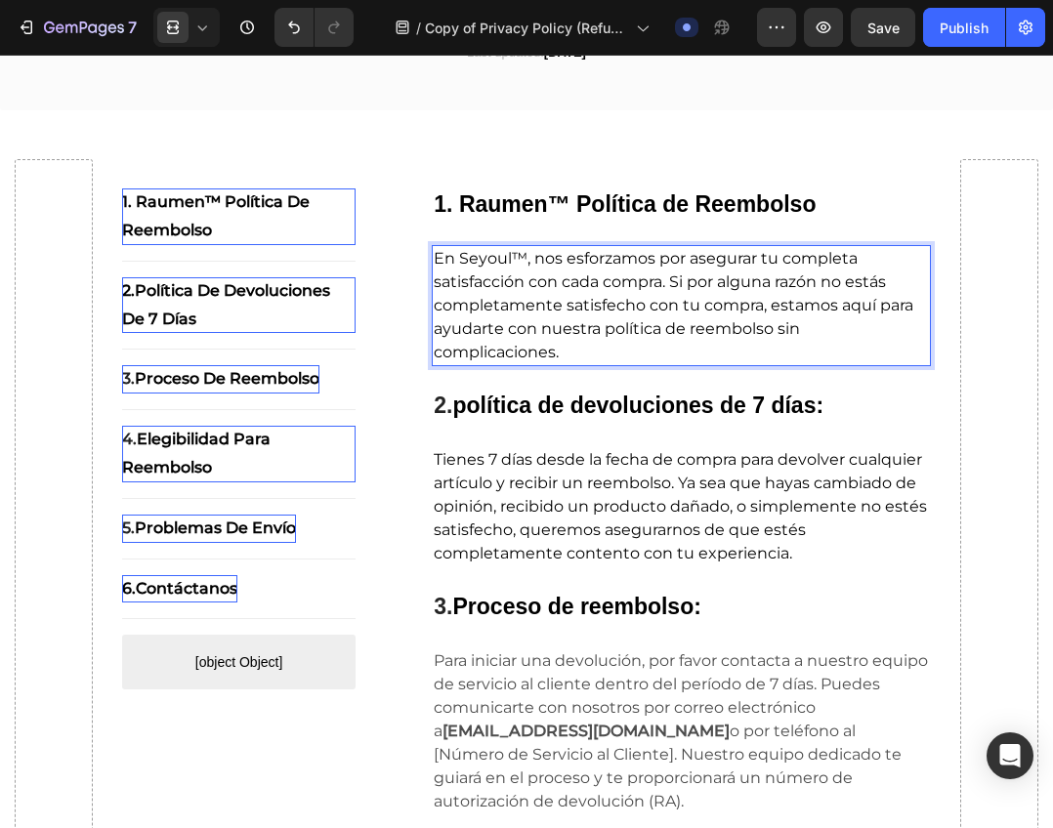
click at [479, 257] on span "En Seyoul™, nos esforzamos por asegurar tu completa satisfacción con cada compr…" at bounding box center [673, 305] width 479 height 112
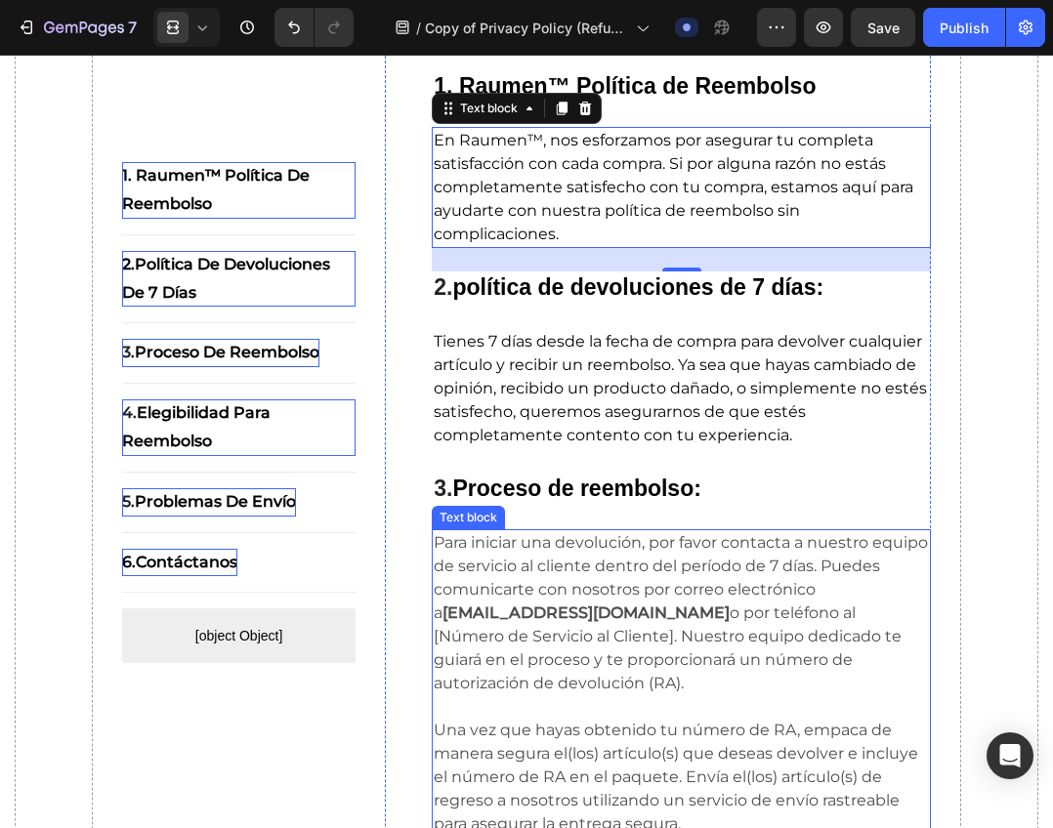
scroll to position [488, 0]
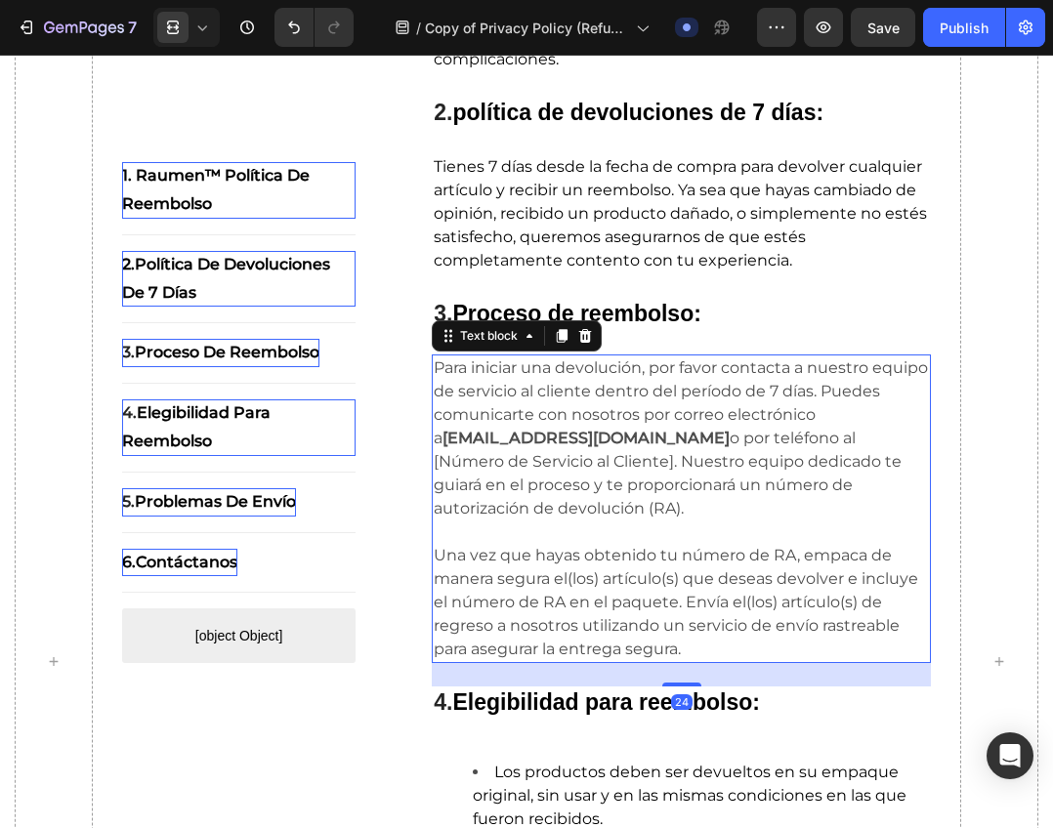
click at [532, 436] on strong "support@seyoulmx.com" at bounding box center [585, 438] width 287 height 19
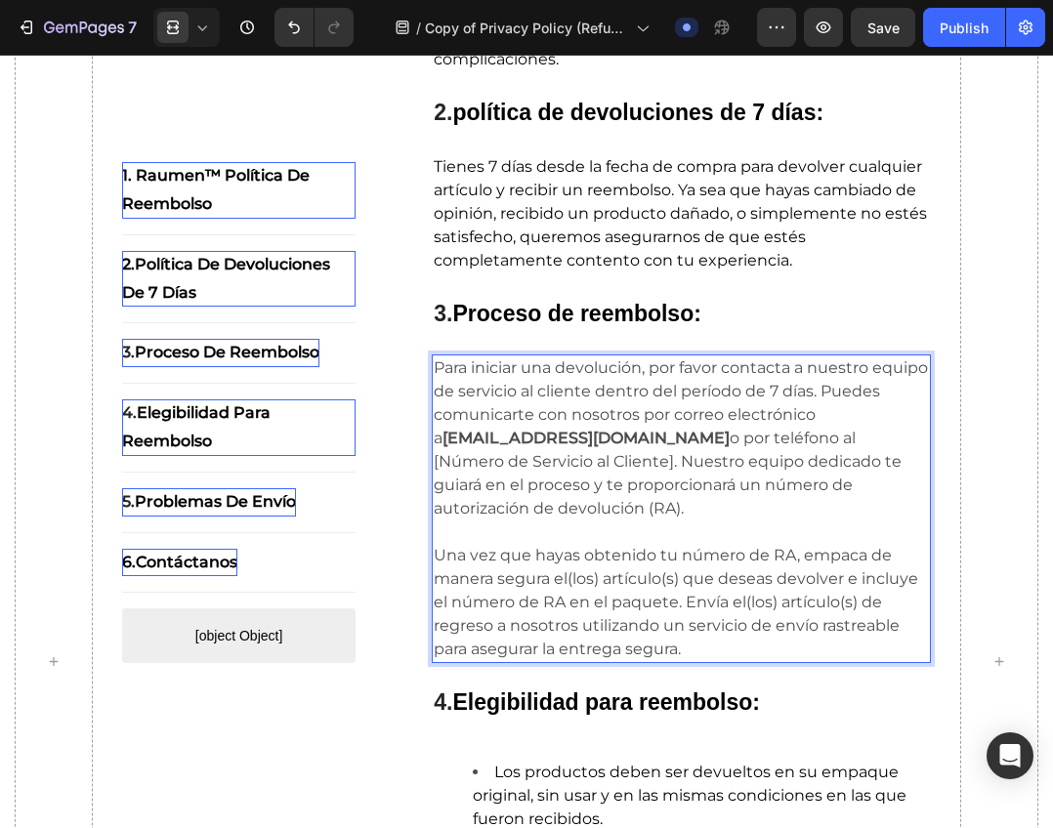
click at [549, 437] on strong "support@seyoulmx.com" at bounding box center [585, 438] width 287 height 19
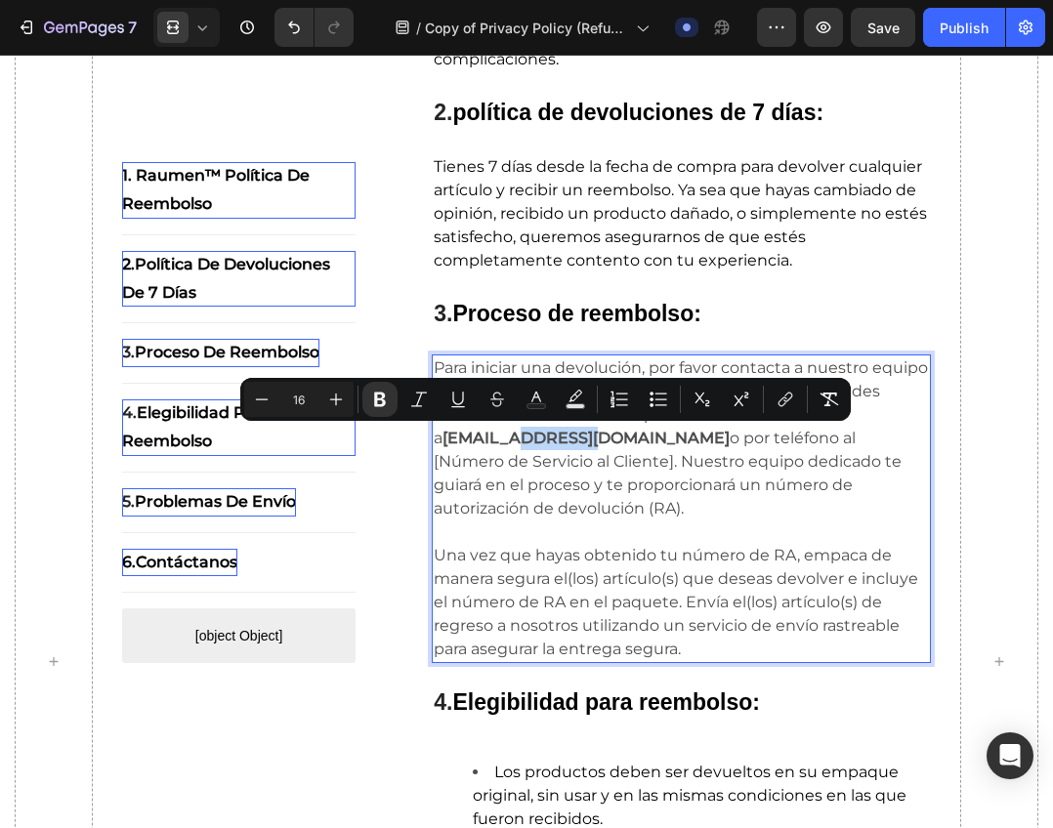
click at [554, 441] on strong "support@seyoulmx.com" at bounding box center [585, 438] width 287 height 19
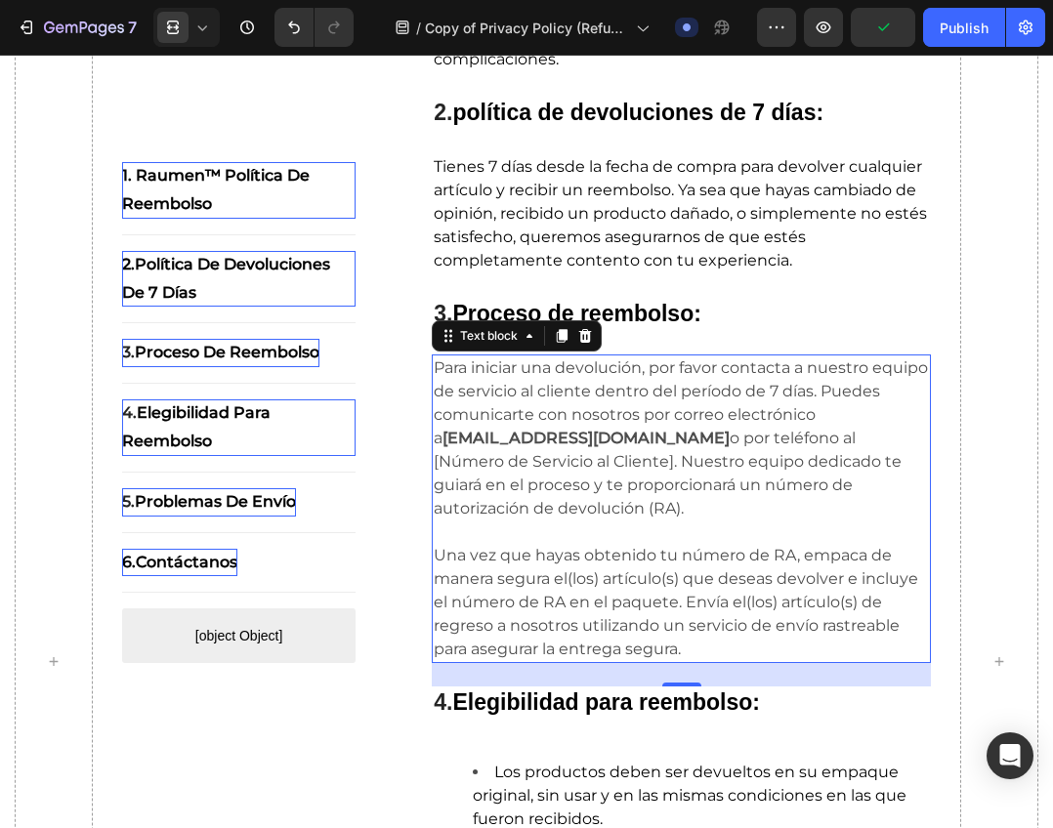
scroll to position [1447, 0]
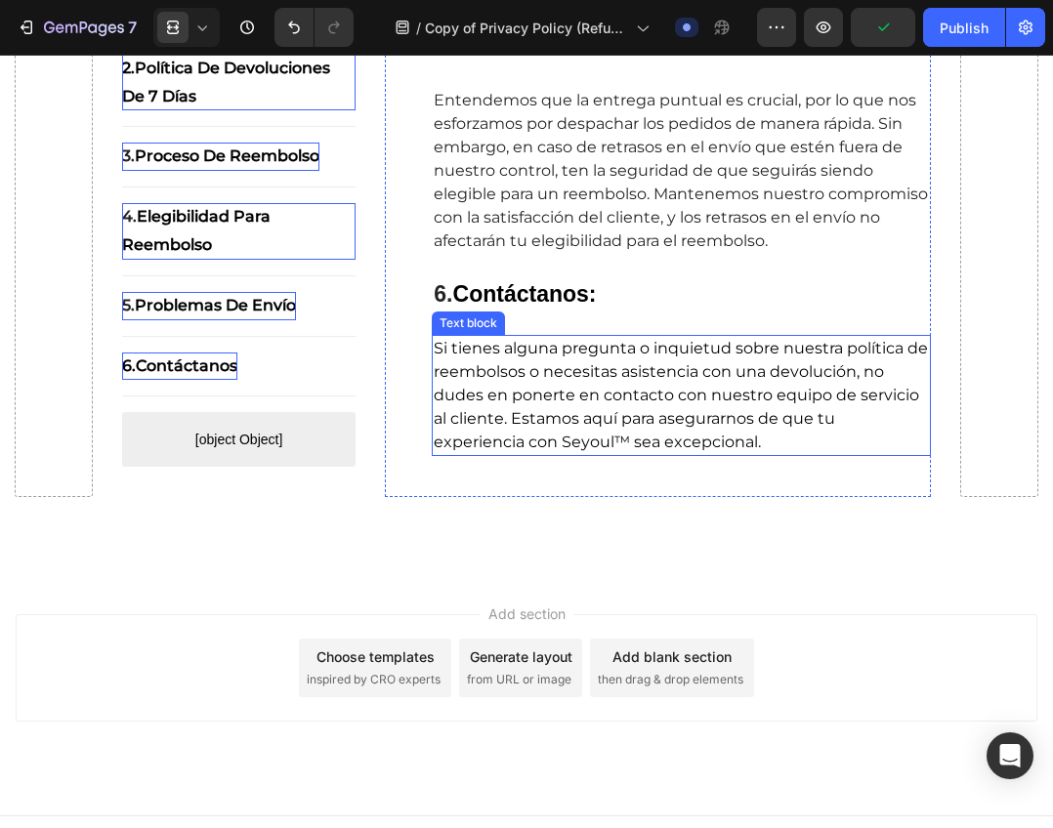
click at [577, 449] on span "Si tienes alguna pregunta o inquietud sobre nuestra política de reembolsos o ne…" at bounding box center [681, 395] width 494 height 112
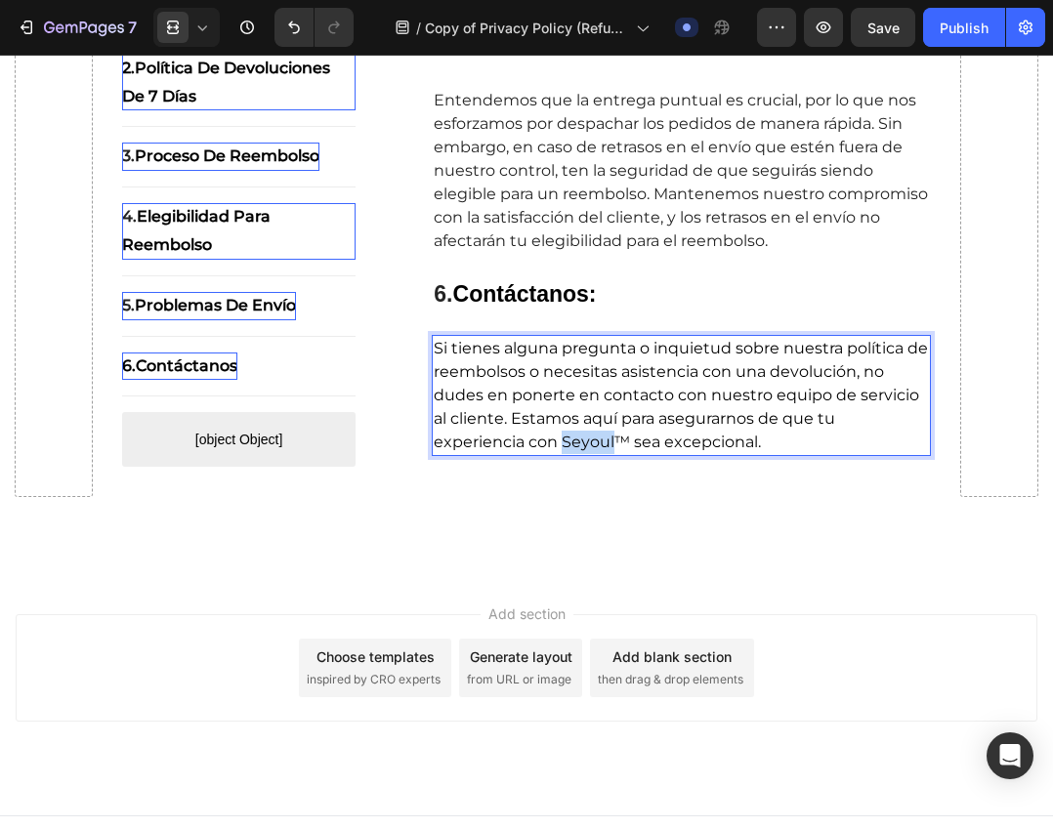
click at [599, 445] on span "Si tienes alguna pregunta o inquietud sobre nuestra política de reembolsos o ne…" at bounding box center [681, 395] width 494 height 112
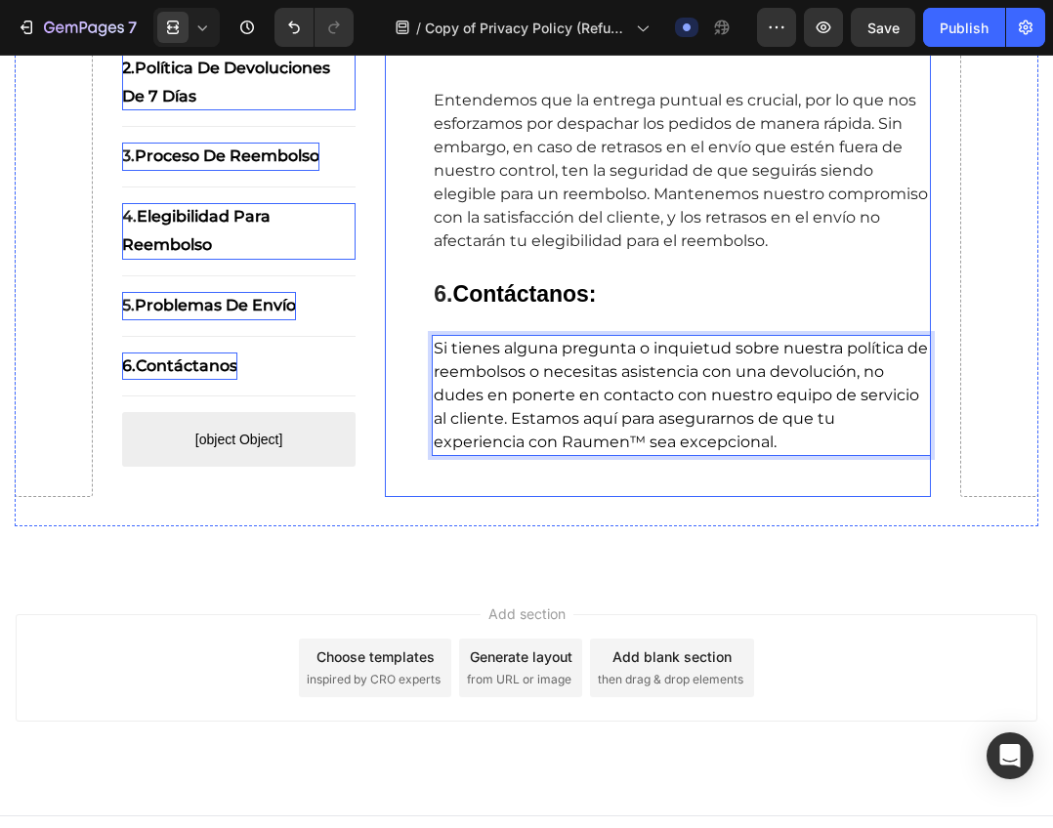
click at [779, 490] on div "⁠⁠⁠⁠⁠⁠⁠ 5. Problemas de envío: Heading Entendemos que la entrega puntual es cru…" at bounding box center [658, 249] width 546 height 496
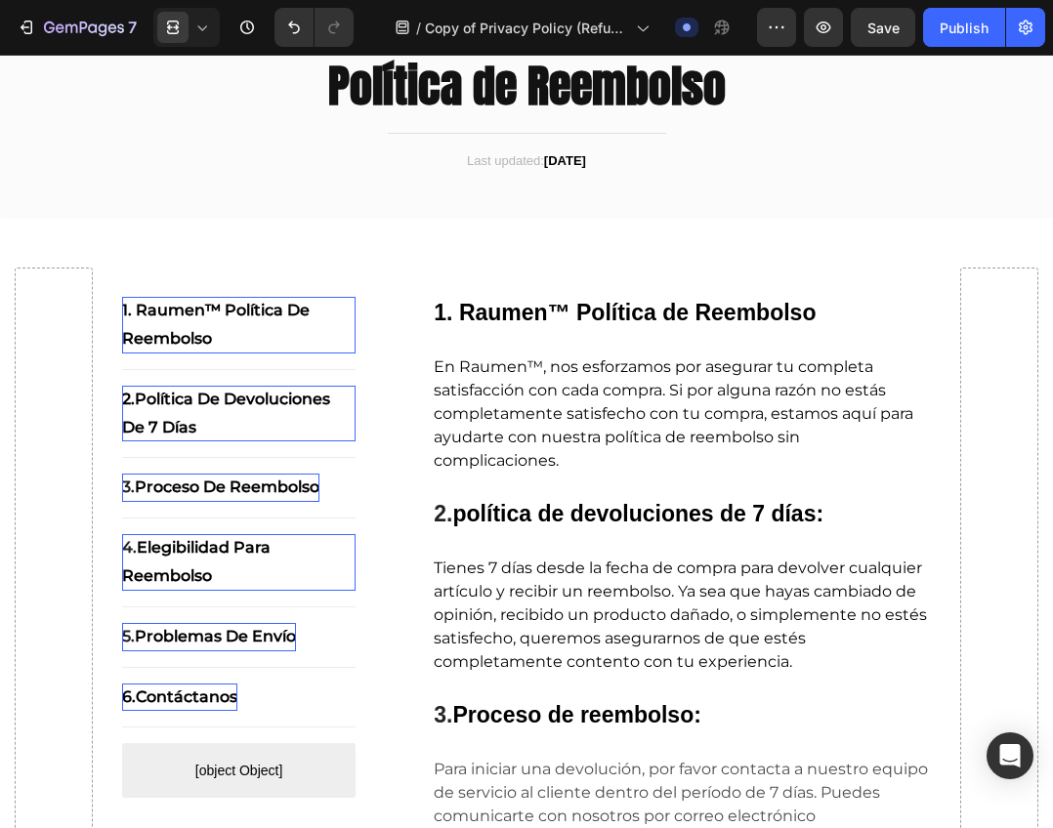
scroll to position [0, 0]
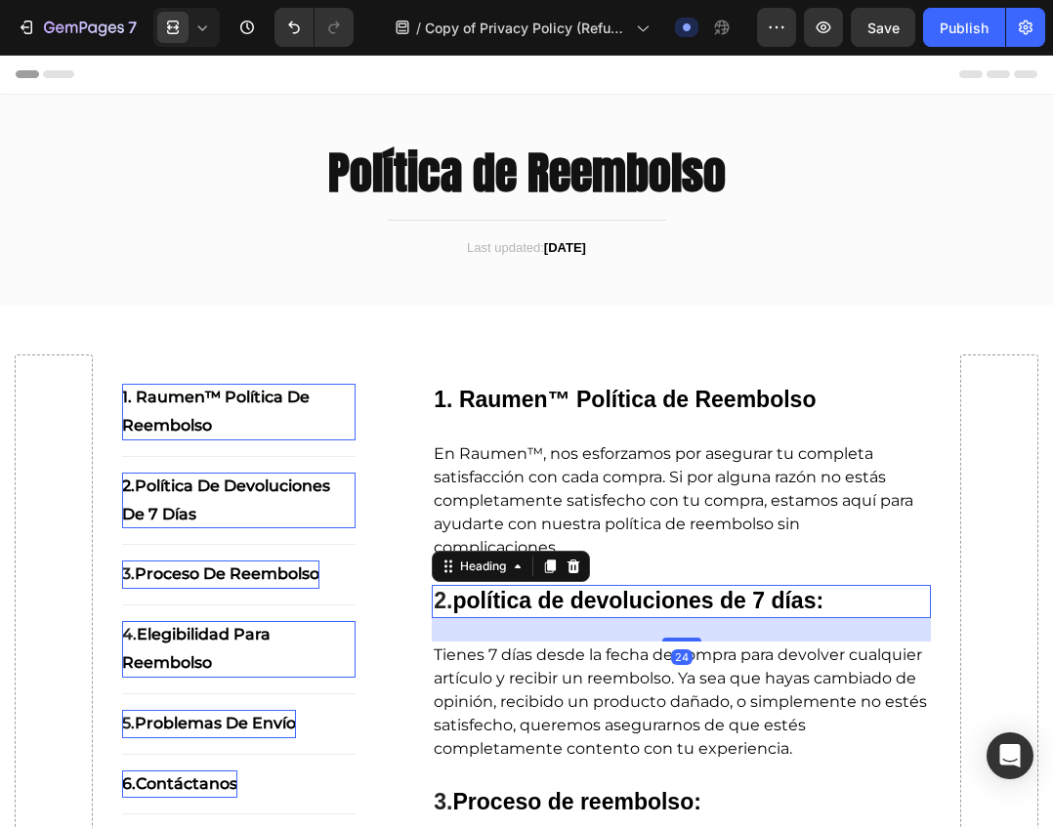
click at [808, 610] on strong "política de devoluciones de 7 días:" at bounding box center [638, 600] width 371 height 25
click at [822, 604] on strong "política de devoluciones de 7 días:" at bounding box center [638, 600] width 371 height 25
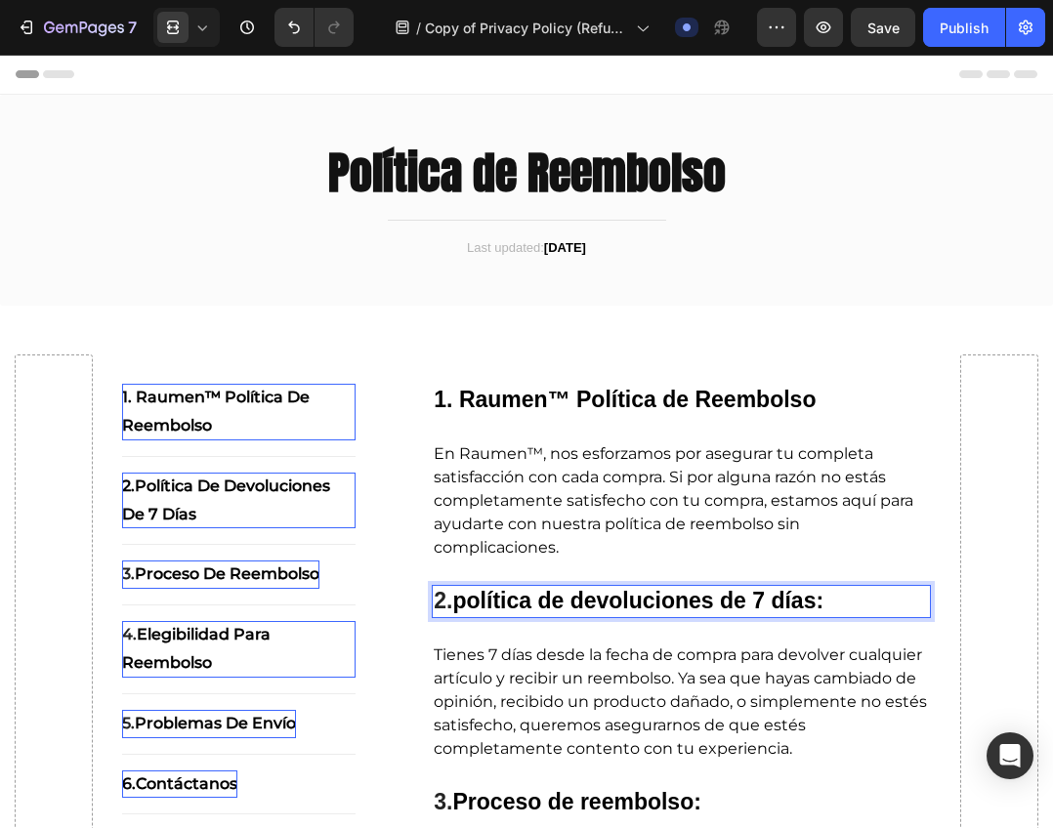
click at [832, 603] on p "2. política de devoluciones de 7 días:" at bounding box center [681, 601] width 495 height 29
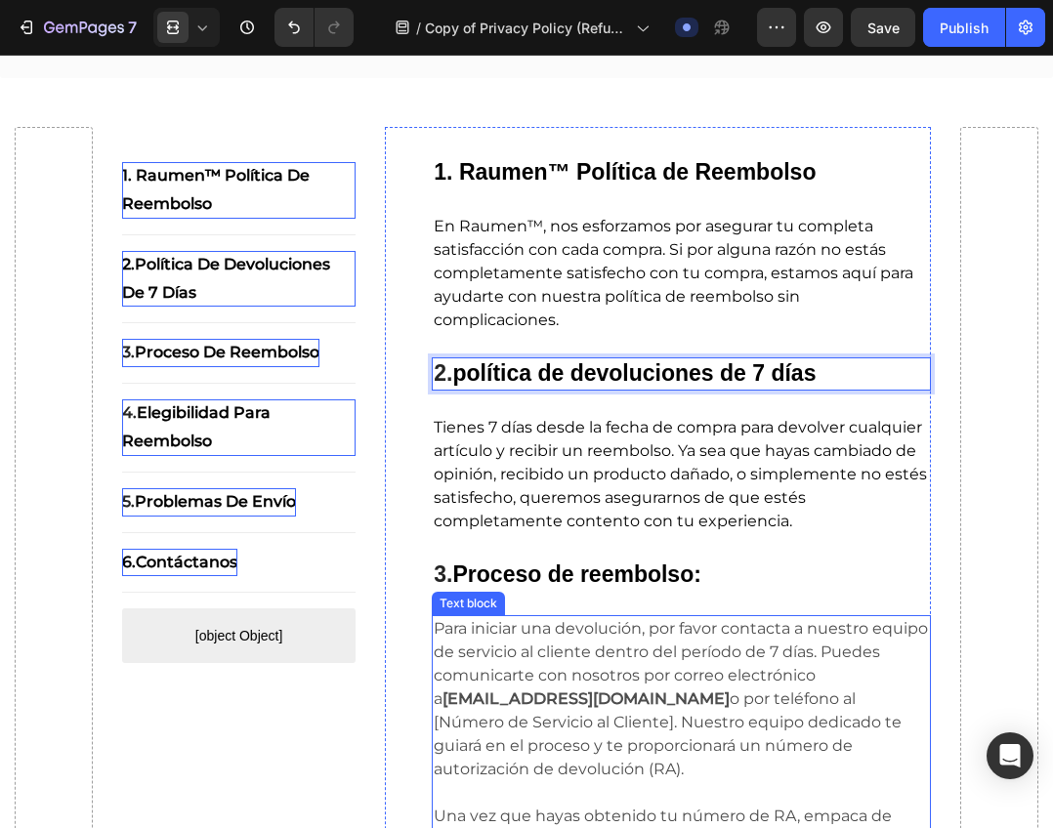
scroll to position [293, 0]
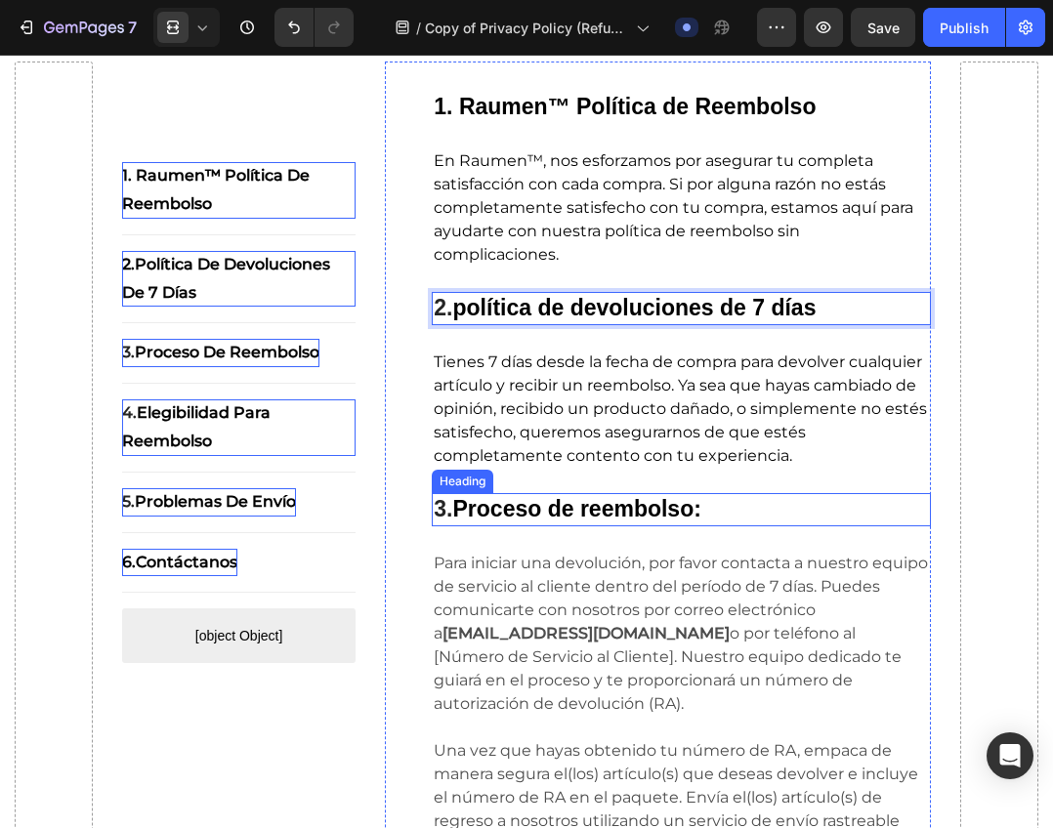
click at [689, 504] on strong "Proceso de reembolso:" at bounding box center [577, 508] width 248 height 25
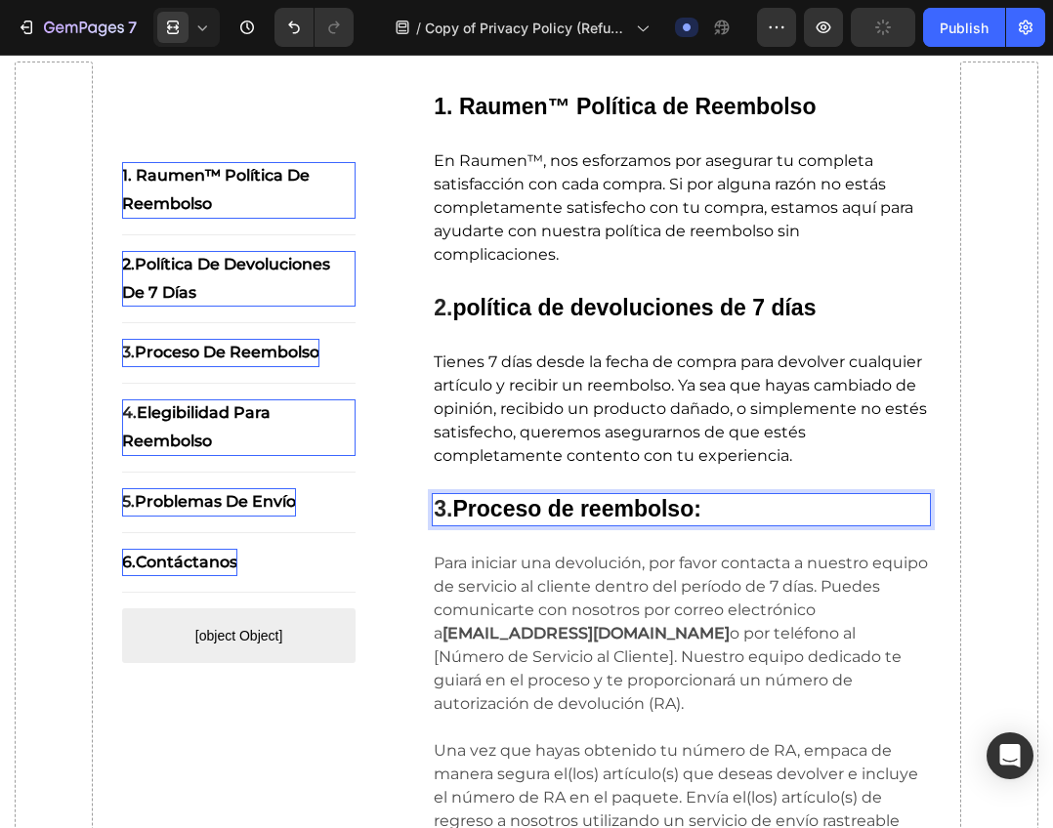
click at [711, 505] on p "3. Proceso de reembolso:" at bounding box center [681, 509] width 495 height 29
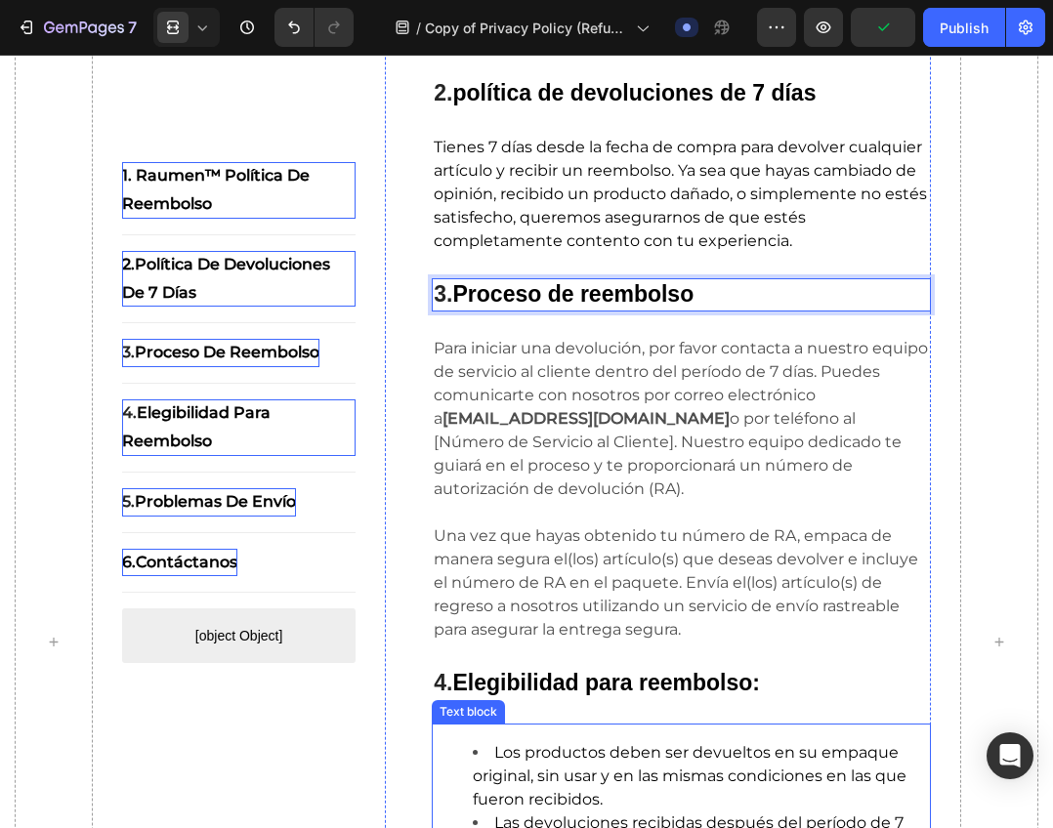
scroll to position [586, 0]
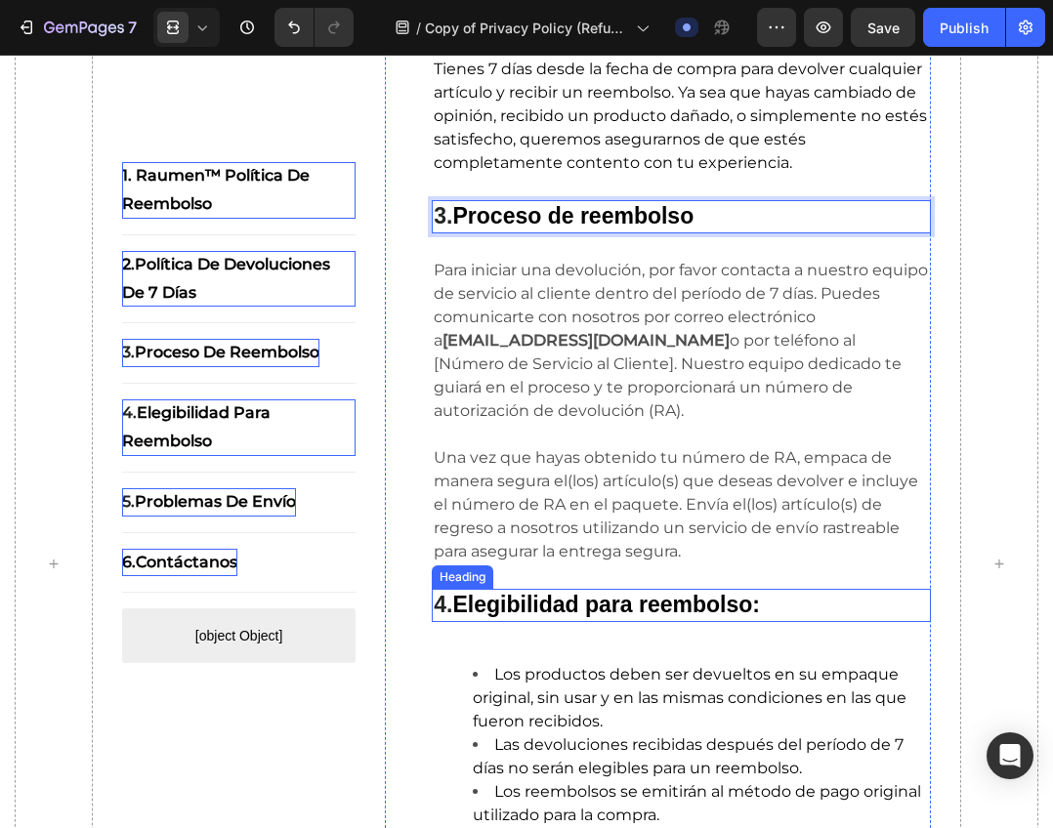
click at [688, 603] on strong "Elegibilidad para reembolso:" at bounding box center [606, 604] width 307 height 25
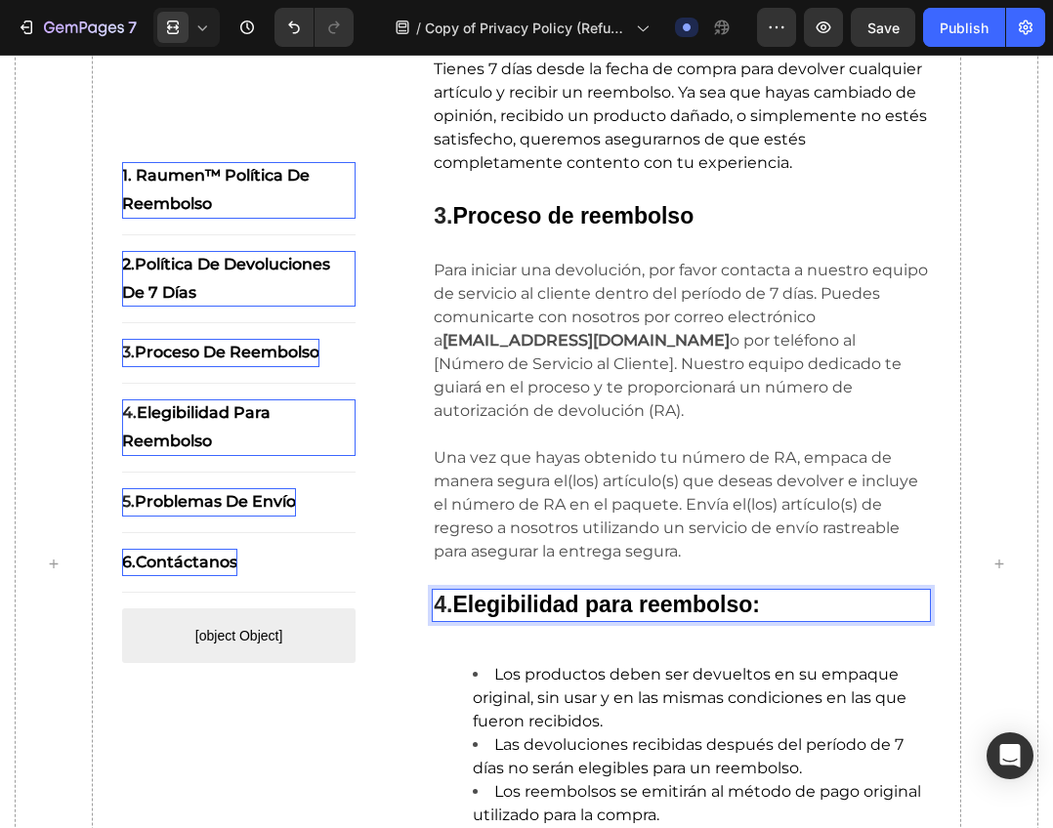
click at [766, 601] on p "4. Elegibilidad para reembolso:" at bounding box center [681, 605] width 495 height 29
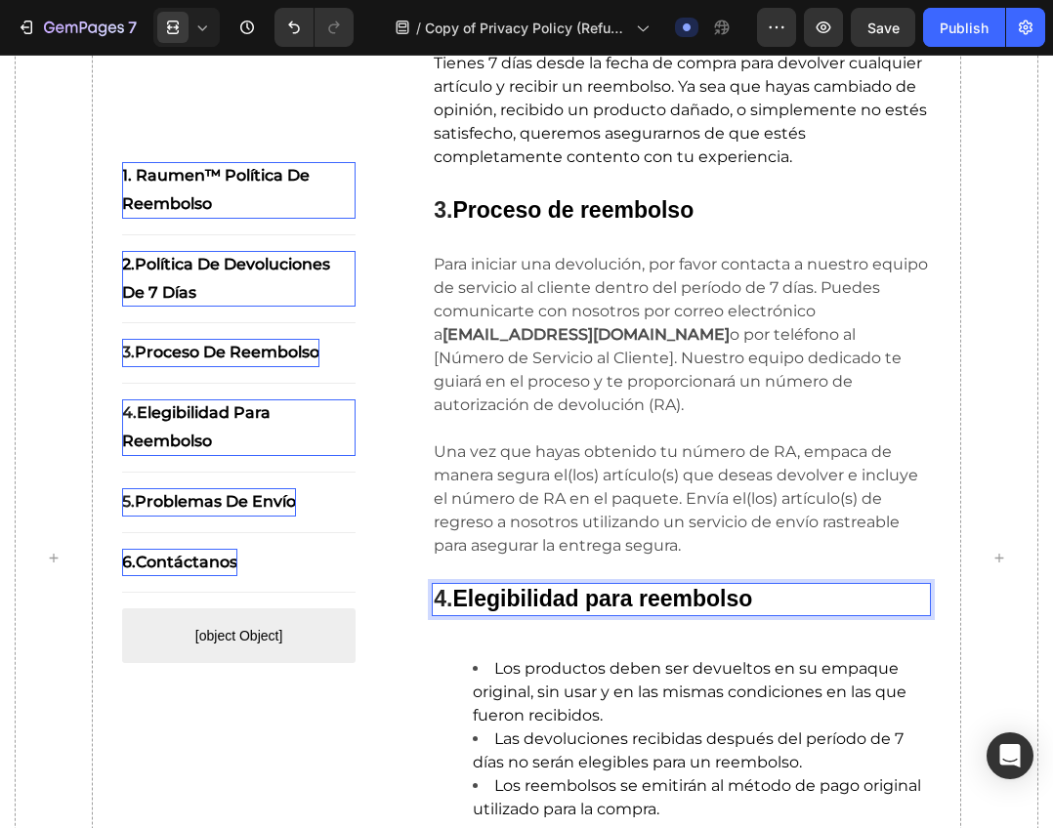
scroll to position [1074, 0]
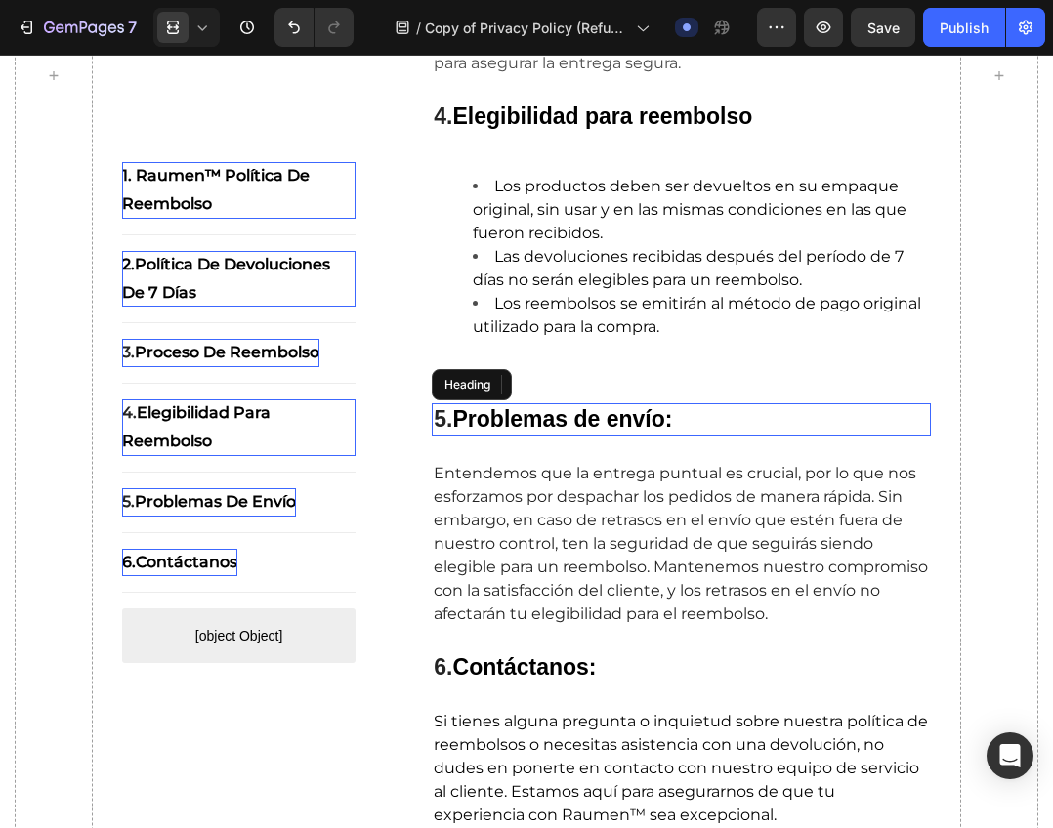
click at [678, 428] on p "⁠⁠⁠⁠⁠⁠⁠ 5. Problemas de envío:" at bounding box center [681, 419] width 495 height 29
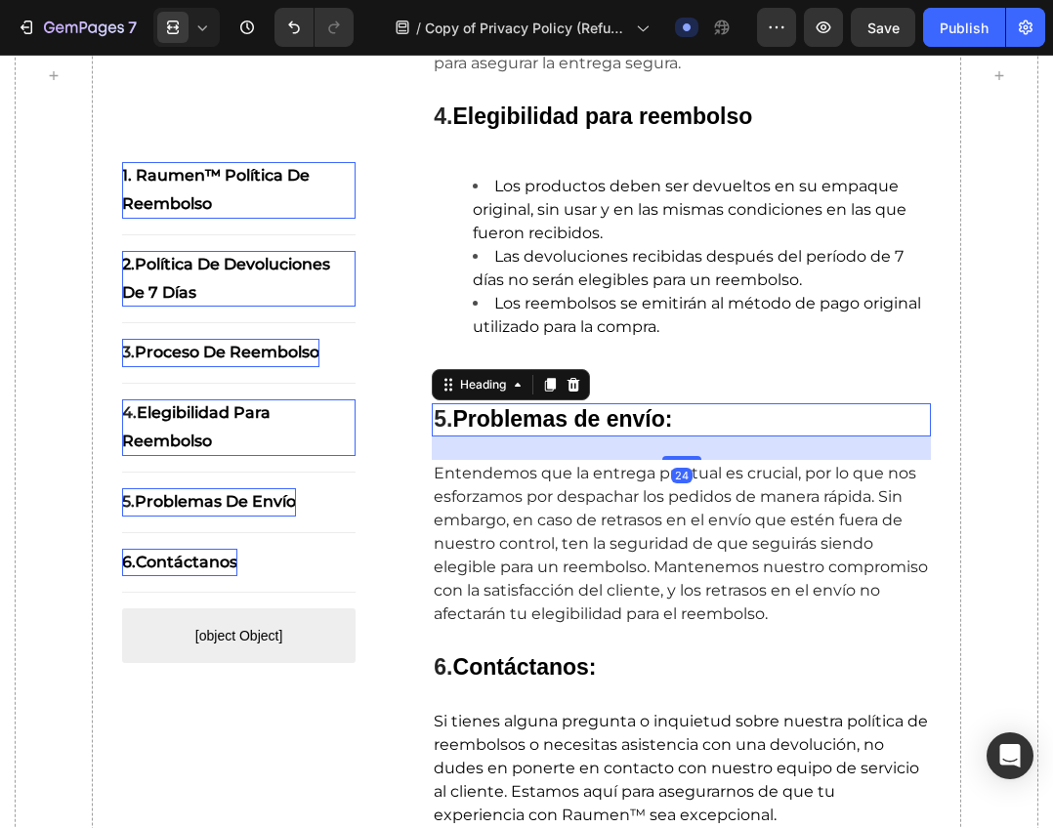
click at [673, 420] on strong "Problemas de envío:" at bounding box center [563, 418] width 220 height 25
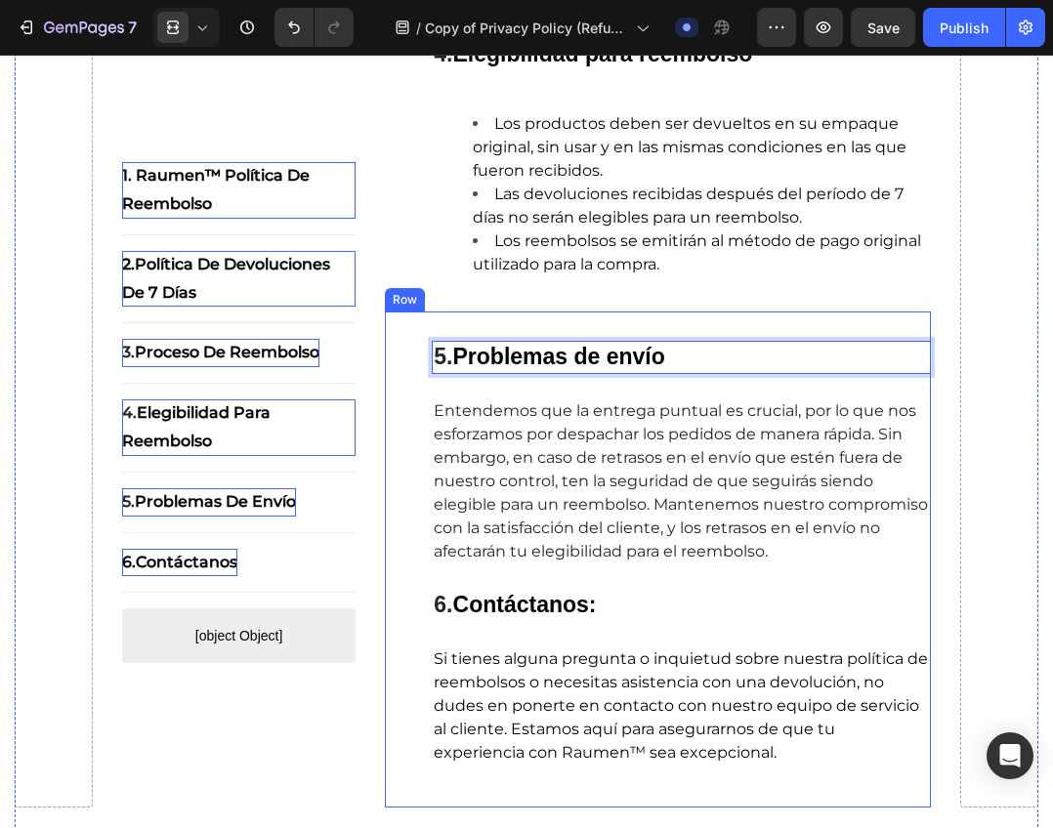
scroll to position [1172, 0]
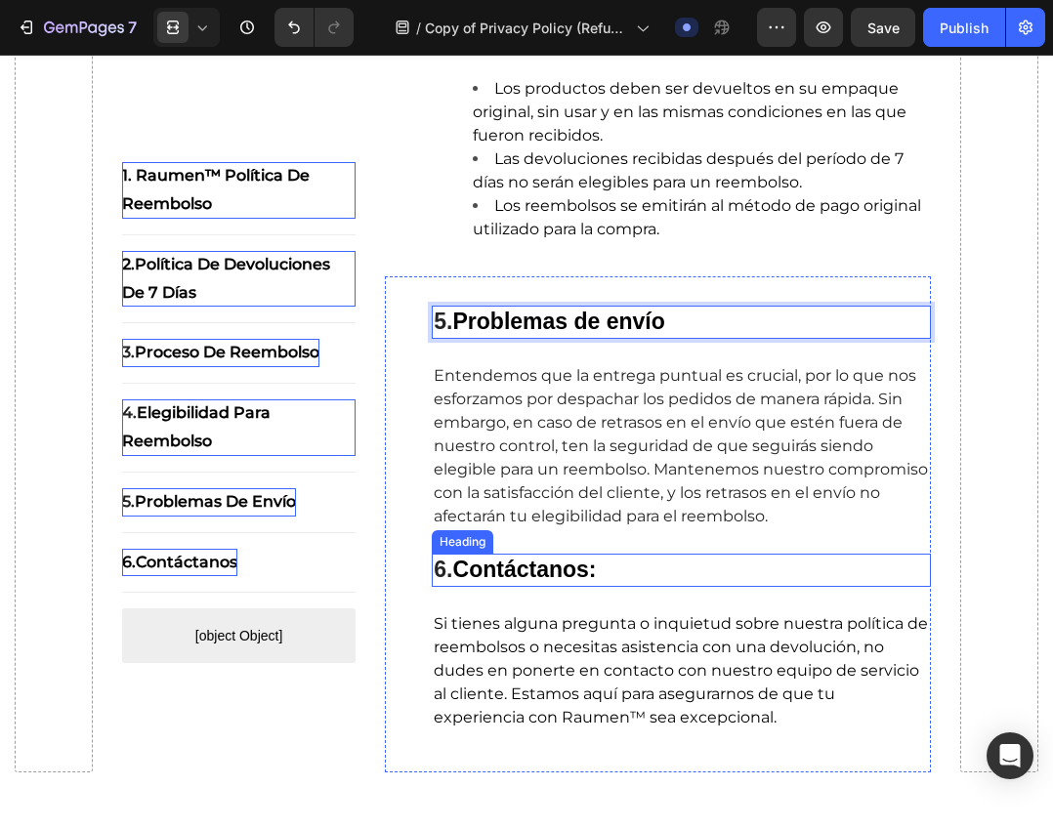
click at [597, 567] on strong "Contáctanos:" at bounding box center [525, 569] width 144 height 25
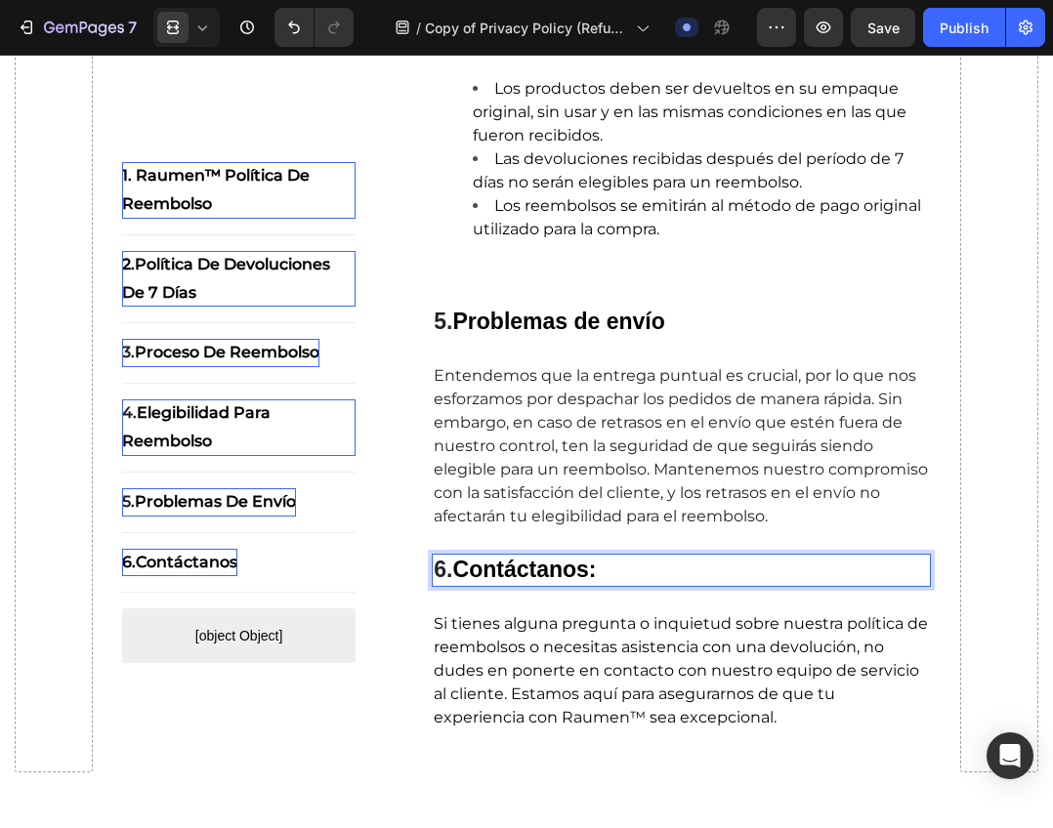
click at [608, 567] on p "6. Contáctanos:" at bounding box center [681, 570] width 495 height 29
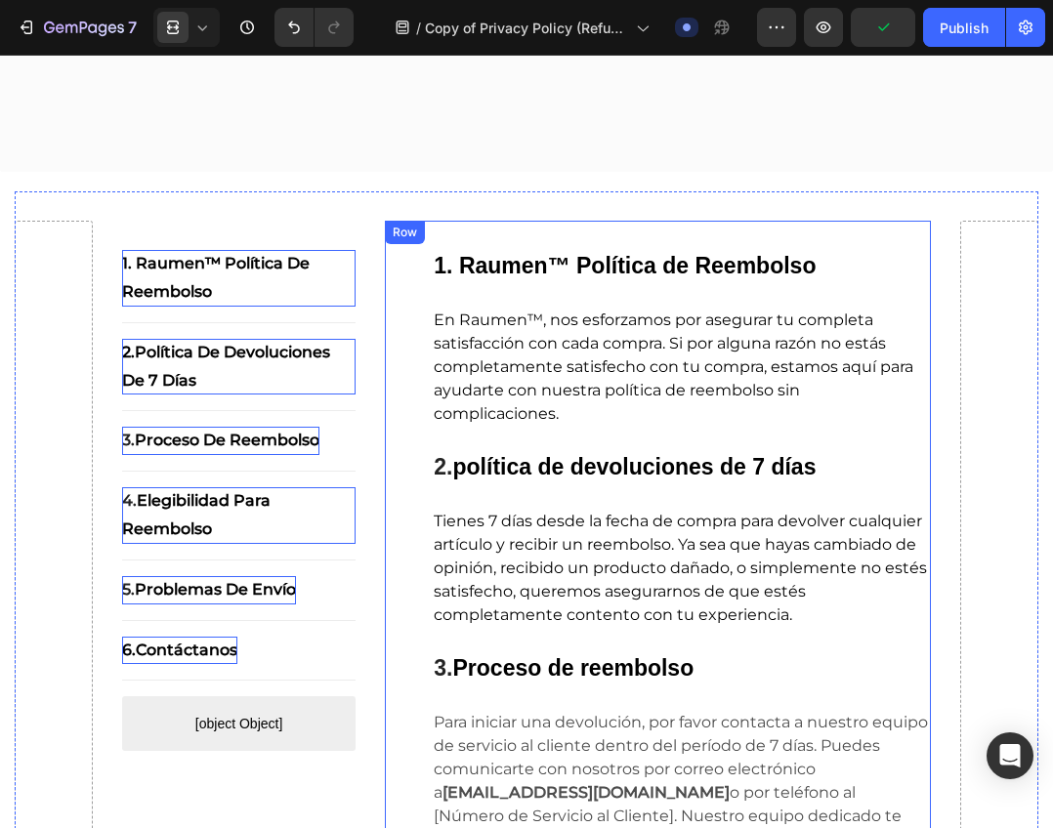
scroll to position [0, 0]
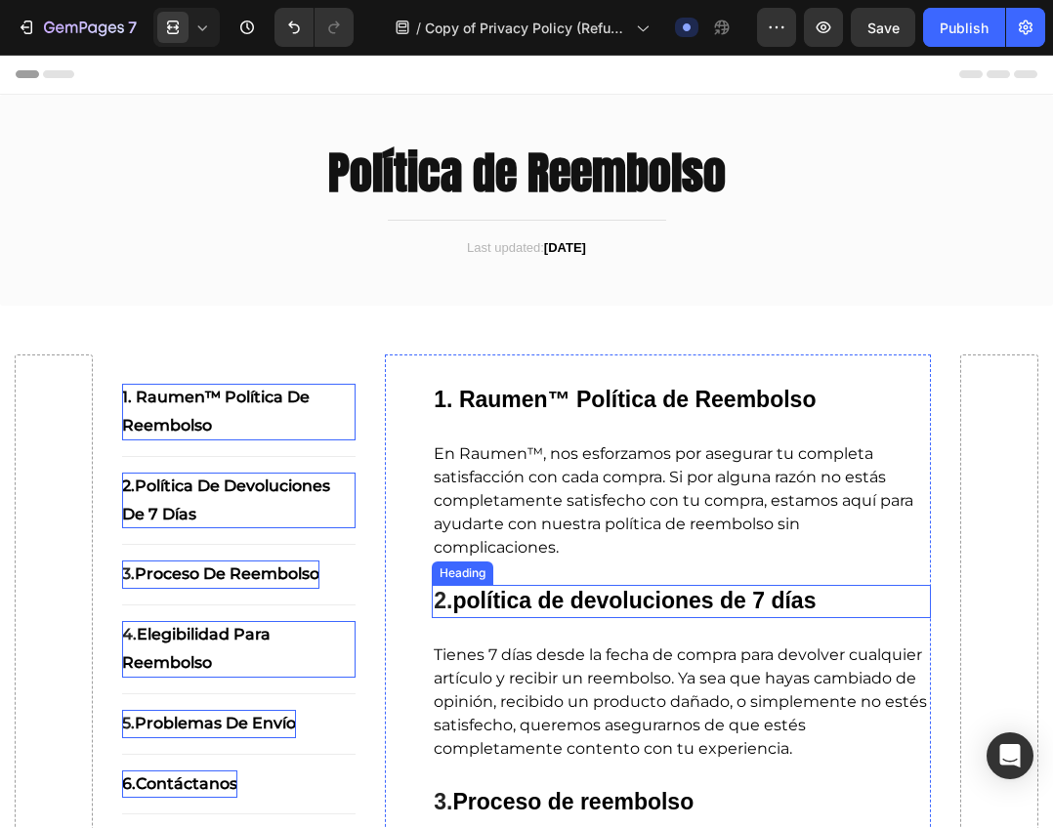
click at [484, 597] on strong "política de devoluciones de 7 días" at bounding box center [634, 600] width 363 height 25
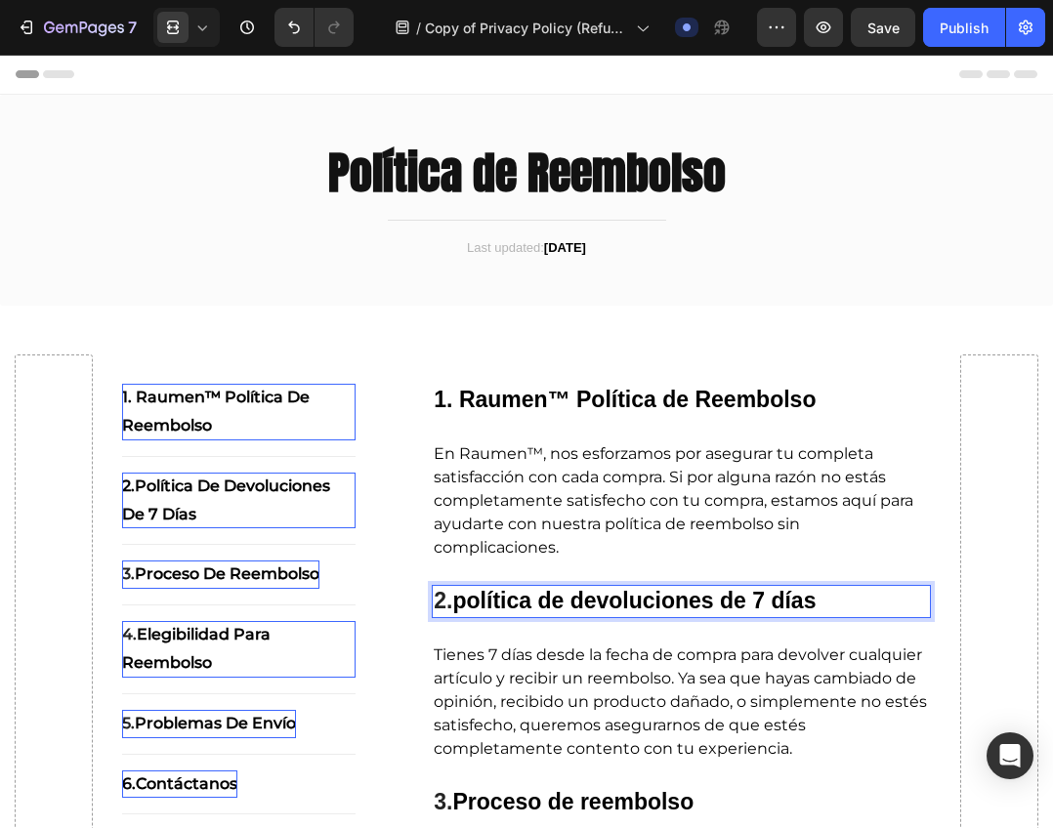
click at [464, 603] on strong "política de devoluciones de 7 días" at bounding box center [634, 600] width 363 height 25
click at [586, 602] on strong "olítica de devoluciones de 7 días" at bounding box center [649, 600] width 350 height 25
click at [792, 595] on strong "olítica de Devoluciones de 7 días" at bounding box center [650, 600] width 352 height 25
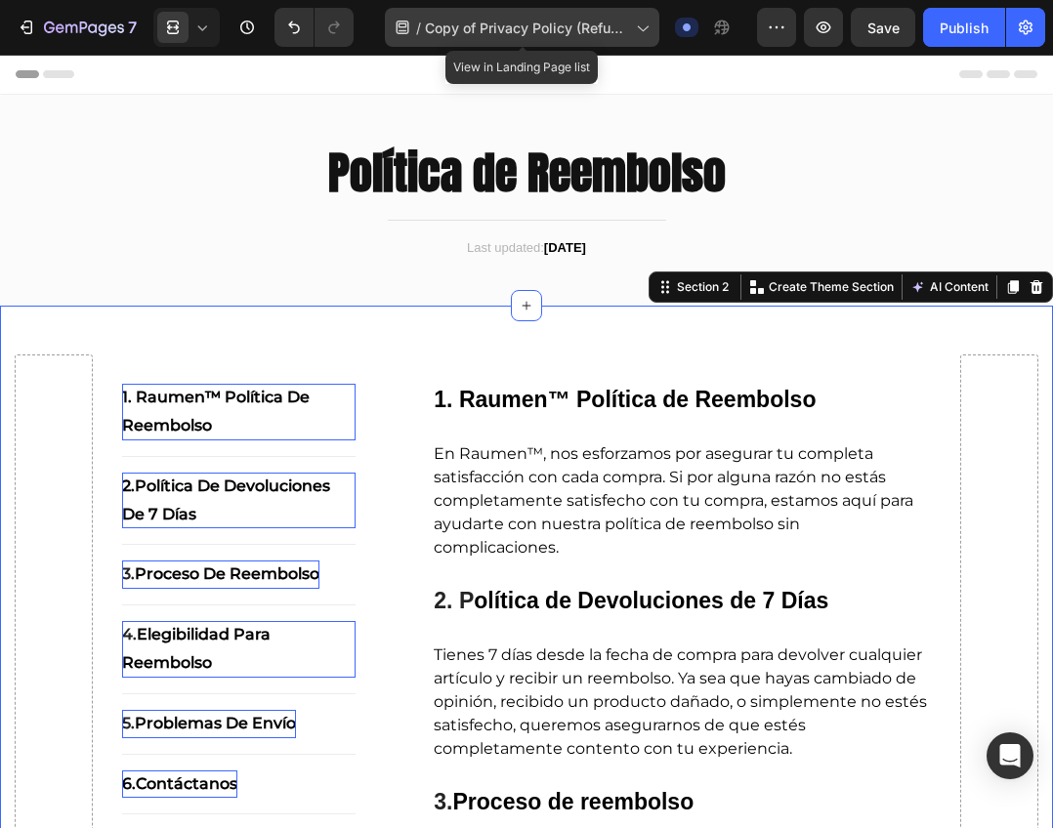
click at [645, 31] on icon at bounding box center [642, 28] width 20 height 20
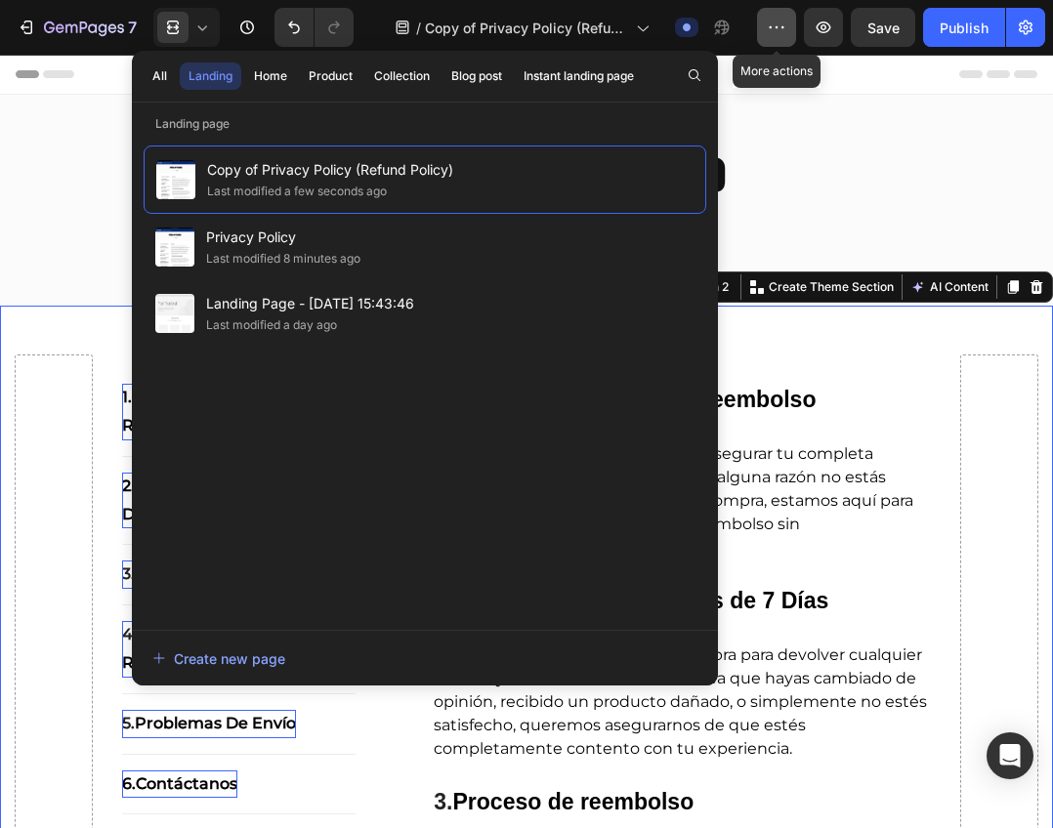
click at [789, 28] on button "button" at bounding box center [776, 27] width 39 height 39
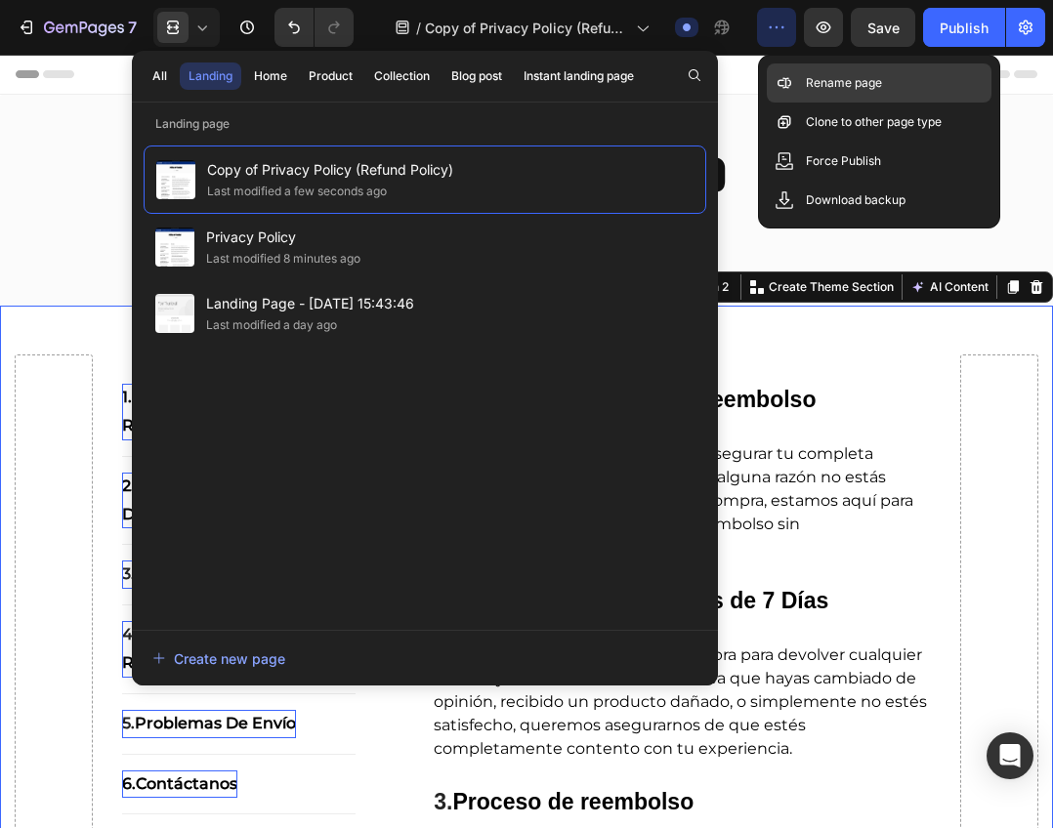
click at [822, 81] on p "Rename page" at bounding box center [844, 83] width 76 height 20
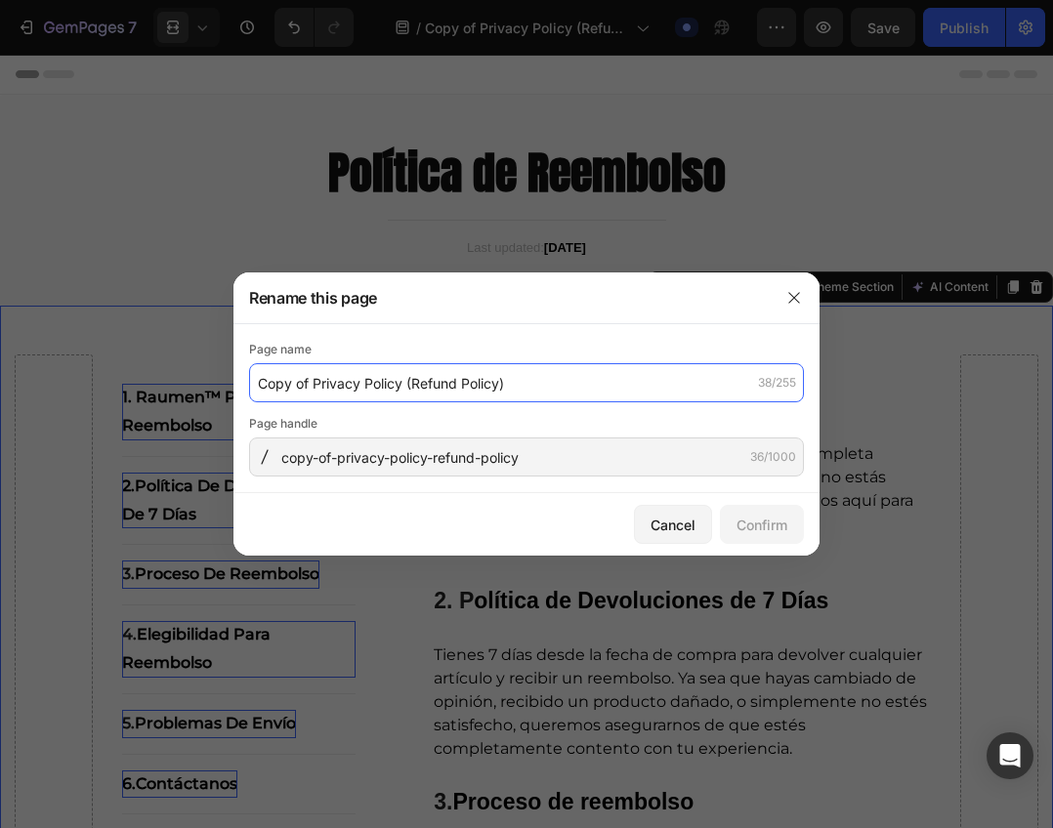
click at [543, 369] on input "Copy of Privacy Policy (Refund Policy)" at bounding box center [526, 382] width 555 height 39
type input "Refund Policy"
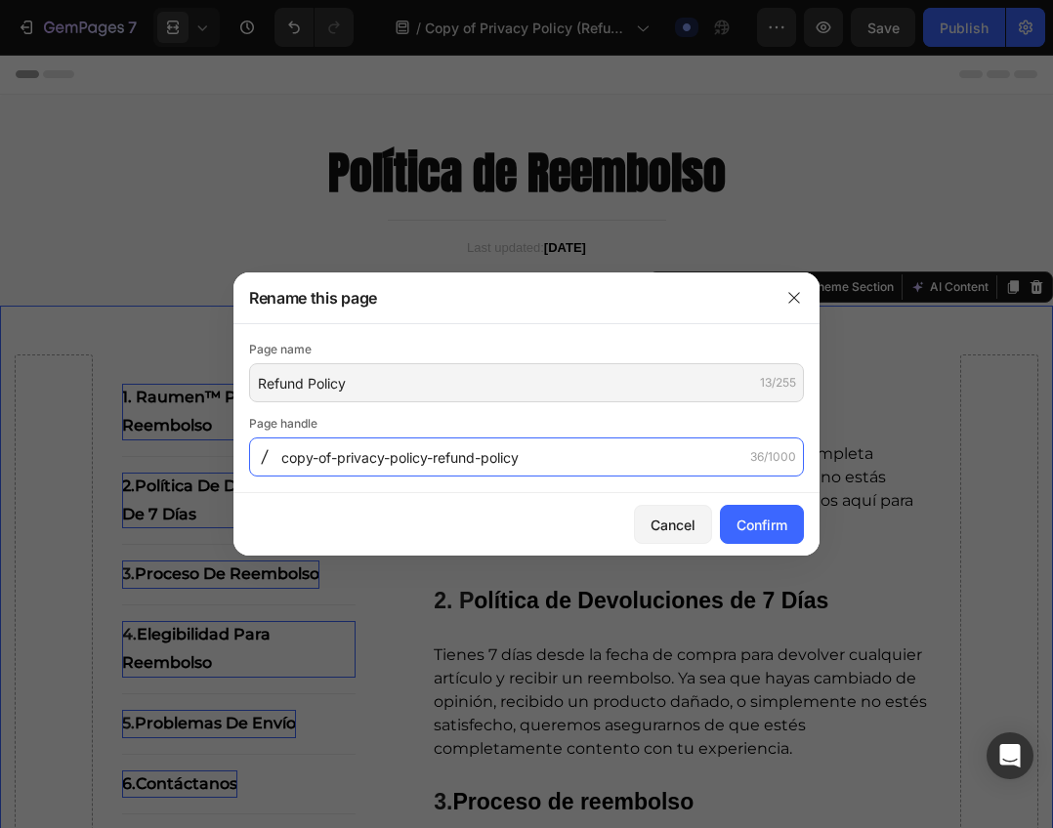
click at [559, 452] on input "copy-of-privacy-policy-refund-policy" at bounding box center [526, 456] width 555 height 39
click at [453, 465] on input "copy-of-privacy-policy-refund-policy" at bounding box center [526, 456] width 555 height 39
click at [433, 461] on input "copy-of-privacy-policy-refund-policy" at bounding box center [526, 456] width 555 height 39
type input "refund-policy"
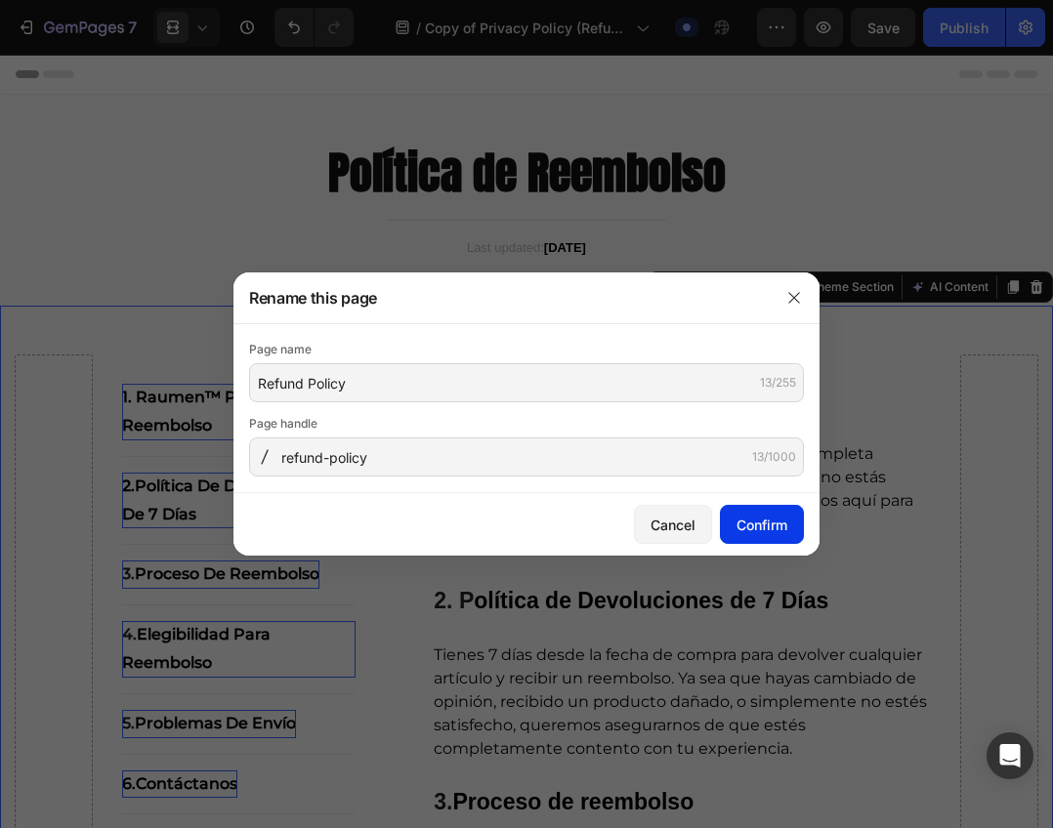
click at [759, 534] on div "Confirm" at bounding box center [761, 525] width 51 height 21
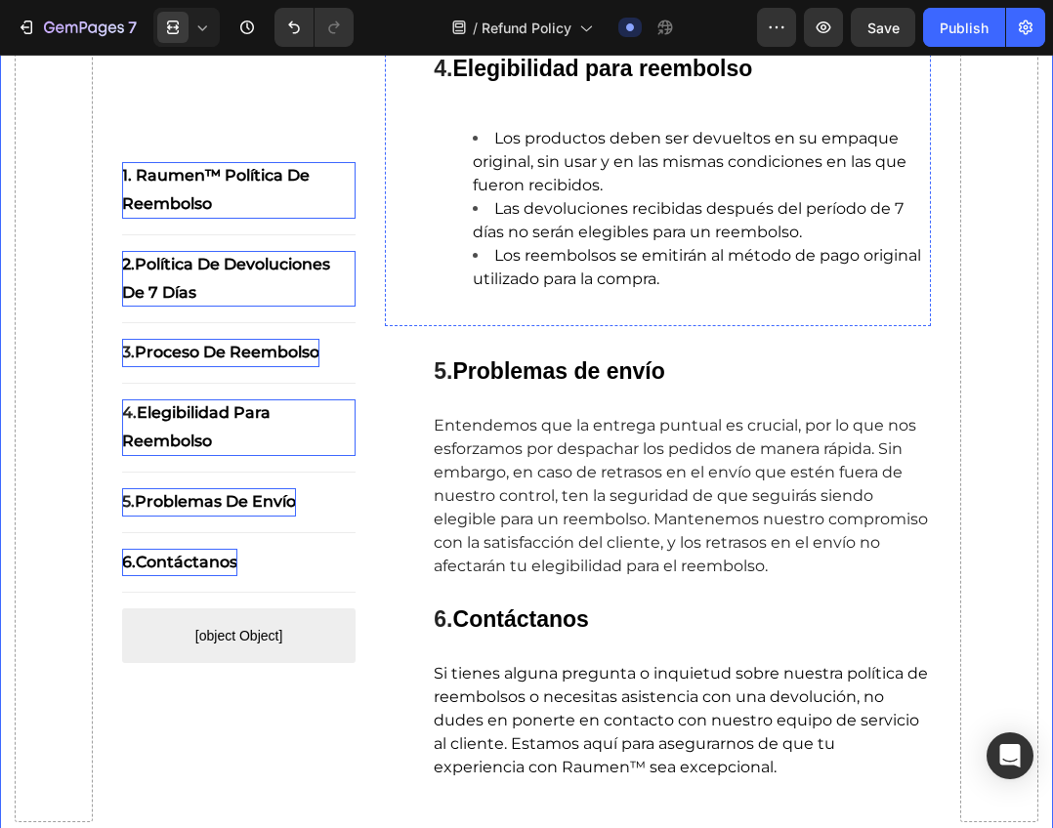
scroll to position [1085, 0]
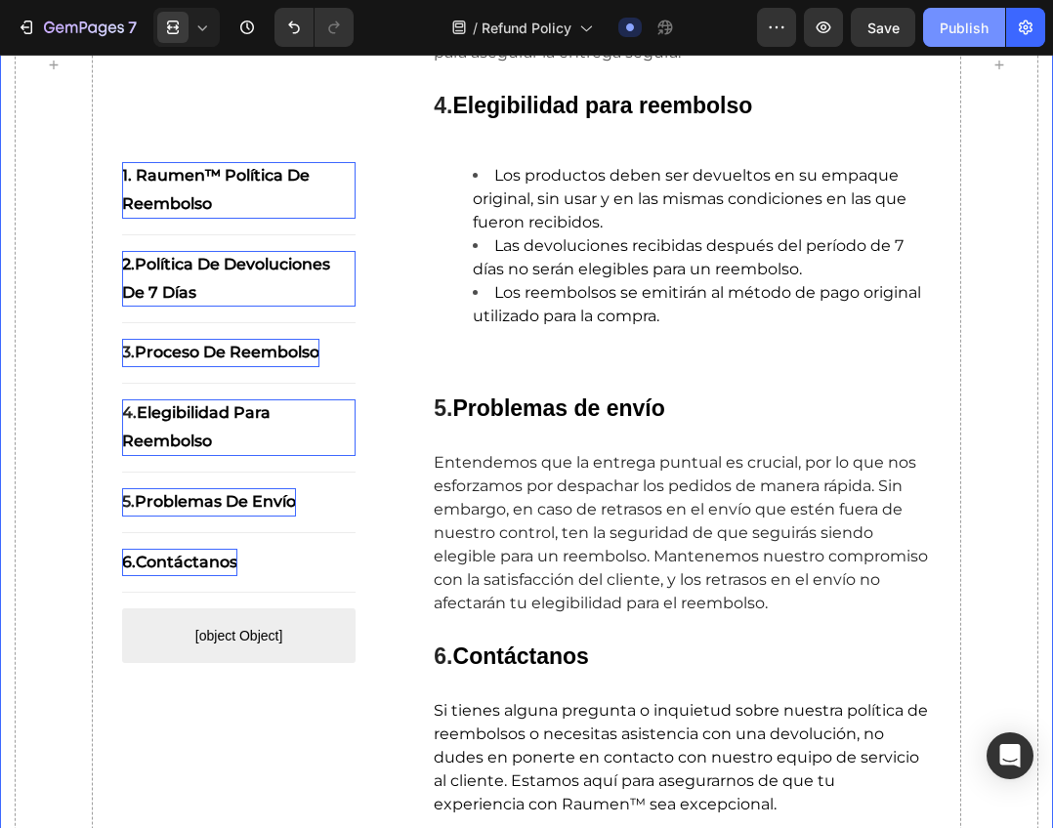
click at [960, 35] on div "Publish" at bounding box center [963, 28] width 49 height 21
click at [786, 29] on icon "button" at bounding box center [776, 28] width 20 height 20
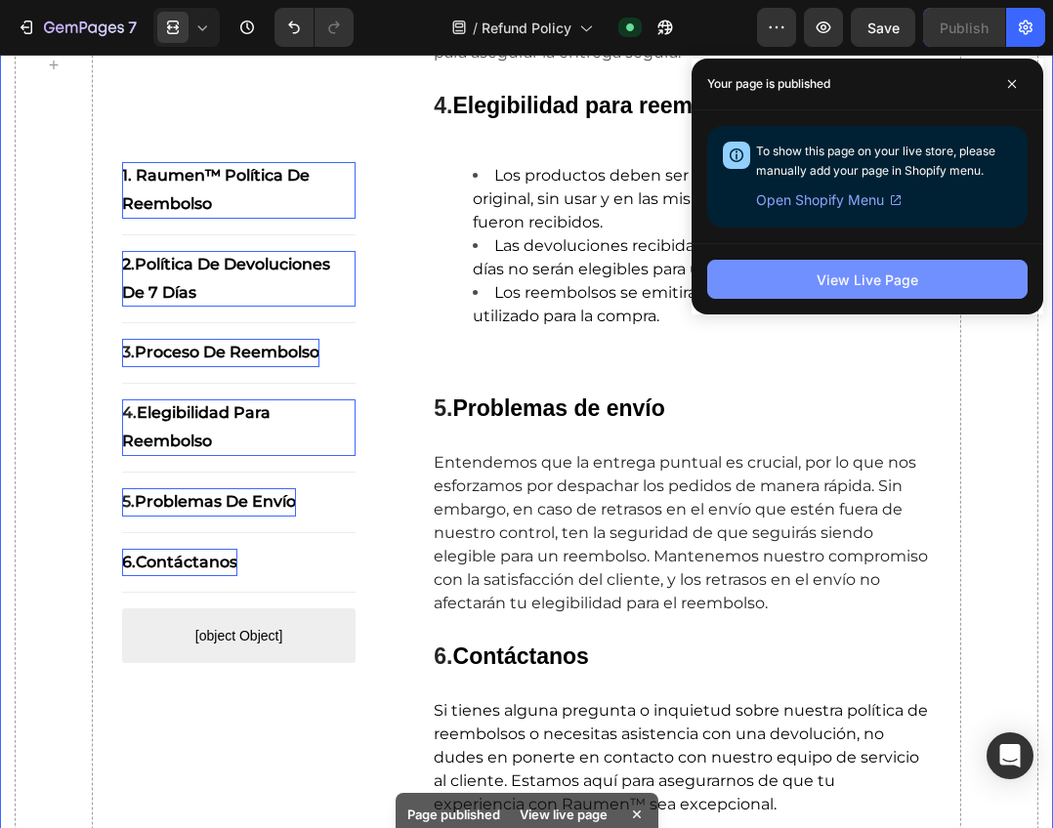
drag, startPoint x: 890, startPoint y: 273, endPoint x: 928, endPoint y: 285, distance: 39.8
click at [928, 285] on button "View Live Page" at bounding box center [867, 279] width 320 height 39
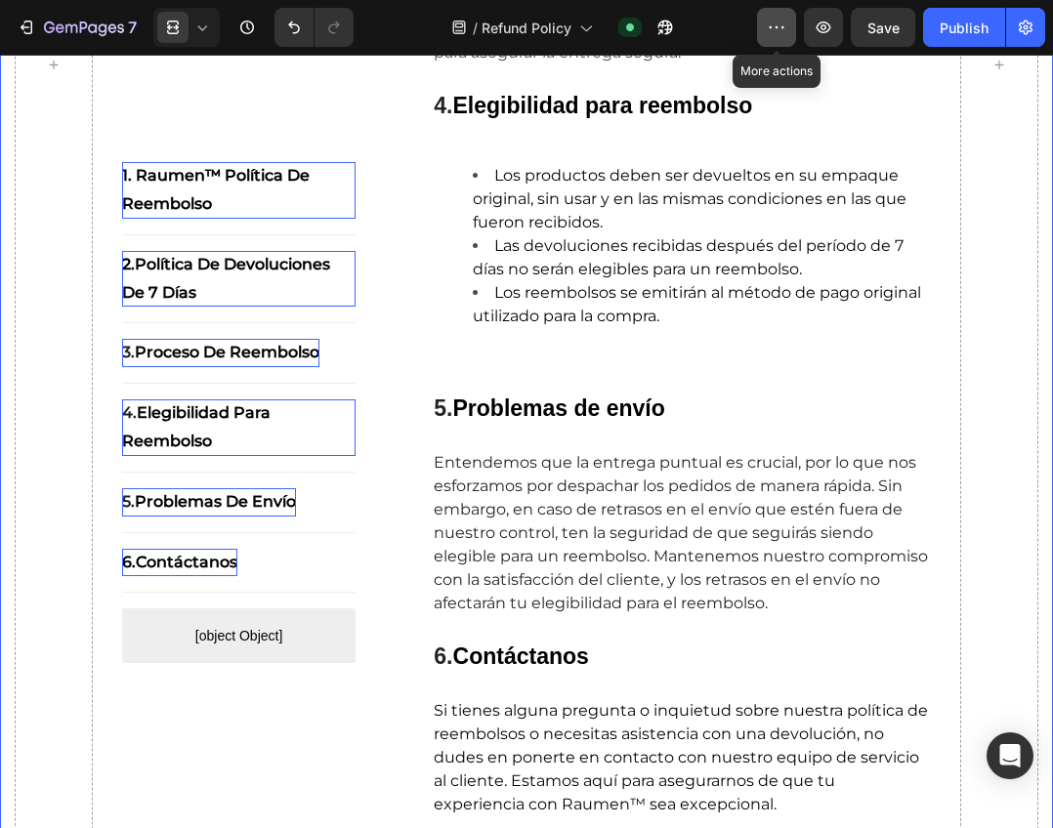
click at [776, 37] on button "button" at bounding box center [776, 27] width 39 height 39
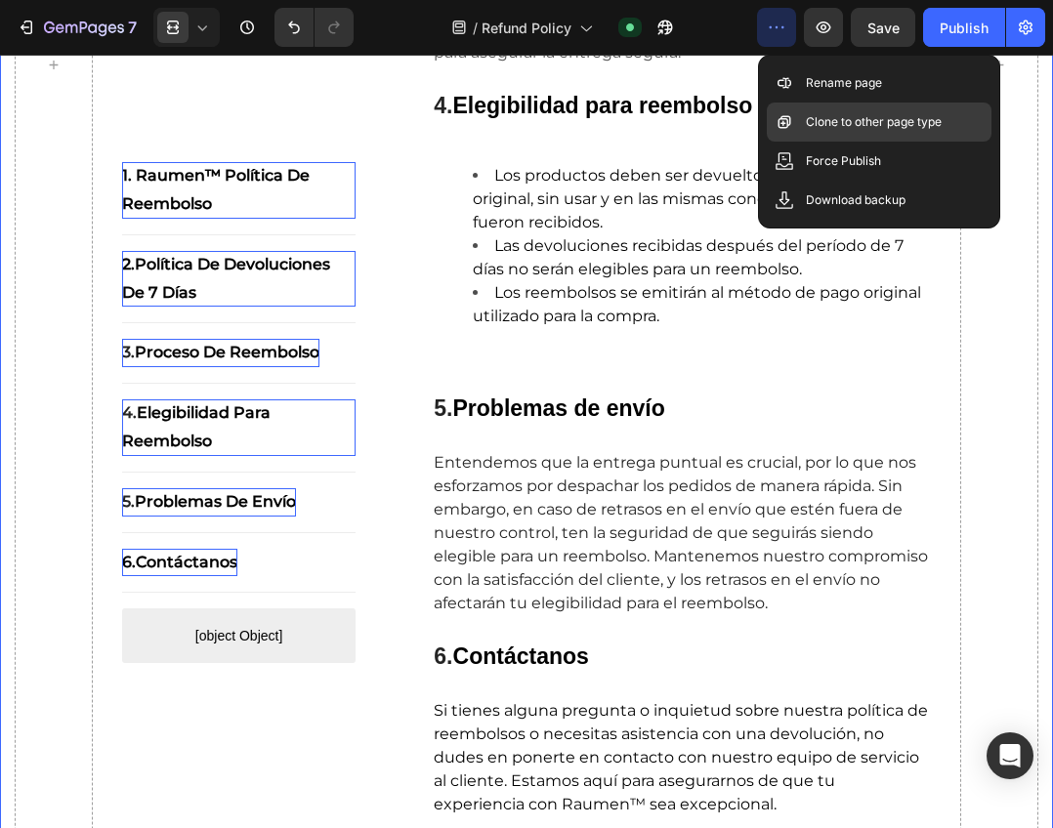
click at [851, 128] on p "Clone to other page type" at bounding box center [874, 122] width 136 height 20
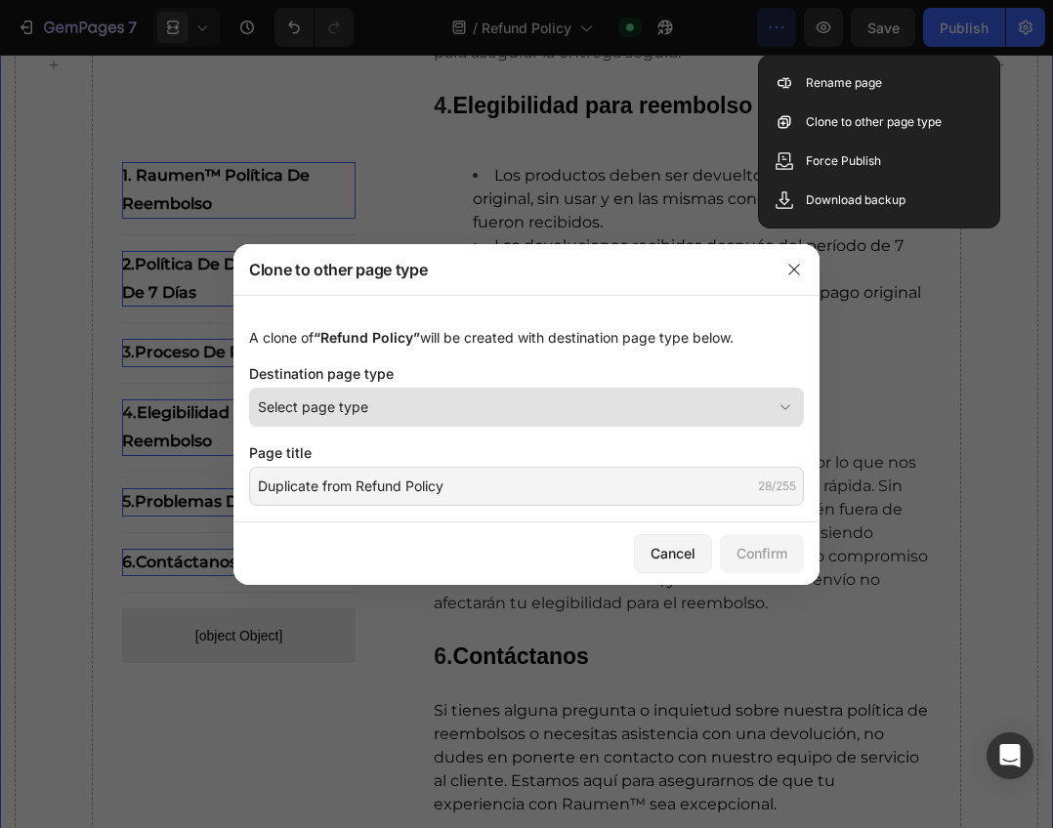
click at [418, 412] on div "Select page type" at bounding box center [515, 406] width 514 height 21
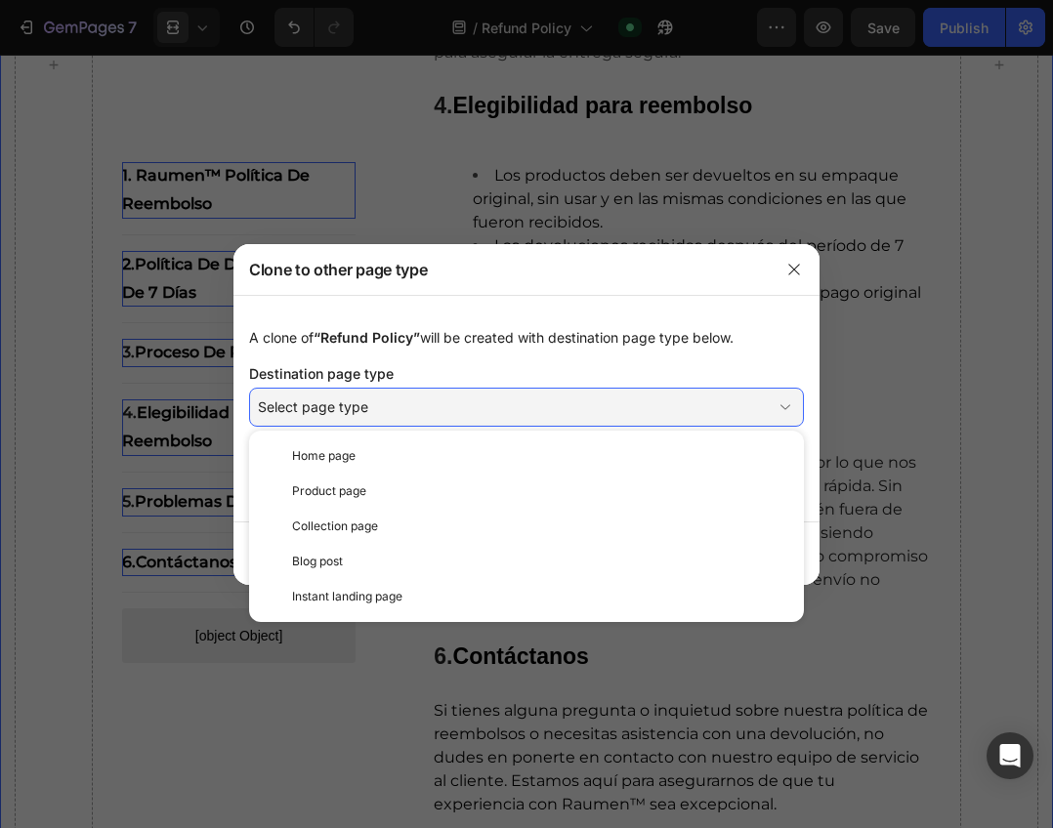
click at [563, 344] on div "A clone of “Refund Policy” will be created with destination page type below." at bounding box center [526, 337] width 555 height 21
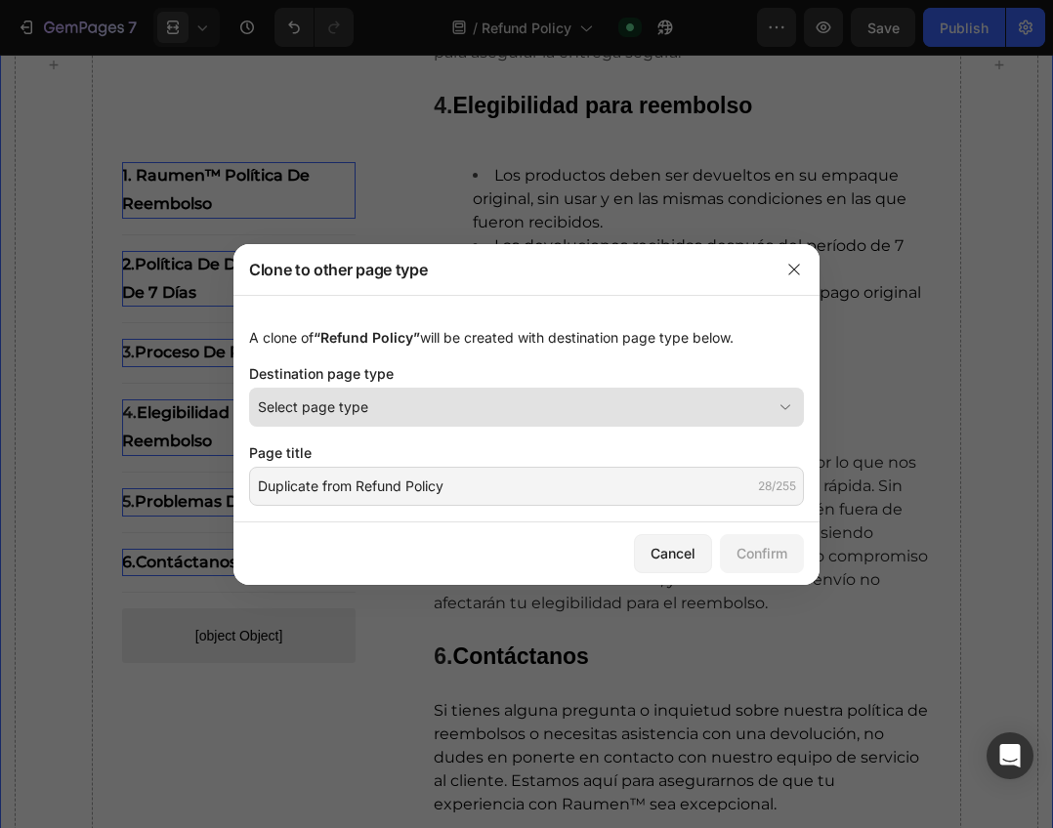
click at [432, 418] on button "Select page type" at bounding box center [526, 407] width 555 height 39
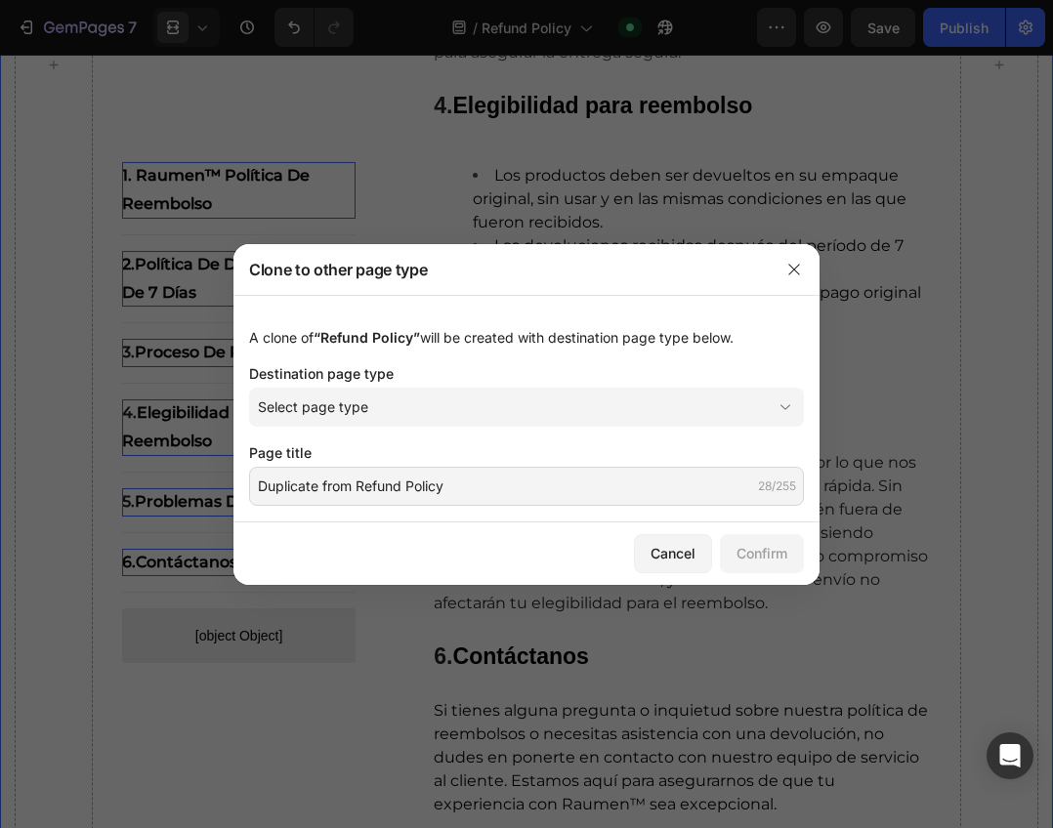
click at [522, 309] on div "A clone of “Refund Policy” will be created with destination page type below. De…" at bounding box center [526, 409] width 586 height 228
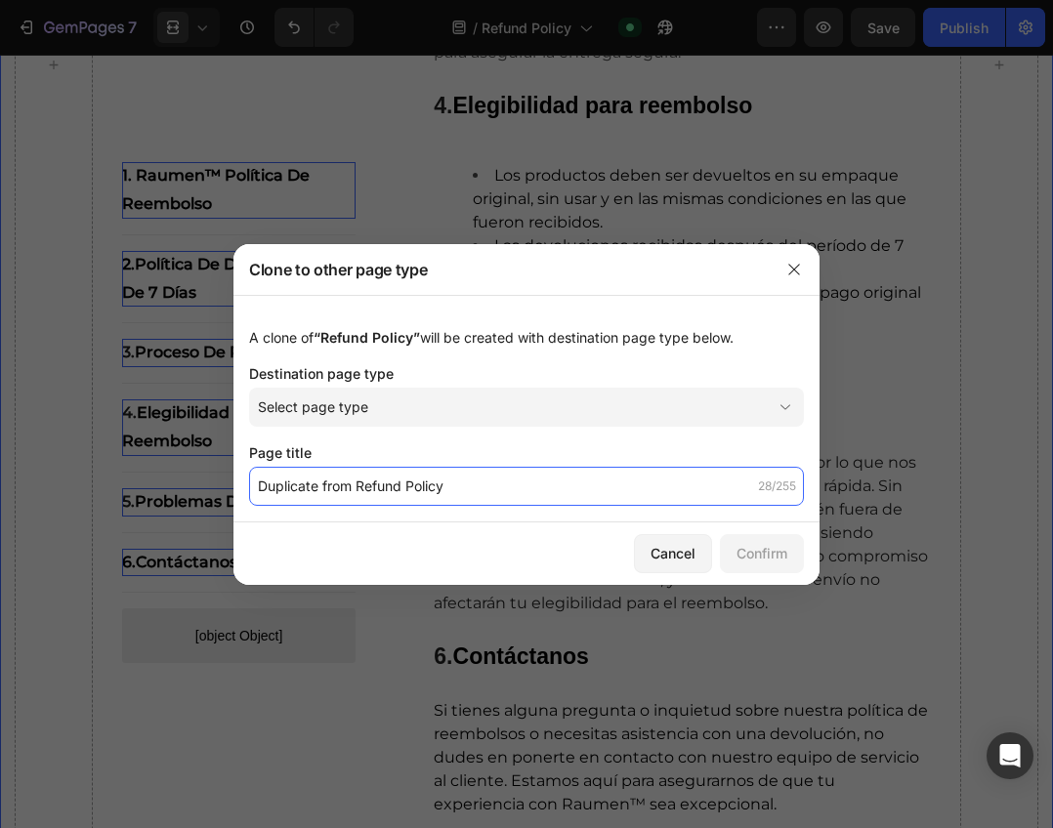
click at [626, 486] on input "Duplicate from Refund Policy" at bounding box center [526, 486] width 555 height 39
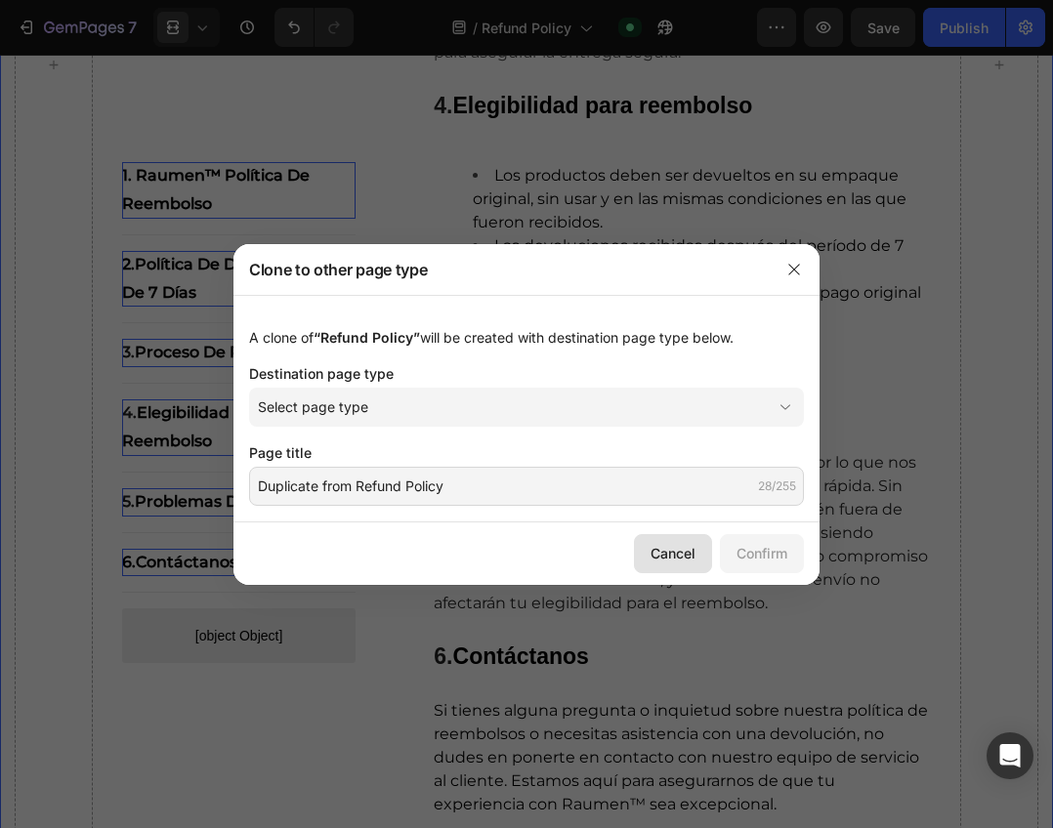
click at [690, 561] on div "Cancel" at bounding box center [672, 553] width 45 height 21
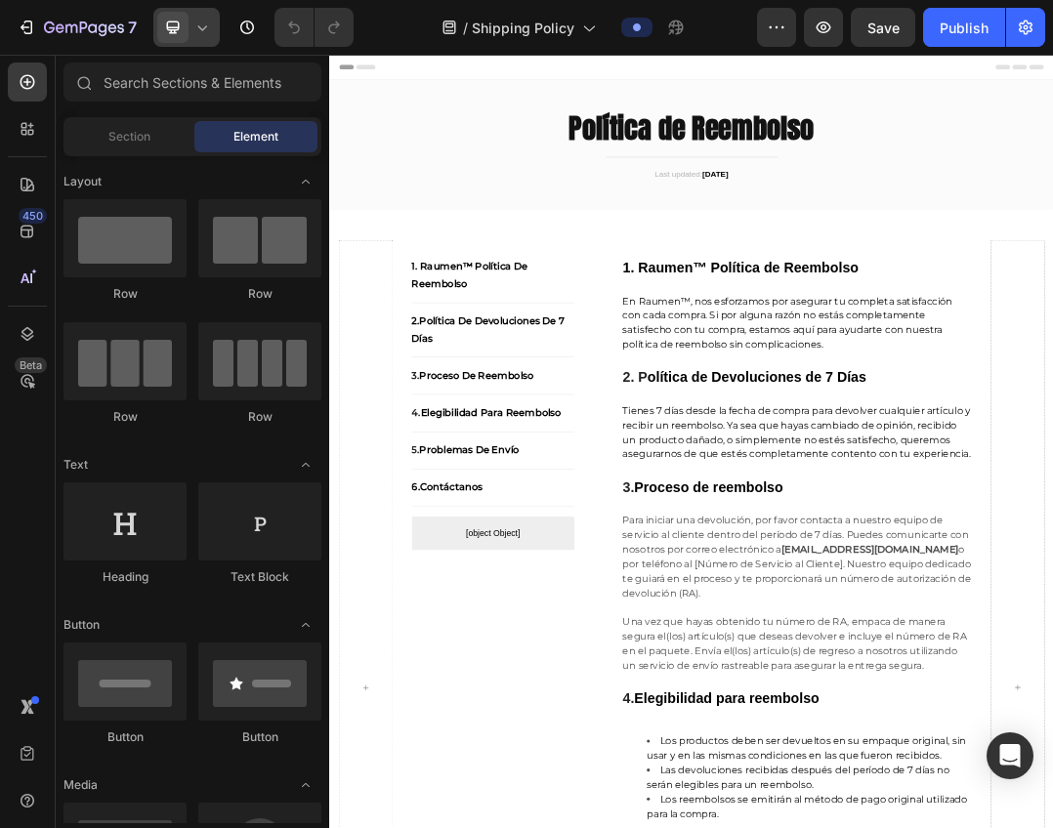
click at [187, 29] on span at bounding box center [172, 27] width 31 height 31
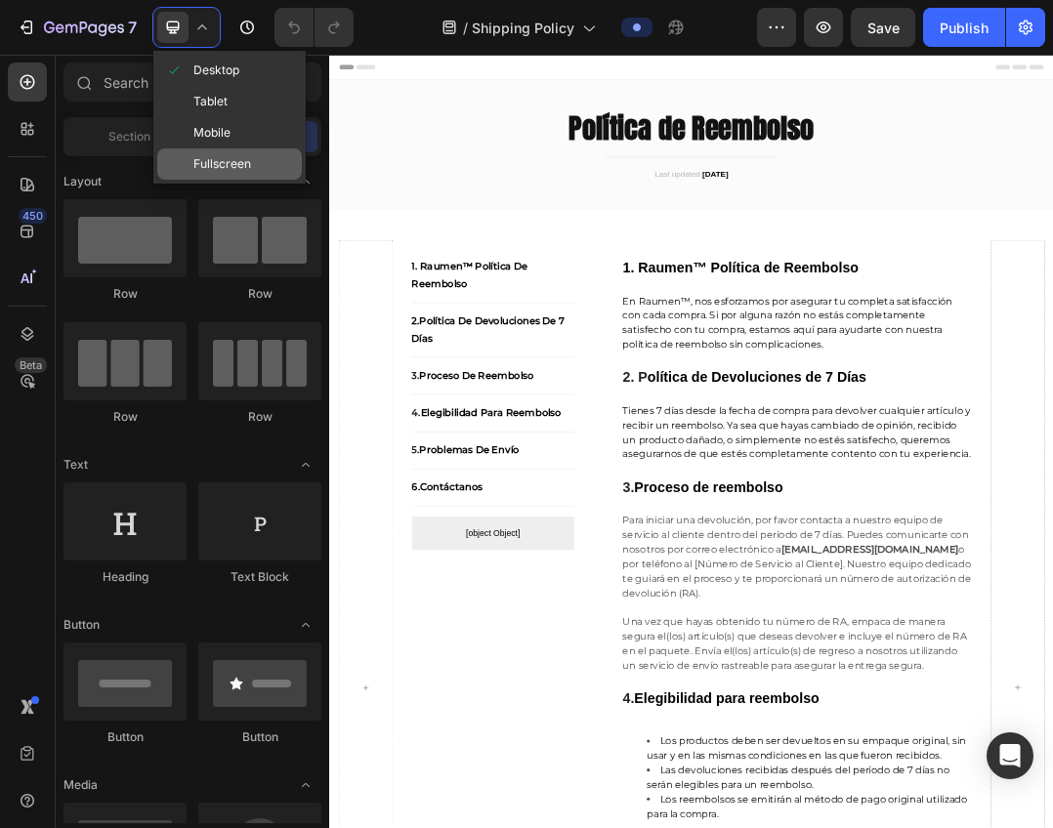
click at [228, 160] on span "Fullscreen" at bounding box center [222, 164] width 58 height 20
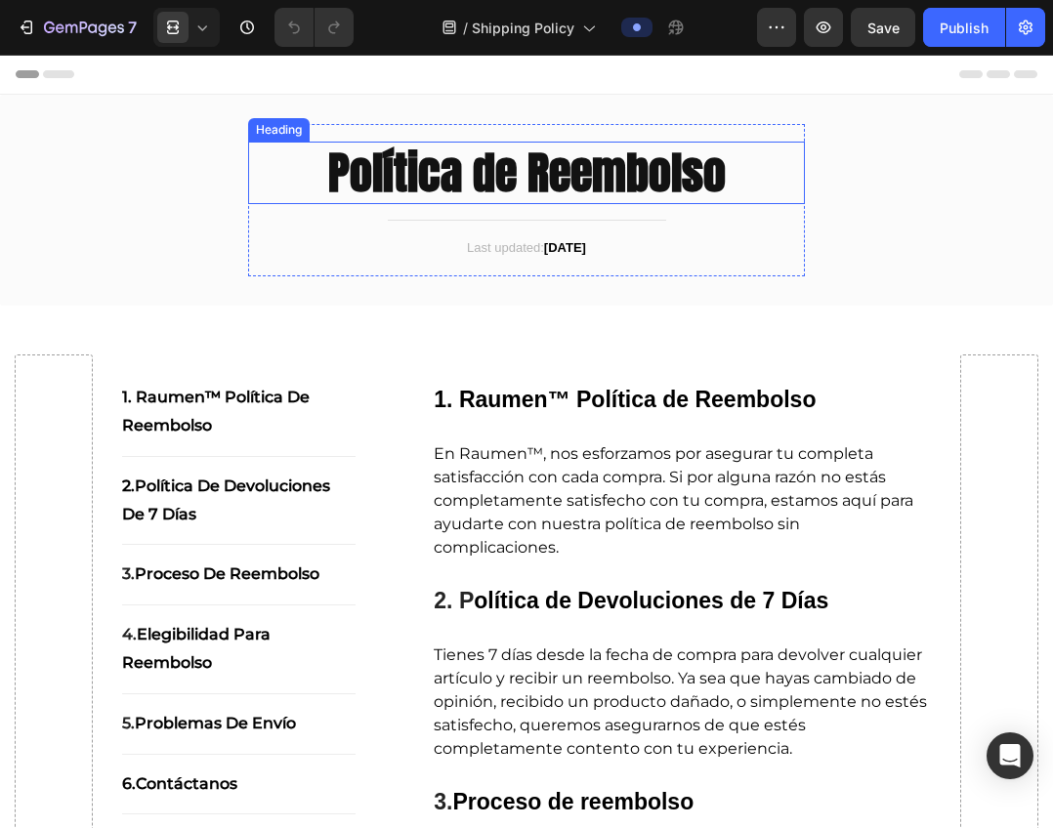
click at [611, 173] on strong "Política de Reembolso" at bounding box center [526, 172] width 397 height 67
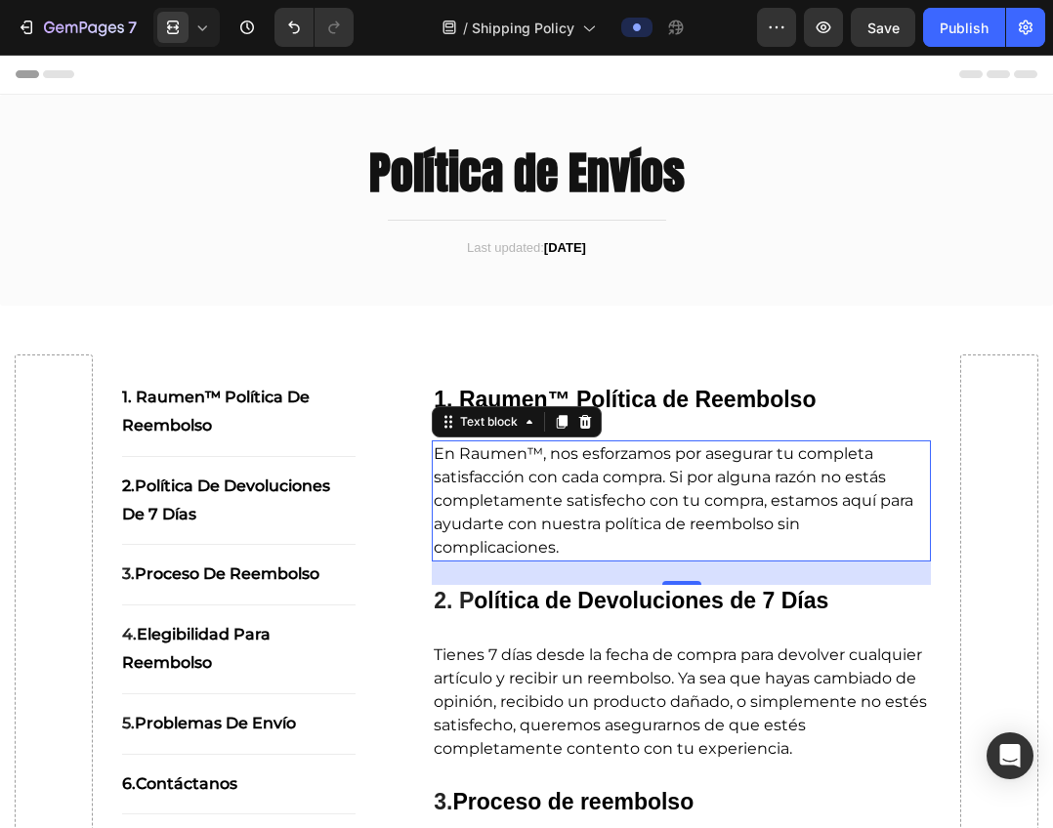
click at [579, 534] on p "En Raumen™, nos esforzamos por asegurar tu completa satisfacción con cada compr…" at bounding box center [681, 500] width 495 height 117
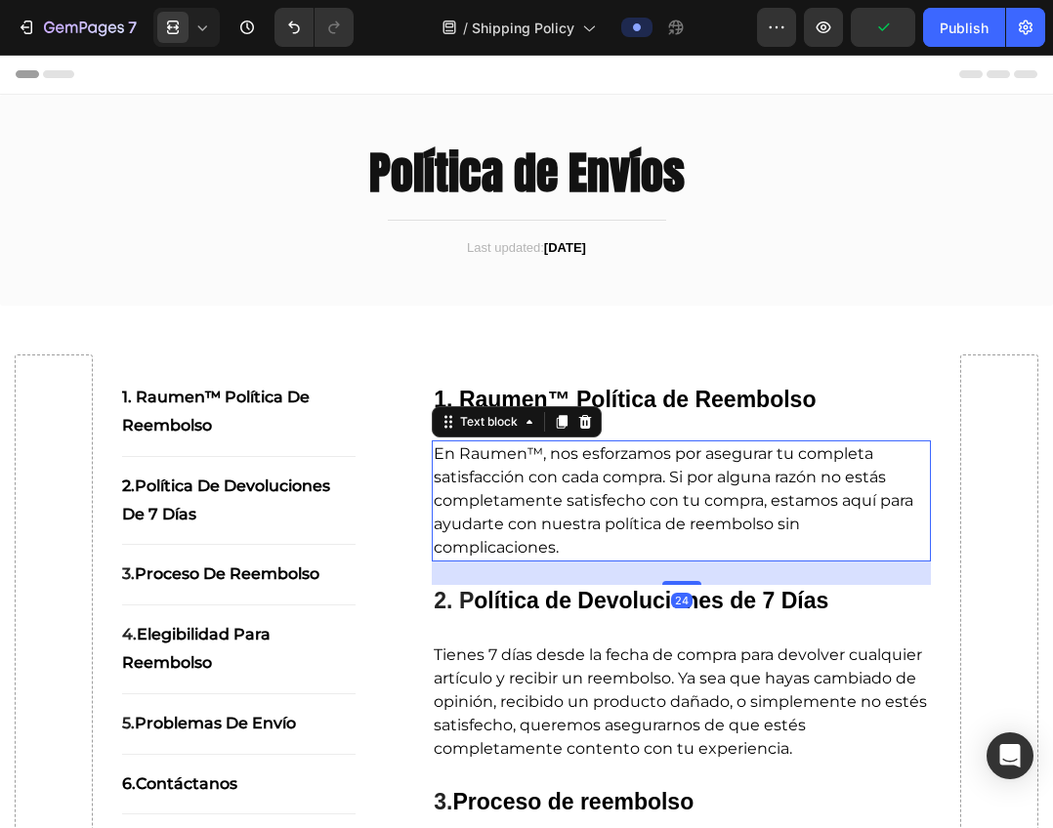
click at [492, 501] on span "En Raumen™, nos esforzamos por asegurar tu completa satisfacción con cada compr…" at bounding box center [673, 500] width 479 height 112
click at [559, 422] on icon at bounding box center [562, 422] width 11 height 14
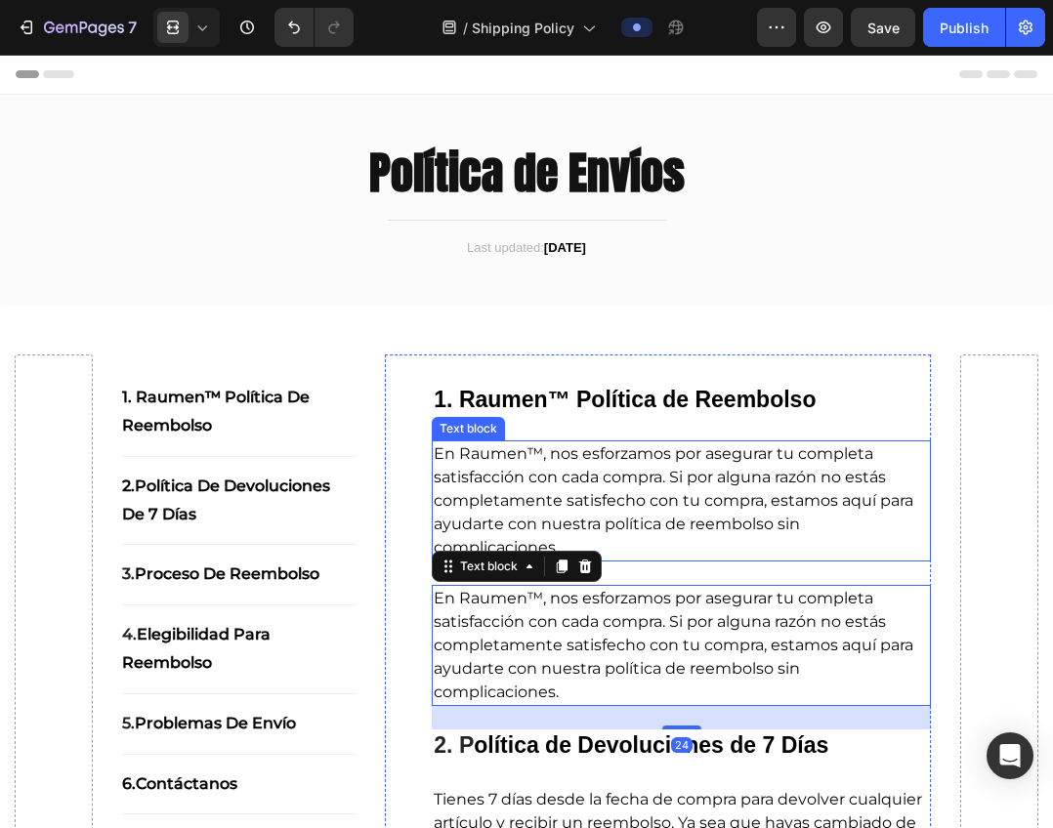
click at [455, 455] on span "En Raumen™, nos esforzamos por asegurar tu completa satisfacción con cada compr…" at bounding box center [673, 500] width 479 height 112
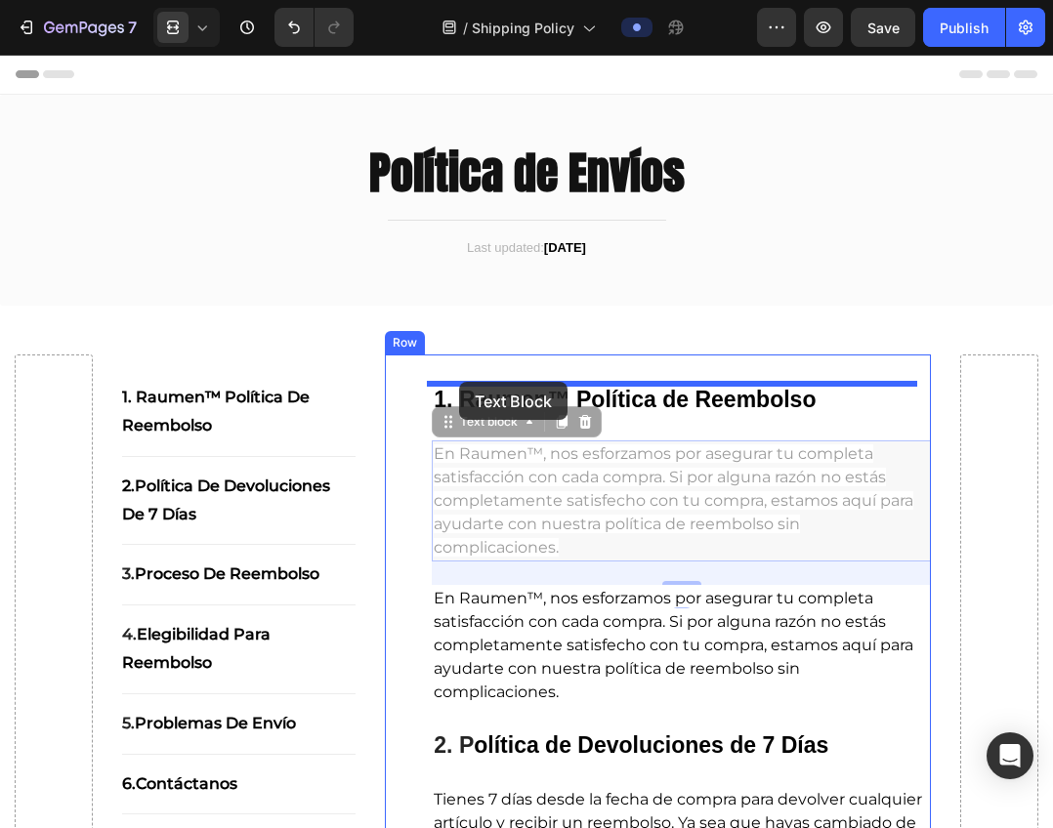
drag, startPoint x: 445, startPoint y: 427, endPoint x: 459, endPoint y: 382, distance: 46.9
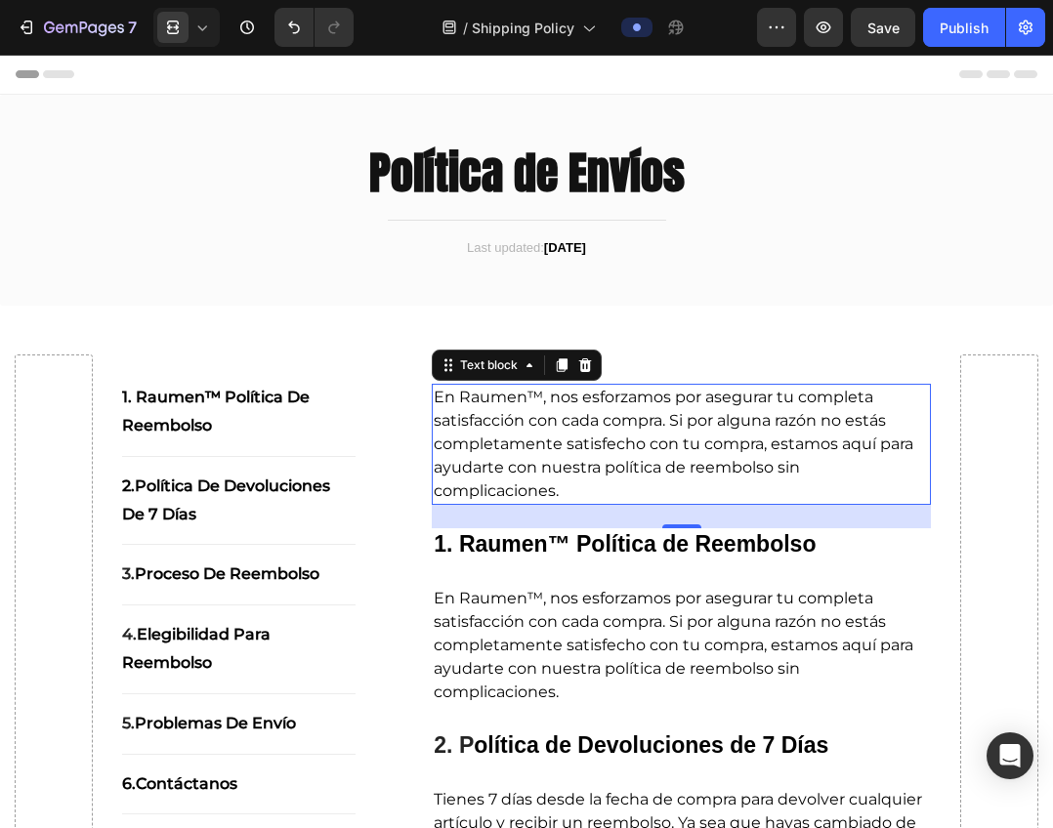
click at [556, 426] on span "En Raumen™, nos esforzamos por asegurar tu completa satisfacción con cada compr…" at bounding box center [673, 444] width 479 height 112
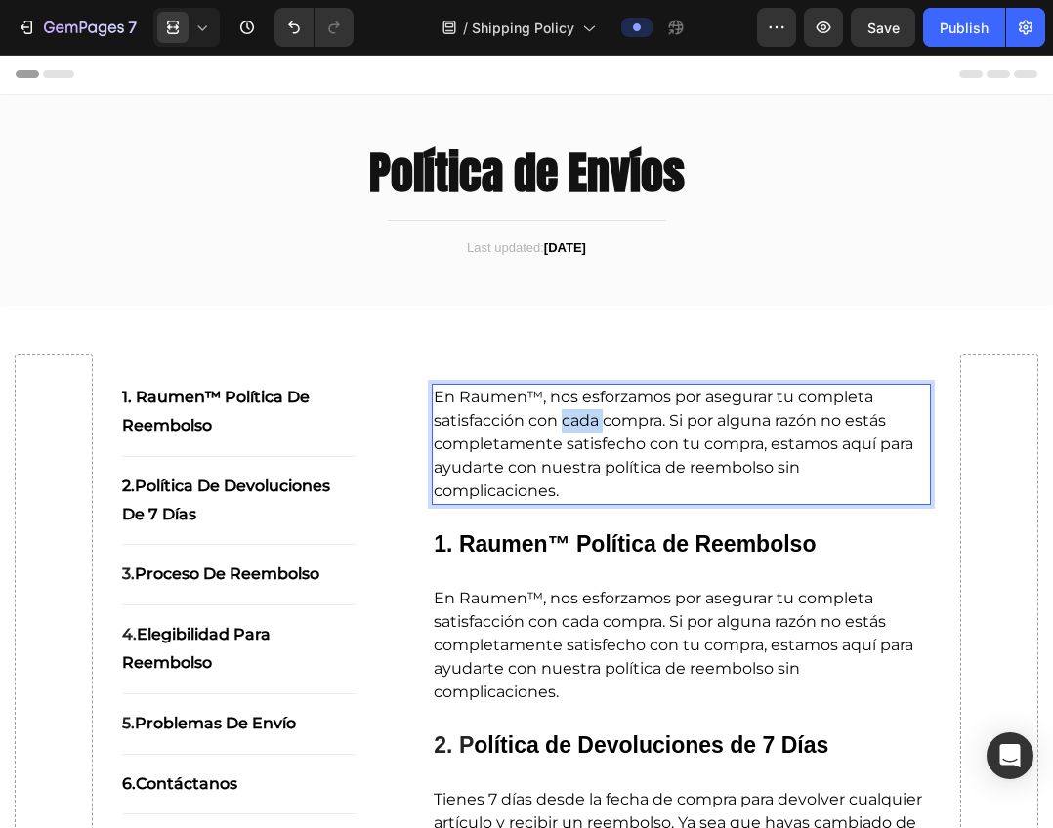
click at [556, 426] on span "En Raumen™, nos esforzamos por asegurar tu completa satisfacción con cada compr…" at bounding box center [673, 444] width 479 height 112
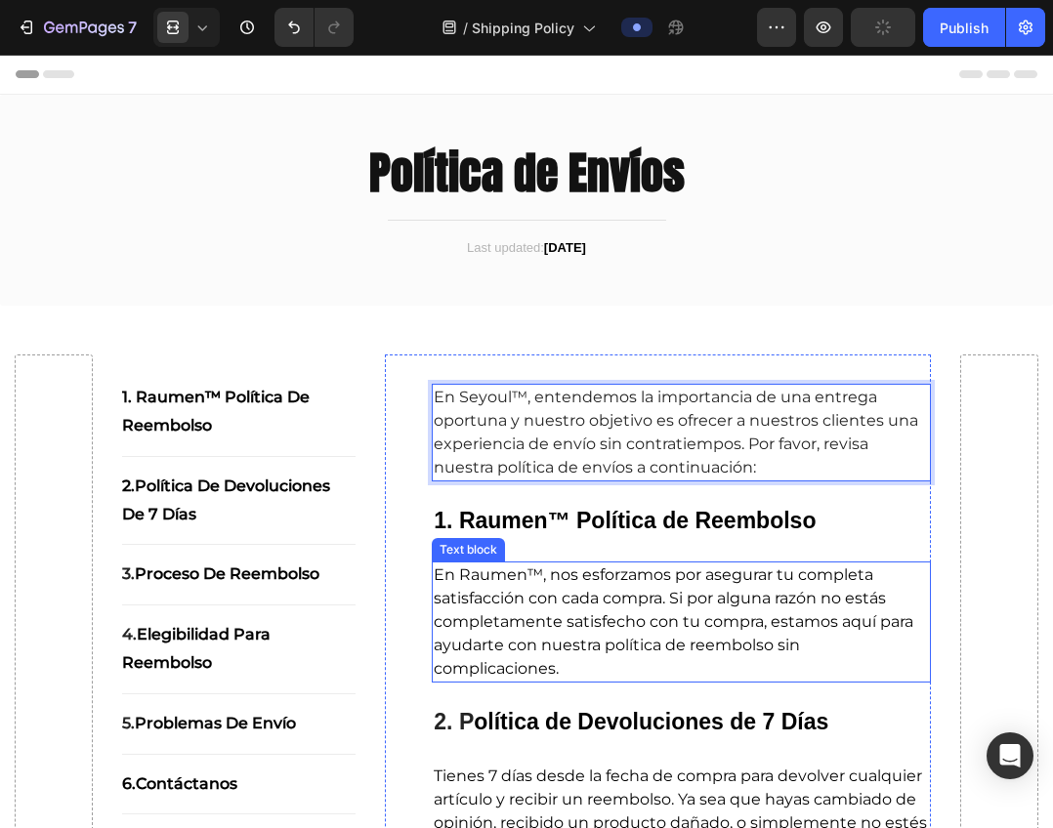
click at [577, 630] on span "En Raumen™, nos esforzamos por asegurar tu completa satisfacción con cada compr…" at bounding box center [673, 621] width 479 height 112
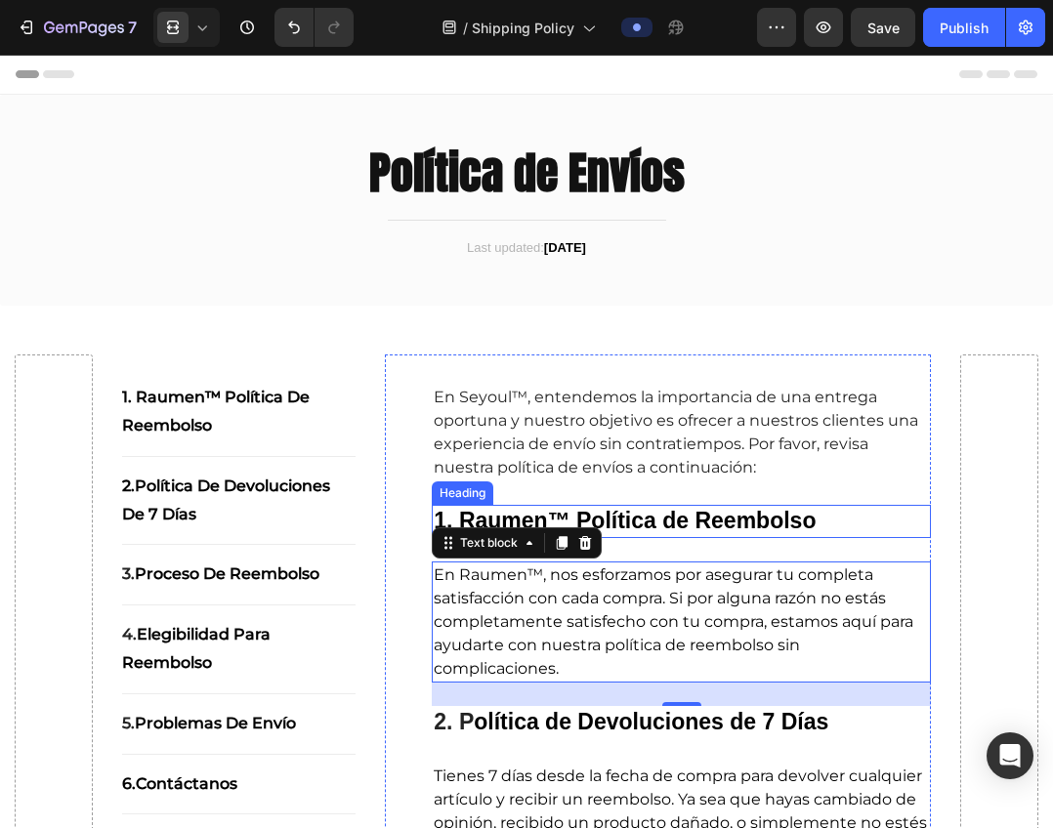
click at [698, 521] on strong "1. Raumen™ Política de Reembolso" at bounding box center [625, 520] width 382 height 25
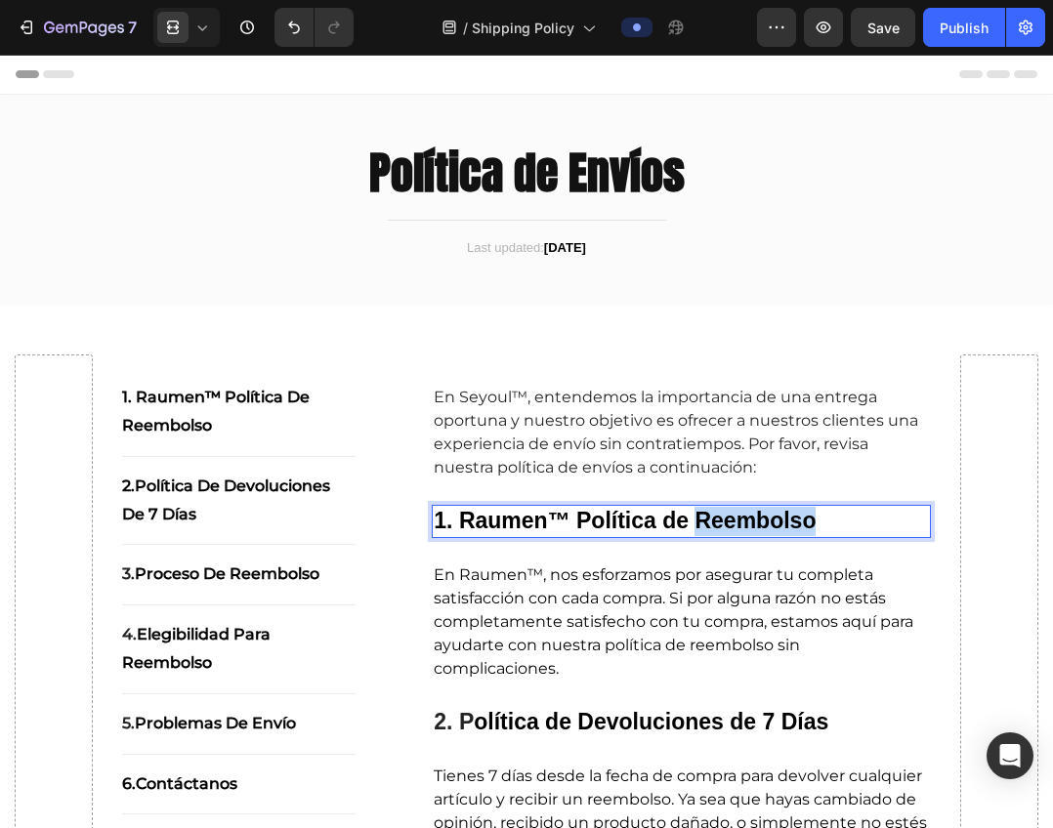
click at [698, 521] on strong "1. Raumen™ Política de Reembolso" at bounding box center [625, 520] width 382 height 25
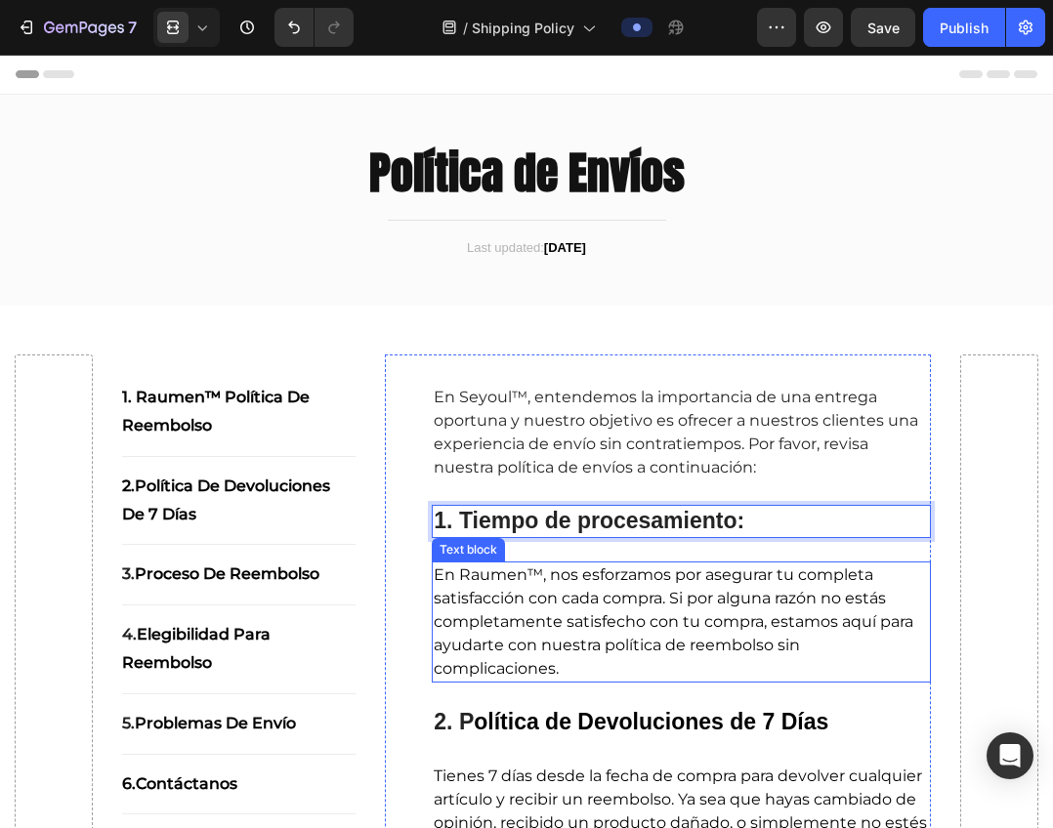
click at [703, 636] on span "En Raumen™, nos esforzamos por asegurar tu completa satisfacción con cada compr…" at bounding box center [673, 621] width 479 height 112
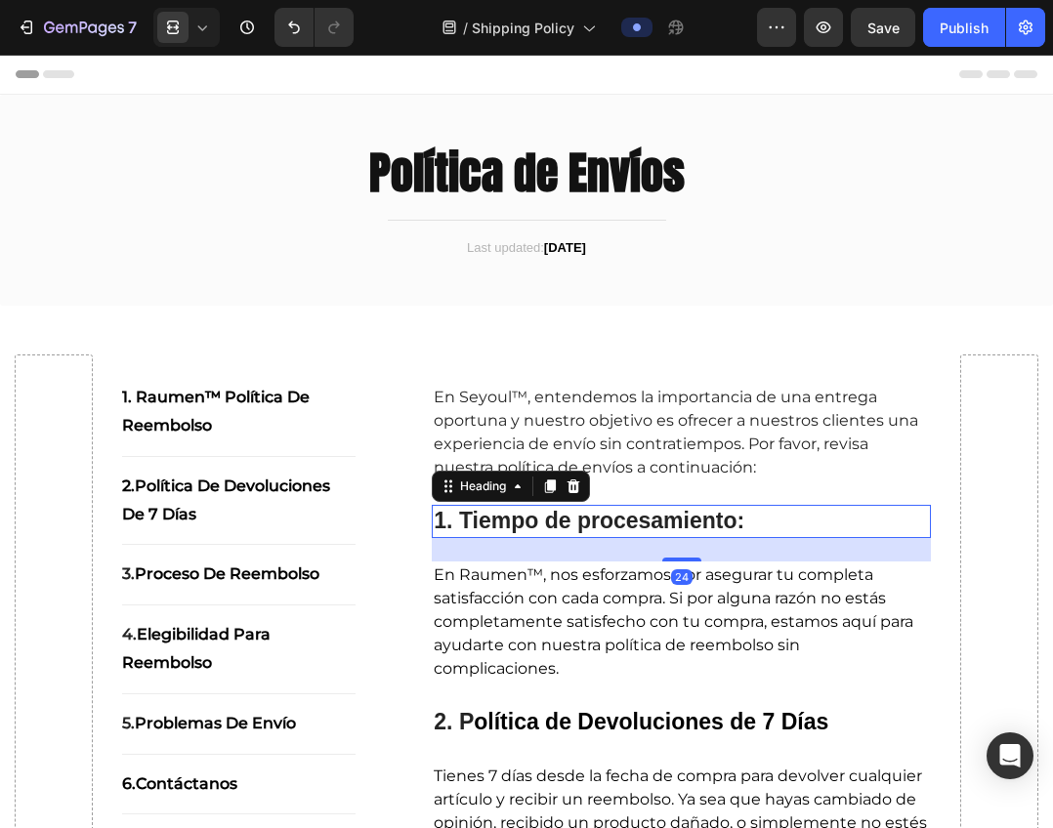
click at [754, 521] on p "⁠⁠⁠⁠⁠⁠⁠ 1. Tiempo de procesamiento:" at bounding box center [681, 521] width 495 height 29
click at [610, 626] on span "En Raumen™, nos esforzamos por asegurar tu completa satisfacción con cada compr…" at bounding box center [673, 621] width 479 height 112
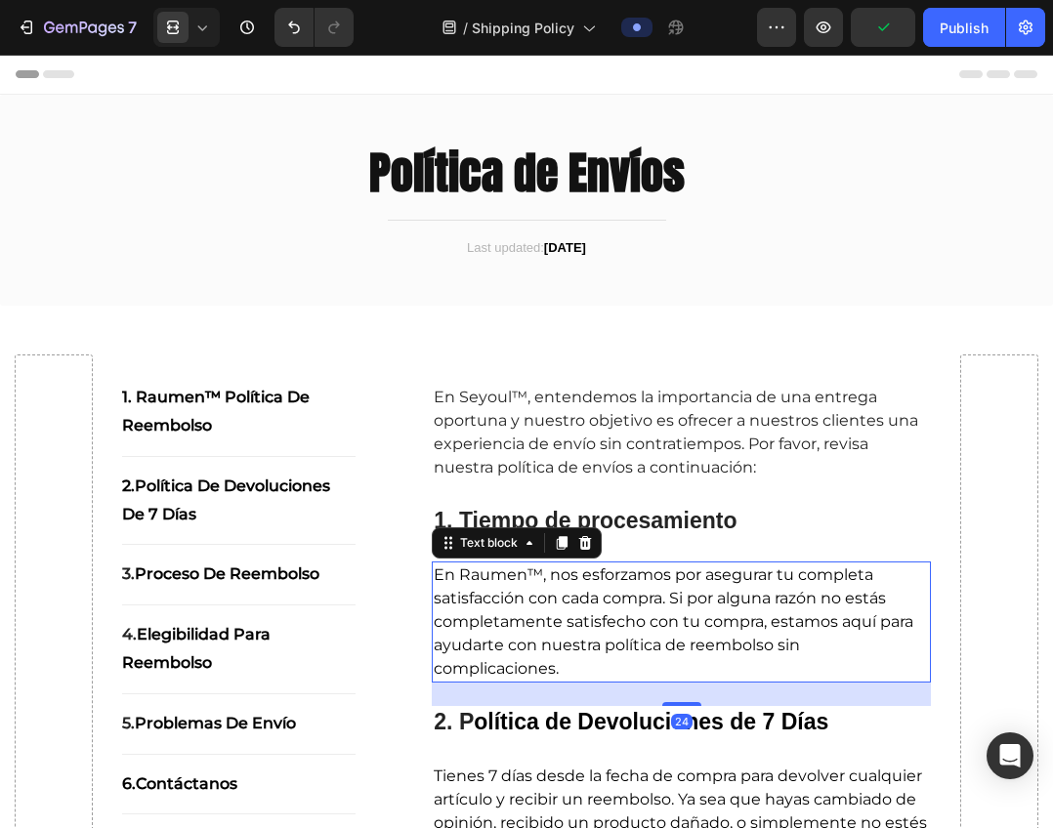
click at [610, 626] on span "En Raumen™, nos esforzamos por asegurar tu completa satisfacción con cada compr…" at bounding box center [673, 621] width 479 height 112
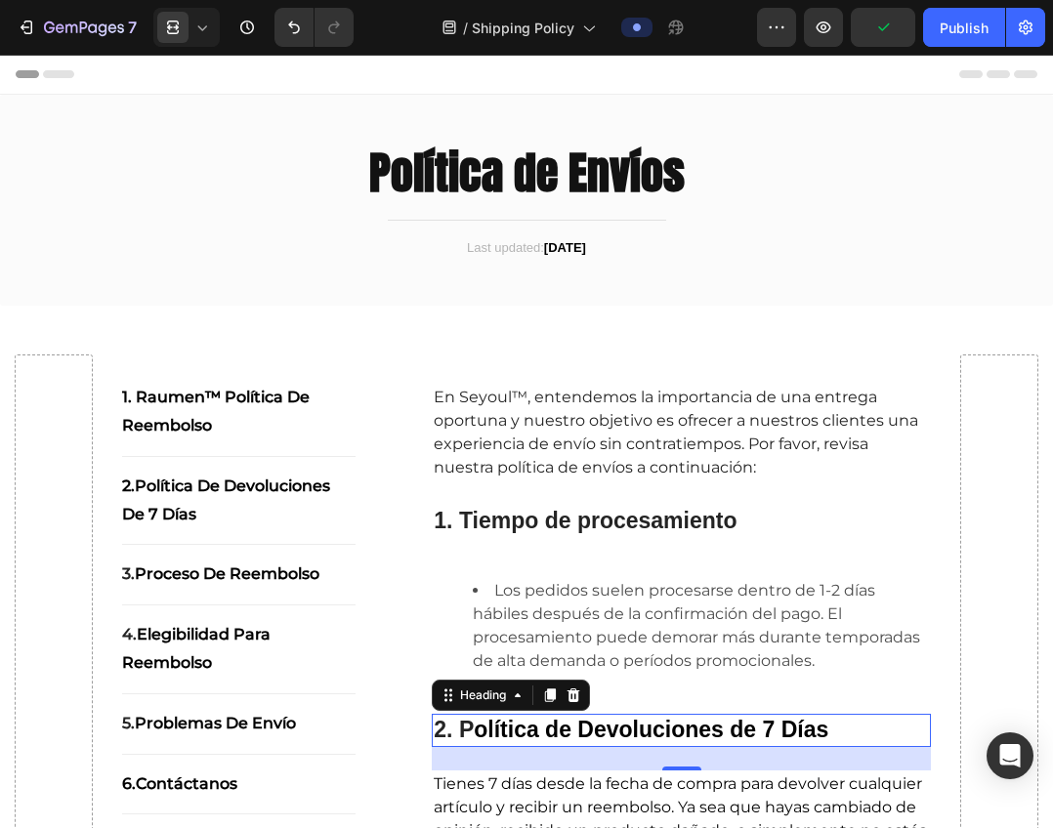
click at [599, 716] on h2 "2. P olítica de Devoluciones de 7 Días" at bounding box center [681, 730] width 499 height 33
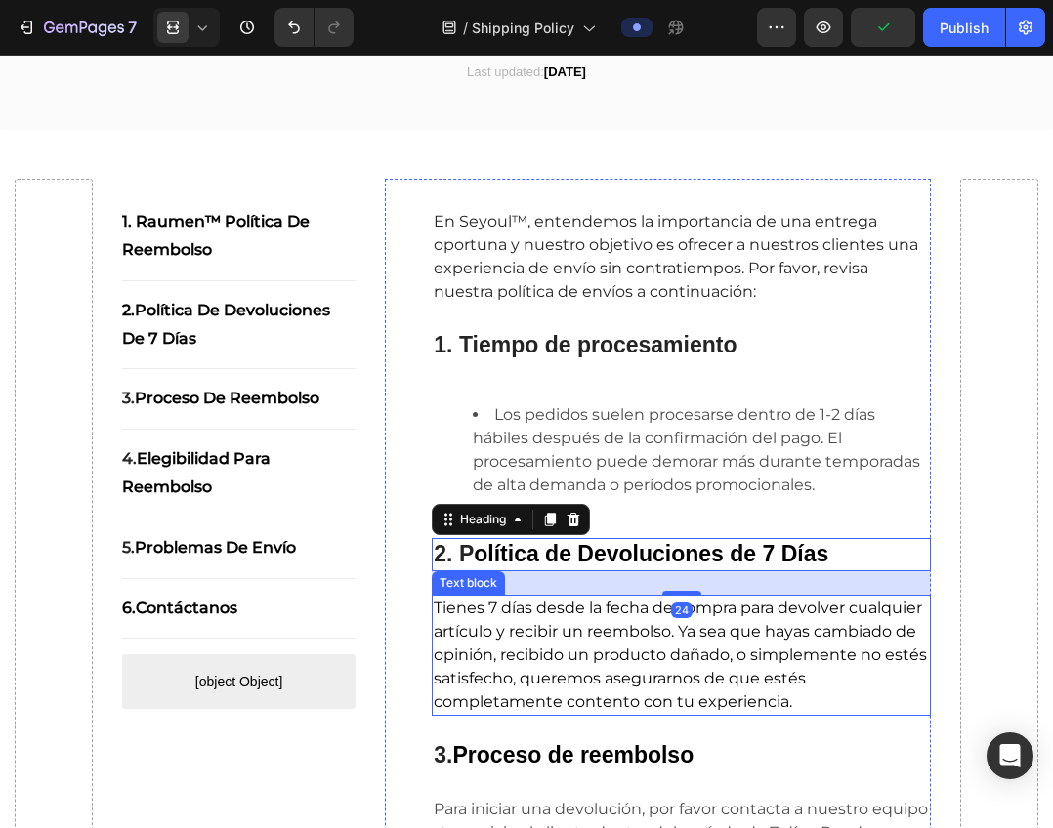
scroll to position [195, 0]
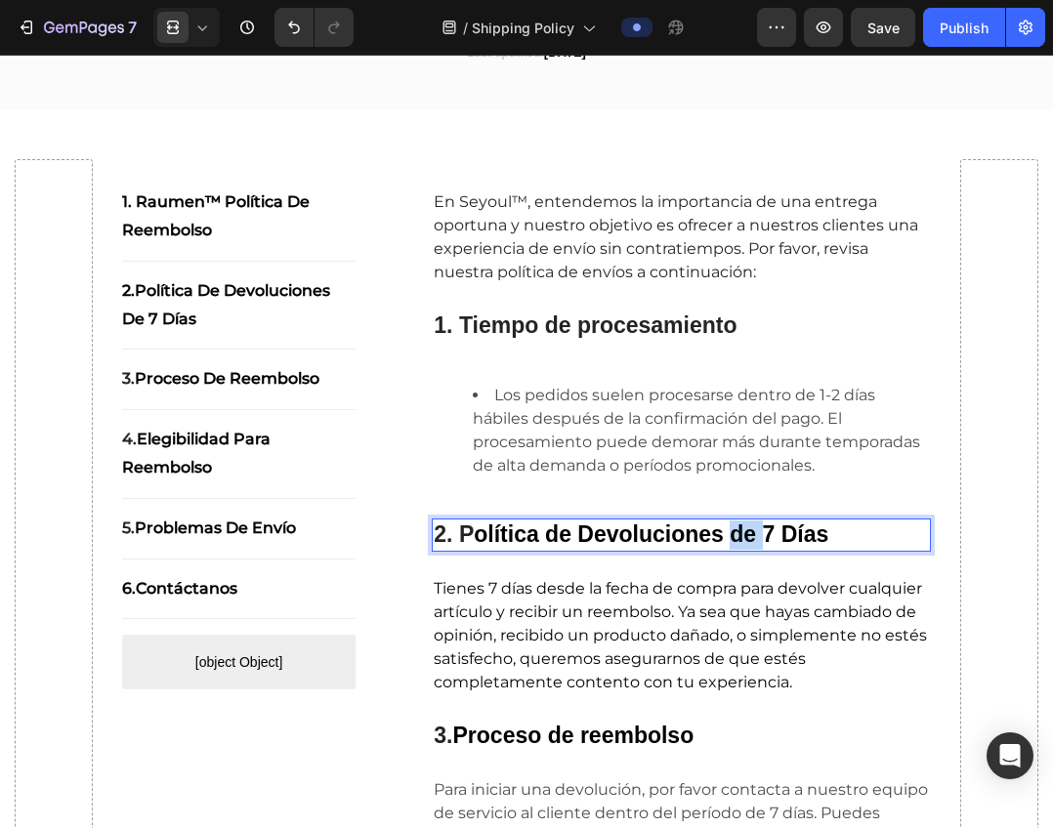
click at [742, 534] on strong "olítica de Devoluciones de 7 Días" at bounding box center [651, 533] width 354 height 25
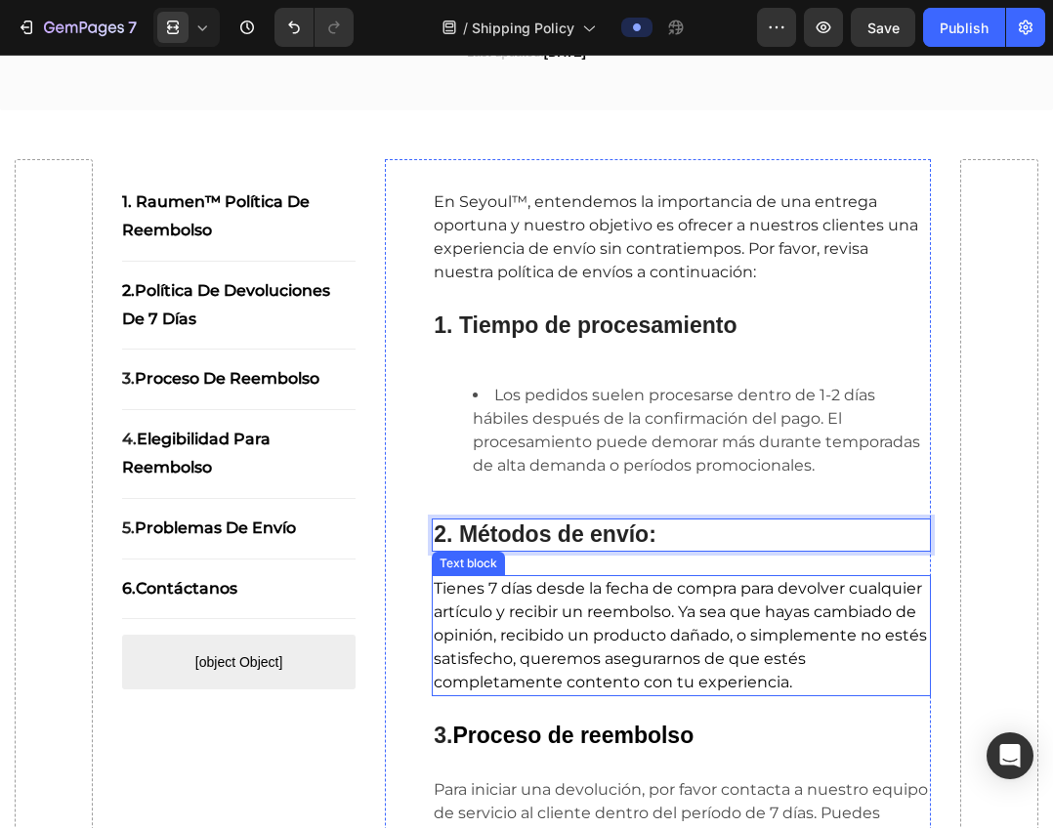
click at [675, 633] on span "Tienes 7 días desde la fecha de compra para devolver cualquier artículo y recib…" at bounding box center [680, 635] width 493 height 112
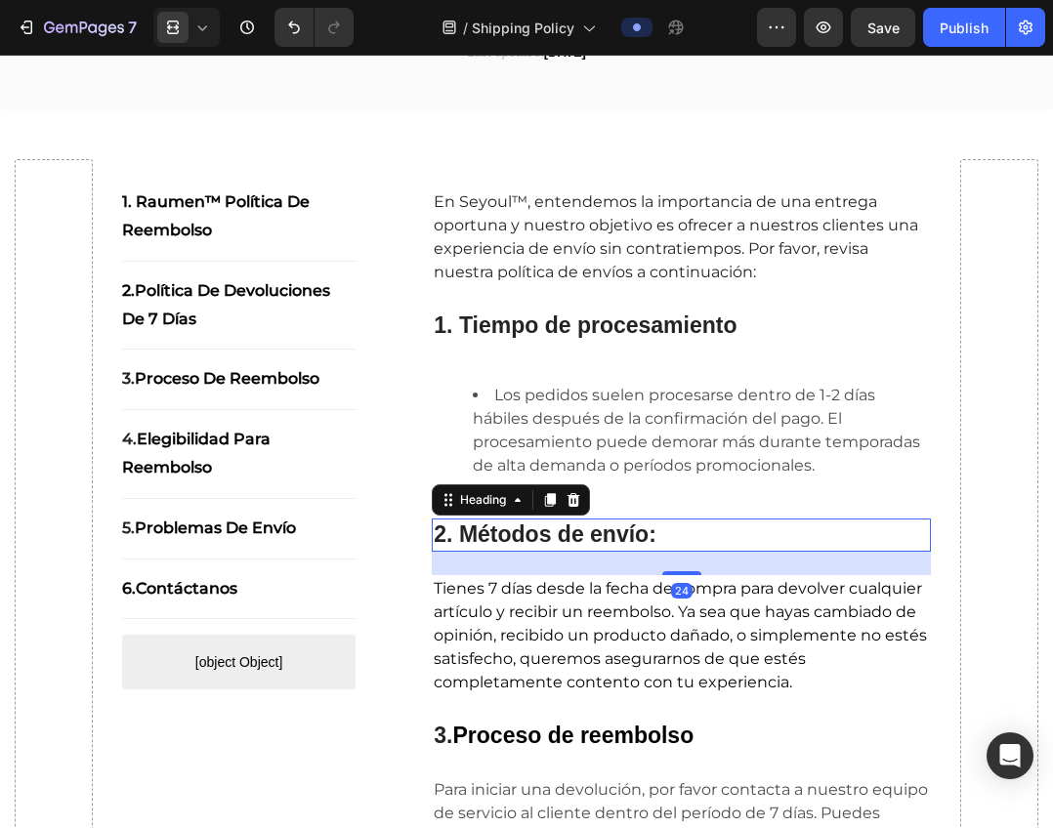
click at [667, 533] on p "⁠⁠⁠⁠⁠⁠⁠ 2. Métodos de envío:" at bounding box center [681, 534] width 495 height 29
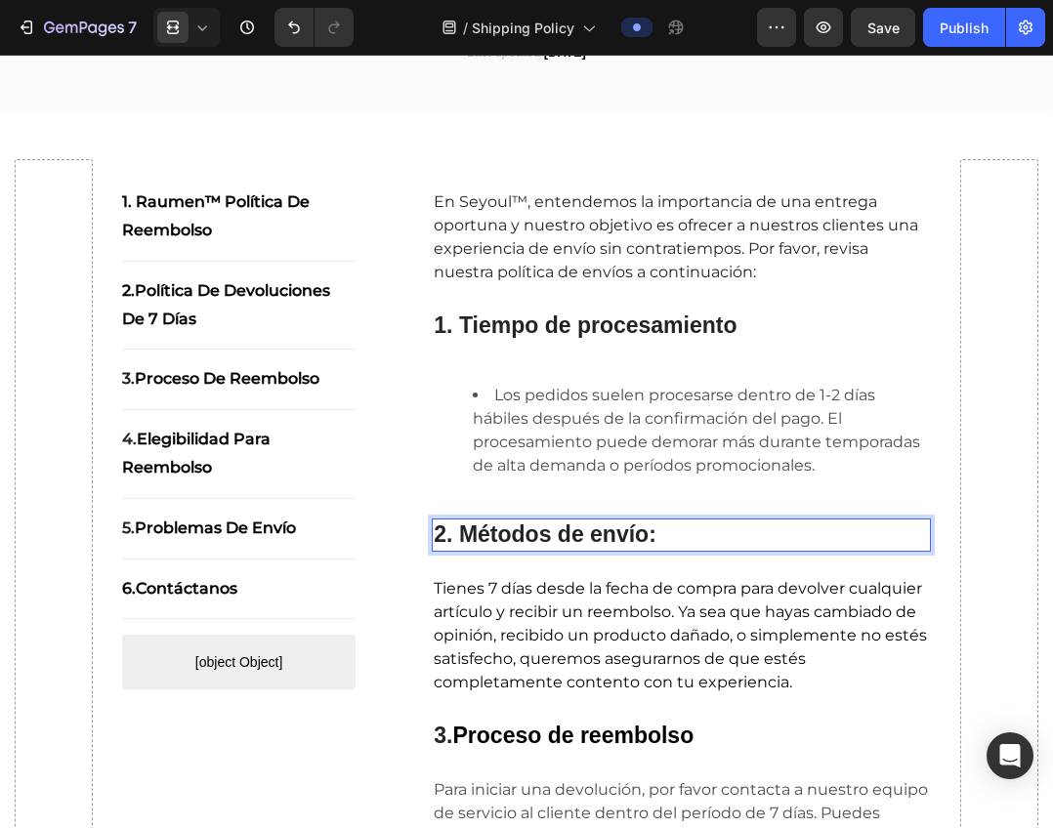
click at [667, 533] on p "2. Métodos de envío:" at bounding box center [681, 534] width 495 height 29
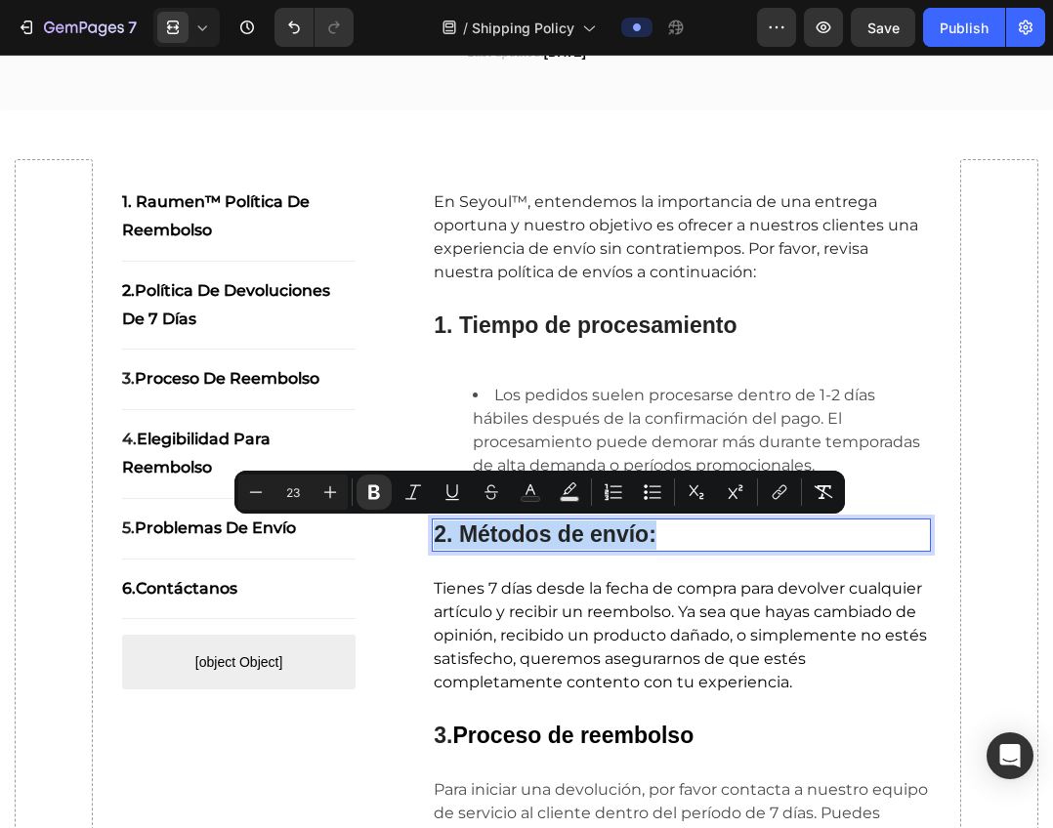
click at [667, 533] on p "2. Métodos de envío:" at bounding box center [681, 534] width 495 height 29
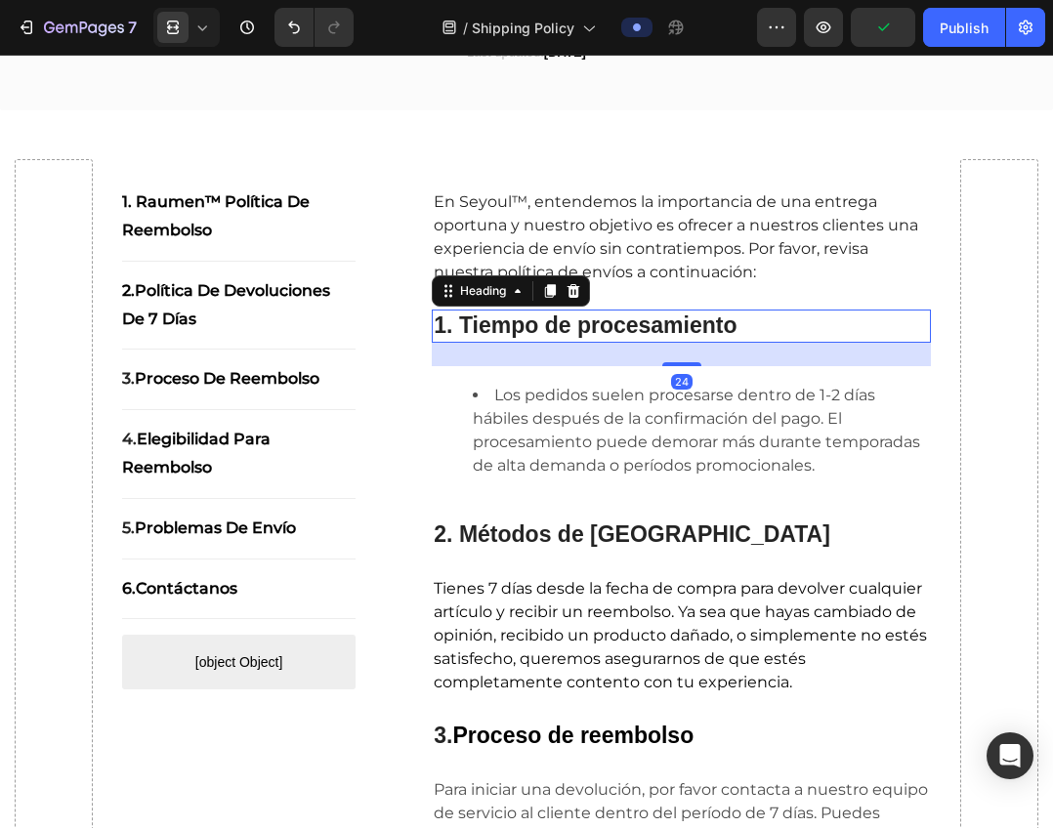
click at [589, 320] on strong "1. Tiempo de procesamiento" at bounding box center [585, 324] width 303 height 25
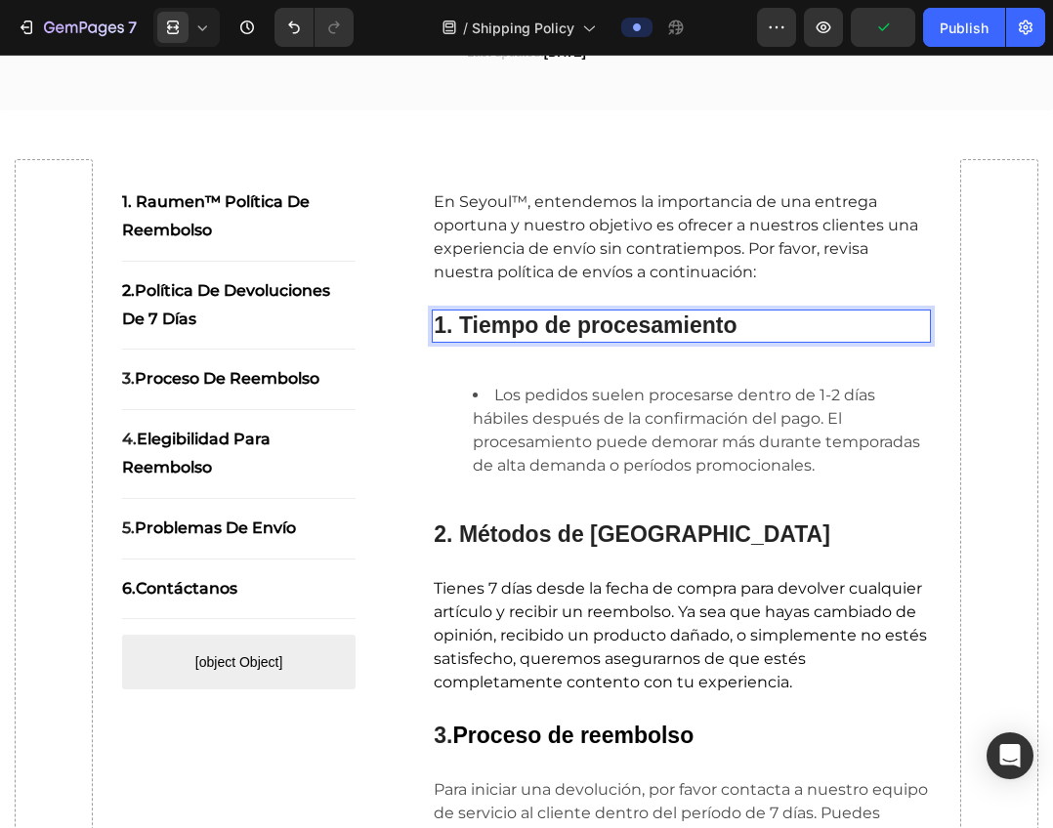
click at [576, 326] on strong "1. Tiempo de procesamiento" at bounding box center [585, 324] width 303 height 25
click at [580, 326] on strong "1. Tiempo de procesamiento" at bounding box center [585, 324] width 303 height 25
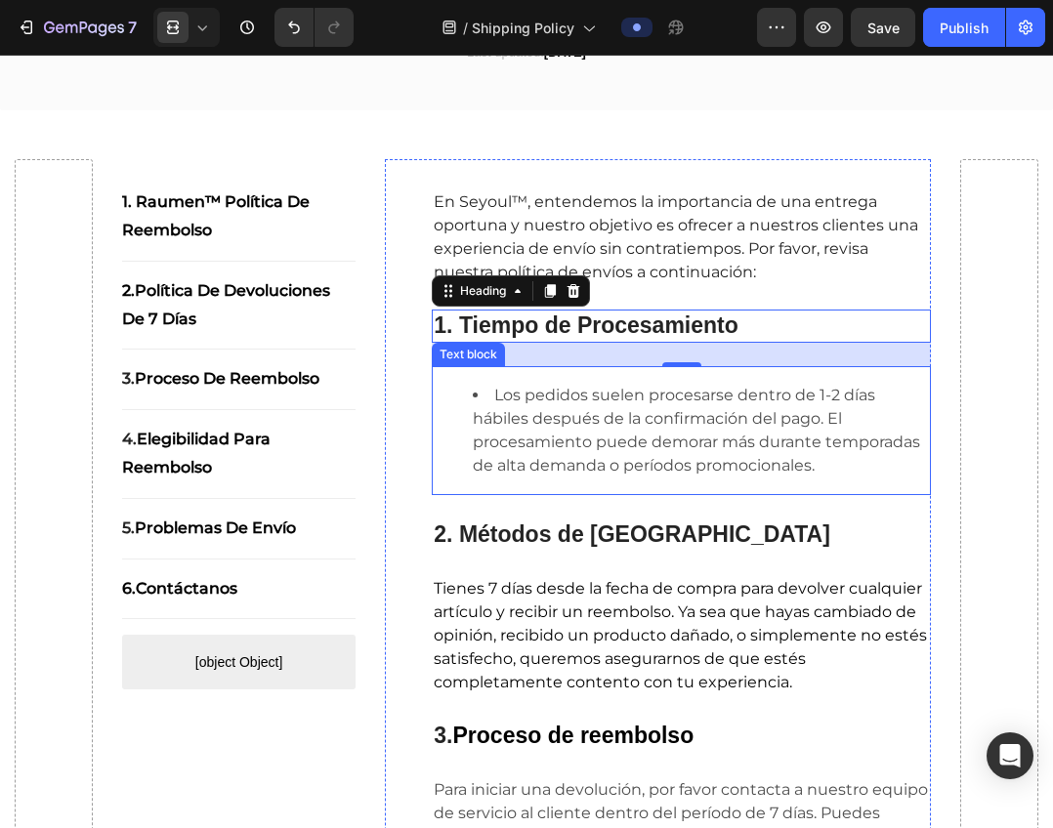
click at [552, 431] on li "Los pedidos suelen procesarse dentro de 1-2 días hábiles después de la confirma…" at bounding box center [701, 431] width 456 height 94
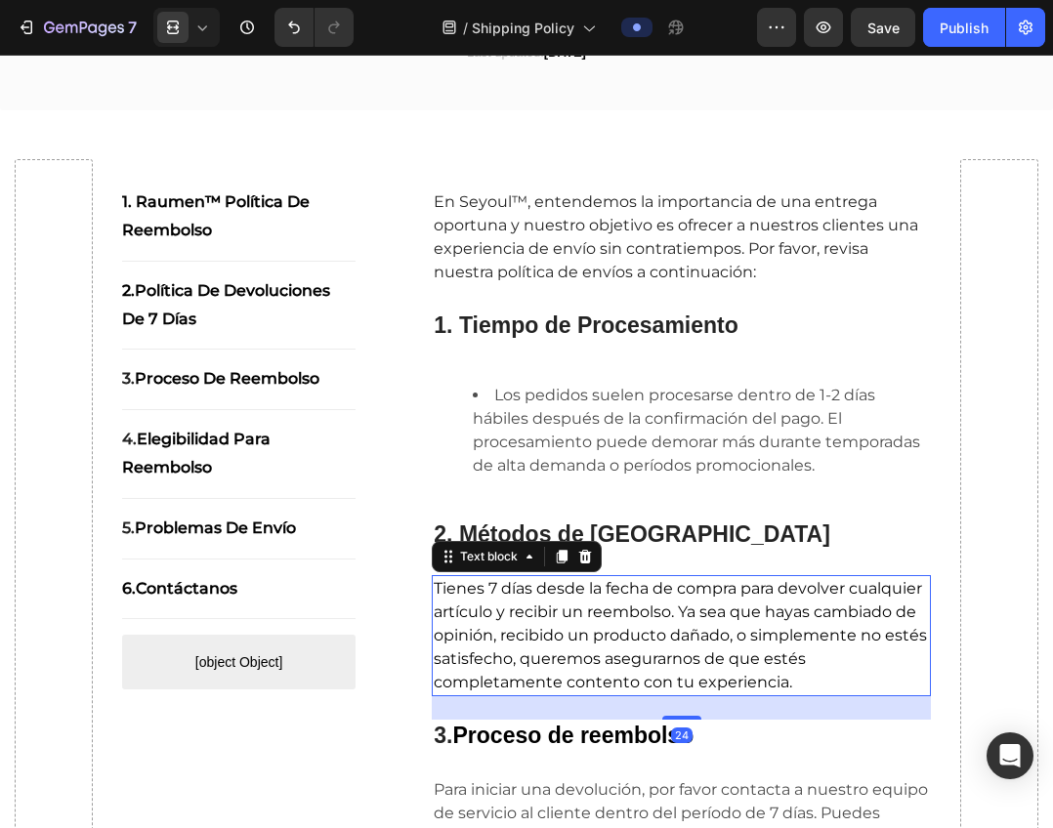
click at [561, 634] on span "Tienes 7 días desde la fecha de compra para devolver cualquier artículo y recib…" at bounding box center [680, 635] width 493 height 112
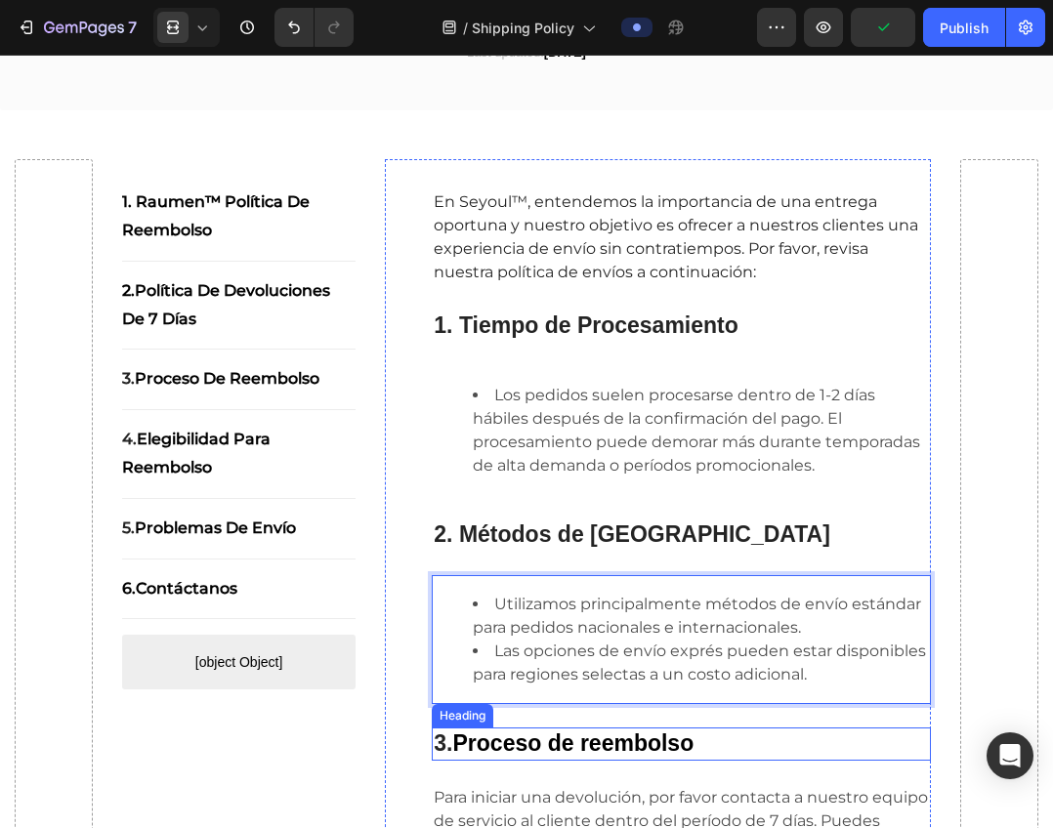
click at [571, 738] on strong "Proceso de reembolso" at bounding box center [573, 742] width 241 height 25
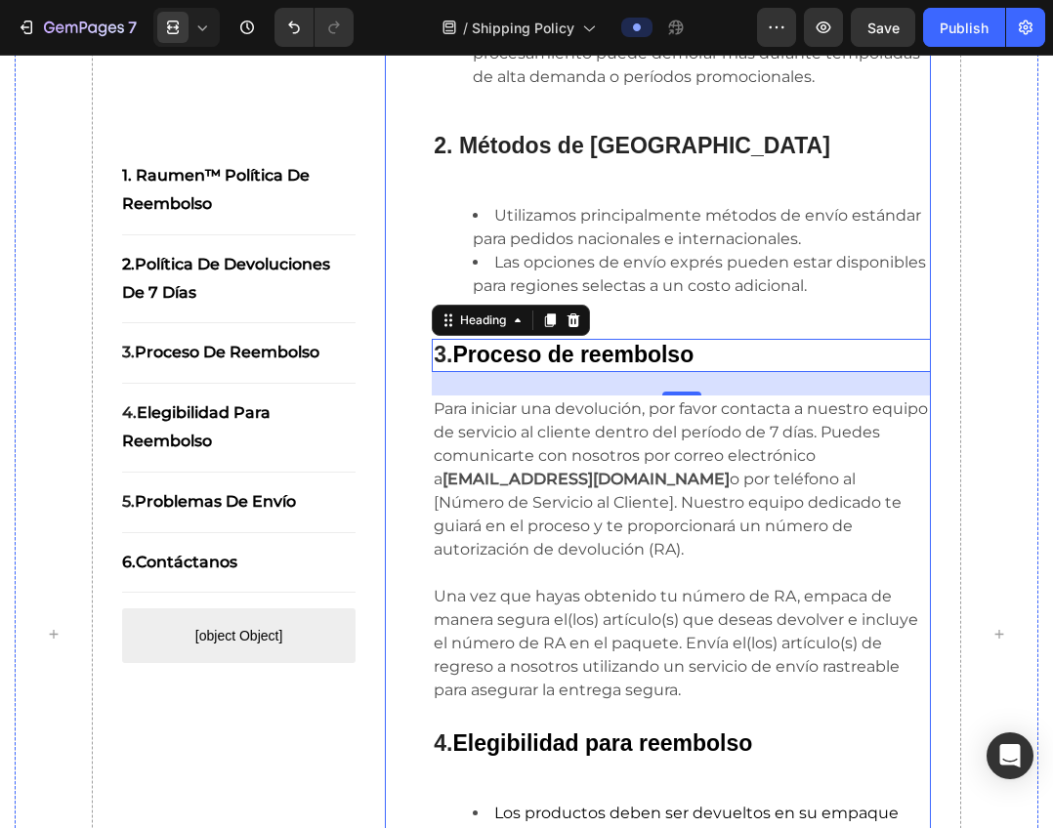
scroll to position [586, 0]
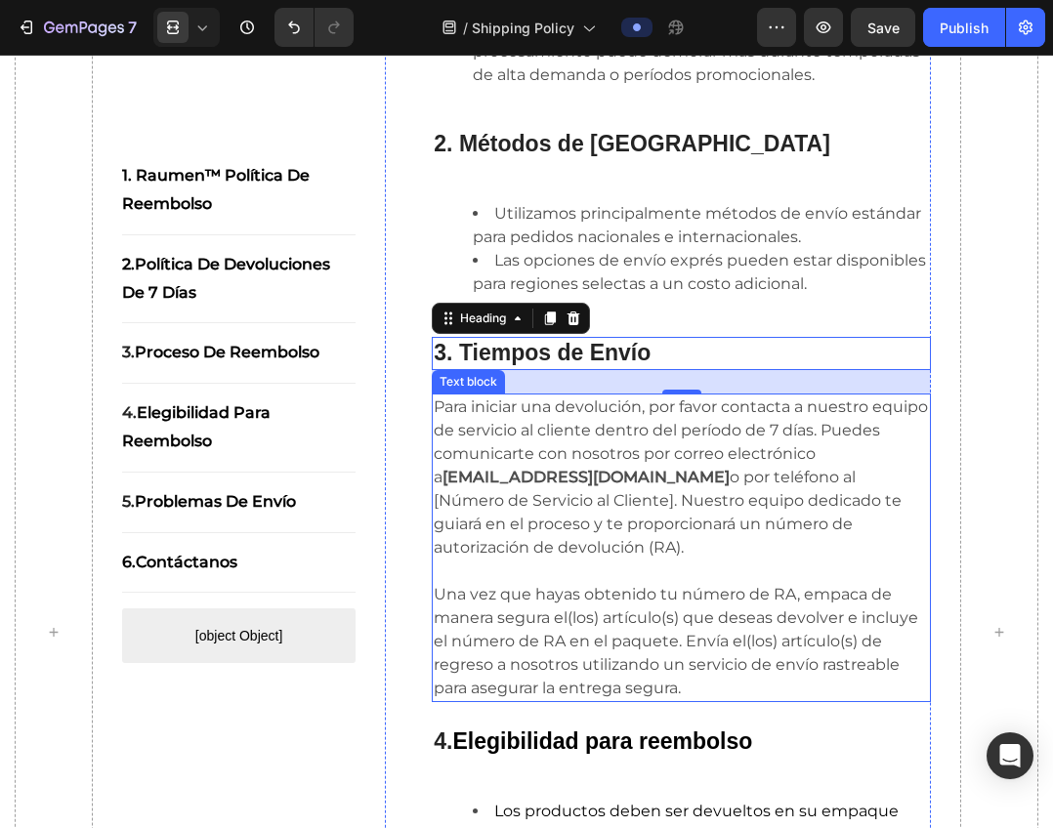
click at [570, 420] on p "Para iniciar una devolución, por favor contacta a nuestro equipo de servicio al…" at bounding box center [681, 477] width 495 height 164
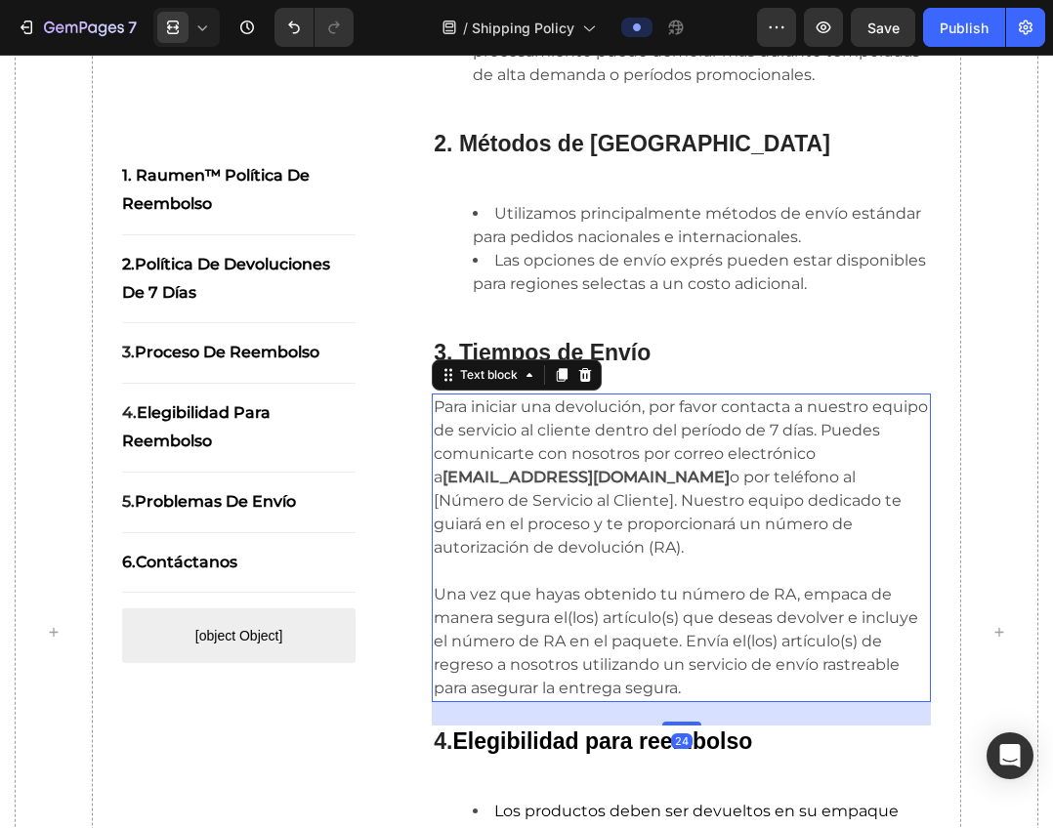
click at [570, 420] on p "Para iniciar una devolución, por favor contacta a nuestro equipo de servicio al…" at bounding box center [681, 477] width 495 height 164
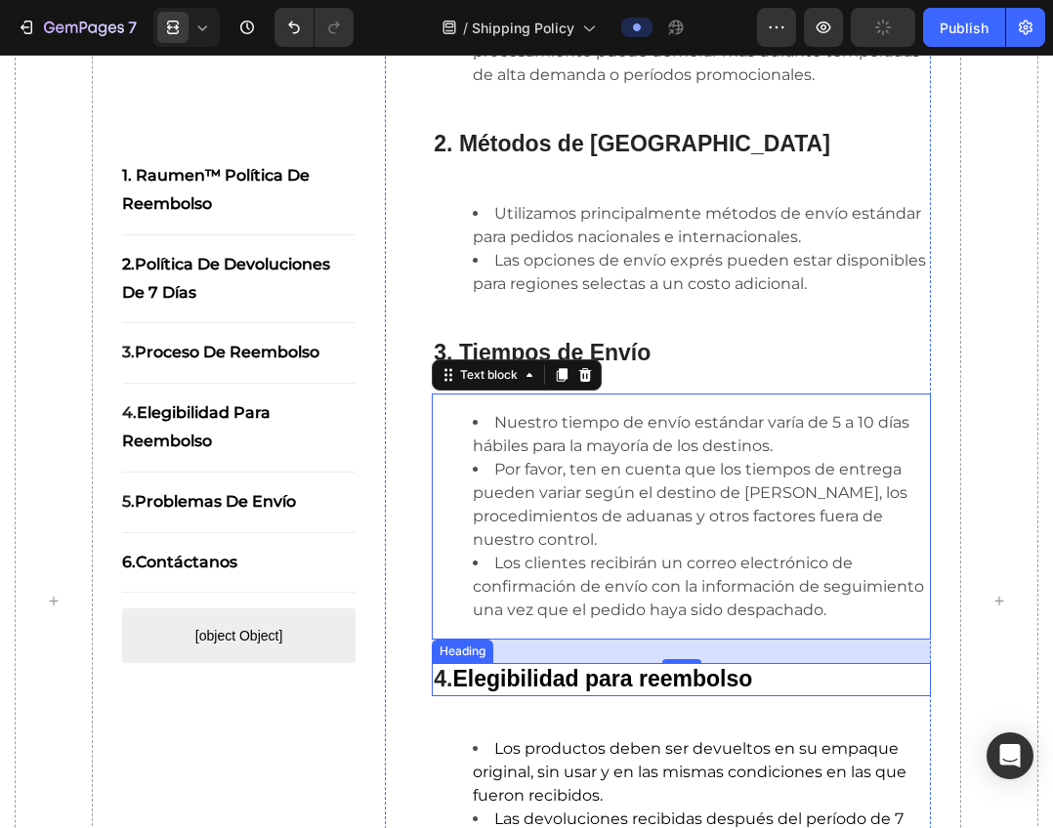
click at [564, 691] on strong "Elegibilidad para reembolso" at bounding box center [603, 678] width 300 height 25
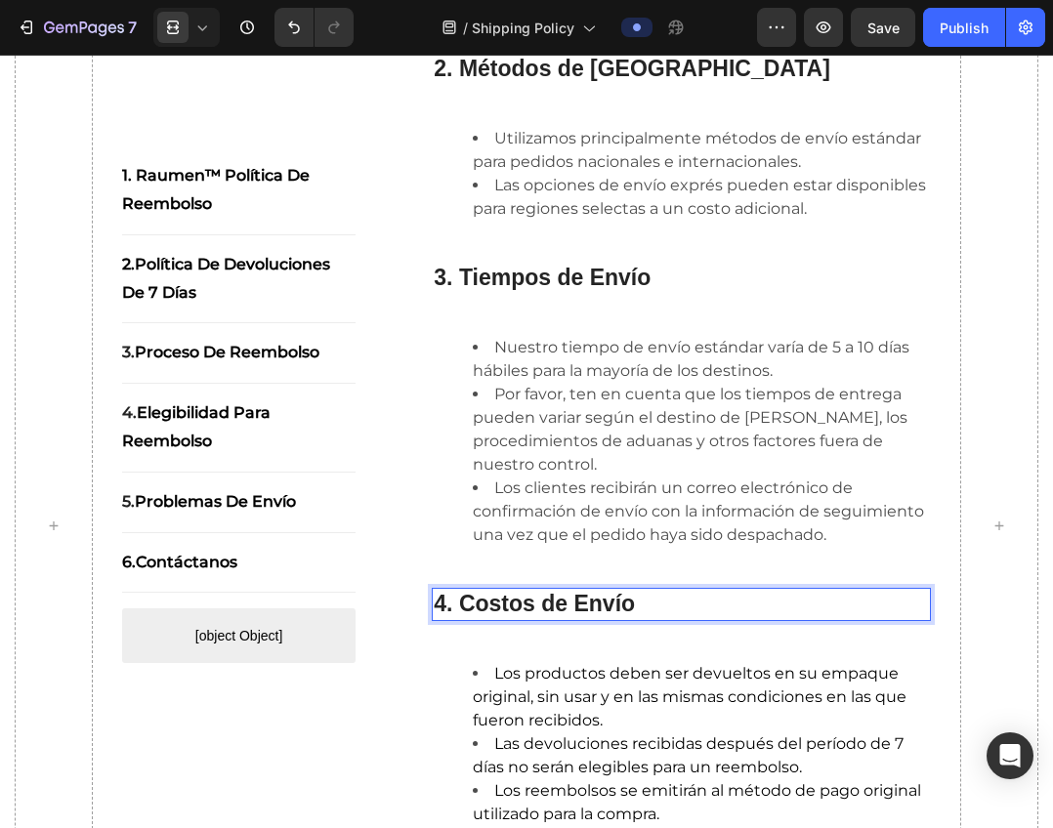
scroll to position [781, 0]
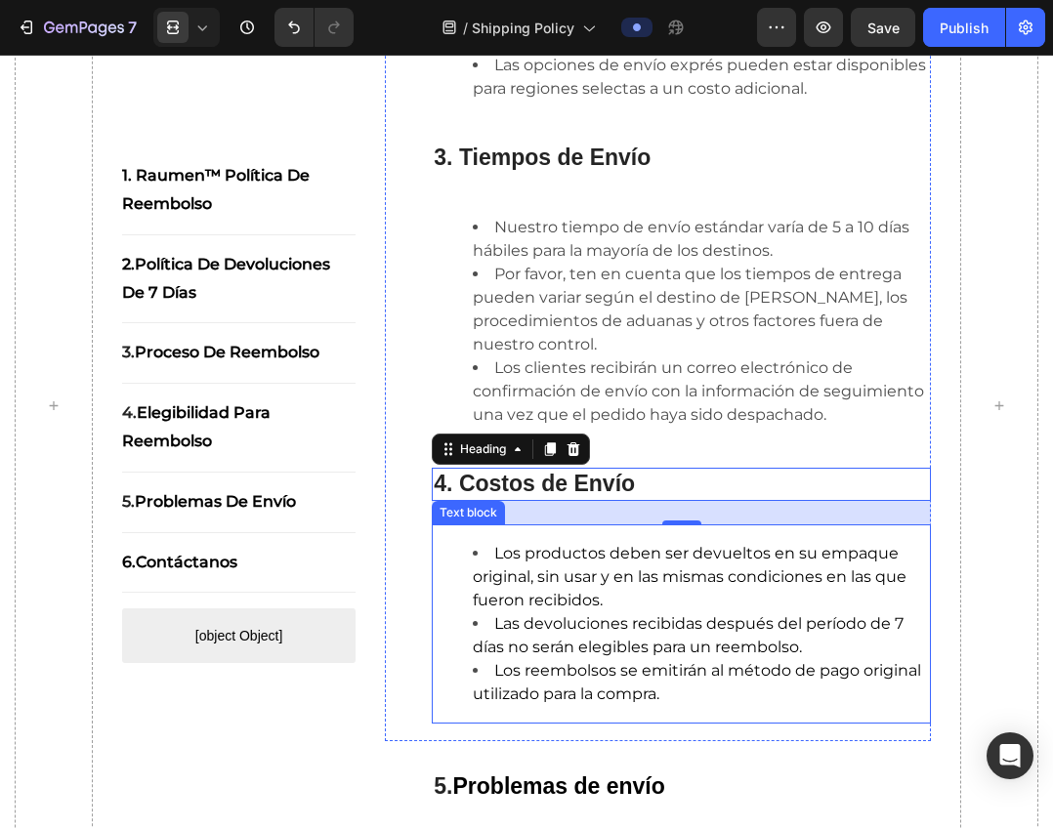
click at [521, 612] on li "Los productos deben ser devueltos en su empaque original, sin usar y en las mis…" at bounding box center [701, 577] width 456 height 70
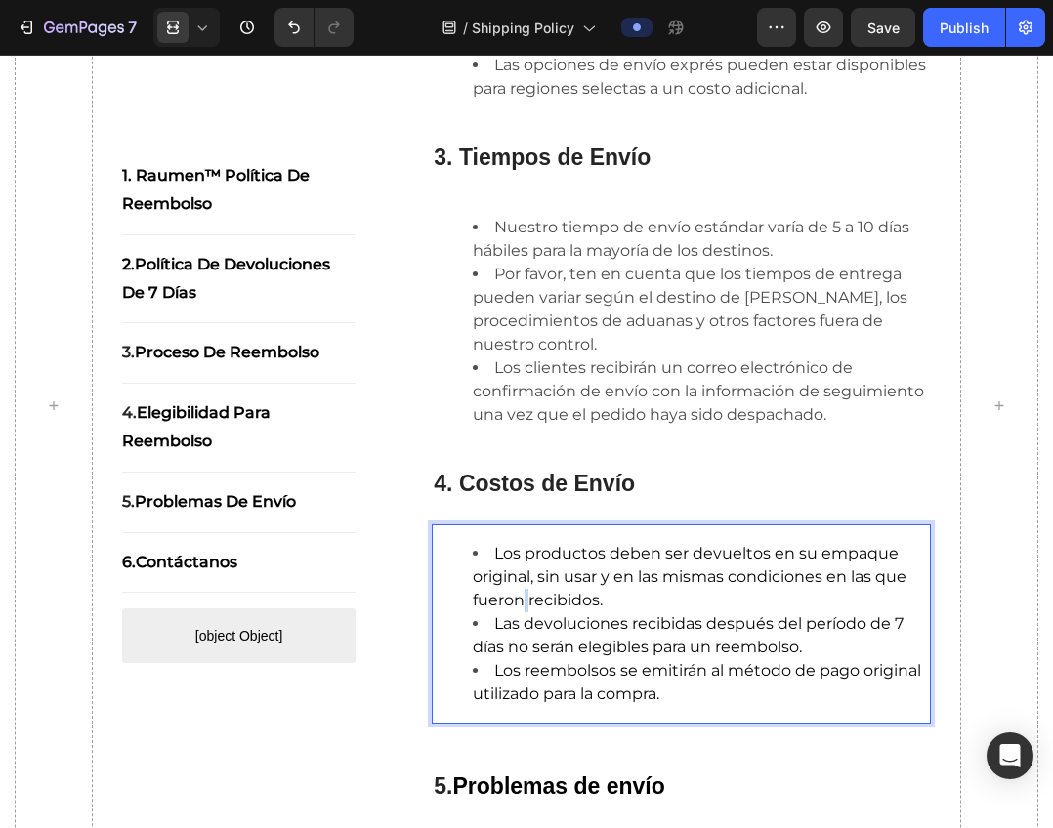
click at [521, 612] on li "Los productos deben ser devueltos en su empaque original, sin usar y en las mis…" at bounding box center [701, 577] width 456 height 70
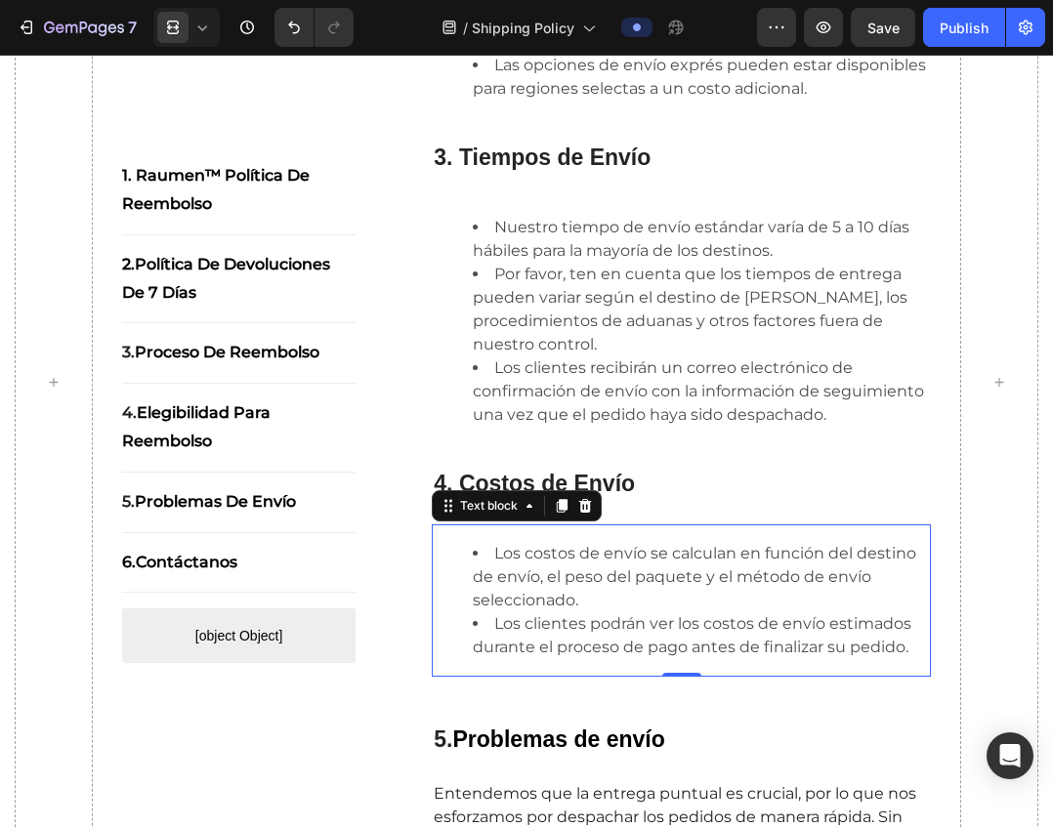
click at [606, 612] on li "Los costos de envío se calculan en función del destino de envío, el peso del pa…" at bounding box center [701, 577] width 456 height 70
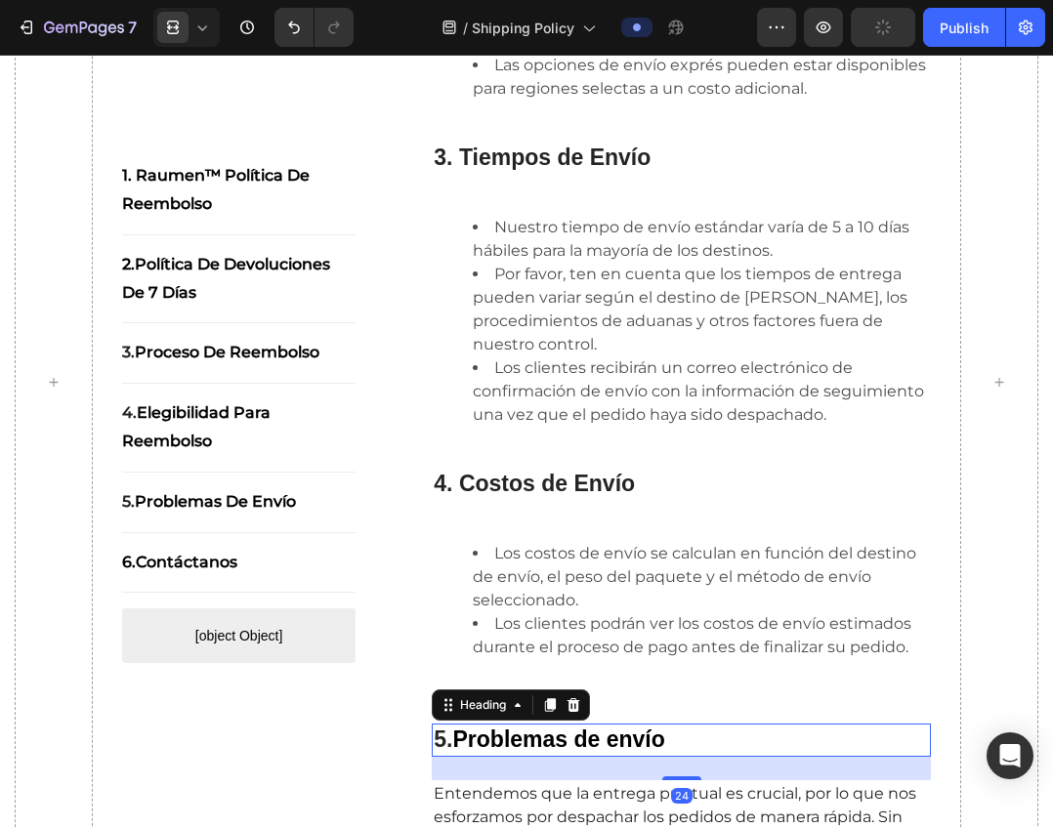
click at [599, 752] on strong "Problemas de envío" at bounding box center [559, 738] width 212 height 25
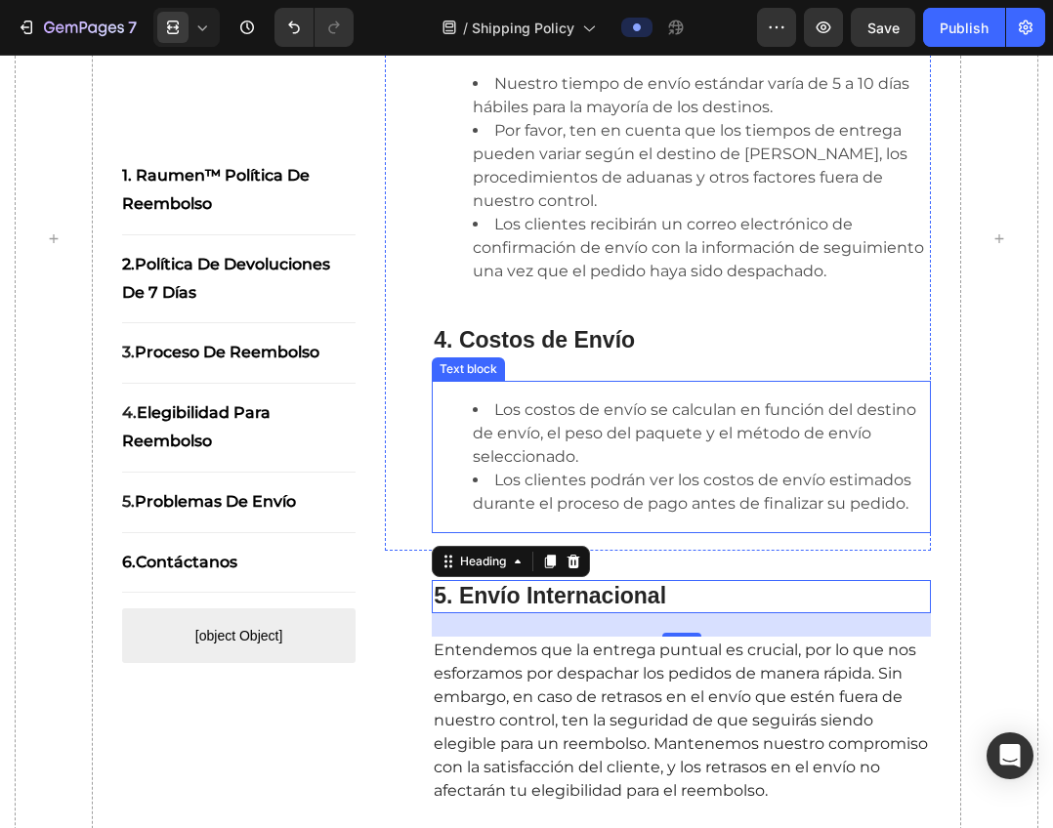
scroll to position [1074, 0]
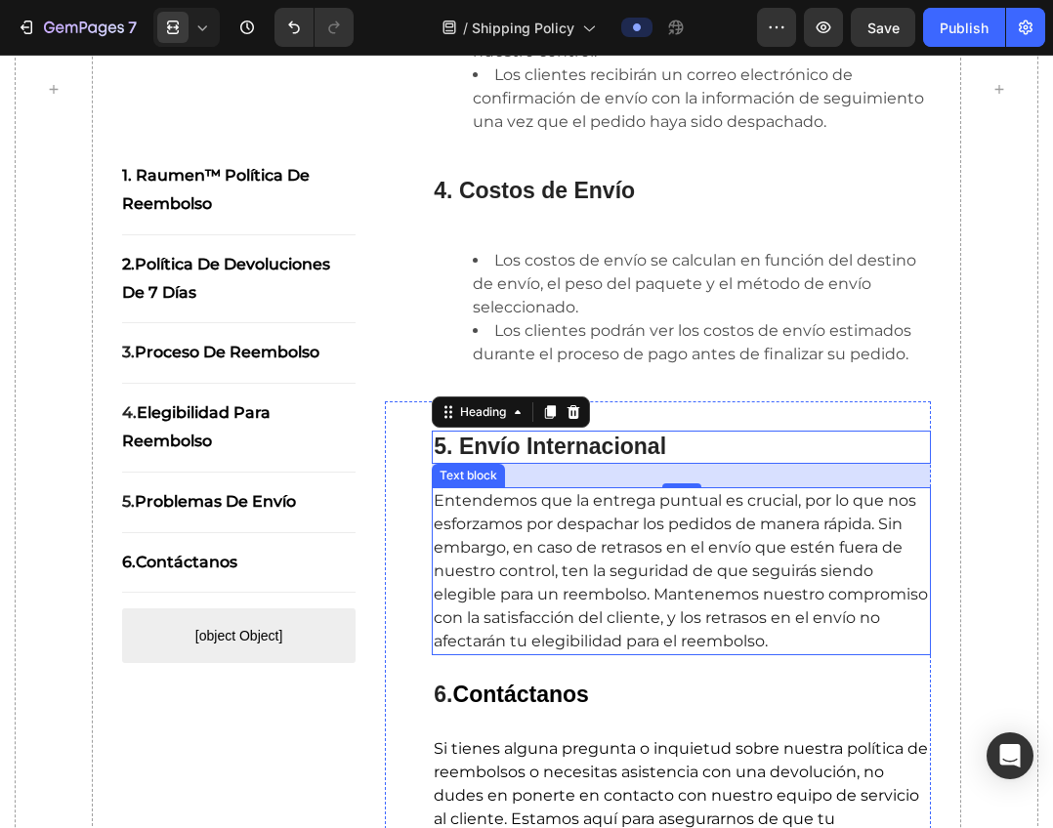
click at [576, 607] on p "Entendemos que la entrega puntual es crucial, por lo que nos esforzamos por des…" at bounding box center [681, 571] width 495 height 164
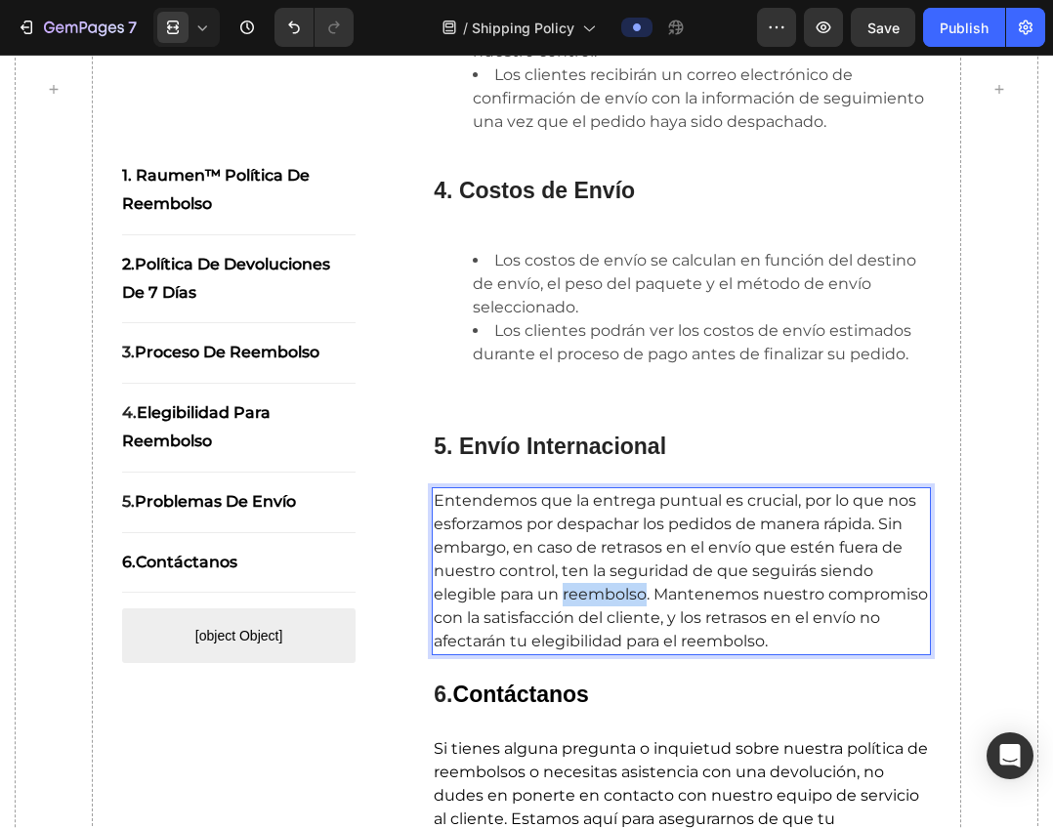
click at [576, 607] on p "Entendemos que la entrega puntual es crucial, por lo que nos esforzamos por des…" at bounding box center [681, 571] width 495 height 164
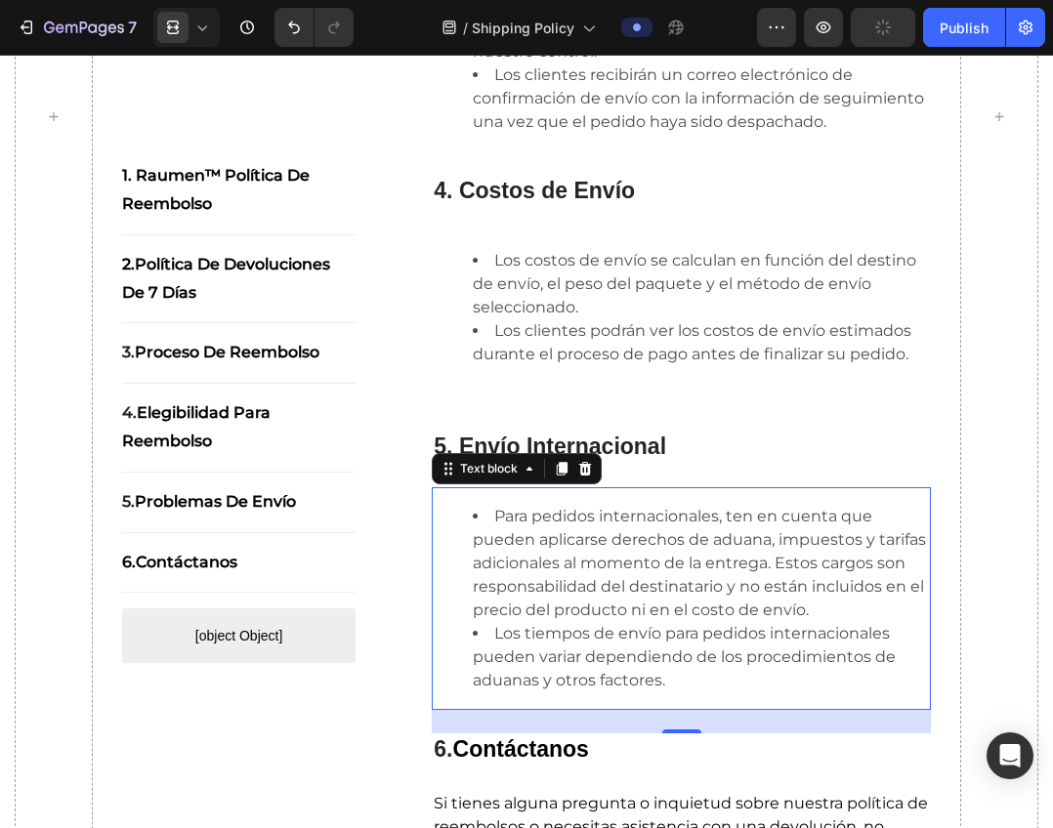
drag, startPoint x: 596, startPoint y: 602, endPoint x: 596, endPoint y: 619, distance: 16.6
click at [596, 602] on li "Para pedidos internacionales, ten en cuenta que pueden aplicarse derechos de ad…" at bounding box center [701, 563] width 456 height 117
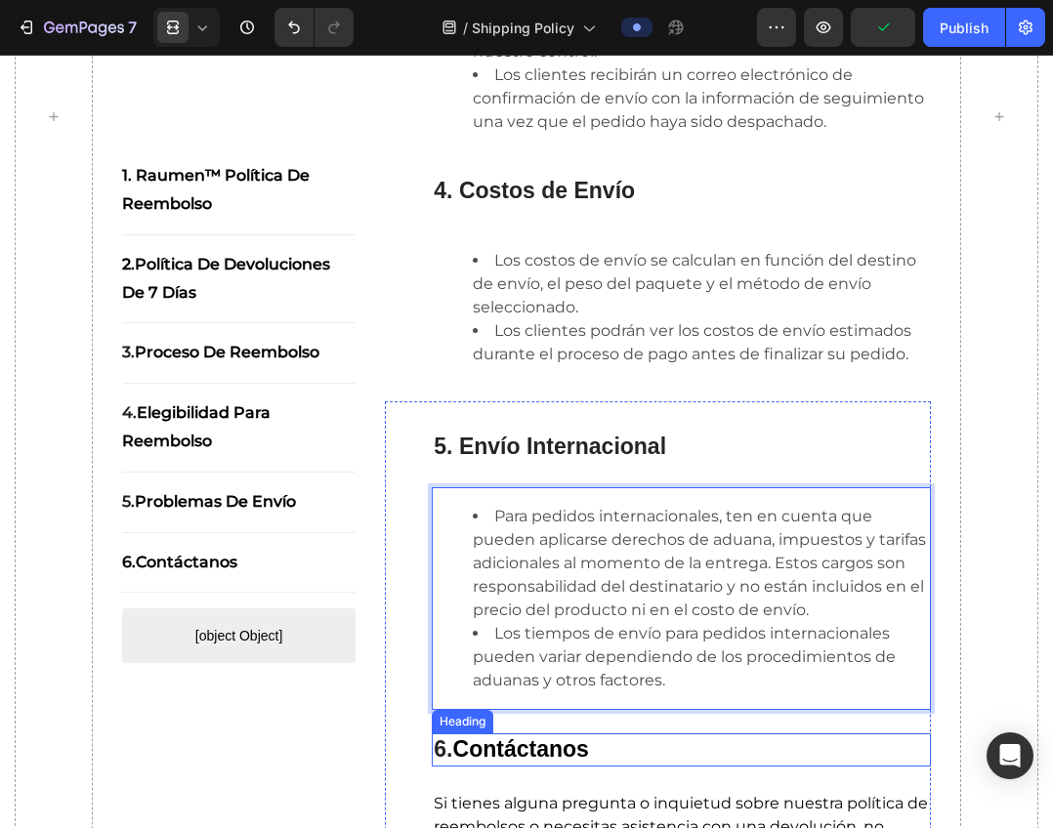
click at [557, 762] on strong "Contáctanos" at bounding box center [521, 748] width 136 height 25
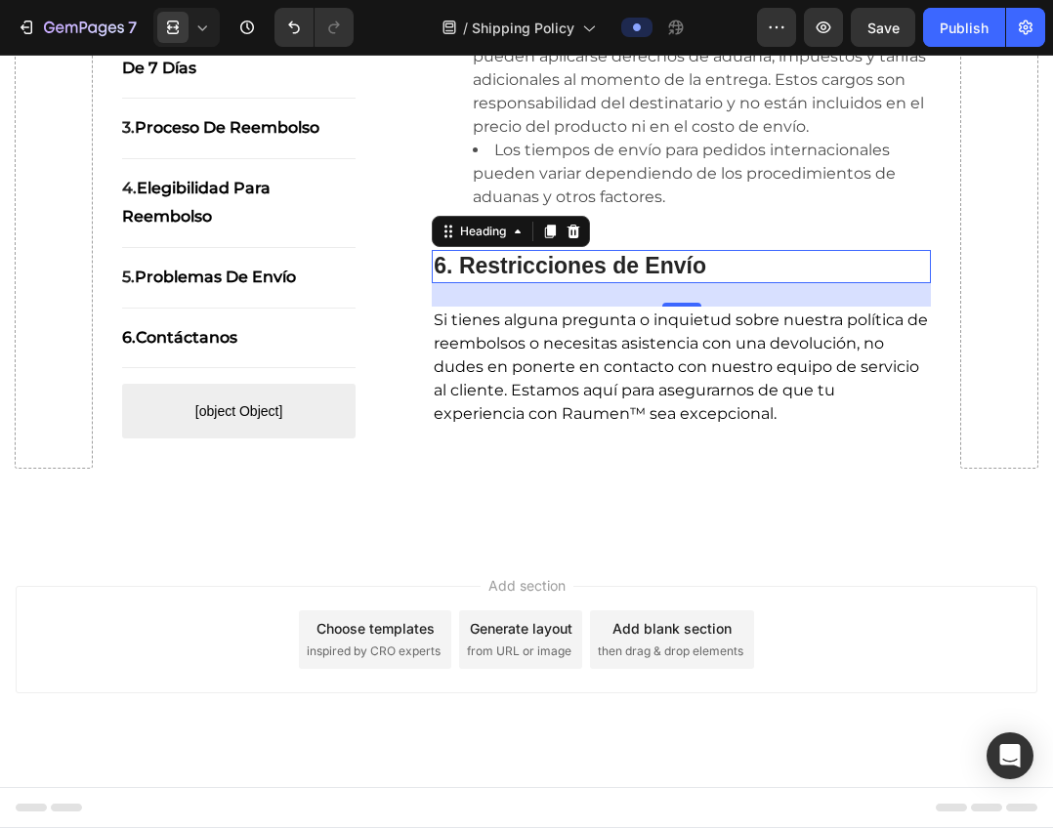
scroll to position [1604, 0]
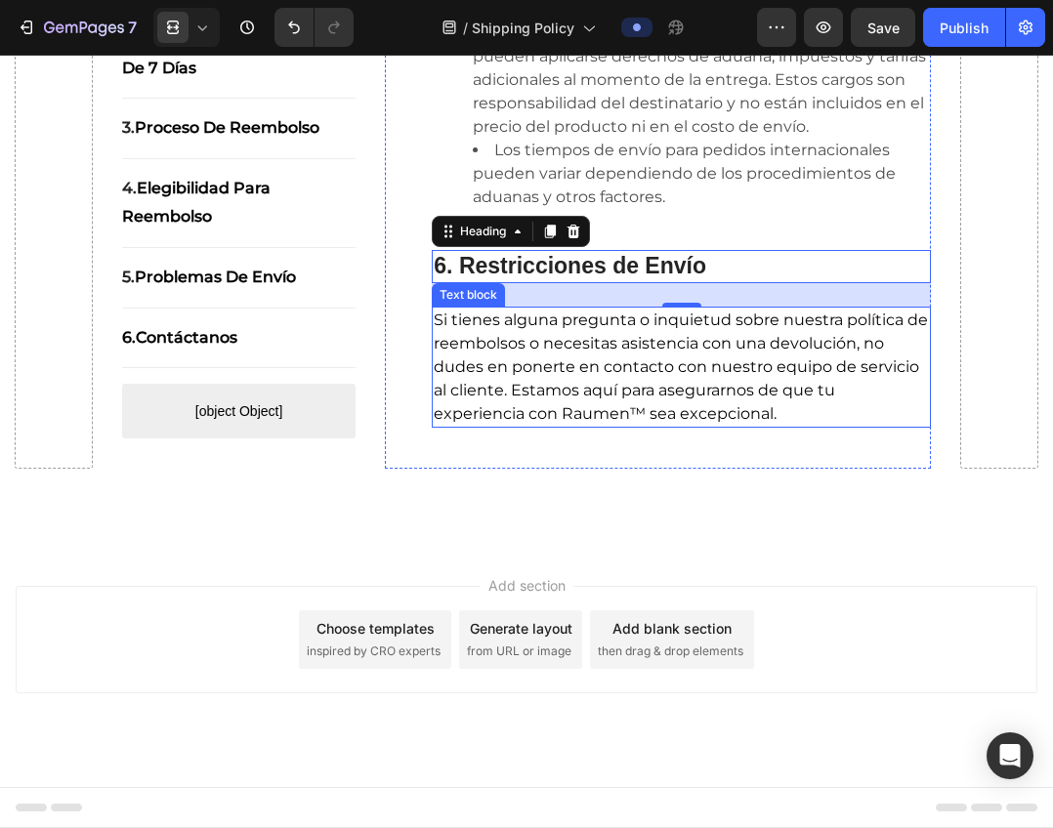
click at [590, 359] on span "Si tienes alguna pregunta o inquietud sobre nuestra política de reembolsos o ne…" at bounding box center [681, 366] width 494 height 112
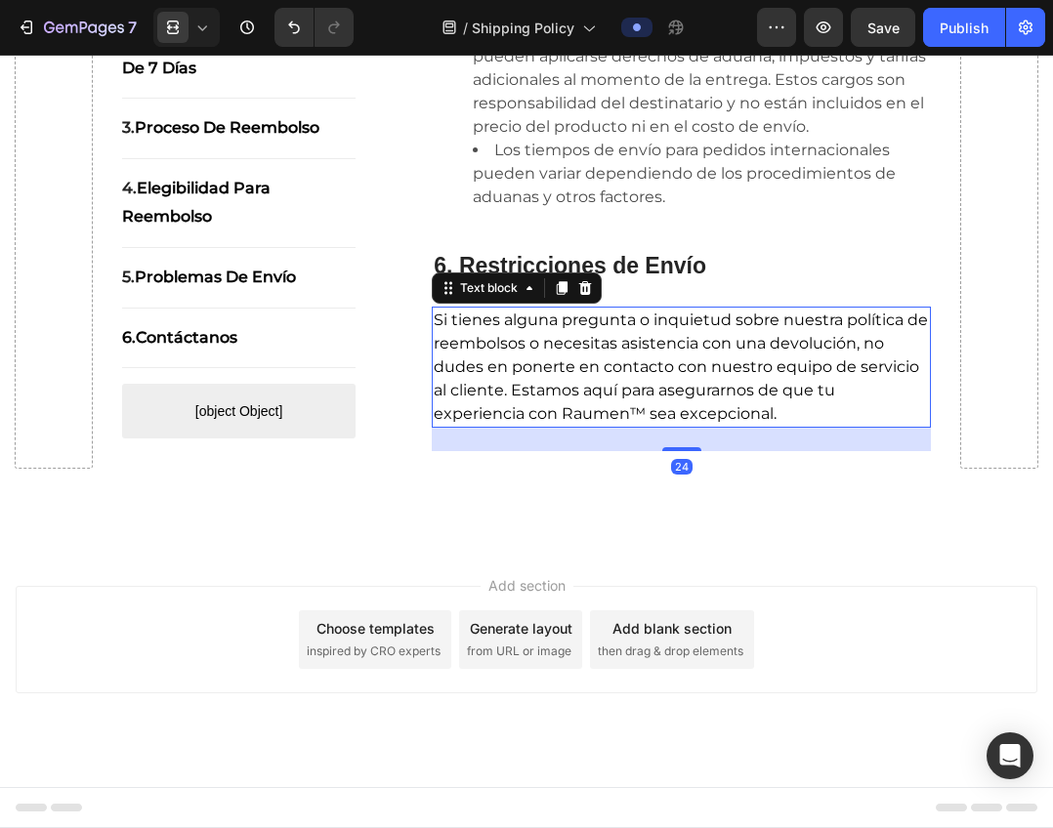
click at [598, 368] on span "Si tienes alguna pregunta o inquietud sobre nuestra política de reembolsos o ne…" at bounding box center [681, 366] width 494 height 112
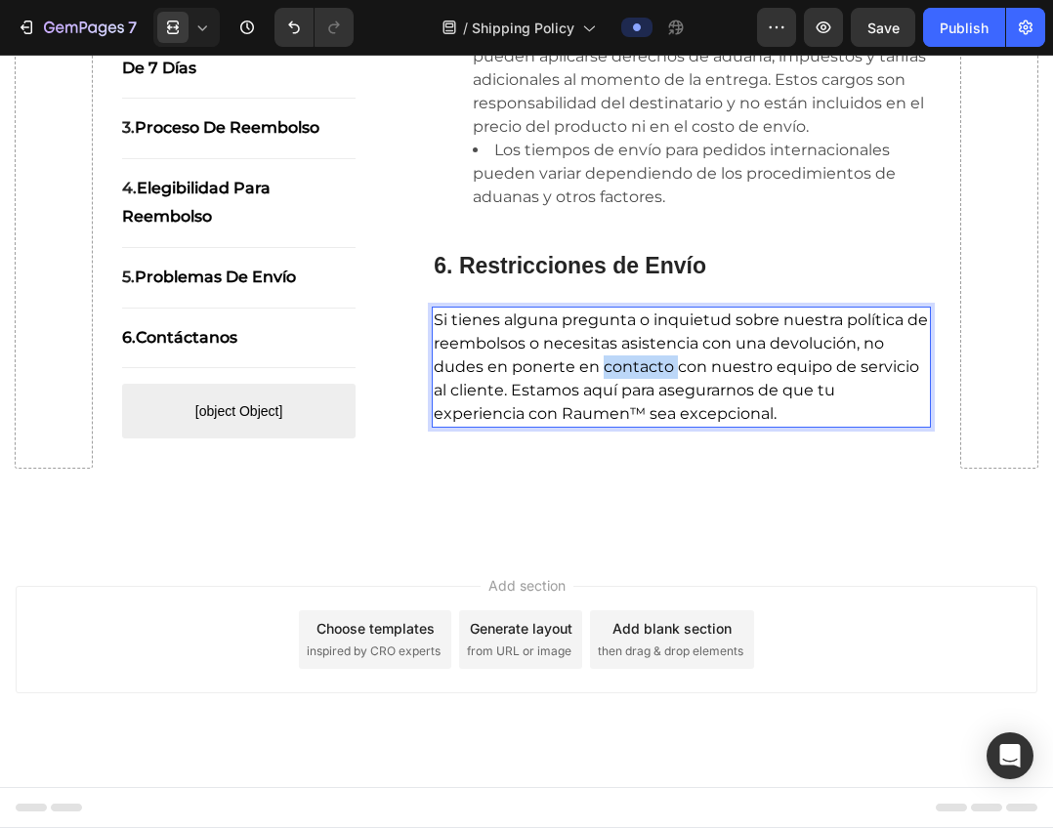
click at [598, 368] on span "Si tienes alguna pregunta o inquietud sobre nuestra política de reembolsos o ne…" at bounding box center [681, 366] width 494 height 112
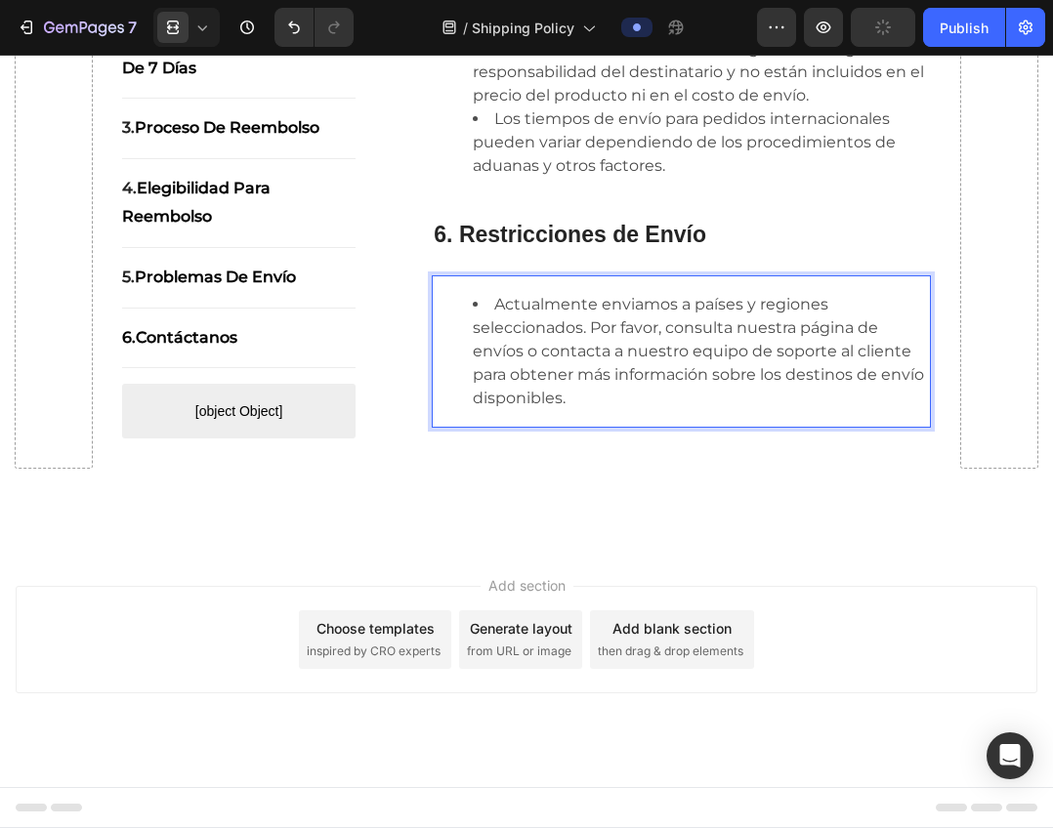
scroll to position [1214, 0]
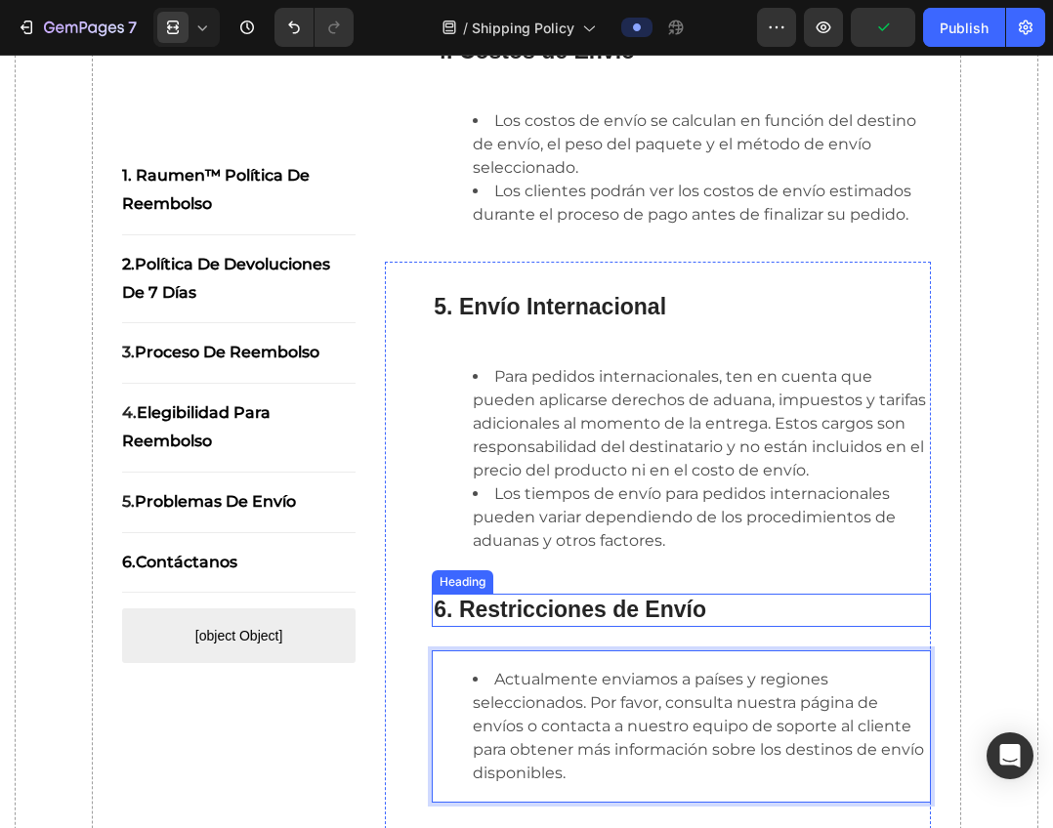
click at [802, 625] on p "⁠⁠⁠⁠⁠⁠⁠ 6. Restricciones de Envío" at bounding box center [681, 610] width 495 height 29
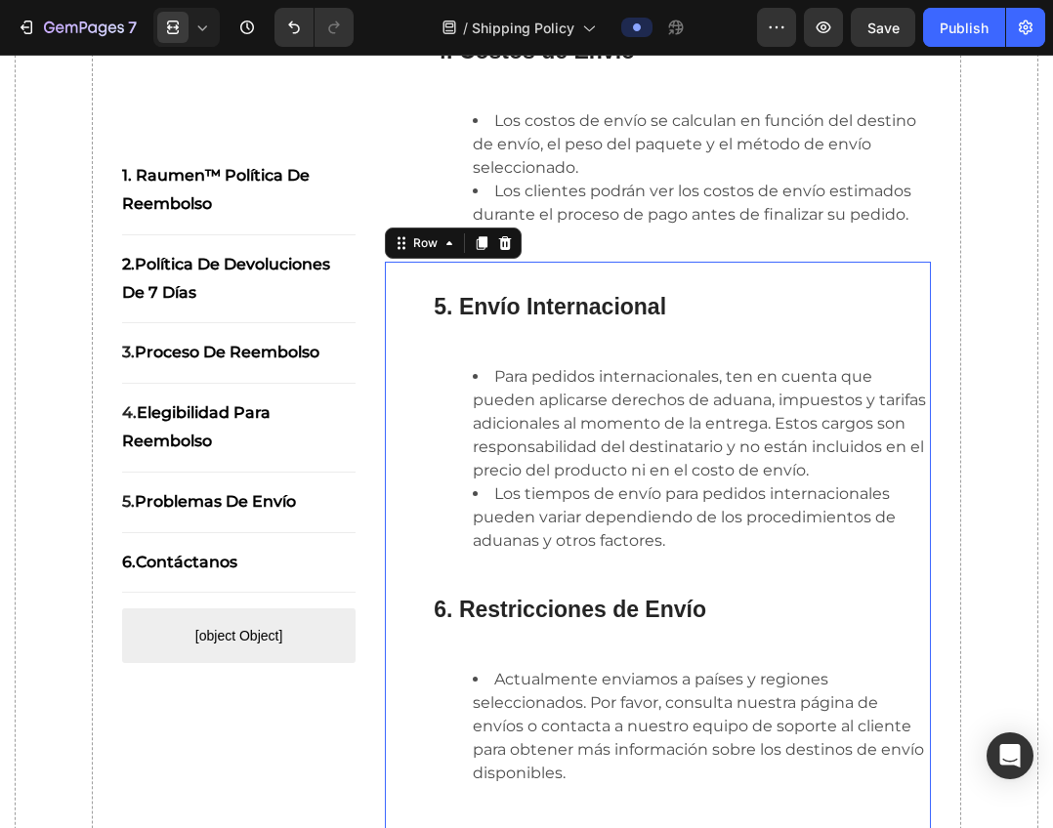
click at [418, 428] on div "⁠⁠⁠⁠⁠⁠⁠ 5. Envío Internacional Heading Para pedidos internacionales, ten en cue…" at bounding box center [658, 553] width 546 height 582
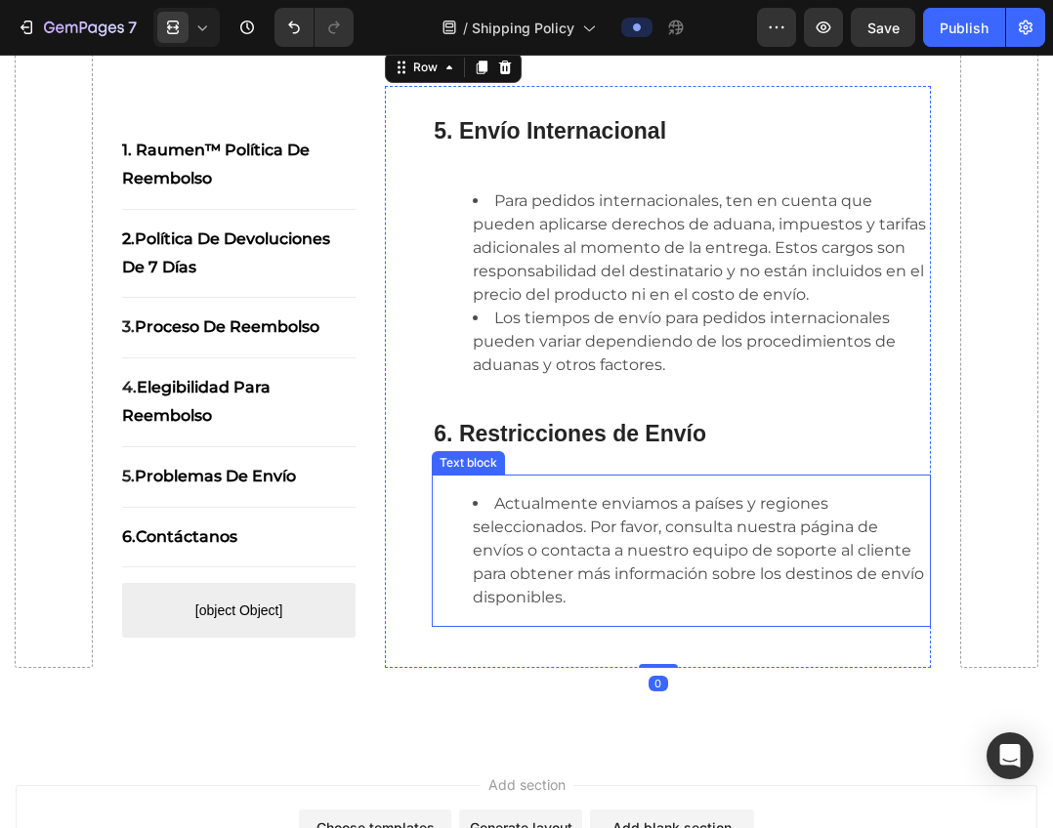
scroll to position [1116, 0]
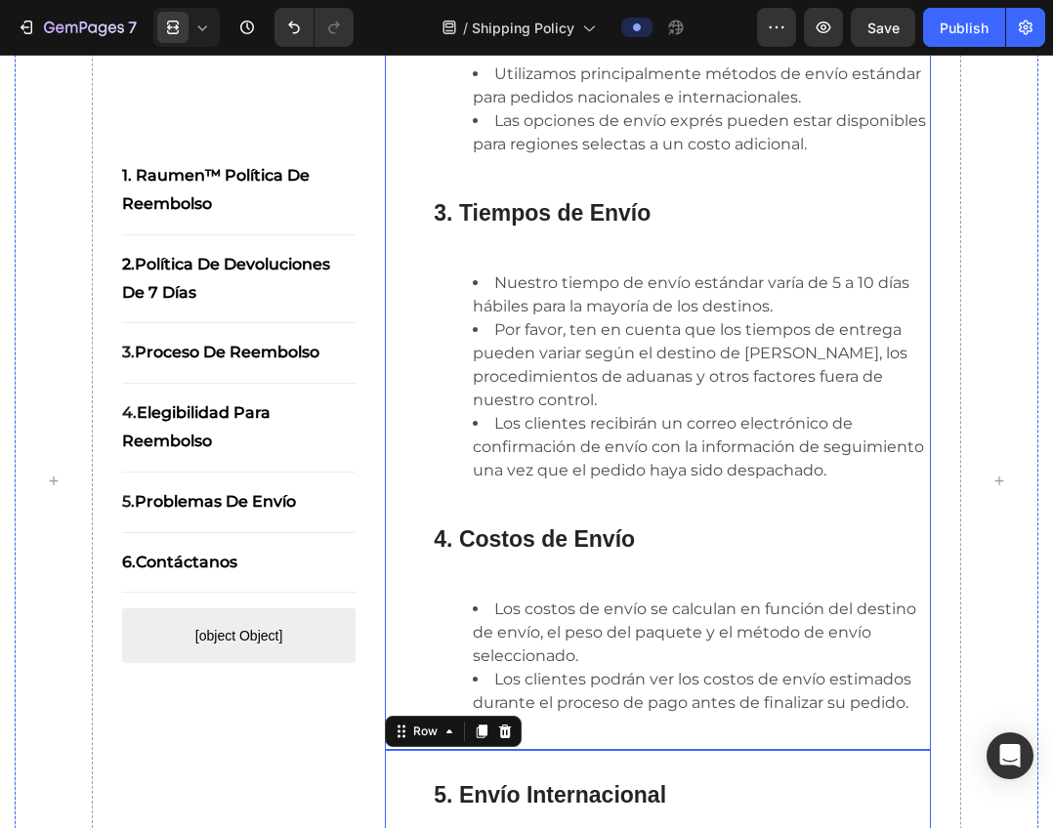
click at [414, 382] on div "En Seyoul™, entendemos la importancia de una entrega oportuna y nuestro objetiv…" at bounding box center [658, 189] width 546 height 1121
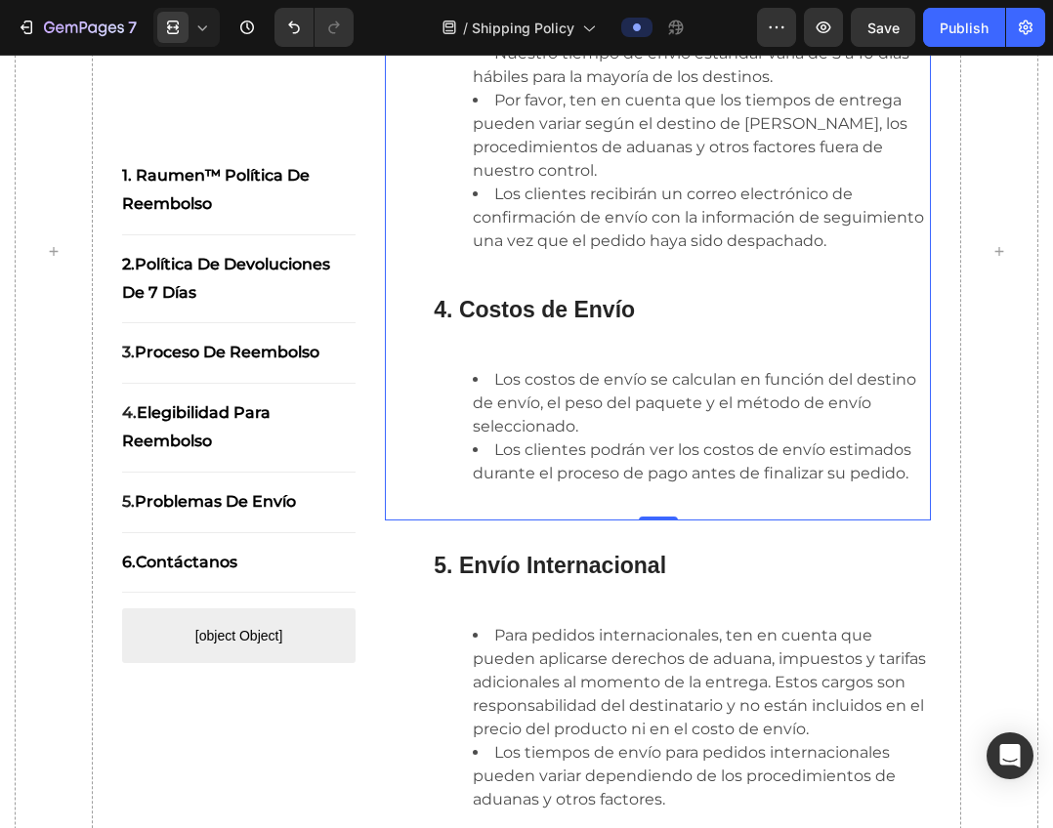
scroll to position [1172, 0]
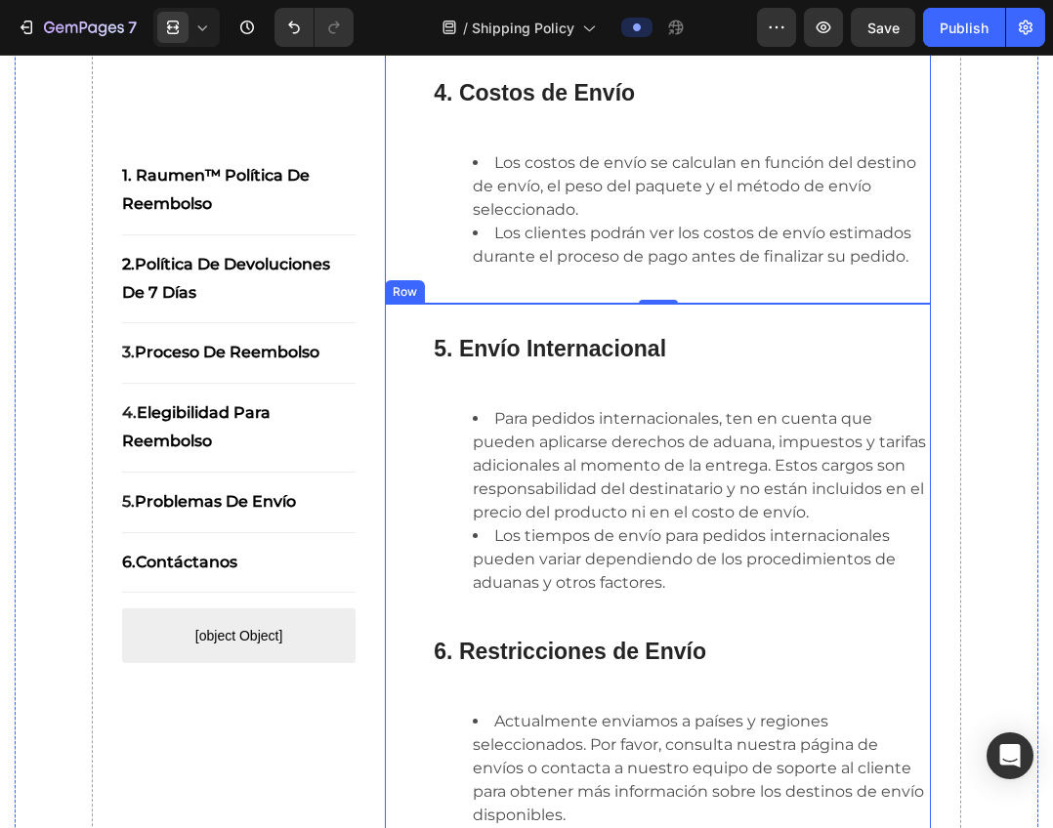
click at [418, 517] on div "⁠⁠⁠⁠⁠⁠⁠ 5. Envío Internacional Heading Para pedidos internacionales, ten en cue…" at bounding box center [658, 595] width 546 height 582
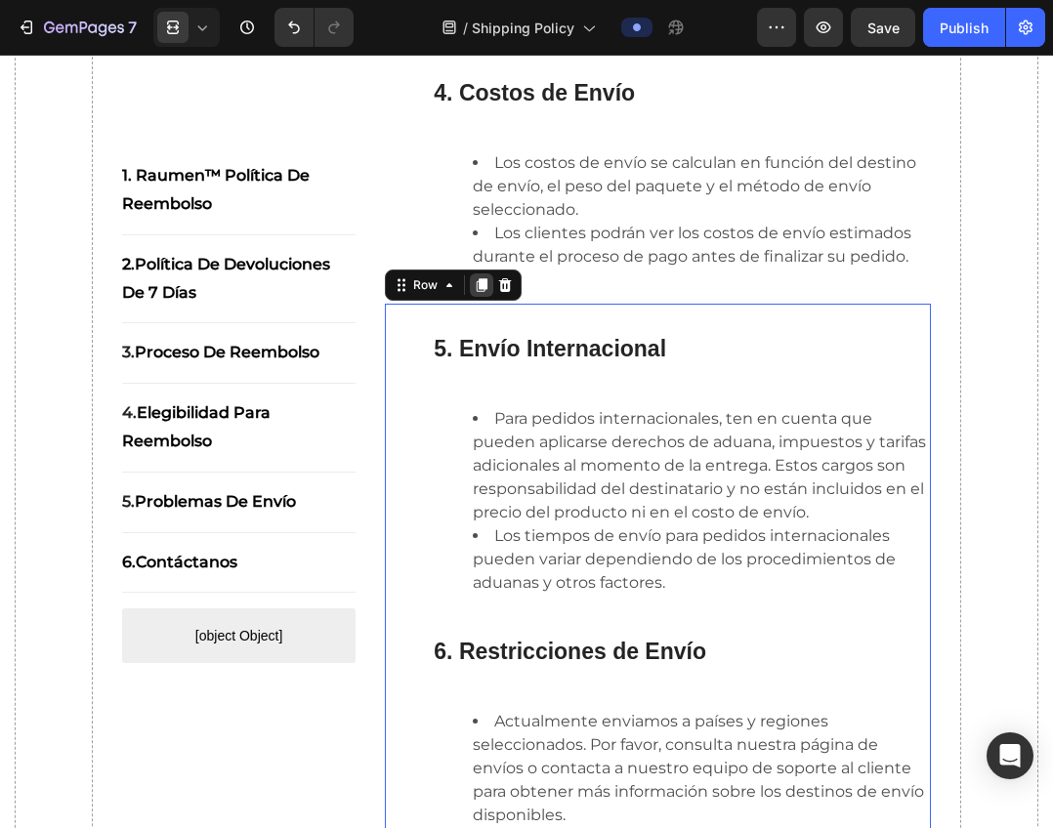
click at [484, 297] on div at bounding box center [481, 284] width 23 height 23
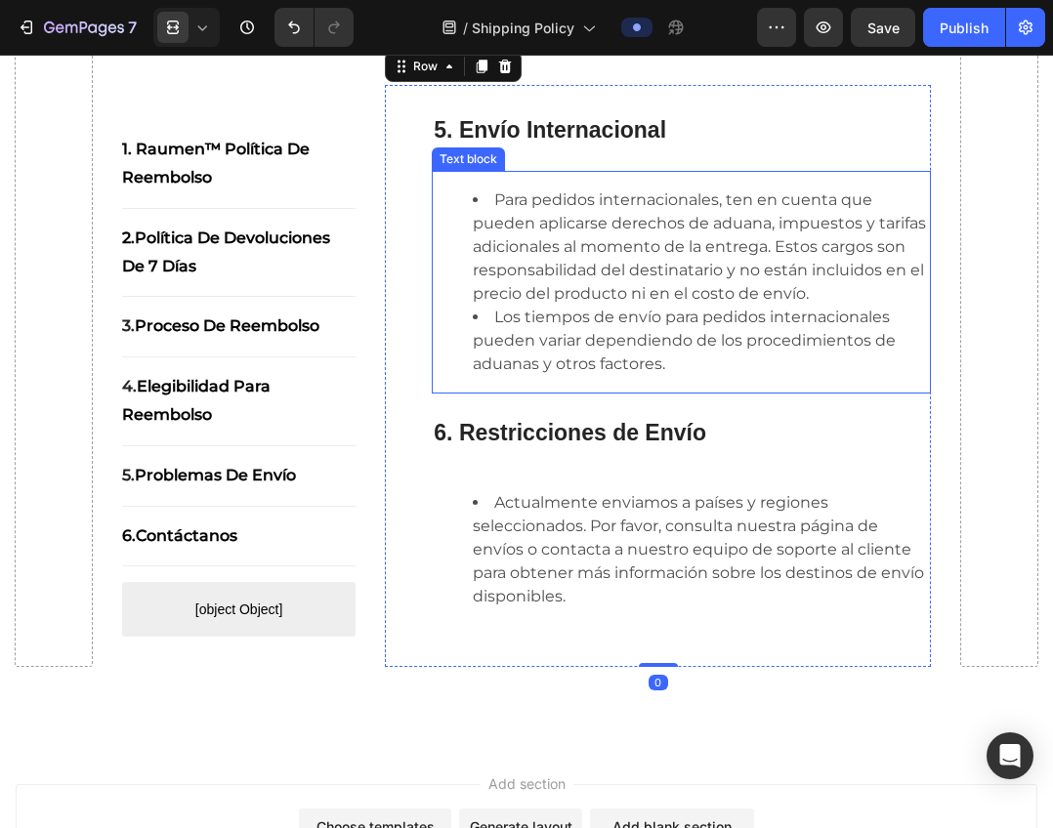
scroll to position [1981, 0]
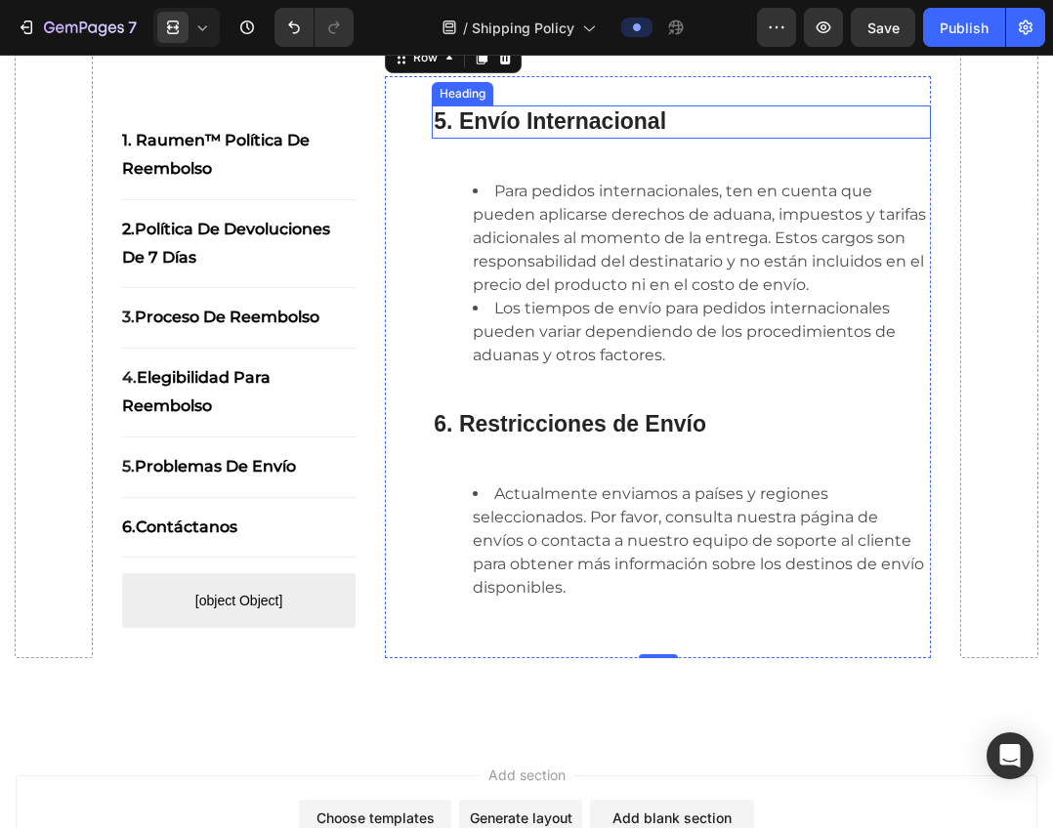
click at [558, 134] on strong "5. Envío Internacional" at bounding box center [550, 120] width 232 height 25
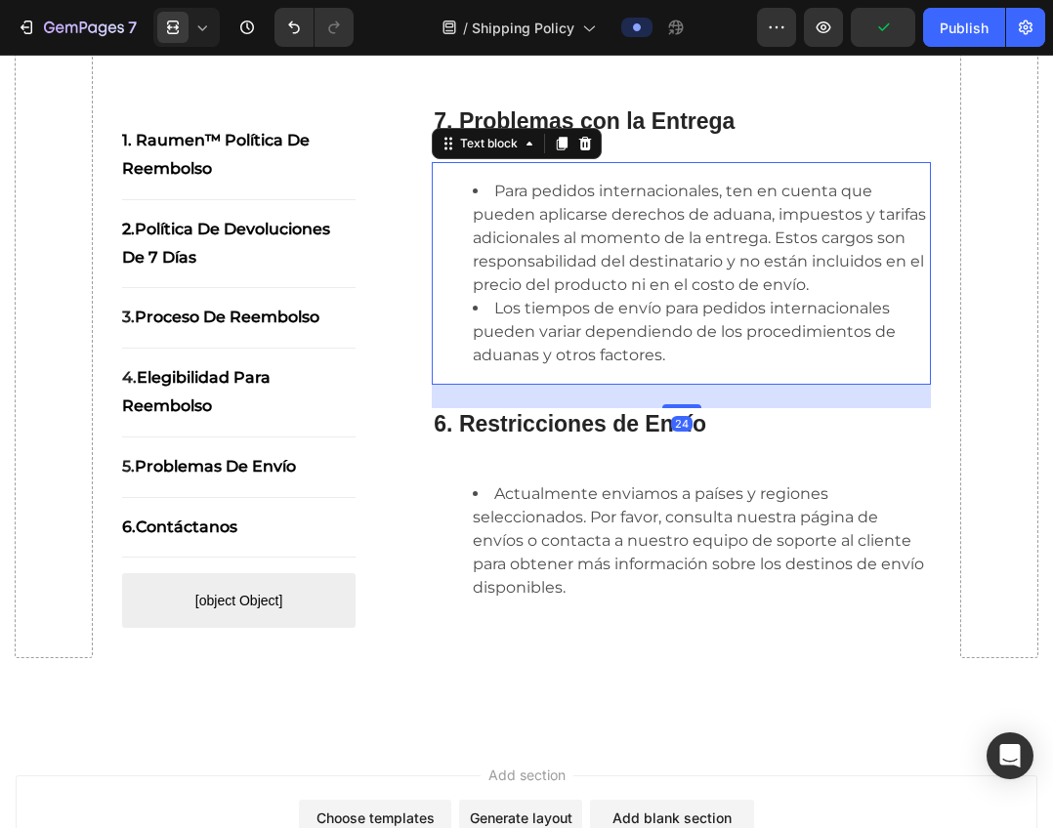
click at [683, 367] on li "Los tiempos de envío para pedidos internacionales pueden variar dependiendo de …" at bounding box center [701, 332] width 456 height 70
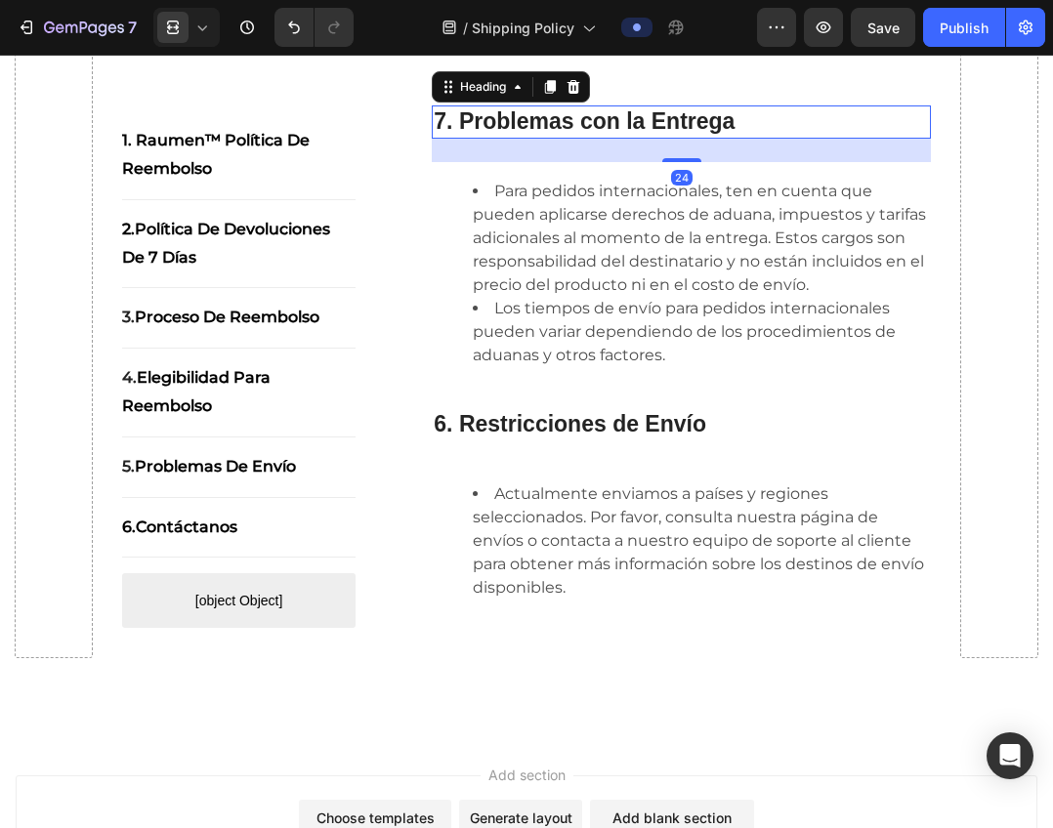
click at [600, 134] on strong "7. Problemas con la Entrega" at bounding box center [584, 120] width 301 height 25
click at [594, 134] on strong "7. Problemas con la Entrega" at bounding box center [584, 120] width 301 height 25
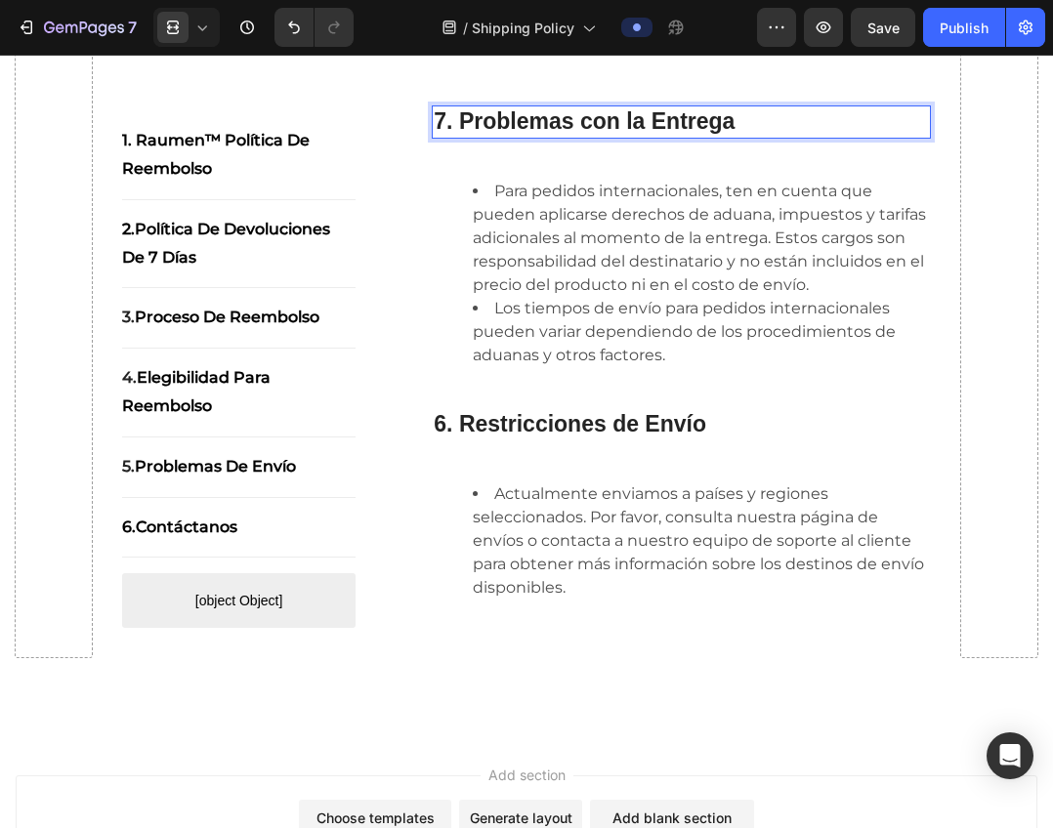
click at [635, 134] on strong "7. Problemas con la Entrega" at bounding box center [584, 120] width 301 height 25
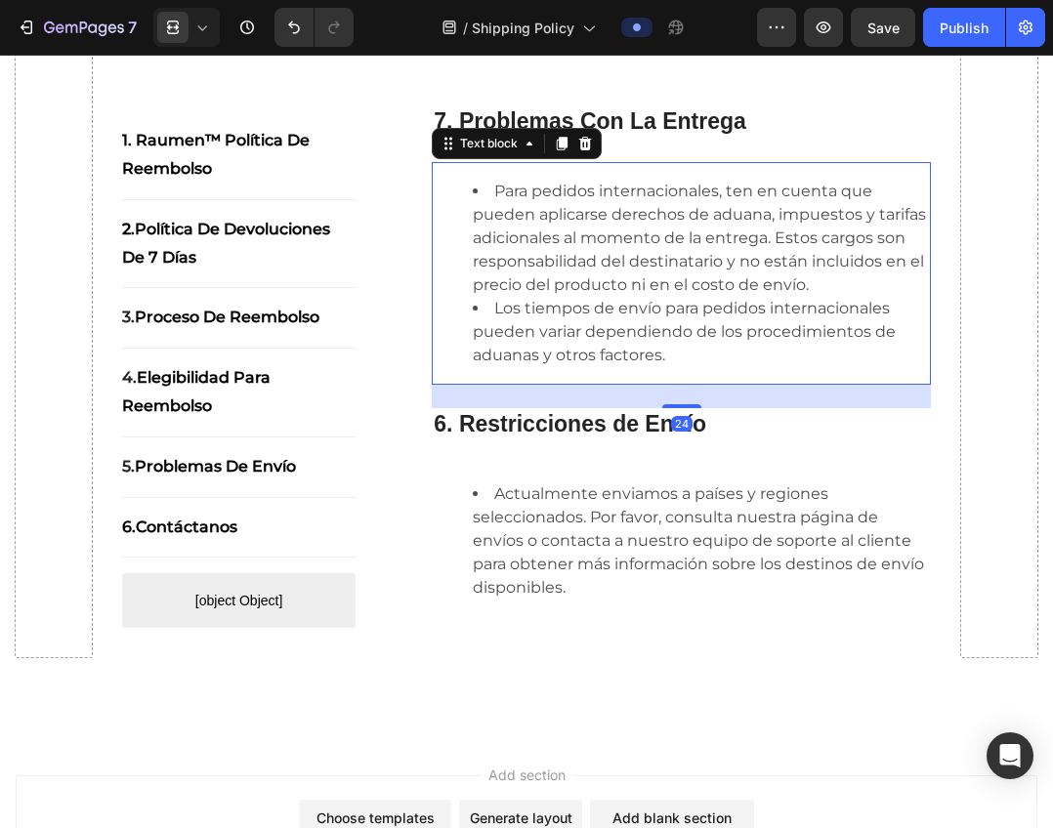
click at [542, 297] on li "Para pedidos internacionales, ten en cuenta que pueden aplicarse derechos de ad…" at bounding box center [701, 238] width 456 height 117
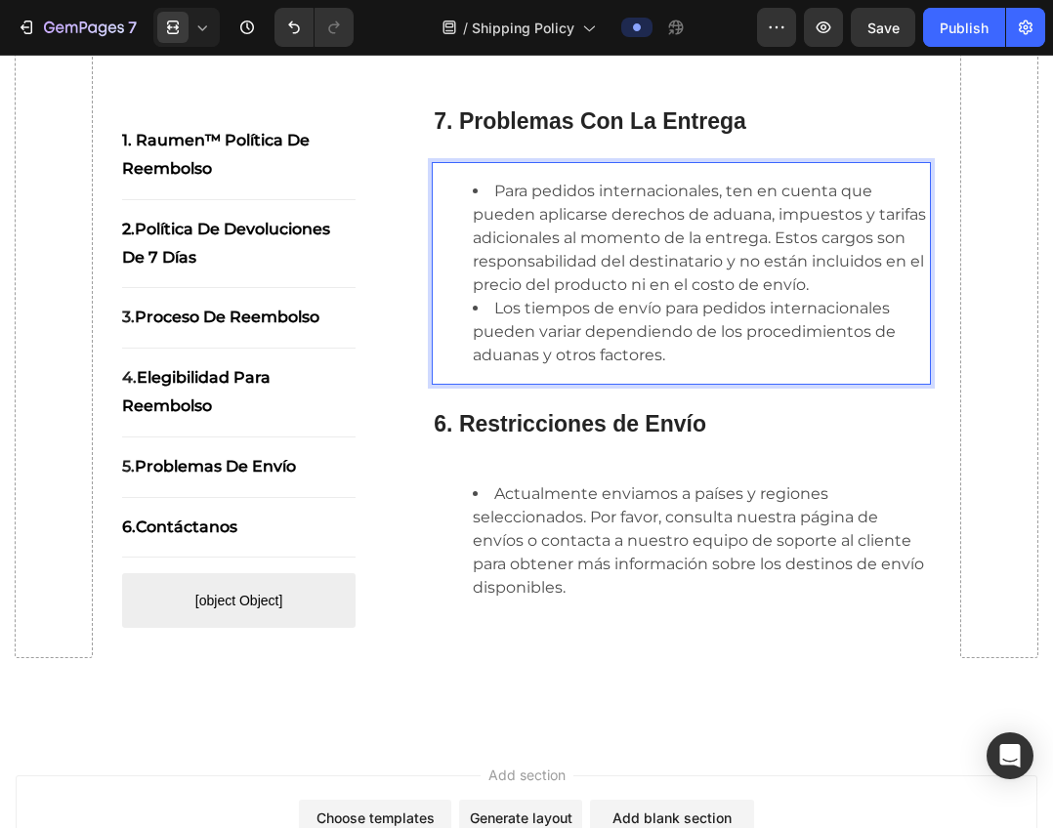
click at [542, 297] on li "Para pedidos internacionales, ten en cuenta que pueden aplicarse derechos de ad…" at bounding box center [701, 238] width 456 height 117
click at [621, 266] on li "Para pedidos internacionales, ten en cuenta que pueden aplicarse derechos de ad…" at bounding box center [701, 238] width 456 height 117
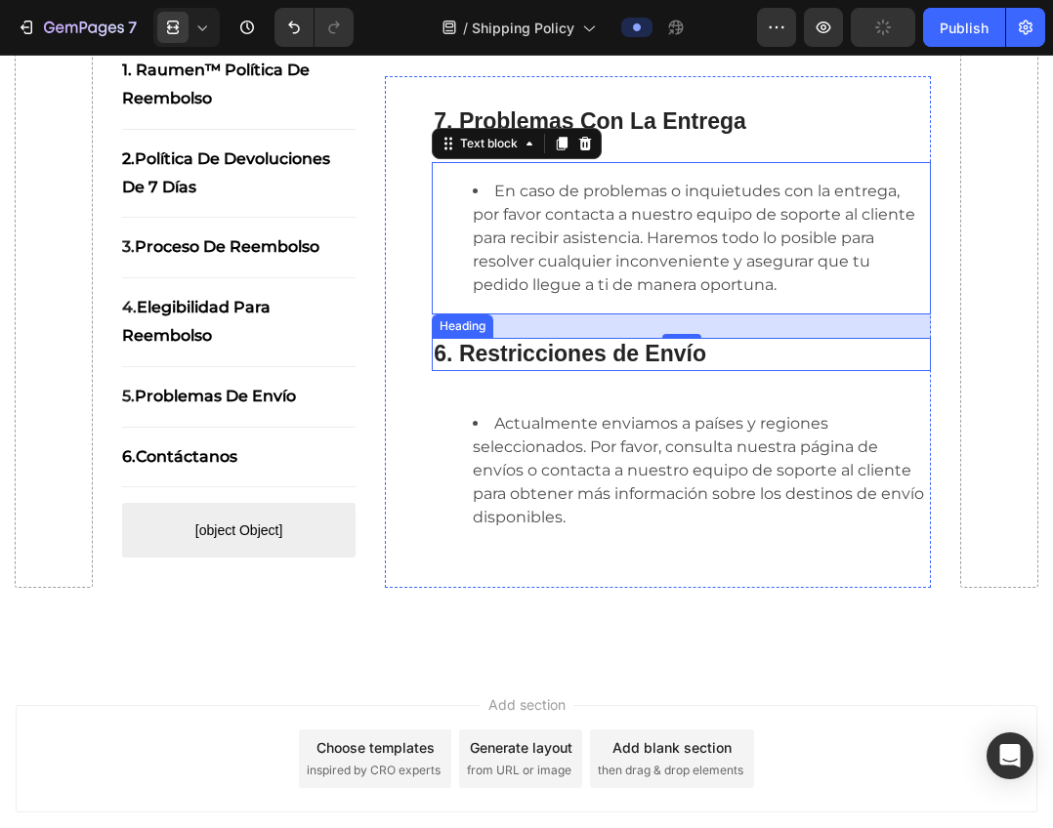
click at [586, 366] on strong "6. Restricciones de Envío" at bounding box center [570, 353] width 272 height 25
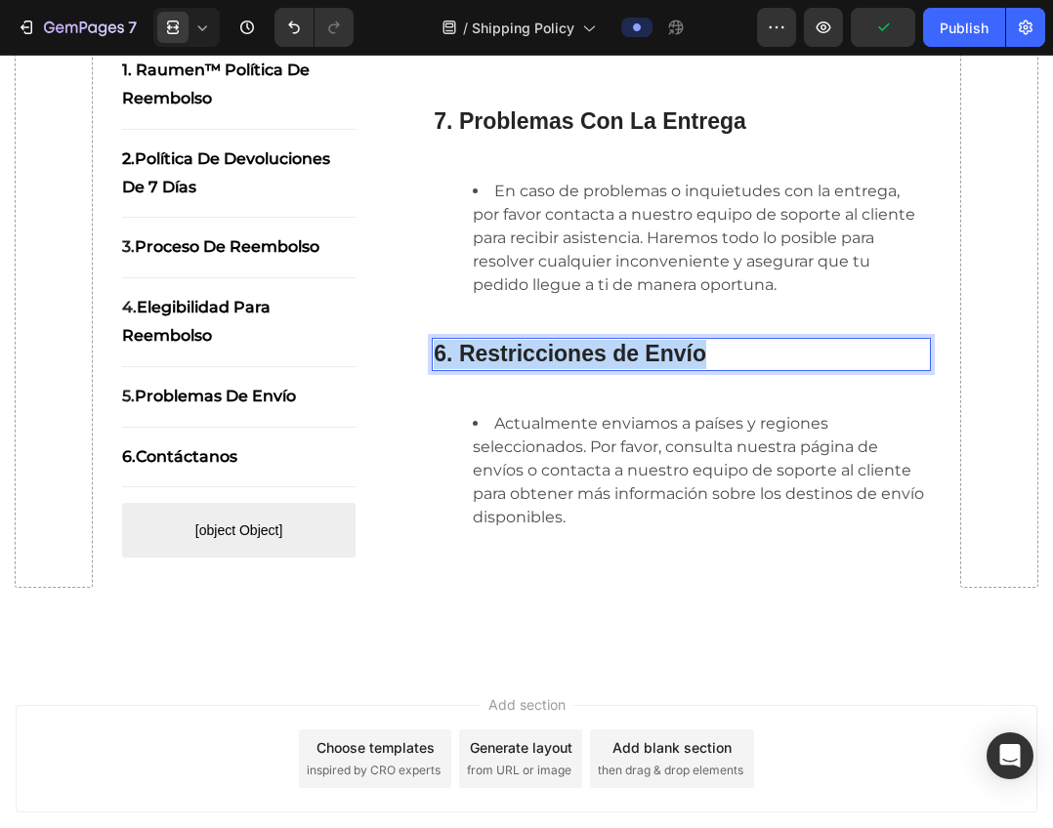
click at [586, 366] on strong "6. Restricciones de Envío" at bounding box center [570, 353] width 272 height 25
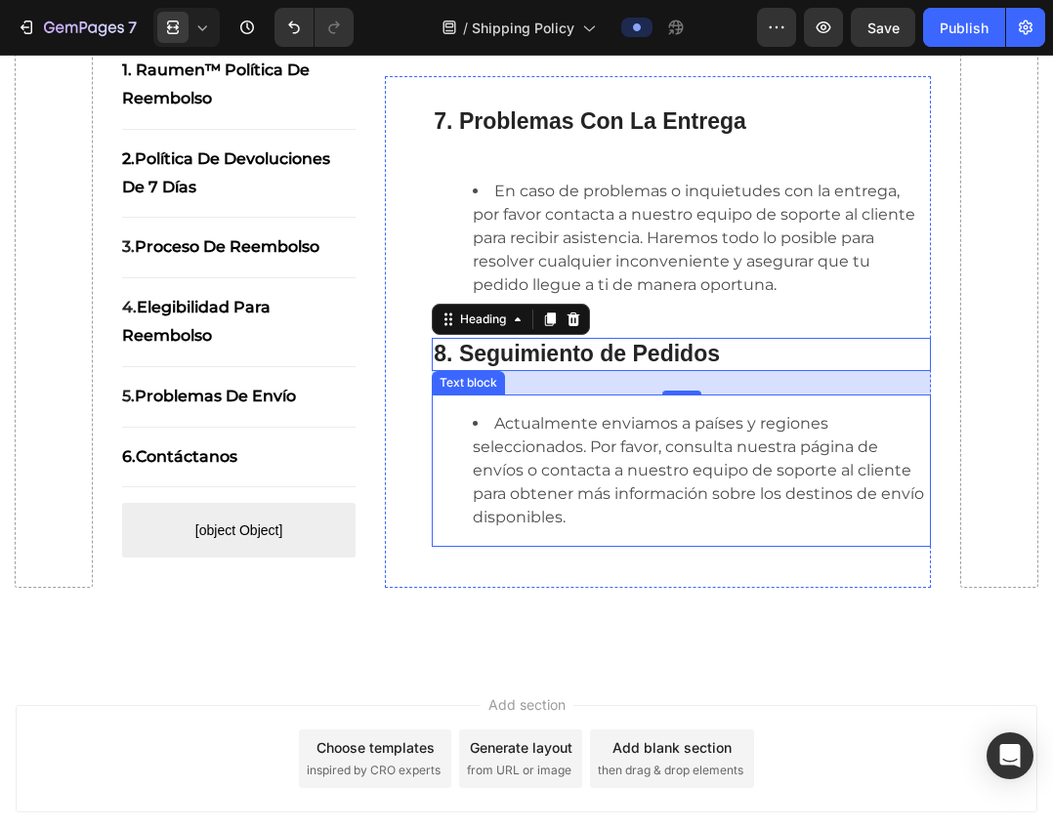
click at [625, 513] on li "Actualmente enviamos a países y regiones seleccionados. Por favor, consulta nue…" at bounding box center [701, 470] width 456 height 117
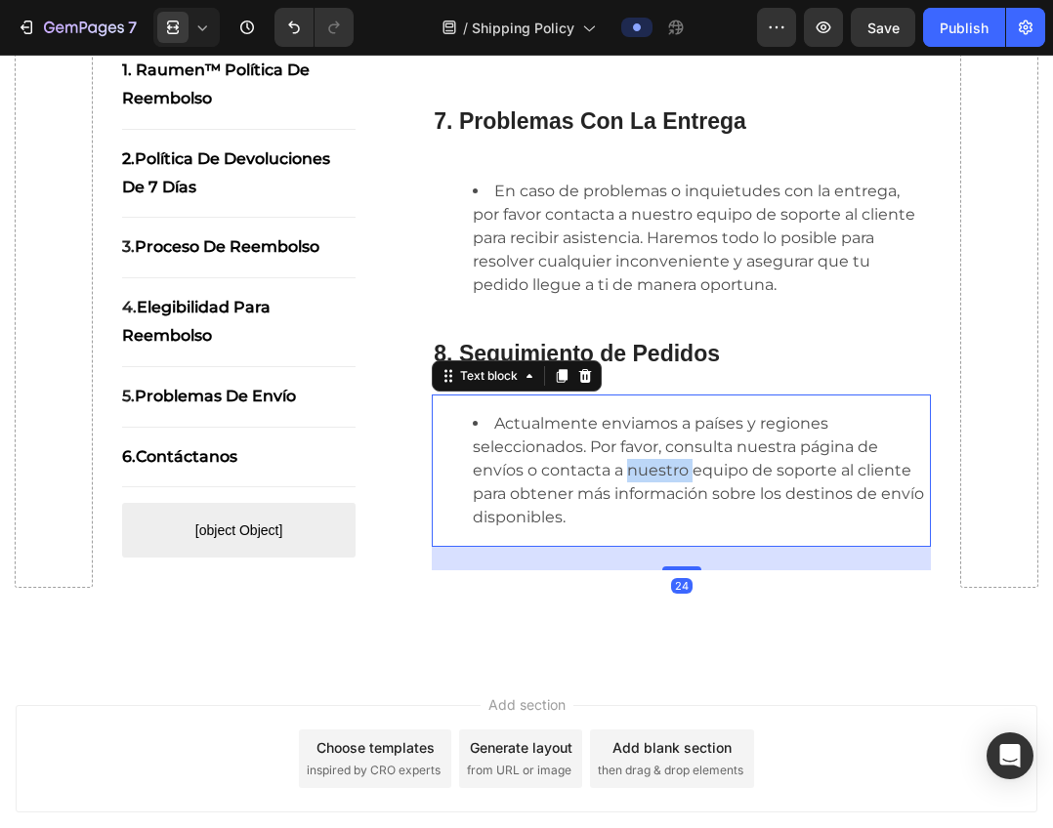
click at [625, 513] on li "Actualmente enviamos a países y regiones seleccionados. Por favor, consulta nue…" at bounding box center [701, 470] width 456 height 117
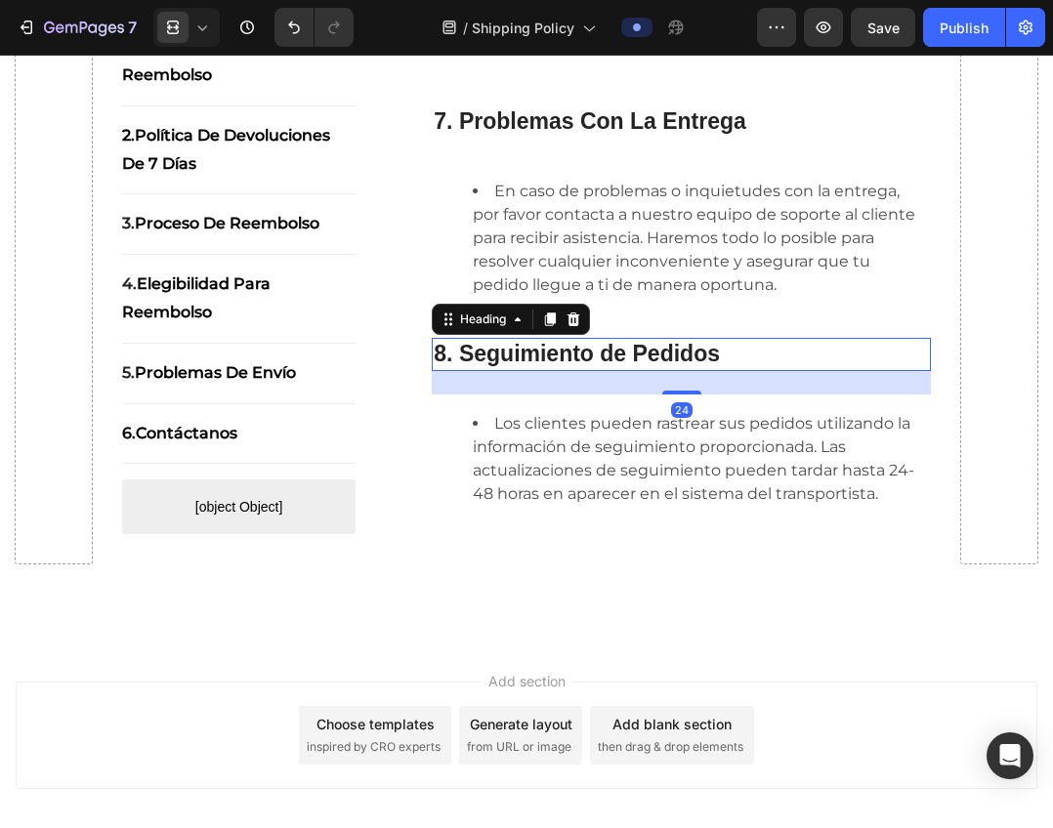
click at [781, 369] on p "⁠⁠⁠⁠⁠⁠⁠ 8. Seguimiento de Pedidos" at bounding box center [681, 354] width 495 height 29
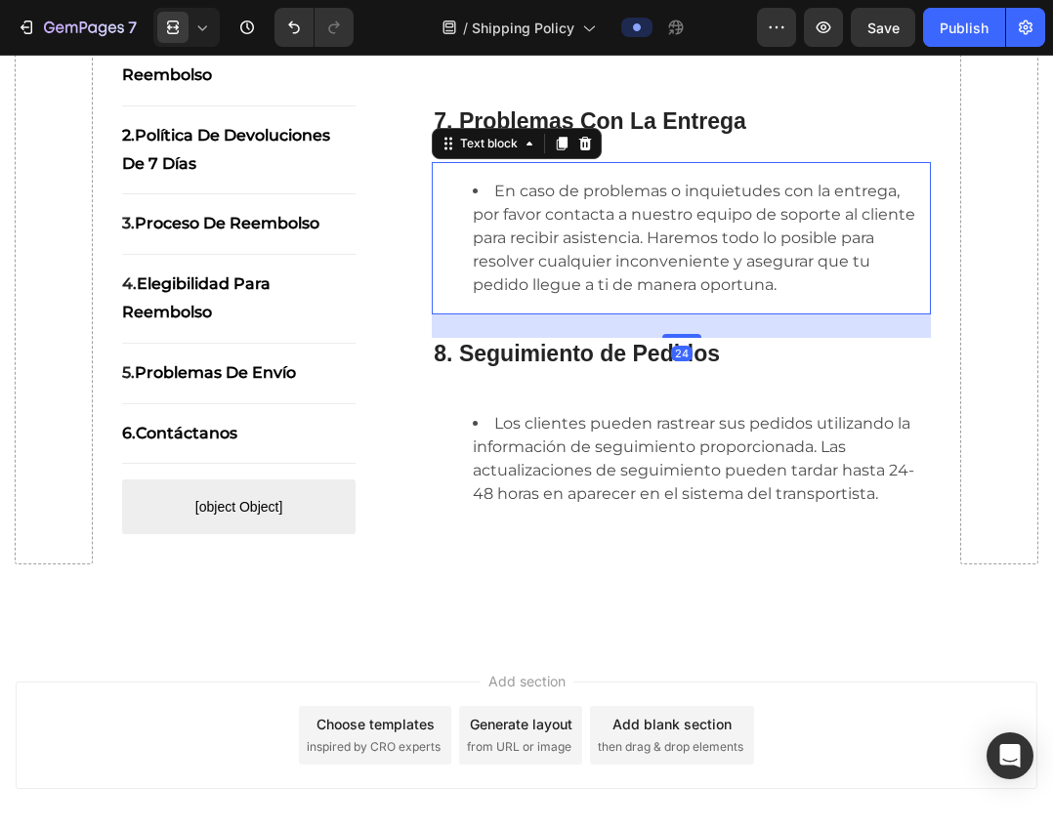
click at [434, 237] on ul "En caso de problemas o inquietudes con la entrega, por favor contacta a nuestro…" at bounding box center [681, 238] width 495 height 117
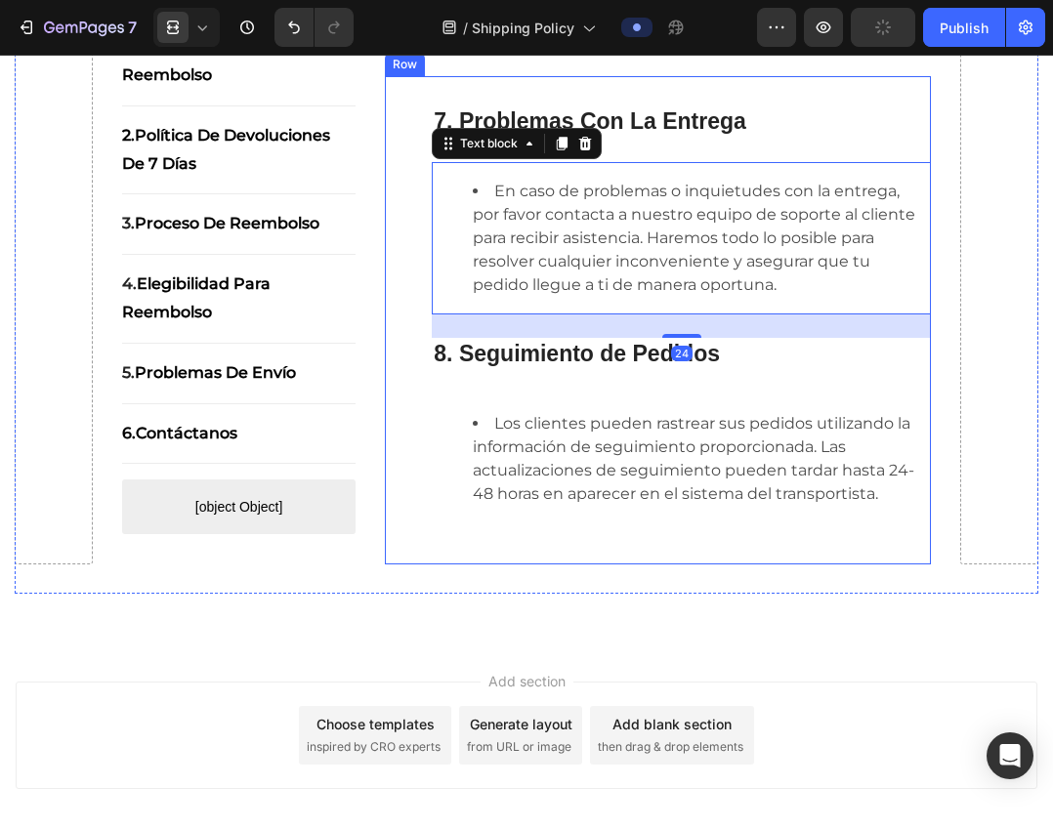
click at [417, 139] on div "⁠⁠⁠⁠⁠⁠⁠ 7. Problemas Con La Entrega Heading En caso de problemas o inquietudes …" at bounding box center [658, 320] width 546 height 488
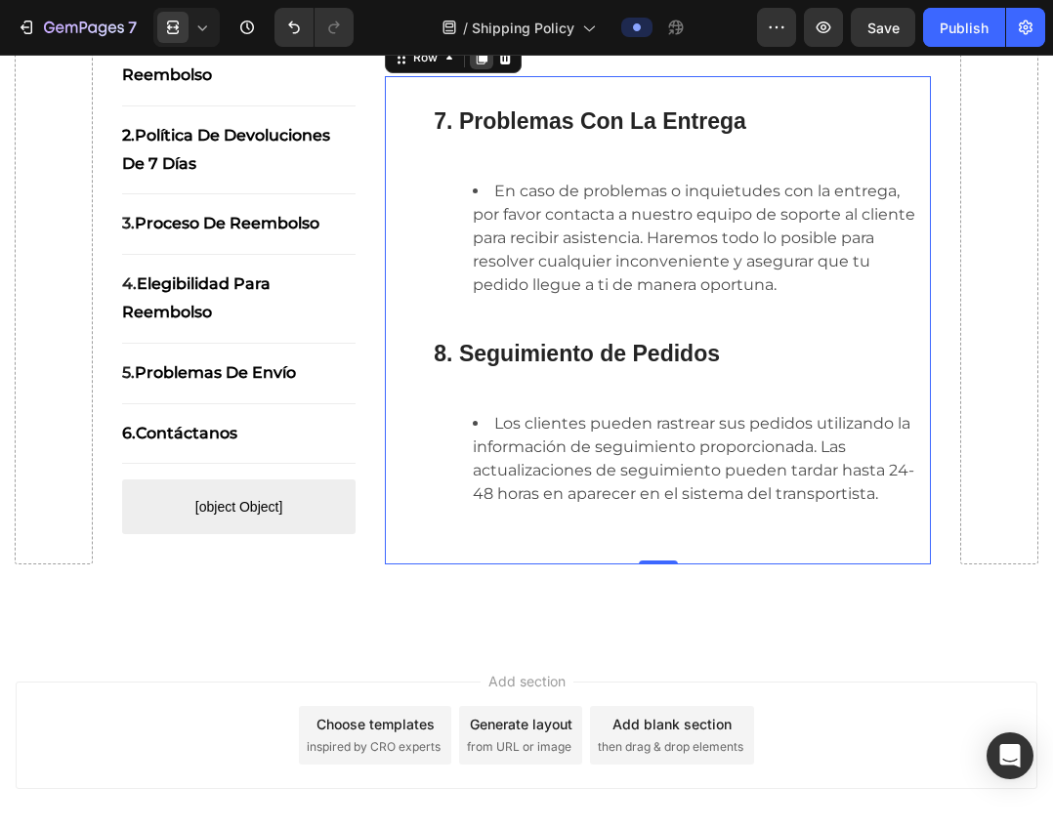
click at [480, 64] on icon at bounding box center [481, 58] width 11 height 14
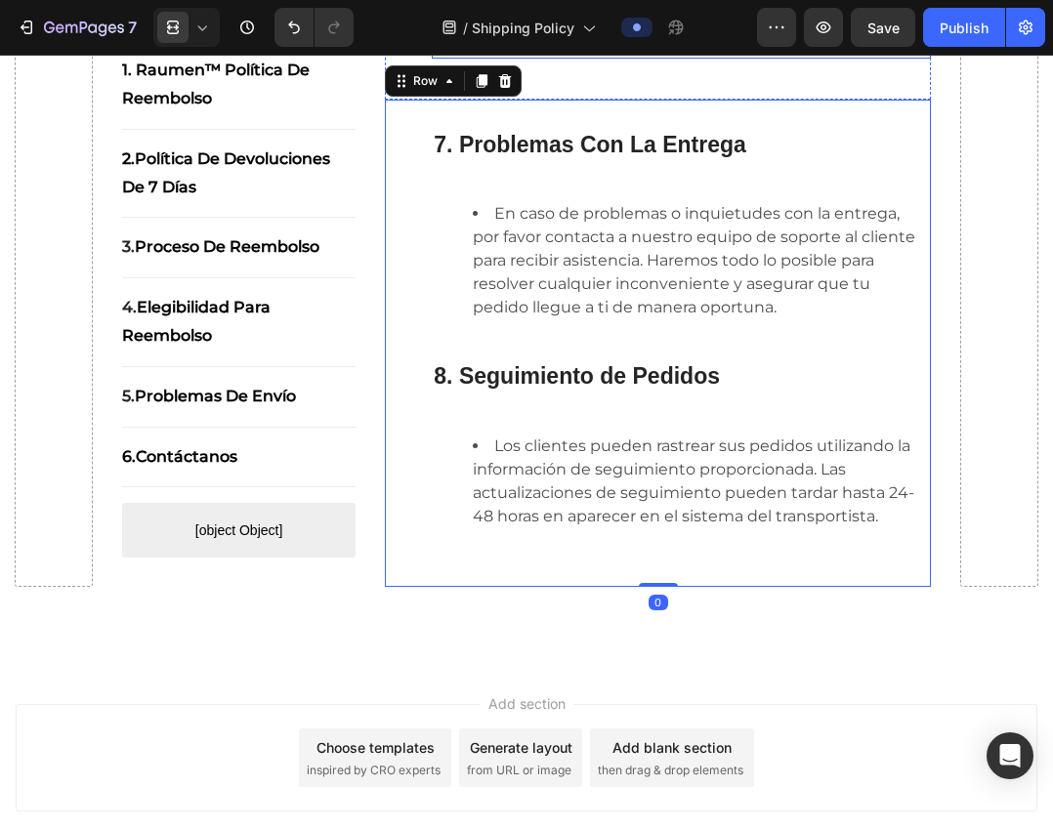
scroll to position [2469, 0]
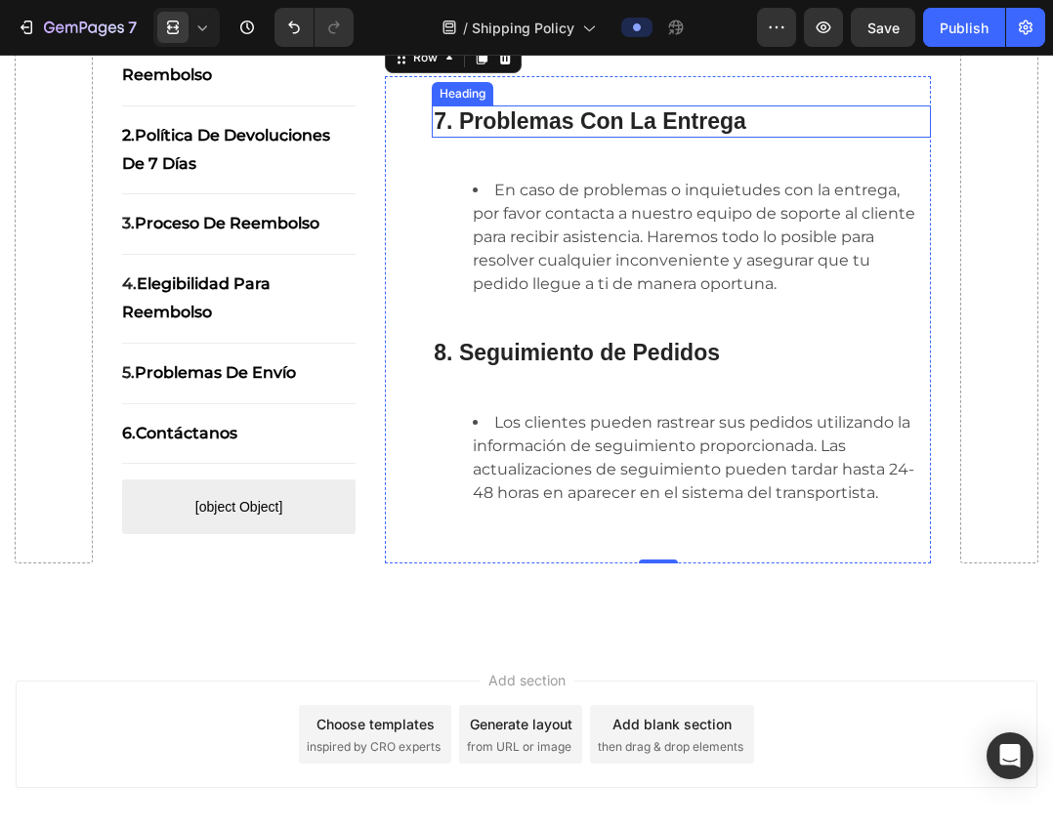
click at [567, 134] on strong "7. Problemas Con La Entrega" at bounding box center [590, 120] width 312 height 25
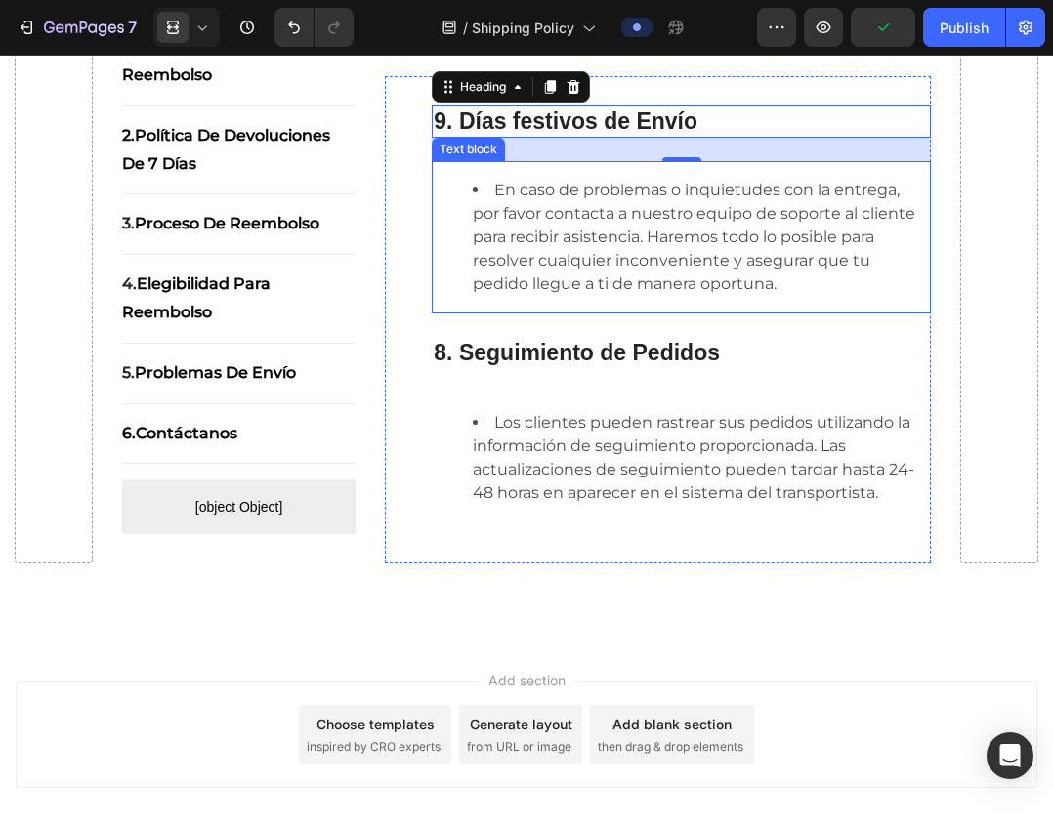
click at [546, 244] on li "En caso de problemas o inquietudes con la entrega, por favor contacta a nuestro…" at bounding box center [701, 237] width 456 height 117
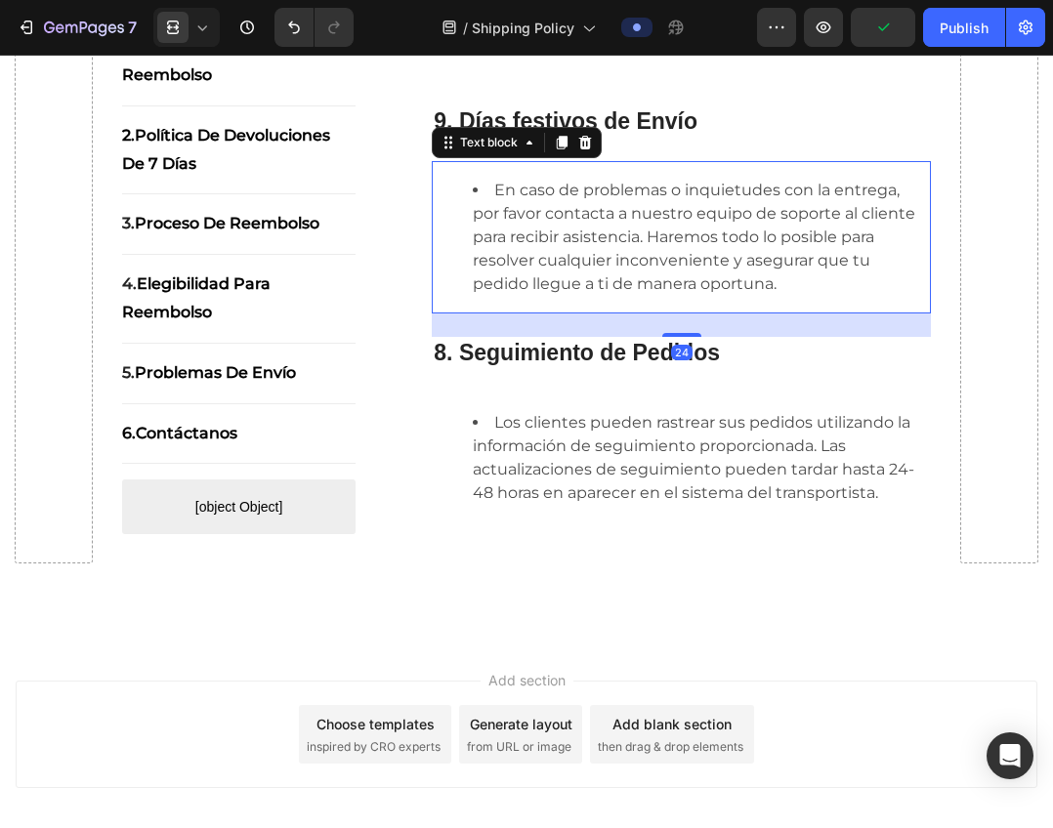
click at [546, 244] on li "En caso de problemas o inquietudes con la entrega, por favor contacta a nuestro…" at bounding box center [701, 237] width 456 height 117
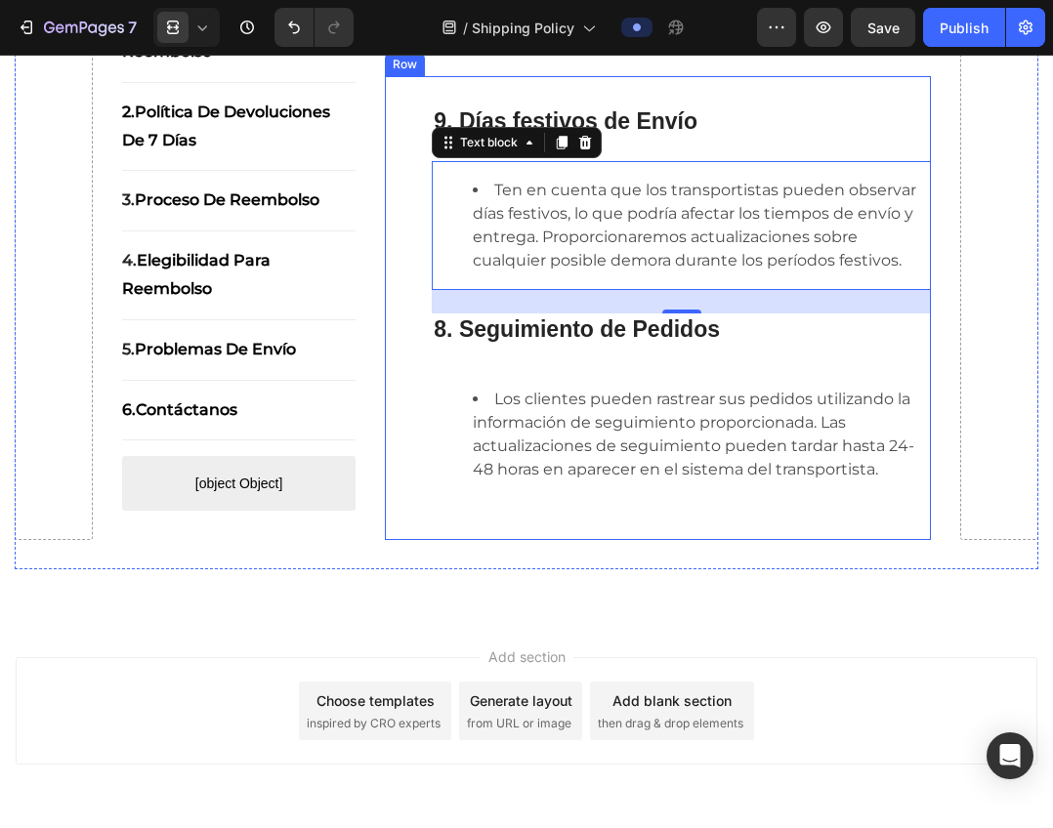
click at [645, 342] on strong "8. Seguimiento de Pedidos" at bounding box center [577, 328] width 286 height 25
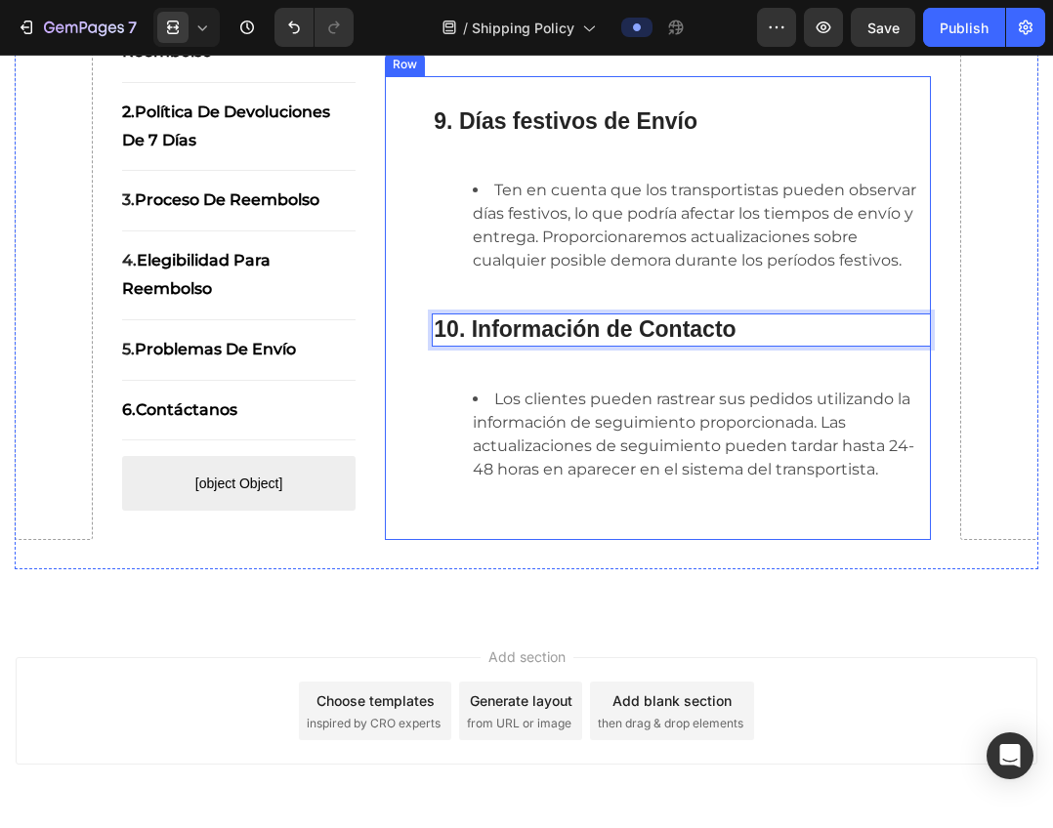
click at [677, 476] on li "Los clientes pueden rastrear sus pedidos utilizando la información de seguimien…" at bounding box center [701, 435] width 456 height 94
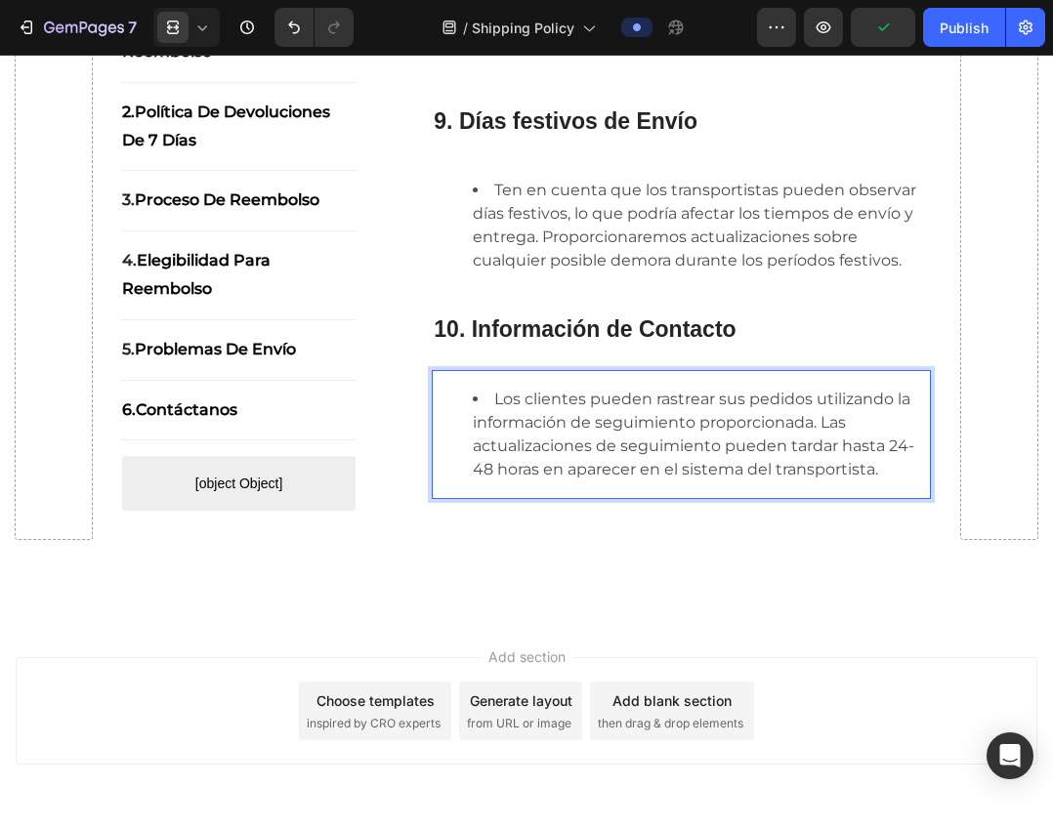
click at [588, 481] on li "Los clientes pueden rastrear sus pedidos utilizando la información de seguimien…" at bounding box center [701, 435] width 456 height 94
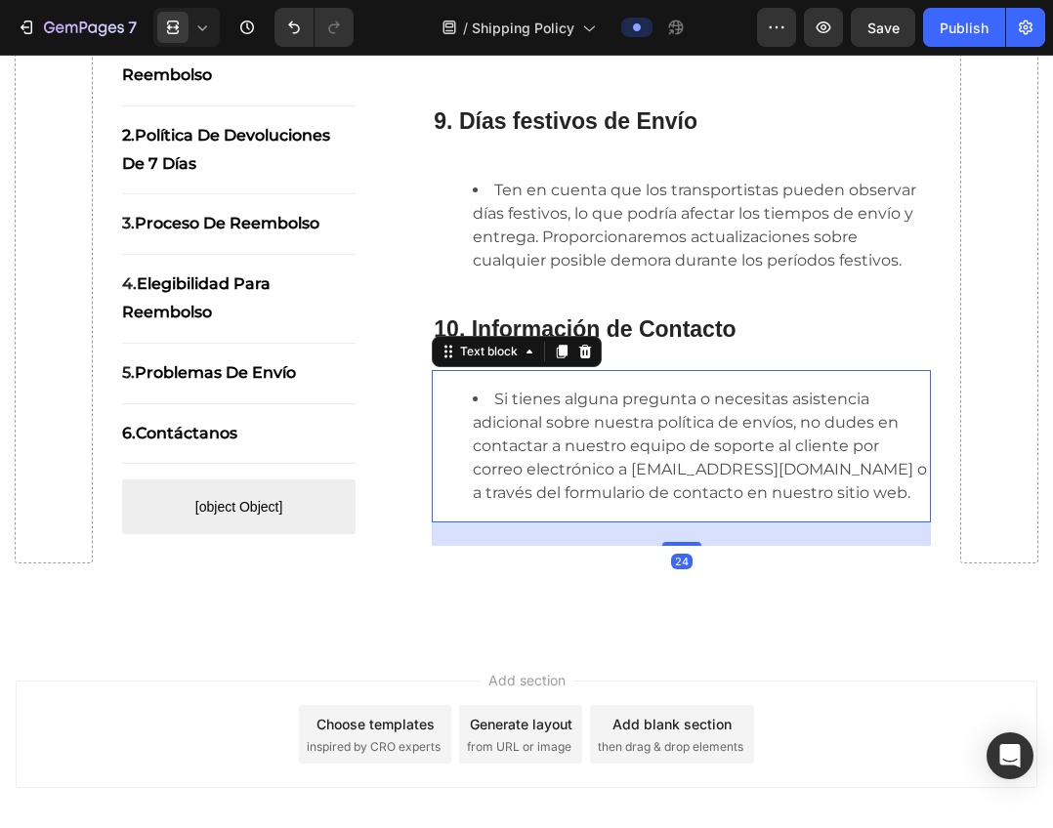
click at [643, 496] on li "Si tienes alguna pregunta o necesitas asistencia adicional sobre nuestra políti…" at bounding box center [701, 446] width 456 height 117
click at [562, 359] on icon at bounding box center [562, 353] width 11 height 14
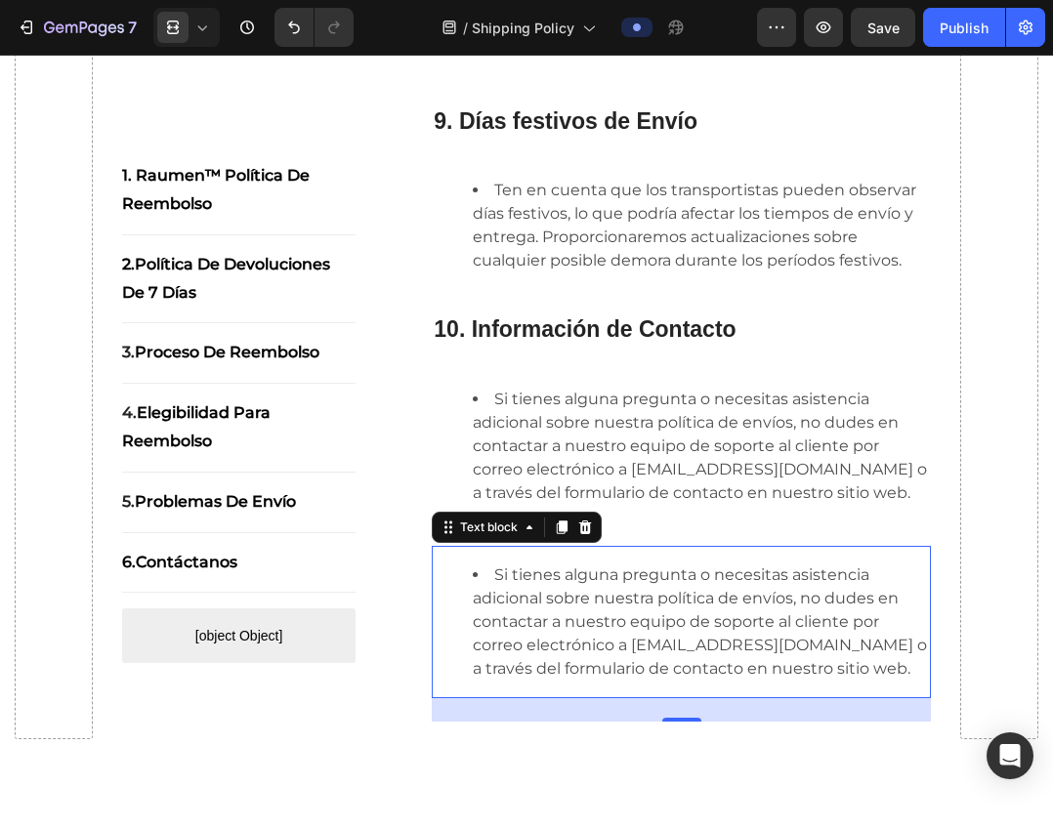
click at [598, 639] on li "Si tienes alguna pregunta o necesitas asistencia adicional sobre nuestra políti…" at bounding box center [701, 621] width 456 height 117
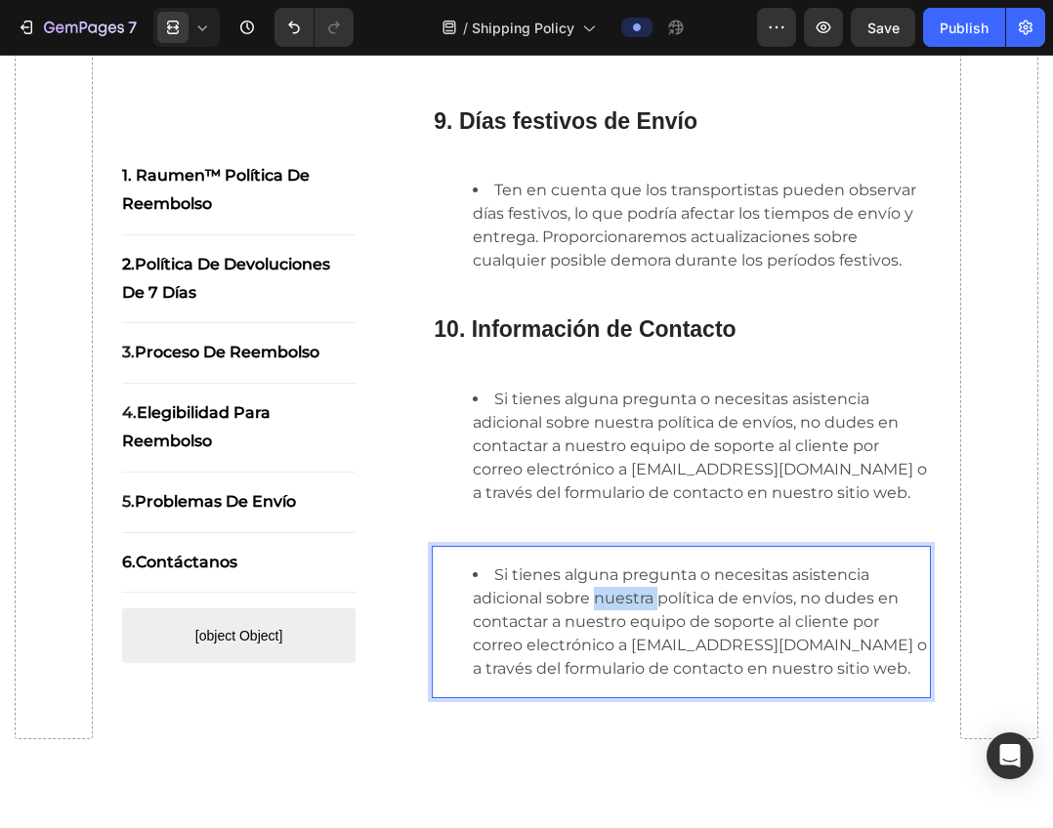
click at [598, 639] on li "Si tienes alguna pregunta o necesitas asistencia adicional sobre nuestra políti…" at bounding box center [701, 621] width 456 height 117
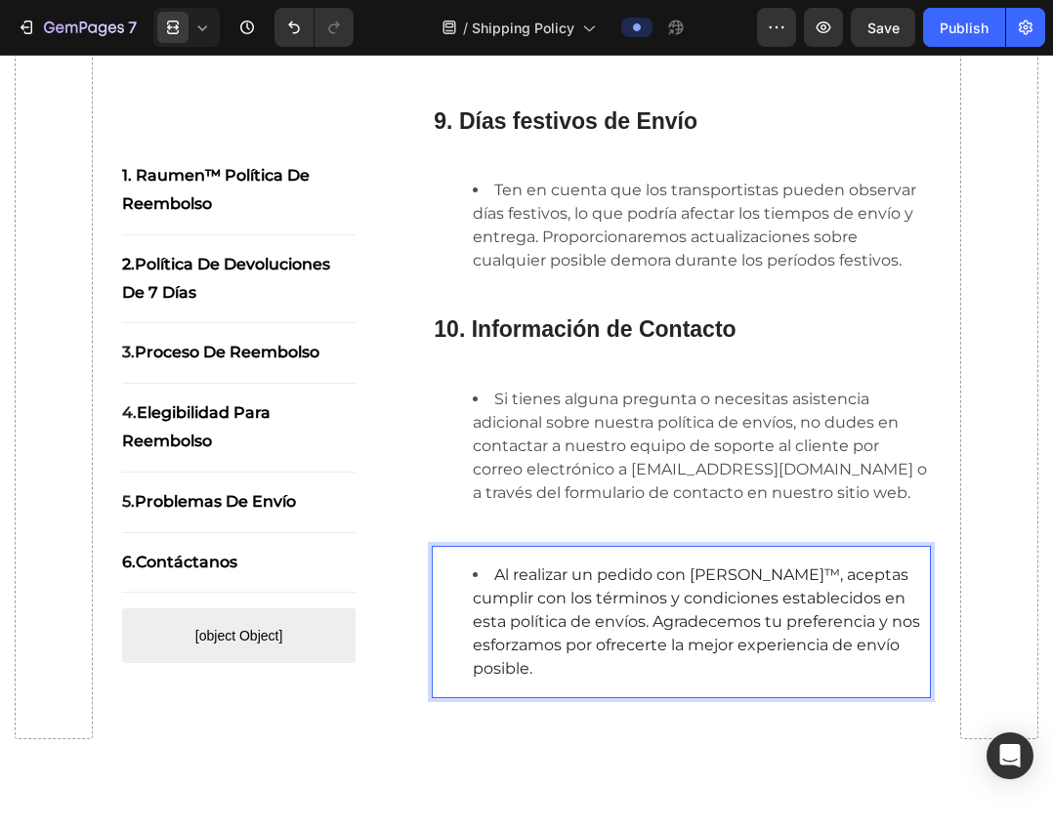
click at [531, 617] on span "Al realizar un pedido con Seyoul™, aceptas cumplir con los términos y condicion…" at bounding box center [696, 621] width 447 height 112
click at [498, 620] on span "Al realizar un pedido con Seyoul™, aceptas cumplir con los términos y condicion…" at bounding box center [696, 621] width 447 height 112
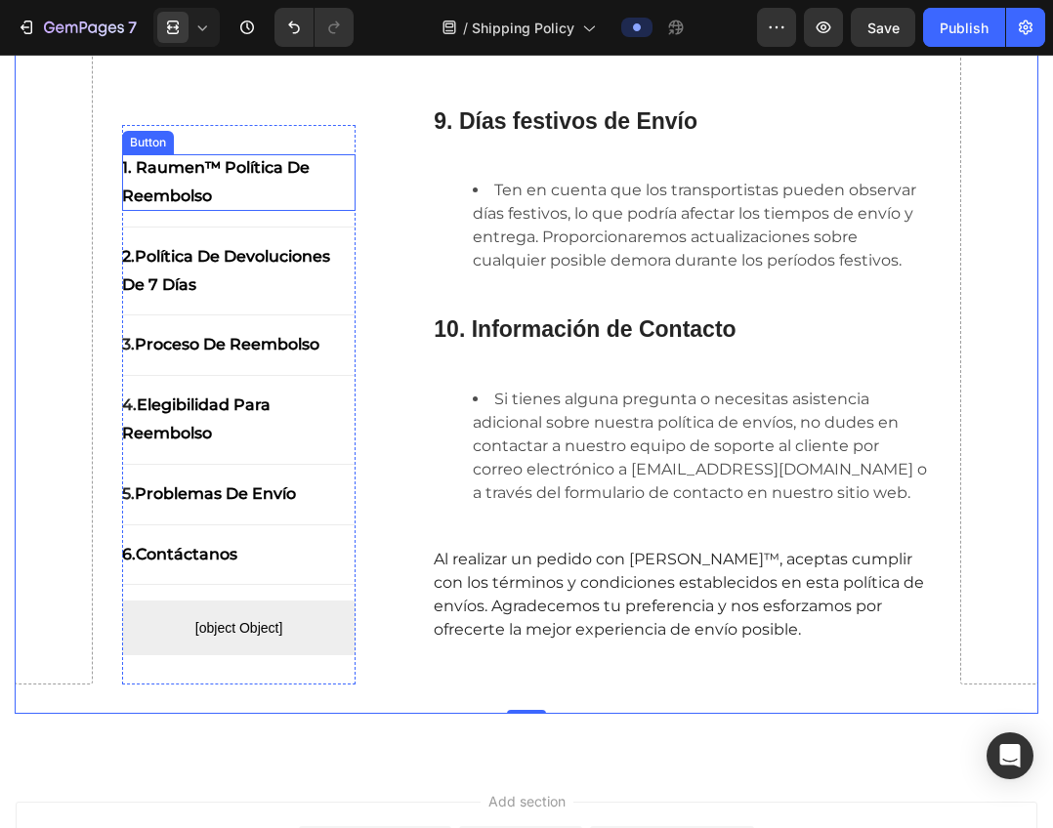
click at [181, 162] on p "1. Raumen™ Política de Reembolso" at bounding box center [239, 182] width 234 height 57
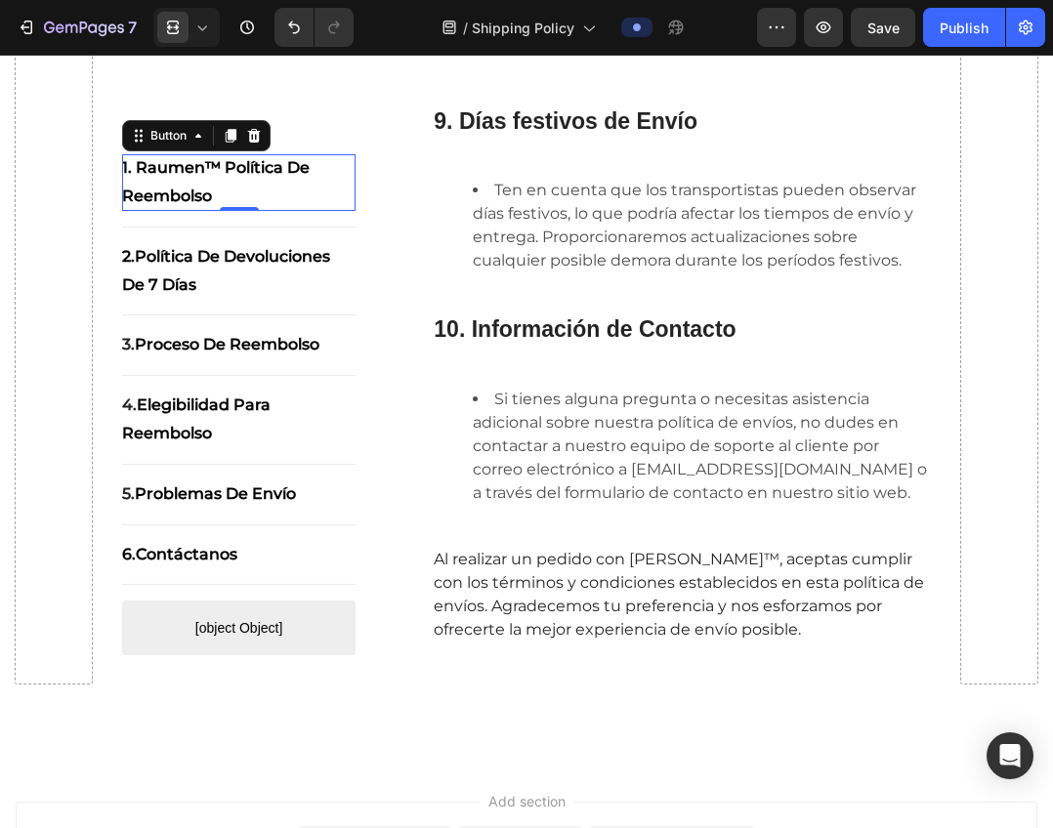
click at [189, 176] on strong "1. Raumen™ Política de Reembolso" at bounding box center [215, 181] width 187 height 47
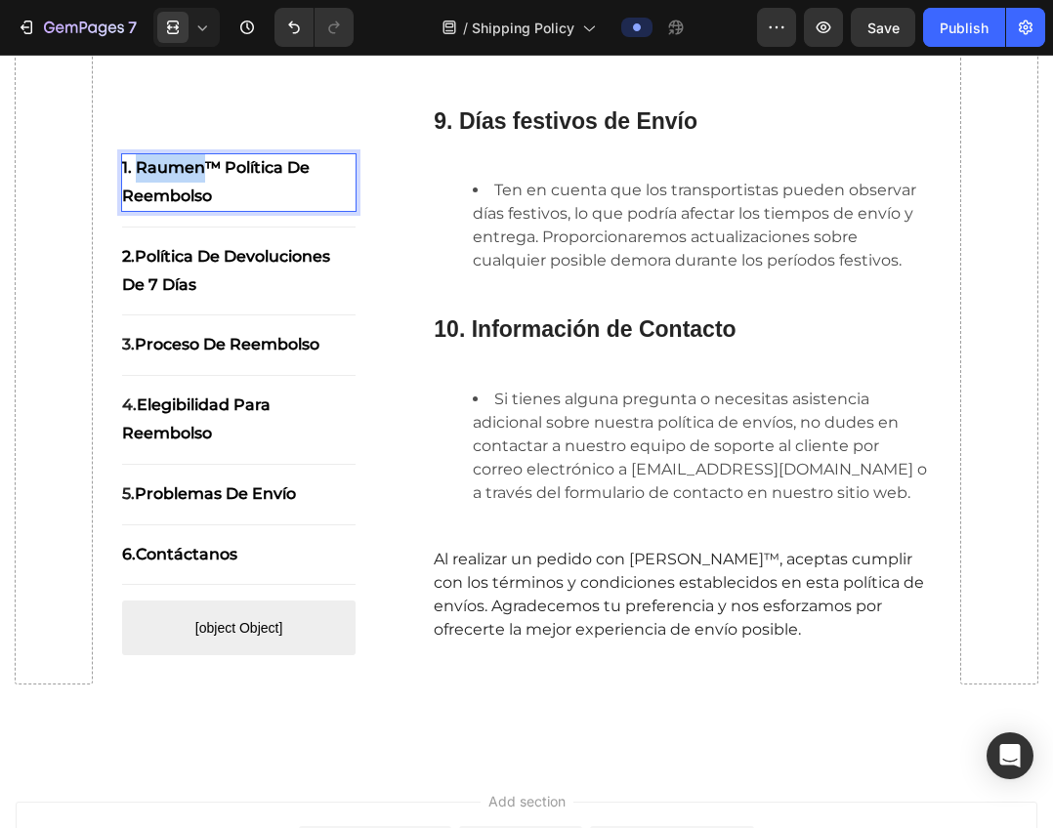
click at [189, 176] on strong "1. Raumen™ Política de Reembolso" at bounding box center [215, 181] width 187 height 47
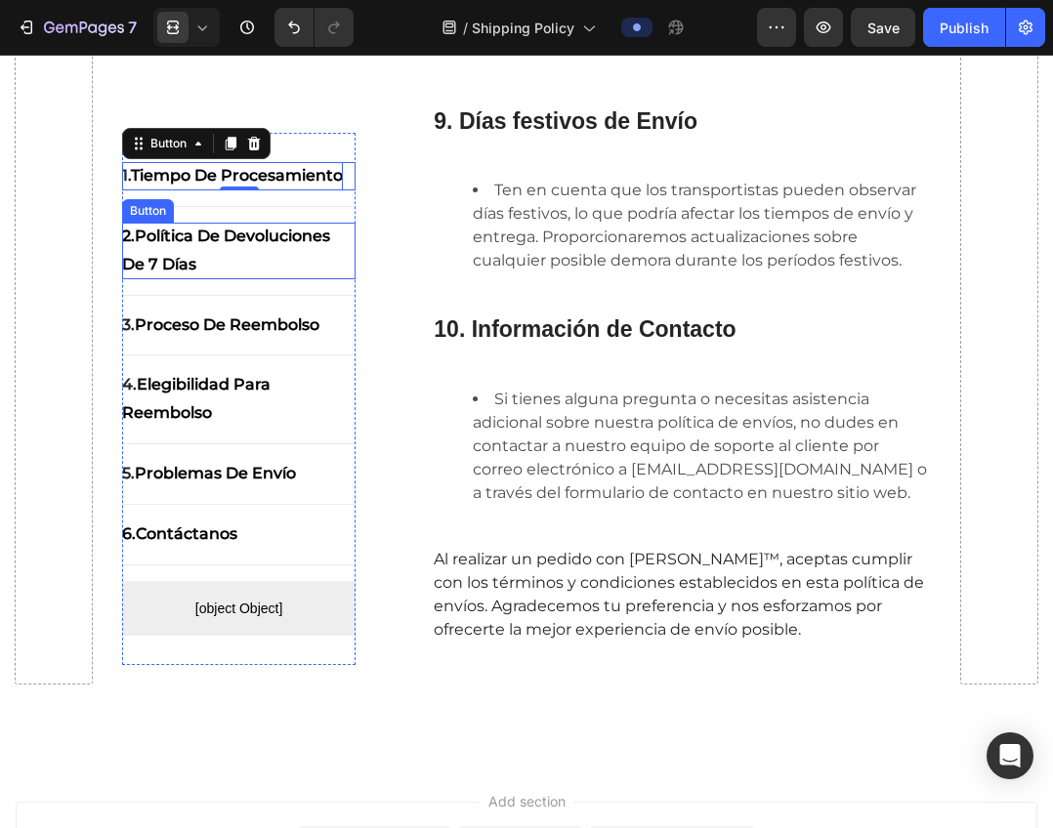
click at [214, 253] on p "2. política de devoluciones de 7 días" at bounding box center [239, 251] width 234 height 57
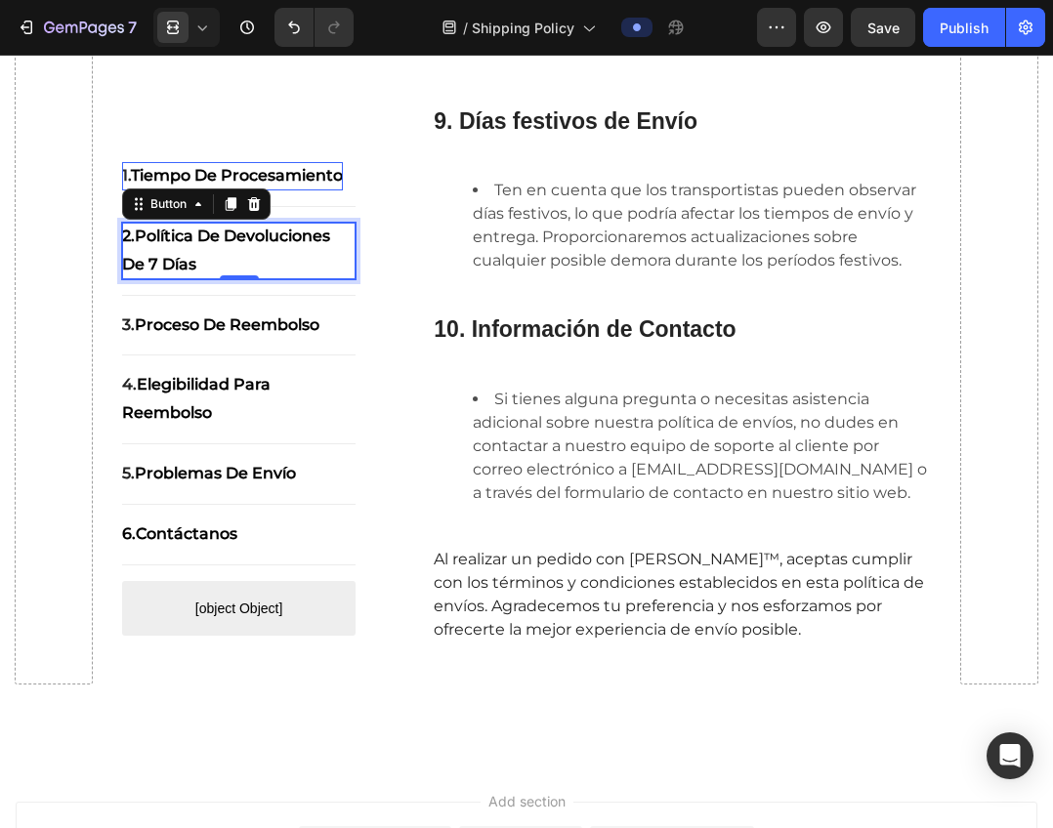
click at [214, 253] on p "2. política de devoluciones de 7 días" at bounding box center [239, 251] width 234 height 57
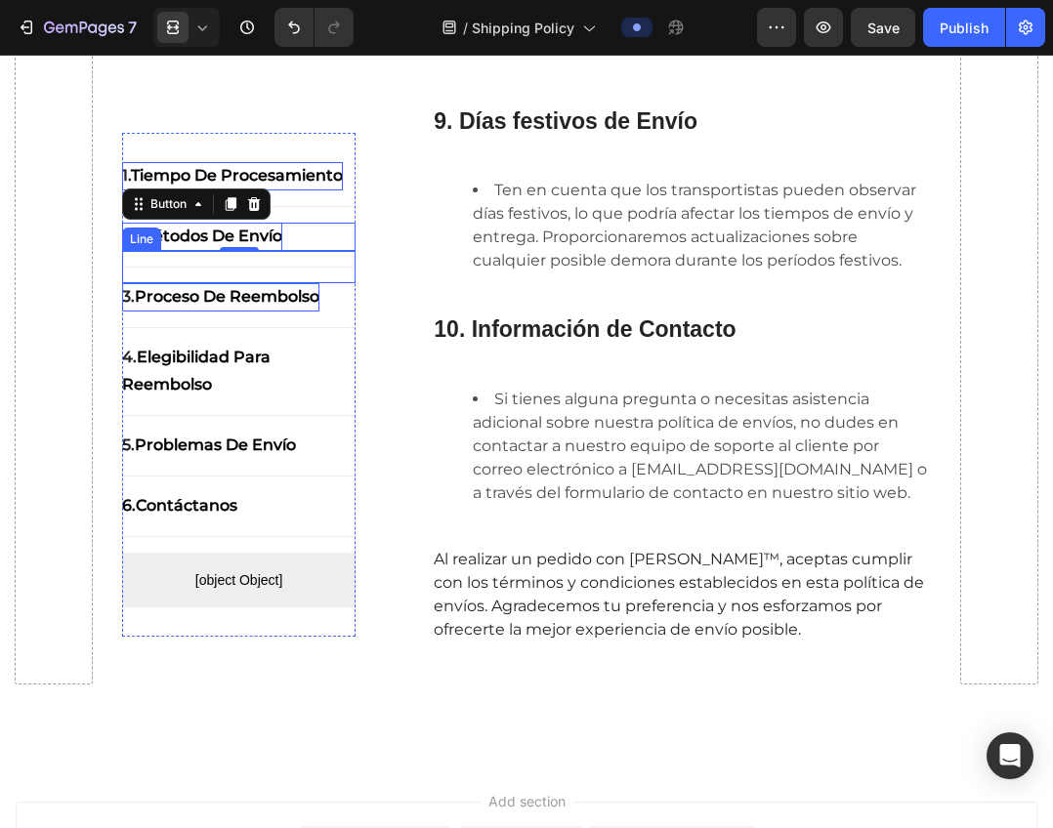
click at [214, 287] on strong "proceso de reembolso" at bounding box center [227, 296] width 185 height 19
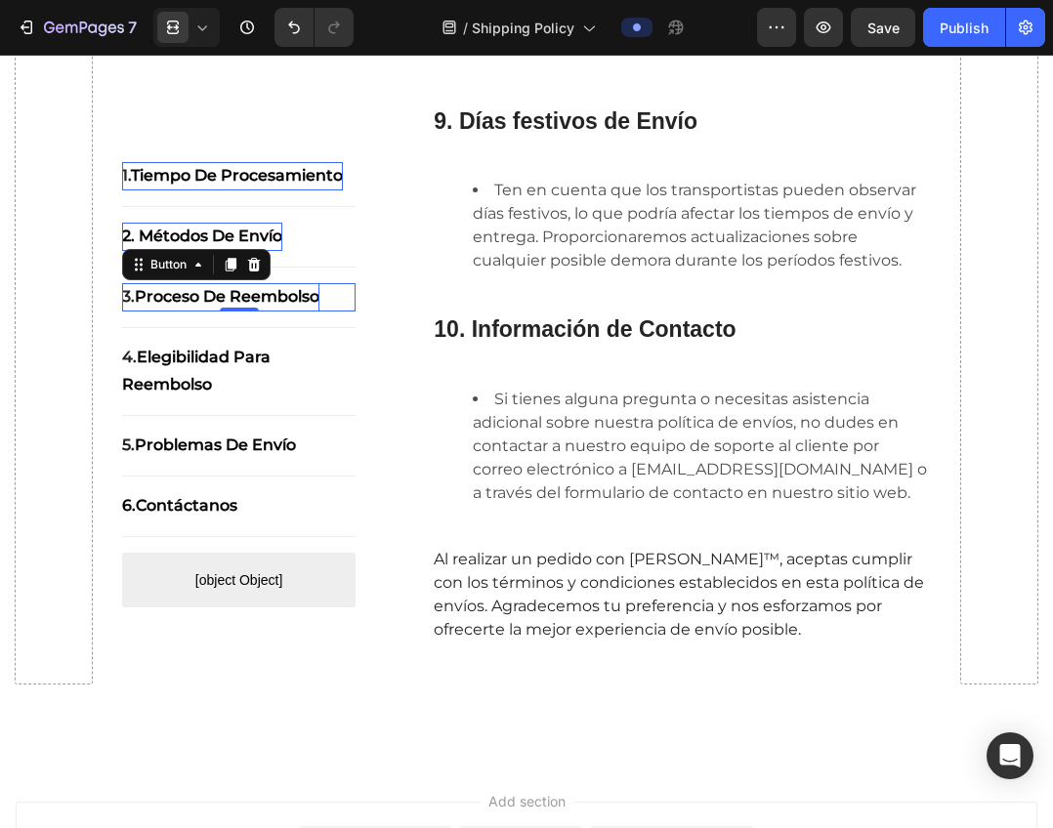
click at [214, 287] on strong "proceso de reembolso" at bounding box center [227, 296] width 185 height 19
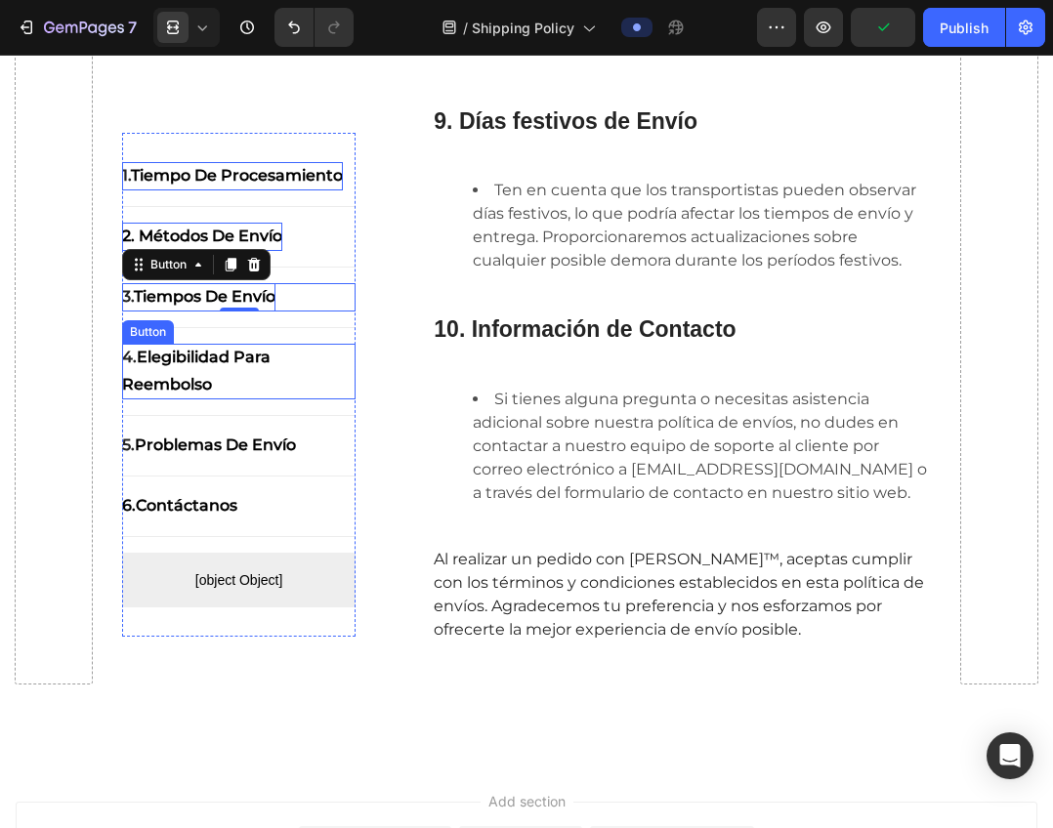
click at [203, 353] on strong "elegibilidad para reembolso" at bounding box center [196, 370] width 148 height 47
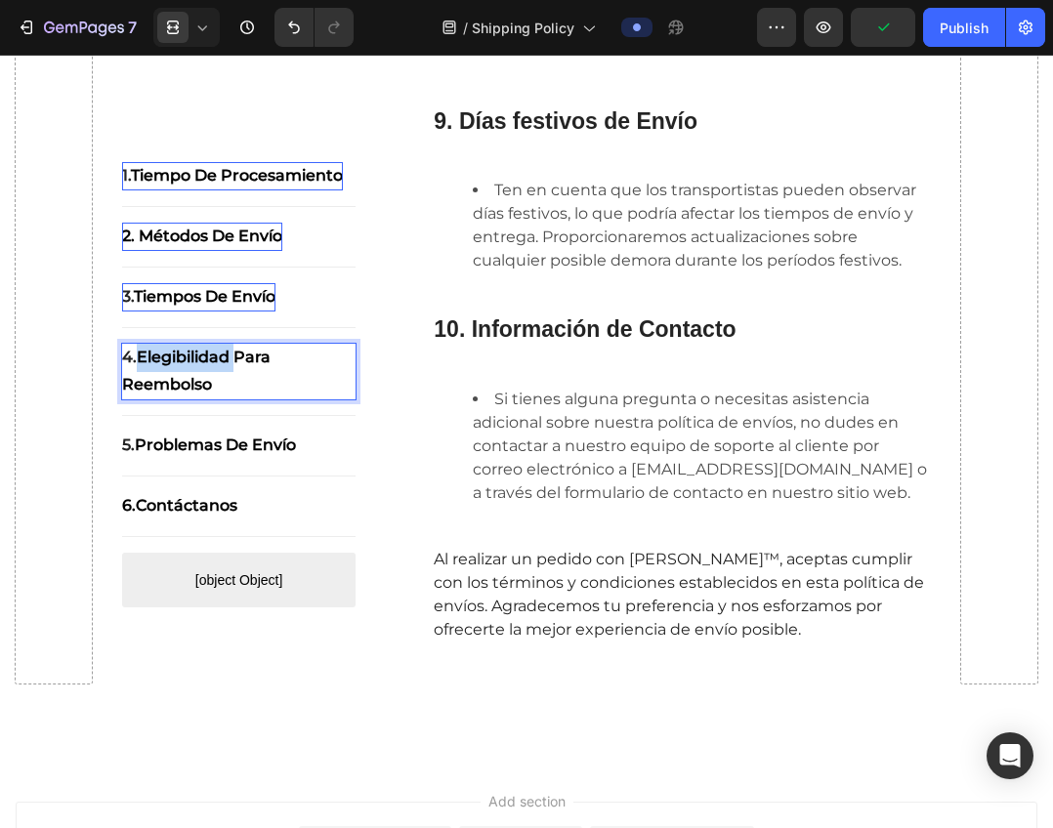
click at [203, 353] on strong "elegibilidad para reembolso" at bounding box center [196, 370] width 148 height 47
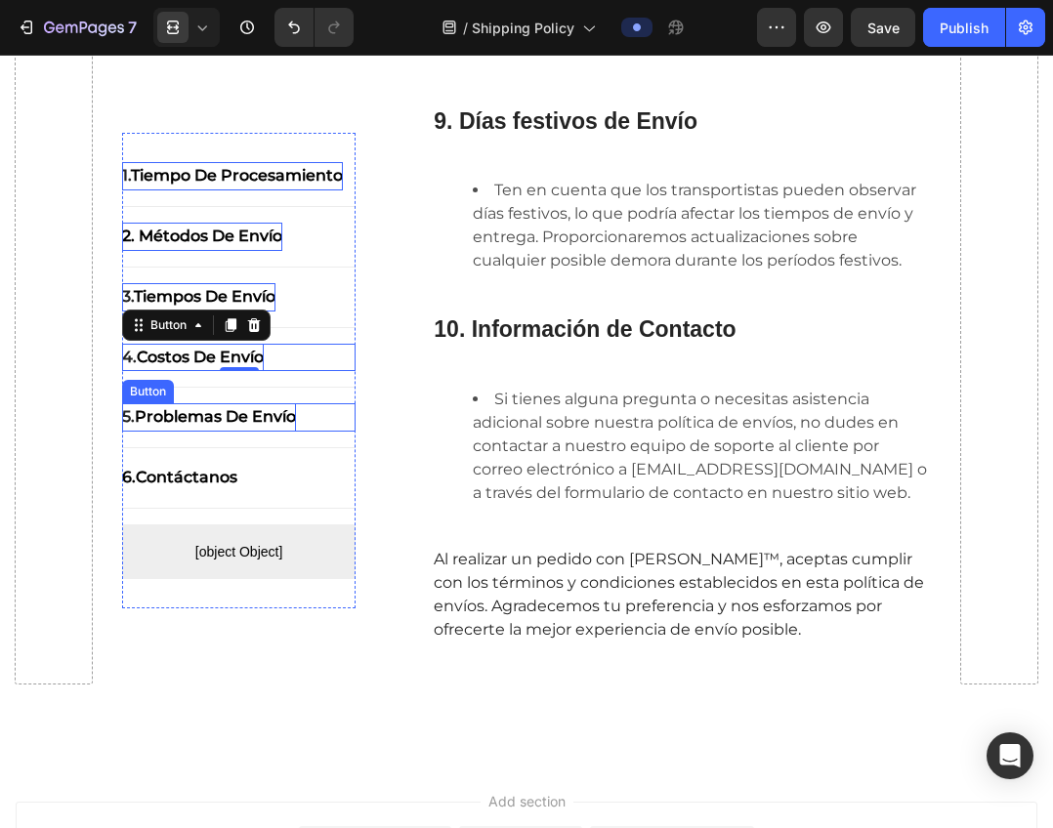
click at [196, 424] on strong "problemas de envío" at bounding box center [215, 416] width 161 height 19
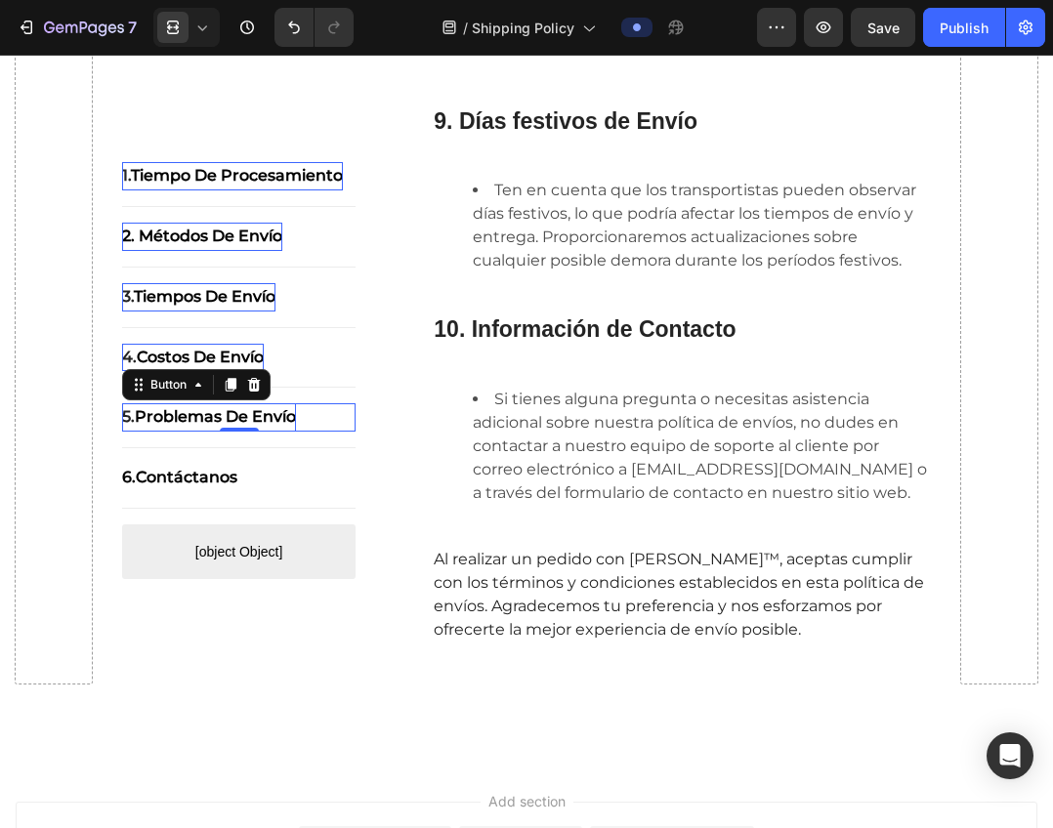
click at [196, 424] on strong "problemas de envío" at bounding box center [215, 416] width 161 height 19
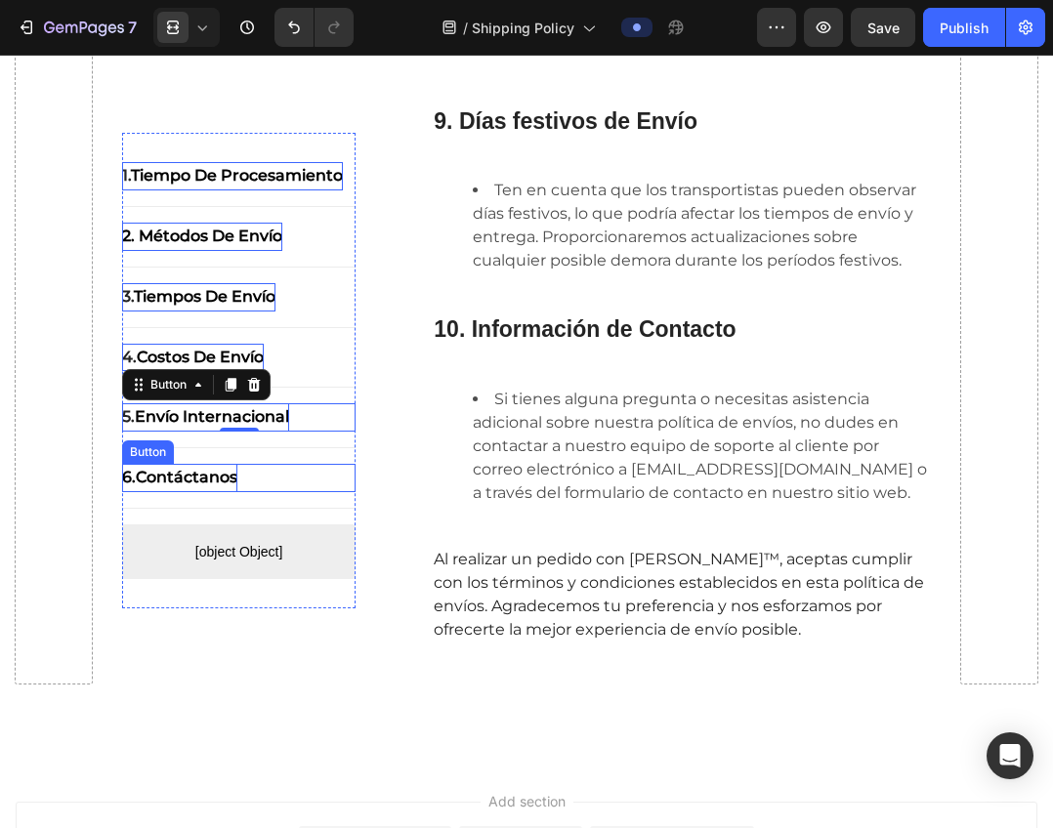
click at [197, 470] on strong "Contáctanos" at bounding box center [187, 477] width 102 height 19
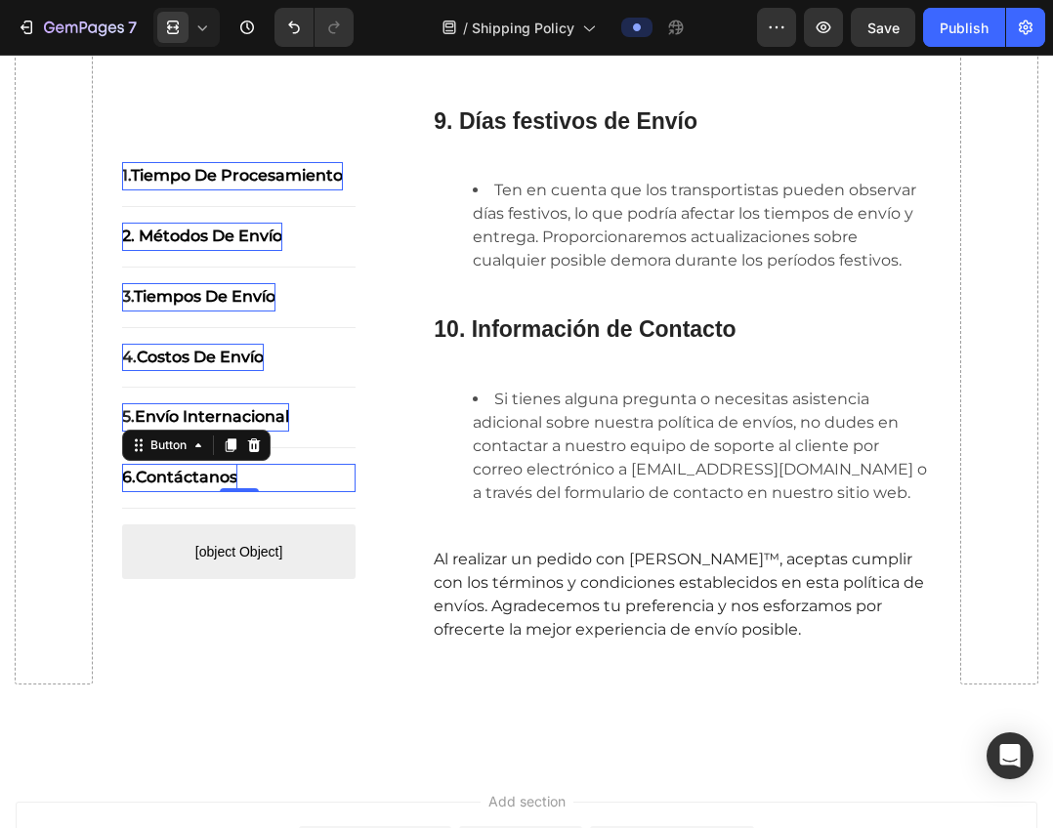
click at [197, 470] on strong "Contáctanos" at bounding box center [187, 477] width 102 height 19
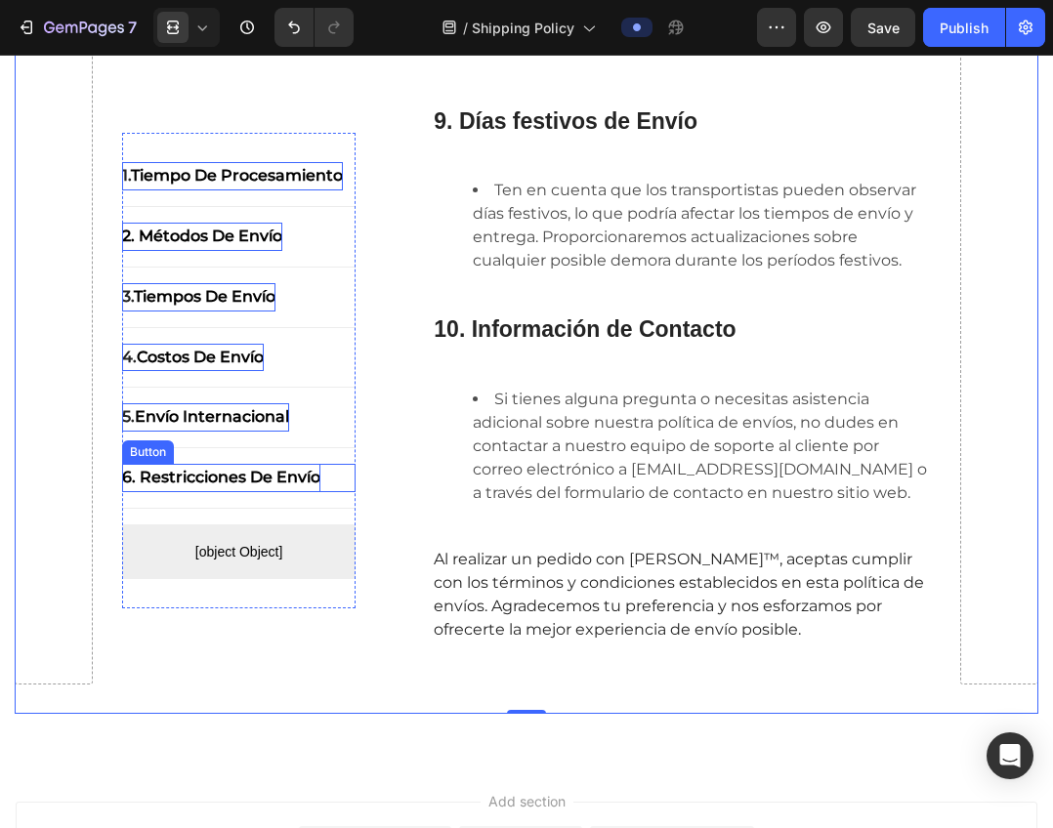
click at [275, 487] on p "6. Restricciones de envío" at bounding box center [221, 478] width 198 height 28
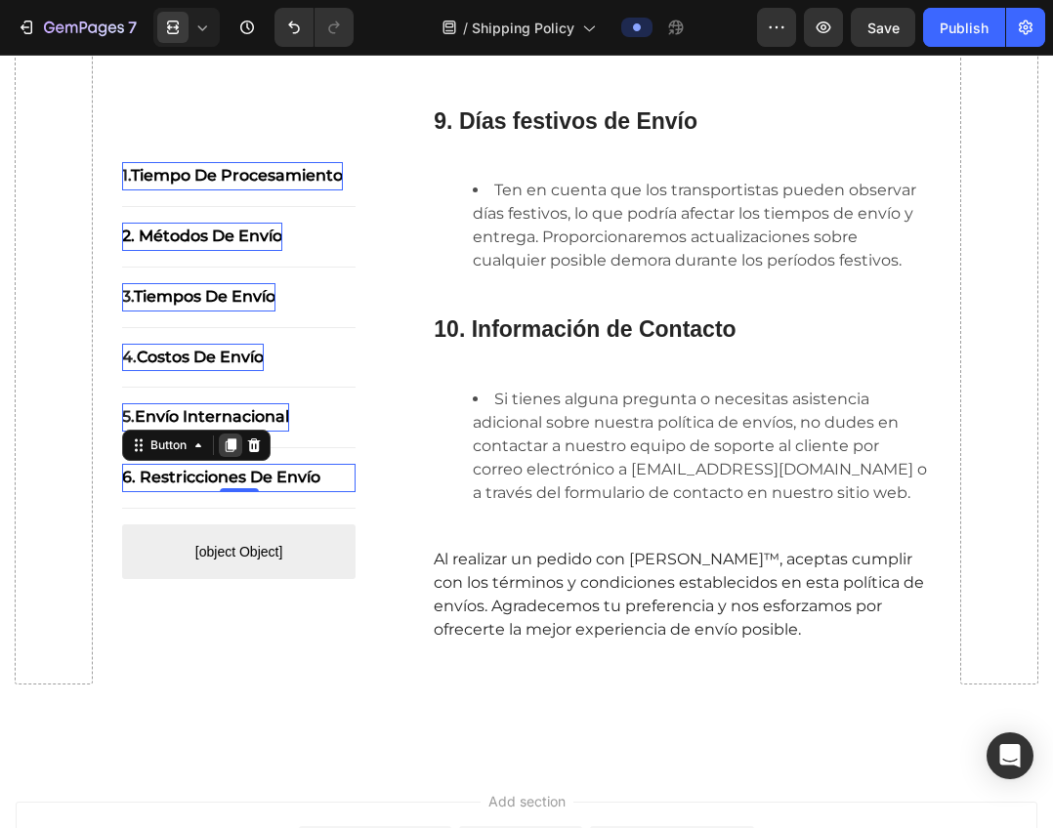
click at [228, 445] on icon at bounding box center [231, 445] width 11 height 14
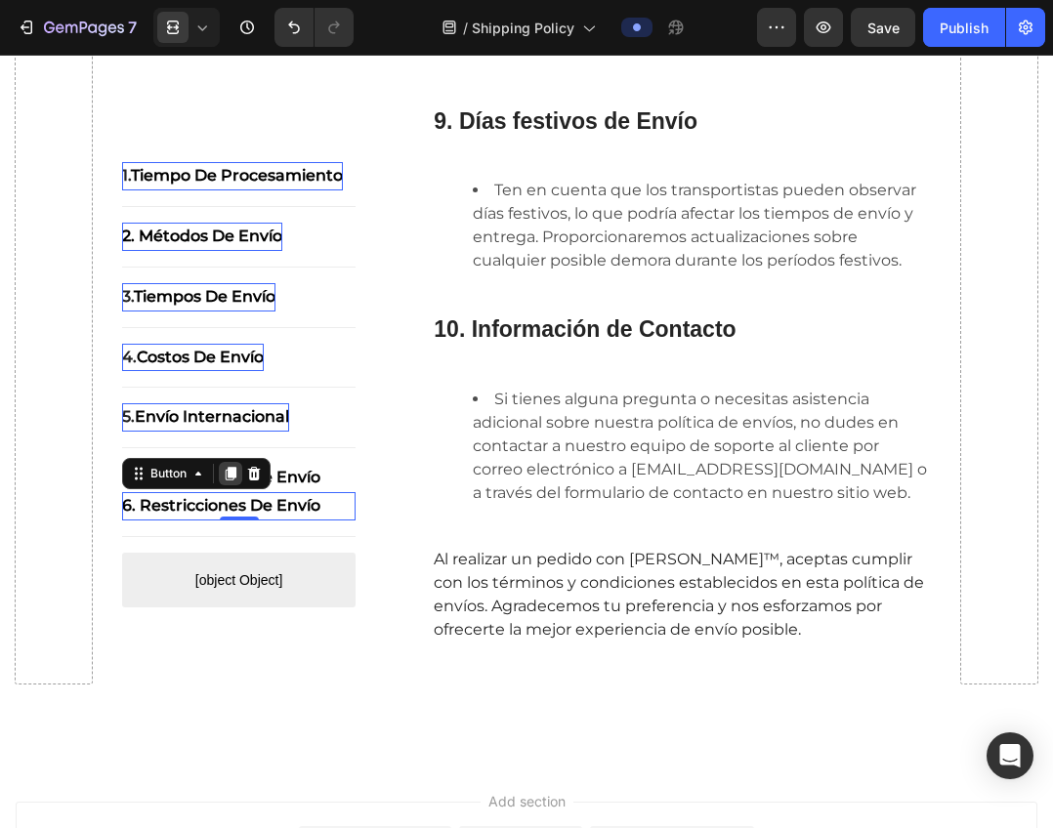
click at [235, 472] on icon at bounding box center [231, 474] width 11 height 14
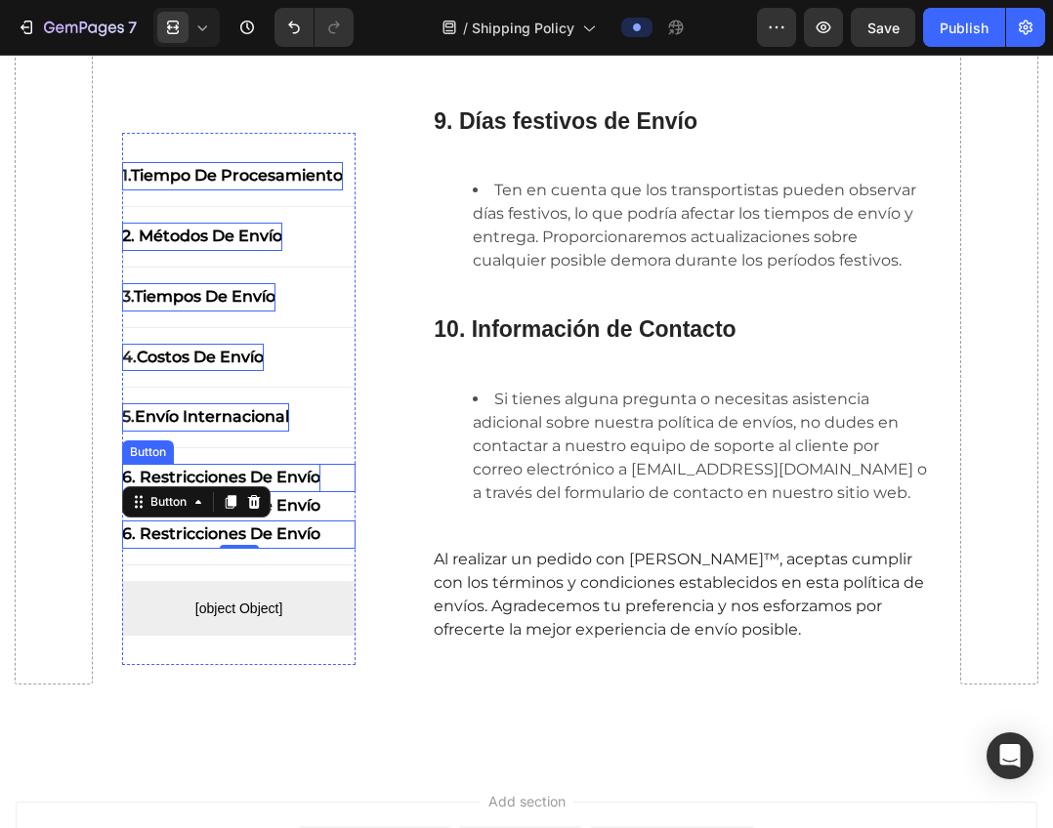
click at [309, 469] on strong "6. Restricciones de envío" at bounding box center [221, 477] width 198 height 19
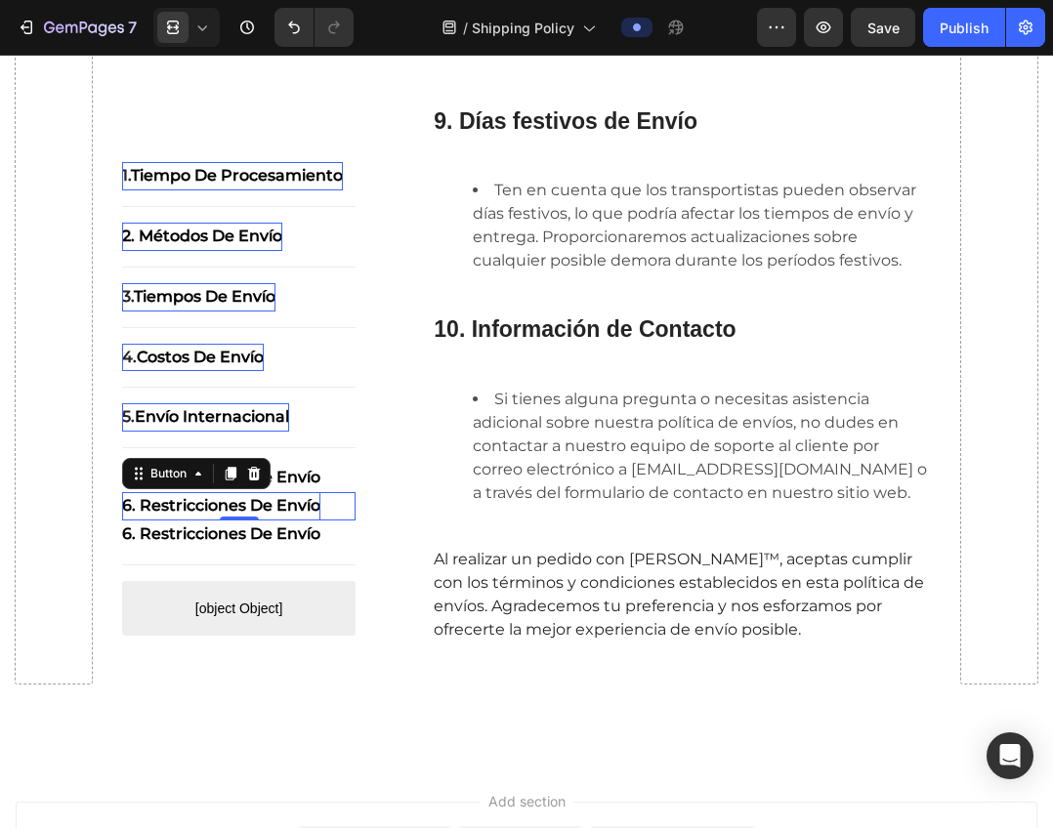
click at [300, 508] on strong "6. Restricciones de envío" at bounding box center [221, 505] width 198 height 19
click at [267, 499] on strong "6. Restricciones de envío" at bounding box center [221, 505] width 198 height 19
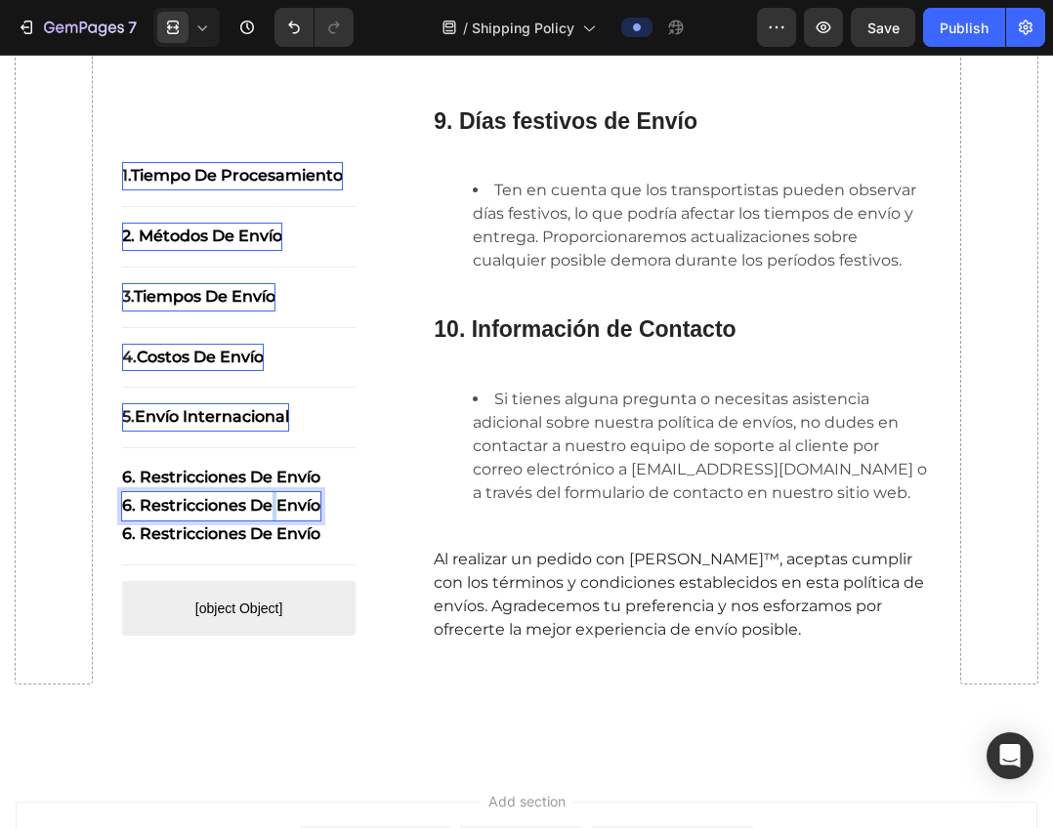
click at [267, 499] on strong "6. Restricciones de envío" at bounding box center [221, 505] width 198 height 19
click at [231, 537] on strong "6. Restricciones de envío" at bounding box center [221, 533] width 198 height 19
click at [286, 526] on strong "6. Restricciones de envío" at bounding box center [221, 533] width 198 height 19
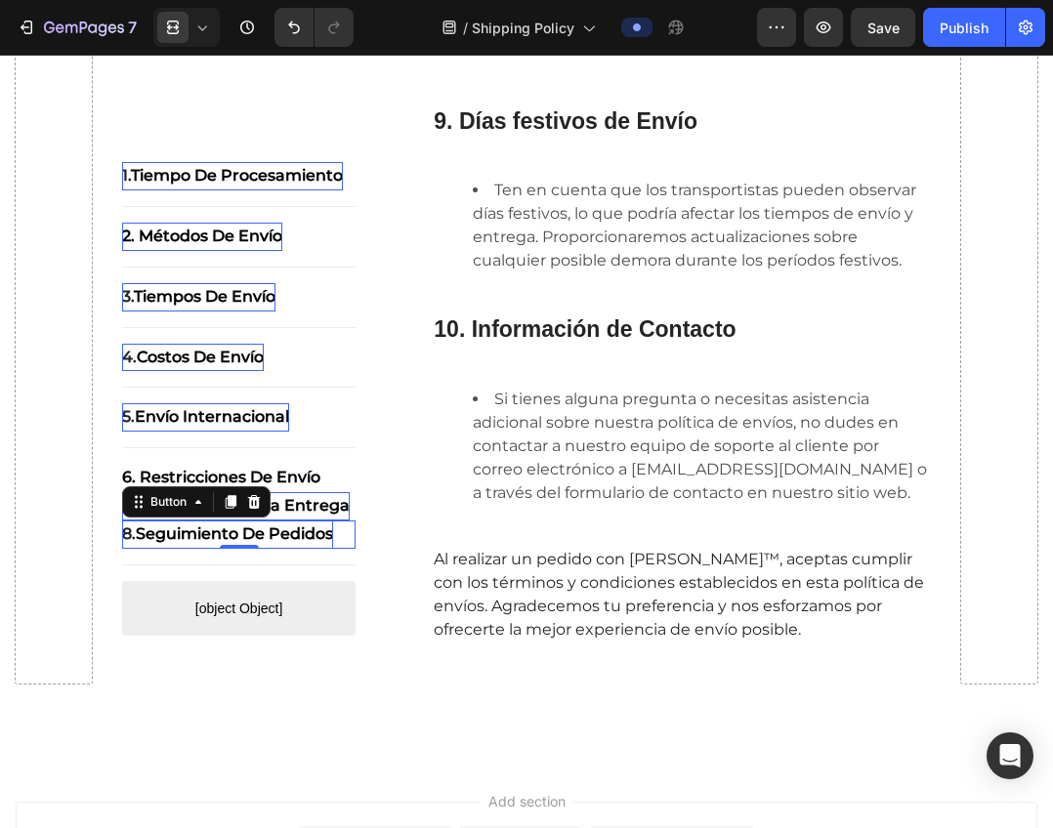
click at [233, 497] on icon at bounding box center [231, 502] width 11 height 14
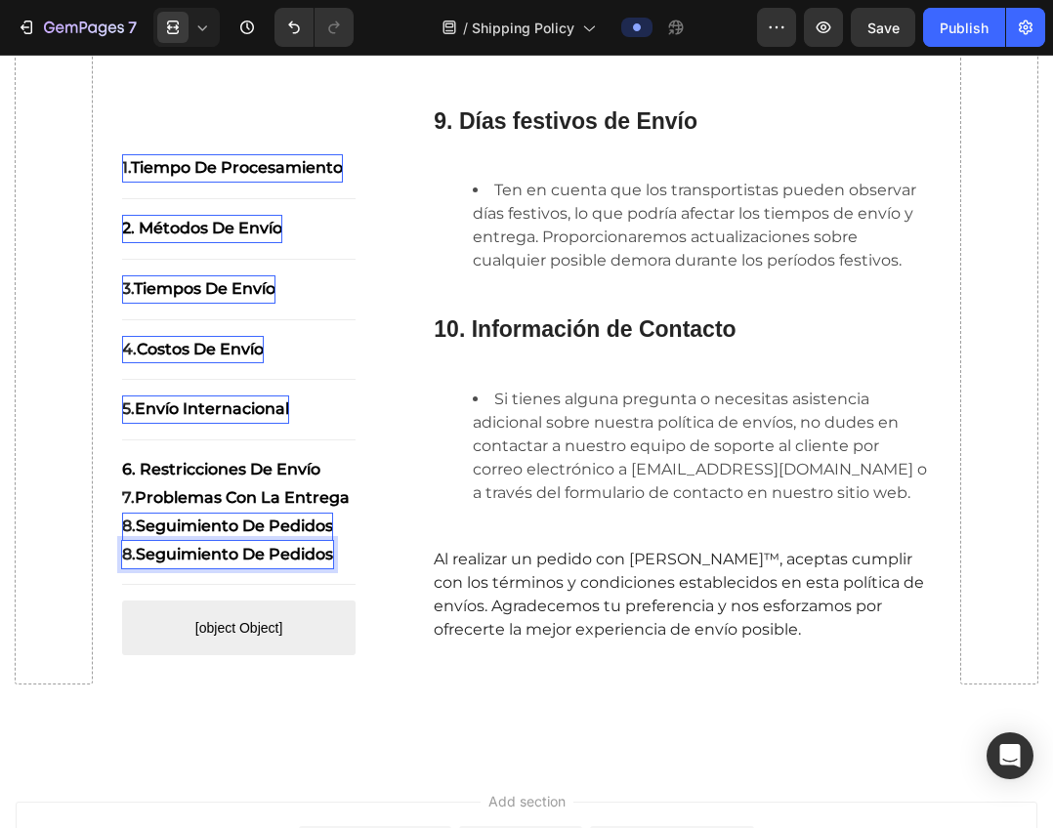
click at [233, 560] on strong "Seguimiento de pedidos" at bounding box center [234, 554] width 197 height 19
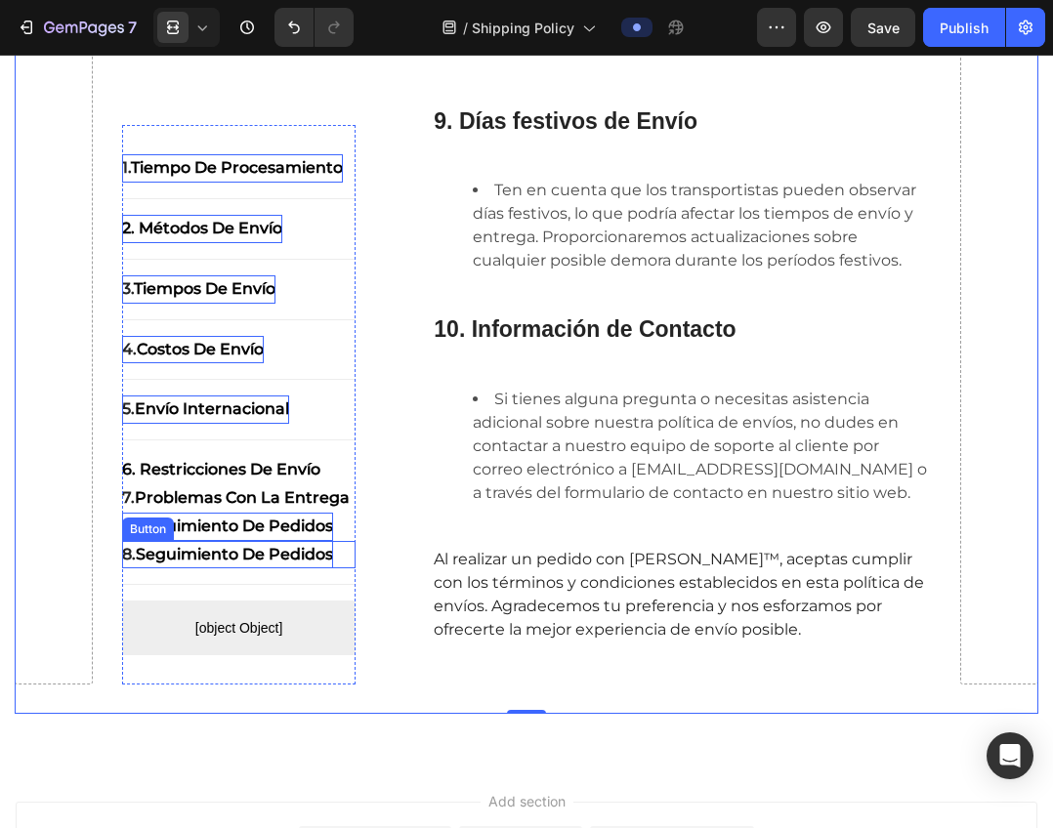
click at [243, 561] on strong "Seguimiento de pedidos" at bounding box center [234, 554] width 197 height 19
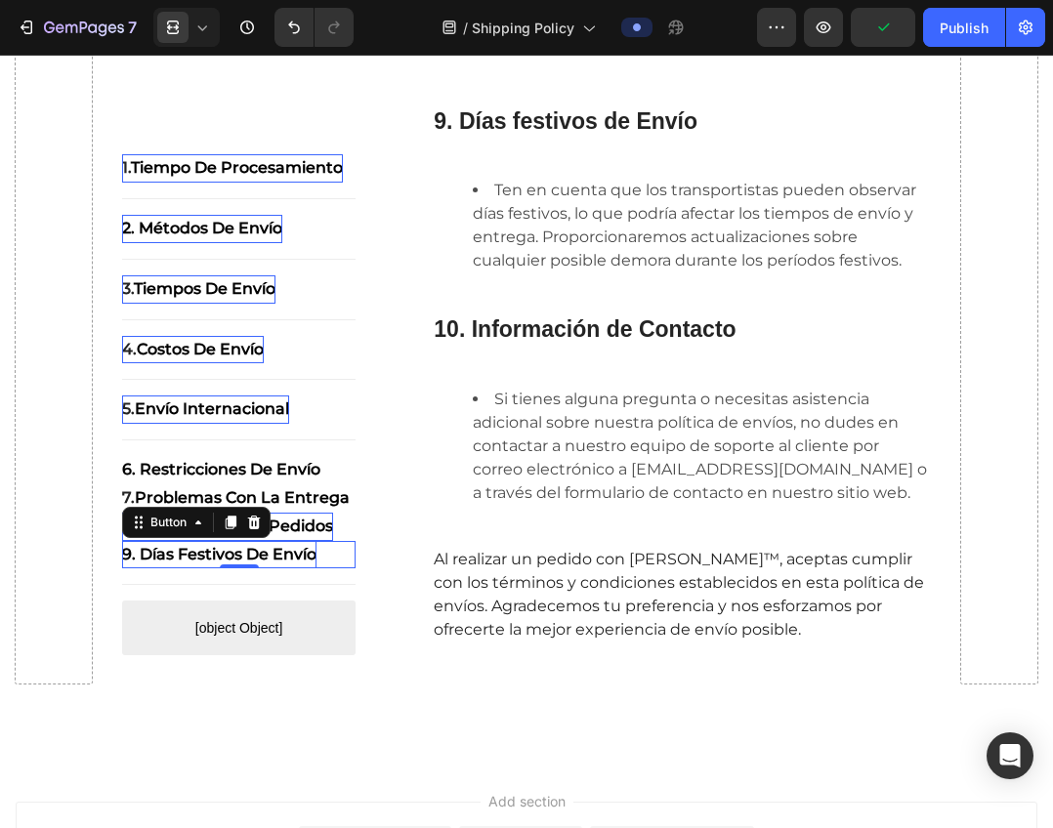
drag, startPoint x: 231, startPoint y: 526, endPoint x: 222, endPoint y: 551, distance: 26.3
click at [231, 526] on icon at bounding box center [231, 523] width 11 height 14
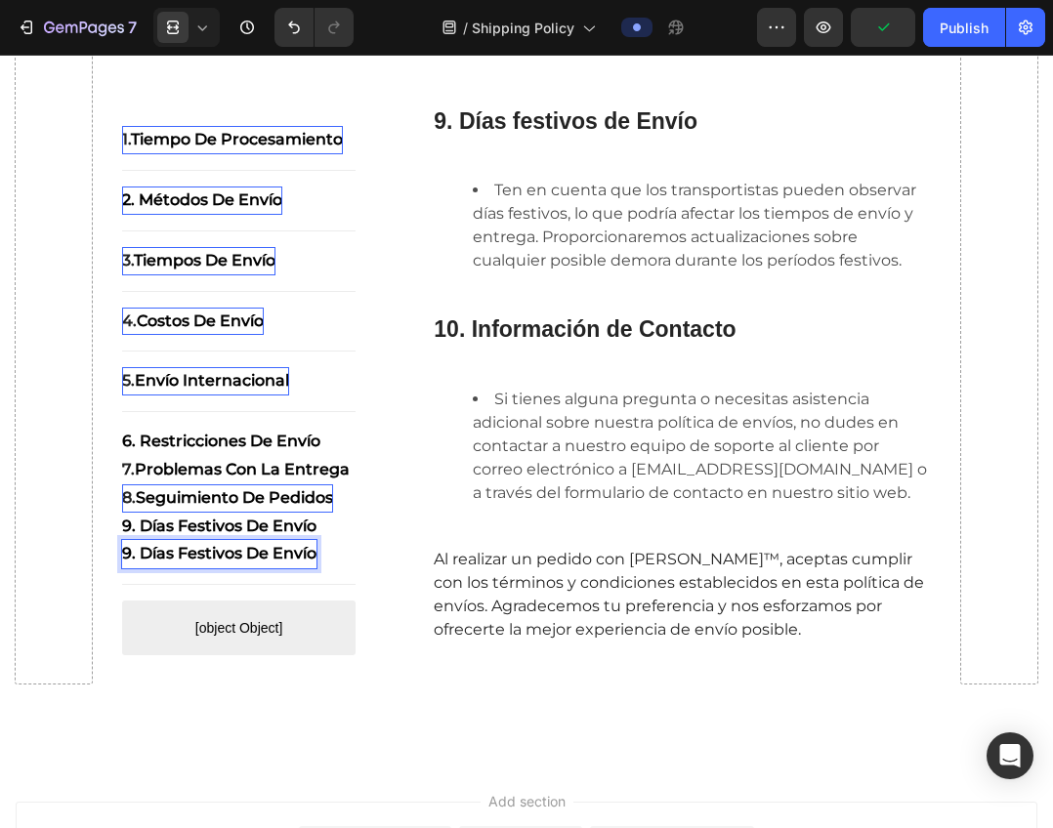
click at [188, 563] on strong "9. Días festivos de envío" at bounding box center [219, 554] width 194 height 19
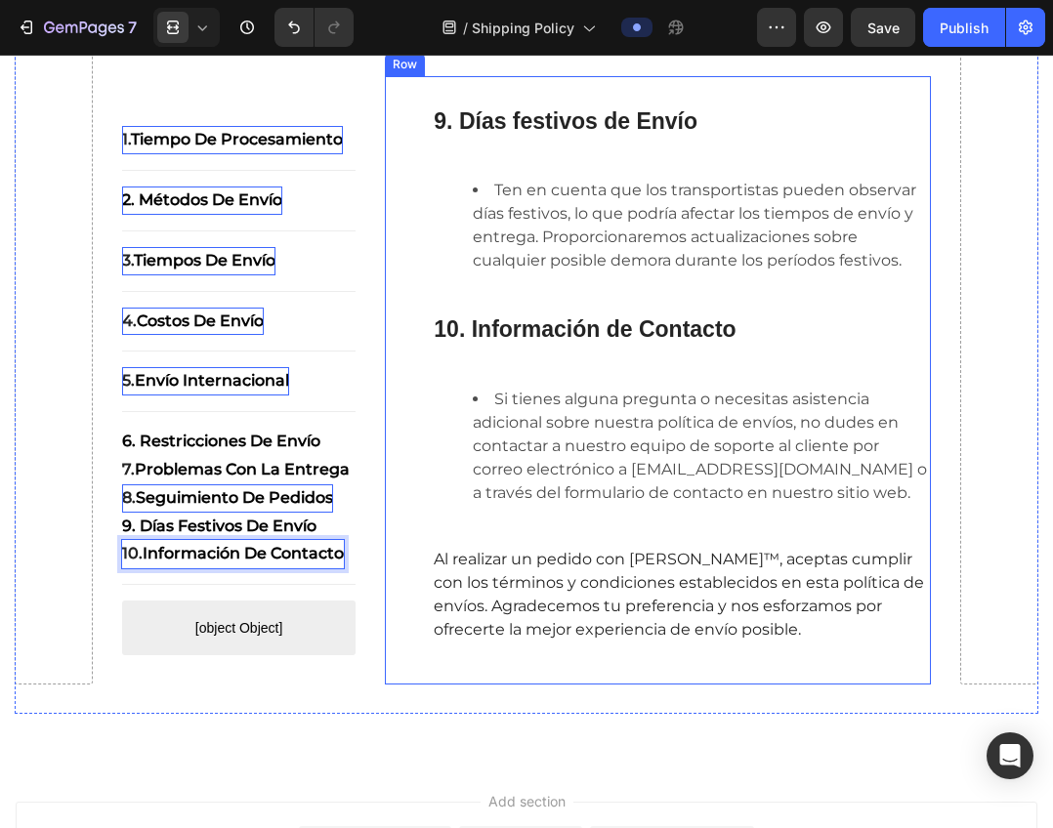
click at [389, 589] on div "⁠⁠⁠⁠⁠⁠⁠ 9. Días festivos de Envío Heading Ten en cuenta que los transportistas …" at bounding box center [658, 380] width 546 height 609
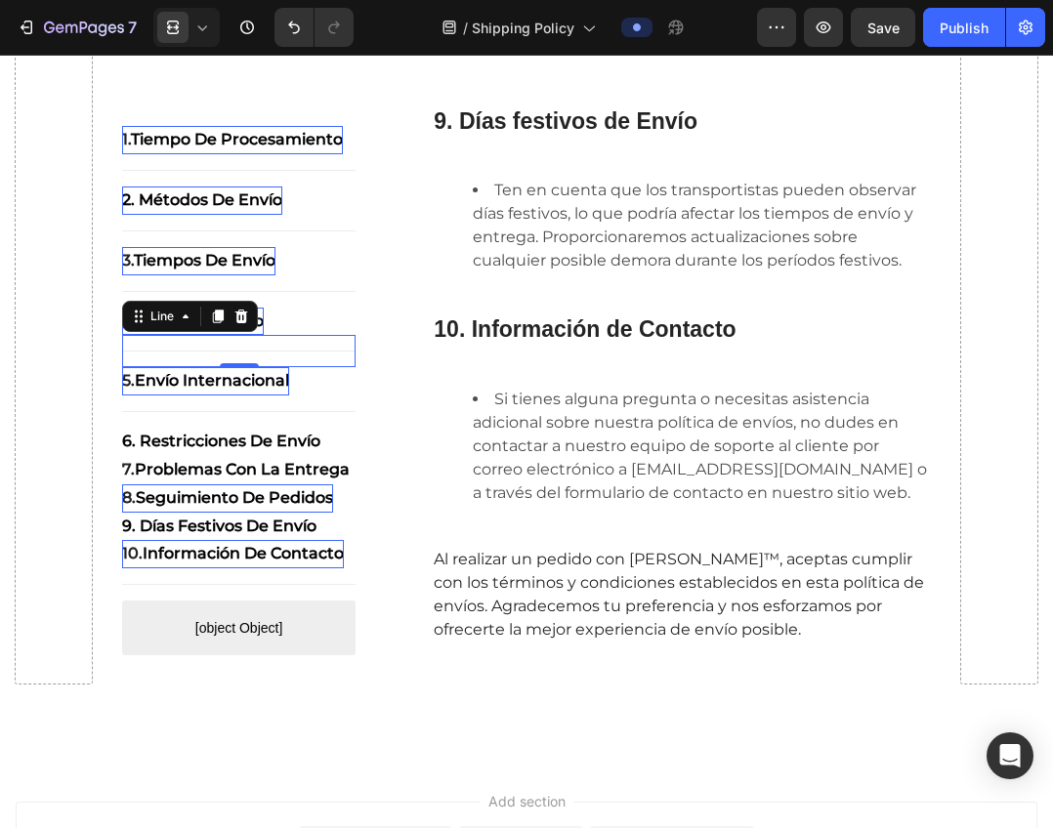
click at [234, 368] on div "Title Line 0" at bounding box center [239, 352] width 234 height 32
click at [236, 563] on strong "Información de contacto" at bounding box center [243, 554] width 201 height 19
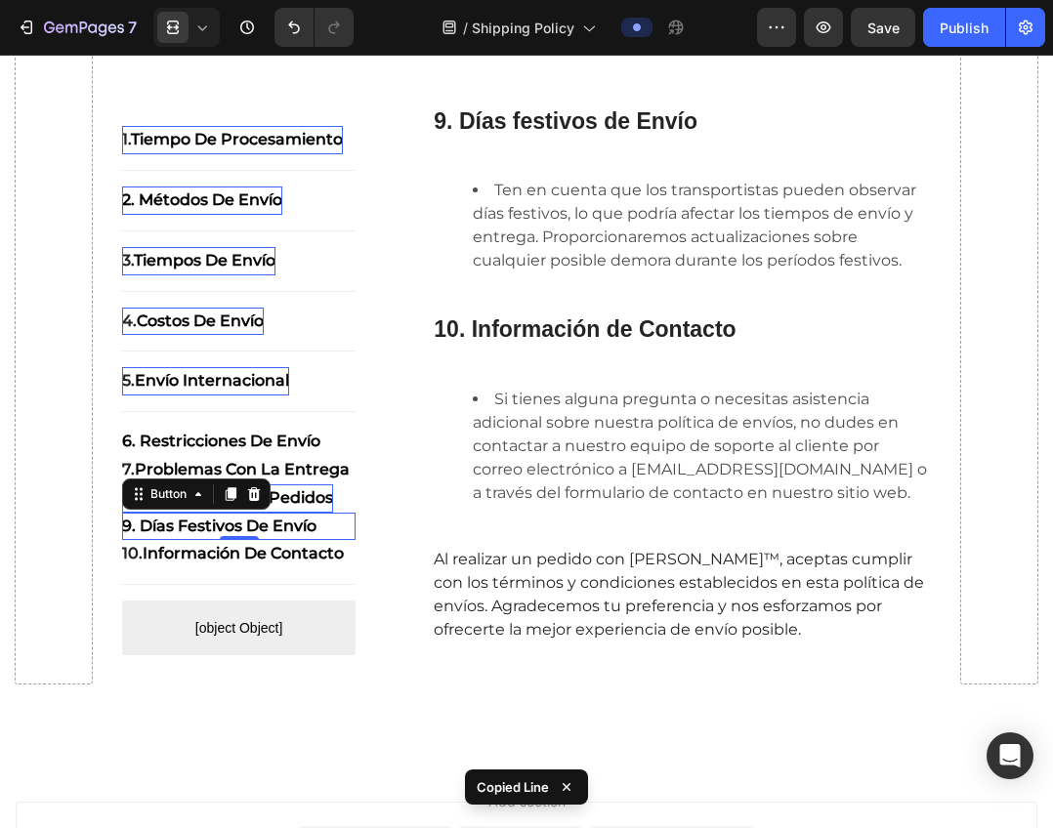
click at [319, 541] on div "9. Días festivos de envío Button 0" at bounding box center [239, 527] width 234 height 28
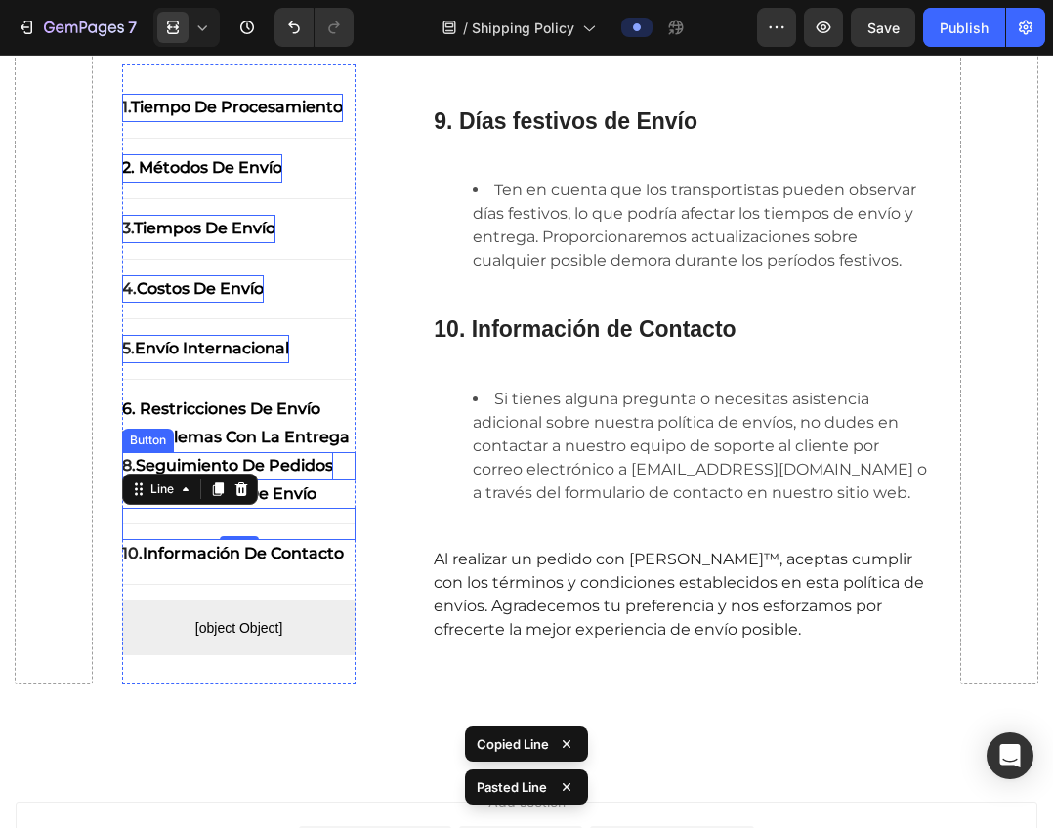
click at [323, 475] on strong "Seguimiento de pedidos" at bounding box center [234, 465] width 197 height 19
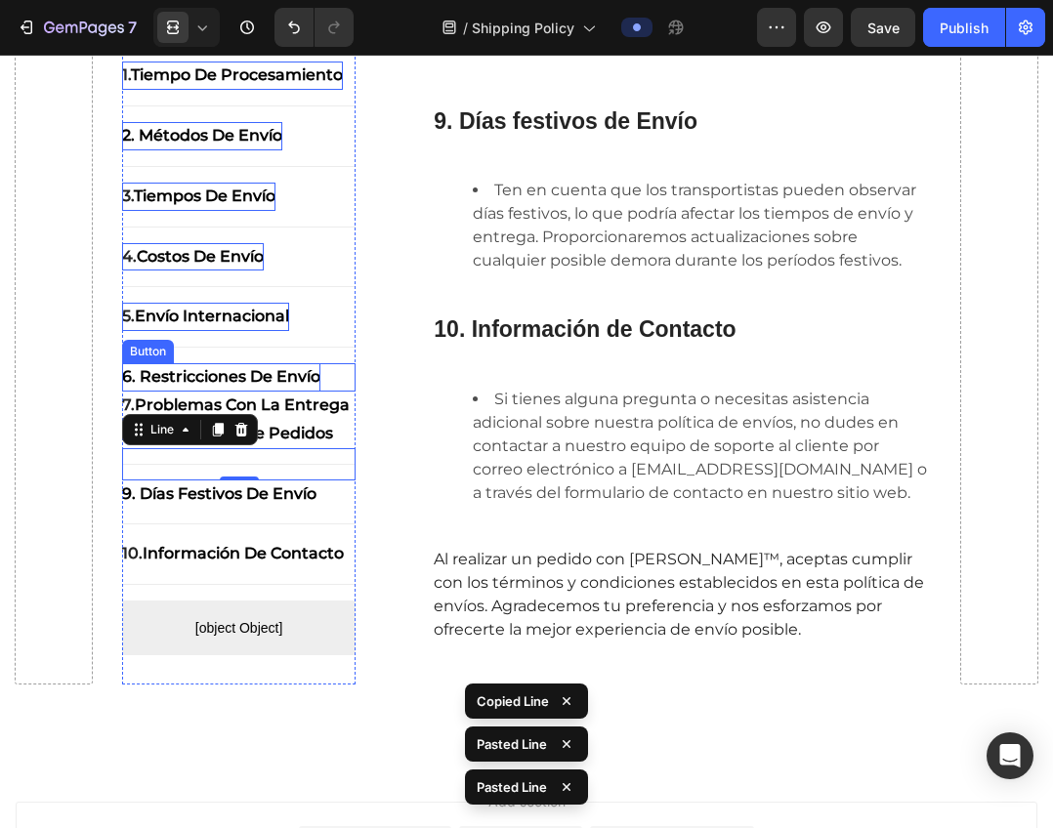
click at [312, 386] on strong "6. Restricciones de envío" at bounding box center [221, 376] width 198 height 19
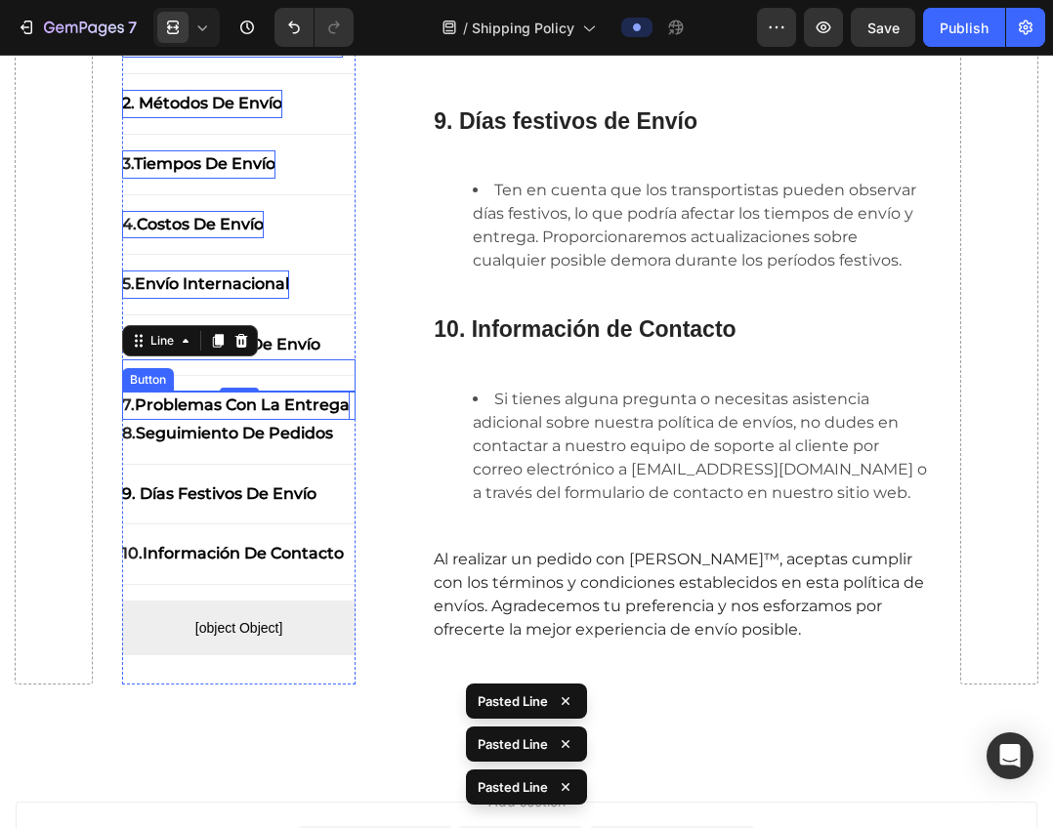
click at [305, 414] on strong "Problemas con la entrega" at bounding box center [242, 404] width 215 height 19
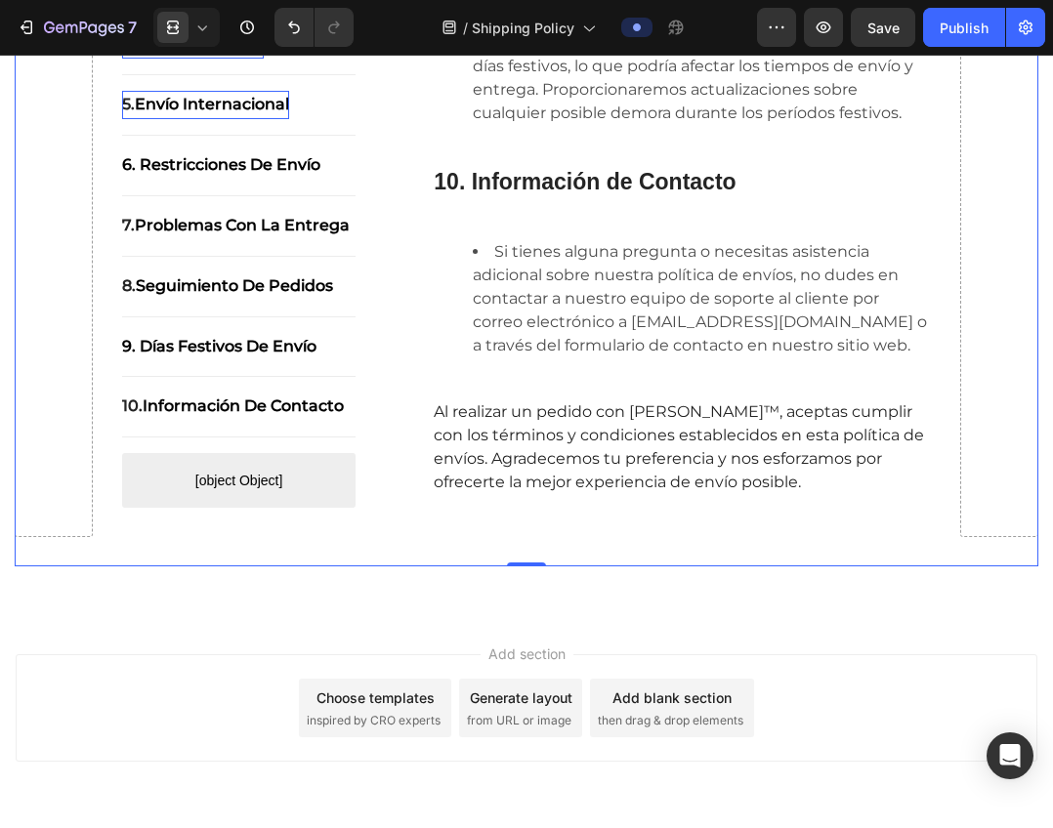
scroll to position [2665, 0]
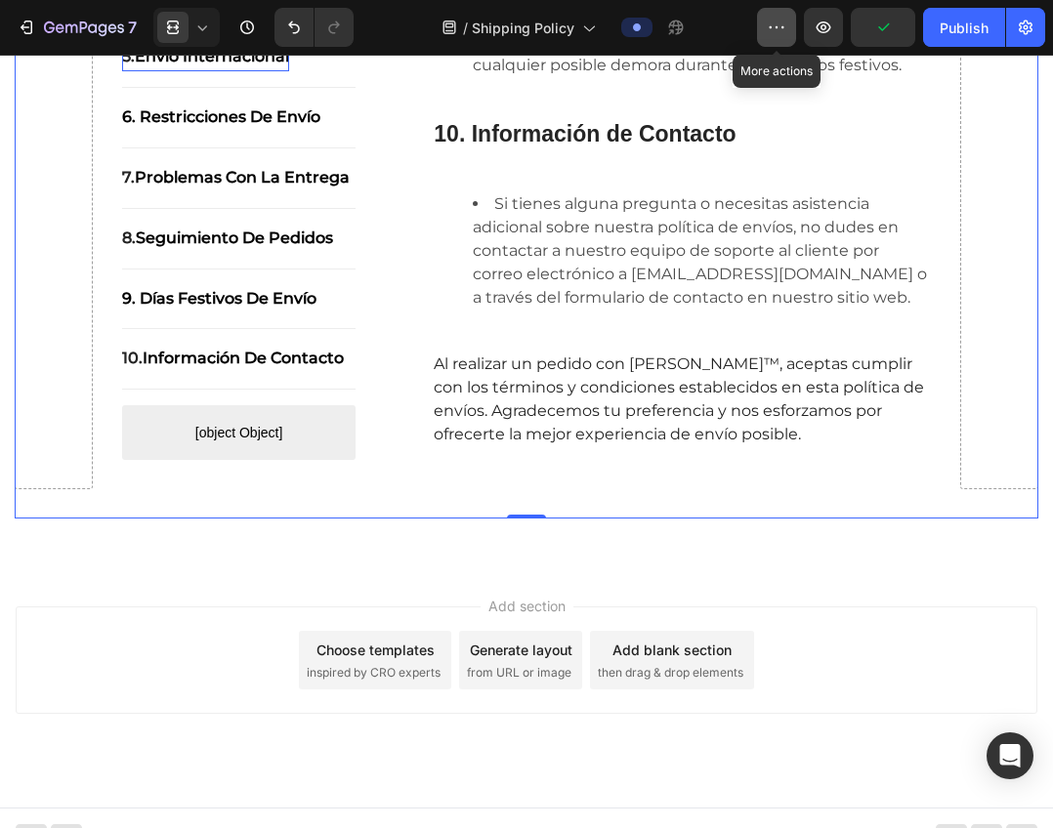
click at [776, 25] on icon "button" at bounding box center [776, 28] width 20 height 20
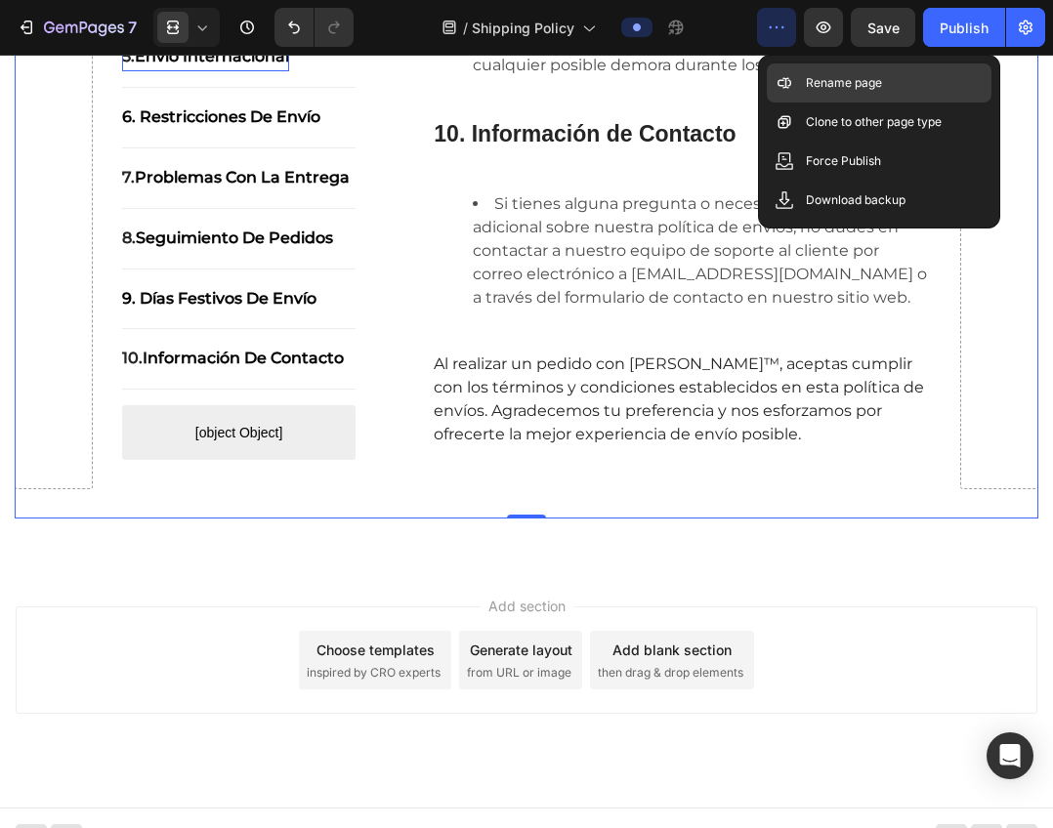
click at [805, 72] on div "Rename page" at bounding box center [878, 82] width 225 height 39
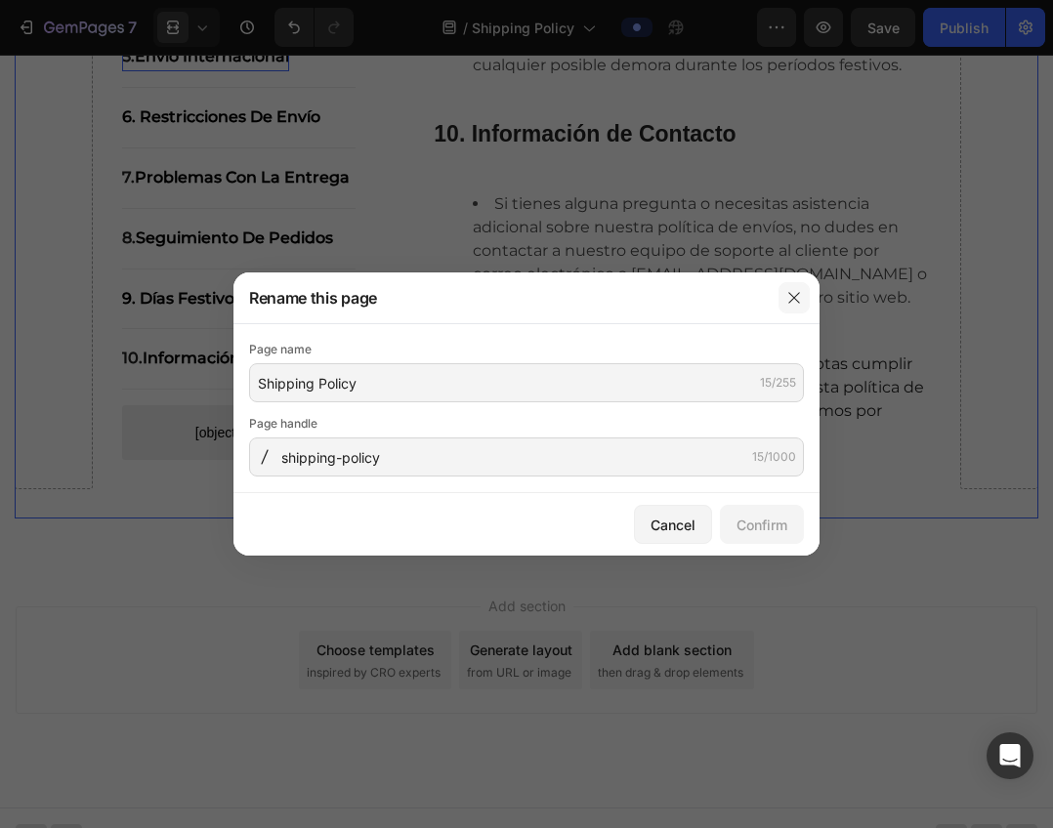
click at [798, 288] on button "button" at bounding box center [793, 297] width 31 height 31
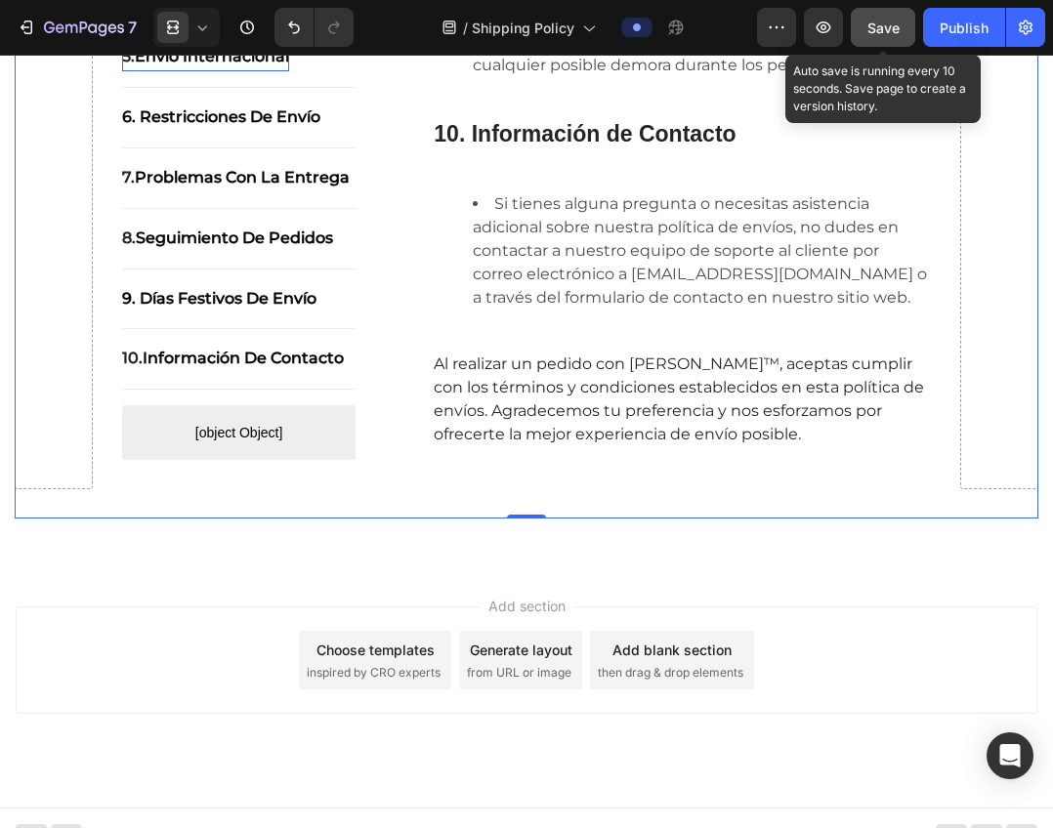
click at [898, 32] on span "Save" at bounding box center [883, 28] width 32 height 17
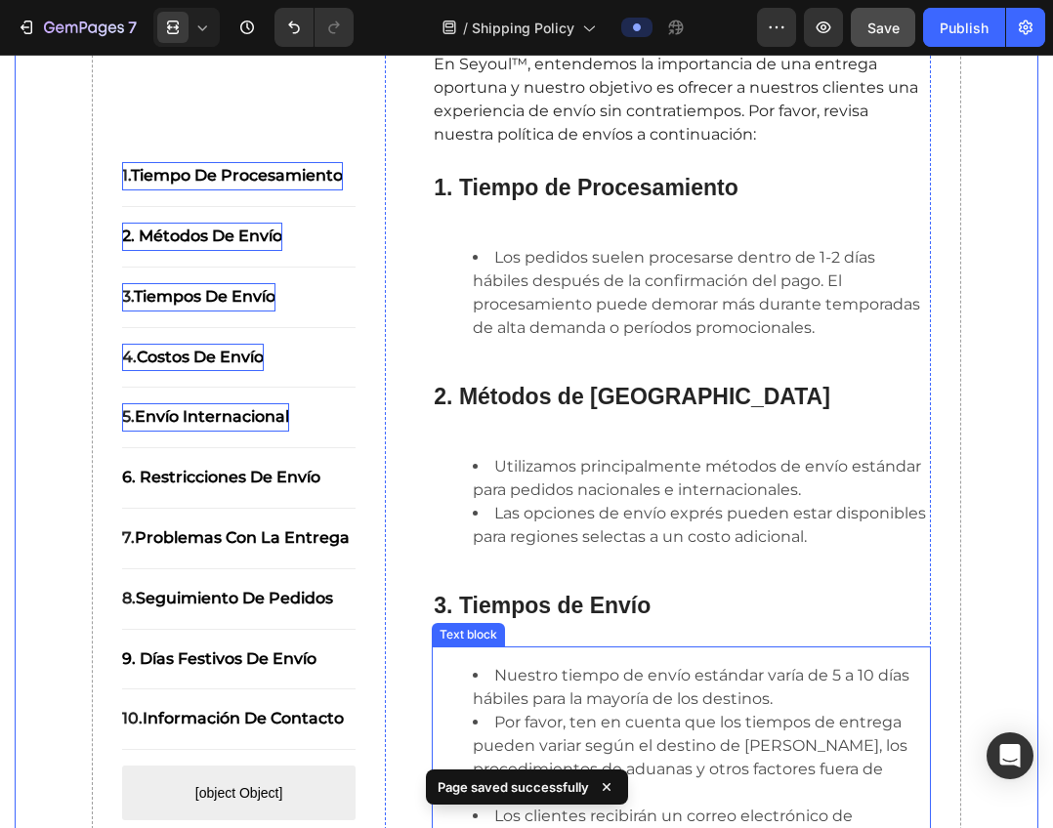
scroll to position [0, 0]
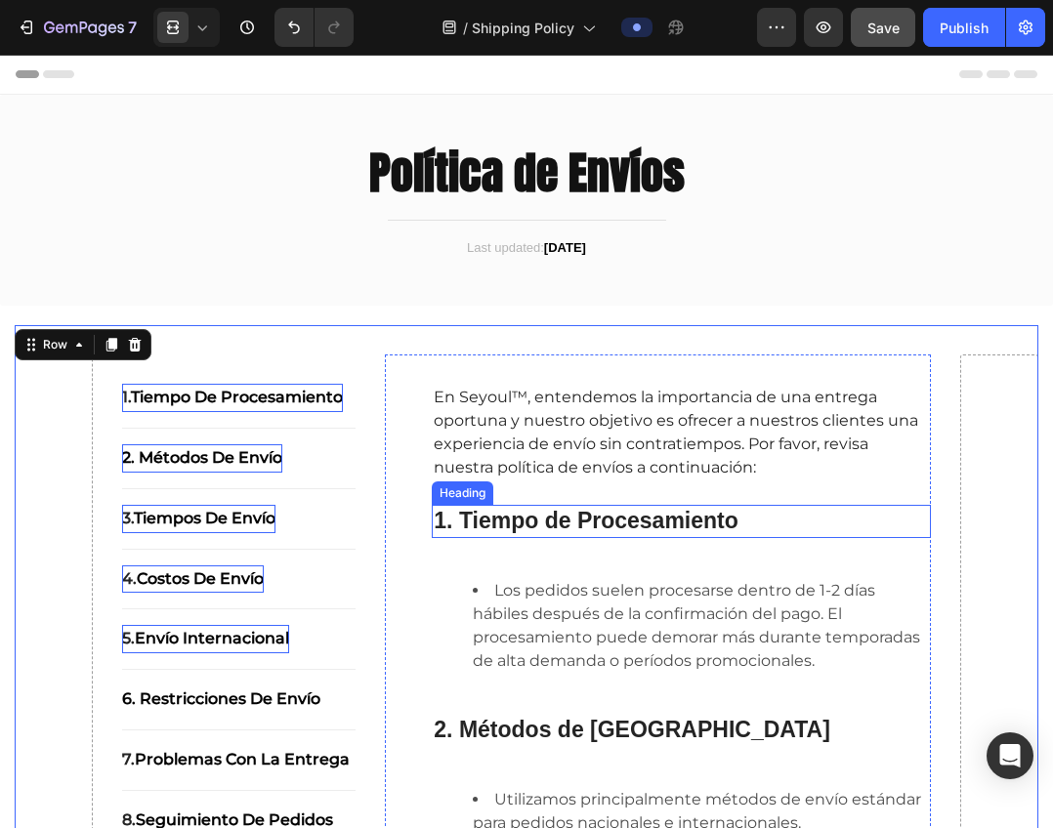
click at [859, 517] on p "⁠⁠⁠⁠⁠⁠⁠ 1. Tiempo de Procesamiento" at bounding box center [681, 521] width 495 height 29
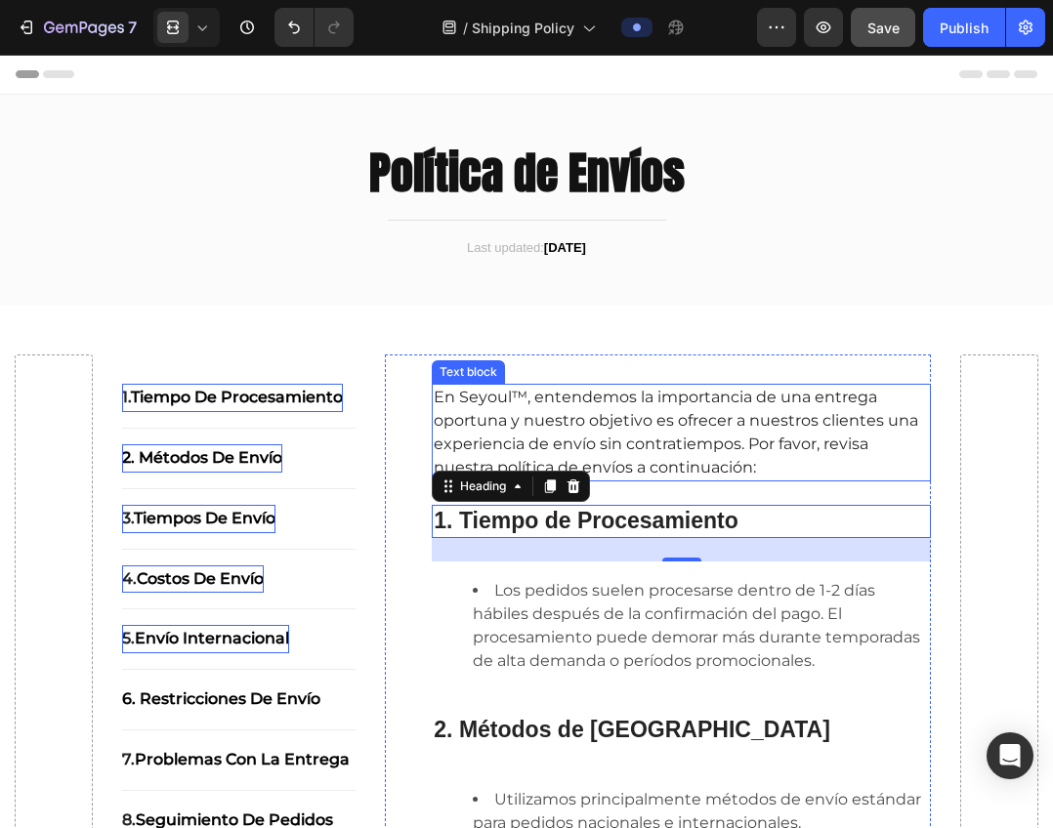
click at [482, 402] on span "En Seyoul™, entendemos la importancia de una entrega oportuna y nuestro objetiv…" at bounding box center [676, 432] width 484 height 89
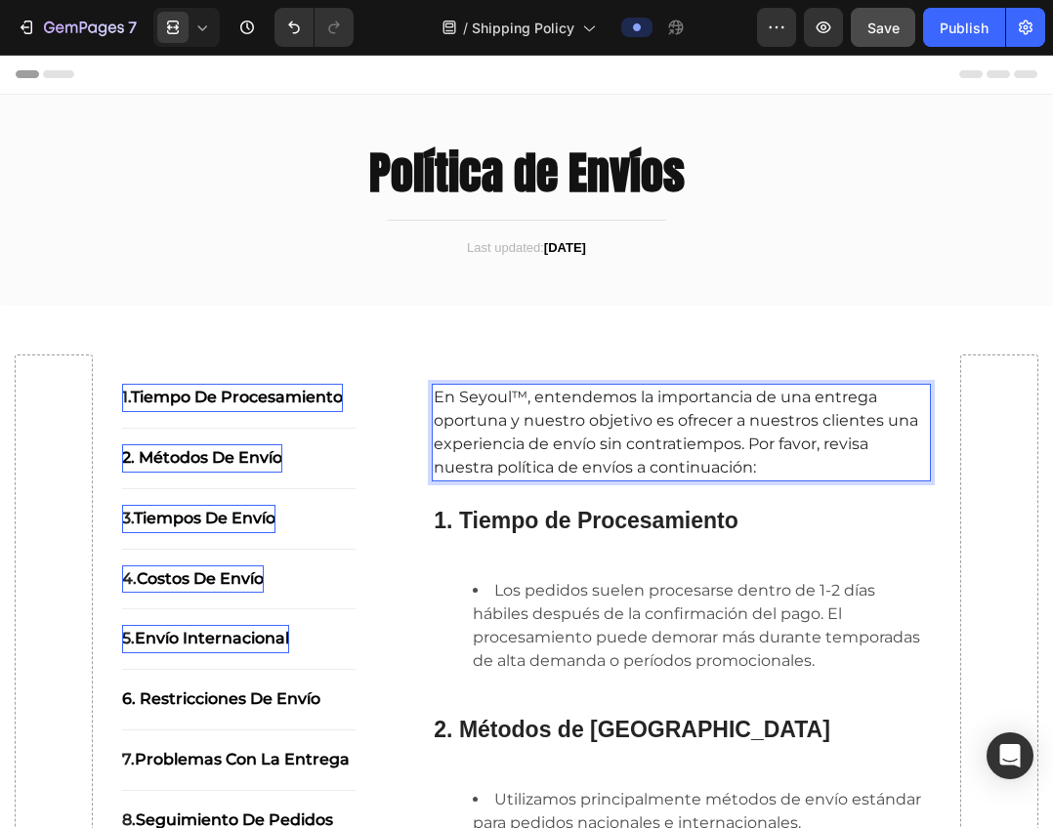
click at [476, 399] on span "En Seyoul™, entendemos la importancia de una entrega oportuna y nuestro objetiv…" at bounding box center [676, 432] width 484 height 89
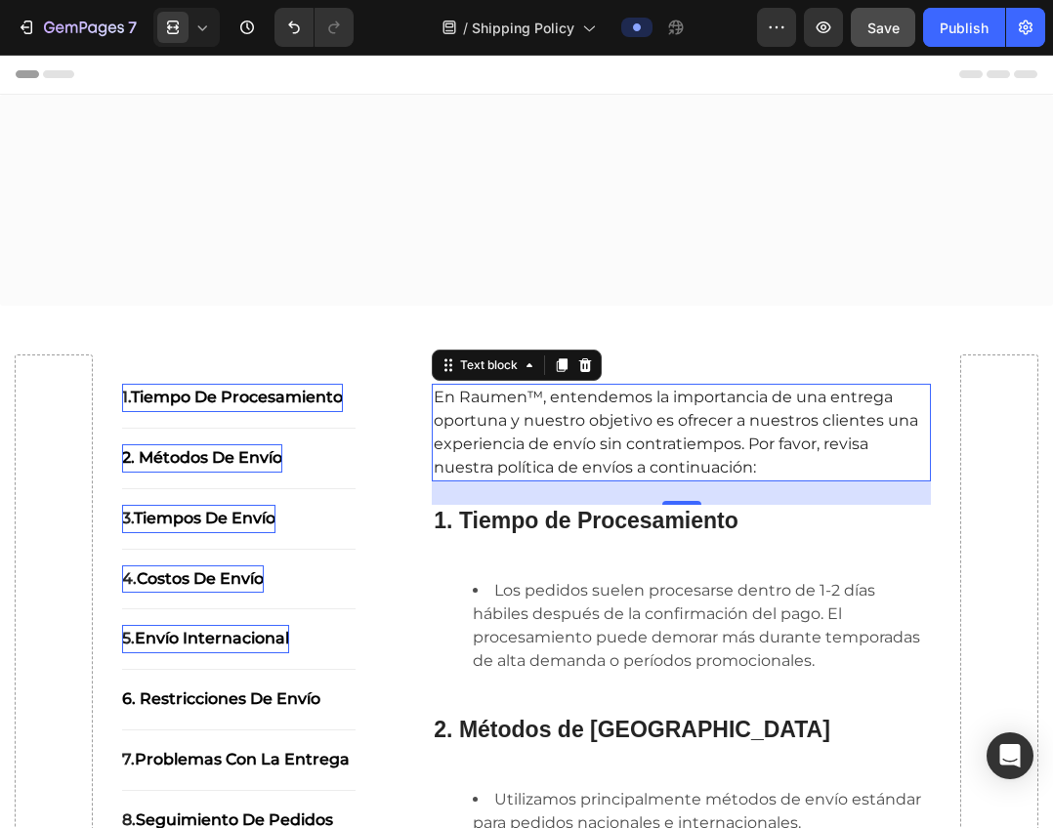
scroll to position [2545, 0]
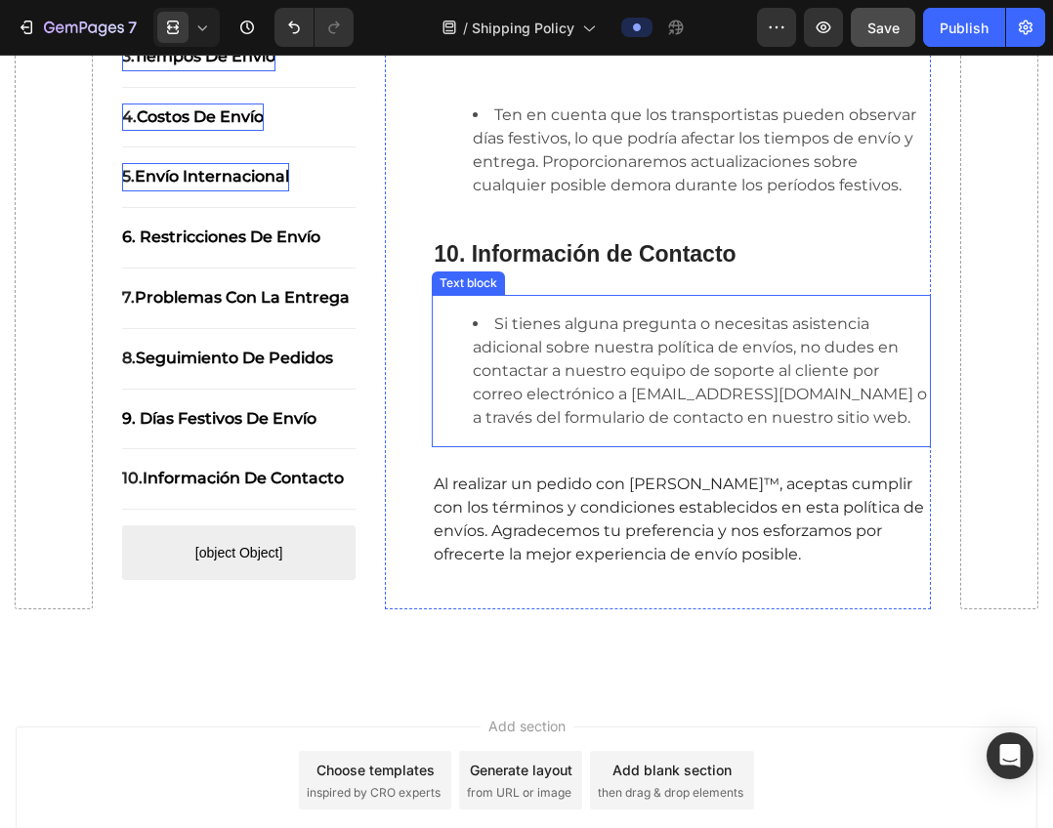
click at [726, 430] on li "Si tienes alguna pregunta o necesitas asistencia adicional sobre nuestra políti…" at bounding box center [701, 370] width 456 height 117
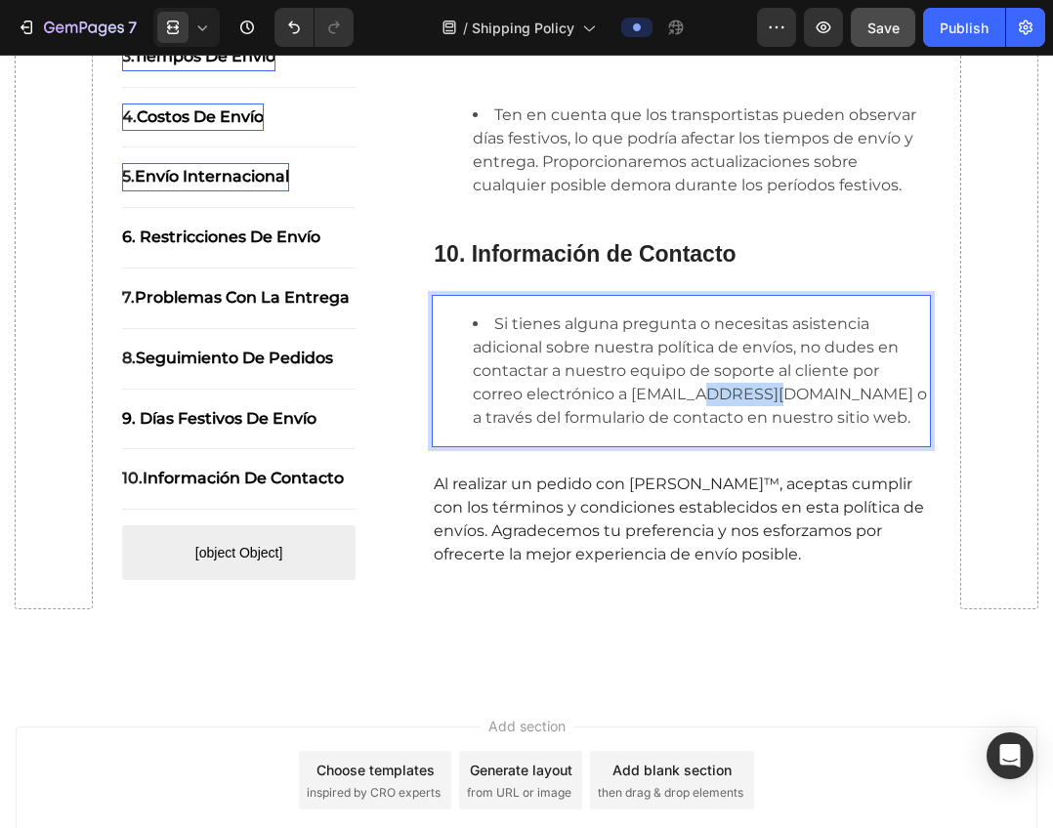
click at [736, 430] on li "Si tienes alguna pregunta o necesitas asistencia adicional sobre nuestra políti…" at bounding box center [701, 370] width 456 height 117
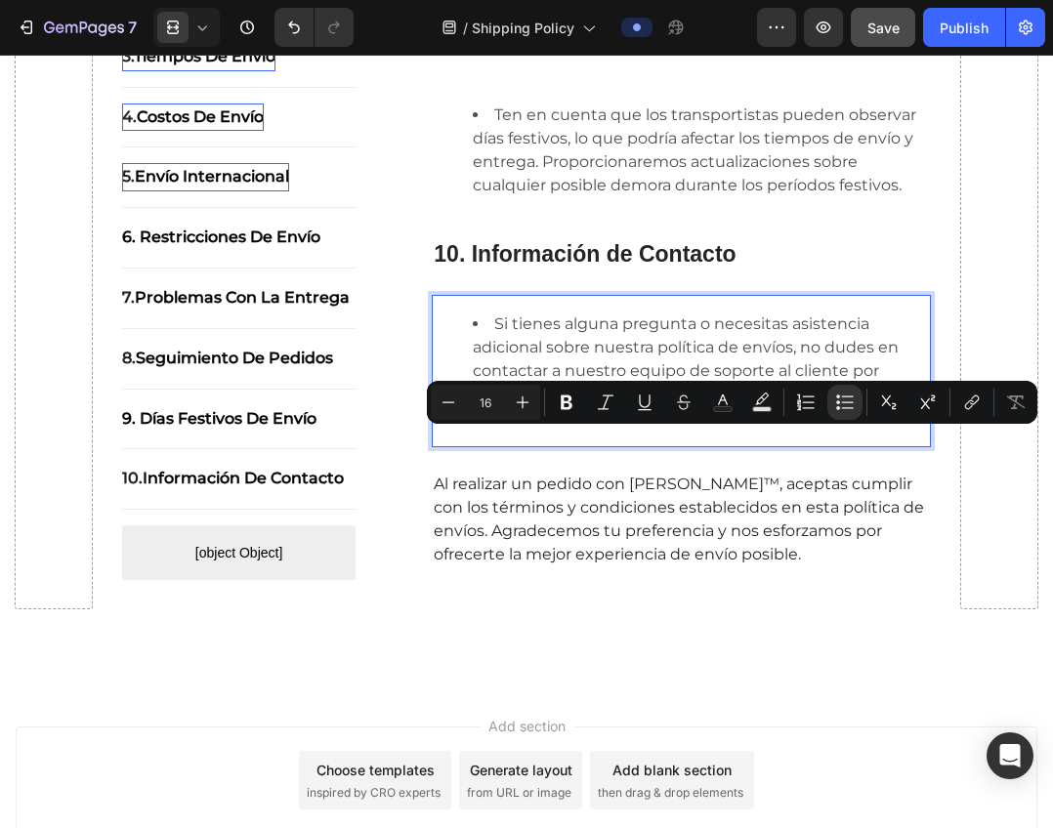
click at [745, 430] on li "Si tienes alguna pregunta o necesitas asistencia adicional sobre nuestra políti…" at bounding box center [701, 370] width 456 height 117
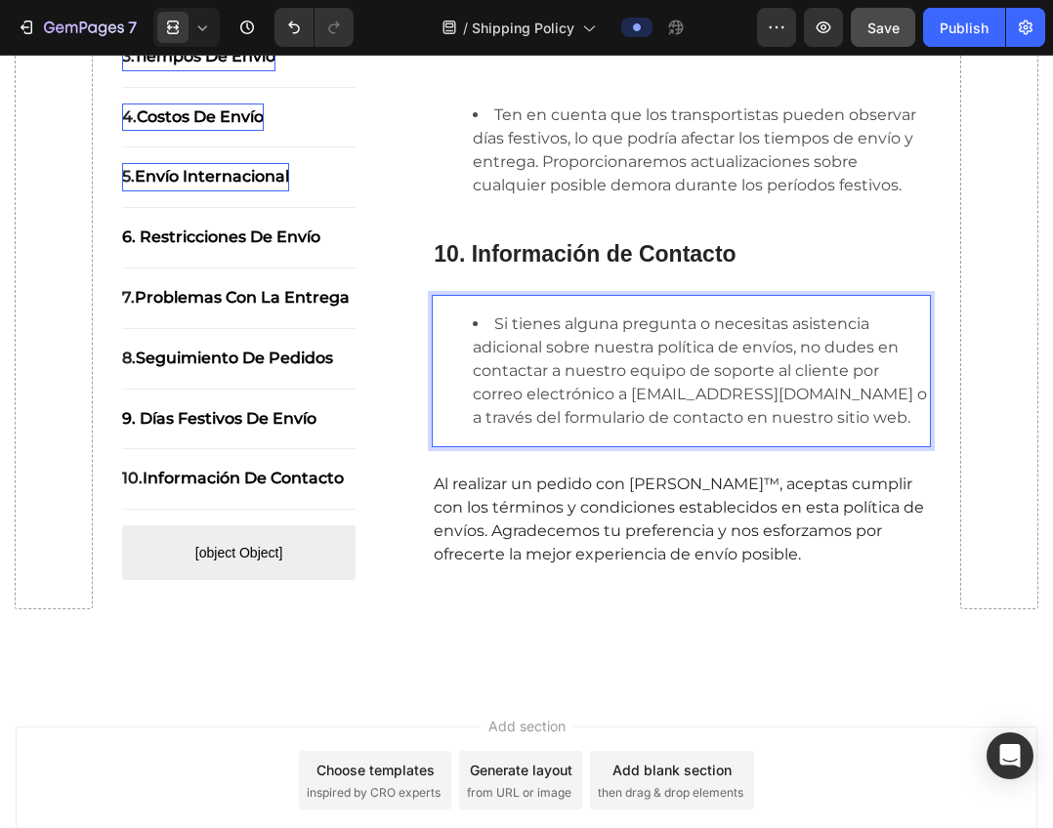
click at [751, 430] on li "Si tienes alguna pregunta o necesitas asistencia adicional sobre nuestra políti…" at bounding box center [701, 370] width 456 height 117
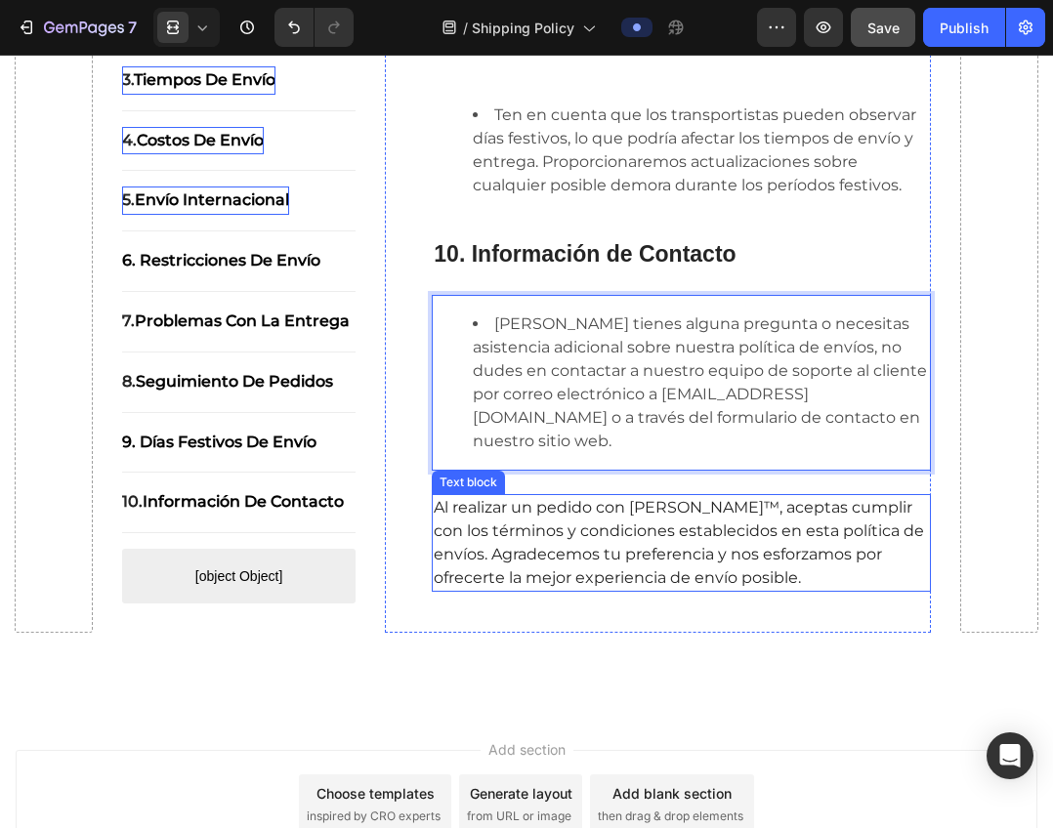
click at [622, 537] on span "Al realizar un pedido con Seyoul™, aceptas cumplir con los términos y condicion…" at bounding box center [679, 542] width 490 height 89
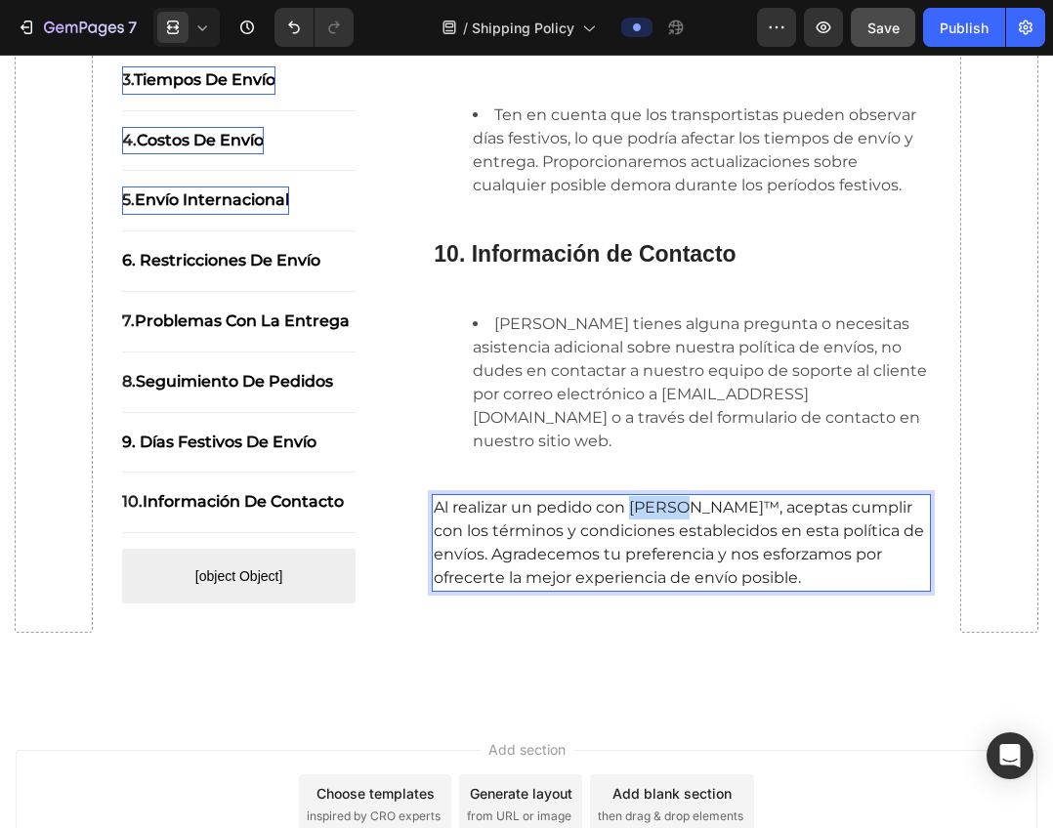
click at [648, 531] on span "Al realizar un pedido con Seyoul™, aceptas cumplir con los términos y condicion…" at bounding box center [679, 542] width 490 height 89
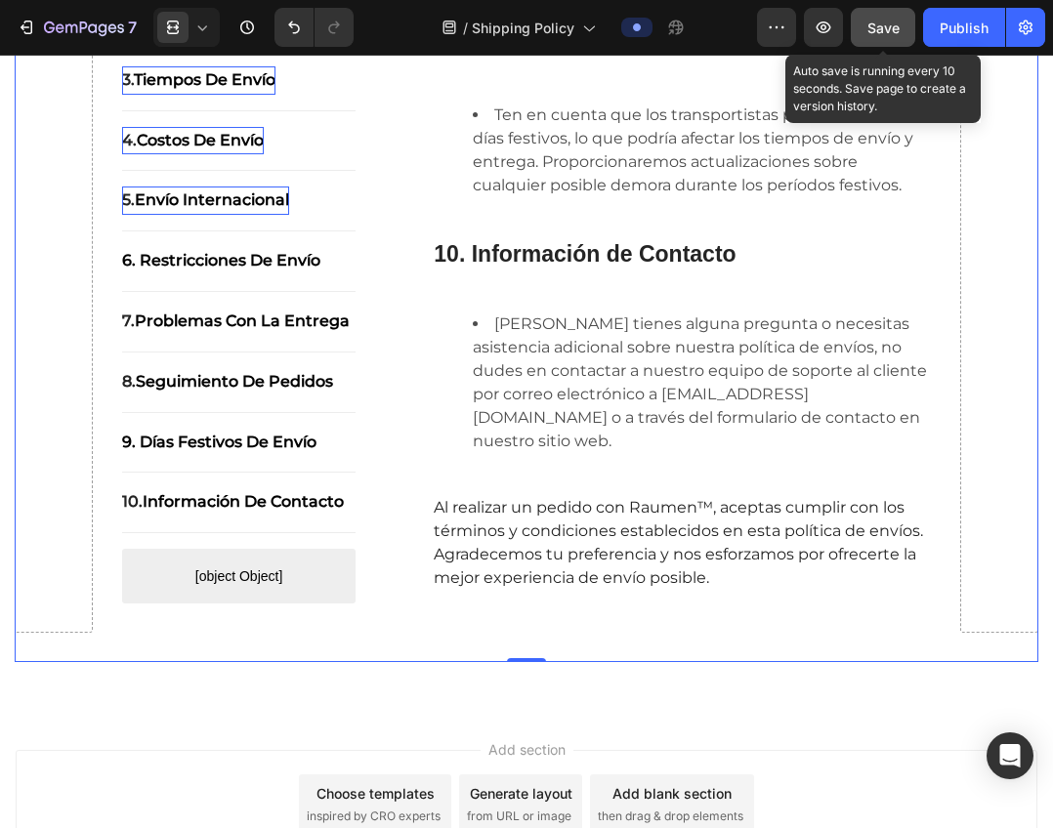
click at [887, 32] on span "Save" at bounding box center [883, 28] width 32 height 17
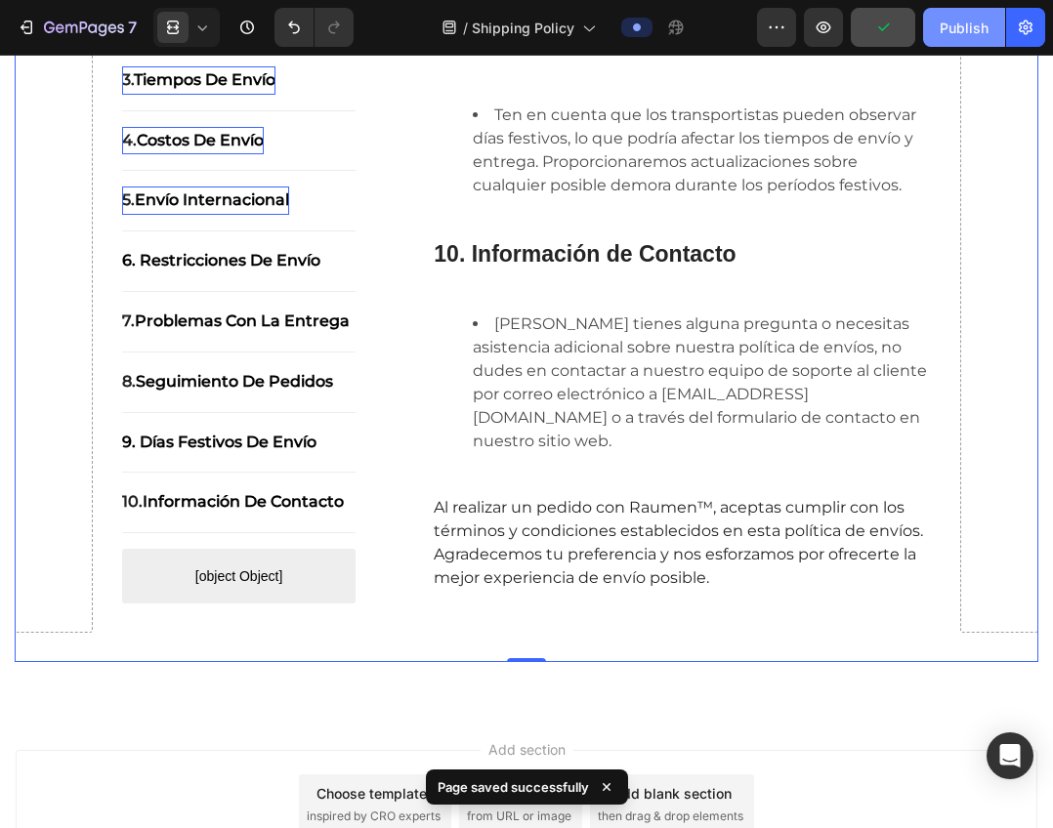
click at [969, 40] on button "Publish" at bounding box center [964, 27] width 82 height 39
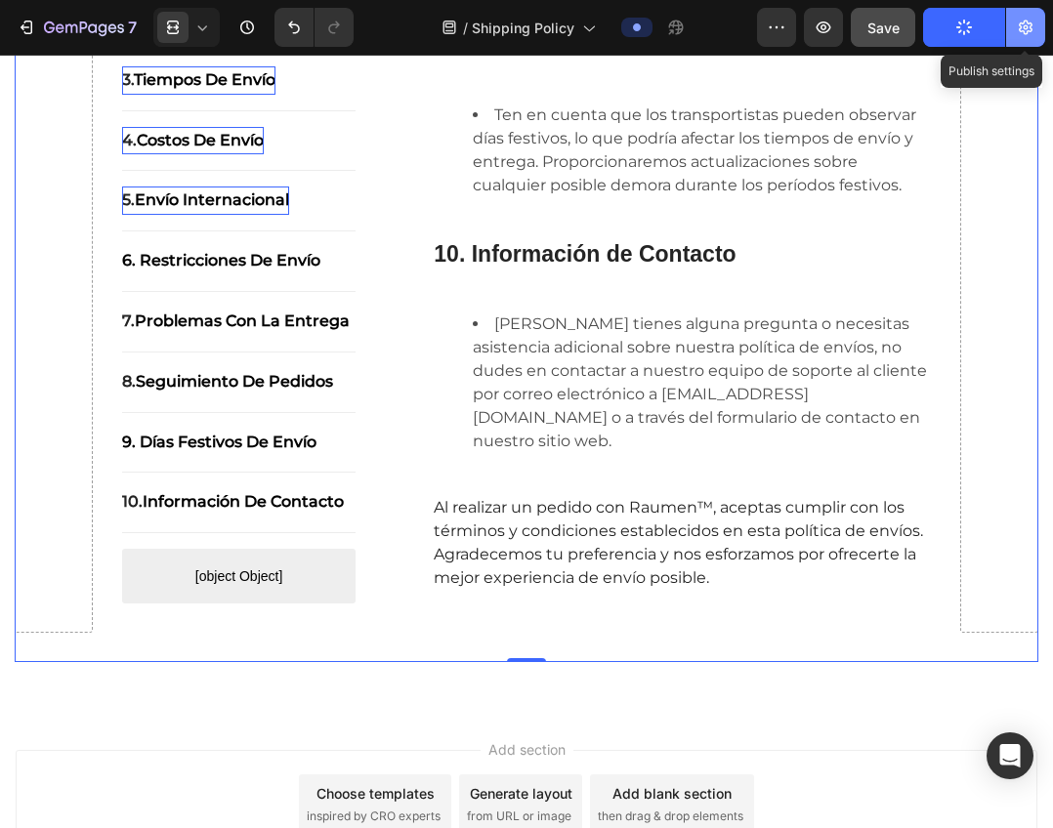
click at [1035, 30] on button "button" at bounding box center [1025, 27] width 39 height 39
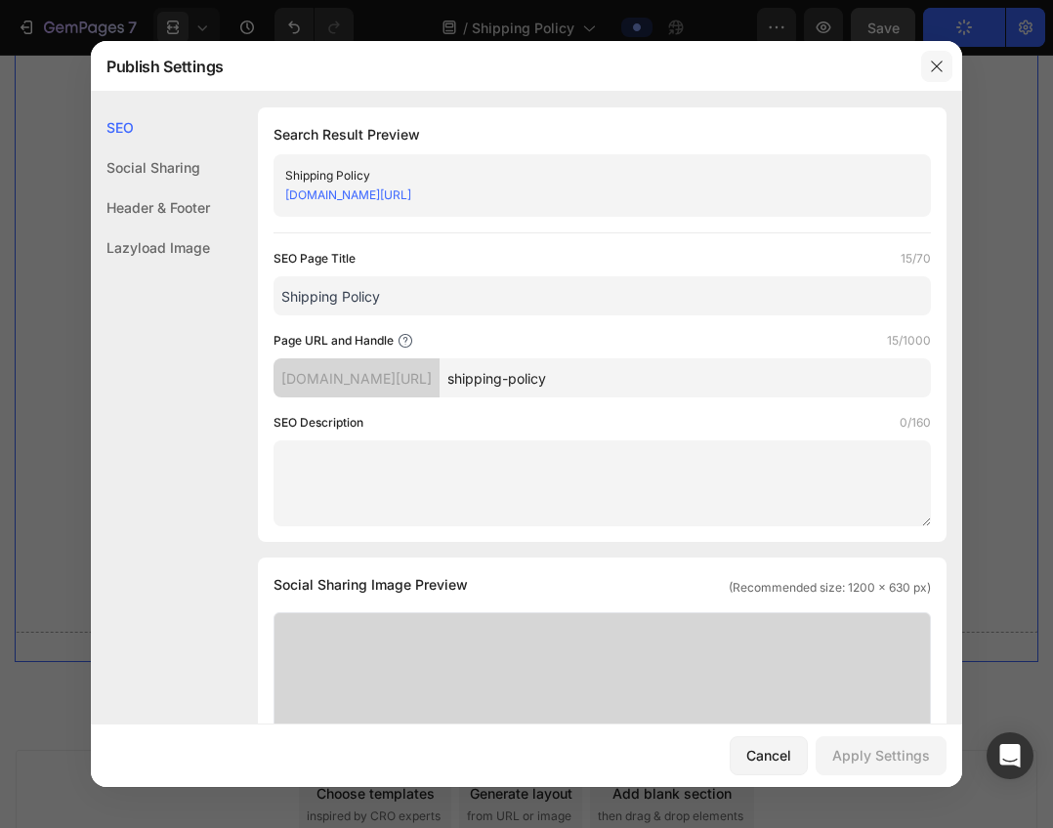
click at [942, 64] on icon "button" at bounding box center [937, 67] width 16 height 16
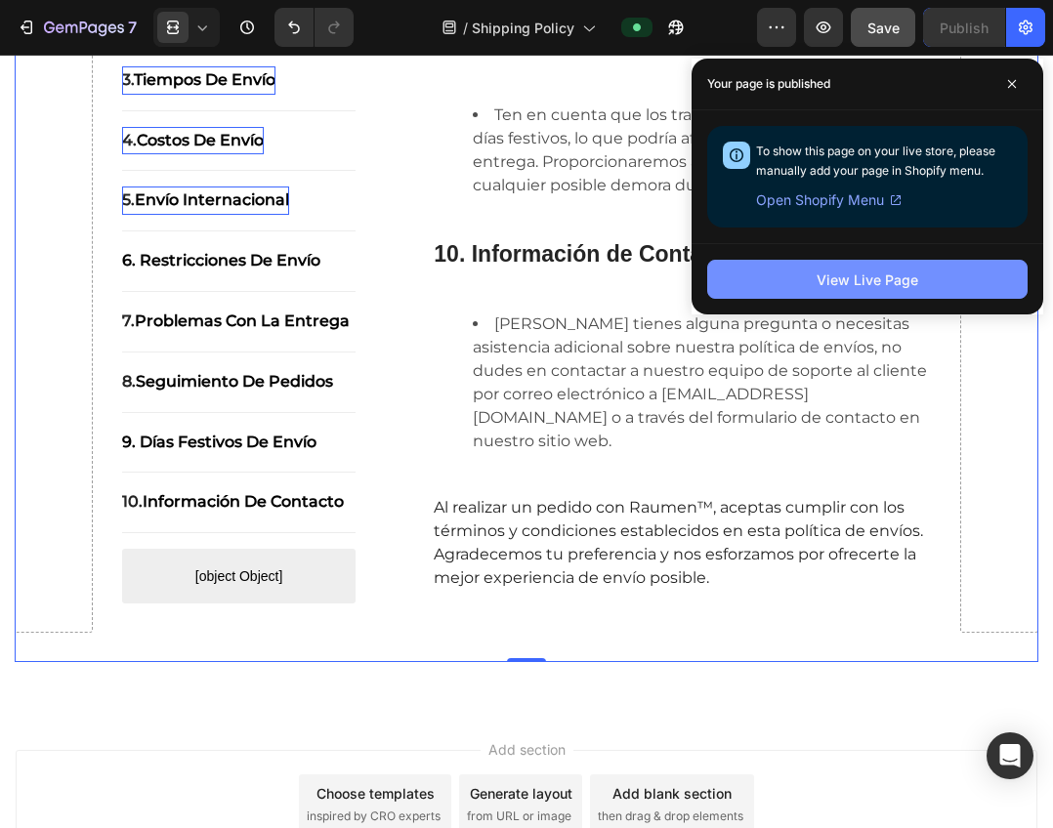
drag, startPoint x: 844, startPoint y: 288, endPoint x: 918, endPoint y: 281, distance: 74.5
click at [918, 281] on button "View Live Page" at bounding box center [867, 279] width 320 height 39
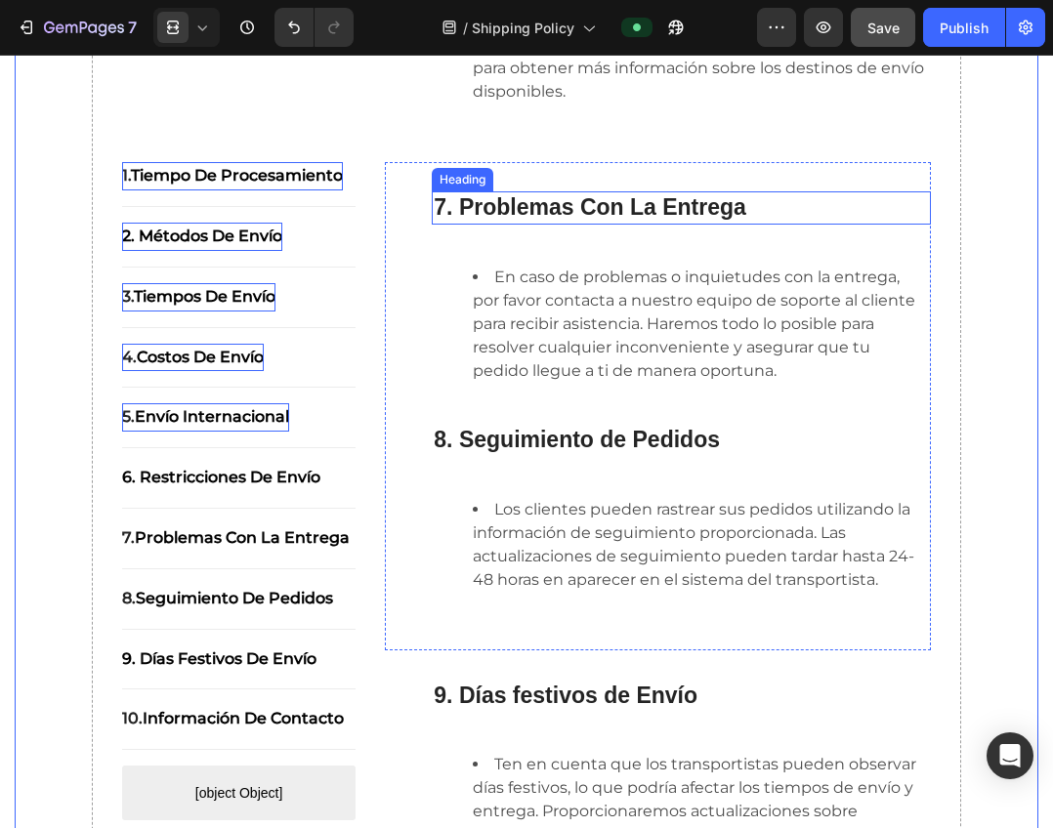
scroll to position [1861, 0]
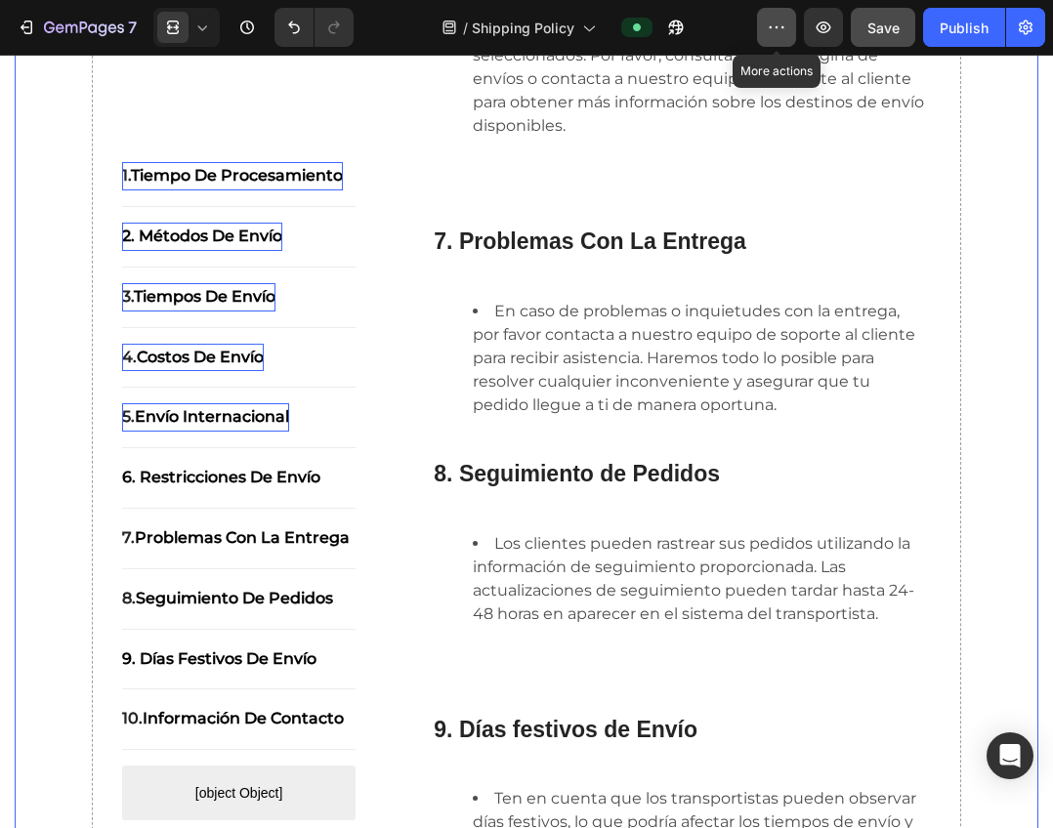
click at [777, 29] on icon "button" at bounding box center [776, 28] width 20 height 20
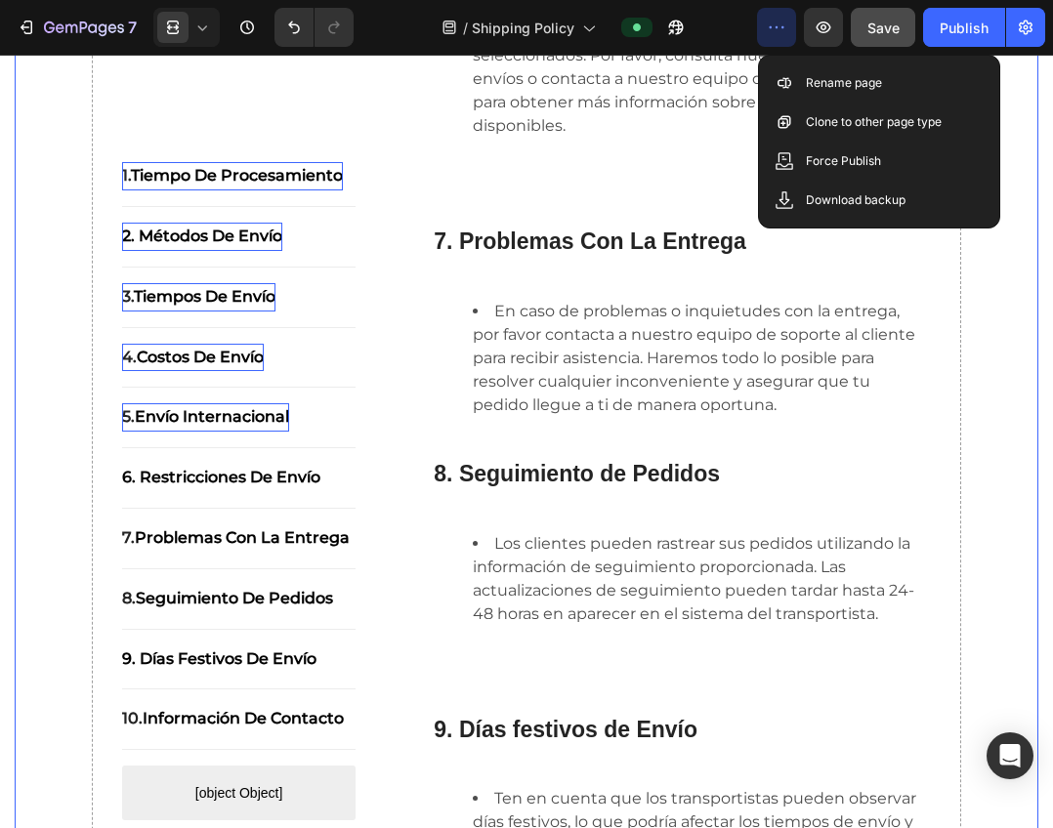
click at [777, 29] on icon "button" at bounding box center [776, 28] width 20 height 20
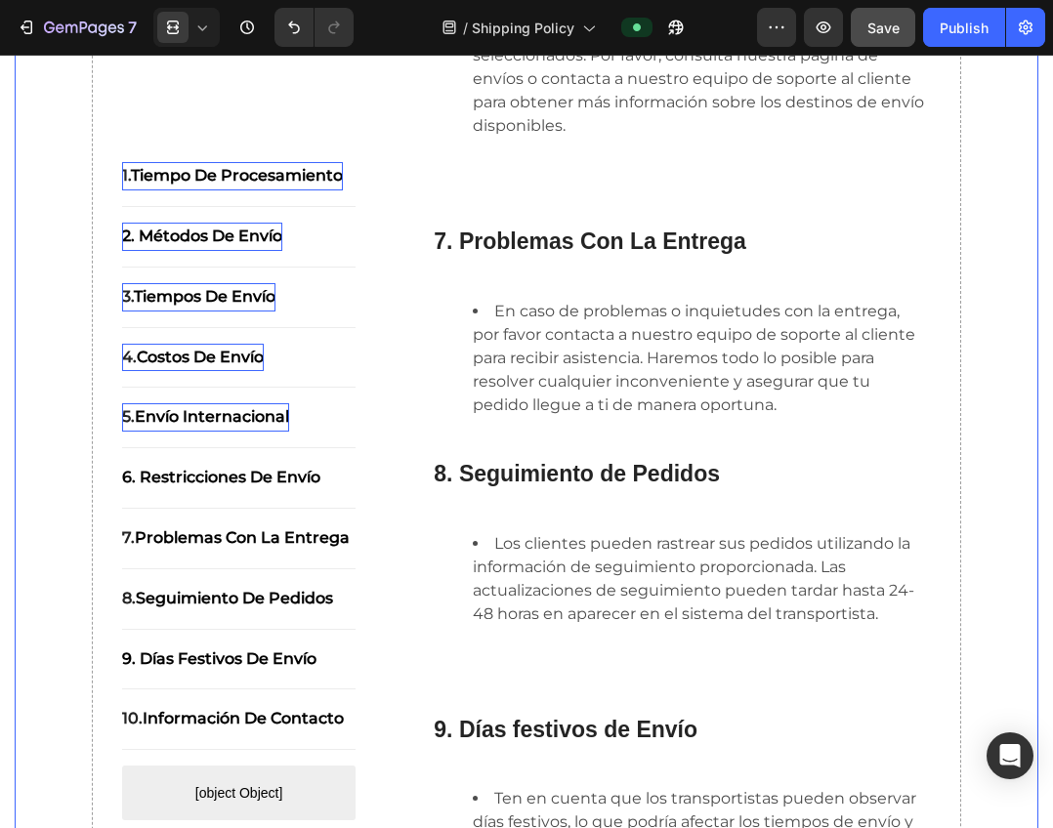
click at [50, 47] on div "7 Version history / Shipping Policy Preview Save Publish" at bounding box center [526, 28] width 1053 height 56
click at [60, 34] on icon "button" at bounding box center [84, 29] width 80 height 17
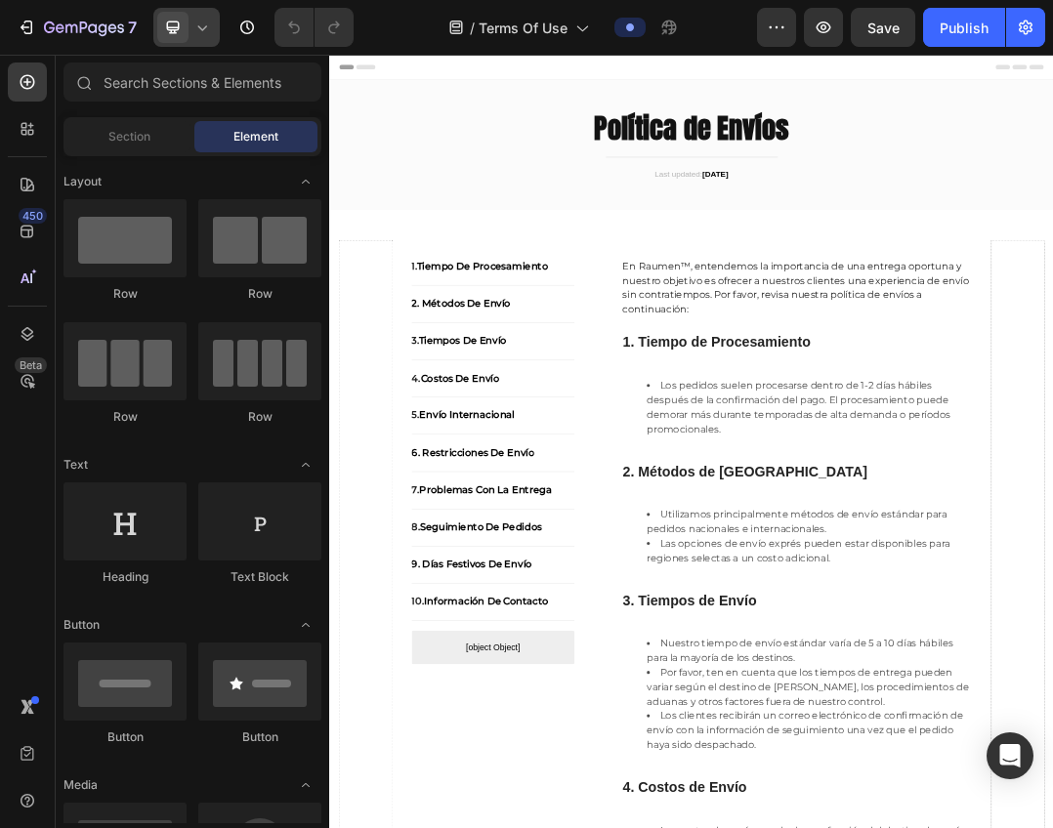
click at [191, 36] on div at bounding box center [186, 27] width 66 height 39
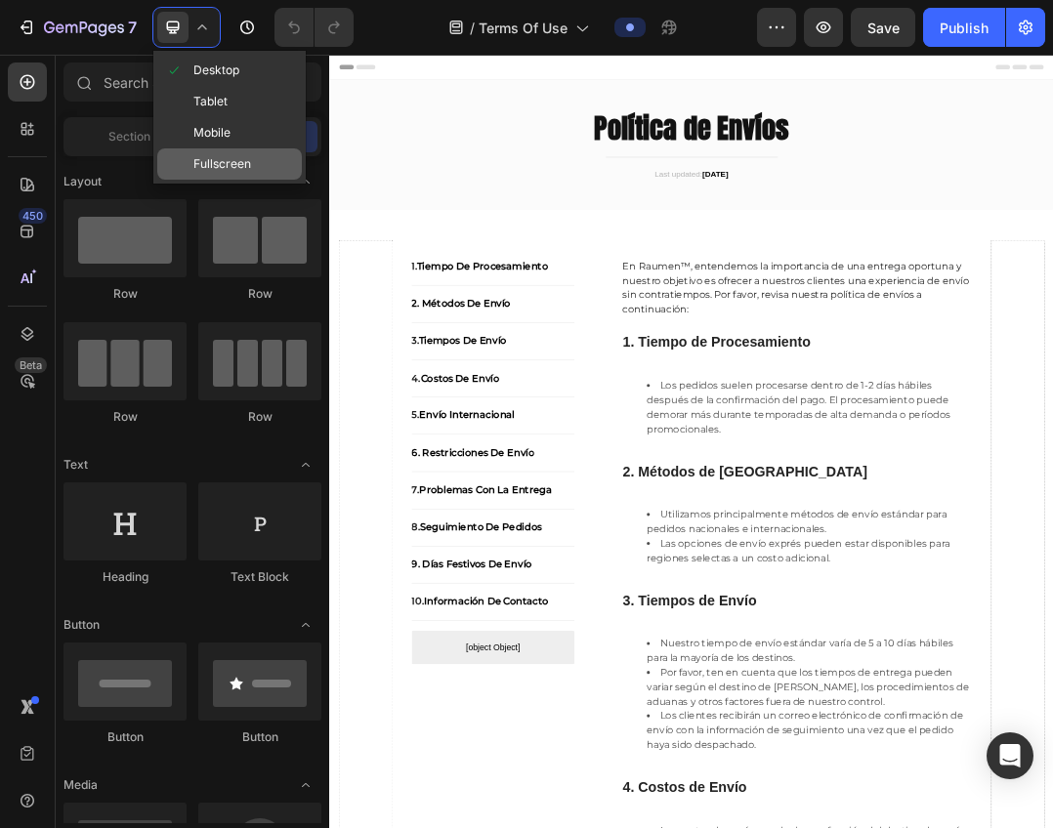
click at [237, 165] on span "Fullscreen" at bounding box center [222, 164] width 58 height 20
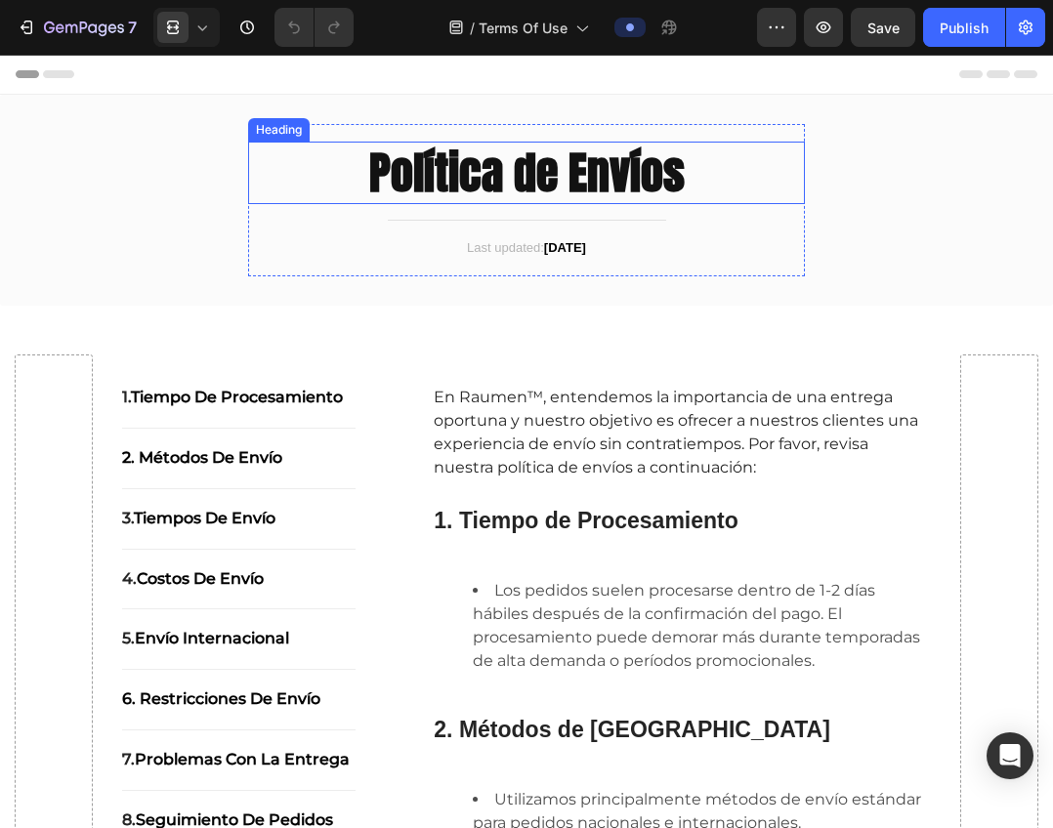
click at [632, 179] on strong "Política de Envíos" at bounding box center [526, 172] width 315 height 67
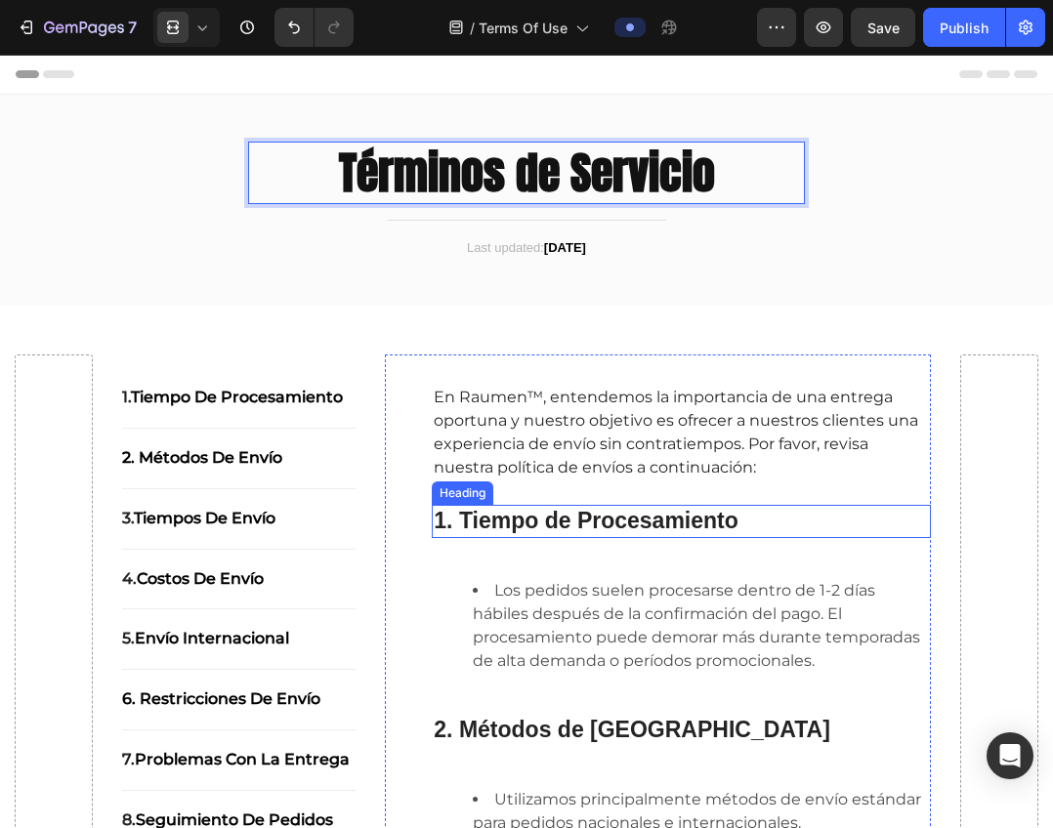
click at [860, 573] on div "Los pedidos suelen procesarse dentro de 1-2 días hábiles después de la confirma…" at bounding box center [681, 625] width 499 height 129
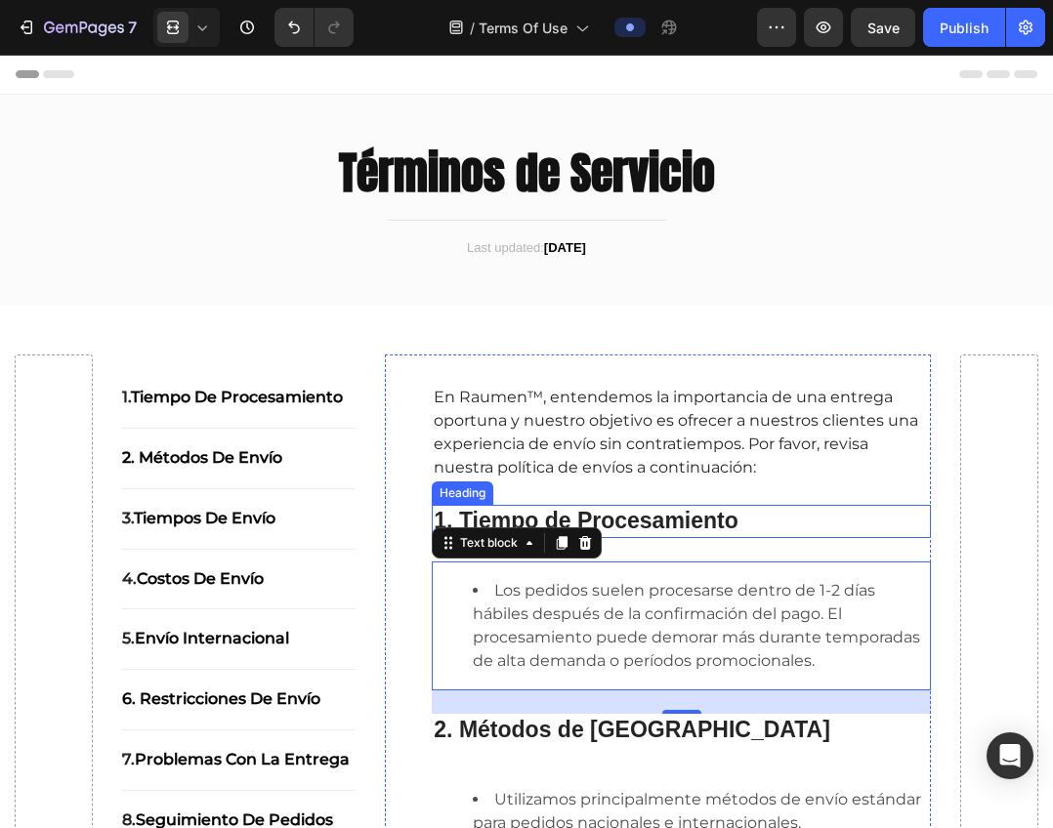
click at [667, 525] on strong "1. Tiempo de Procesamiento" at bounding box center [586, 520] width 304 height 25
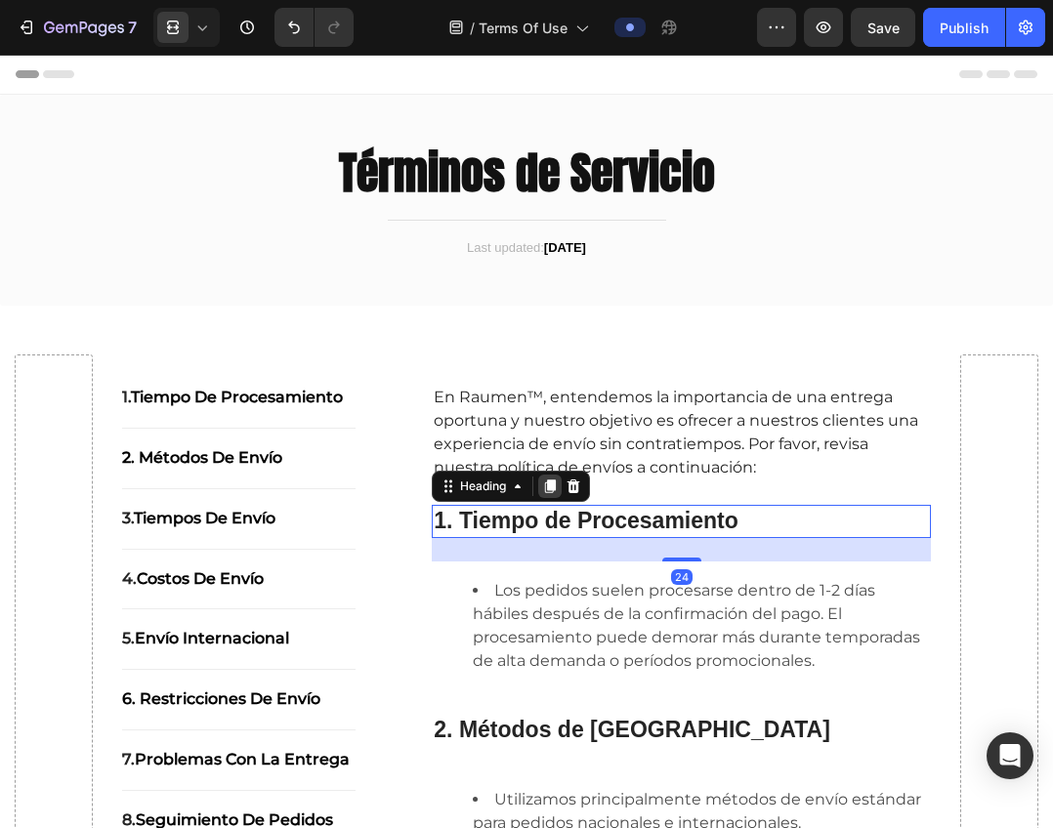
click at [544, 477] on div at bounding box center [549, 486] width 23 height 23
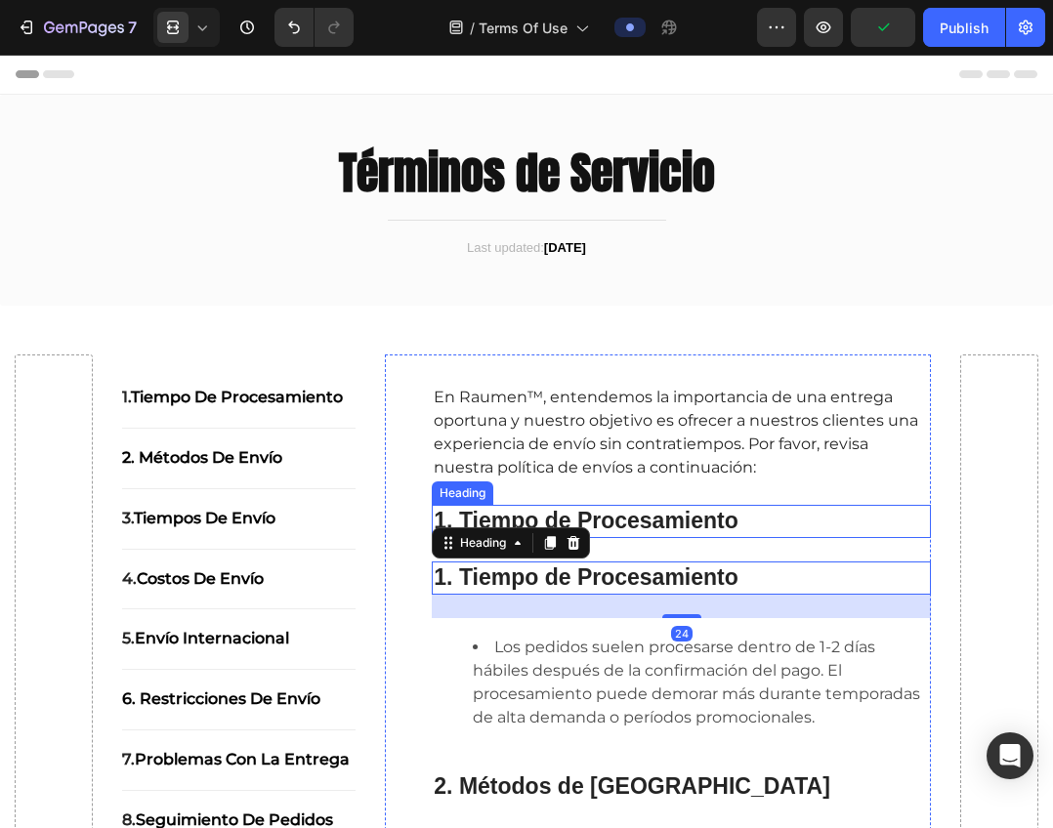
drag, startPoint x: 605, startPoint y: 511, endPoint x: 578, endPoint y: 511, distance: 27.3
click at [606, 511] on strong "1. Tiempo de Procesamiento" at bounding box center [586, 520] width 304 height 25
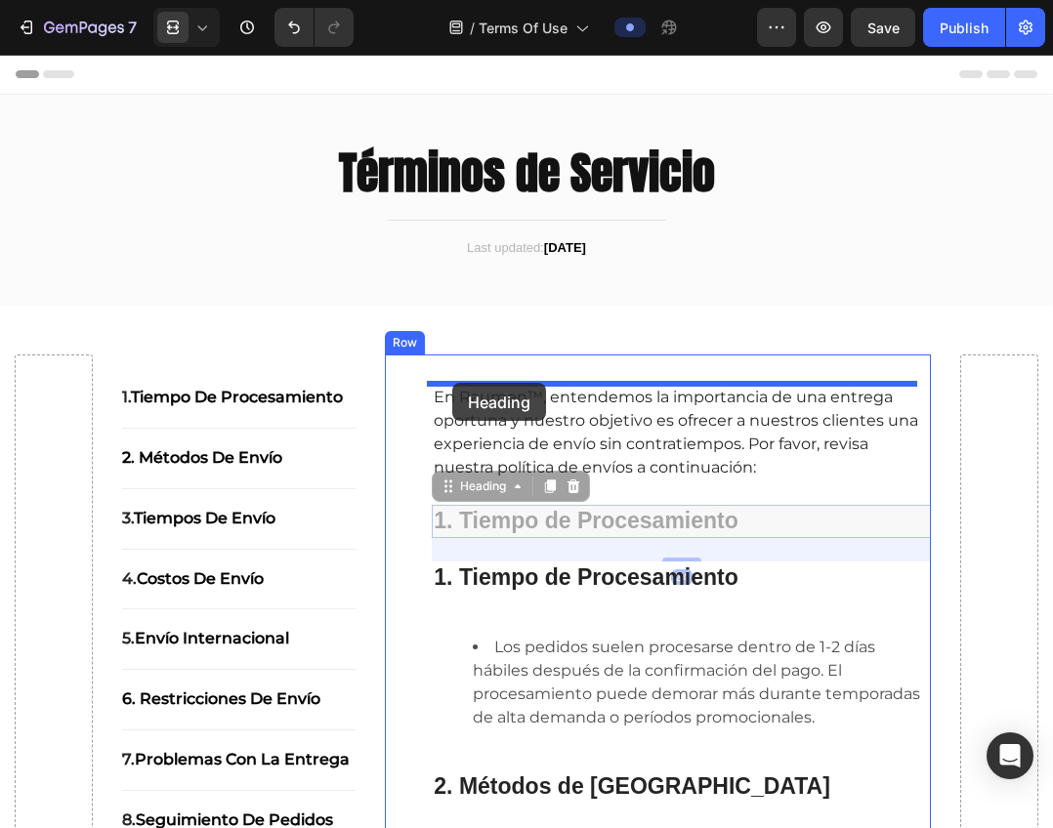
drag, startPoint x: 441, startPoint y: 487, endPoint x: 452, endPoint y: 383, distance: 105.0
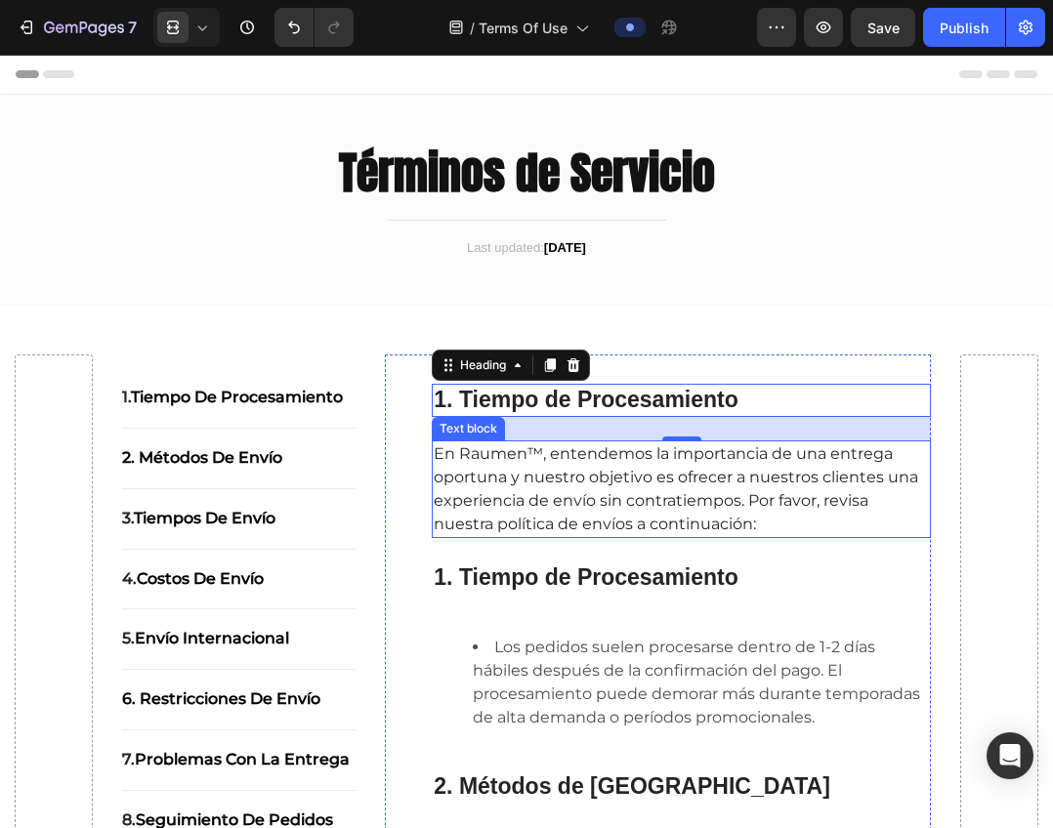
click at [538, 492] on span "En Raumen™, entendemos la importancia de una entrega oportuna y nuestro objetiv…" at bounding box center [676, 488] width 484 height 89
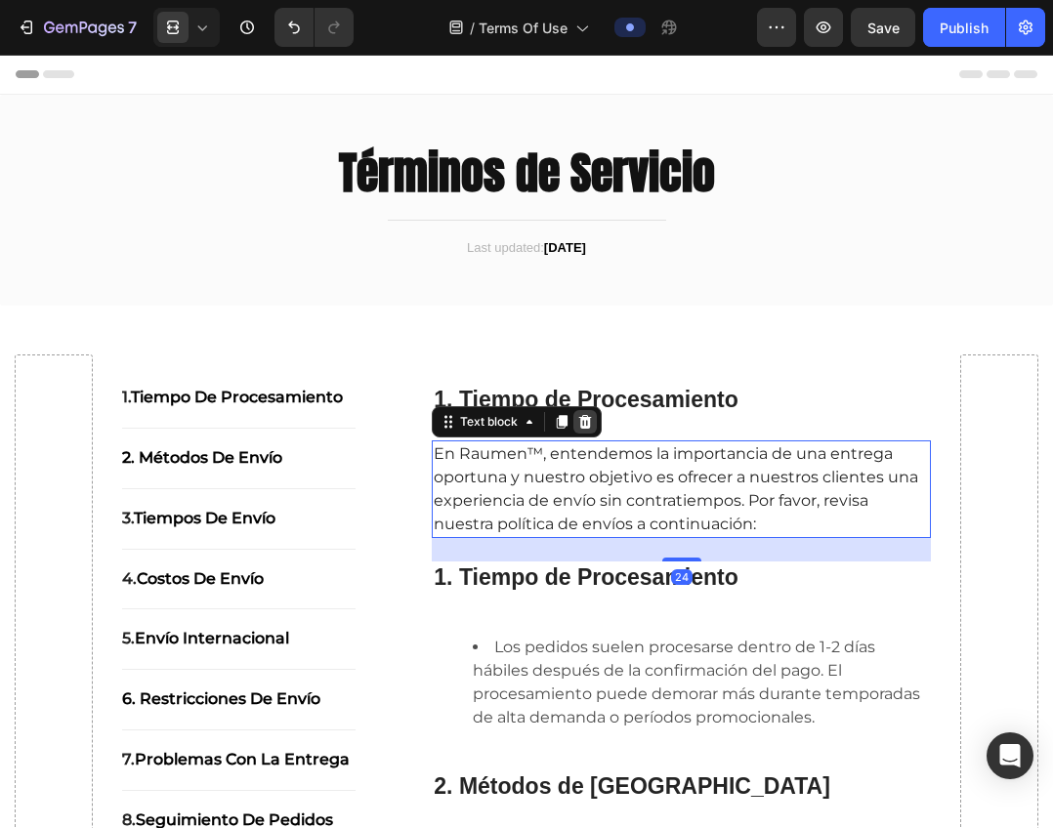
click at [583, 425] on icon at bounding box center [585, 422] width 16 height 16
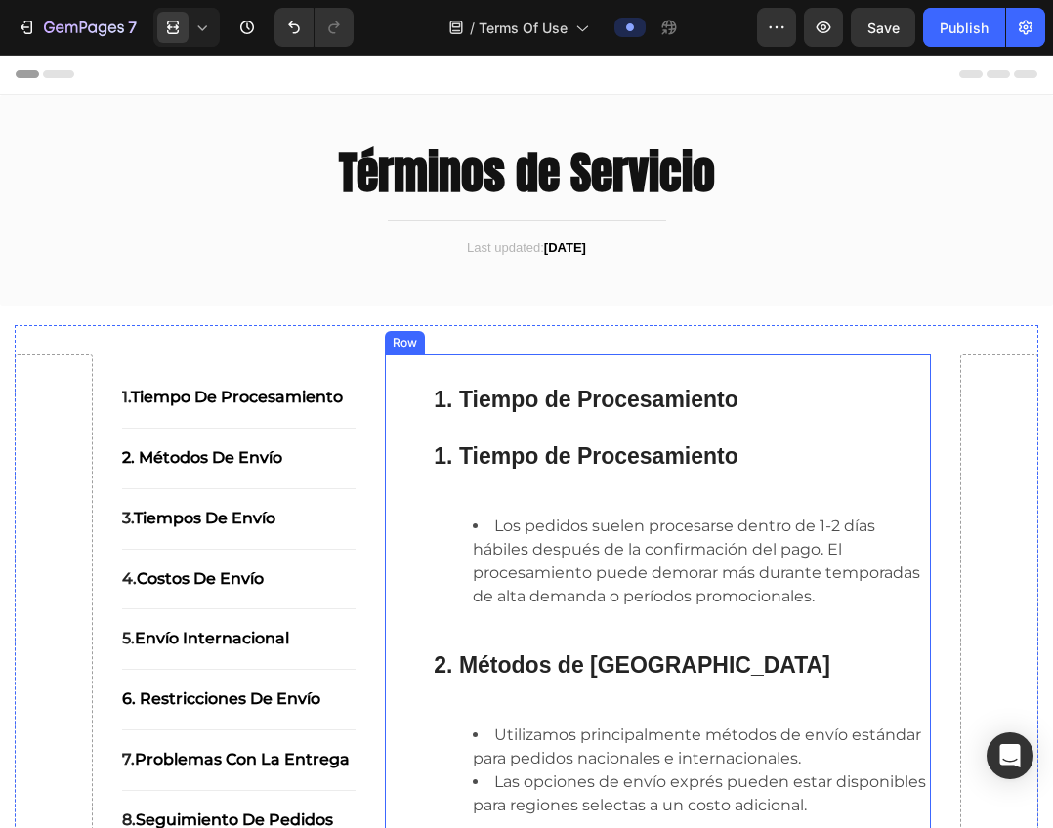
click at [590, 392] on strong "1. Tiempo de Procesamiento" at bounding box center [586, 399] width 304 height 25
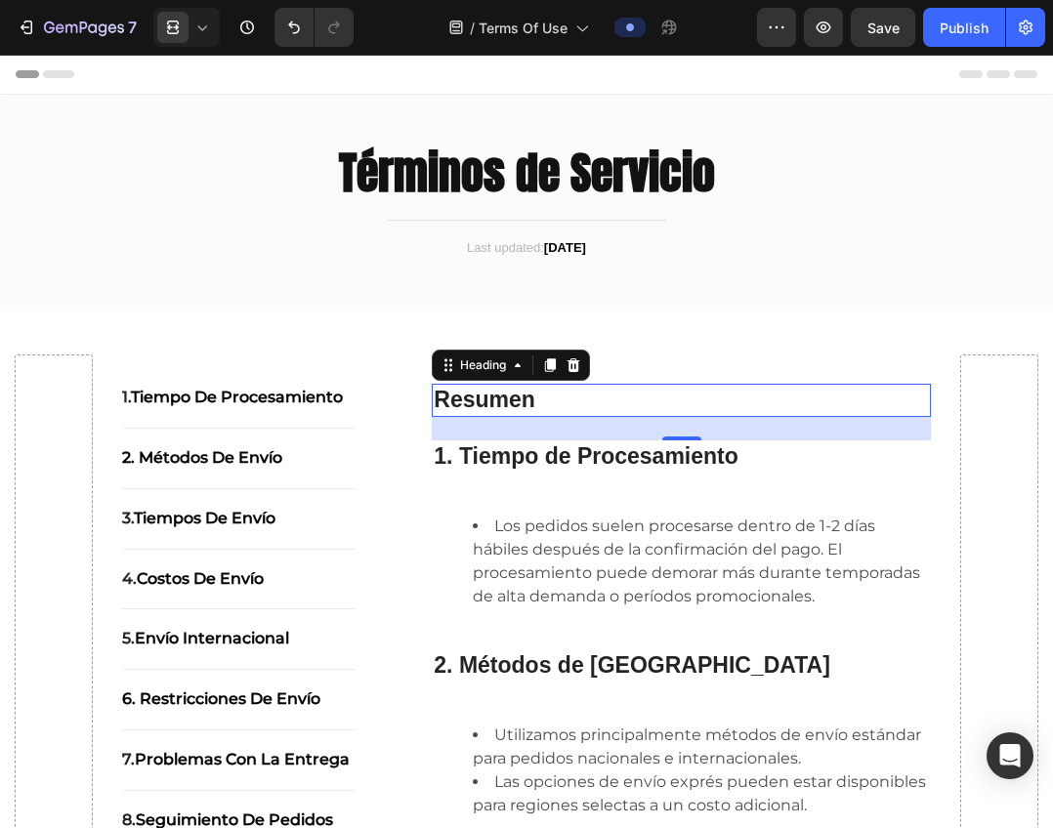
click at [617, 434] on div "24" at bounding box center [681, 428] width 499 height 23
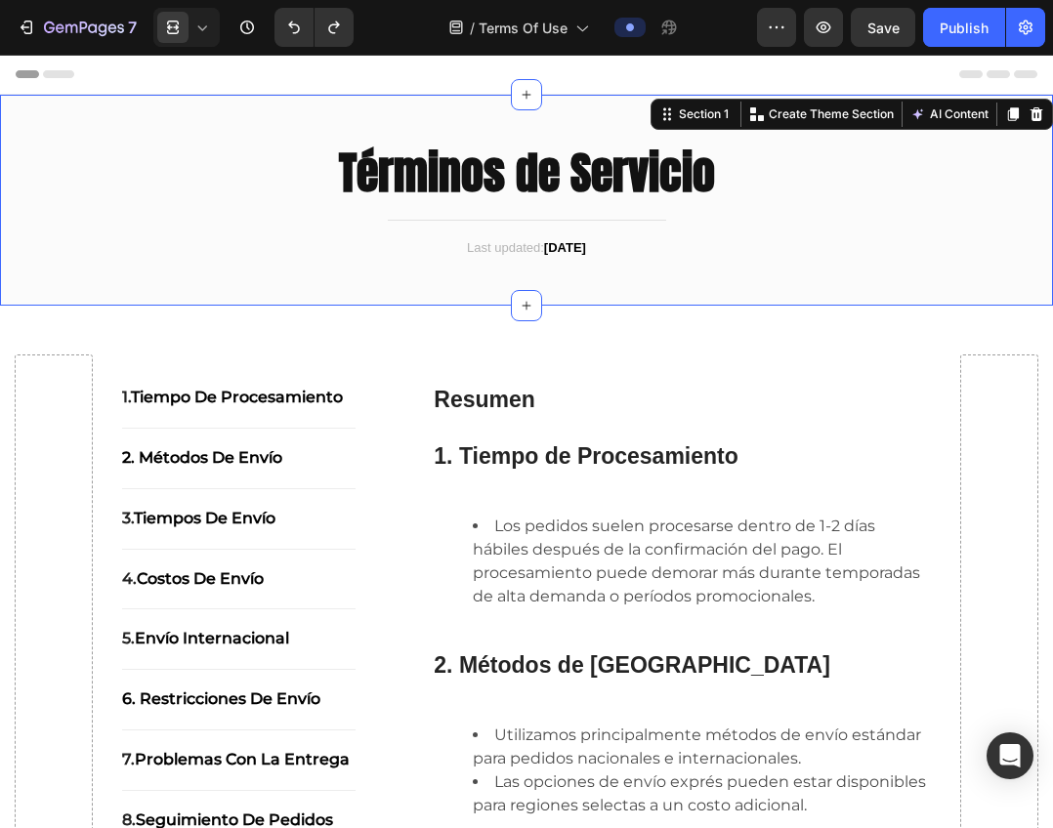
click at [683, 301] on div "⁠⁠⁠⁠⁠⁠⁠ Términos de Servicio Heading Title Line Last updated: [DATE] Text block…" at bounding box center [526, 200] width 1053 height 211
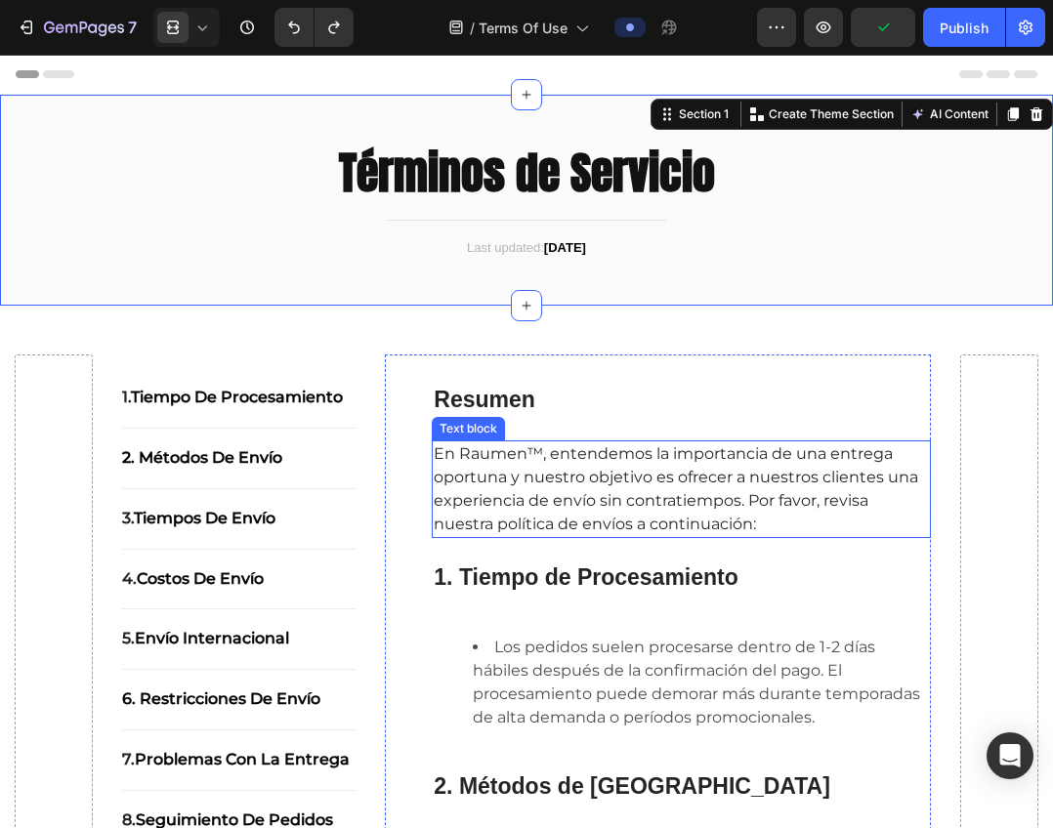
click at [595, 505] on span "En Raumen™, entendemos la importancia de una entrega oportuna y nuestro objetiv…" at bounding box center [676, 488] width 484 height 89
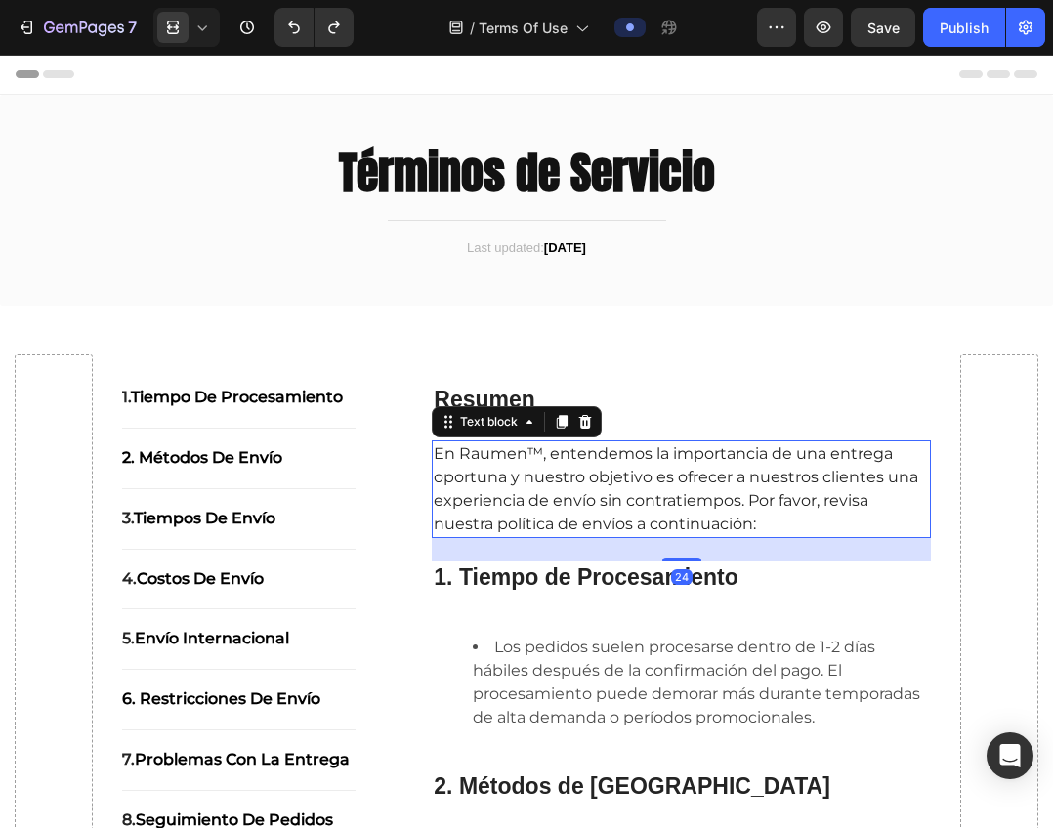
click at [595, 505] on span "En Raumen™, entendemos la importancia de una entrega oportuna y nuestro objetiv…" at bounding box center [676, 488] width 484 height 89
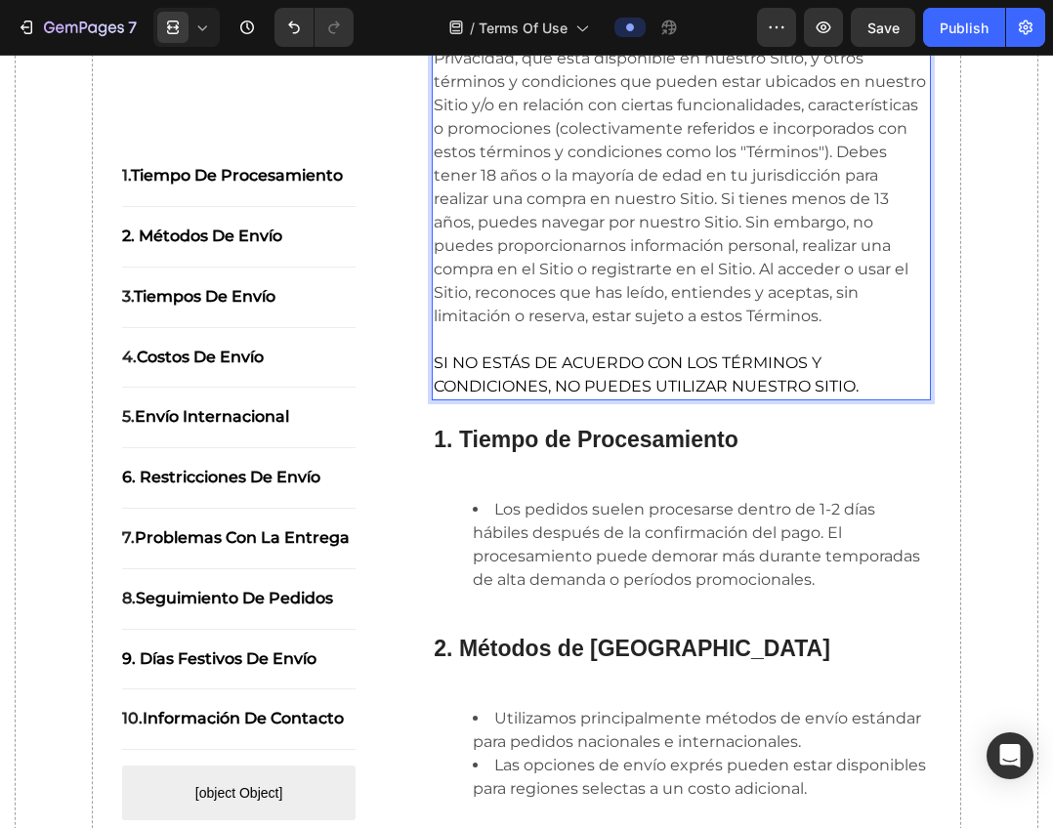
scroll to position [467, 0]
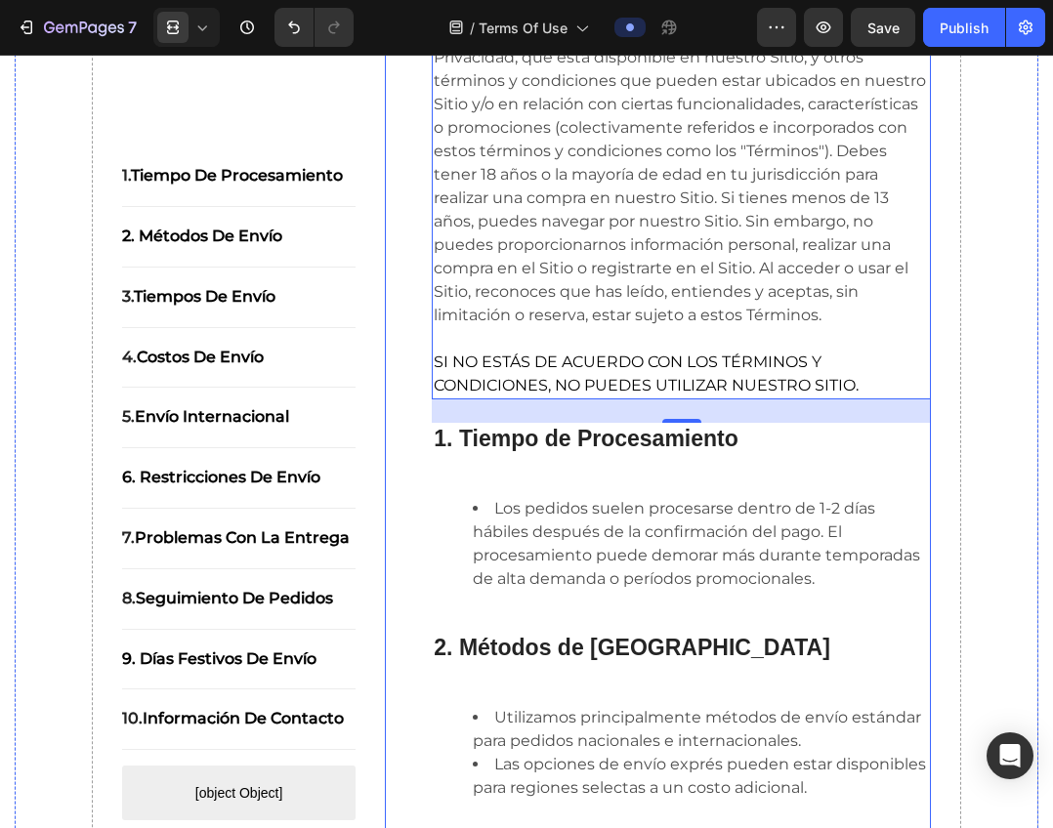
click at [659, 451] on strong "1. Tiempo de Procesamiento" at bounding box center [586, 438] width 304 height 25
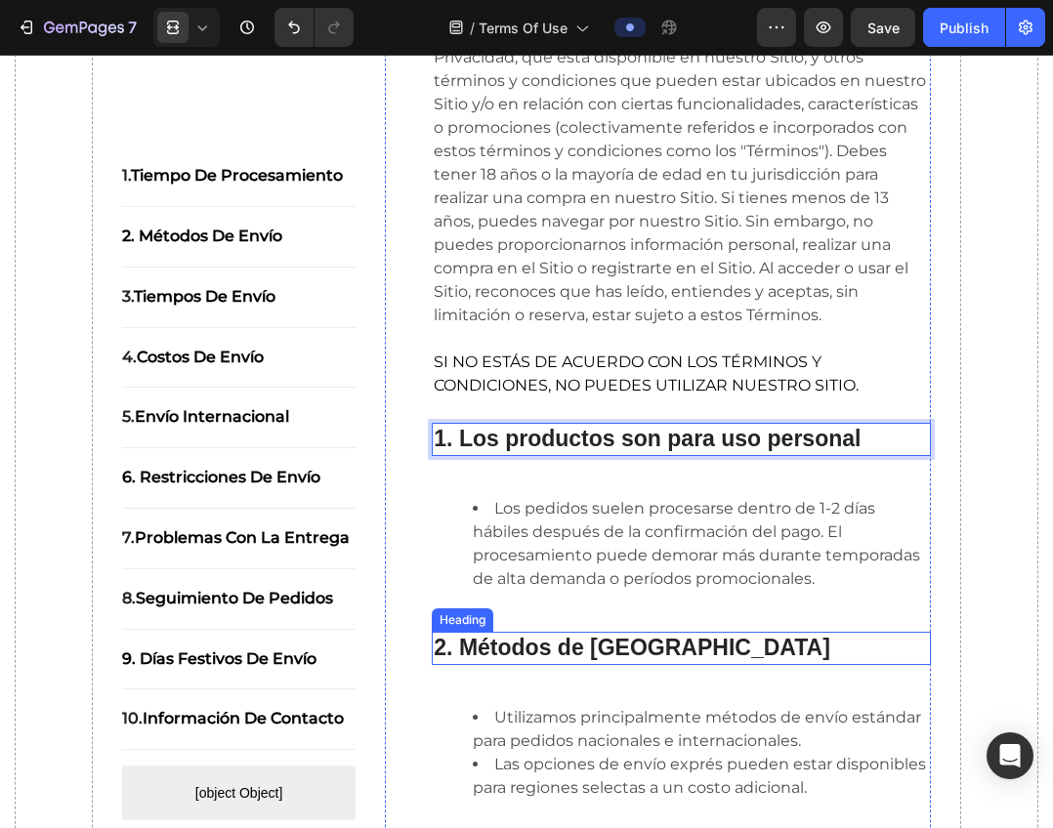
click at [917, 660] on h2 "2. Métodos de [GEOGRAPHIC_DATA]" at bounding box center [681, 648] width 499 height 33
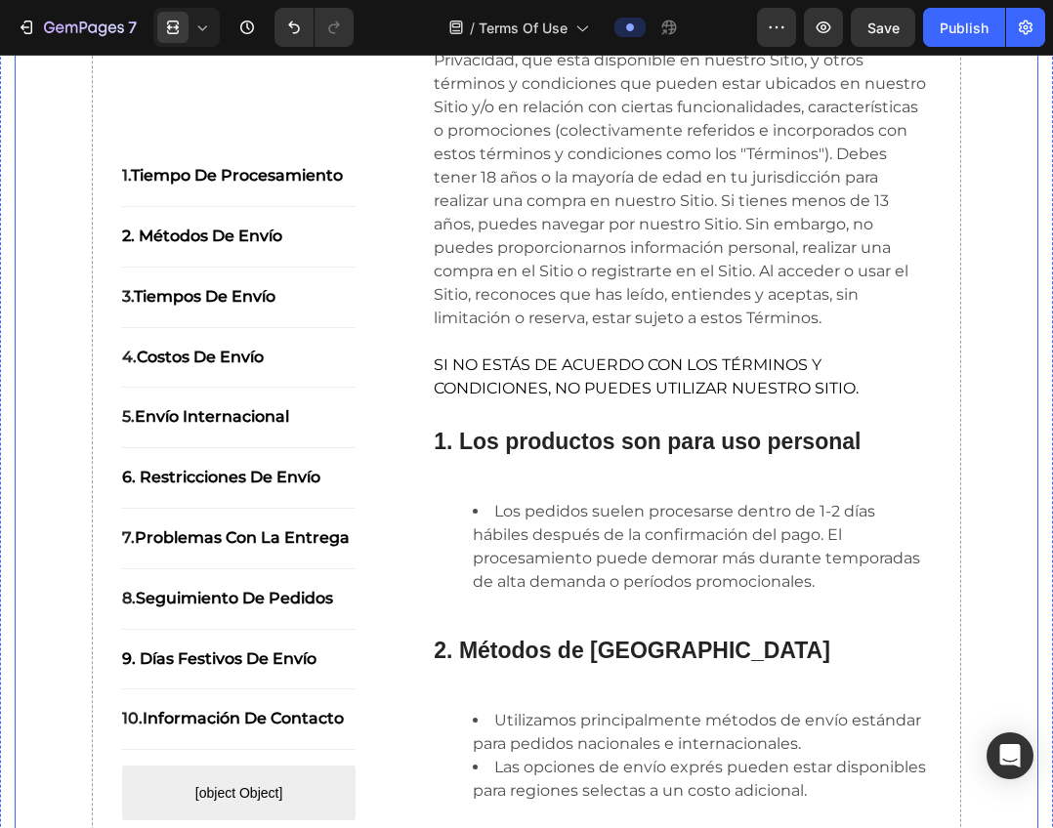
scroll to position [460, 0]
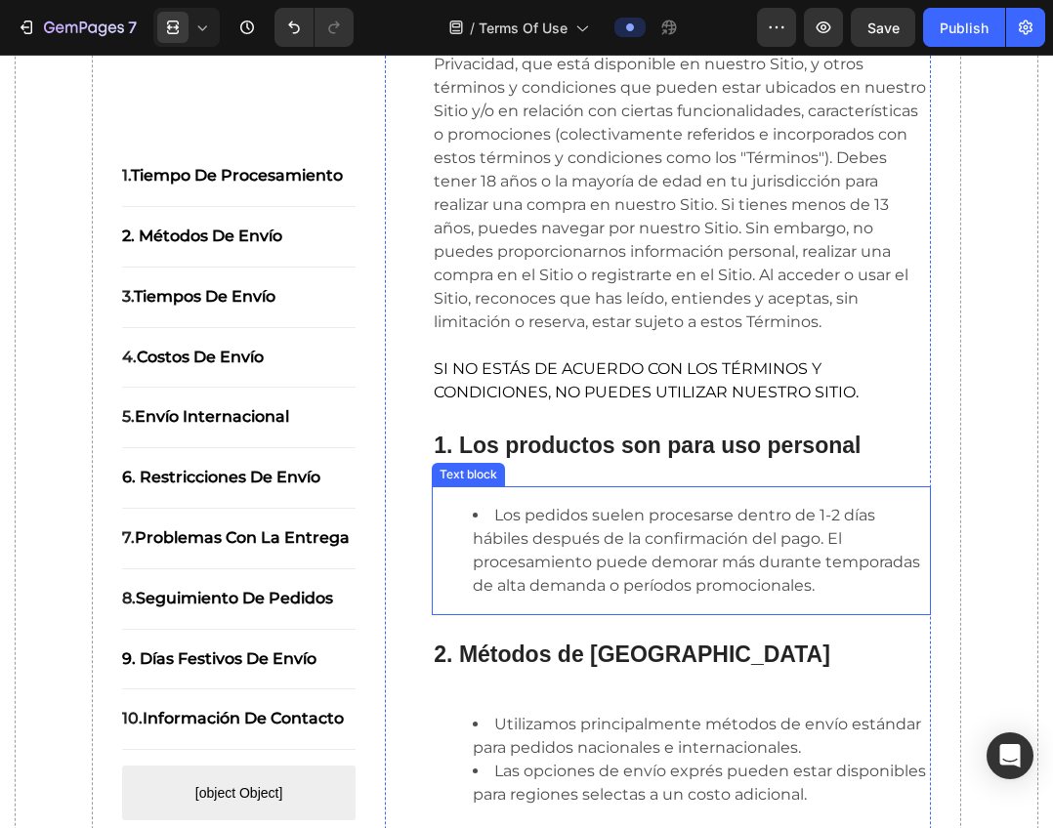
click at [678, 575] on li "Los pedidos suelen procesarse dentro de 1-2 días hábiles después de la confirma…" at bounding box center [701, 551] width 456 height 94
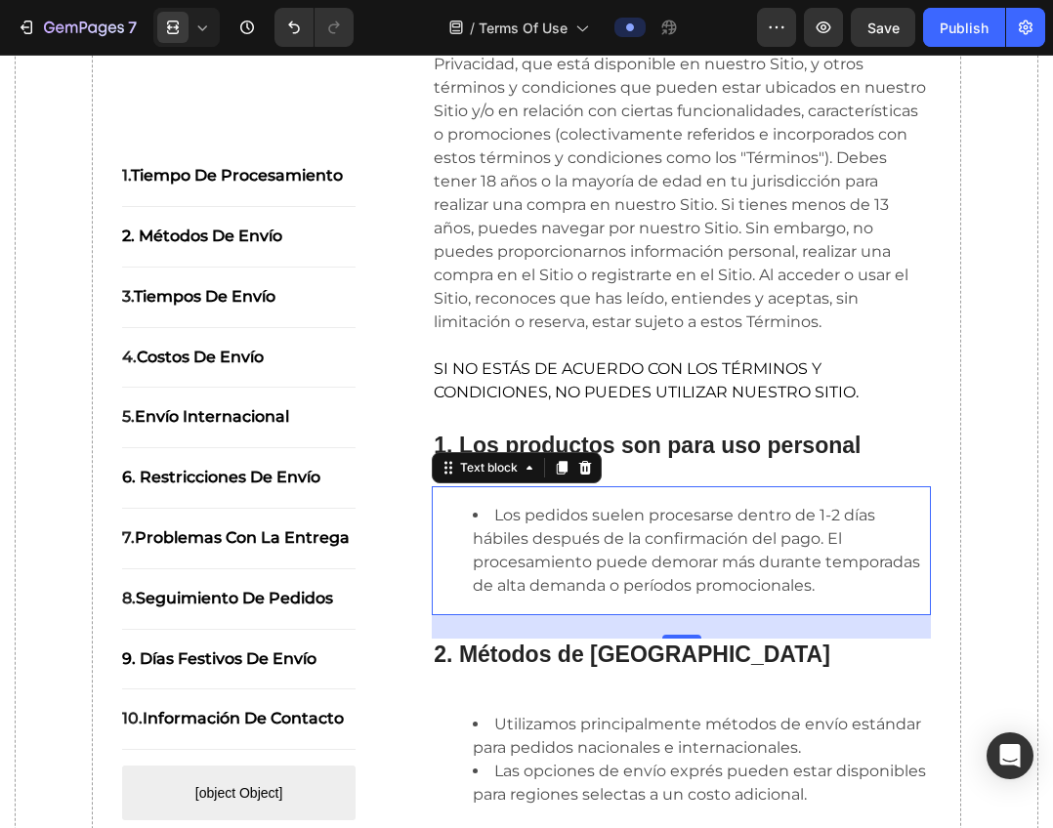
click at [617, 598] on li "Los pedidos suelen procesarse dentro de 1-2 días hábiles después de la confirma…" at bounding box center [701, 551] width 456 height 94
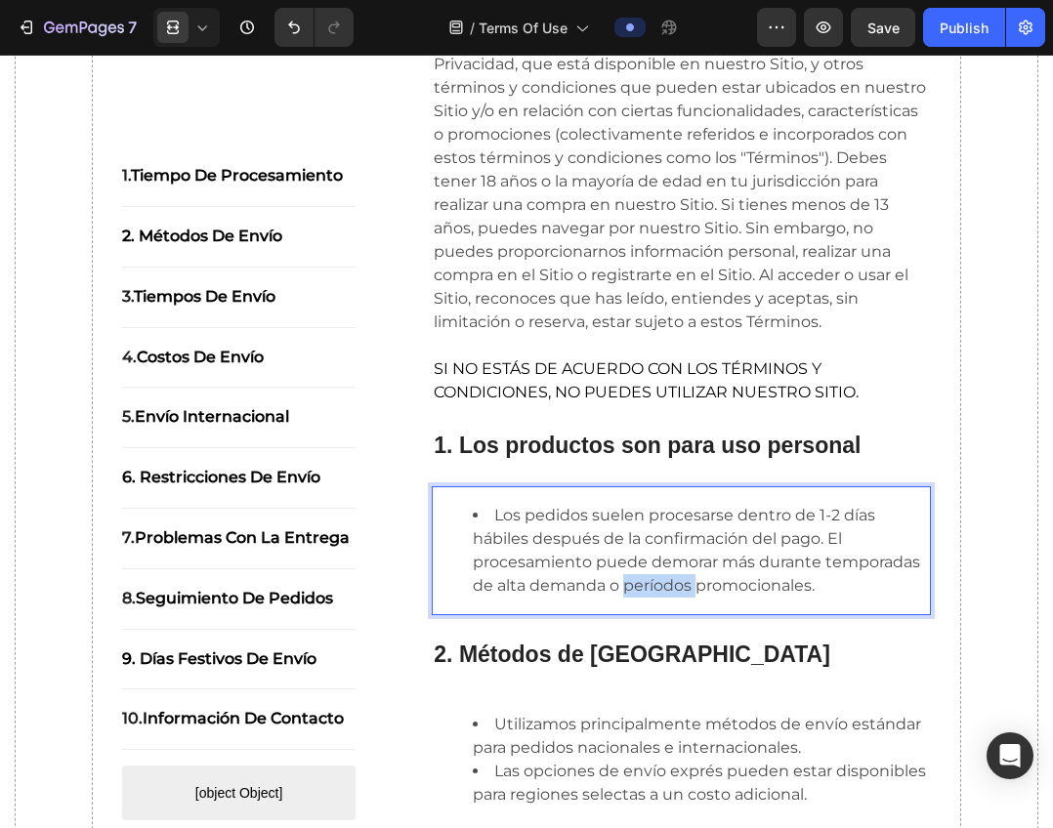
click at [617, 598] on li "Los pedidos suelen procesarse dentro de 1-2 días hábiles después de la confirma…" at bounding box center [701, 551] width 456 height 94
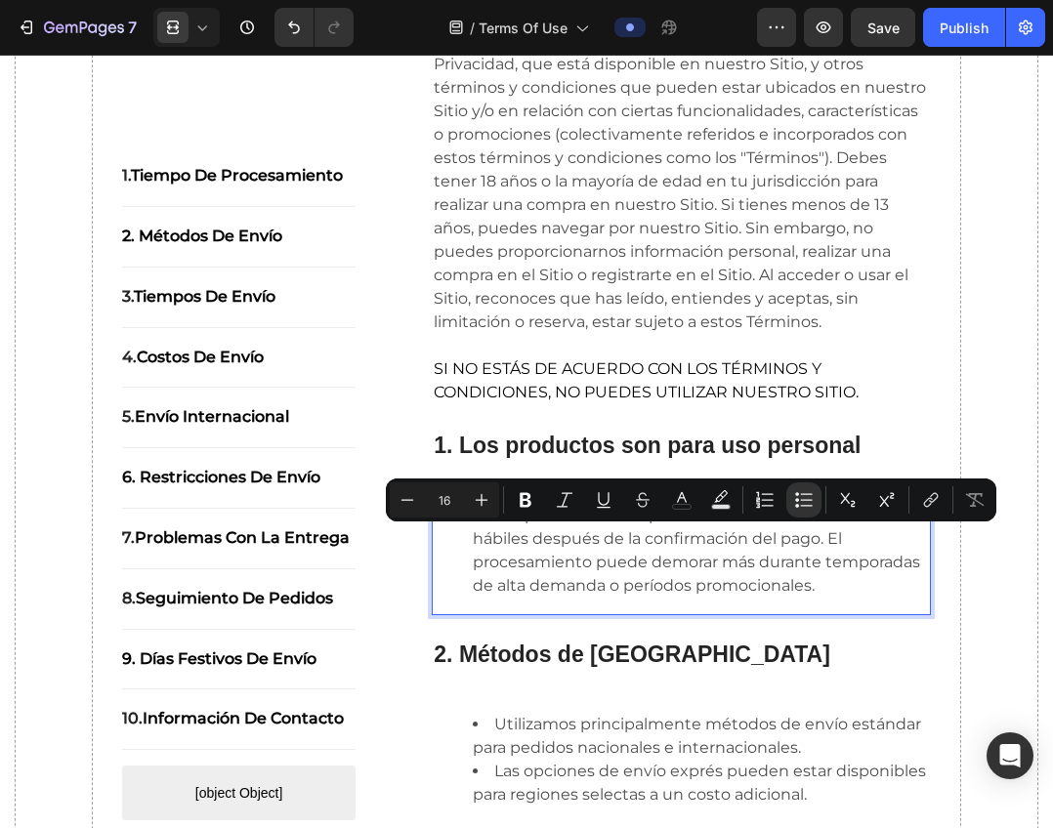
click at [473, 530] on li "Los pedidos suelen procesarse dentro de 1-2 días hábiles después de la confirma…" at bounding box center [701, 551] width 456 height 94
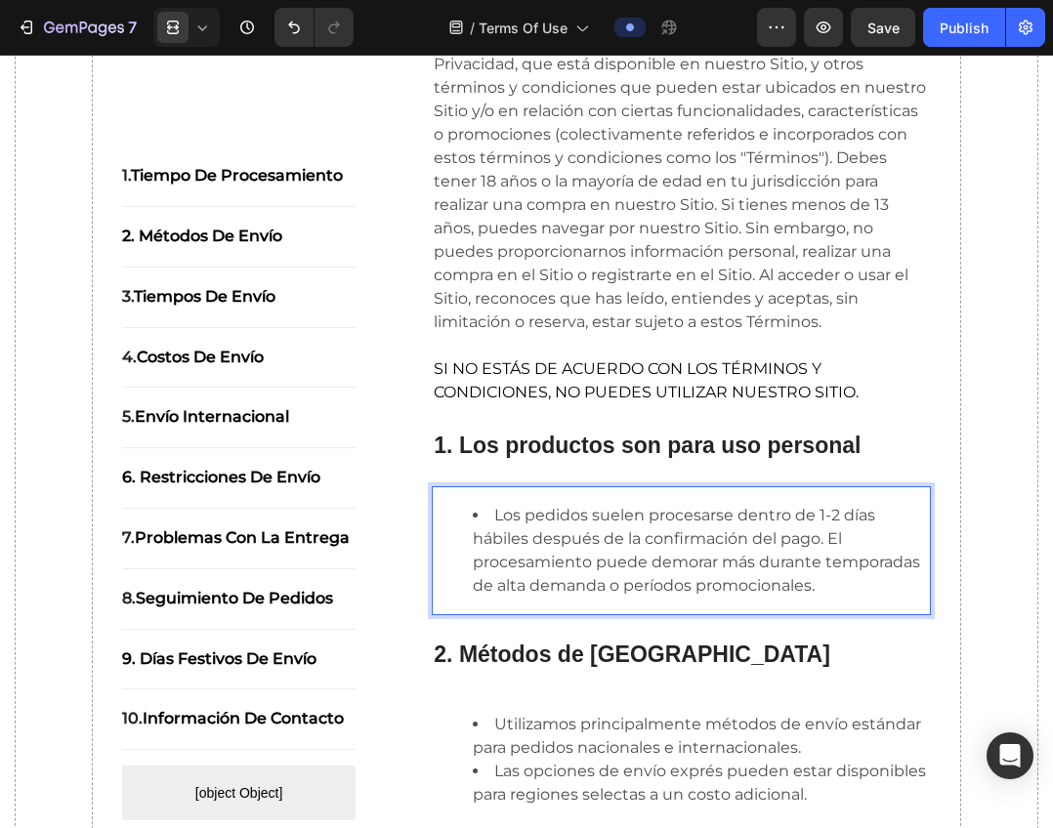
click at [491, 536] on li "Los pedidos suelen procesarse dentro de 1-2 días hábiles después de la confirma…" at bounding box center [701, 551] width 456 height 94
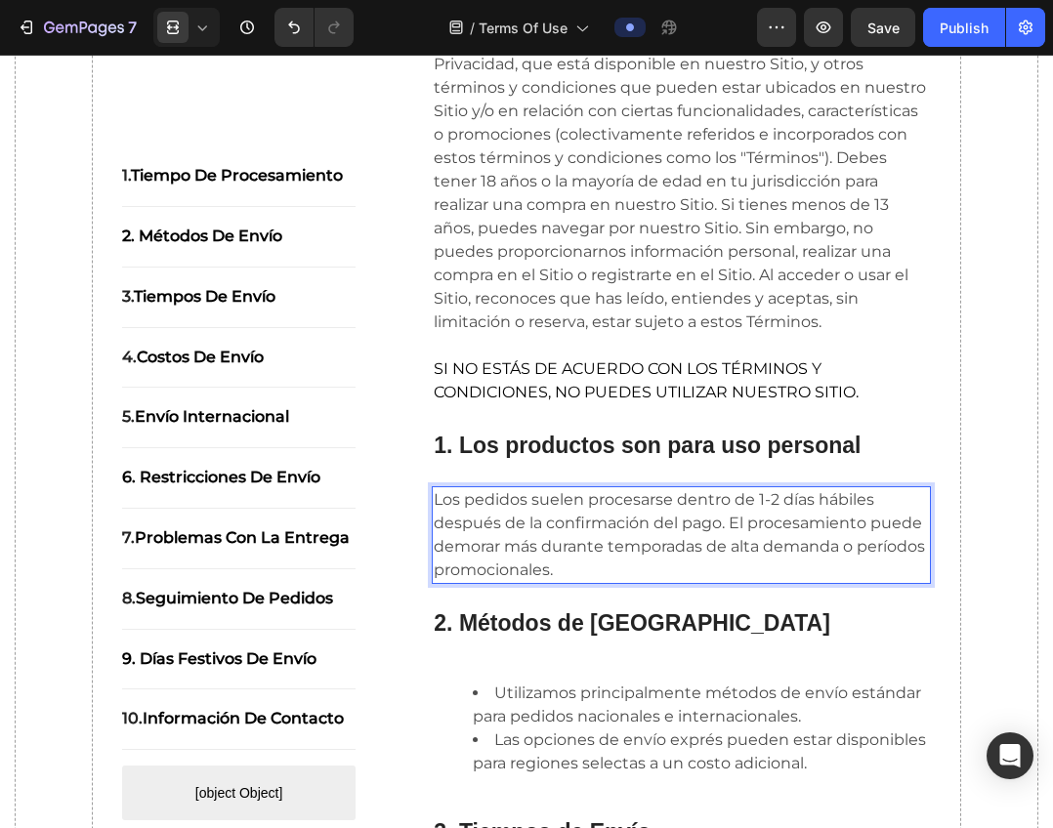
click at [501, 538] on p "Los pedidos suelen procesarse dentro de 1-2 días hábiles después de la confirma…" at bounding box center [681, 535] width 495 height 94
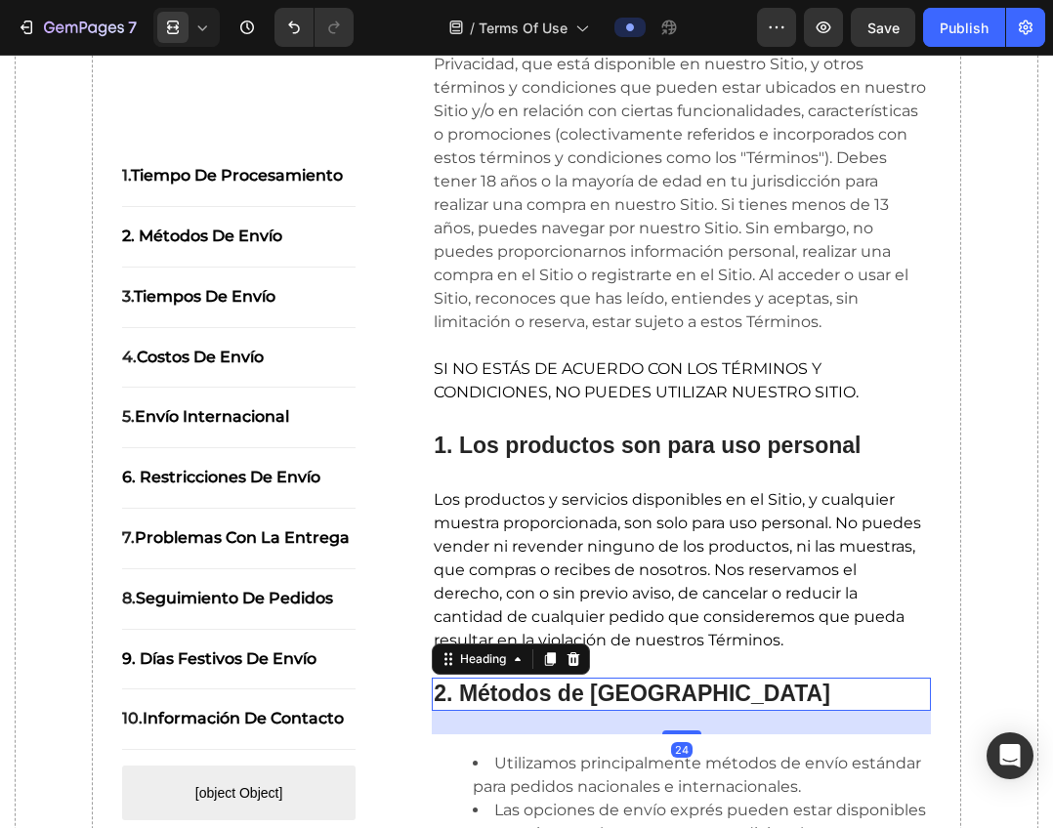
click at [598, 706] on strong "2. Métodos de [GEOGRAPHIC_DATA]" at bounding box center [632, 693] width 396 height 25
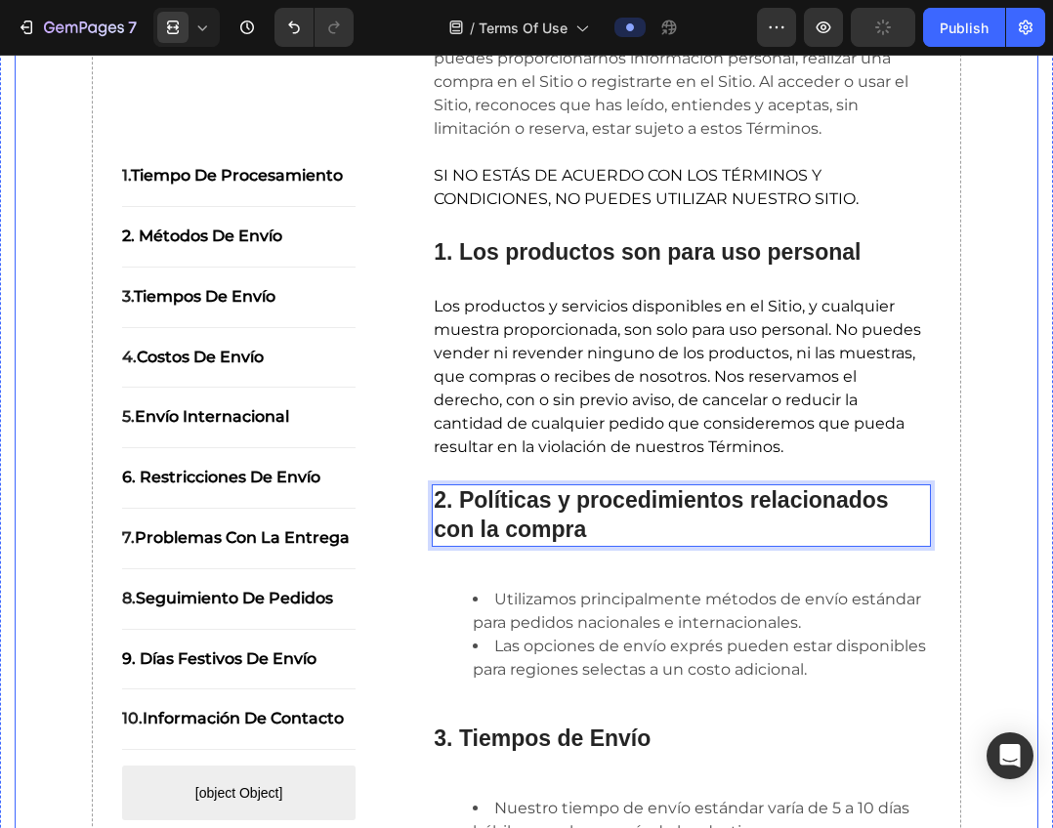
scroll to position [655, 0]
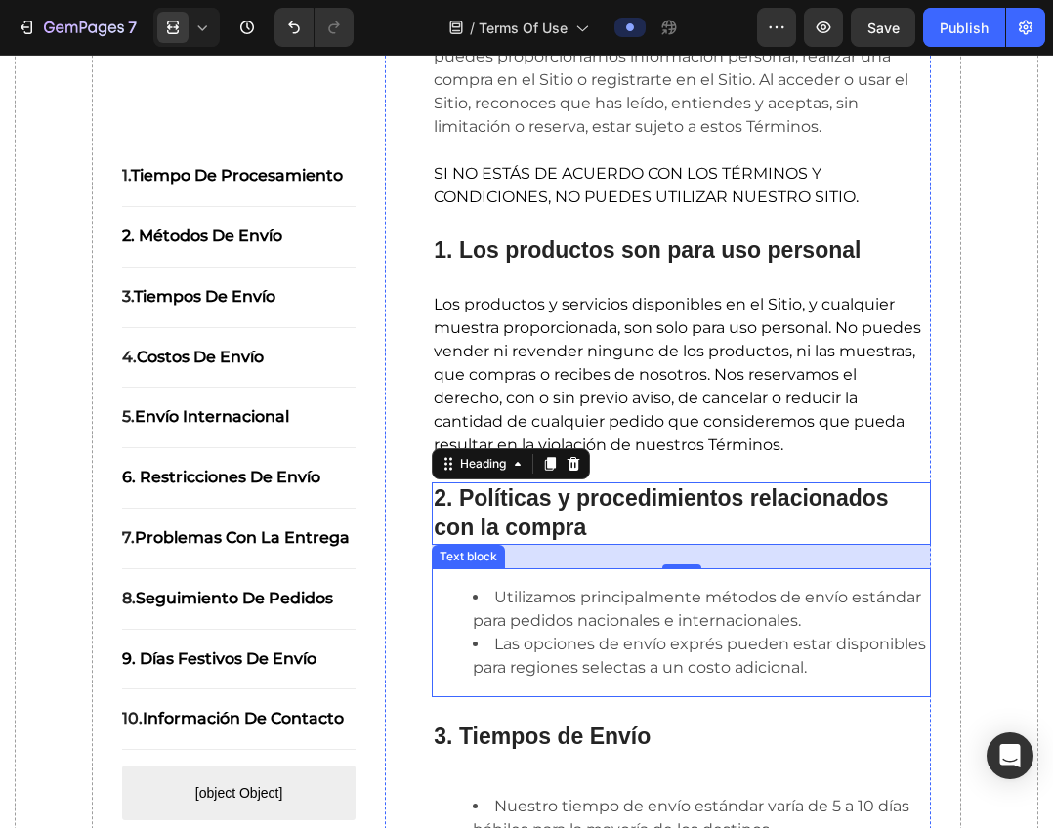
click at [578, 656] on li "Las opciones de envío exprés pueden estar disponibles para regiones selectas a …" at bounding box center [701, 656] width 456 height 47
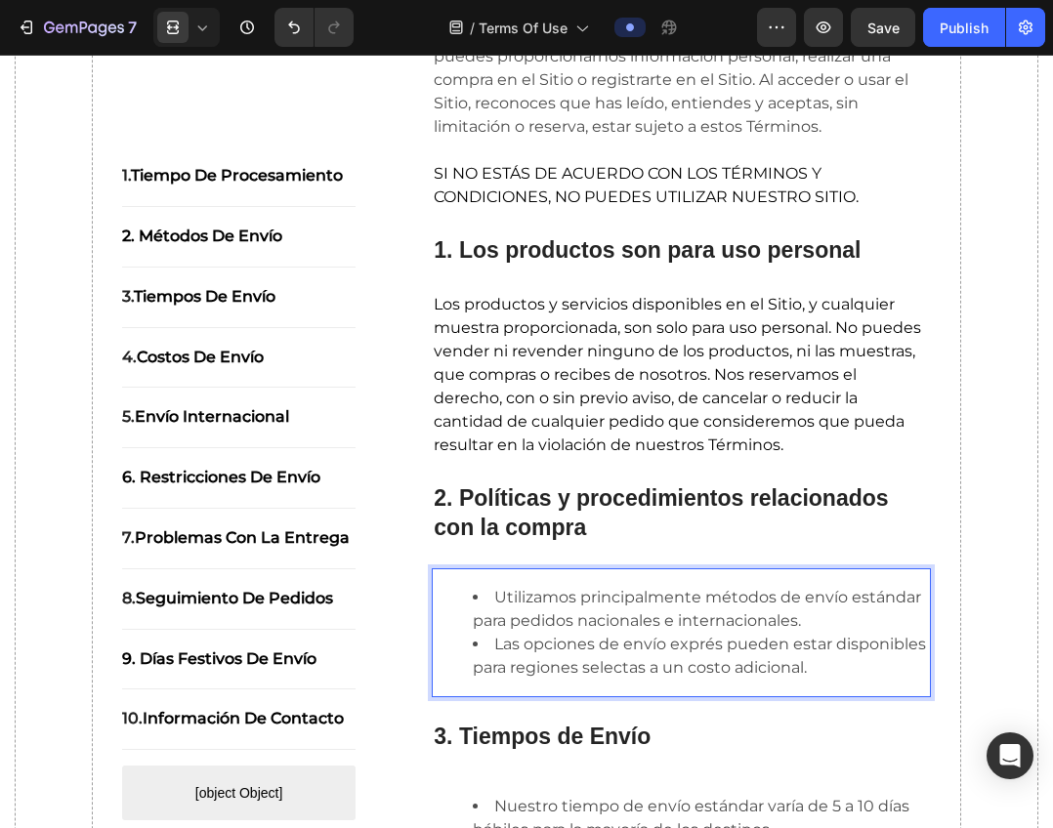
click at [509, 620] on li "Utilizamos principalmente métodos de envío estándar para pedidos nacionales e i…" at bounding box center [701, 609] width 456 height 47
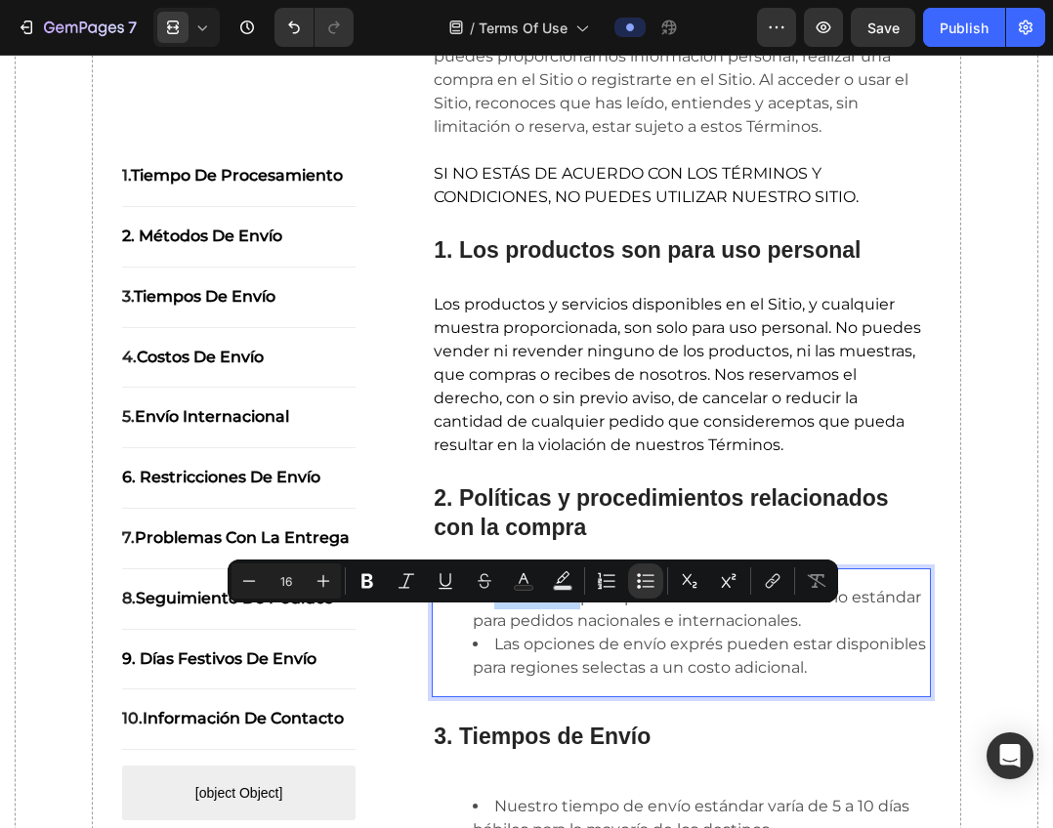
click at [487, 620] on li "Utilizamos principalmente métodos de envío estándar para pedidos nacionales e i…" at bounding box center [701, 609] width 456 height 47
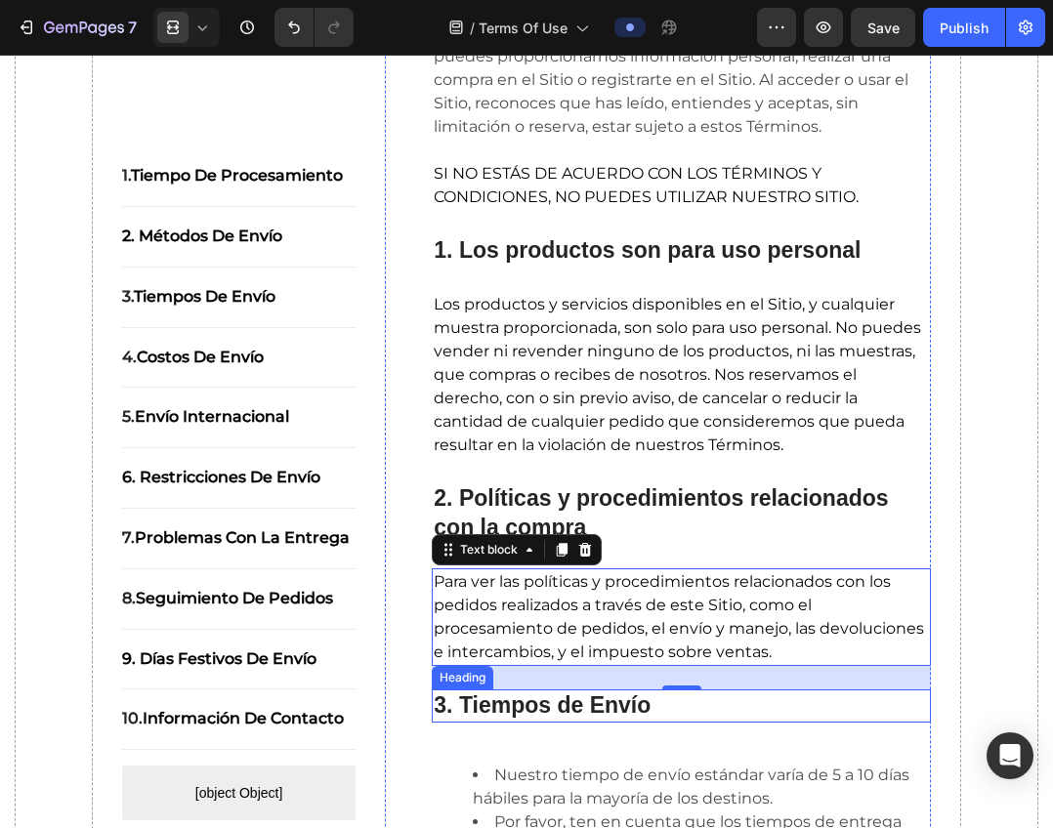
click at [655, 723] on h2 "3. Tiempos de Envío" at bounding box center [681, 705] width 499 height 33
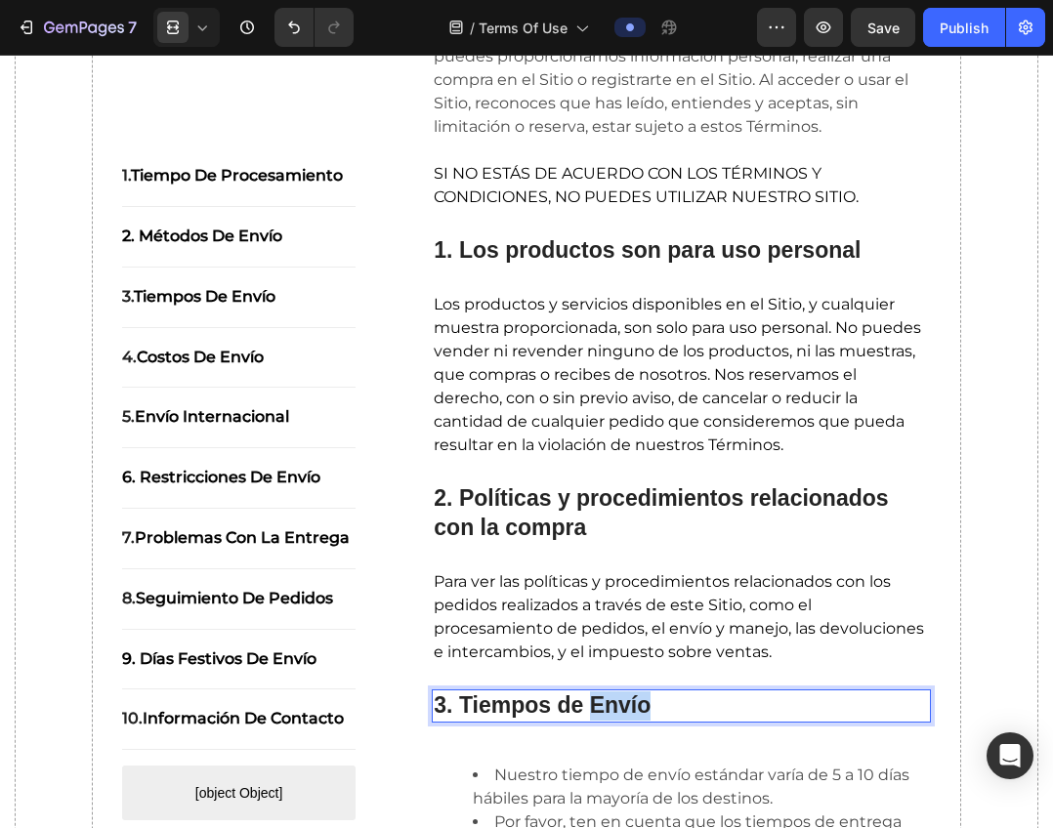
click at [615, 718] on strong "3. Tiempos de Envío" at bounding box center [542, 704] width 217 height 25
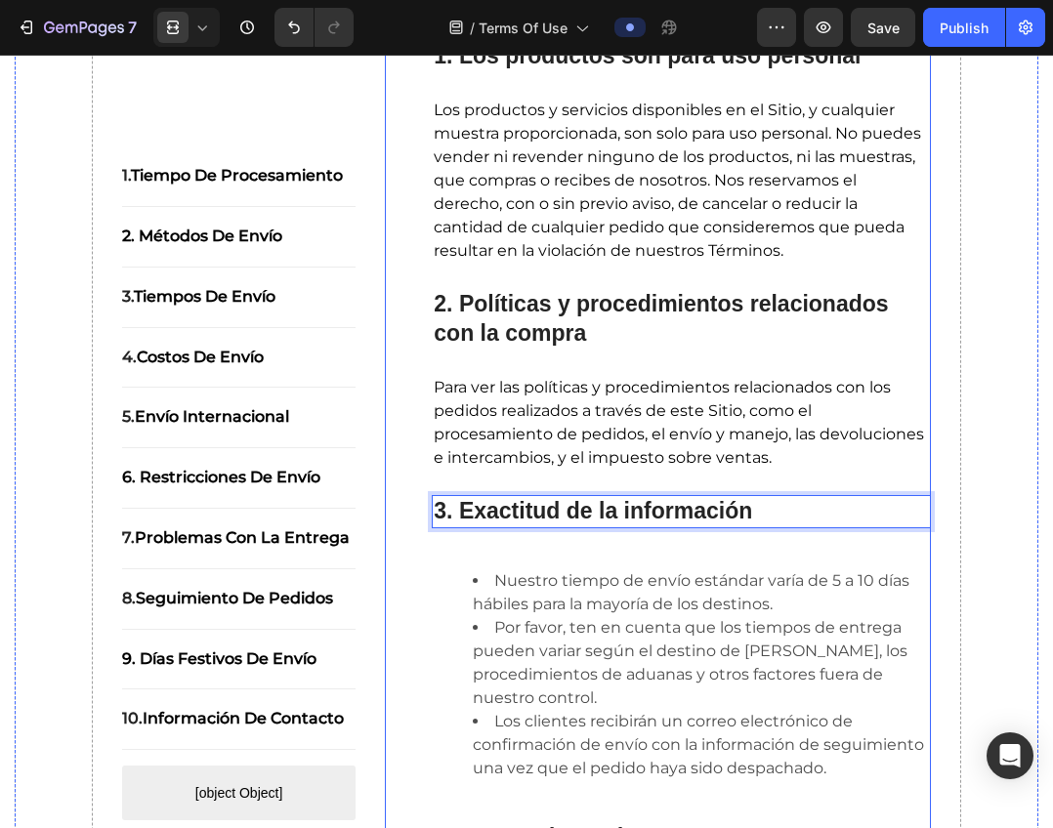
scroll to position [850, 0]
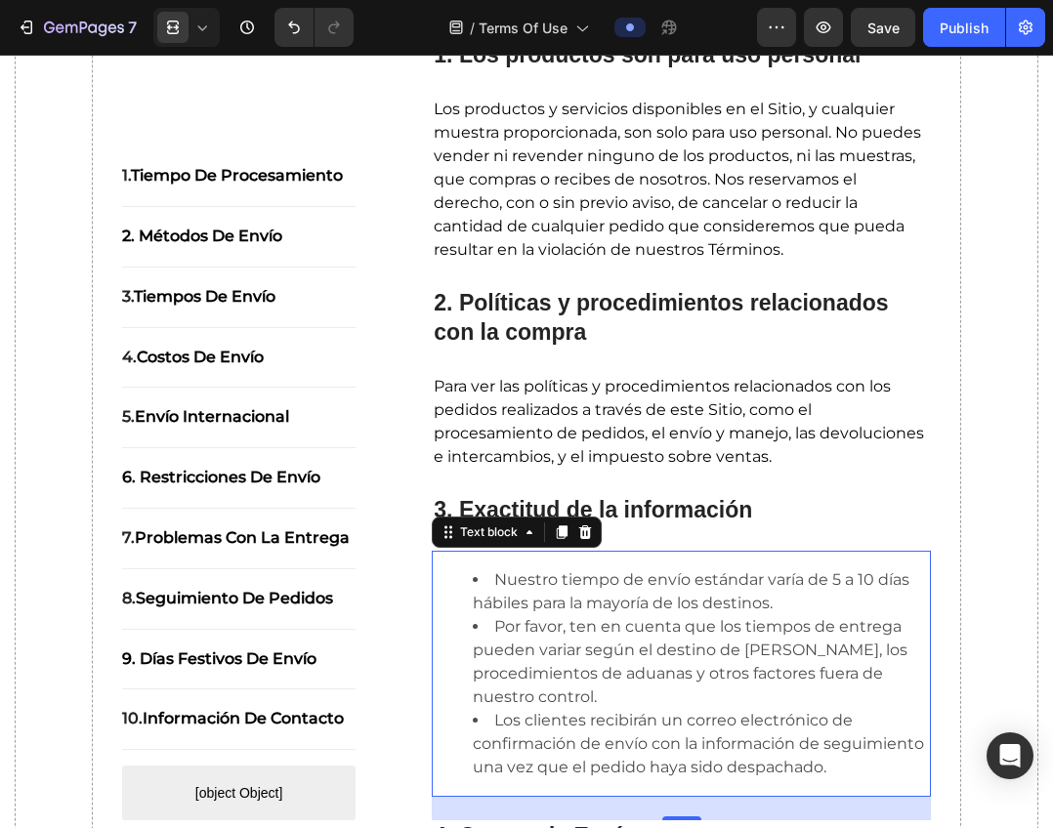
click at [615, 645] on li "Por favor, ten en cuenta que los tiempos de entrega pueden variar según el dest…" at bounding box center [701, 662] width 456 height 94
click at [623, 664] on li "Por favor, ten en cuenta que los tiempos de entrega pueden variar según el dest…" at bounding box center [701, 662] width 456 height 94
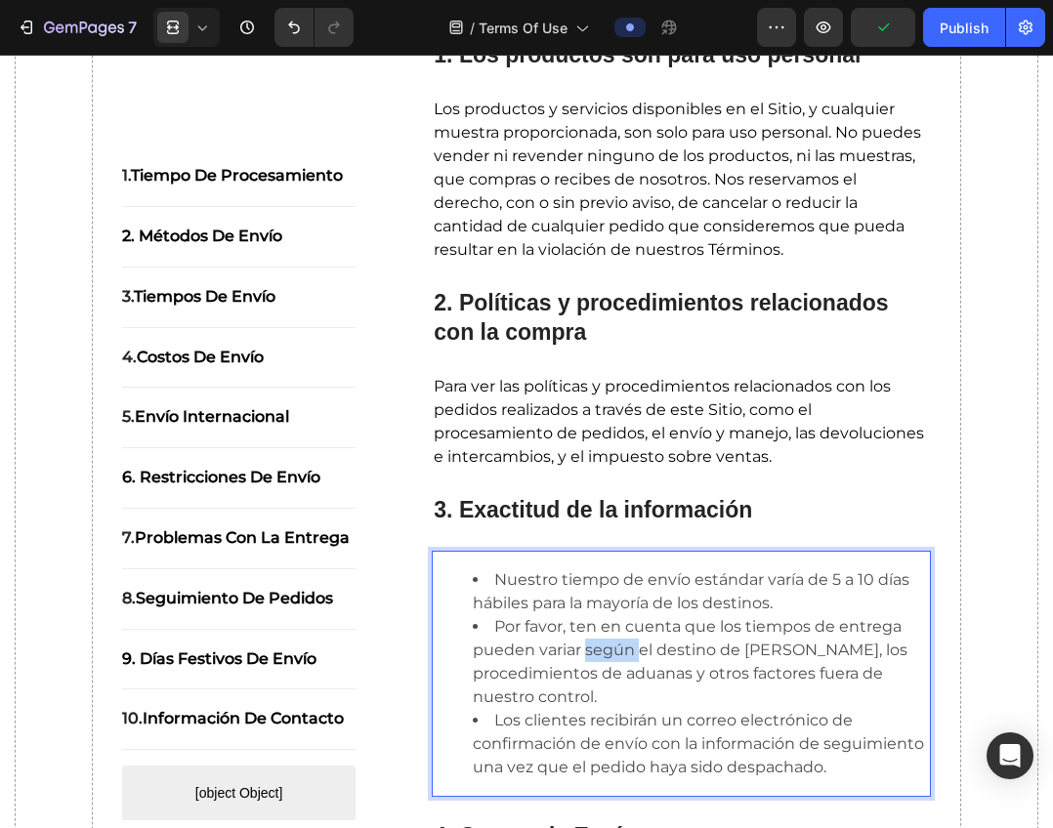
click at [623, 664] on li "Por favor, ten en cuenta que los tiempos de entrega pueden variar según el dest…" at bounding box center [701, 662] width 456 height 94
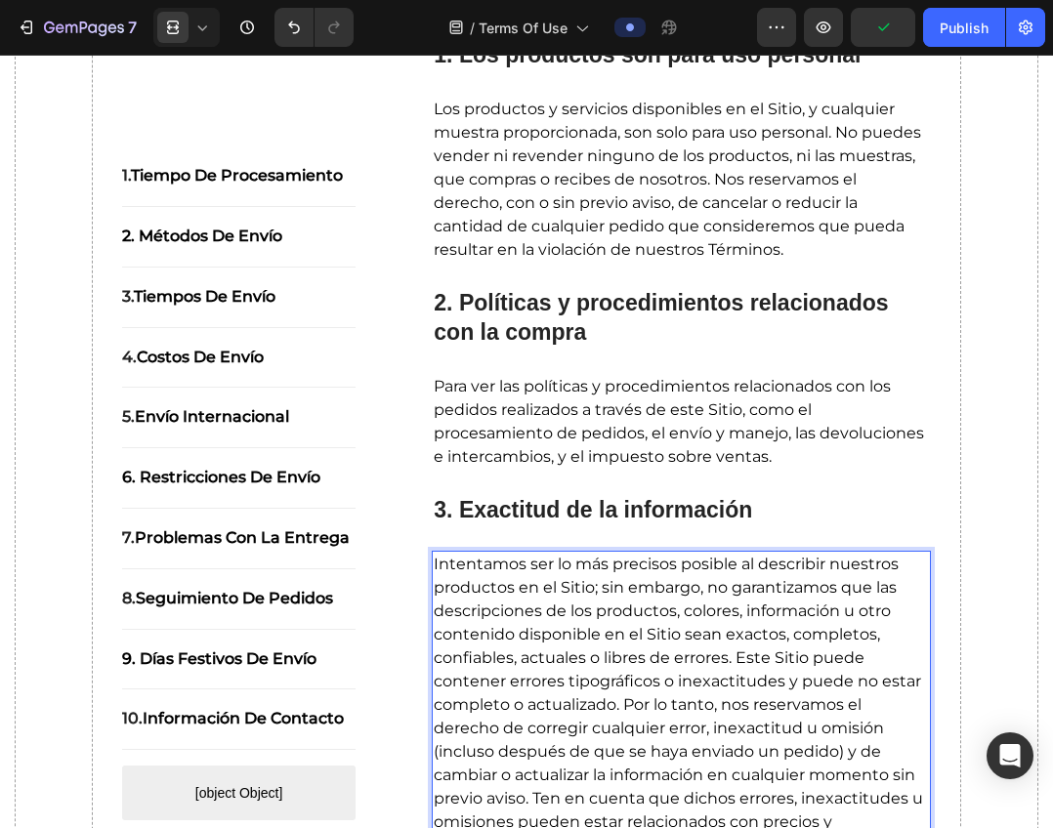
scroll to position [990, 0]
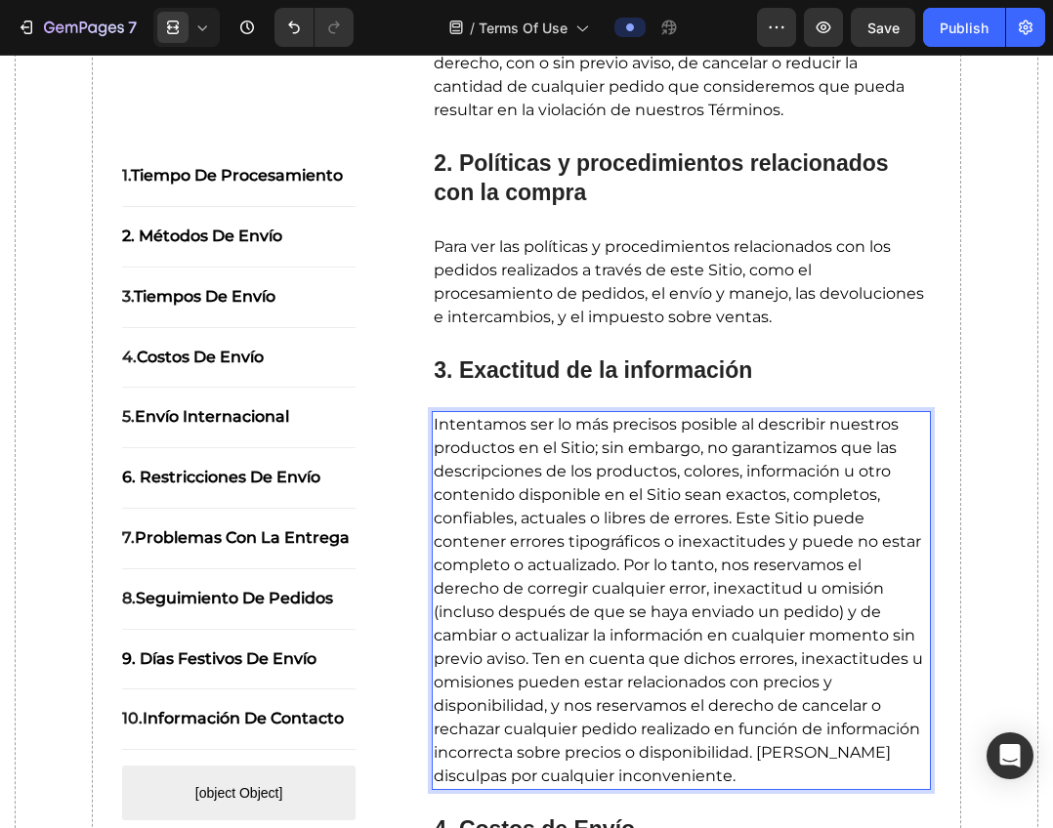
click at [640, 638] on span "Intentamos ser lo más precisos posible al describir nuestros productos en el Si…" at bounding box center [678, 600] width 489 height 370
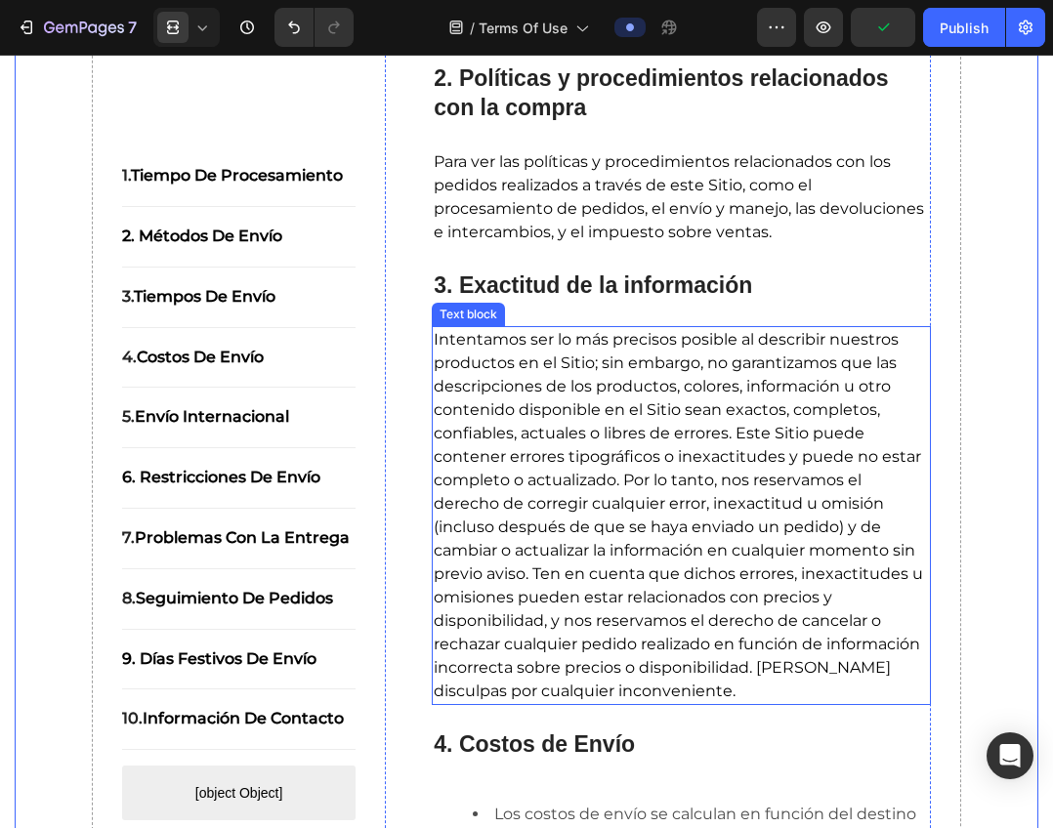
scroll to position [1088, 0]
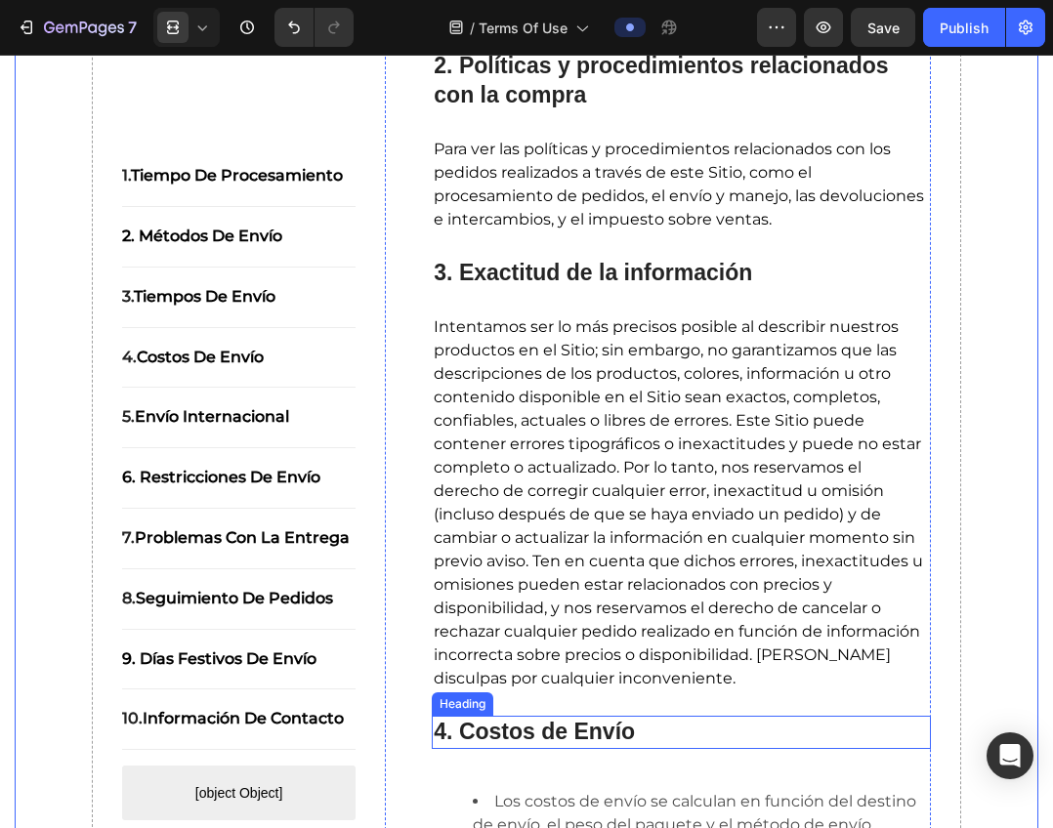
click at [552, 744] on strong "4. Costos de Envío" at bounding box center [534, 731] width 201 height 25
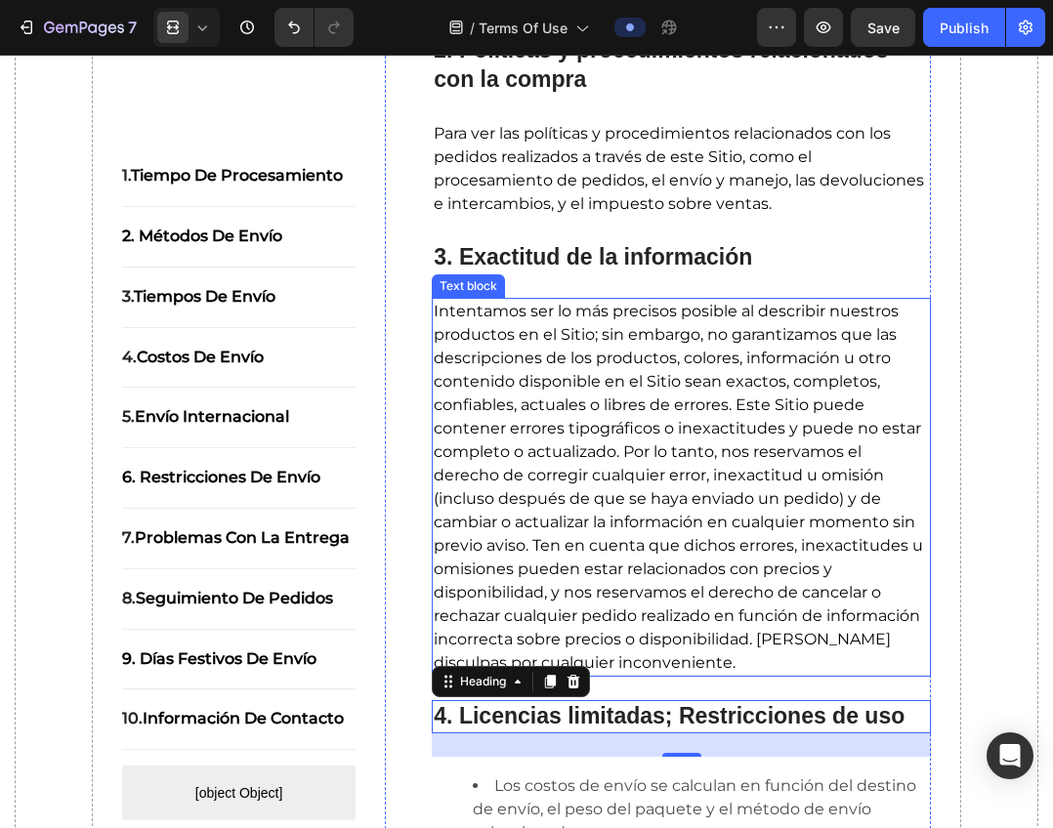
scroll to position [1381, 0]
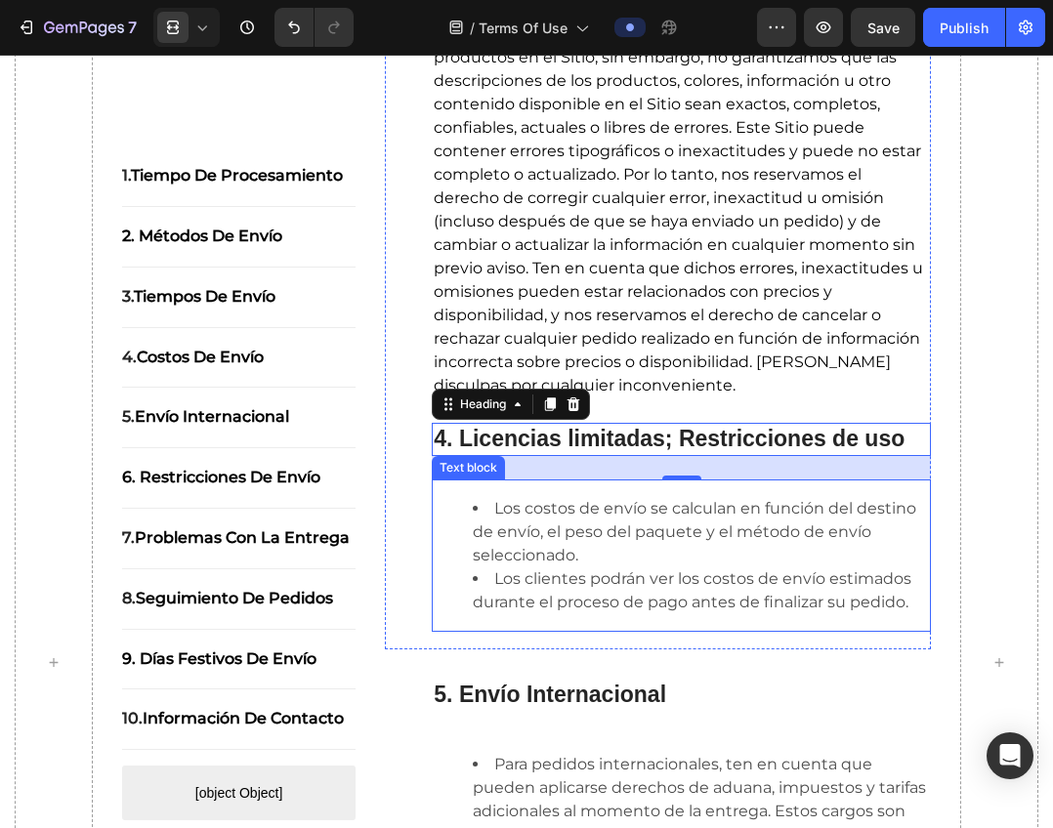
click at [642, 567] on li "Los costos de envío se calculan en función del destino de envío, el peso del pa…" at bounding box center [701, 532] width 456 height 70
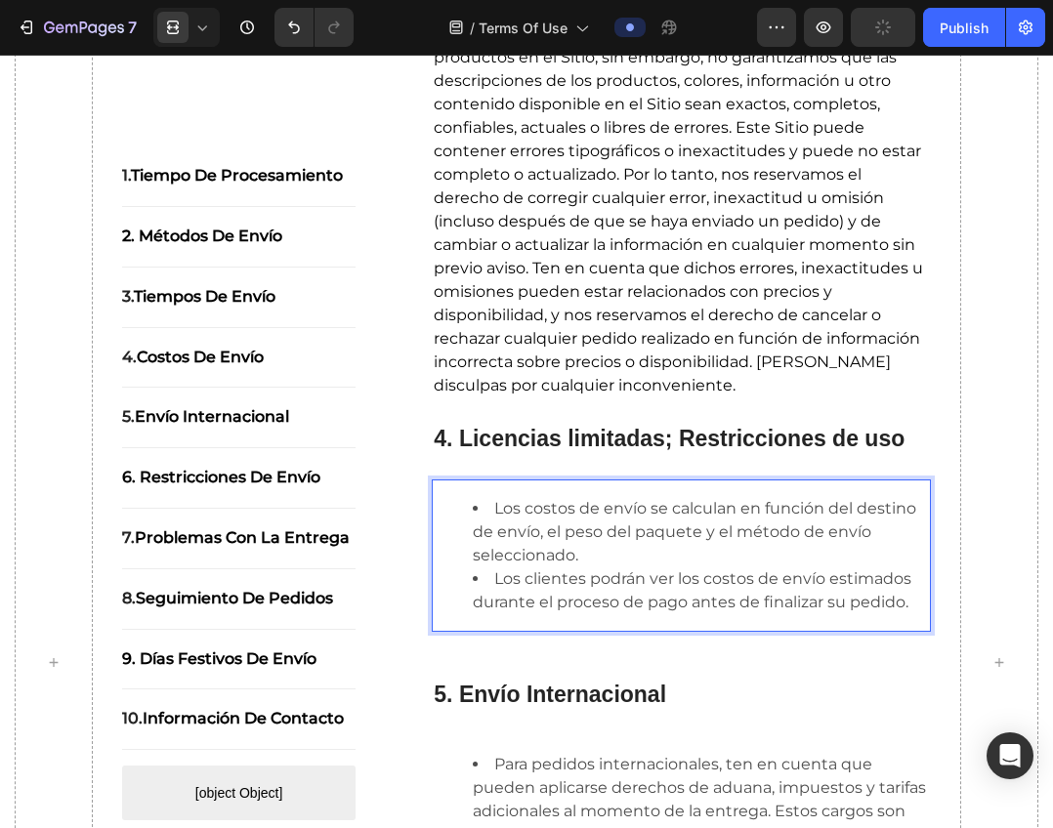
click at [630, 567] on li "Los costos de envío se calculan en función del destino de envío, el peso del pa…" at bounding box center [701, 532] width 456 height 70
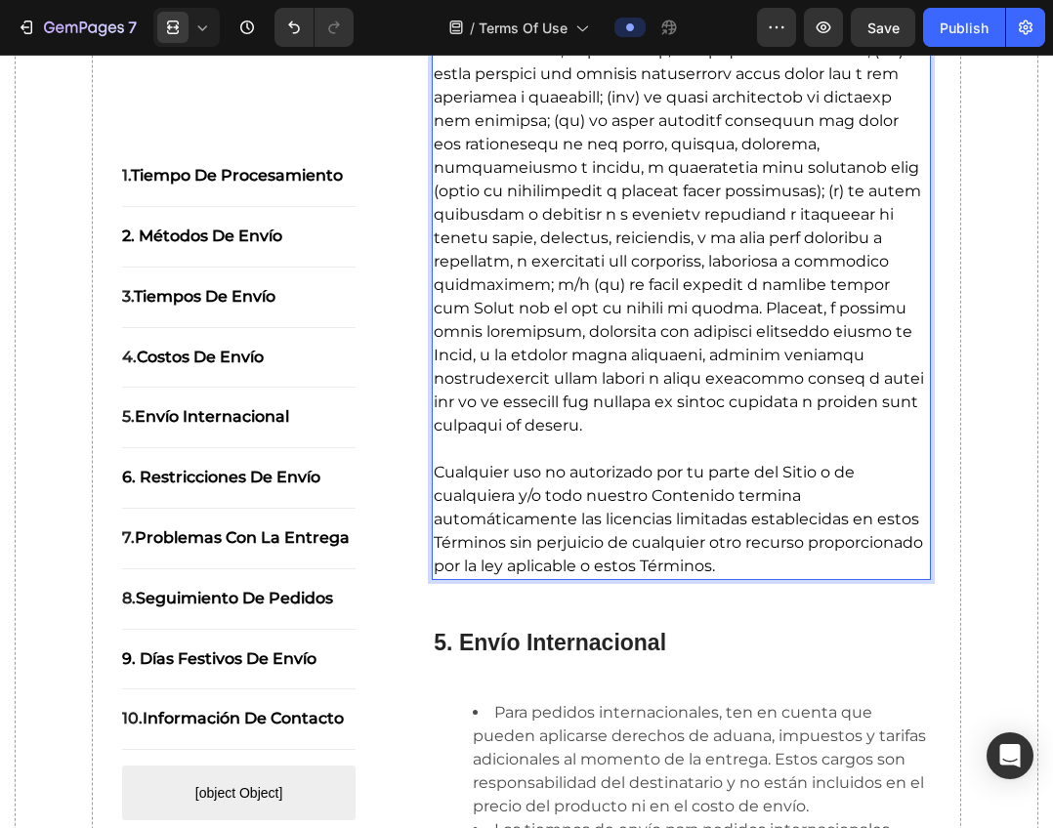
scroll to position [3023, 0]
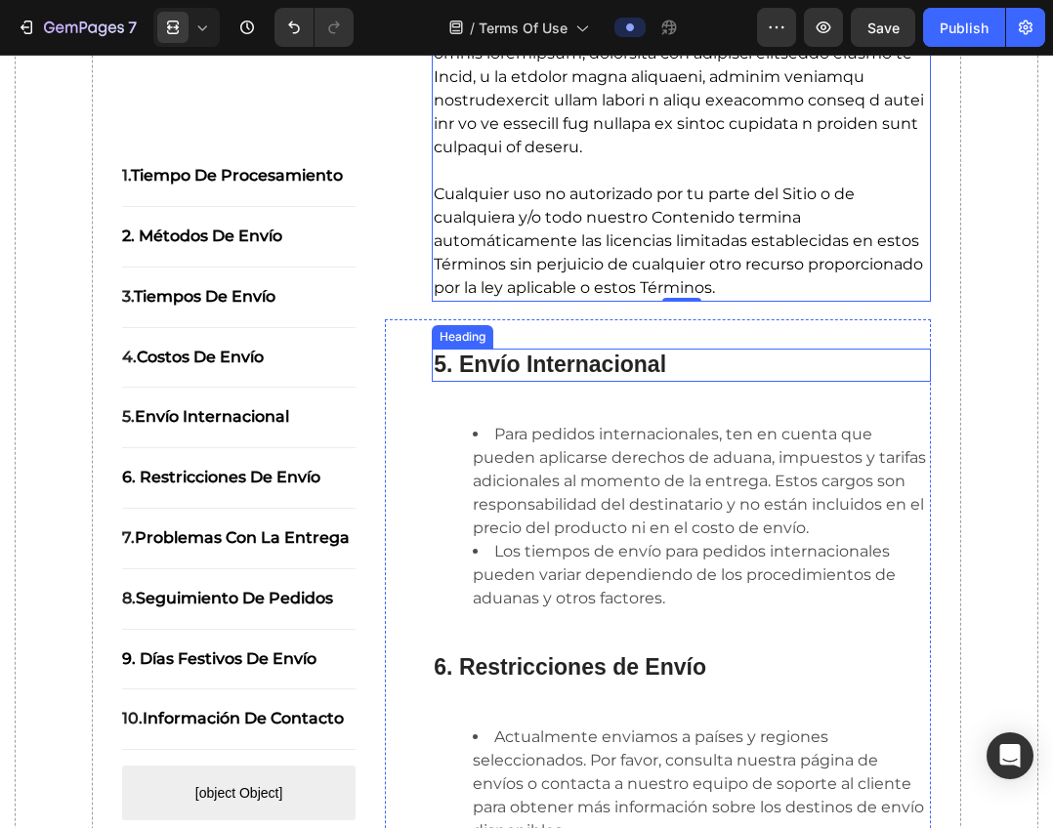
click at [553, 377] on strong "5. Envío Internacional" at bounding box center [550, 364] width 232 height 25
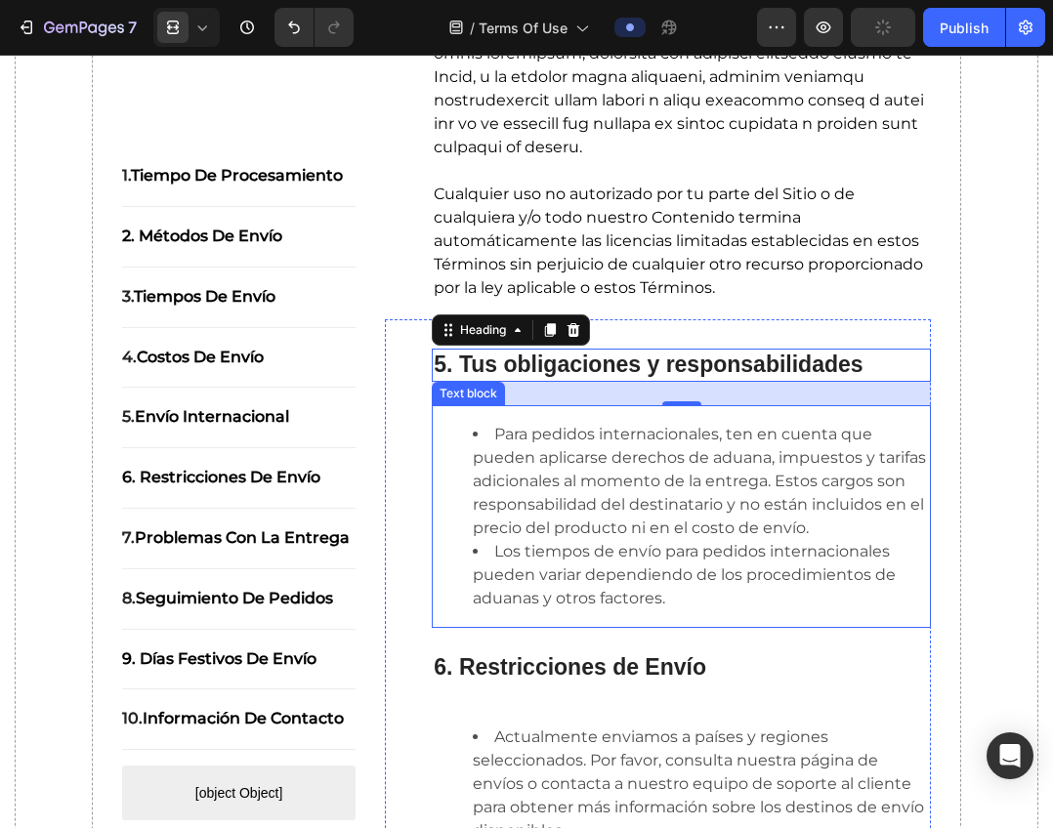
click at [535, 475] on li "Para pedidos internacionales, ten en cuenta que pueden aplicarse derechos de ad…" at bounding box center [701, 481] width 456 height 117
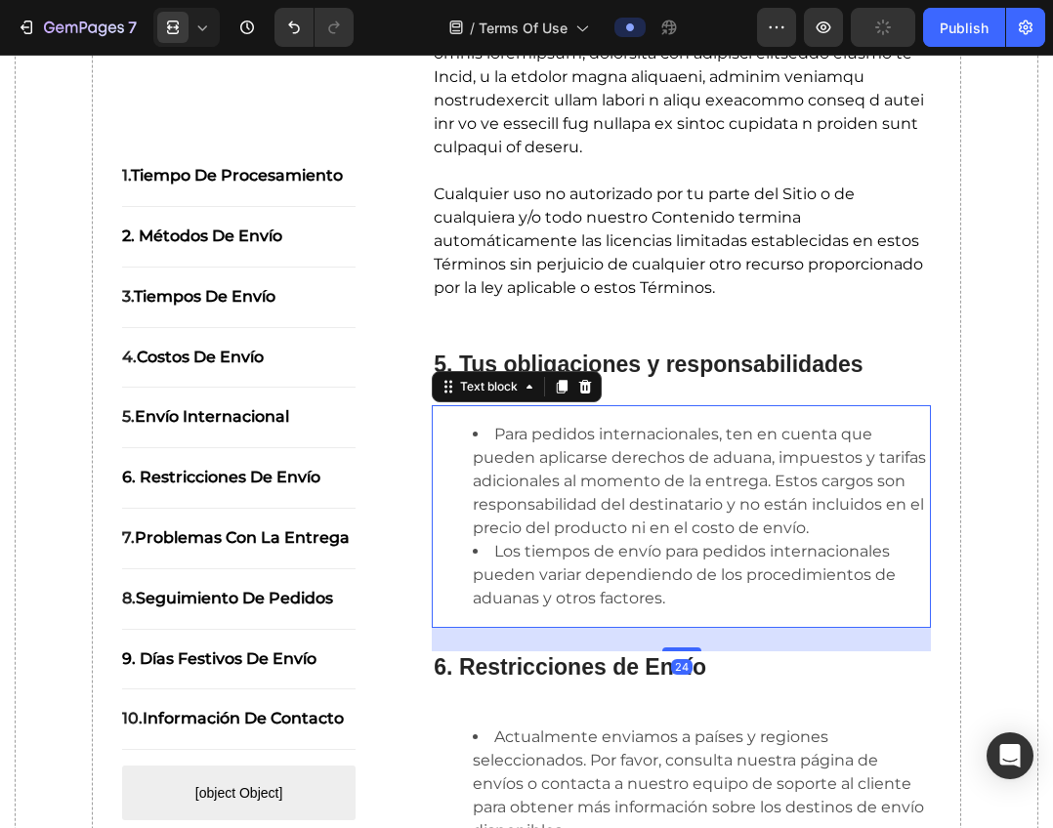
click at [535, 475] on li "Para pedidos internacionales, ten en cuenta que pueden aplicarse derechos de ad…" at bounding box center [701, 481] width 456 height 117
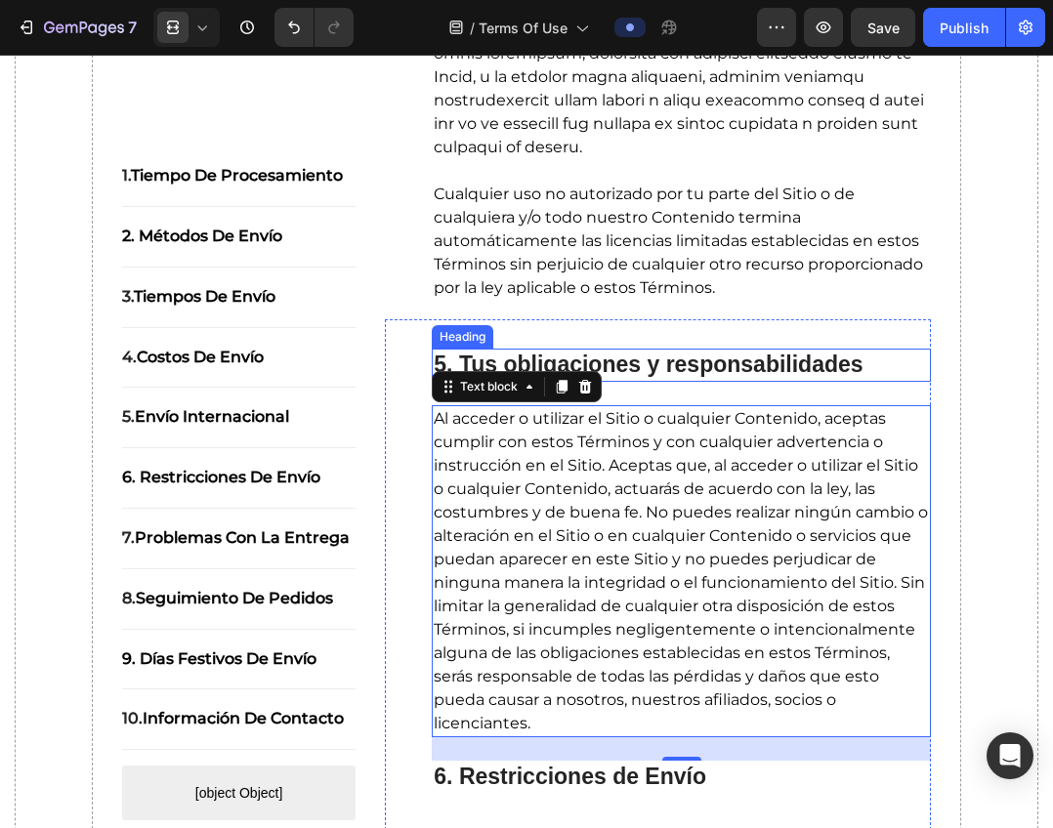
click at [830, 382] on div "⁠⁠⁠⁠⁠⁠⁠ 5. Tus obligaciones y responsabilidades Heading" at bounding box center [681, 365] width 499 height 33
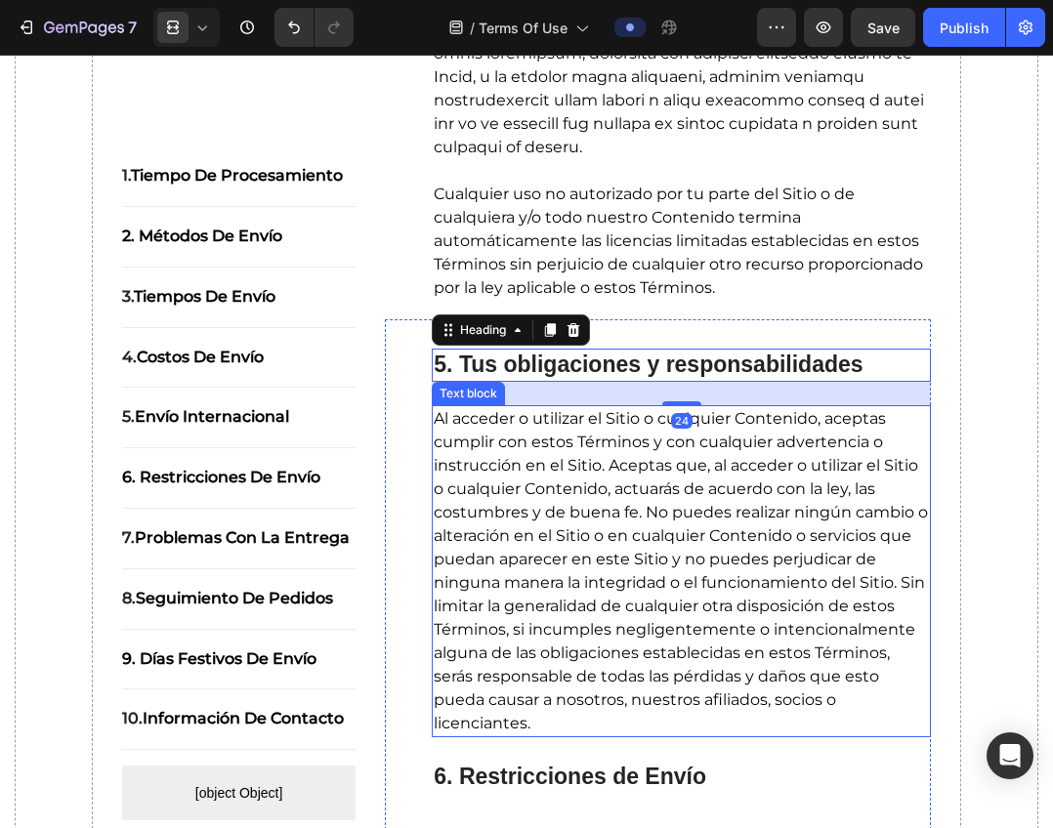
scroll to position [3316, 0]
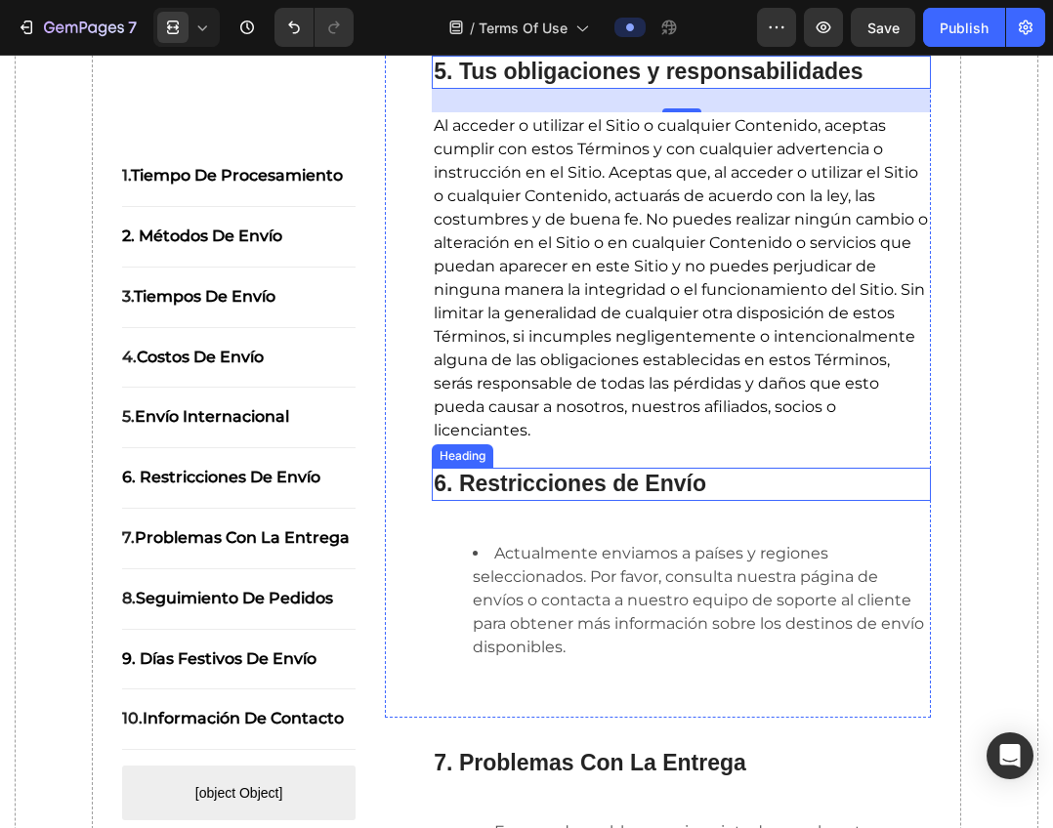
click at [622, 496] on strong "6. Restricciones de Envío" at bounding box center [570, 483] width 272 height 25
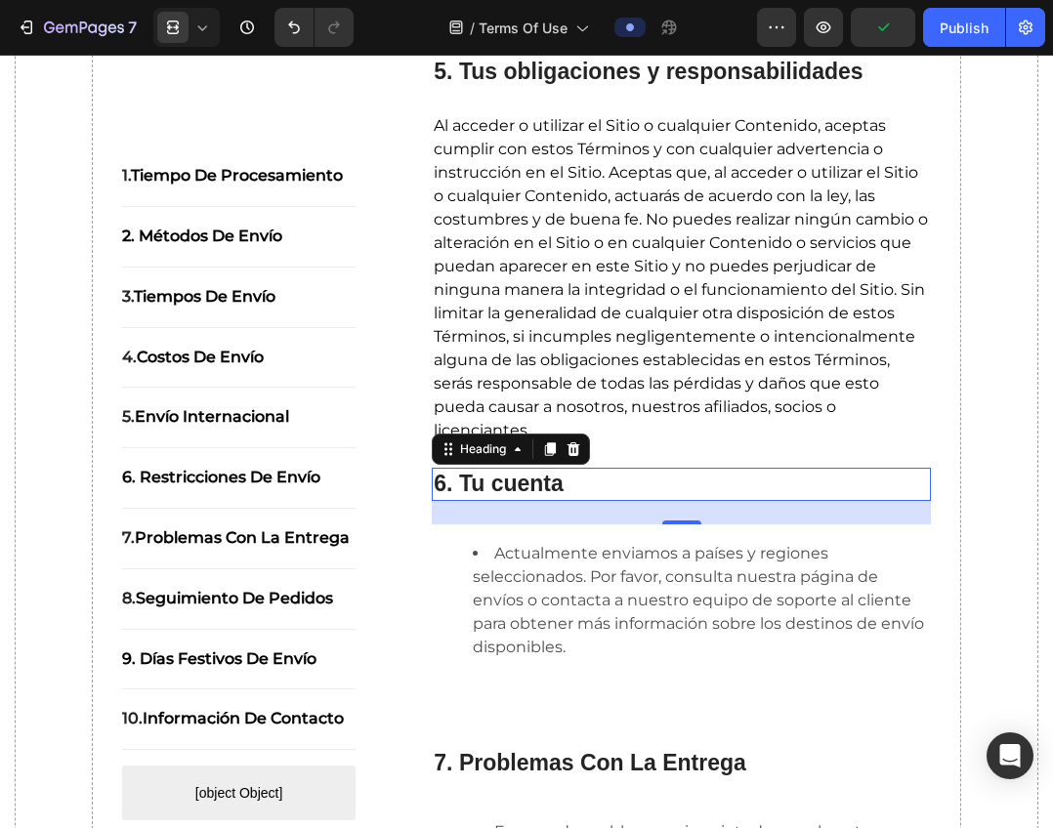
click at [562, 629] on li "Actualmente enviamos a países y regiones seleccionados. Por favor, consulta nue…" at bounding box center [701, 600] width 456 height 117
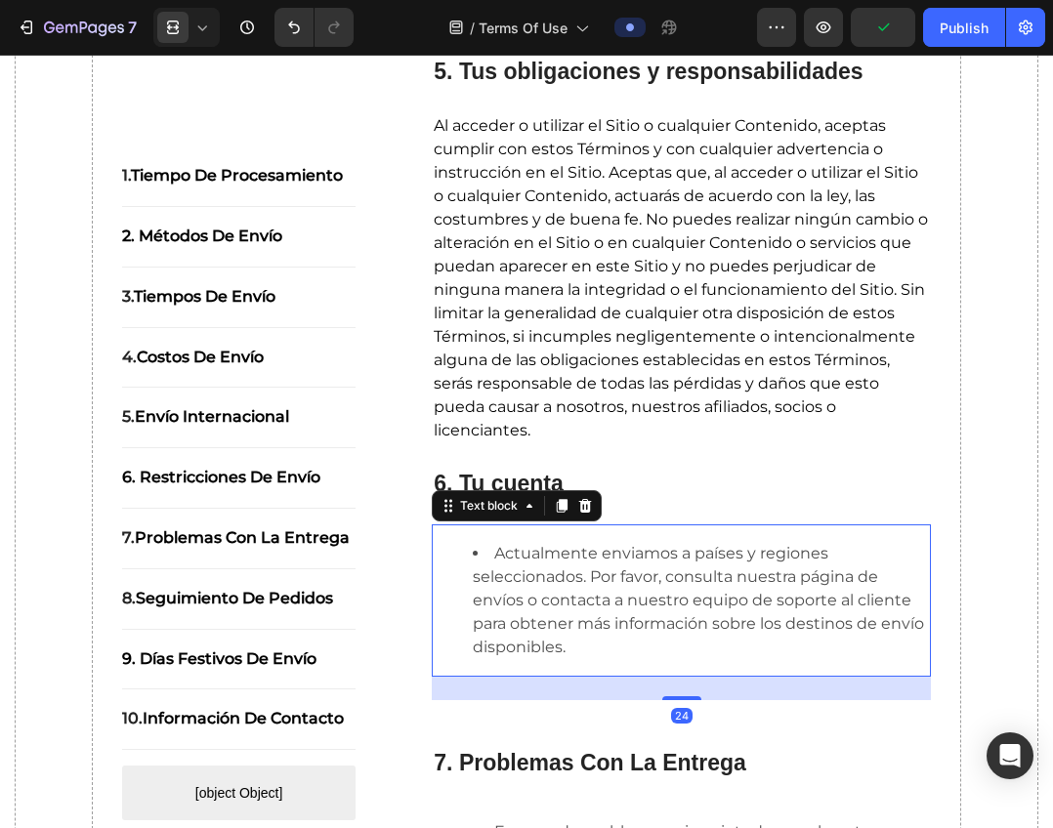
click at [569, 585] on li "Actualmente enviamos a países y regiones seleccionados. Por favor, consulta nue…" at bounding box center [701, 600] width 456 height 117
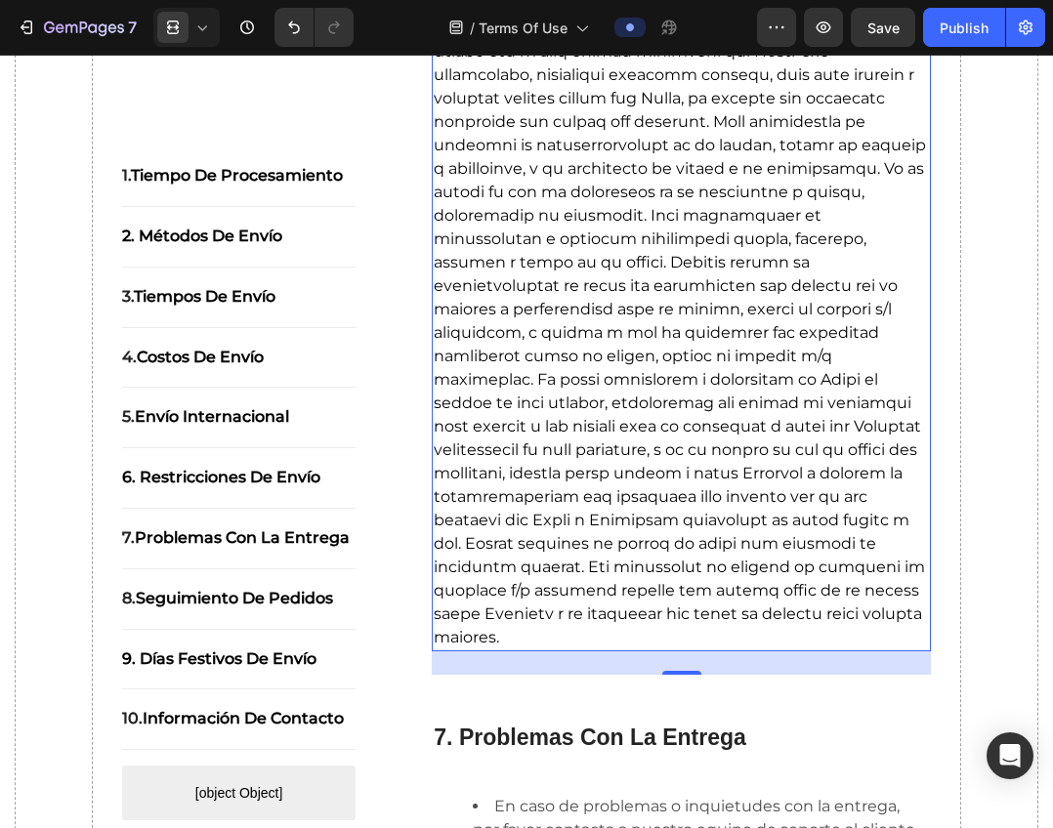
scroll to position [3945, 0]
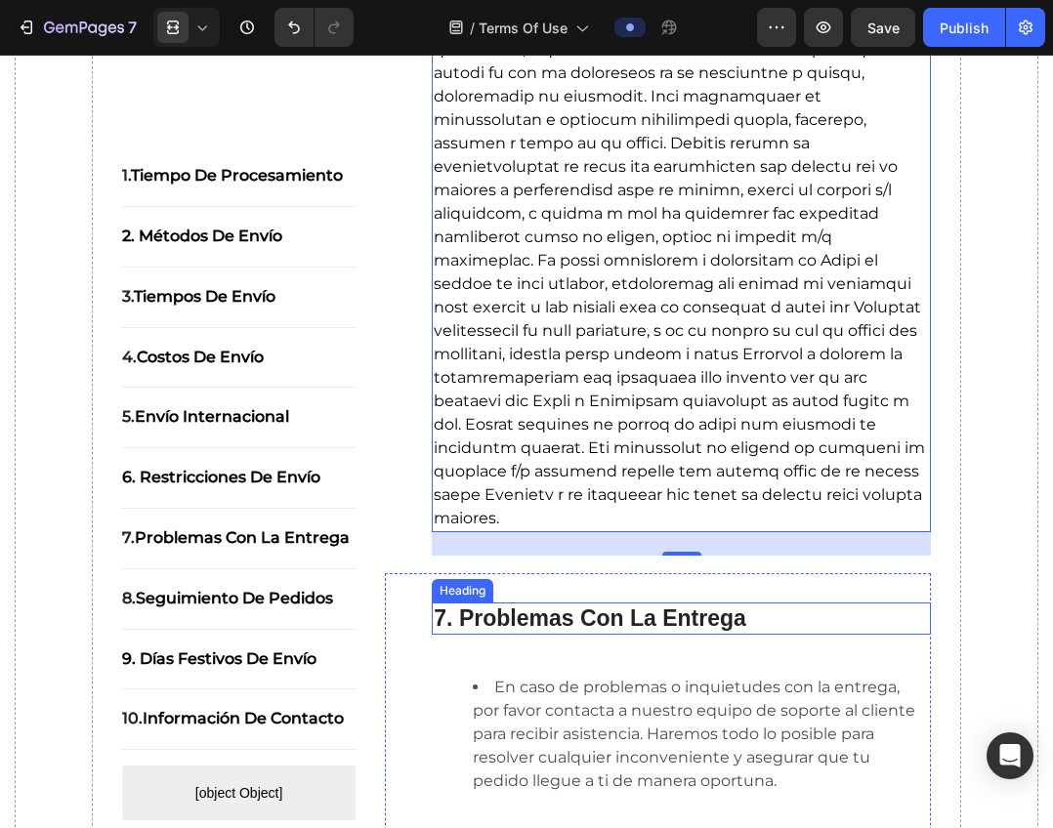
click at [589, 622] on strong "7. Problemas Con La Entrega" at bounding box center [590, 617] width 312 height 25
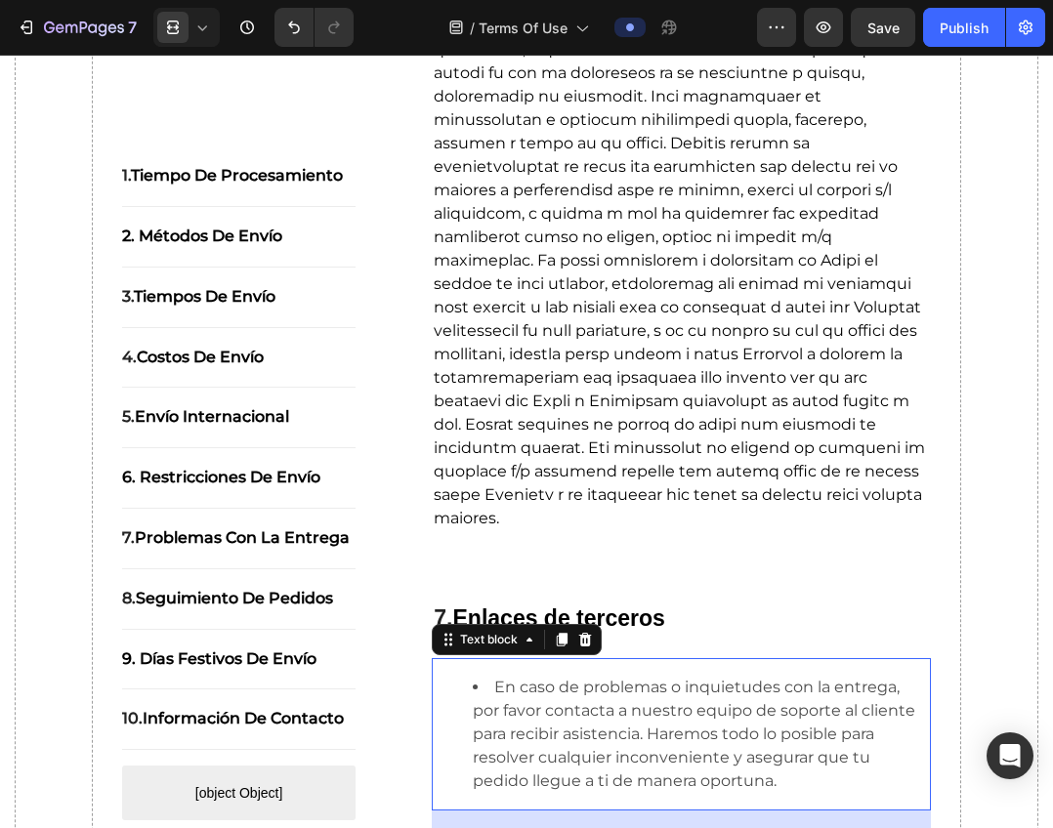
click at [567, 750] on li "En caso de problemas o inquietudes con la entrega, por favor contacta a nuestro…" at bounding box center [701, 734] width 456 height 117
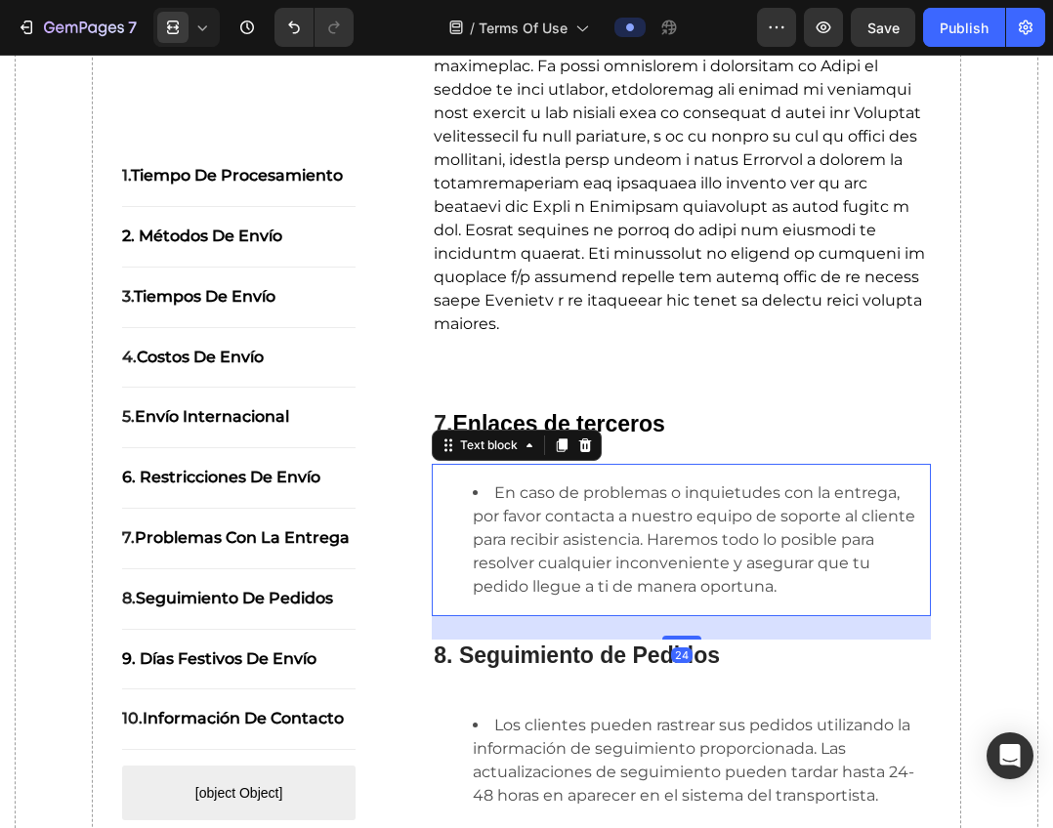
scroll to position [4140, 0]
click at [577, 490] on li "En caso de problemas o inquietudes con la entrega, por favor contacta a nuestro…" at bounding box center [701, 538] width 456 height 117
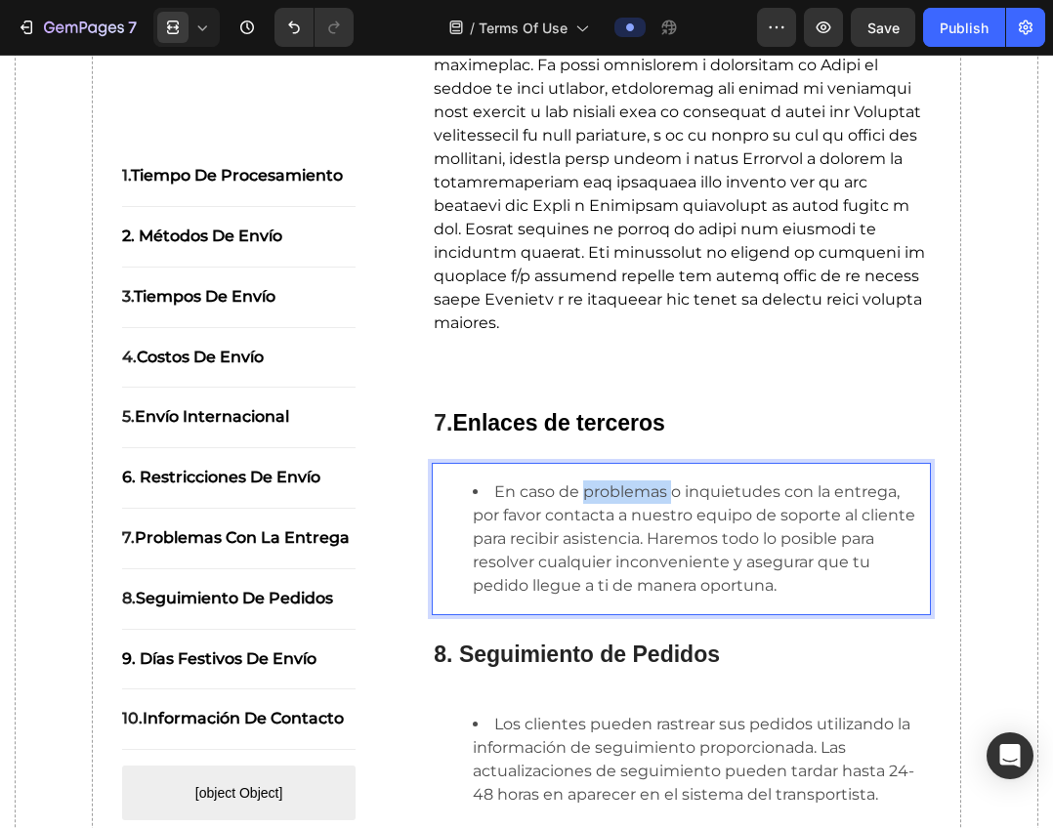
click at [577, 490] on li "En caso de problemas o inquietudes con la entrega, por favor contacta a nuestro…" at bounding box center [701, 538] width 456 height 117
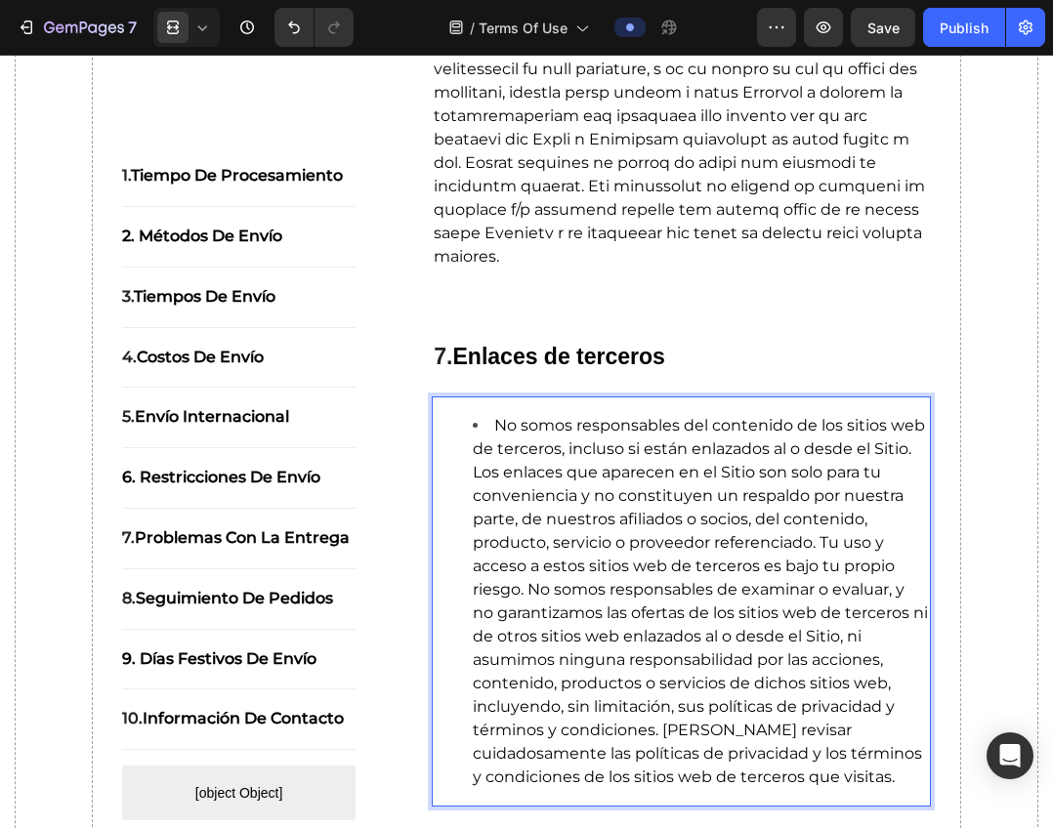
scroll to position [4207, 0]
click at [577, 490] on span "No somos responsables del contenido de los sitios web de terceros, incluso si e…" at bounding box center [700, 600] width 455 height 370
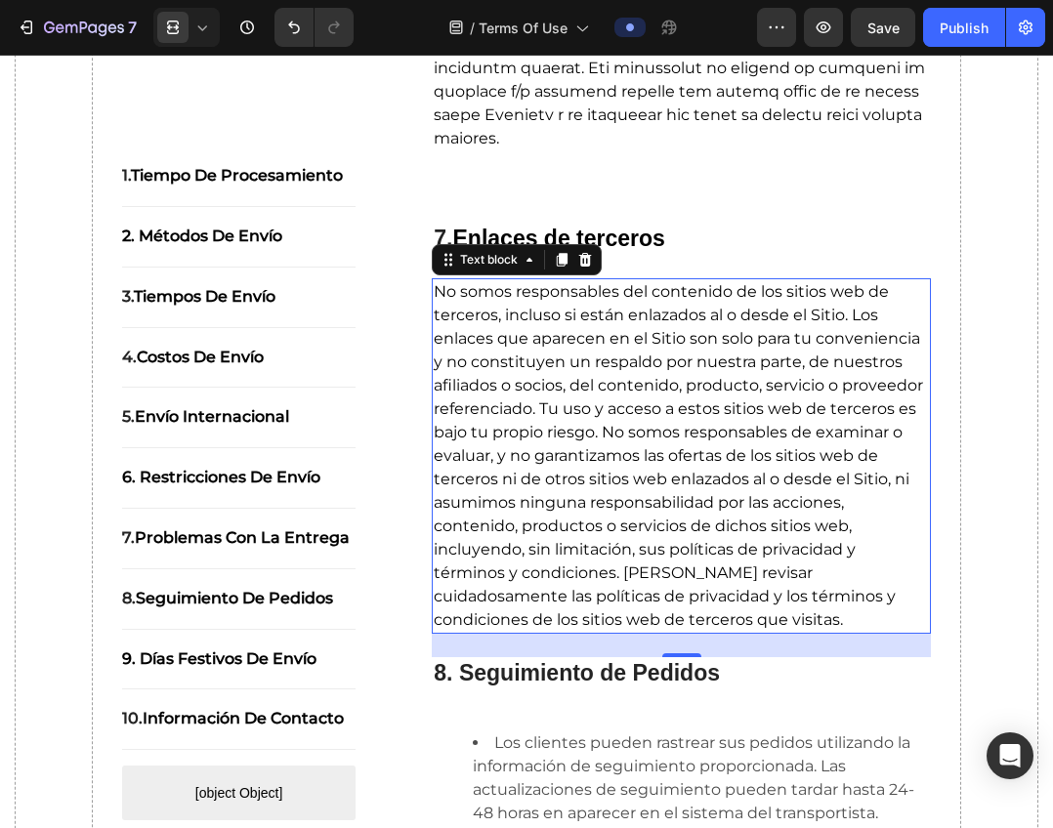
scroll to position [4500, 0]
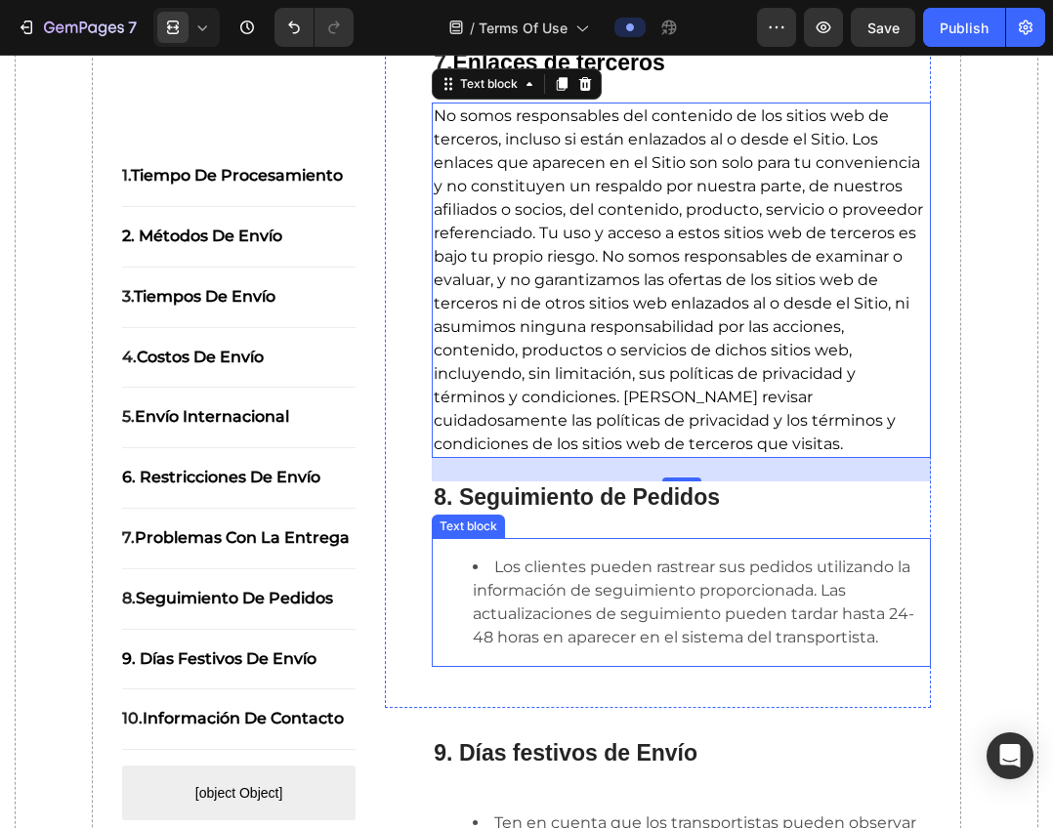
drag, startPoint x: 641, startPoint y: 644, endPoint x: 638, endPoint y: 655, distance: 11.1
click at [641, 644] on li "Los clientes pueden rastrear sus pedidos utilizando la información de seguimien…" at bounding box center [701, 603] width 456 height 94
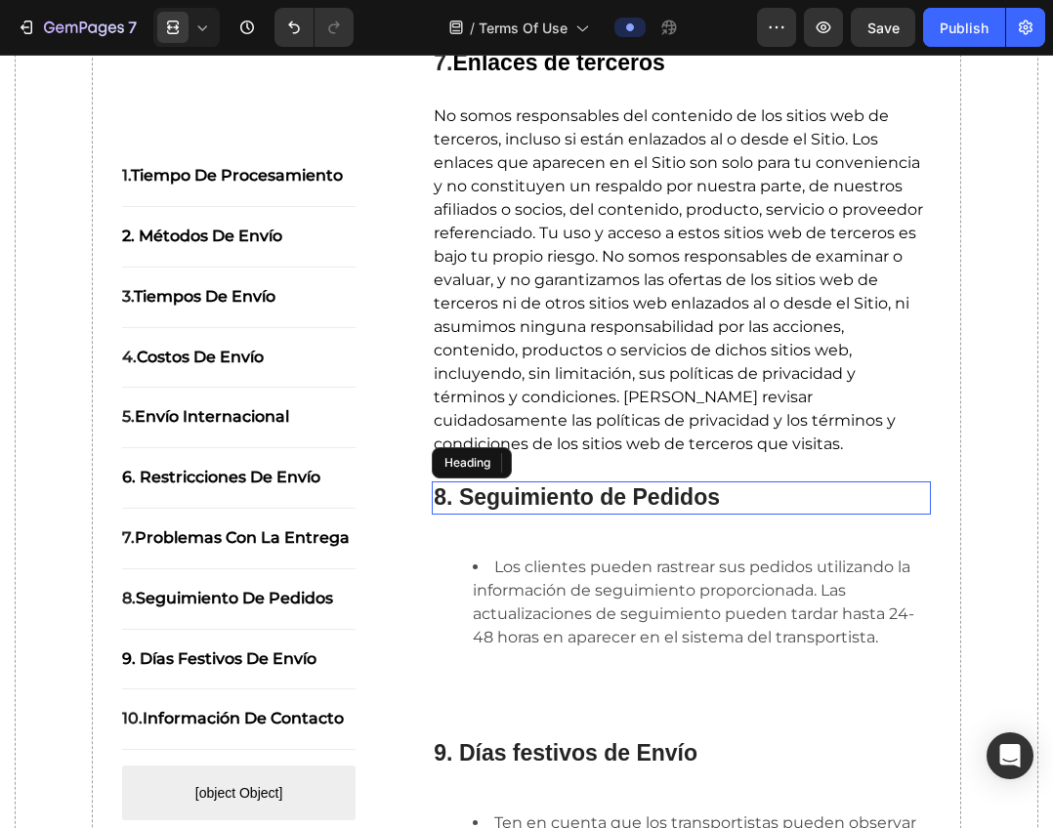
click at [700, 496] on strong "8. Seguimiento de Pedidos" at bounding box center [577, 496] width 286 height 25
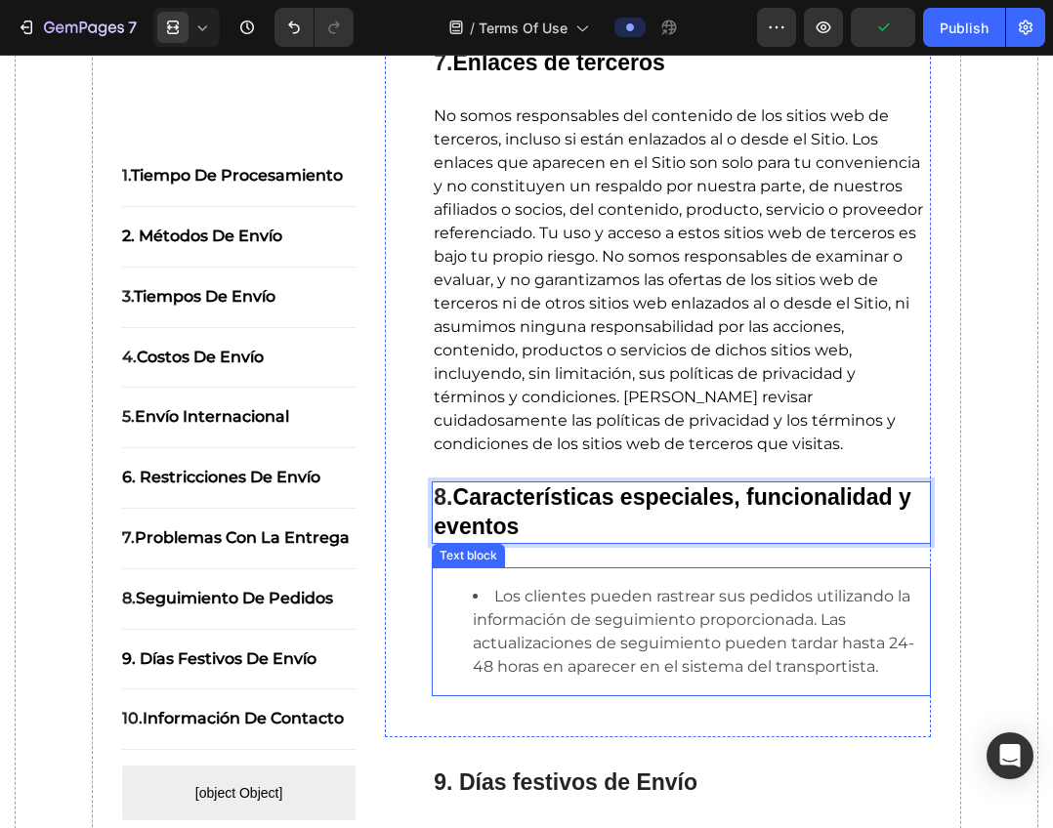
click at [664, 647] on li "Los clientes pueden rastrear sus pedidos utilizando la información de seguimien…" at bounding box center [701, 632] width 456 height 94
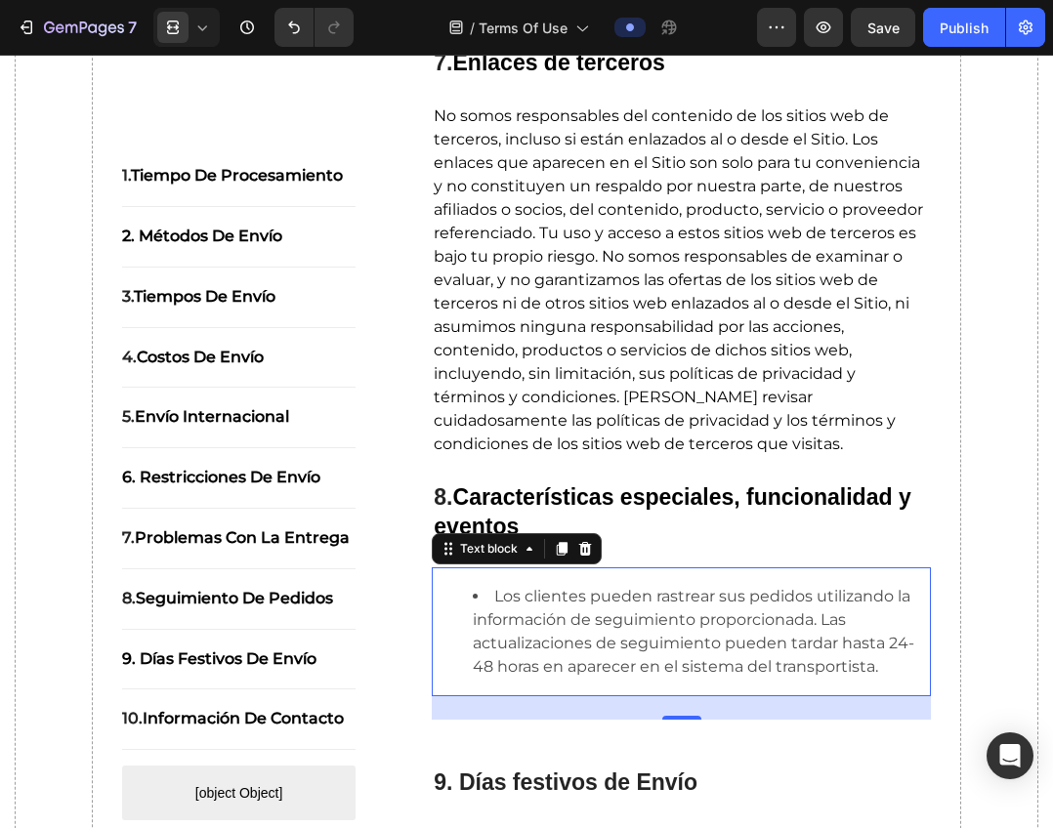
click at [621, 622] on li "Los clientes pueden rastrear sus pedidos utilizando la información de seguimien…" at bounding box center [701, 632] width 456 height 94
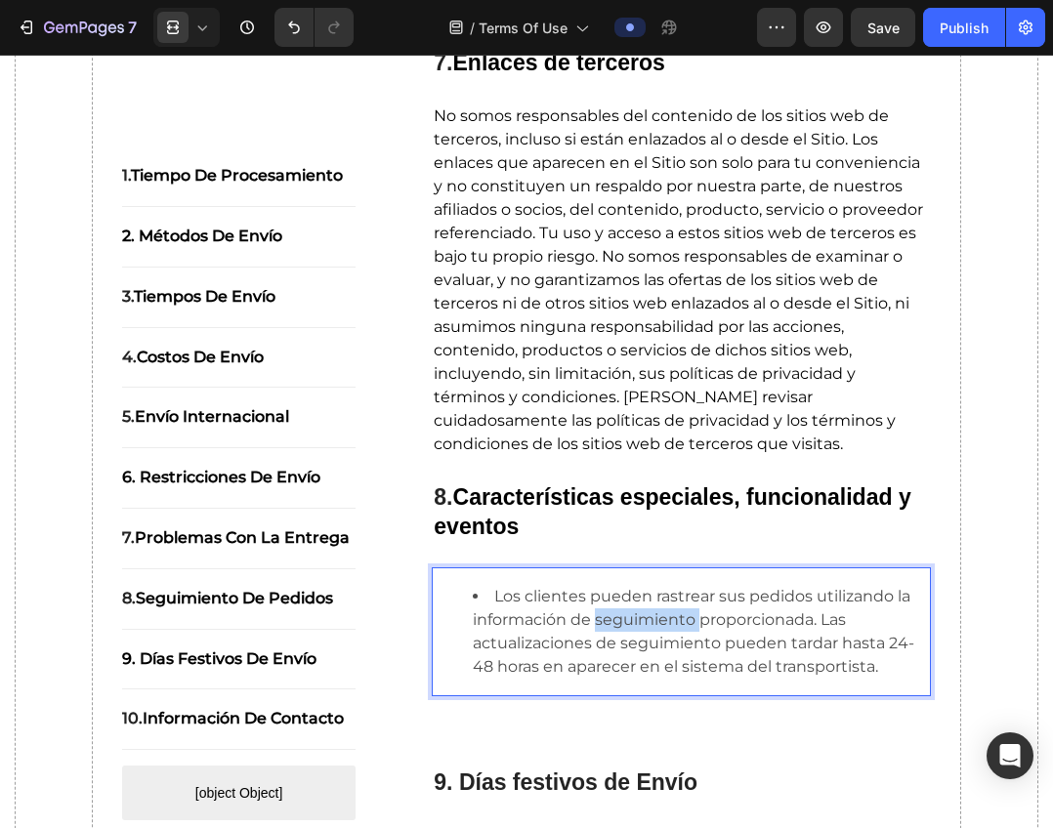
click at [621, 622] on li "Los clientes pueden rastrear sus pedidos utilizando la información de seguimien…" at bounding box center [701, 632] width 456 height 94
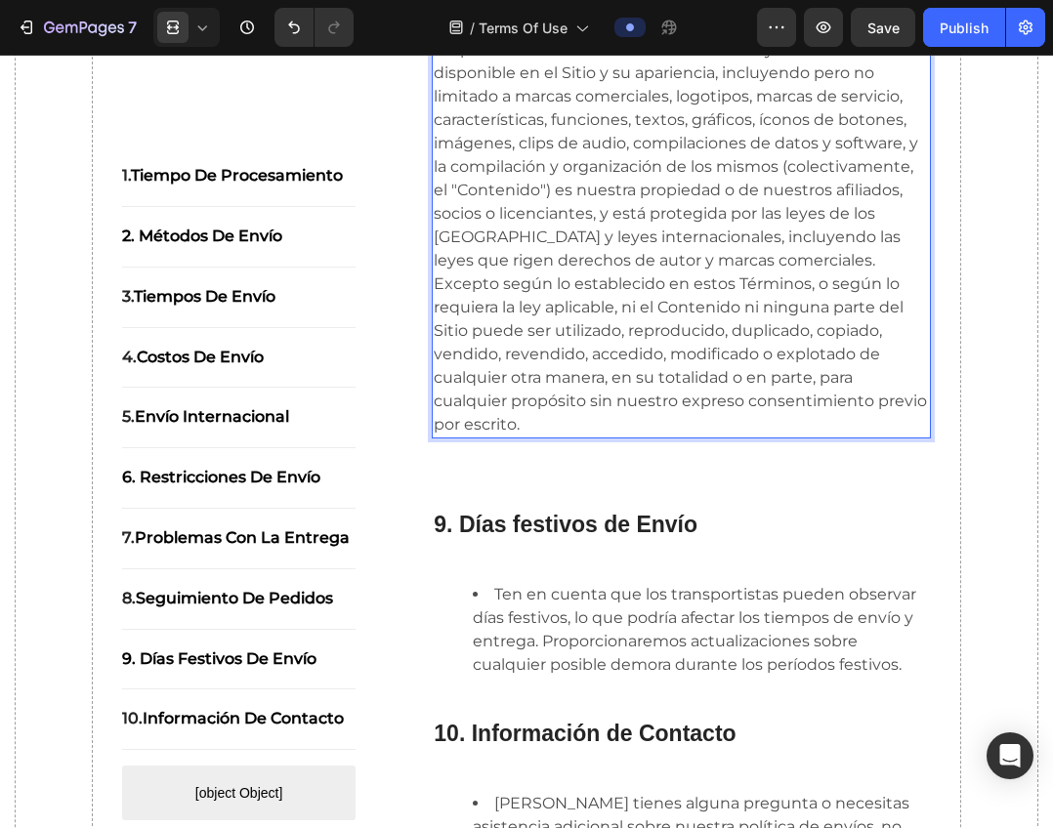
scroll to position [5356, 0]
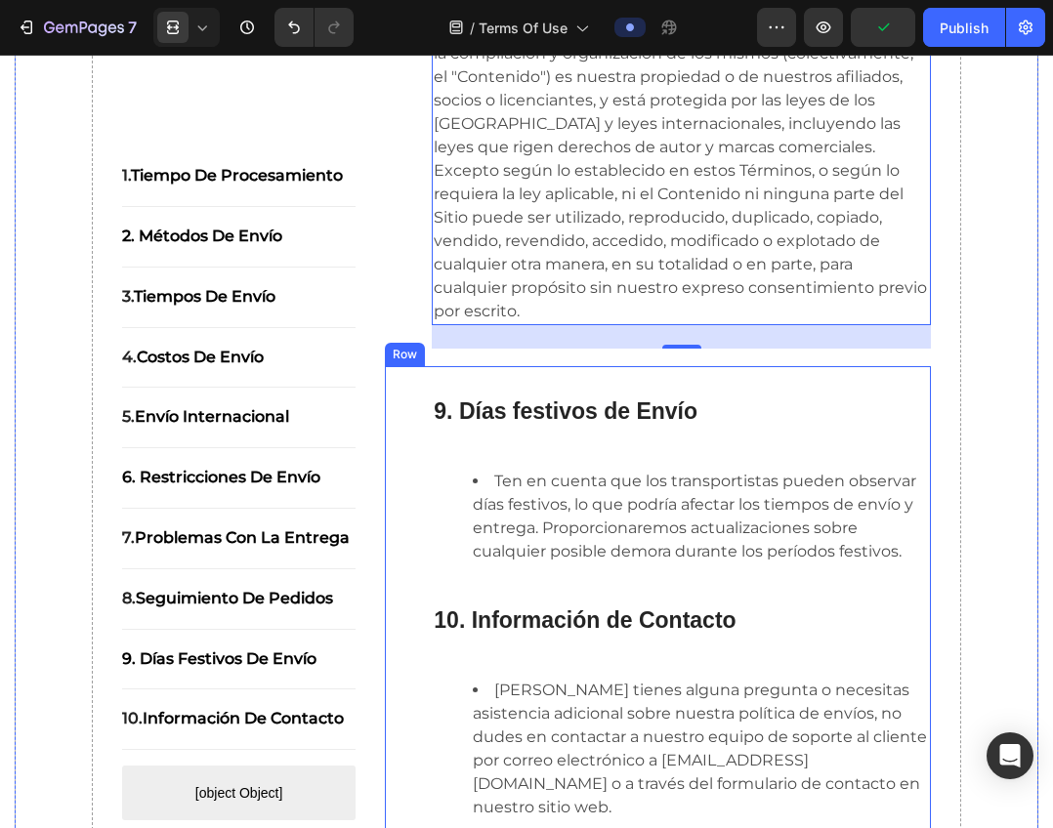
click at [685, 380] on div "9. Días festivos de Envío Heading Ten en cuenta que los transportistas pueden o…" at bounding box center [658, 682] width 546 height 633
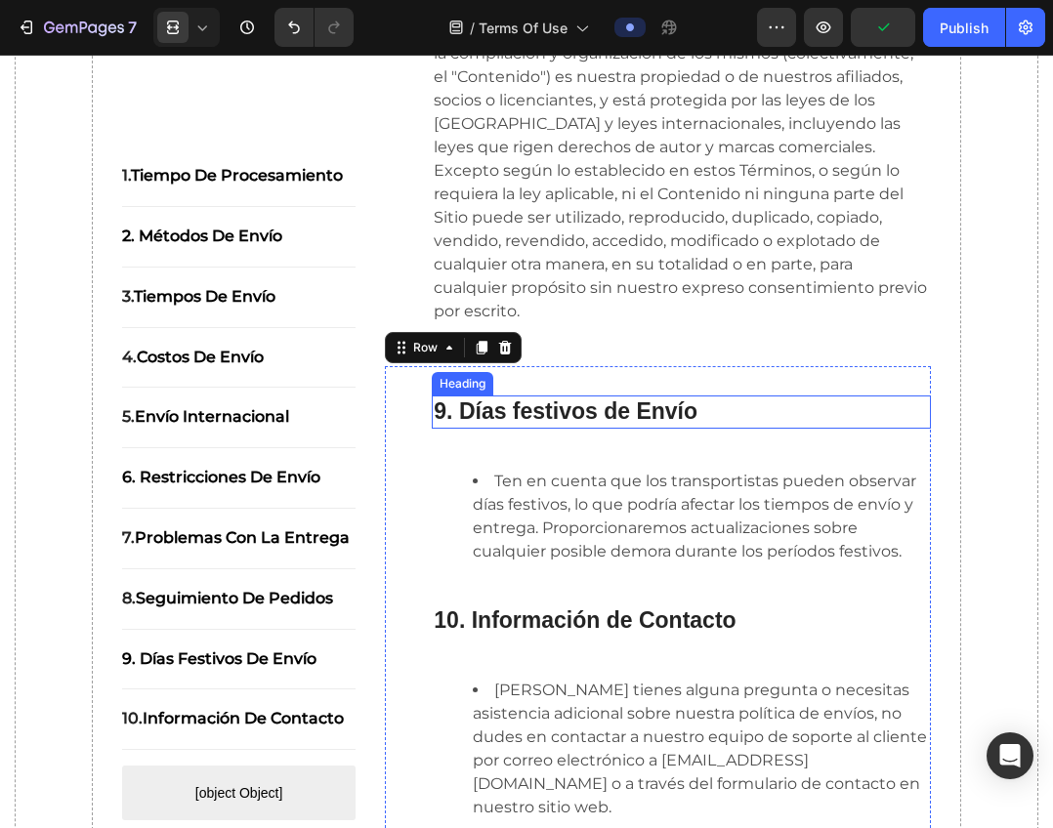
click at [672, 409] on strong "9. Días festivos de Envío" at bounding box center [566, 410] width 264 height 25
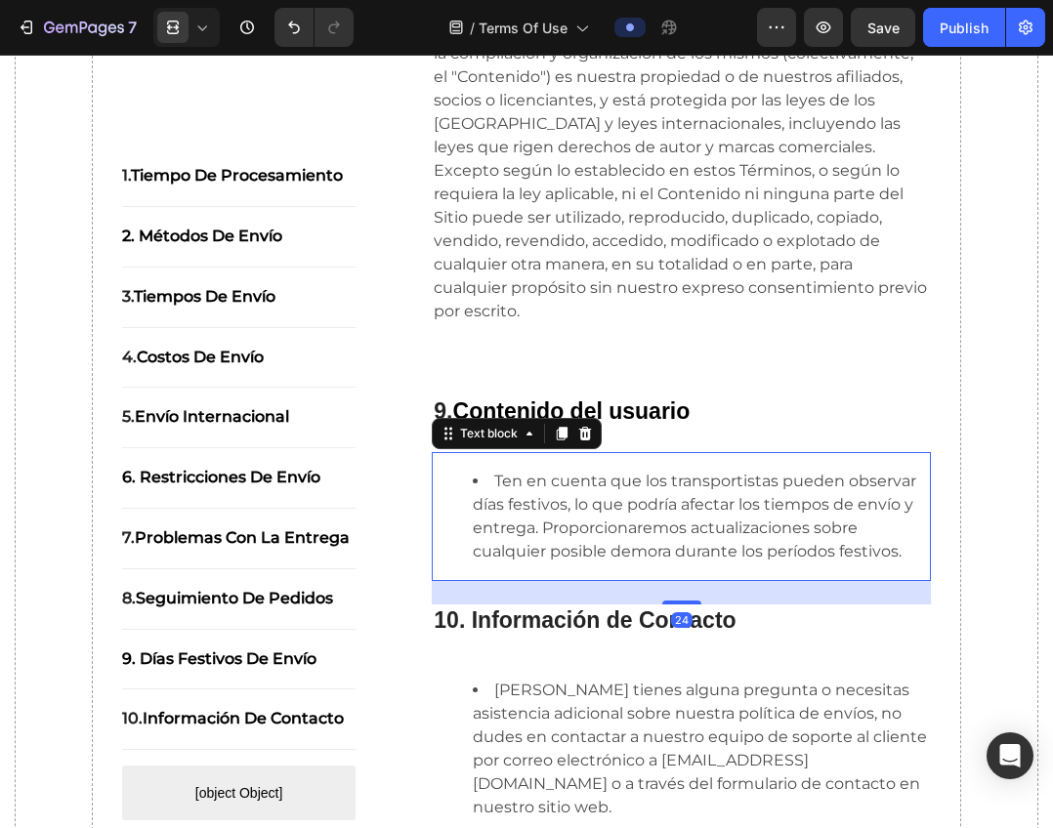
click at [729, 544] on li "Ten en cuenta que los transportistas pueden observar días festivos, lo que podr…" at bounding box center [701, 517] width 456 height 94
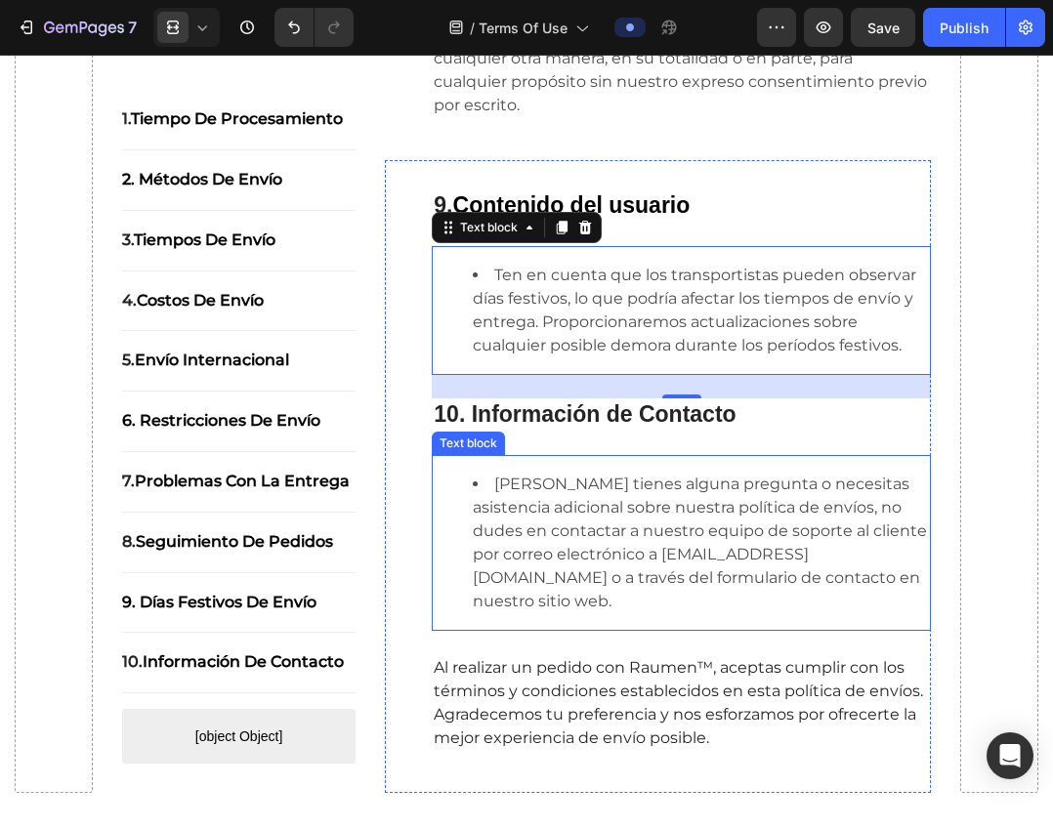
scroll to position [5453, 0]
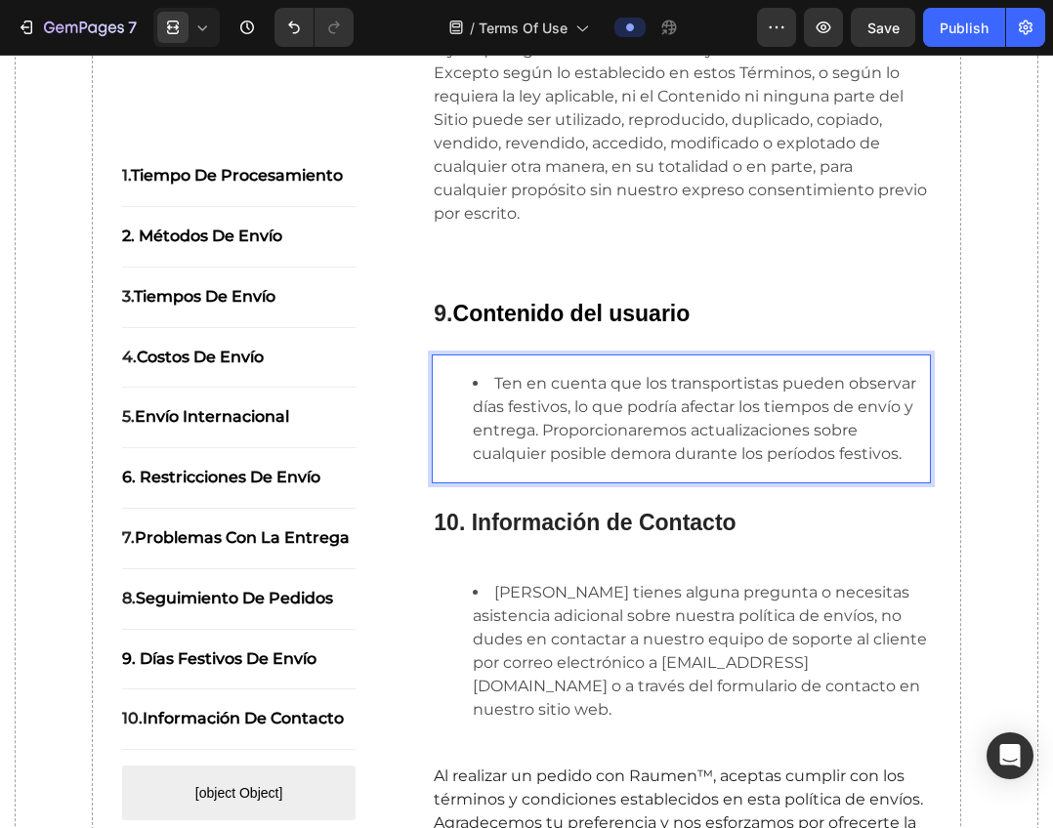
click at [567, 426] on li "Ten en cuenta que los transportistas pueden observar días festivos, lo que podr…" at bounding box center [701, 419] width 456 height 94
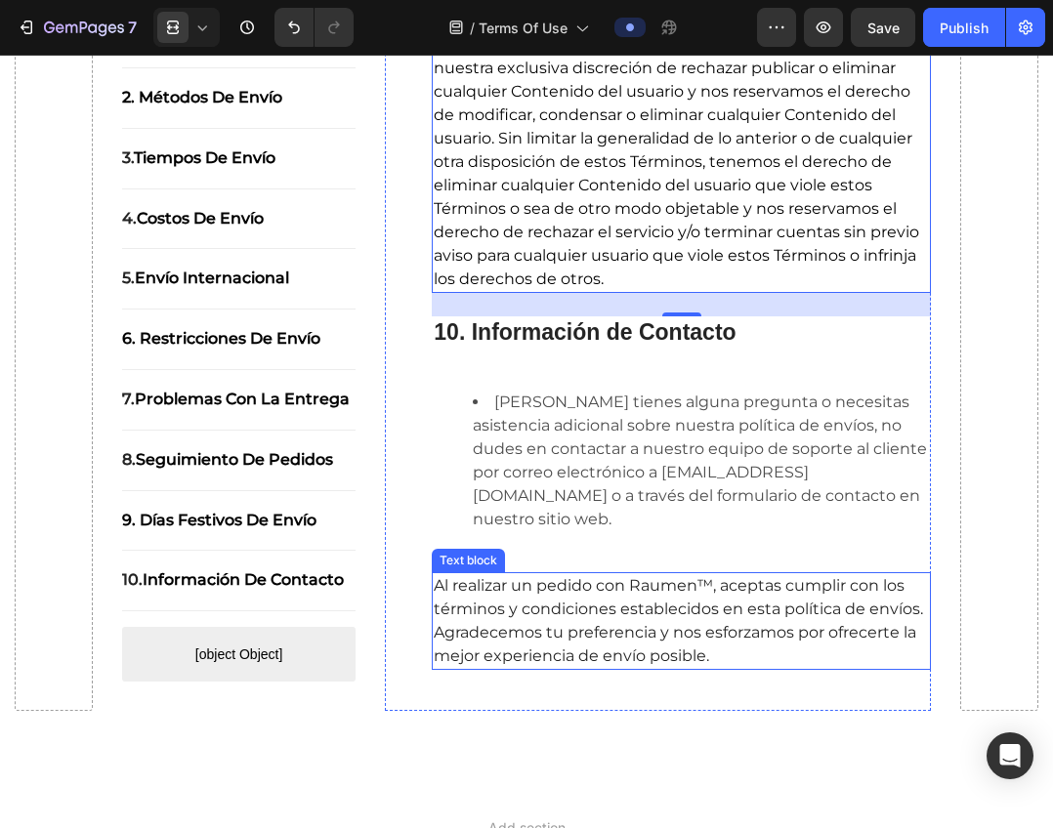
scroll to position [7174, 0]
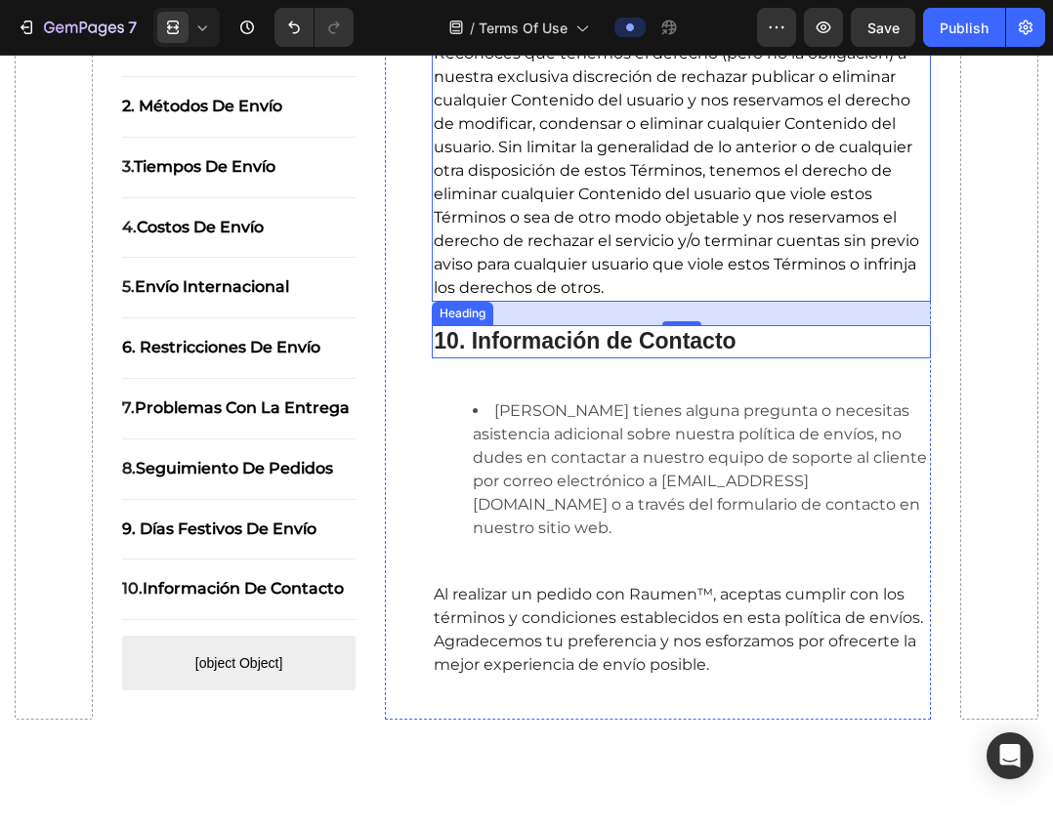
click at [610, 358] on h2 "10. Información de Contacto" at bounding box center [681, 341] width 499 height 33
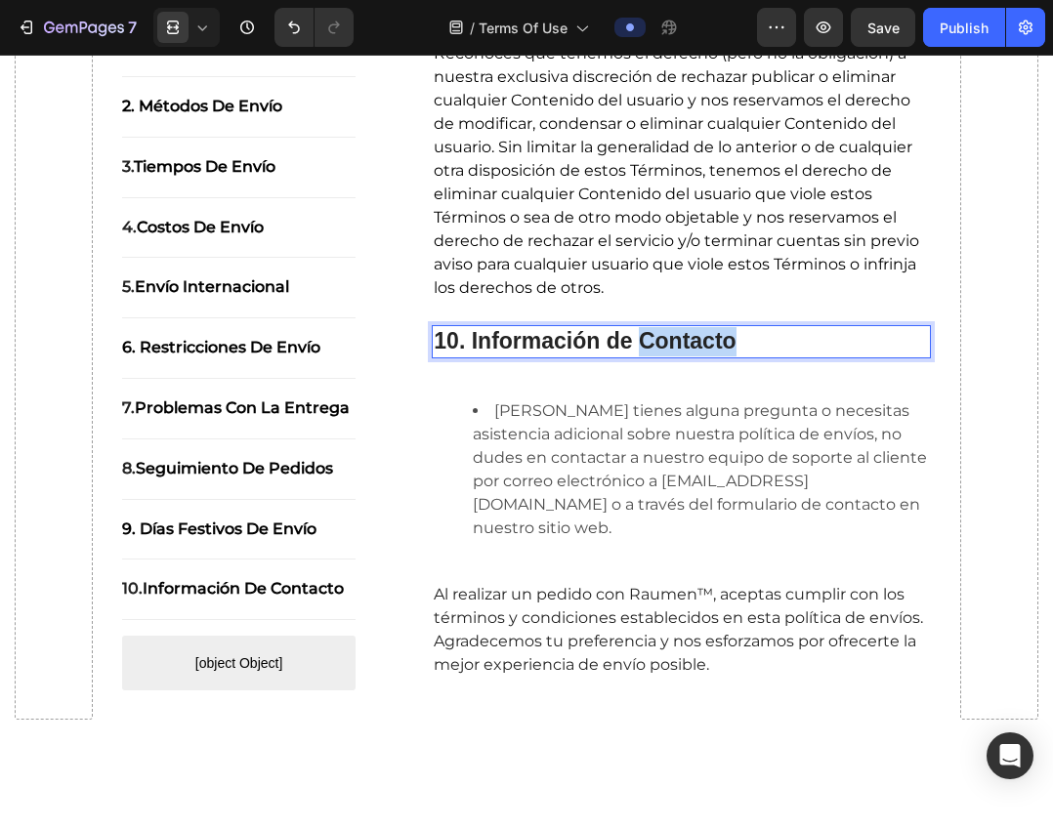
click at [640, 353] on strong "10. Información de Contacto" at bounding box center [585, 340] width 302 height 25
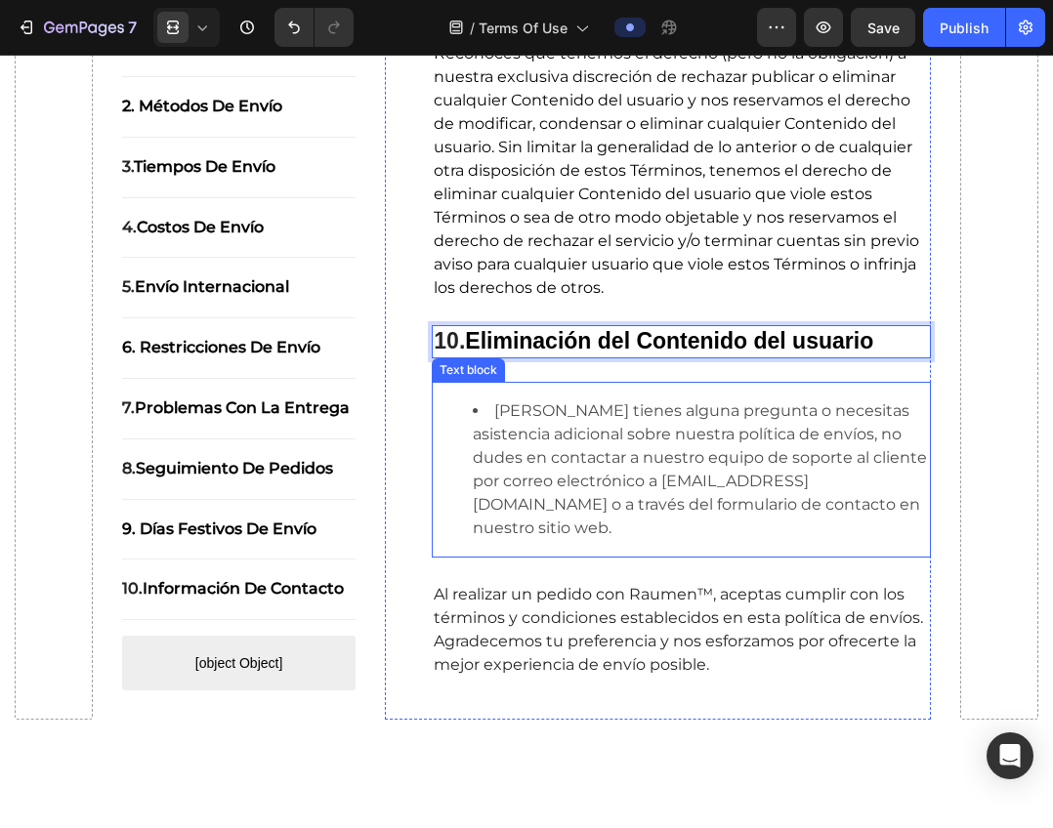
click at [610, 516] on li "[PERSON_NAME] tienes alguna pregunta o necesitas asistencia adicional sobre nue…" at bounding box center [701, 469] width 456 height 141
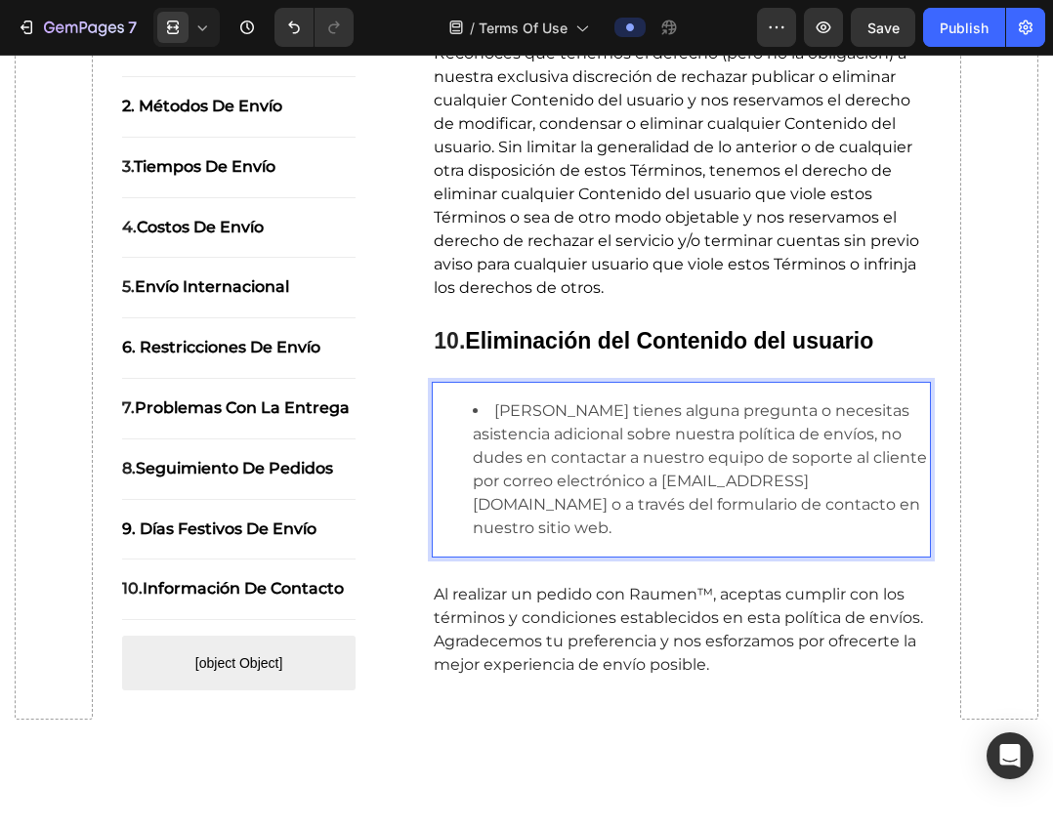
click at [615, 523] on li "[PERSON_NAME] tienes alguna pregunta o necesitas asistencia adicional sobre nue…" at bounding box center [701, 469] width 456 height 141
click at [616, 523] on li "[PERSON_NAME] tienes alguna pregunta o necesitas asistencia adicional sobre nue…" at bounding box center [701, 469] width 456 height 141
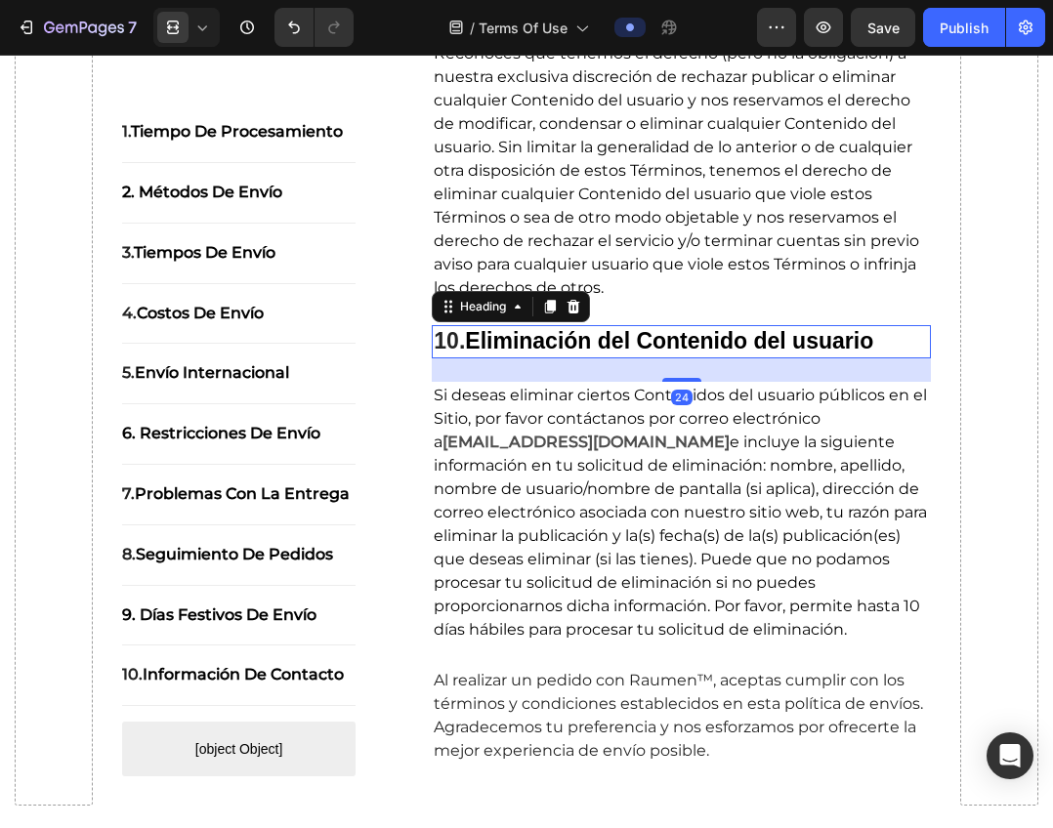
click at [652, 353] on strong "Eliminación del Contenido del usuario" at bounding box center [669, 340] width 408 height 25
click at [551, 313] on icon at bounding box center [550, 307] width 11 height 14
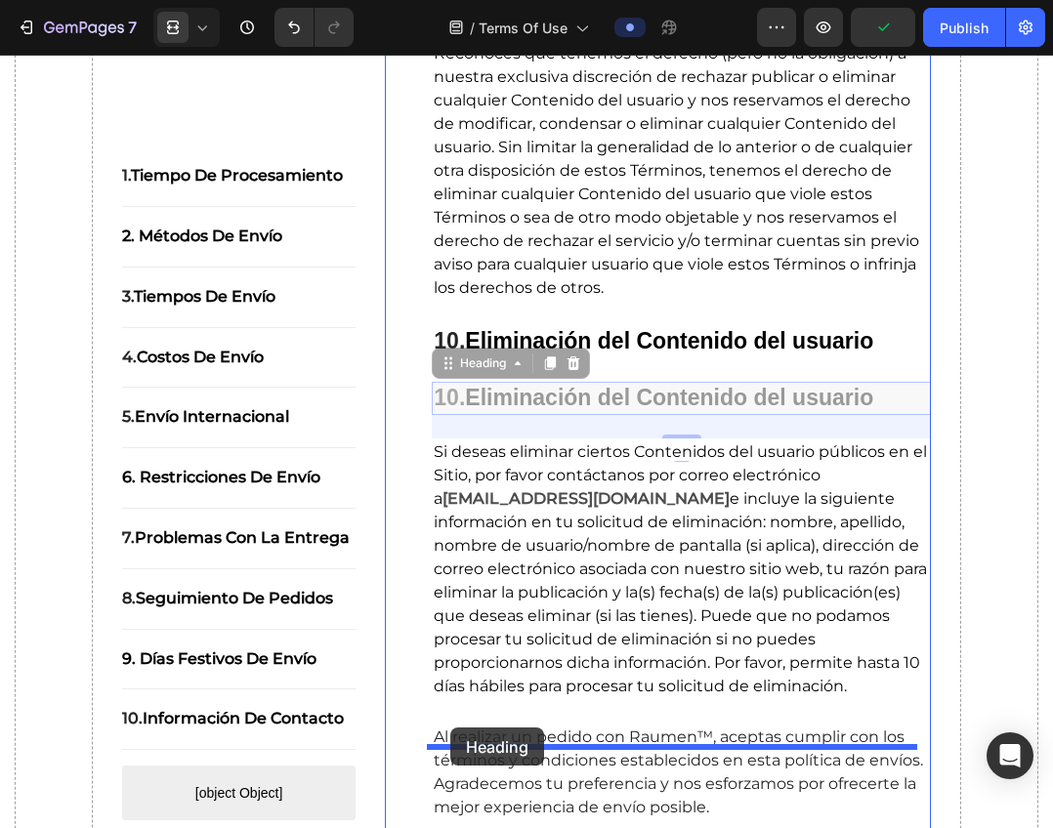
drag, startPoint x: 442, startPoint y: 390, endPoint x: 450, endPoint y: 727, distance: 337.9
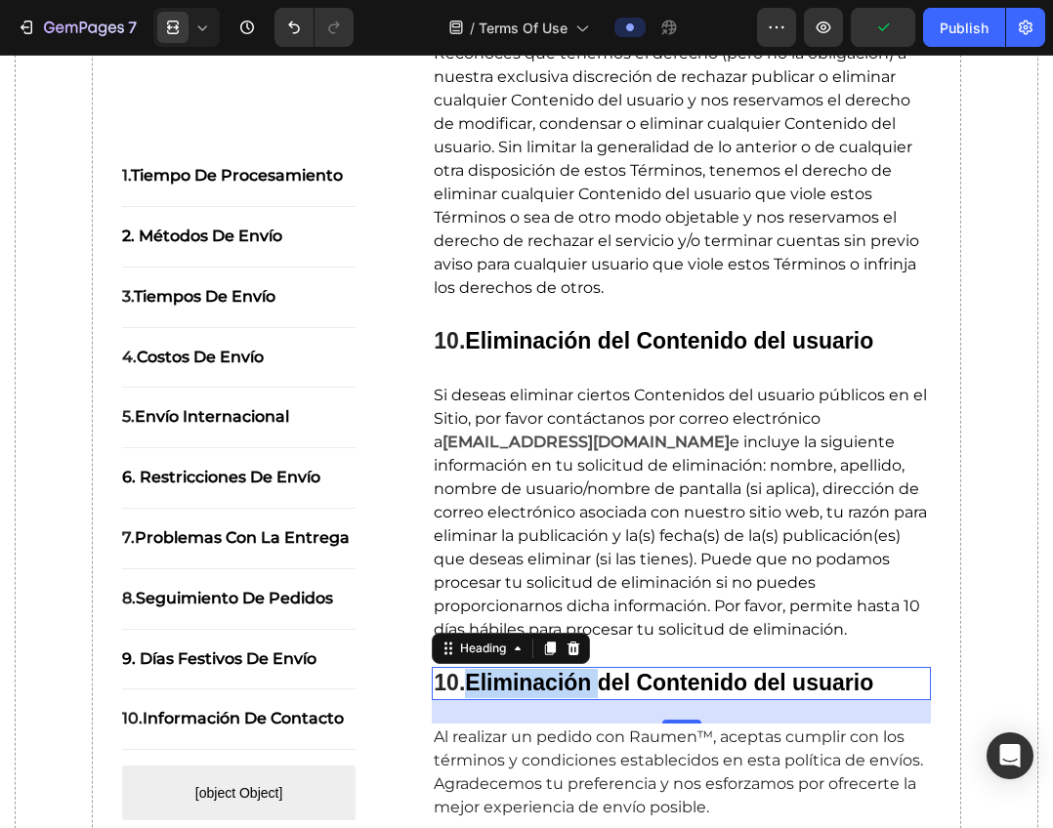
click at [545, 695] on strong "Eliminación del Contenido del usuario" at bounding box center [669, 682] width 408 height 25
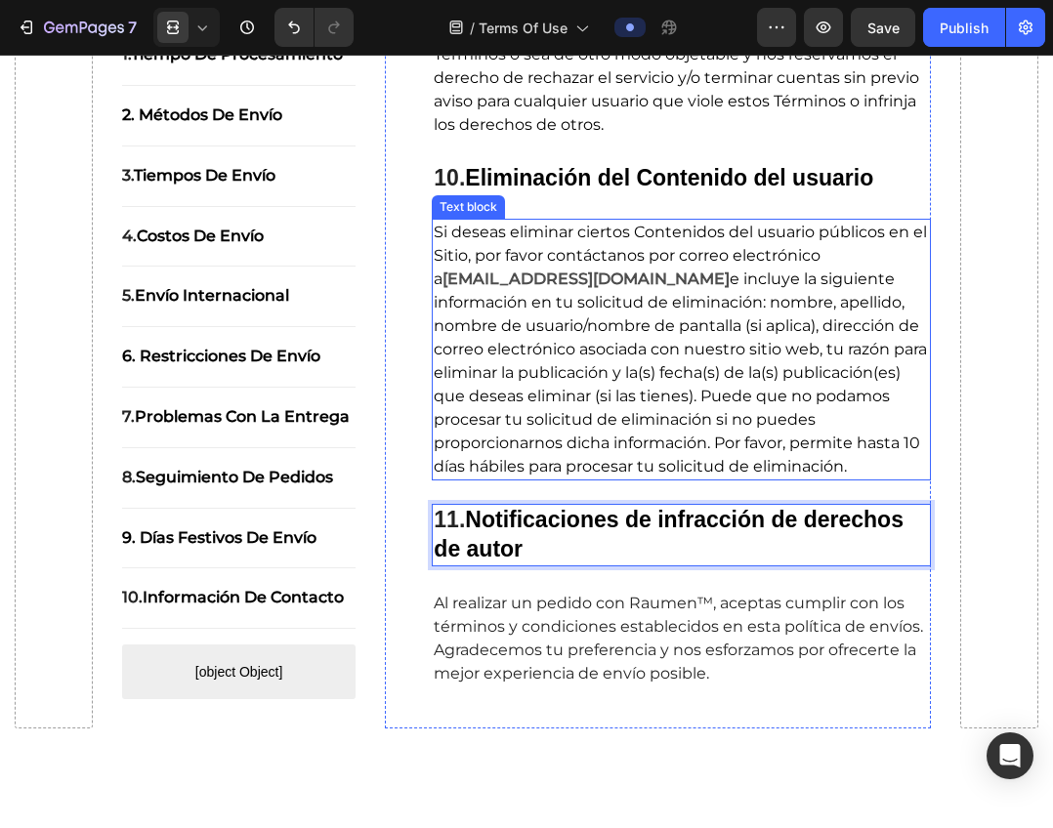
scroll to position [7369, 0]
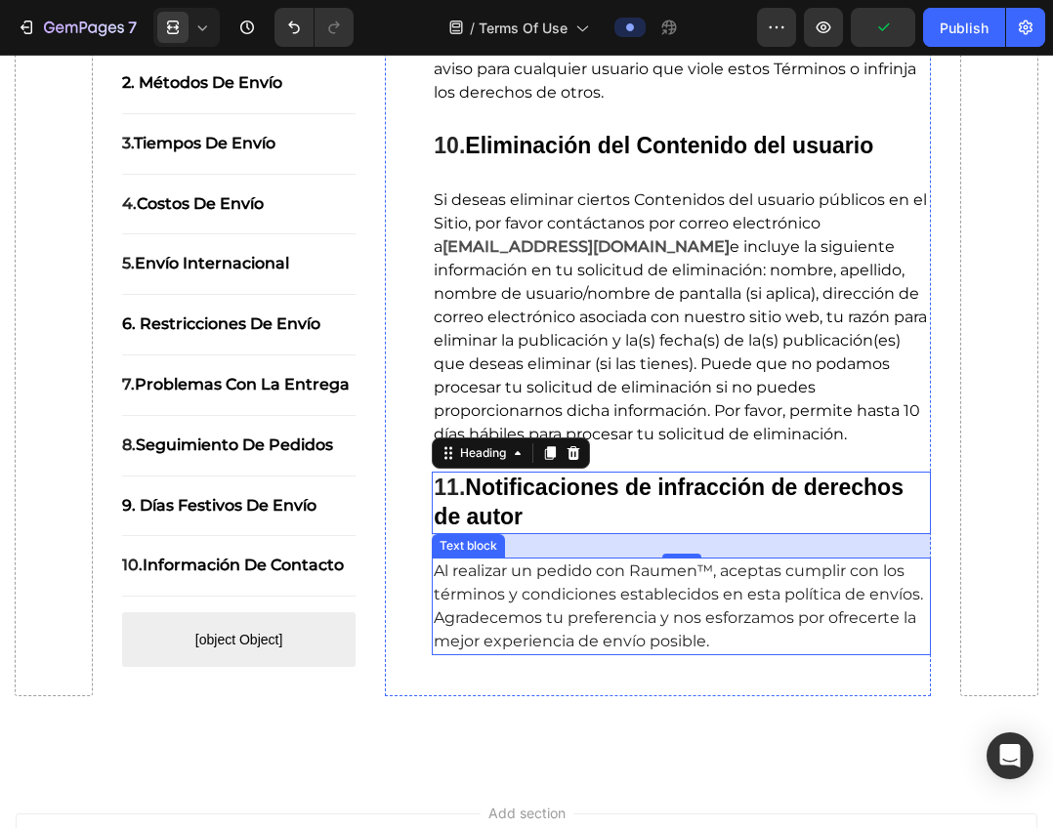
click at [625, 598] on span "Al realizar un pedido con Raumen™, aceptas cumplir con los términos y condicion…" at bounding box center [678, 605] width 489 height 89
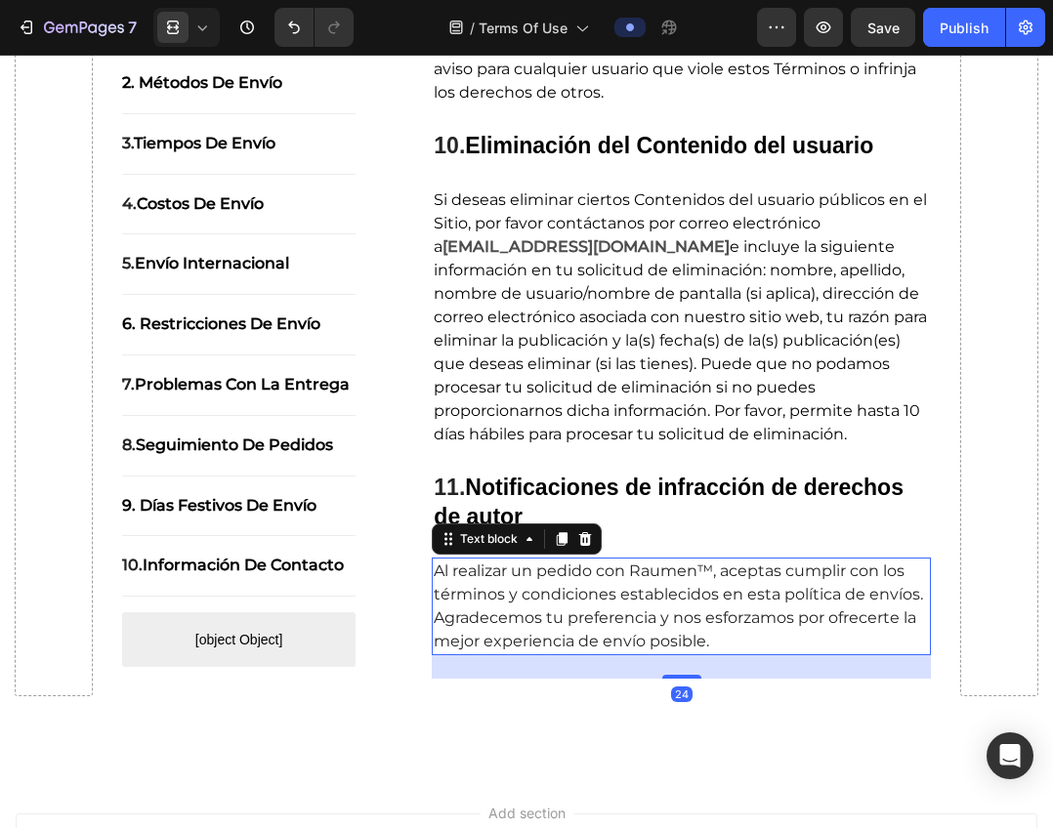
click at [624, 600] on span "Al realizar un pedido con Raumen™, aceptas cumplir con los términos y condicion…" at bounding box center [678, 605] width 489 height 89
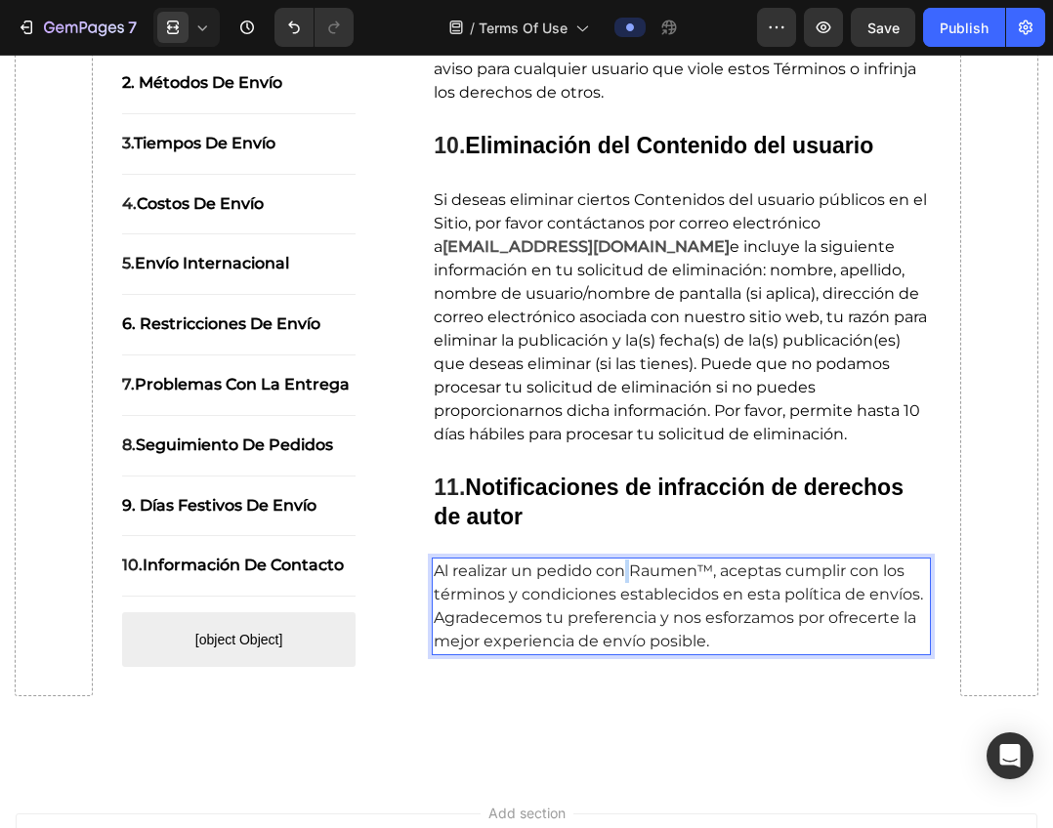
click at [624, 600] on span "Al realizar un pedido con Raumen™, aceptas cumplir con los términos y condicion…" at bounding box center [678, 605] width 489 height 89
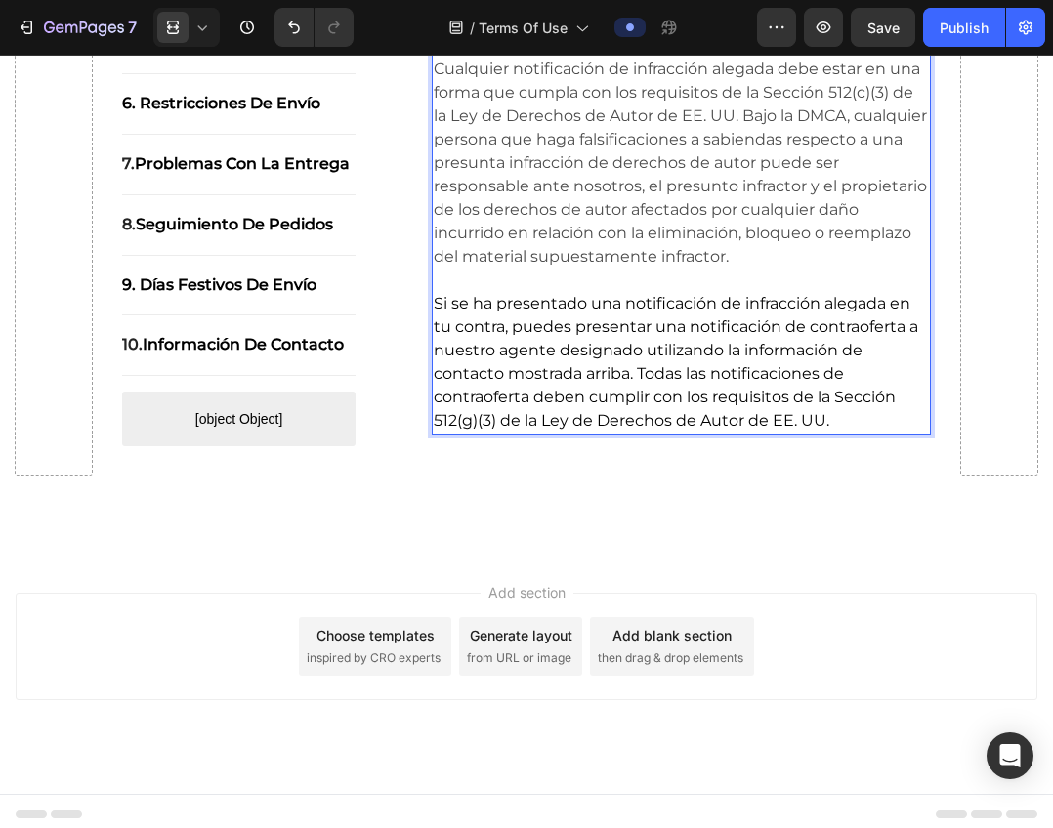
scroll to position [9026, 0]
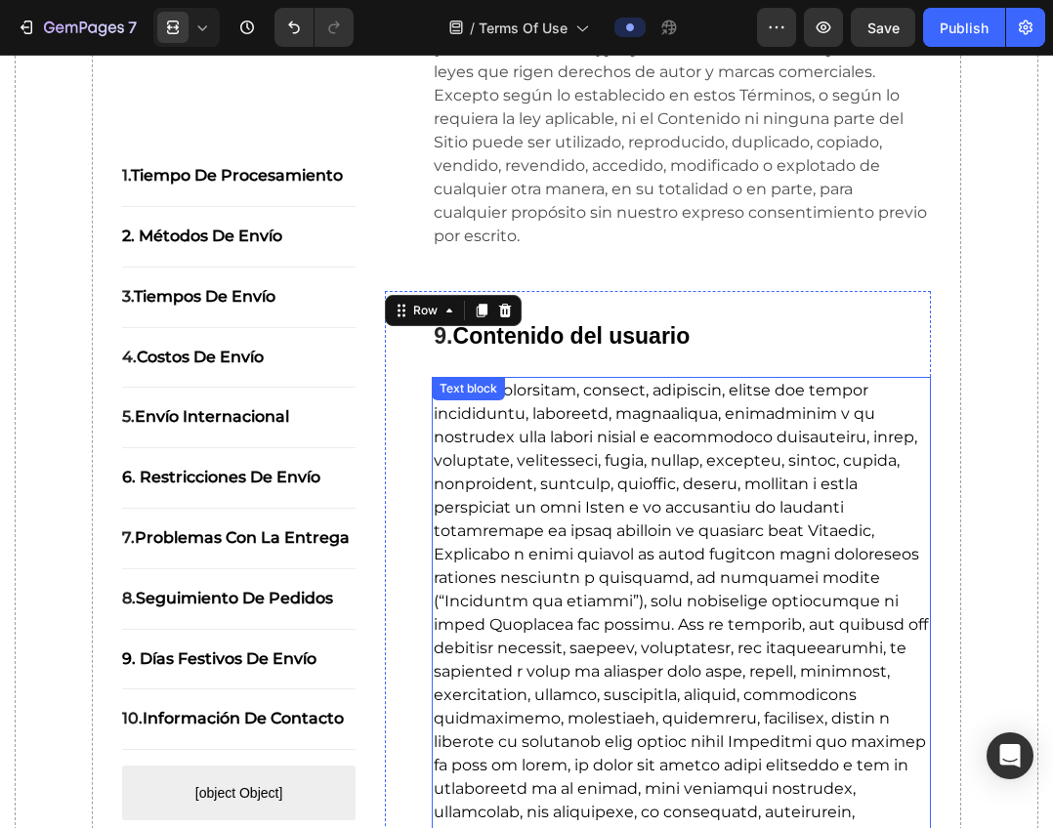
scroll to position [5218, 0]
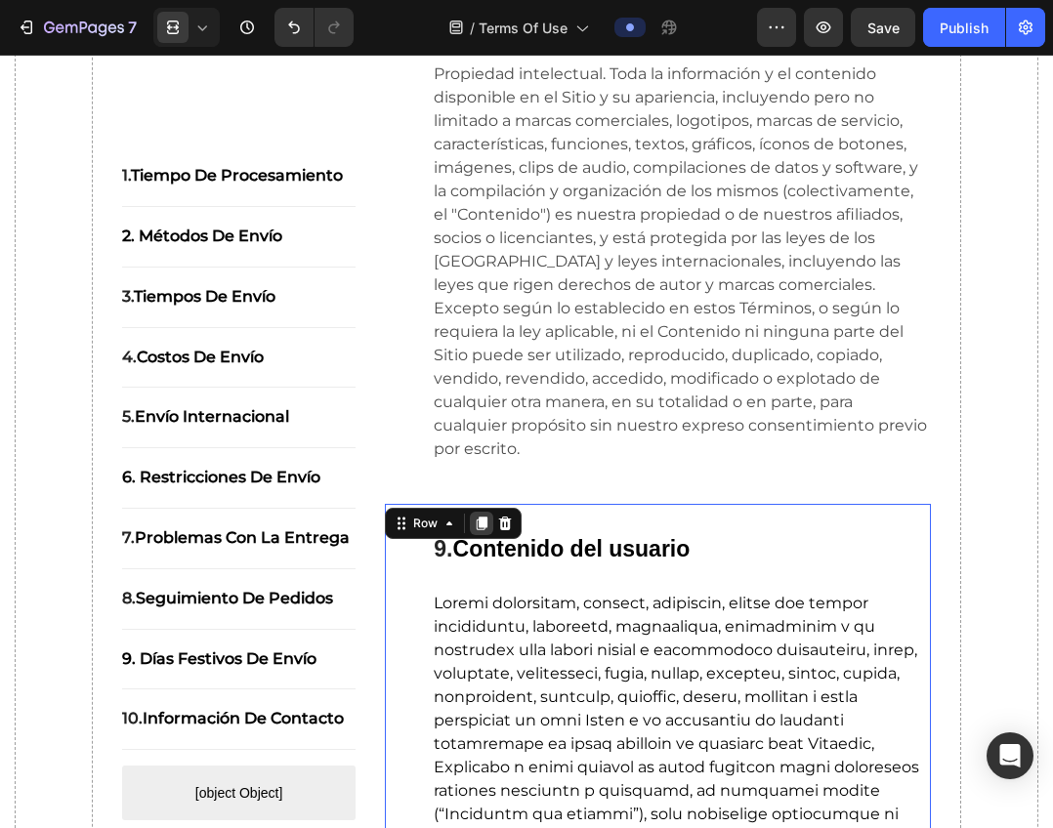
click at [476, 521] on icon at bounding box center [481, 524] width 11 height 14
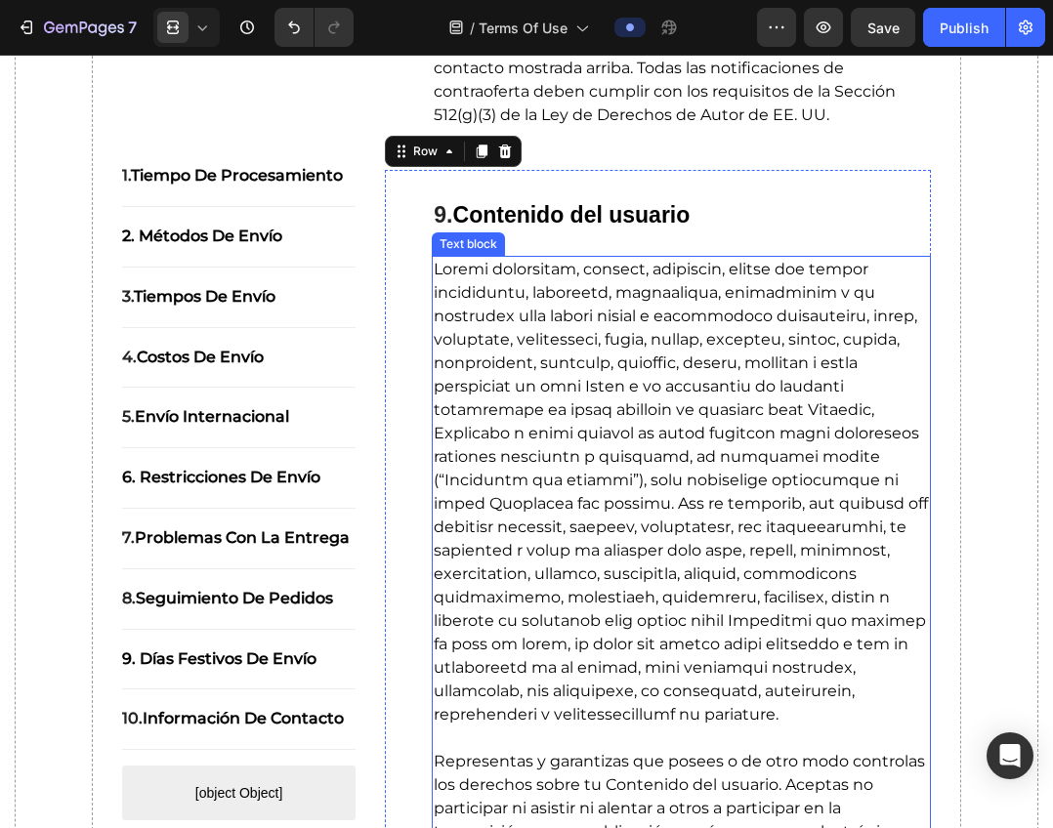
scroll to position [9372, 0]
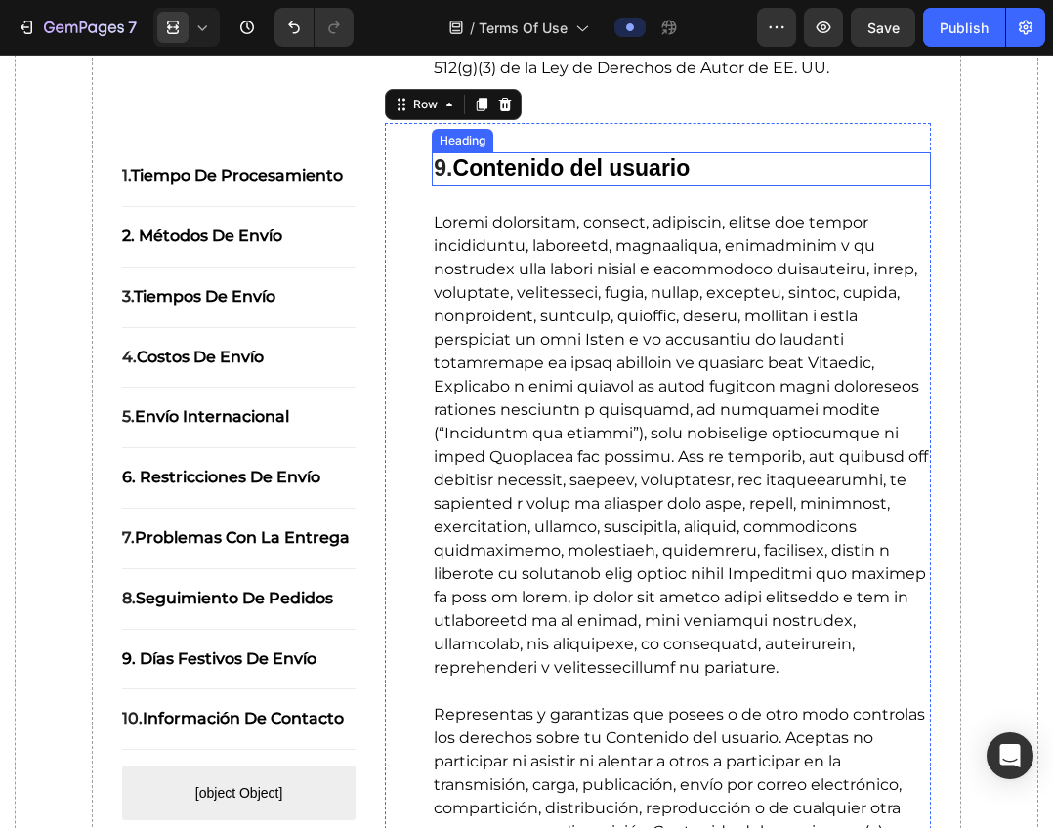
click at [587, 162] on strong "Contenido del usuario" at bounding box center [571, 167] width 237 height 25
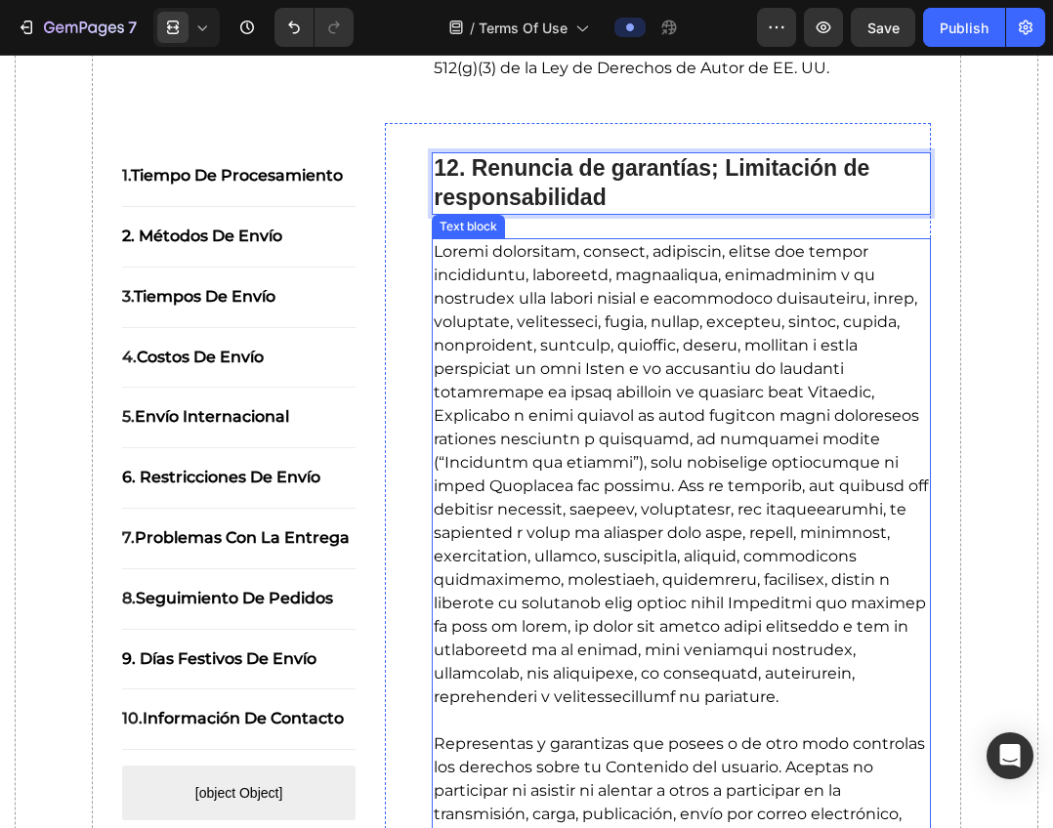
click at [817, 377] on span at bounding box center [681, 474] width 494 height 464
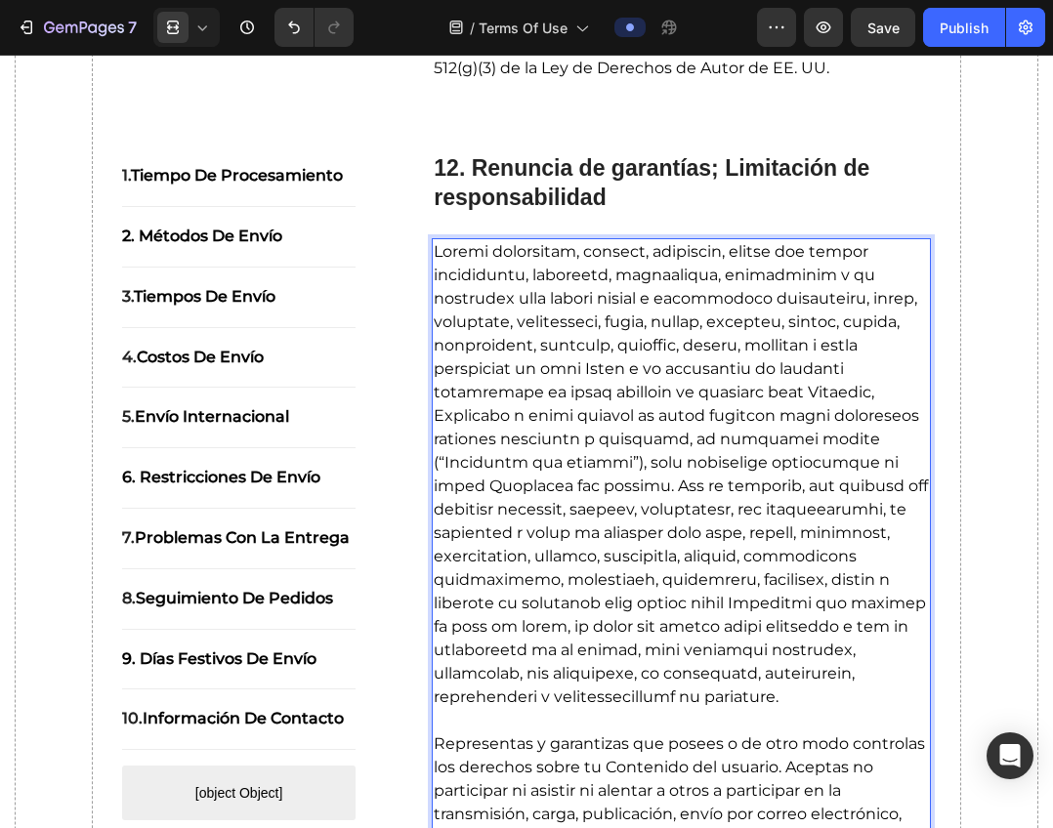
click at [577, 555] on span "Rich Text Editor. Editing area: main" at bounding box center [681, 474] width 494 height 464
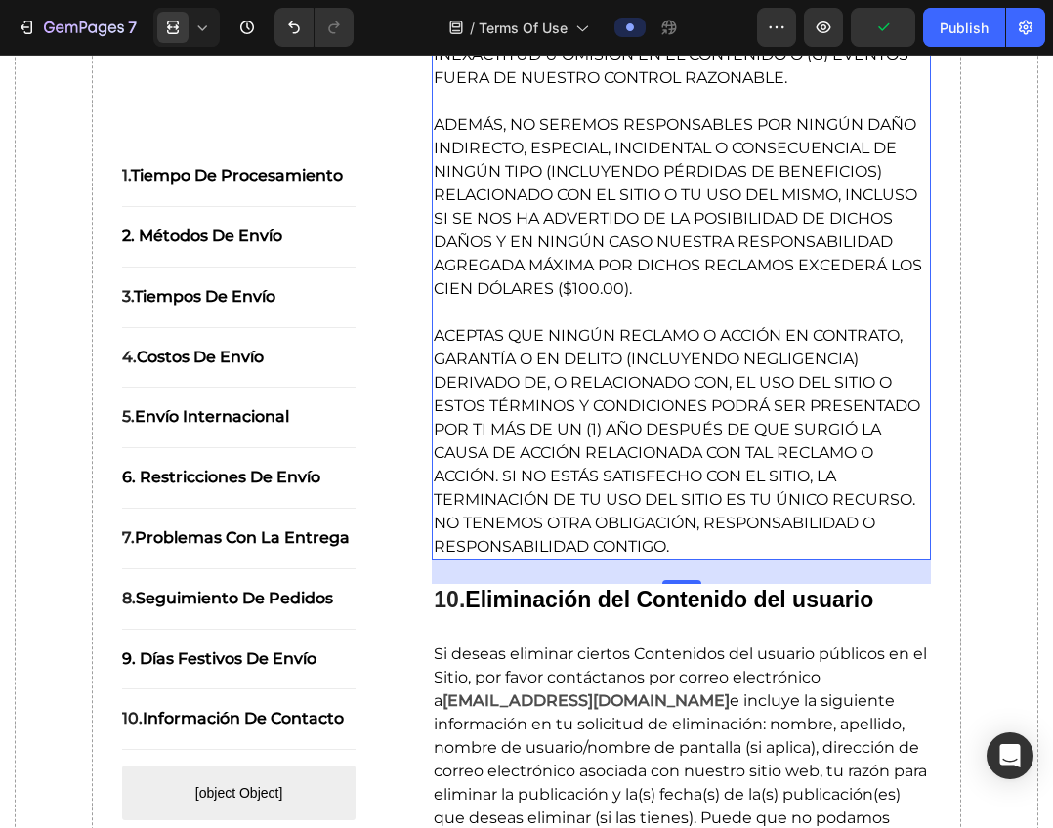
scroll to position [10003, 0]
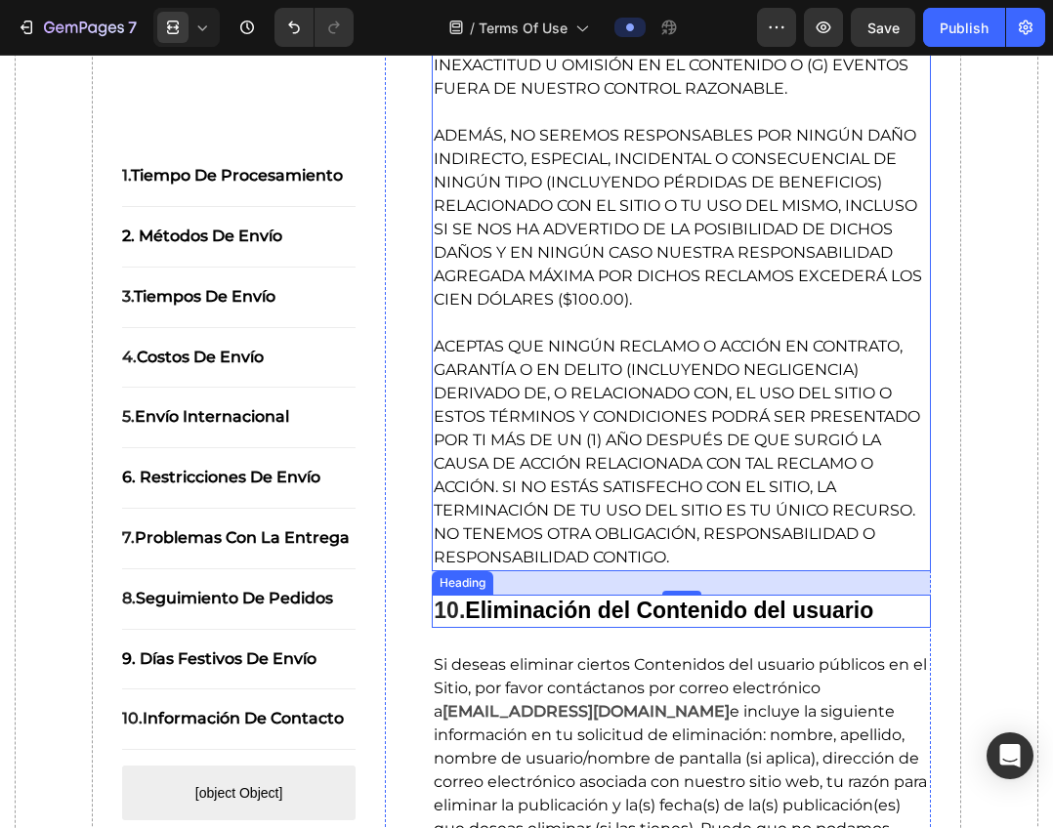
click at [570, 623] on strong "Eliminación del Contenido del usuario" at bounding box center [669, 610] width 408 height 25
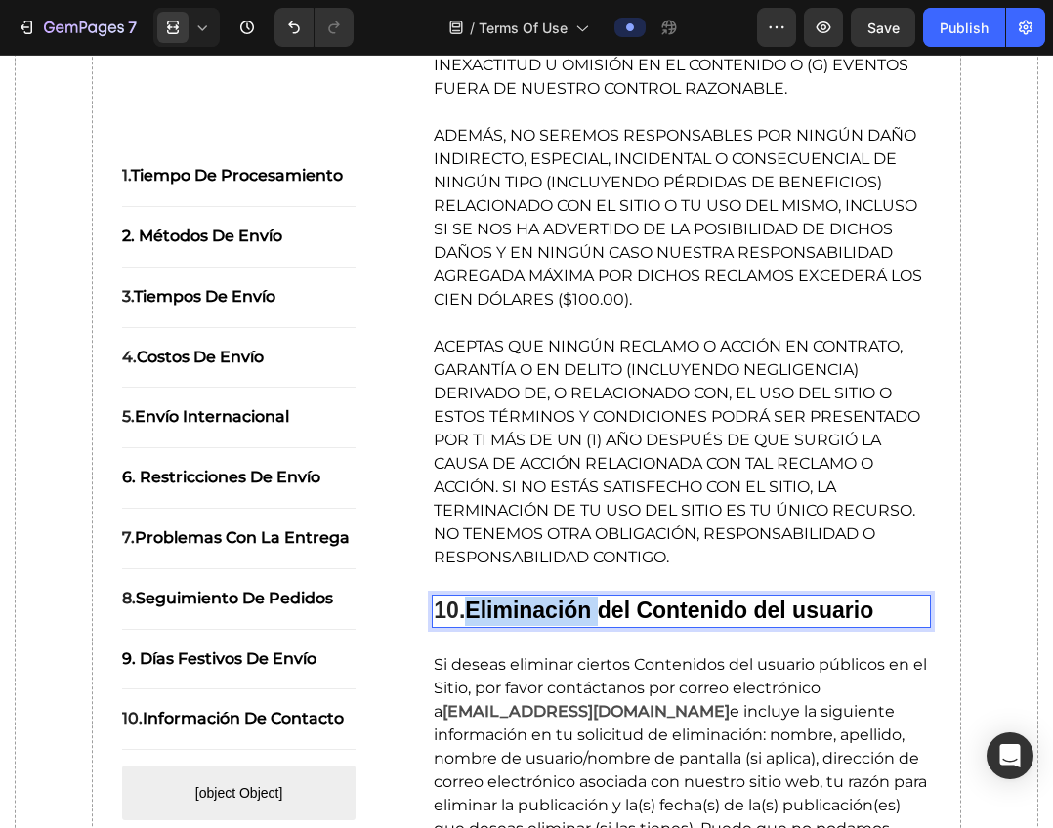
click at [543, 623] on strong "Eliminación del Contenido del usuario" at bounding box center [669, 610] width 408 height 25
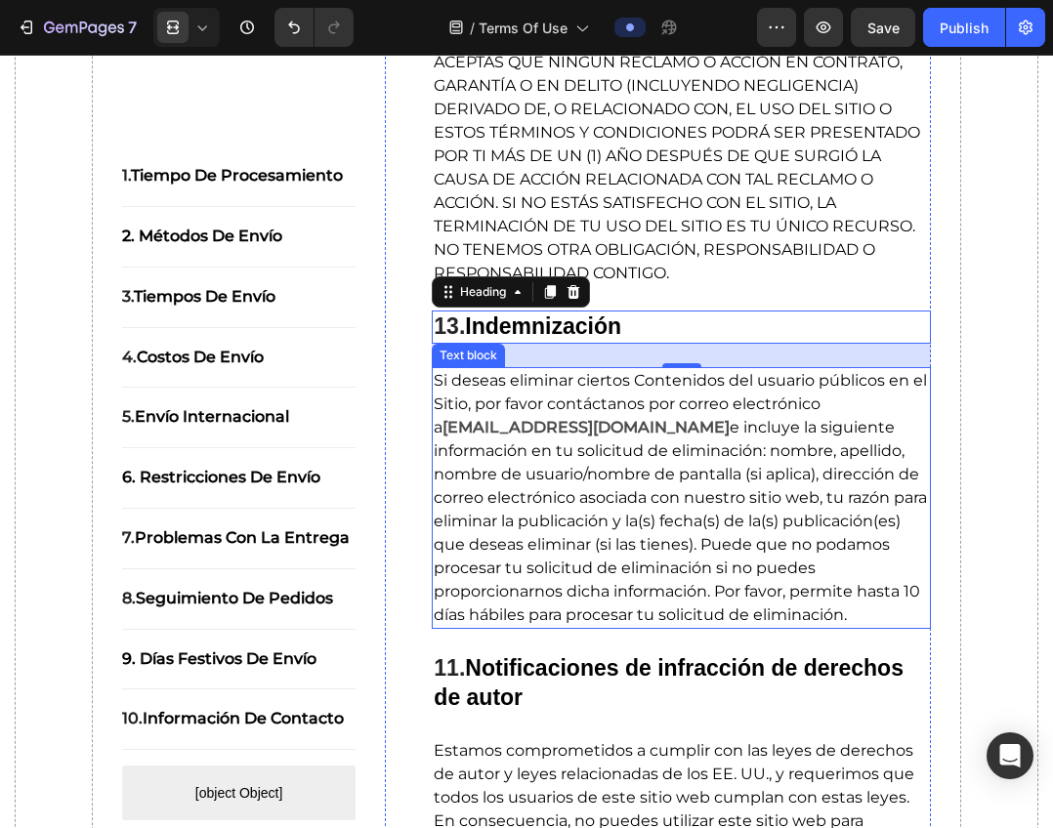
scroll to position [10296, 0]
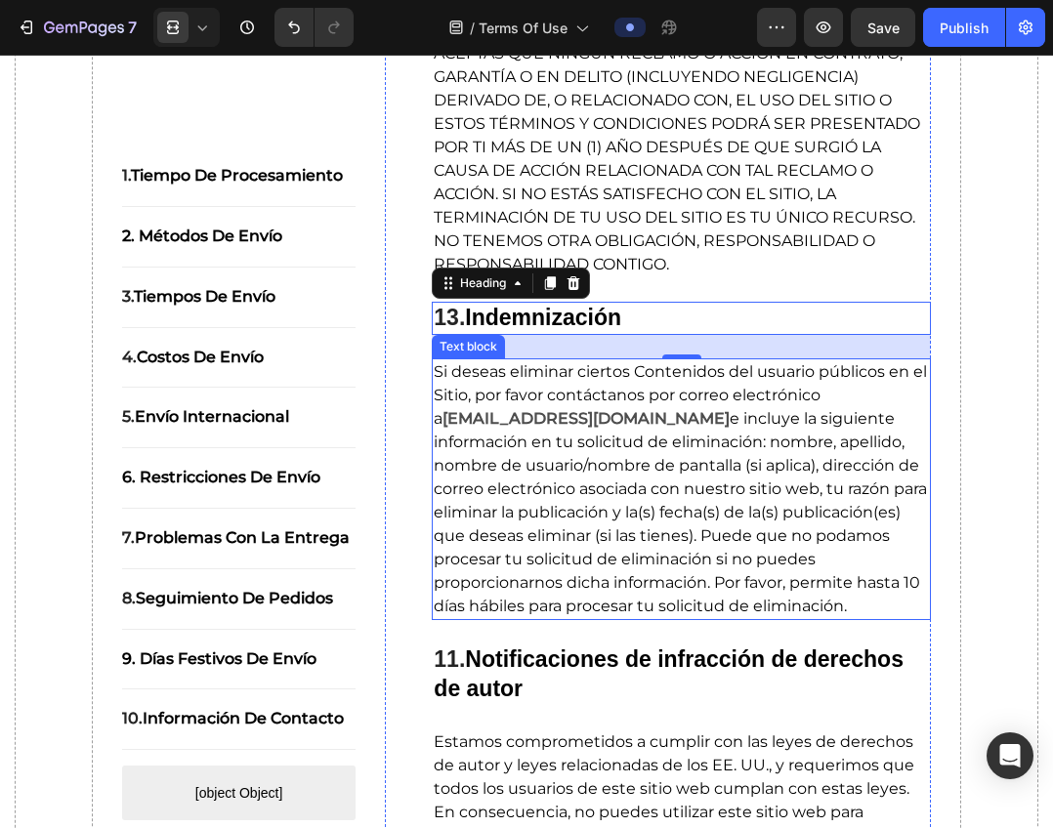
click at [700, 527] on span "e incluye la siguiente información en tu solicitud de eliminación: nombre, apel…" at bounding box center [680, 512] width 493 height 206
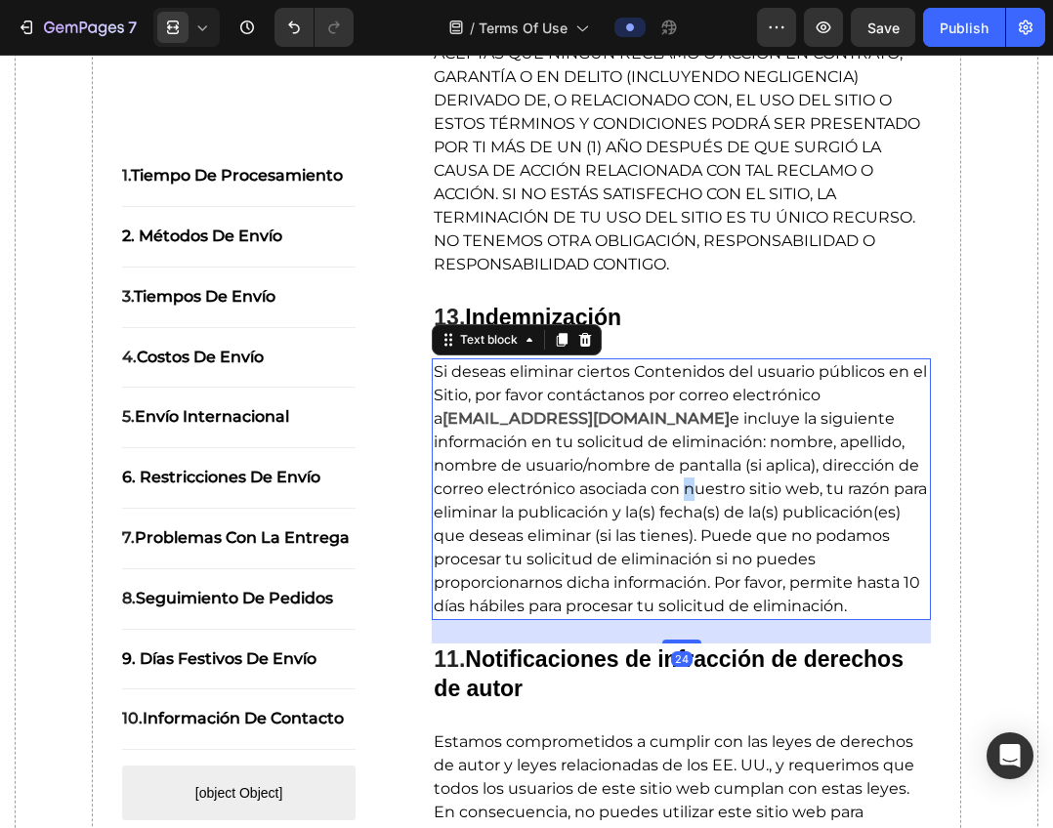
click at [700, 527] on span "e incluye la siguiente información en tu solicitud de eliminación: nombre, apel…" at bounding box center [680, 512] width 493 height 206
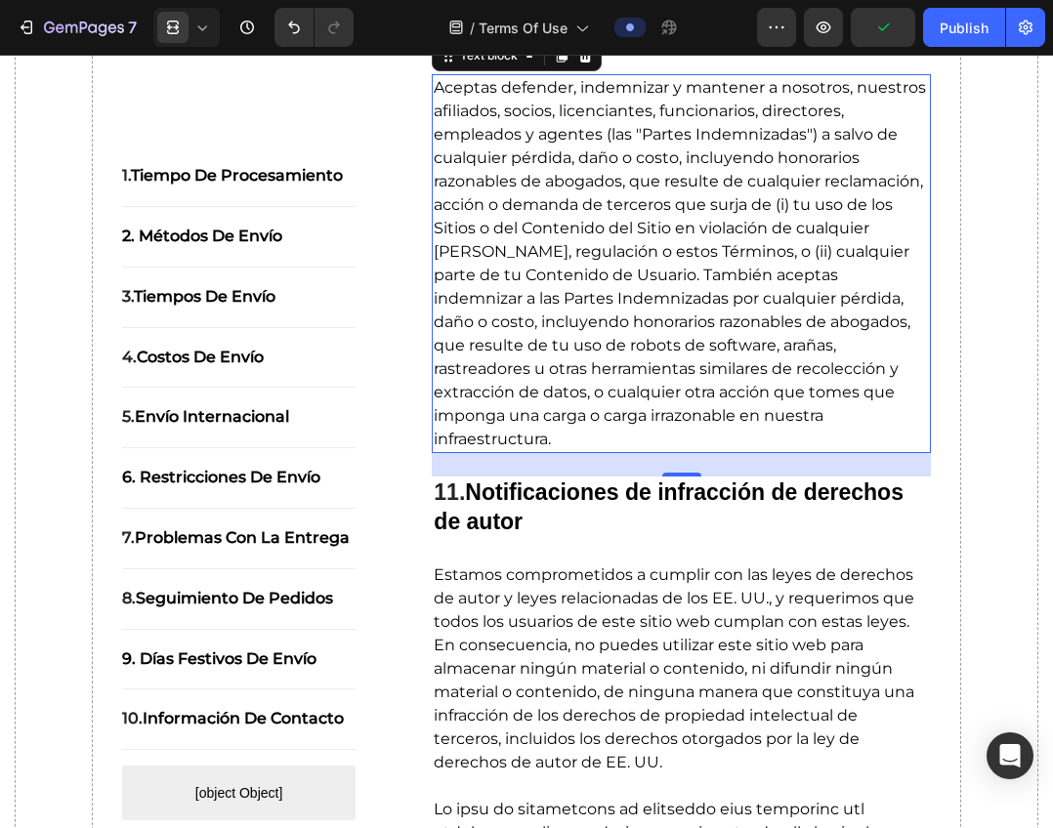
scroll to position [10589, 0]
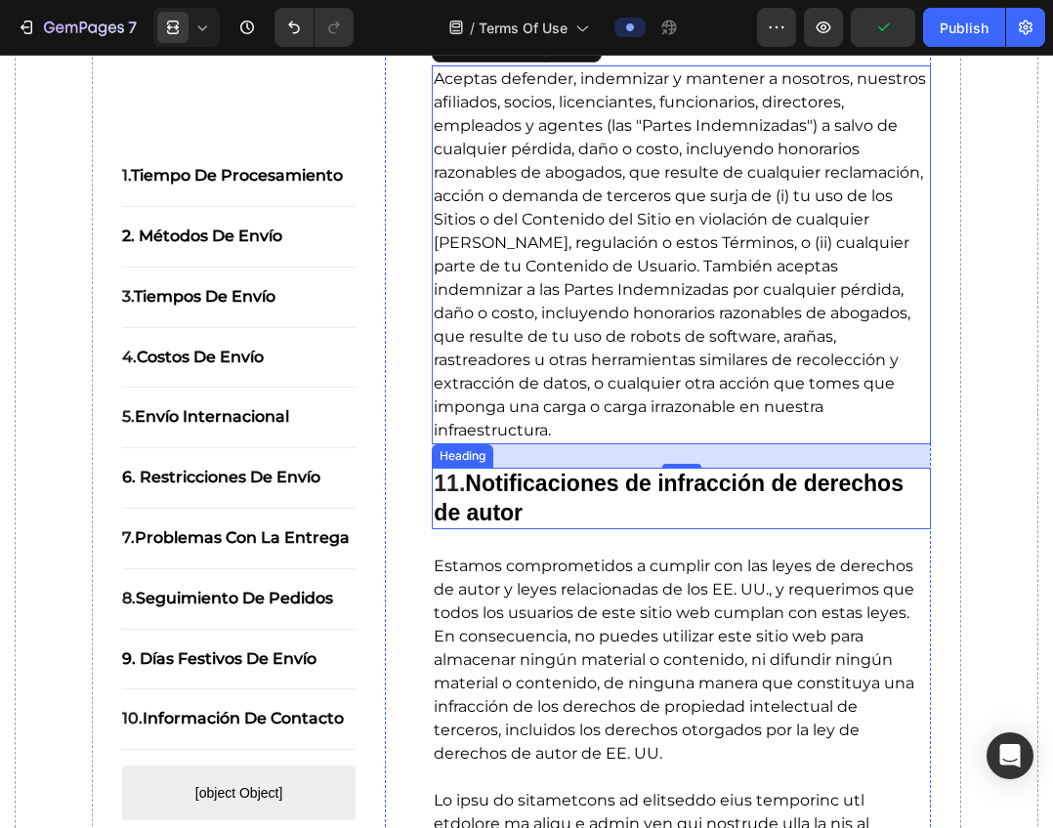
click at [581, 525] on strong "Notificaciones de infracción de derechos de autor" at bounding box center [669, 498] width 470 height 55
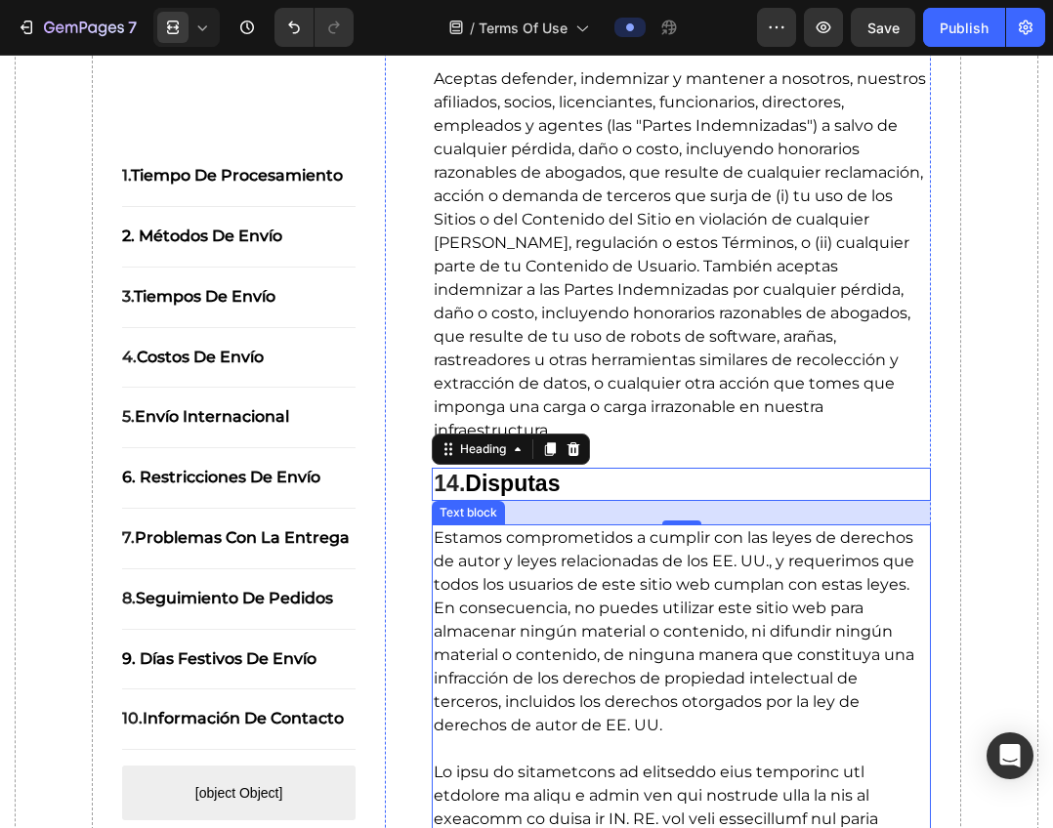
click at [596, 692] on span "Estamos comprometidos a cumplir con las leyes de derechos de autor y leyes rela…" at bounding box center [674, 631] width 480 height 206
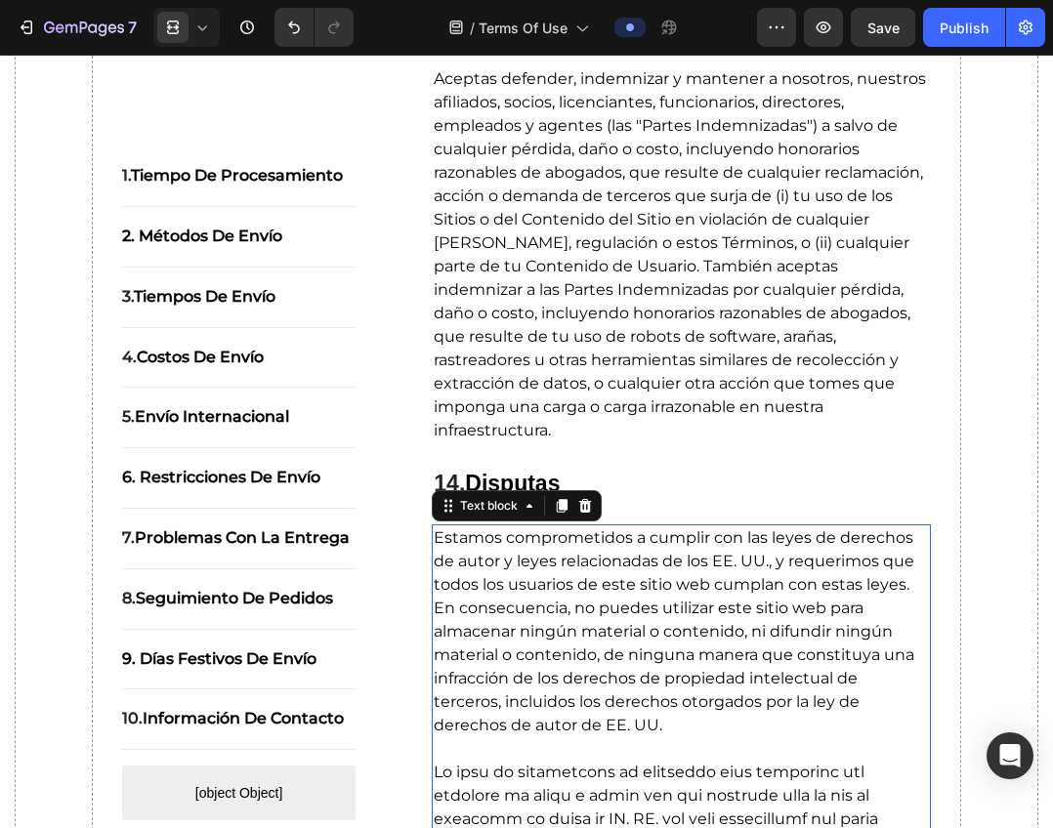
click at [596, 692] on span "Estamos comprometidos a cumplir con las leyes de derechos de autor y leyes rela…" at bounding box center [674, 631] width 480 height 206
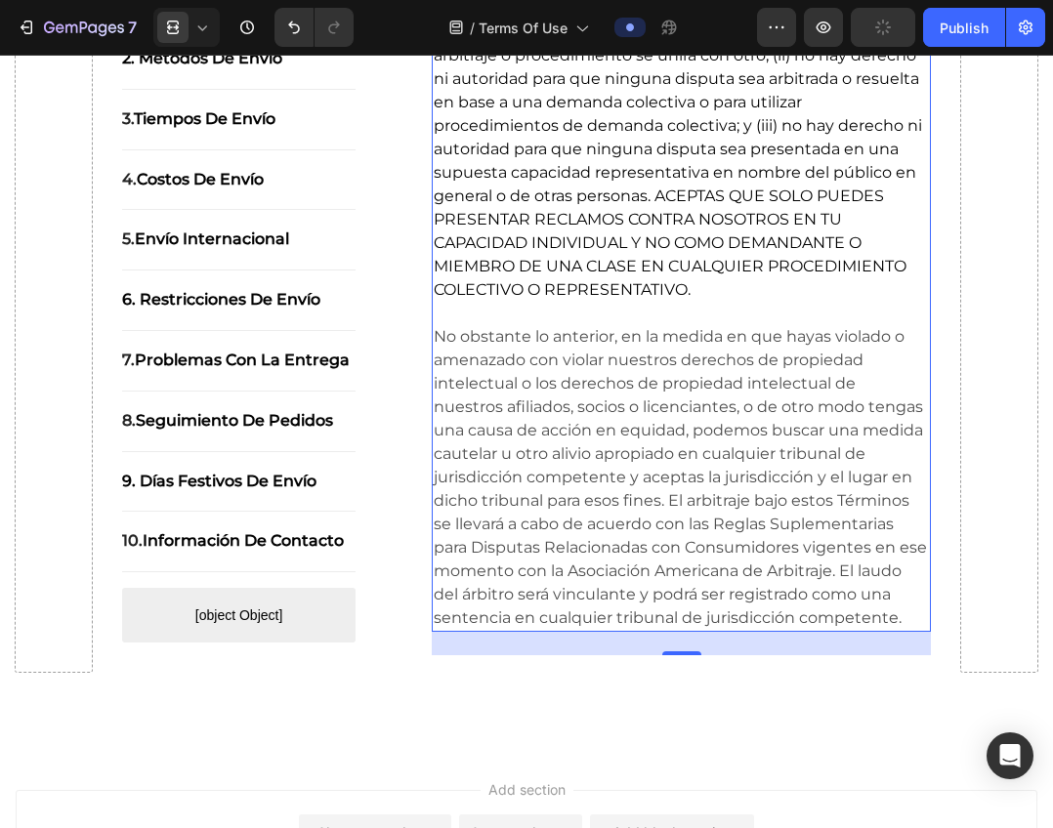
scroll to position [11885, 0]
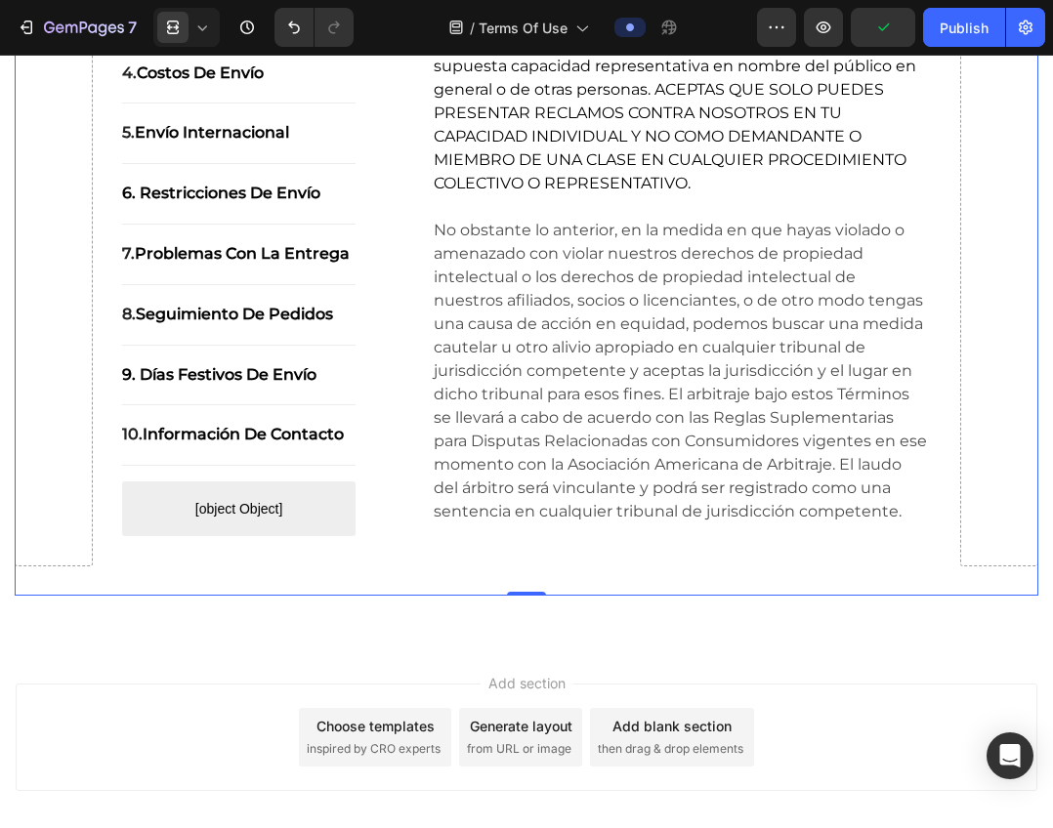
scroll to position [11397, 0]
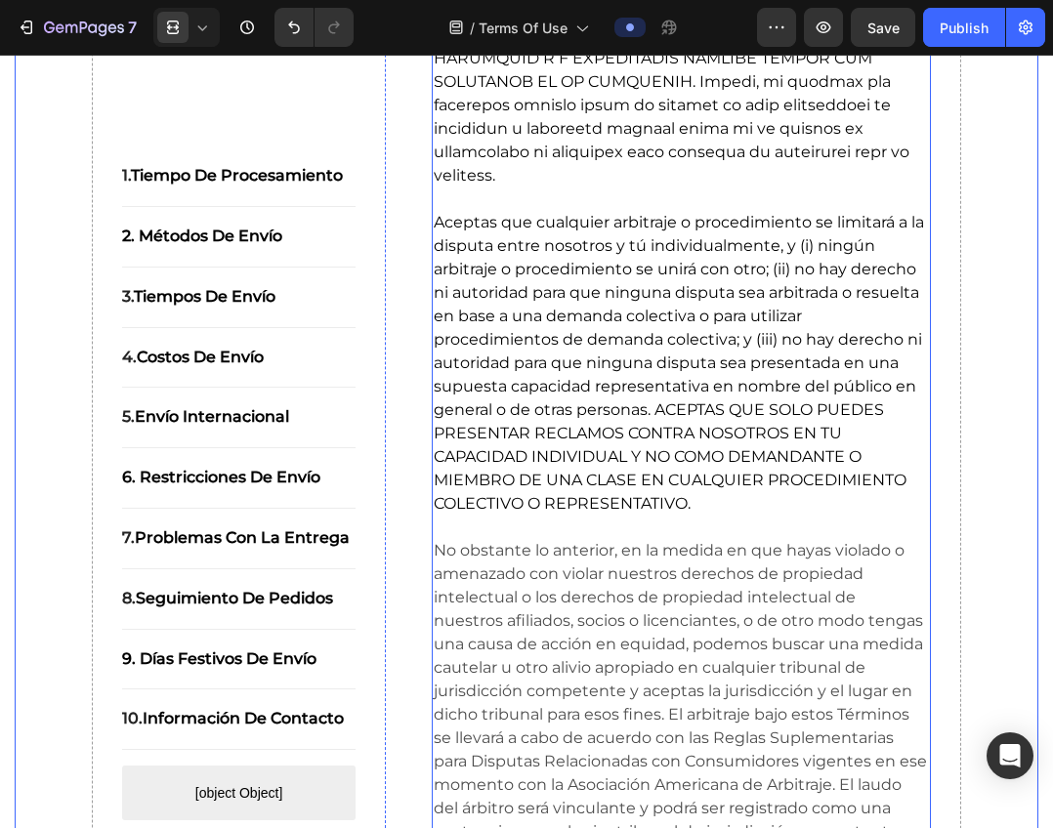
click at [487, 539] on p "Rich Text Editor. Editing area: main" at bounding box center [681, 527] width 495 height 23
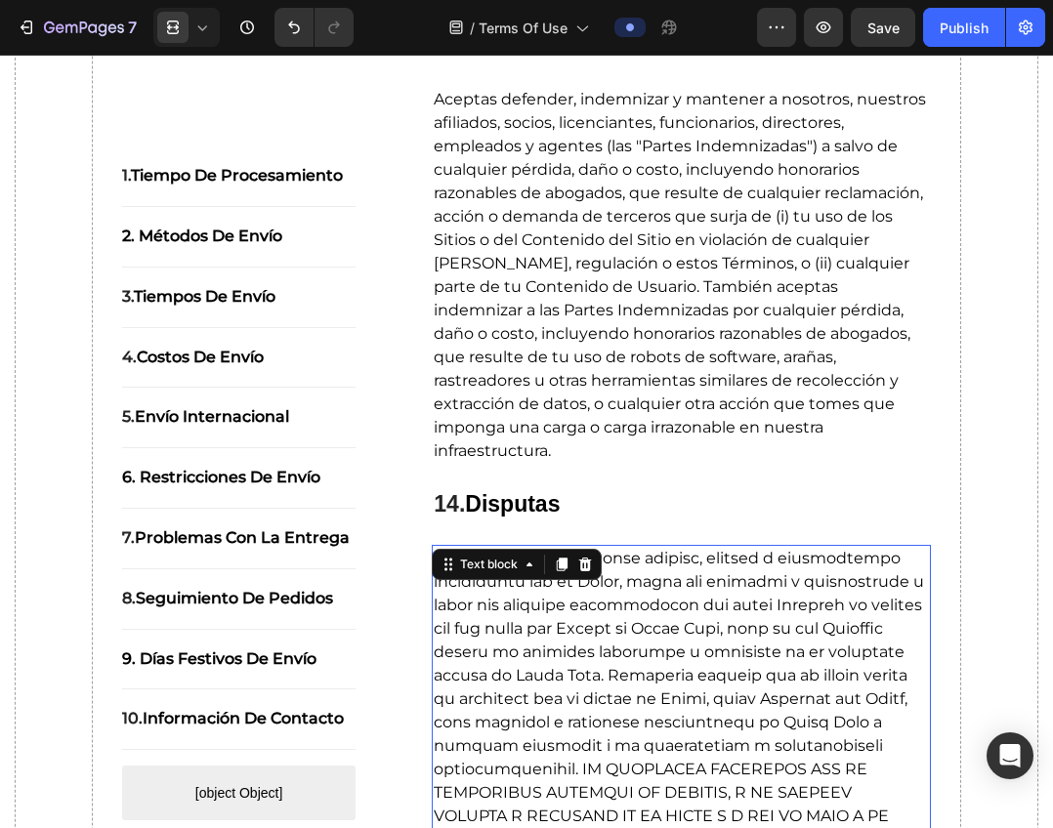
scroll to position [10420, 0]
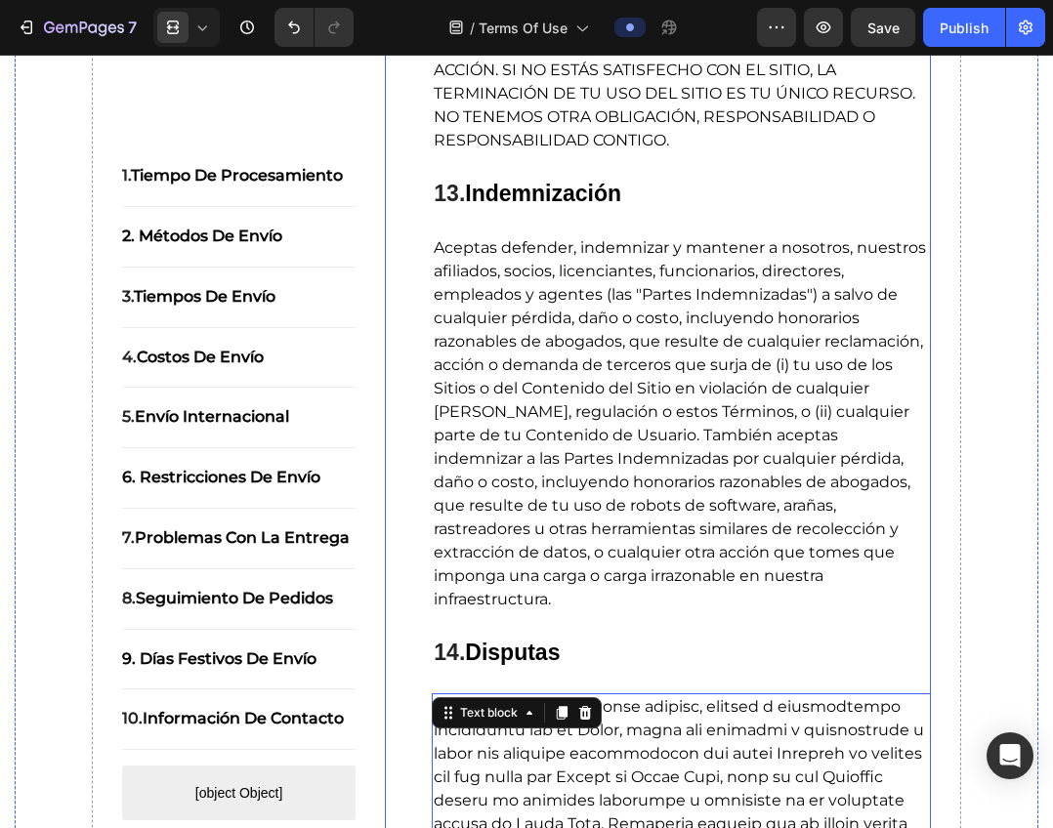
click at [410, 683] on div "⁠⁠⁠⁠⁠⁠⁠ 12. Renuncia de garantías; Limitación de responsabilidad Heading EL SIT…" at bounding box center [658, 468] width 546 height 2789
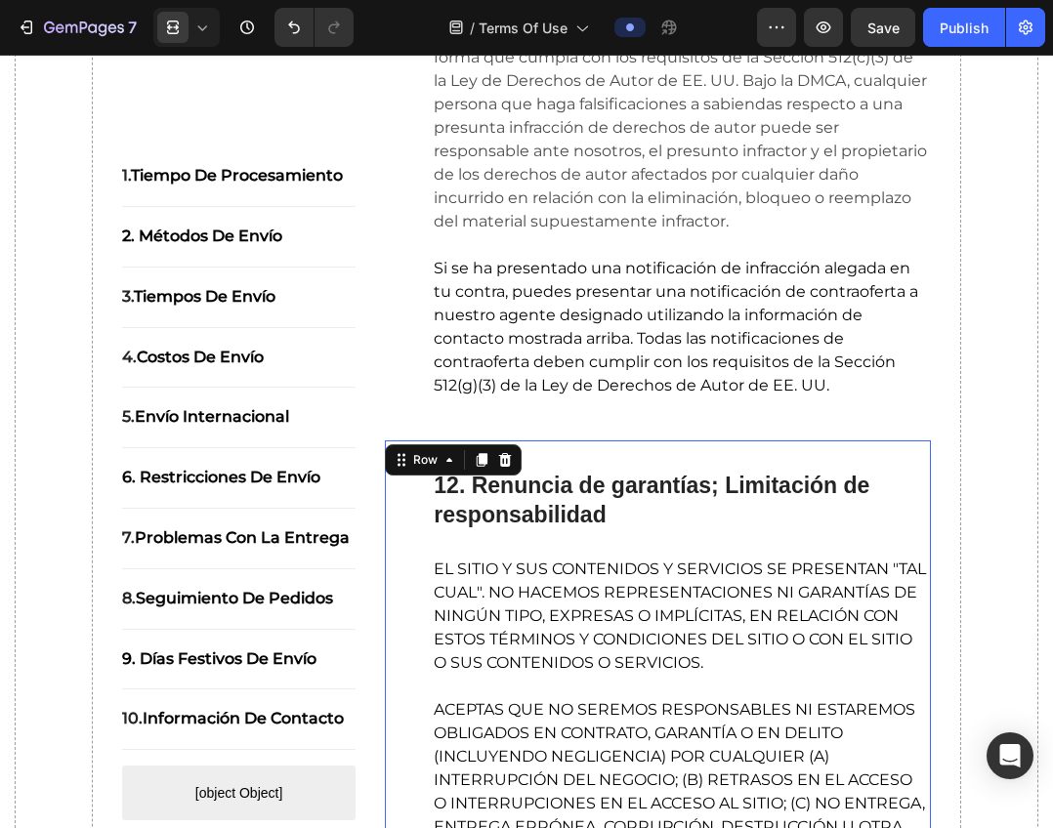
scroll to position [9053, 0]
click at [498, 461] on icon at bounding box center [505, 461] width 16 height 16
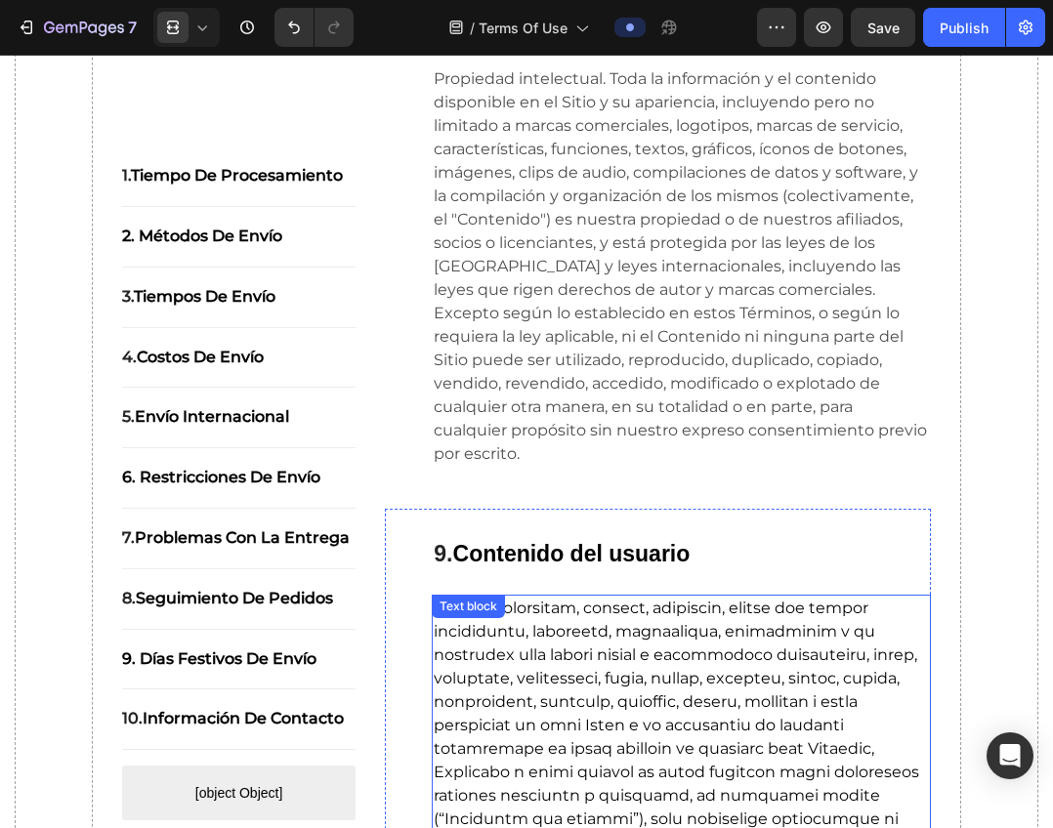
scroll to position [5120, 0]
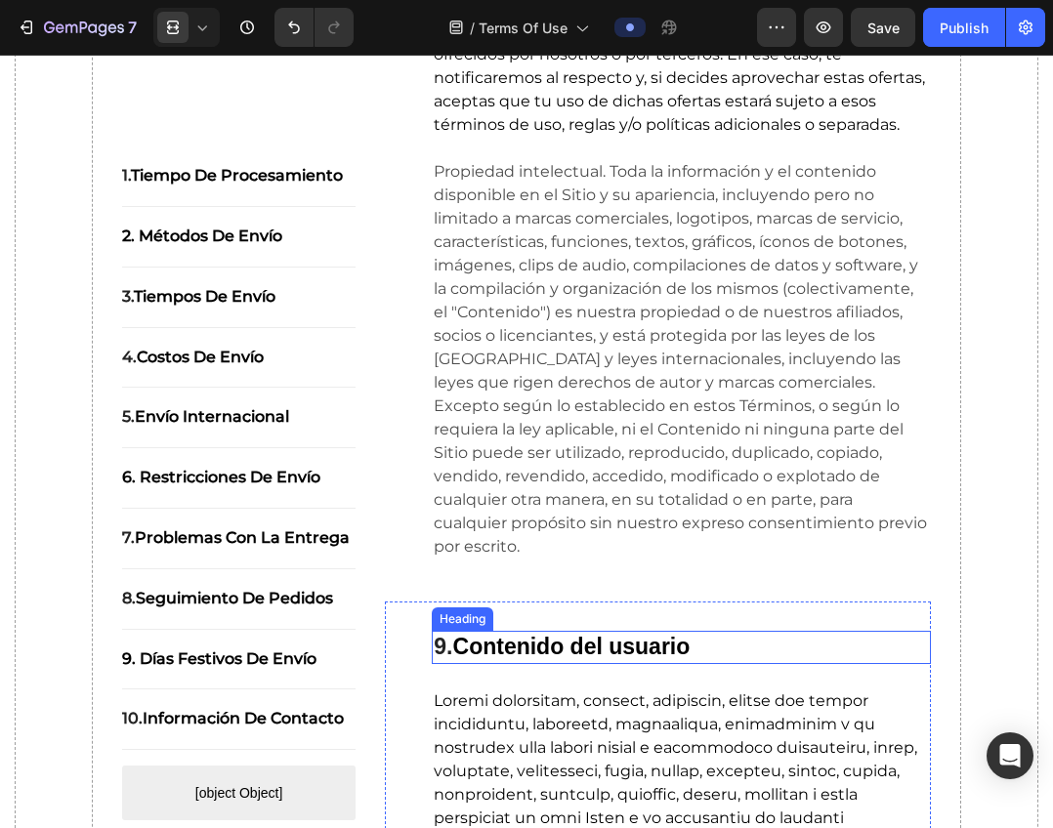
click at [541, 637] on strong "Contenido del usuario" at bounding box center [571, 646] width 237 height 25
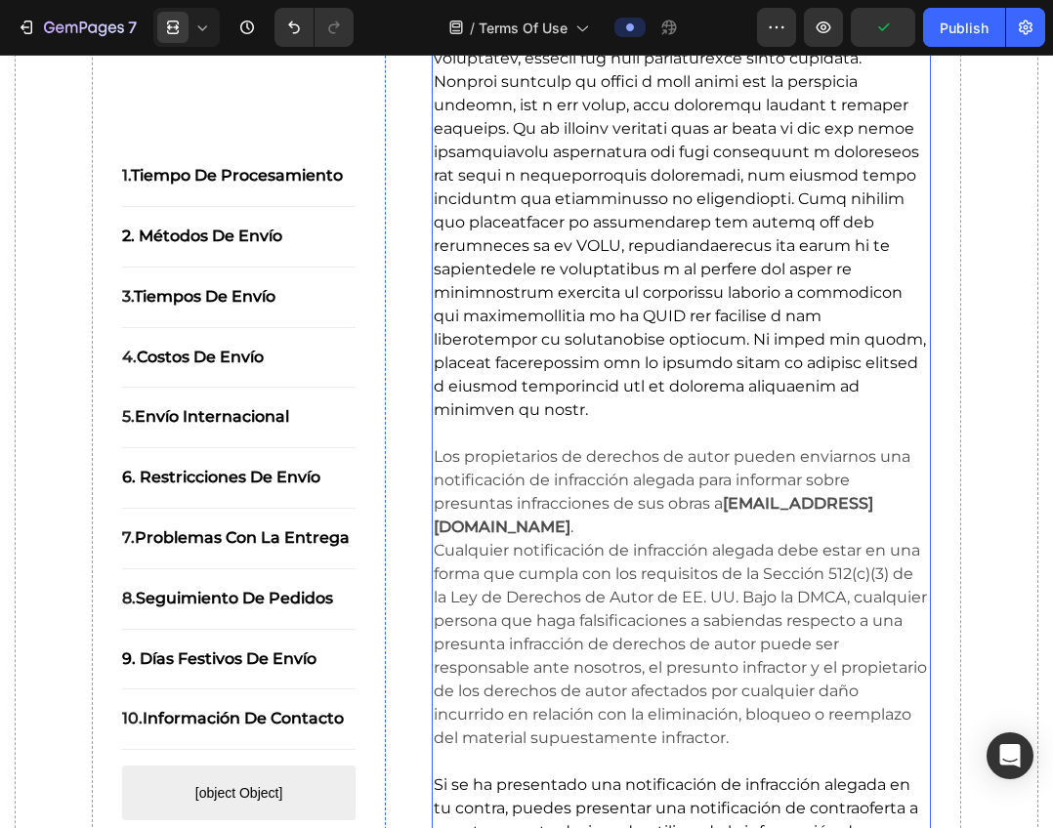
click at [642, 579] on p "Cualquier notificación de infracción alegada debe estar en una forma que cumpla…" at bounding box center [681, 644] width 495 height 211
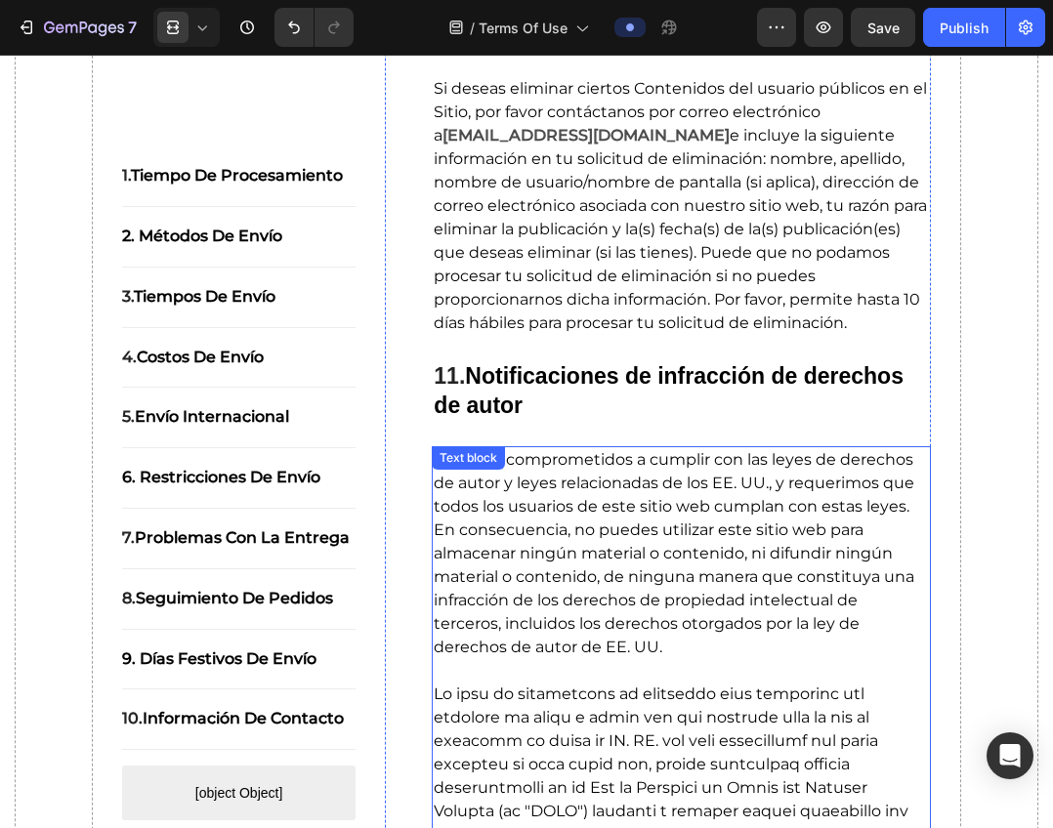
scroll to position [7464, 0]
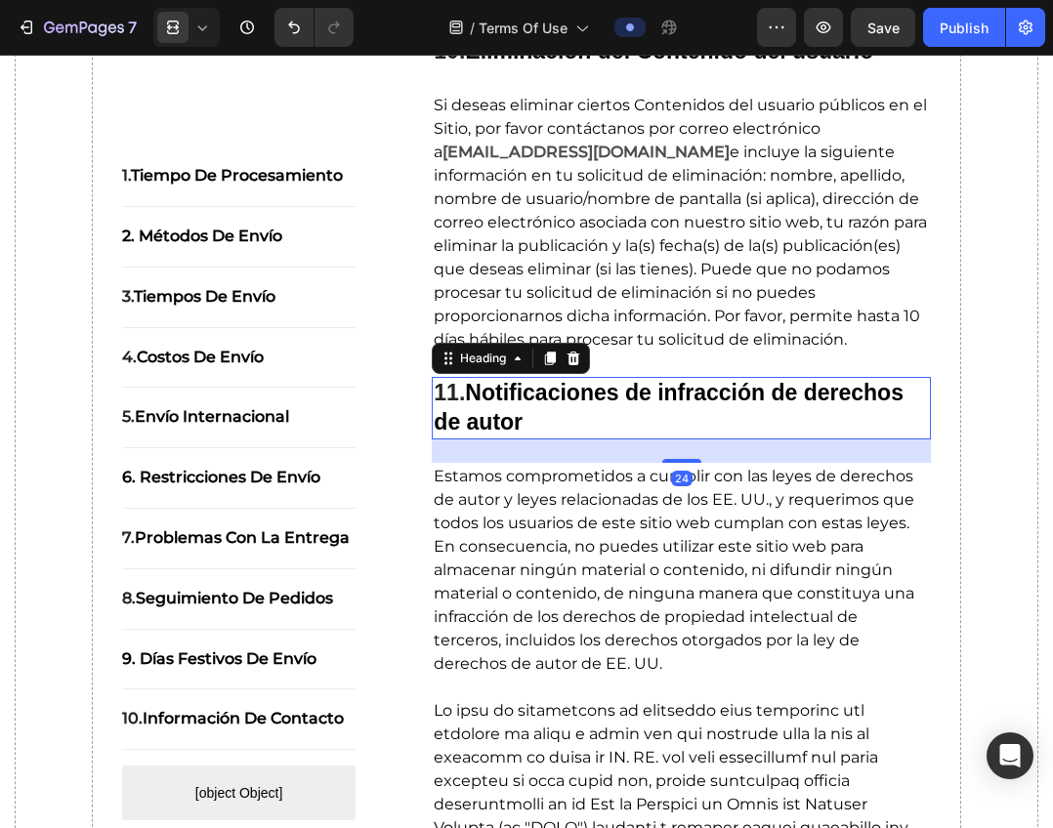
click at [605, 419] on strong "Notificaciones de infracción de derechos de autor" at bounding box center [669, 407] width 470 height 55
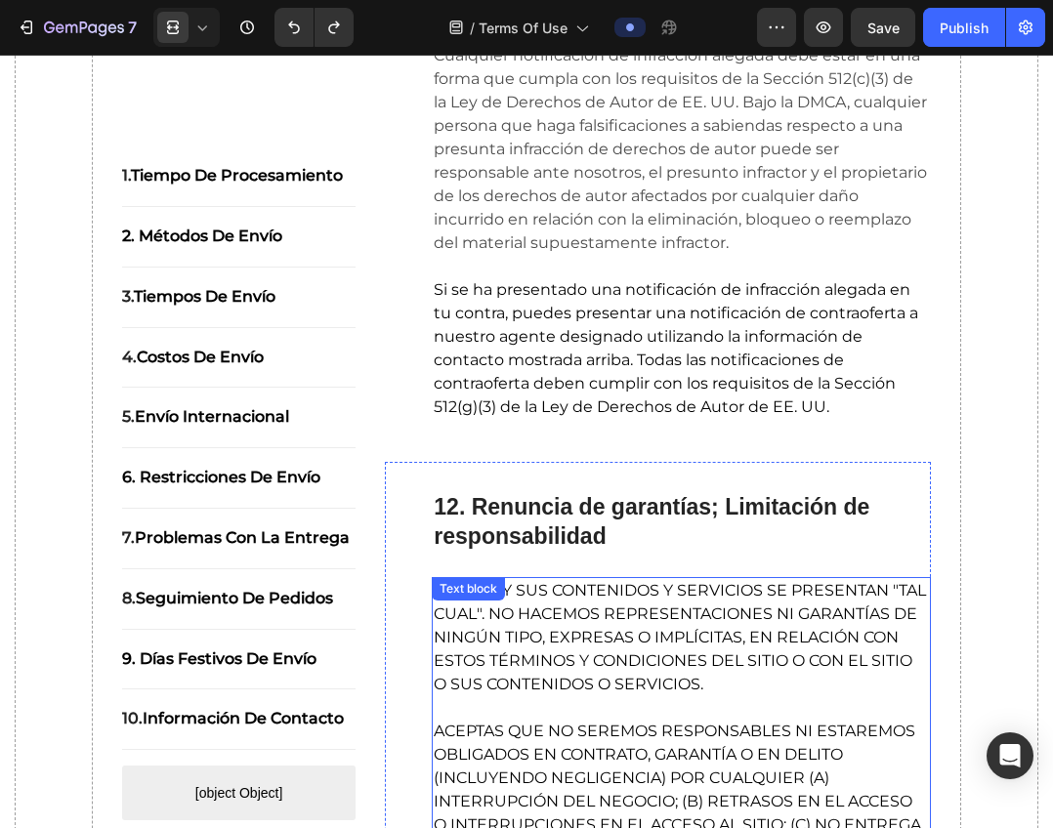
scroll to position [8858, 0]
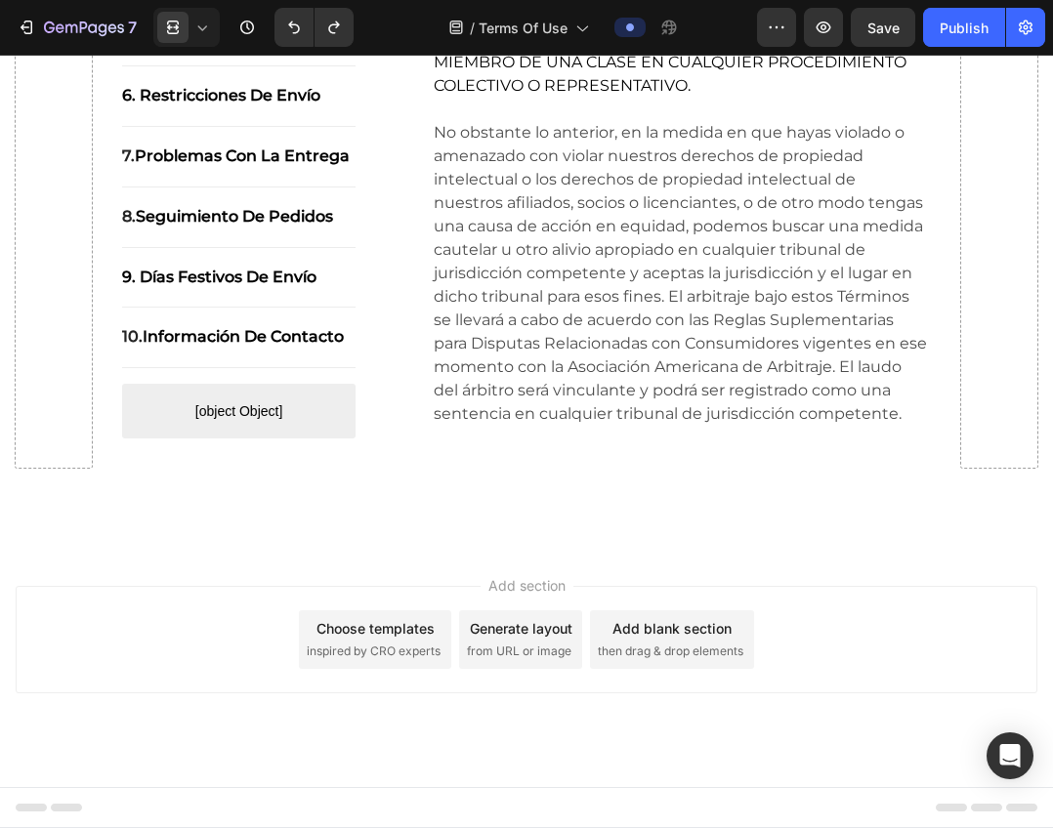
scroll to position [11885, 0]
drag, startPoint x: 1043, startPoint y: 148, endPoint x: 1003, endPoint y: 814, distance: 667.1
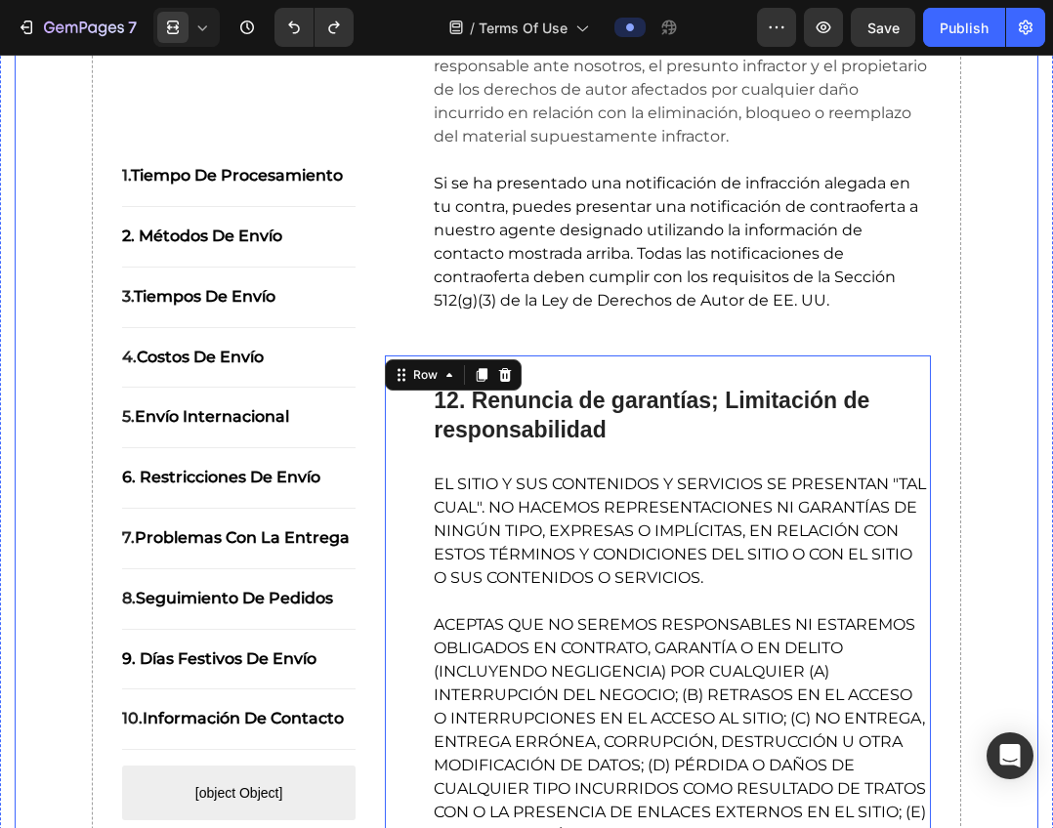
scroll to position [9151, 0]
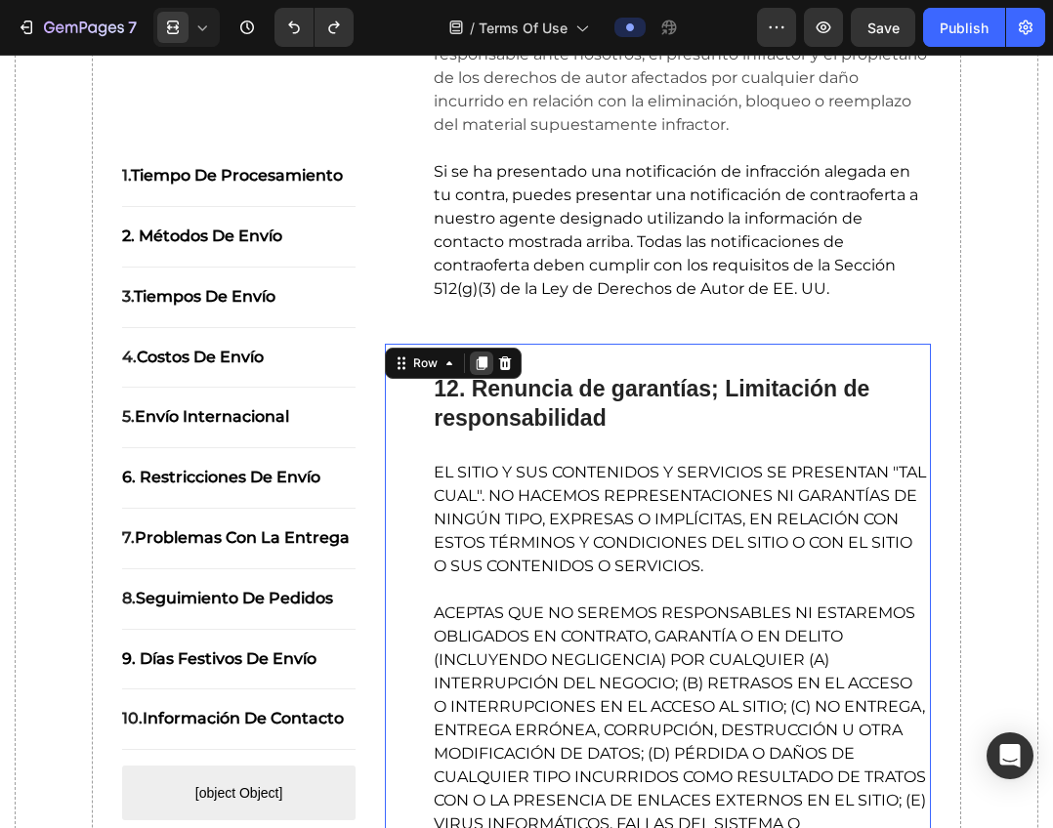
click at [474, 364] on icon at bounding box center [482, 363] width 16 height 16
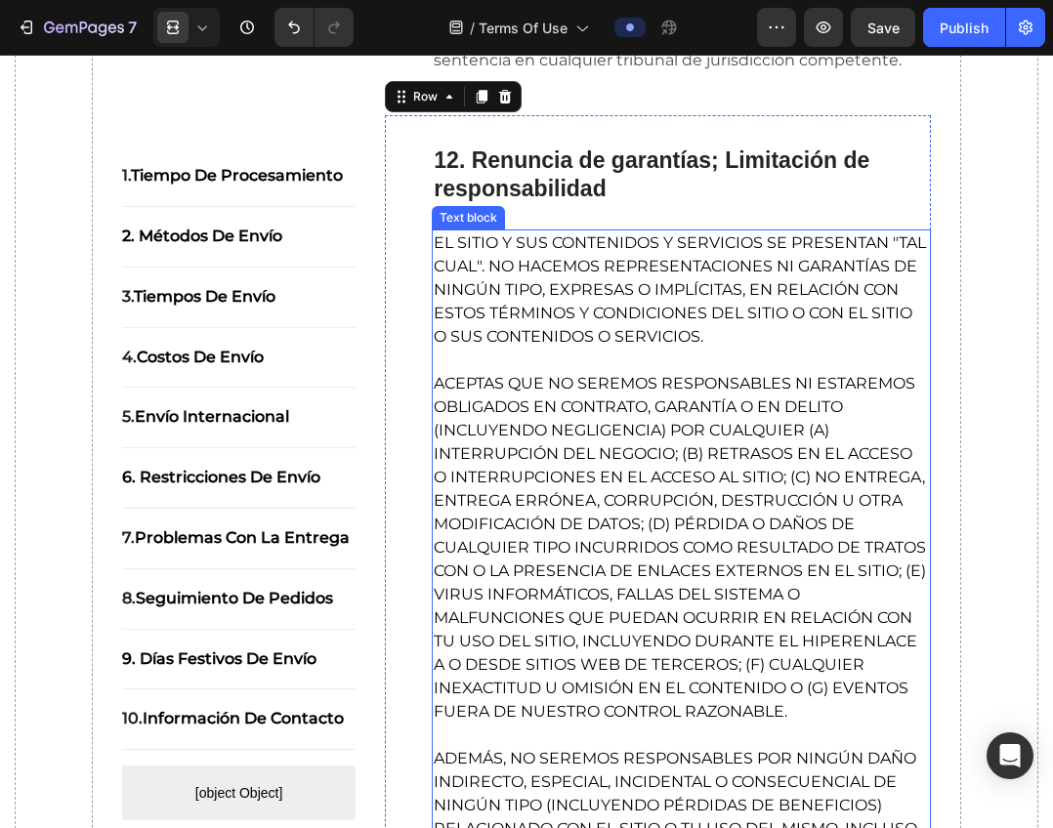
scroll to position [12133, 0]
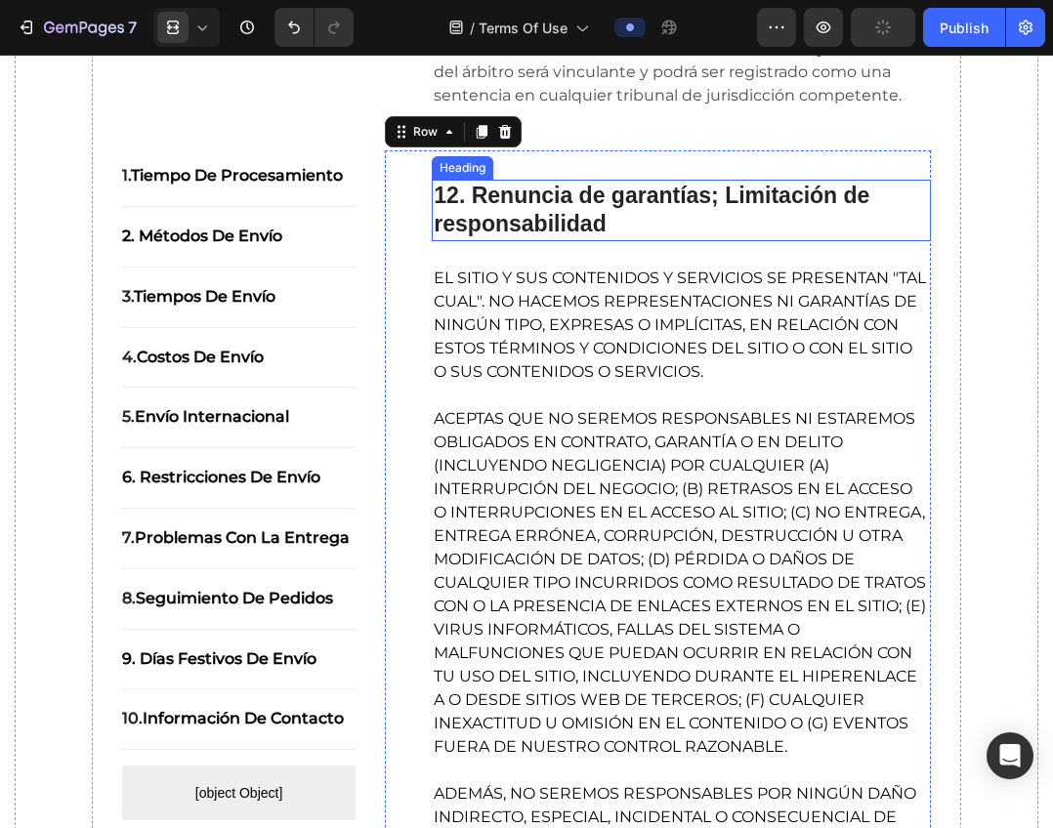
click at [572, 237] on strong "12. Renuncia de garantías; Limitación de responsabilidad" at bounding box center [651, 210] width 435 height 55
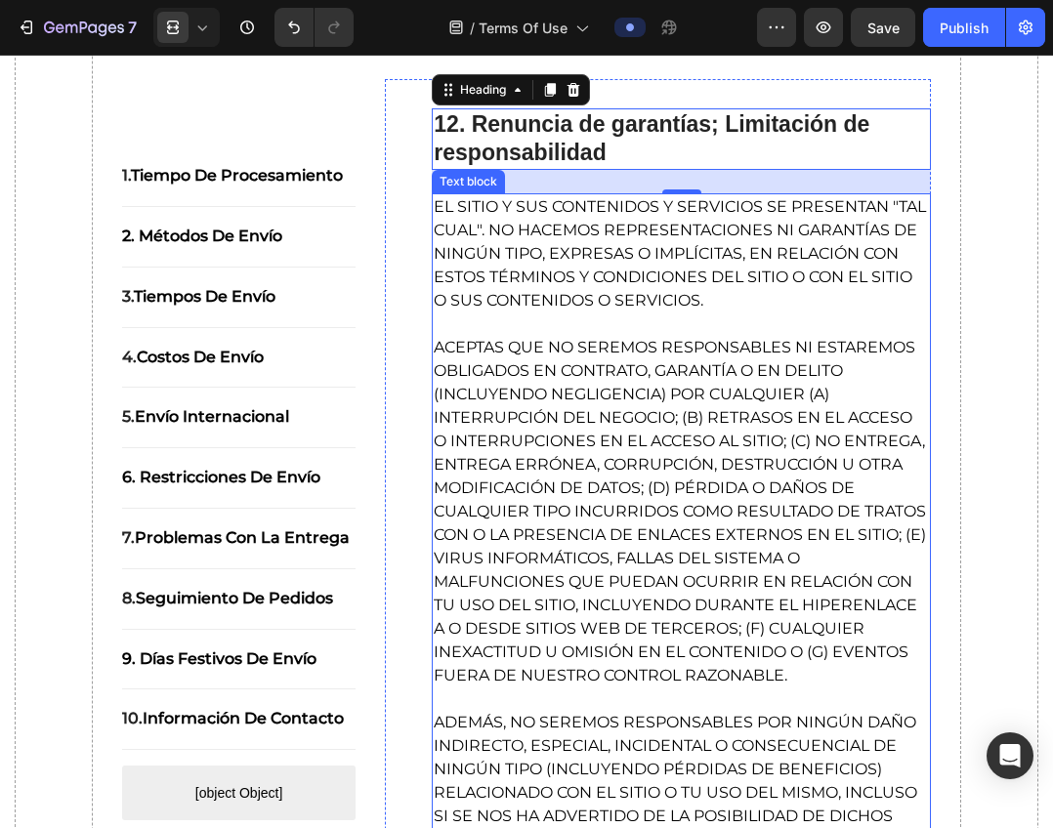
scroll to position [11911, 0]
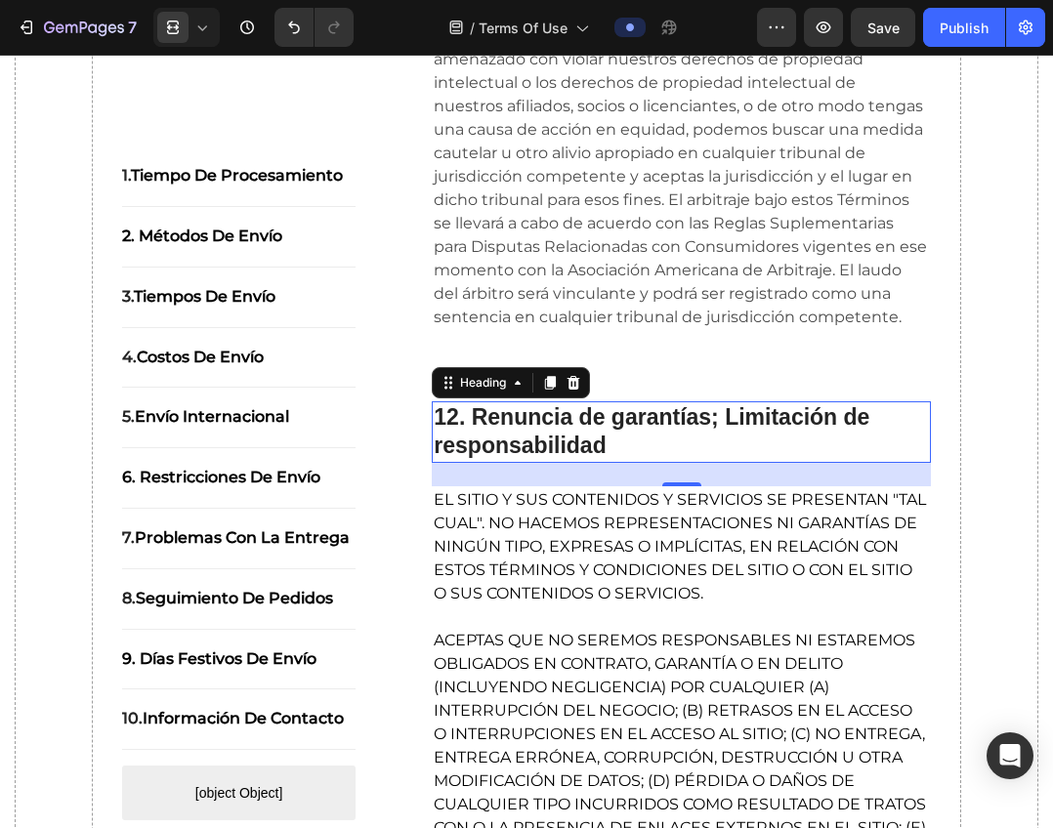
click at [587, 464] on h2 "12. Renuncia de garantías; Limitación de responsabilidad" at bounding box center [681, 432] width 499 height 62
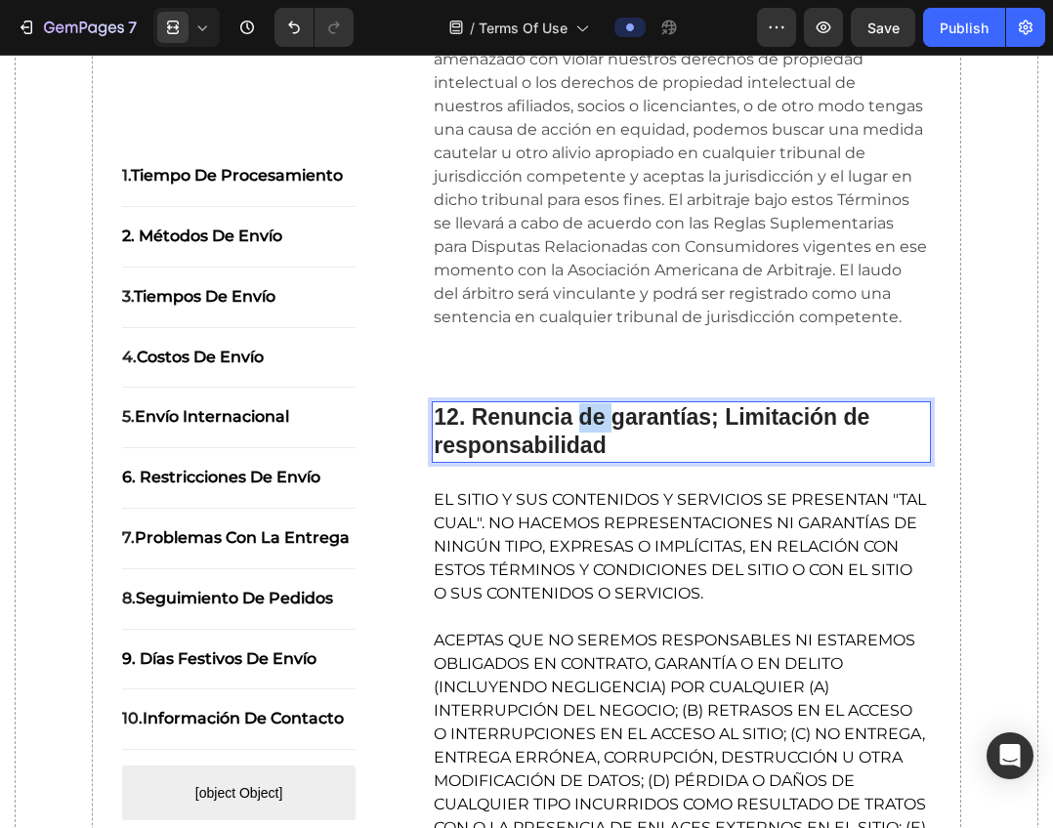
click at [587, 462] on p "12. Renuncia de garantías; Limitación de responsabilidad" at bounding box center [681, 432] width 495 height 59
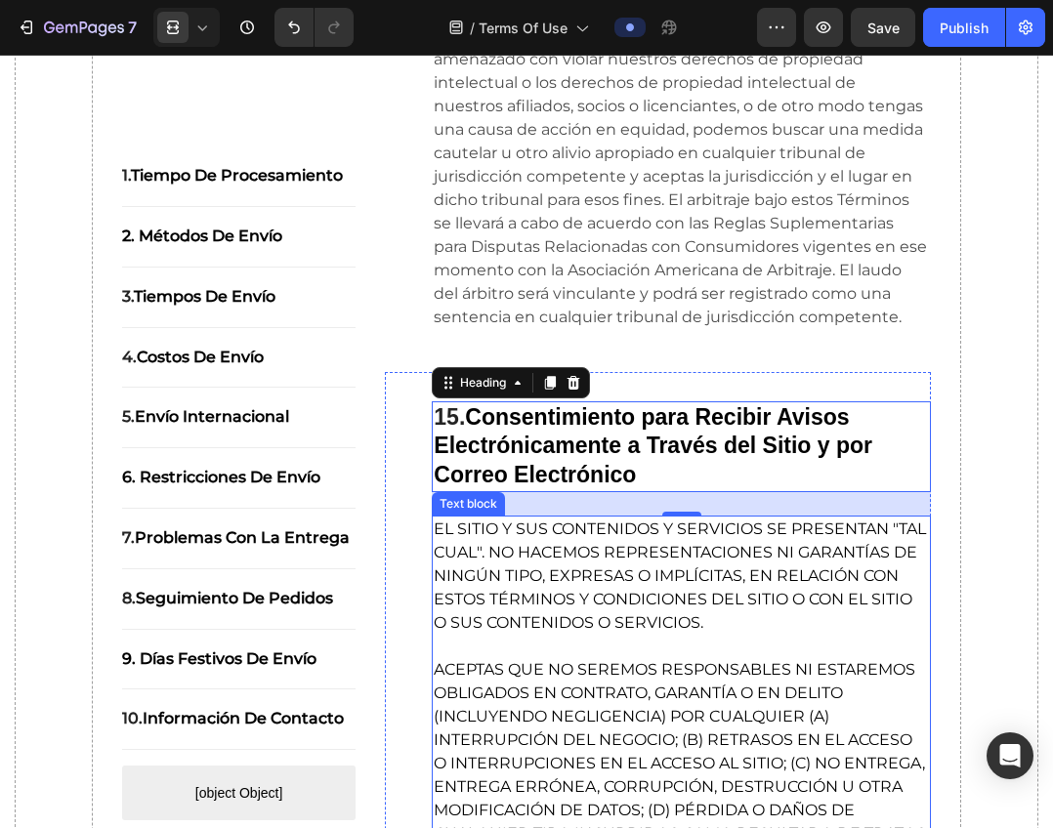
click at [518, 658] on p at bounding box center [681, 646] width 495 height 23
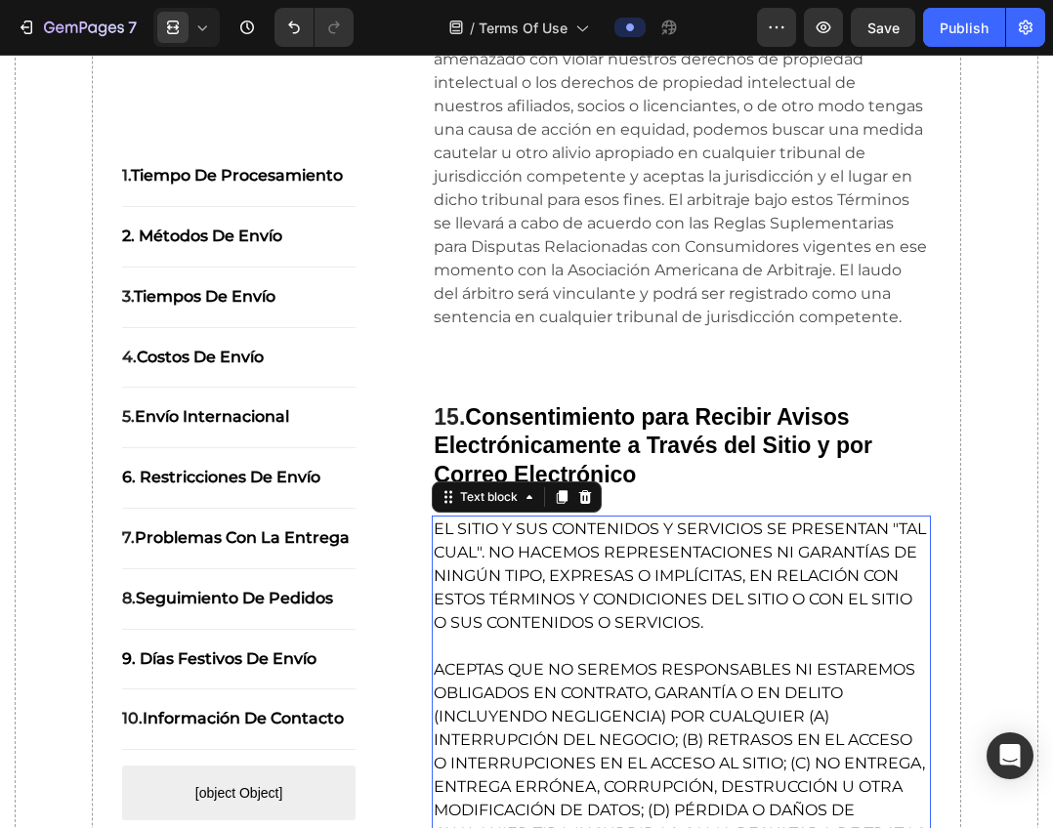
click at [549, 632] on span "EL SITIO Y SUS CONTENIDOS Y SERVICIOS SE PRESENTAN "TAL CUAL". NO HACEMOS REPRE…" at bounding box center [680, 575] width 492 height 112
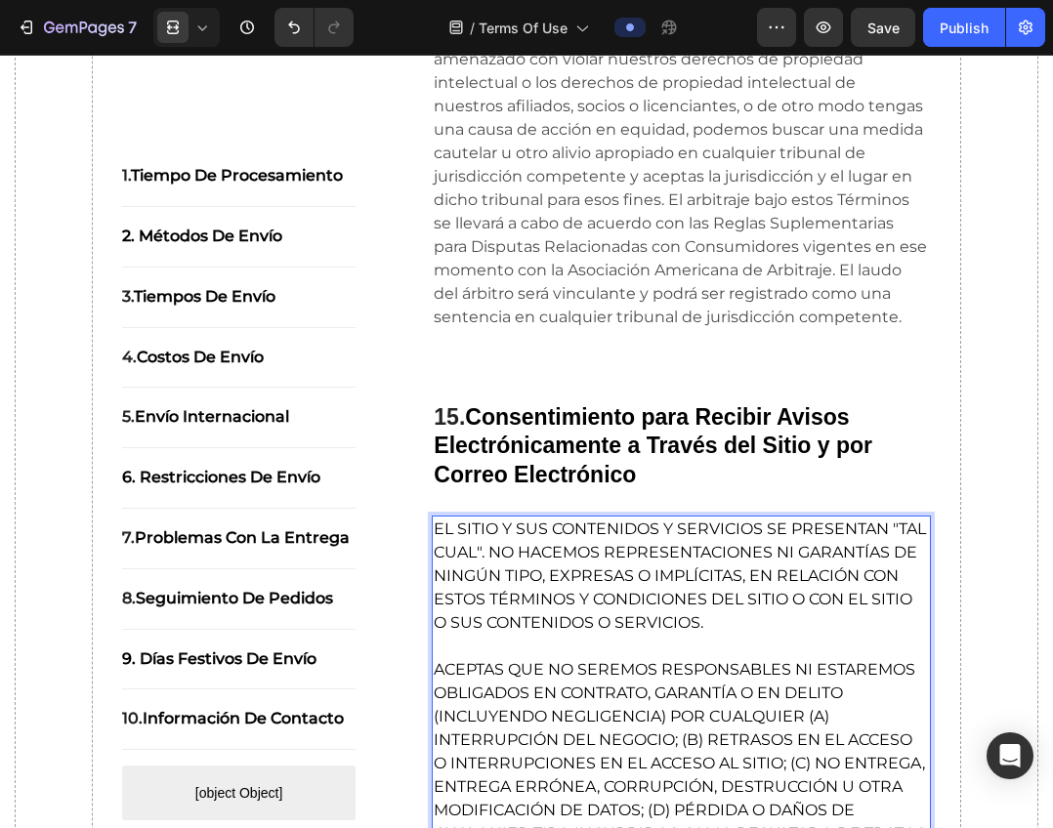
click at [549, 632] on span "EL SITIO Y SUS CONTENIDOS Y SERVICIOS SE PRESENTAN "TAL CUAL". NO HACEMOS REPRE…" at bounding box center [680, 575] width 492 height 112
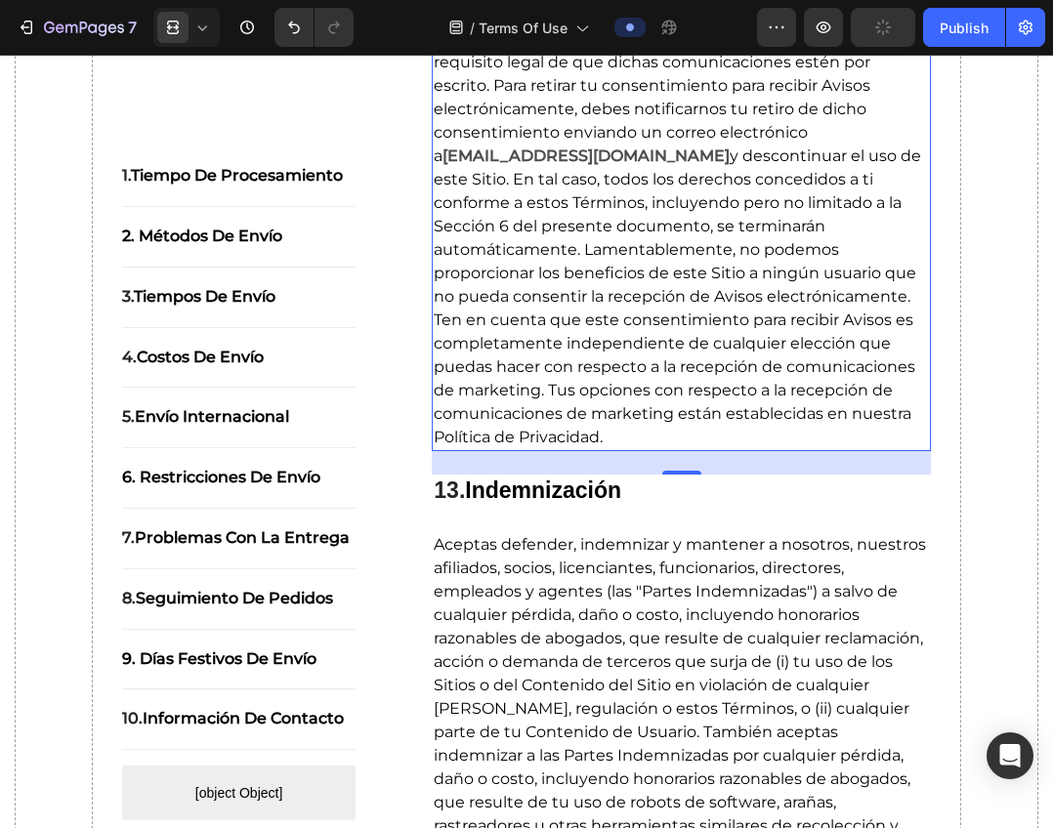
scroll to position [12520, 0]
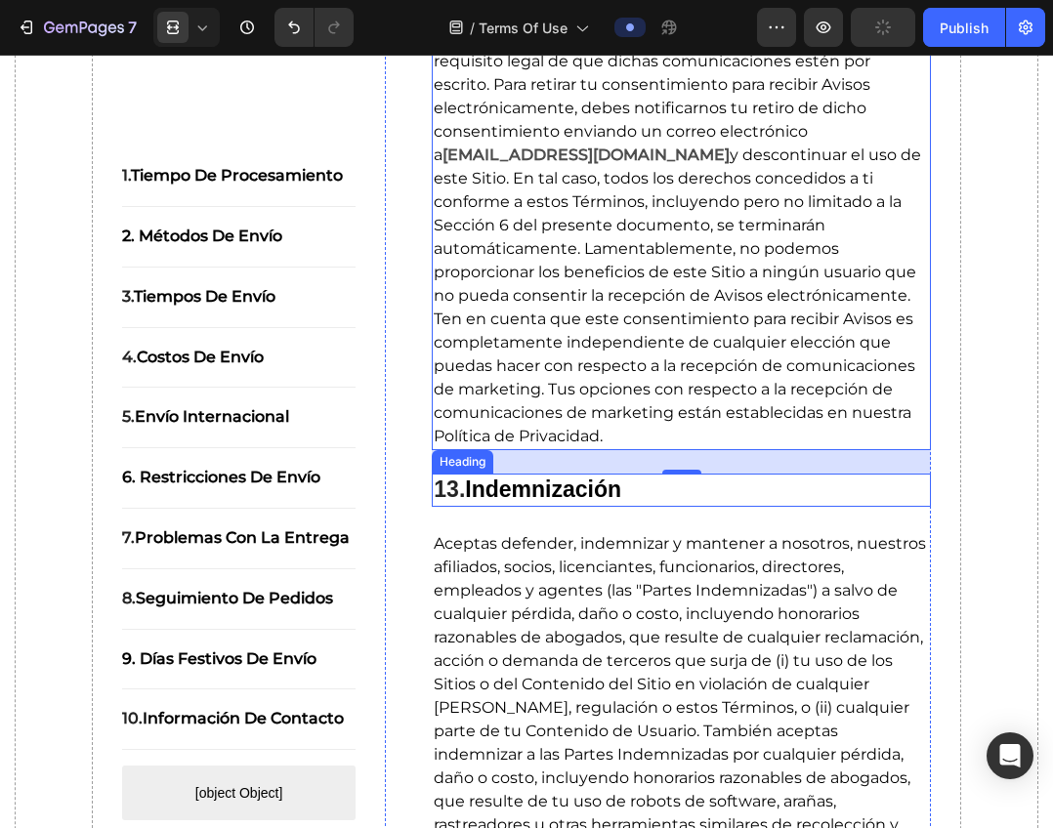
click at [606, 502] on strong "Indemnización" at bounding box center [543, 488] width 156 height 25
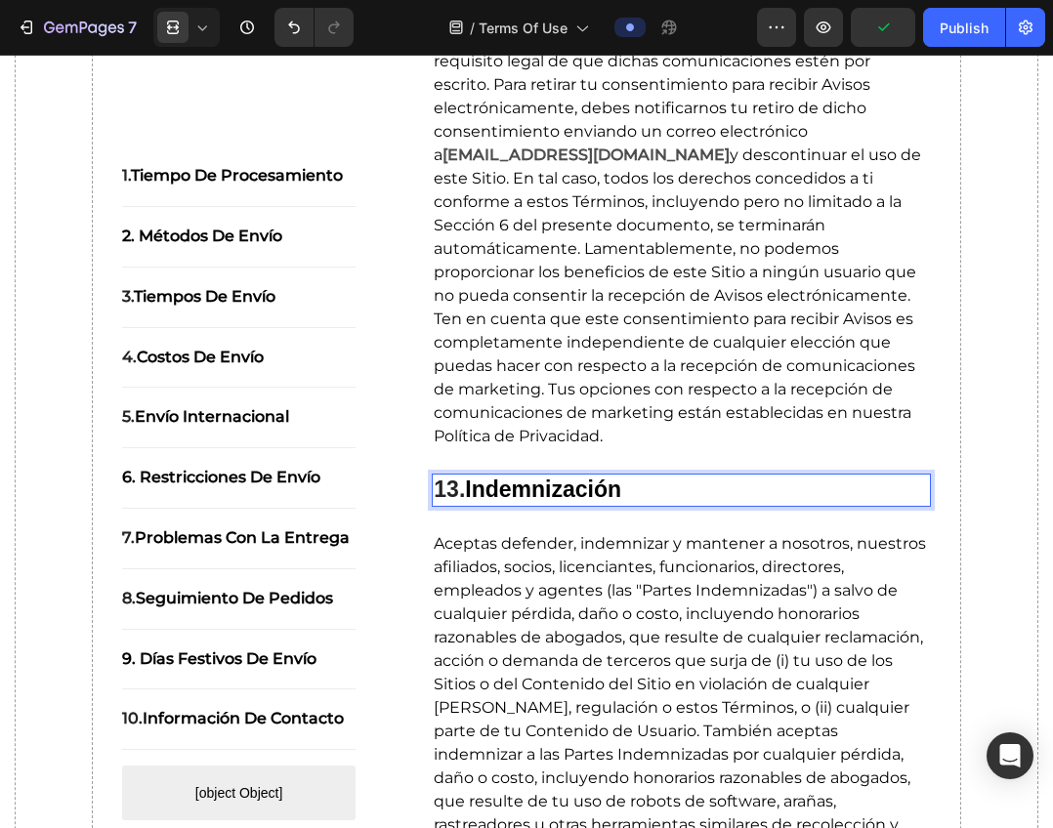
click at [606, 502] on strong "Indemnización" at bounding box center [543, 488] width 156 height 25
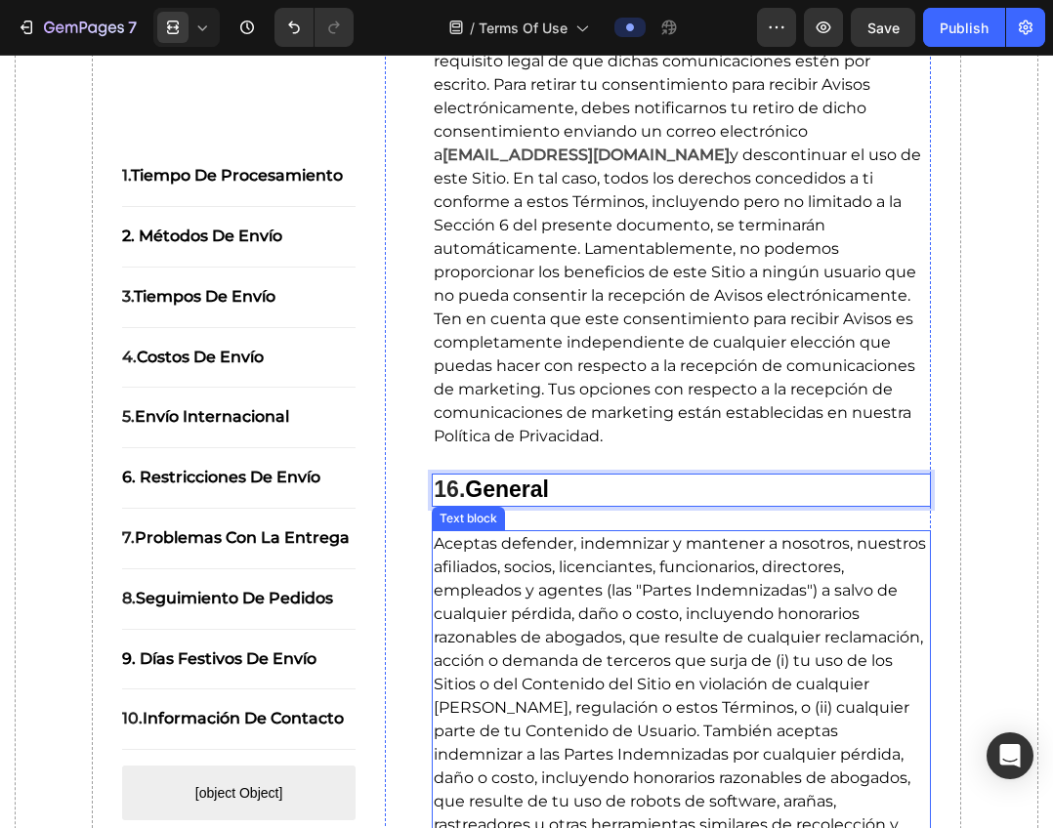
click at [552, 705] on span "Aceptas defender, indemnizar y mantener a nosotros, nuestros afiliados, socios,…" at bounding box center [680, 719] width 492 height 370
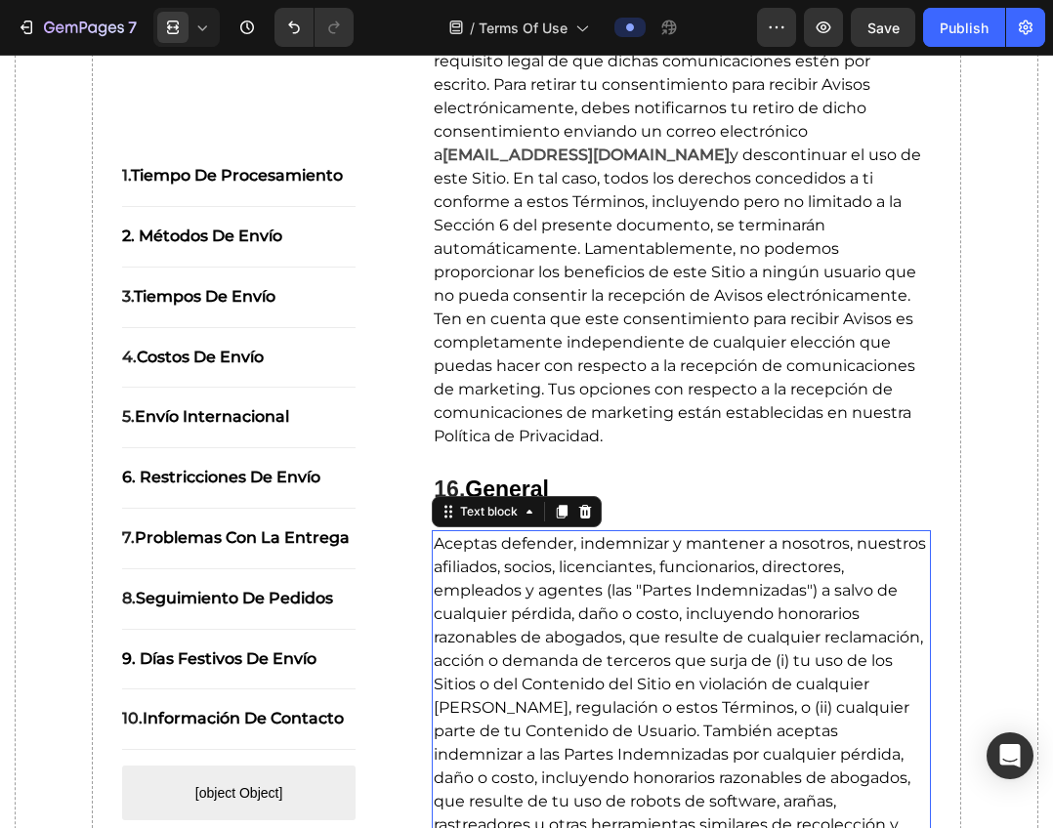
click at [606, 692] on span "Aceptas defender, indemnizar y mantener a nosotros, nuestros afiliados, socios,…" at bounding box center [680, 719] width 492 height 370
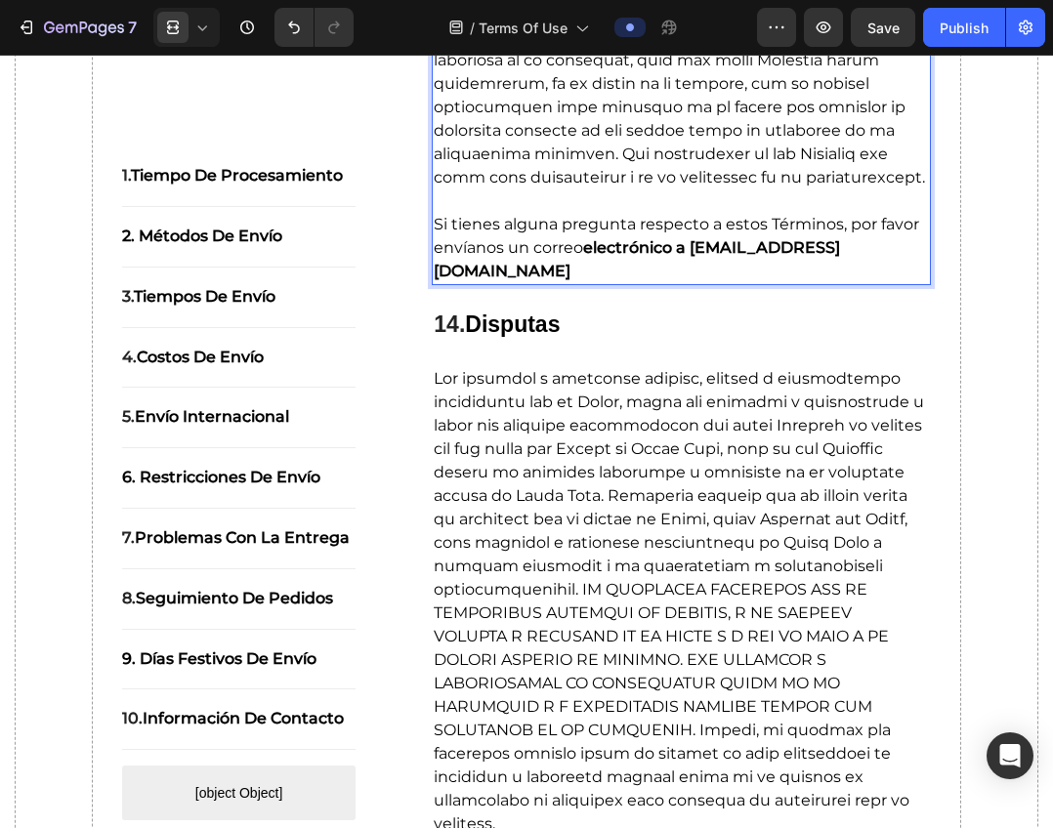
scroll to position [13666, 0]
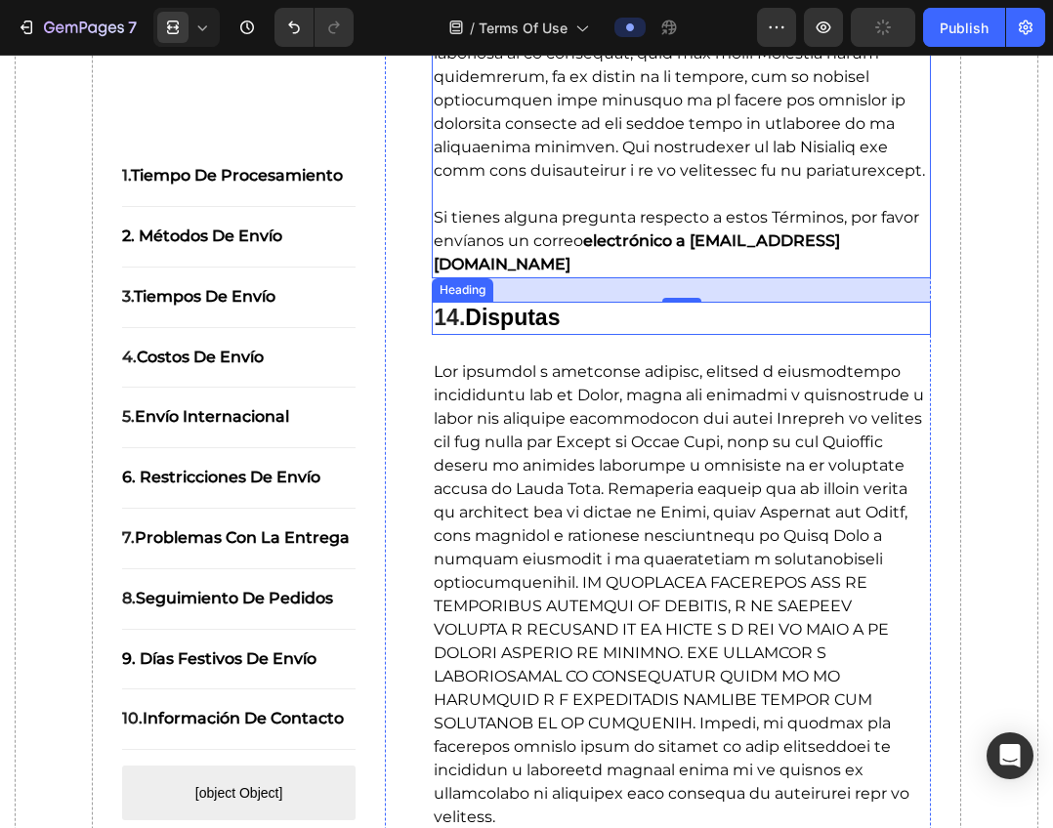
click at [542, 330] on strong "Disputas" at bounding box center [512, 317] width 95 height 25
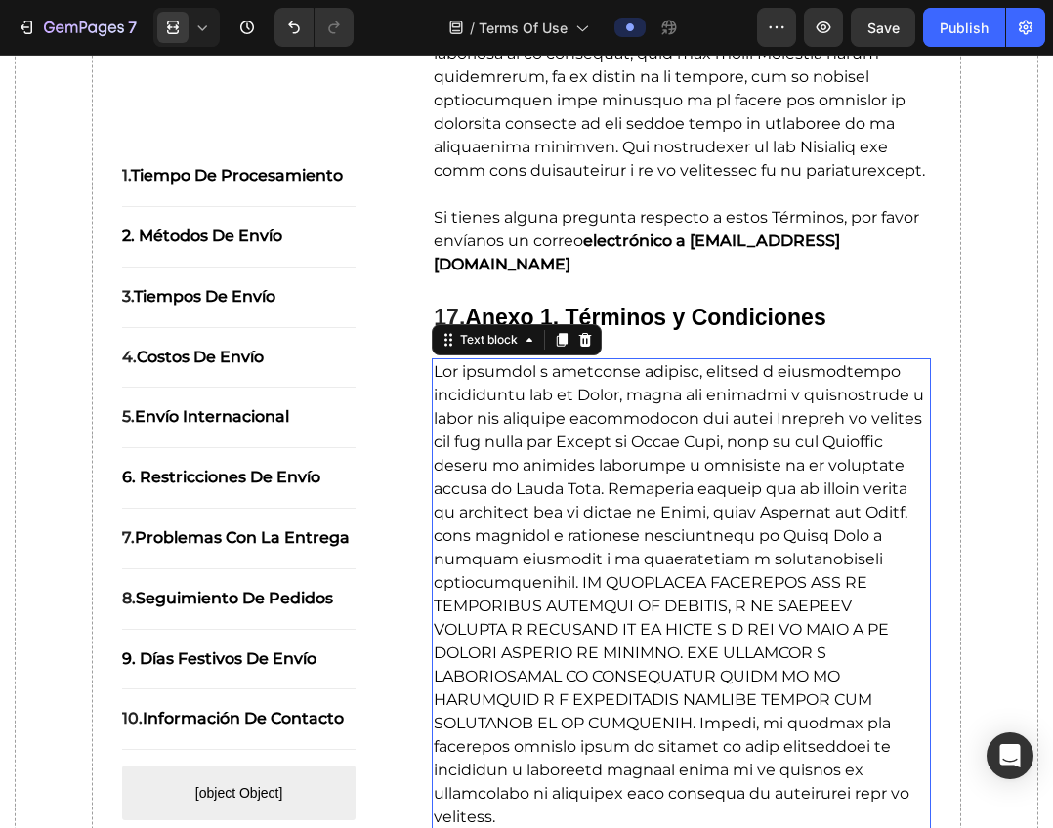
click at [616, 471] on span at bounding box center [679, 594] width 490 height 464
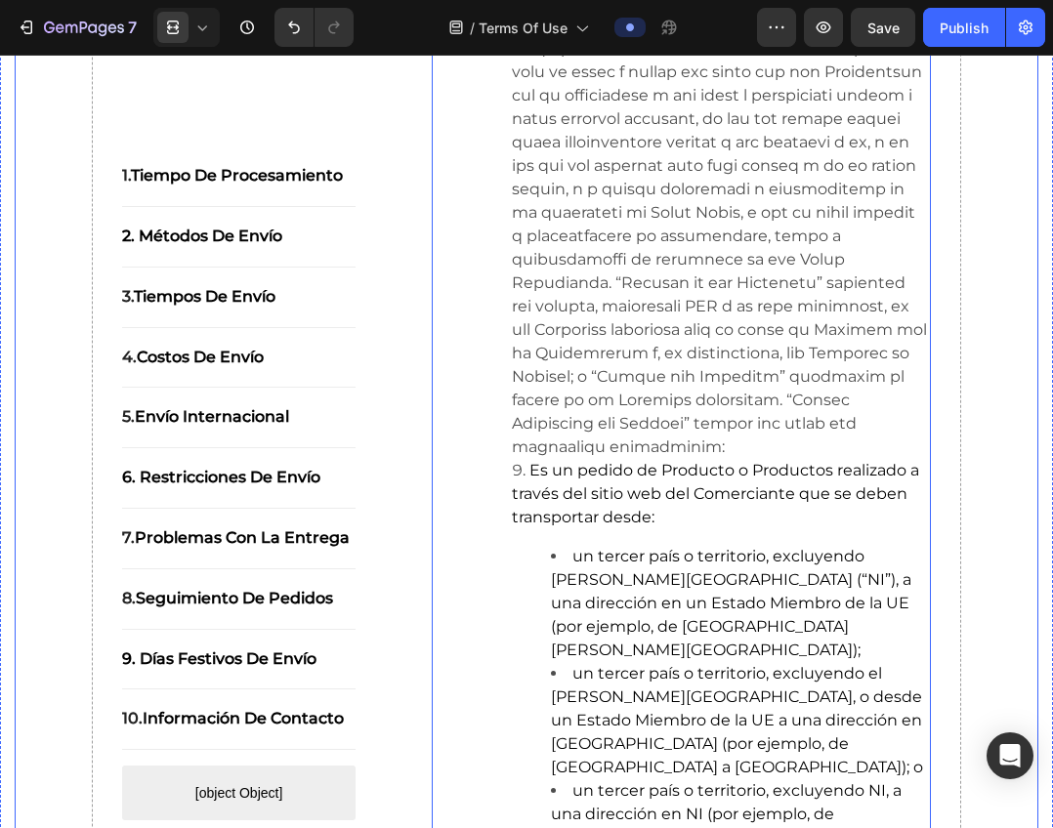
scroll to position [19019, 0]
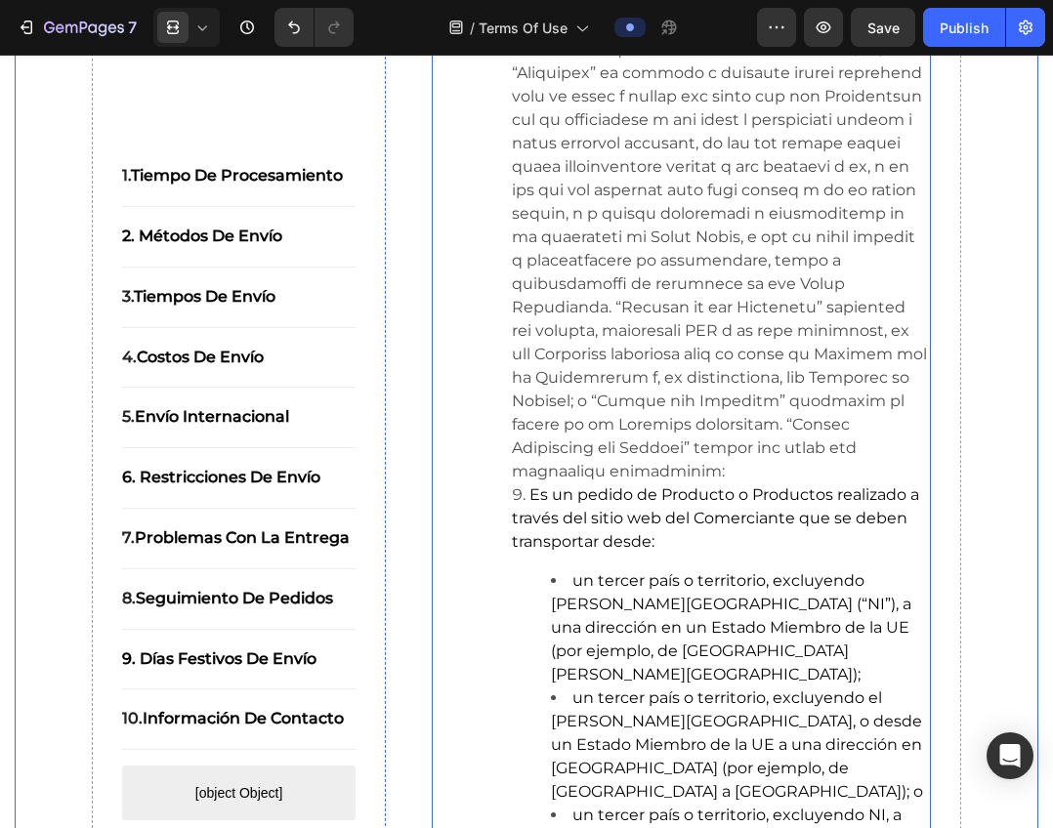
click at [890, 596] on li "Es un pedido de Producto o Productos realizado a través del sitio web del Comer…" at bounding box center [720, 678] width 417 height 391
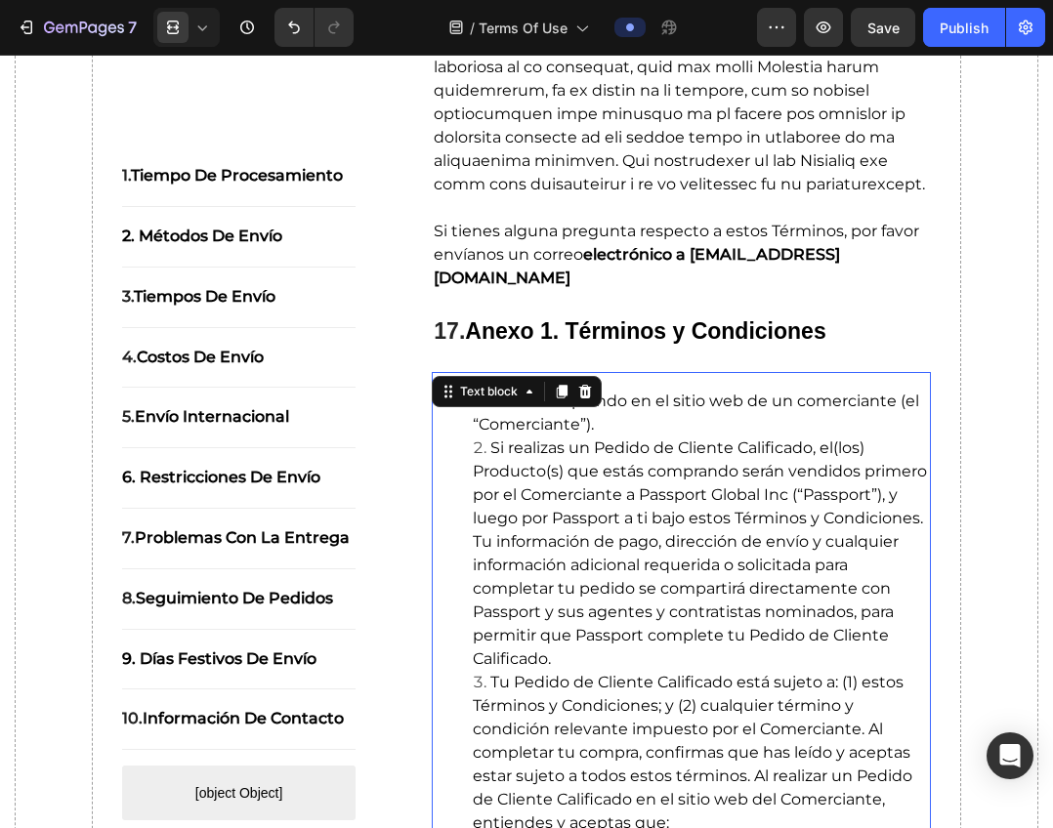
scroll to position [13453, 0]
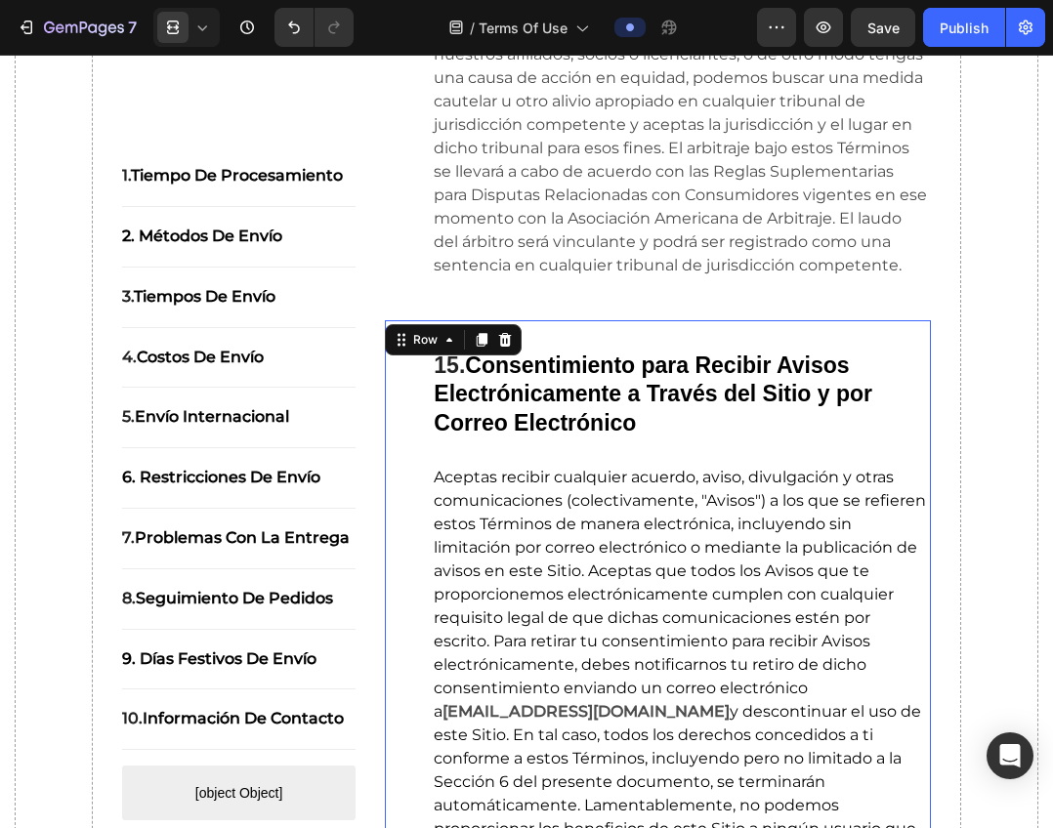
scroll to position [11891, 0]
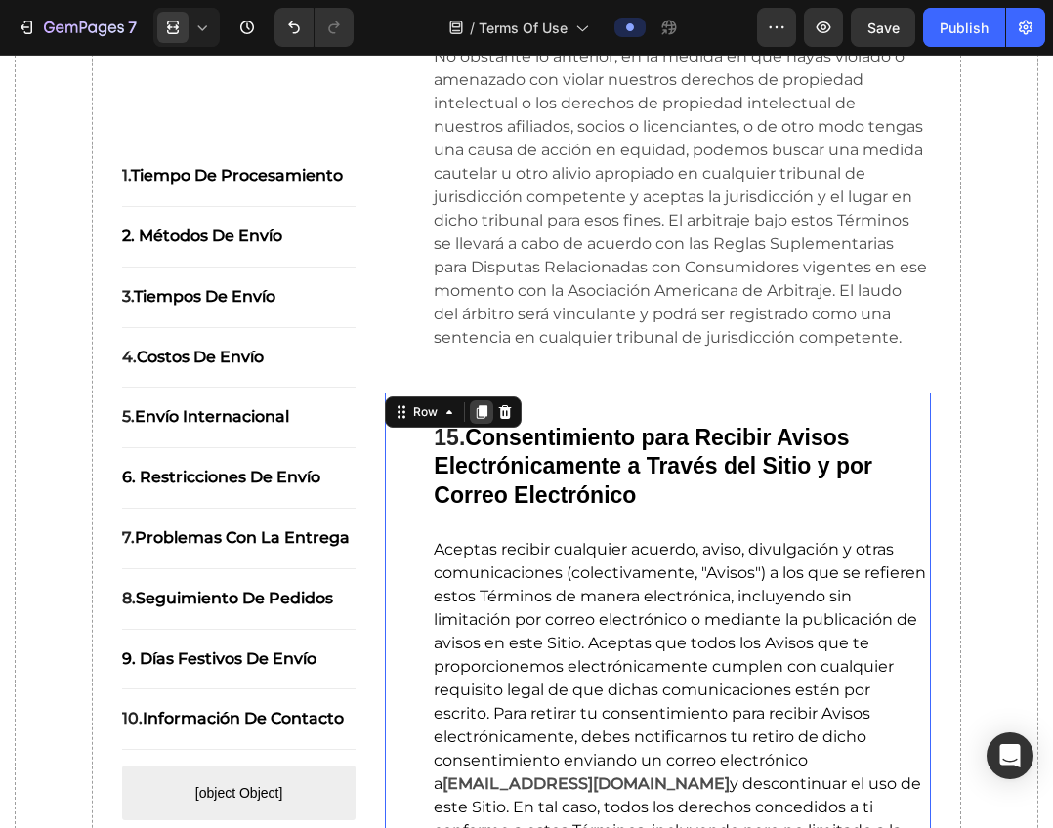
click at [477, 419] on icon at bounding box center [481, 412] width 11 height 14
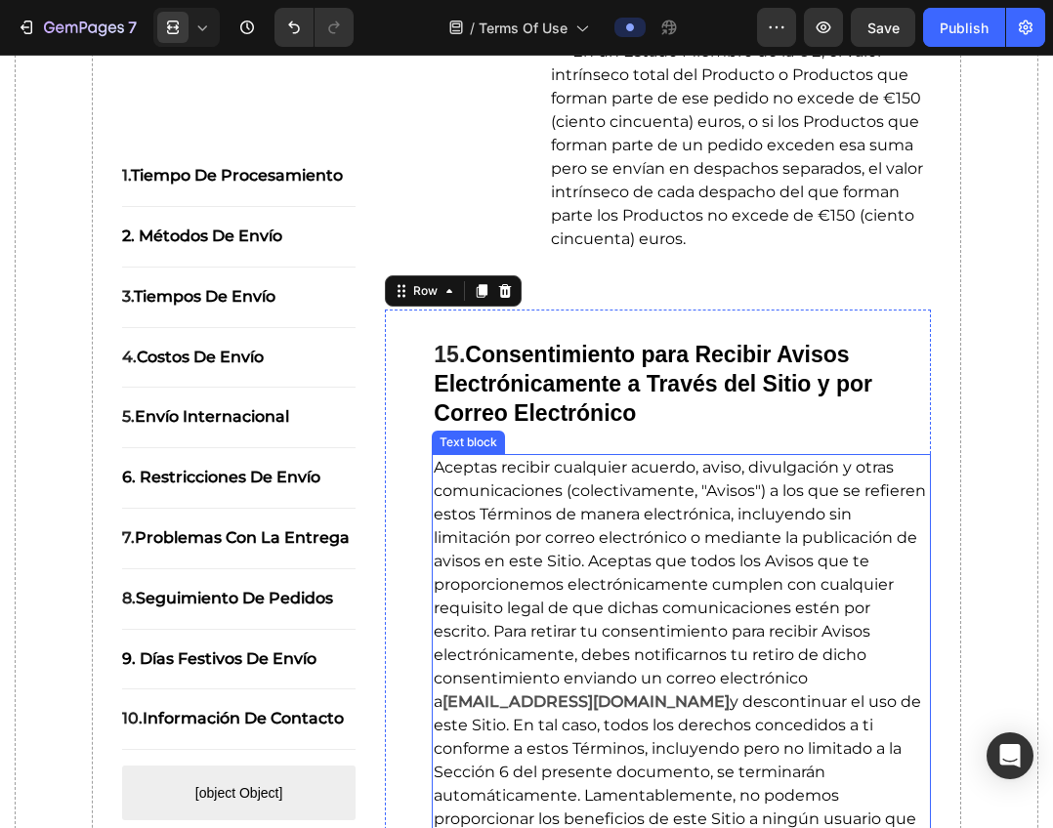
scroll to position [20156, 0]
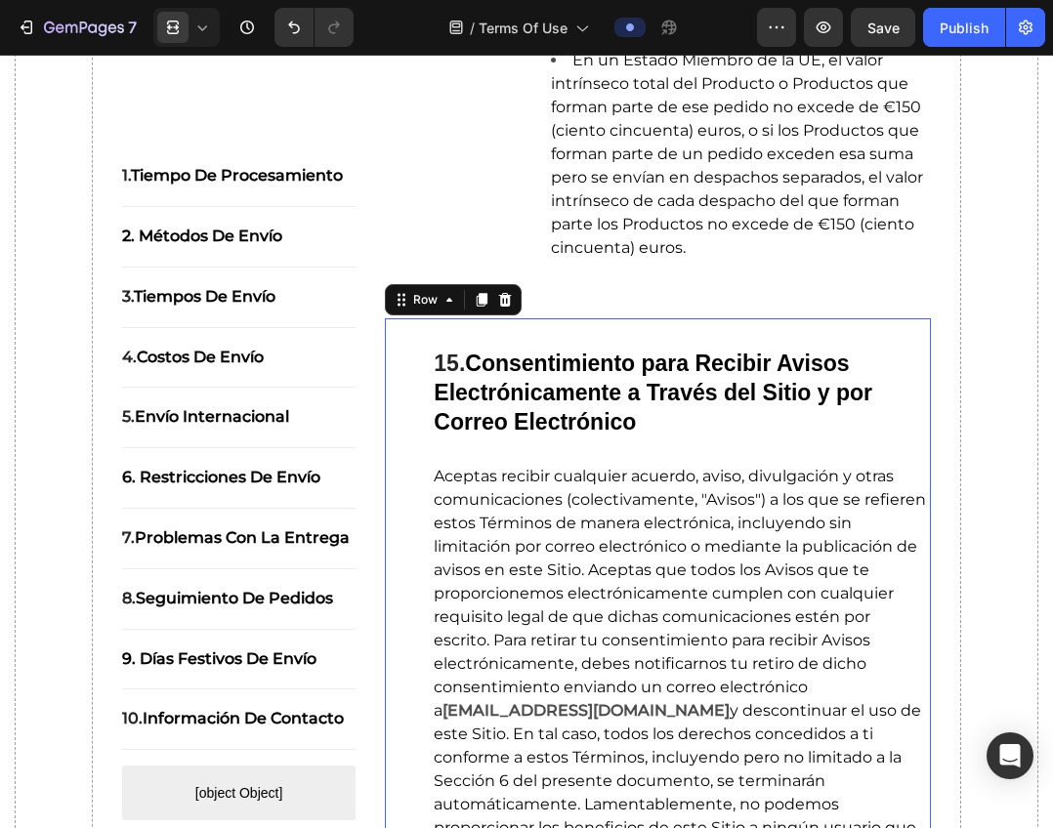
click at [613, 403] on strong "Consentimiento para Recibir Avisos Electrónicamente a Través del Sitio y por Co…" at bounding box center [653, 393] width 438 height 84
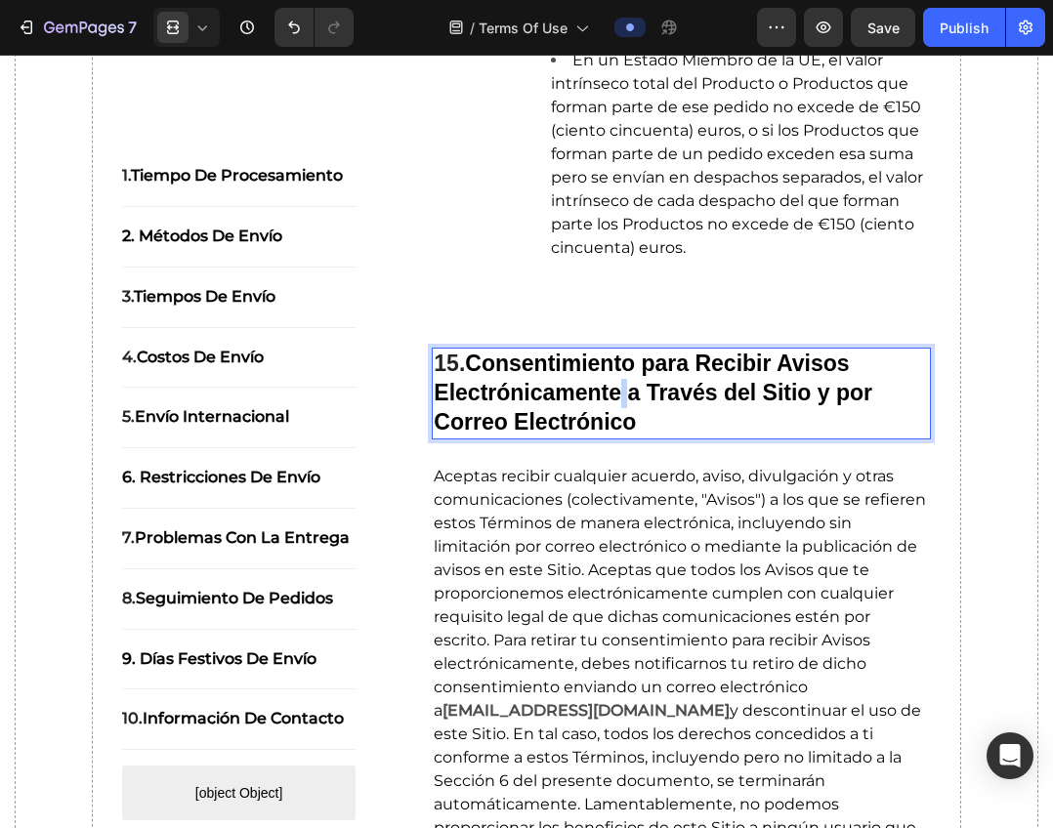
click at [616, 399] on strong "Consentimiento para Recibir Avisos Electrónicamente a Través del Sitio y por Co…" at bounding box center [653, 393] width 438 height 84
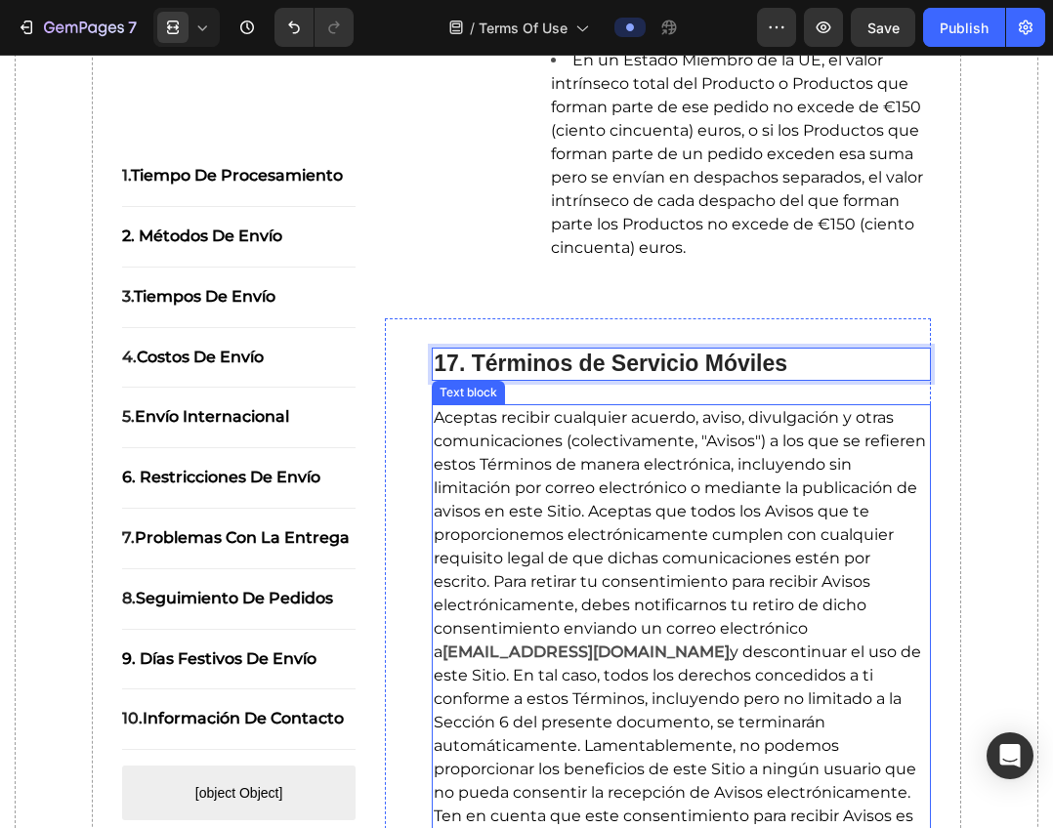
click at [686, 544] on p "Aceptas recibir cualquier acuerdo, aviso, divulgación y otras comunicaciones (c…" at bounding box center [681, 675] width 495 height 539
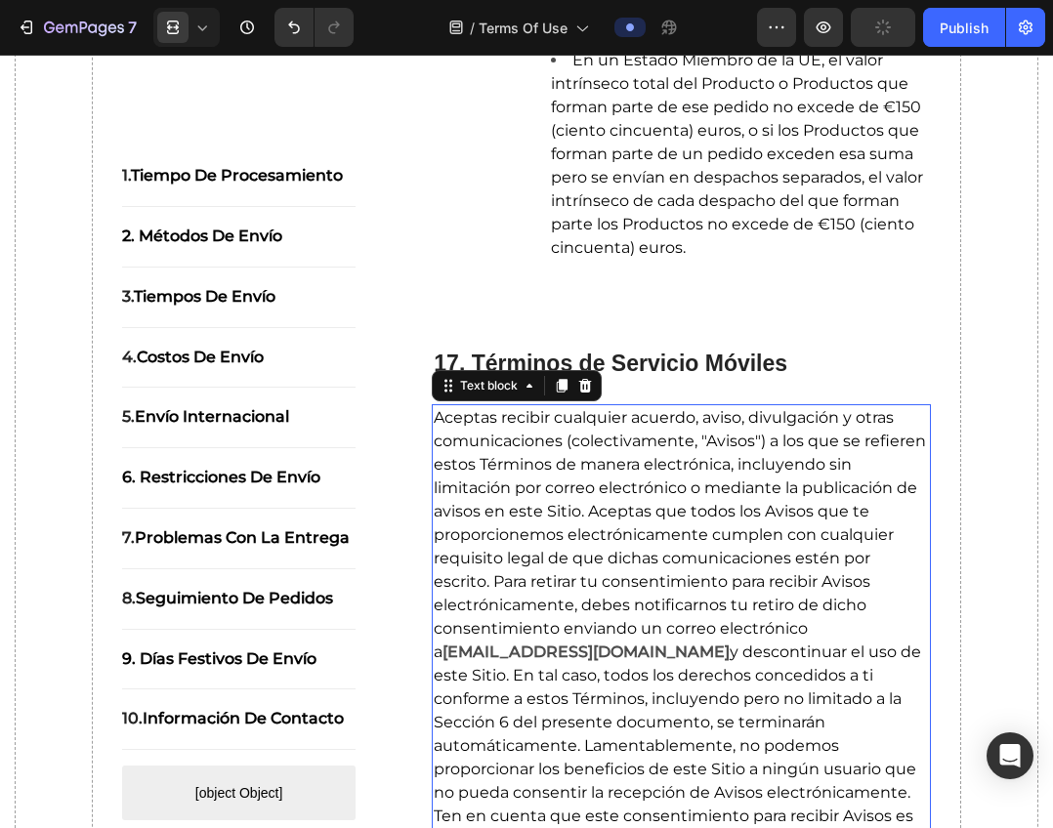
click at [542, 520] on p "Aceptas recibir cualquier acuerdo, aviso, divulgación y otras comunicaciones (c…" at bounding box center [681, 675] width 495 height 539
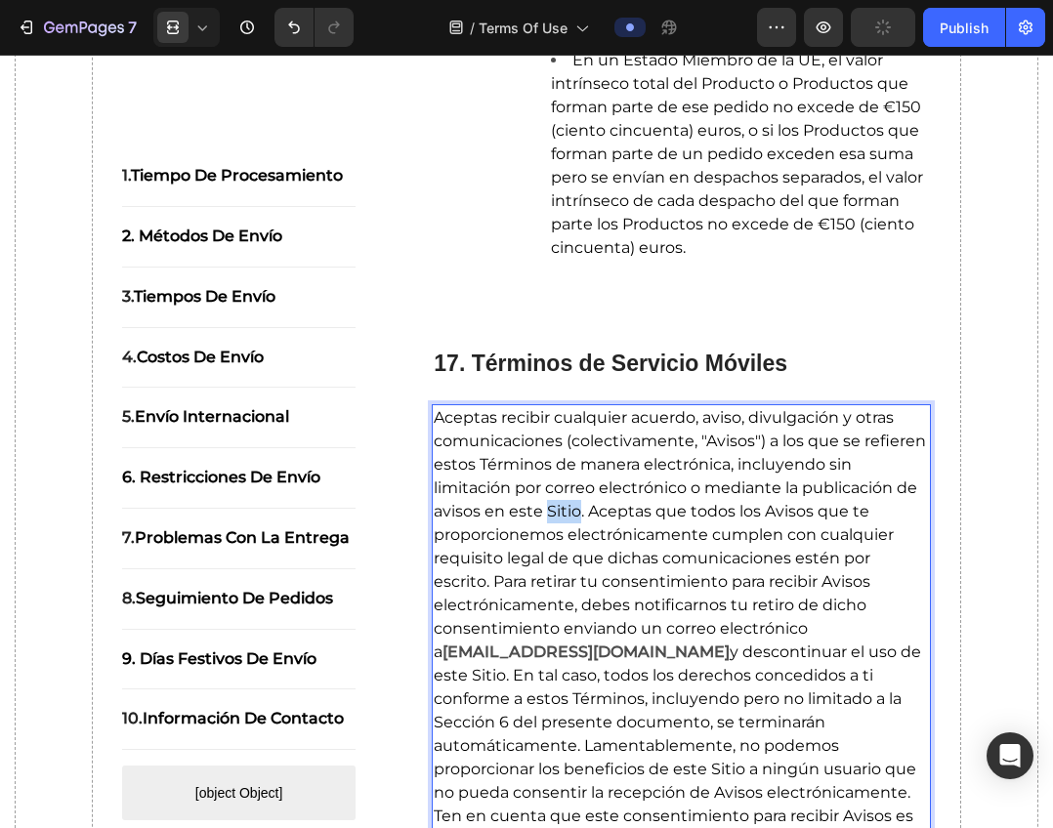
click at [542, 520] on p "Aceptas recibir cualquier acuerdo, aviso, divulgación y otras comunicaciones (c…" at bounding box center [681, 675] width 495 height 539
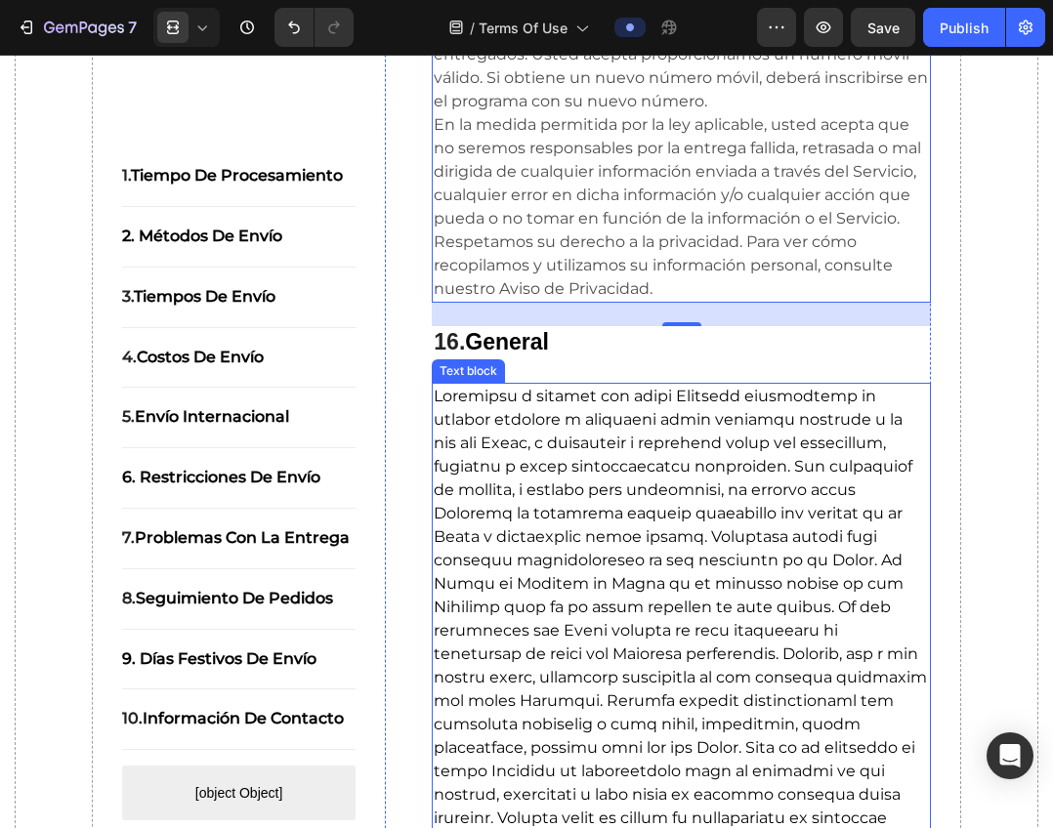
scroll to position [21973, 0]
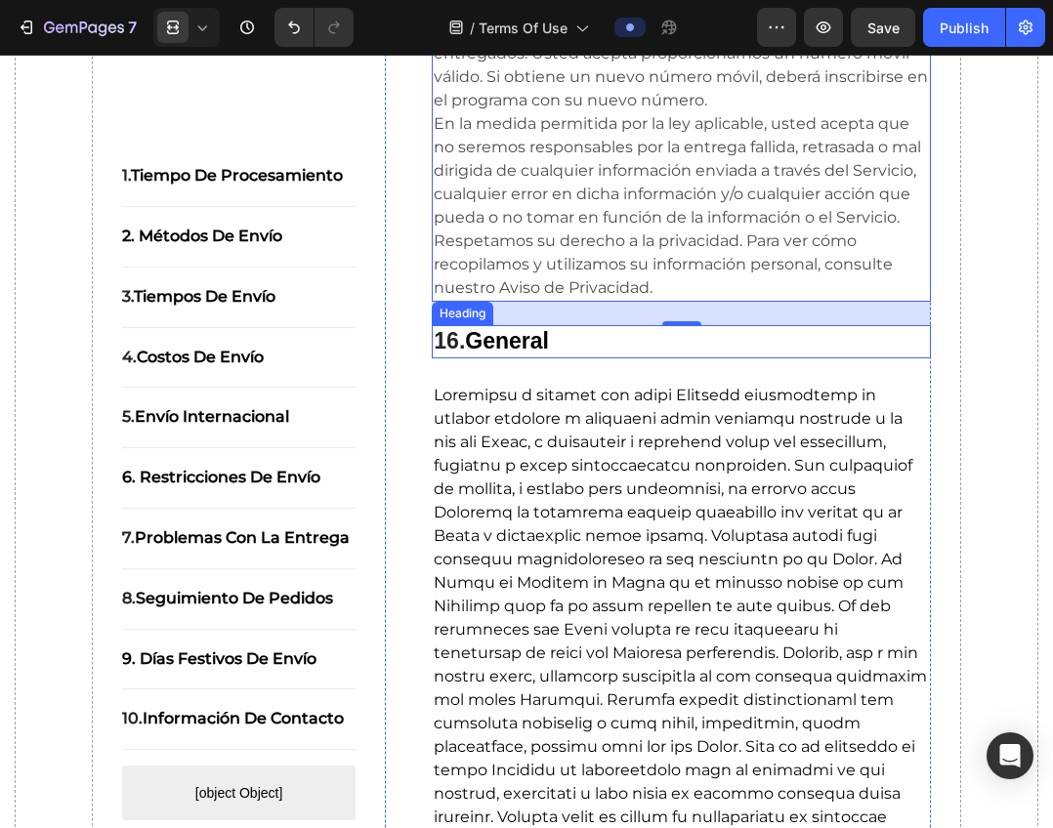
click at [578, 358] on h2 "16. General" at bounding box center [681, 341] width 499 height 33
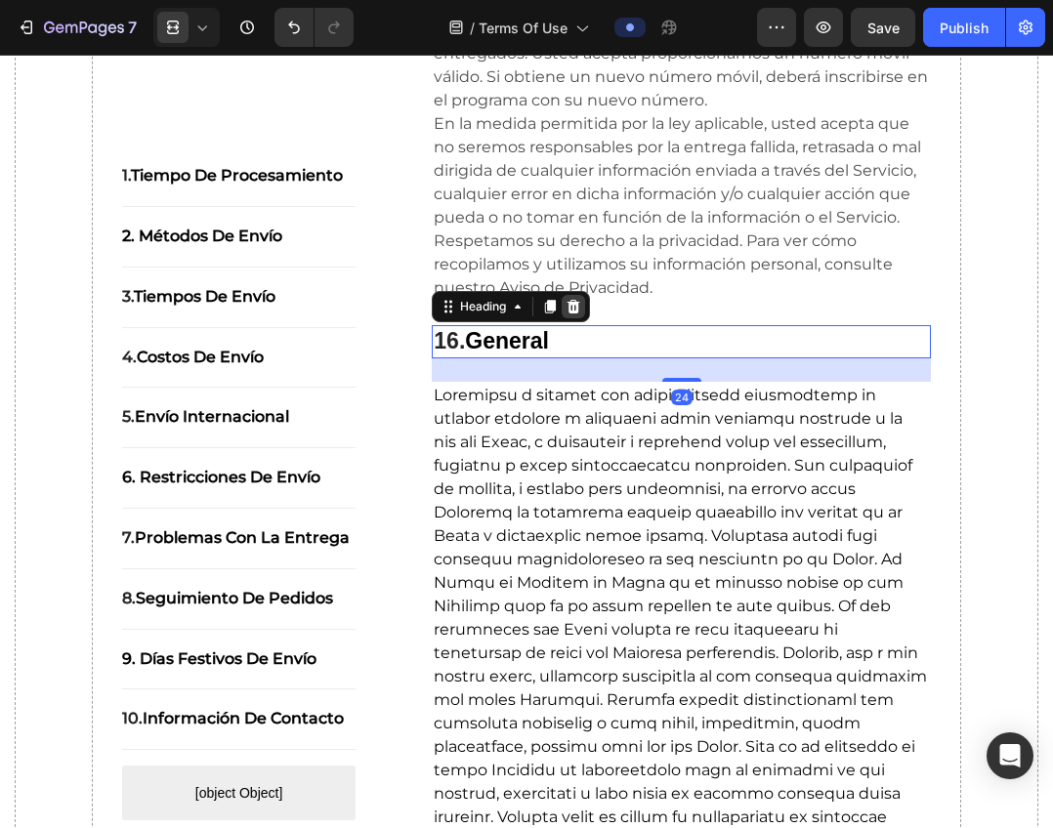
click at [572, 313] on icon at bounding box center [573, 307] width 13 height 14
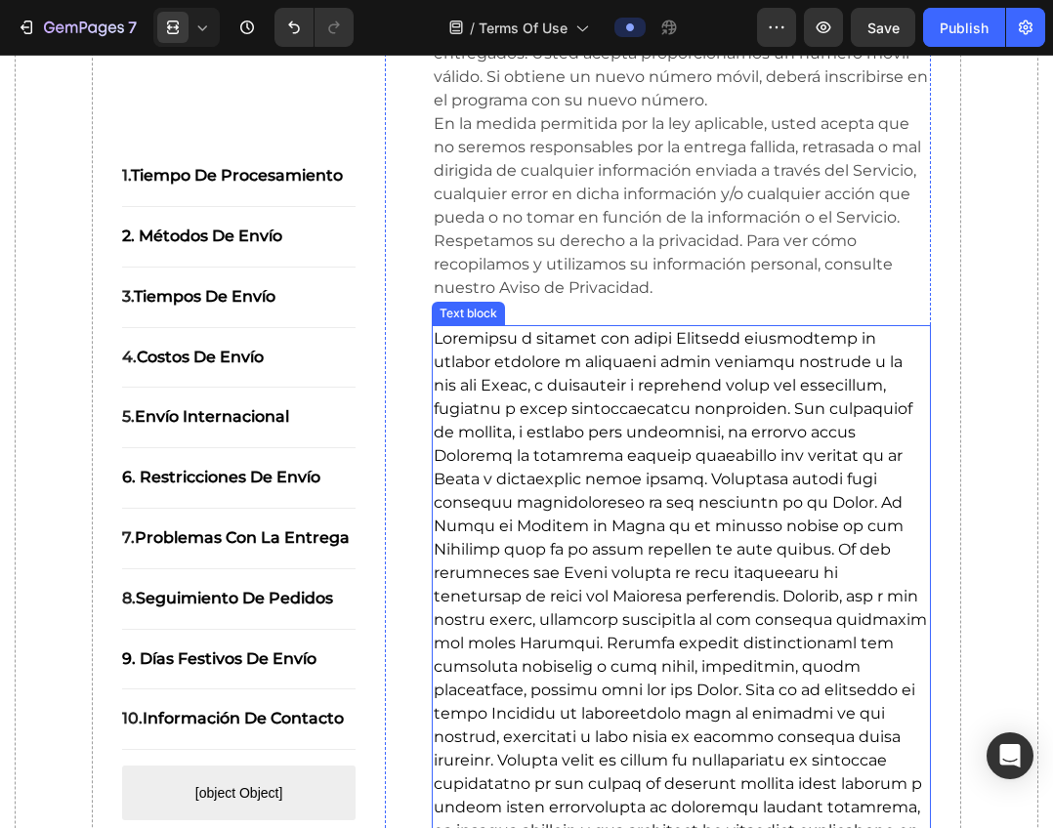
click at [560, 447] on span at bounding box center [681, 725] width 494 height 792
click at [582, 313] on icon at bounding box center [585, 307] width 13 height 14
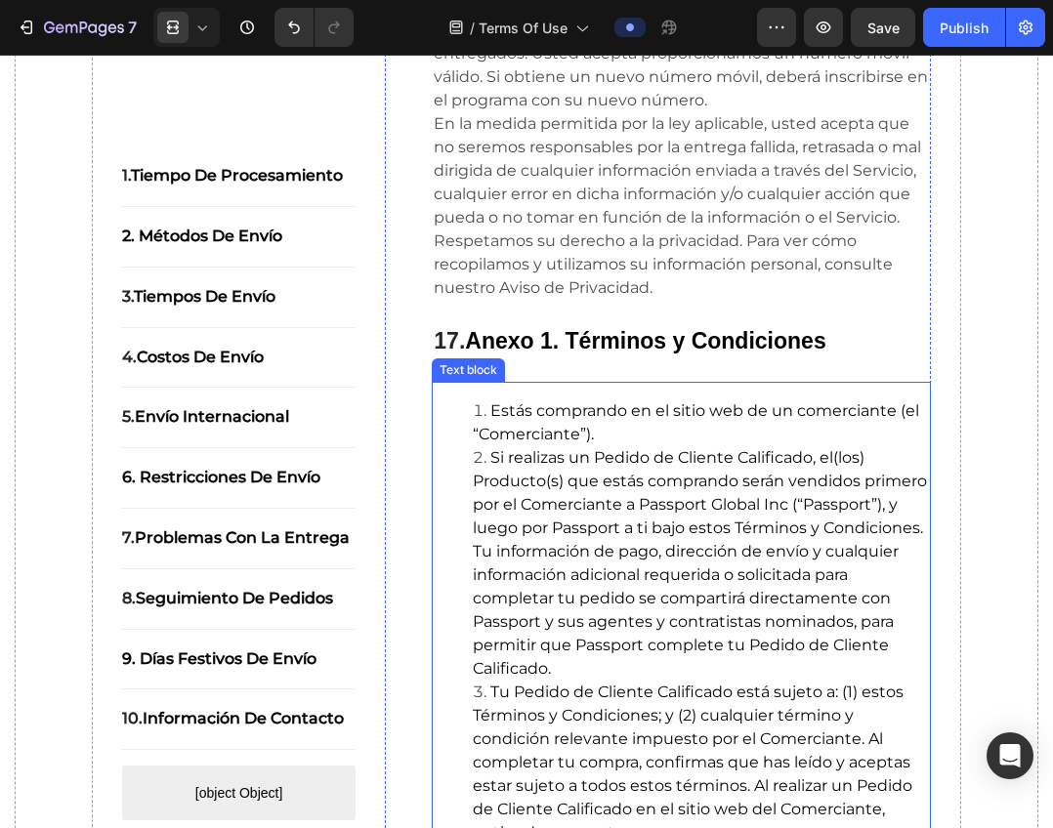
click at [575, 519] on span "Si realizas un Pedido de Cliente Calificado, el(los) Producto(s) que estás comp…" at bounding box center [700, 562] width 454 height 229
click at [592, 375] on div at bounding box center [584, 363] width 23 height 23
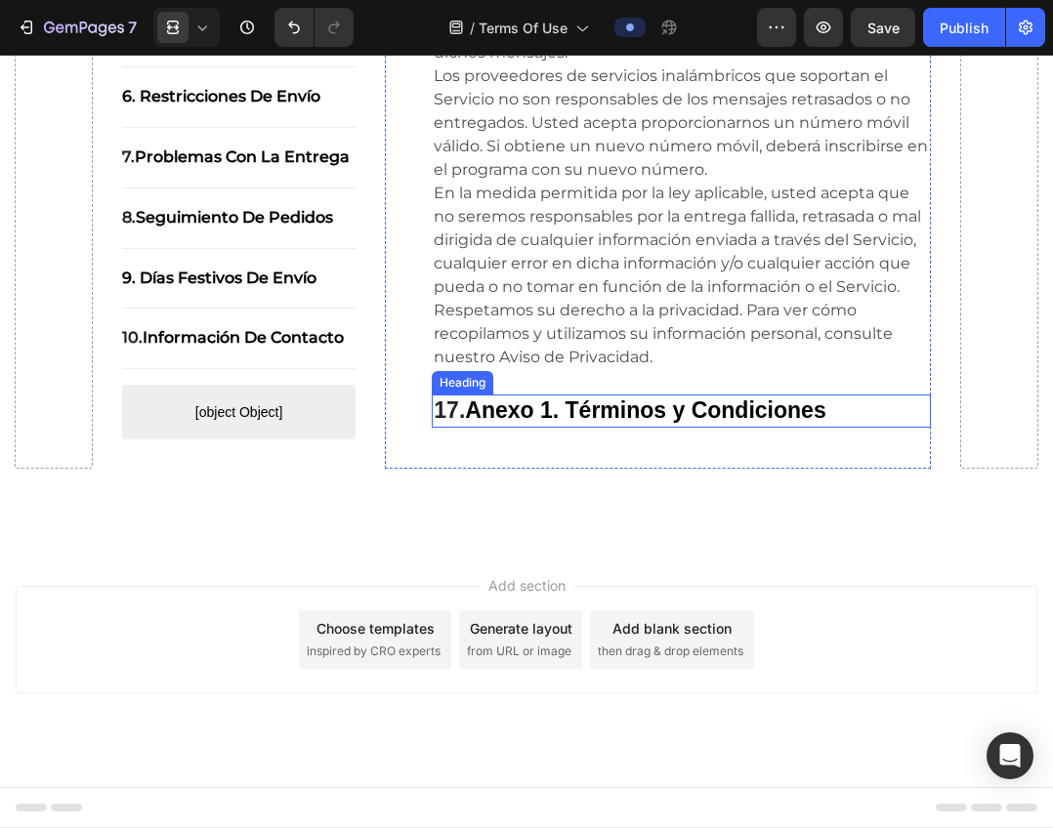
click at [574, 399] on strong "Anexo 1. Términos y Condiciones" at bounding box center [645, 409] width 360 height 25
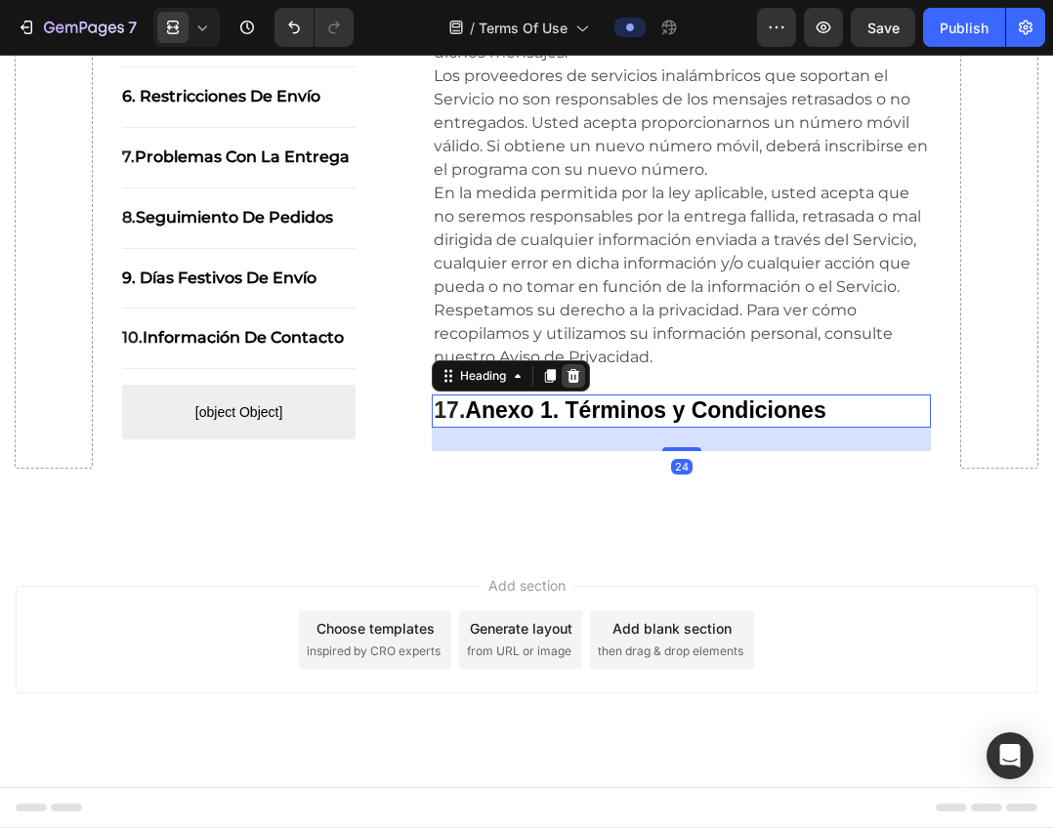
click at [574, 381] on icon at bounding box center [573, 376] width 13 height 14
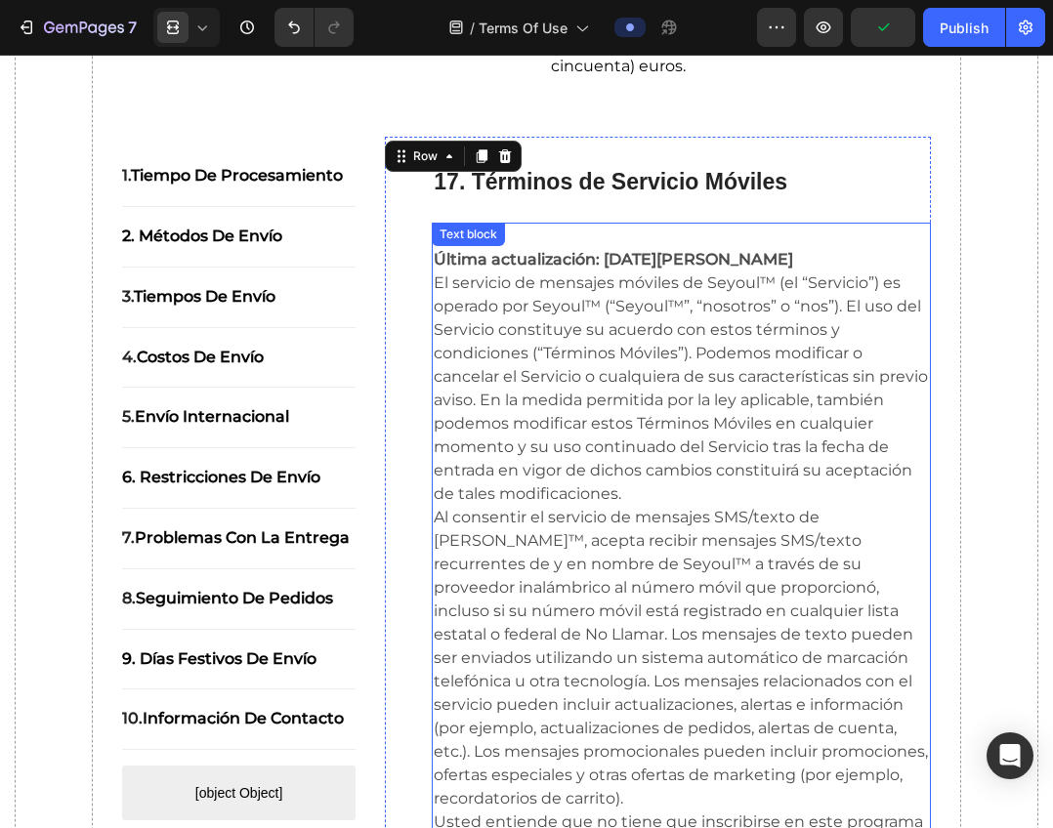
scroll to position [20113, 0]
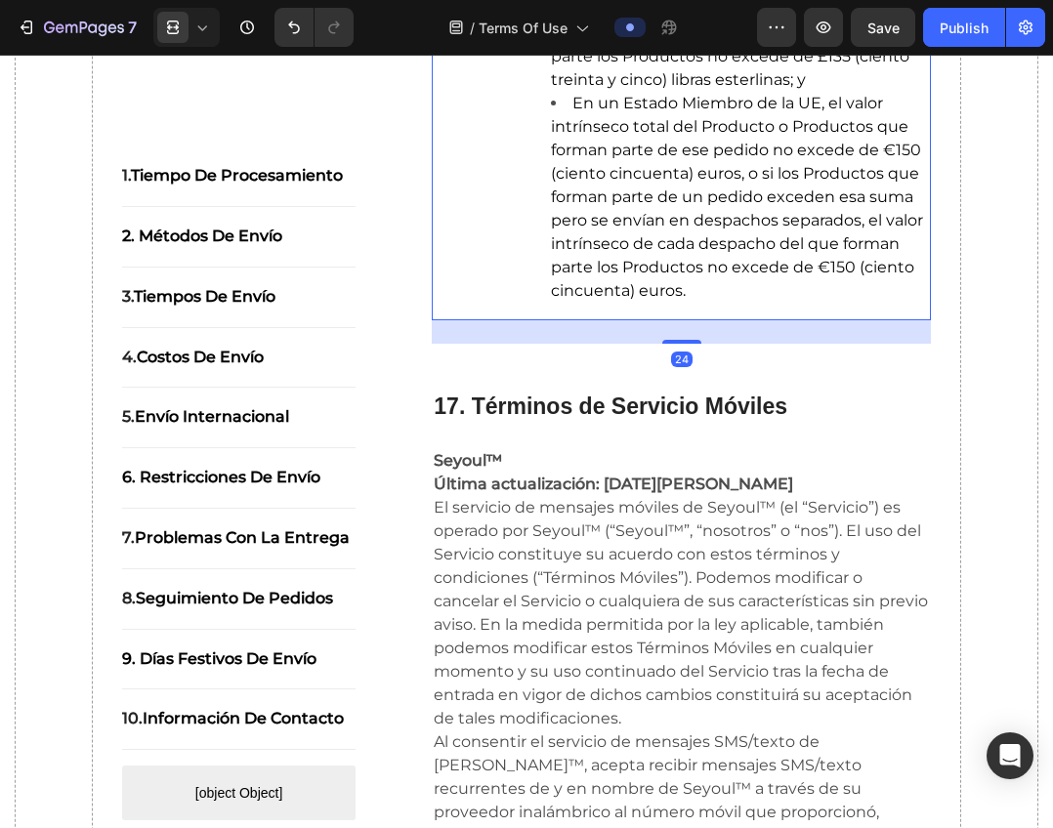
click at [718, 210] on li "En un Estado Miembro de la UE, el valor intrínseco total del Producto o Product…" at bounding box center [740, 197] width 378 height 211
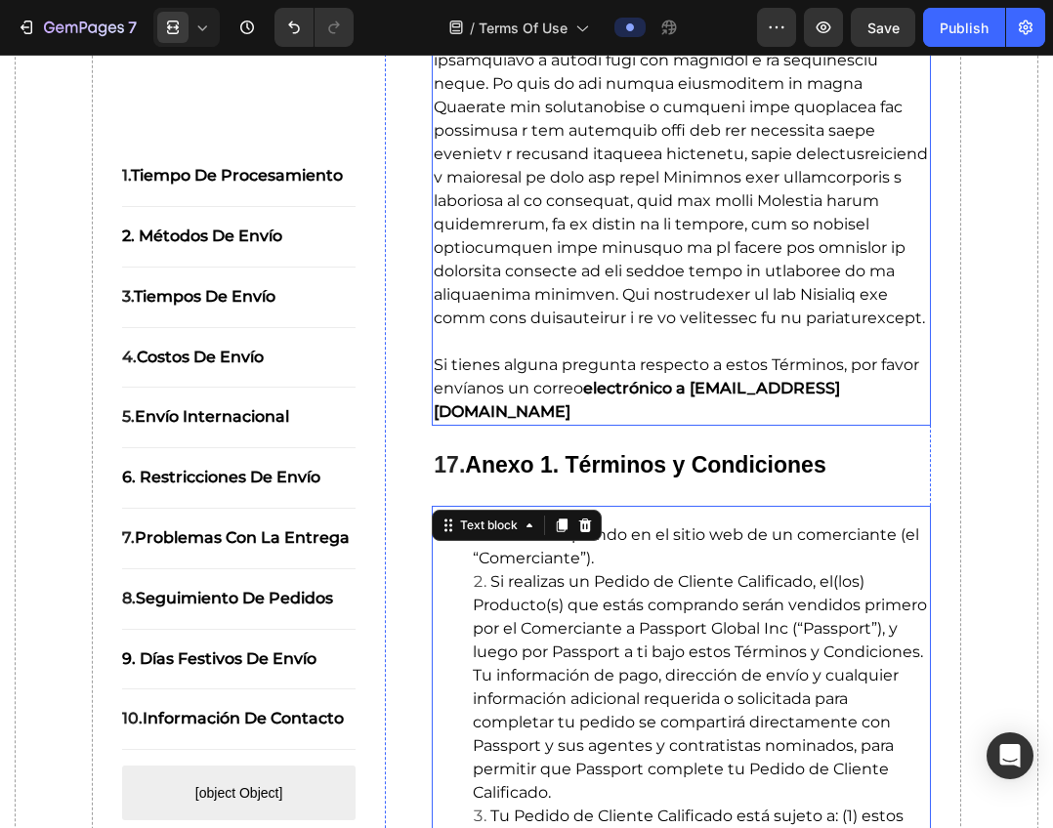
scroll to position [13669, 0]
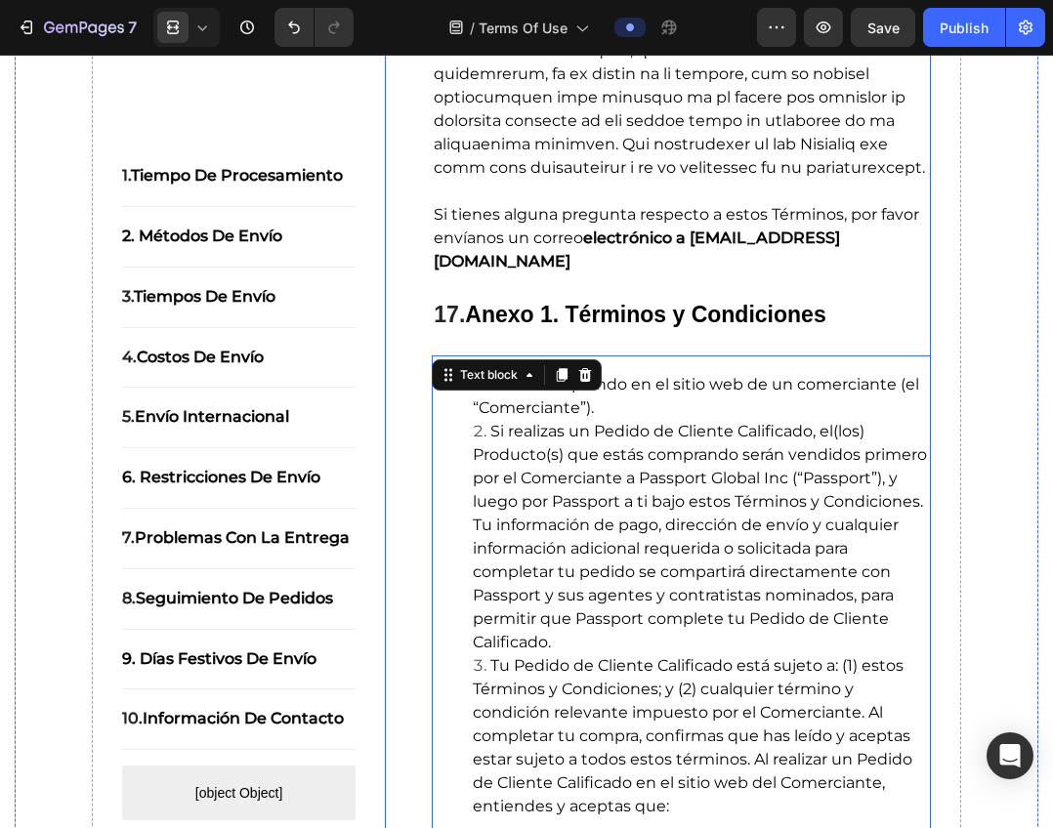
click at [839, 273] on p "Si tienes alguna pregunta respecto a estos Términos, por favor envíanos un corr…" at bounding box center [681, 238] width 495 height 70
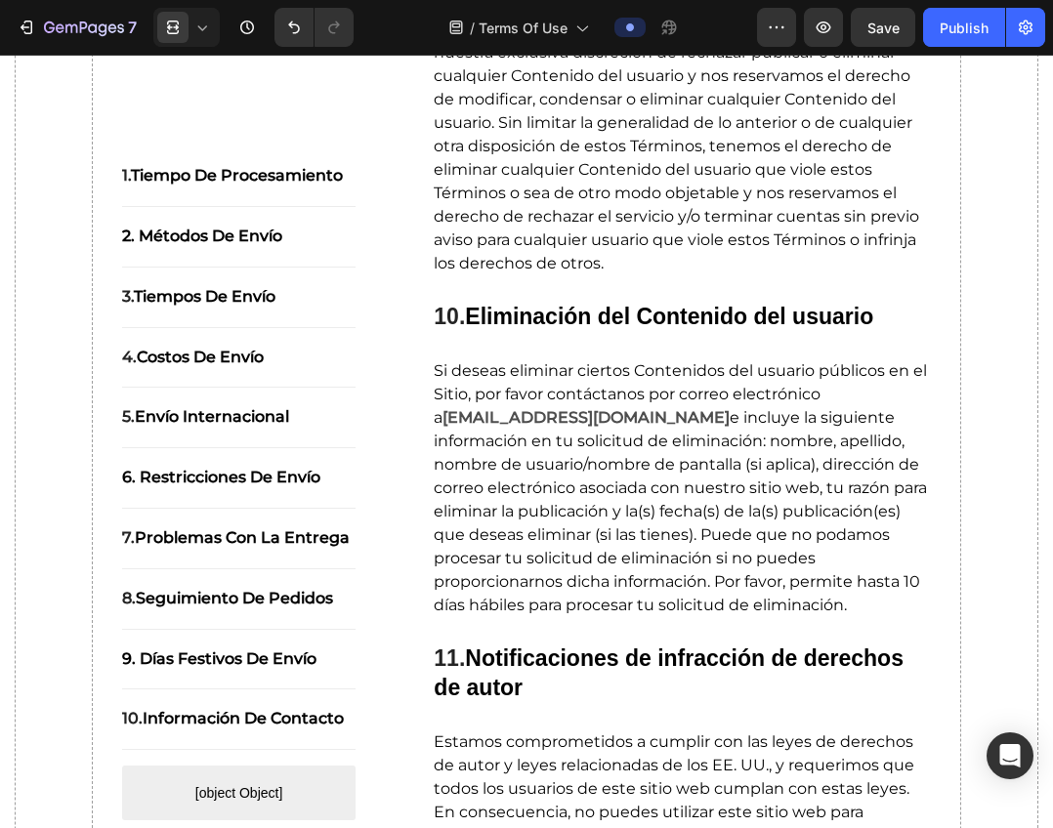
scroll to position [36, 0]
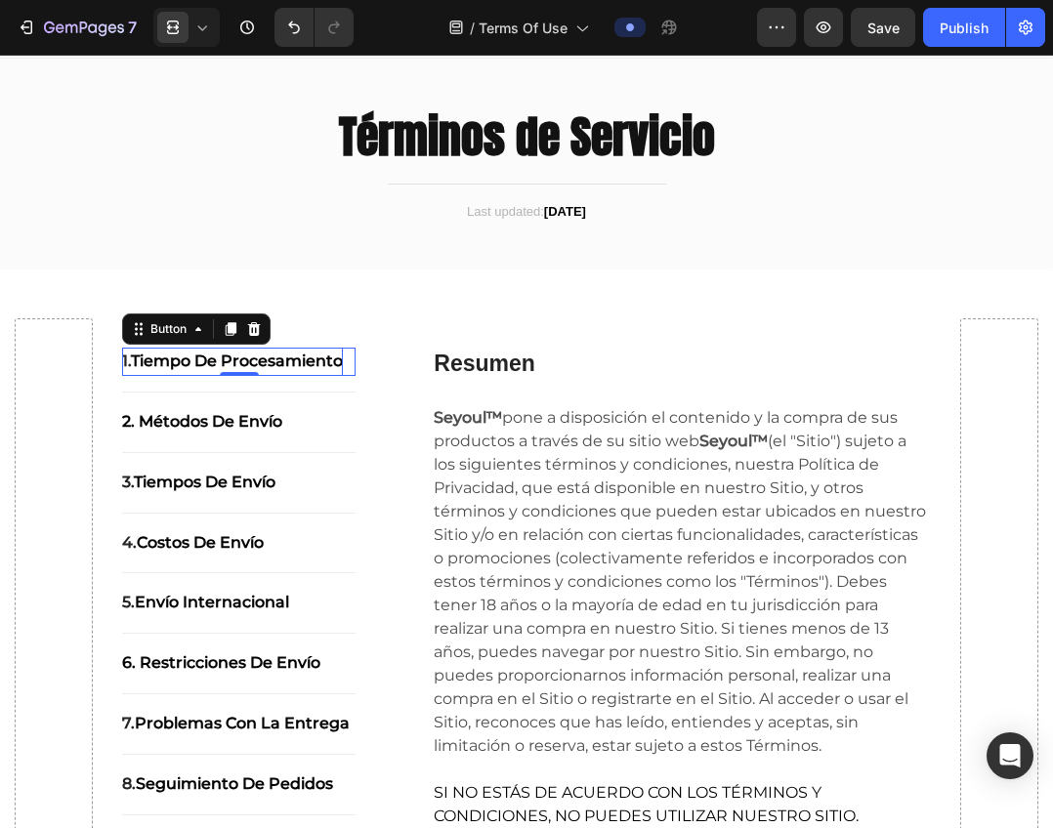
click at [292, 361] on strong "Tiempo de procesamiento" at bounding box center [237, 361] width 212 height 19
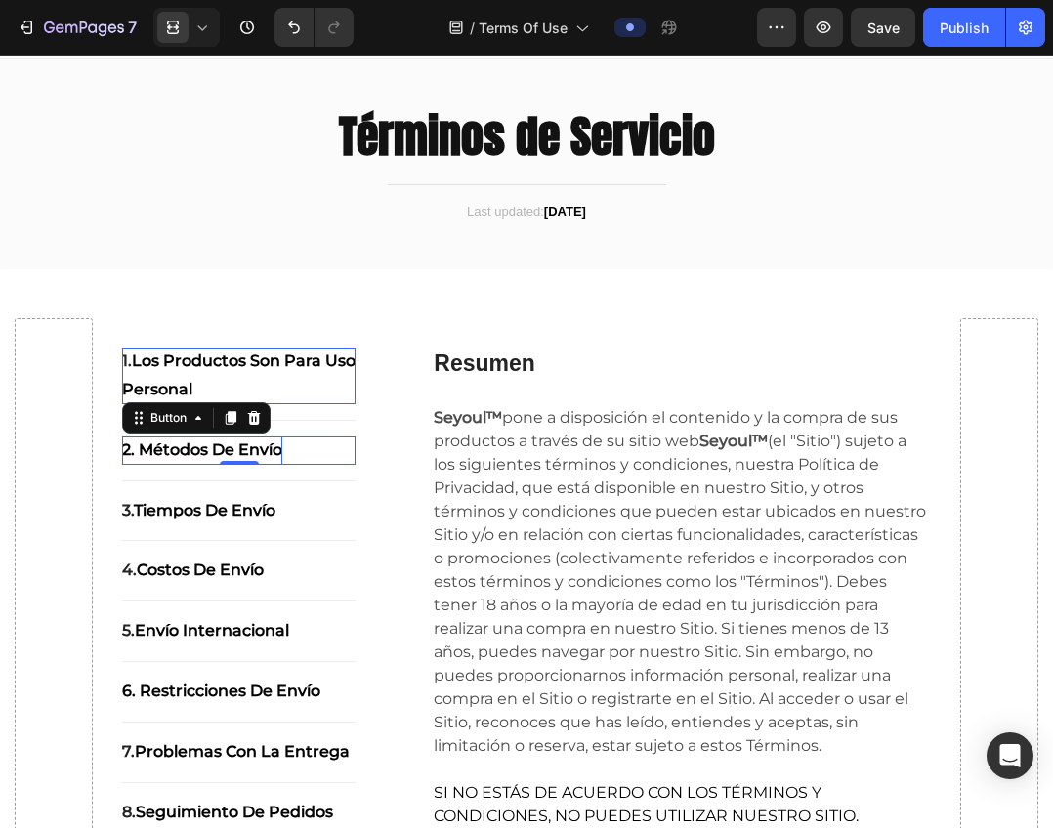
click at [209, 451] on strong "2. Métodos de envío" at bounding box center [202, 449] width 160 height 19
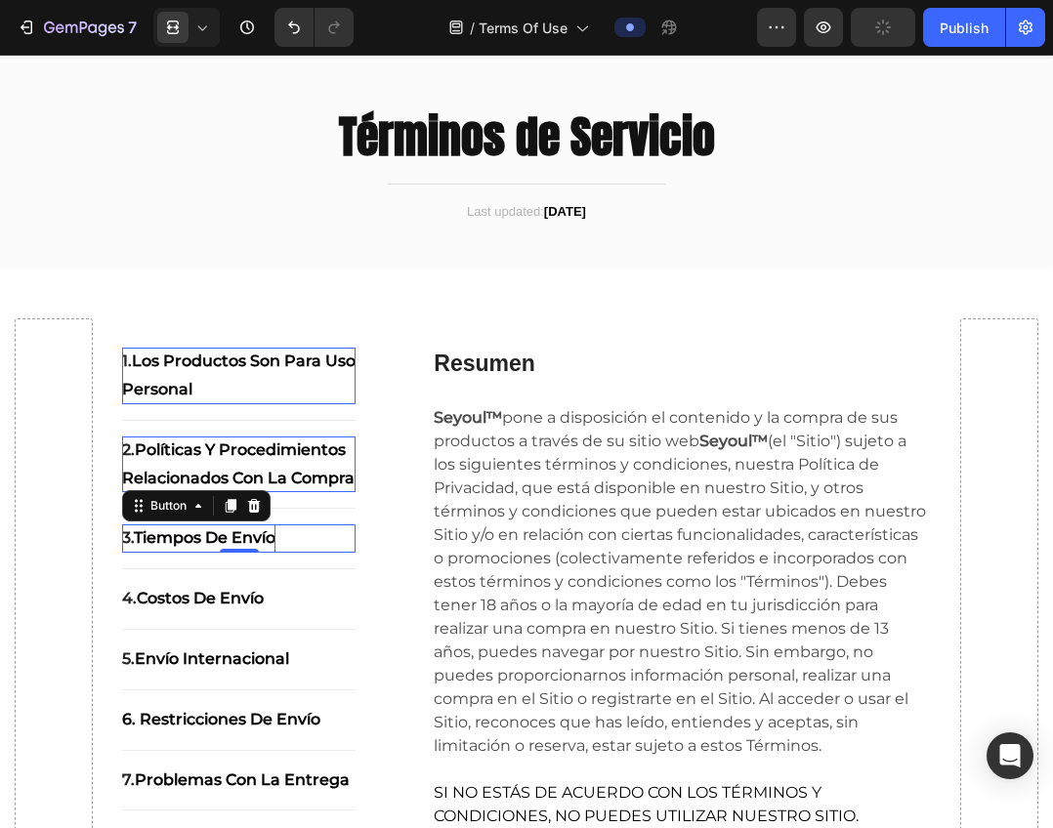
click at [241, 547] on strong "Tiempos de envío" at bounding box center [205, 537] width 142 height 19
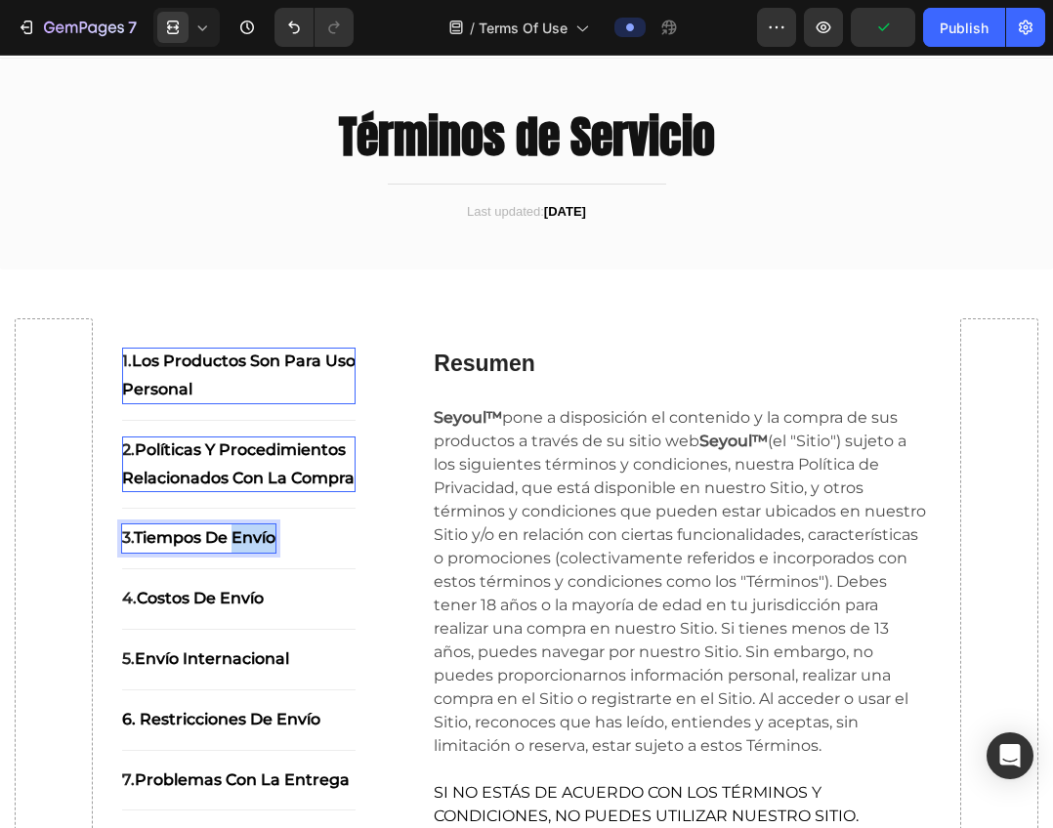
click at [241, 547] on strong "Tiempos de envío" at bounding box center [205, 537] width 142 height 19
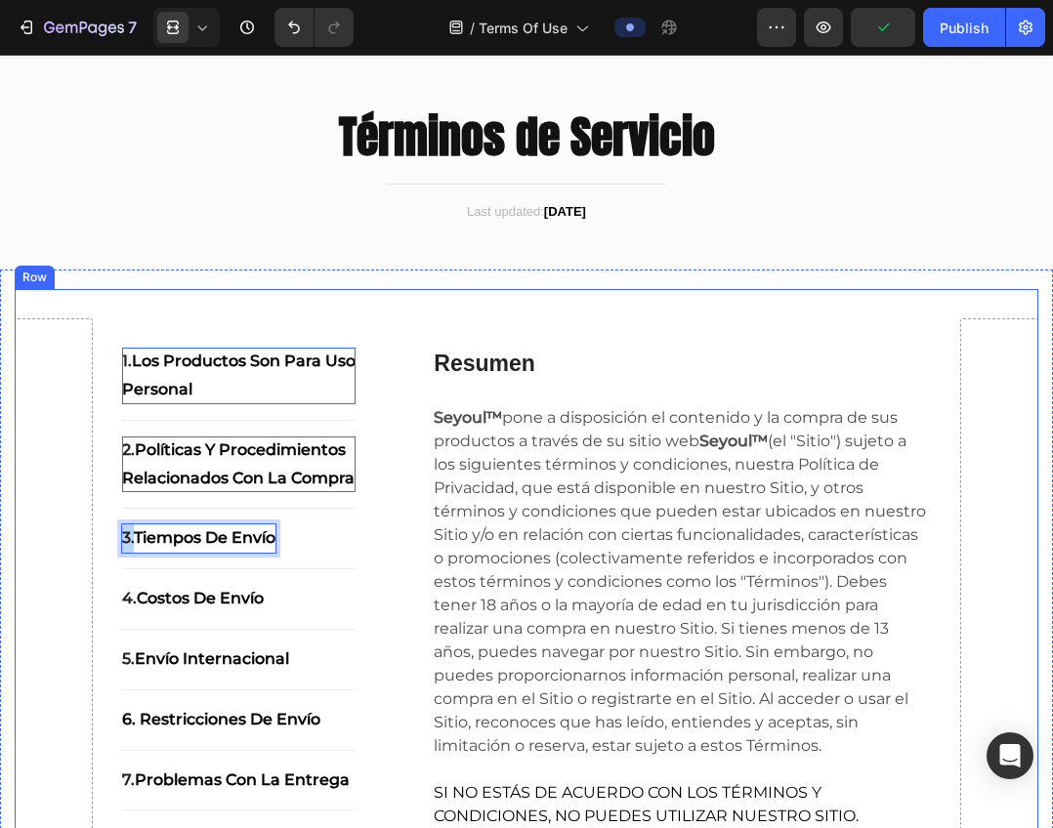
copy strong "3."
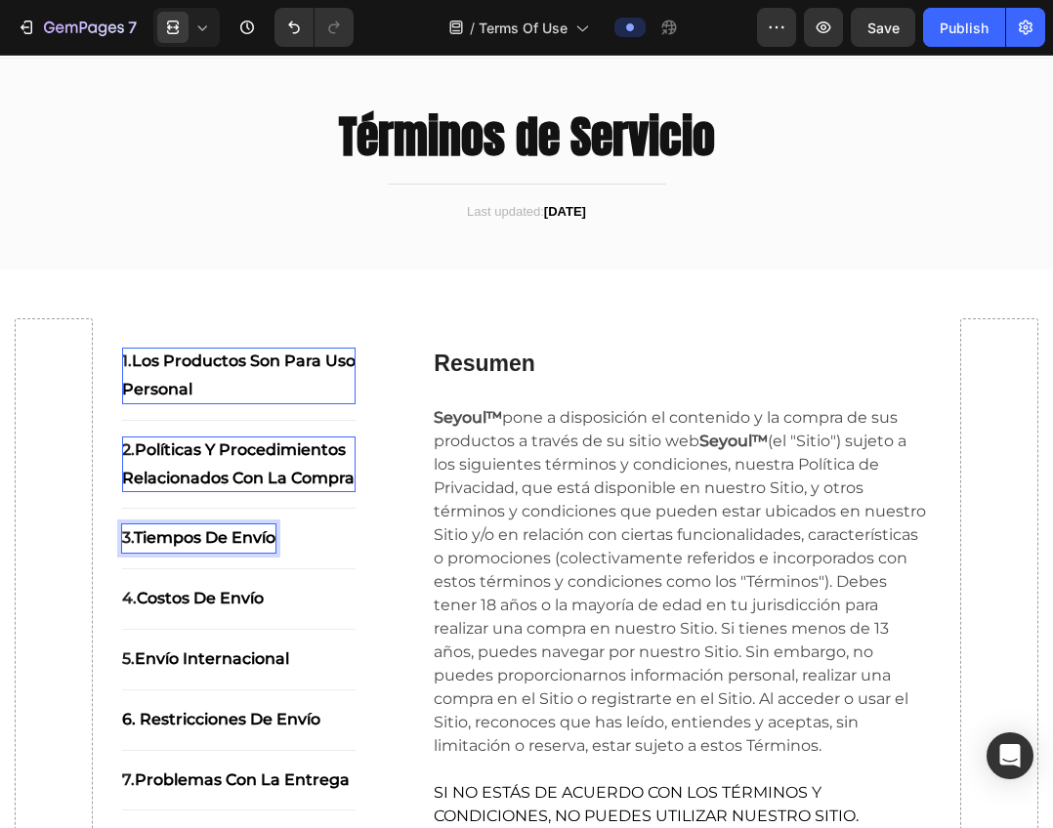
click at [250, 547] on strong "Tiempos de envío" at bounding box center [205, 537] width 142 height 19
click at [203, 547] on strong "Tiempos de envío" at bounding box center [205, 537] width 142 height 19
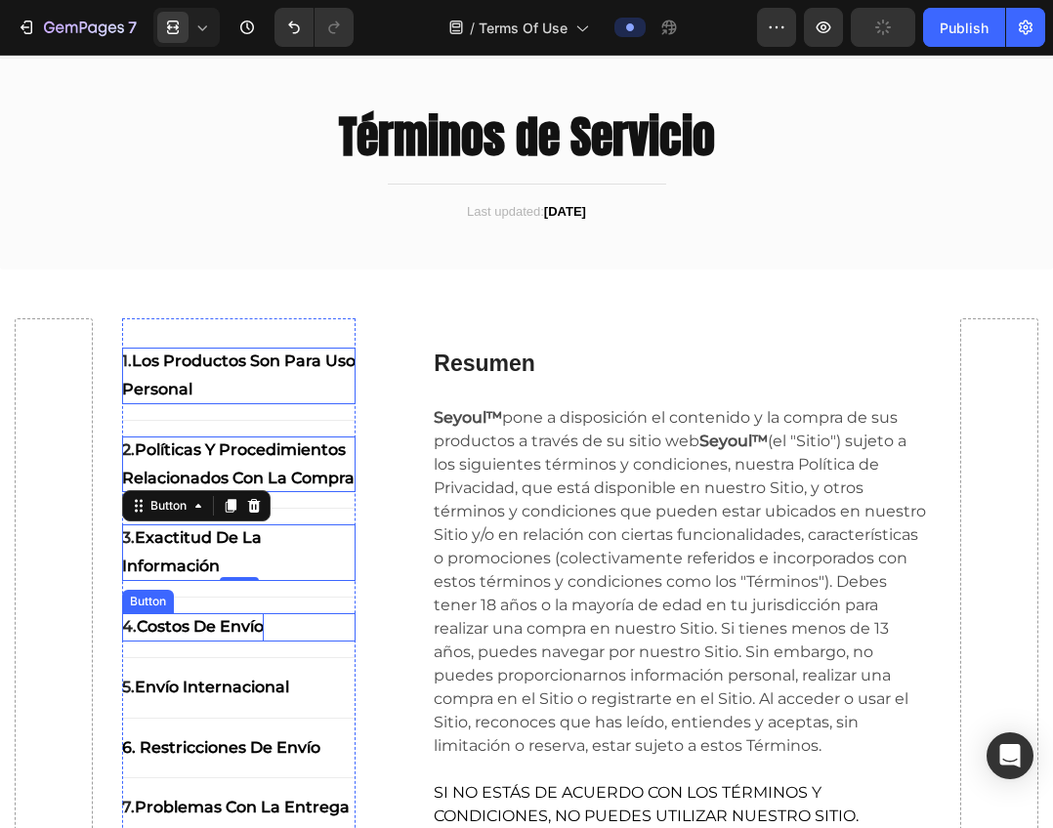
click at [236, 642] on div "4. Costos de envío Button" at bounding box center [239, 627] width 234 height 28
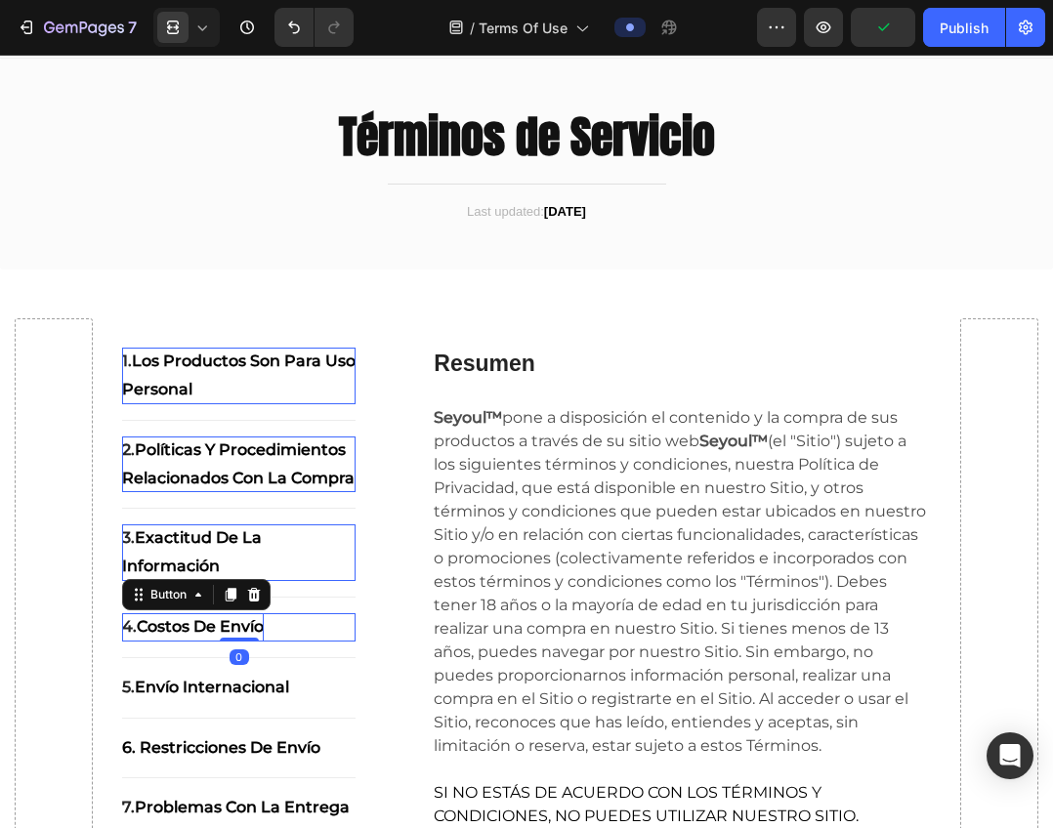
click at [236, 642] on div at bounding box center [239, 640] width 39 height 4
click at [213, 636] on strong "Costos de envío" at bounding box center [200, 626] width 127 height 19
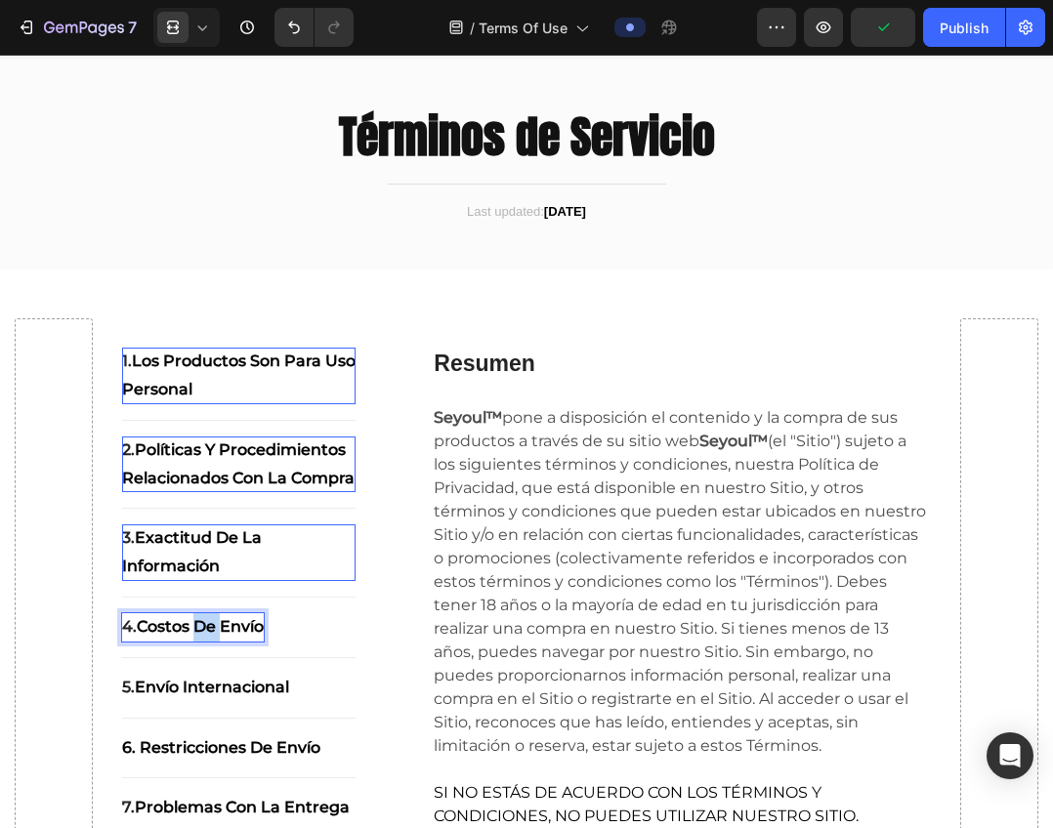
click at [213, 636] on strong "Costos de envío" at bounding box center [200, 626] width 127 height 19
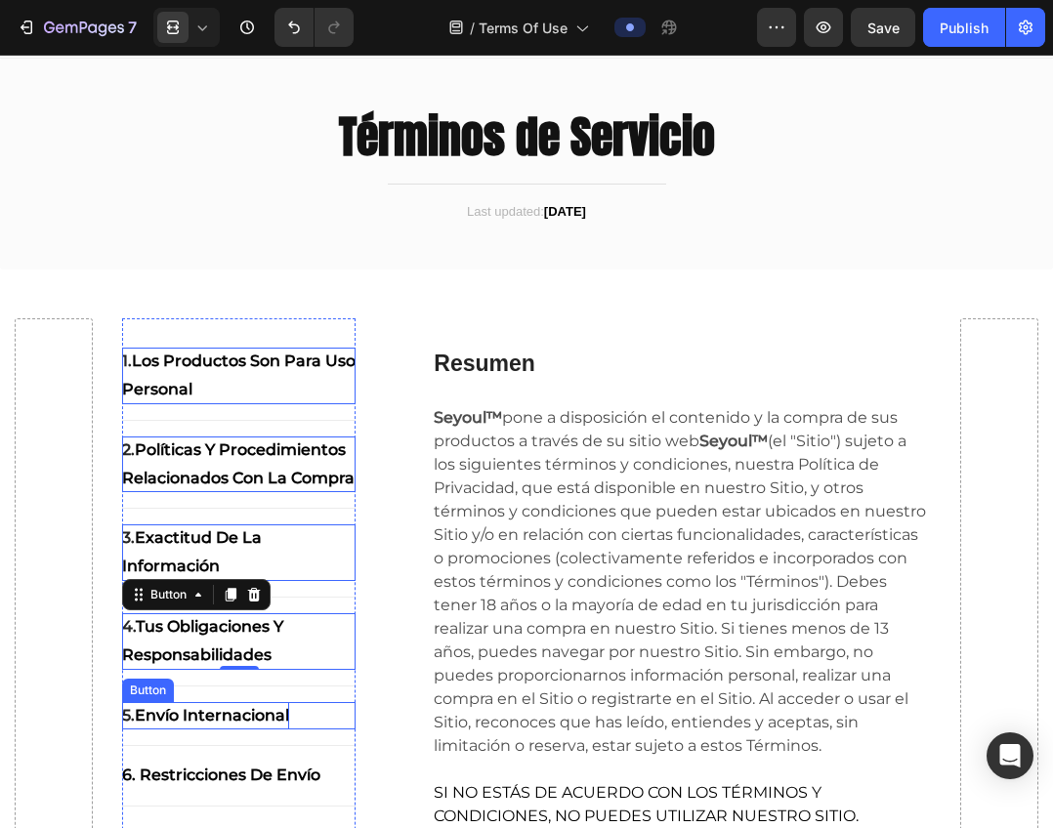
click at [181, 724] on strong "Envío internacional" at bounding box center [212, 715] width 154 height 19
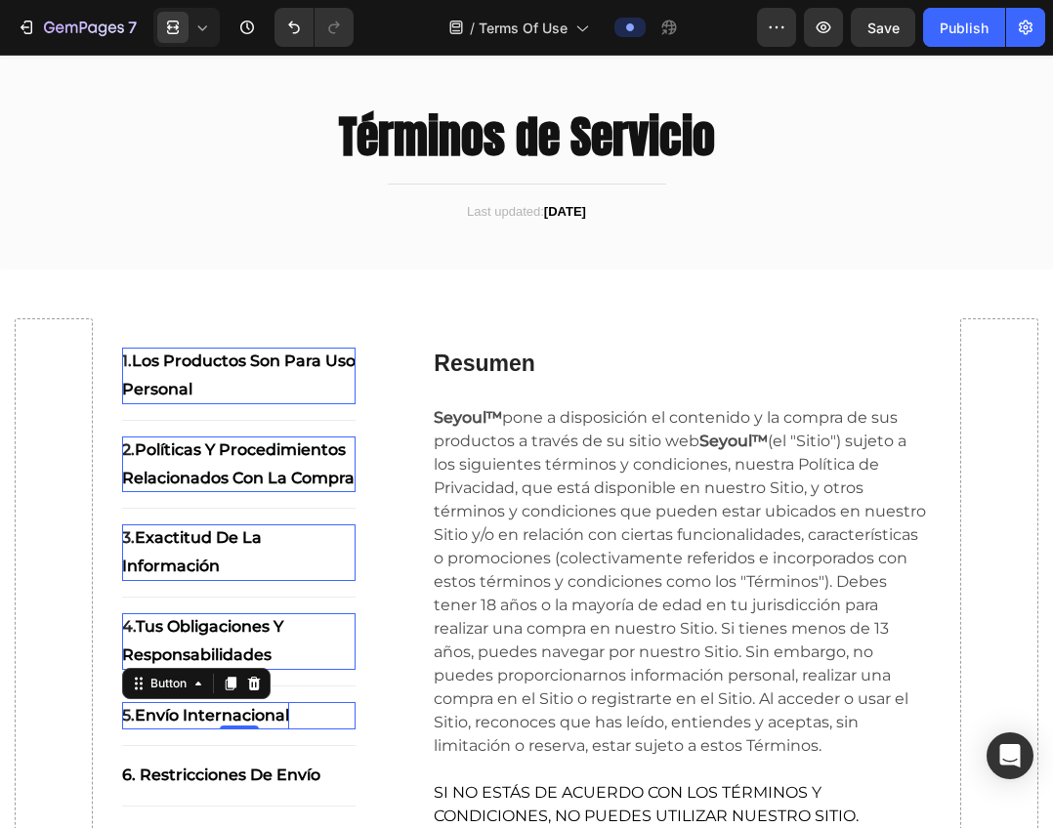
click at [181, 724] on strong "Envío internacional" at bounding box center [212, 715] width 154 height 19
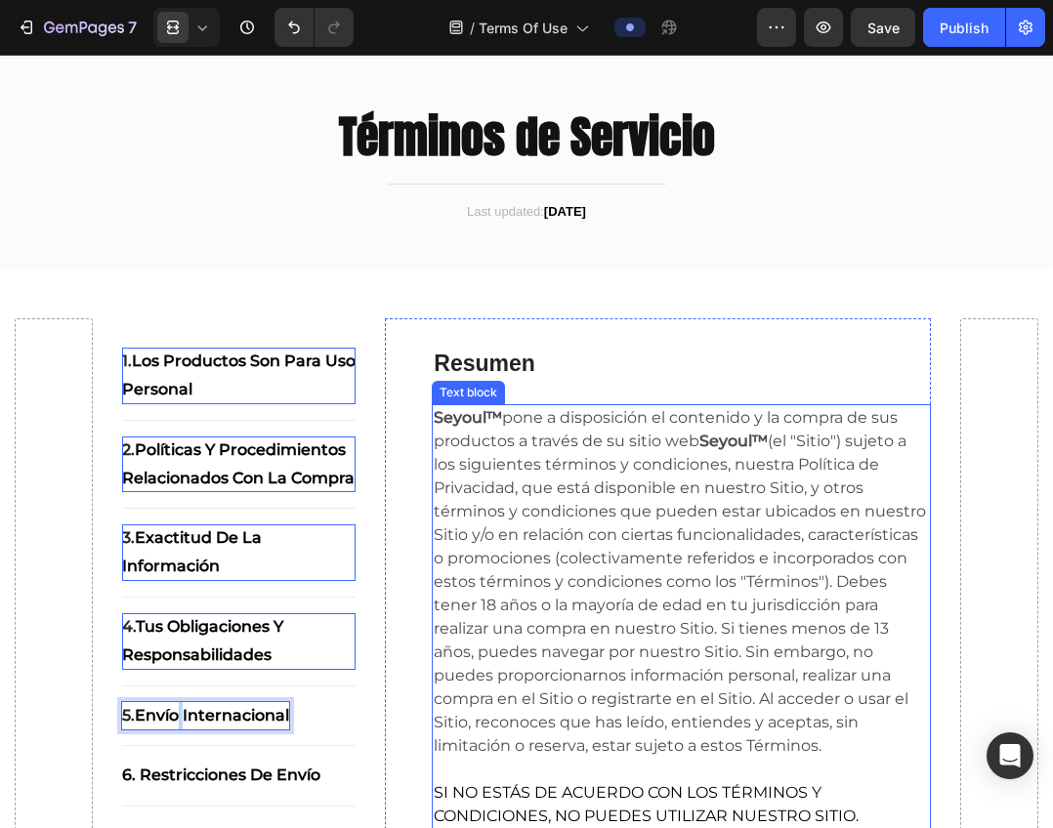
click at [694, 484] on p "Seyoul™ pone a disposición el contenido y la compra de sus productos a través d…" at bounding box center [681, 582] width 495 height 352
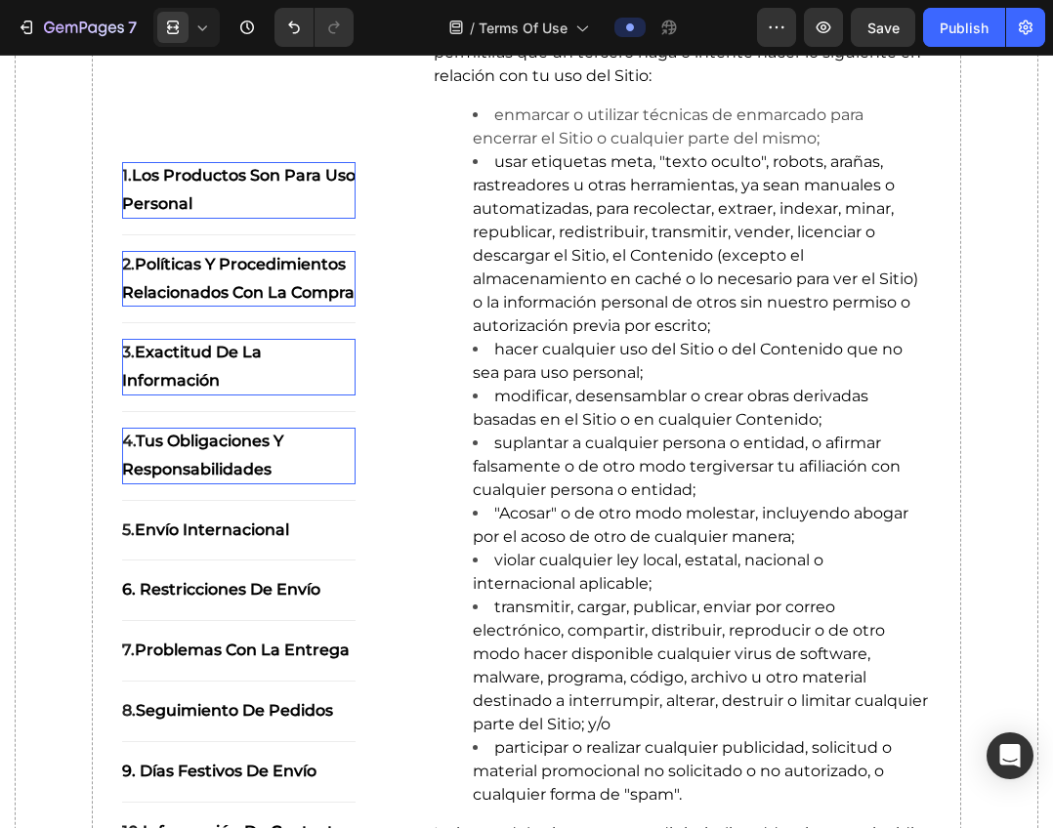
scroll to position [1403, 0]
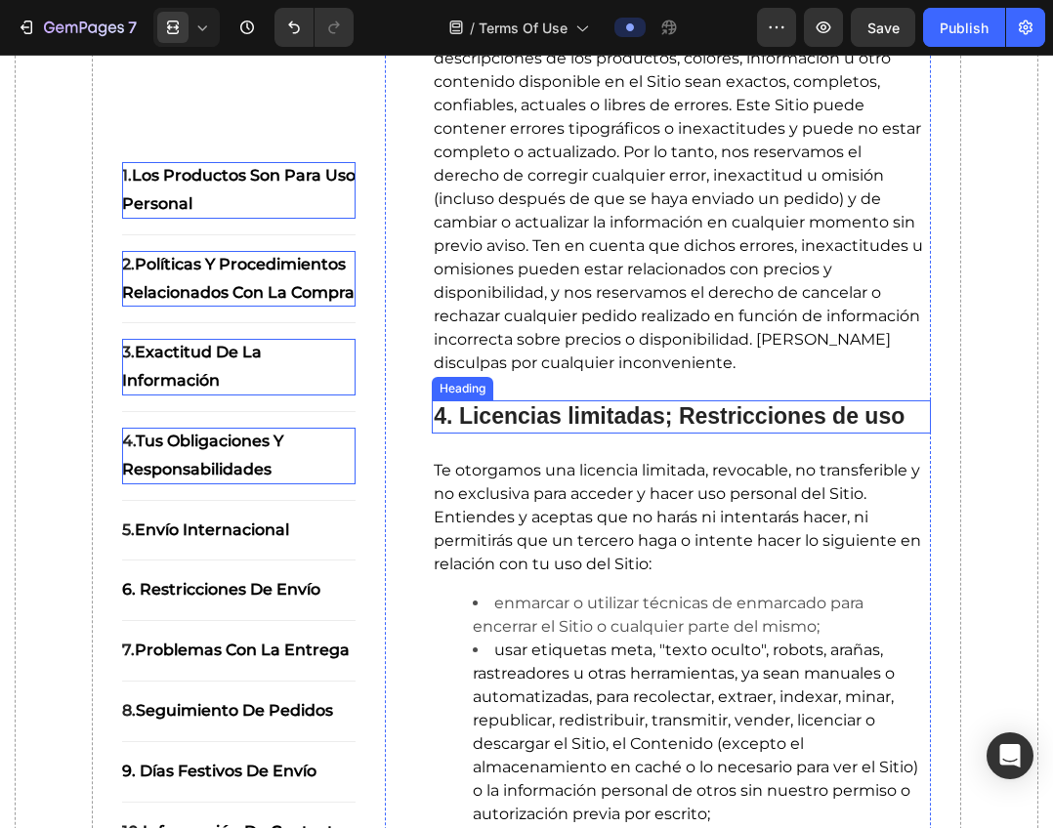
click at [585, 429] on strong "4. Licencias limitadas; Restricciones de uso" at bounding box center [669, 415] width 471 height 25
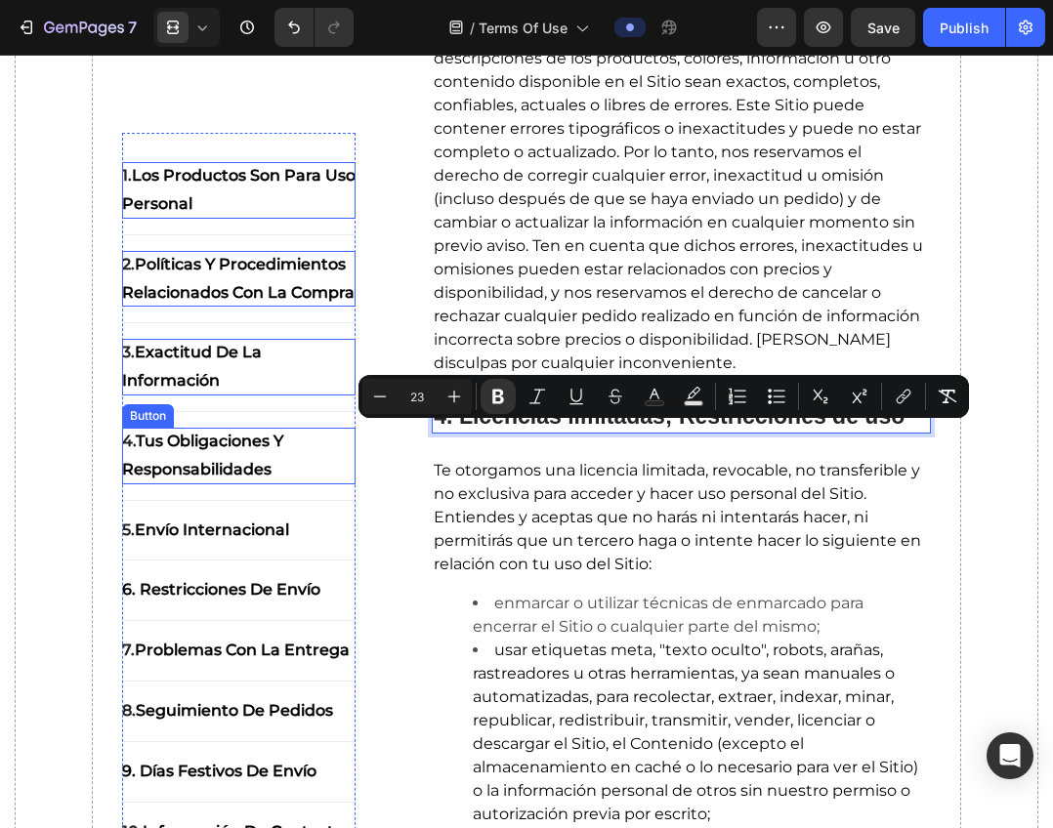
click at [183, 484] on p "4. tus obligaciones y responsabilidades" at bounding box center [239, 456] width 234 height 57
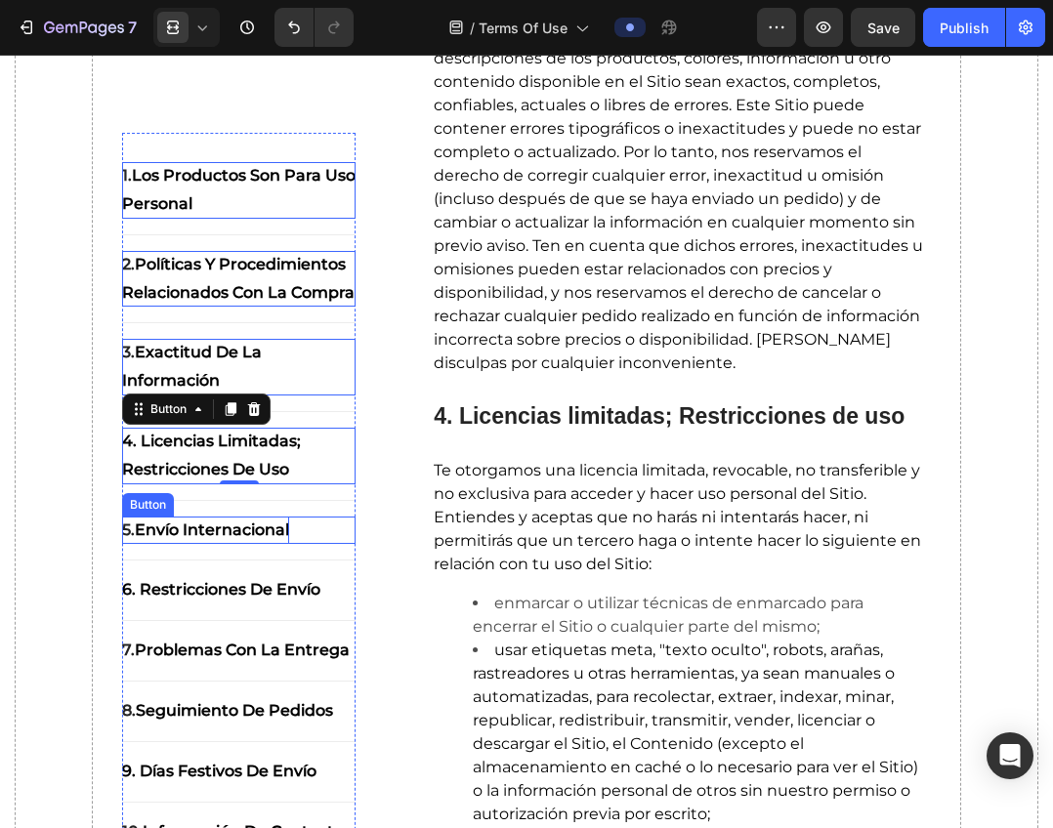
click at [214, 538] on strong "Envío internacional" at bounding box center [212, 528] width 154 height 19
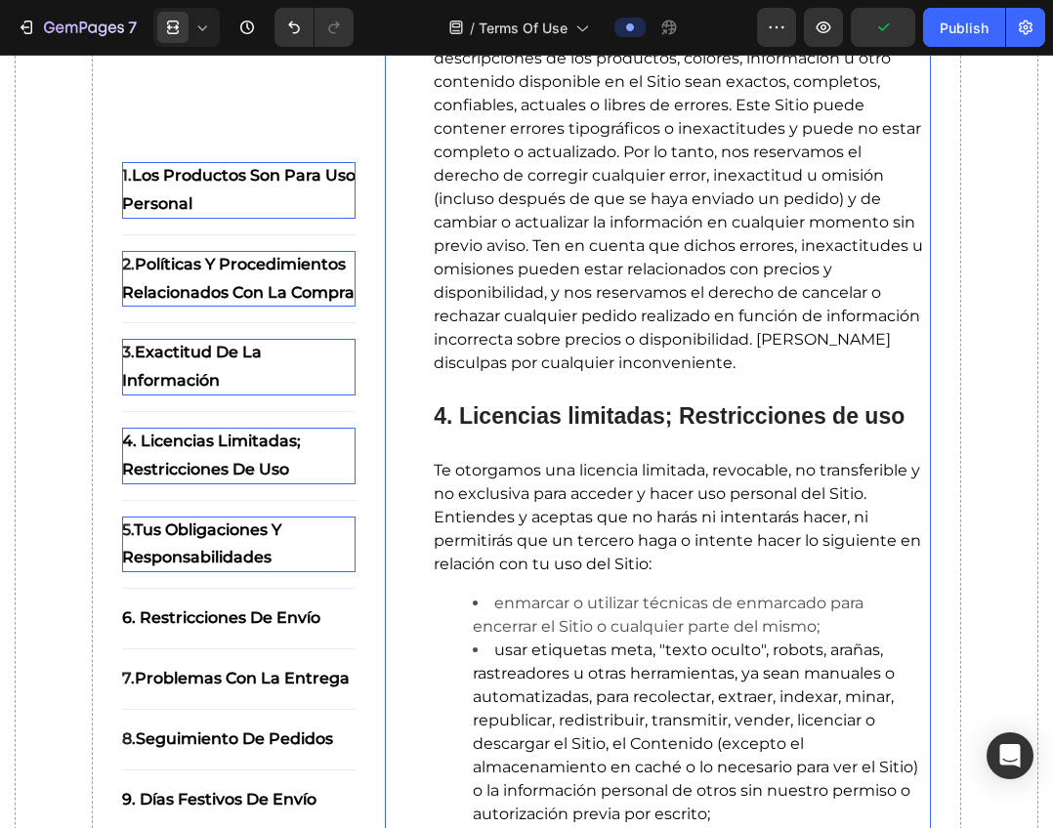
click at [422, 602] on div "⁠⁠⁠⁠⁠⁠⁠ Resumen Heading Seyoul™ pone a disposición el contenido y la compra de …" at bounding box center [658, 444] width 546 height 2987
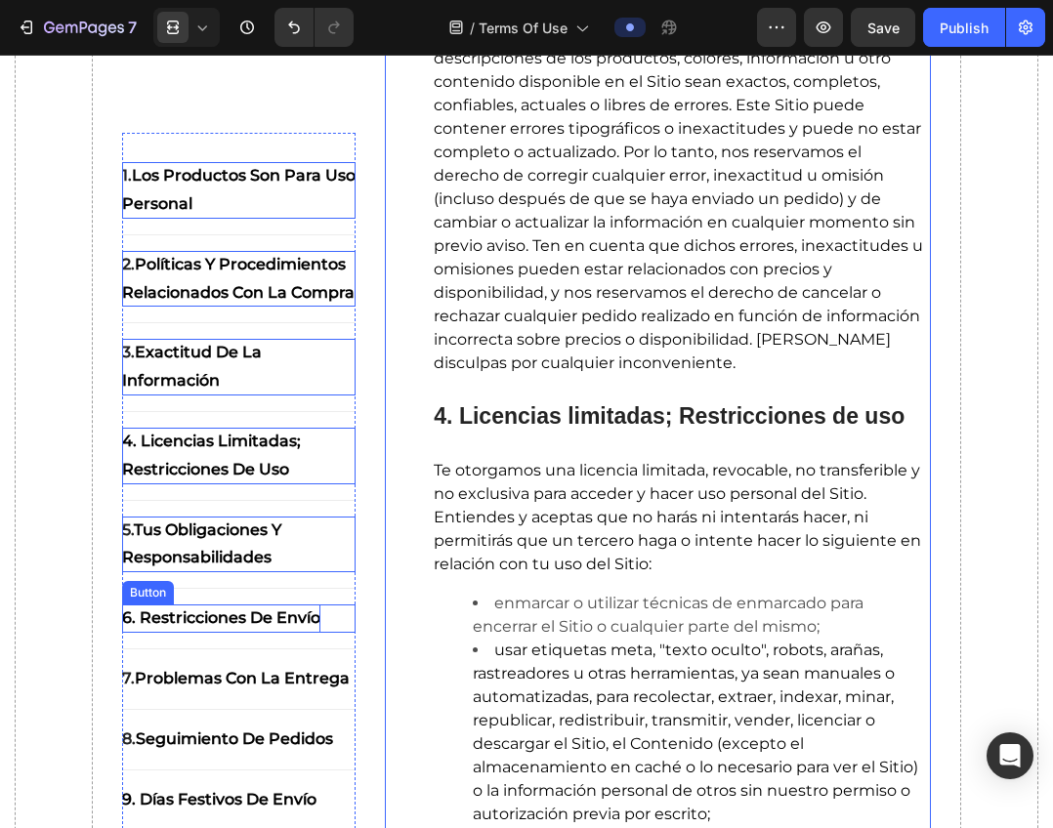
click at [181, 627] on strong "6. Restricciones de envío" at bounding box center [221, 617] width 198 height 19
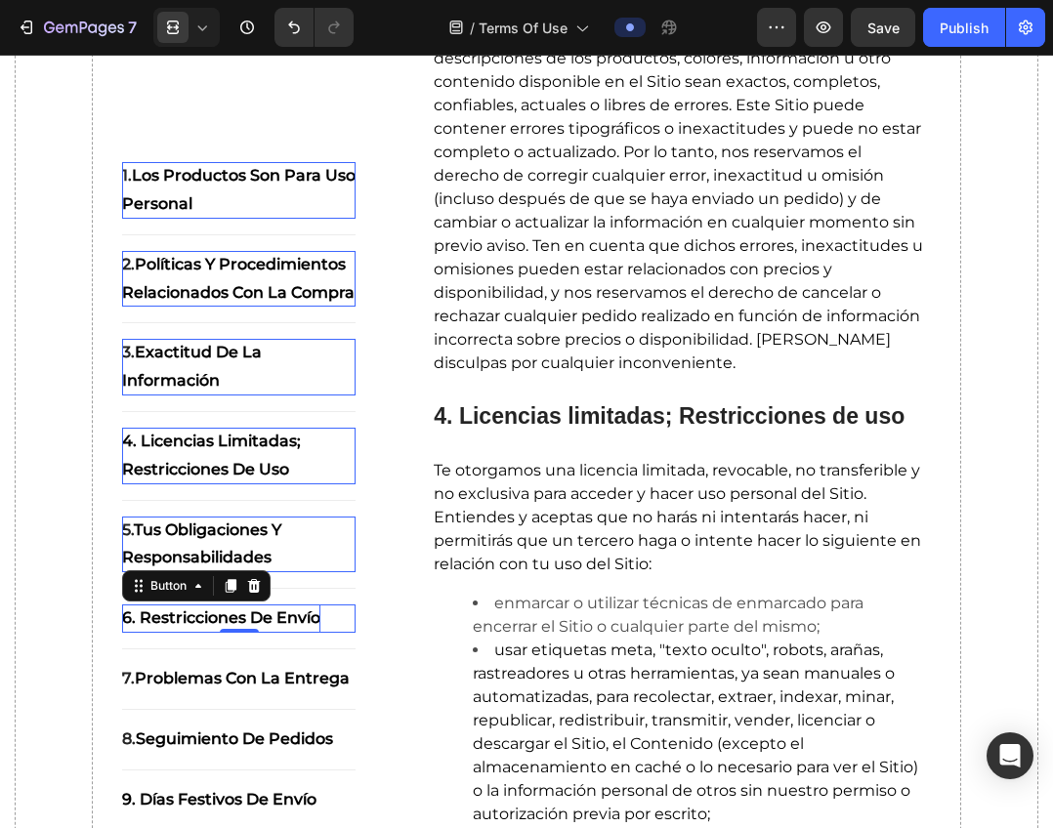
click at [181, 627] on strong "6. Restricciones de envío" at bounding box center [221, 617] width 198 height 19
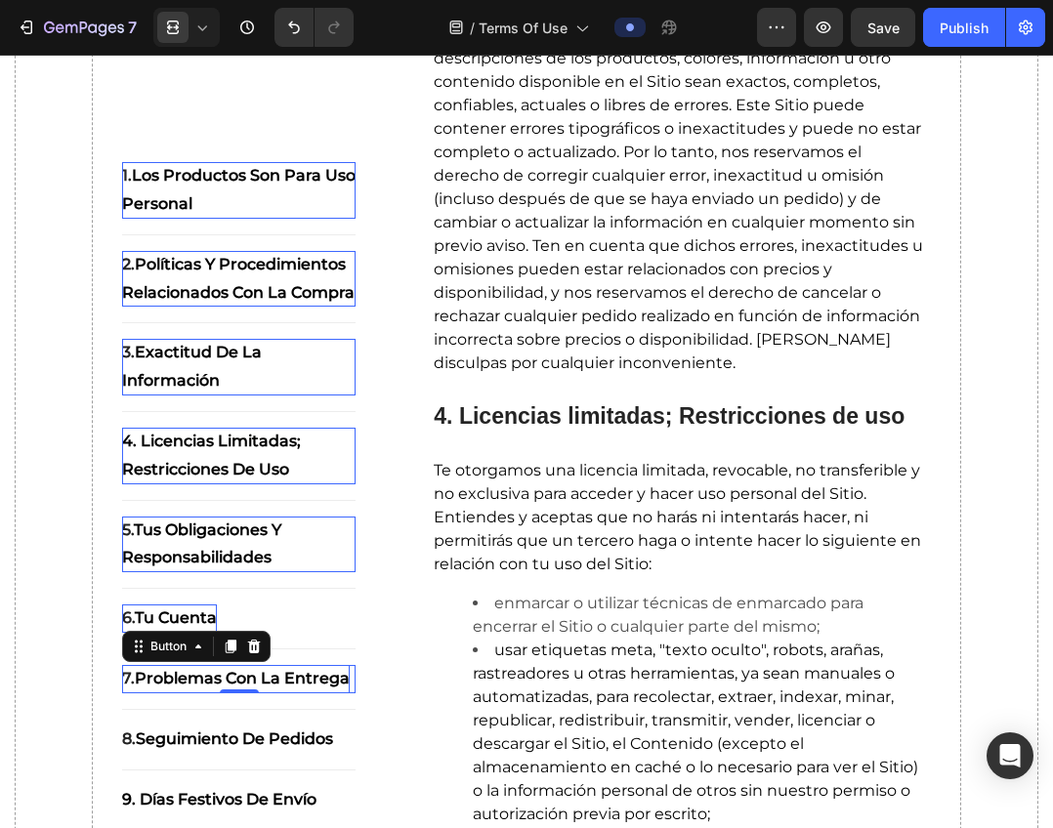
click at [209, 687] on strong "Problemas con la entrega" at bounding box center [242, 678] width 215 height 19
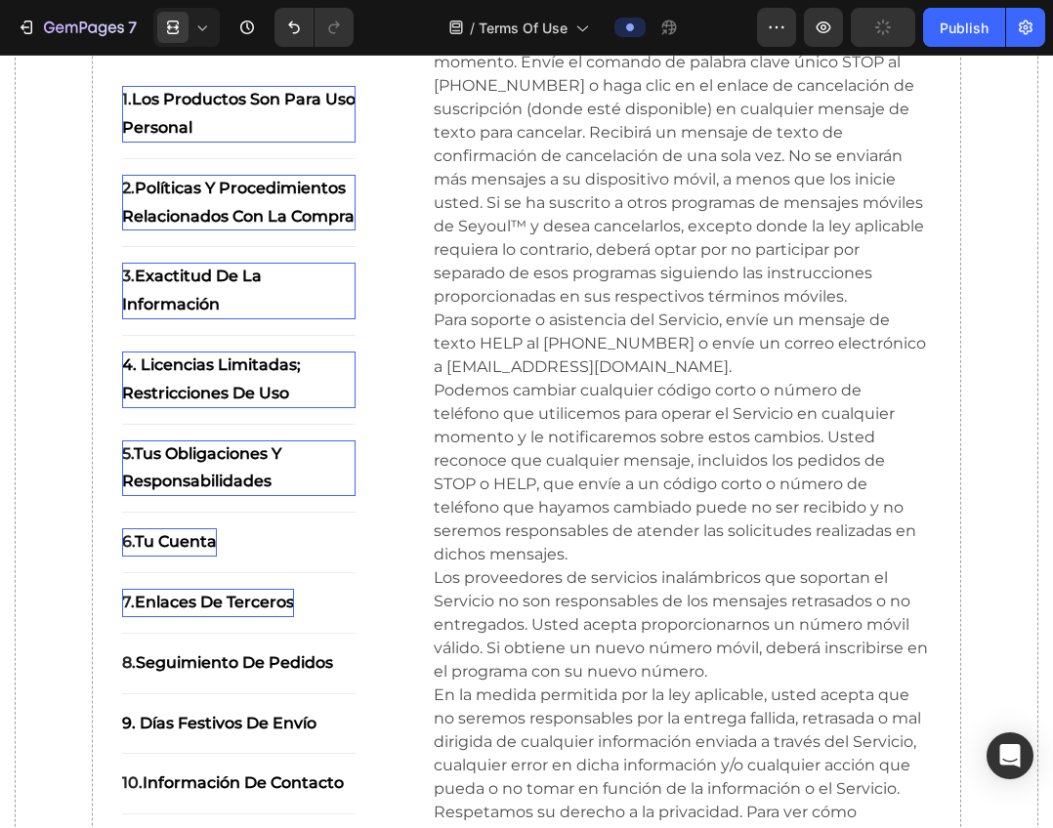
scroll to position [21462, 0]
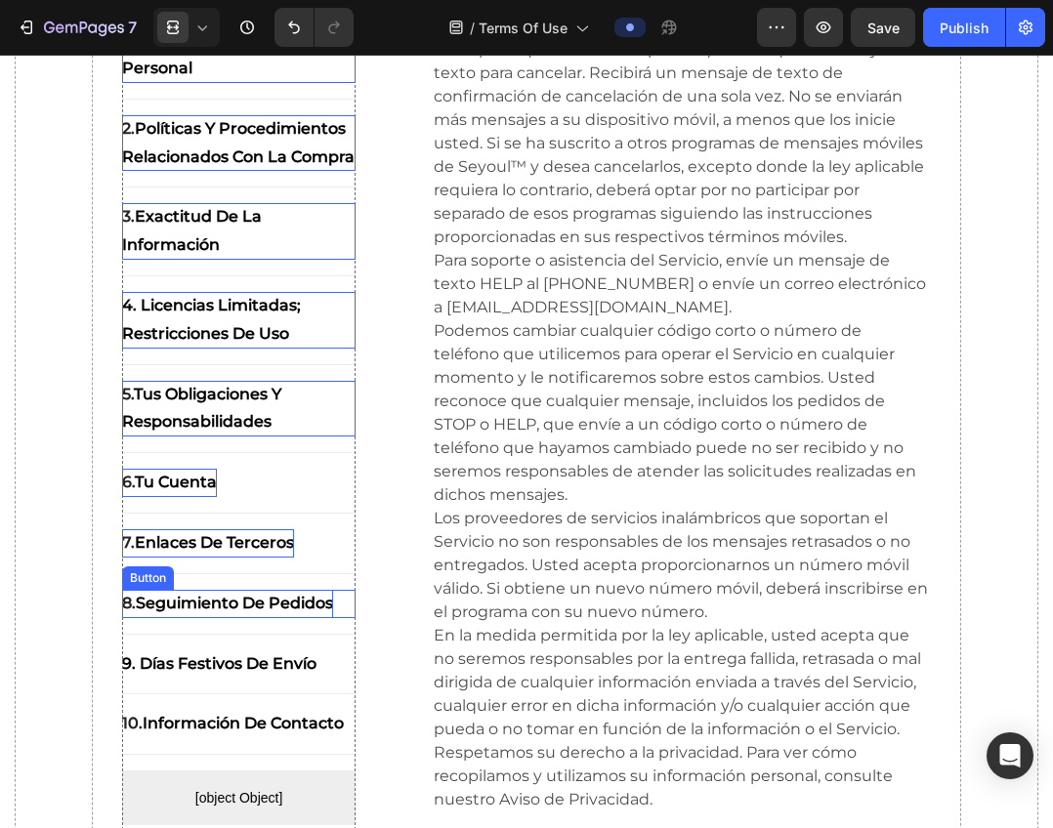
click at [237, 612] on strong "Seguimiento de pedidos" at bounding box center [234, 603] width 197 height 19
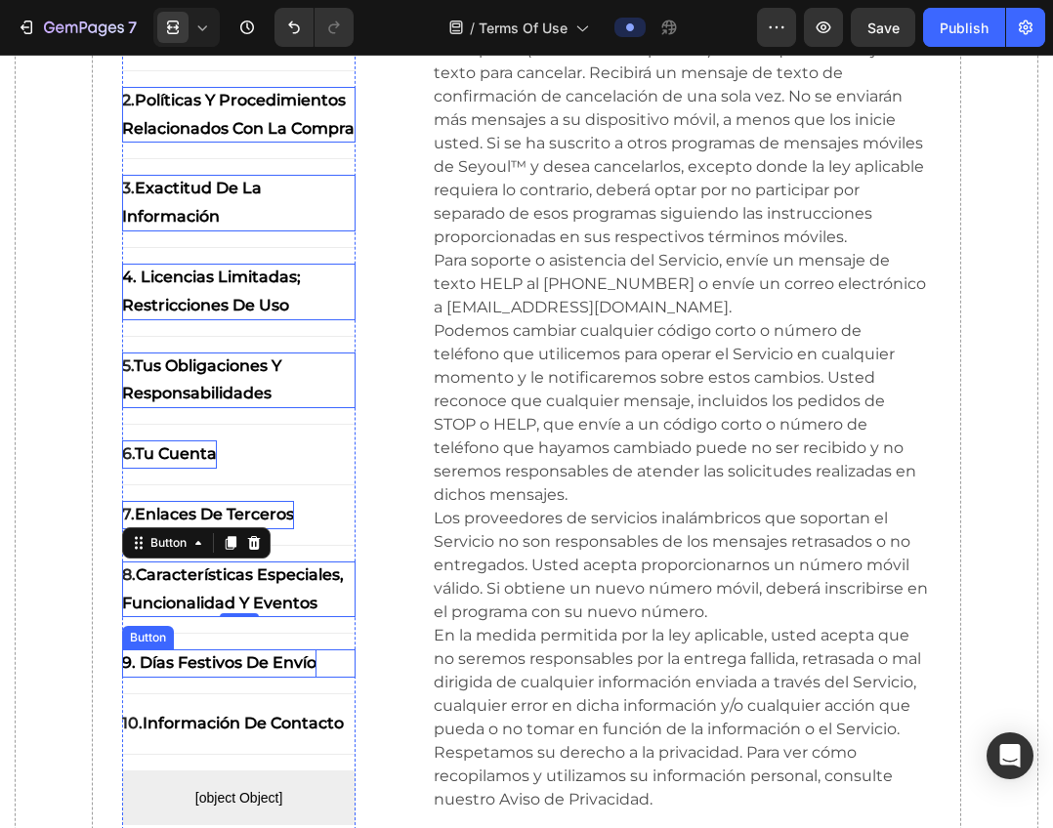
click at [242, 672] on strong "9. Días festivos de envío" at bounding box center [219, 662] width 194 height 19
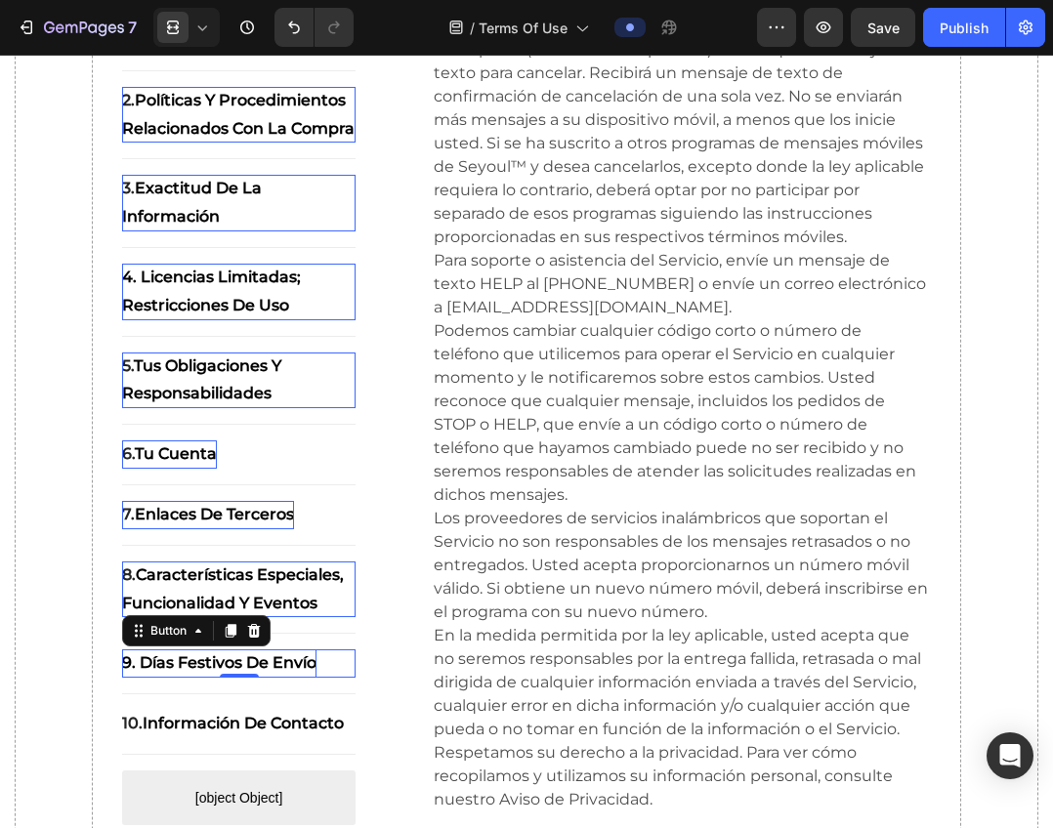
click at [242, 672] on strong "9. Días festivos de envío" at bounding box center [219, 662] width 194 height 19
click at [178, 732] on strong "Información de contacto" at bounding box center [243, 723] width 201 height 19
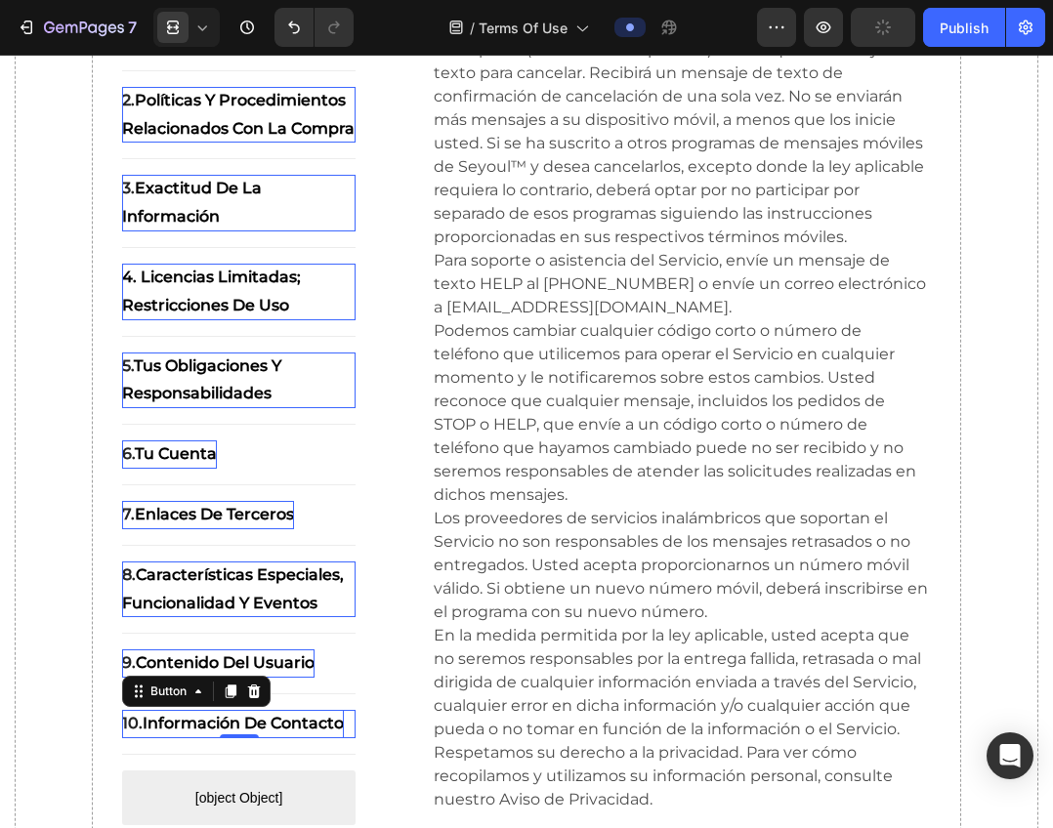
click at [178, 732] on strong "Información de contacto" at bounding box center [243, 723] width 201 height 19
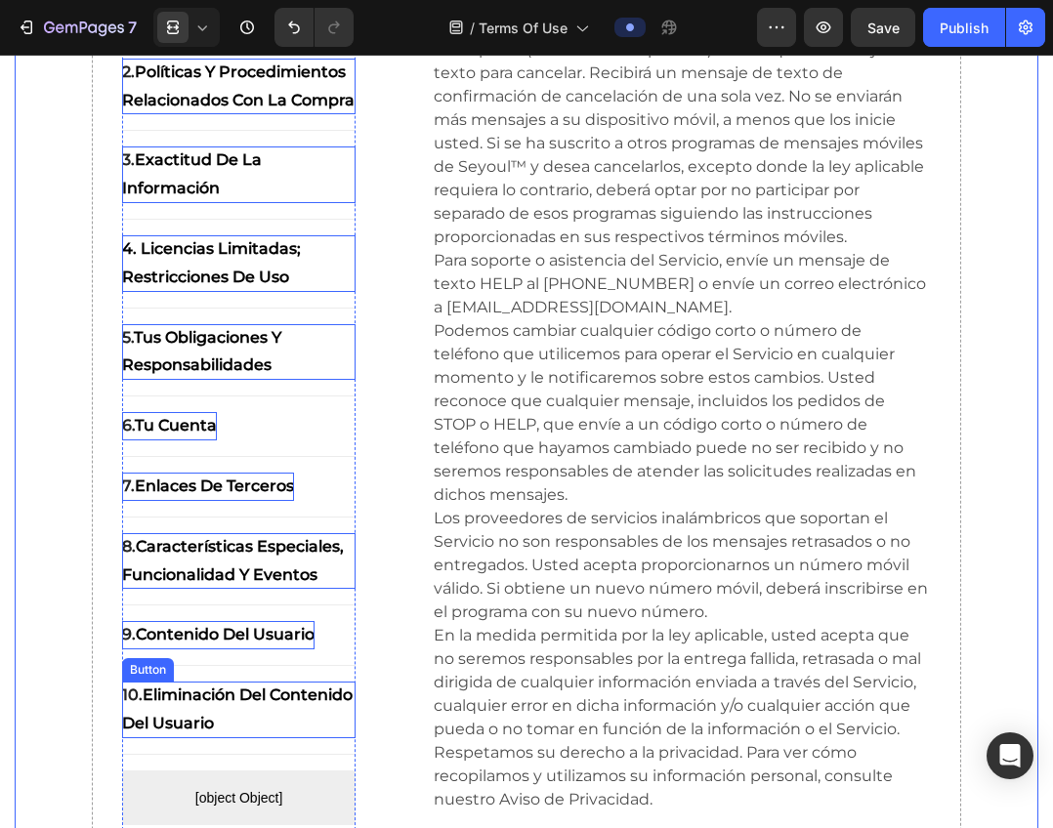
click at [288, 730] on p "10. eliminación del contenido del usuario" at bounding box center [239, 710] width 234 height 57
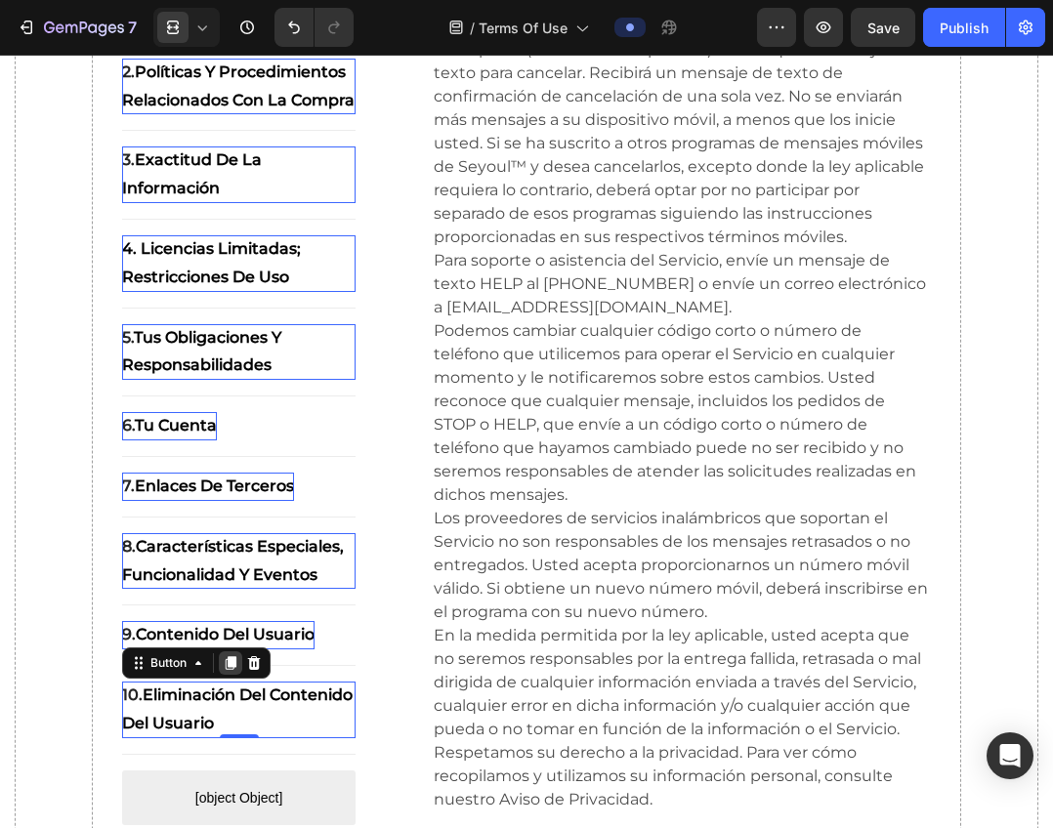
click at [236, 671] on icon at bounding box center [231, 663] width 16 height 16
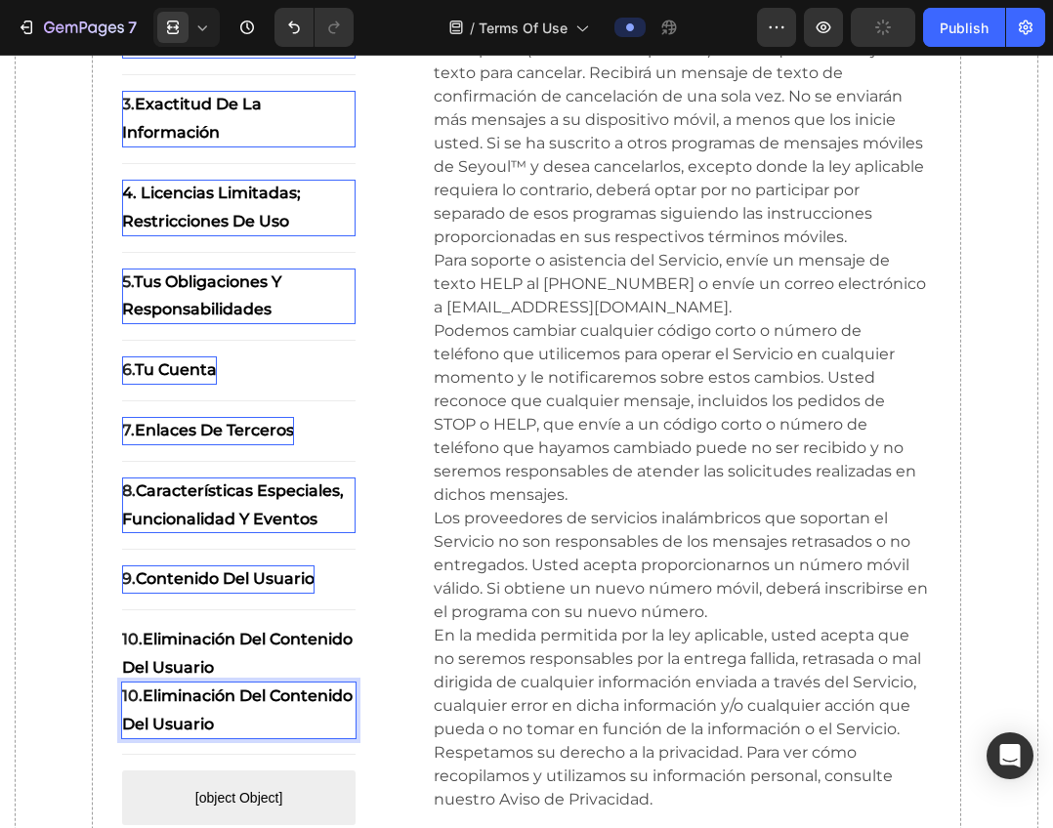
click at [255, 720] on strong "eliminación del contenido del usuario" at bounding box center [237, 708] width 230 height 47
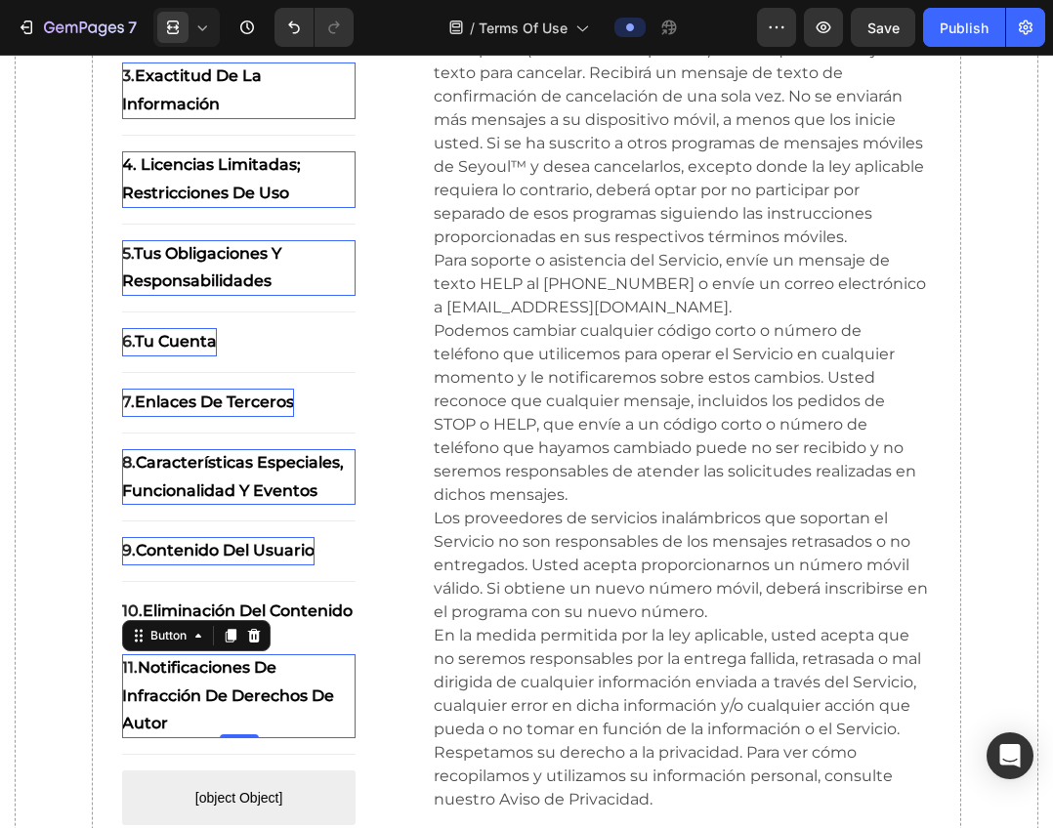
click at [264, 727] on strong "notificaciones de infracción de derechos de autor" at bounding box center [228, 695] width 212 height 75
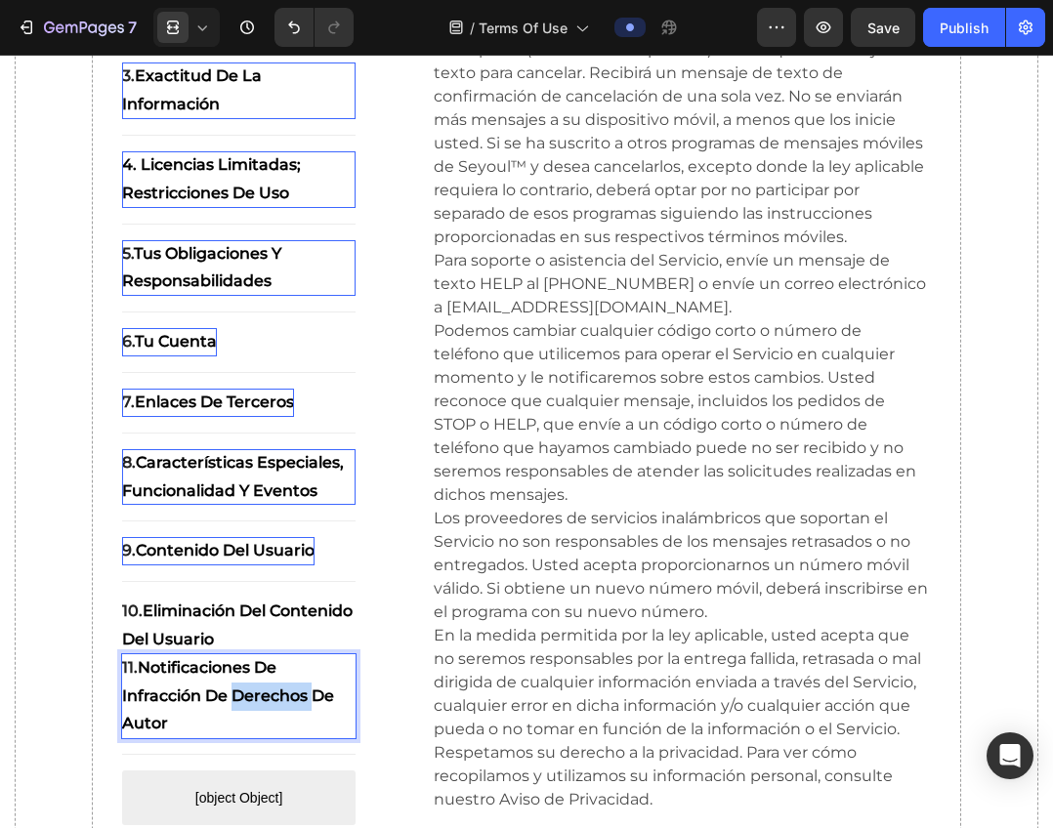
click at [264, 727] on strong "notificaciones de infracción de derechos de autor" at bounding box center [228, 695] width 212 height 75
click at [255, 732] on p "12. Renuncia de garantías; Limitación de responsabilidad." at bounding box center [239, 696] width 234 height 84
click at [269, 736] on p "12. Renuncia de garantías; Limitación de responsabilidad." at bounding box center [239, 696] width 234 height 84
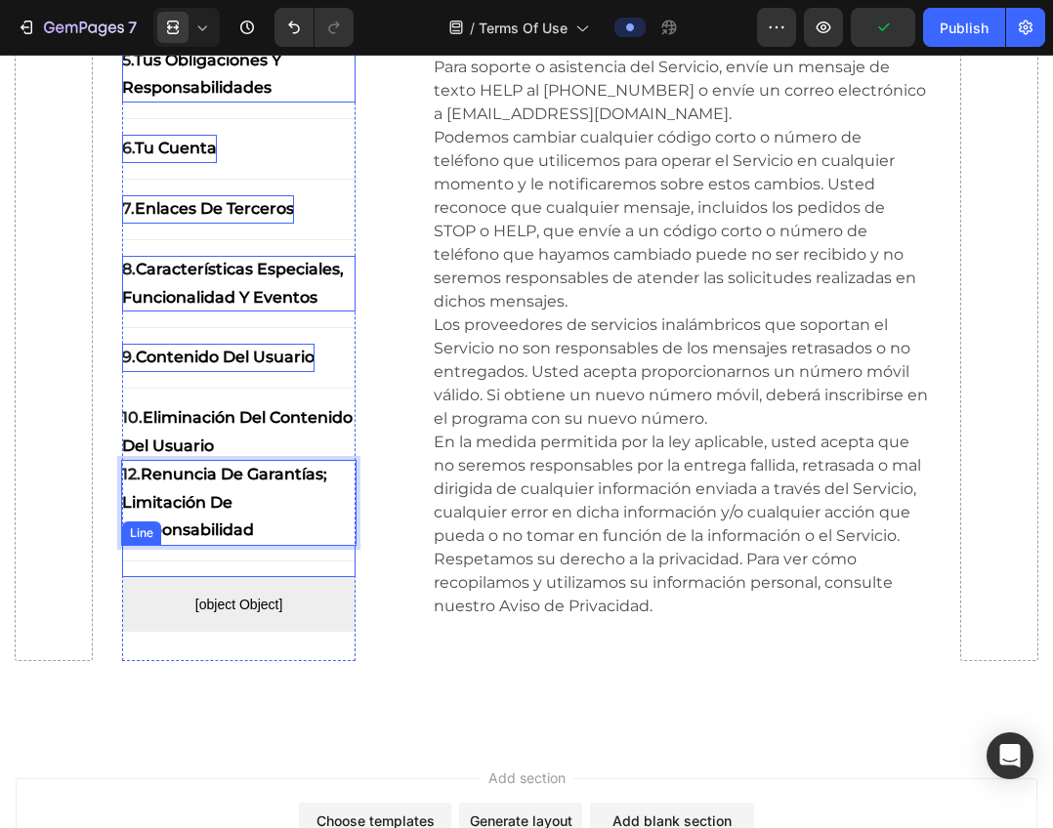
scroll to position [21657, 0]
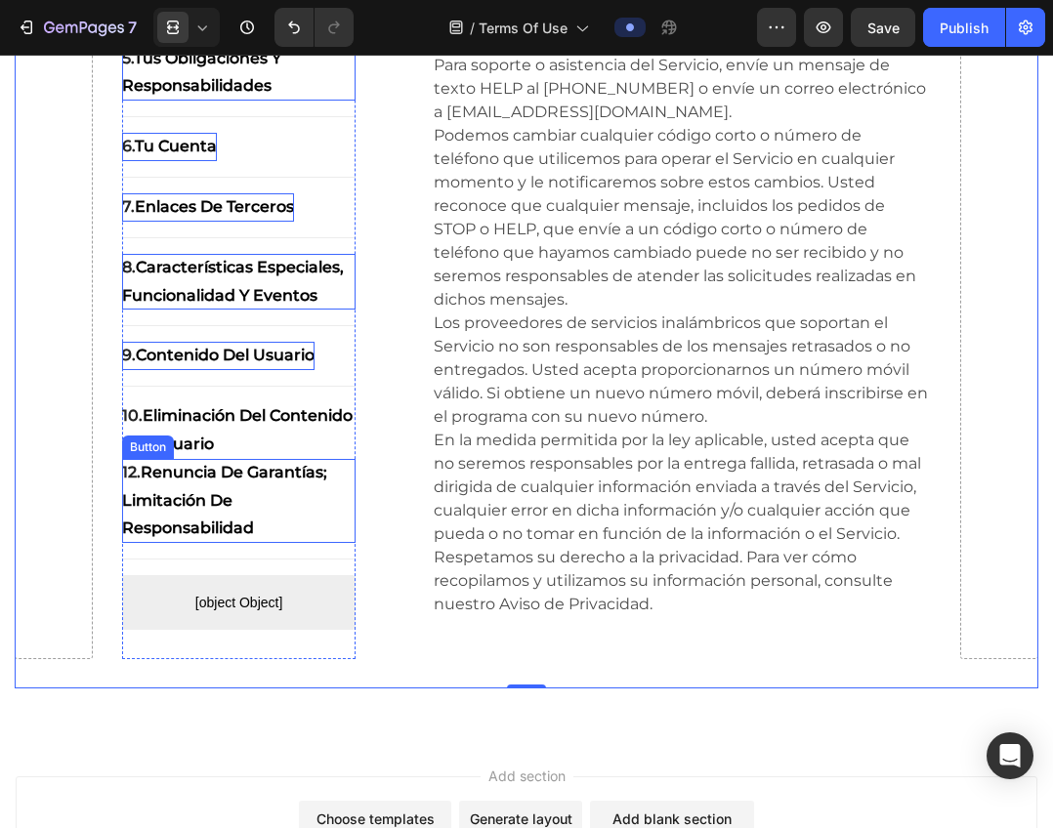
click at [298, 536] on p "12. Renuncia de garantías; Limitación de responsabilidad" at bounding box center [239, 501] width 234 height 84
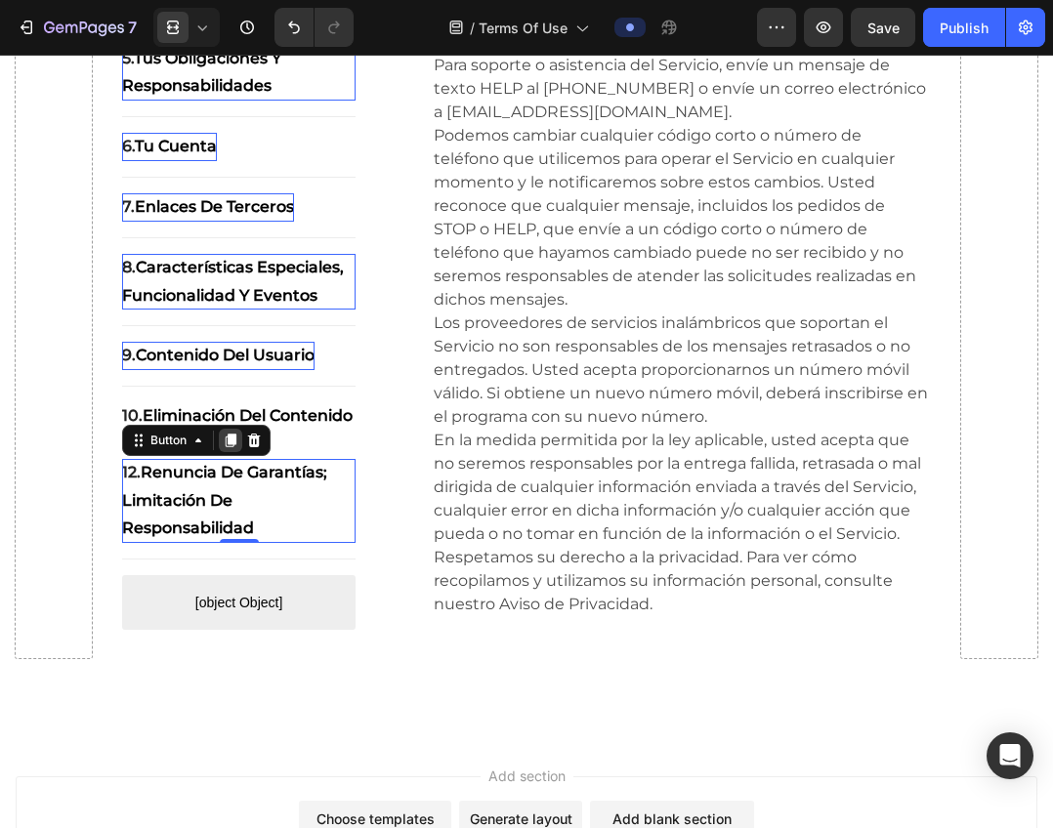
click at [228, 447] on icon at bounding box center [231, 441] width 11 height 14
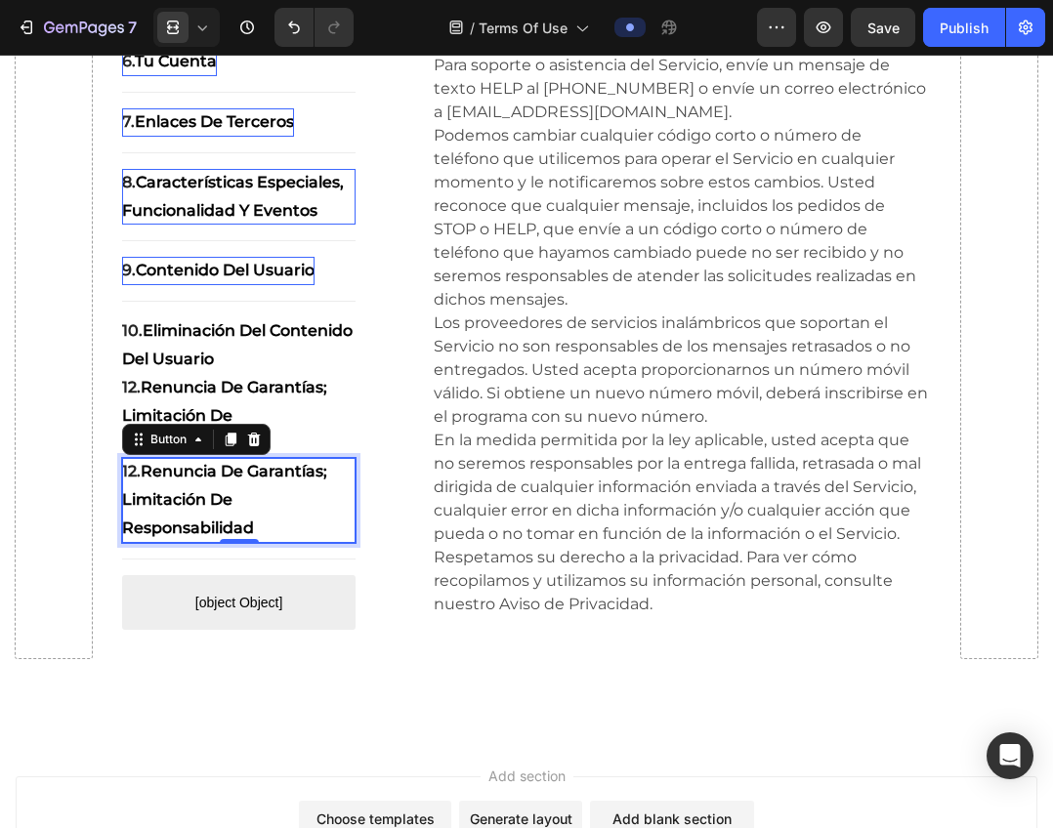
click at [216, 514] on strong "Renuncia de garantías; Limitación de responsabilidad" at bounding box center [224, 500] width 205 height 75
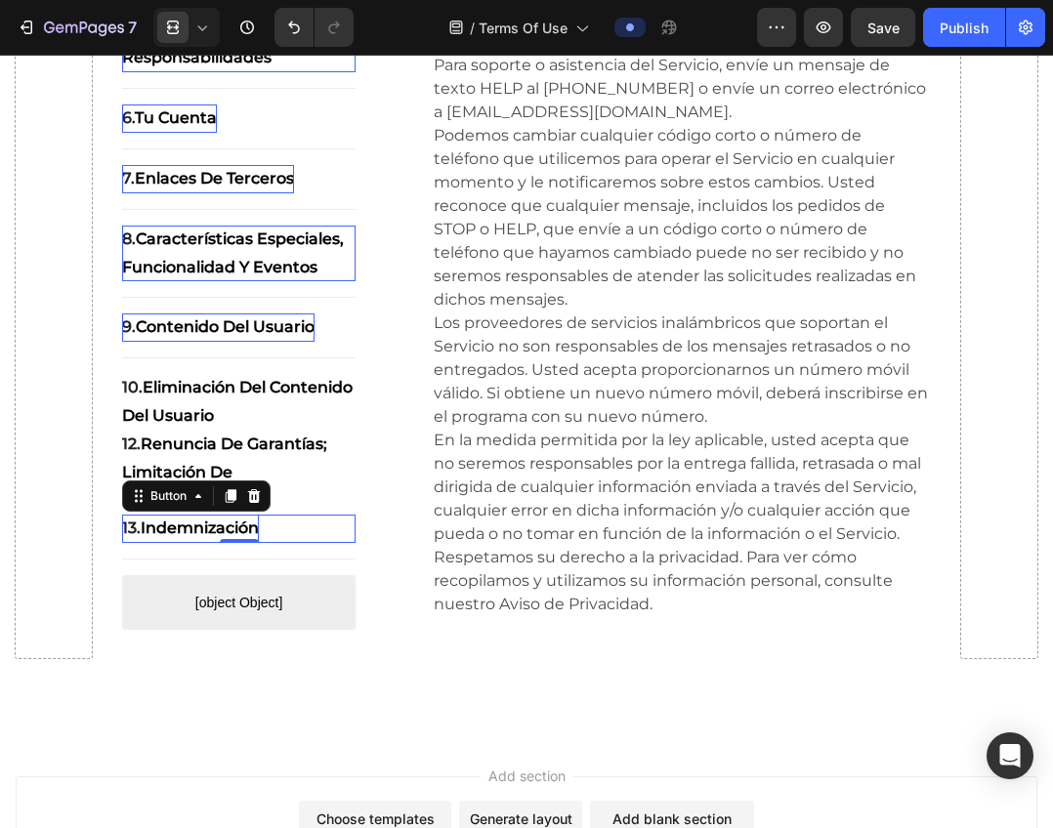
click at [229, 504] on icon at bounding box center [231, 496] width 16 height 16
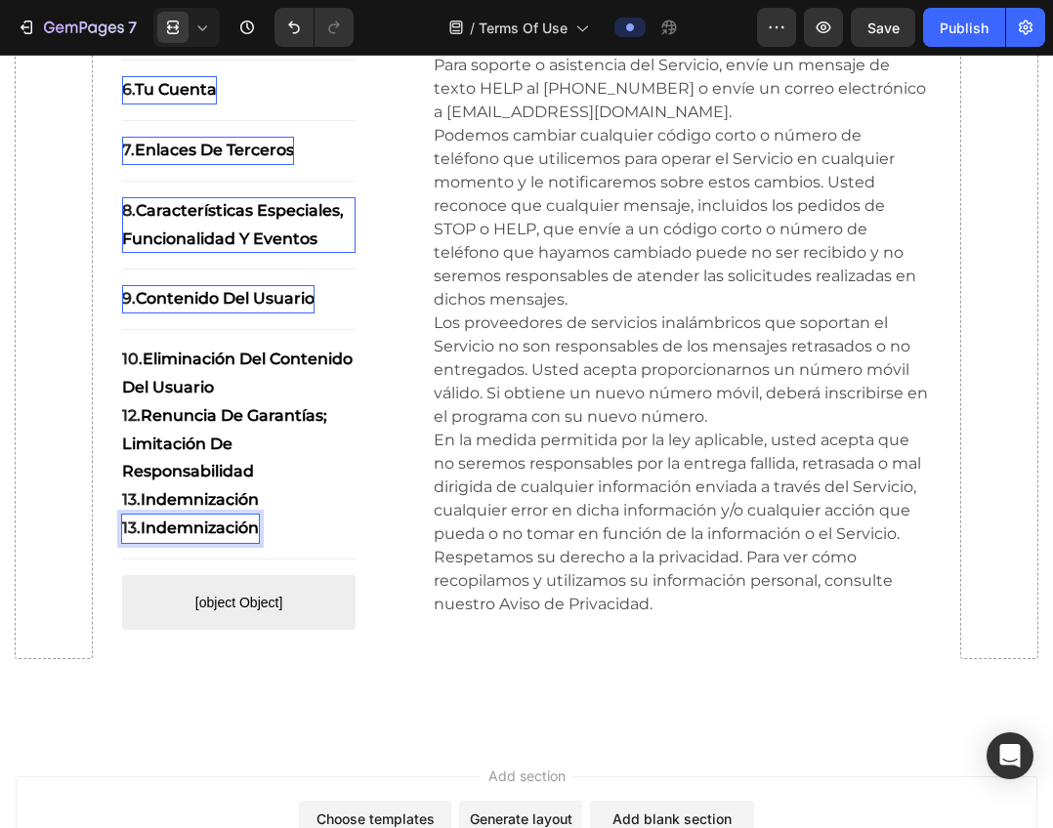
click at [198, 537] on strong "Indemnización" at bounding box center [200, 527] width 118 height 19
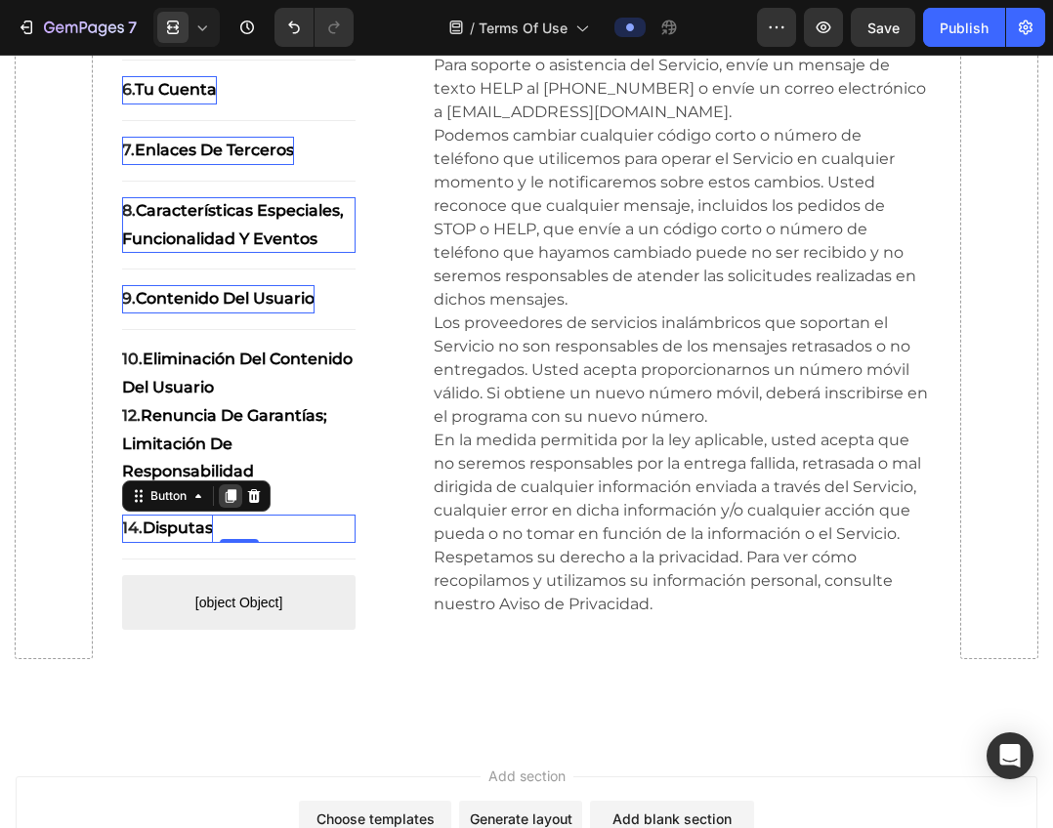
click at [227, 504] on icon at bounding box center [231, 496] width 16 height 16
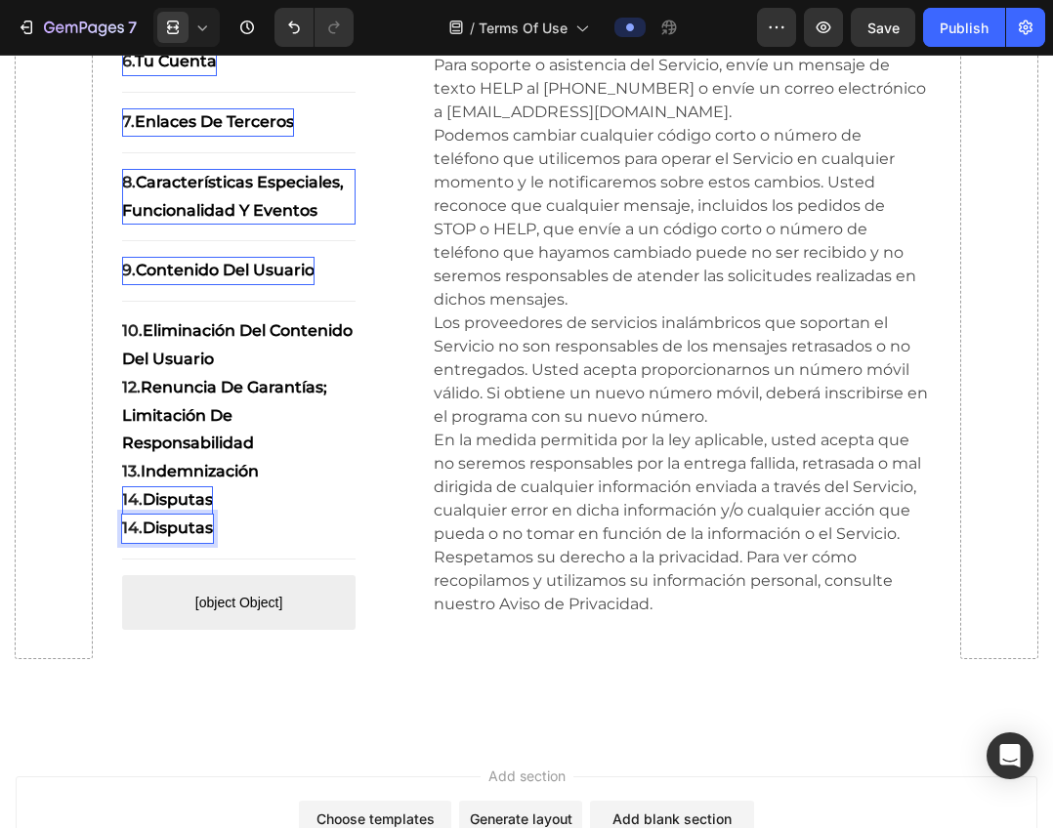
click at [185, 537] on strong "Disputas" at bounding box center [178, 527] width 70 height 19
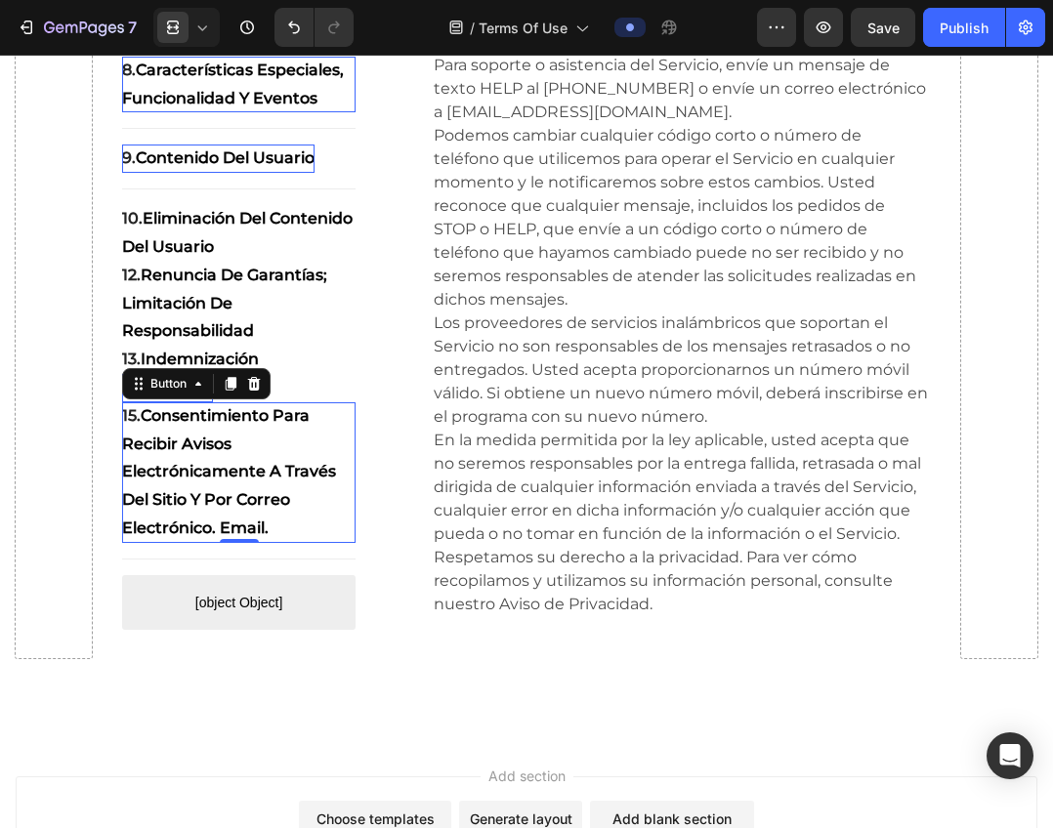
click at [267, 542] on p "15. Consentimiento para Recibir Avisos Electrónicamente a Través del Sitio y po…" at bounding box center [239, 472] width 234 height 141
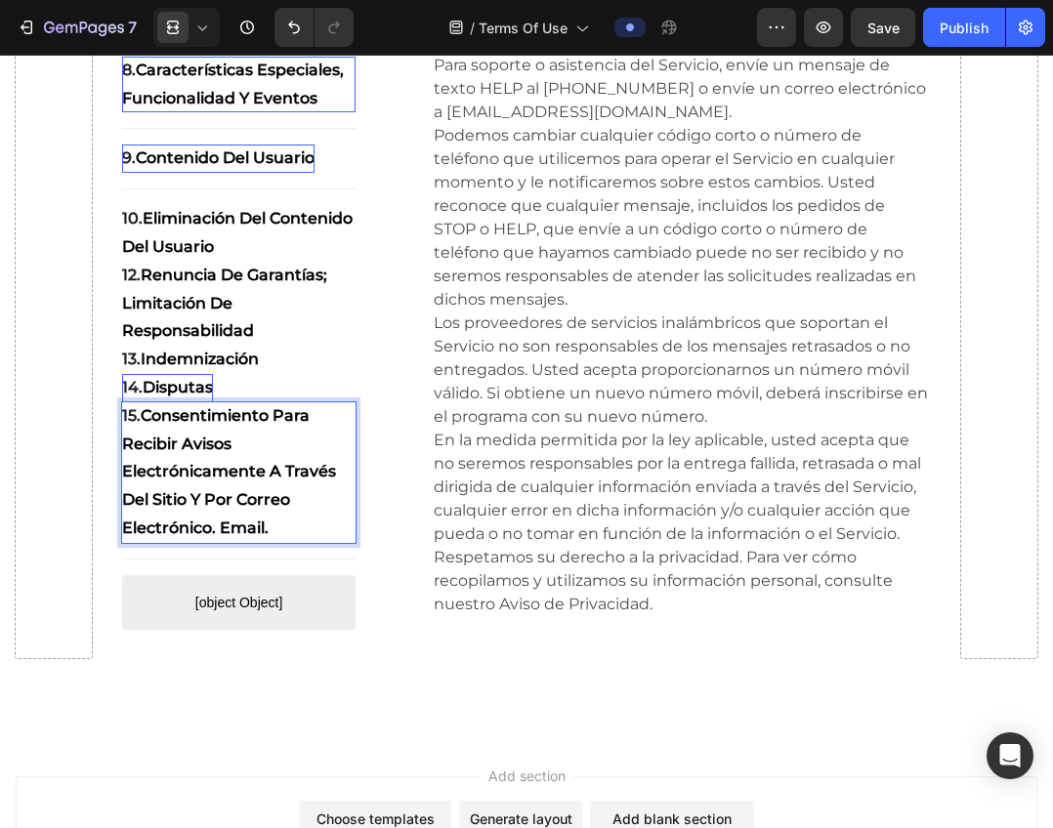
click at [270, 543] on p "15. Consentimiento para Recibir Avisos Electrónicamente a Través del Sitio y po…" at bounding box center [239, 472] width 234 height 141
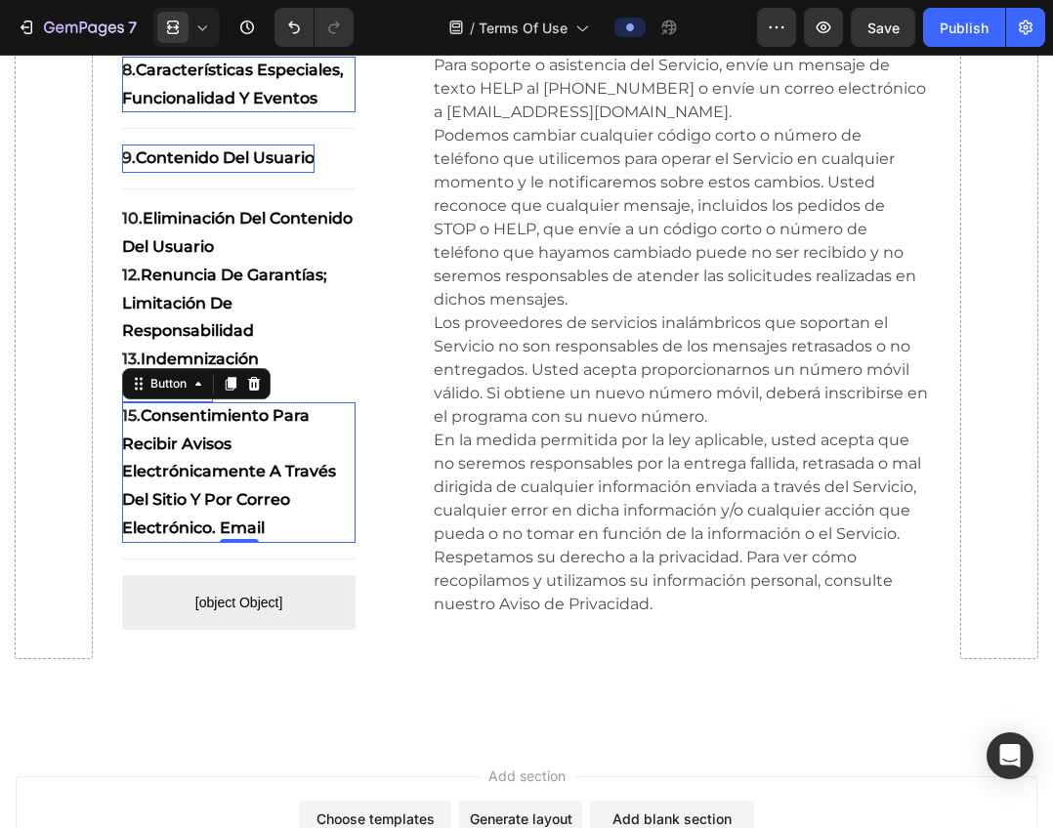
click at [228, 391] on icon at bounding box center [231, 384] width 11 height 14
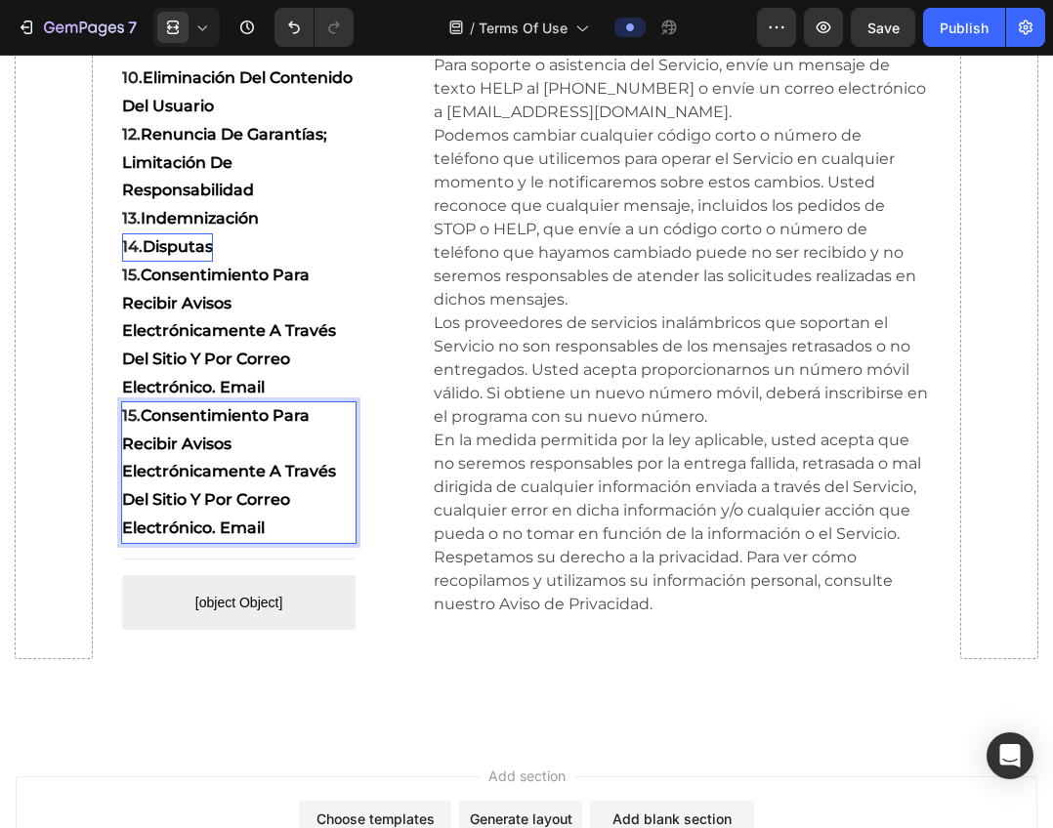
click at [207, 513] on p "15. Consentimiento para Recibir Avisos Electrónicamente a Través del Sitio y po…" at bounding box center [239, 472] width 234 height 141
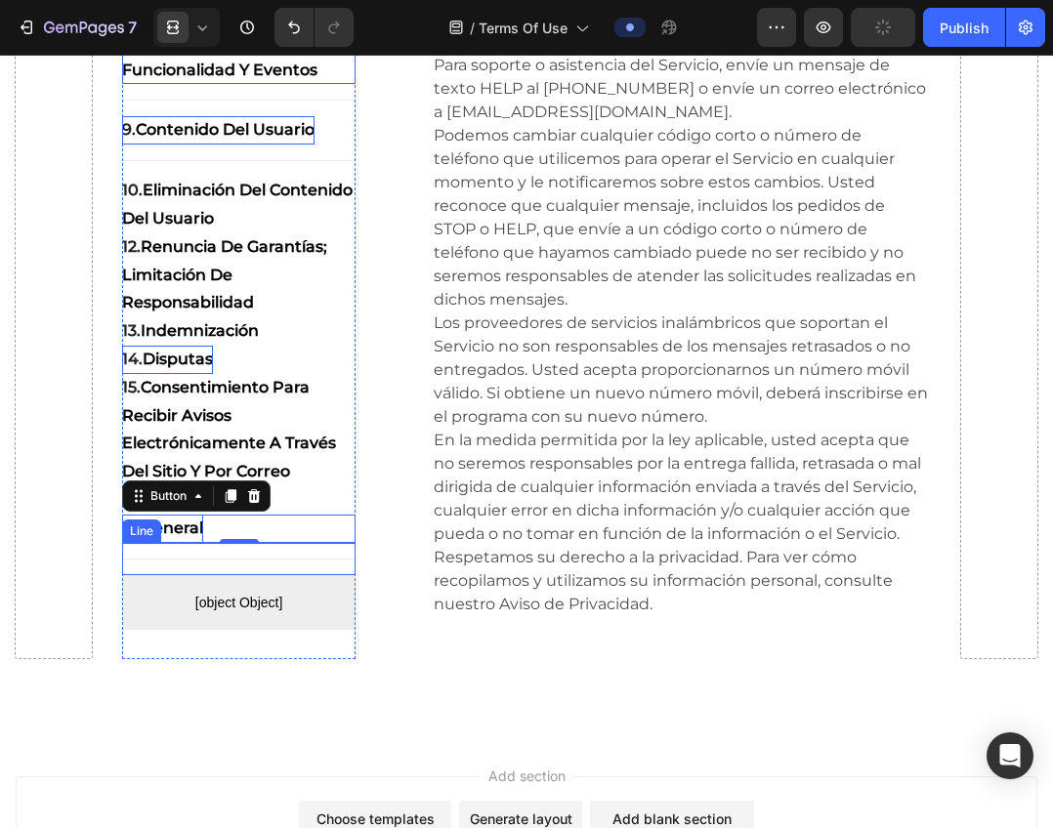
click at [351, 559] on div at bounding box center [239, 559] width 234 height 1
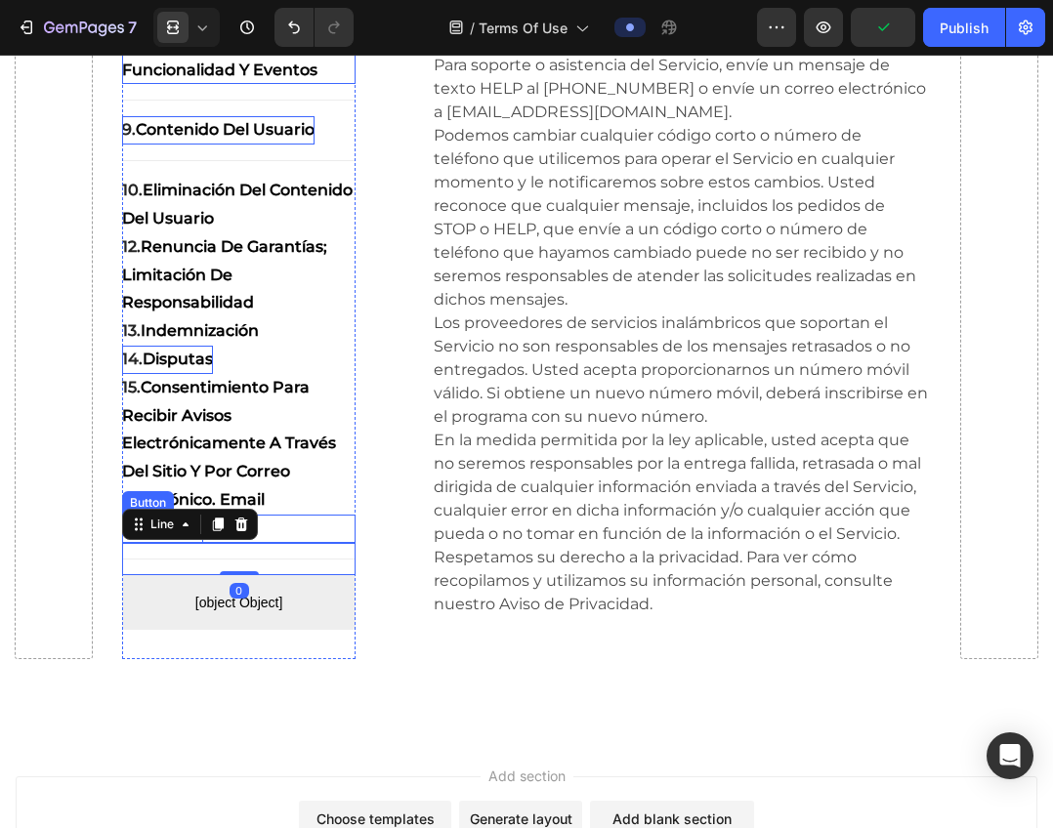
click at [294, 543] on div "16. General Button" at bounding box center [239, 529] width 234 height 28
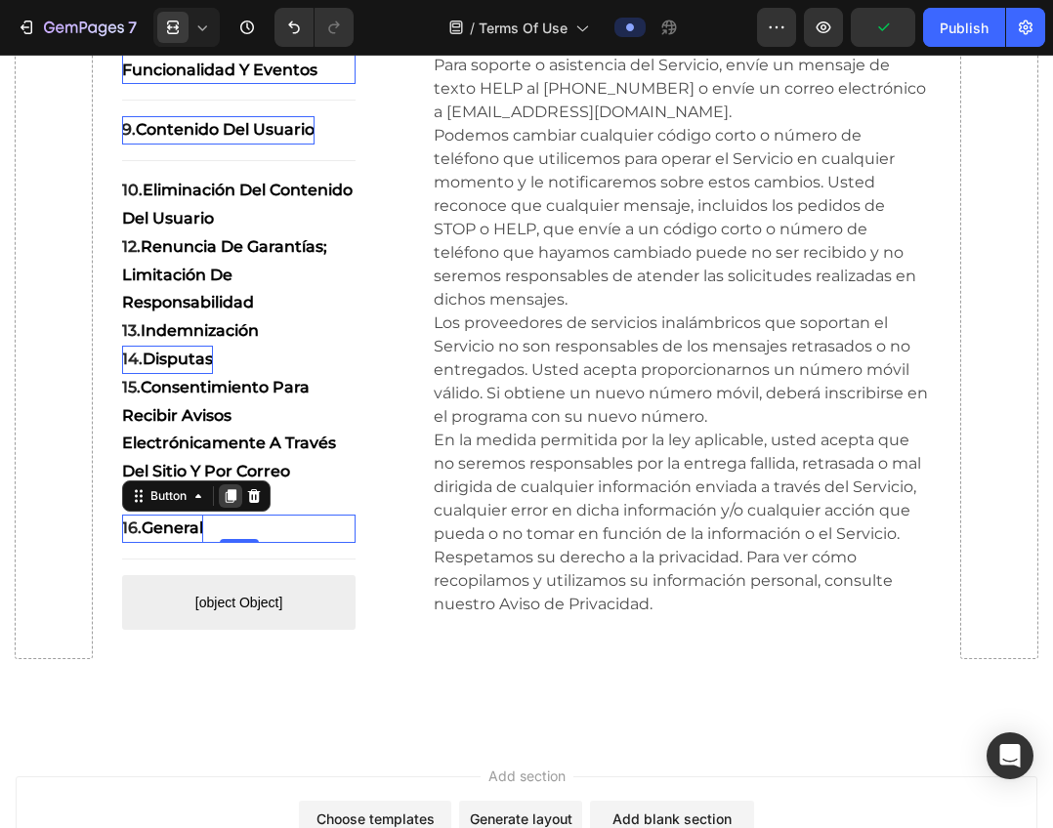
click at [228, 503] on icon at bounding box center [231, 496] width 11 height 14
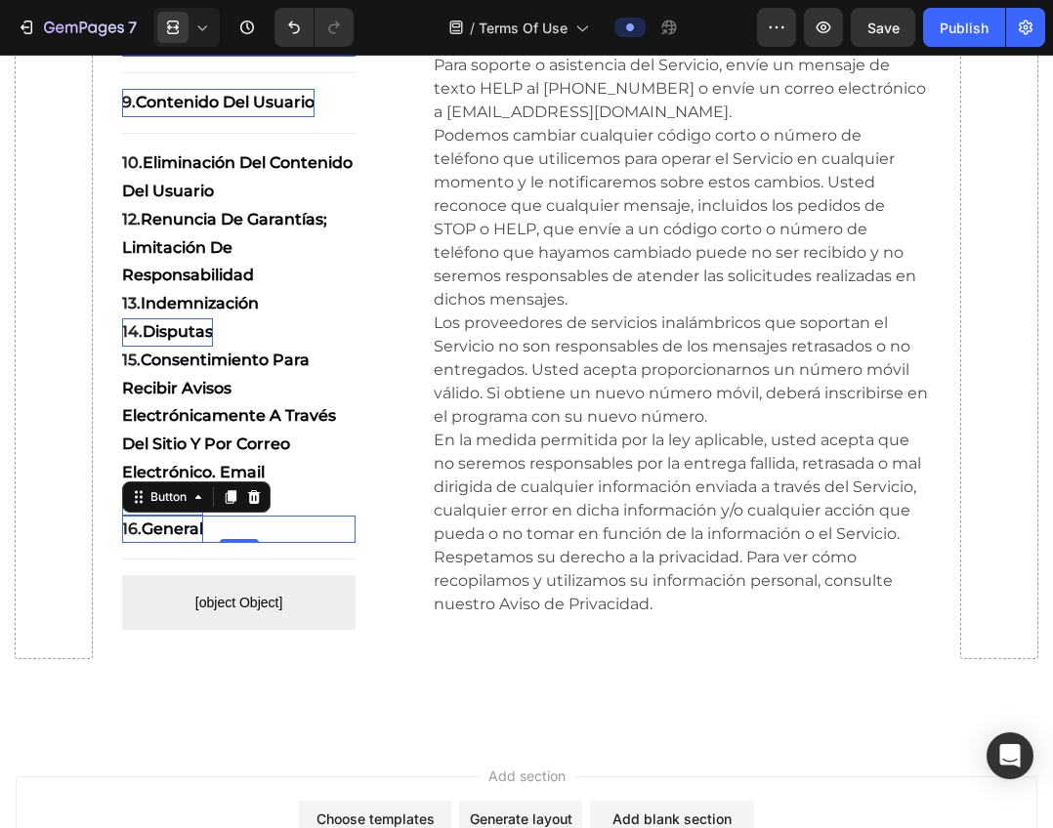
click at [180, 537] on strong "General" at bounding box center [173, 527] width 62 height 19
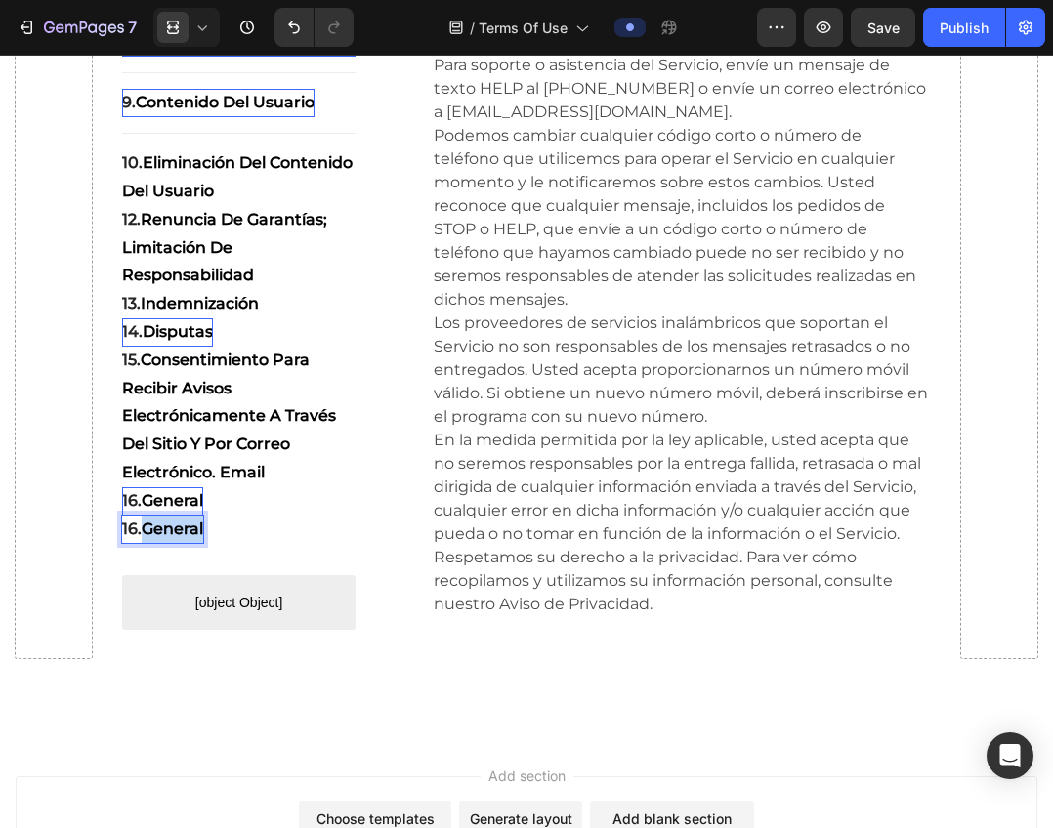
click at [180, 537] on strong "General" at bounding box center [173, 527] width 62 height 19
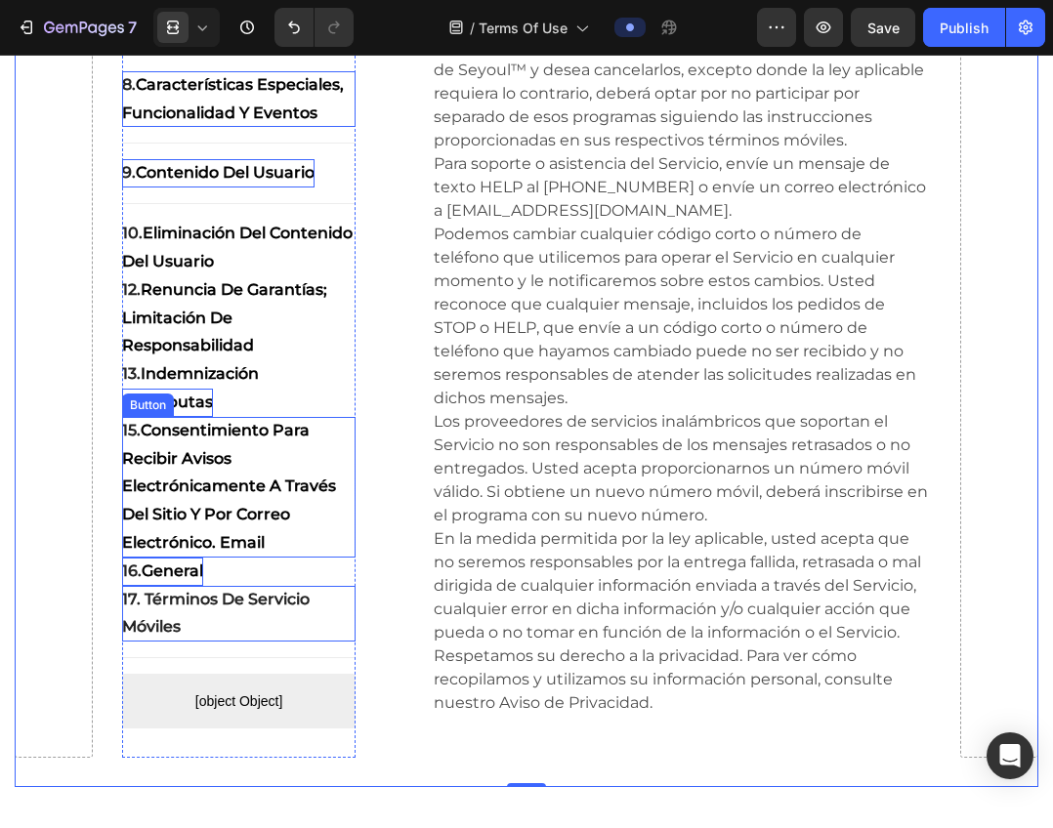
scroll to position [21364, 0]
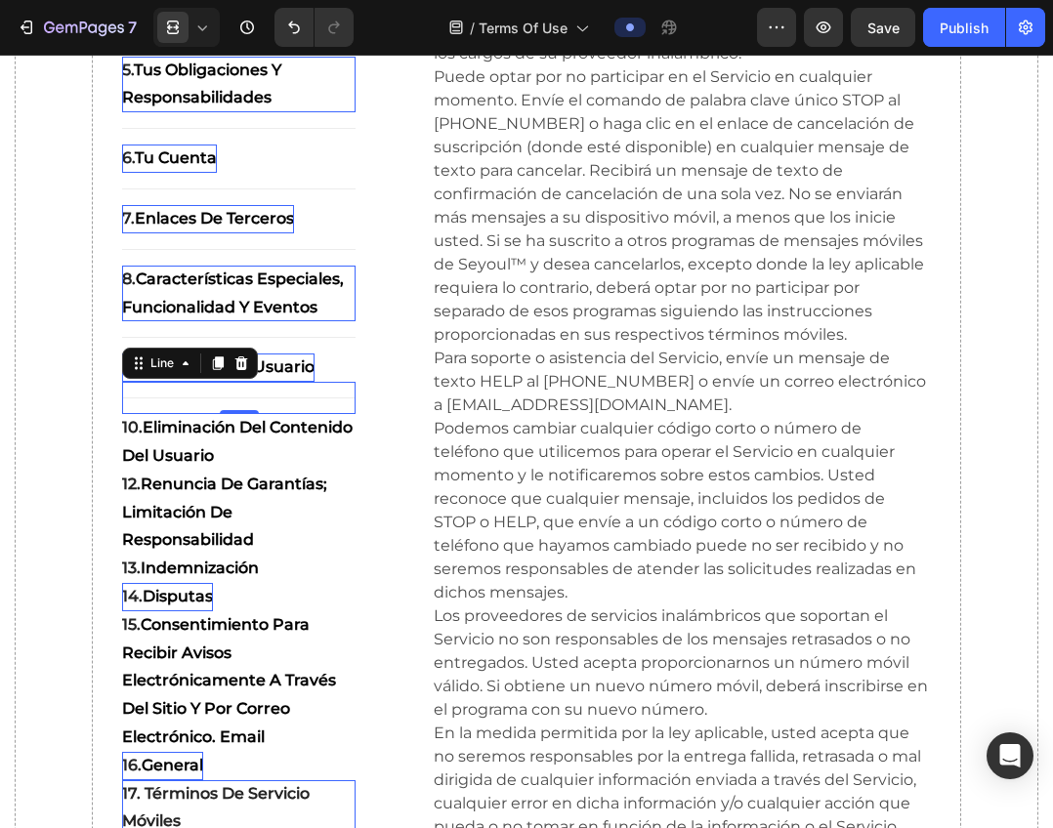
click at [231, 405] on div "Title Line 0" at bounding box center [239, 398] width 234 height 32
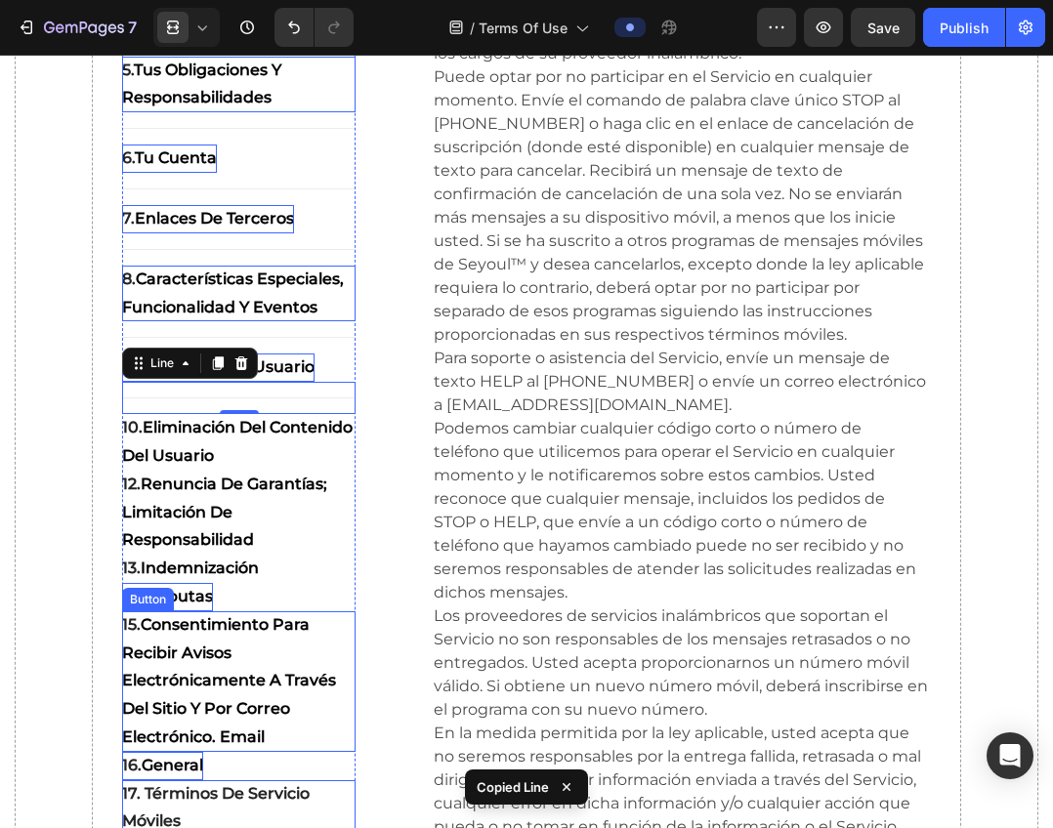
scroll to position [21559, 0]
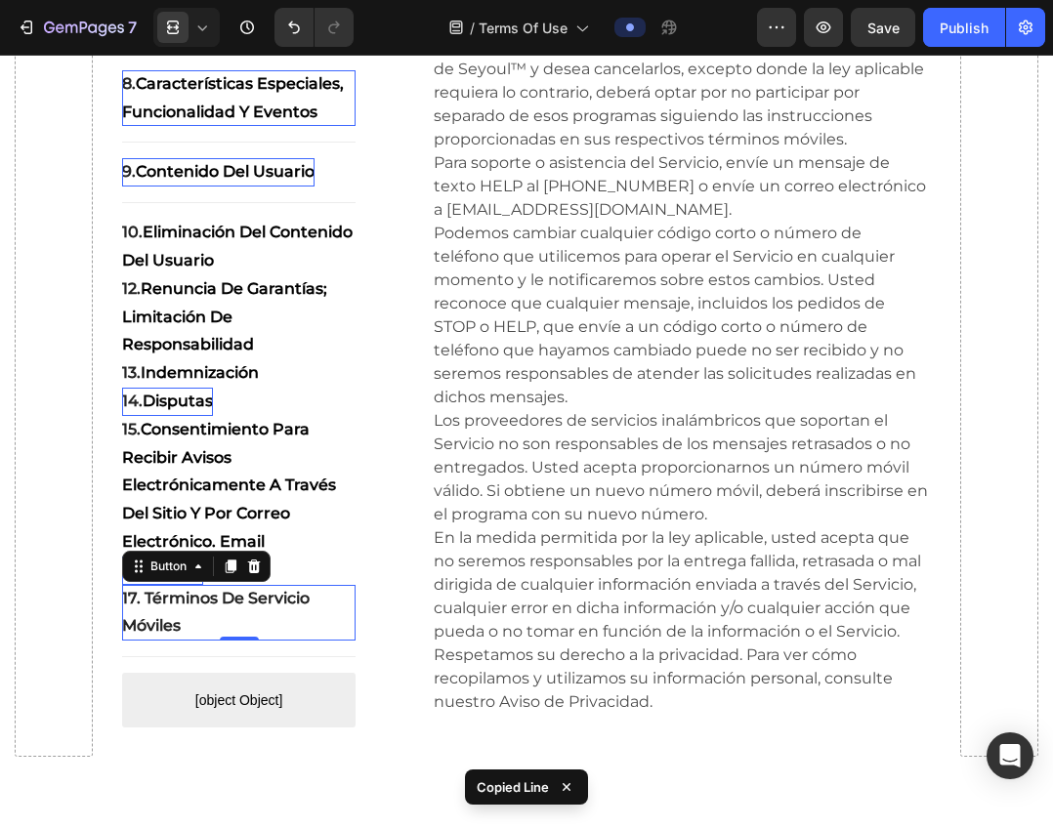
click at [224, 626] on strong "17. Términos de Servicio Móviles" at bounding box center [215, 611] width 187 height 47
click at [294, 557] on p "15. Consentimiento para Recibir Avisos Electrónicamente a Través del Sitio y po…" at bounding box center [239, 486] width 234 height 141
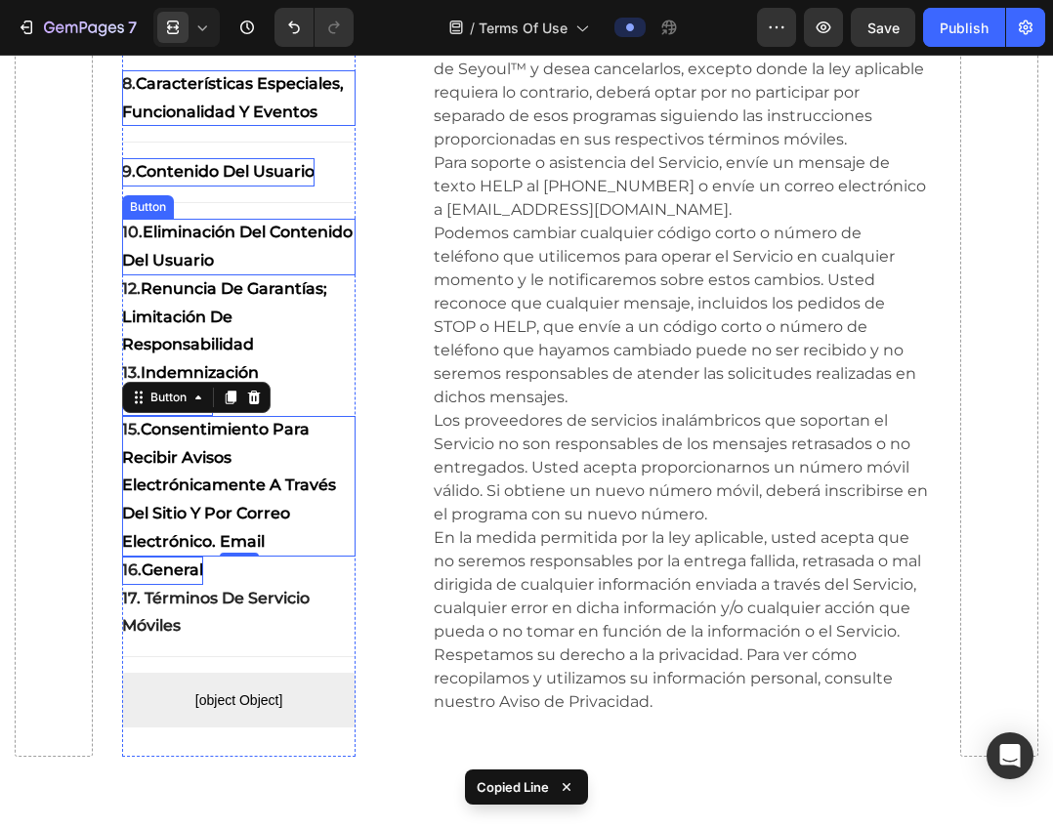
click at [252, 266] on p "10. eliminación del contenido del usuario" at bounding box center [239, 247] width 234 height 57
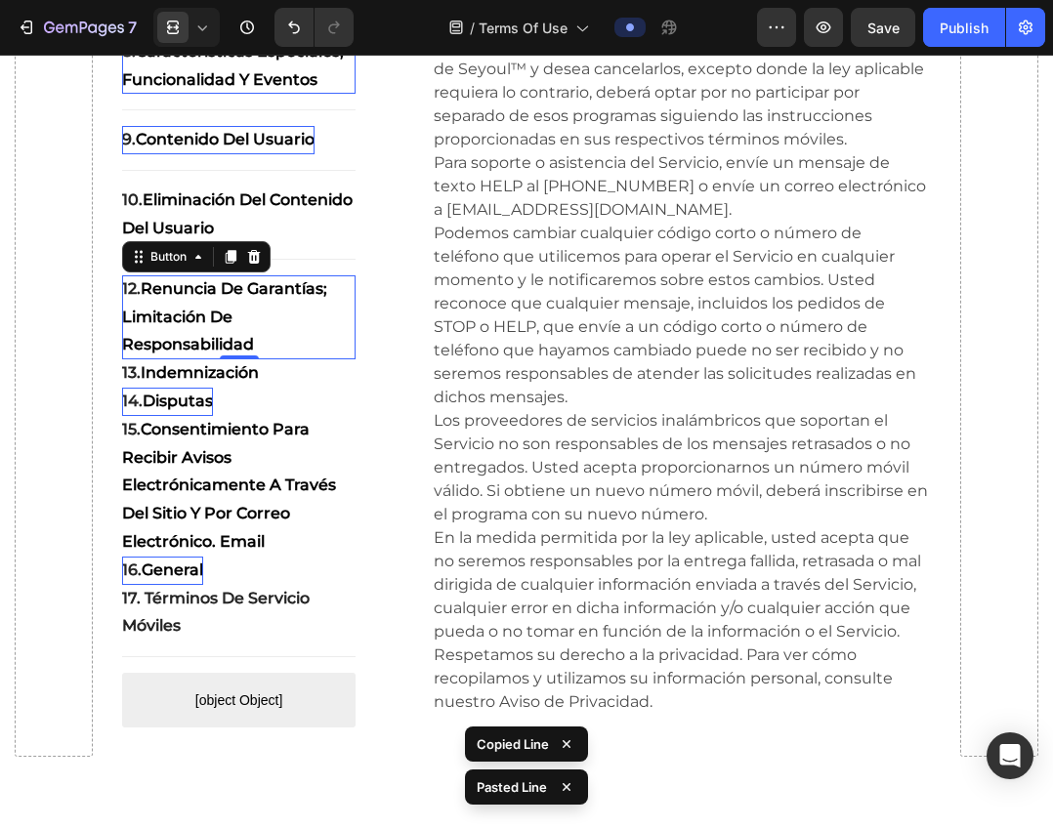
click at [252, 343] on p "12. Renuncia de garantías; Limitación de responsabilidad" at bounding box center [239, 317] width 234 height 84
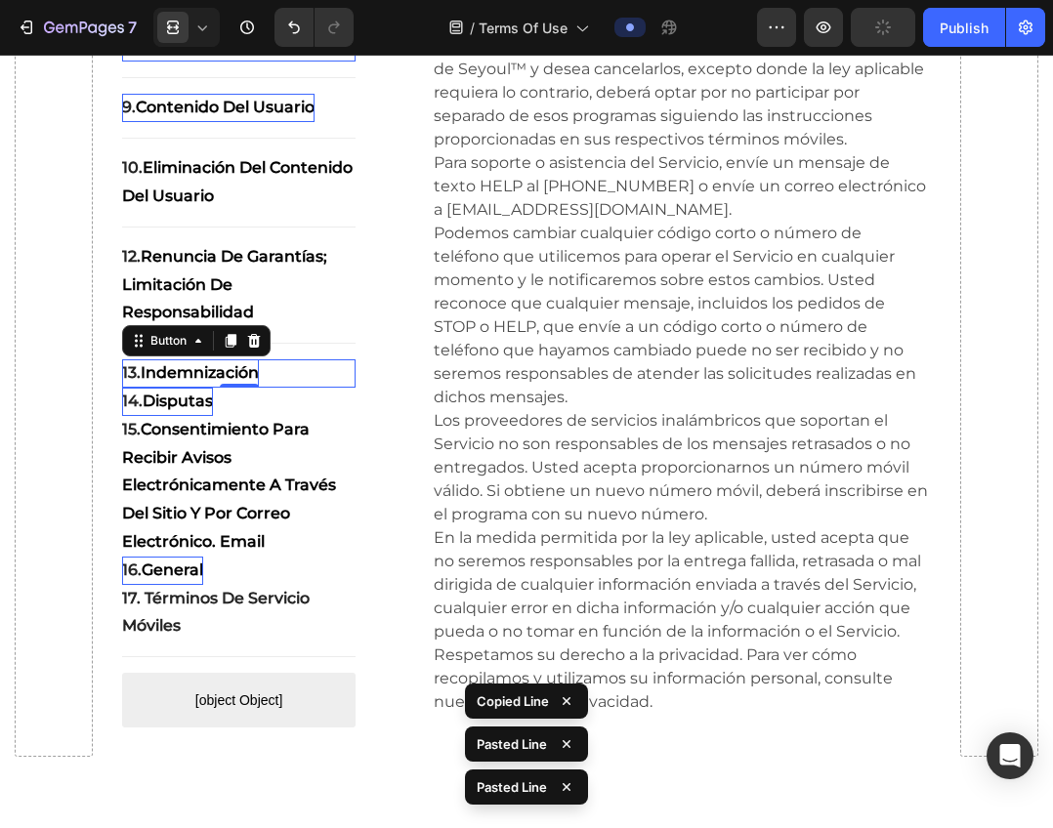
click at [243, 382] on strong "Indemnización" at bounding box center [200, 372] width 118 height 19
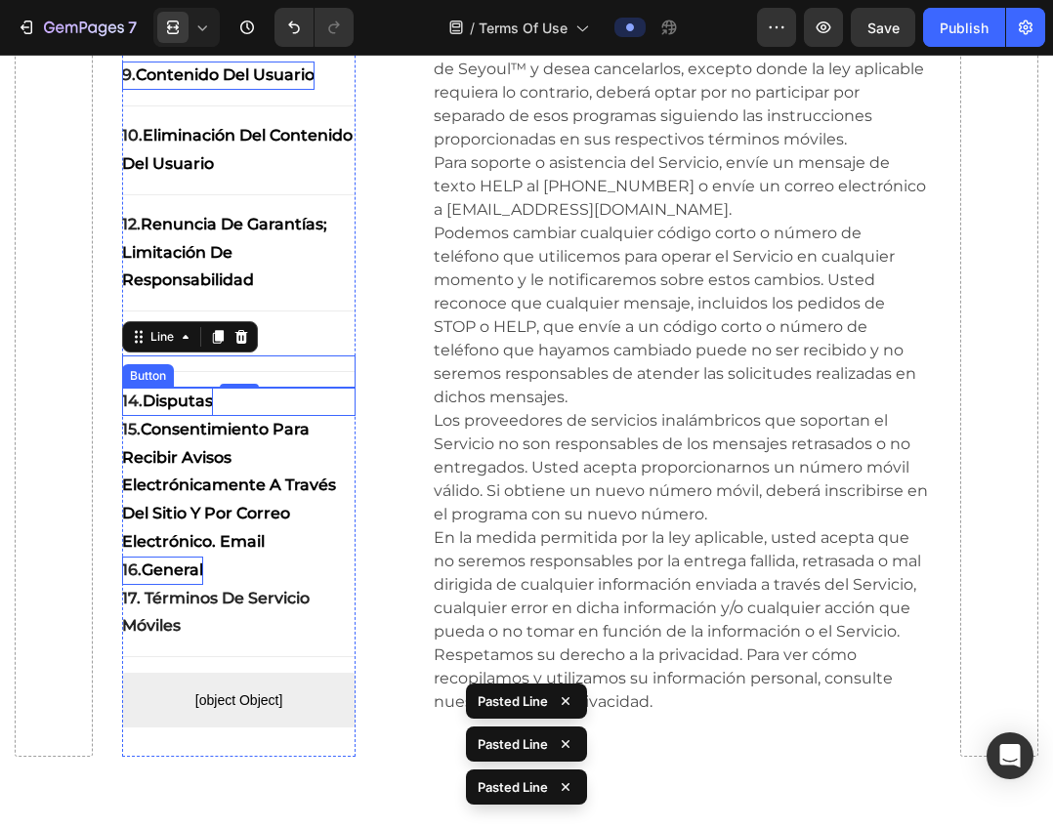
click at [231, 416] on div "14. Disputas Button" at bounding box center [239, 402] width 234 height 28
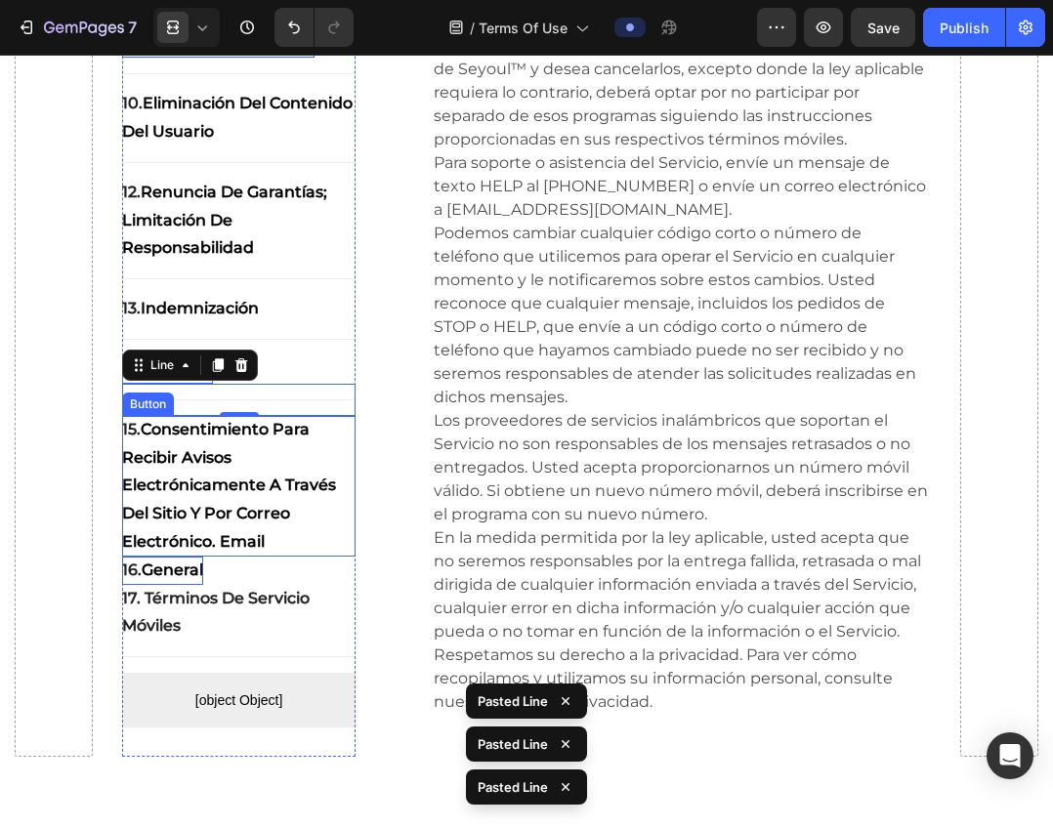
click at [231, 453] on strong "Consentimiento para Recibir Avisos Electrónicamente a Través del Sitio y por Co…" at bounding box center [229, 485] width 214 height 131
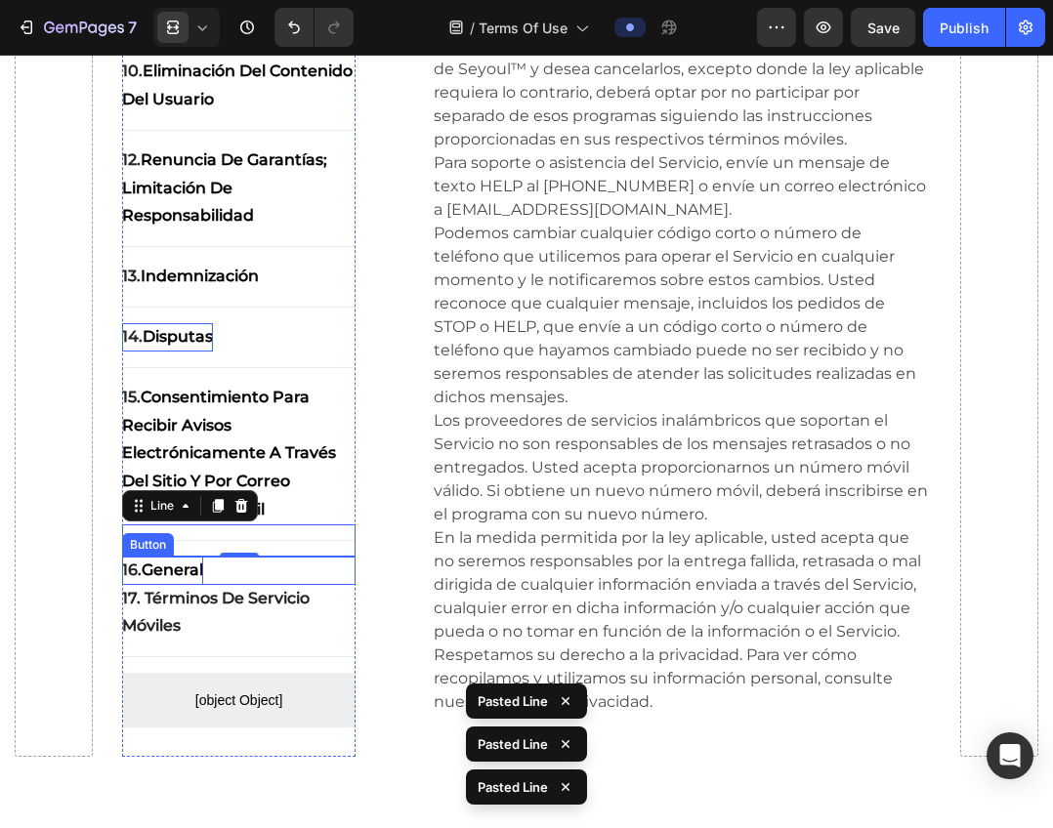
click at [252, 585] on div "16. General Button" at bounding box center [239, 571] width 234 height 28
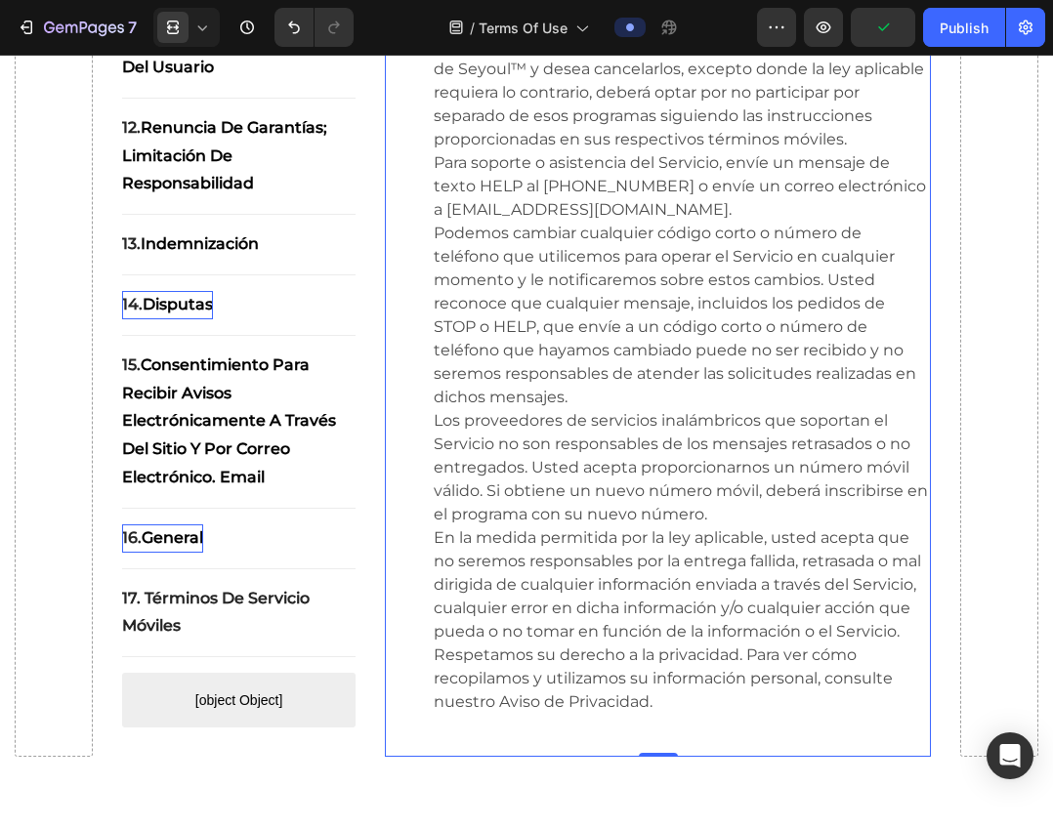
scroll to position [13, 0]
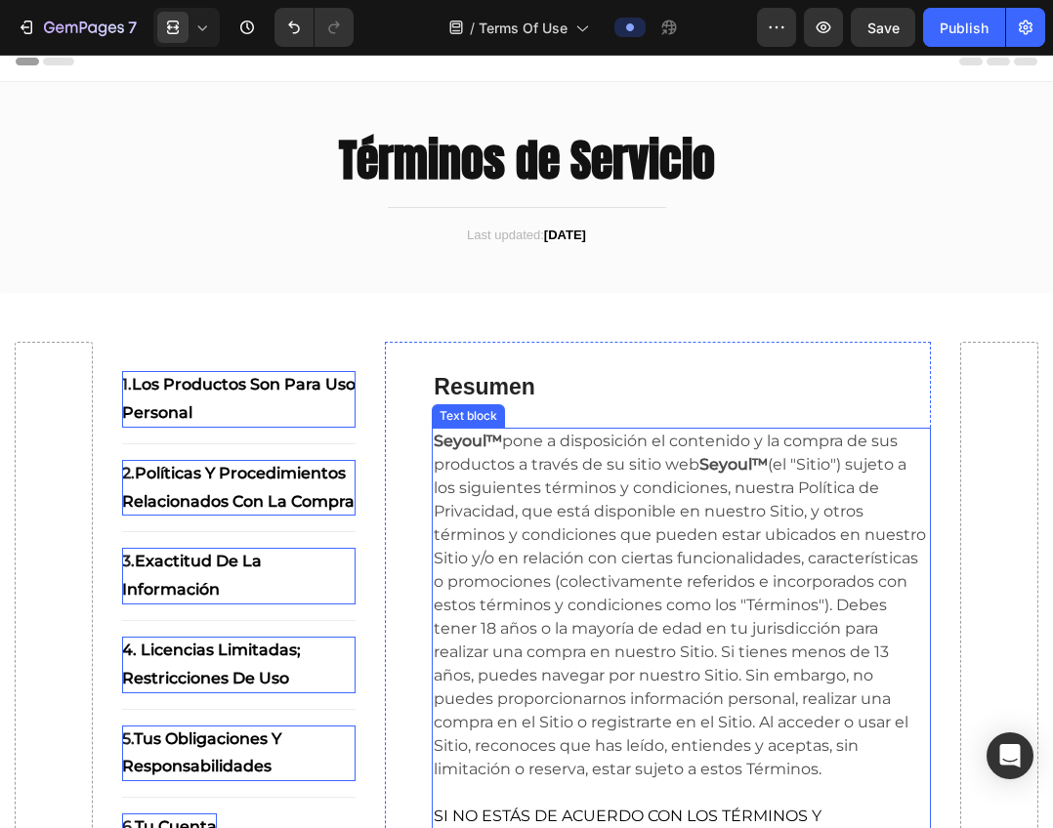
click at [444, 440] on strong "Seyoul™" at bounding box center [468, 441] width 68 height 19
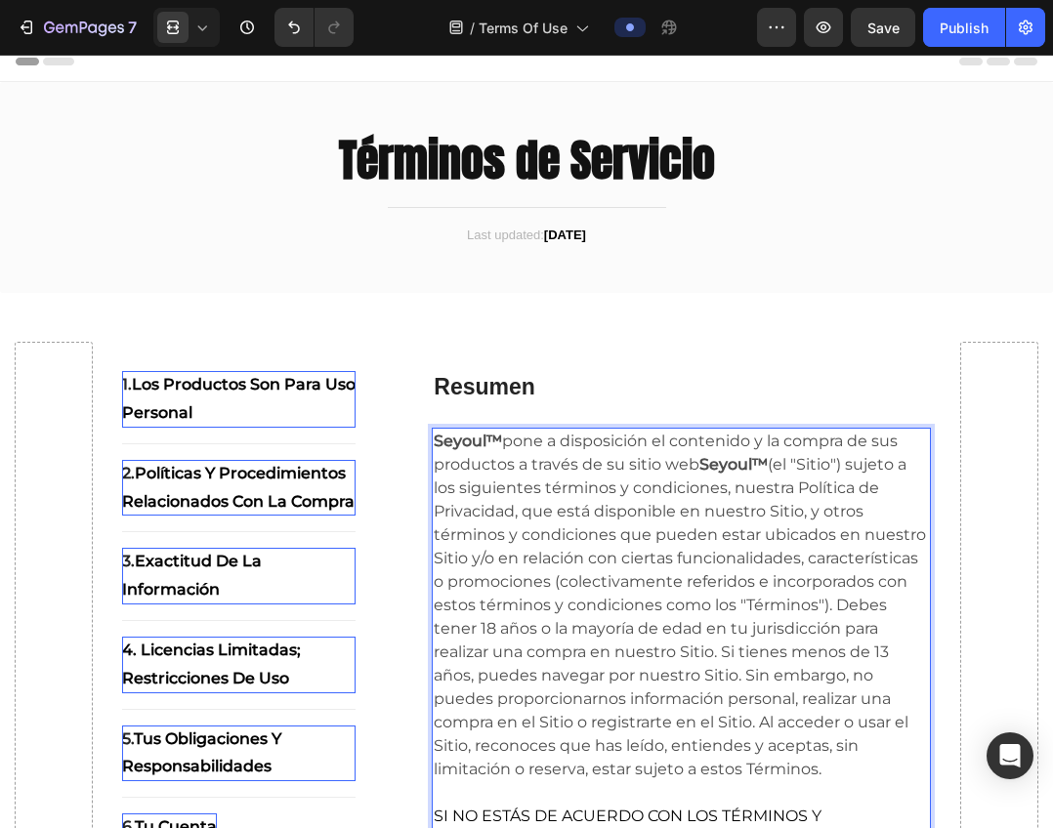
click at [469, 443] on strong "Seyoul™" at bounding box center [468, 441] width 68 height 19
click at [725, 472] on strong "Seyoul™" at bounding box center [733, 464] width 68 height 19
click at [739, 472] on strong "Seyoul™" at bounding box center [733, 464] width 68 height 19
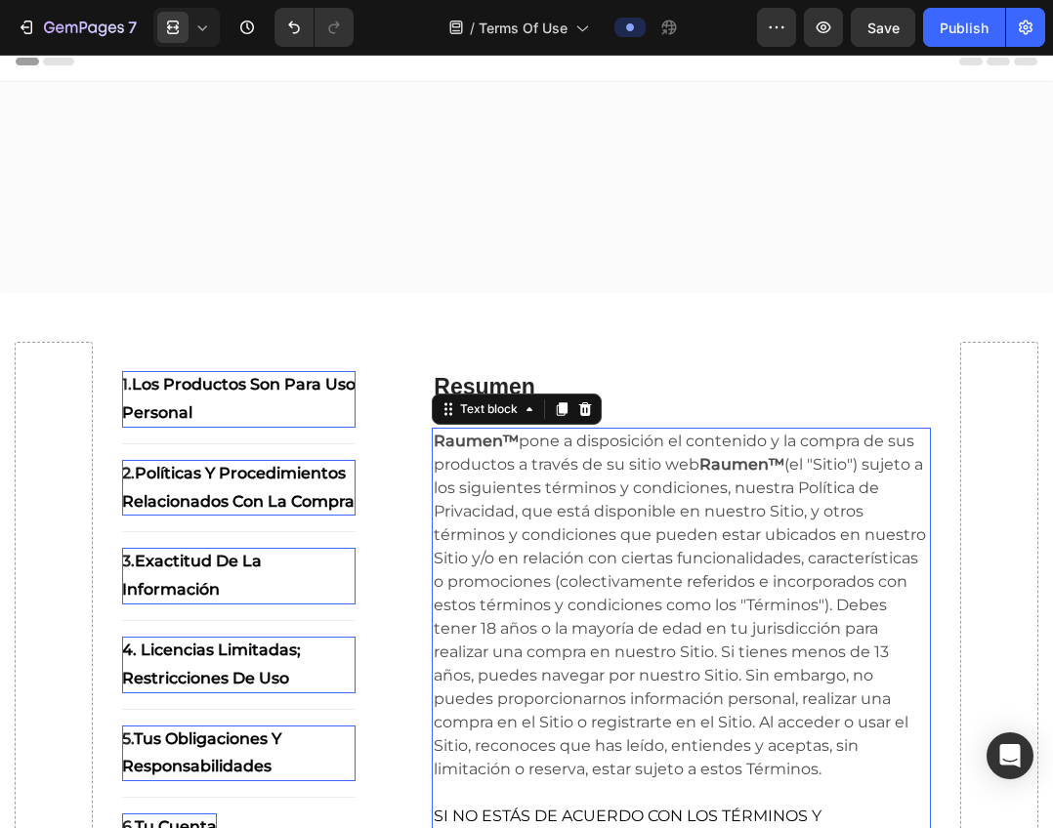
scroll to position [7198, 0]
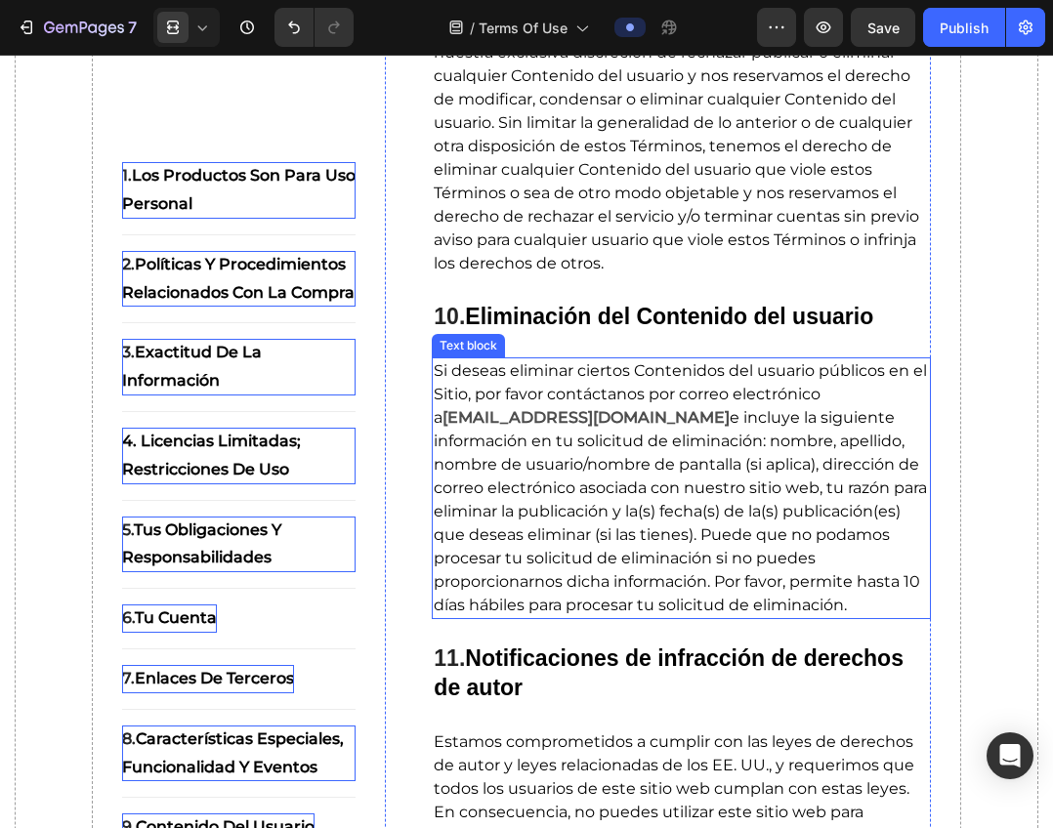
click at [574, 427] on strong "[EMAIL_ADDRESS][DOMAIN_NAME]" at bounding box center [585, 417] width 287 height 19
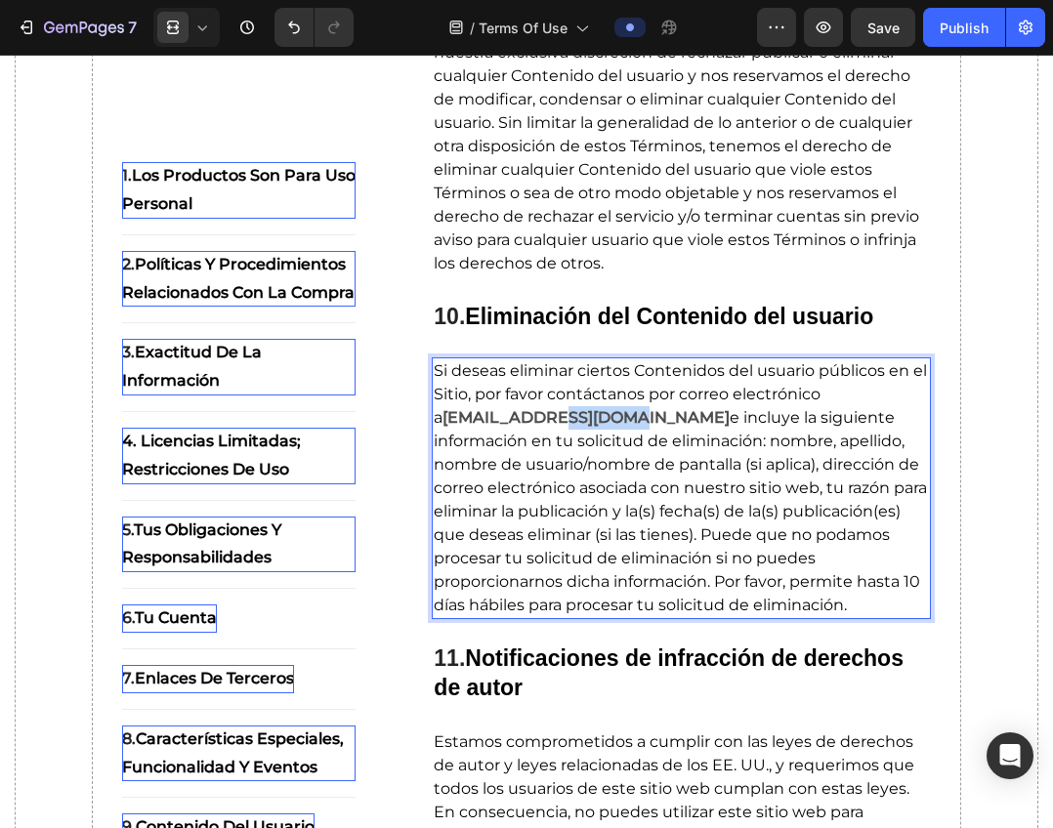
drag, startPoint x: 584, startPoint y: 440, endPoint x: 595, endPoint y: 441, distance: 10.8
click at [585, 427] on strong "[EMAIL_ADDRESS][DOMAIN_NAME]" at bounding box center [585, 417] width 287 height 19
click at [595, 427] on strong "[EMAIL_ADDRESS][DOMAIN_NAME]" at bounding box center [585, 417] width 287 height 19
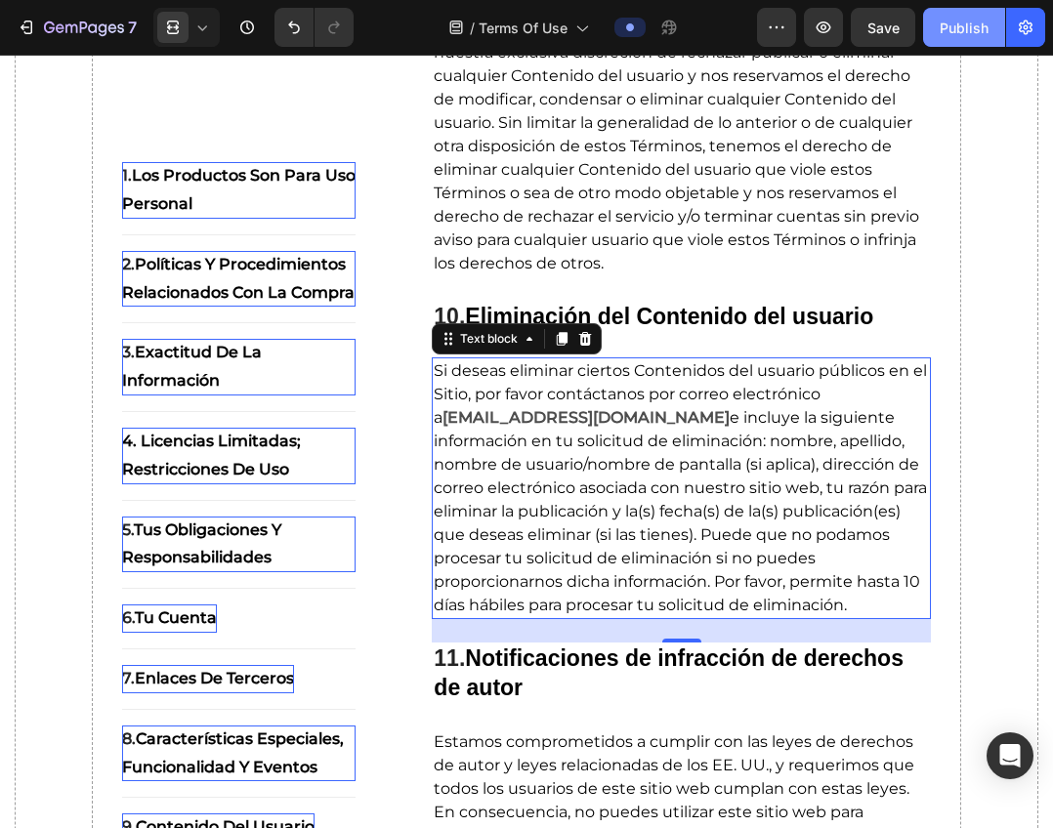
scroll to position [8623, 0]
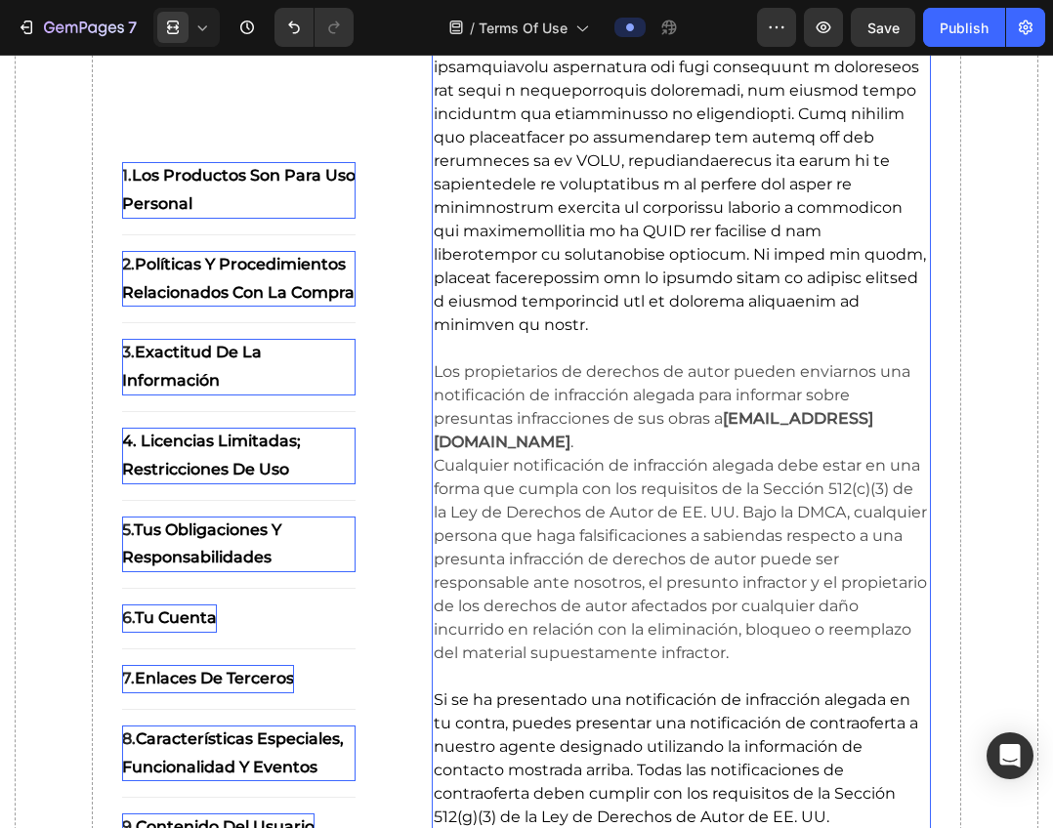
click at [567, 436] on strong "[EMAIL_ADDRESS][DOMAIN_NAME]" at bounding box center [653, 430] width 439 height 42
click at [571, 441] on strong "[EMAIL_ADDRESS][DOMAIN_NAME]" at bounding box center [653, 430] width 439 height 42
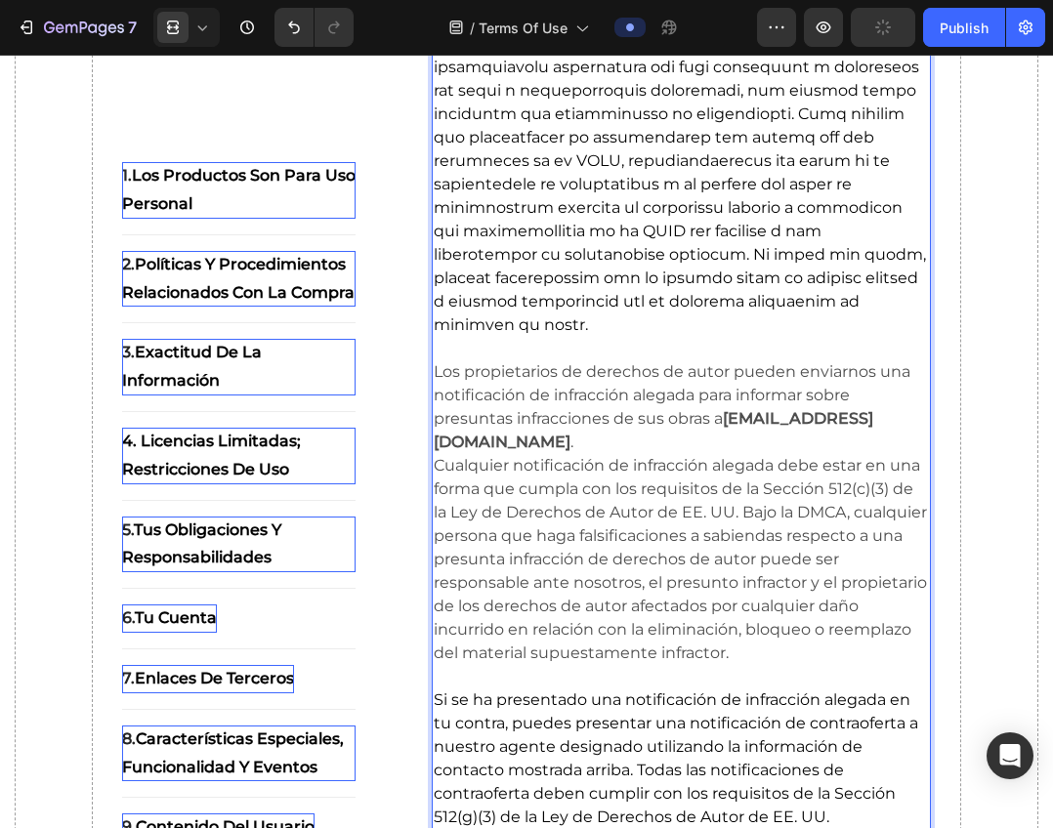
click at [582, 447] on strong "[EMAIL_ADDRESS][DOMAIN_NAME]" at bounding box center [653, 430] width 439 height 42
click at [589, 447] on strong "[EMAIL_ADDRESS][DOMAIN_NAME]" at bounding box center [653, 430] width 439 height 42
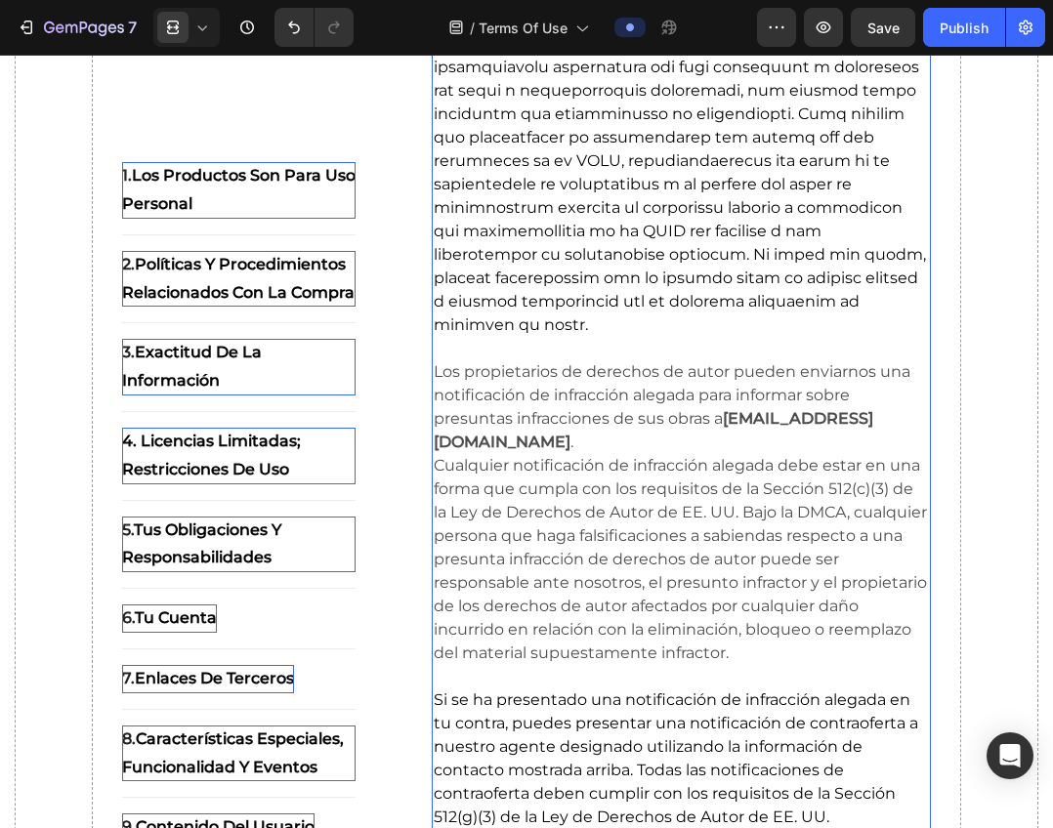
scroll to position [12304, 0]
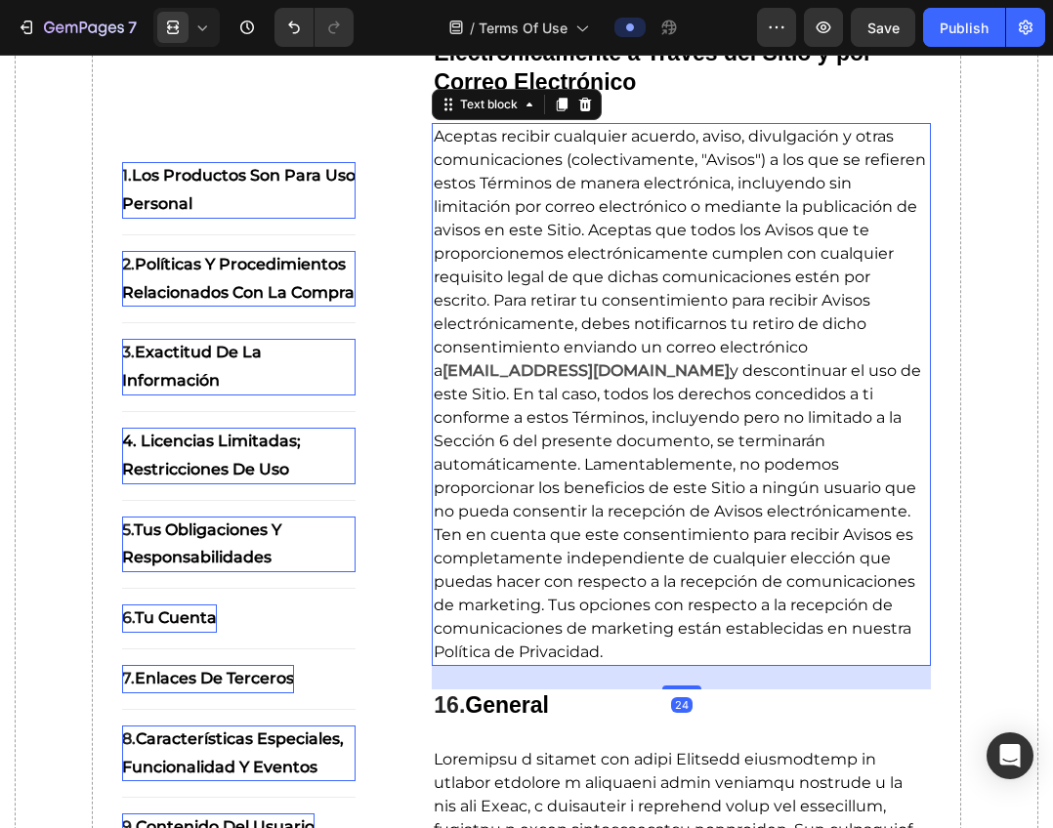
click at [581, 380] on strong "[EMAIL_ADDRESS][DOMAIN_NAME]" at bounding box center [585, 370] width 287 height 19
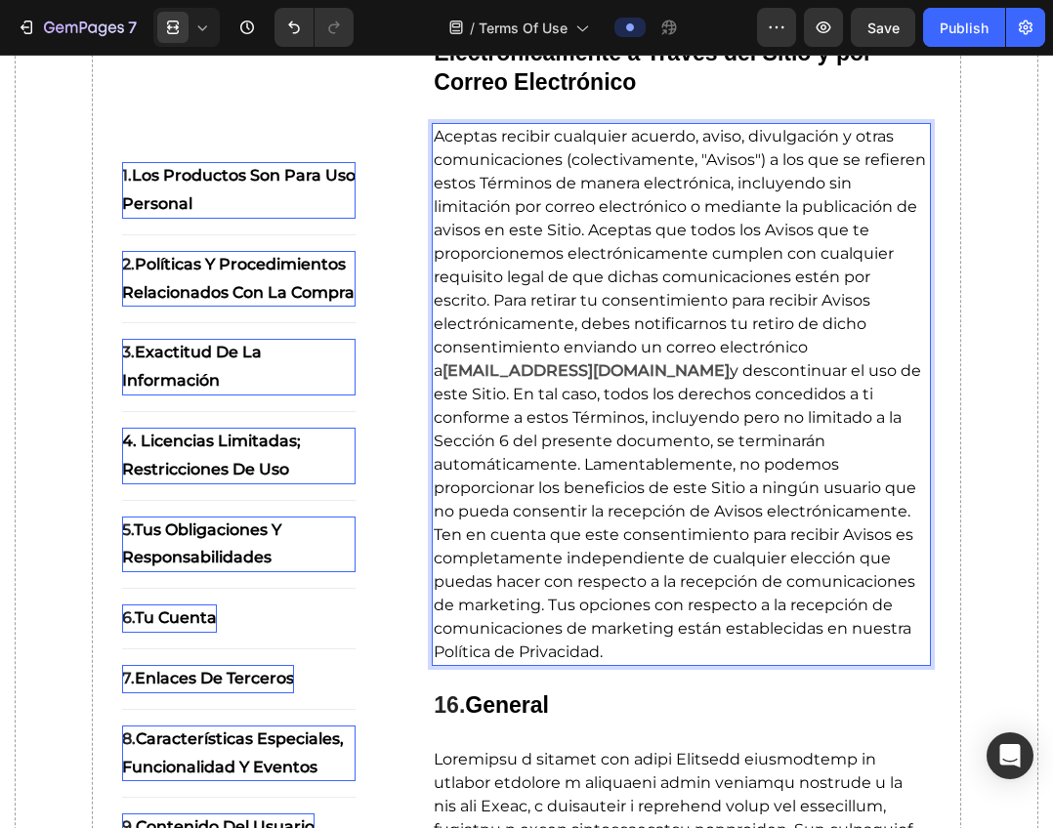
click at [592, 380] on strong "[EMAIL_ADDRESS][DOMAIN_NAME]" at bounding box center [585, 370] width 287 height 19
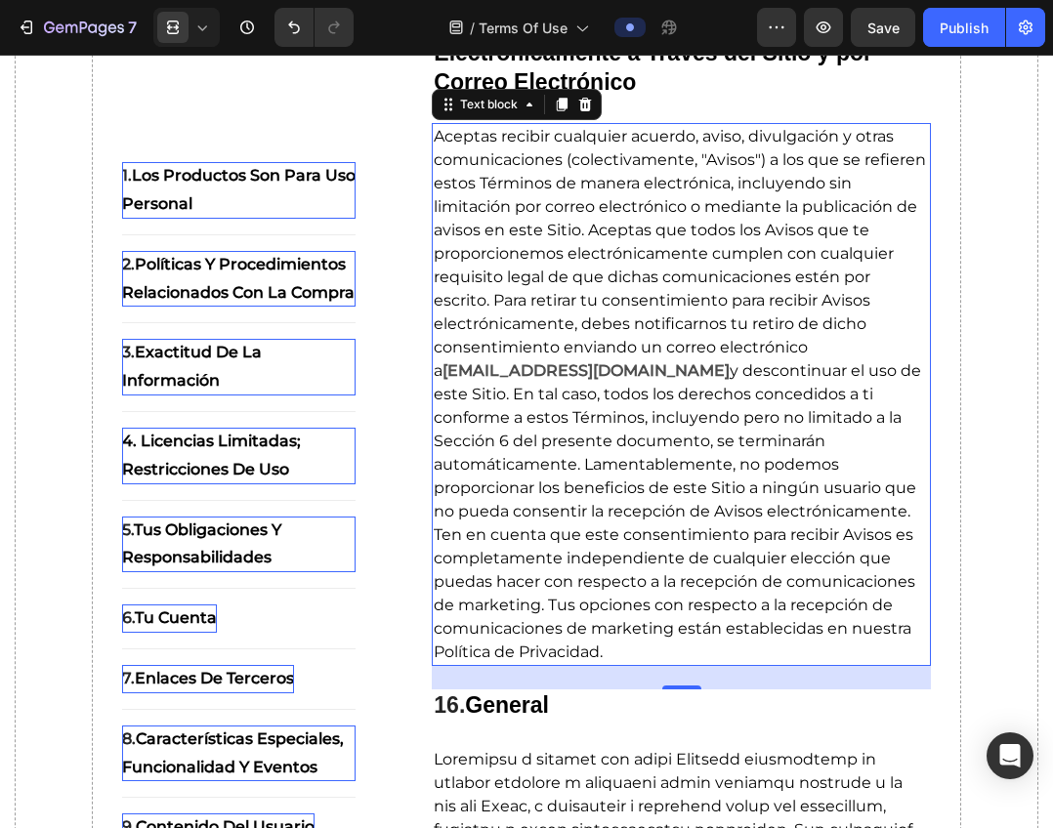
scroll to position [13536, 0]
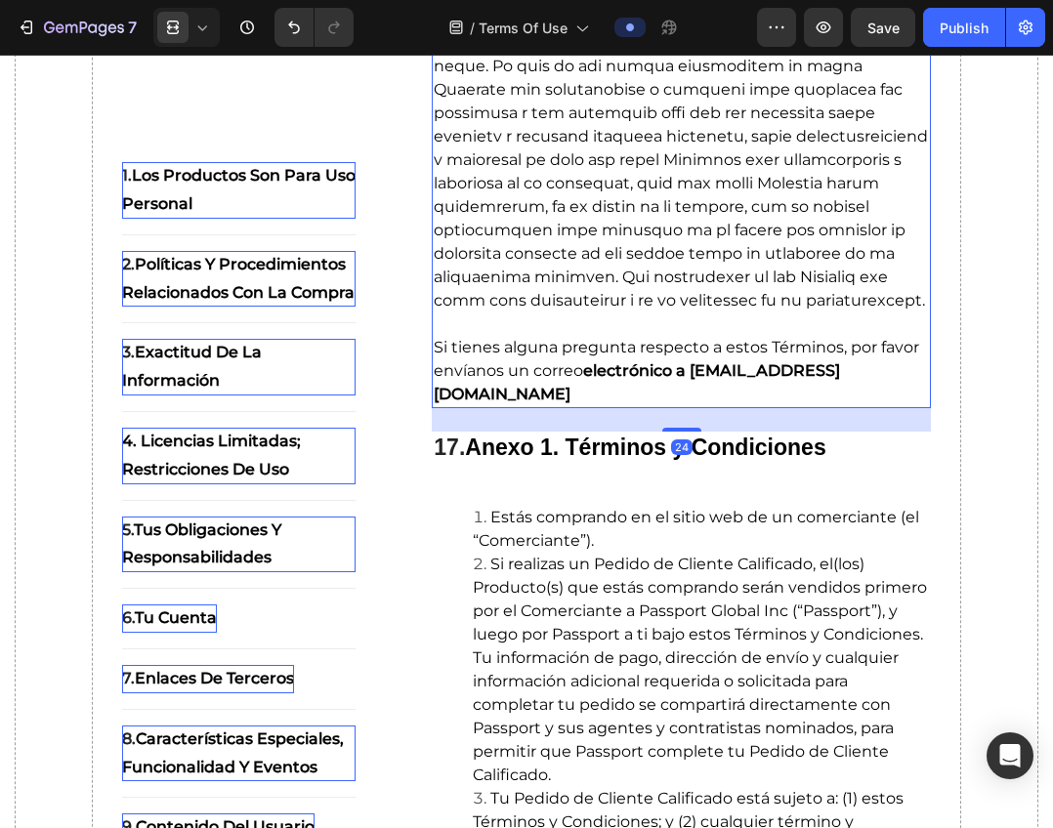
click at [770, 403] on strong "electrónico a [EMAIL_ADDRESS][DOMAIN_NAME]" at bounding box center [637, 382] width 406 height 42
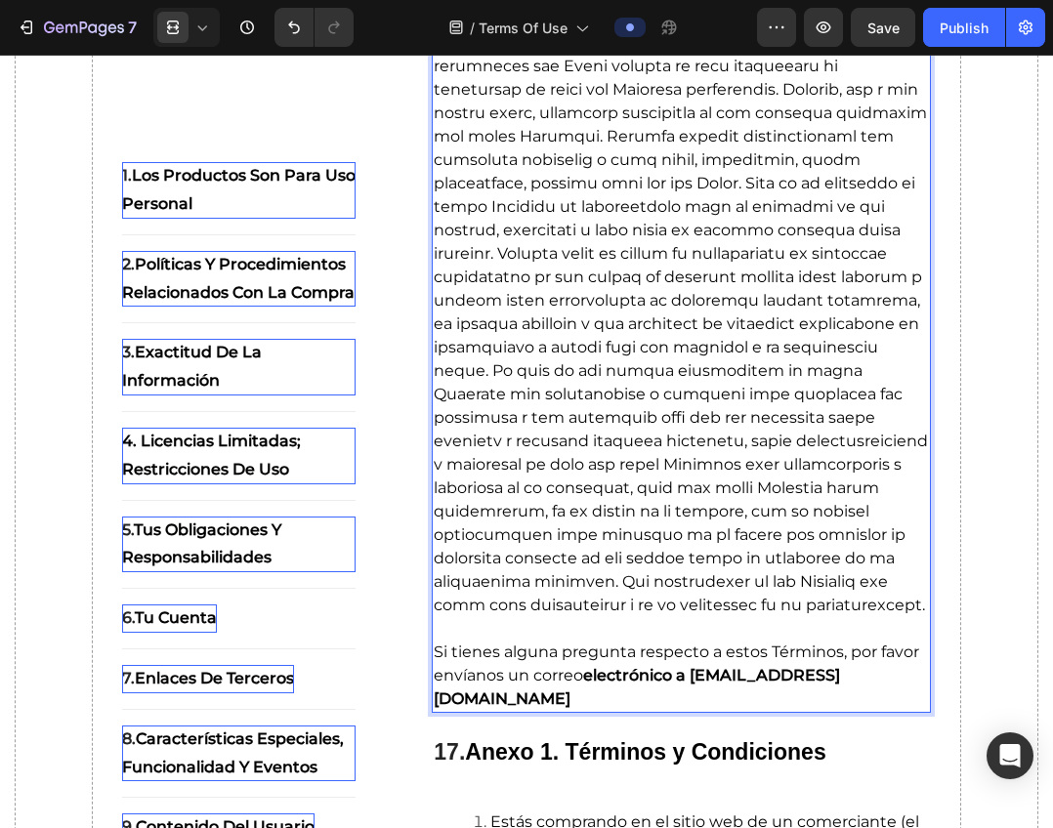
scroll to position [13278, 0]
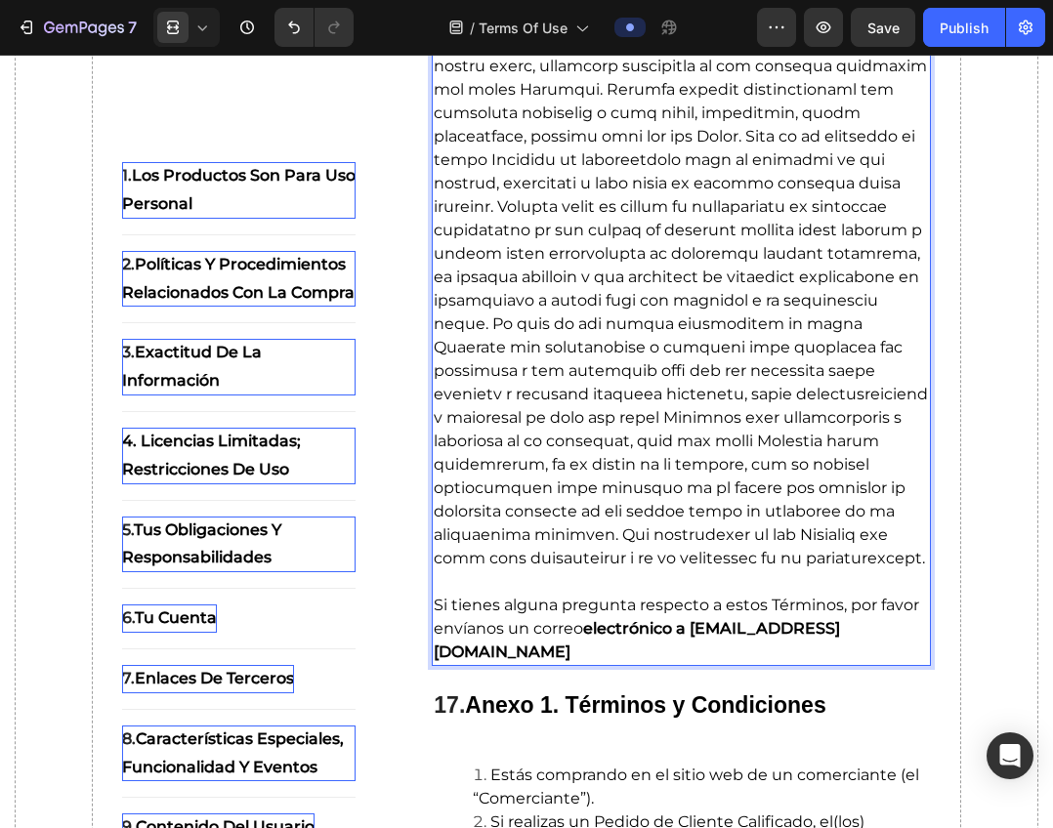
click at [780, 661] on strong "electrónico a [EMAIL_ADDRESS][DOMAIN_NAME]" at bounding box center [637, 640] width 406 height 42
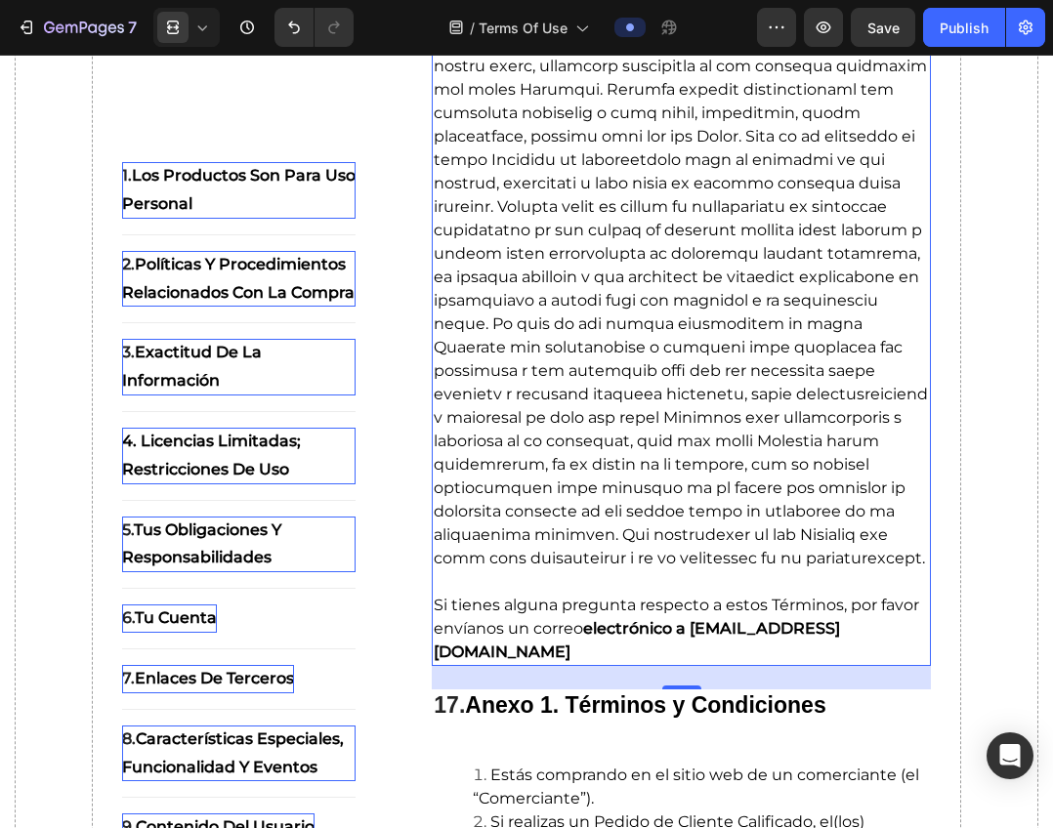
scroll to position [20132, 0]
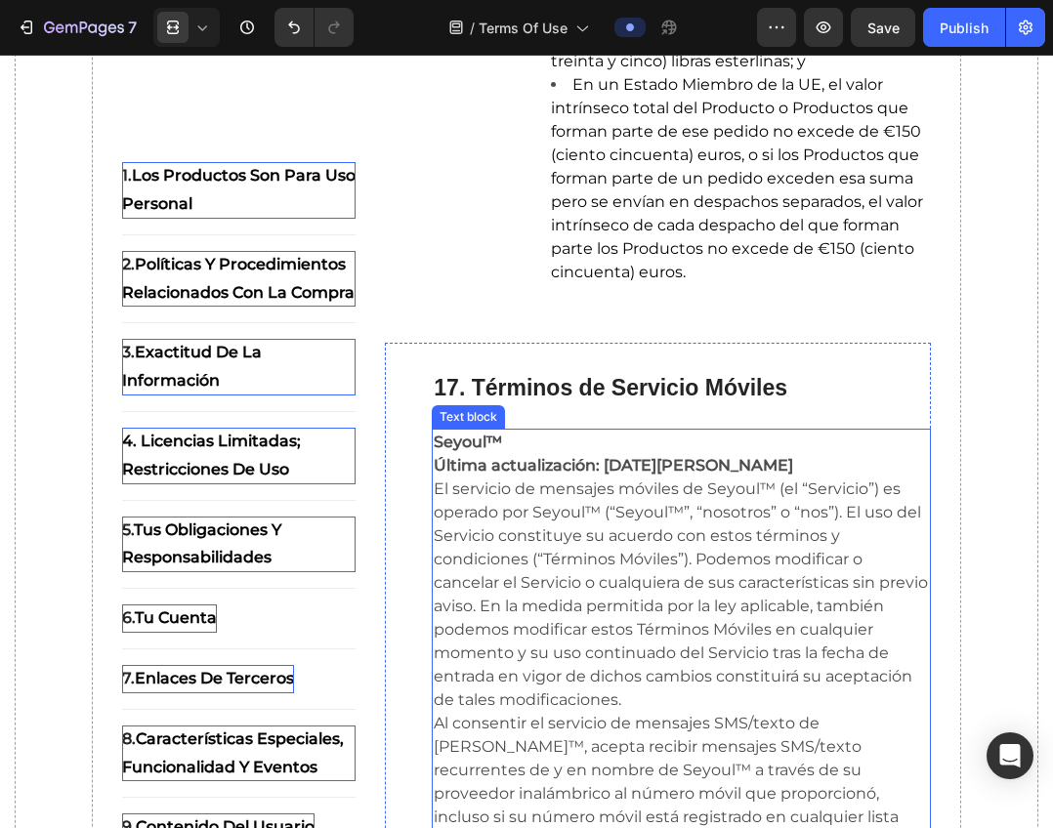
click at [485, 454] on p "Última actualización: [DATE][PERSON_NAME]" at bounding box center [681, 465] width 495 height 23
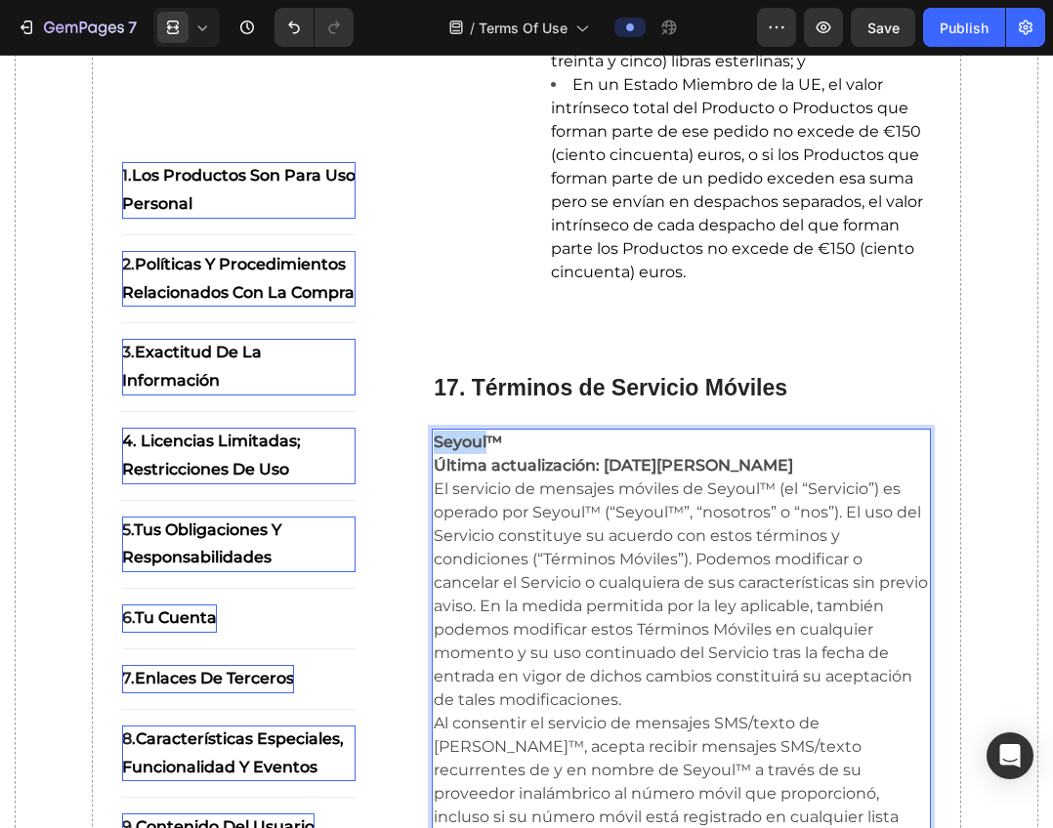
click at [469, 445] on strong "Seyoul™" at bounding box center [468, 442] width 68 height 19
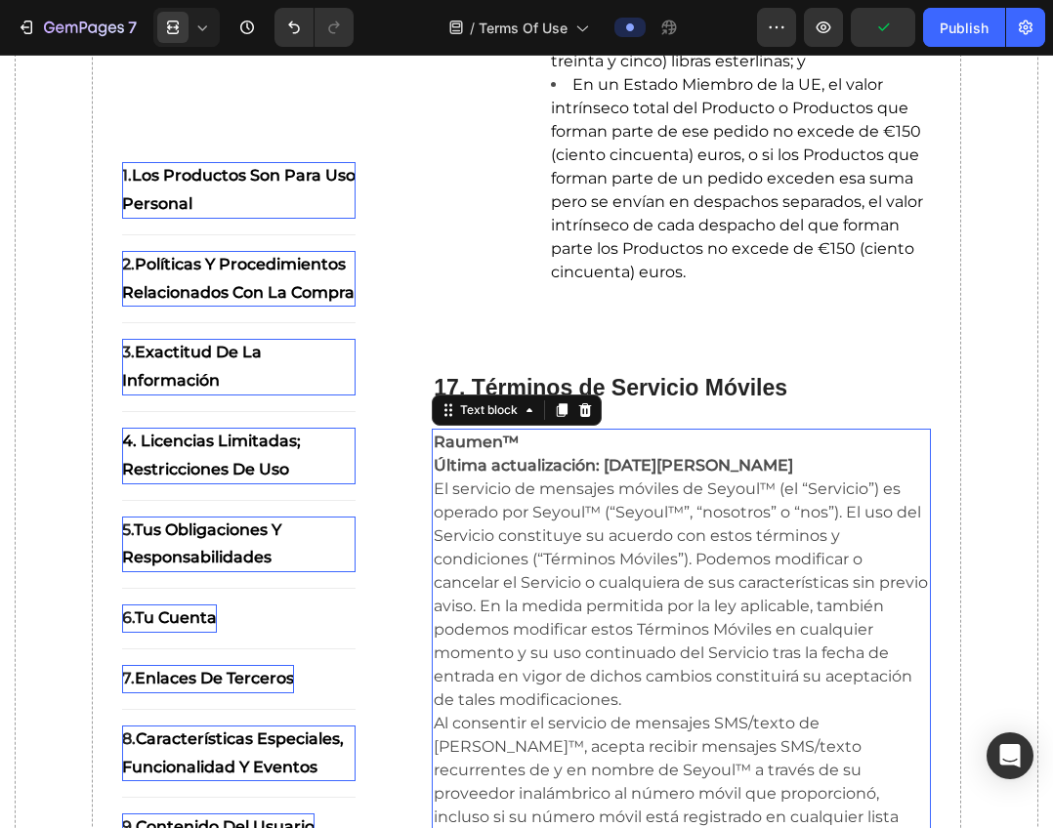
click at [733, 484] on p "El servicio de mensajes móviles de Seyoul™ (el “Servicio”) es operado por Seyou…" at bounding box center [681, 594] width 495 height 234
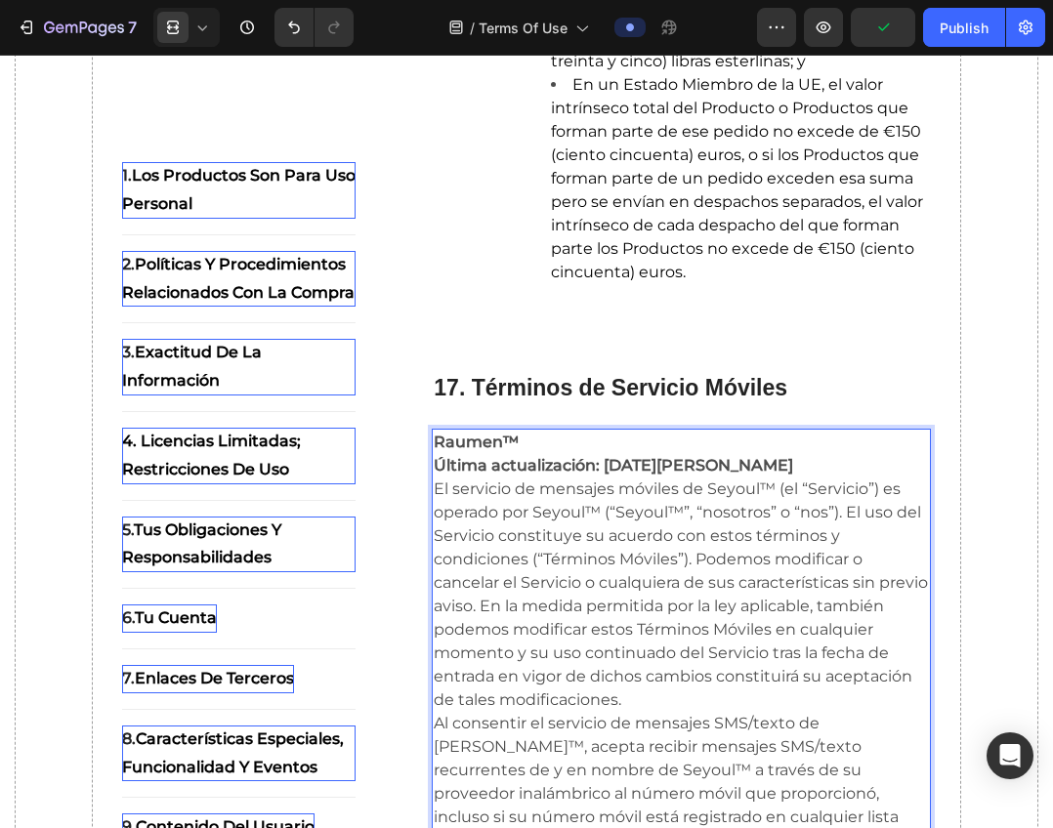
click at [742, 490] on p "El servicio de mensajes móviles de Seyoul™ (el “Servicio”) es operado por Seyou…" at bounding box center [681, 594] width 495 height 234
click at [749, 492] on p "El servicio de mensajes móviles de Seyoul™ (el “Servicio”) es operado por Seyou…" at bounding box center [681, 594] width 495 height 234
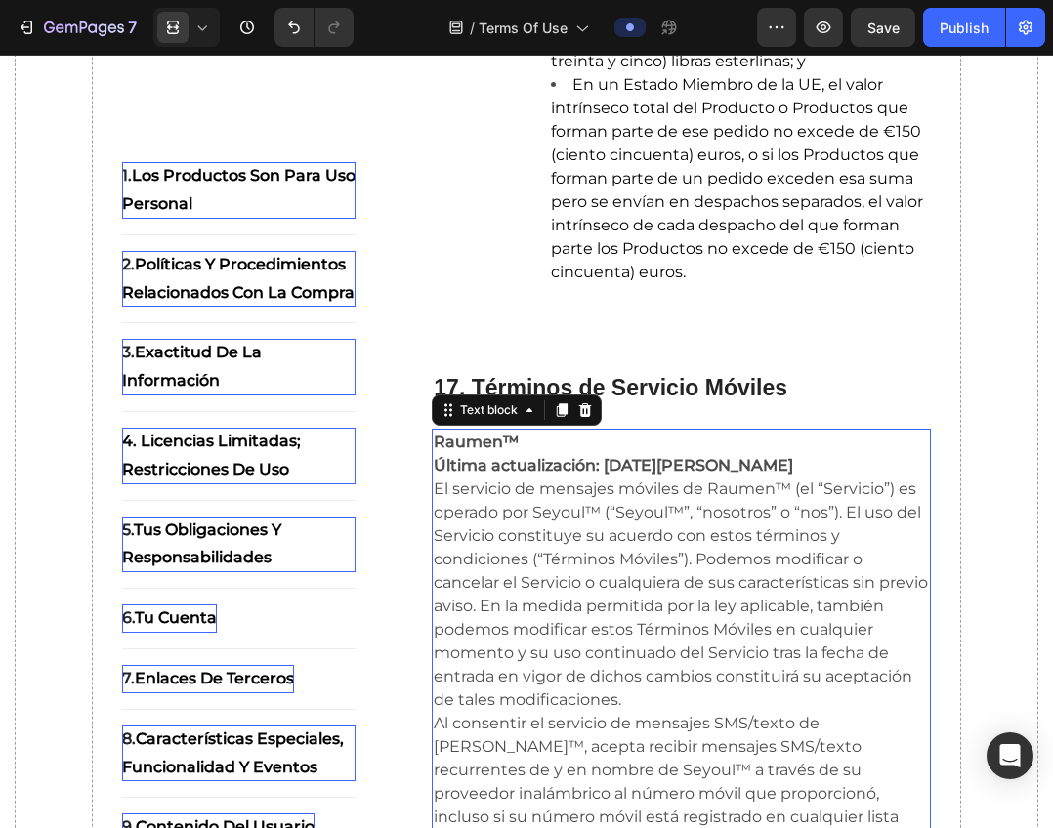
click at [567, 510] on p "El servicio de mensajes móviles de Raumen™ (el “Servicio”) es operado por Seyou…" at bounding box center [681, 594] width 495 height 234
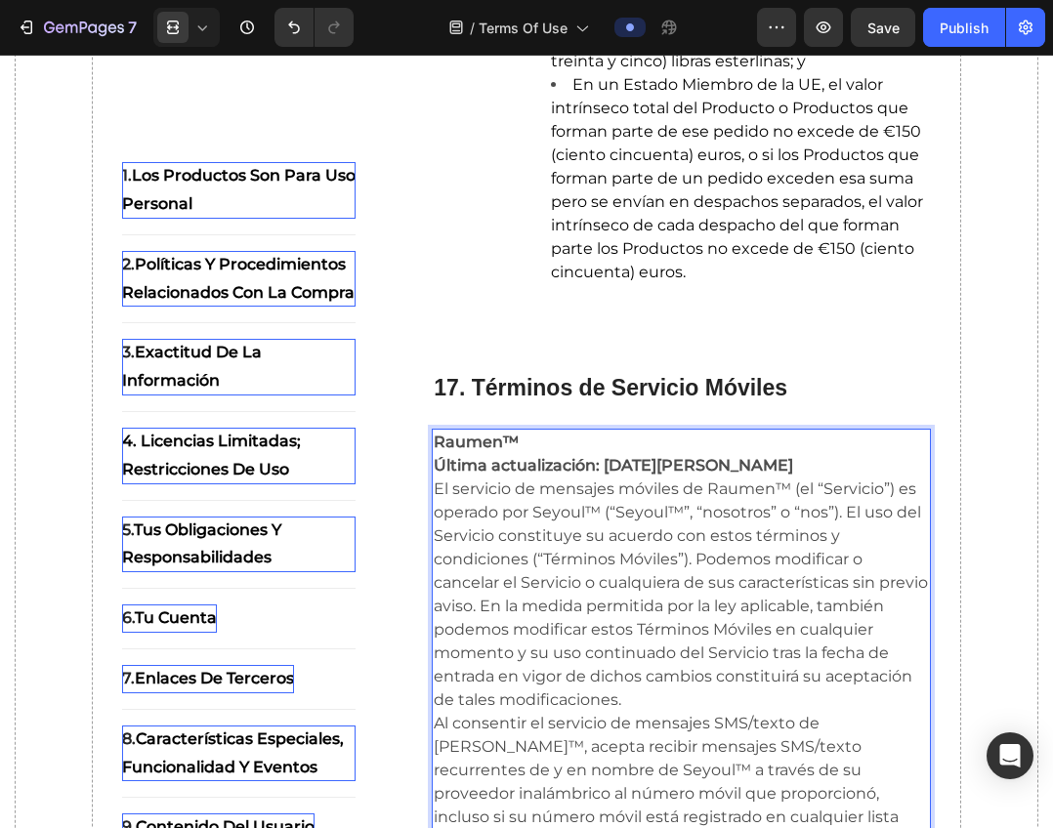
click at [566, 514] on p "El servicio de mensajes móviles de Raumen™ (el “Servicio”) es operado por Seyou…" at bounding box center [681, 594] width 495 height 234
click at [665, 512] on p "El servicio de mensajes móviles de Raumen™ (el “Servicio”) es operado por Raume…" at bounding box center [681, 594] width 495 height 234
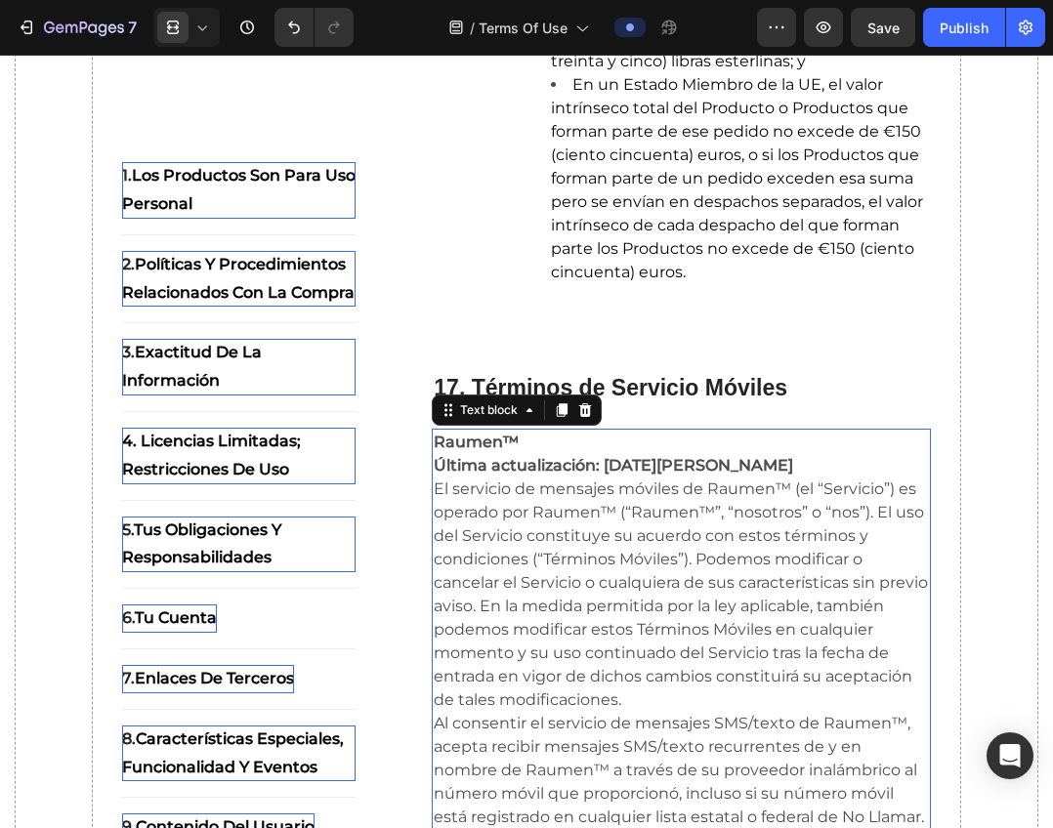
scroll to position [20764, 0]
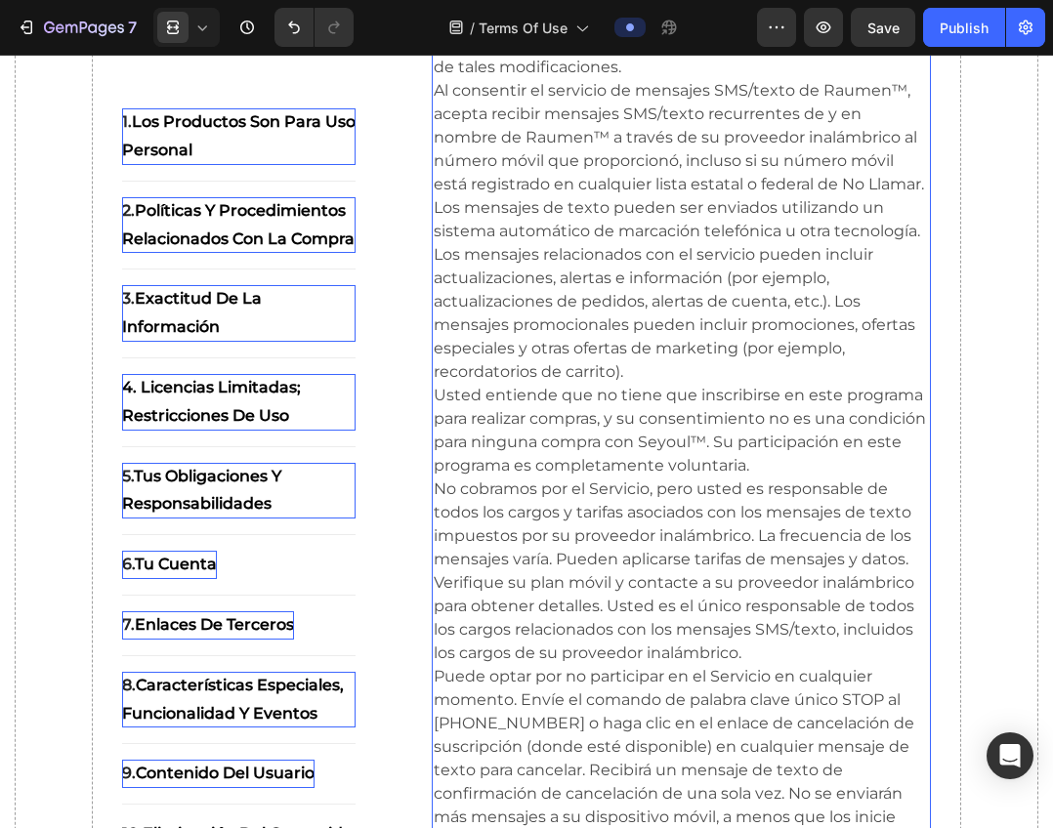
click at [751, 444] on p "Usted entiende que no tiene que inscribirse en este programa para realizar comp…" at bounding box center [681, 431] width 495 height 94
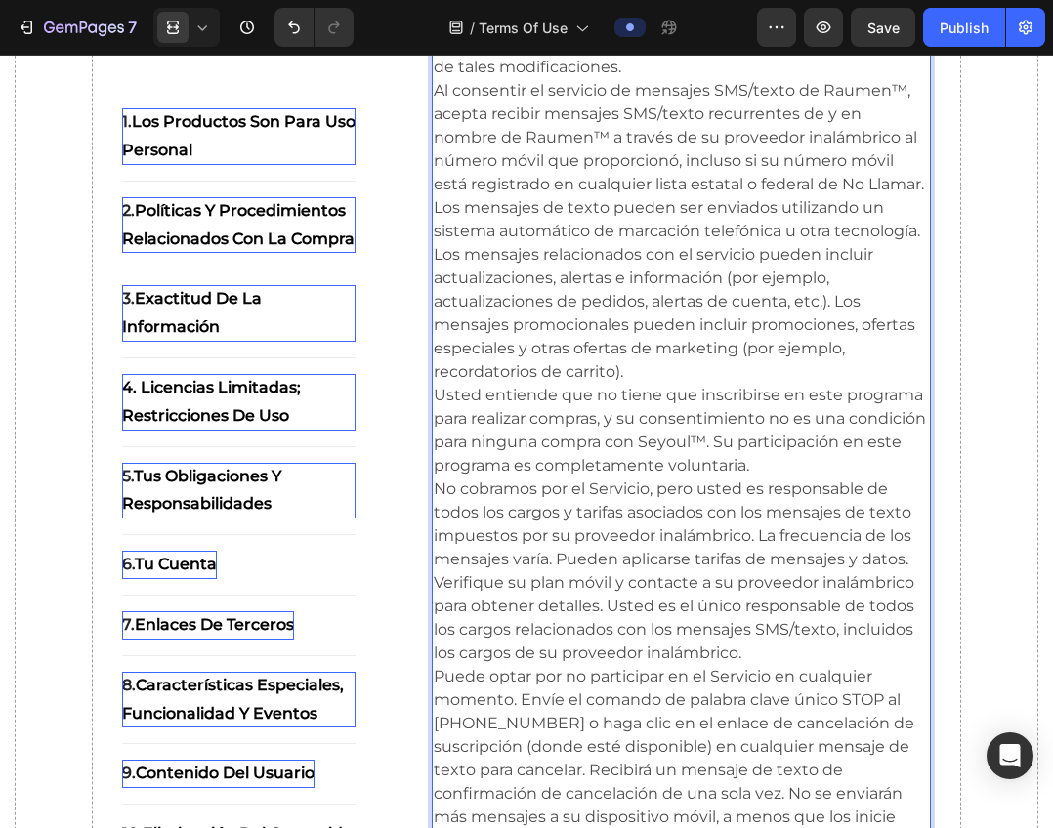
click at [770, 439] on p "Usted entiende que no tiene que inscribirse en este programa para realizar comp…" at bounding box center [681, 431] width 495 height 94
click at [758, 440] on p "Usted entiende que no tiene que inscribirse en este programa para realizar comp…" at bounding box center [681, 431] width 495 height 94
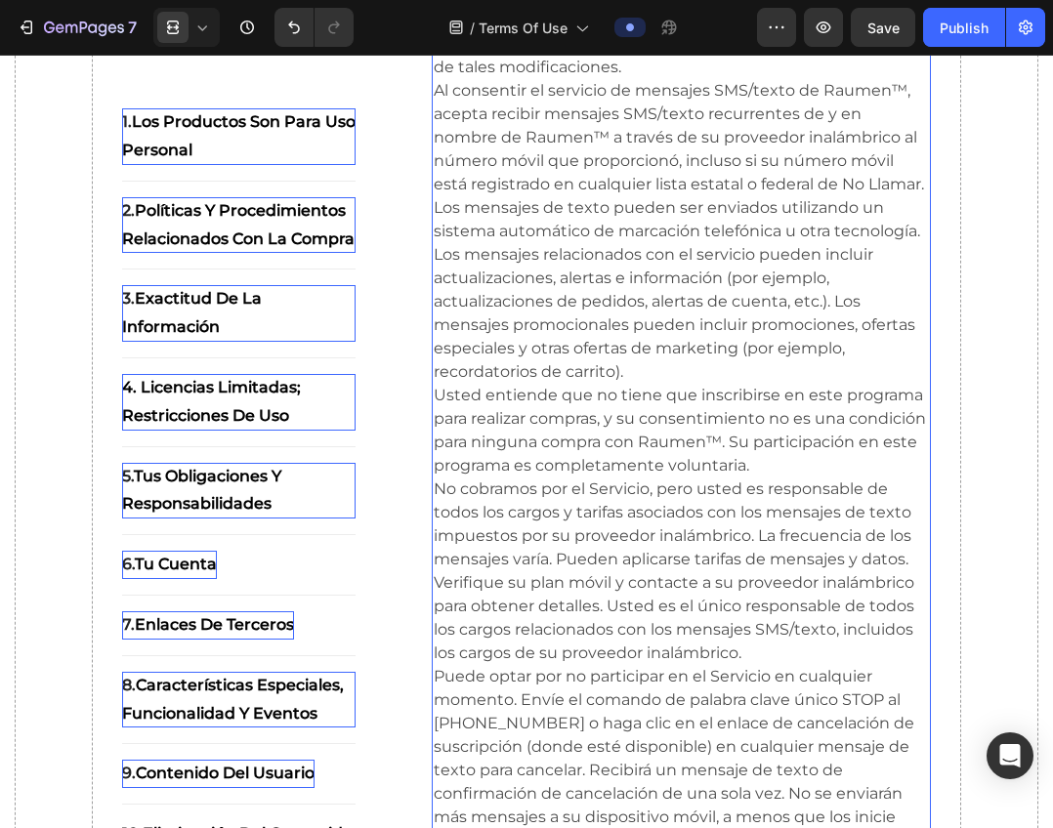
scroll to position [21186, 0]
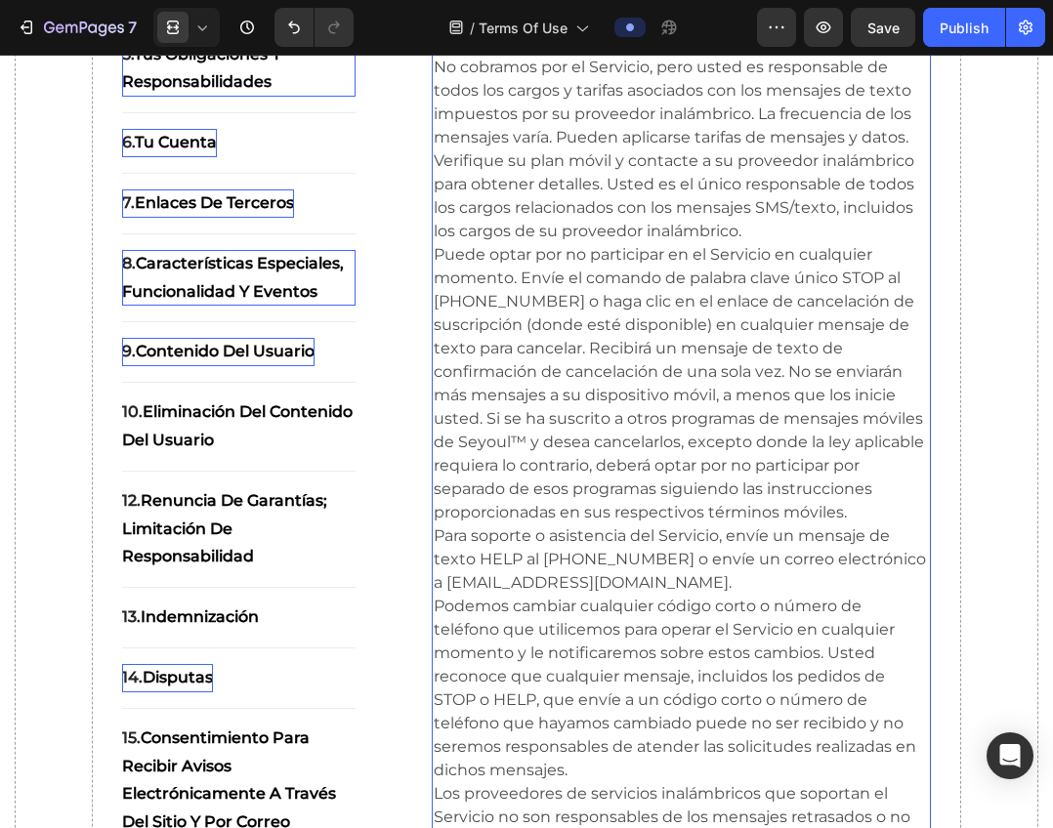
click at [561, 455] on p "Puede optar por no participar en el Servicio en cualquier momento. Envíe el com…" at bounding box center [681, 383] width 495 height 281
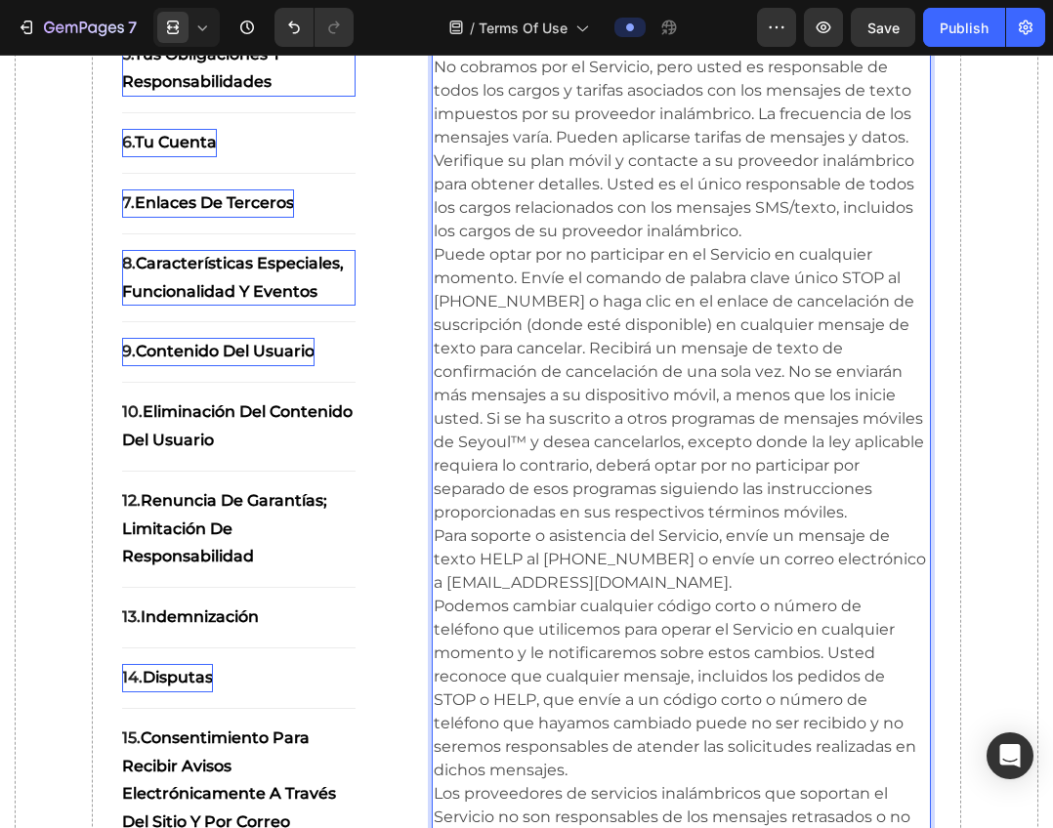
click at [551, 443] on p "Puede optar por no participar en el Servicio en cualquier momento. Envíe el com…" at bounding box center [681, 383] width 495 height 281
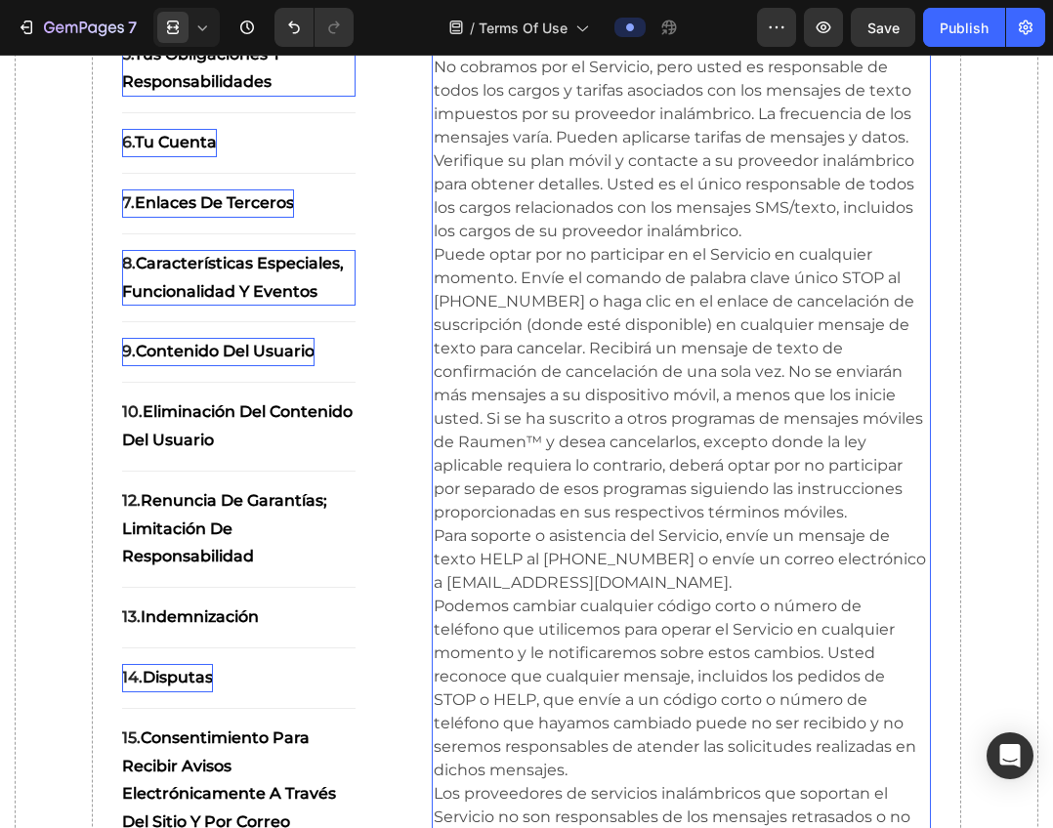
click at [528, 595] on p "Para soporte o asistencia del Servicio, envíe un mensaje de texto HELP al [PHON…" at bounding box center [681, 559] width 495 height 70
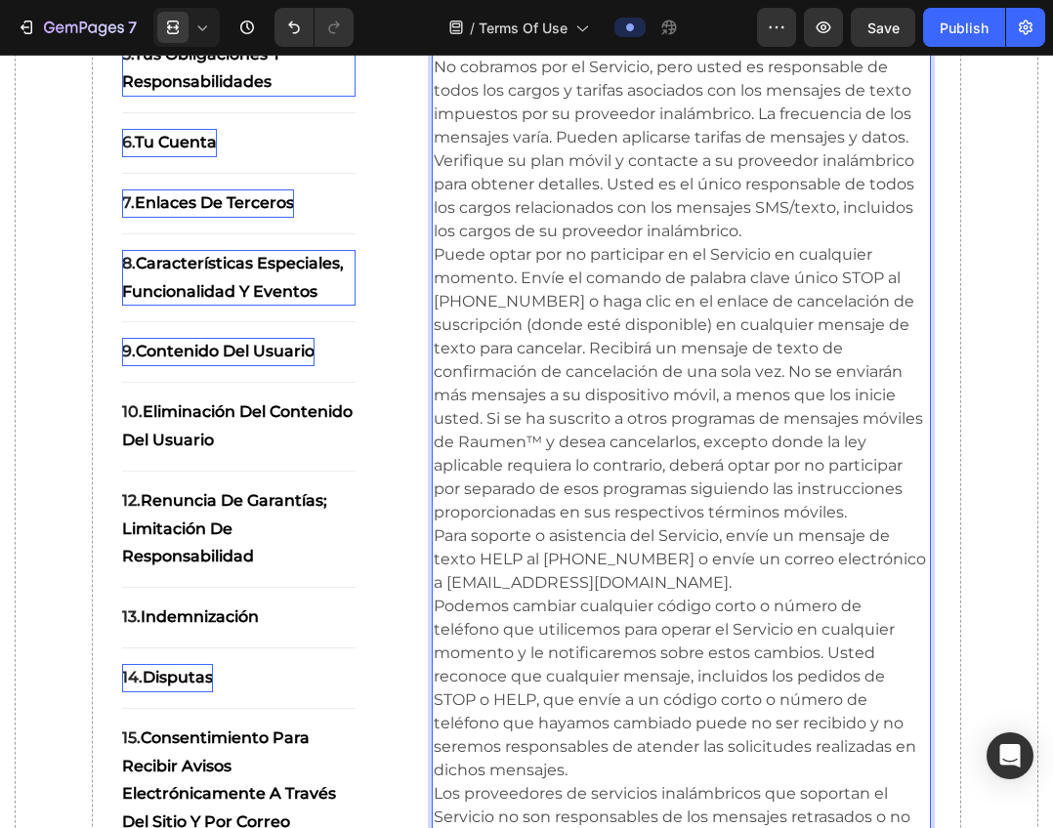
click at [542, 595] on p "Para soporte o asistencia del Servicio, envíe un mensaje de texto HELP al [PHON…" at bounding box center [681, 559] width 495 height 70
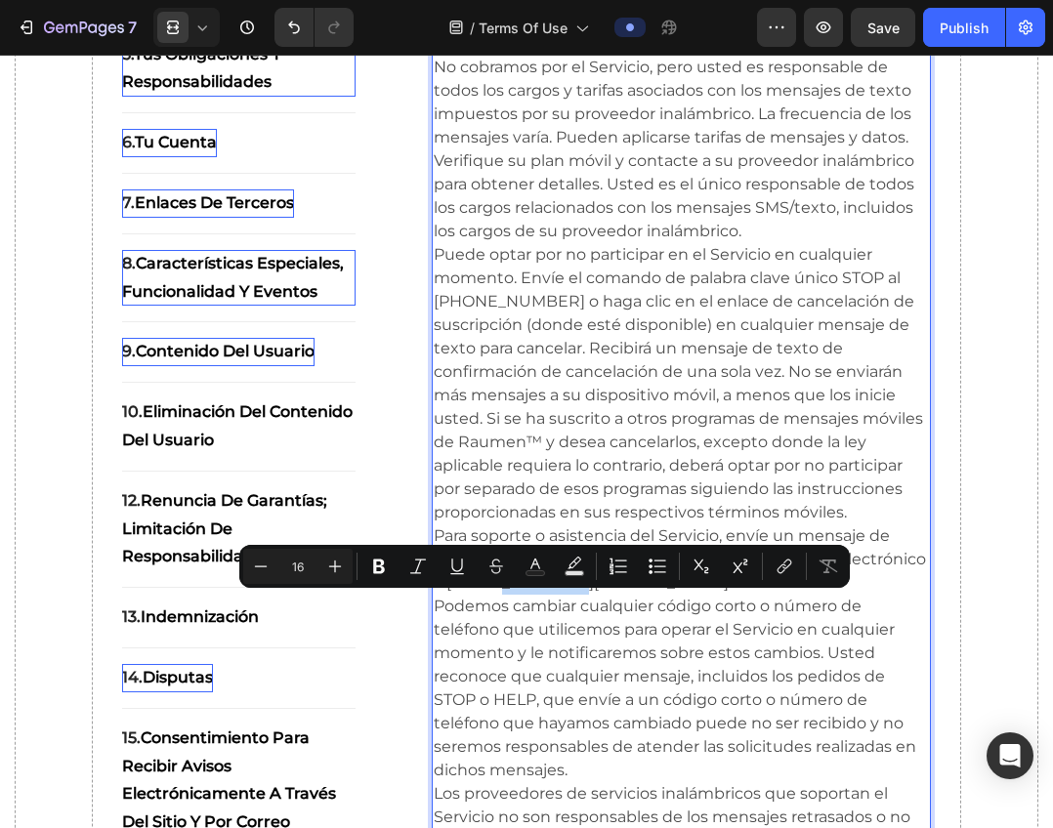
click at [570, 595] on p "Para soporte o asistencia del Servicio, envíe un mensaje de texto HELP al [PHON…" at bounding box center [681, 559] width 495 height 70
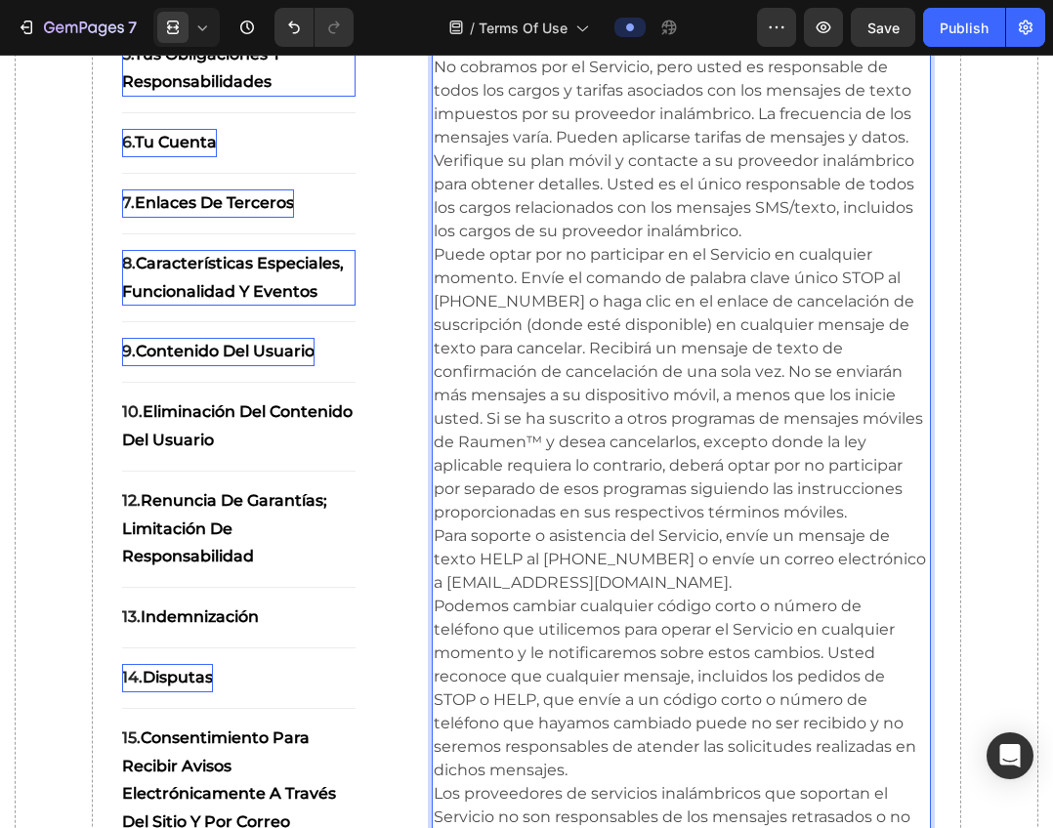
click at [557, 595] on p "Para soporte o asistencia del Servicio, envíe un mensaje de texto HELP al [PHON…" at bounding box center [681, 559] width 495 height 70
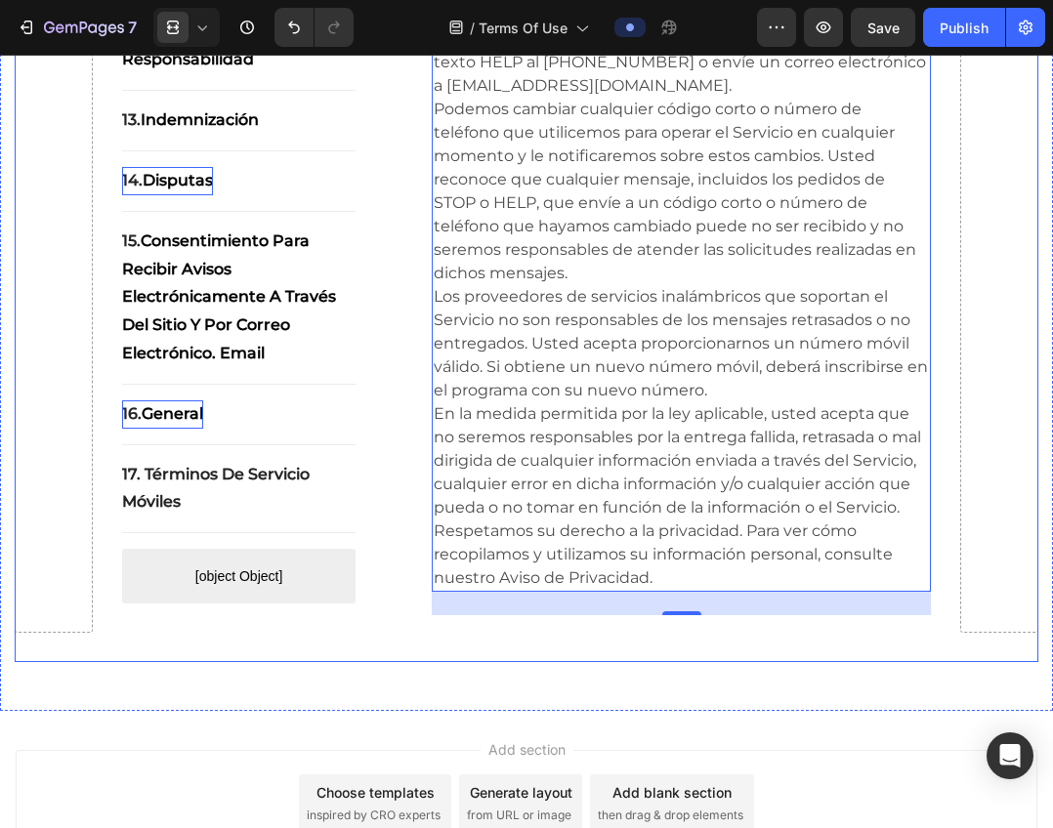
scroll to position [21870, 0]
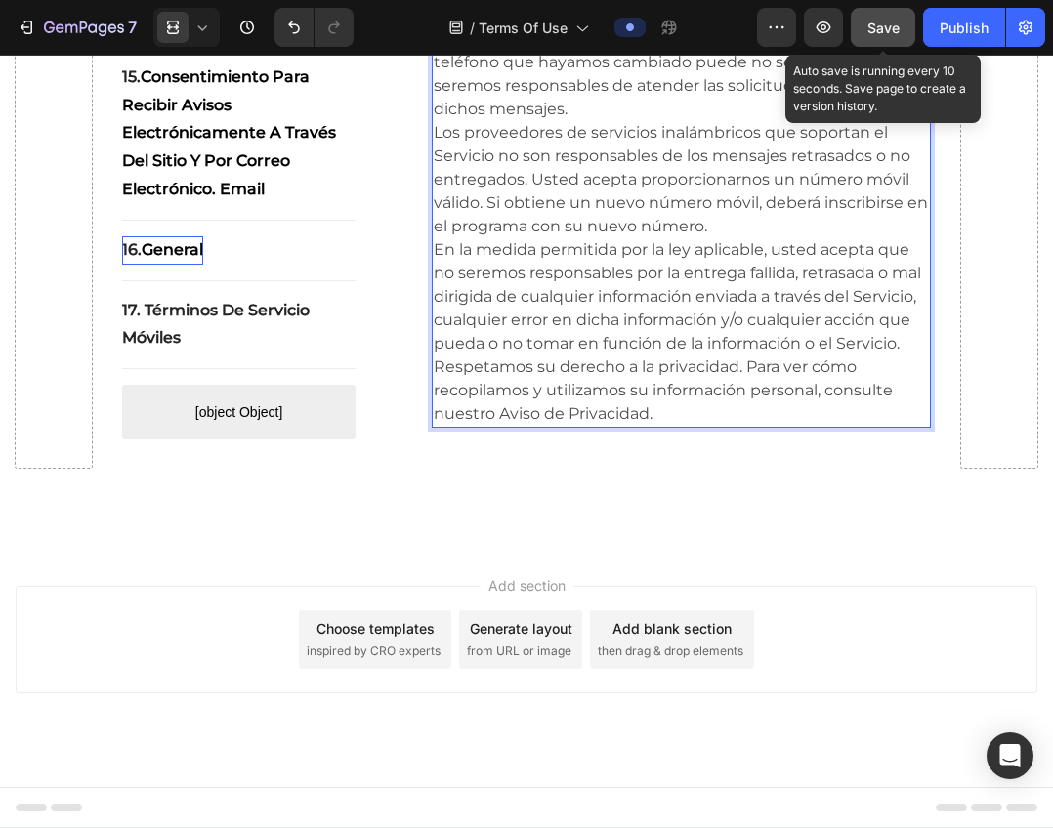
click at [892, 29] on span "Save" at bounding box center [883, 28] width 32 height 17
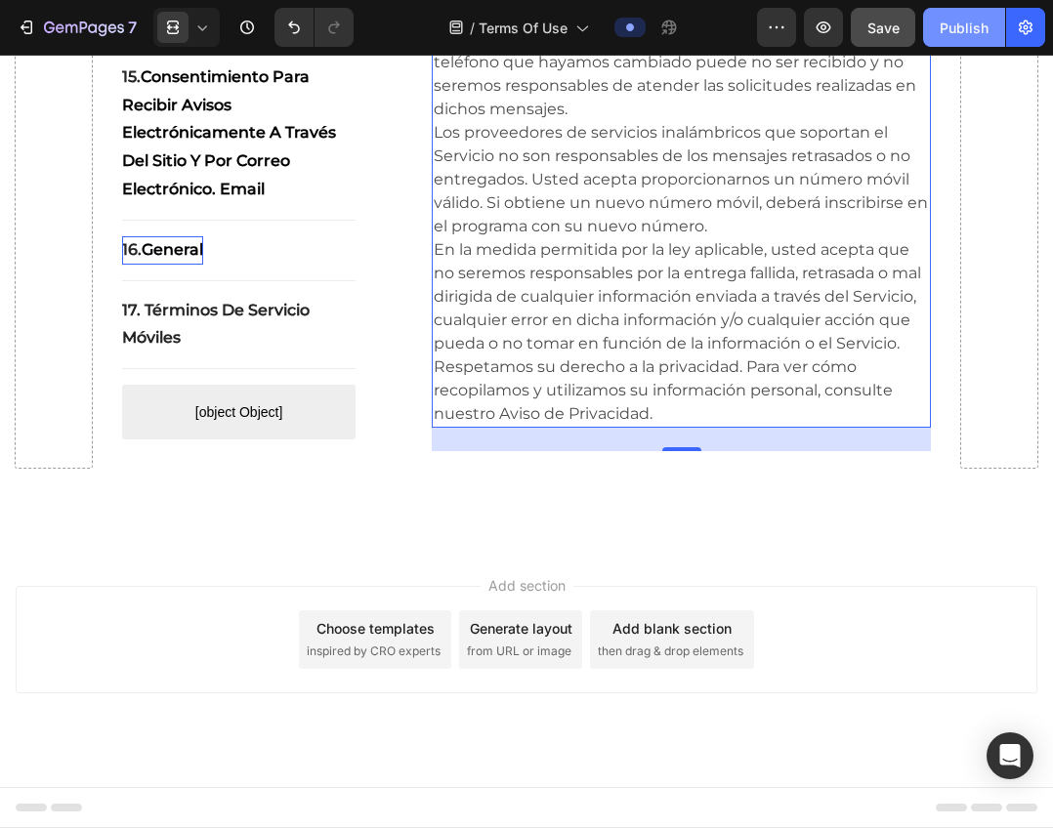
click at [954, 38] on button "Publish" at bounding box center [964, 27] width 82 height 39
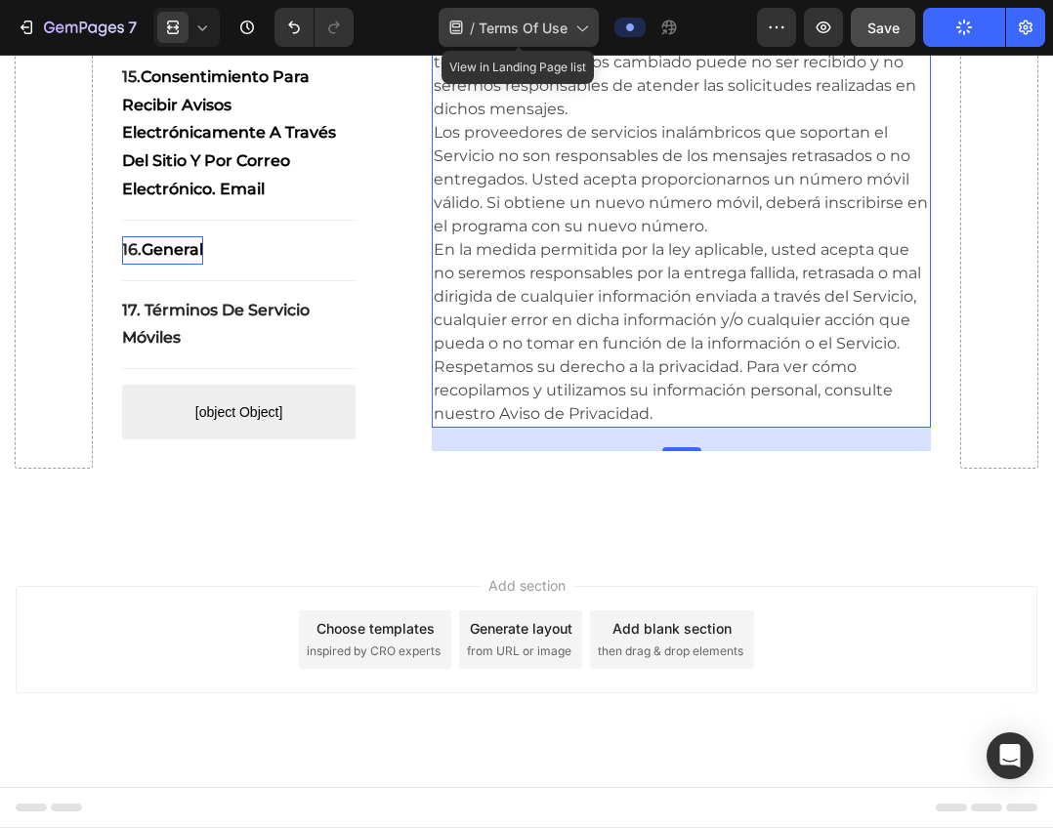
click at [585, 27] on icon at bounding box center [581, 28] width 20 height 20
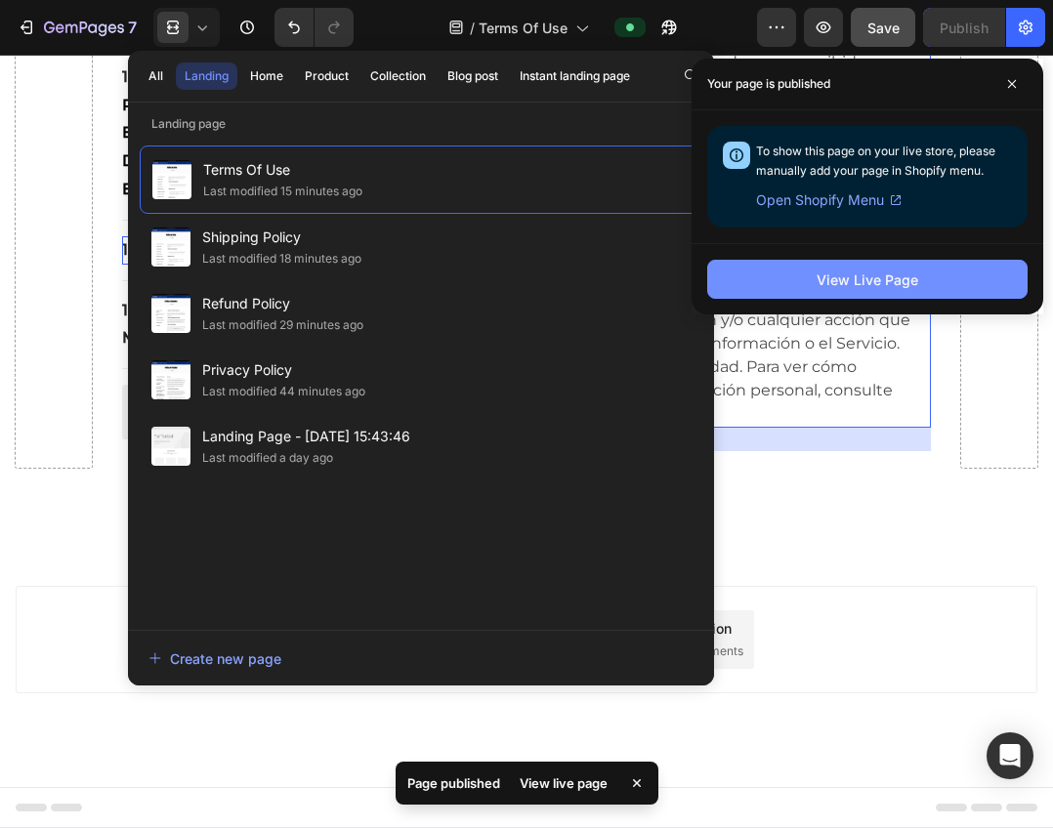
click at [777, 273] on button "View Live Page" at bounding box center [867, 279] width 320 height 39
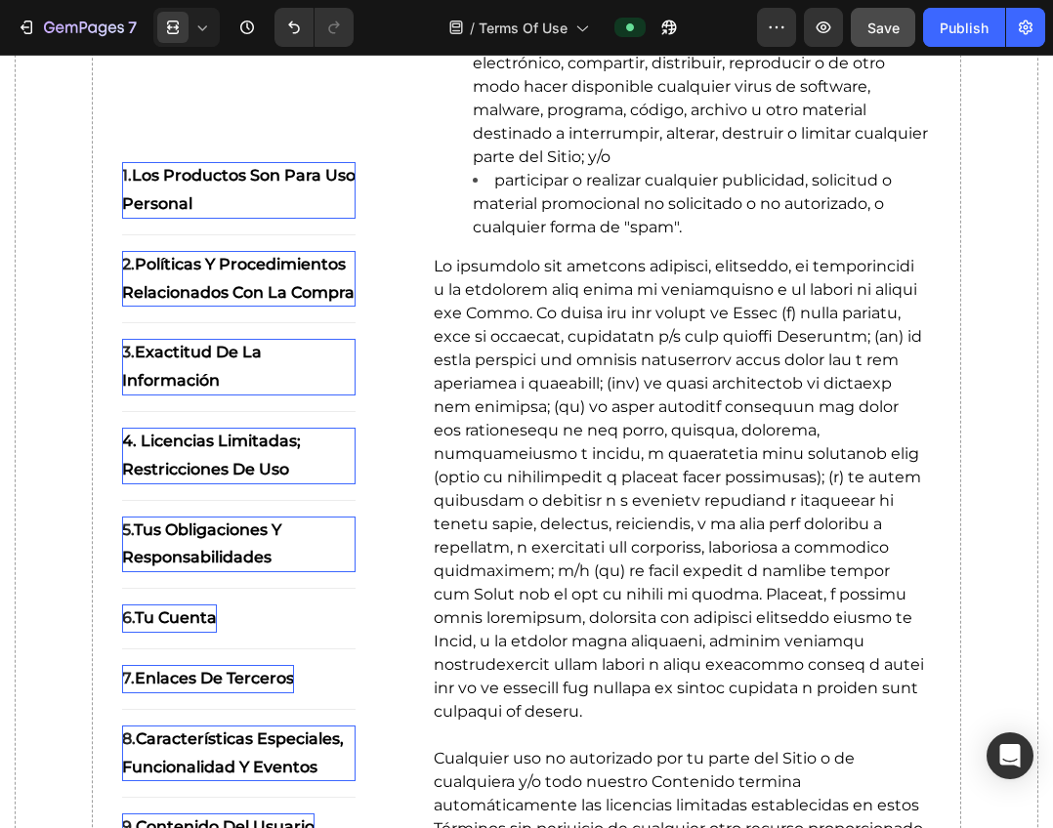
scroll to position [0, 0]
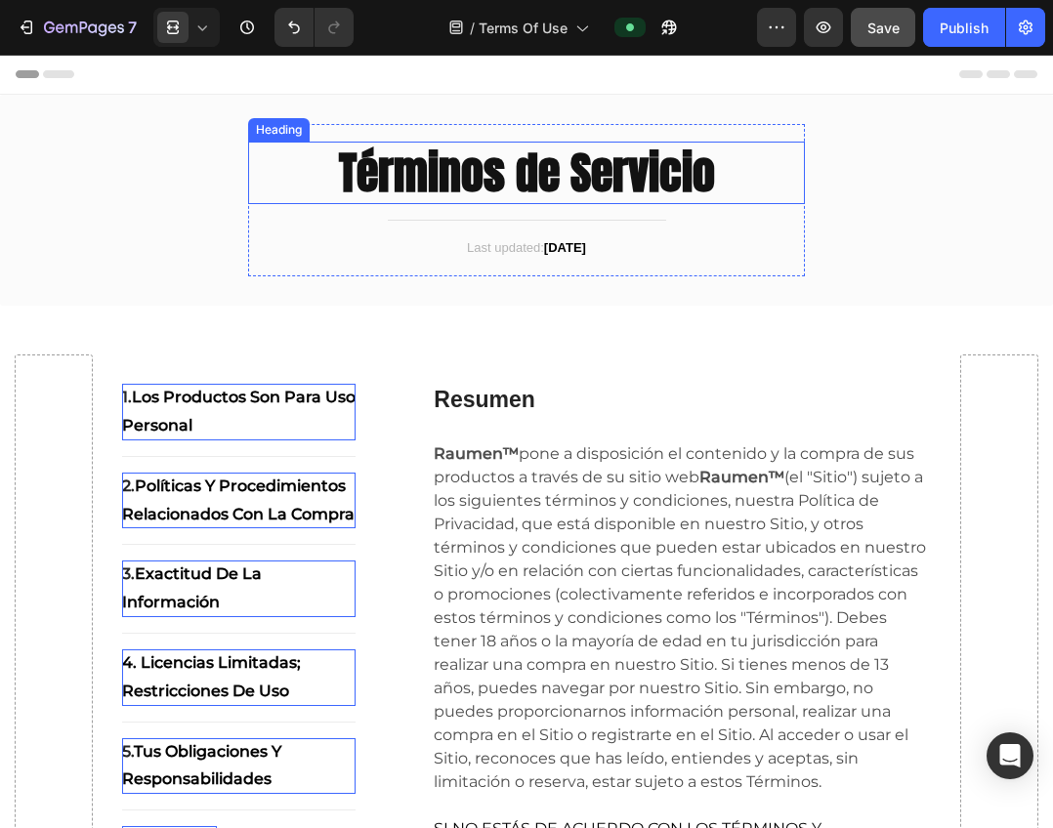
click at [587, 171] on strong "Términos de Servicio" at bounding box center [527, 172] width 376 height 67
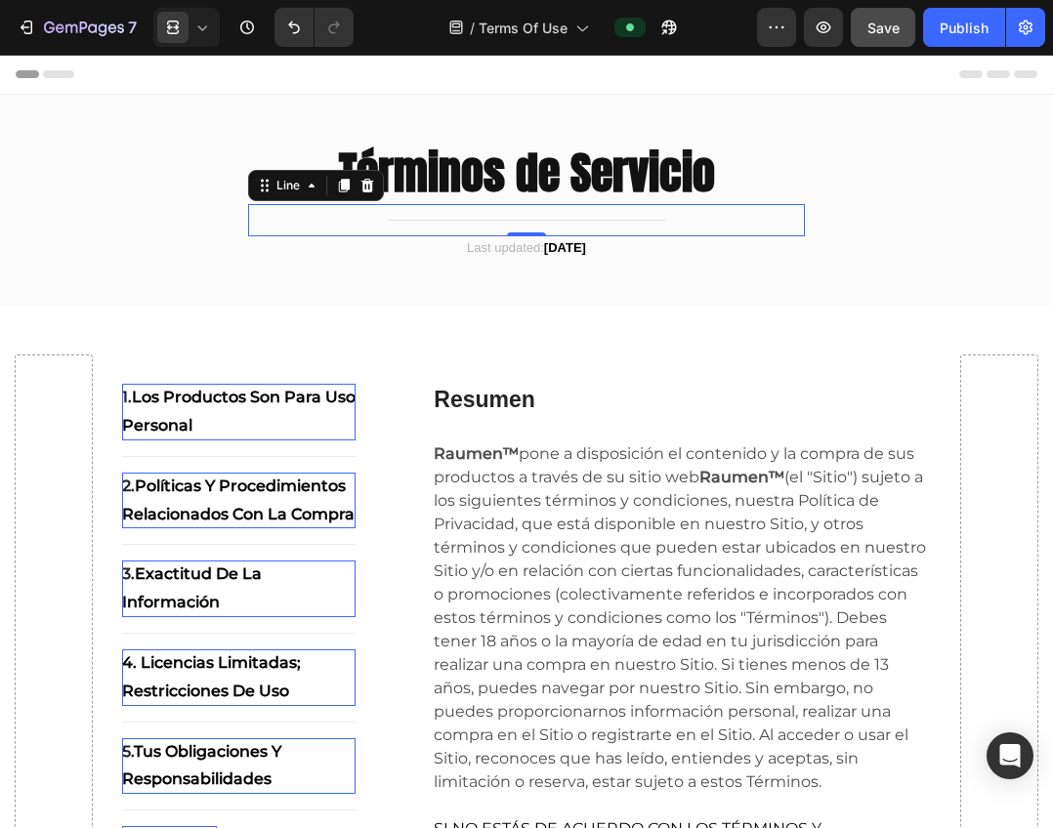
click at [588, 233] on div "Title Line 0" at bounding box center [526, 220] width 557 height 32
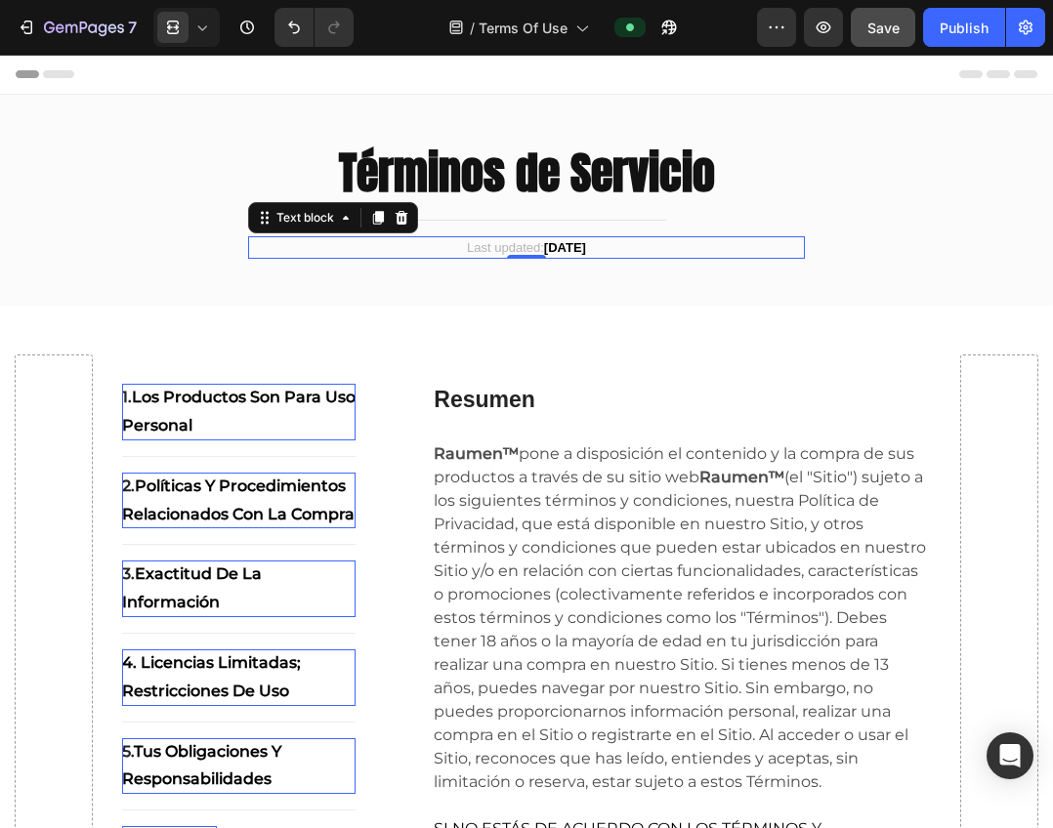
click at [586, 245] on strong "[DATE]" at bounding box center [565, 247] width 42 height 15
click at [582, 248] on strong "[DATE]" at bounding box center [565, 247] width 42 height 15
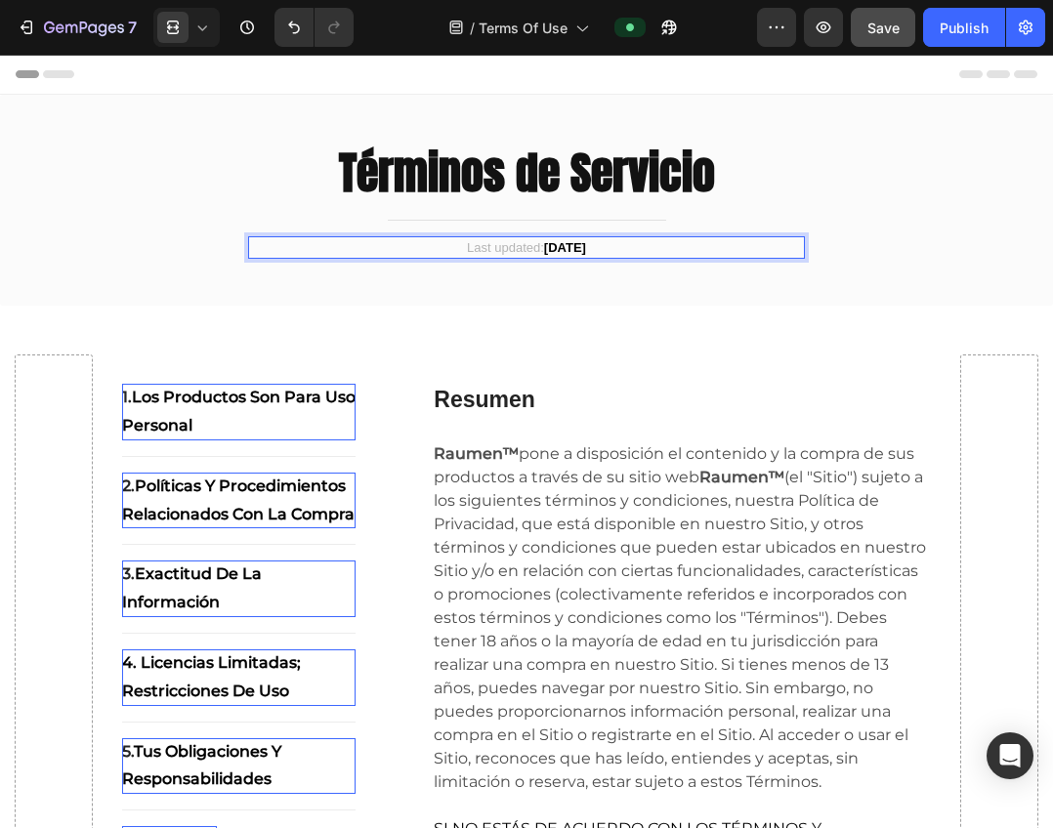
click at [582, 248] on strong "[DATE]" at bounding box center [565, 247] width 42 height 15
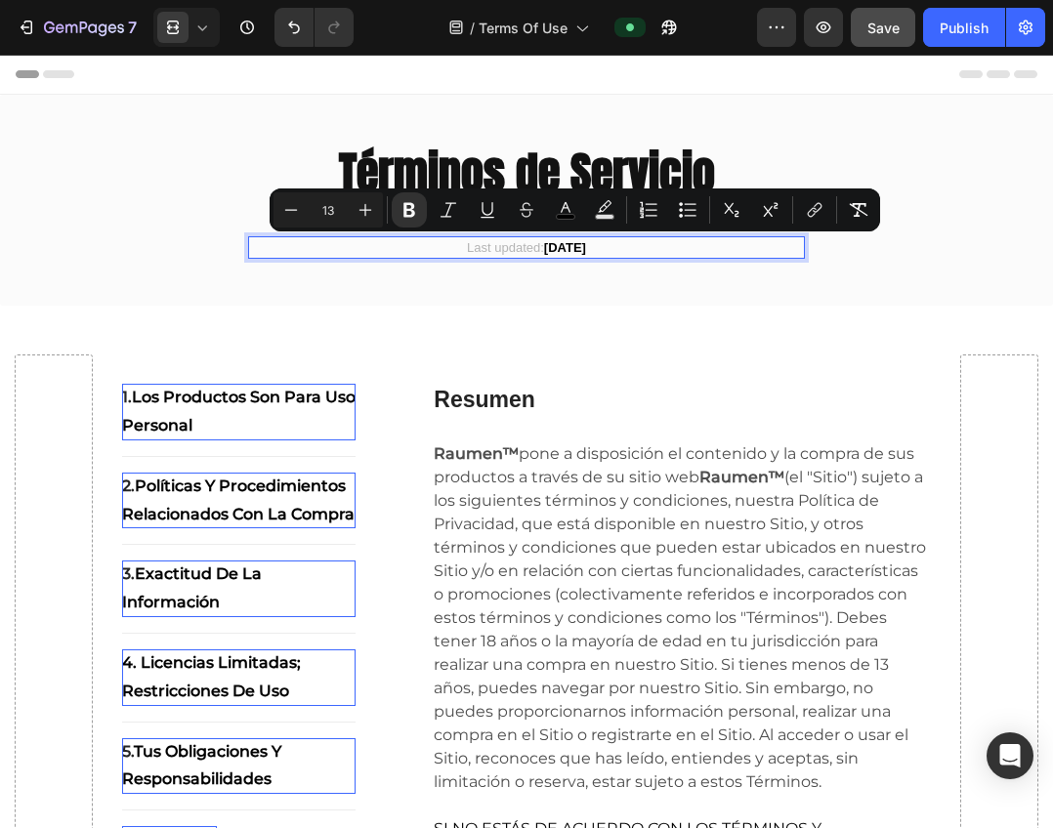
click at [594, 248] on p "Last updated: [DATE]" at bounding box center [526, 248] width 553 height 20
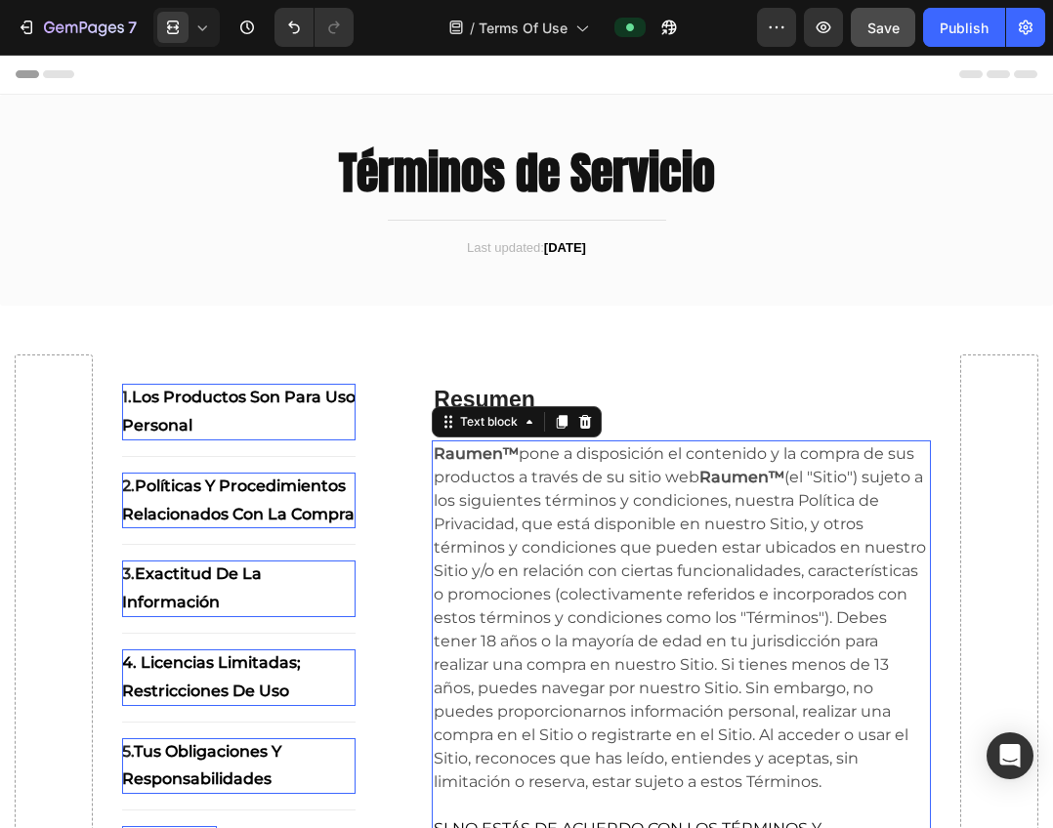
click at [562, 499] on p "Raumen™ pone a disposición el contenido y la compra de sus productos a través d…" at bounding box center [681, 618] width 495 height 352
click at [206, 22] on icon at bounding box center [202, 28] width 20 height 20
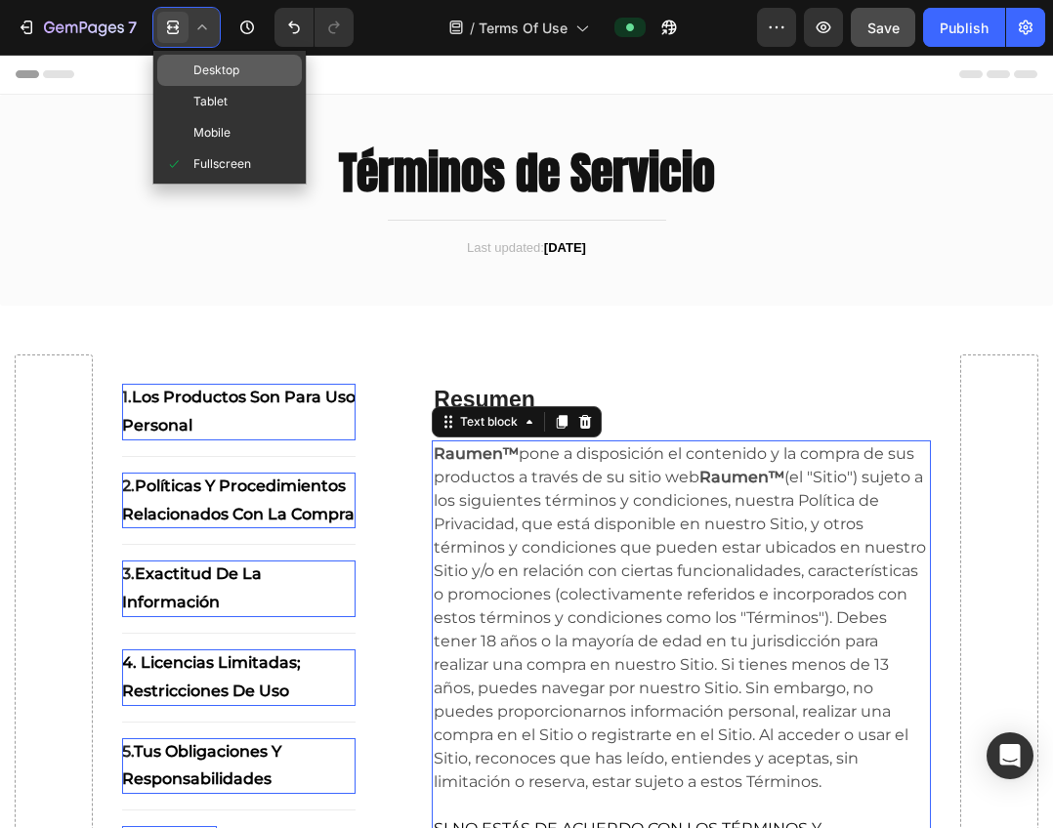
click at [232, 68] on span "Desktop" at bounding box center [216, 71] width 46 height 20
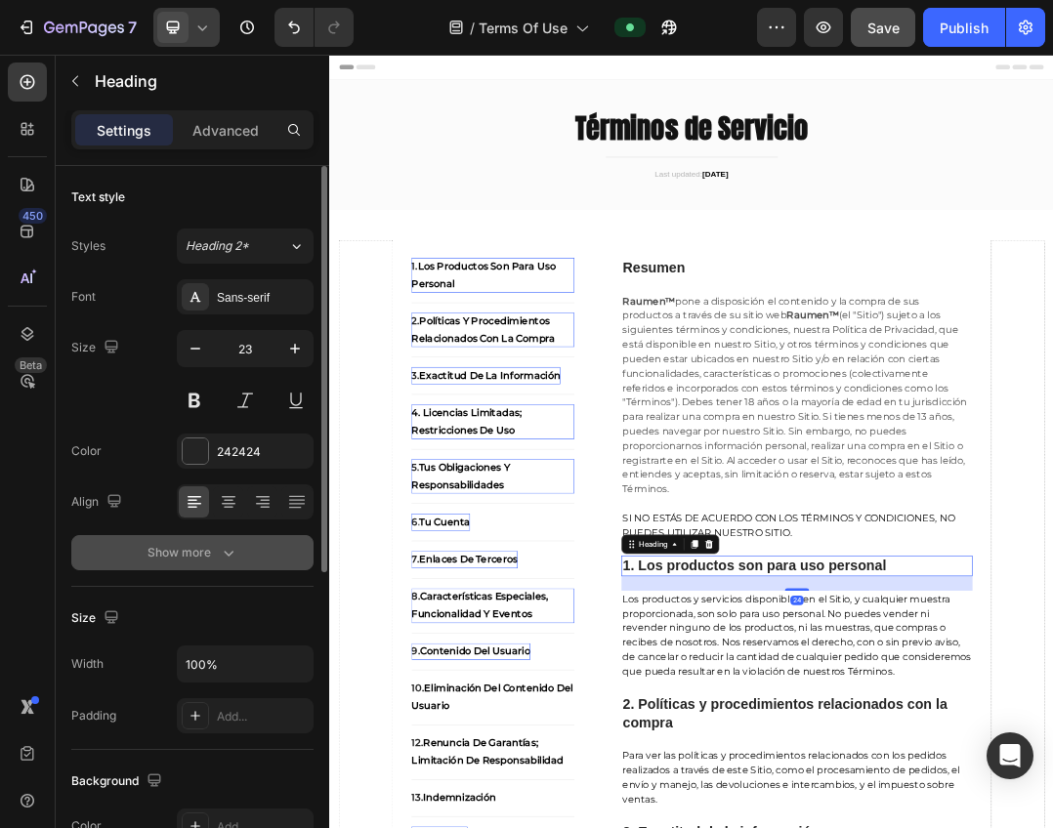
click at [236, 557] on icon "button" at bounding box center [229, 553] width 20 height 20
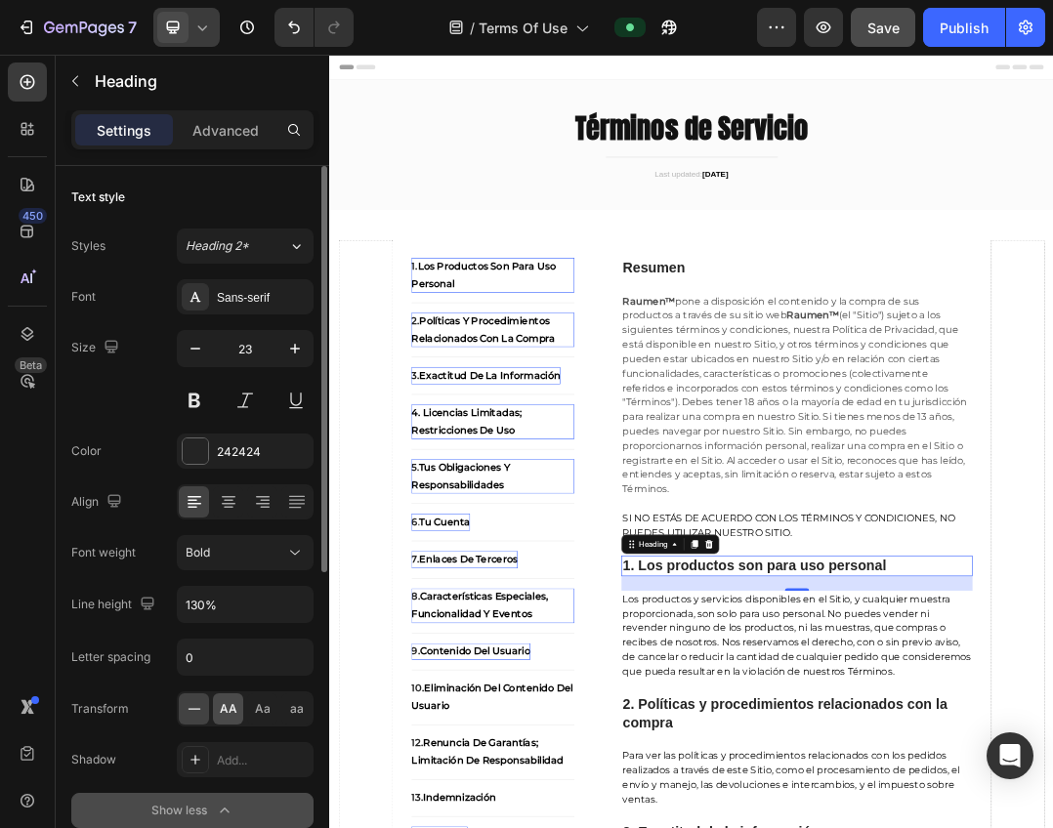
click at [234, 709] on span "AA" at bounding box center [229, 709] width 18 height 18
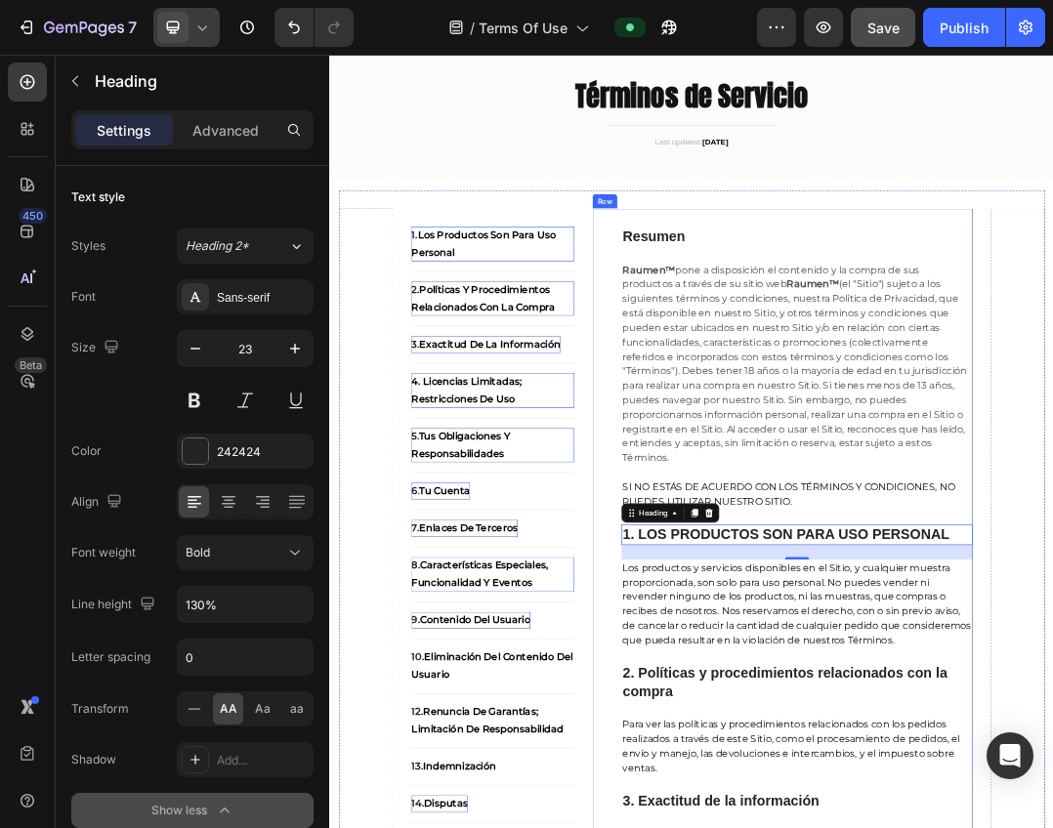
scroll to position [98, 0]
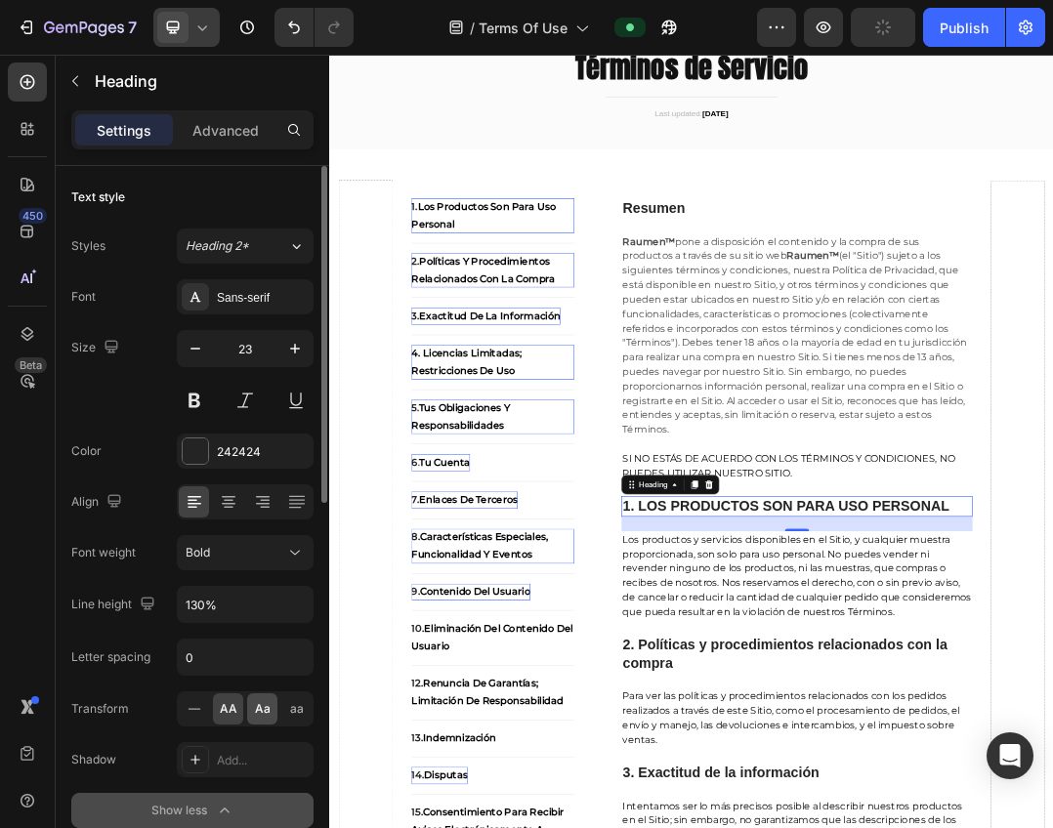
click at [255, 707] on span "Aa" at bounding box center [263, 709] width 16 height 18
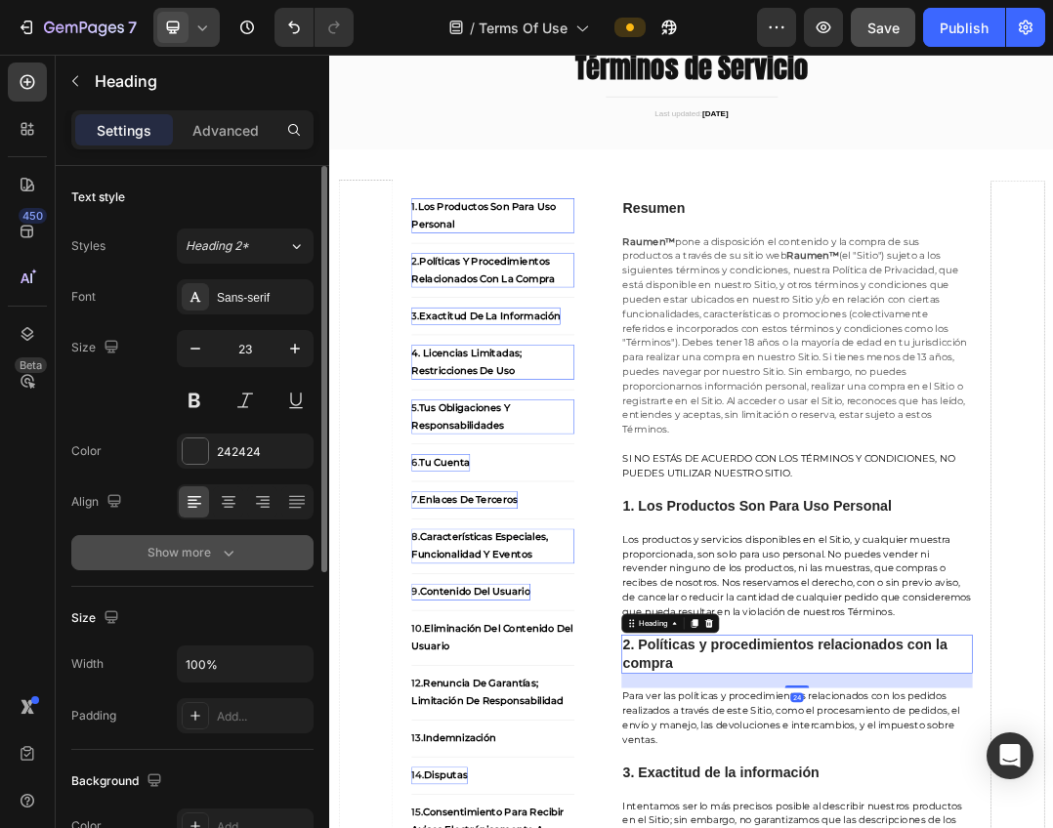
click at [230, 546] on icon "button" at bounding box center [229, 553] width 20 height 20
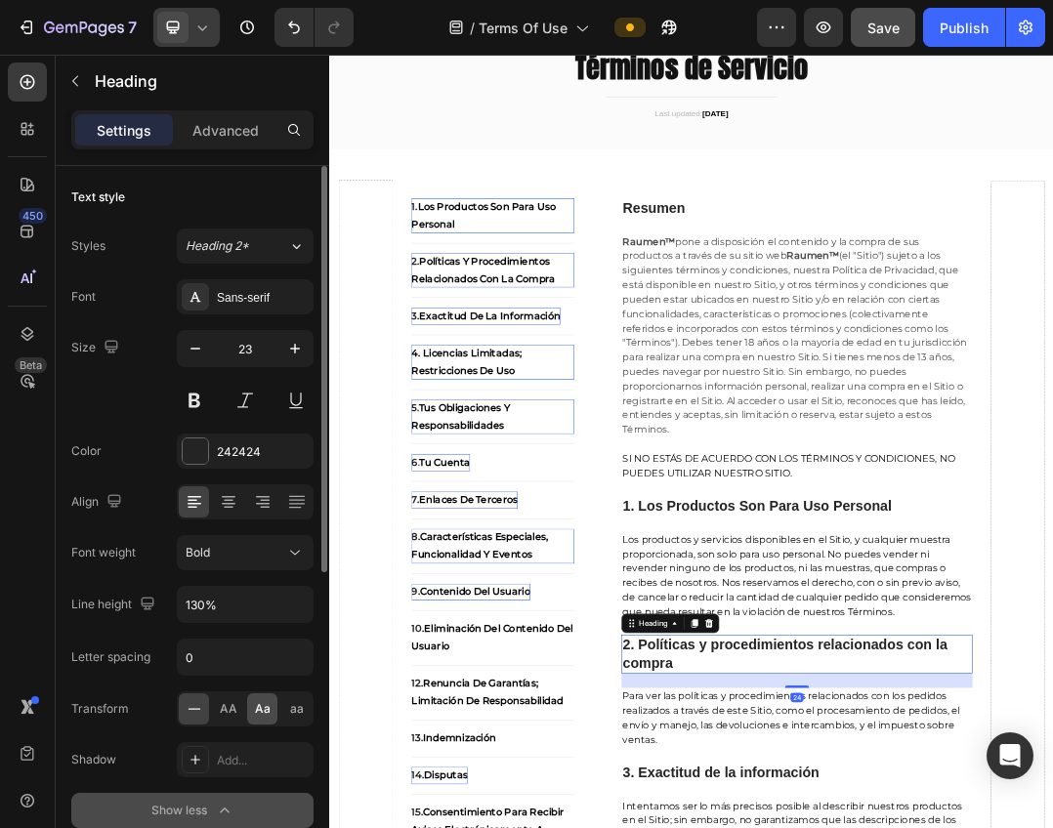
click at [262, 713] on span "Aa" at bounding box center [263, 709] width 16 height 18
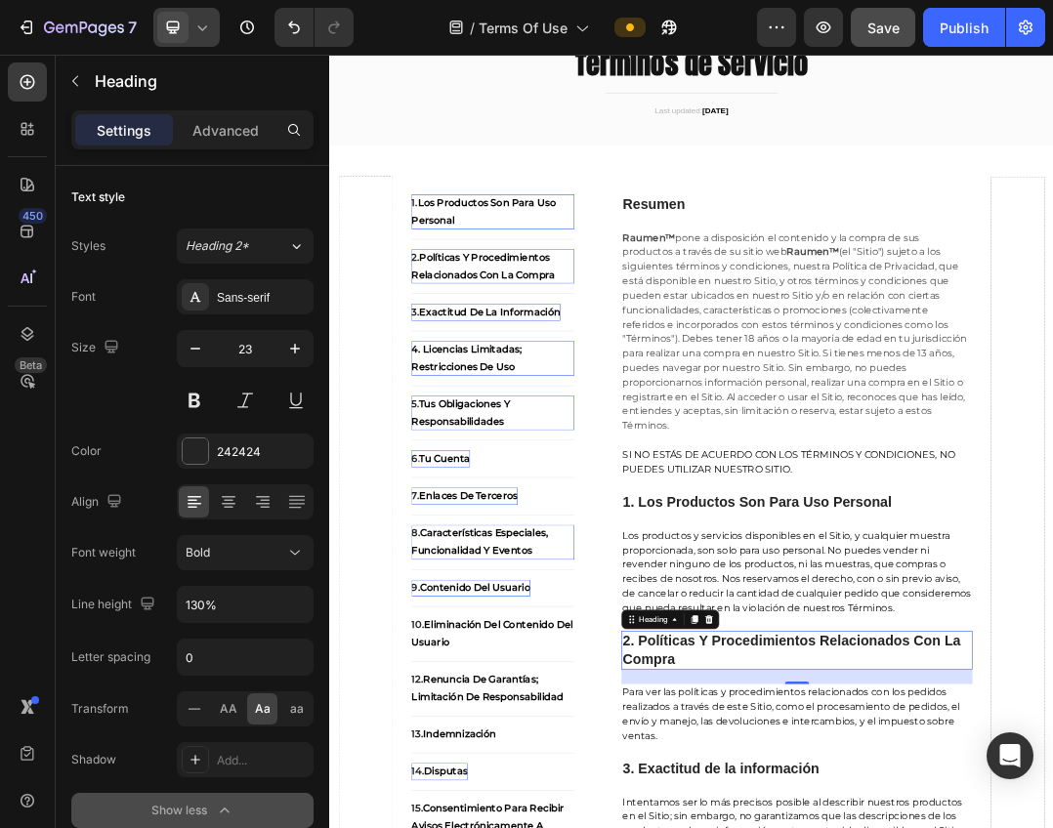
scroll to position [195, 0]
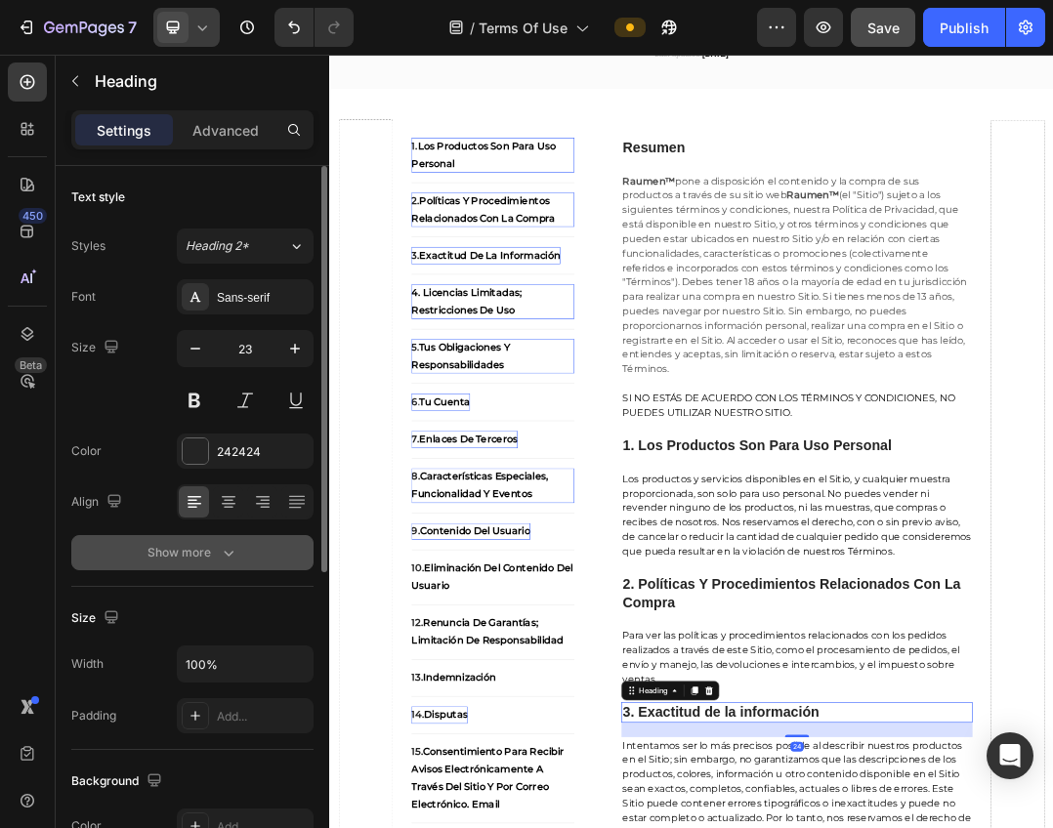
click at [222, 552] on icon "button" at bounding box center [229, 553] width 20 height 20
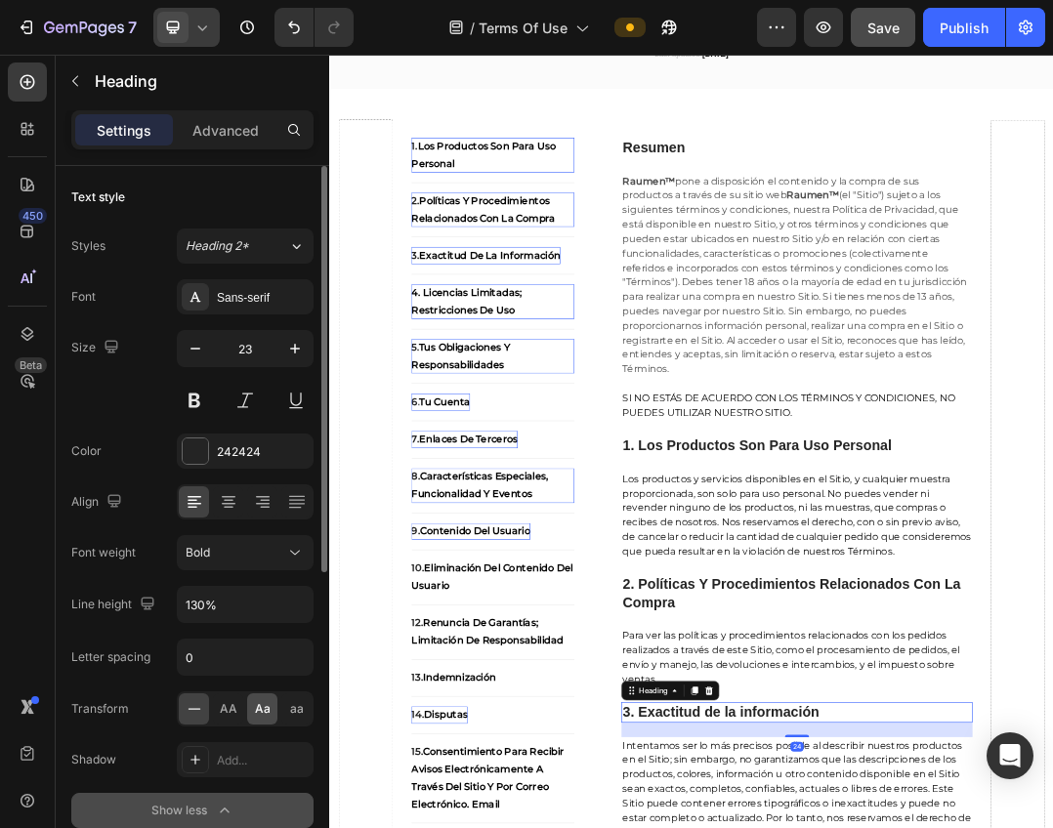
click at [262, 718] on div "Aa" at bounding box center [262, 708] width 30 height 31
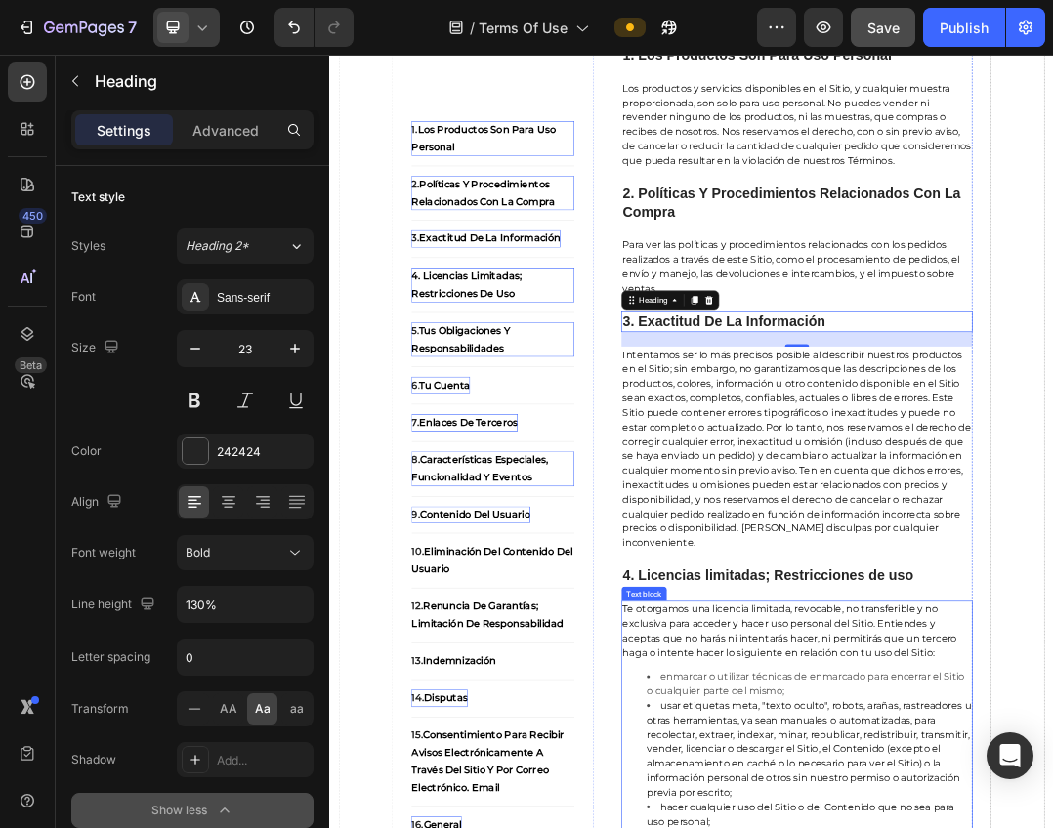
scroll to position [879, 0]
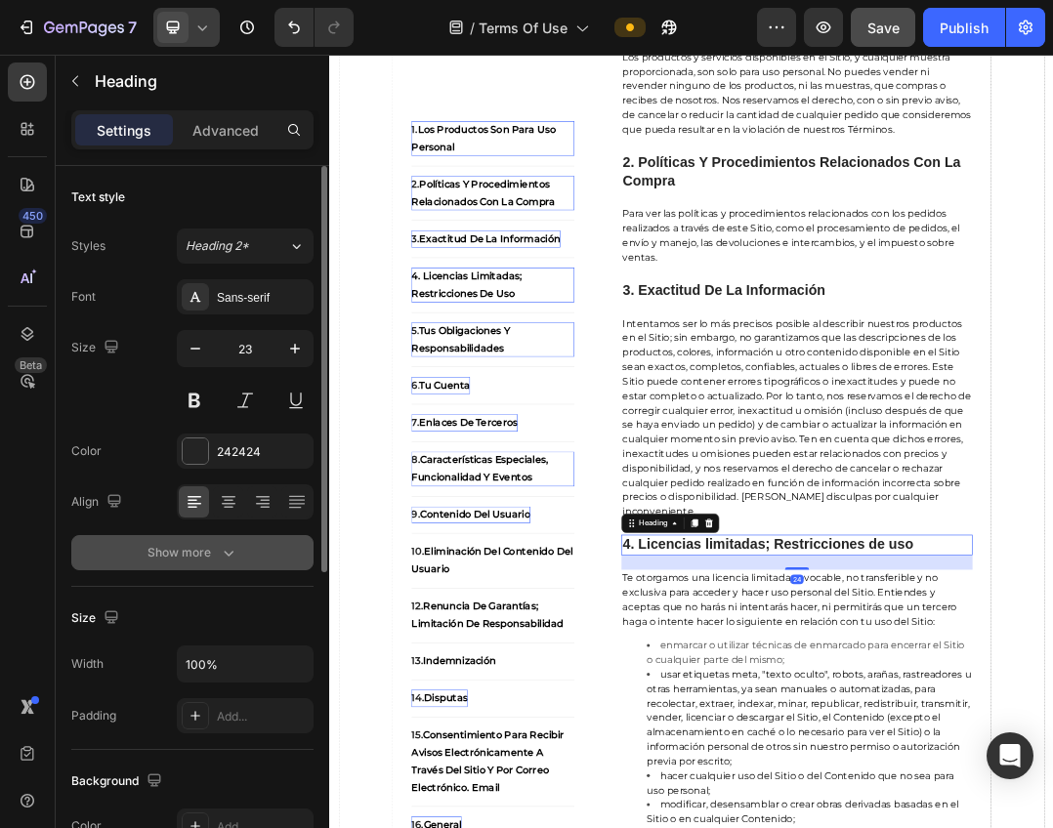
click at [203, 563] on button "Show more" at bounding box center [192, 552] width 242 height 35
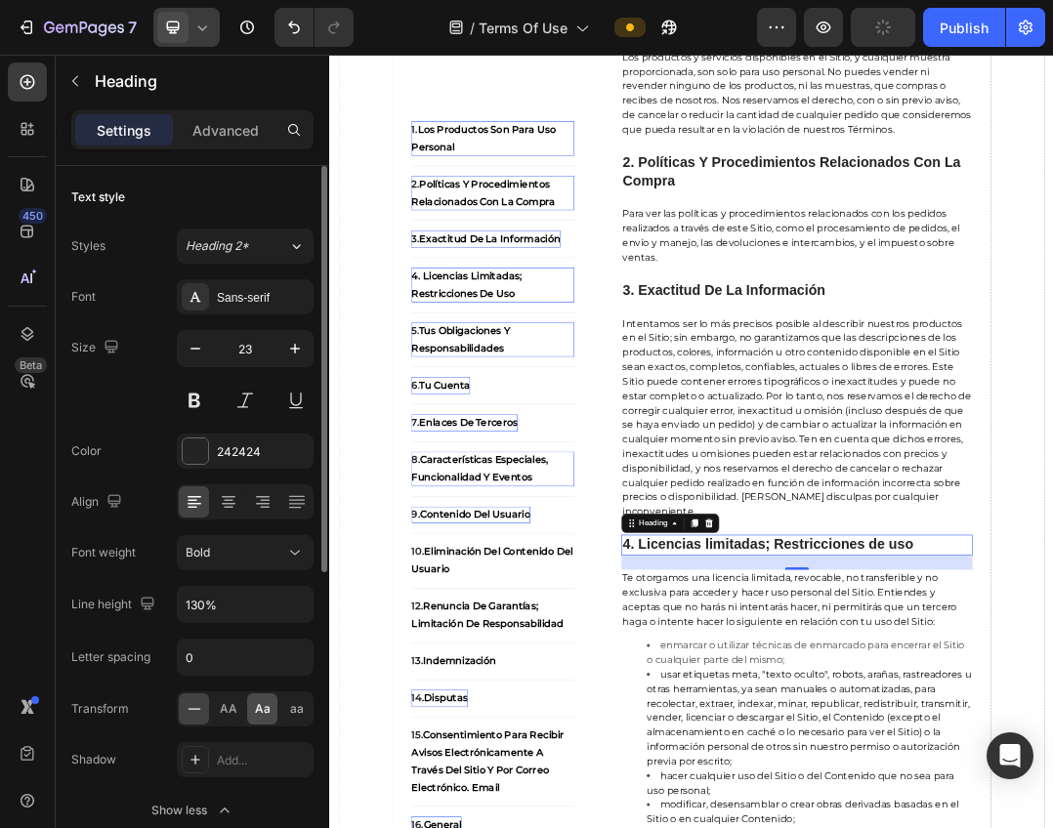
click at [255, 709] on span "Aa" at bounding box center [263, 709] width 16 height 18
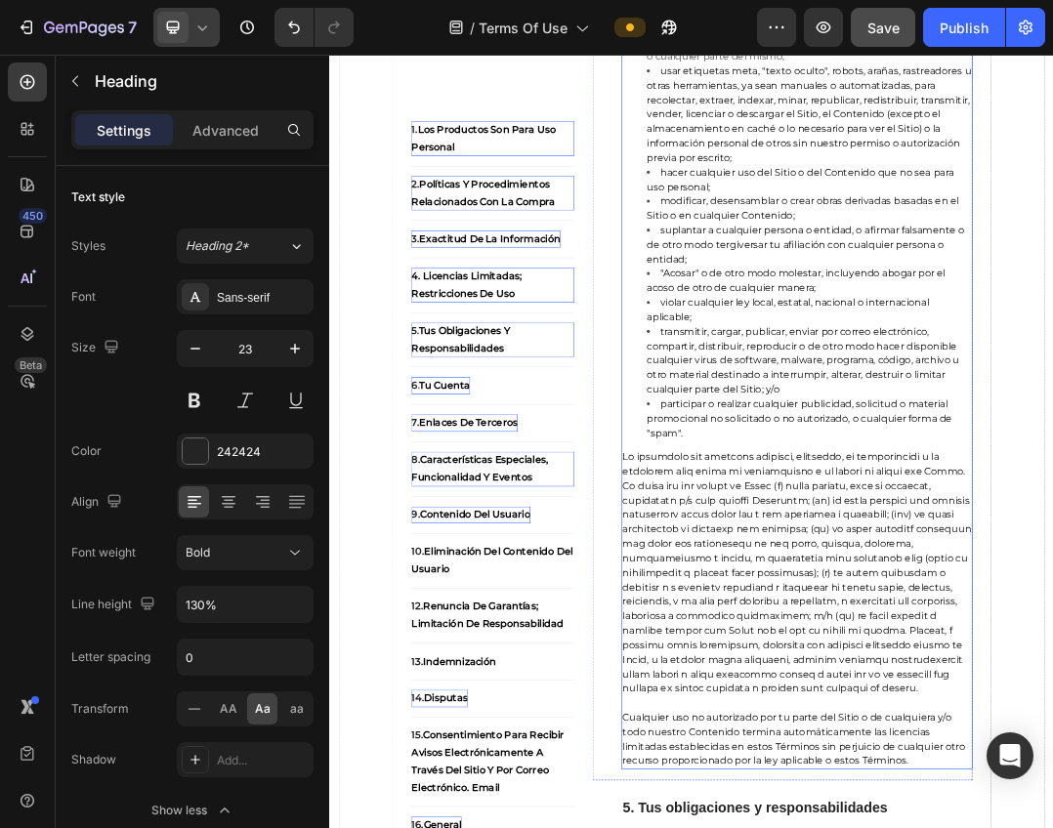
scroll to position [2343, 0]
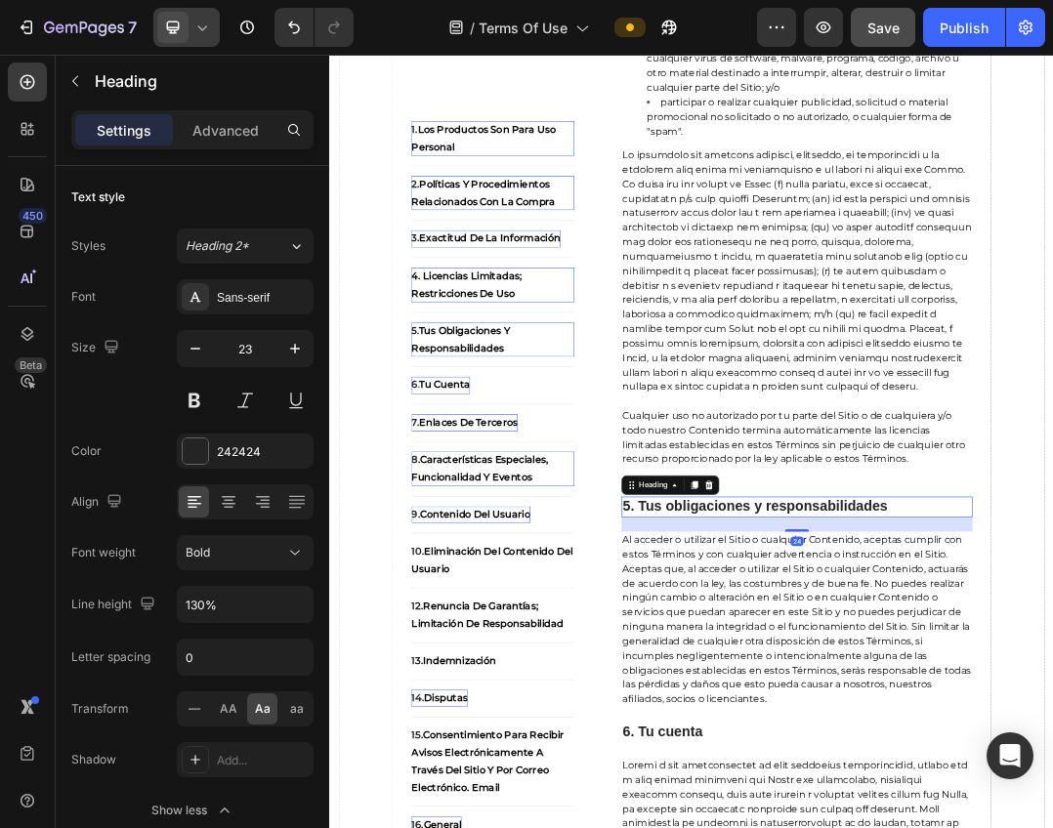
click at [961, 785] on strong "5. Tus obligaciones y responsabilidades" at bounding box center [1017, 785] width 429 height 25
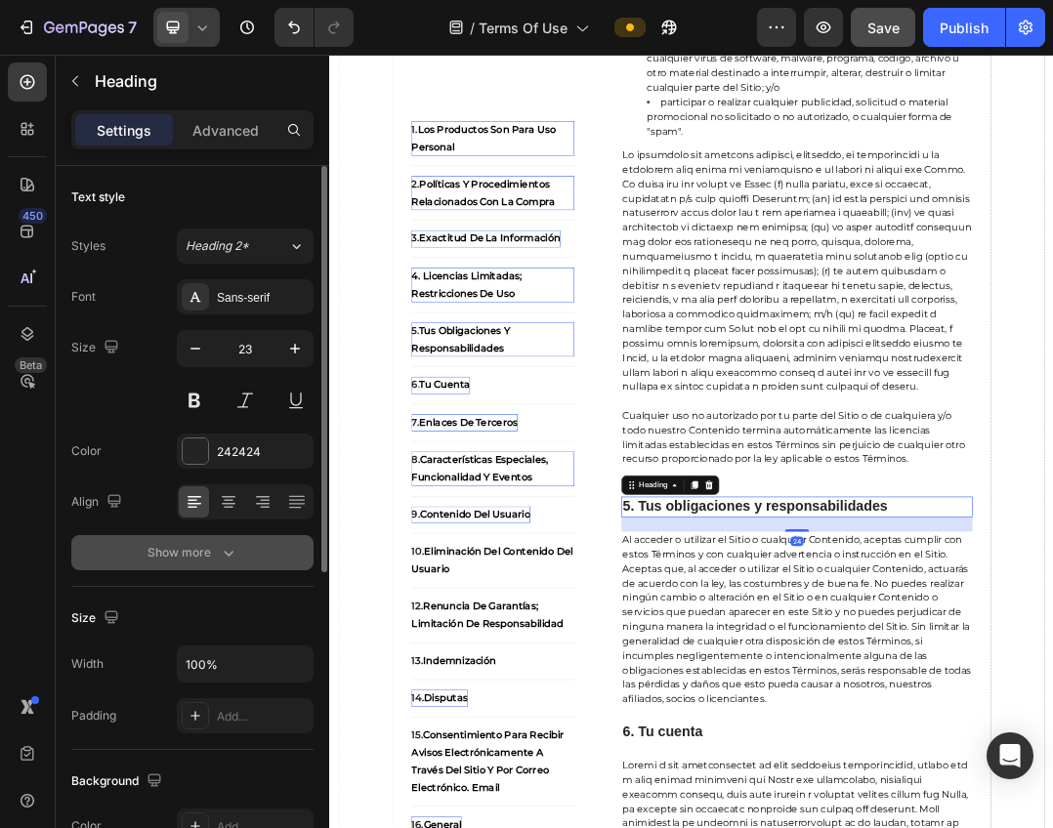
click at [251, 565] on button "Show more" at bounding box center [192, 552] width 242 height 35
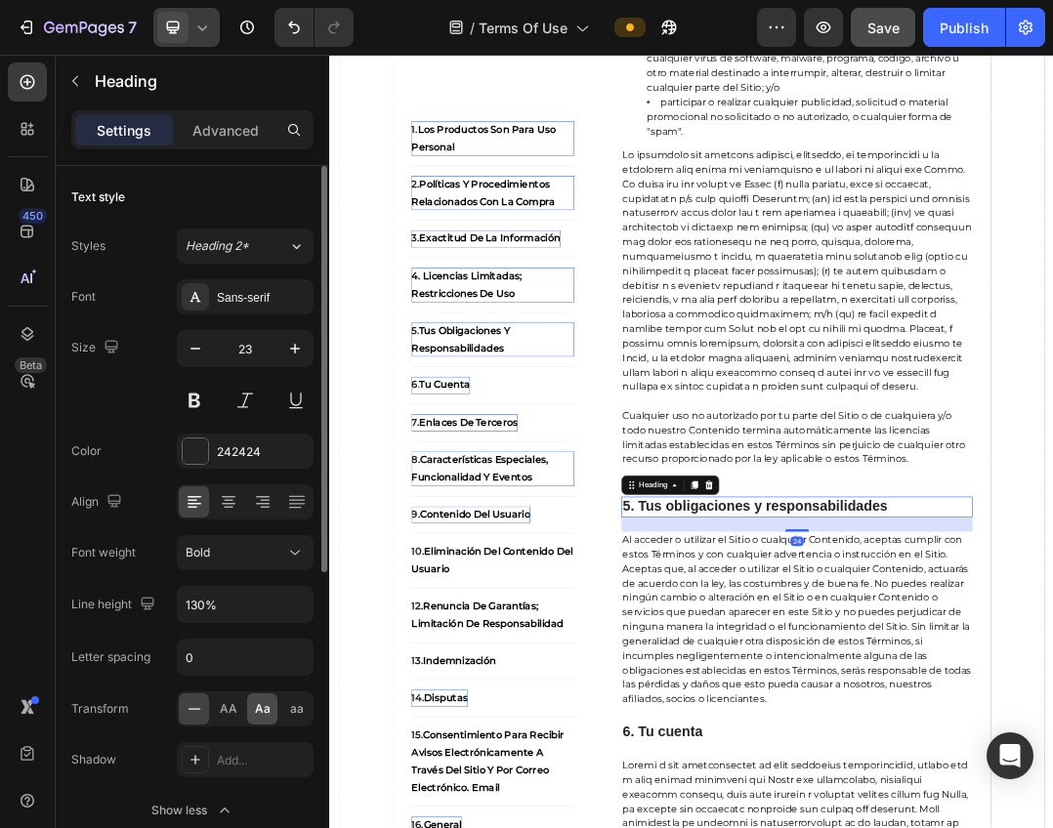
click at [269, 698] on div "Aa" at bounding box center [262, 708] width 30 height 31
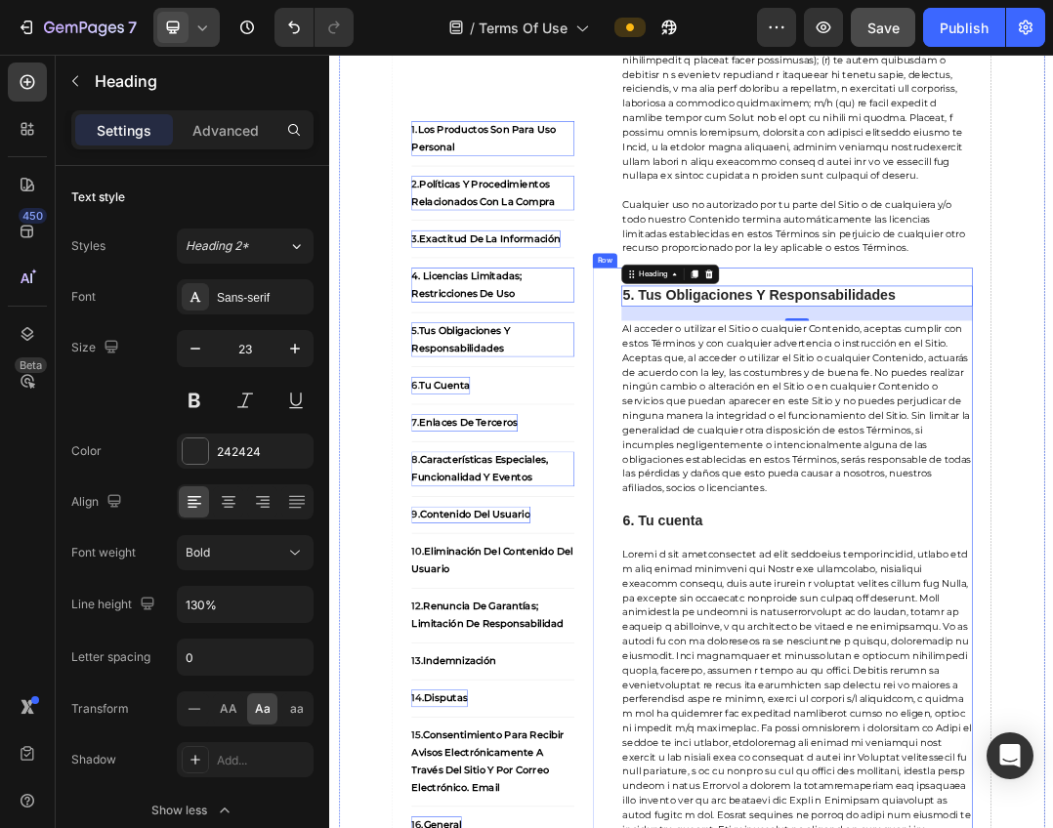
scroll to position [2734, 0]
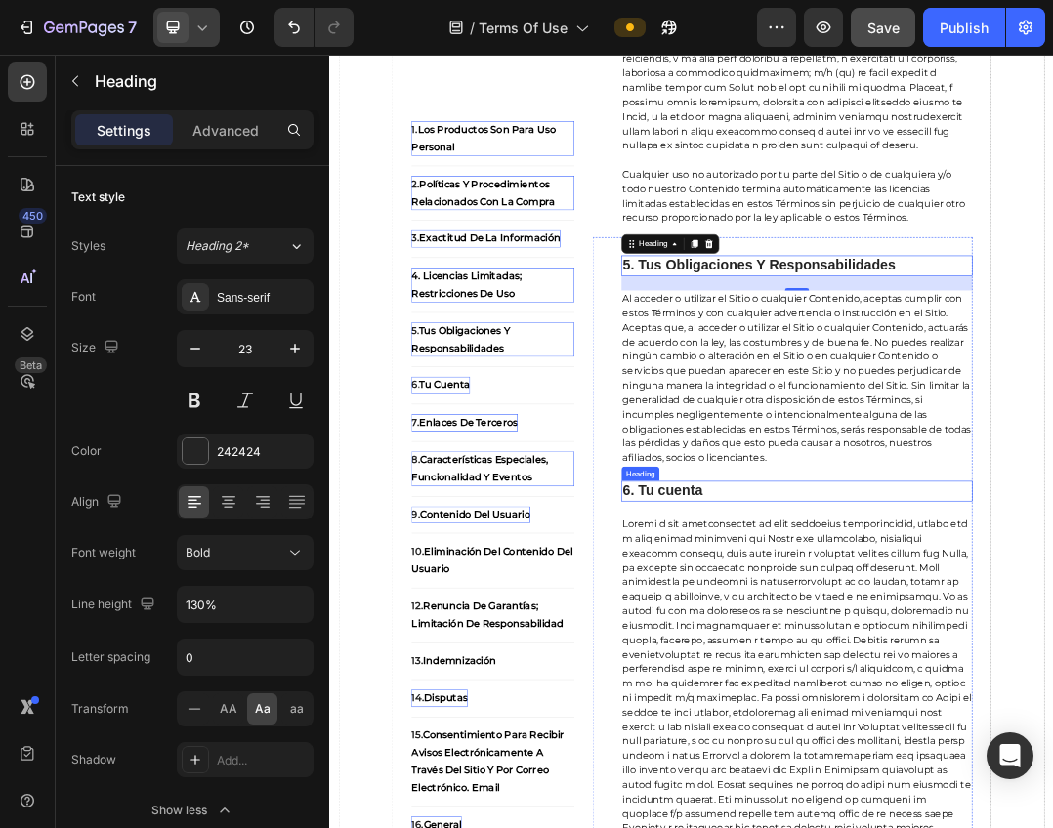
click at [896, 757] on strong "6. Tu cuenta" at bounding box center [868, 760] width 130 height 25
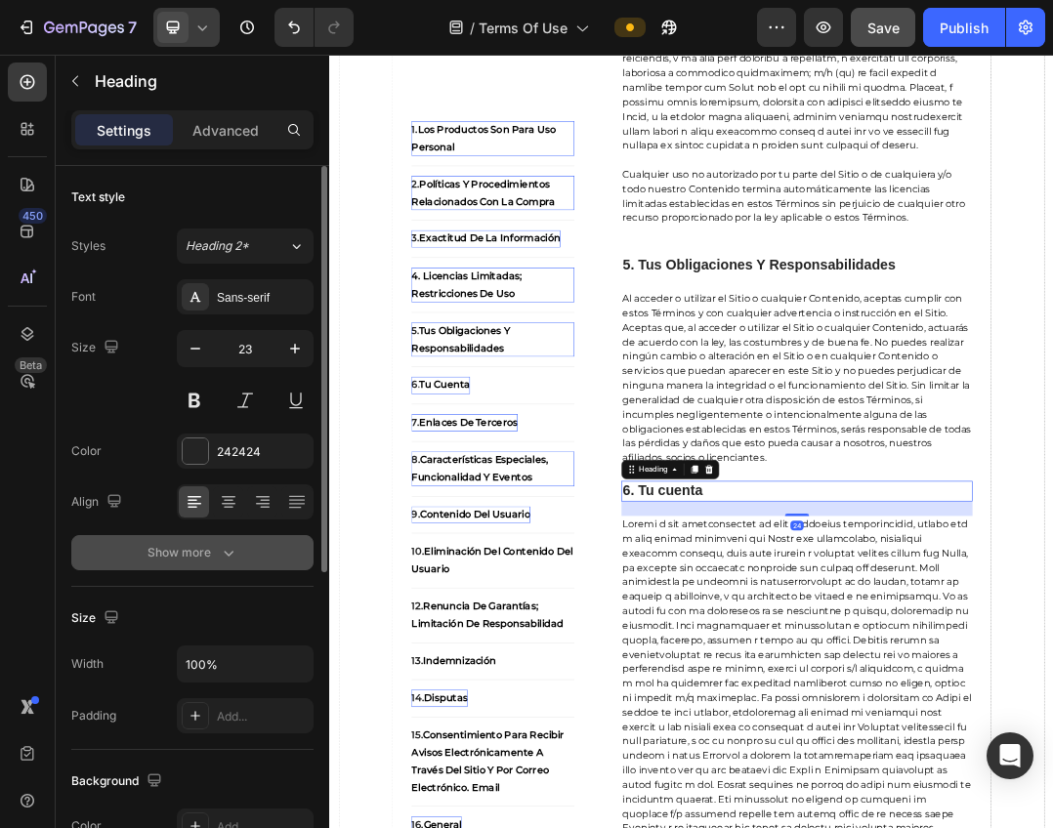
click at [245, 559] on button "Show more" at bounding box center [192, 552] width 242 height 35
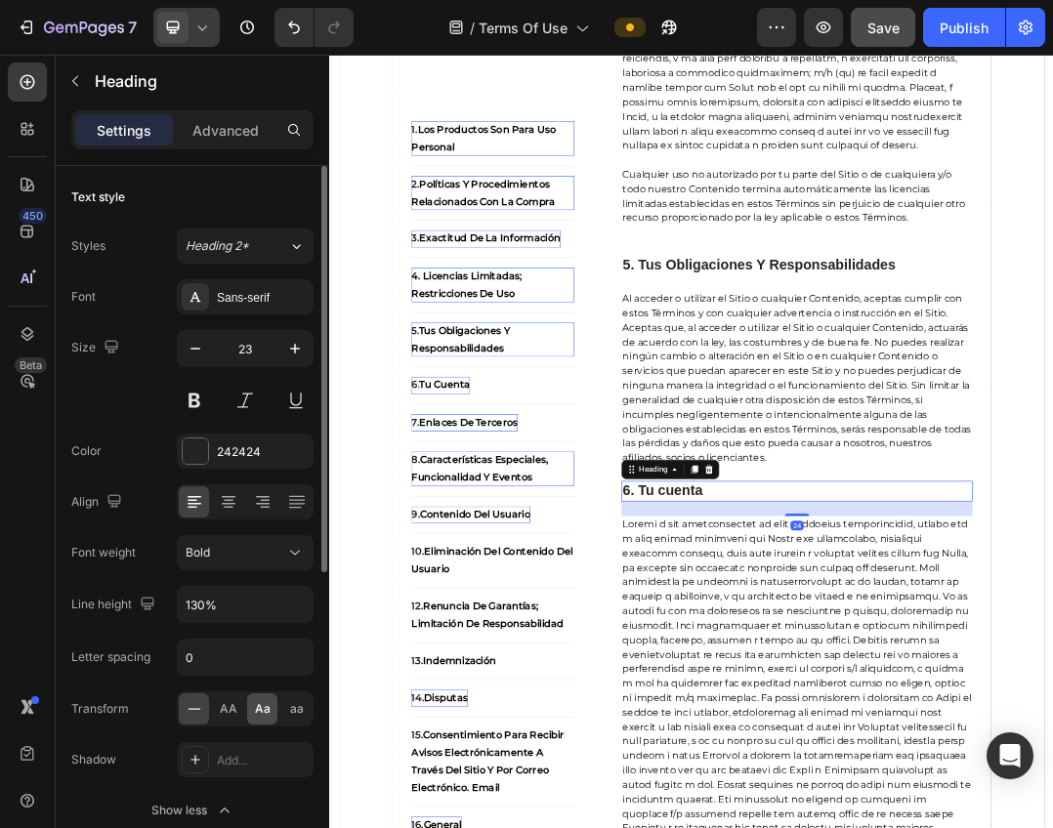
click at [262, 717] on span "Aa" at bounding box center [263, 709] width 16 height 18
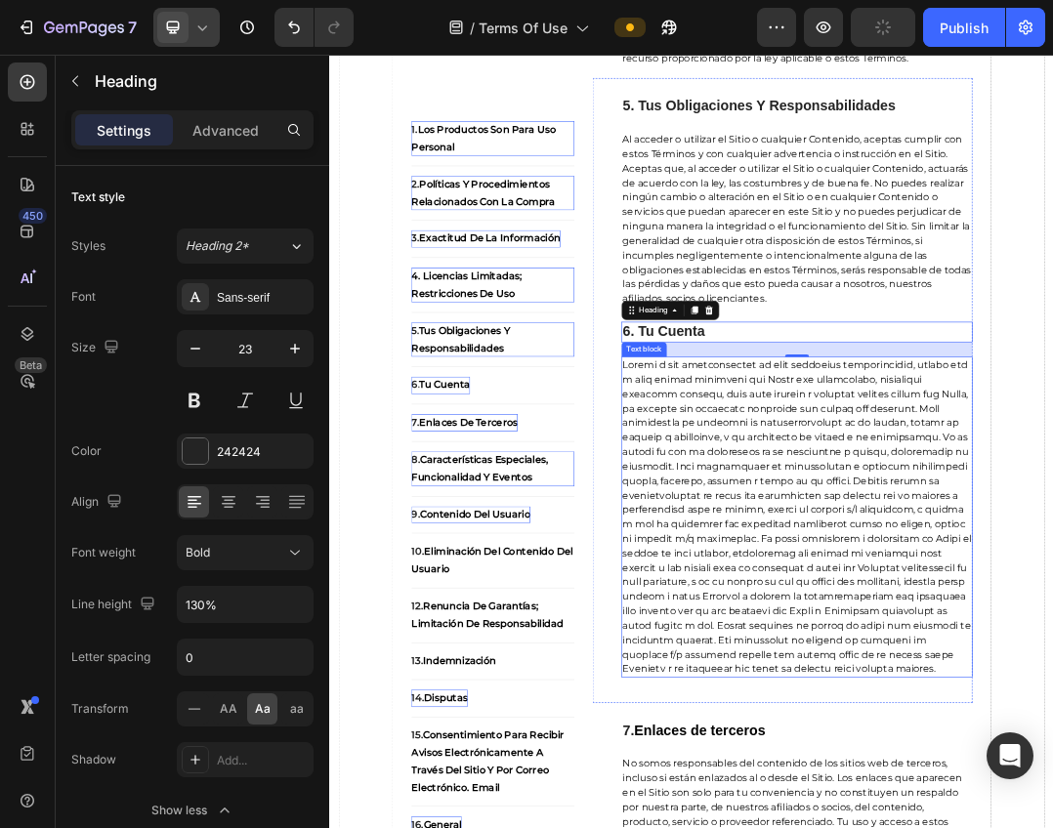
scroll to position [3027, 0]
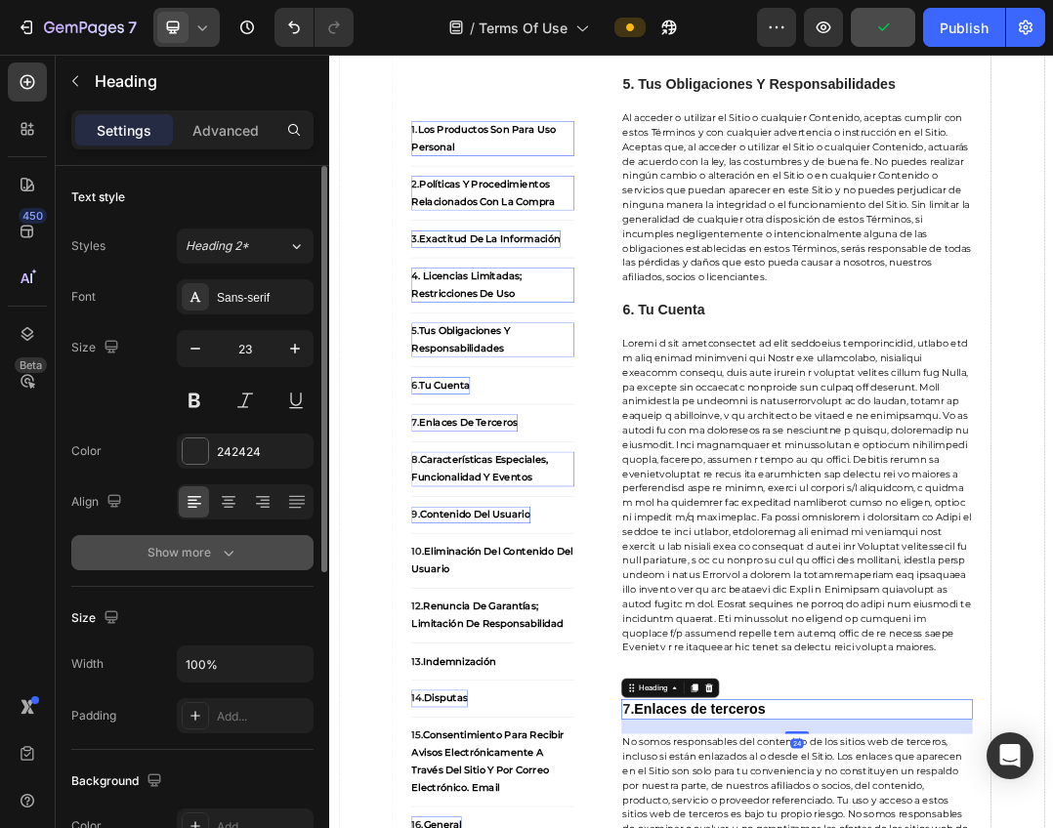
click at [235, 556] on icon "button" at bounding box center [229, 553] width 20 height 20
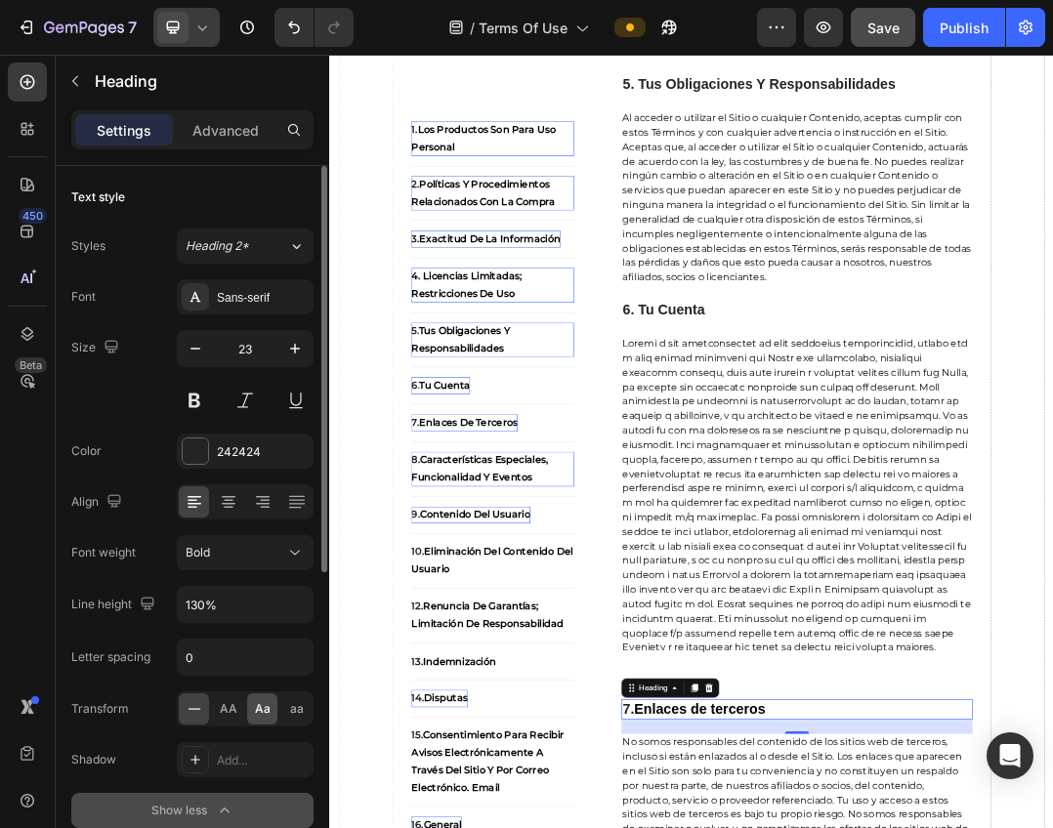
click at [272, 710] on div "Aa" at bounding box center [262, 708] width 30 height 31
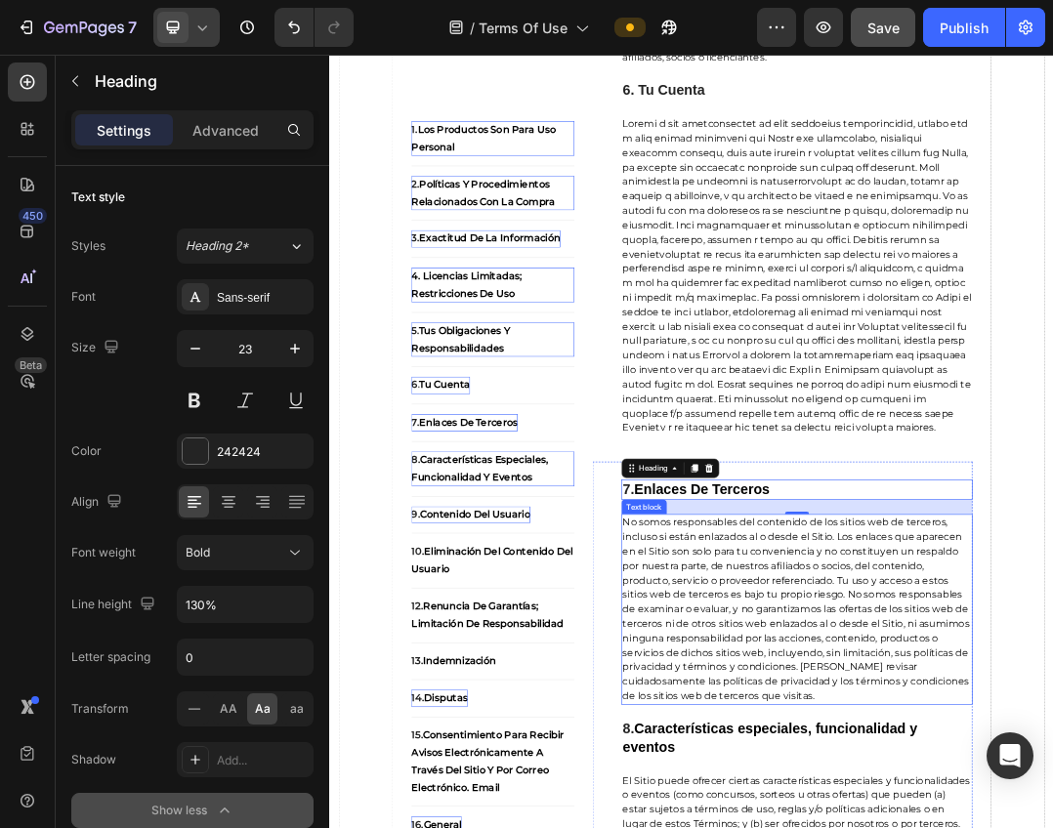
scroll to position [3417, 0]
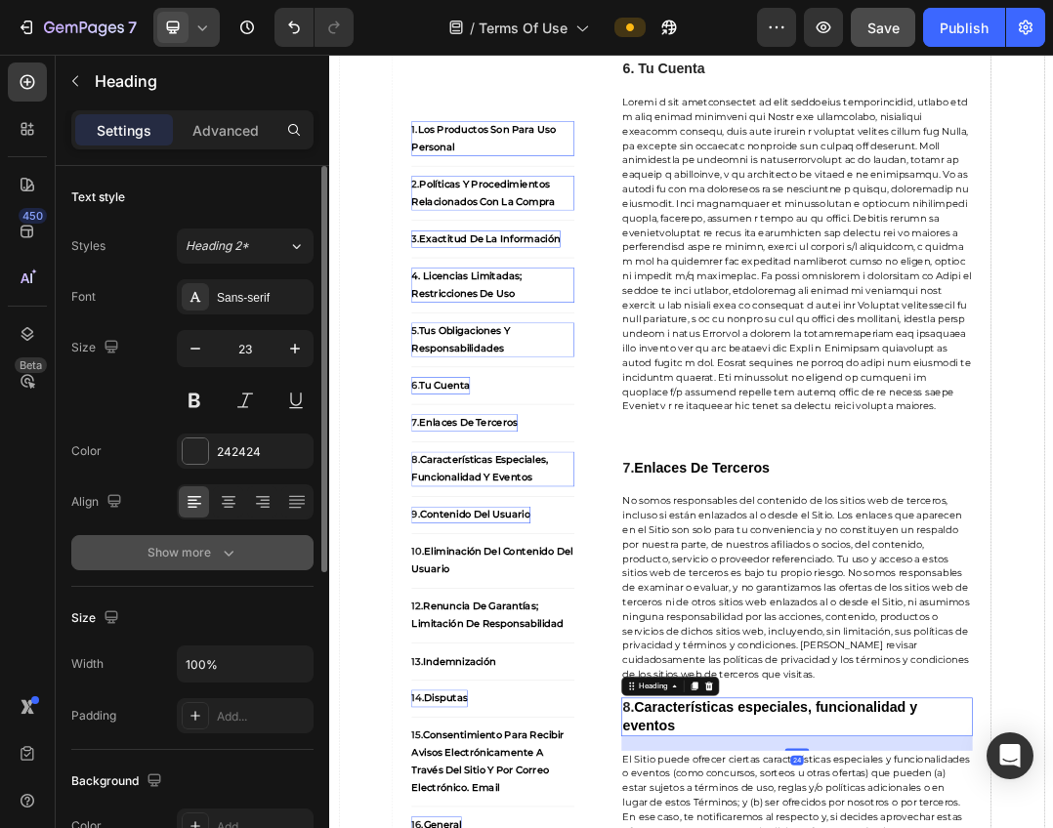
click at [229, 555] on icon "button" at bounding box center [229, 554] width 10 height 6
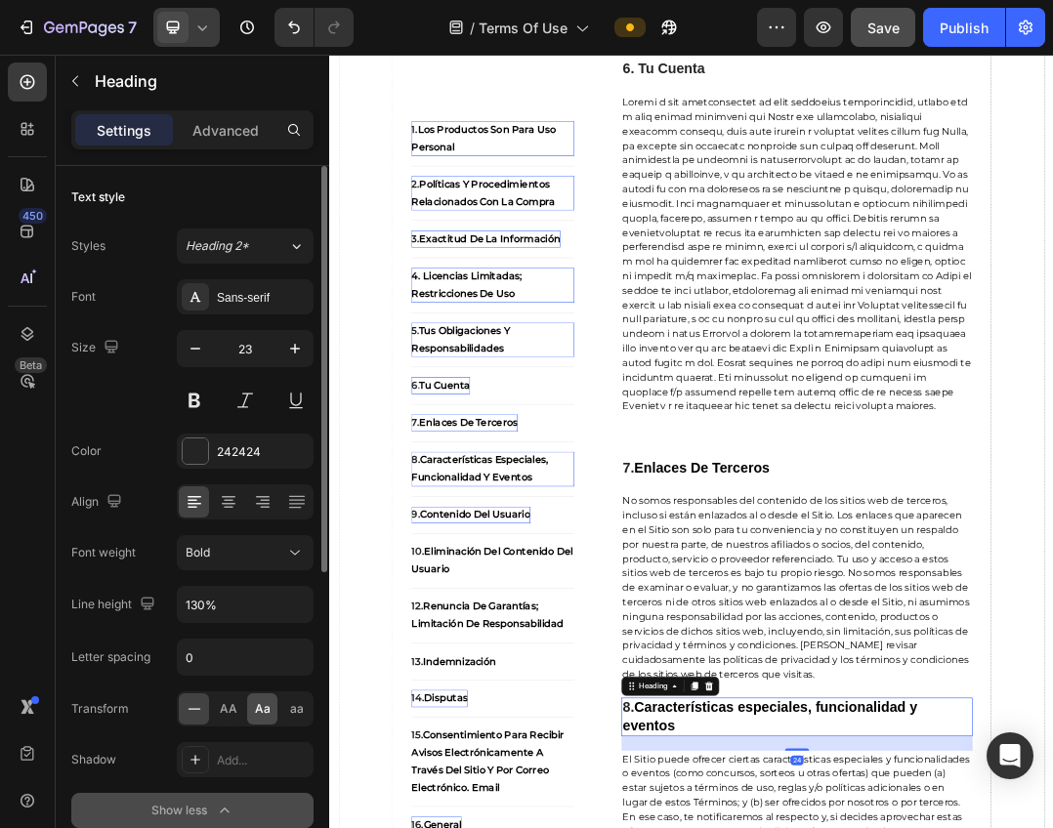
click at [265, 712] on span "Aa" at bounding box center [263, 709] width 16 height 18
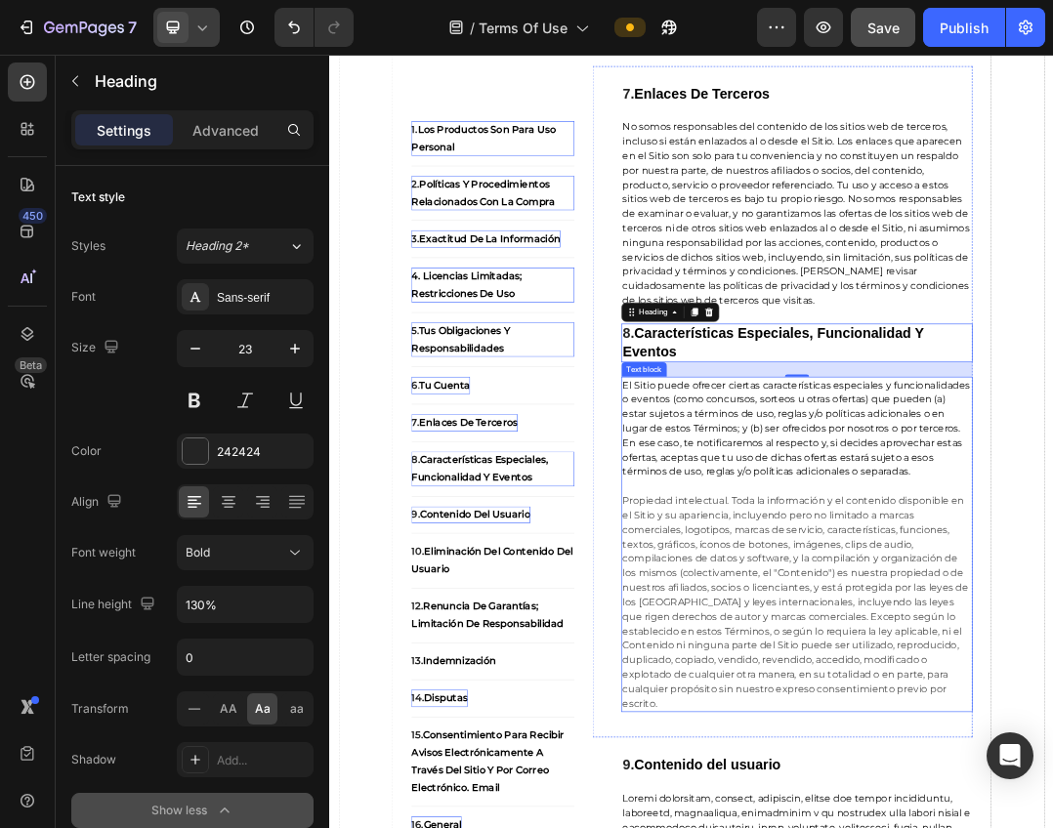
scroll to position [4199, 0]
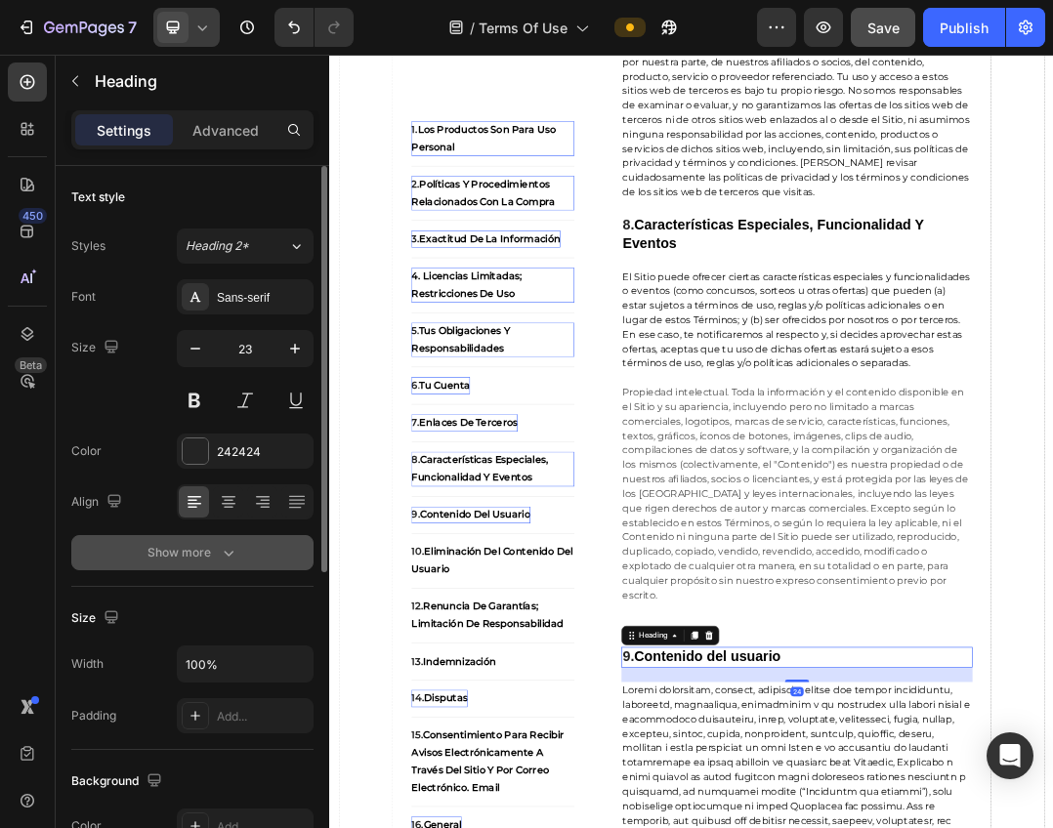
click at [202, 548] on div "Show more" at bounding box center [192, 553] width 91 height 20
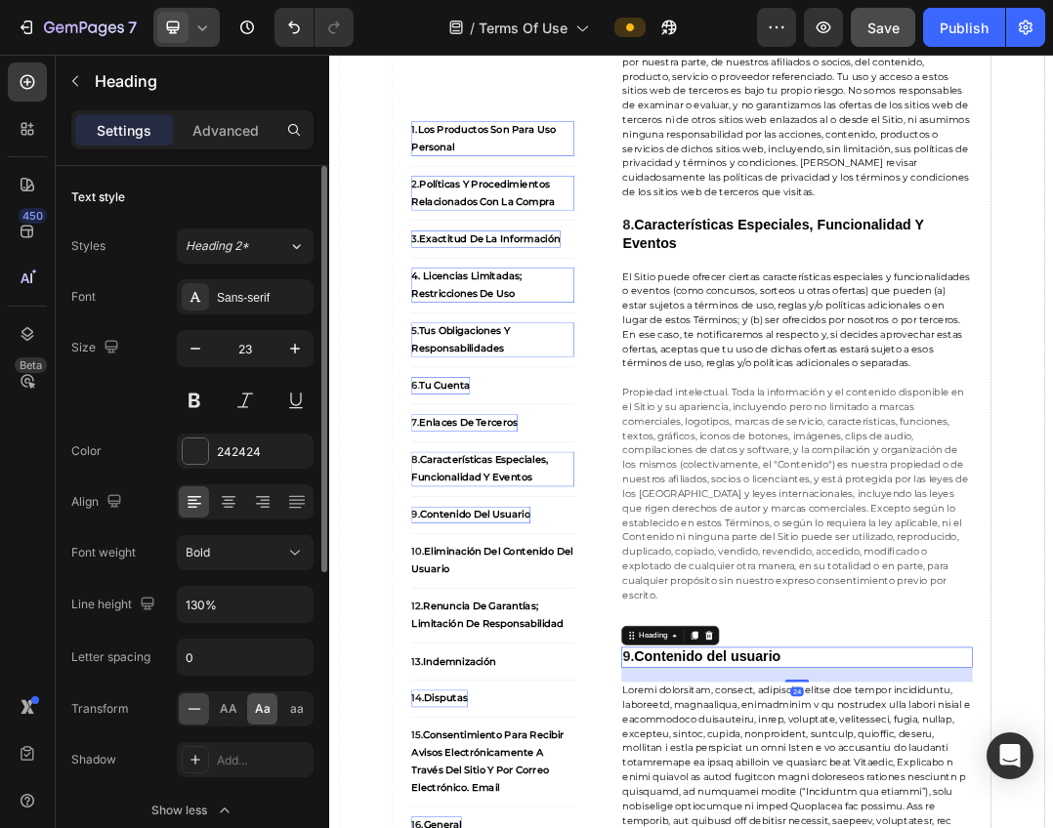
click at [261, 712] on span "Aa" at bounding box center [263, 709] width 16 height 18
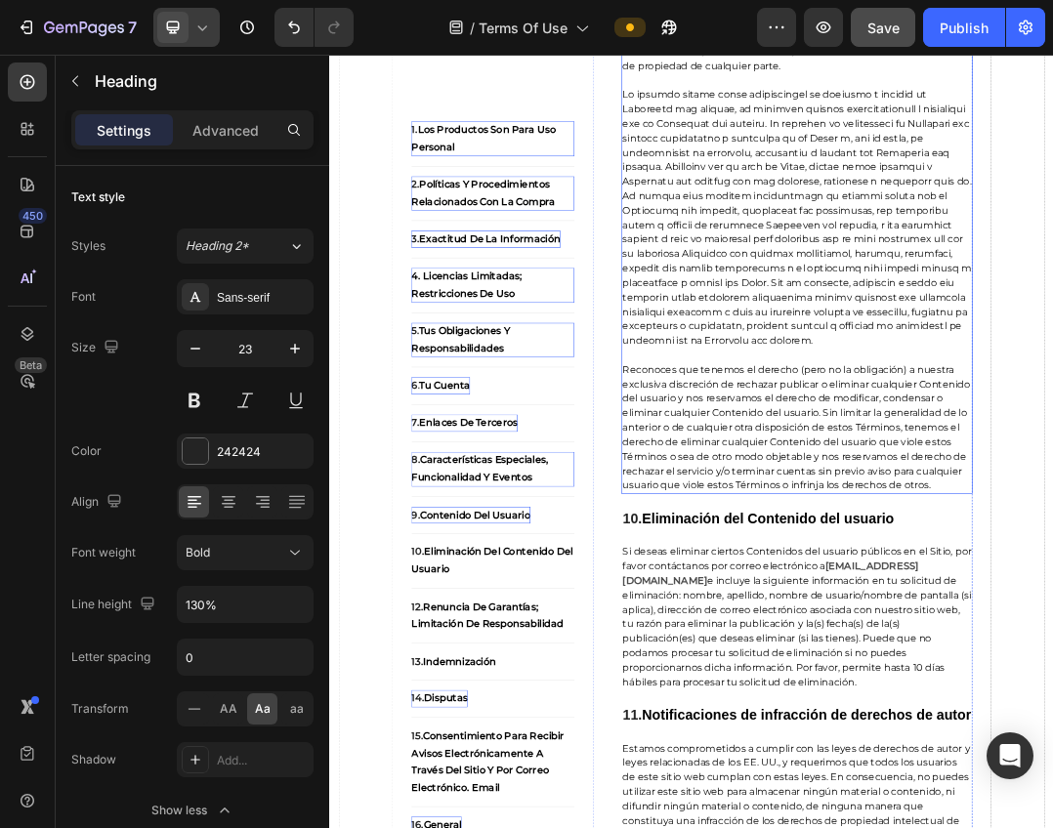
scroll to position [6151, 0]
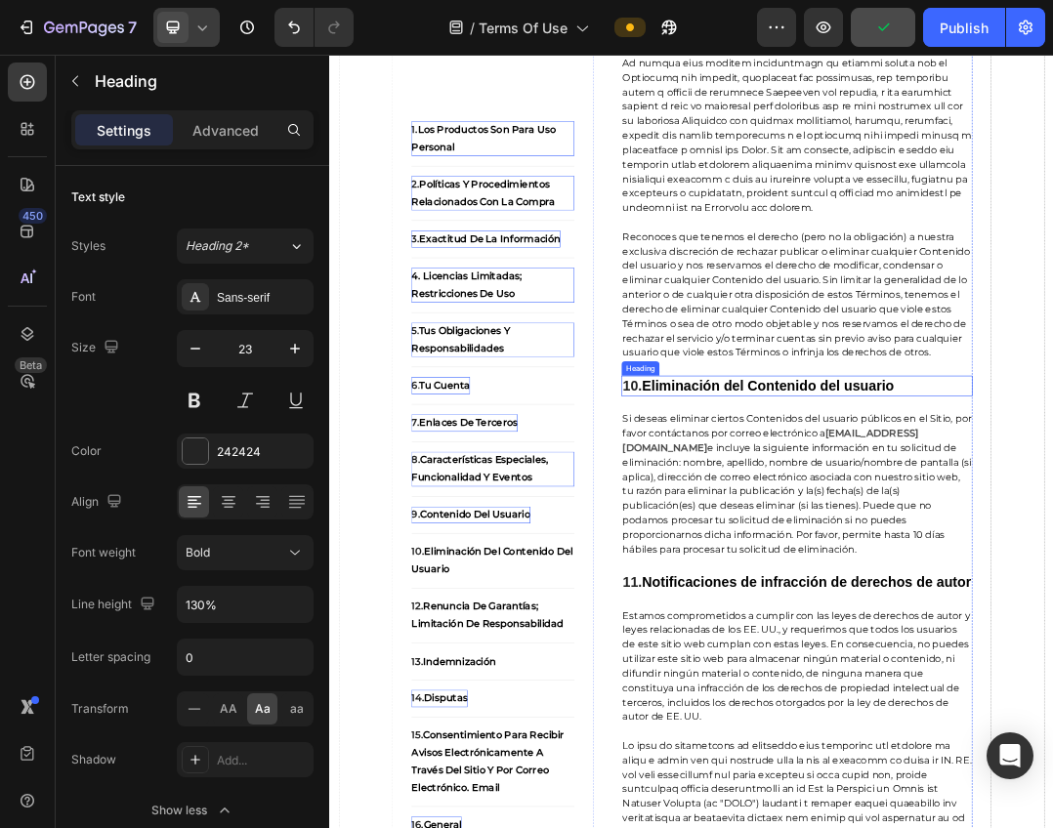
click at [983, 602] on strong "Eliminación del Contenido del usuario" at bounding box center [1038, 589] width 408 height 25
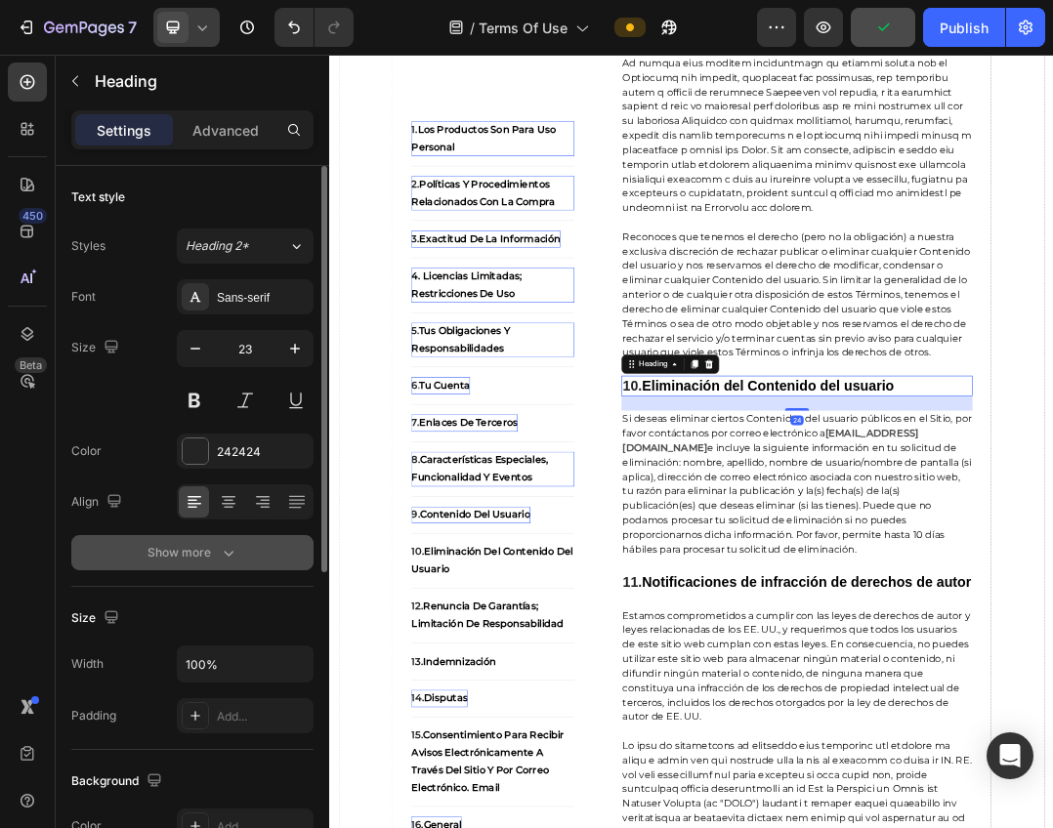
click at [255, 551] on button "Show more" at bounding box center [192, 552] width 242 height 35
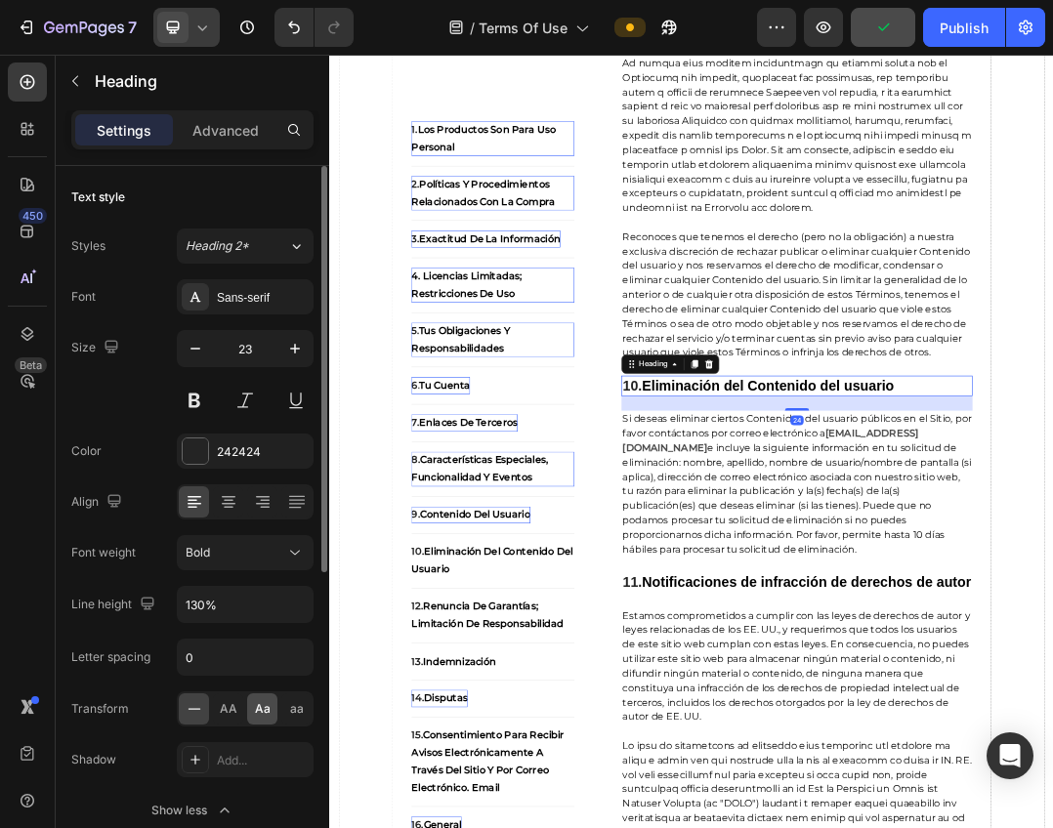
click at [264, 715] on span "Aa" at bounding box center [263, 709] width 16 height 18
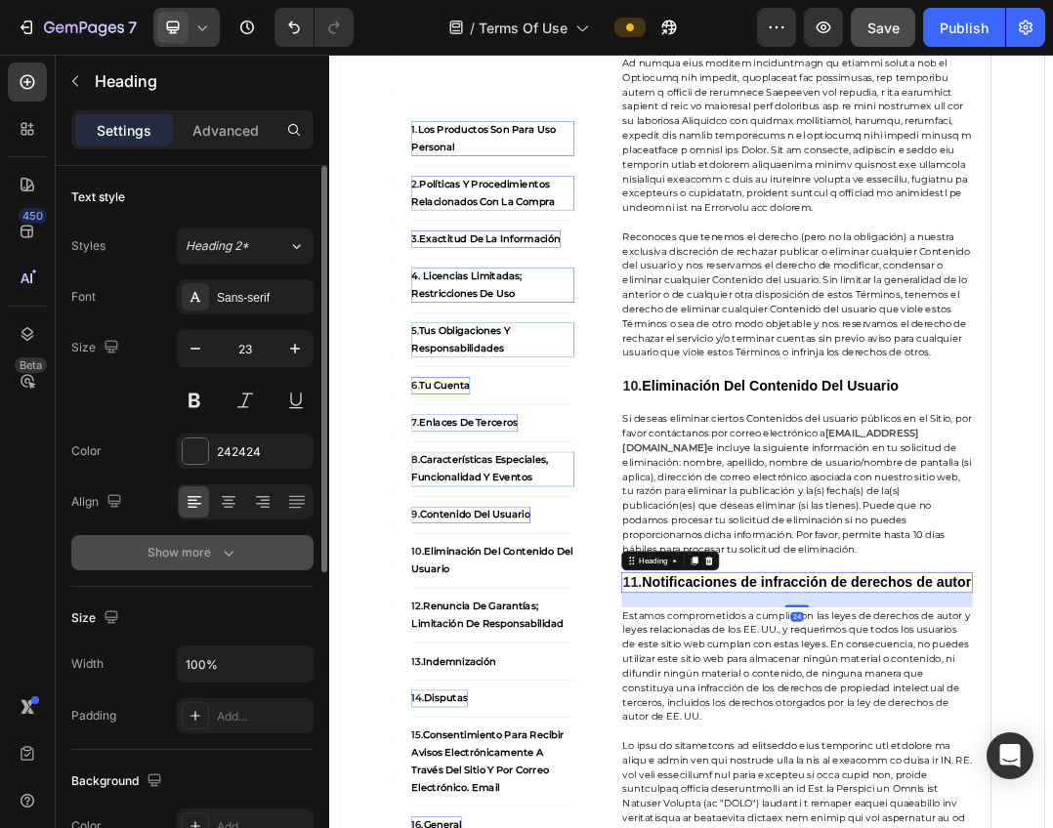
click at [210, 557] on div "Show more" at bounding box center [192, 553] width 91 height 20
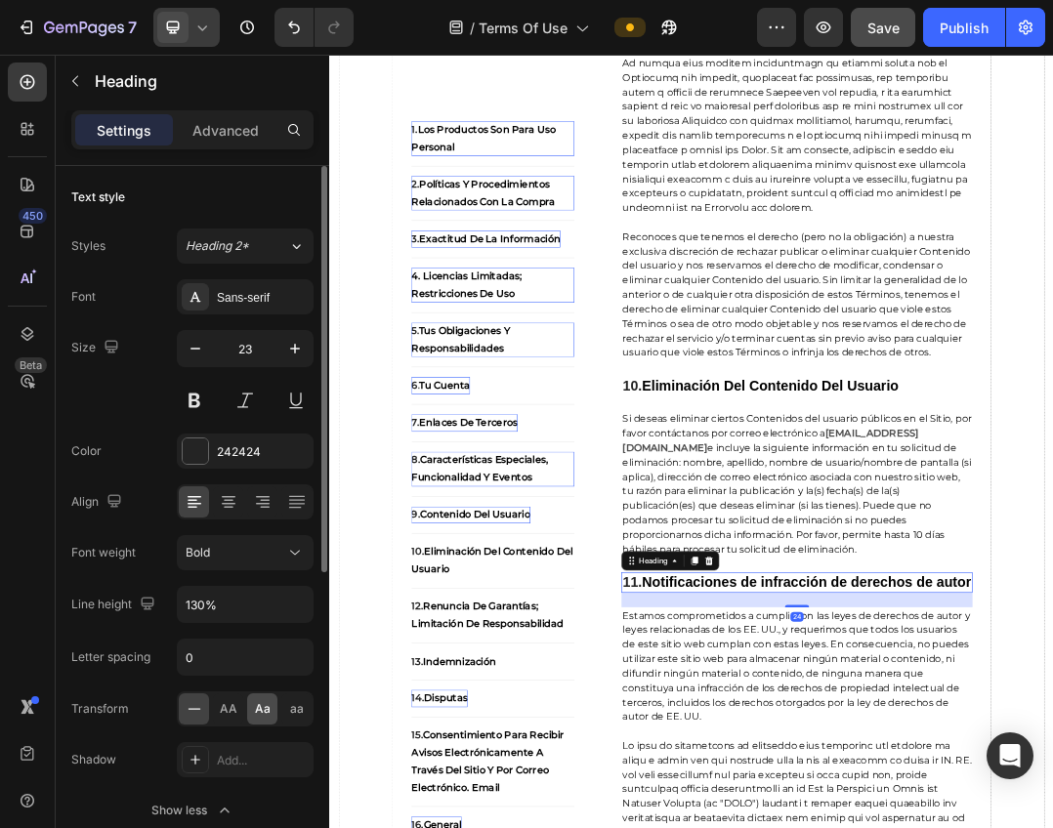
click at [259, 704] on span "Aa" at bounding box center [263, 709] width 16 height 18
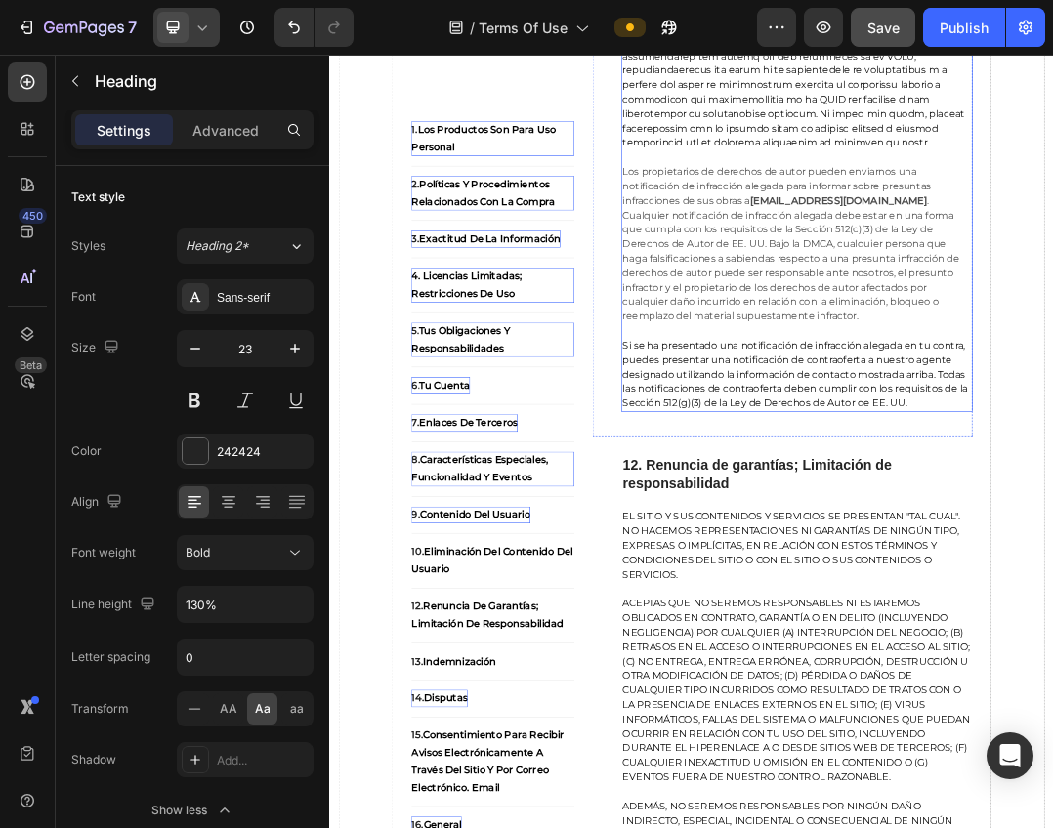
scroll to position [8007, 0]
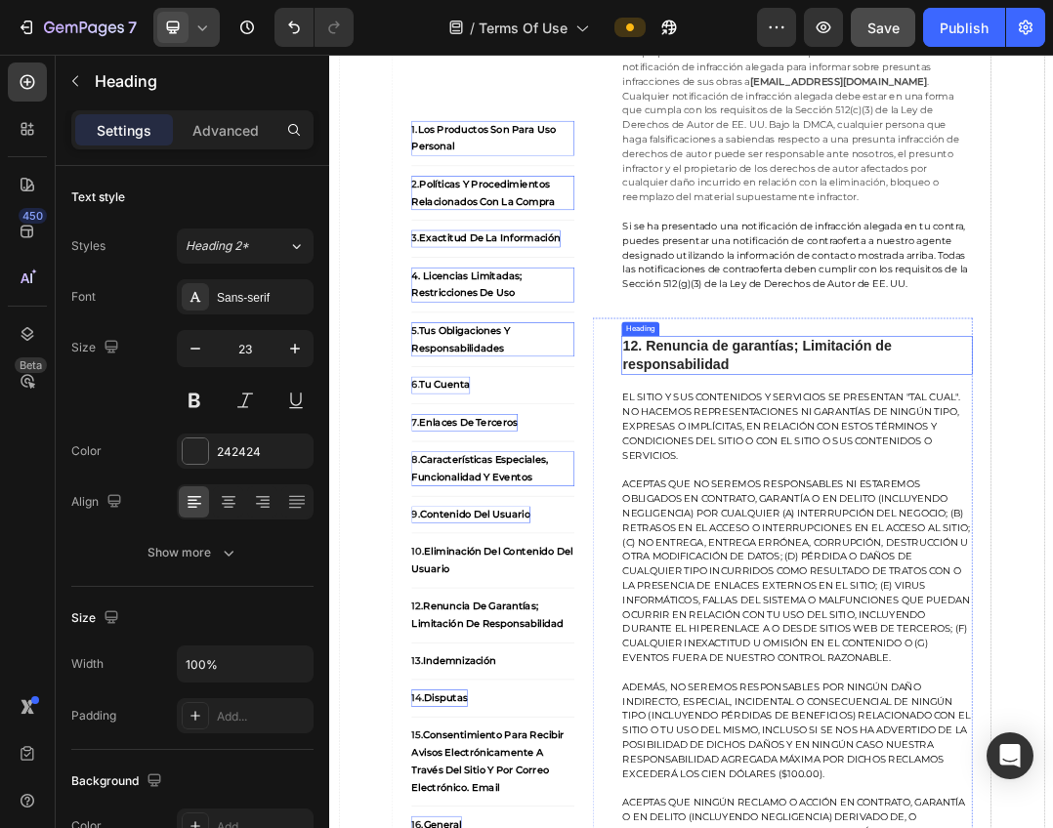
click at [931, 567] on strong "12. Renuncia de garantías; Limitación de responsabilidad" at bounding box center [1020, 540] width 435 height 55
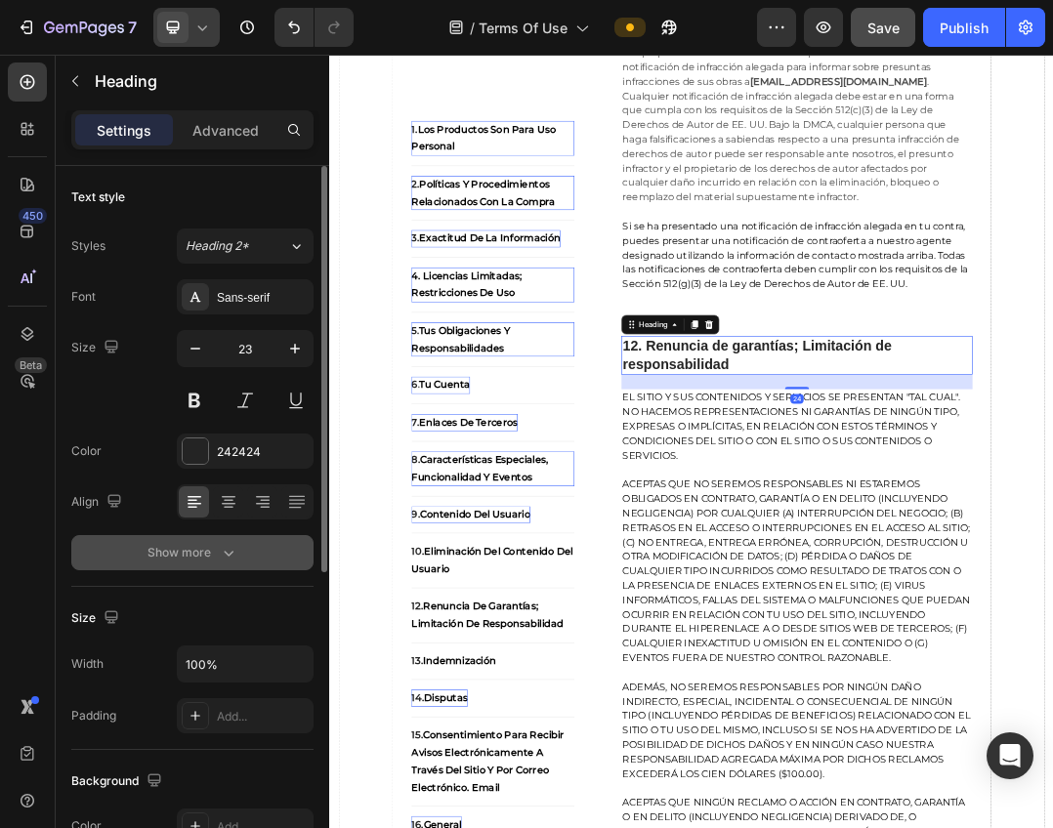
click at [209, 547] on div "Show more" at bounding box center [192, 553] width 91 height 20
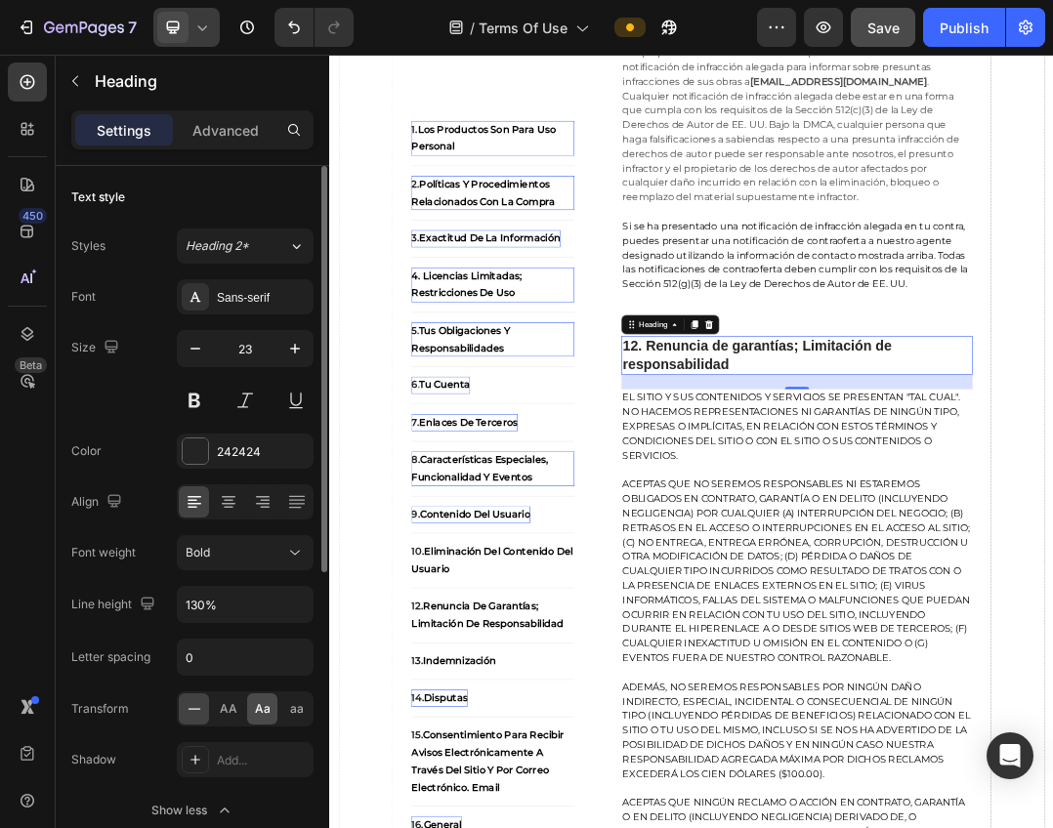
click at [264, 717] on span "Aa" at bounding box center [263, 709] width 16 height 18
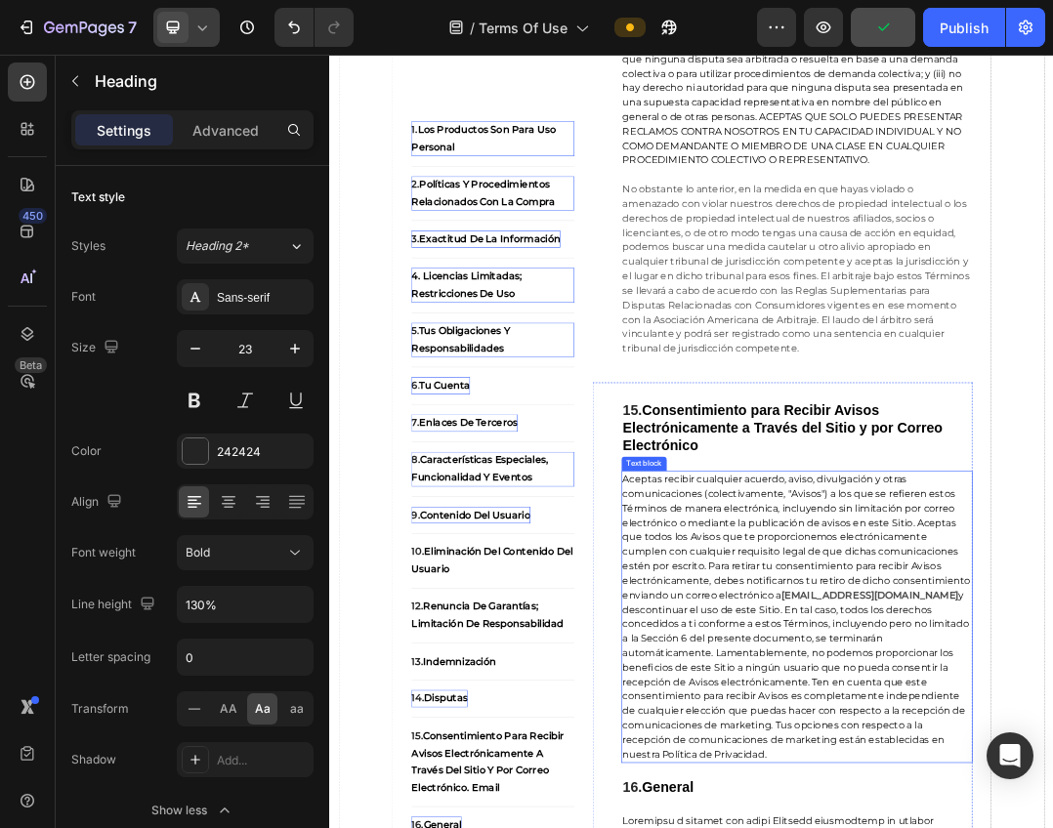
scroll to position [10545, 0]
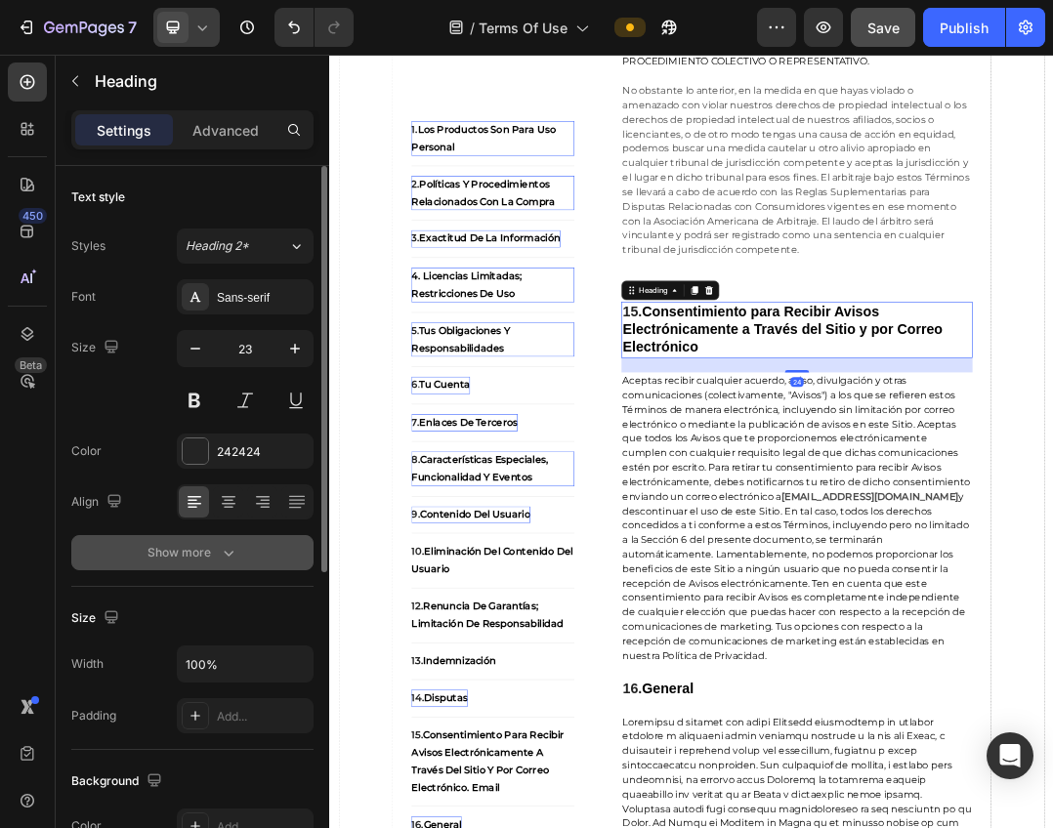
click at [228, 546] on icon "button" at bounding box center [229, 553] width 20 height 20
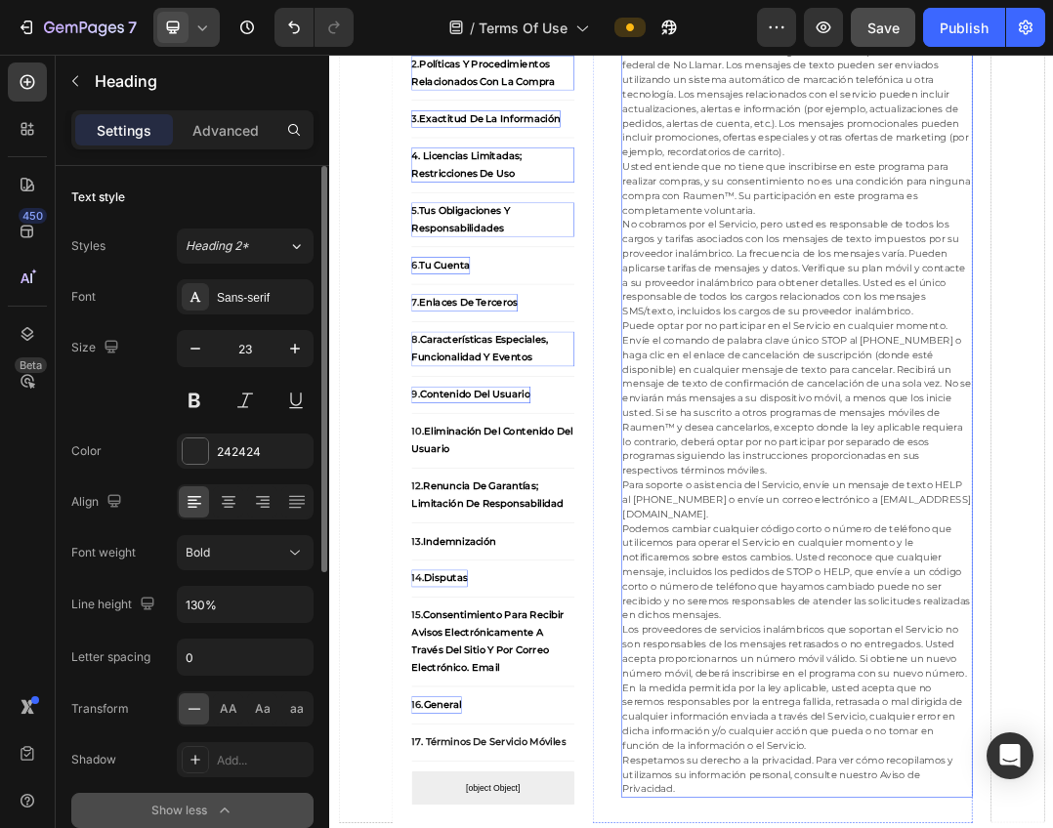
scroll to position [18321, 0]
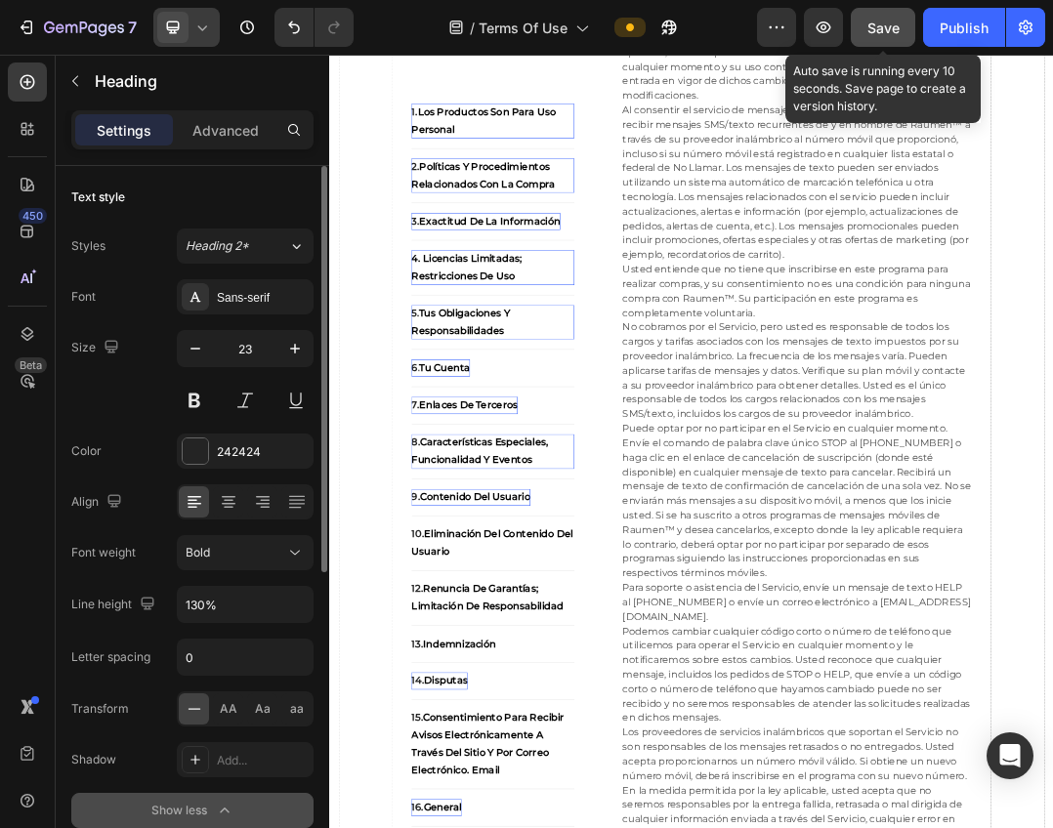
click at [880, 30] on span "Save" at bounding box center [883, 28] width 32 height 17
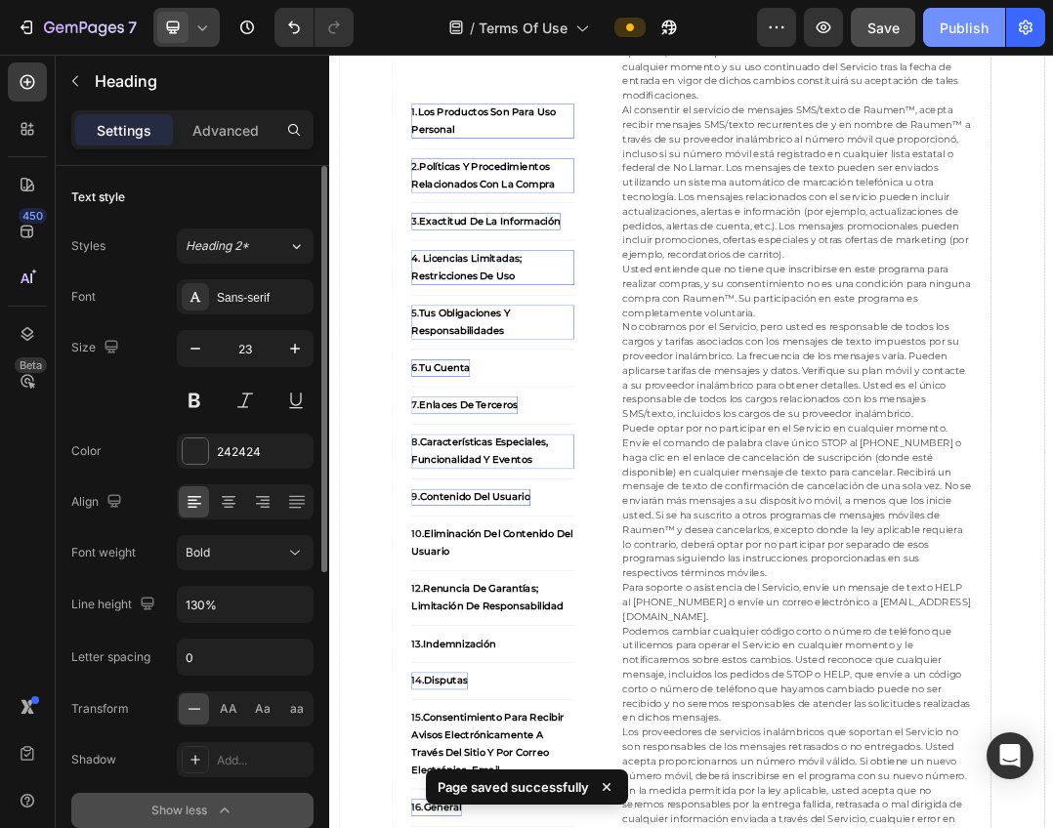
click at [943, 29] on div "Publish" at bounding box center [963, 28] width 49 height 21
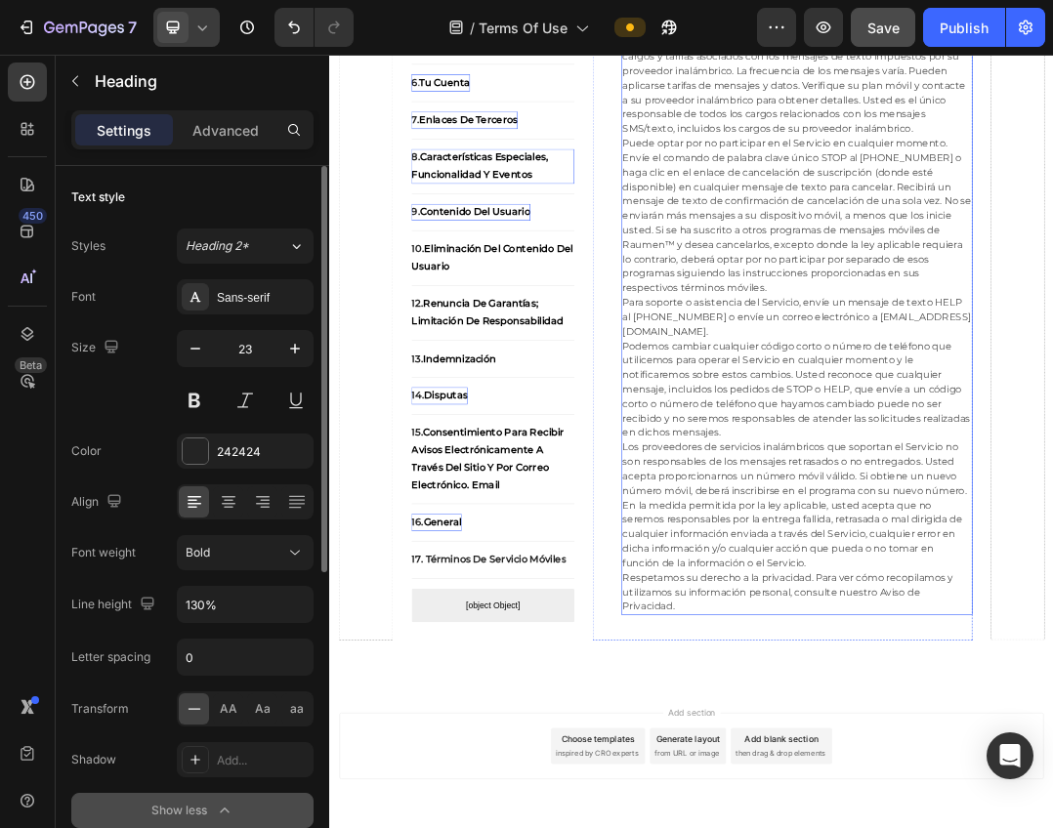
scroll to position [18614, 0]
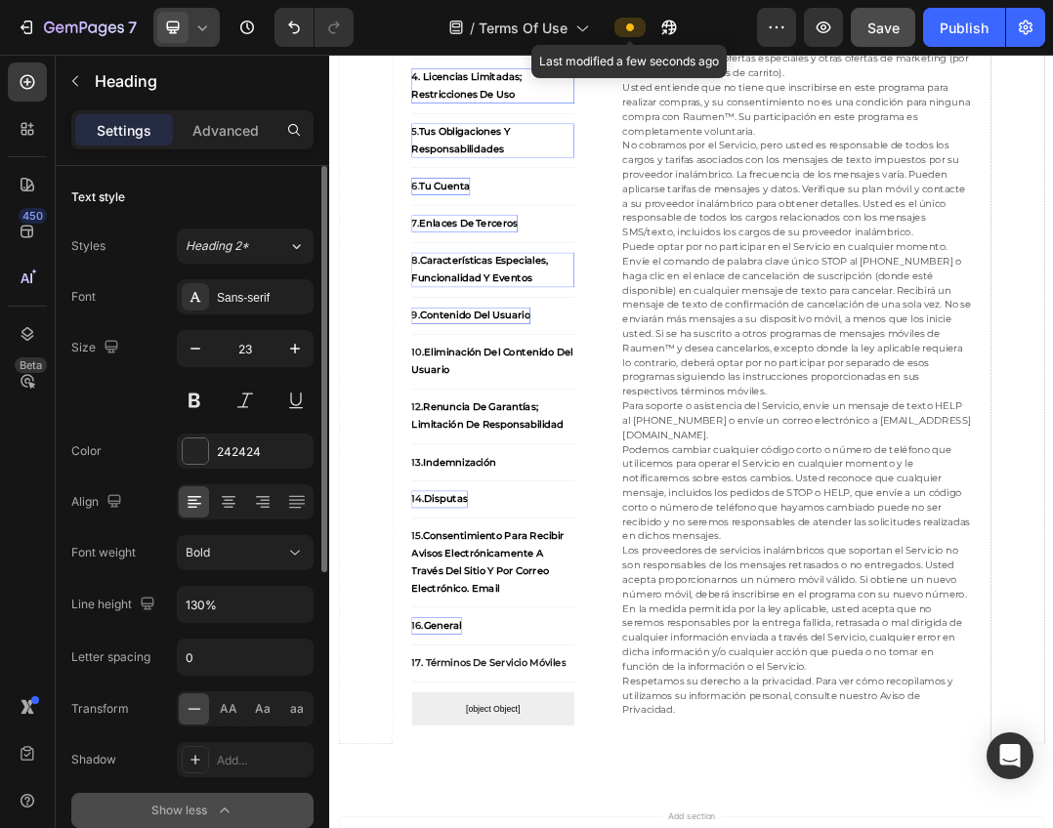
click at [628, 21] on span at bounding box center [630, 28] width 16 height 16
click at [942, 36] on div "Publish" at bounding box center [963, 28] width 49 height 21
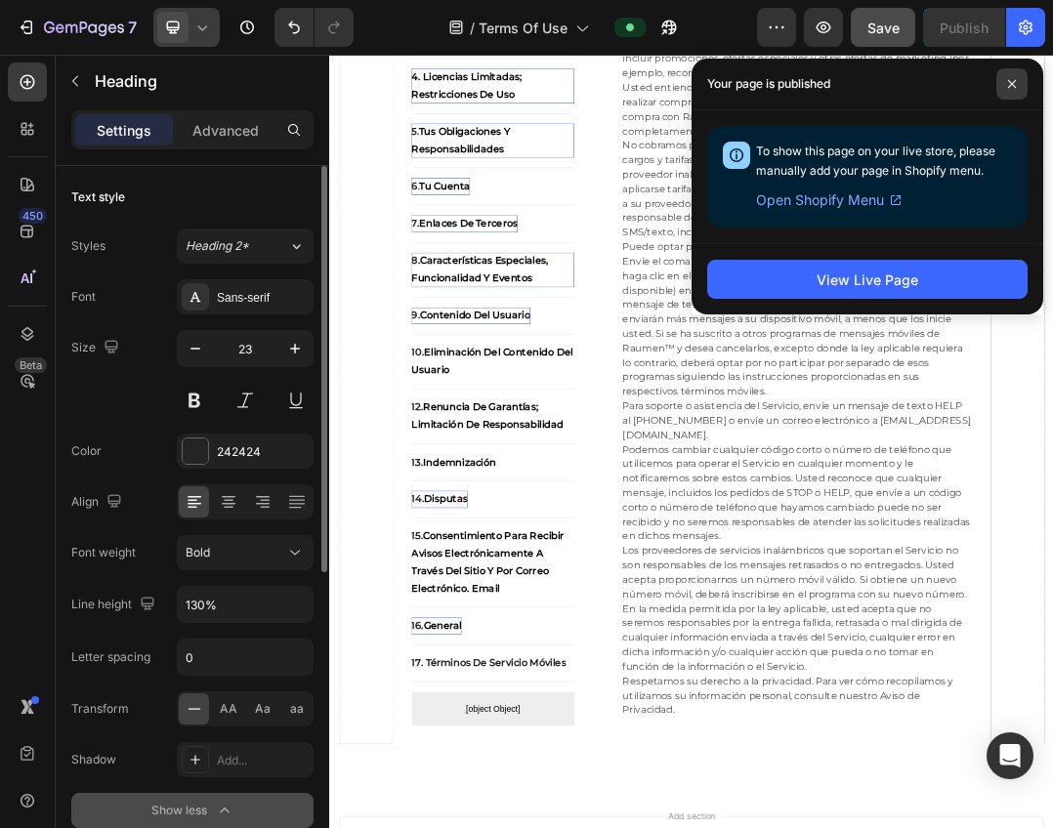
click at [1014, 83] on icon at bounding box center [1012, 84] width 10 height 10
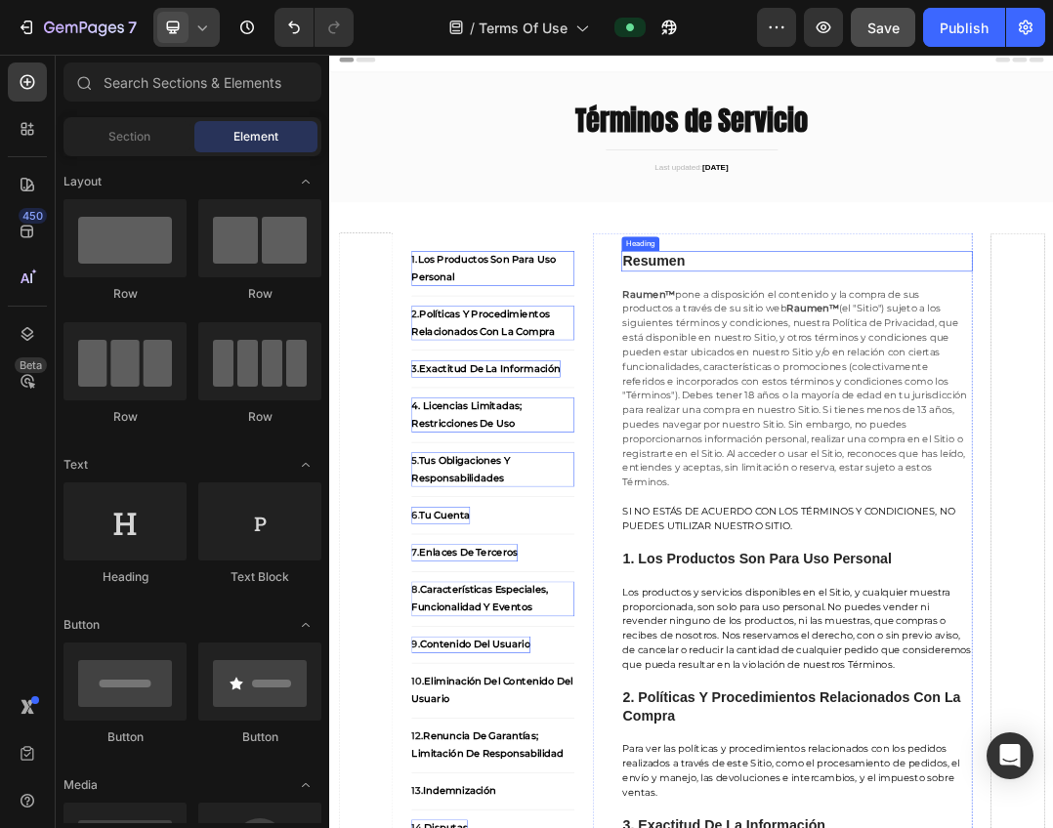
scroll to position [0, 0]
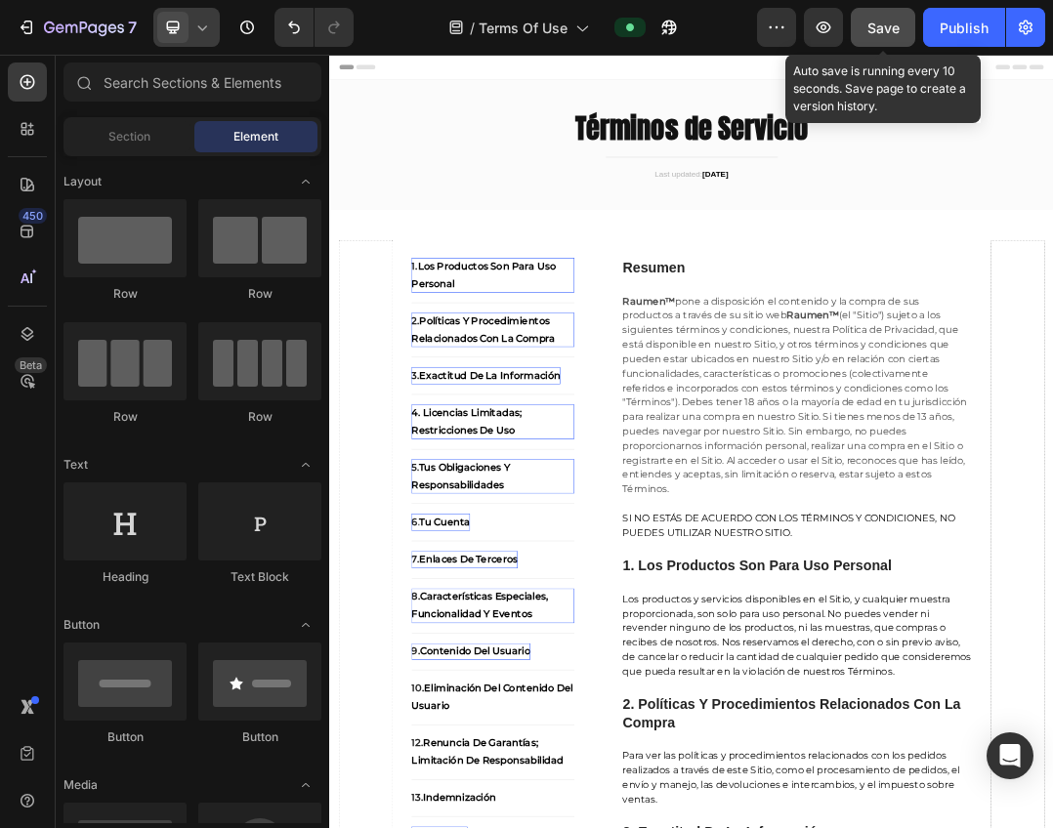
click at [881, 35] on span "Save" at bounding box center [883, 28] width 32 height 17
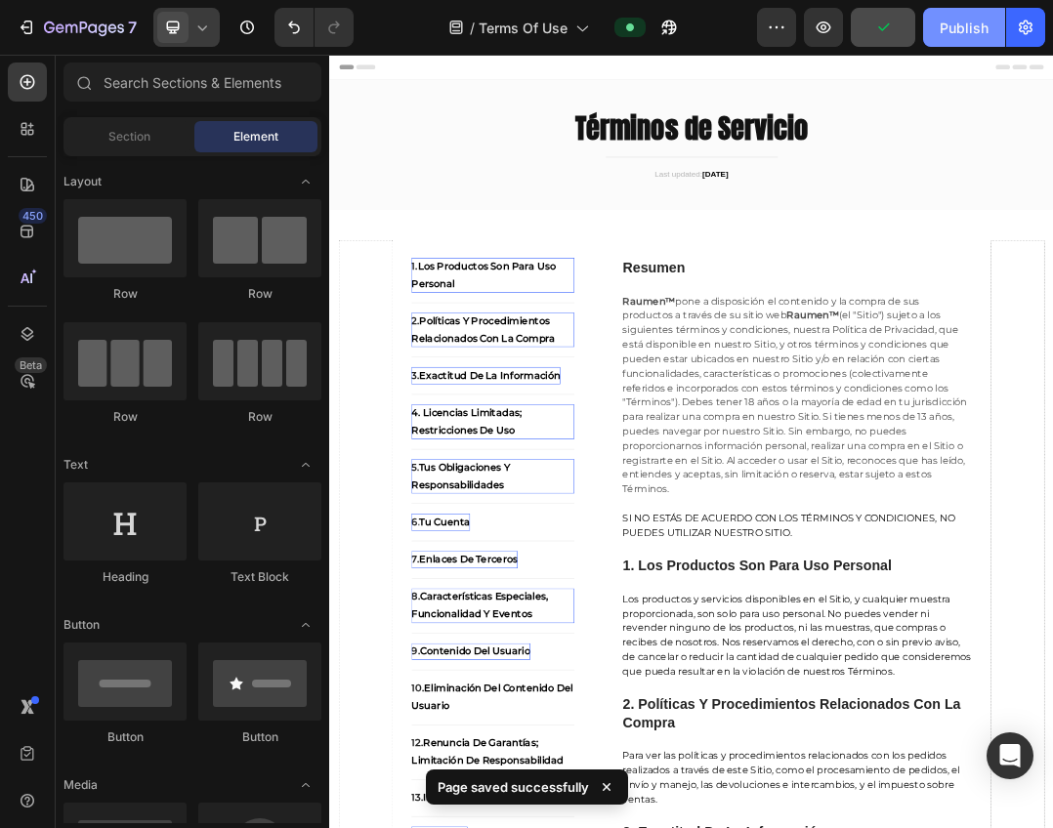
click at [956, 28] on div "Publish" at bounding box center [963, 28] width 49 height 21
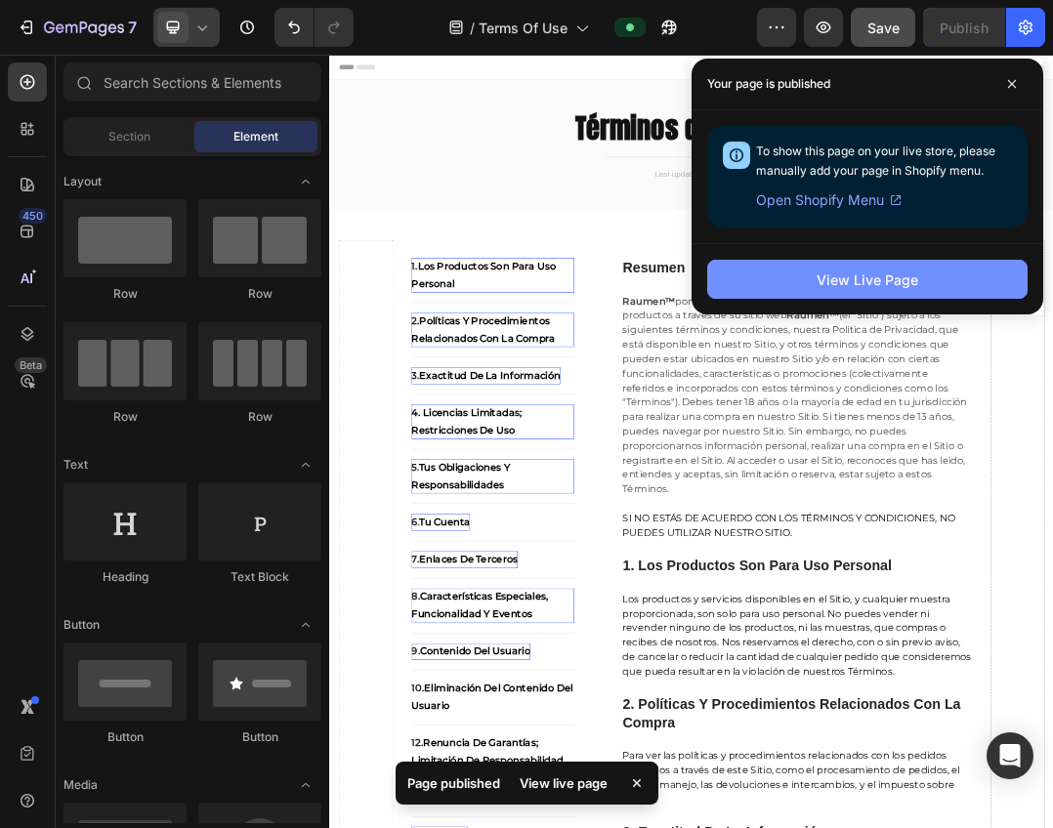
click at [960, 280] on button "View Live Page" at bounding box center [867, 279] width 320 height 39
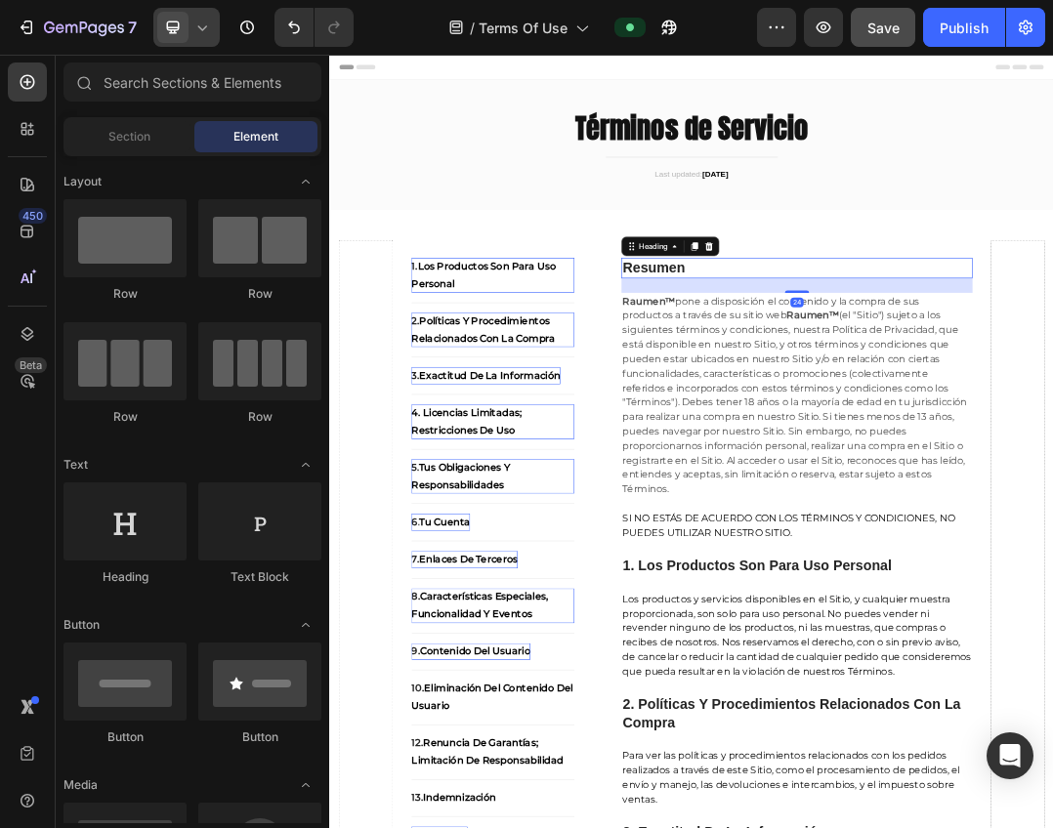
click at [882, 399] on strong "Resumen" at bounding box center [854, 399] width 102 height 25
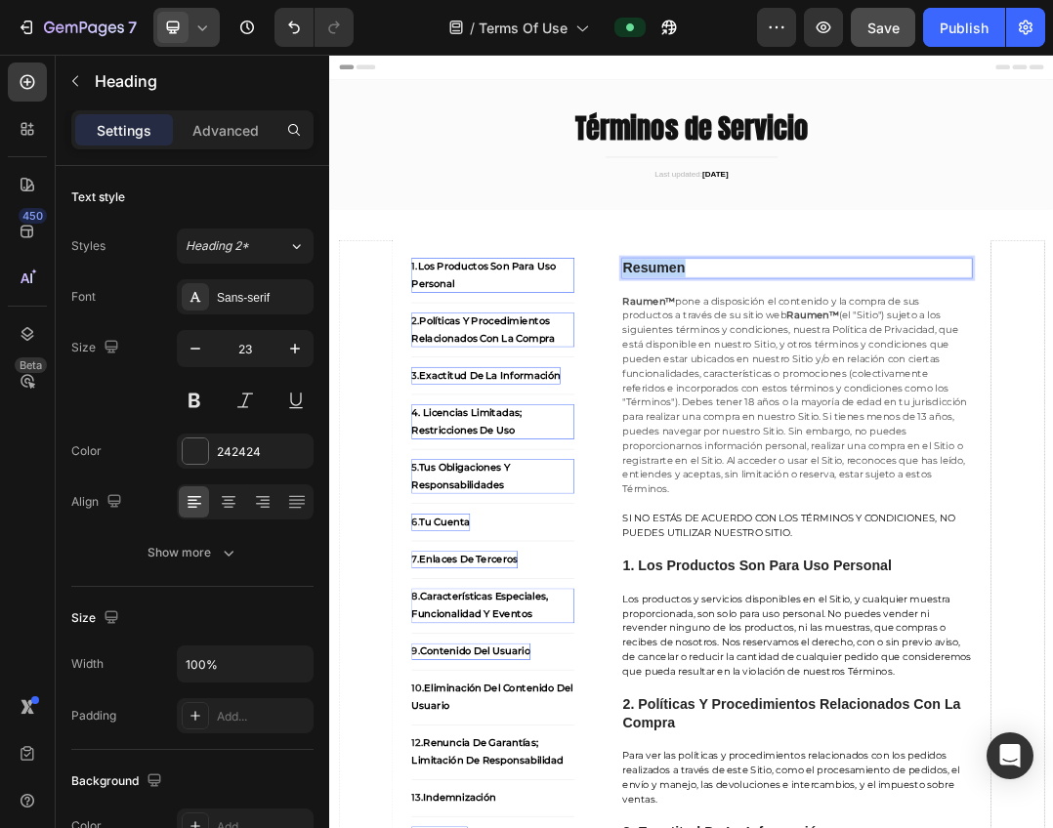
click at [882, 399] on strong "Resumen" at bounding box center [854, 399] width 102 height 25
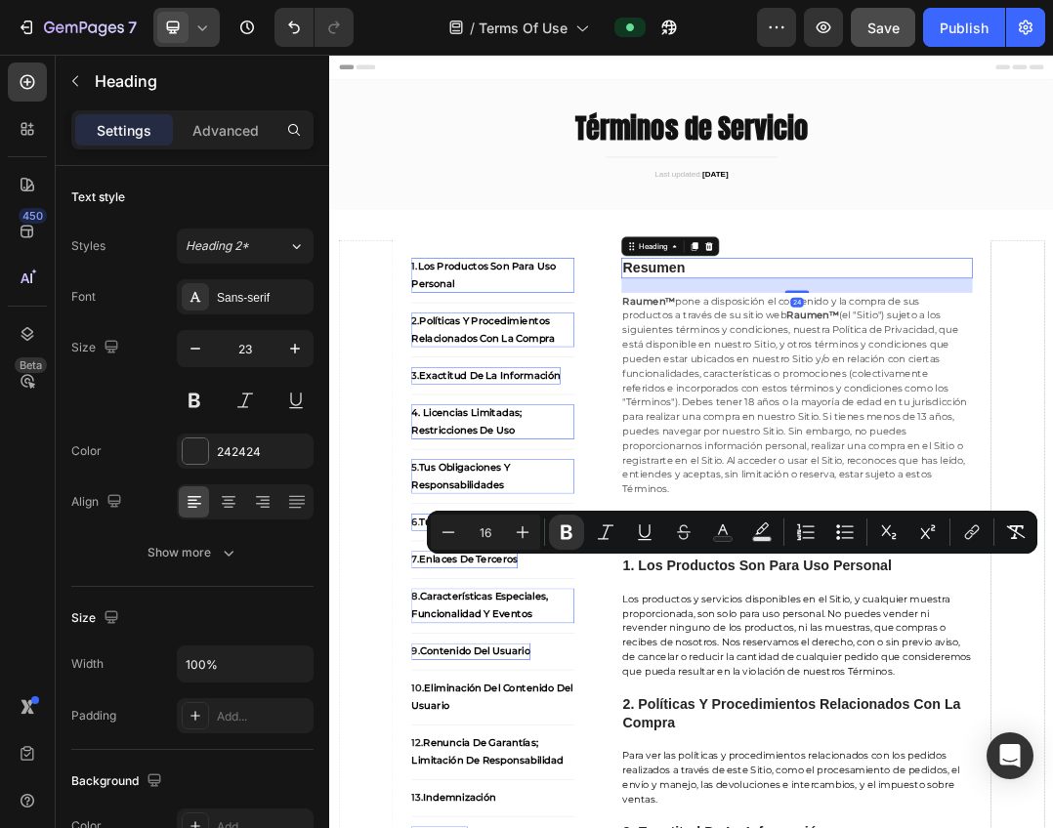
click at [860, 397] on strong "Resumen" at bounding box center [854, 399] width 102 height 25
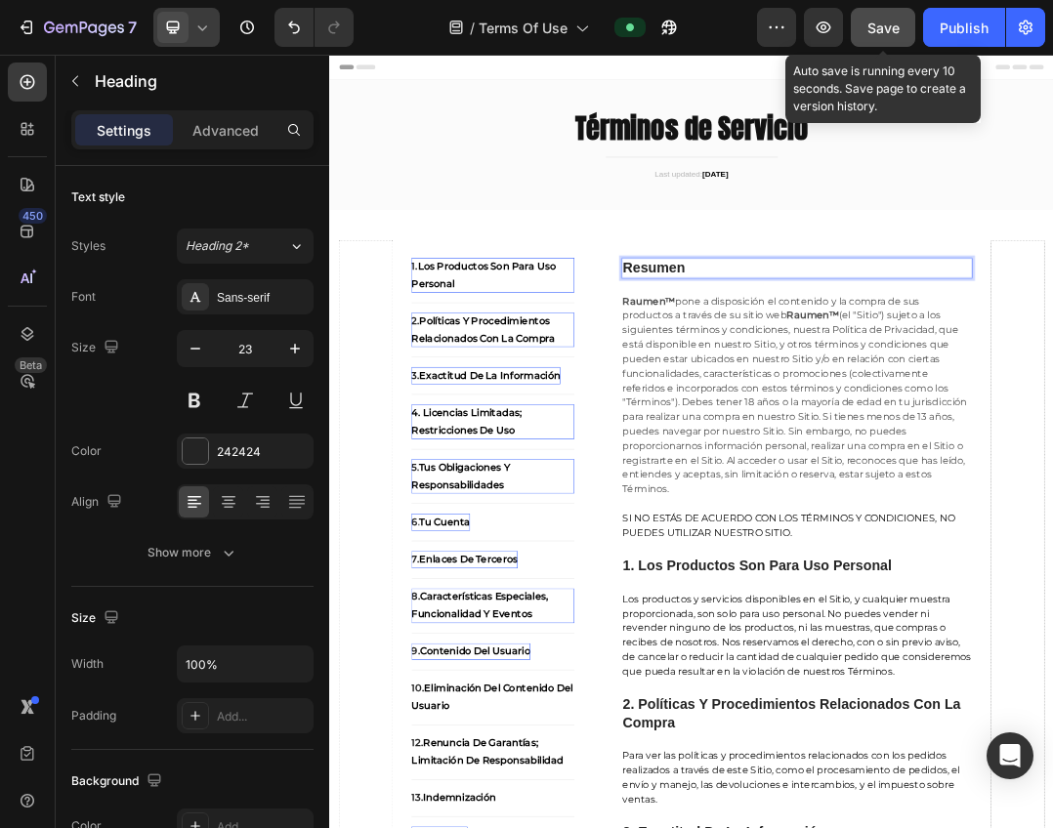
click at [878, 29] on span "Save" at bounding box center [883, 28] width 32 height 17
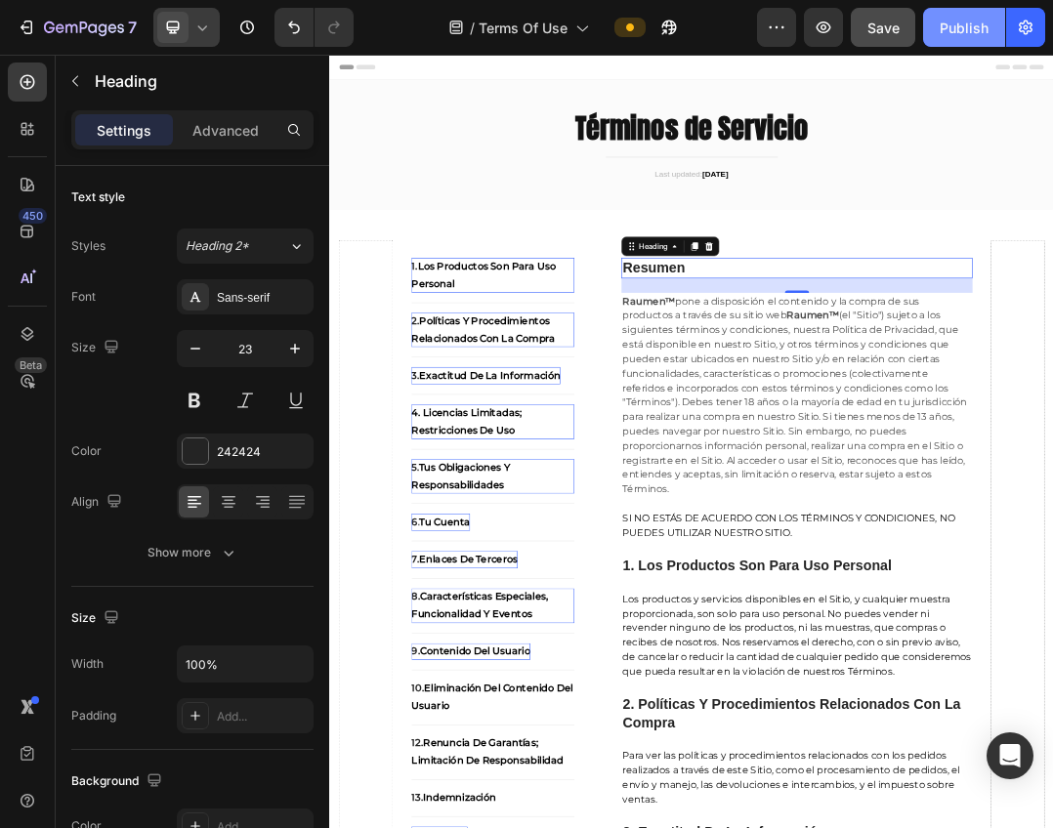
click at [958, 30] on div "Publish" at bounding box center [963, 28] width 49 height 21
click at [641, 29] on div at bounding box center [629, 28] width 31 height 20
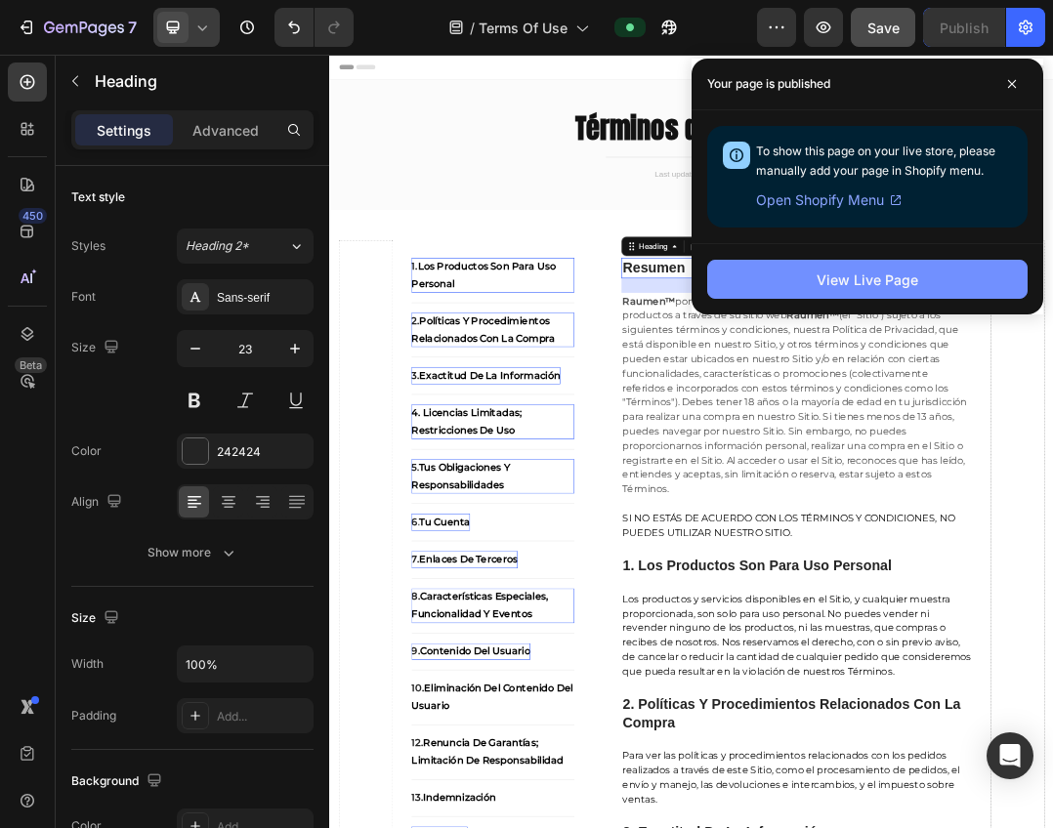
click at [845, 280] on div "View Live Page" at bounding box center [867, 279] width 102 height 21
